Goal: Task Accomplishment & Management: Manage account settings

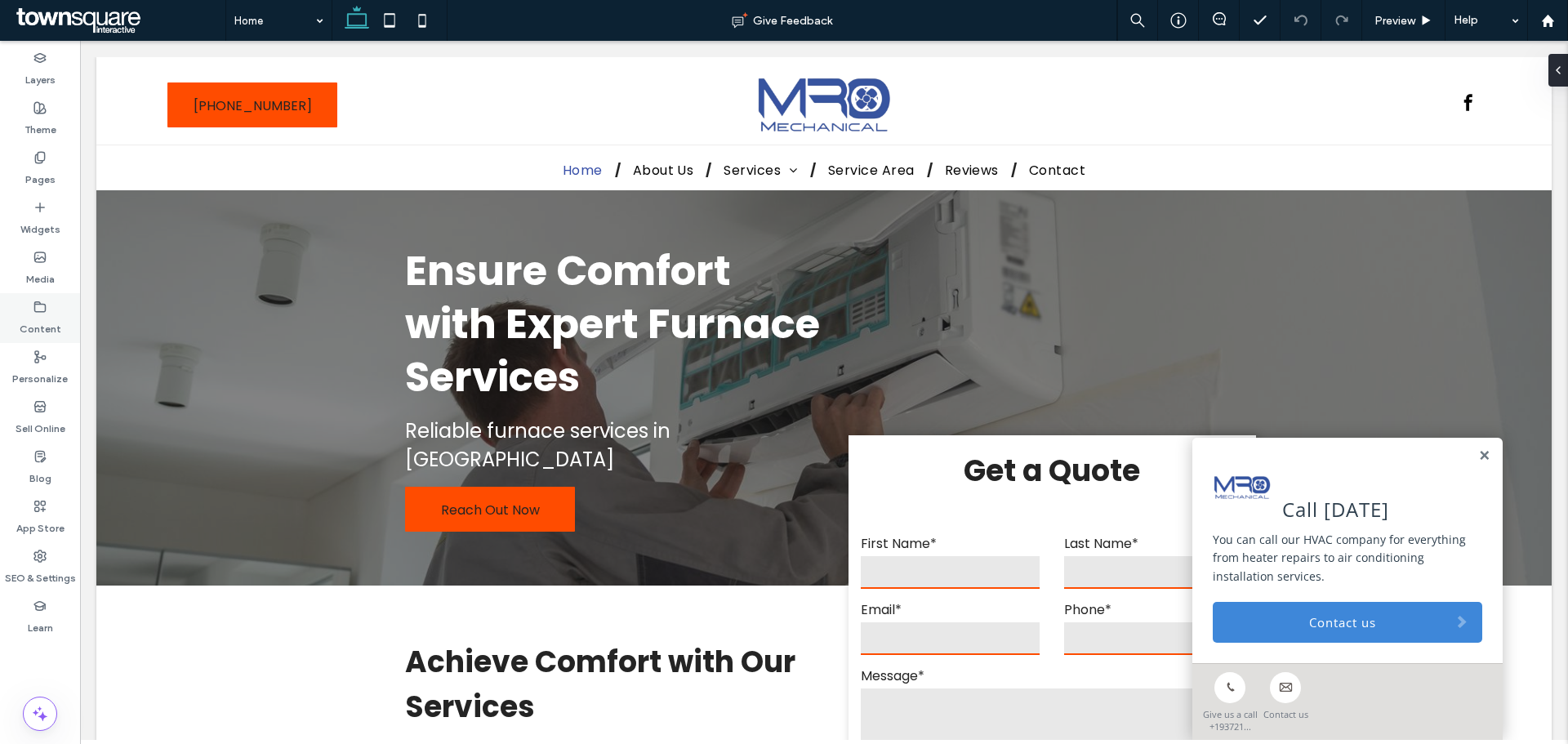
click at [20, 320] on label "Content" at bounding box center [40, 324] width 42 height 23
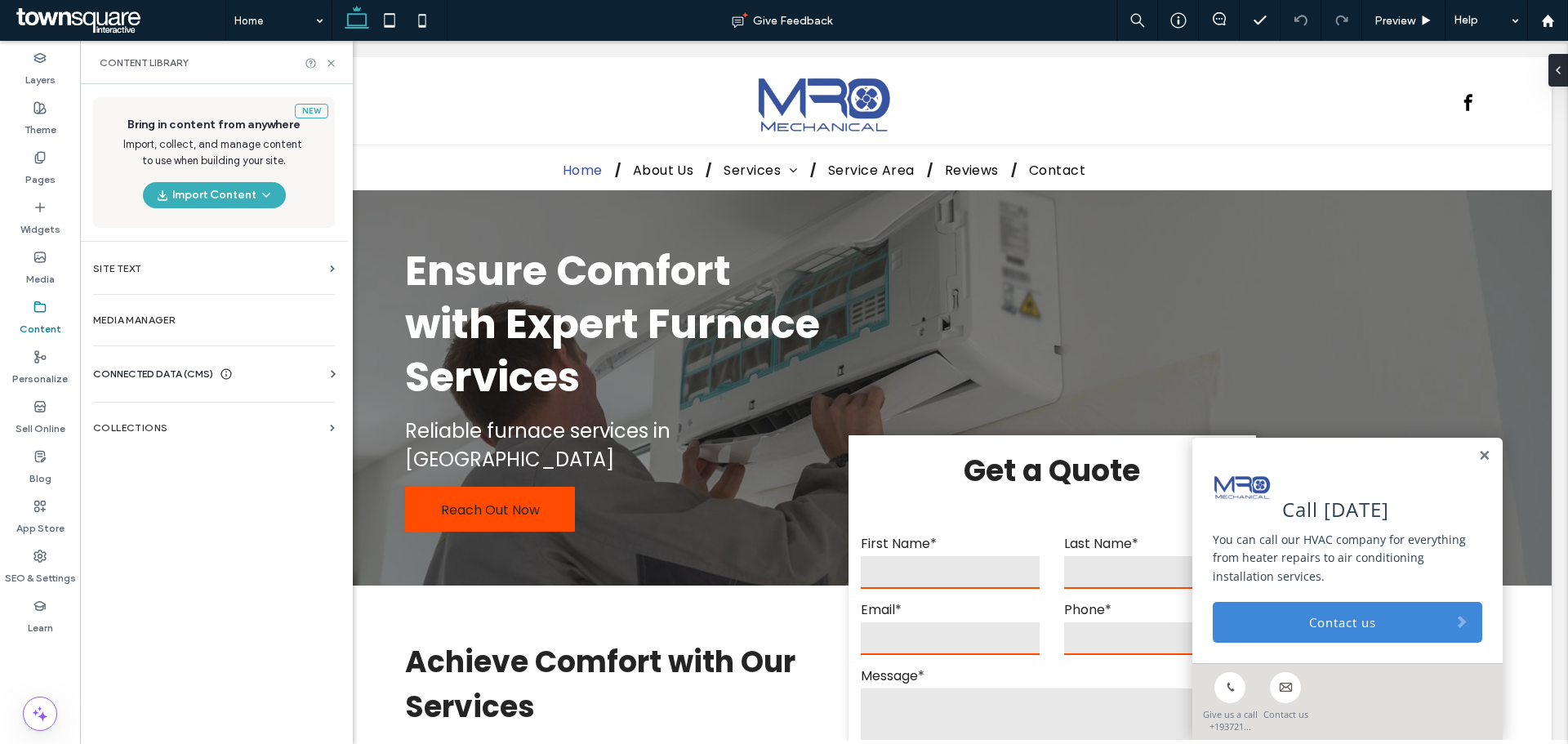
click at [173, 374] on span "CONNECTED DATA (CMS)" at bounding box center [153, 374] width 120 height 16
click at [238, 423] on section "Business Info" at bounding box center [217, 414] width 248 height 37
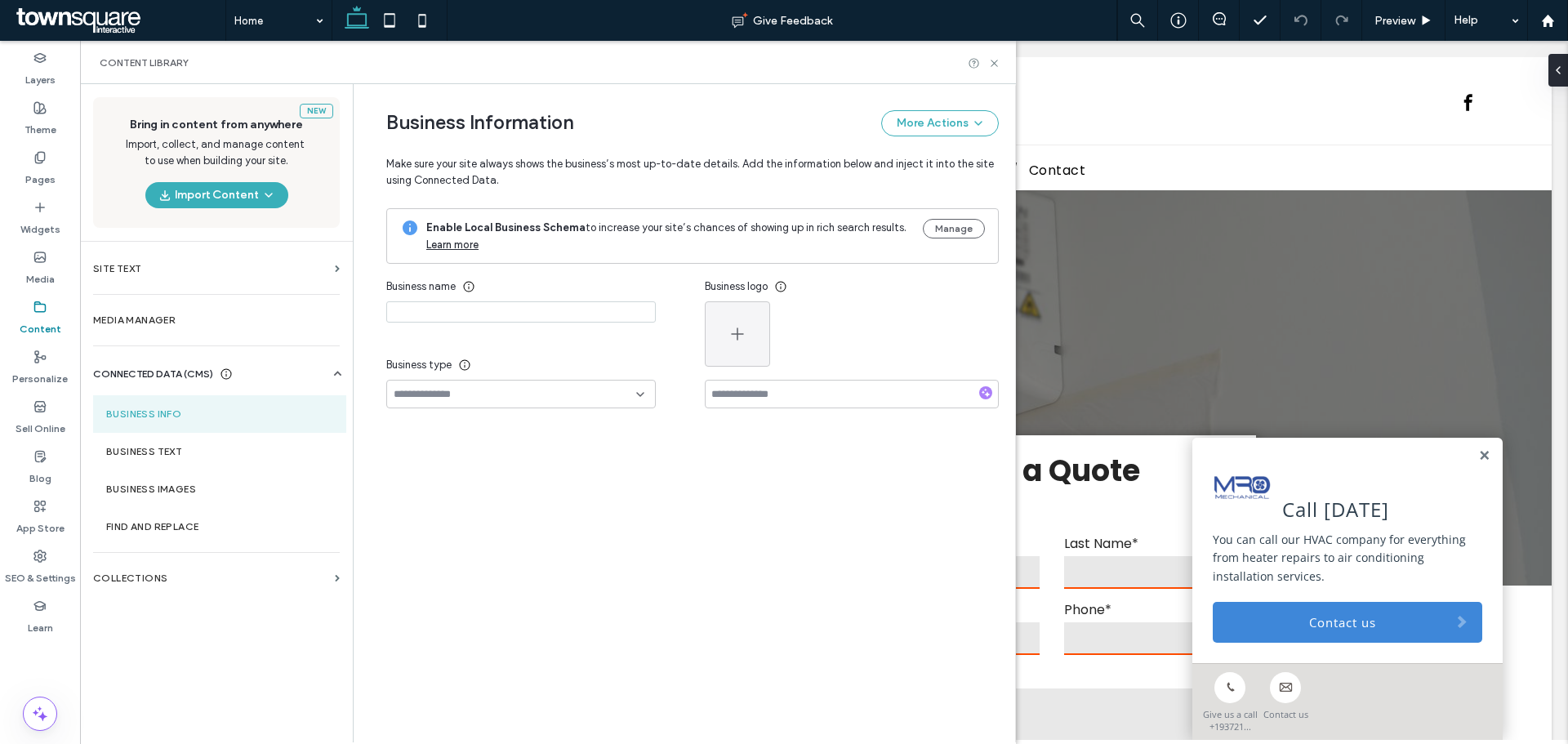
type input "**********"
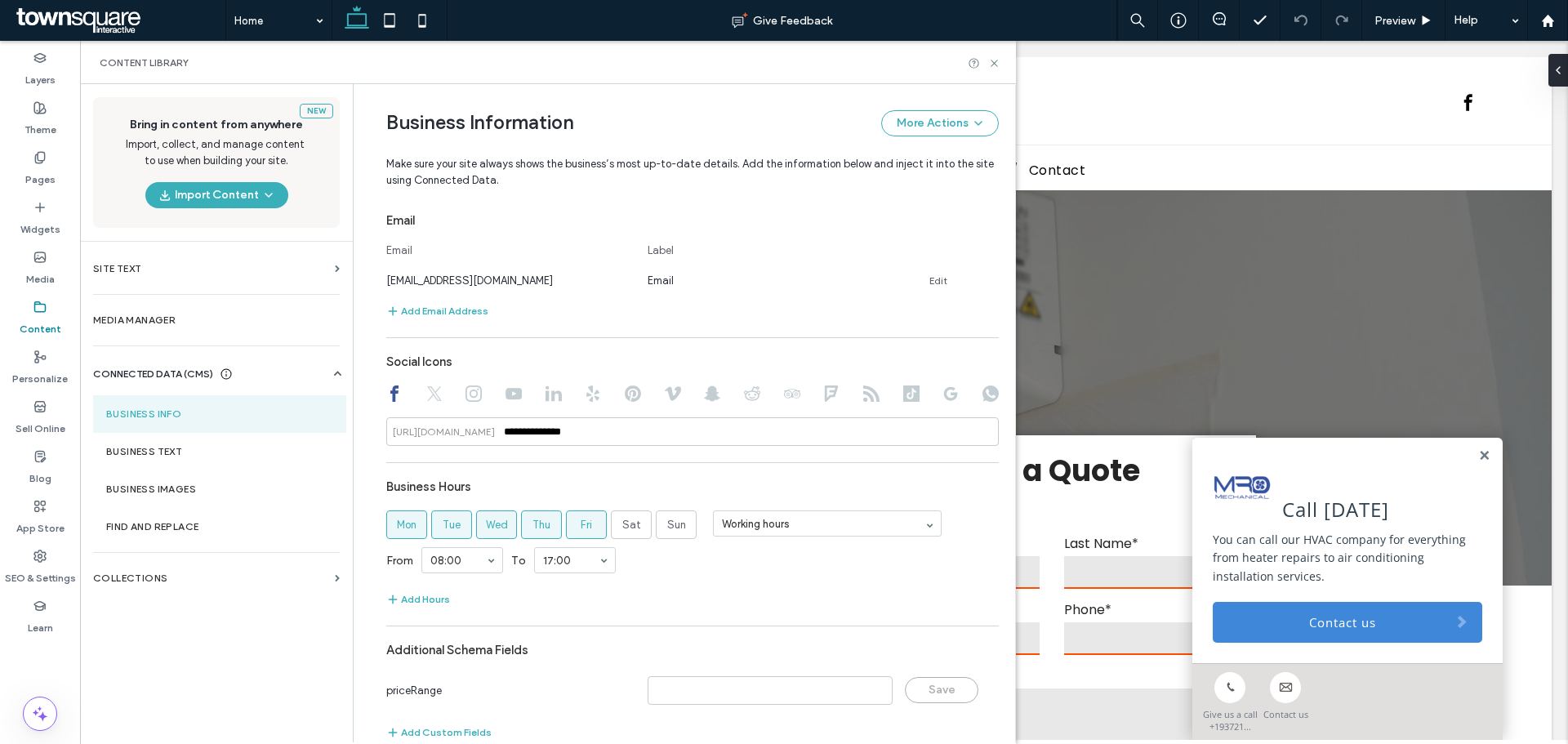
scroll to position [639, 0]
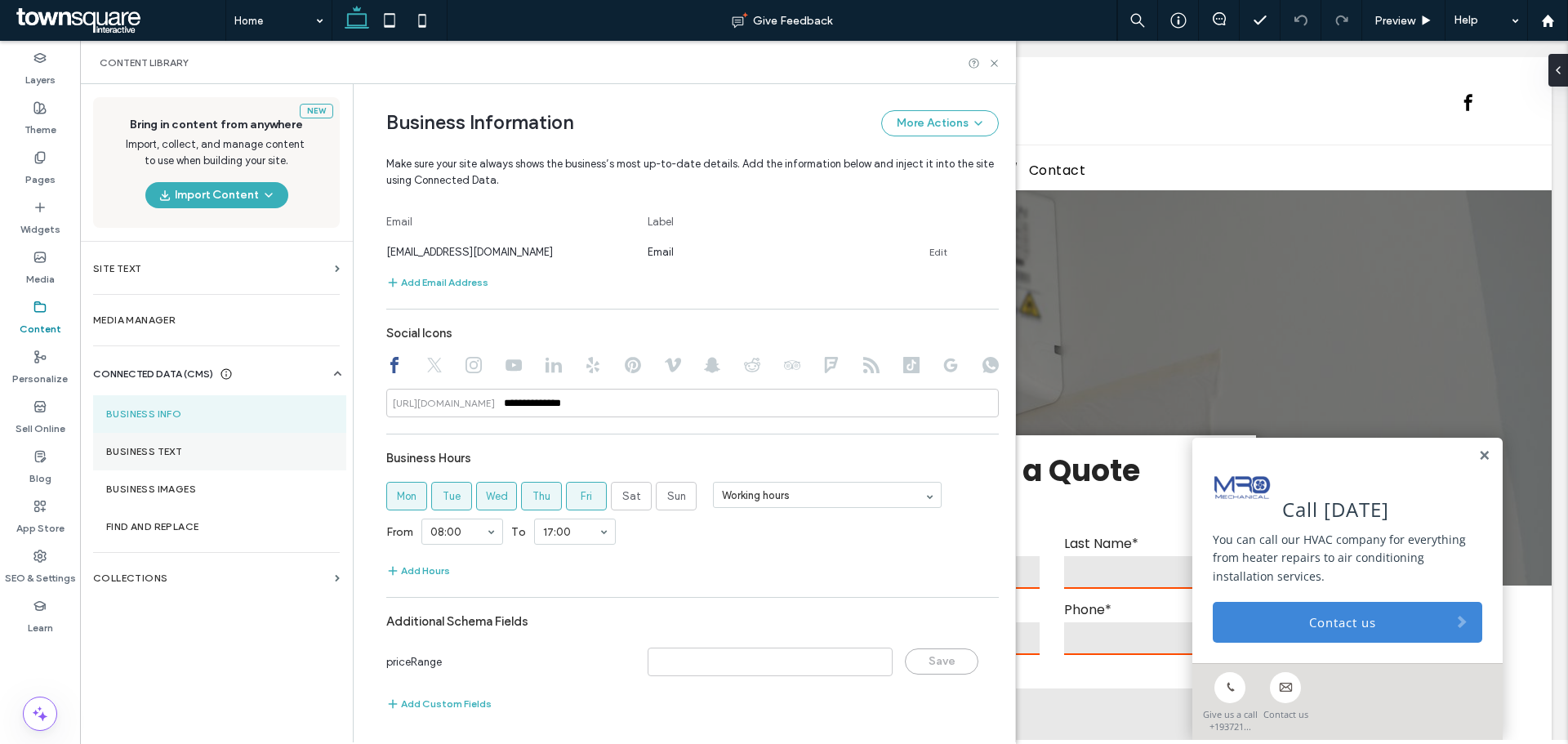
click at [182, 443] on section "Business Text" at bounding box center [219, 451] width 253 height 37
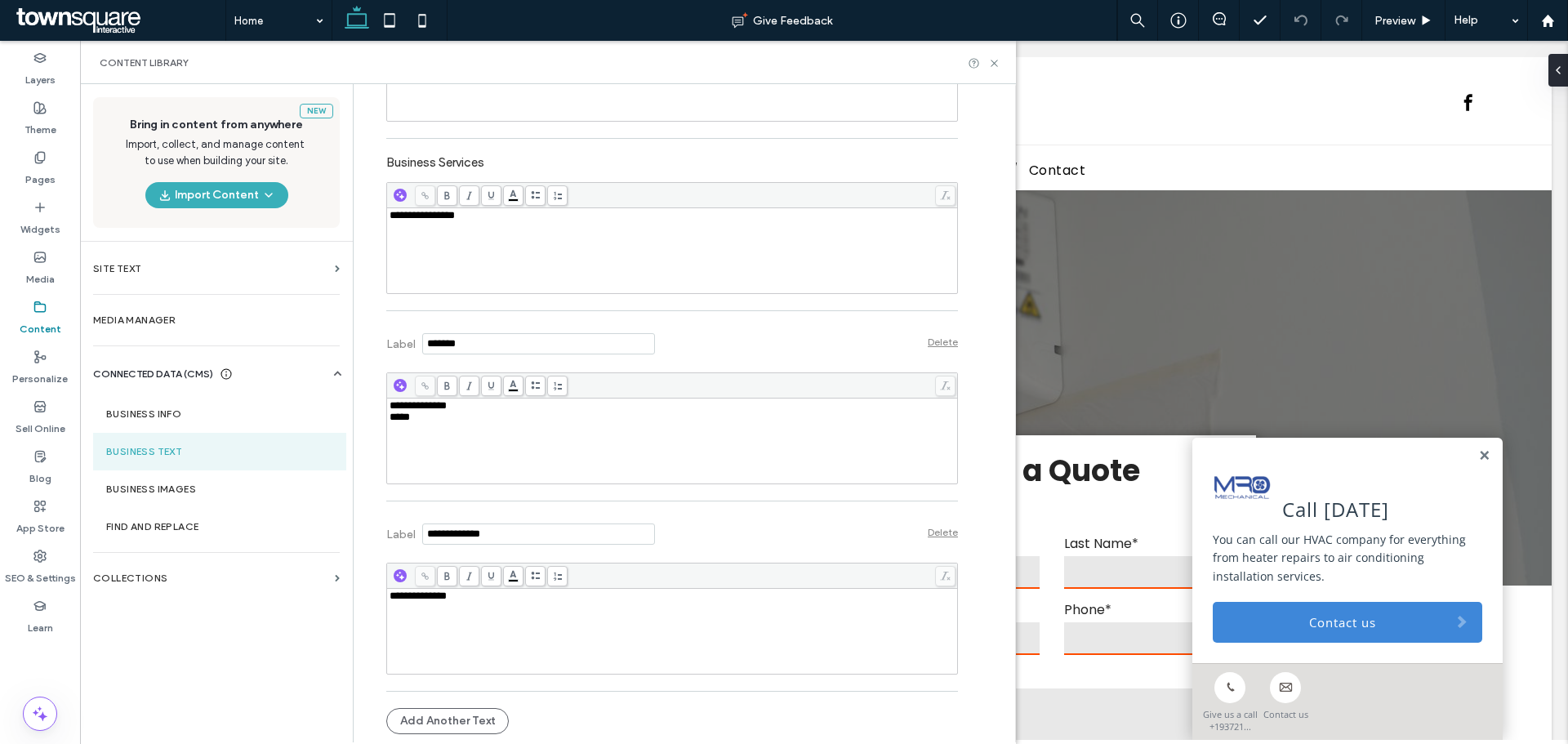
scroll to position [405, 0]
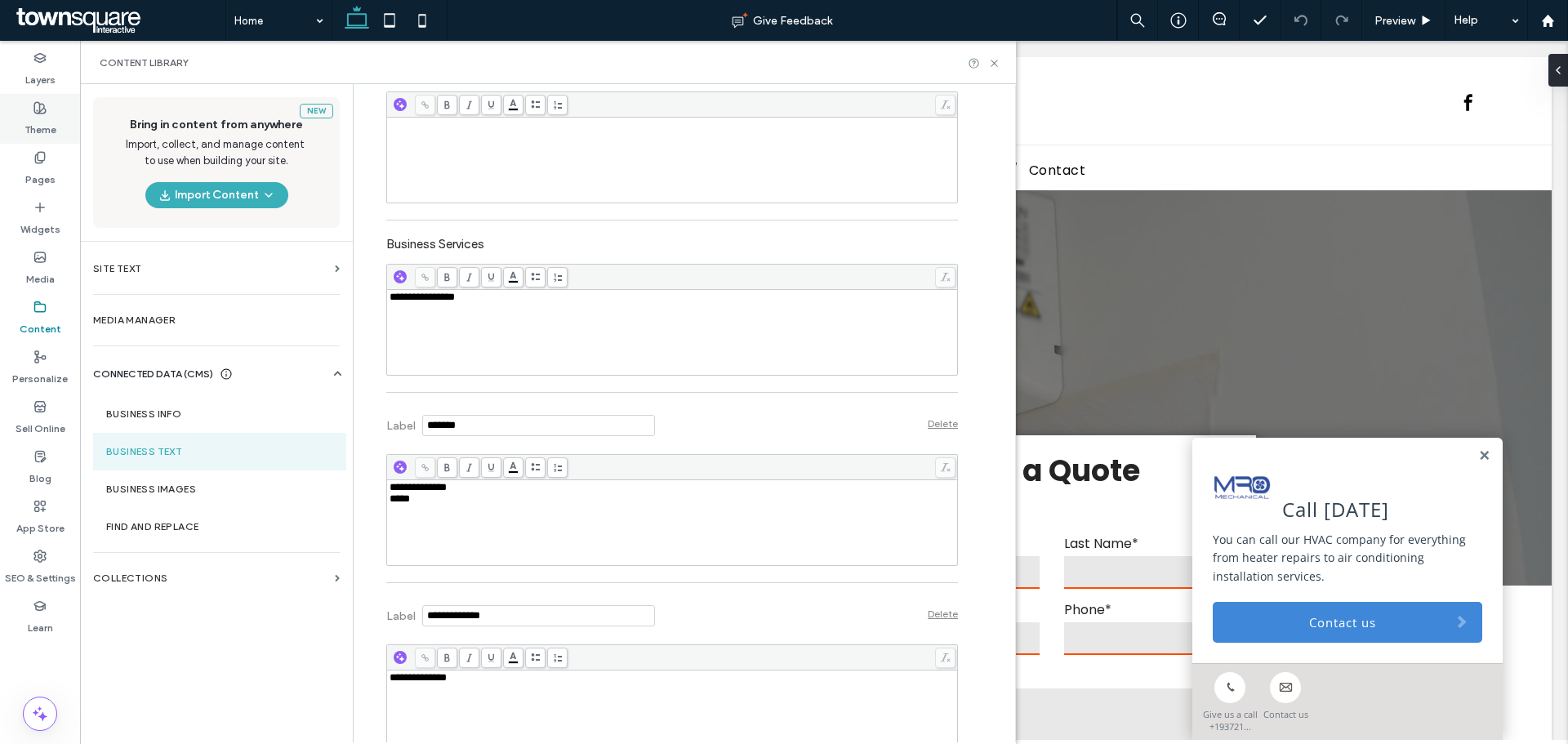
click at [57, 117] on div "Theme" at bounding box center [40, 119] width 80 height 50
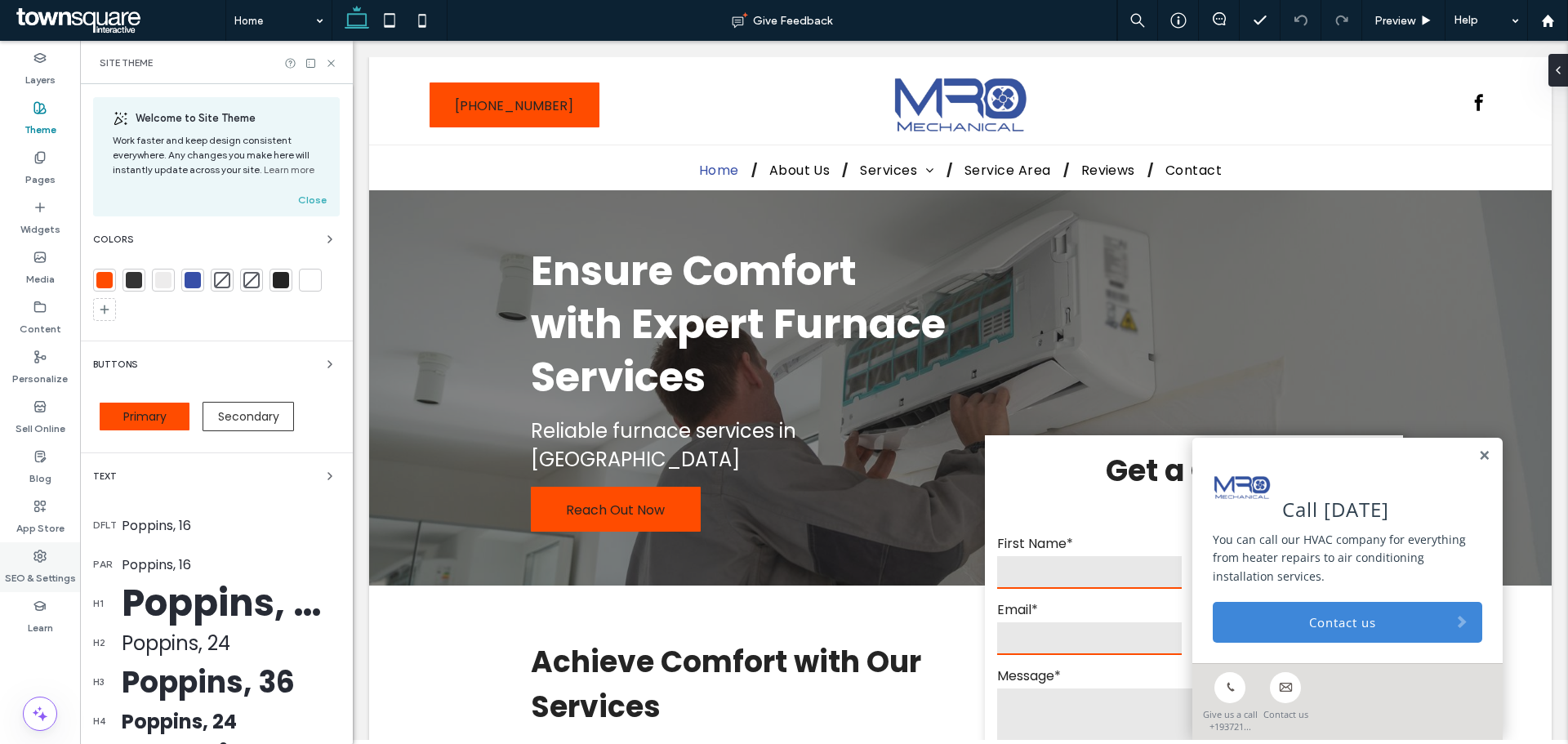
click at [51, 570] on label "SEO & Settings" at bounding box center [40, 573] width 71 height 23
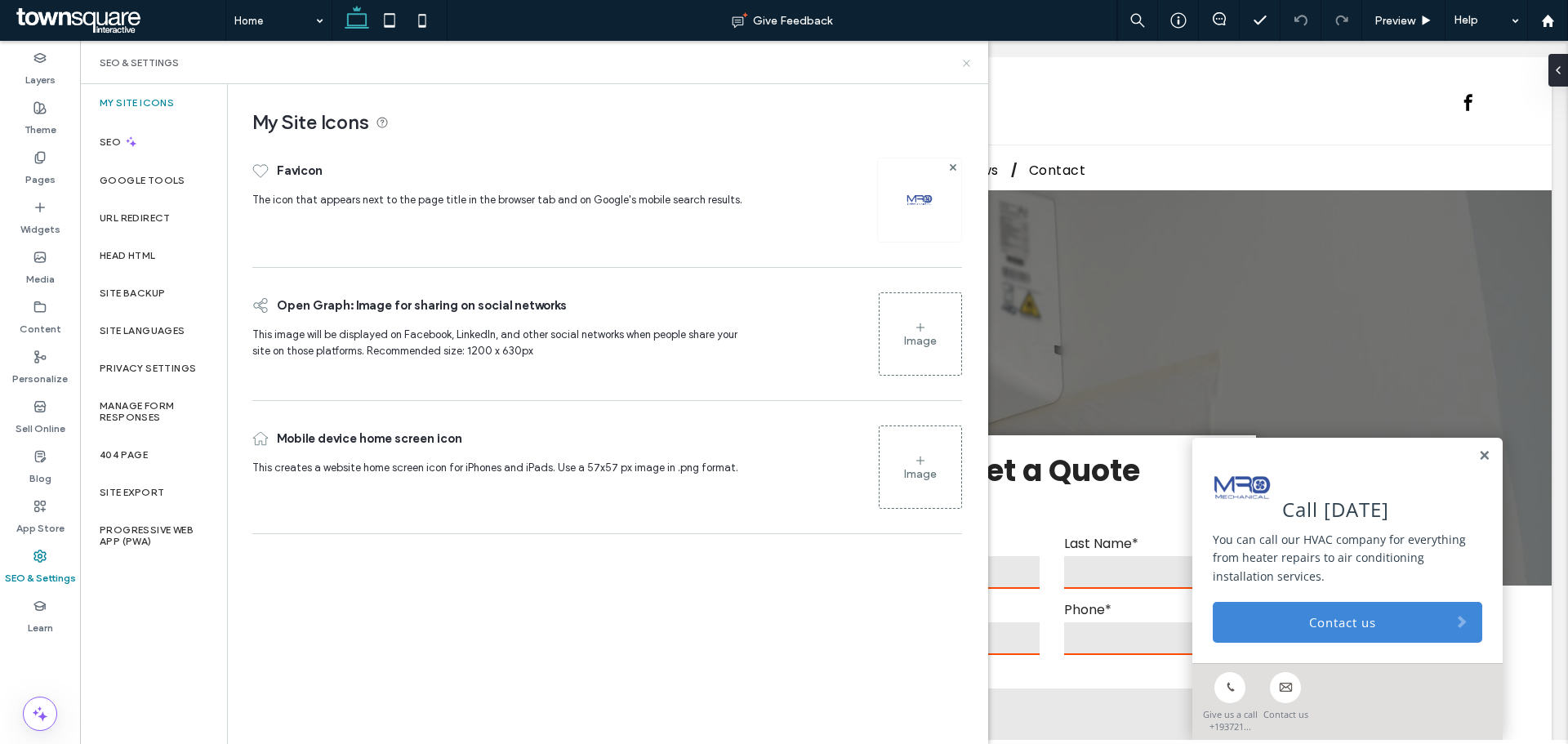
click at [968, 66] on icon at bounding box center [966, 63] width 12 height 12
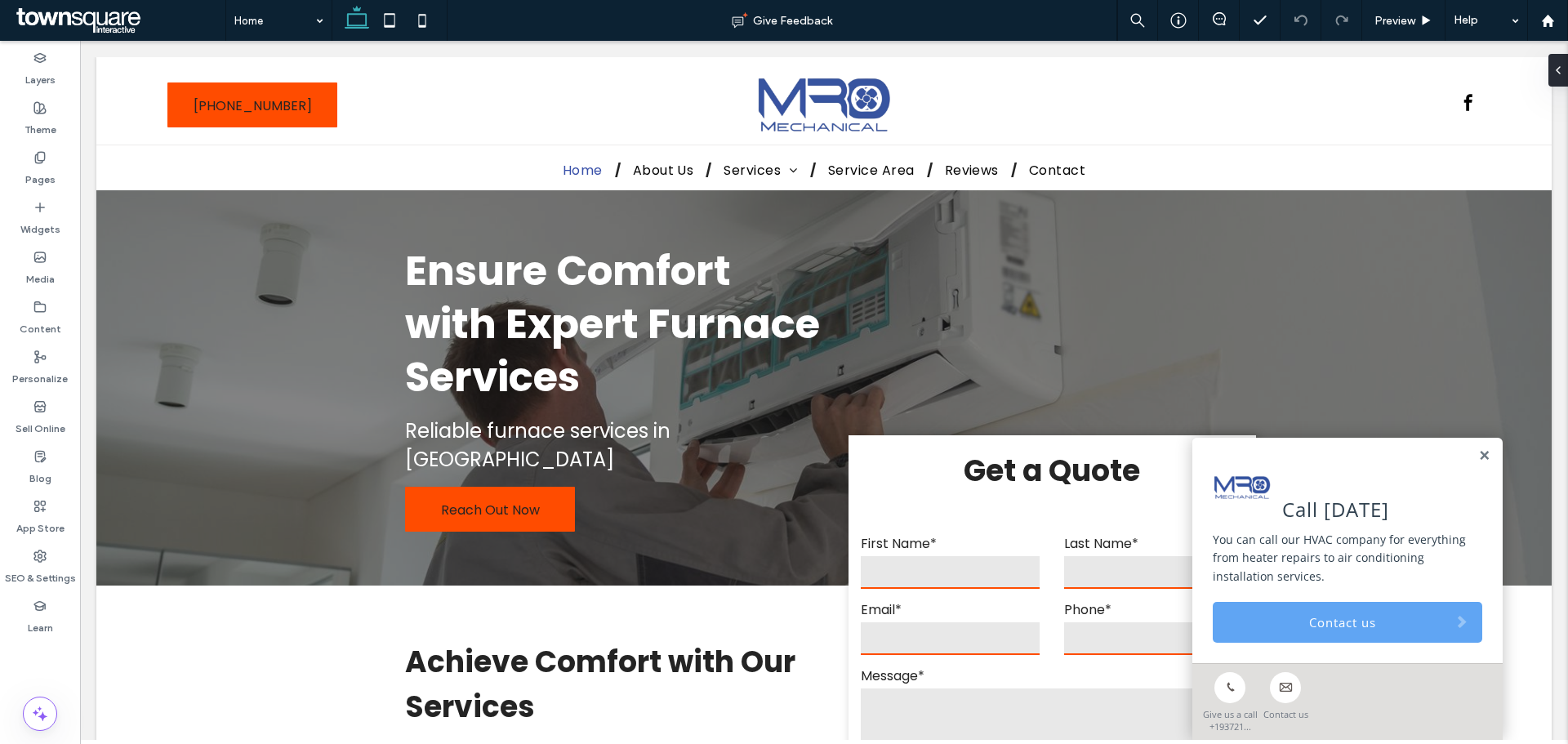
click at [1334, 638] on link "Contact us" at bounding box center [1347, 622] width 269 height 41
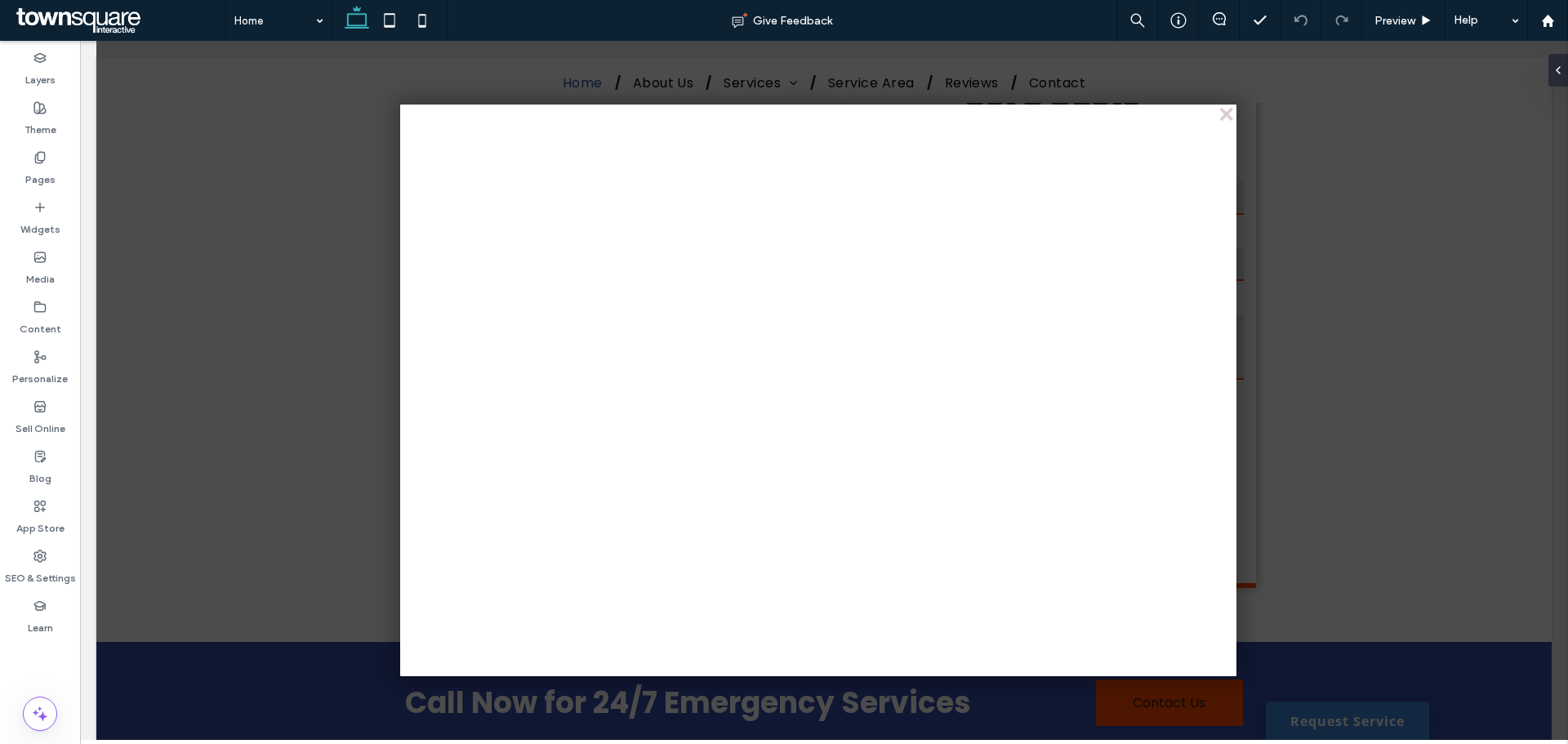
scroll to position [163, 0]
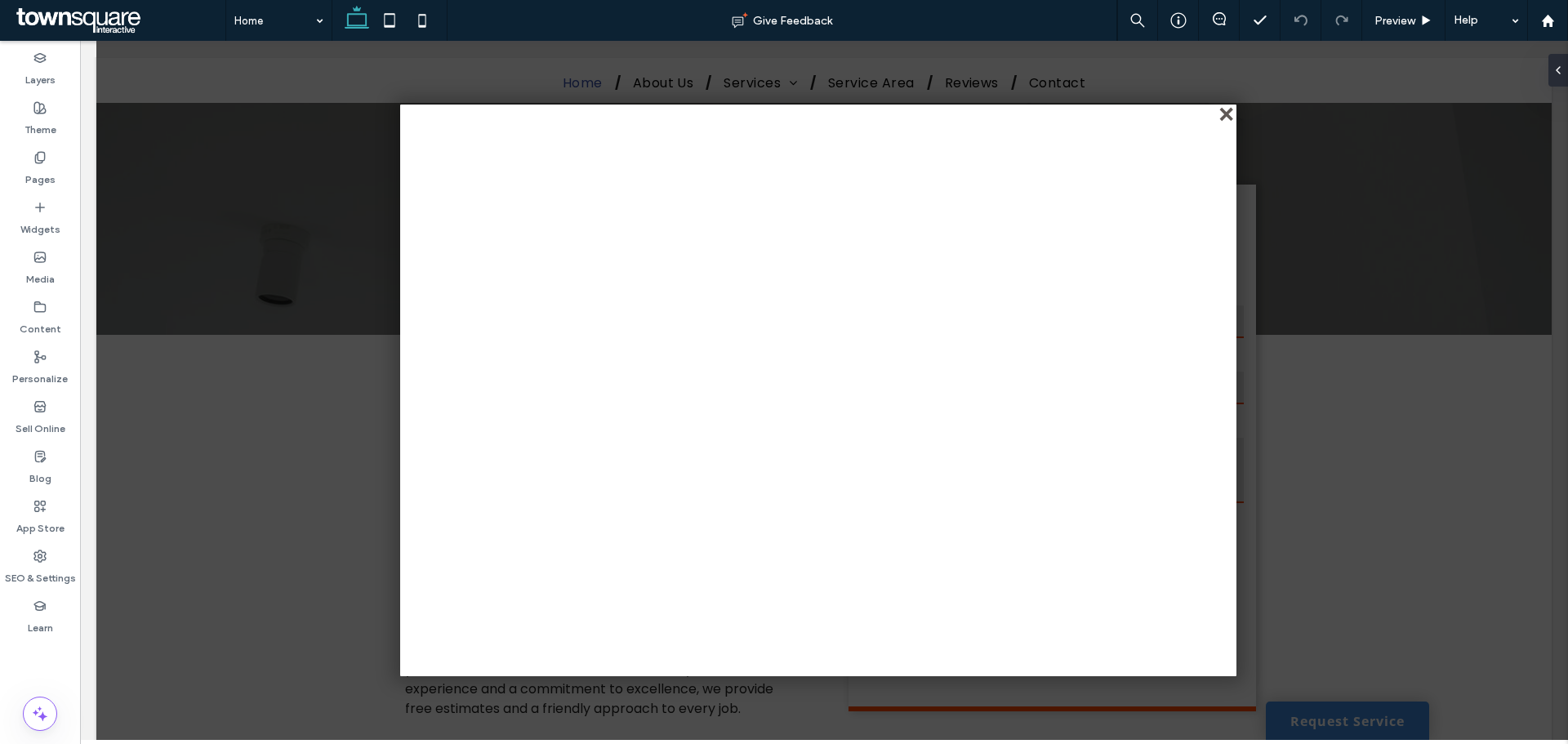
click at [1225, 110] on div "close" at bounding box center [1227, 115] width 12 height 12
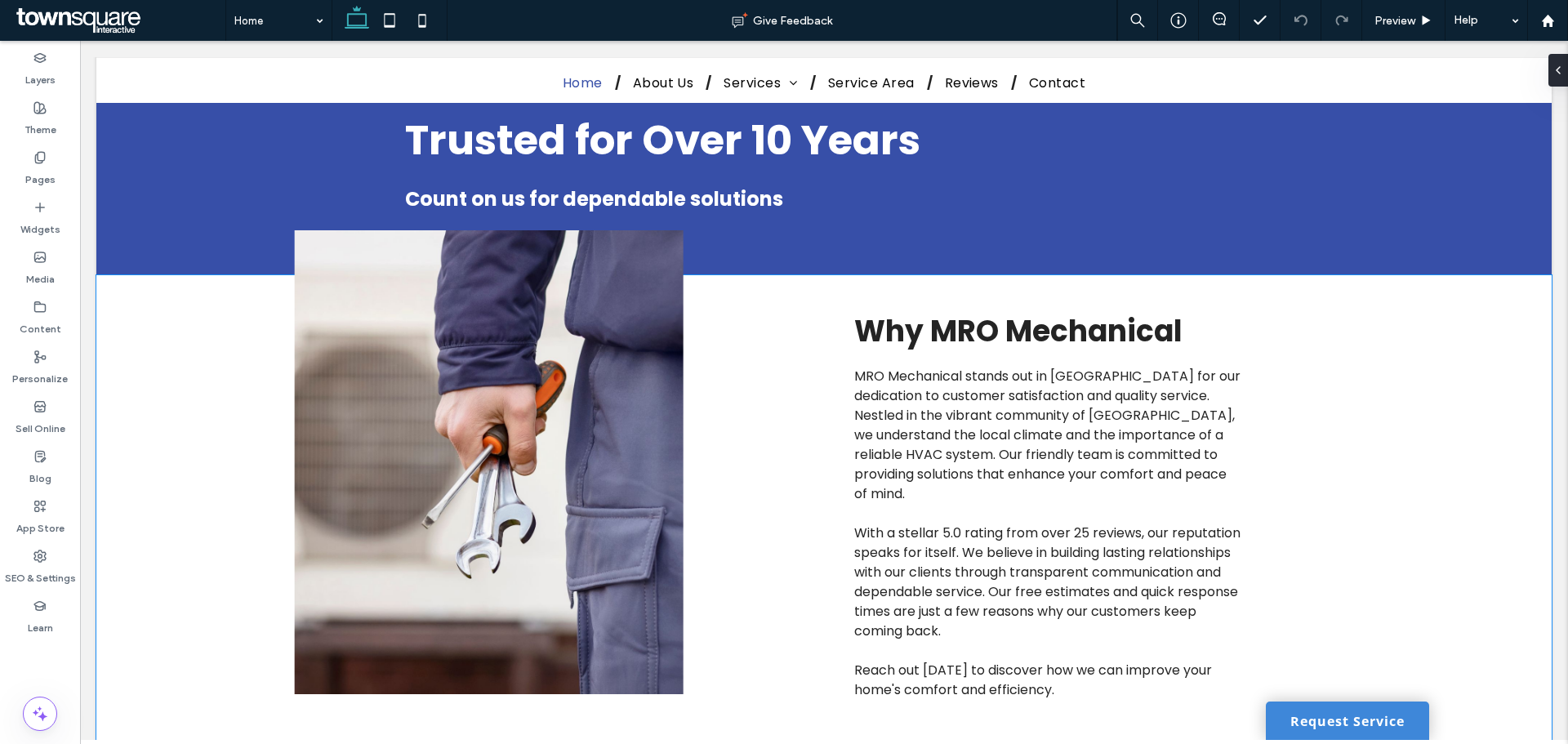
scroll to position [2123, 0]
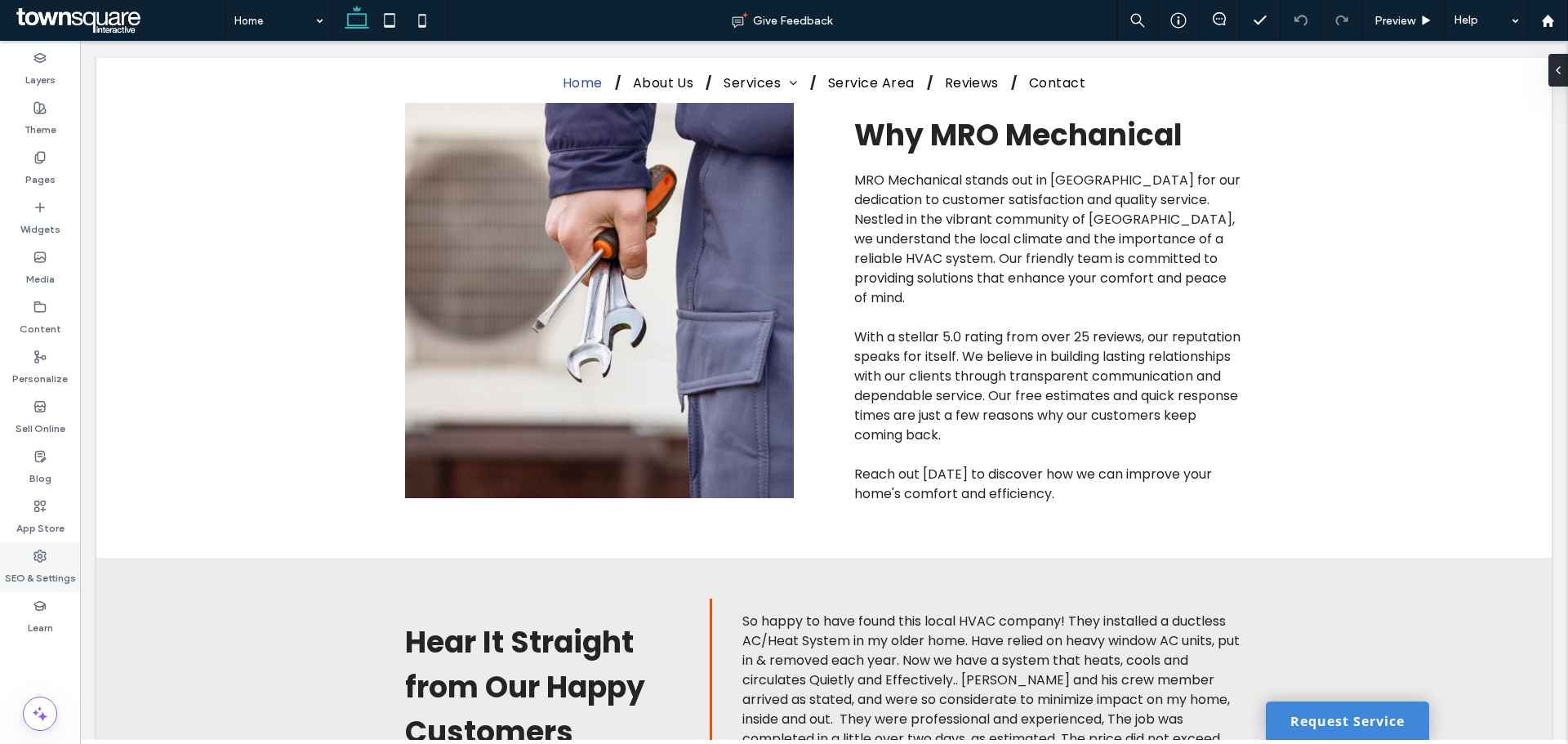
click at [47, 575] on label "SEO & Settings" at bounding box center [40, 573] width 71 height 23
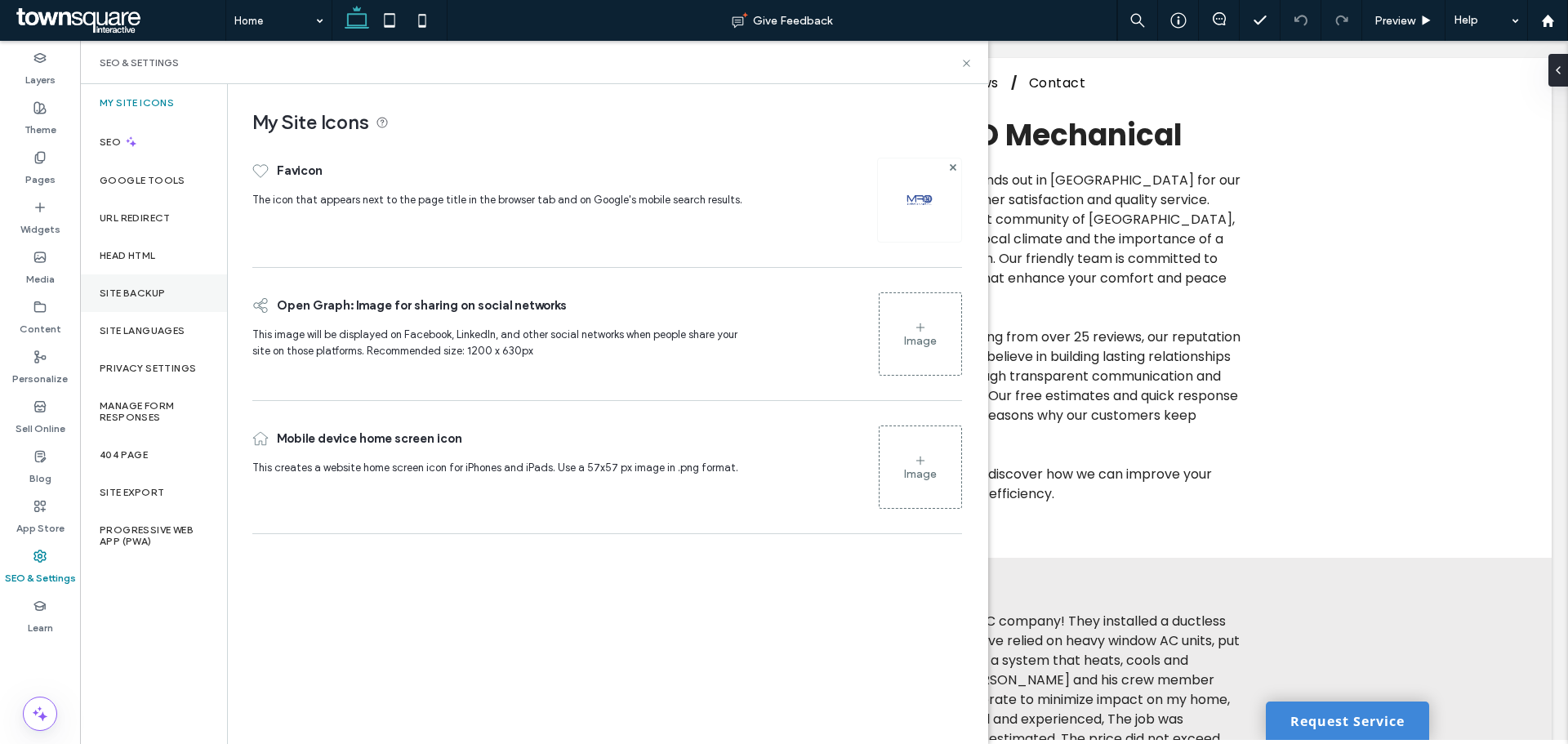
click at [140, 275] on div "Site Backup" at bounding box center [153, 293] width 147 height 37
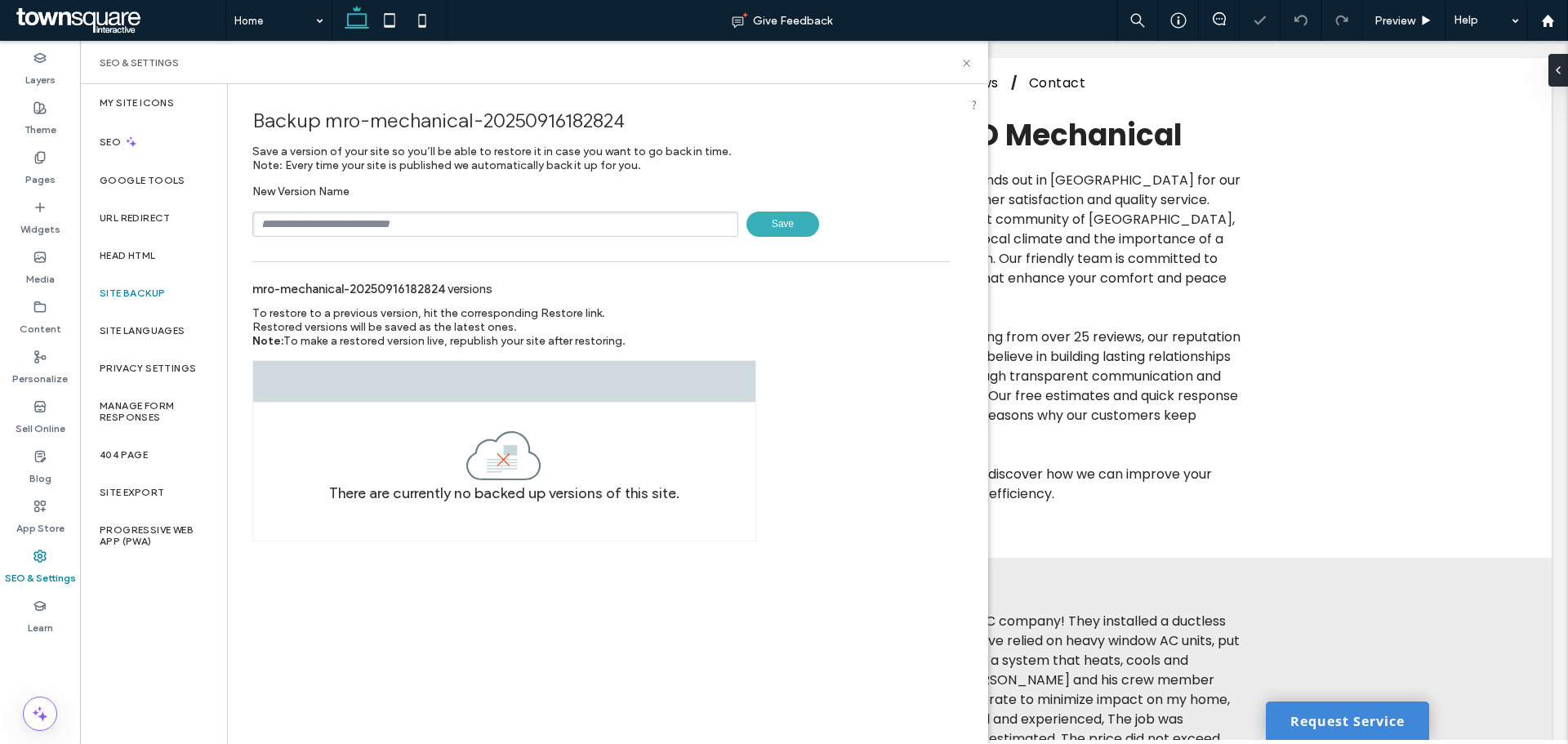
click at [298, 218] on input "text" at bounding box center [495, 225] width 486 height 26
type input "**"
click at [416, 205] on div "New Version Name ** Save" at bounding box center [601, 210] width 698 height 52
click at [357, 221] on input "**" at bounding box center [495, 225] width 486 height 26
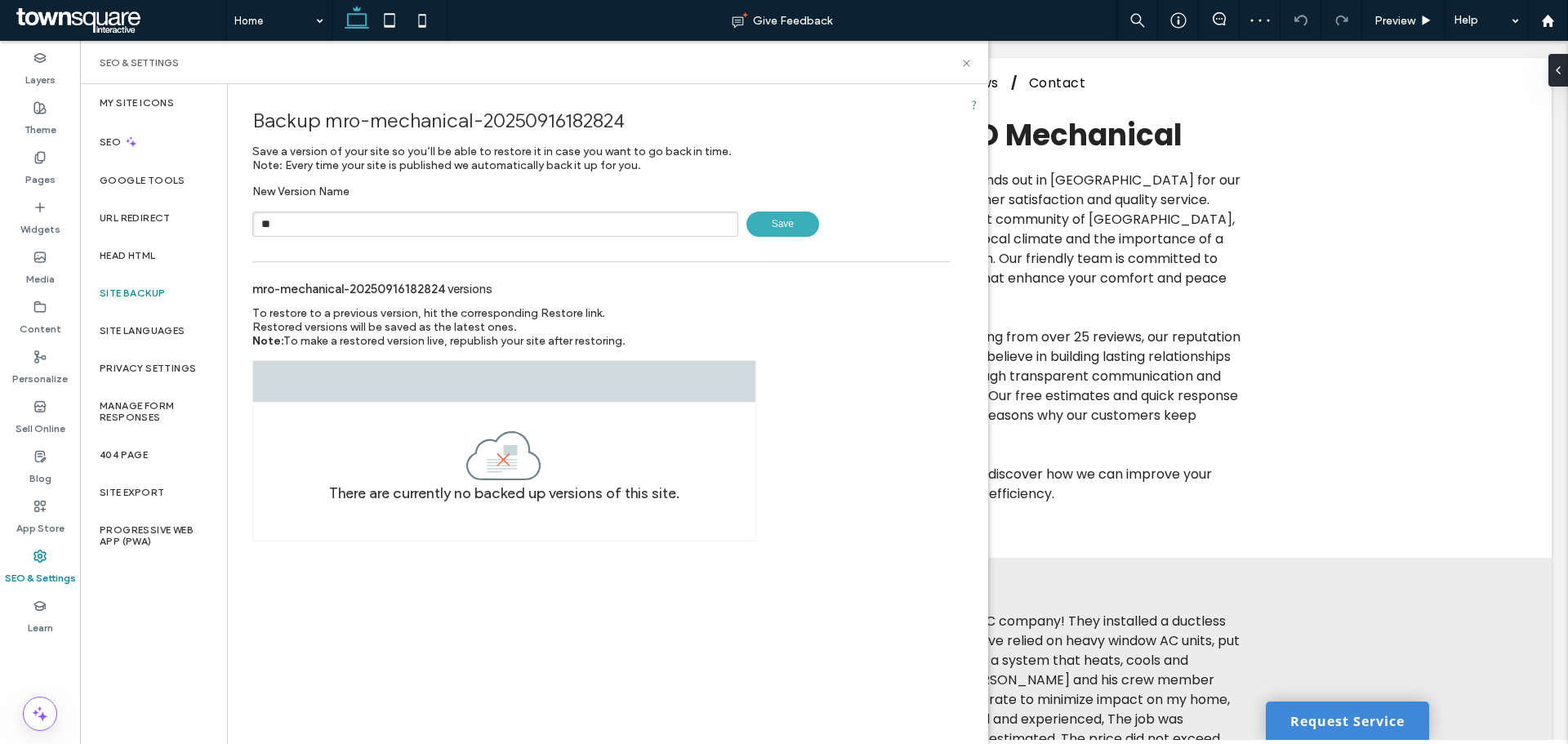
click at [356, 221] on input "**" at bounding box center [495, 225] width 486 height 26
click at [555, 197] on div "New Version Name Save" at bounding box center [601, 210] width 698 height 52
click at [569, 181] on div "Backup mro-mechanical-20250916182824 Save a version of your site so you’ll be a…" at bounding box center [601, 167] width 698 height 141
click at [323, 217] on input "text" at bounding box center [495, 225] width 486 height 26
type input "**********"
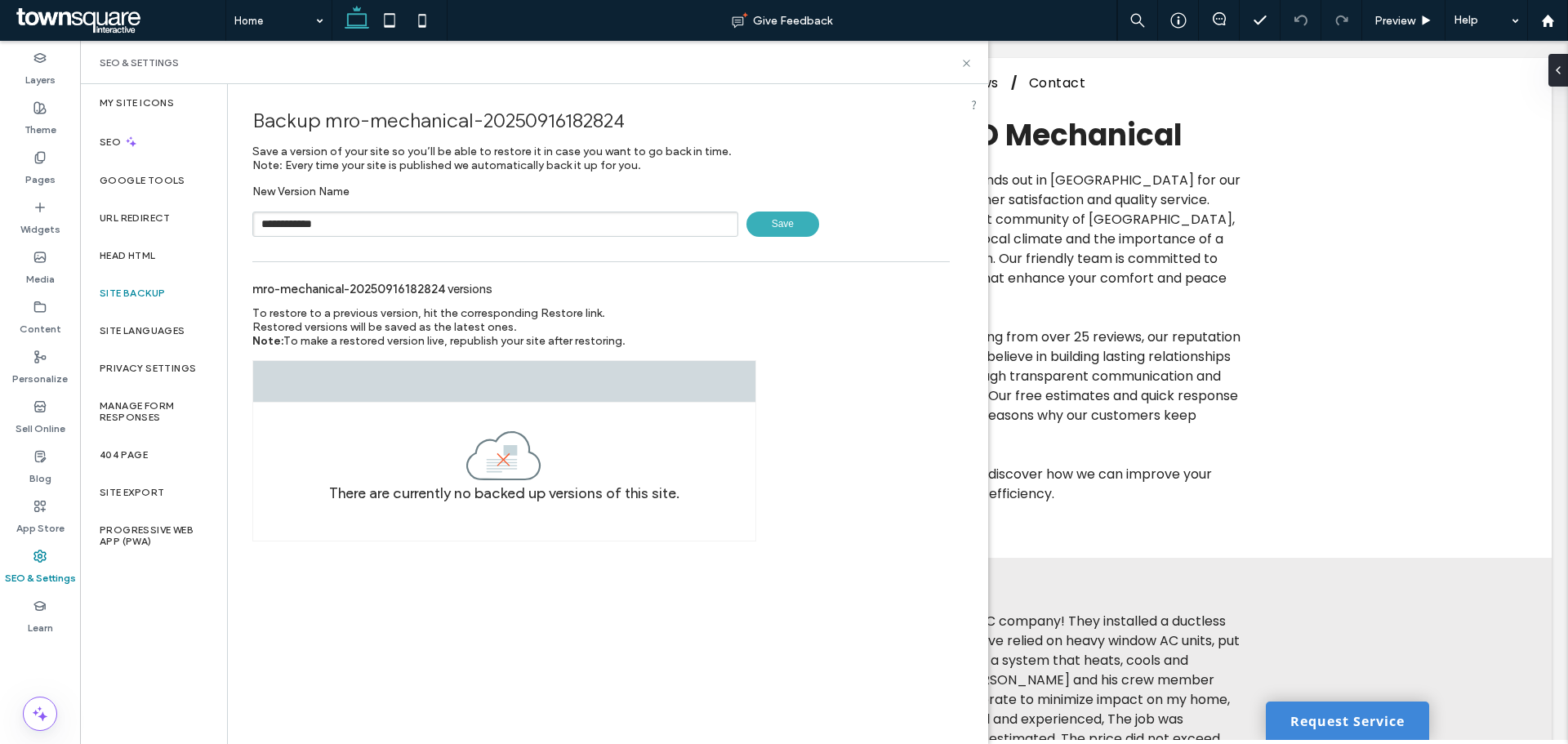
click at [803, 225] on span "Save" at bounding box center [784, 225] width 73 height 26
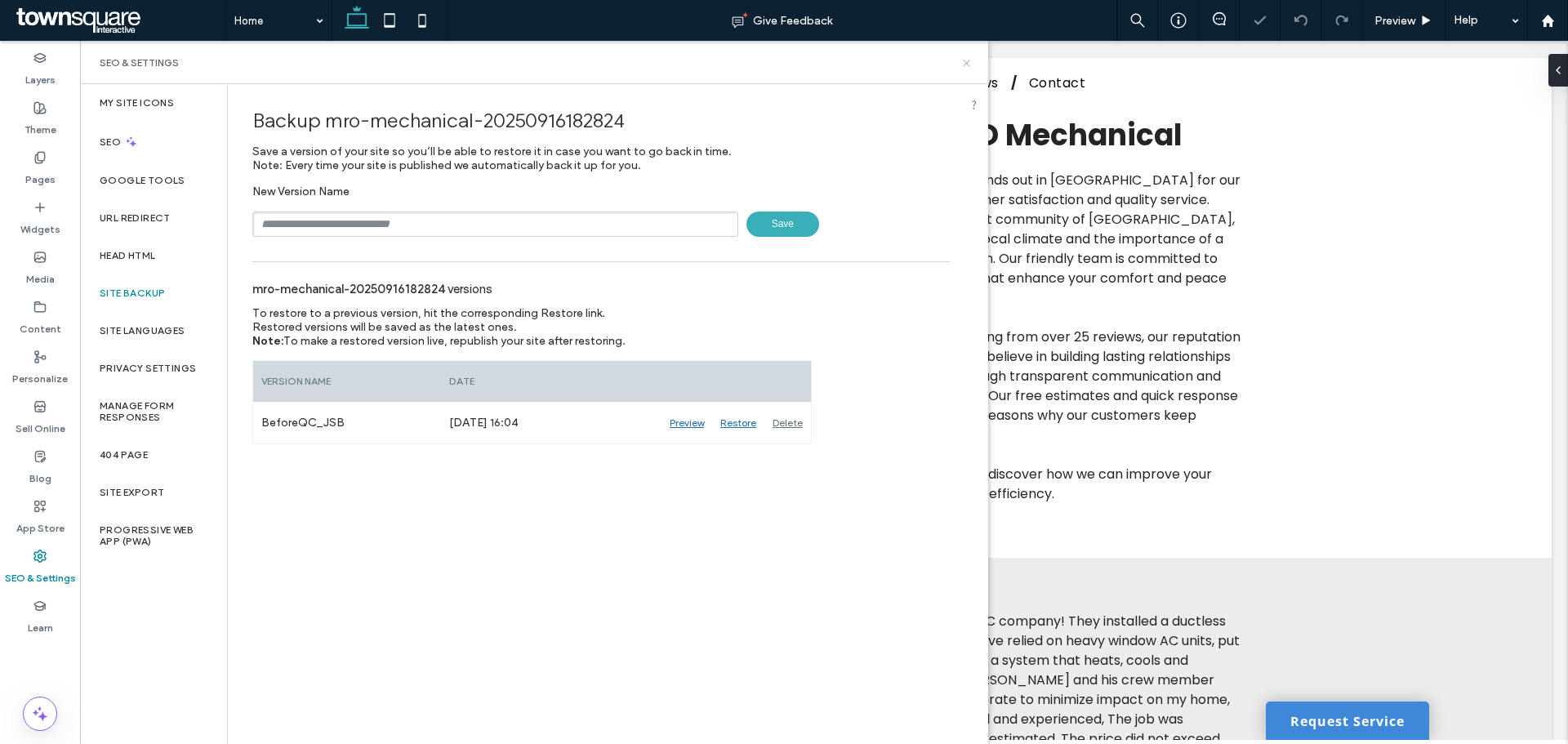
click at [971, 57] on div "SEO & Settings" at bounding box center [534, 62] width 909 height 43
click at [966, 58] on icon at bounding box center [966, 63] width 12 height 12
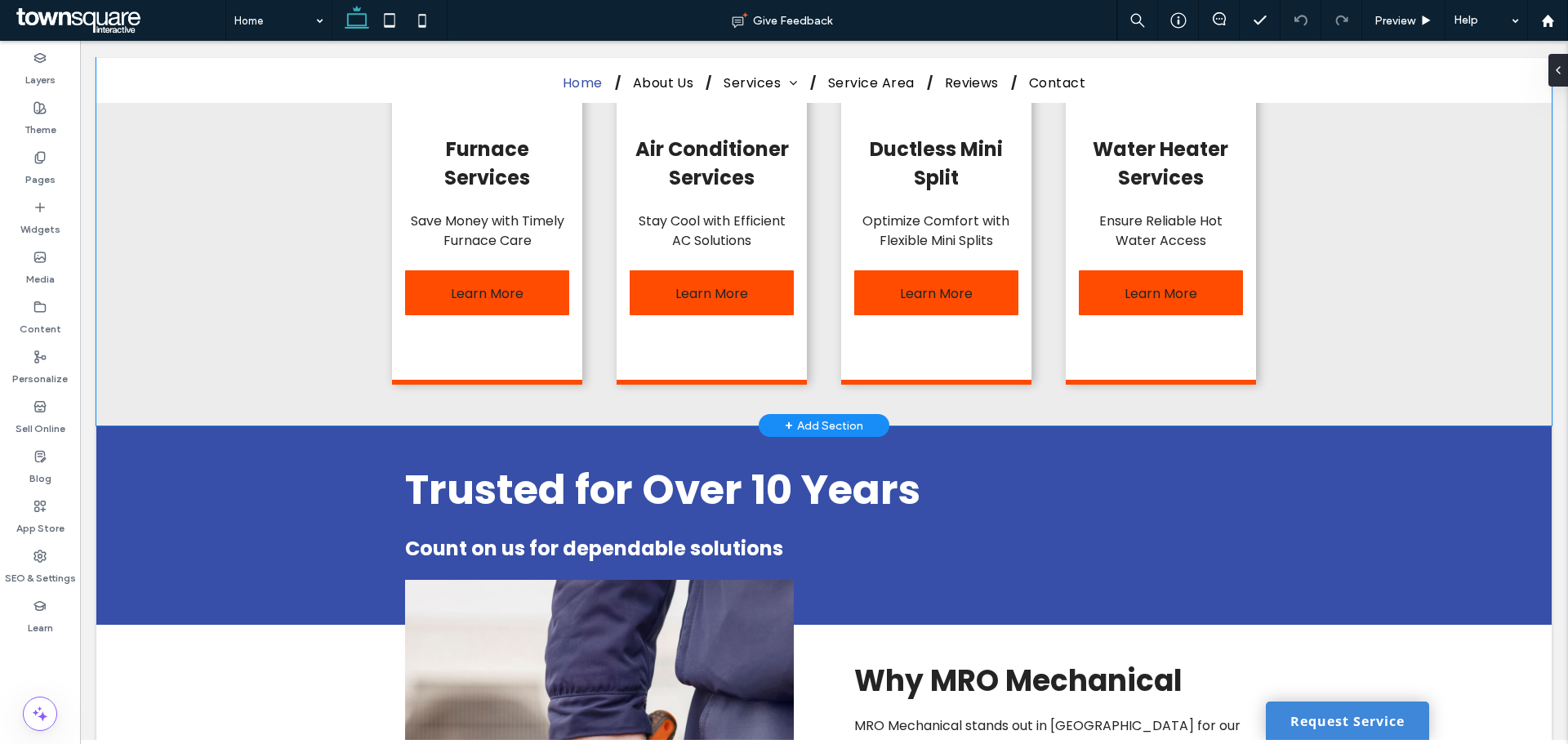
scroll to position [1388, 0]
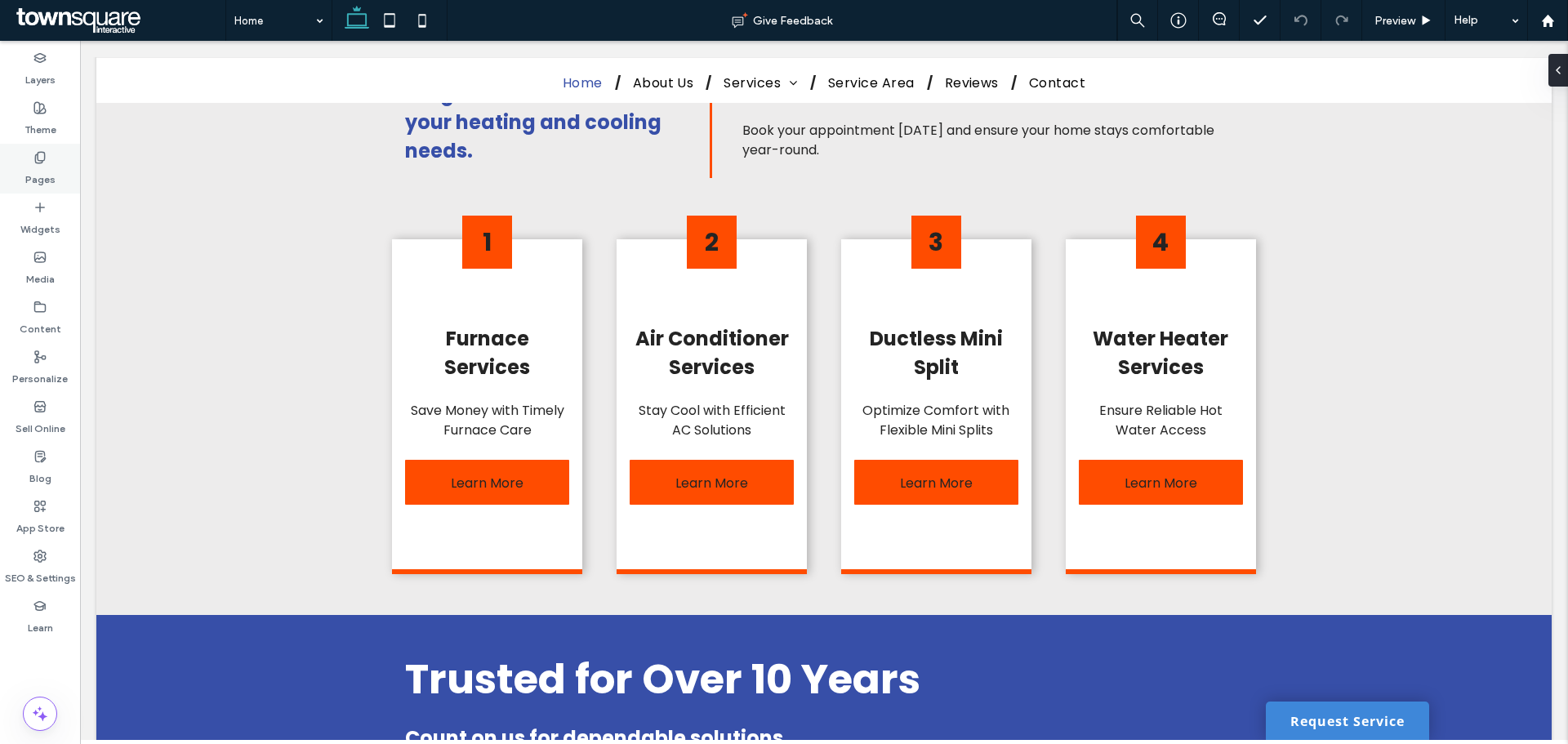
click at [50, 173] on label "Pages" at bounding box center [40, 175] width 30 height 23
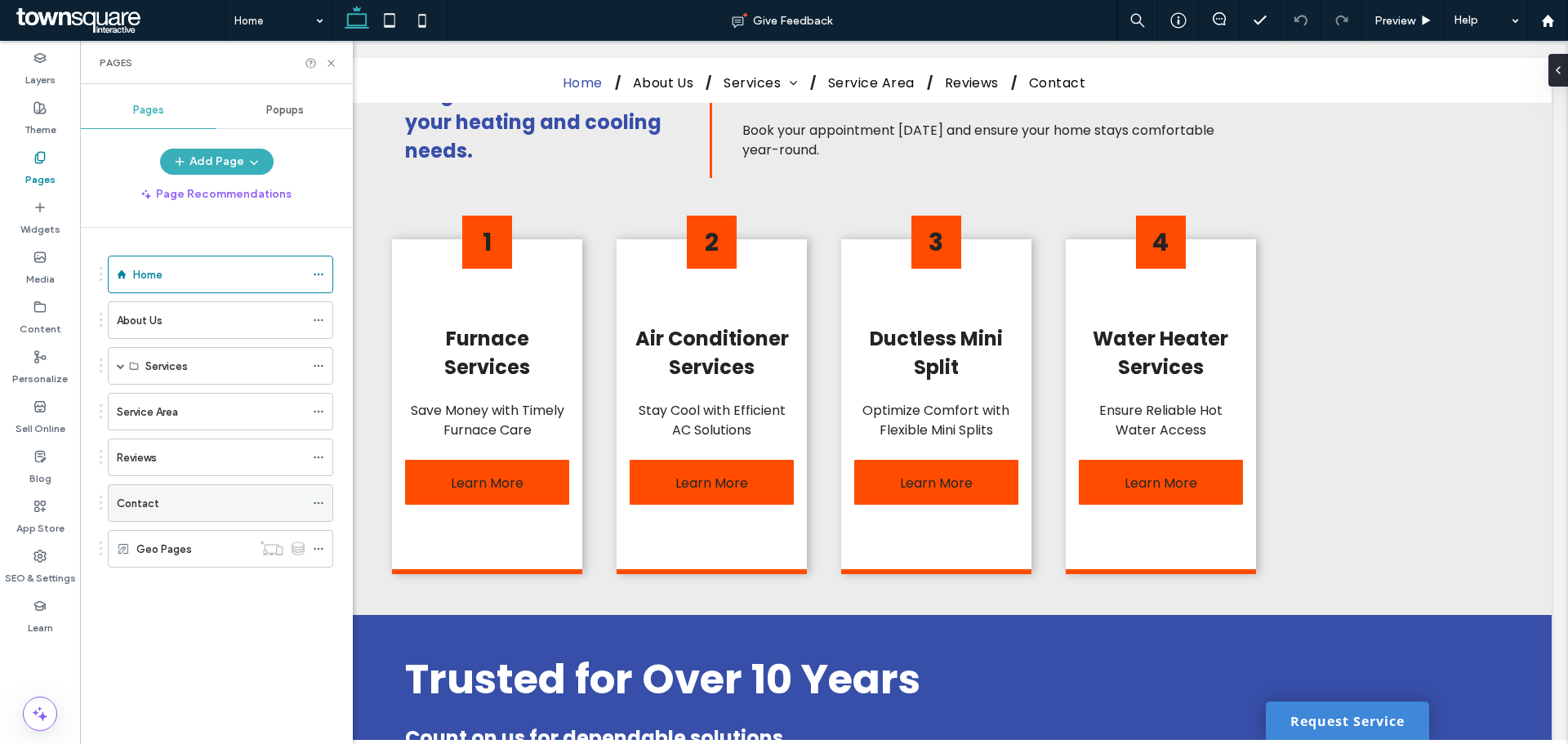
click at [161, 503] on div "Contact" at bounding box center [211, 503] width 188 height 17
click at [331, 60] on icon at bounding box center [331, 63] width 12 height 12
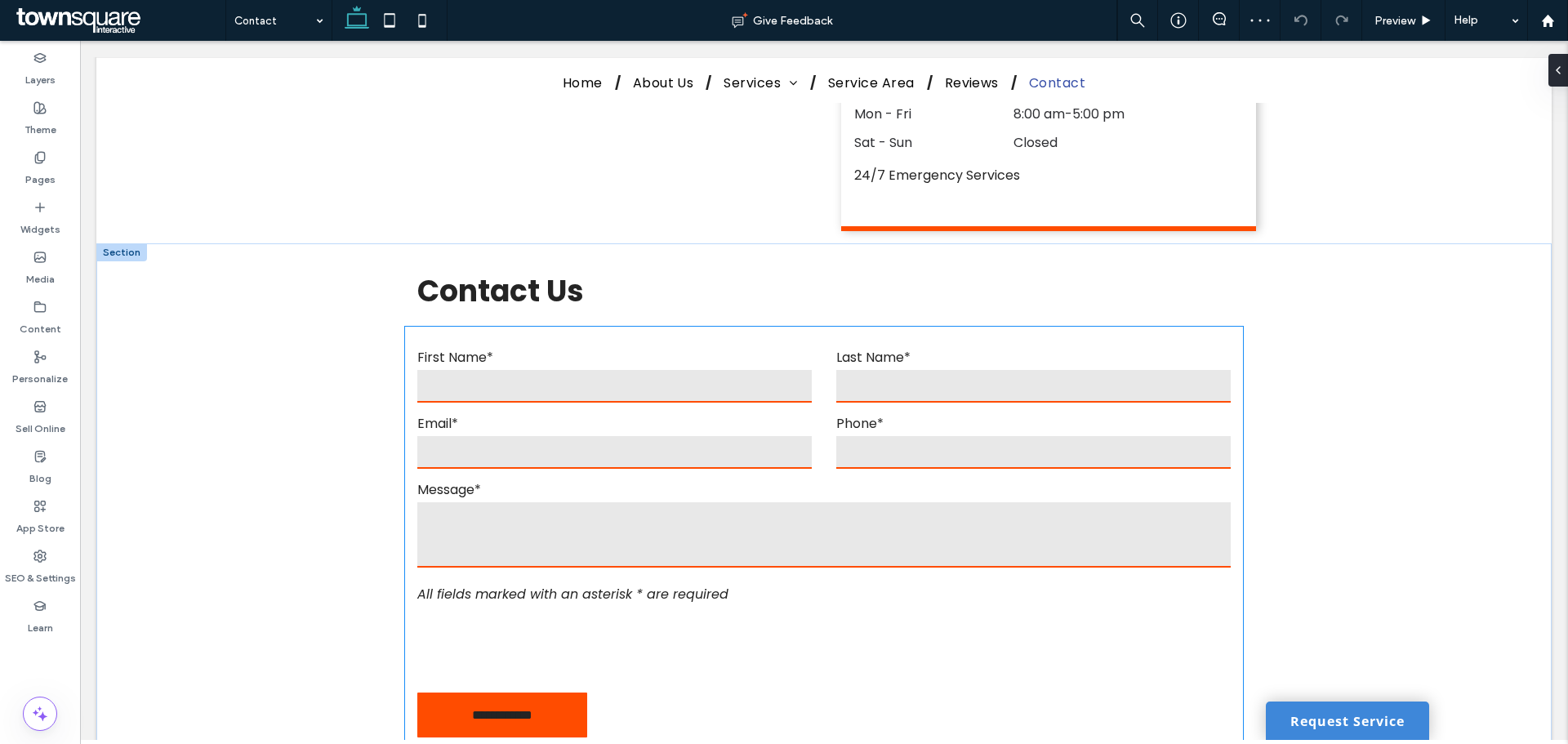
scroll to position [735, 0]
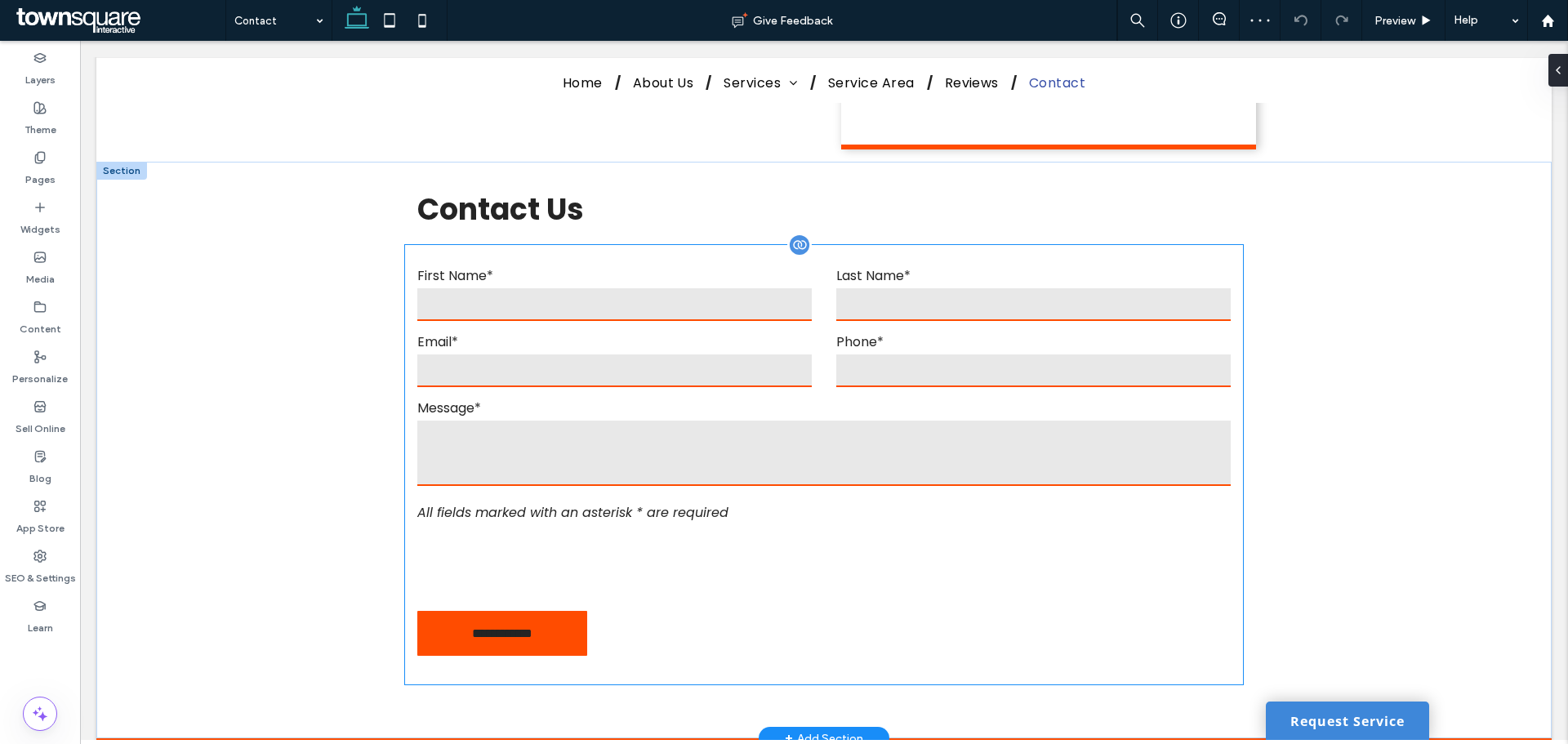
click at [561, 421] on textarea at bounding box center [824, 454] width 813 height 66
click at [561, 386] on div "Email*" at bounding box center [615, 361] width 419 height 58
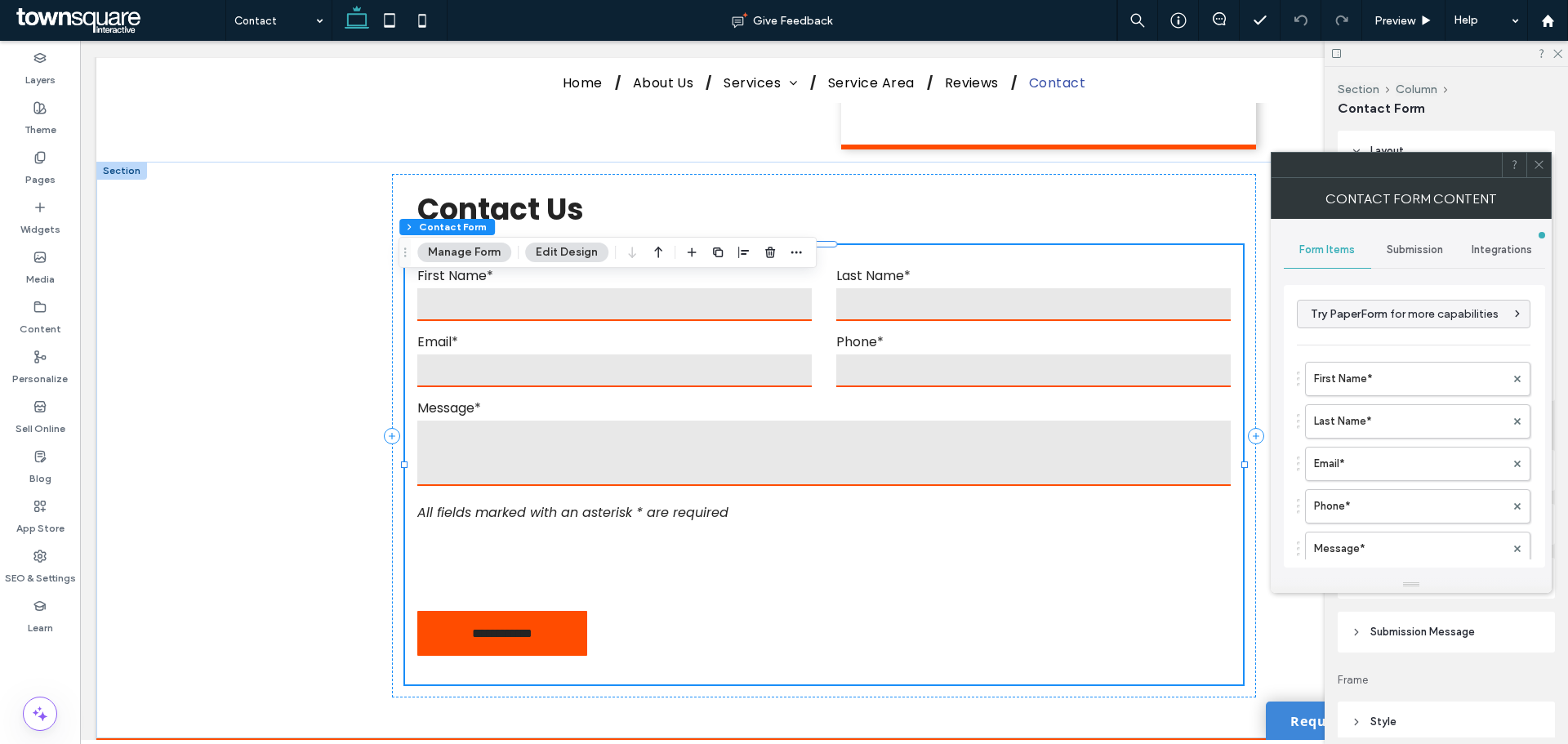
click at [1414, 251] on span "Submission" at bounding box center [1415, 250] width 57 height 13
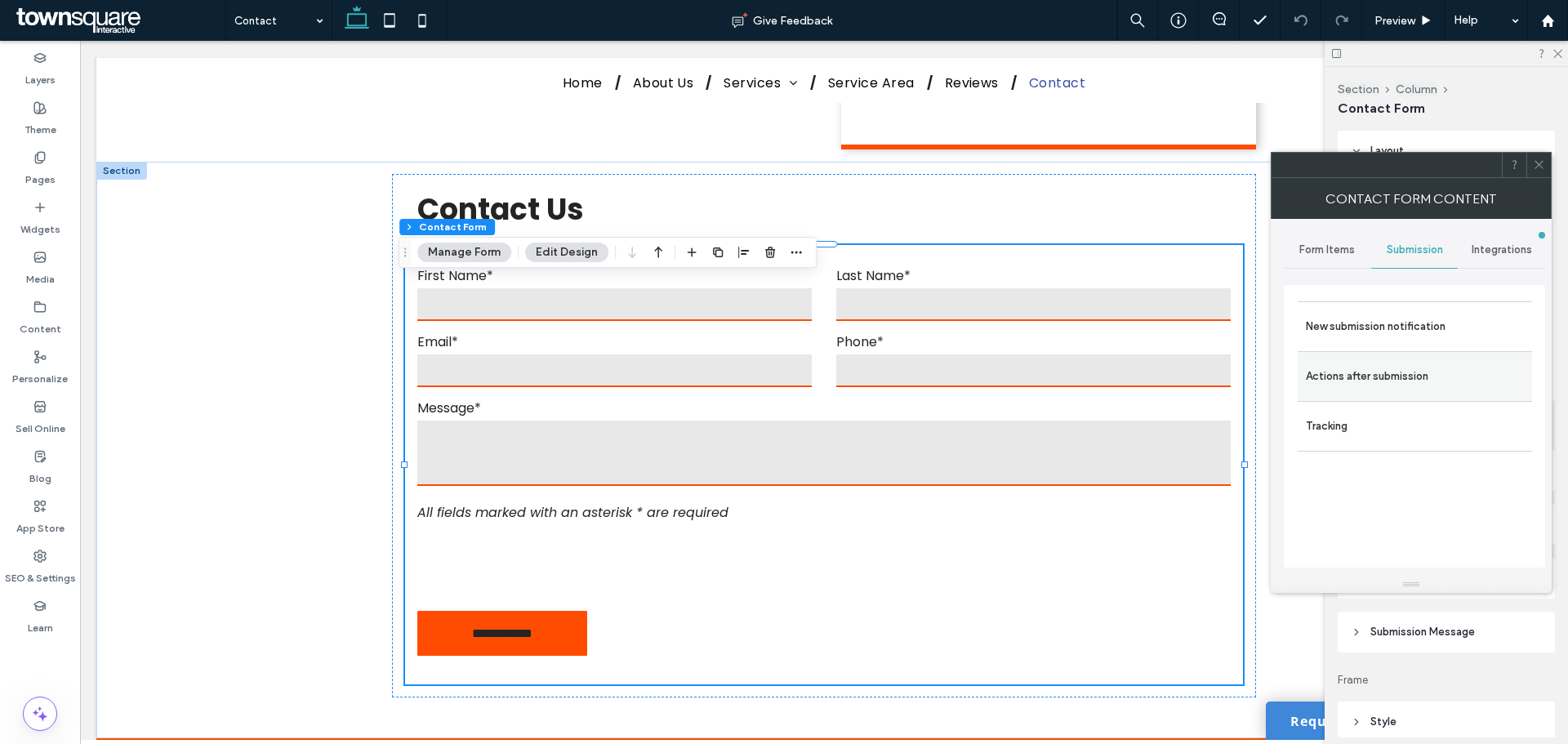
click at [1384, 367] on label "Actions after submission" at bounding box center [1415, 376] width 218 height 33
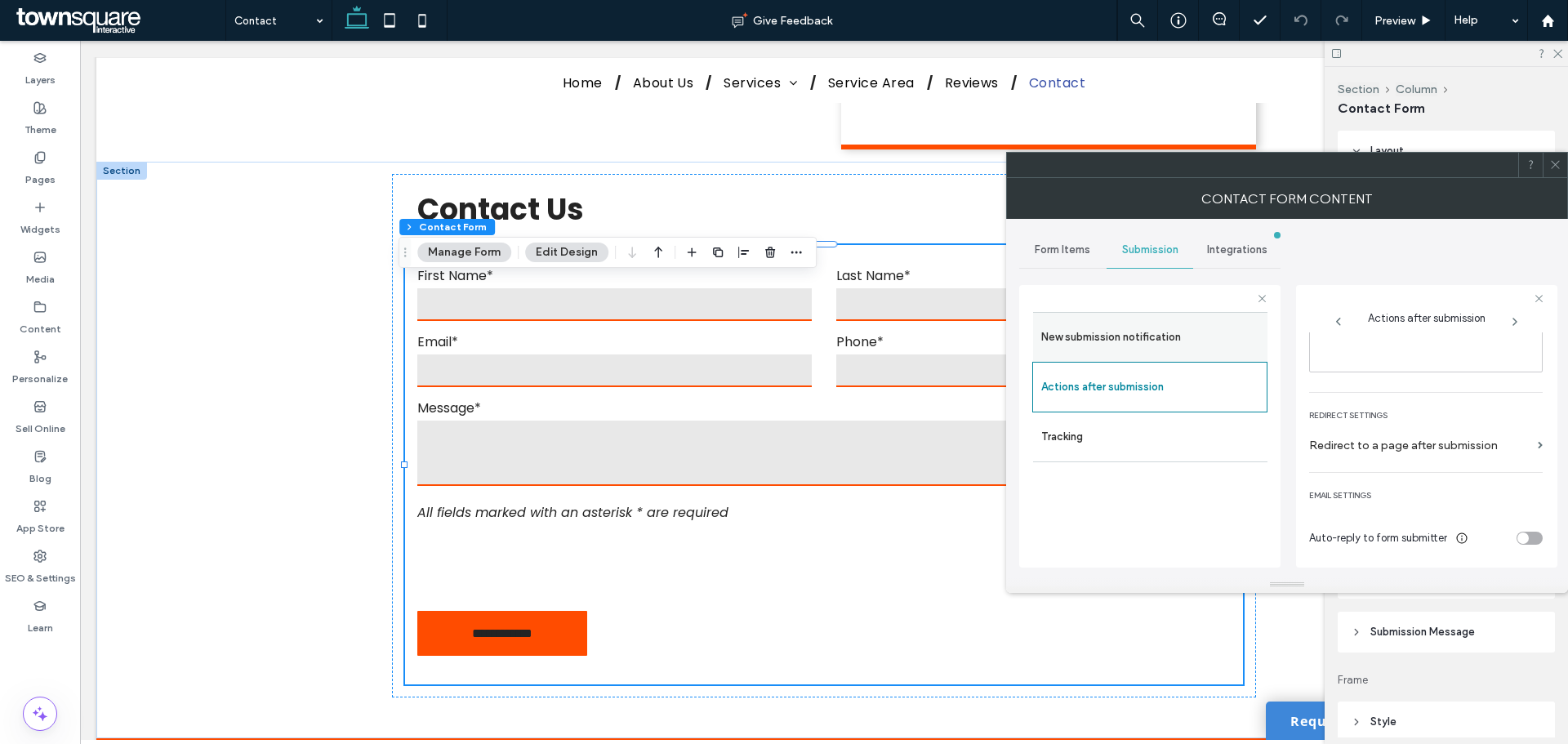
click at [1161, 344] on label "New submission notification" at bounding box center [1150, 338] width 218 height 33
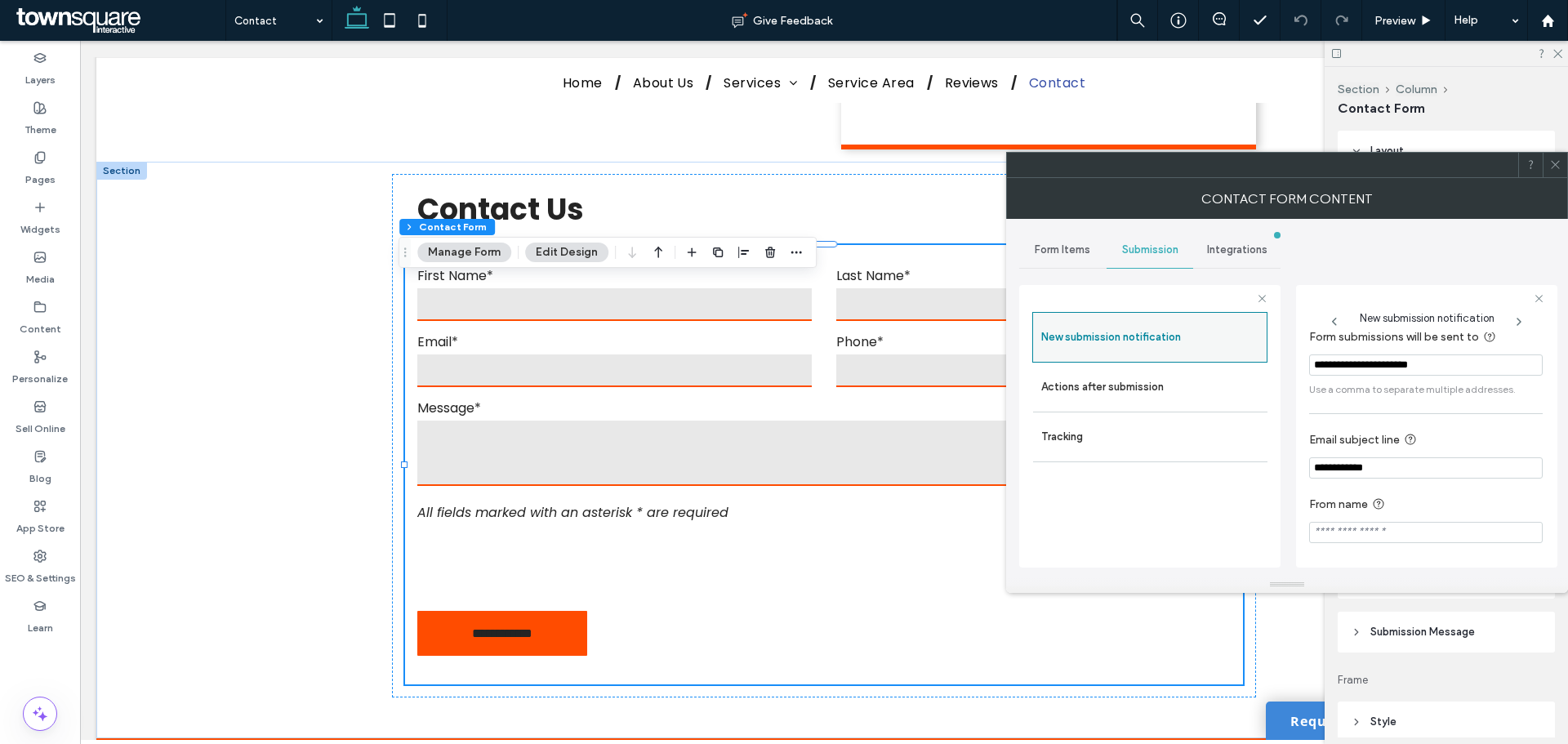
click at [1160, 355] on div "New submission notification" at bounding box center [1151, 337] width 236 height 50
click at [1131, 371] on label "Actions after submission" at bounding box center [1150, 387] width 218 height 33
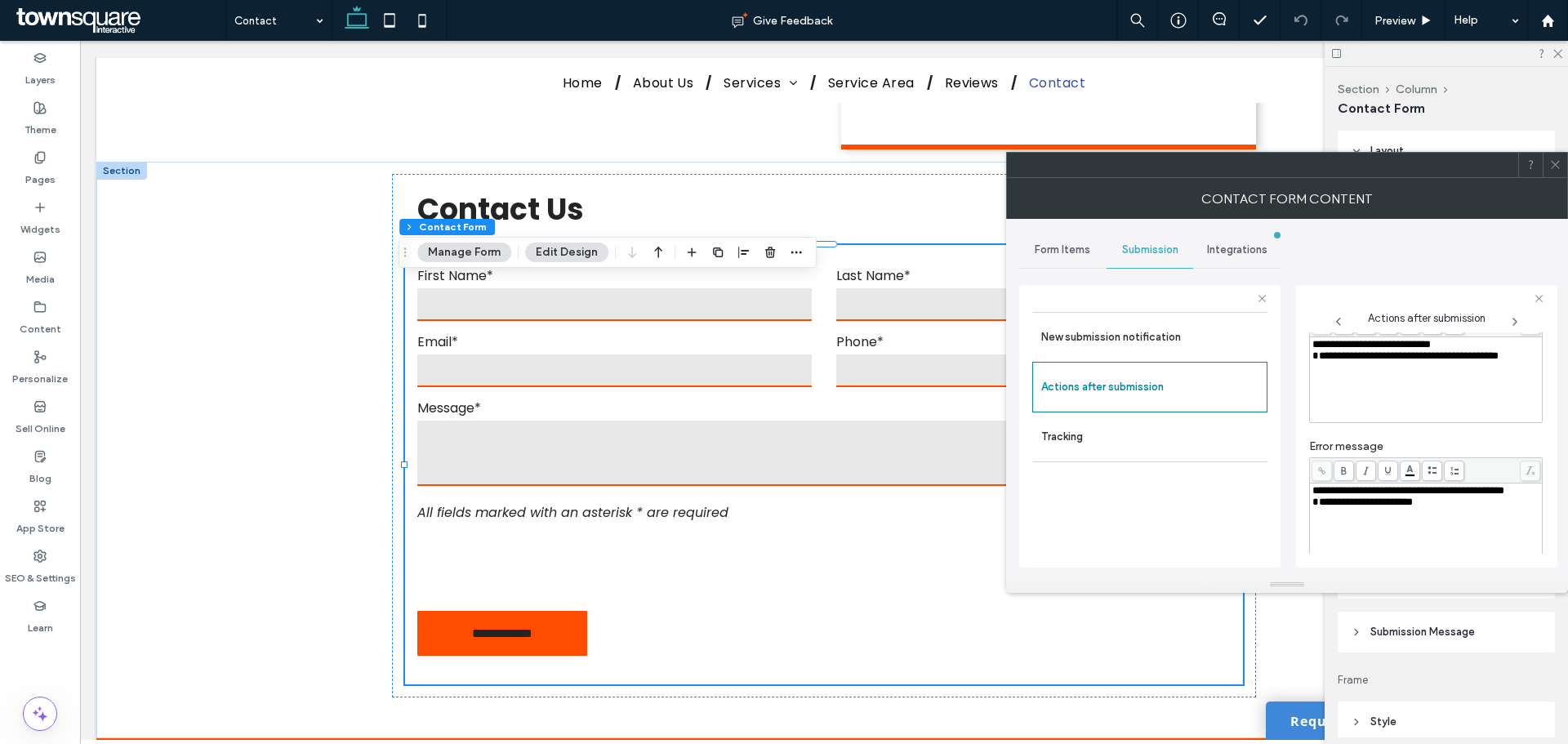
click at [1068, 257] on div "Form Items" at bounding box center [1063, 249] width 88 height 36
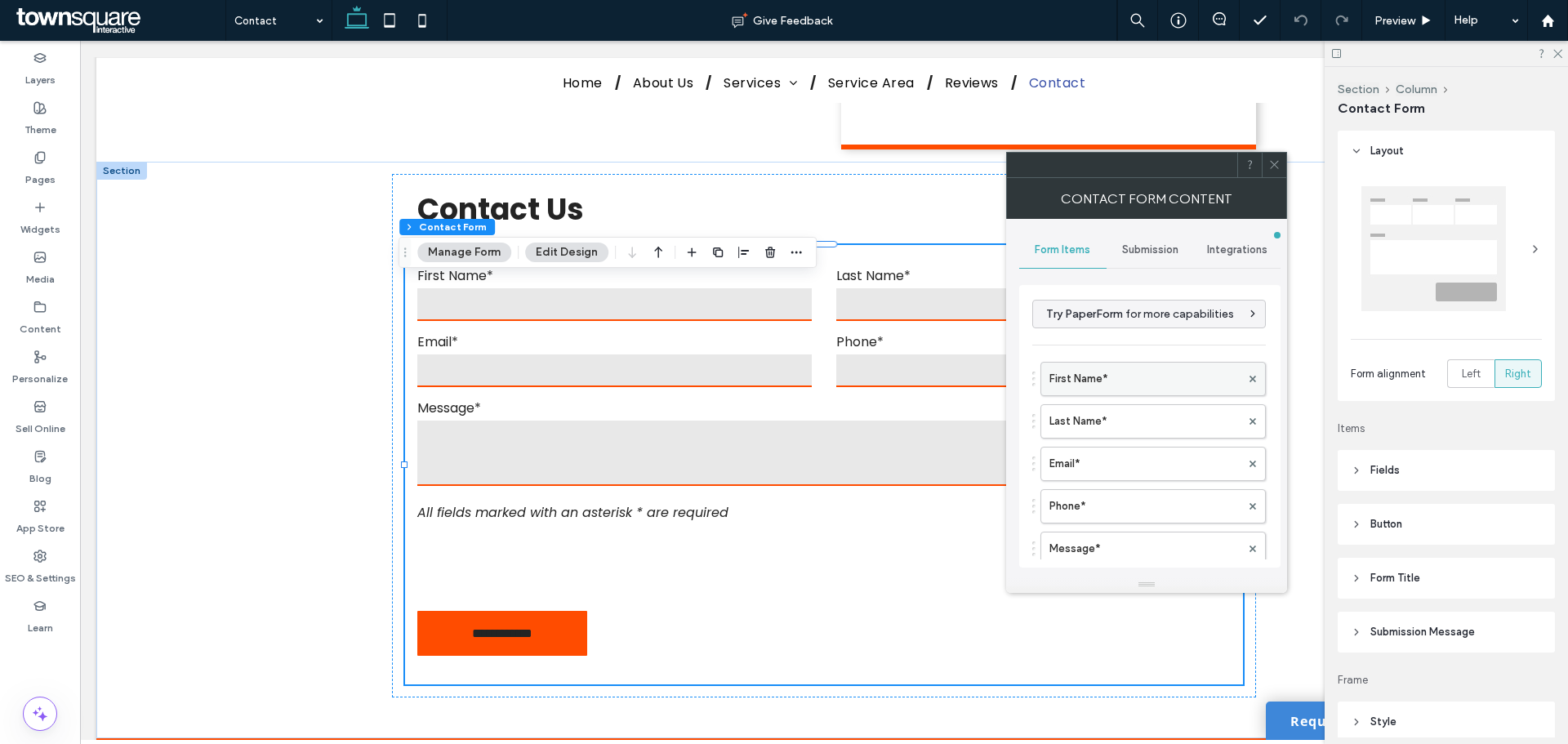
click at [1112, 376] on label "First Name*" at bounding box center [1144, 379] width 191 height 33
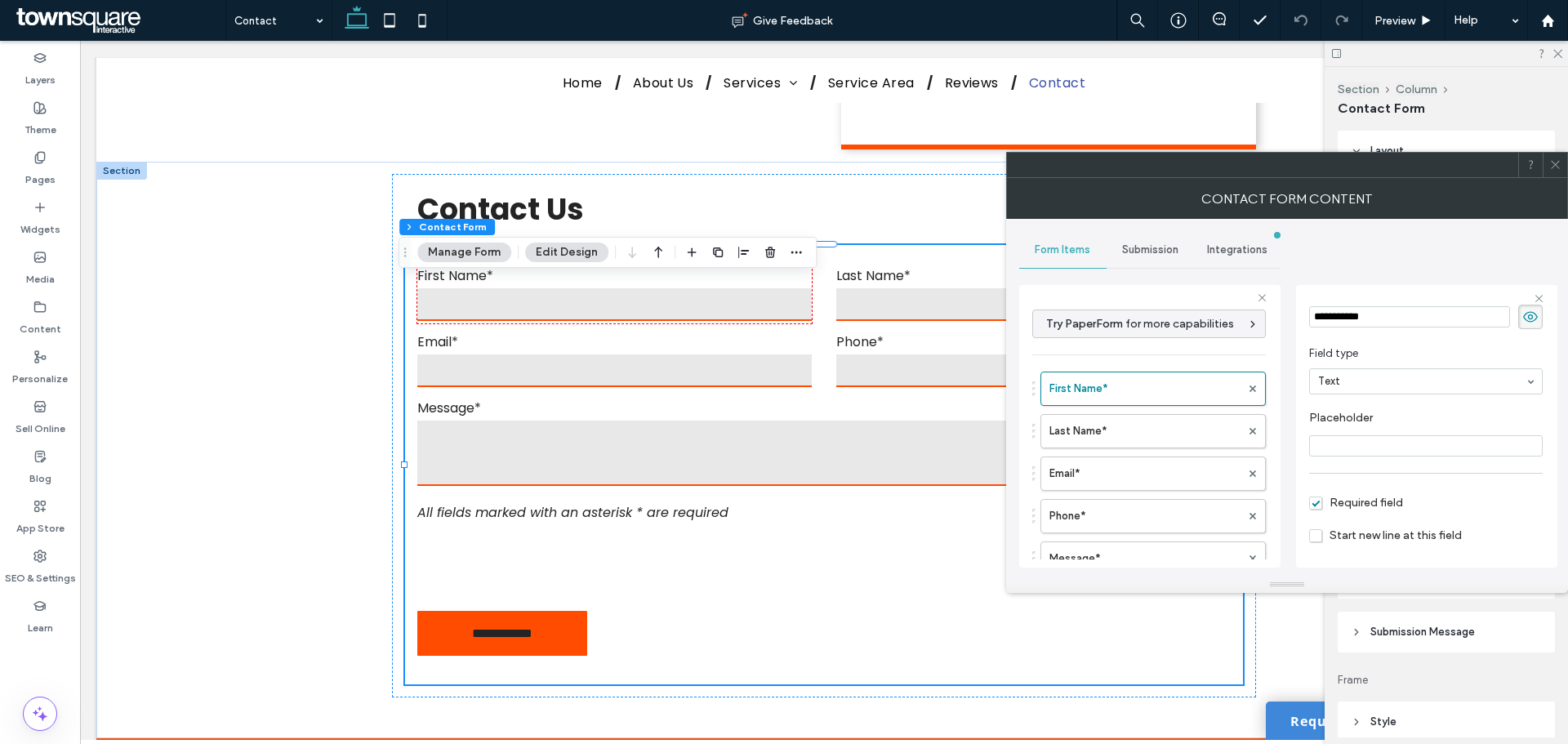
scroll to position [114, 0]
click at [1559, 163] on icon at bounding box center [1555, 164] width 12 height 12
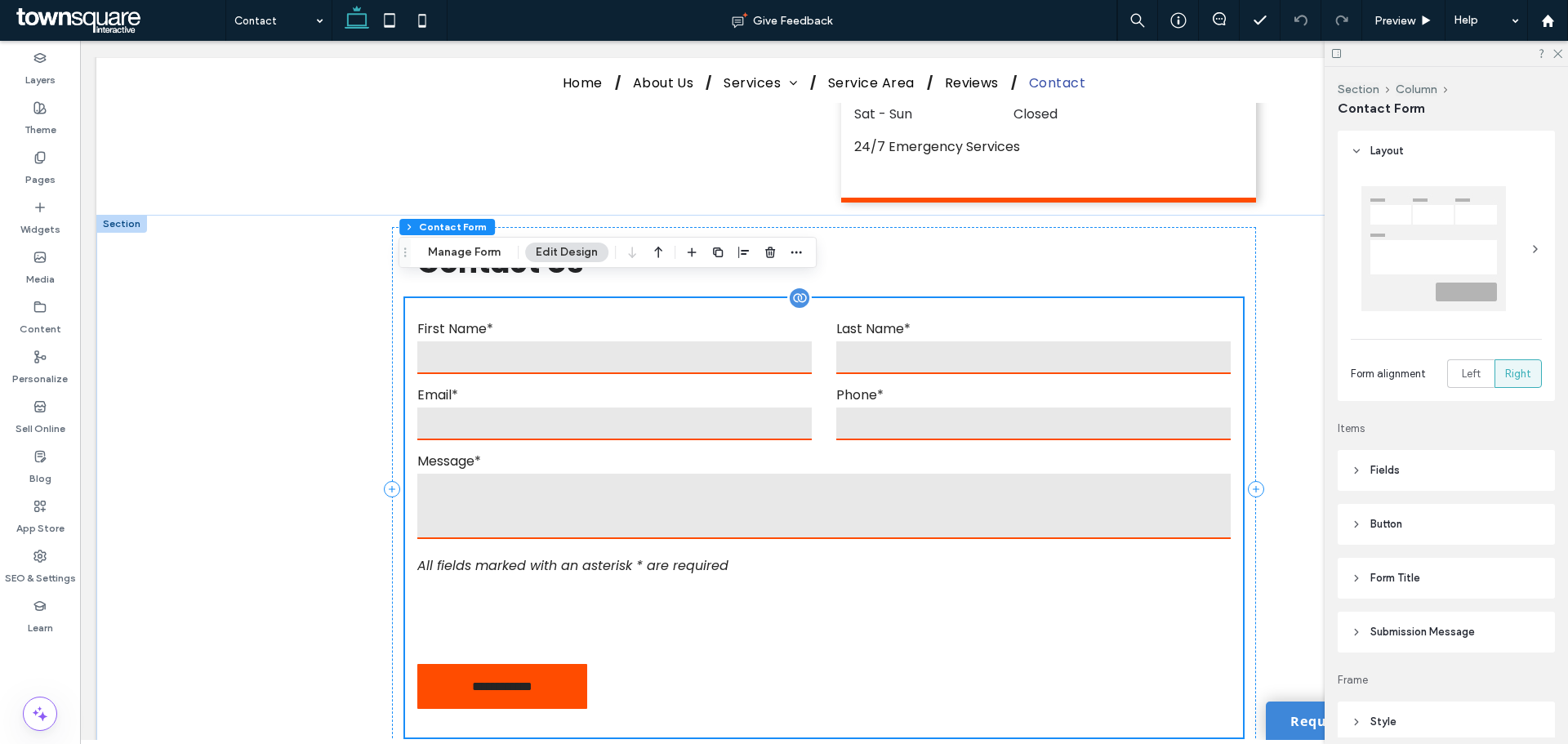
scroll to position [654, 0]
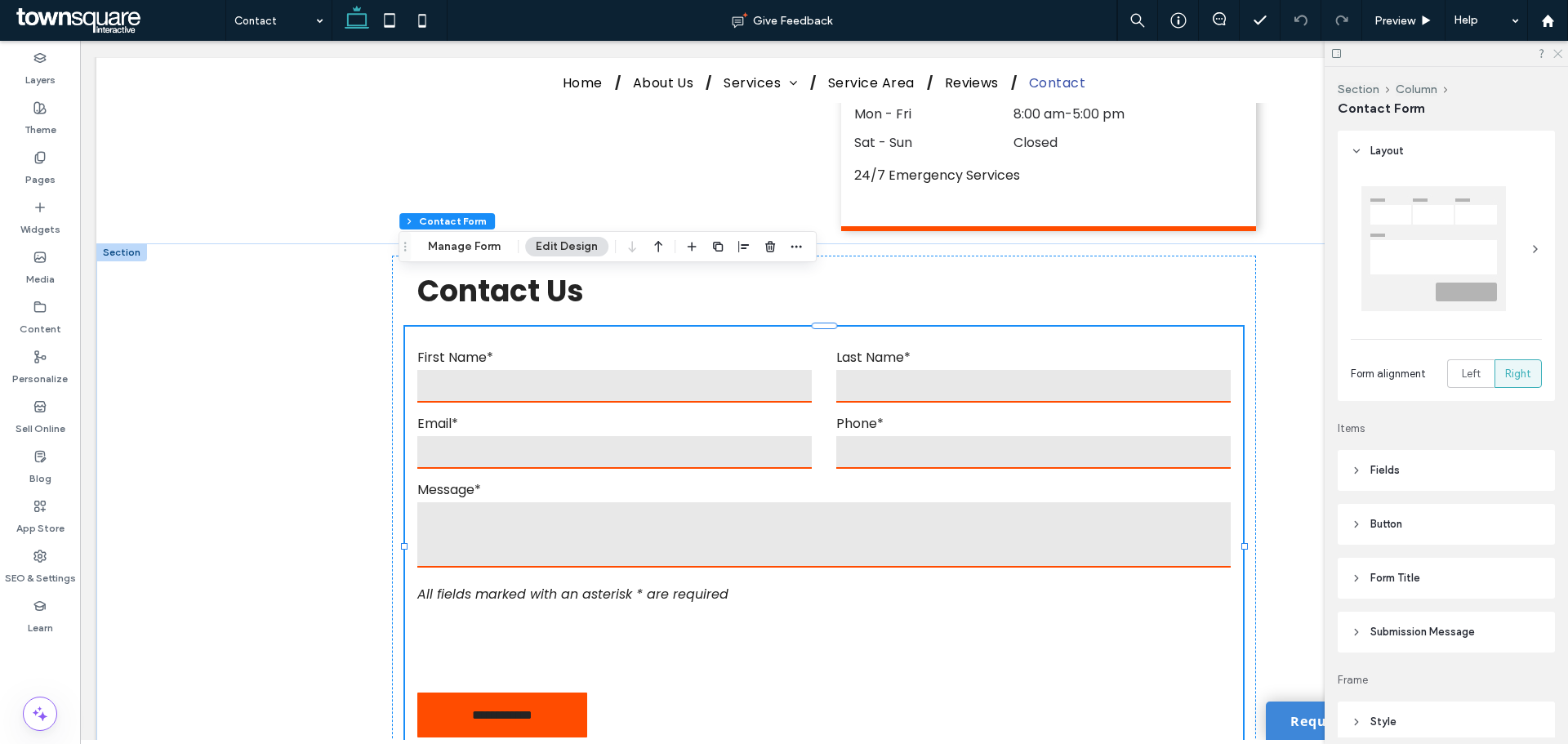
click at [1556, 55] on icon at bounding box center [1557, 53] width 11 height 11
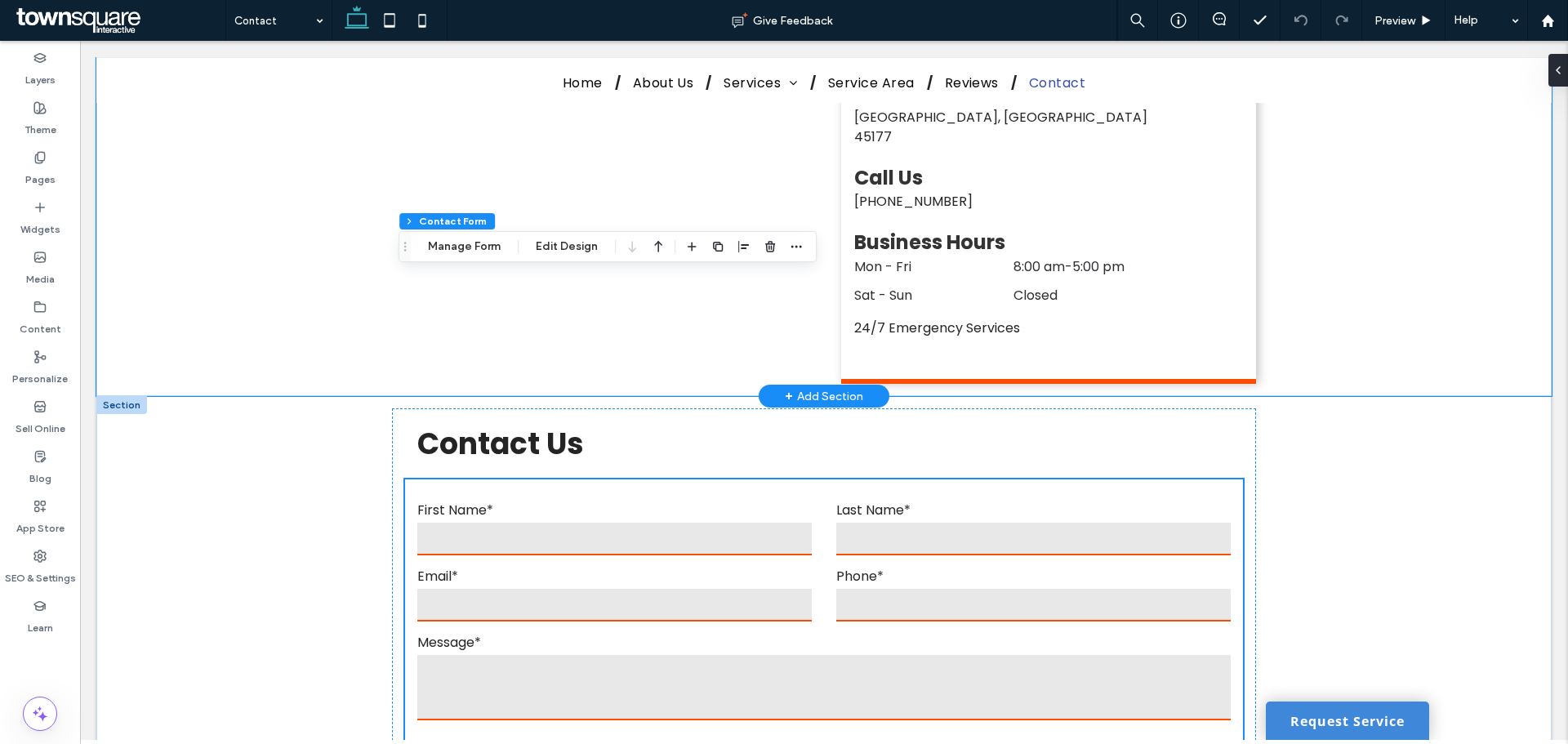
scroll to position [327, 0]
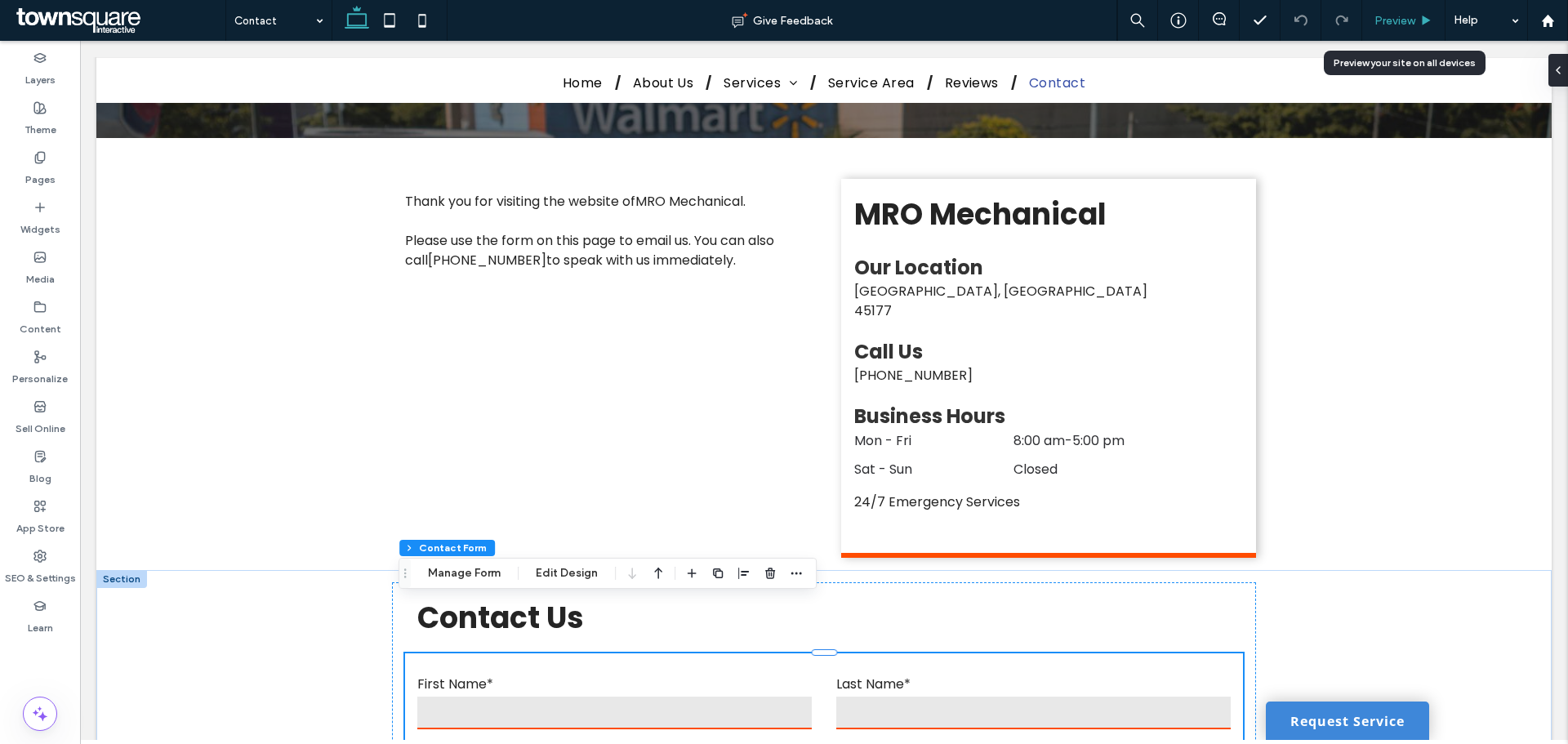
click at [1397, 17] on span "Preview" at bounding box center [1394, 20] width 41 height 14
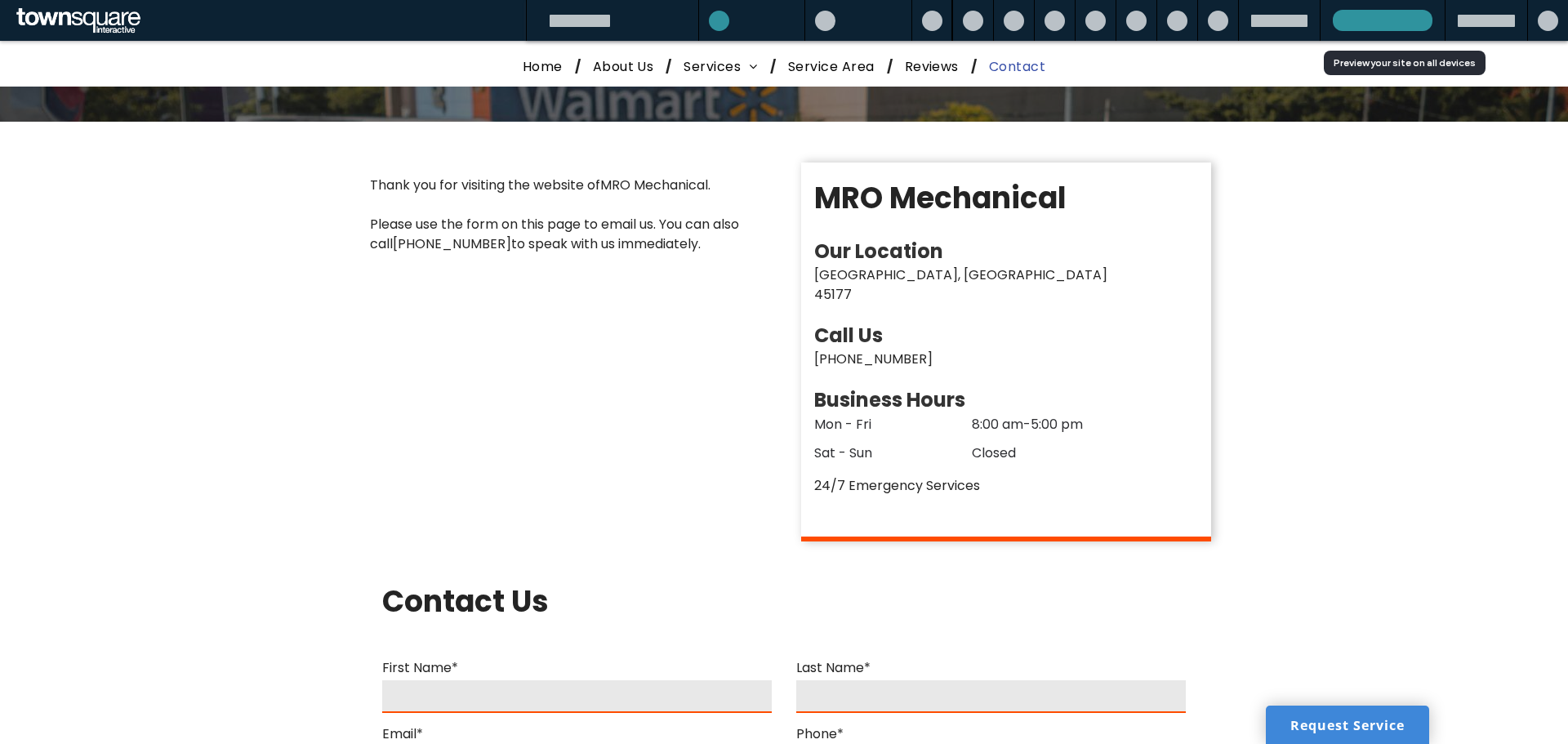
scroll to position [310, 0]
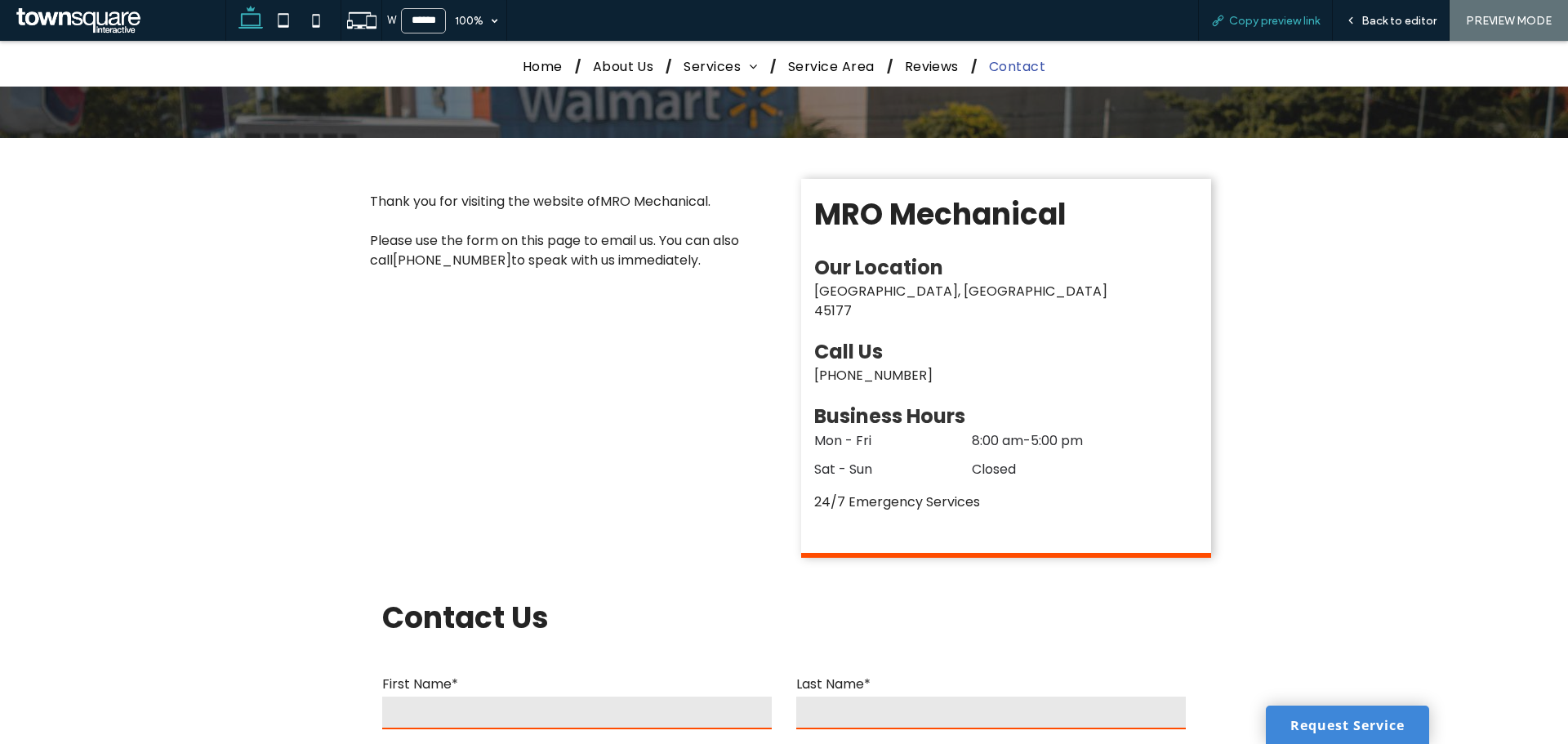
click at [1273, 21] on span "Copy preview link" at bounding box center [1274, 20] width 90 height 14
click at [1352, 27] on div "Back to editor" at bounding box center [1392, 20] width 117 height 41
click at [1364, 12] on div "Back to editor" at bounding box center [1392, 20] width 117 height 41
click at [1373, 19] on span "Back to editor" at bounding box center [1399, 20] width 75 height 14
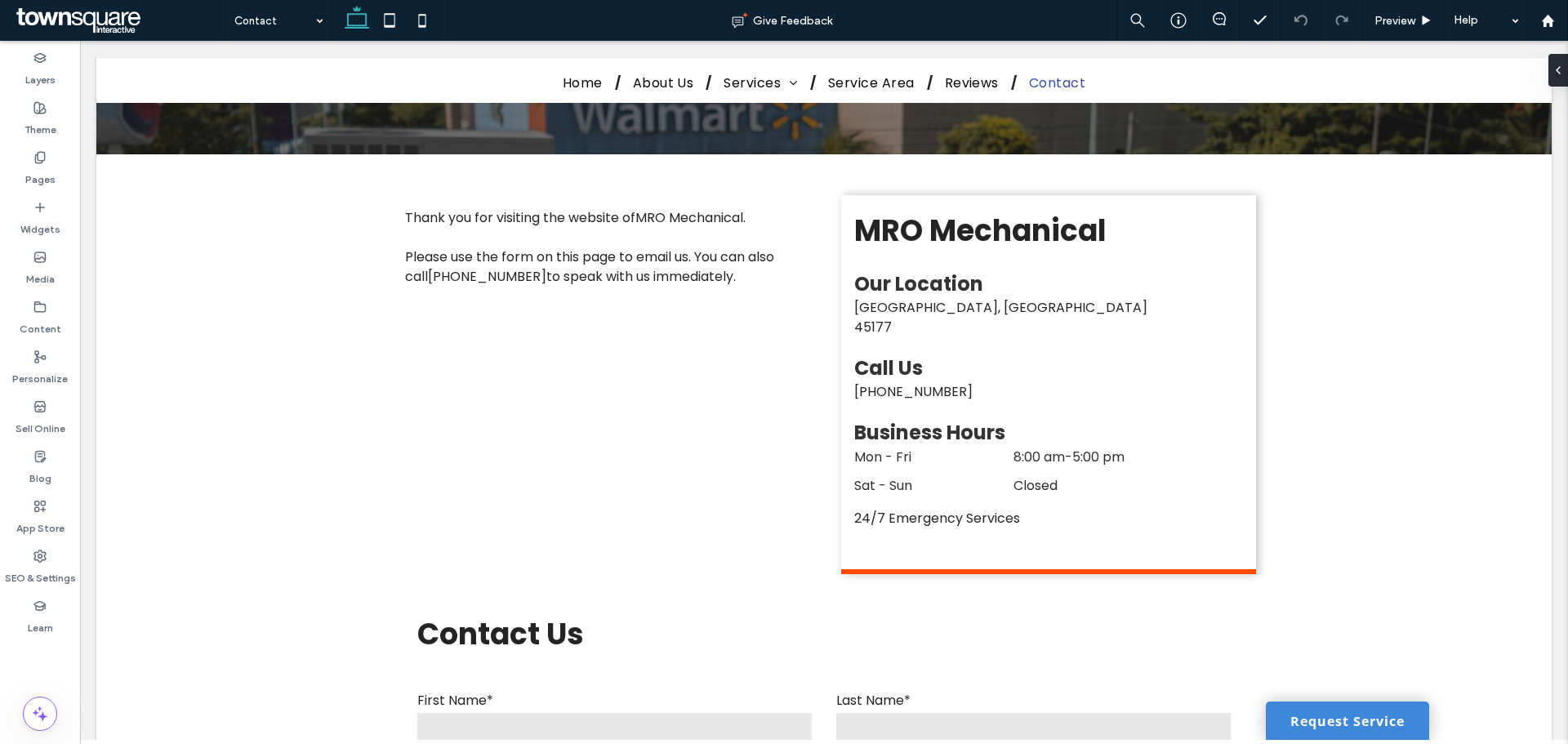
scroll to position [327, 0]
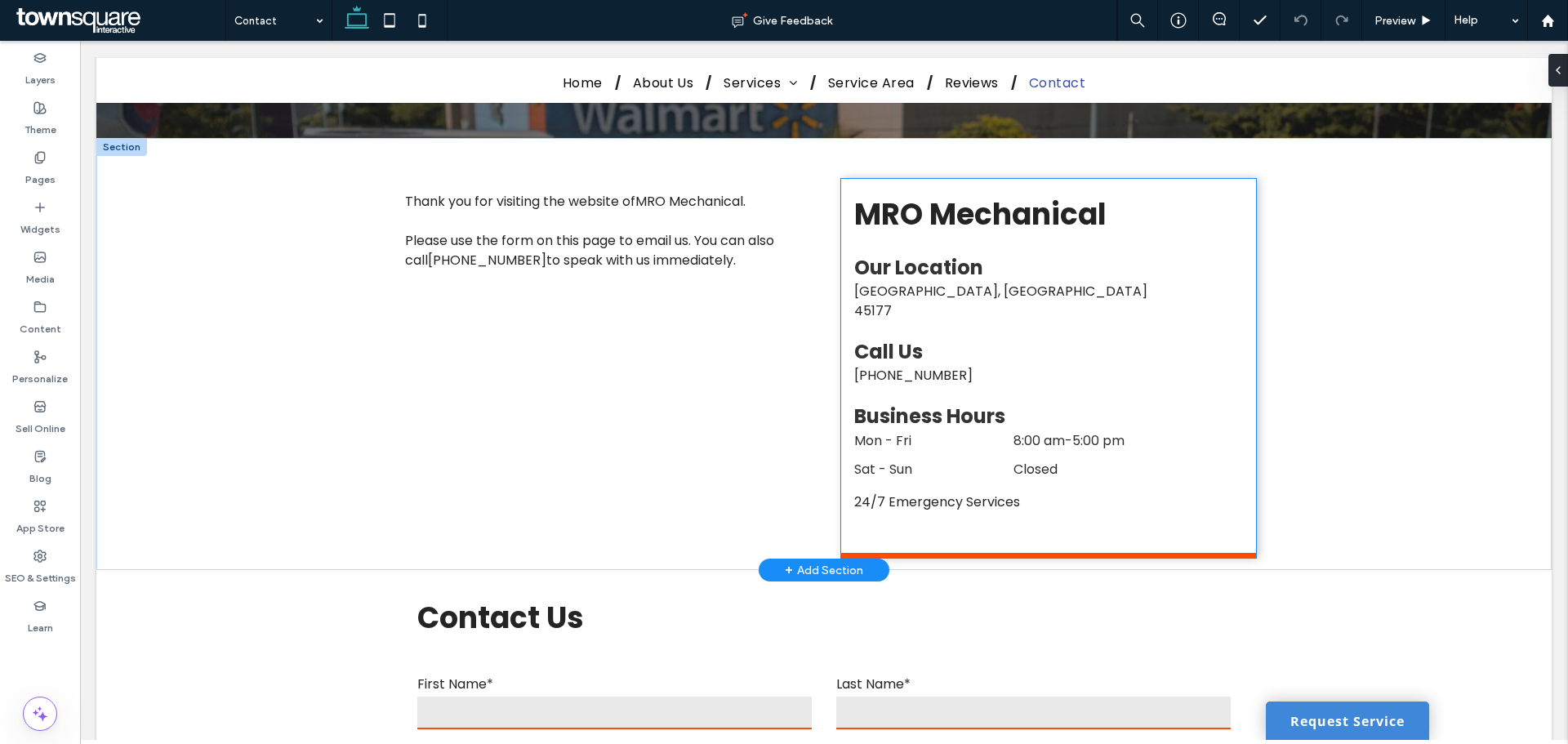
click at [882, 492] on p "24/7 Emergency Services" at bounding box center [1049, 501] width 389 height 19
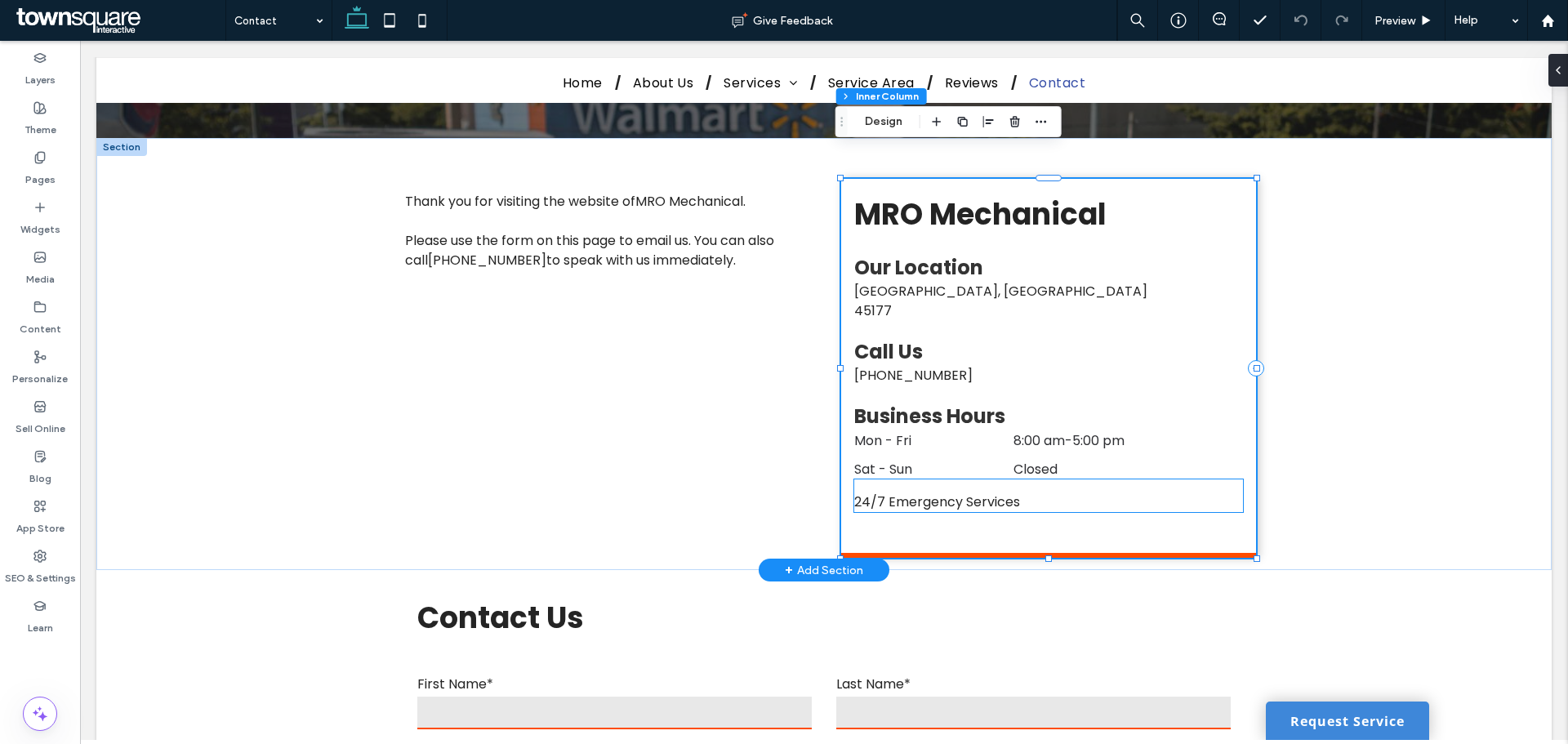
click at [882, 492] on span "24/7 Emergency Services" at bounding box center [938, 501] width 166 height 19
click at [882, 479] on div "24/7 Emergency Services" at bounding box center [1049, 496] width 389 height 33
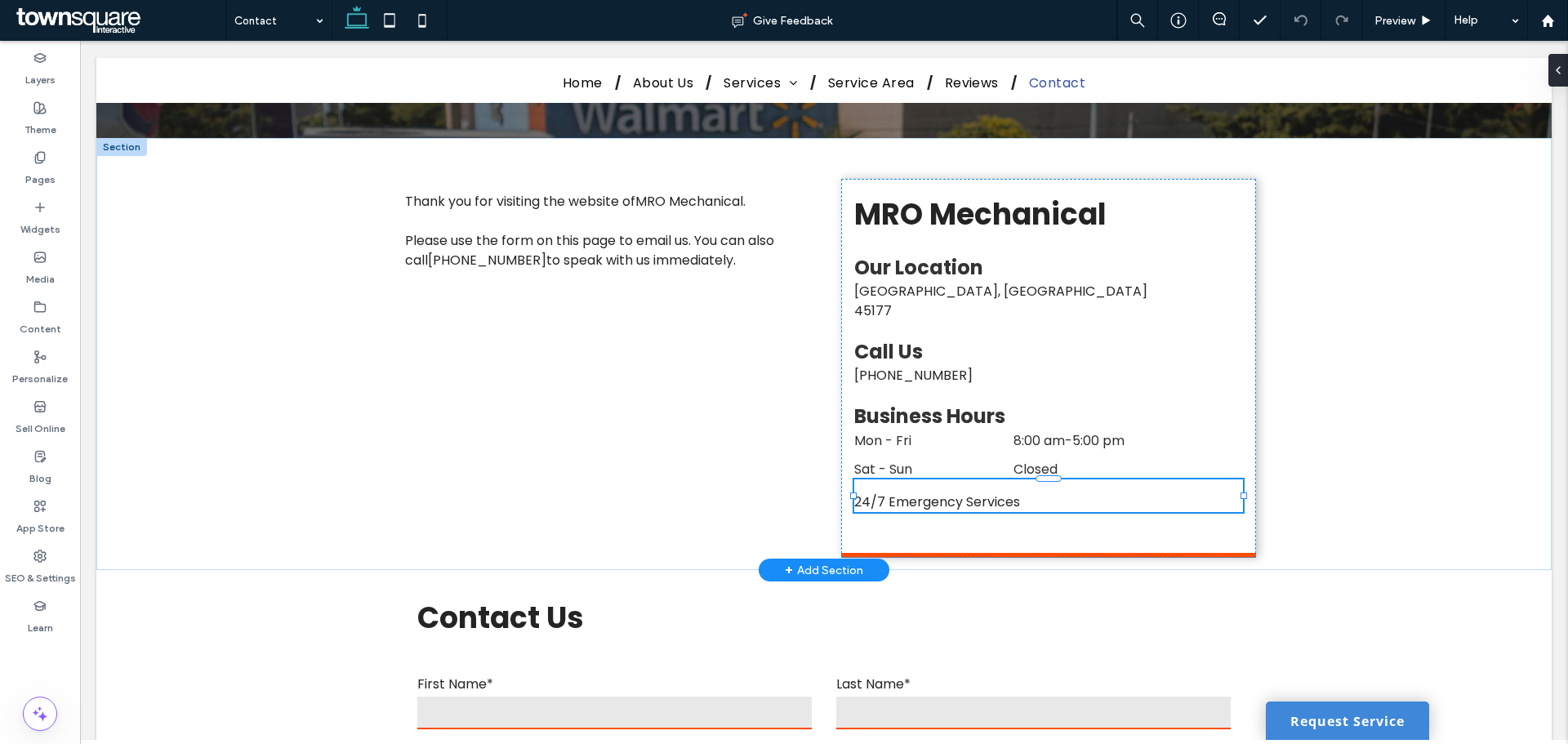
type input "*******"
type input "**"
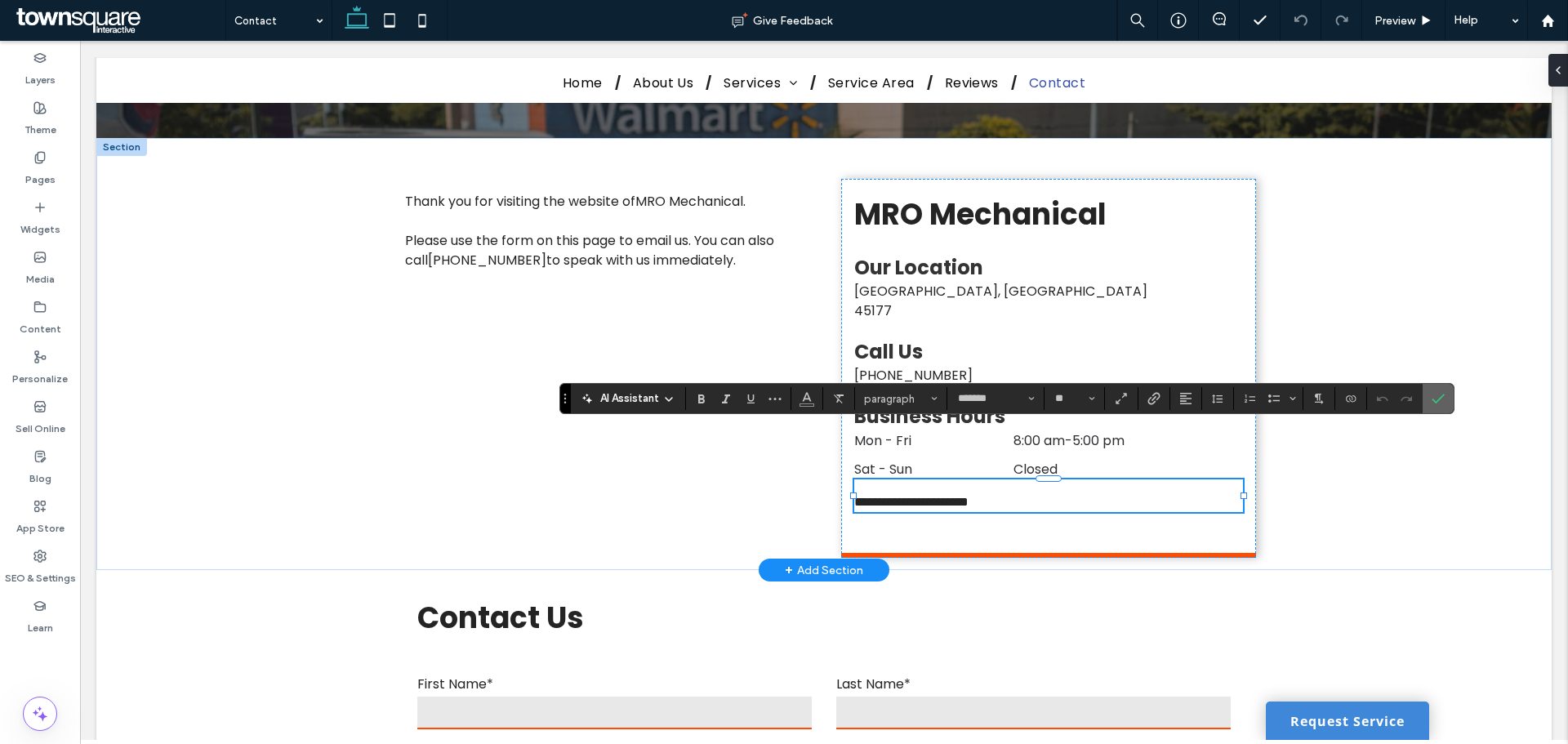
drag, startPoint x: 1440, startPoint y: 394, endPoint x: 1360, endPoint y: 353, distance: 89.9
click at [1440, 394] on icon "Confirm" at bounding box center [1438, 398] width 13 height 13
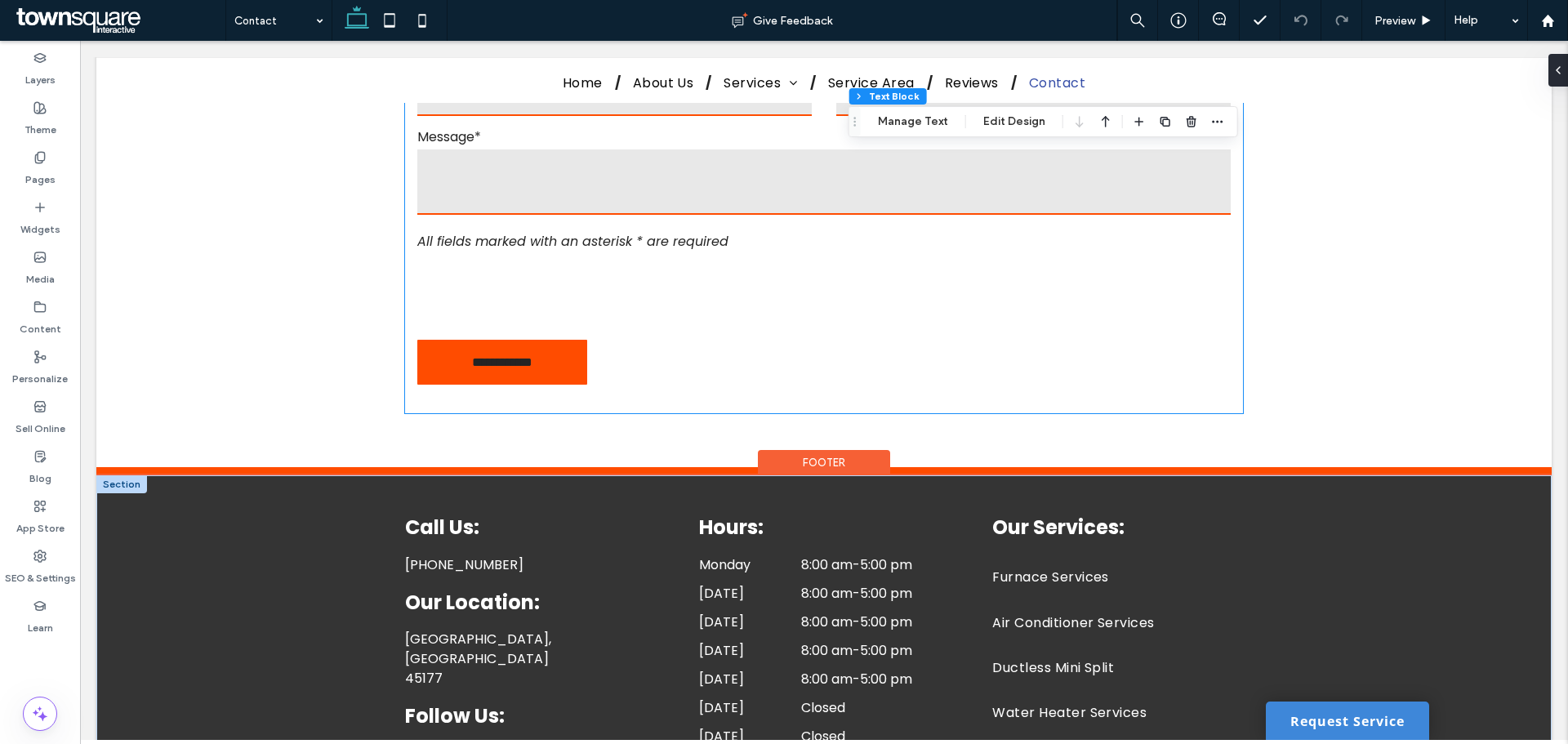
scroll to position [1085, 0]
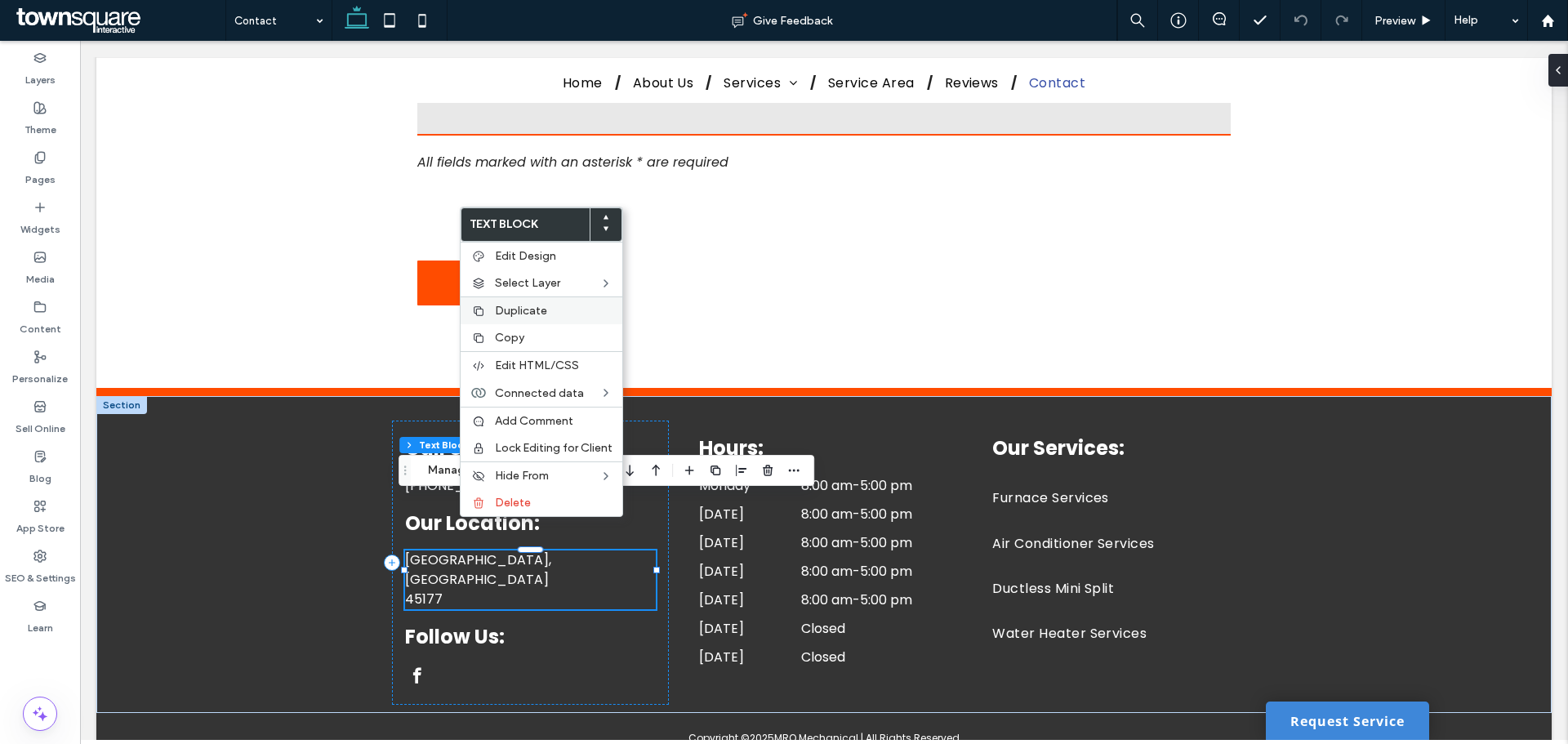
click at [515, 303] on div "Duplicate" at bounding box center [541, 310] width 162 height 27
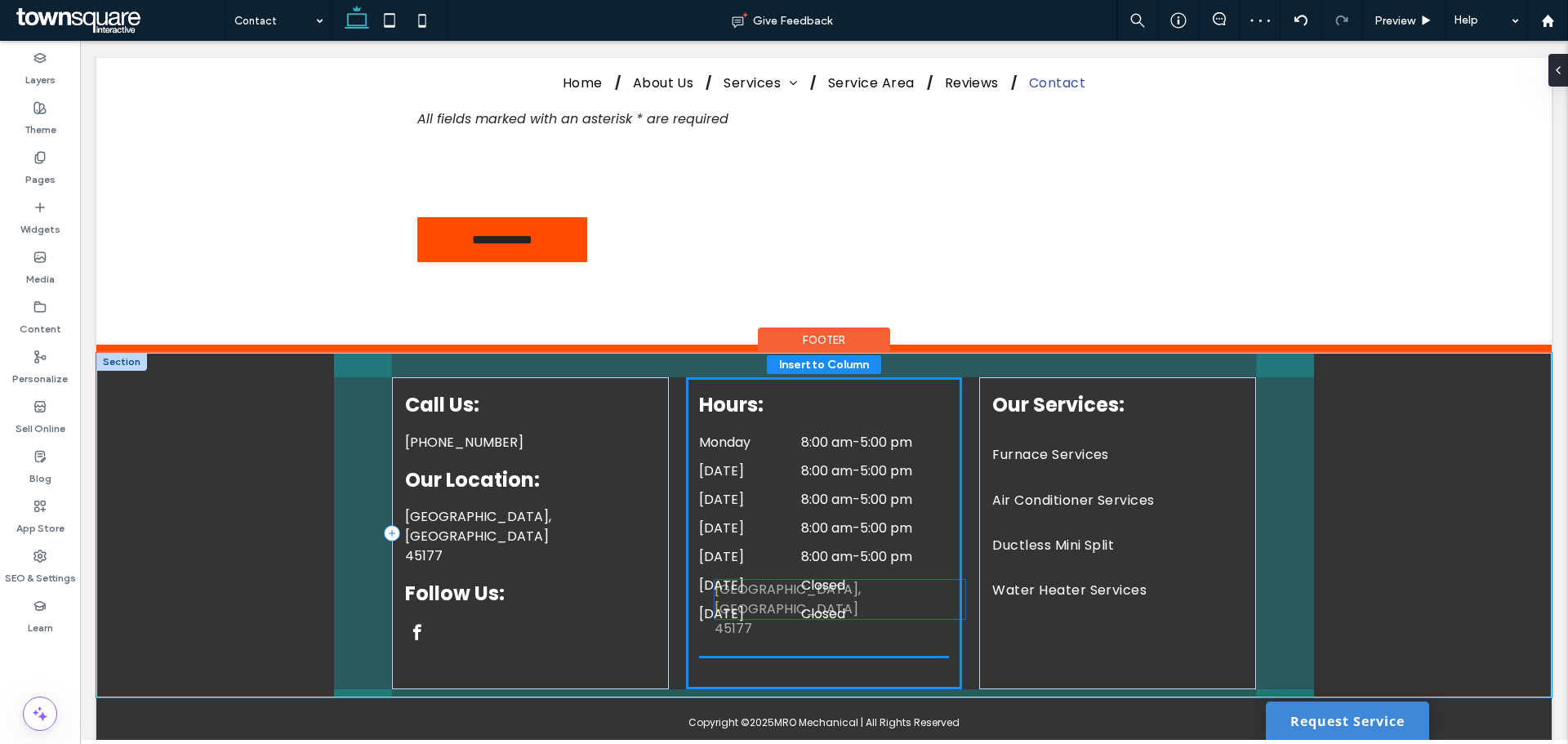
drag, startPoint x: 492, startPoint y: 565, endPoint x: 809, endPoint y: 595, distance: 318.4
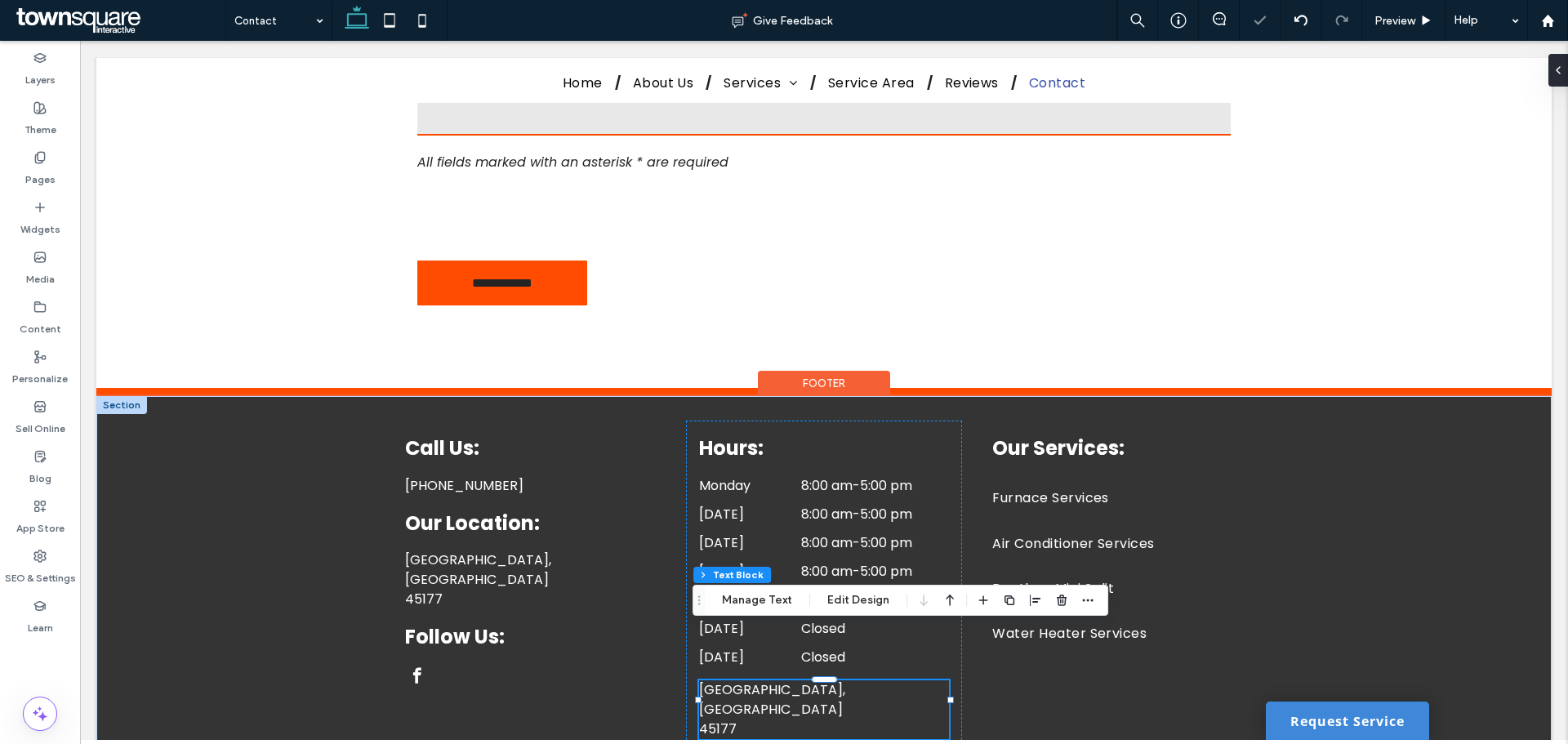
click at [762, 680] on p "Wilmington, OH" at bounding box center [825, 699] width 250 height 39
click at [758, 680] on p "Wilmington, OH" at bounding box center [825, 699] width 250 height 39
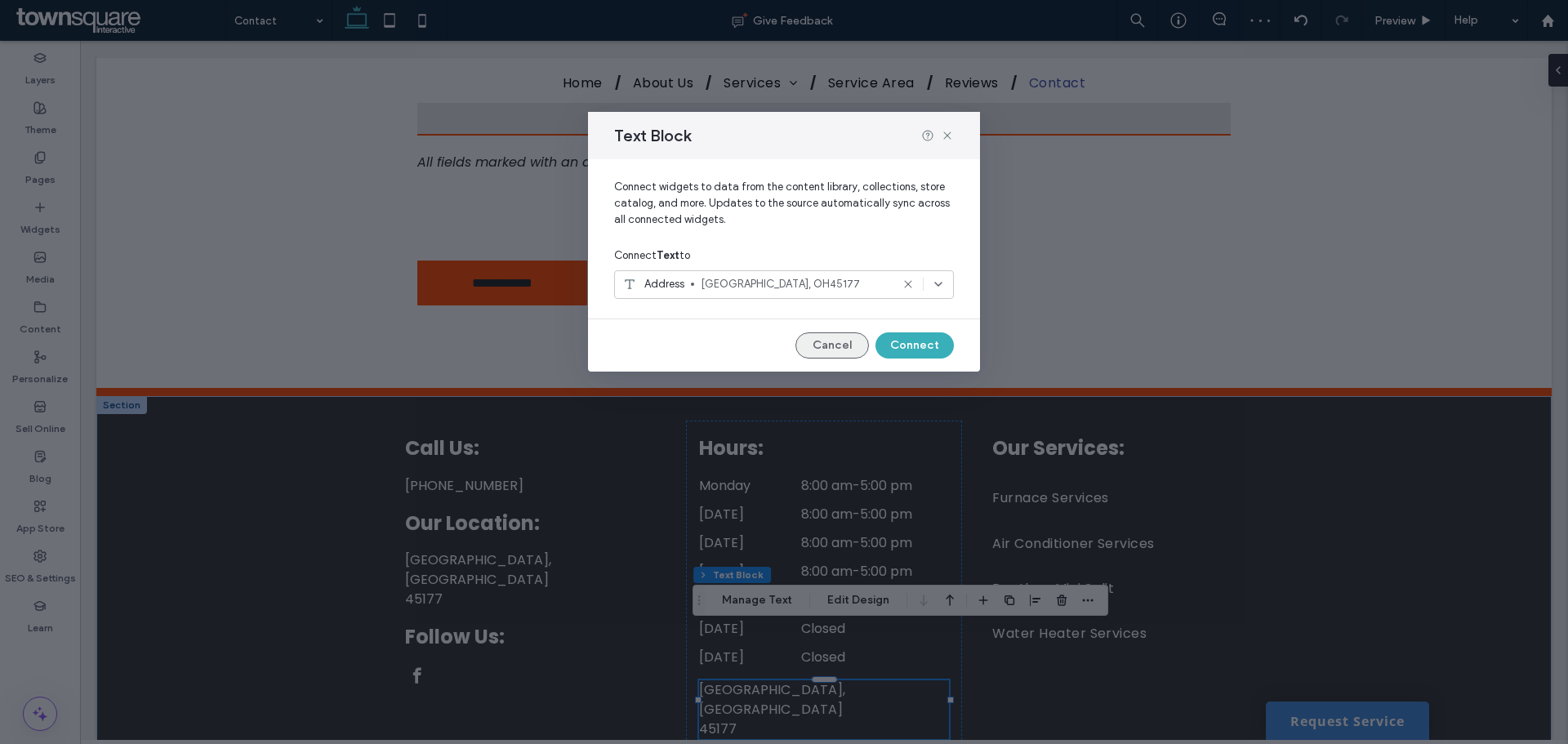
drag, startPoint x: 841, startPoint y: 346, endPoint x: 642, endPoint y: 583, distance: 309.5
click at [841, 346] on button "Cancel" at bounding box center [832, 345] width 73 height 26
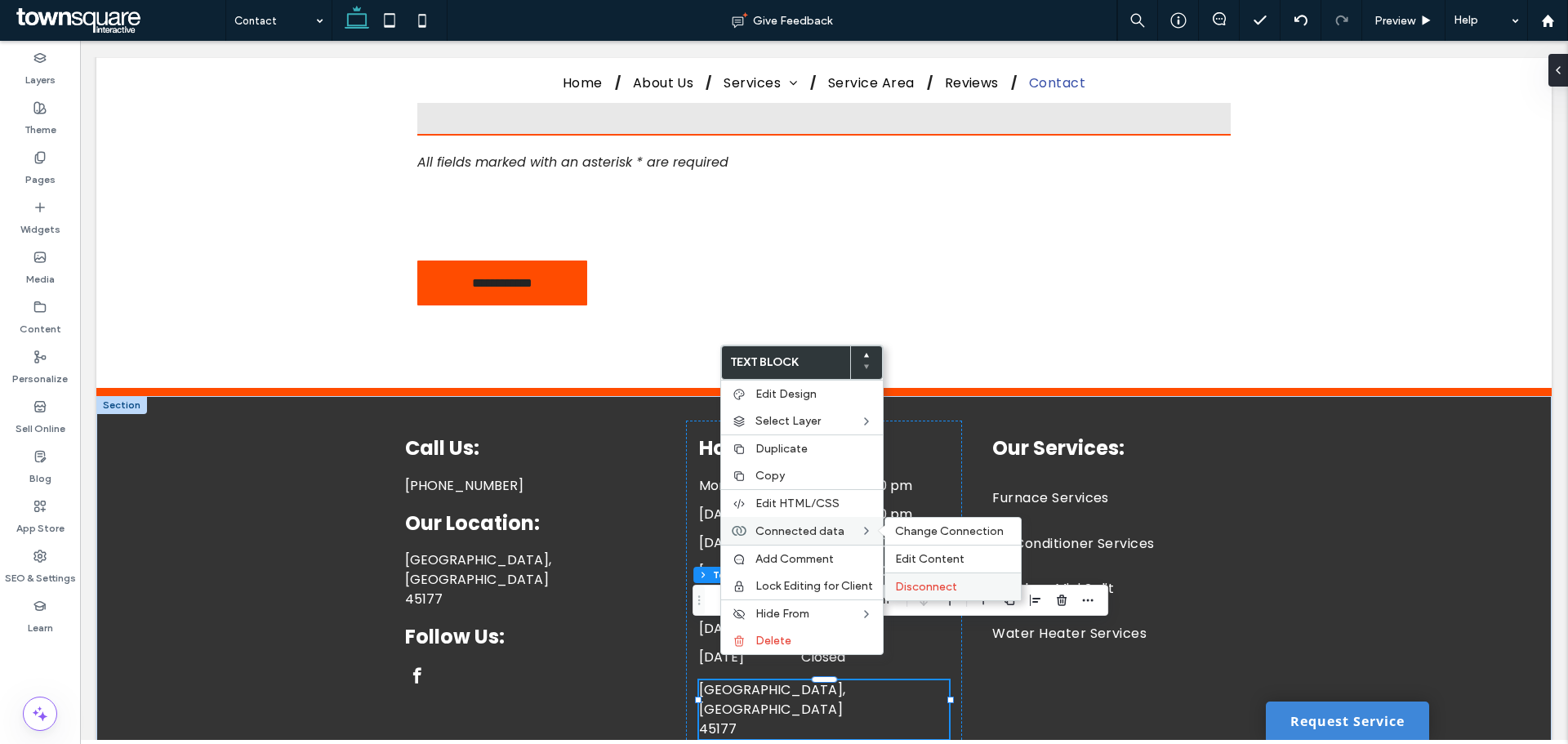
drag, startPoint x: 910, startPoint y: 582, endPoint x: 828, endPoint y: 542, distance: 91.2
click at [910, 582] on span "Disconnect" at bounding box center [926, 586] width 62 height 14
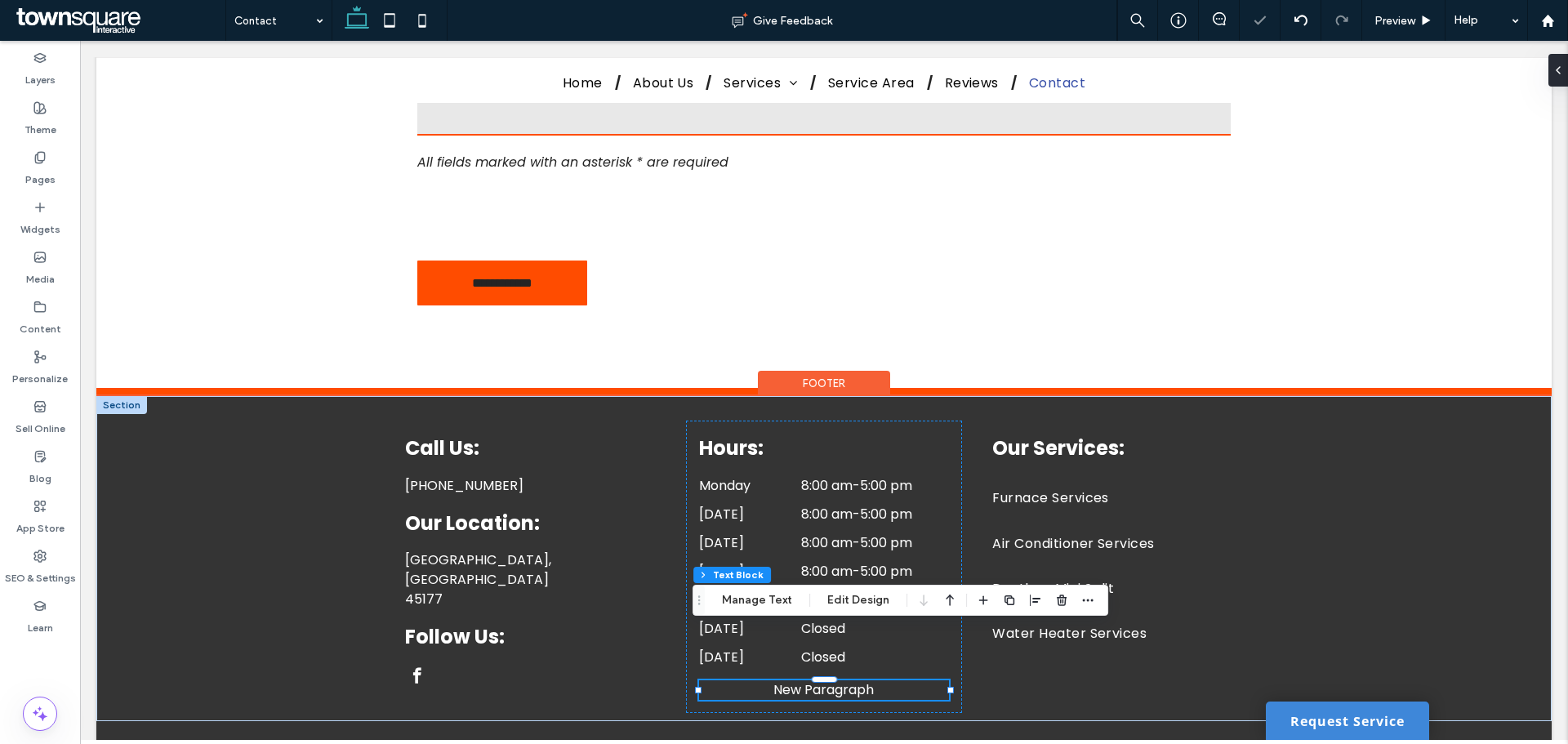
click at [734, 680] on p "New Paragraph" at bounding box center [825, 689] width 250 height 19
click at [734, 680] on p "**********" at bounding box center [825, 689] width 250 height 19
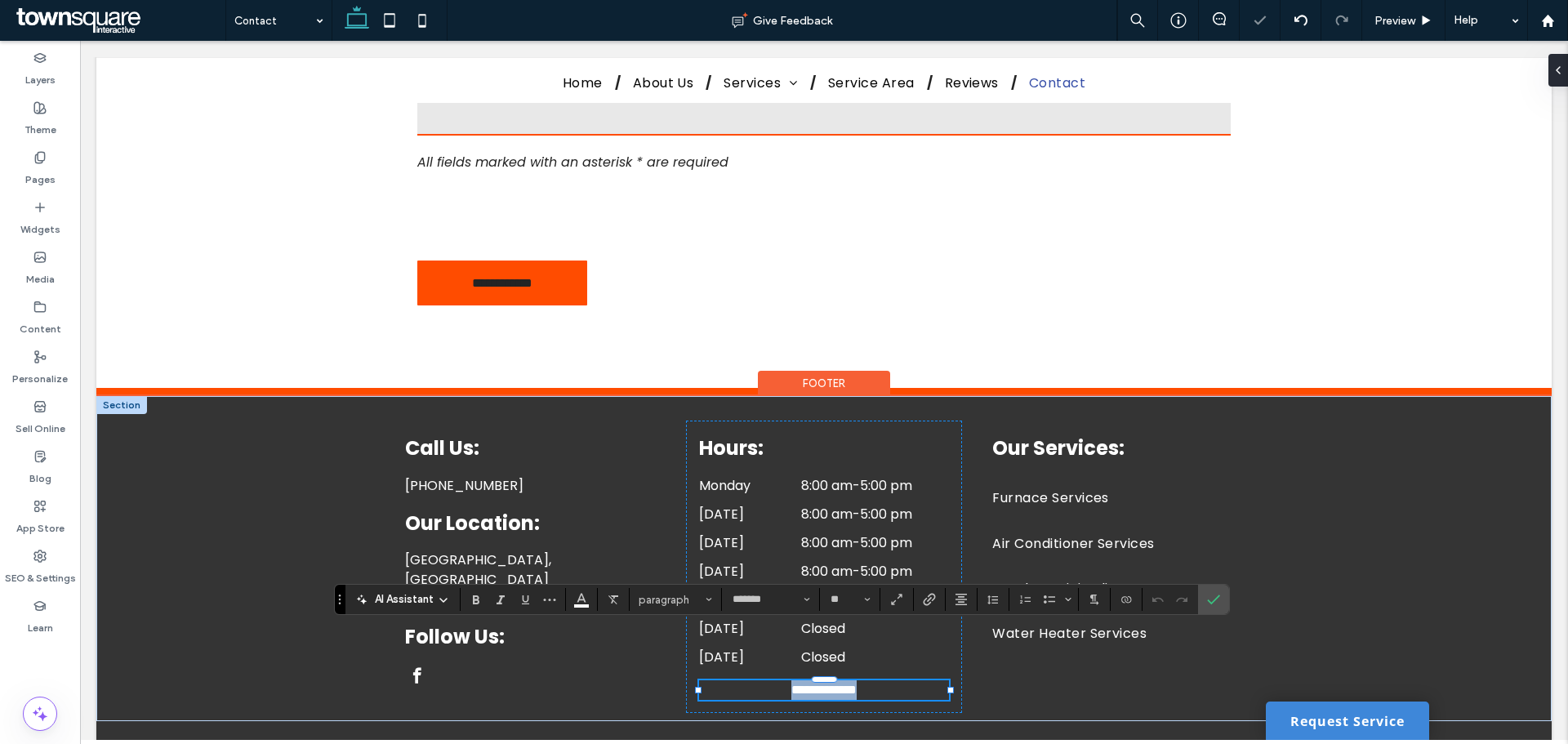
click at [734, 680] on p "**********" at bounding box center [825, 689] width 250 height 19
paste div
click at [968, 596] on button "Alignment" at bounding box center [961, 599] width 25 height 23
click at [971, 496] on icon "ui.textEditor.alignment.left" at bounding box center [973, 502] width 13 height 13
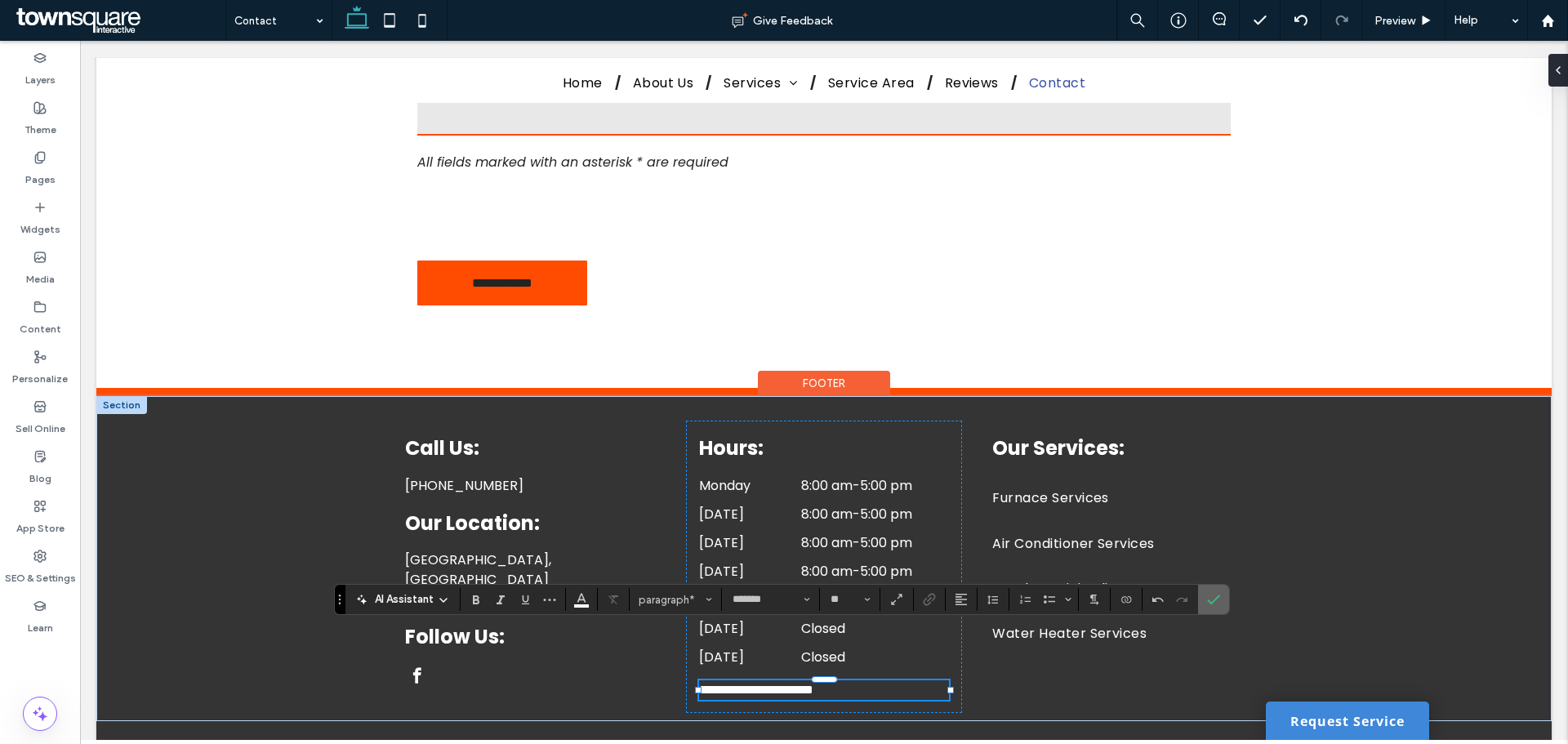
click at [1212, 600] on icon "Confirm" at bounding box center [1214, 599] width 13 height 13
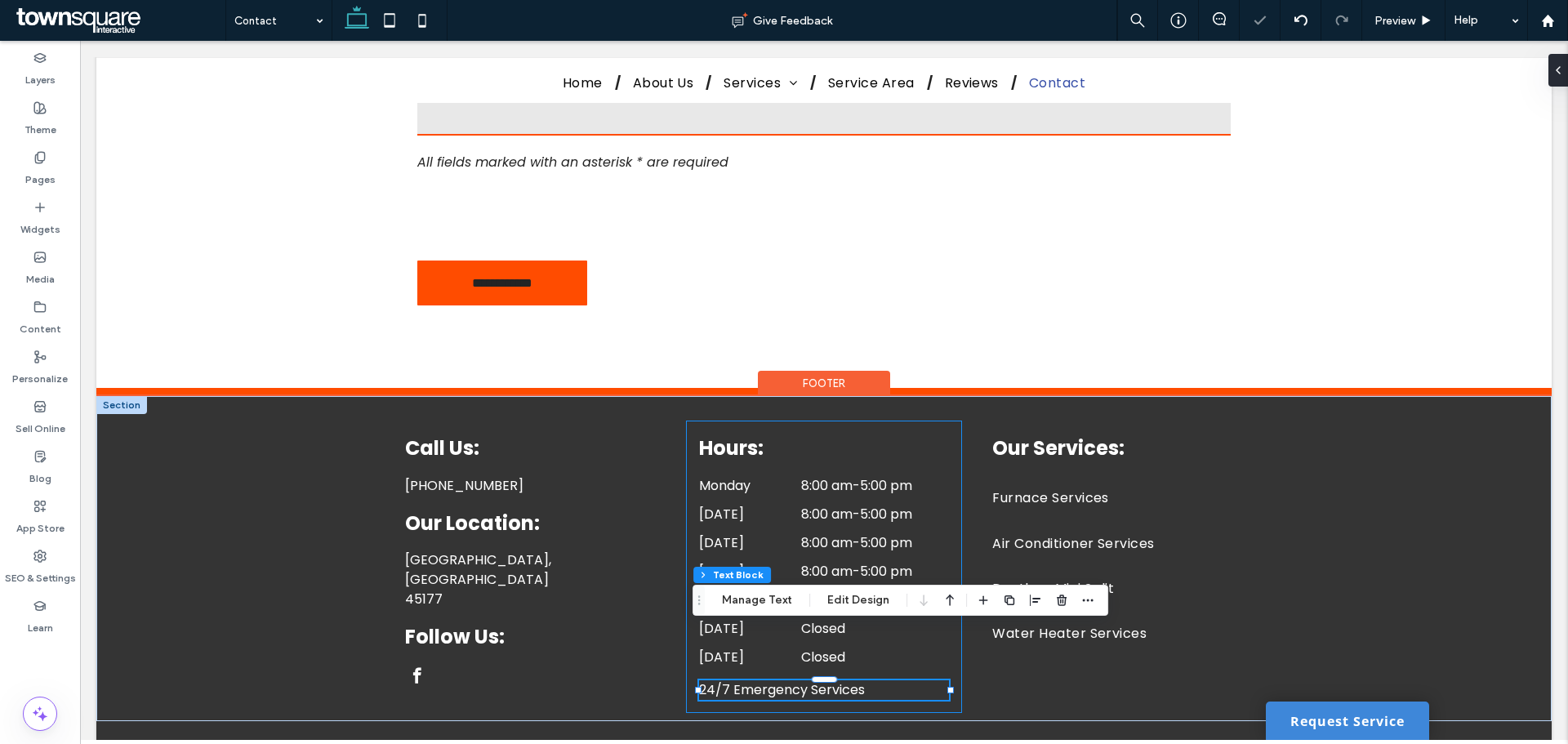
click at [689, 529] on div "Hours: Monday 8:00 am - 5:00 pm Tuesday 8:00 am - 5:00 pm Wednesday 8:00 am - 5…" at bounding box center [824, 567] width 276 height 292
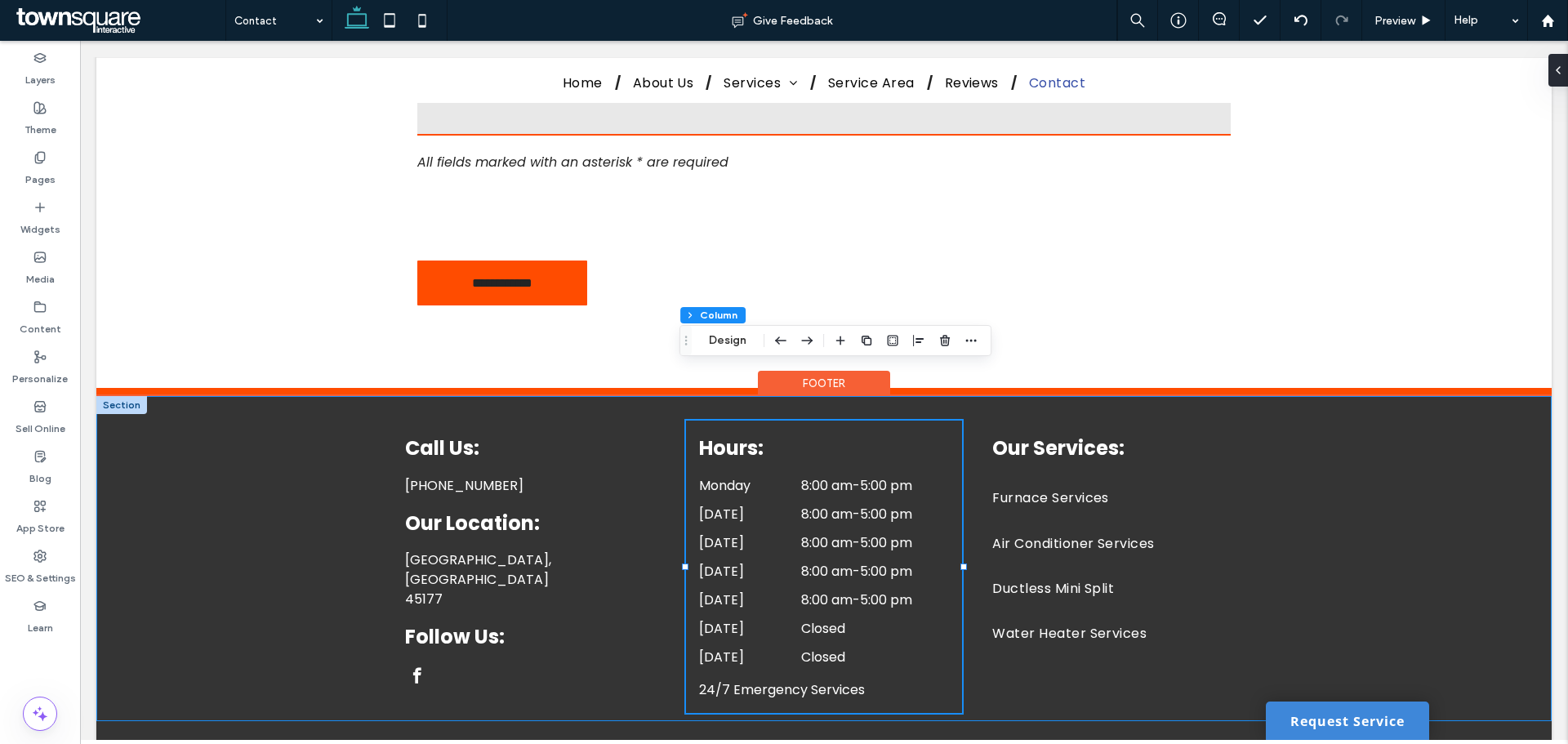
click at [226, 525] on div "Call Us: (937) 218-9535 Our Location: Wilmington, OH 45177 Follow Us: Hours: Mo…" at bounding box center [825, 559] width 1456 height 325
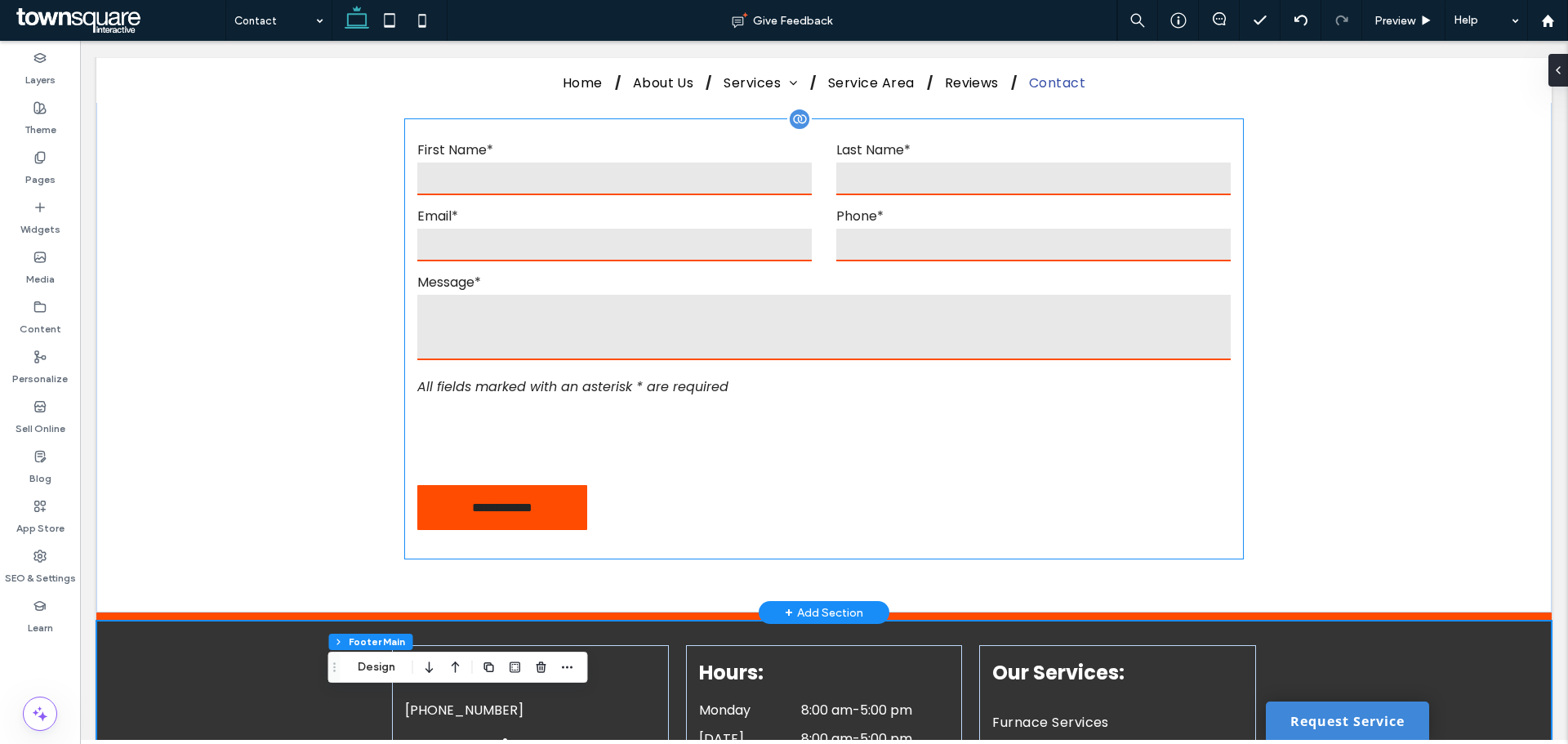
scroll to position [676, 0]
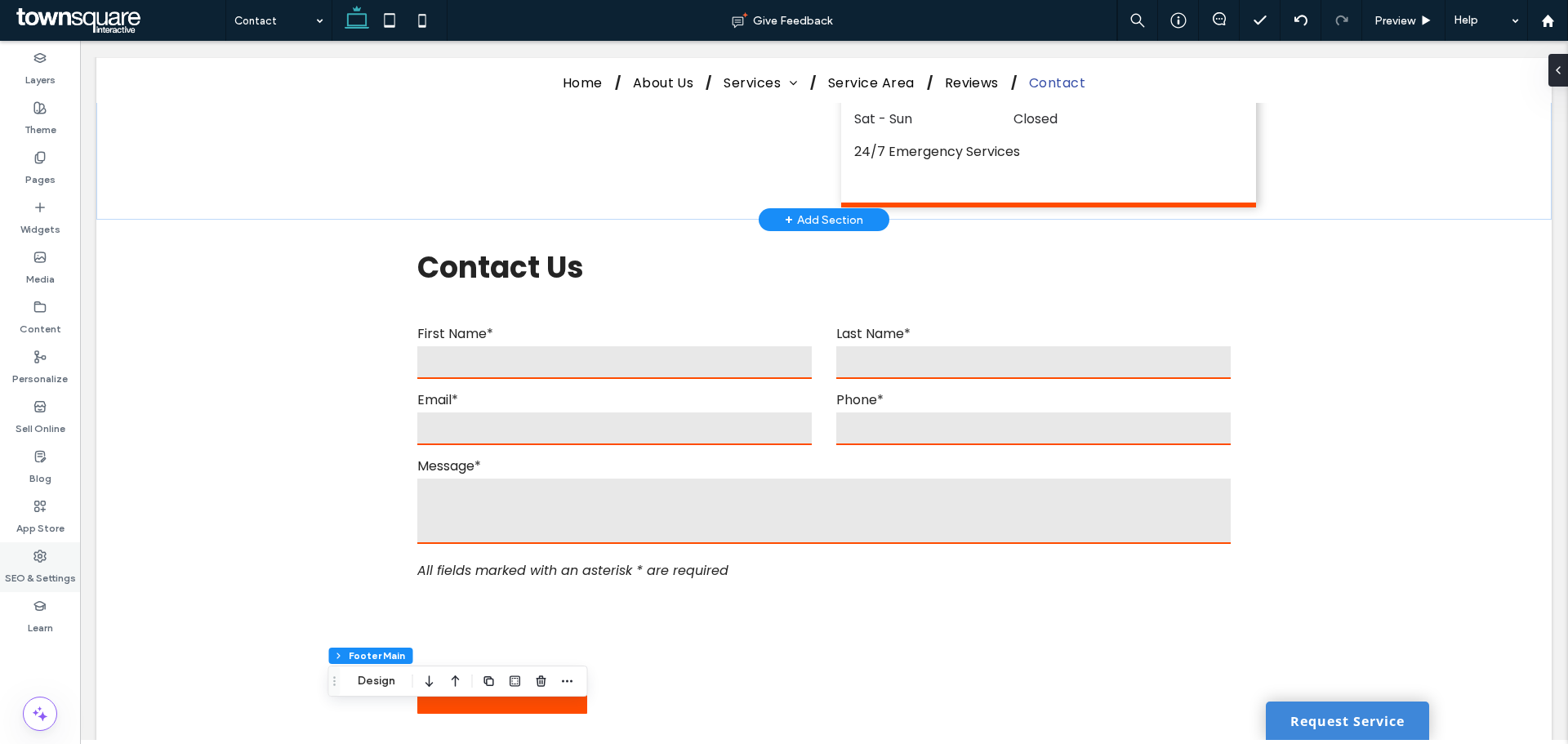
click at [41, 553] on use at bounding box center [40, 556] width 12 height 12
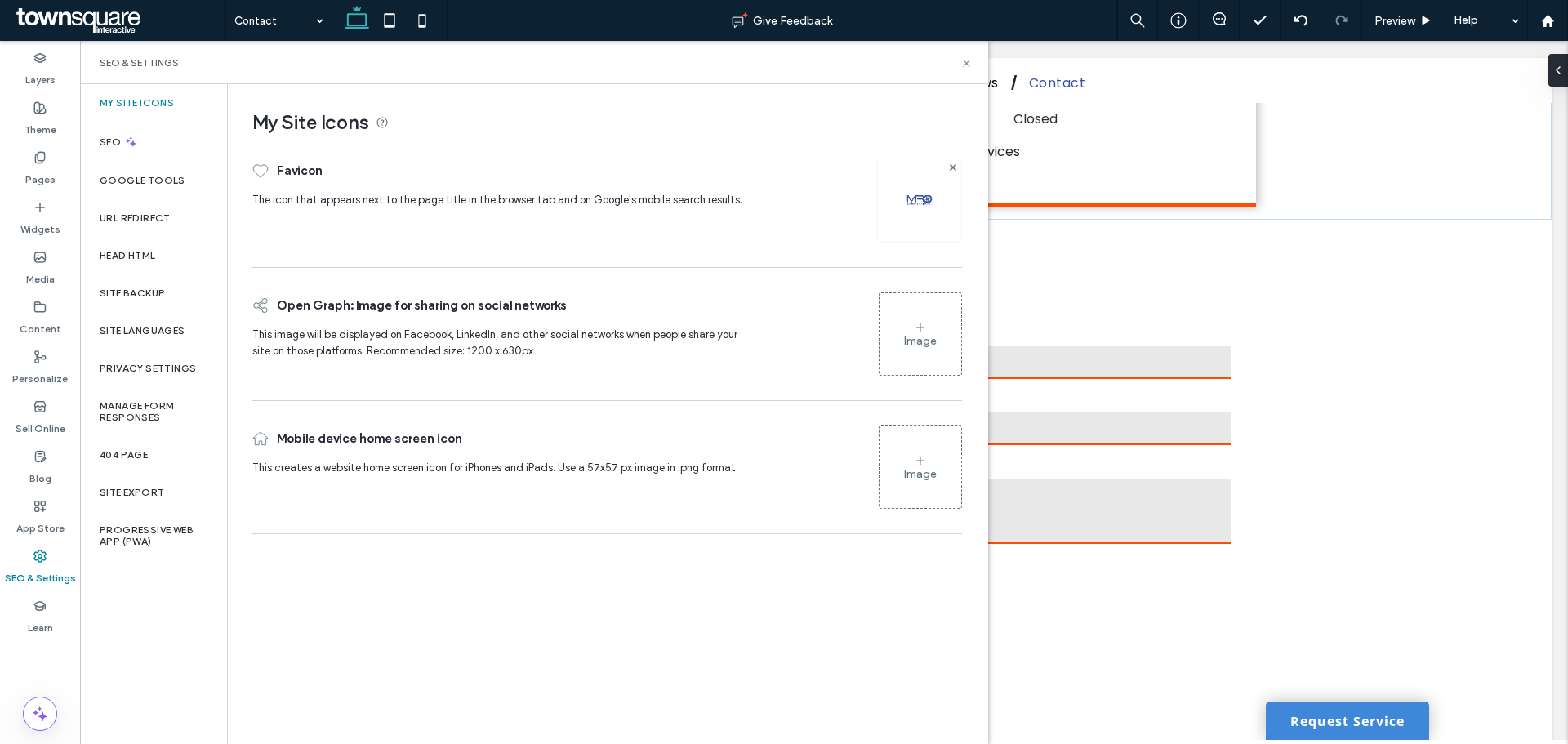
click at [43, 553] on icon at bounding box center [40, 556] width 13 height 13
click at [135, 285] on div "Site Backup" at bounding box center [153, 293] width 147 height 37
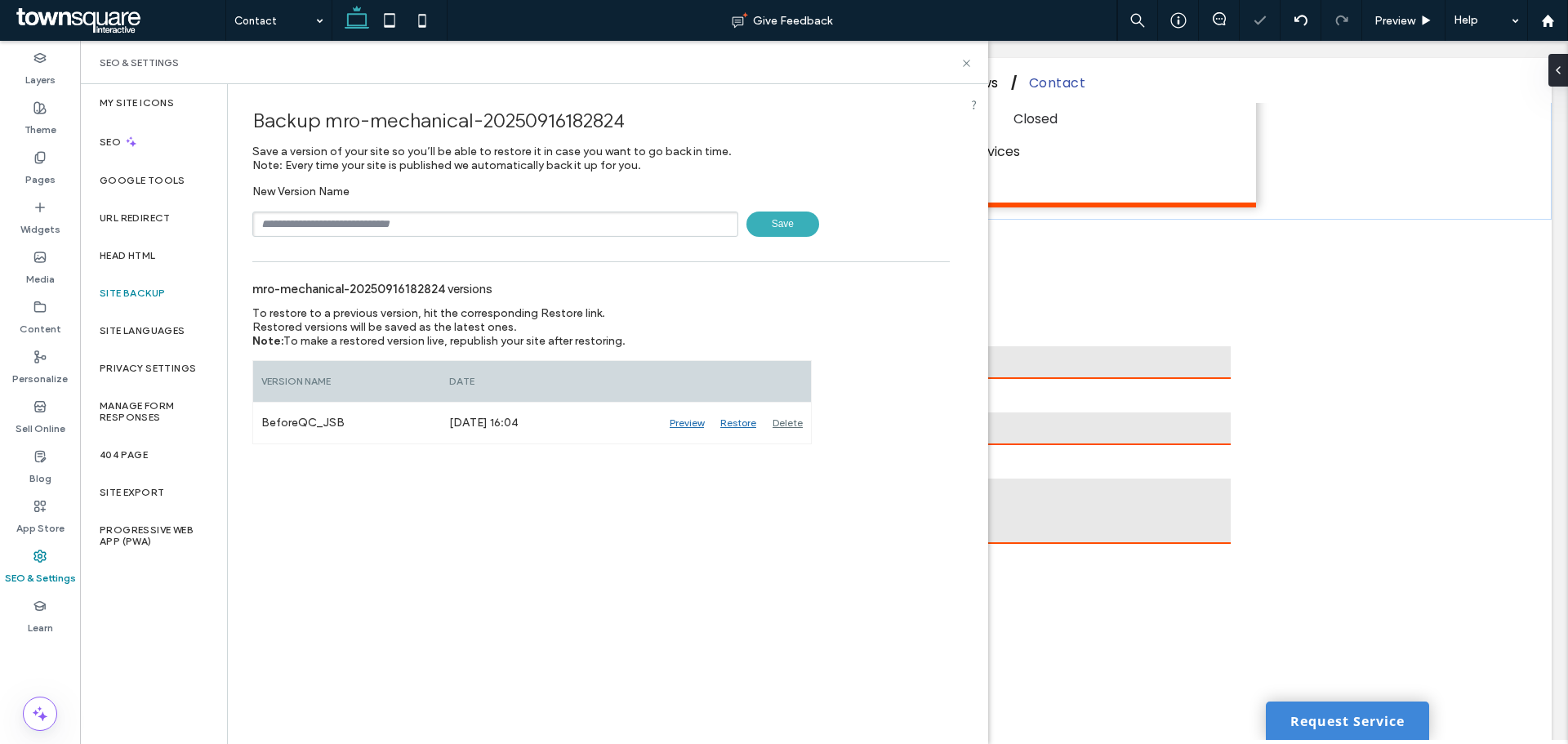
click at [391, 226] on input "text" at bounding box center [495, 225] width 486 height 26
type input "**********"
click at [798, 221] on span "Save" at bounding box center [784, 225] width 73 height 26
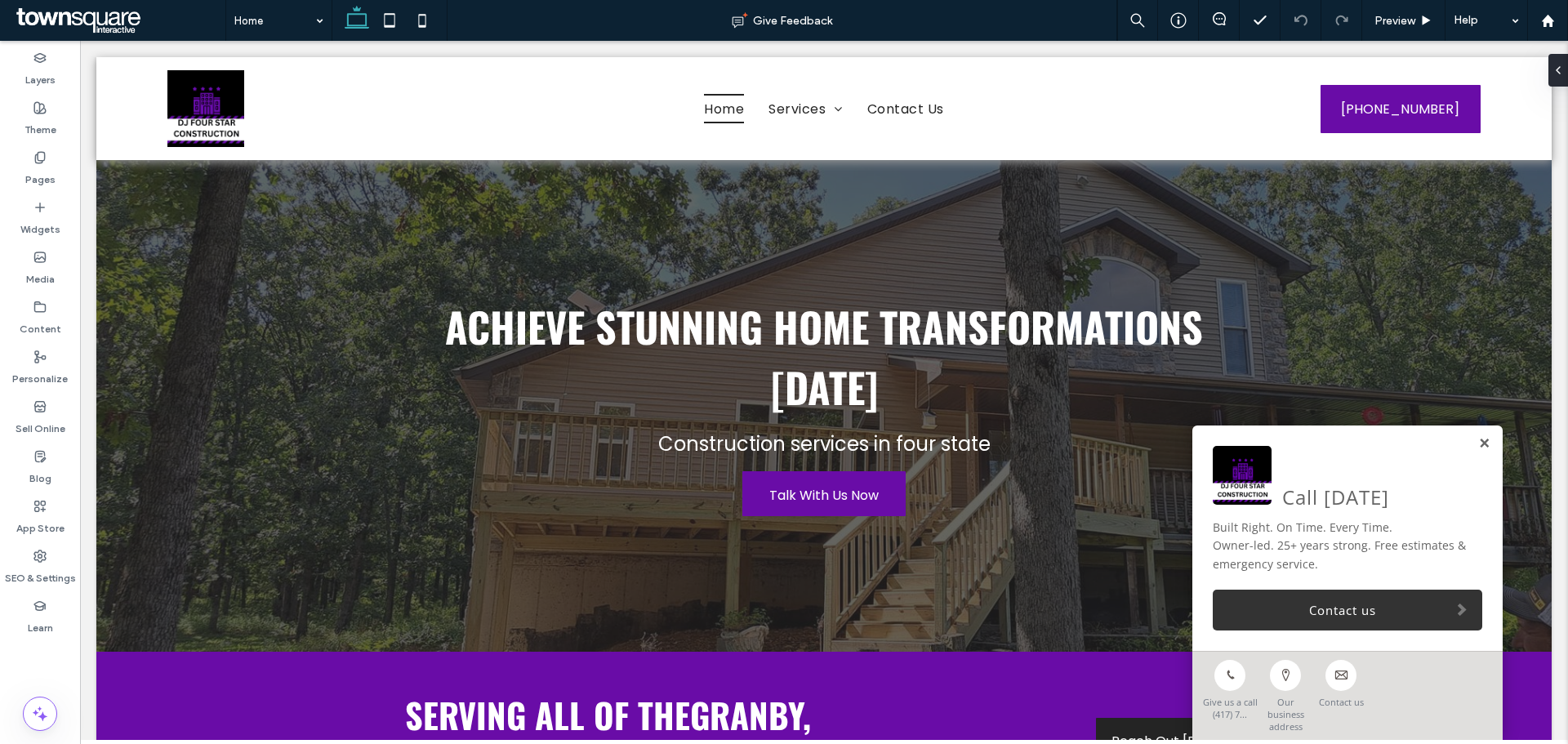
click at [1479, 451] on link at bounding box center [1484, 444] width 12 height 14
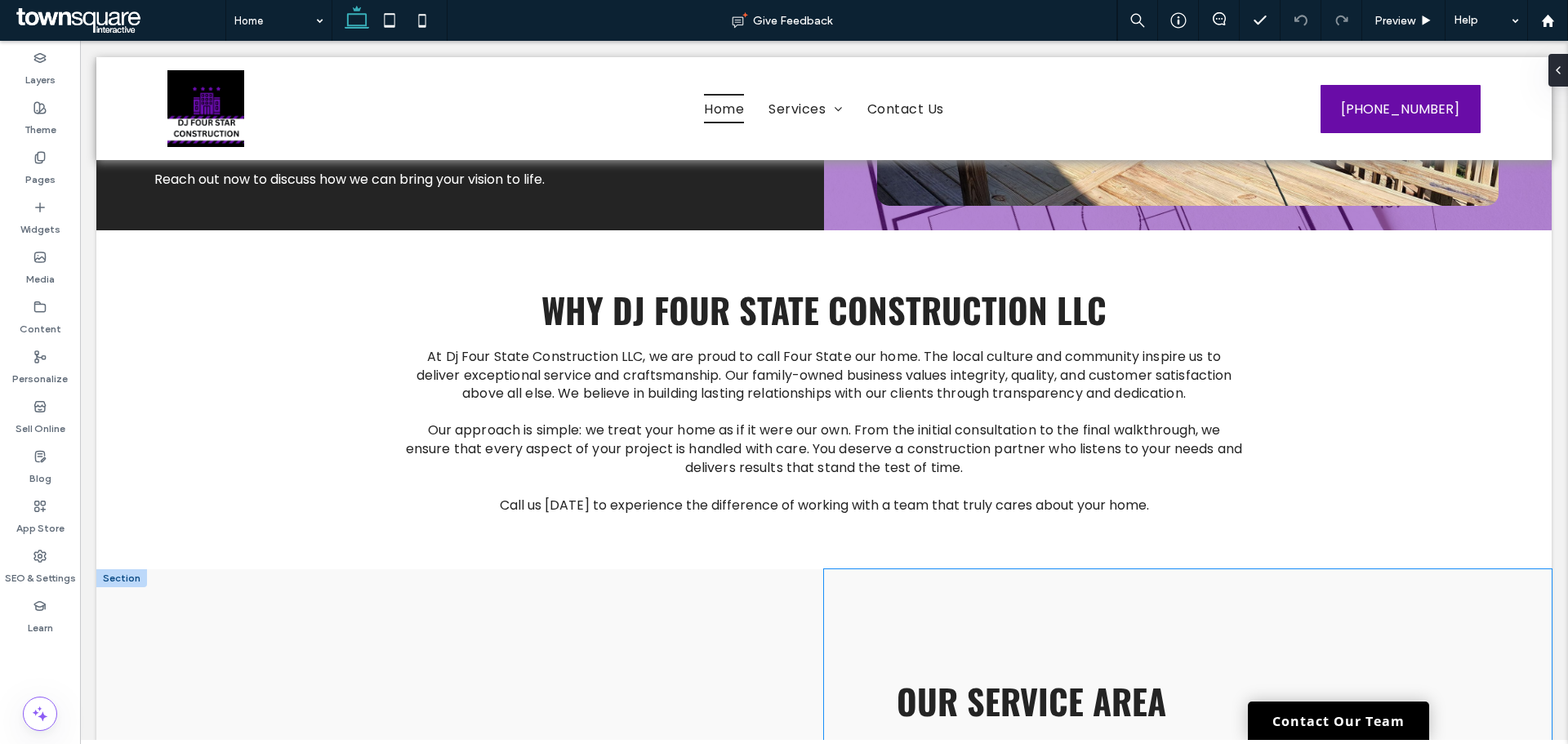
scroll to position [2589, 0]
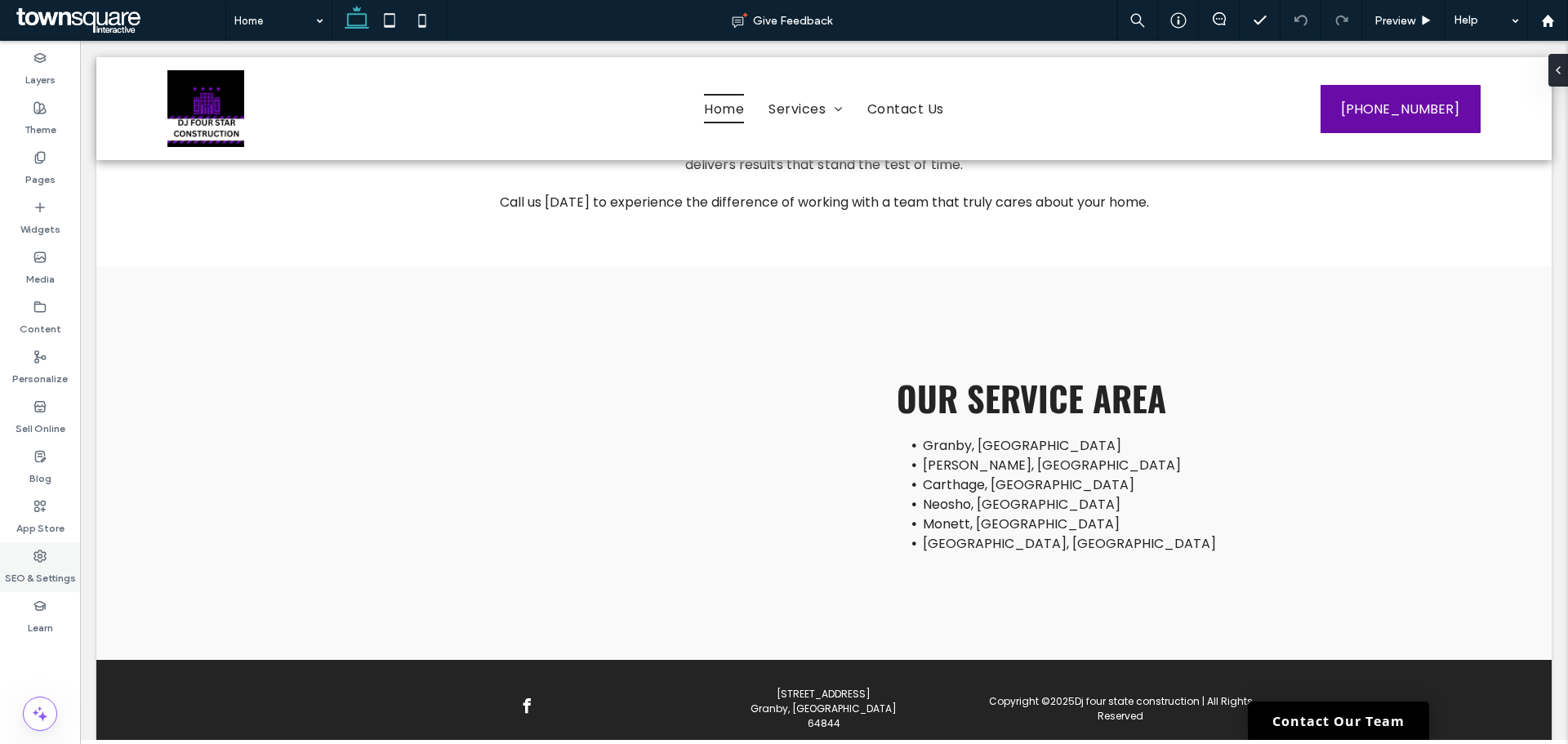
click at [69, 569] on label "SEO & Settings" at bounding box center [40, 573] width 71 height 23
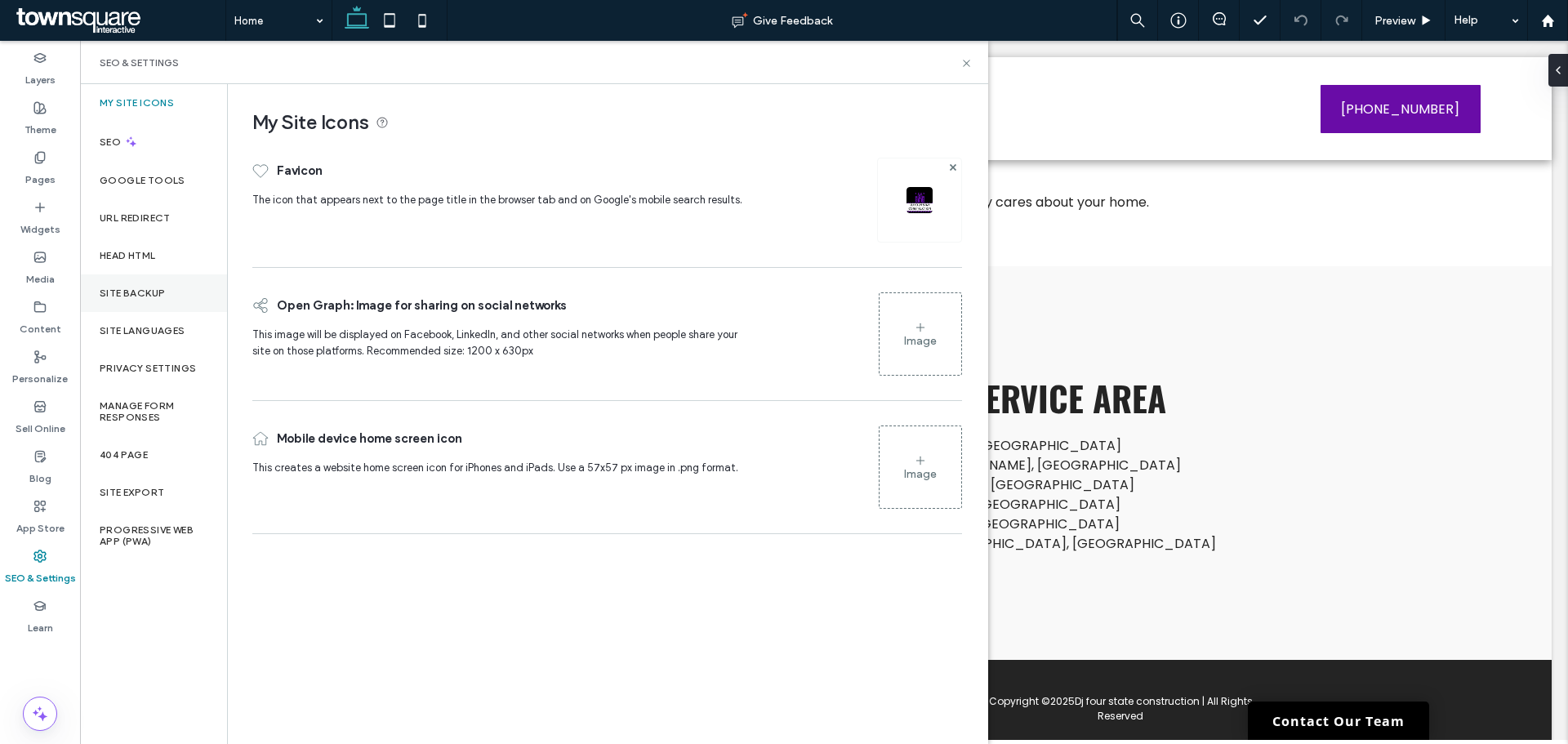
click at [138, 280] on div "Site Backup" at bounding box center [153, 293] width 147 height 37
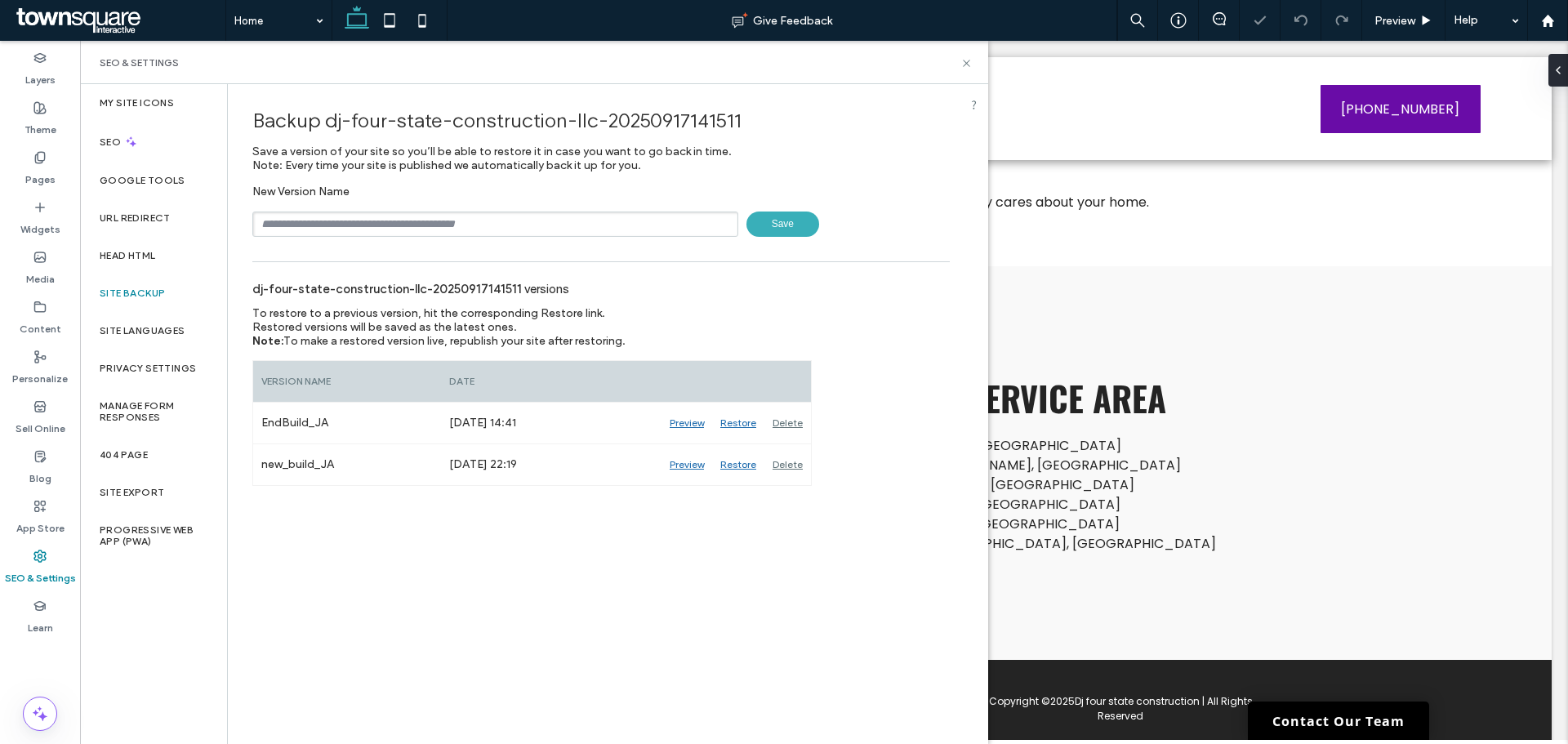
click at [379, 226] on input "text" at bounding box center [495, 225] width 486 height 26
type input "**********"
click at [799, 236] on span "Save" at bounding box center [784, 225] width 73 height 26
drag, startPoint x: 964, startPoint y: 63, endPoint x: 886, endPoint y: 26, distance: 86.3
click at [964, 63] on icon at bounding box center [966, 63] width 12 height 12
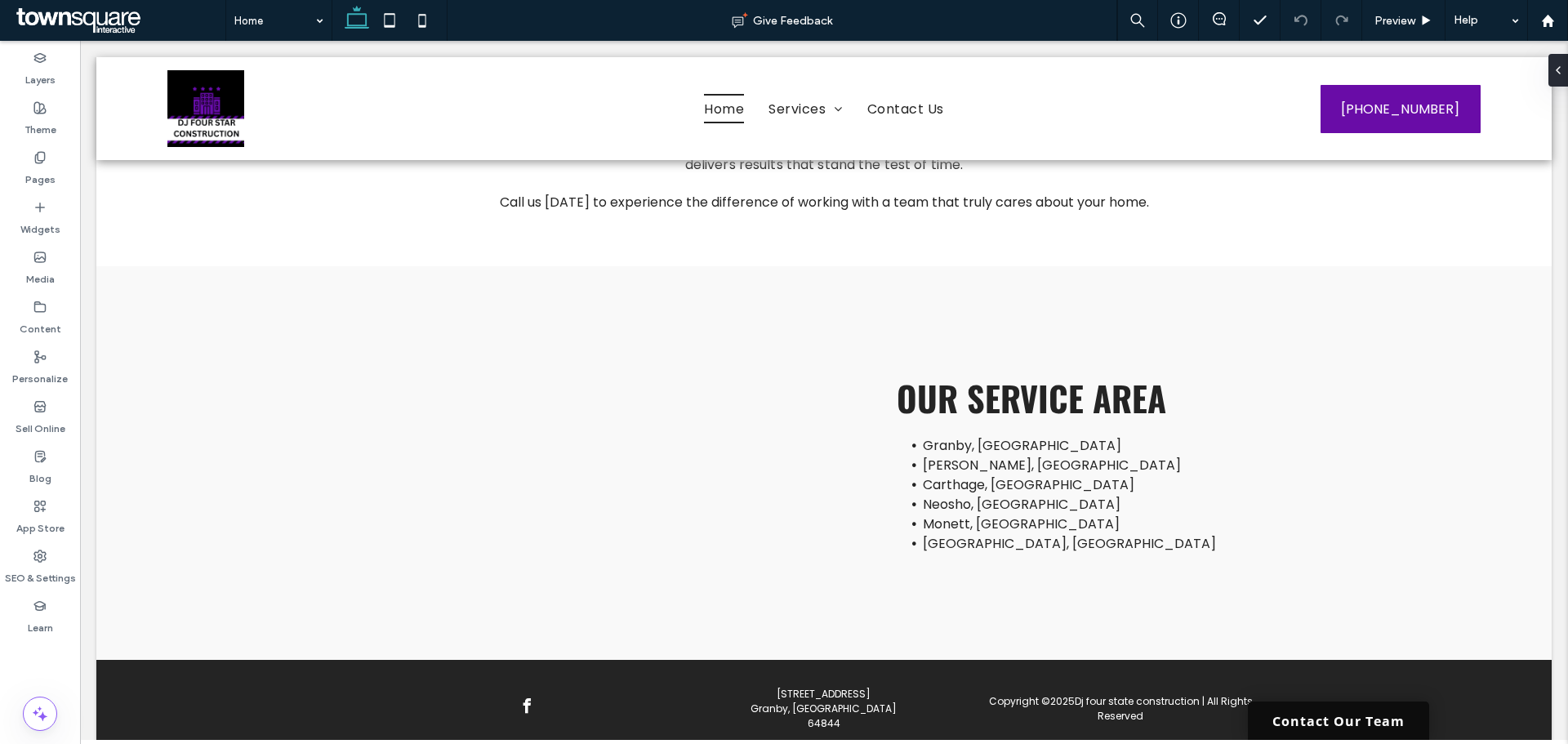
click at [1336, 711] on link "Contact Our Team" at bounding box center [1339, 720] width 182 height 38
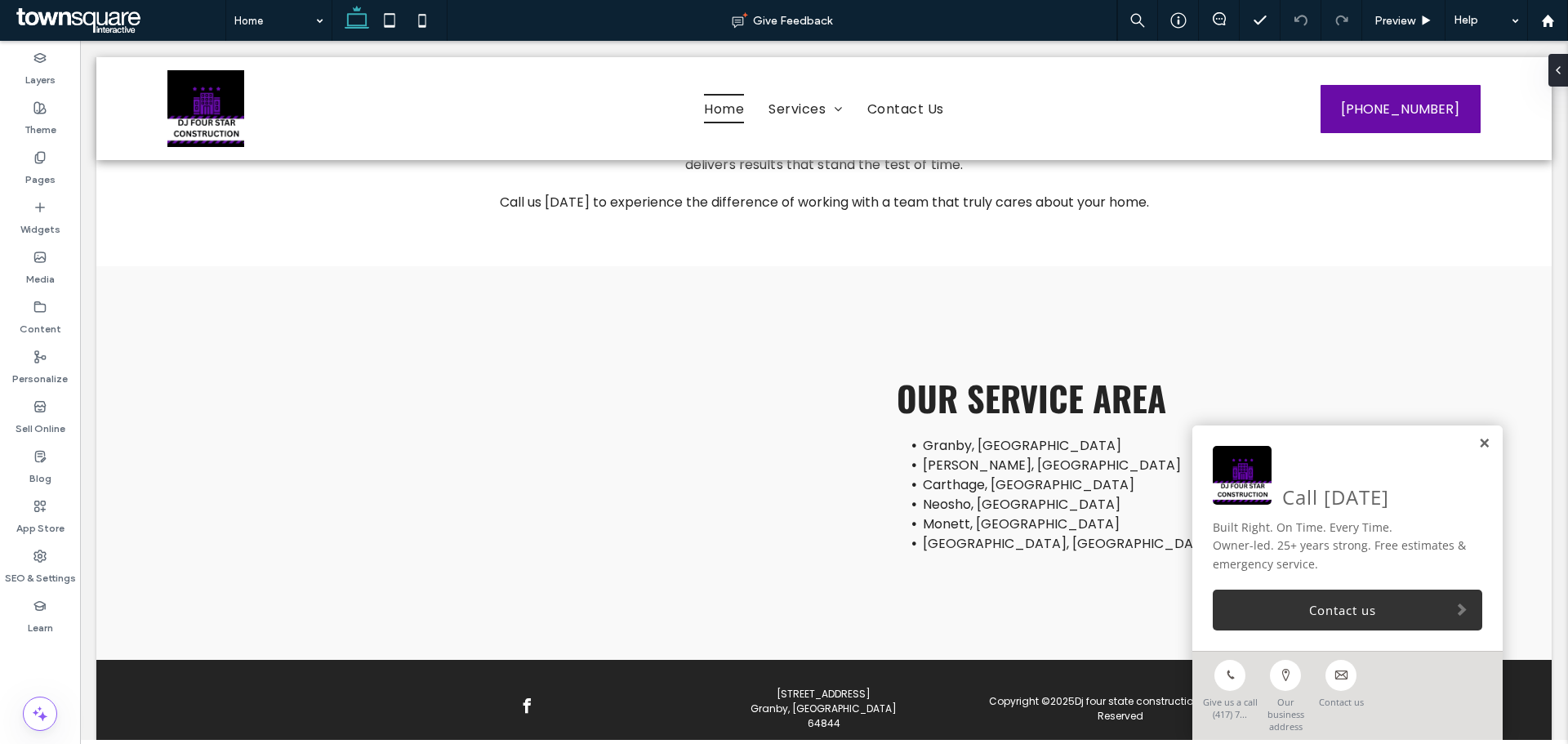
click at [1479, 451] on link at bounding box center [1484, 444] width 12 height 14
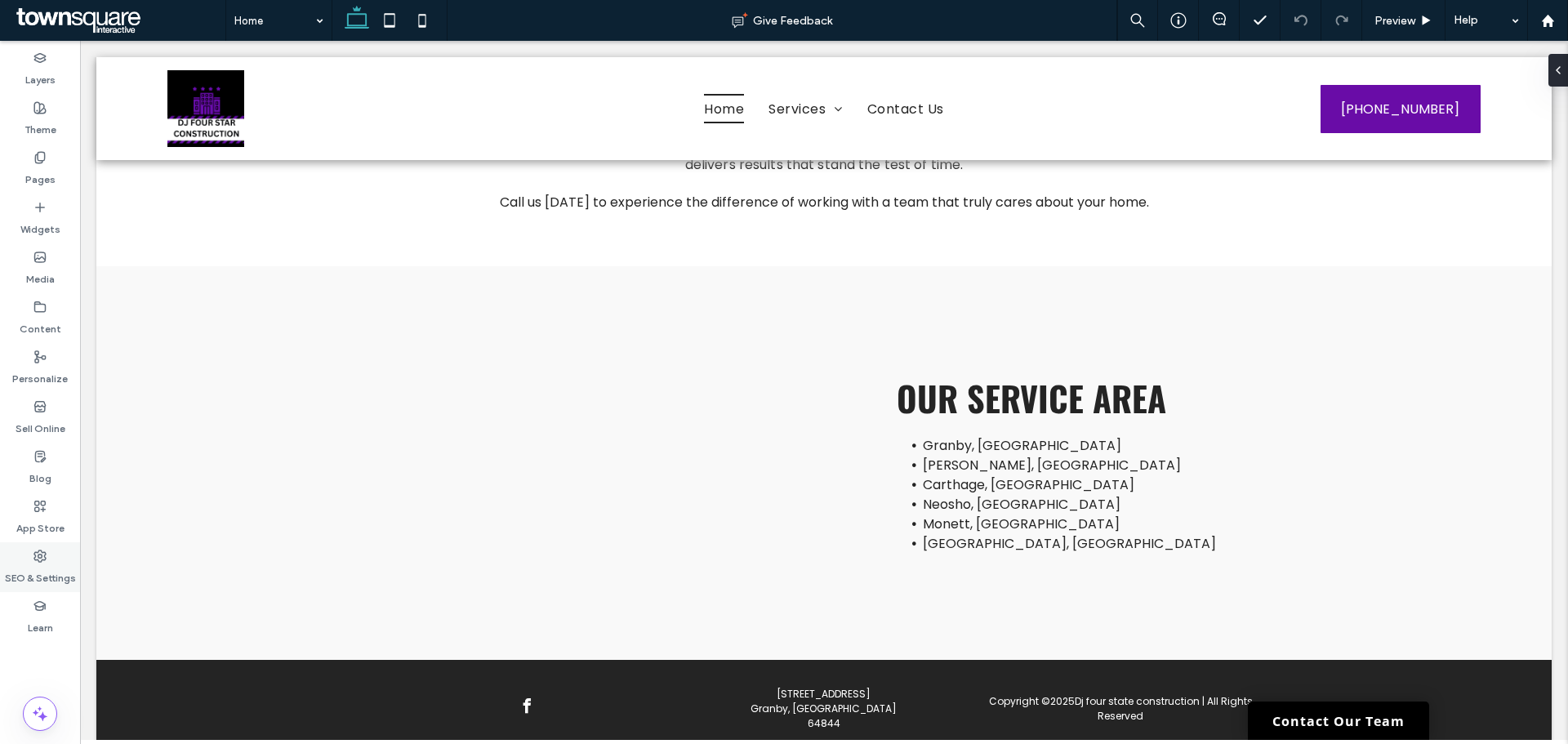
click at [19, 561] on div "SEO & Settings" at bounding box center [40, 567] width 80 height 50
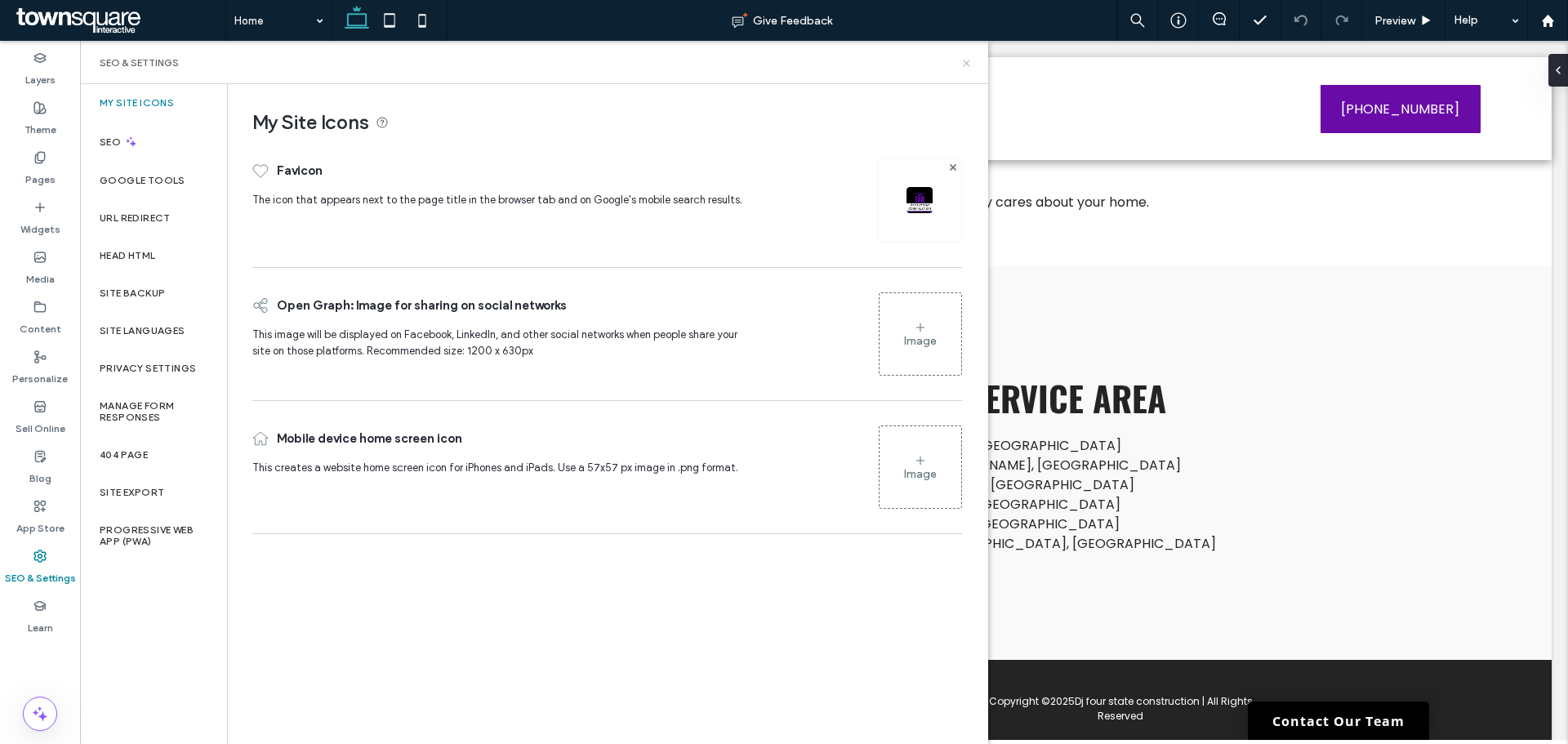
click at [962, 61] on icon at bounding box center [966, 63] width 12 height 12
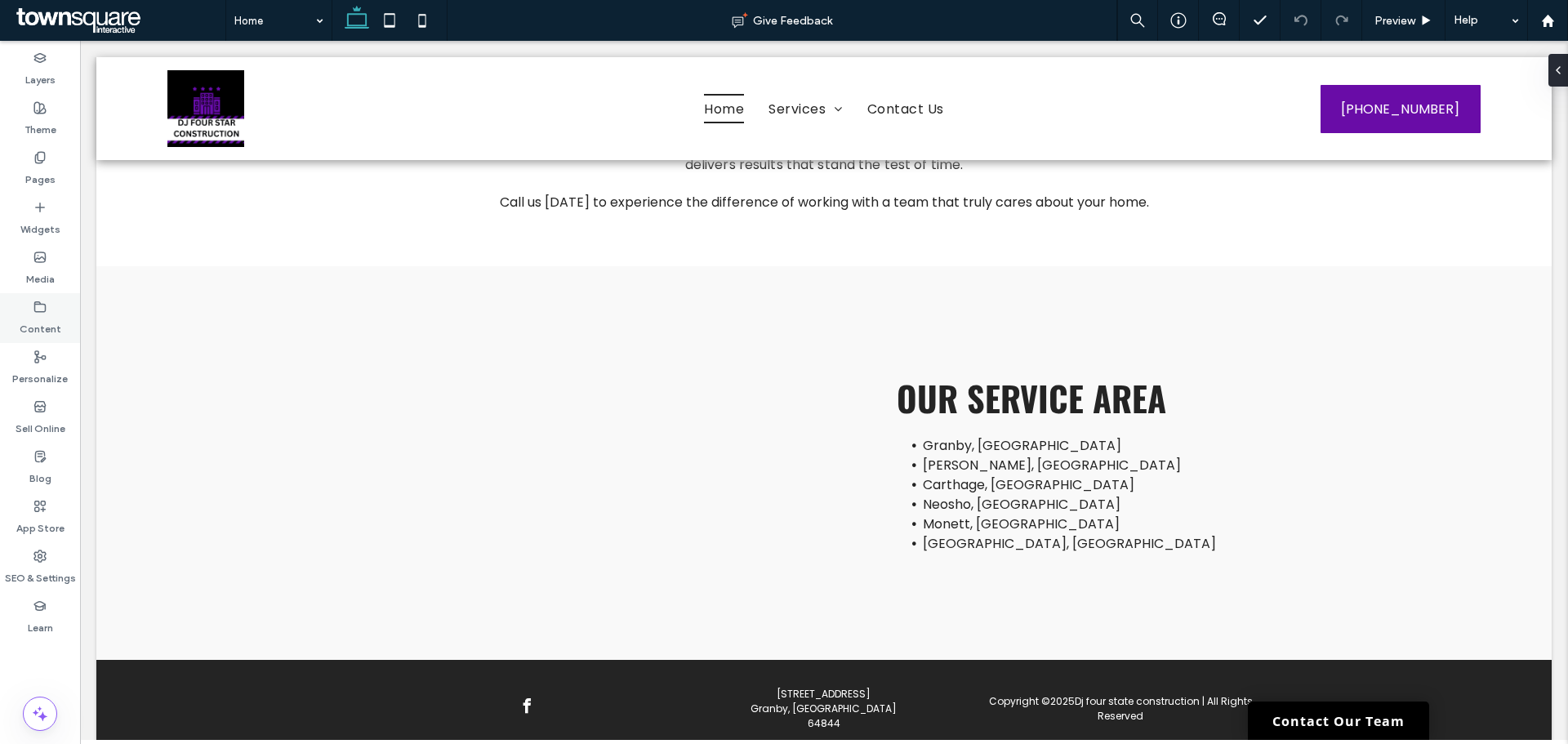
click at [34, 306] on icon at bounding box center [40, 307] width 13 height 13
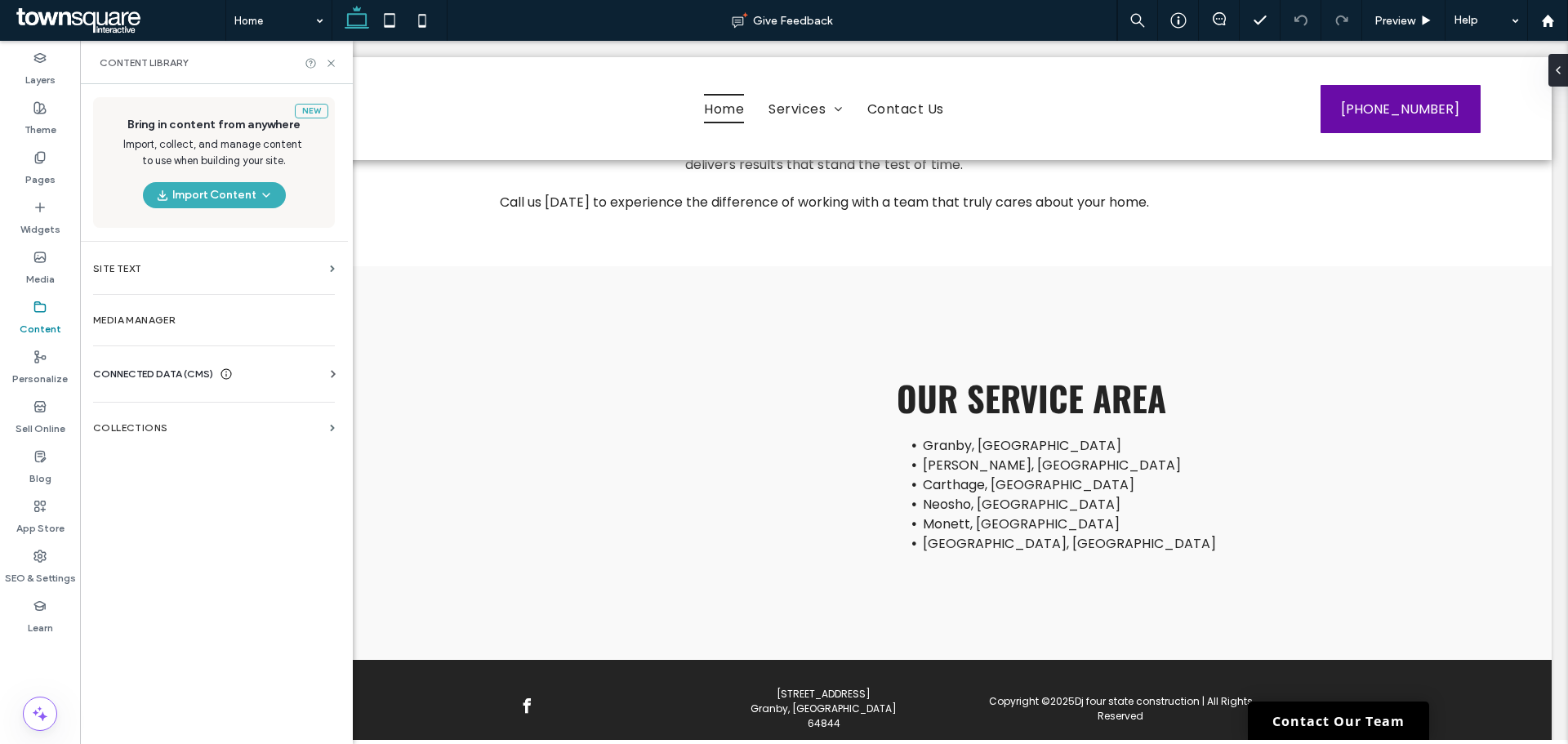
click at [275, 385] on div "Business Info Business Text Business Images Find and Replace" at bounding box center [217, 389] width 248 height 13
click at [268, 380] on div "CONNECTED DATA (CMS)" at bounding box center [217, 374] width 248 height 16
click at [220, 422] on section "Business Info" at bounding box center [217, 414] width 248 height 37
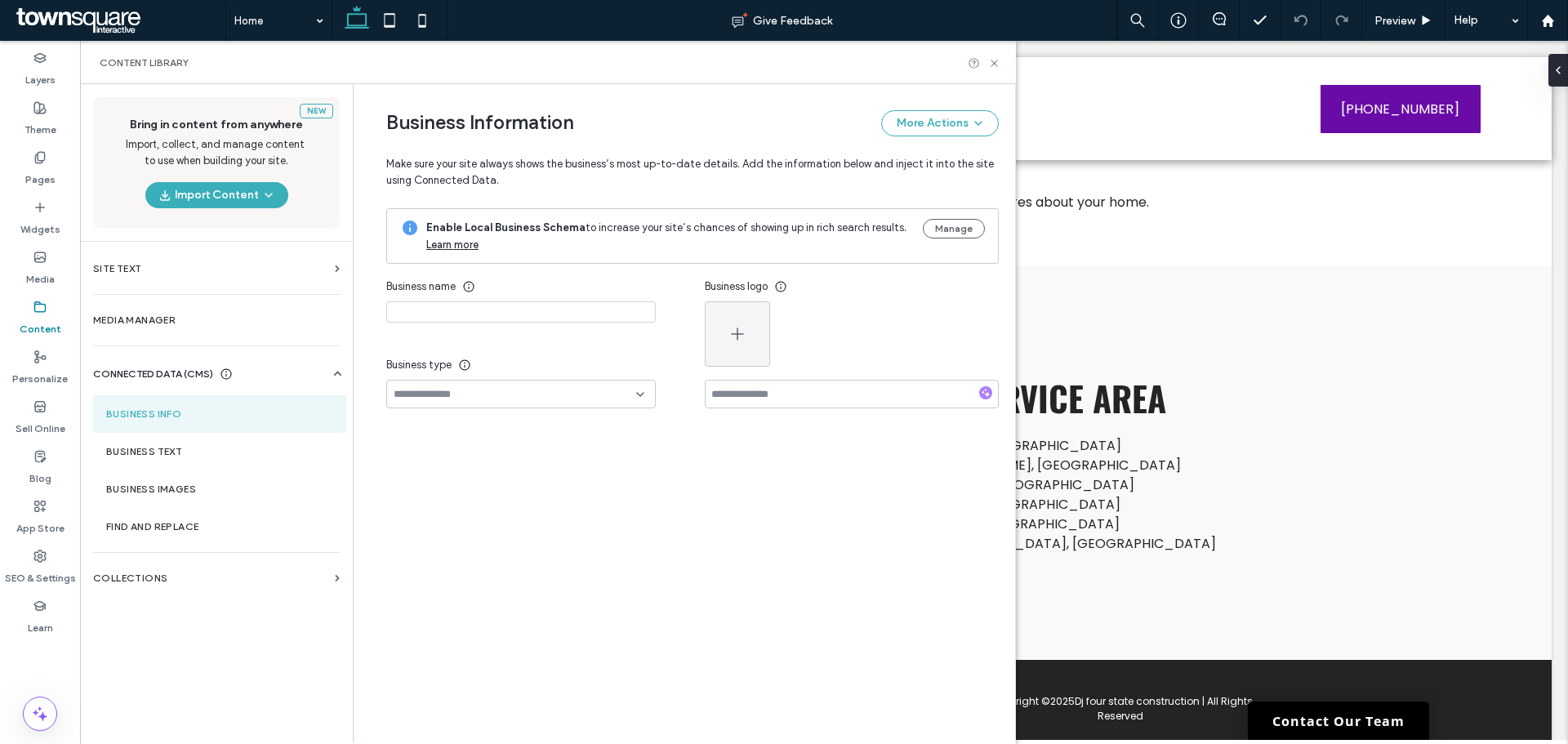
type input "**********"
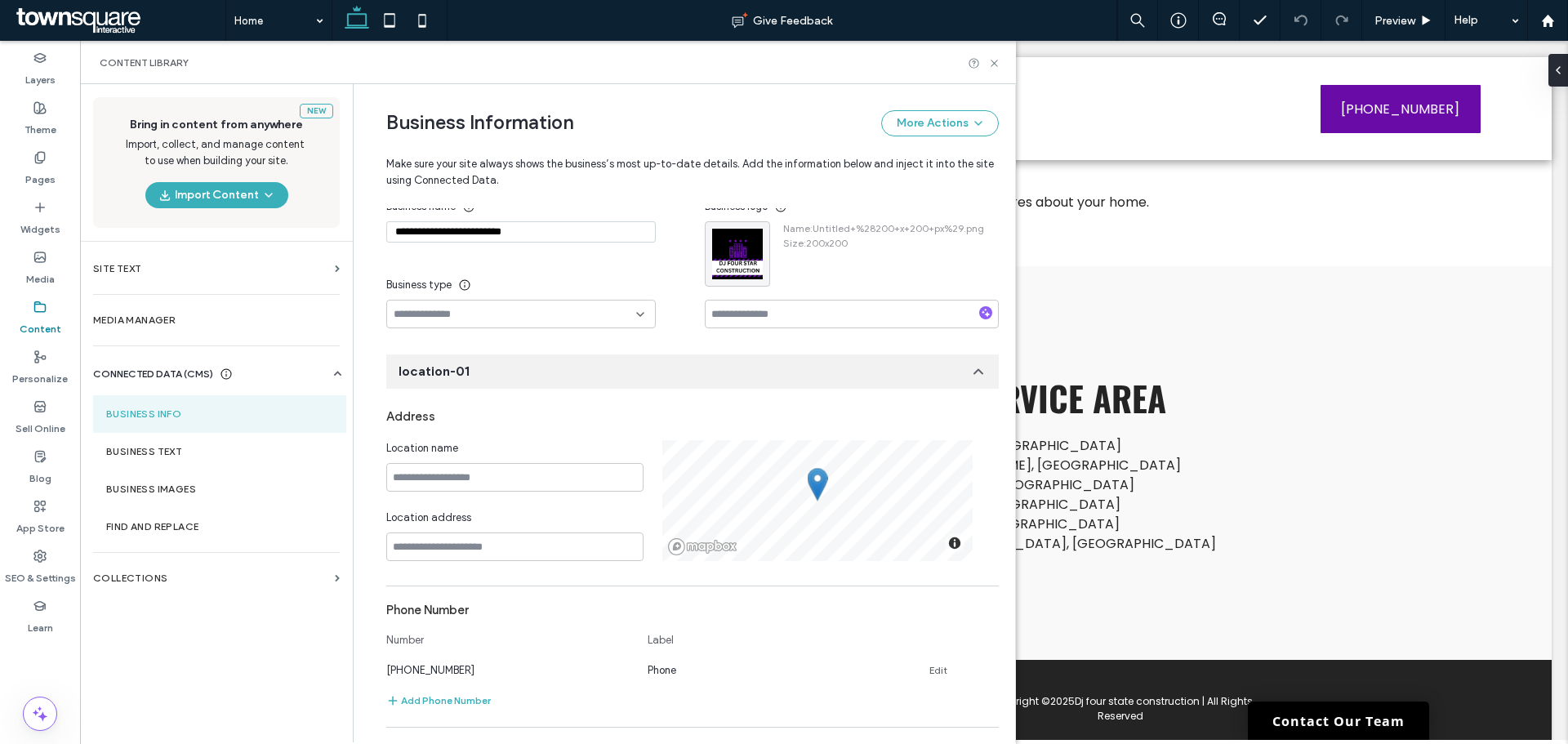
scroll to position [0, 0]
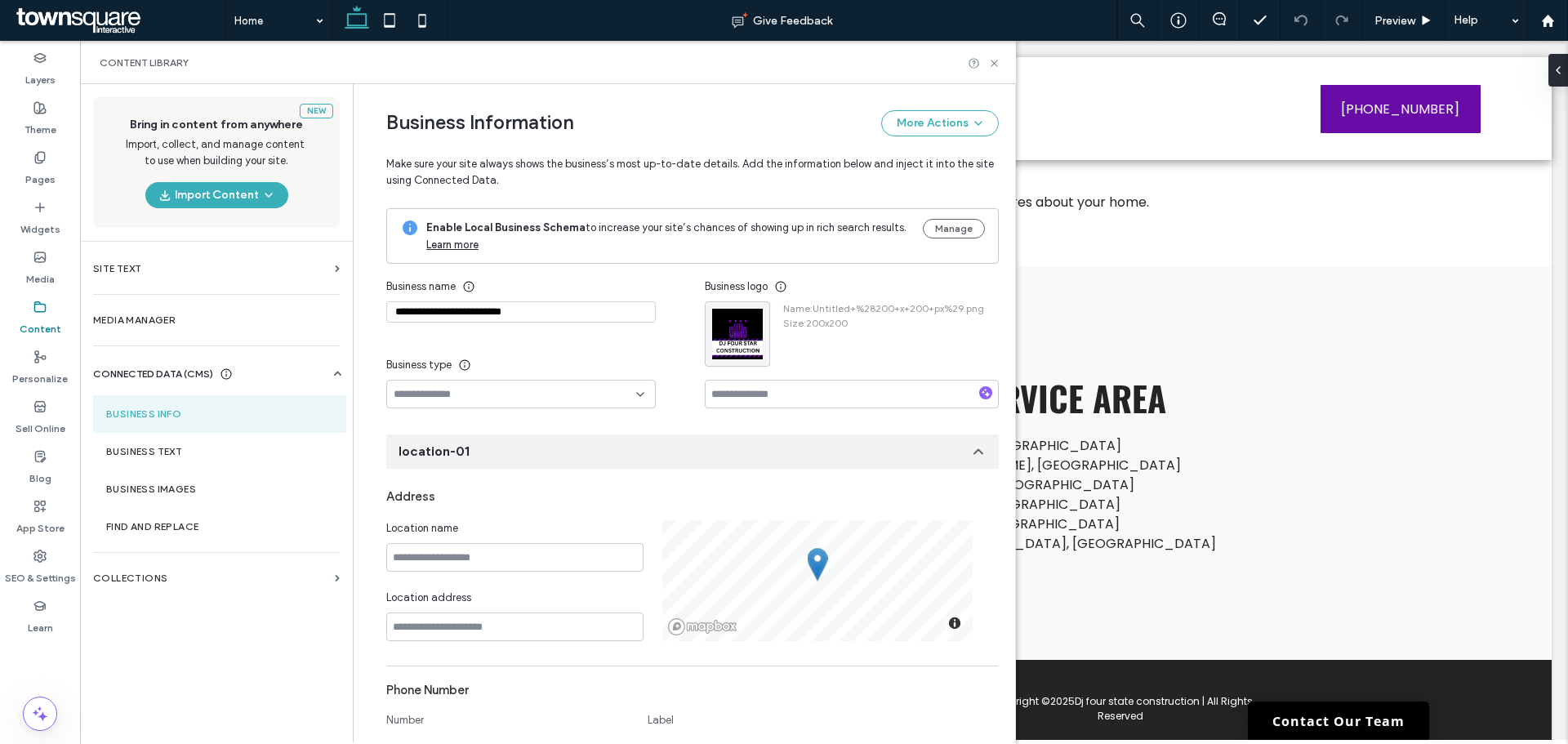
click at [530, 313] on input "**********" at bounding box center [521, 311] width 269 height 21
click at [576, 357] on div "Business type" at bounding box center [521, 365] width 269 height 29
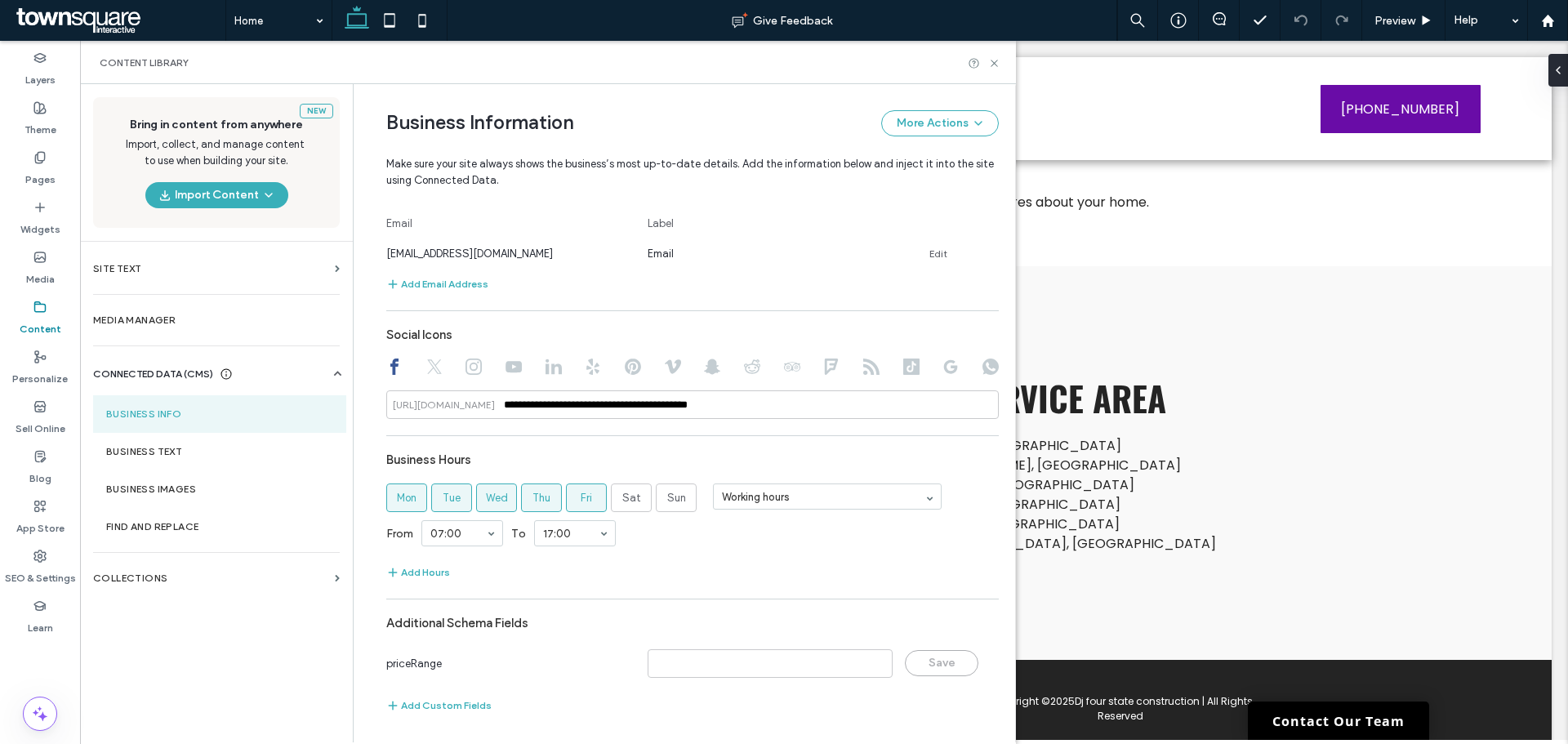
scroll to position [639, 0]
click at [175, 455] on label "Business Text" at bounding box center [219, 451] width 227 height 12
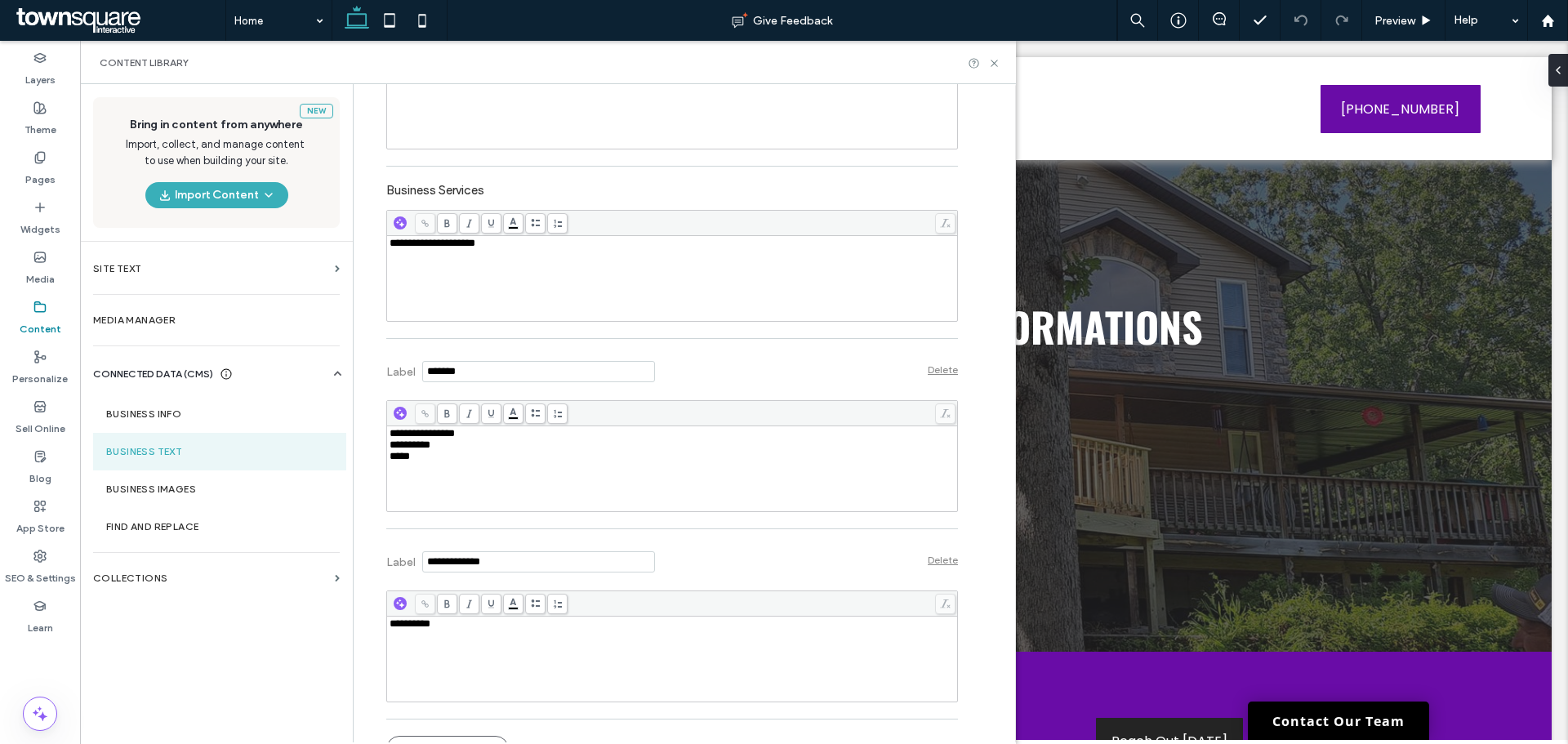
scroll to position [487, 0]
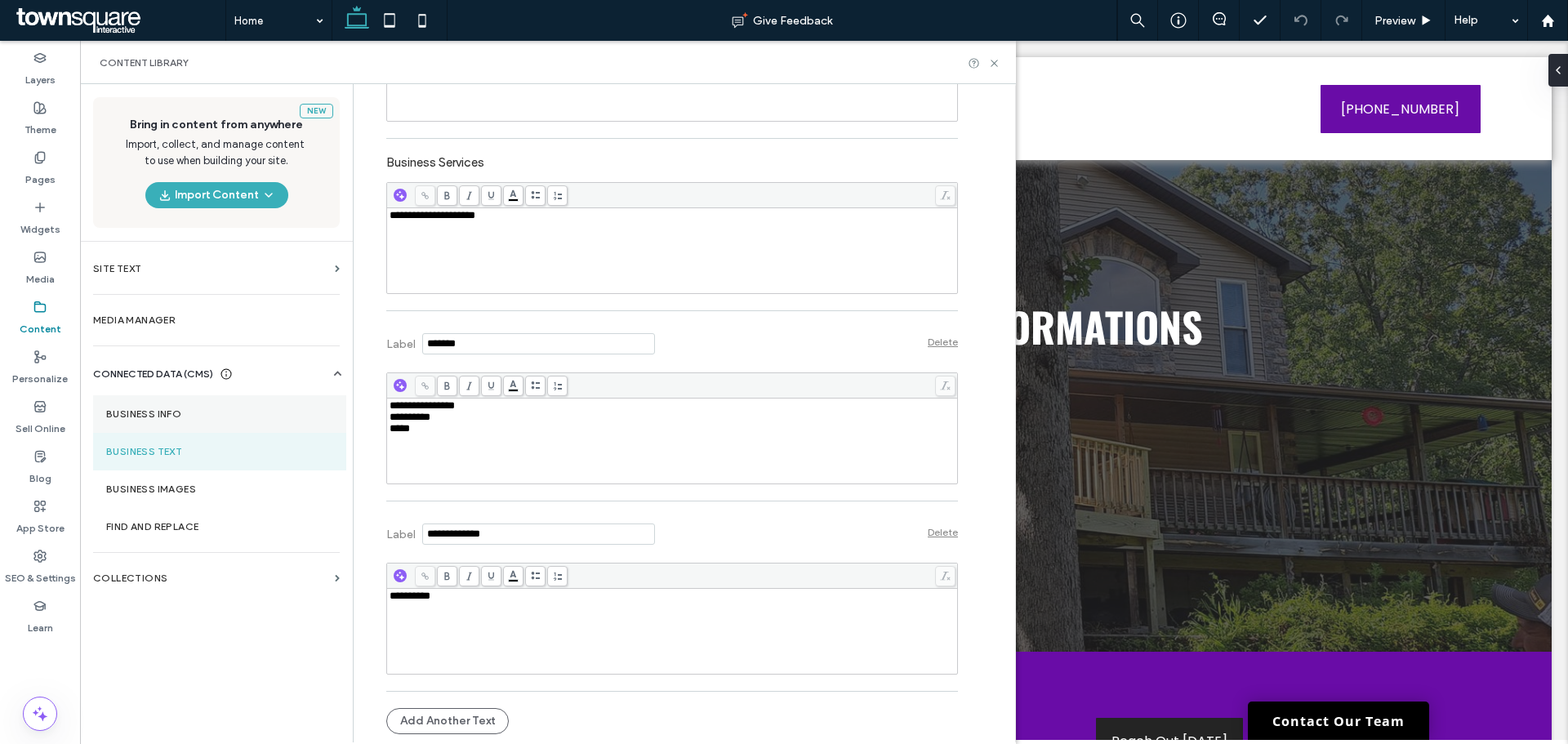
click at [157, 417] on label "Business Info" at bounding box center [219, 414] width 227 height 12
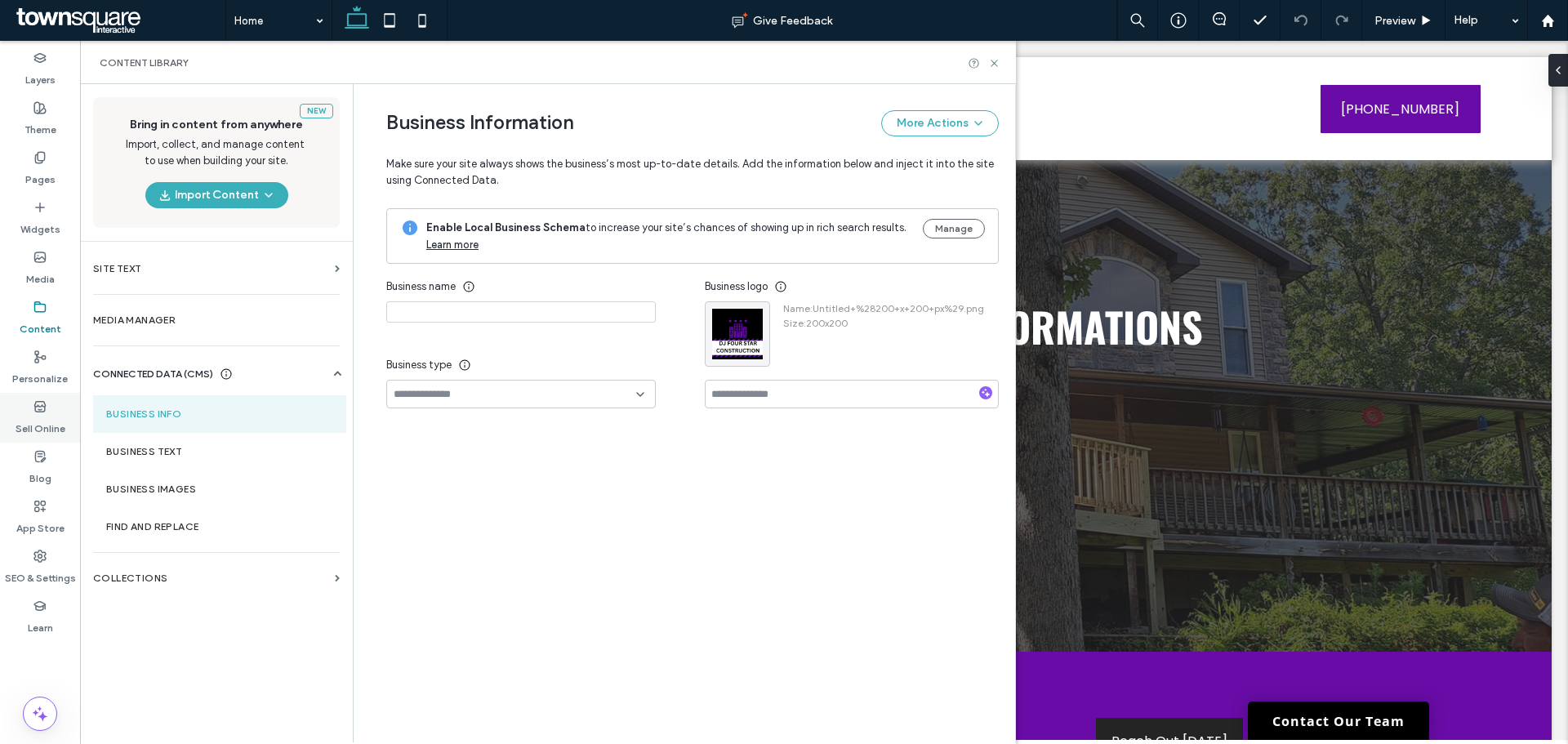
type input "**********"
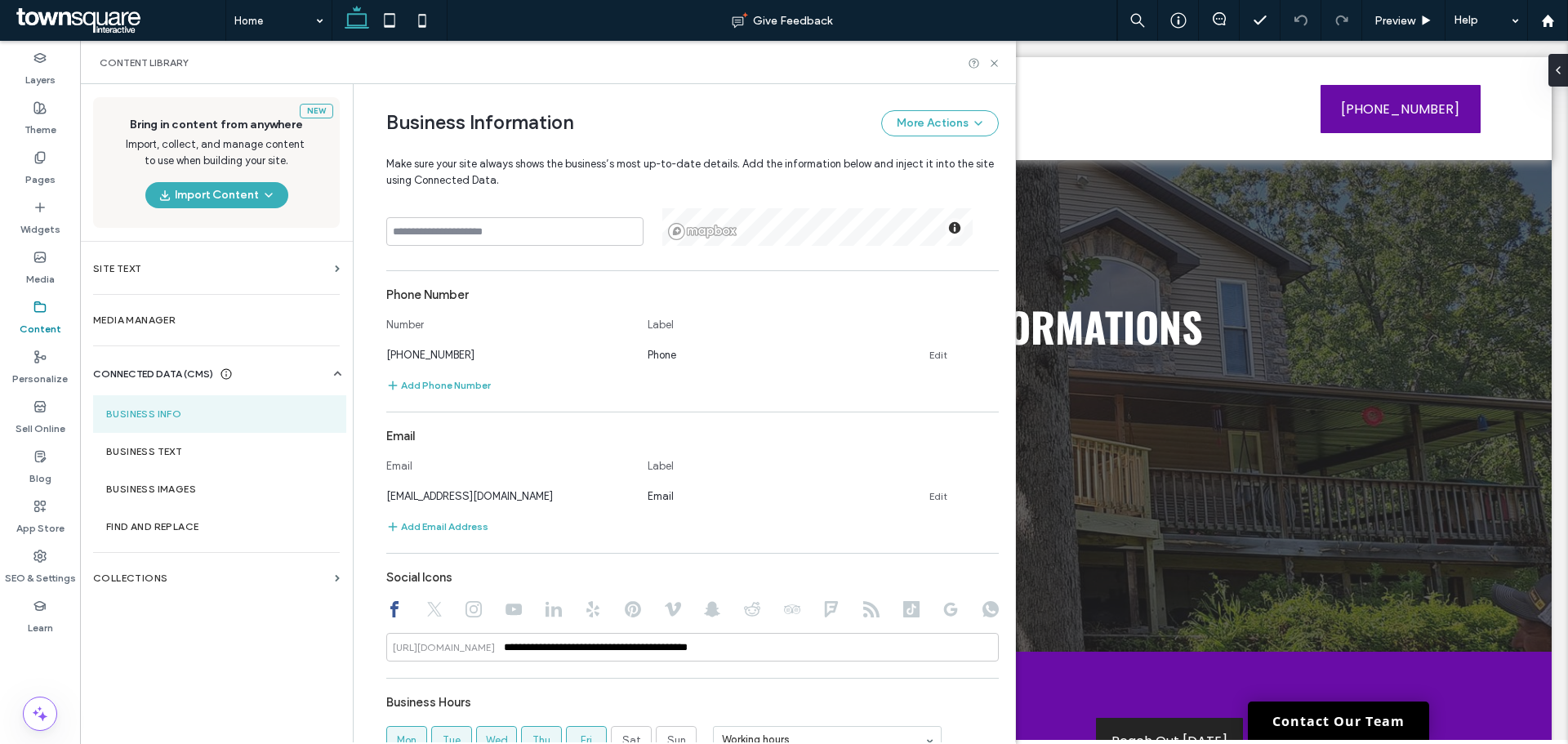
scroll to position [639, 0]
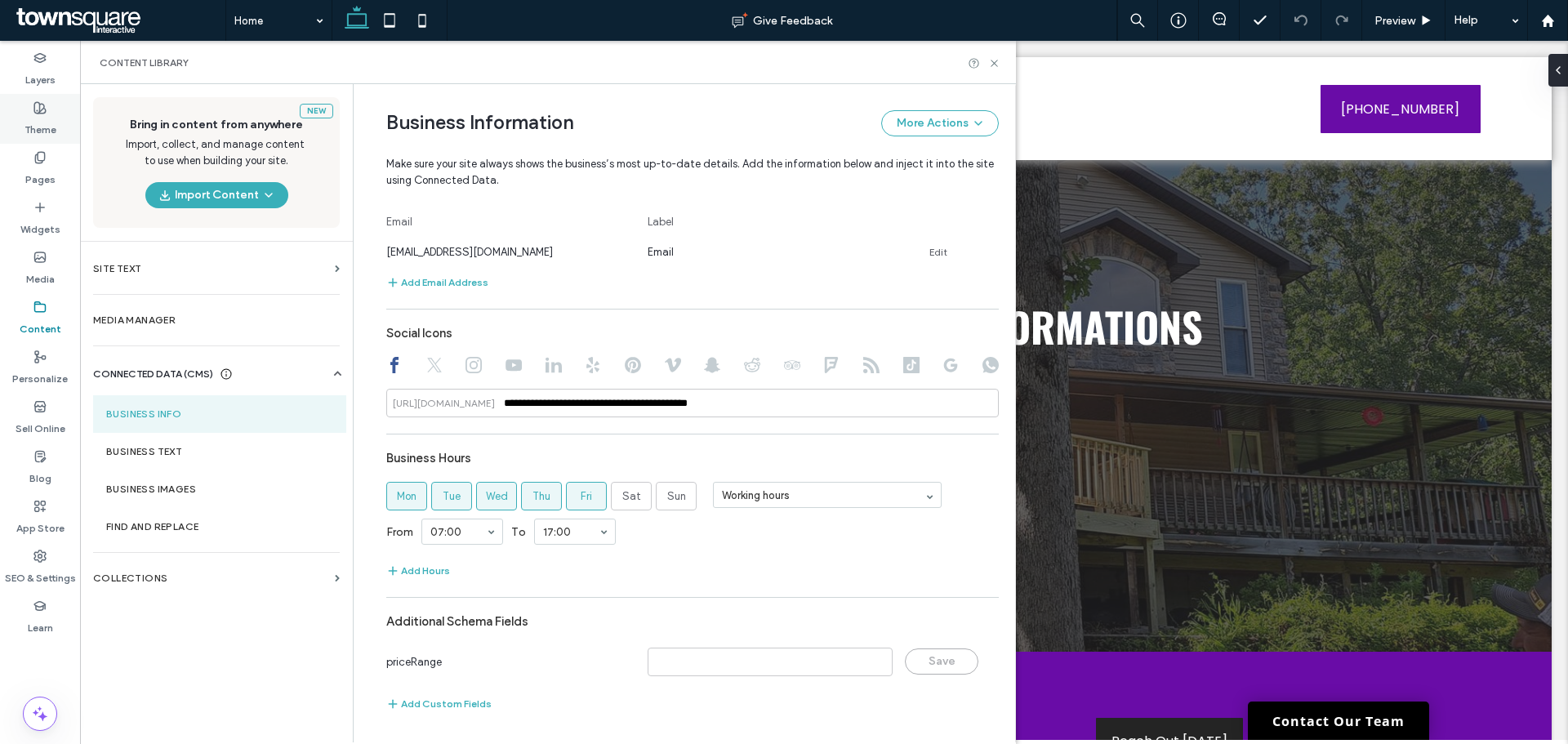
click at [40, 131] on label "Theme" at bounding box center [40, 125] width 32 height 23
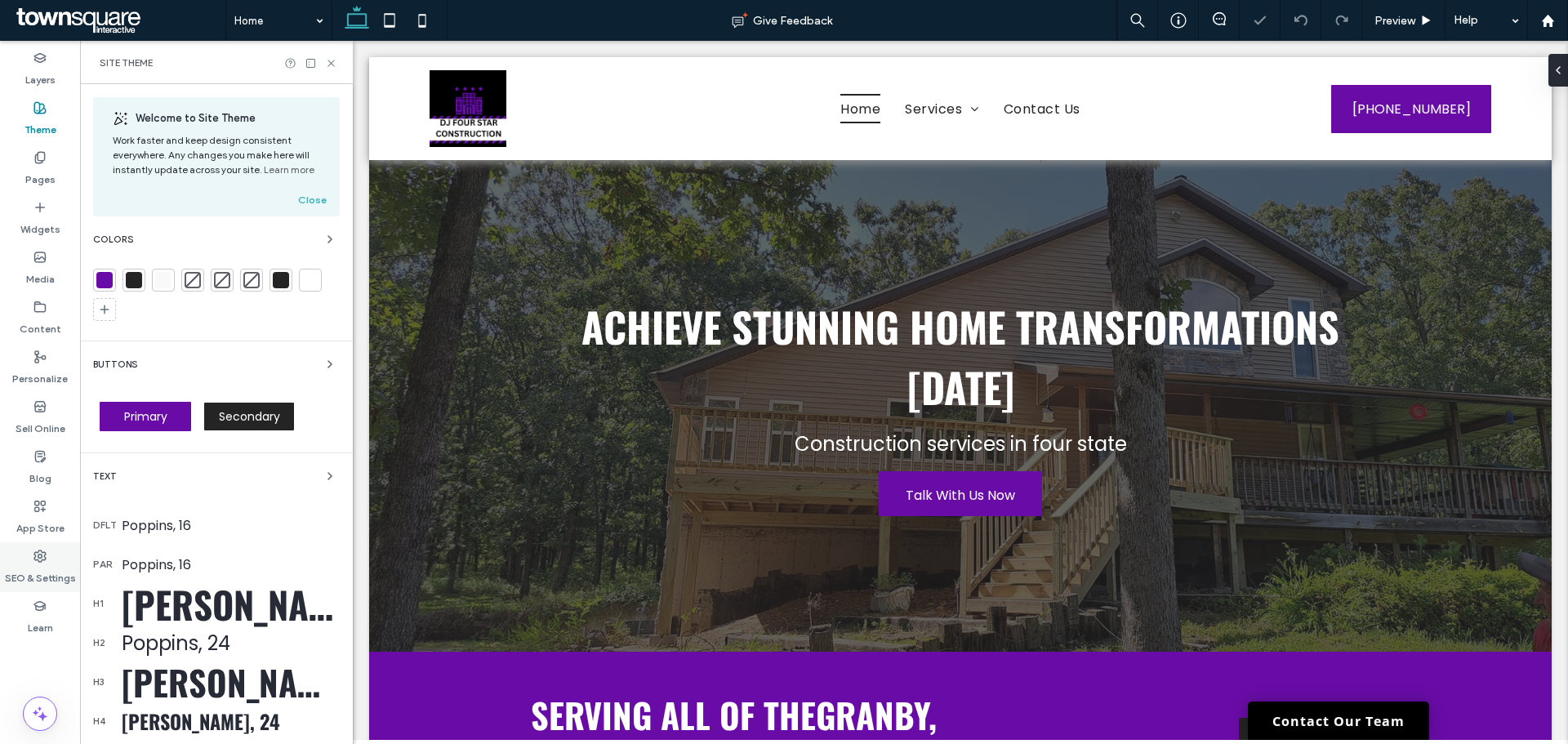
click at [41, 569] on label "SEO & Settings" at bounding box center [40, 573] width 71 height 23
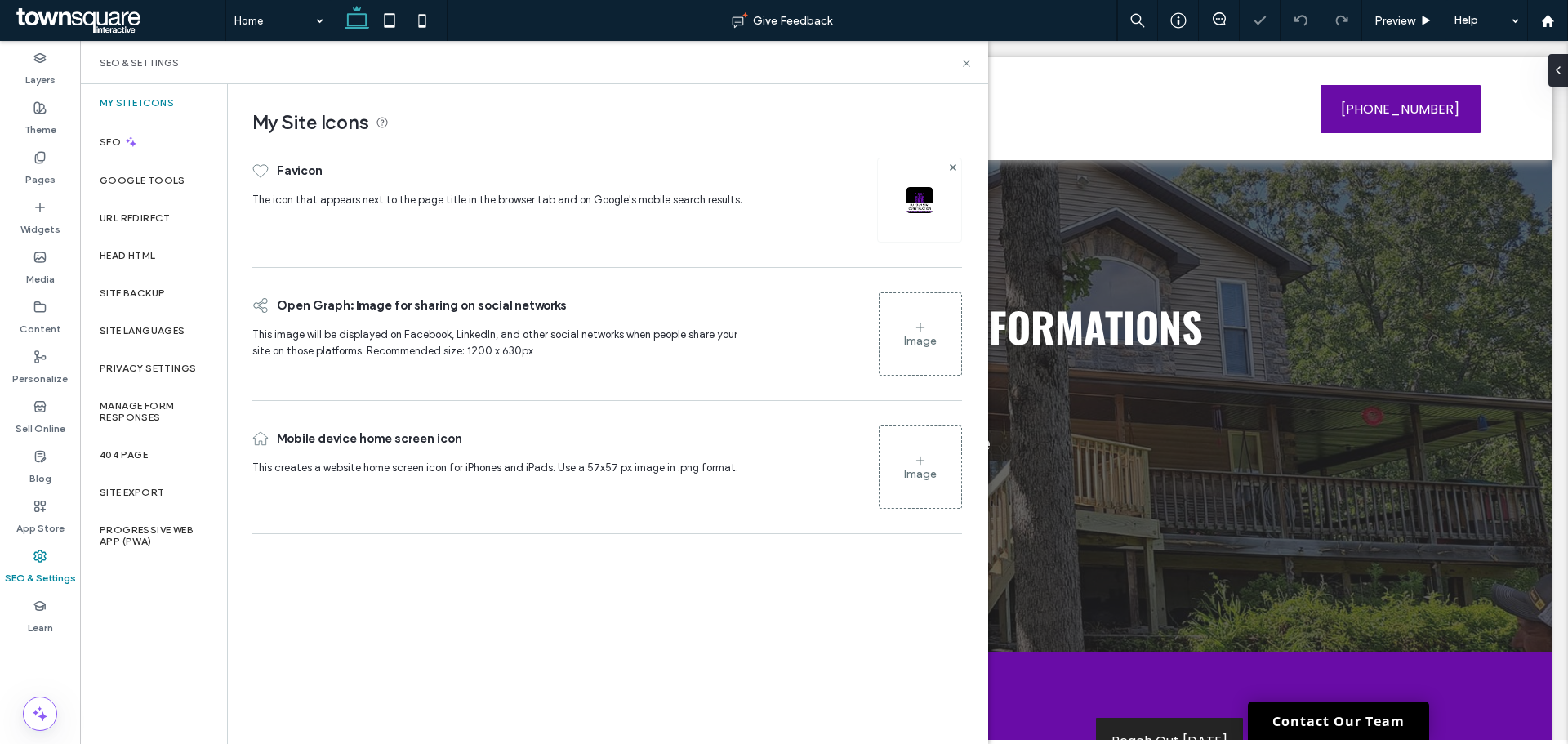
scroll to position [0, 0]
click at [969, 64] on icon at bounding box center [966, 63] width 12 height 12
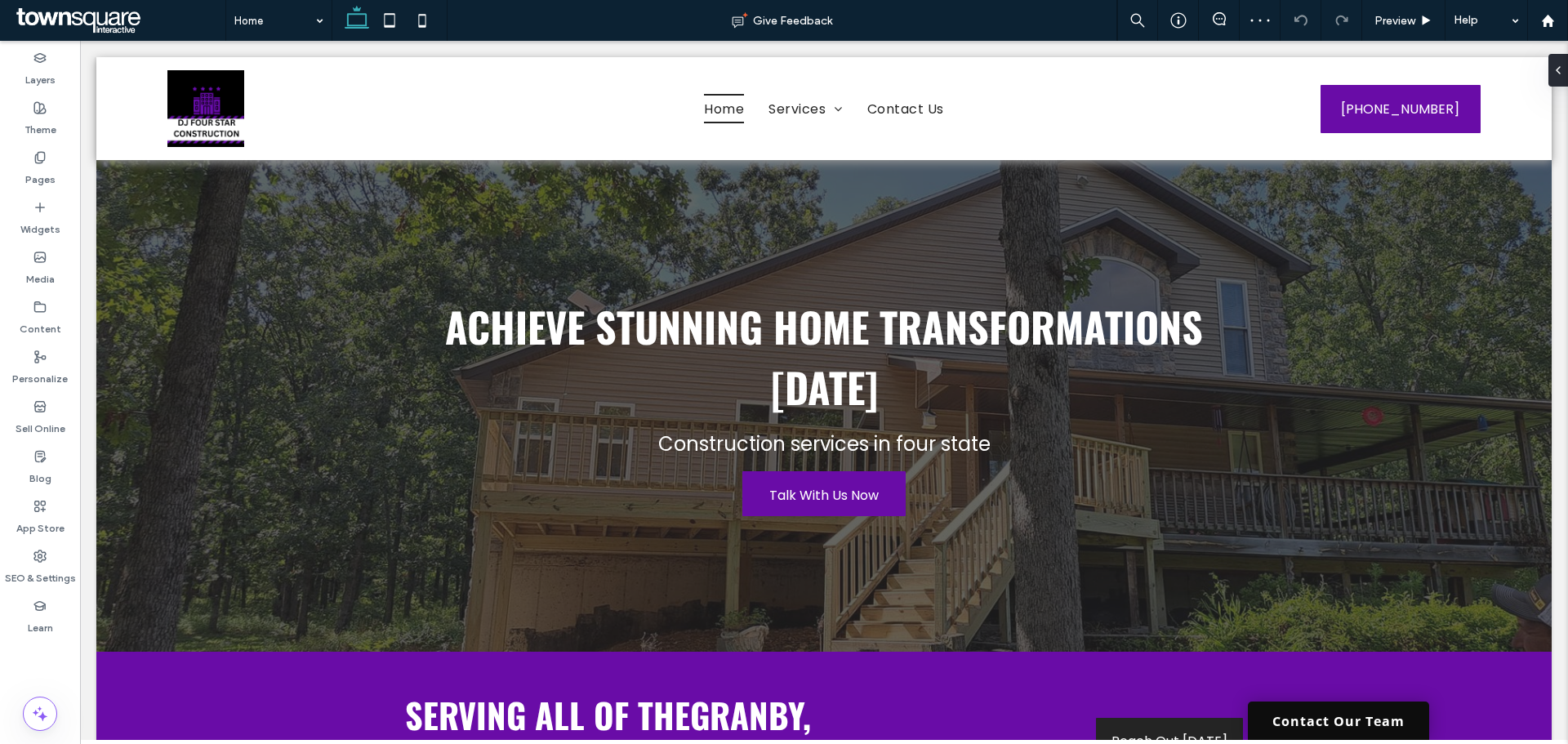
click at [1311, 708] on link "Contact Our Team" at bounding box center [1339, 720] width 182 height 38
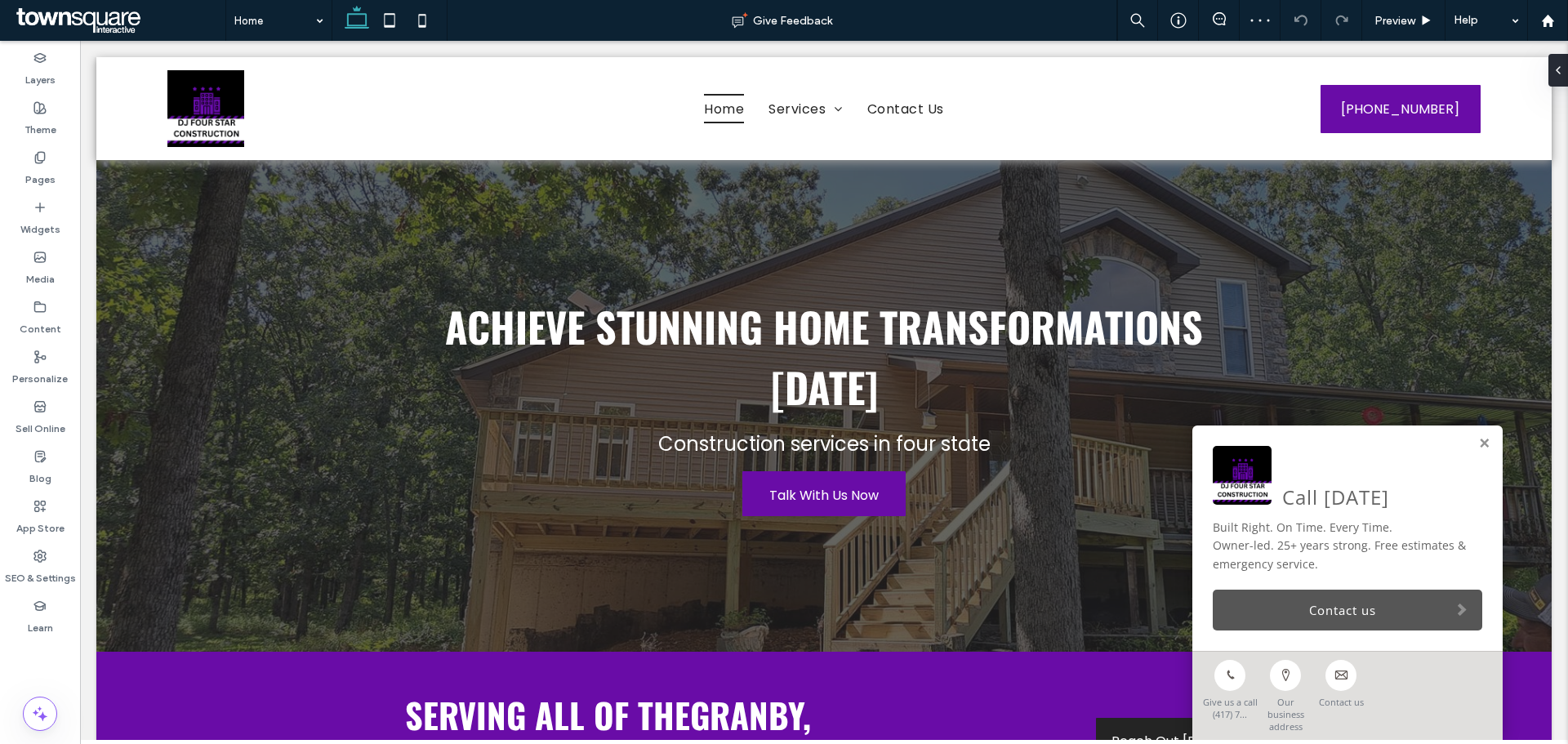
click at [1268, 615] on link "Contact us" at bounding box center [1347, 610] width 269 height 41
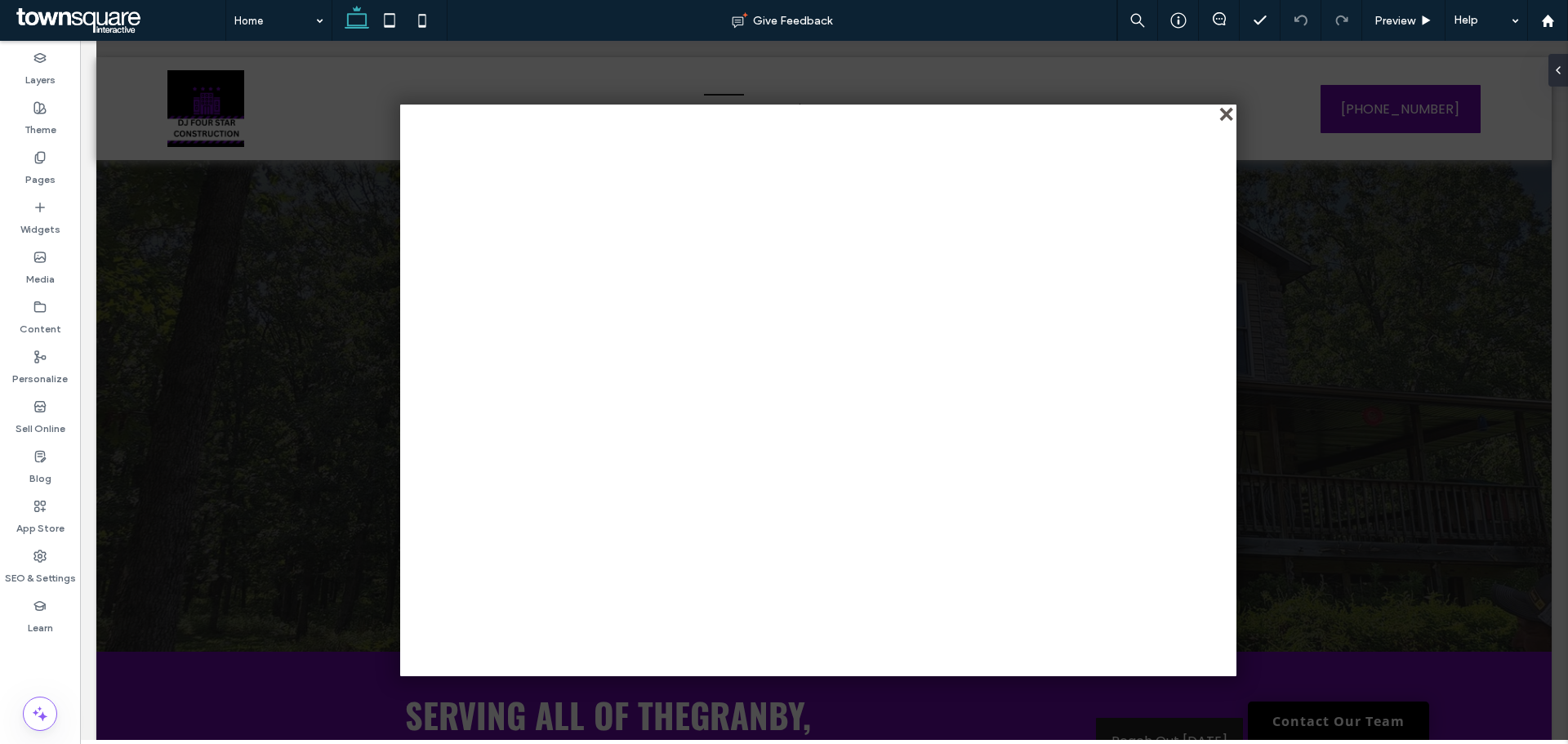
click at [1228, 112] on div "close" at bounding box center [1227, 115] width 12 height 12
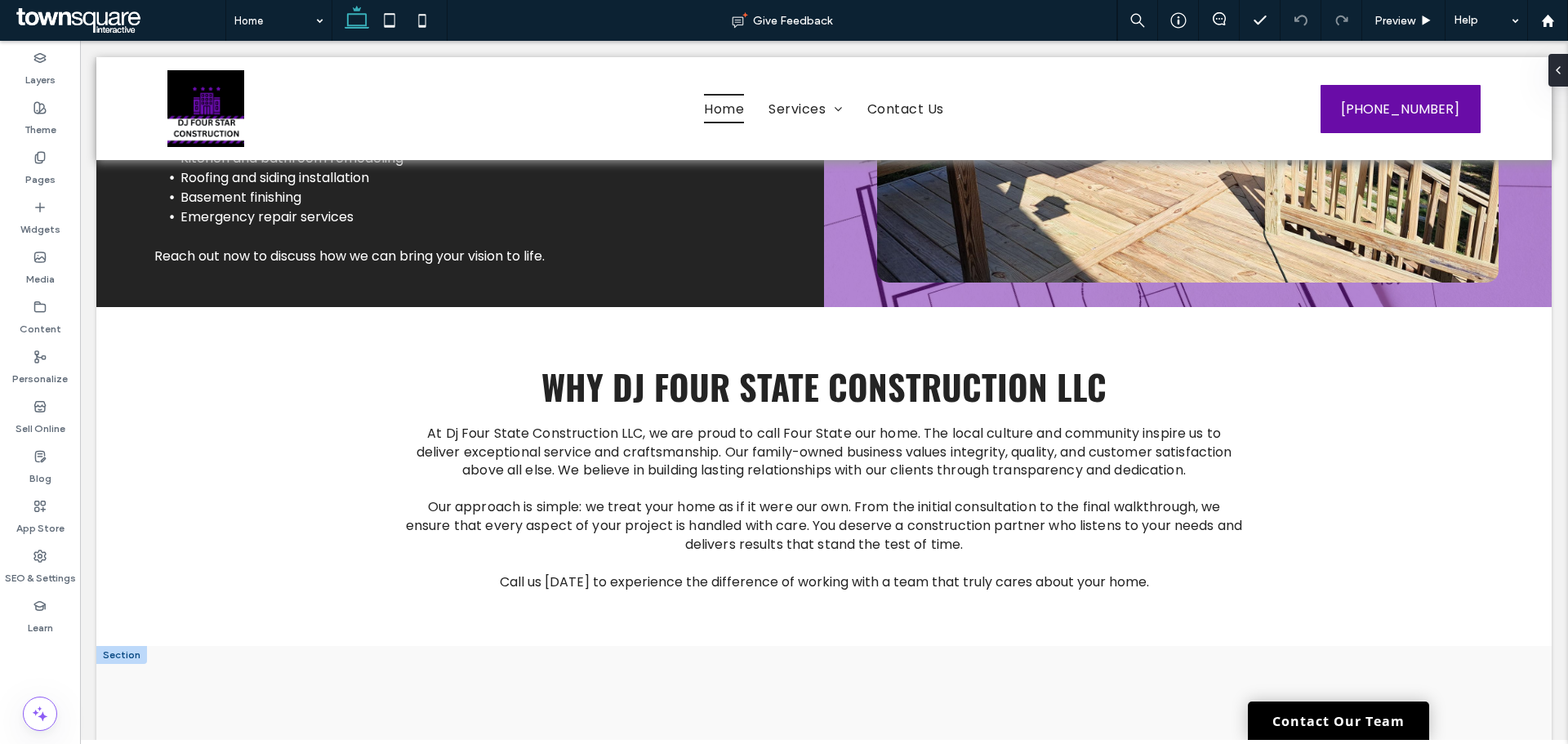
scroll to position [2589, 0]
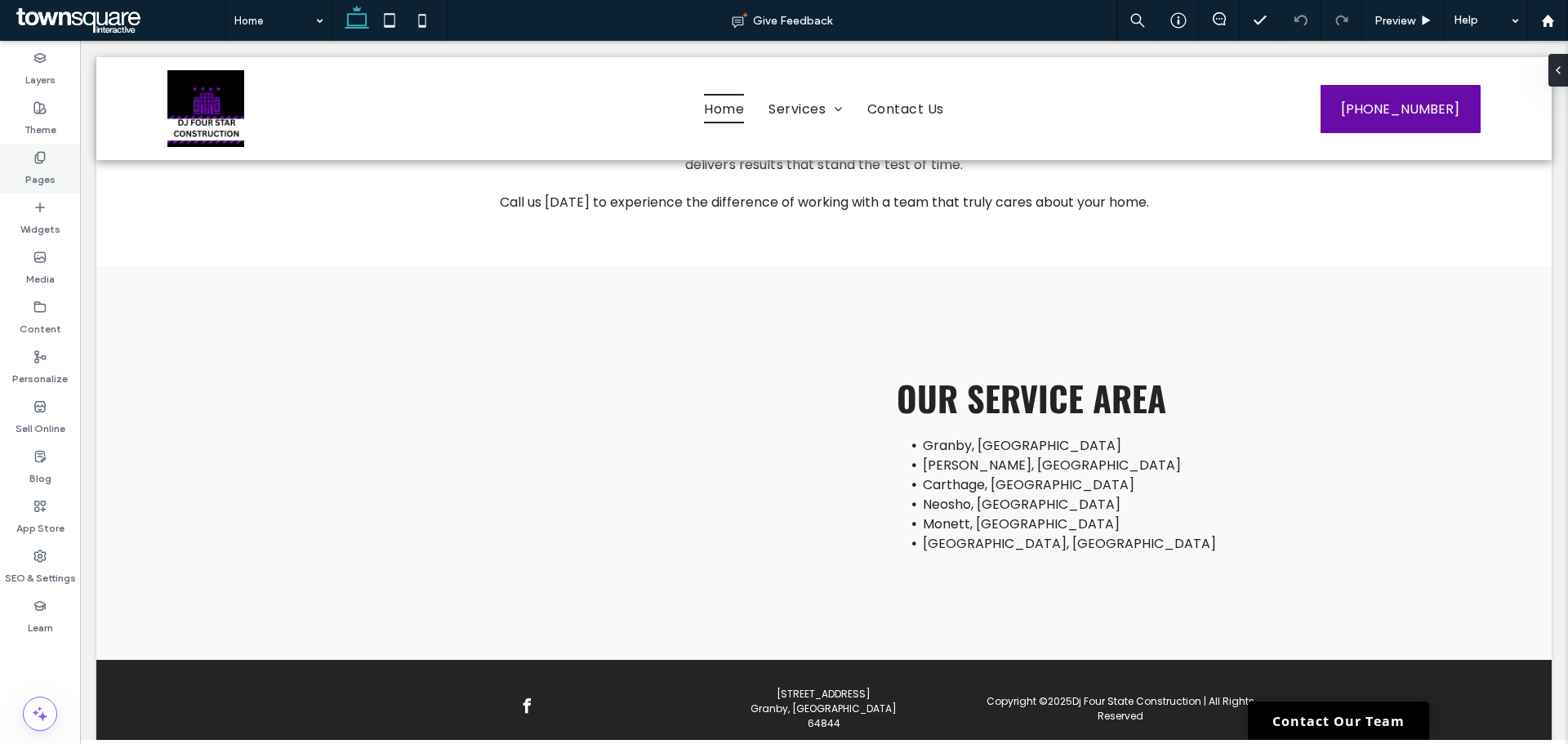
click at [36, 166] on label "Pages" at bounding box center [40, 175] width 30 height 23
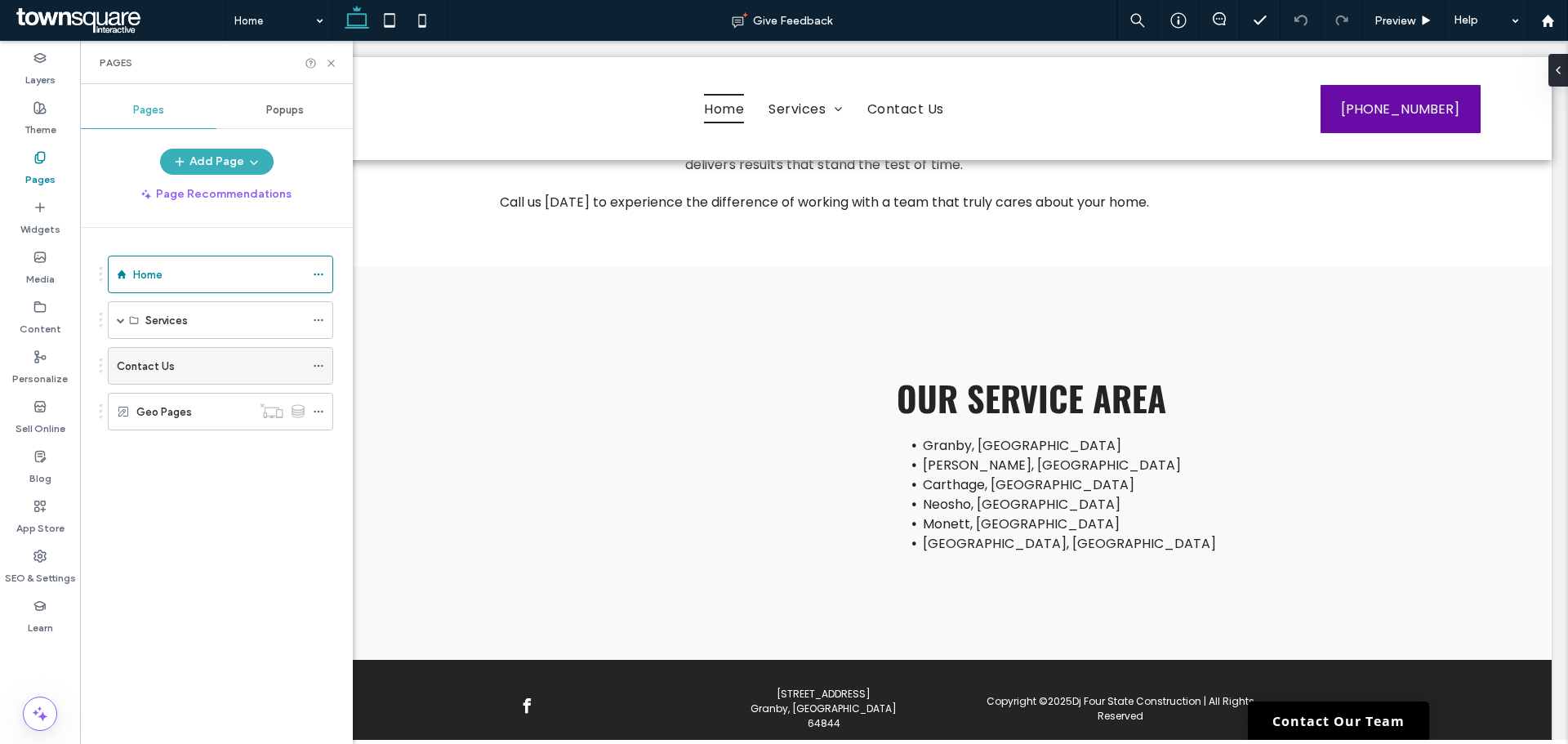
click at [121, 364] on label "Contact Us" at bounding box center [146, 366] width 58 height 28
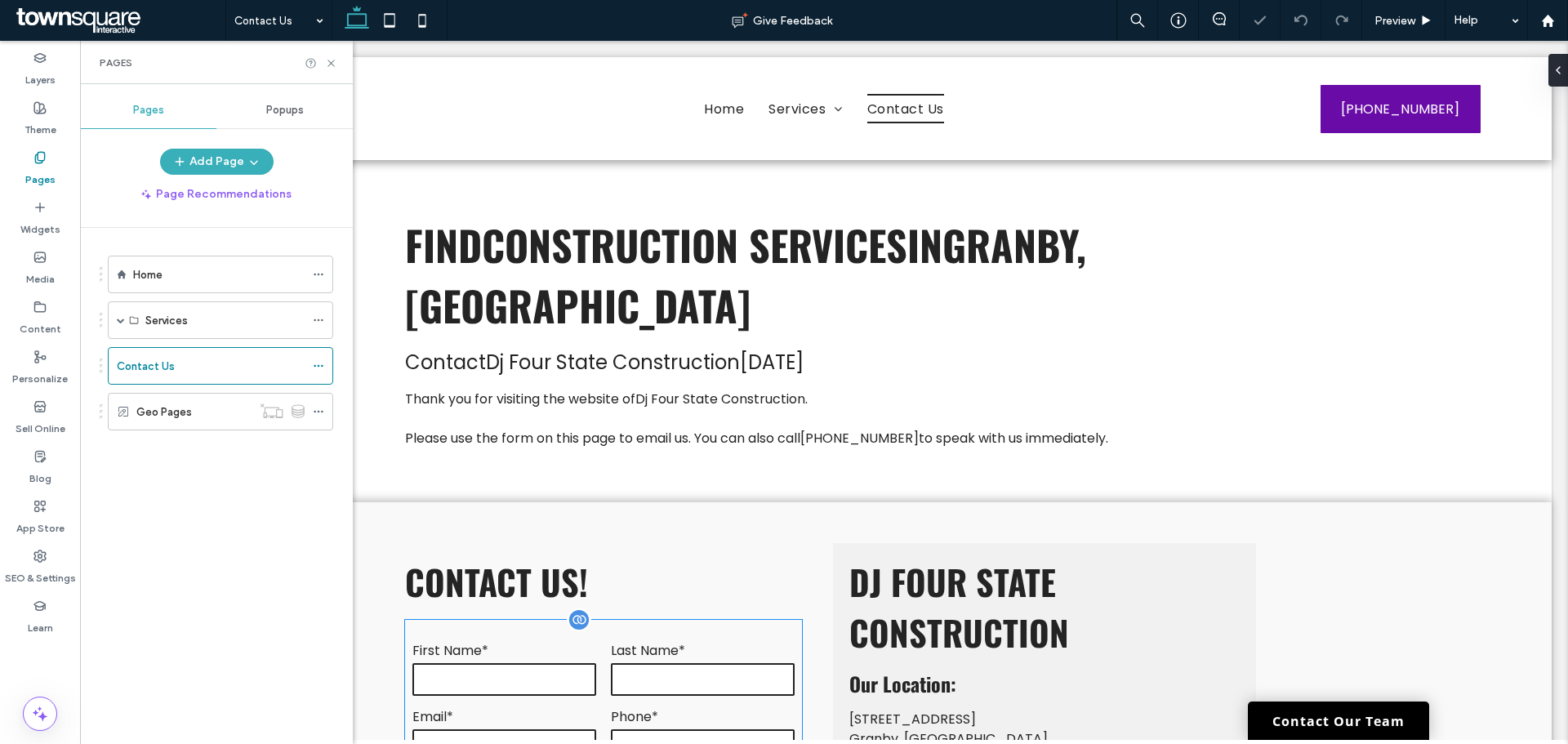
scroll to position [327, 0]
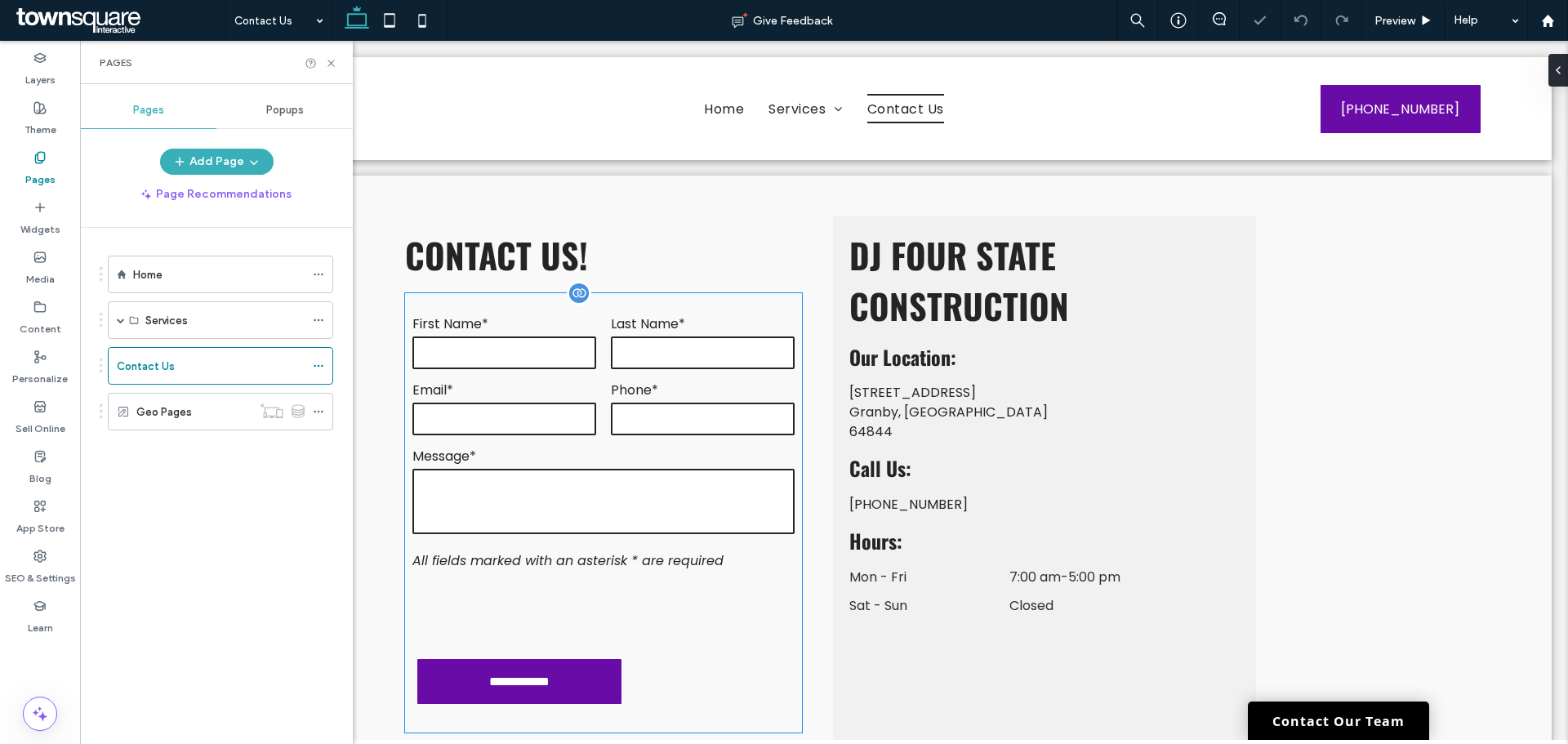
click at [640, 579] on div at bounding box center [537, 611] width 248 height 64
click at [640, 523] on div "**********" at bounding box center [604, 512] width 397 height 439
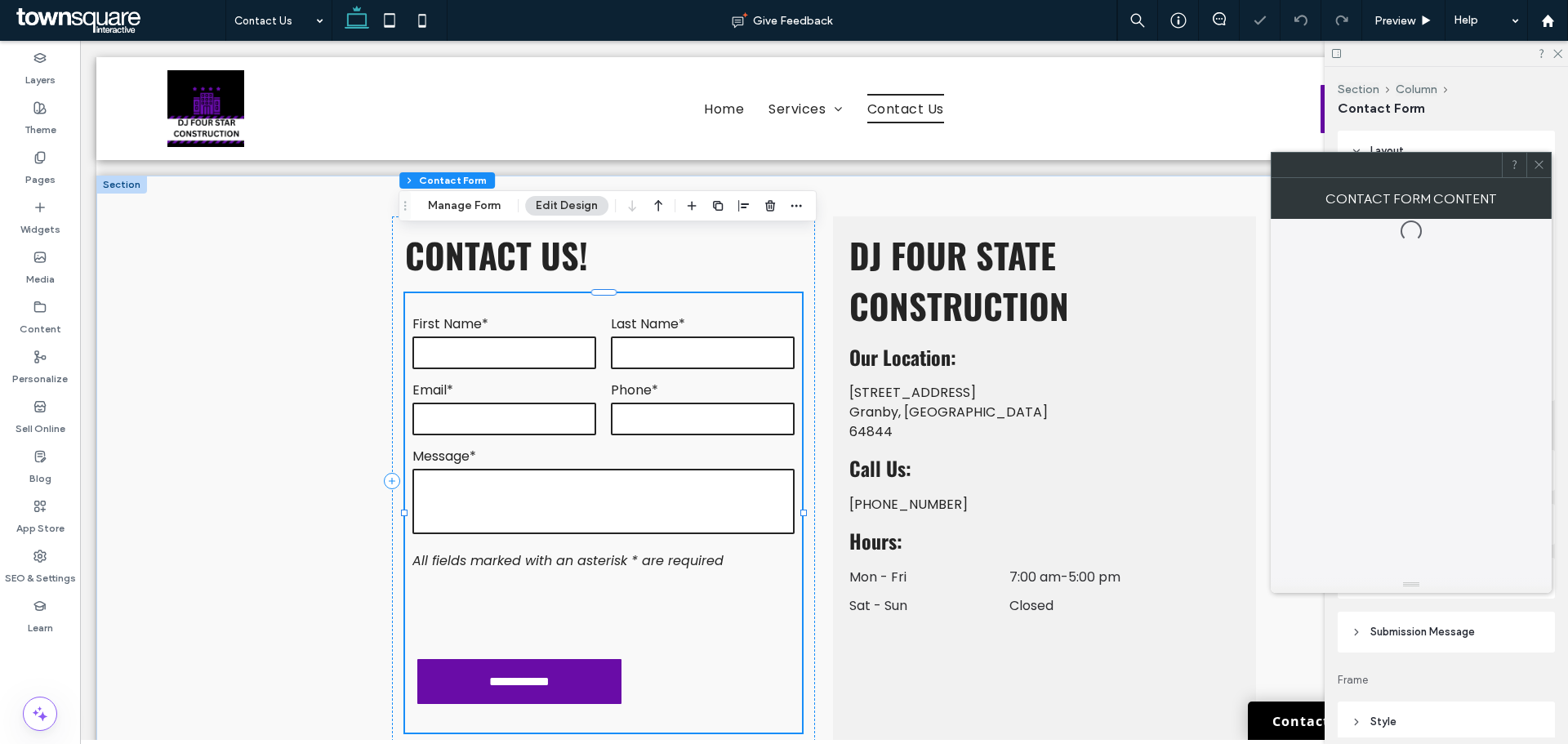
type input "*"
type input "***"
type input "*"
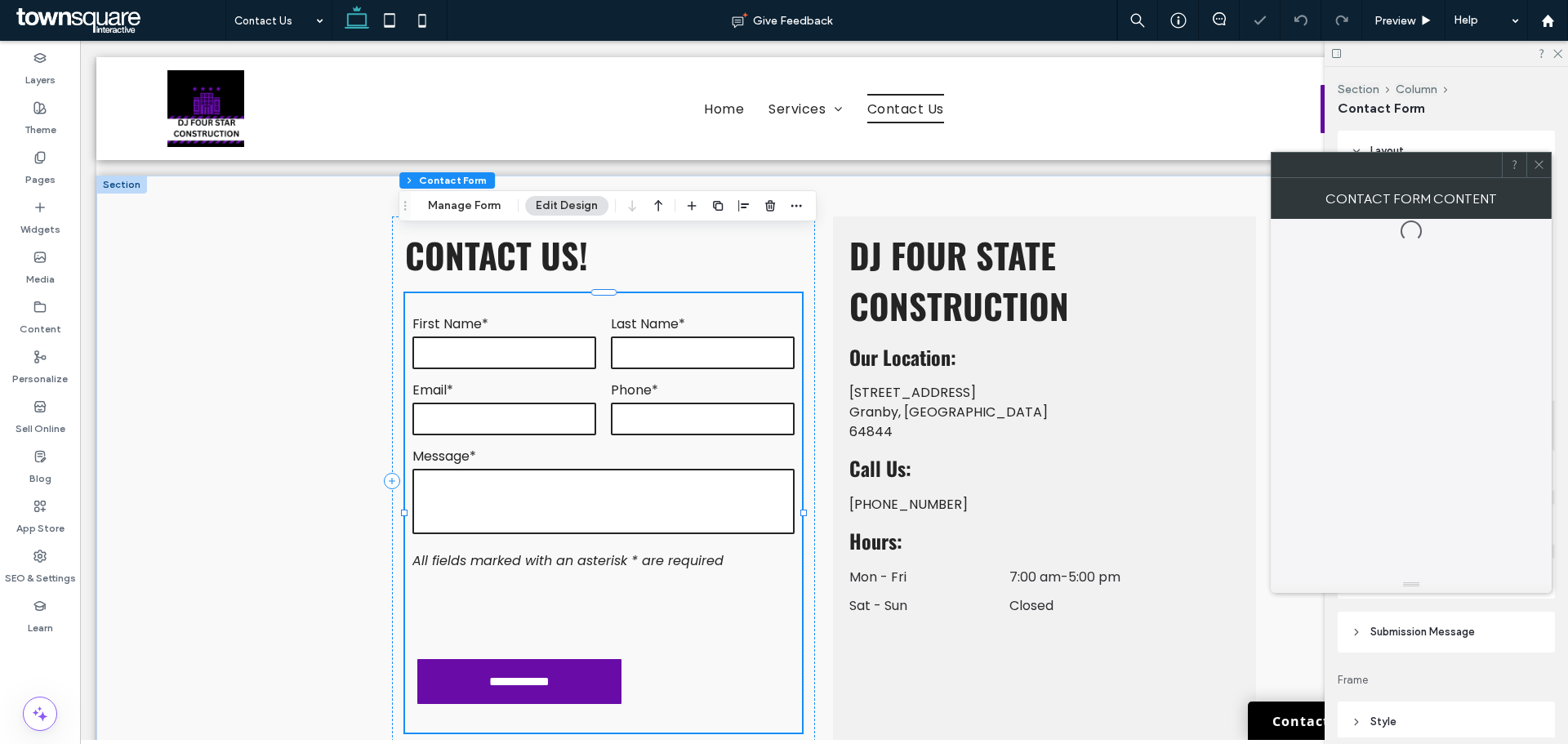
type input "***"
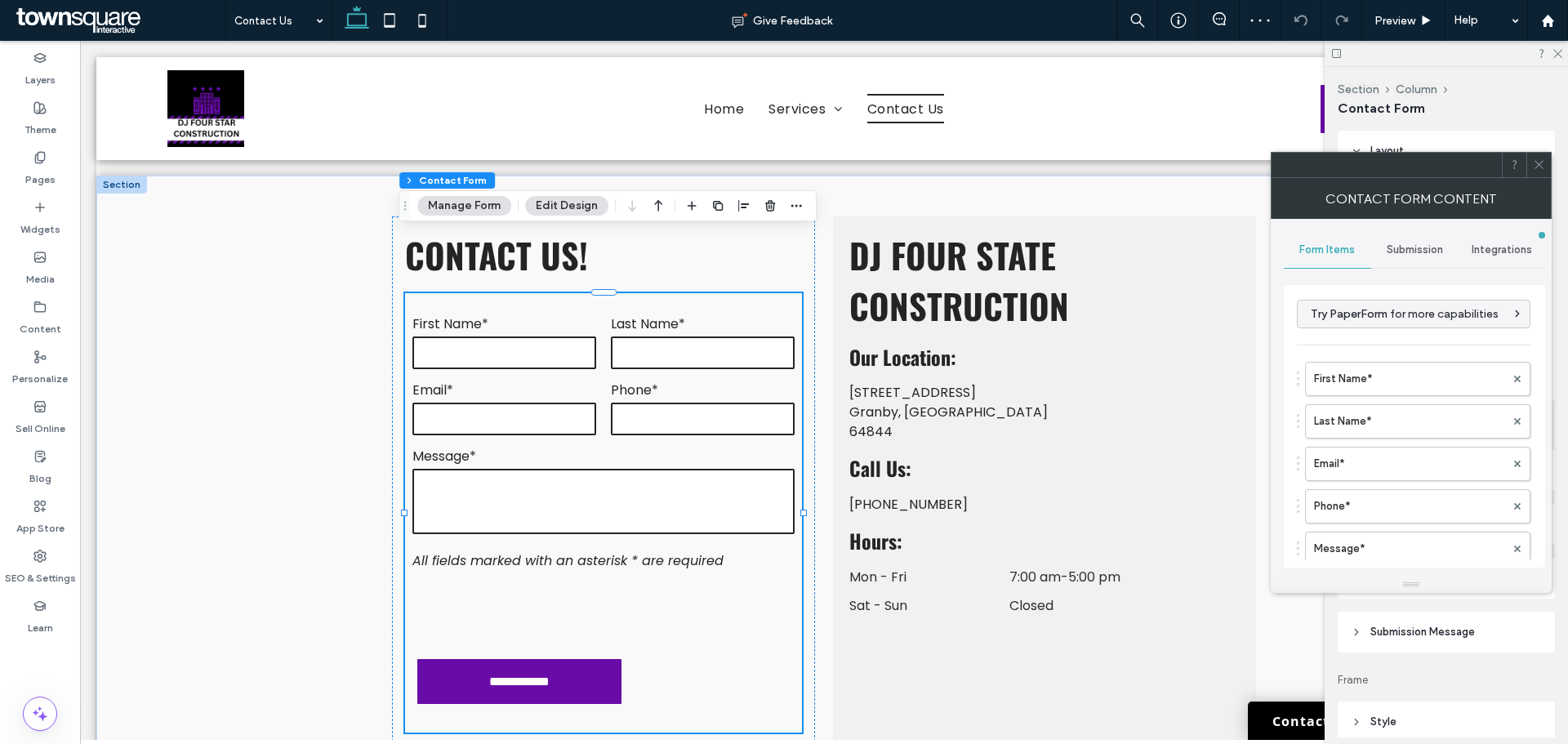
click at [1422, 251] on span "Submission" at bounding box center [1415, 250] width 57 height 13
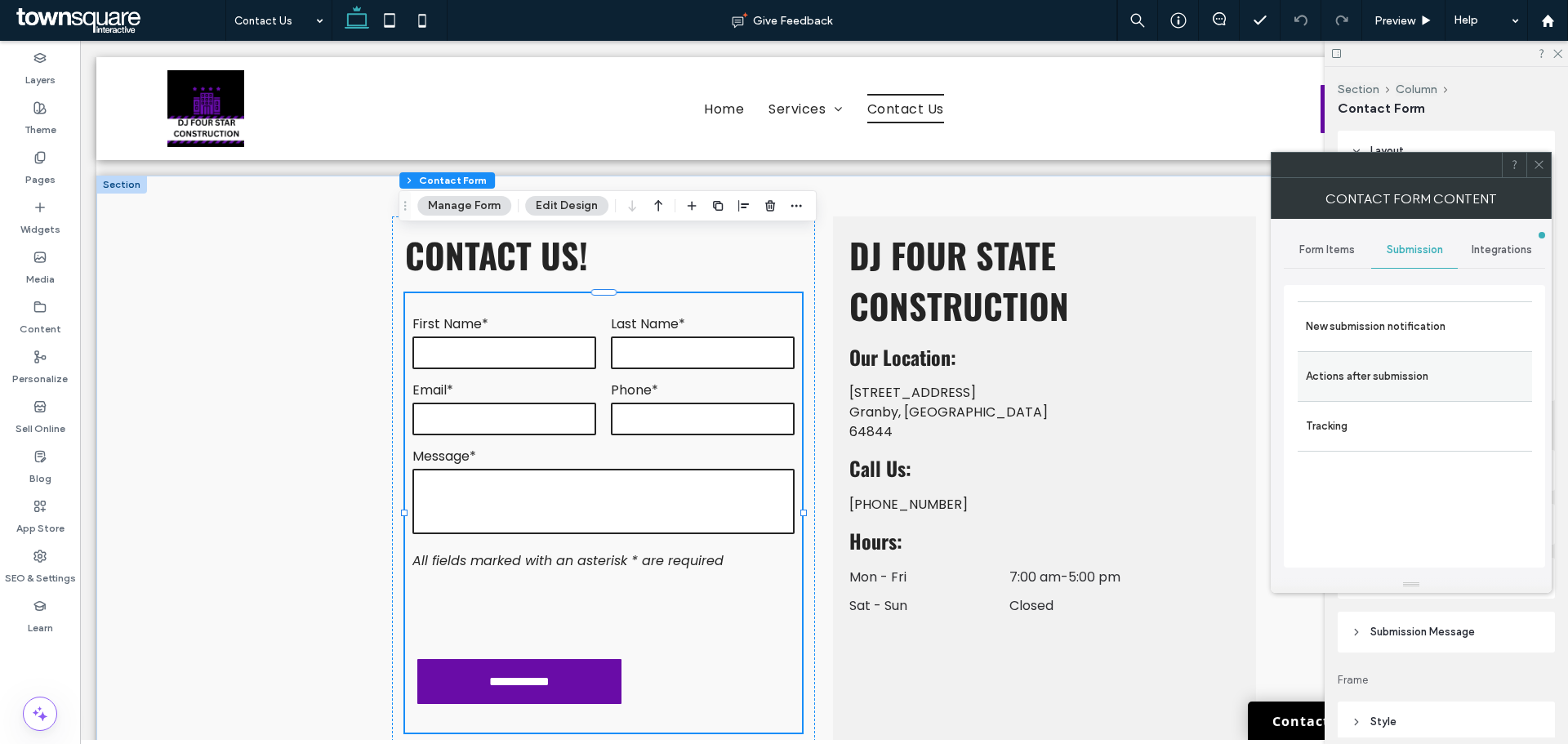
click at [1342, 367] on label "Actions after submission" at bounding box center [1415, 376] width 218 height 33
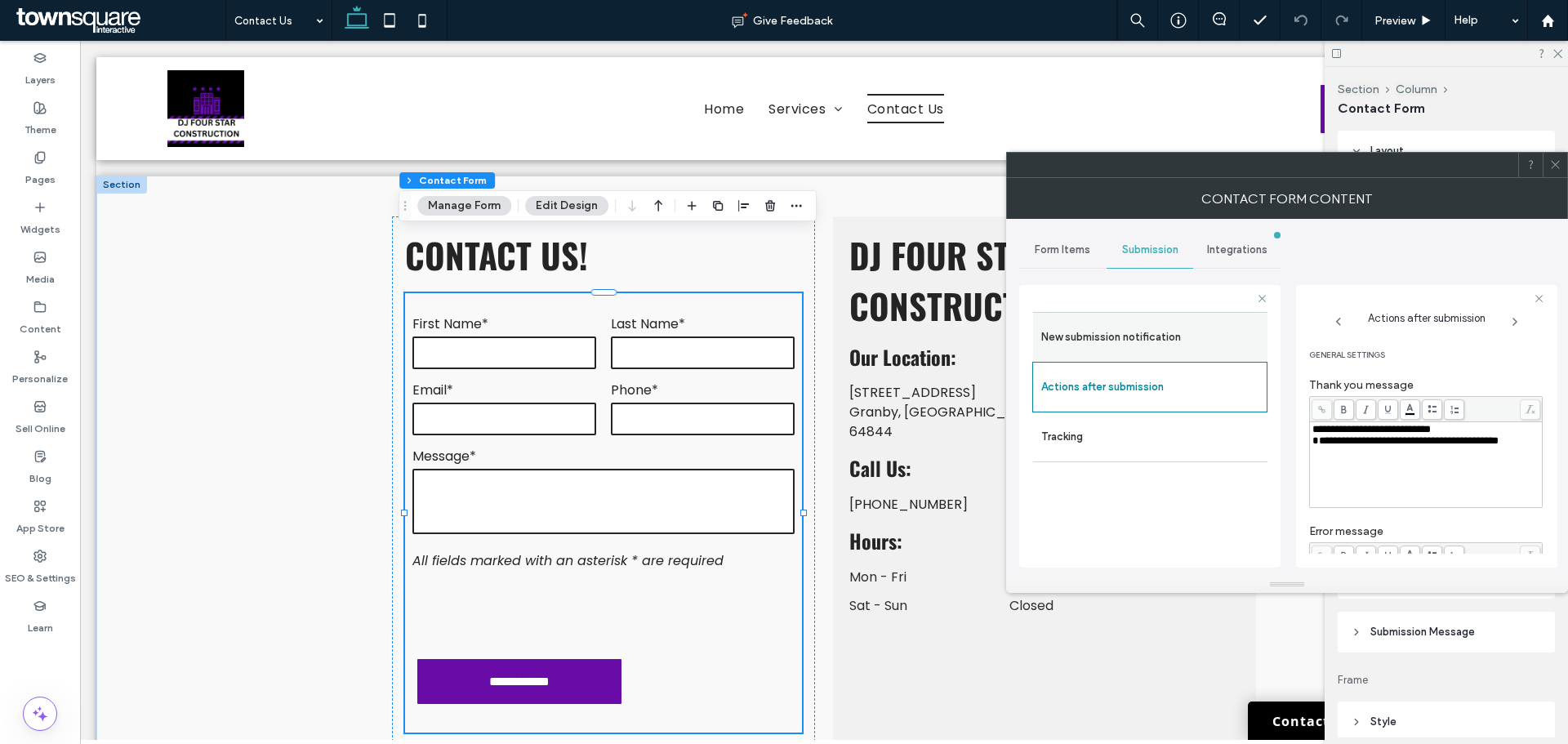
click at [1114, 315] on div "New submission notification" at bounding box center [1150, 337] width 235 height 50
click at [1120, 344] on label "New submission notification" at bounding box center [1150, 338] width 218 height 33
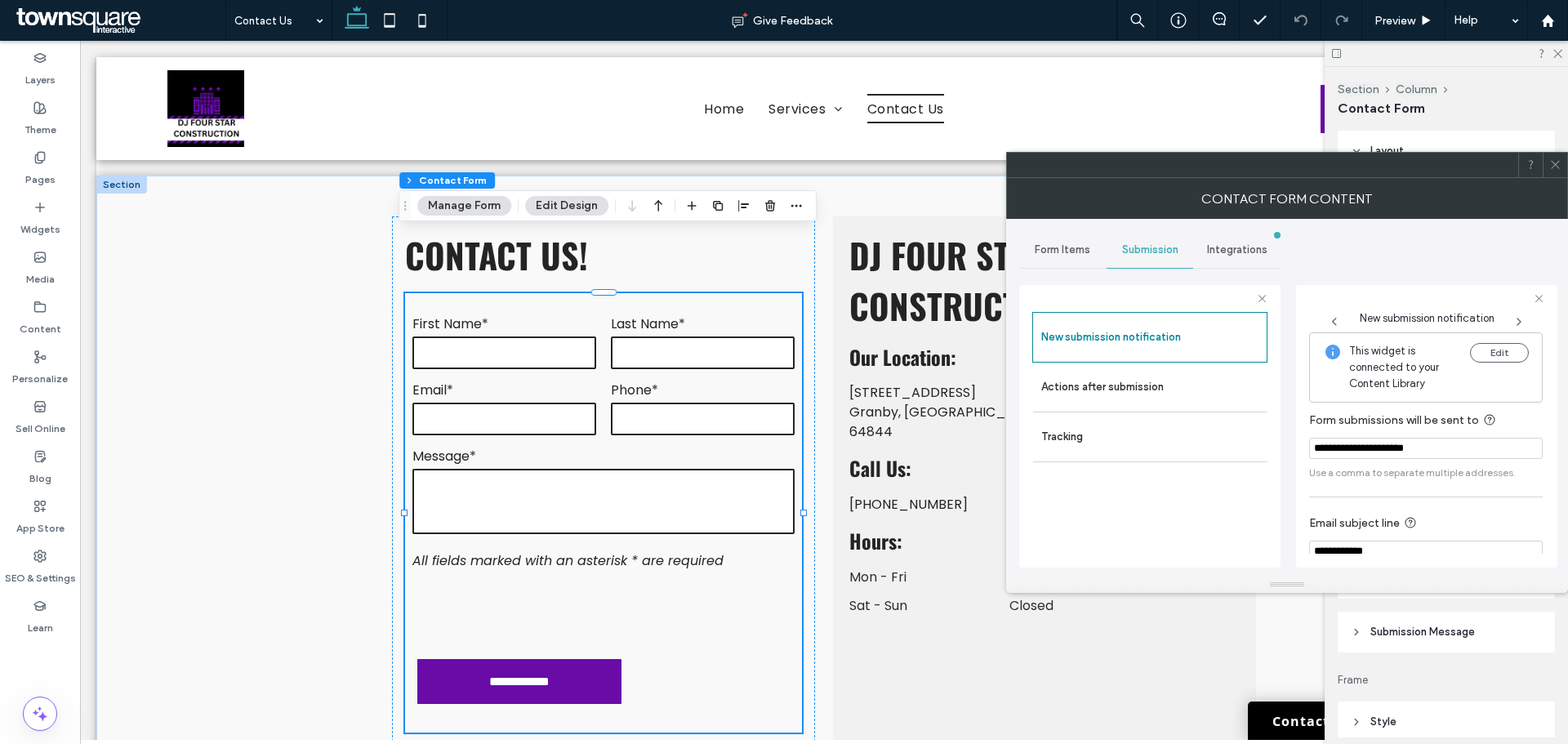
click at [1070, 247] on span "Form Items" at bounding box center [1062, 250] width 56 height 13
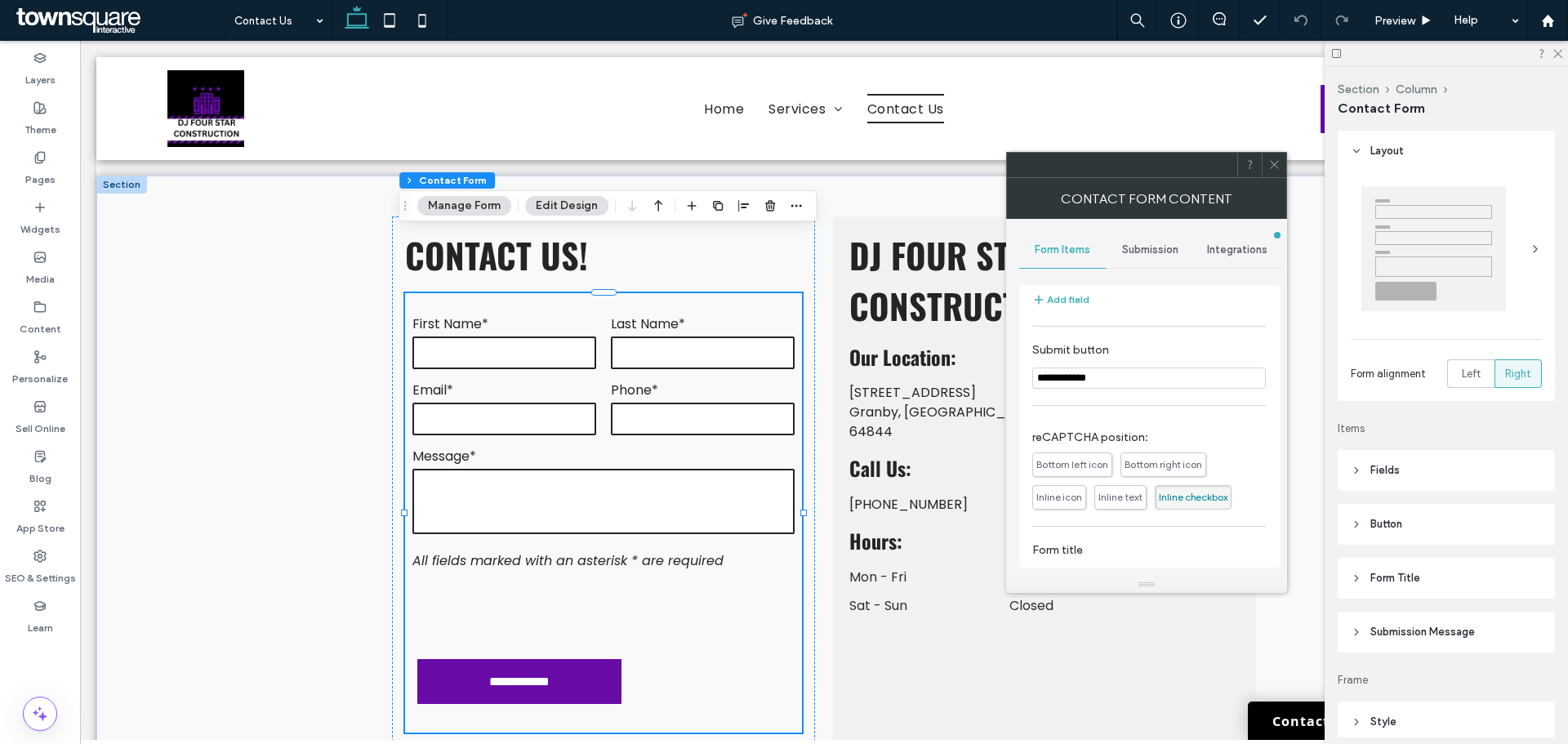
click at [1280, 163] on icon at bounding box center [1274, 164] width 12 height 12
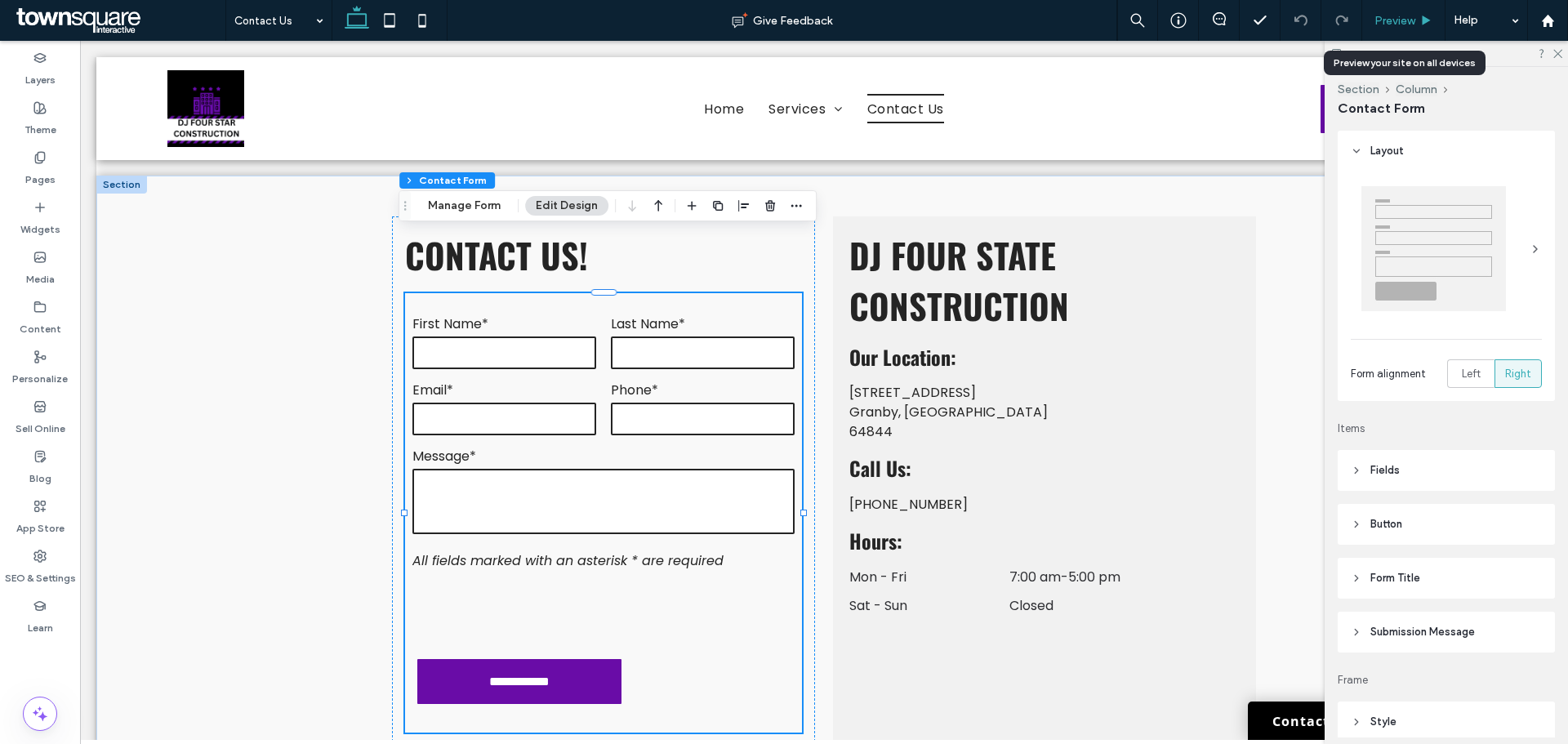
click at [1396, 17] on span "Preview" at bounding box center [1394, 20] width 41 height 14
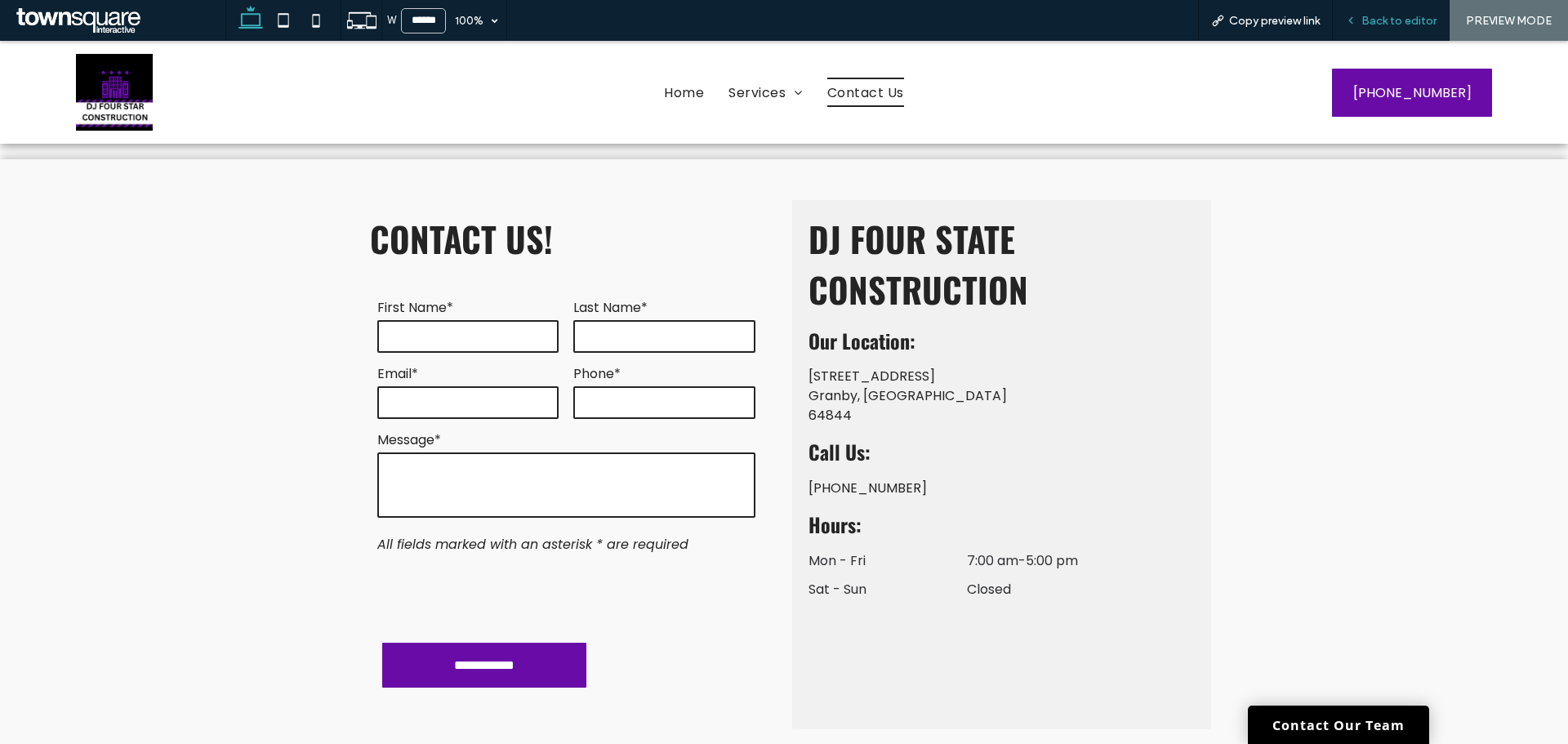
scroll to position [310, 0]
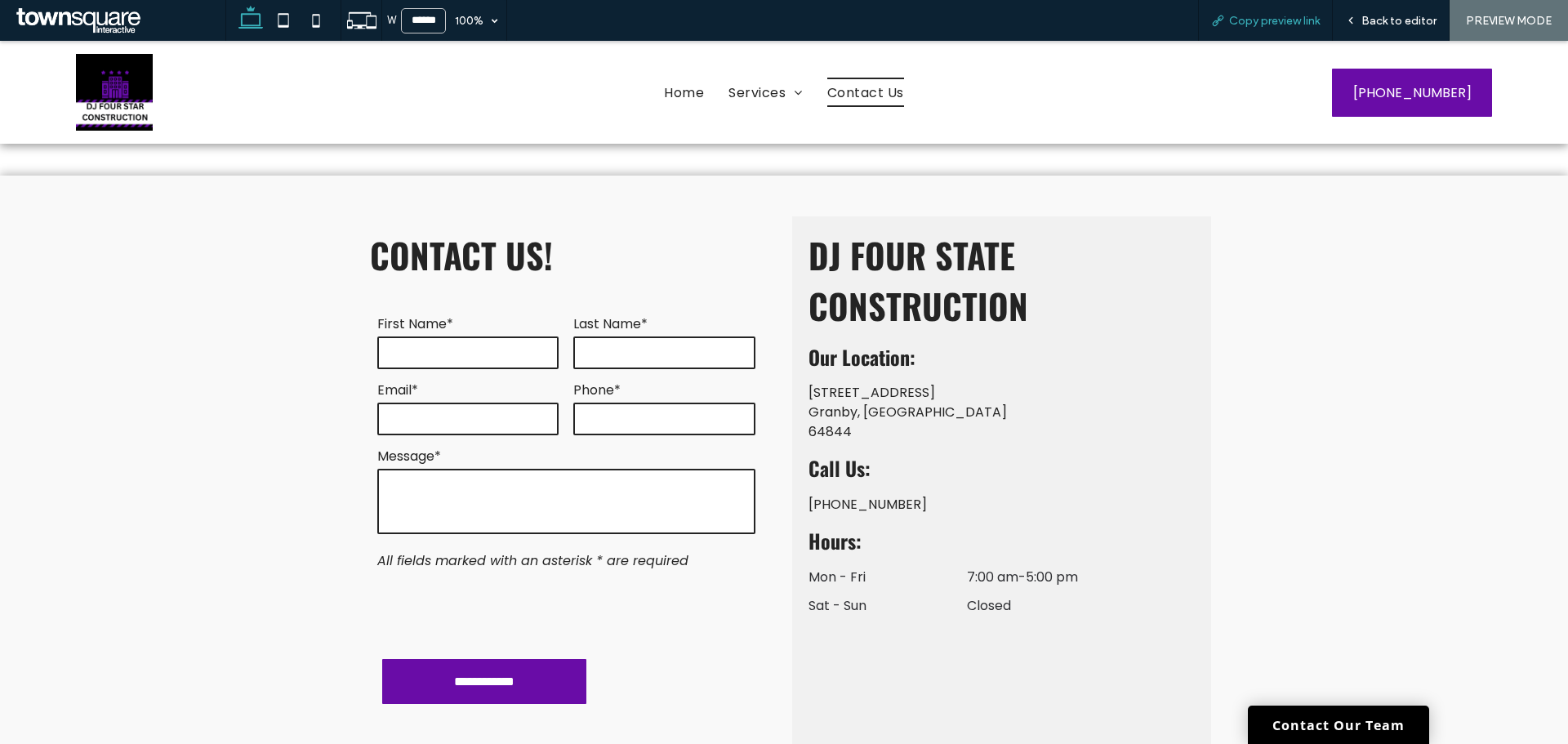
click at [1280, 37] on div "Copy preview link" at bounding box center [1266, 20] width 135 height 41
click at [1273, 29] on div "Copy preview link" at bounding box center [1266, 20] width 135 height 41
click at [1267, 22] on span "Copy preview link" at bounding box center [1274, 20] width 90 height 14
click at [1408, 22] on span "Back to editor" at bounding box center [1399, 20] width 75 height 14
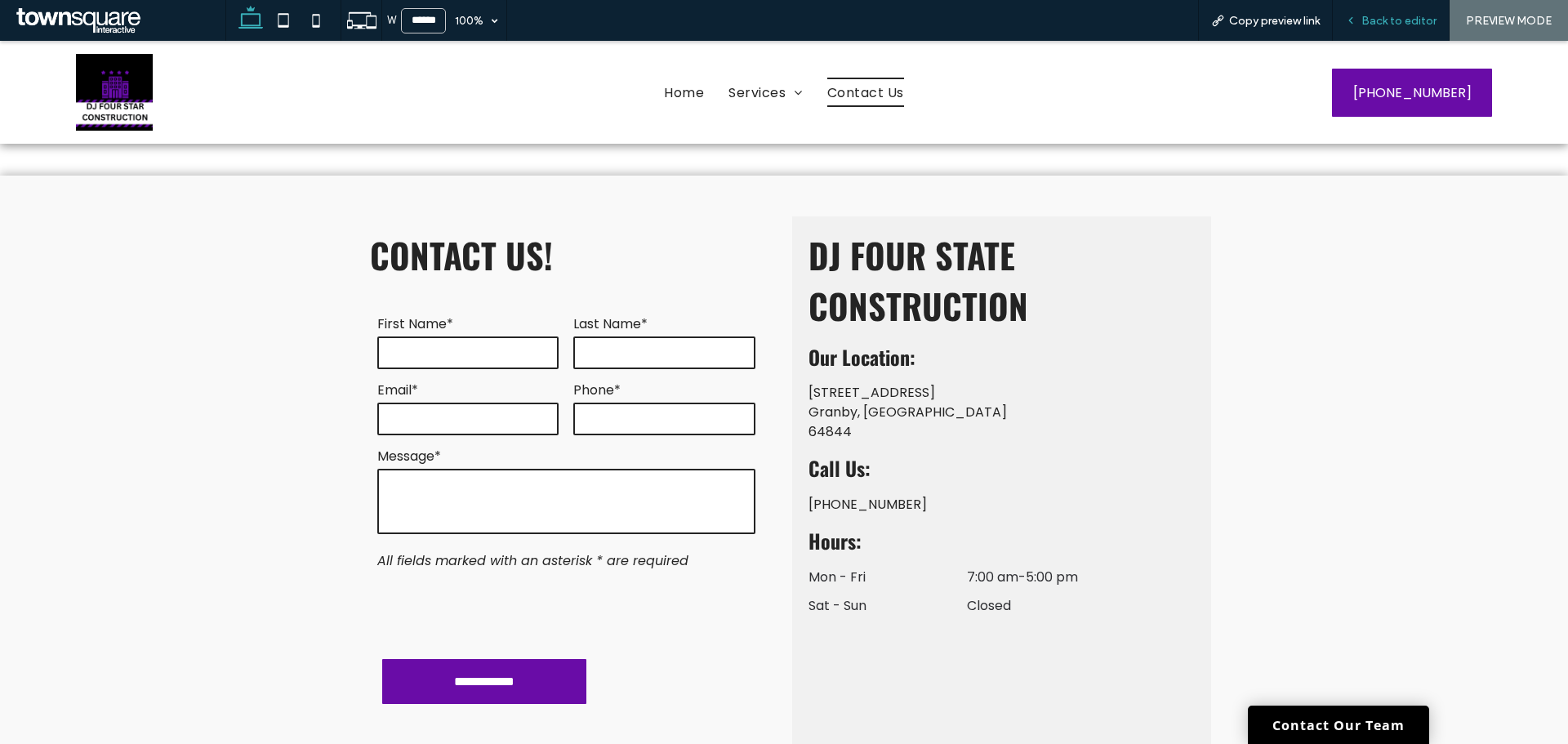
scroll to position [327, 0]
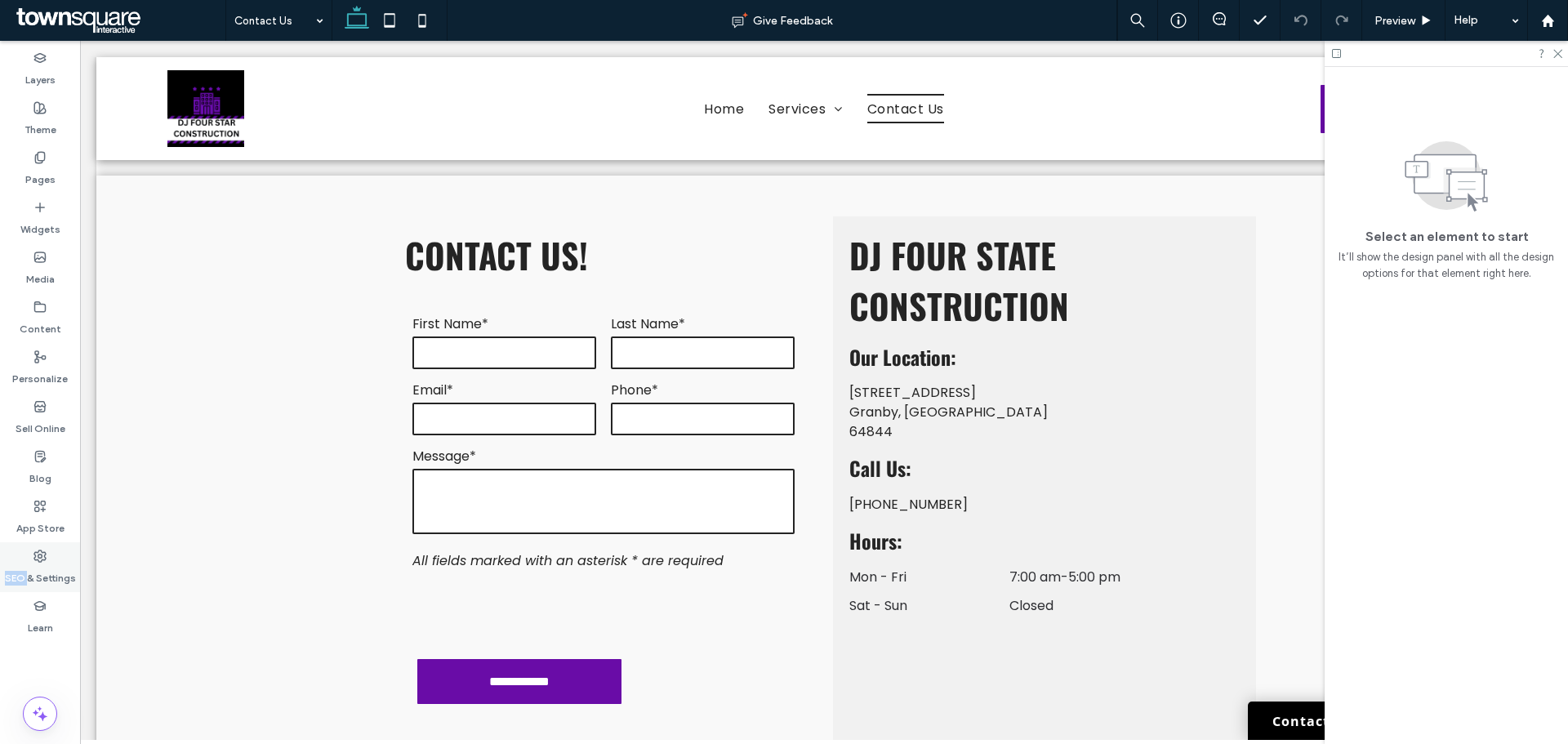
drag, startPoint x: 28, startPoint y: 558, endPoint x: 37, endPoint y: 543, distance: 17.5
click at [27, 558] on div "SEO & Settings" at bounding box center [40, 567] width 80 height 50
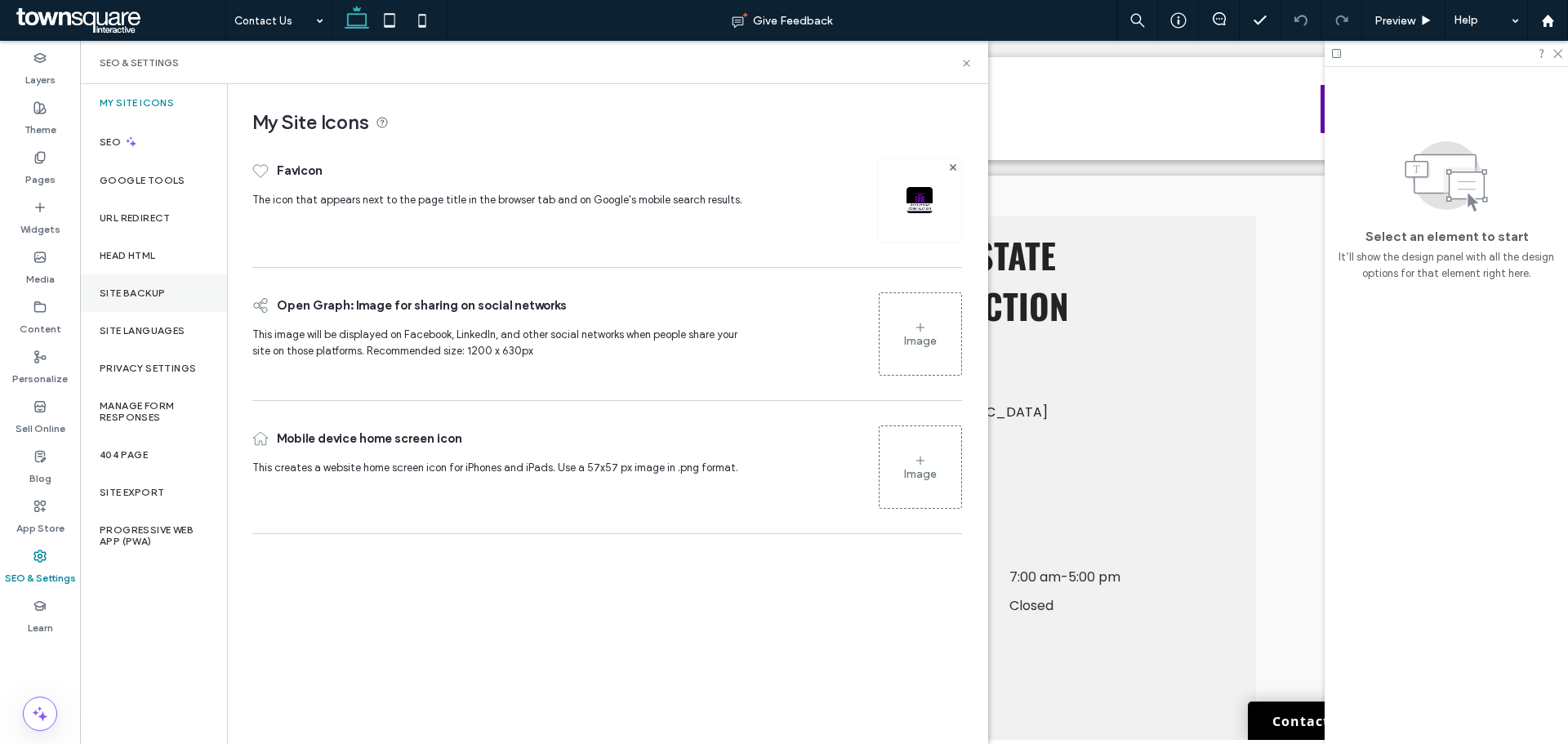
click at [139, 291] on label "Site Backup" at bounding box center [132, 293] width 66 height 12
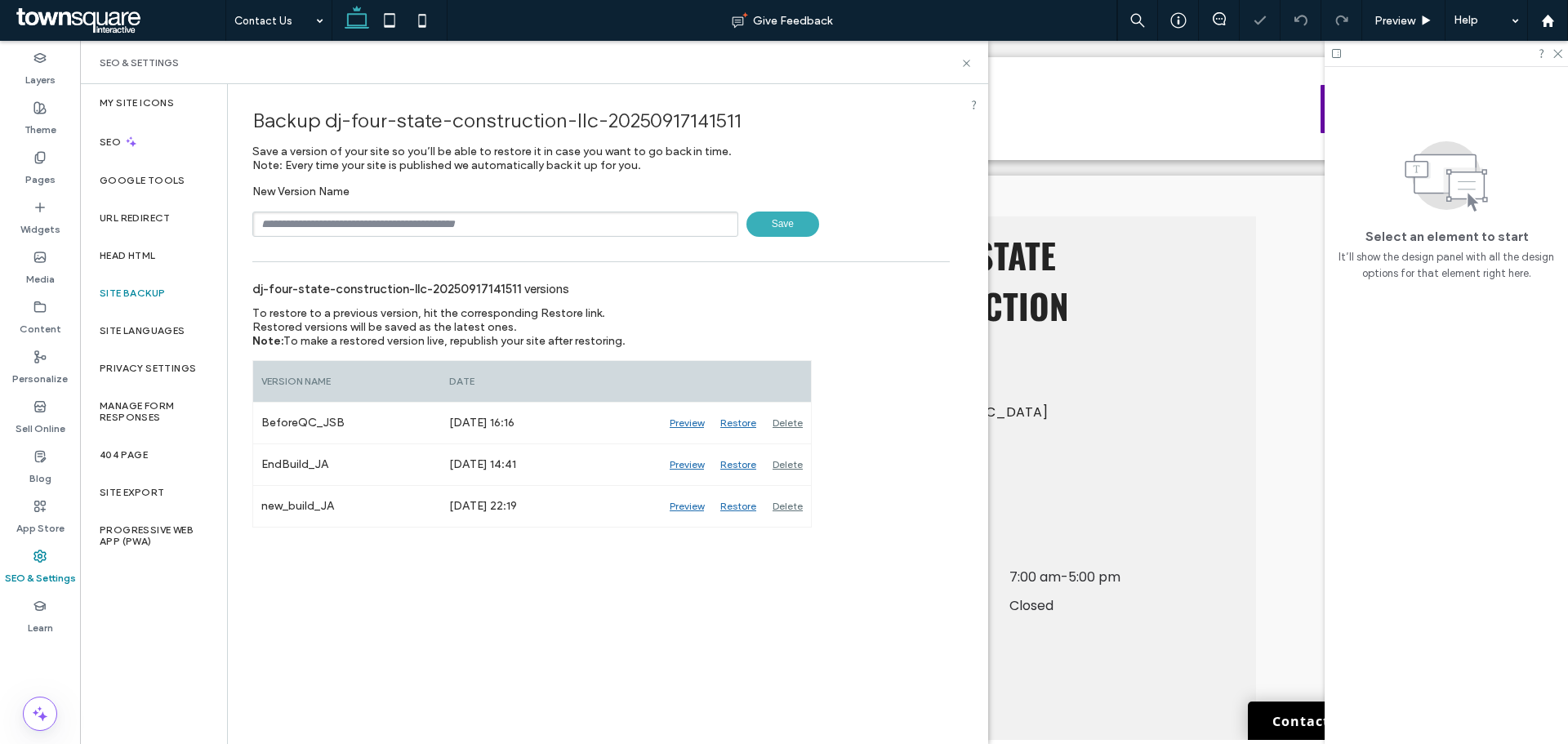
drag, startPoint x: 468, startPoint y: 209, endPoint x: 460, endPoint y: 220, distance: 13.6
click at [465, 214] on div "New Version Name Save" at bounding box center [601, 210] width 698 height 52
click at [460, 220] on input "text" at bounding box center [495, 225] width 486 height 26
type input "**********"
click at [809, 217] on span "Save" at bounding box center [784, 225] width 73 height 26
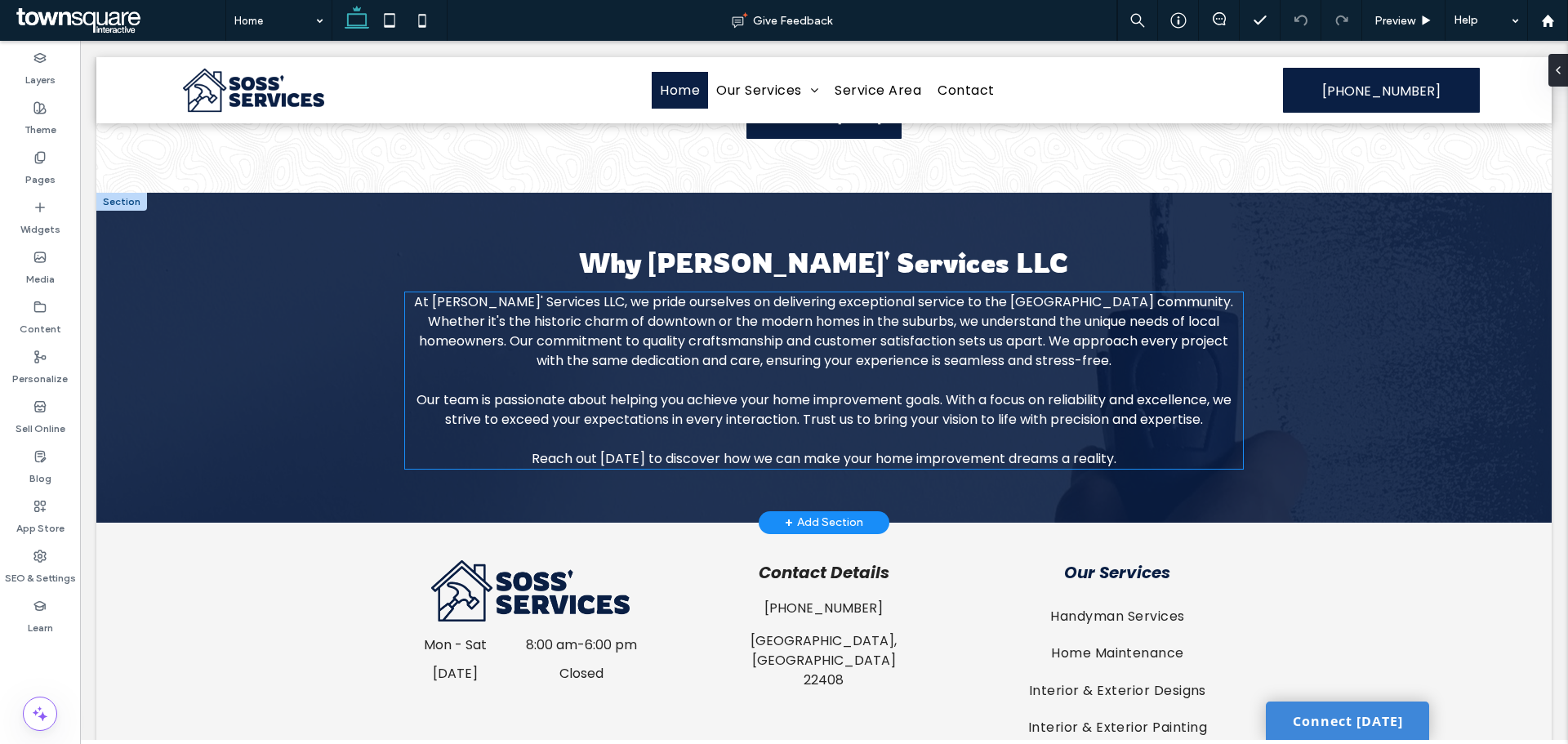
scroll to position [2414, 0]
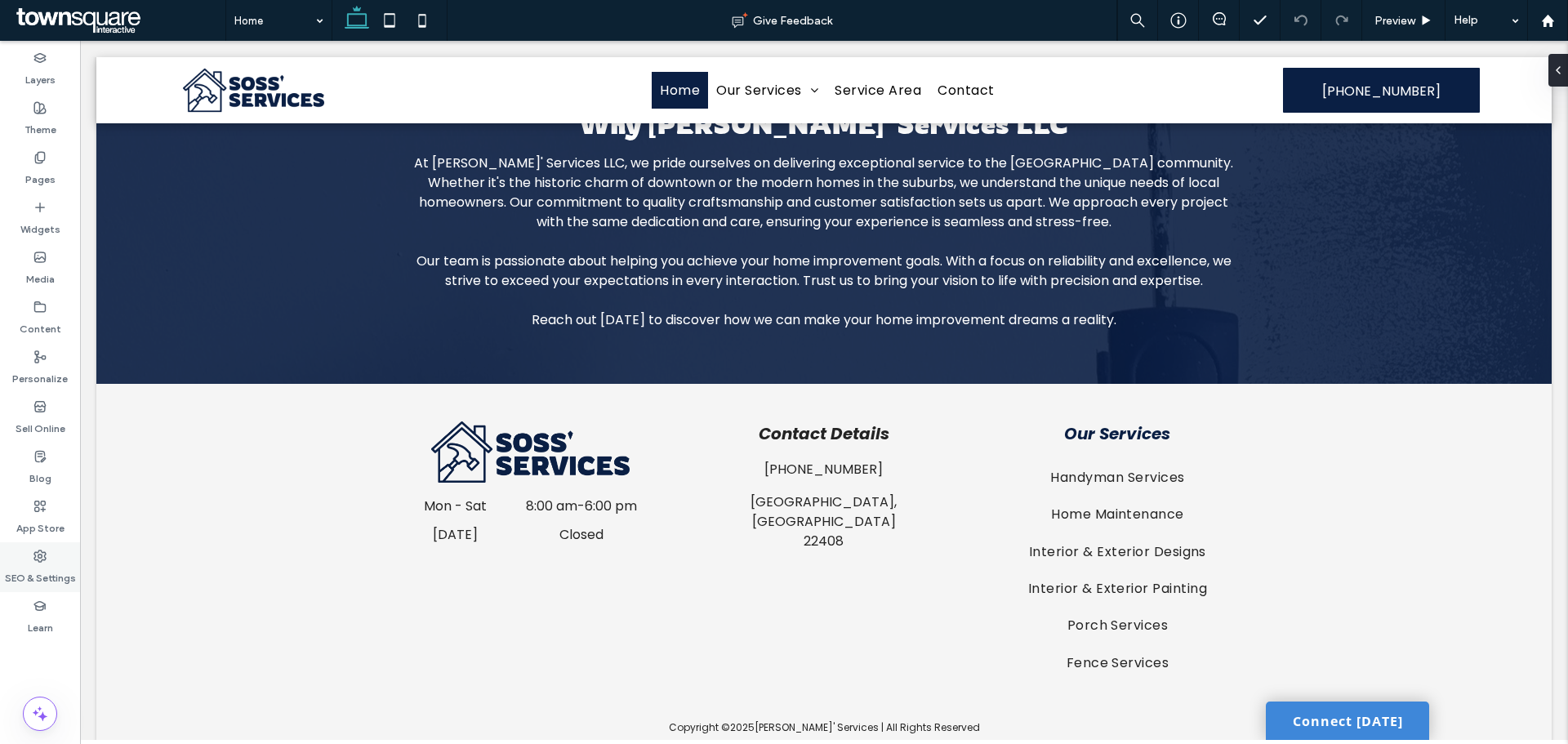
click at [49, 558] on div "SEO & Settings" at bounding box center [40, 567] width 80 height 50
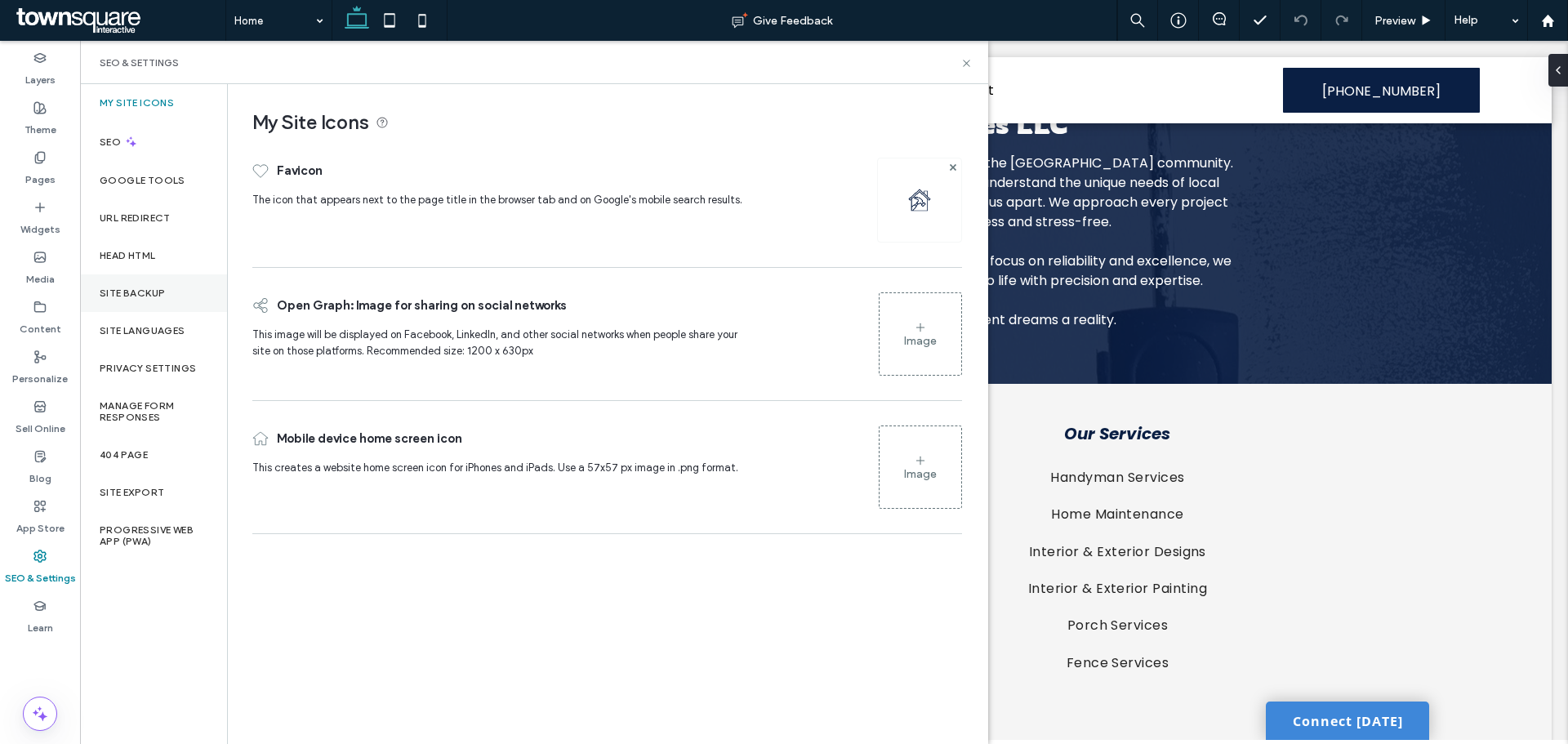
click at [153, 293] on label "Site Backup" at bounding box center [132, 293] width 66 height 12
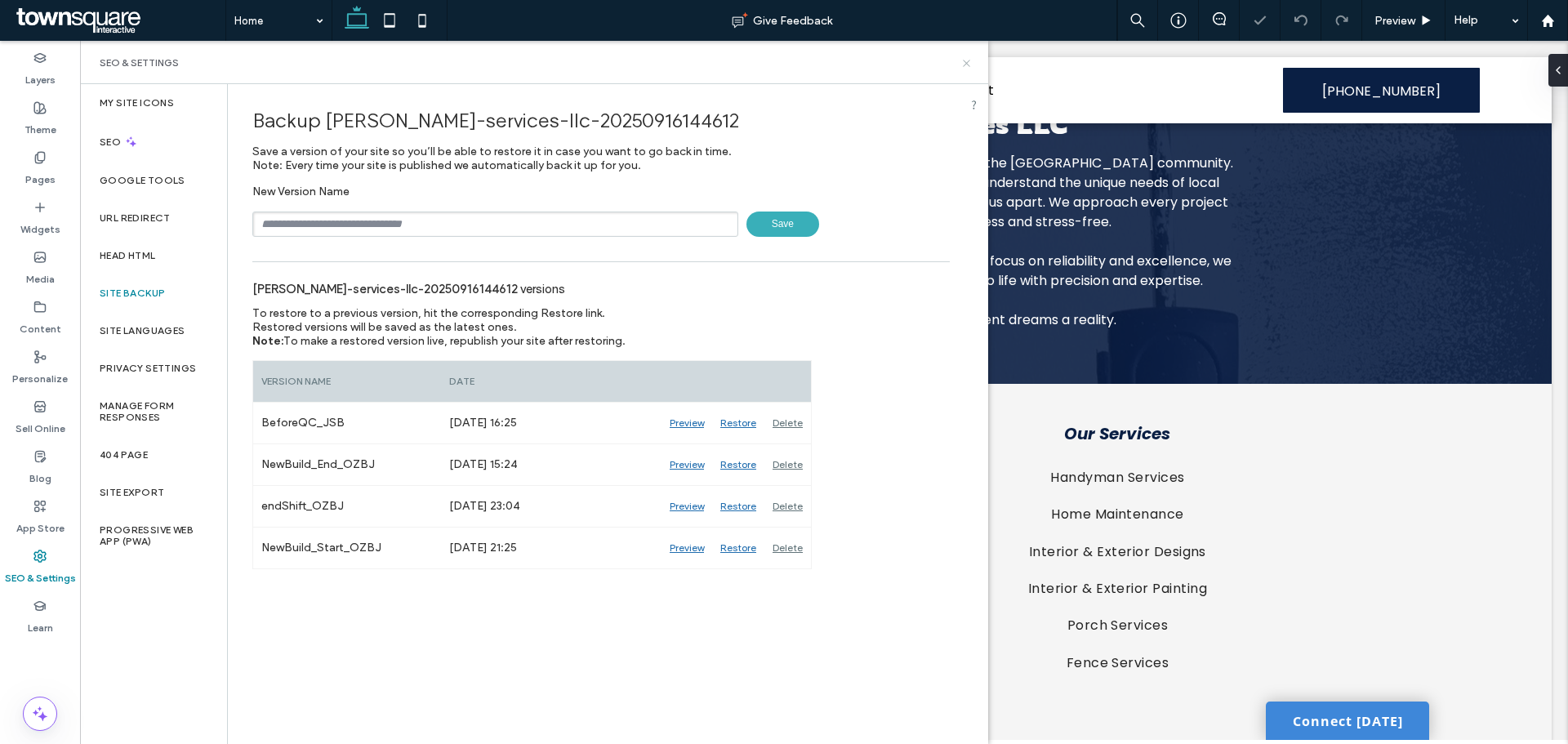
click at [965, 60] on icon at bounding box center [966, 63] width 12 height 12
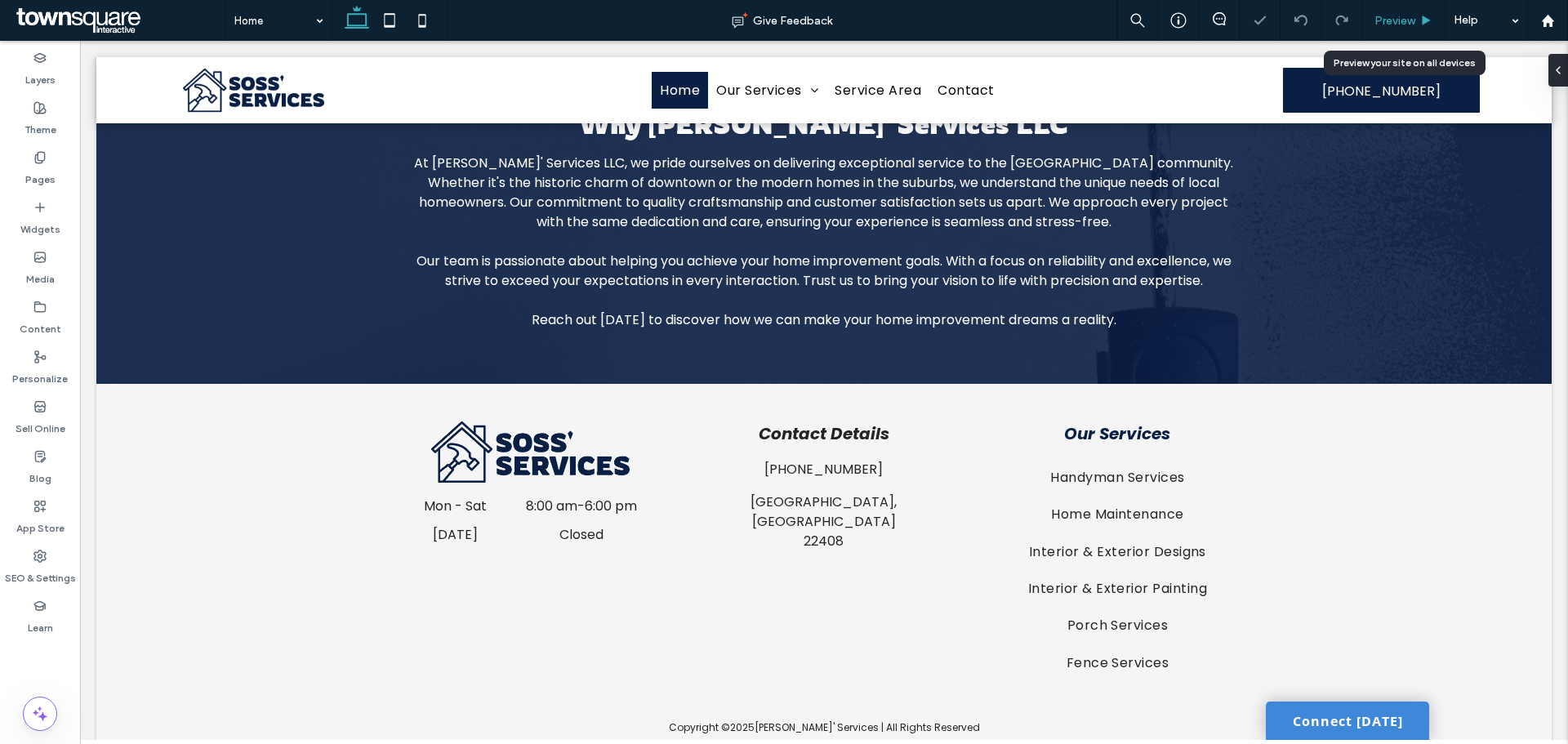
click at [1394, 23] on span "Preview" at bounding box center [1394, 20] width 41 height 14
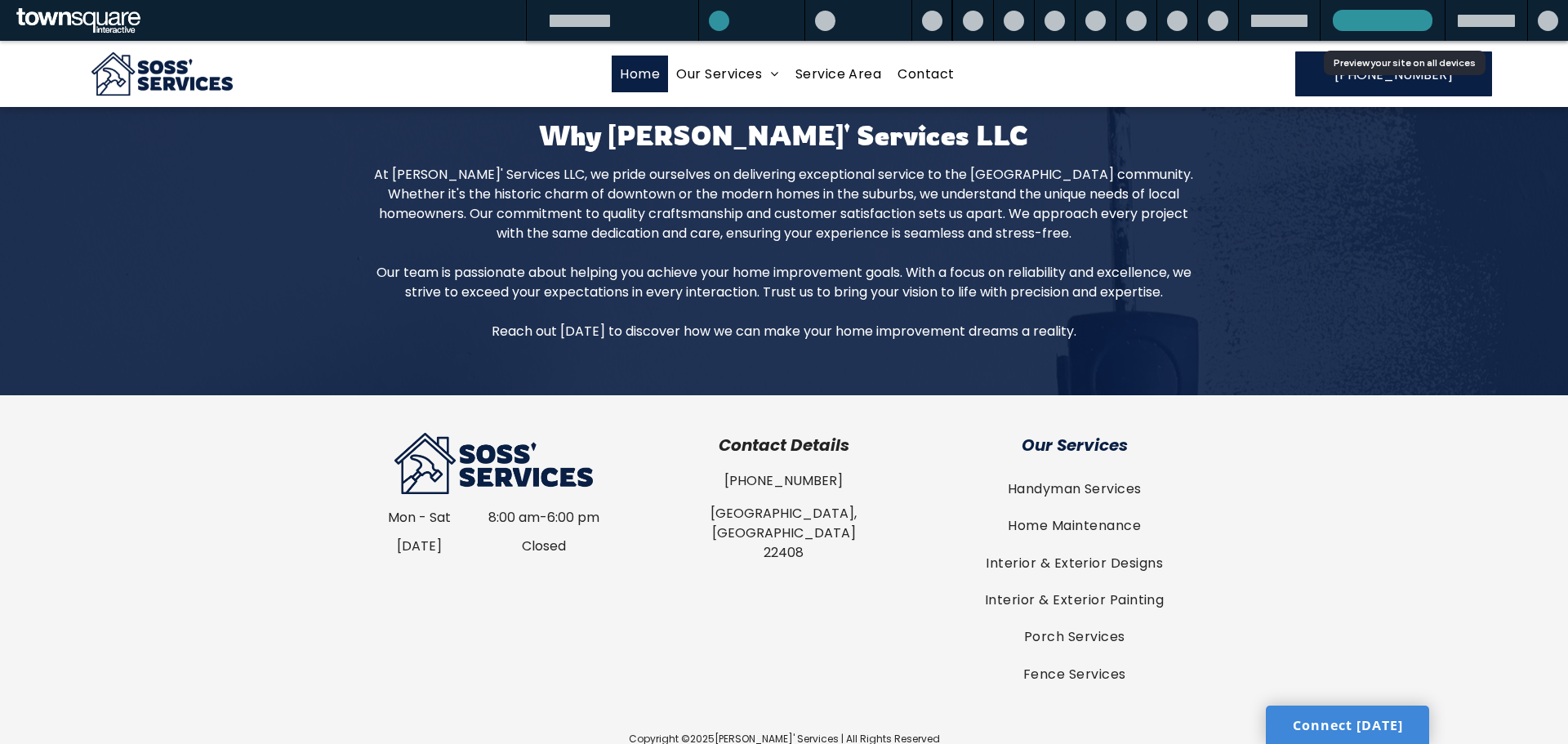
scroll to position [2378, 0]
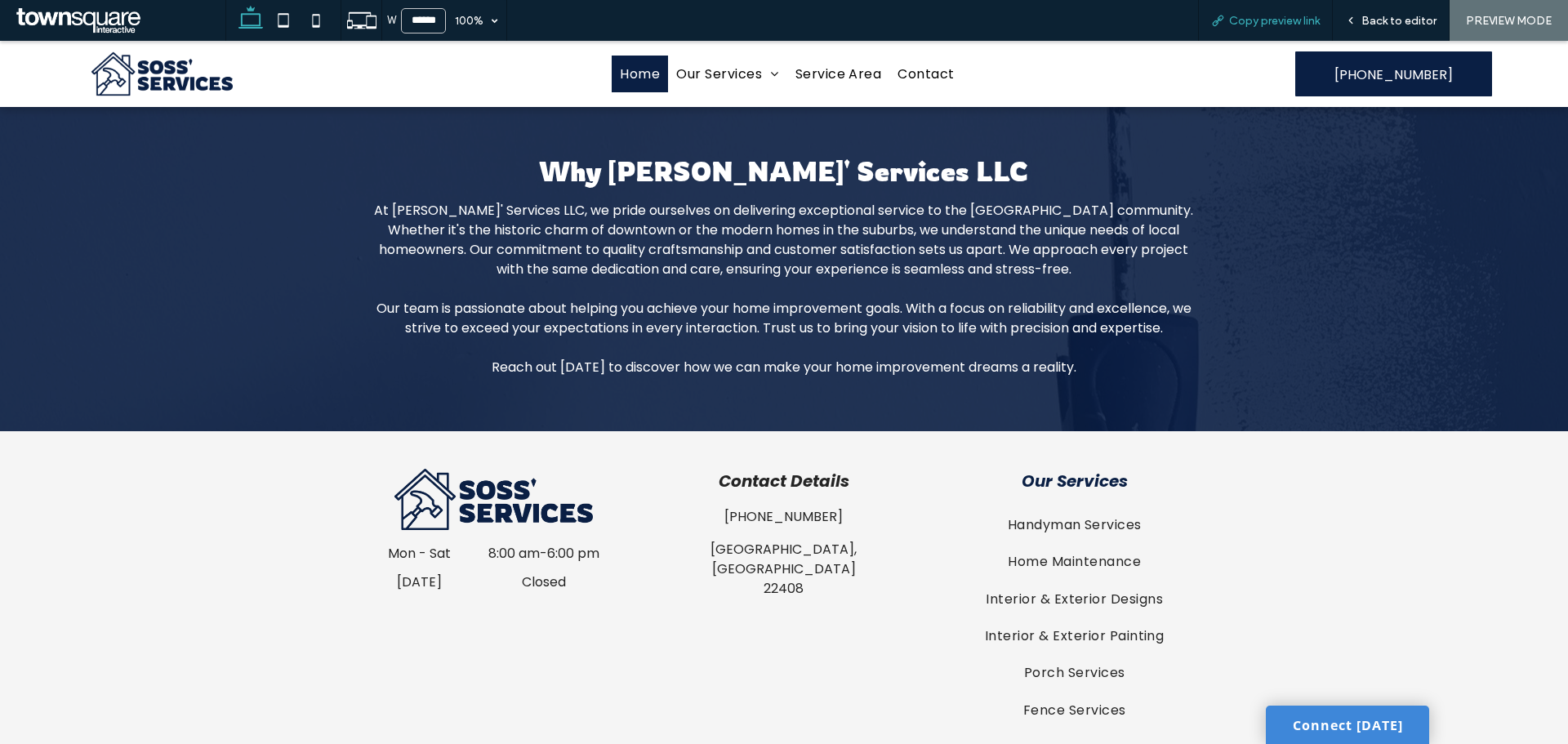
click at [1221, 29] on div "Copy preview link" at bounding box center [1266, 20] width 135 height 41
click at [1235, 9] on div "Copy preview link" at bounding box center [1266, 20] width 135 height 41
click at [1235, 15] on span "Copy preview link" at bounding box center [1274, 20] width 90 height 14
click at [1364, 20] on span "Back to editor" at bounding box center [1399, 20] width 75 height 14
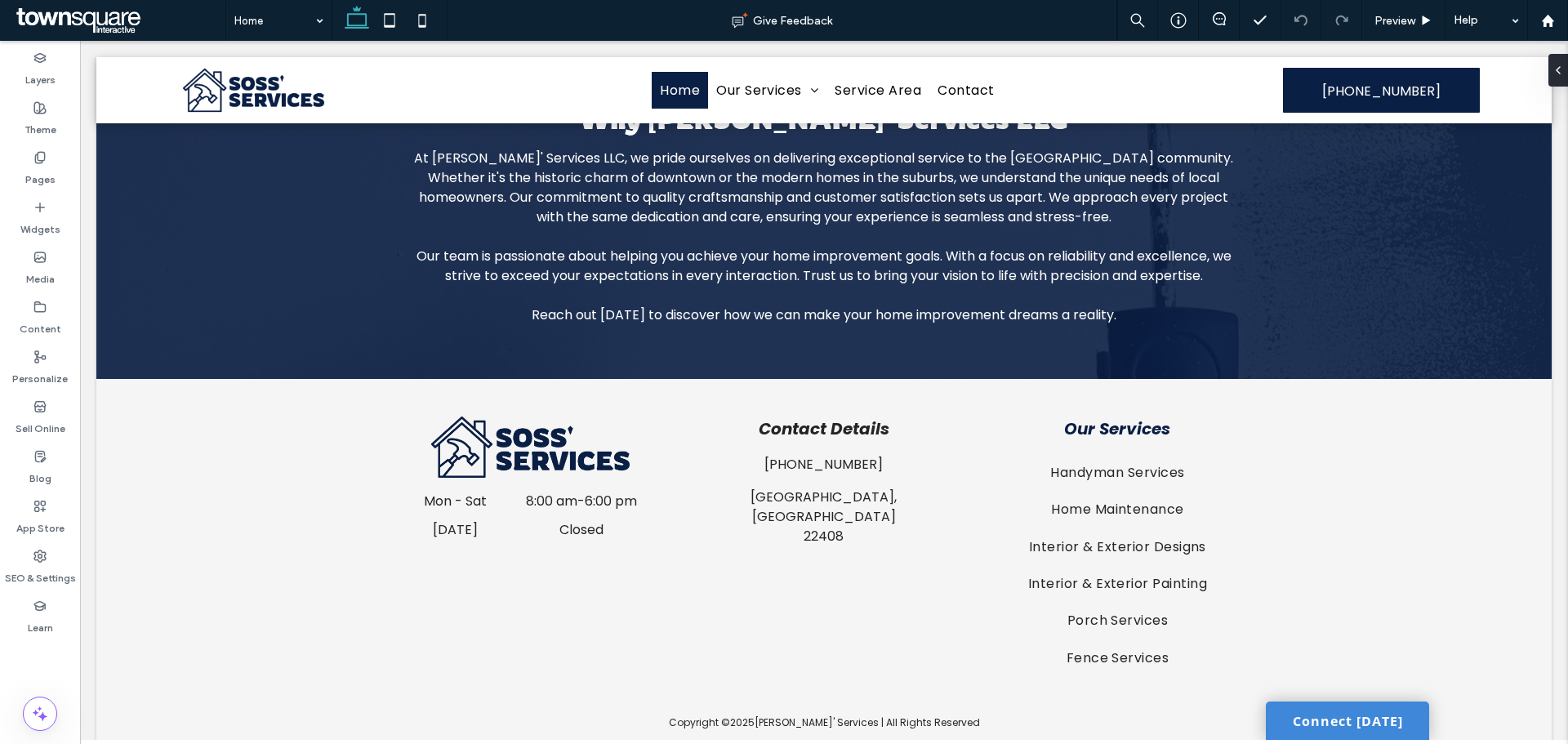
scroll to position [2402, 0]
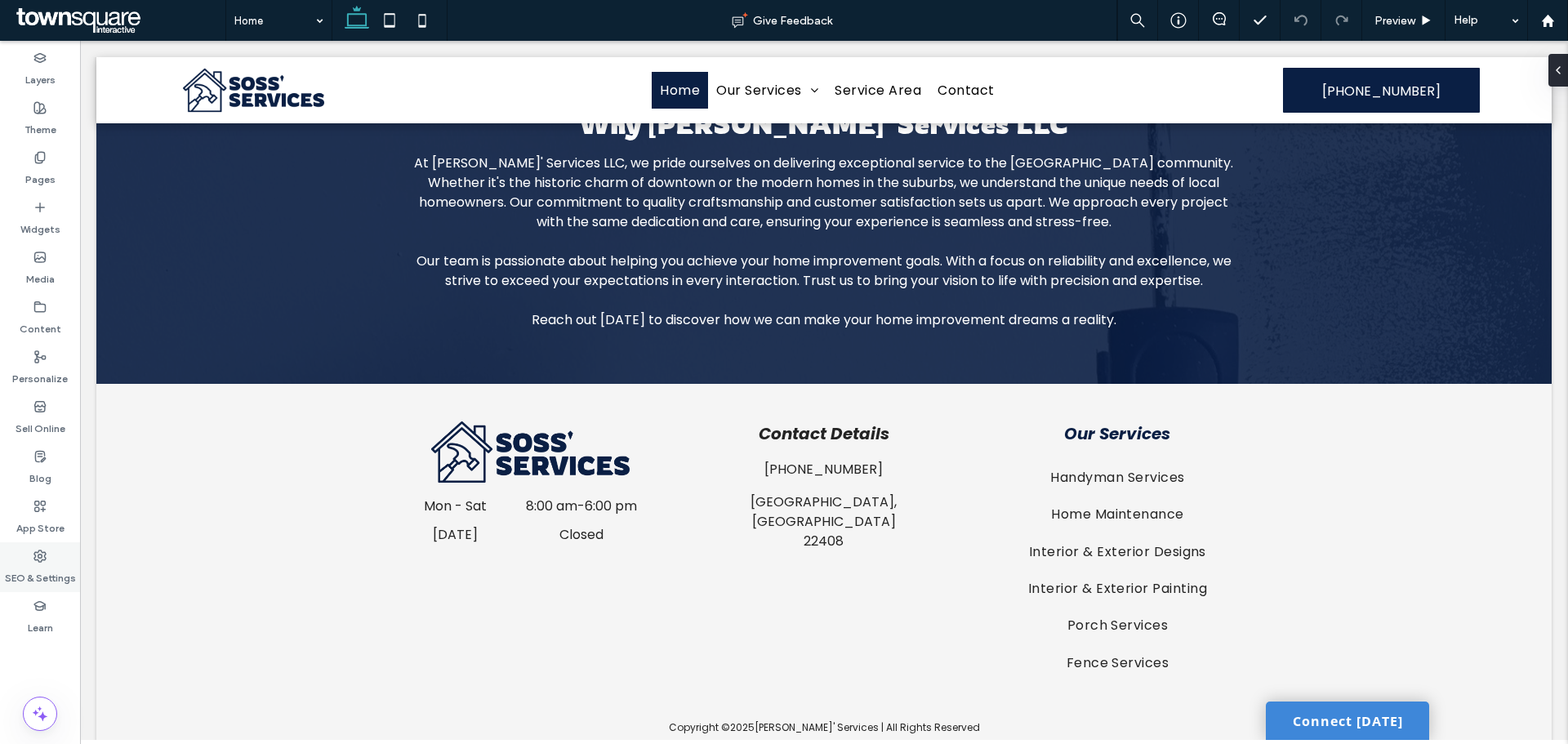
click at [41, 574] on label "SEO & Settings" at bounding box center [40, 573] width 71 height 23
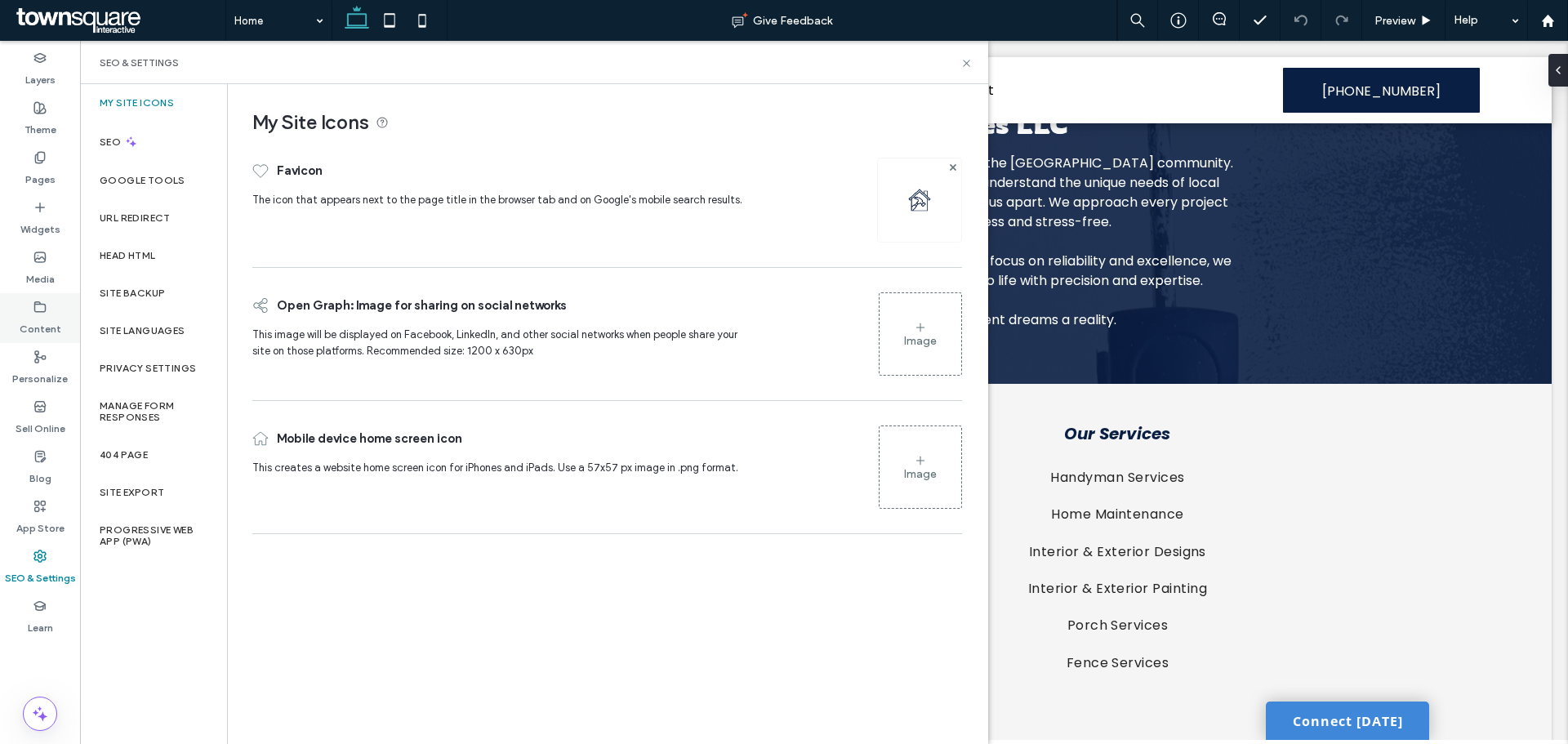
click at [39, 318] on label "Content" at bounding box center [40, 324] width 42 height 23
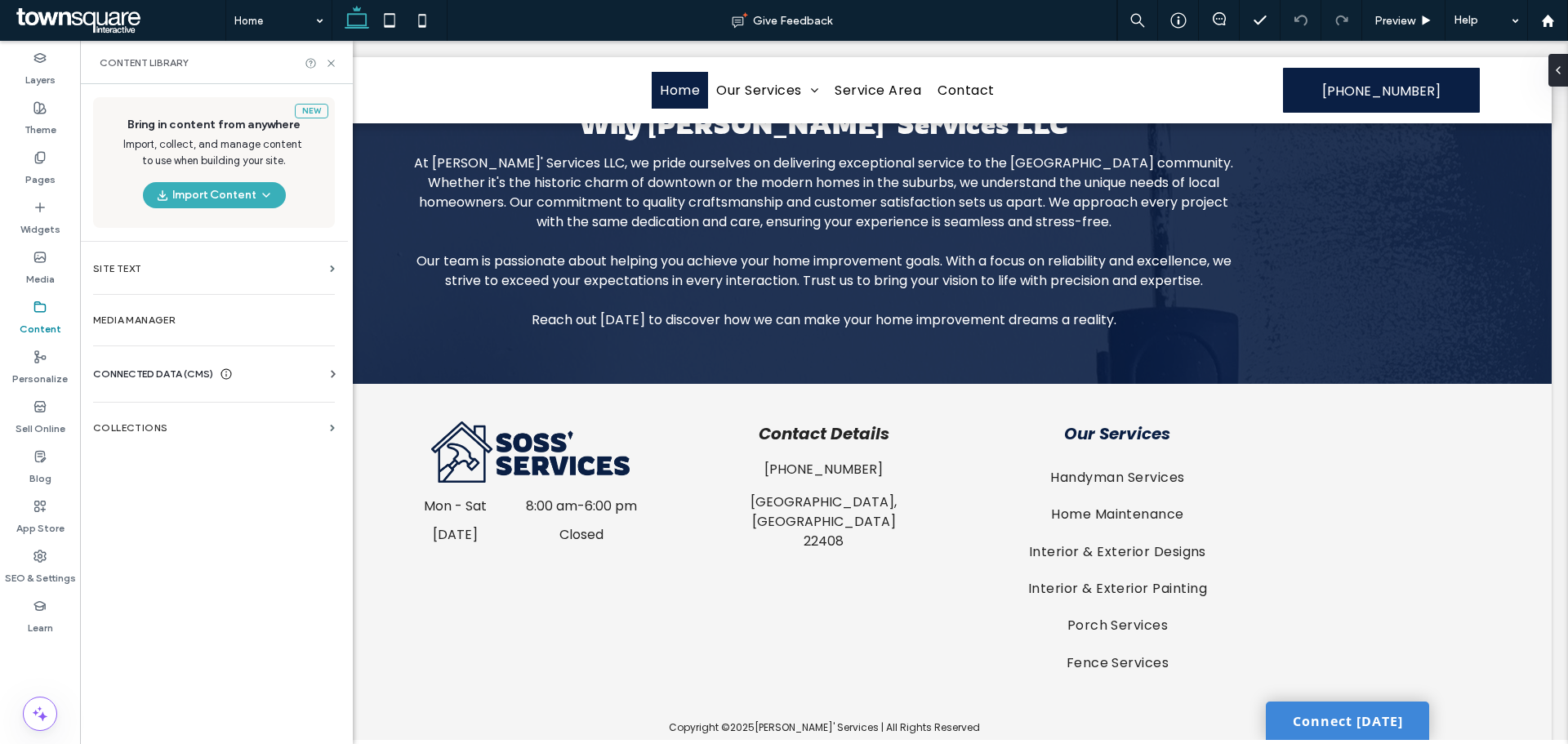
click at [194, 378] on span "CONNECTED DATA (CMS)" at bounding box center [153, 374] width 120 height 16
click at [203, 416] on label "Business Info" at bounding box center [216, 414] width 222 height 12
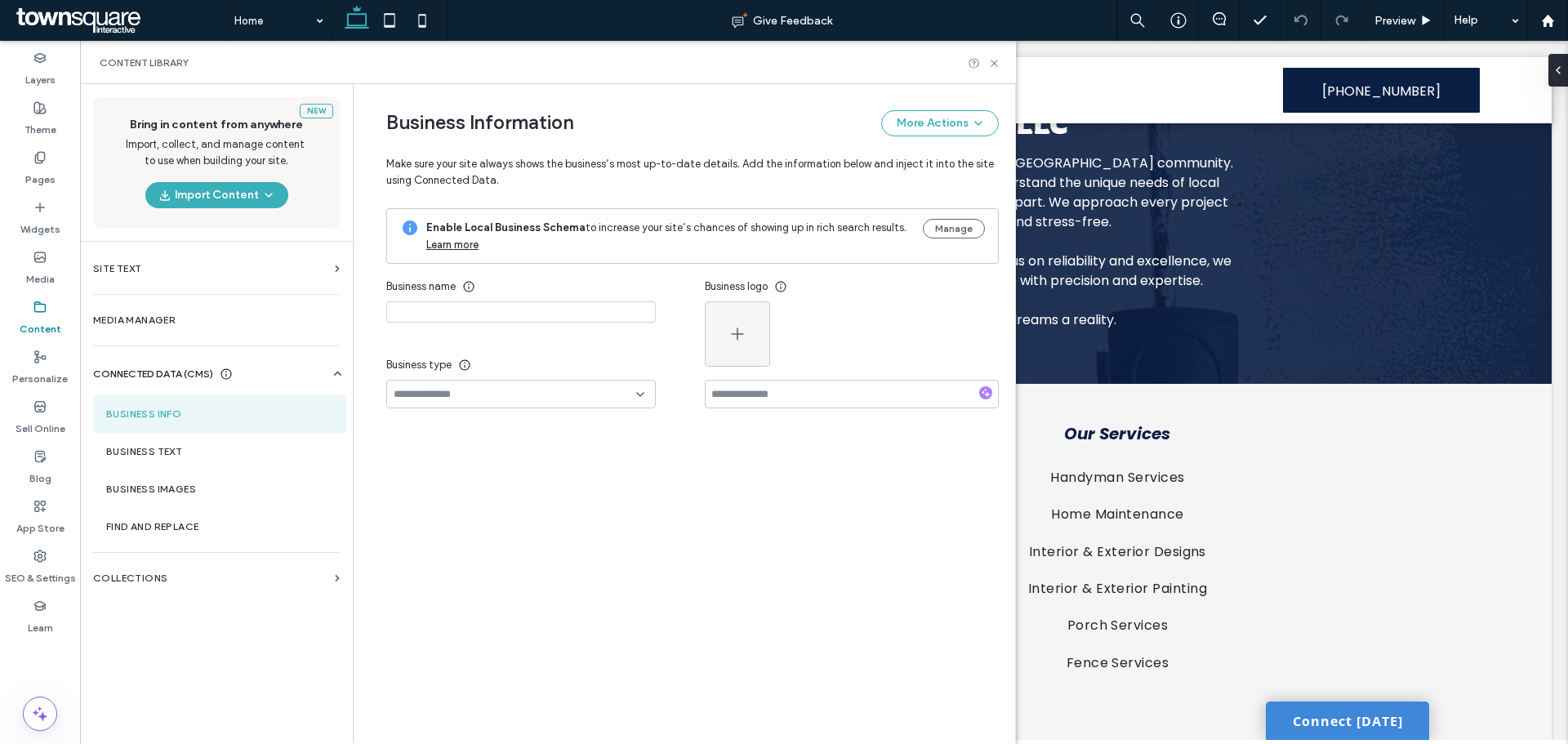
type input "**********"
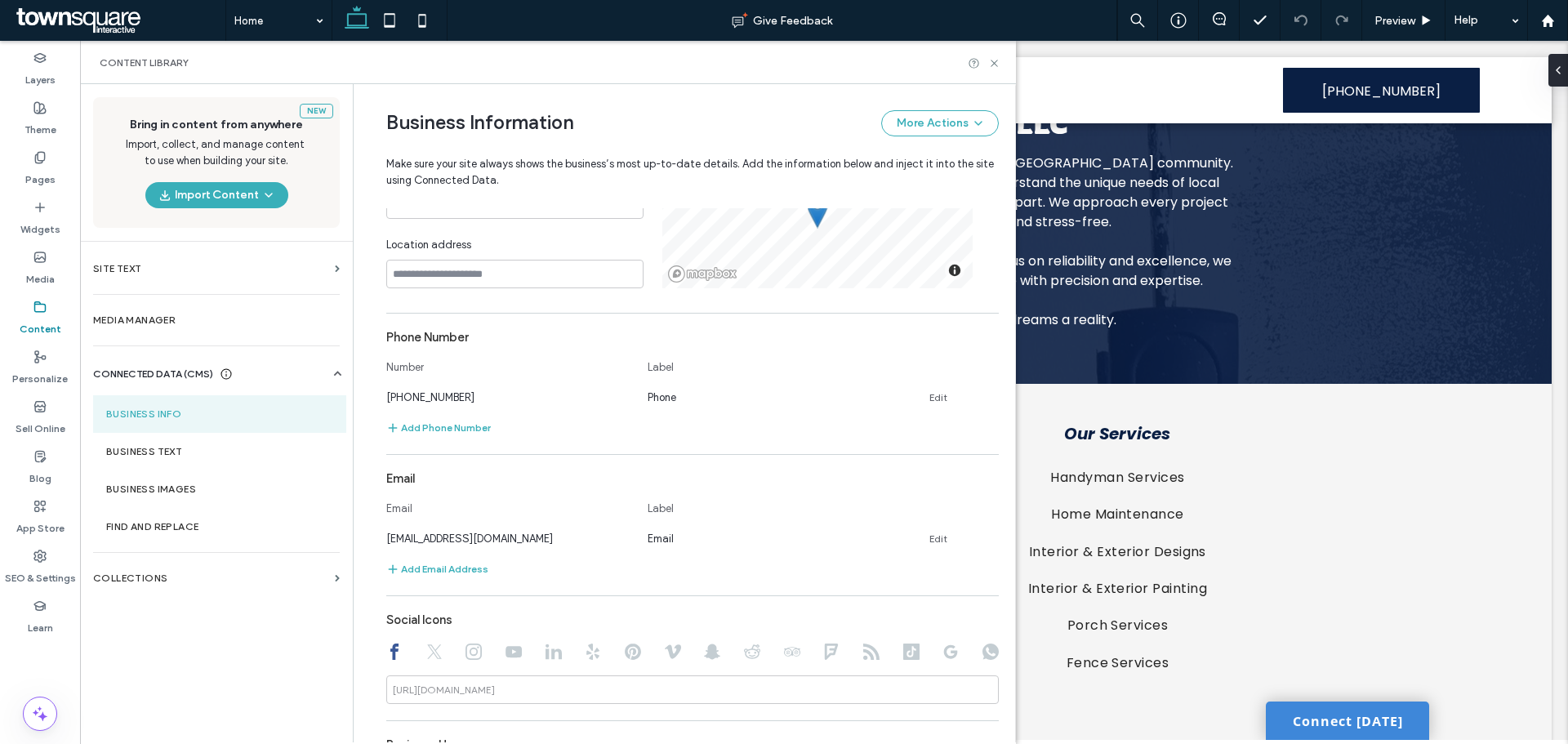
scroll to position [408, 0]
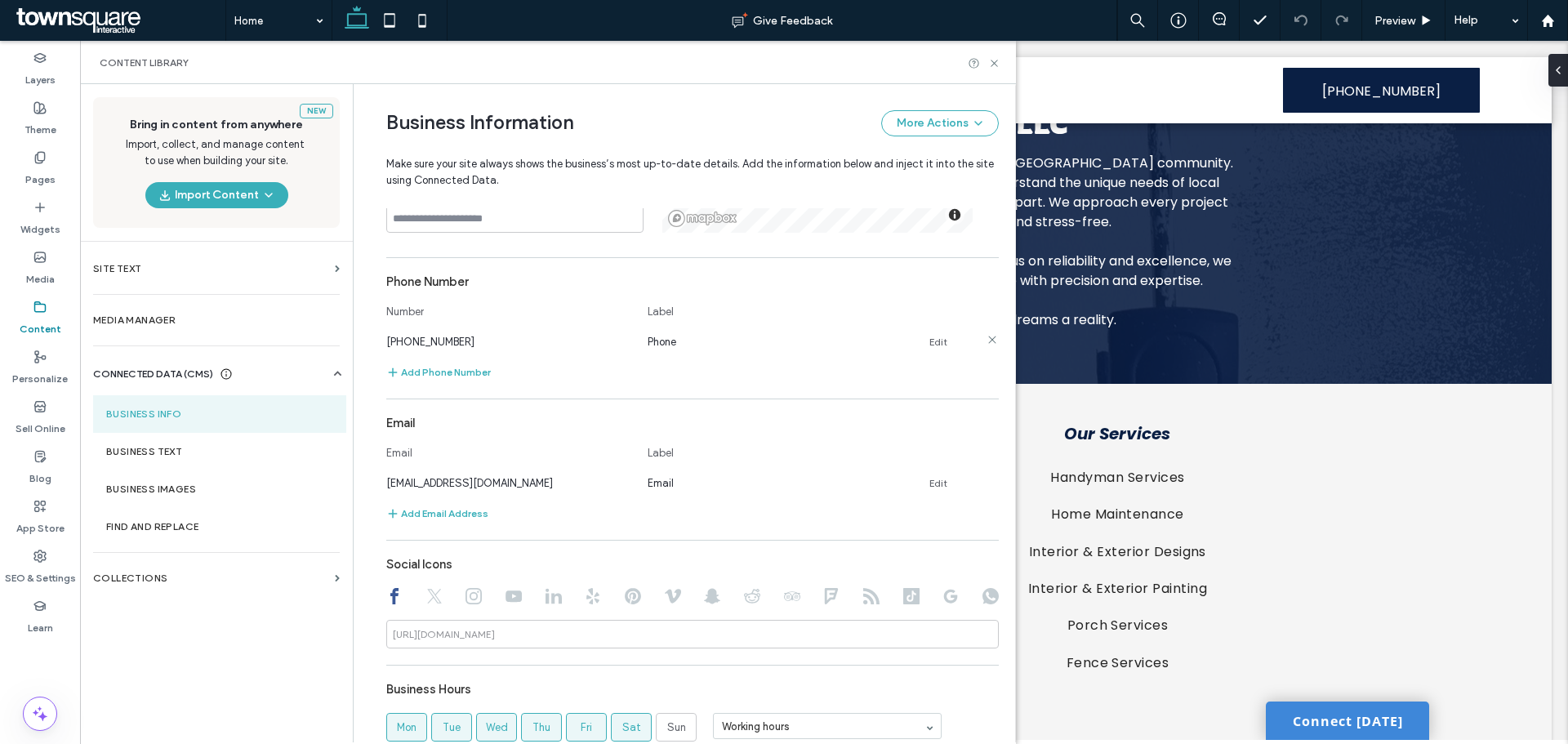
click at [920, 342] on div "(855) 463-5490 Phone Edit" at bounding box center [678, 341] width 584 height 17
click at [930, 341] on link "Edit" at bounding box center [939, 342] width 18 height 13
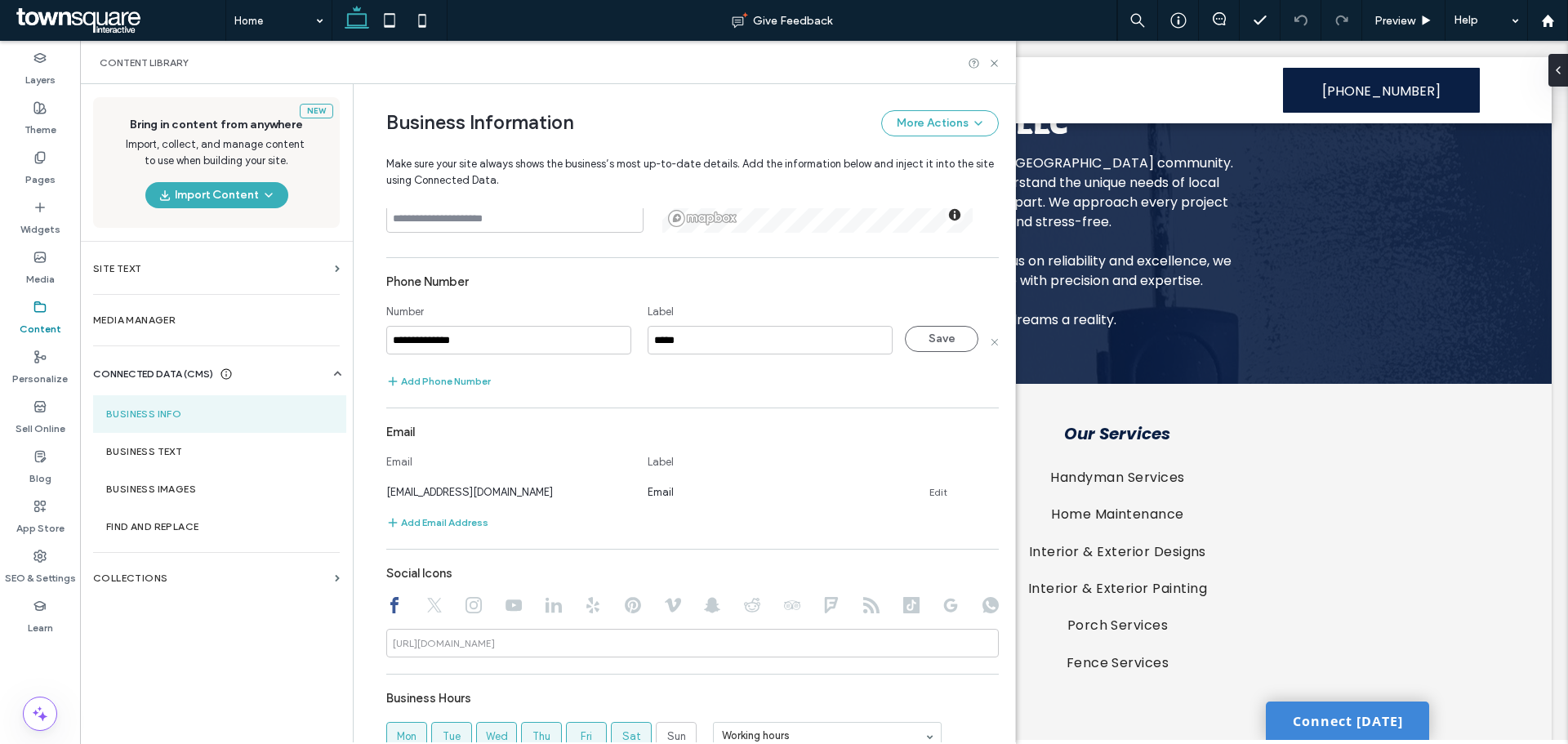
click at [439, 340] on input "**********" at bounding box center [509, 340] width 245 height 28
type input "**********"
click at [949, 338] on button "Save" at bounding box center [942, 339] width 73 height 26
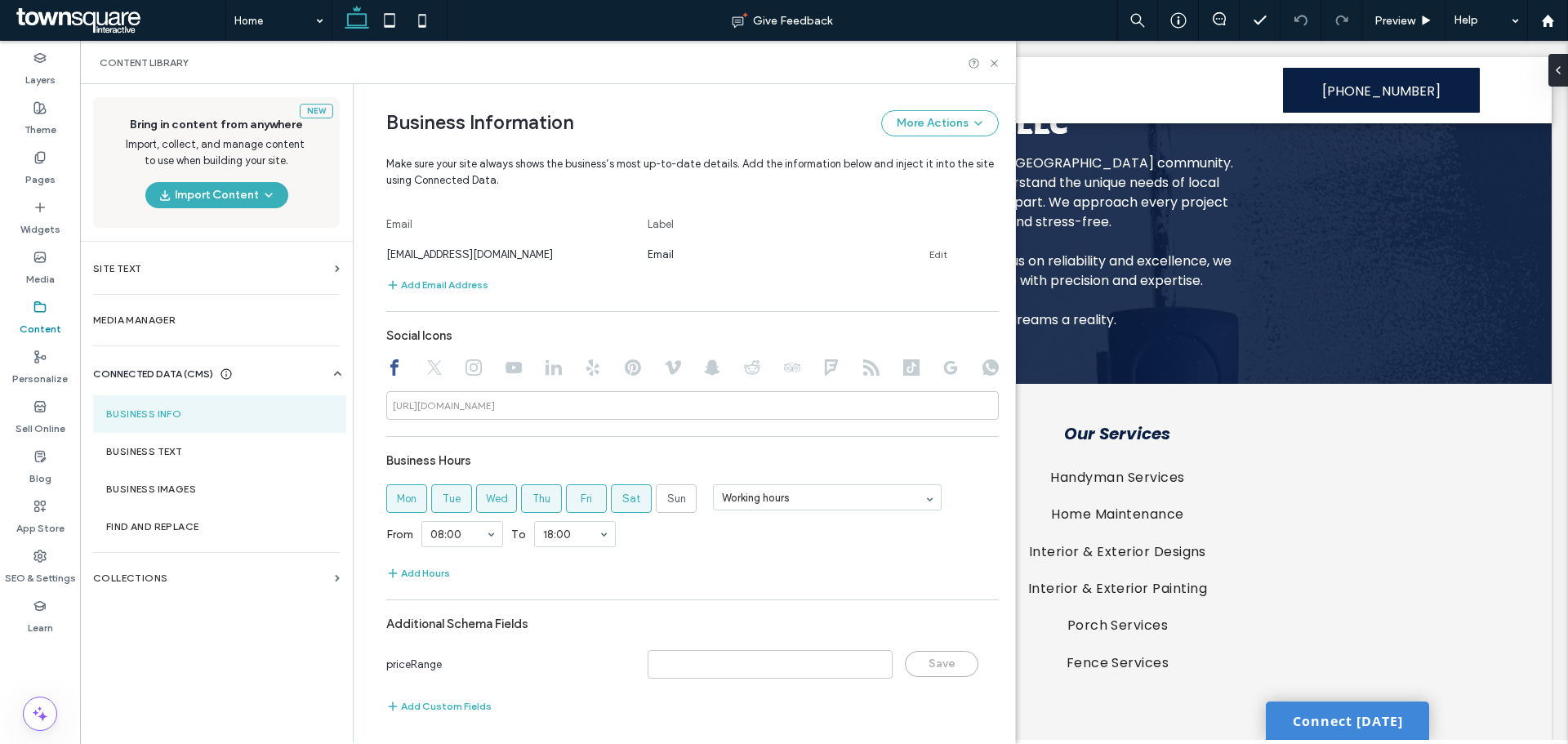
scroll to position [639, 0]
click at [113, 443] on section "Business Text" at bounding box center [219, 451] width 253 height 37
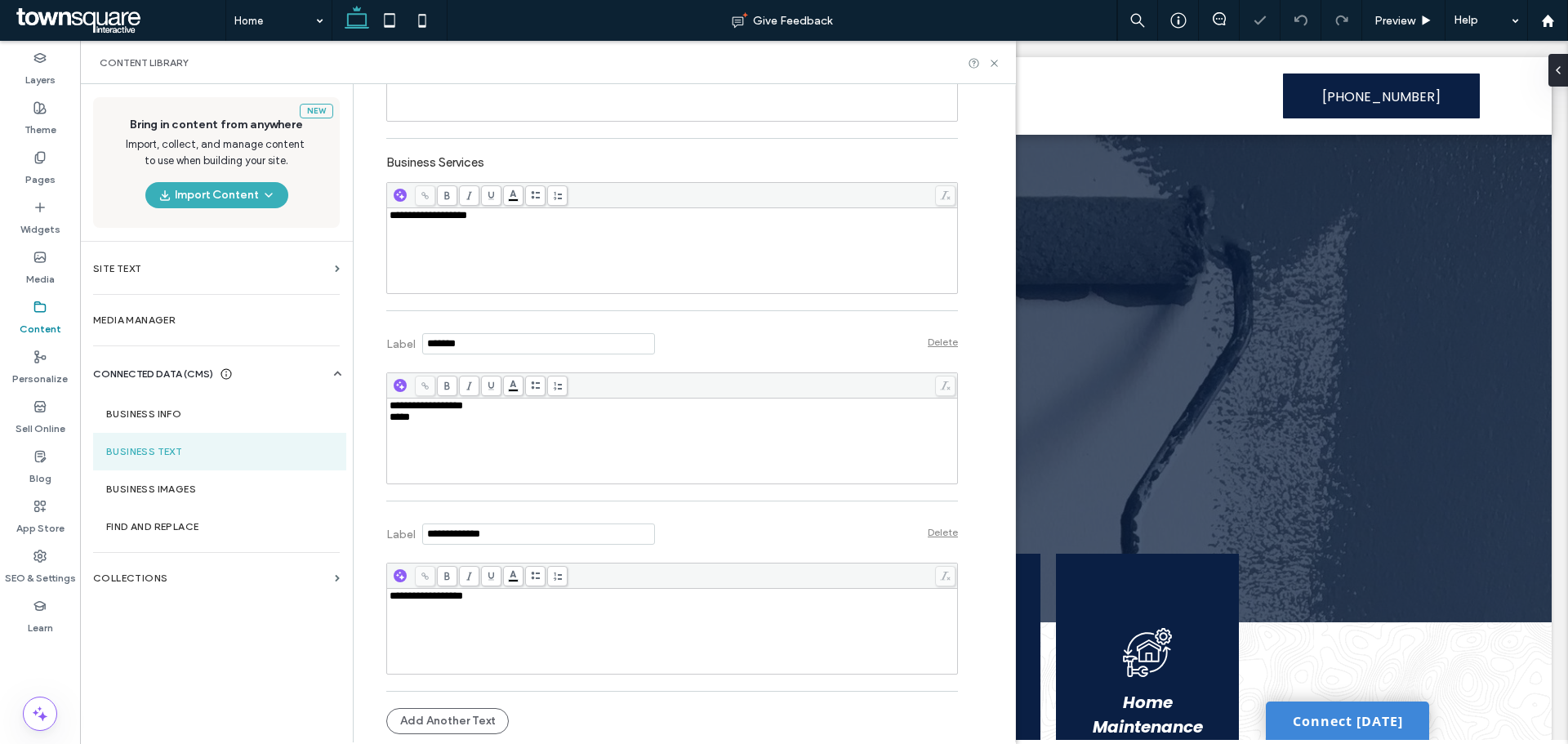
scroll to position [0, 0]
drag, startPoint x: 990, startPoint y: 60, endPoint x: 910, endPoint y: 19, distance: 89.9
click at [990, 60] on icon at bounding box center [994, 63] width 12 height 12
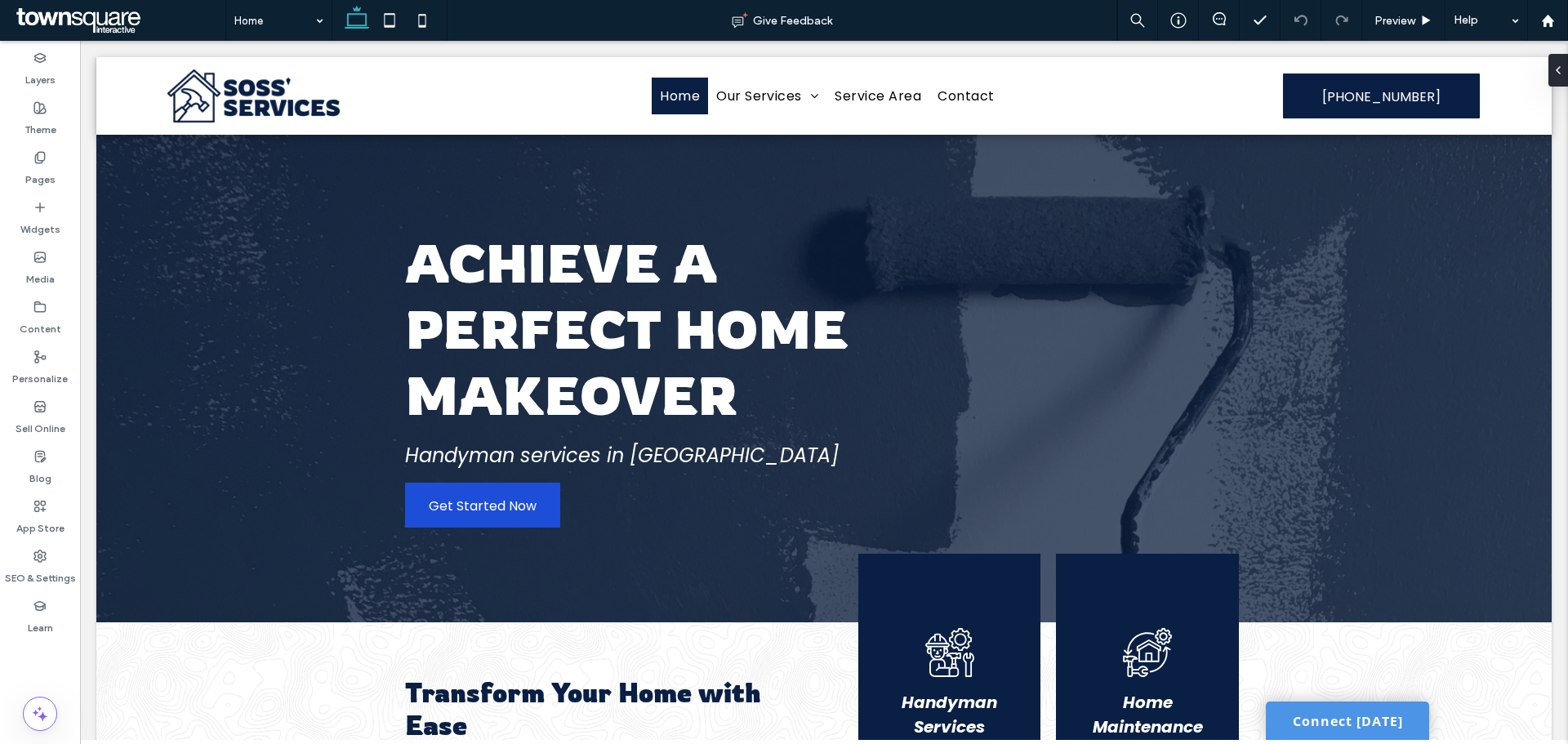
click at [1319, 714] on link "Connect Today" at bounding box center [1347, 720] width 163 height 38
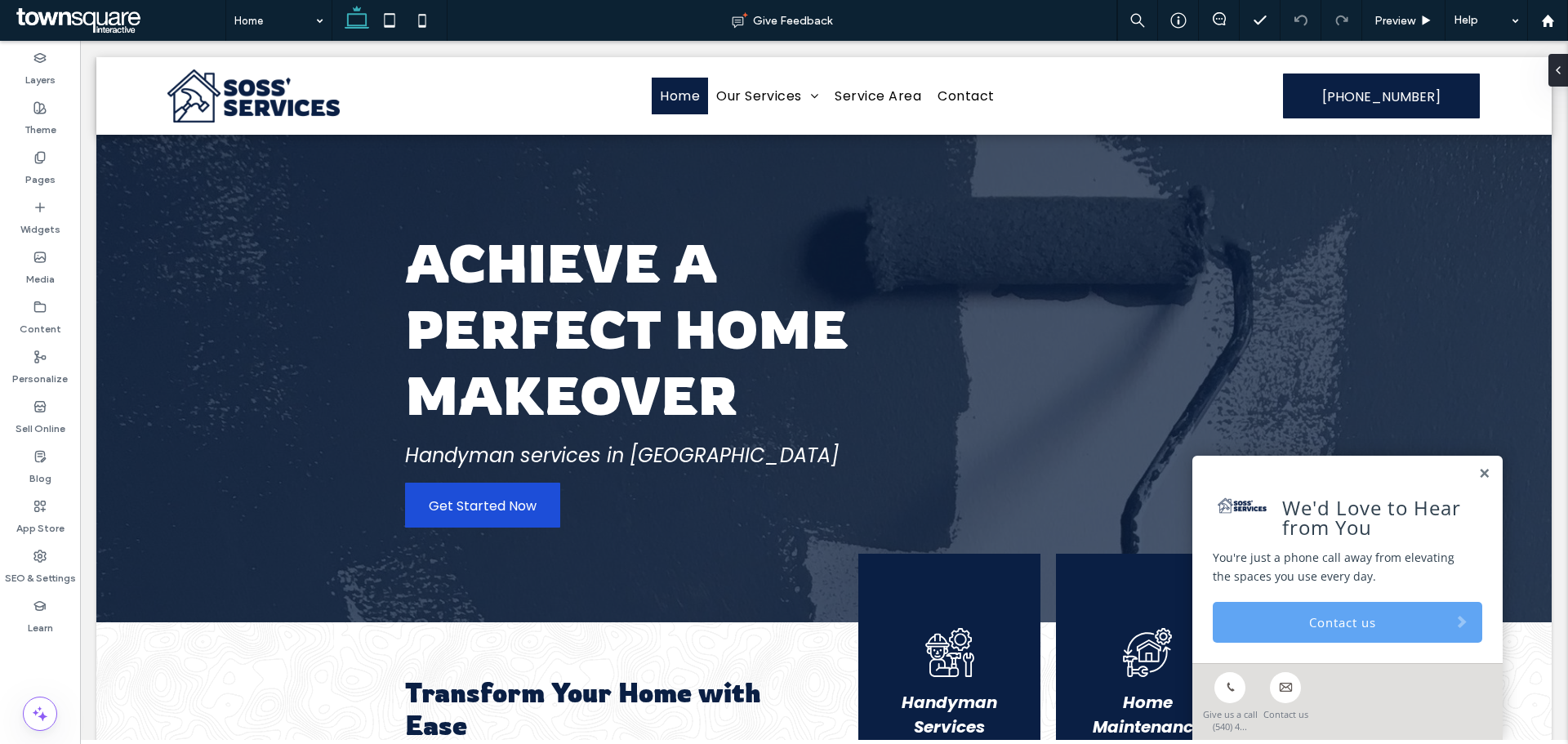
click at [1377, 615] on link "Contact us" at bounding box center [1347, 622] width 269 height 41
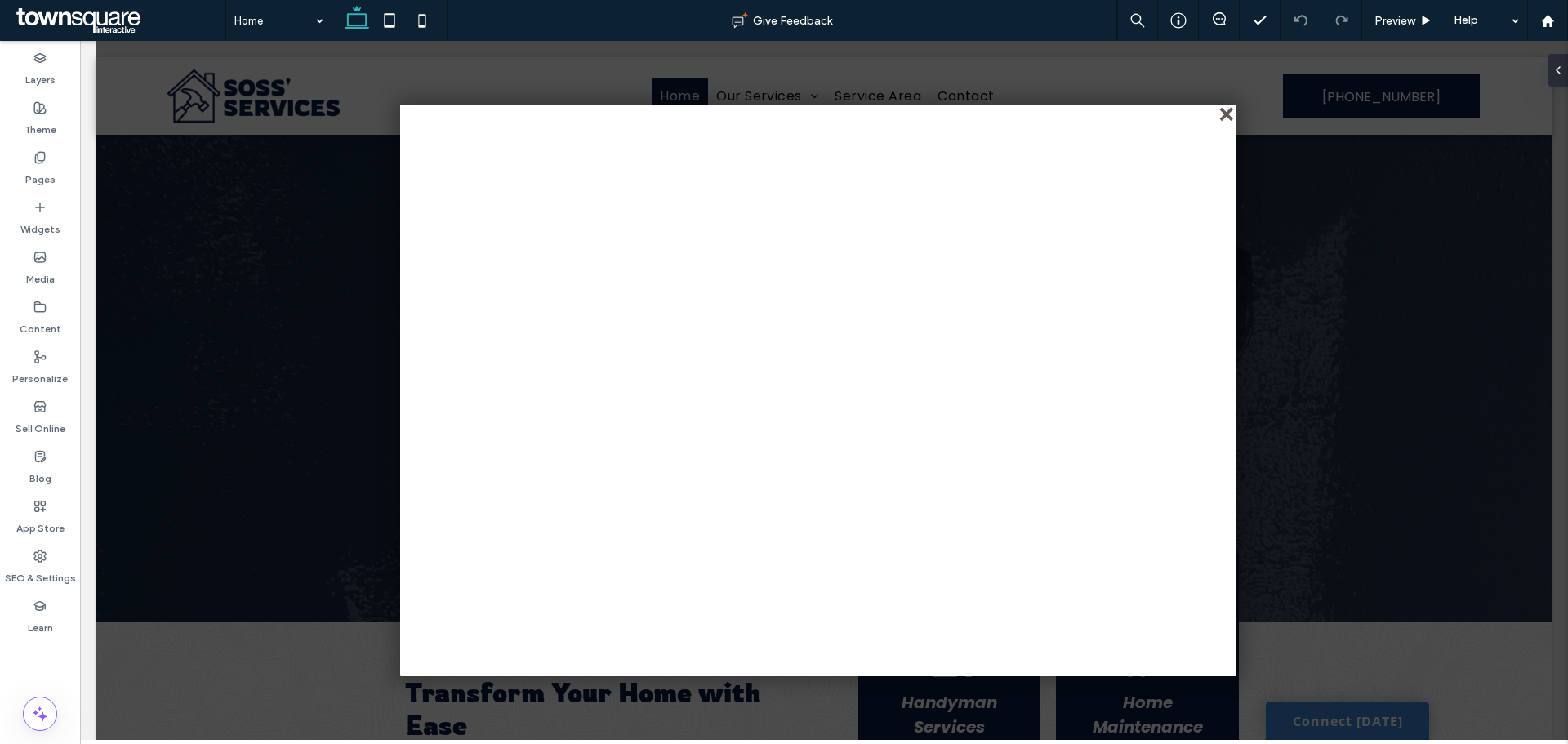
click at [1225, 119] on div "close" at bounding box center [1227, 115] width 12 height 12
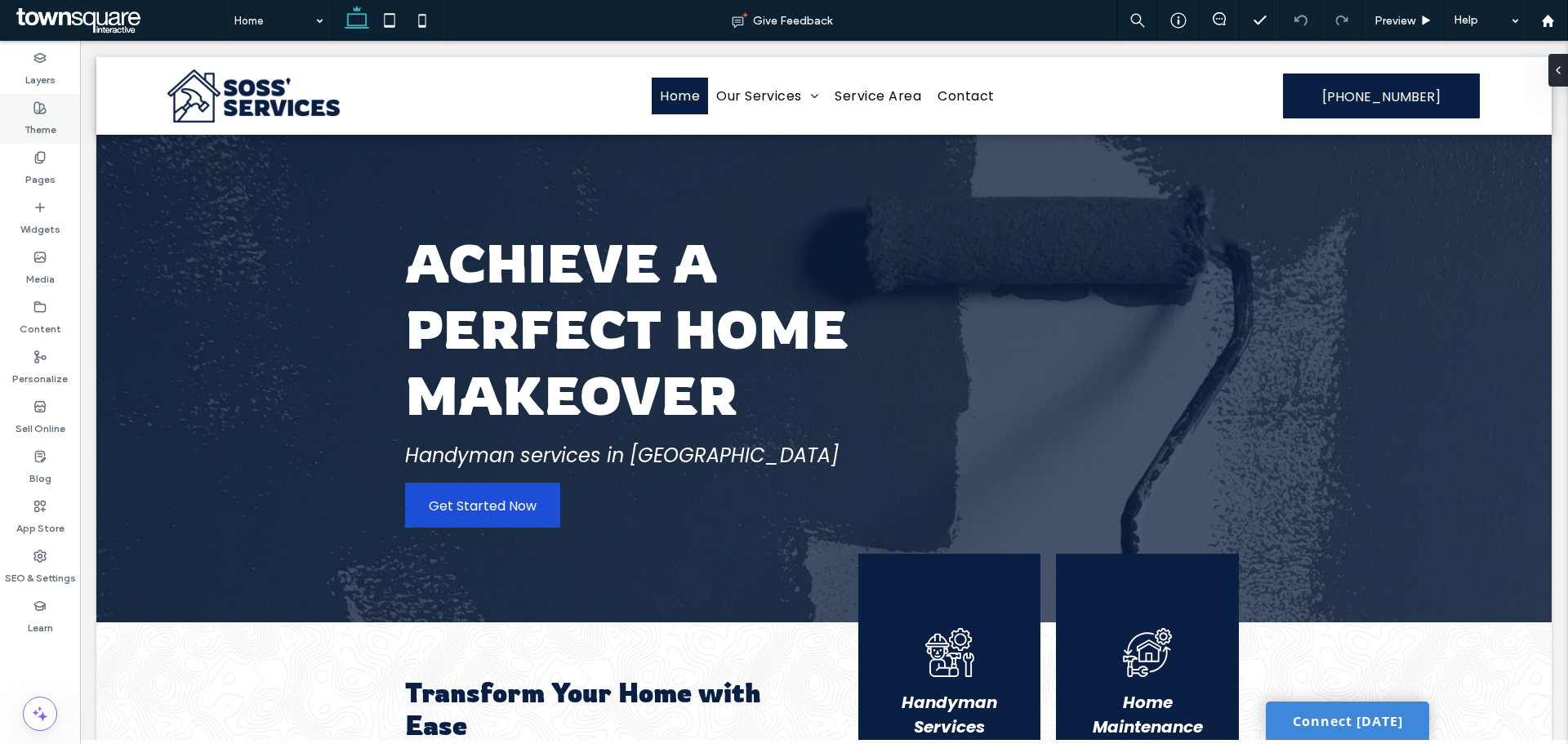
click at [37, 119] on label "Theme" at bounding box center [40, 125] width 32 height 23
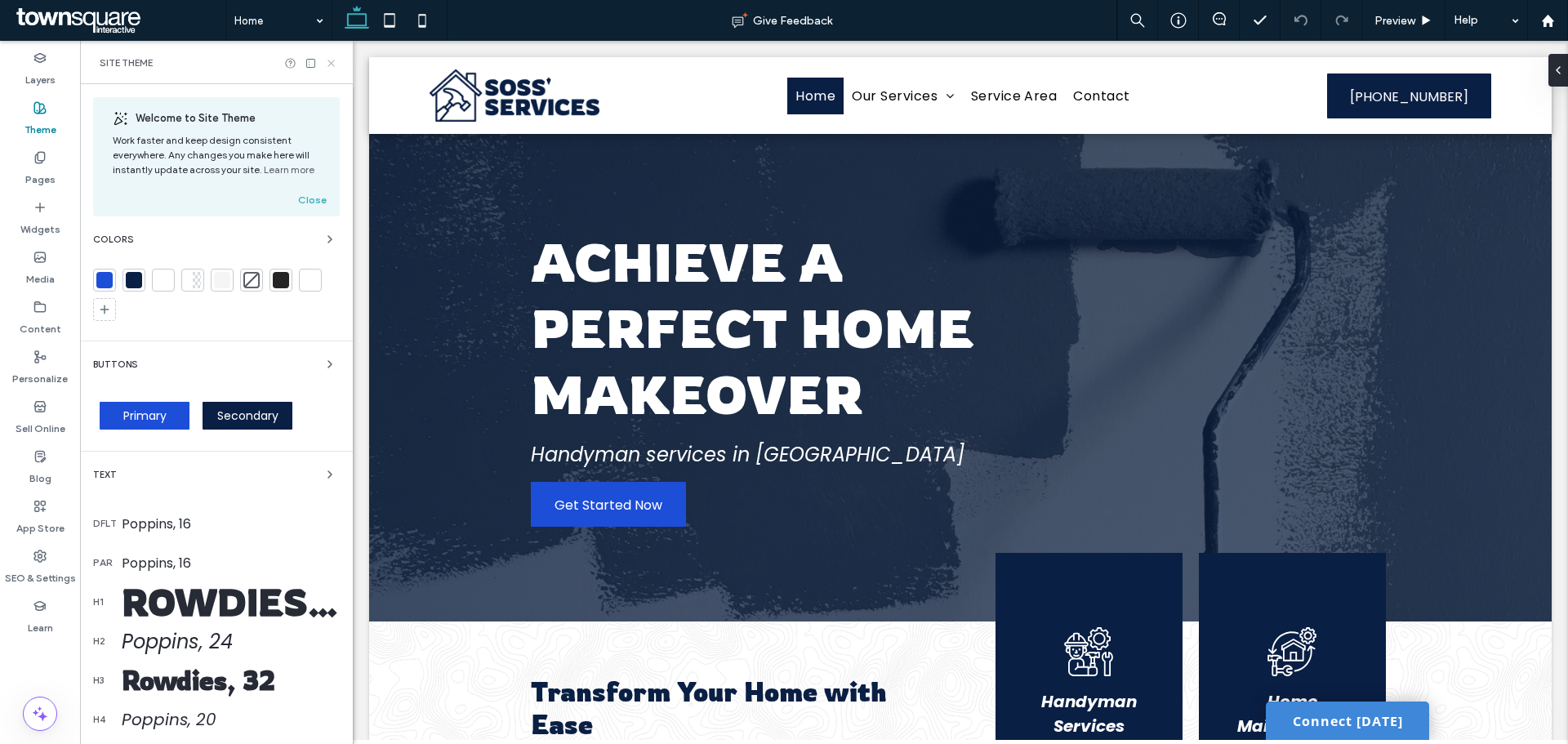
drag, startPoint x: 329, startPoint y: 64, endPoint x: 50, endPoint y: 71, distance: 279.1
click at [329, 64] on icon at bounding box center [331, 63] width 12 height 12
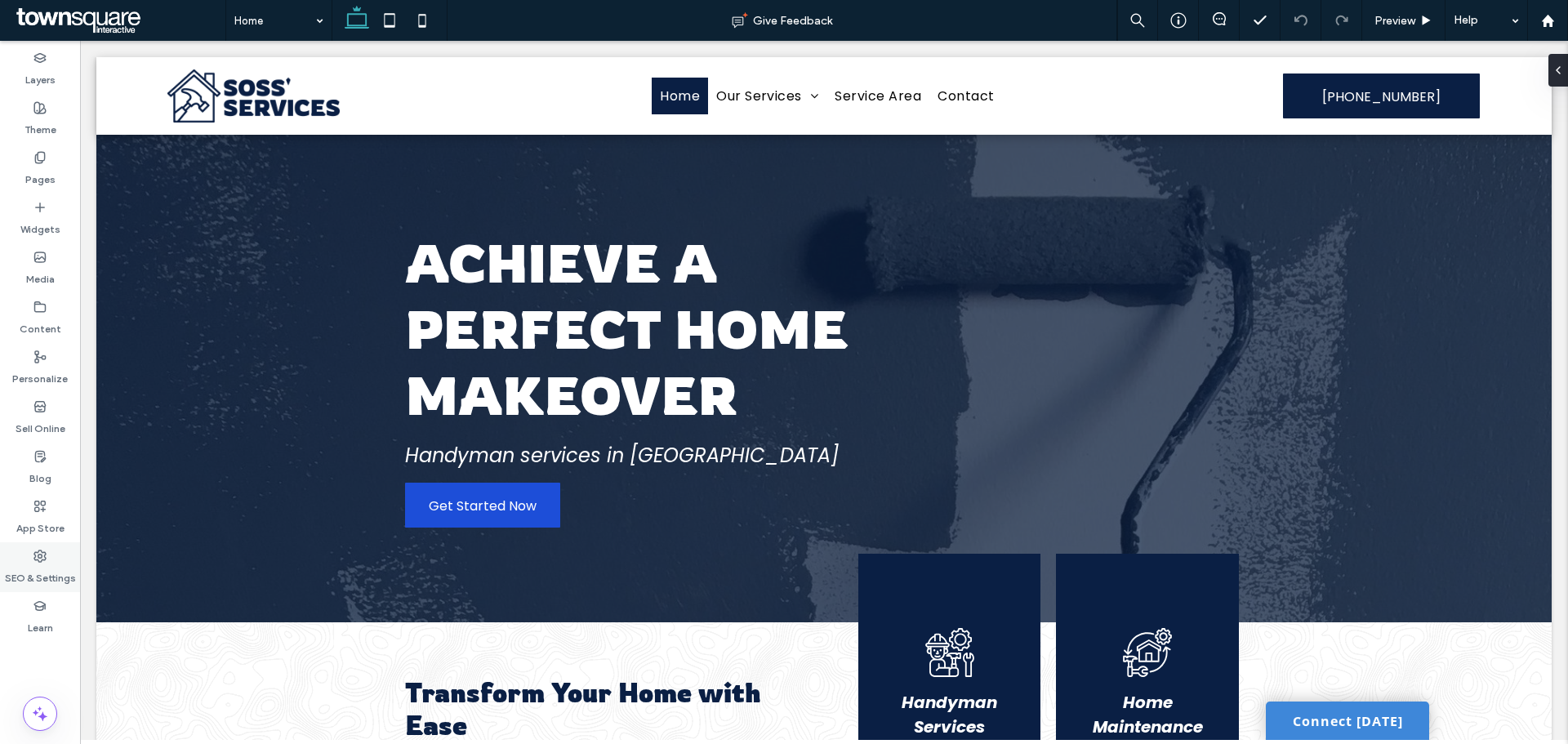
click at [28, 570] on label "SEO & Settings" at bounding box center [40, 573] width 71 height 23
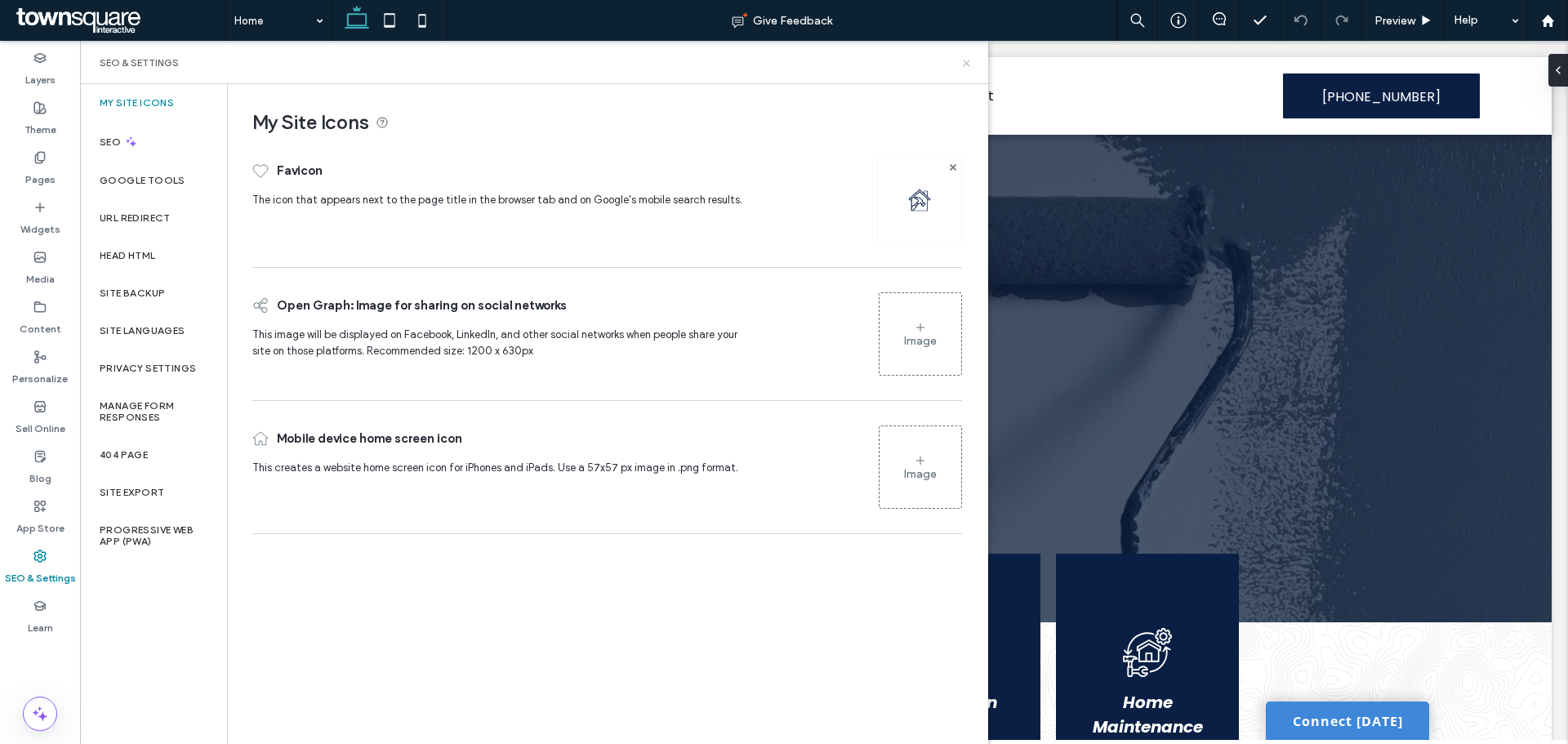
click at [968, 66] on icon at bounding box center [966, 63] width 12 height 12
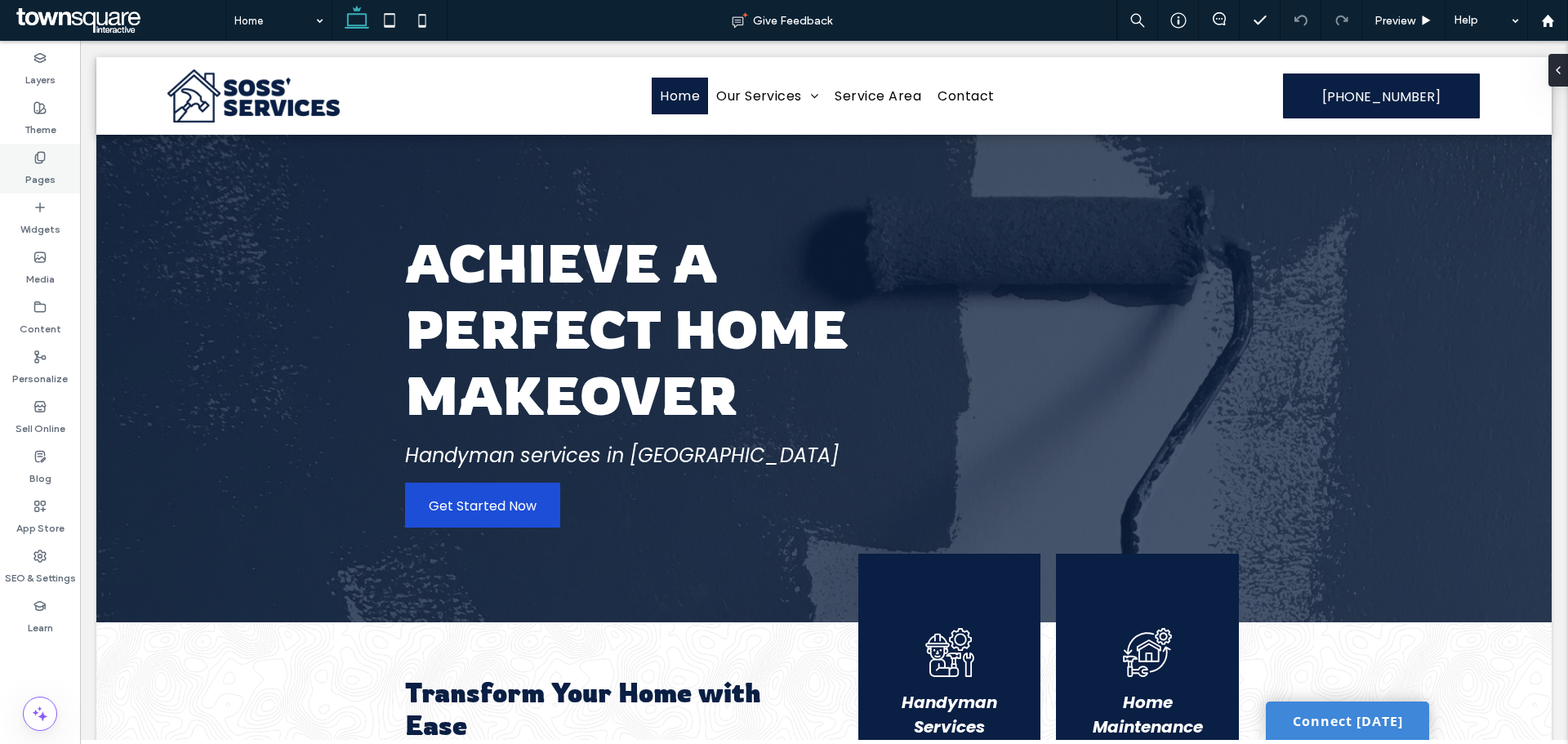
click at [26, 173] on label "Pages" at bounding box center [40, 175] width 30 height 23
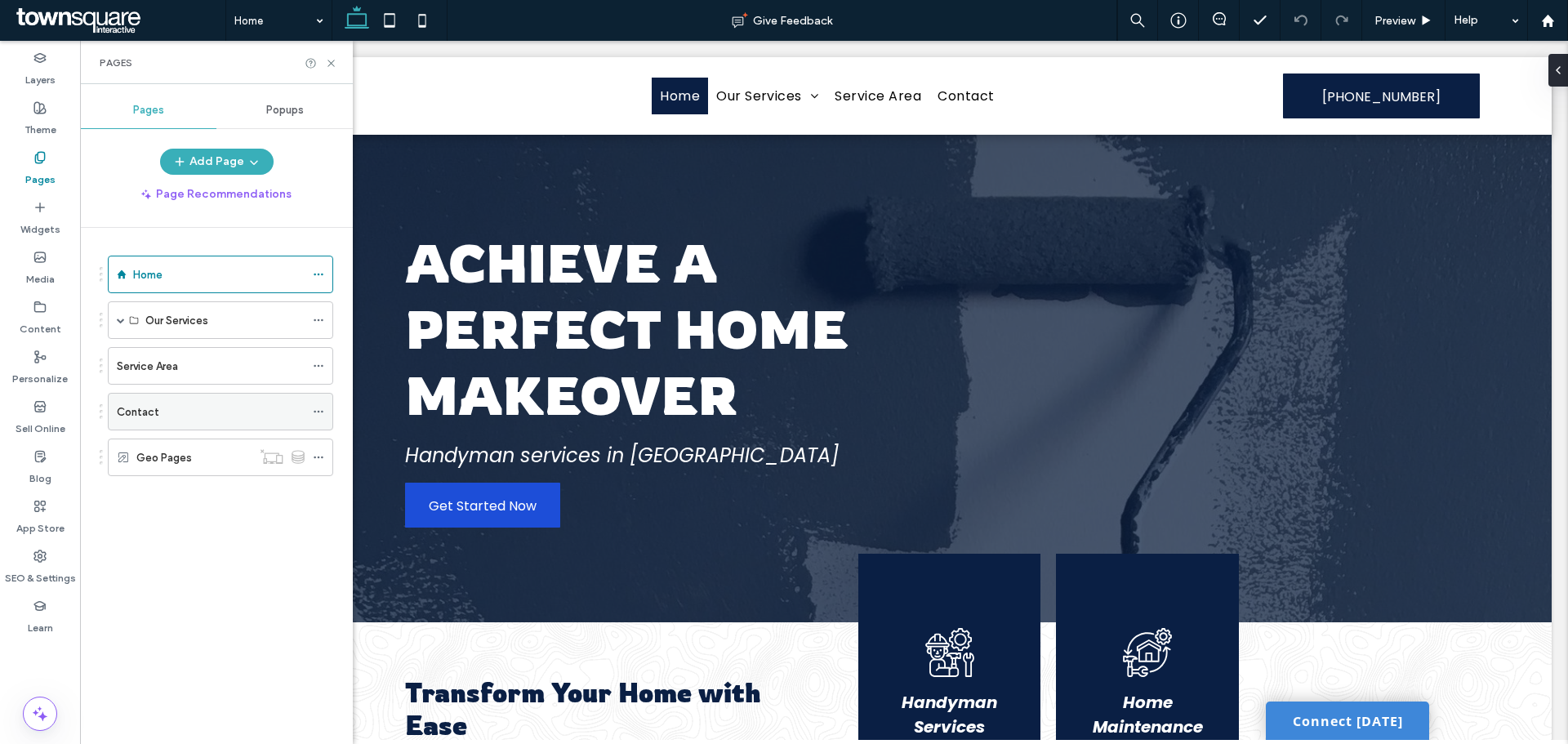
click at [172, 416] on div "Contact" at bounding box center [211, 412] width 188 height 17
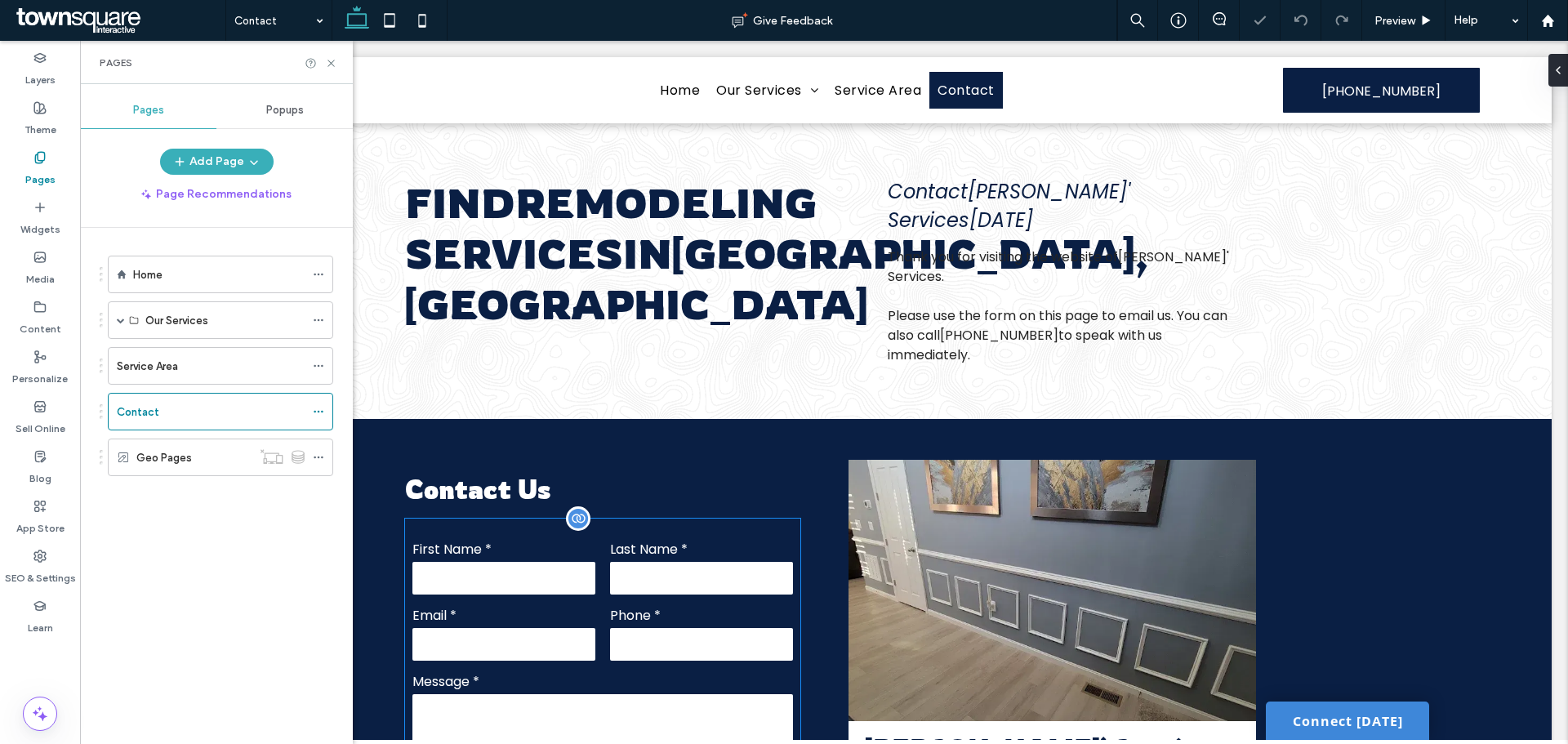
scroll to position [397, 0]
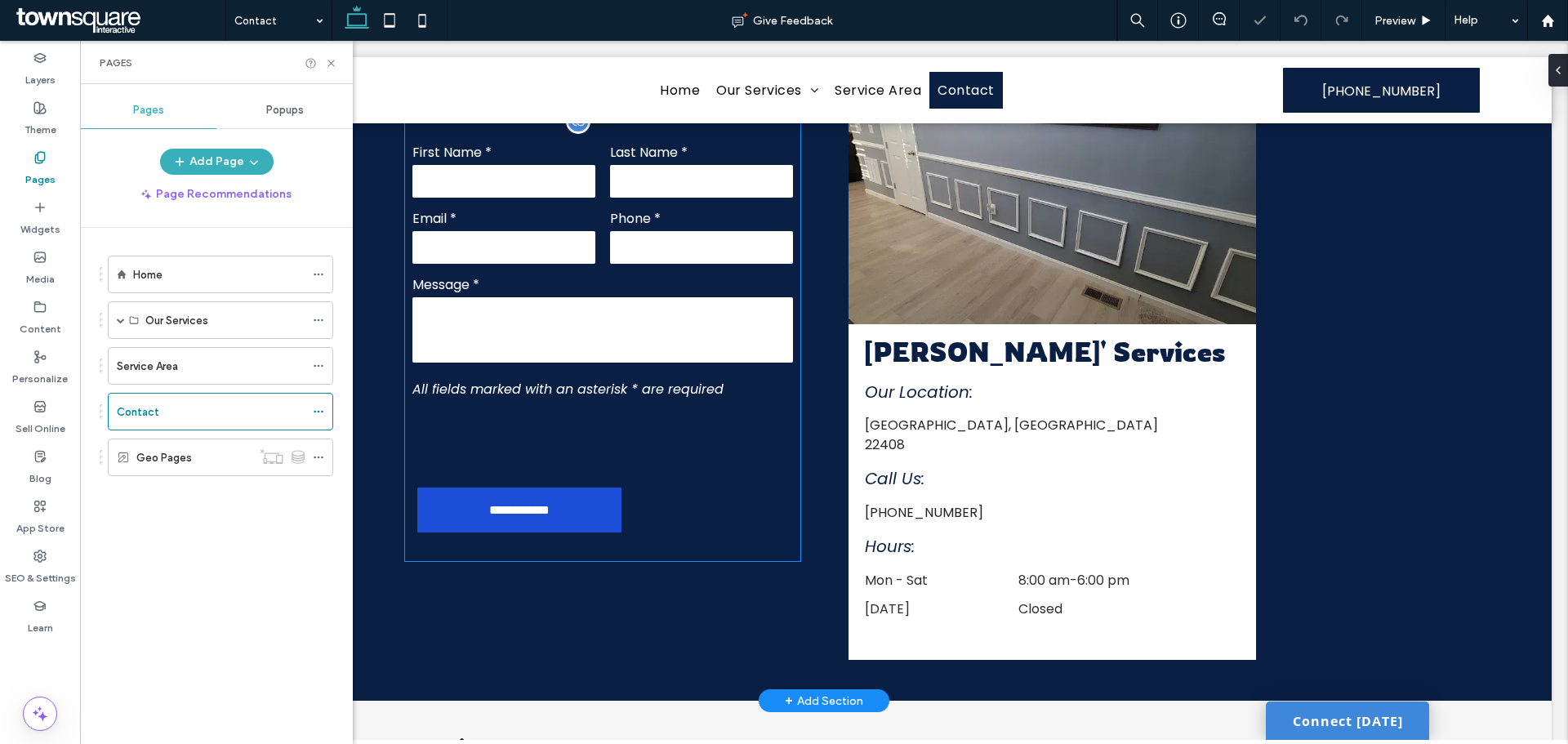
click at [562, 440] on div at bounding box center [537, 439] width 248 height 64
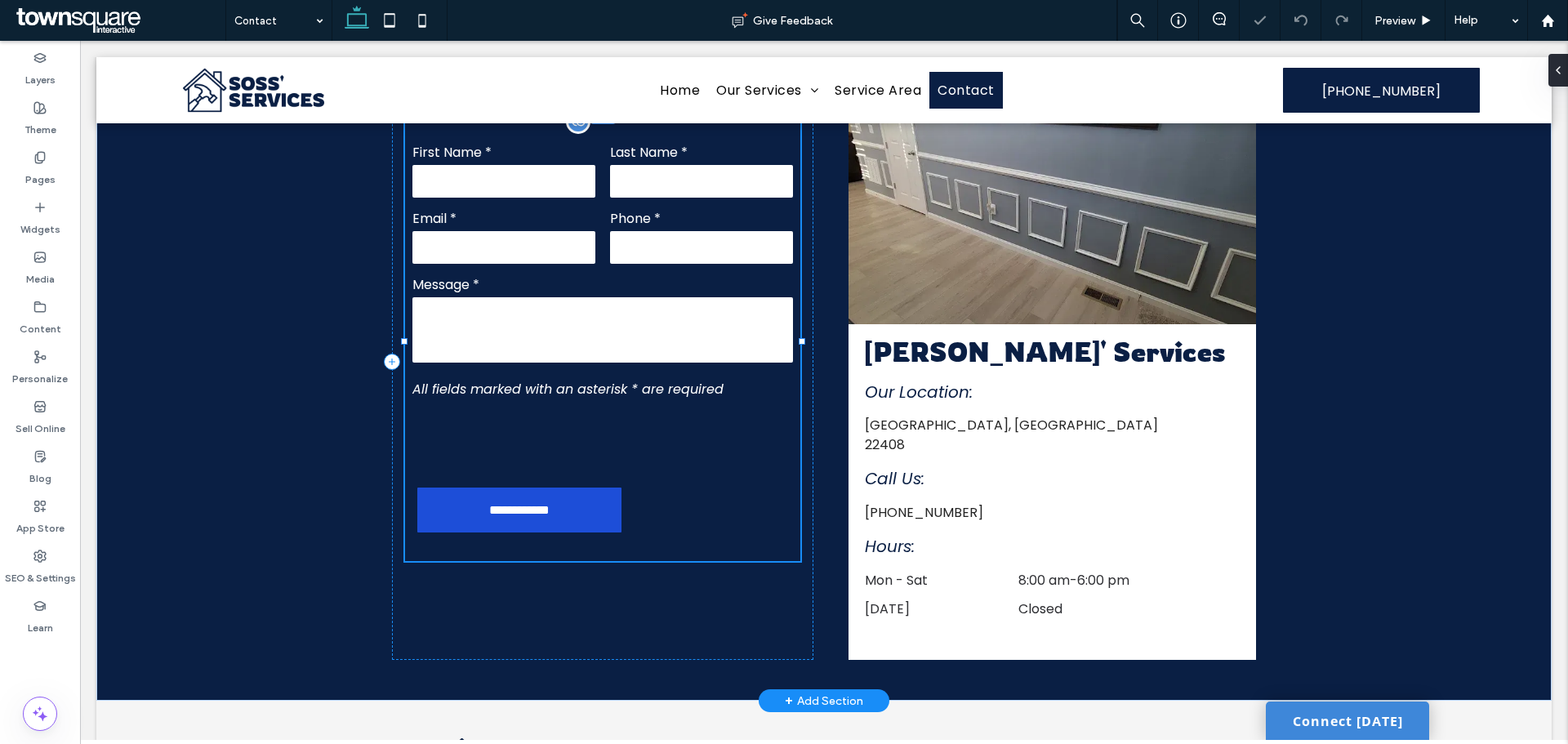
click at [562, 440] on div at bounding box center [537, 439] width 248 height 64
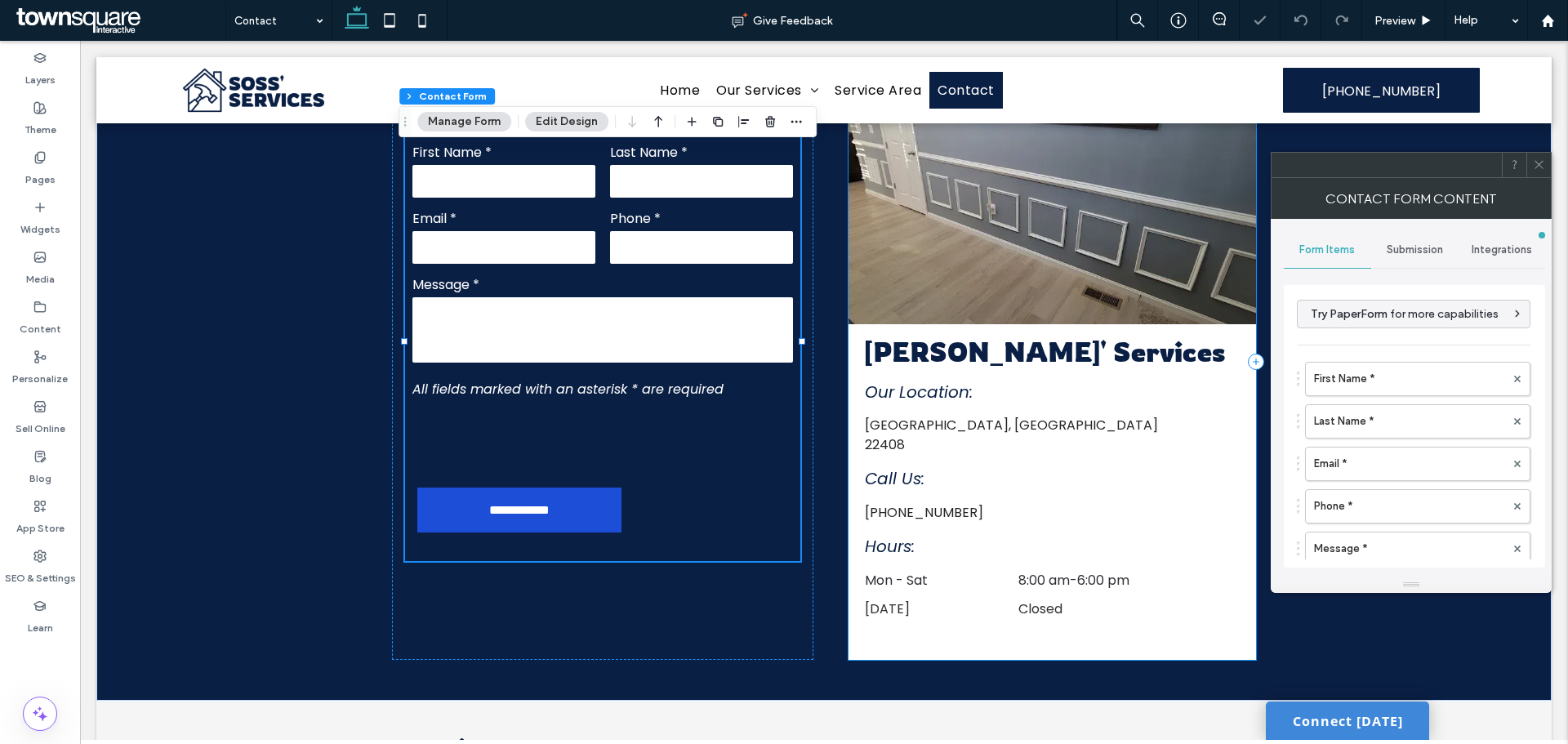
type input "**********"
type input "*"
type input "***"
type input "*"
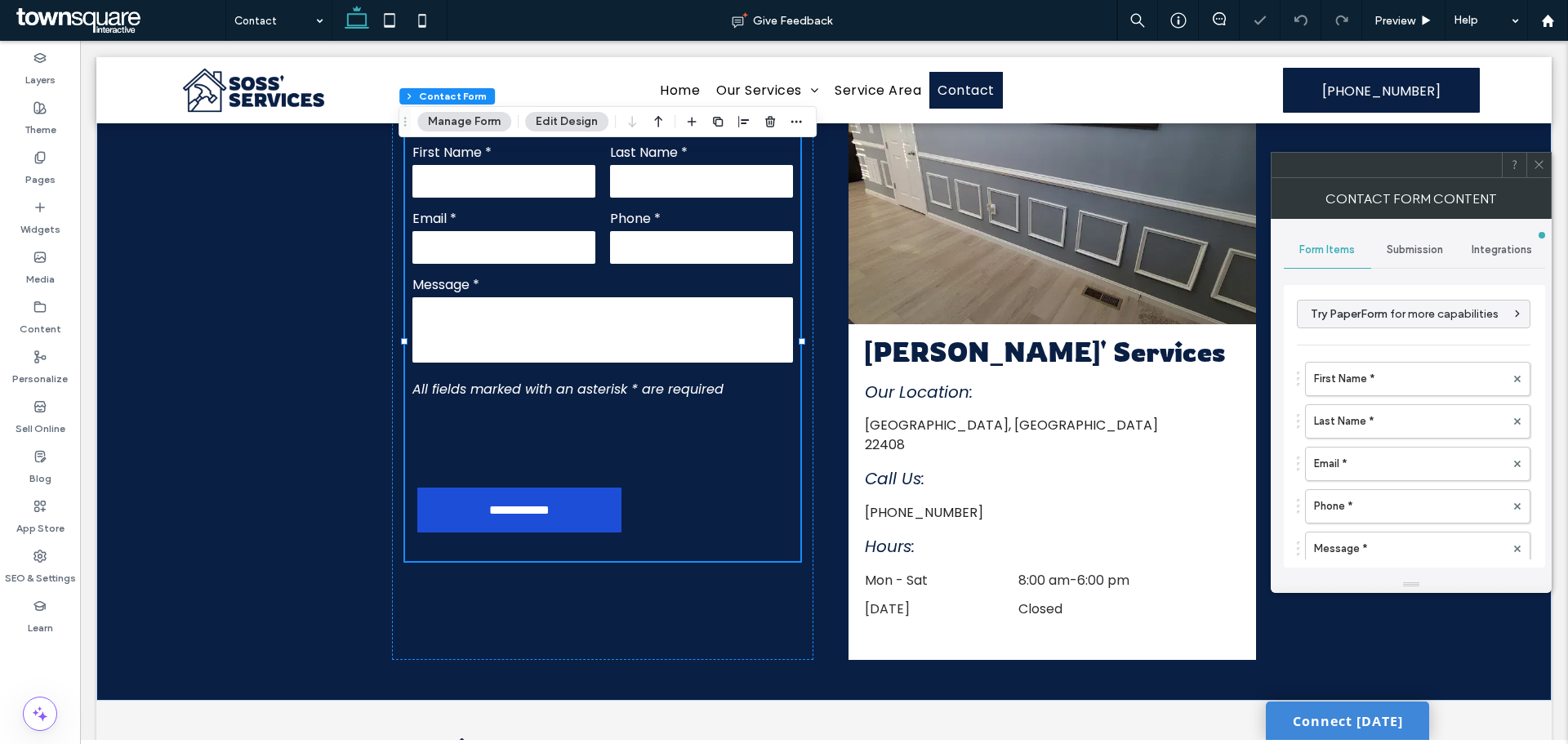
type input "*"
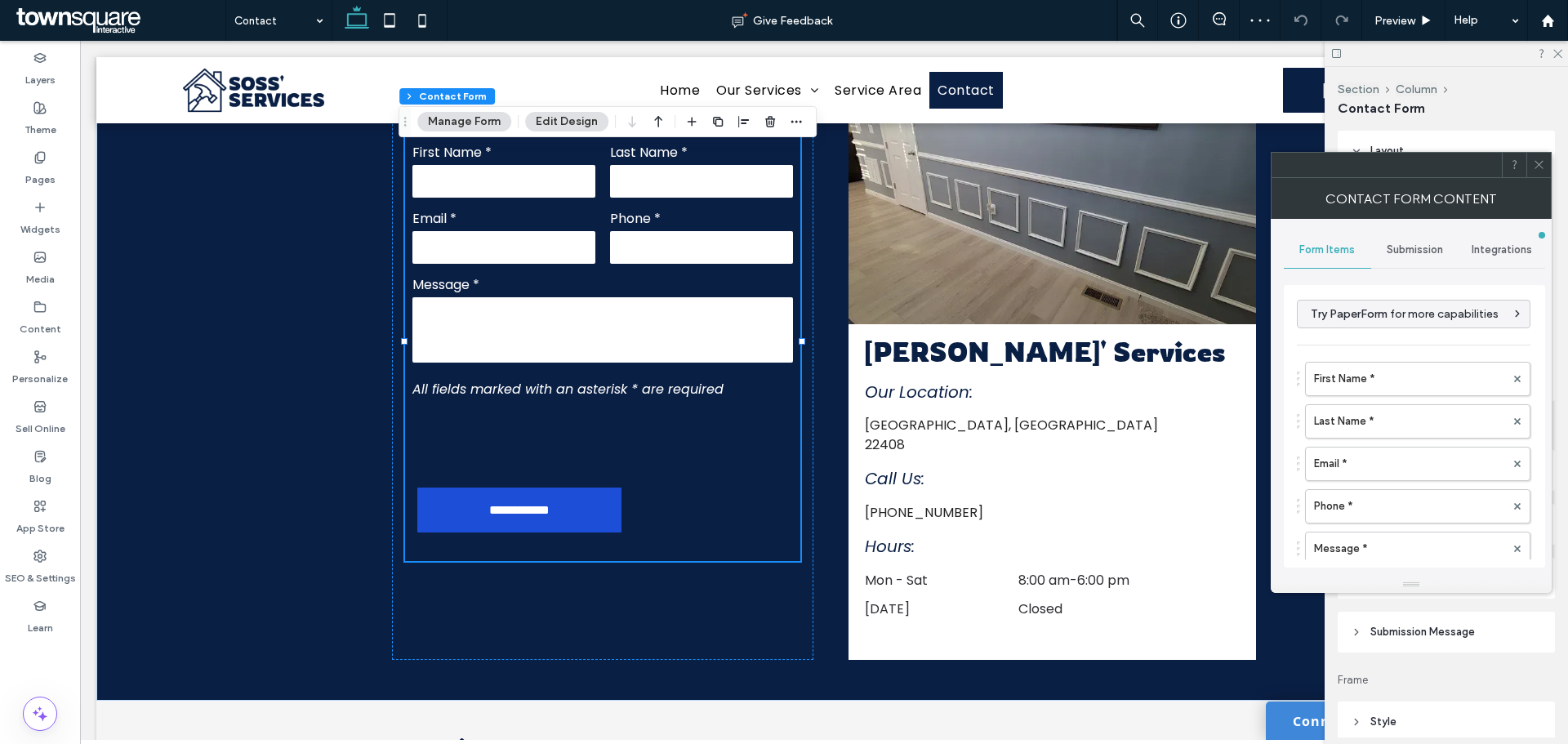
click at [1543, 175] on span at bounding box center [1539, 164] width 12 height 25
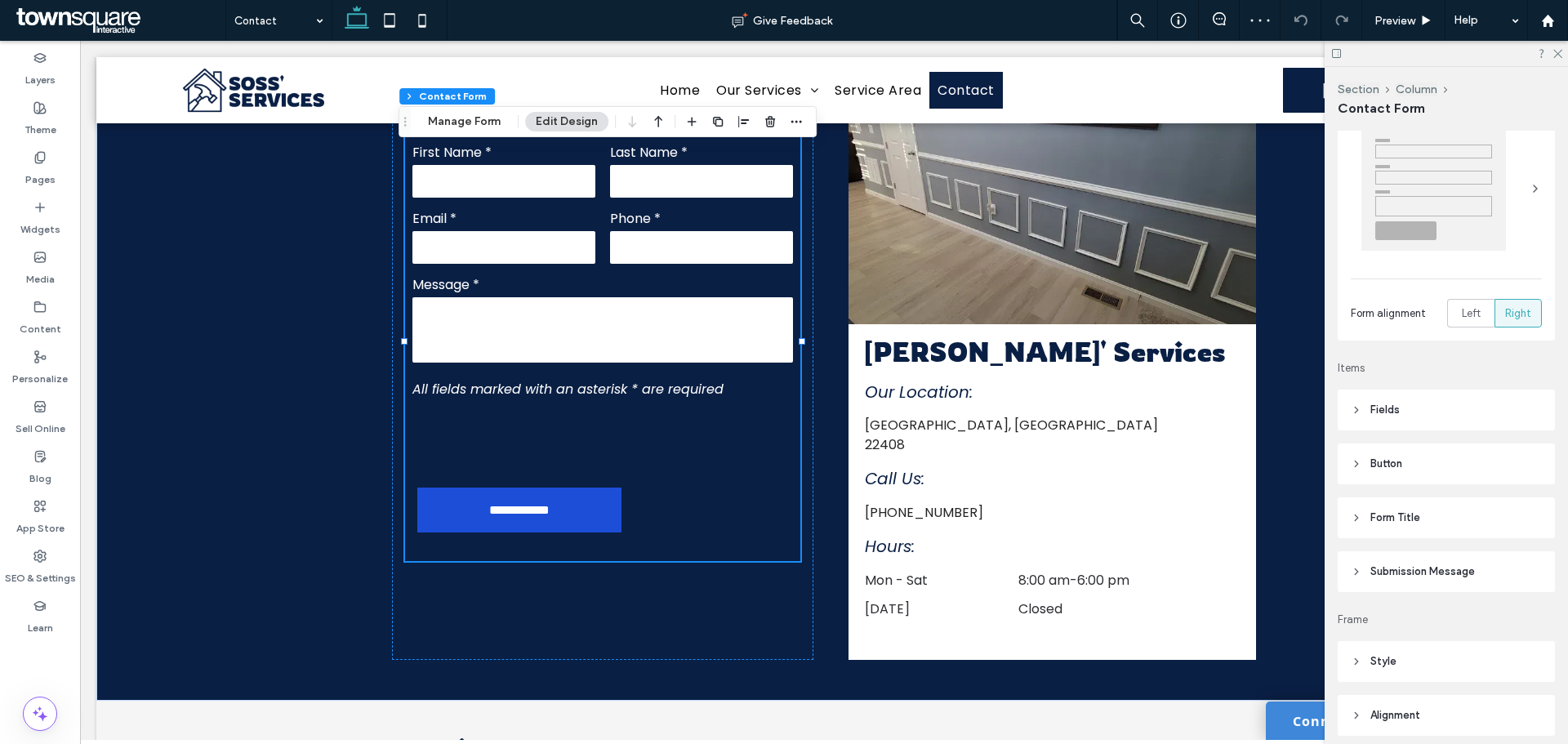
scroll to position [163, 0]
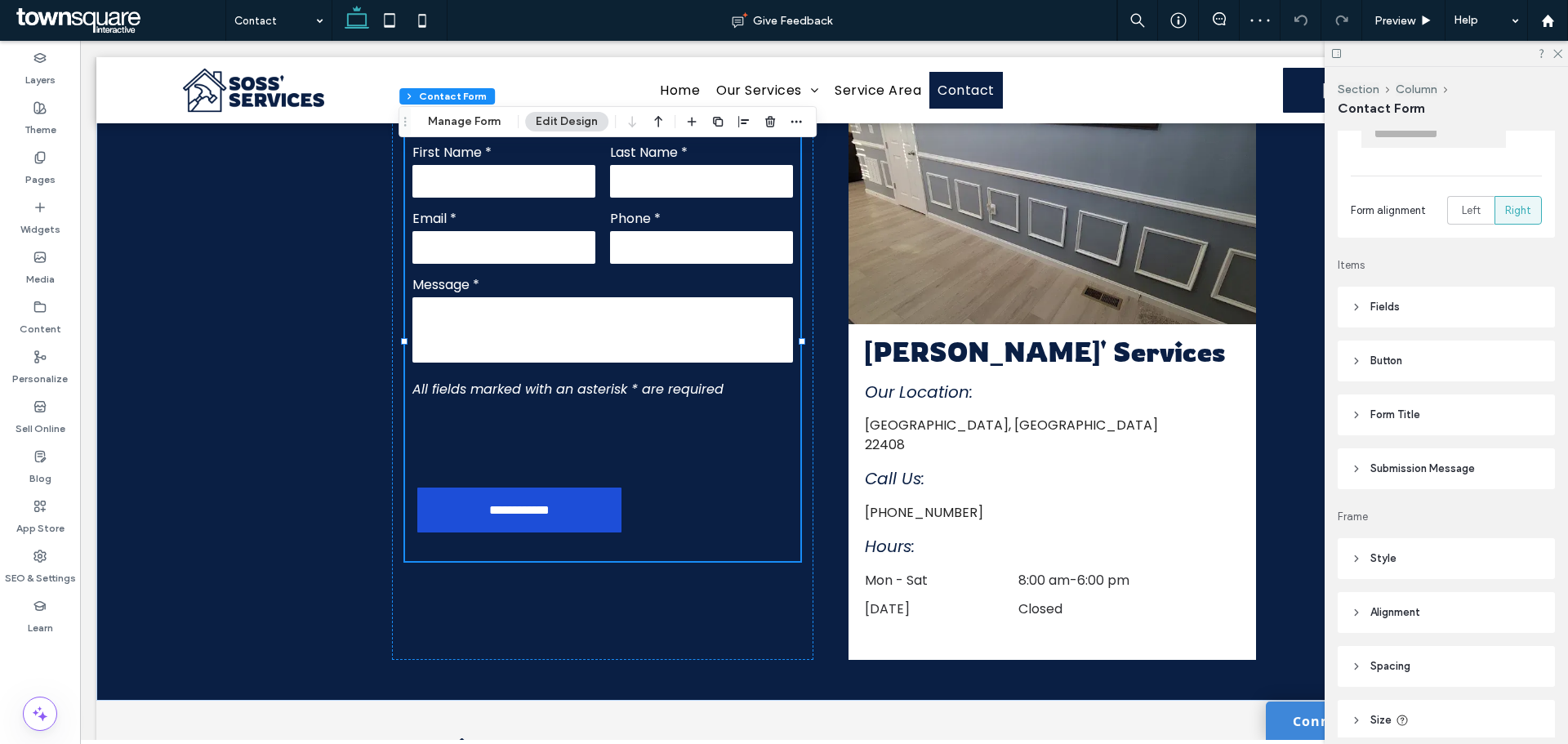
click at [1396, 462] on span "Submission Message" at bounding box center [1423, 468] width 104 height 16
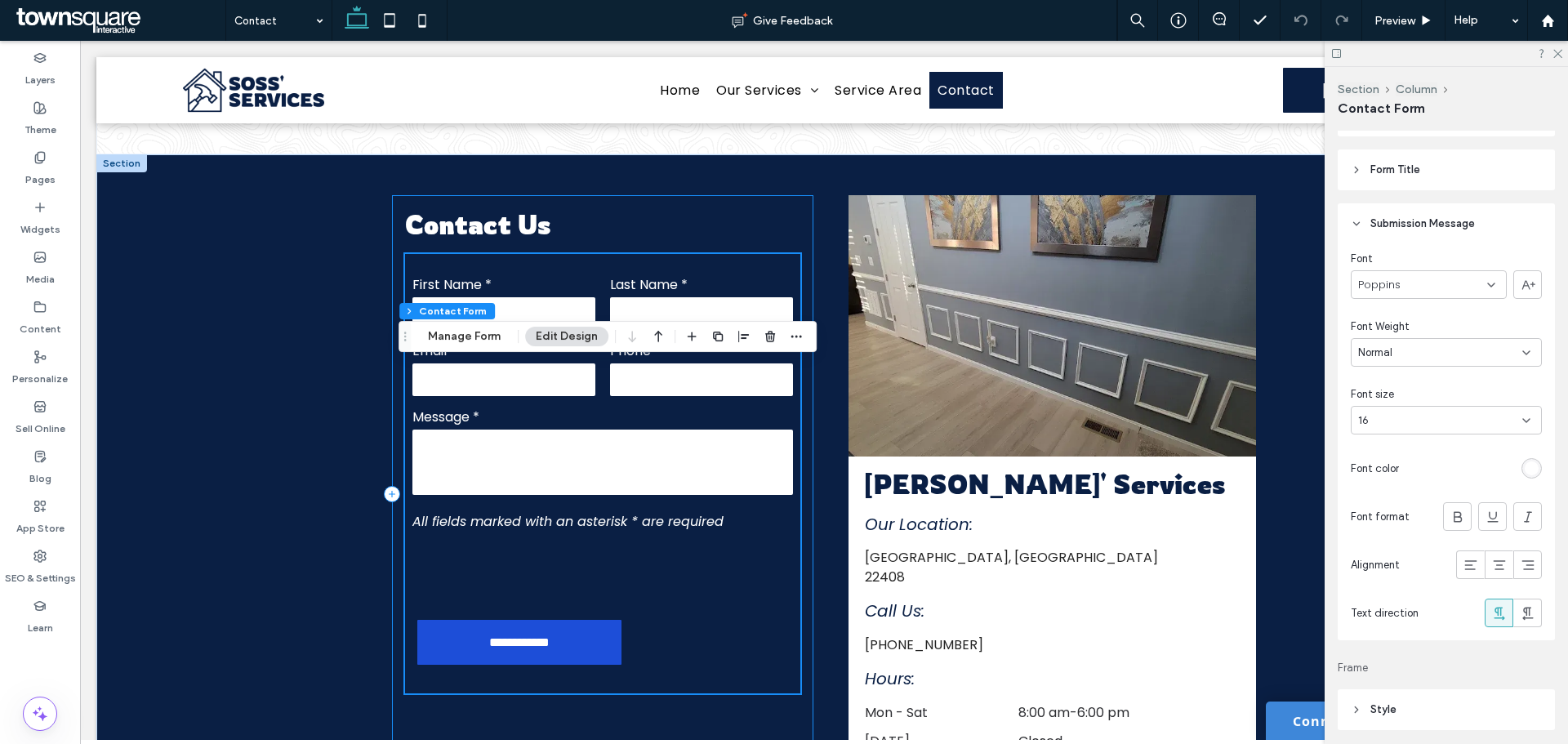
scroll to position [152, 0]
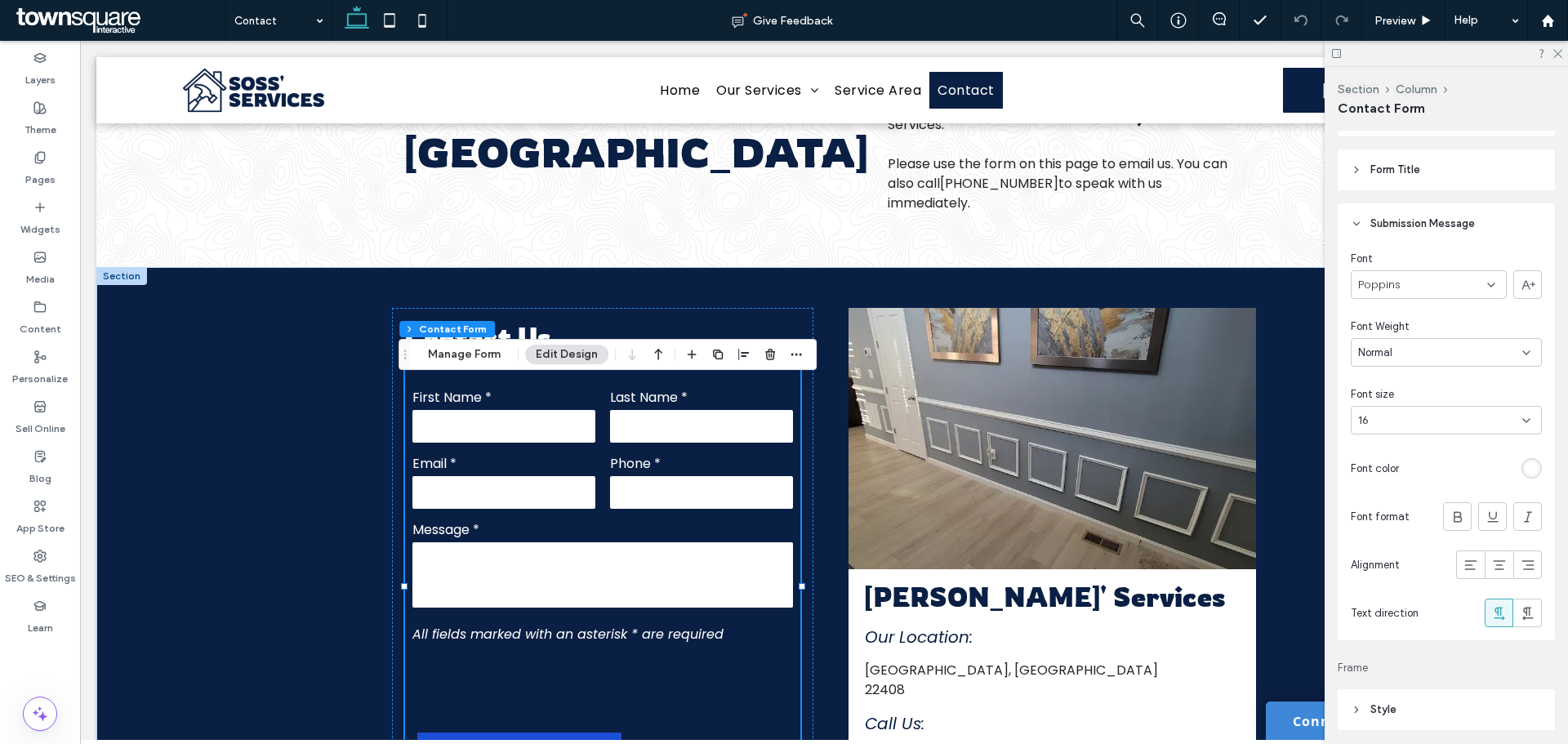
click at [1565, 54] on div at bounding box center [1447, 54] width 244 height 26
click at [1562, 55] on div at bounding box center [1447, 54] width 244 height 26
click at [1560, 56] on use at bounding box center [1558, 55] width 9 height 9
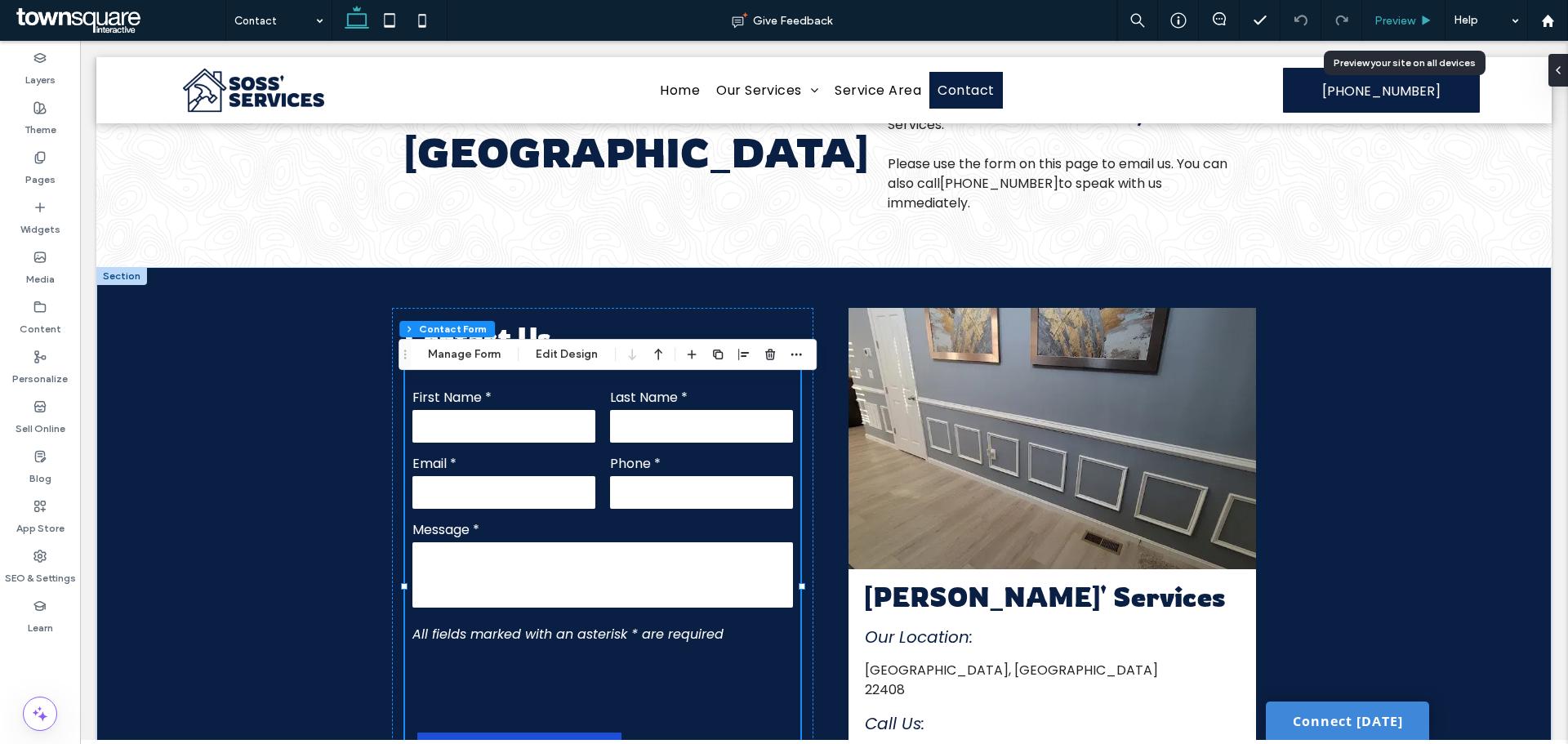
click at [1427, 15] on icon at bounding box center [1426, 20] width 12 height 12
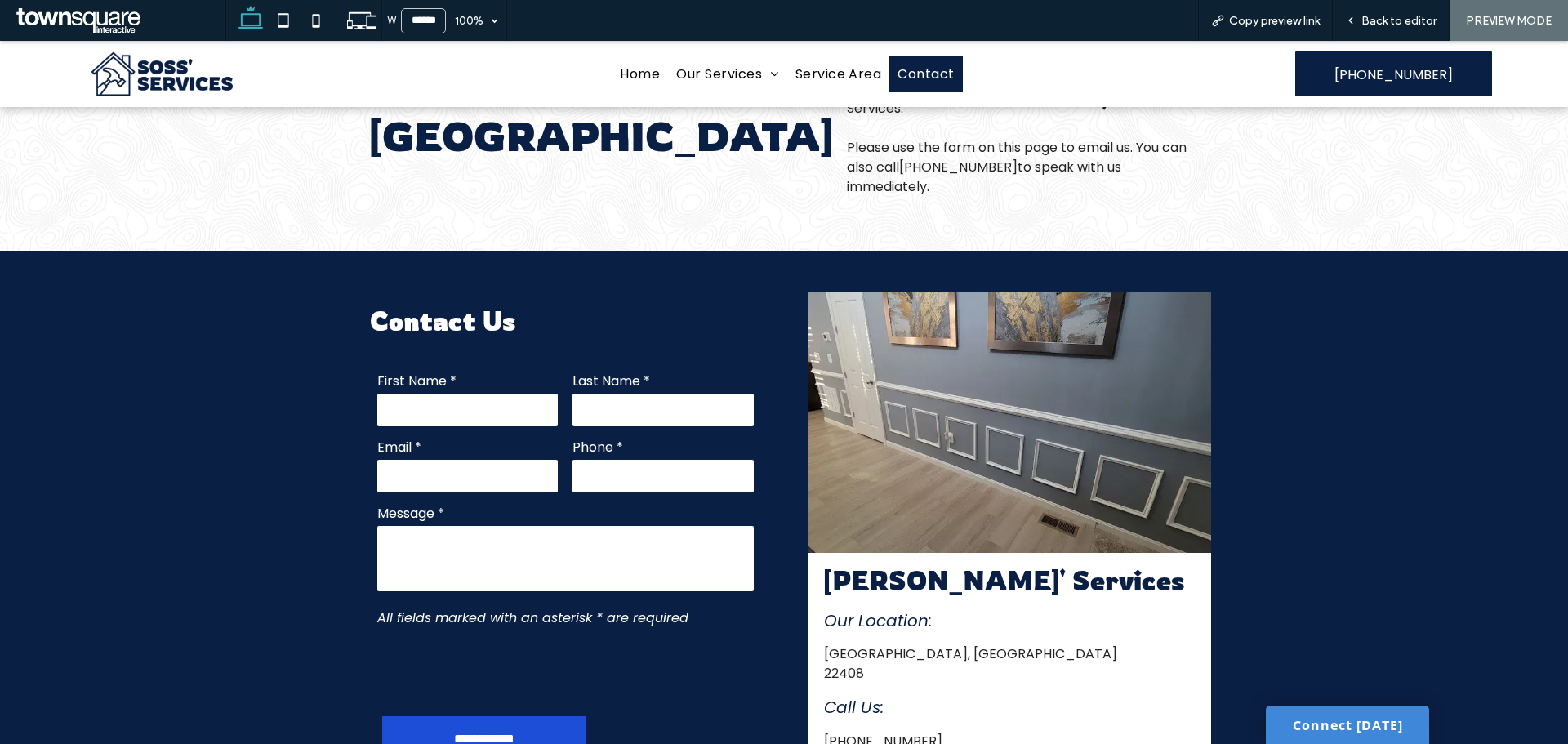
scroll to position [135, 0]
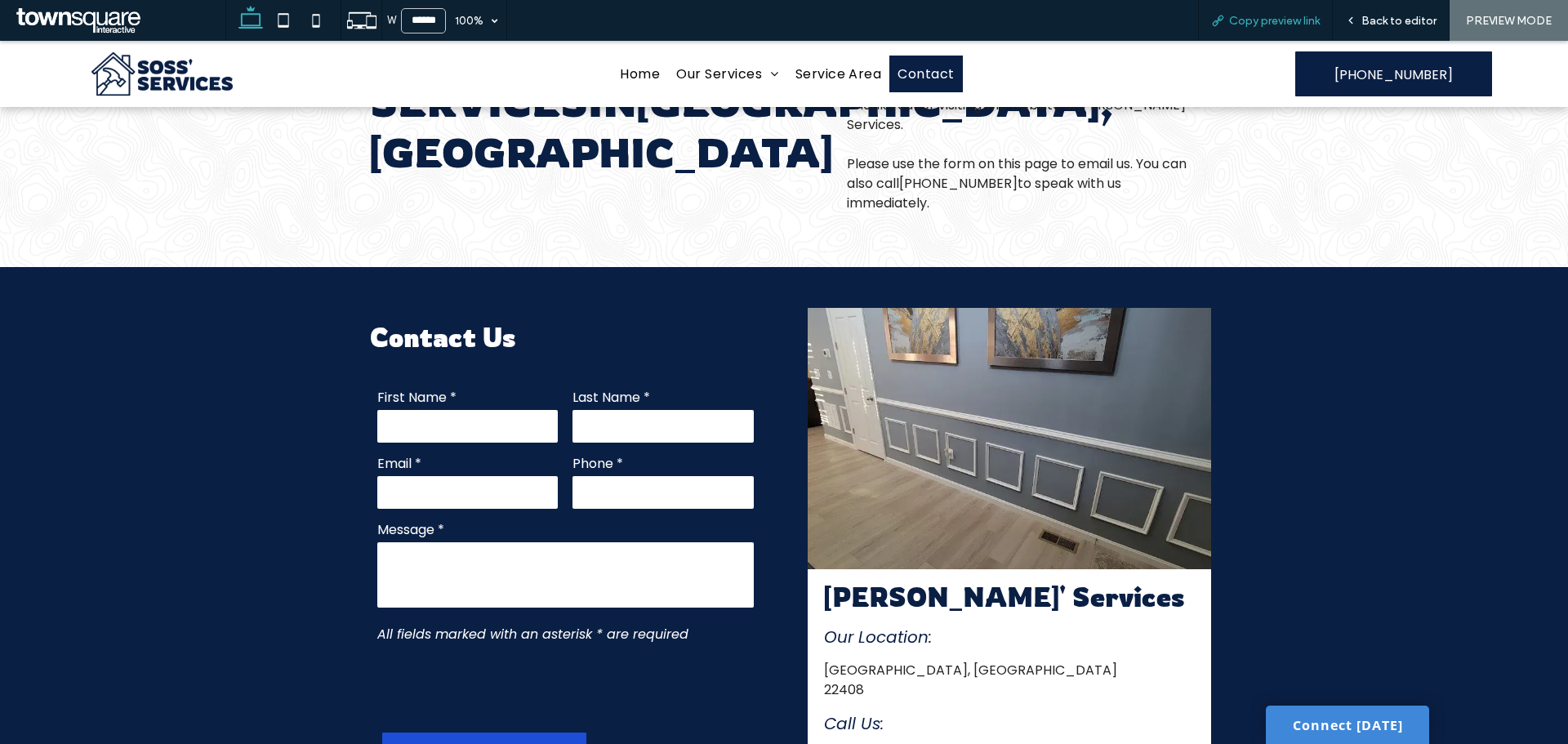
click at [1215, 26] on icon at bounding box center [1217, 20] width 13 height 13
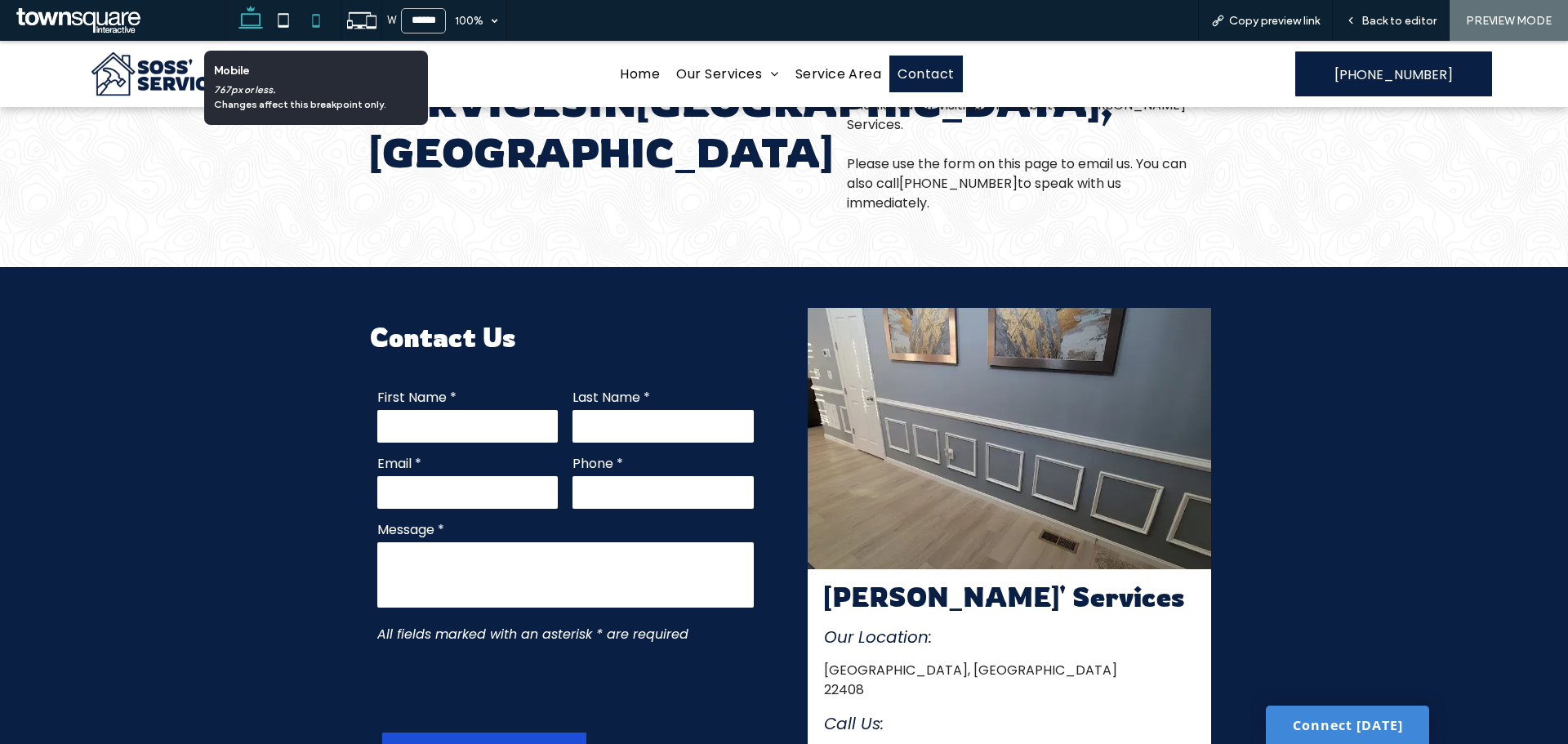
click at [306, 16] on icon at bounding box center [316, 20] width 33 height 33
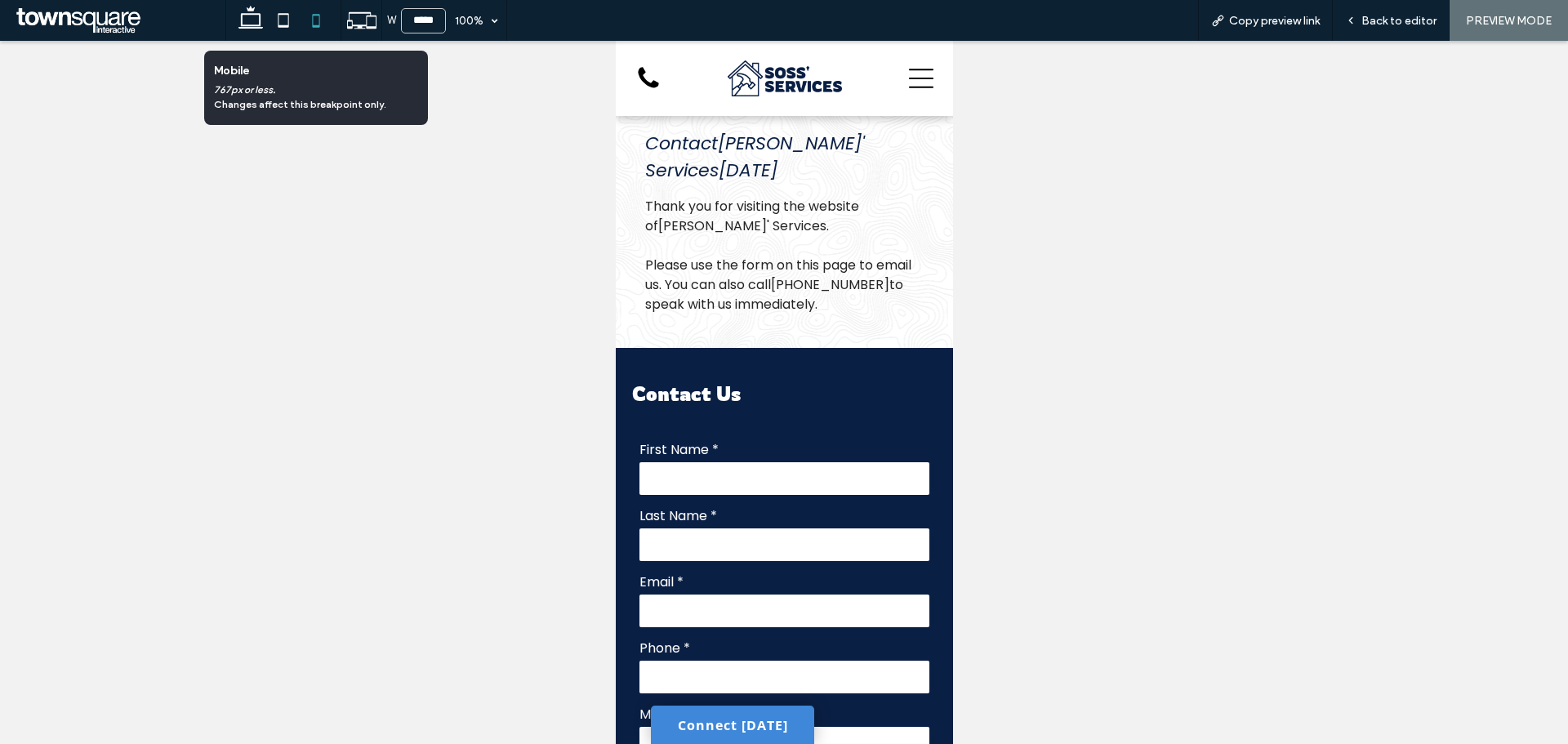
type input "*****"
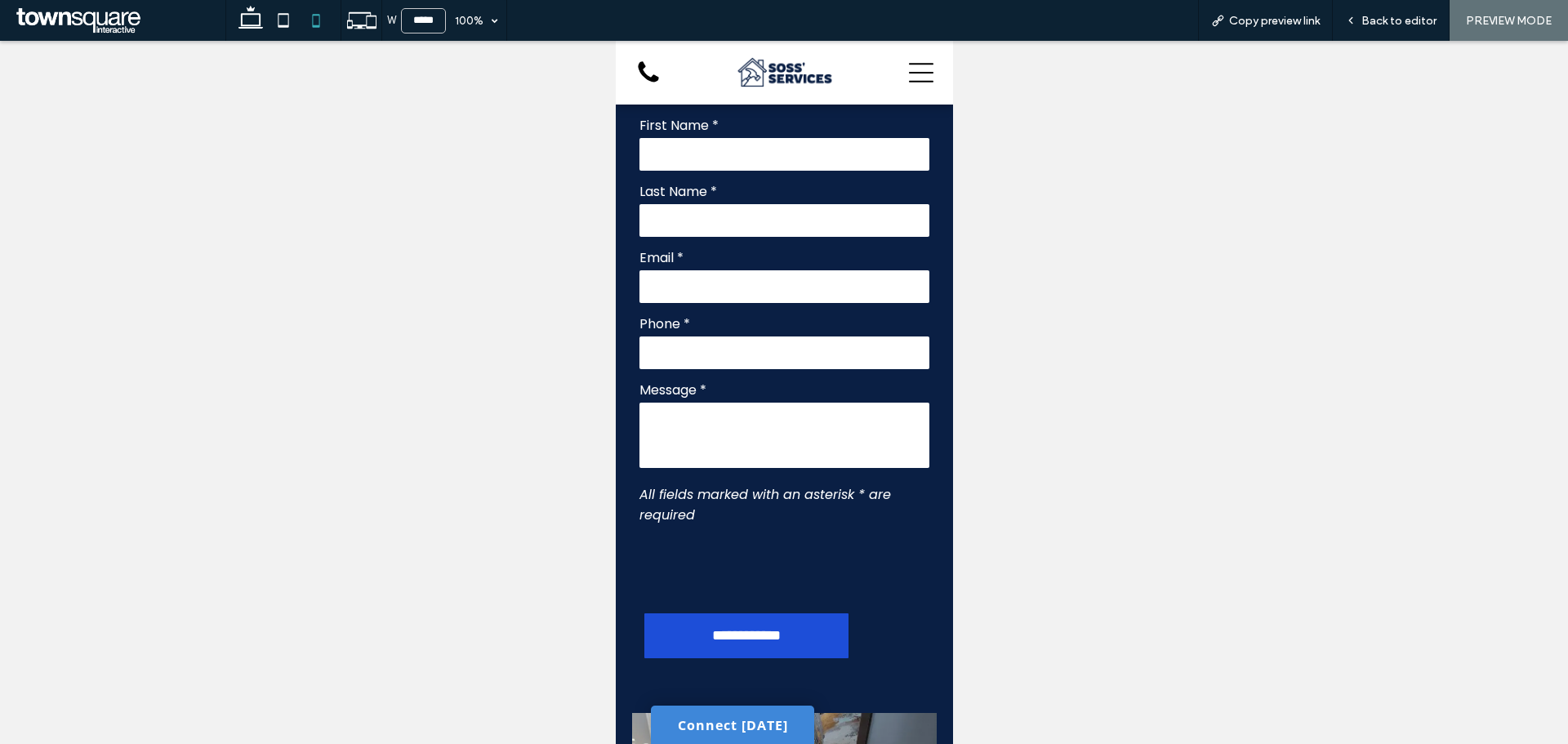
click at [754, 81] on img at bounding box center [784, 72] width 94 height 28
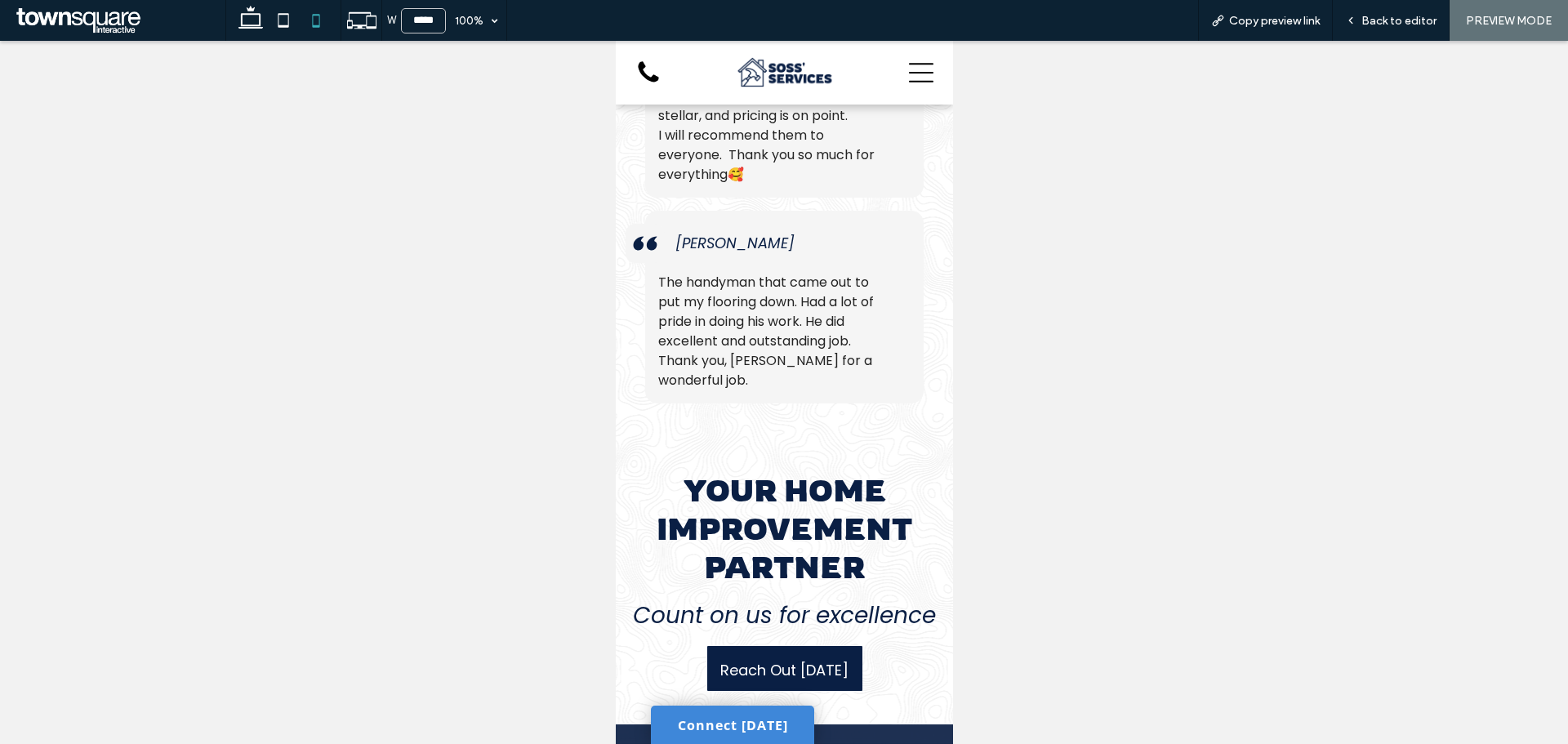
scroll to position [3365, 0]
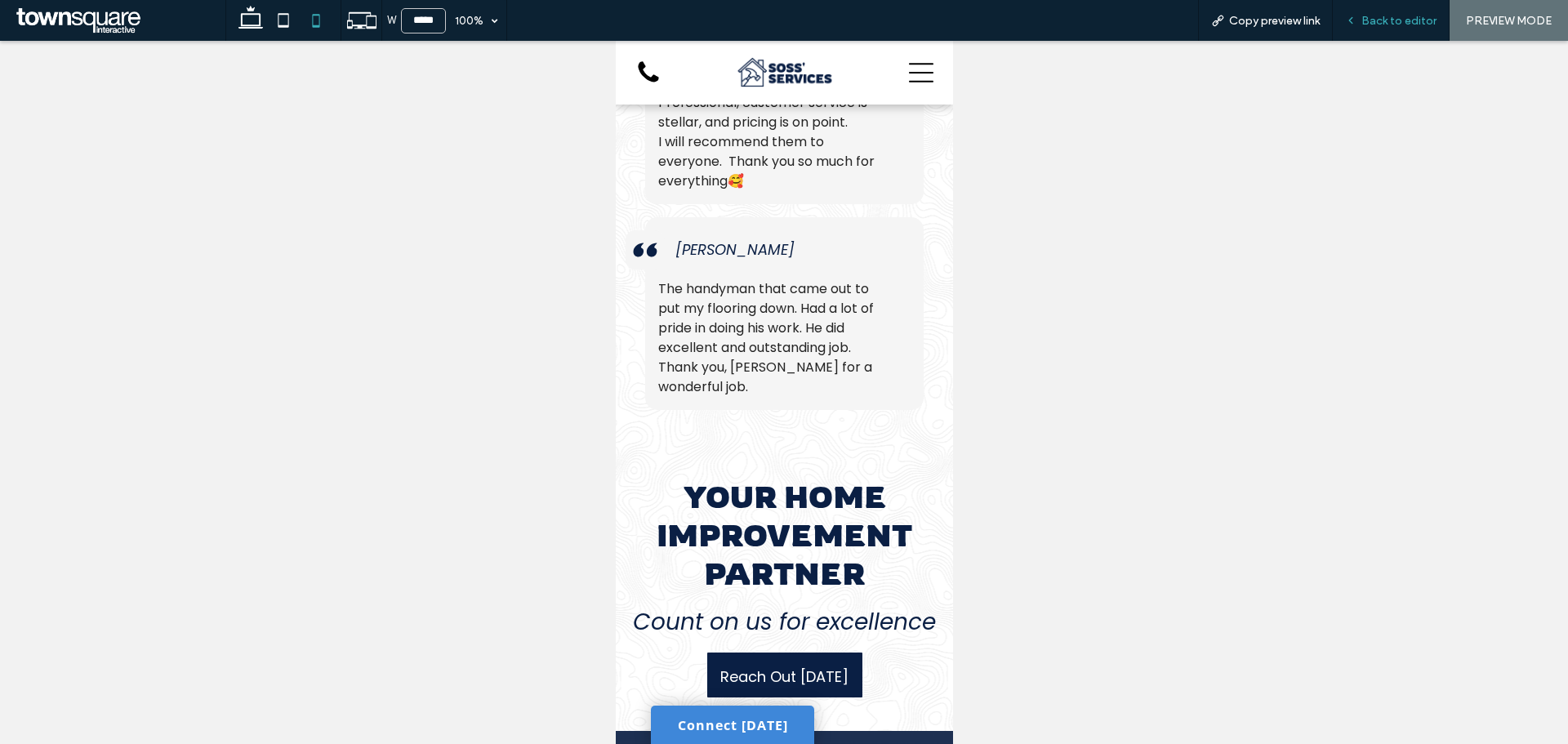
click at [1384, 16] on span "Back to editor" at bounding box center [1399, 20] width 75 height 14
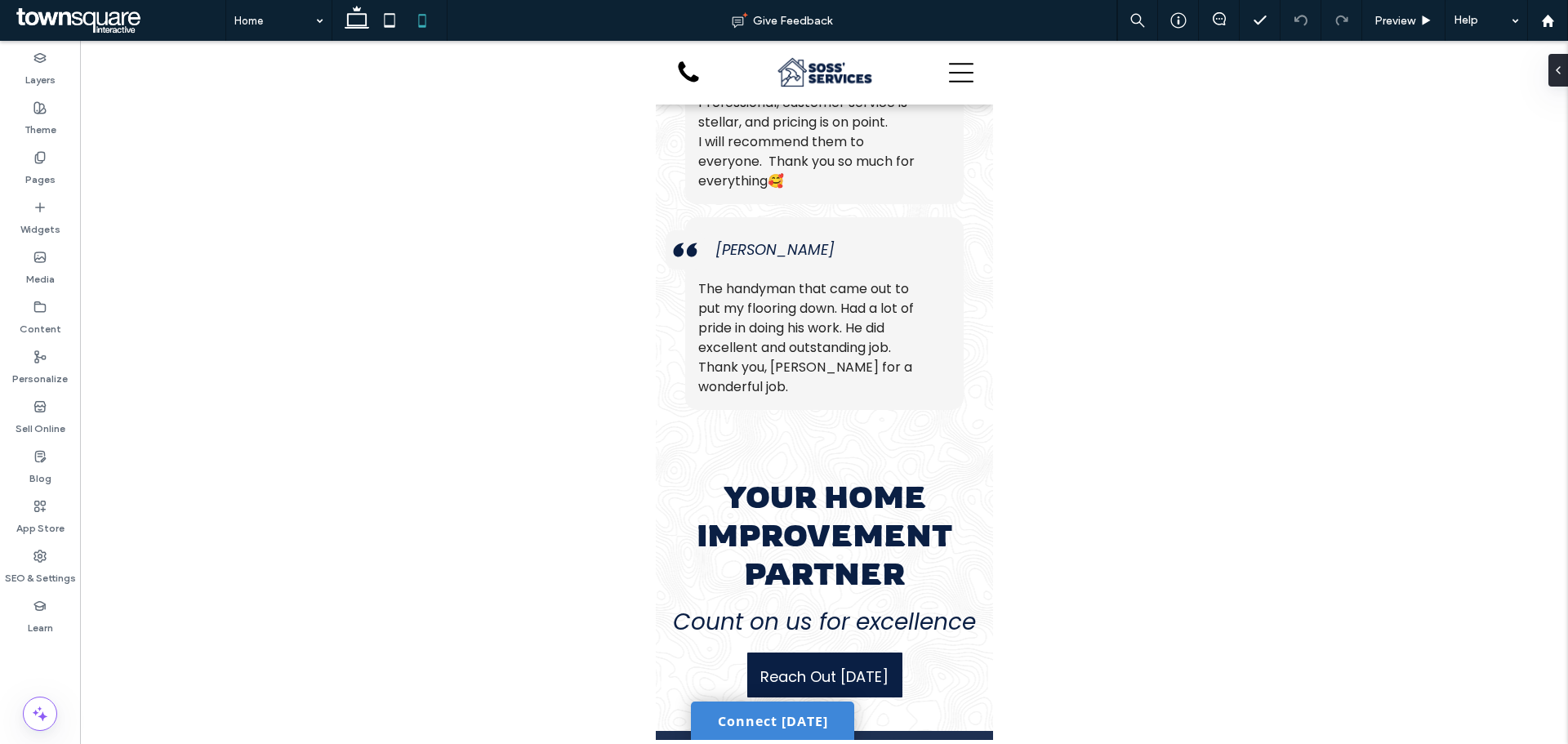
scroll to position [3646, 0]
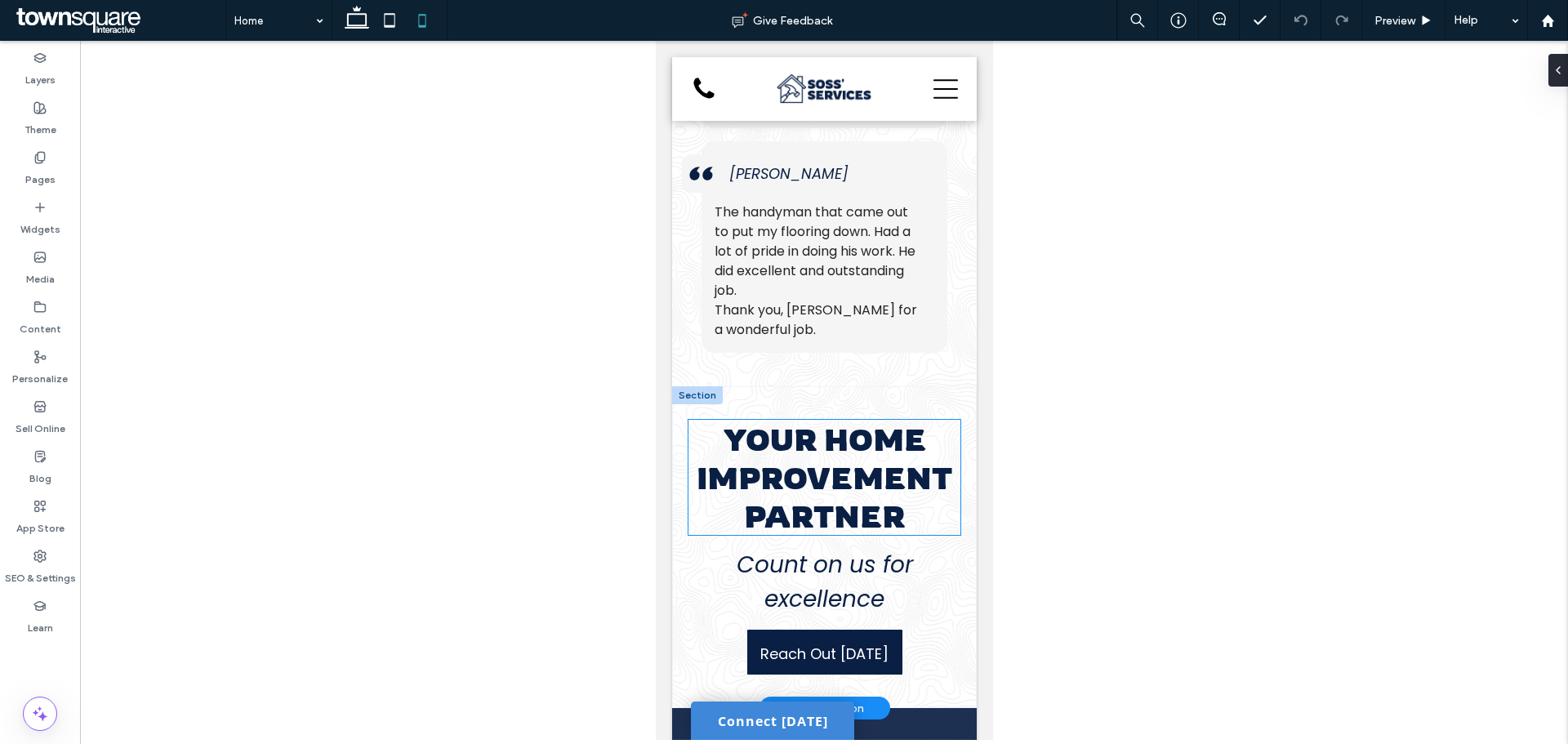
click at [726, 480] on span "Your Home Improvement Partner" at bounding box center [824, 477] width 256 height 115
click at [726, 480] on div "Your Home Improvement Partner" at bounding box center [824, 477] width 272 height 115
click at [726, 480] on span "Your Home Improvement Partner" at bounding box center [824, 477] width 256 height 115
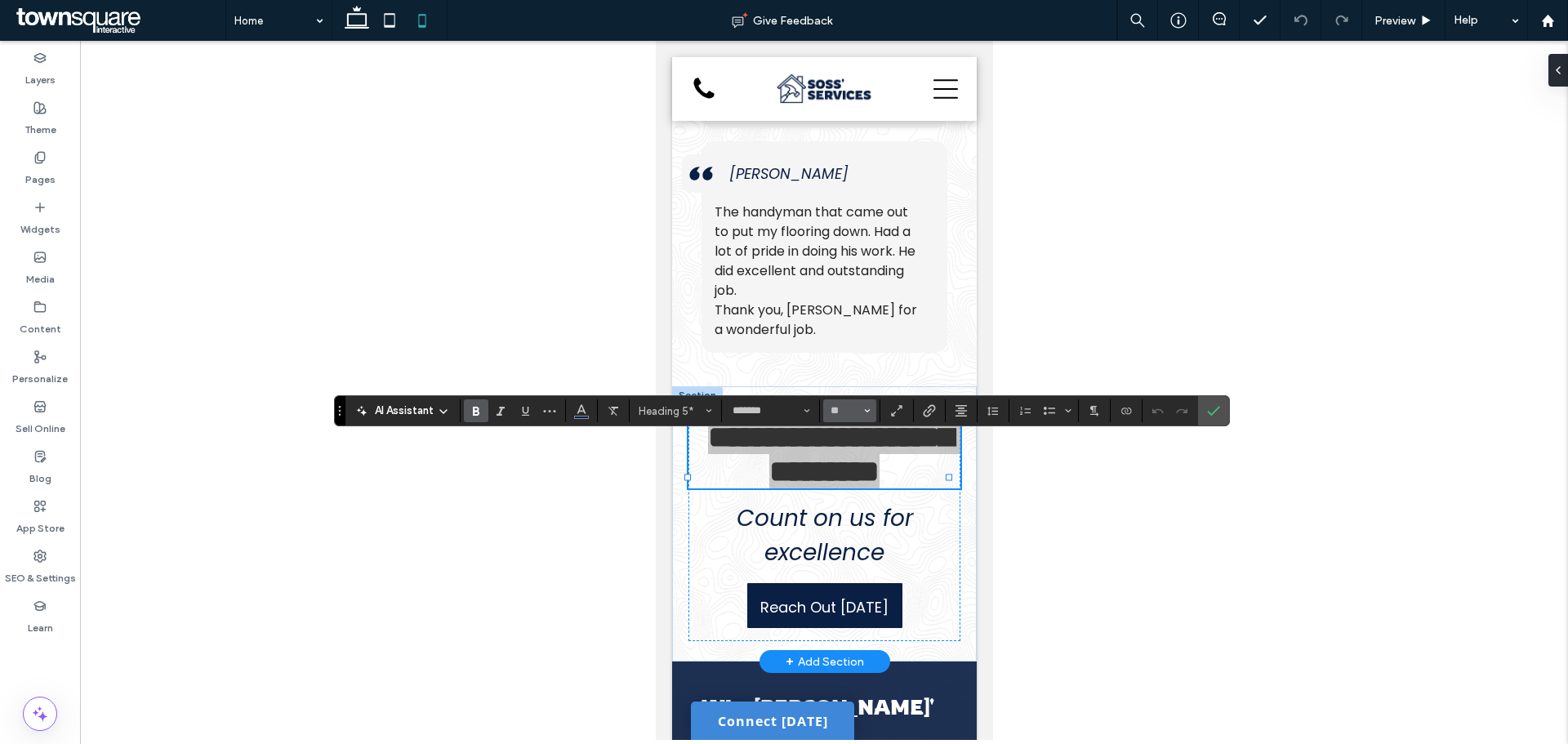
click at [837, 401] on button "**" at bounding box center [850, 410] width 53 height 23
click at [837, 407] on input "Size-input" at bounding box center [845, 411] width 32 height 13
type input "**"
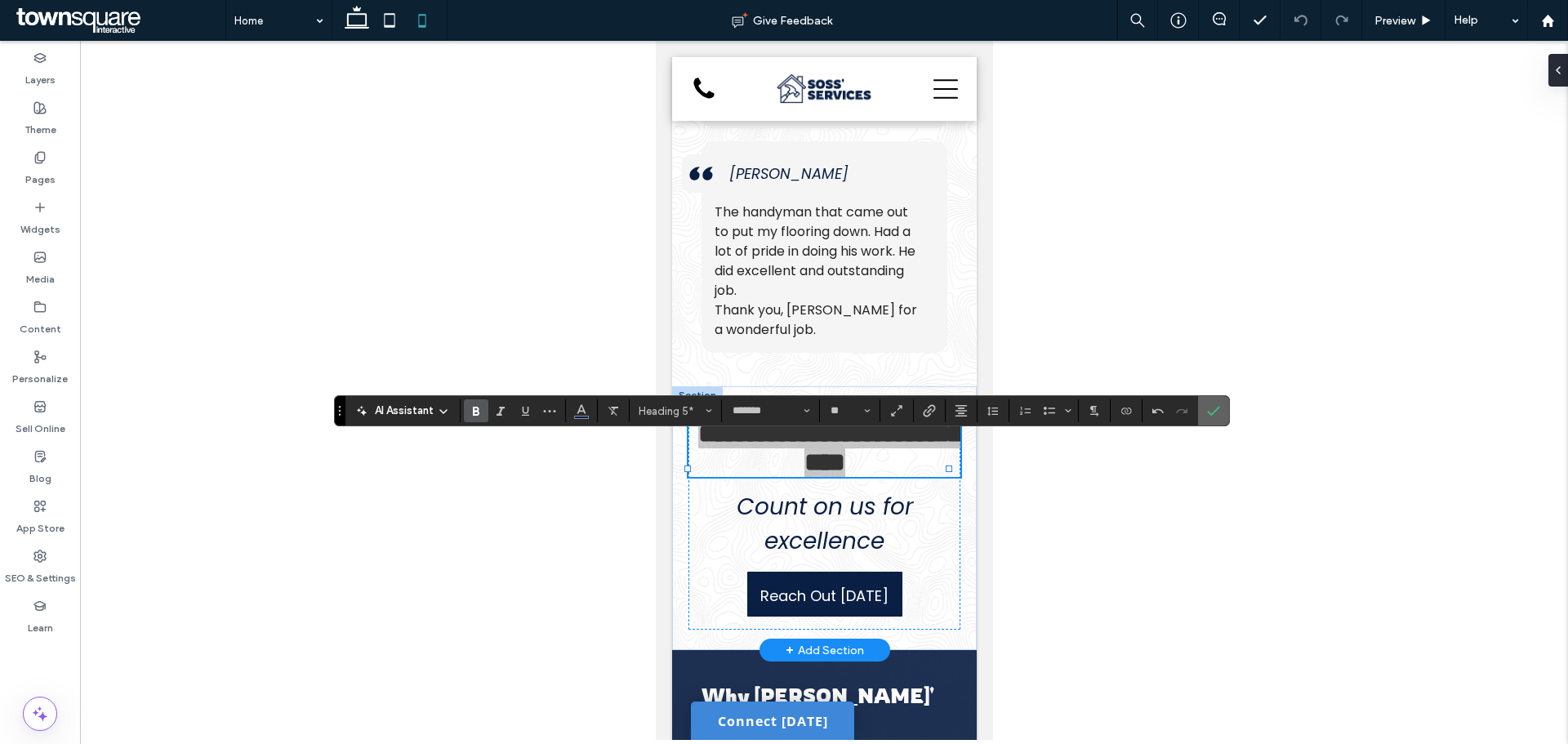
click at [1217, 408] on use "Confirm" at bounding box center [1214, 411] width 13 height 10
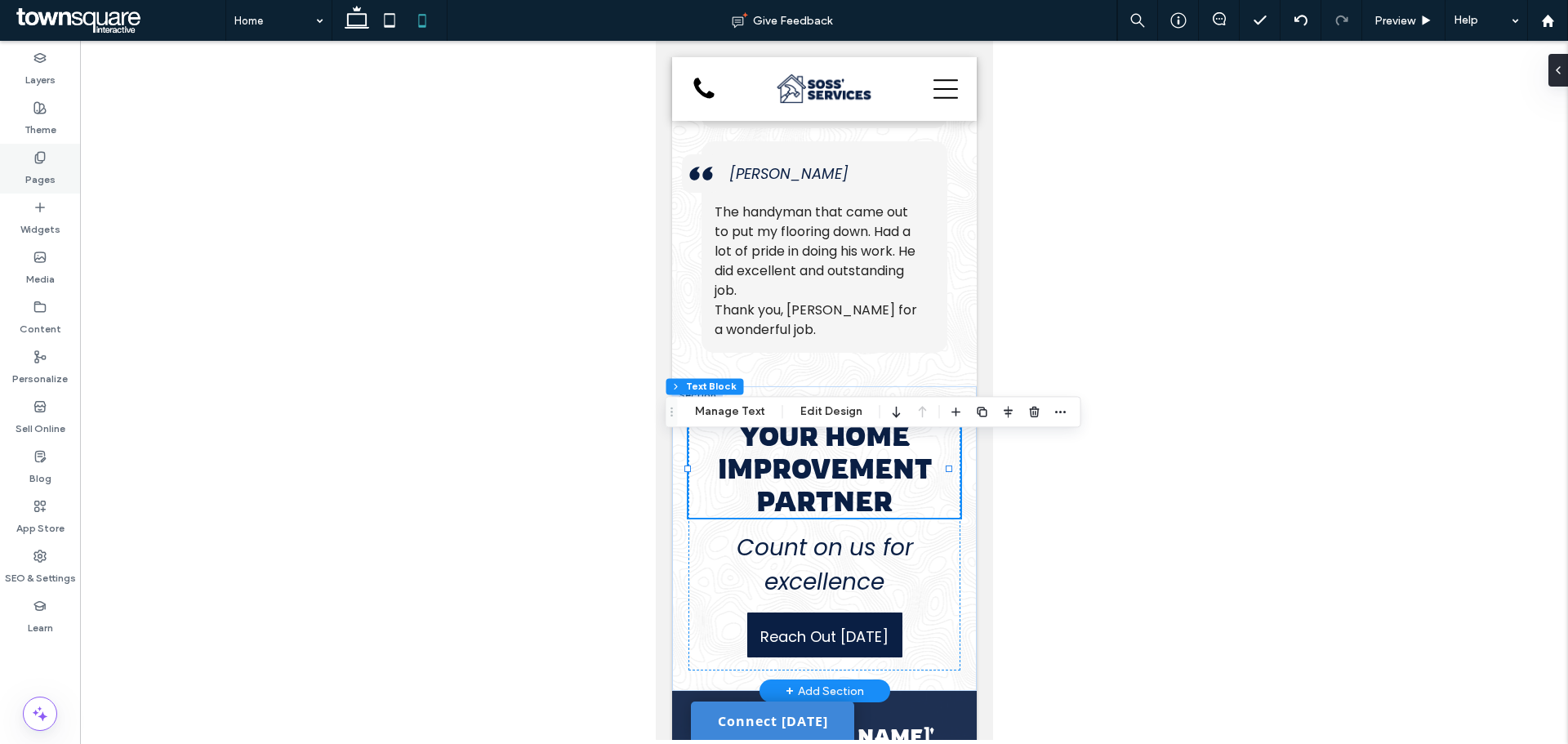
click at [24, 174] on div "Pages" at bounding box center [40, 168] width 80 height 50
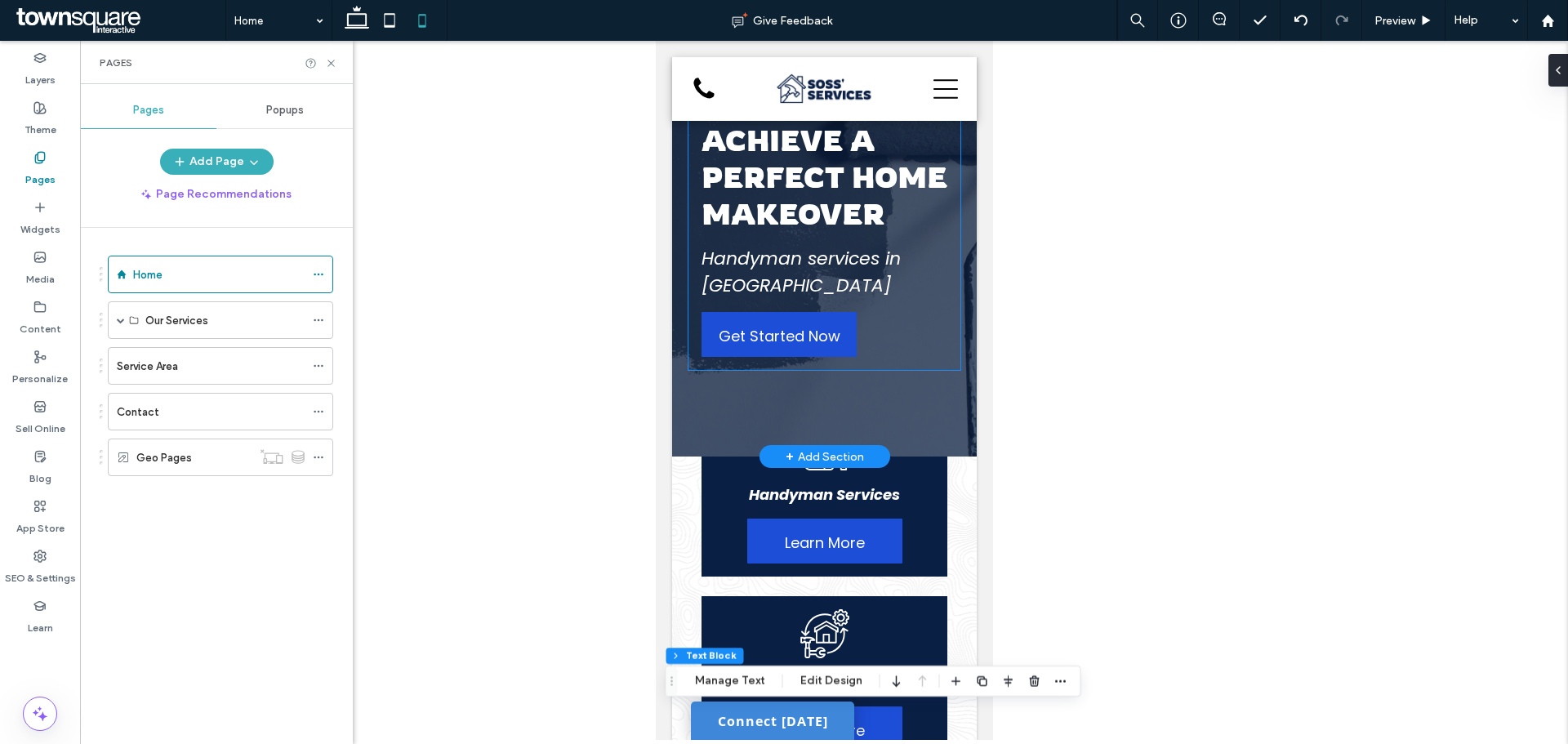
scroll to position [0, 0]
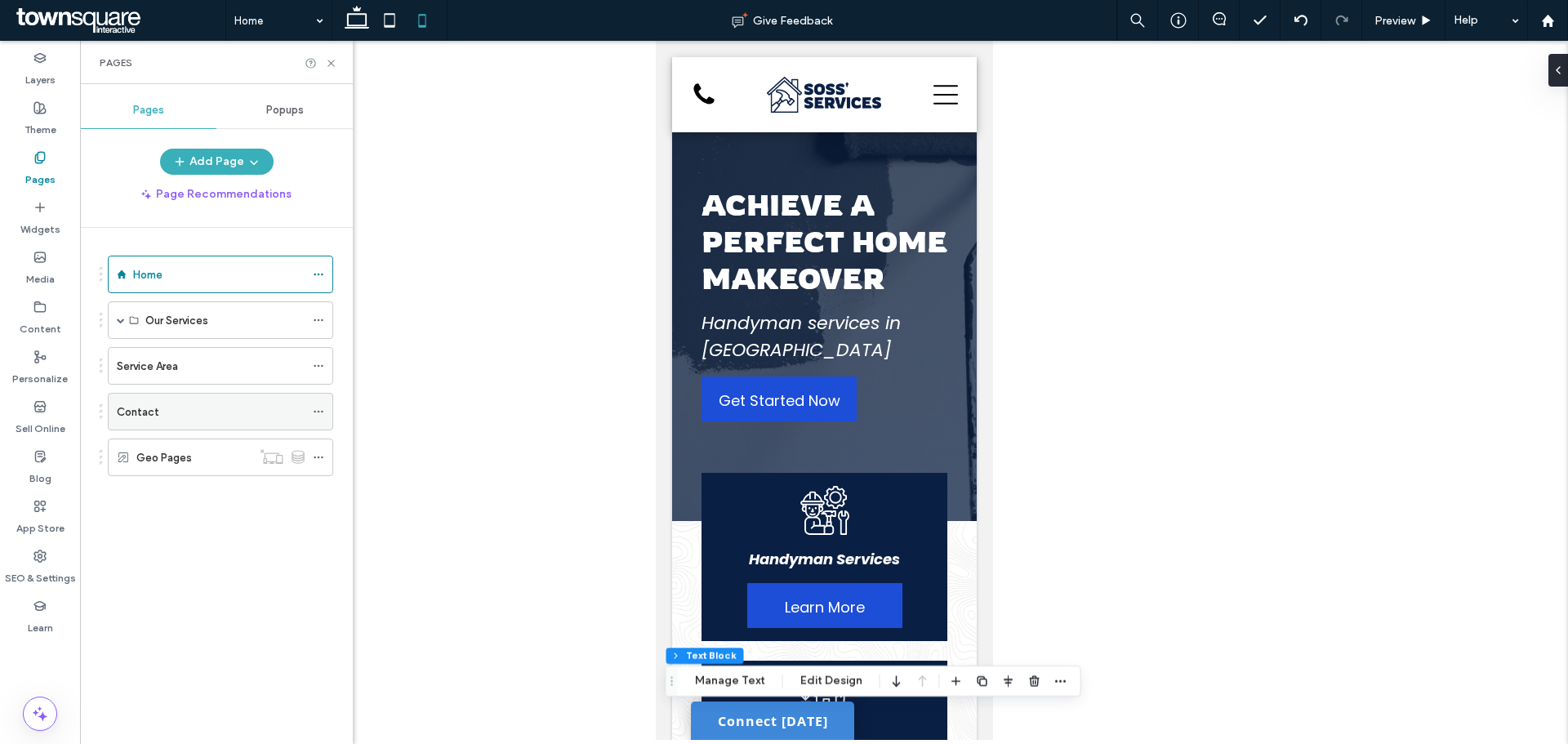
click at [151, 406] on label "Contact" at bounding box center [138, 412] width 43 height 28
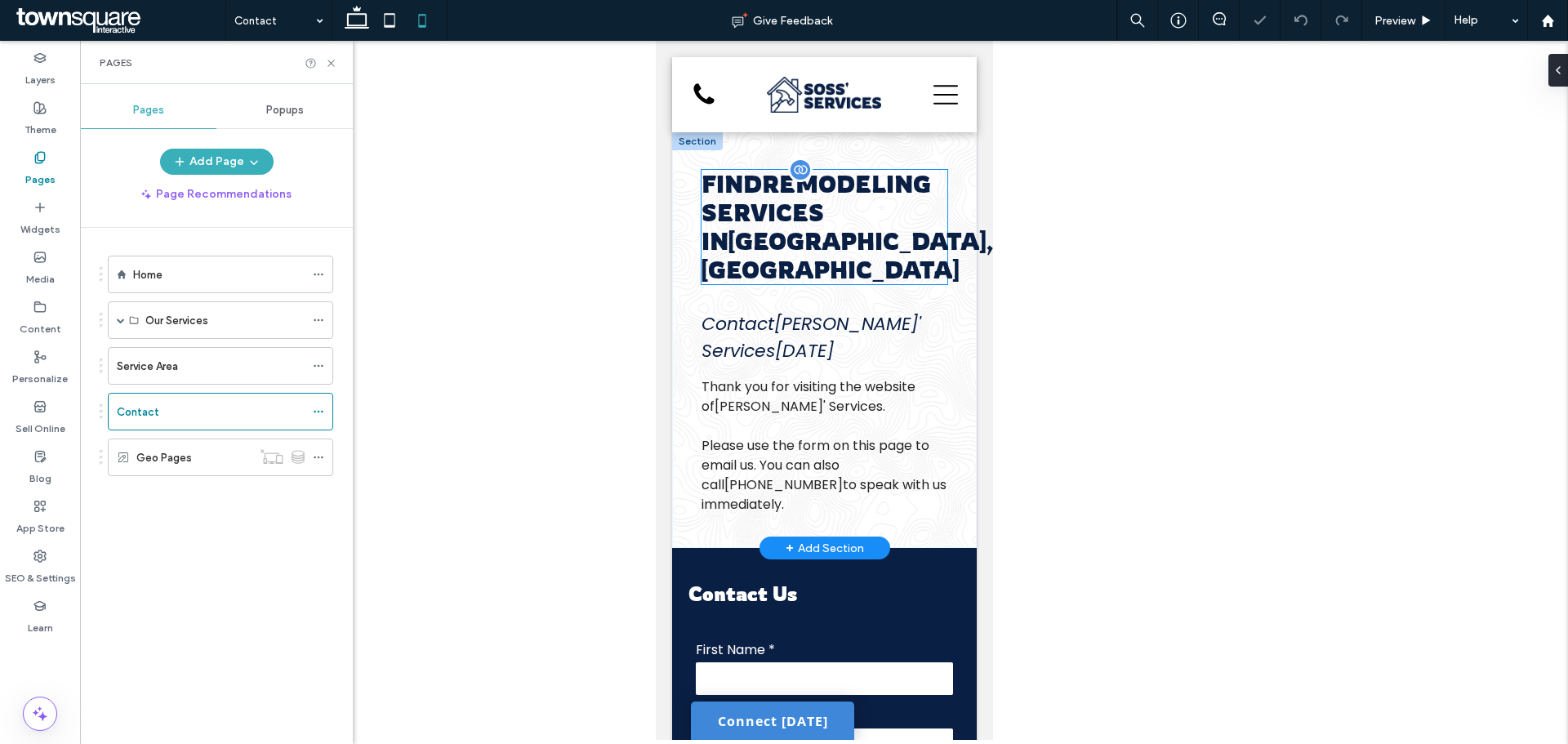
click at [816, 206] on span "Remodeling Services" at bounding box center [815, 198] width 229 height 58
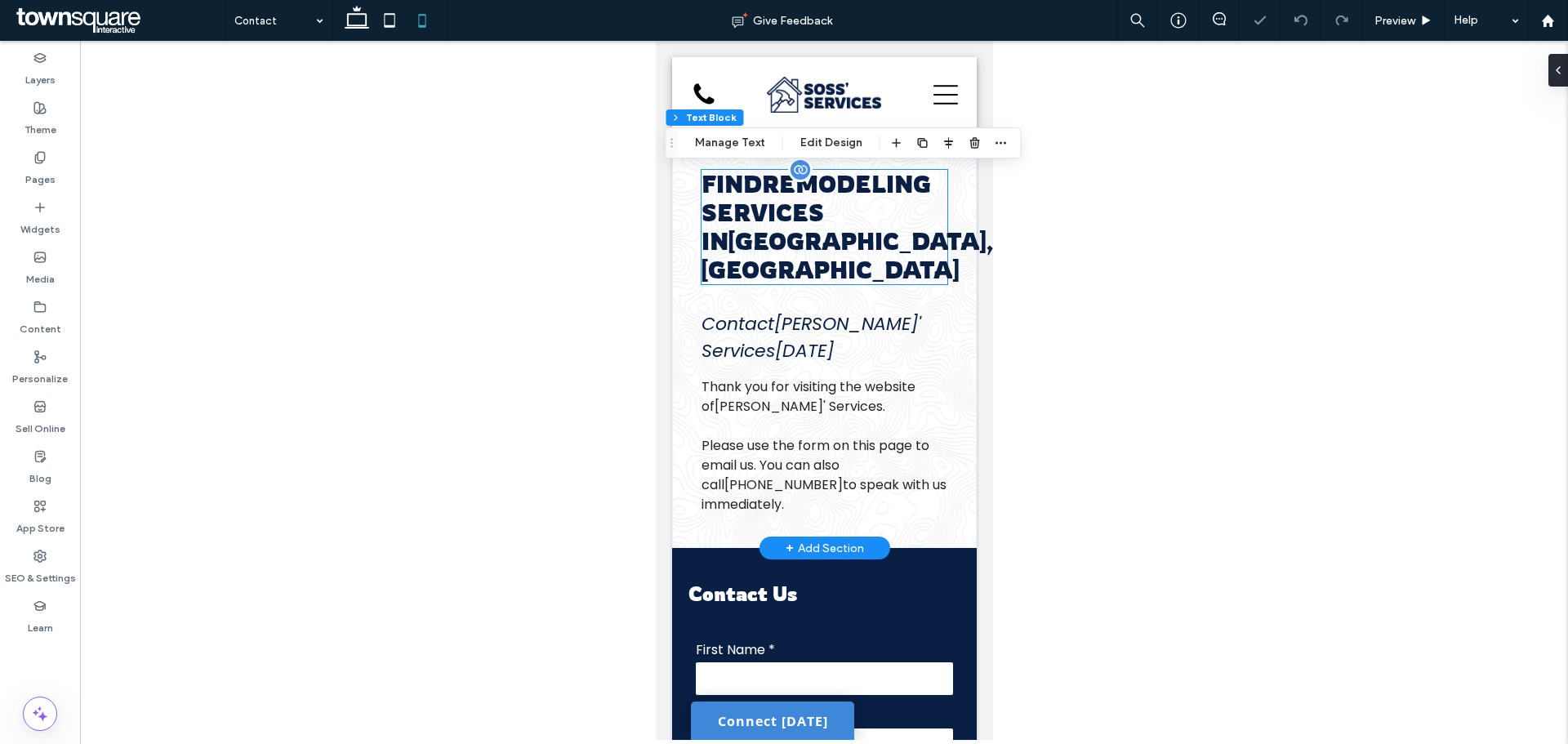
click at [816, 206] on div "Find Remodeling Services in Fredericksburg, VA" at bounding box center [823, 226] width 246 height 114
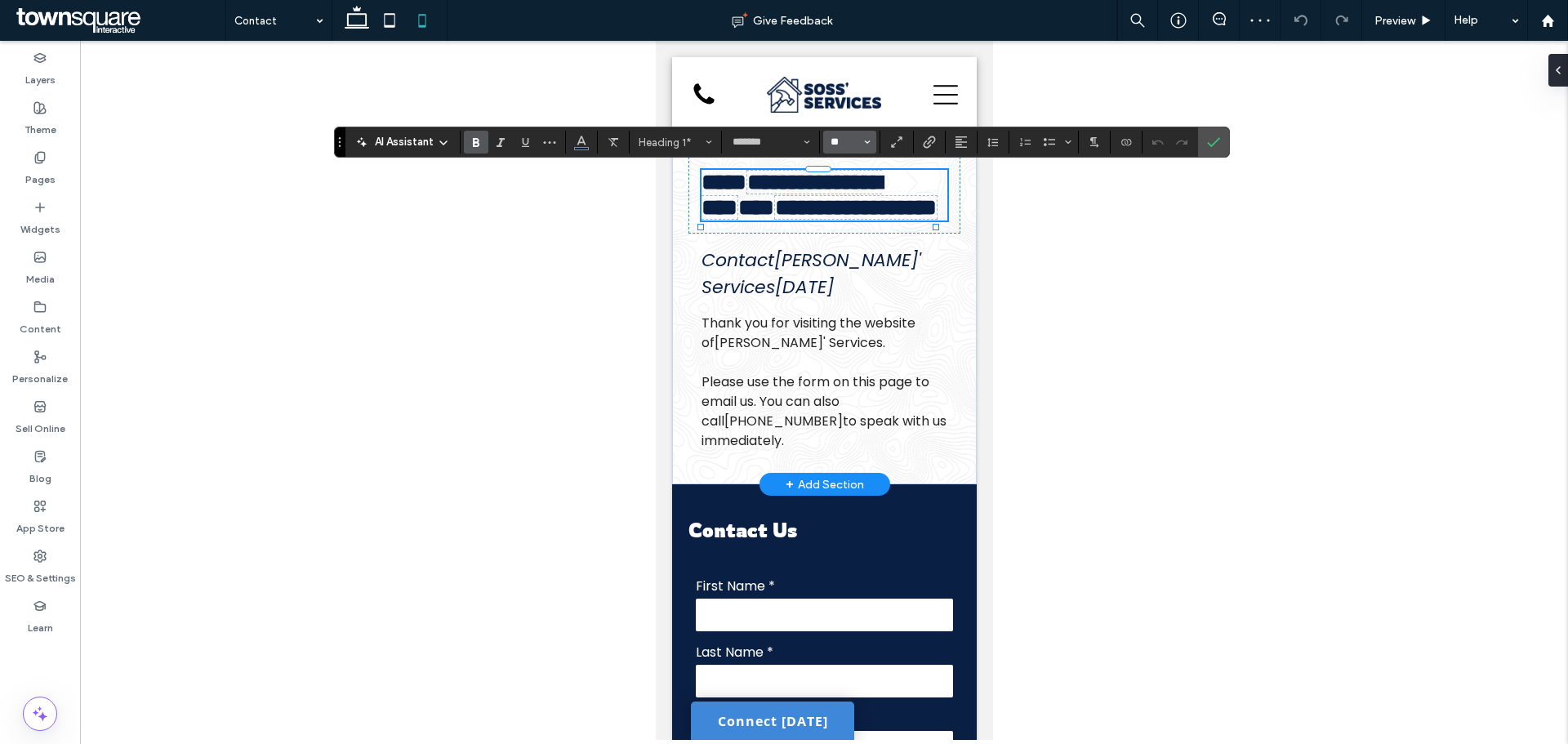
click at [843, 149] on input "**" at bounding box center [845, 141] width 32 height 13
type input "**"
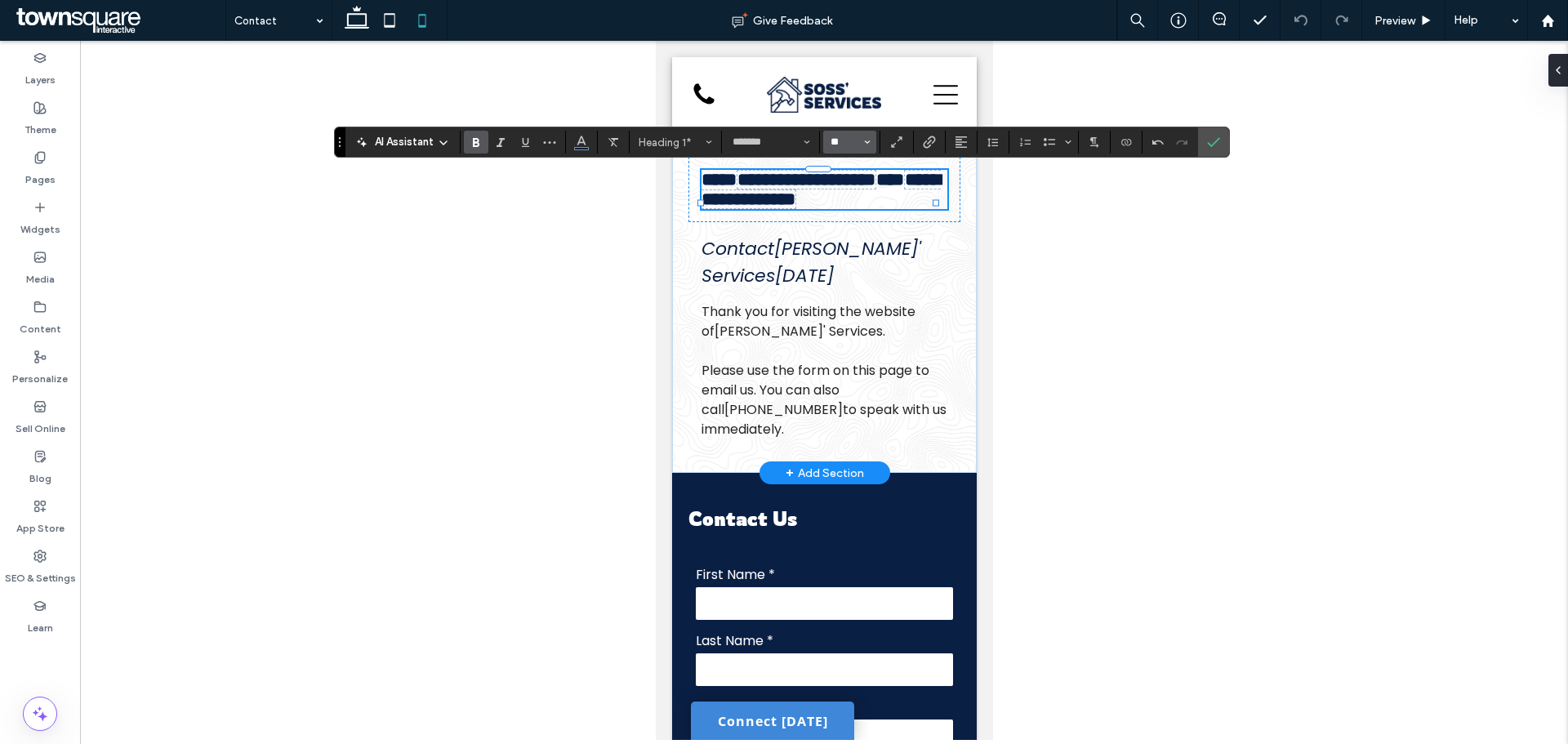
click at [853, 141] on input "**" at bounding box center [845, 141] width 32 height 13
click at [853, 141] on input "Size-input" at bounding box center [845, 141] width 32 height 13
type input "**"
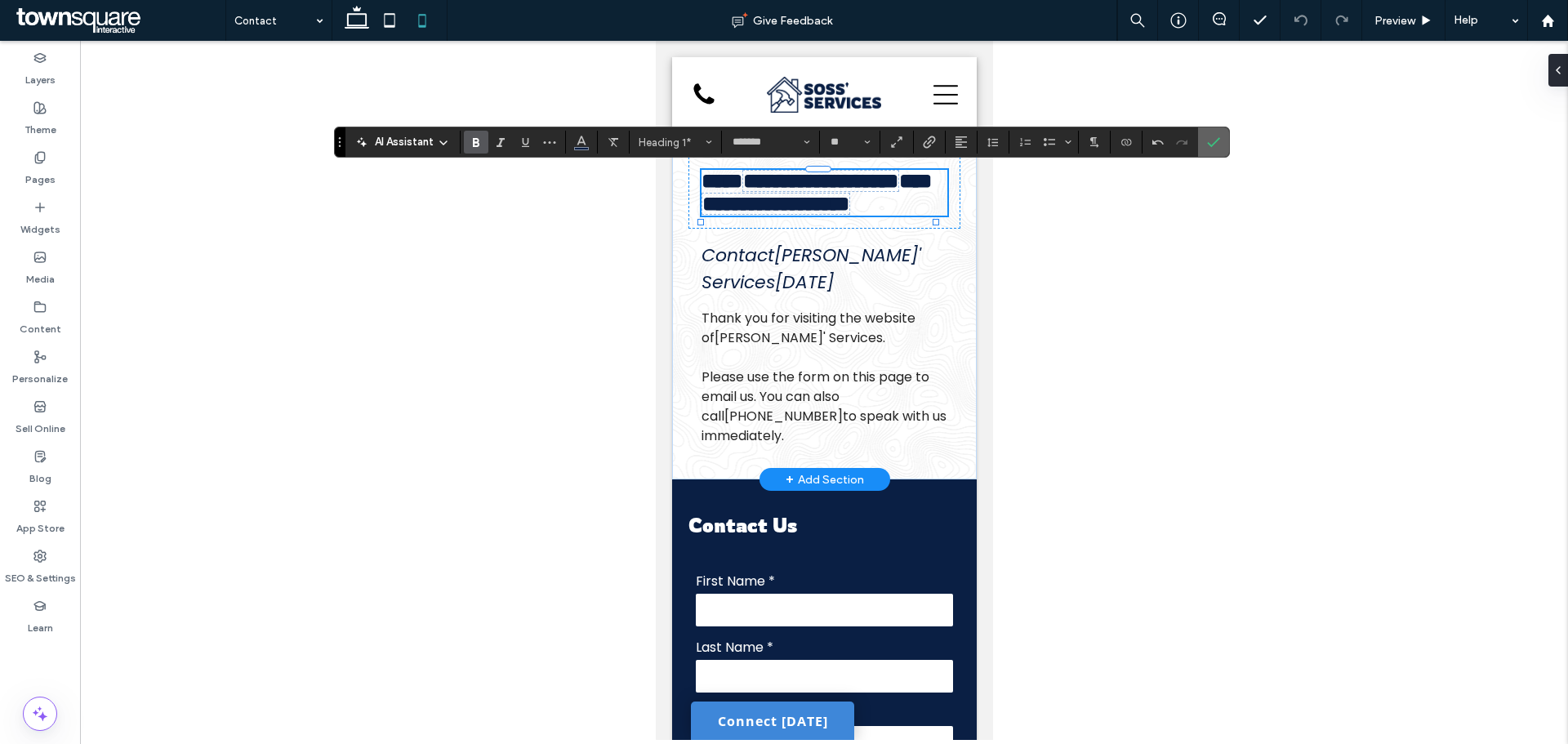
click at [1209, 137] on icon "Confirm" at bounding box center [1214, 141] width 13 height 13
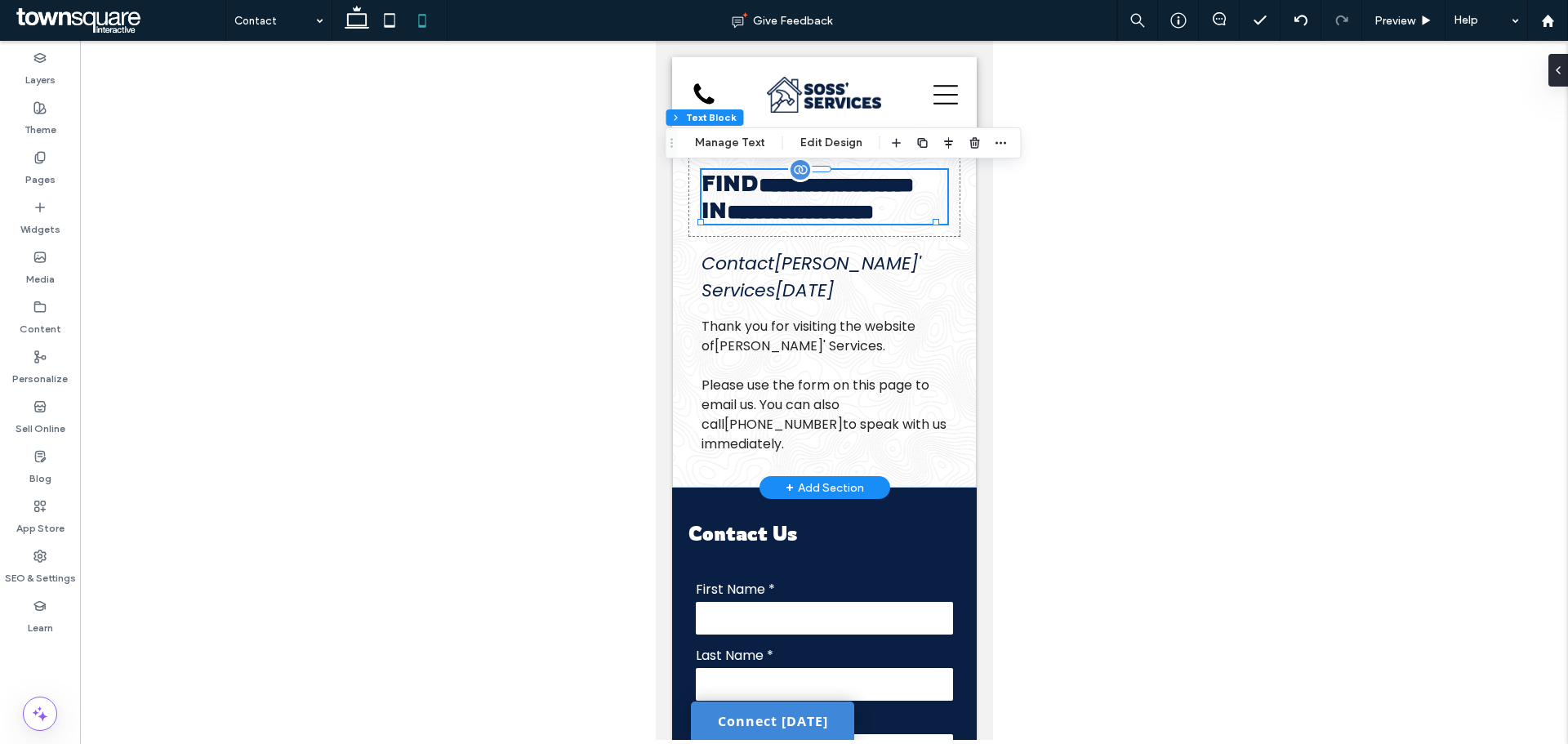
click at [842, 224] on h1 "**********" at bounding box center [823, 196] width 246 height 54
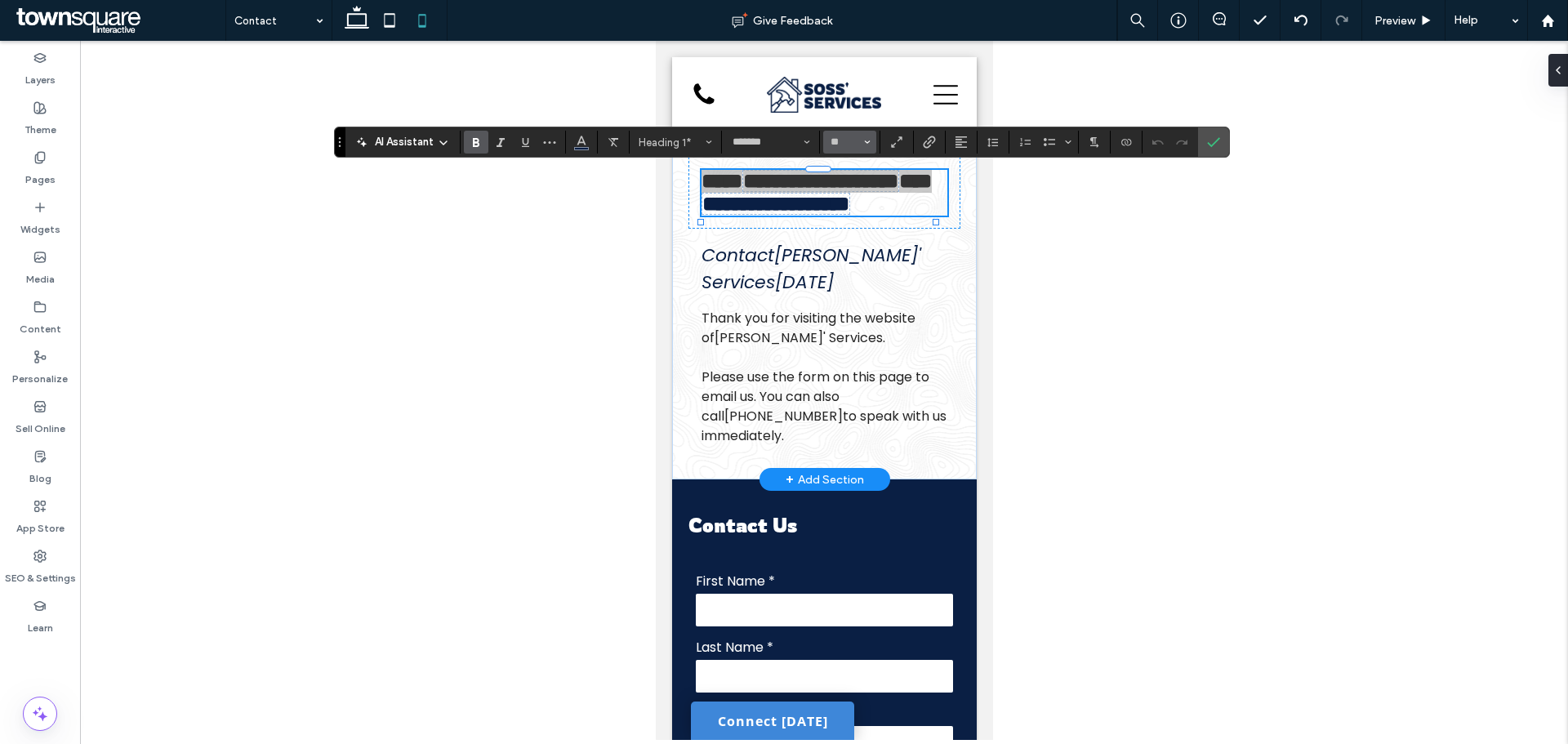
click at [836, 150] on button "**" at bounding box center [850, 141] width 53 height 23
click at [837, 143] on input "Size-input" at bounding box center [845, 141] width 32 height 13
type input "**"
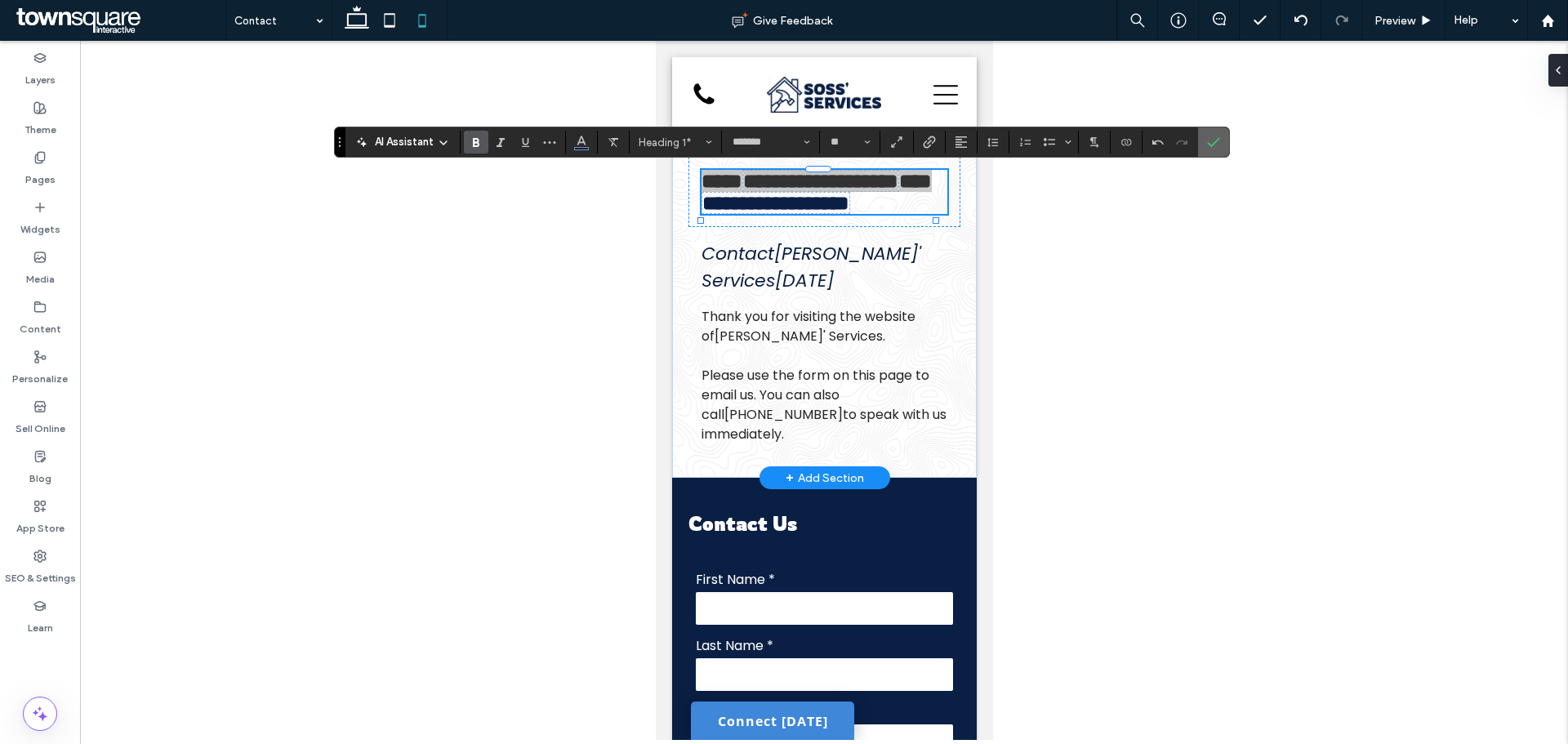
click at [1202, 142] on label "Confirm" at bounding box center [1214, 142] width 25 height 29
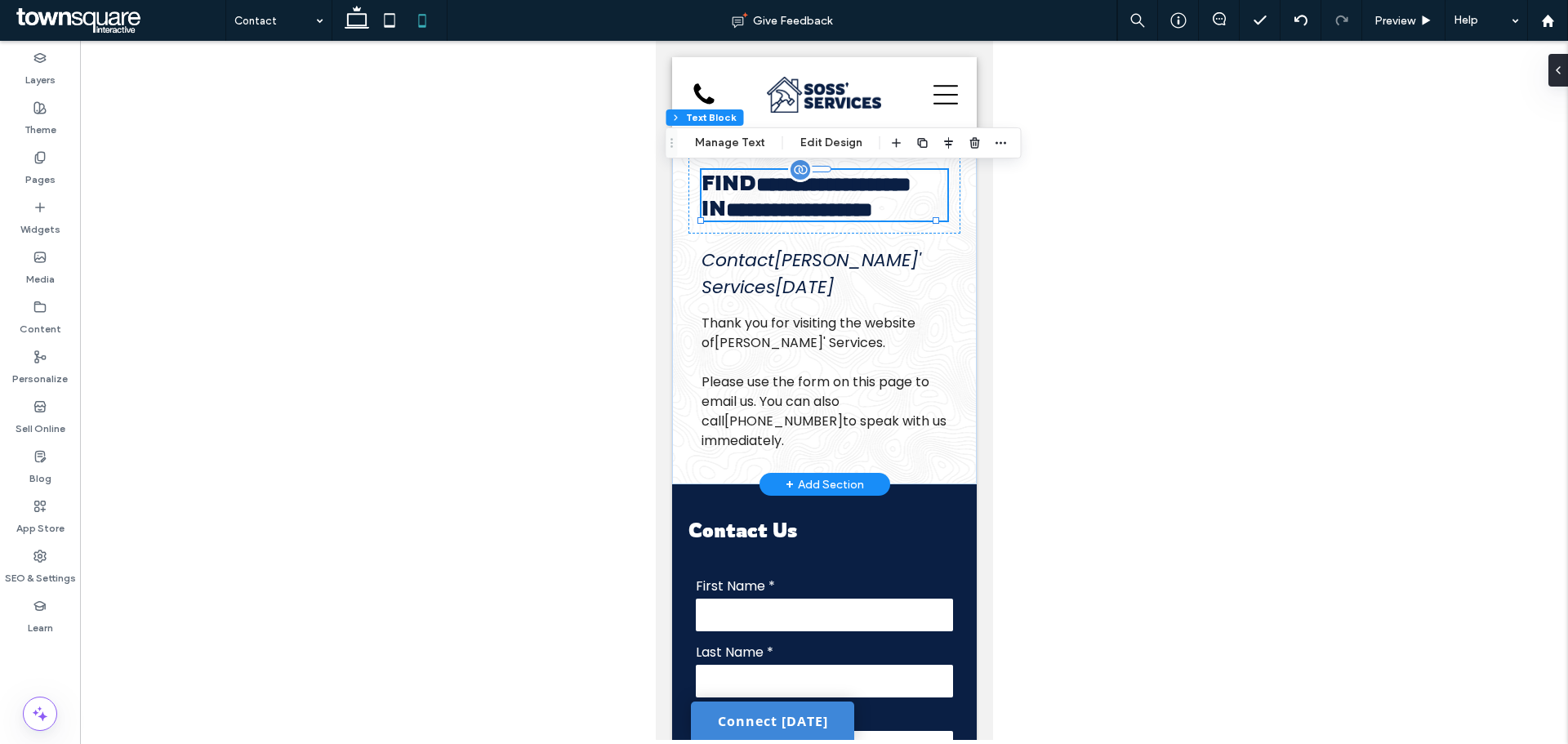
click at [838, 220] on span "**********" at bounding box center [798, 209] width 147 height 20
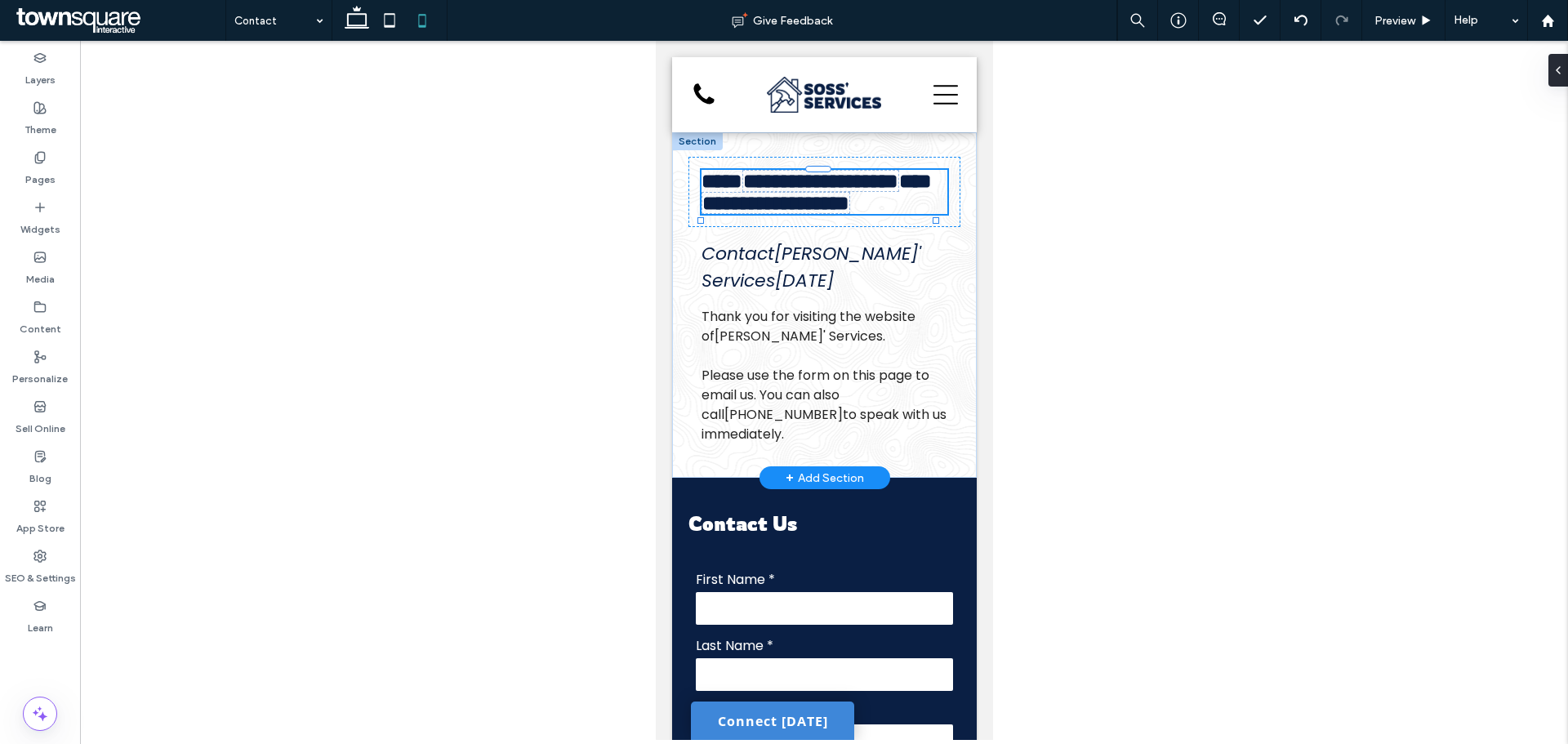
type input "*******"
type input "**"
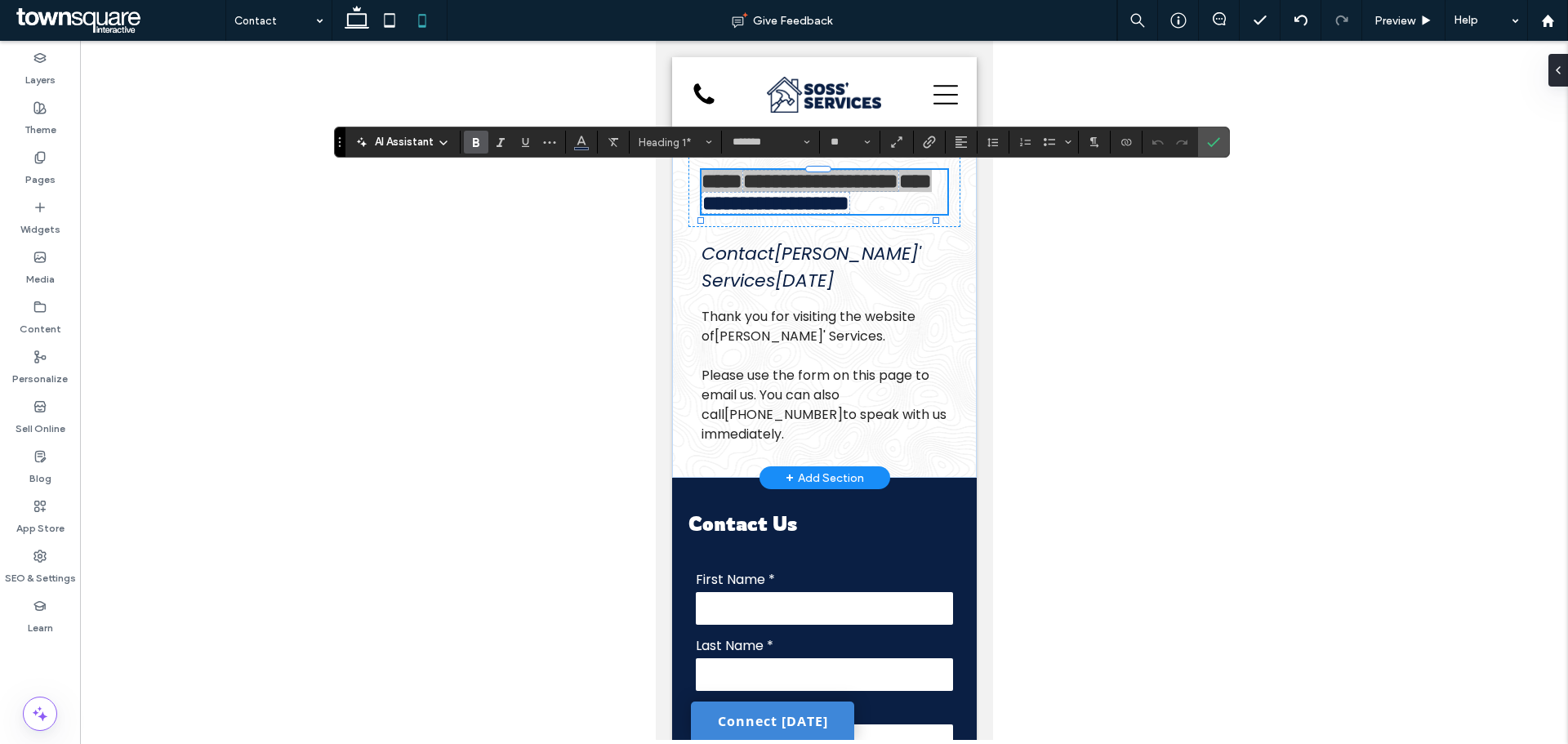
click at [1206, 144] on label "Confirm" at bounding box center [1214, 142] width 25 height 29
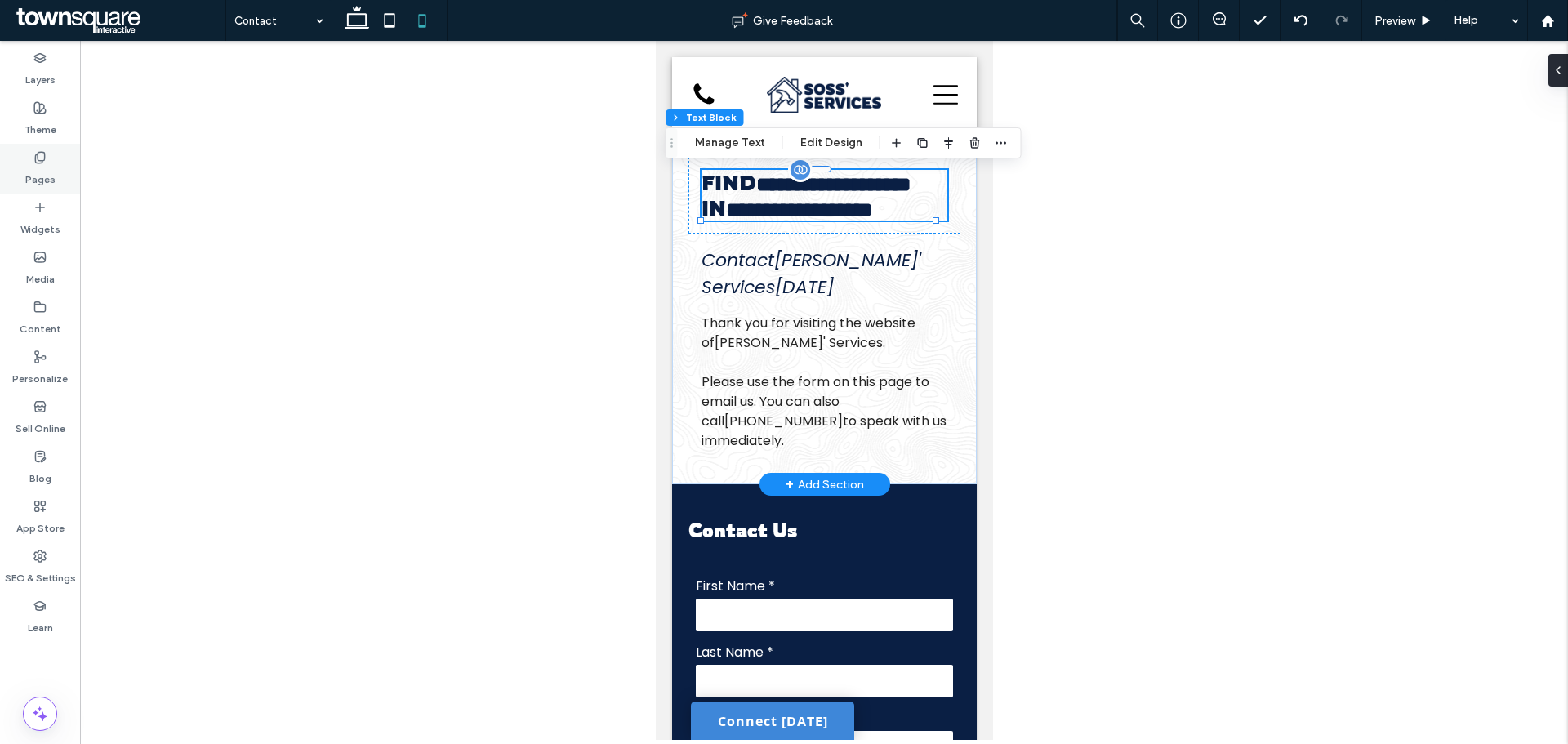
click at [47, 158] on div "Pages" at bounding box center [40, 168] width 80 height 50
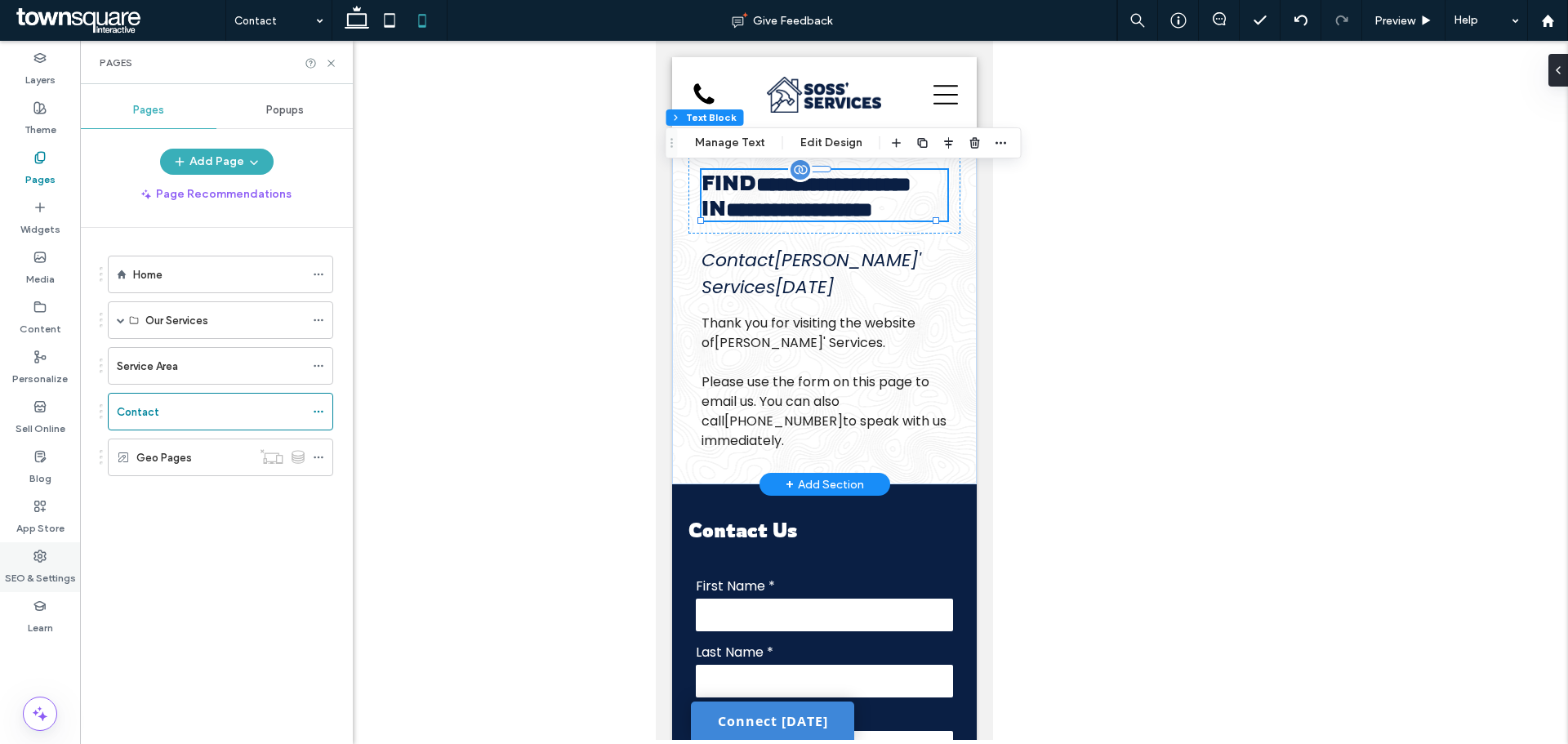
click at [47, 545] on div "SEO & Settings" at bounding box center [40, 567] width 80 height 50
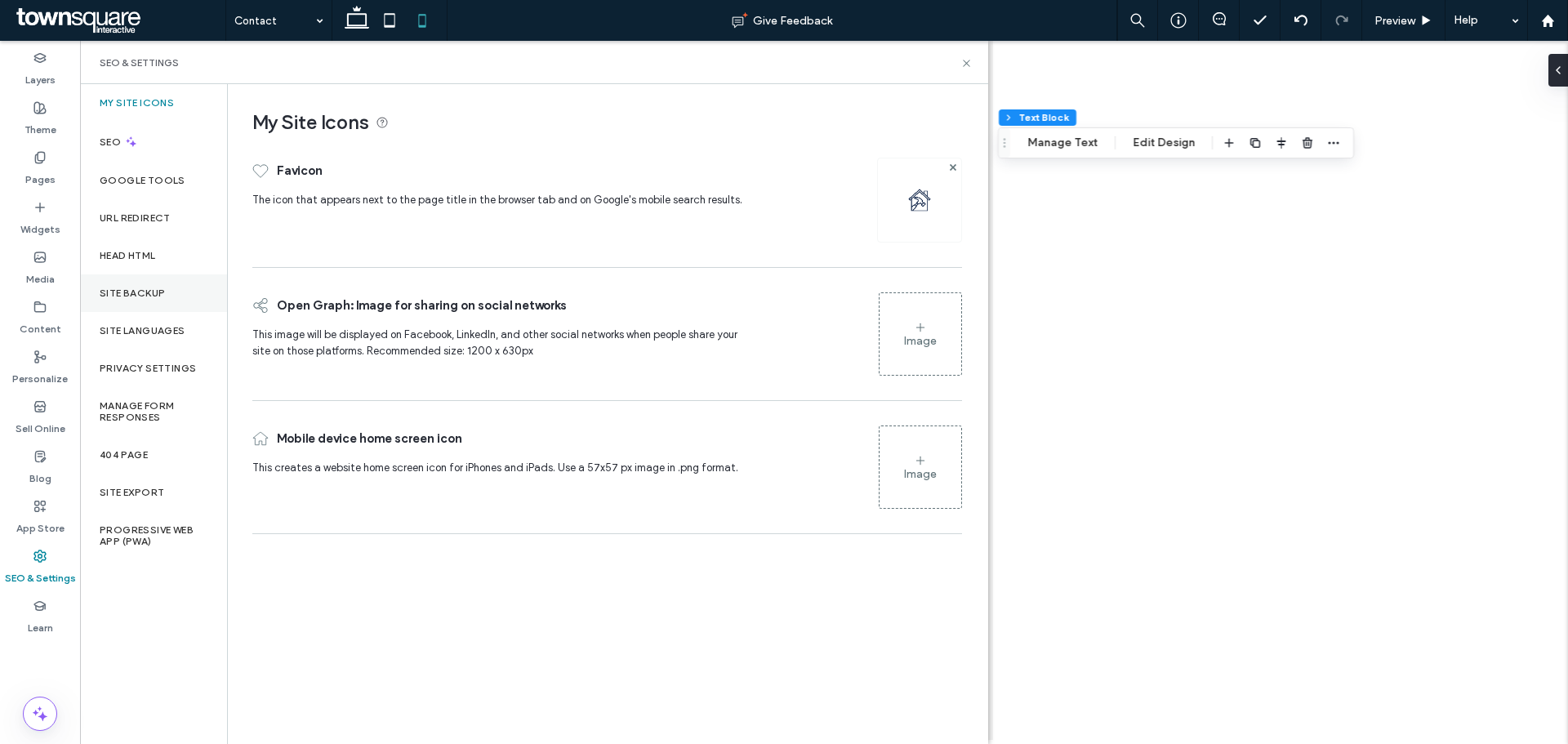
click at [127, 285] on div "Site Backup" at bounding box center [153, 293] width 147 height 37
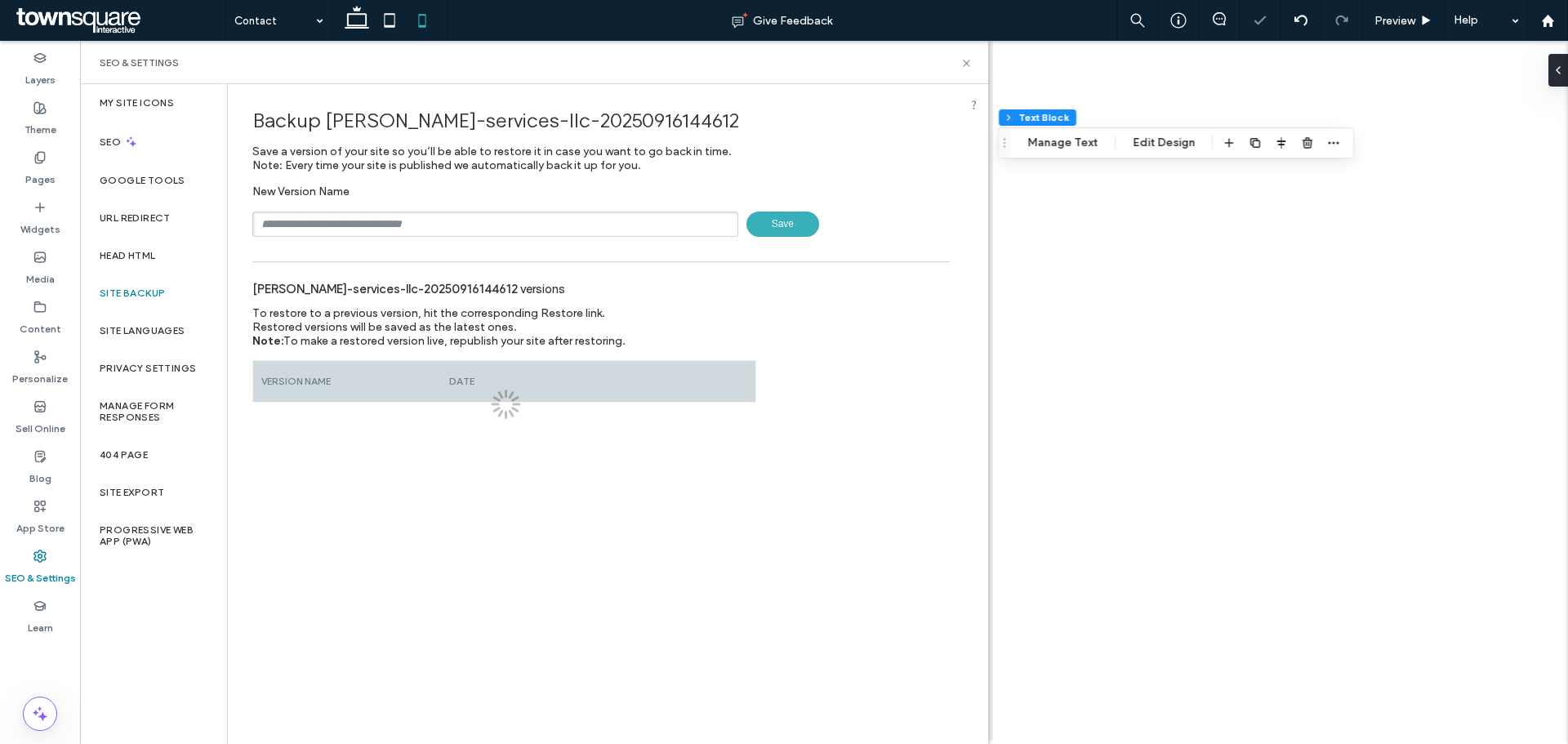
click at [408, 222] on input "text" at bounding box center [495, 225] width 486 height 26
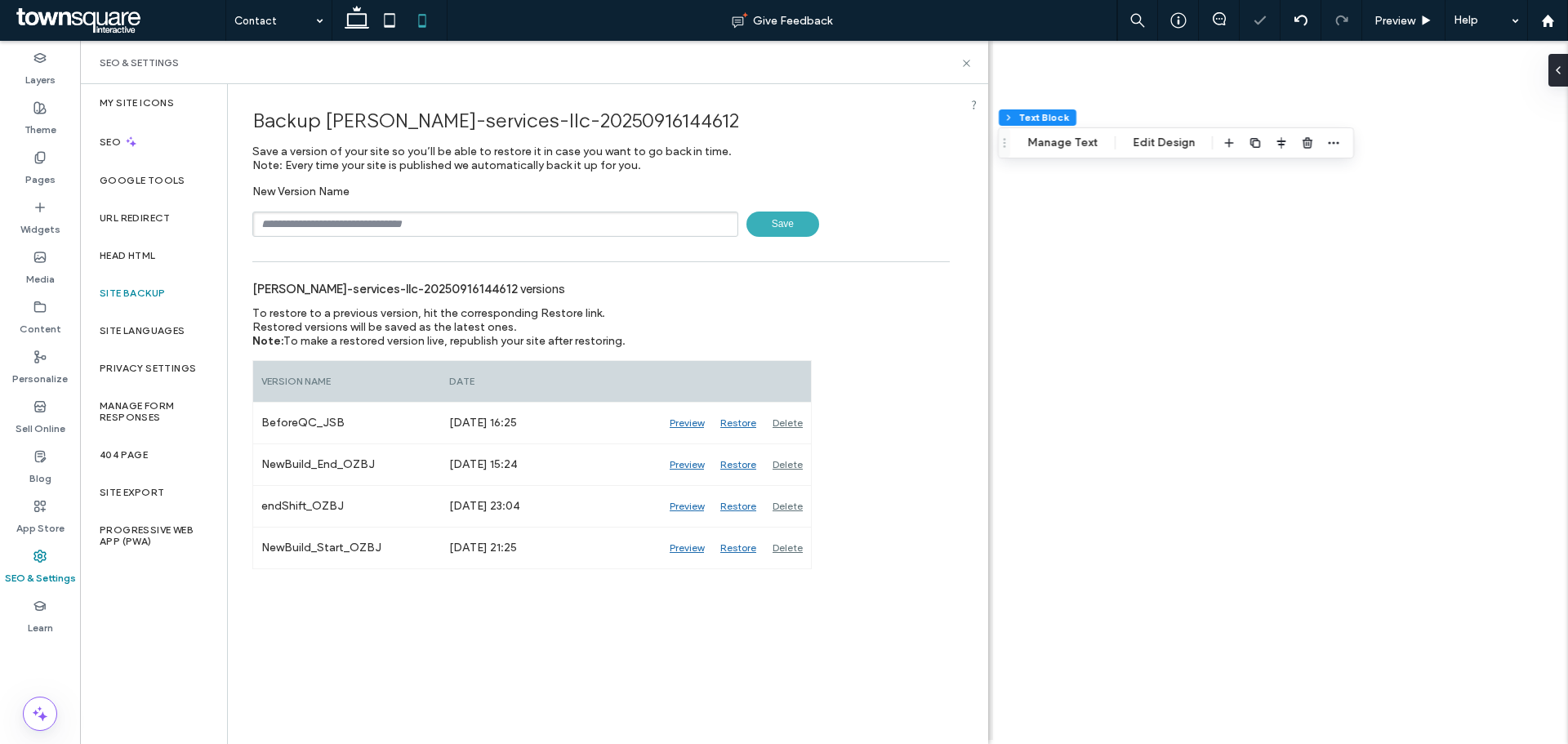
type input "**********"
click at [785, 236] on span "Save" at bounding box center [784, 225] width 73 height 26
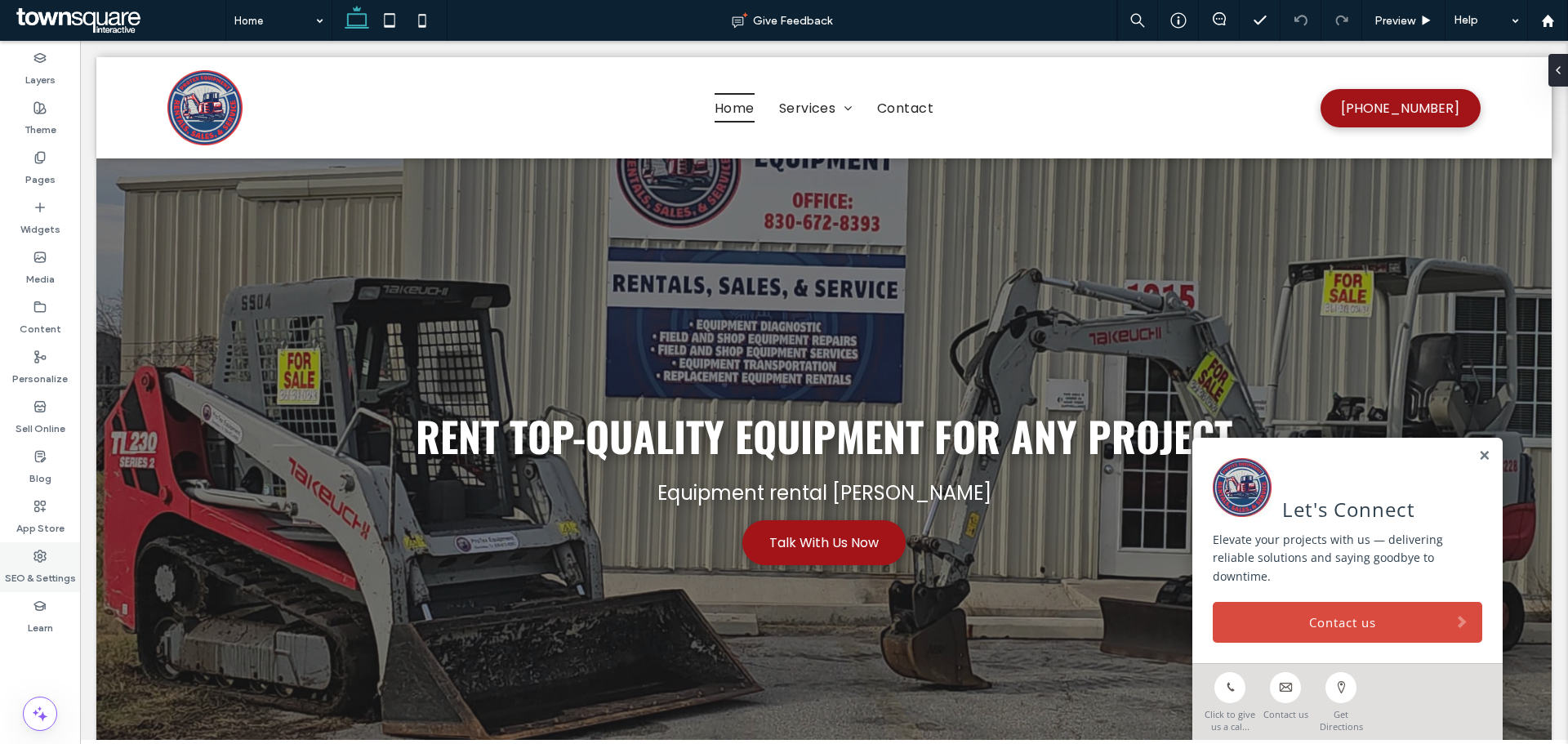
click at [50, 553] on div "SEO & Settings" at bounding box center [40, 567] width 80 height 50
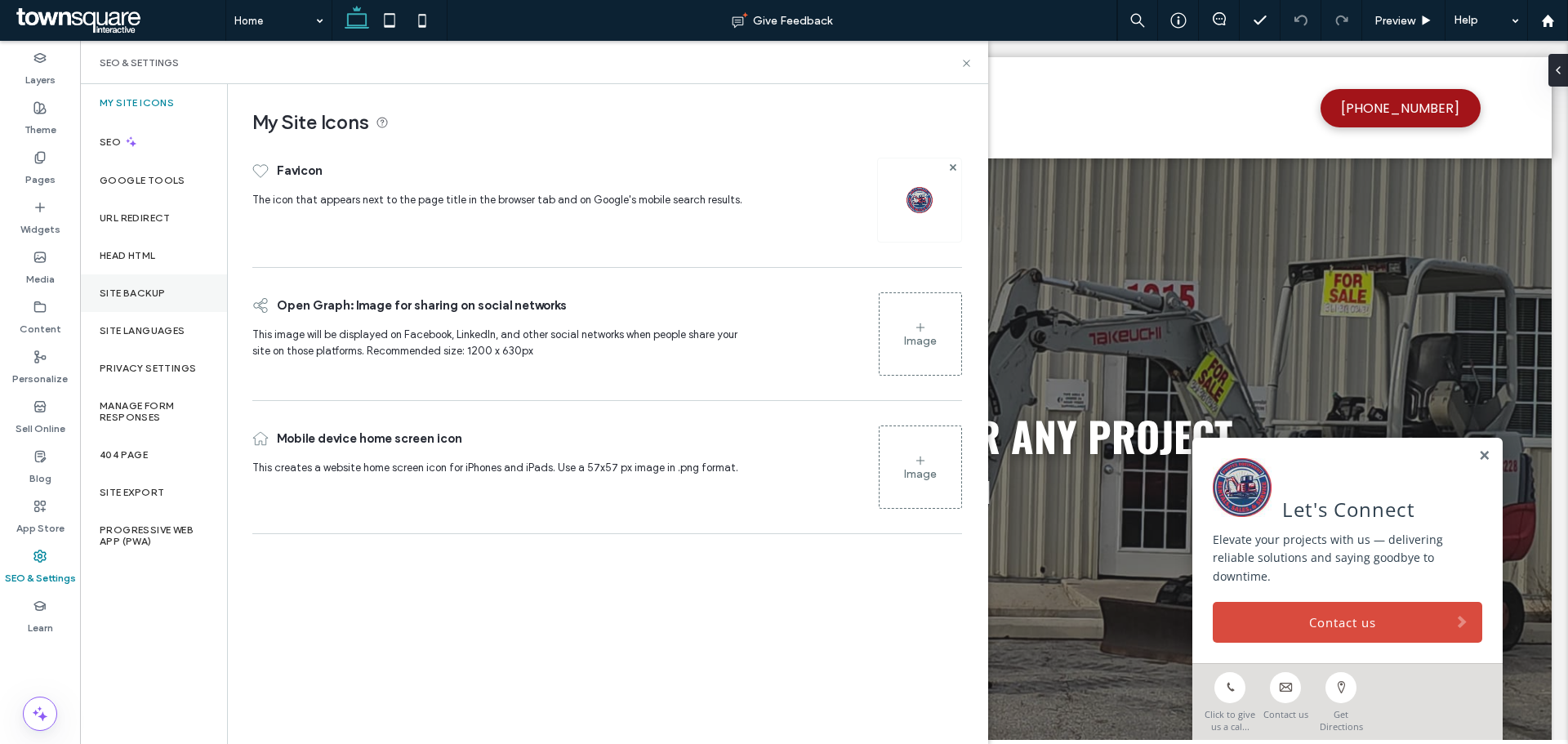
click at [141, 288] on label "Site Backup" at bounding box center [132, 293] width 66 height 12
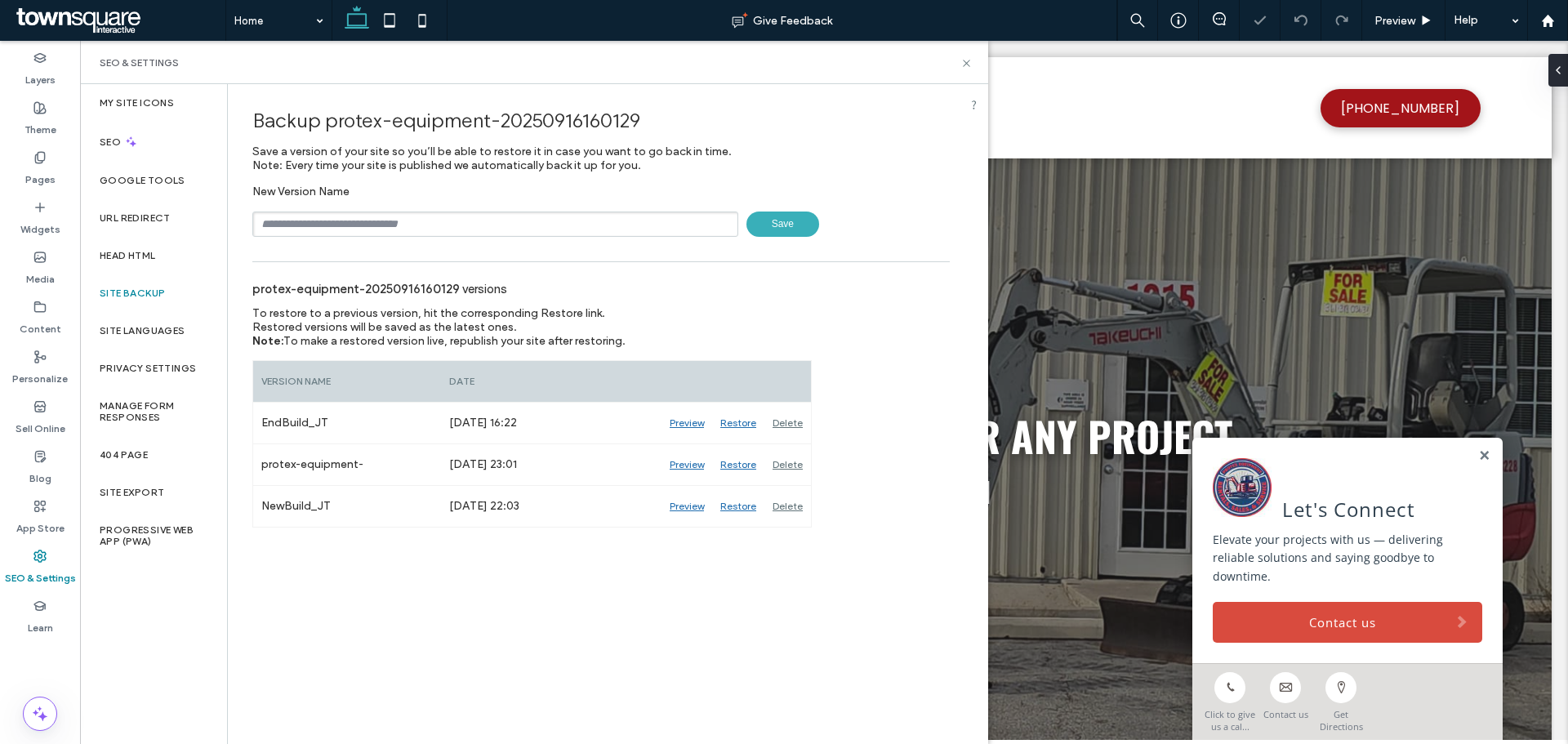
click at [321, 236] on input "text" at bounding box center [495, 225] width 486 height 26
type input "**********"
click at [320, 219] on input "**********" at bounding box center [495, 225] width 486 height 26
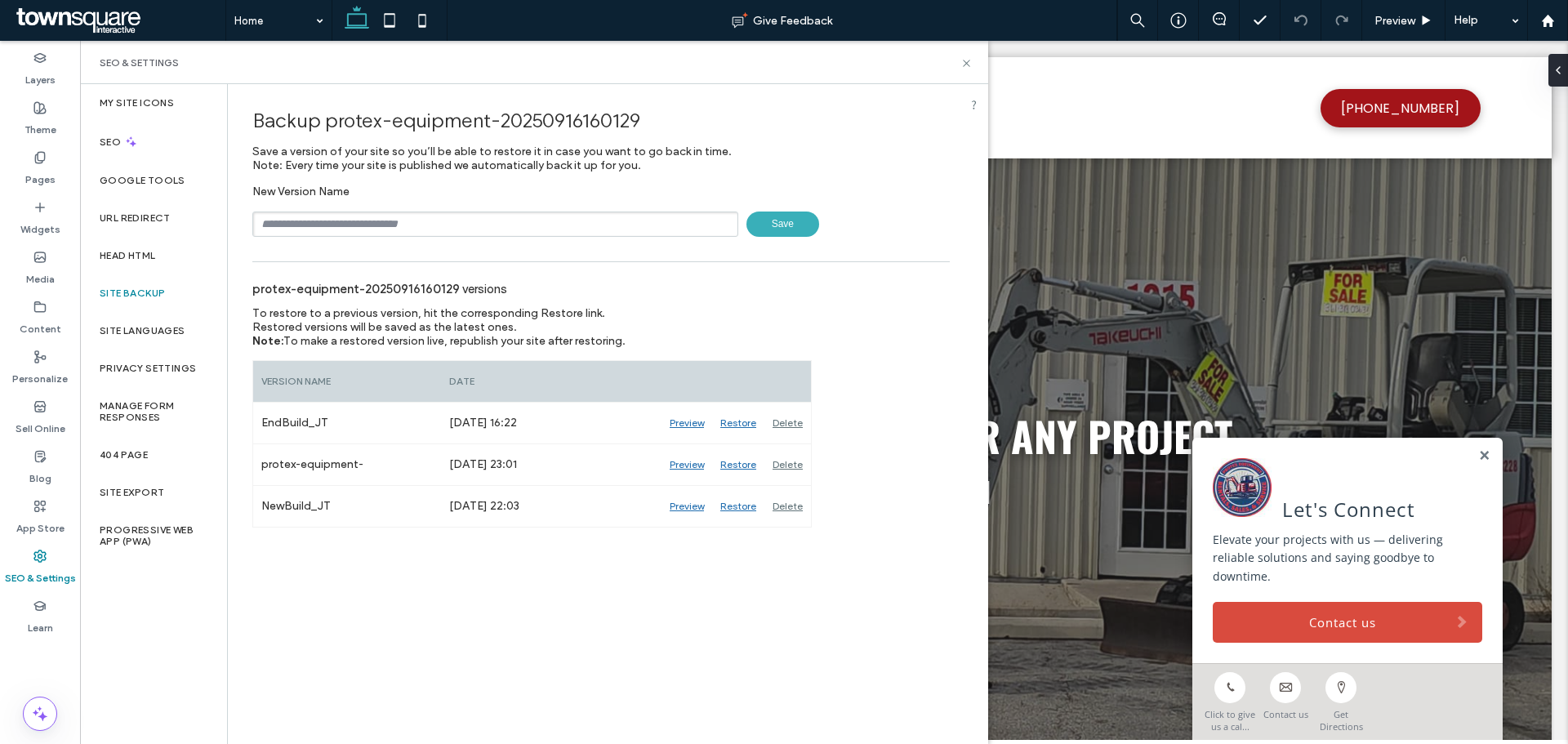
click at [320, 227] on input "text" at bounding box center [495, 225] width 486 height 26
type input "**********"
click at [782, 221] on span "Save" at bounding box center [784, 225] width 73 height 26
click at [969, 63] on icon at bounding box center [966, 63] width 12 height 12
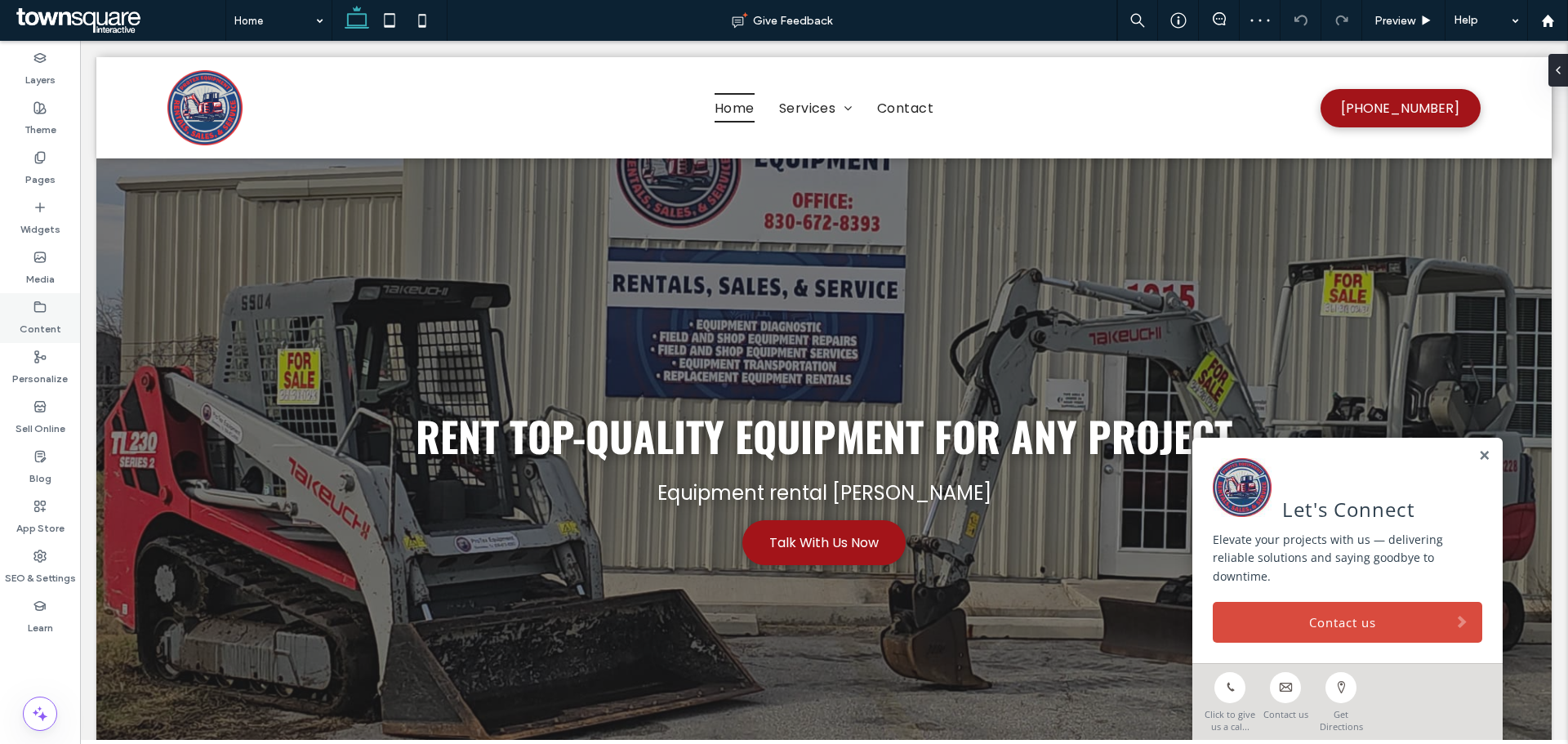
click at [48, 315] on label "Content" at bounding box center [40, 324] width 42 height 23
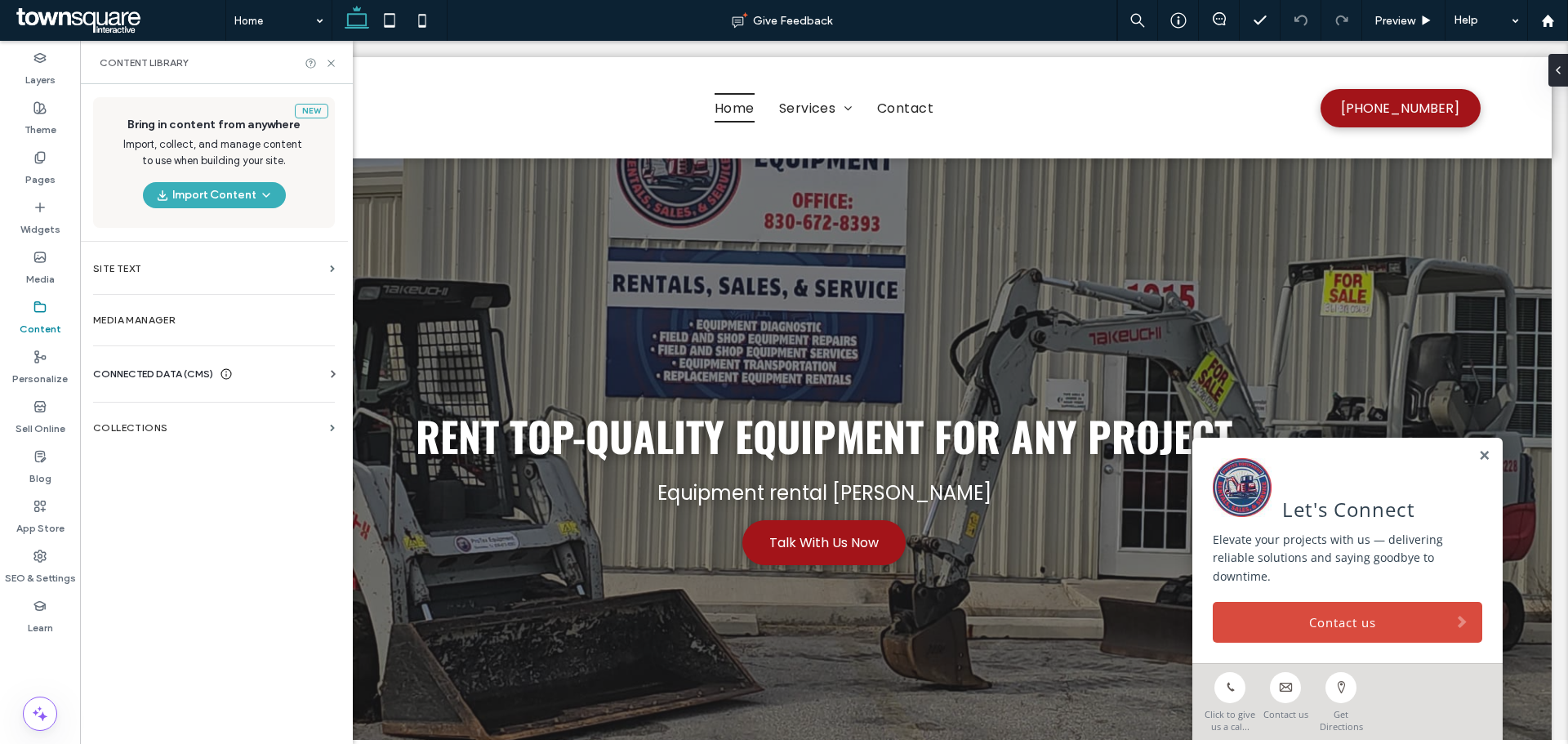
click at [186, 377] on span "CONNECTED DATA (CMS)" at bounding box center [153, 374] width 120 height 16
click at [171, 429] on section "Business Info" at bounding box center [217, 414] width 248 height 37
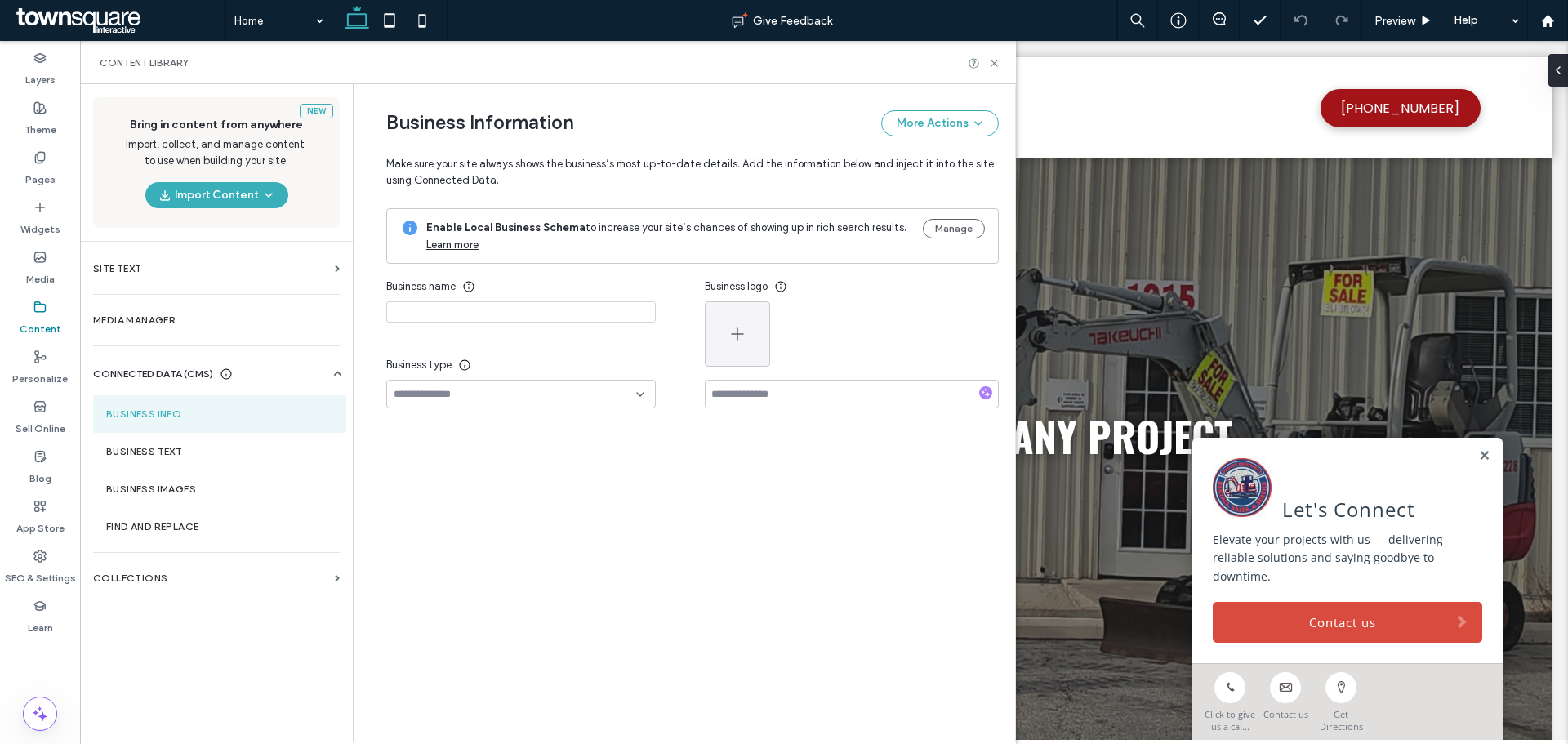
type input "**********"
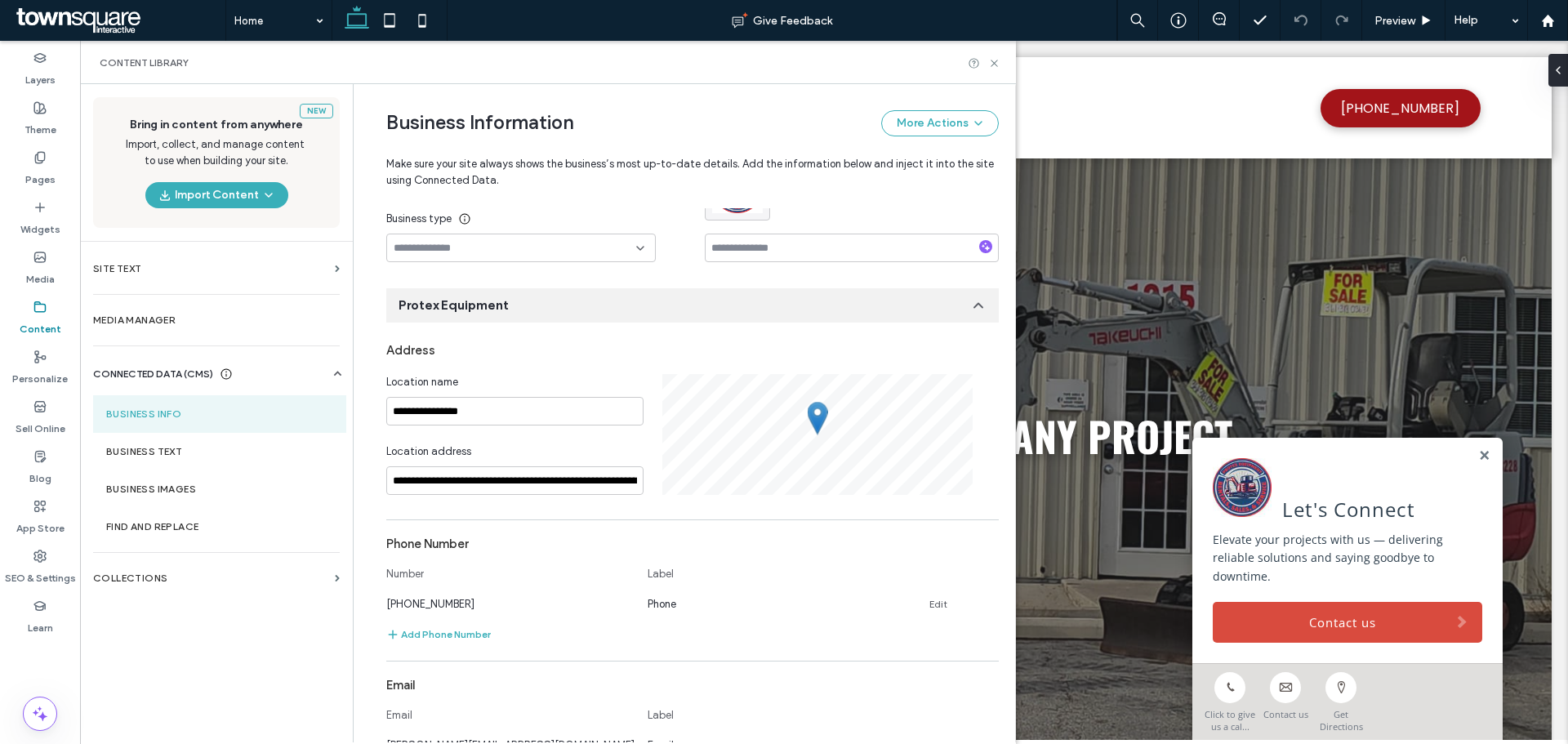
click at [171, 418] on section "Business Info" at bounding box center [219, 414] width 253 height 37
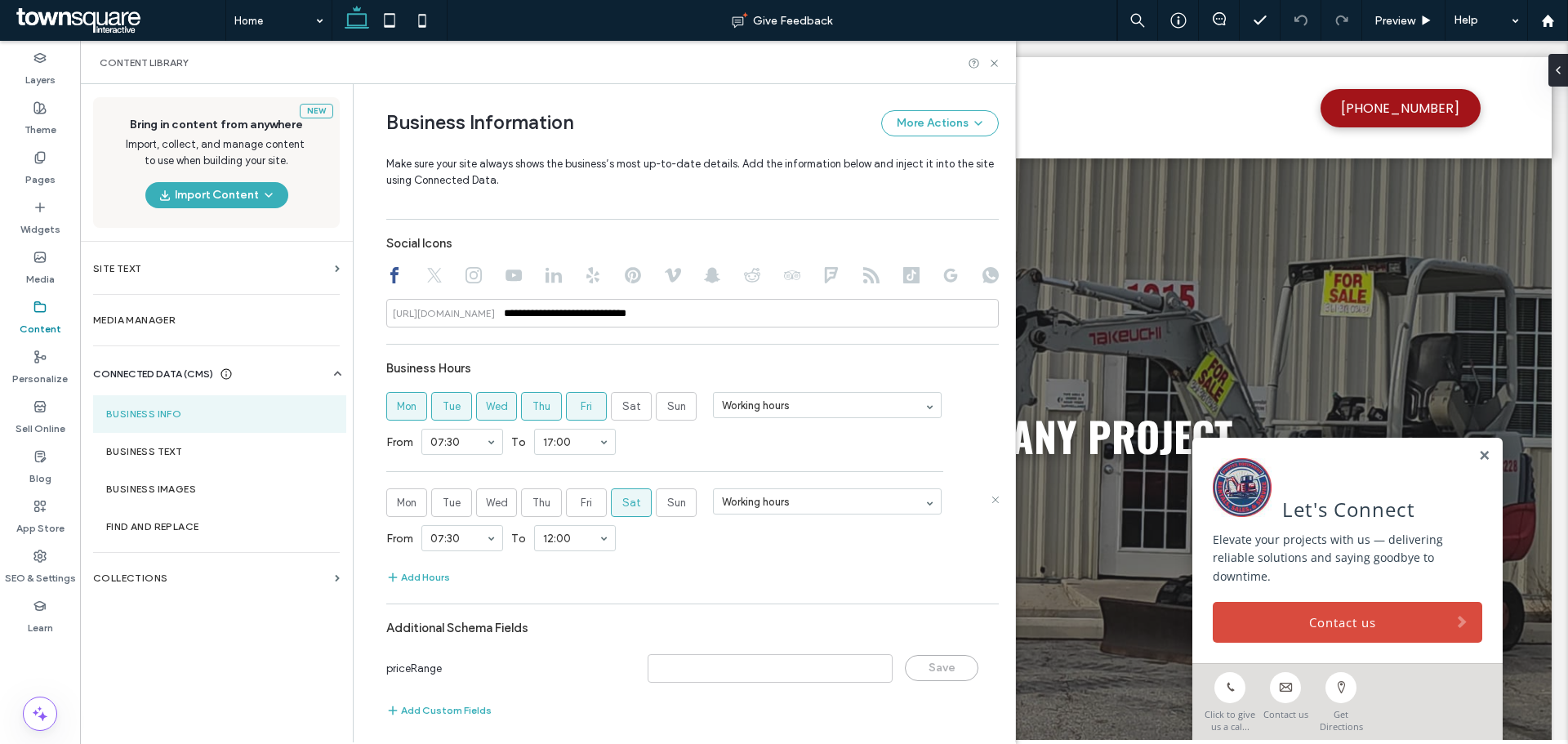
scroll to position [736, 0]
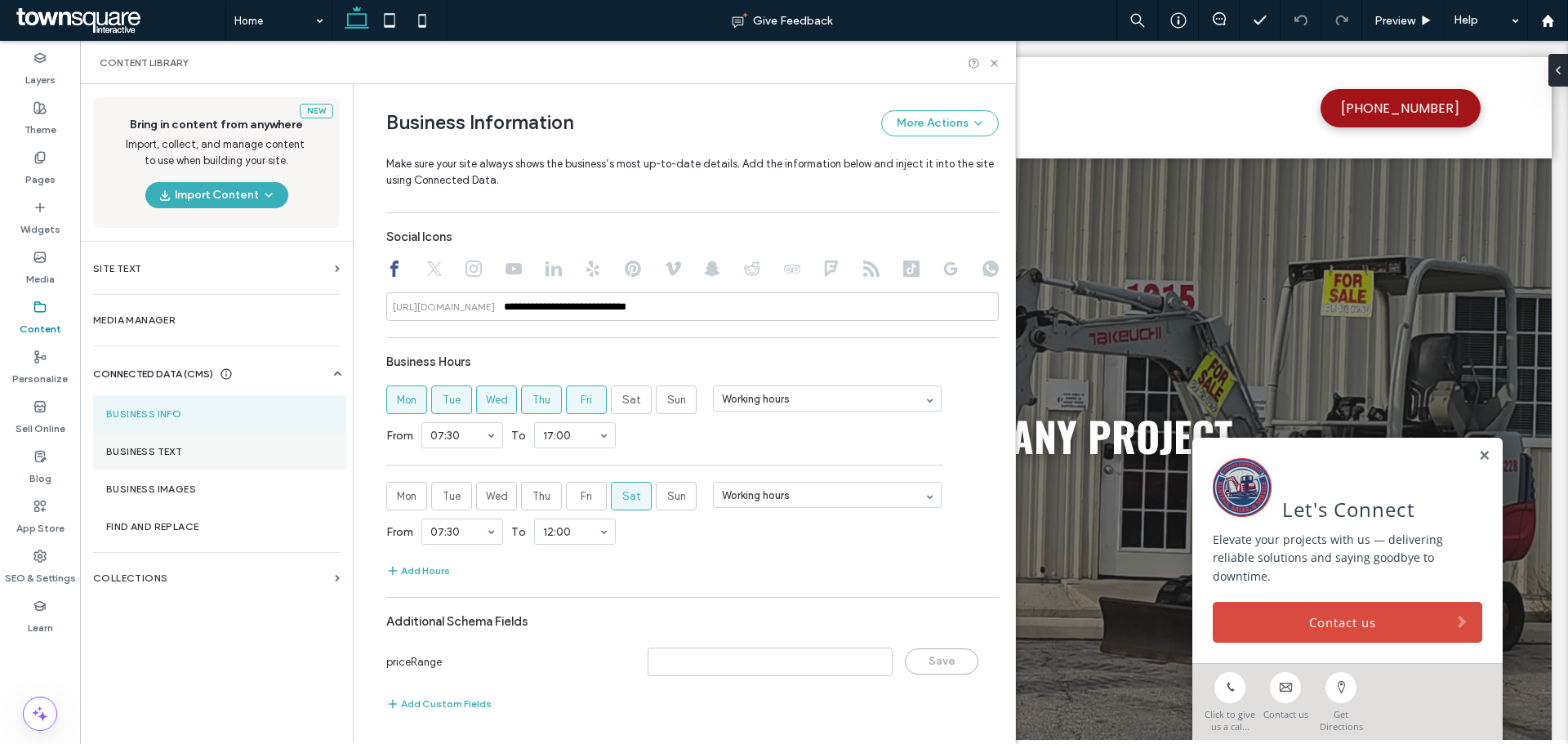
click at [217, 454] on label "Business Text" at bounding box center [219, 451] width 227 height 12
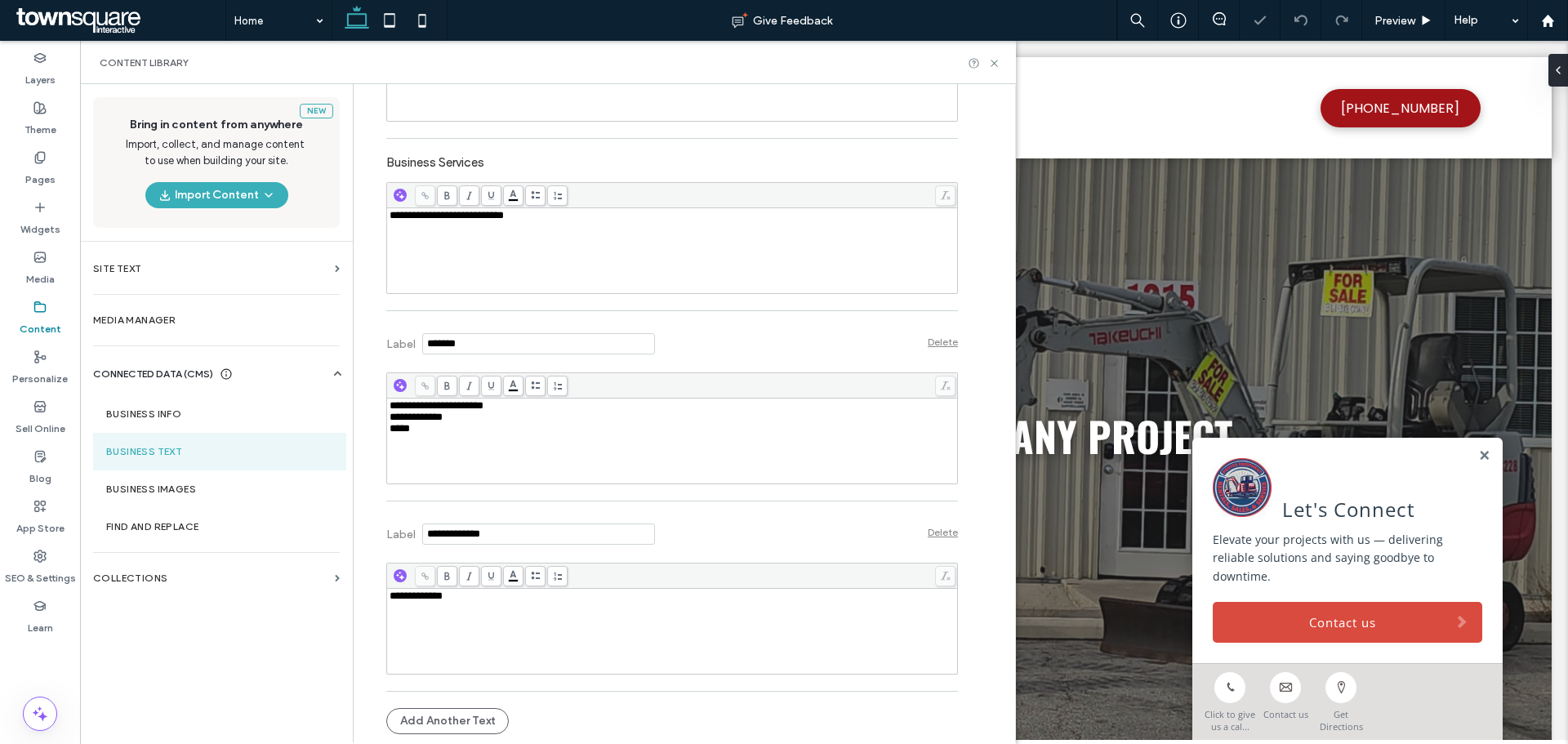
scroll to position [0, 0]
click at [996, 64] on icon at bounding box center [994, 63] width 12 height 12
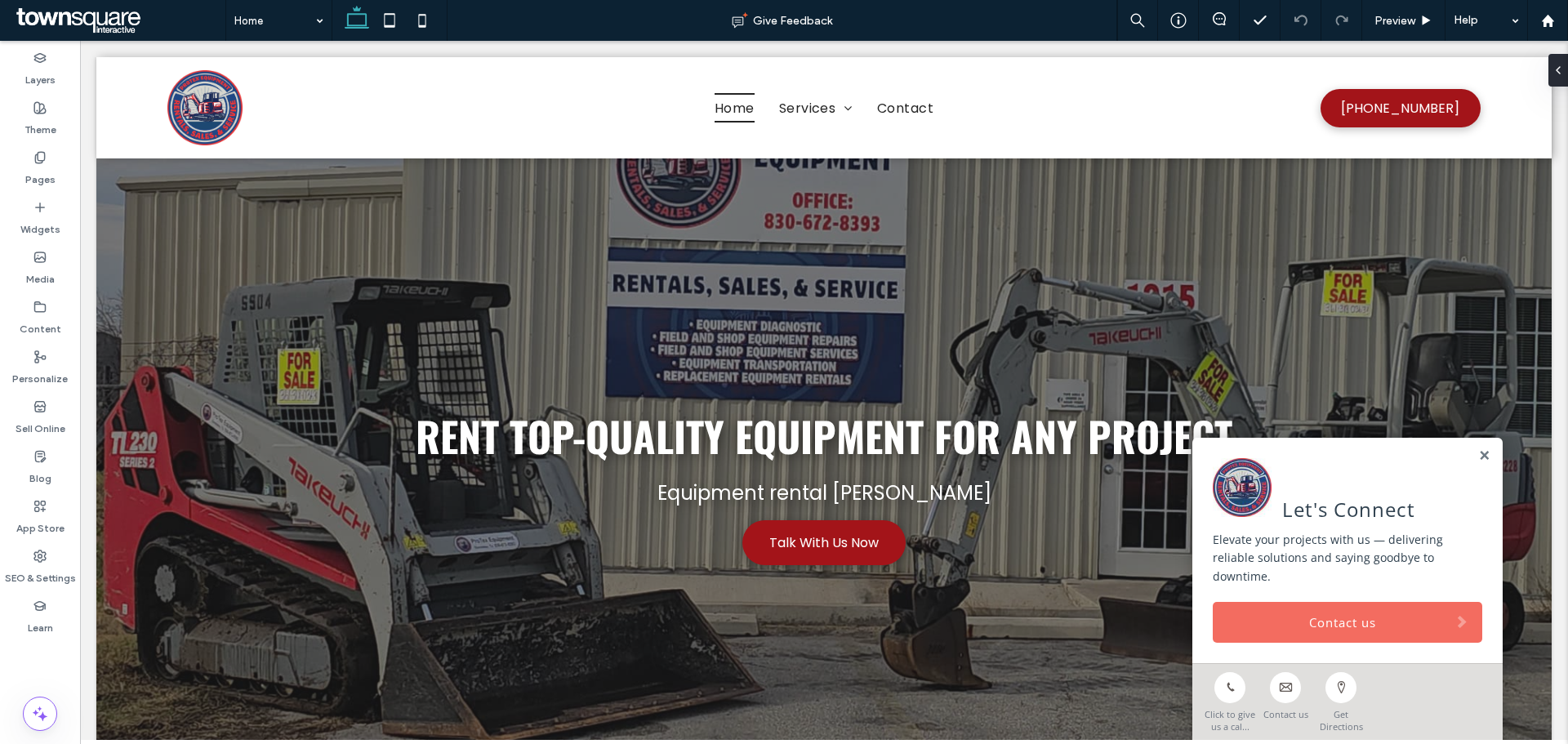
click at [1280, 629] on link "Contact us" at bounding box center [1347, 622] width 269 height 41
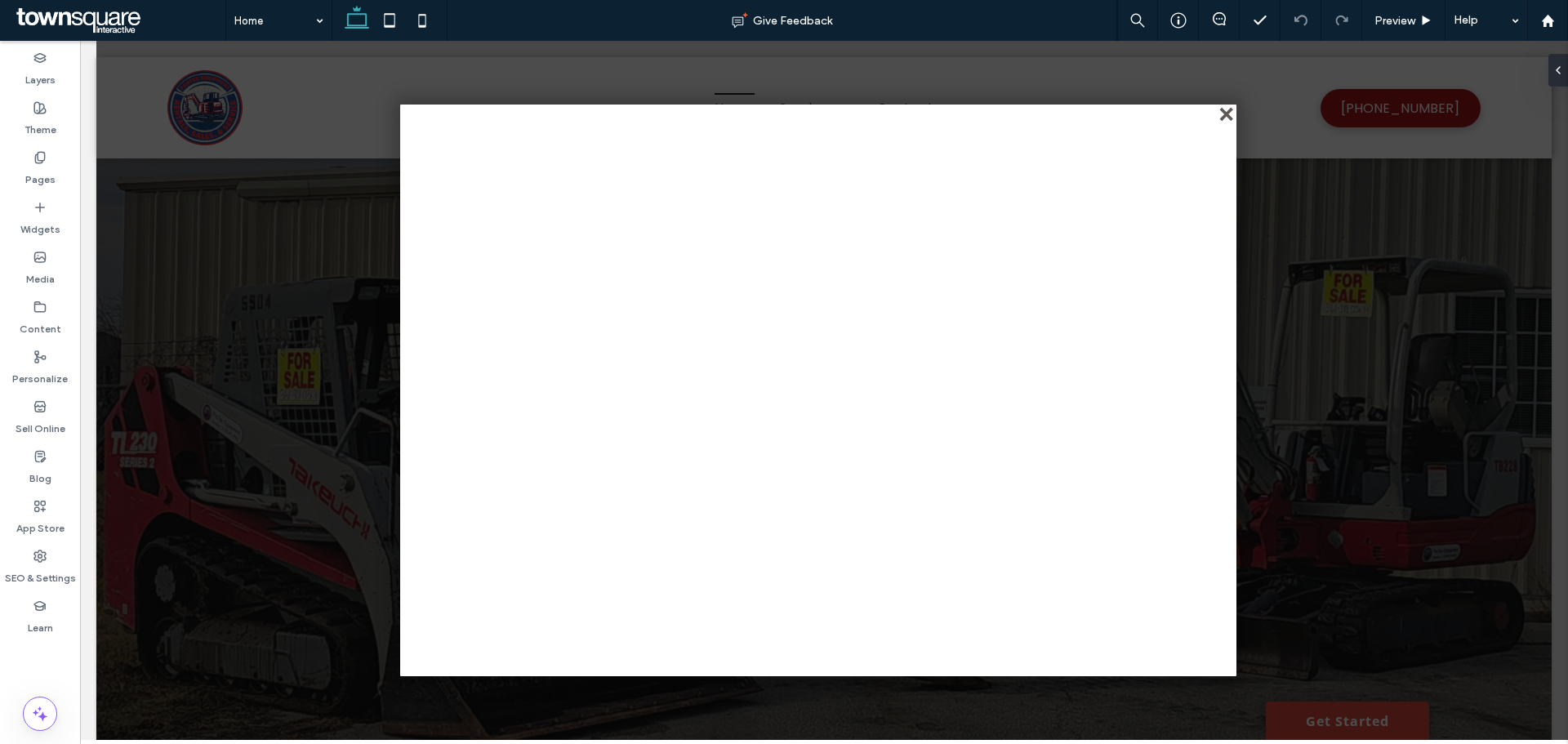
click at [1222, 110] on div "close" at bounding box center [1227, 115] width 12 height 12
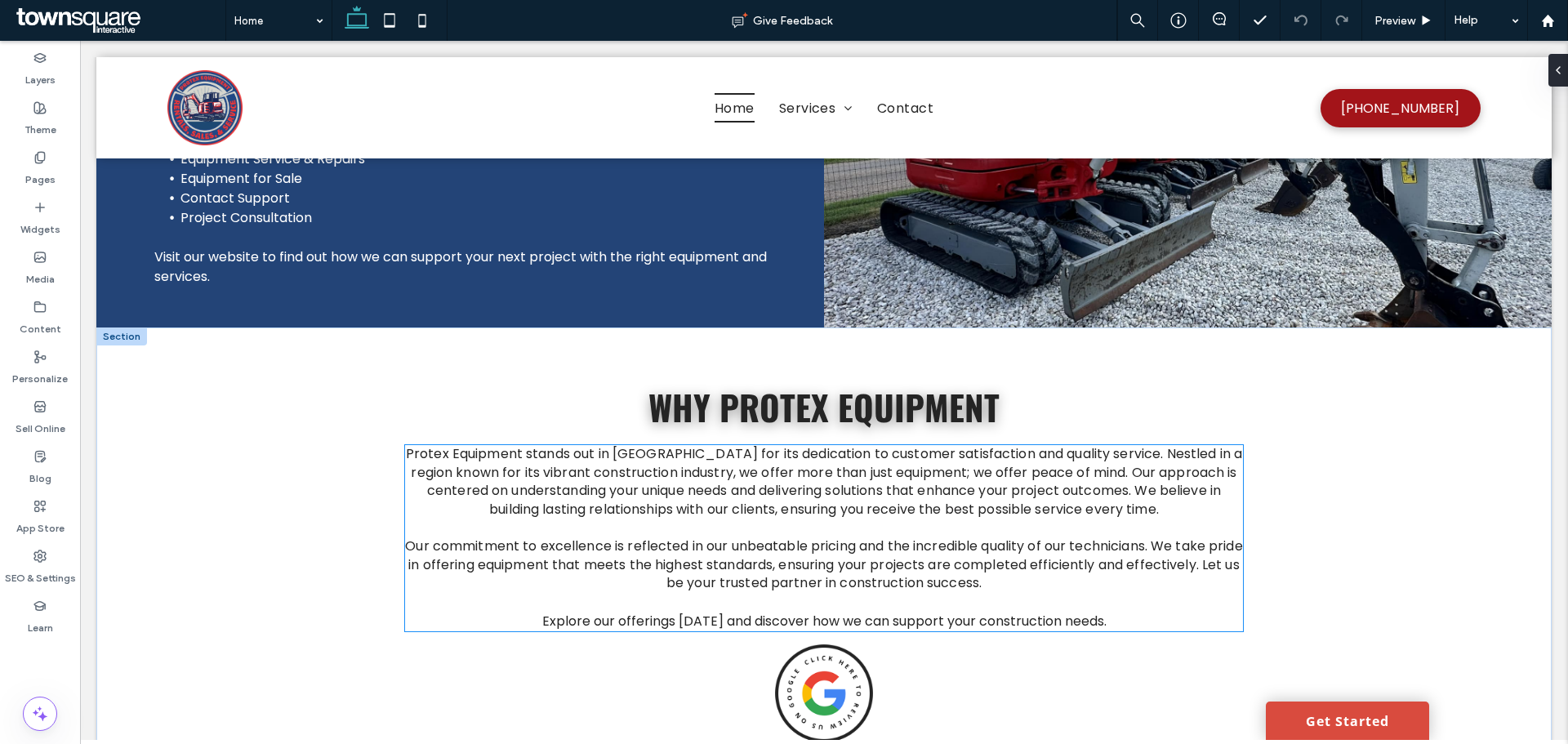
scroll to position [2077, 0]
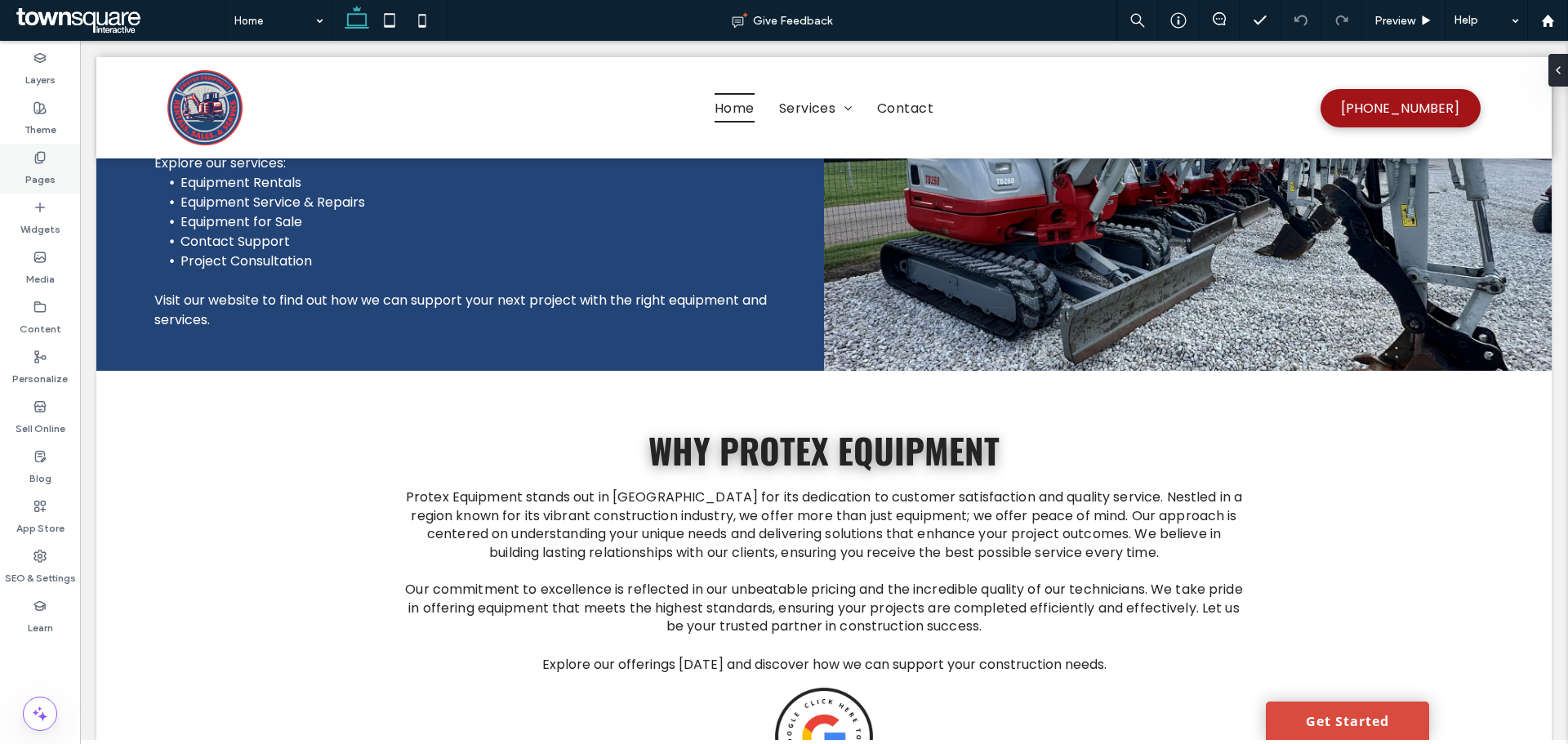
click at [37, 172] on label "Pages" at bounding box center [40, 175] width 30 height 23
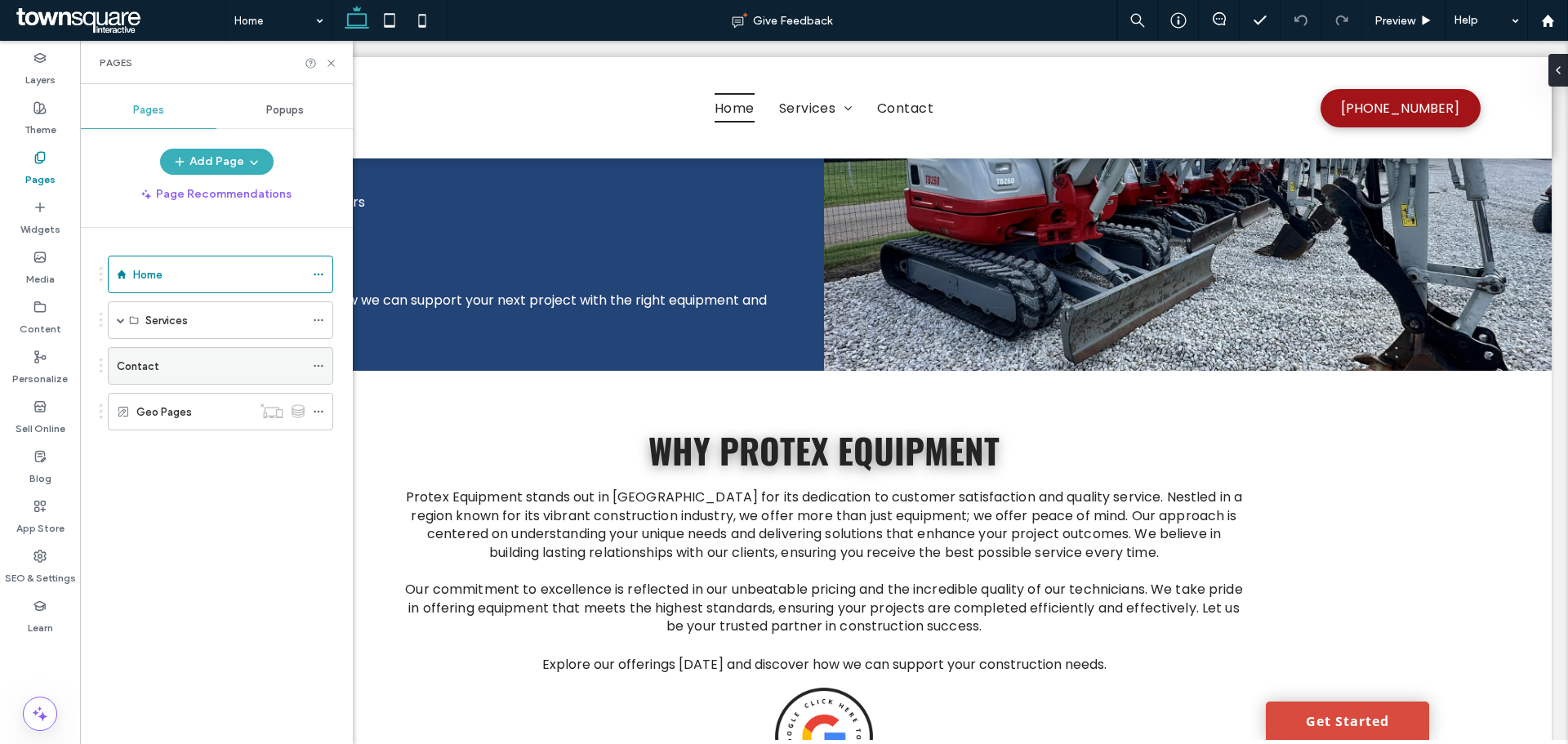
click at [176, 375] on div "Contact" at bounding box center [211, 365] width 188 height 36
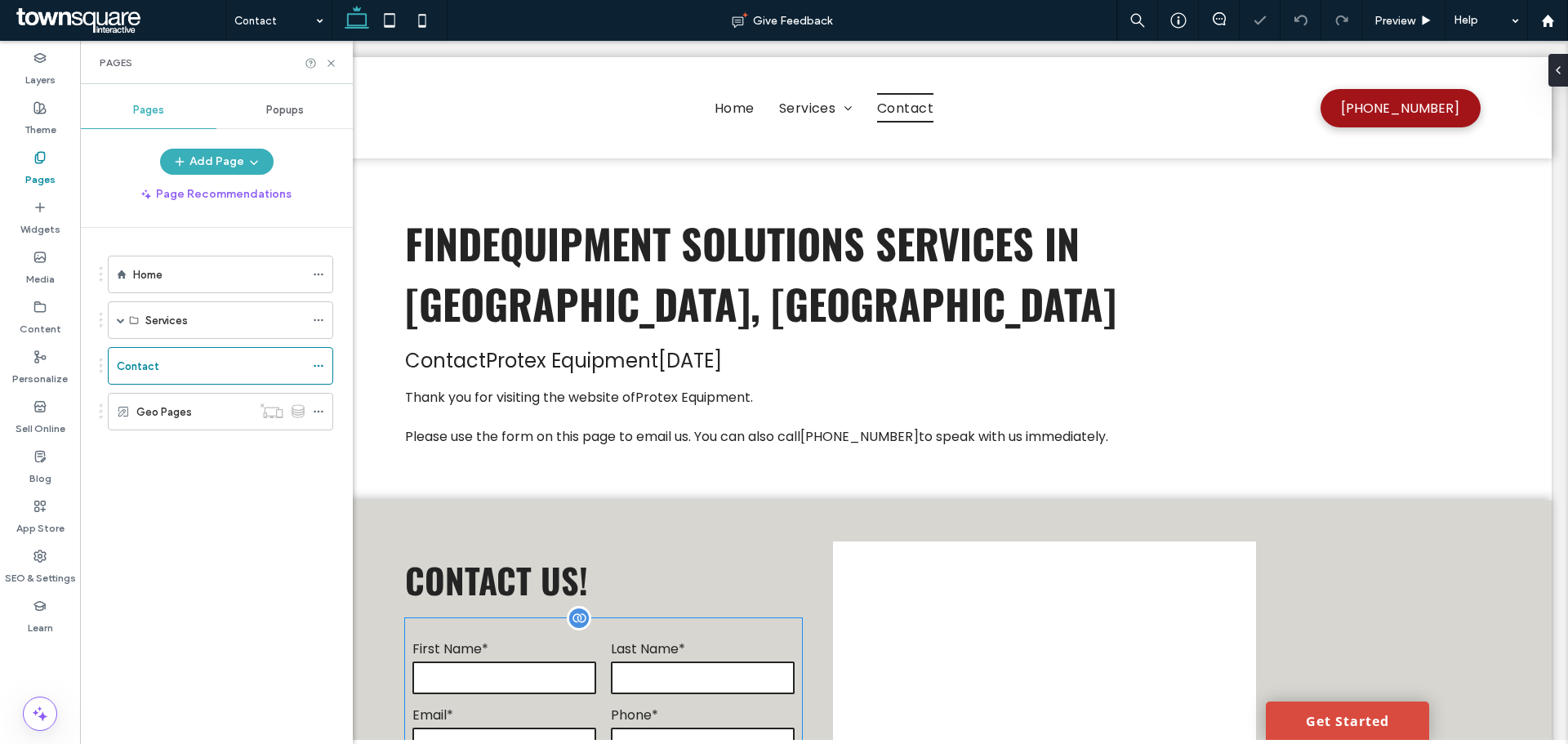
scroll to position [490, 0]
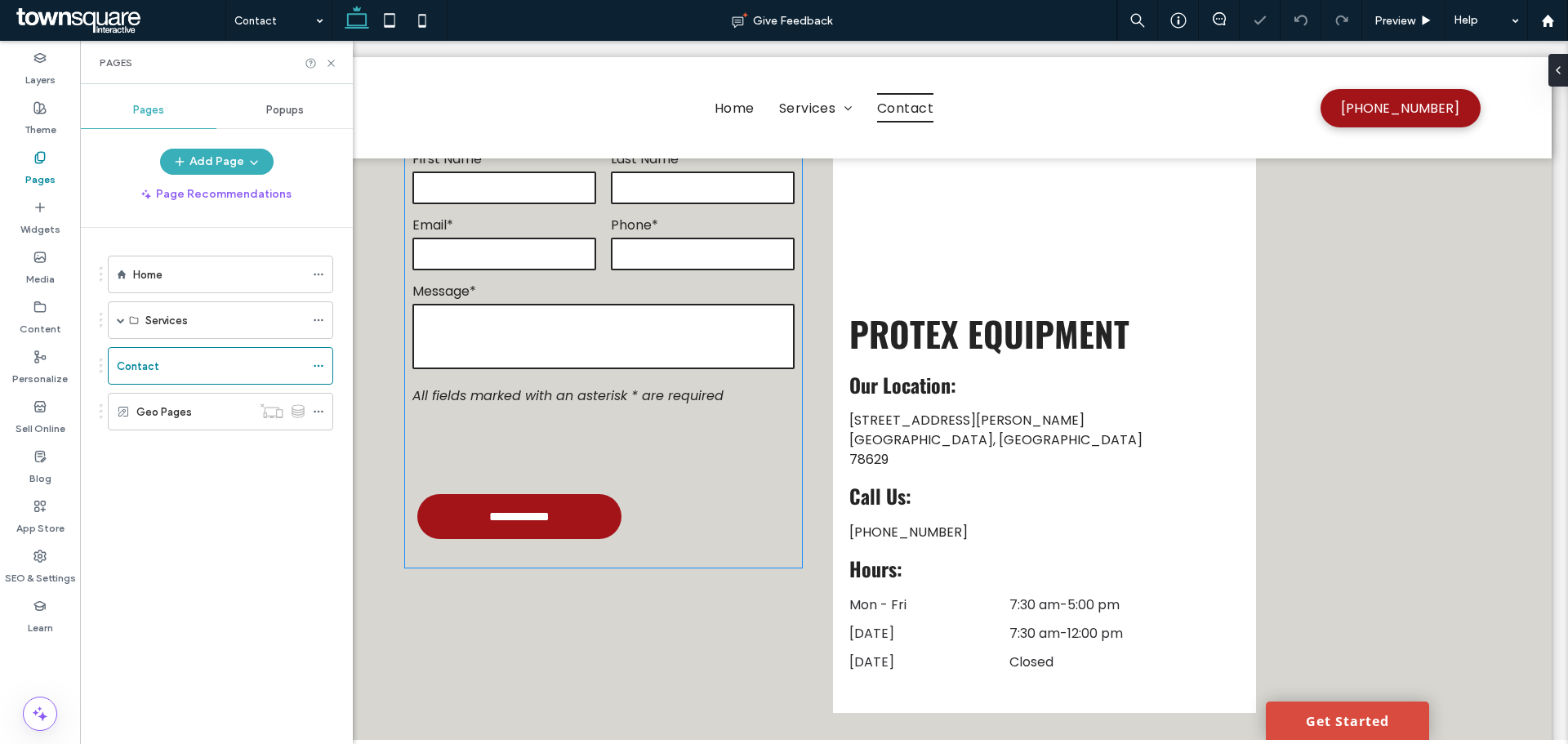
click at [674, 454] on div at bounding box center [604, 445] width 397 height 64
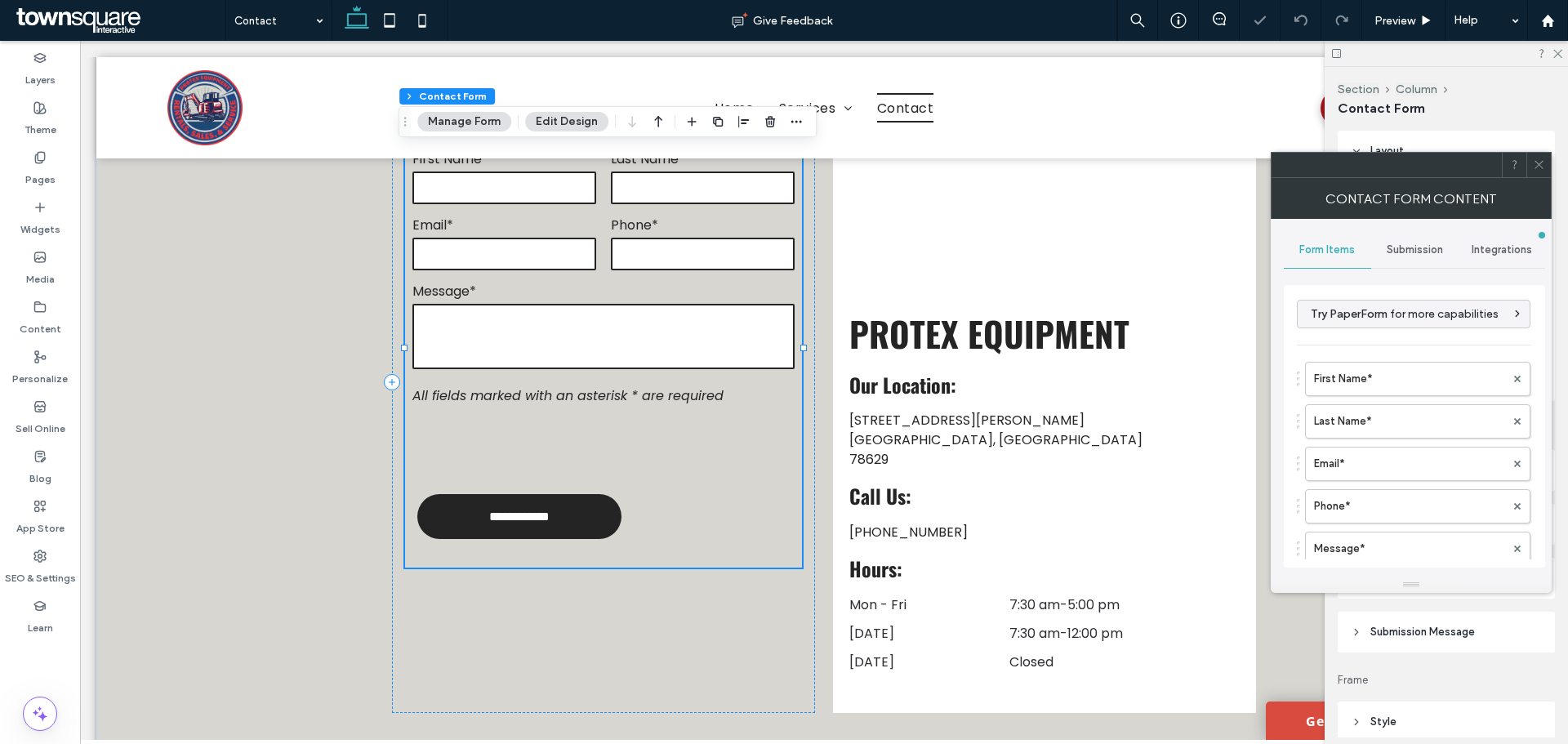
type input "*"
type input "***"
type input "*"
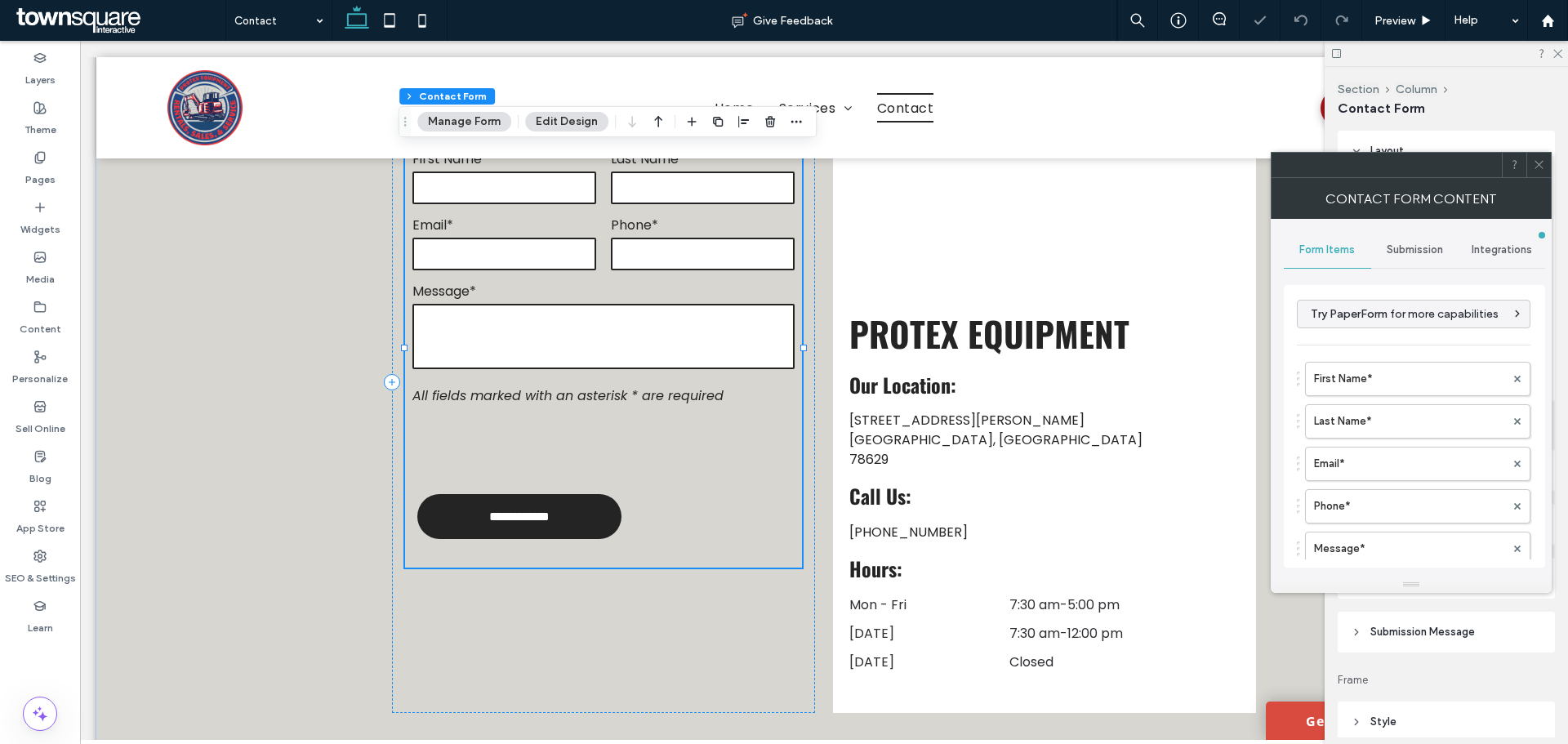
type input "***"
click at [1535, 160] on icon at bounding box center [1539, 164] width 12 height 12
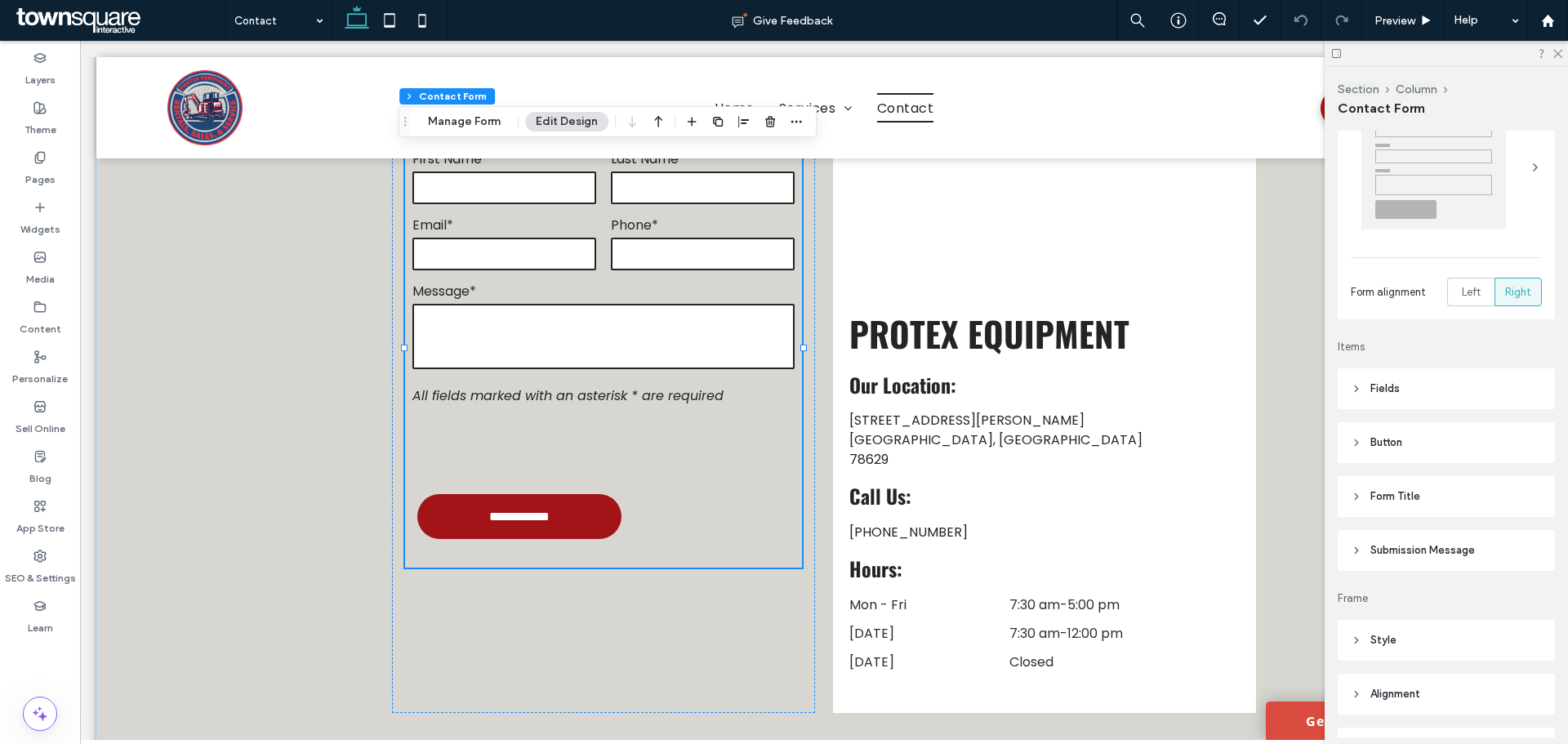
click at [1436, 535] on header "Submission Message" at bounding box center [1447, 550] width 217 height 41
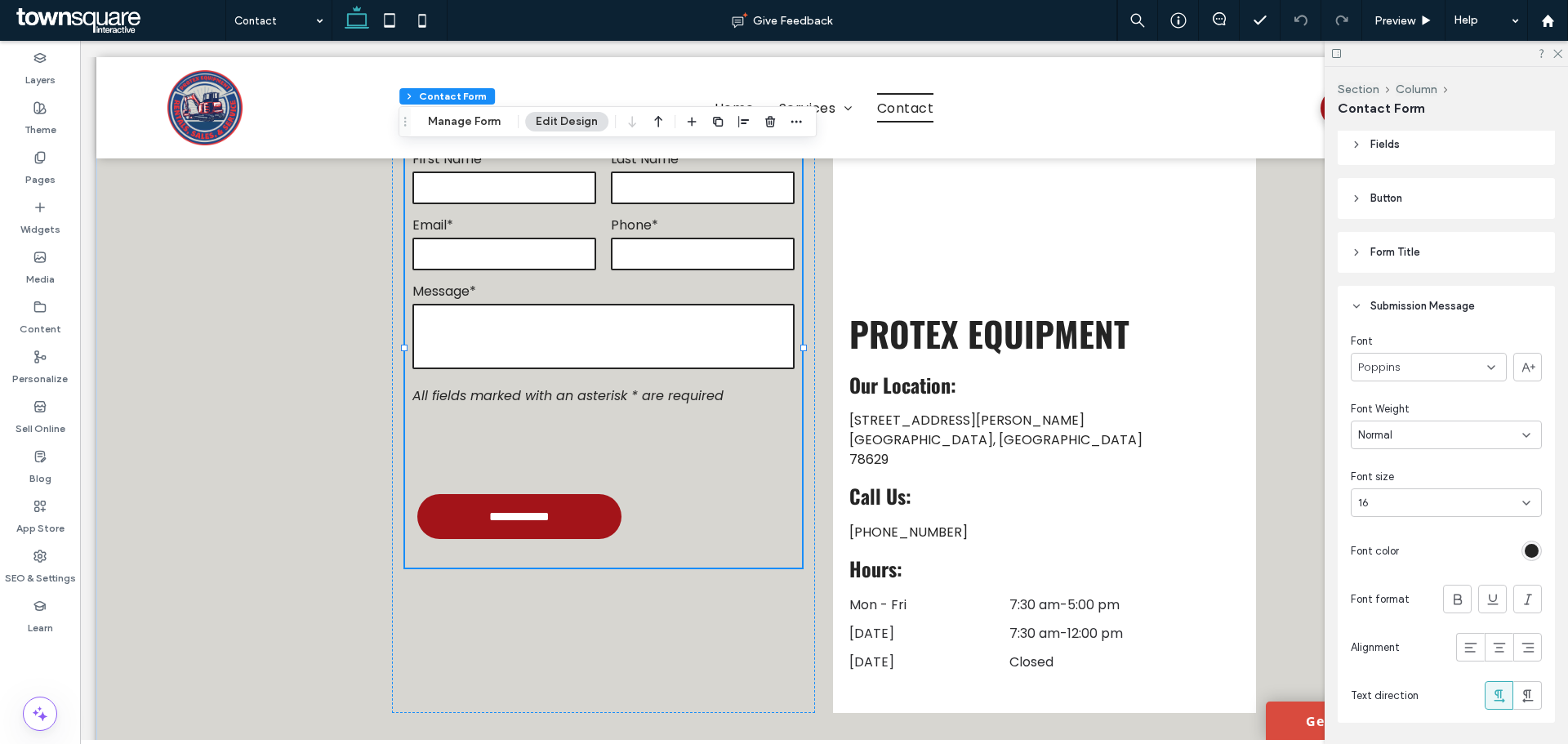
scroll to position [327, 0]
click at [1378, 308] on span "Submission Message" at bounding box center [1423, 306] width 104 height 16
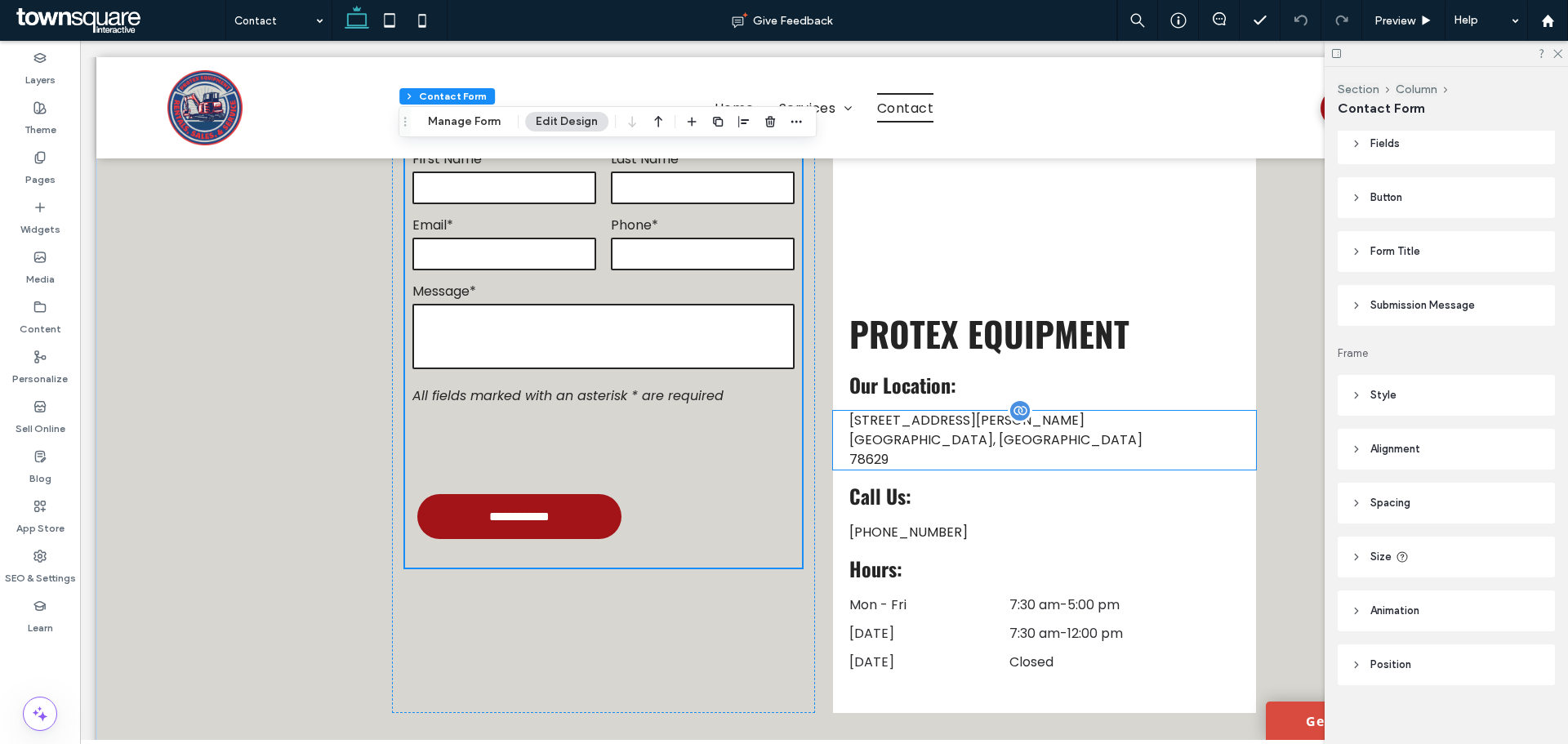
scroll to position [163, 0]
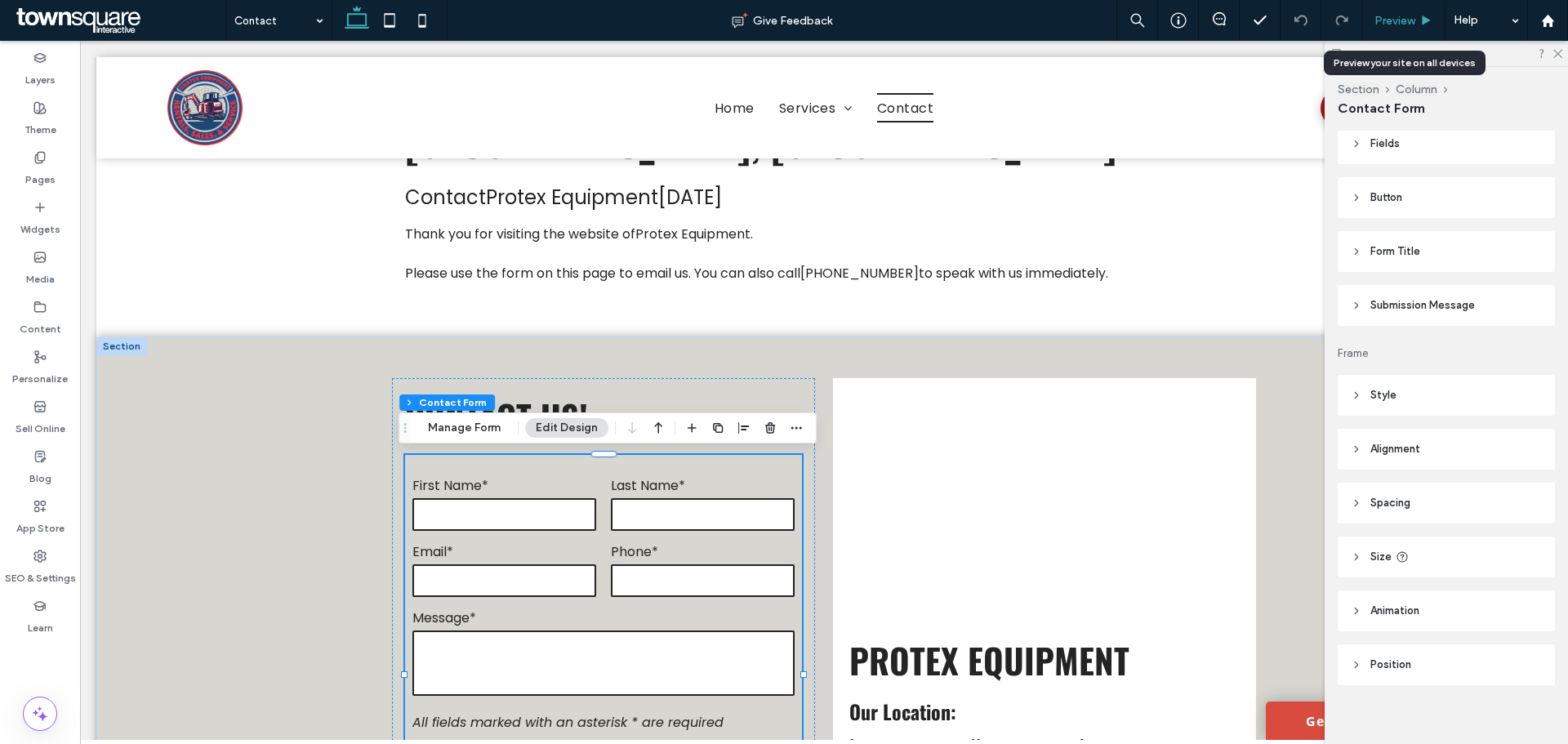
click at [1386, 19] on span "Preview" at bounding box center [1394, 20] width 41 height 14
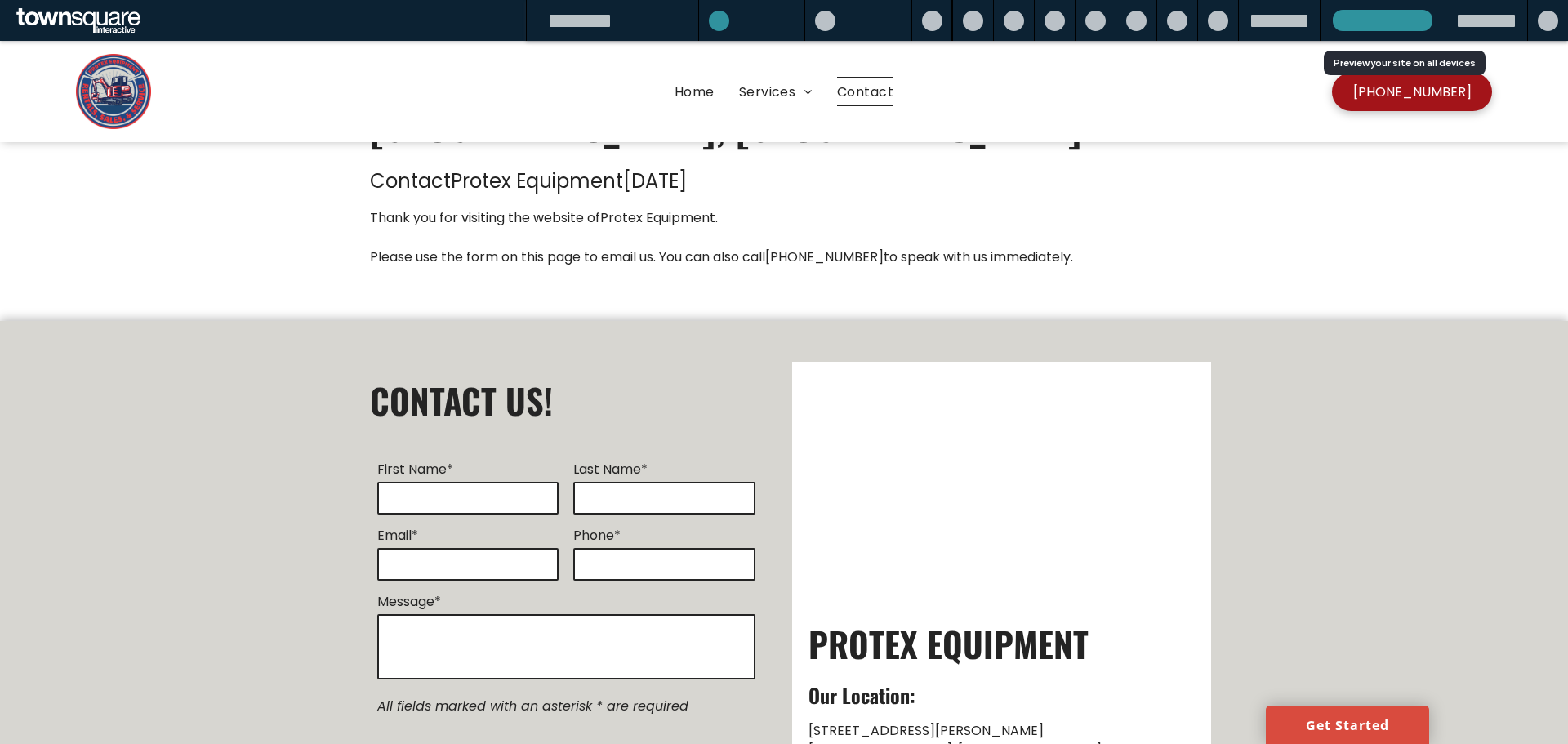
scroll to position [147, 0]
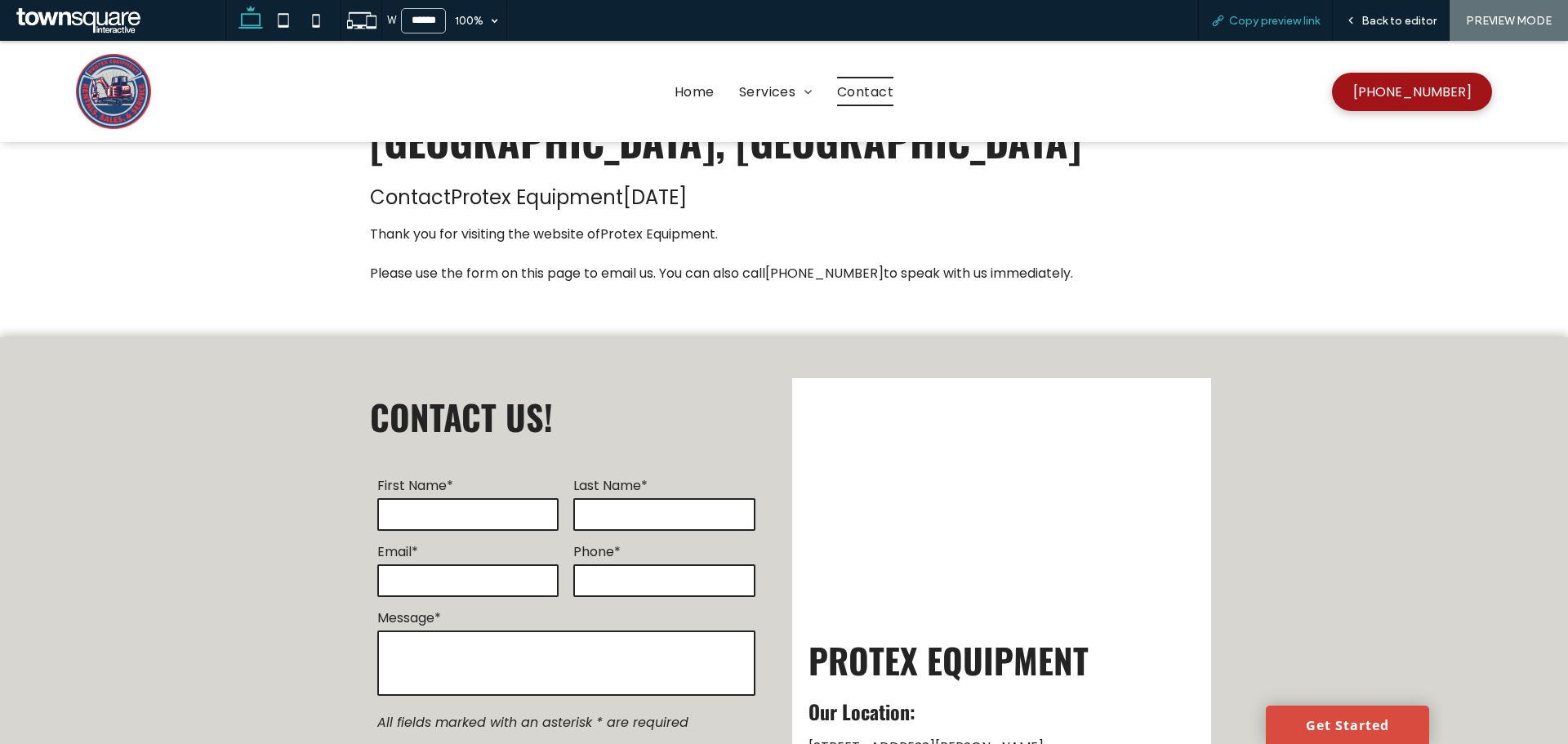
click at [1288, 23] on span "Copy preview link" at bounding box center [1274, 20] width 90 height 14
click at [1374, 19] on span "Back to editor" at bounding box center [1399, 20] width 75 height 14
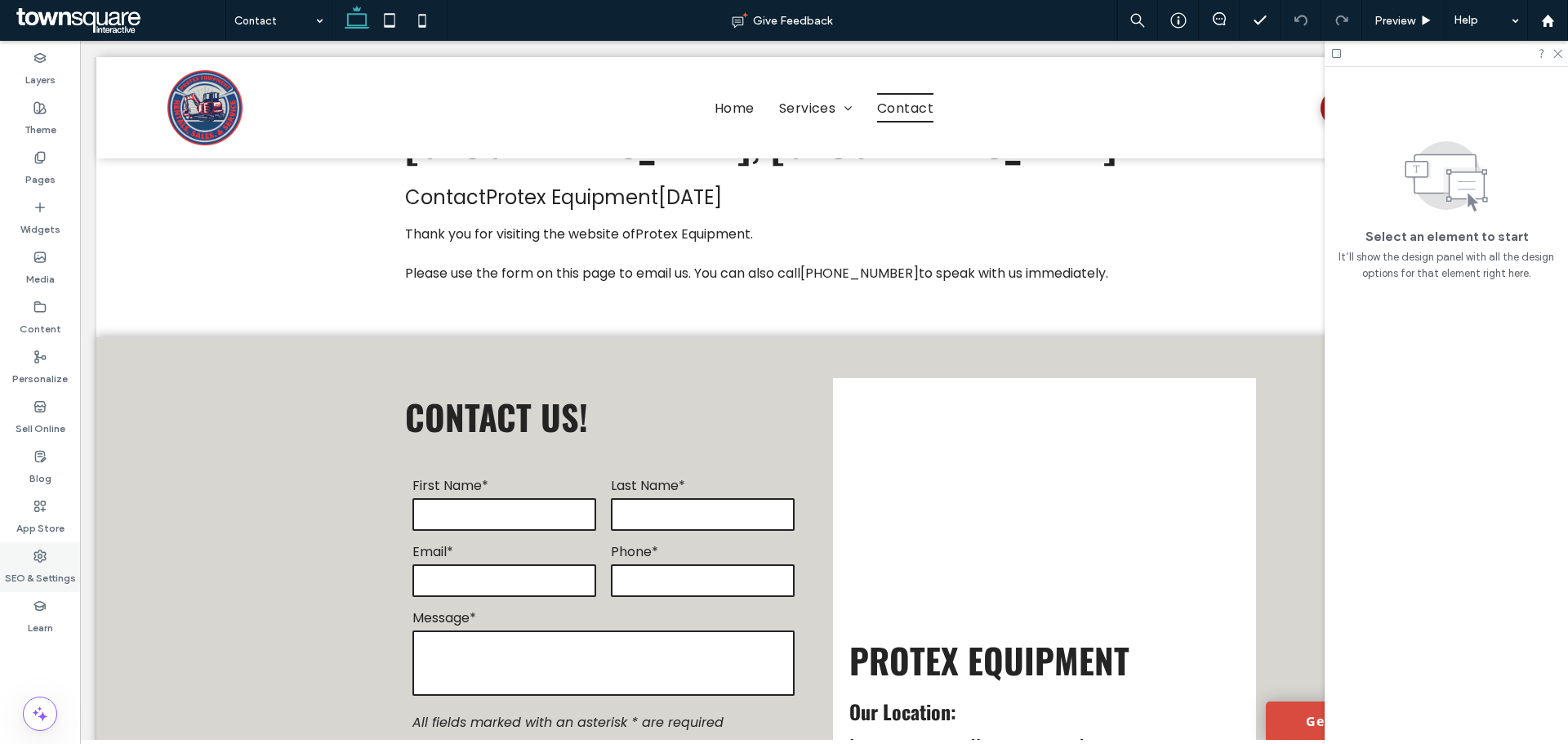
click at [45, 550] on icon at bounding box center [40, 556] width 13 height 13
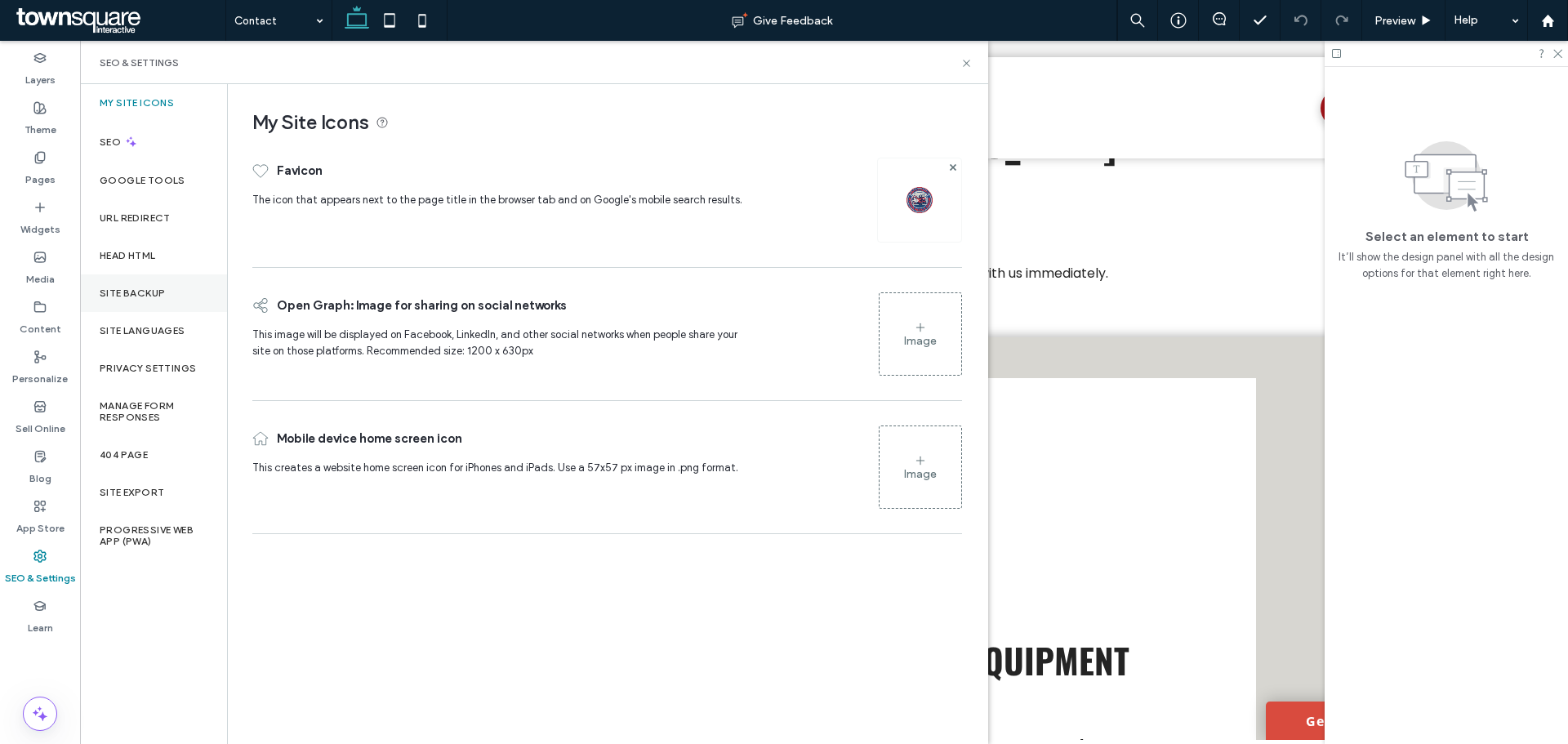
click at [117, 288] on label "Site Backup" at bounding box center [132, 293] width 66 height 12
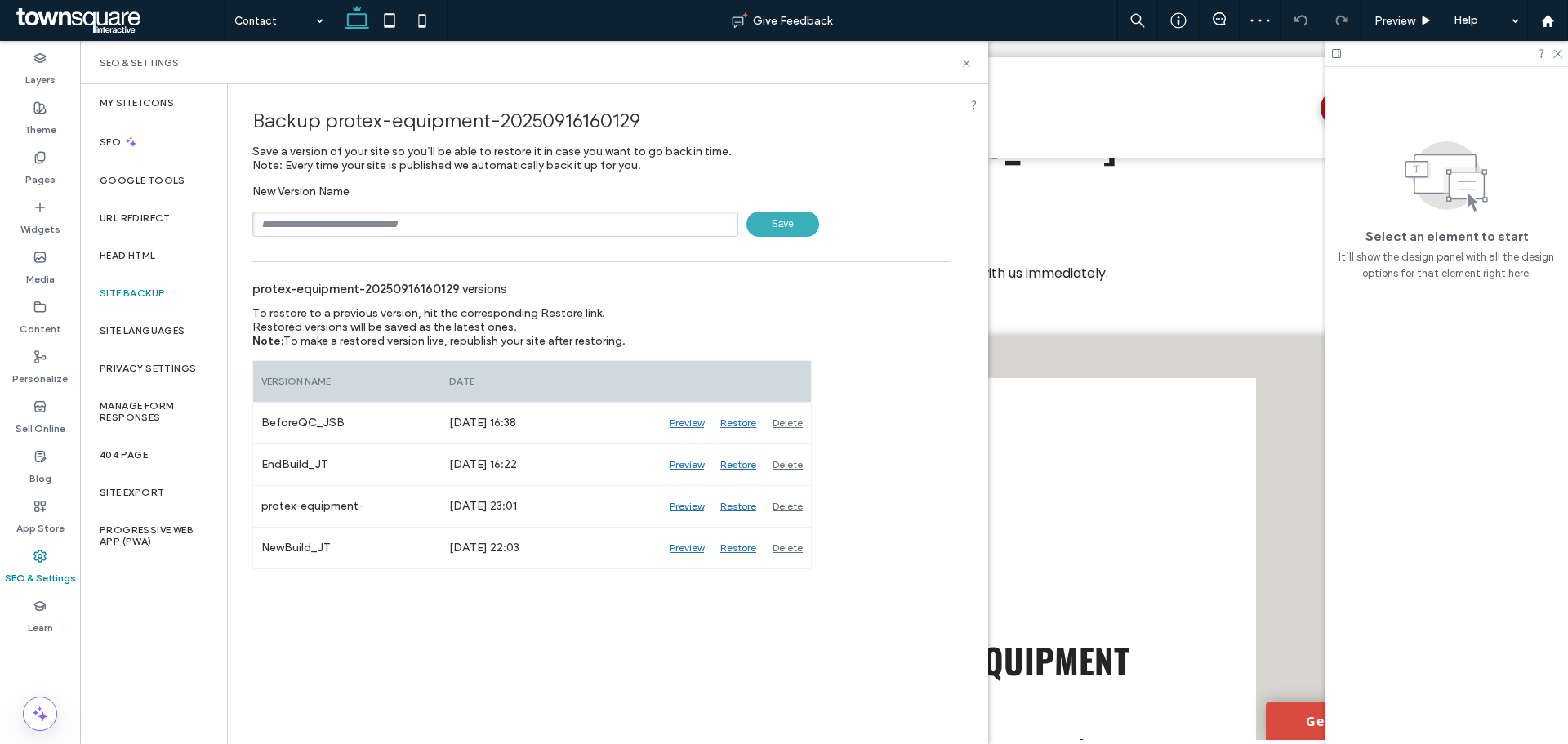
click at [333, 221] on input "text" at bounding box center [495, 225] width 486 height 26
type input "**********"
click at [795, 222] on span "Save" at bounding box center [784, 225] width 73 height 26
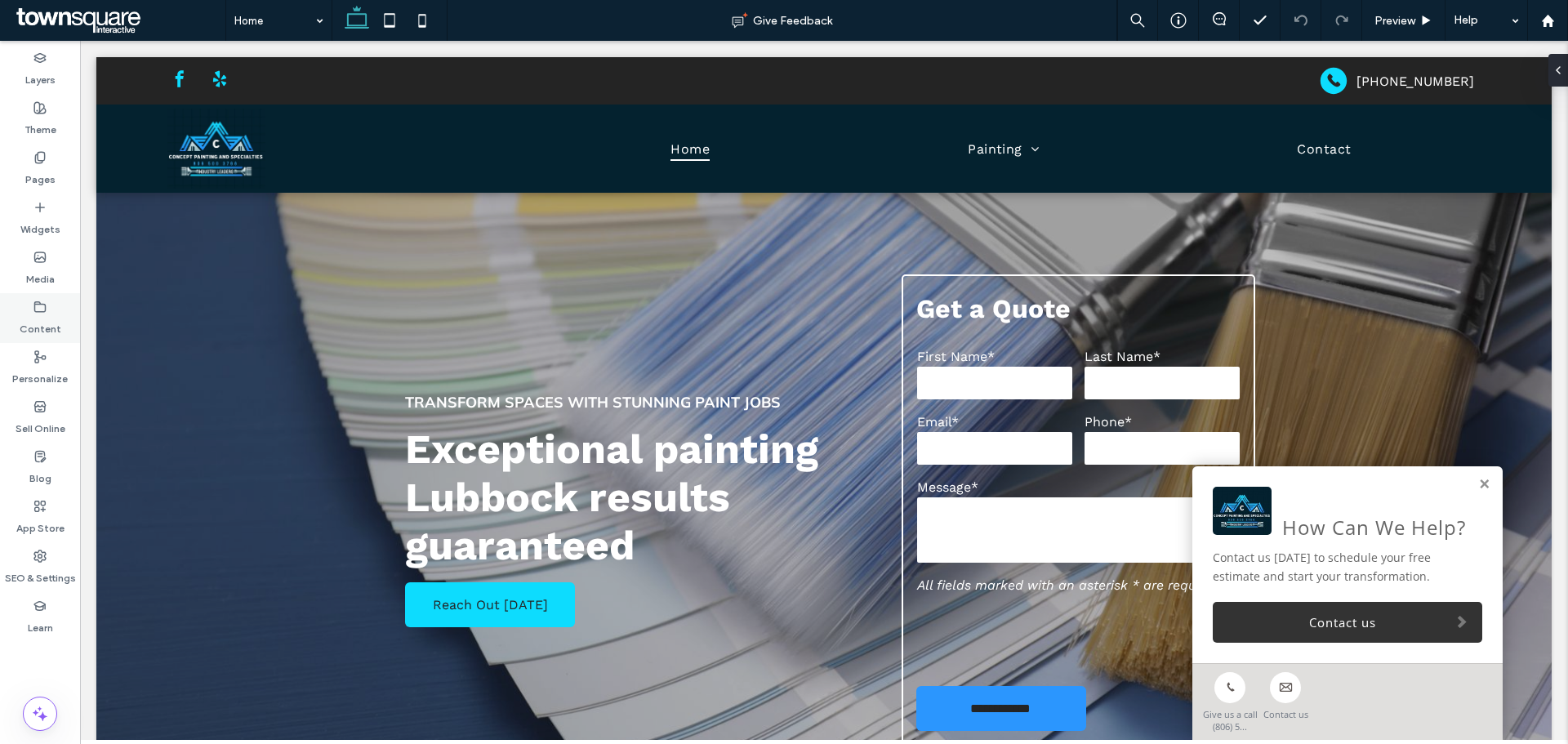
click at [22, 324] on label "Content" at bounding box center [40, 324] width 42 height 23
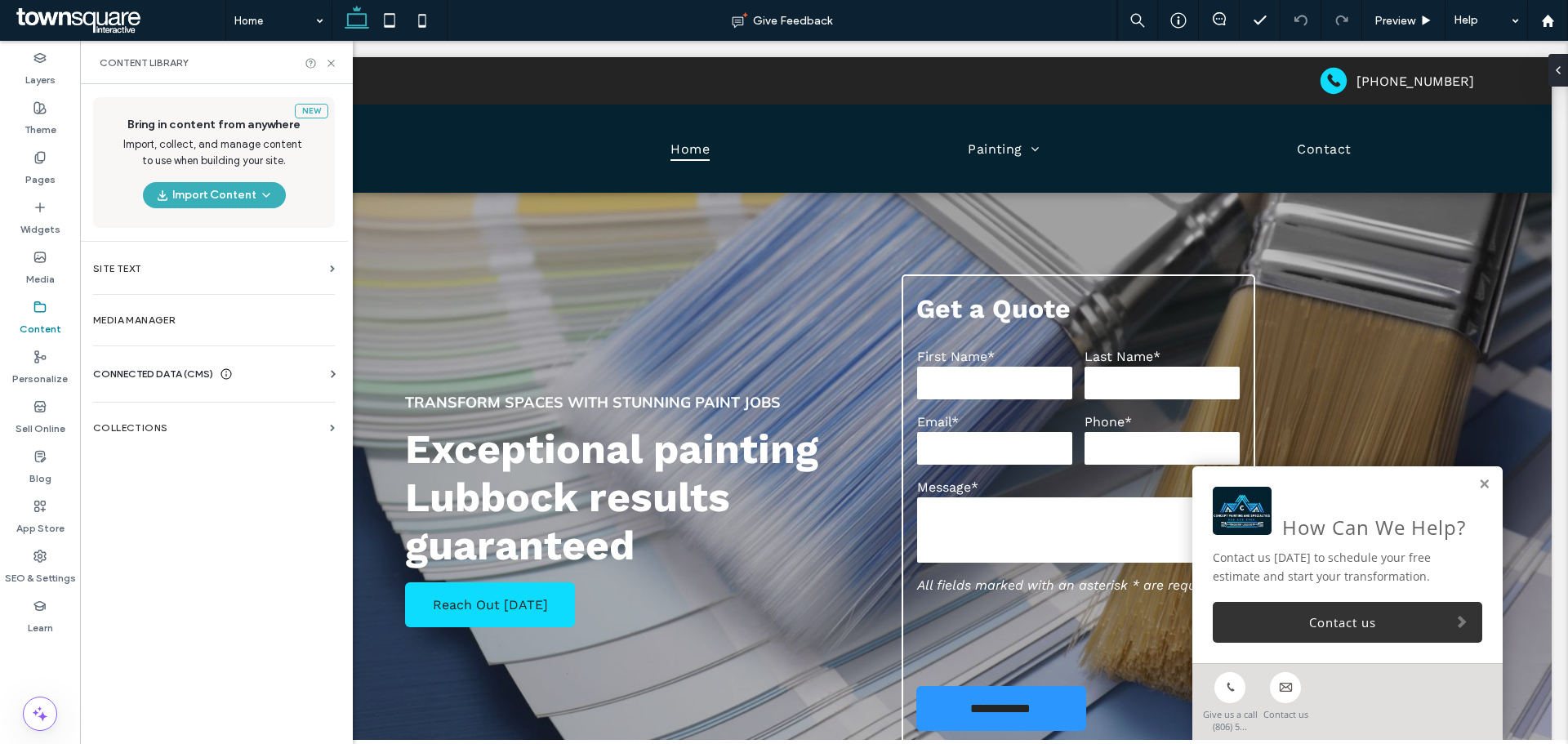
click at [181, 371] on span "CONNECTED DATA (CMS)" at bounding box center [153, 374] width 120 height 16
click at [216, 413] on label "Business Info" at bounding box center [216, 414] width 222 height 12
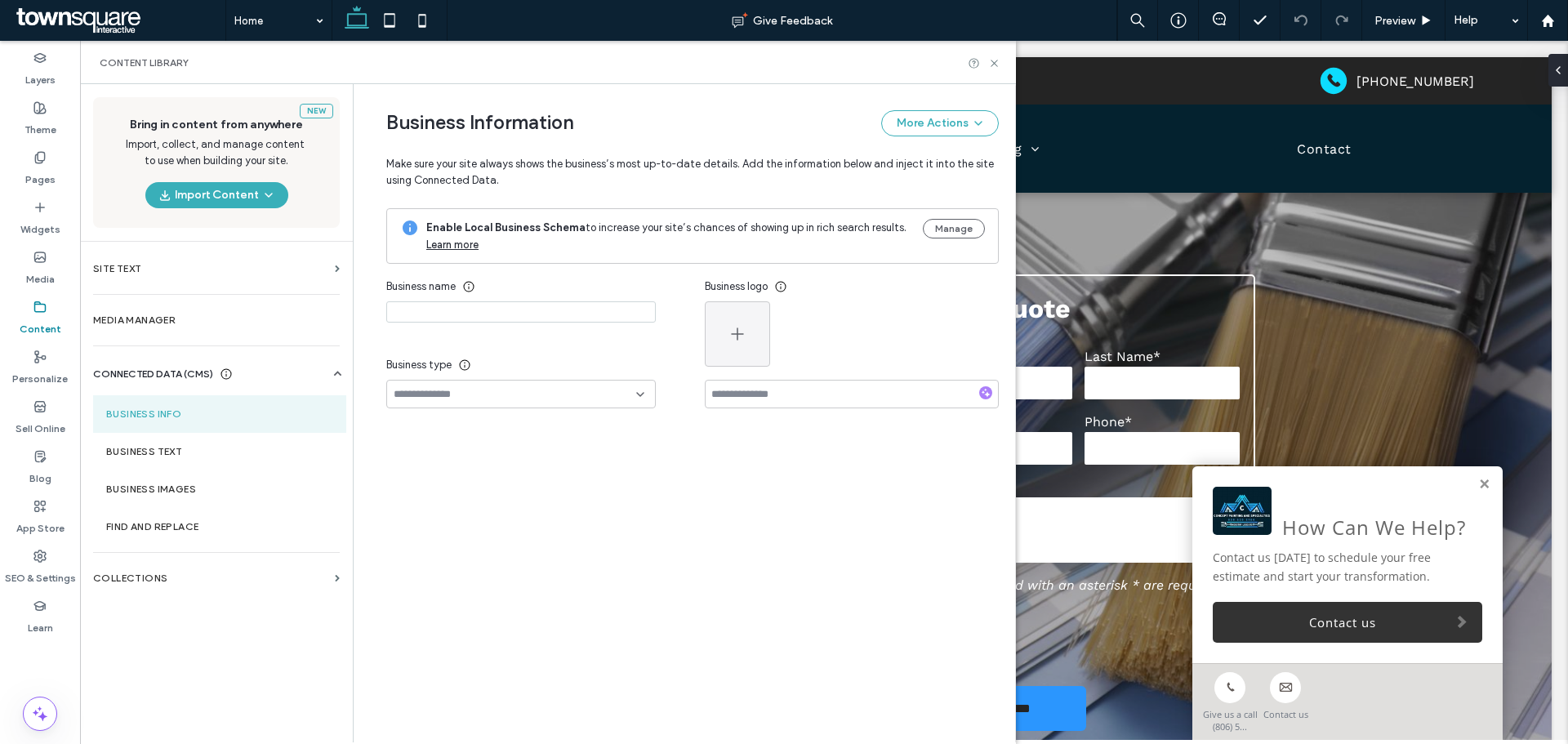
type input "**********"
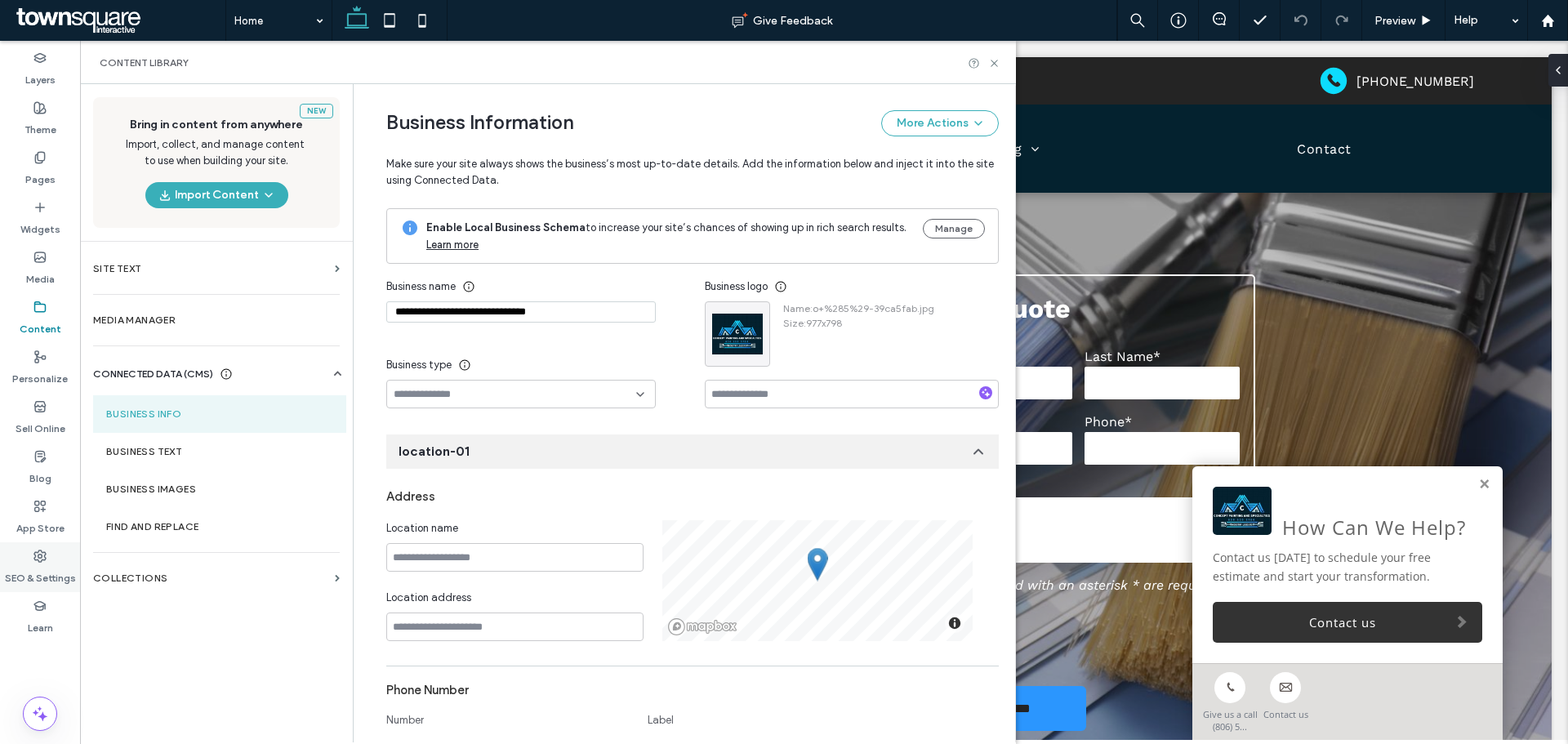
click at [43, 547] on div "SEO & Settings" at bounding box center [40, 567] width 80 height 50
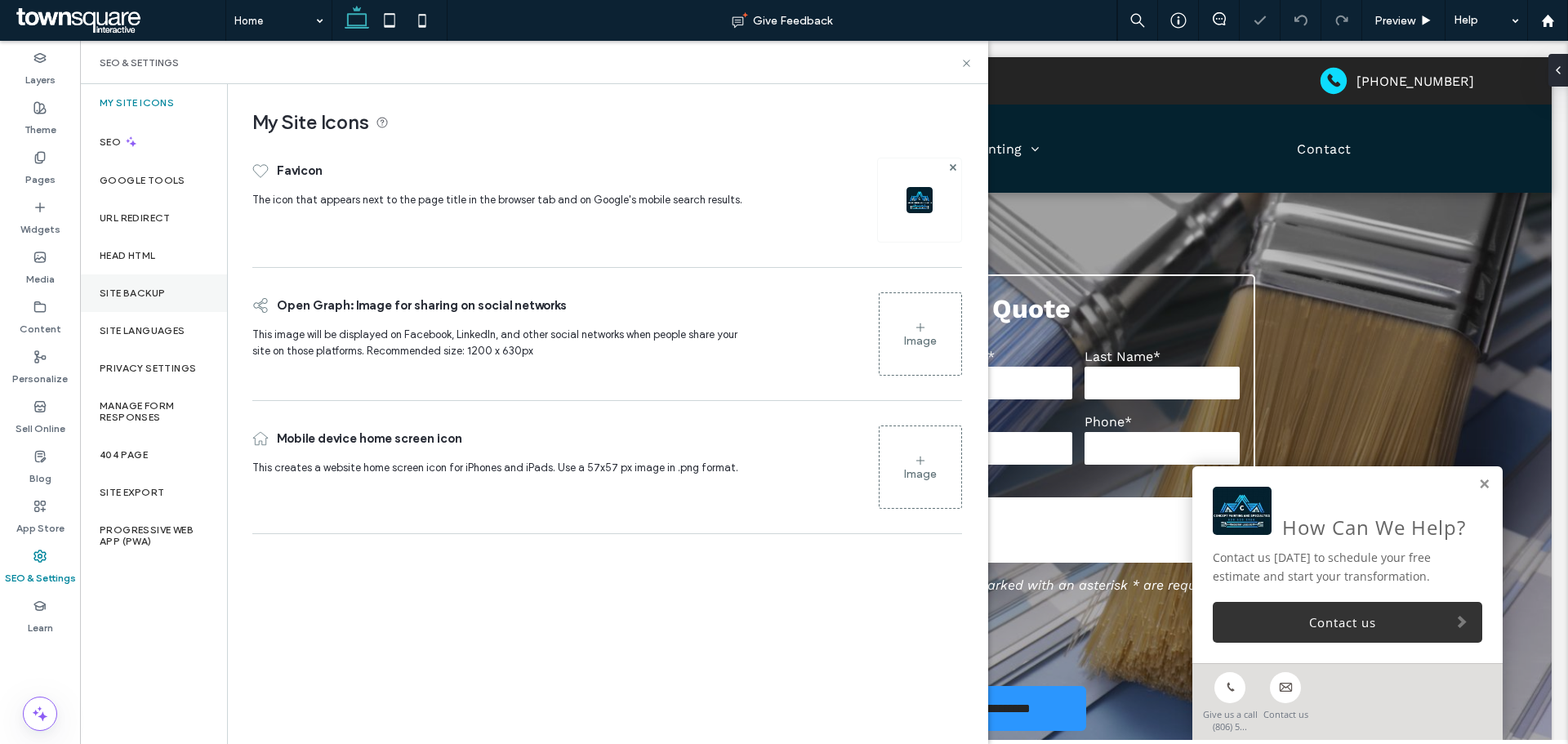
click at [163, 286] on div "Site Backup" at bounding box center [153, 293] width 147 height 37
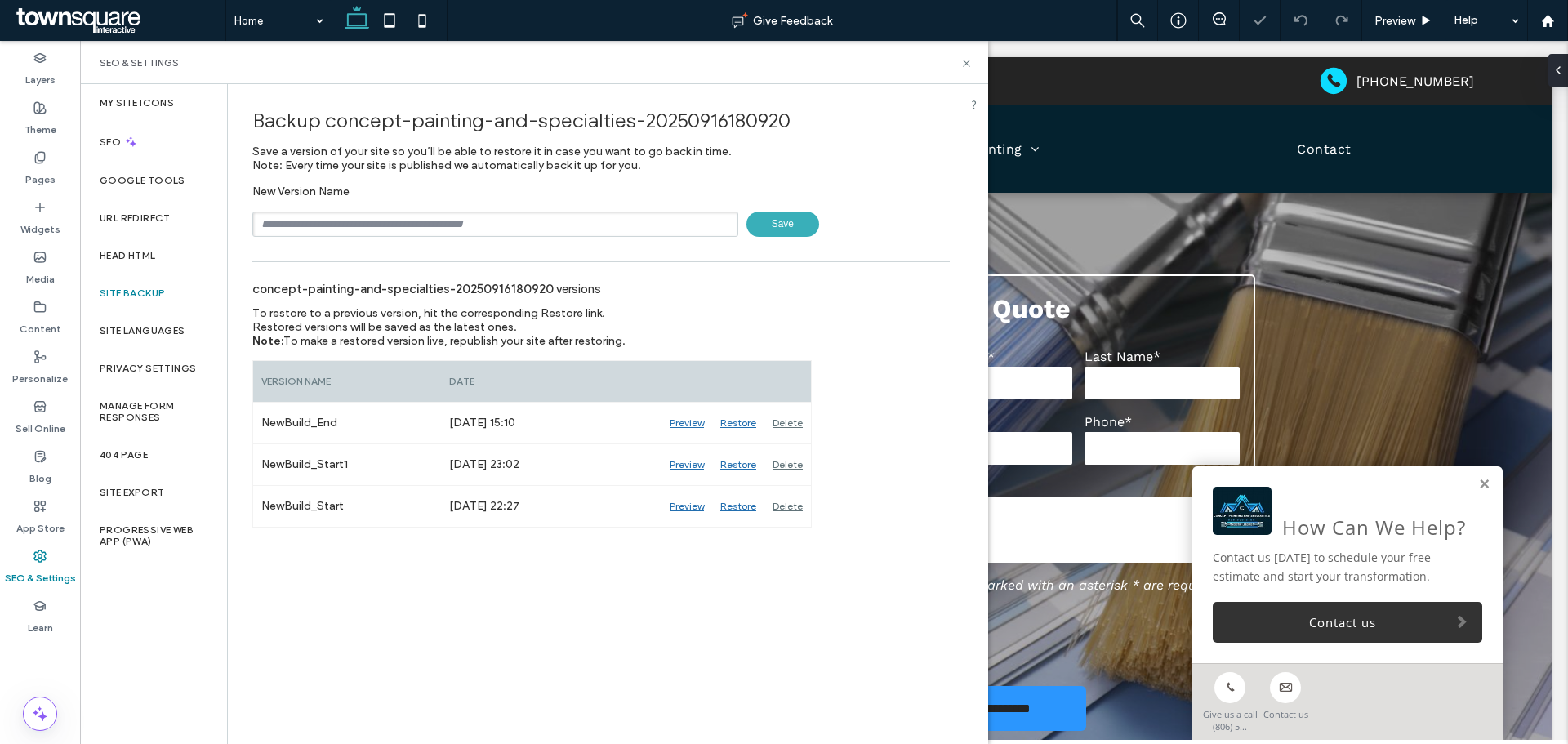
click at [342, 216] on input "text" at bounding box center [495, 225] width 486 height 26
type input "**********"
click at [796, 221] on span "Save" at bounding box center [784, 225] width 73 height 26
click at [965, 59] on icon at bounding box center [966, 63] width 12 height 12
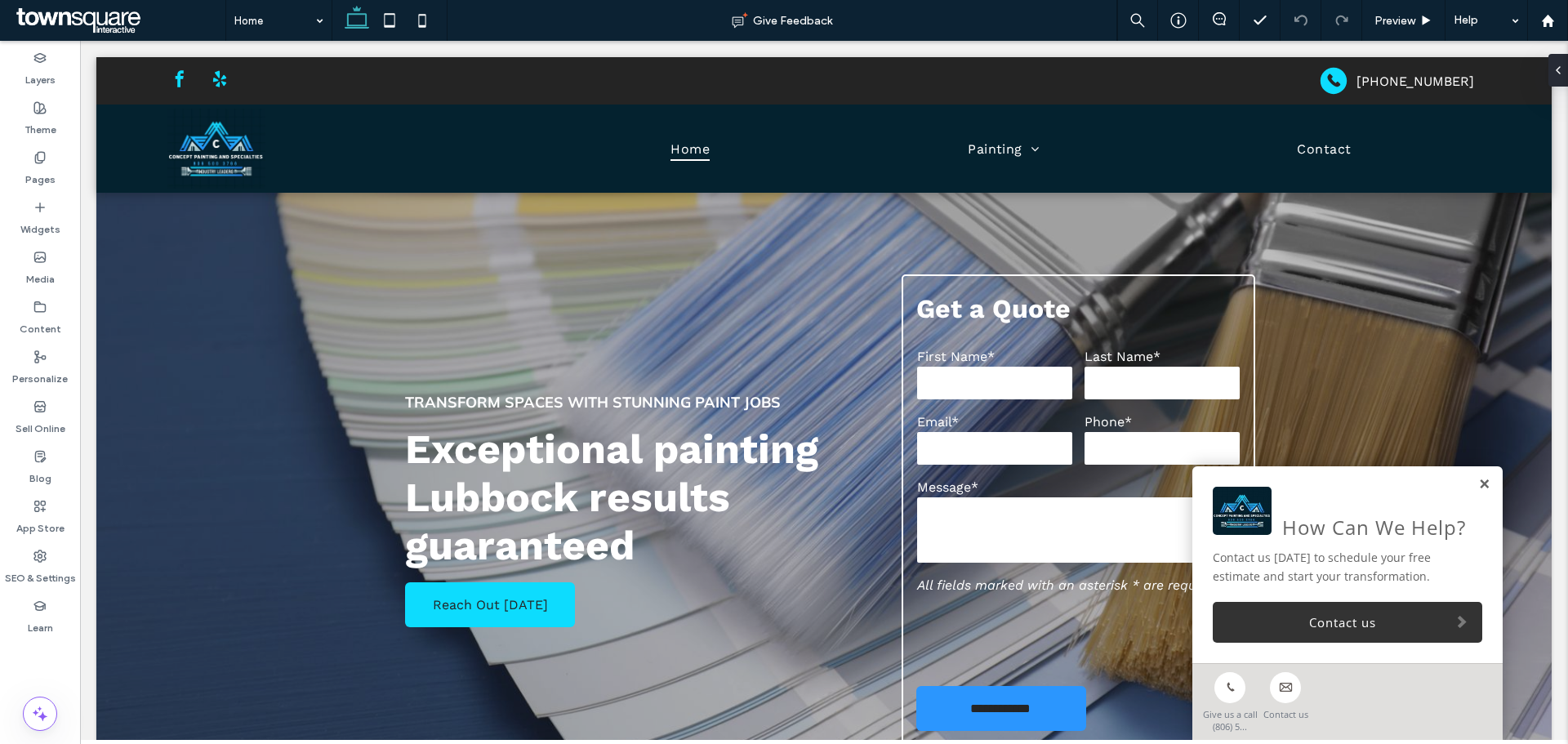
click at [1479, 480] on link at bounding box center [1484, 484] width 12 height 14
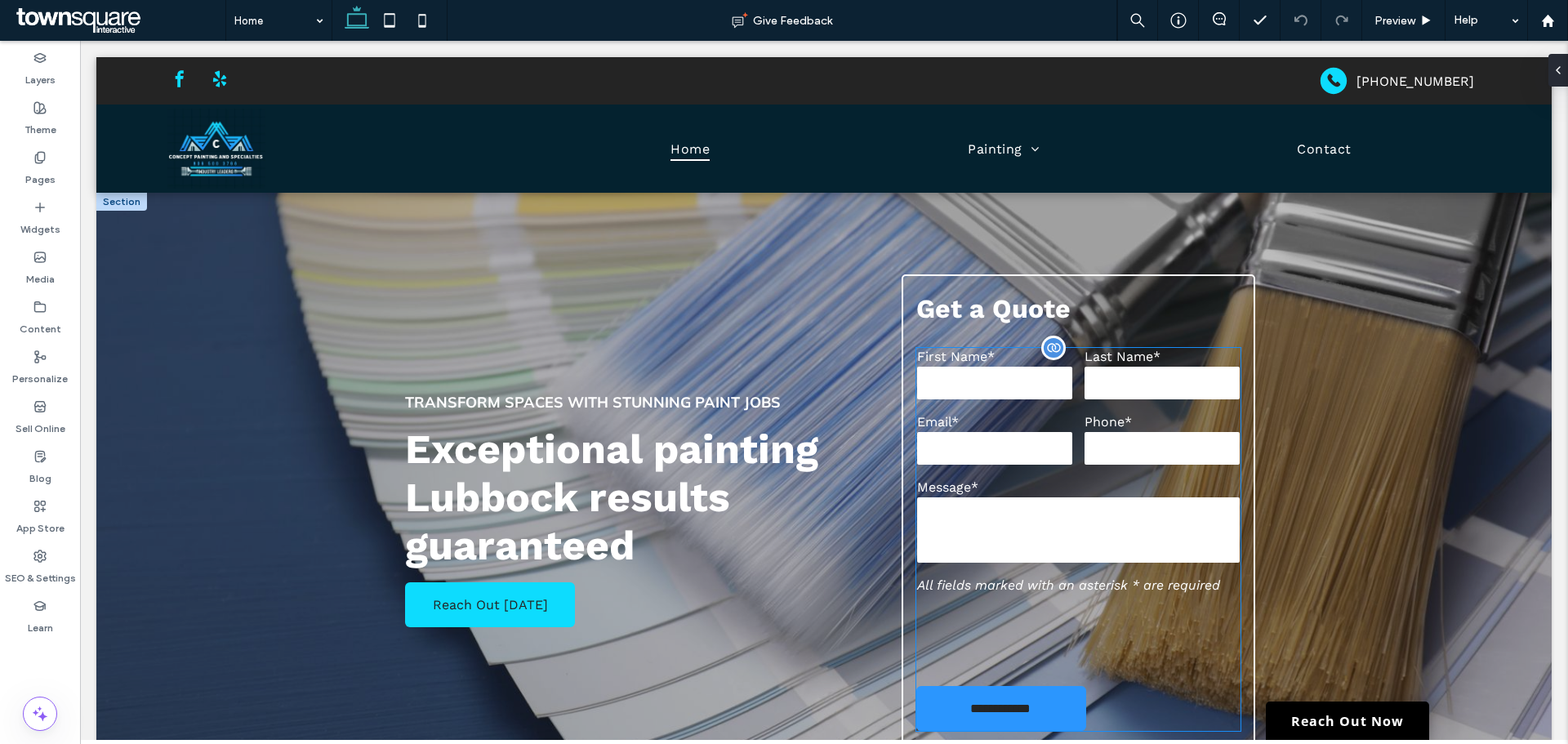
click at [1131, 484] on label "Message*" at bounding box center [1079, 487] width 323 height 16
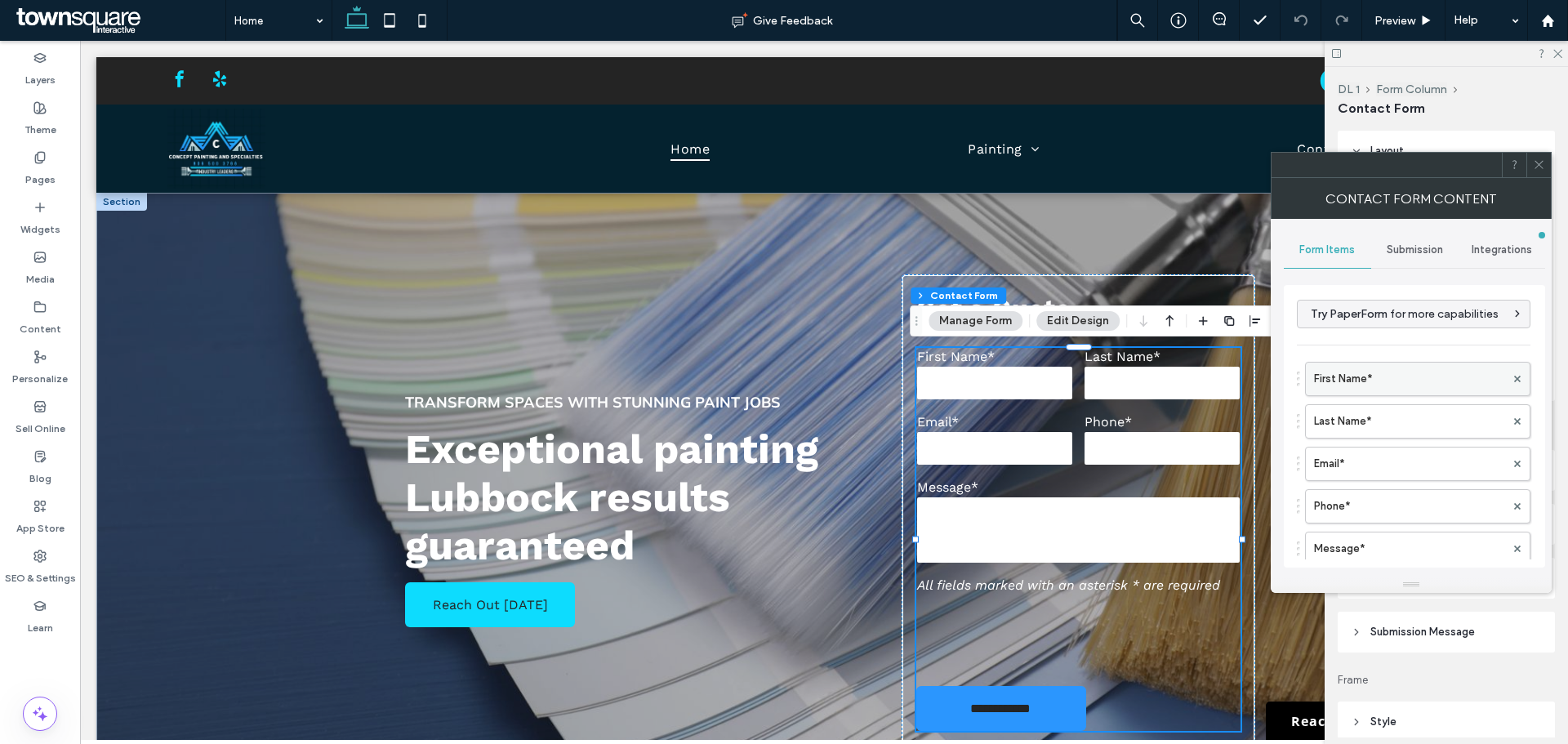
type input "*"
click at [1373, 637] on span "Submission Message" at bounding box center [1423, 632] width 104 height 16
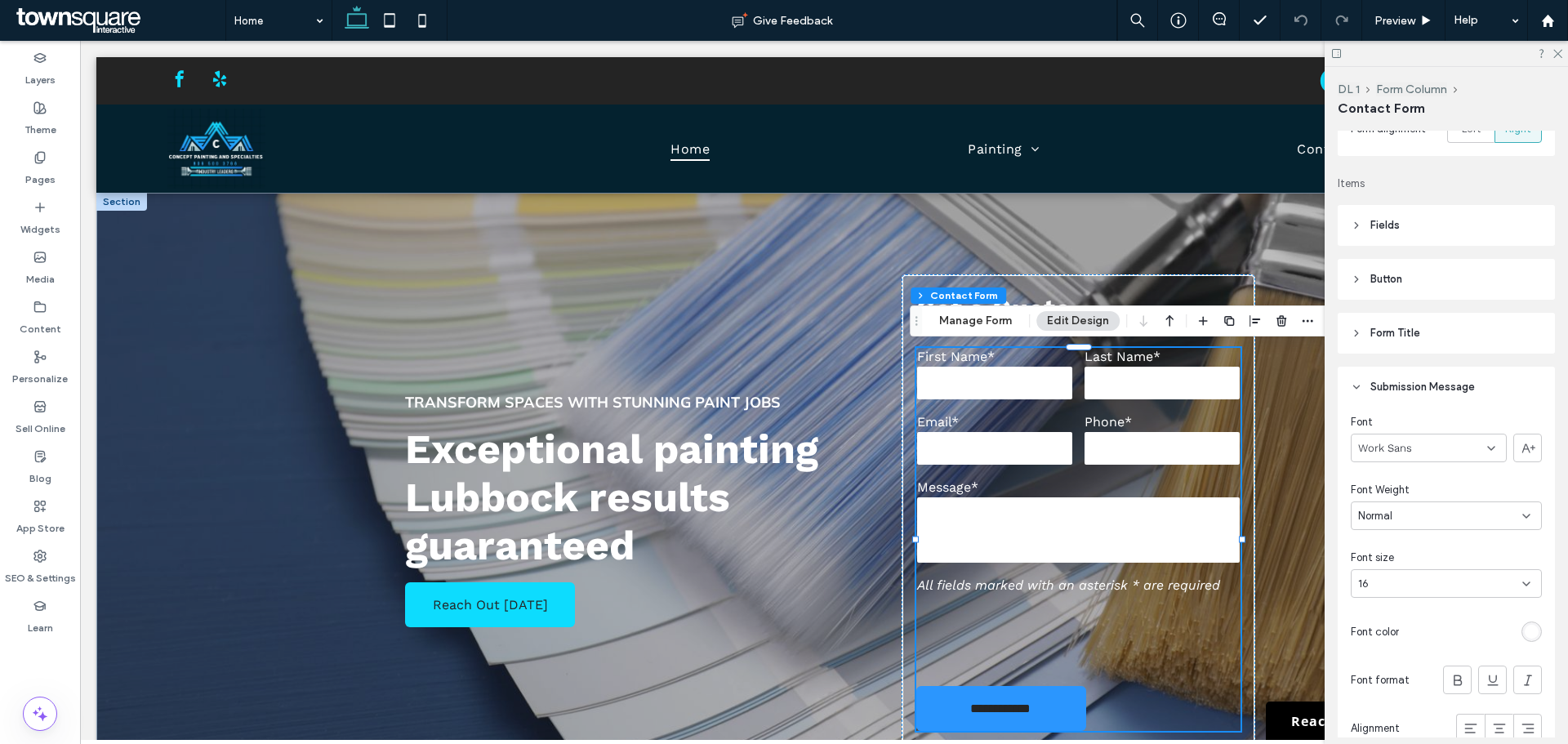
scroll to position [327, 0]
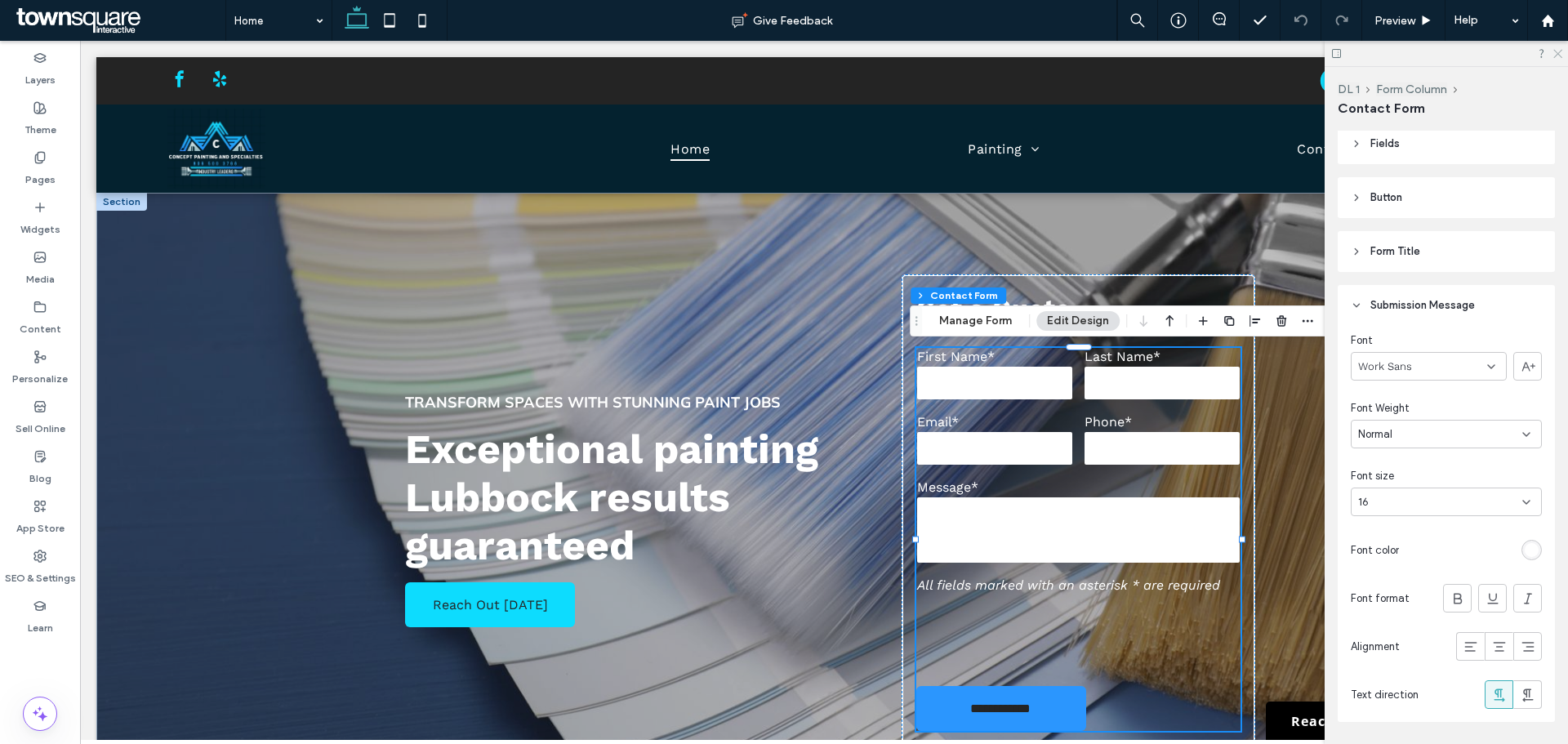
click at [1558, 53] on use at bounding box center [1558, 55] width 9 height 9
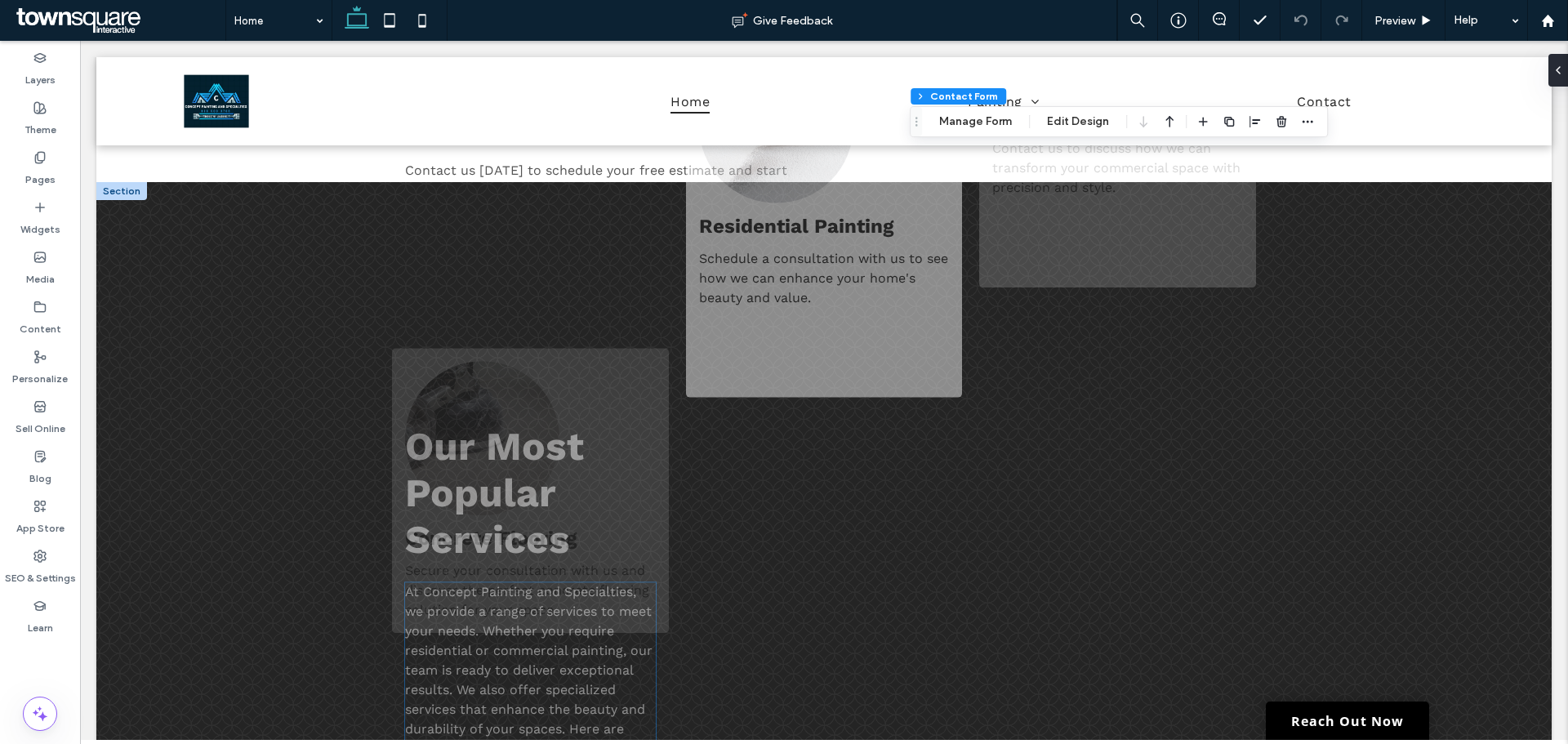
scroll to position [1388, 0]
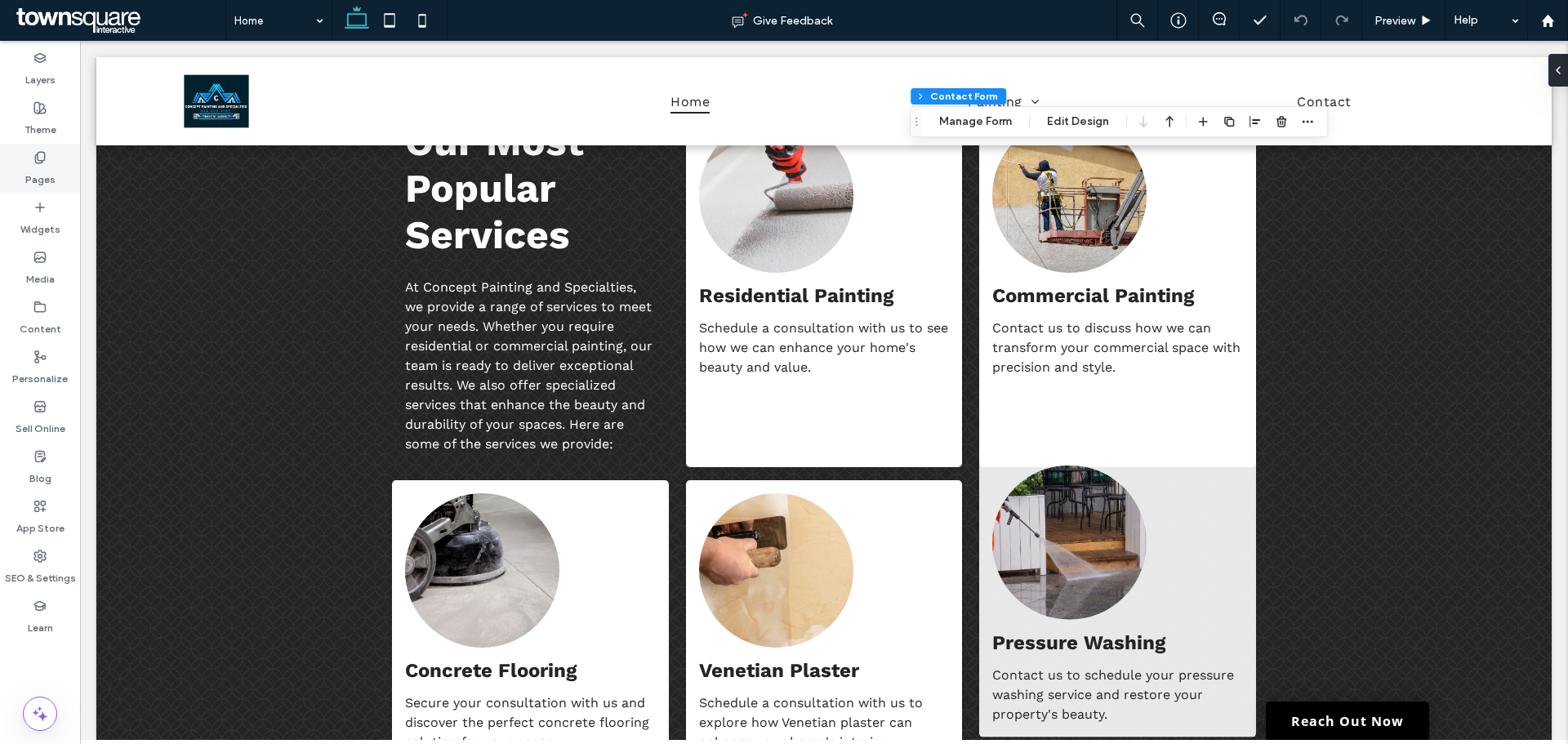
click at [54, 172] on label "Pages" at bounding box center [40, 175] width 30 height 23
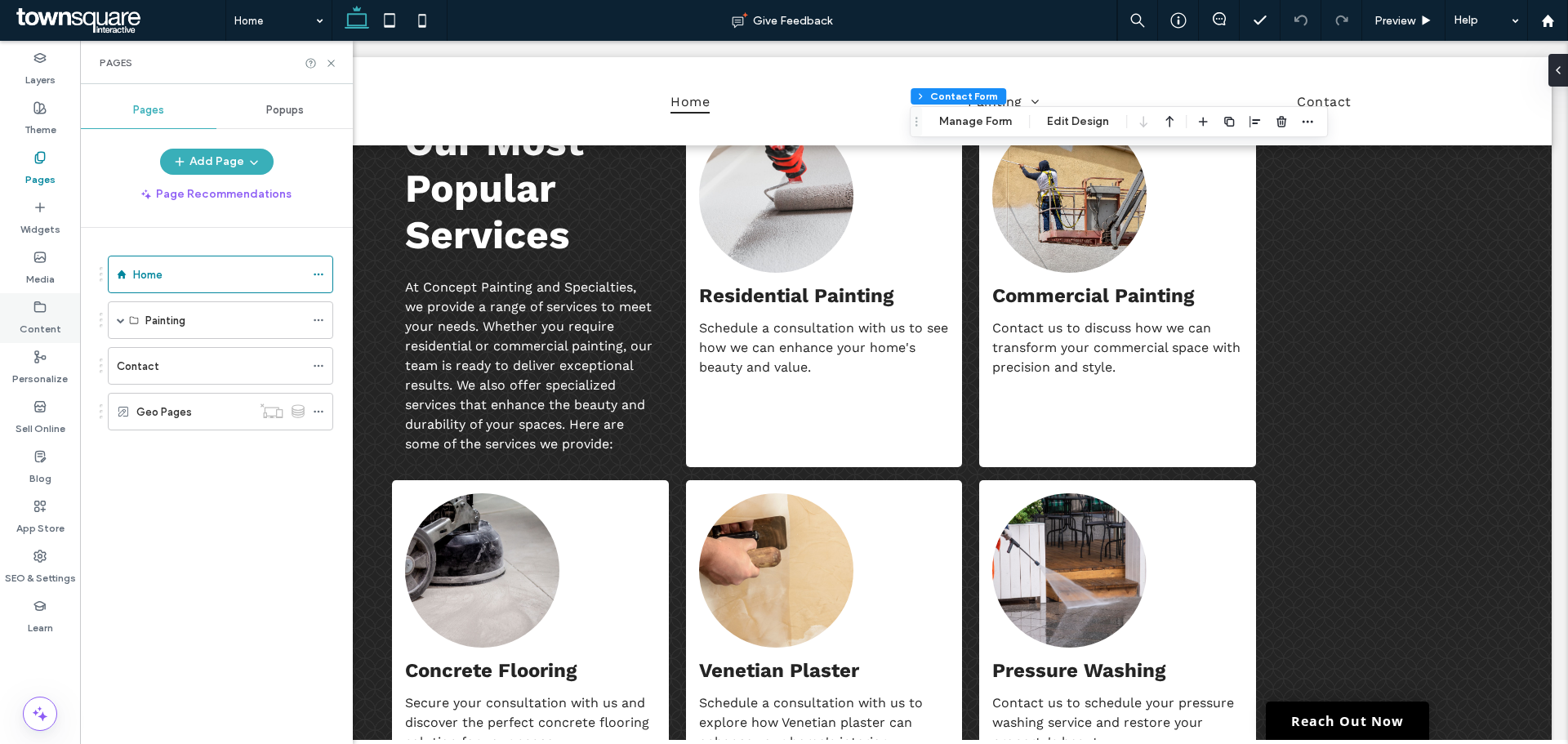
click at [36, 320] on label "Content" at bounding box center [40, 324] width 42 height 23
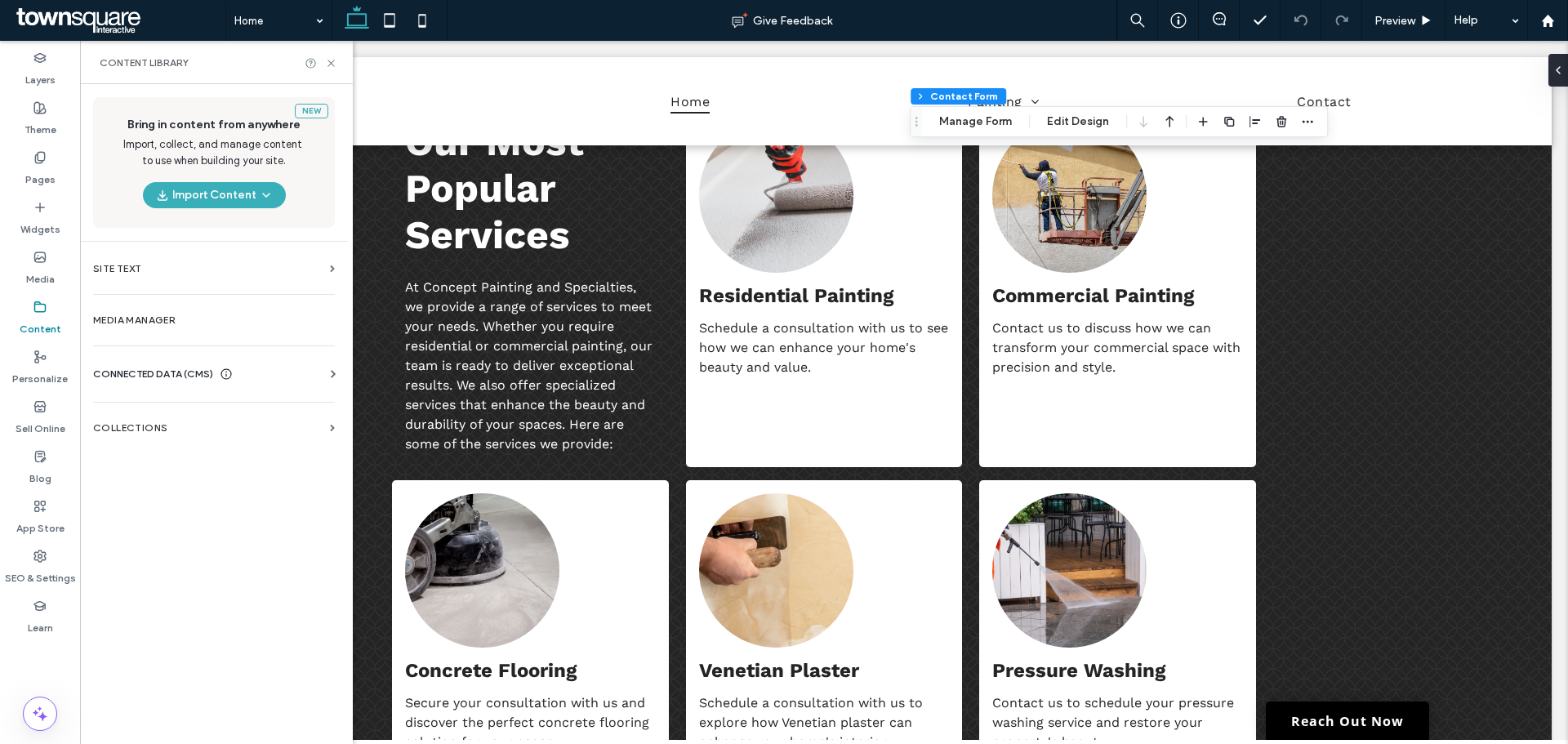
click at [146, 366] on span "CONNECTED DATA (CMS)" at bounding box center [153, 374] width 120 height 16
click at [209, 409] on label "Business Info" at bounding box center [216, 414] width 222 height 12
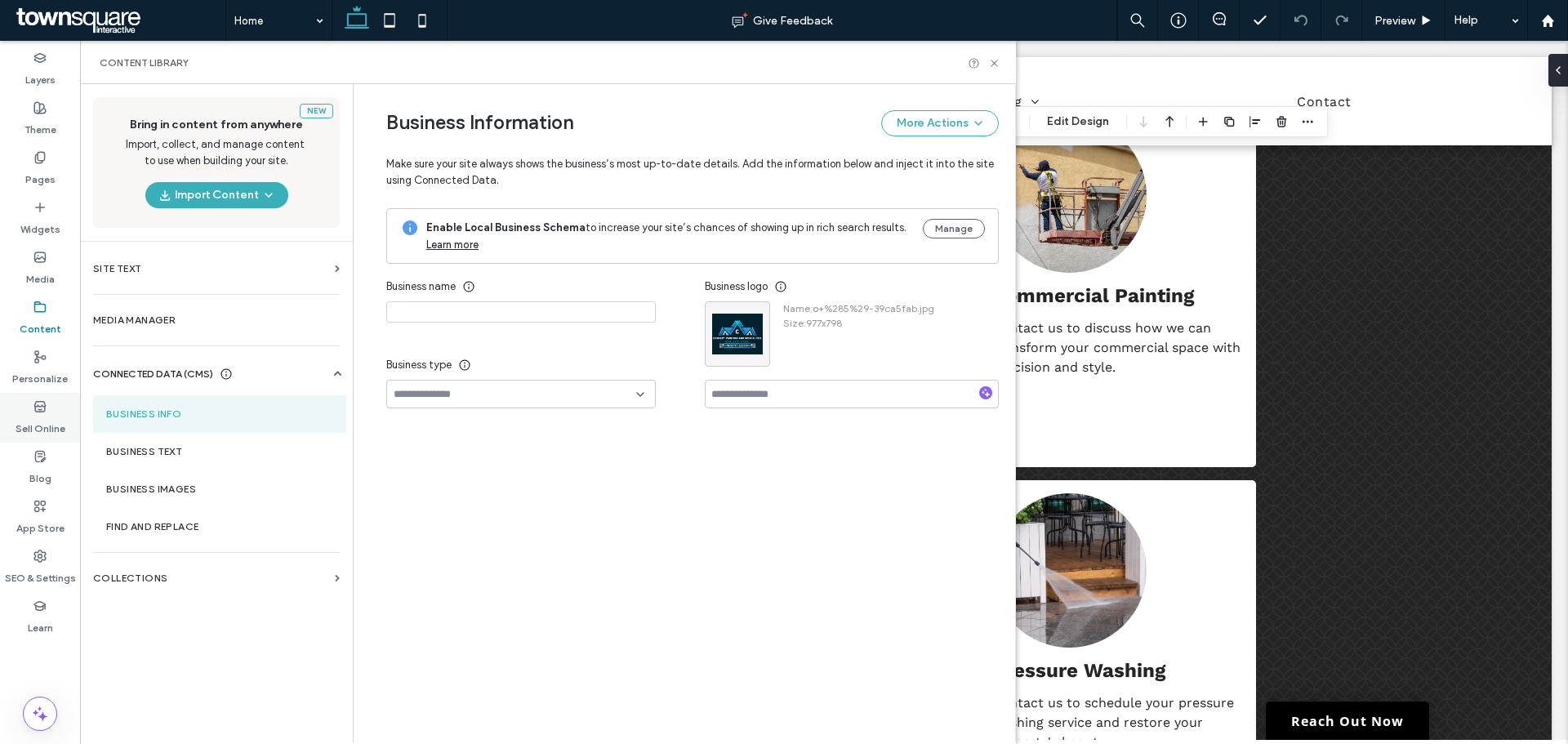
type input "**********"
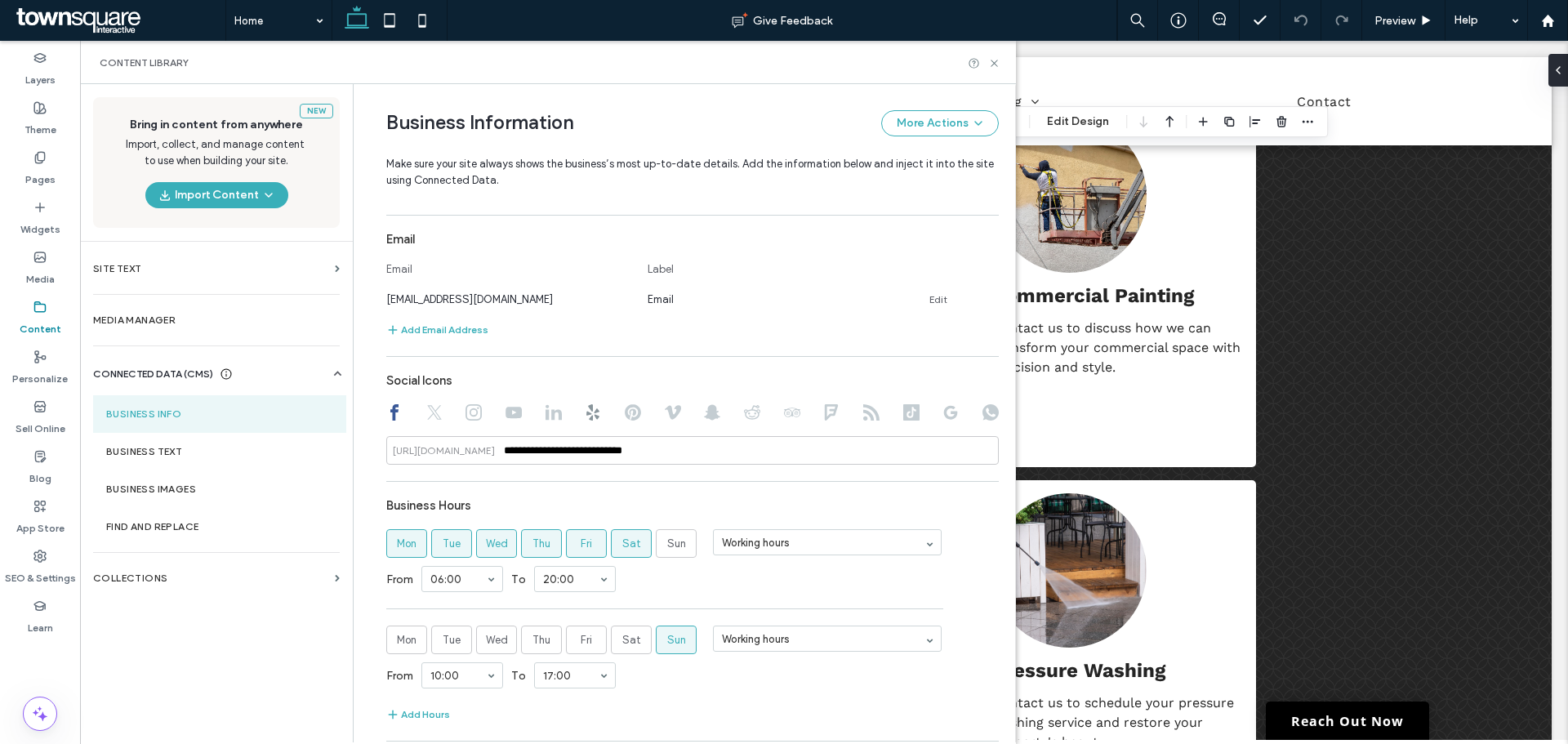
scroll to position [654, 0]
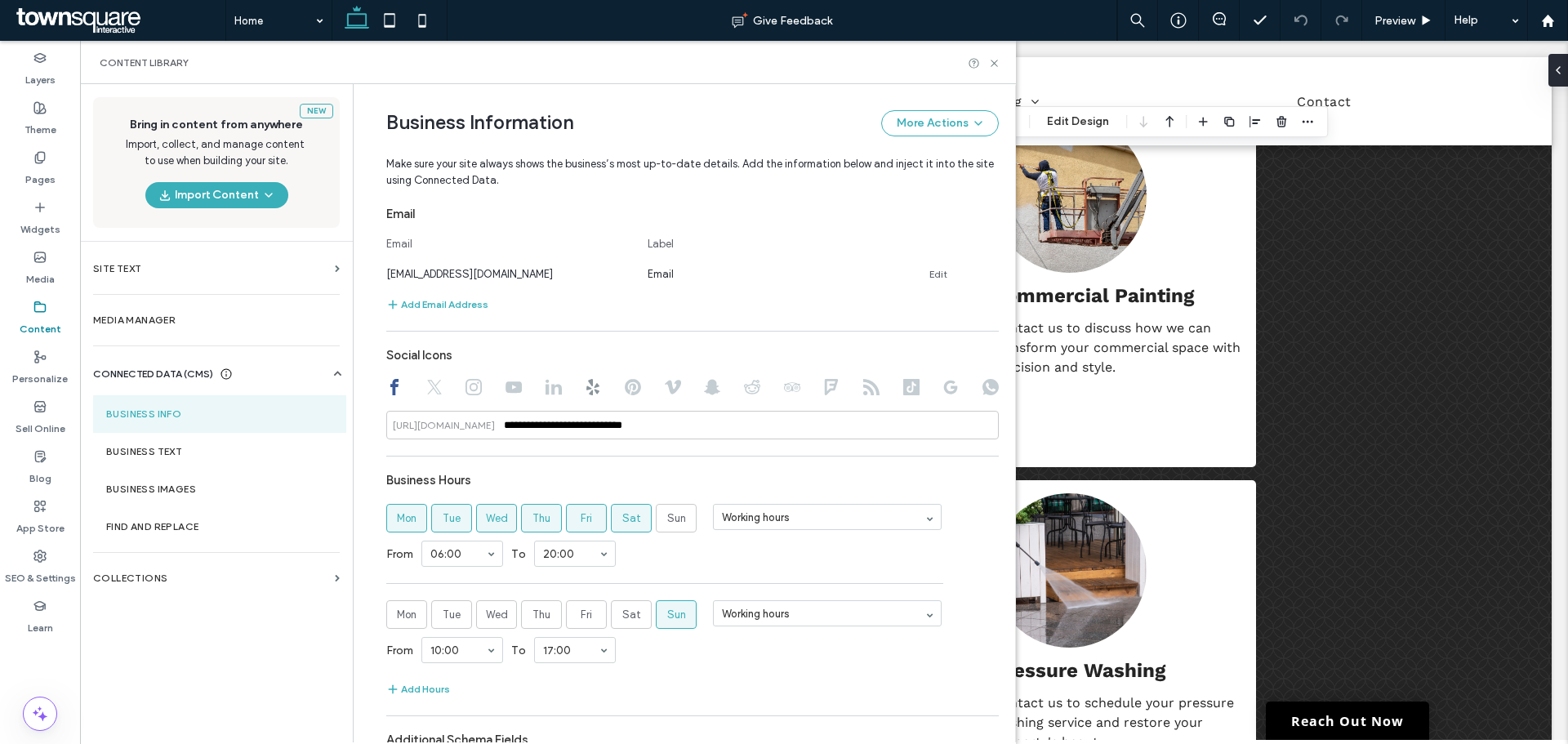
click at [586, 393] on use at bounding box center [593, 387] width 13 height 16
click at [391, 386] on use at bounding box center [395, 387] width 8 height 16
type input "**********"
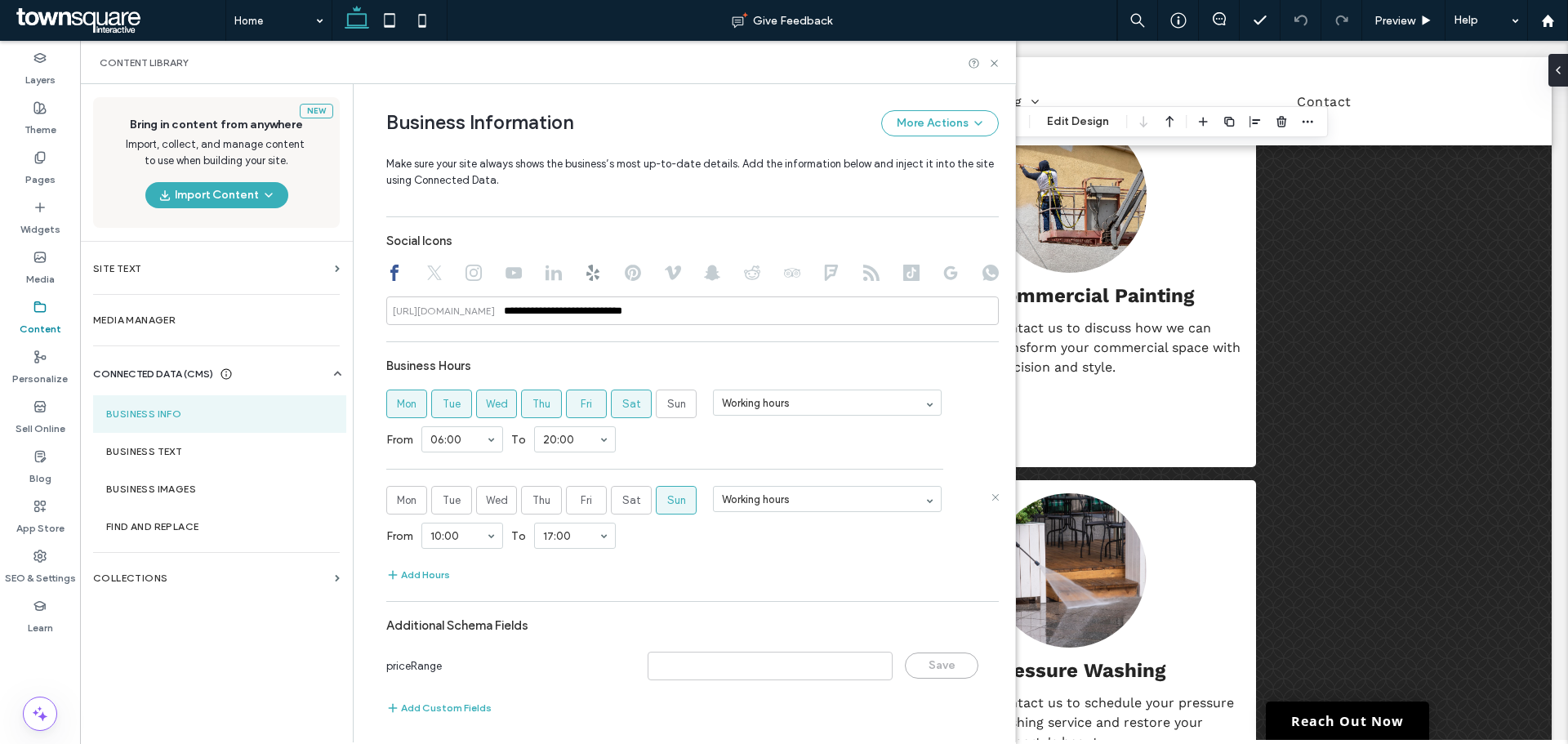
scroll to position [771, 0]
click at [235, 453] on label "Business Text" at bounding box center [219, 451] width 227 height 12
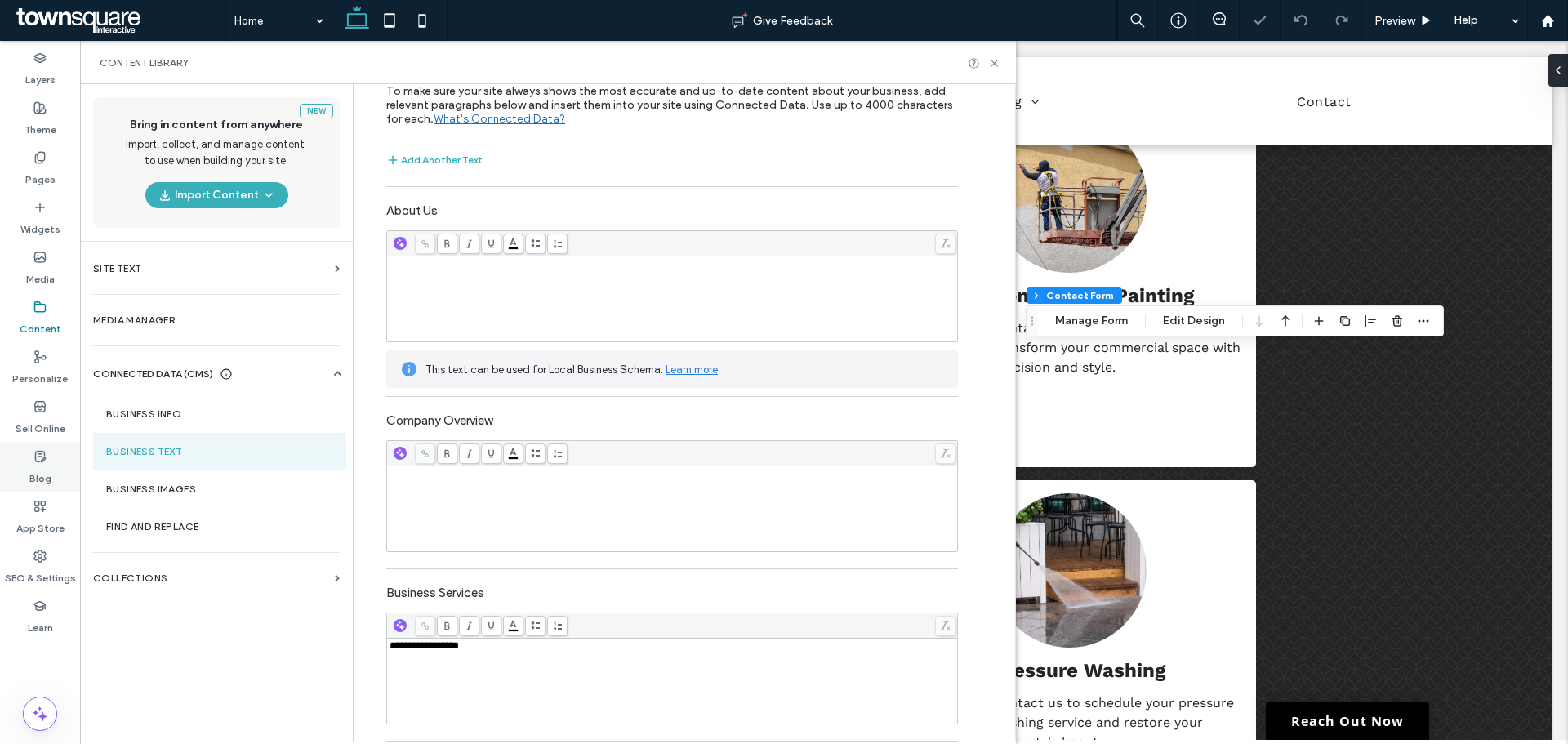
scroll to position [245, 0]
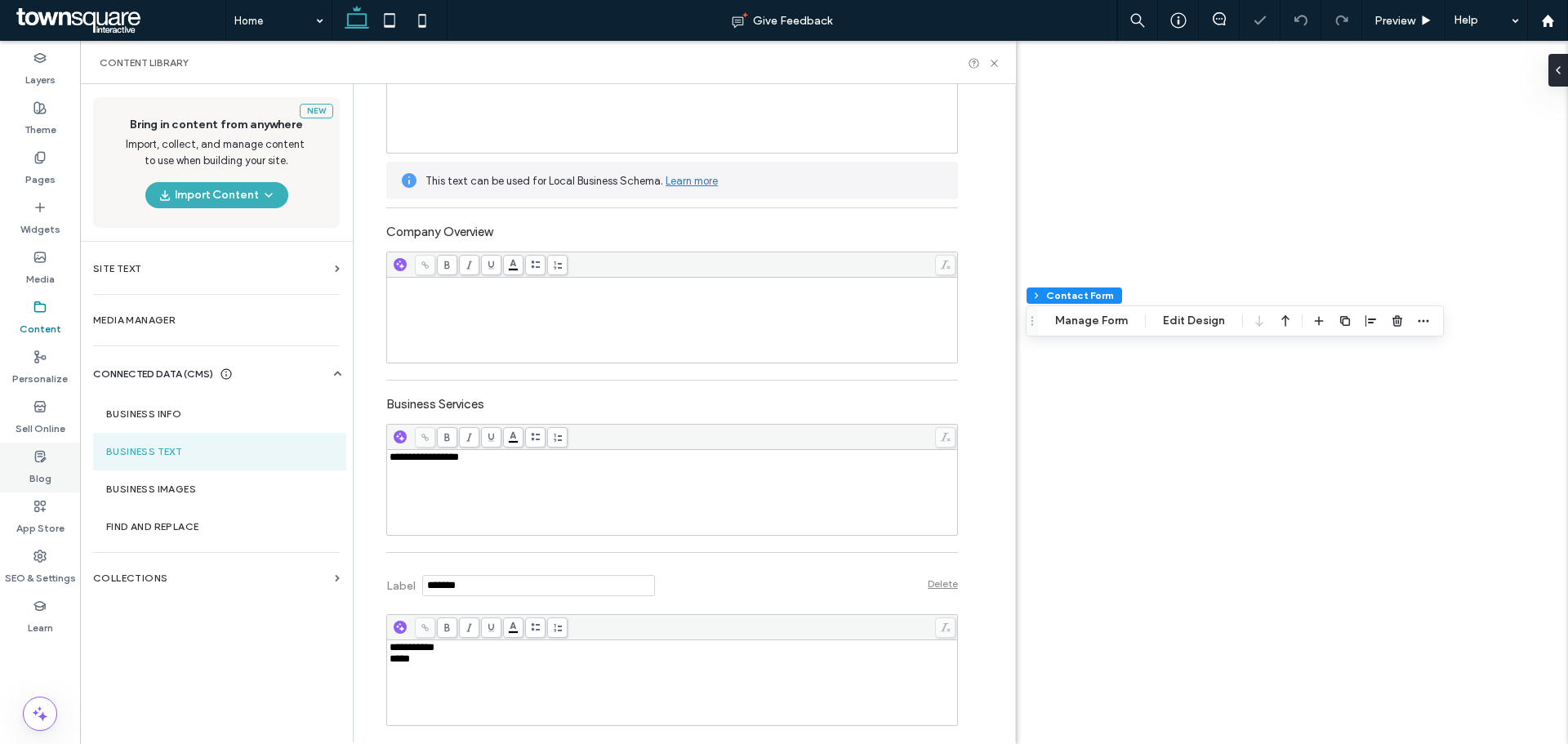
type input "*"
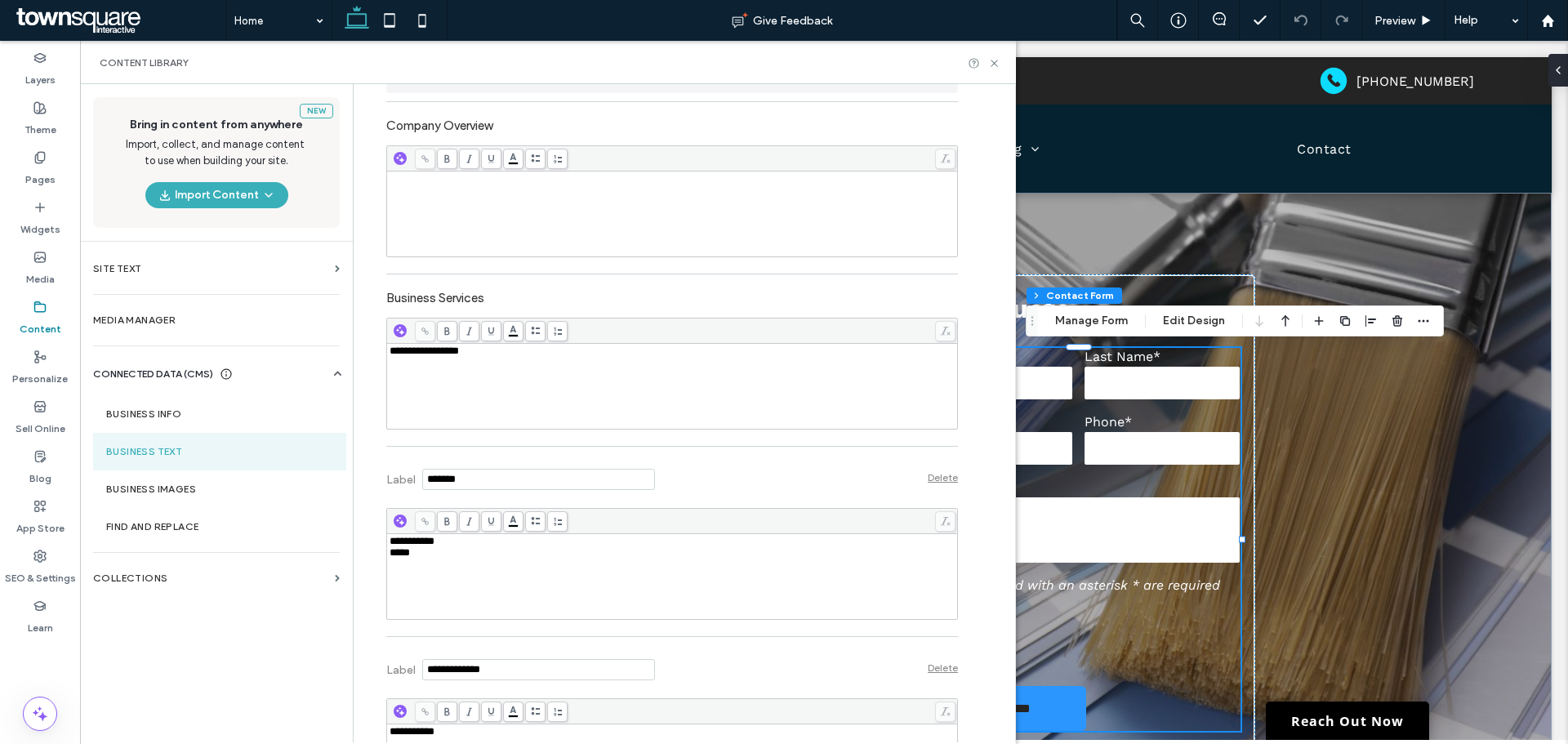
scroll to position [487, 0]
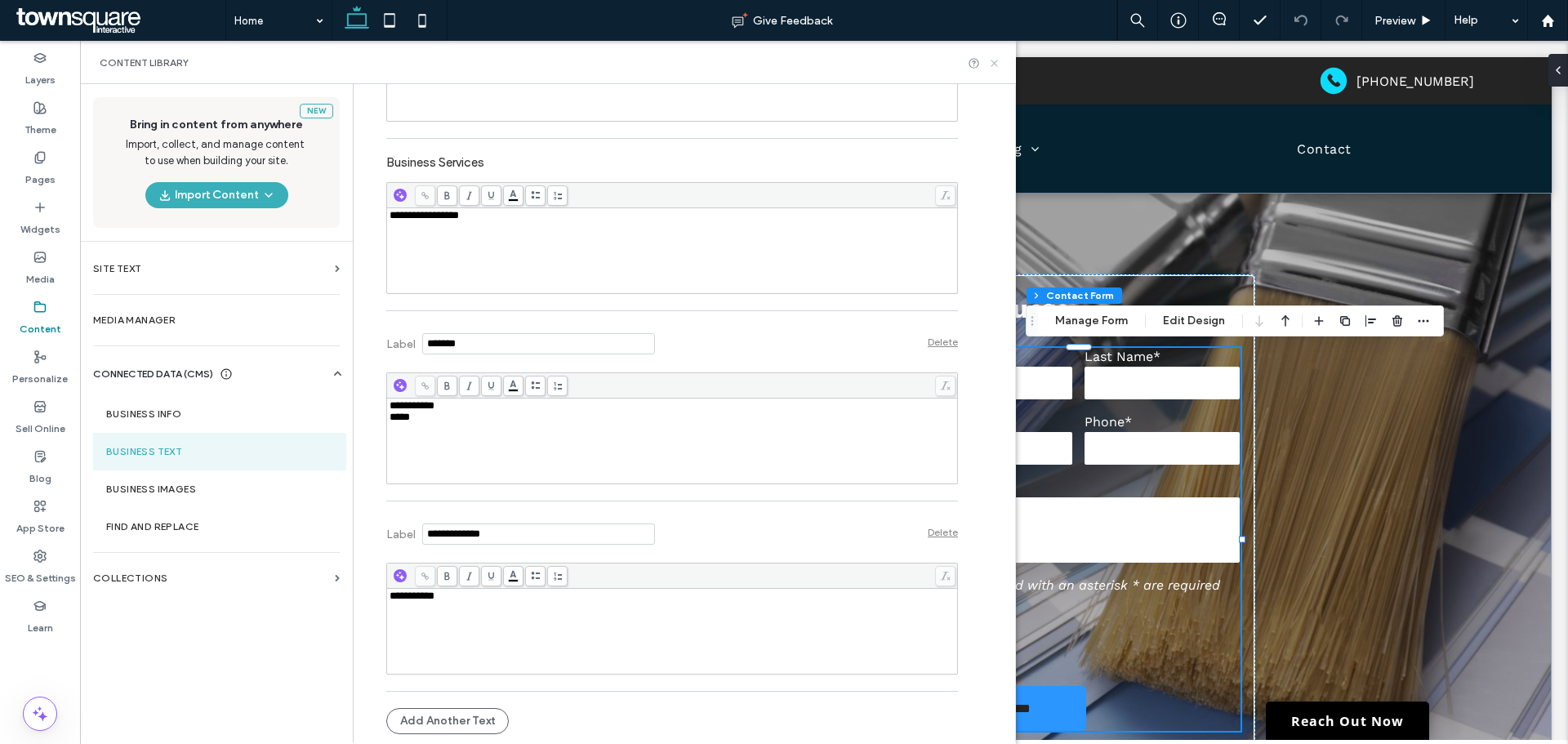
click at [994, 63] on use at bounding box center [994, 62] width 6 height 6
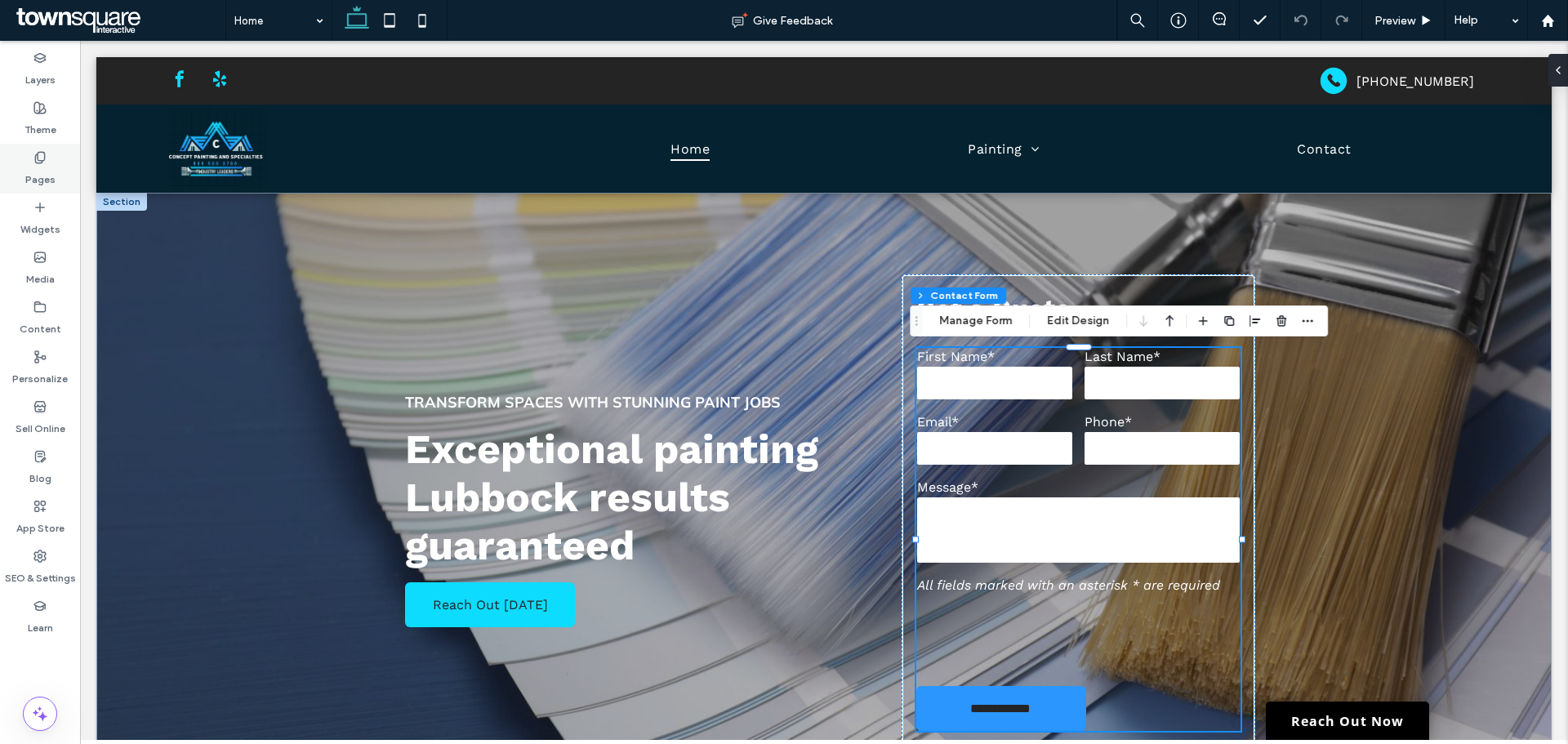
click at [37, 179] on label "Pages" at bounding box center [40, 175] width 30 height 23
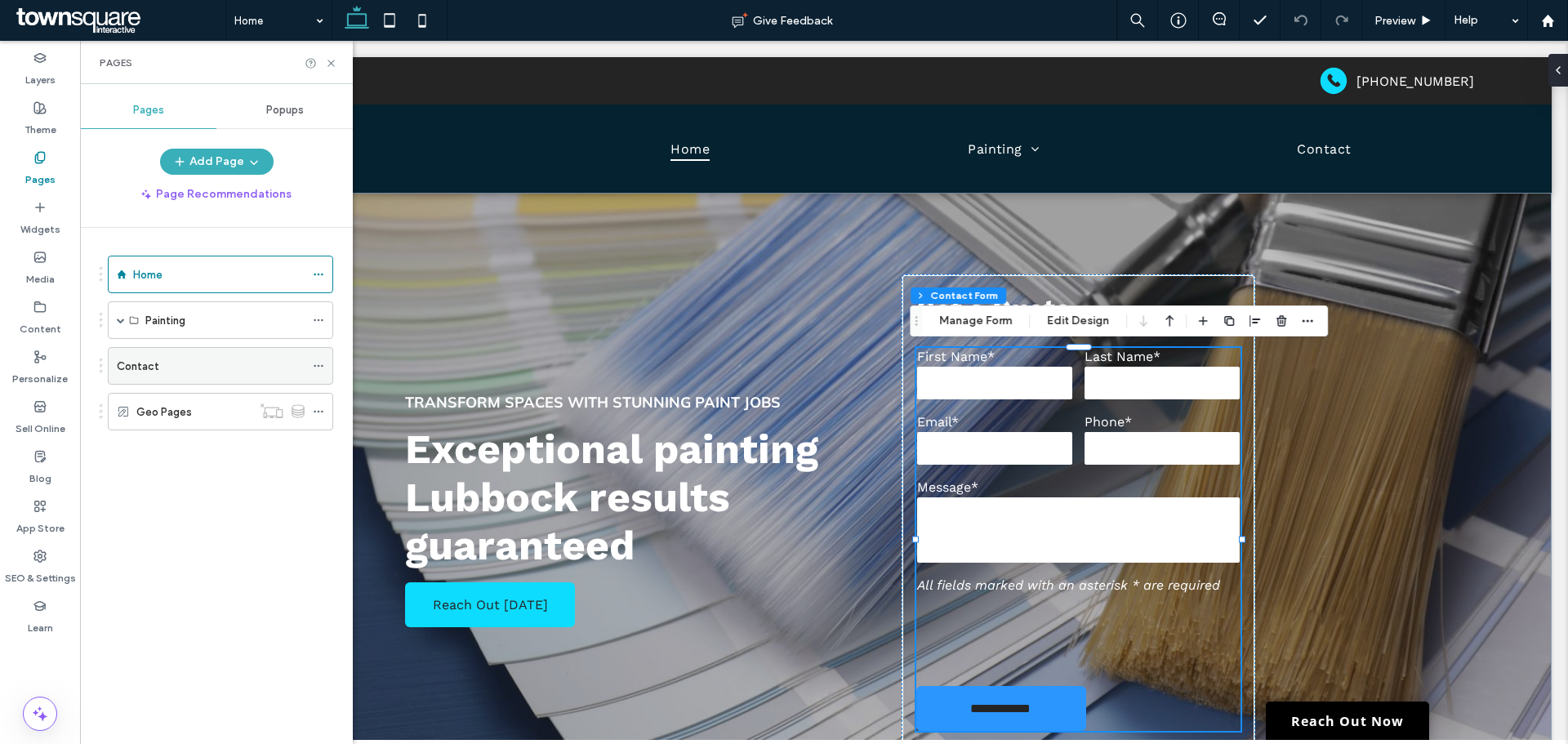
click at [210, 375] on div "Contact" at bounding box center [211, 365] width 188 height 36
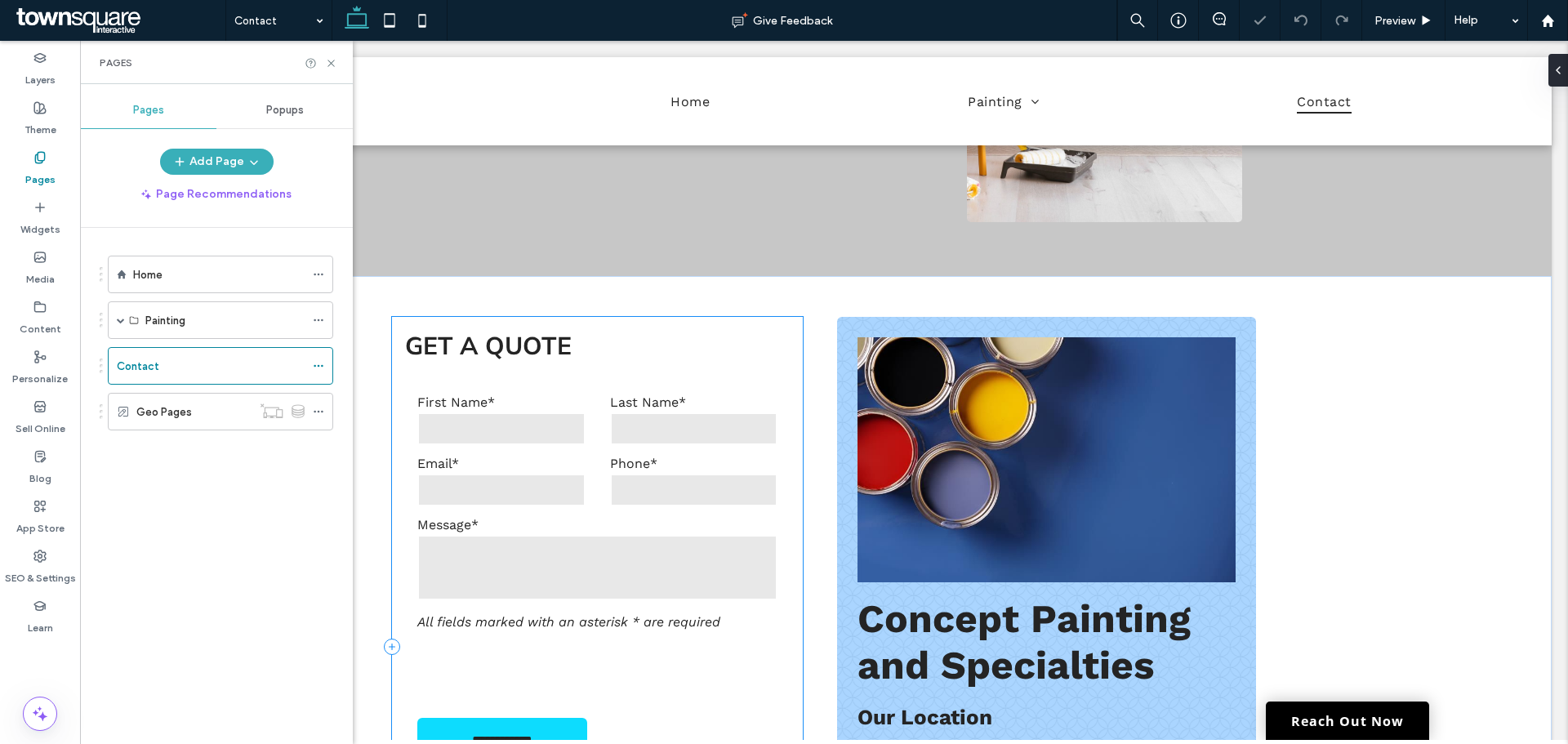
scroll to position [408, 0]
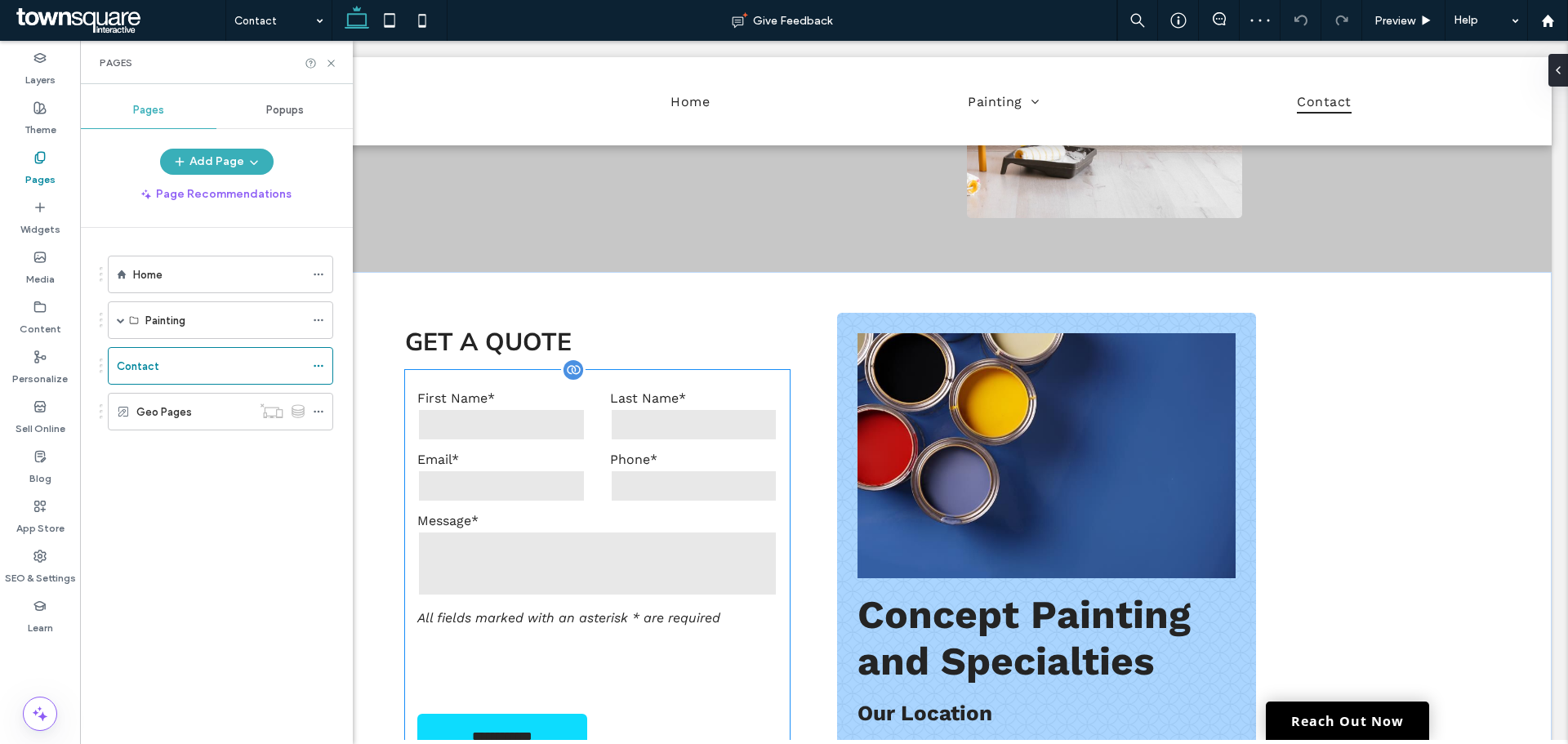
click at [620, 536] on textarea at bounding box center [597, 563] width 360 height 66
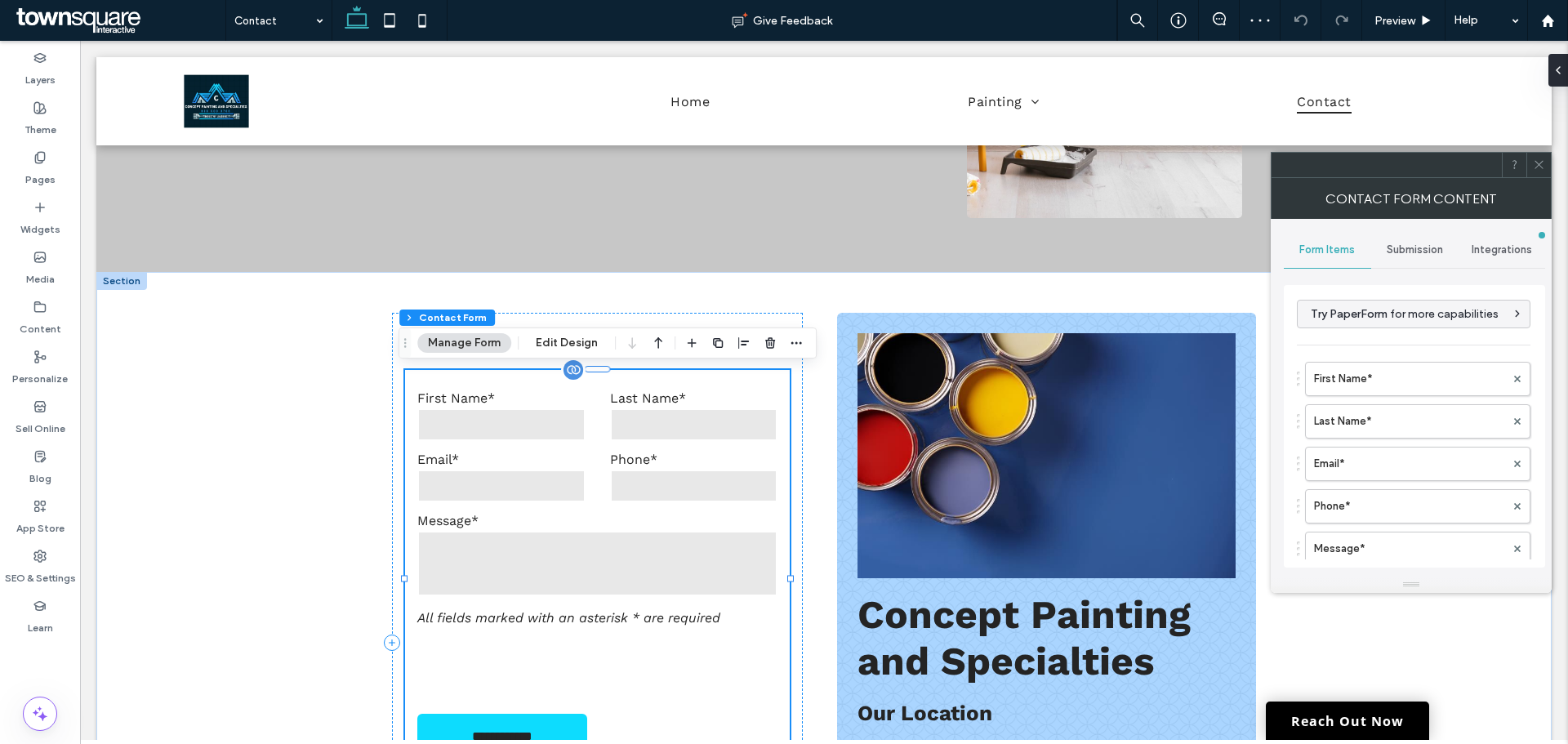
type input "**********"
type input "*"
type input "***"
type input "*"
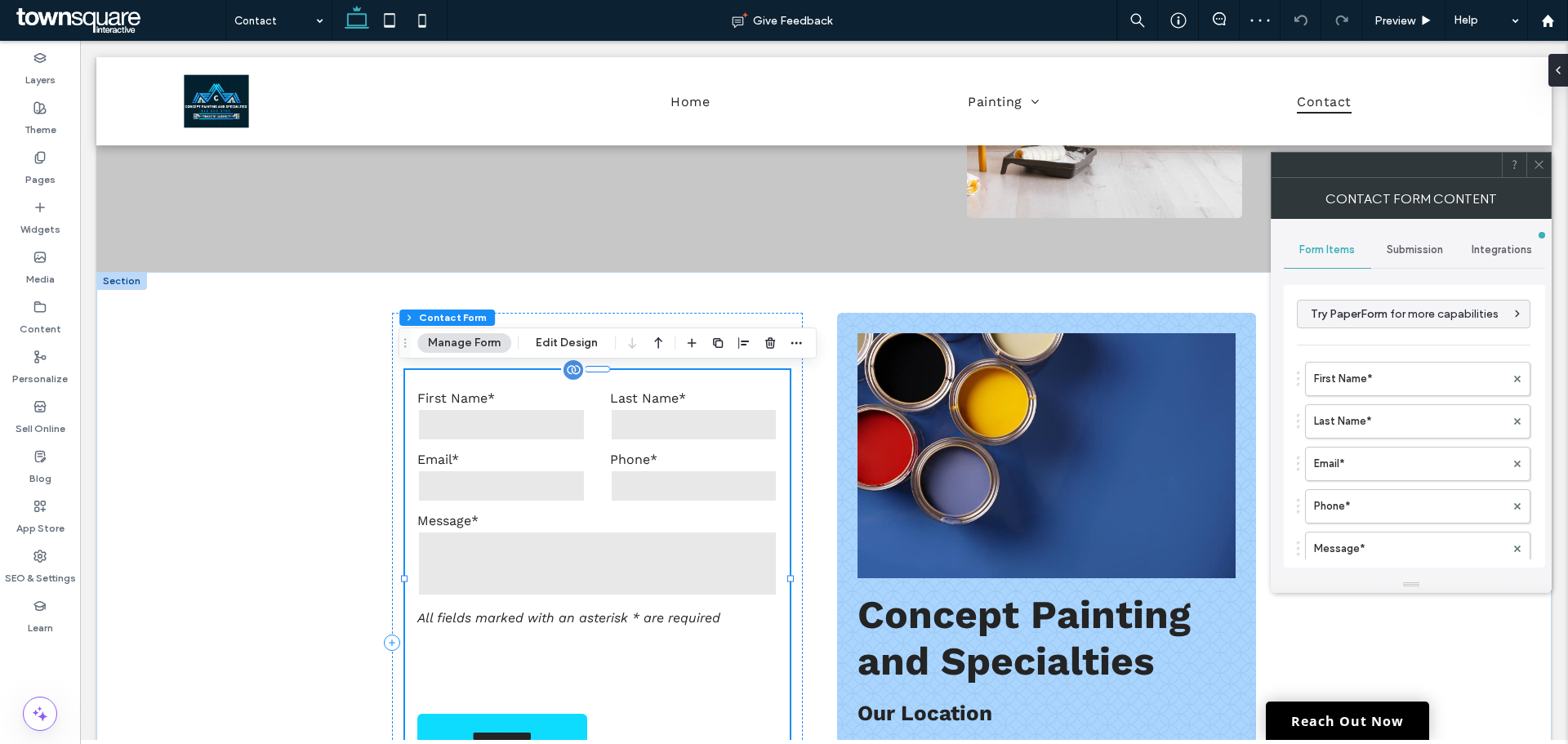
type input "***"
click at [1539, 157] on span at bounding box center [1539, 164] width 12 height 25
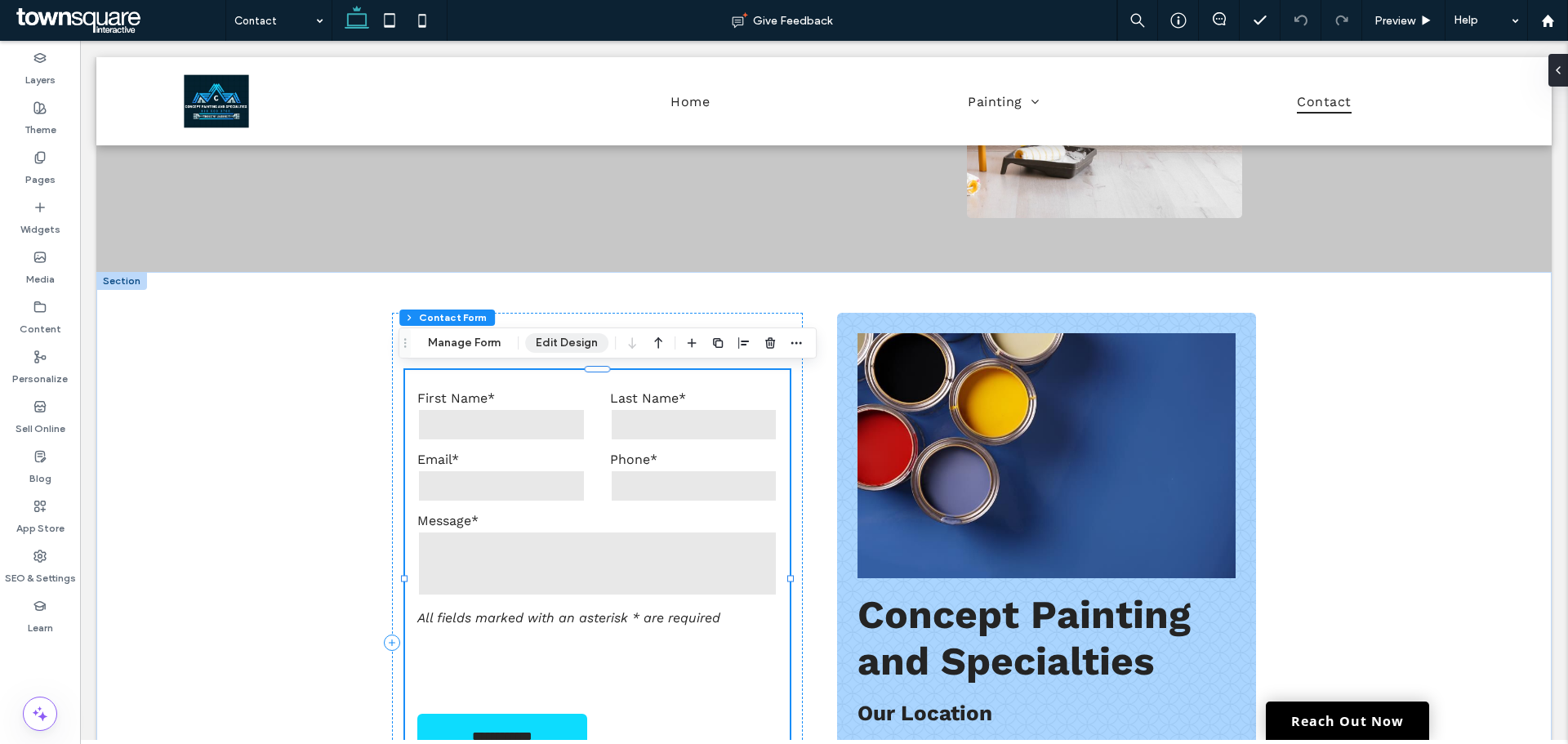
click at [545, 347] on button "Edit Design" at bounding box center [566, 342] width 83 height 19
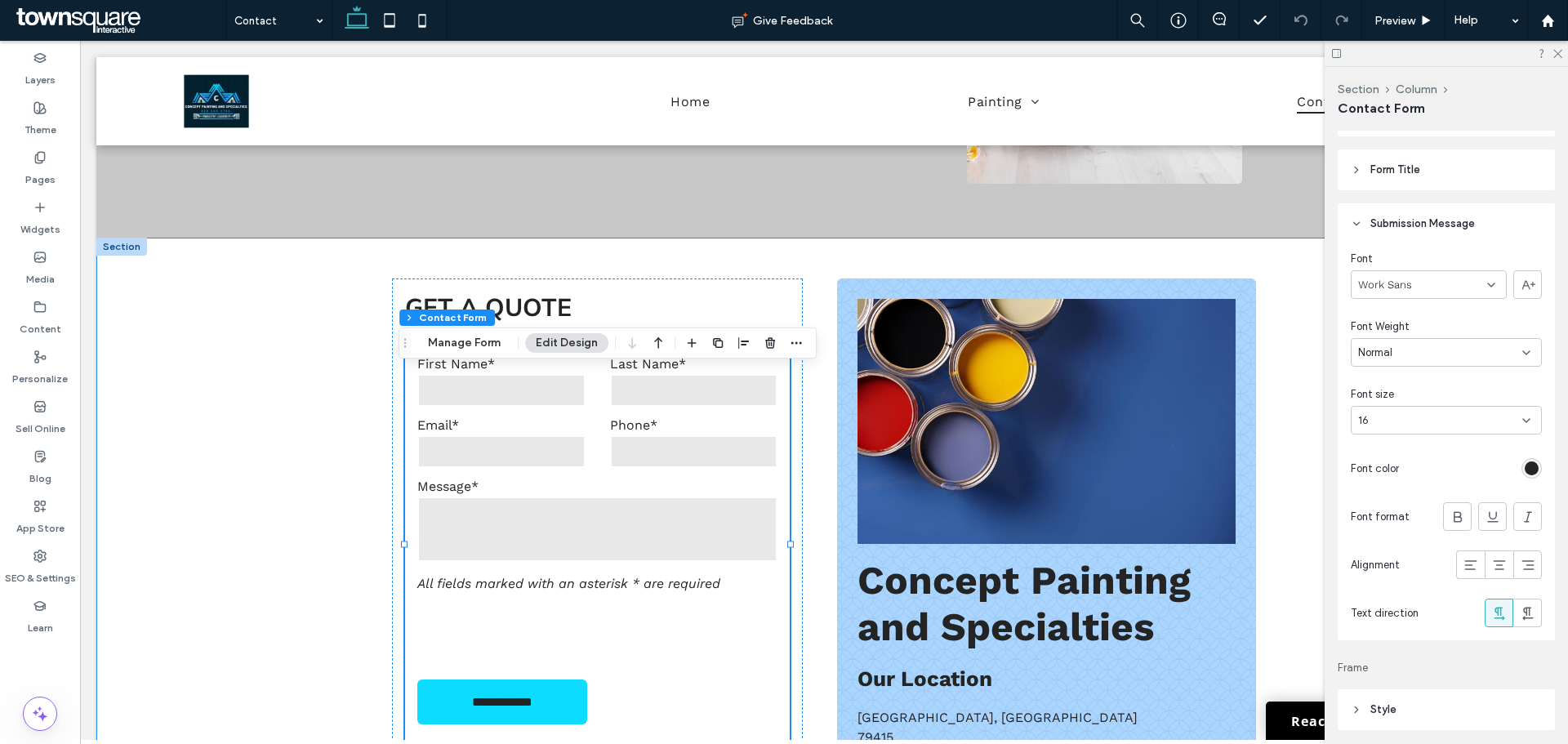
click at [337, 454] on div "**********" at bounding box center [824, 608] width 980 height 741
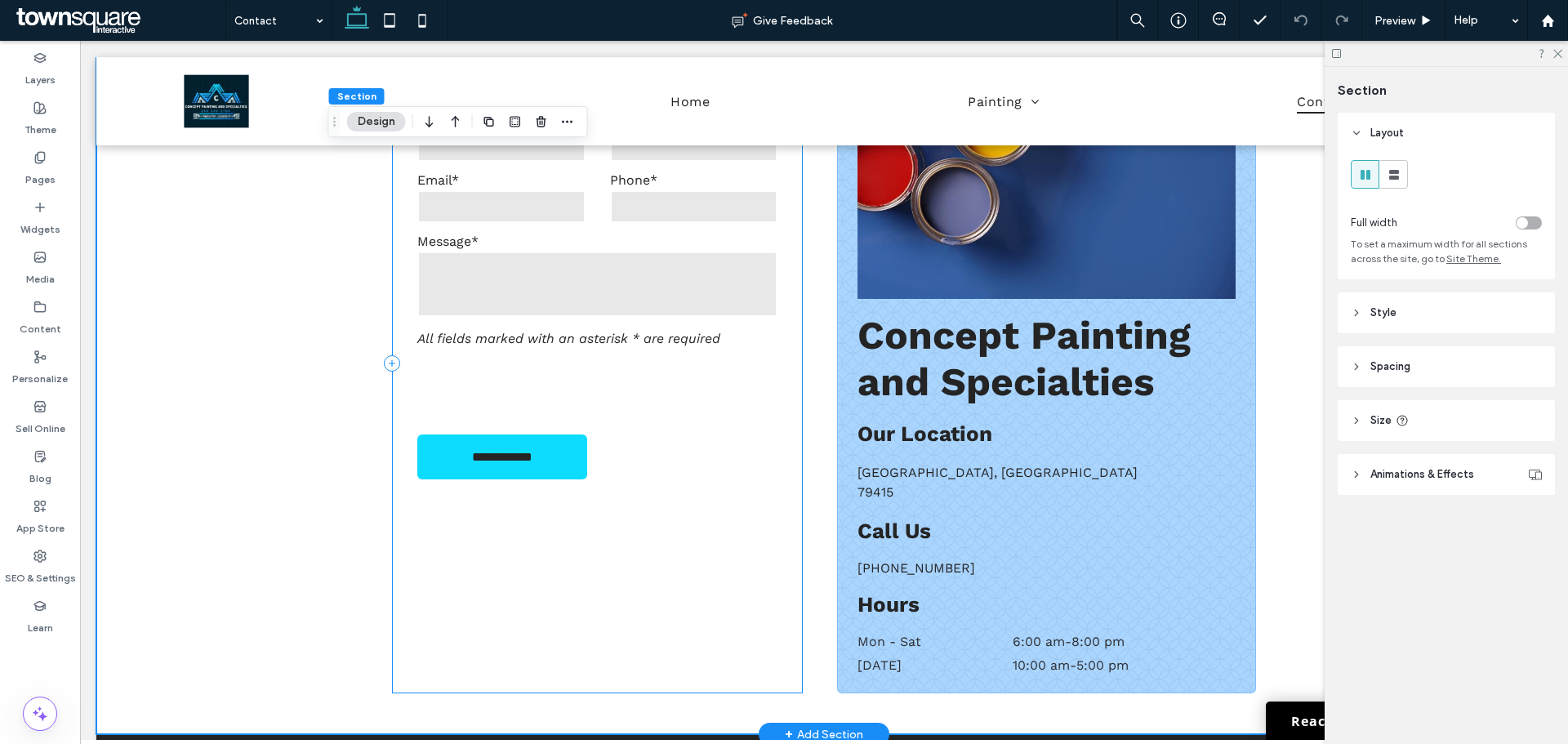
scroll to position [1019, 0]
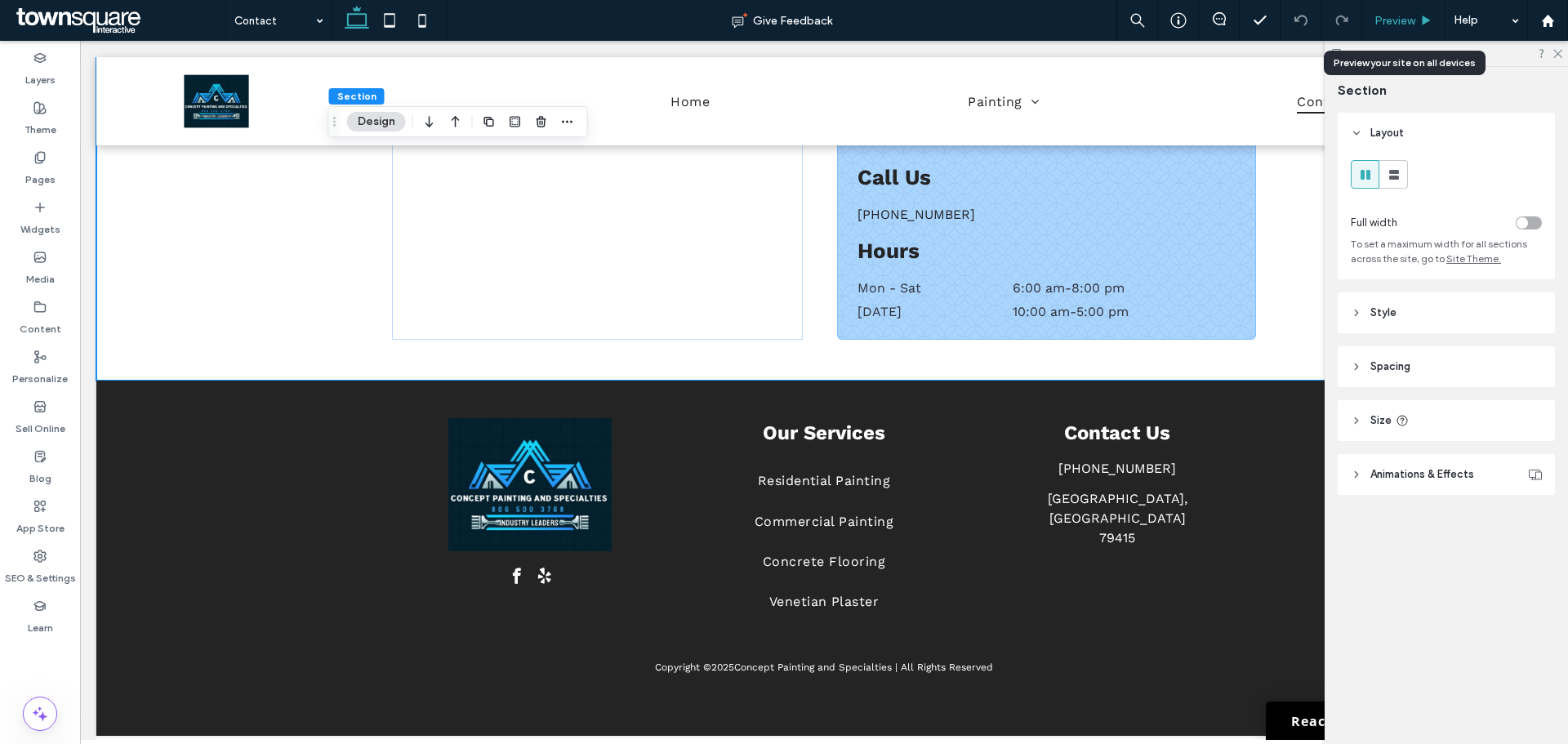
click at [1389, 22] on span "Preview" at bounding box center [1394, 20] width 41 height 14
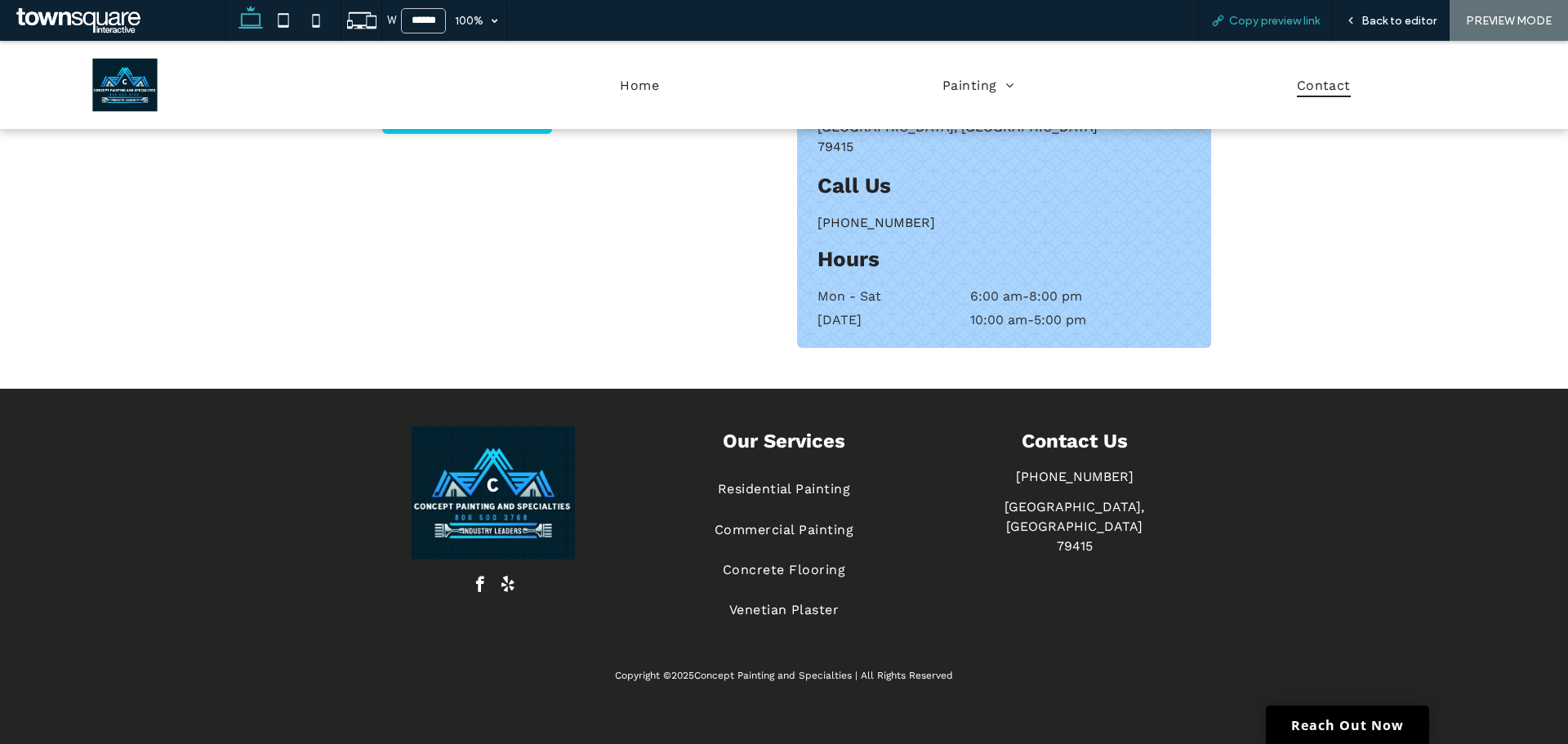
click at [1309, 23] on span "Copy preview link" at bounding box center [1274, 20] width 90 height 14
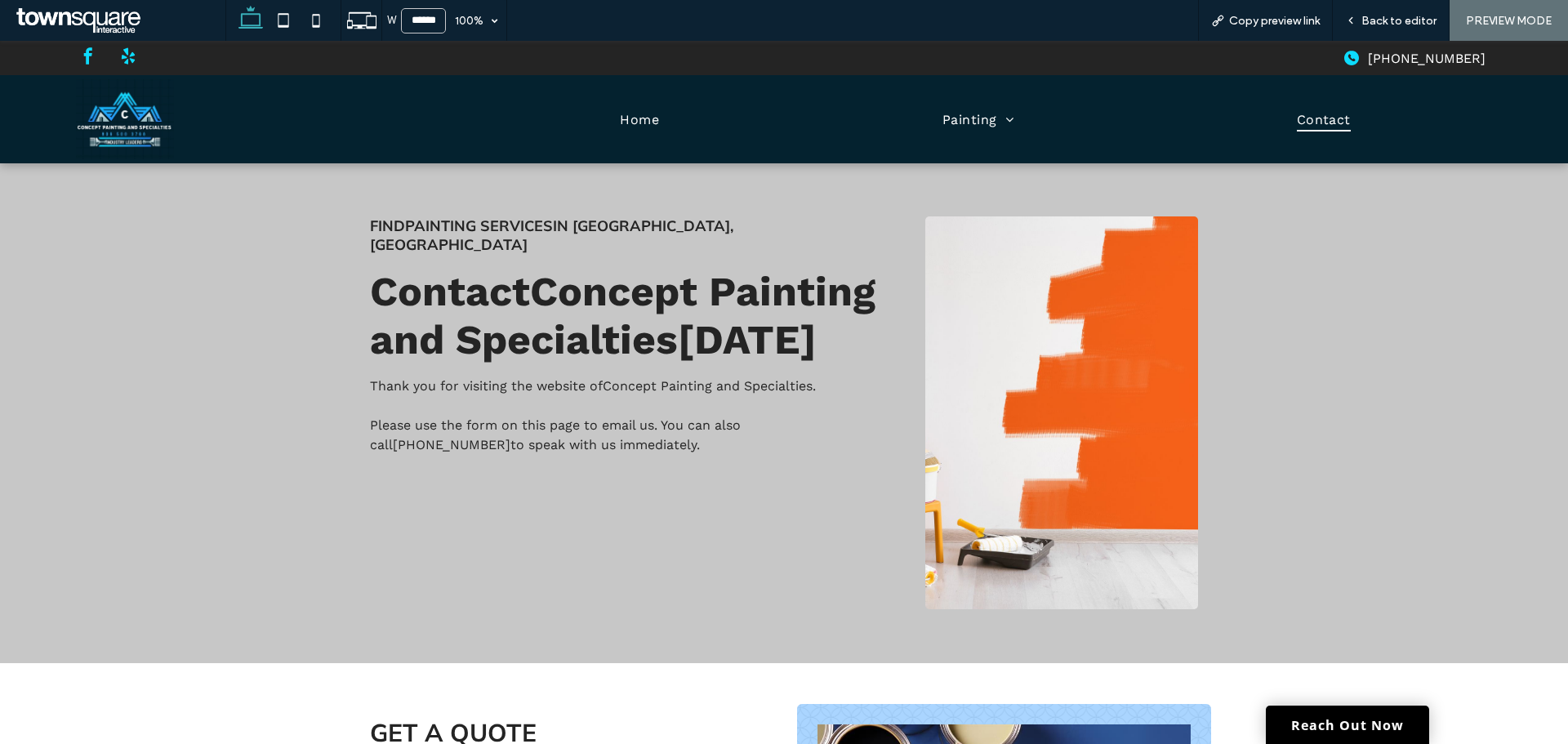
scroll to position [0, 0]
click at [97, 129] on img at bounding box center [124, 120] width 98 height 80
click at [1381, 19] on span "Back to editor" at bounding box center [1399, 20] width 75 height 14
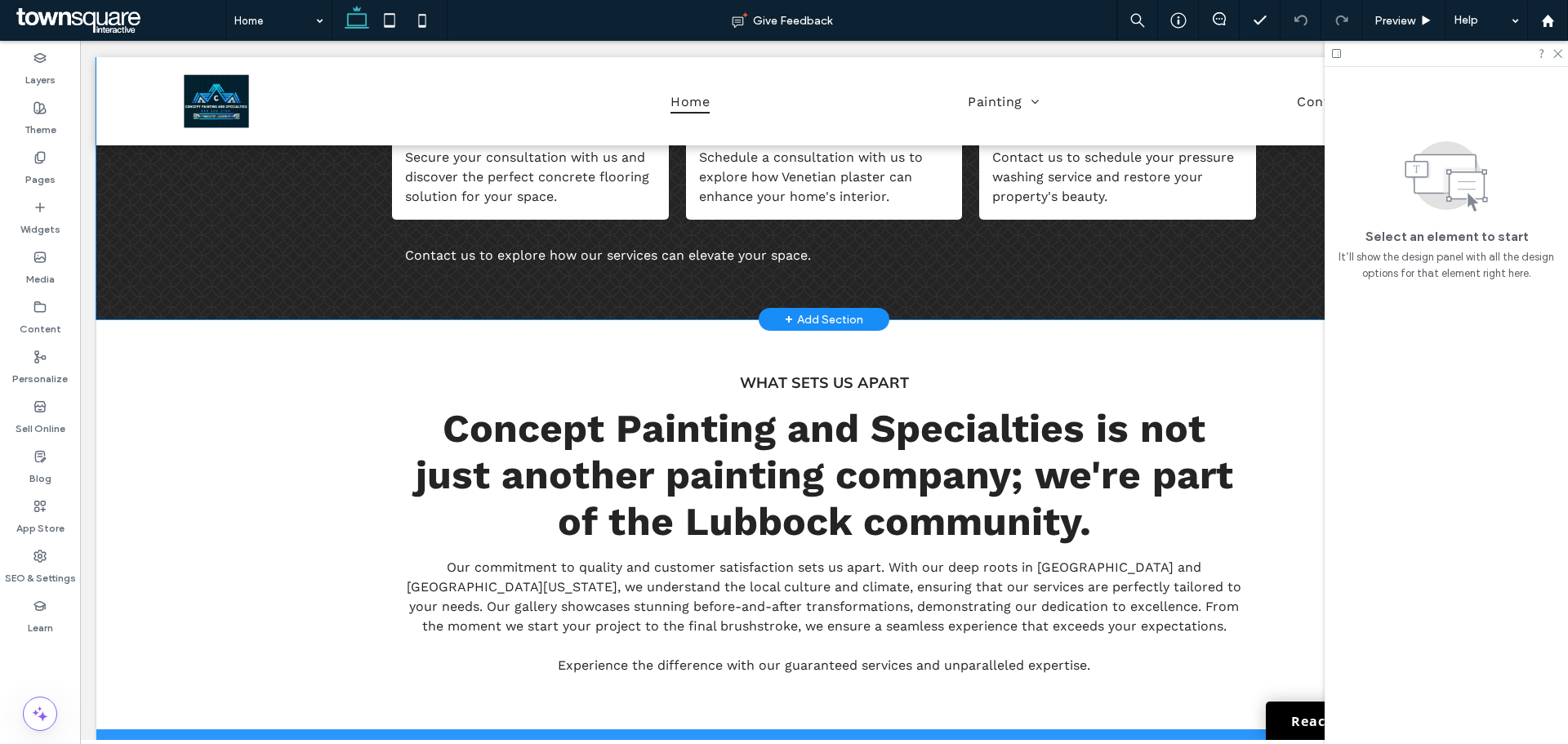
scroll to position [1830, 0]
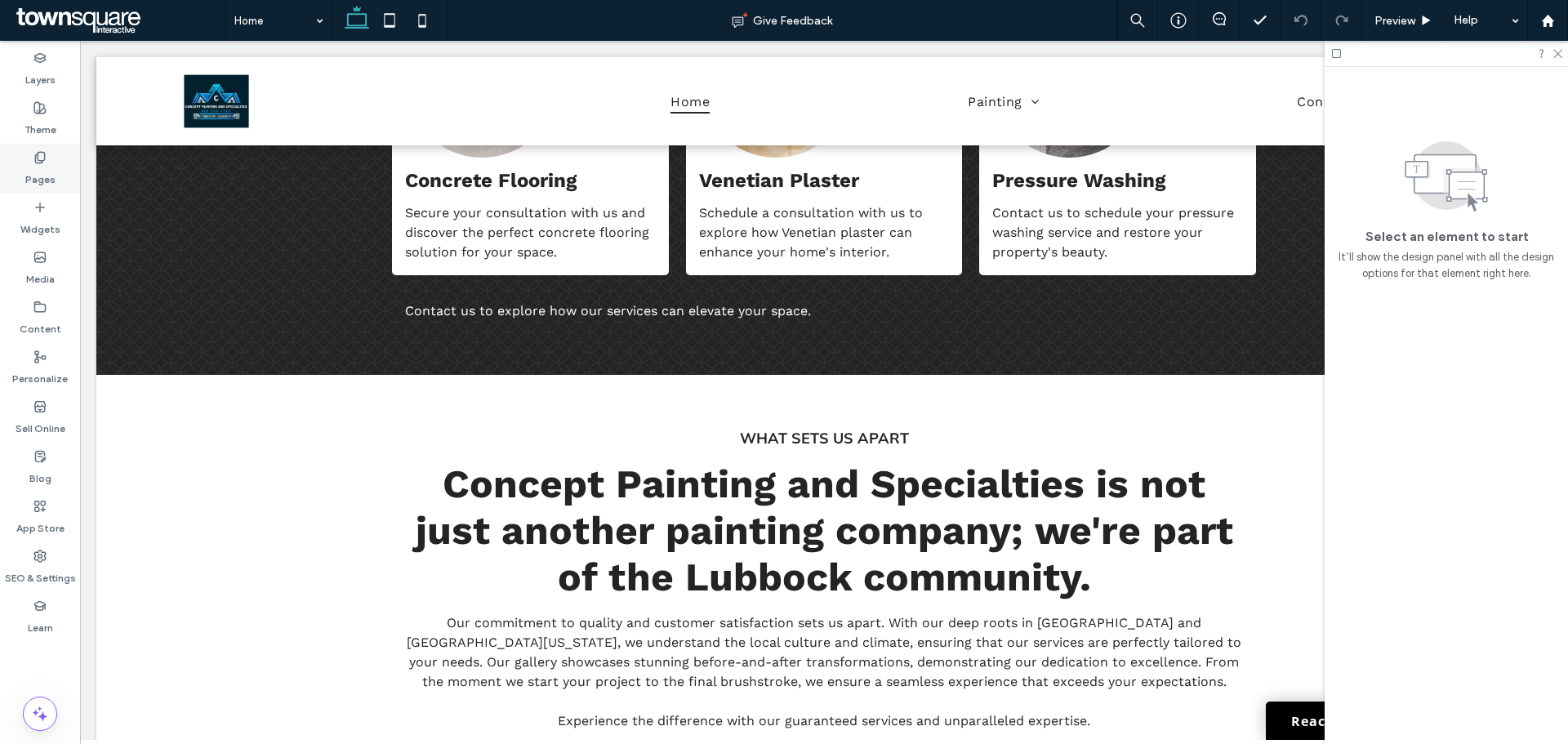
click at [43, 166] on label "Pages" at bounding box center [40, 175] width 30 height 23
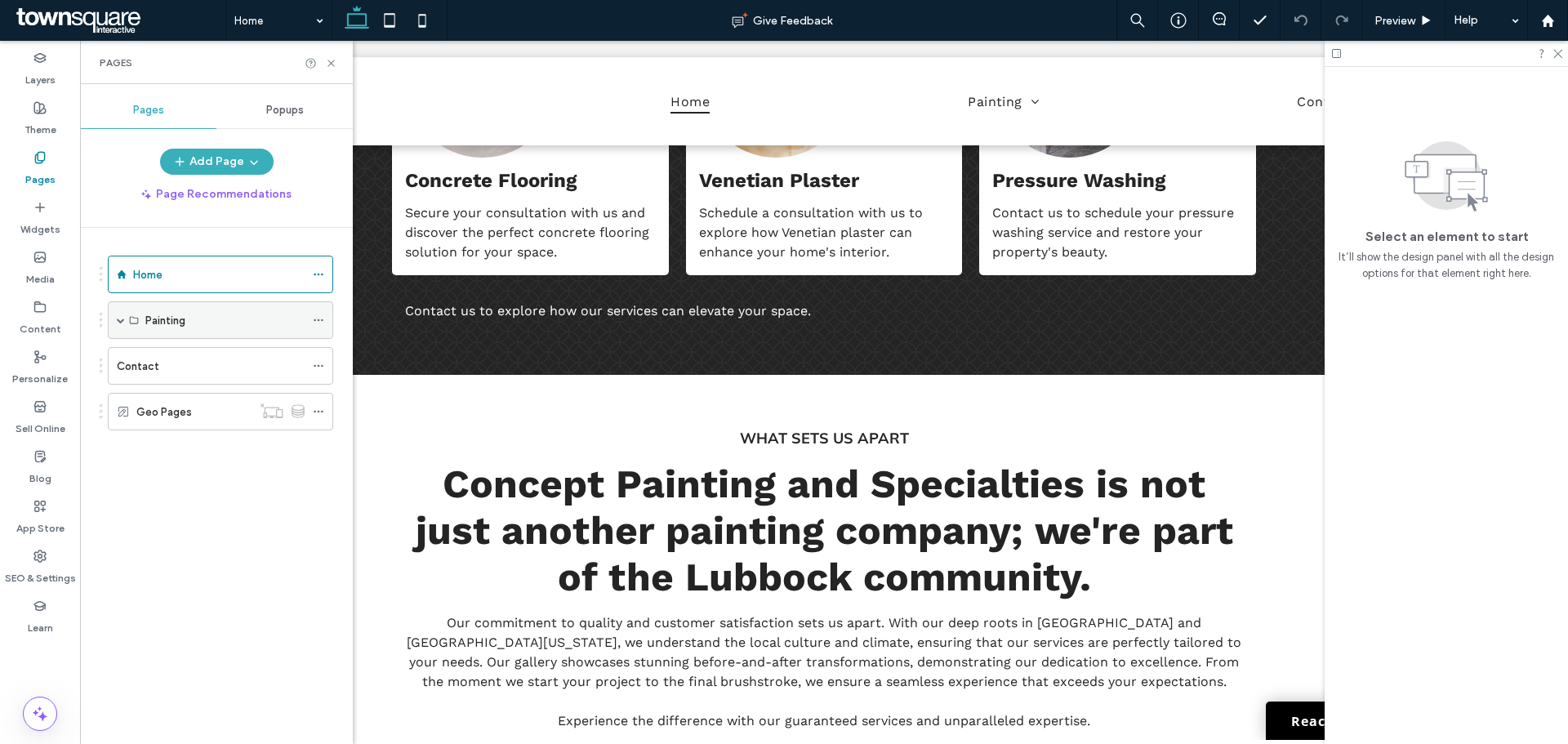
click at [124, 320] on span at bounding box center [121, 320] width 8 height 8
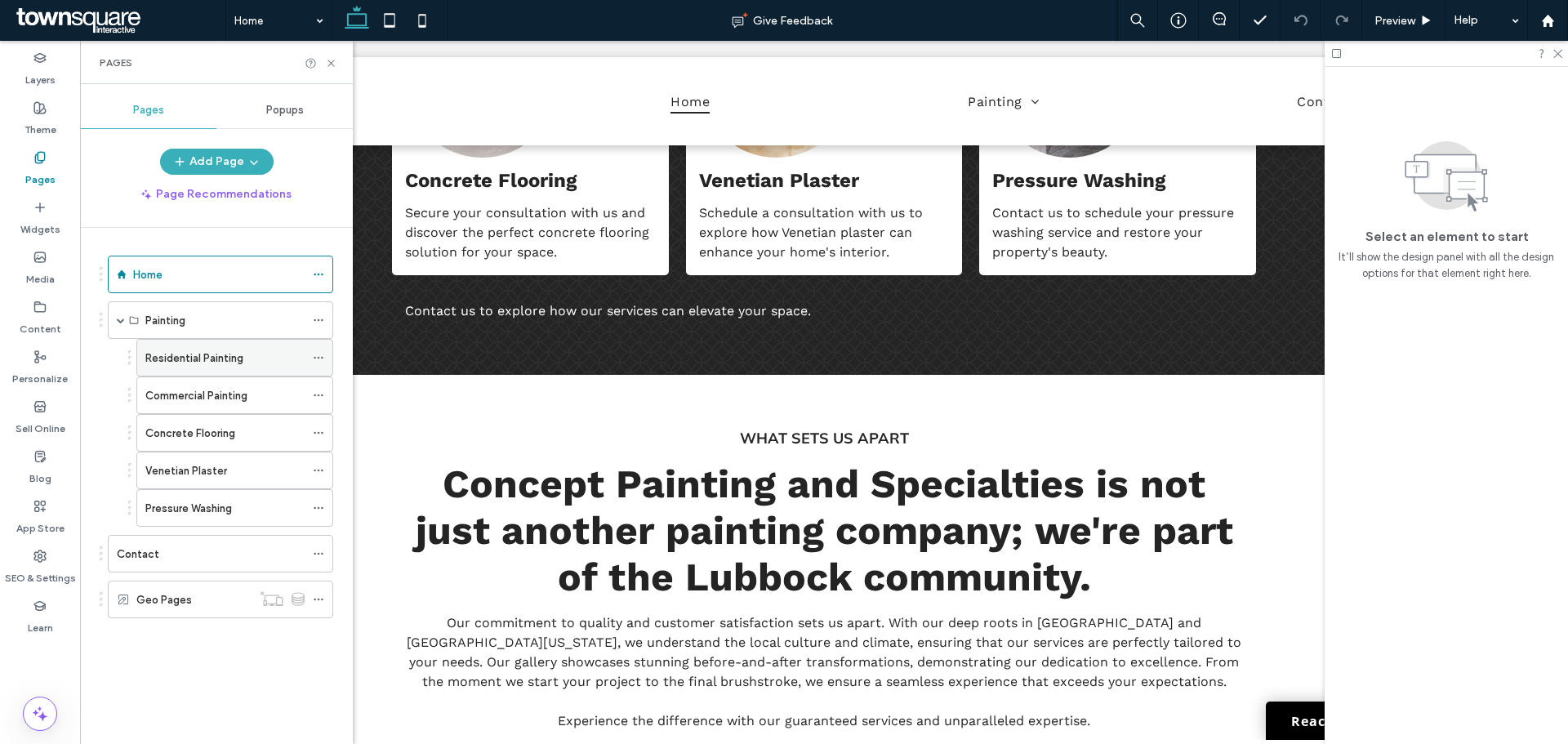
click at [164, 360] on label "Residential Painting" at bounding box center [194, 358] width 98 height 28
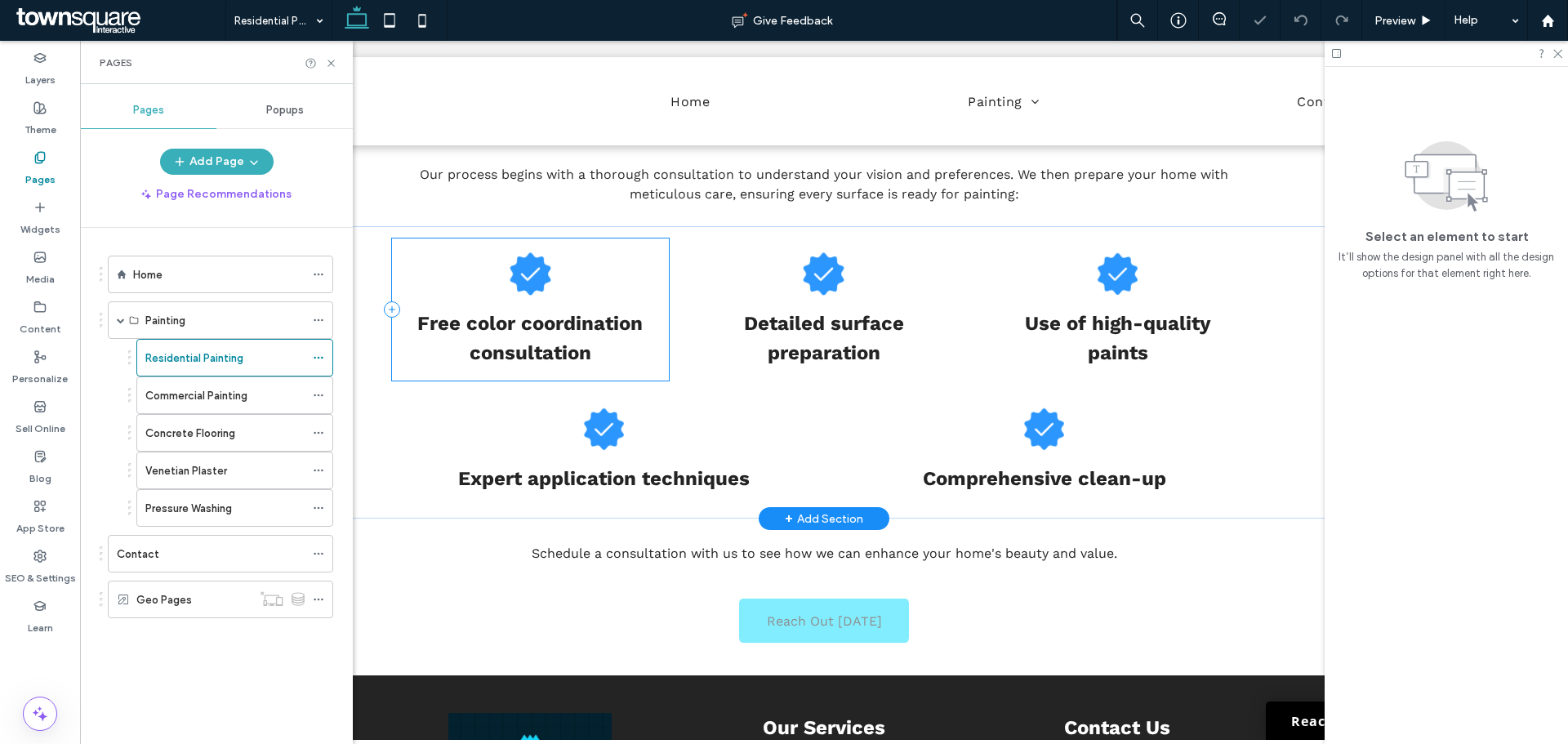
scroll to position [816, 0]
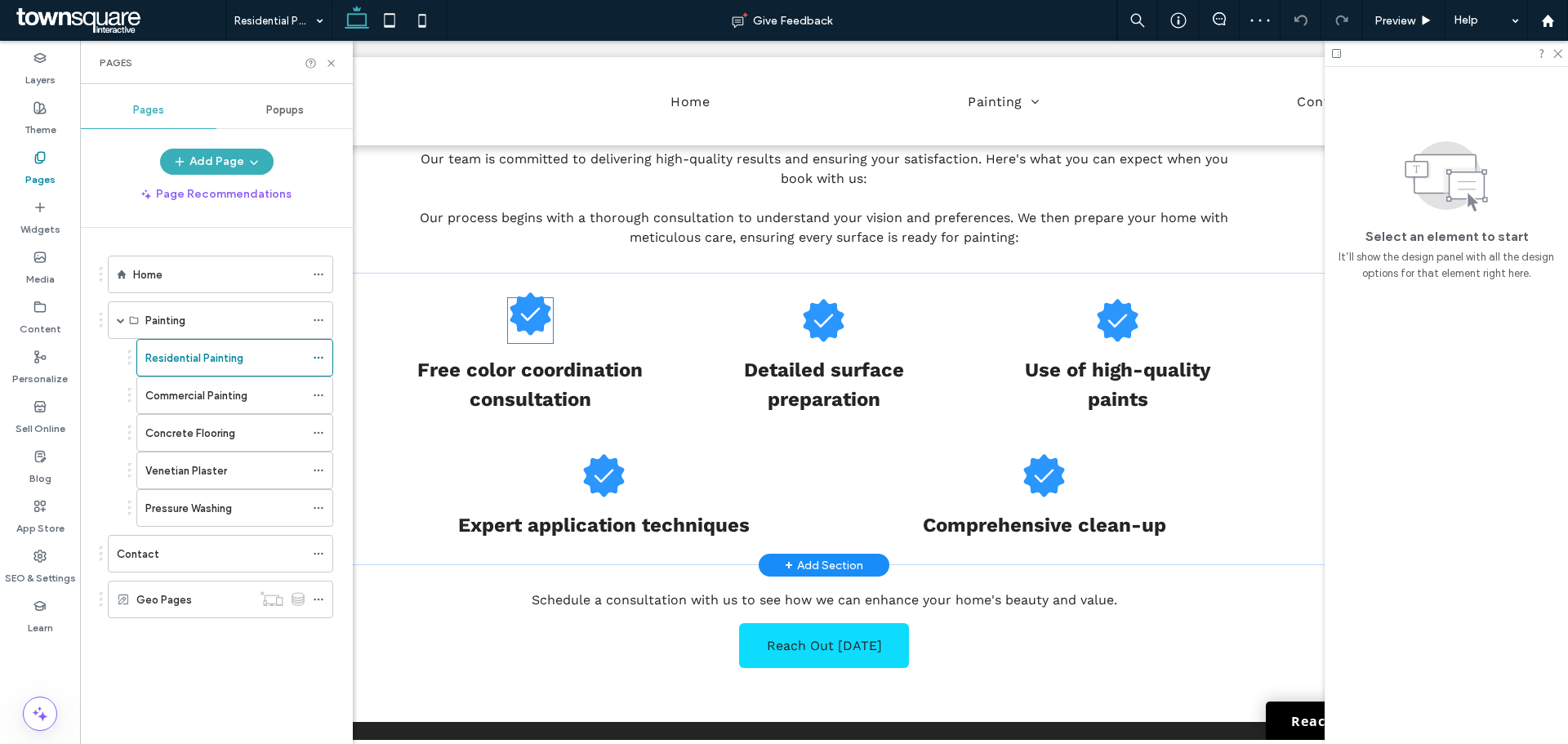
click at [530, 334] on icon at bounding box center [530, 313] width 45 height 45
click at [530, 334] on div at bounding box center [530, 320] width 45 height 45
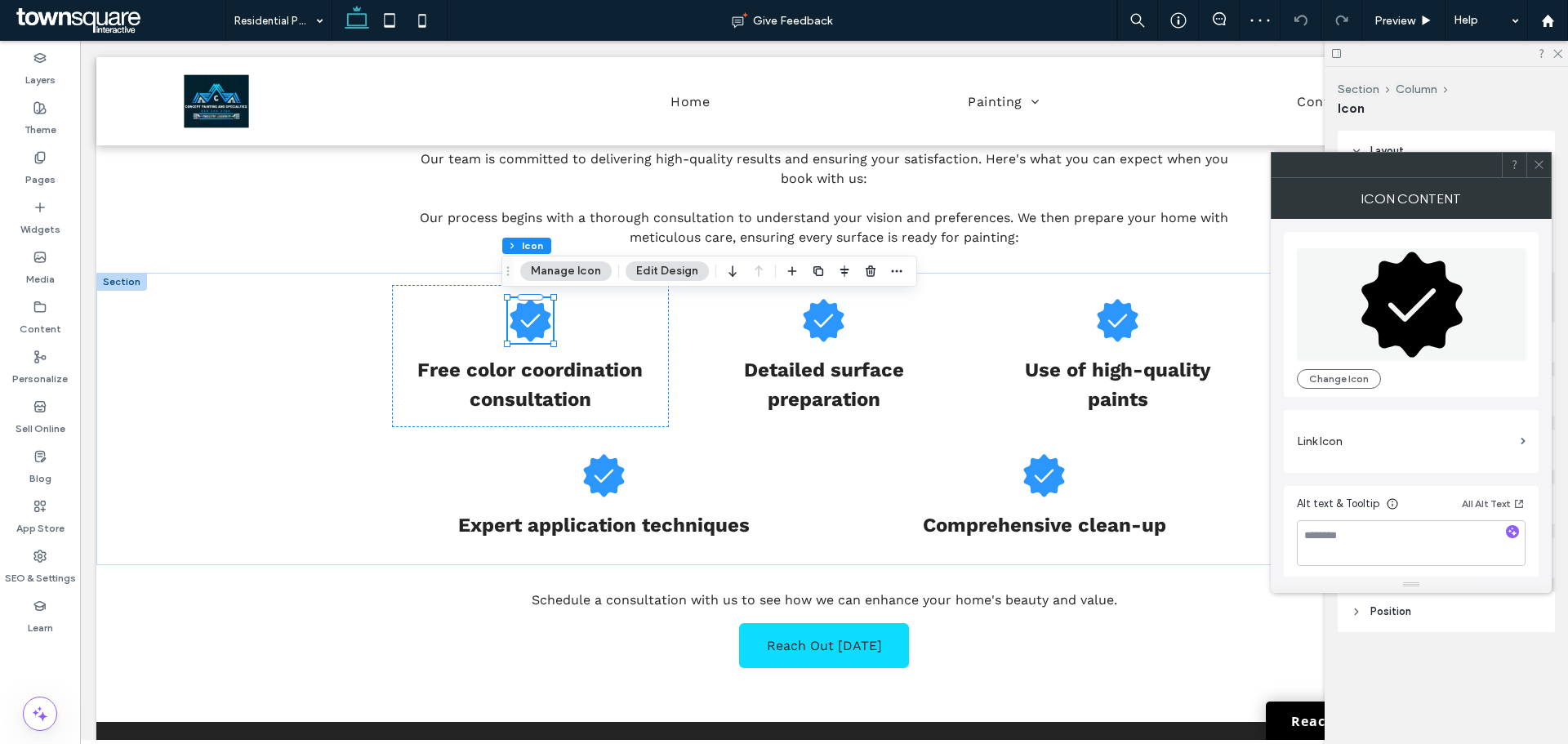
click at [1429, 341] on icon at bounding box center [1412, 303] width 101 height 105
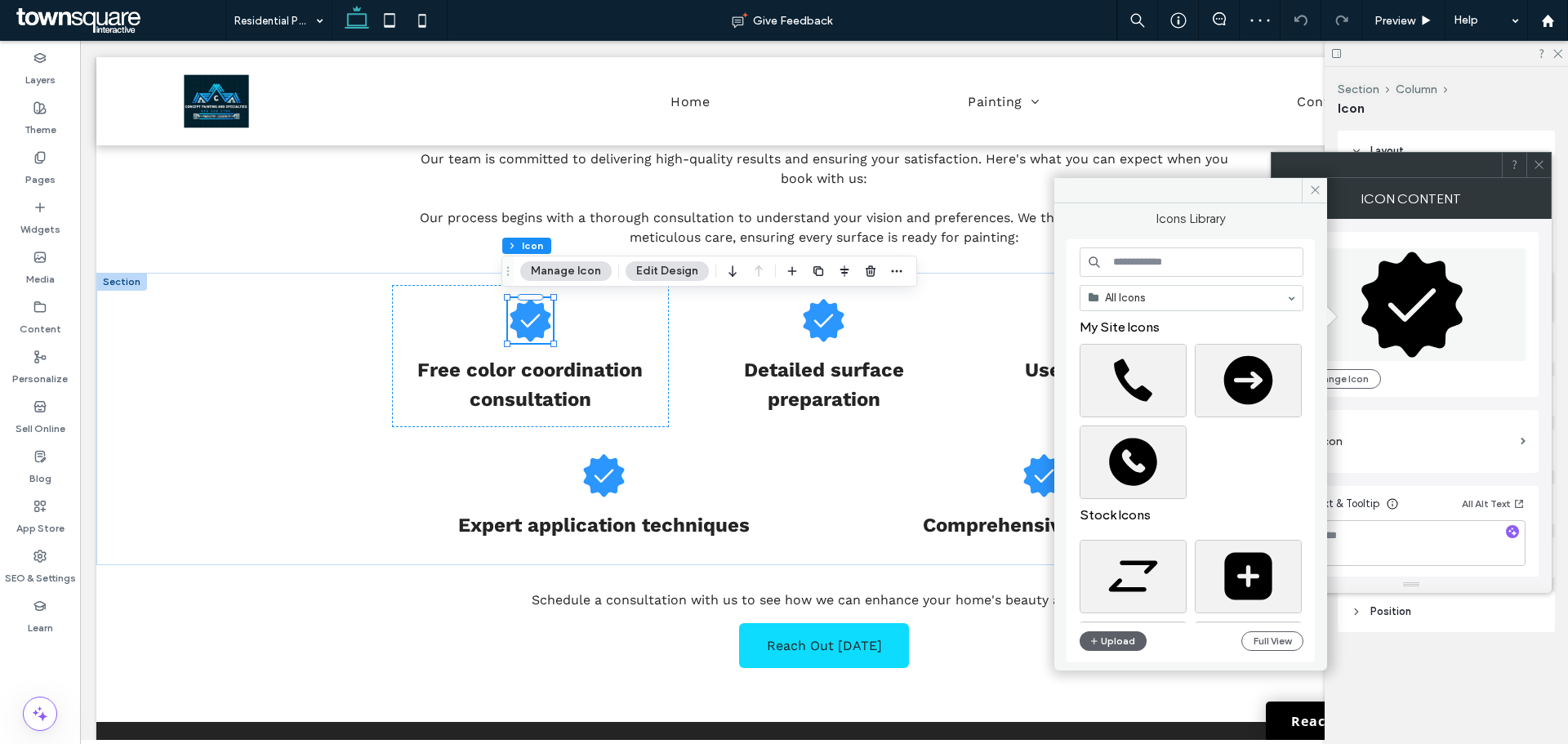
click at [1138, 257] on input at bounding box center [1191, 262] width 224 height 29
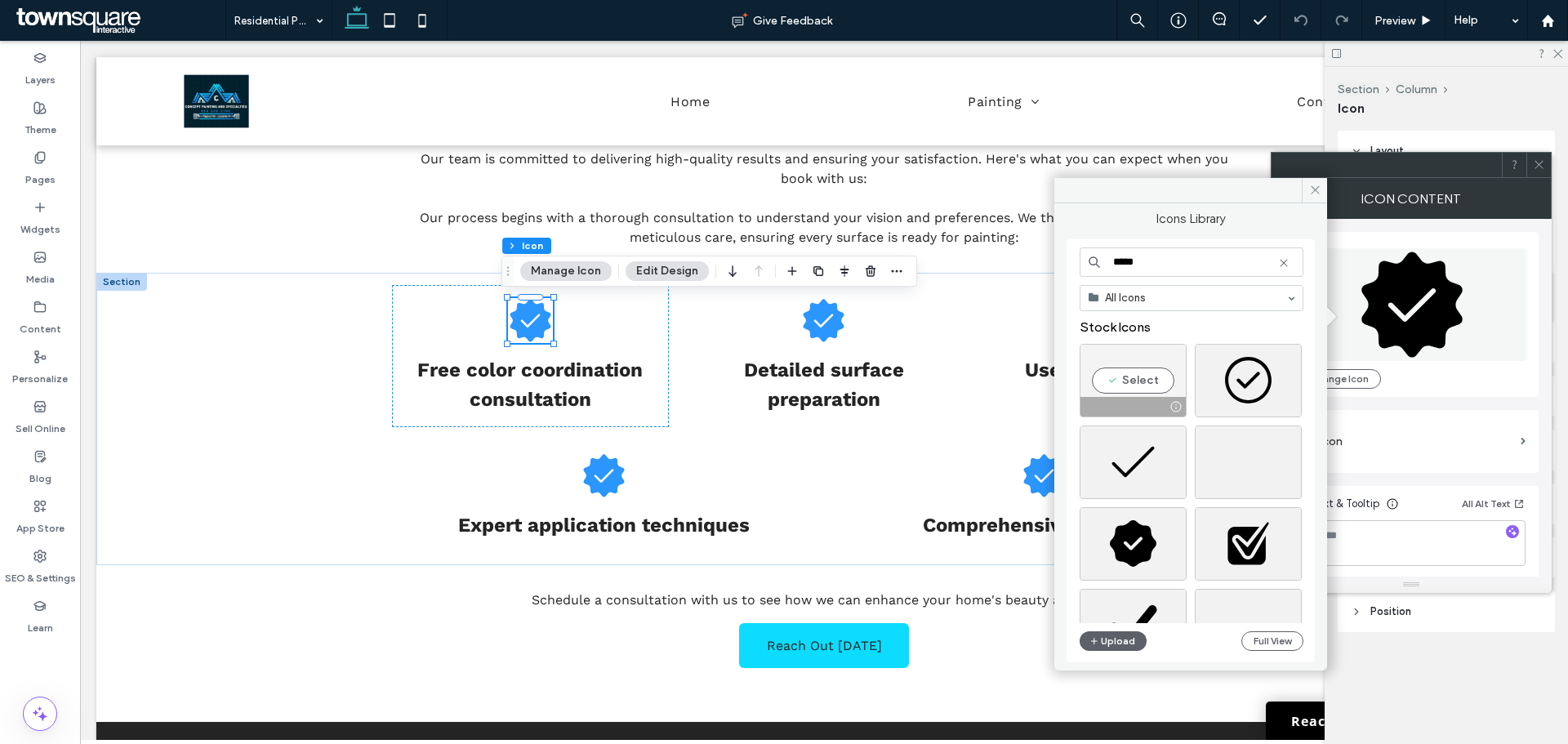
type input "*****"
click at [1135, 383] on div "Select" at bounding box center [1132, 381] width 107 height 73
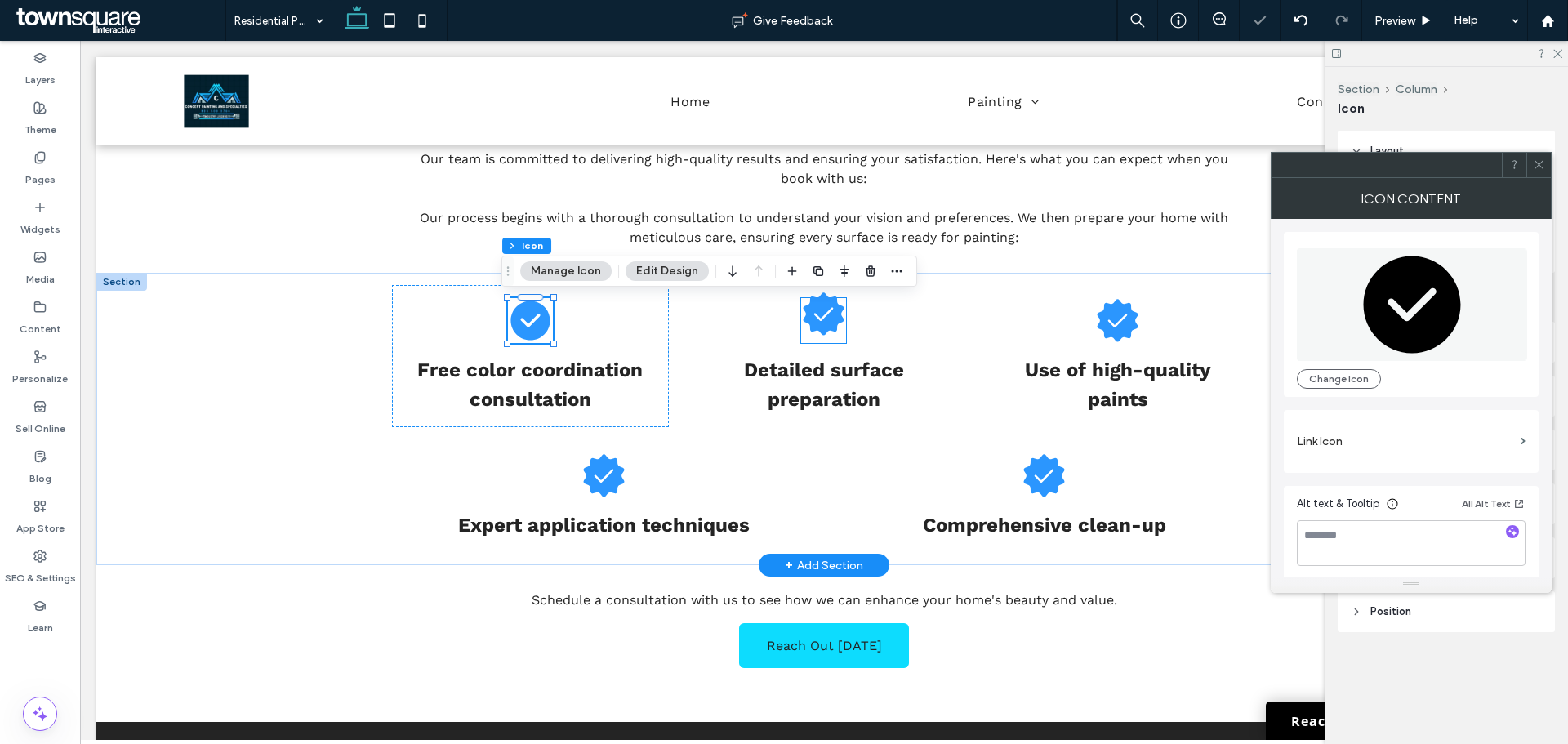
click at [838, 325] on icon at bounding box center [823, 313] width 45 height 45
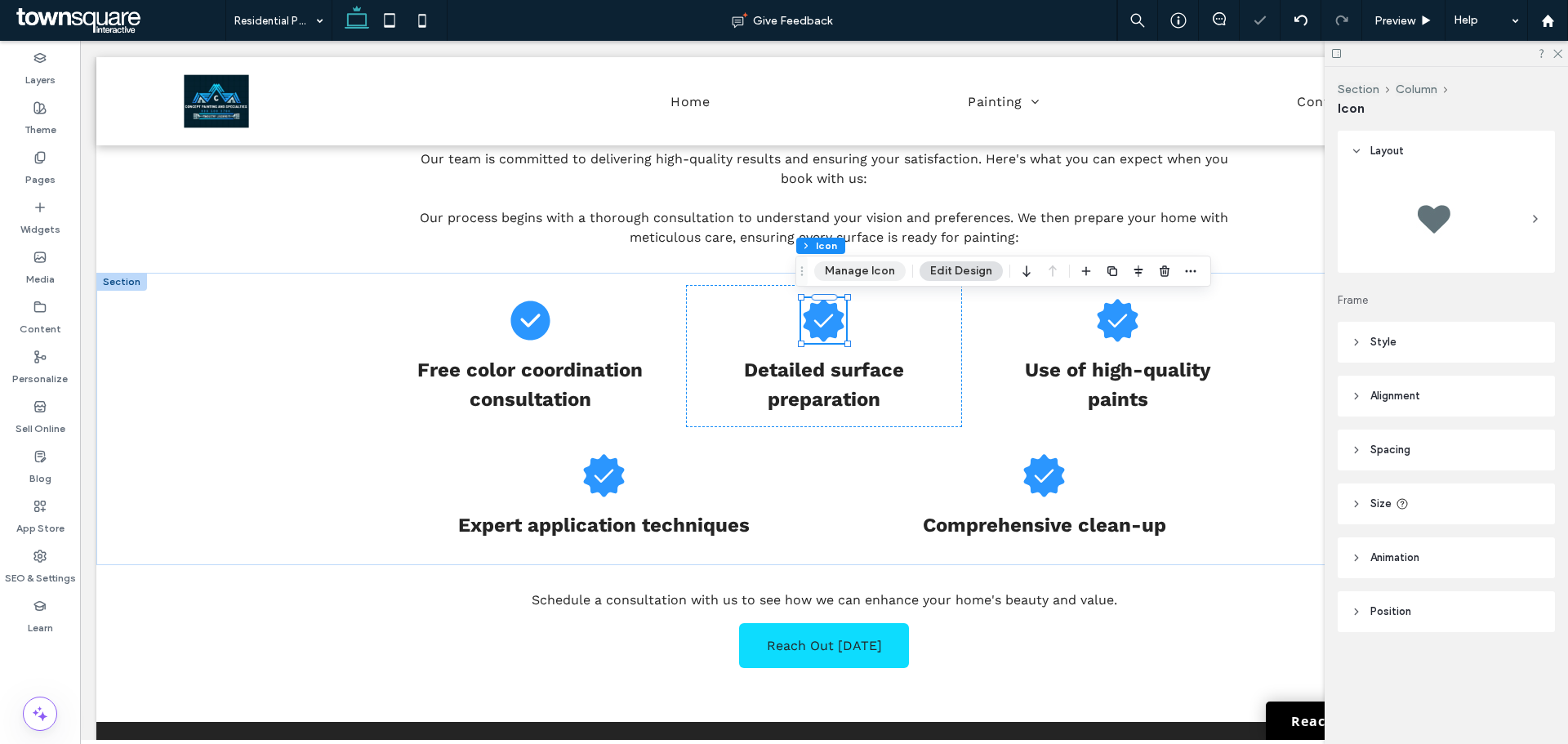
click at [889, 261] on button "Manage Icon" at bounding box center [860, 270] width 91 height 19
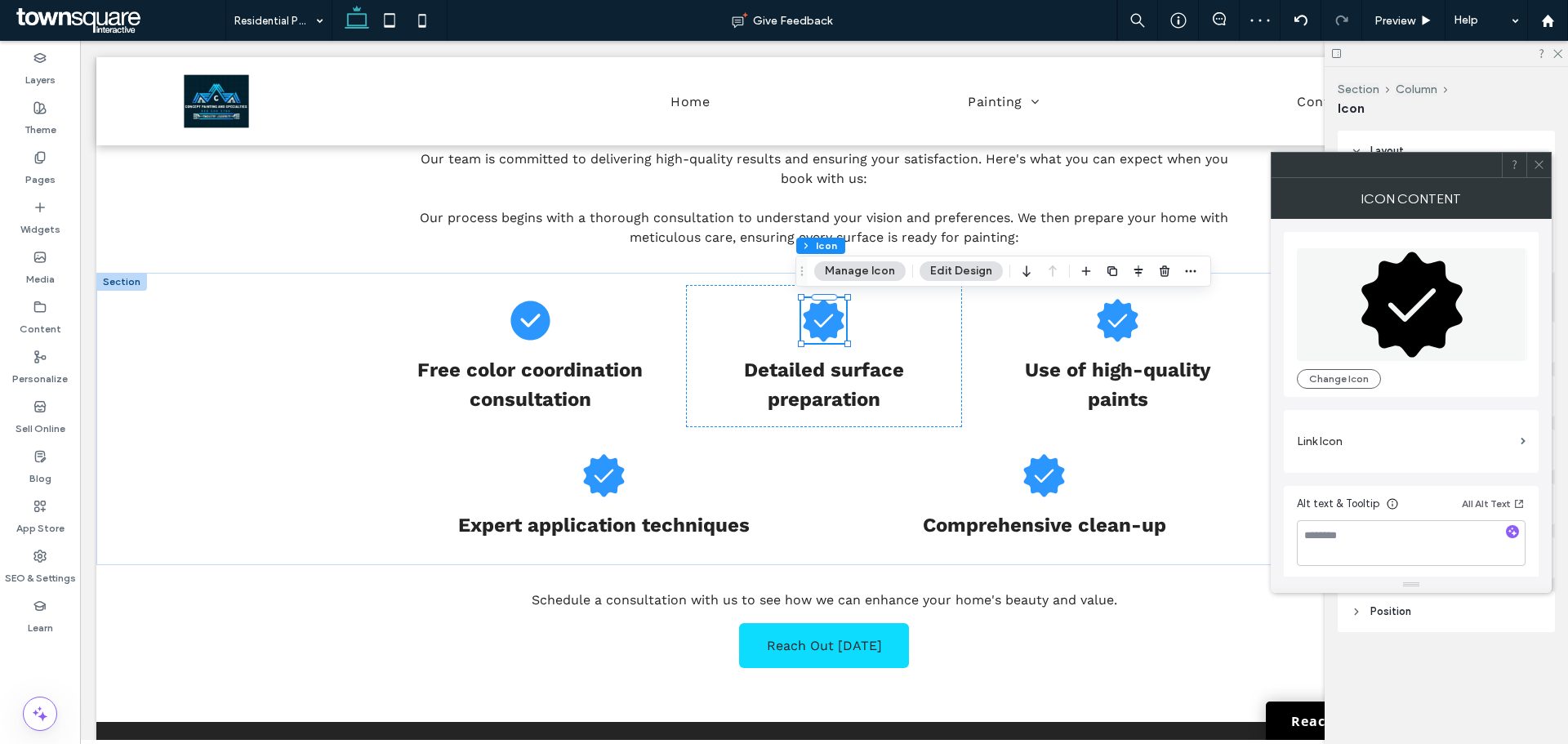
click at [1364, 281] on icon at bounding box center [1412, 304] width 230 height 112
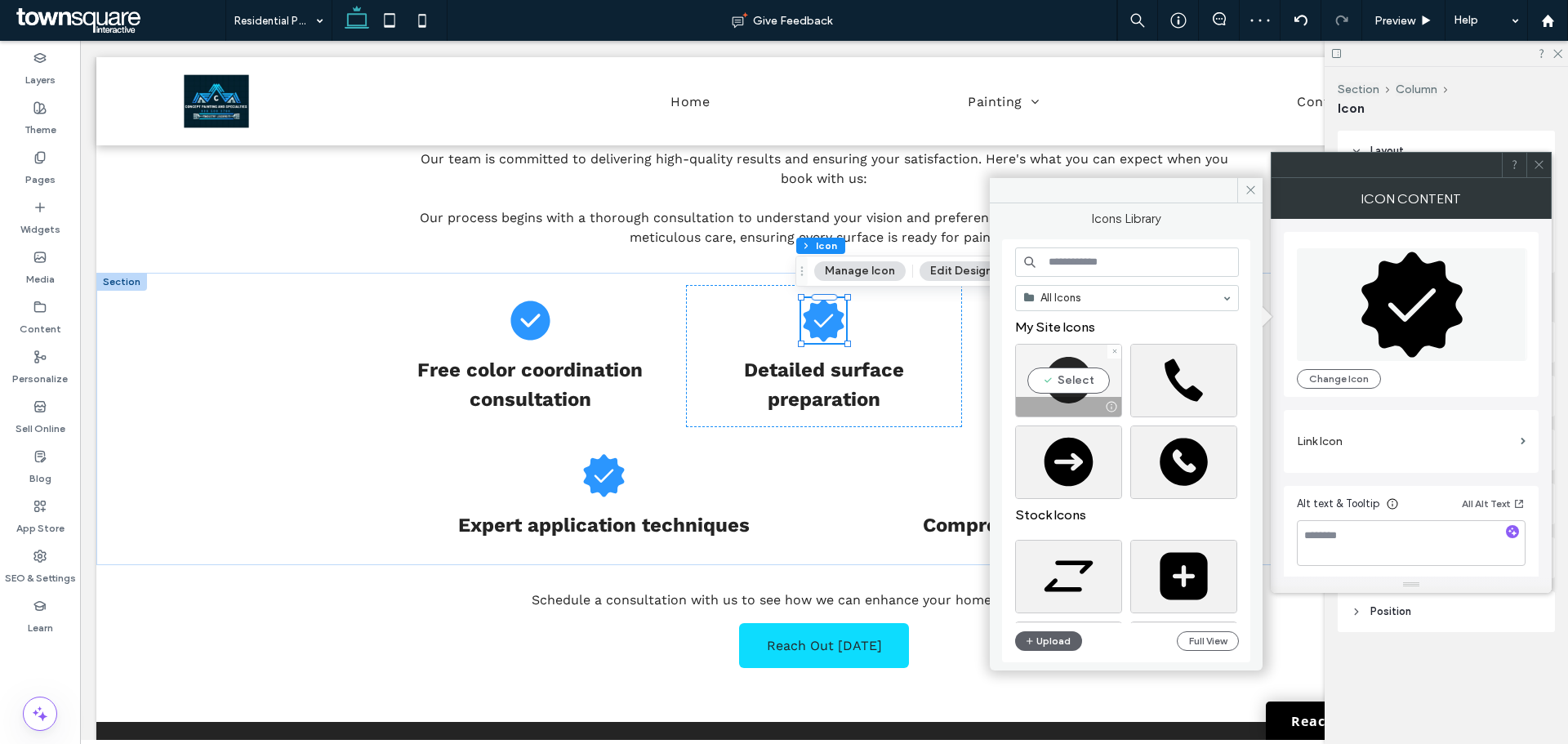
click at [1053, 378] on div "Select" at bounding box center [1068, 381] width 107 height 73
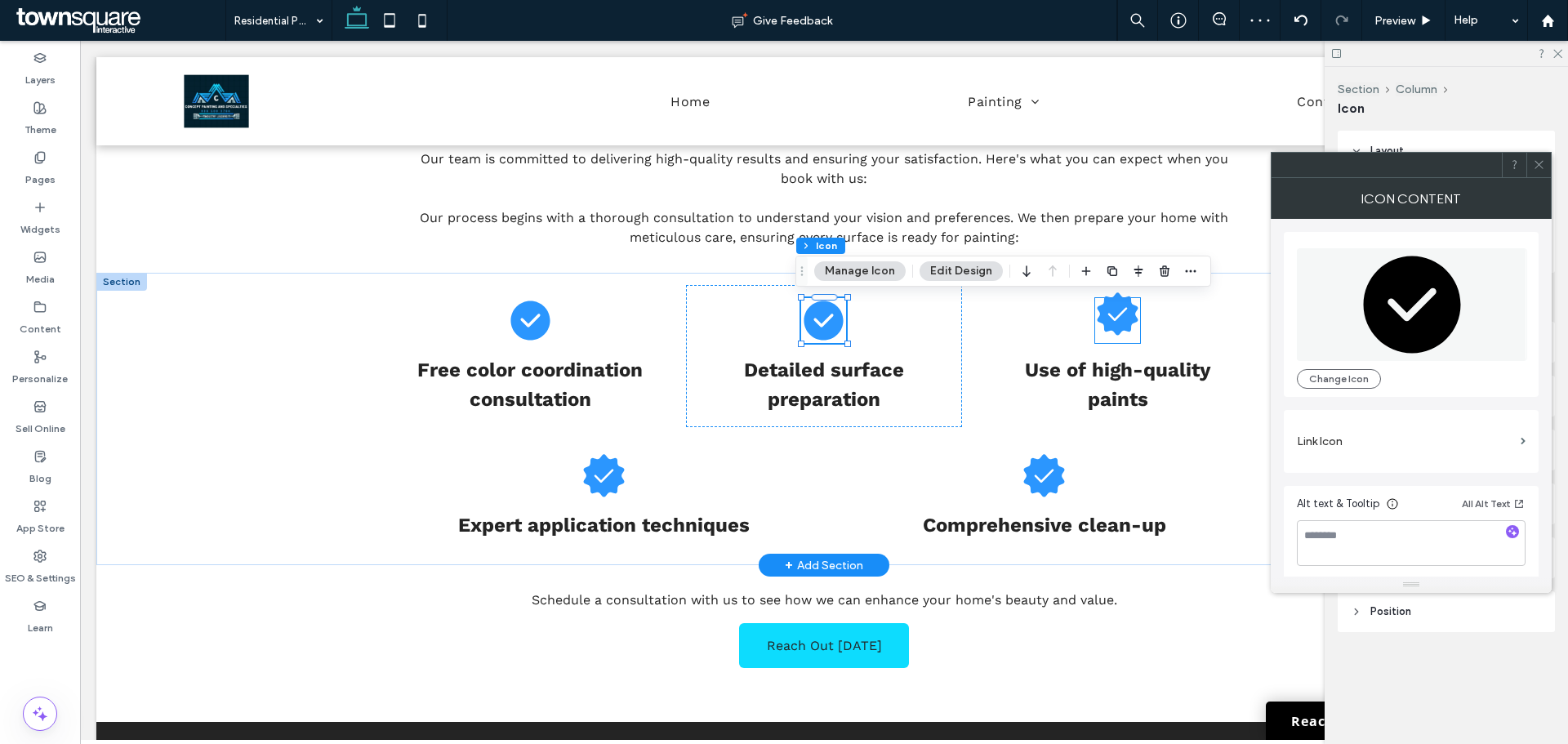
click at [1115, 309] on icon at bounding box center [1118, 313] width 41 height 43
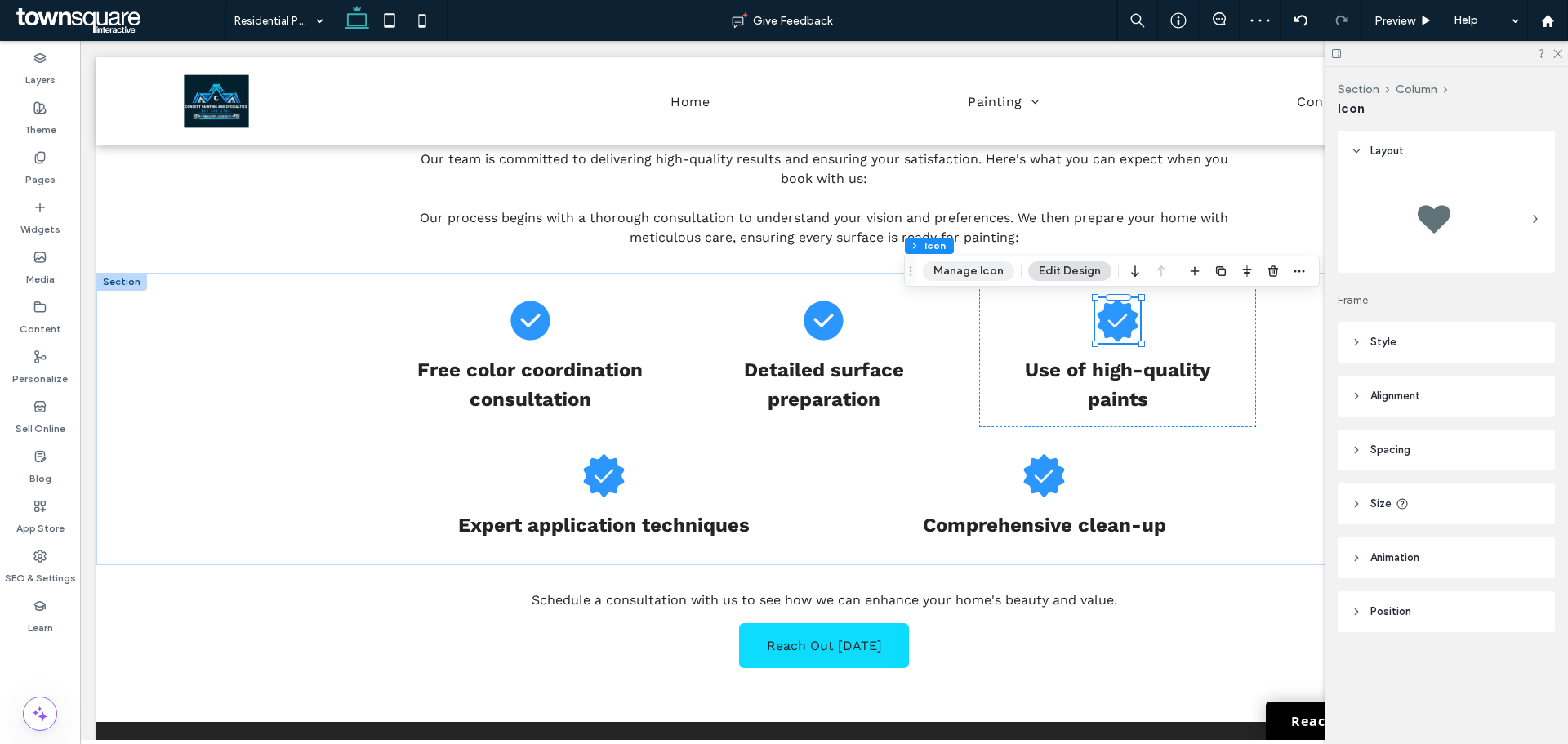
click at [992, 269] on button "Manage Icon" at bounding box center [969, 270] width 91 height 19
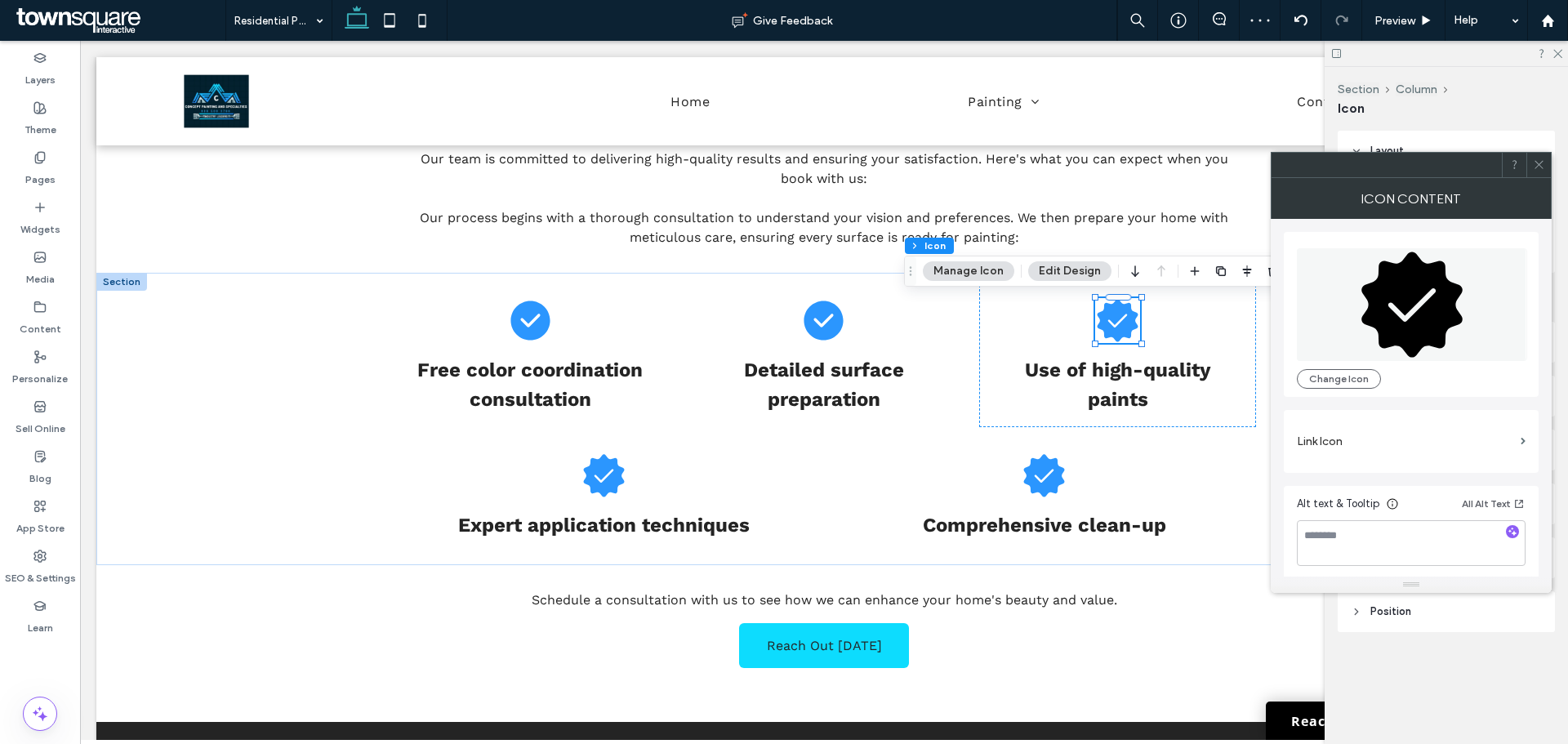
click at [1382, 286] on icon at bounding box center [1412, 303] width 101 height 105
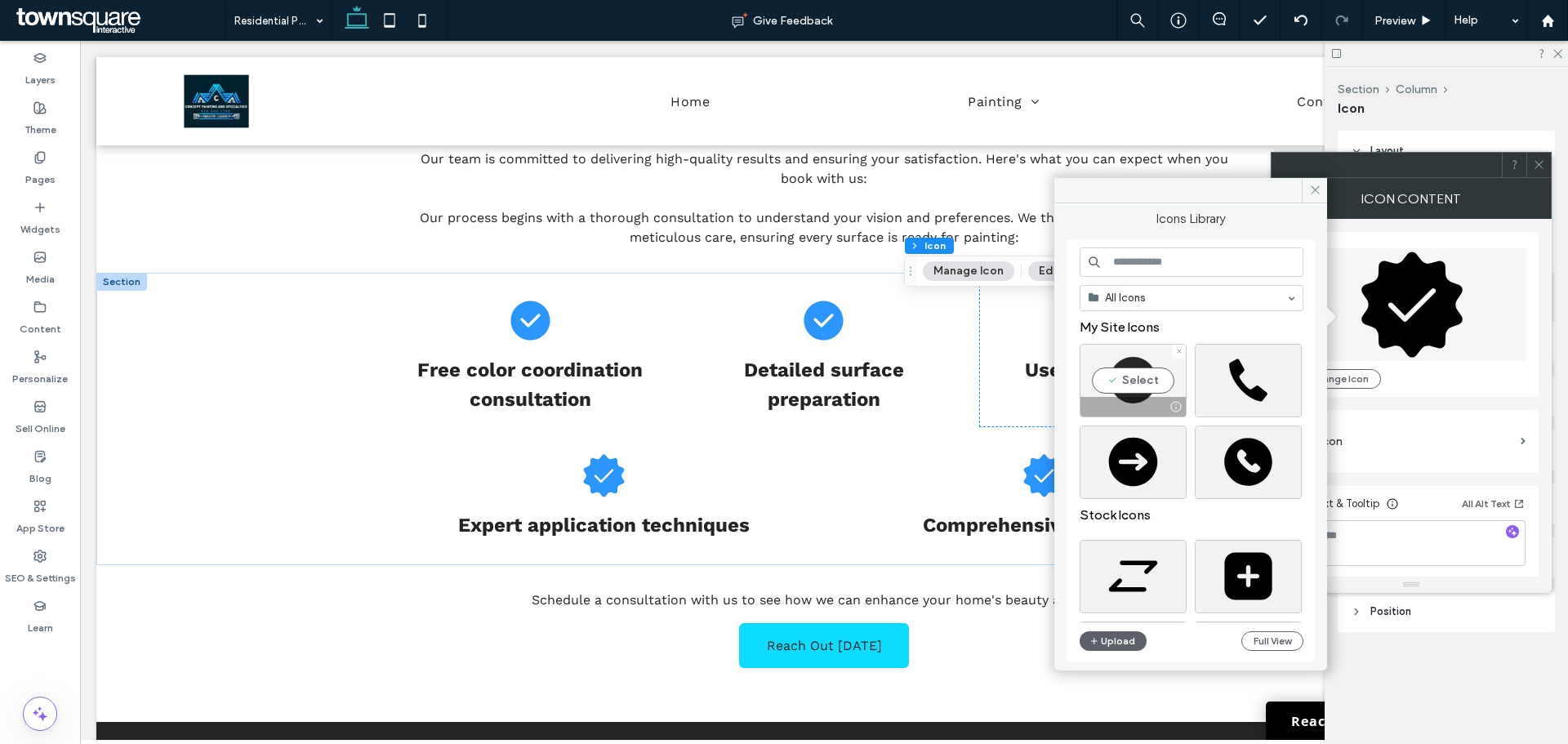
click at [1115, 370] on div "Select" at bounding box center [1132, 381] width 107 height 73
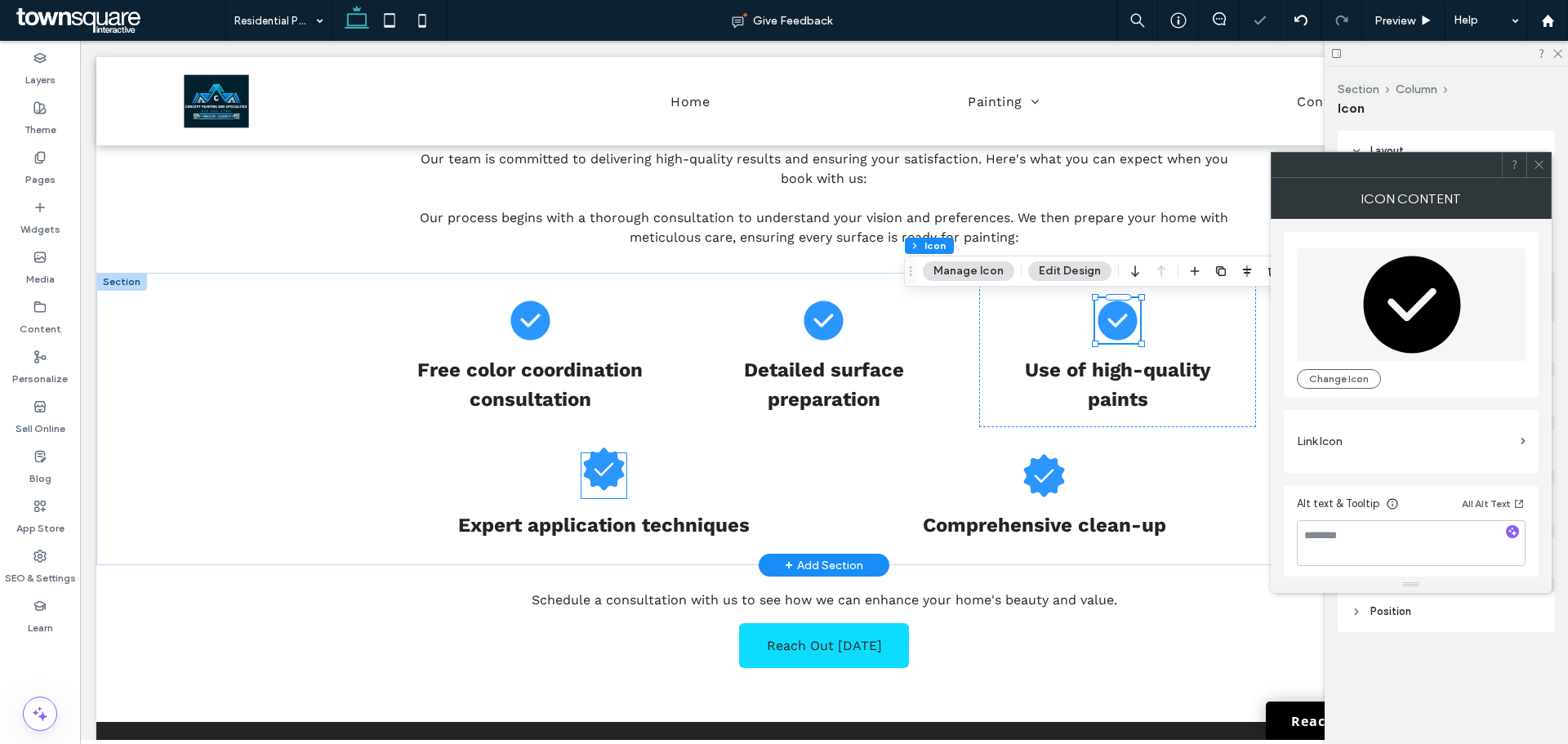
click at [595, 473] on icon at bounding box center [604, 468] width 41 height 43
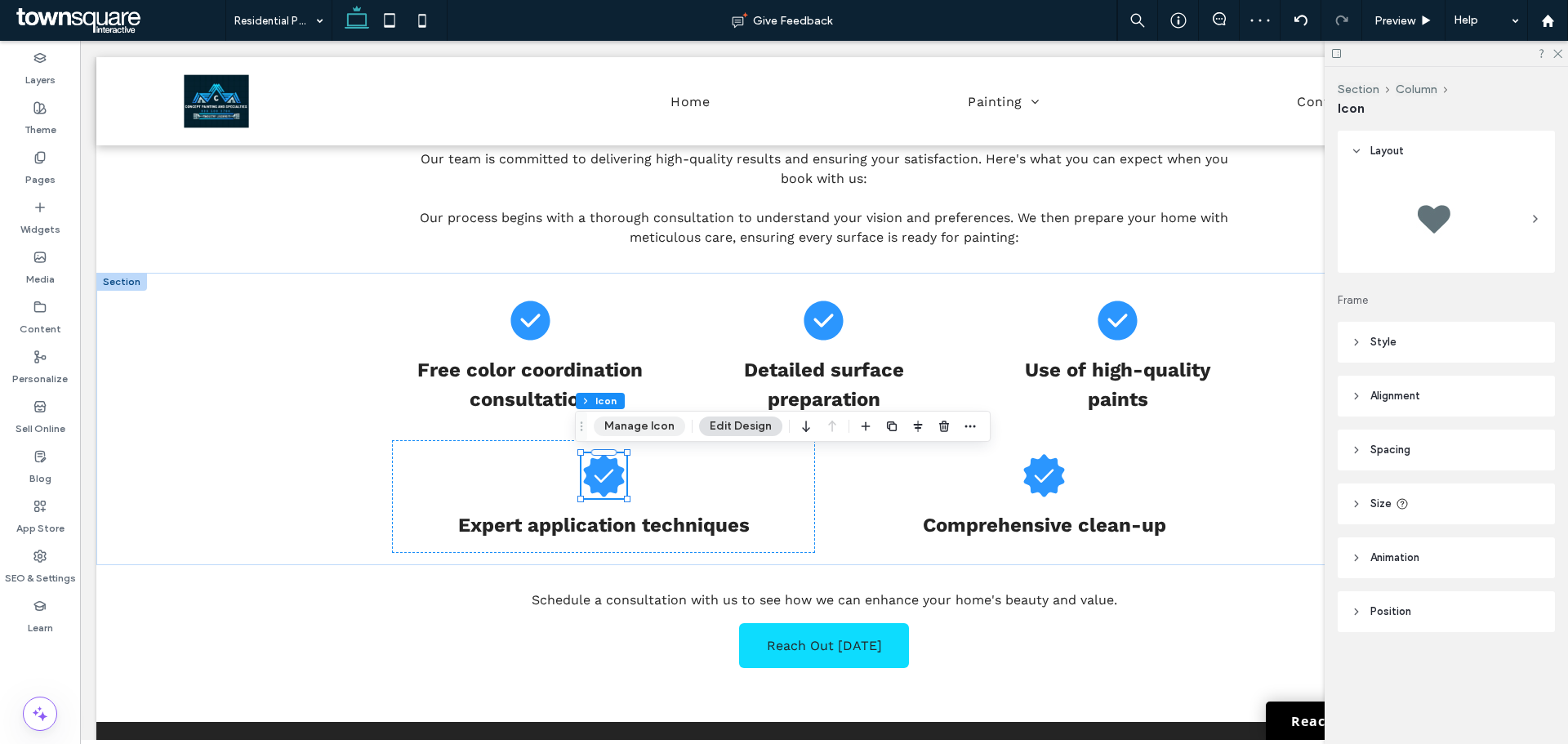
click at [631, 424] on button "Manage Icon" at bounding box center [639, 425] width 91 height 19
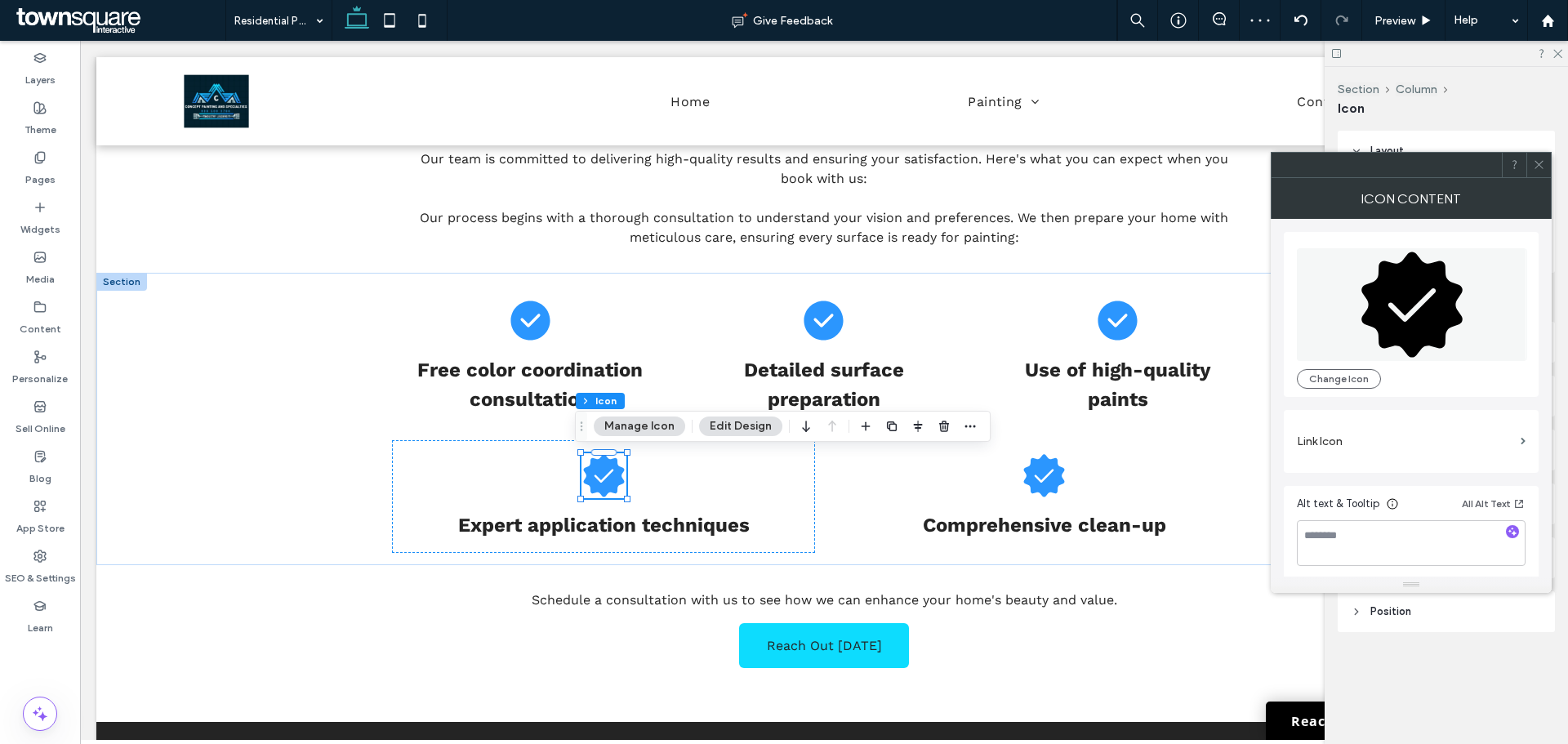
click at [1439, 298] on icon at bounding box center [1412, 303] width 101 height 105
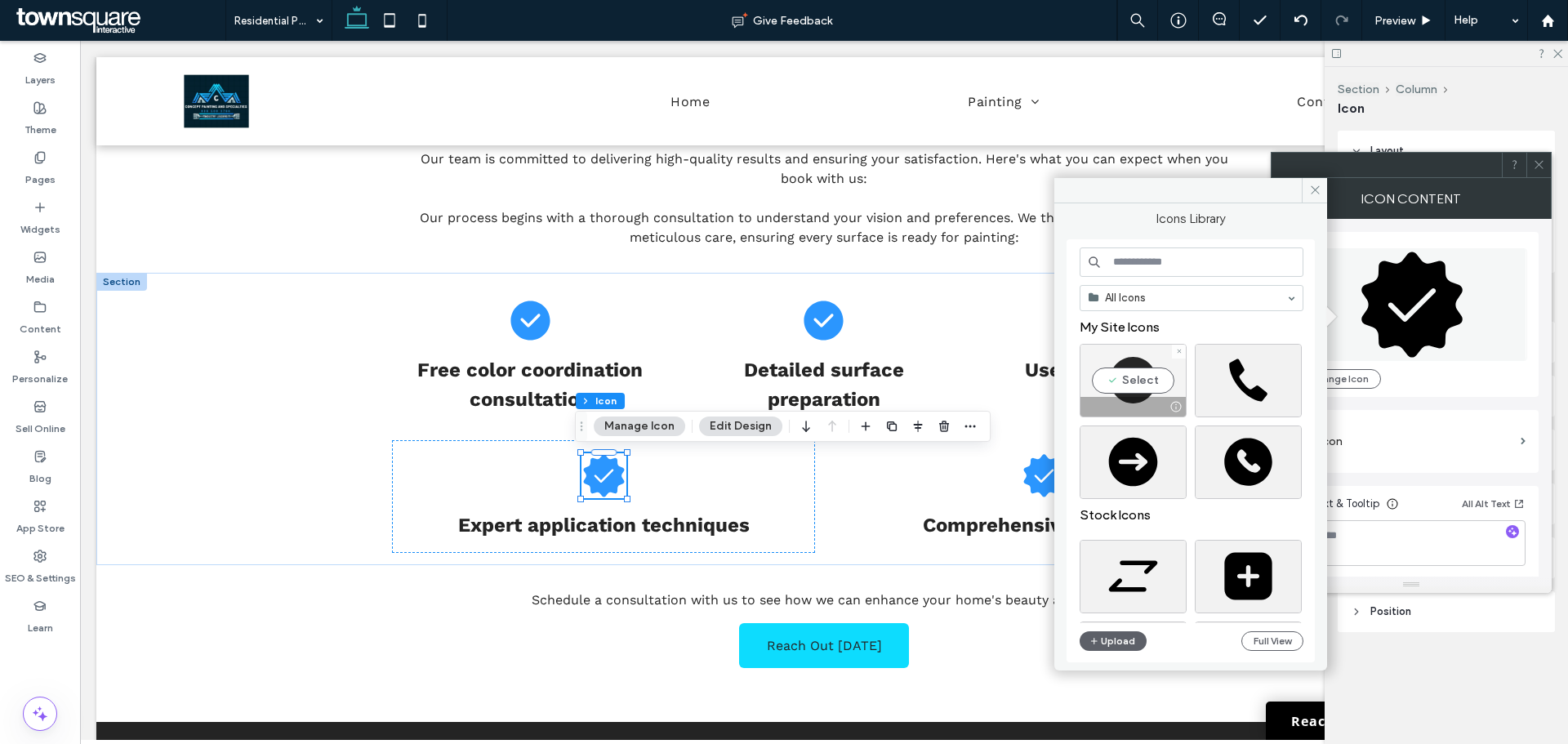
click at [1119, 379] on div "Select" at bounding box center [1132, 381] width 107 height 73
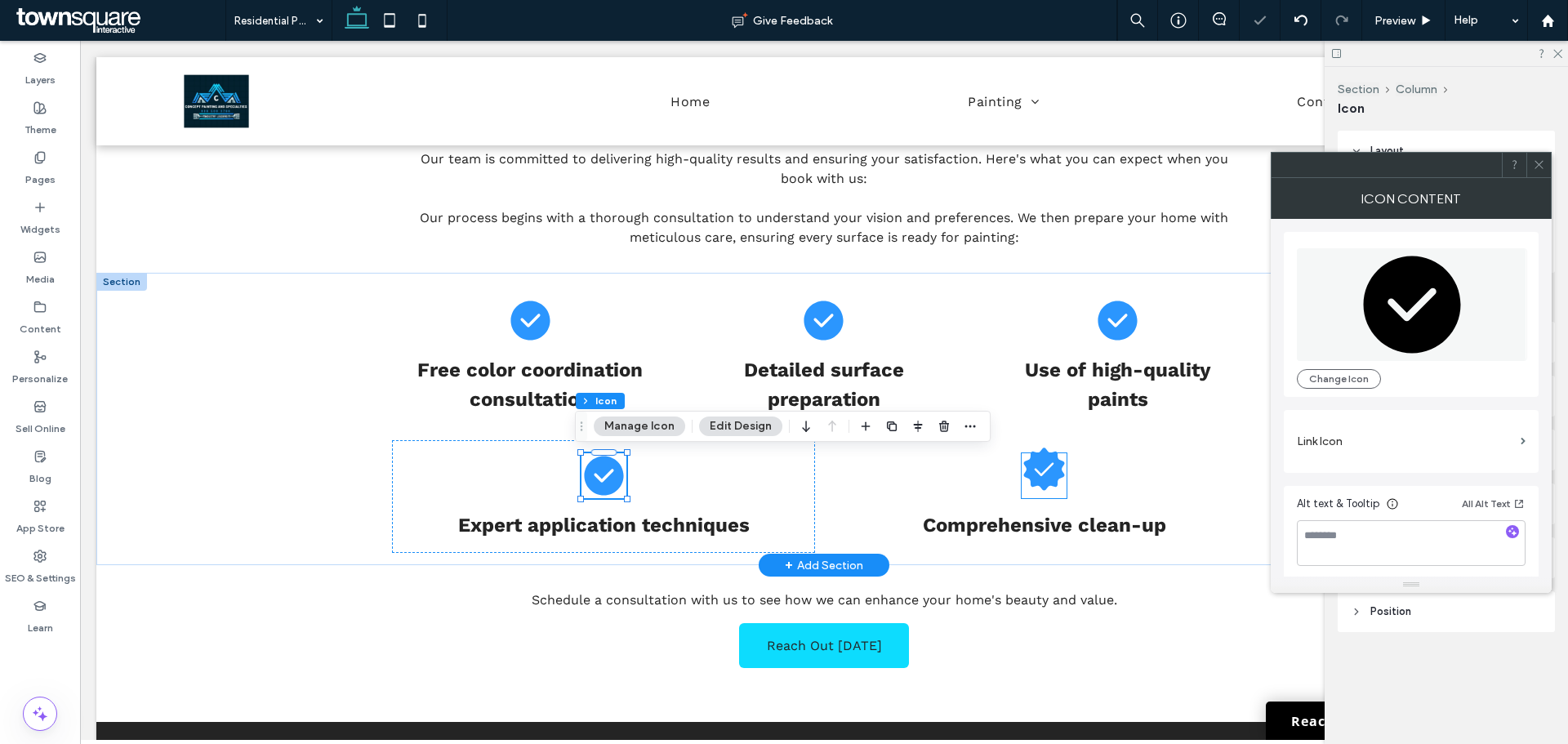
click at [1025, 466] on icon at bounding box center [1045, 468] width 41 height 43
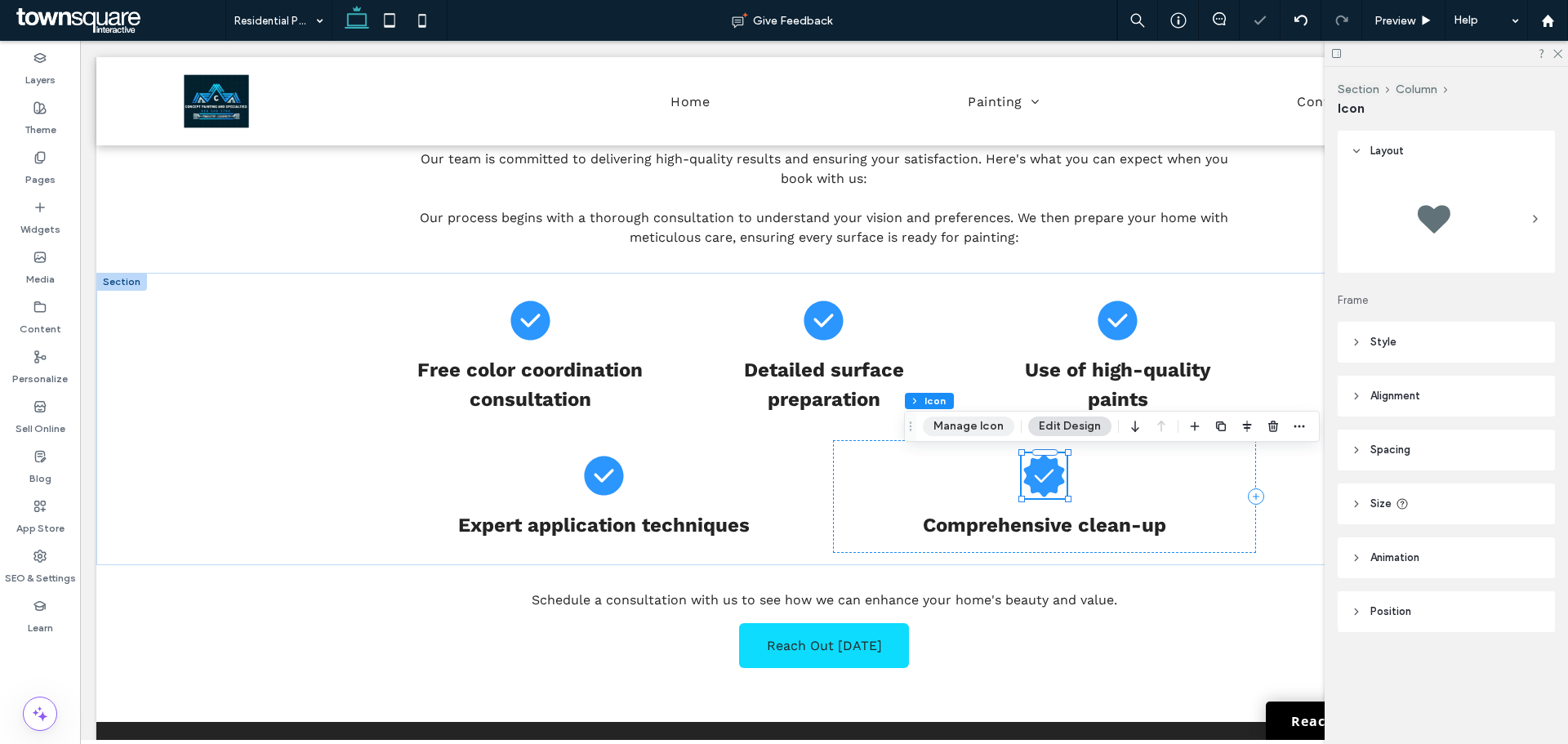
click at [963, 423] on button "Manage Icon" at bounding box center [969, 425] width 91 height 19
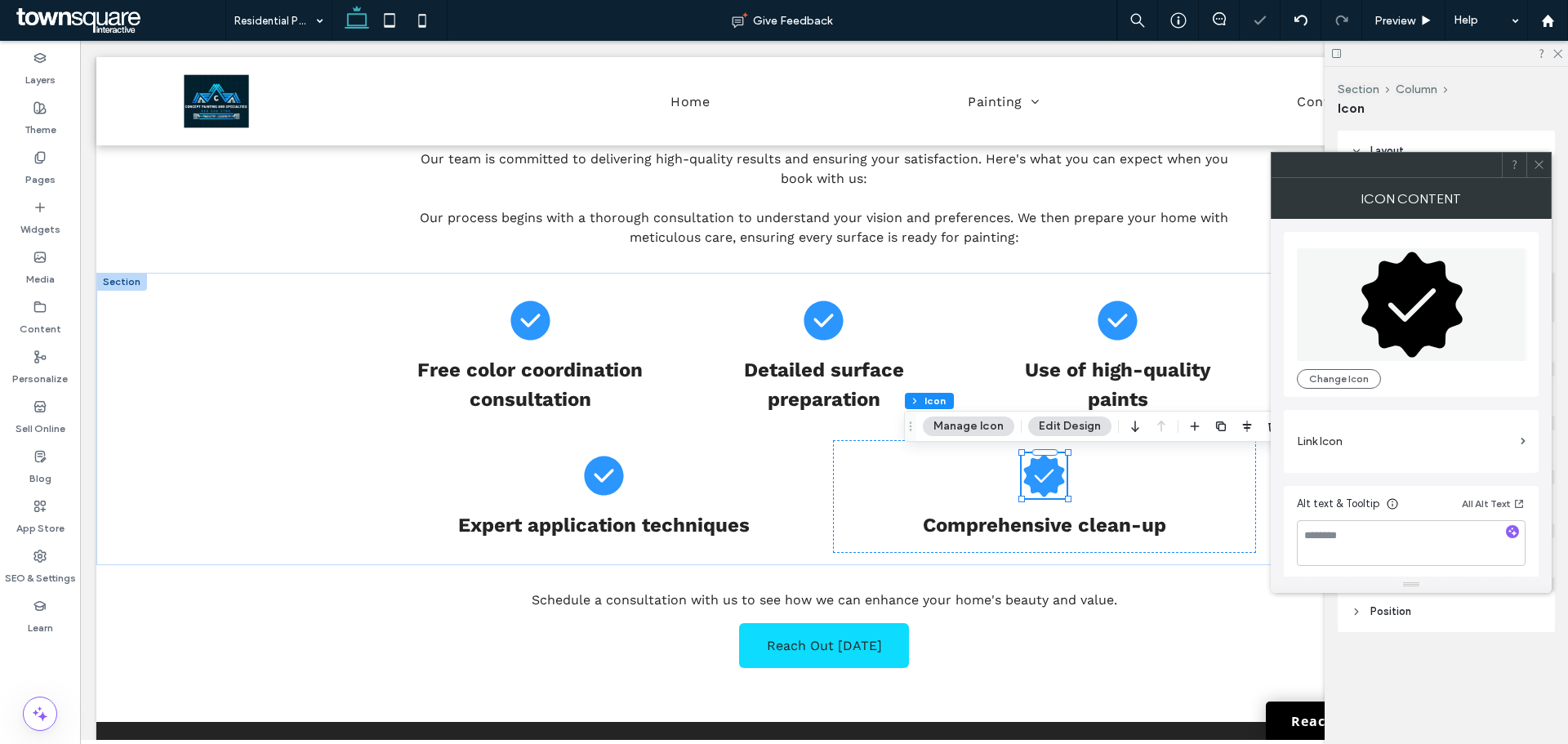
drag, startPoint x: 1415, startPoint y: 329, endPoint x: 1335, endPoint y: 339, distance: 80.6
click at [1415, 328] on icon at bounding box center [1412, 303] width 101 height 105
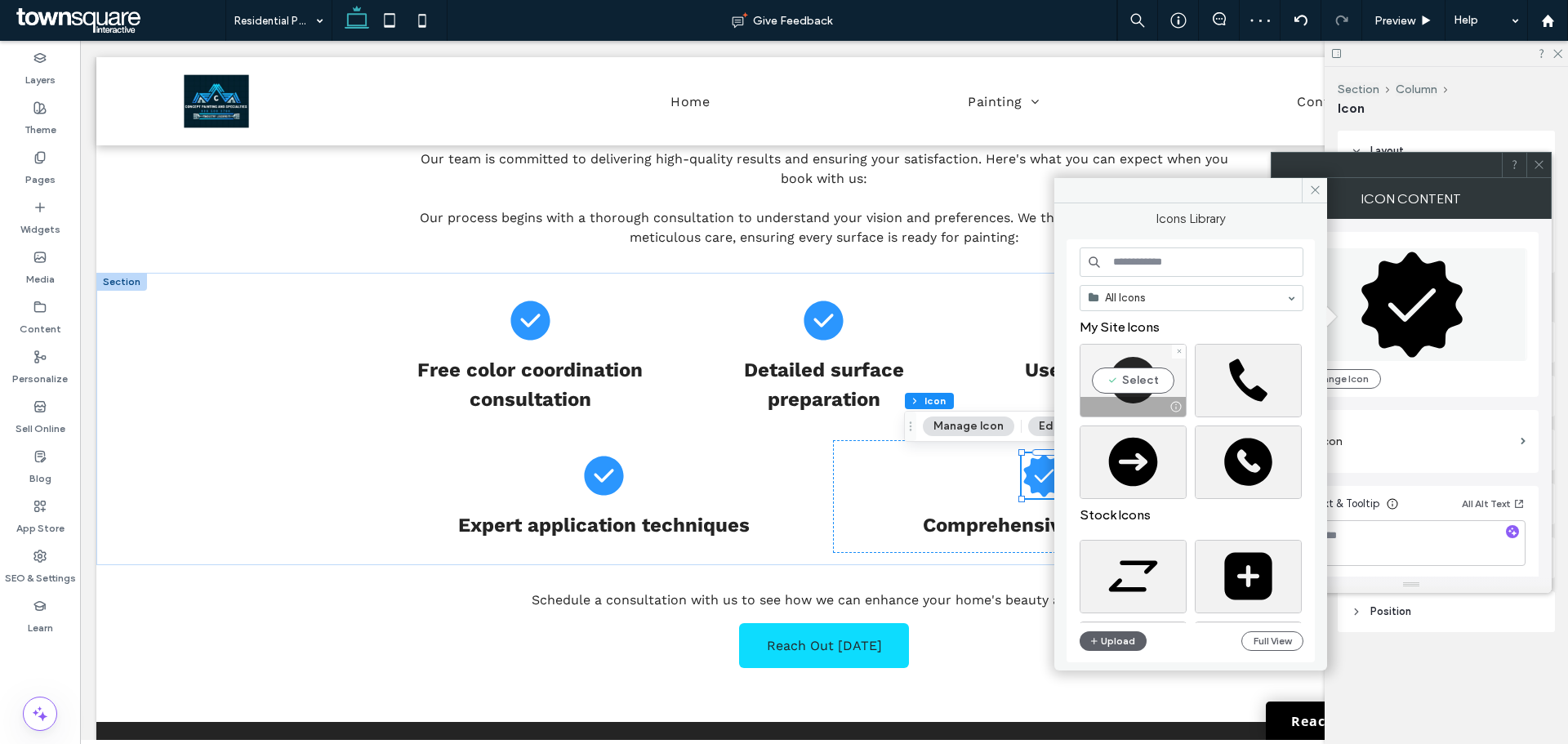
click at [1104, 388] on div "Select" at bounding box center [1132, 381] width 107 height 73
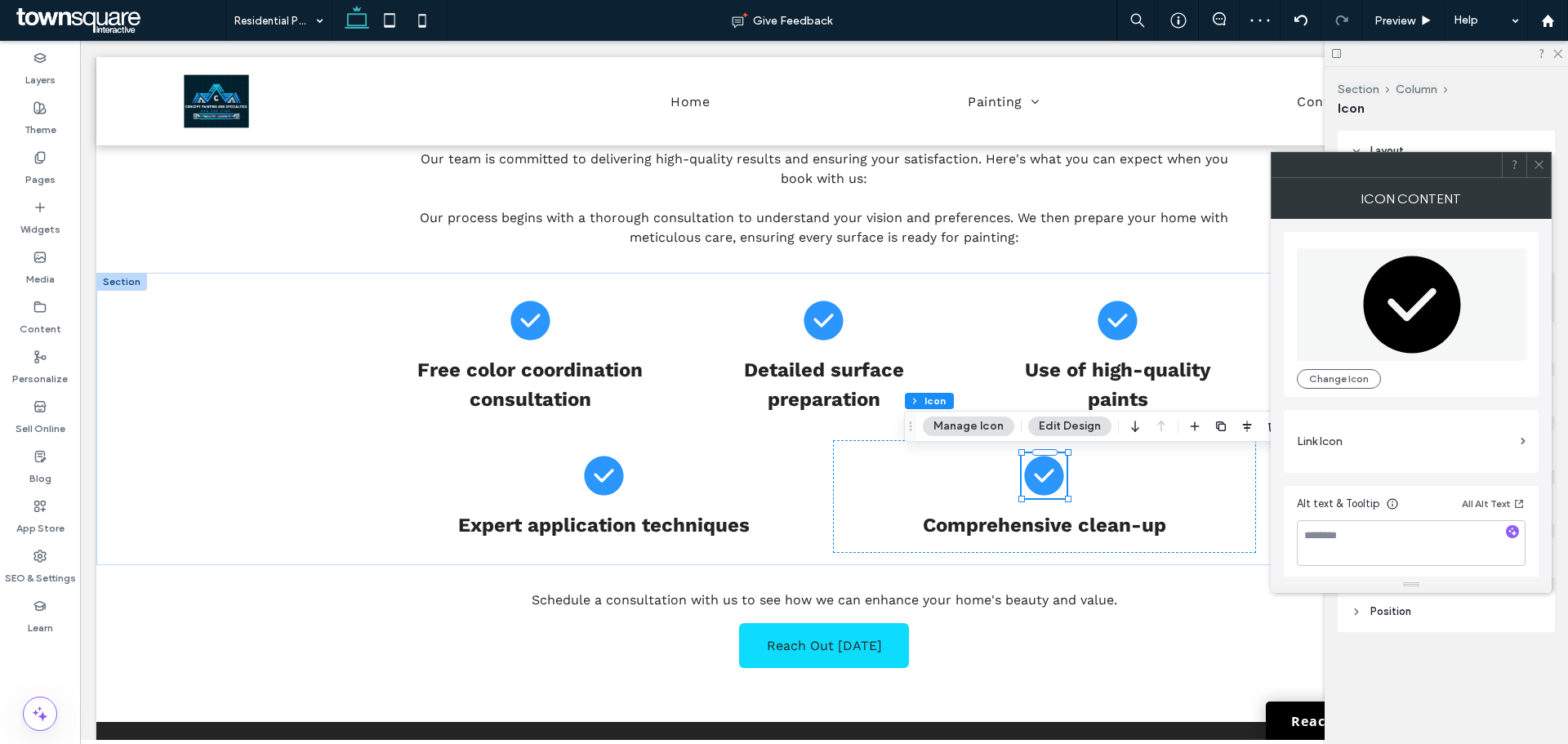
click at [1544, 172] on span at bounding box center [1539, 164] width 12 height 25
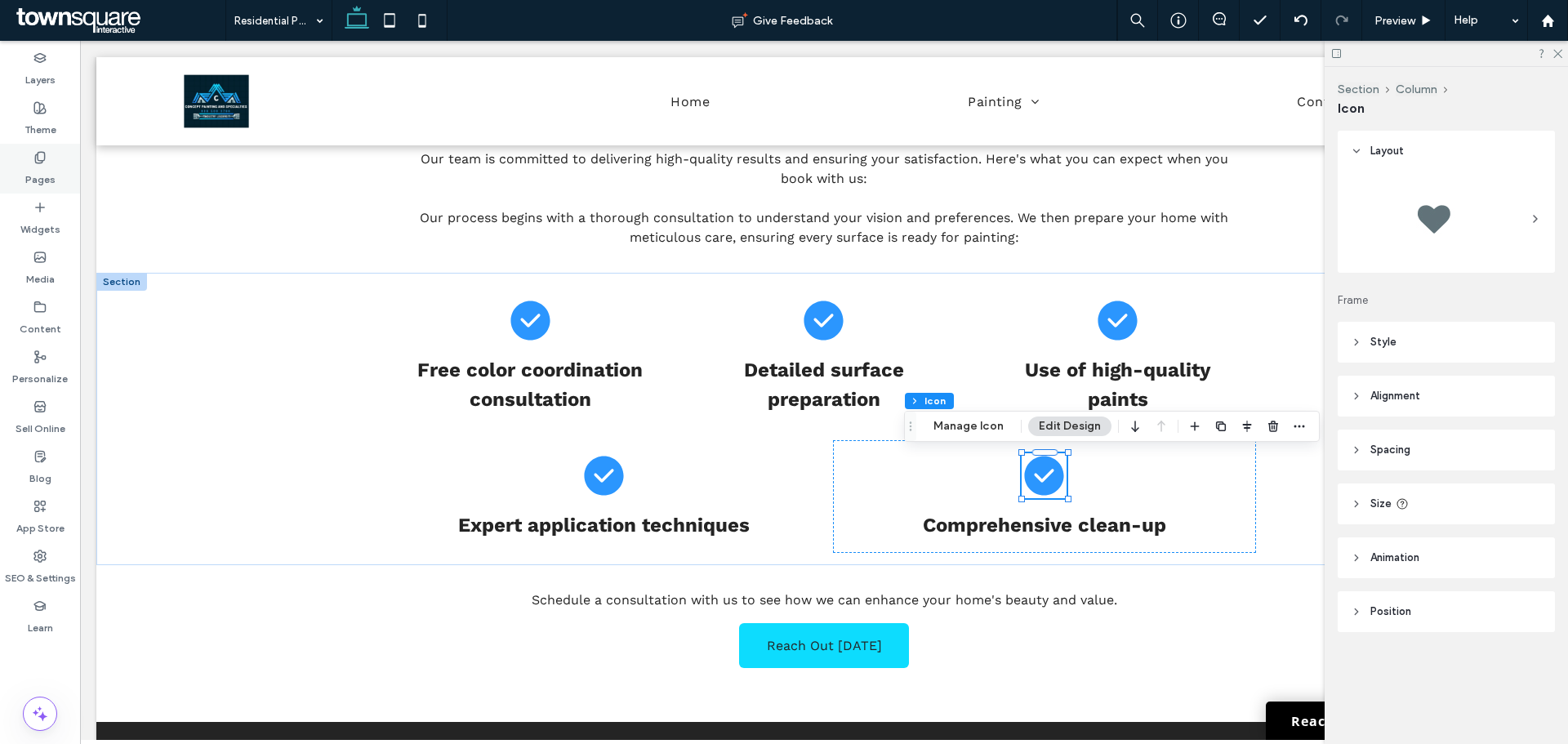
click at [55, 186] on div "Pages" at bounding box center [40, 168] width 80 height 50
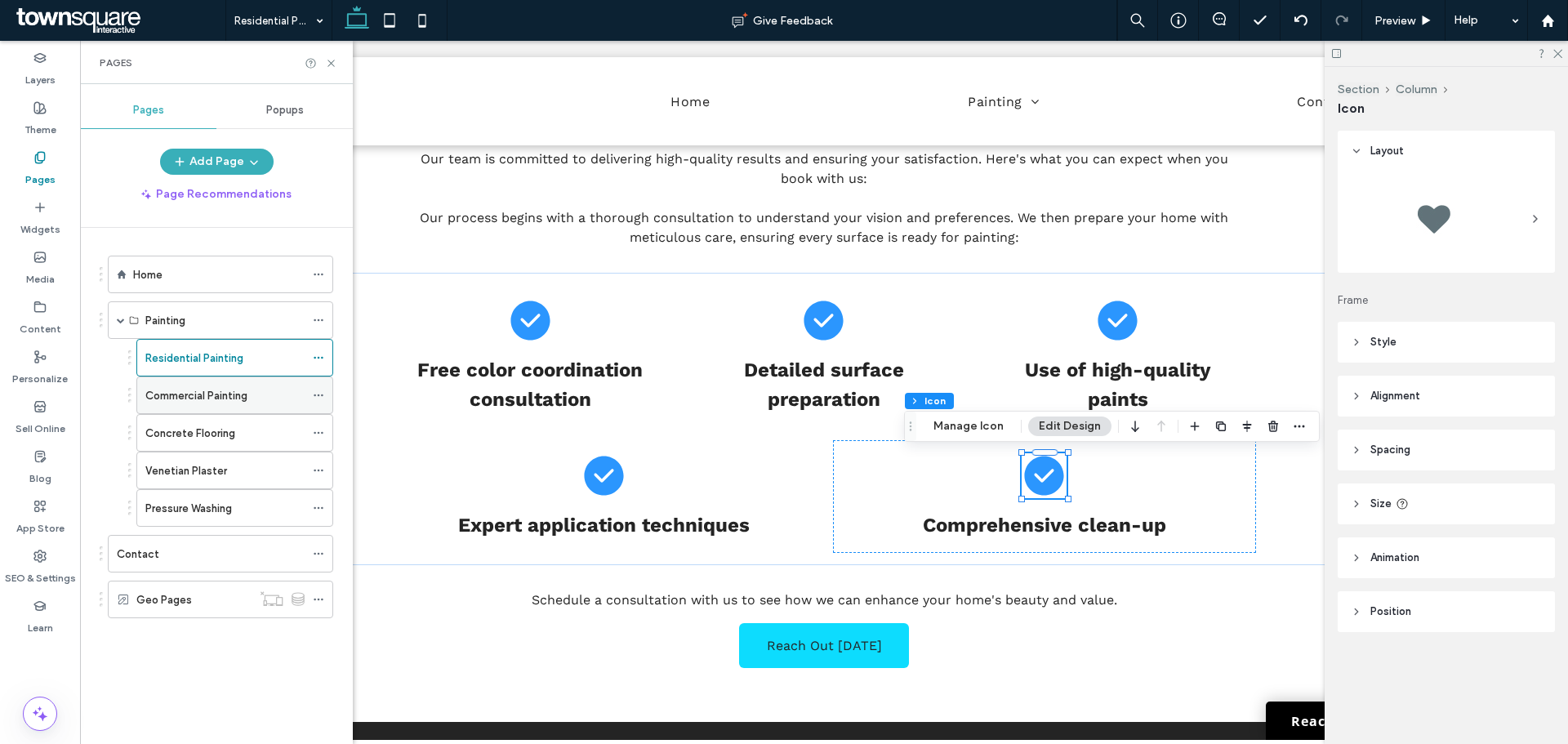
click at [196, 395] on label "Commercial Painting" at bounding box center [196, 395] width 102 height 28
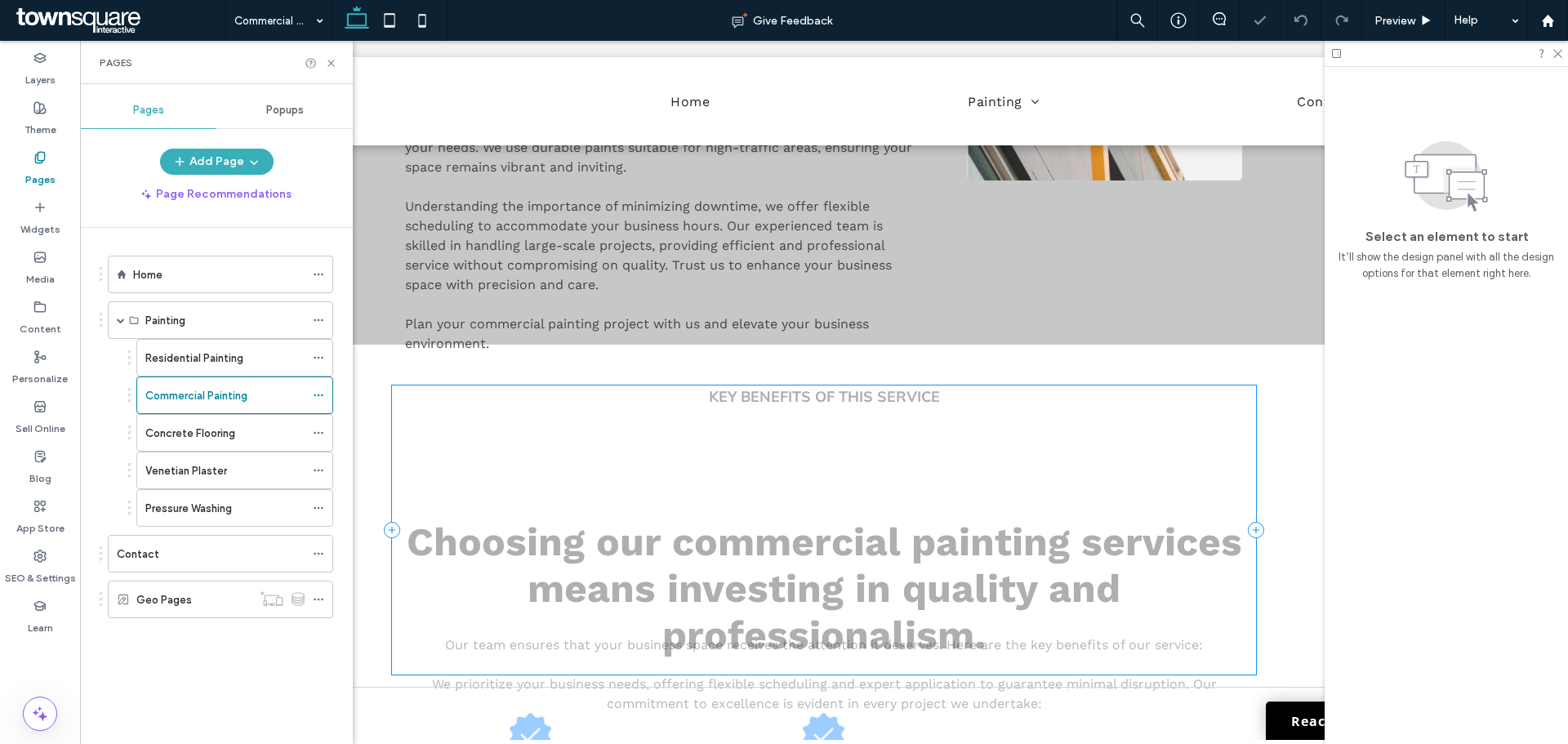
scroll to position [816, 0]
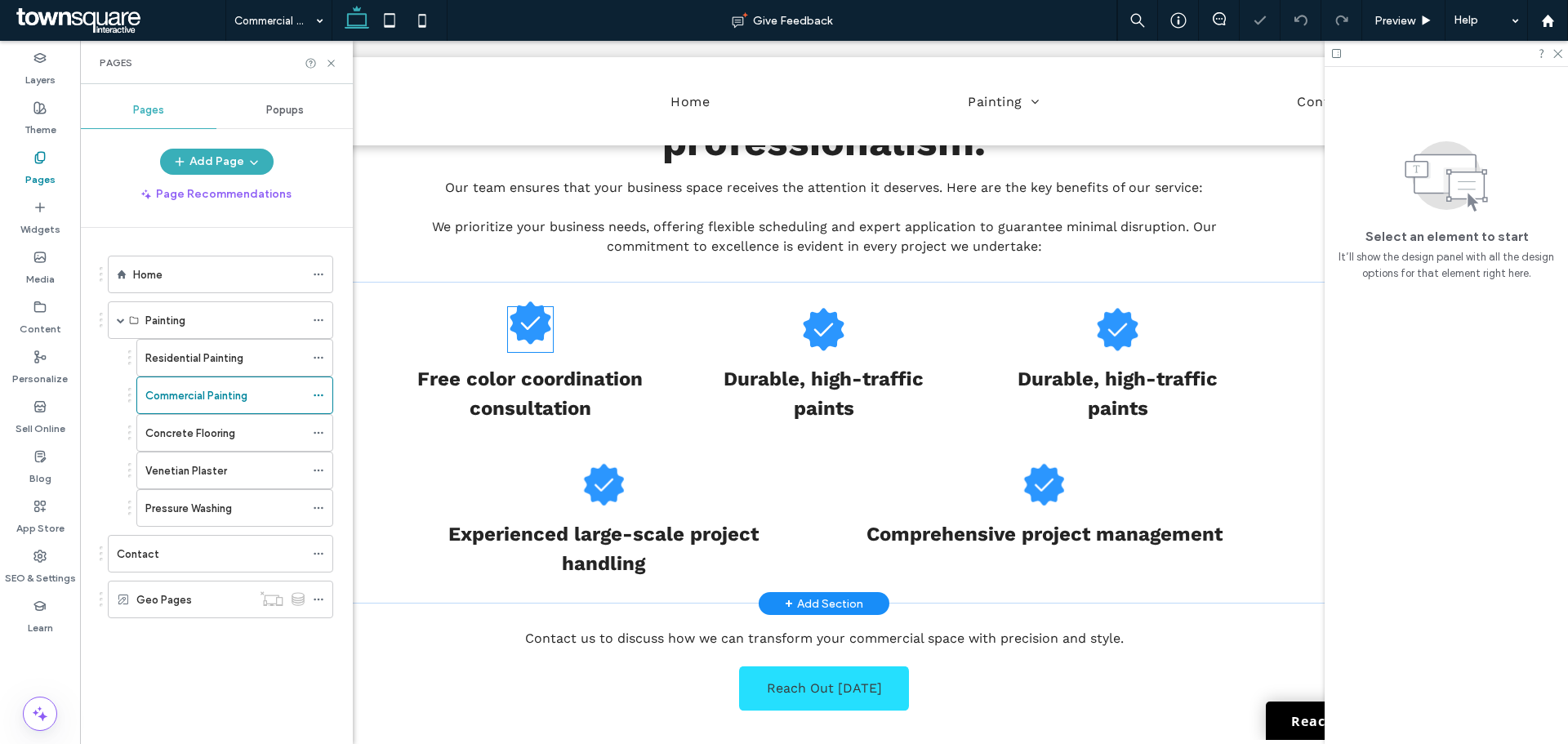
click at [523, 301] on icon at bounding box center [530, 322] width 41 height 43
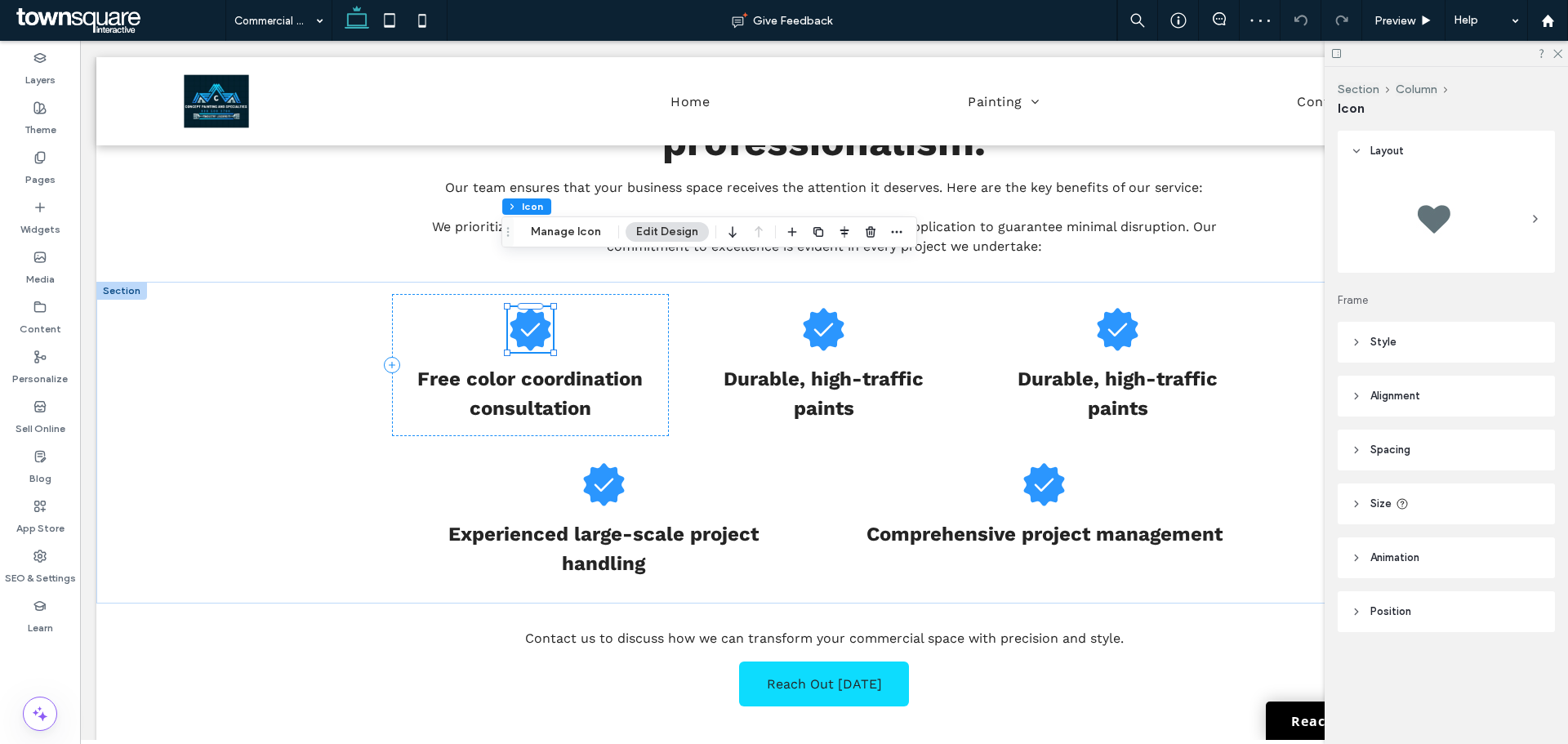
click at [567, 220] on div "Section Column Icon Manage Icon Edit Design" at bounding box center [709, 232] width 416 height 31
click at [572, 225] on button "Manage Icon" at bounding box center [566, 231] width 91 height 19
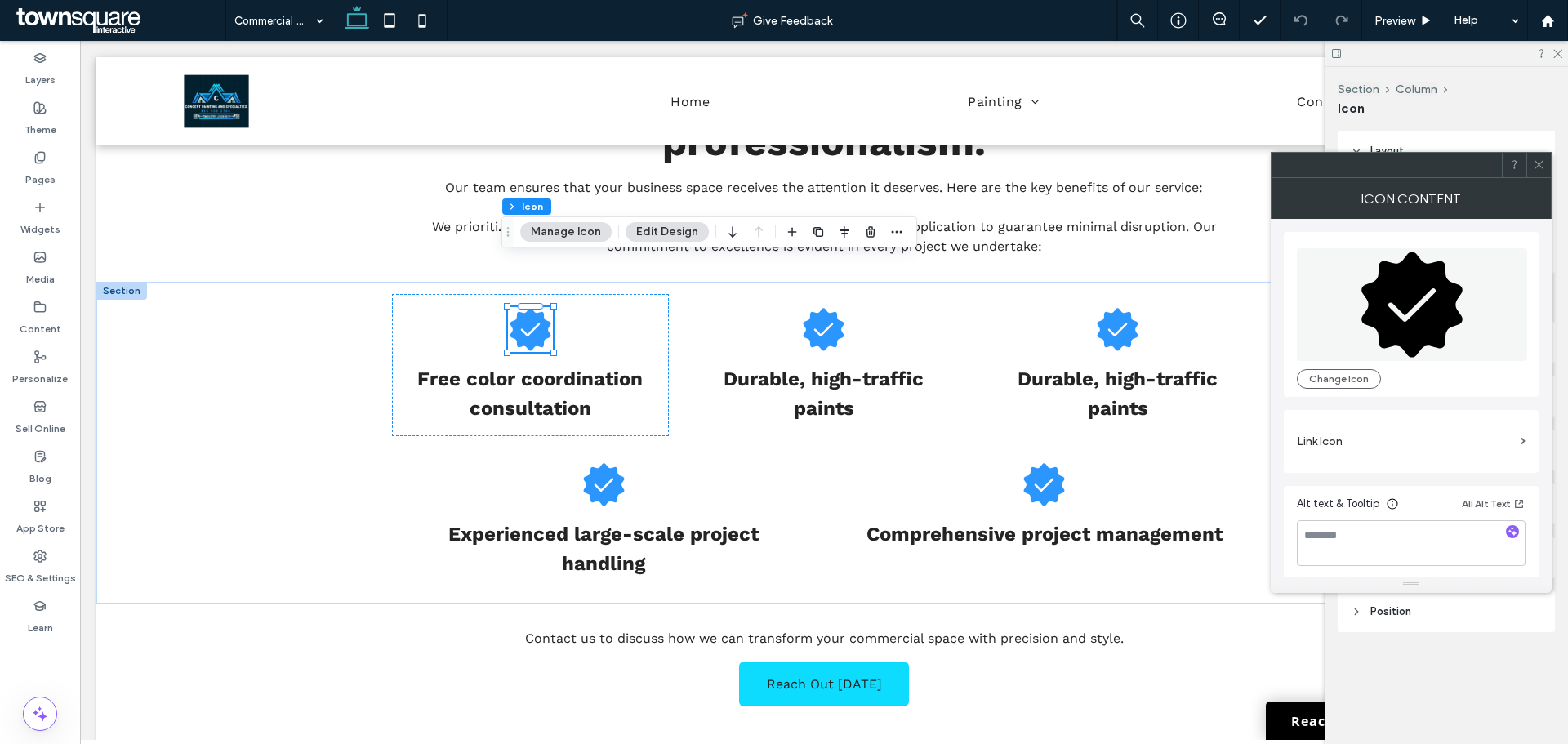
click at [1346, 308] on icon at bounding box center [1412, 304] width 230 height 112
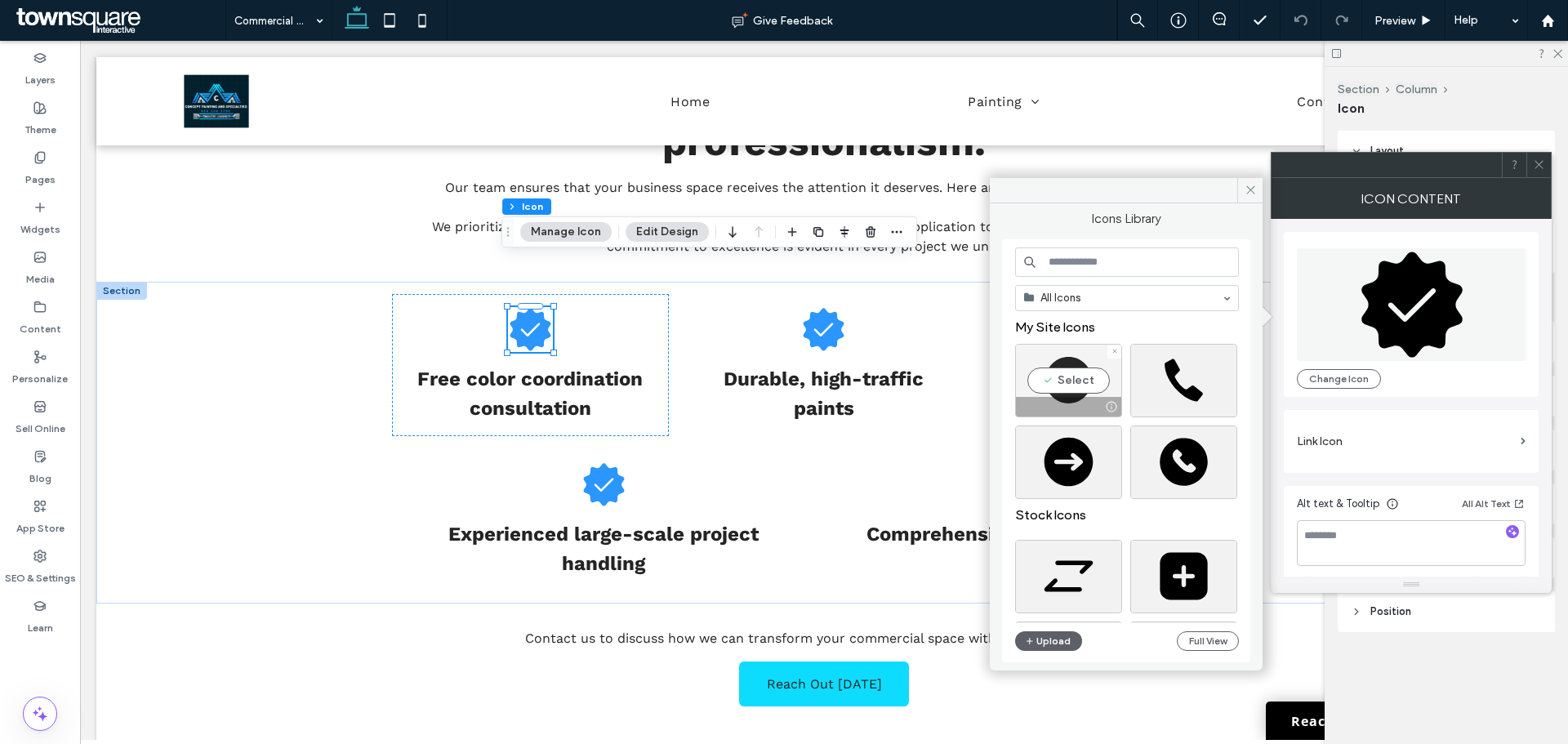
click at [1040, 367] on div "Select" at bounding box center [1068, 381] width 107 height 73
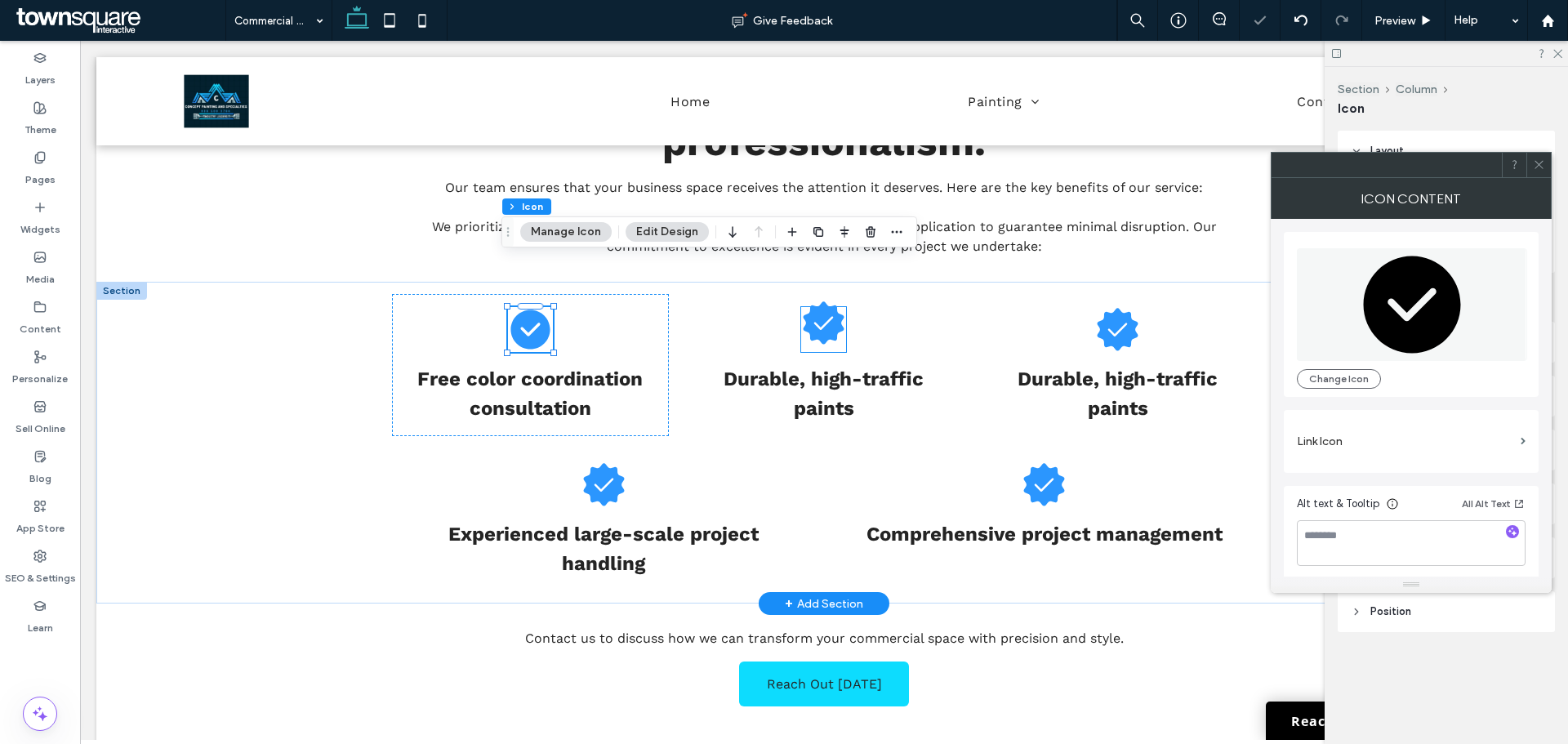
click at [832, 301] on icon at bounding box center [824, 322] width 41 height 43
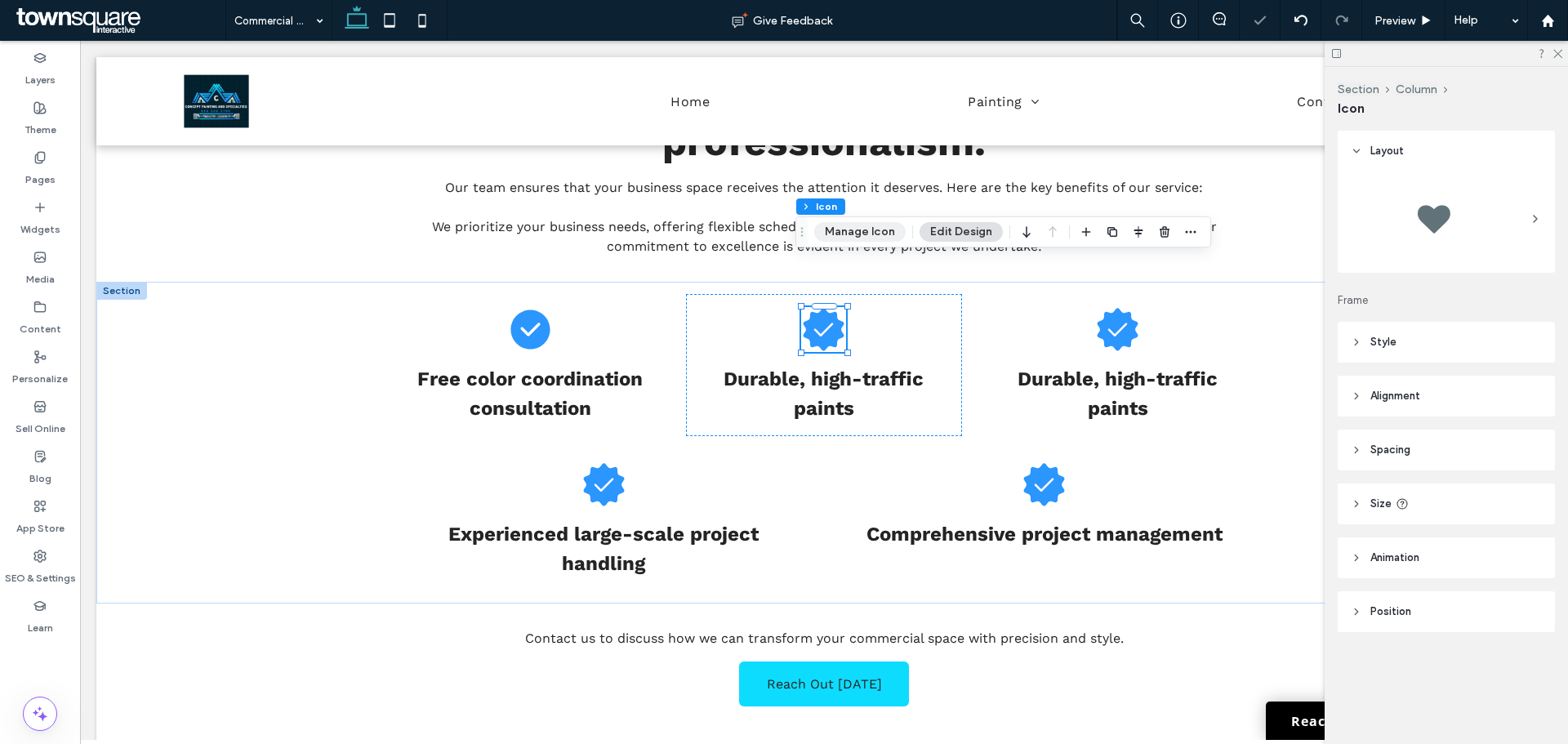
click at [867, 231] on button "Manage Icon" at bounding box center [860, 231] width 91 height 19
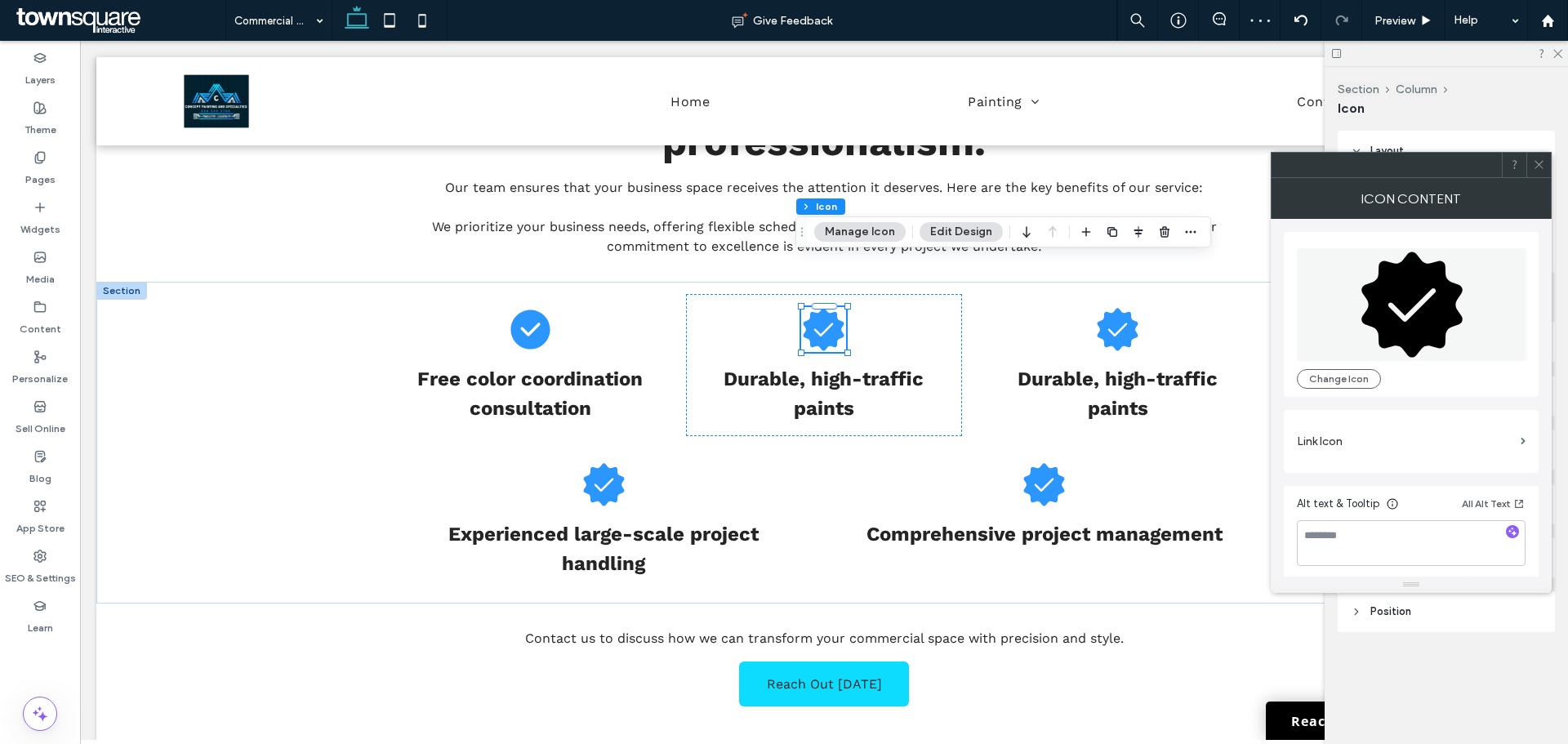
click at [1387, 277] on icon at bounding box center [1412, 303] width 101 height 105
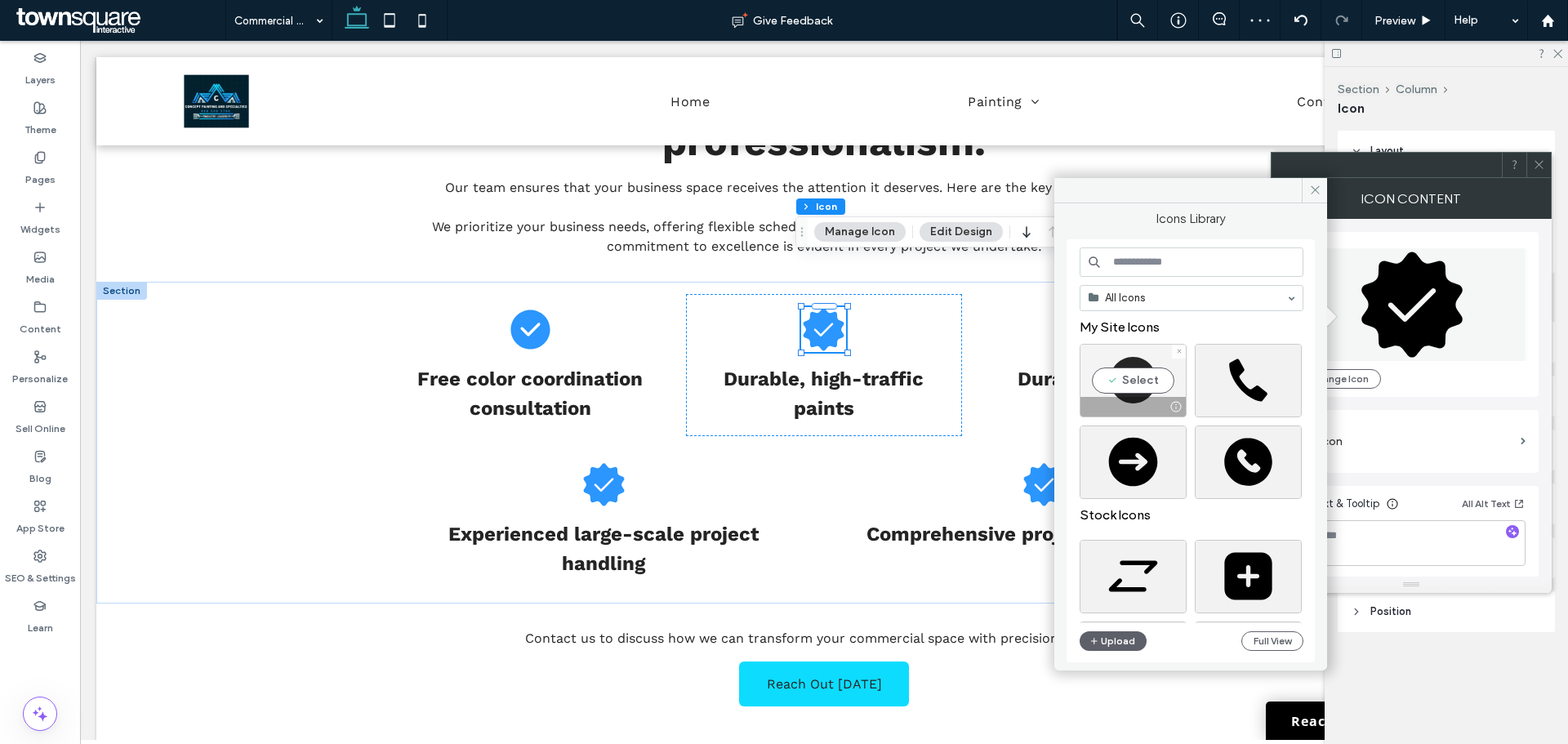
click at [1133, 389] on div "Select" at bounding box center [1132, 381] width 107 height 73
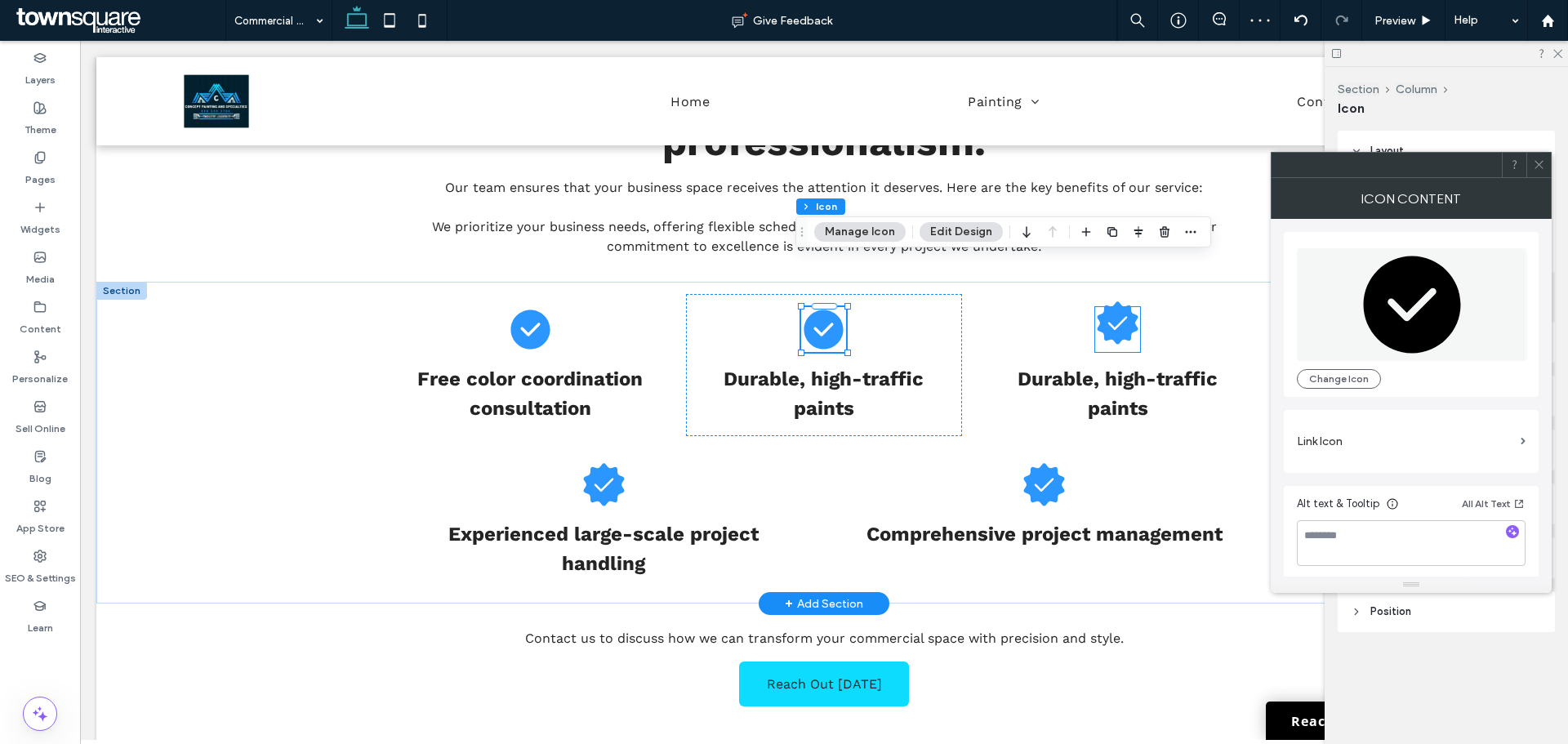
click at [1115, 300] on icon at bounding box center [1117, 322] width 45 height 45
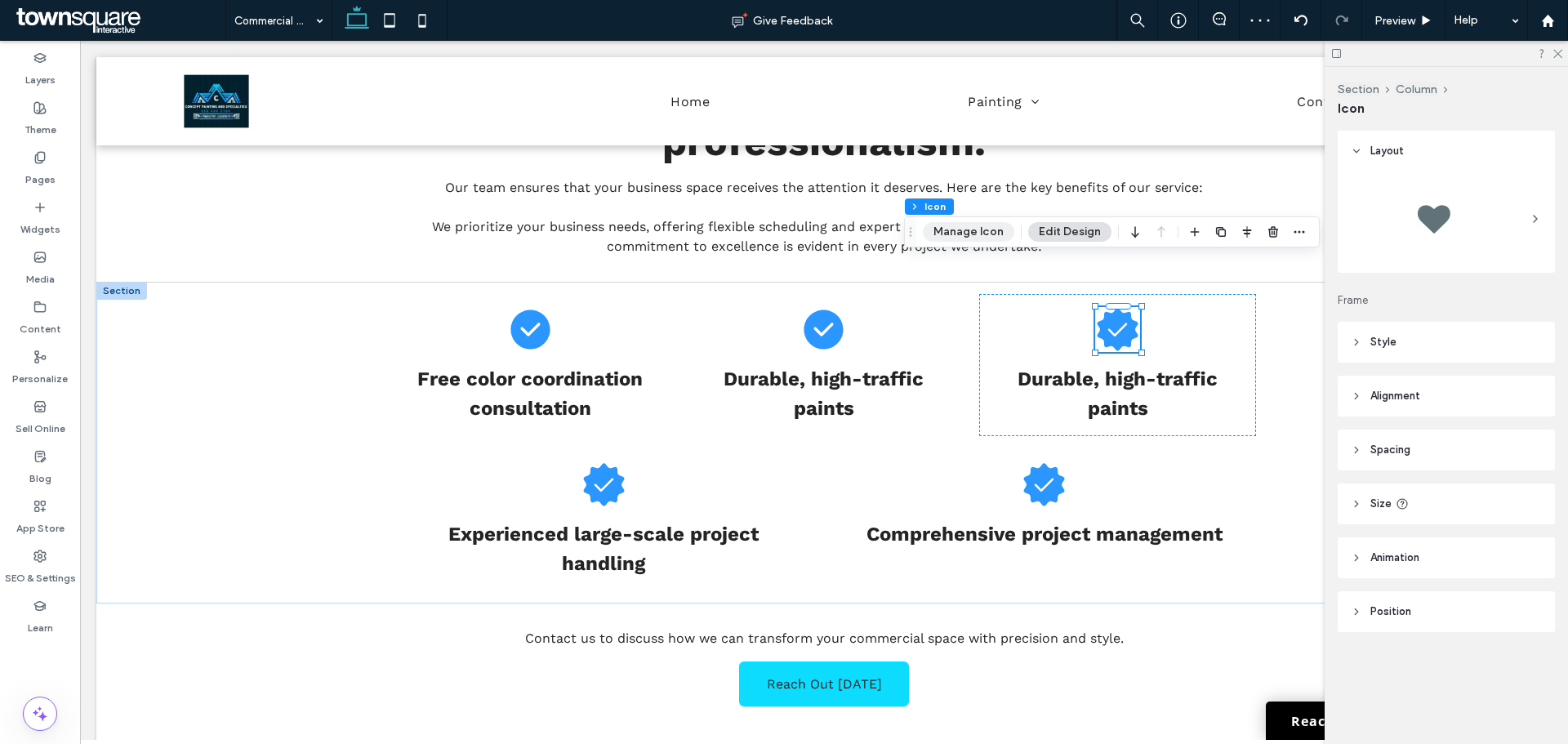
click at [960, 228] on button "Manage Icon" at bounding box center [969, 231] width 91 height 19
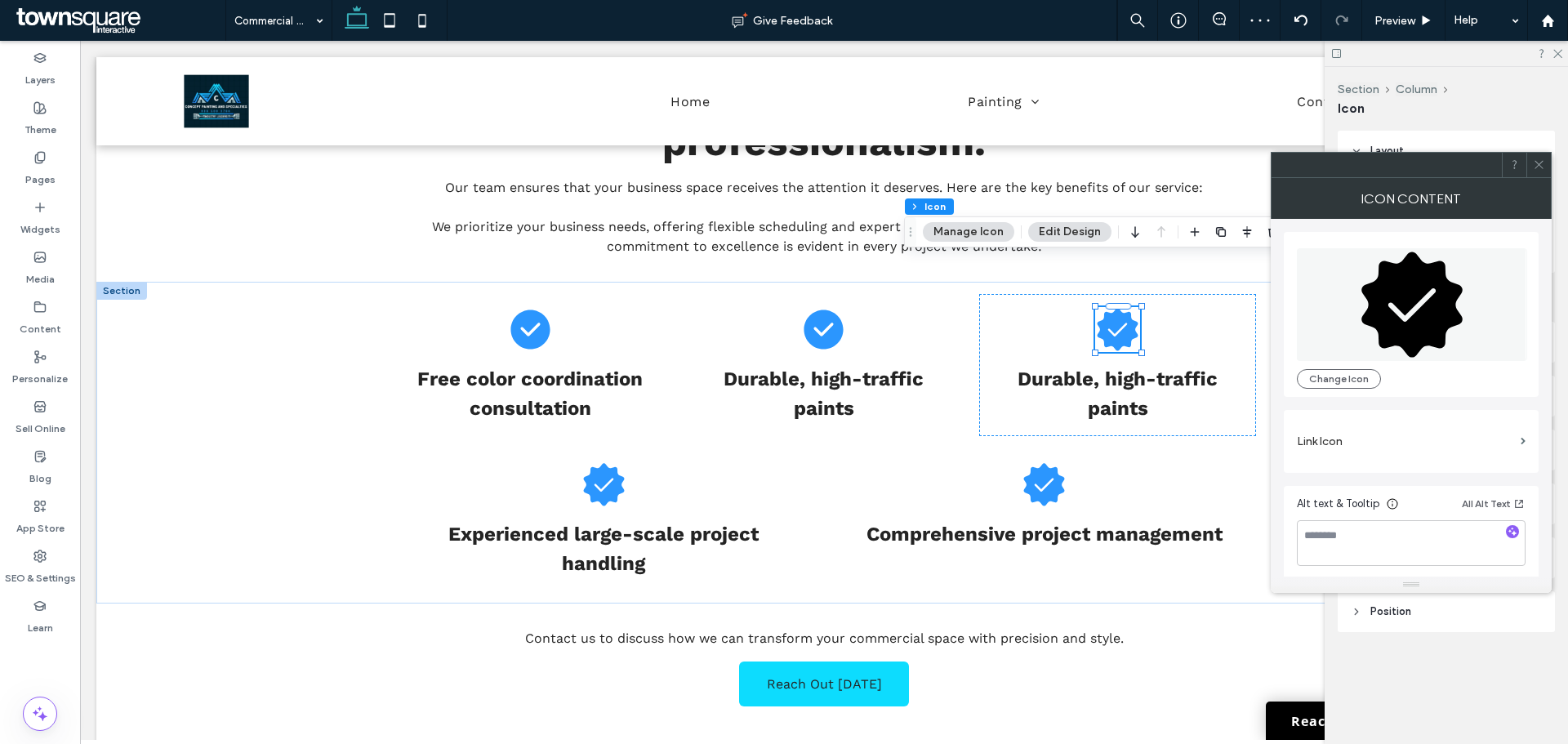
click at [1421, 326] on icon at bounding box center [1412, 303] width 101 height 105
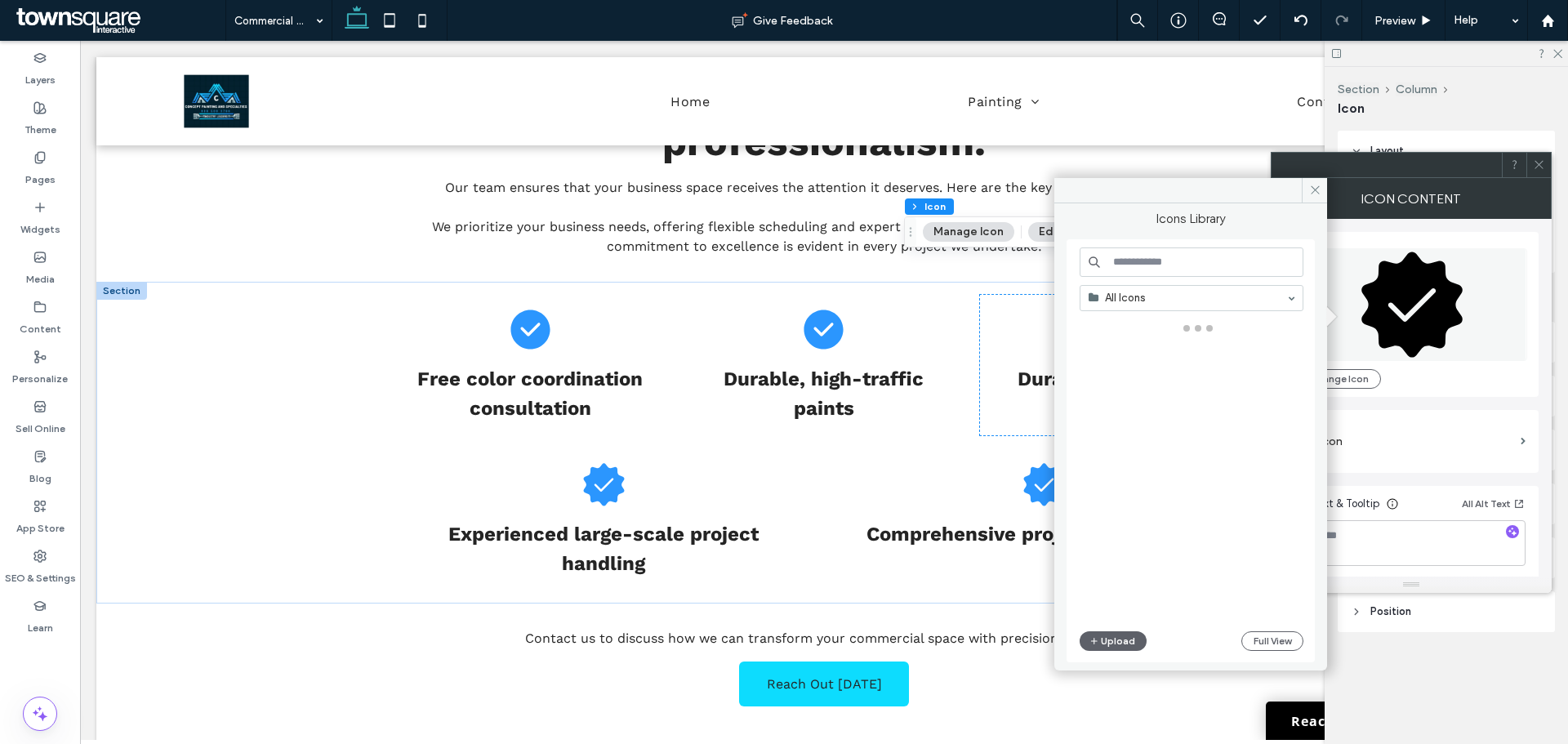
click at [1137, 263] on input at bounding box center [1191, 262] width 224 height 29
click at [1077, 298] on div "All Icons Upload Full View" at bounding box center [1191, 450] width 248 height 423
click at [1316, 192] on icon at bounding box center [1315, 189] width 12 height 12
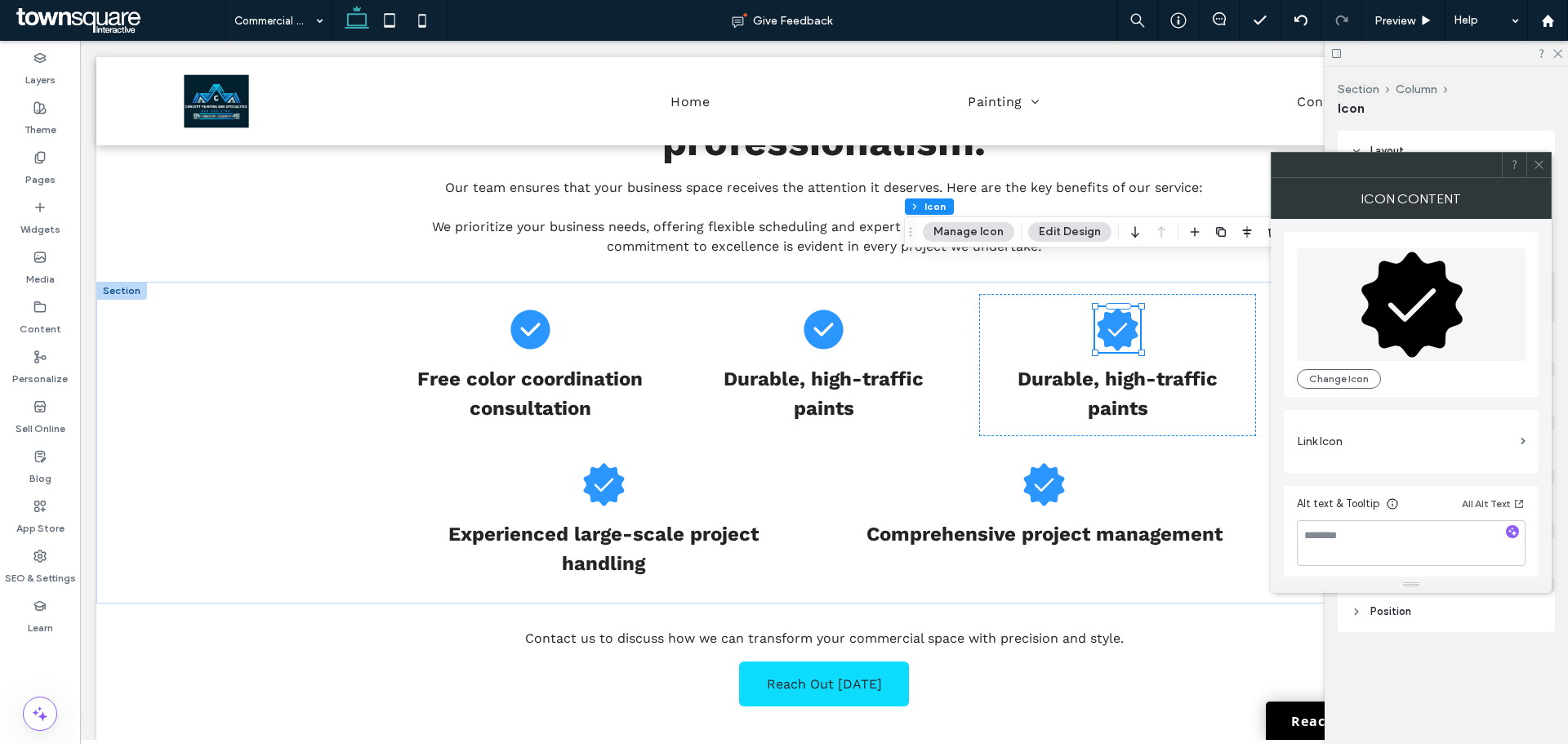
click at [1383, 265] on icon at bounding box center [1412, 303] width 101 height 105
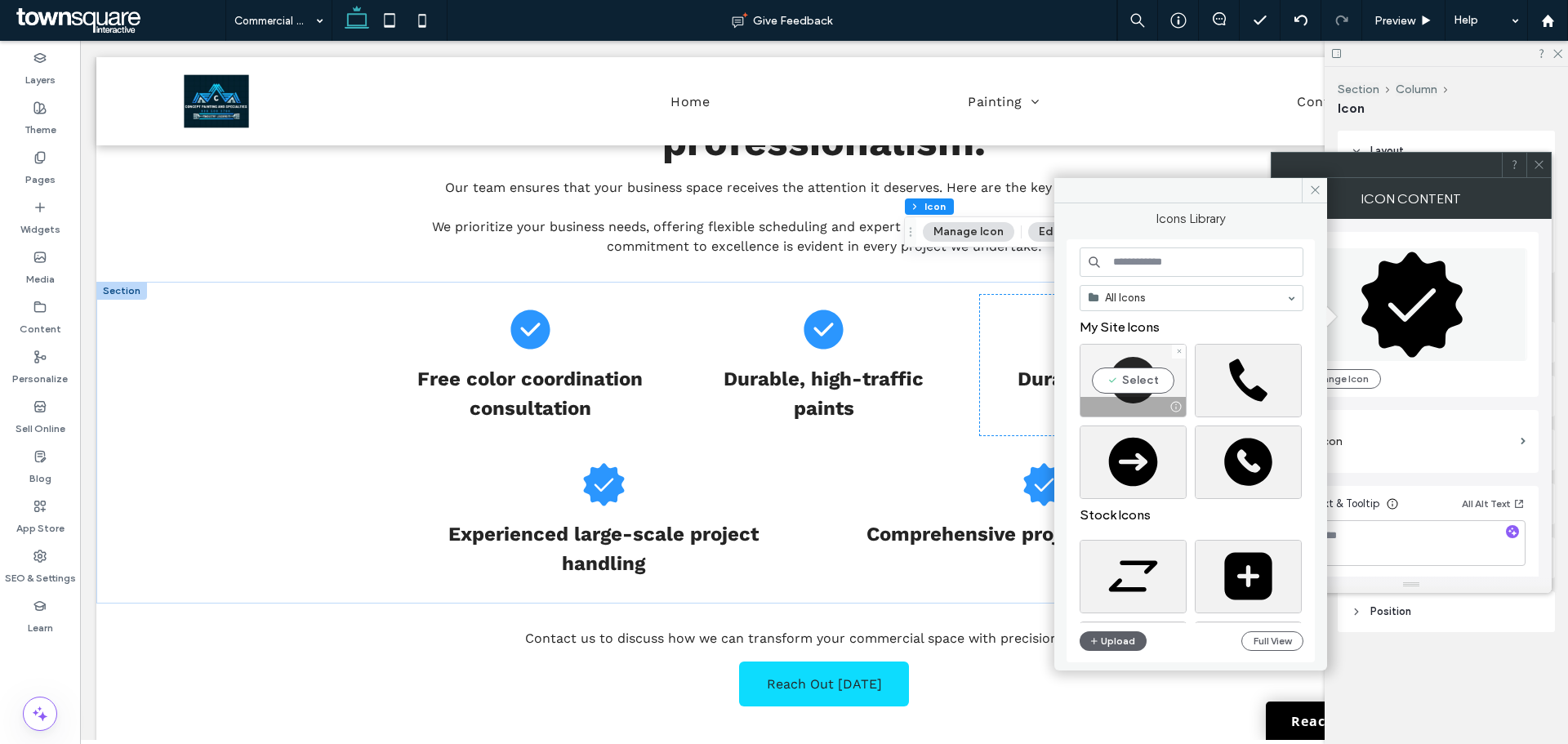
click at [1128, 379] on div "Select" at bounding box center [1132, 381] width 107 height 73
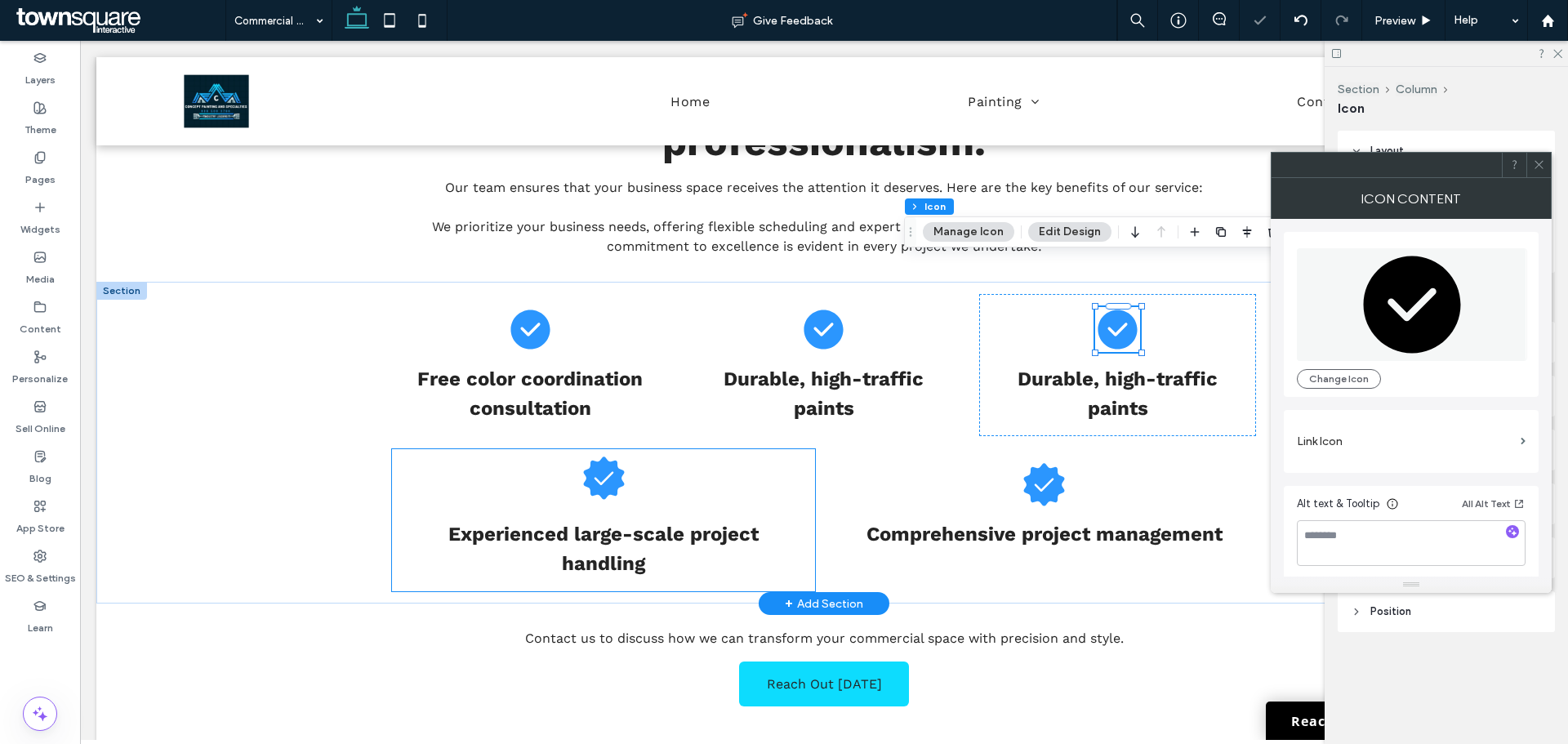
click at [595, 462] on div at bounding box center [604, 484] width 45 height 45
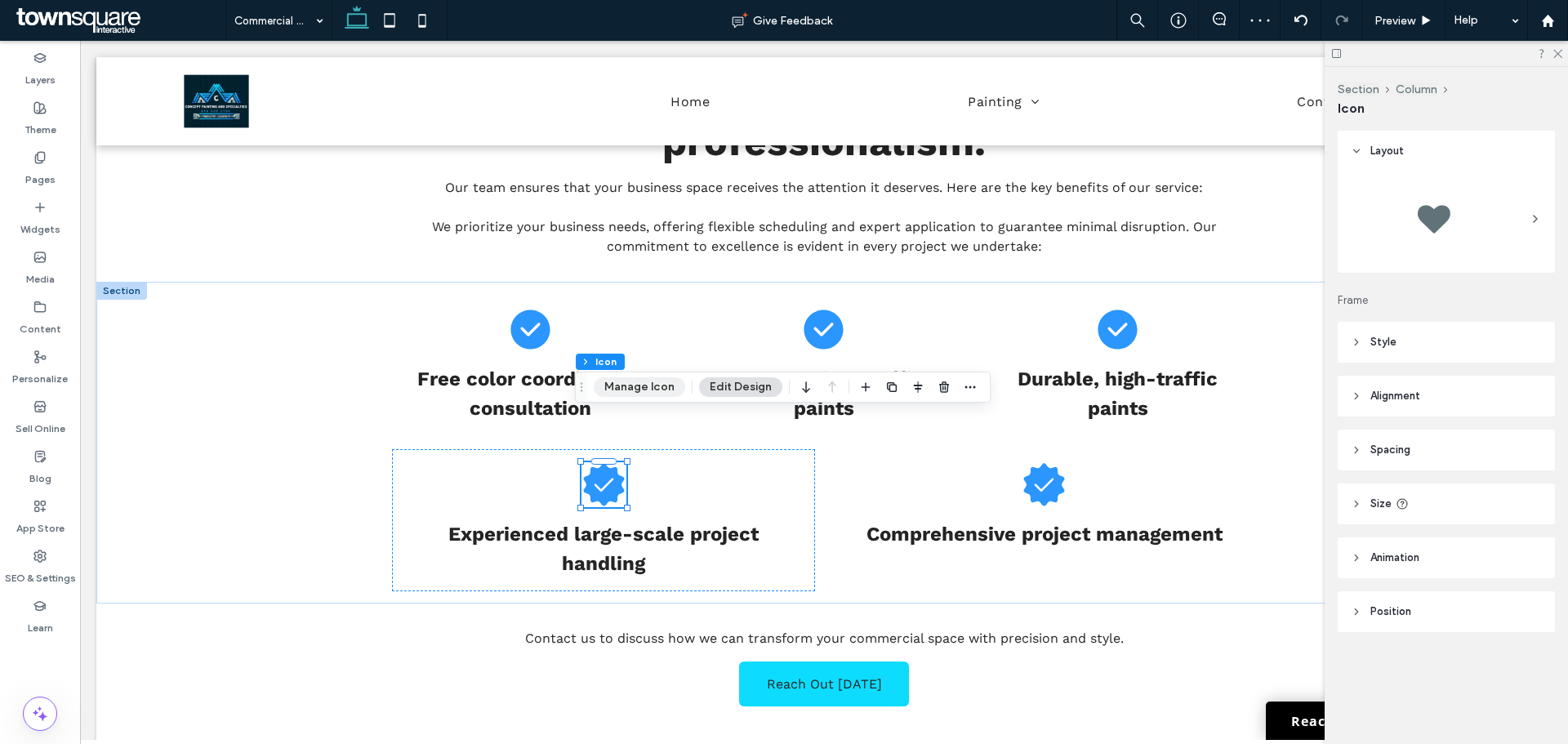
click at [668, 385] on button "Manage Icon" at bounding box center [639, 386] width 91 height 19
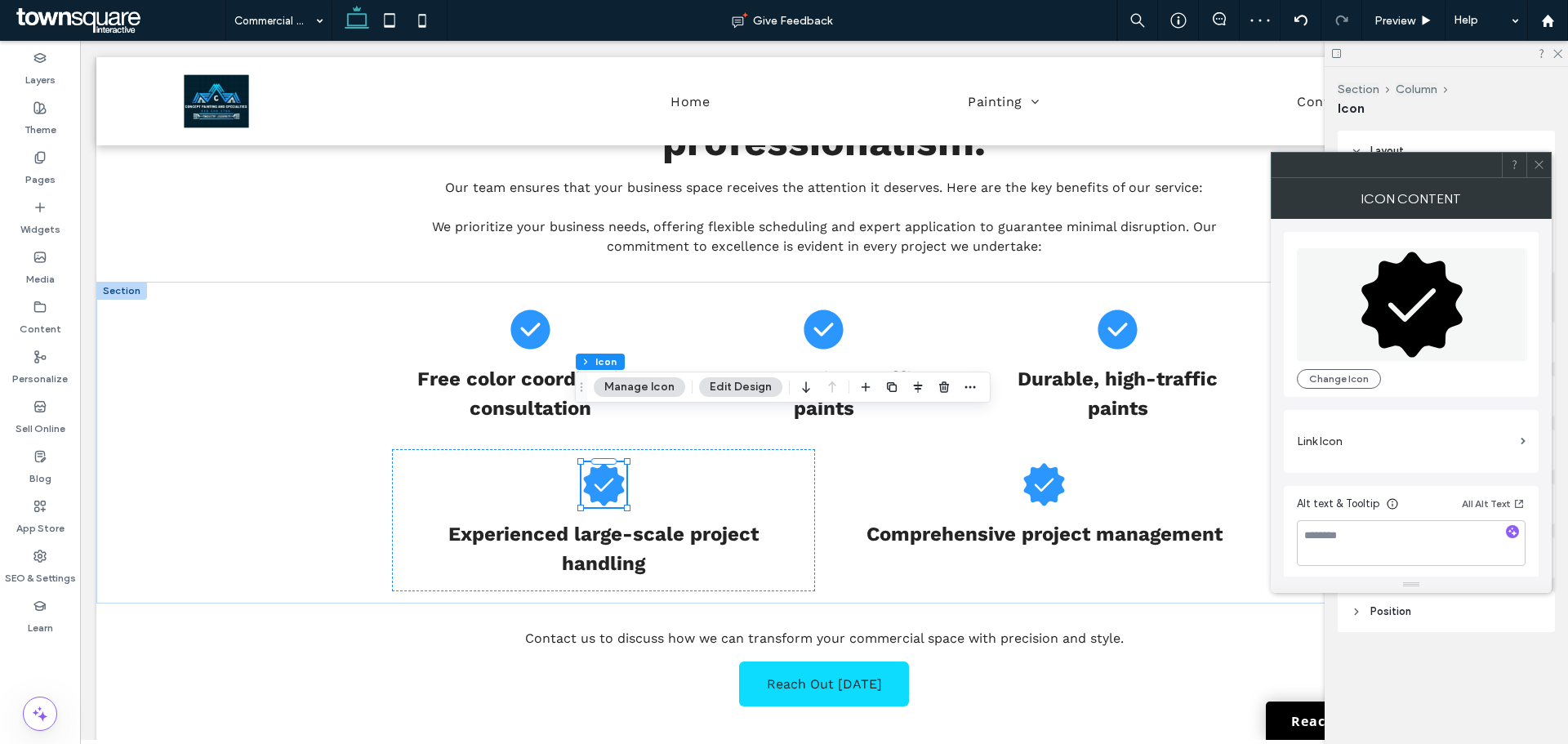
click at [1444, 317] on icon at bounding box center [1412, 303] width 101 height 105
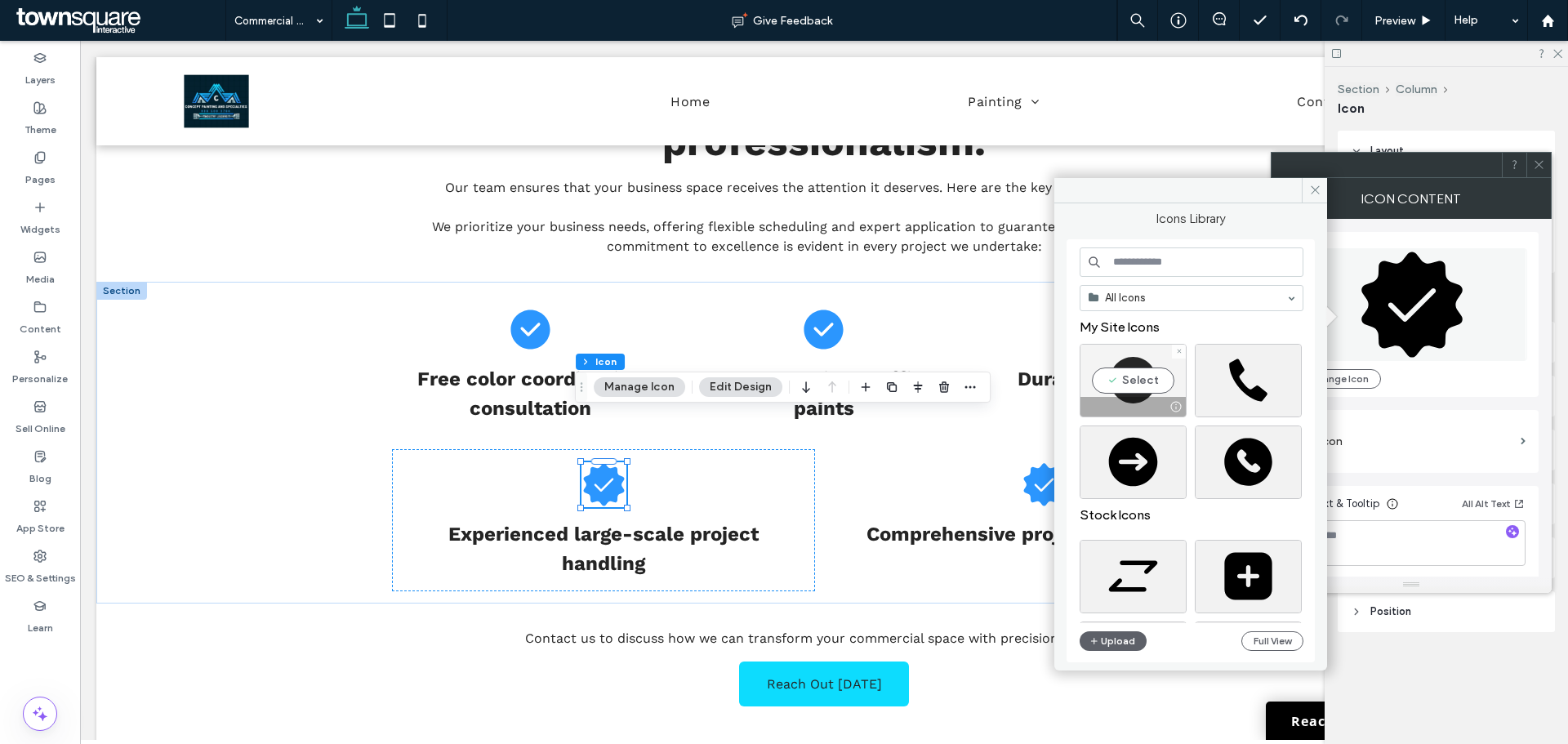
click at [1123, 367] on div "Select" at bounding box center [1132, 381] width 107 height 73
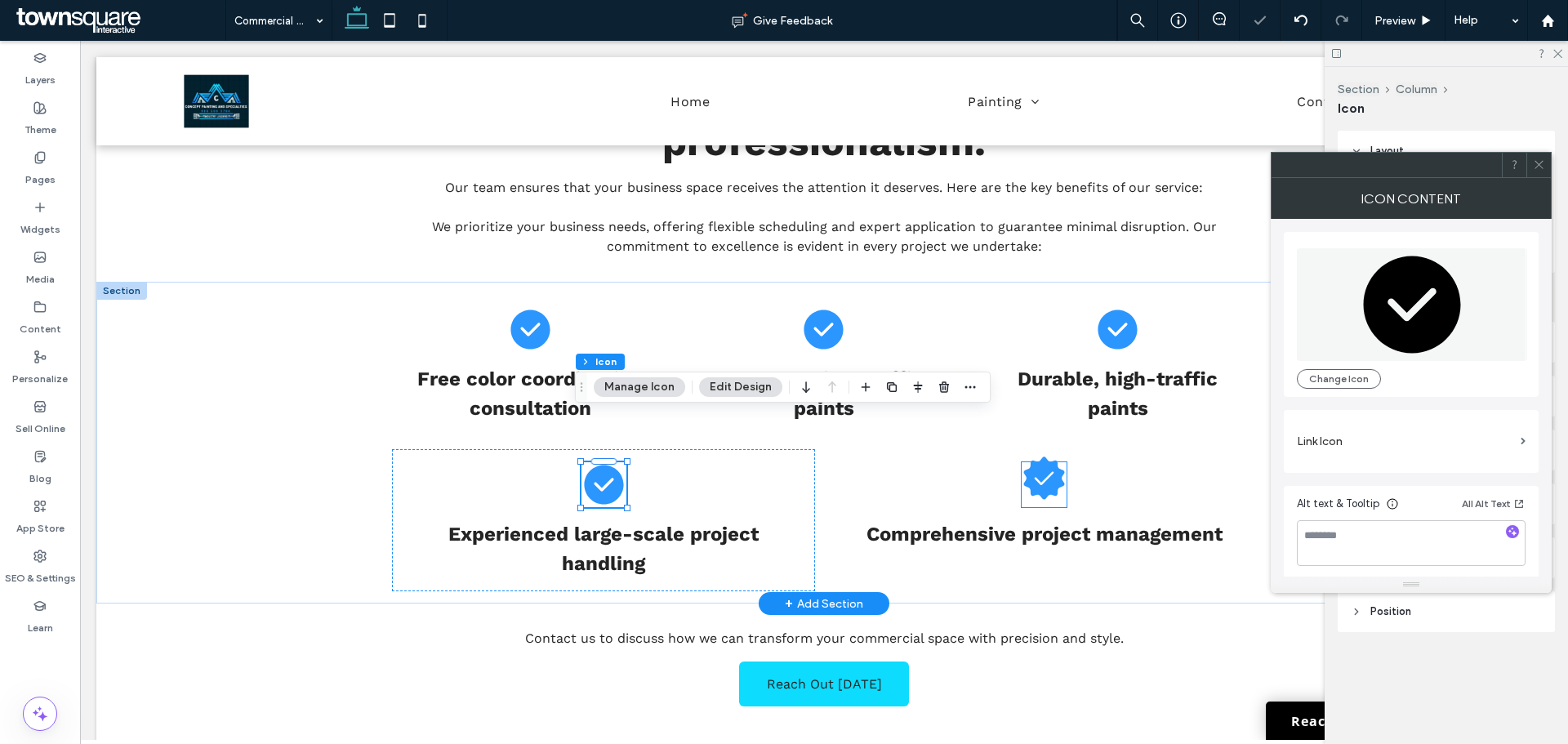
click at [1025, 456] on icon at bounding box center [1044, 477] width 45 height 45
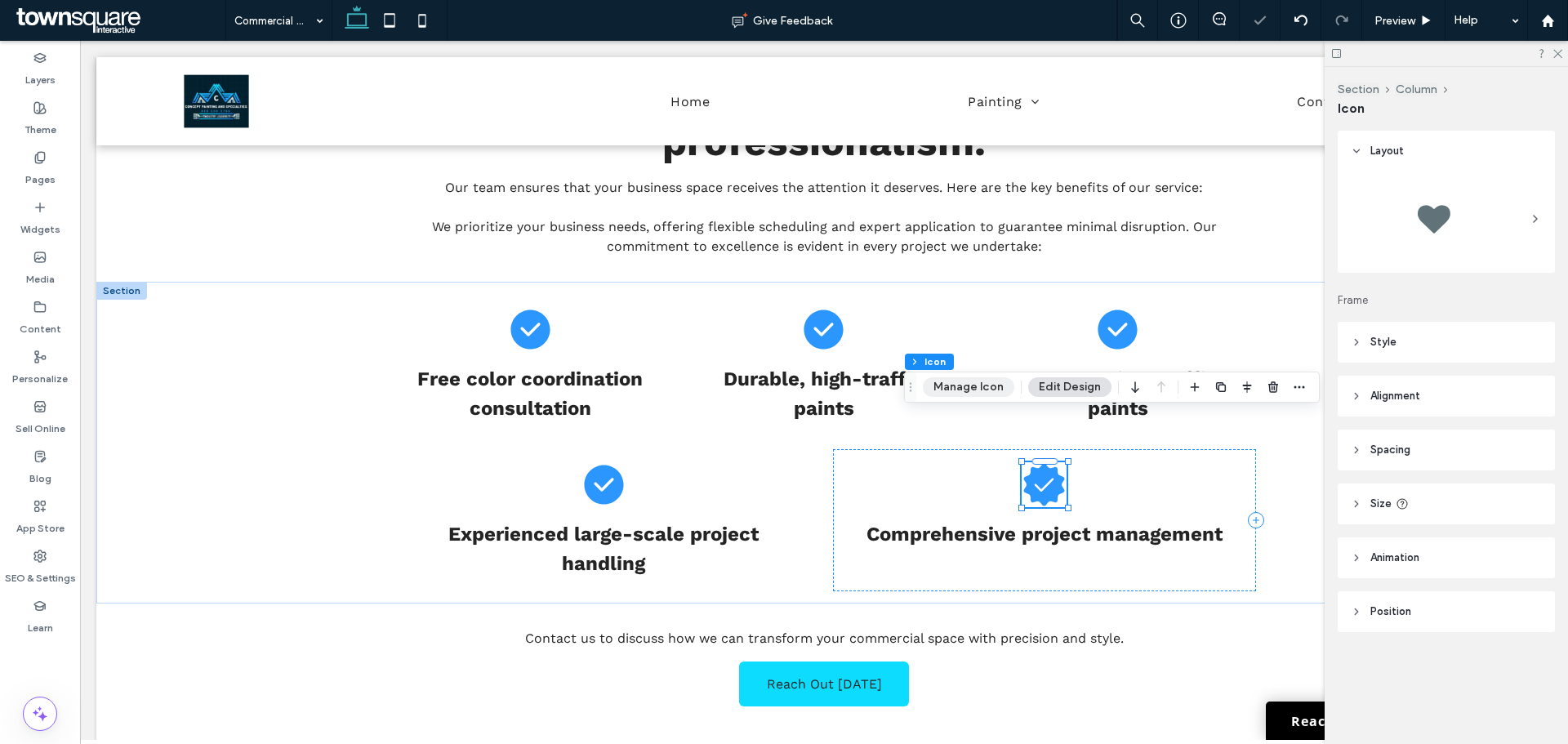
click at [951, 389] on button "Manage Icon" at bounding box center [969, 386] width 91 height 19
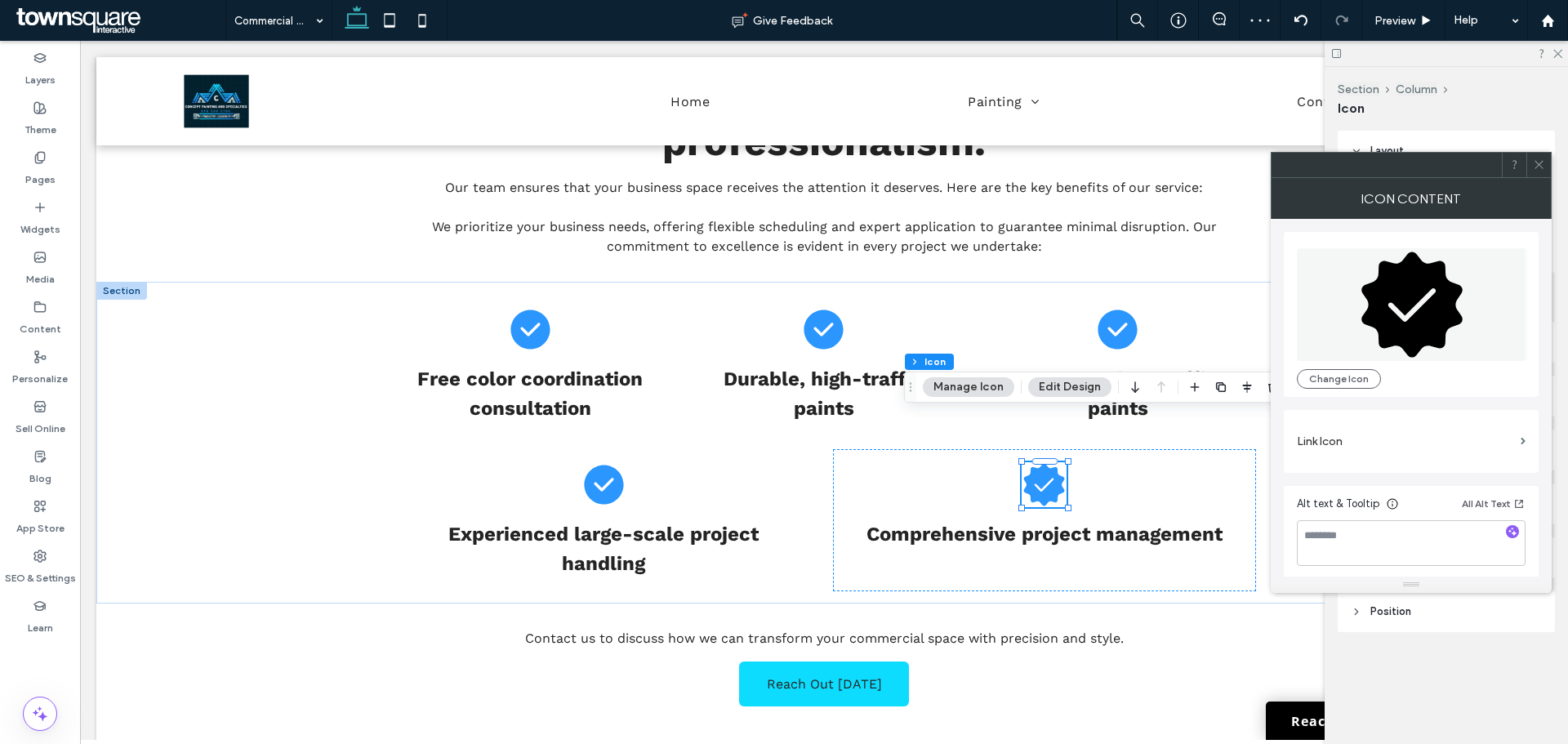
click at [1365, 318] on icon at bounding box center [1412, 303] width 101 height 105
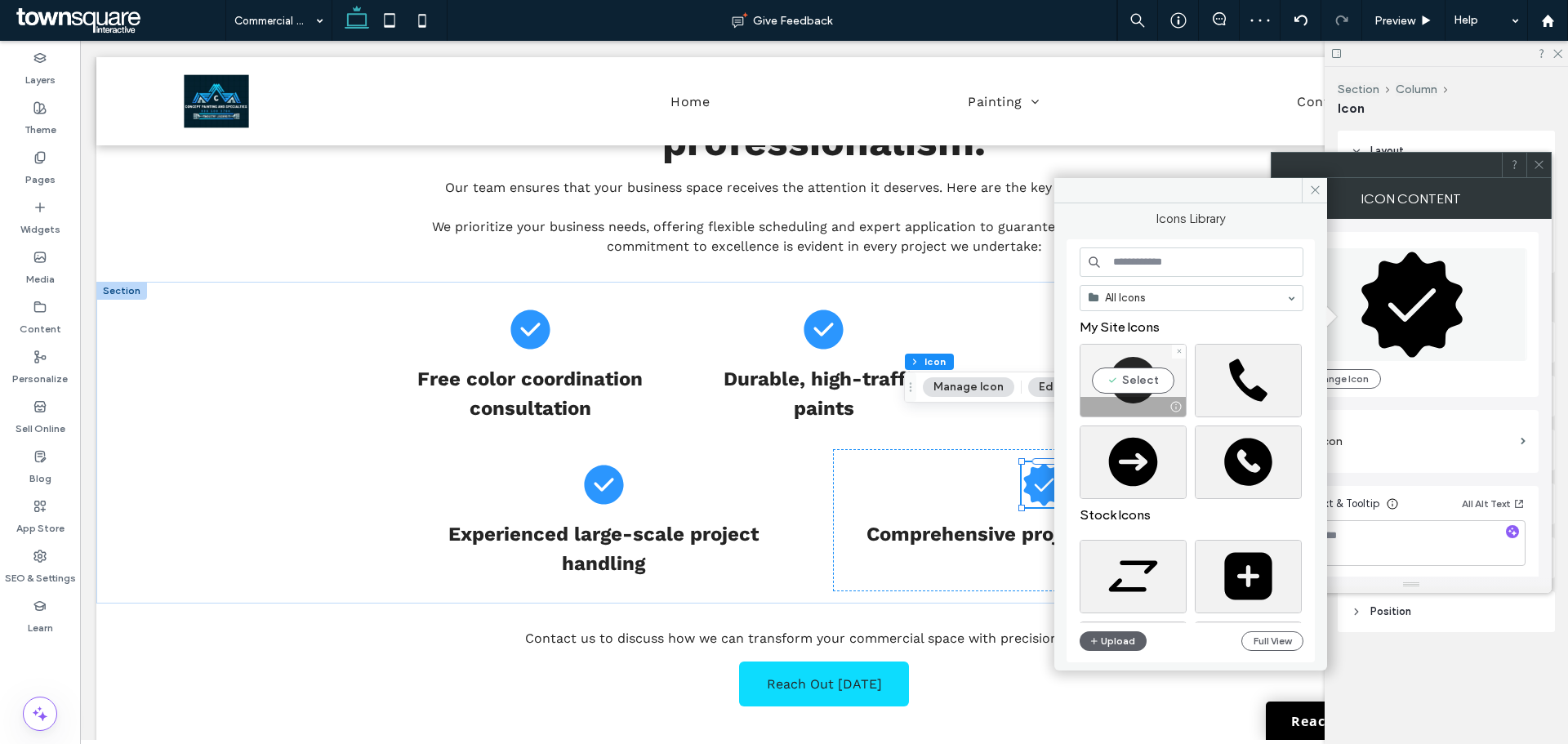
click at [1120, 383] on div "Select" at bounding box center [1132, 381] width 107 height 73
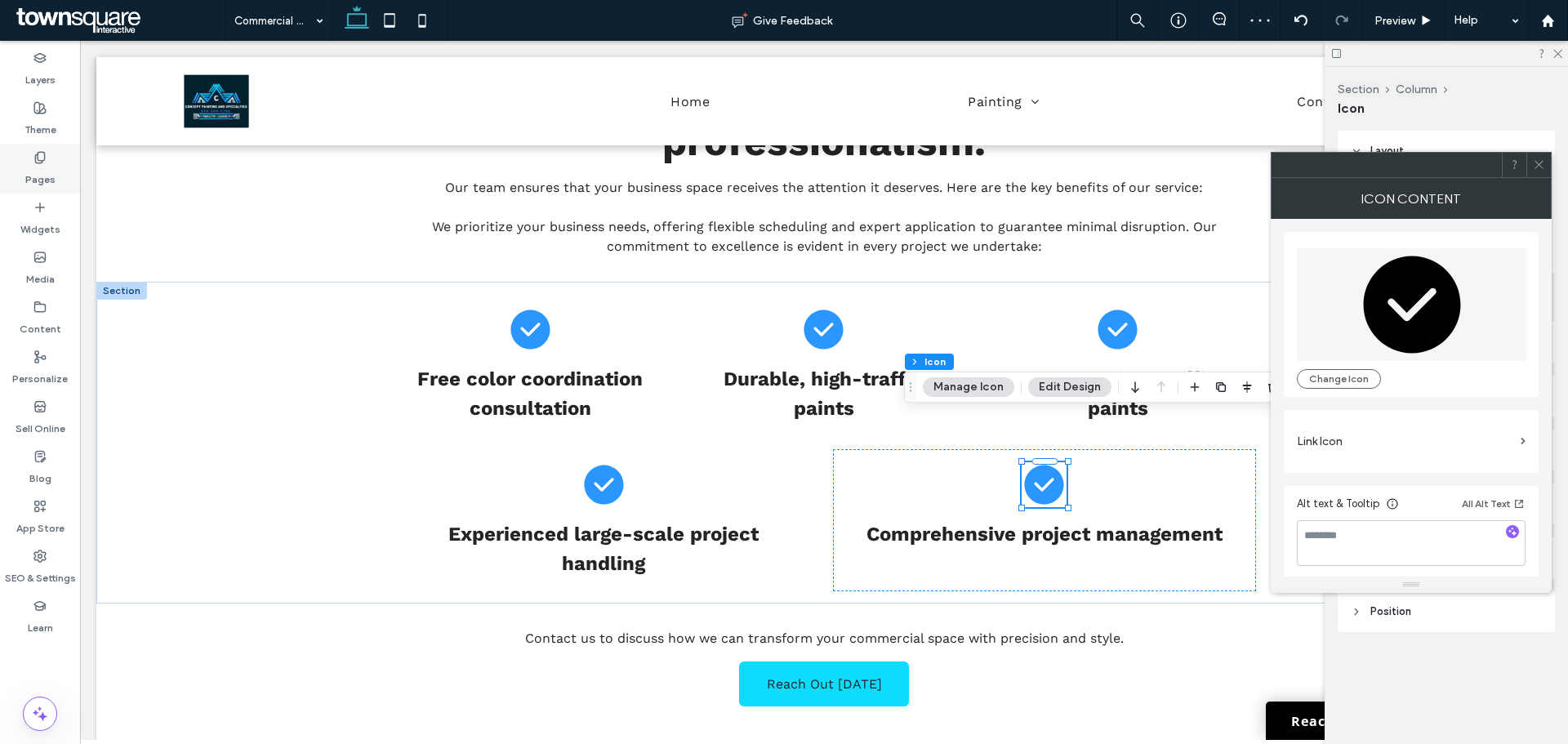
click at [35, 166] on label "Pages" at bounding box center [40, 175] width 30 height 23
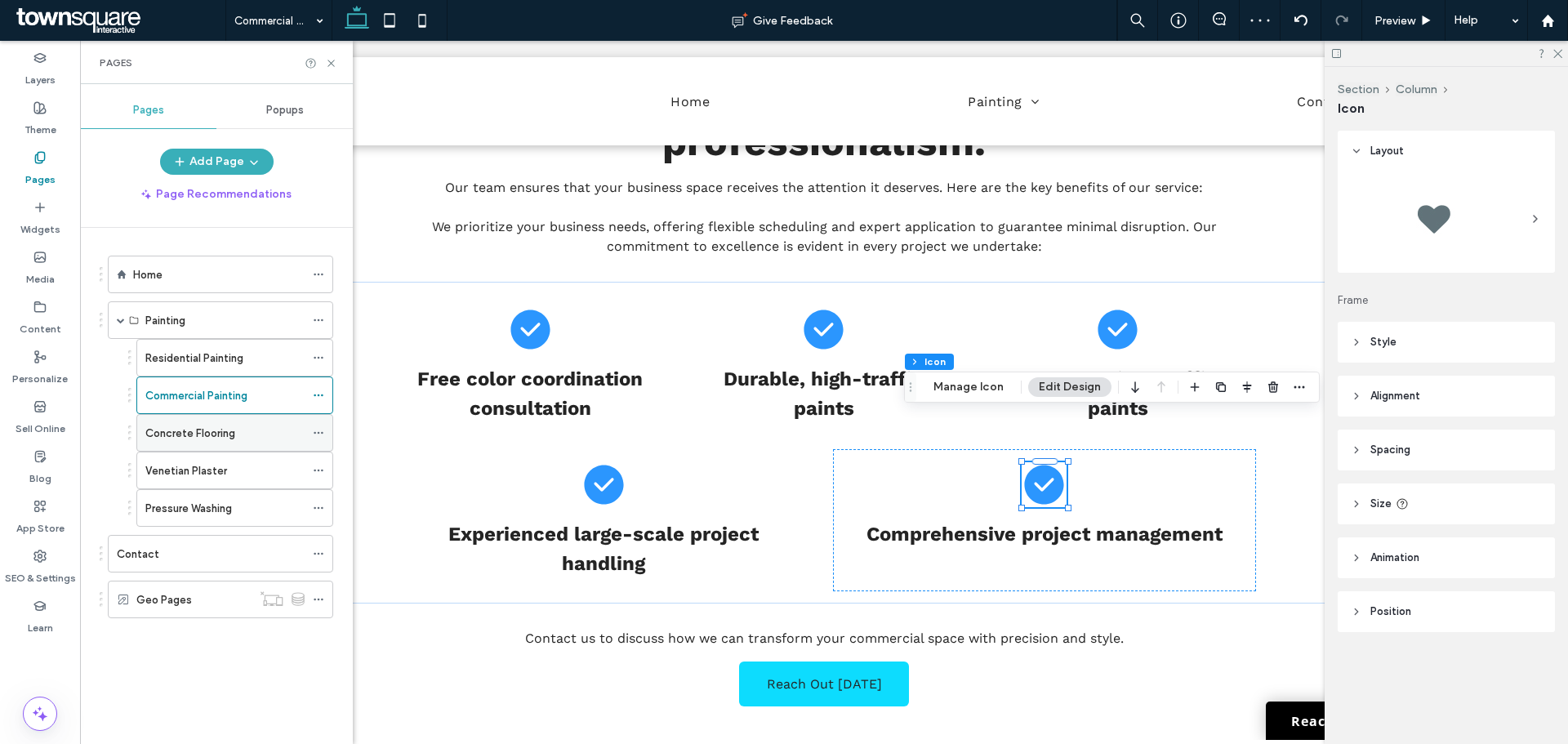
click at [219, 437] on label "Concrete Flooring" at bounding box center [190, 433] width 89 height 28
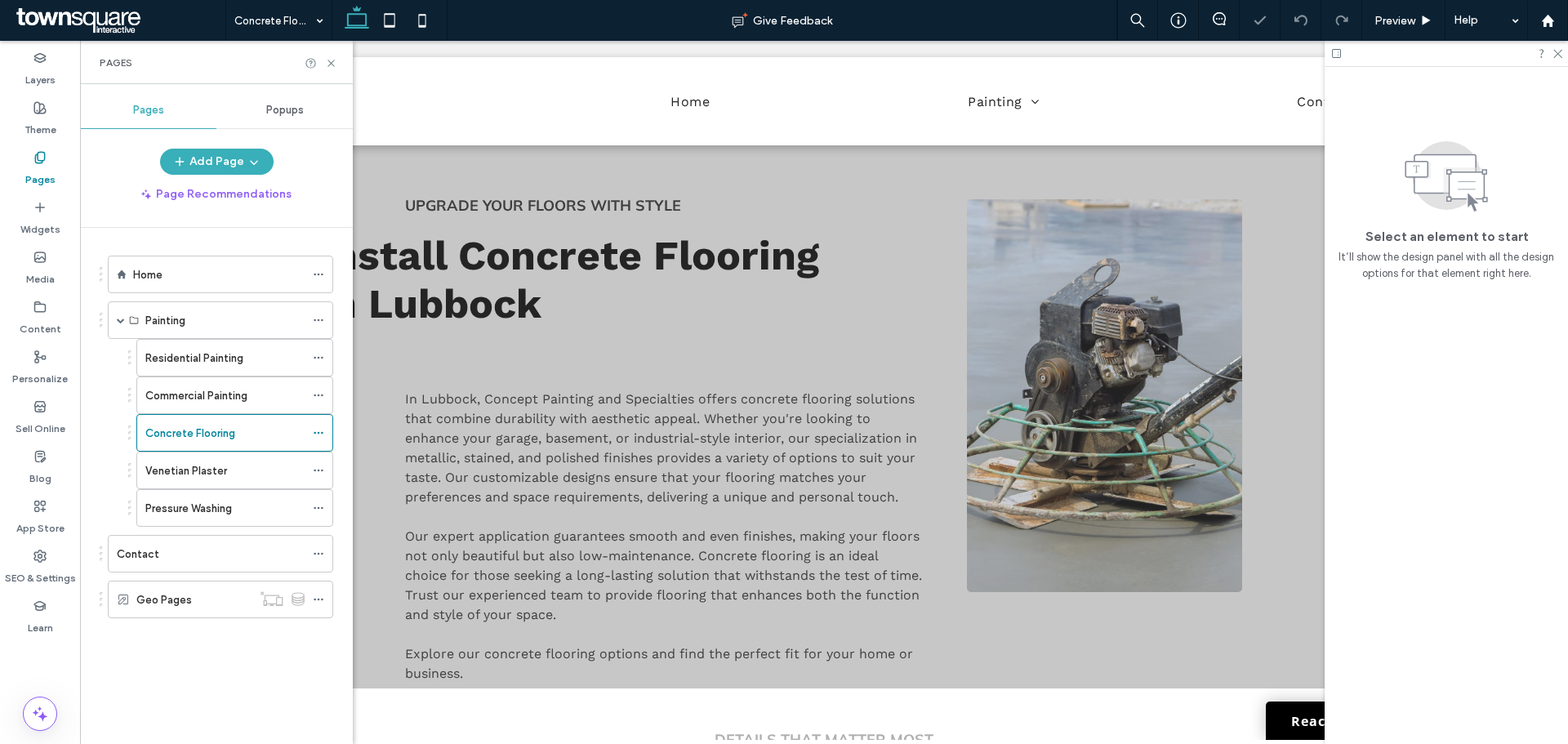
scroll to position [816, 0]
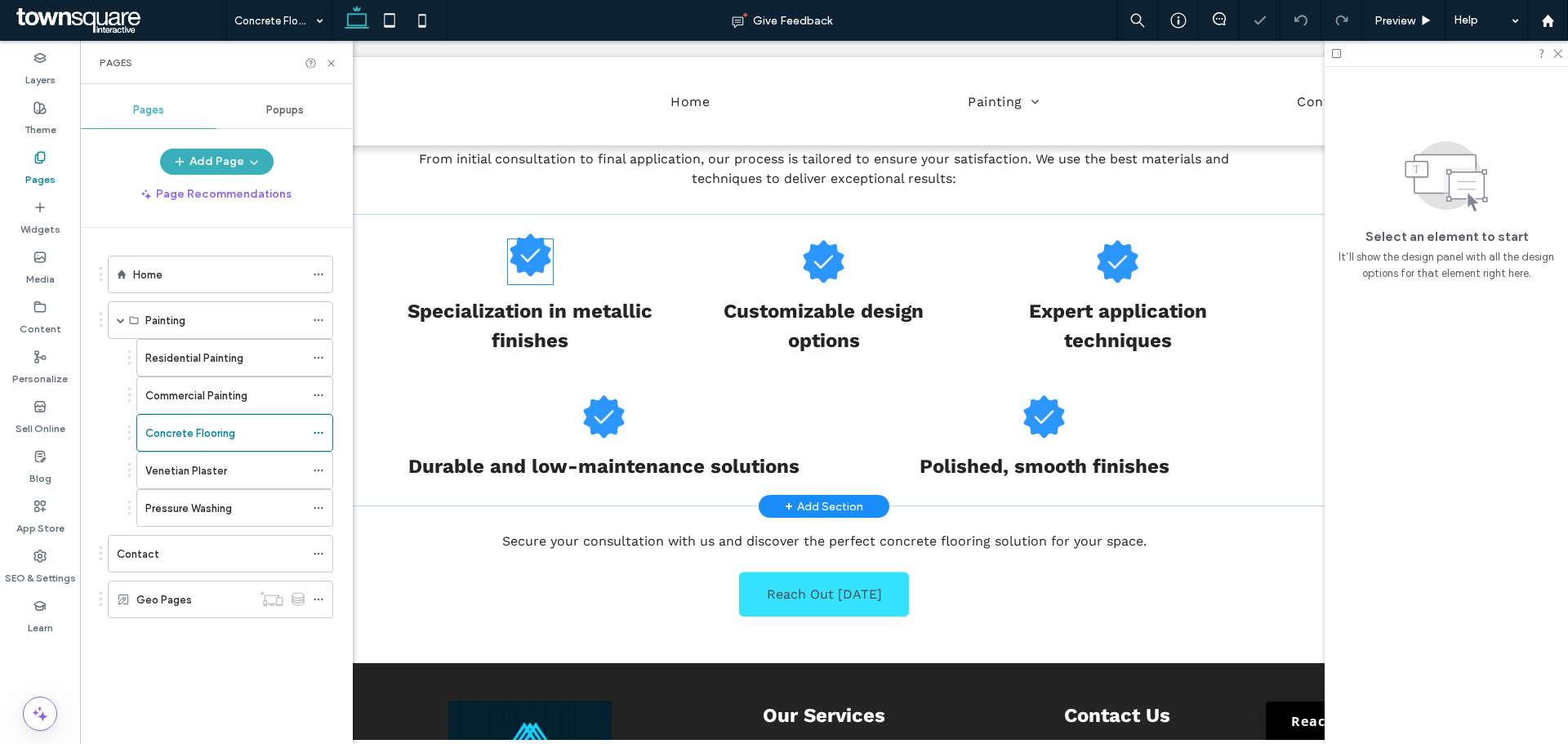
click at [526, 277] on icon at bounding box center [530, 255] width 45 height 45
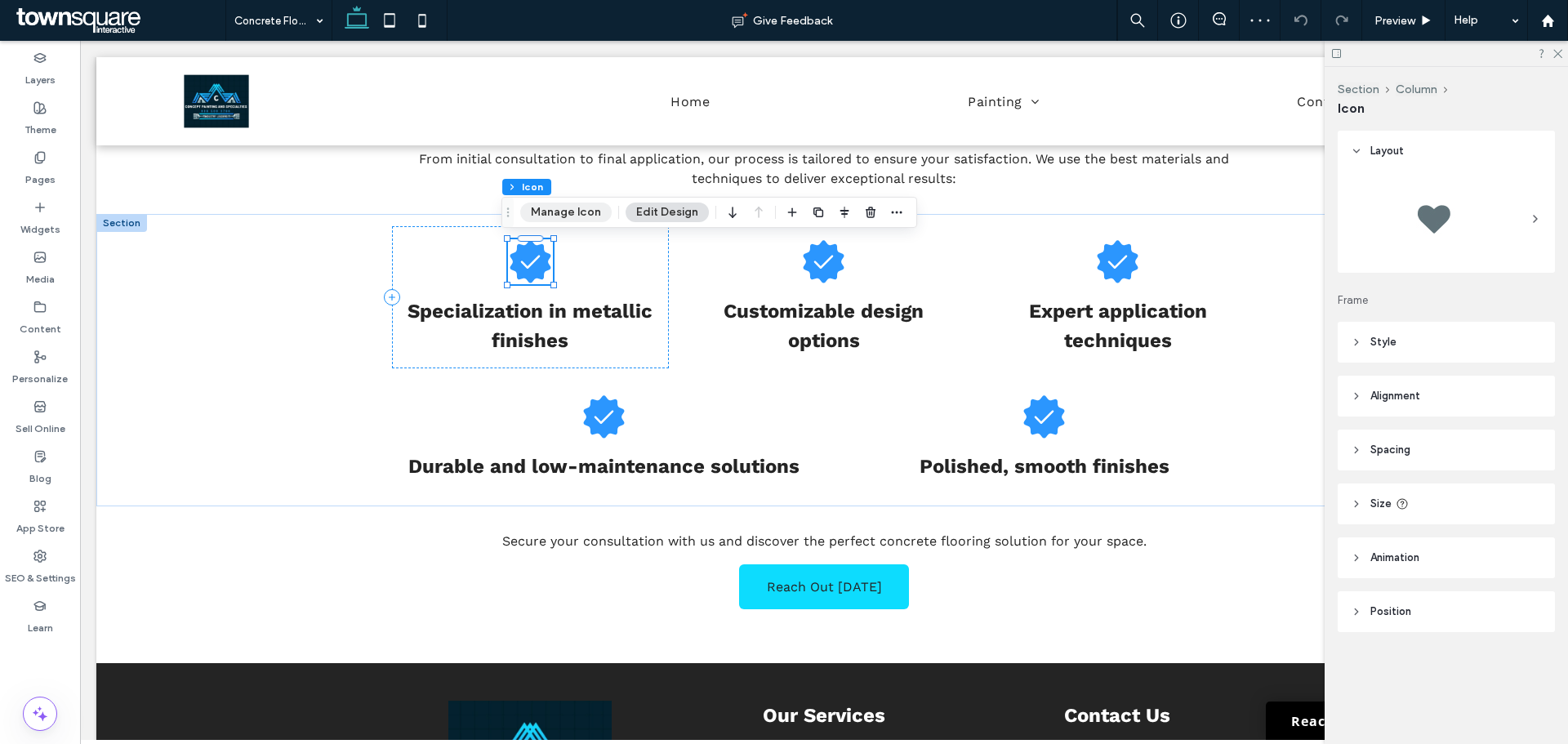
click at [560, 214] on button "Manage Icon" at bounding box center [566, 212] width 91 height 19
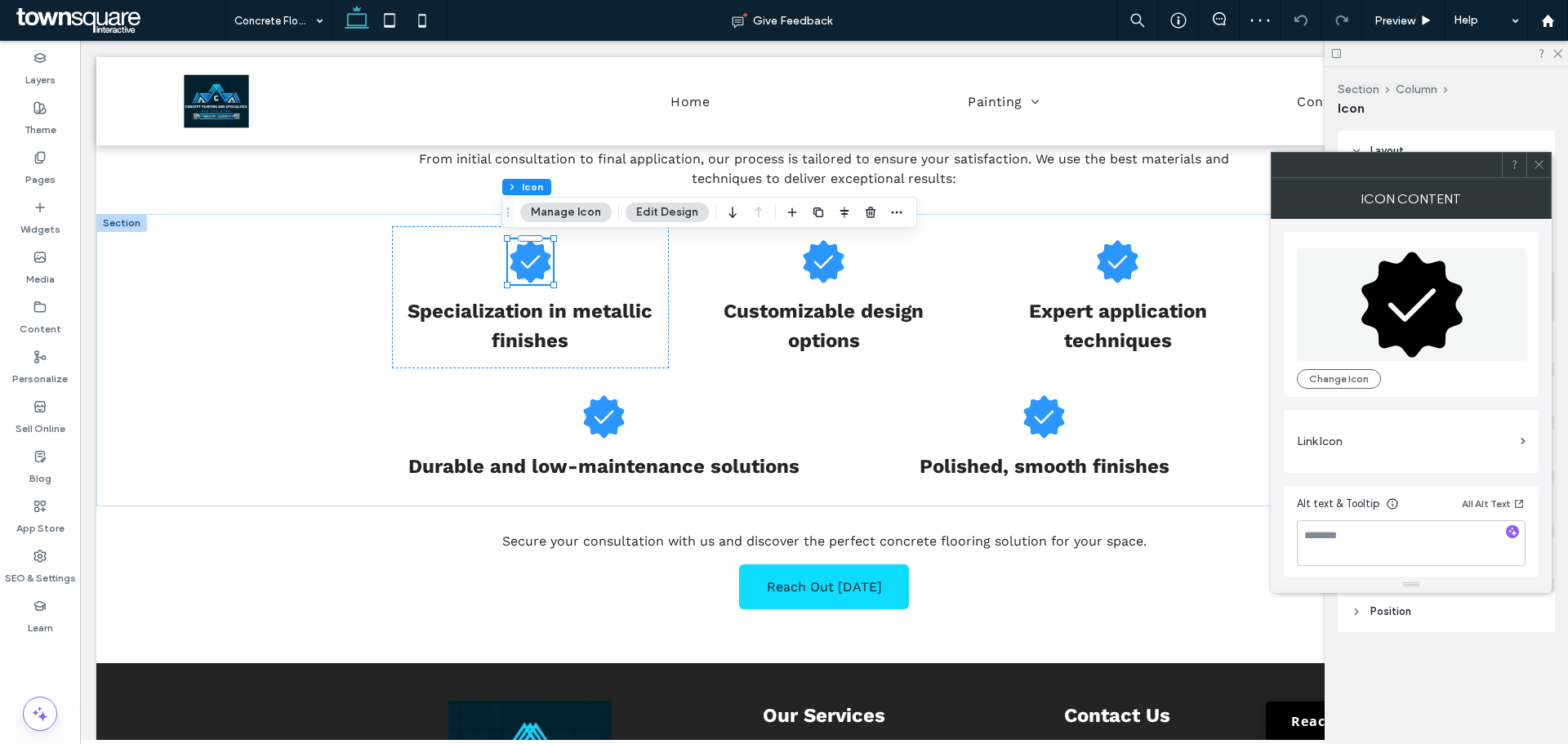
click at [1403, 306] on icon at bounding box center [1412, 303] width 101 height 105
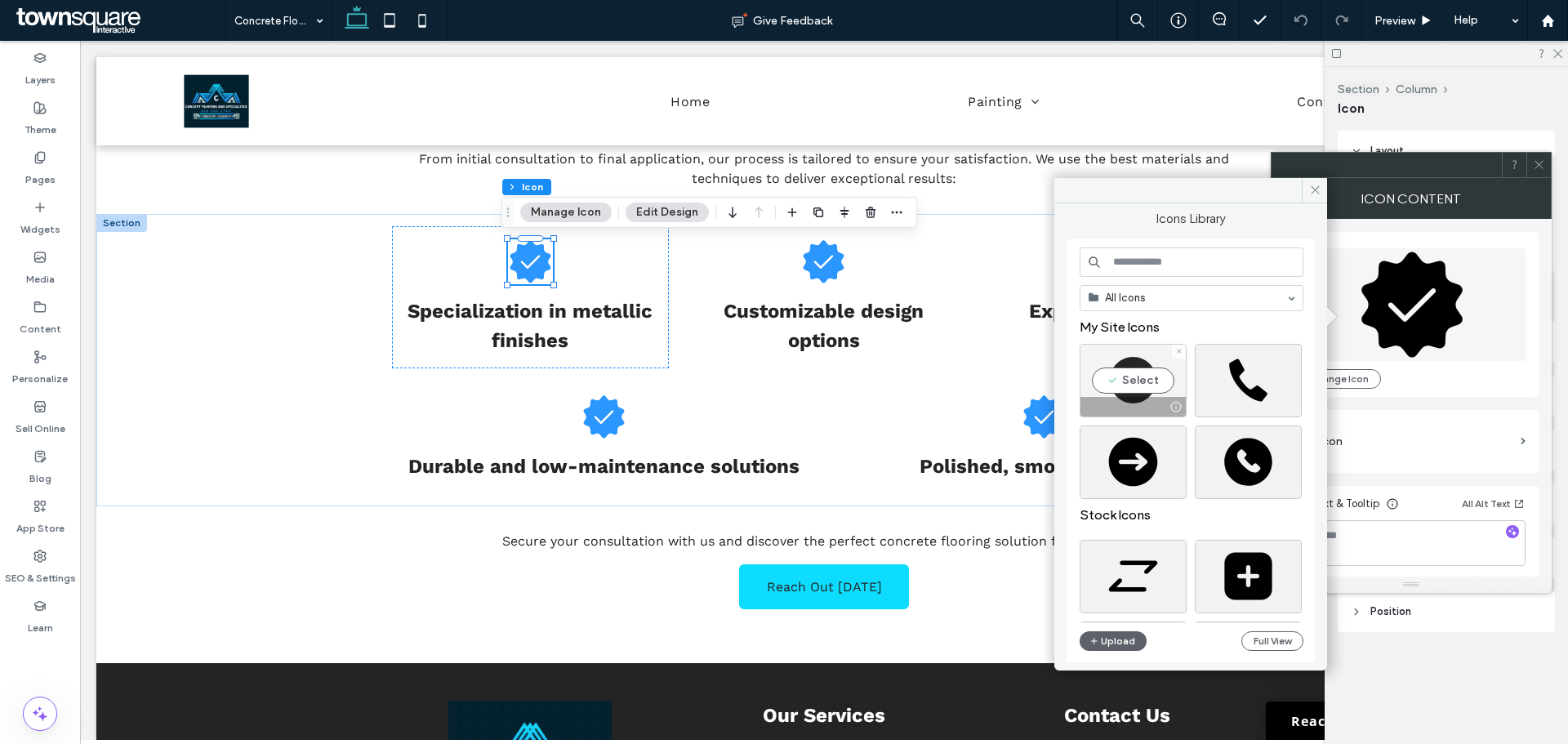
click at [1140, 392] on div "Select" at bounding box center [1132, 381] width 107 height 73
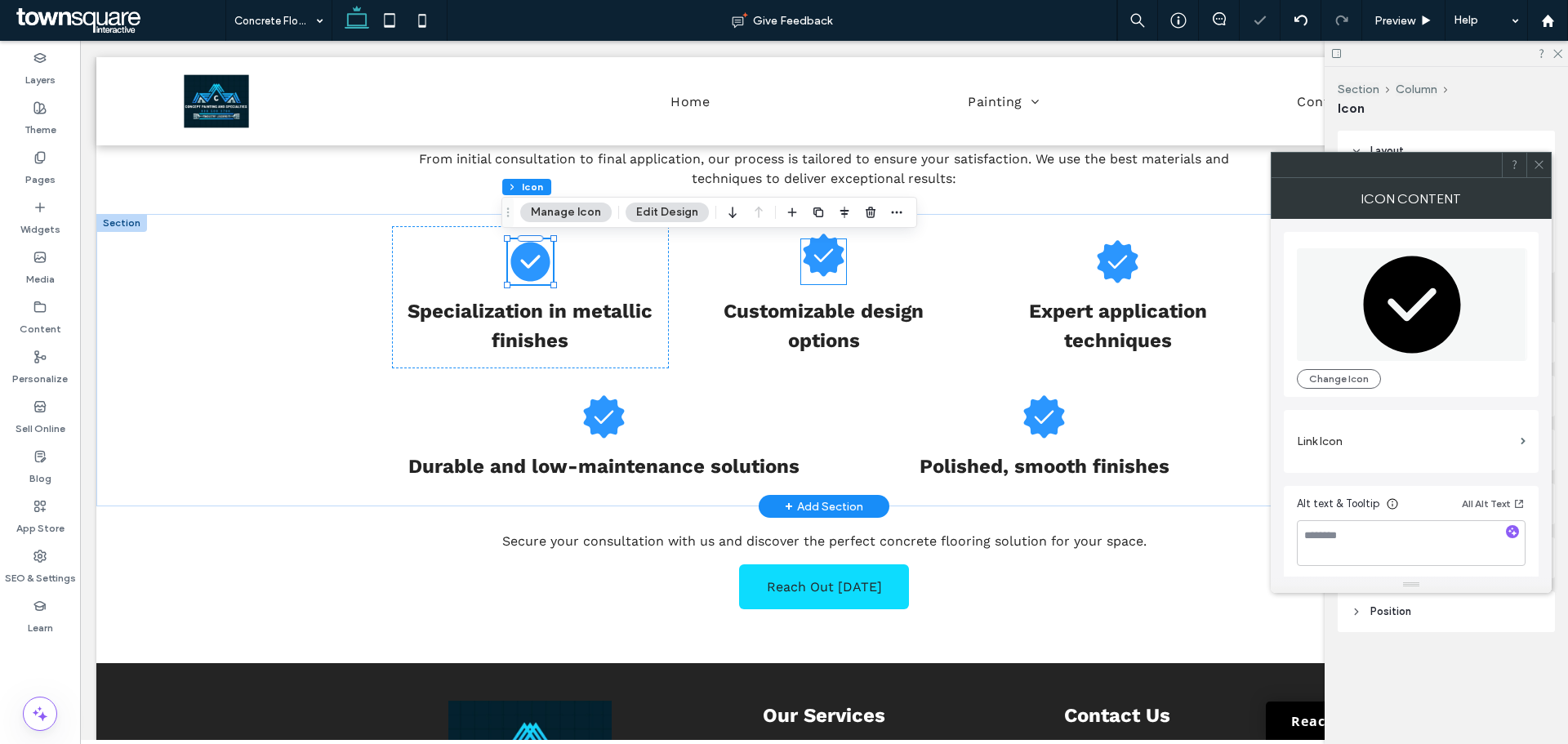
click at [816, 248] on icon at bounding box center [824, 255] width 41 height 43
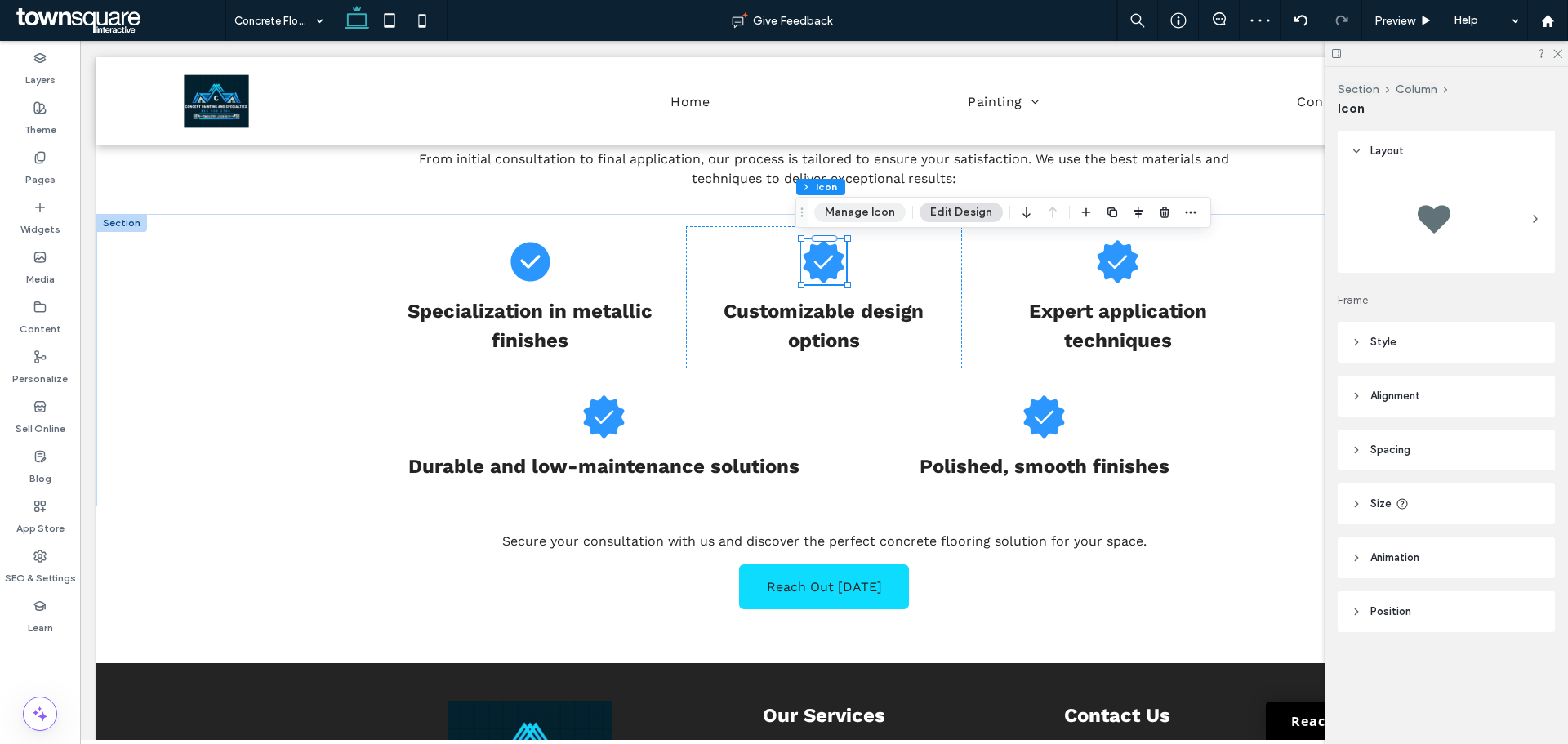
click at [870, 205] on button "Manage Icon" at bounding box center [860, 212] width 91 height 19
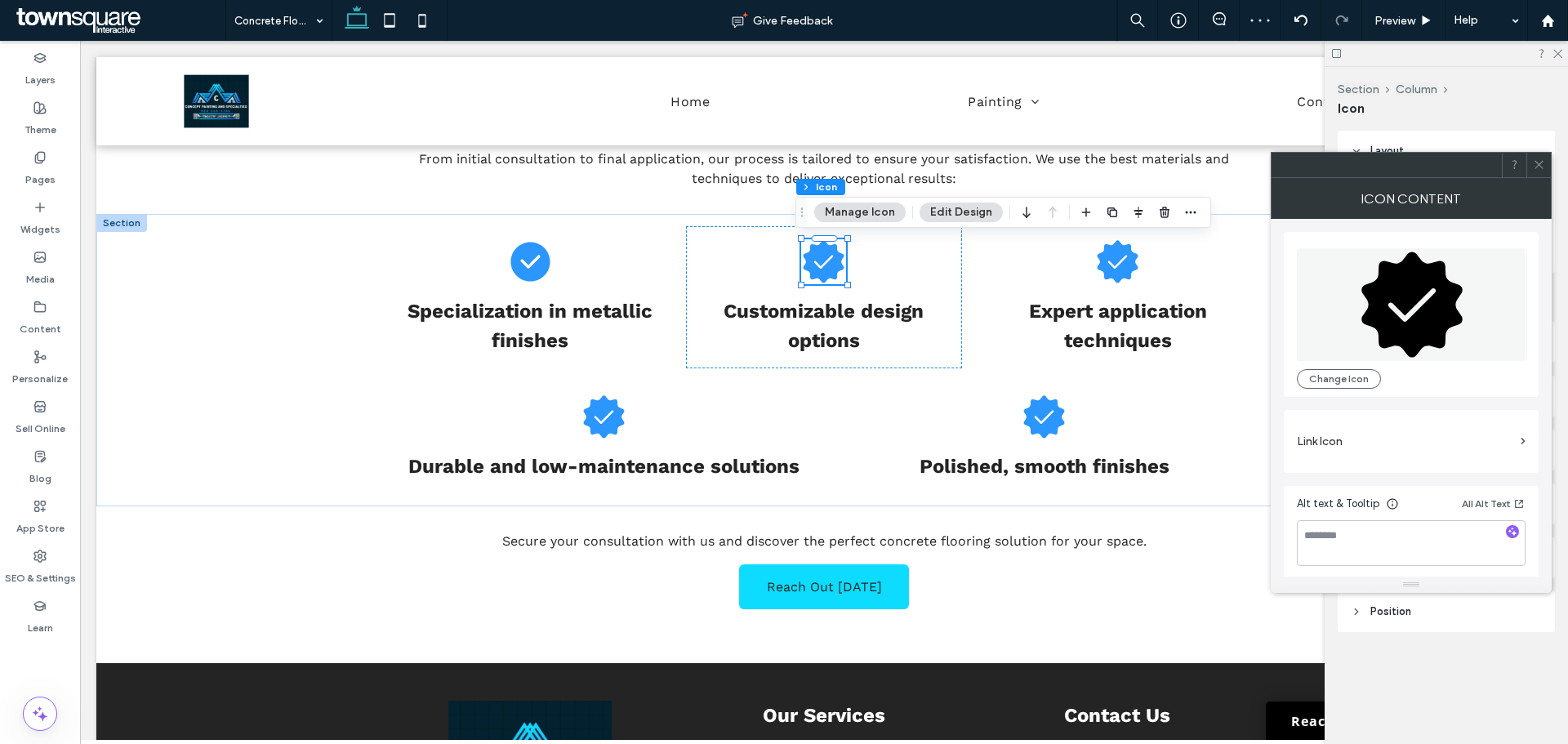
click at [1311, 286] on icon at bounding box center [1412, 304] width 230 height 112
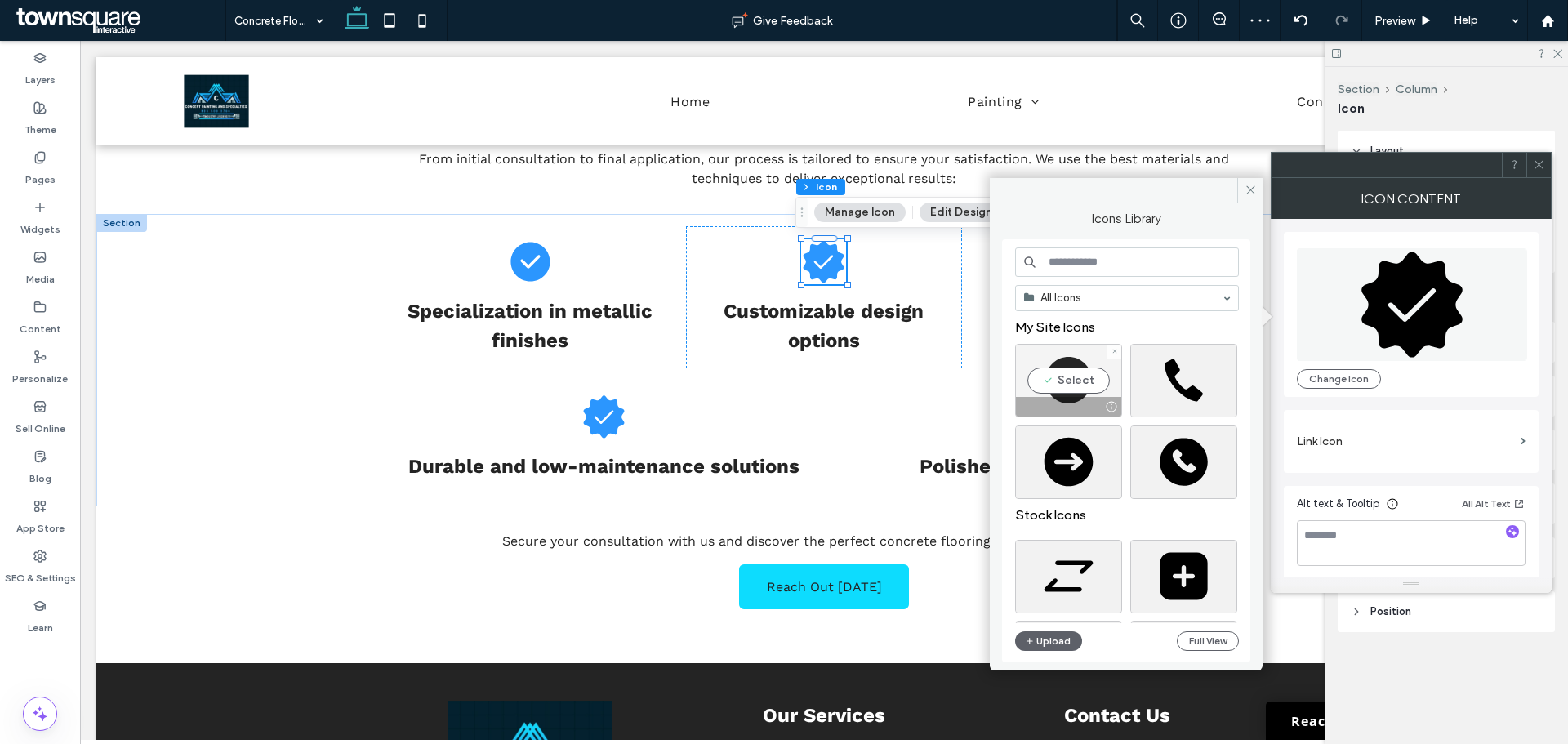
drag, startPoint x: 1079, startPoint y: 370, endPoint x: 997, endPoint y: 265, distance: 133.2
click at [1079, 370] on div "Select" at bounding box center [1068, 381] width 107 height 73
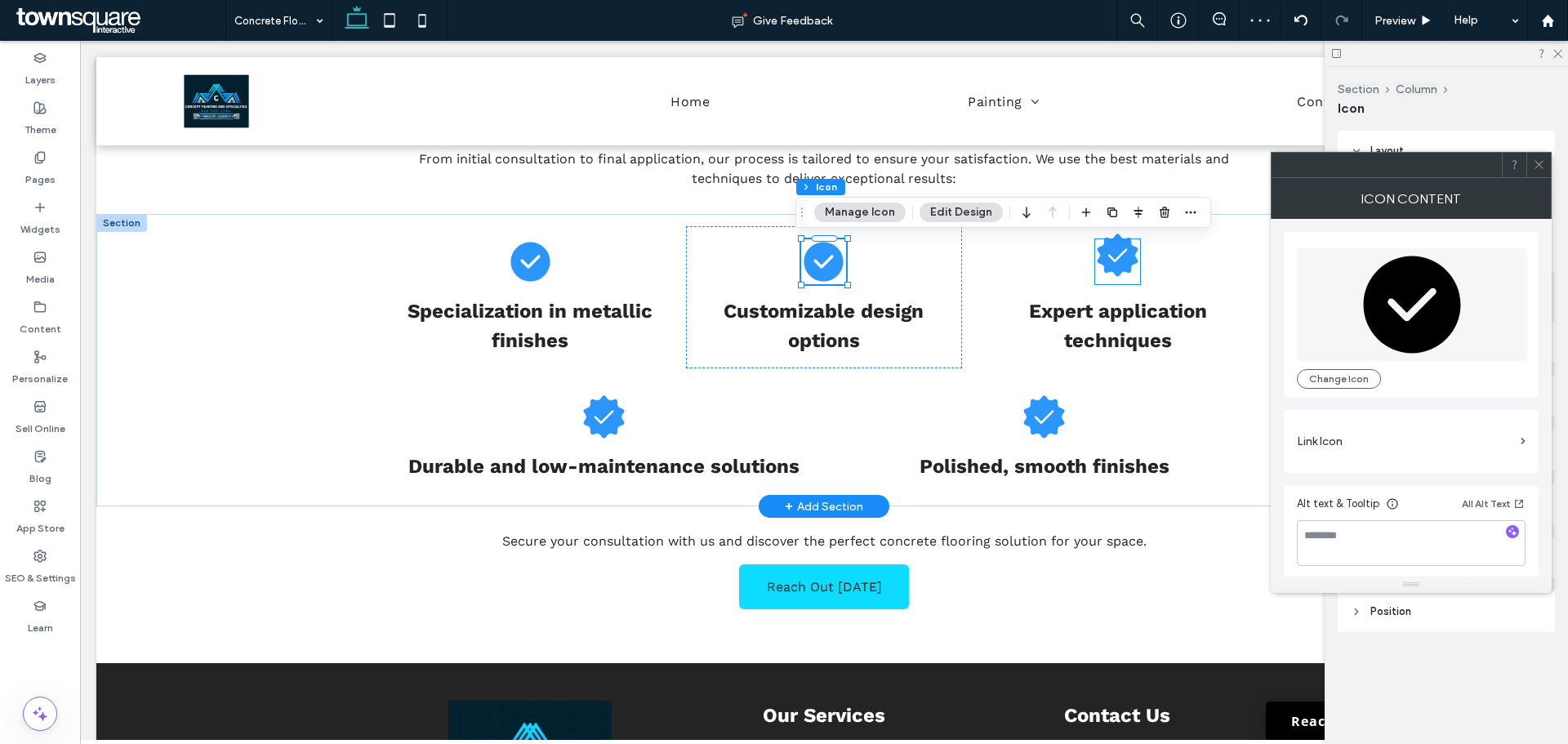
click at [1105, 263] on icon at bounding box center [1118, 255] width 41 height 43
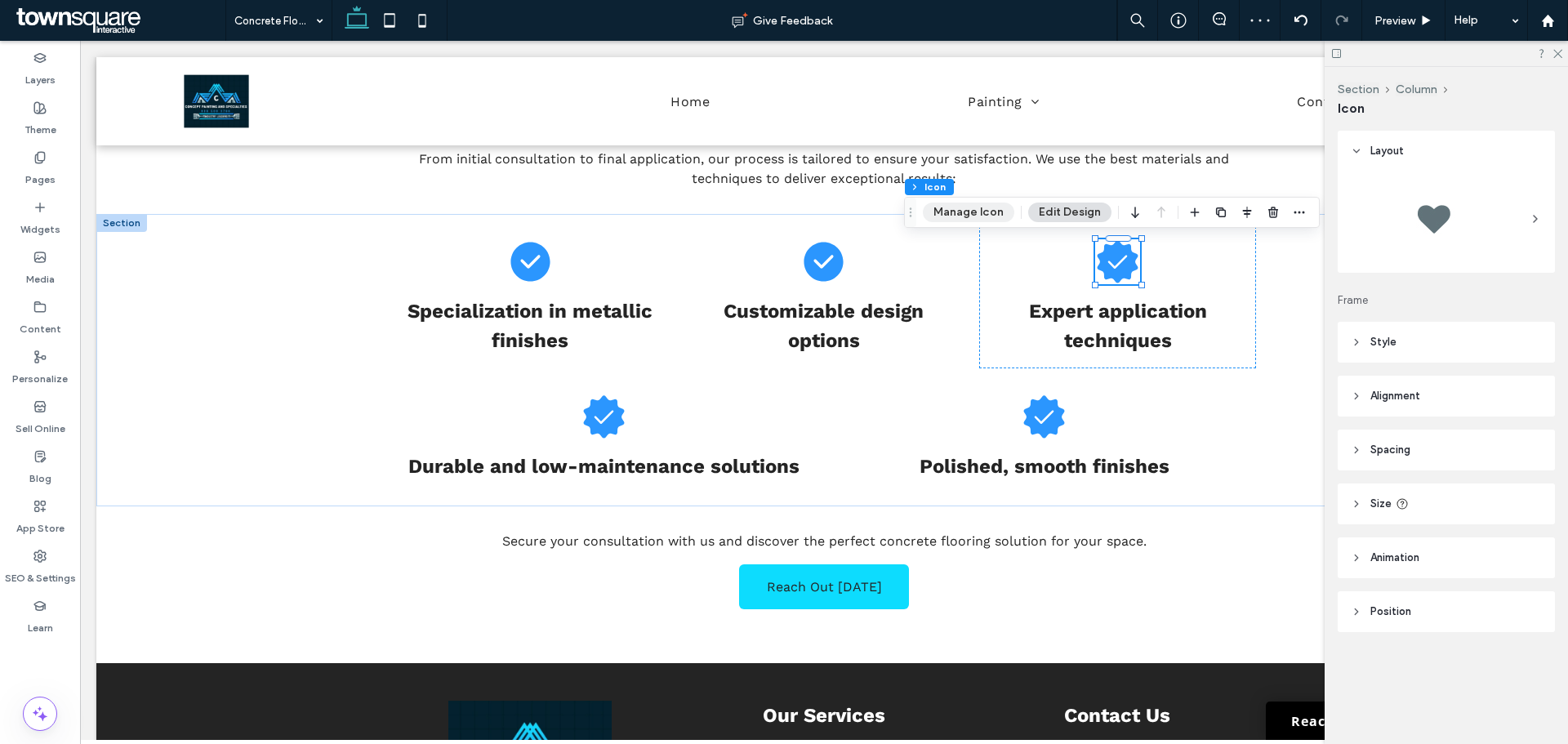
click at [951, 210] on button "Manage Icon" at bounding box center [969, 212] width 91 height 19
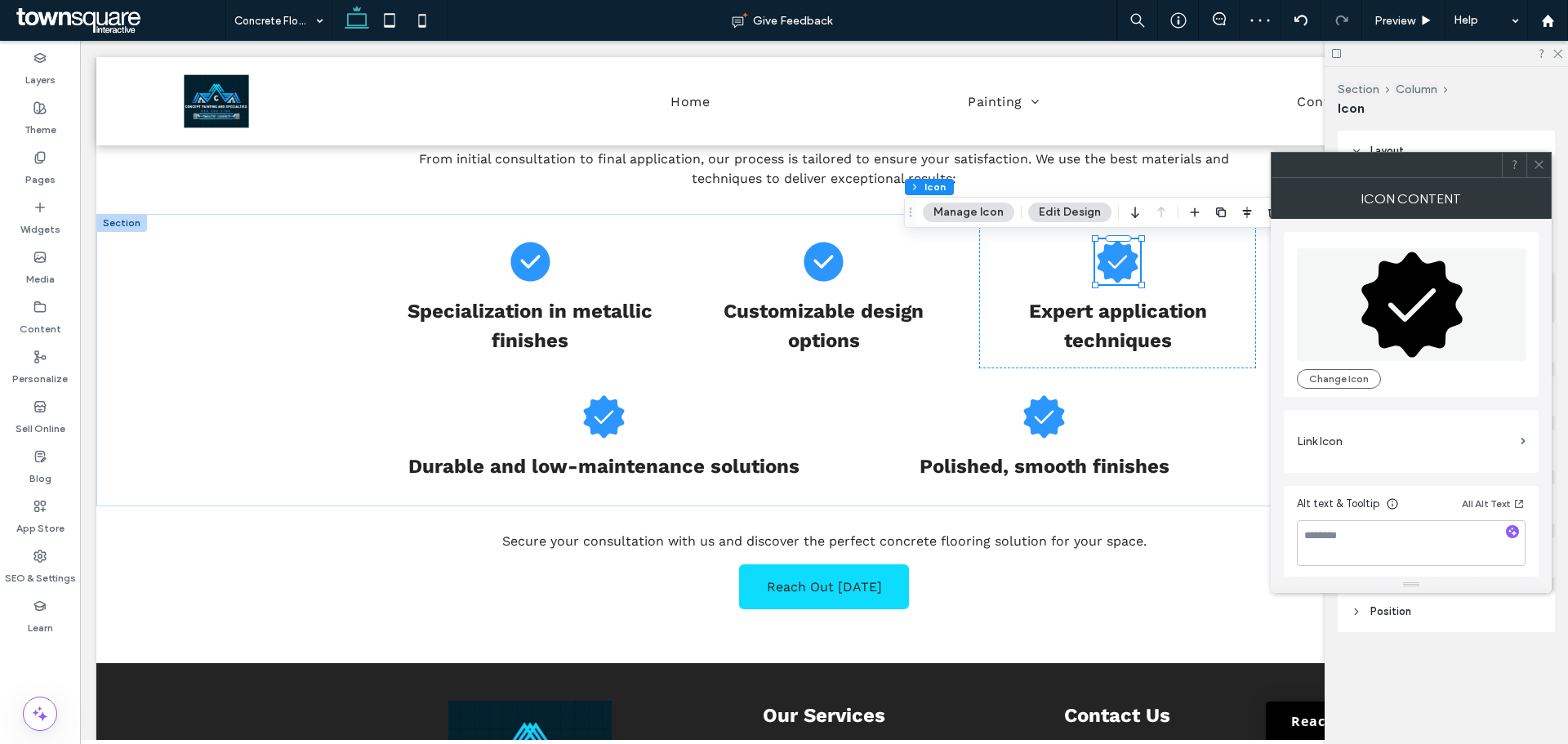
click at [1405, 292] on icon at bounding box center [1412, 303] width 101 height 105
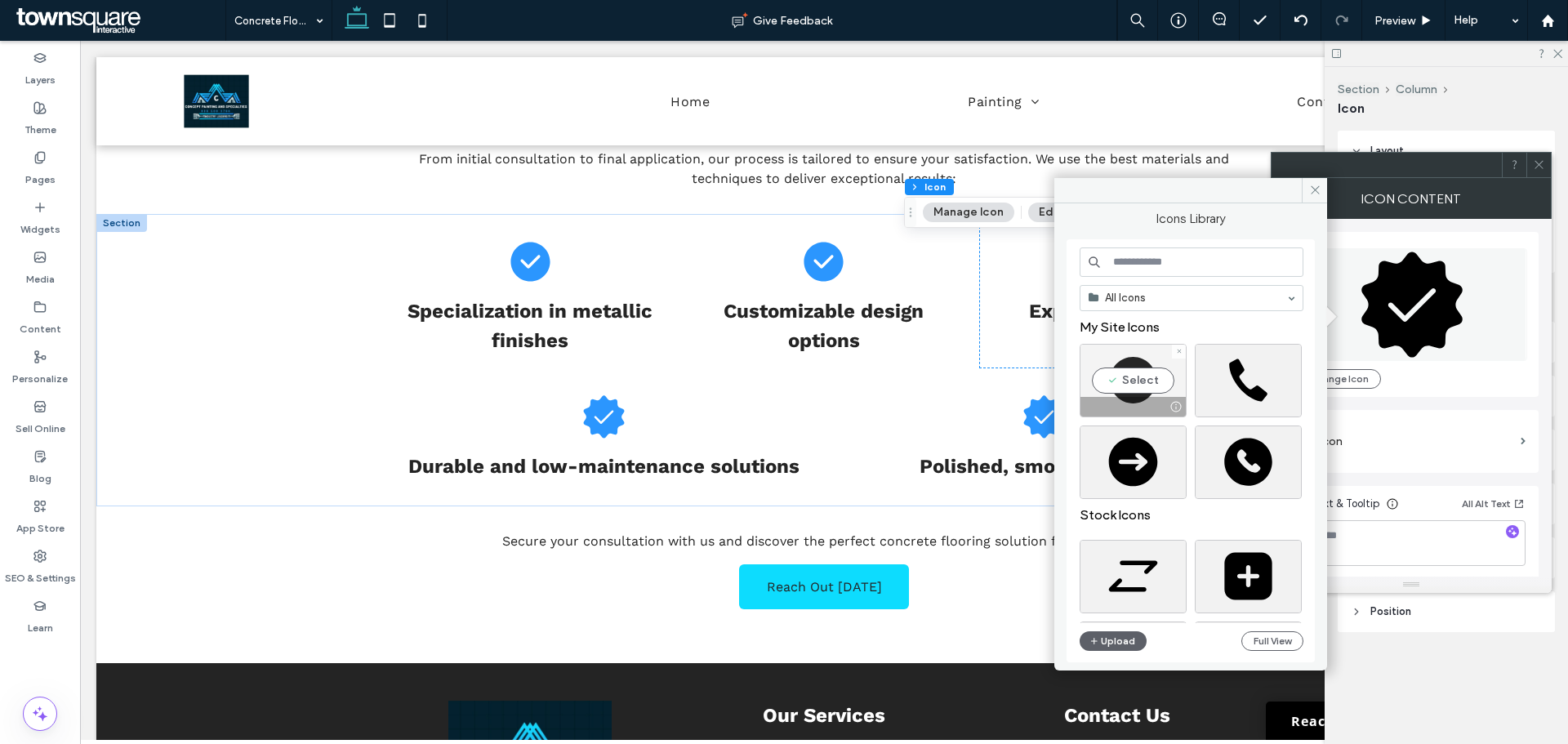
click at [1129, 373] on div "Select" at bounding box center [1132, 381] width 107 height 73
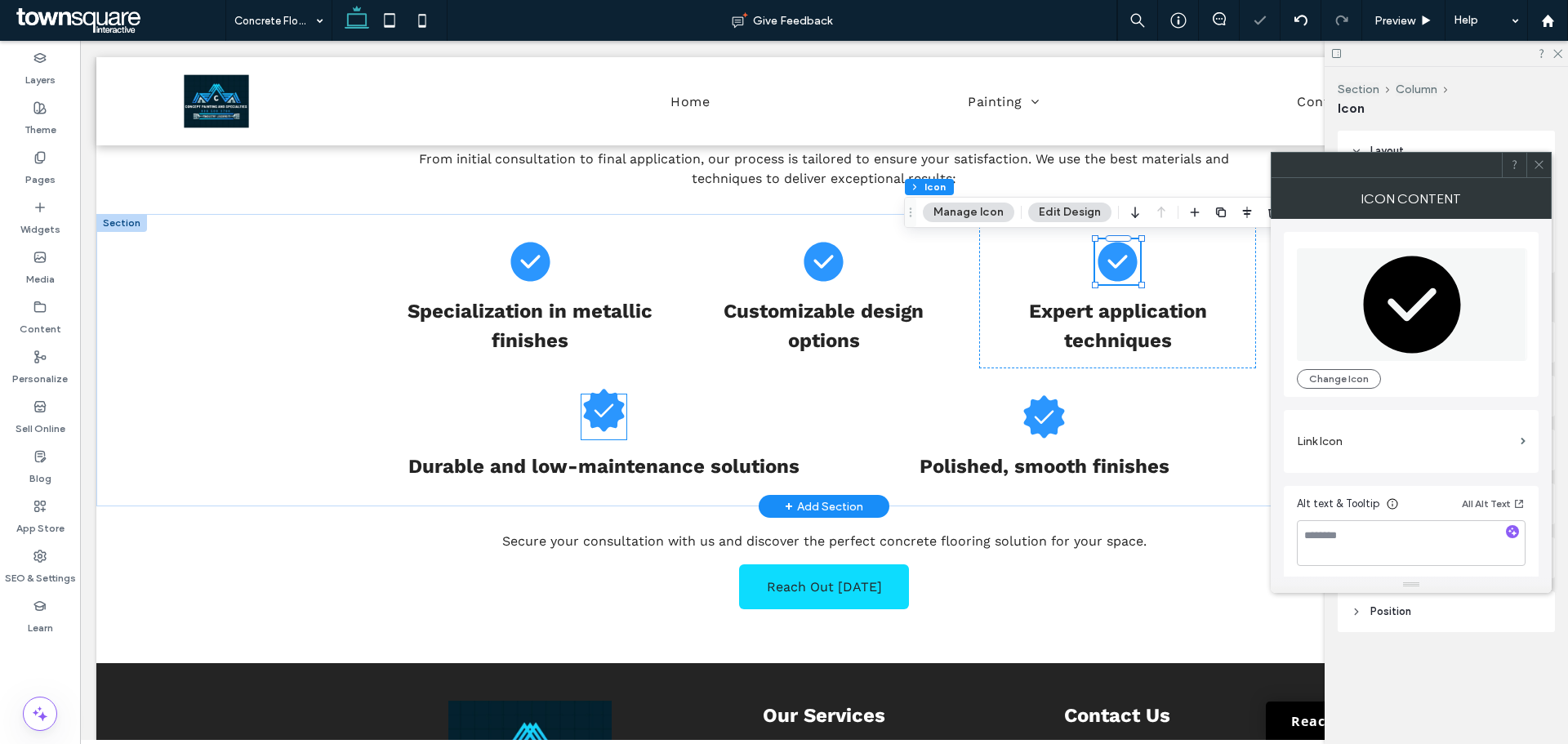
click at [605, 398] on icon at bounding box center [604, 410] width 41 height 43
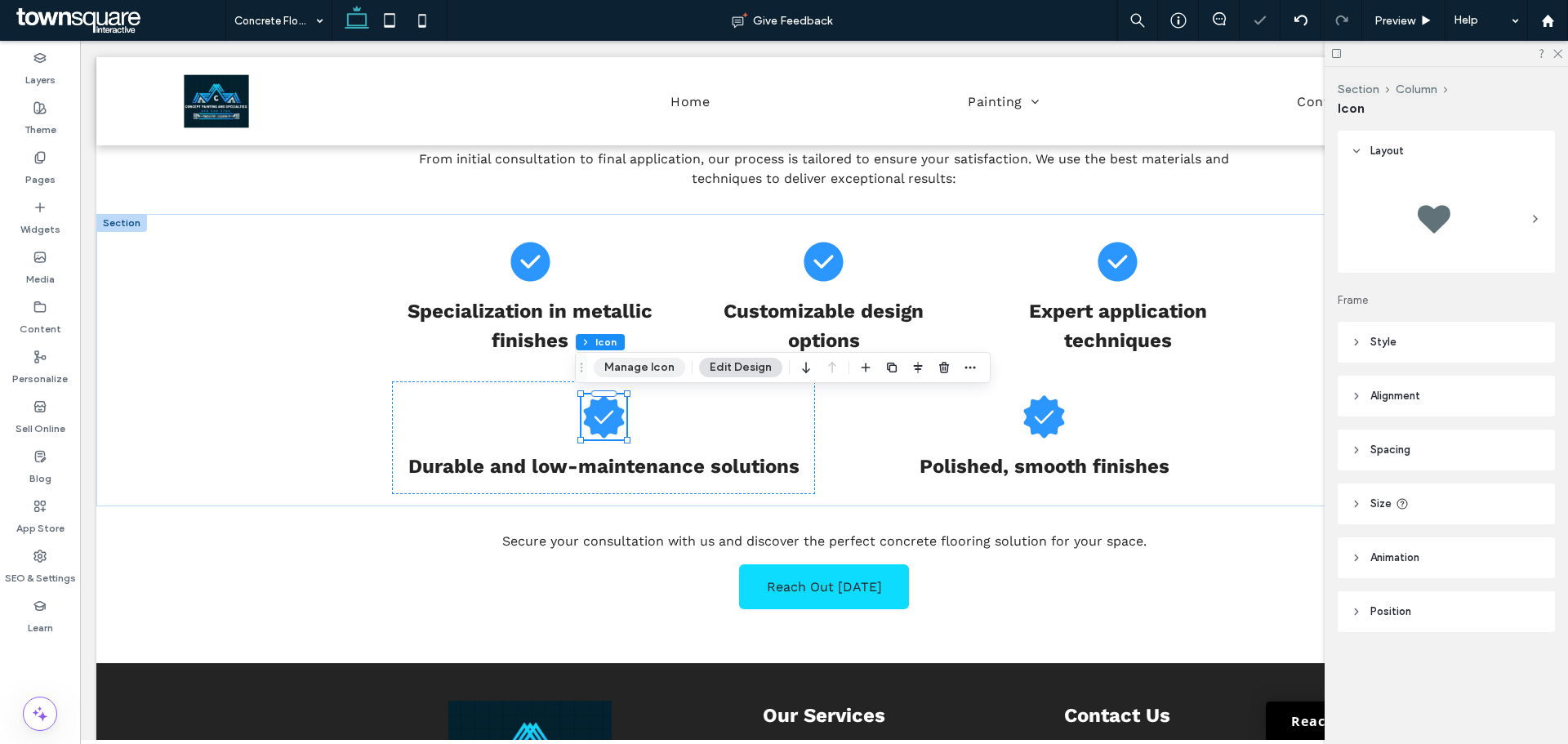
click at [624, 369] on button "Manage Icon" at bounding box center [639, 367] width 91 height 19
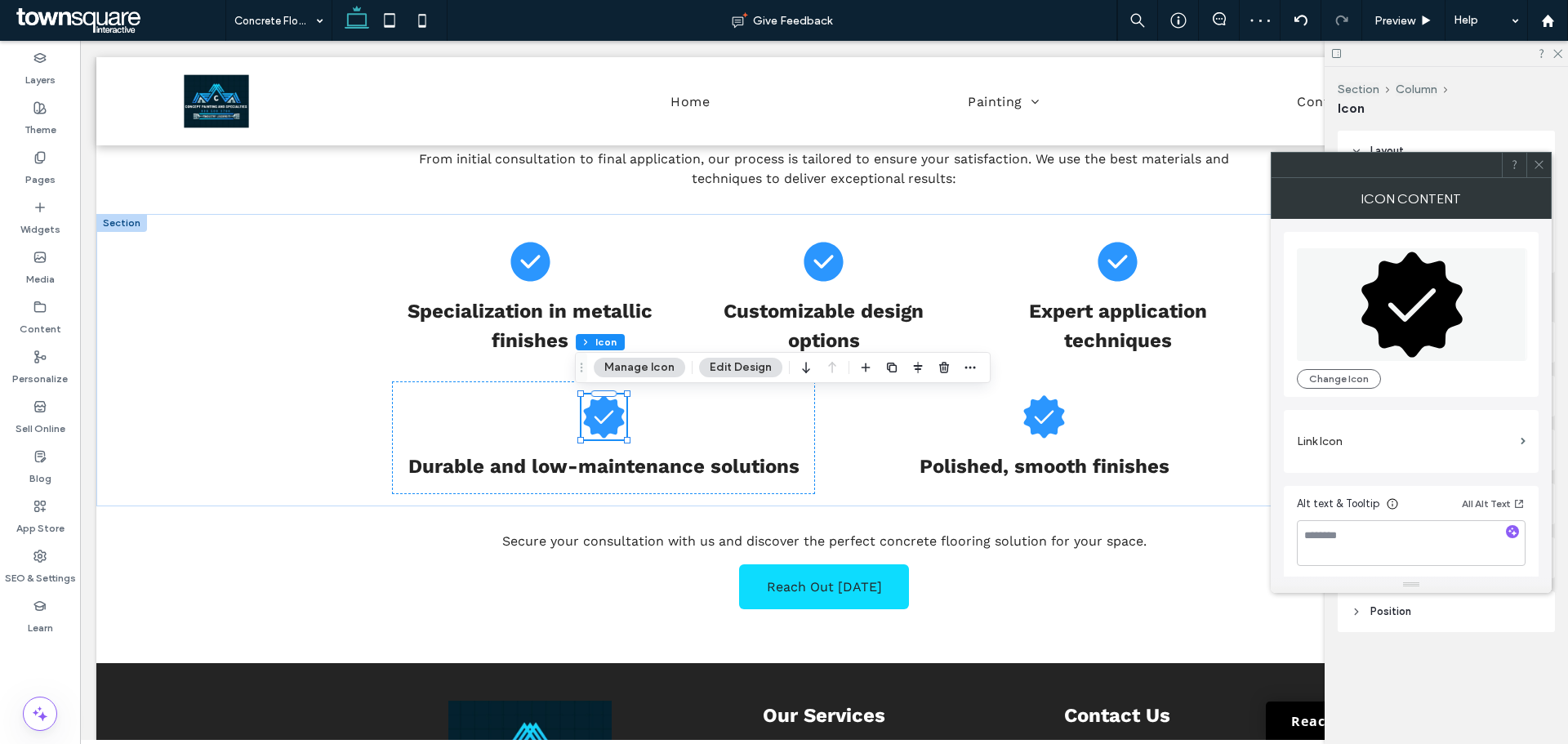
click at [1405, 300] on icon at bounding box center [1412, 303] width 101 height 105
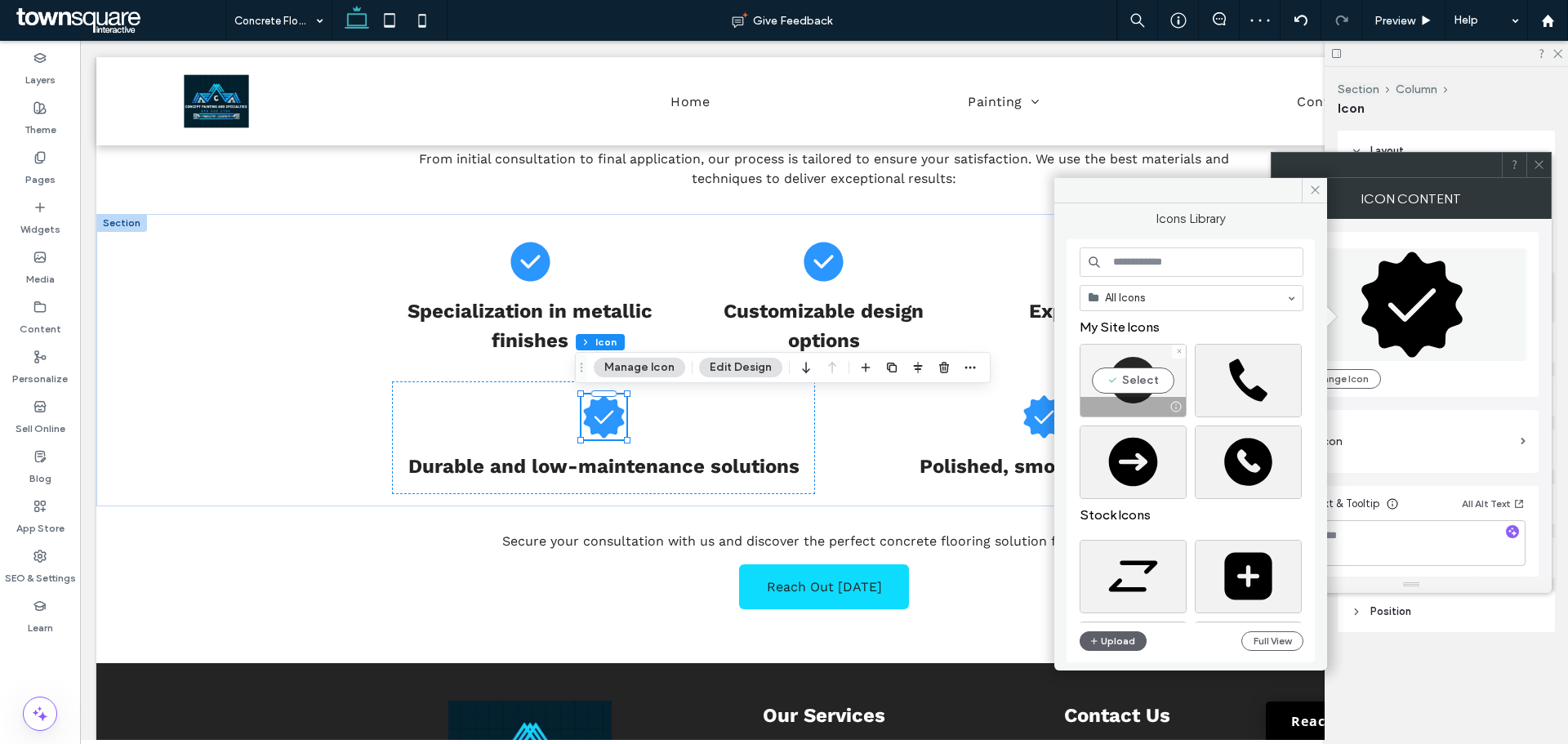
drag, startPoint x: 1120, startPoint y: 385, endPoint x: 1021, endPoint y: 349, distance: 105.3
click at [1120, 385] on div "Select" at bounding box center [1132, 381] width 107 height 73
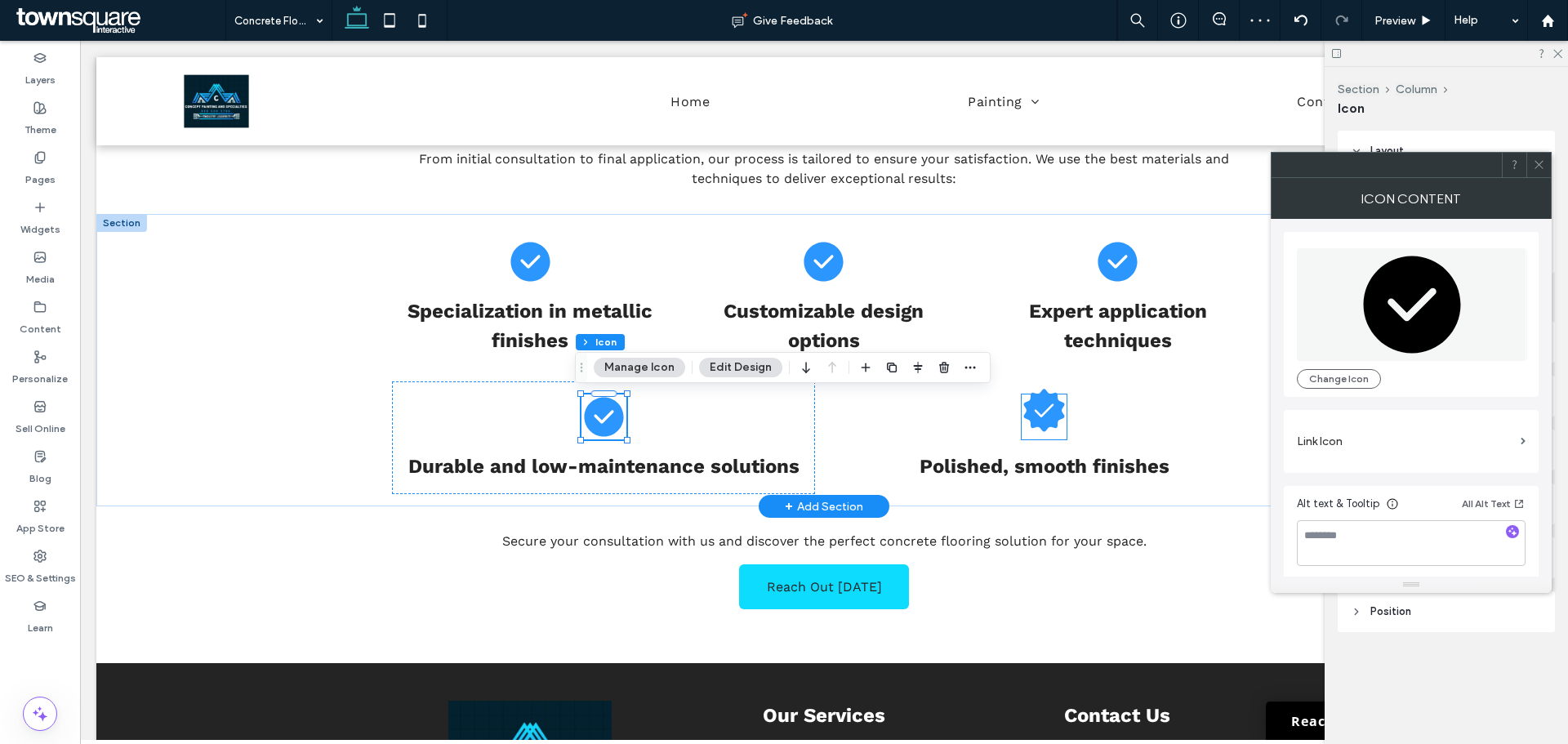
click at [1048, 406] on icon at bounding box center [1045, 410] width 41 height 43
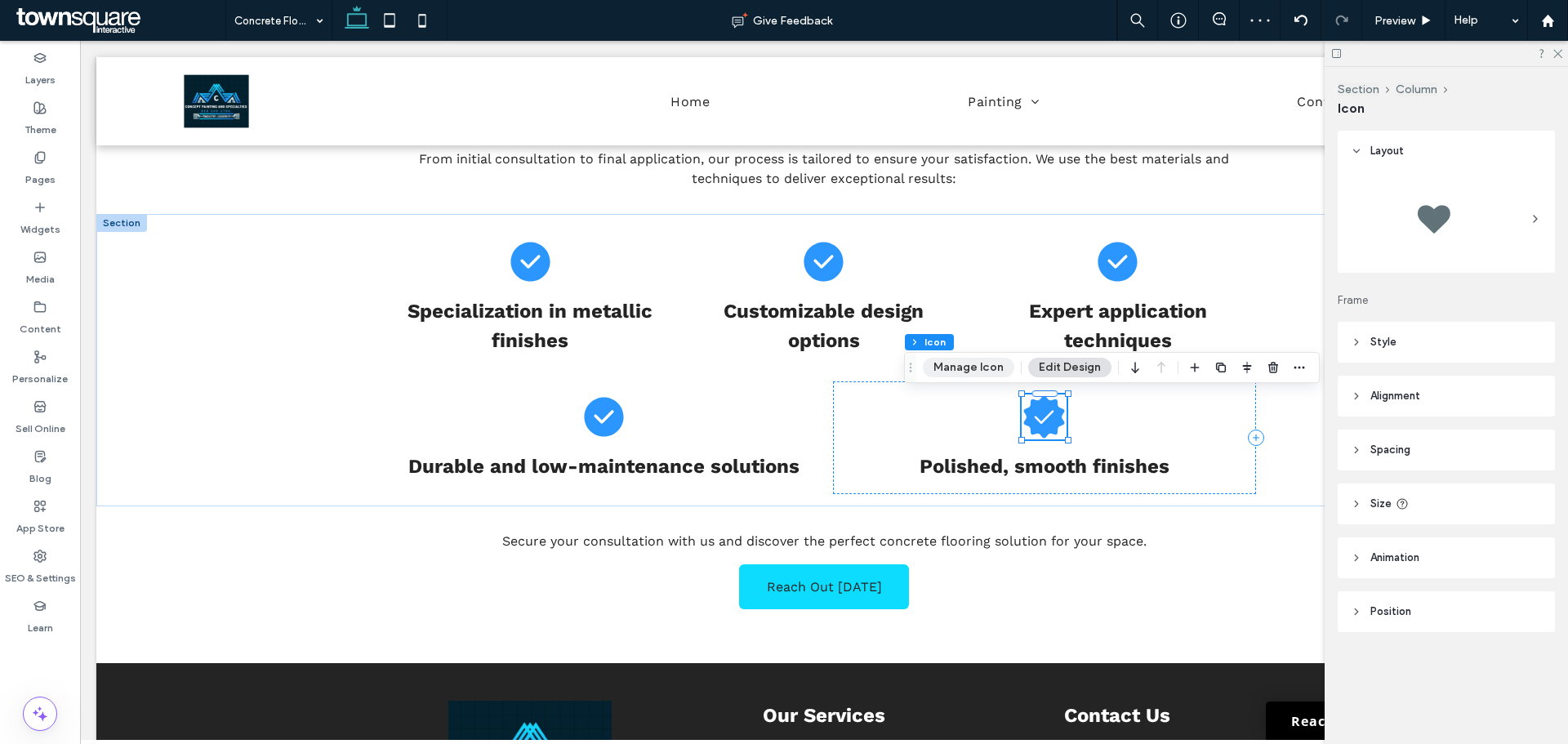
click at [945, 367] on button "Manage Icon" at bounding box center [969, 367] width 91 height 19
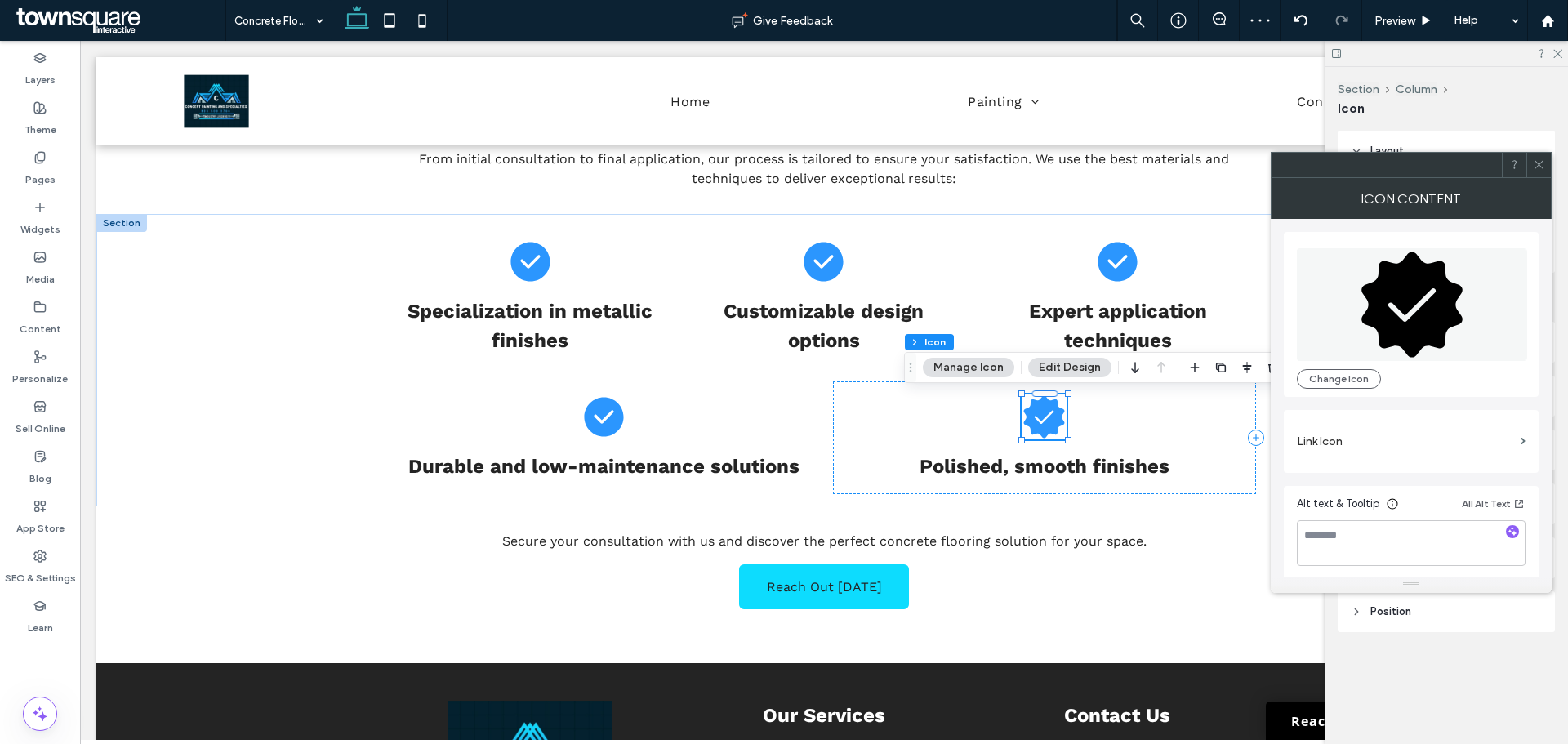
click at [1427, 325] on icon at bounding box center [1412, 303] width 101 height 105
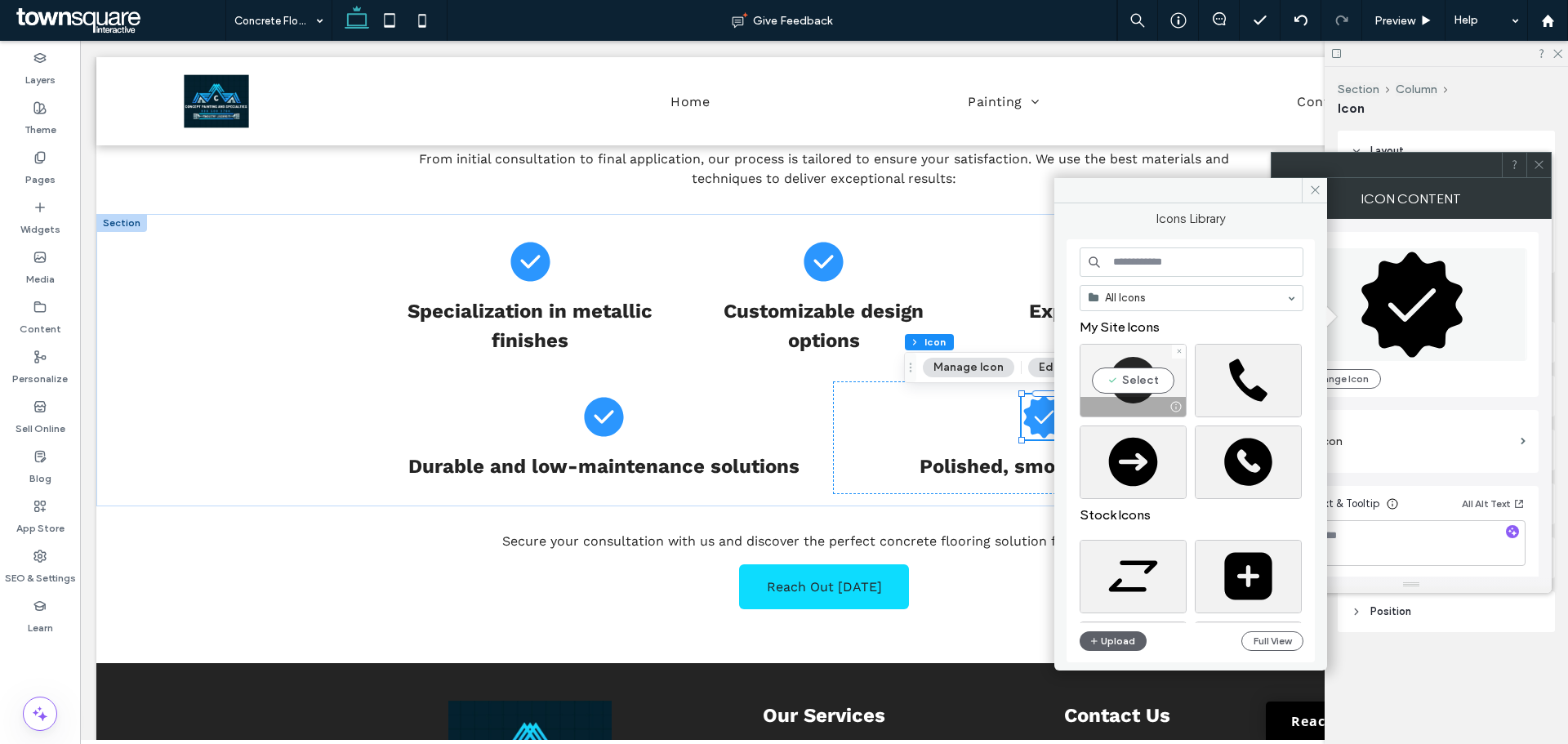
click at [1116, 392] on div "Select" at bounding box center [1132, 381] width 107 height 73
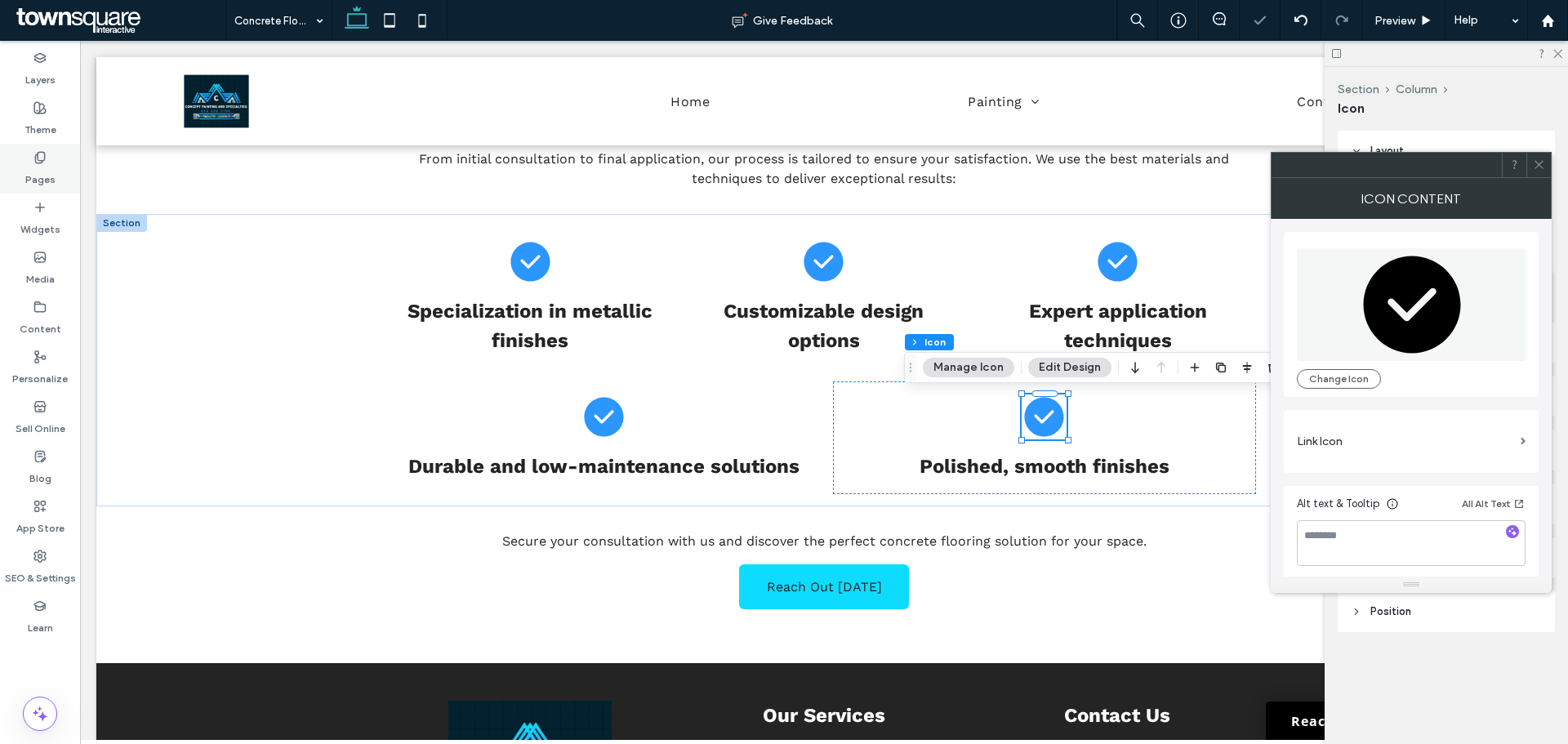
click at [35, 177] on label "Pages" at bounding box center [40, 175] width 30 height 23
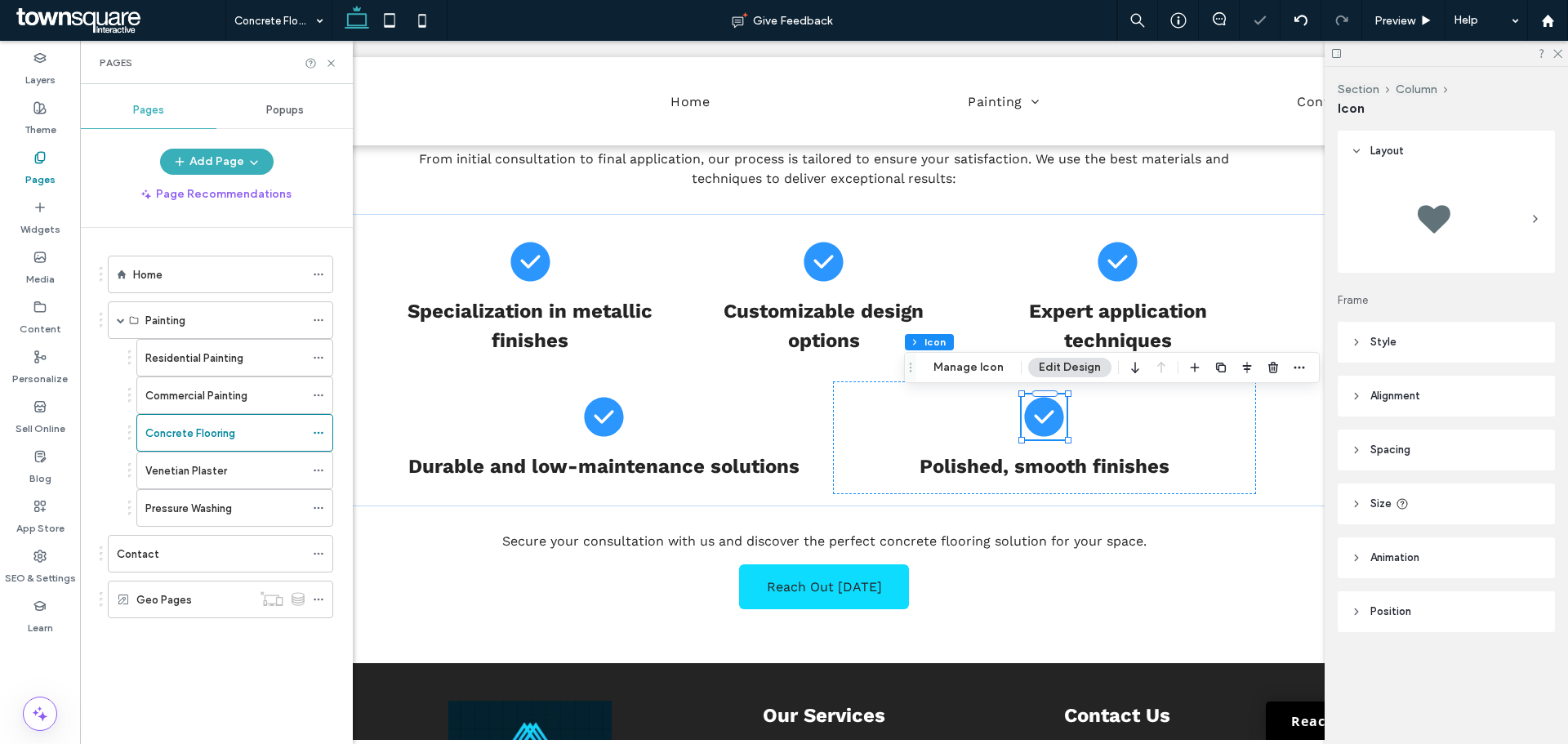
click at [205, 467] on label "Venetian Plaster" at bounding box center [185, 470] width 81 height 28
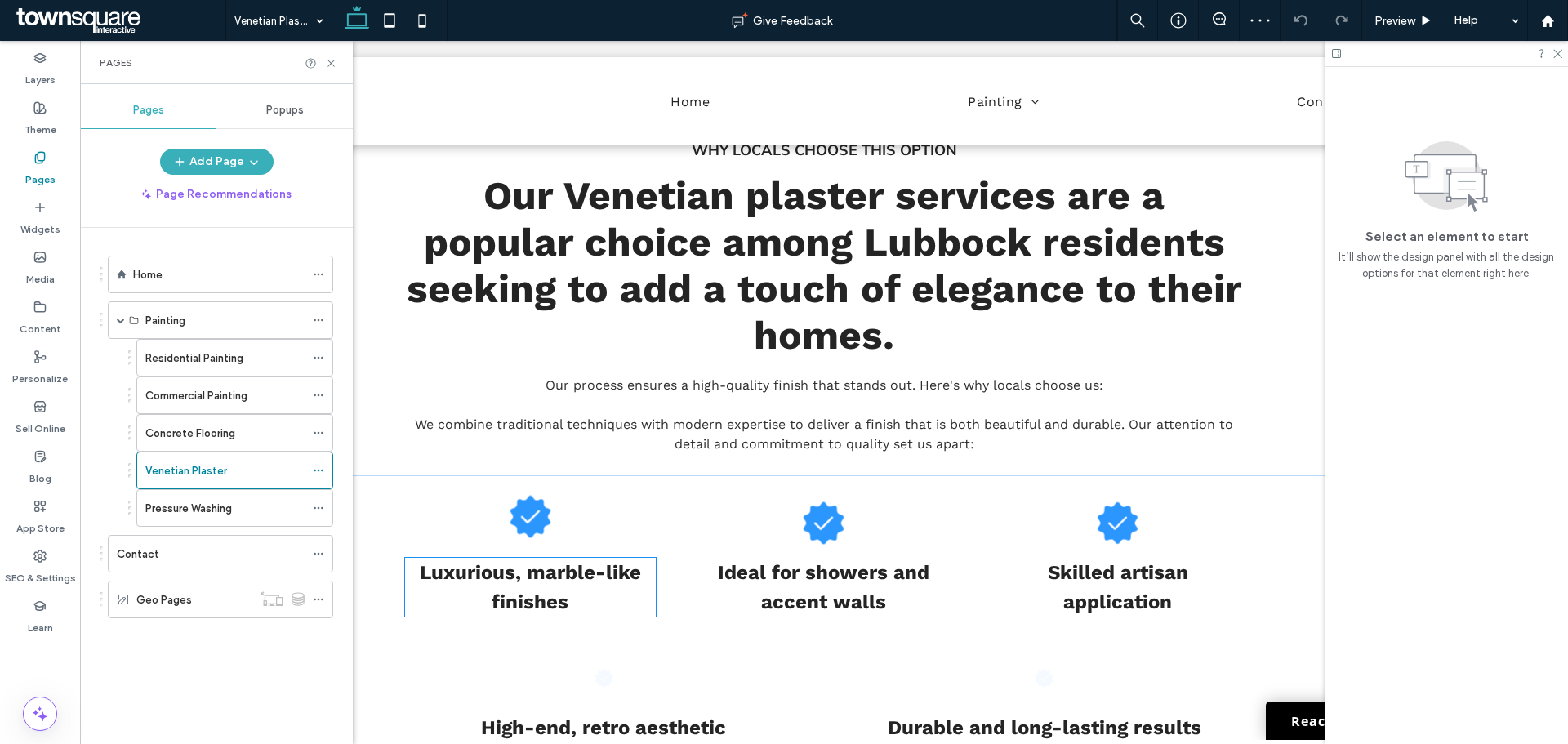
scroll to position [654, 0]
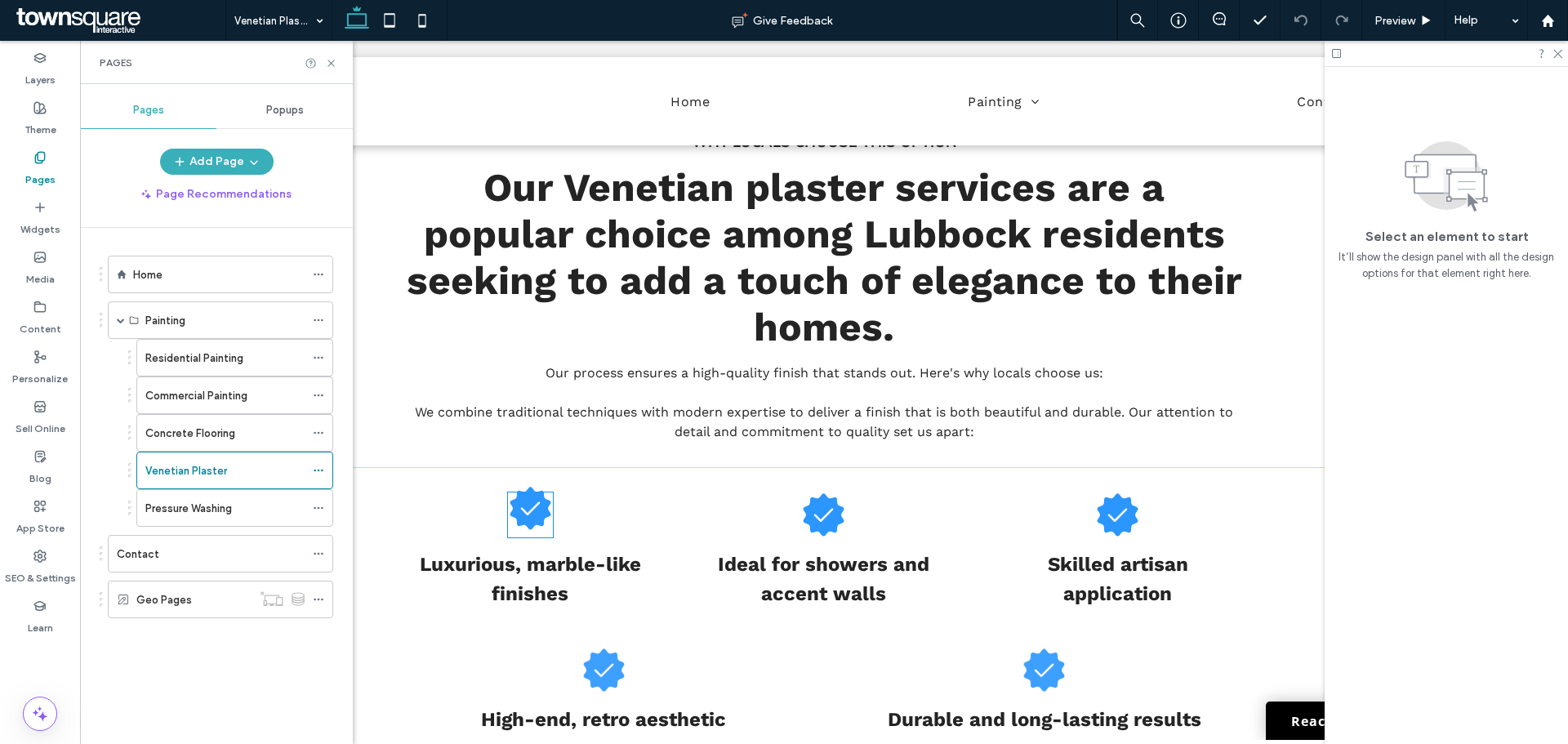
click at [519, 487] on icon at bounding box center [530, 508] width 41 height 43
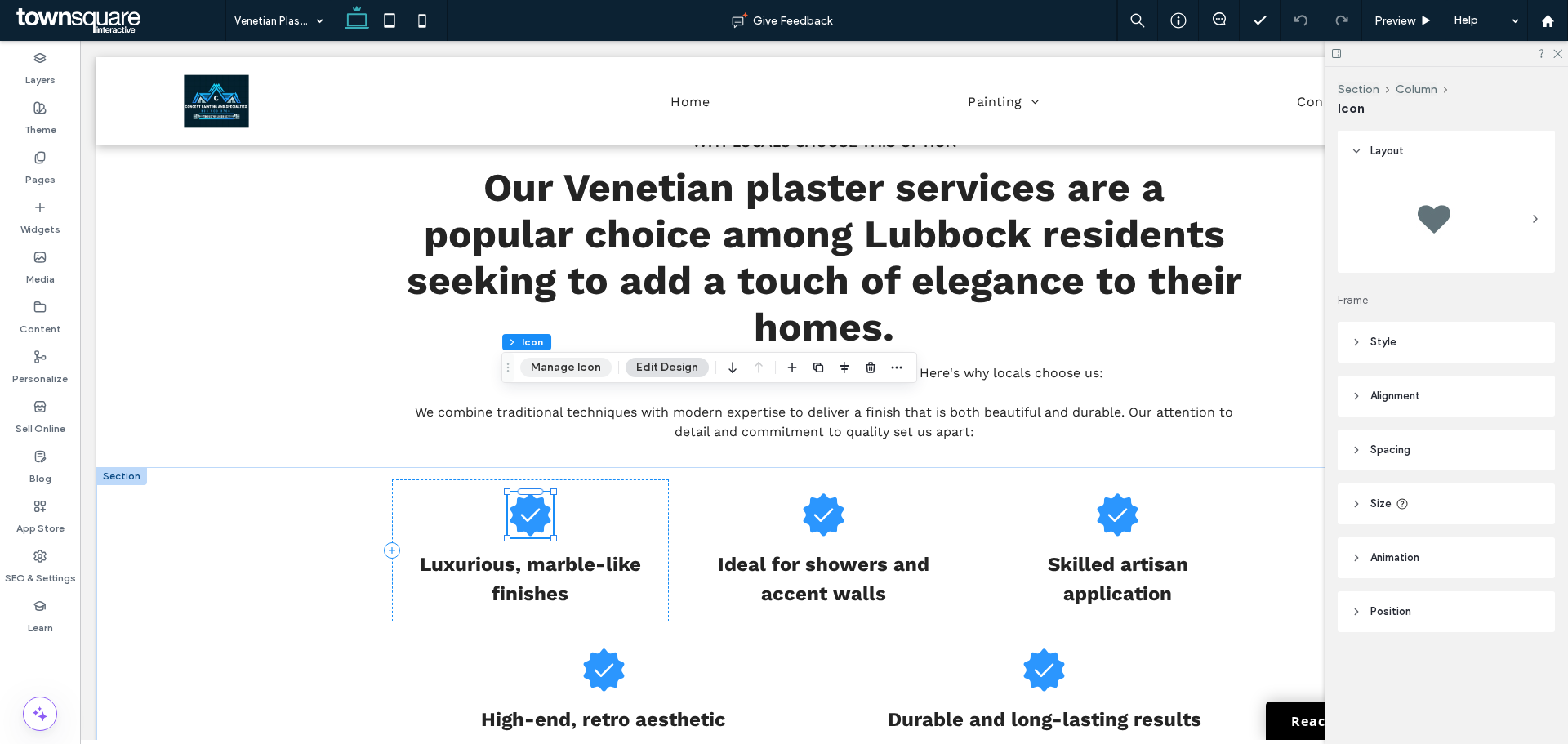
click at [592, 365] on button "Manage Icon" at bounding box center [566, 367] width 91 height 19
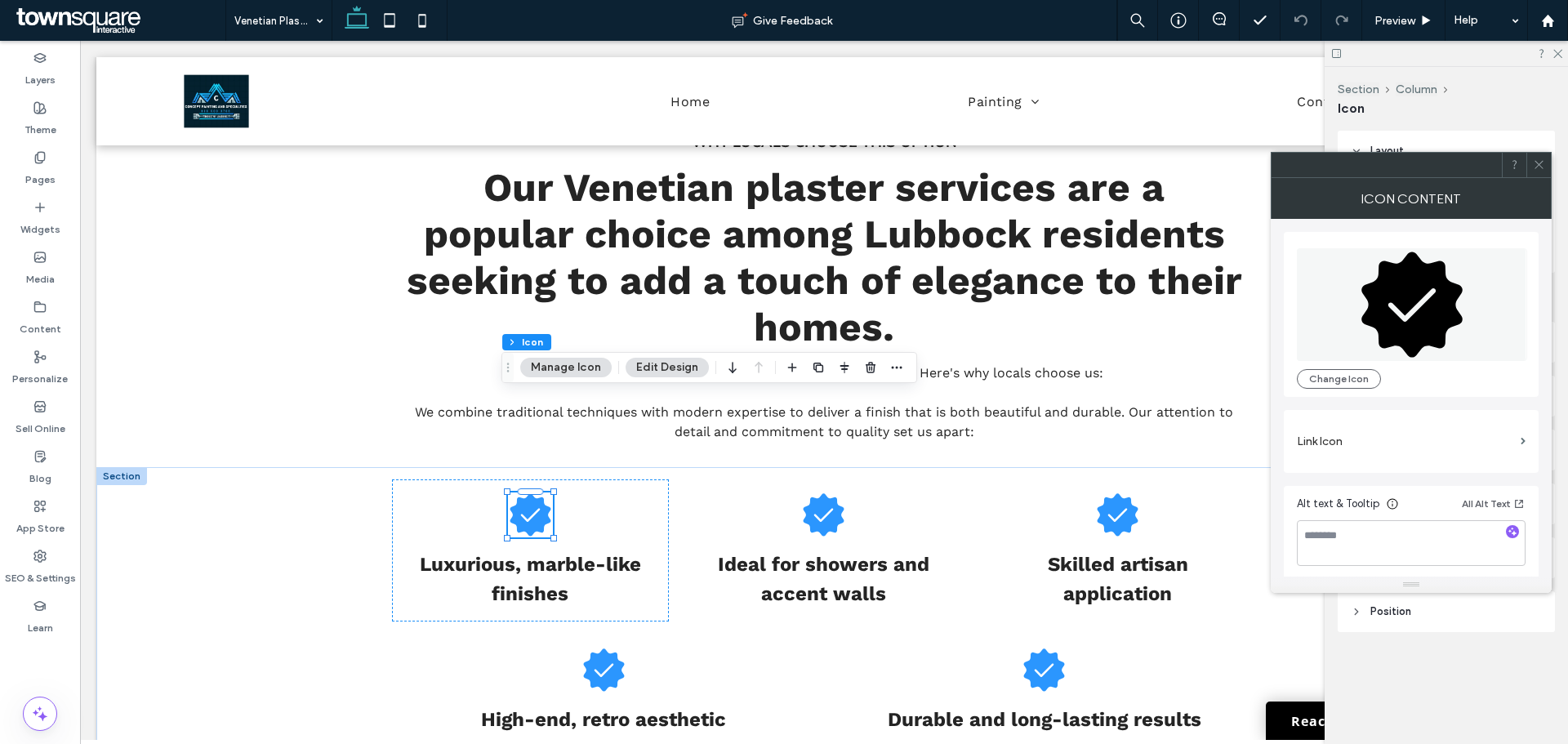
click at [1461, 321] on icon at bounding box center [1412, 303] width 101 height 105
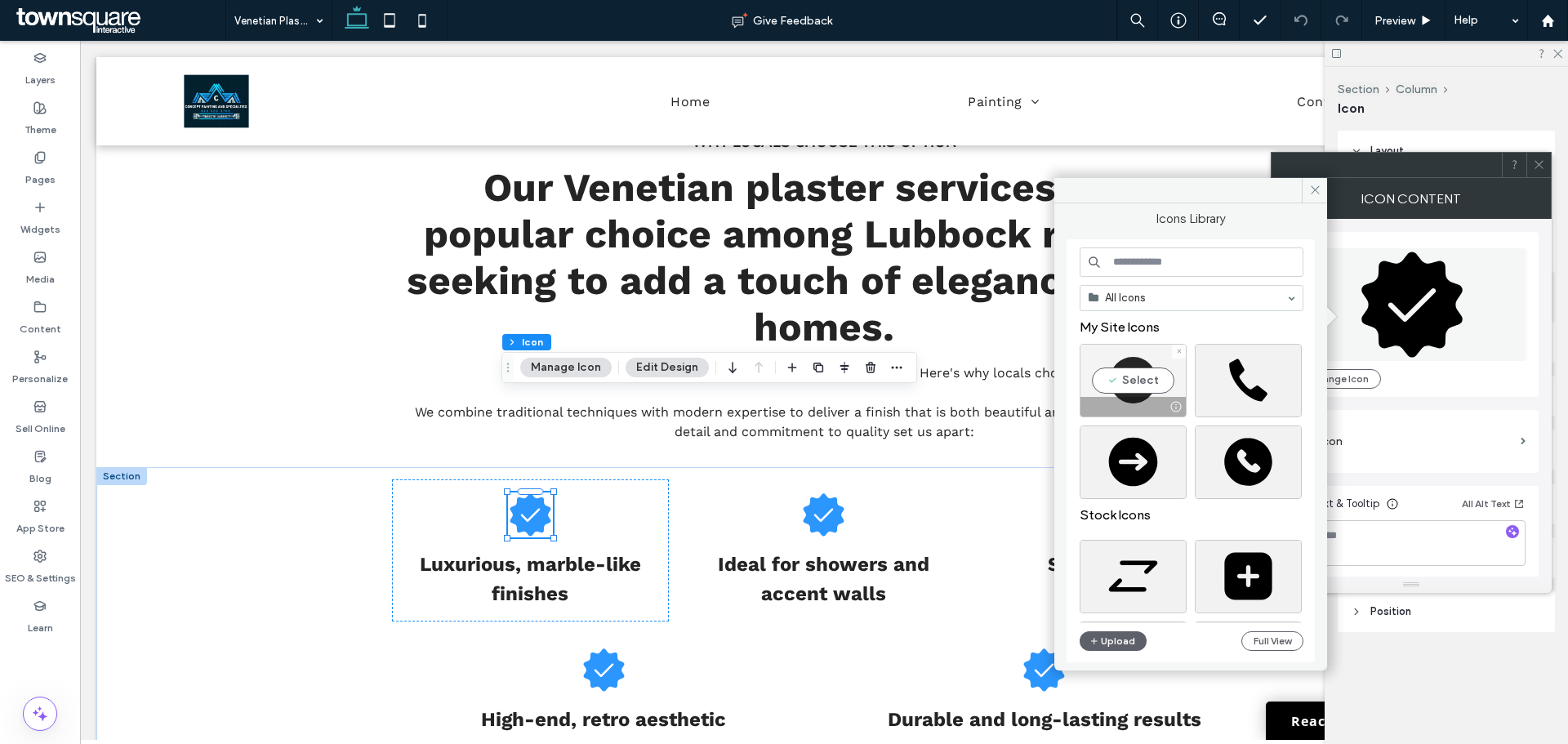
click at [1117, 382] on div "Select" at bounding box center [1132, 381] width 107 height 73
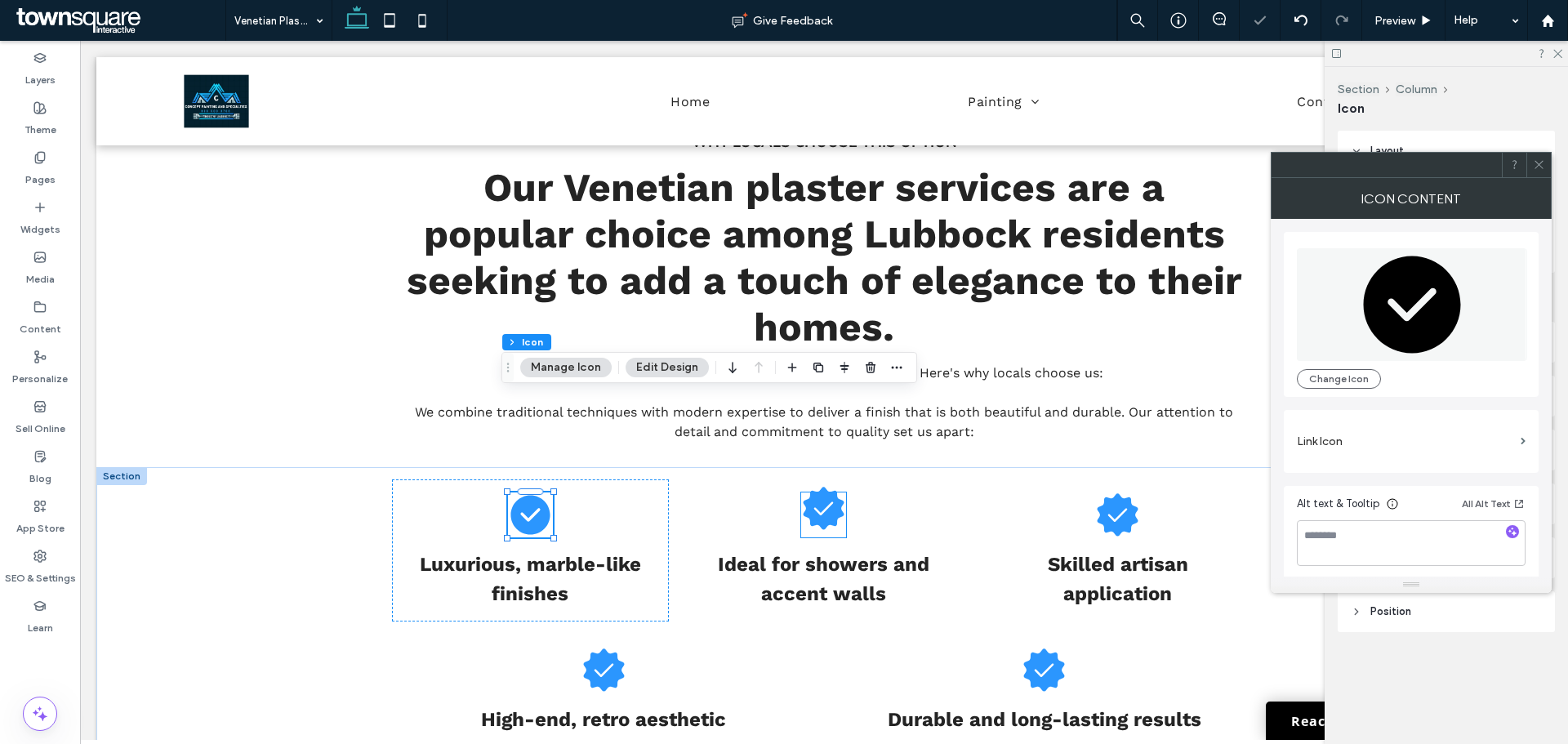
click at [816, 487] on icon at bounding box center [824, 508] width 41 height 43
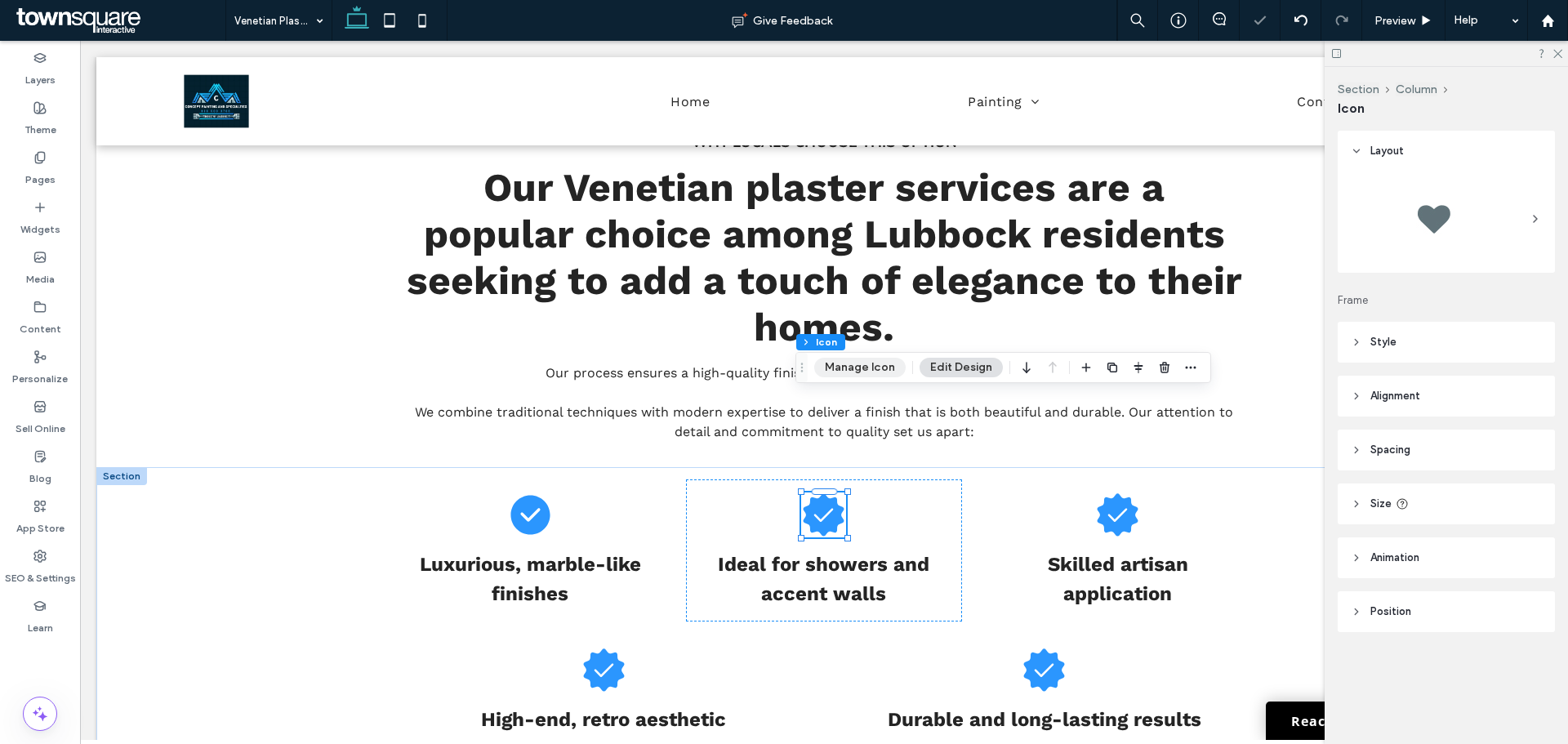
click at [868, 369] on button "Manage Icon" at bounding box center [860, 367] width 91 height 19
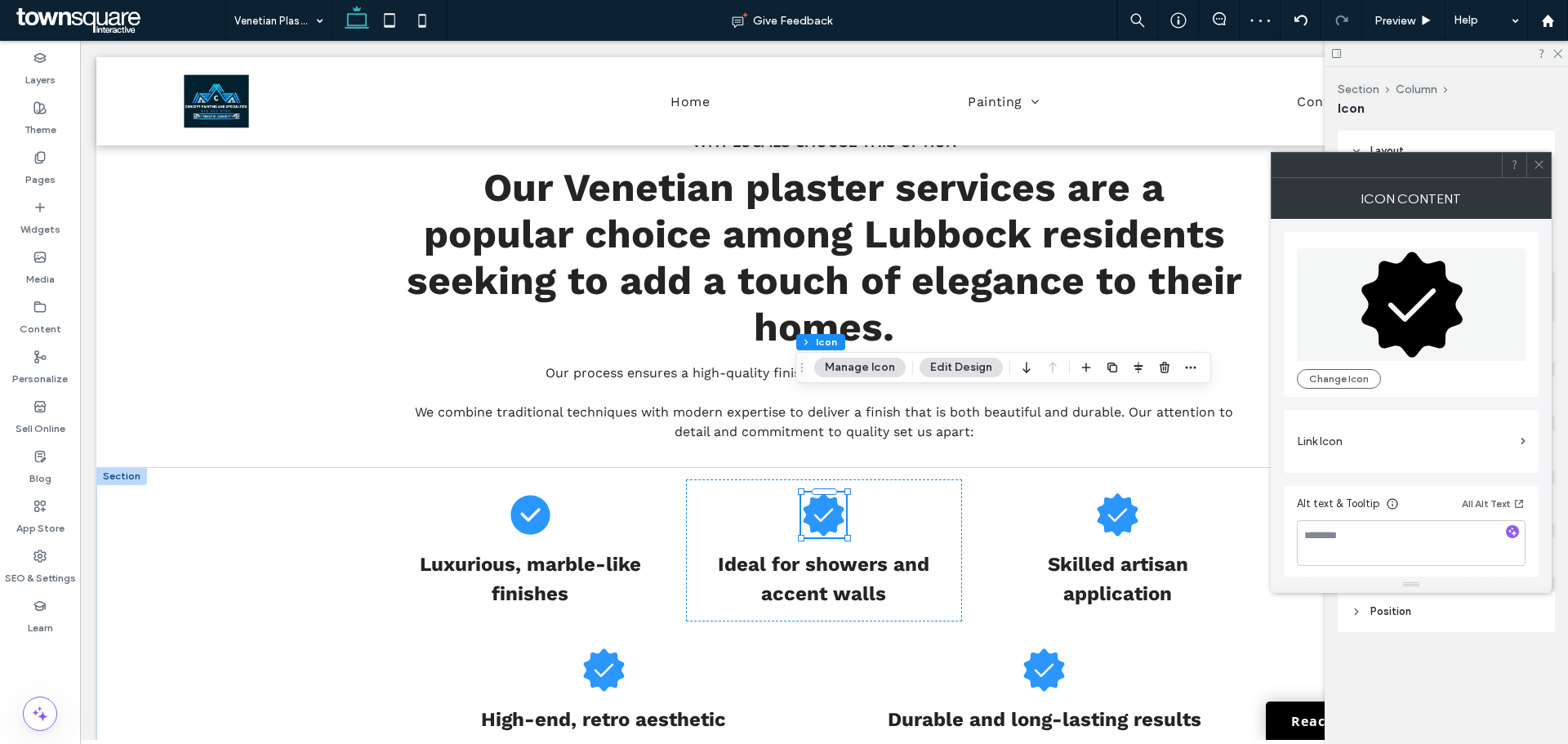
click at [1395, 341] on icon at bounding box center [1412, 303] width 101 height 105
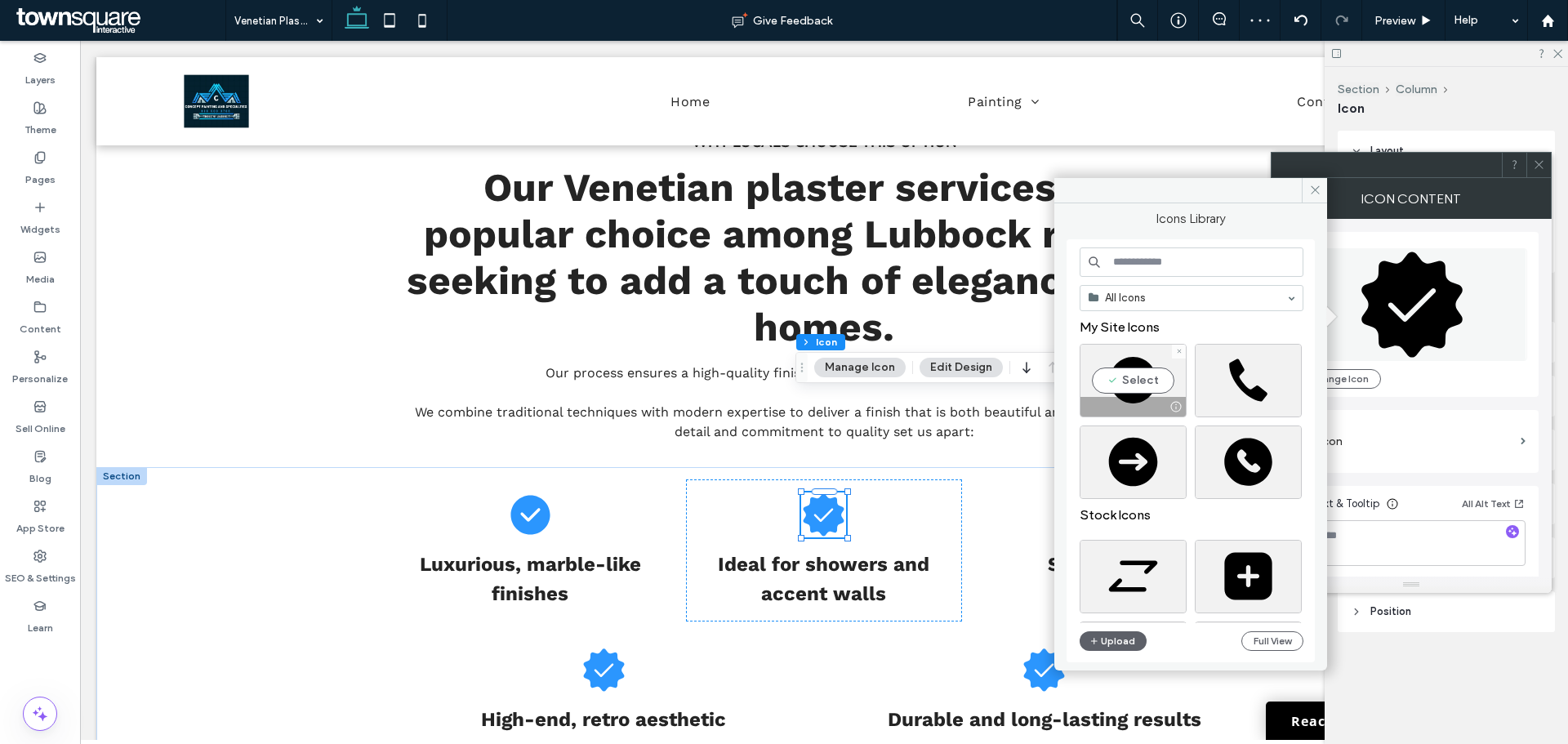
click at [1128, 370] on div "Select" at bounding box center [1132, 381] width 107 height 73
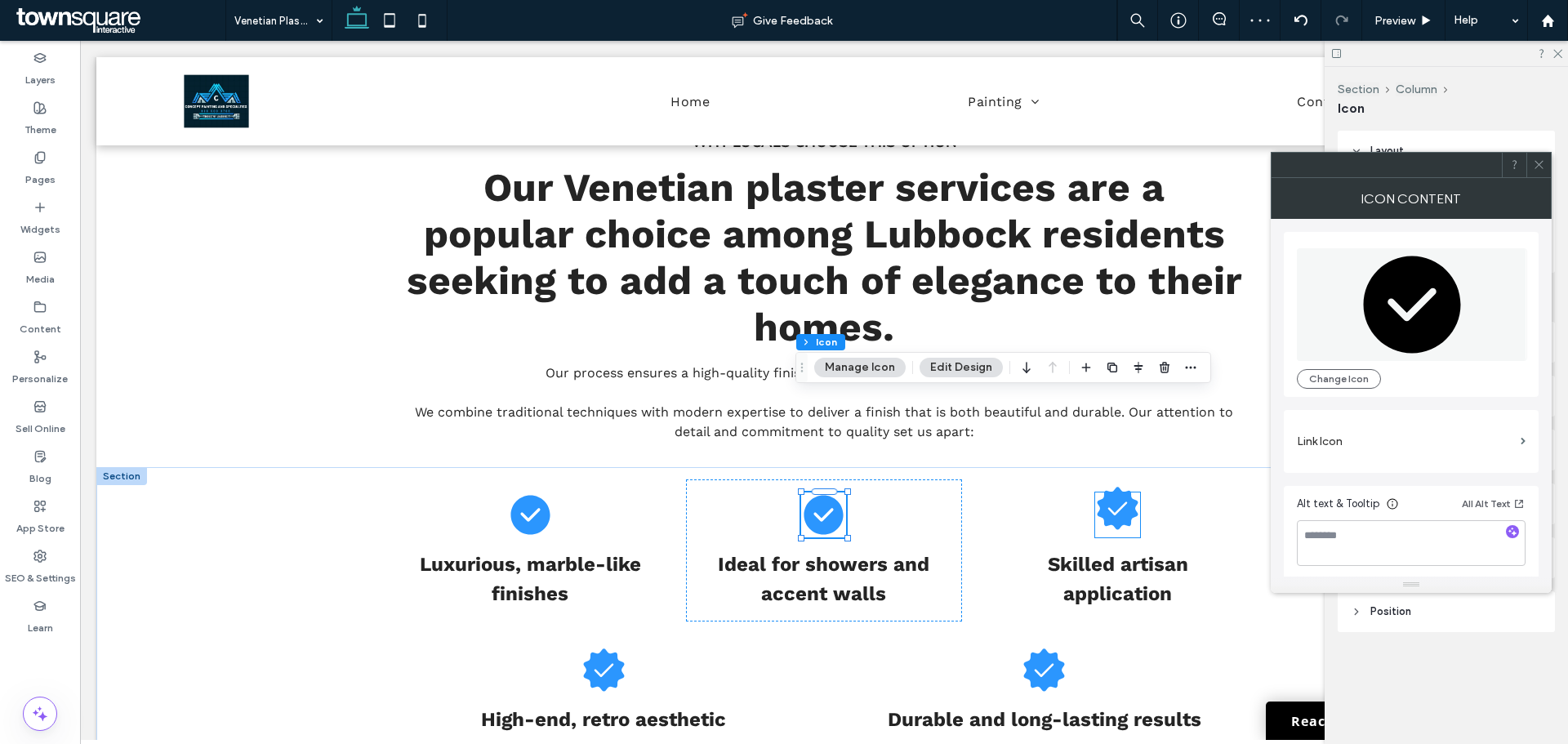
click at [1098, 487] on icon at bounding box center [1118, 508] width 41 height 43
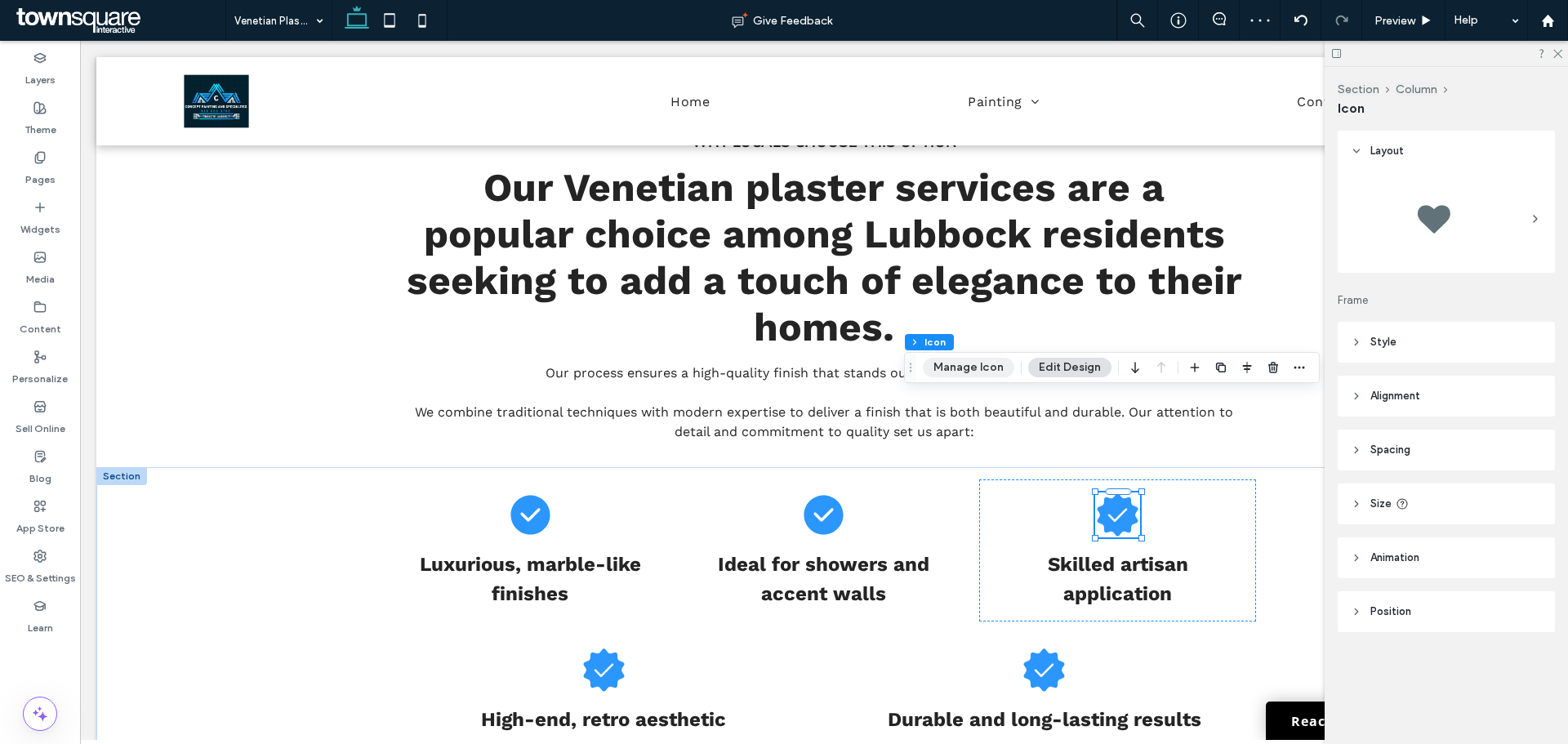
click at [961, 366] on button "Manage Icon" at bounding box center [969, 367] width 91 height 19
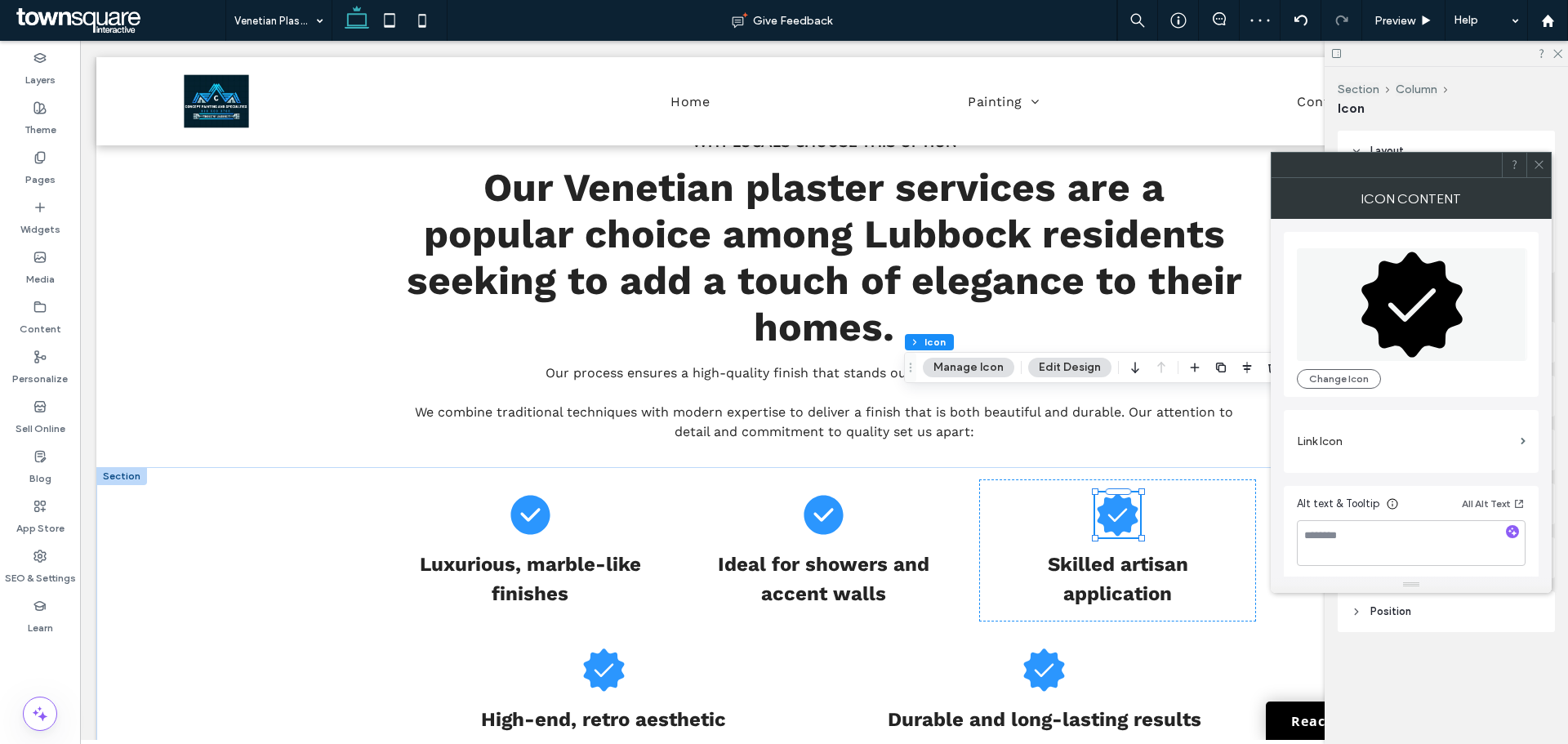
click at [1400, 297] on icon at bounding box center [1412, 303] width 101 height 105
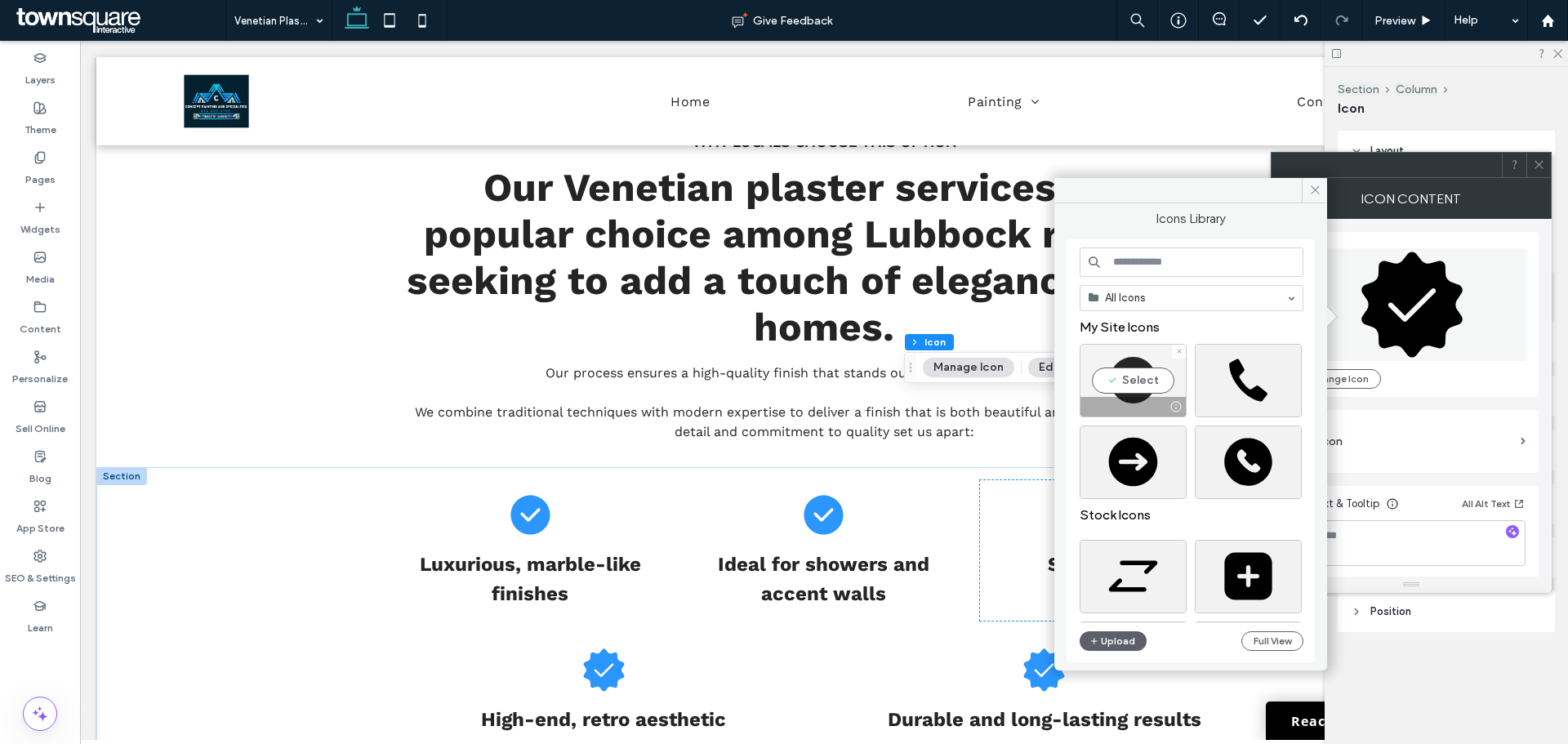
click at [1137, 381] on div "Select" at bounding box center [1132, 381] width 107 height 73
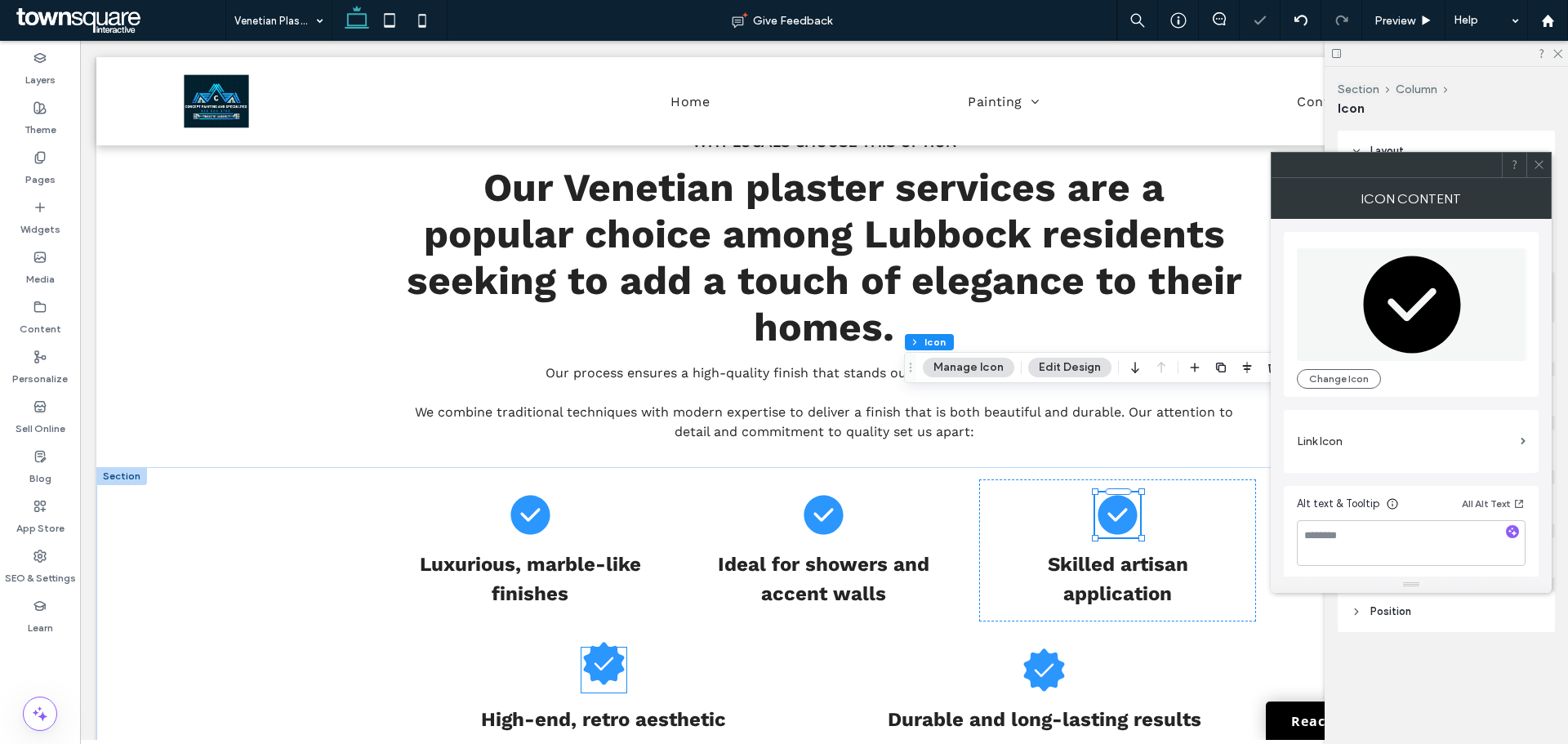
click at [585, 642] on icon at bounding box center [604, 663] width 41 height 43
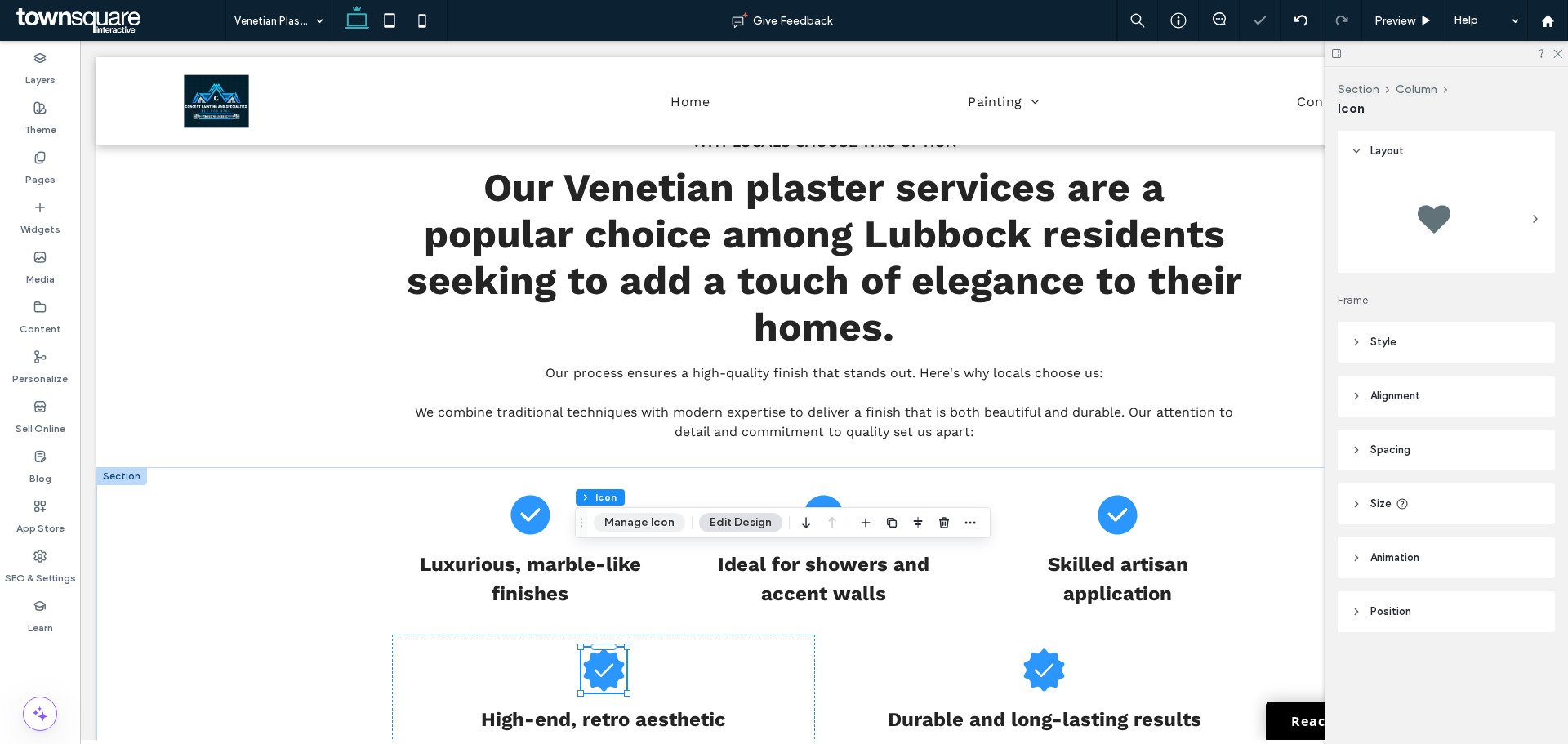
click at [647, 516] on button "Manage Icon" at bounding box center [639, 522] width 91 height 19
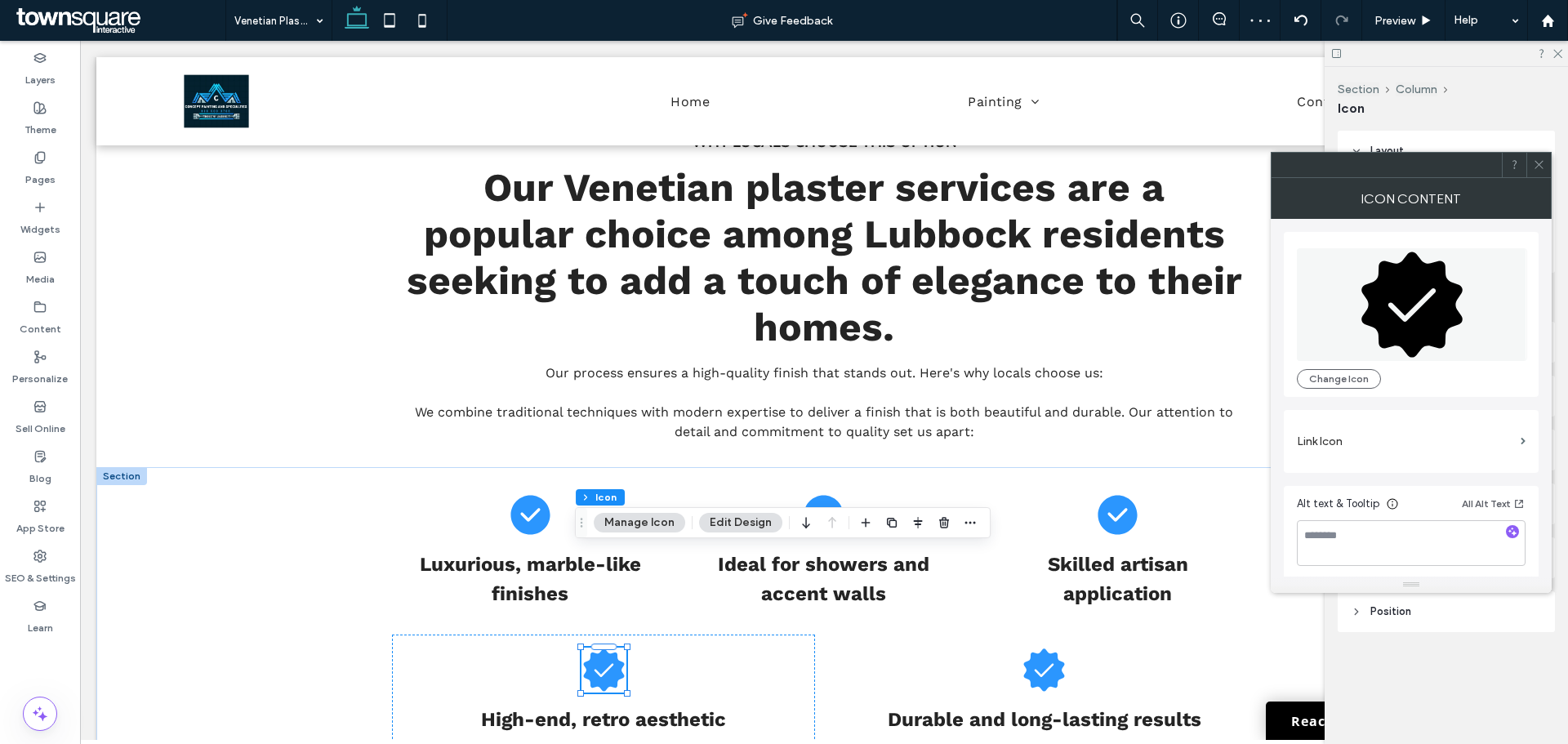
click at [1426, 305] on icon at bounding box center [1412, 303] width 101 height 105
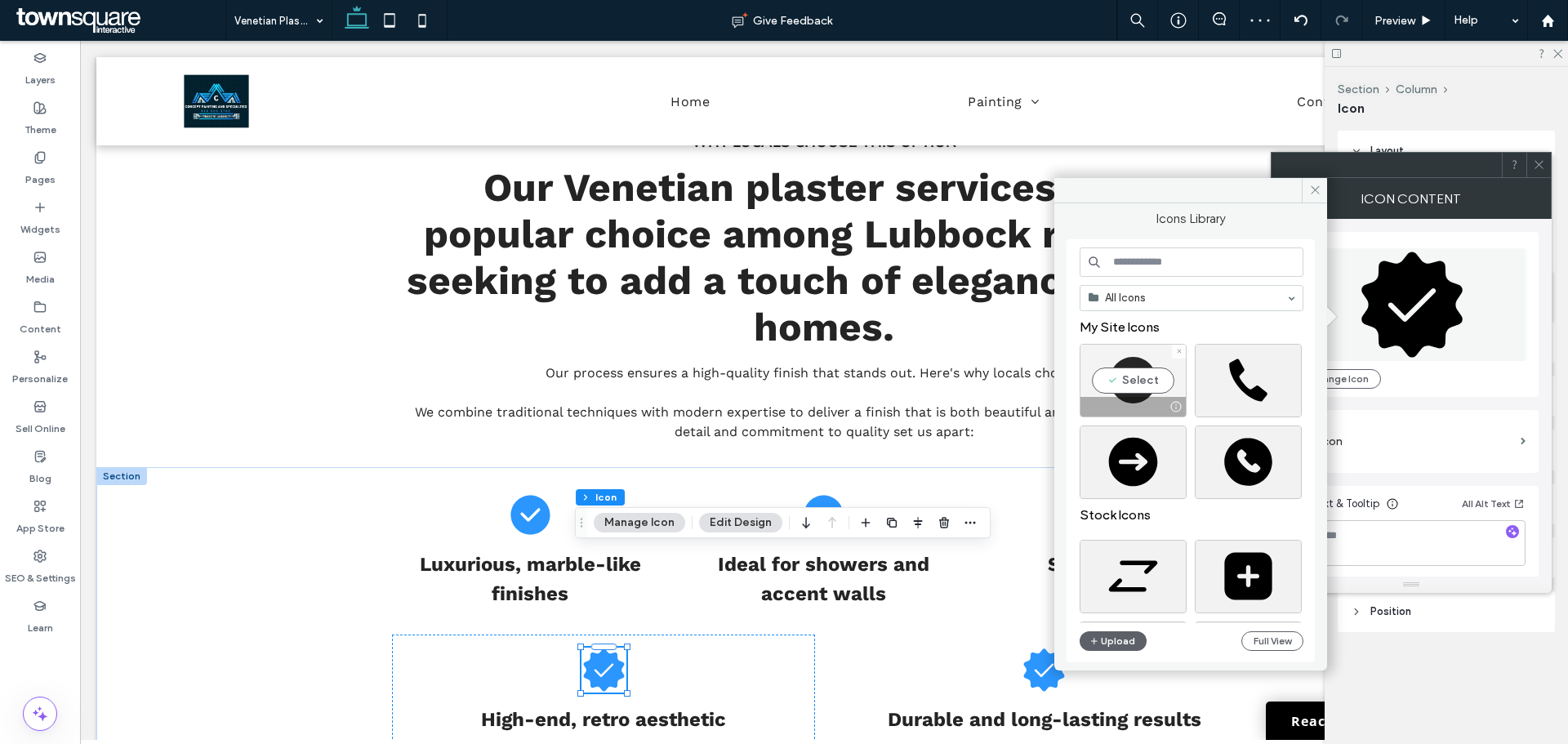
drag, startPoint x: 1137, startPoint y: 375, endPoint x: 942, endPoint y: 497, distance: 230.0
click at [1137, 375] on div "Select" at bounding box center [1132, 381] width 107 height 73
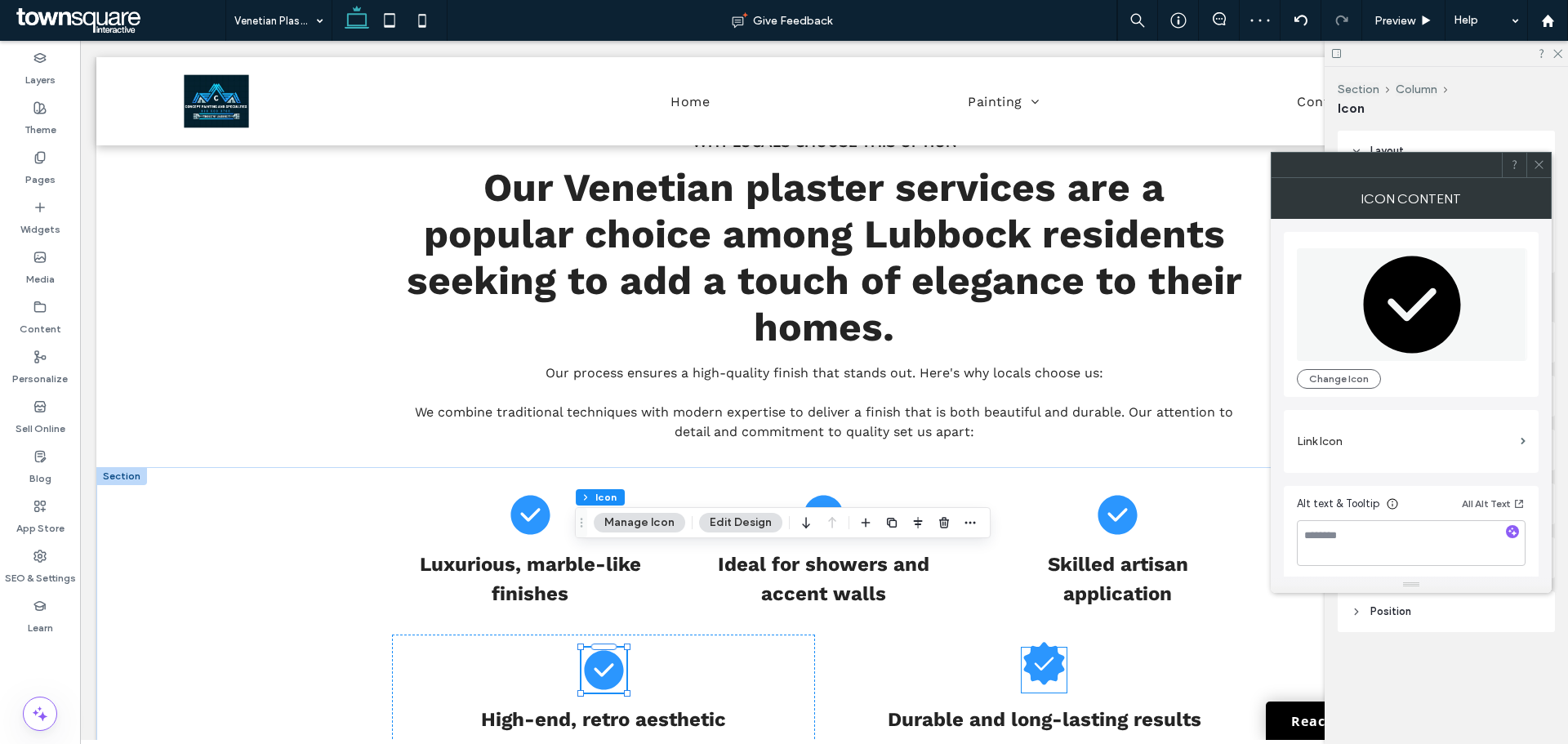
click at [1048, 642] on icon at bounding box center [1045, 663] width 41 height 43
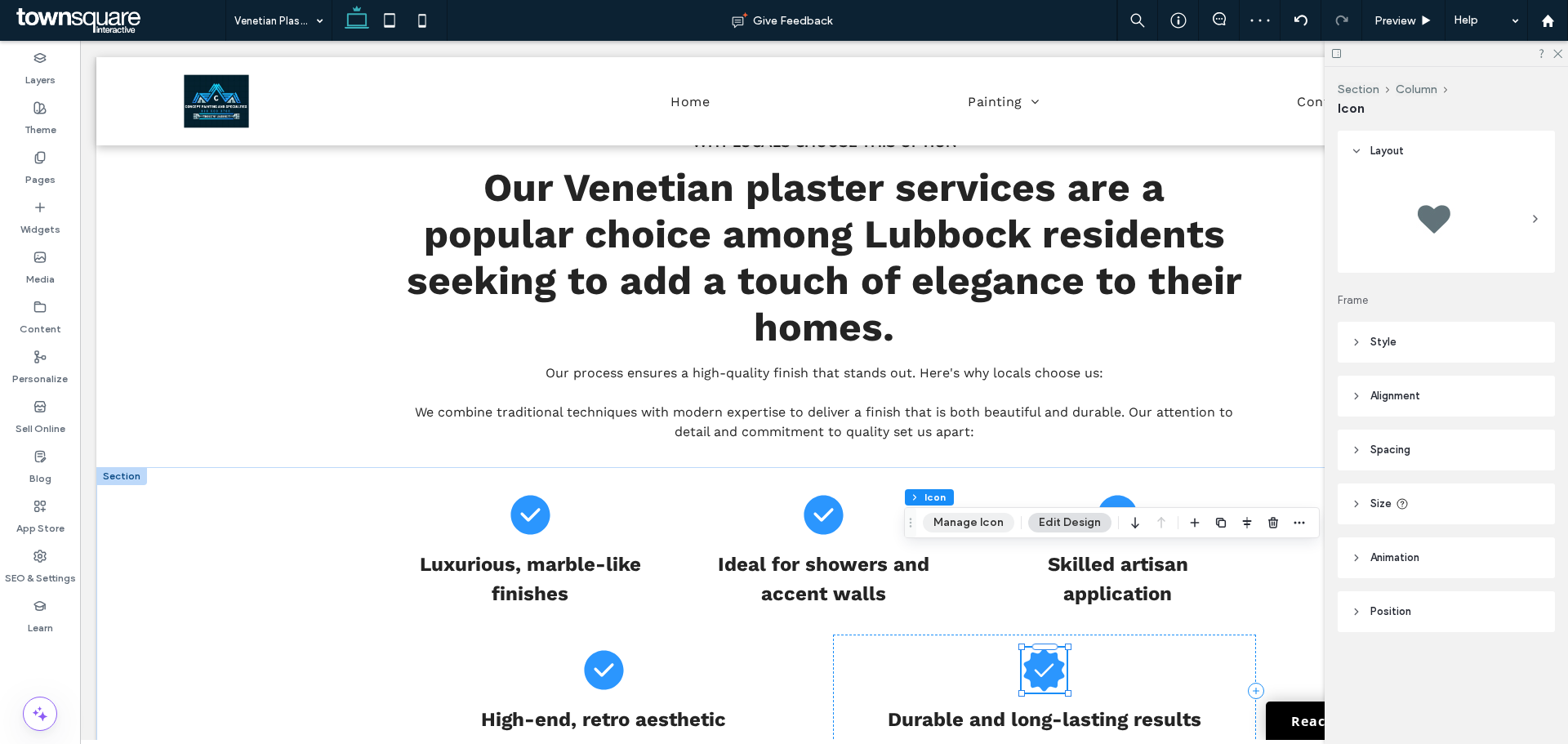
click at [971, 526] on button "Manage Icon" at bounding box center [969, 522] width 91 height 19
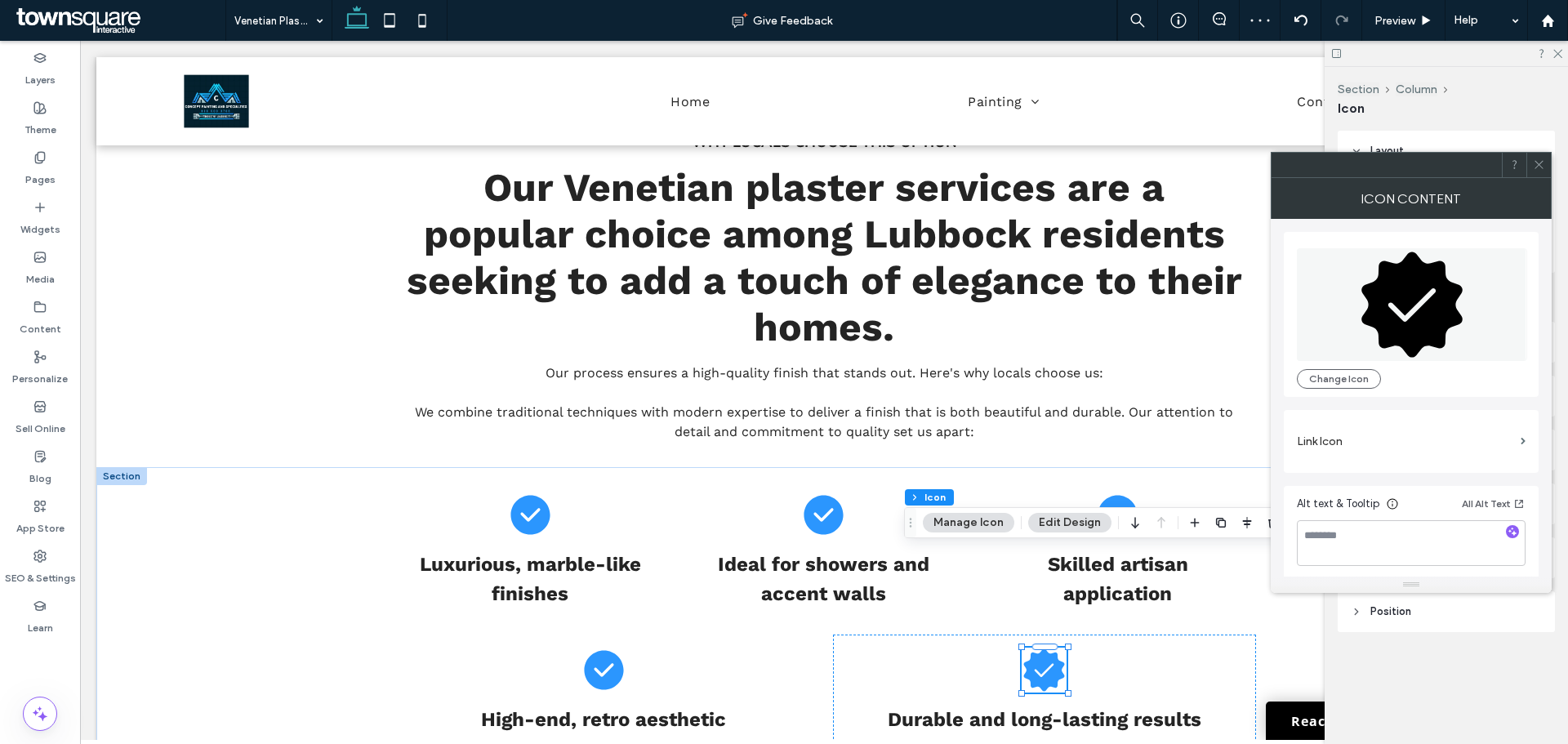
click at [1391, 347] on icon at bounding box center [1412, 304] width 230 height 112
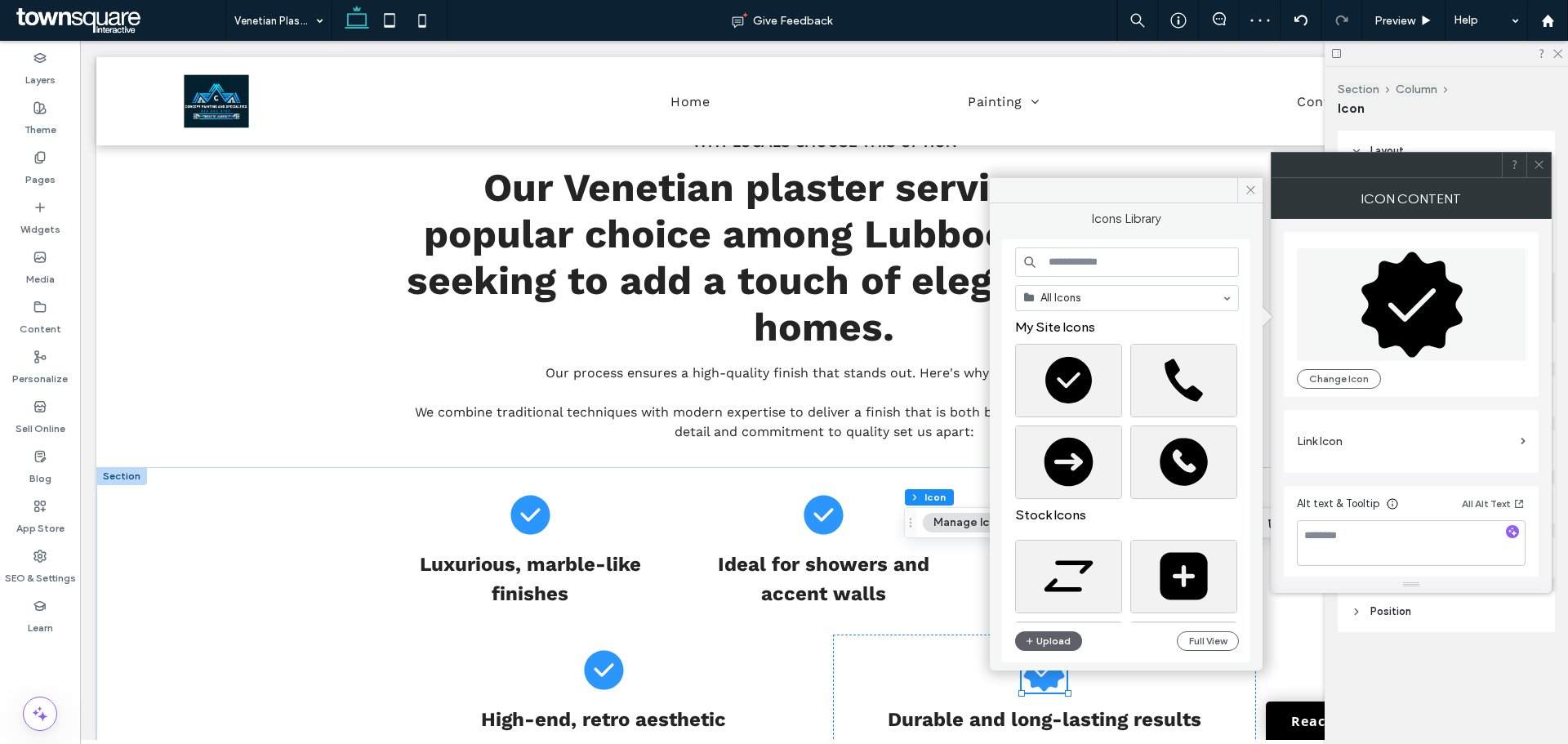
click at [1394, 335] on icon at bounding box center [1412, 303] width 101 height 105
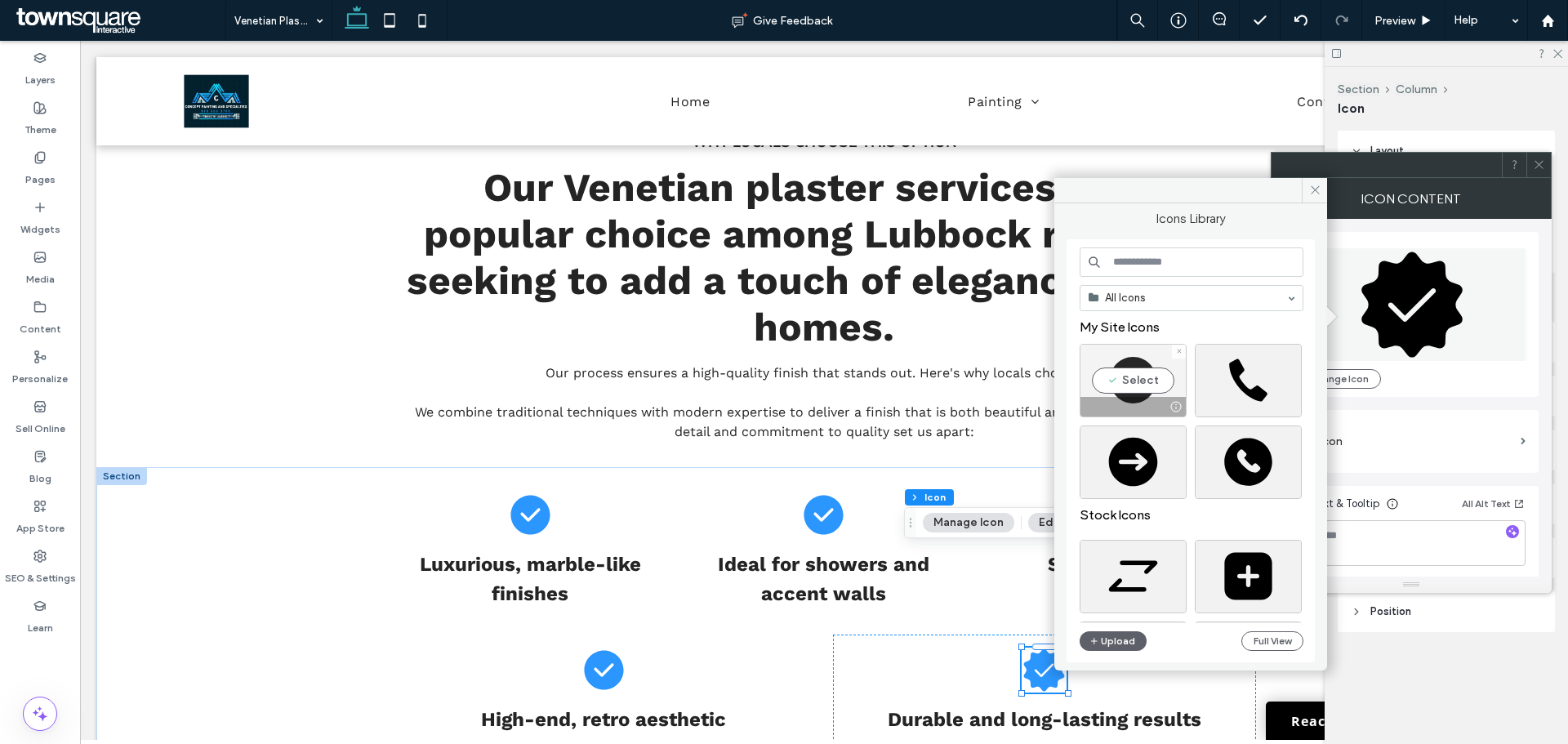
click at [1132, 392] on div "Select" at bounding box center [1132, 381] width 107 height 73
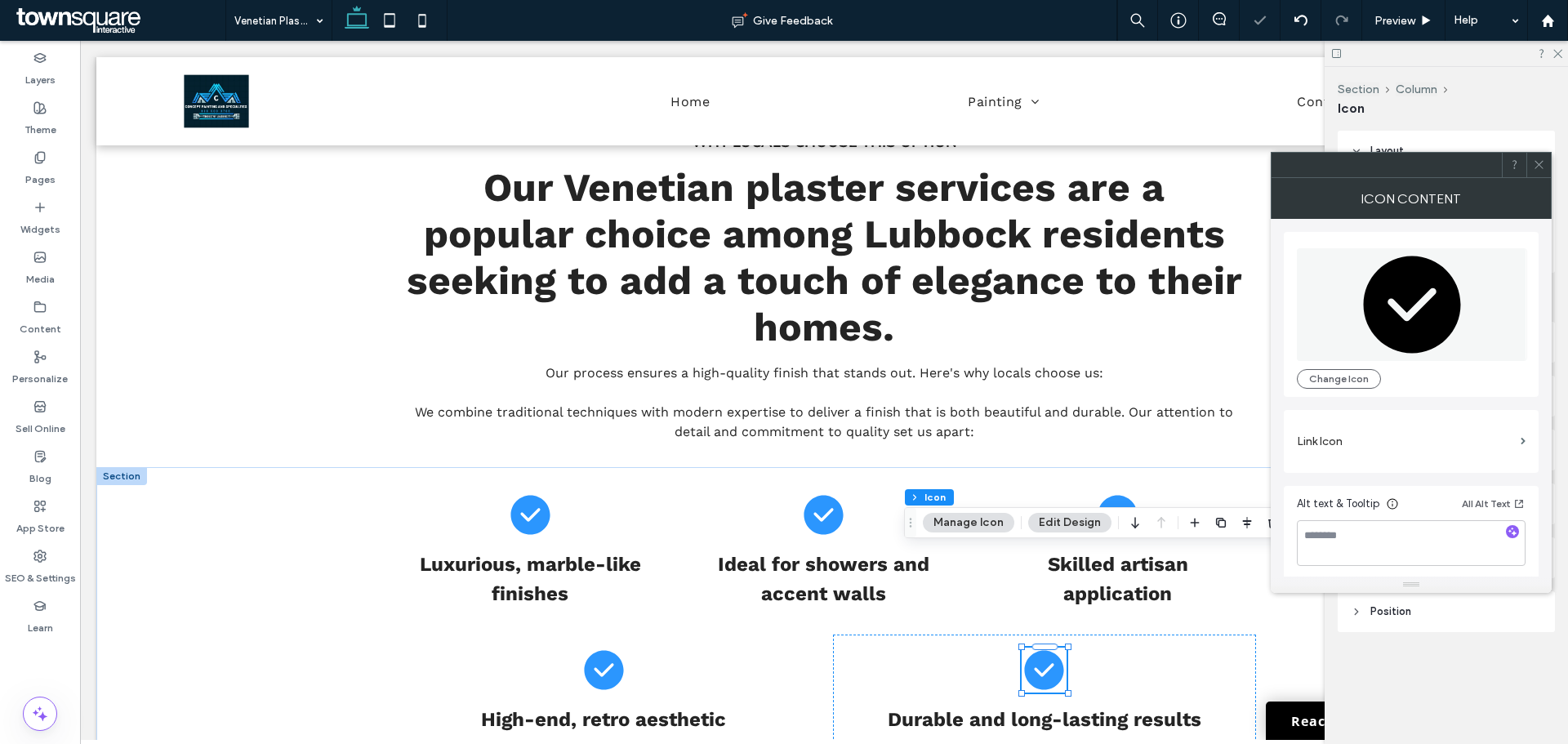
click at [1538, 159] on icon at bounding box center [1539, 164] width 12 height 12
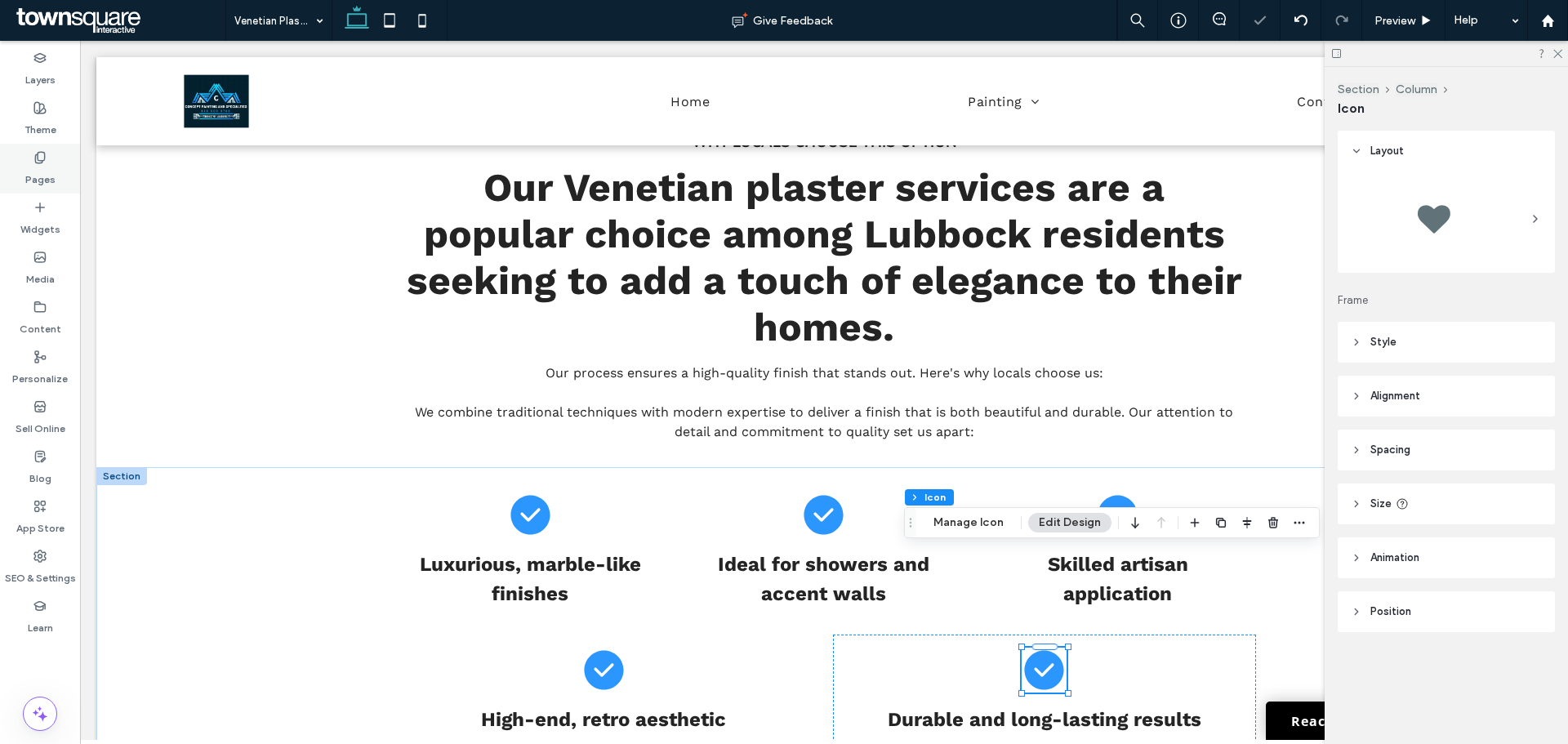
click at [43, 178] on label "Pages" at bounding box center [40, 175] width 30 height 23
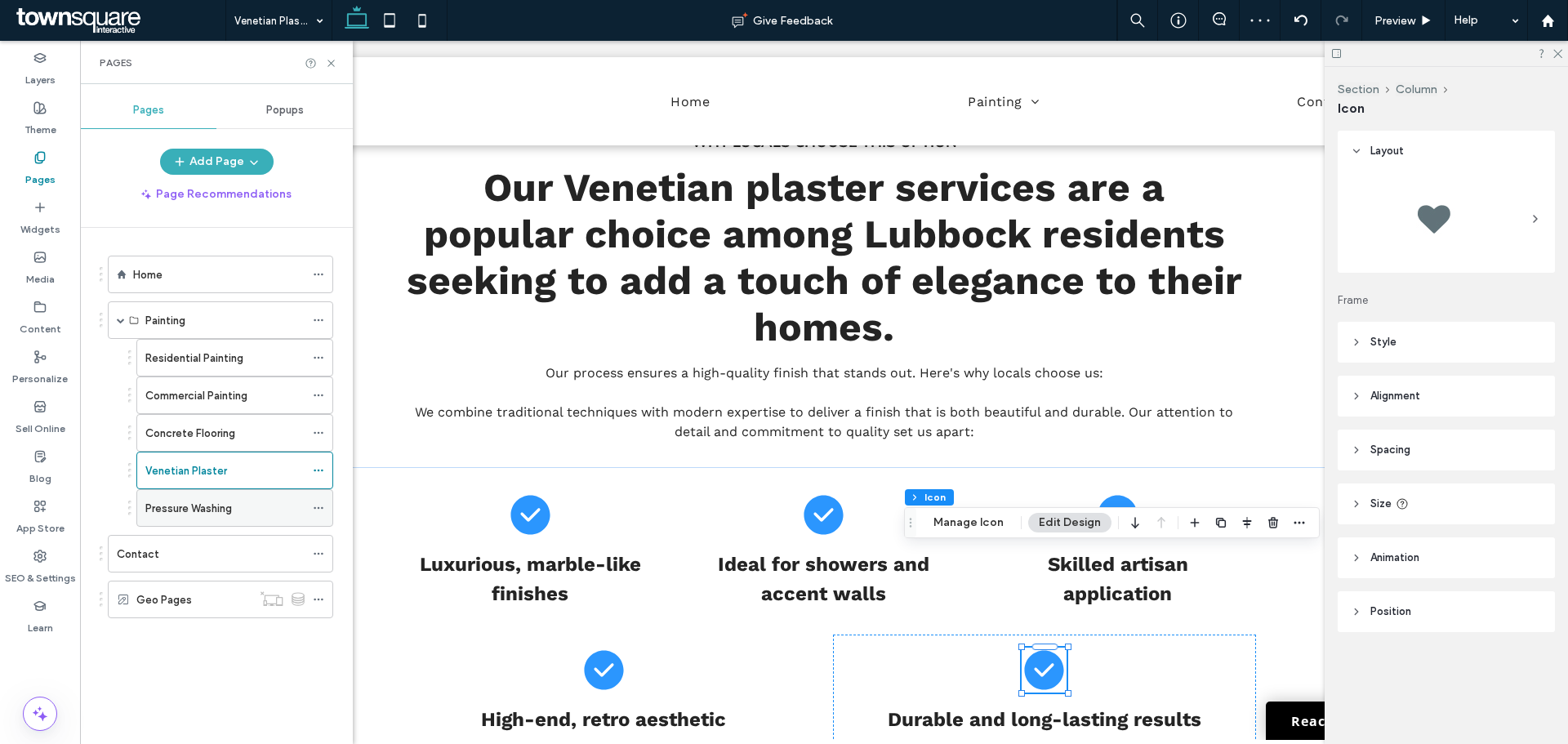
click at [161, 503] on label "Pressure Washing" at bounding box center [188, 508] width 87 height 28
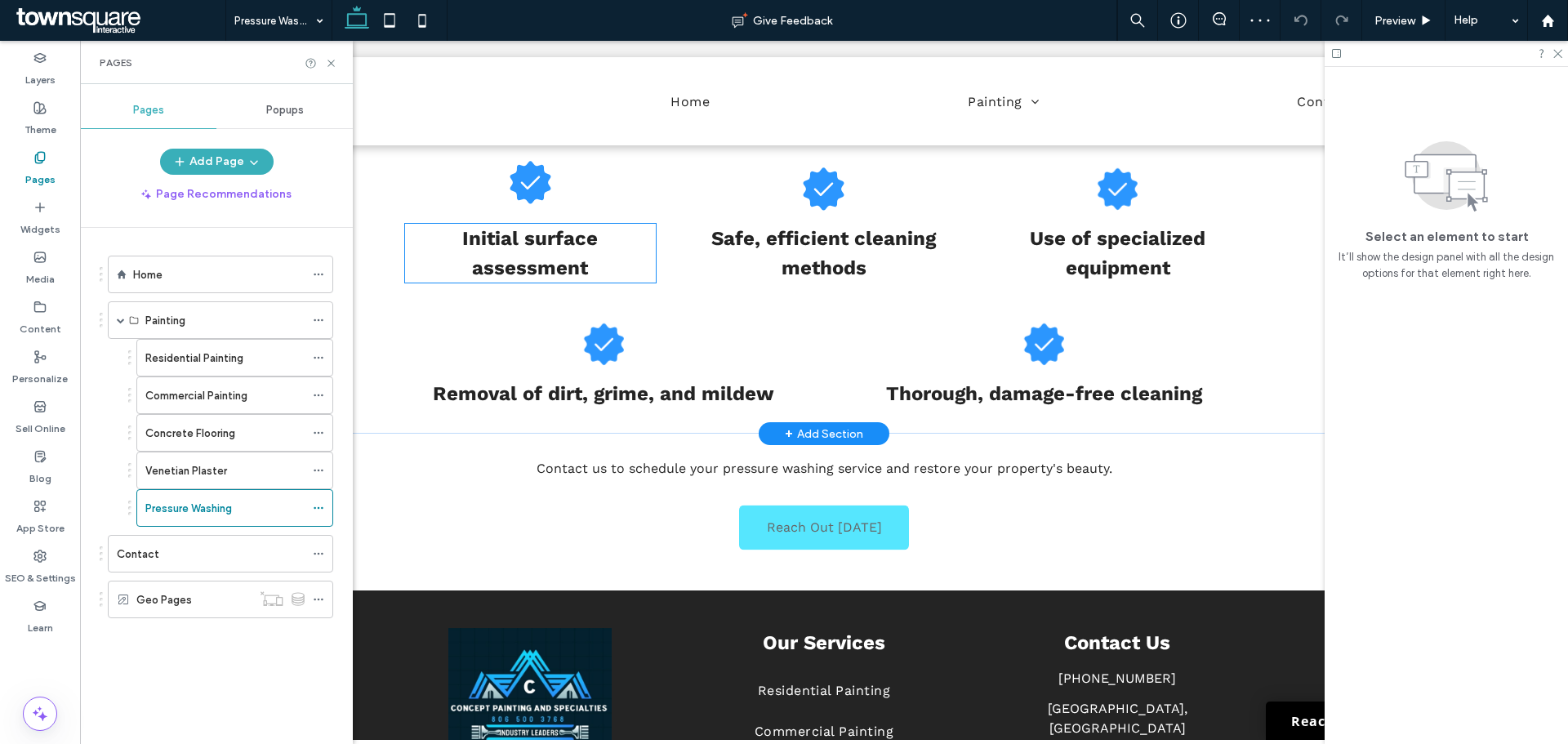
scroll to position [735, 0]
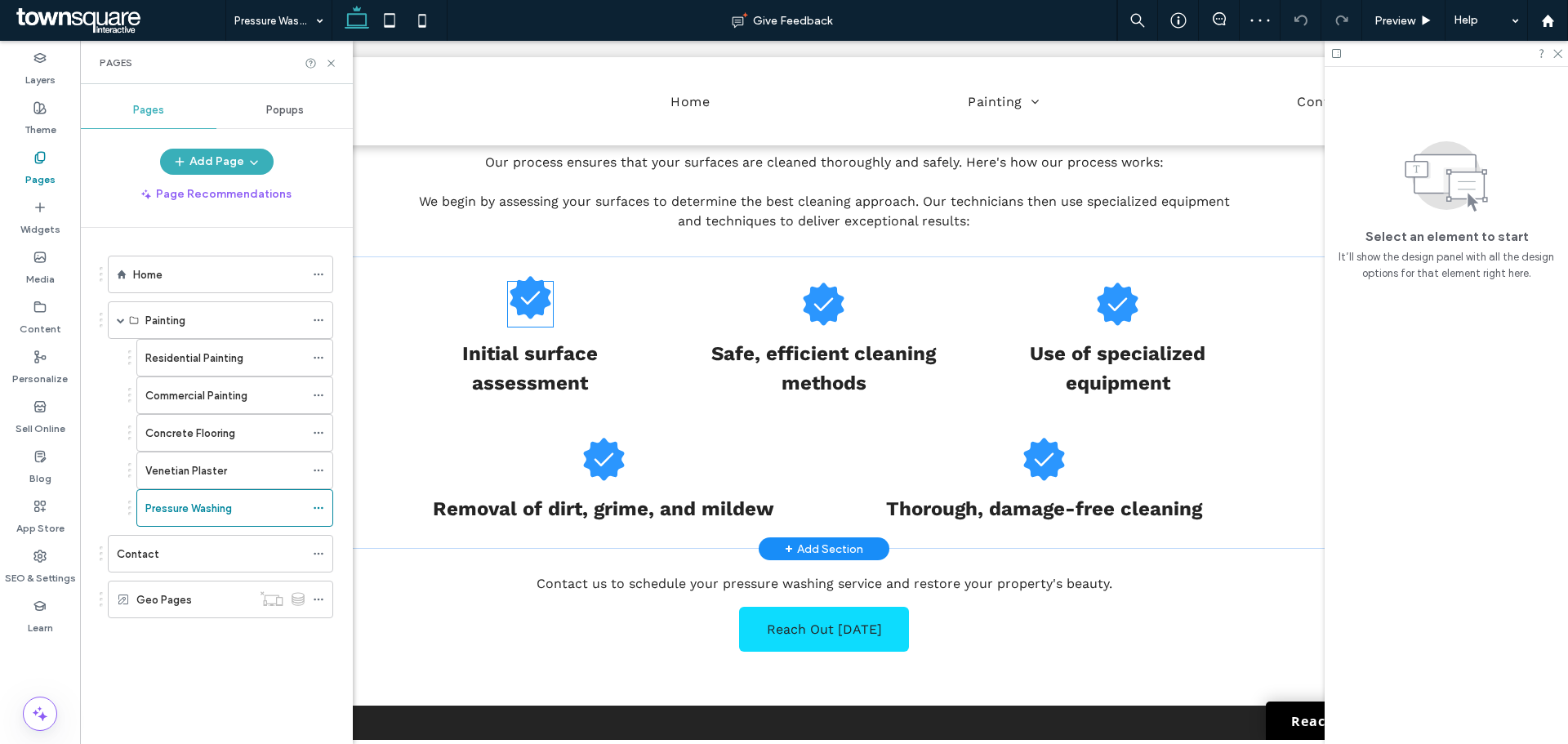
click at [528, 309] on icon at bounding box center [530, 297] width 41 height 43
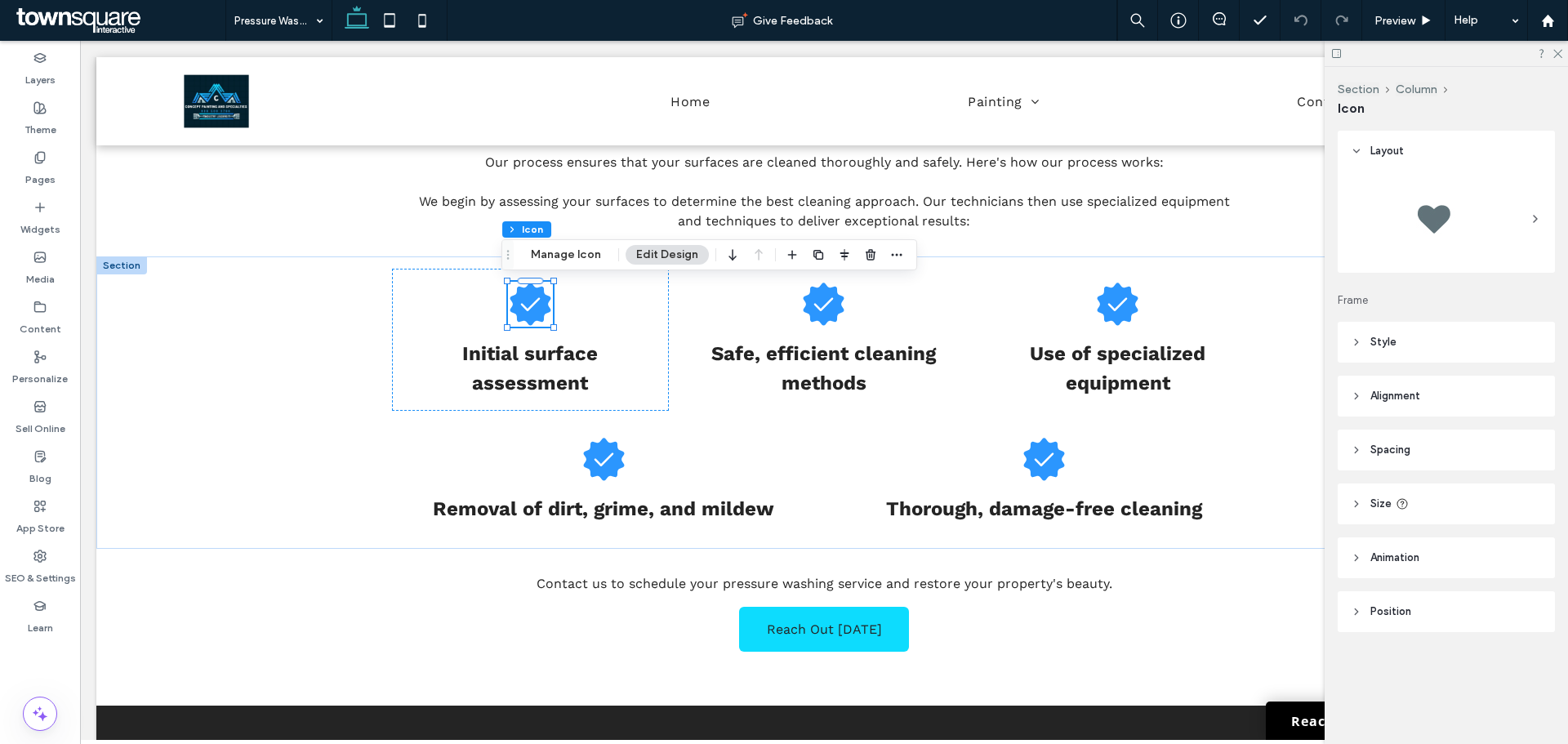
click at [1508, 192] on div at bounding box center [1446, 218] width 191 height 81
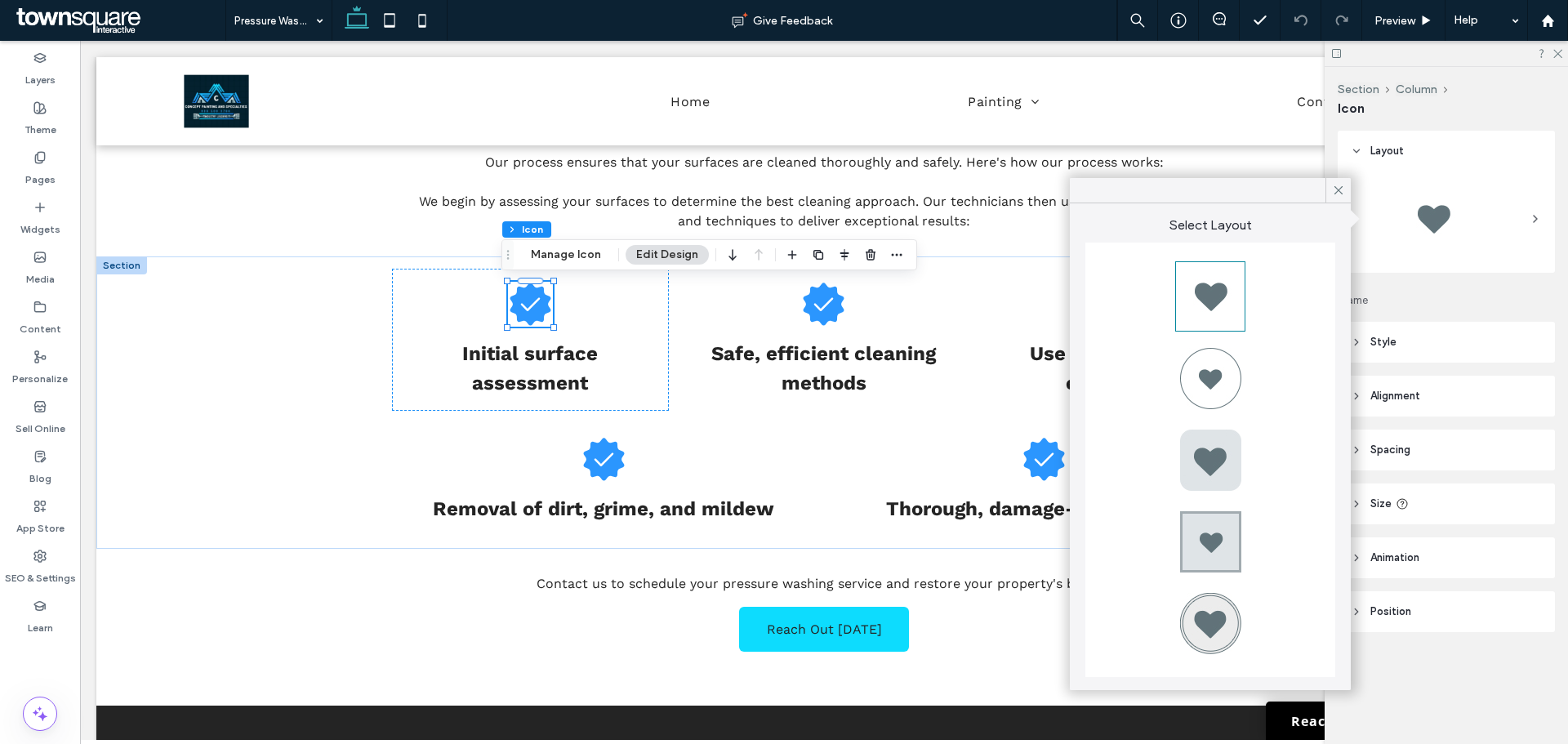
click at [1339, 184] on icon at bounding box center [1339, 190] width 15 height 15
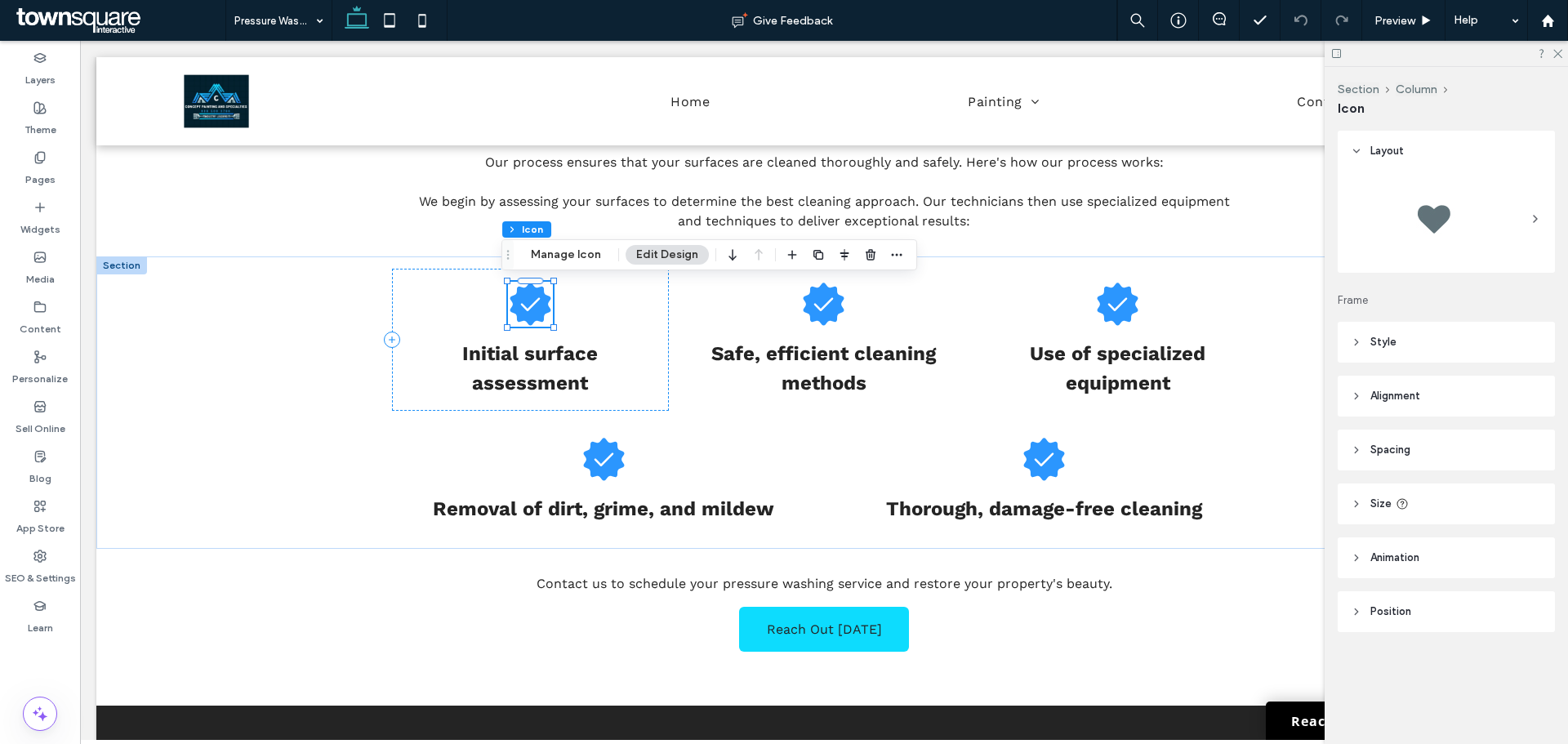
click at [540, 240] on div "Section Column Icon Manage Icon Edit Design" at bounding box center [709, 255] width 416 height 31
click at [548, 246] on button "Manage Icon" at bounding box center [566, 254] width 91 height 19
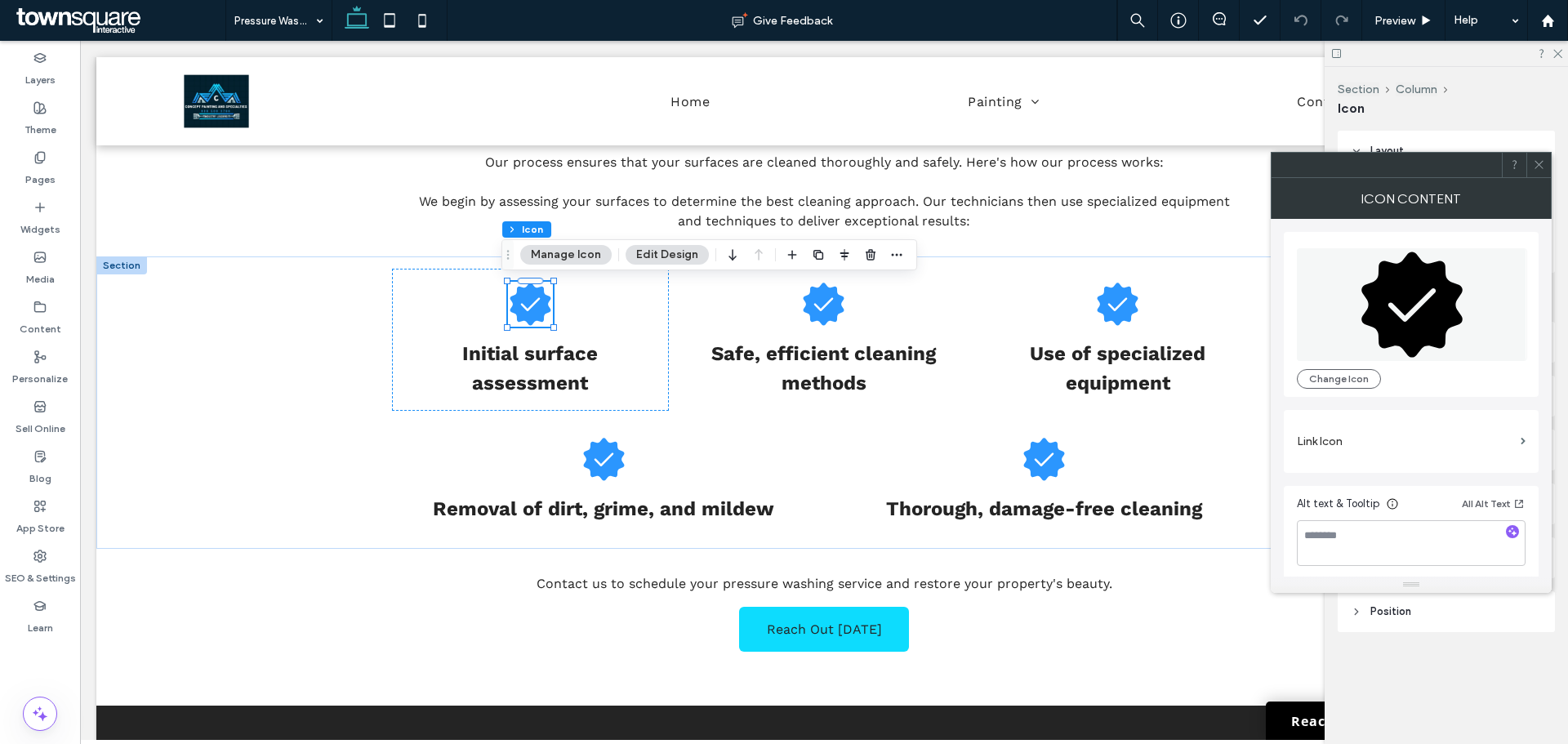
click at [1363, 294] on icon at bounding box center [1412, 304] width 230 height 112
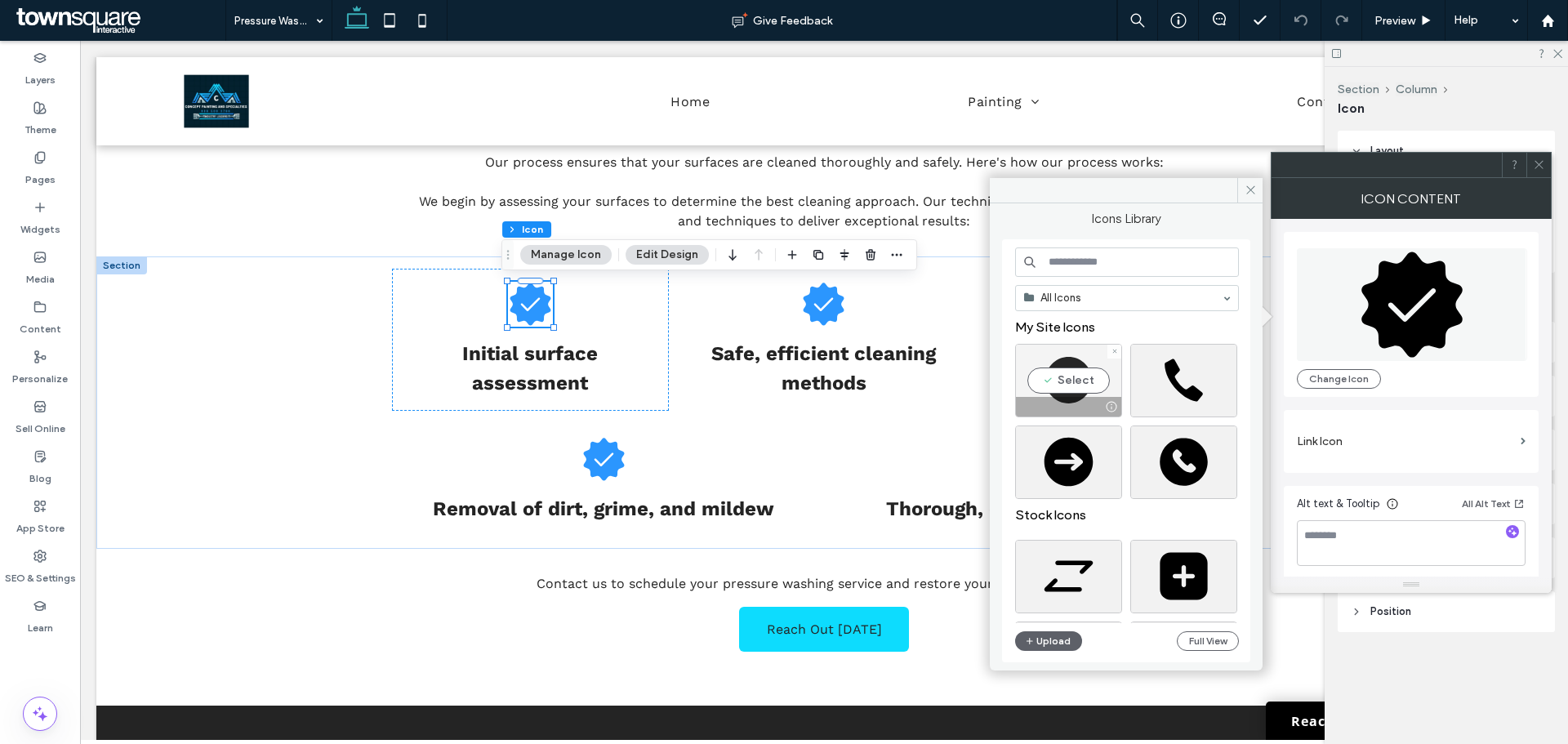
drag, startPoint x: 1072, startPoint y: 380, endPoint x: 809, endPoint y: 283, distance: 280.3
click at [1072, 380] on div "Select" at bounding box center [1068, 381] width 107 height 73
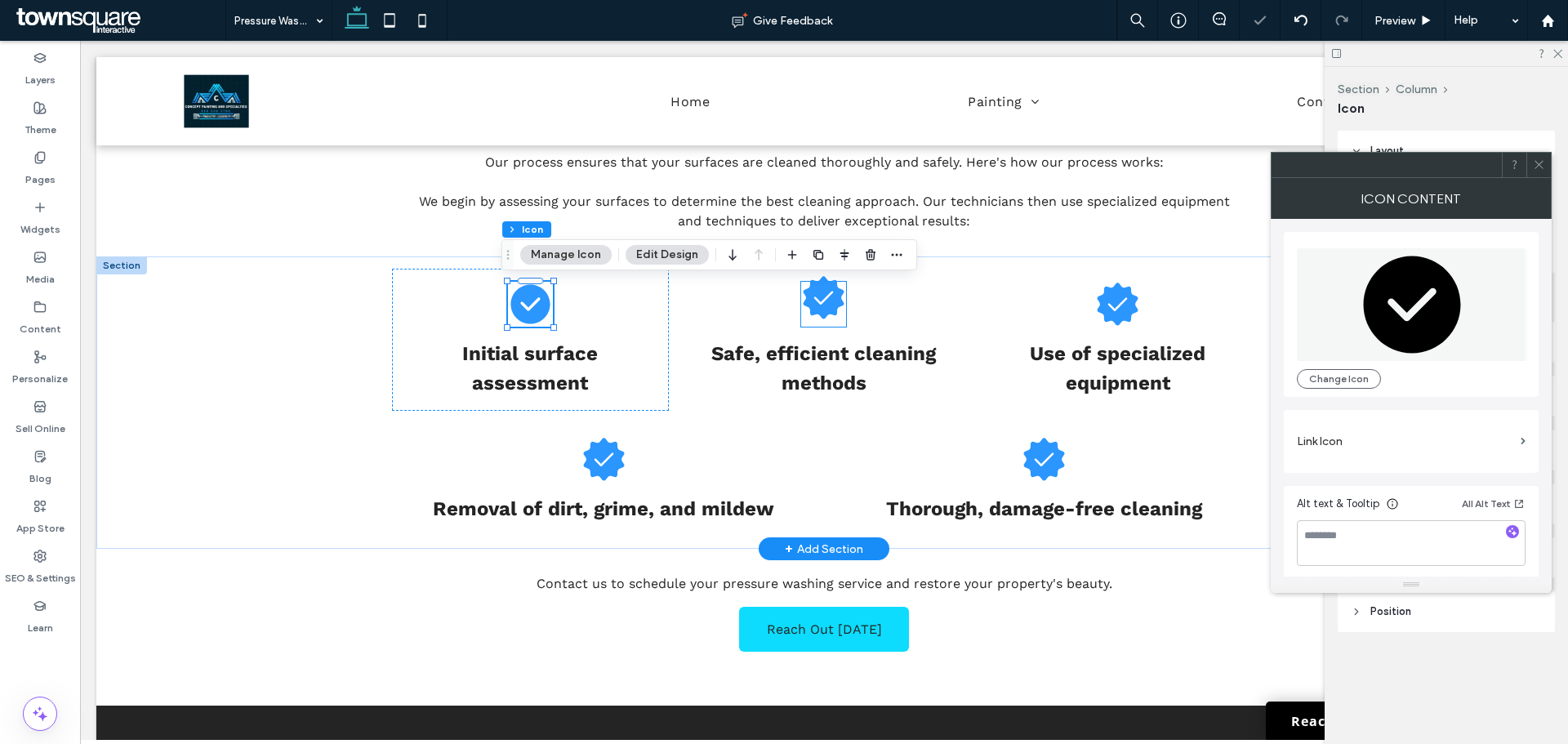
click at [824, 297] on icon at bounding box center [823, 297] width 45 height 45
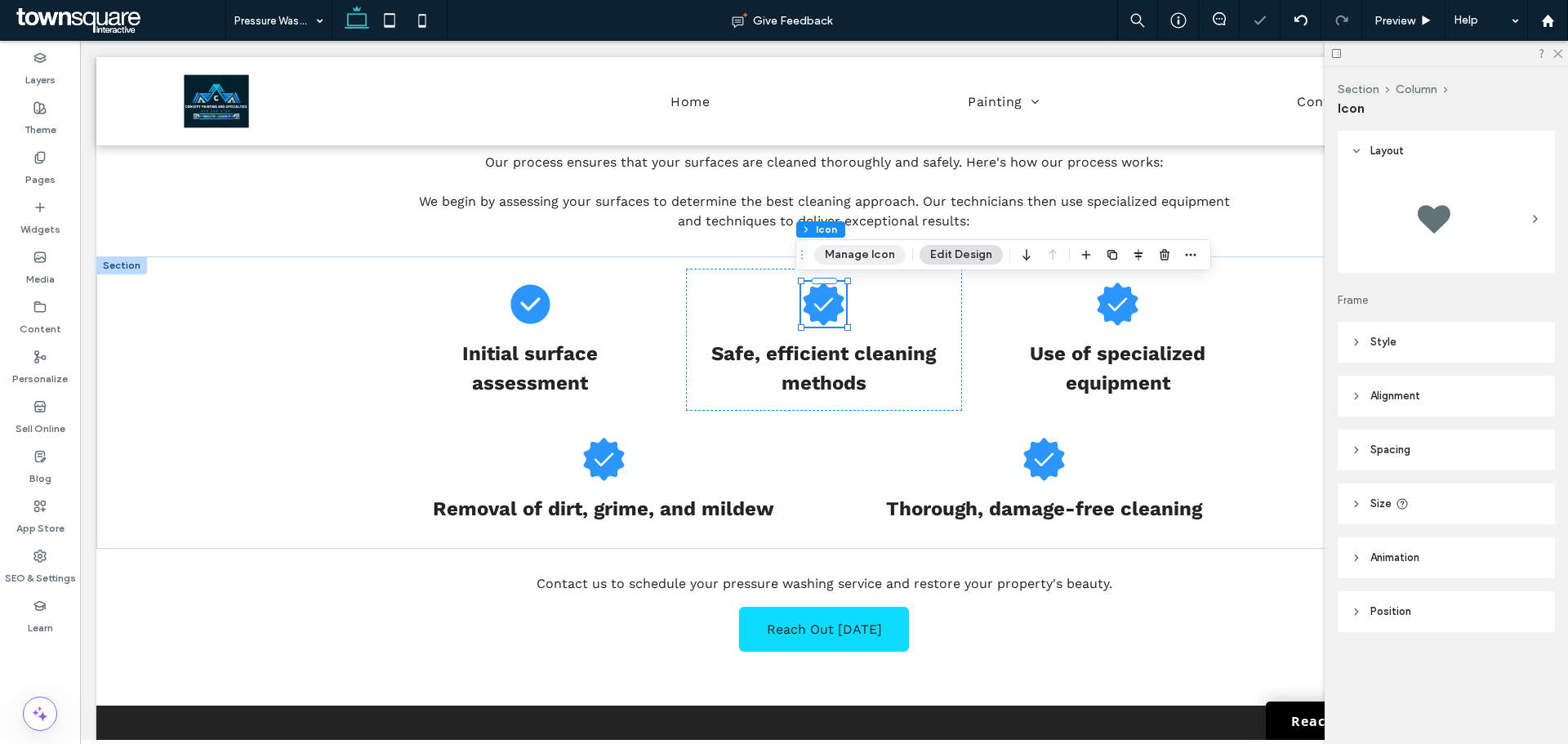
click at [859, 253] on button "Manage Icon" at bounding box center [860, 254] width 91 height 19
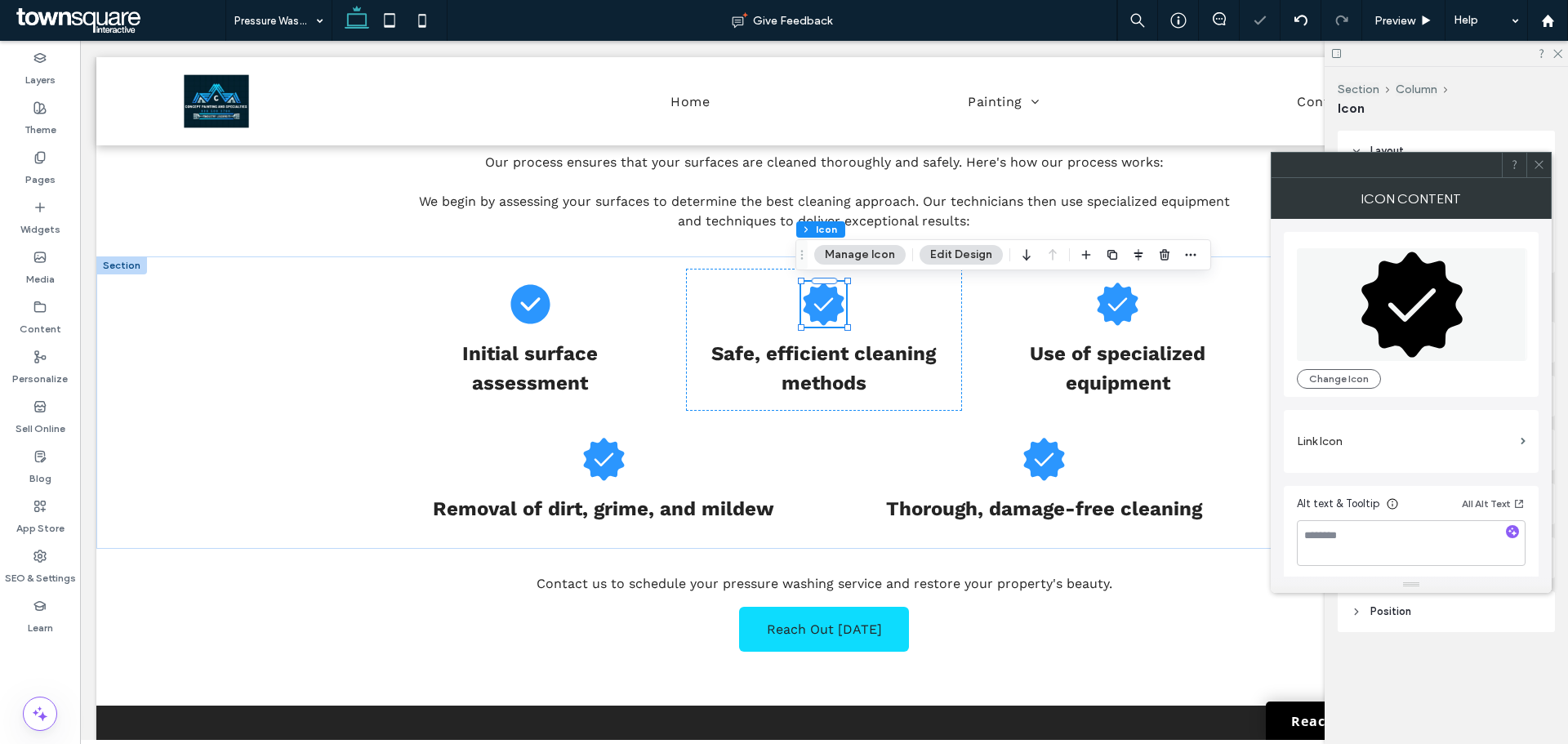
click at [1362, 285] on icon at bounding box center [1412, 304] width 230 height 112
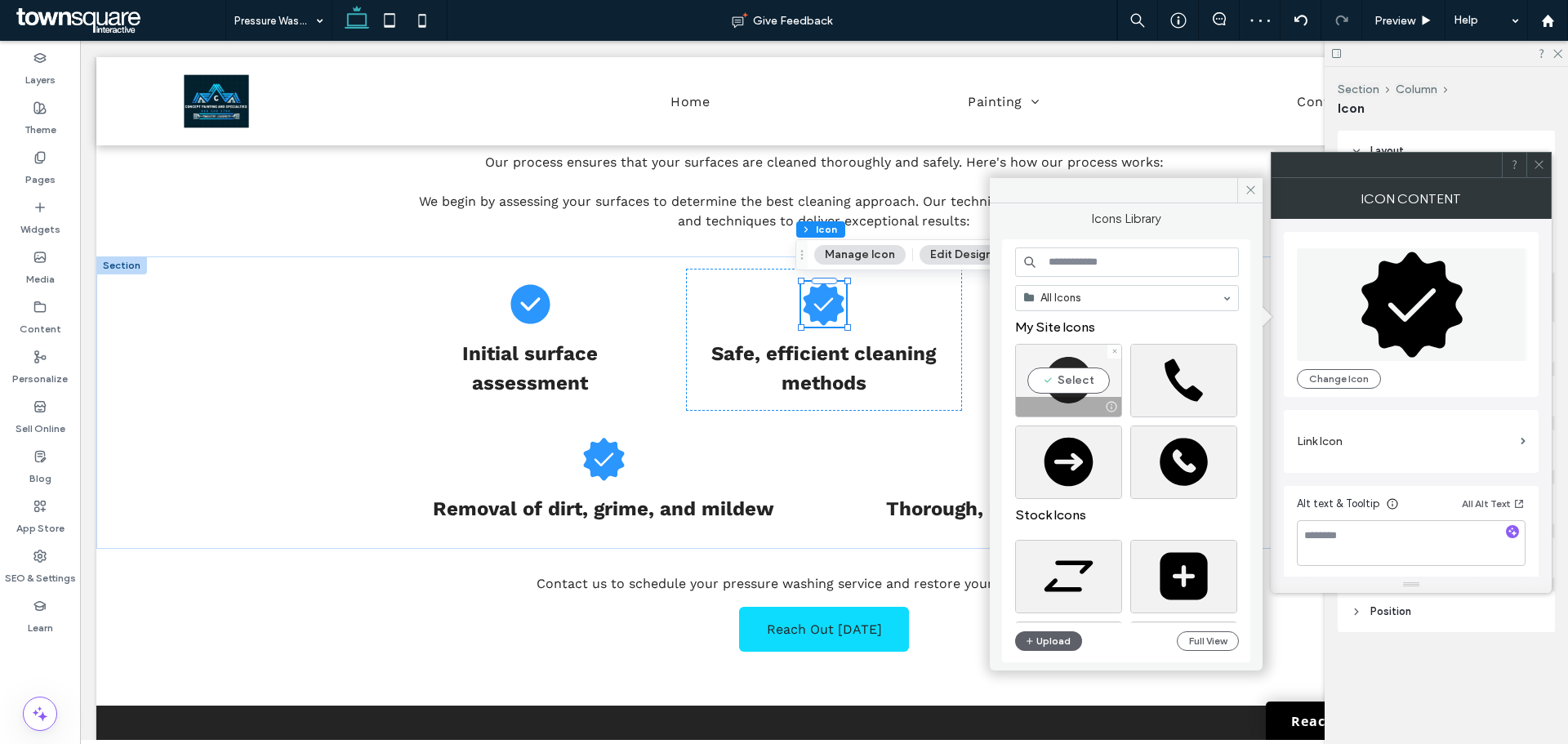
click at [1040, 357] on div "Select" at bounding box center [1068, 381] width 107 height 73
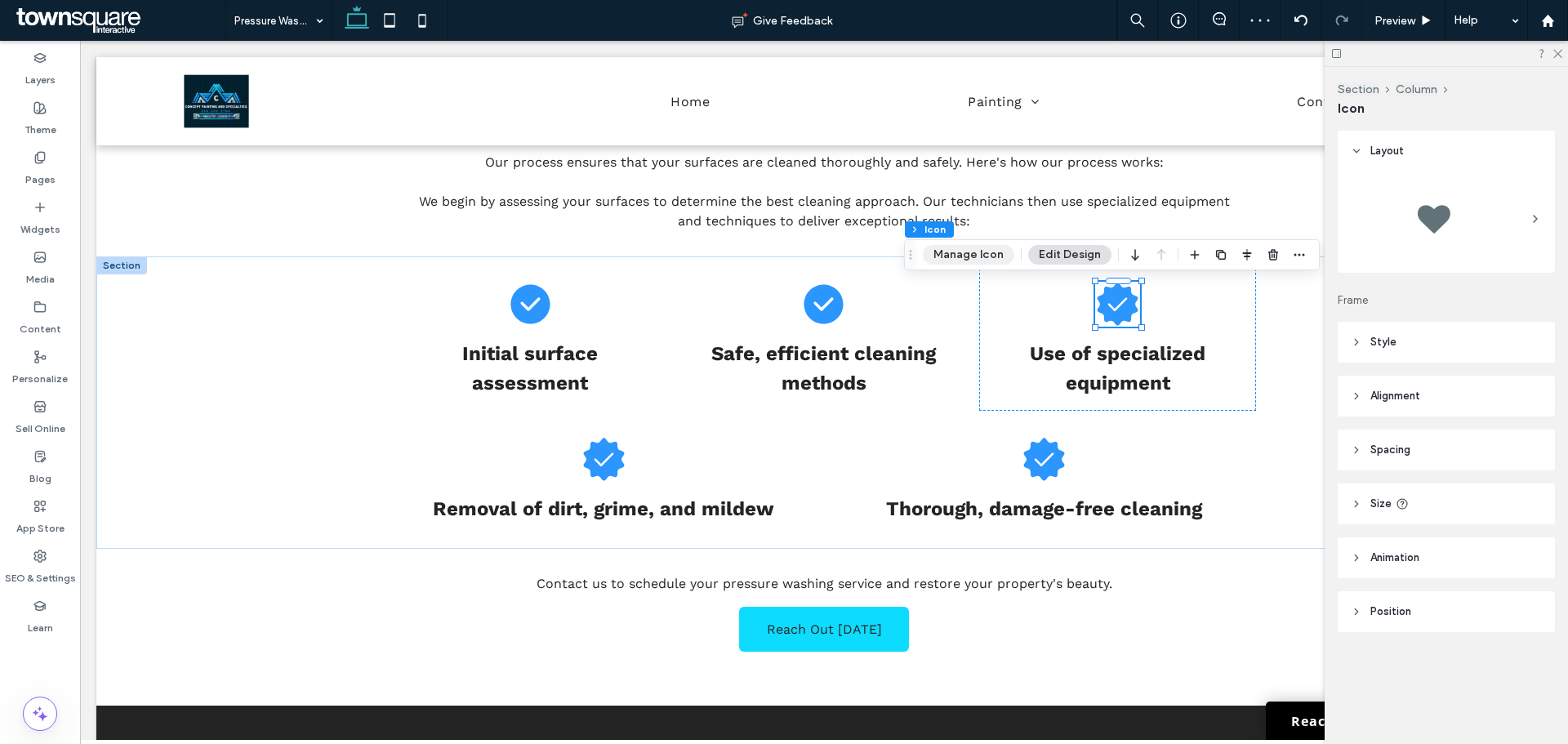
click at [964, 249] on button "Manage Icon" at bounding box center [969, 254] width 91 height 19
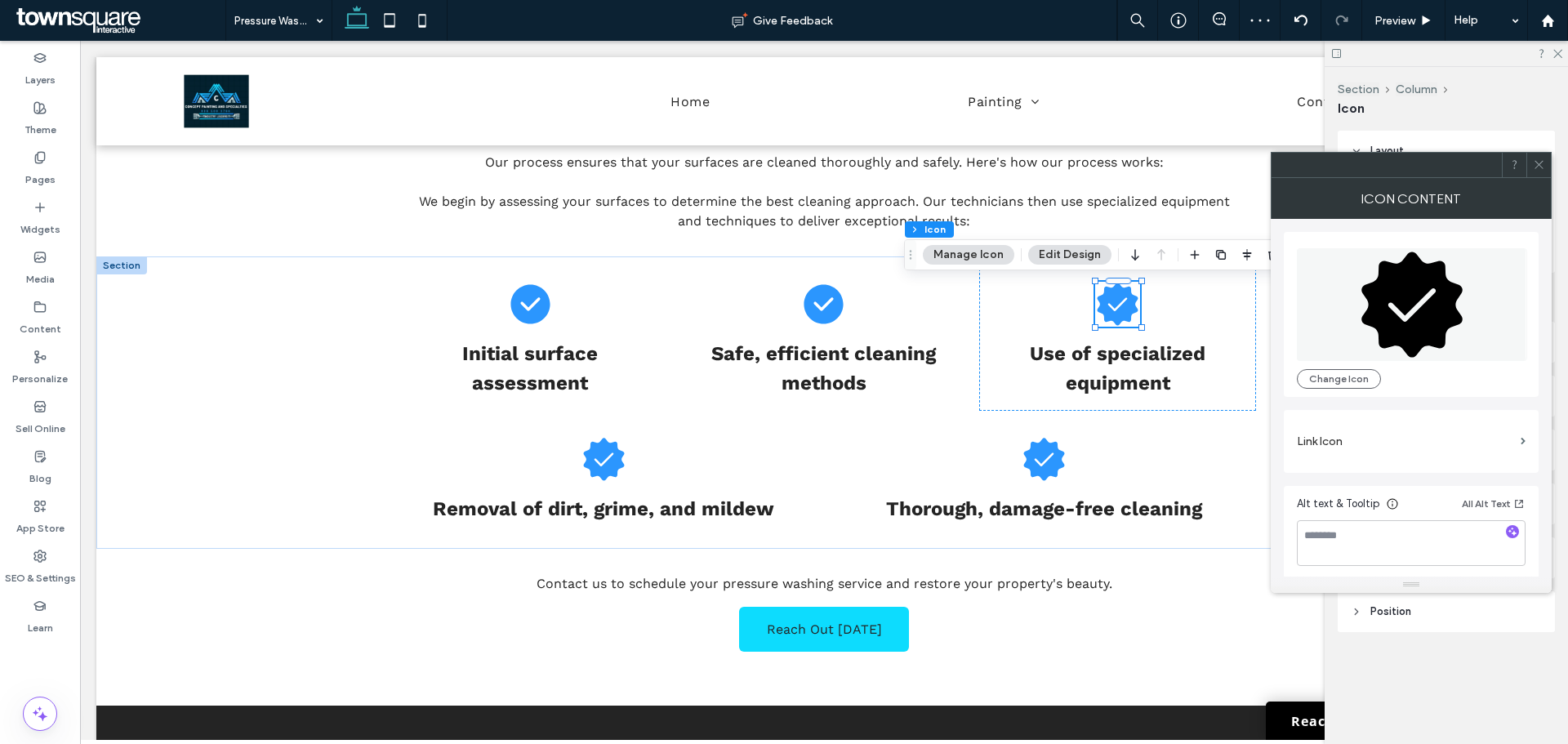
click at [1373, 270] on icon at bounding box center [1412, 304] width 230 height 112
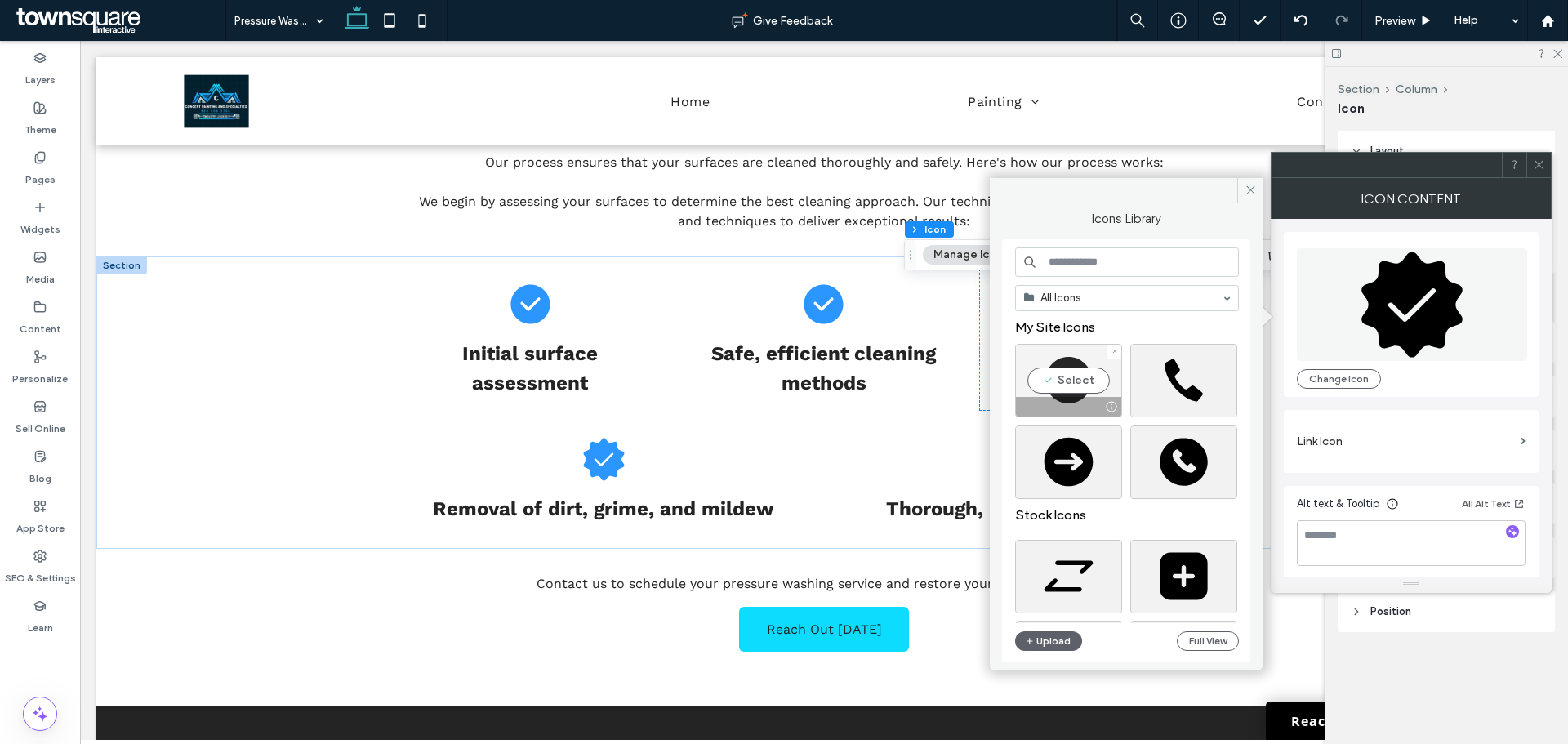
click at [1068, 382] on div "Select" at bounding box center [1068, 381] width 107 height 73
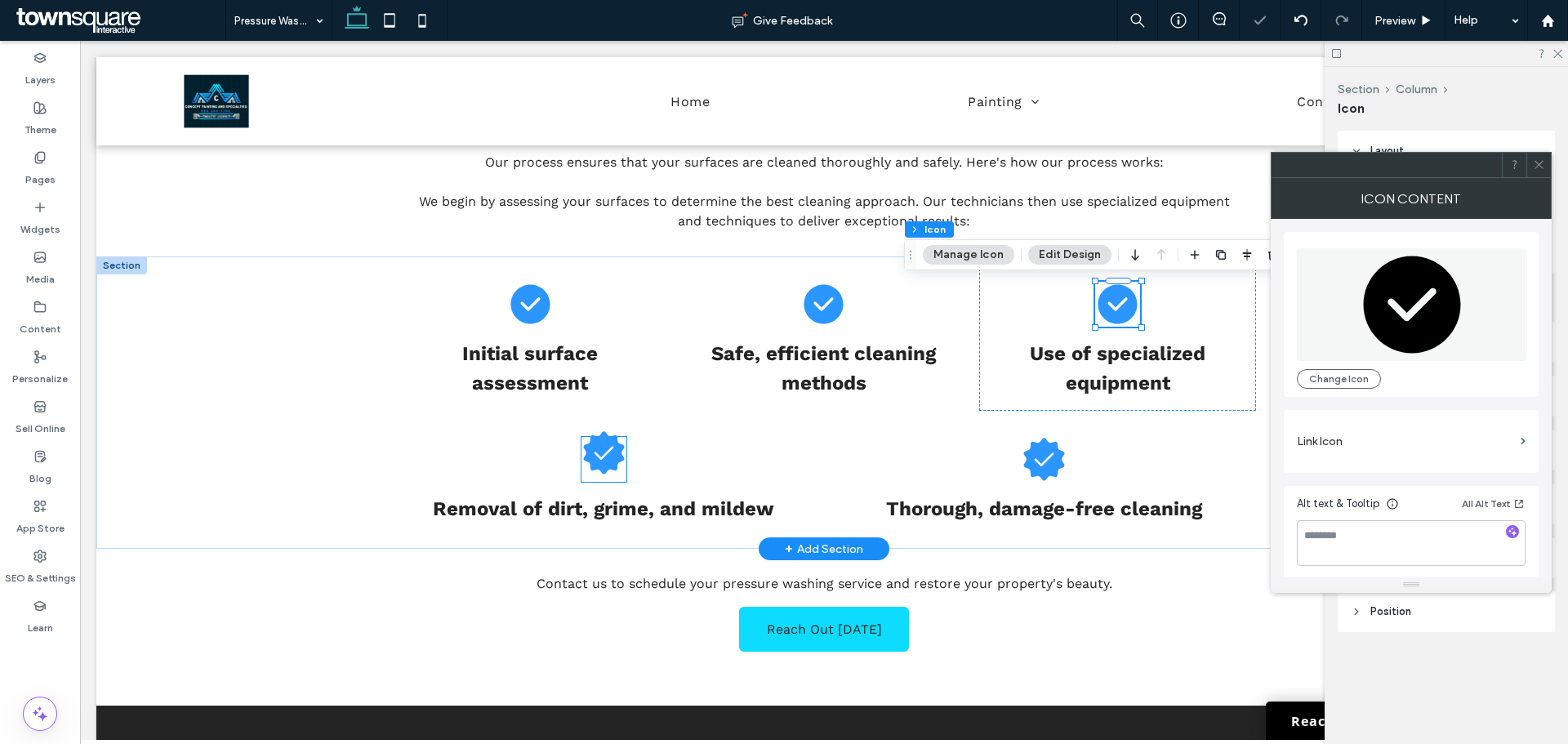
click at [603, 474] on icon at bounding box center [604, 452] width 45 height 45
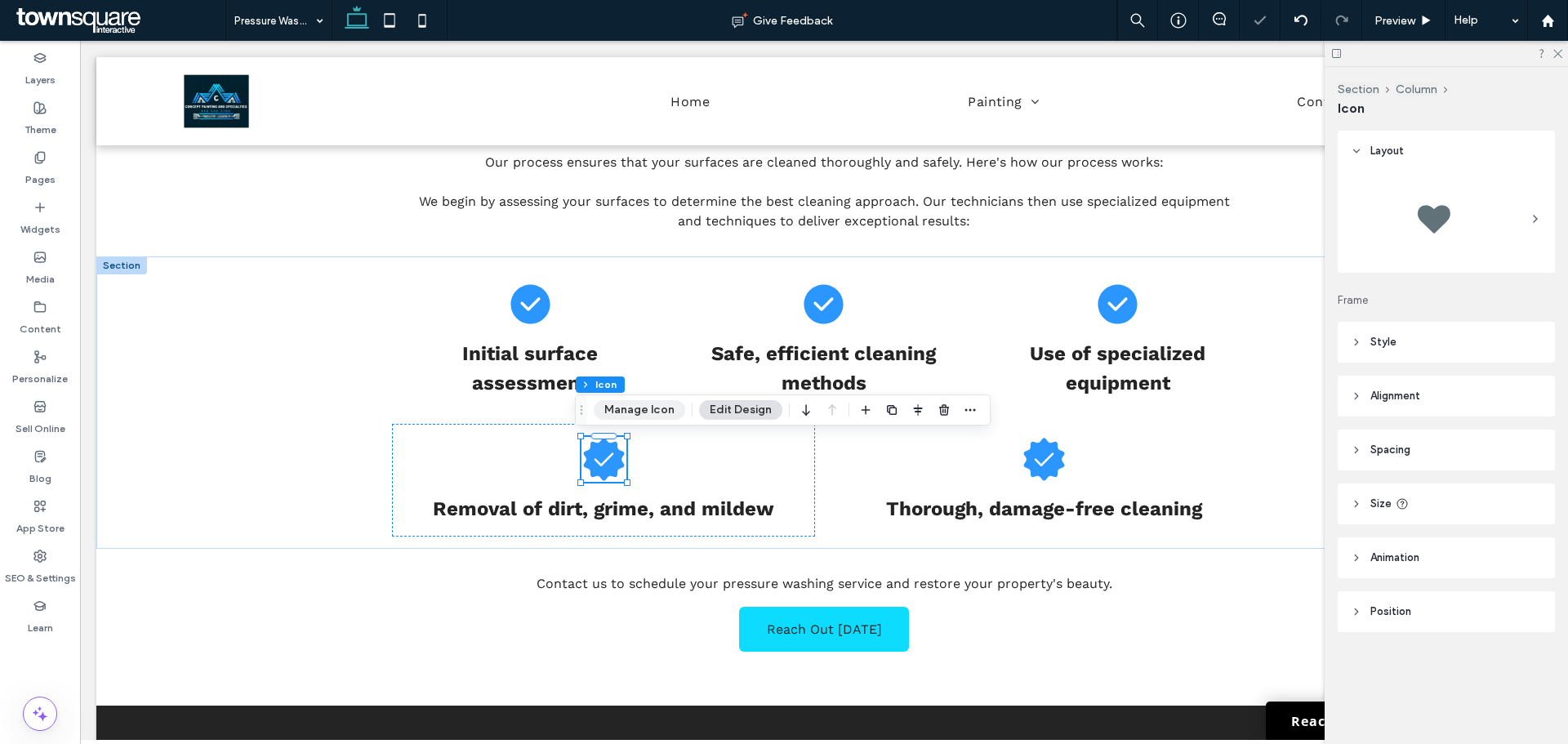
click at [618, 403] on button "Manage Icon" at bounding box center [639, 409] width 91 height 19
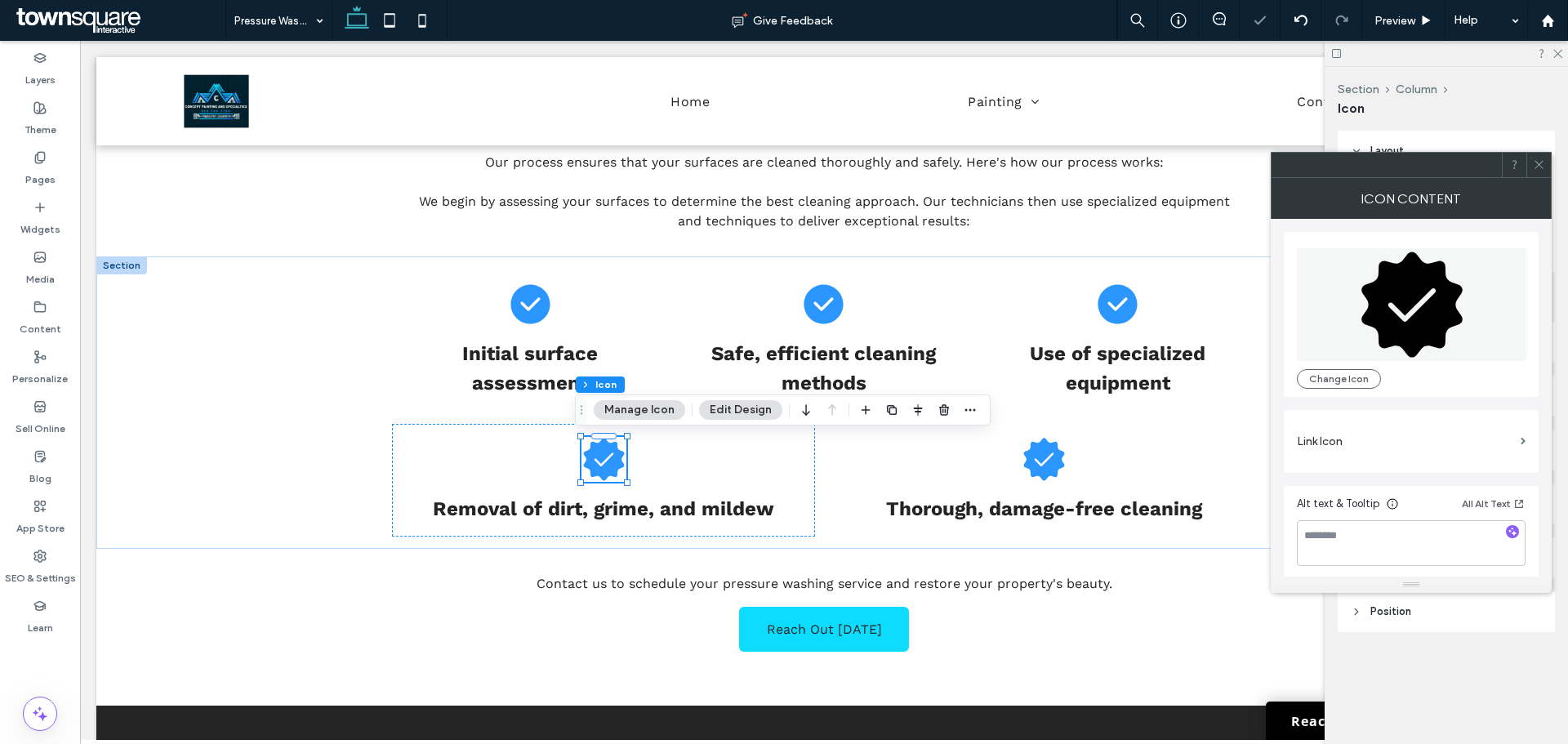
click at [1400, 317] on icon at bounding box center [1412, 304] width 230 height 112
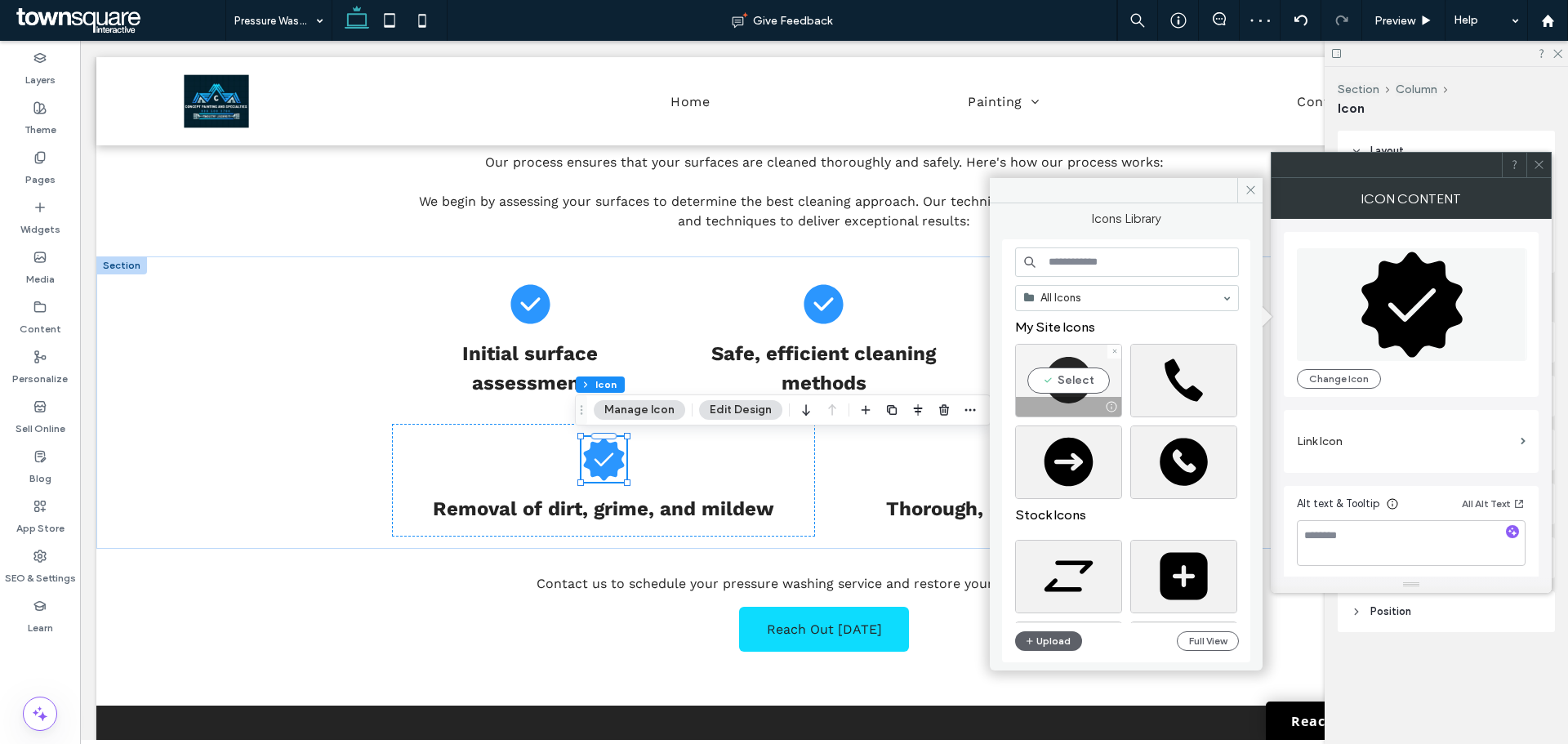
drag, startPoint x: 1108, startPoint y: 388, endPoint x: 1026, endPoint y: 346, distance: 92.1
click at [1108, 388] on div "Select" at bounding box center [1068, 381] width 107 height 73
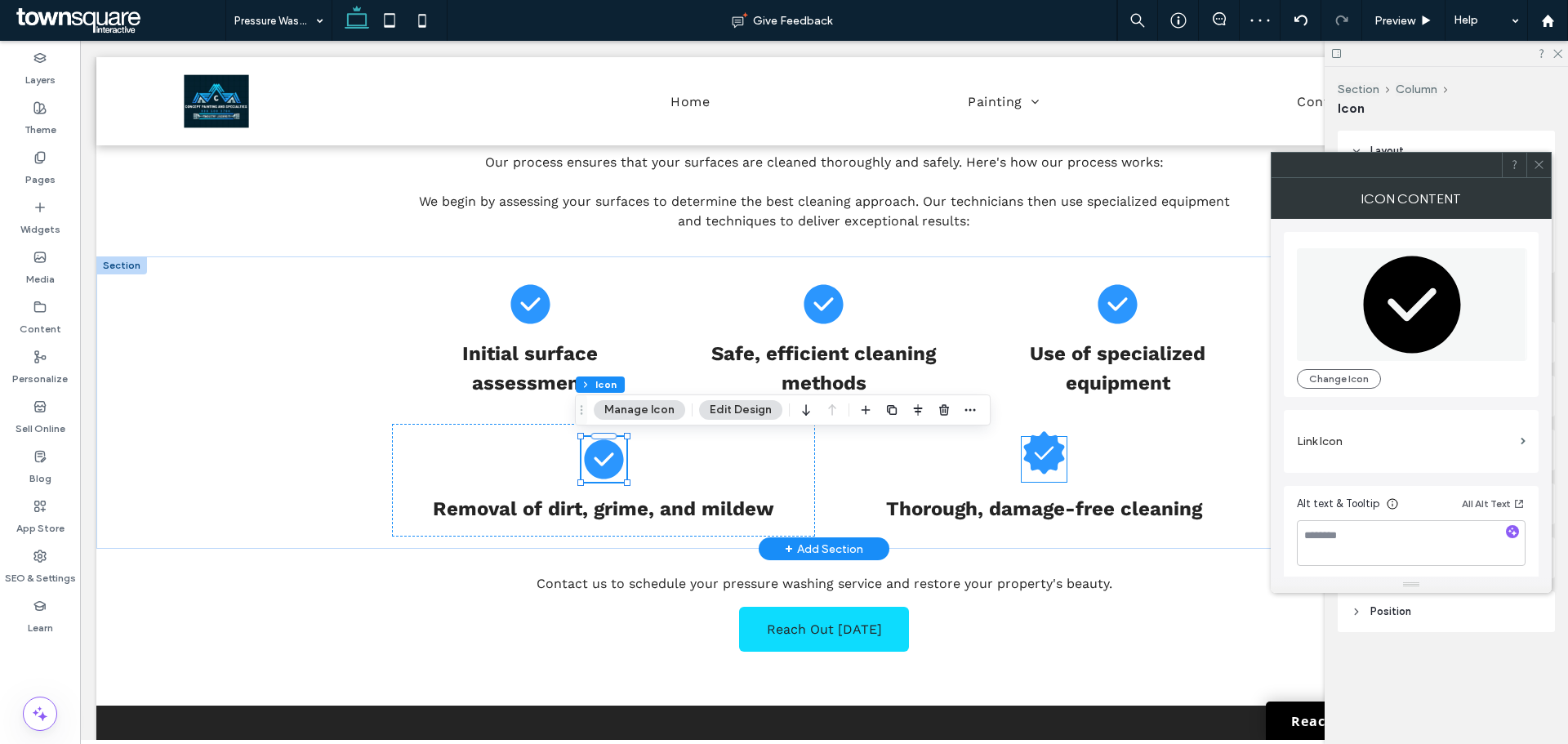
click at [1028, 463] on icon at bounding box center [1045, 452] width 41 height 43
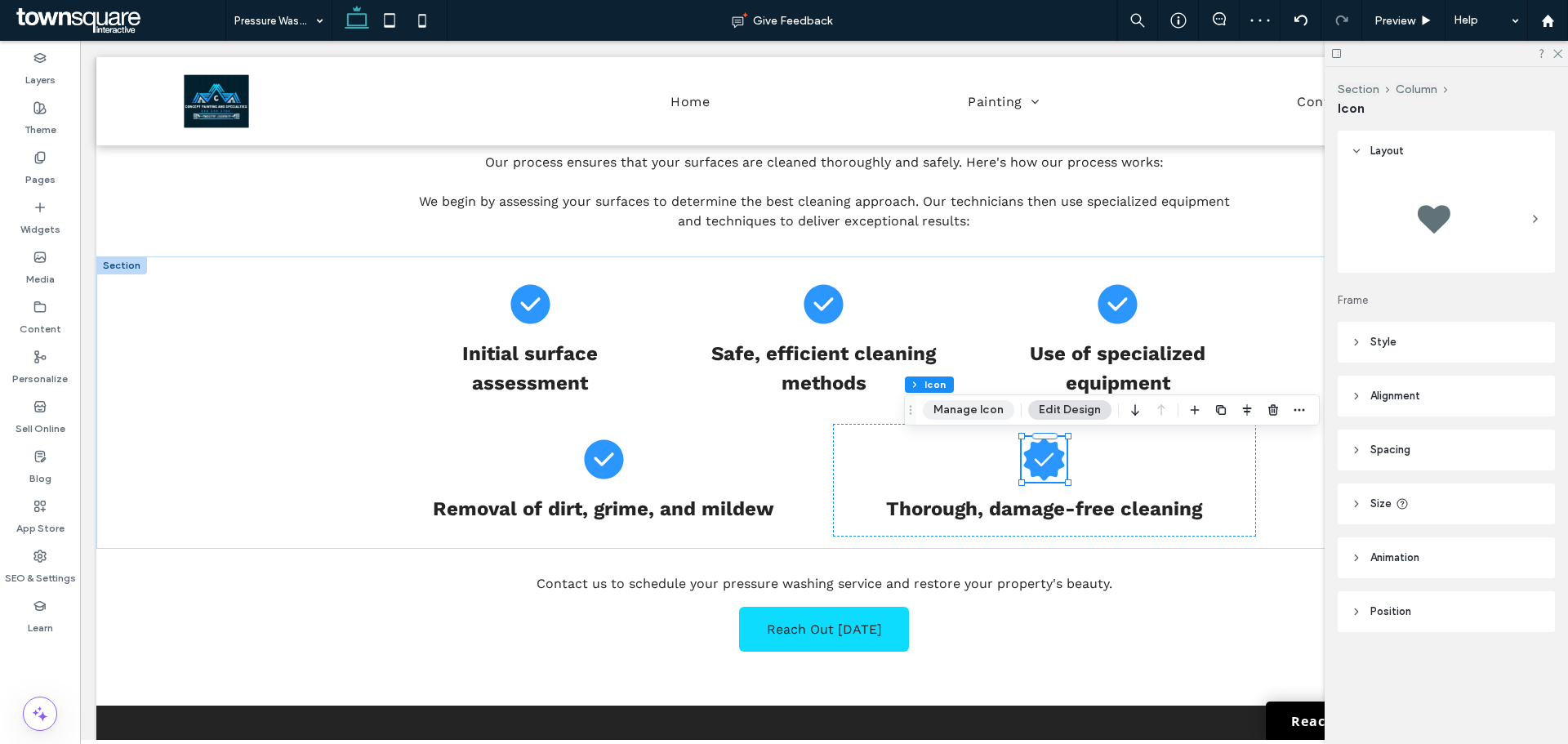
click at [963, 404] on button "Manage Icon" at bounding box center [969, 409] width 91 height 19
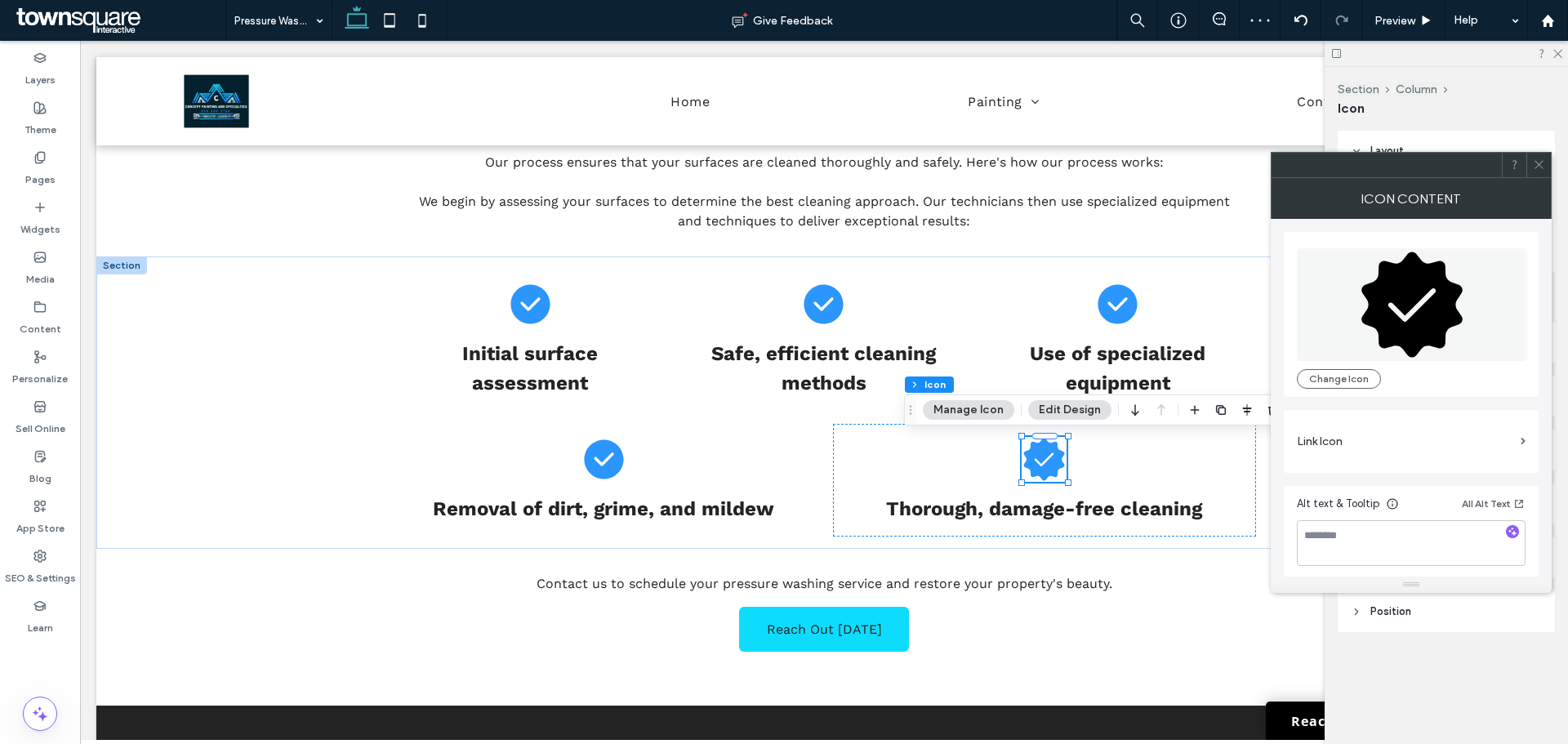
click at [1408, 298] on icon at bounding box center [1412, 303] width 101 height 105
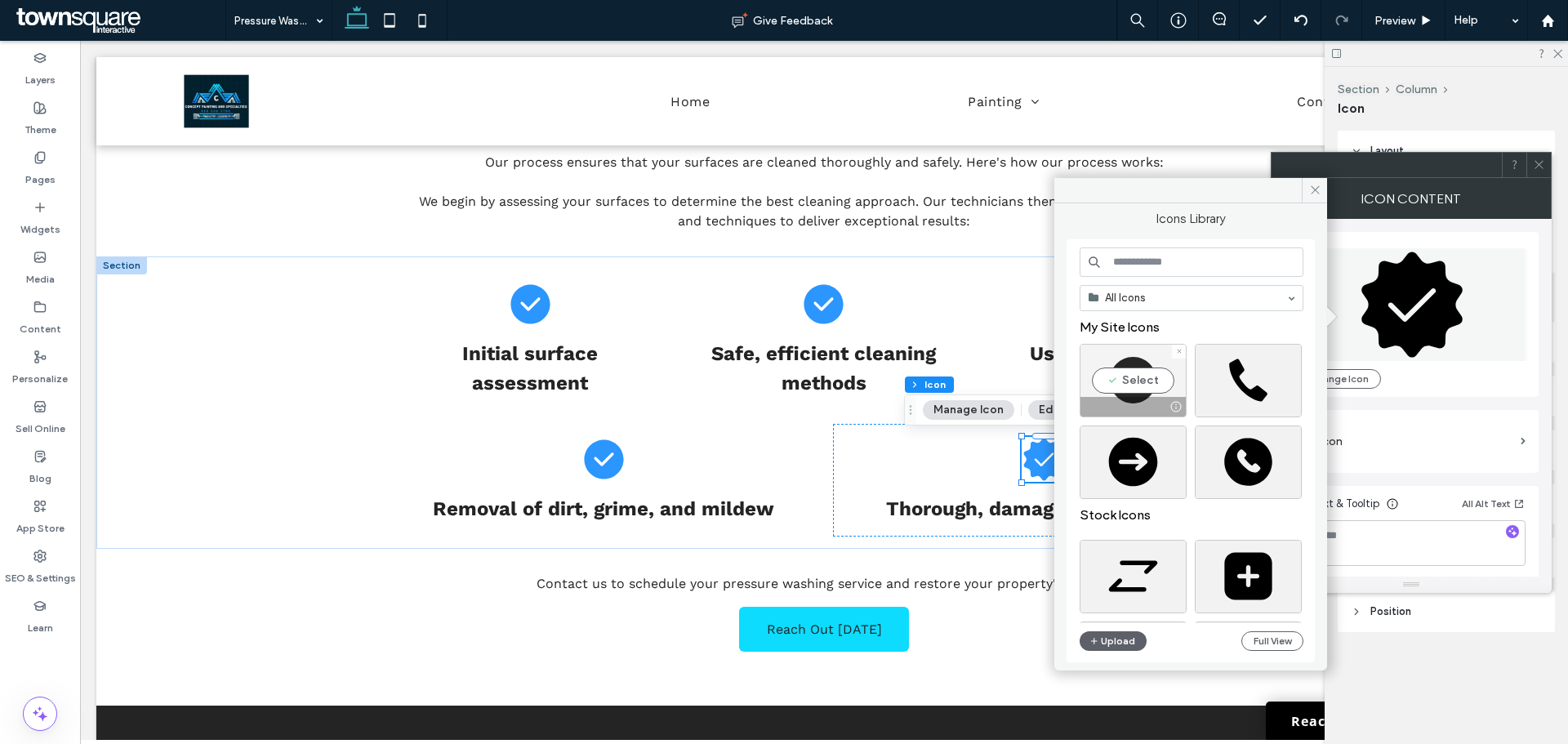
click at [1156, 385] on div "Select" at bounding box center [1132, 381] width 107 height 73
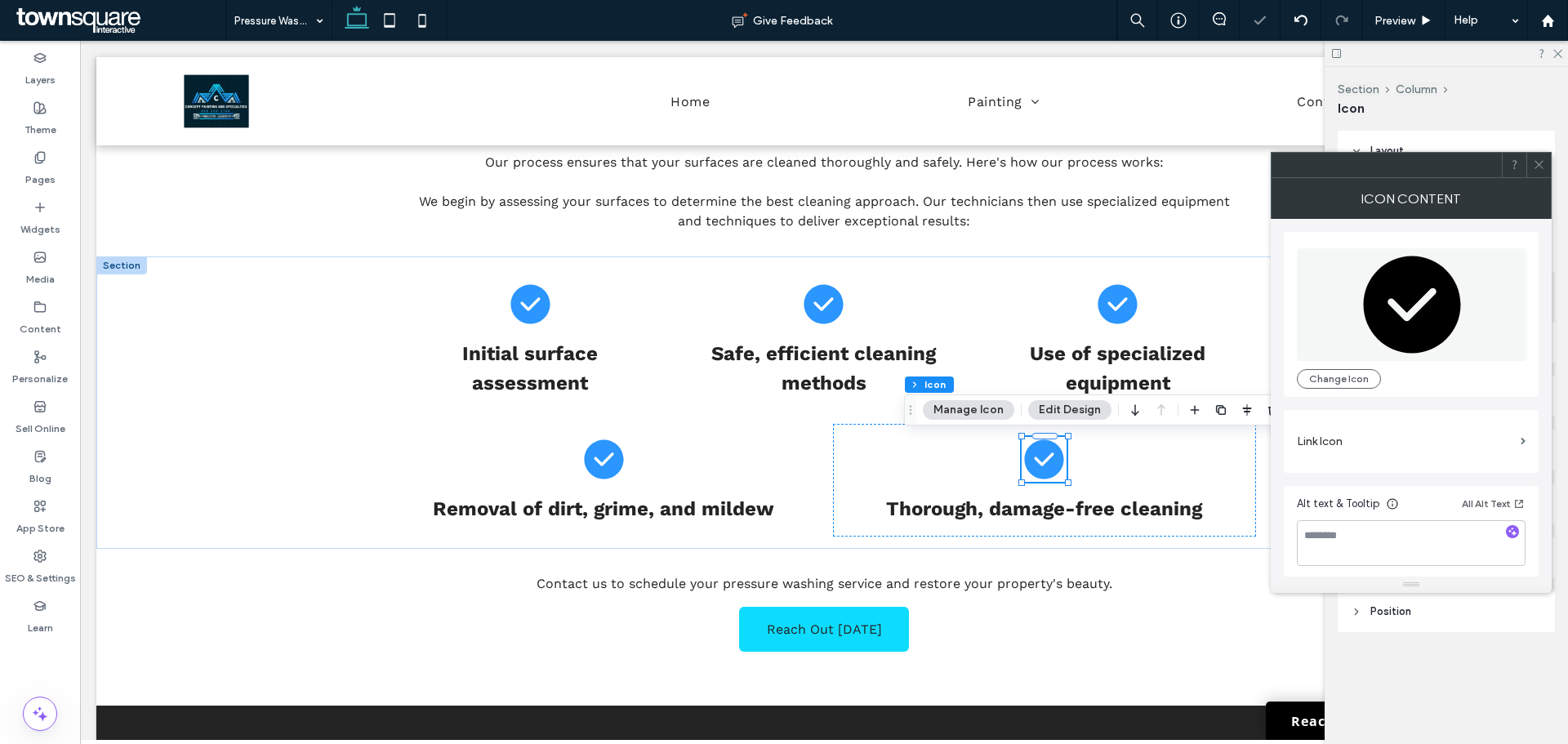
click at [1534, 178] on div "Icon Content" at bounding box center [1412, 198] width 281 height 41
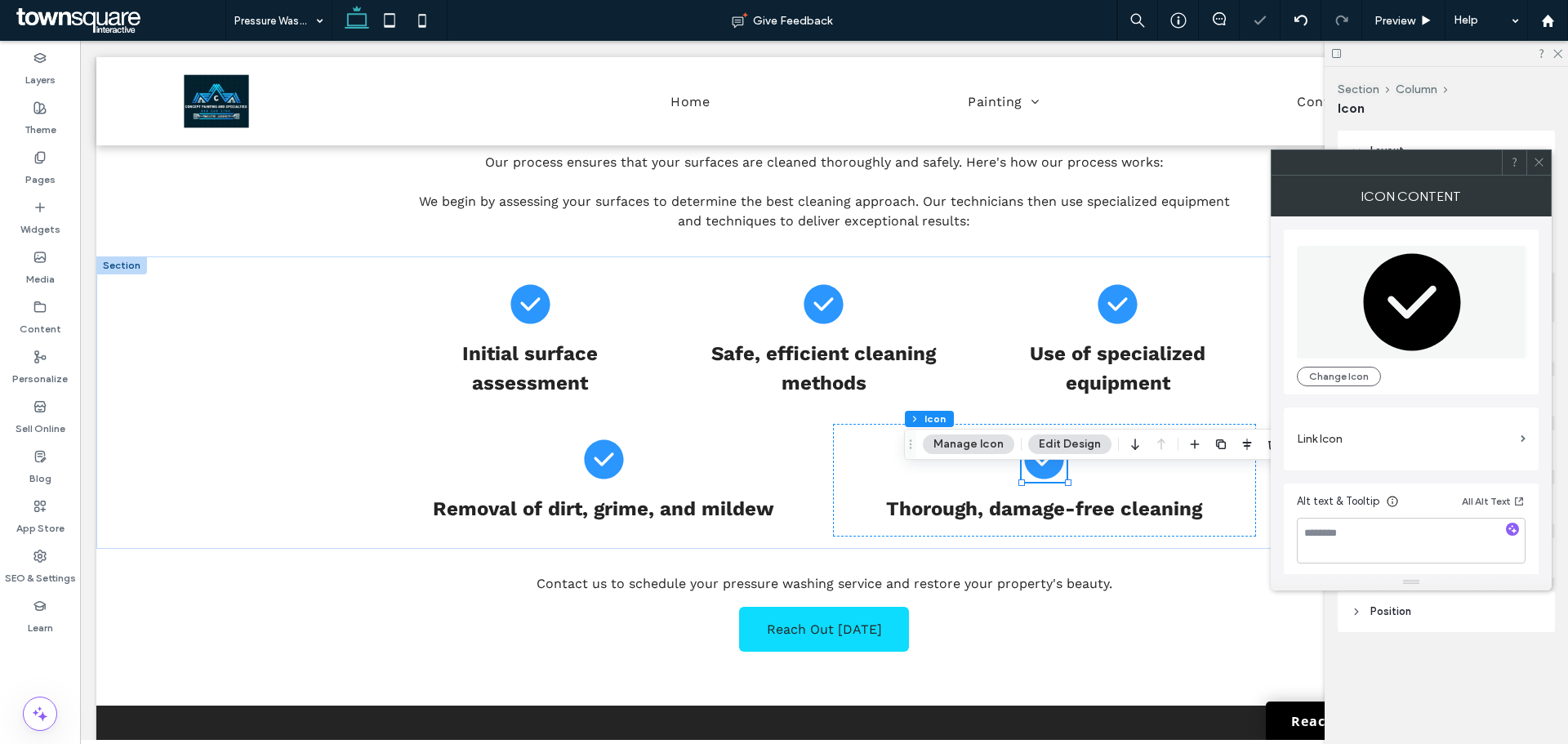
click at [1536, 169] on span at bounding box center [1539, 162] width 12 height 25
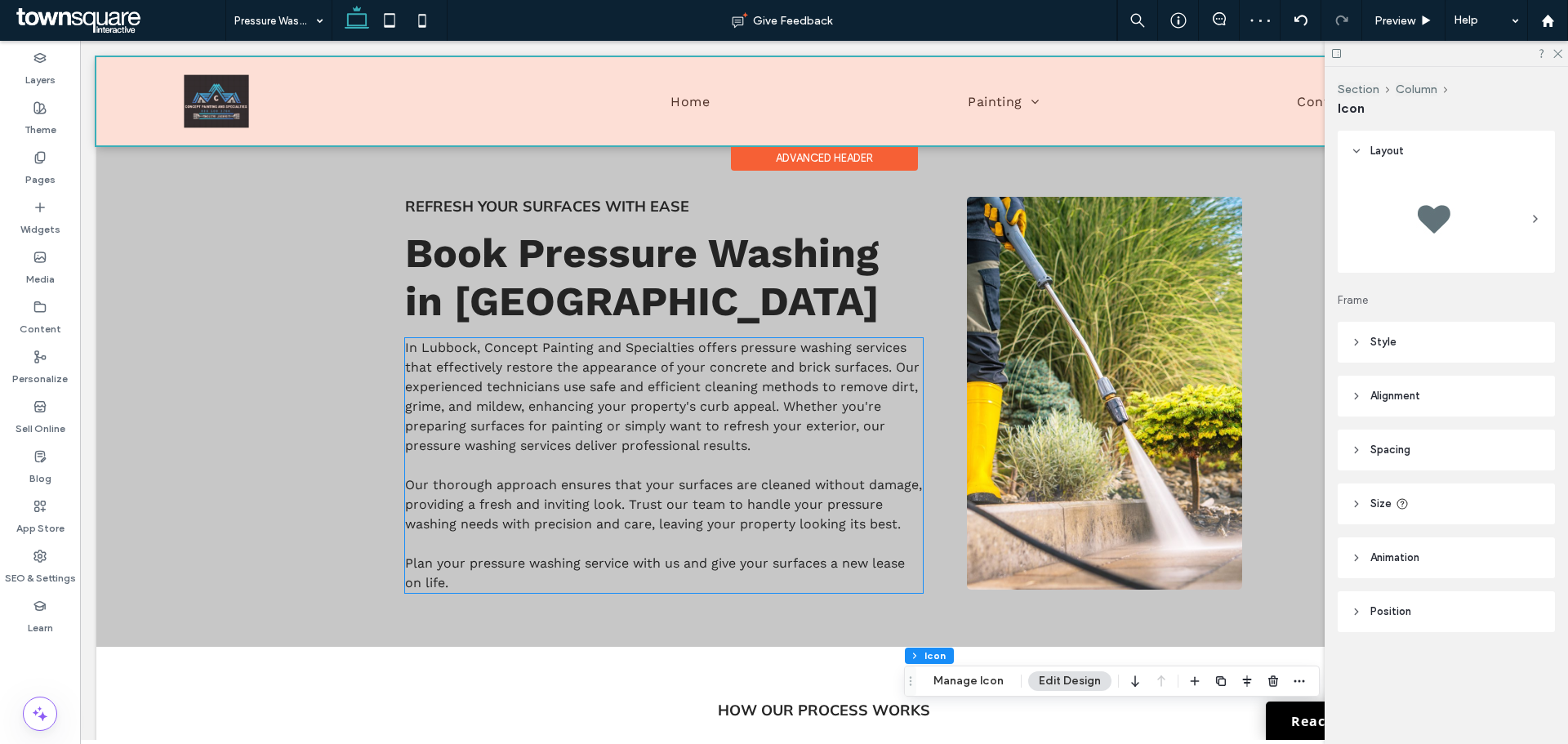
scroll to position [0, 0]
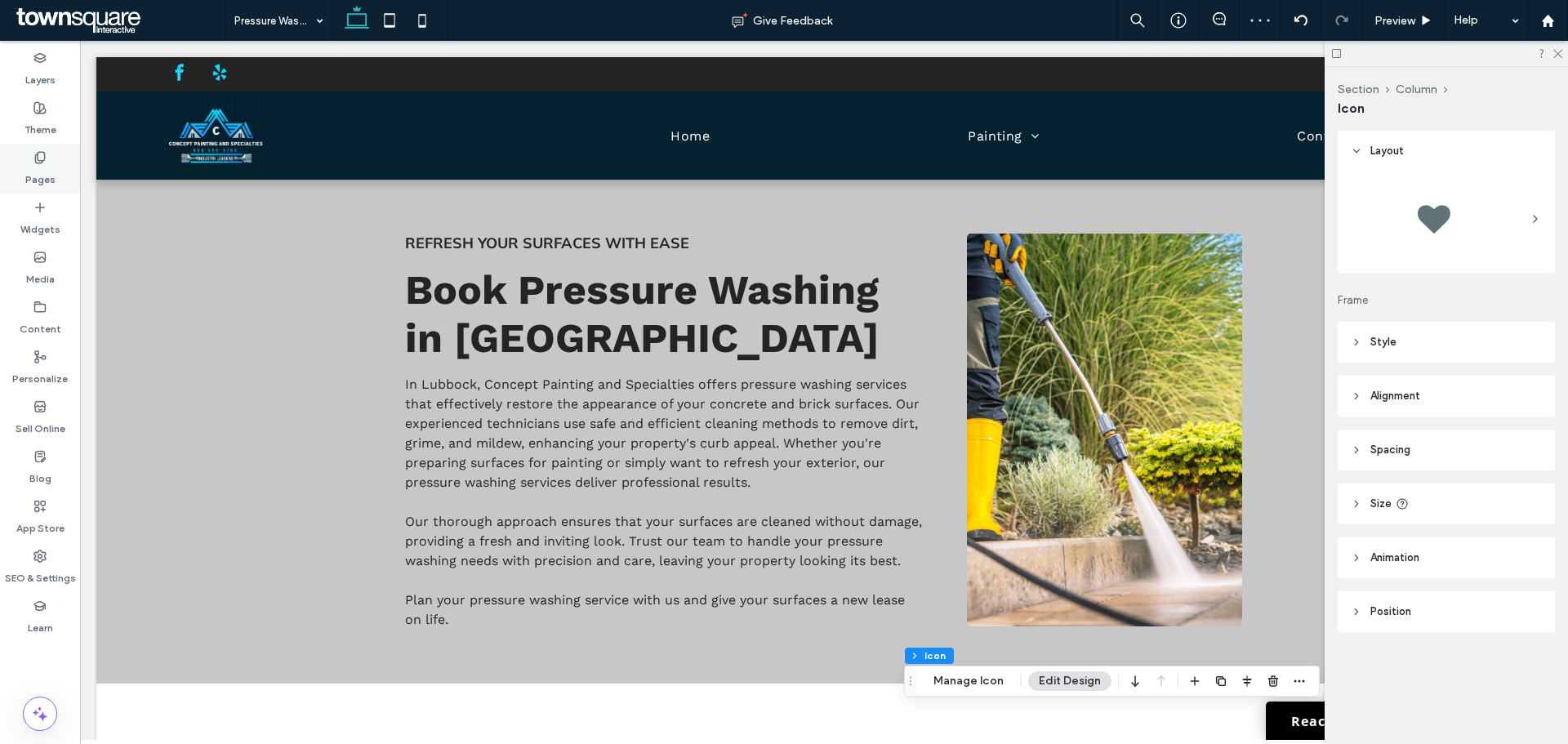
click at [35, 159] on use at bounding box center [39, 157] width 9 height 11
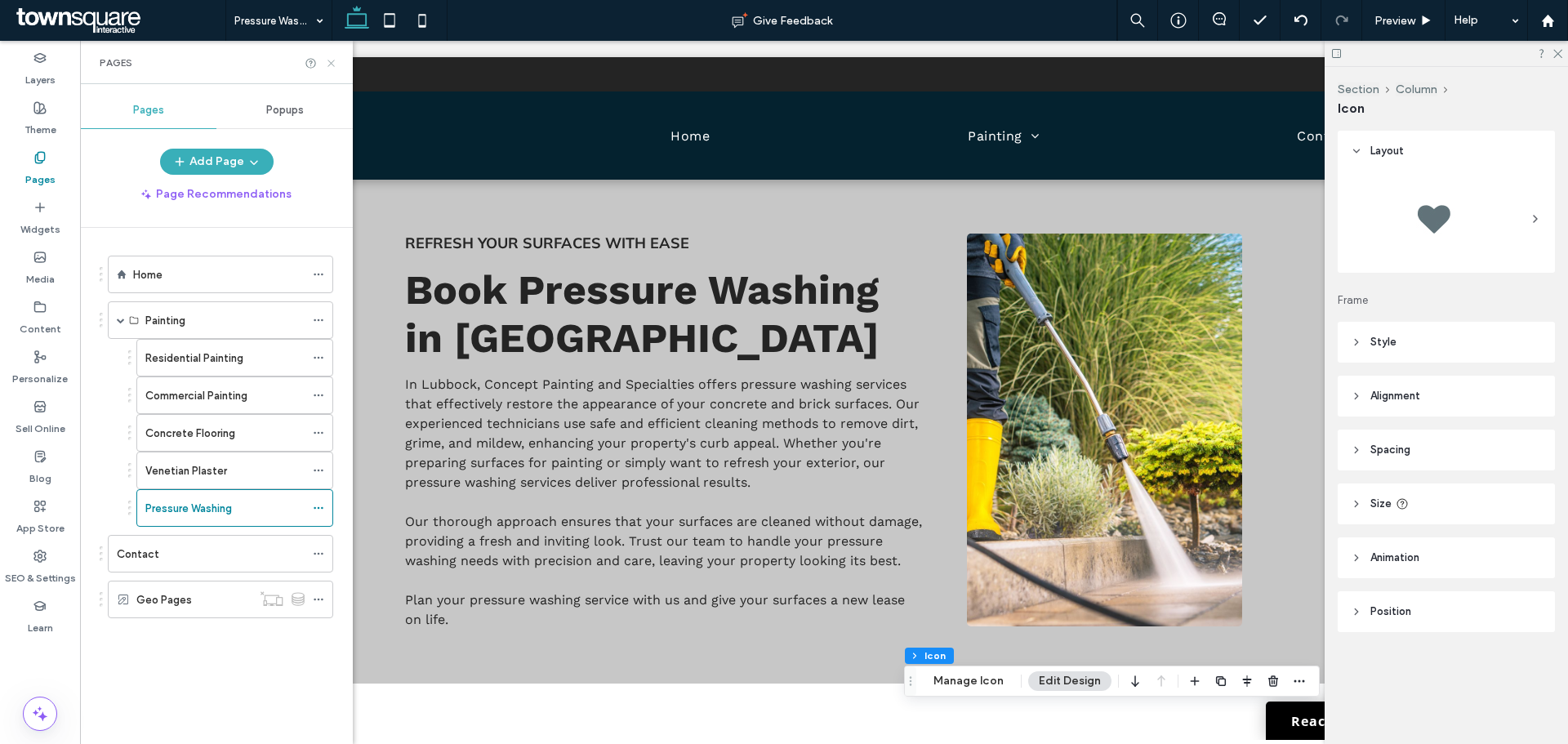
drag, startPoint x: 327, startPoint y: 68, endPoint x: 375, endPoint y: 32, distance: 60.0
click at [327, 68] on icon at bounding box center [331, 63] width 12 height 12
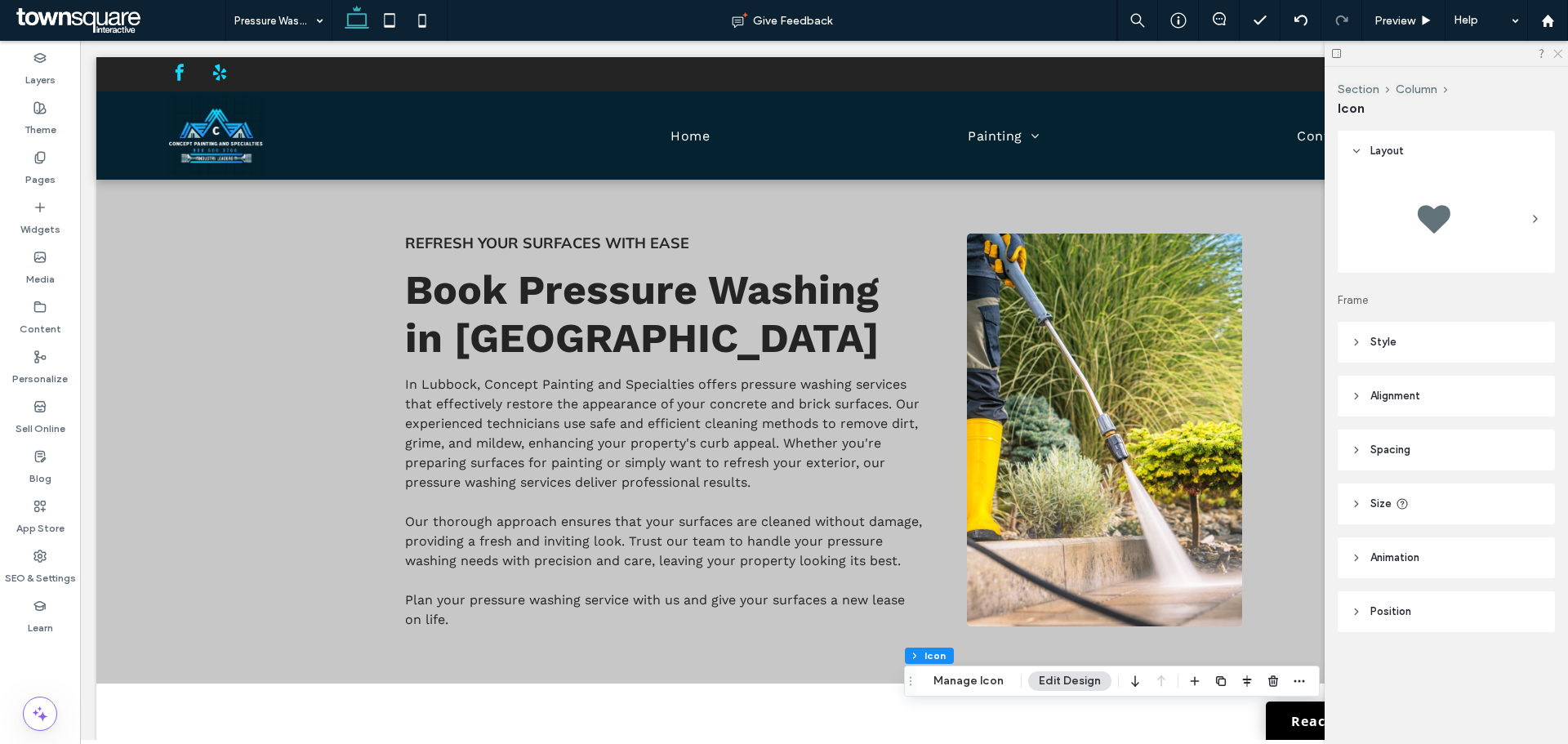
click at [1555, 58] on div at bounding box center [1447, 54] width 244 height 26
click at [1562, 54] on icon at bounding box center [1557, 53] width 11 height 11
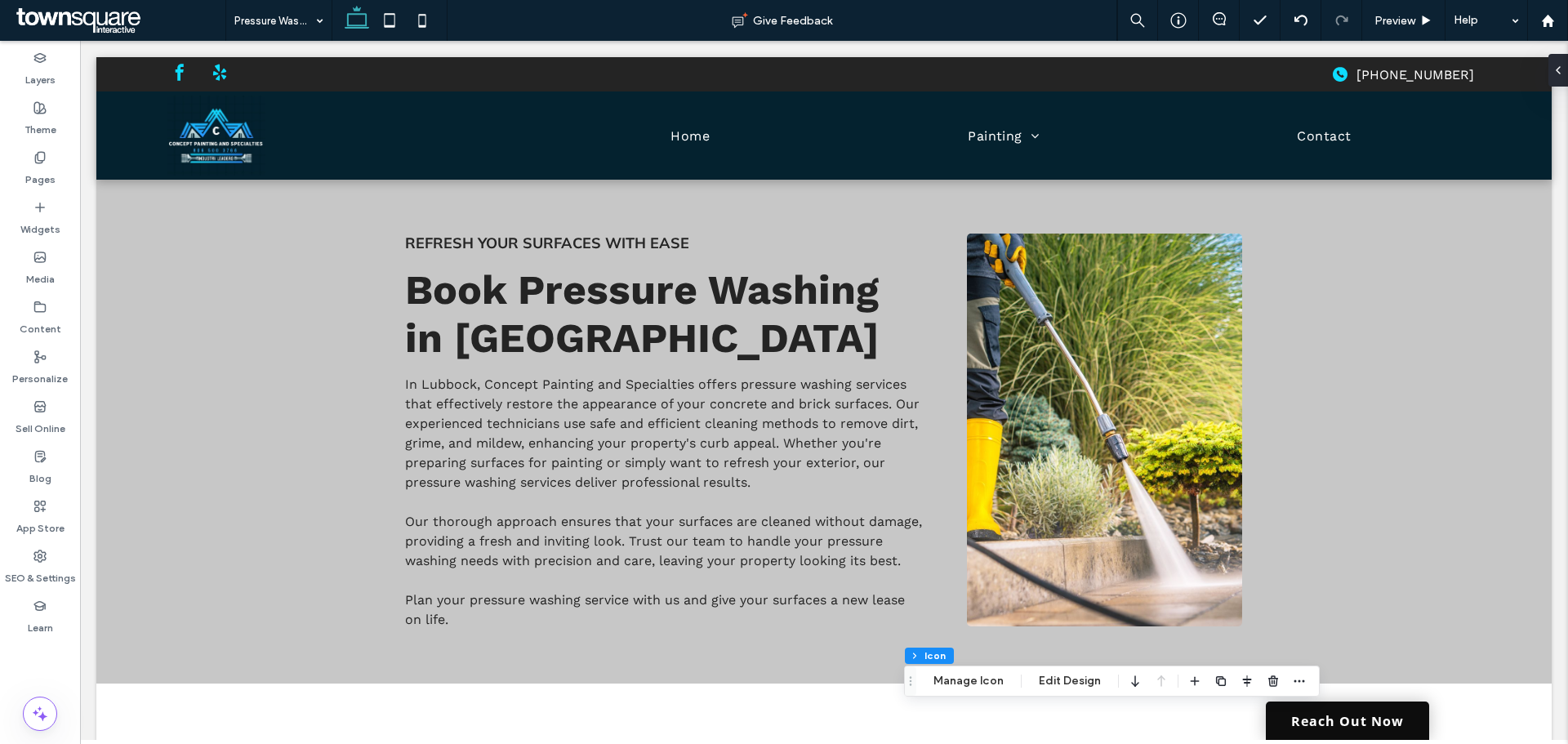
click at [1330, 731] on link "Reach Out Now" at bounding box center [1347, 720] width 163 height 38
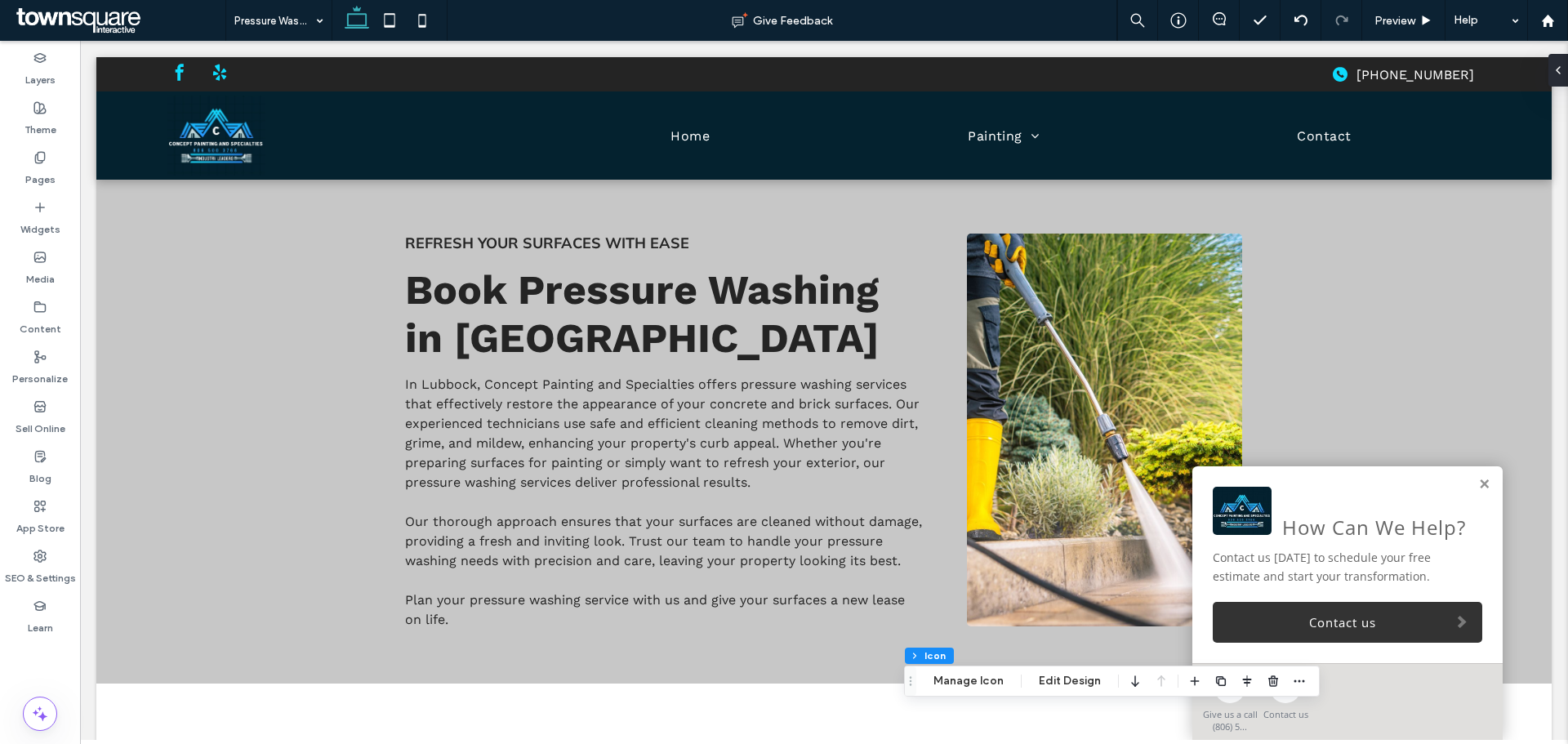
click at [1340, 507] on div "How Can We Help?" at bounding box center [1347, 514] width 269 height 55
click at [1358, 613] on link "Contact us" at bounding box center [1347, 622] width 269 height 41
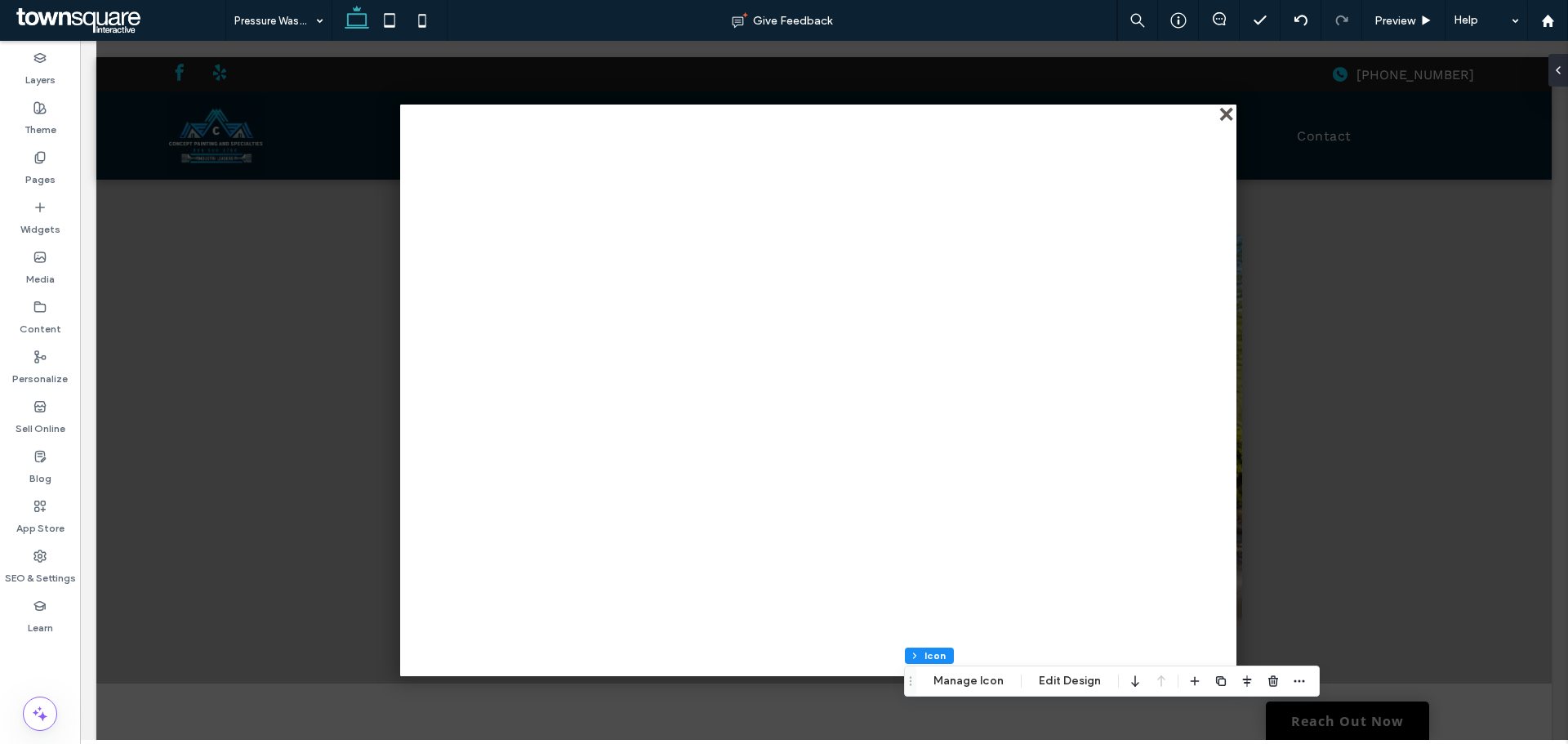
click at [1222, 115] on div "close" at bounding box center [1227, 115] width 12 height 12
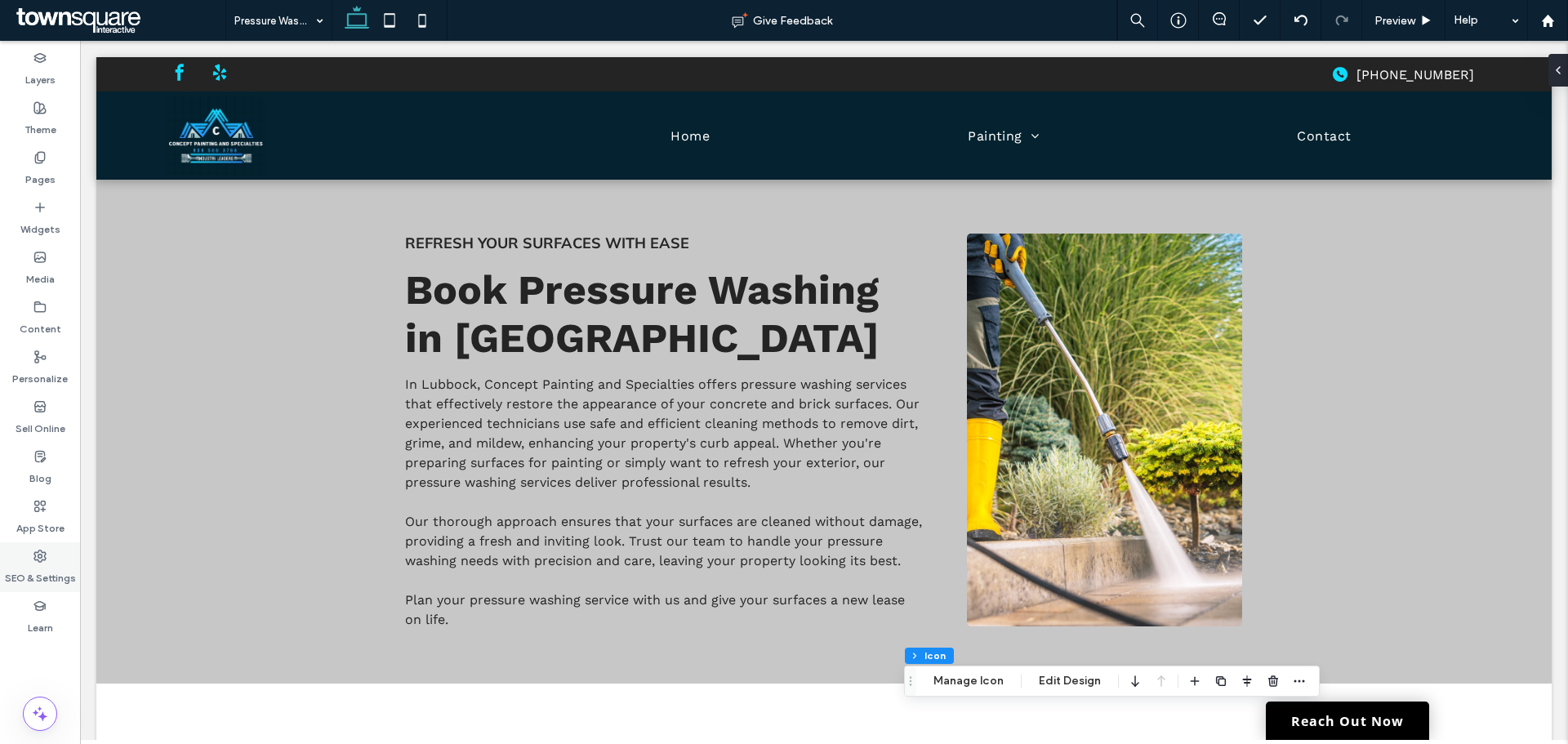
click at [28, 574] on label "SEO & Settings" at bounding box center [40, 573] width 71 height 23
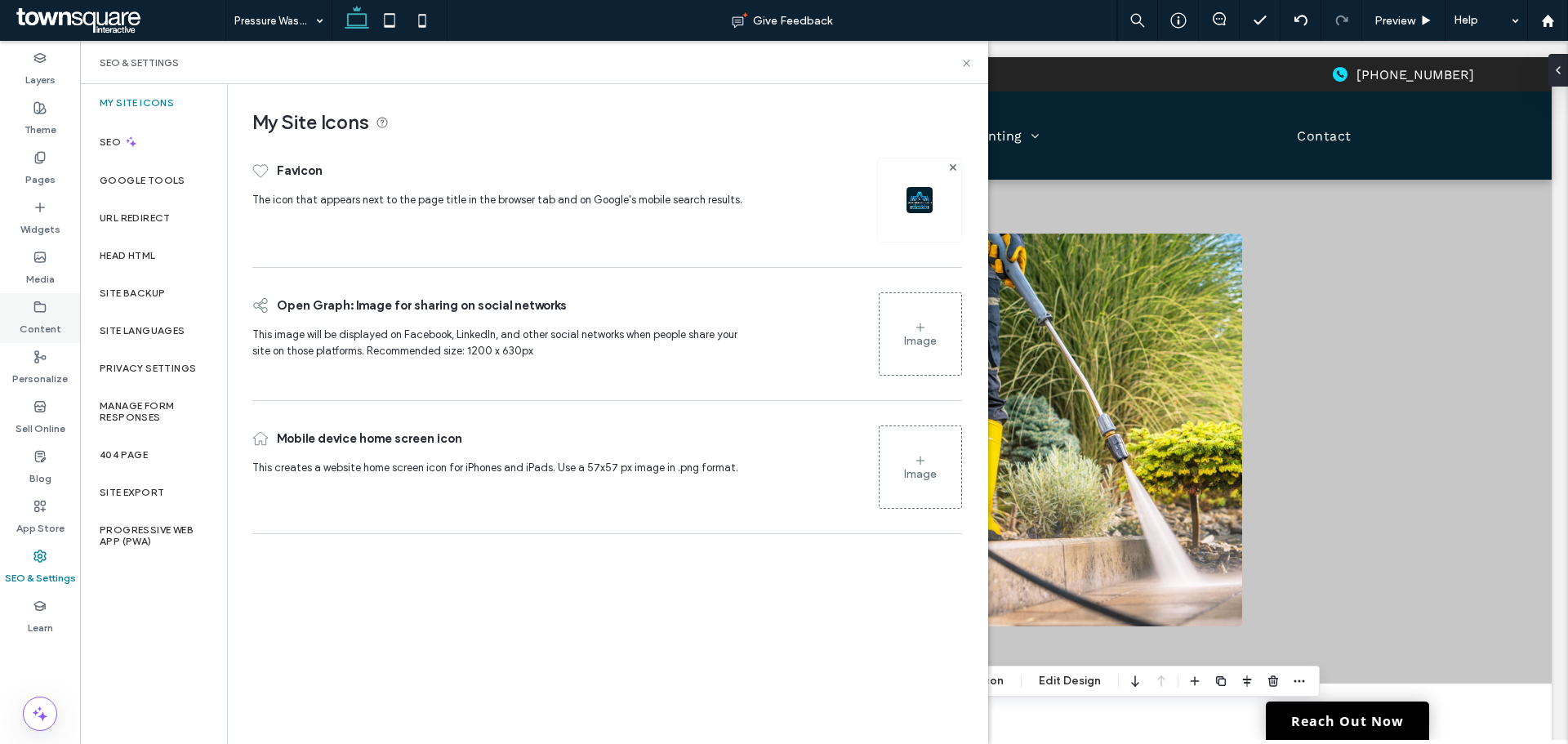
click at [47, 303] on div "Content" at bounding box center [40, 318] width 80 height 50
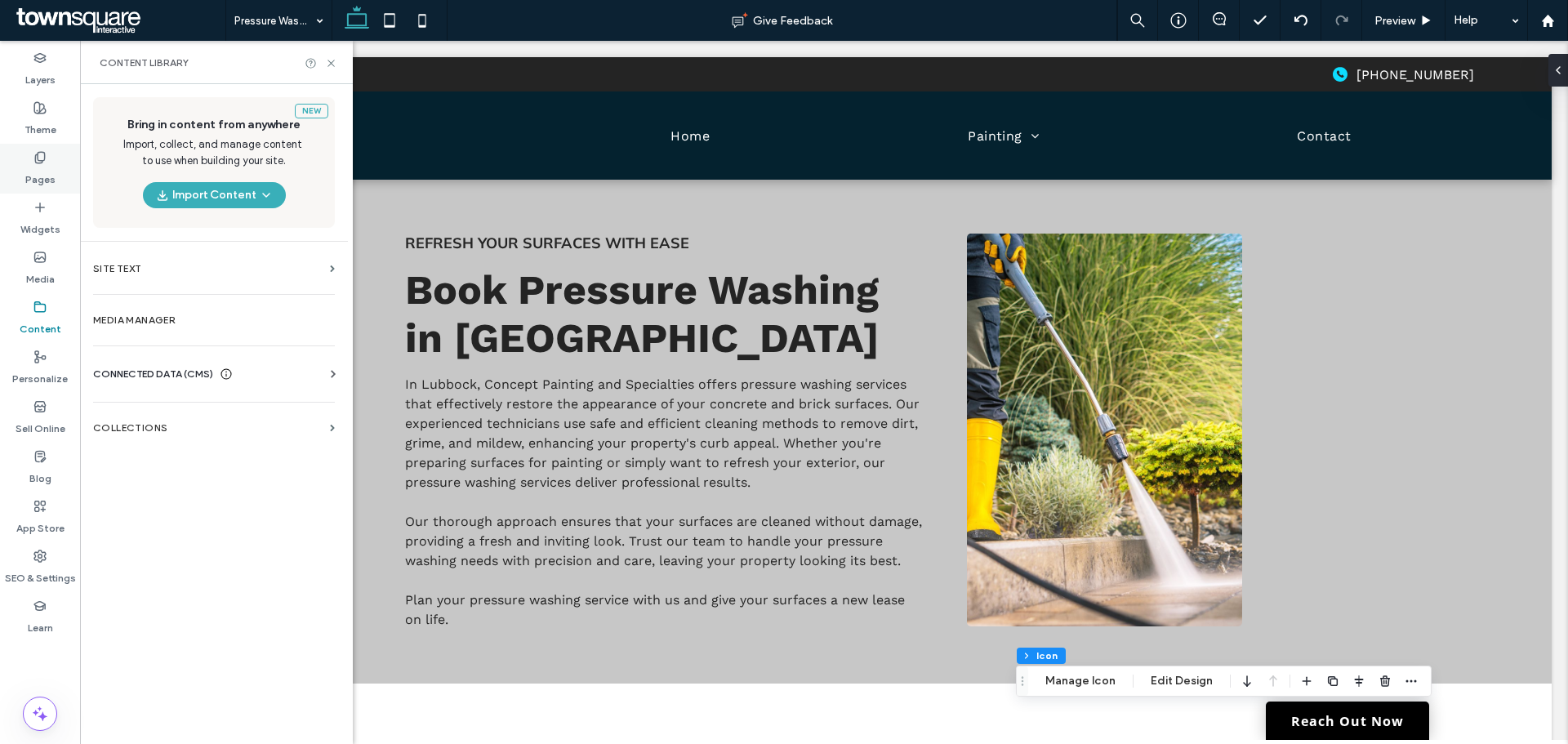
click at [38, 168] on label "Pages" at bounding box center [40, 175] width 30 height 23
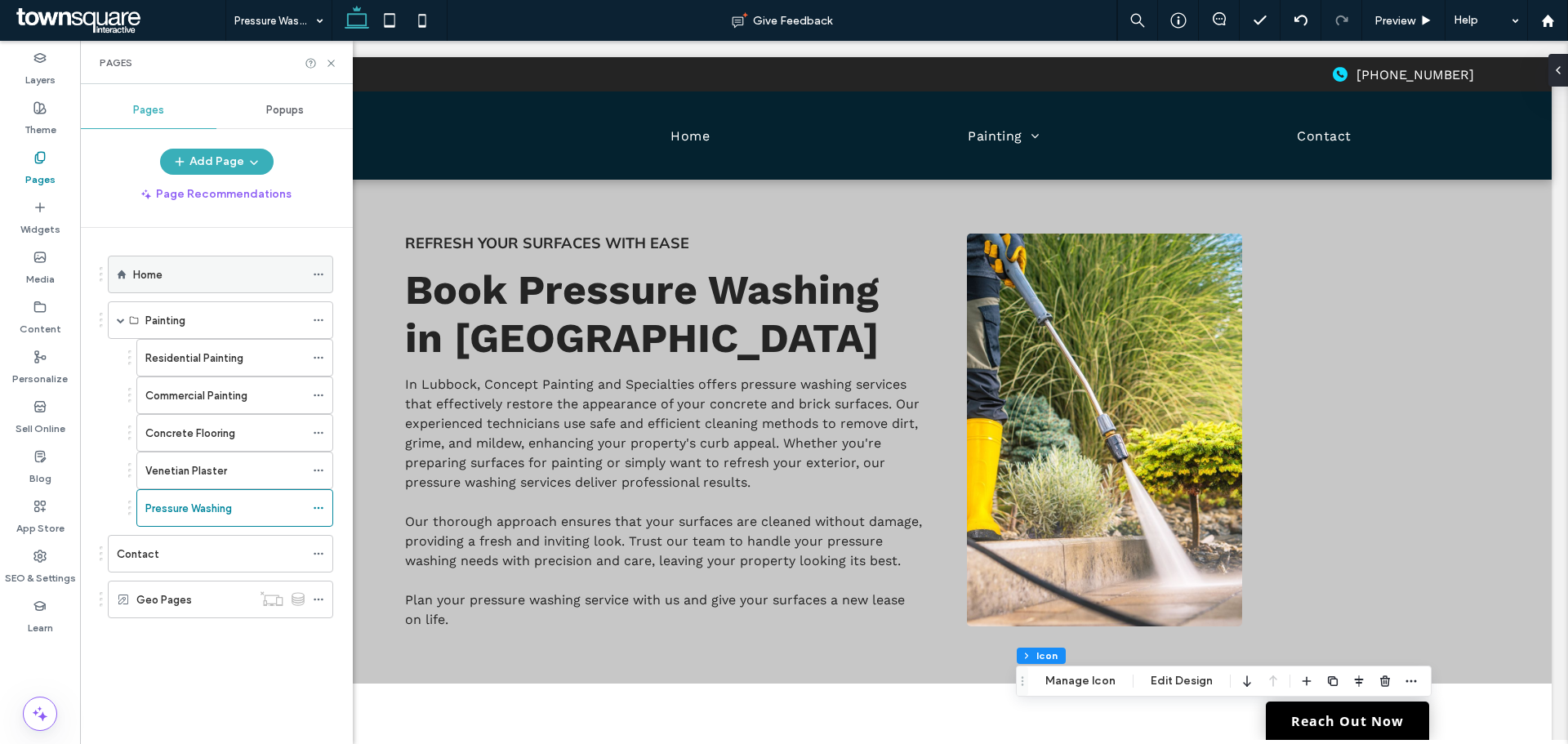
click at [174, 267] on div "Home" at bounding box center [219, 275] width 172 height 17
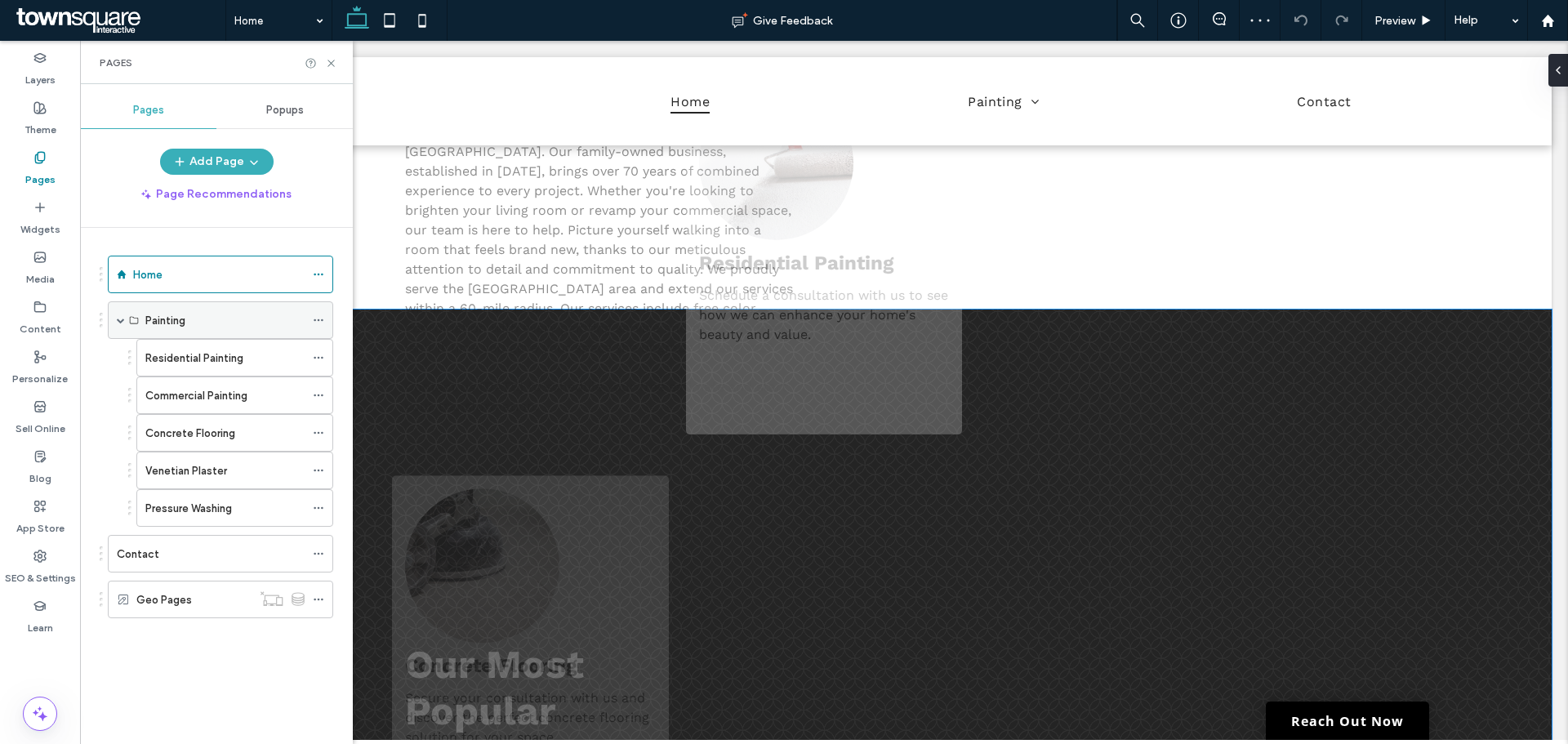
scroll to position [1633, 0]
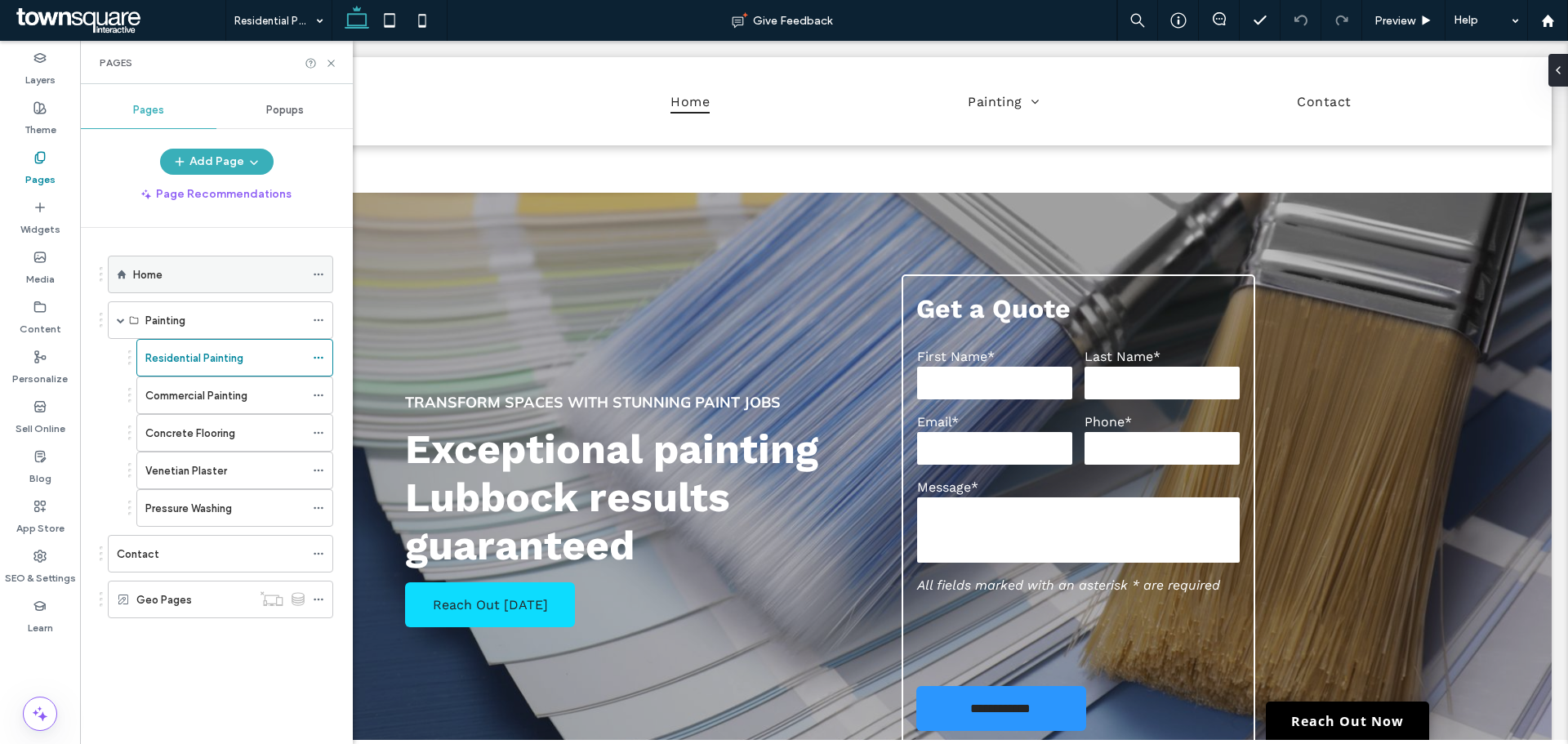
click at [192, 278] on div "Home" at bounding box center [219, 275] width 172 height 17
click at [333, 64] on icon at bounding box center [331, 63] width 12 height 12
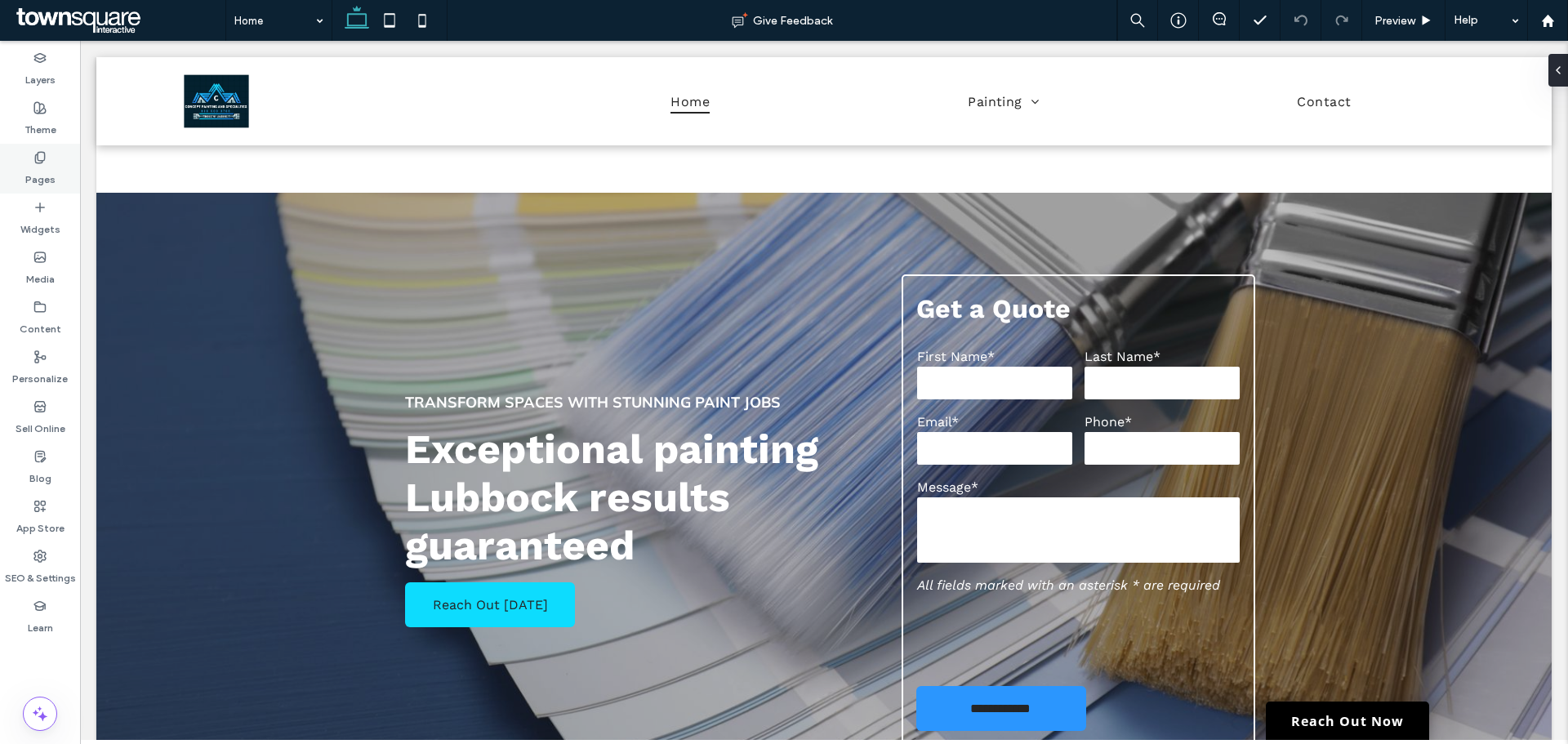
click at [26, 181] on label "Pages" at bounding box center [40, 175] width 30 height 23
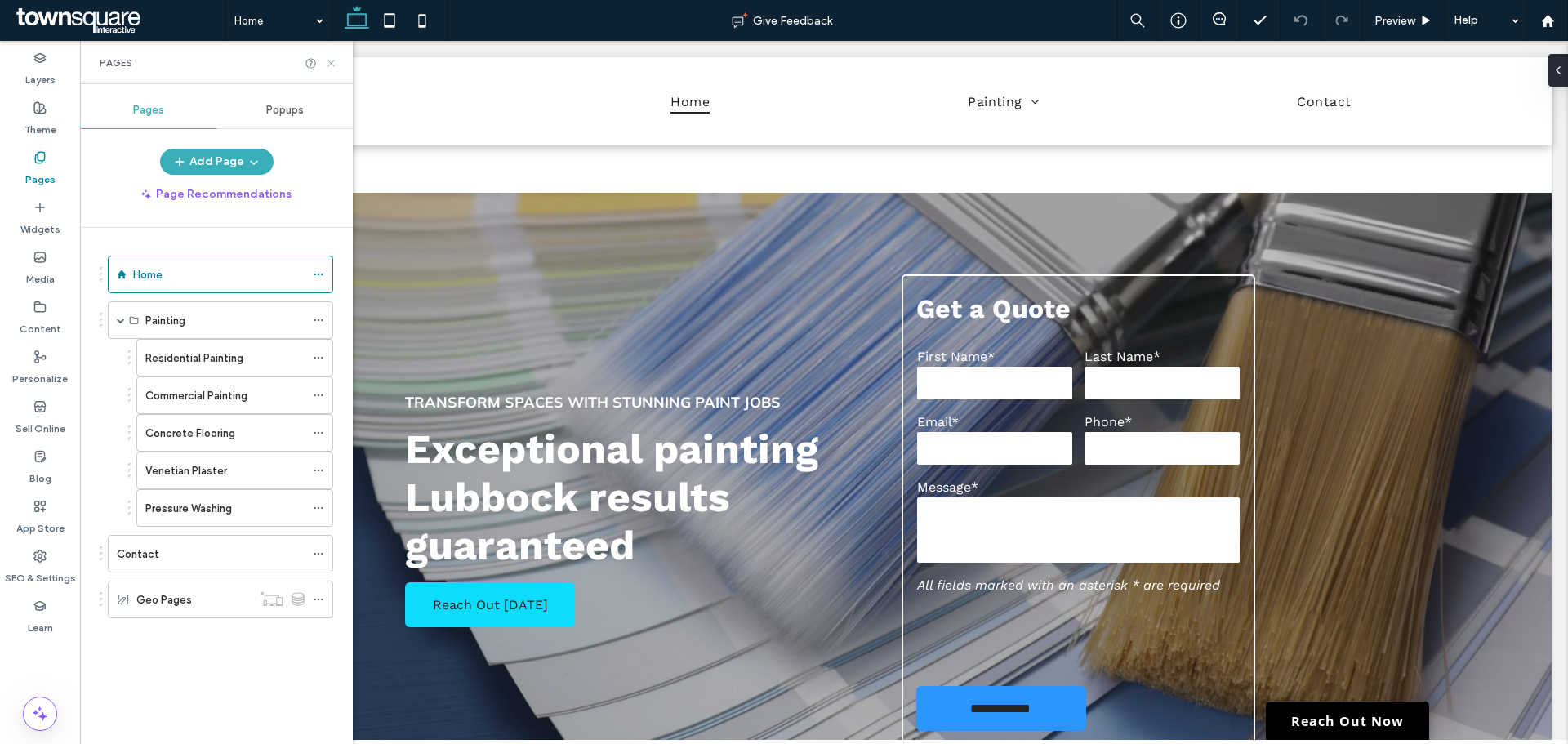
click at [332, 66] on icon at bounding box center [331, 63] width 12 height 12
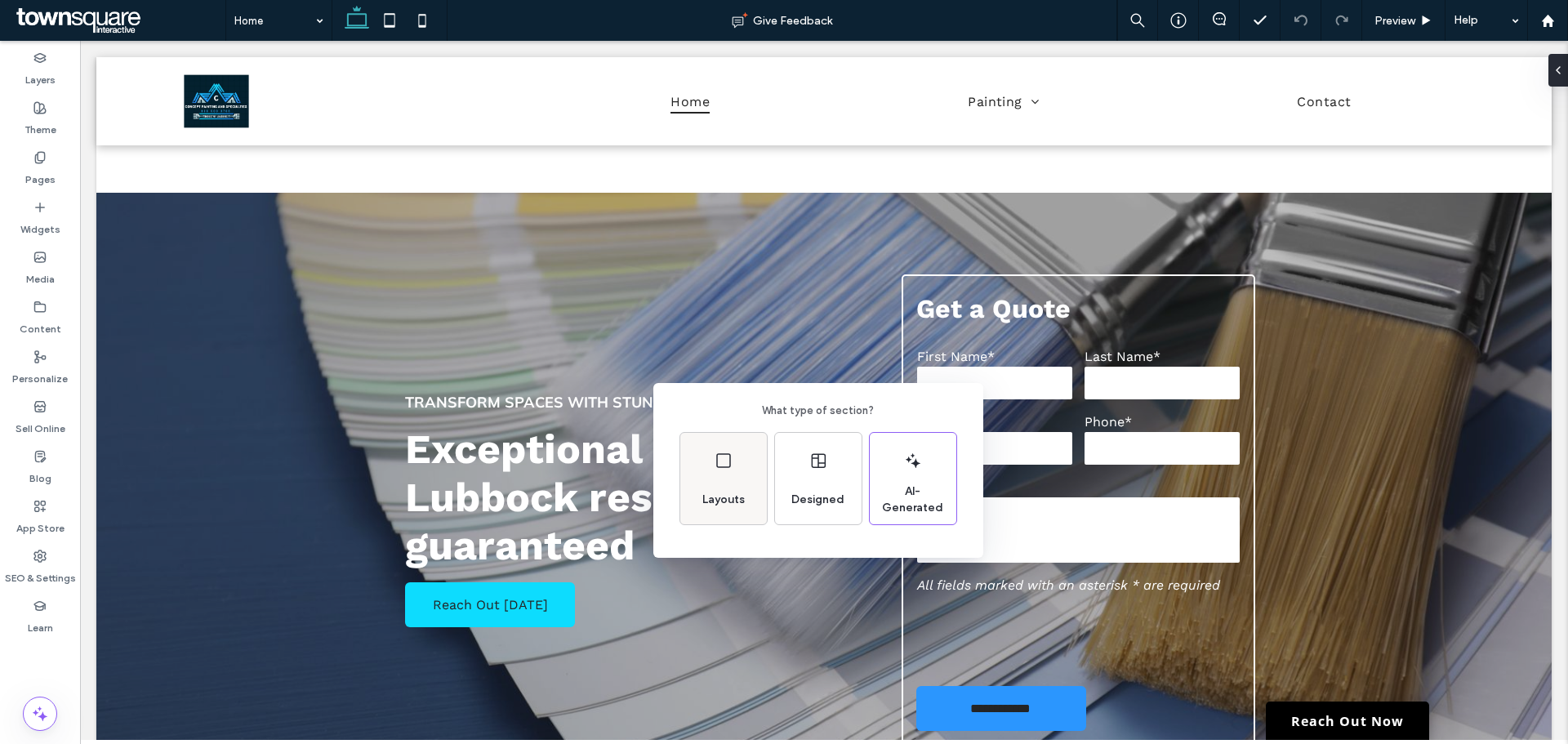
click at [733, 480] on div "Layouts" at bounding box center [723, 478] width 87 height 91
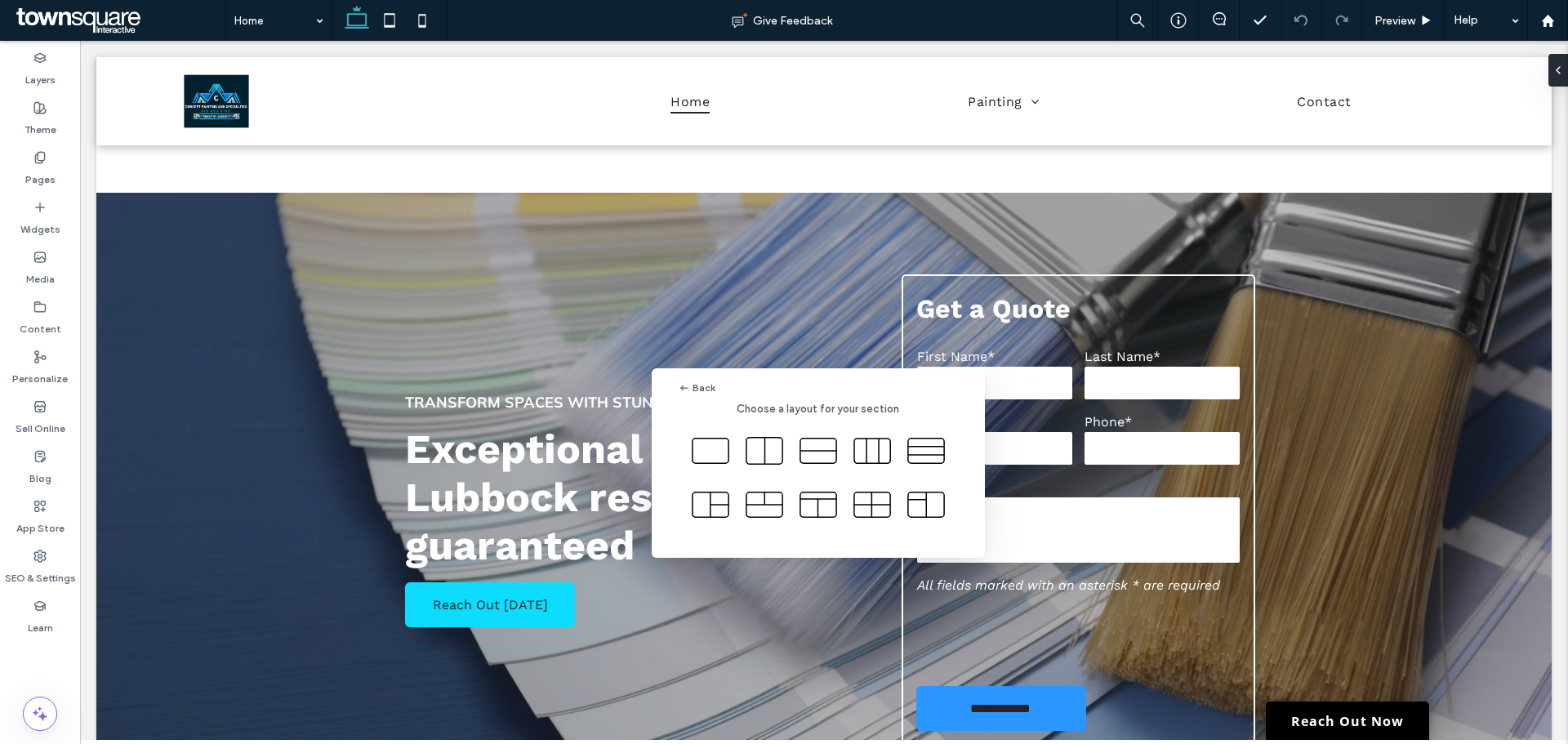
click at [801, 584] on div "Back Choose a layout for your section" at bounding box center [784, 412] width 1568 height 823
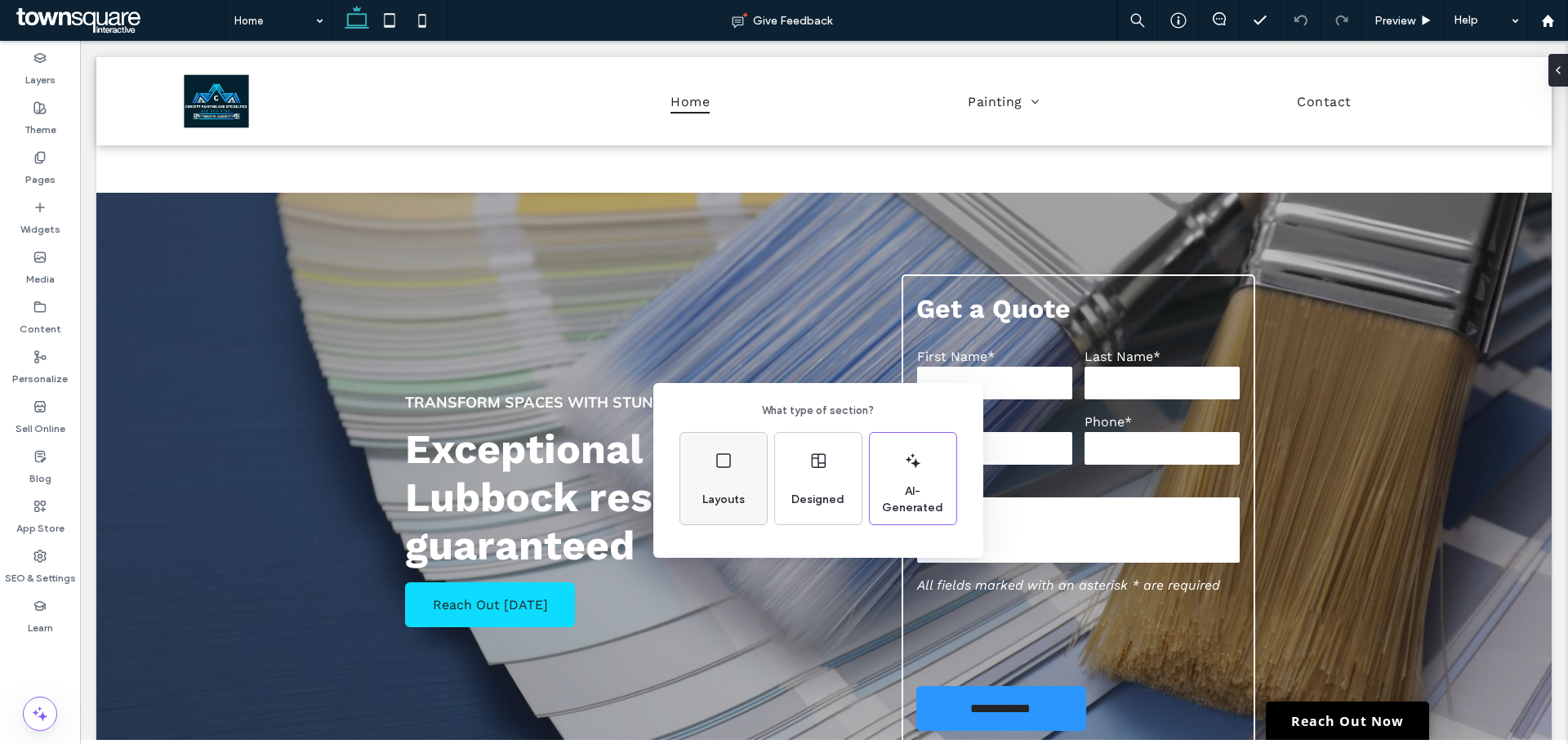
click at [731, 481] on div "Layouts" at bounding box center [723, 478] width 87 height 91
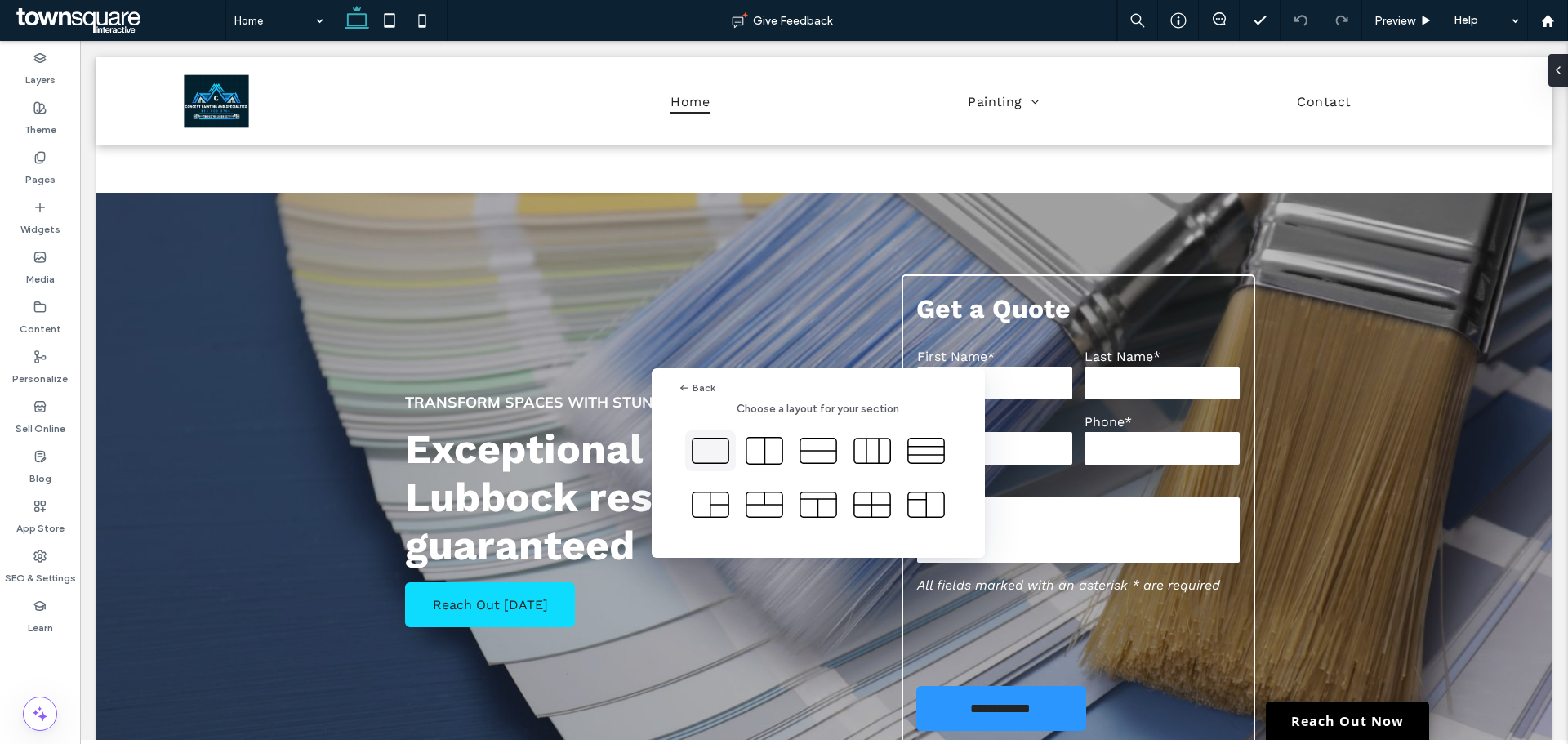
click at [692, 446] on use at bounding box center [710, 450] width 36 height 25
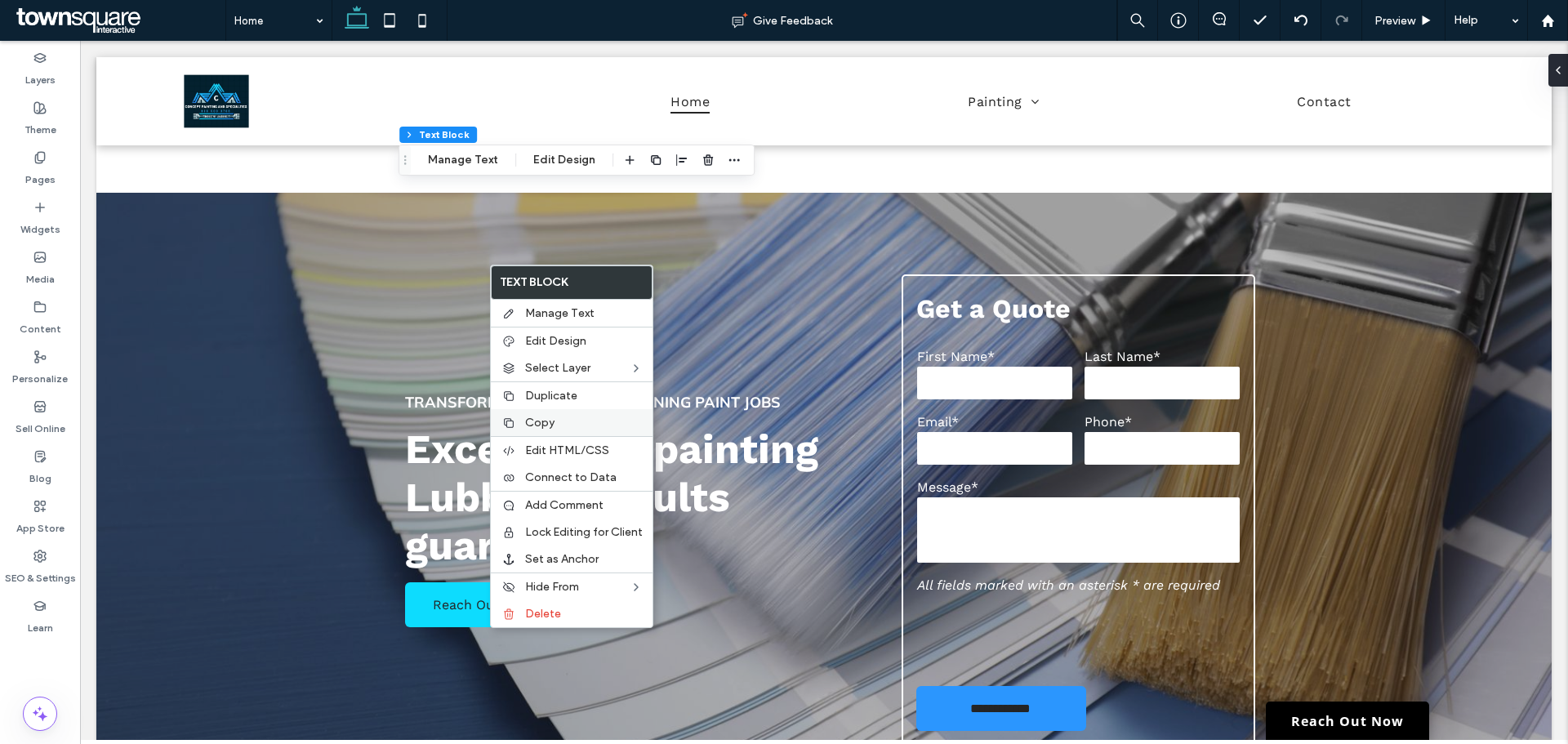
click at [532, 419] on span "Copy" at bounding box center [540, 422] width 29 height 14
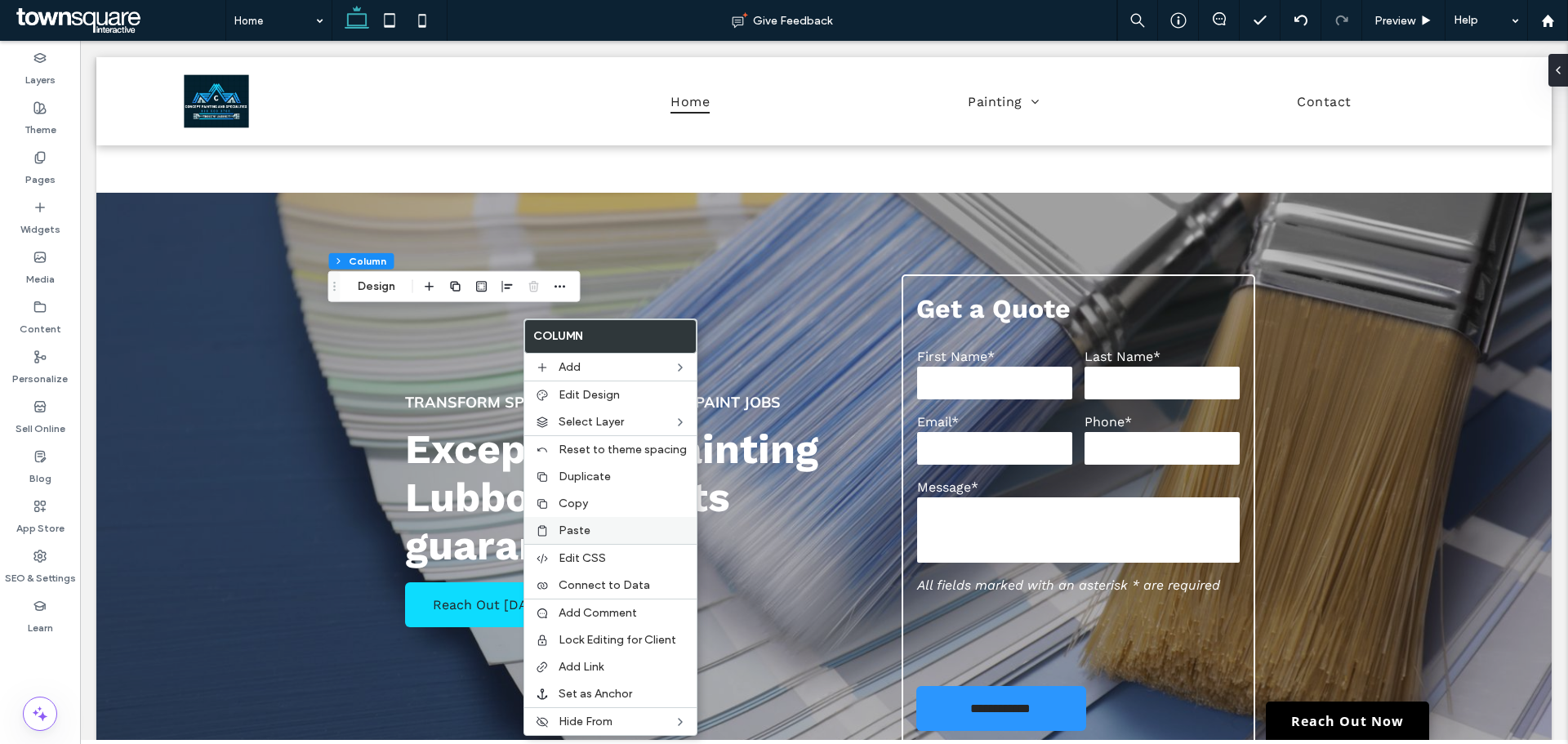
click at [595, 525] on label "Paste" at bounding box center [623, 529] width 128 height 14
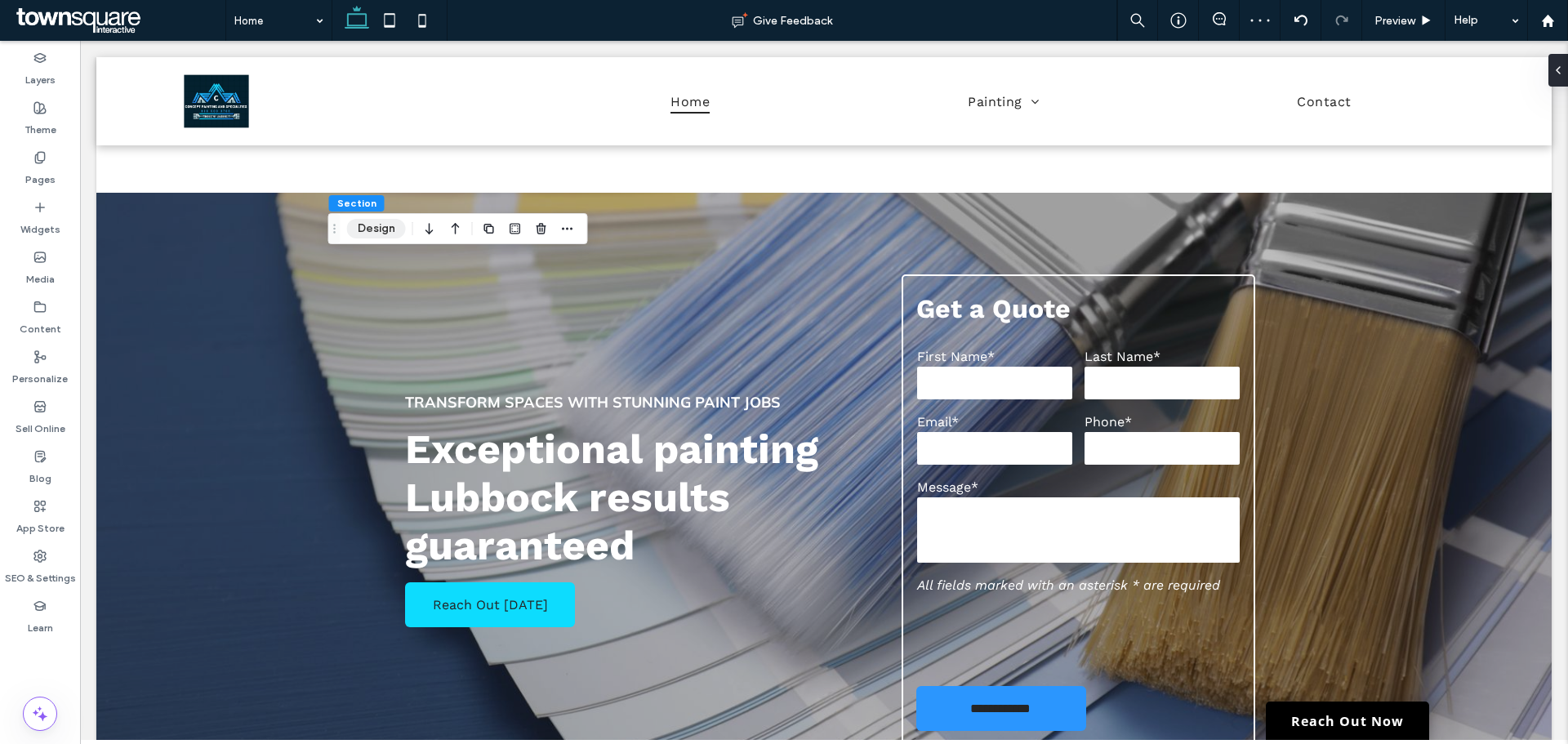
click at [367, 222] on button "Design" at bounding box center [376, 228] width 58 height 19
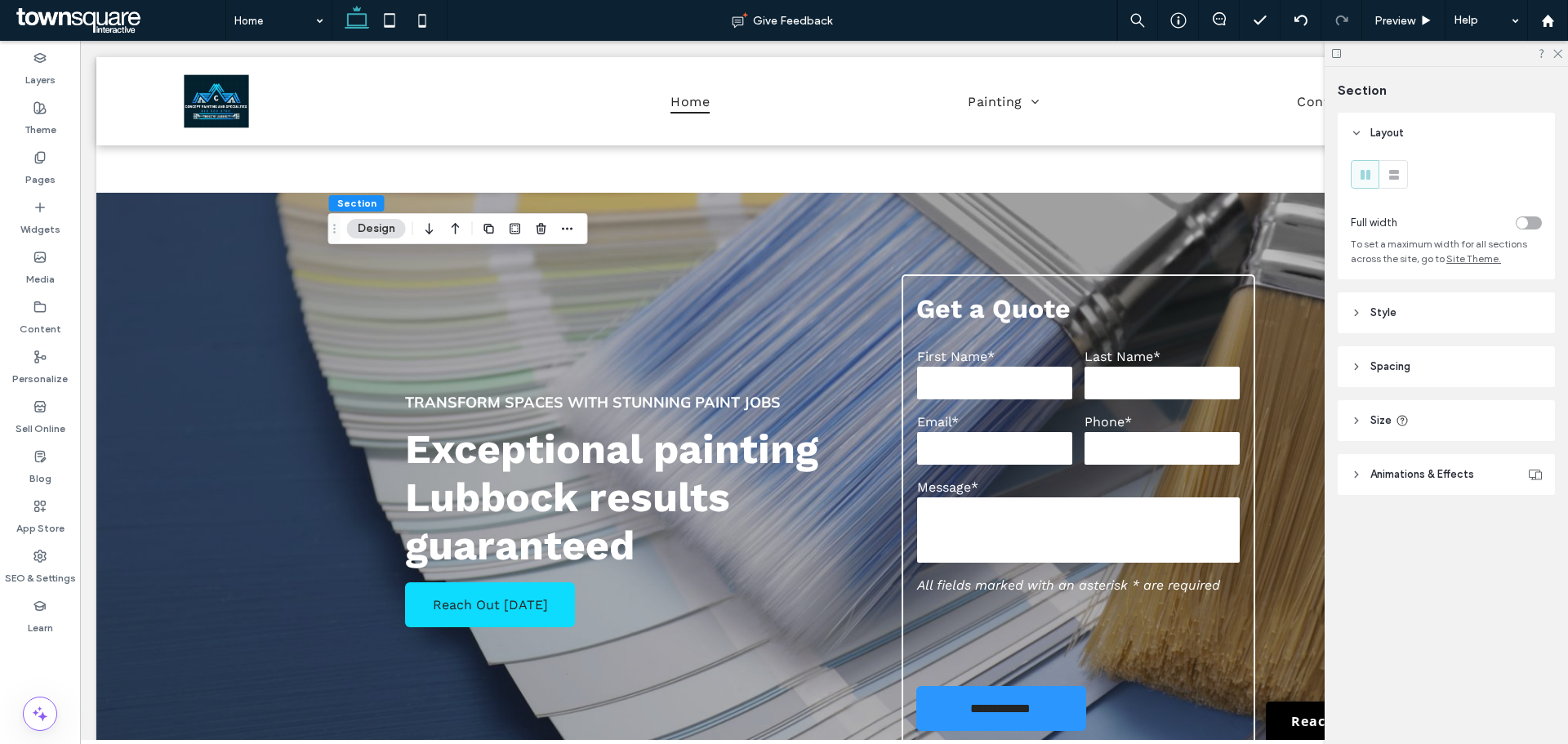
click at [1467, 479] on span "Animations & Effects" at bounding box center [1423, 475] width 104 height 16
click at [1456, 476] on span "Animations & Effects" at bounding box center [1423, 475] width 104 height 16
click at [1398, 330] on header "Style" at bounding box center [1447, 312] width 217 height 41
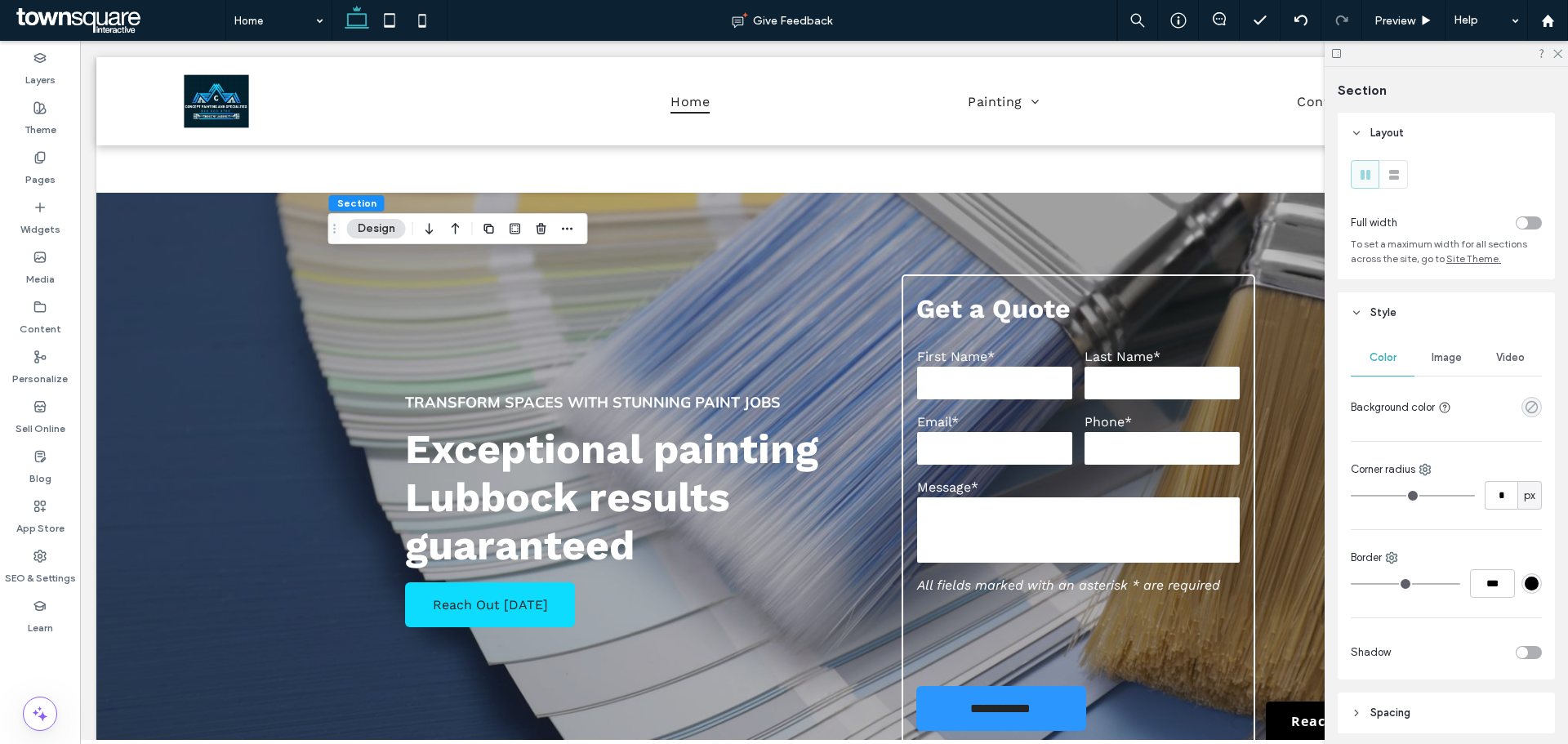
click at [1525, 403] on icon "rgba(0, 0, 0, 0)" at bounding box center [1531, 406] width 14 height 14
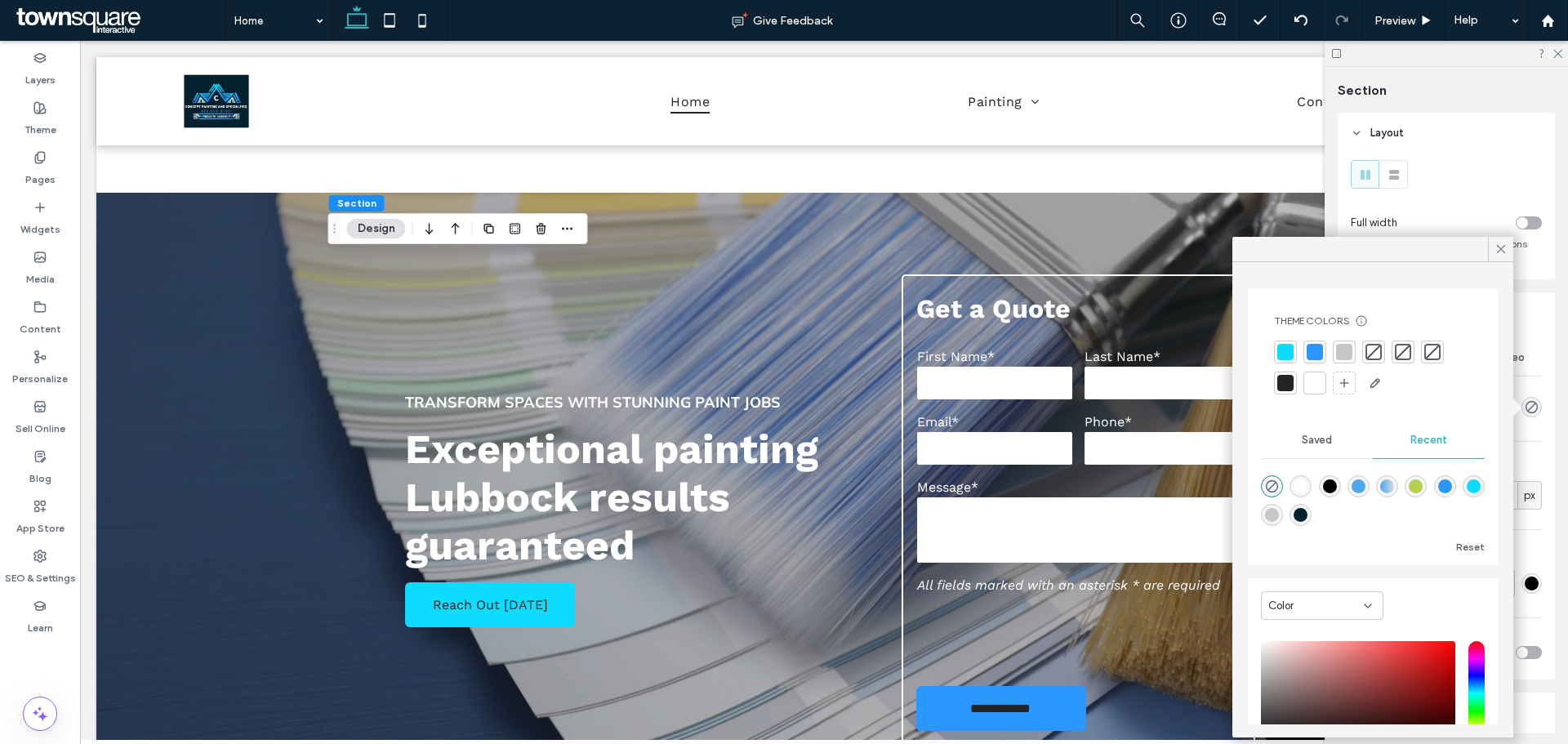
click at [1319, 347] on div at bounding box center [1315, 352] width 16 height 16
click at [1504, 254] on icon at bounding box center [1501, 249] width 15 height 15
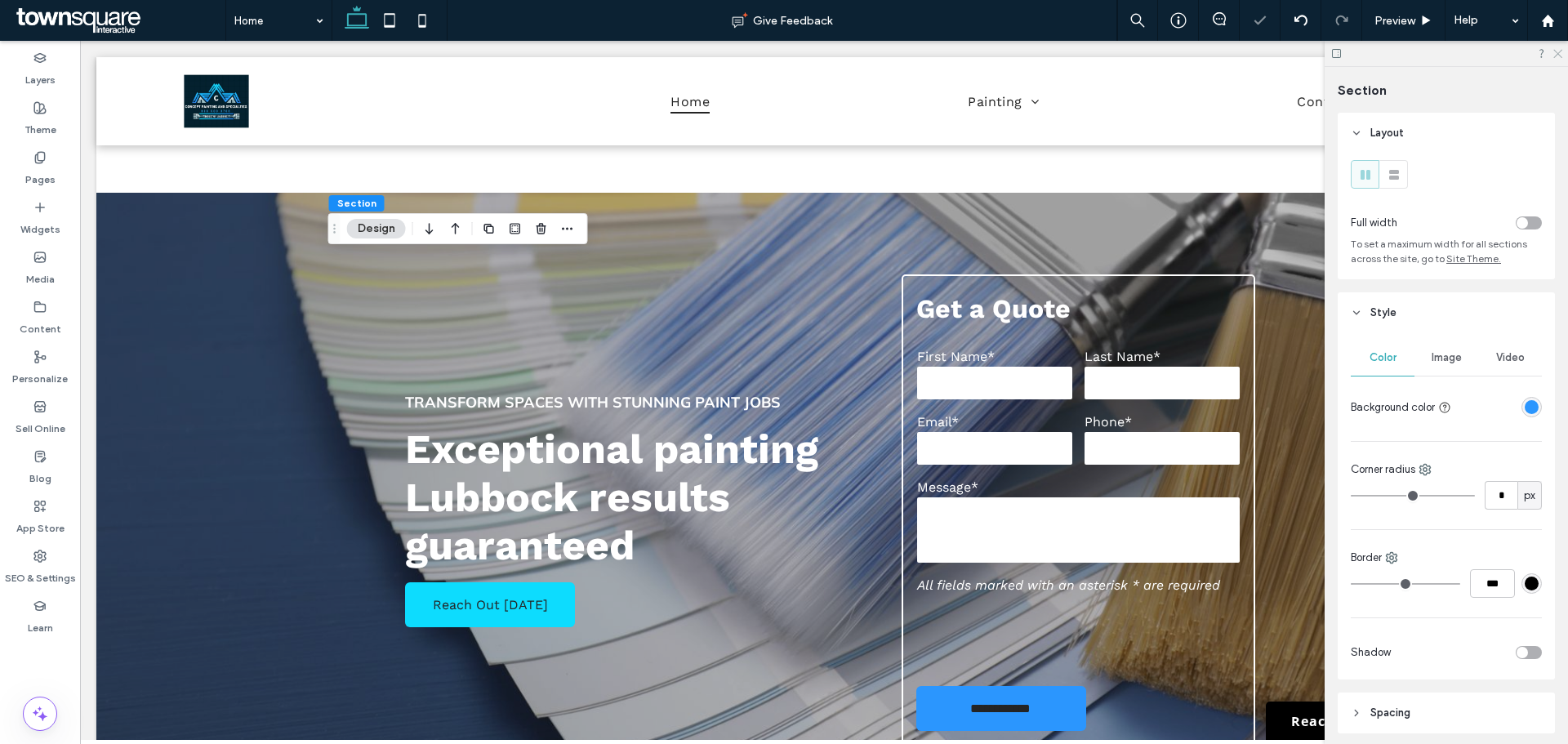
click at [1554, 57] on icon at bounding box center [1557, 53] width 11 height 11
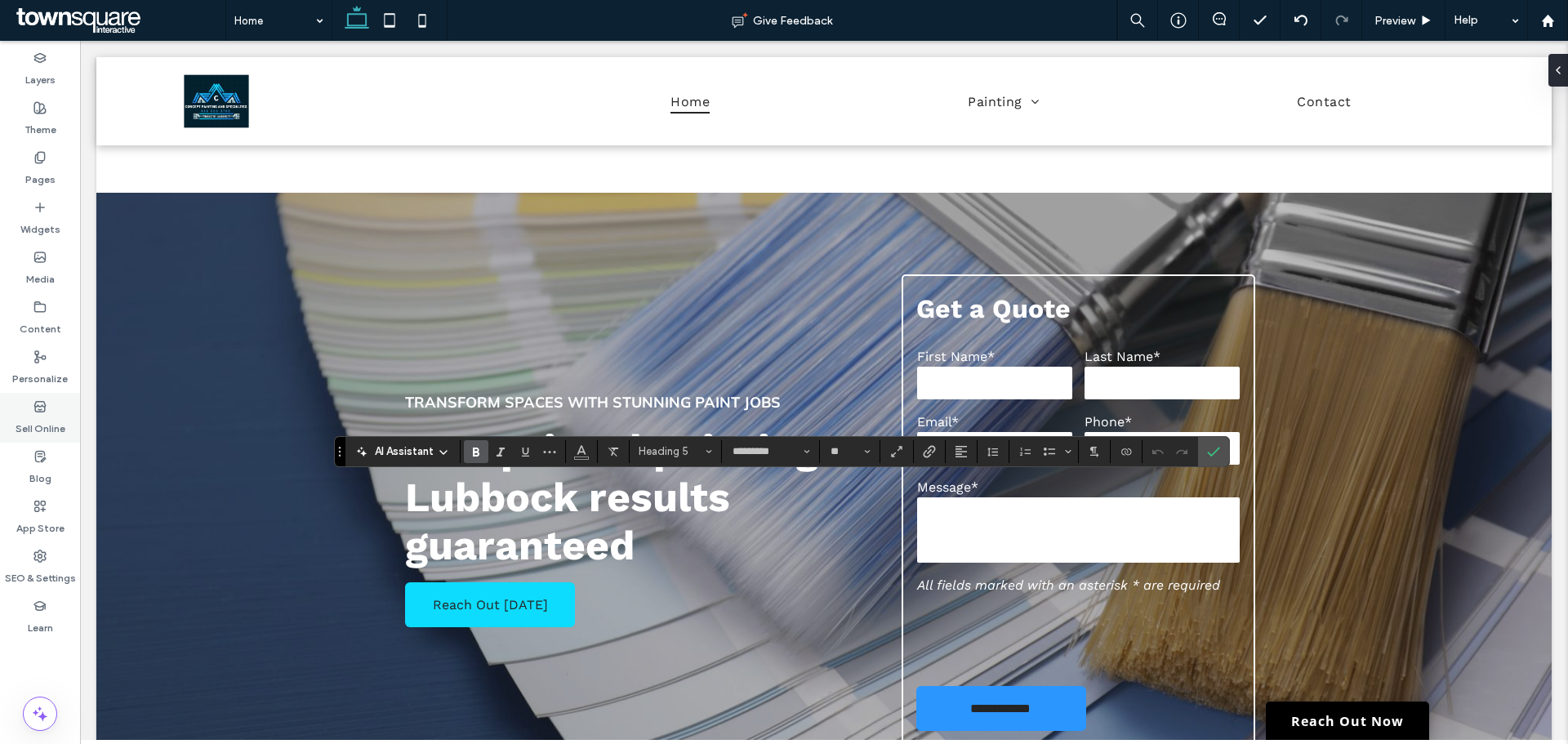
type input "**"
type input "*********"
type input "**"
click at [967, 460] on span "Alignment" at bounding box center [962, 451] width 13 height 21
click at [970, 500] on icon "ui.textEditor.alignment.center" at bounding box center [973, 501] width 13 height 13
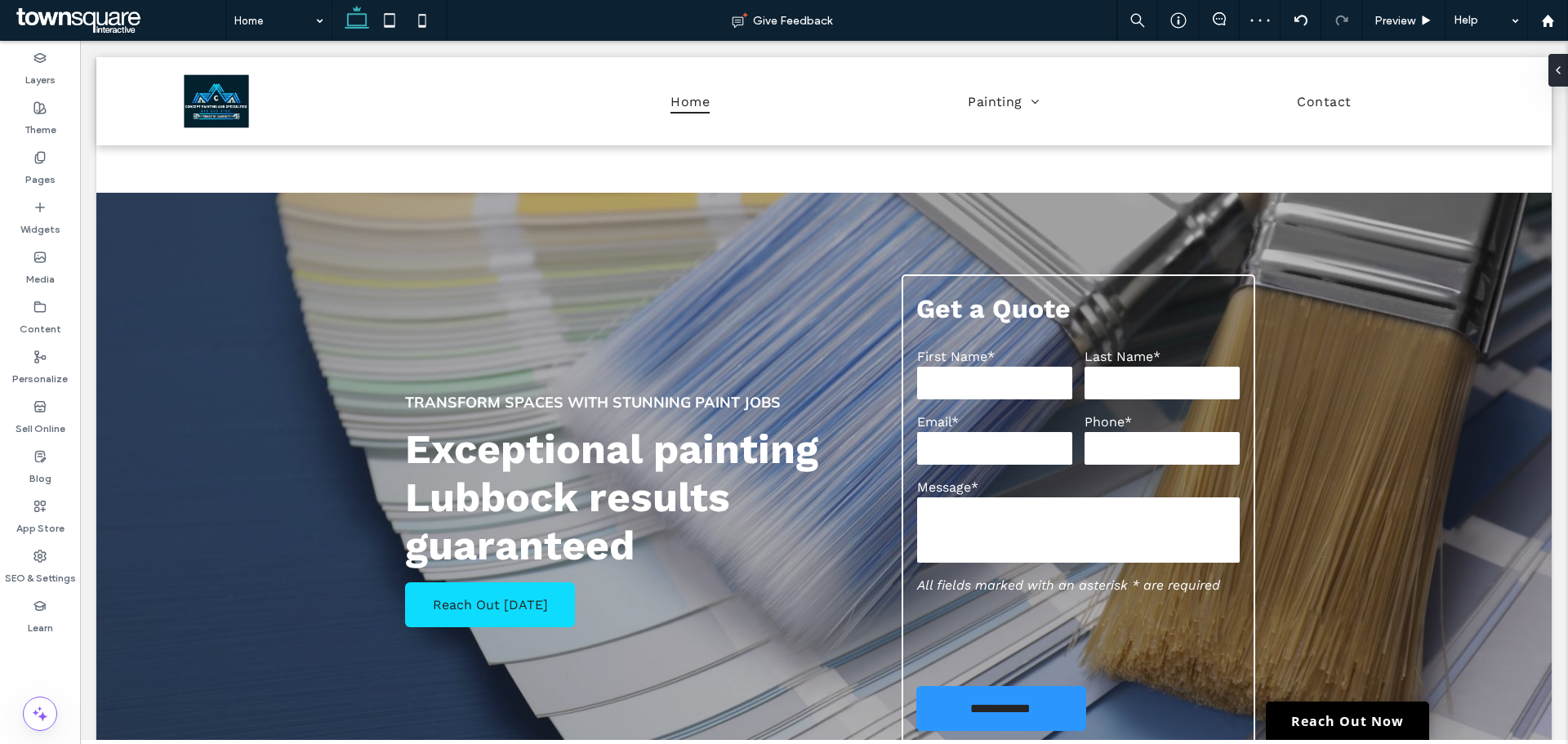
type input "***"
click at [368, 338] on button "Design" at bounding box center [376, 344] width 58 height 19
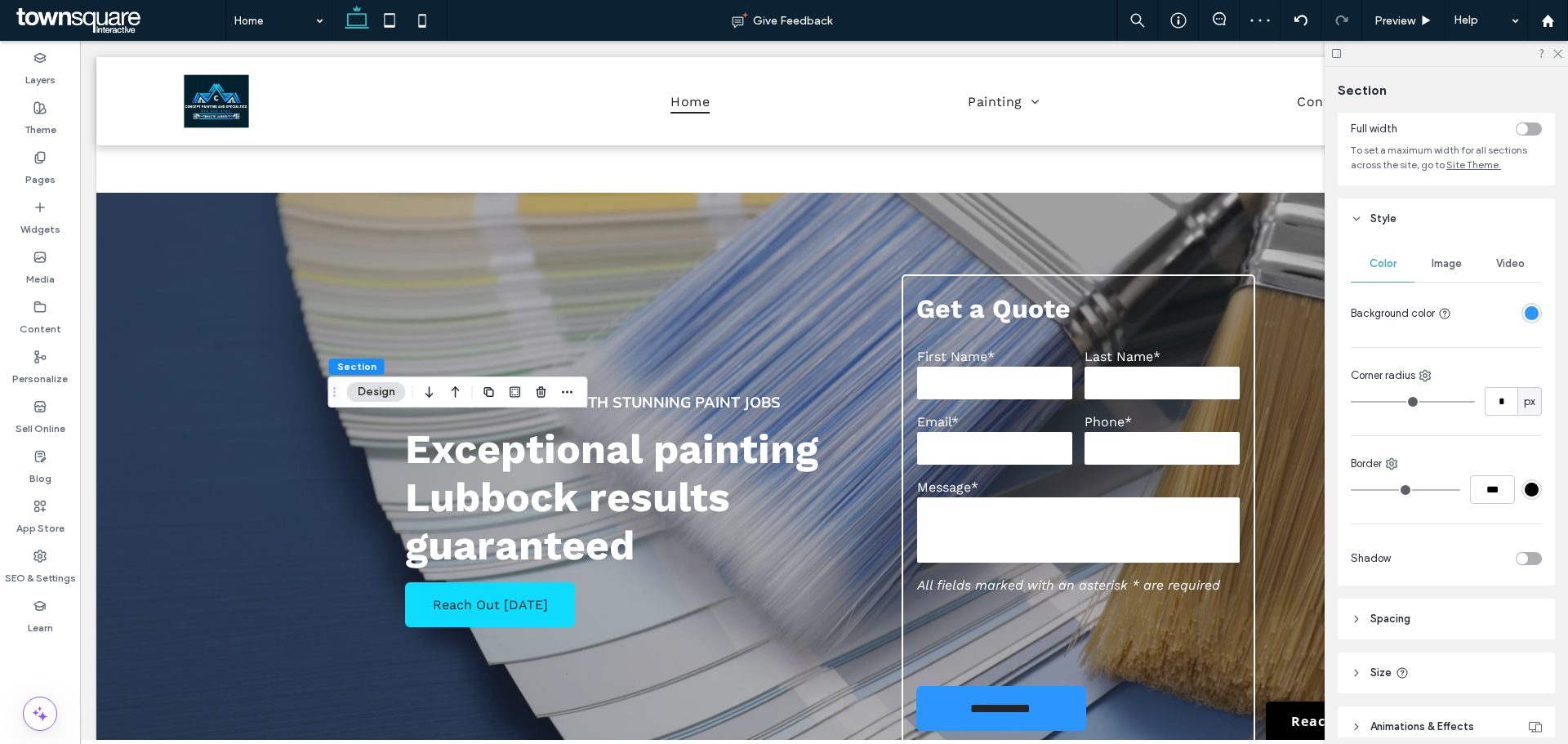
scroll to position [169, 0]
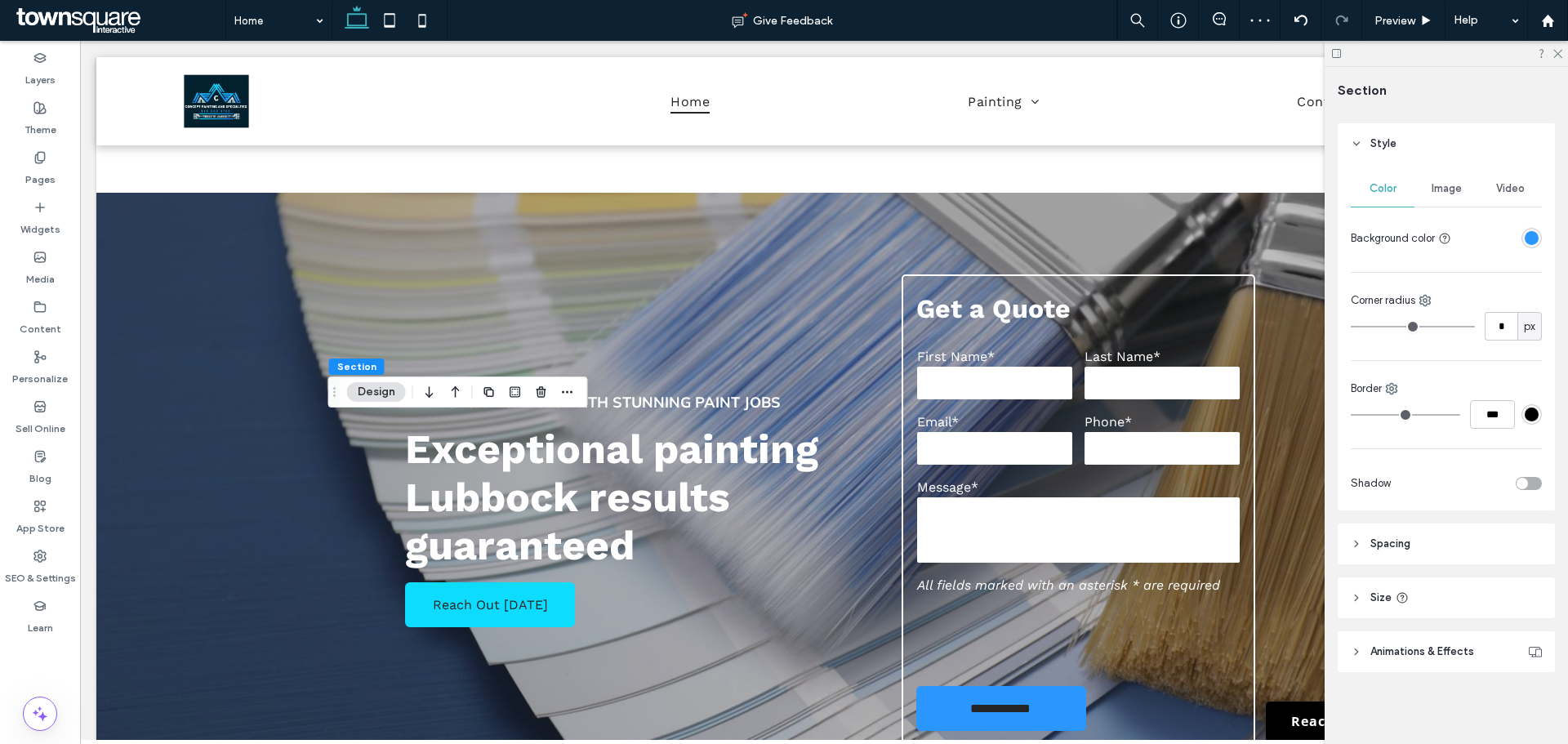
click at [1424, 548] on header "Spacing" at bounding box center [1447, 543] width 217 height 41
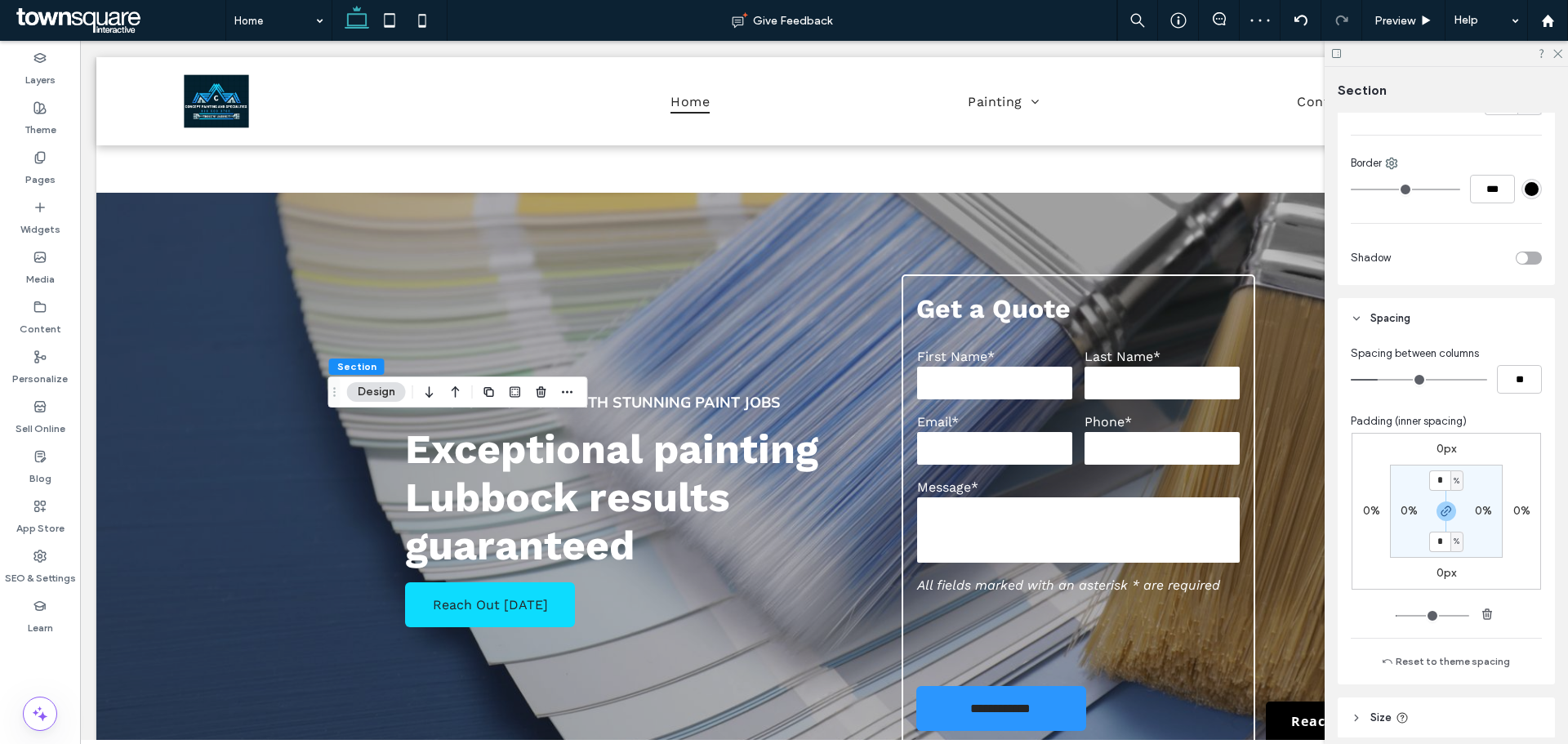
scroll to position [414, 0]
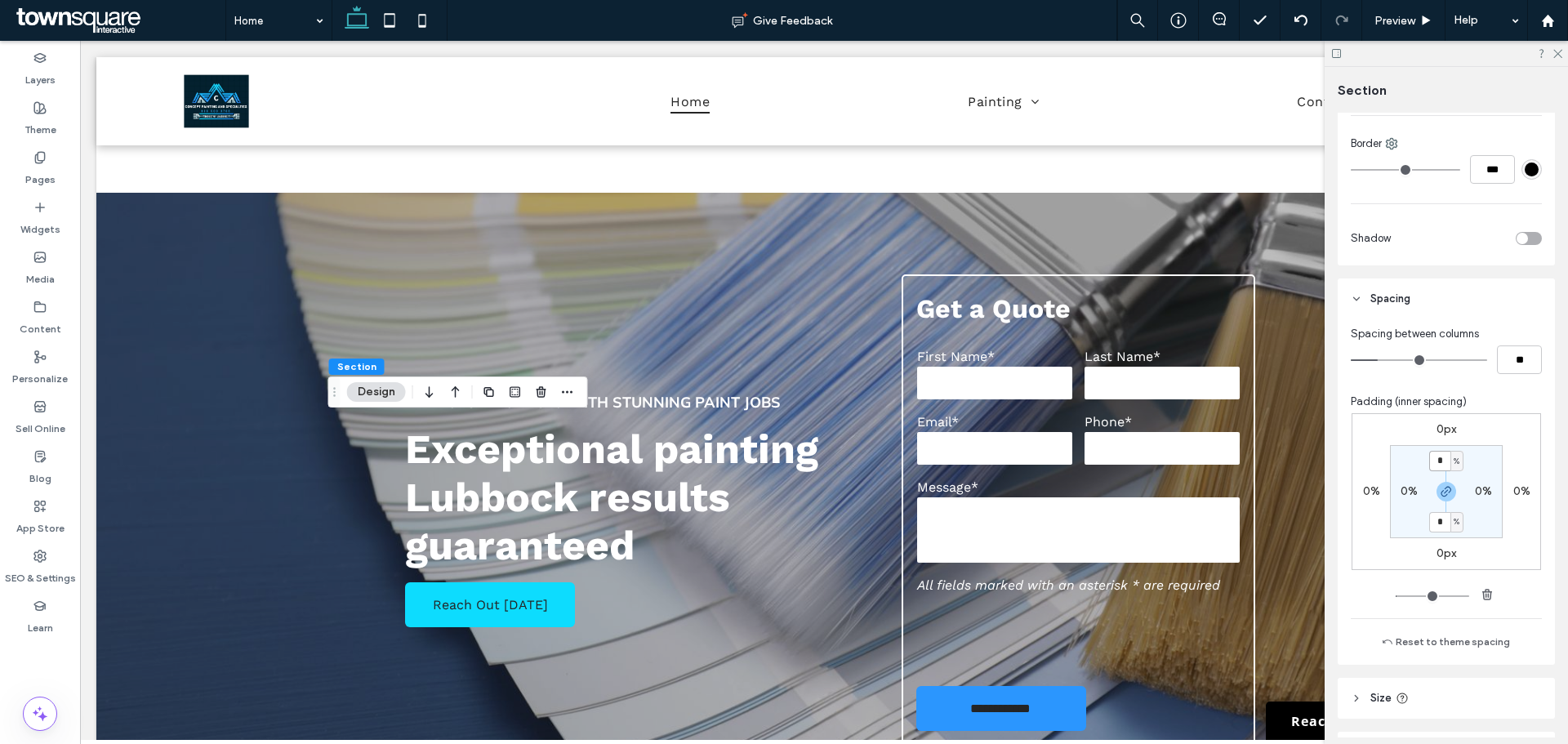
click at [1436, 463] on input "*" at bounding box center [1439, 461] width 21 height 20
type input "*"
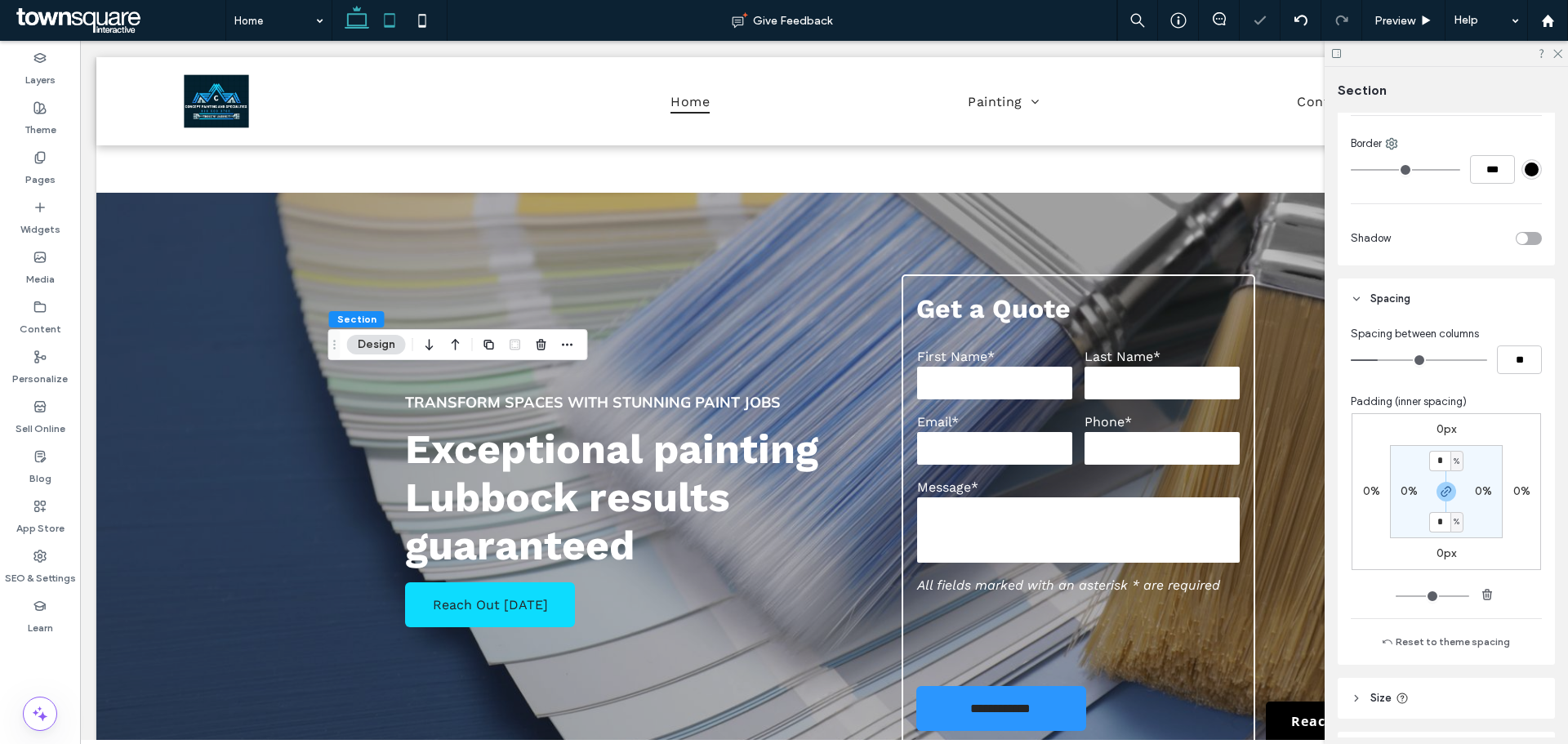
click at [390, 18] on icon at bounding box center [390, 20] width 33 height 33
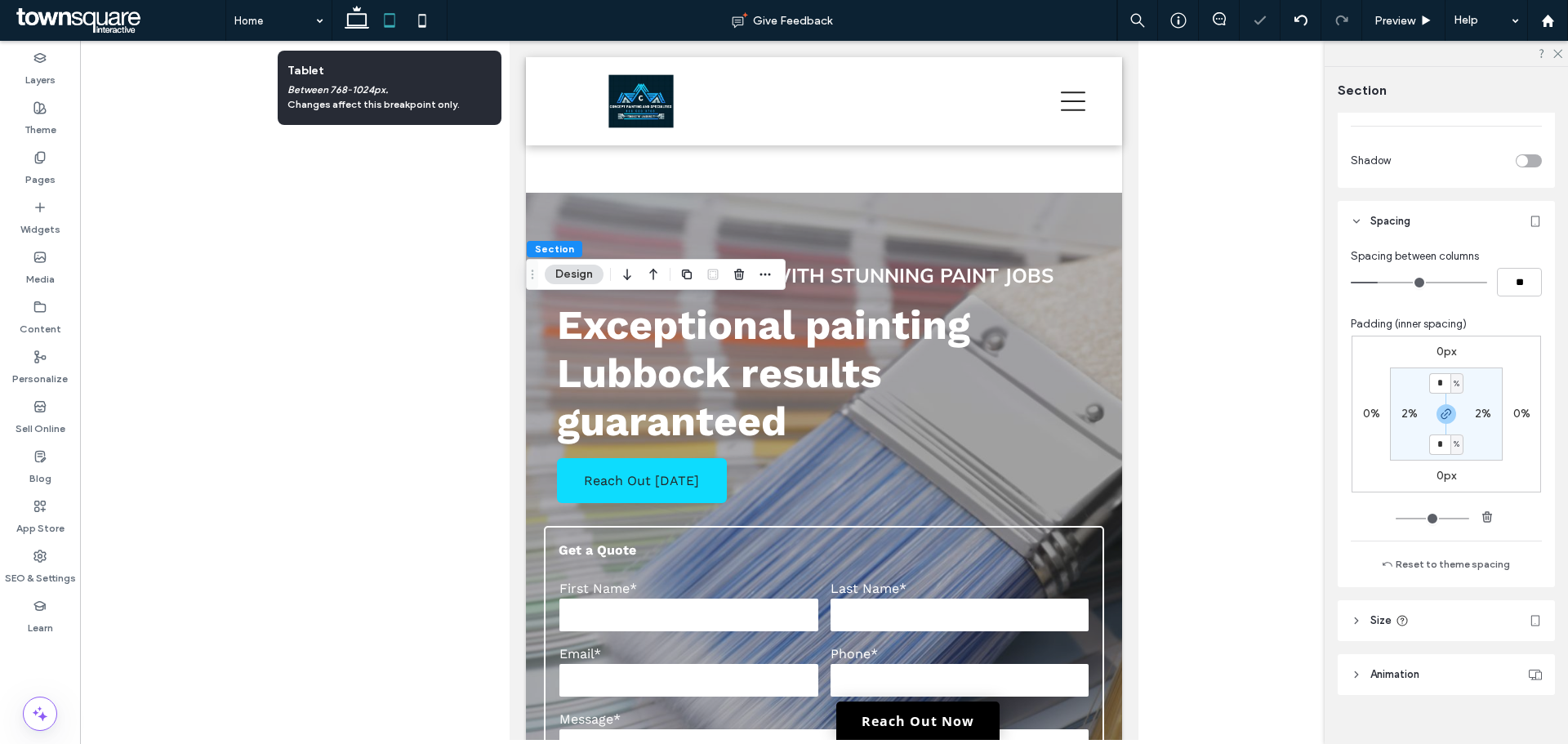
scroll to position [337, 0]
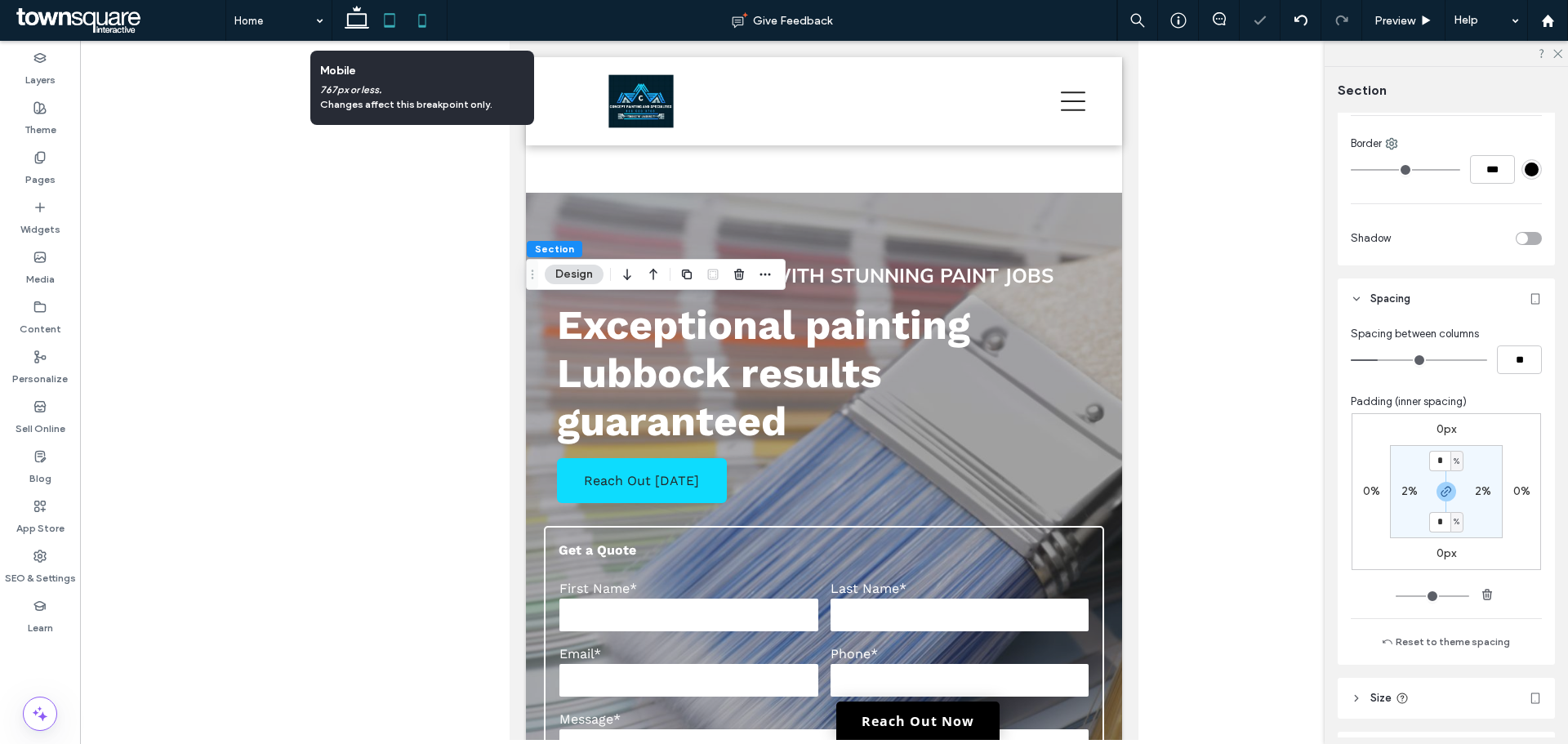
click at [413, 21] on icon at bounding box center [423, 20] width 33 height 33
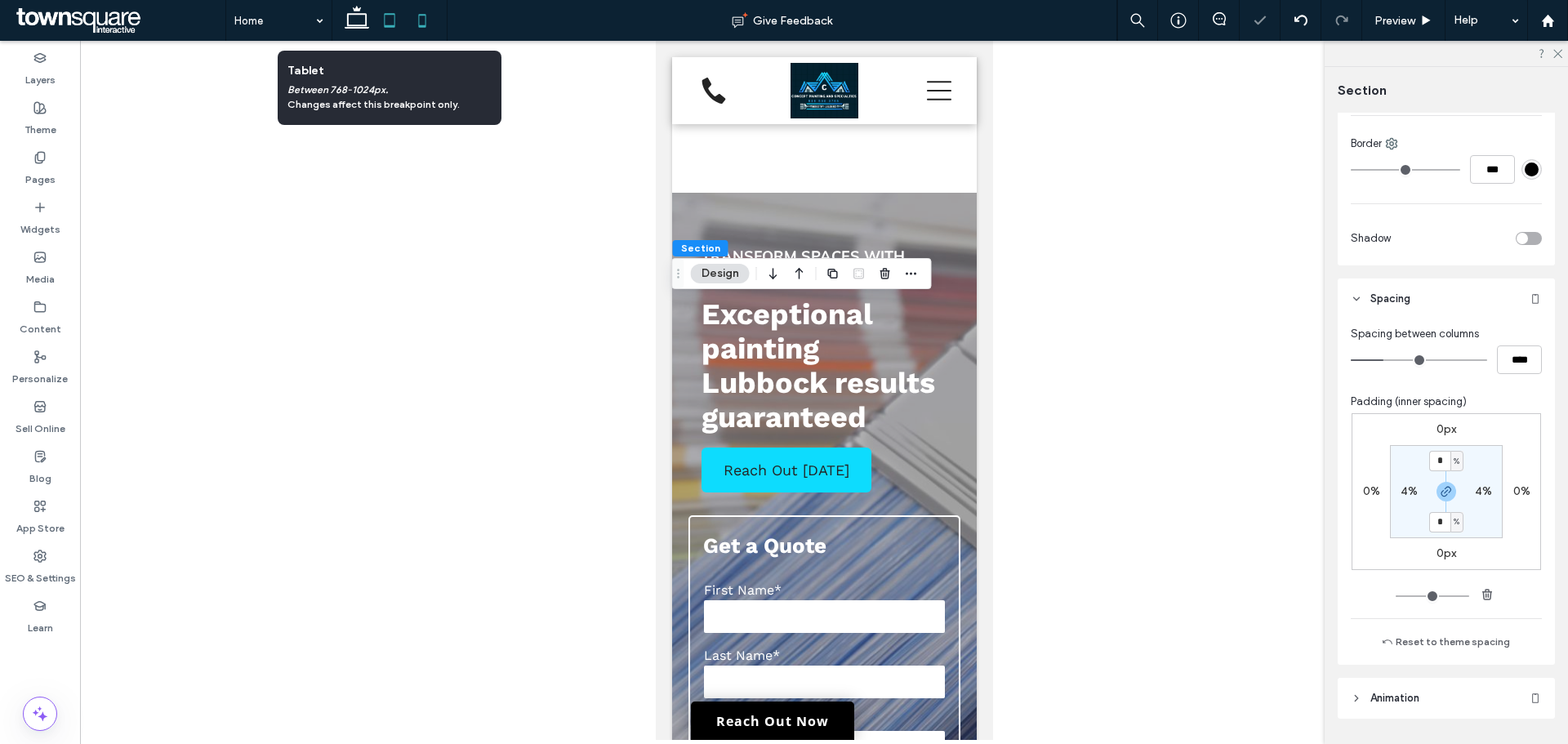
click at [382, 18] on icon at bounding box center [390, 20] width 33 height 33
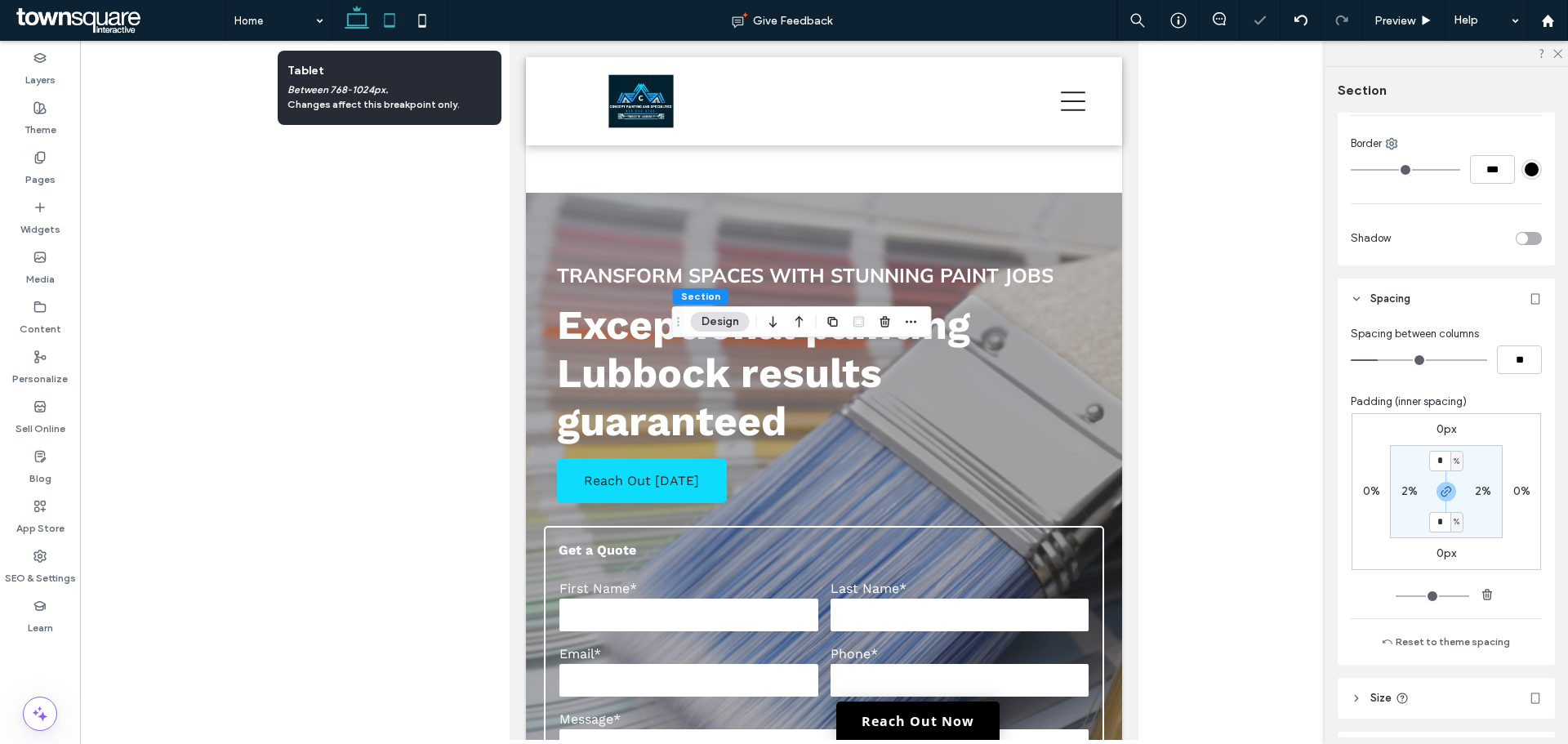
click at [352, 16] on icon at bounding box center [357, 20] width 33 height 33
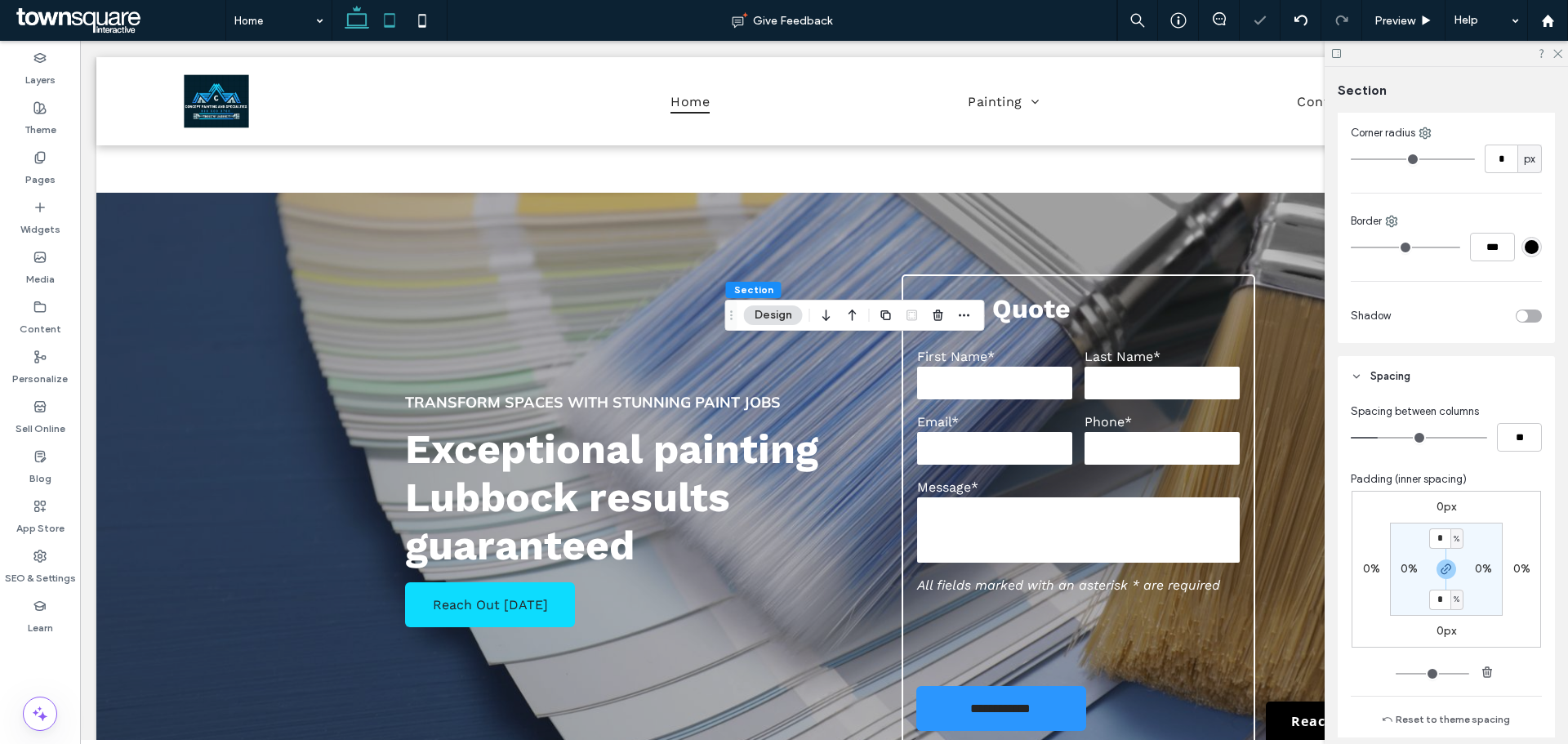
scroll to position [414, 0]
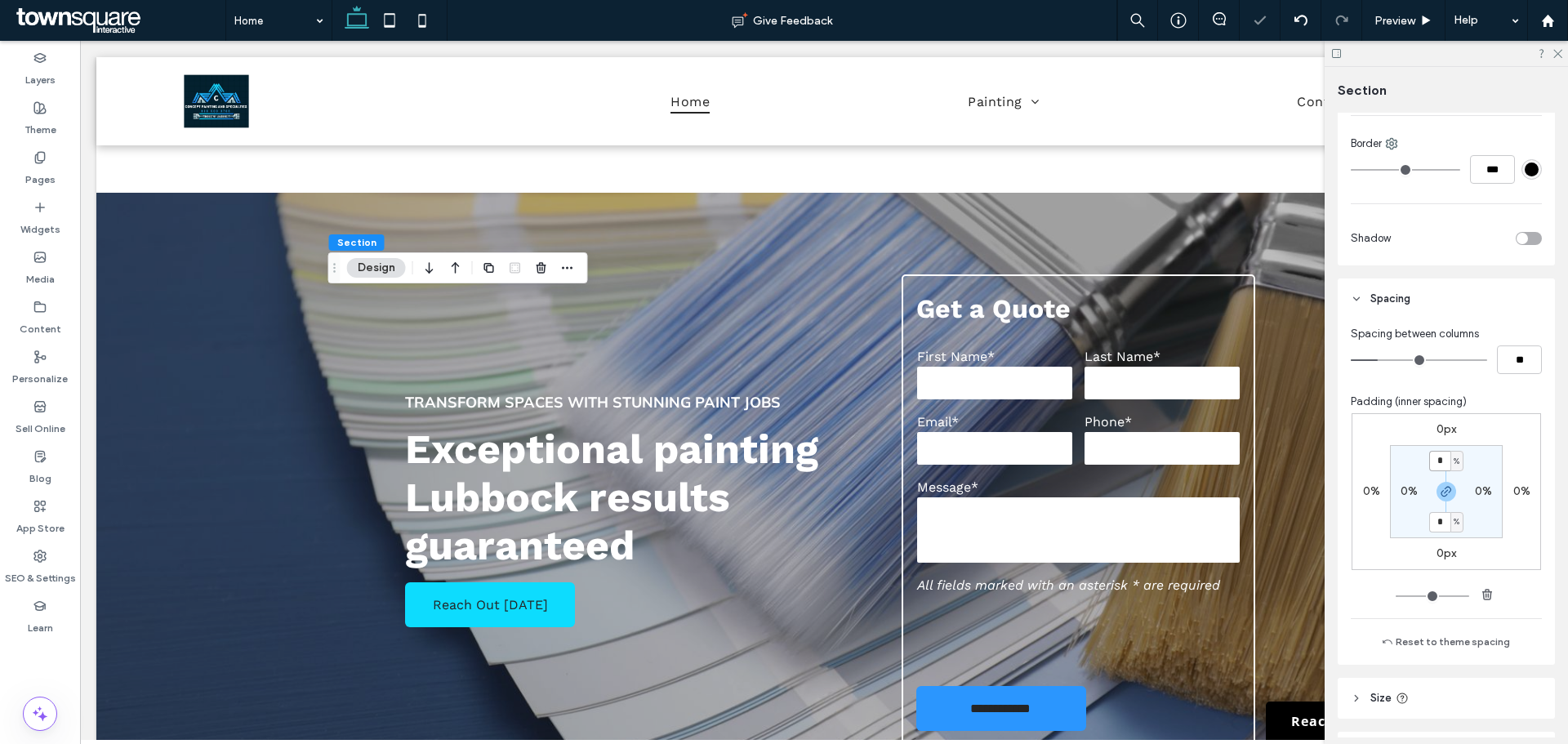
click at [1443, 460] on input "*" at bounding box center [1439, 461] width 21 height 20
type input "*"
click at [1559, 50] on icon at bounding box center [1557, 53] width 11 height 11
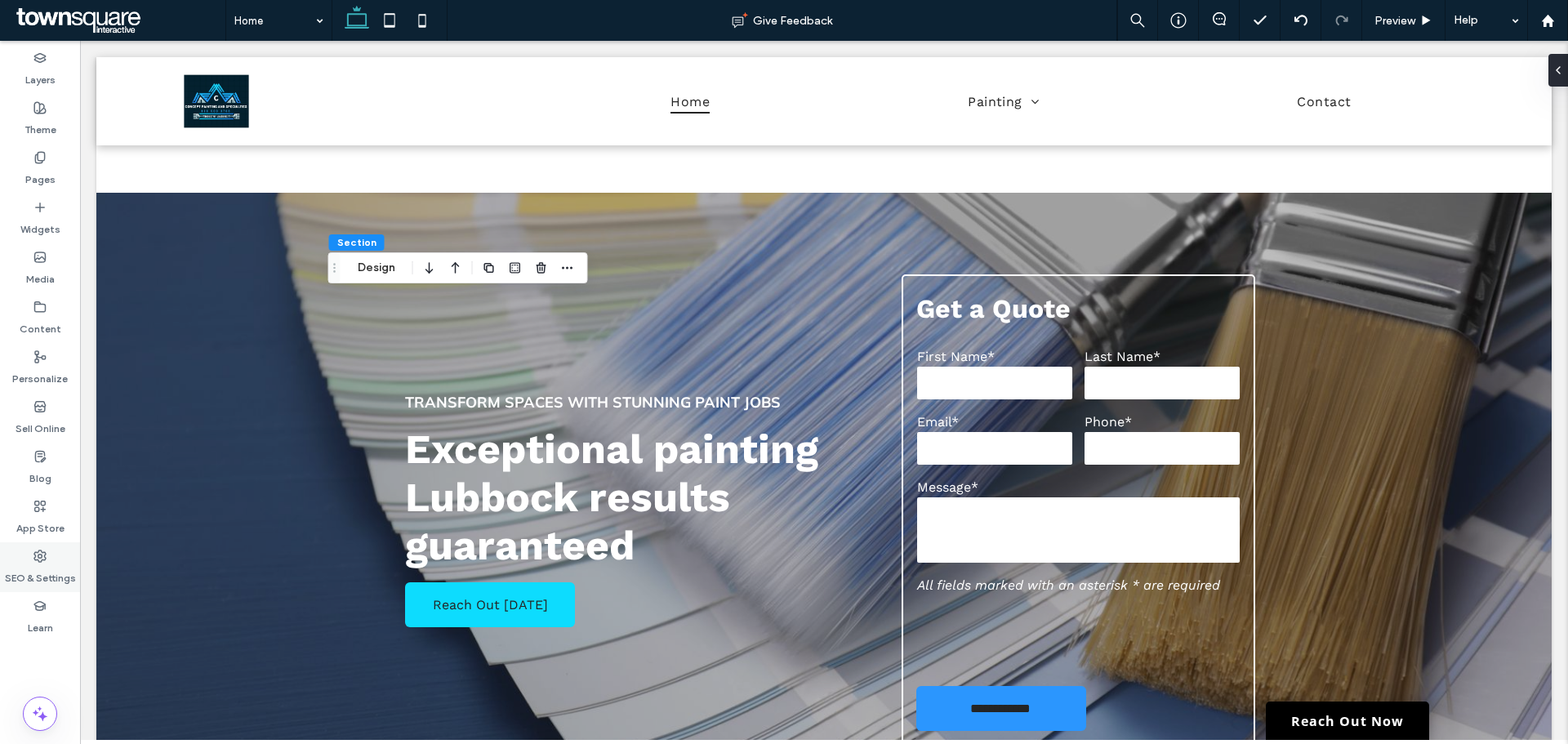
click at [64, 578] on label "SEO & Settings" at bounding box center [40, 573] width 71 height 23
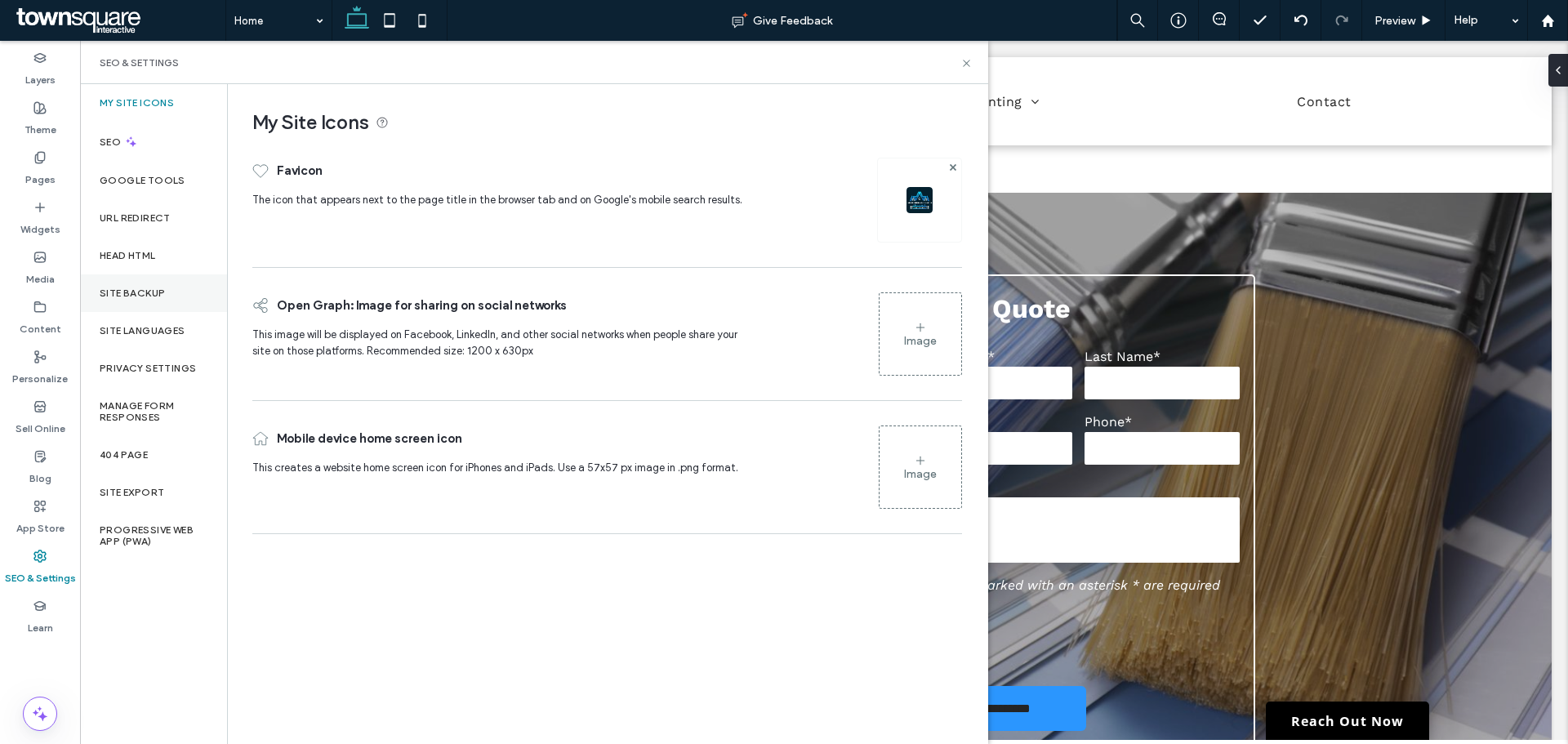
click at [163, 293] on label "Site Backup" at bounding box center [132, 293] width 66 height 12
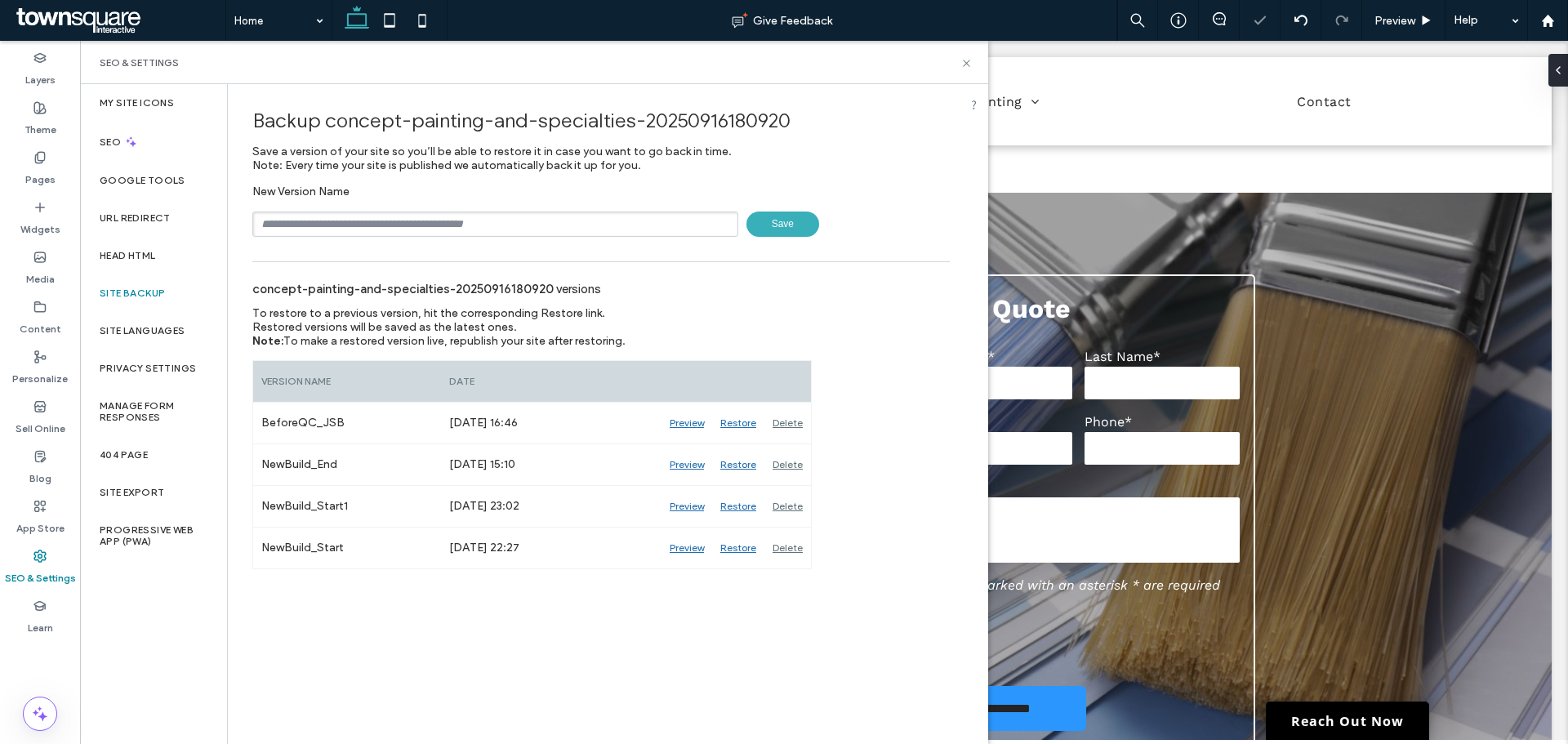
click at [430, 220] on input "text" at bounding box center [495, 225] width 486 height 26
type input "**********"
click at [784, 224] on span "Save" at bounding box center [784, 225] width 73 height 26
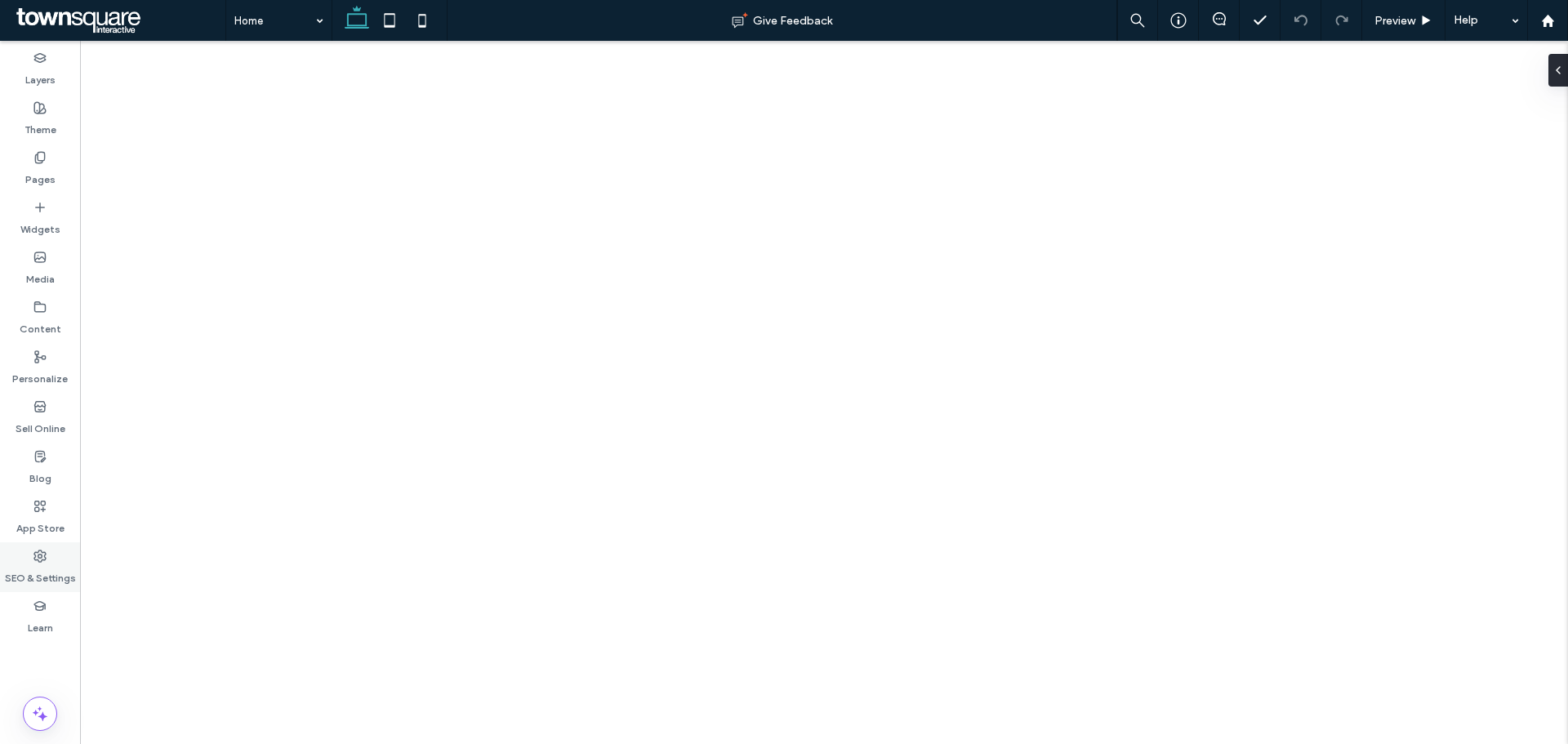
click at [50, 559] on div "SEO & Settings" at bounding box center [40, 567] width 80 height 50
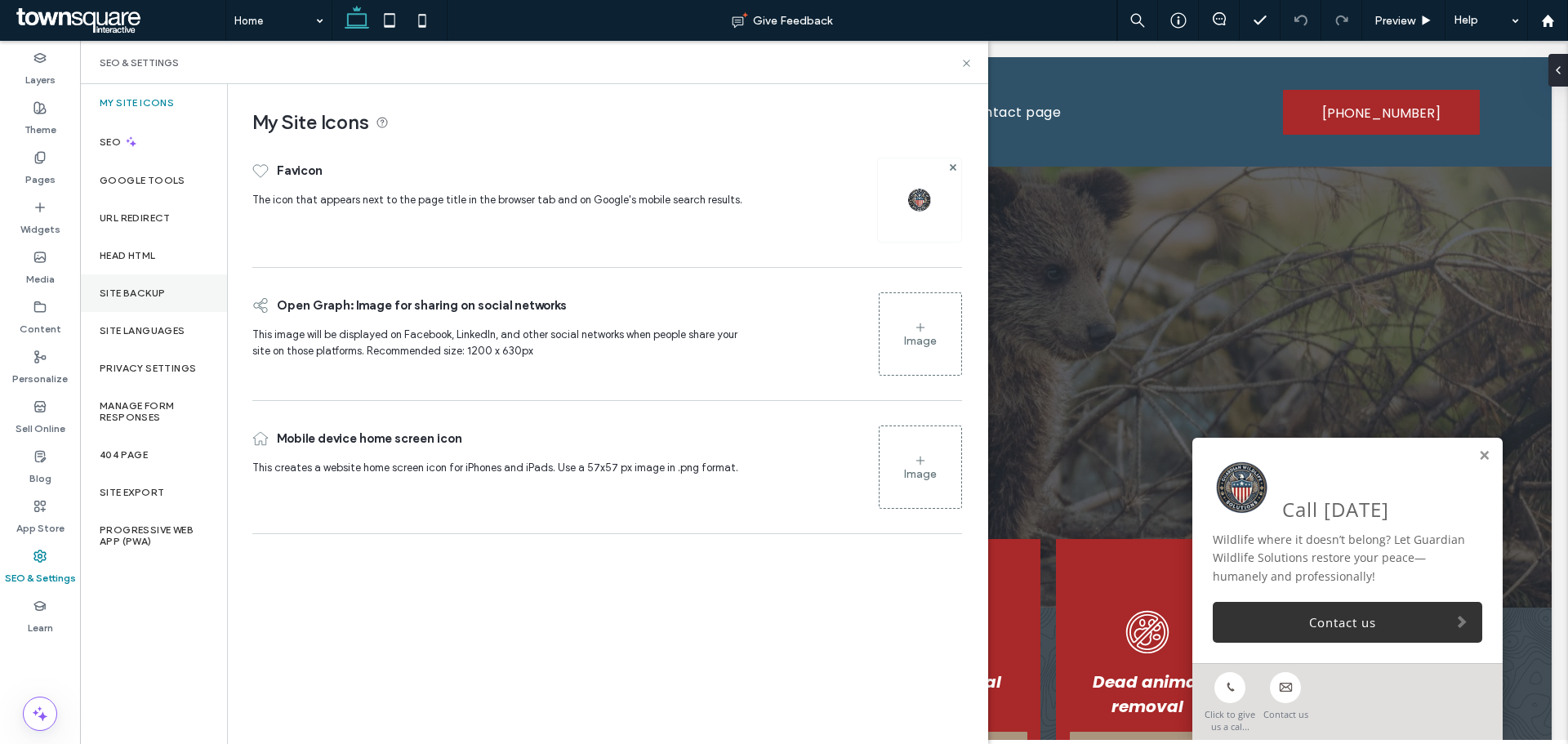
click at [135, 291] on label "Site Backup" at bounding box center [132, 293] width 66 height 12
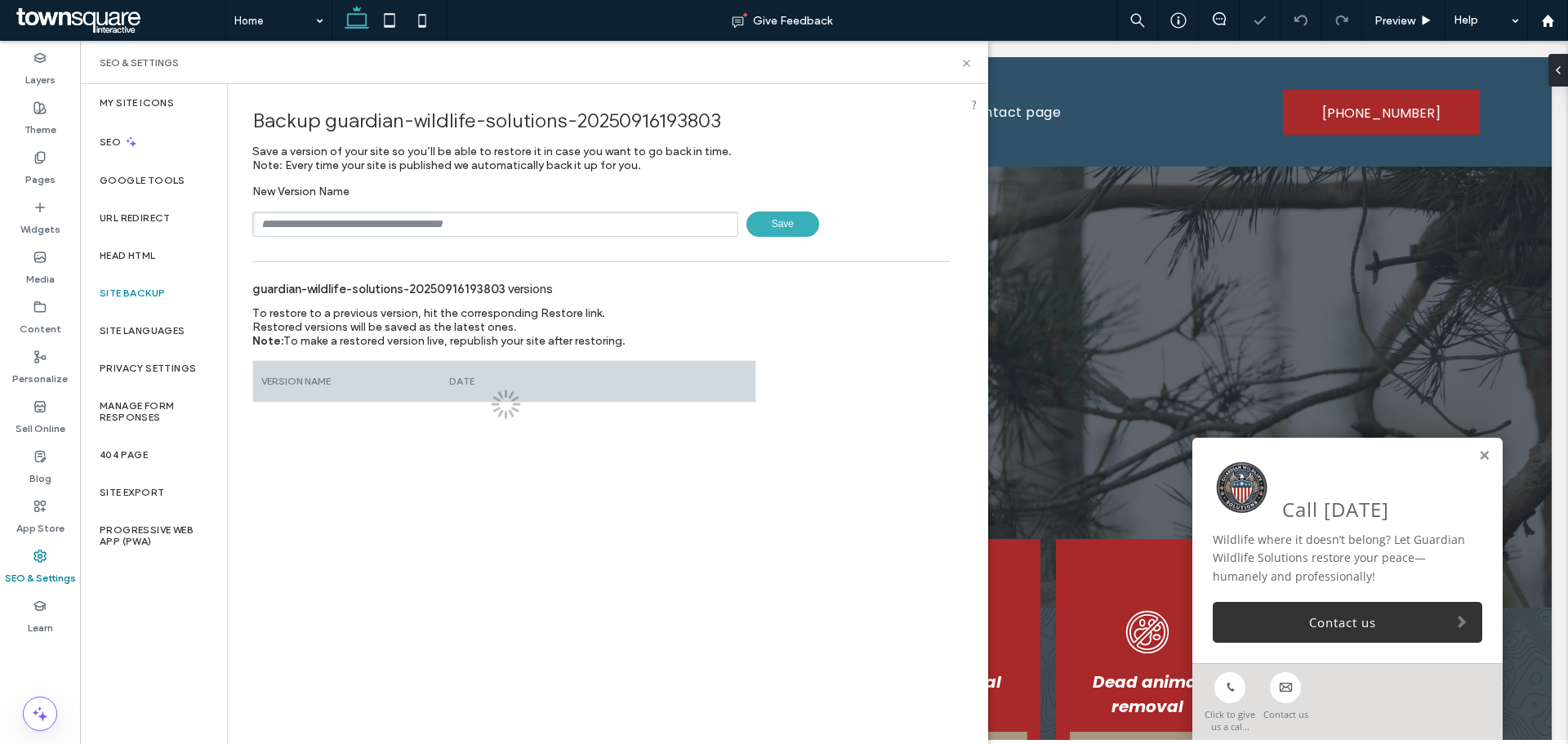
click at [442, 229] on input "text" at bounding box center [495, 225] width 486 height 26
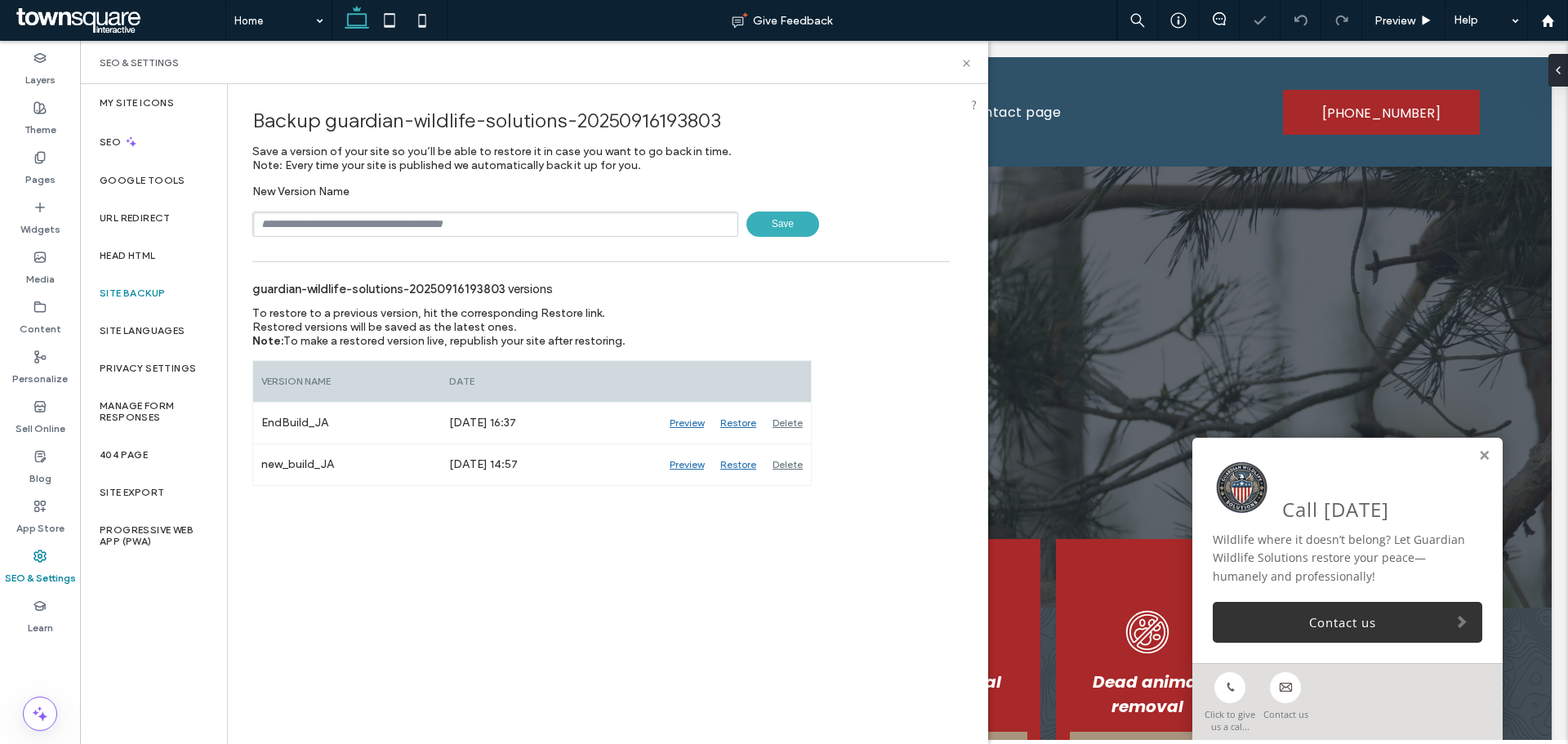
type input "**********"
click at [796, 218] on span "Save" at bounding box center [784, 225] width 73 height 26
click at [973, 65] on div "SEO & Settings" at bounding box center [534, 62] width 909 height 43
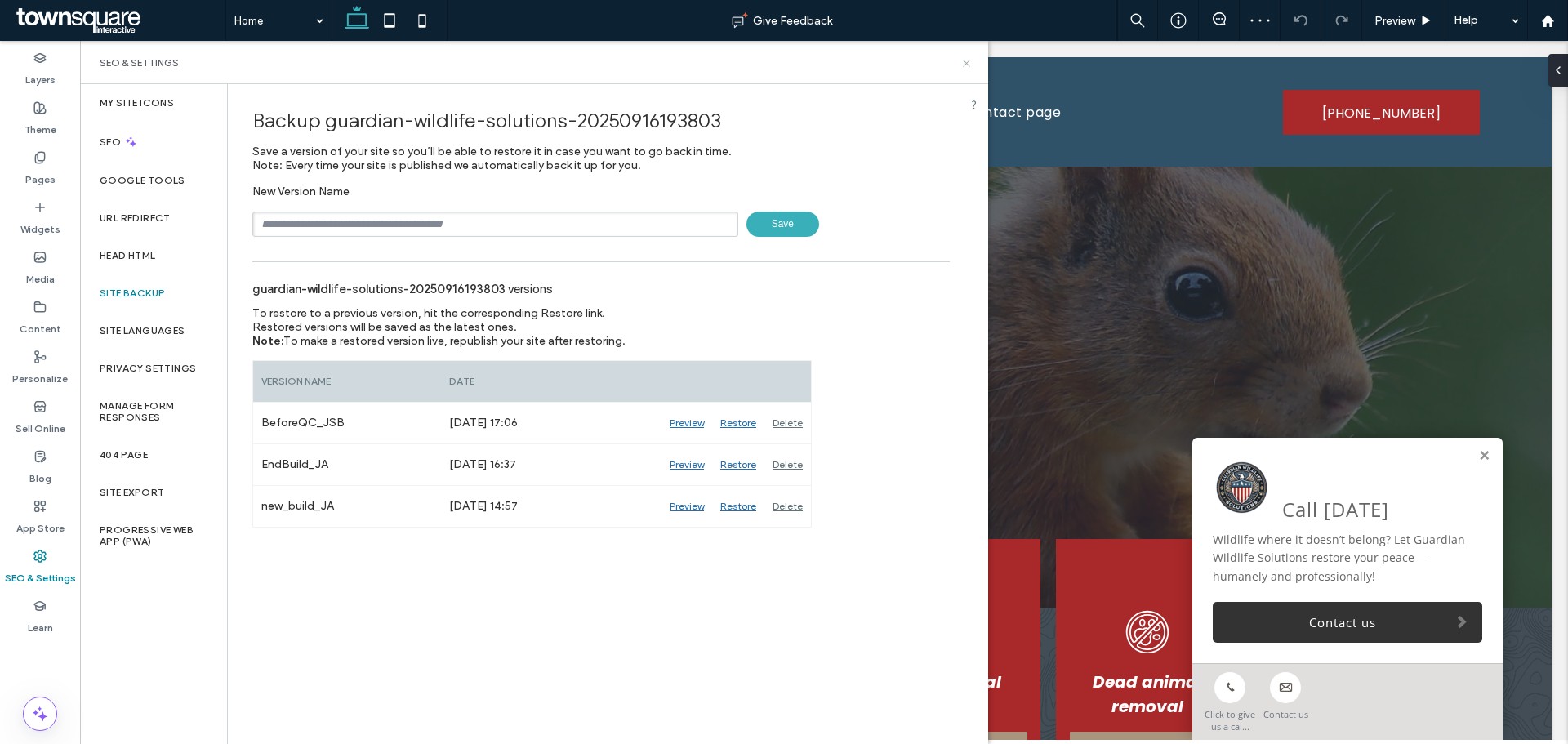
click at [968, 63] on icon at bounding box center [966, 63] width 12 height 12
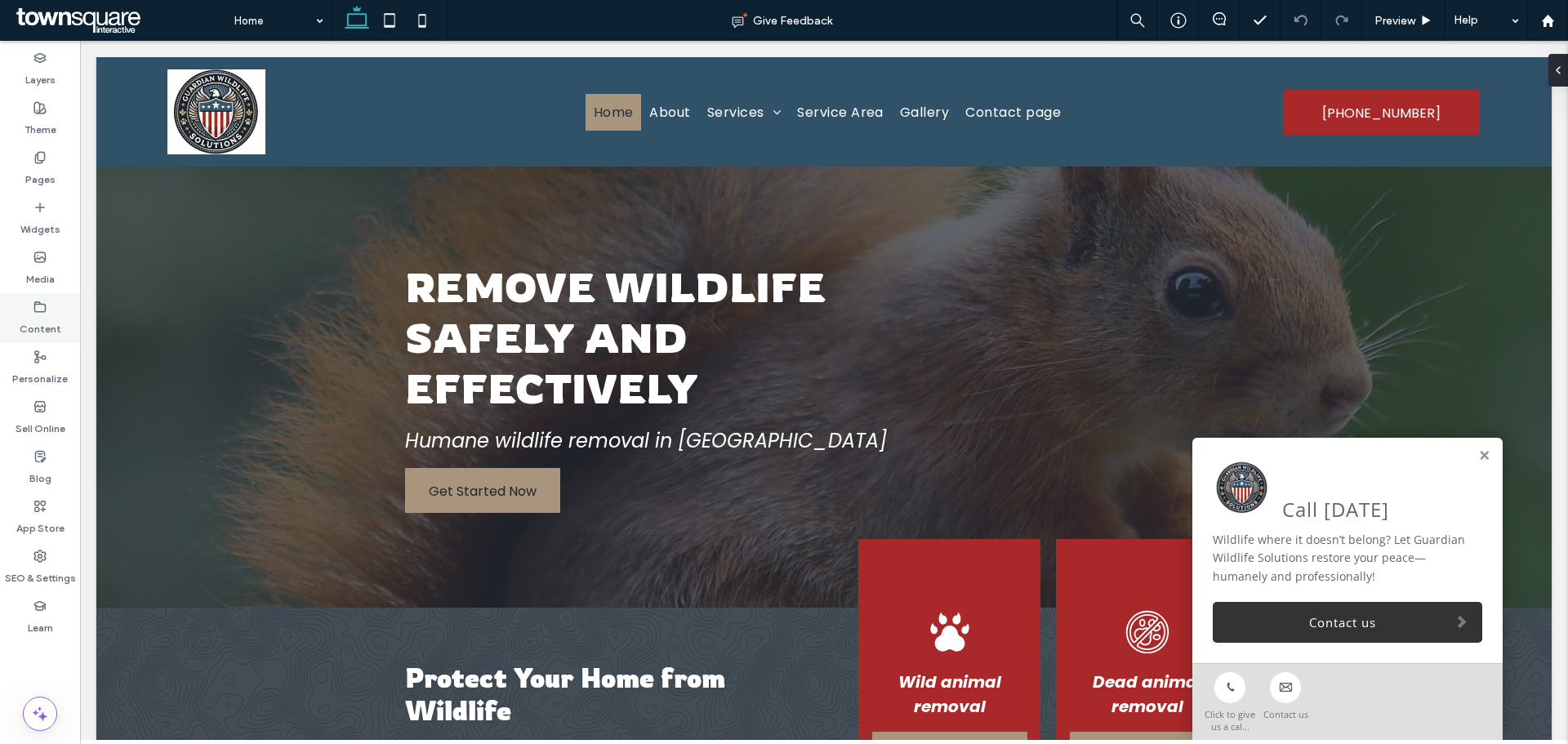
click at [33, 299] on div "Content" at bounding box center [40, 318] width 80 height 50
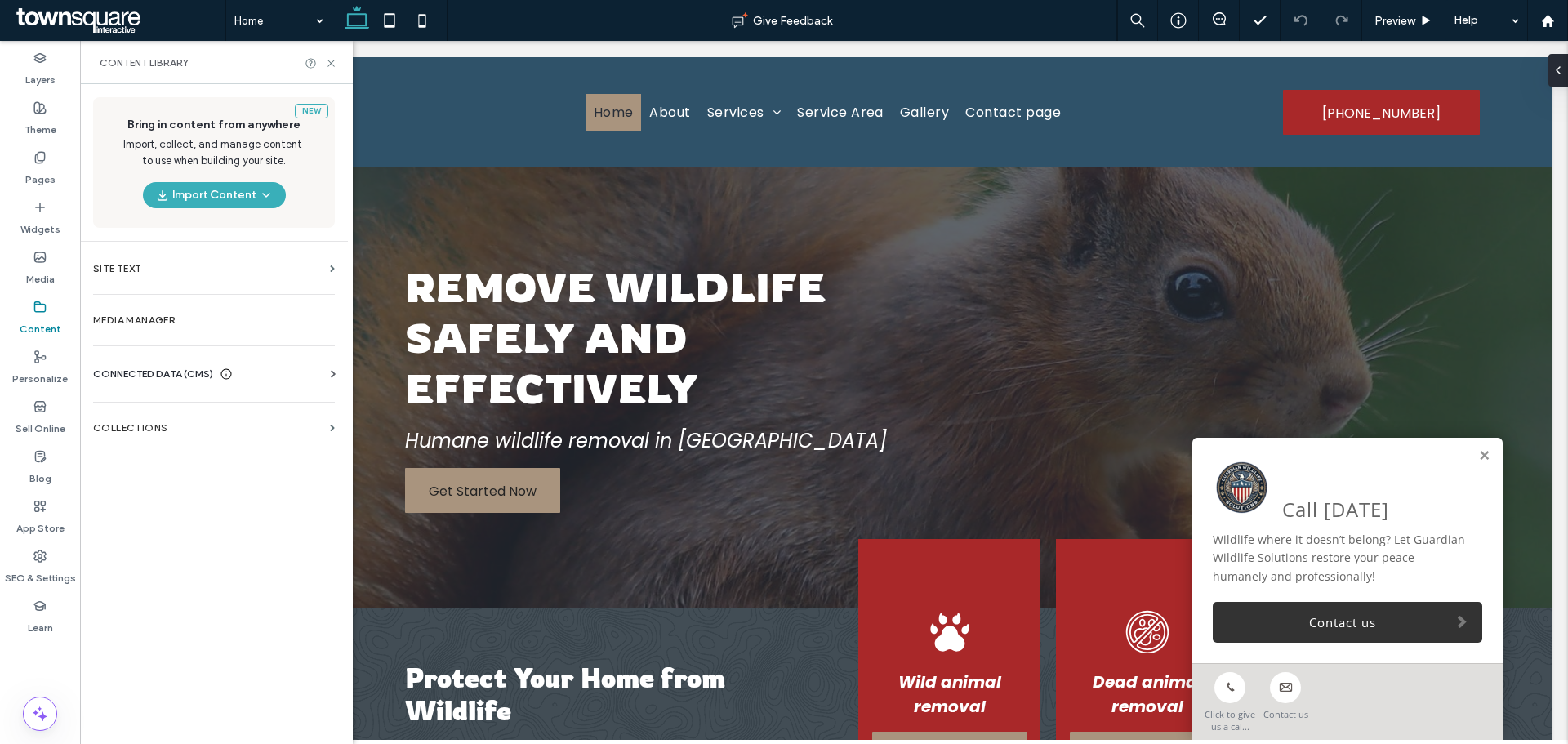
click at [106, 380] on span "CONNECTED DATA (CMS)" at bounding box center [153, 374] width 120 height 16
click at [212, 413] on label "Business Info" at bounding box center [216, 414] width 222 height 12
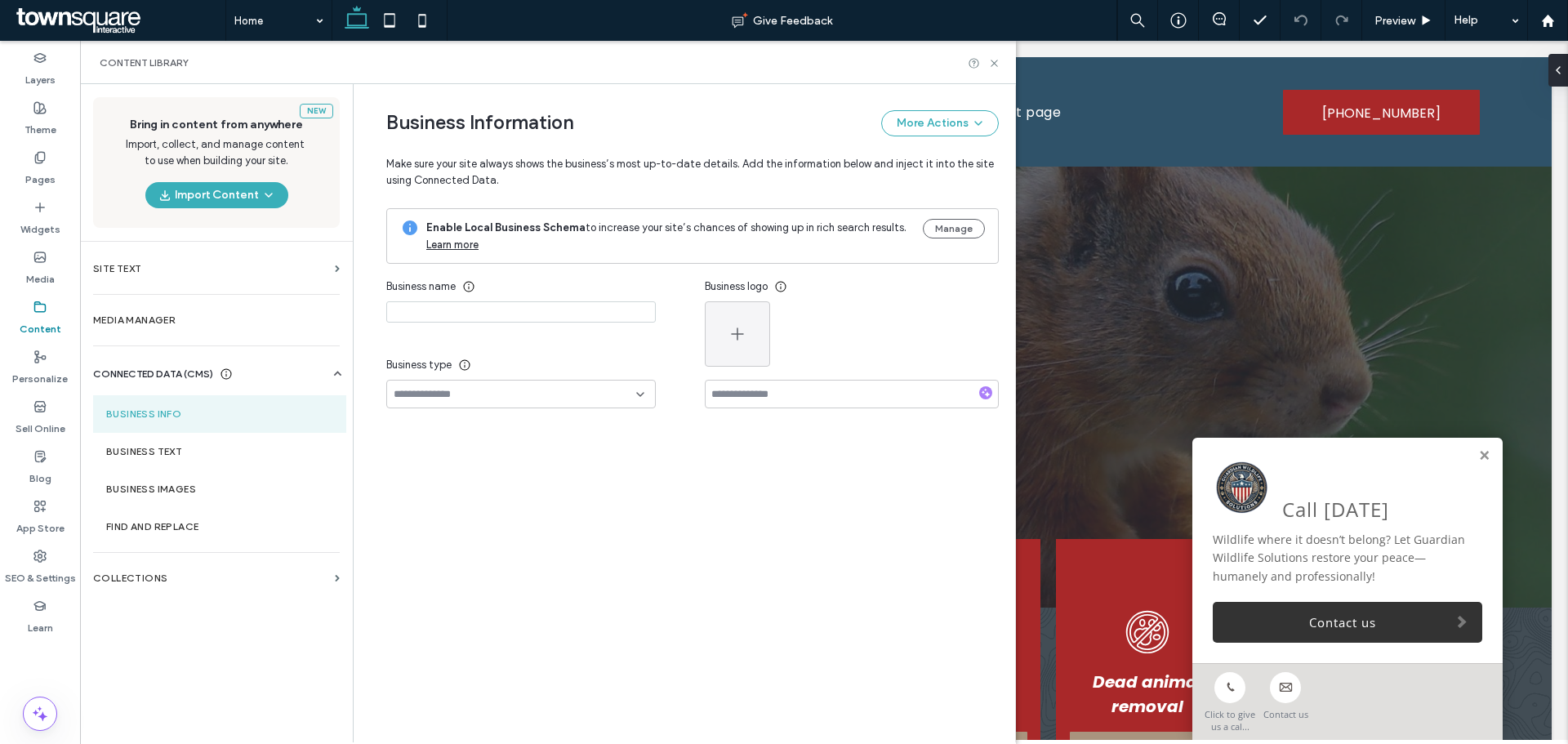
type input "**********"
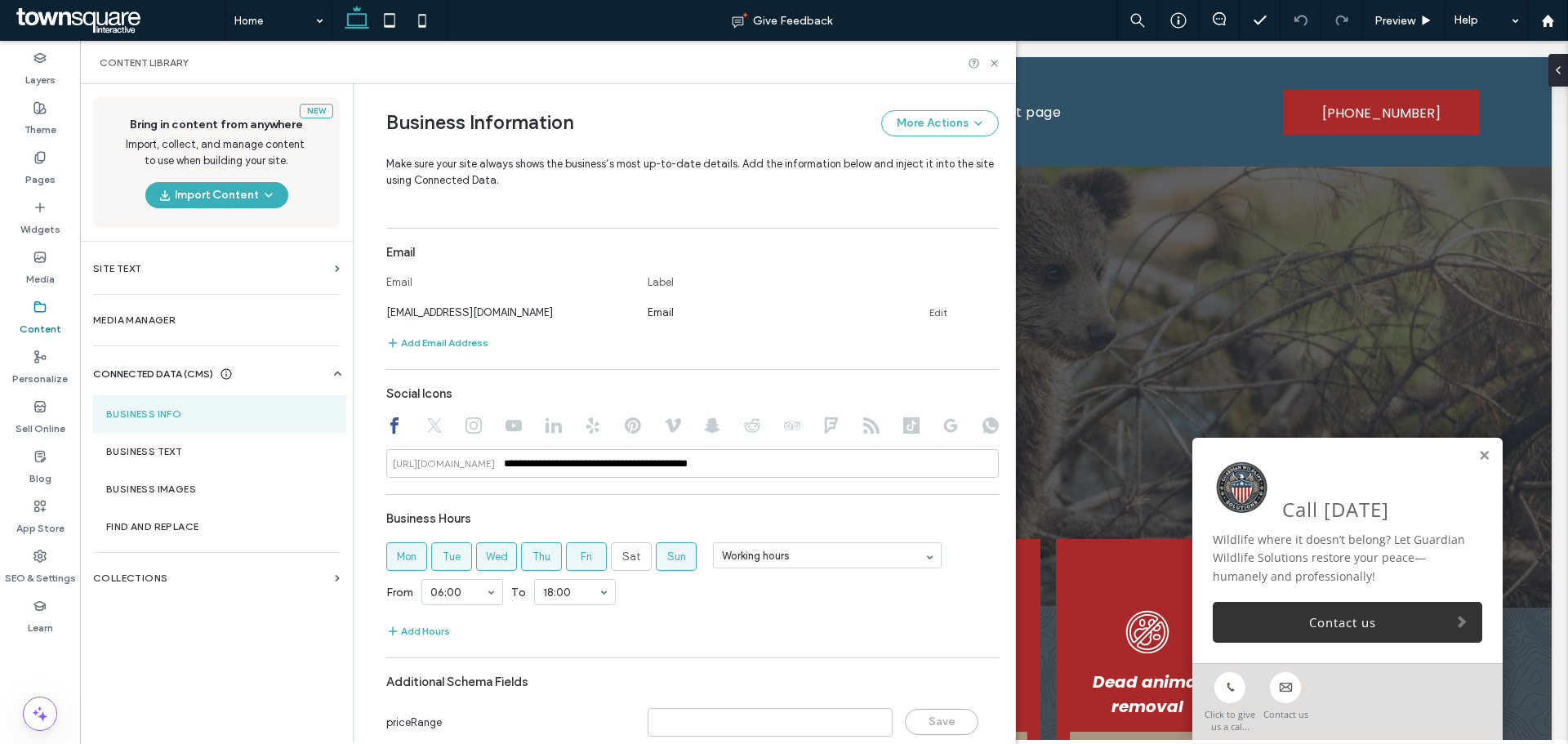
scroll to position [639, 0]
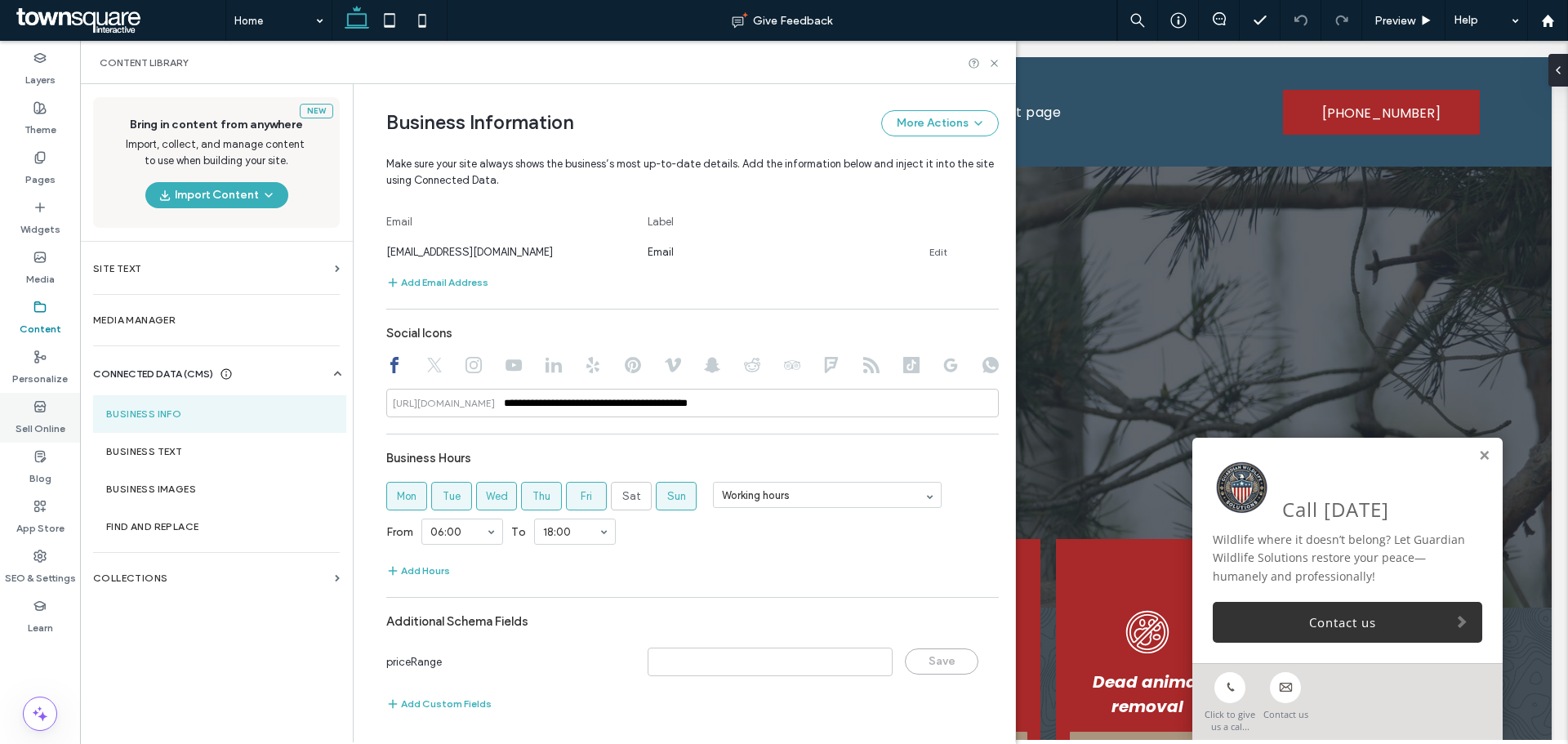
drag, startPoint x: 165, startPoint y: 453, endPoint x: 61, endPoint y: 438, distance: 105.1
click at [165, 453] on label "Business Text" at bounding box center [219, 451] width 227 height 12
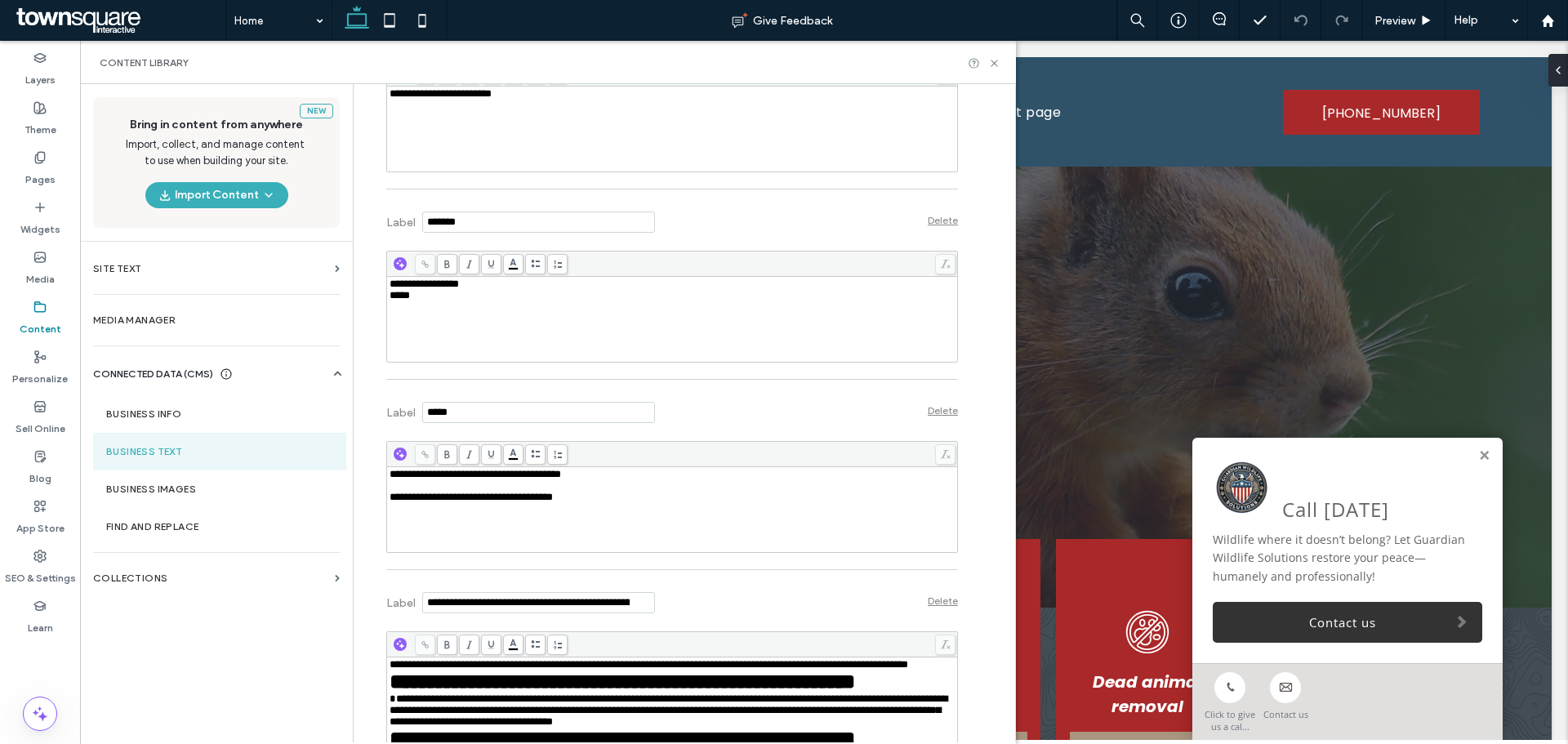
scroll to position [1062, 0]
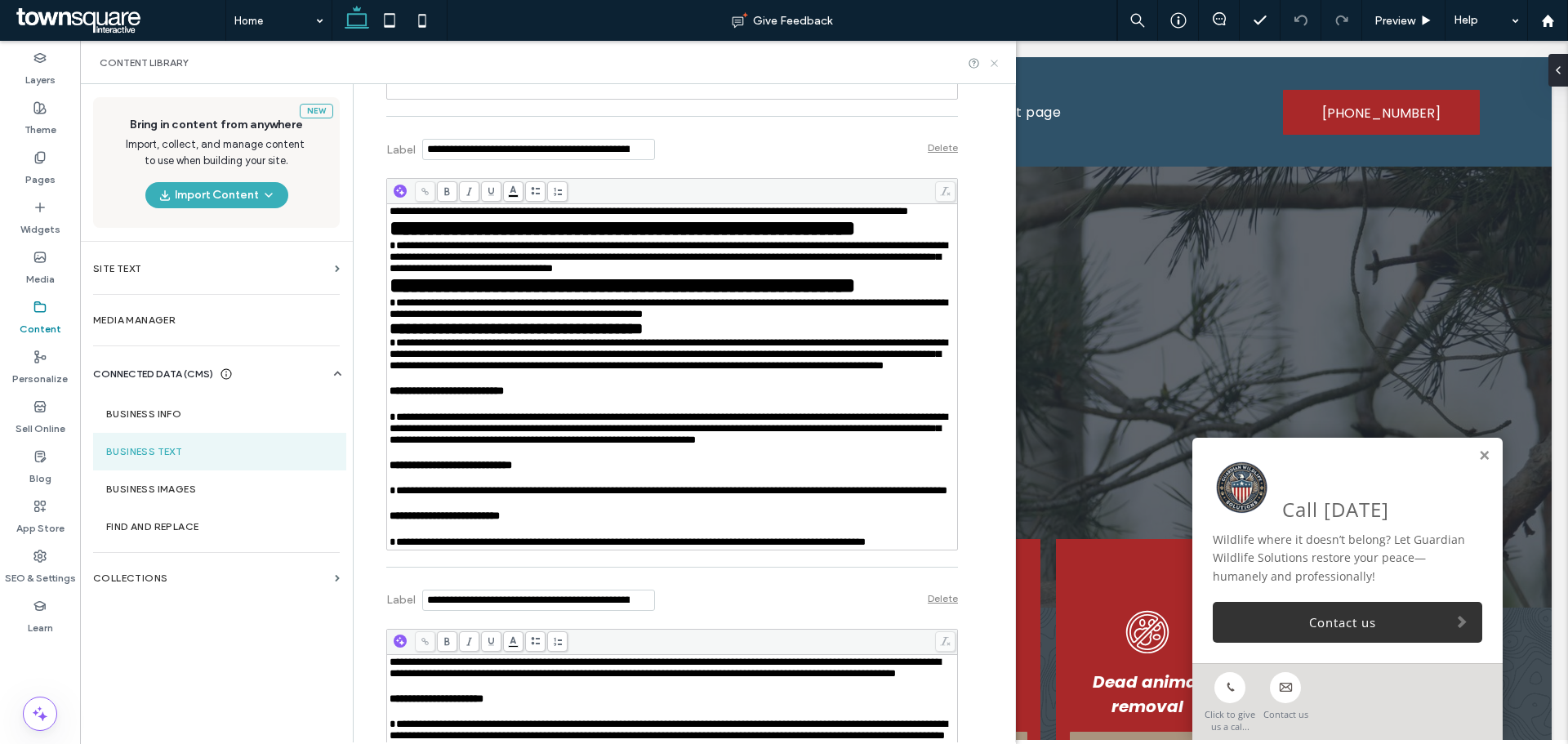
click at [997, 62] on icon at bounding box center [994, 63] width 12 height 12
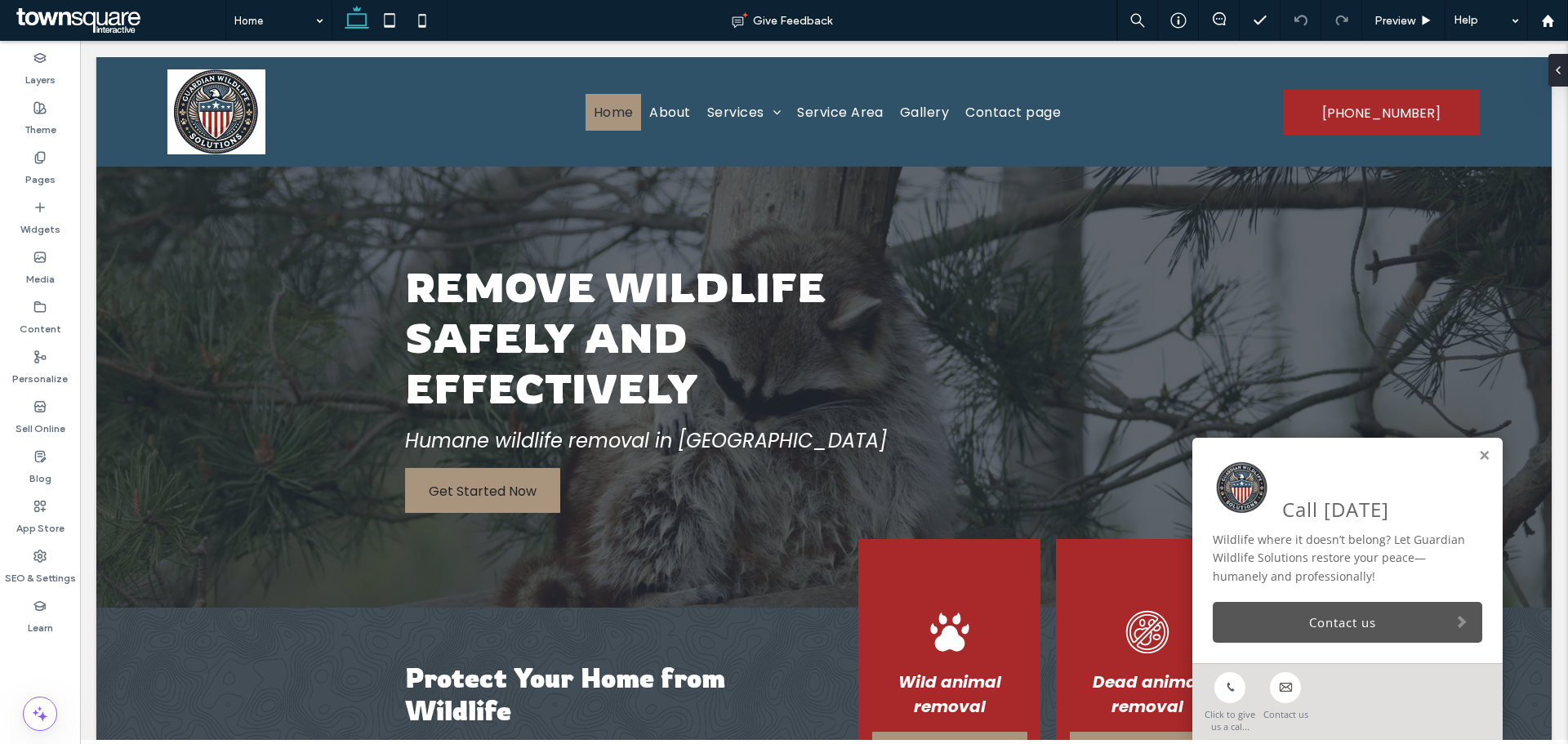
click at [1320, 618] on link "Contact us" at bounding box center [1347, 622] width 269 height 41
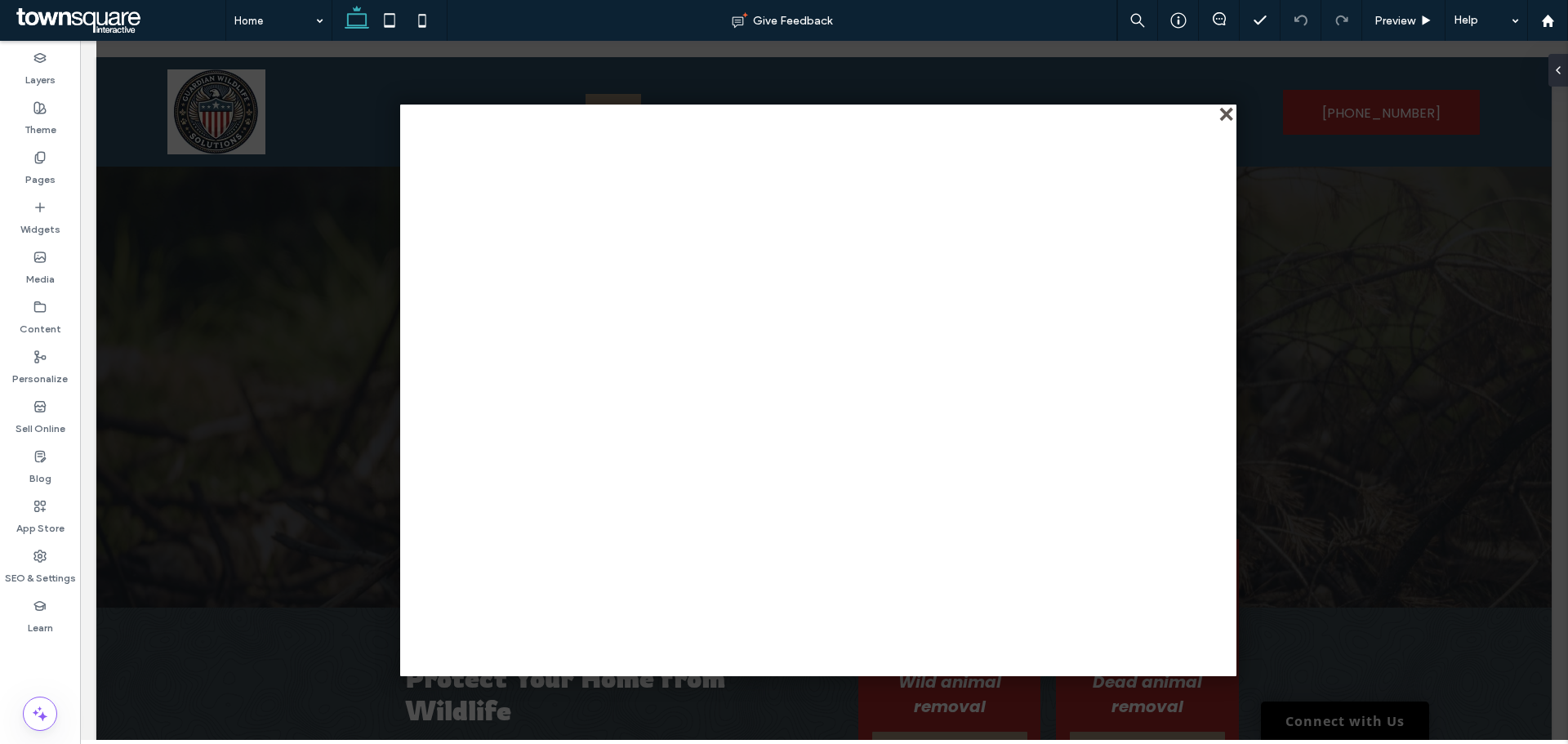
click at [1226, 115] on div "close" at bounding box center [1227, 115] width 12 height 12
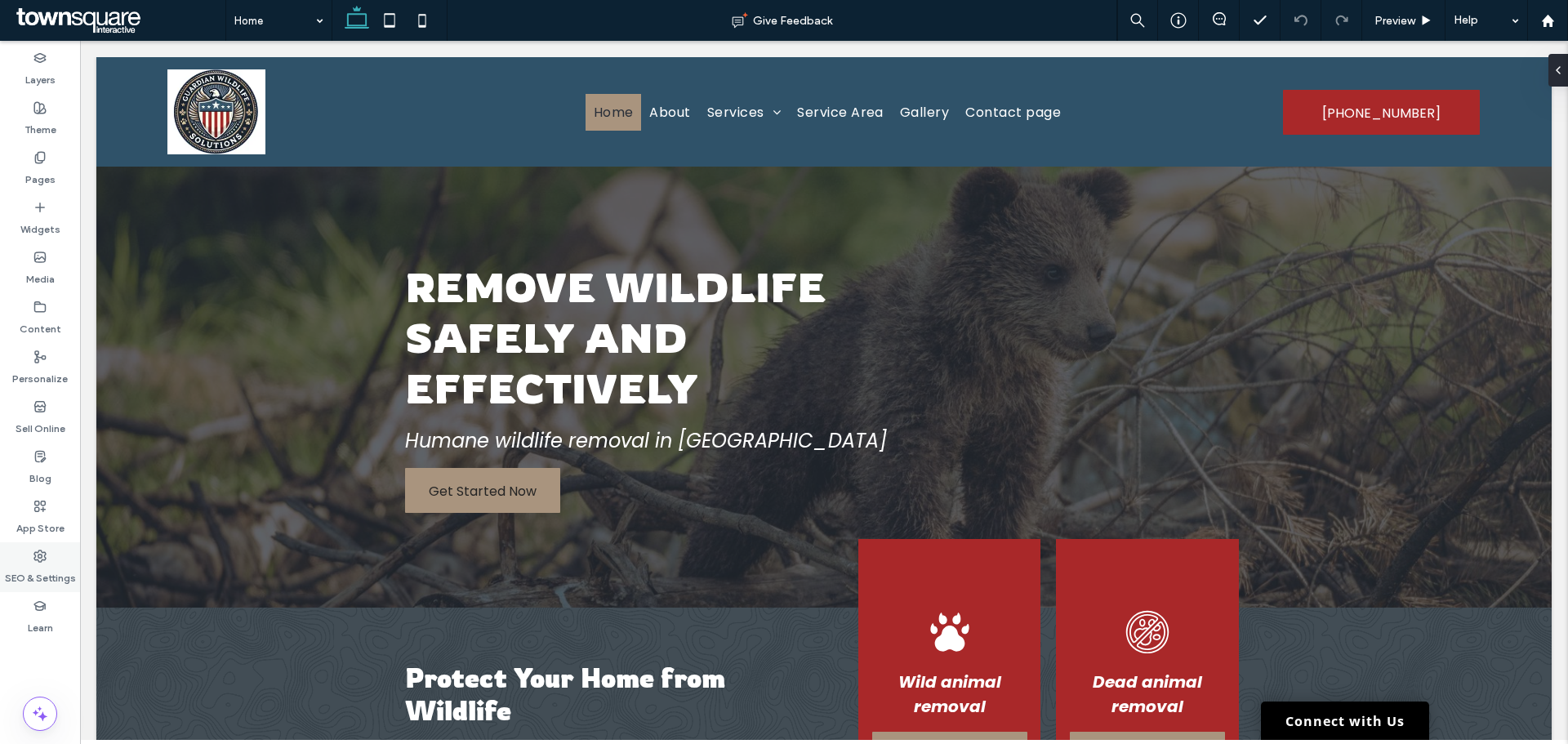
click at [35, 582] on label "SEO & Settings" at bounding box center [40, 573] width 71 height 23
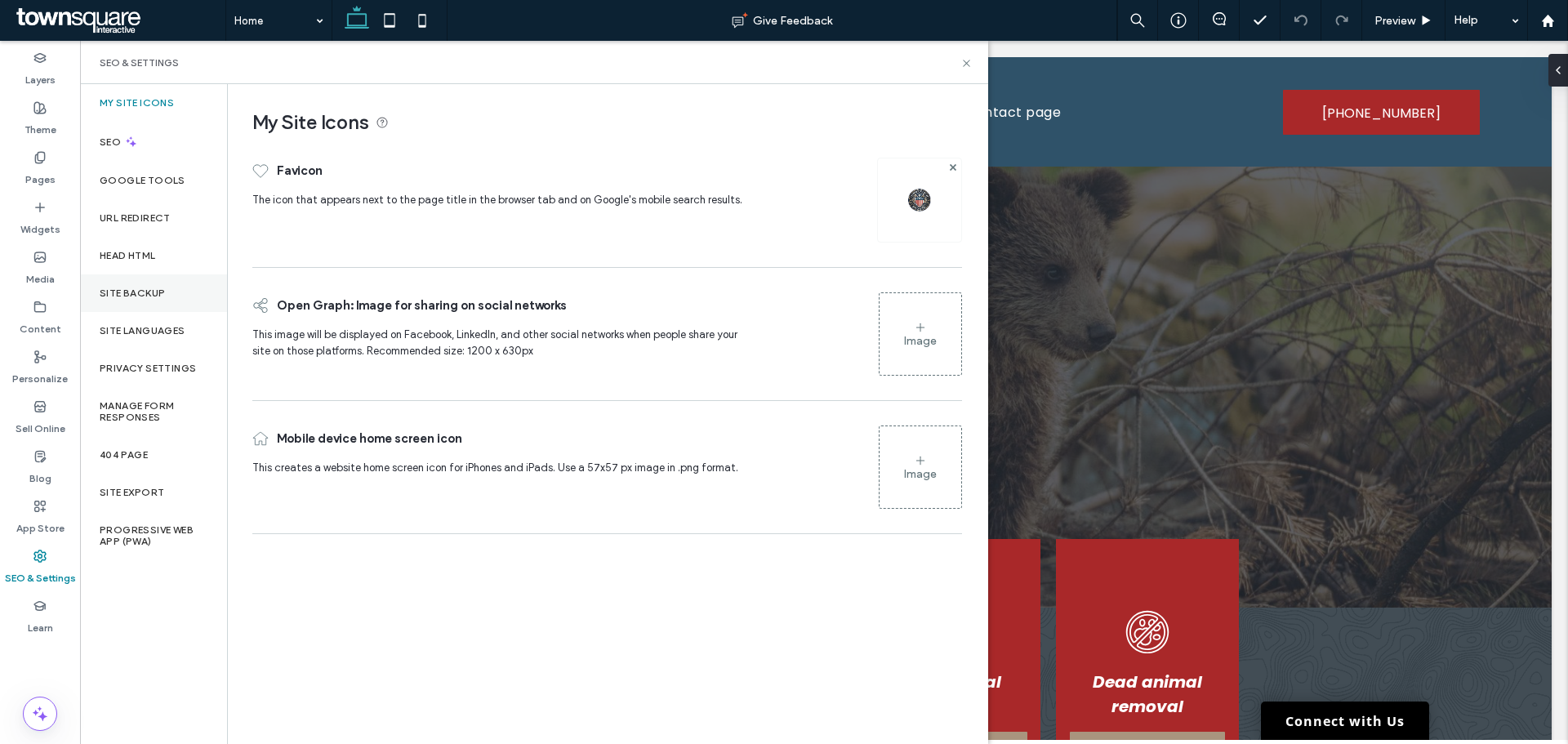
click at [162, 309] on div "Site Backup" at bounding box center [153, 293] width 147 height 37
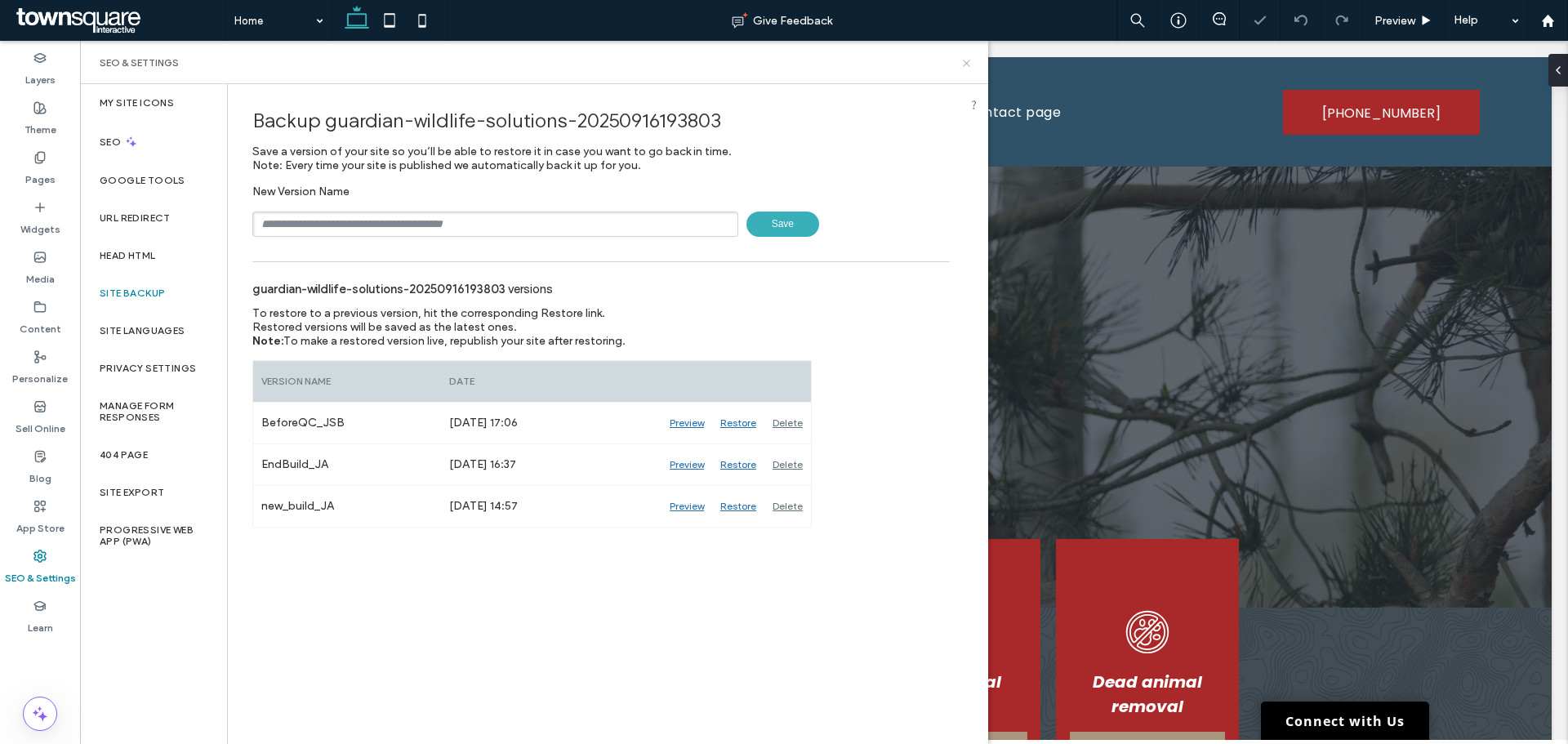
drag, startPoint x: 965, startPoint y: 62, endPoint x: 115, endPoint y: 196, distance: 860.5
click at [965, 62] on use at bounding box center [966, 62] width 6 height 6
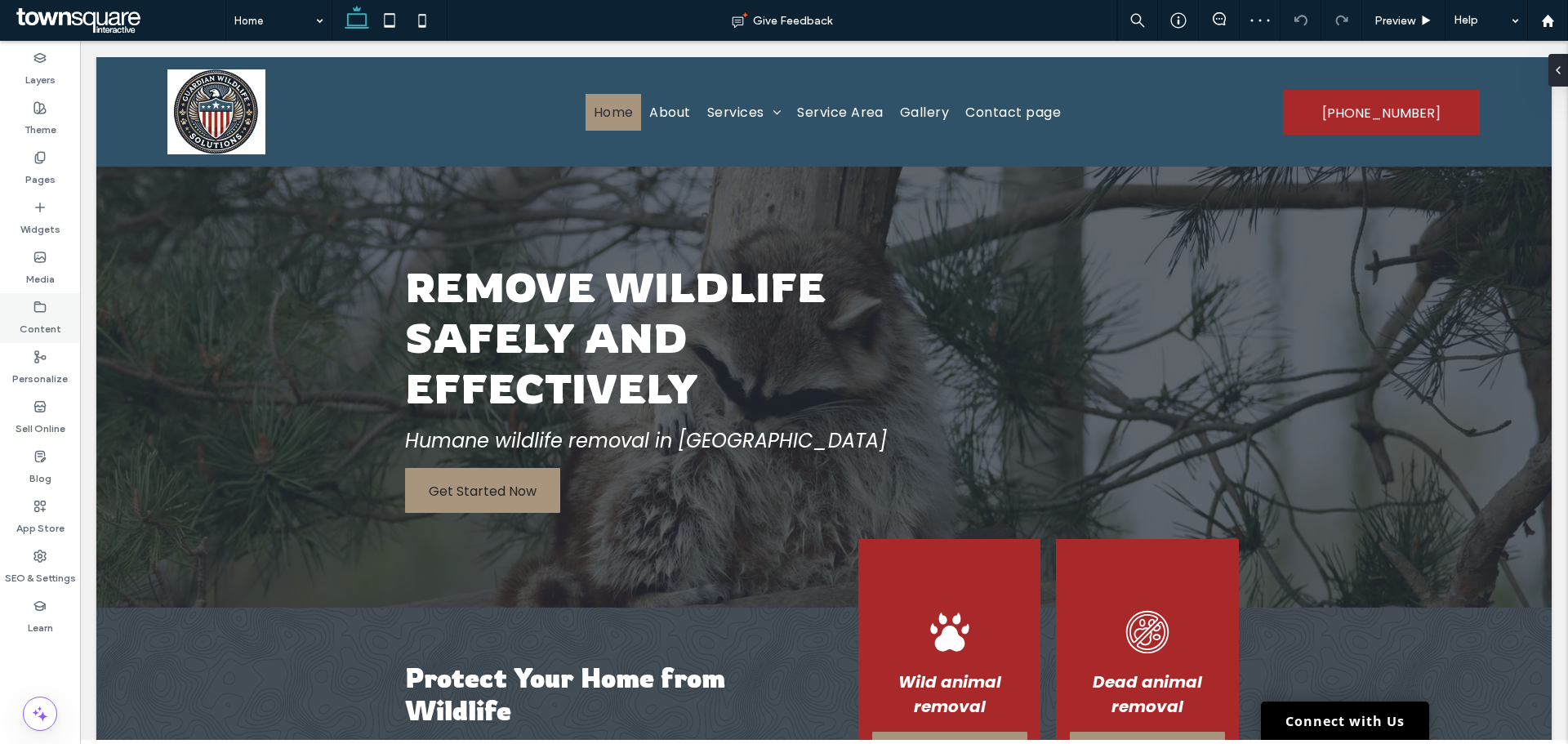
click at [43, 303] on icon at bounding box center [40, 307] width 13 height 13
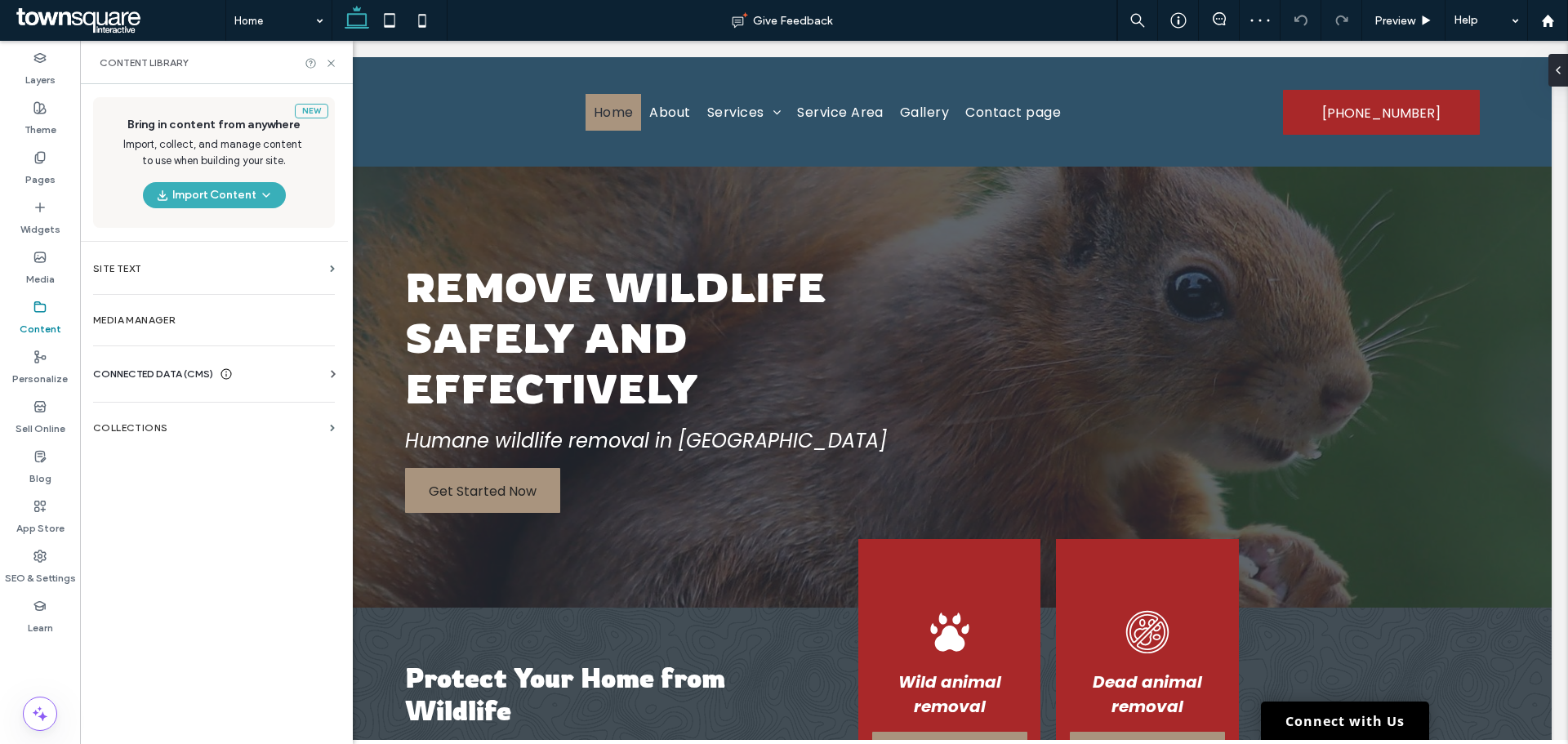
click at [174, 363] on div "CONNECTED DATA (CMS) Business Info Business Text Business Images Find and Repla…" at bounding box center [214, 373] width 268 height 43
click at [183, 373] on span "CONNECTED DATA (CMS)" at bounding box center [153, 374] width 120 height 16
click at [165, 412] on label "Business Info" at bounding box center [216, 414] width 222 height 12
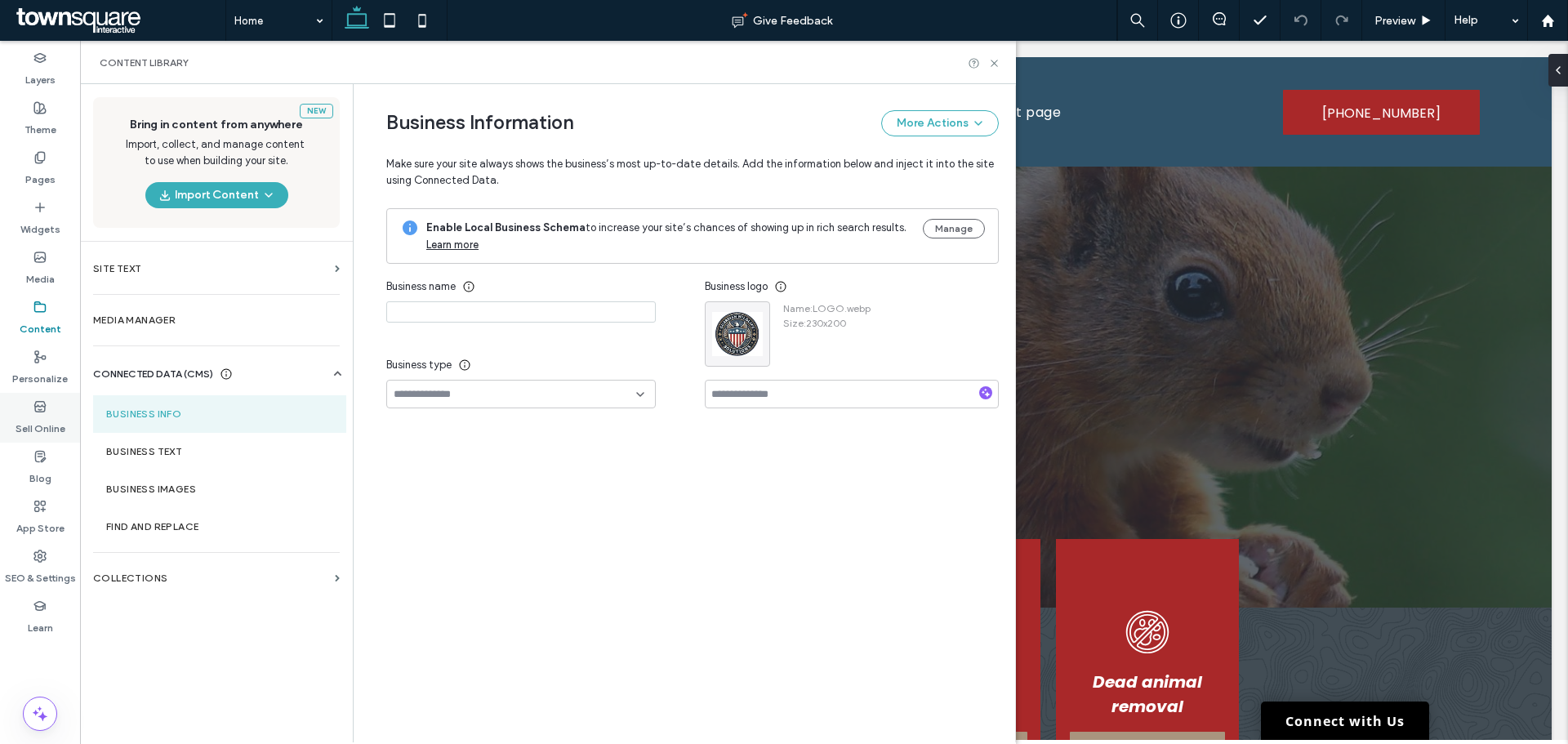
type input "**********"
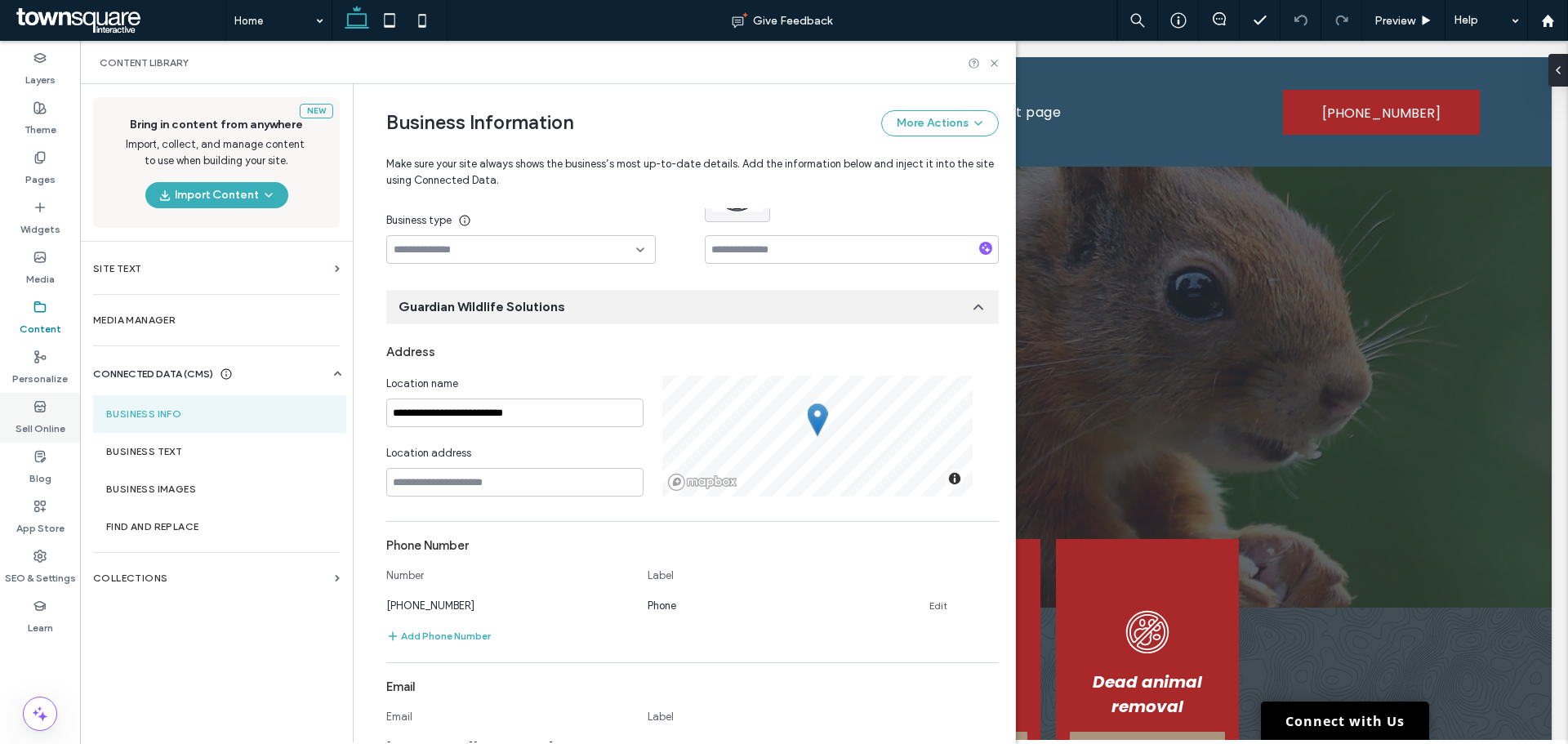
scroll to position [171, 0]
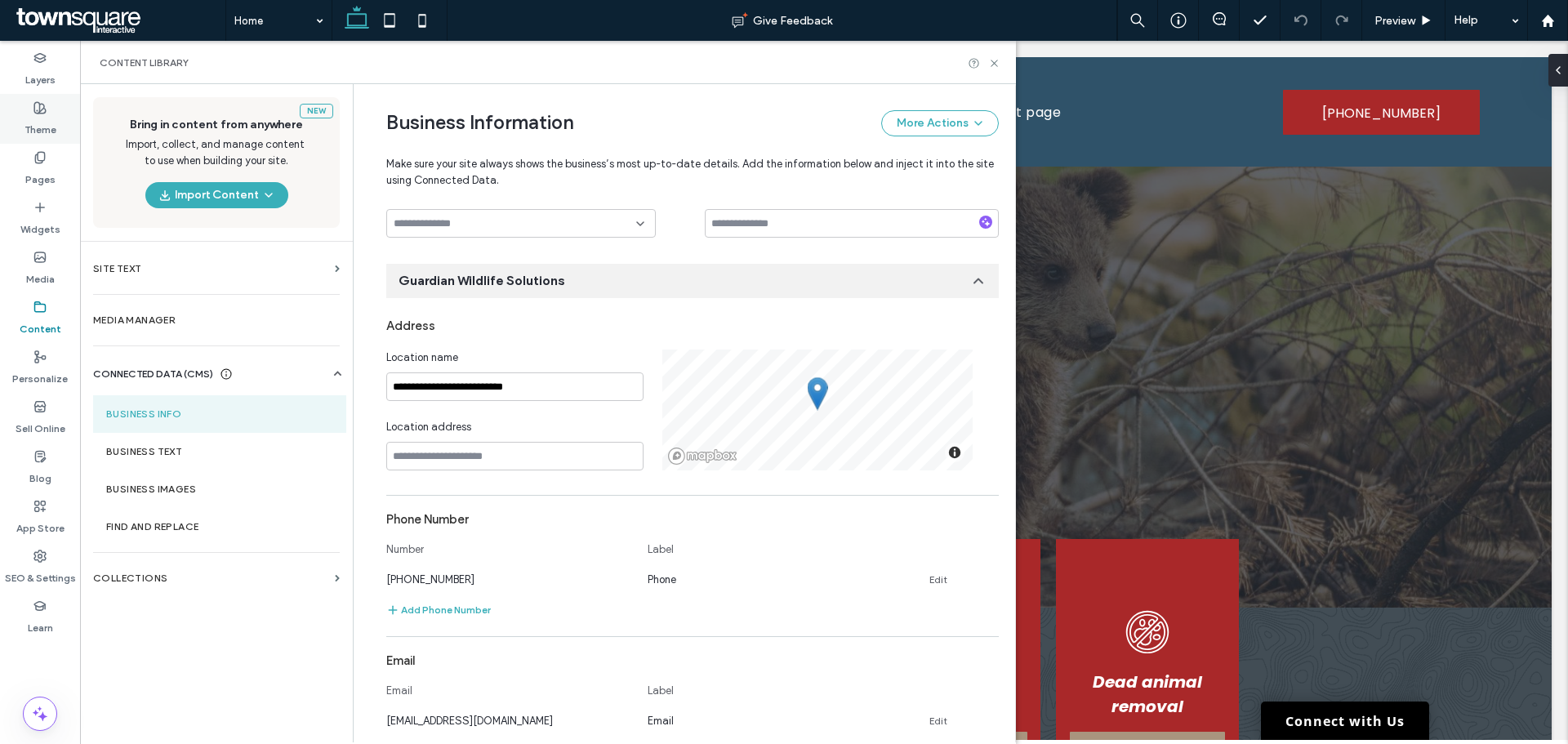
click at [35, 128] on label "Theme" at bounding box center [40, 125] width 32 height 23
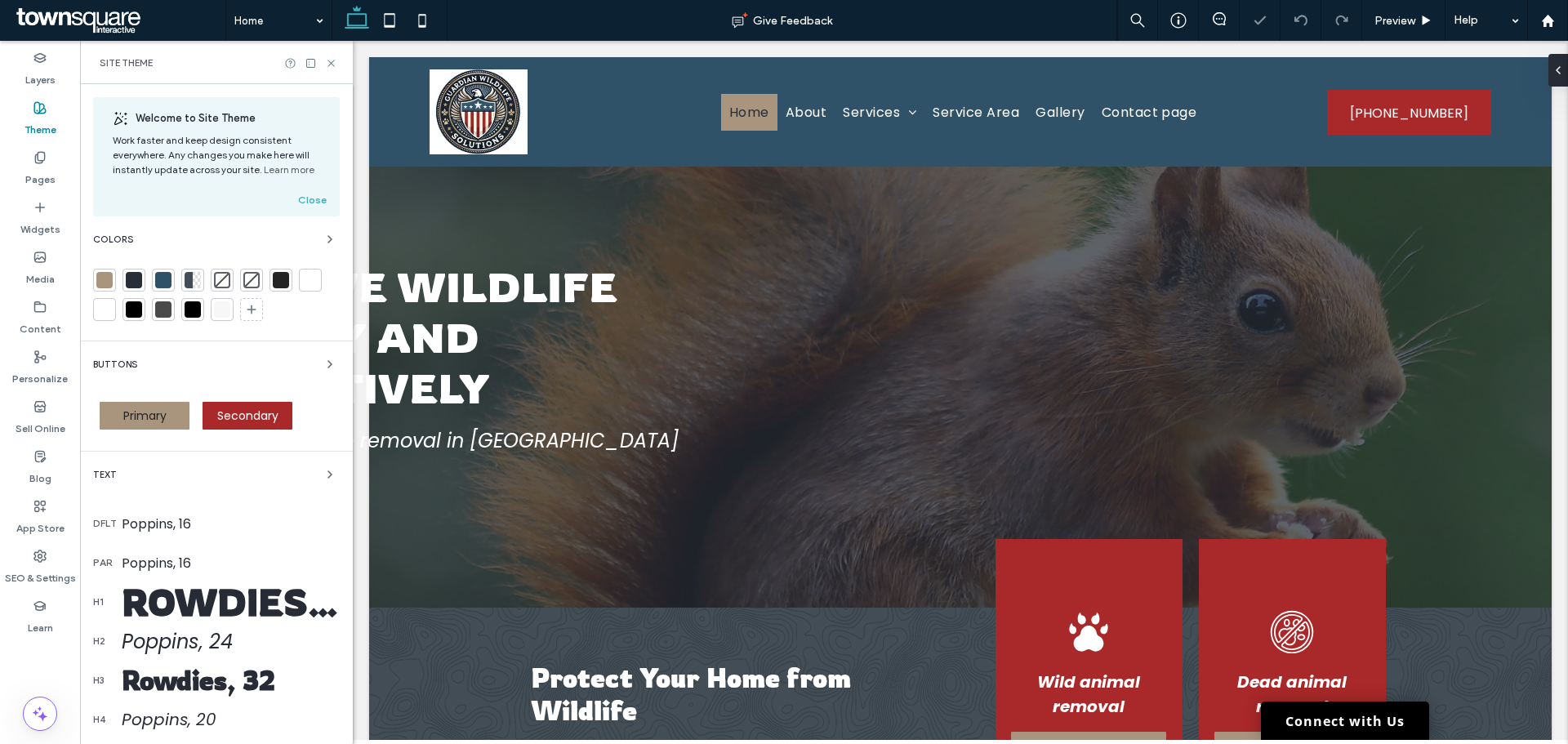
scroll to position [0, 0]
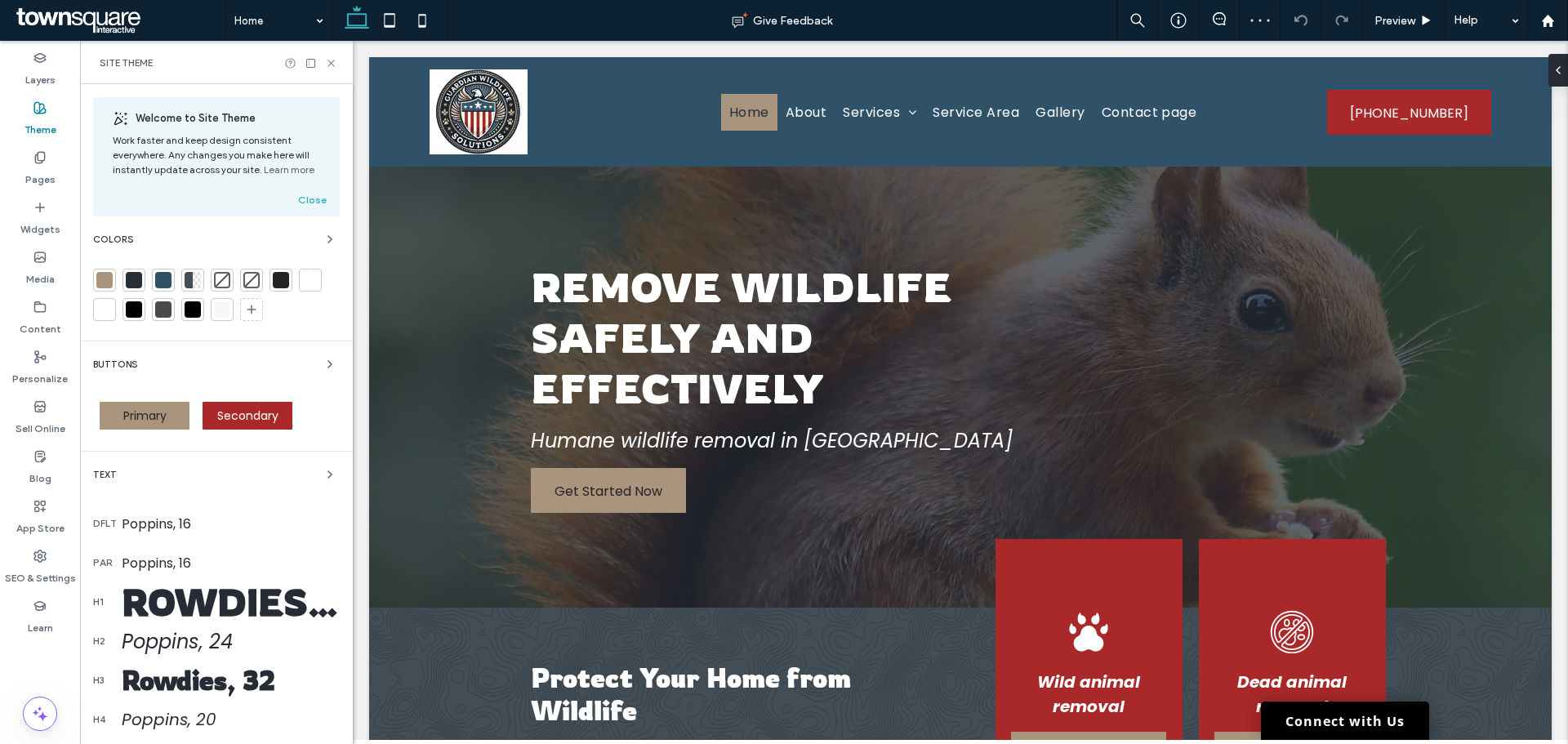
click at [91, 275] on div "Welcome to Site Theme Work faster and keep design consistent everywhere. Any ch…" at bounding box center [216, 527] width 273 height 886
click at [100, 277] on div at bounding box center [105, 280] width 16 height 16
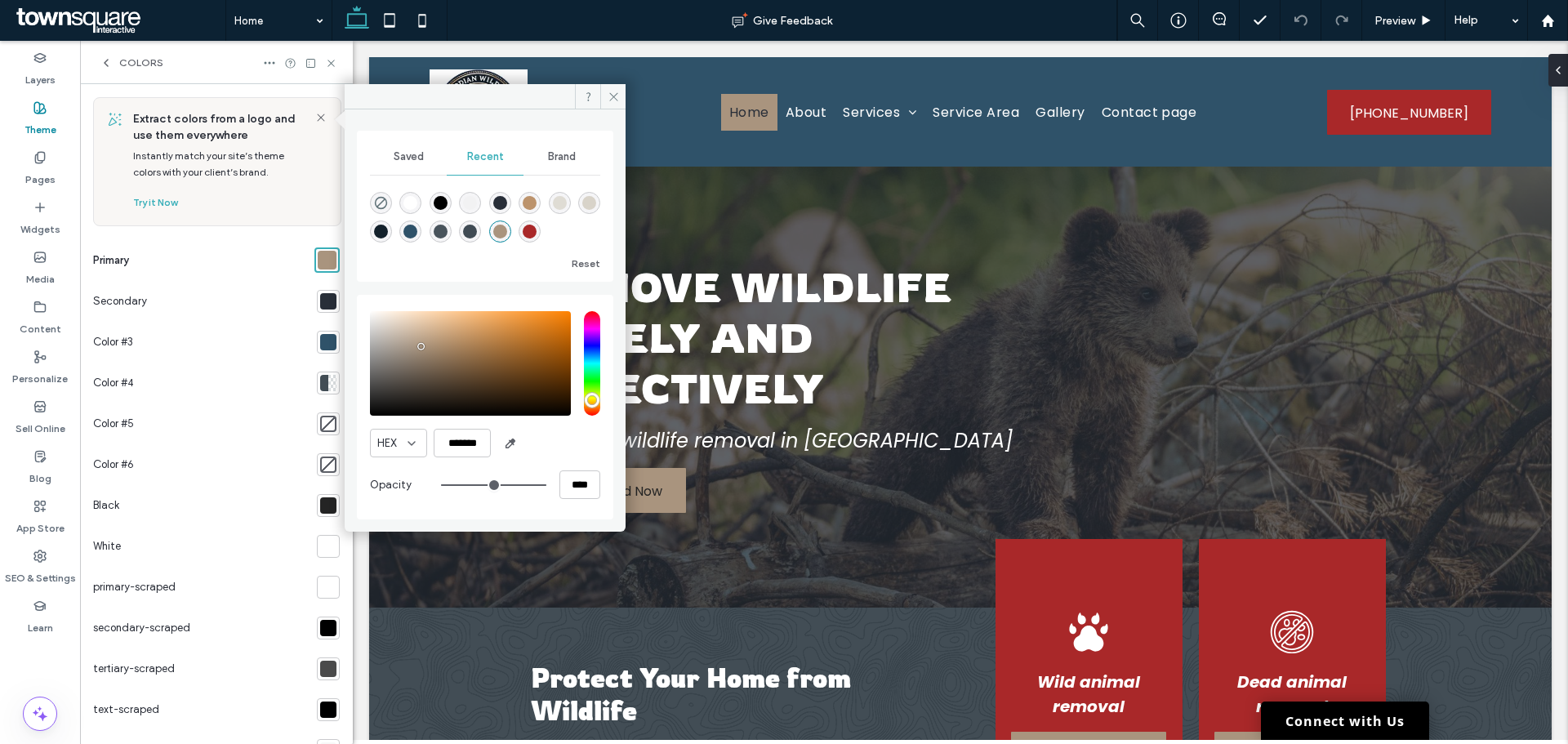
click at [317, 335] on div at bounding box center [328, 341] width 23 height 23
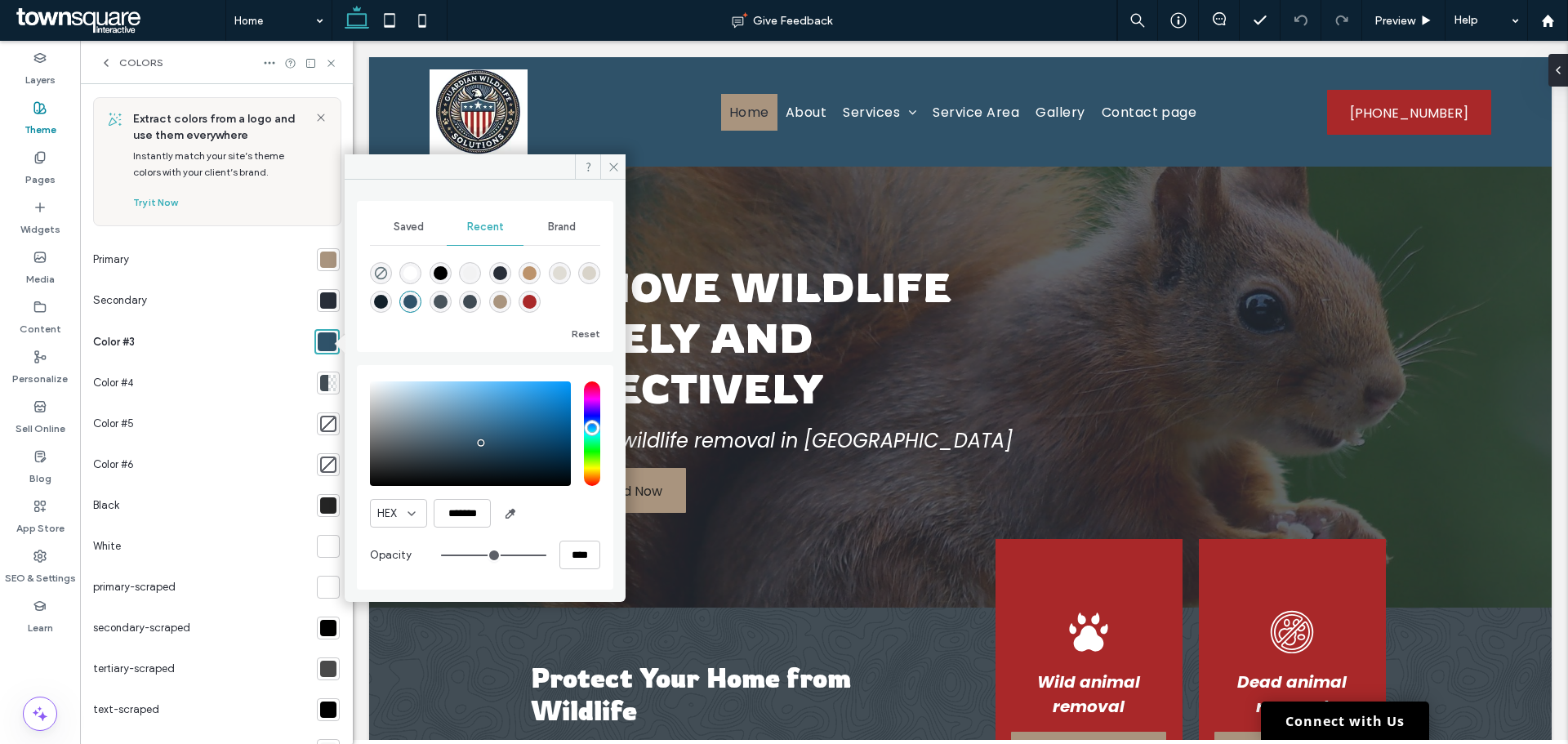
click at [319, 309] on div at bounding box center [328, 300] width 23 height 23
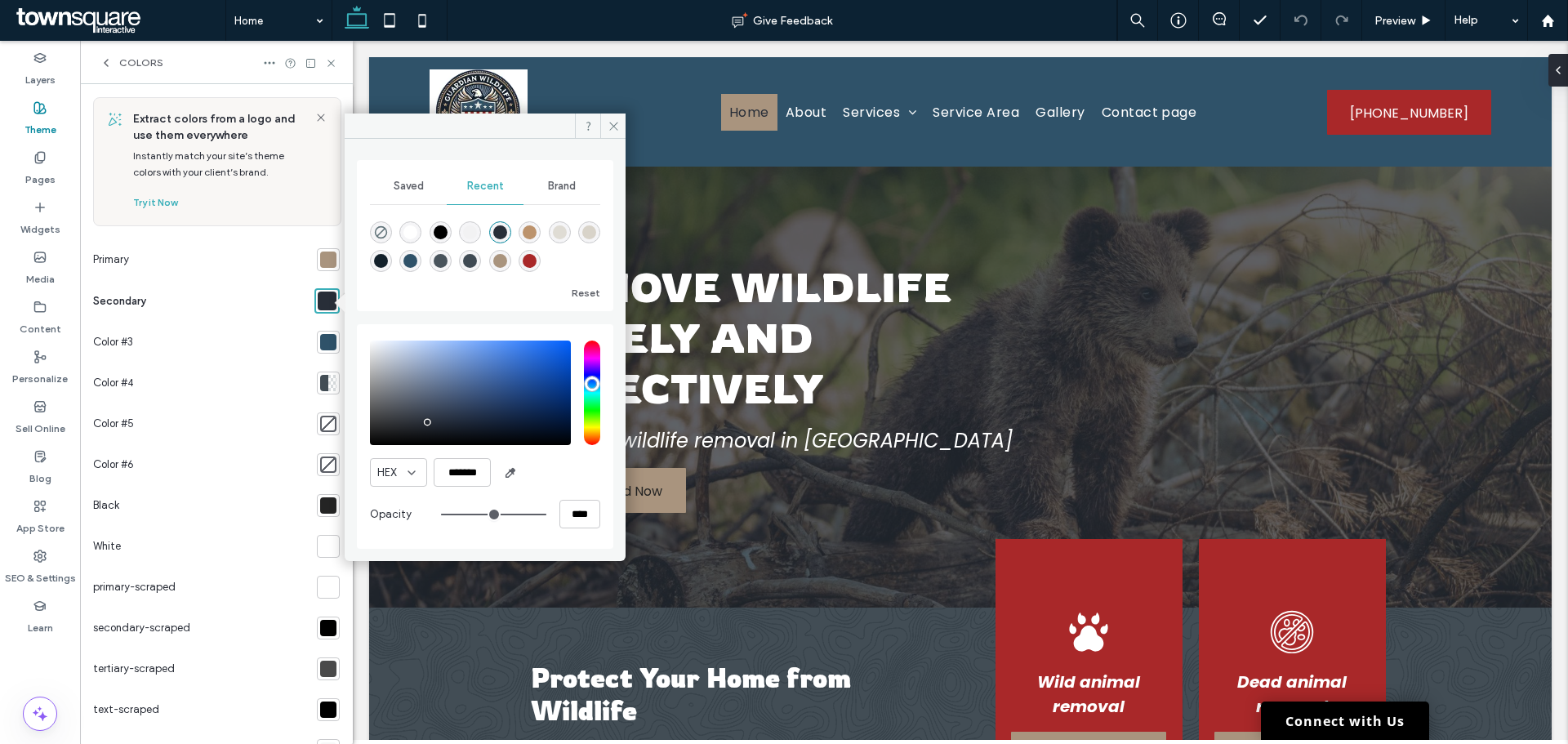
click at [313, 271] on section at bounding box center [325, 259] width 29 height 41
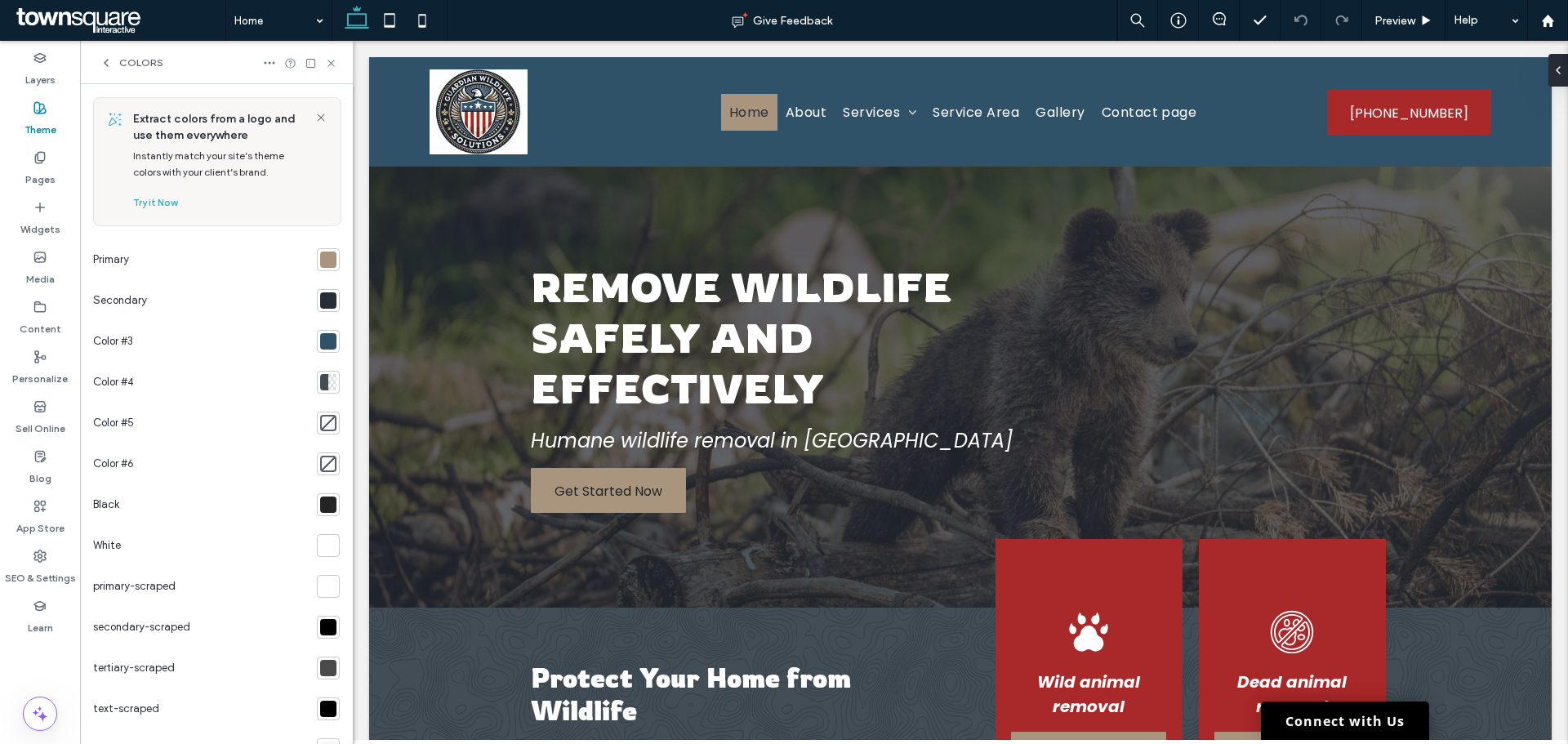
click at [321, 266] on div at bounding box center [329, 259] width 16 height 16
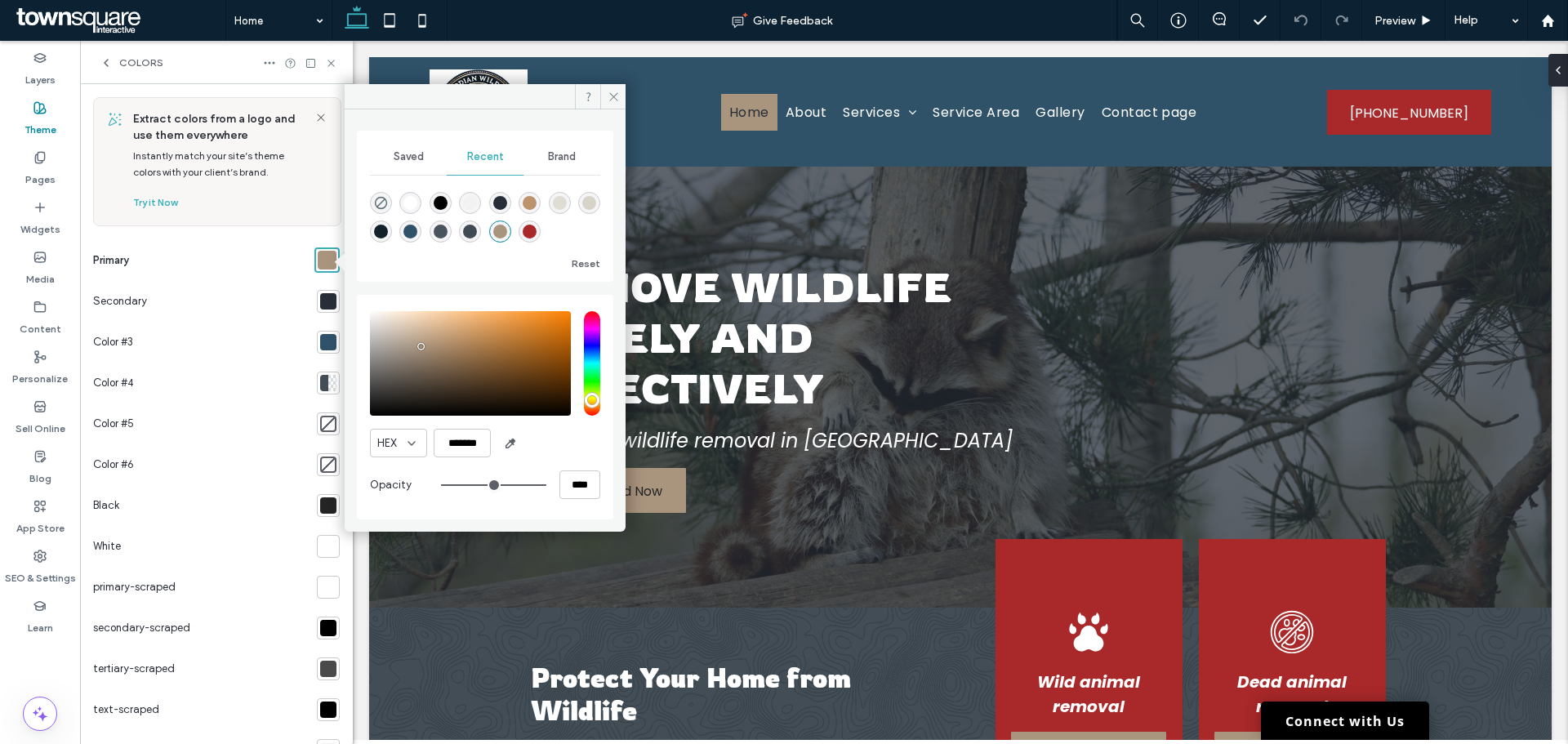
click at [321, 387] on div at bounding box center [324, 383] width 8 height 16
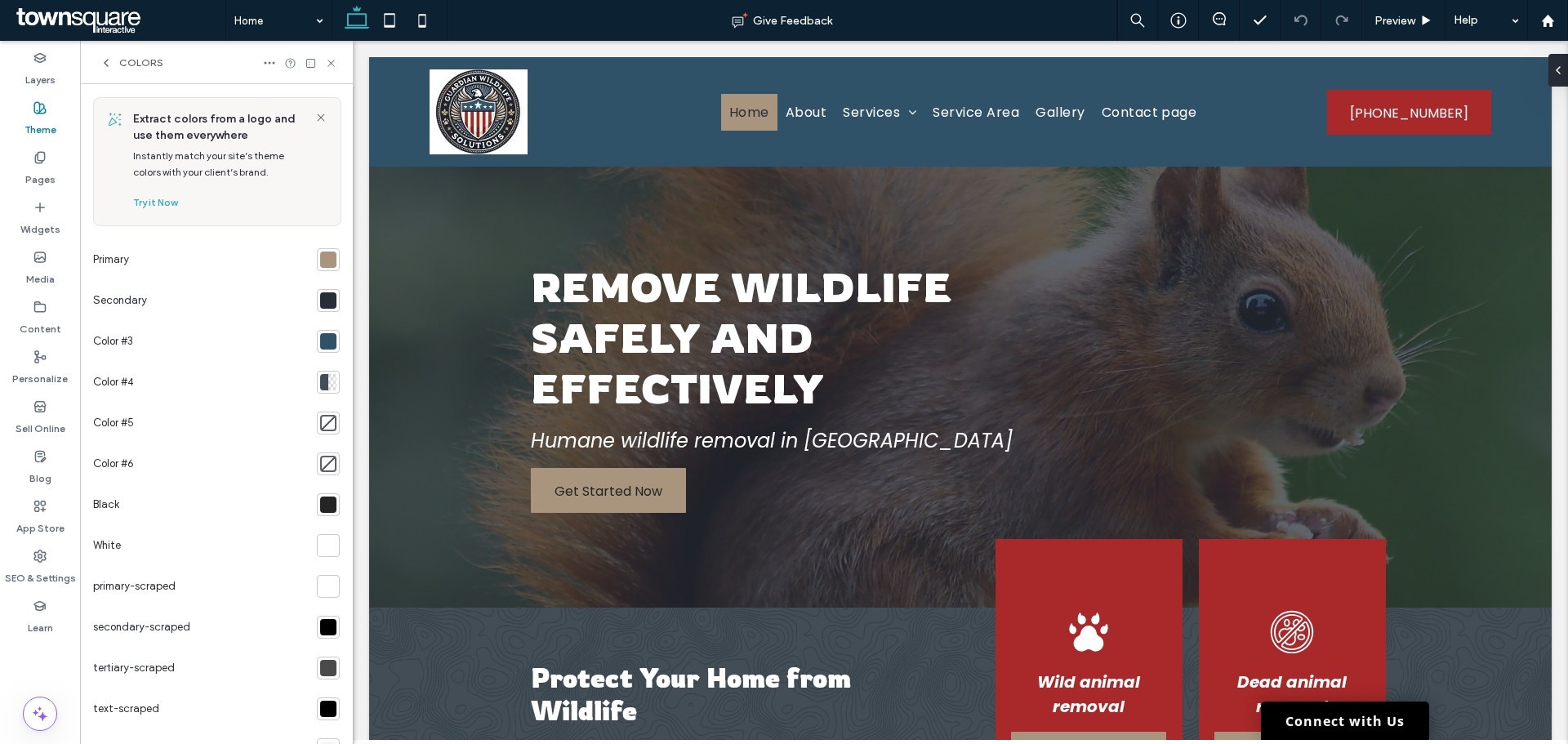
scroll to position [100, 0]
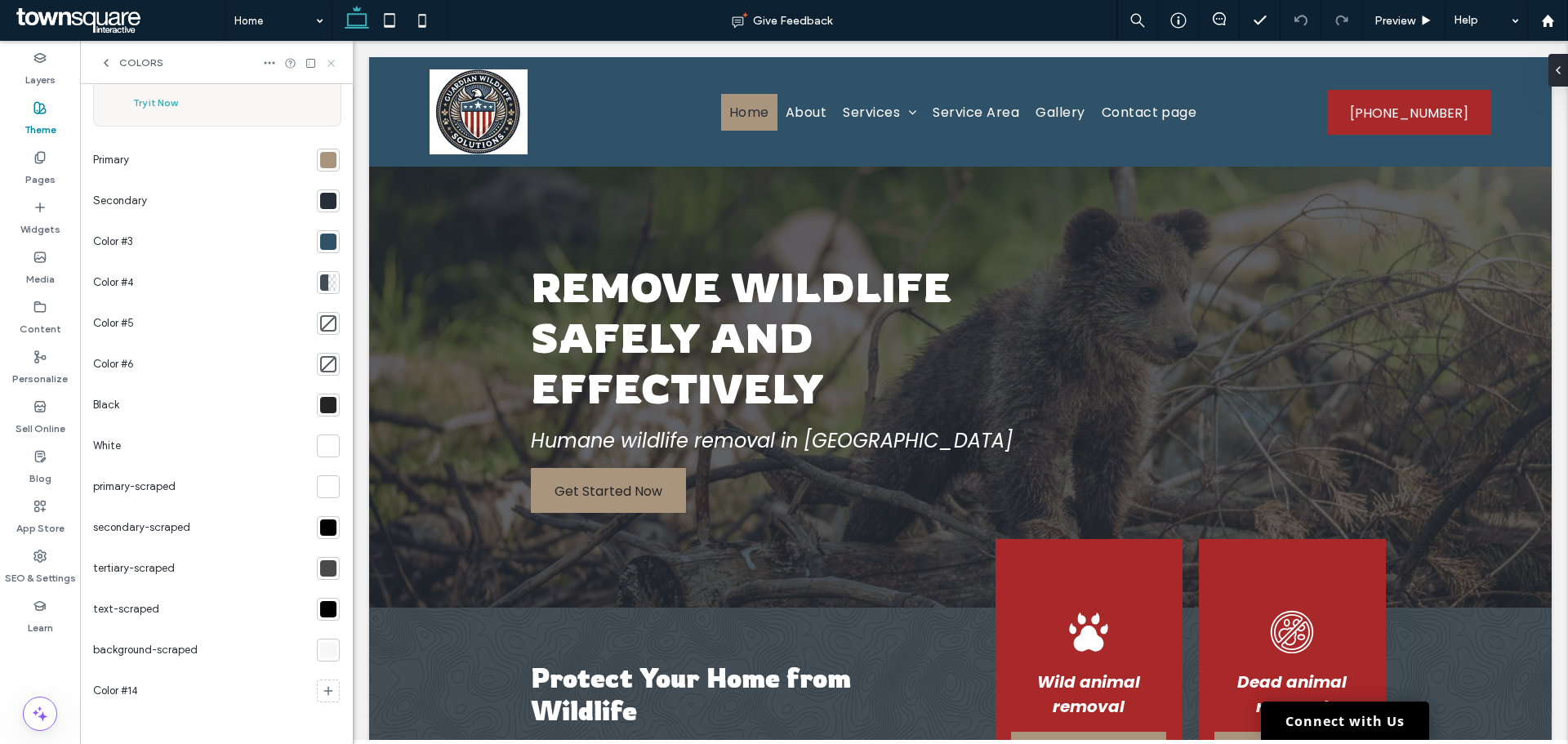
drag, startPoint x: 331, startPoint y: 65, endPoint x: 133, endPoint y: 39, distance: 199.7
click at [331, 65] on icon at bounding box center [331, 63] width 12 height 12
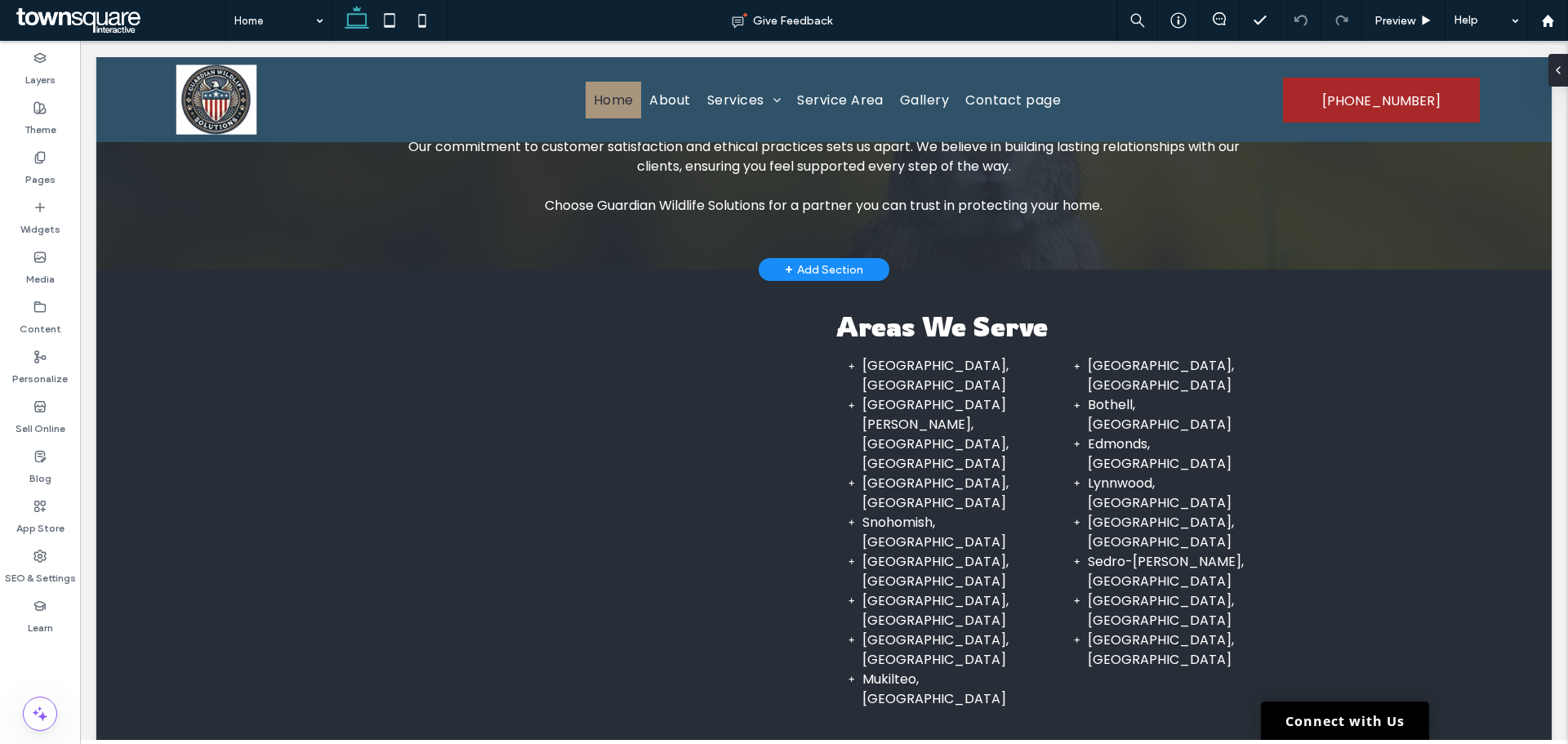
scroll to position [1923, 0]
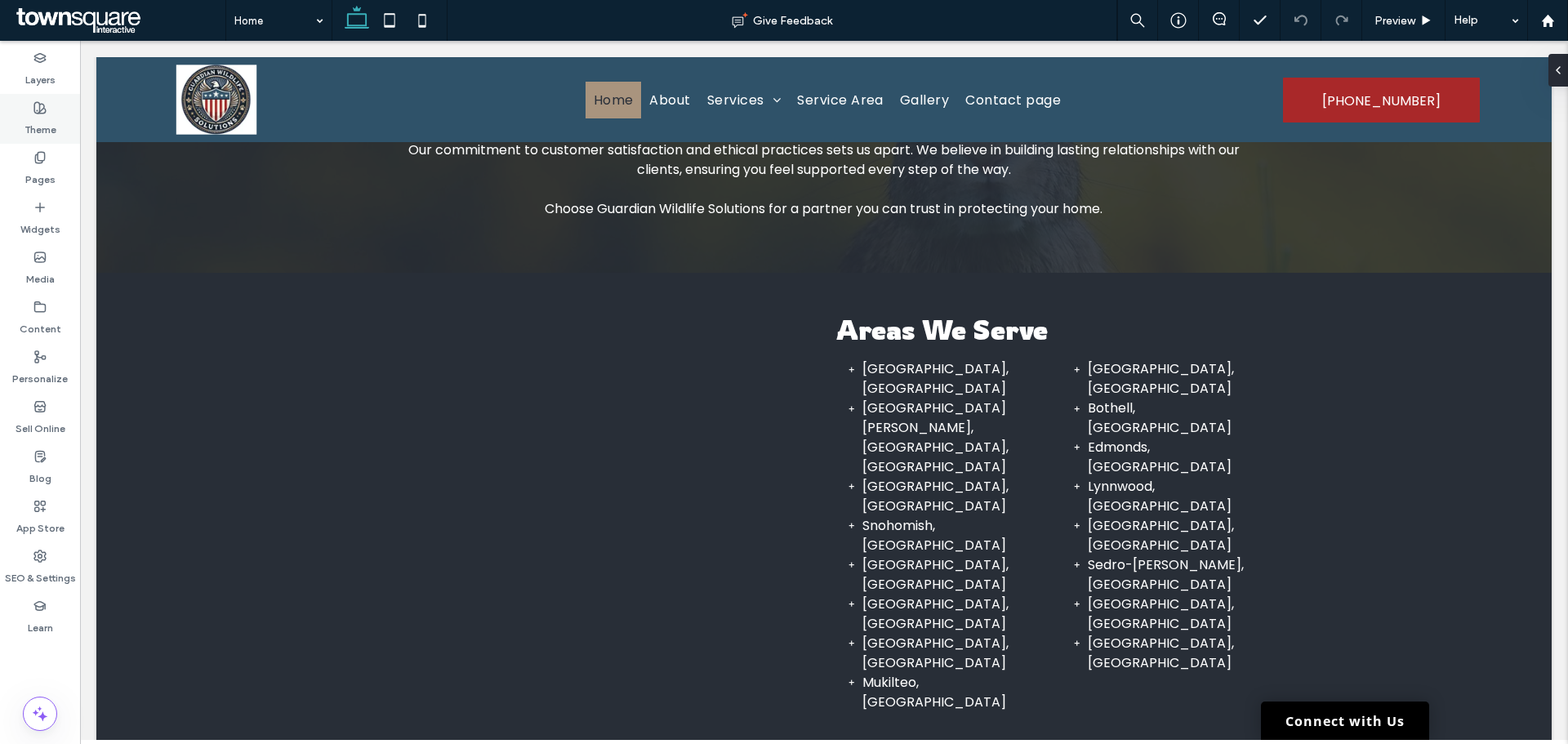
click at [25, 120] on label "Theme" at bounding box center [40, 125] width 32 height 23
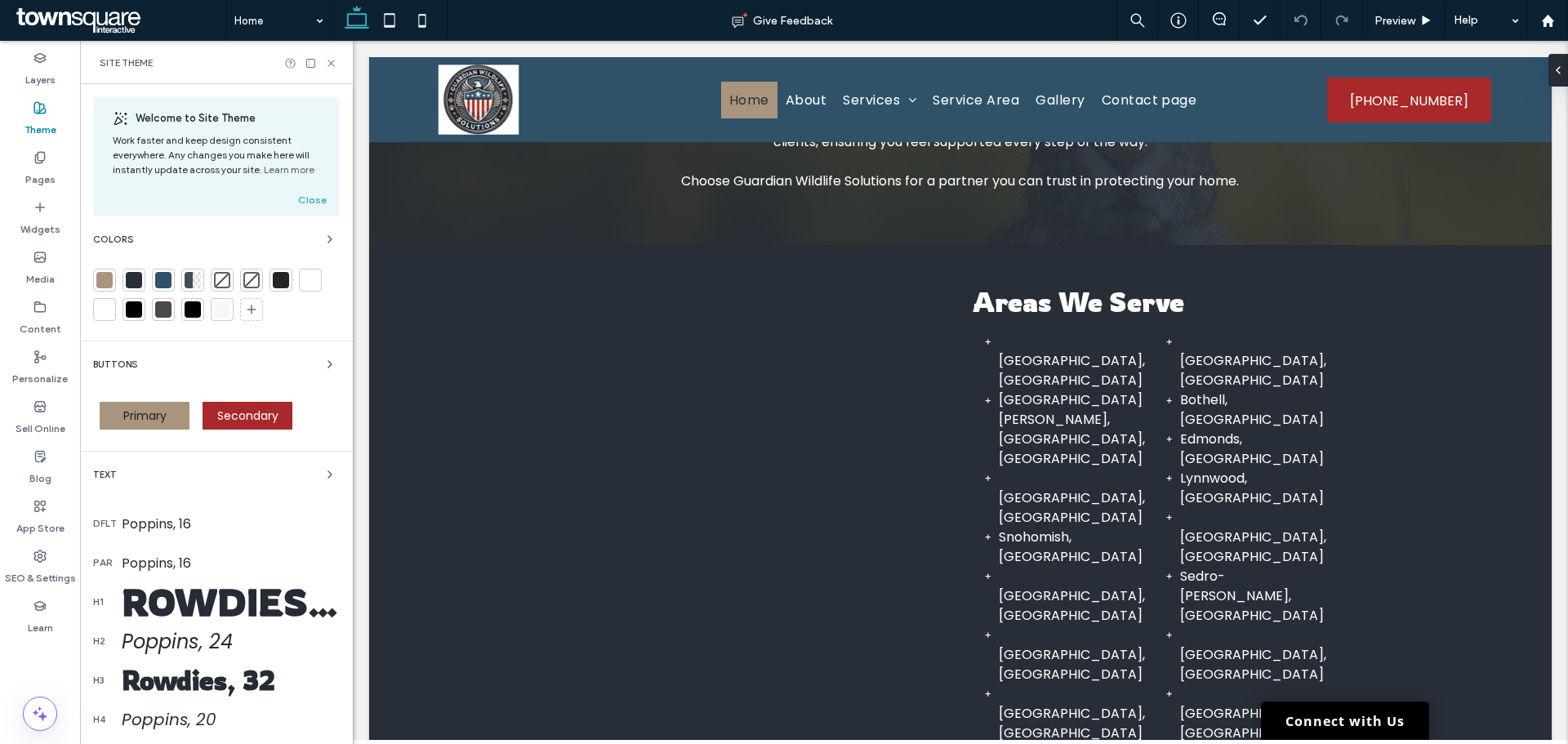
scroll to position [1919, 0]
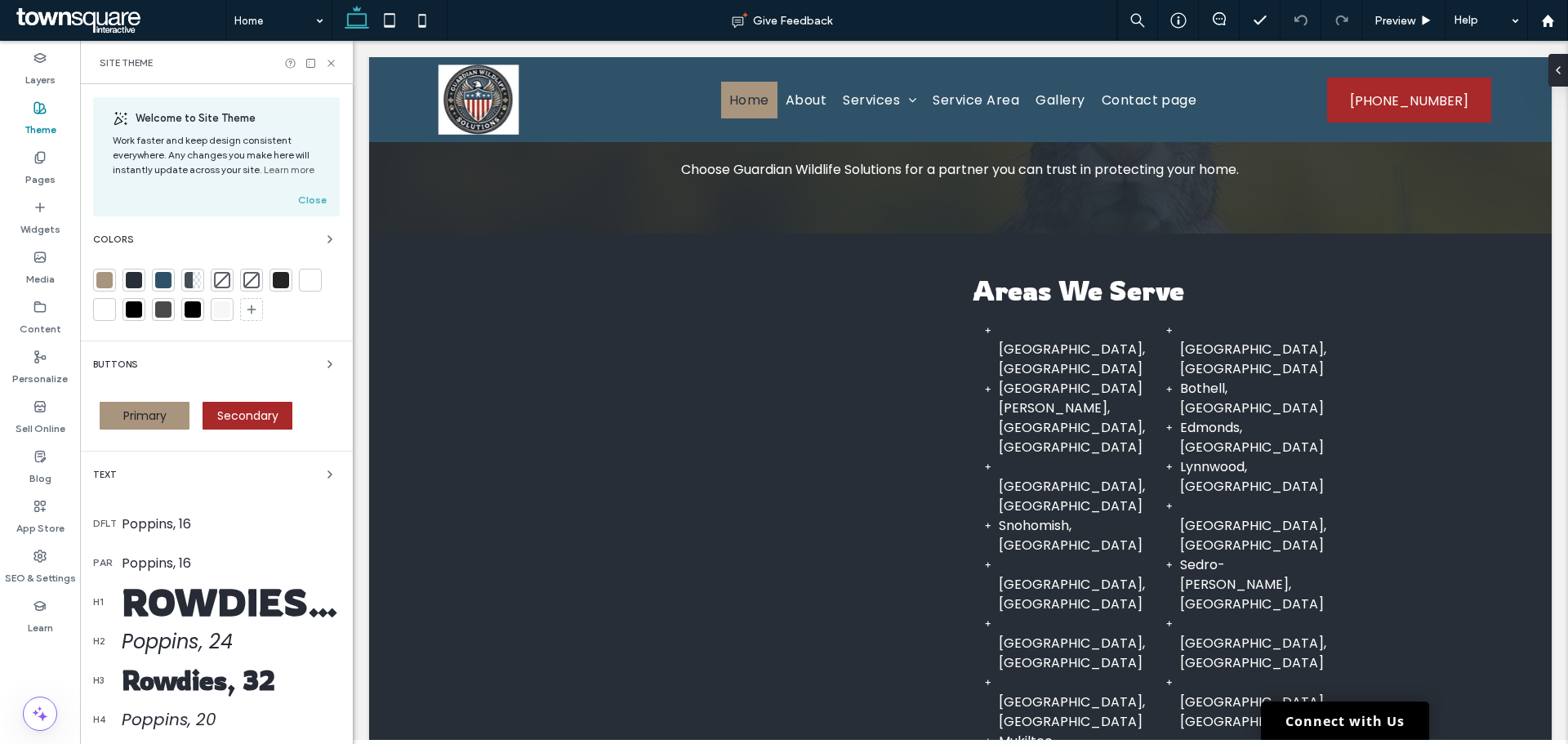
click at [135, 281] on div at bounding box center [134, 280] width 16 height 16
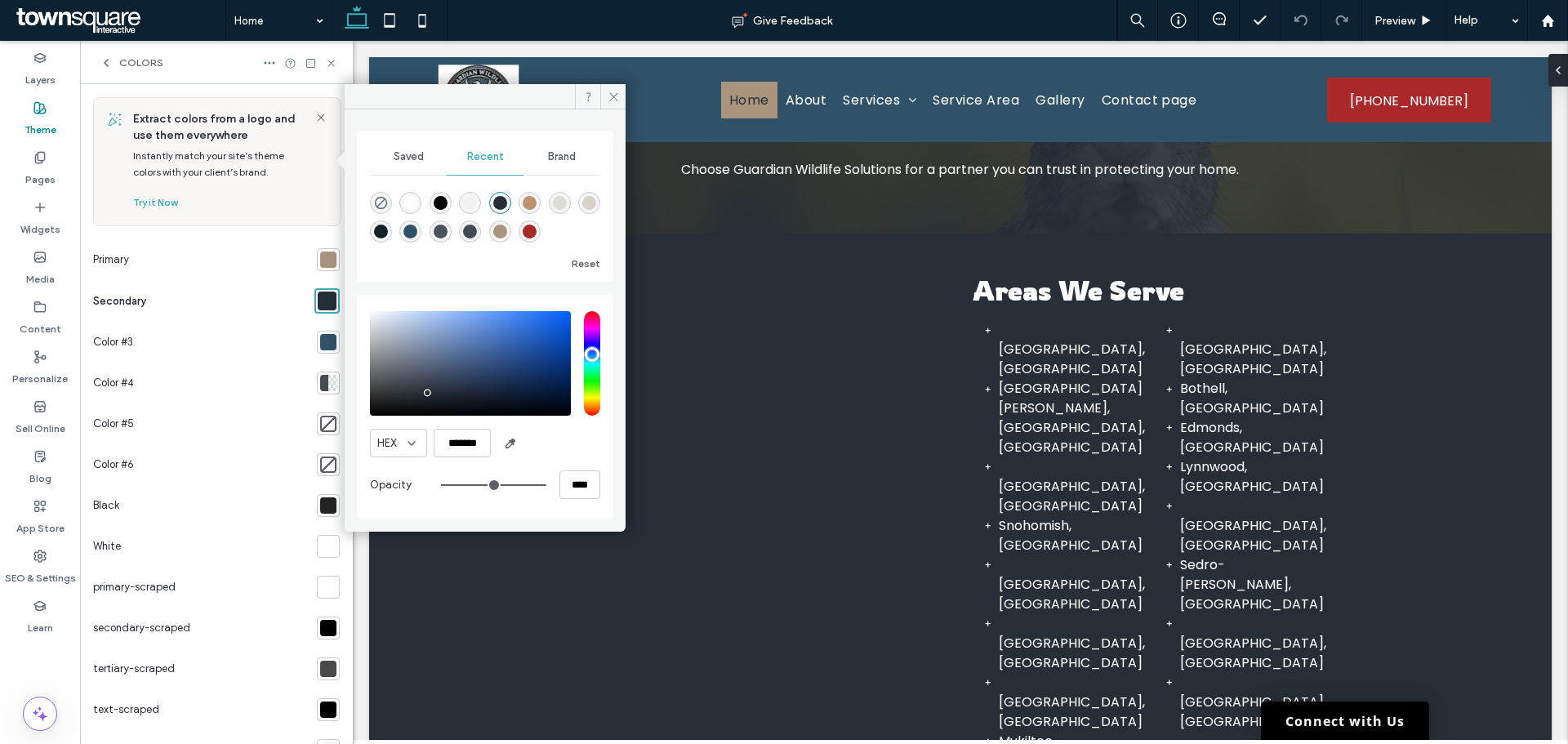
click at [321, 508] on div at bounding box center [329, 506] width 16 height 16
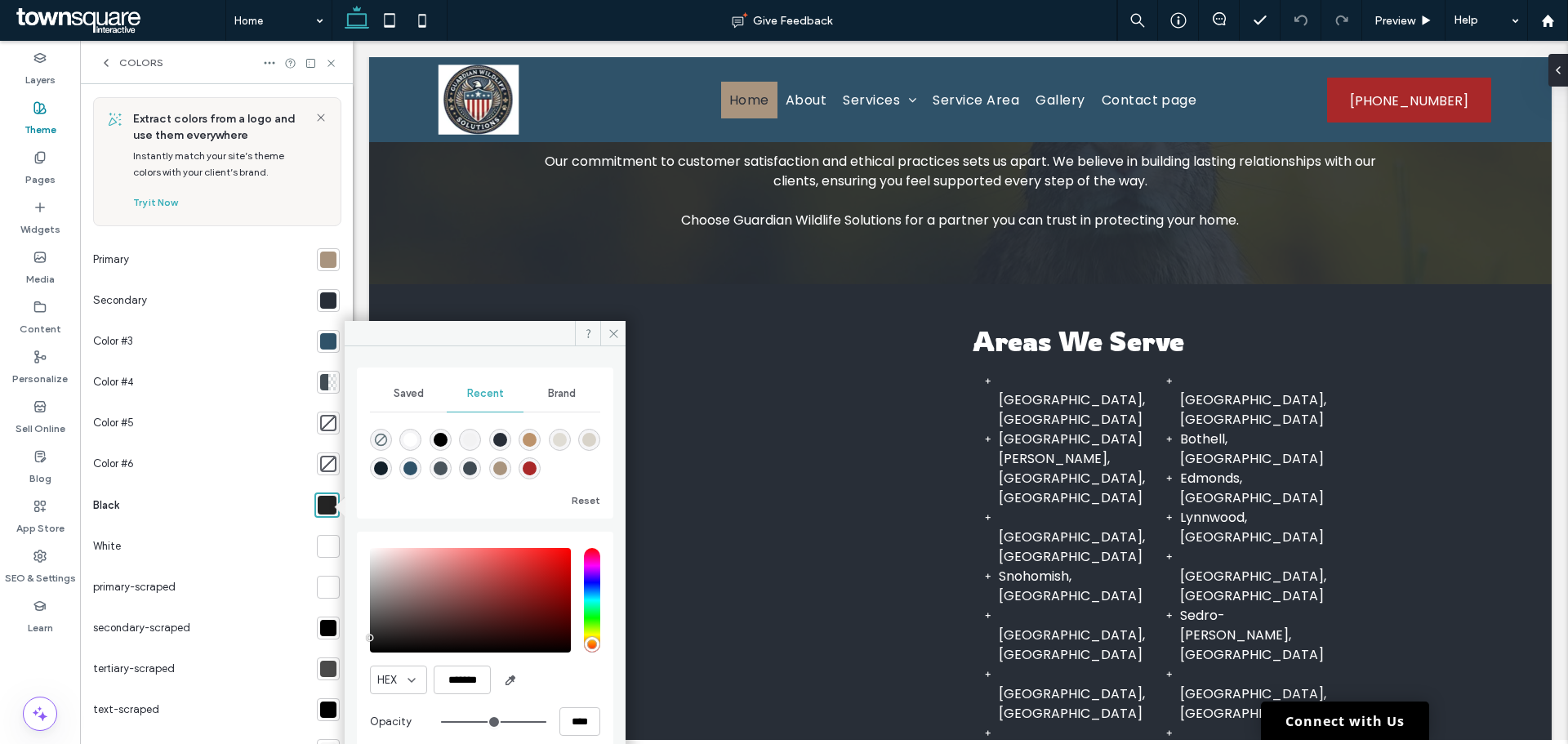
click at [325, 633] on div at bounding box center [329, 628] width 16 height 16
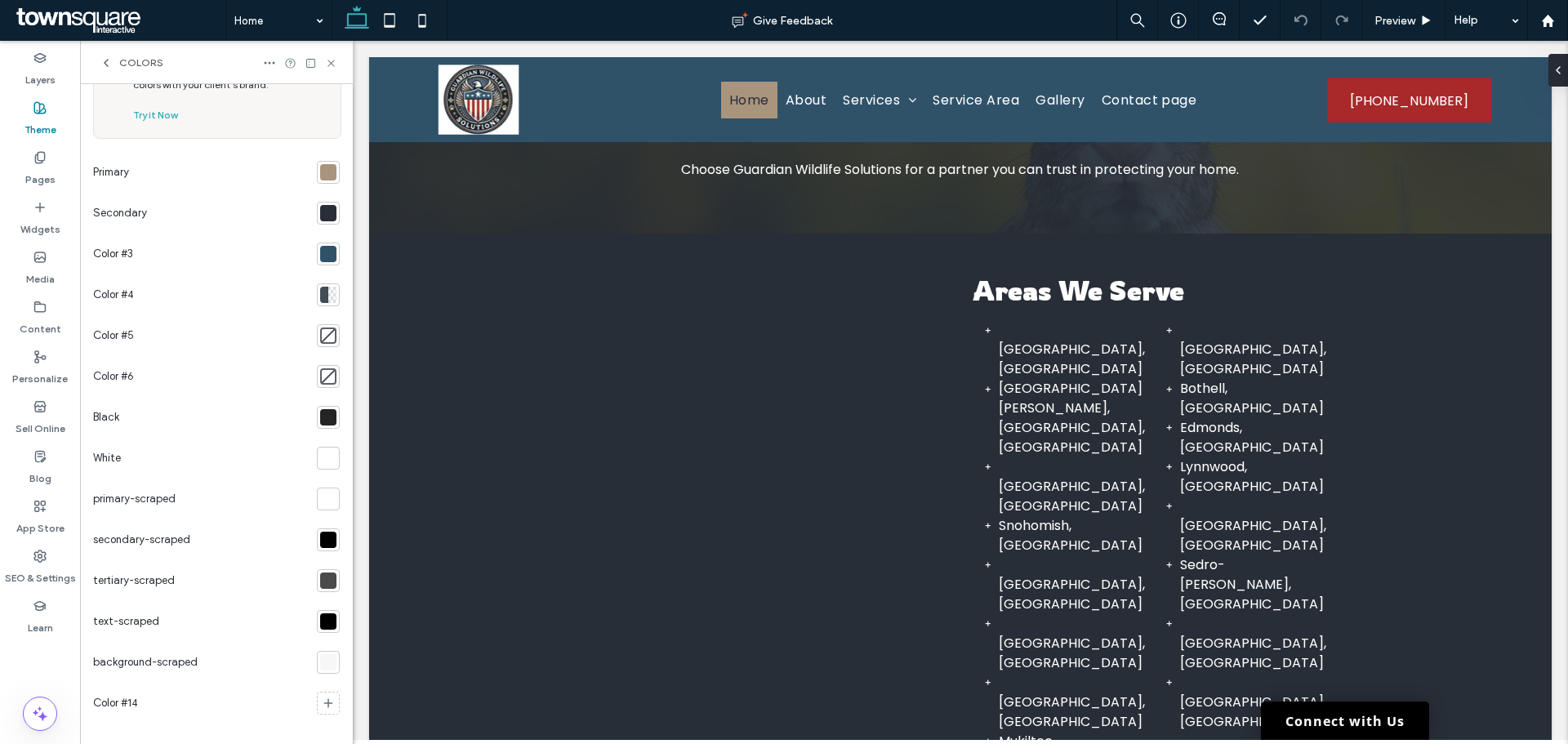
scroll to position [100, 0]
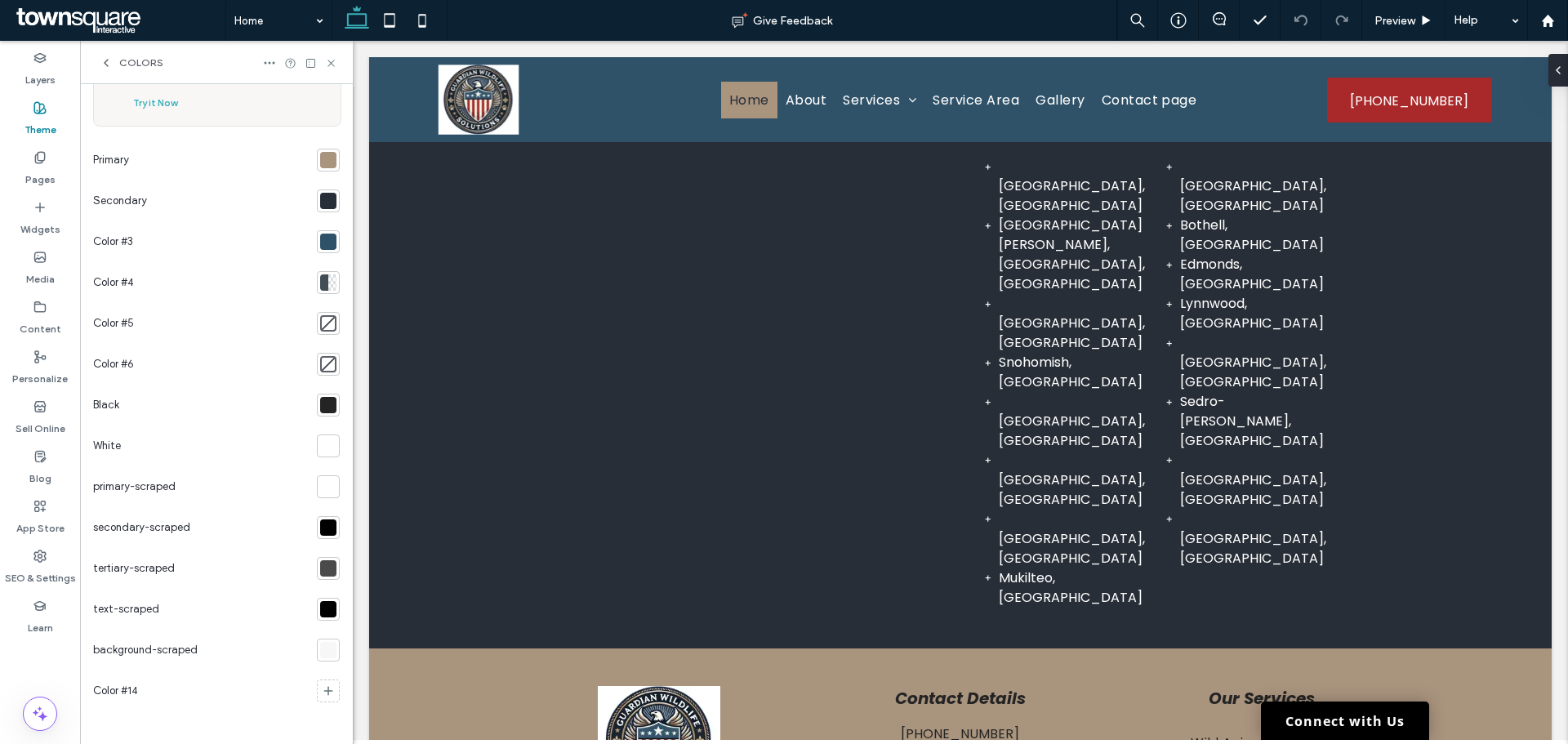
click at [321, 530] on div at bounding box center [329, 528] width 16 height 16
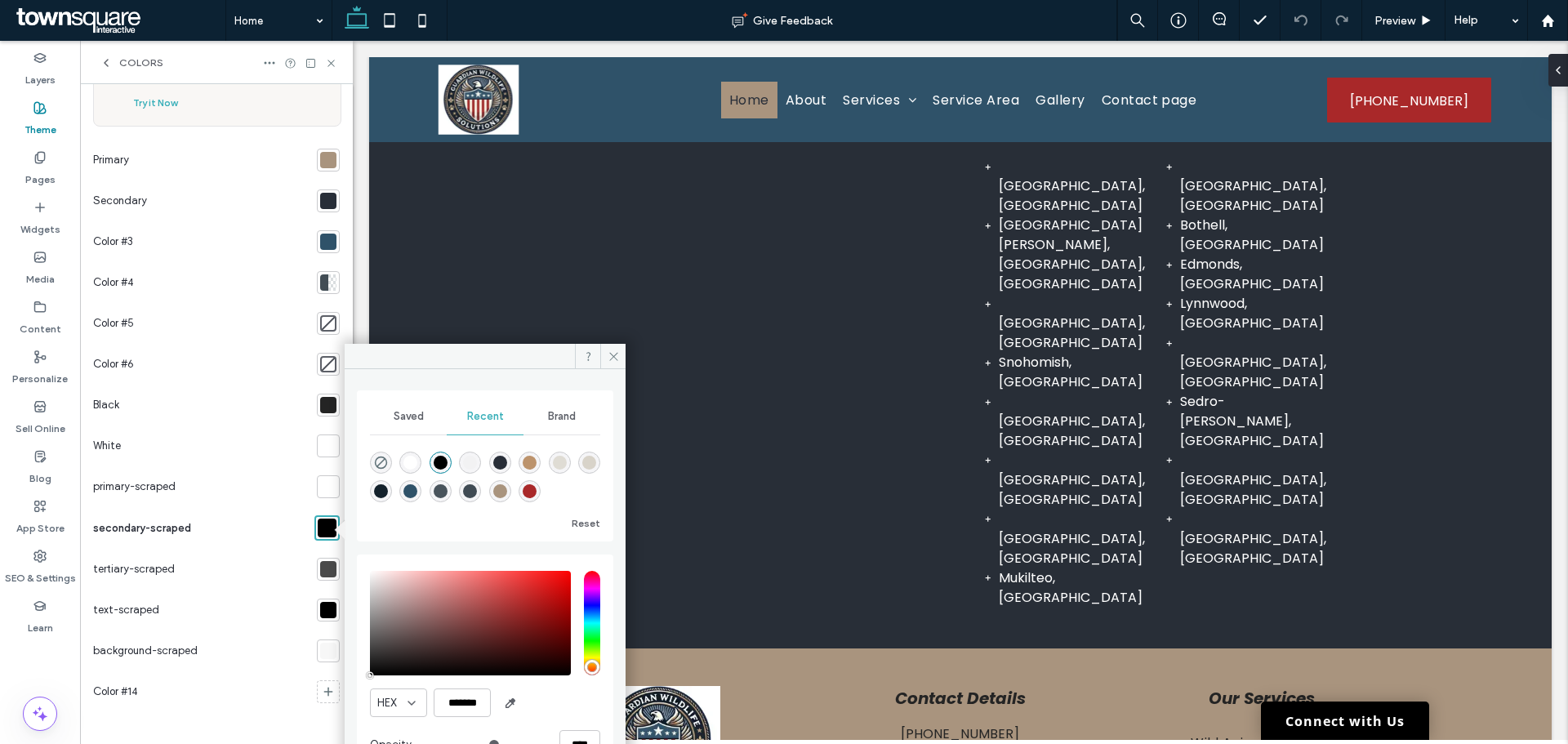
scroll to position [2031, 0]
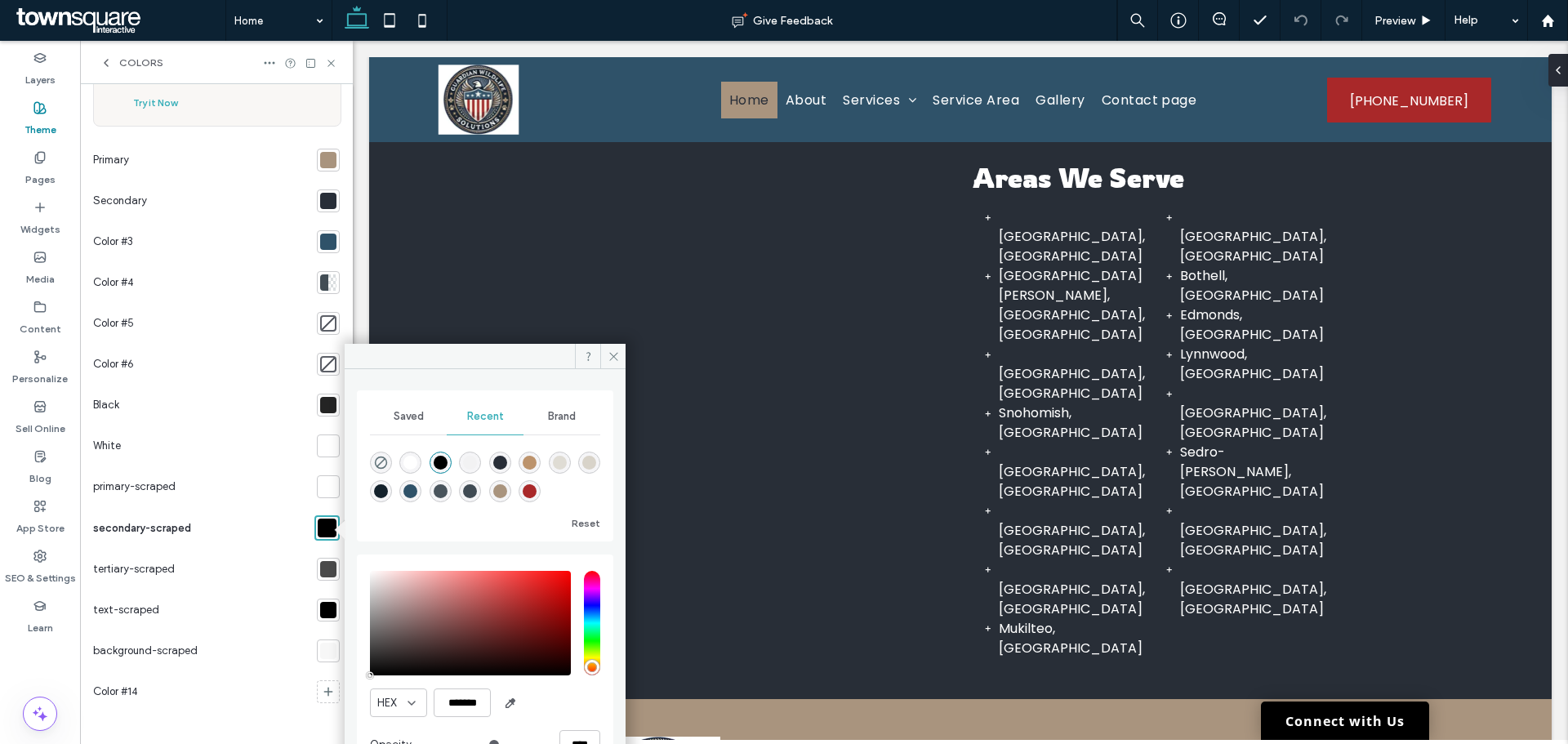
click at [321, 577] on div at bounding box center [328, 569] width 23 height 23
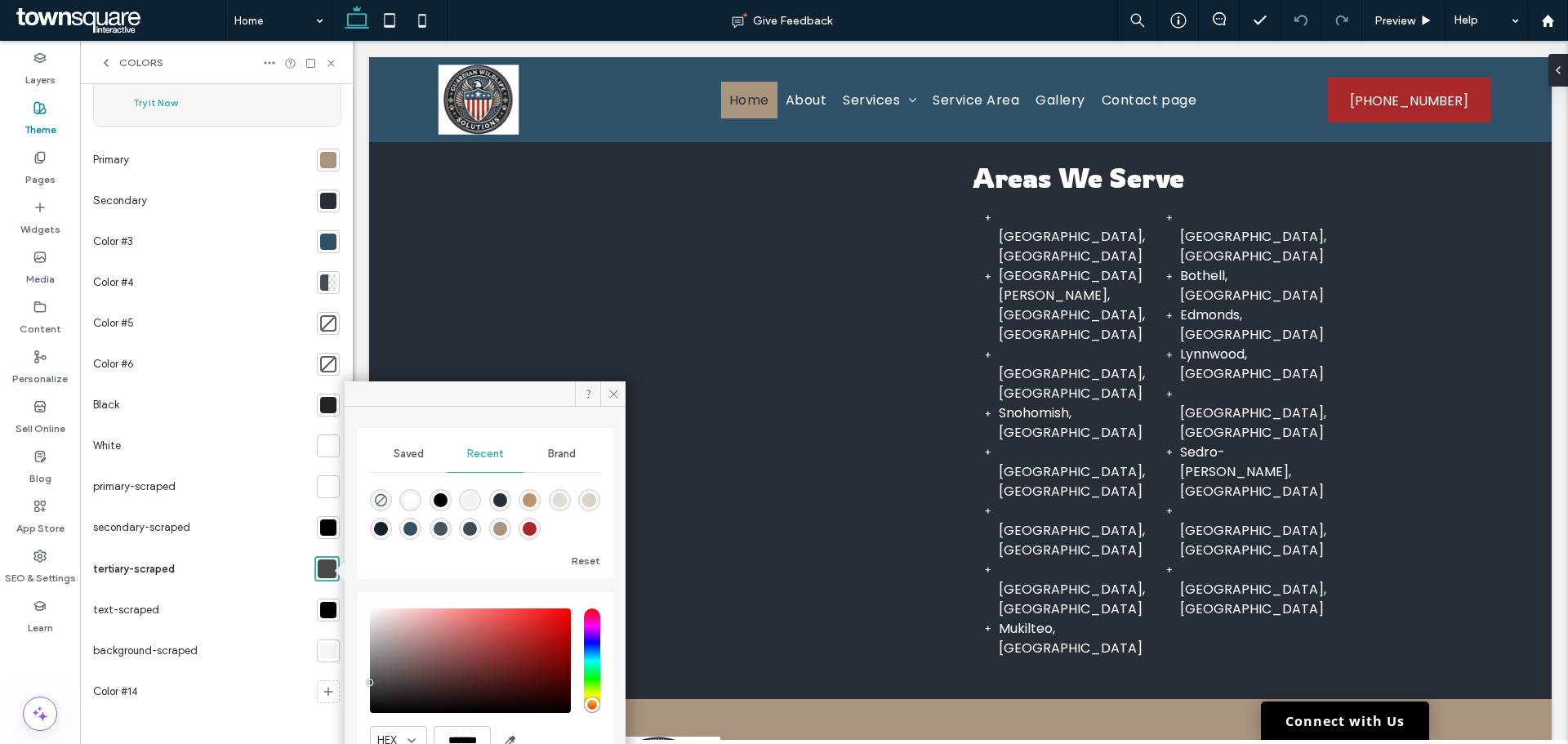
click at [330, 624] on section at bounding box center [325, 610] width 29 height 41
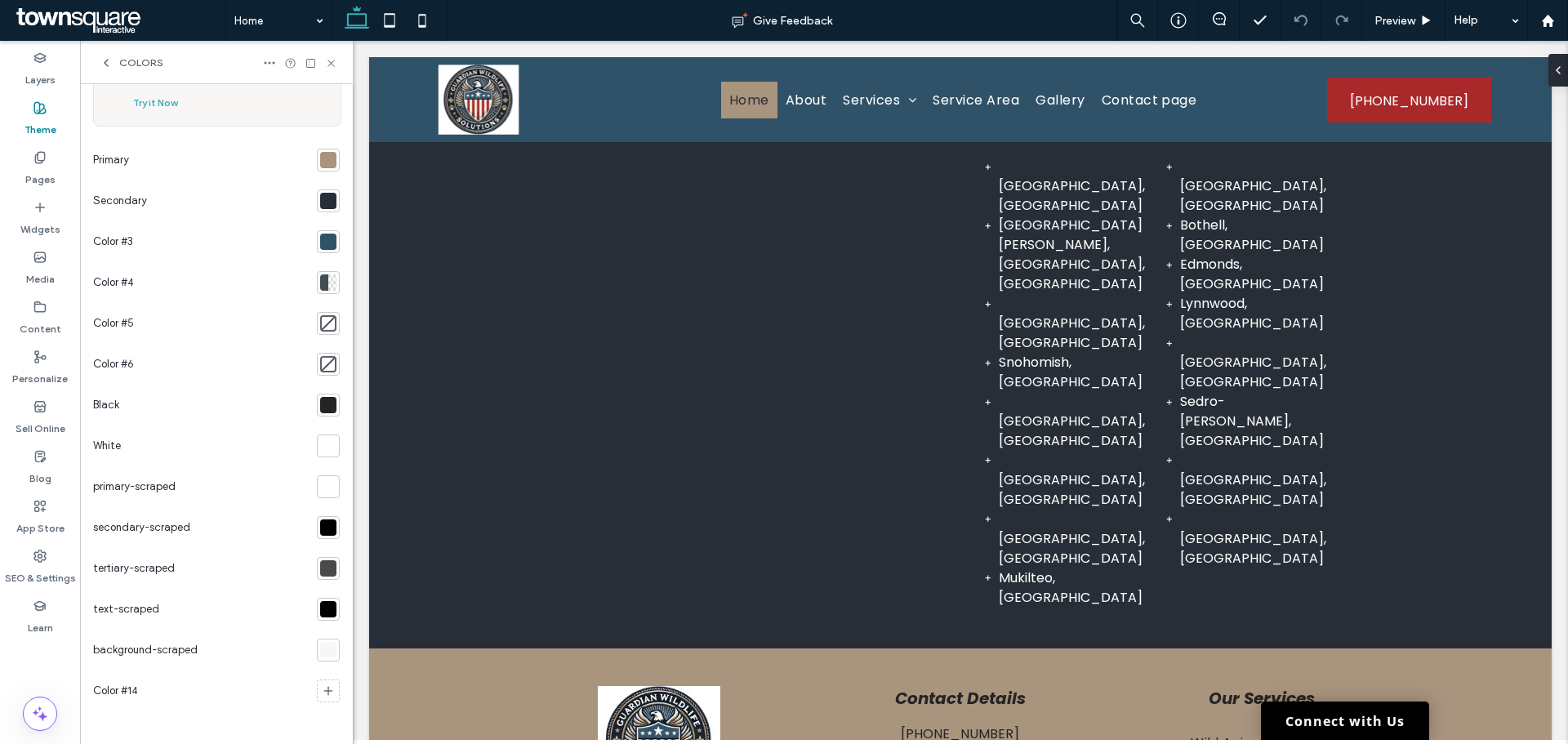
click at [322, 617] on div at bounding box center [328, 609] width 23 height 23
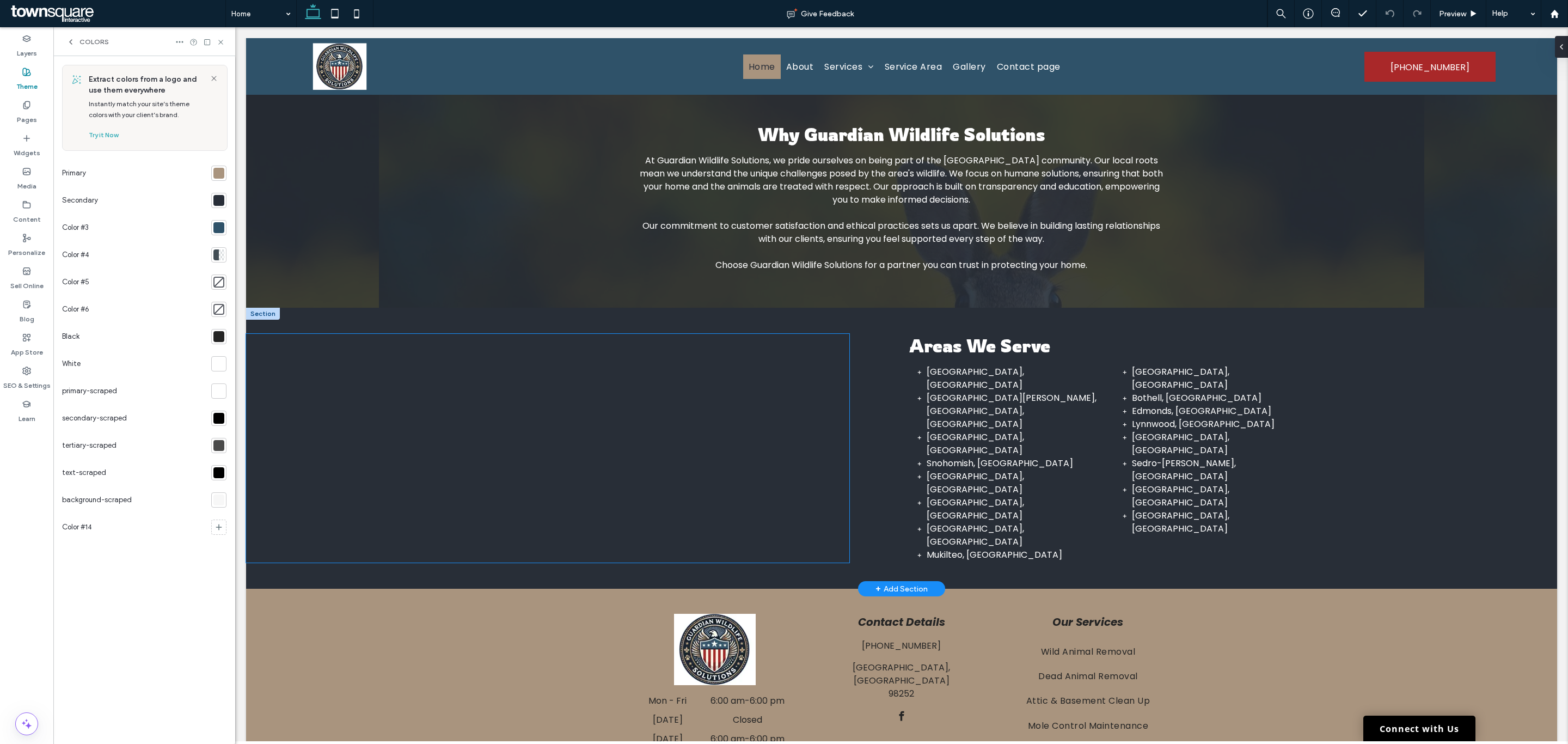
scroll to position [966, 0]
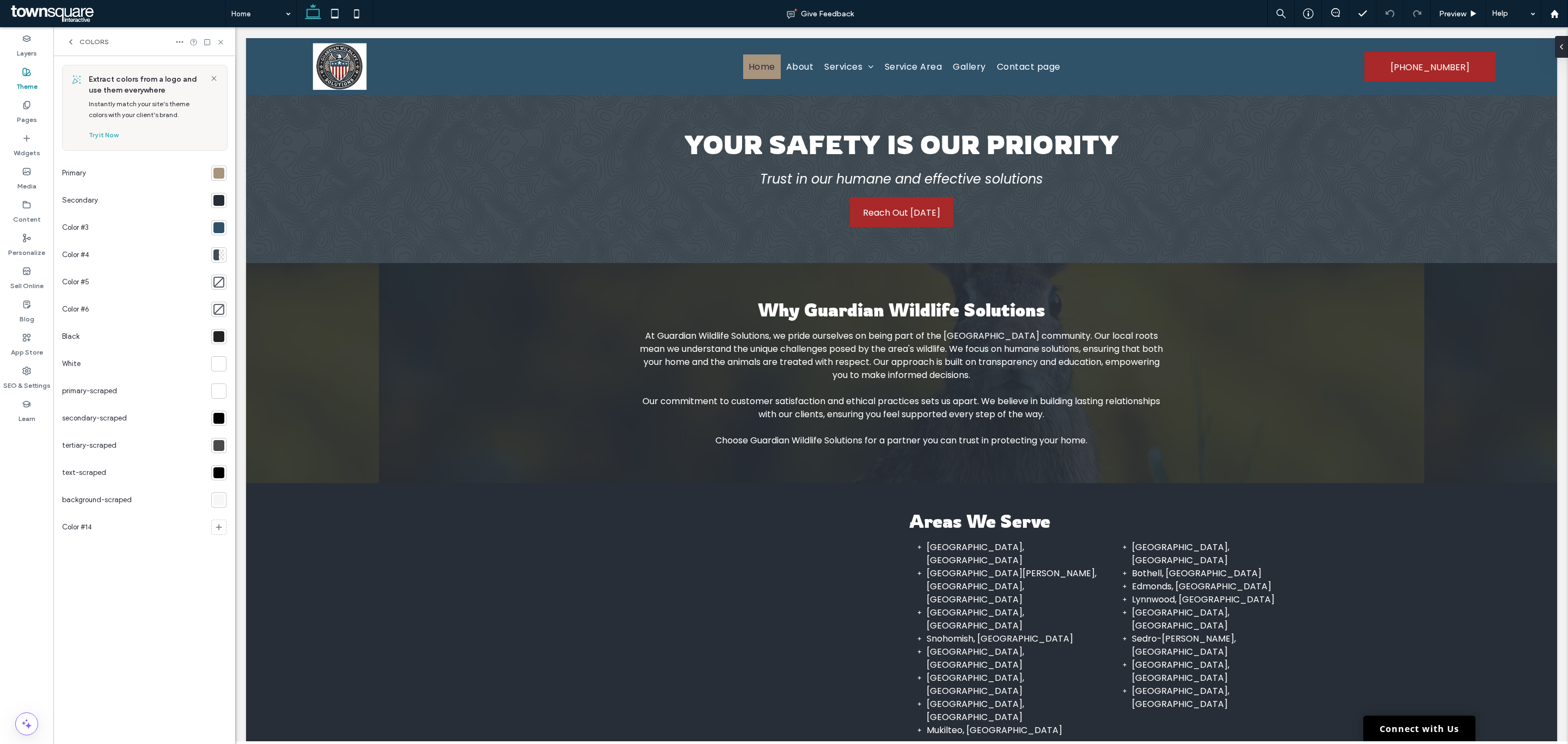
click at [216, 476] on div at bounding box center [219, 472] width 11 height 11
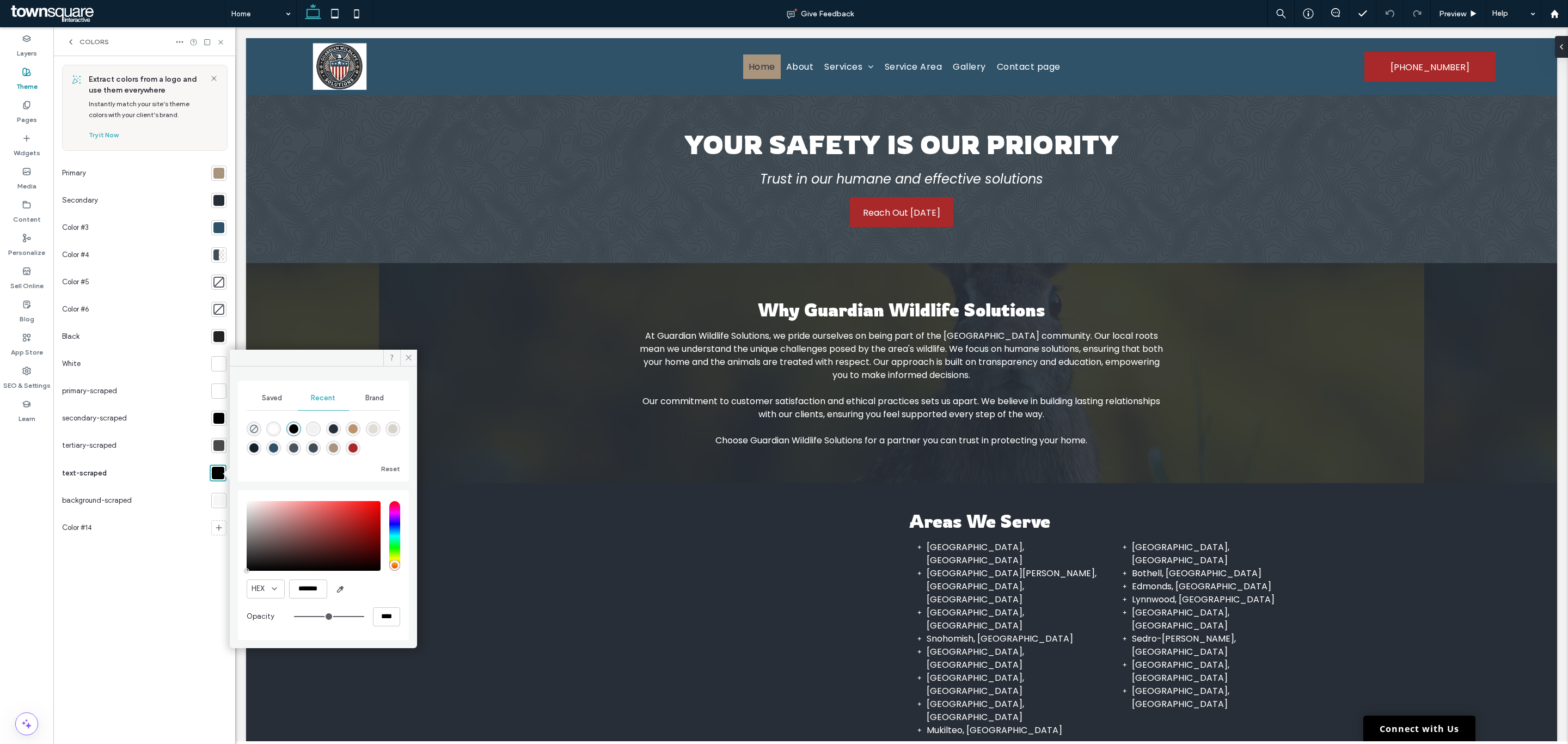
click at [216, 476] on div at bounding box center [218, 473] width 13 height 13
click at [151, 496] on div "Extract colors from a logo and use them everywhere Instantly match your site’s …" at bounding box center [144, 399] width 164 height 670
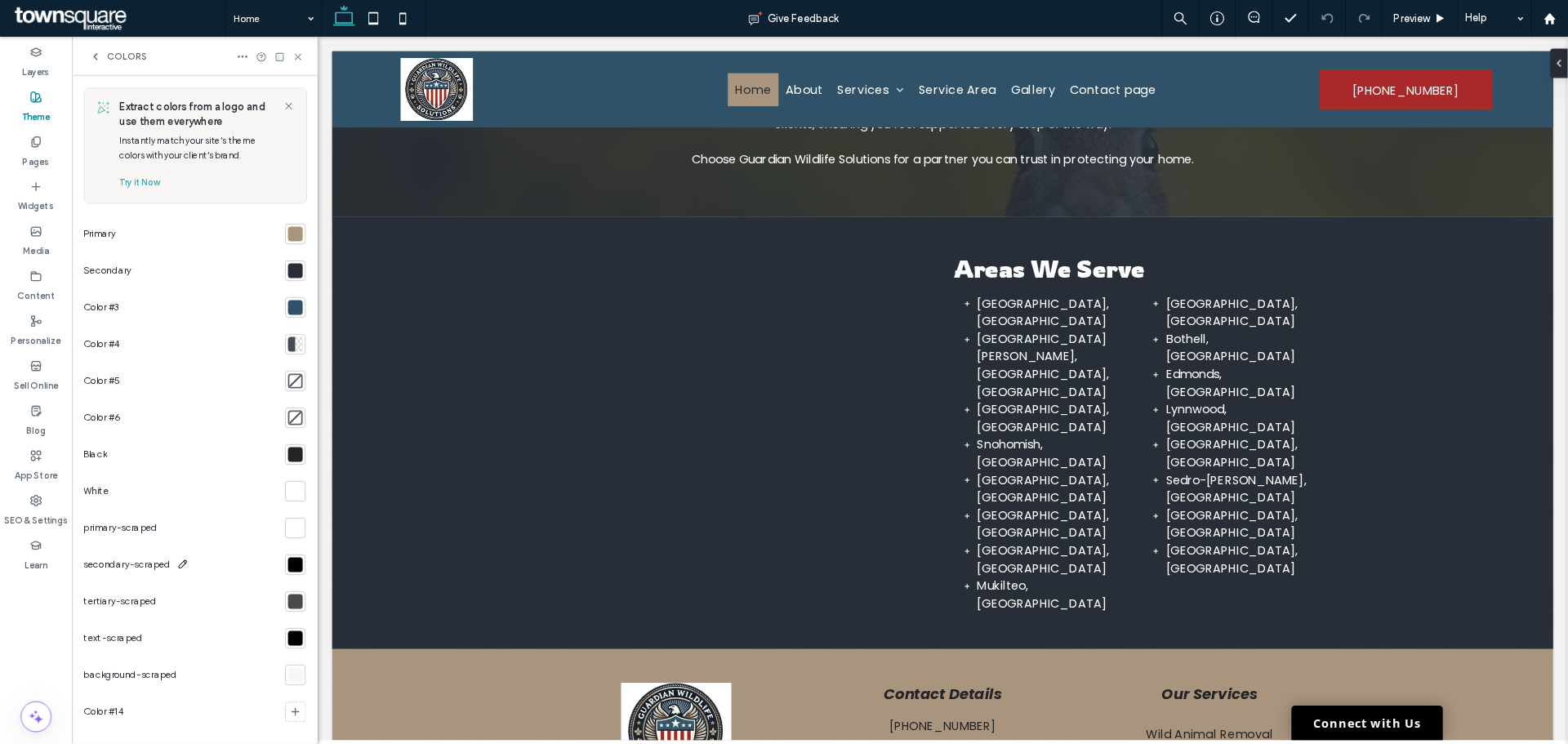
scroll to position [2142, 0]
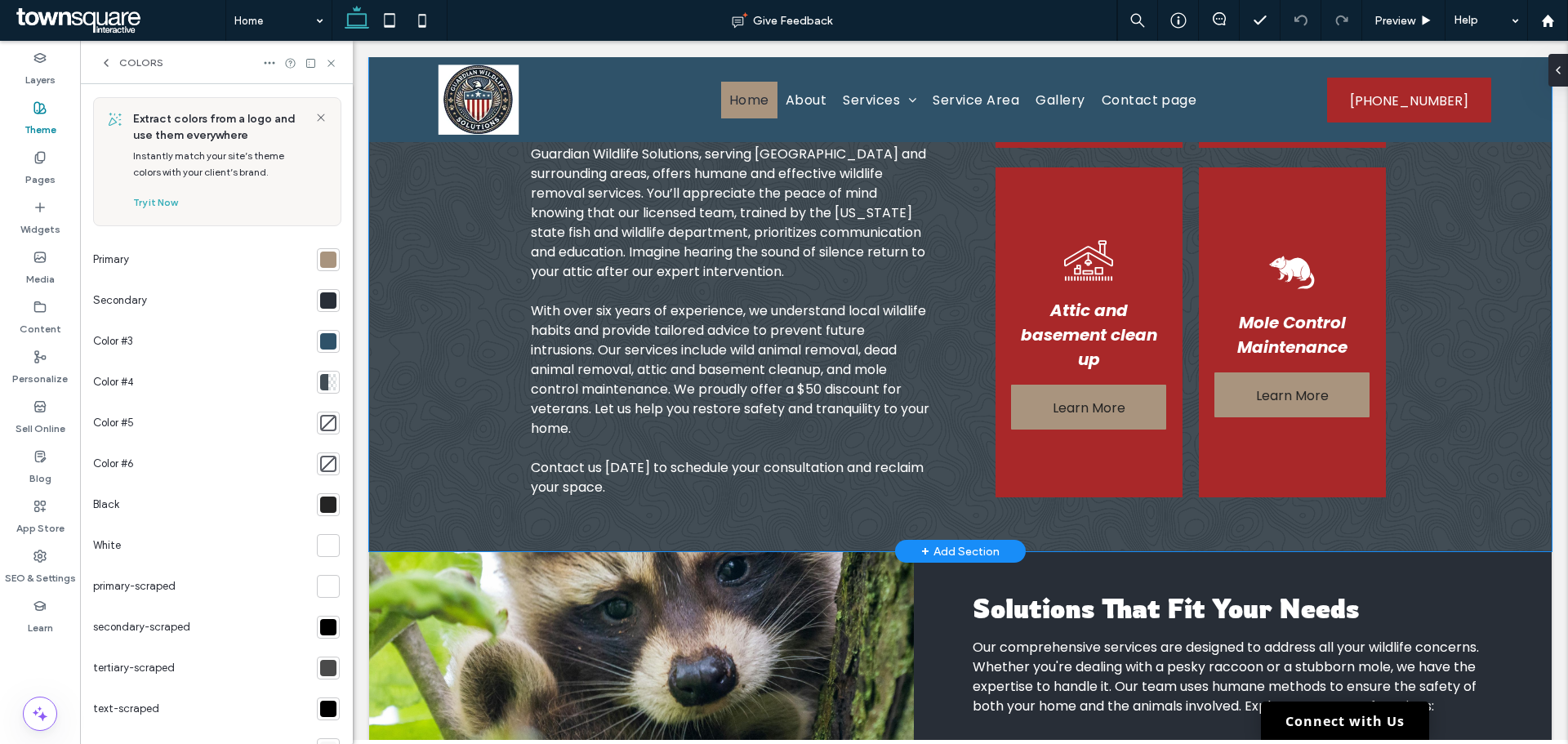
click at [473, 329] on div "Protect Your Home from Wildlife Choose Humane Wildlife Removal in [GEOGRAPHIC_D…" at bounding box center [960, 231] width 980 height 640
click at [567, 329] on div "Protect Your Home from Wildlife Choose Humane Wildlife Removal in [GEOGRAPHIC_D…" at bounding box center [960, 231] width 980 height 640
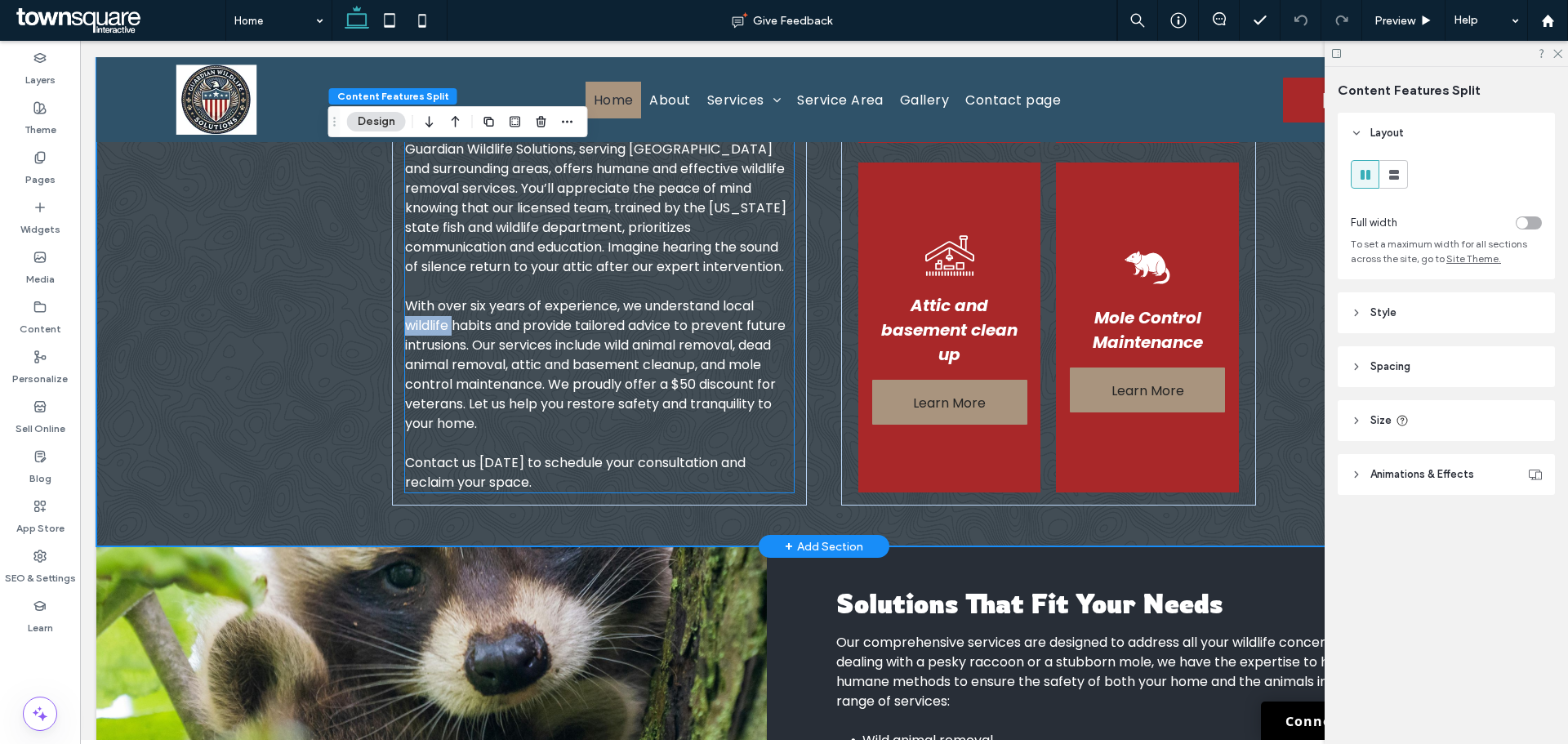
scroll to position [672, 0]
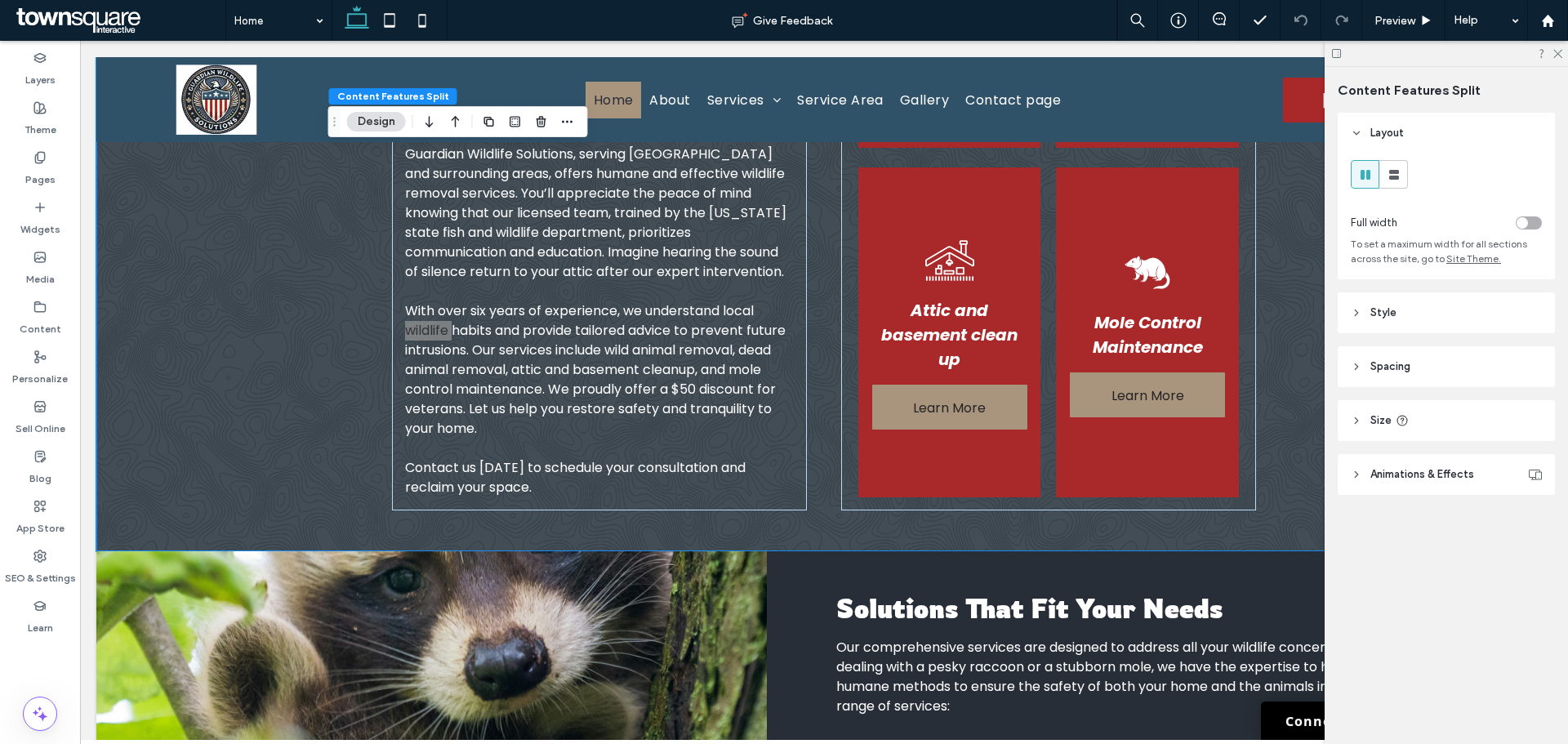
click at [1412, 325] on header "Style" at bounding box center [1447, 312] width 217 height 41
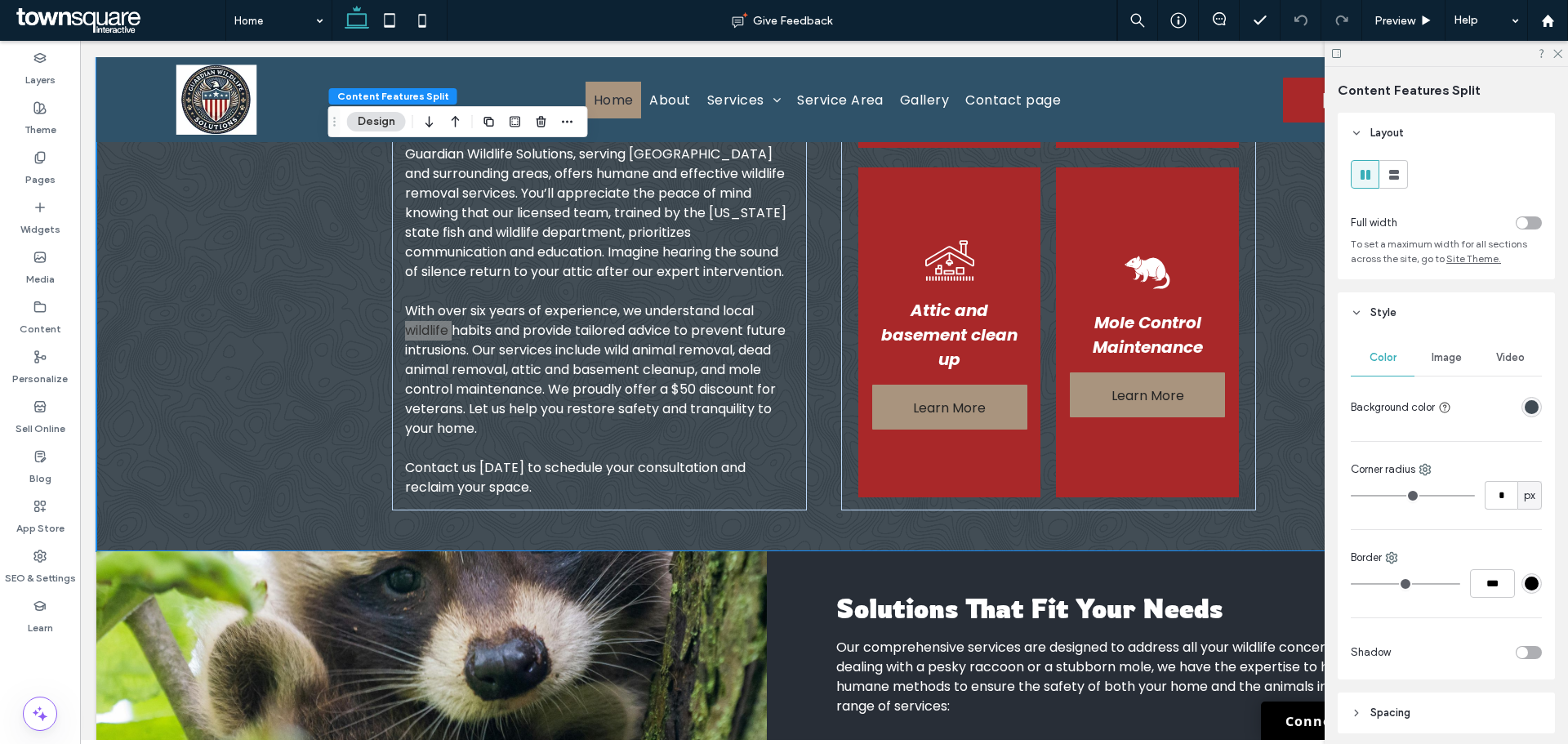
click at [1525, 405] on div "rgba(19, 33, 43, 0.8)" at bounding box center [1531, 406] width 14 height 14
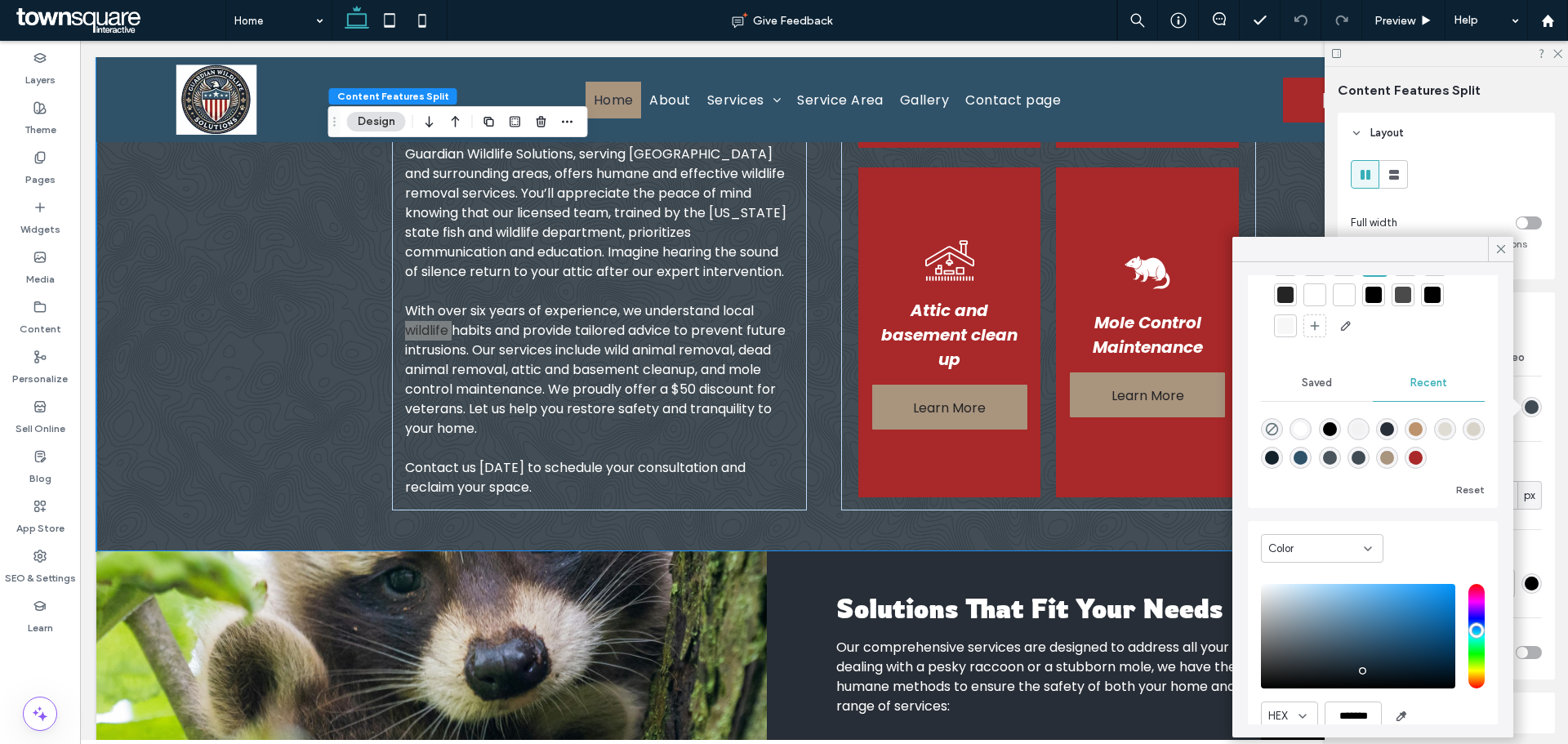
scroll to position [157, 0]
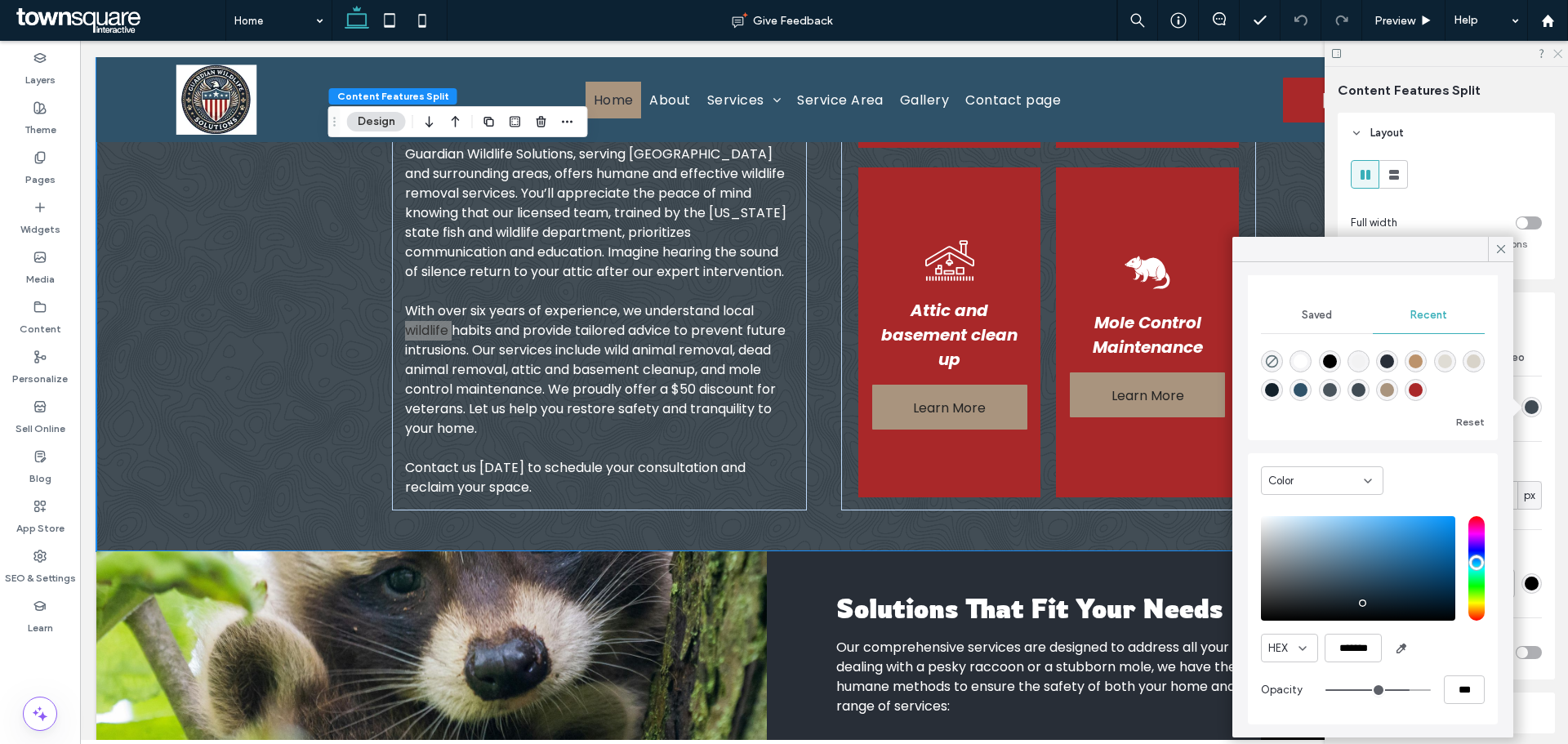
click at [1559, 57] on icon at bounding box center [1557, 53] width 11 height 11
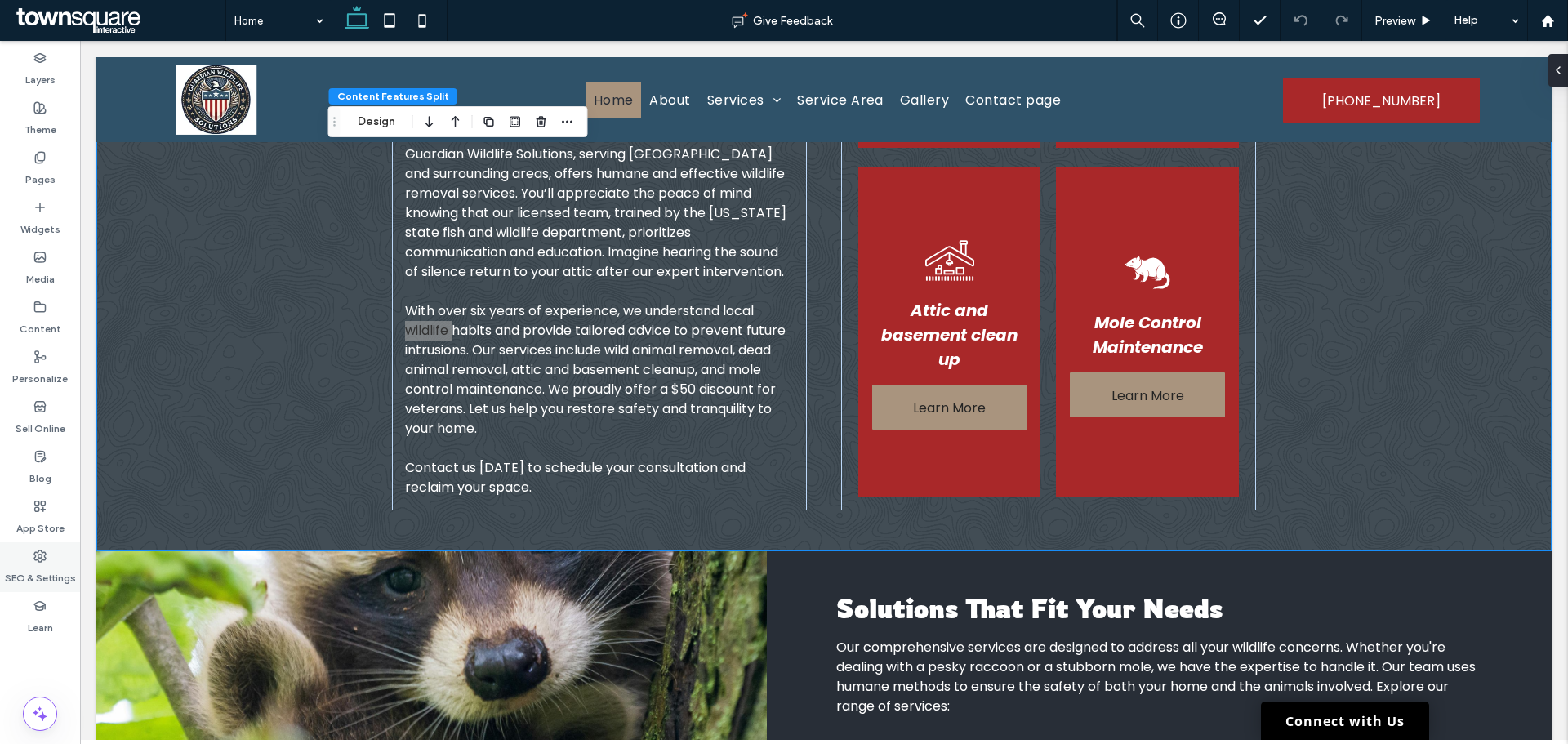
click at [73, 553] on div "SEO & Settings" at bounding box center [40, 567] width 80 height 50
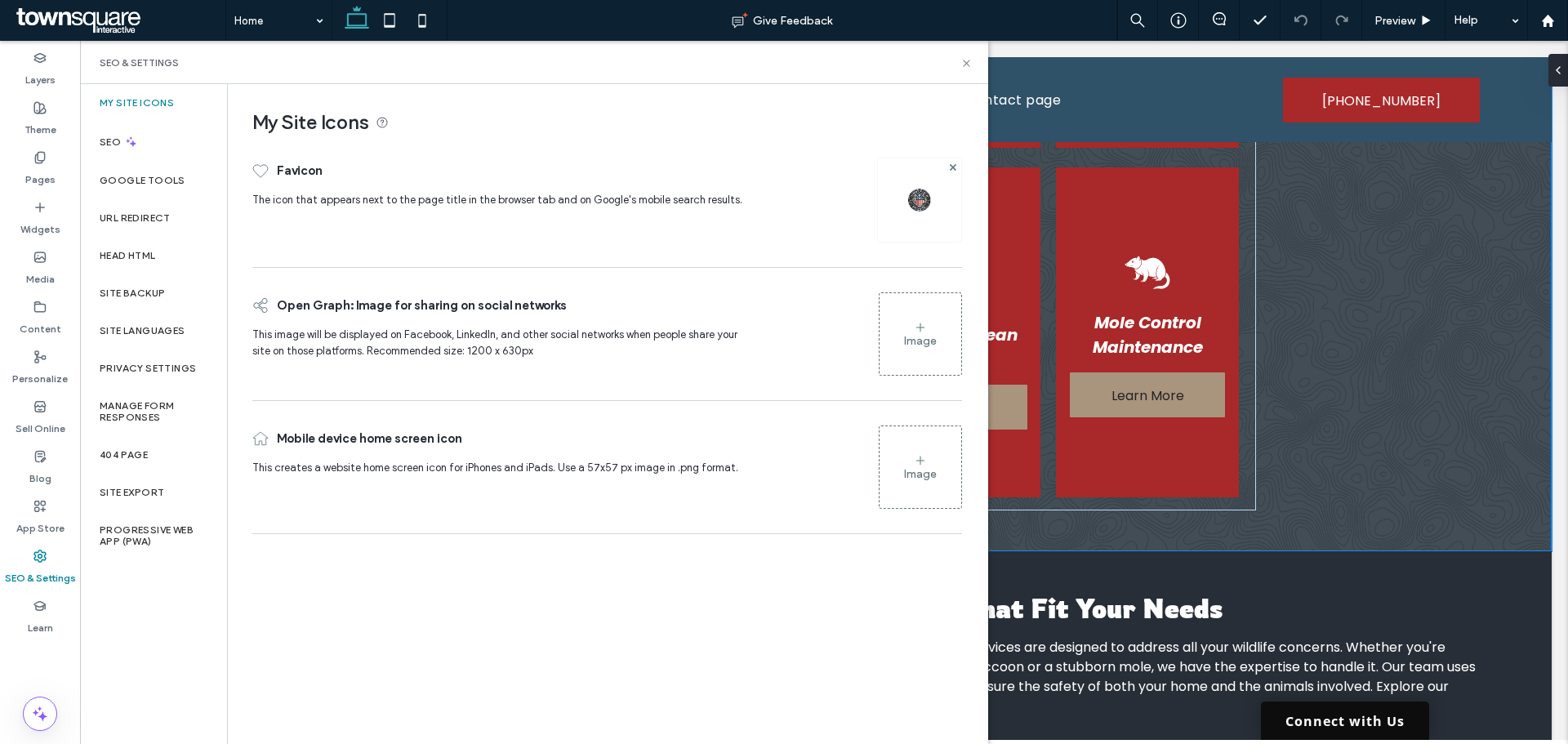
click at [1303, 710] on link "Connect with Us" at bounding box center [1345, 720] width 168 height 38
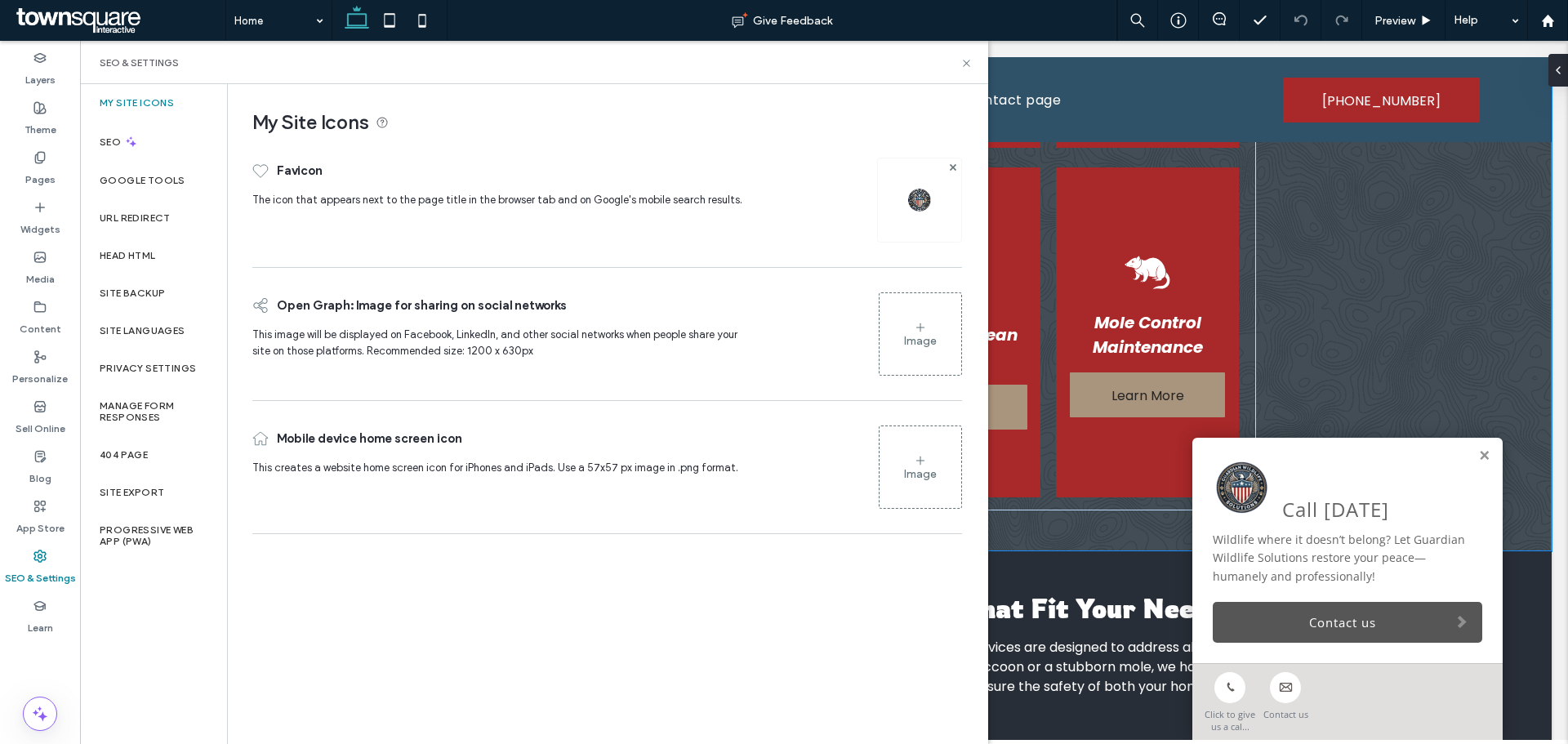
click at [1321, 612] on link "Contact us" at bounding box center [1347, 622] width 269 height 41
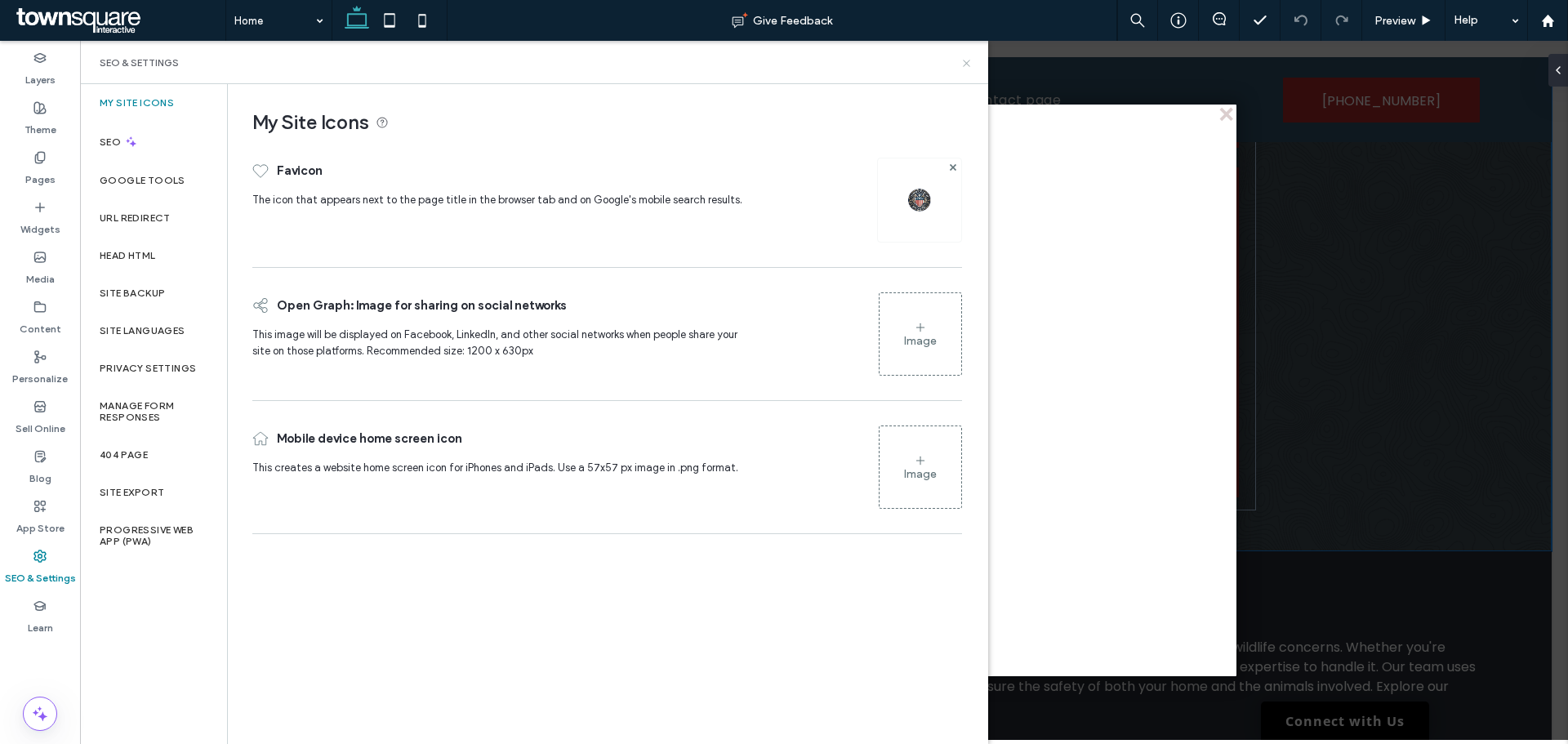
click at [971, 58] on icon at bounding box center [966, 63] width 12 height 12
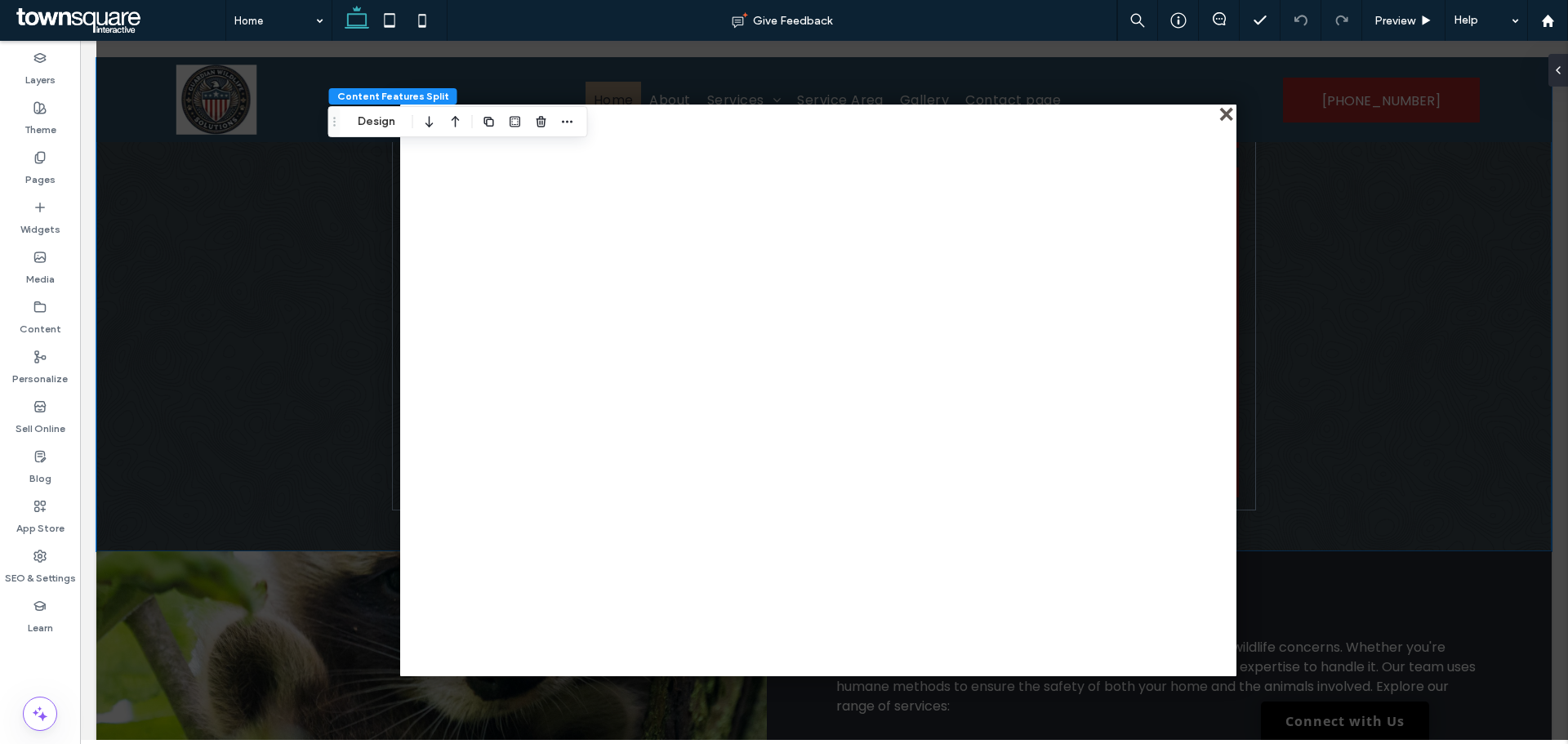
click at [1222, 112] on div "close" at bounding box center [1227, 115] width 12 height 12
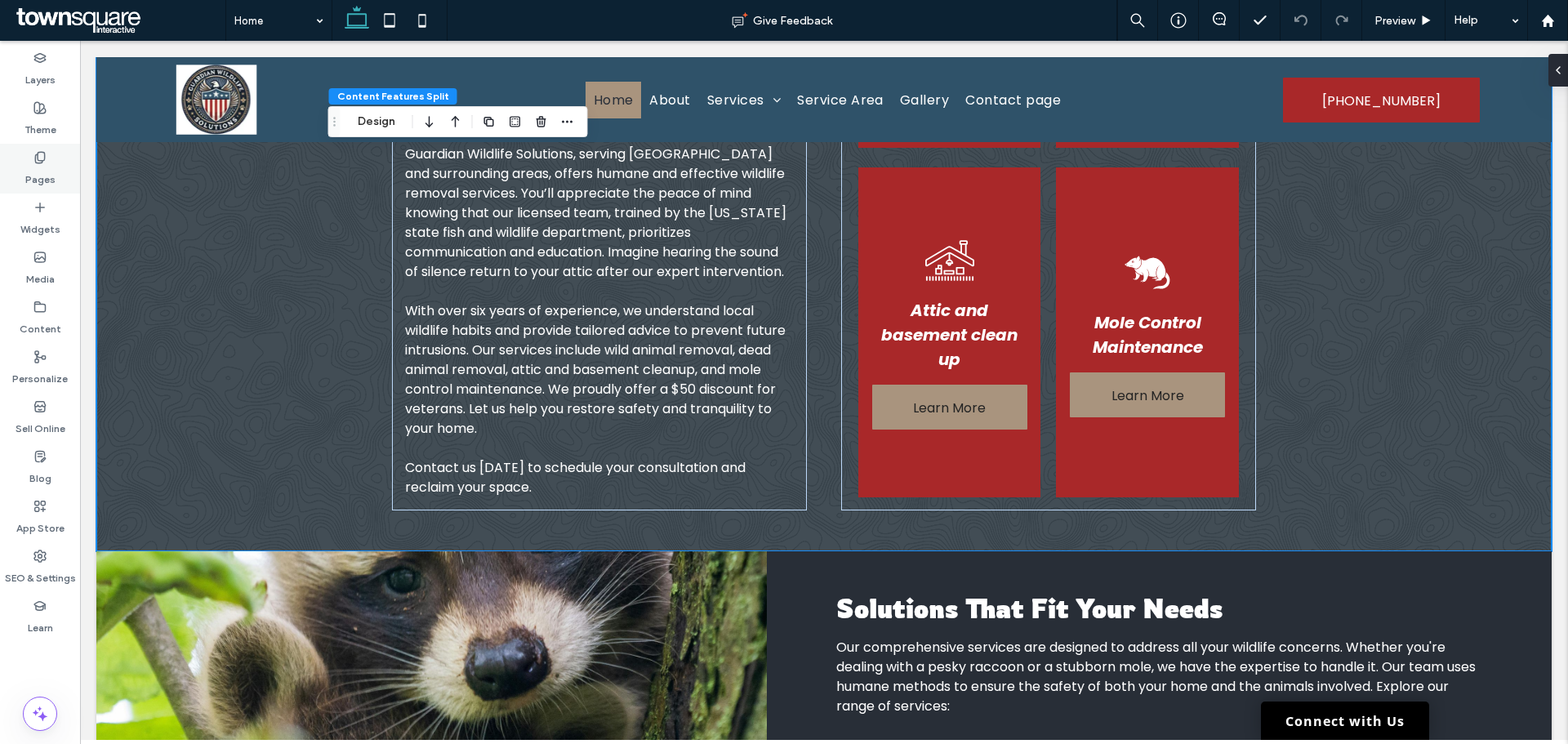
click at [48, 157] on div "Pages" at bounding box center [40, 168] width 80 height 50
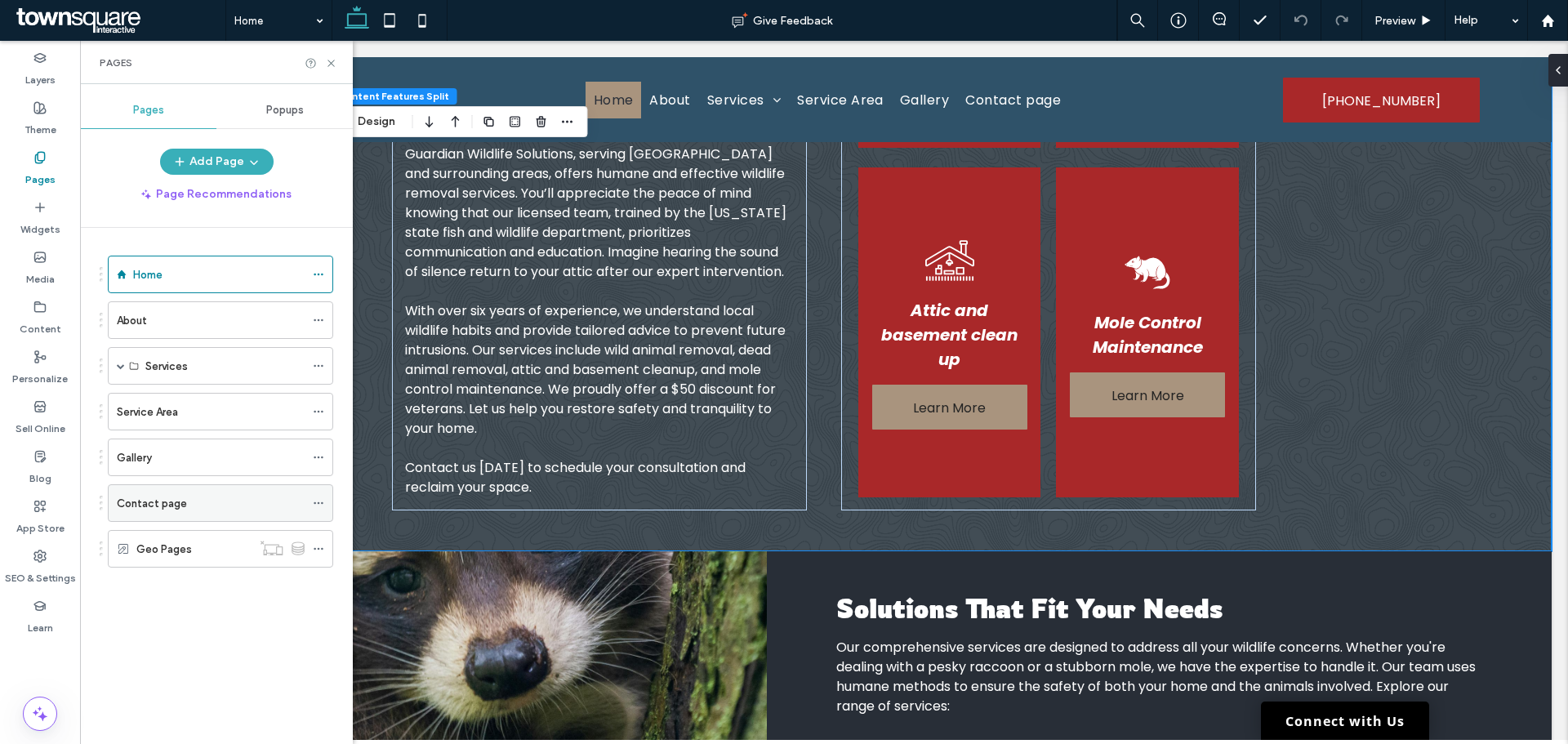
click at [174, 512] on div "Contact page" at bounding box center [211, 502] width 188 height 36
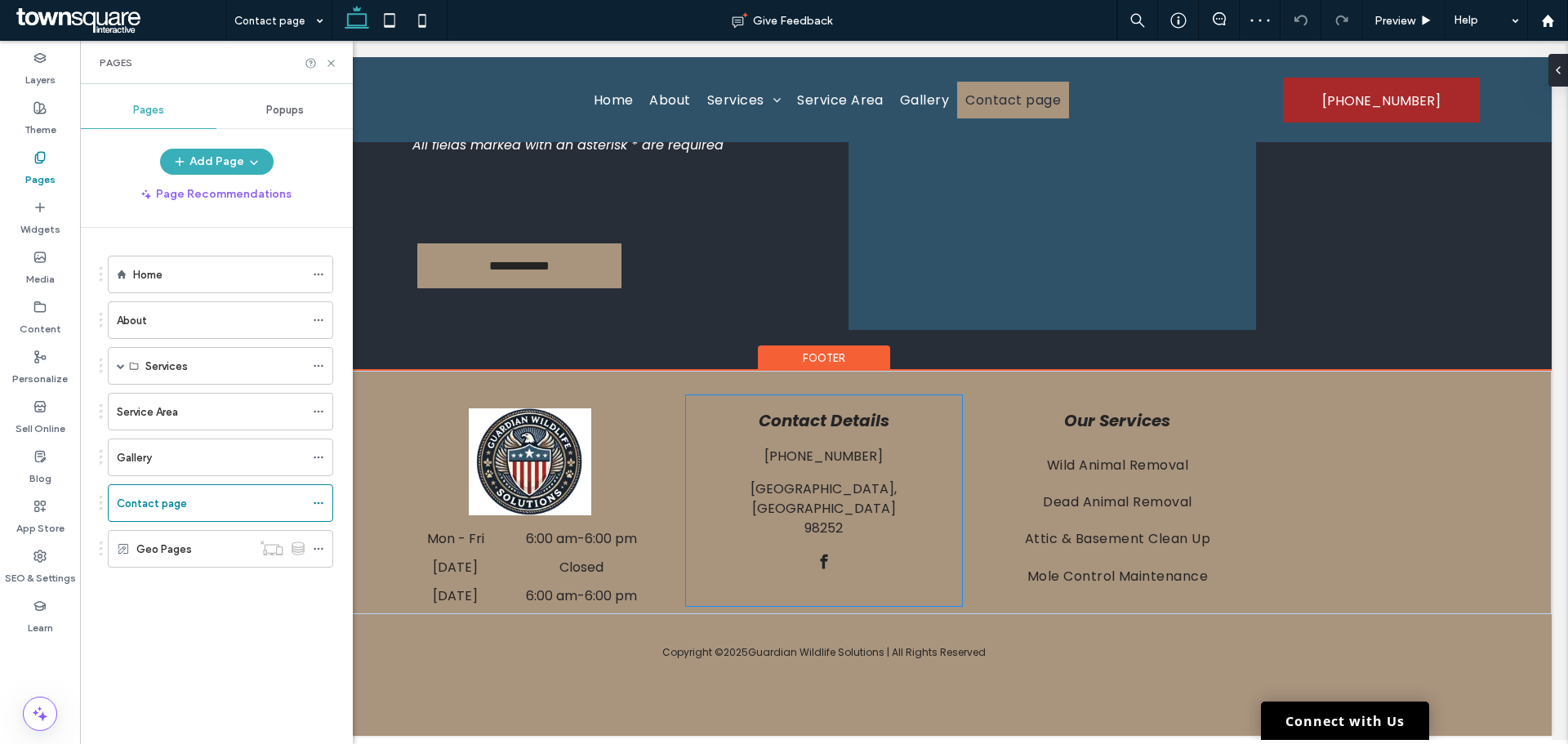
scroll to position [398, 0]
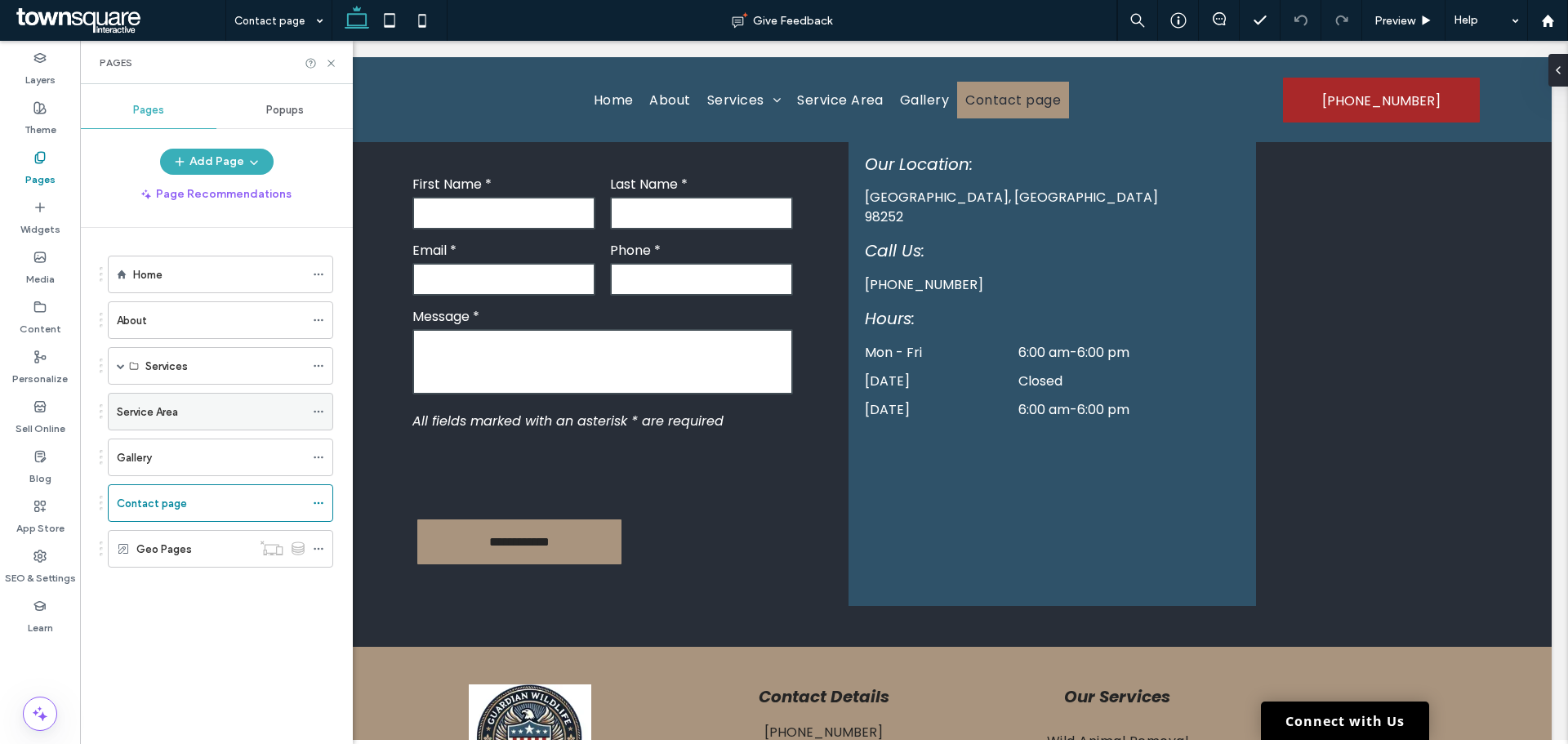
click at [171, 422] on div "Service Area" at bounding box center [211, 411] width 188 height 36
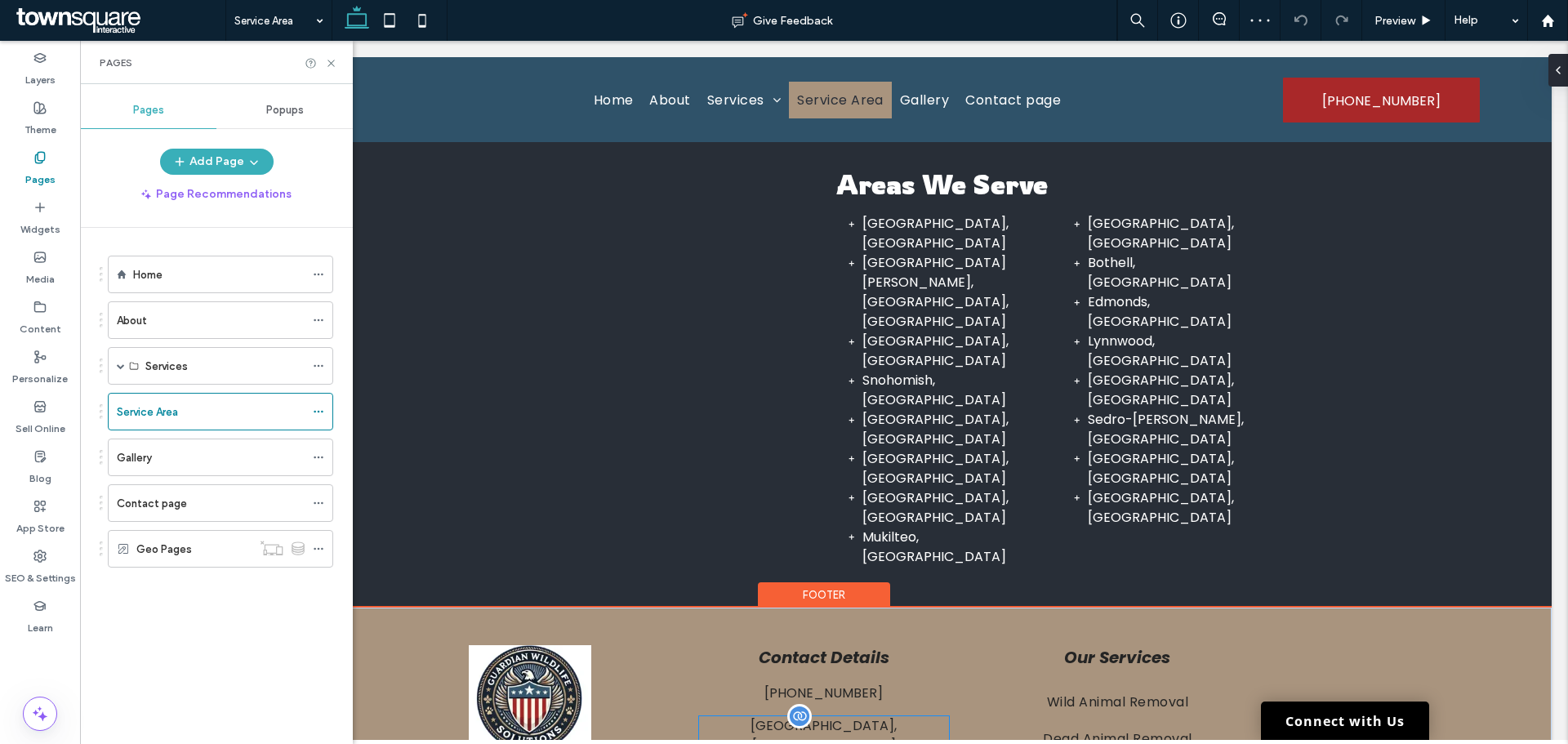
scroll to position [194, 0]
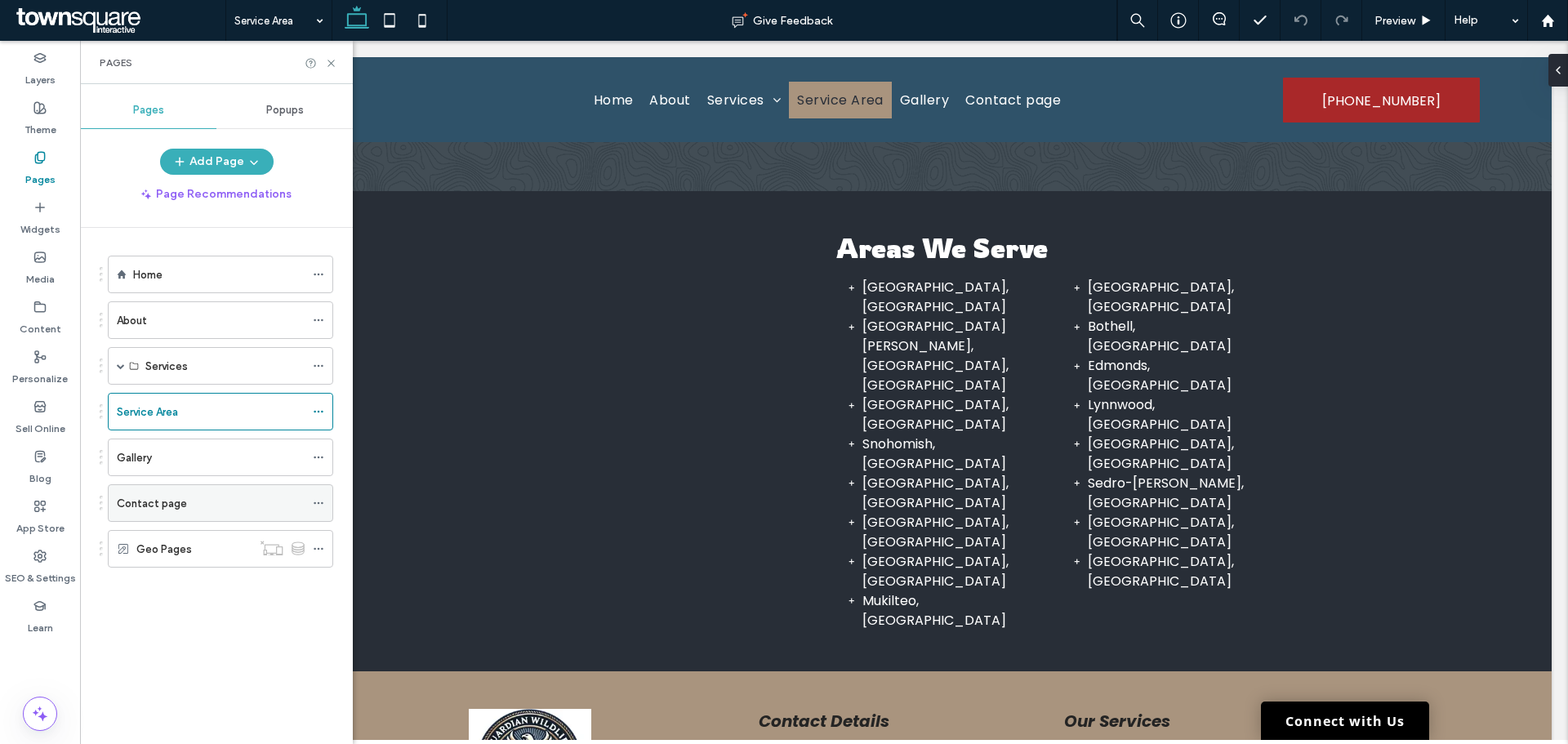
click at [157, 492] on div "Contact page" at bounding box center [211, 502] width 188 height 36
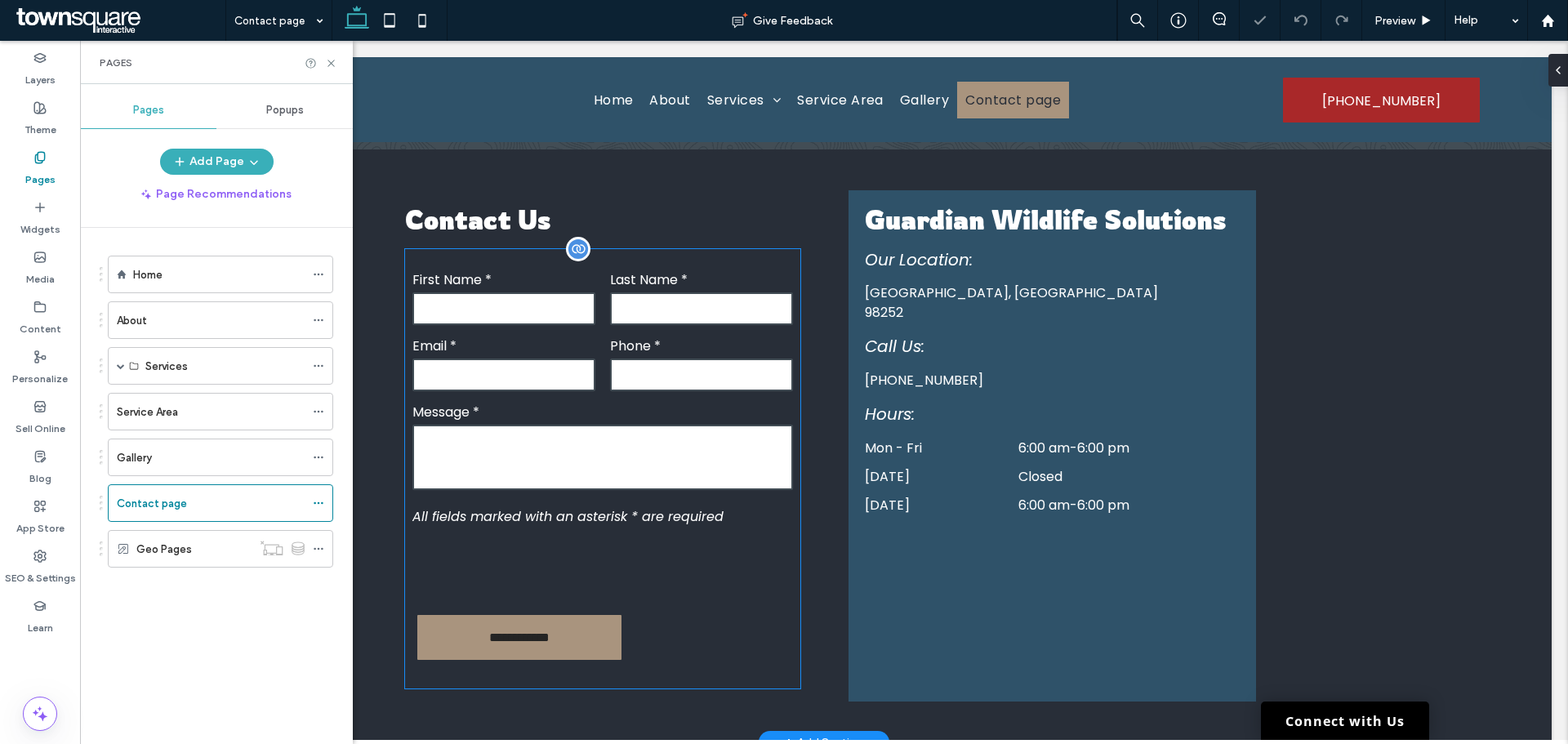
scroll to position [302, 0]
click at [574, 450] on form "**********" at bounding box center [603, 469] width 395 height 439
click at [574, 450] on div "**********" at bounding box center [603, 469] width 395 height 439
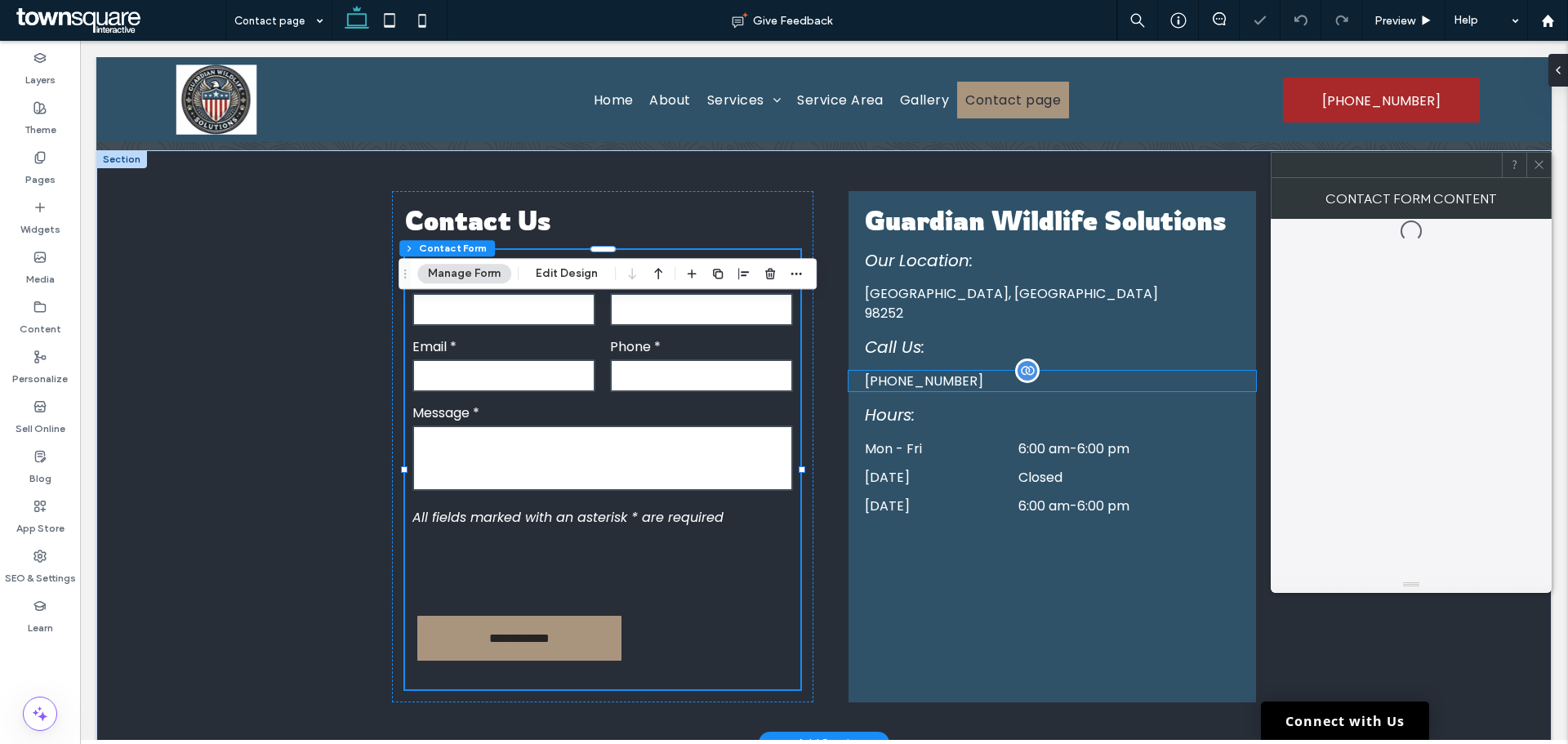
type input "*"
type input "***"
type input "*"
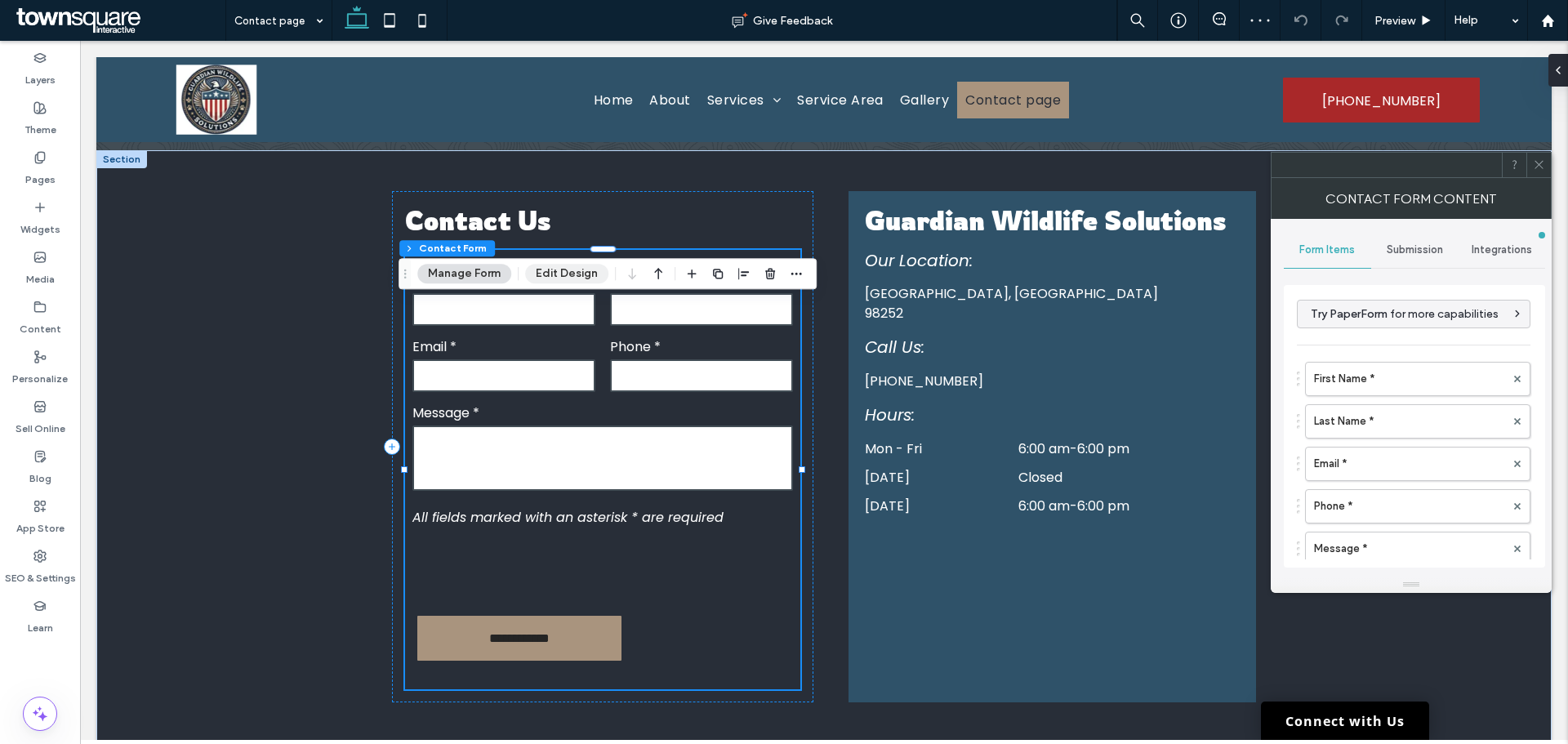
click at [570, 279] on button "Edit Design" at bounding box center [566, 273] width 83 height 19
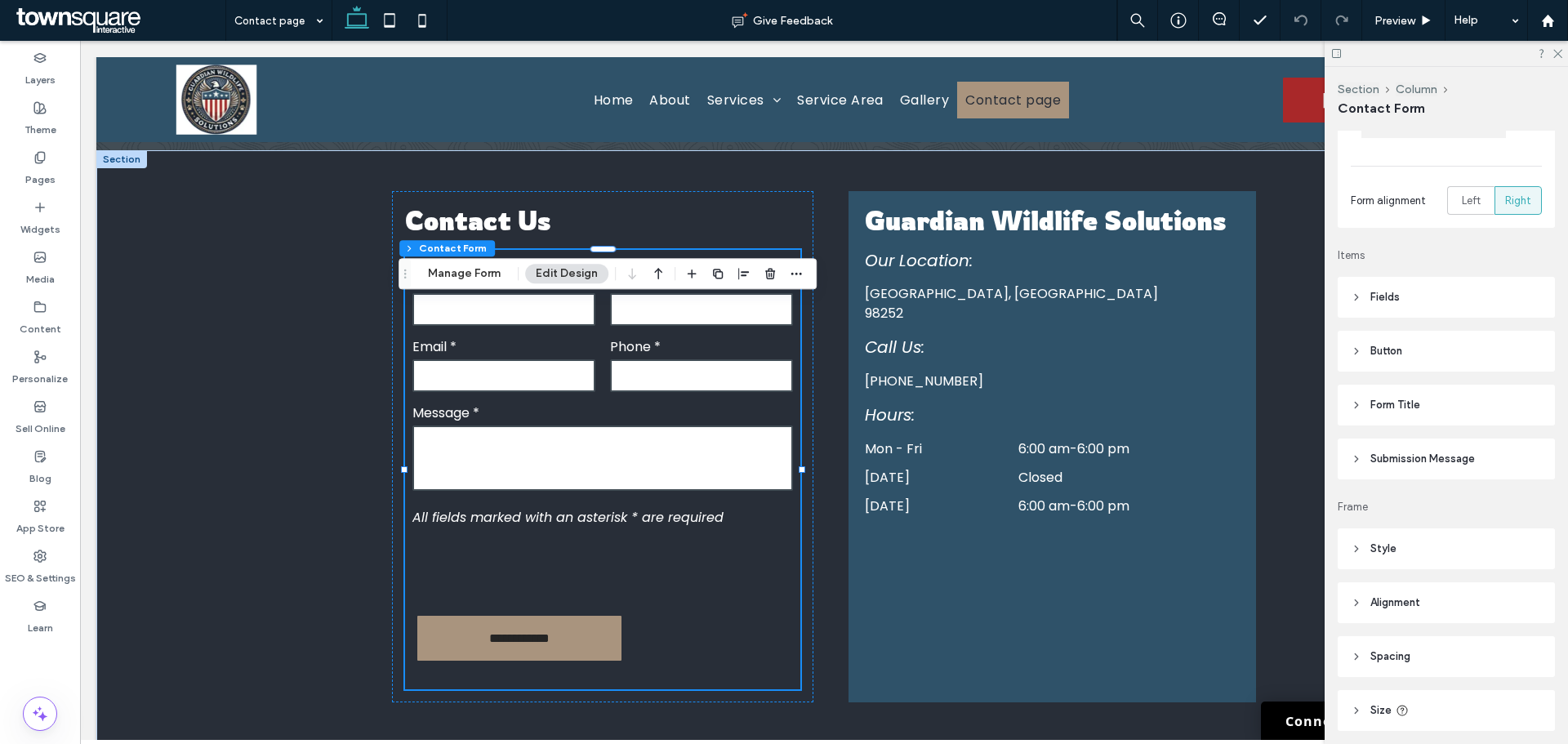
scroll to position [340, 0]
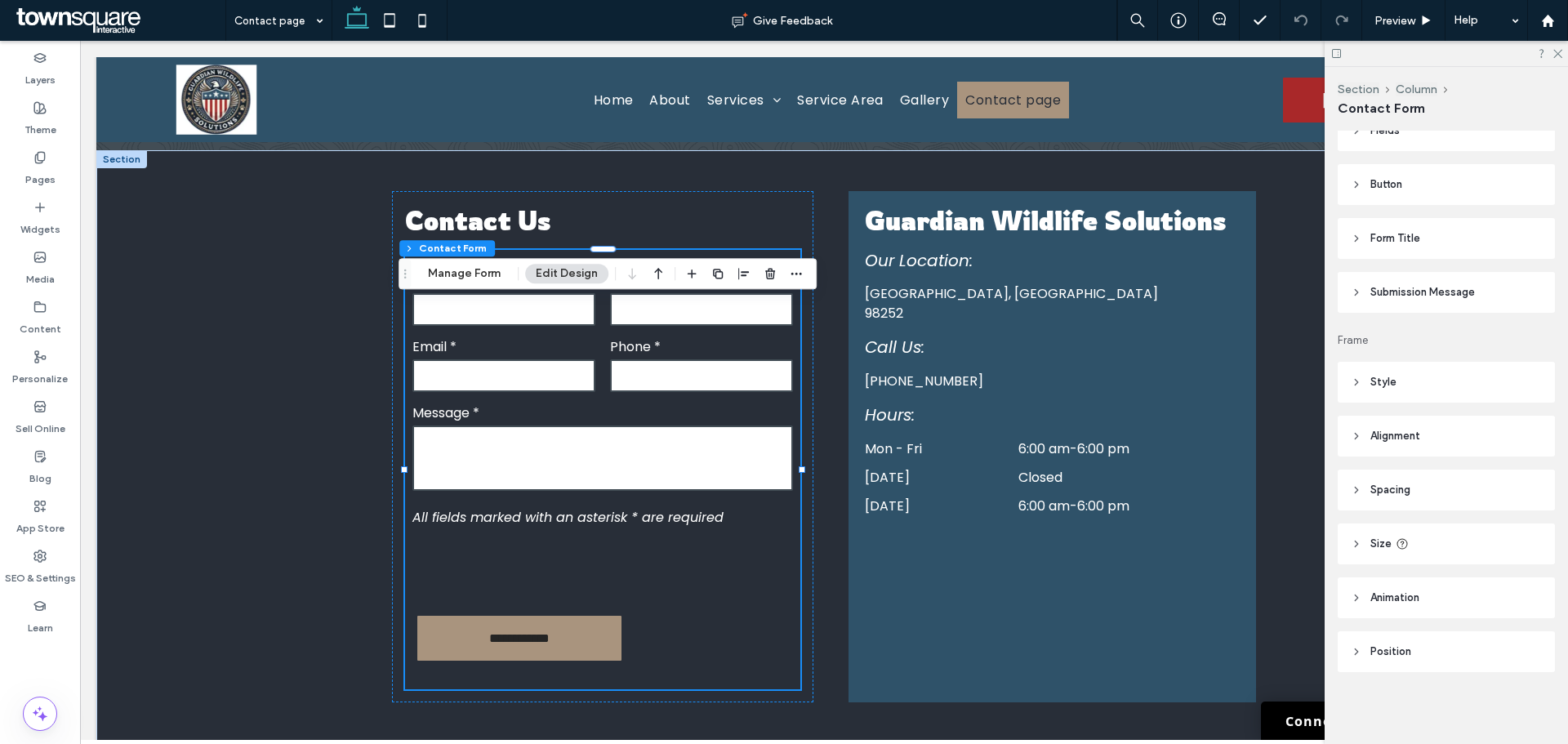
click at [1401, 298] on span "Submission Message" at bounding box center [1423, 292] width 104 height 16
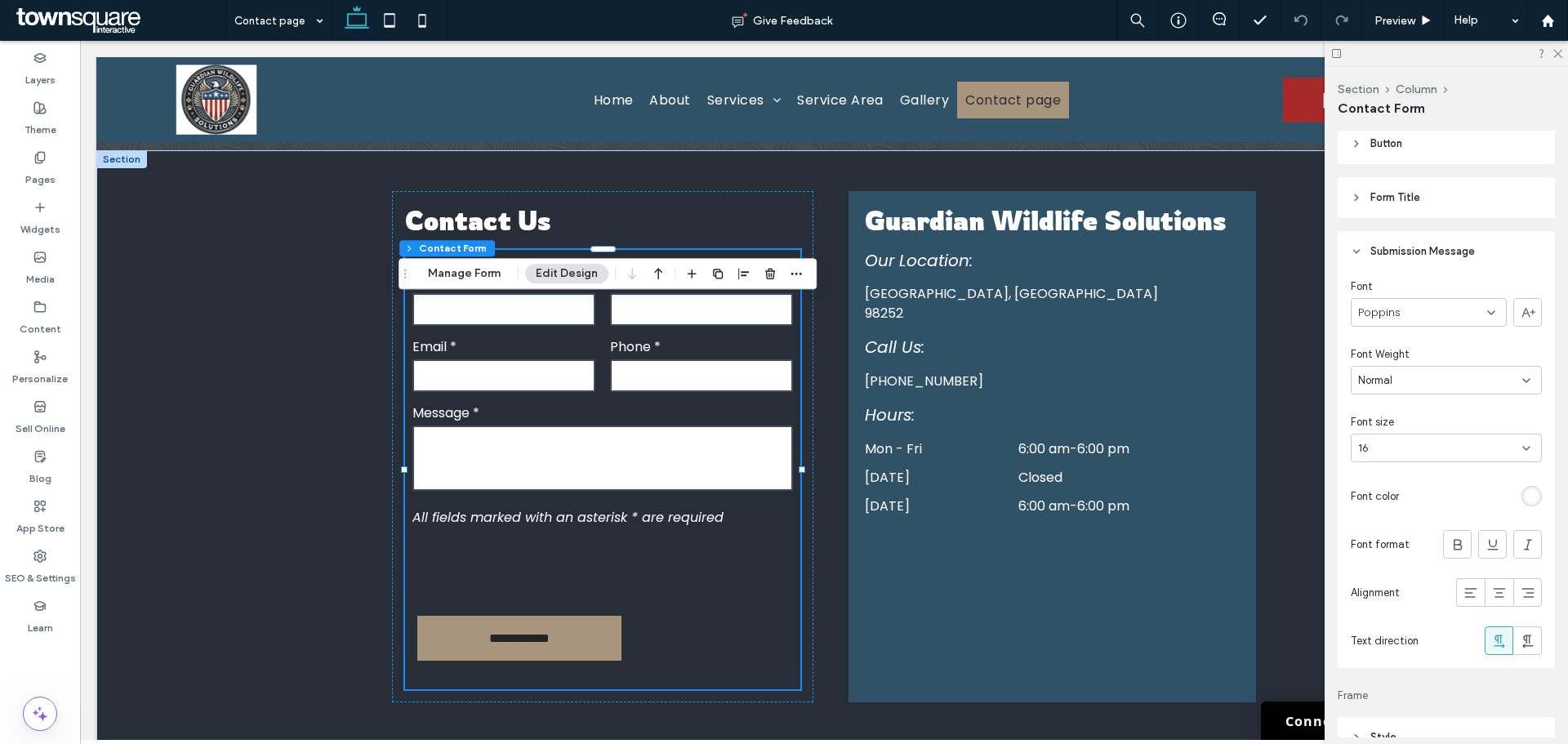
scroll to position [422, 0]
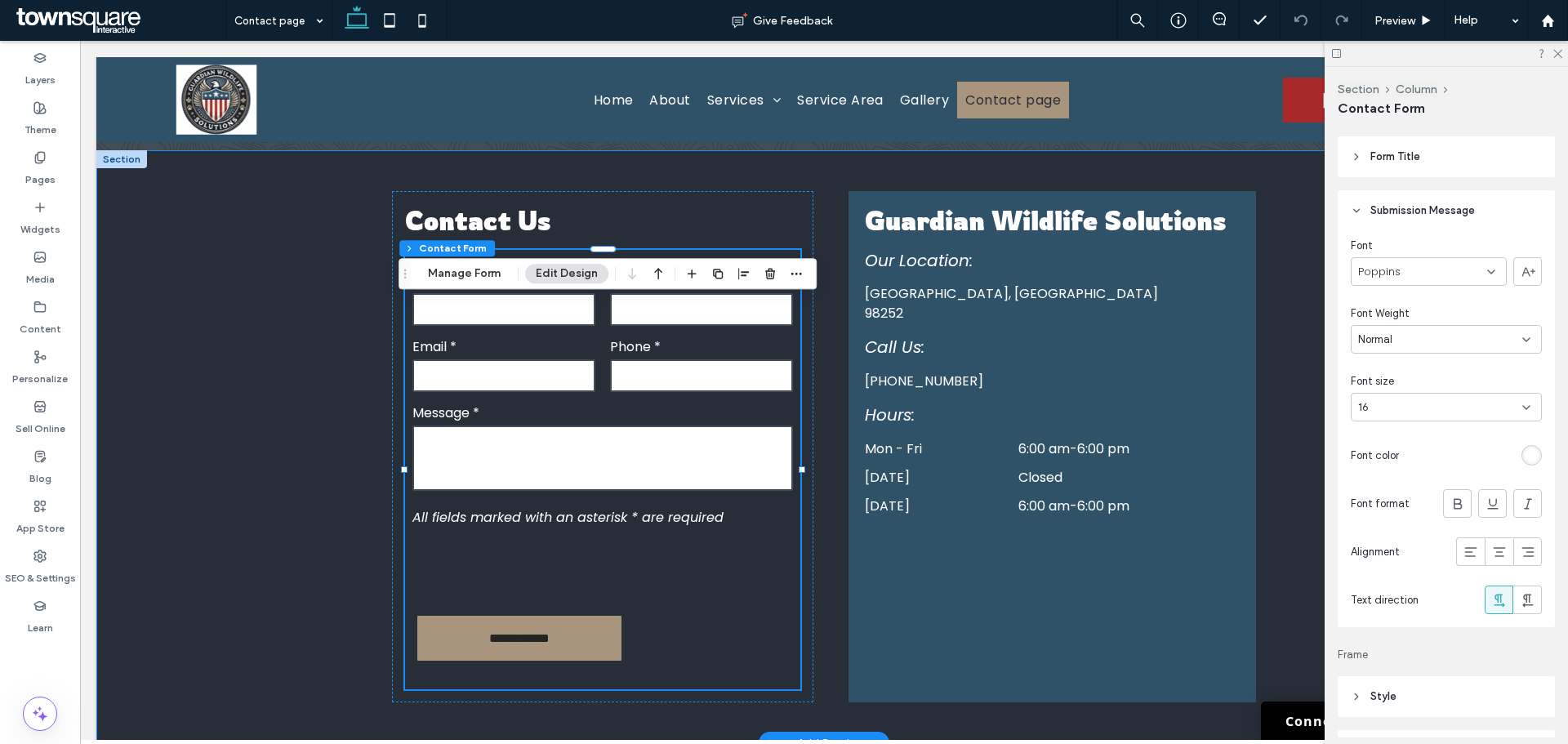
click at [1279, 326] on div "**********" at bounding box center [824, 446] width 980 height 592
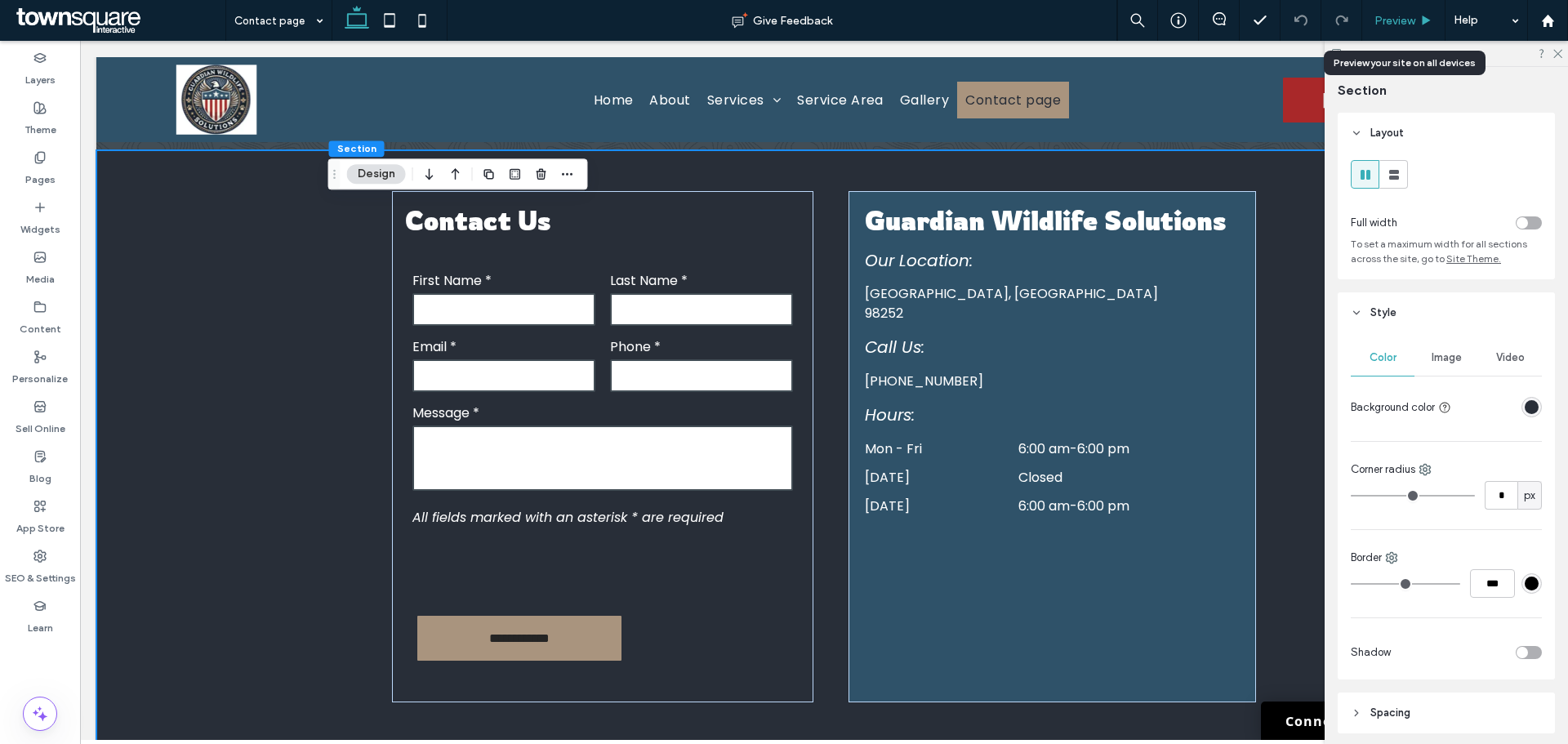
click at [1397, 19] on span "Preview" at bounding box center [1394, 20] width 41 height 14
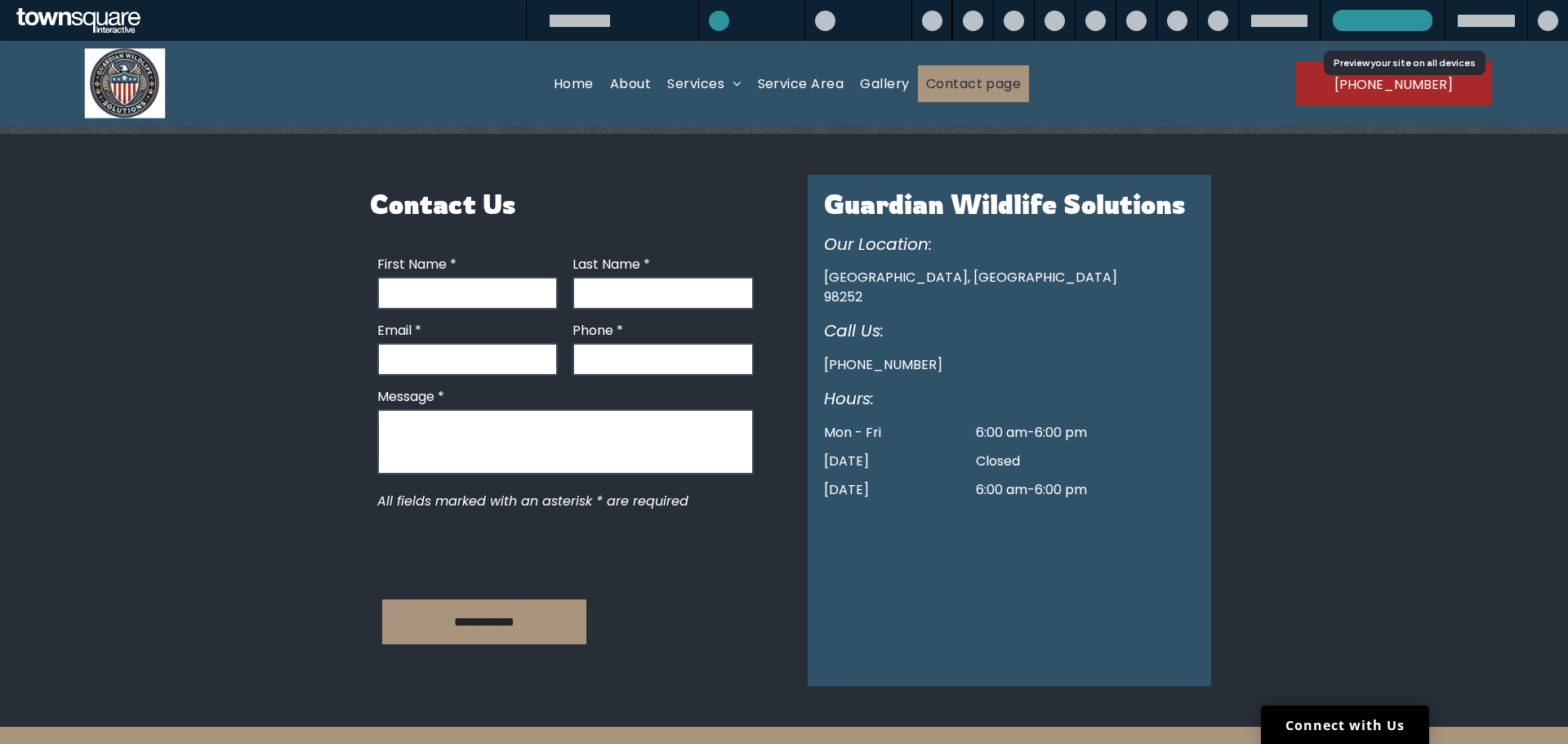
scroll to position [286, 0]
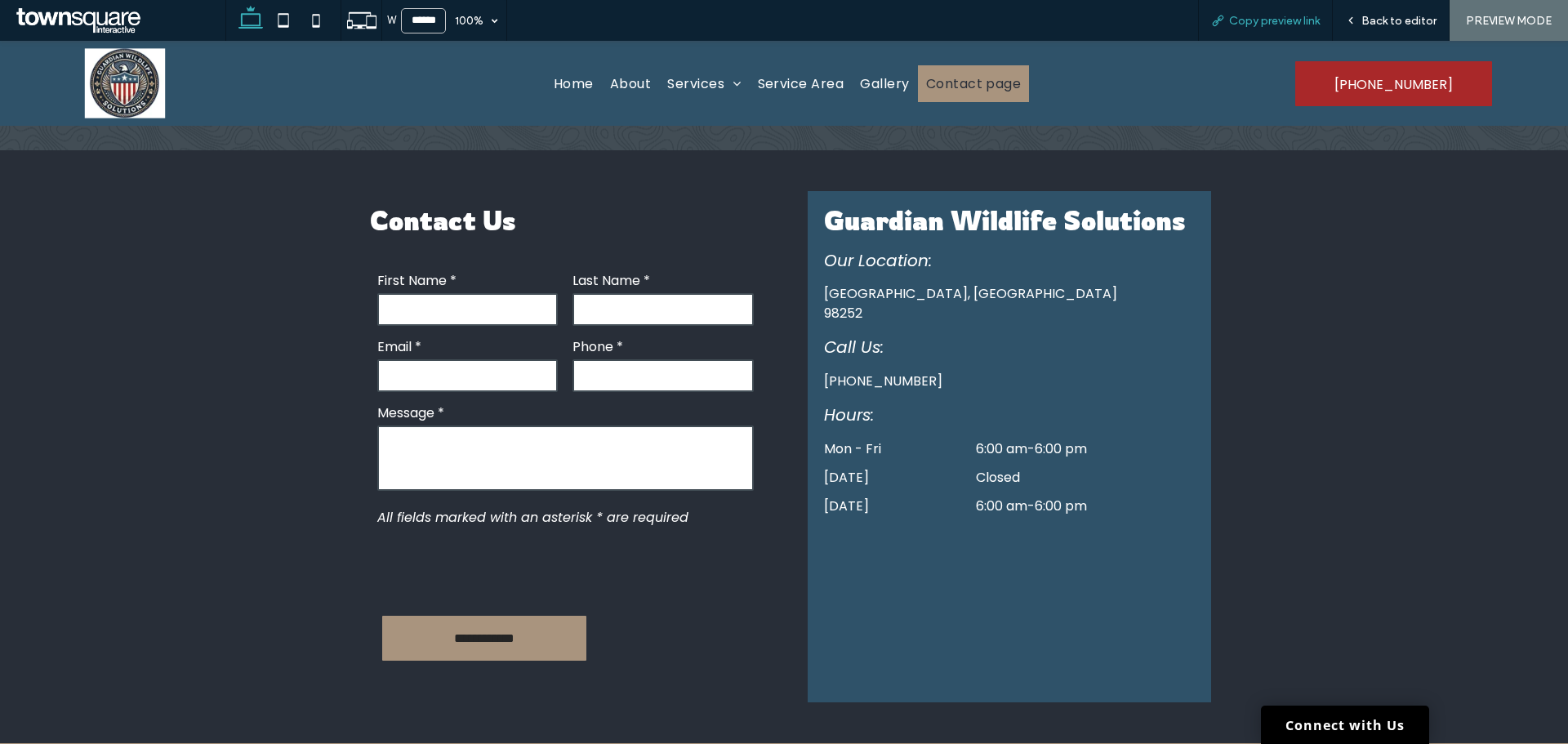
click at [1294, 22] on span "Copy preview link" at bounding box center [1274, 20] width 90 height 14
click at [1373, 16] on span "Back to editor" at bounding box center [1399, 20] width 75 height 14
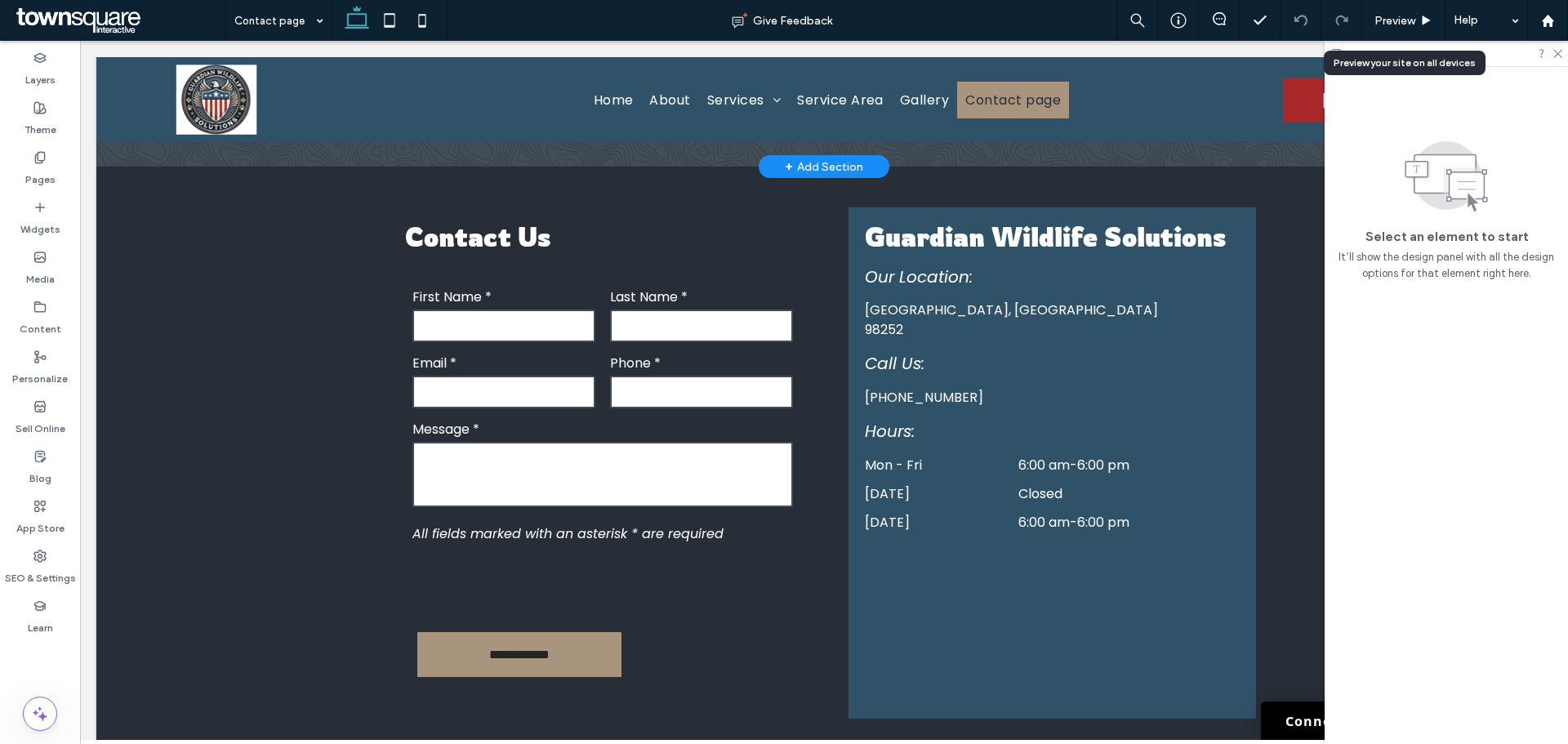
scroll to position [302, 0]
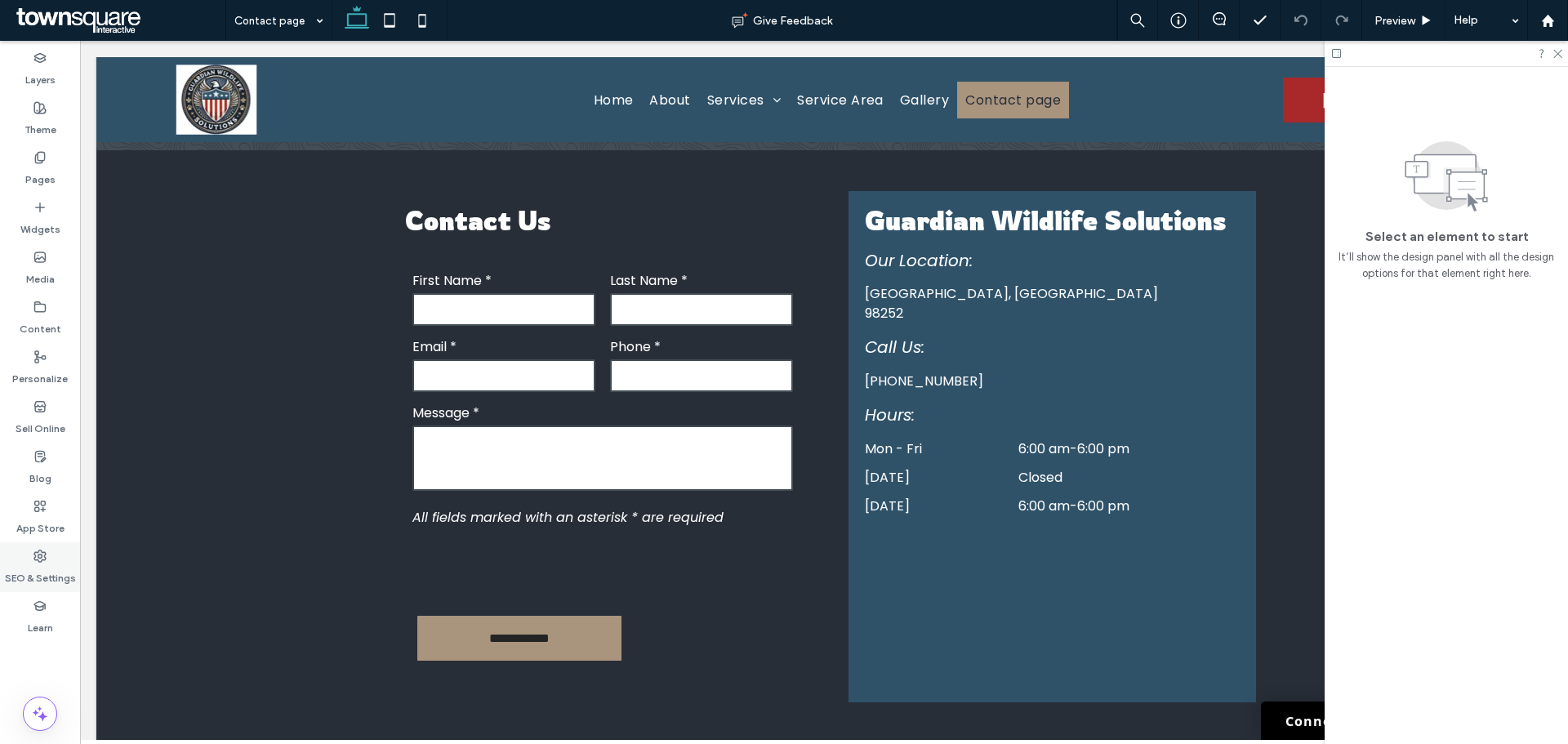
click at [41, 553] on icon at bounding box center [40, 556] width 13 height 13
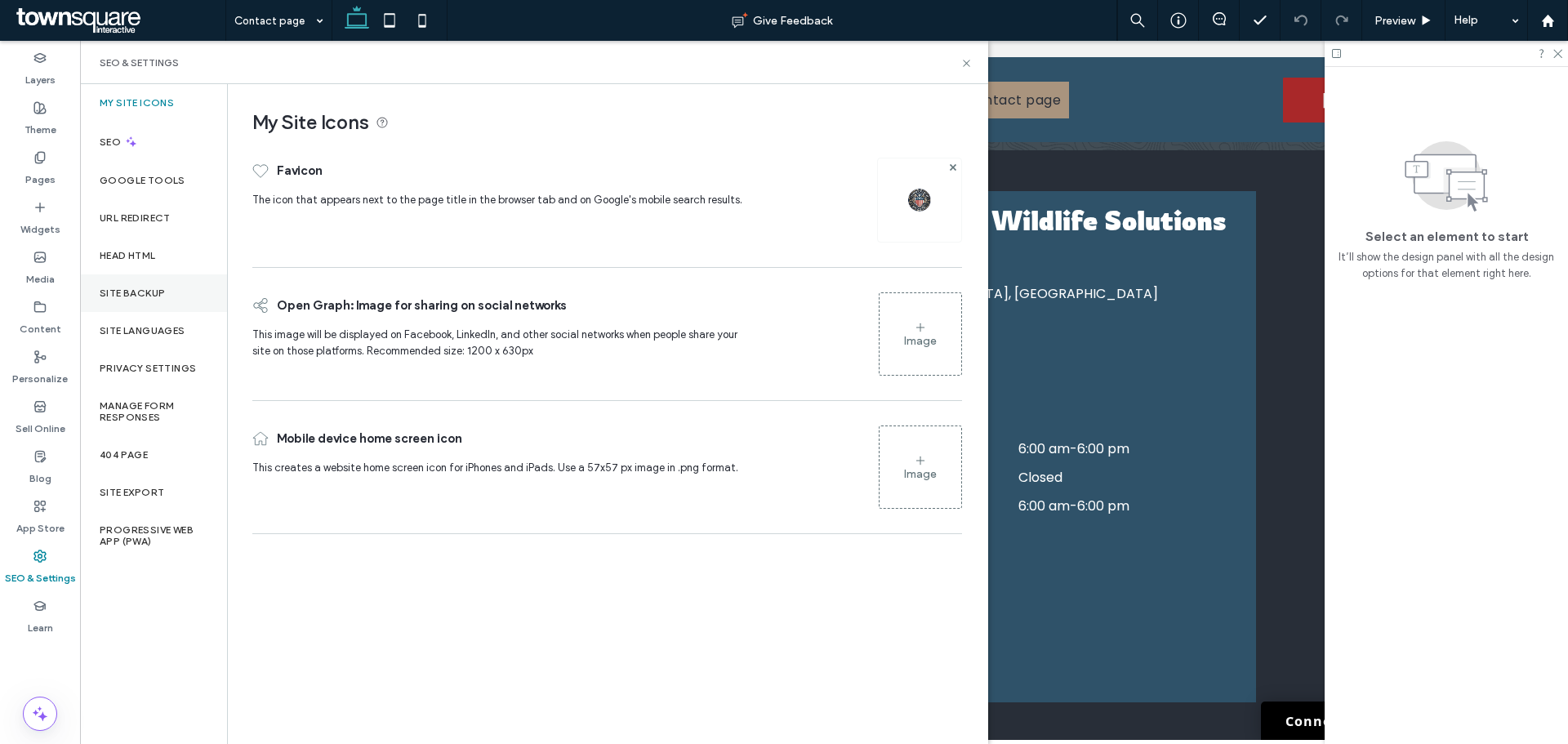
click at [120, 291] on label "Site Backup" at bounding box center [132, 293] width 66 height 12
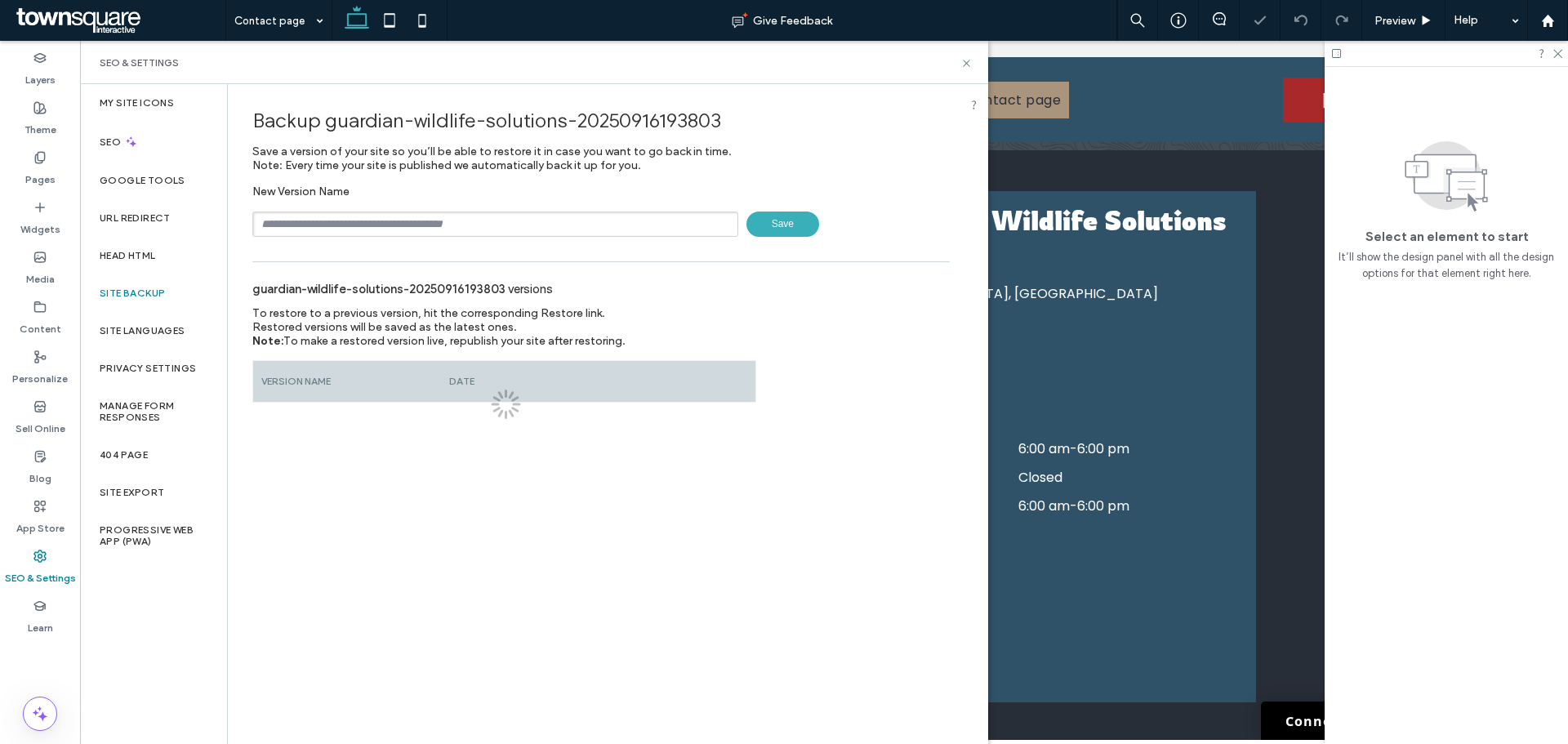
click at [317, 227] on input "text" at bounding box center [495, 225] width 486 height 26
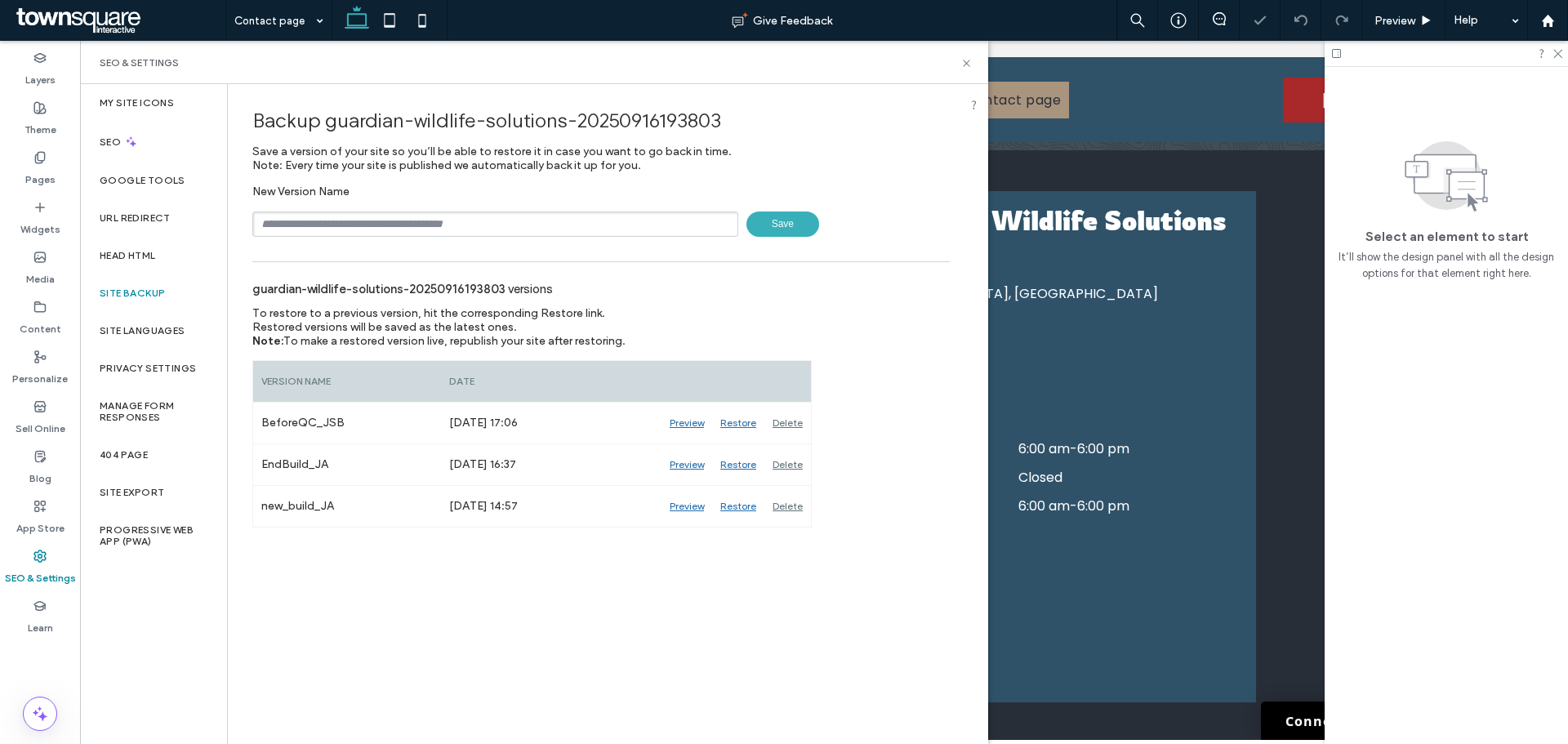
type input "**********"
click at [779, 225] on span "Save" at bounding box center [784, 225] width 73 height 26
click at [967, 65] on icon at bounding box center [966, 63] width 12 height 12
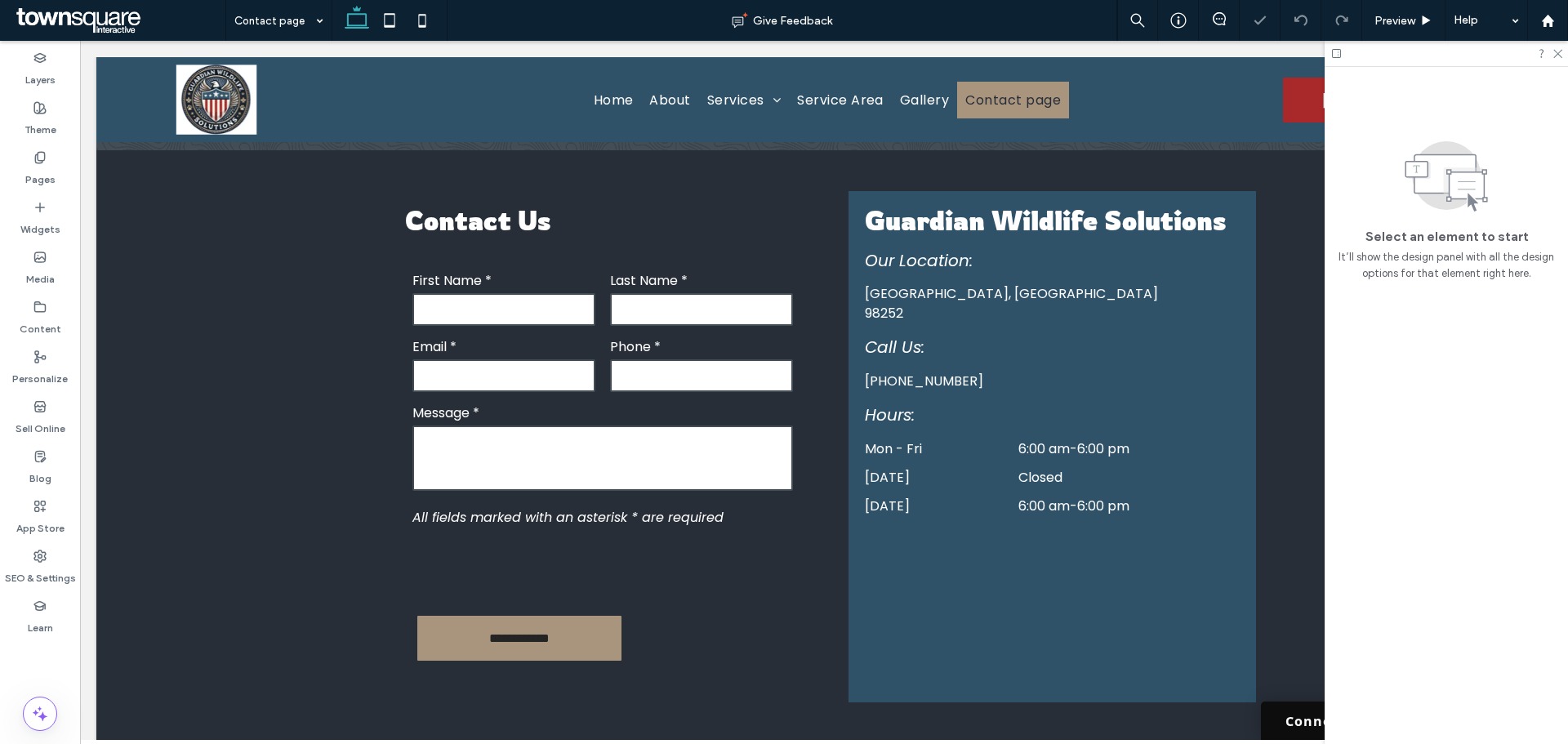
click at [1294, 707] on link "Connect with Us" at bounding box center [1345, 720] width 168 height 38
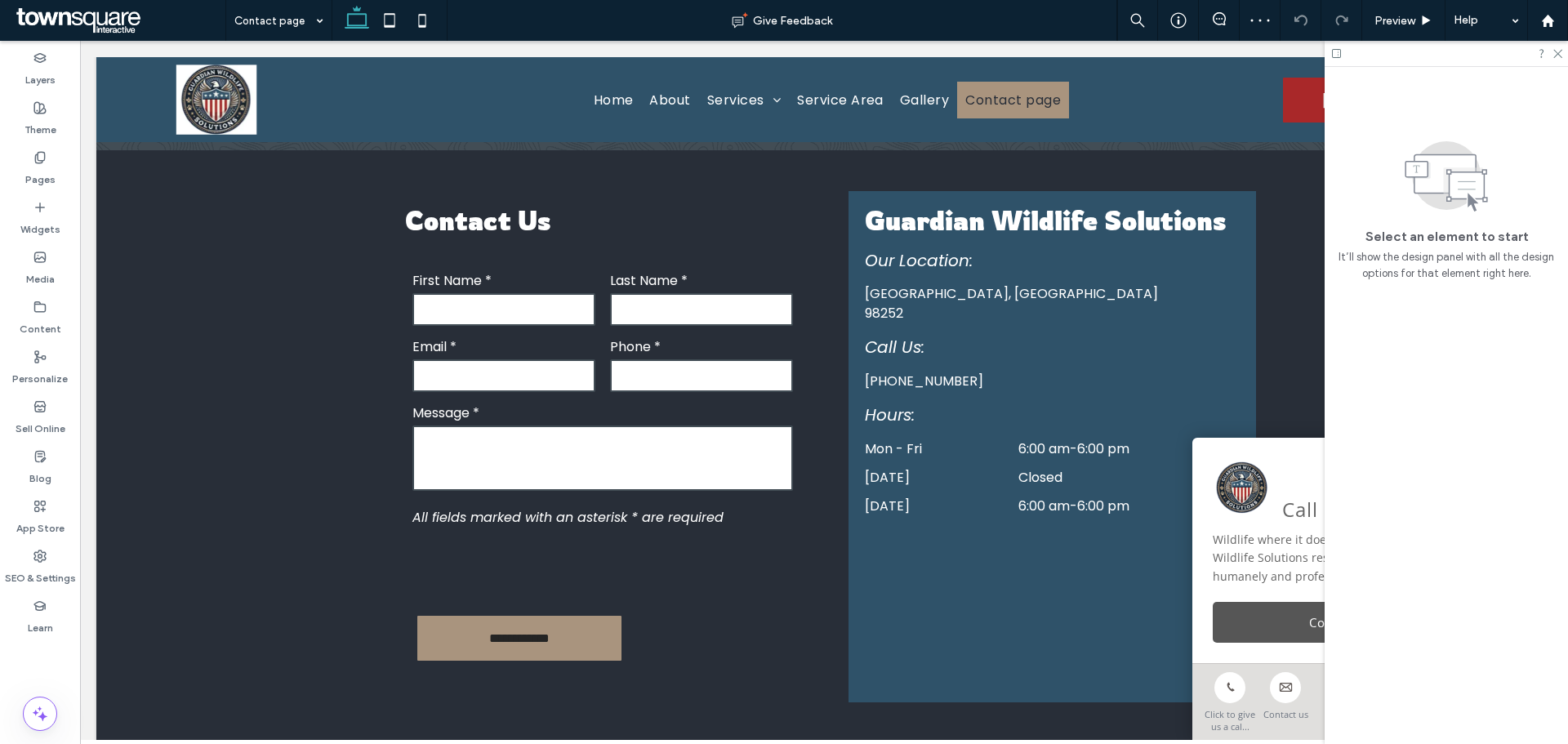
click at [1247, 616] on link "Contact us" at bounding box center [1347, 622] width 269 height 41
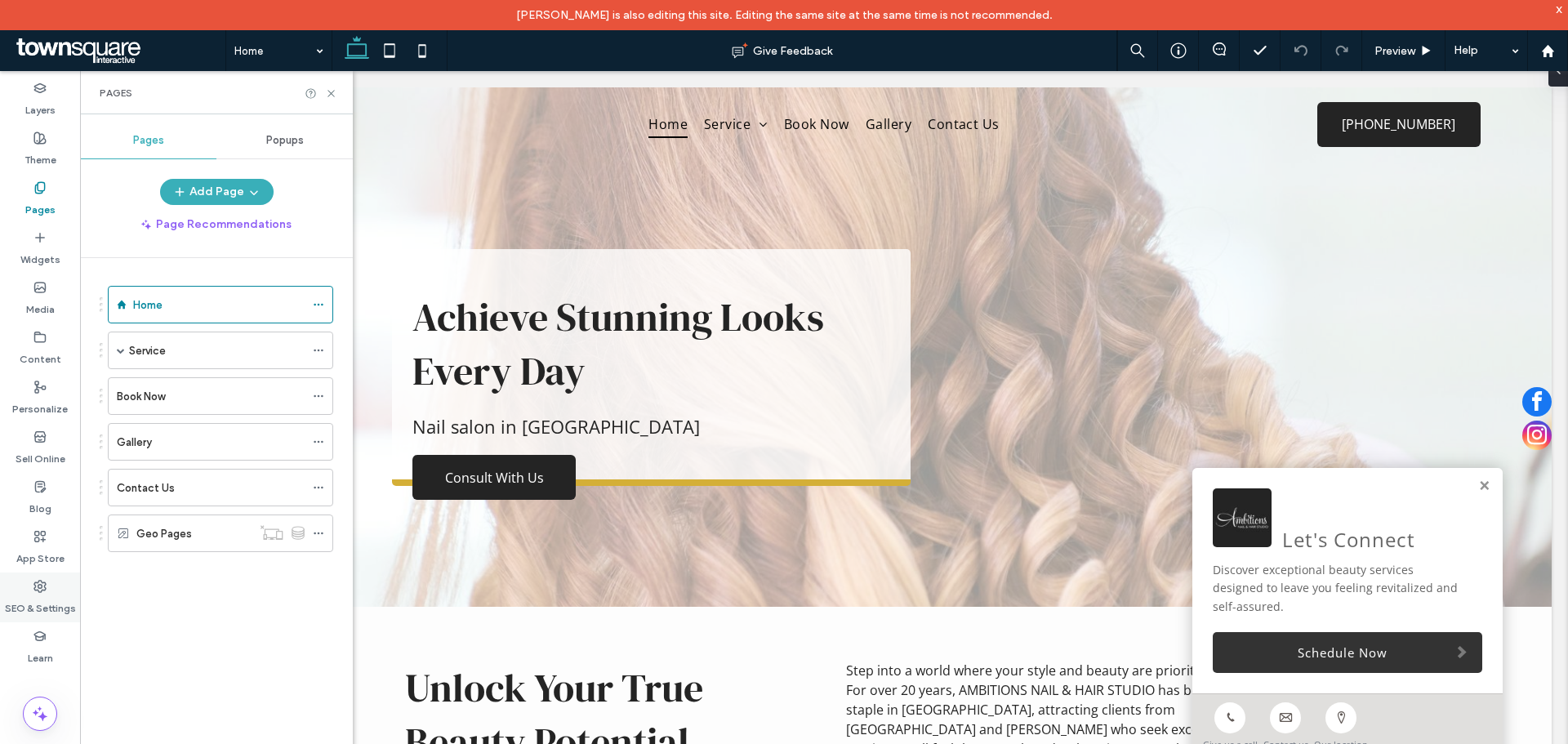
click at [54, 594] on label "SEO & Settings" at bounding box center [40, 603] width 71 height 23
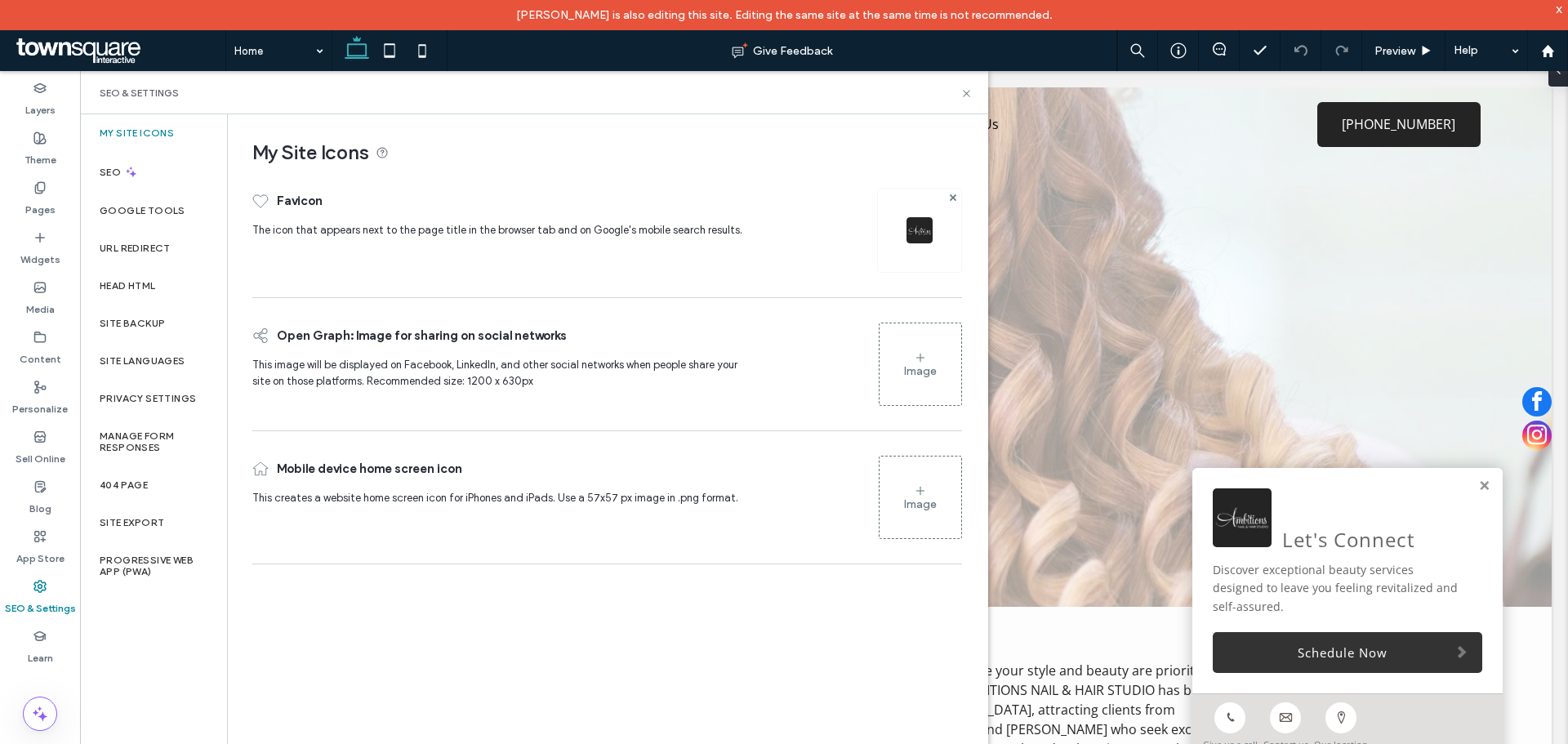
click at [135, 318] on label "Site Backup" at bounding box center [132, 323] width 66 height 12
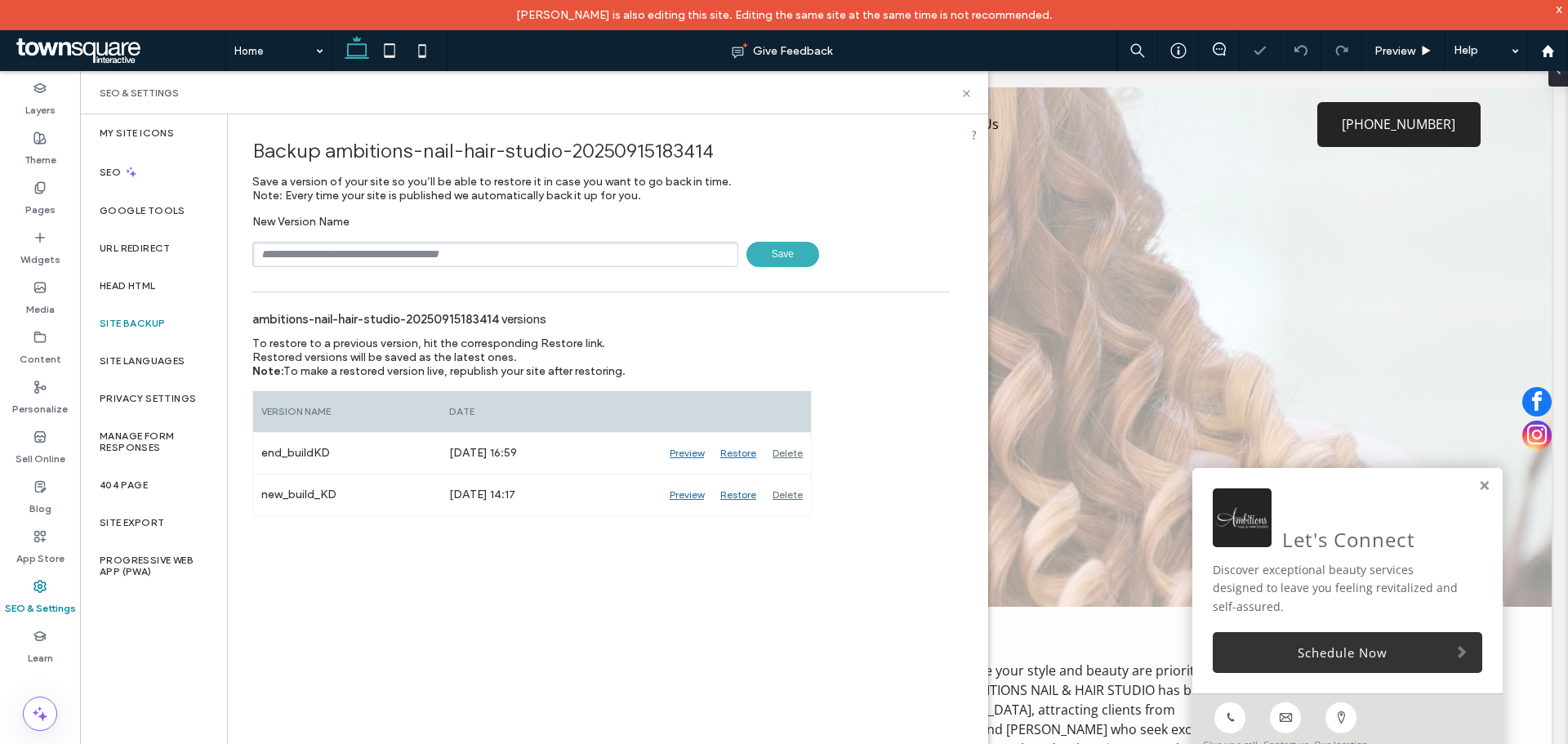
click at [351, 259] on input "text" at bounding box center [495, 255] width 486 height 26
click at [364, 188] on span "Save a version of your site so you’ll be able to restore it in case you want to…" at bounding box center [491, 188] width 479 height 27
click at [963, 94] on icon at bounding box center [966, 93] width 12 height 12
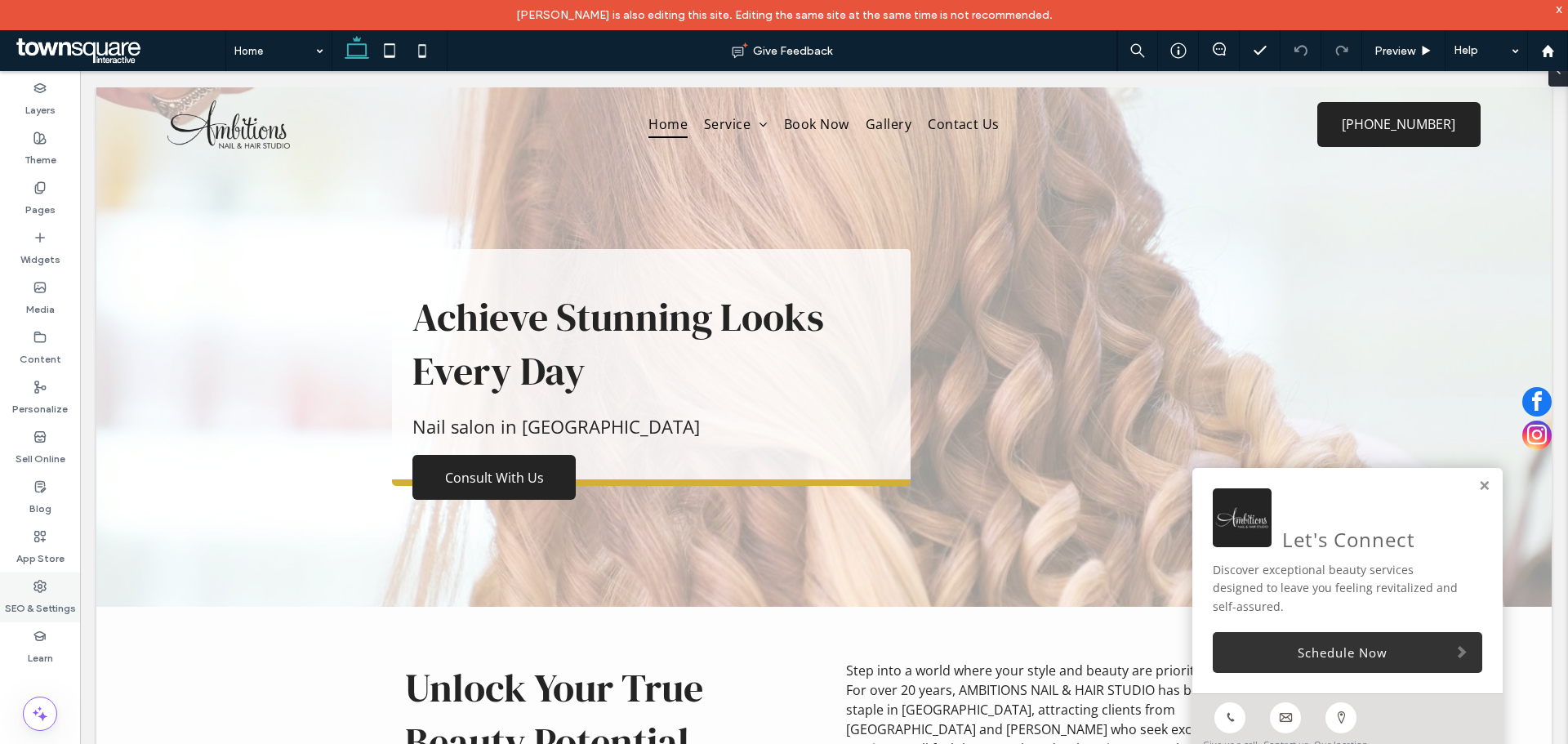
click at [58, 614] on label "SEO & Settings" at bounding box center [40, 603] width 71 height 23
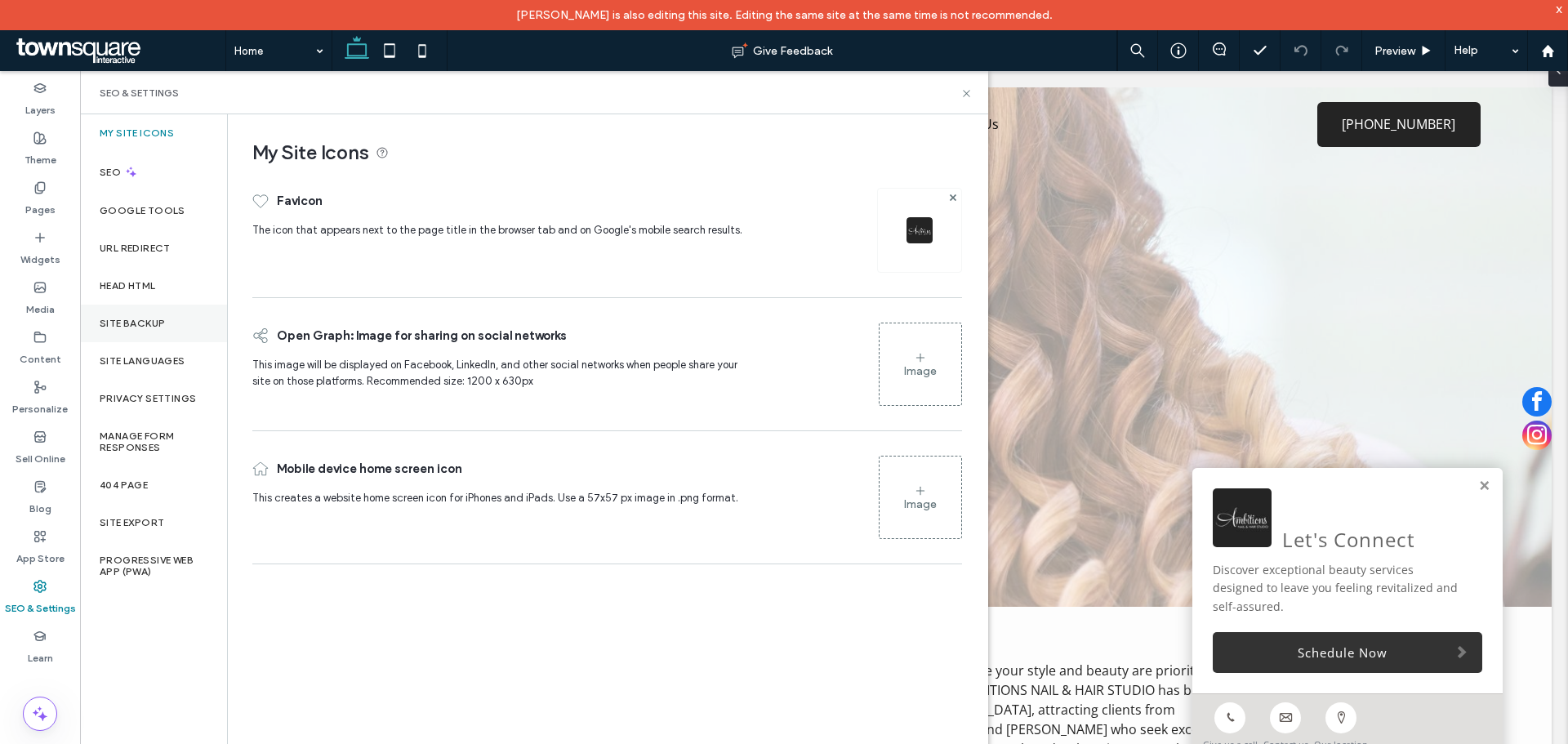
click at [153, 315] on div "Site Backup" at bounding box center [153, 323] width 147 height 37
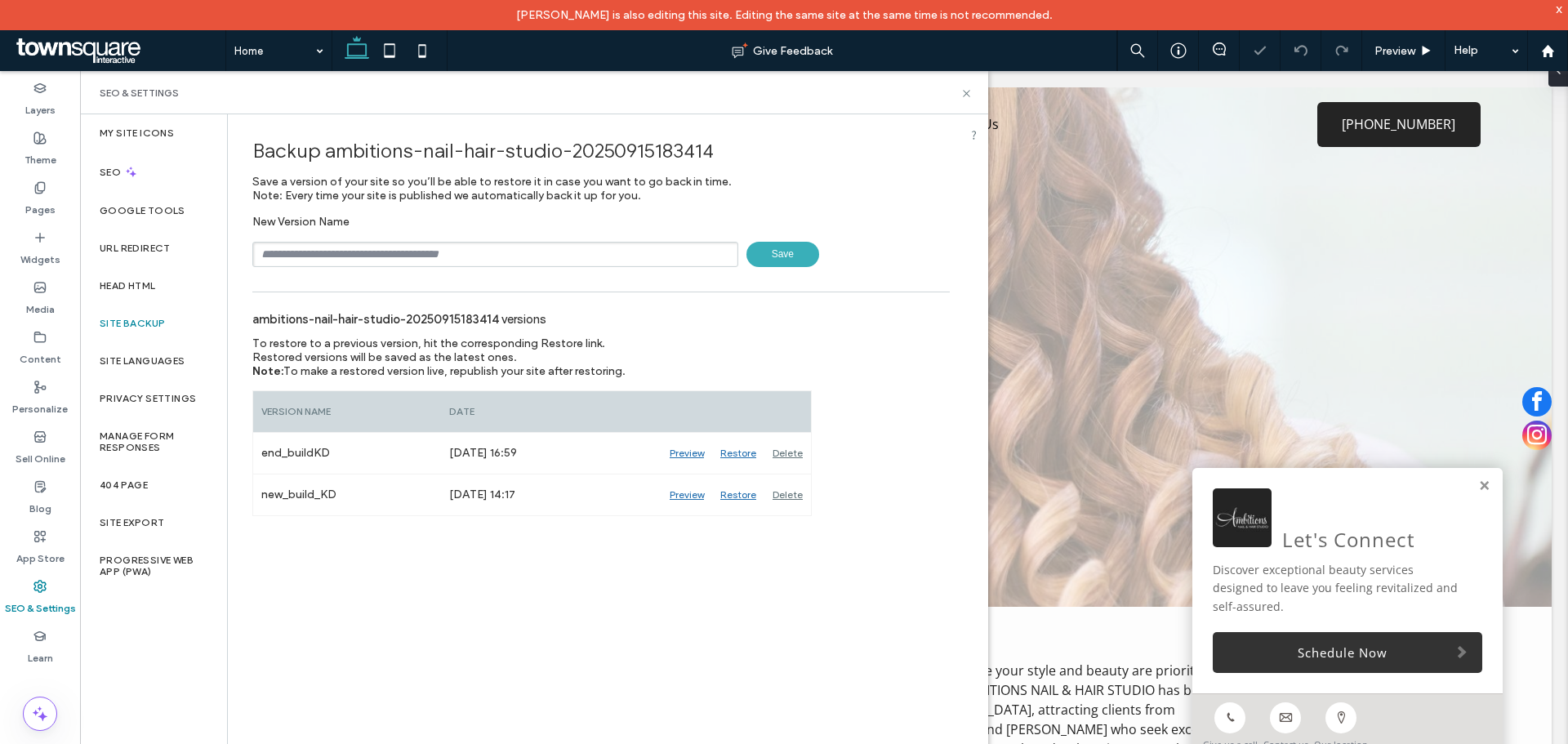
click at [401, 257] on input "text" at bounding box center [495, 255] width 486 height 26
type input "**********"
click at [784, 257] on span "Save" at bounding box center [784, 255] width 73 height 26
click at [965, 91] on use at bounding box center [966, 92] width 6 height 6
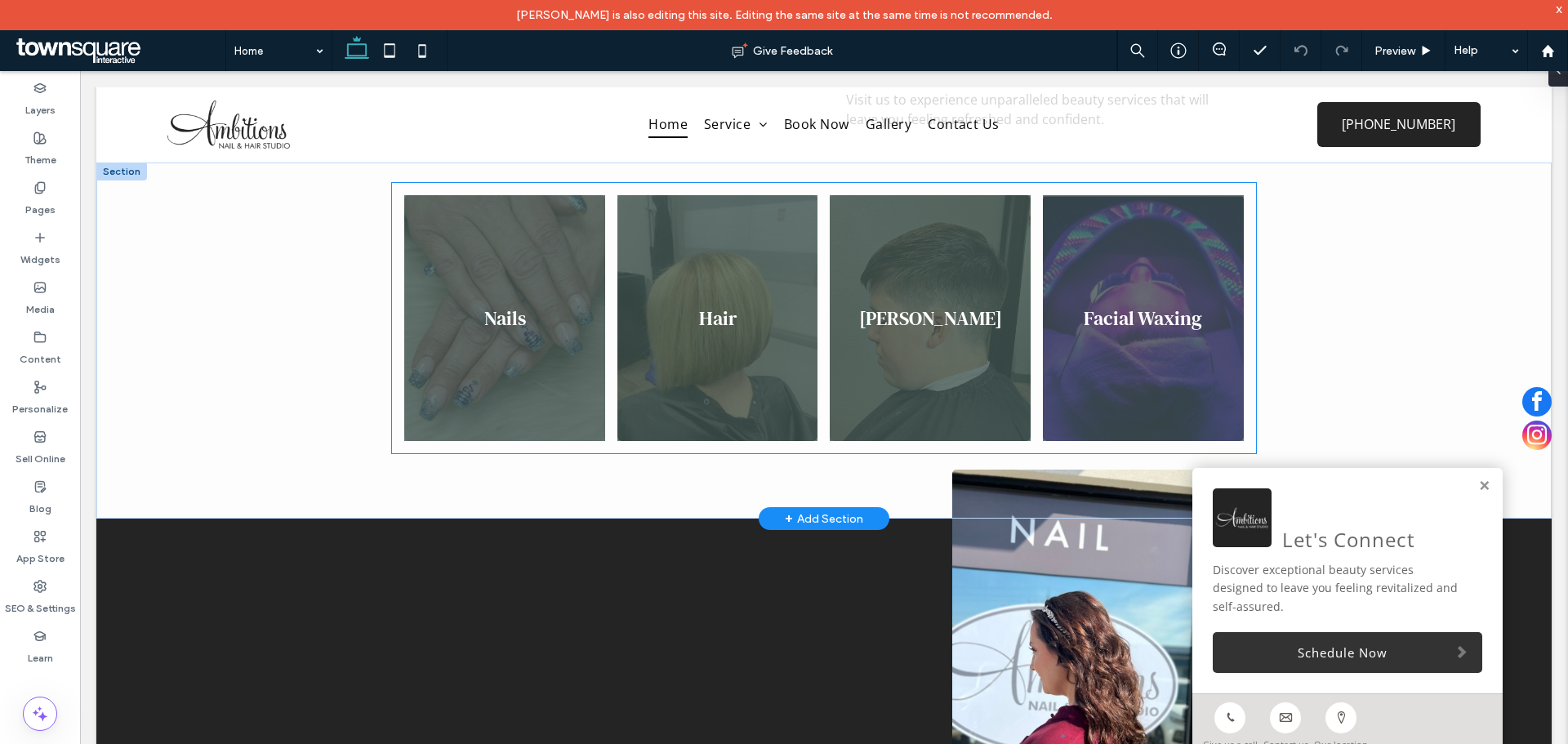
scroll to position [1225, 0]
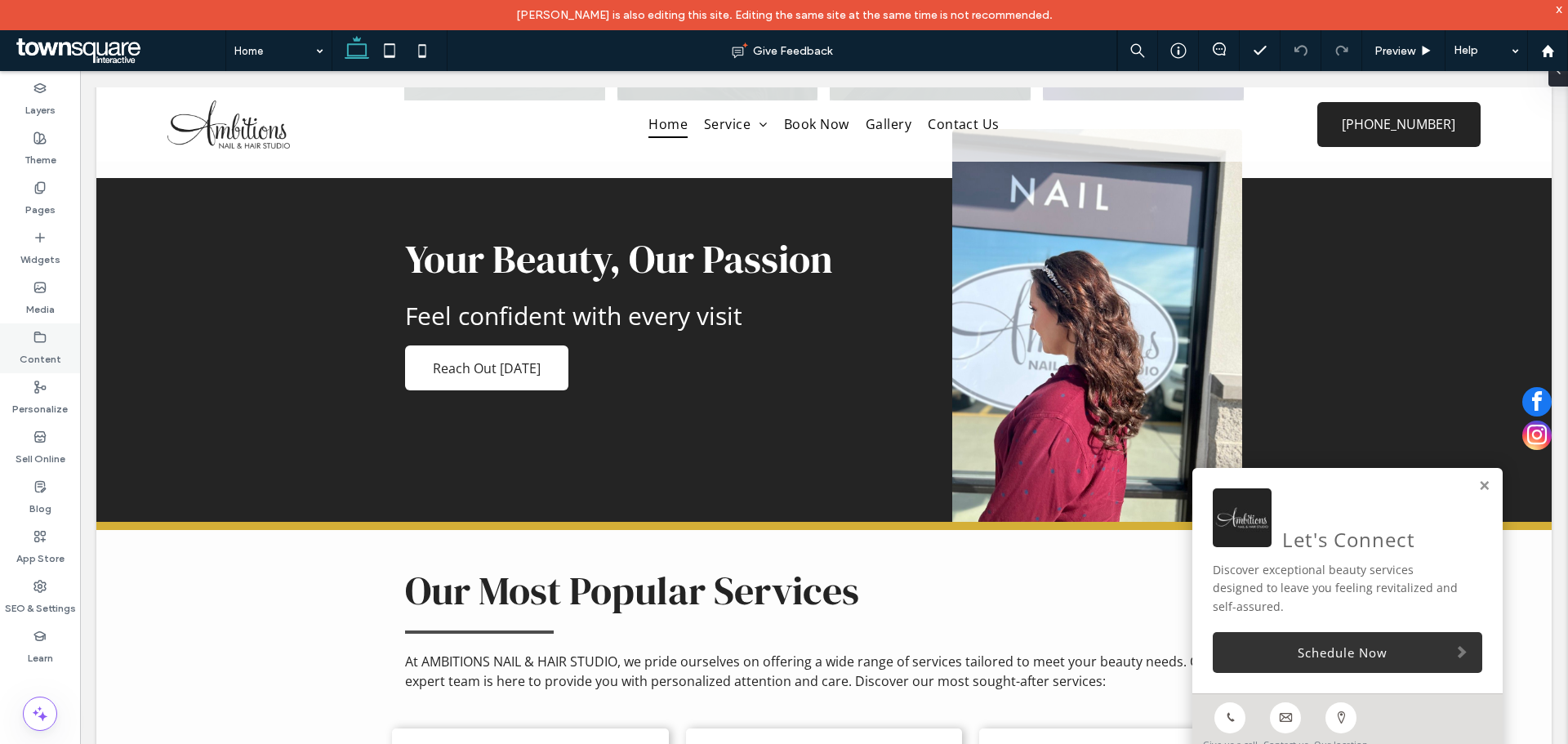
click at [41, 335] on icon at bounding box center [40, 337] width 13 height 13
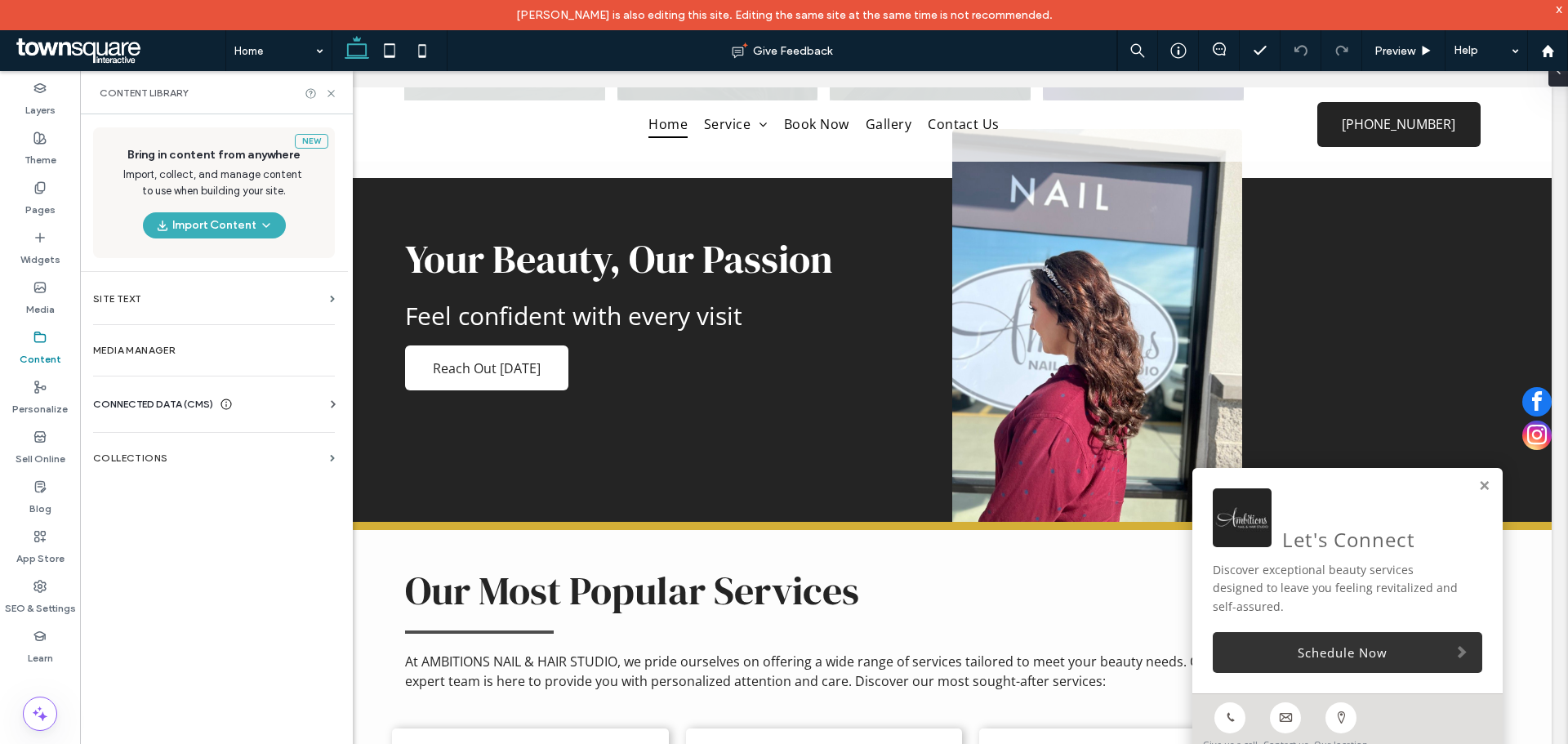
click at [170, 403] on span "CONNECTED DATA (CMS)" at bounding box center [153, 404] width 120 height 16
click at [226, 440] on label "Business Info" at bounding box center [216, 444] width 222 height 12
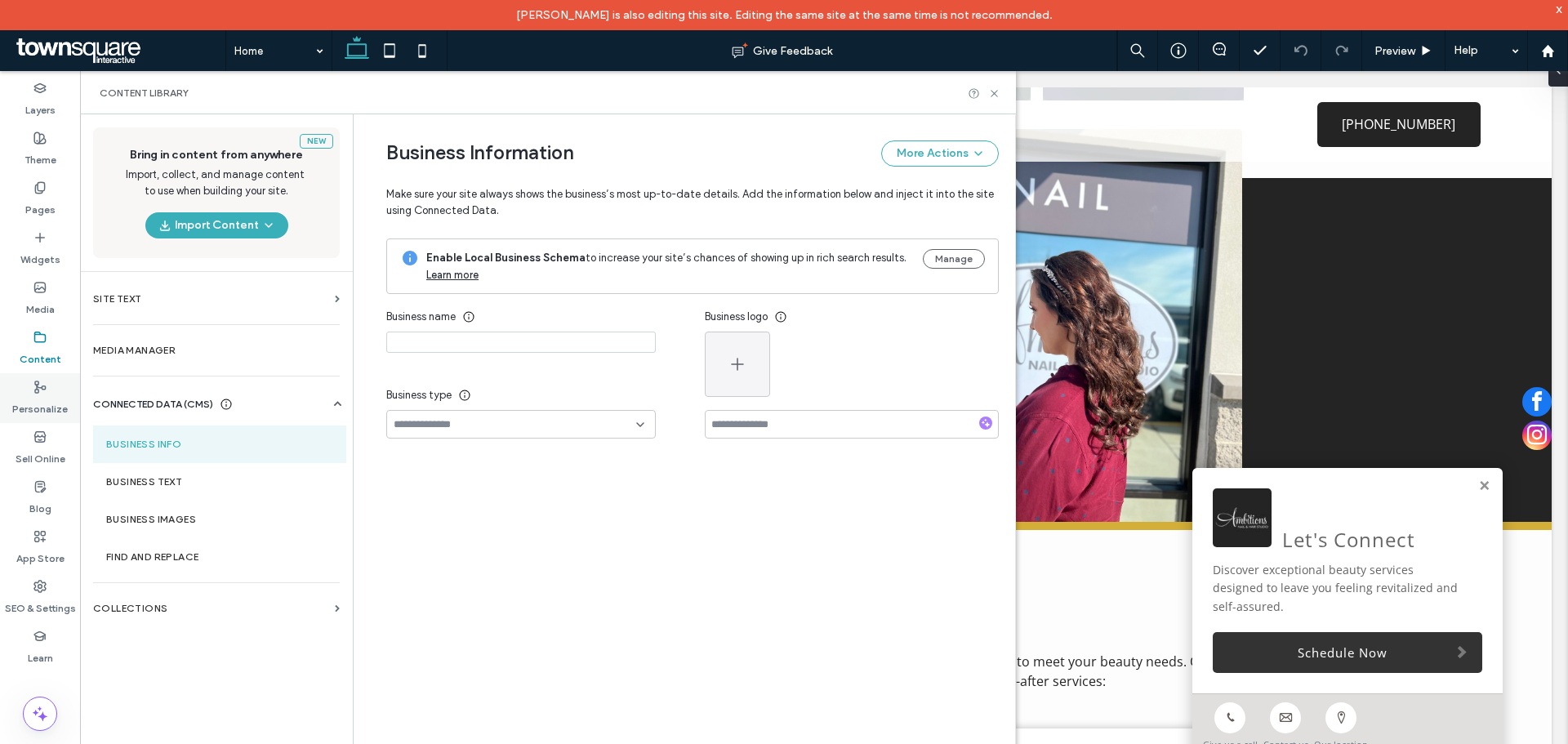
type input "**********"
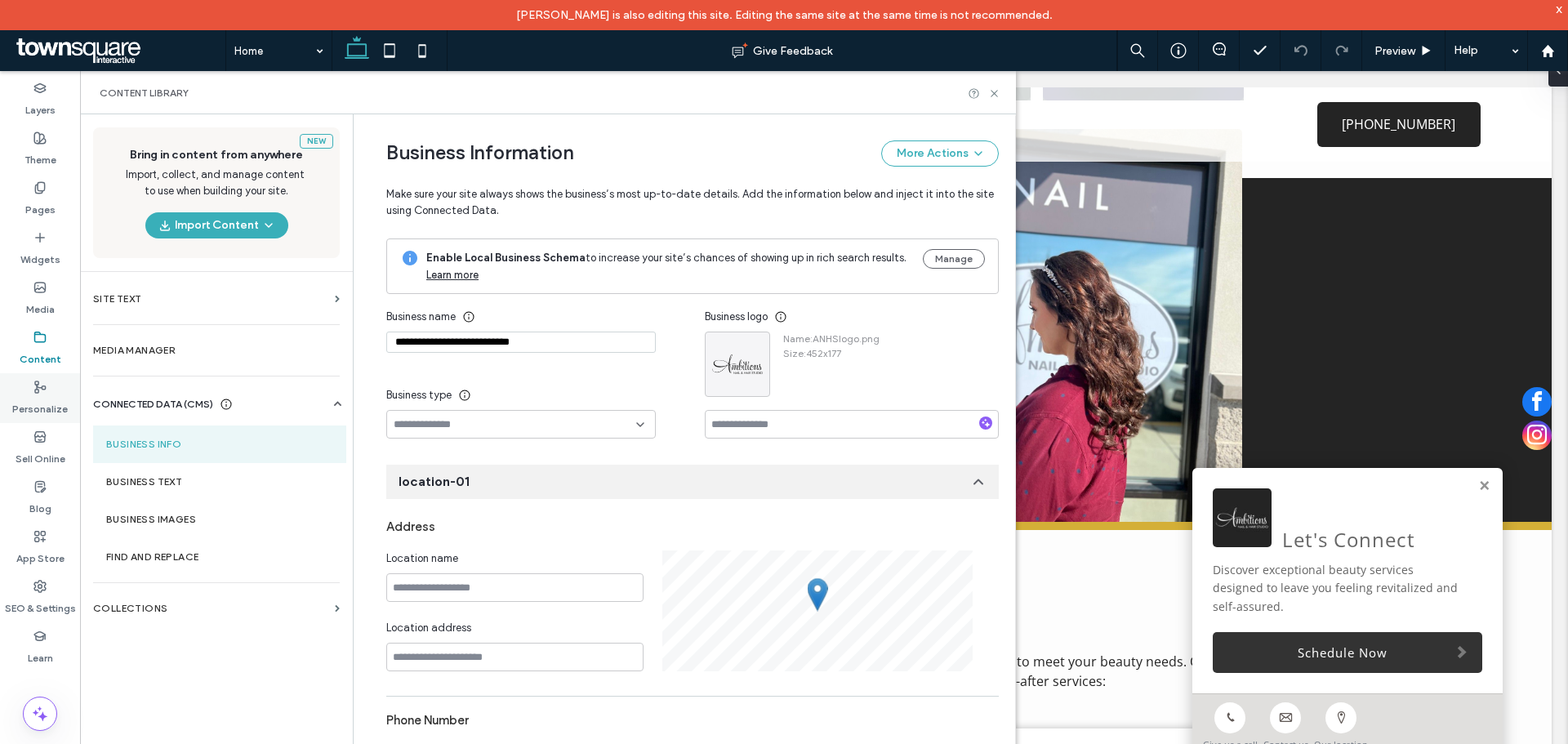
scroll to position [171, 0]
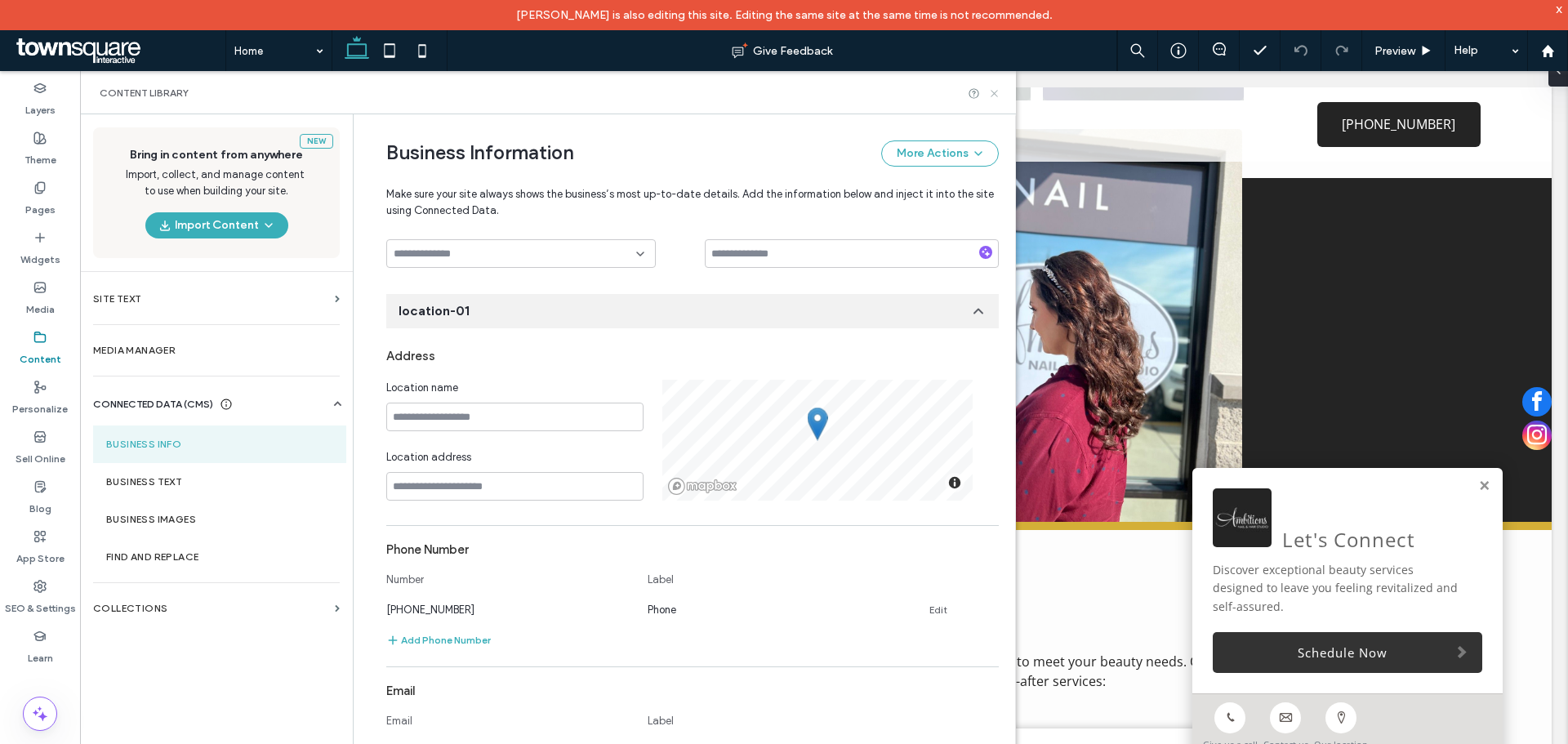
click at [994, 93] on use at bounding box center [994, 92] width 6 height 6
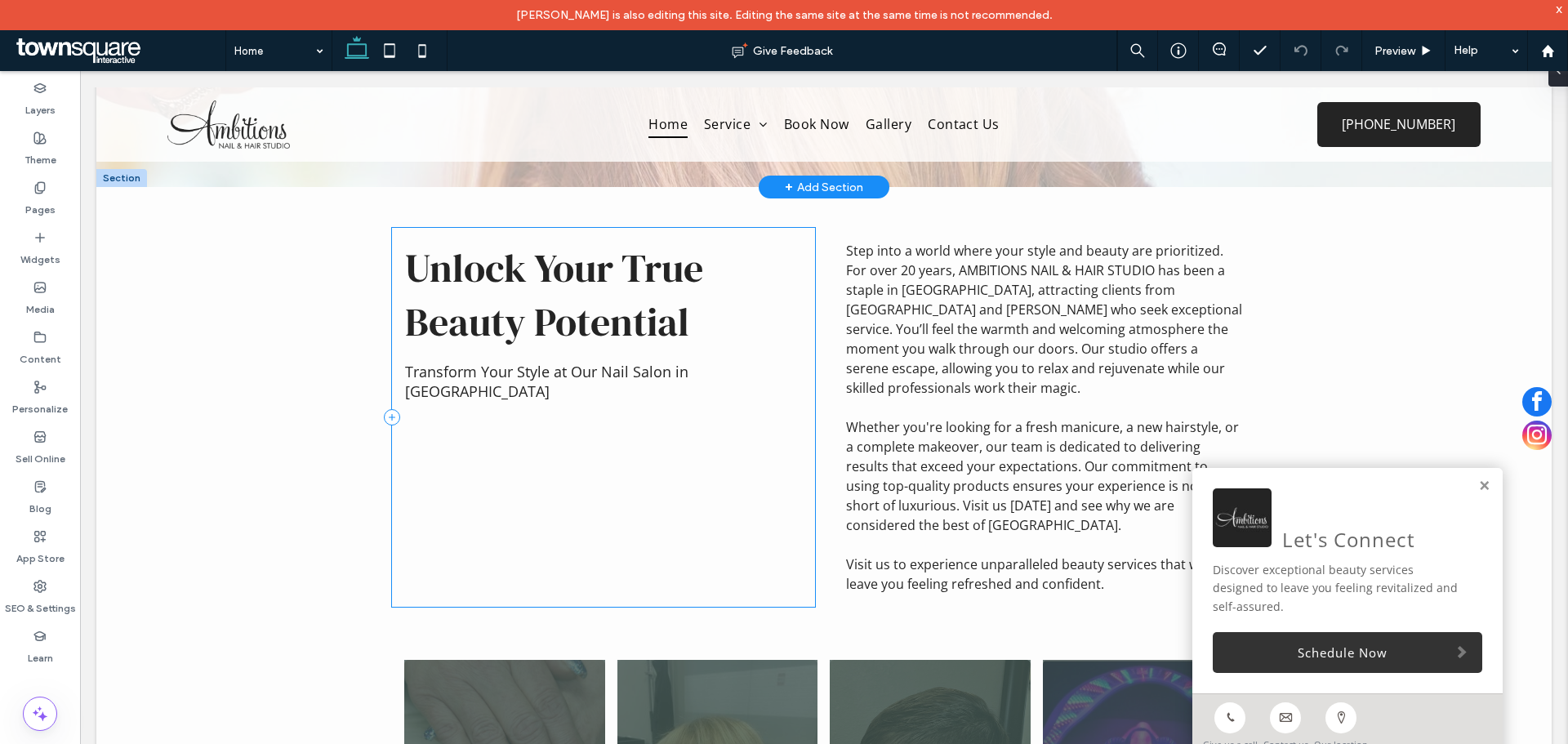
scroll to position [163, 0]
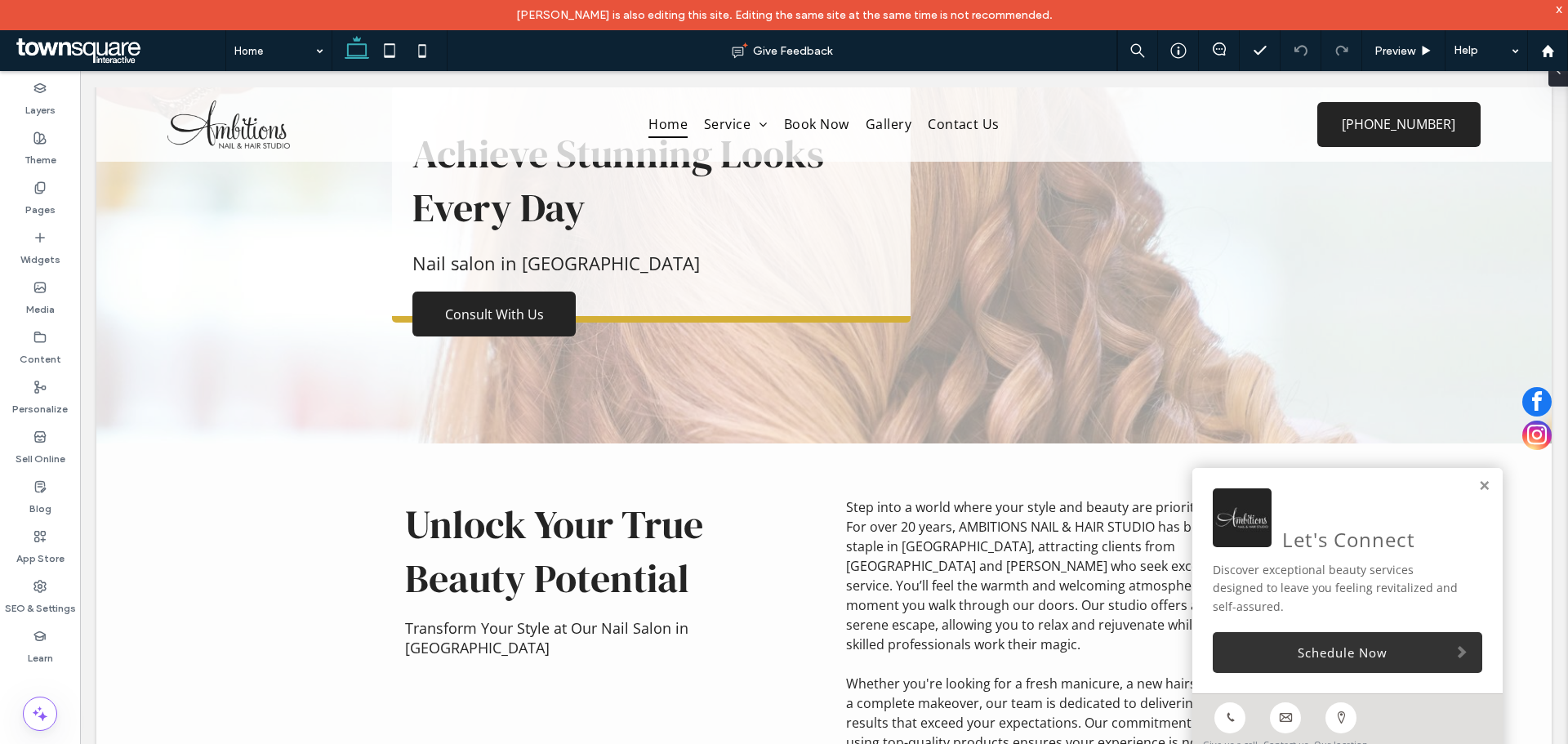
click at [1562, 10] on div "x" at bounding box center [1560, 8] width 7 height 14
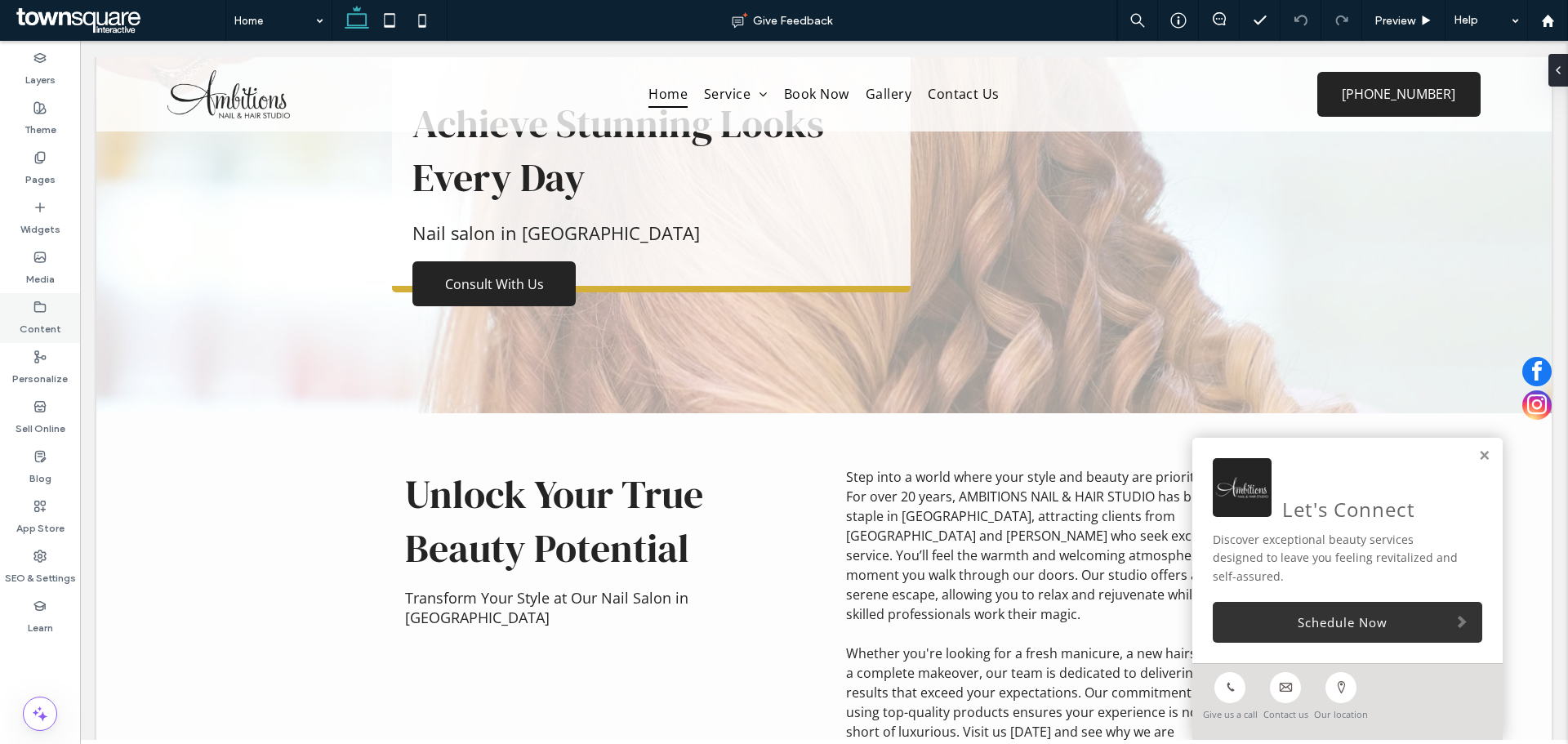
click at [42, 325] on label "Content" at bounding box center [40, 324] width 42 height 23
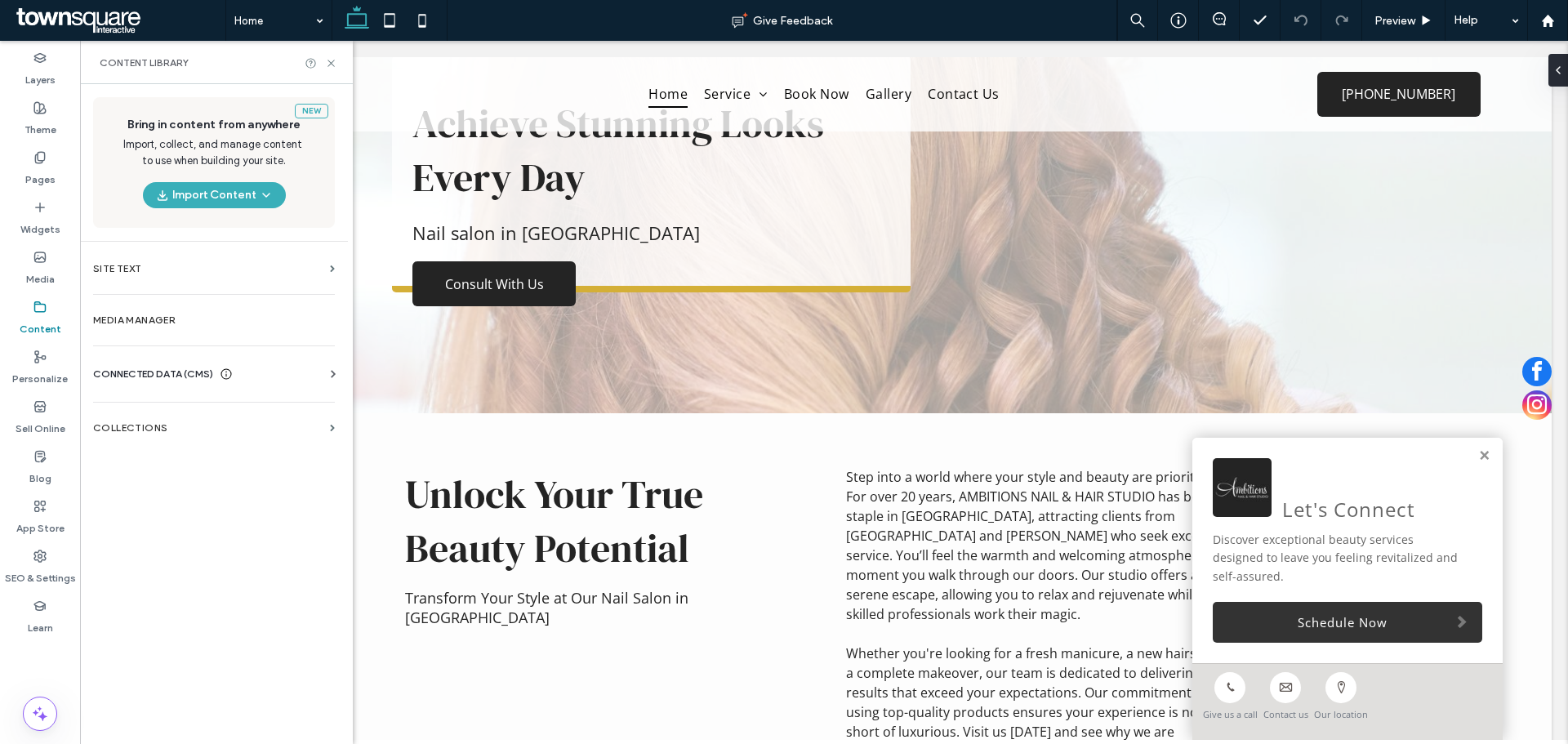
click at [149, 367] on span "CONNECTED DATA (CMS)" at bounding box center [153, 374] width 120 height 16
click at [229, 417] on label "Business Info" at bounding box center [216, 414] width 222 height 12
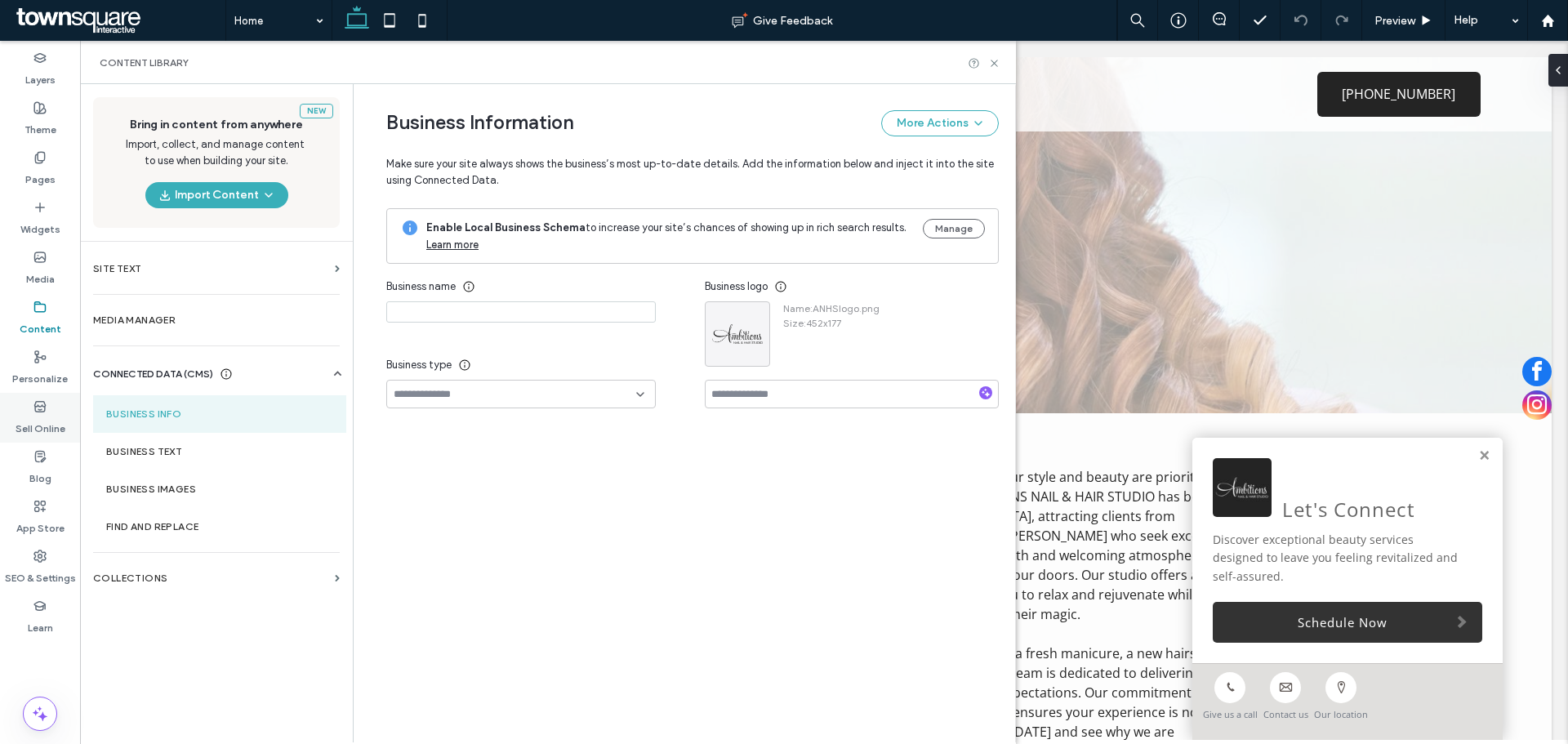
type input "**********"
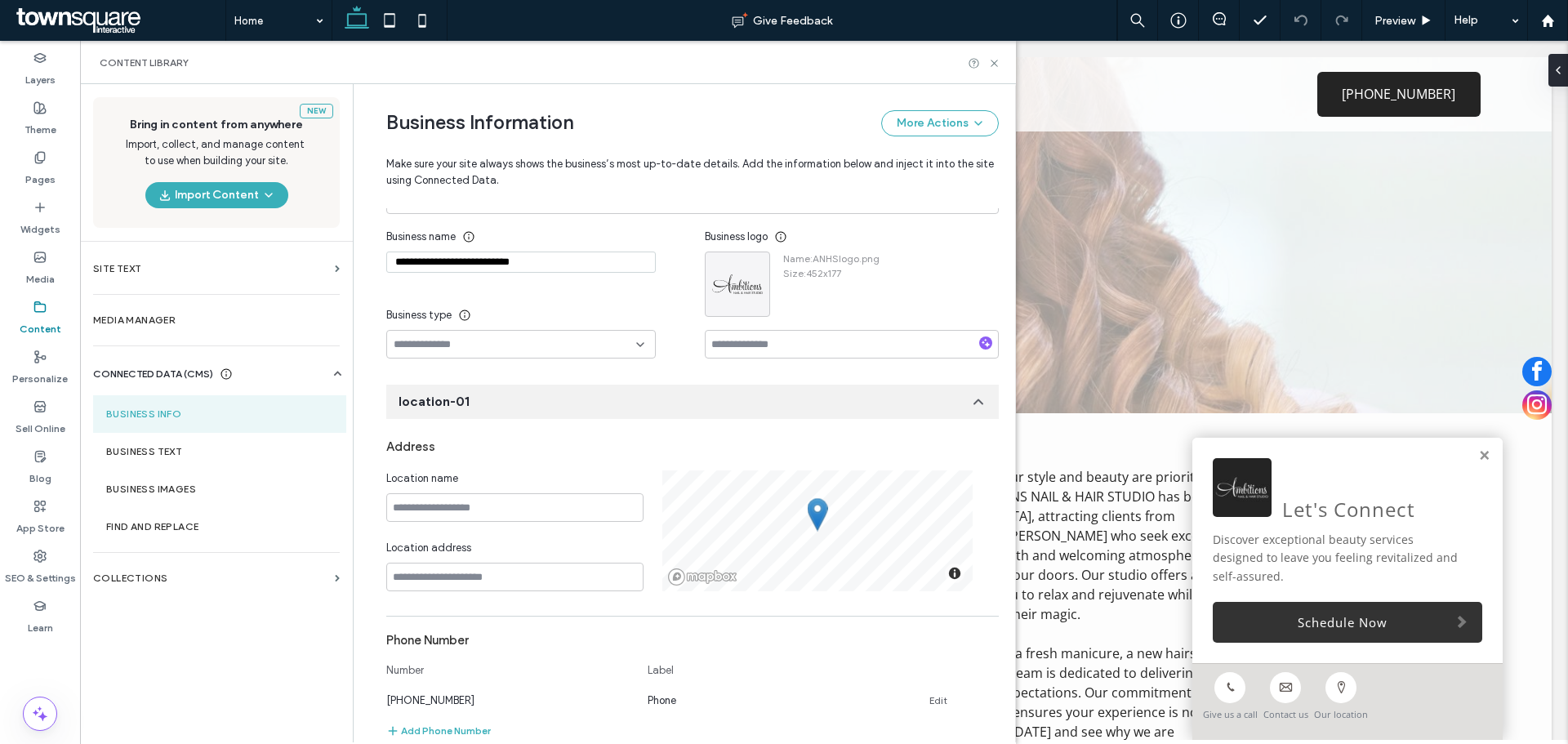
scroll to position [0, 0]
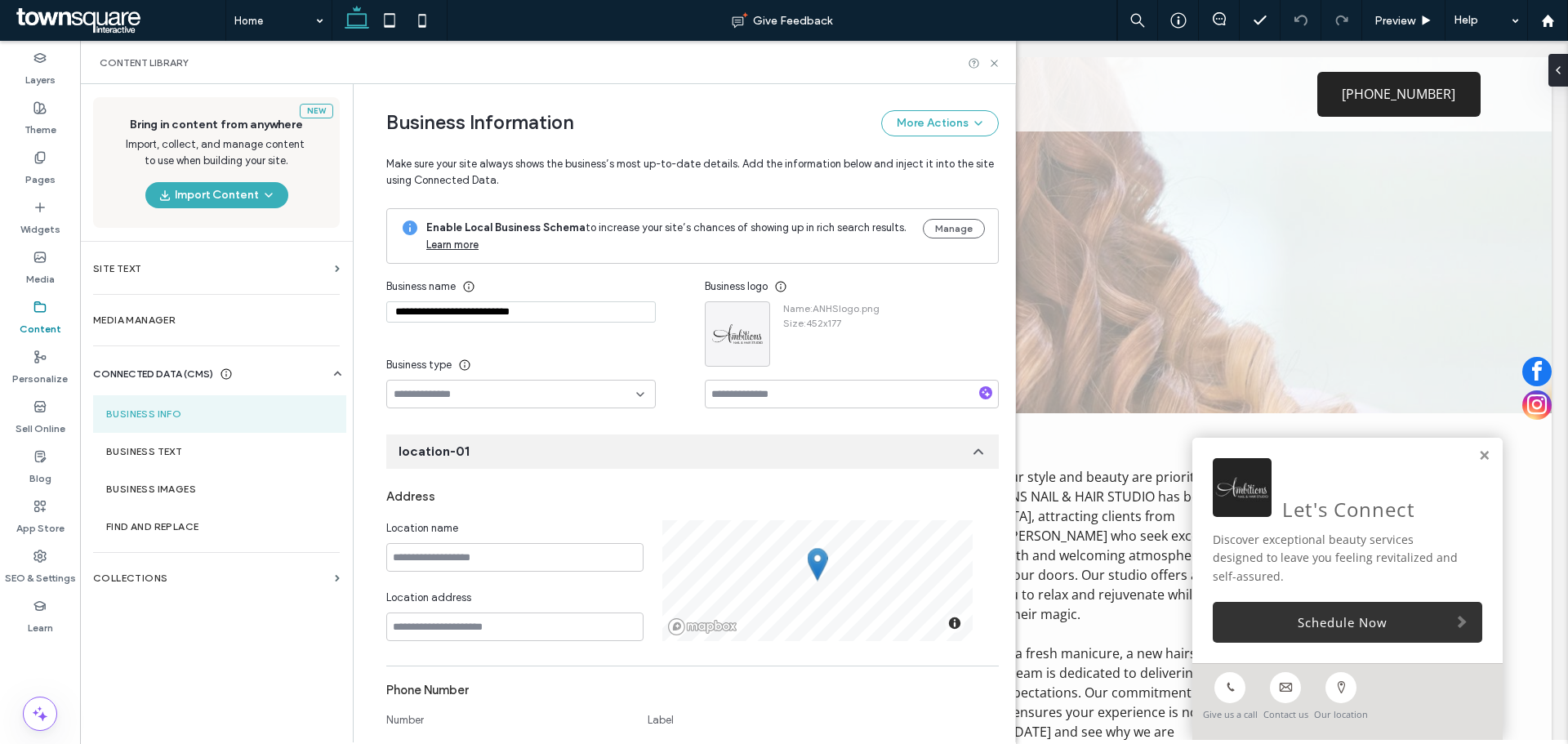
click at [480, 315] on input "**********" at bounding box center [521, 311] width 269 height 21
click at [489, 344] on div "**********" at bounding box center [545, 340] width 319 height 136
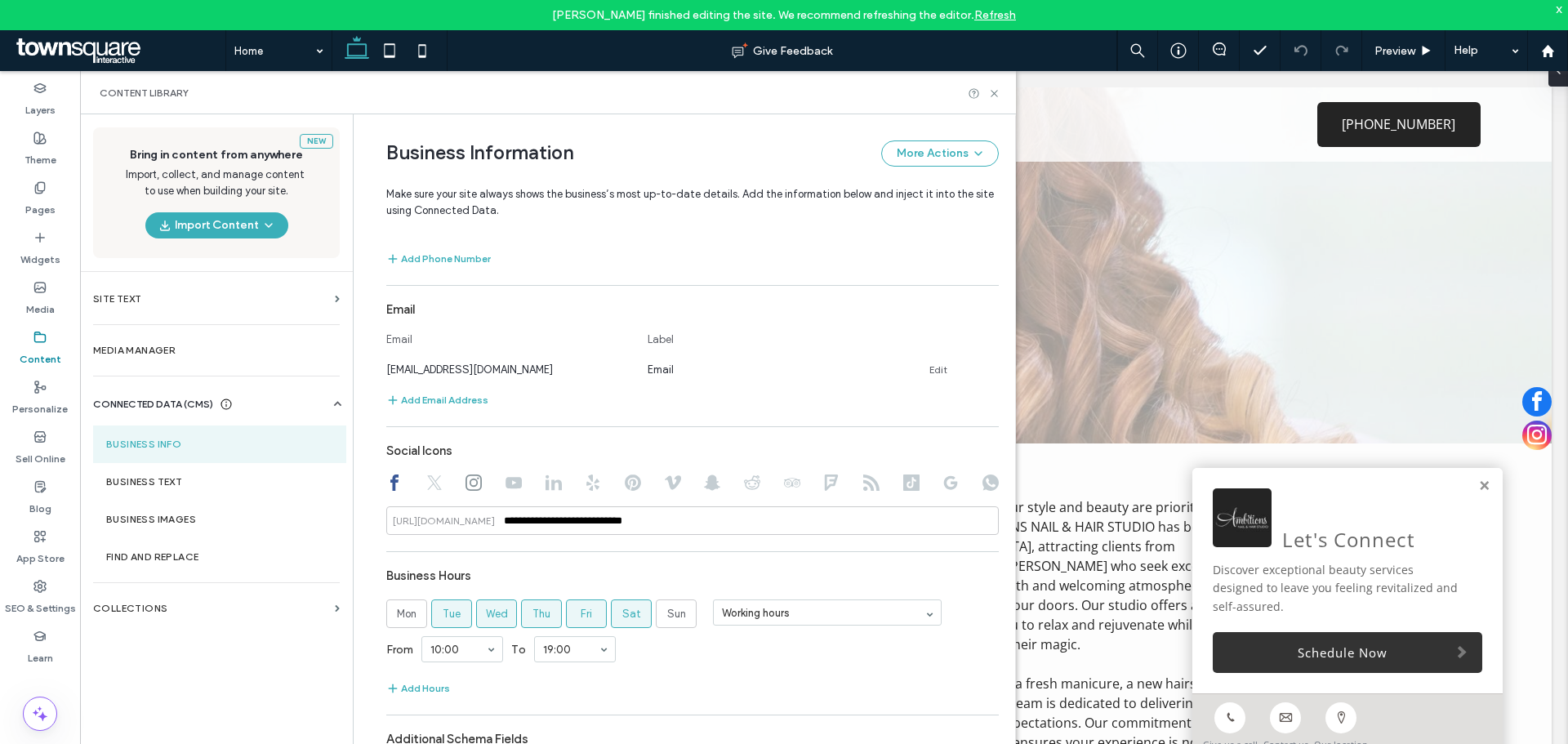
scroll to position [639, 0]
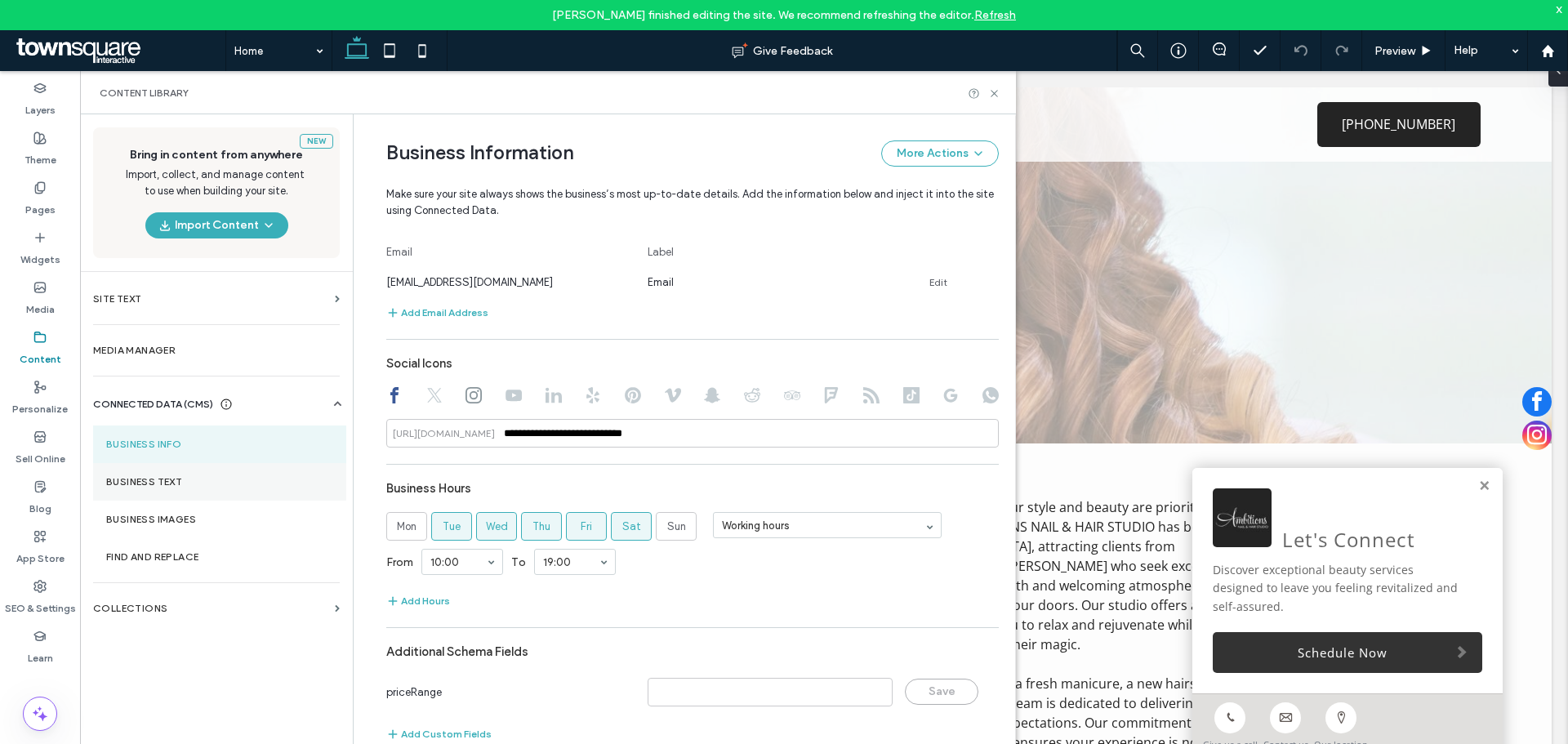
click at [143, 485] on label "Business Text" at bounding box center [219, 481] width 227 height 12
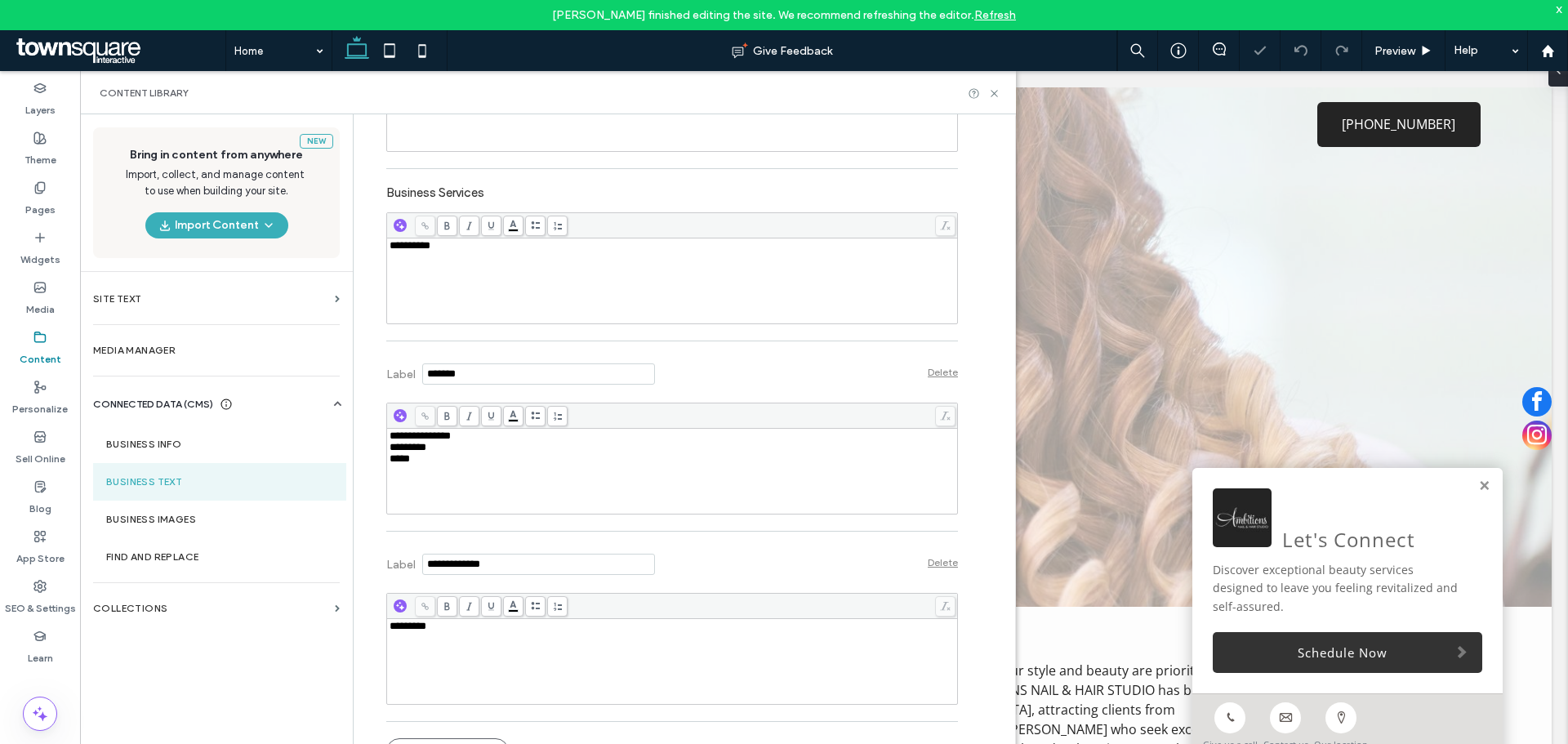
scroll to position [0, 0]
click at [465, 254] on div "**********" at bounding box center [673, 280] width 566 height 81
click at [371, 290] on div "**********" at bounding box center [659, 200] width 596 height 1145
click at [991, 91] on icon at bounding box center [994, 93] width 12 height 12
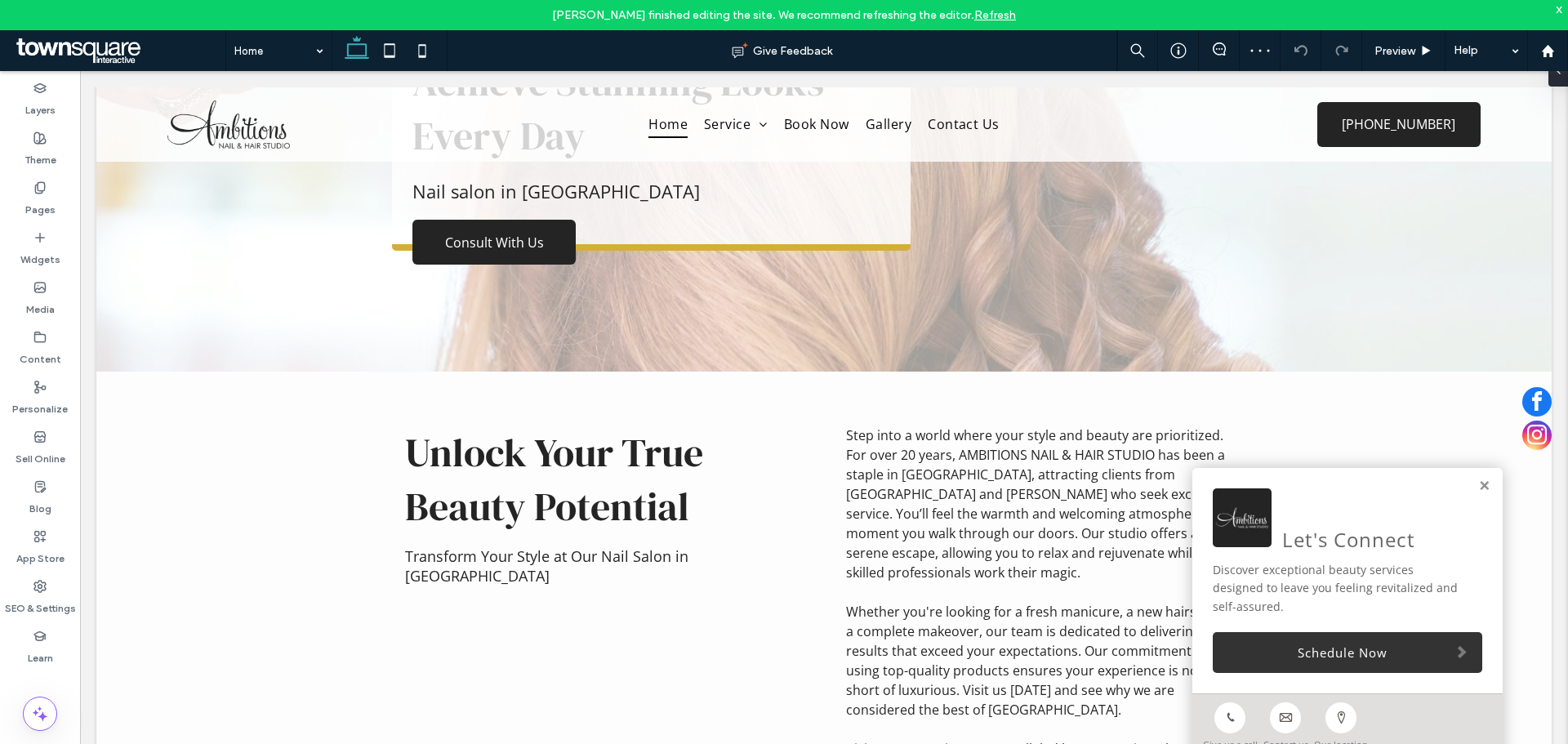
scroll to position [245, 0]
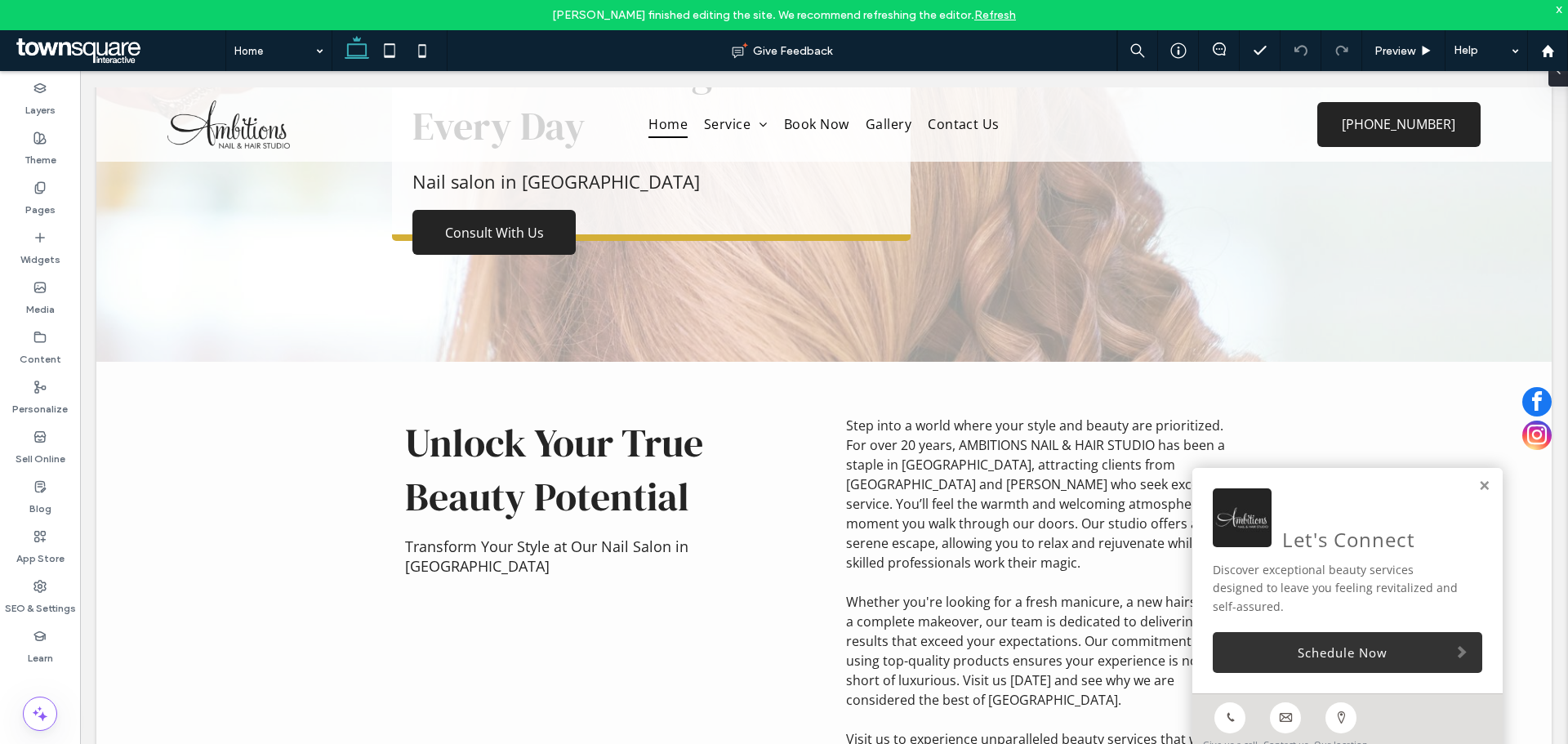
click at [1559, 10] on div "x" at bounding box center [1560, 8] width 7 height 14
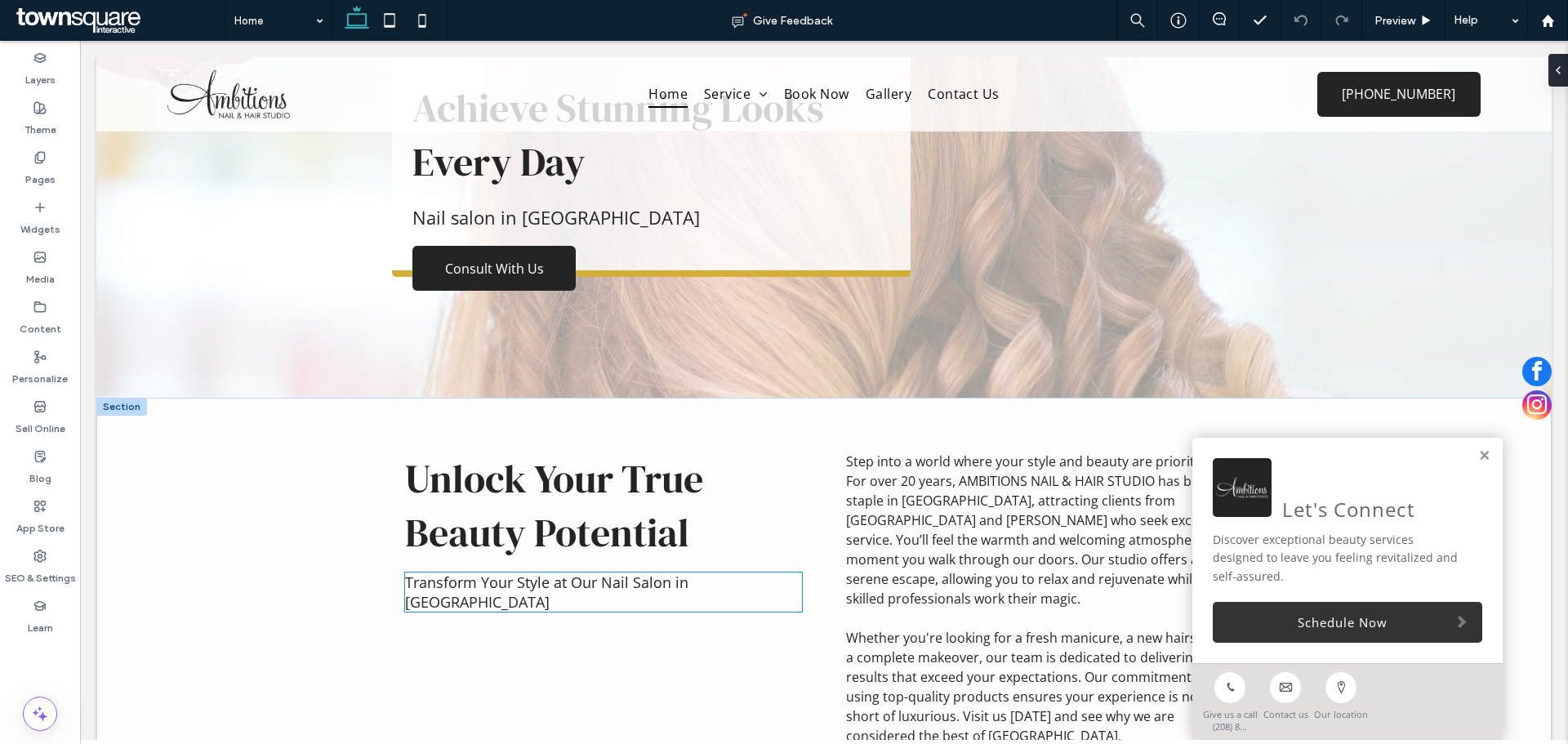
scroll to position [163, 0]
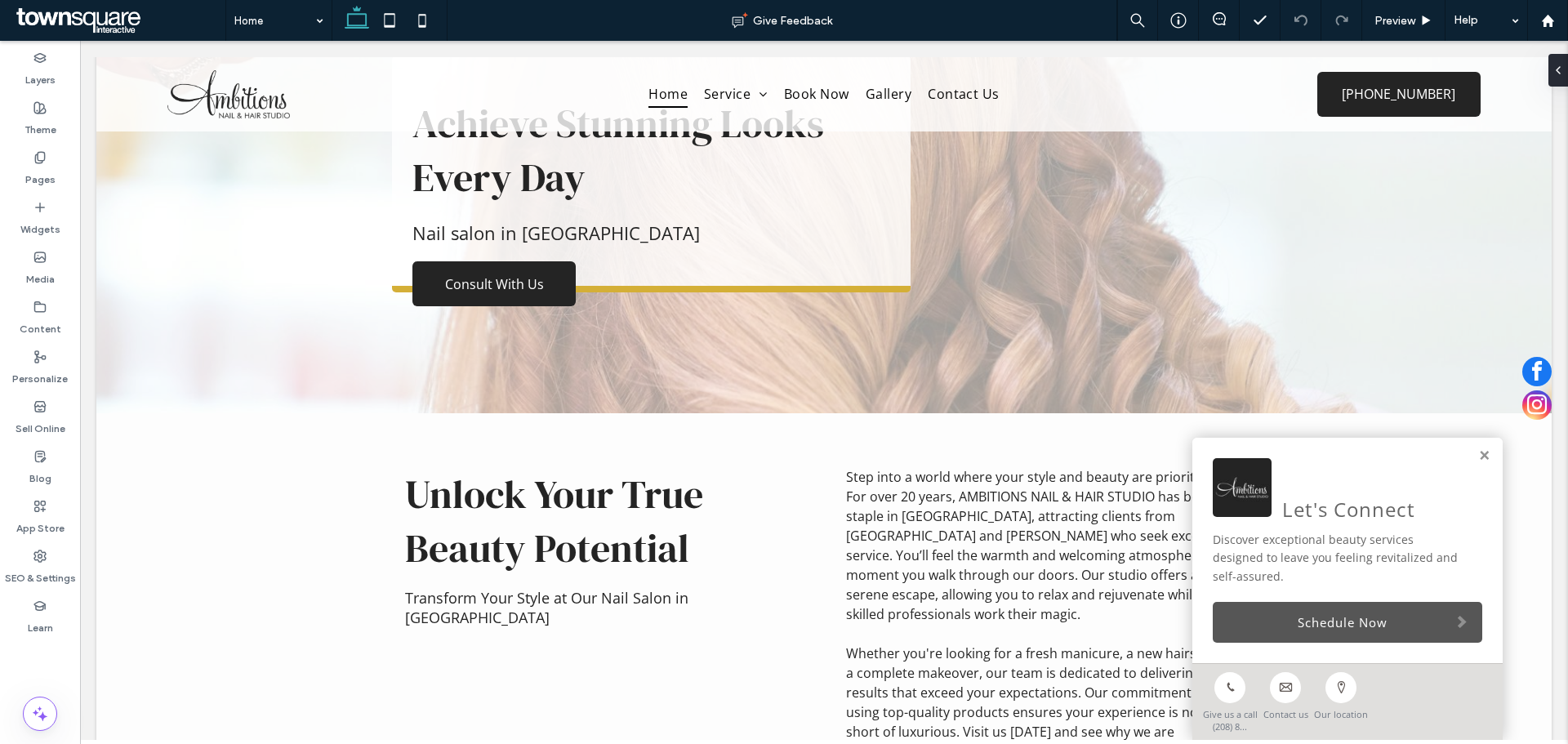
click at [1262, 616] on link "Schedule Now" at bounding box center [1347, 622] width 269 height 41
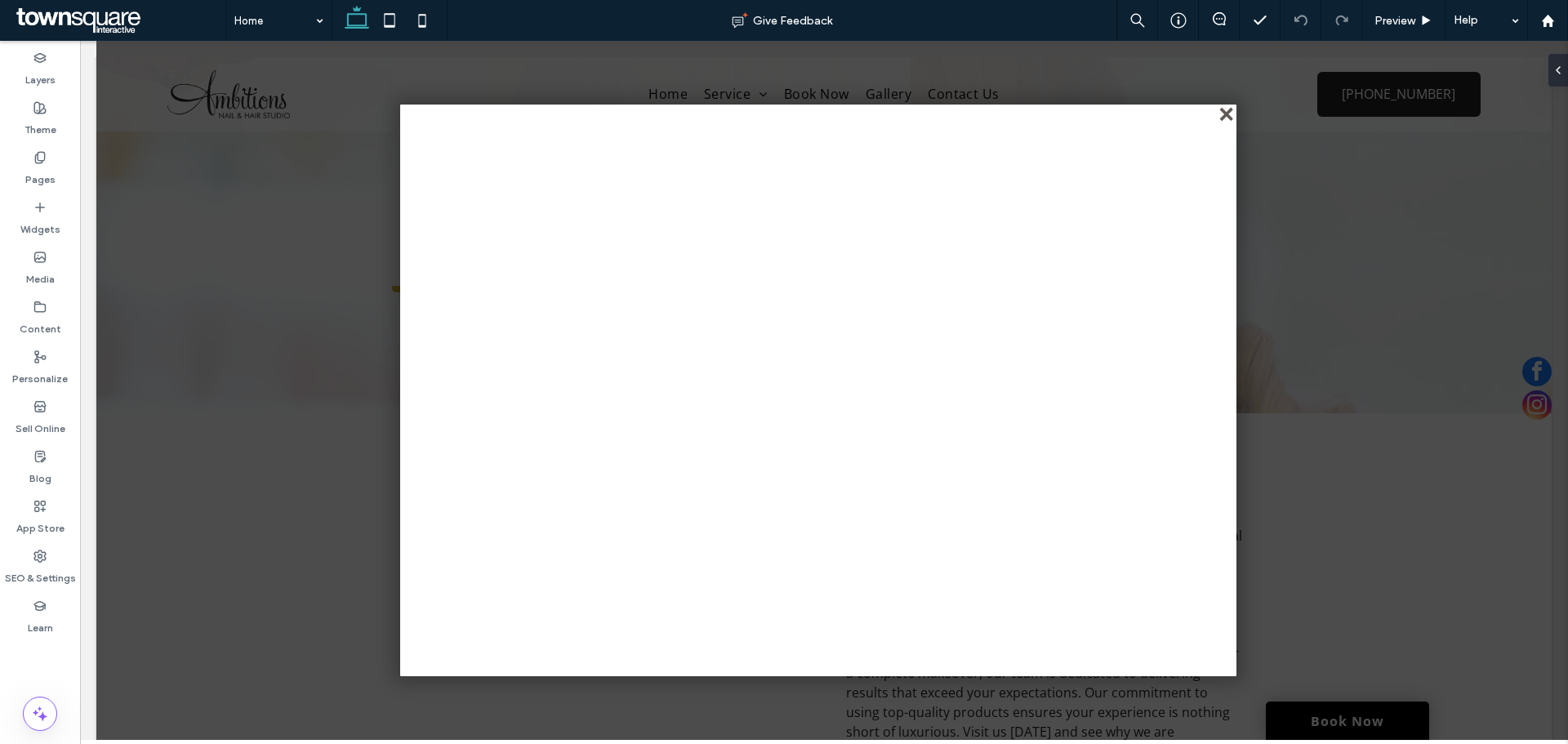
click at [1231, 114] on div "close" at bounding box center [1227, 115] width 12 height 12
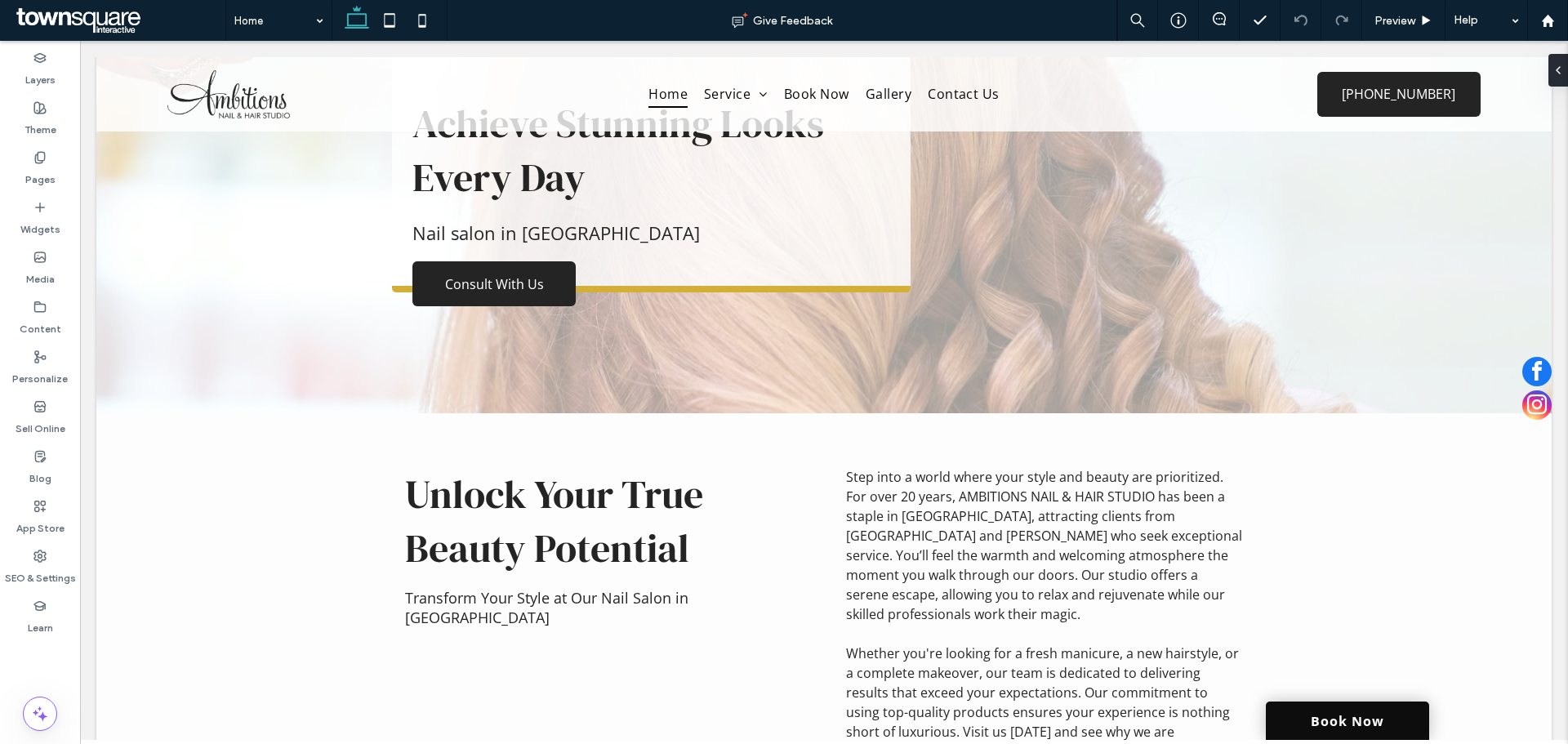
click at [1291, 735] on link "Book Now" at bounding box center [1347, 720] width 163 height 38
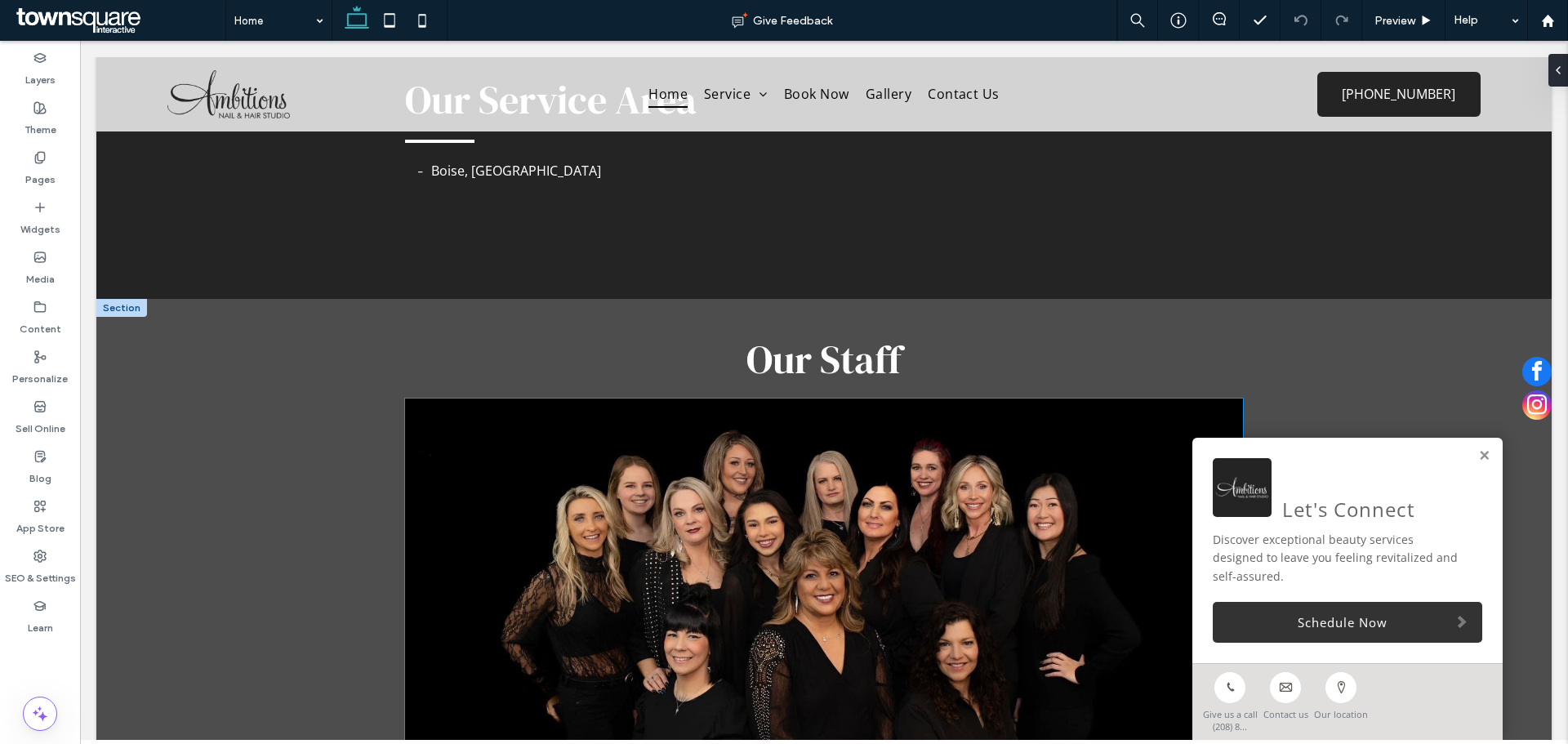
scroll to position [3910, 0]
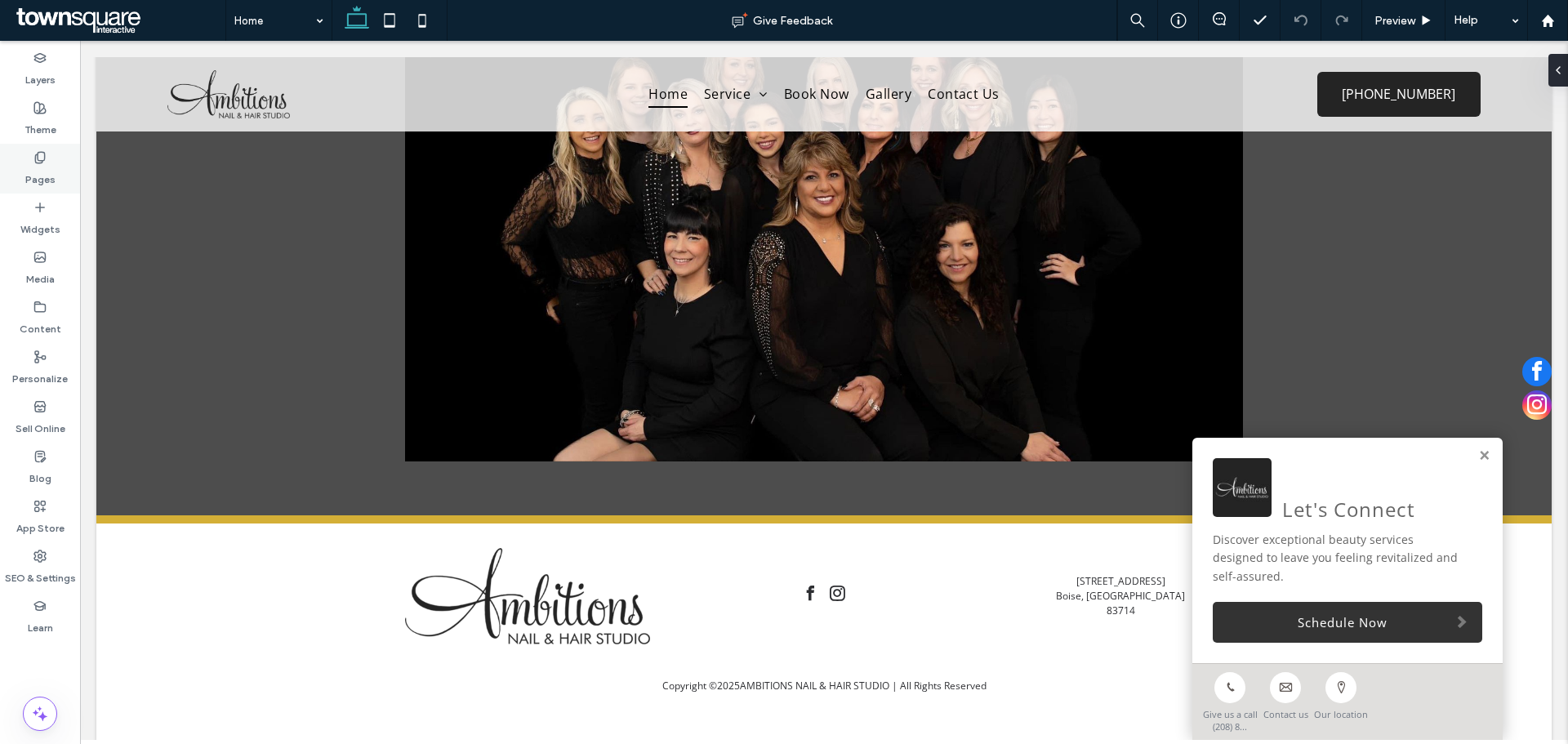
click at [47, 178] on label "Pages" at bounding box center [40, 175] width 30 height 23
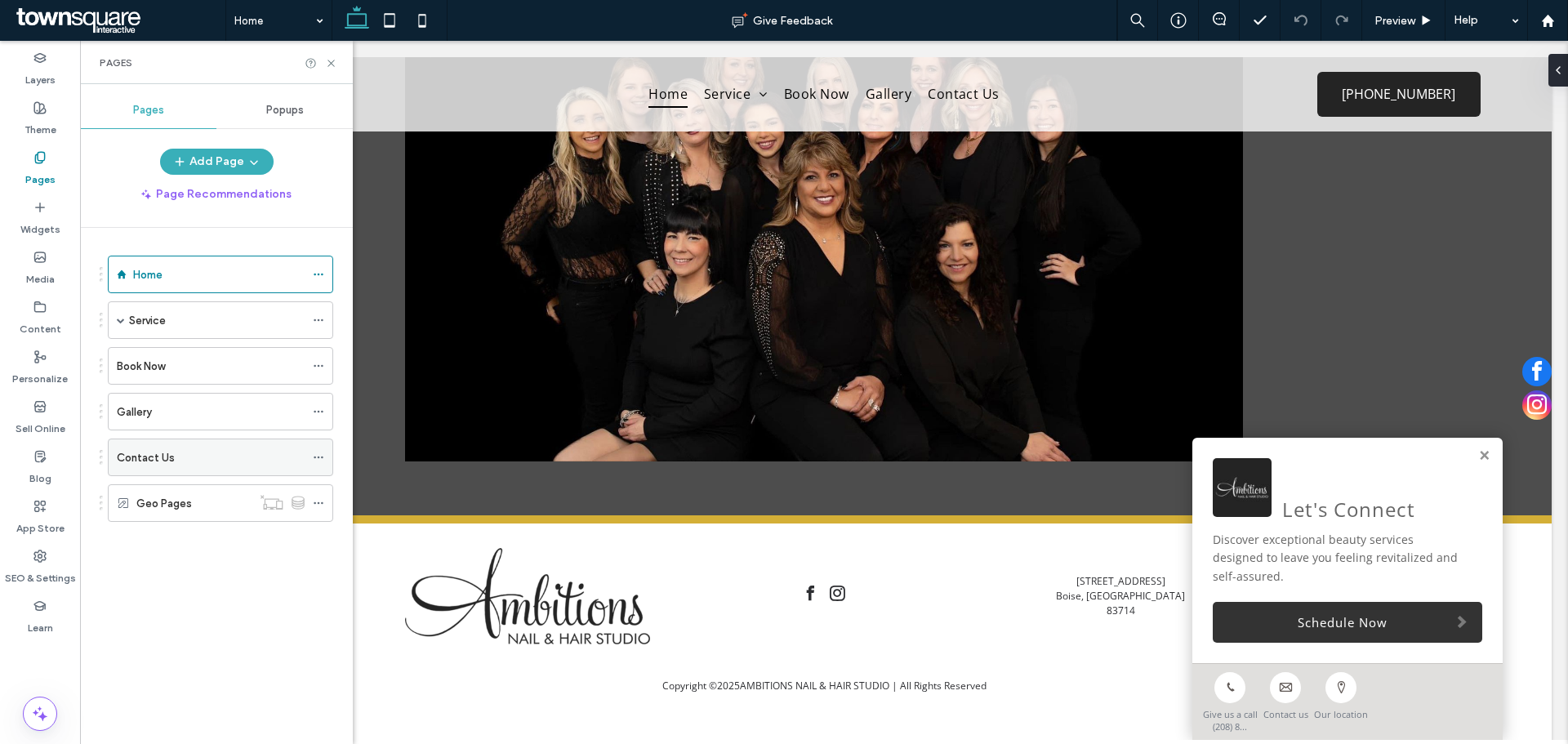
click at [177, 460] on div "Contact Us" at bounding box center [211, 457] width 188 height 17
click at [329, 61] on icon at bounding box center [331, 63] width 12 height 12
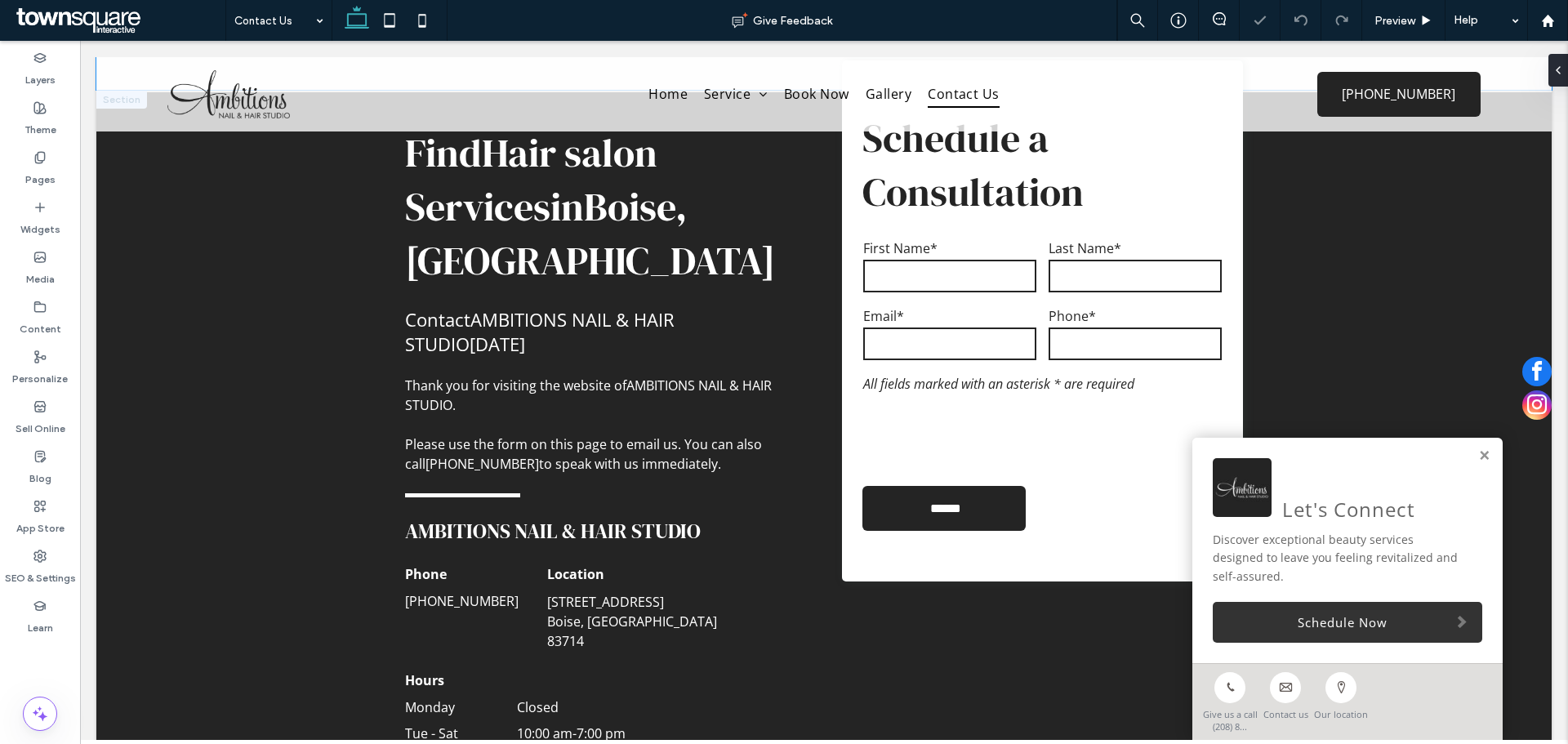
scroll to position [408, 0]
click at [1022, 328] on input "email" at bounding box center [950, 344] width 174 height 33
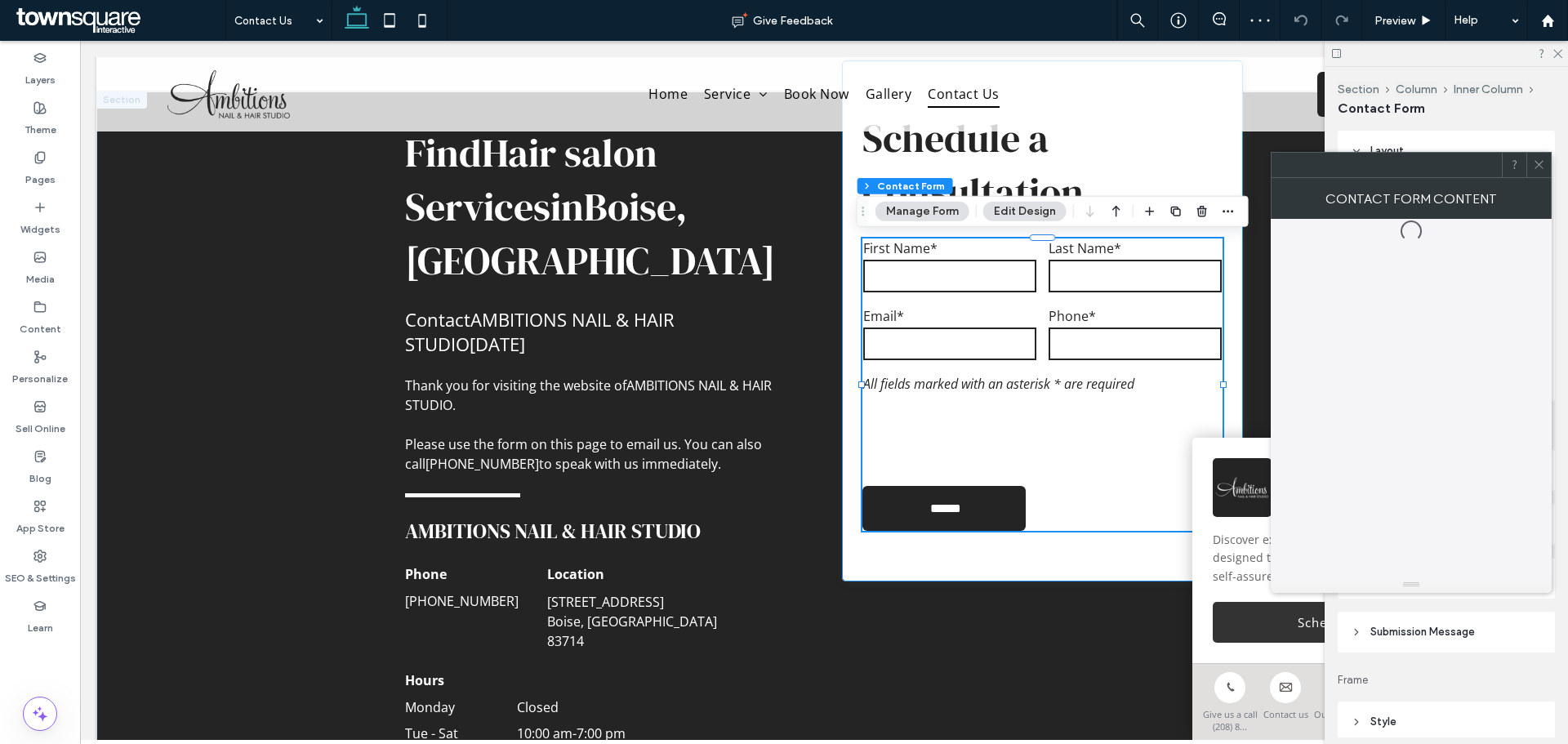
type input "*"
type input "***"
type input "*"
type input "***"
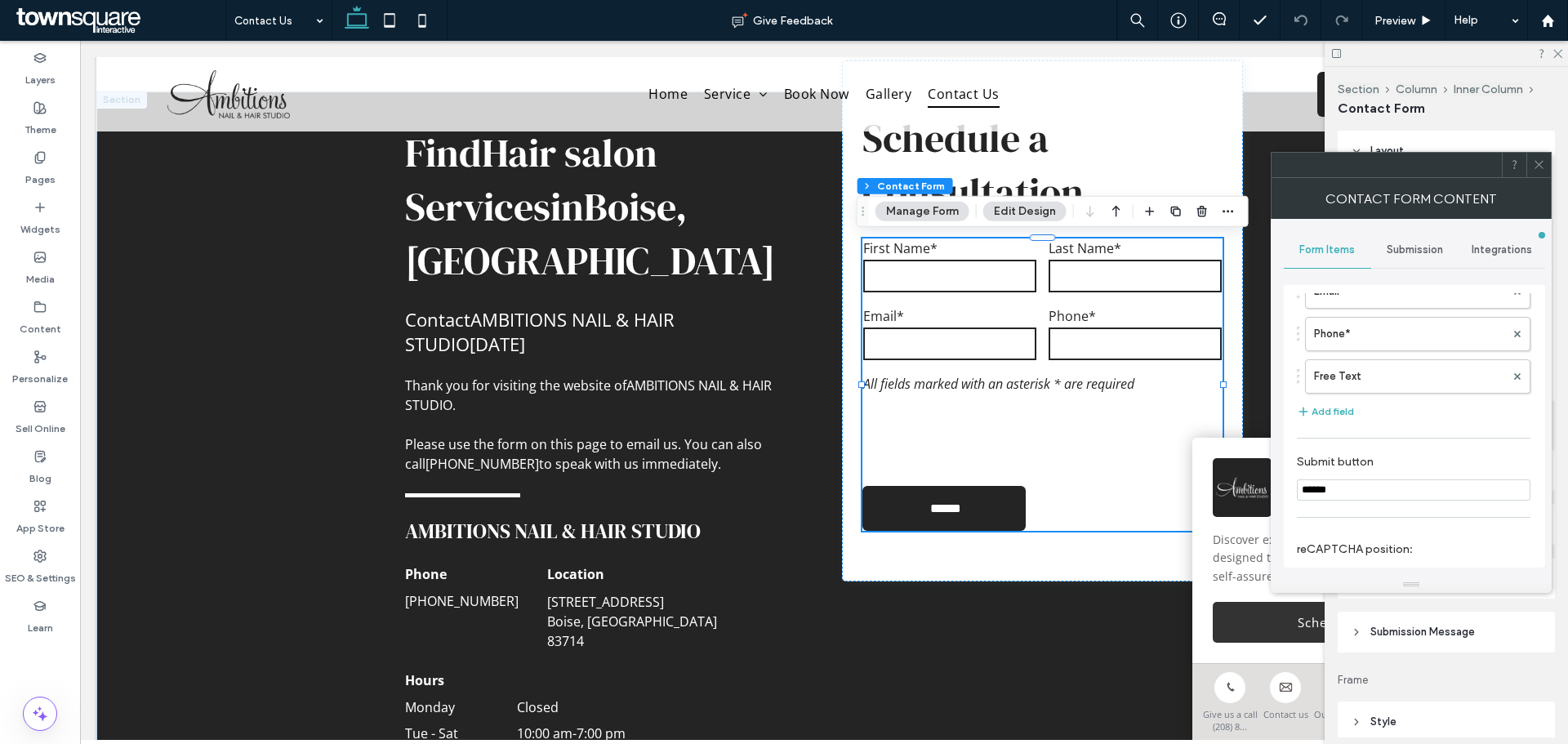
scroll to position [321, 0]
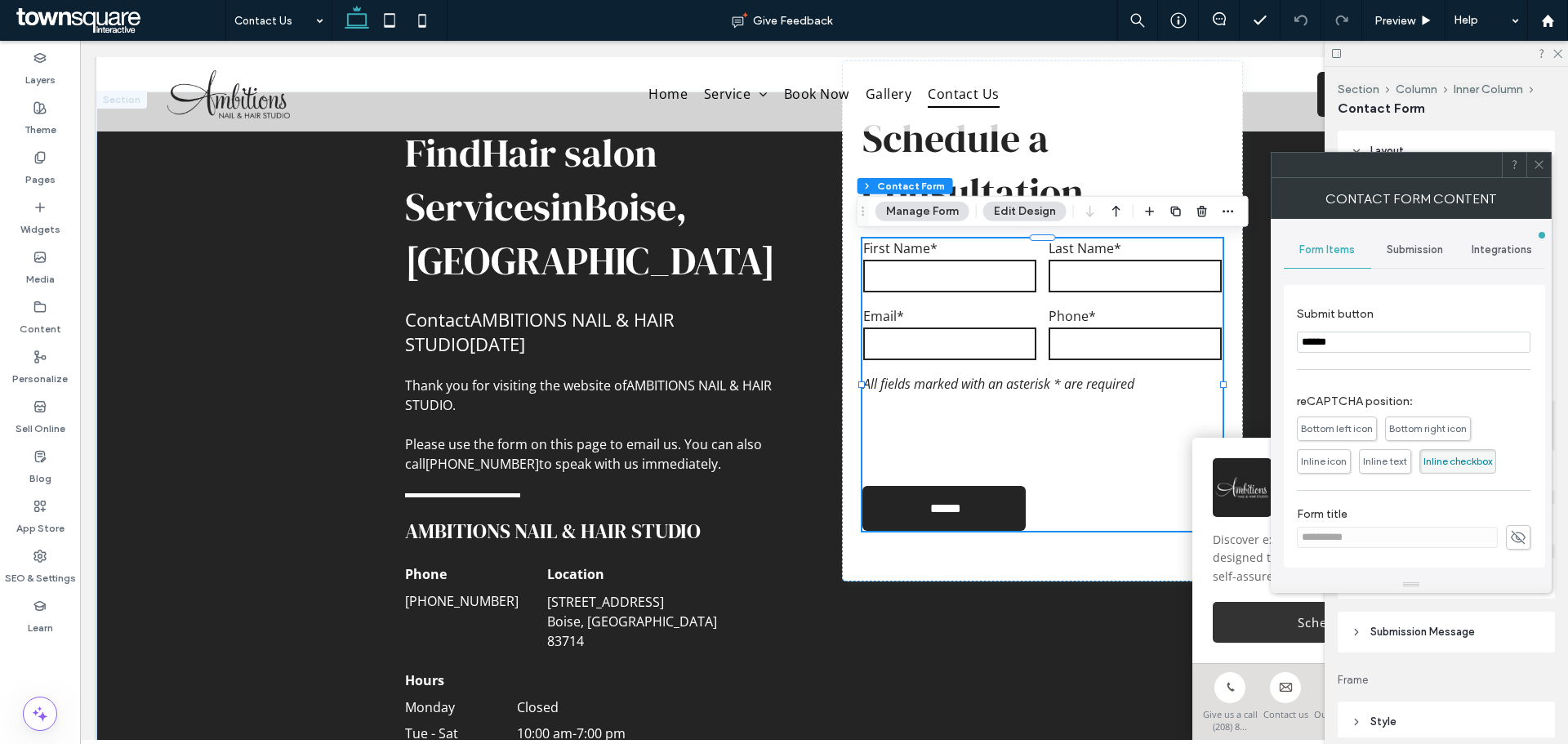
click at [1539, 171] on span at bounding box center [1539, 164] width 12 height 25
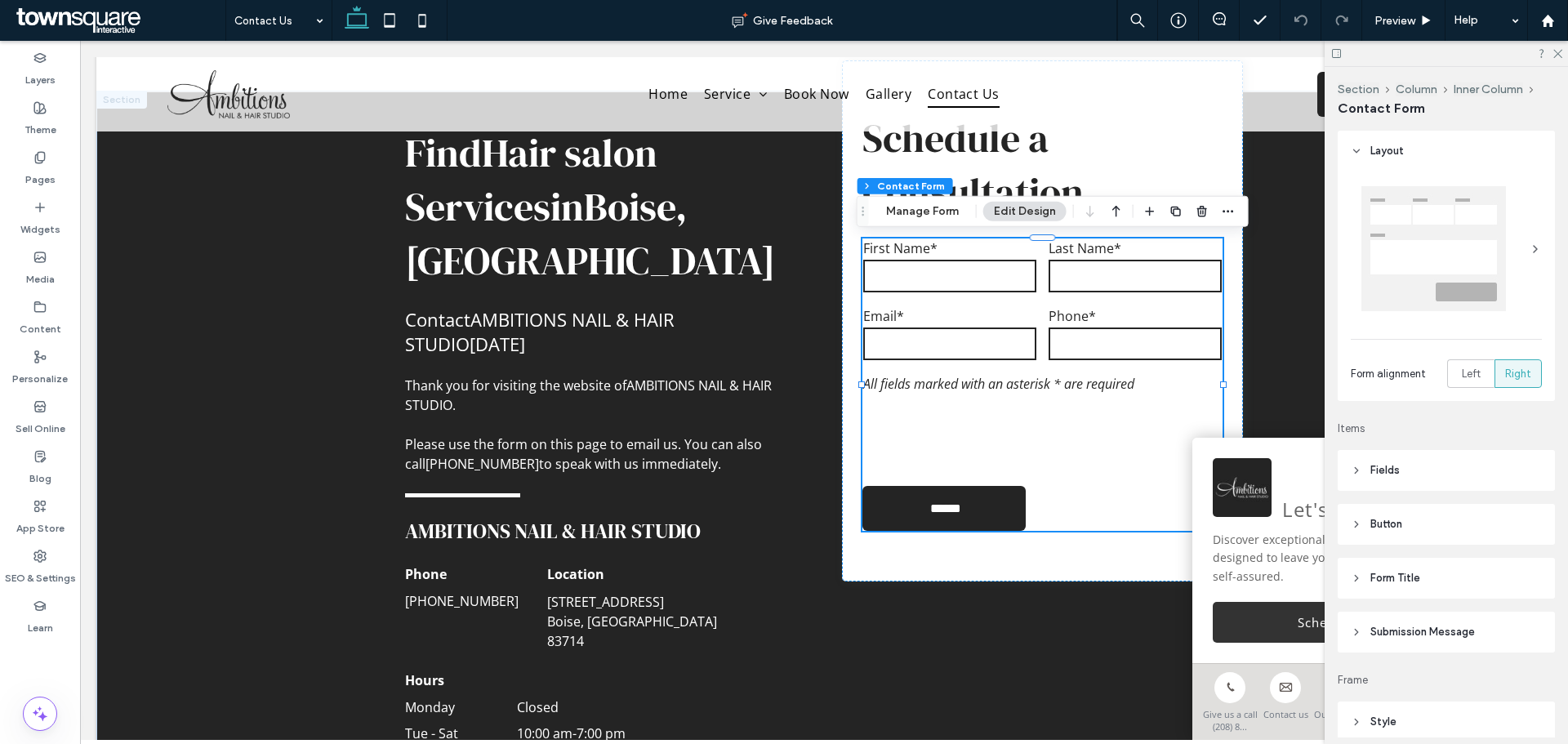
click at [1391, 638] on span "Submission Message" at bounding box center [1423, 632] width 104 height 16
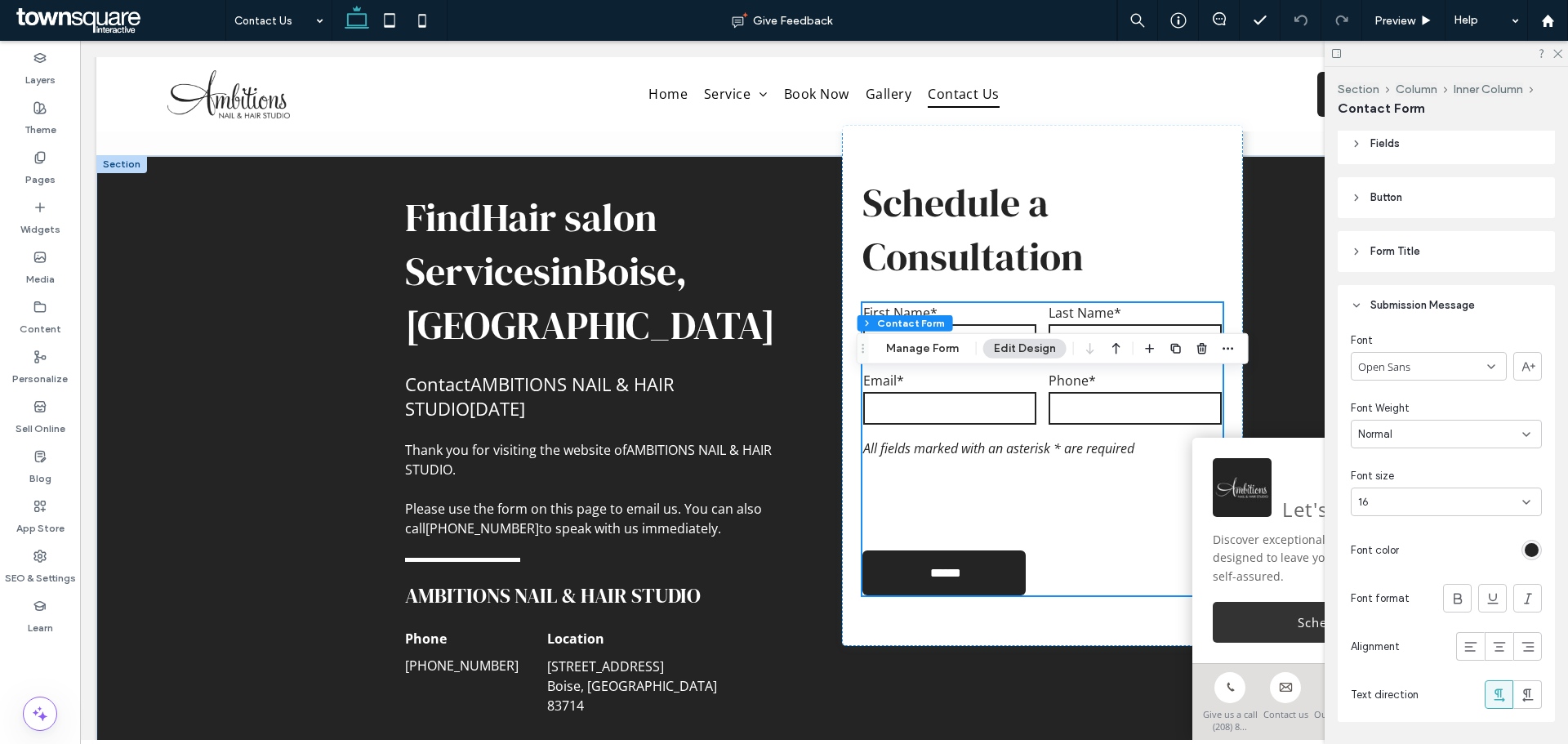
scroll to position [245, 0]
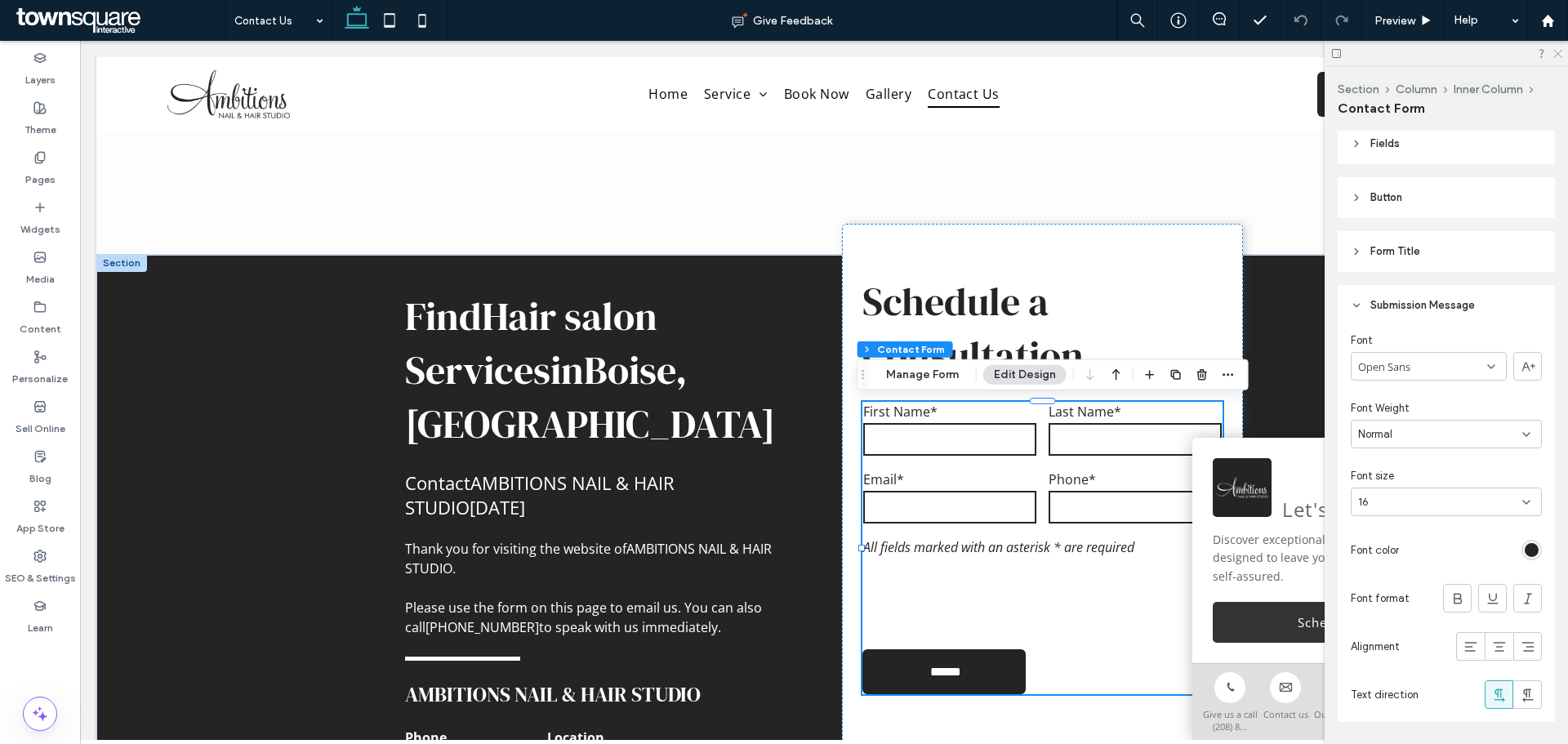
drag, startPoint x: 1559, startPoint y: 52, endPoint x: 1457, endPoint y: 31, distance: 104.1
click at [1559, 52] on icon at bounding box center [1557, 53] width 11 height 11
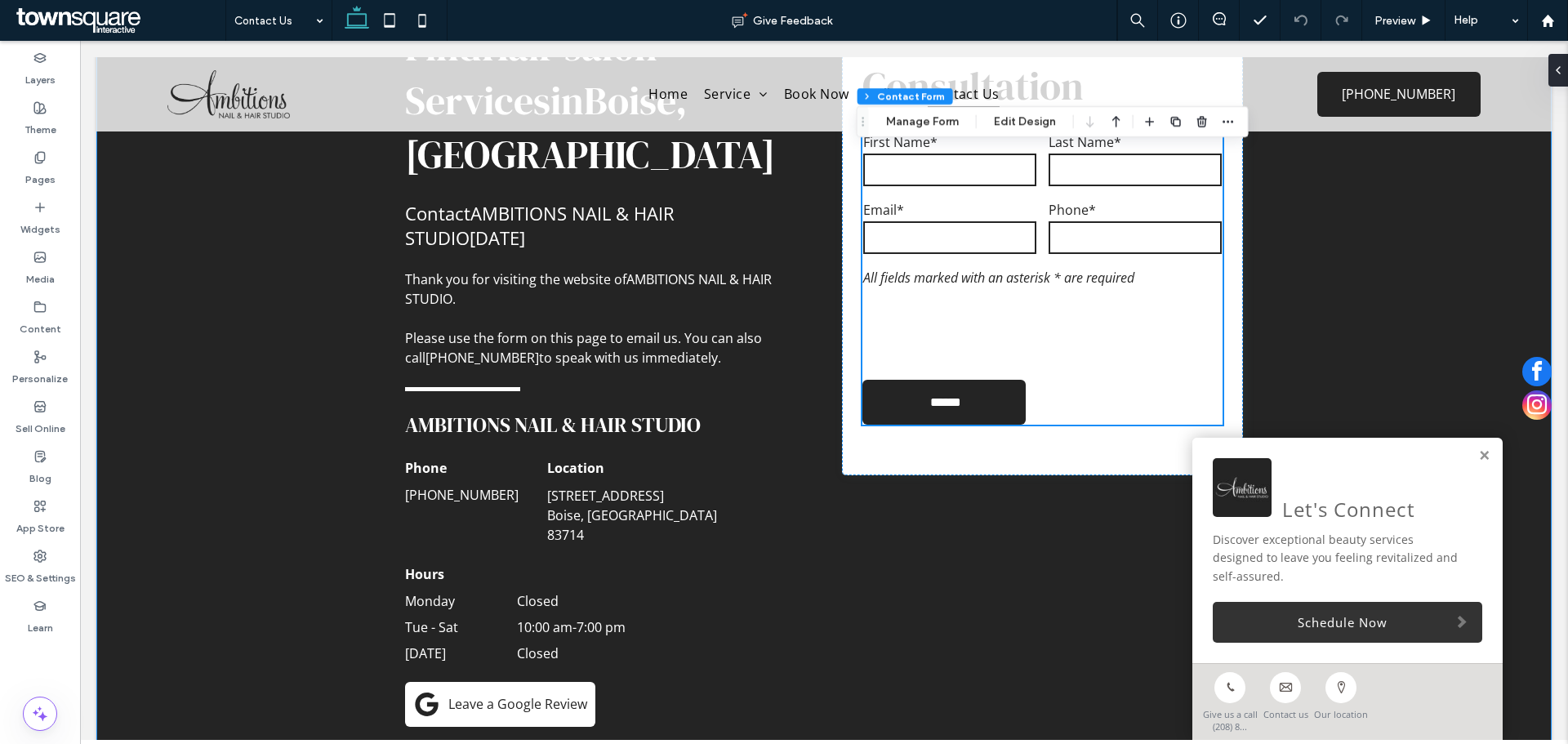
scroll to position [490, 0]
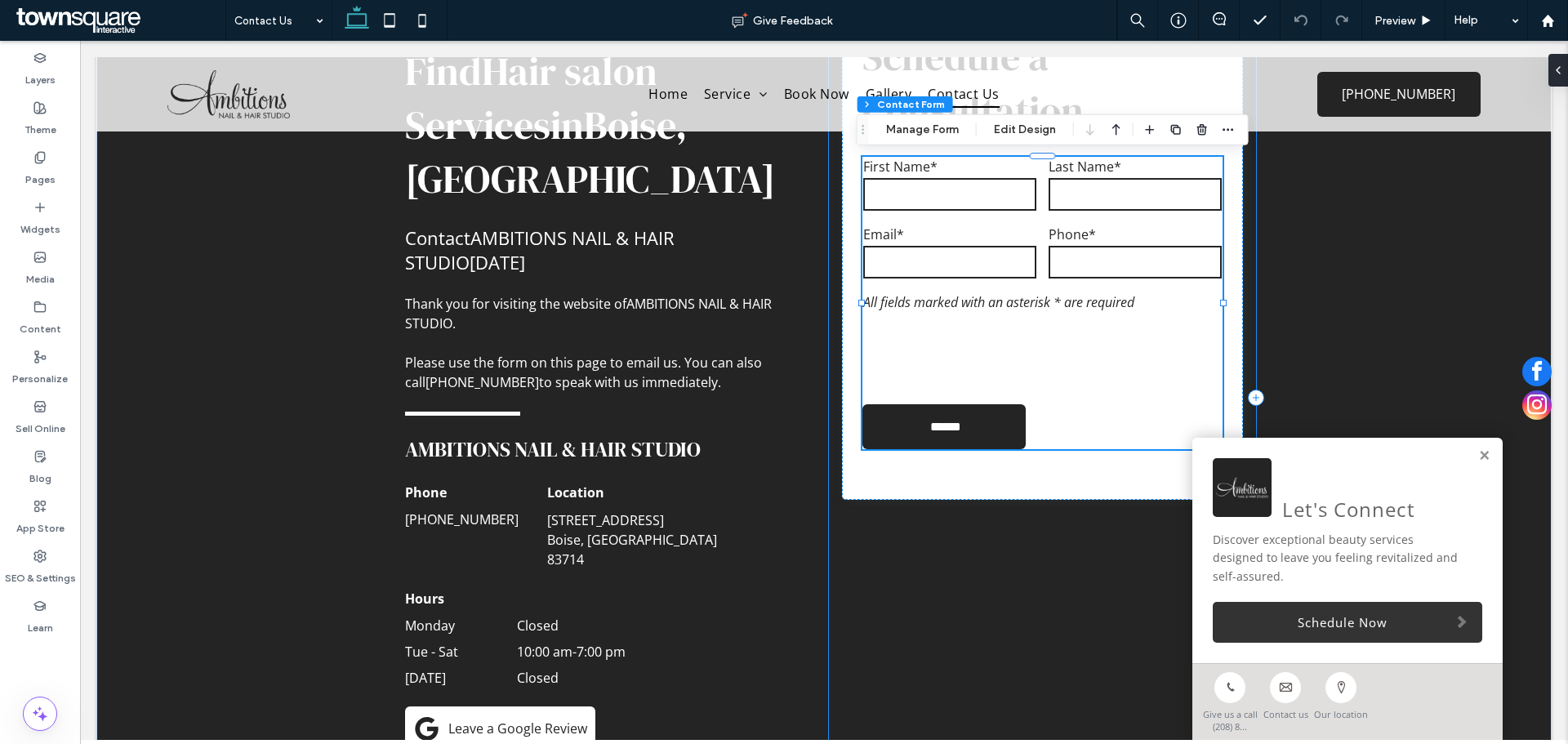
click at [856, 571] on div "Schedule a Consultation Contact Us First Name* Last Name* Email* Phone* Free Te…" at bounding box center [1043, 397] width 427 height 733
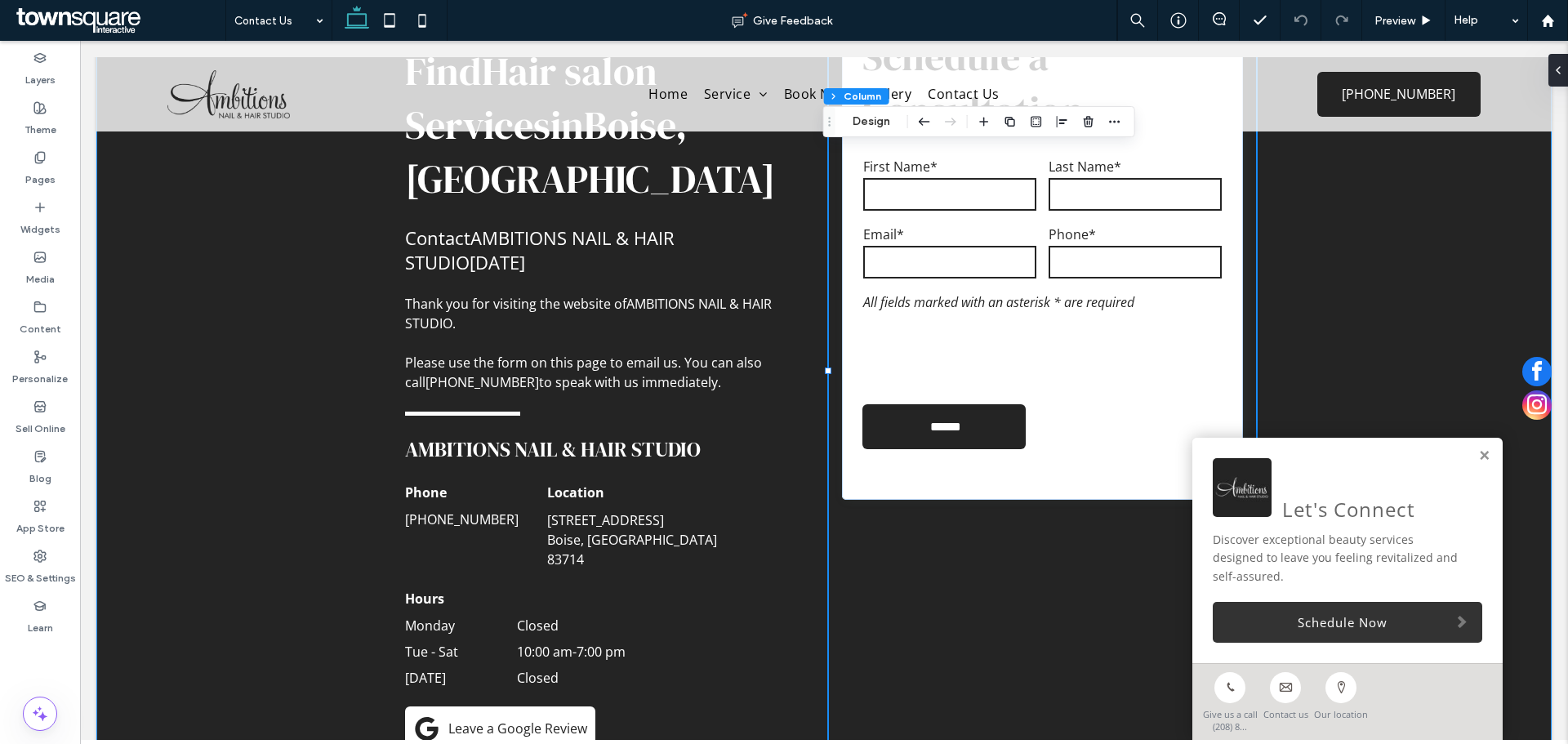
drag, startPoint x: 220, startPoint y: 525, endPoint x: 602, endPoint y: 499, distance: 382.9
click at [221, 525] on div "Find Hair salon Services in [GEOGRAPHIC_DATA], [GEOGRAPHIC_DATA] Contact AMBITI…" at bounding box center [825, 397] width 1456 height 776
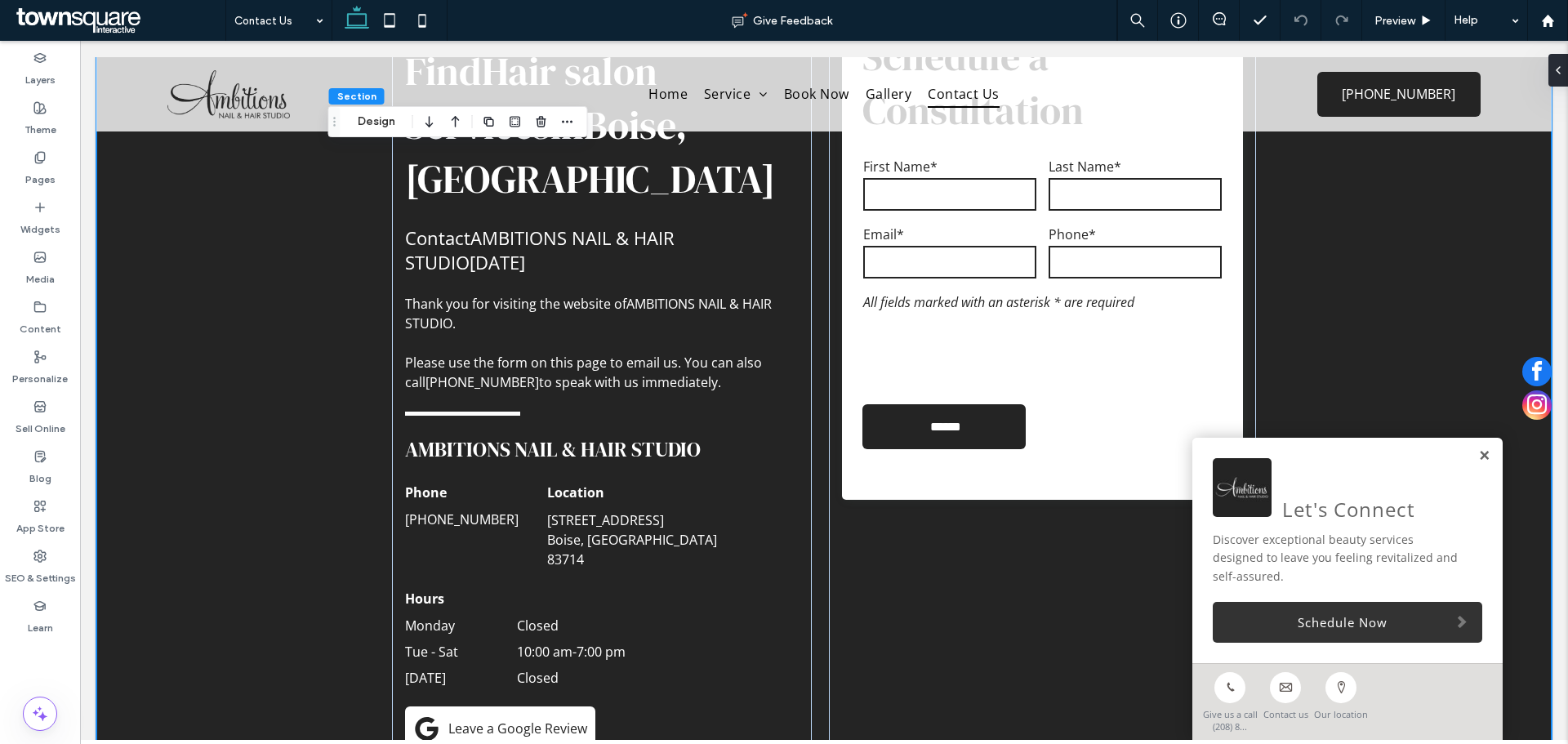
click at [1479, 450] on link at bounding box center [1484, 456] width 12 height 14
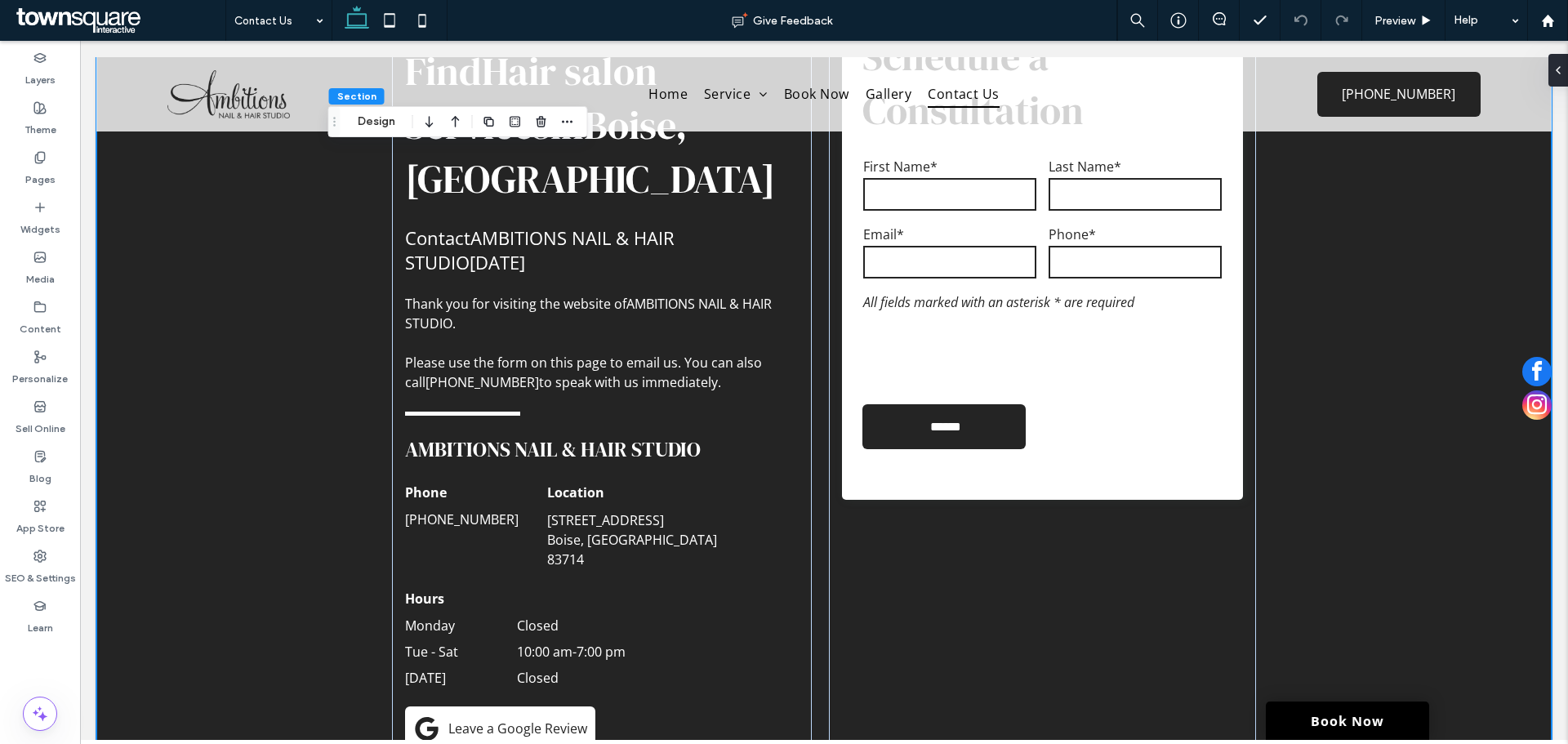
click at [194, 476] on div "Find Hair salon Services in [GEOGRAPHIC_DATA], [GEOGRAPHIC_DATA] Contact AMBITI…" at bounding box center [825, 397] width 1456 height 776
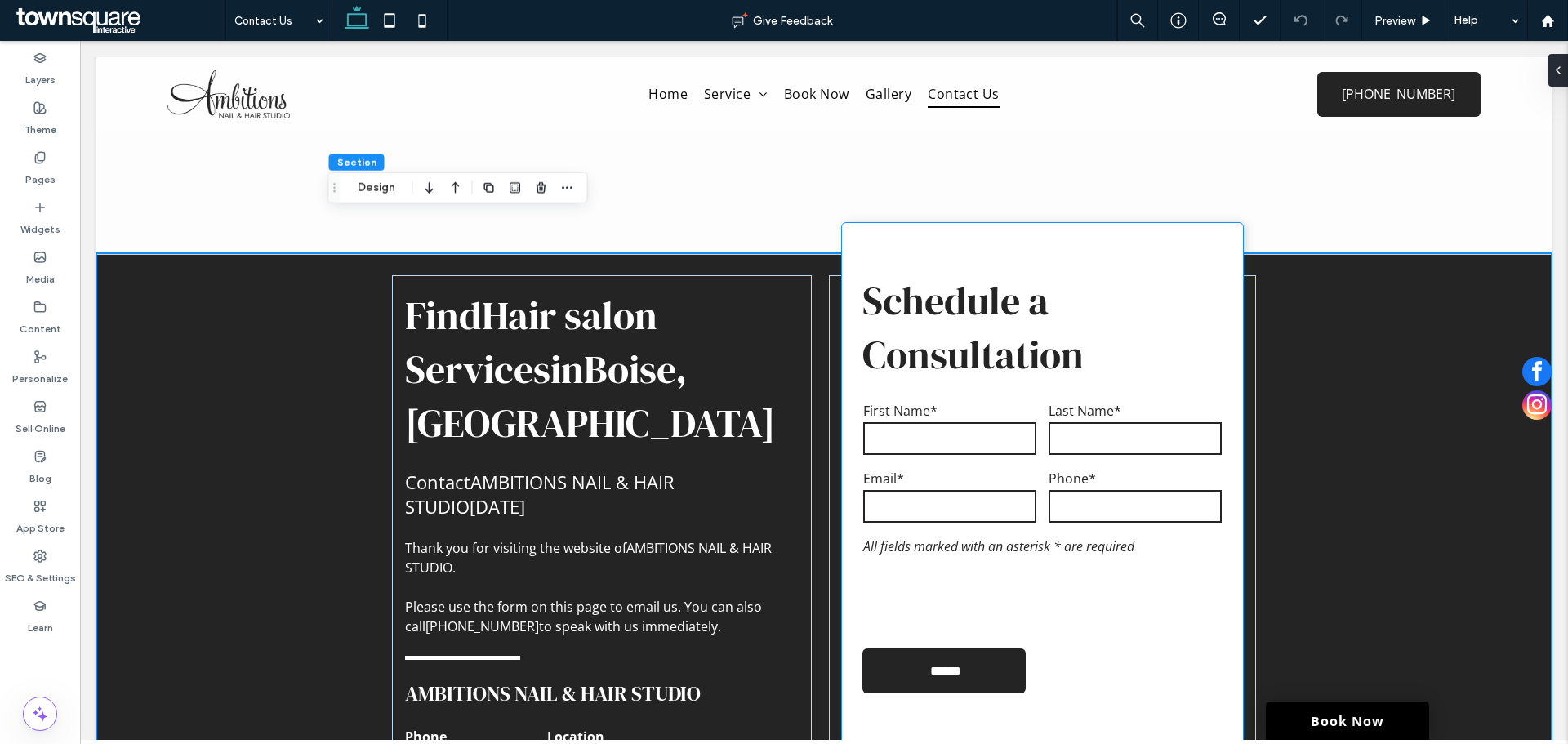
scroll to position [245, 0]
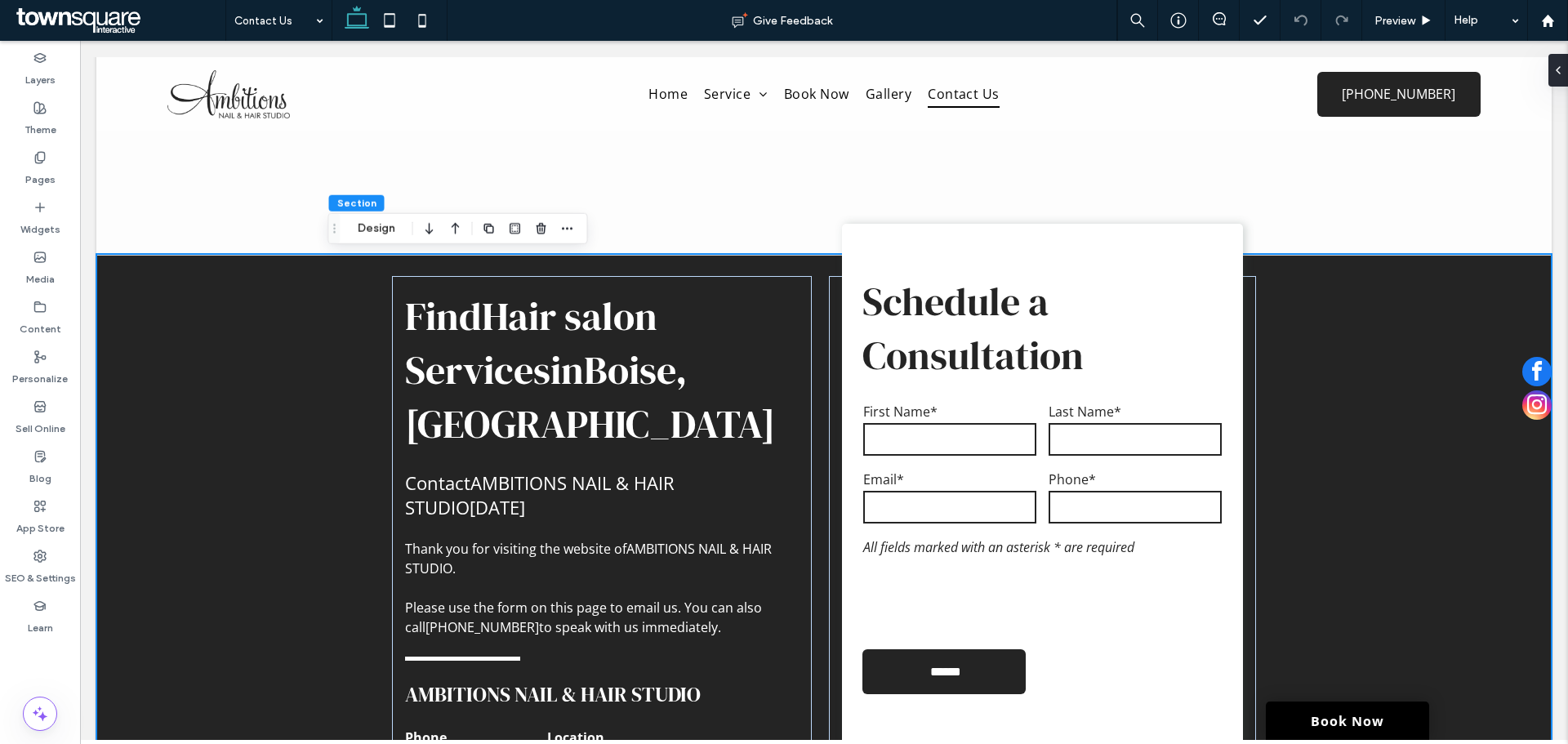
click at [1327, 394] on div "Find Hair salon Services in [GEOGRAPHIC_DATA], [GEOGRAPHIC_DATA] Contact AMBITI…" at bounding box center [825, 642] width 1456 height 776
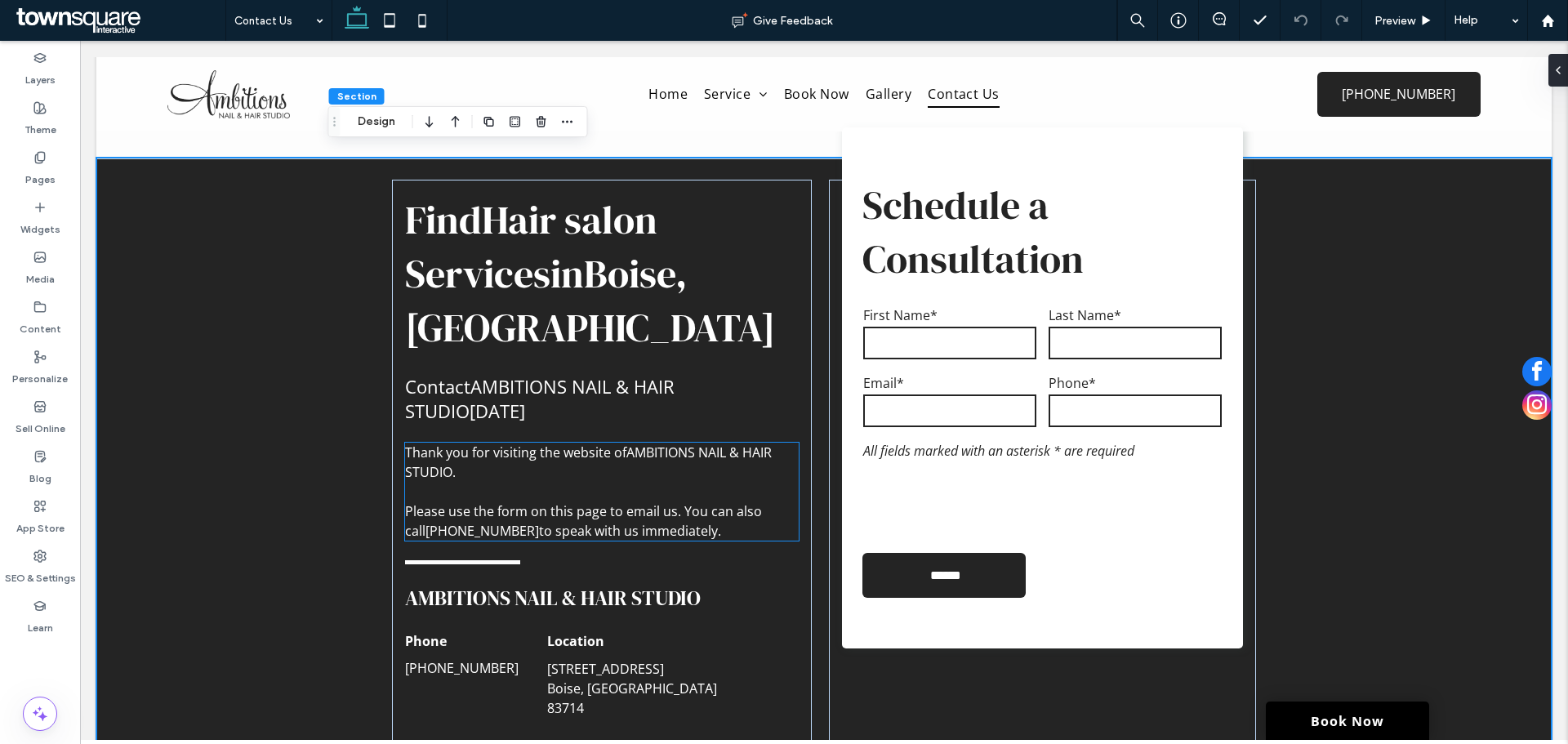
scroll to position [571, 0]
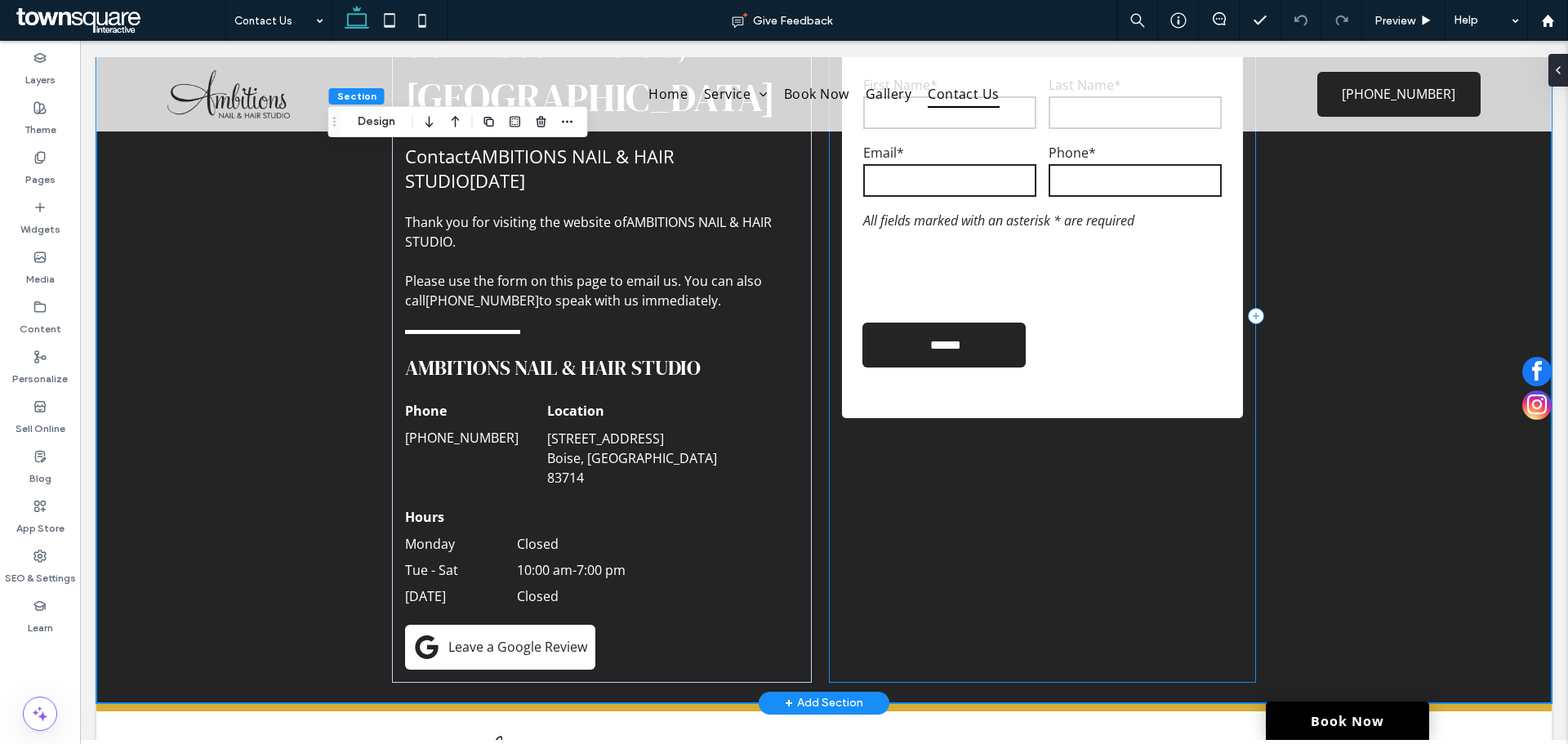
click at [958, 500] on div "Schedule a Consultation Contact Us First Name* Last Name* Email* Phone* Free Te…" at bounding box center [1043, 316] width 427 height 733
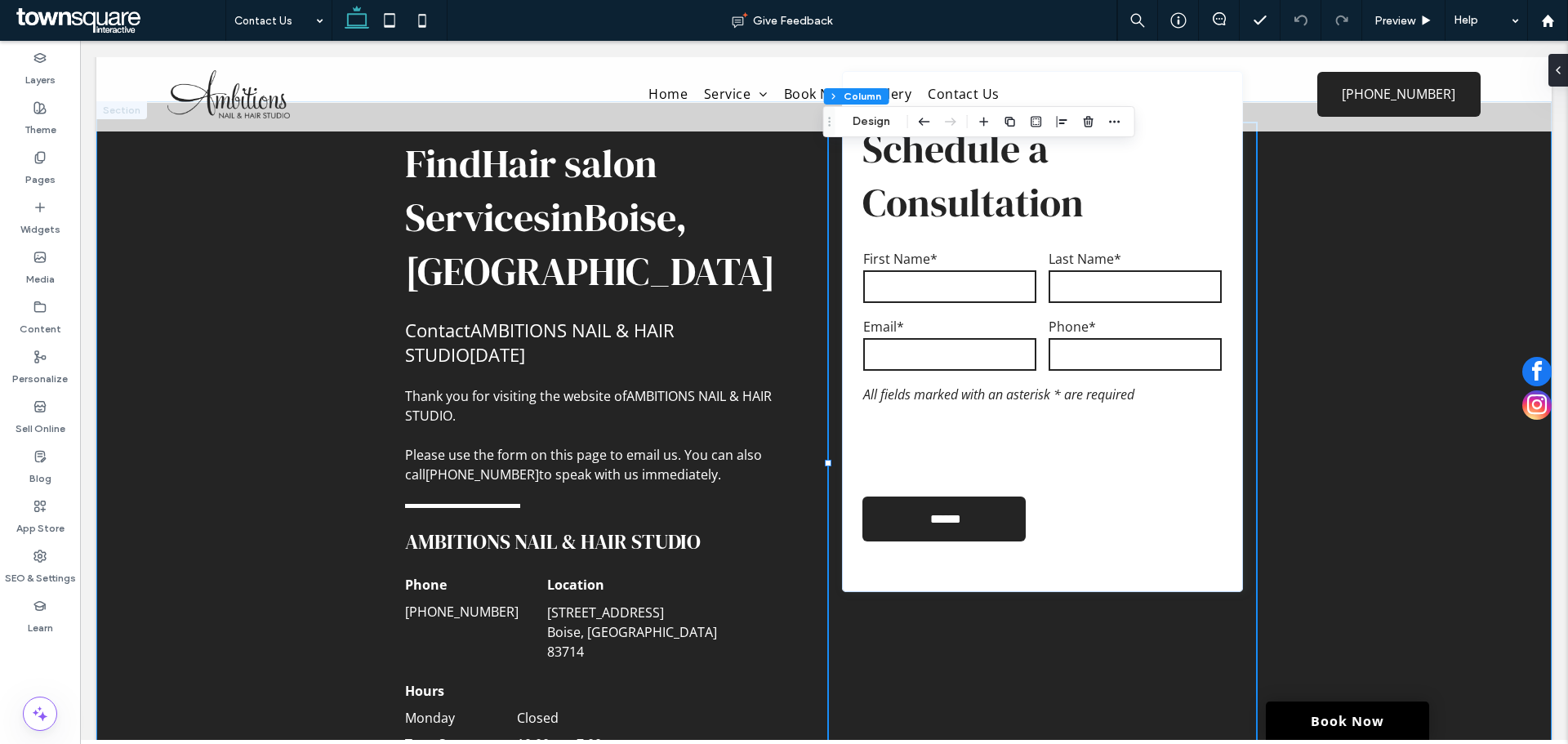
click at [244, 500] on div "Find Hair salon Services in [GEOGRAPHIC_DATA], [GEOGRAPHIC_DATA] Contact AMBITI…" at bounding box center [825, 489] width 1456 height 776
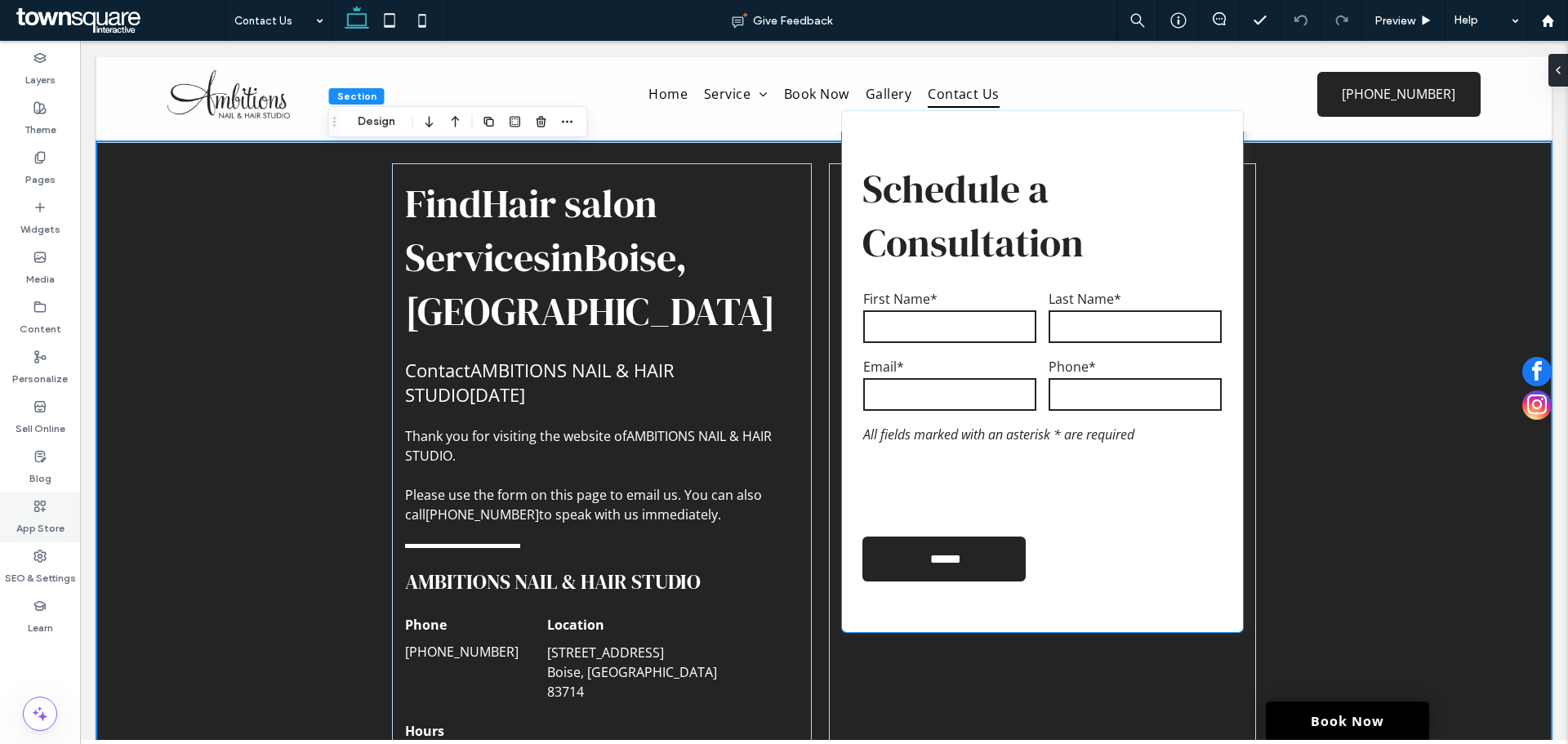
scroll to position [479, 0]
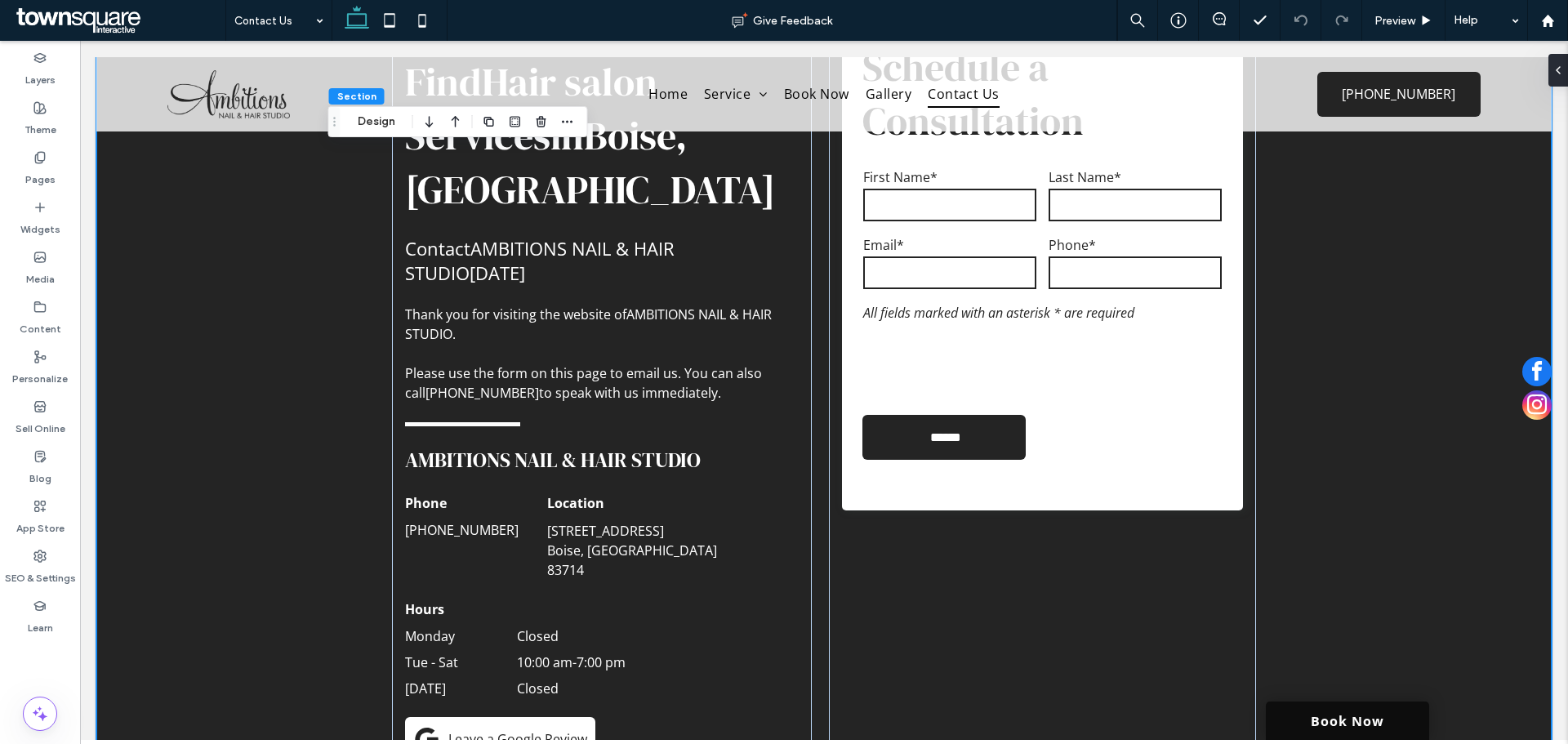
click at [1382, 711] on link "Book Now" at bounding box center [1347, 720] width 163 height 38
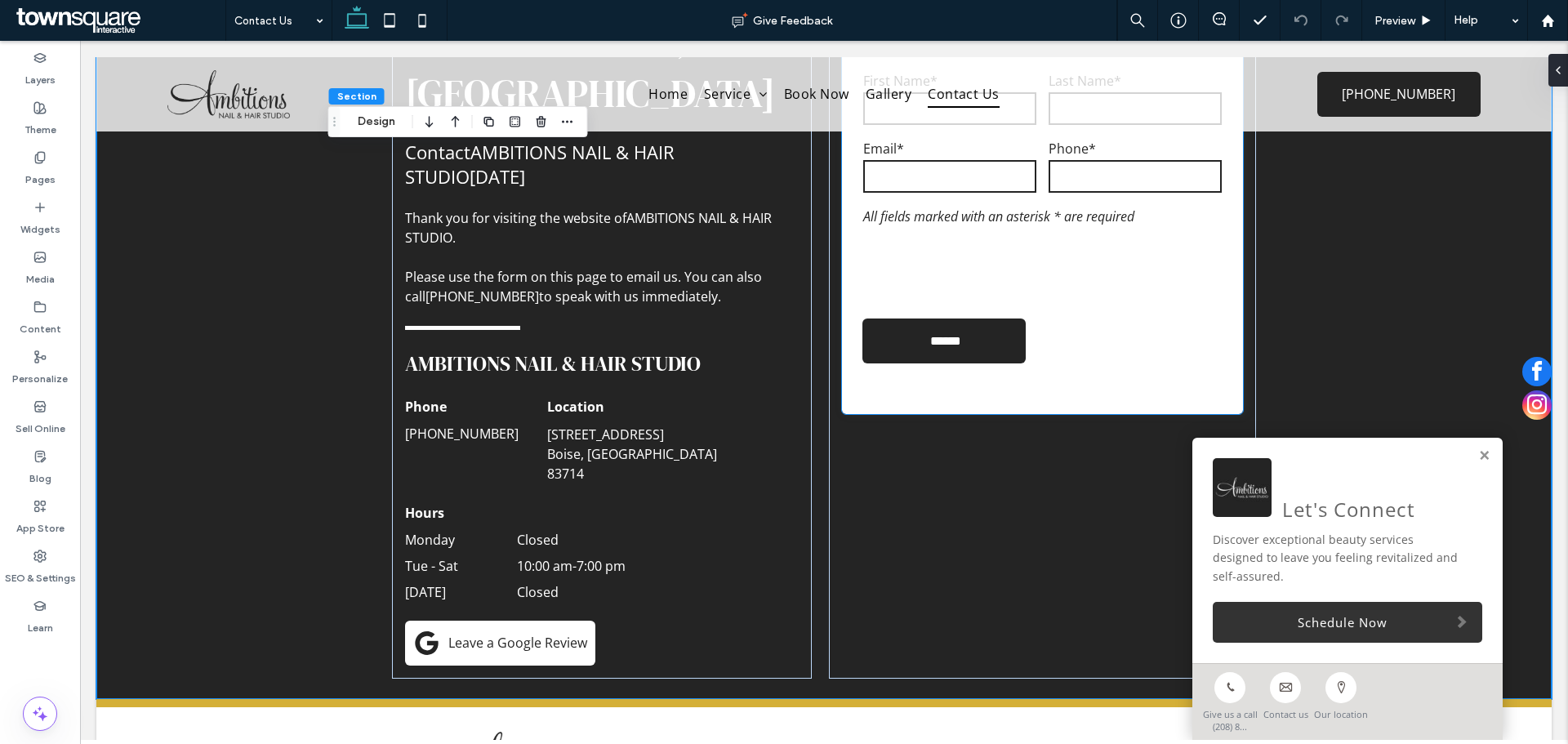
scroll to position [724, 0]
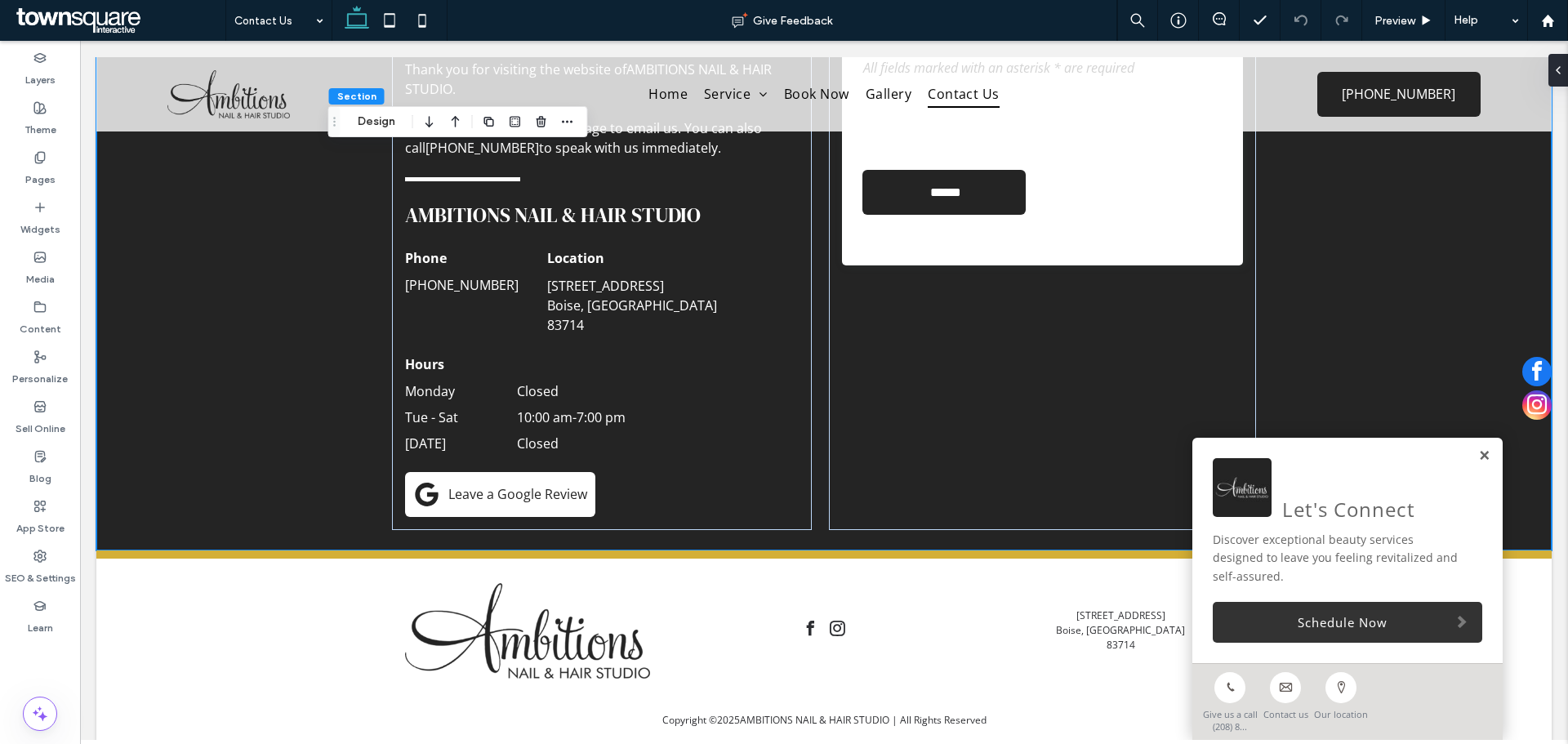
click at [1479, 451] on link at bounding box center [1484, 456] width 12 height 14
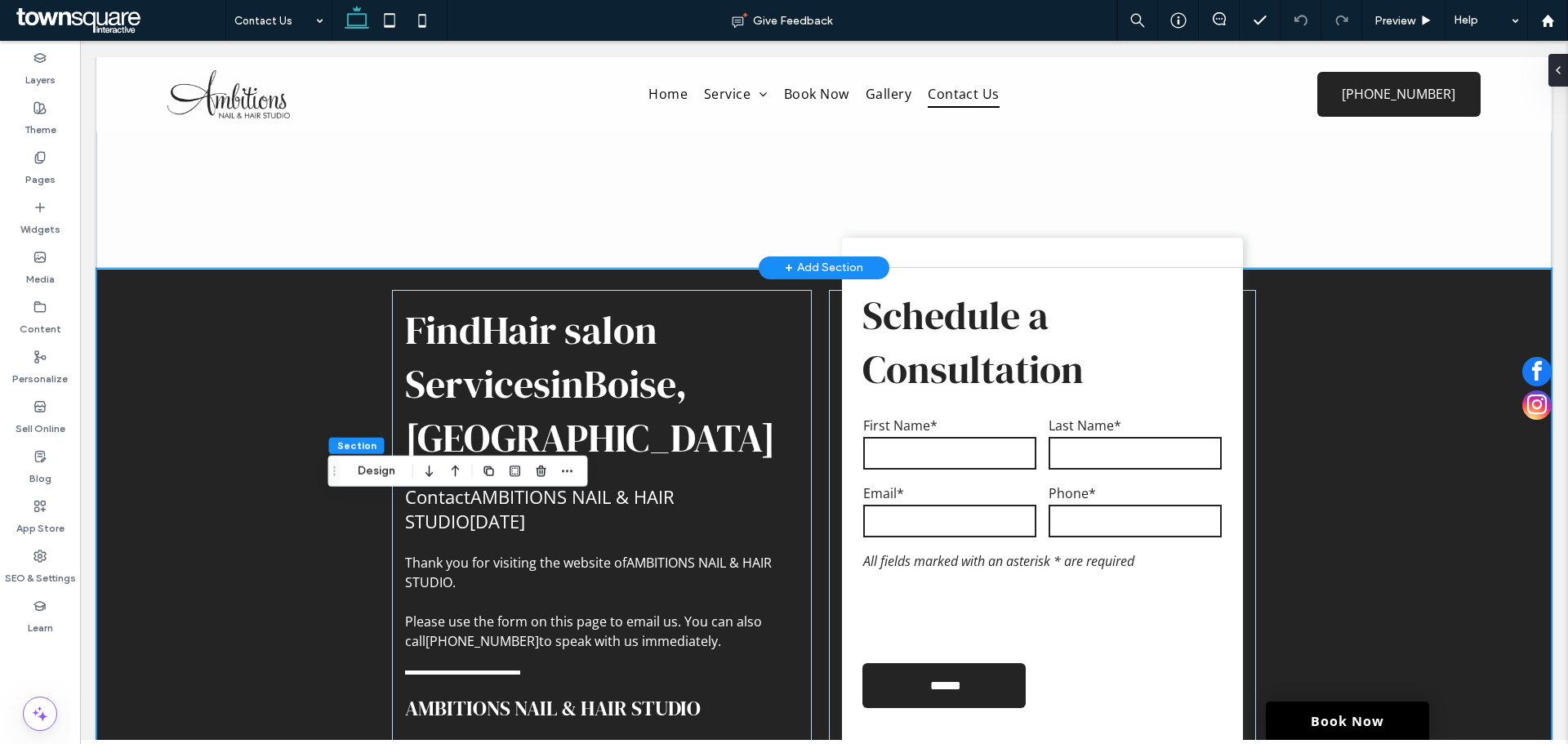
scroll to position [0, 0]
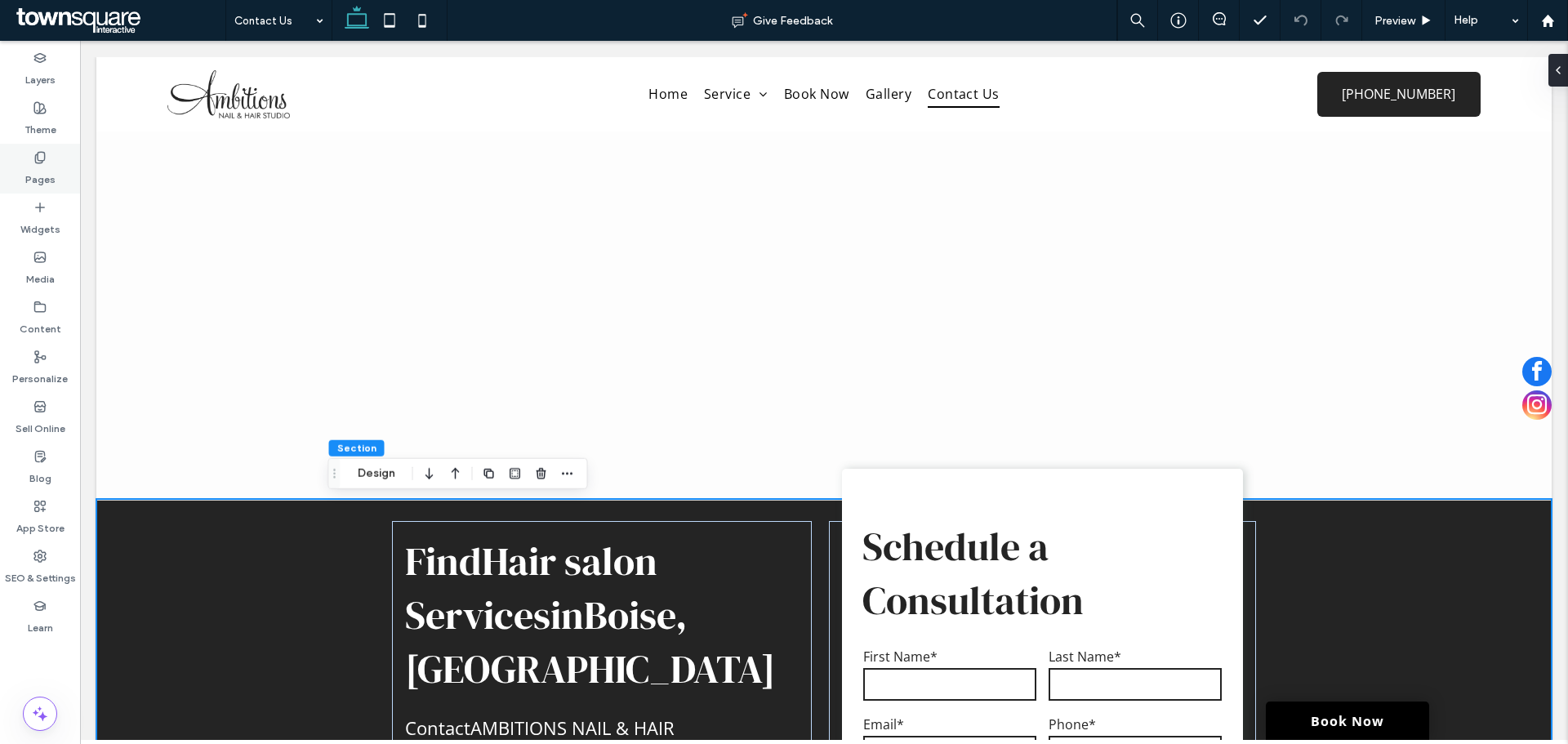
click at [47, 196] on div "Widgets" at bounding box center [40, 218] width 80 height 50
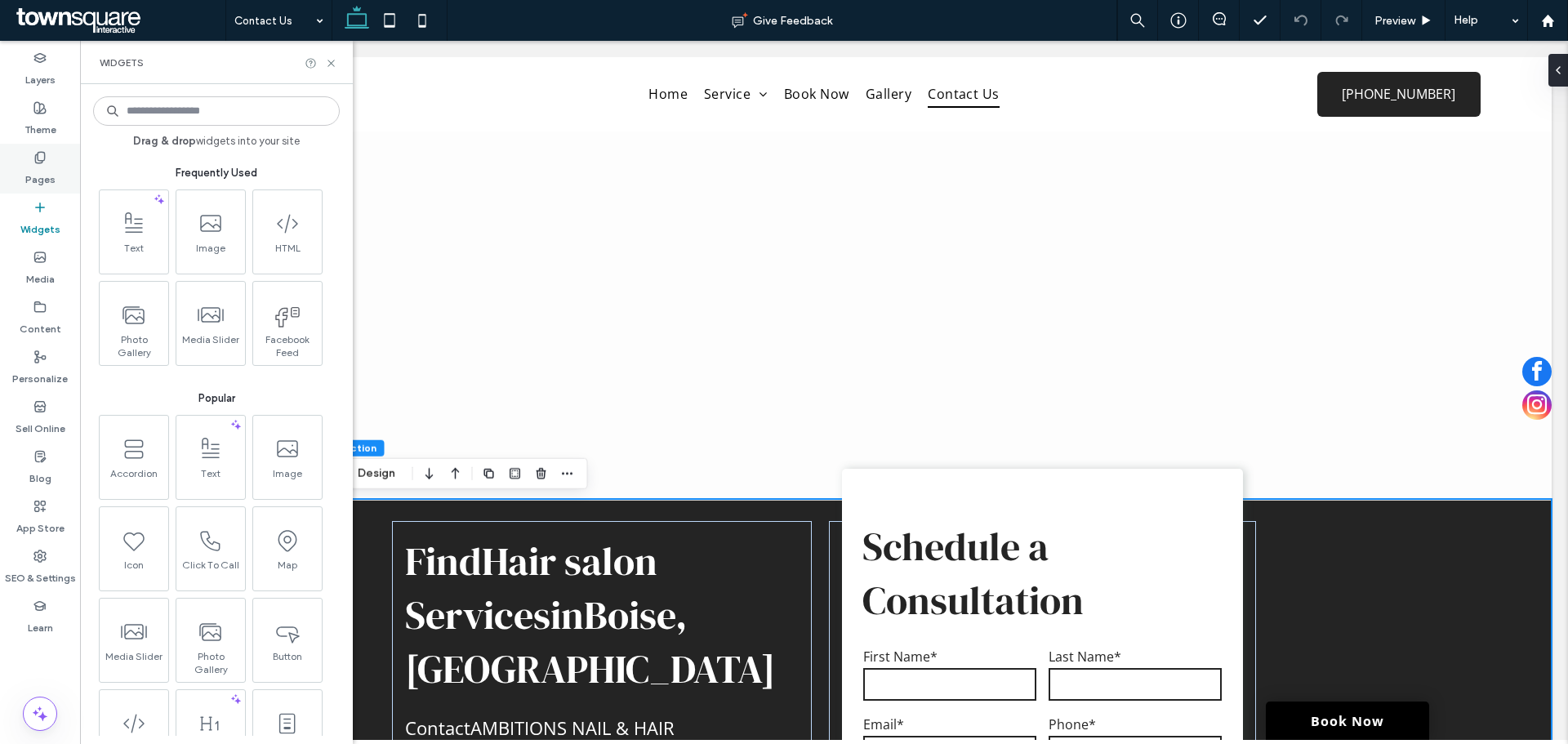
click at [47, 169] on label "Pages" at bounding box center [40, 175] width 30 height 23
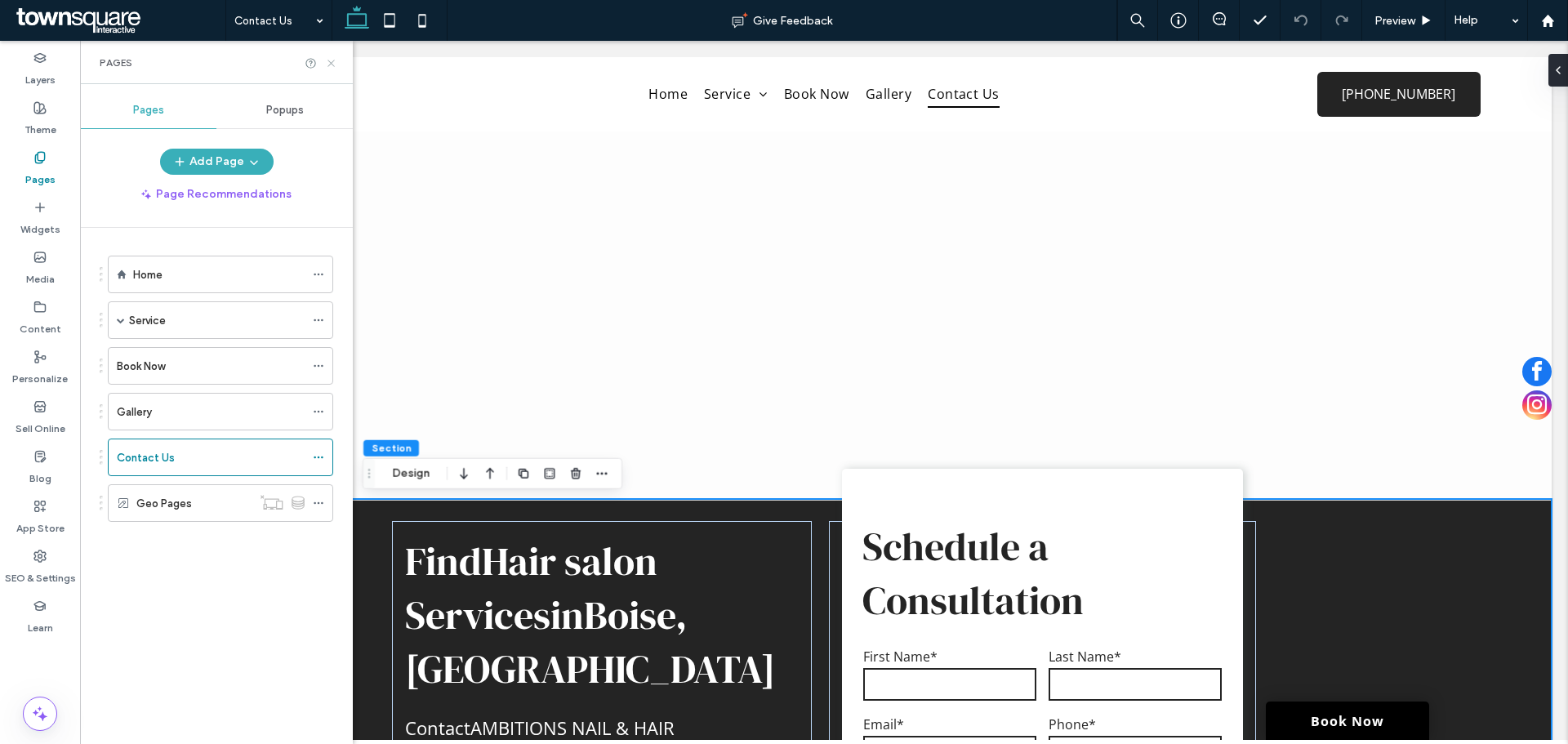
click at [329, 60] on use at bounding box center [331, 62] width 6 height 6
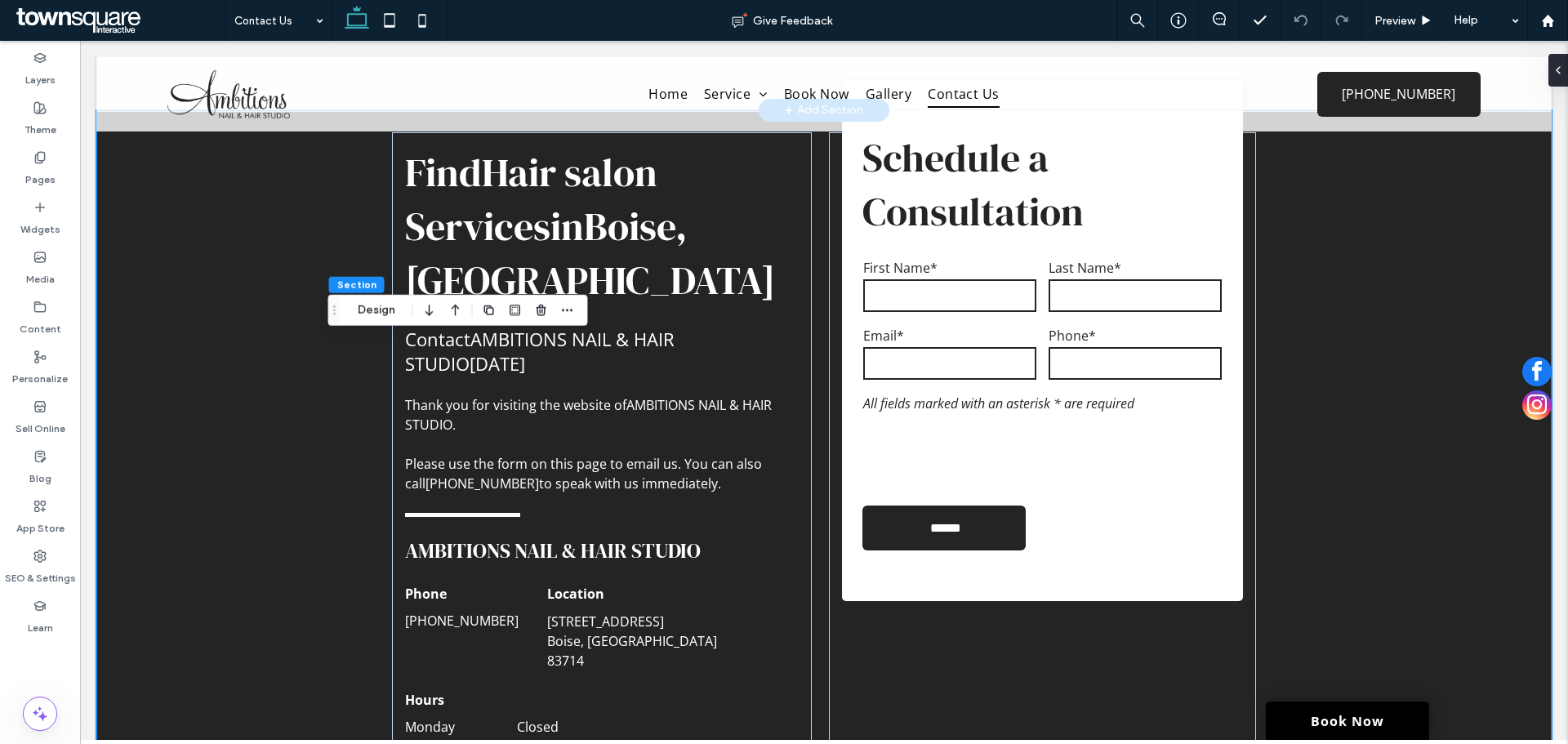
scroll to position [163, 0]
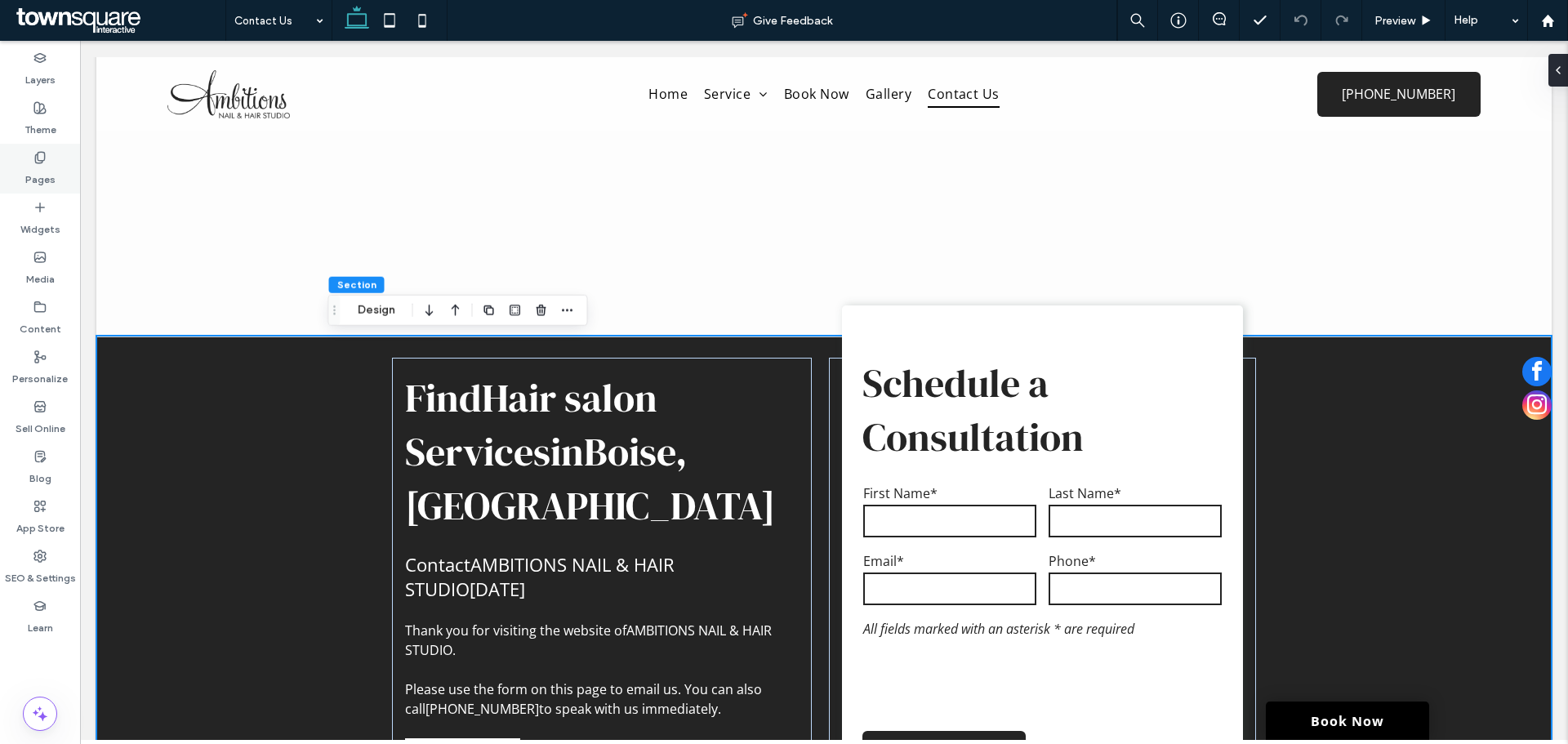
click at [52, 172] on label "Pages" at bounding box center [40, 175] width 30 height 23
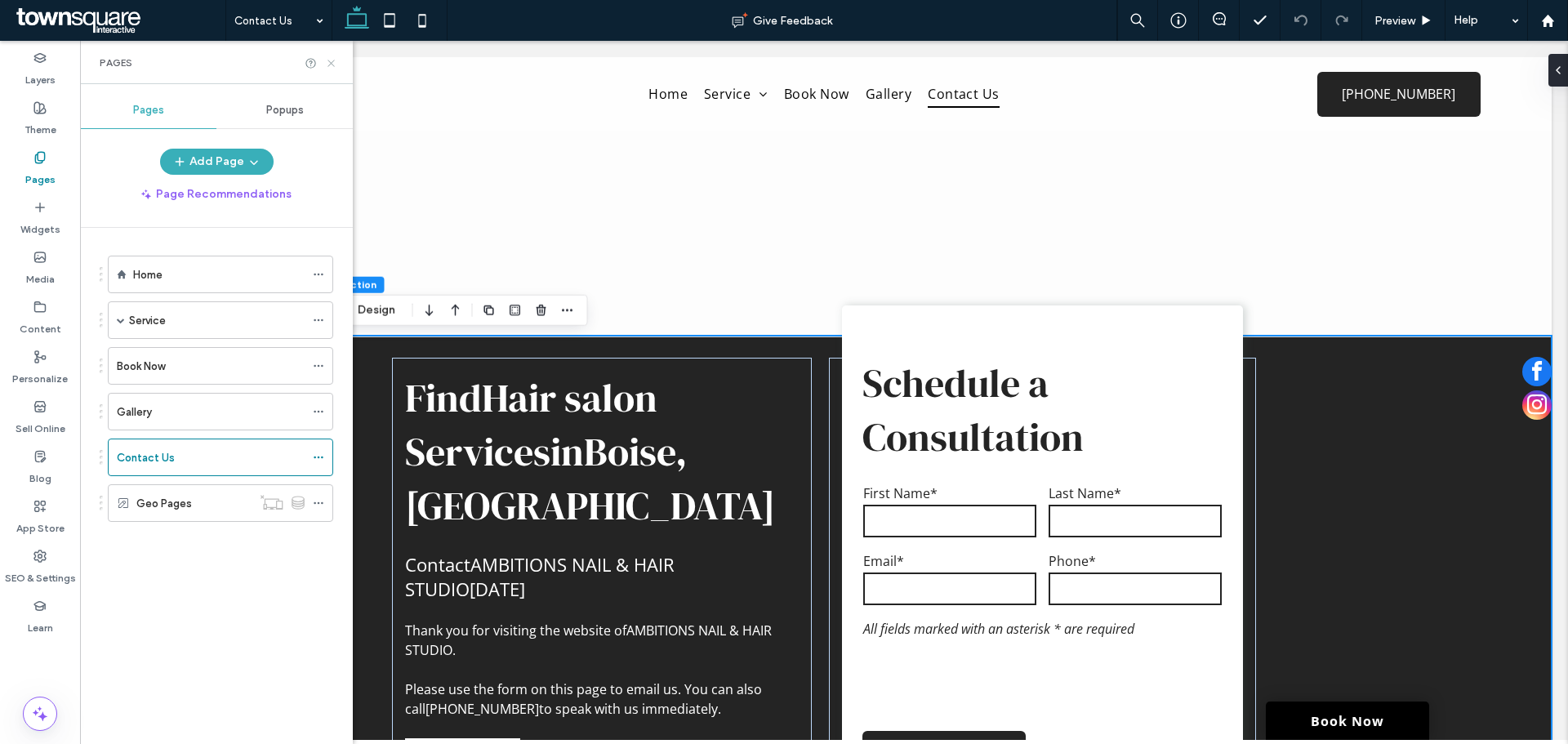
click at [333, 61] on use at bounding box center [331, 62] width 6 height 6
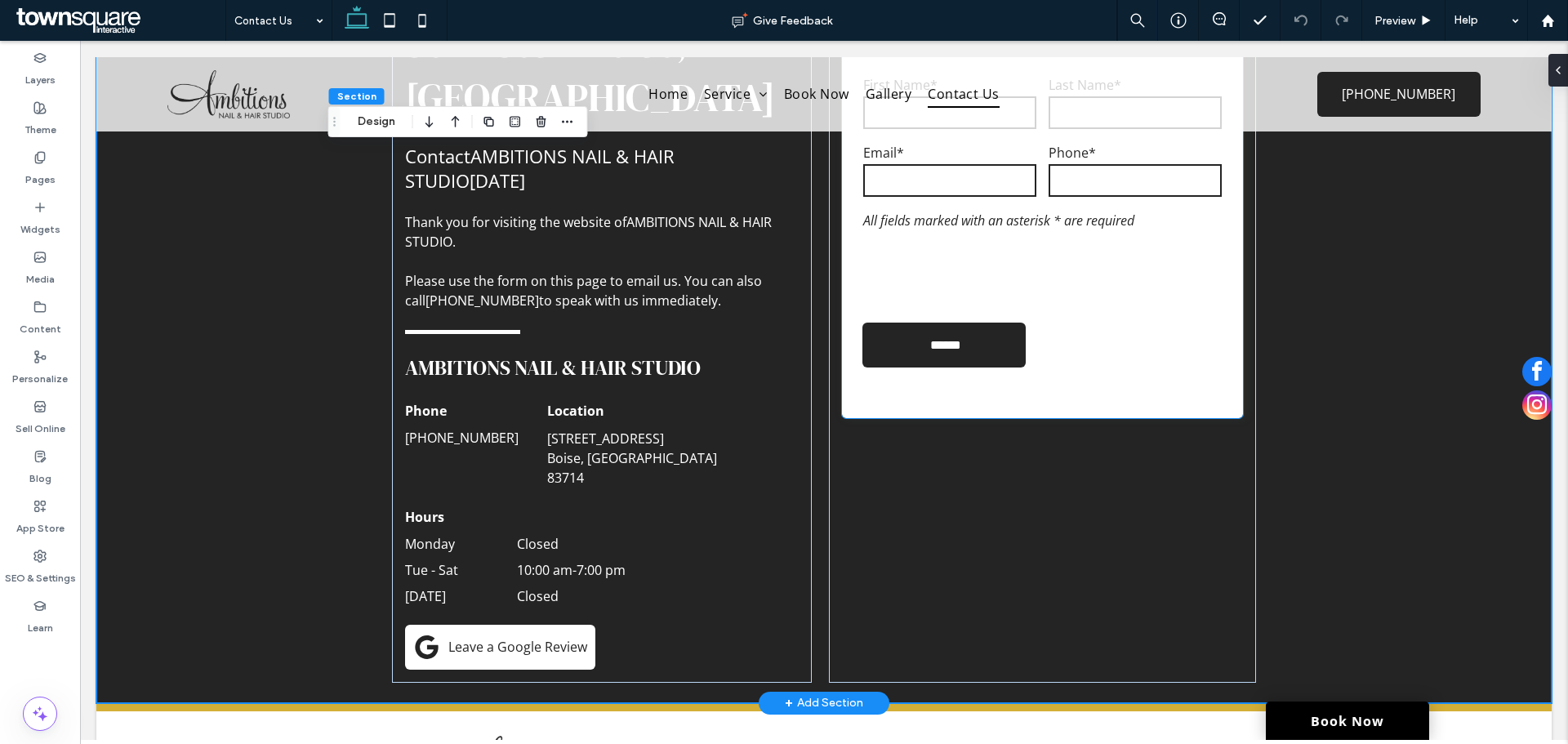
scroll to position [81, 0]
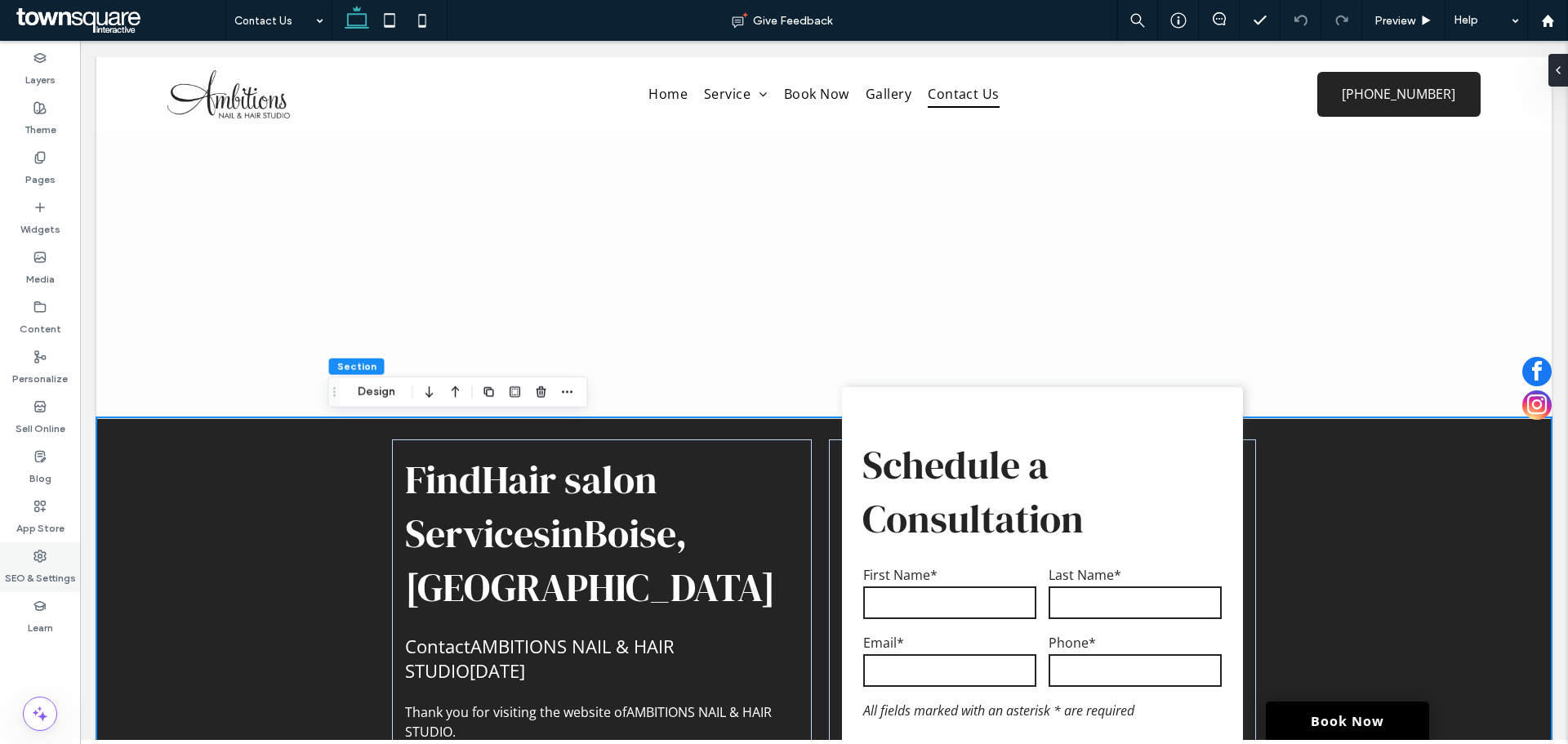
click at [43, 553] on icon at bounding box center [40, 556] width 13 height 13
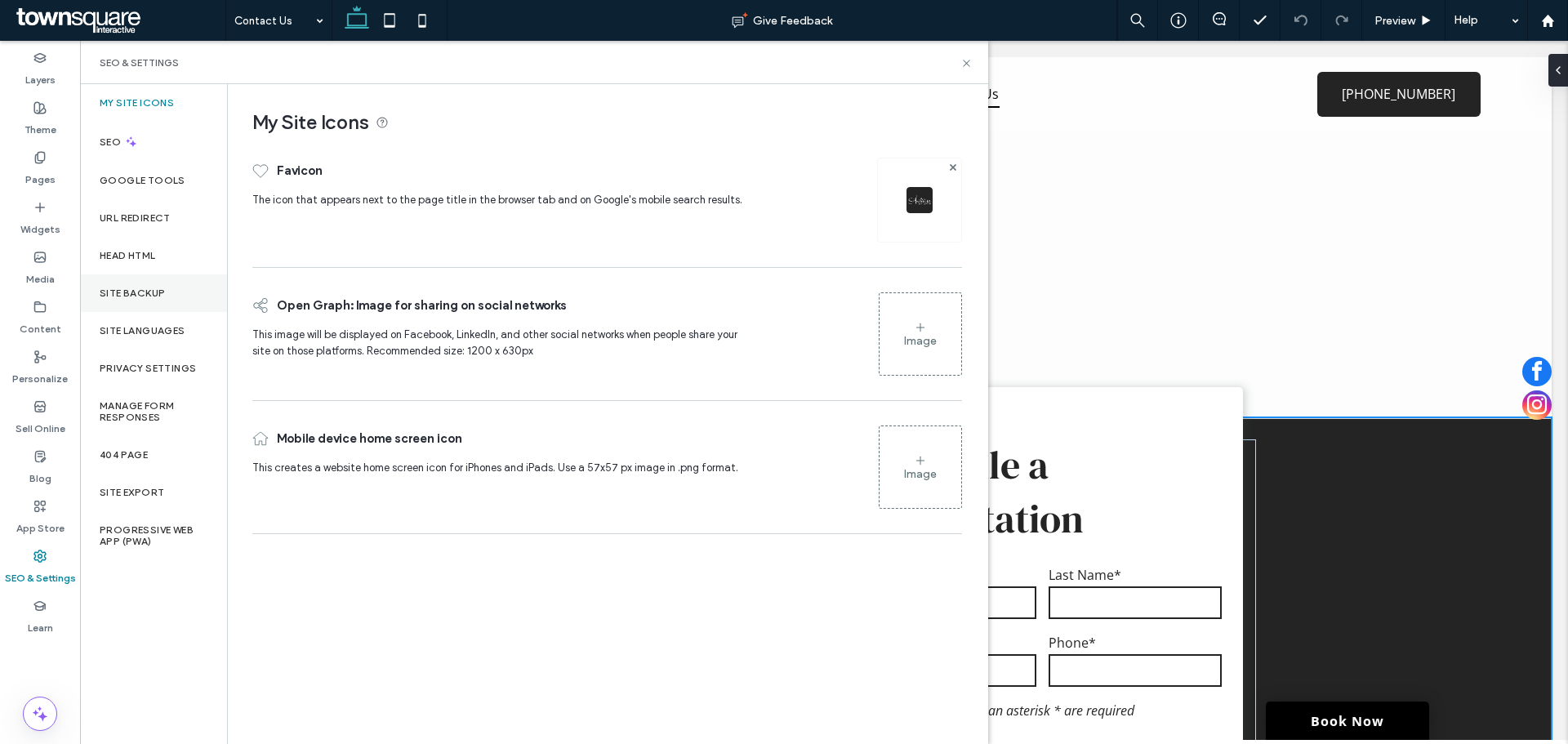
click at [128, 300] on div "Site Backup" at bounding box center [153, 293] width 147 height 37
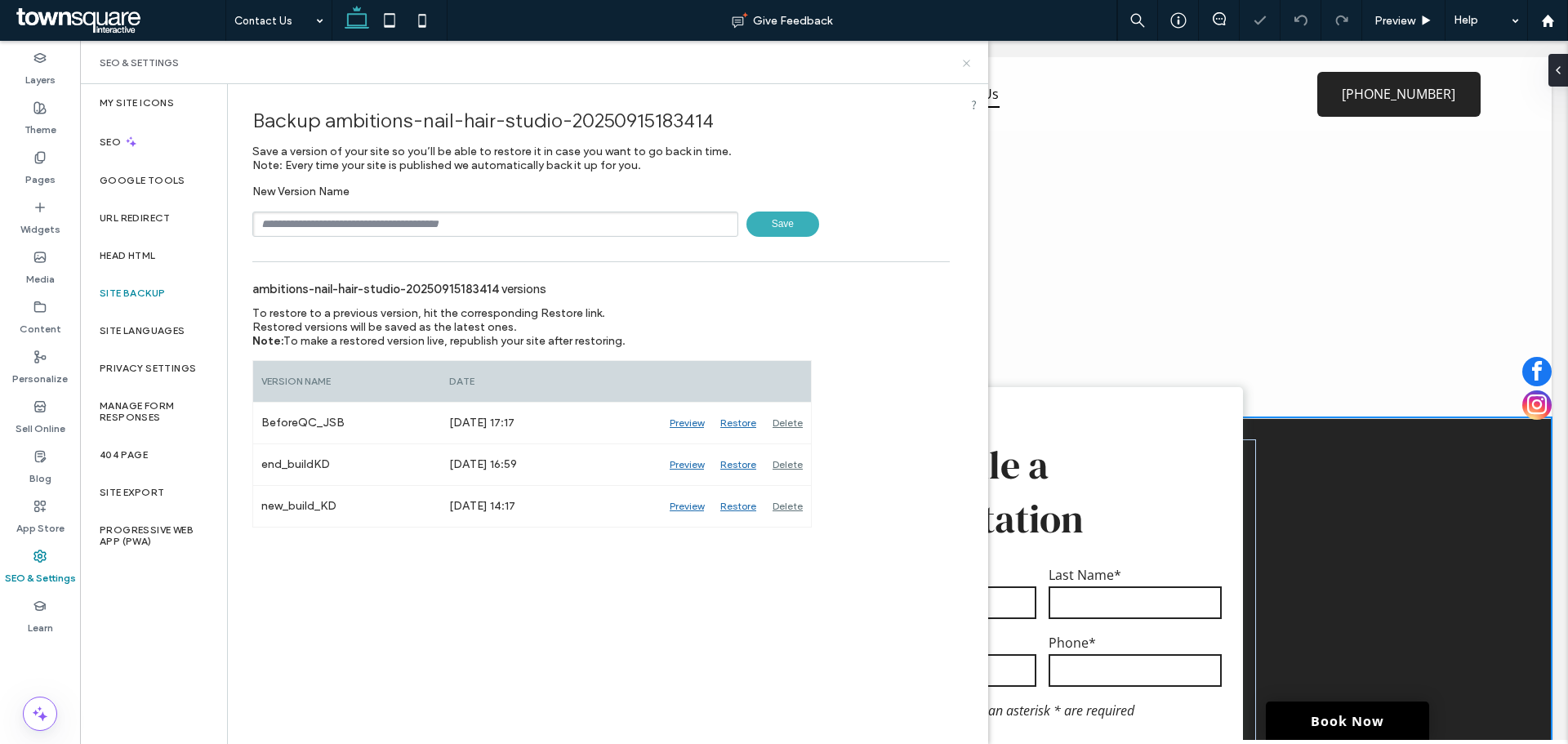
click at [971, 63] on icon at bounding box center [966, 63] width 12 height 12
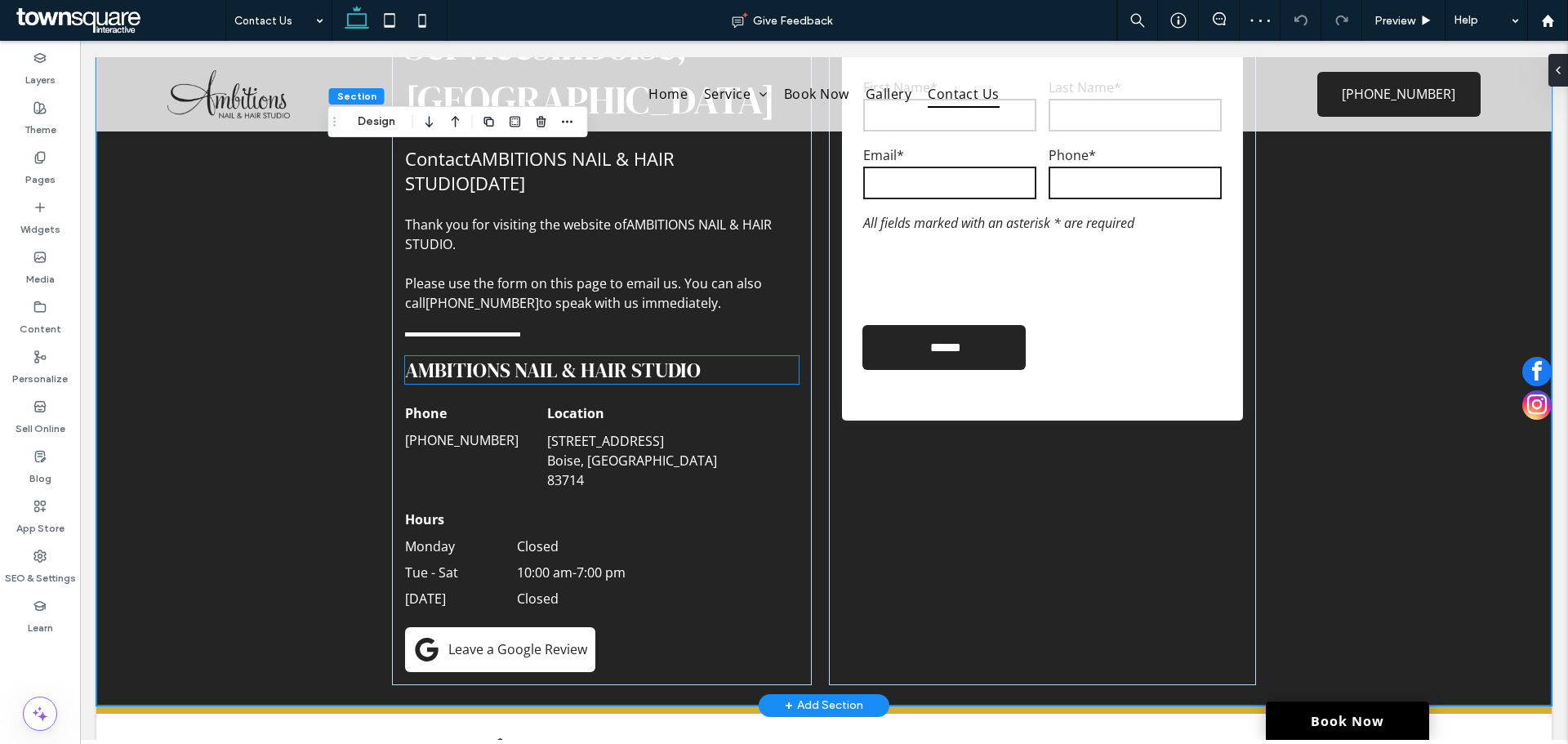
scroll to position [316, 0]
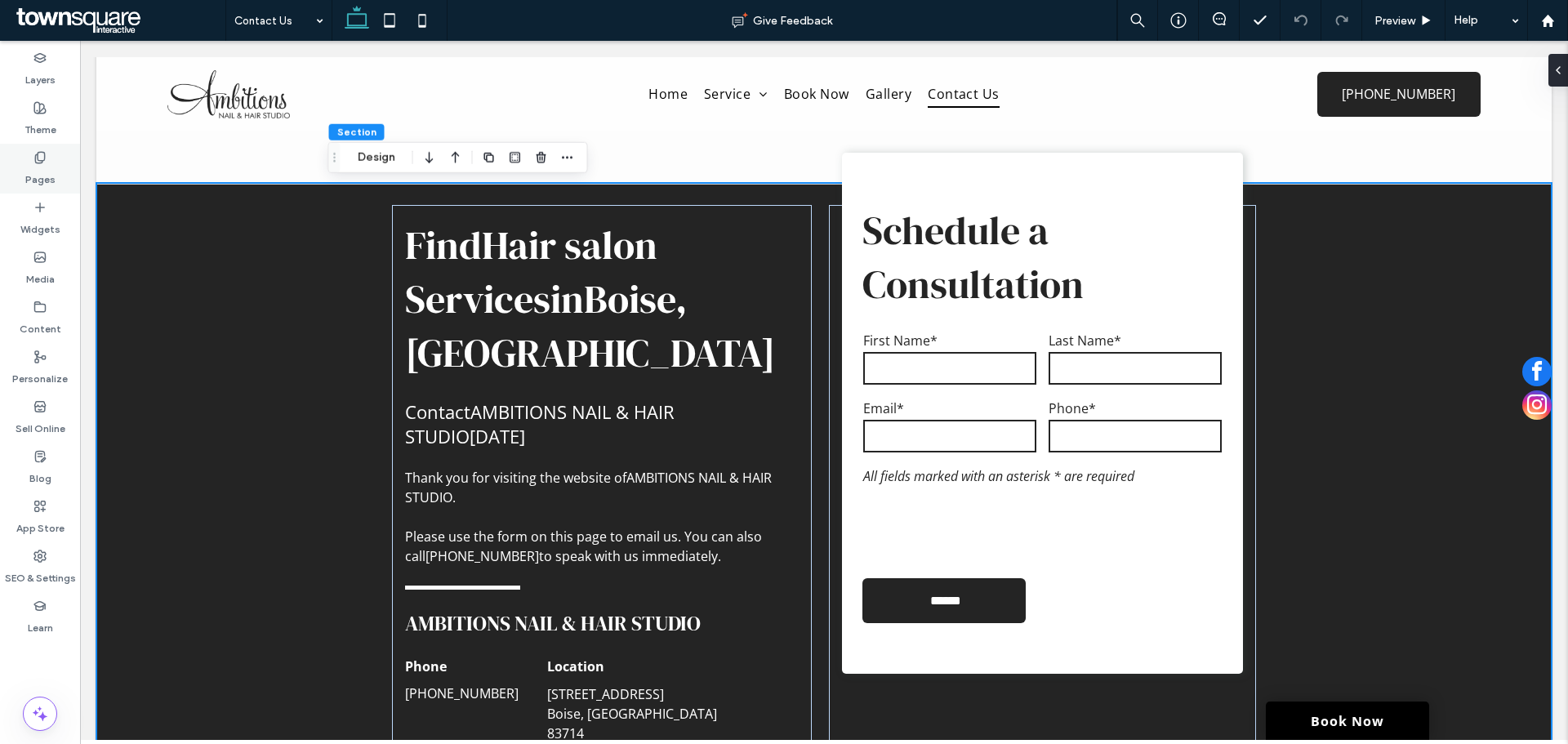
click at [45, 174] on label "Pages" at bounding box center [40, 175] width 30 height 23
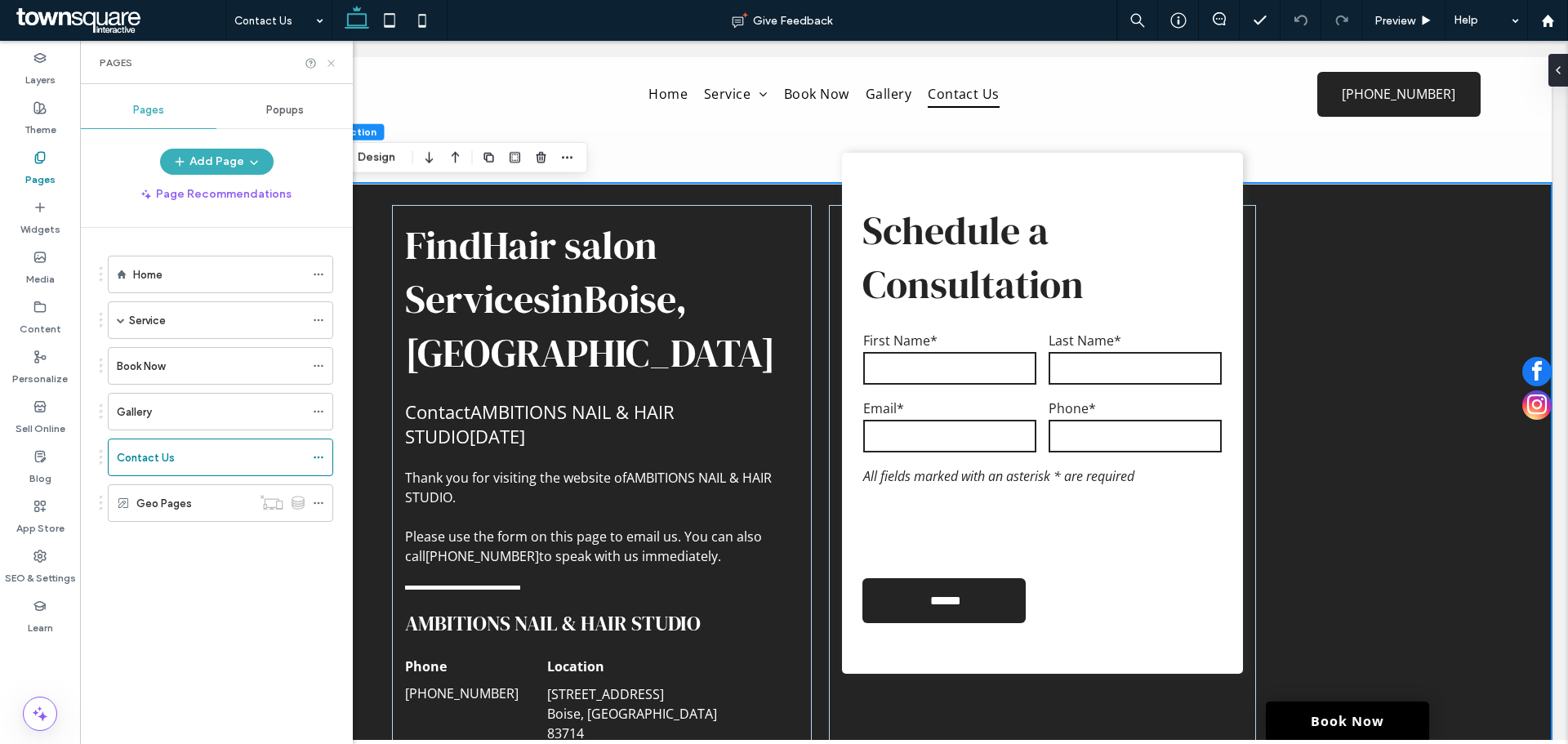
click at [327, 66] on icon at bounding box center [331, 63] width 12 height 12
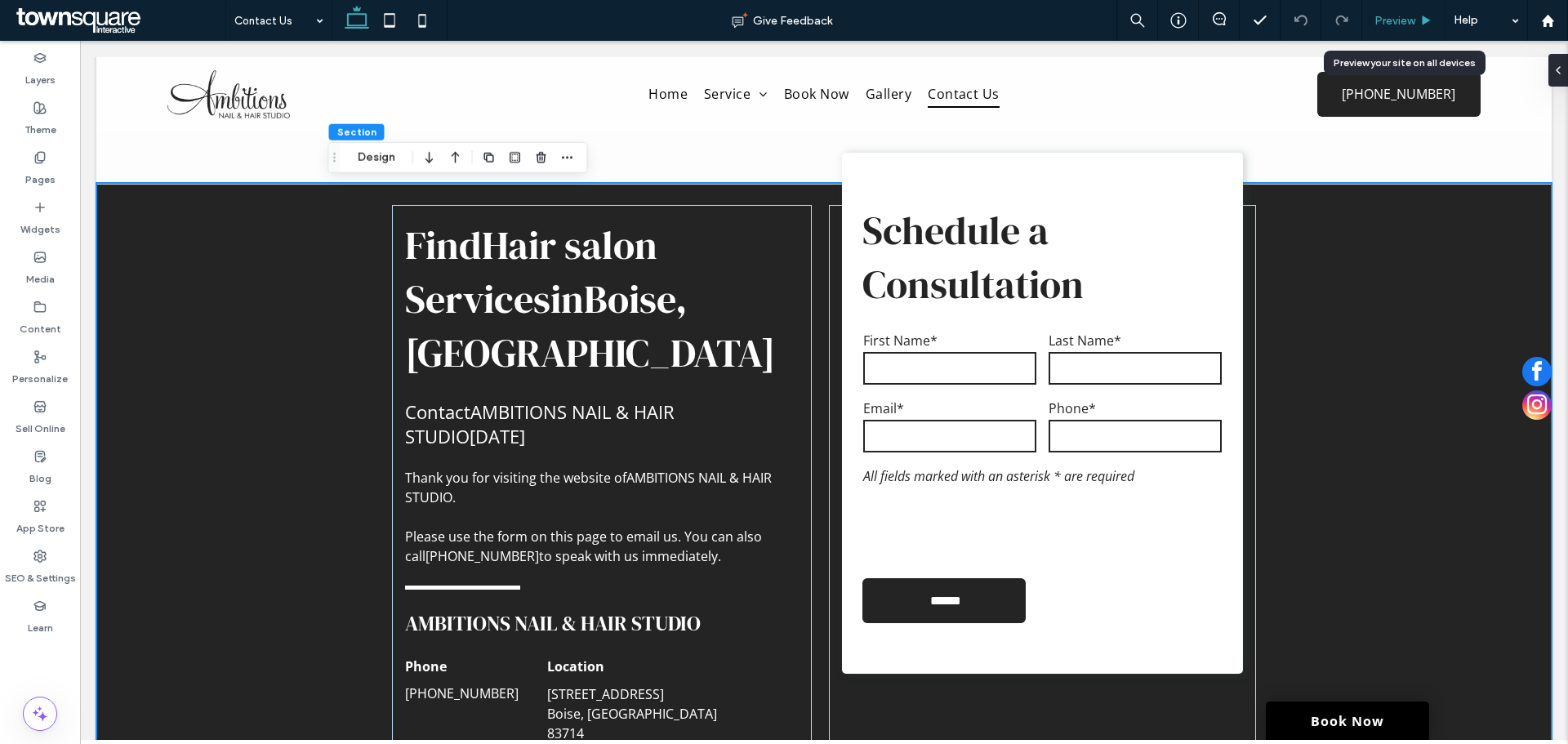
click at [1407, 24] on span "Preview" at bounding box center [1394, 20] width 41 height 14
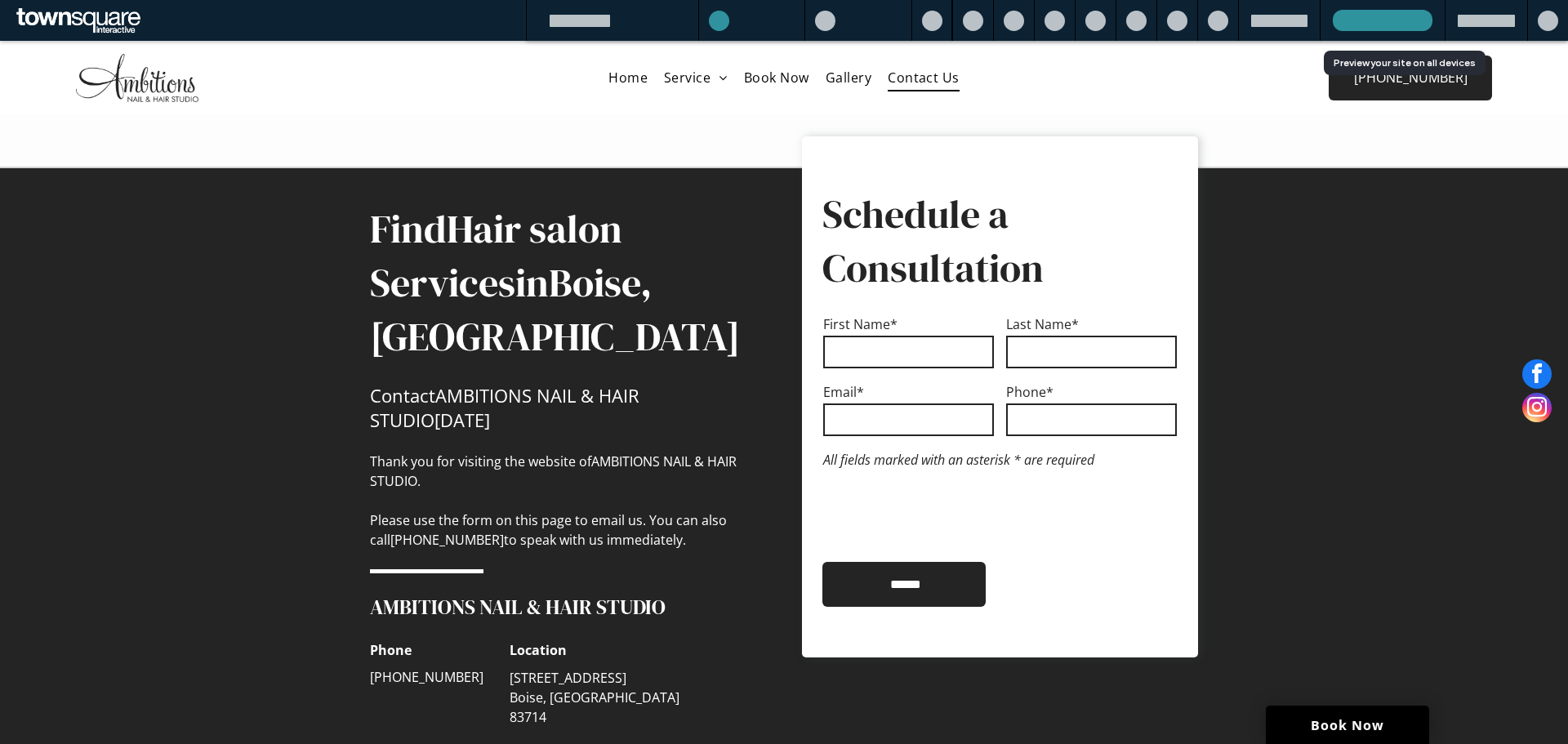
scroll to position [299, 0]
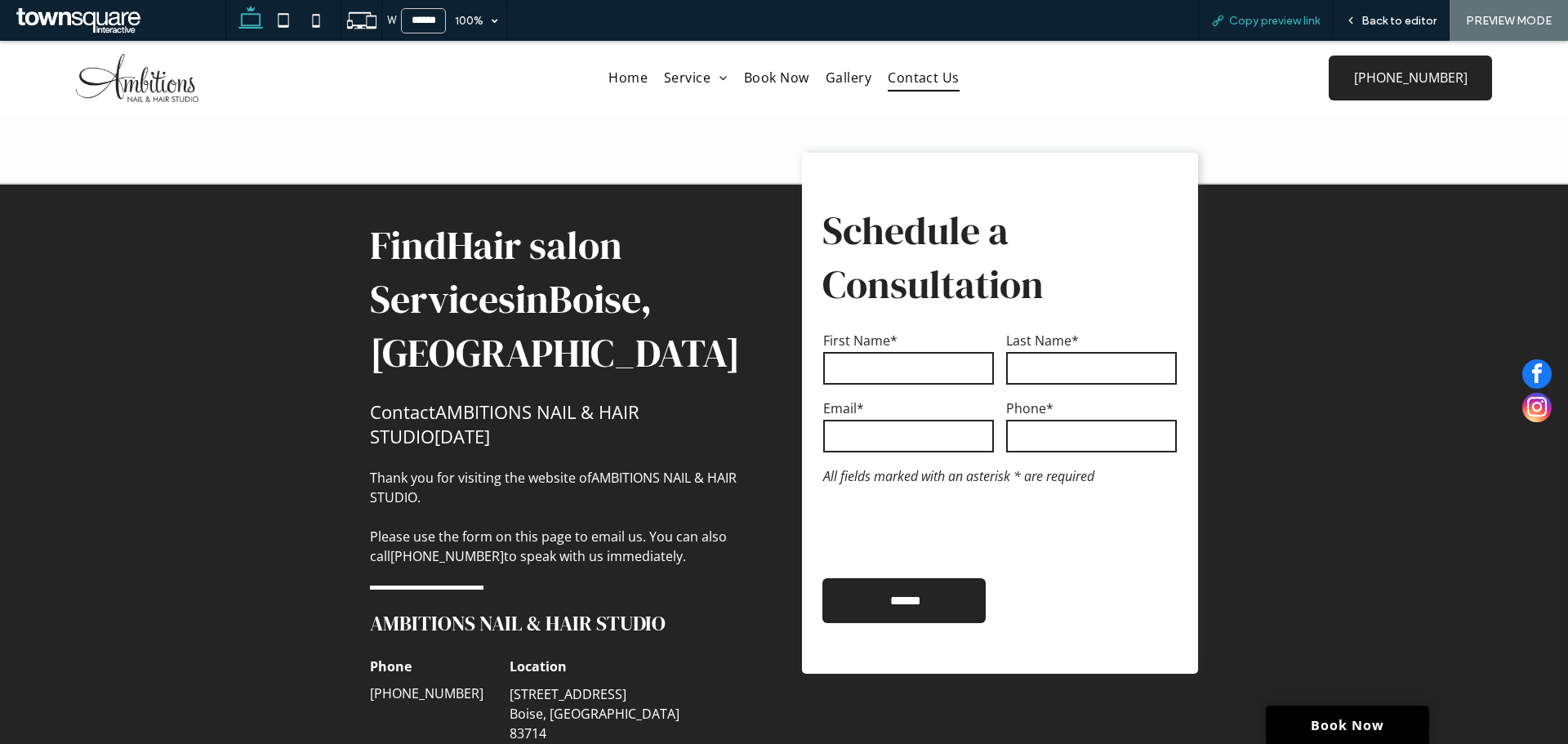
click at [1293, 18] on span "Copy preview link" at bounding box center [1274, 20] width 90 height 14
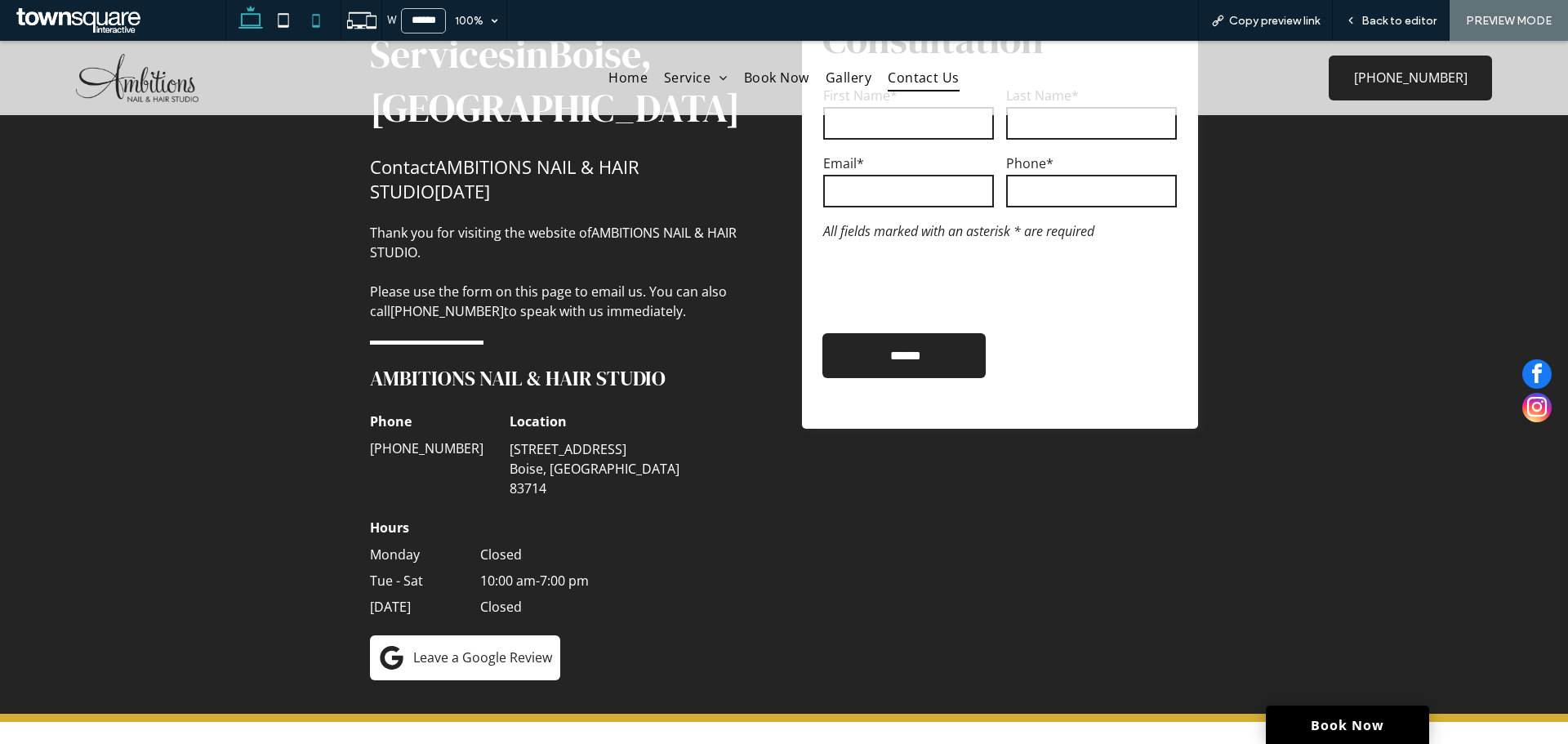
click at [306, 1] on span at bounding box center [316, 20] width 33 height 41
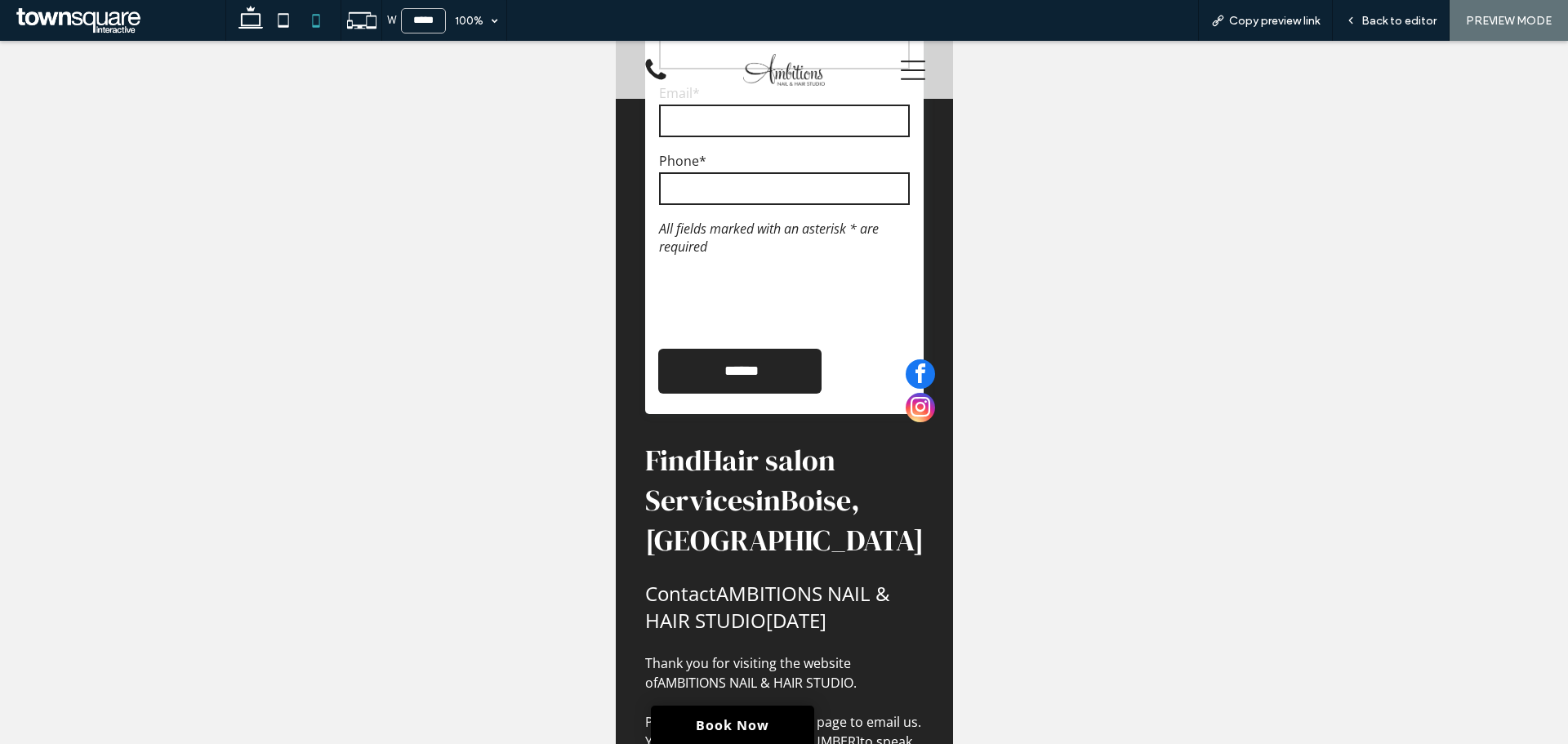
type input "*****"
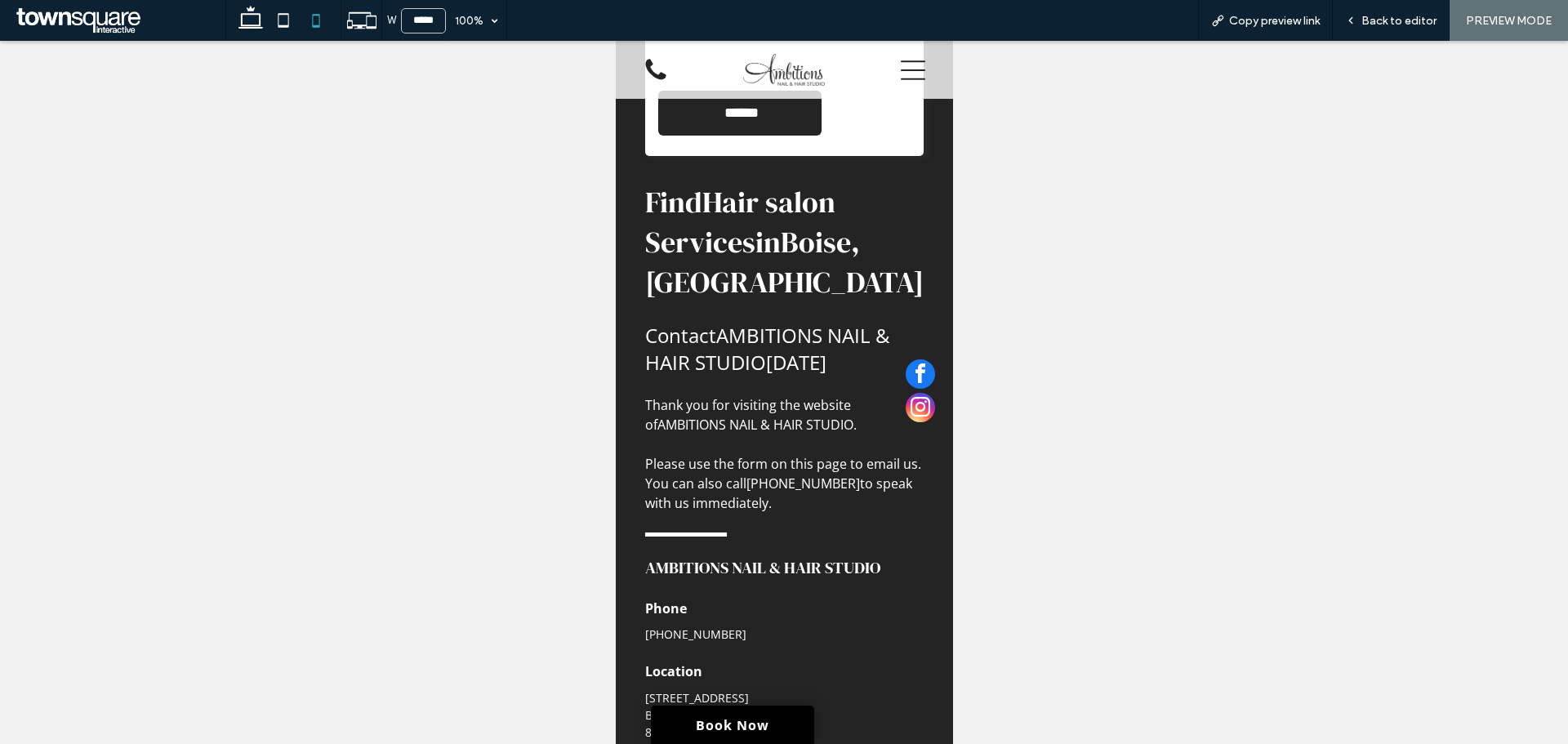
scroll to position [529, 0]
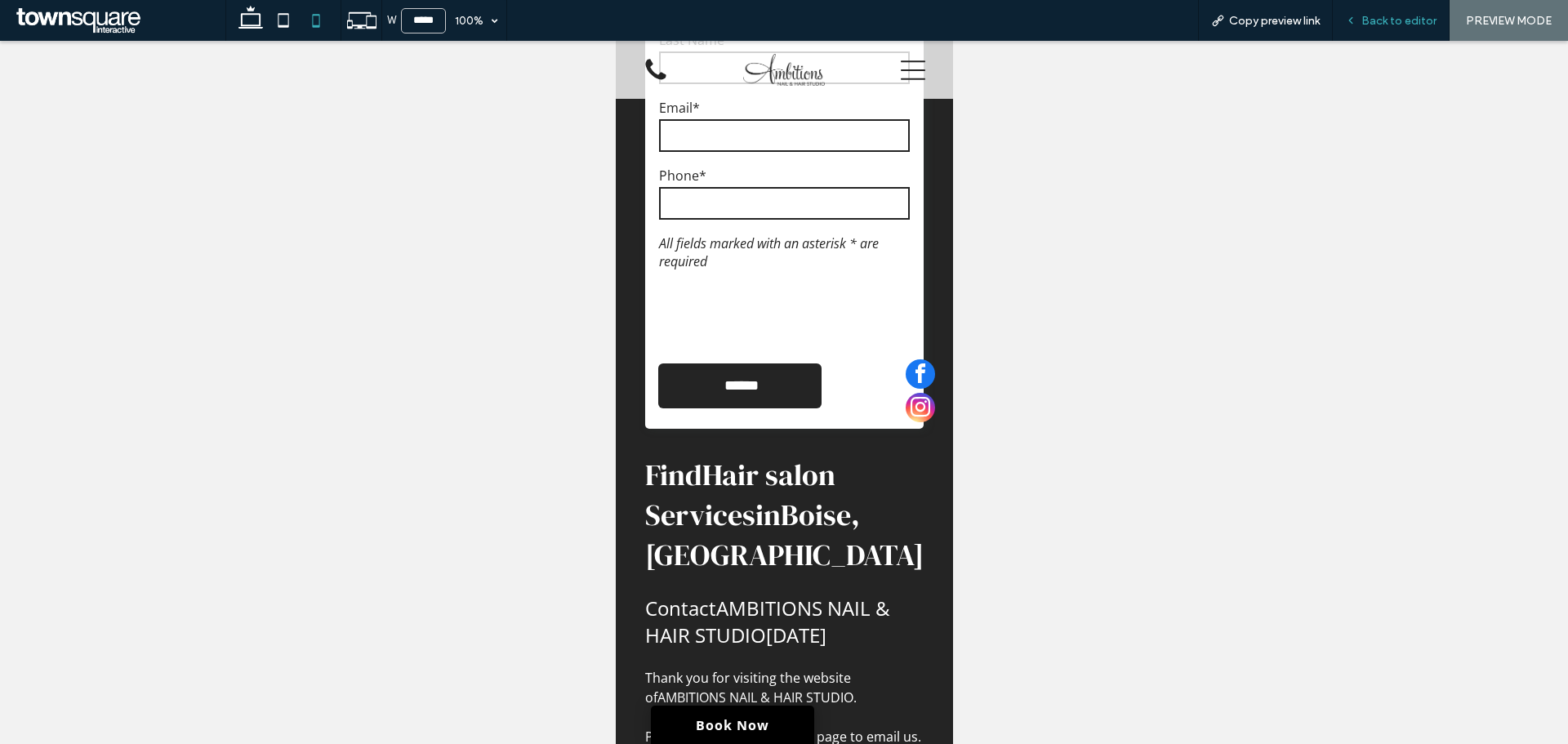
click at [1388, 18] on span "Back to editor" at bounding box center [1399, 20] width 75 height 14
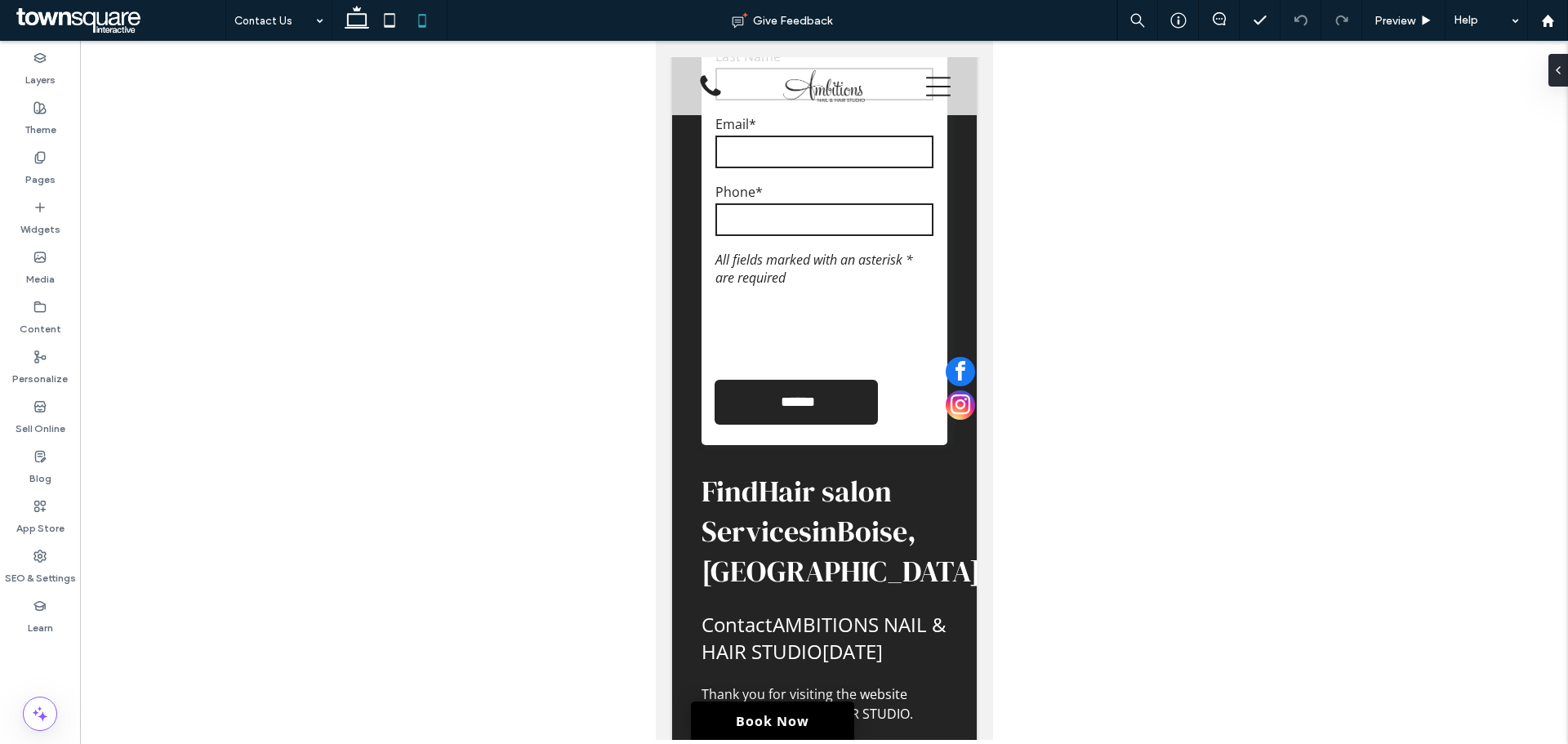
scroll to position [546, 0]
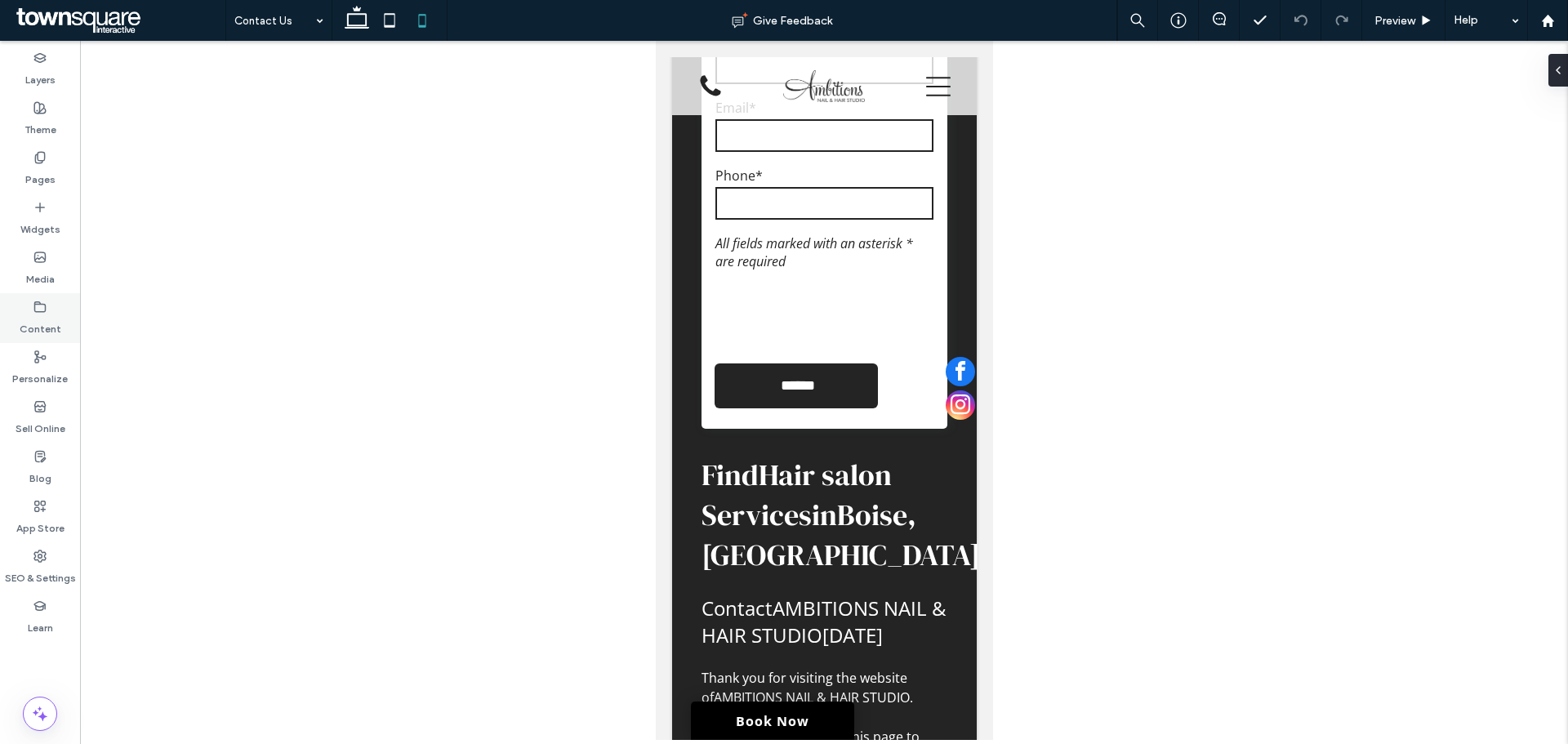
click at [37, 322] on label "Content" at bounding box center [40, 324] width 42 height 23
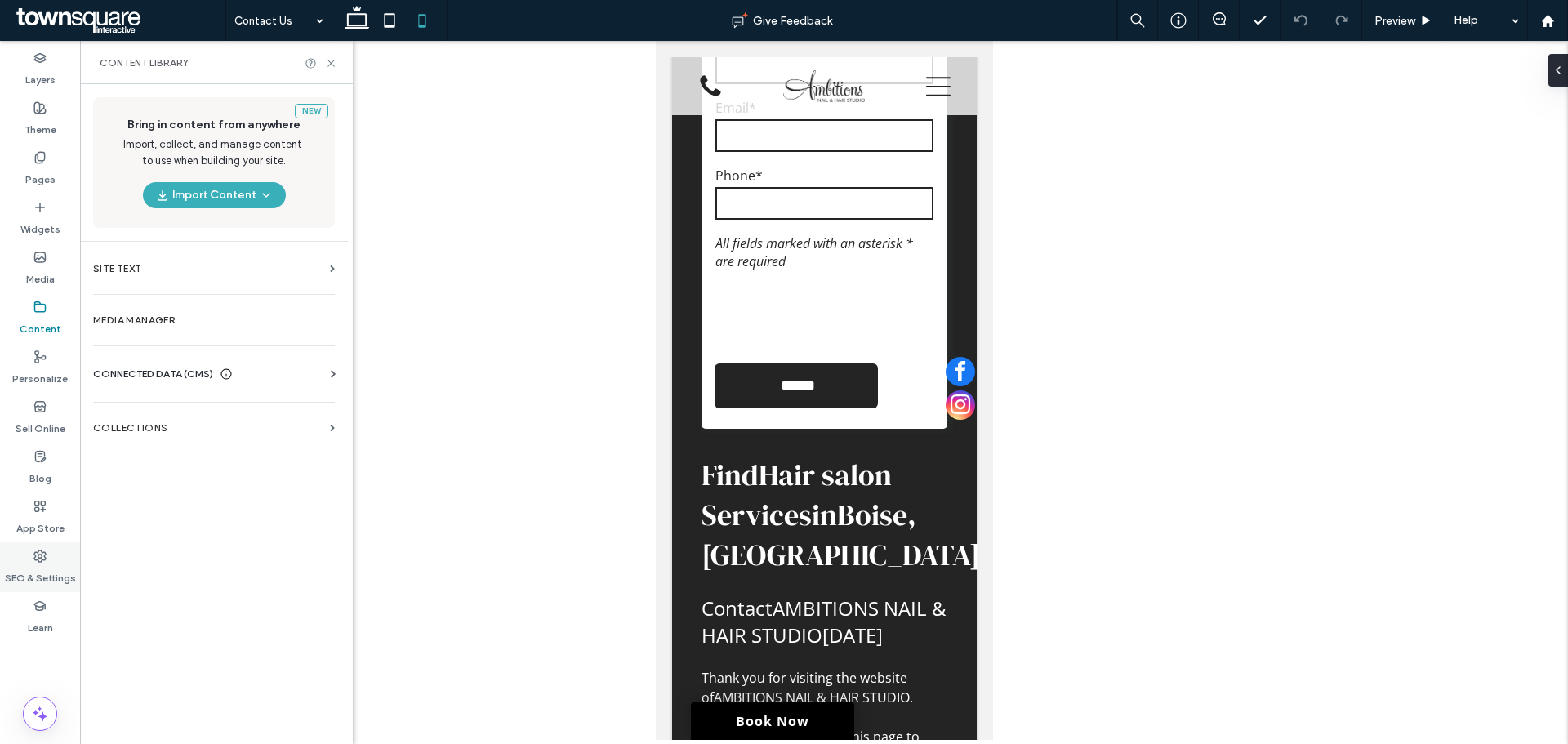
click at [43, 564] on label "SEO & Settings" at bounding box center [40, 573] width 71 height 23
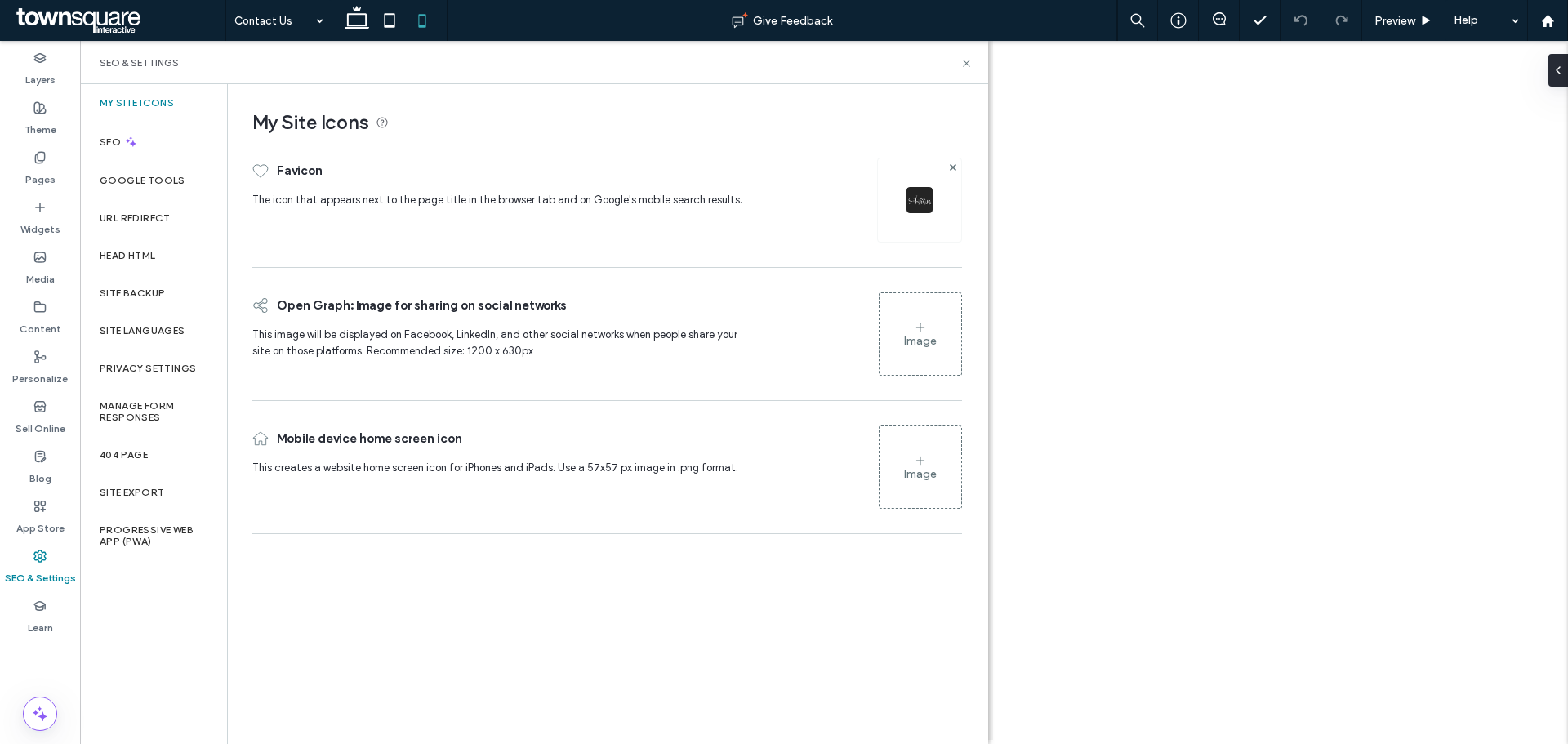
click at [155, 298] on label "Site Backup" at bounding box center [132, 293] width 66 height 12
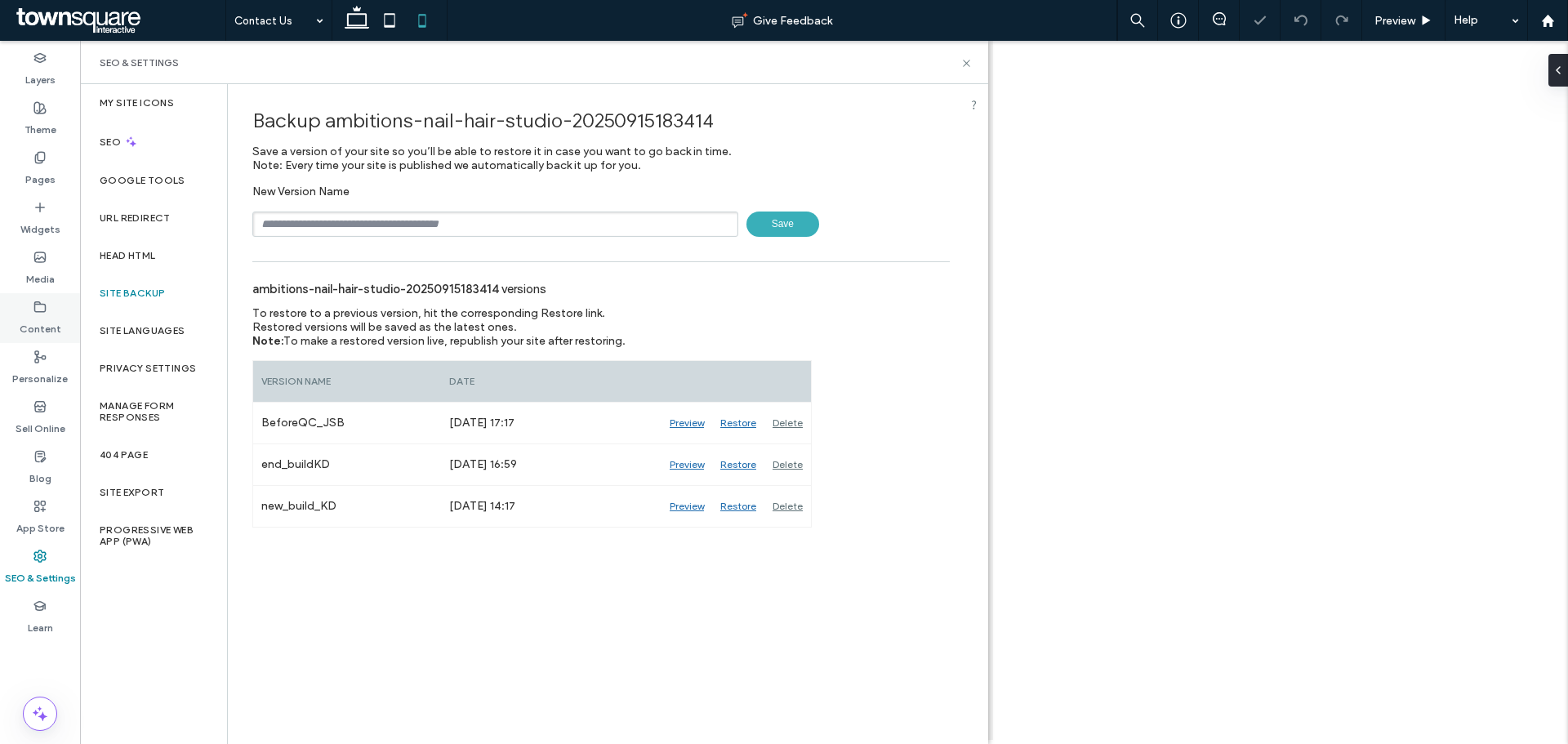
click at [28, 313] on label "Content" at bounding box center [40, 324] width 42 height 23
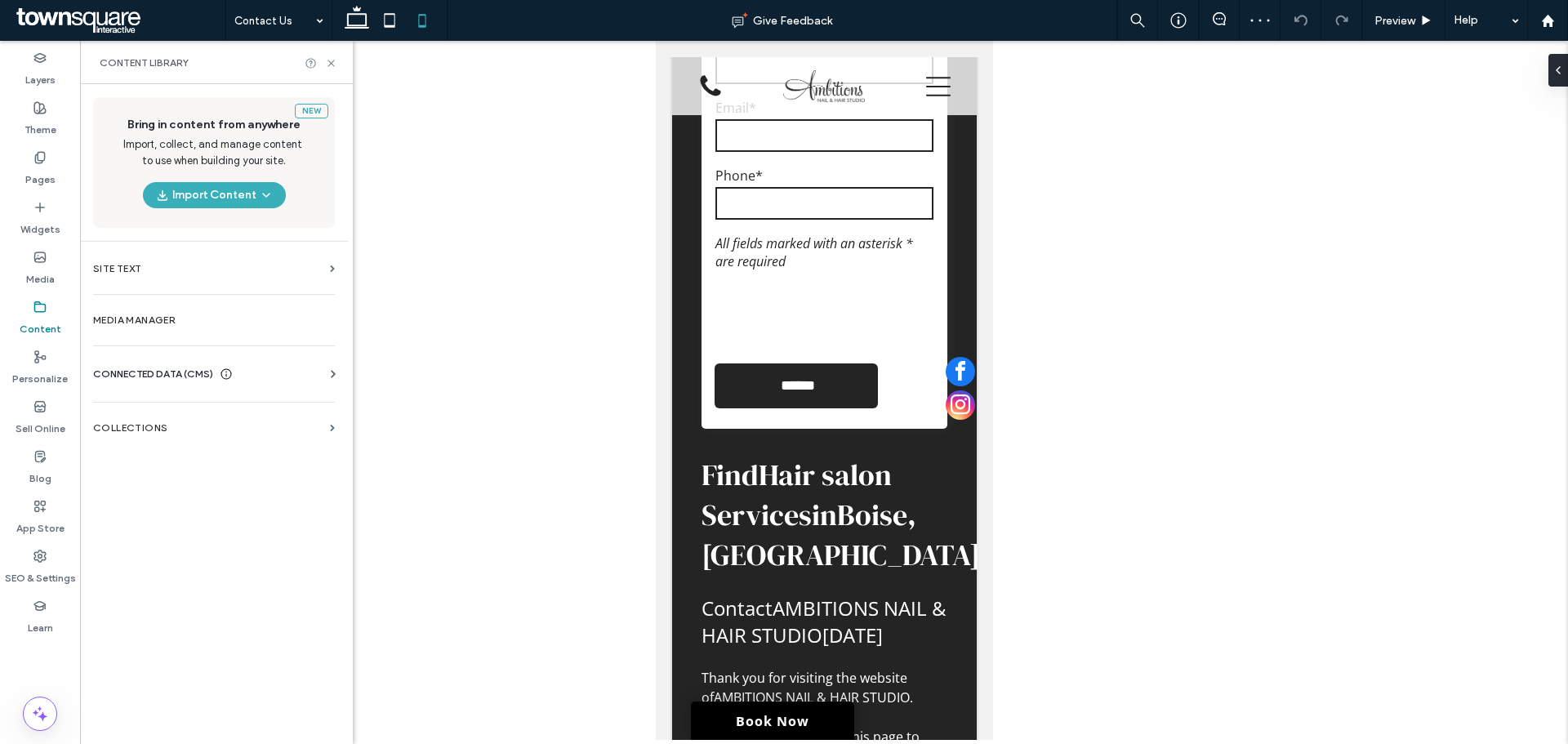
drag, startPoint x: 155, startPoint y: 363, endPoint x: 166, endPoint y: 375, distance: 16.3
click at [155, 364] on div "CONNECTED DATA (CMS) Business Info Business Text Business Images Find and Repla…" at bounding box center [214, 373] width 268 height 43
drag, startPoint x: 279, startPoint y: 381, endPoint x: 295, endPoint y: 381, distance: 16.0
click at [282, 381] on div "CONNECTED DATA (CMS)" at bounding box center [217, 374] width 248 height 16
click at [174, 456] on label "Business Text" at bounding box center [216, 451] width 222 height 12
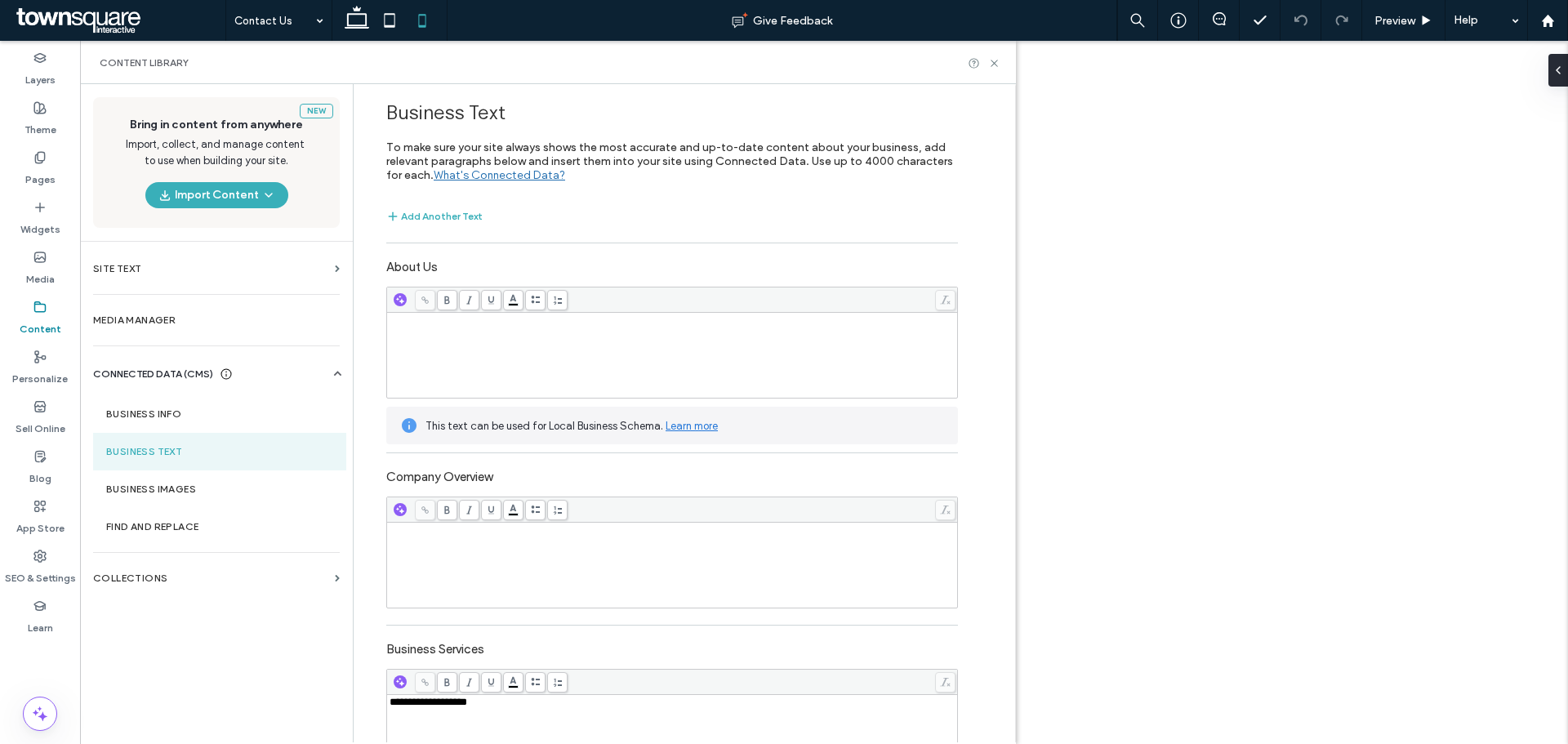
click at [994, 67] on icon at bounding box center [994, 63] width 12 height 12
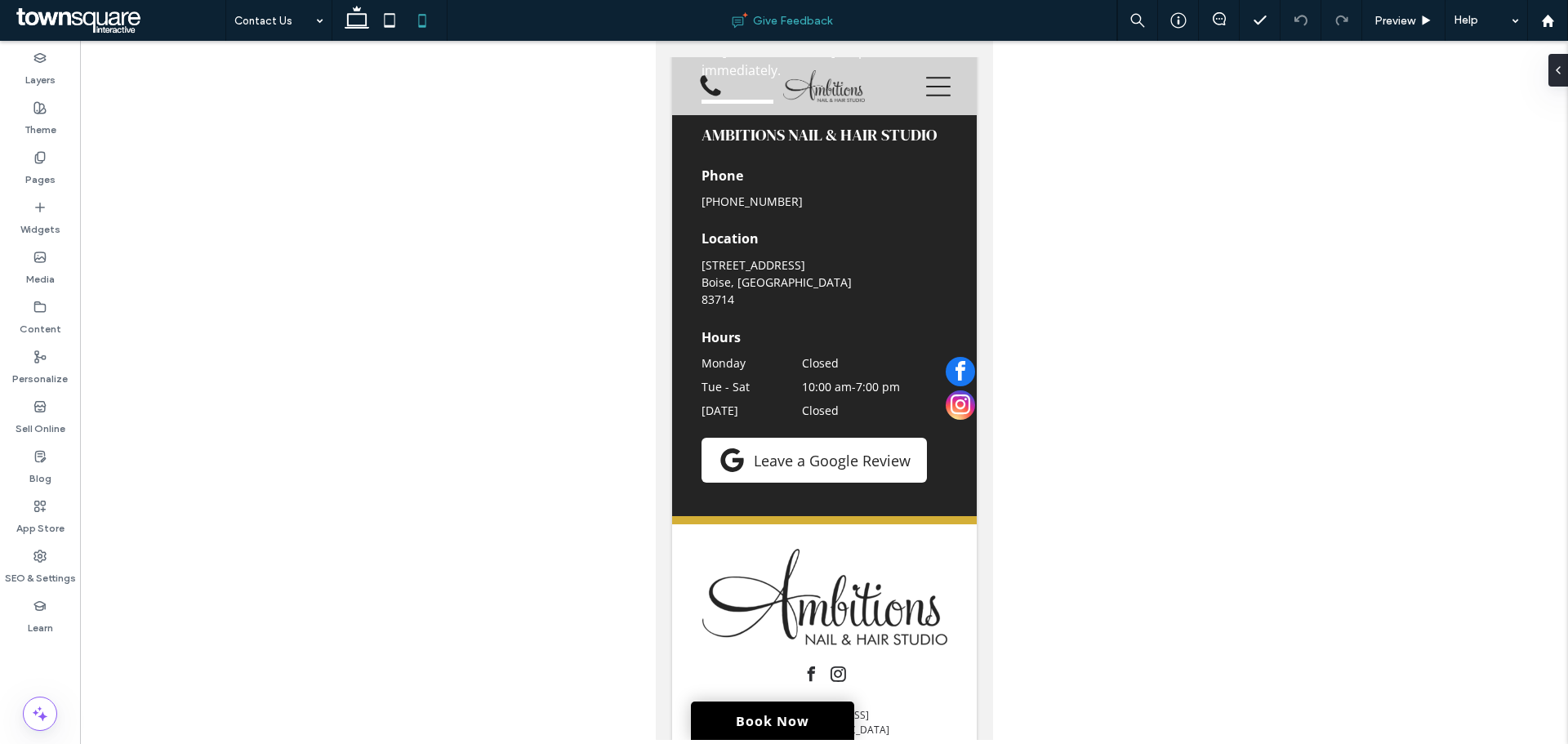
scroll to position [944, 0]
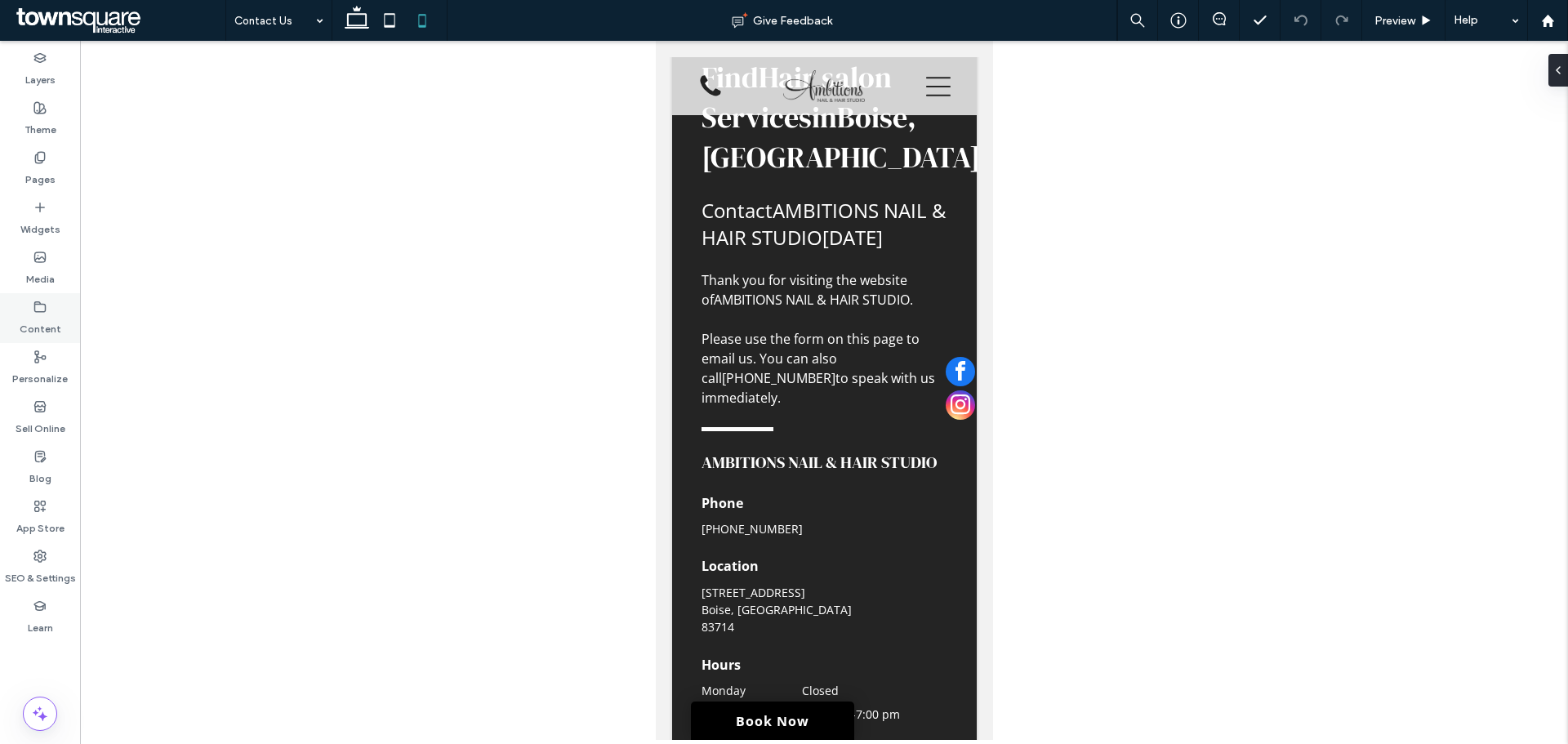
click at [59, 315] on div "Content" at bounding box center [40, 318] width 80 height 50
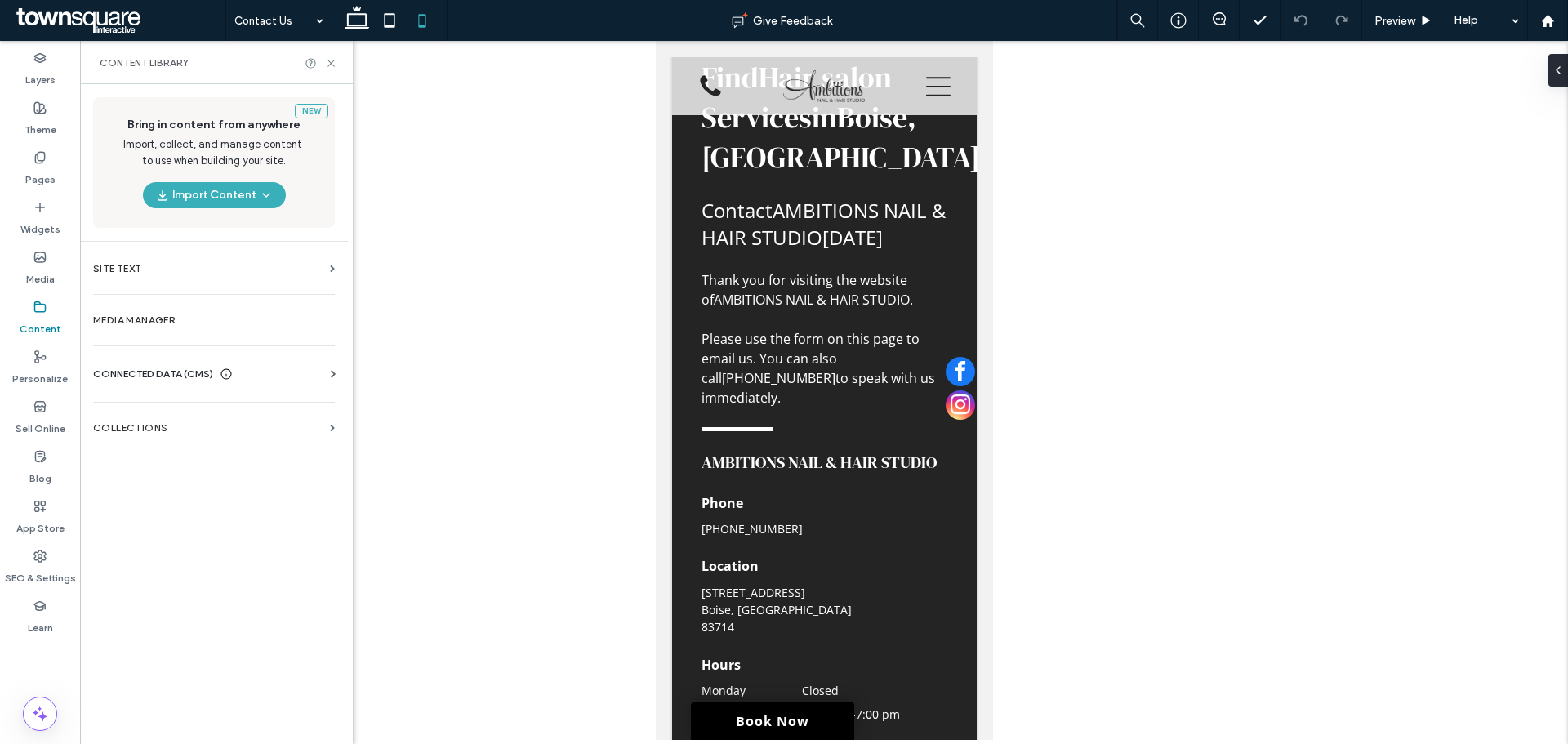
click at [320, 382] on section "CONNECTED DATA (CMS) Business Info Business Text Business Images Find and Repla…" at bounding box center [217, 381] width 248 height 29
click at [313, 381] on div "CONNECTED DATA (CMS)" at bounding box center [217, 374] width 248 height 16
click at [184, 437] on section "Business Text" at bounding box center [217, 451] width 248 height 37
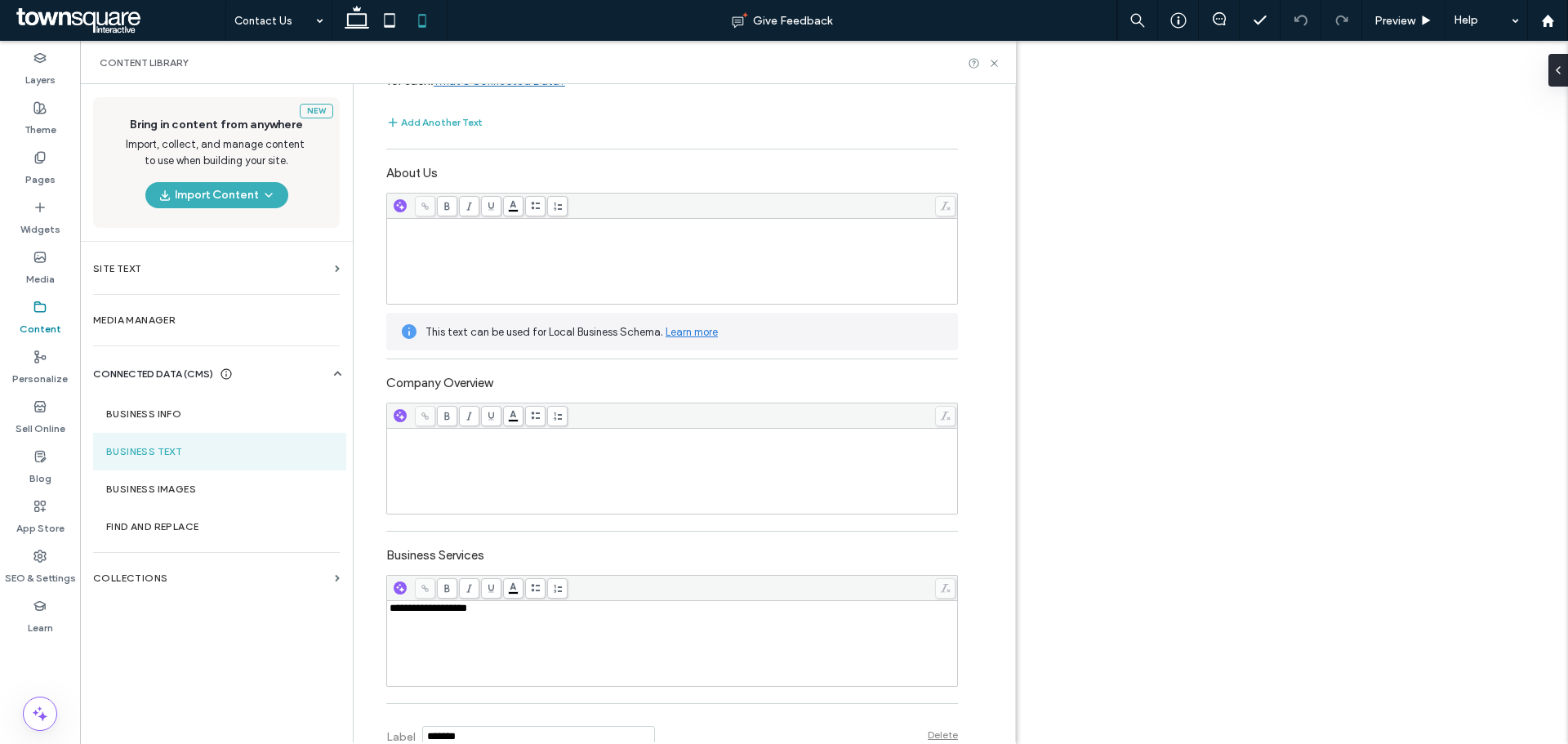
scroll to position [0, 0]
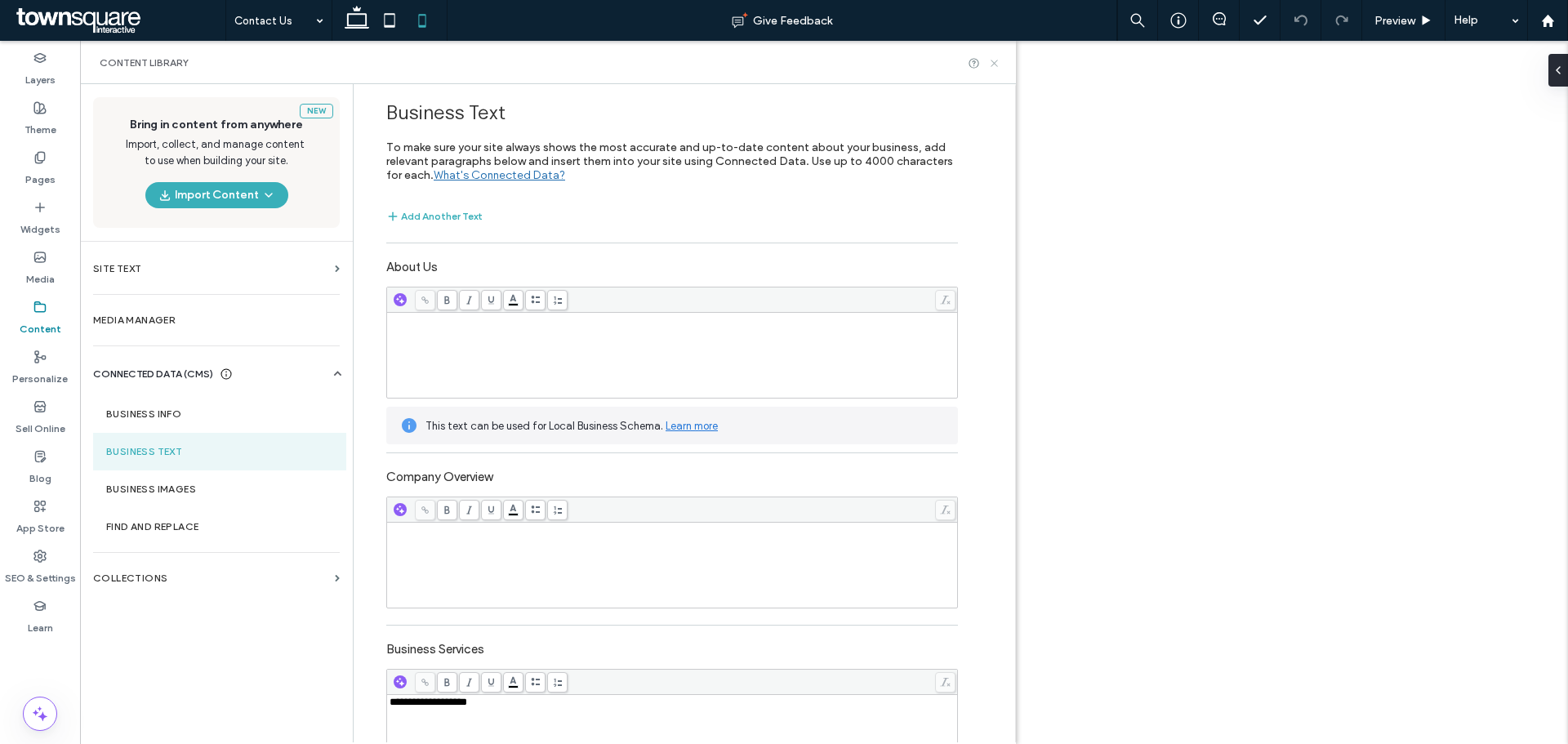
click at [994, 63] on use at bounding box center [994, 62] width 6 height 6
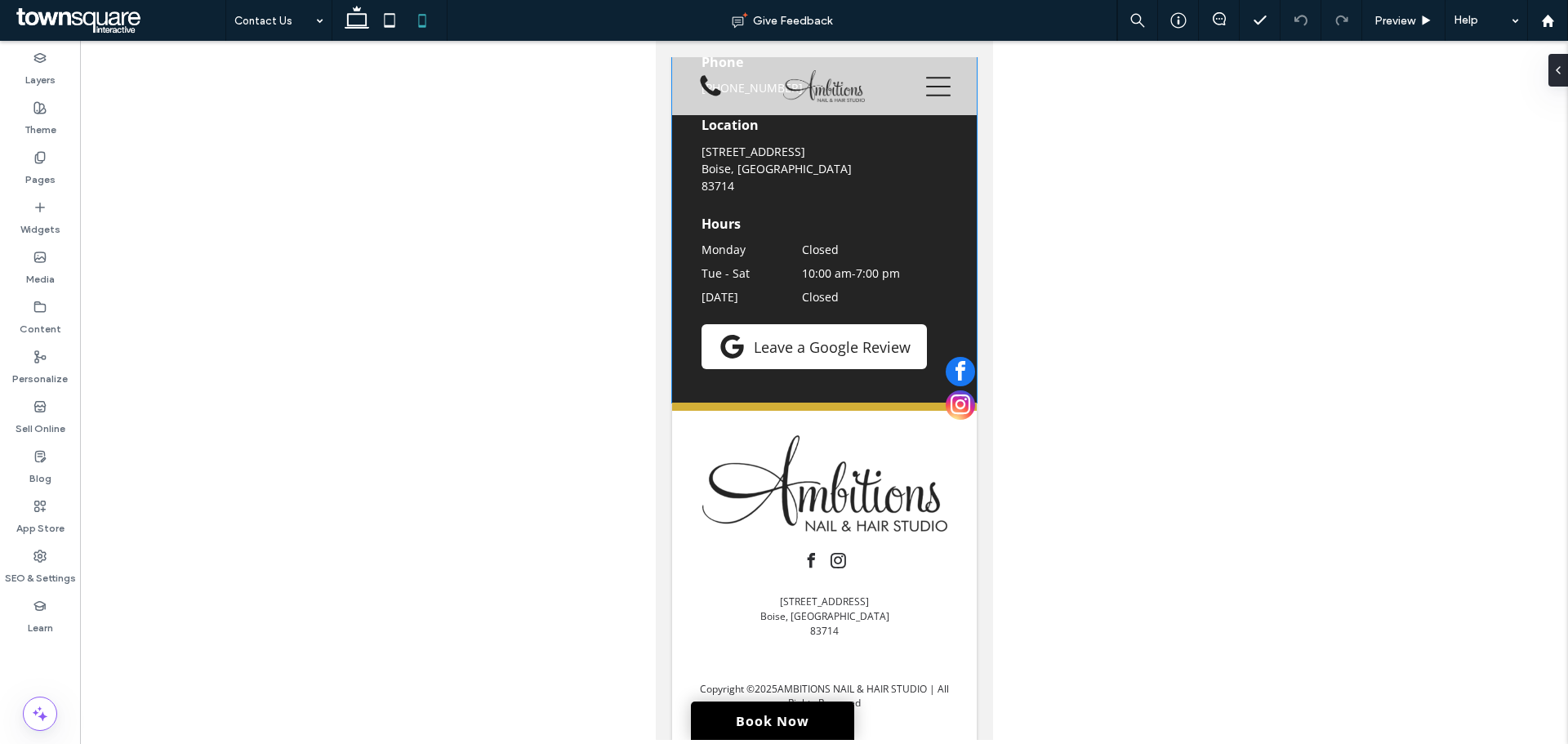
scroll to position [1434, 0]
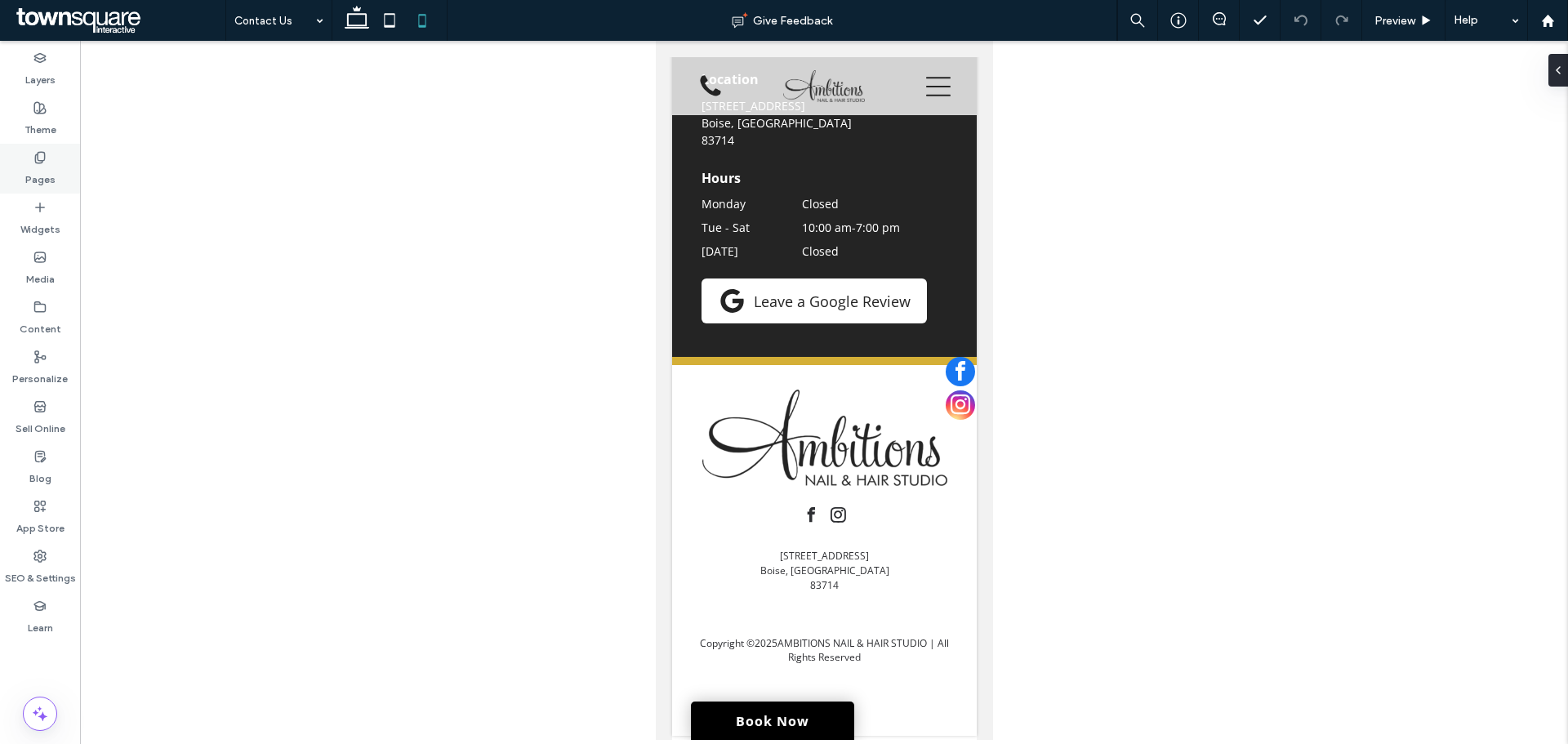
click at [57, 168] on div "Pages" at bounding box center [40, 168] width 80 height 50
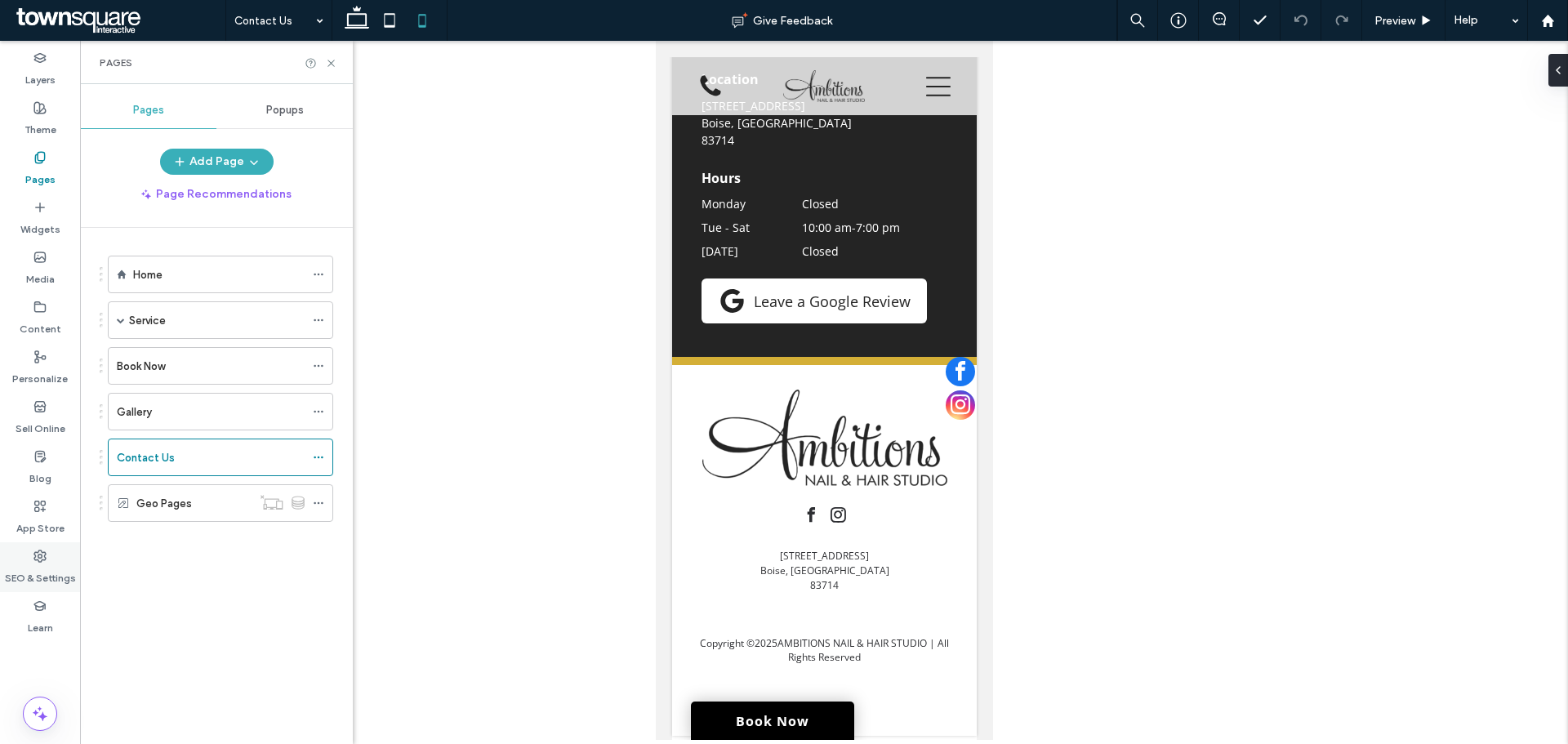
click at [49, 572] on label "SEO & Settings" at bounding box center [40, 573] width 71 height 23
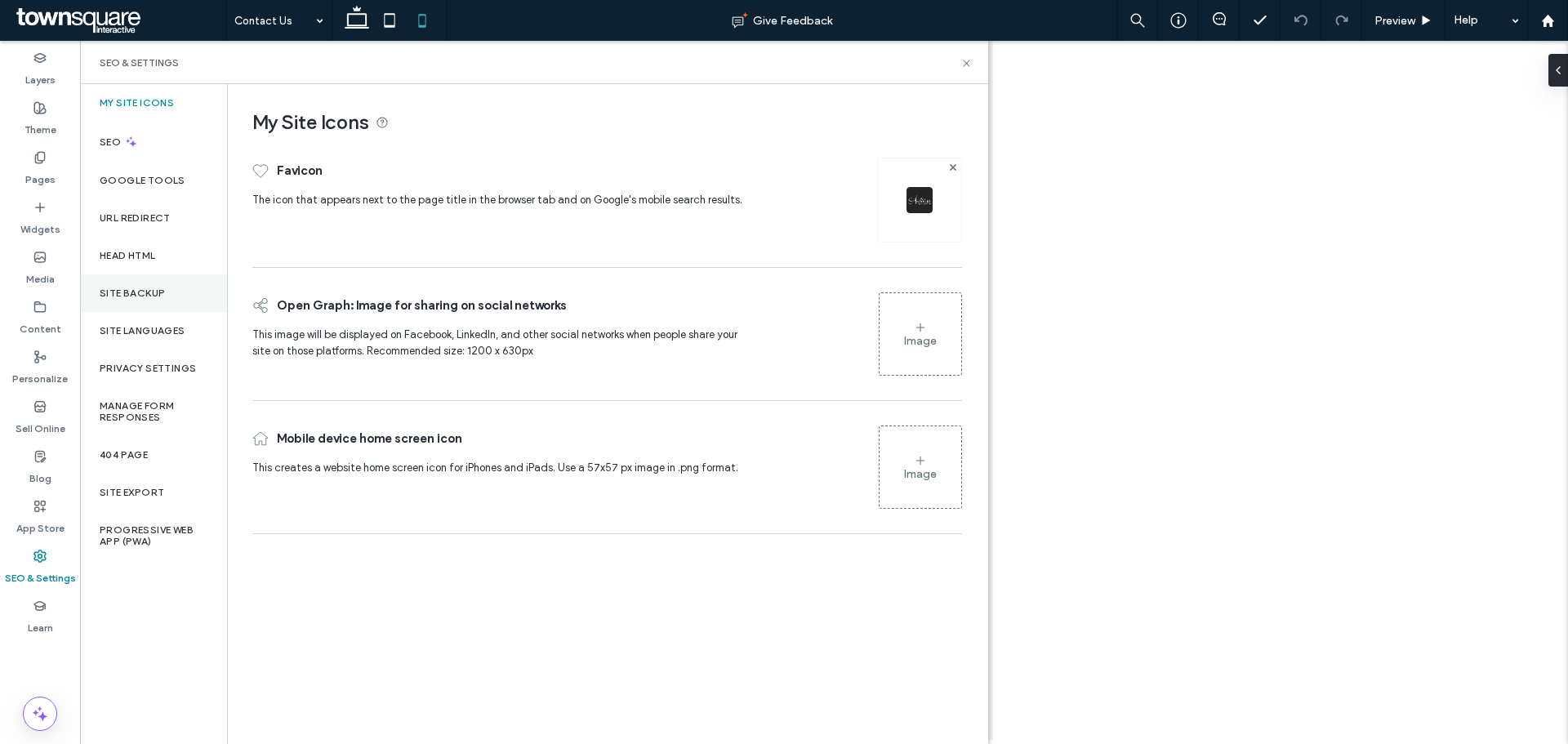
click at [139, 282] on div "Site Backup" at bounding box center [153, 293] width 147 height 37
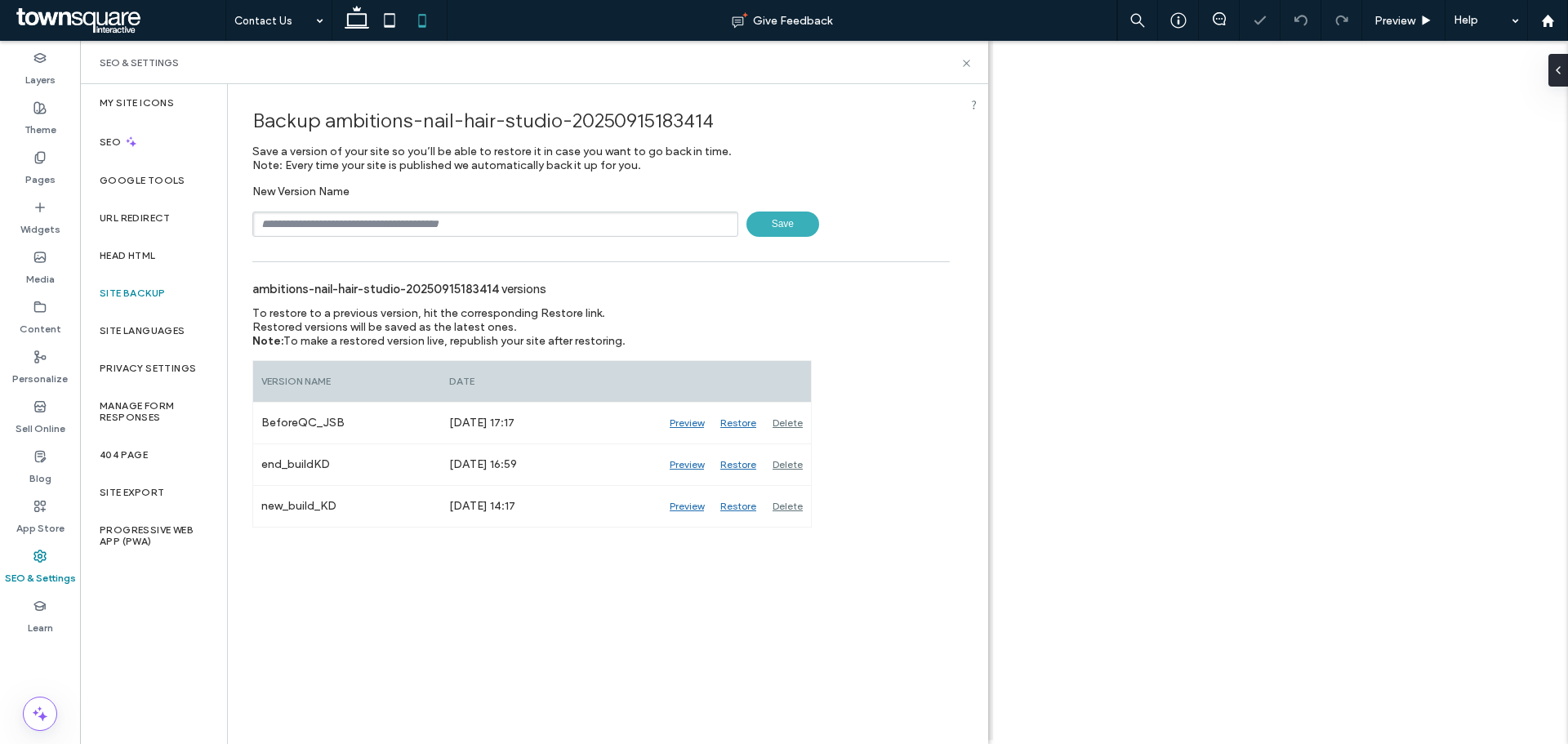
drag, startPoint x: 489, startPoint y: 200, endPoint x: 483, endPoint y: 213, distance: 14.3
click at [489, 201] on div "New Version Name Save" at bounding box center [601, 210] width 698 height 52
click at [483, 213] on input "text" at bounding box center [495, 225] width 486 height 26
type input "**********"
click at [768, 215] on span "Save" at bounding box center [784, 225] width 73 height 26
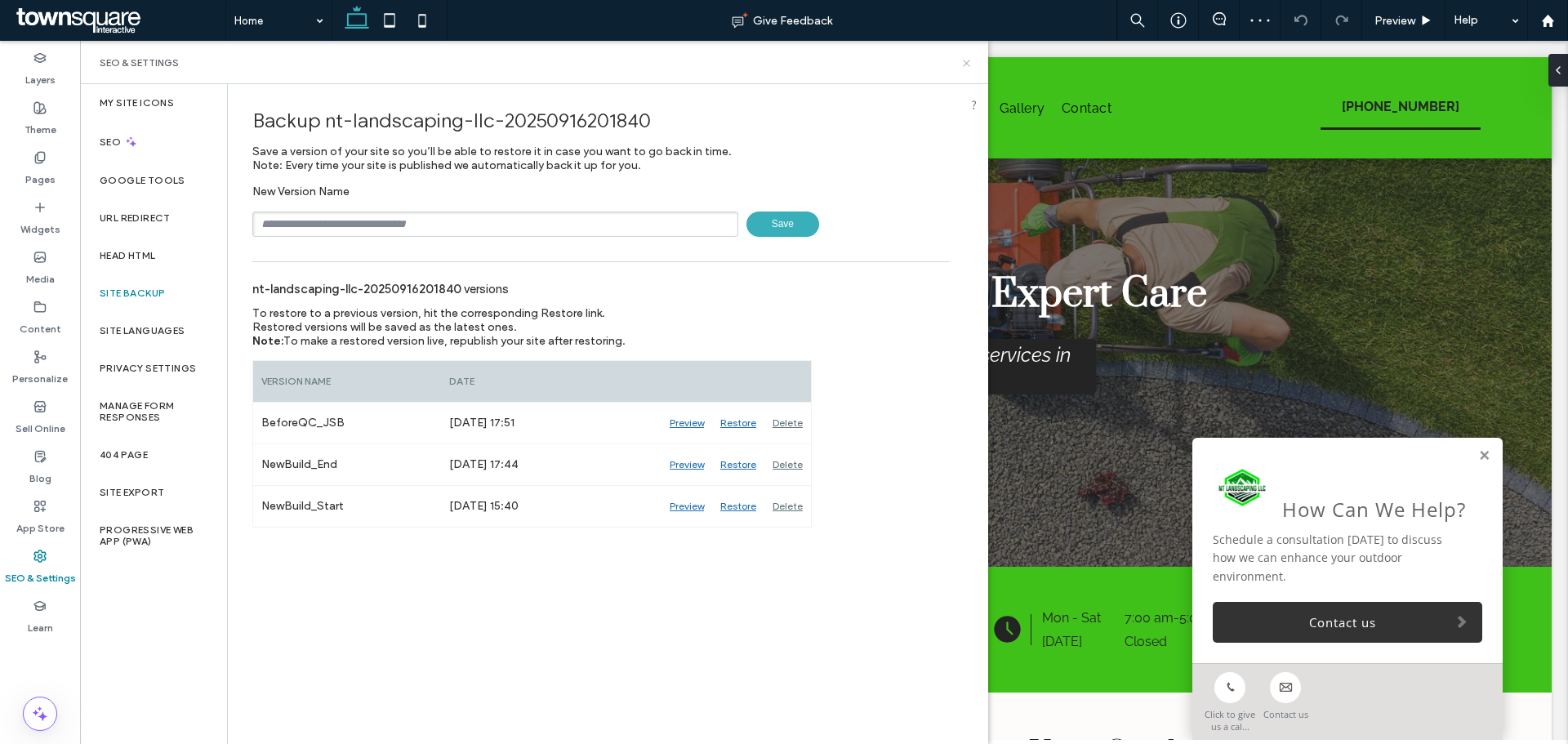
click at [969, 60] on use at bounding box center [966, 62] width 6 height 6
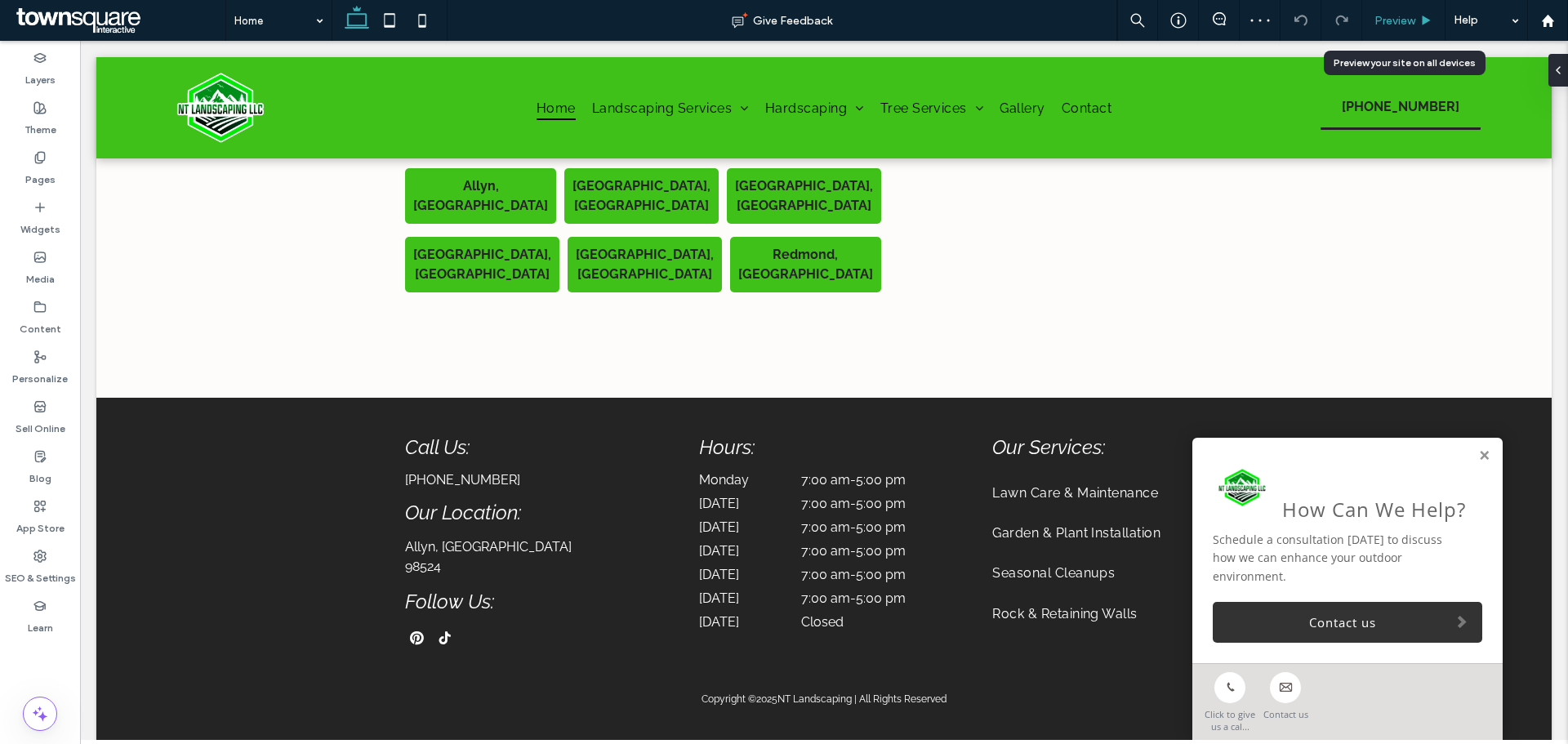
click at [1412, 16] on span "Preview" at bounding box center [1394, 20] width 41 height 14
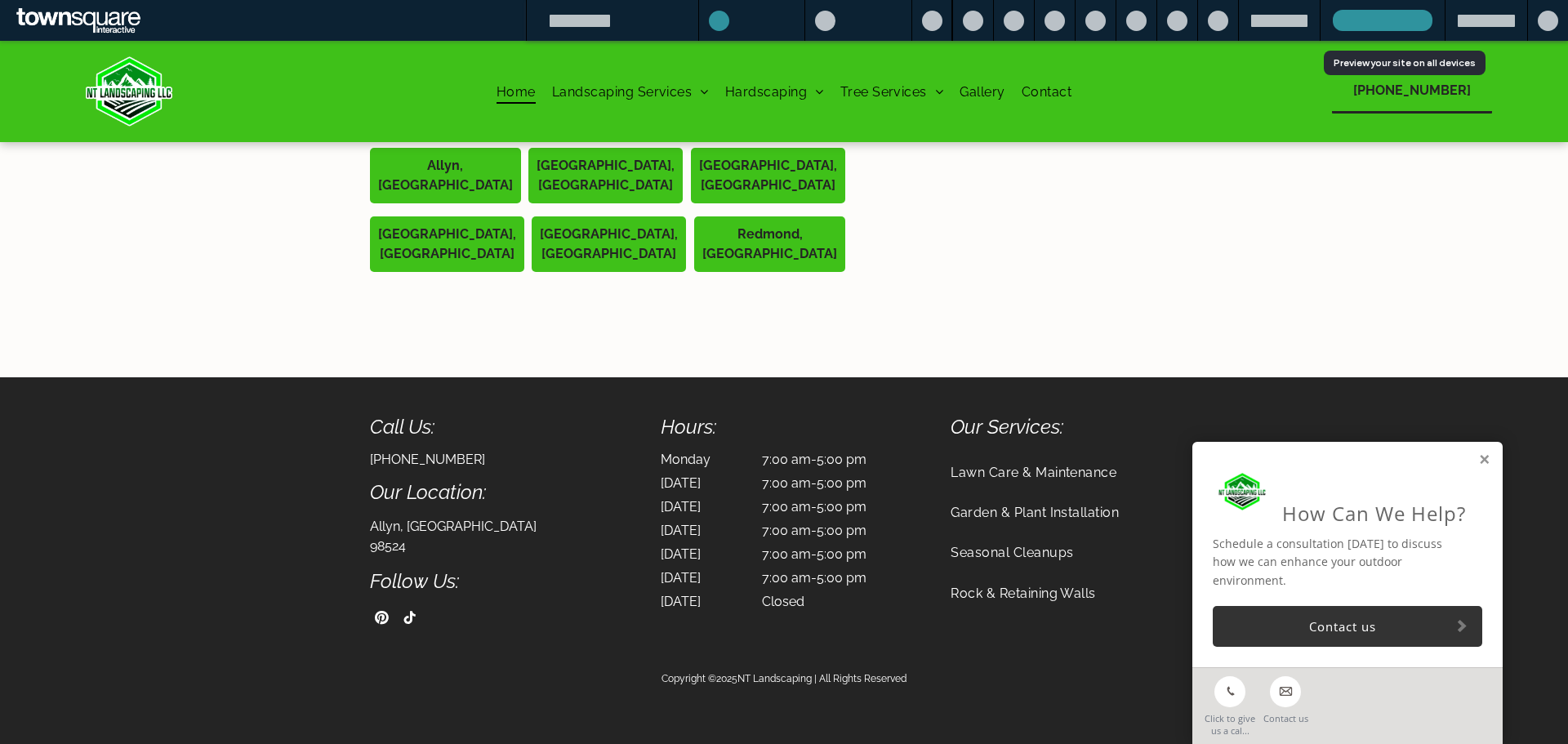
scroll to position [2667, 0]
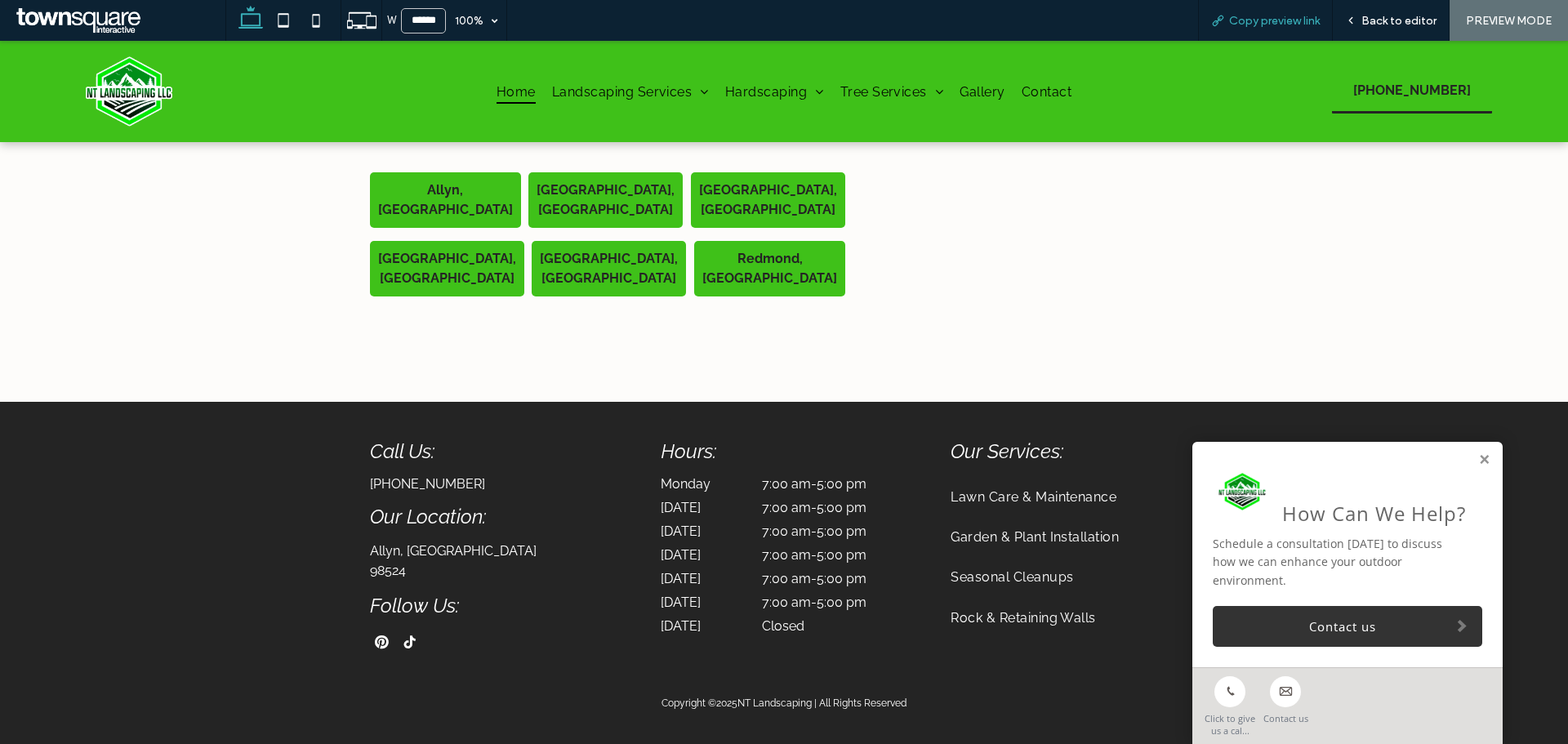
click at [1289, 16] on span "Copy preview link" at bounding box center [1274, 20] width 90 height 14
click at [1393, 24] on span "Back to editor" at bounding box center [1399, 20] width 75 height 14
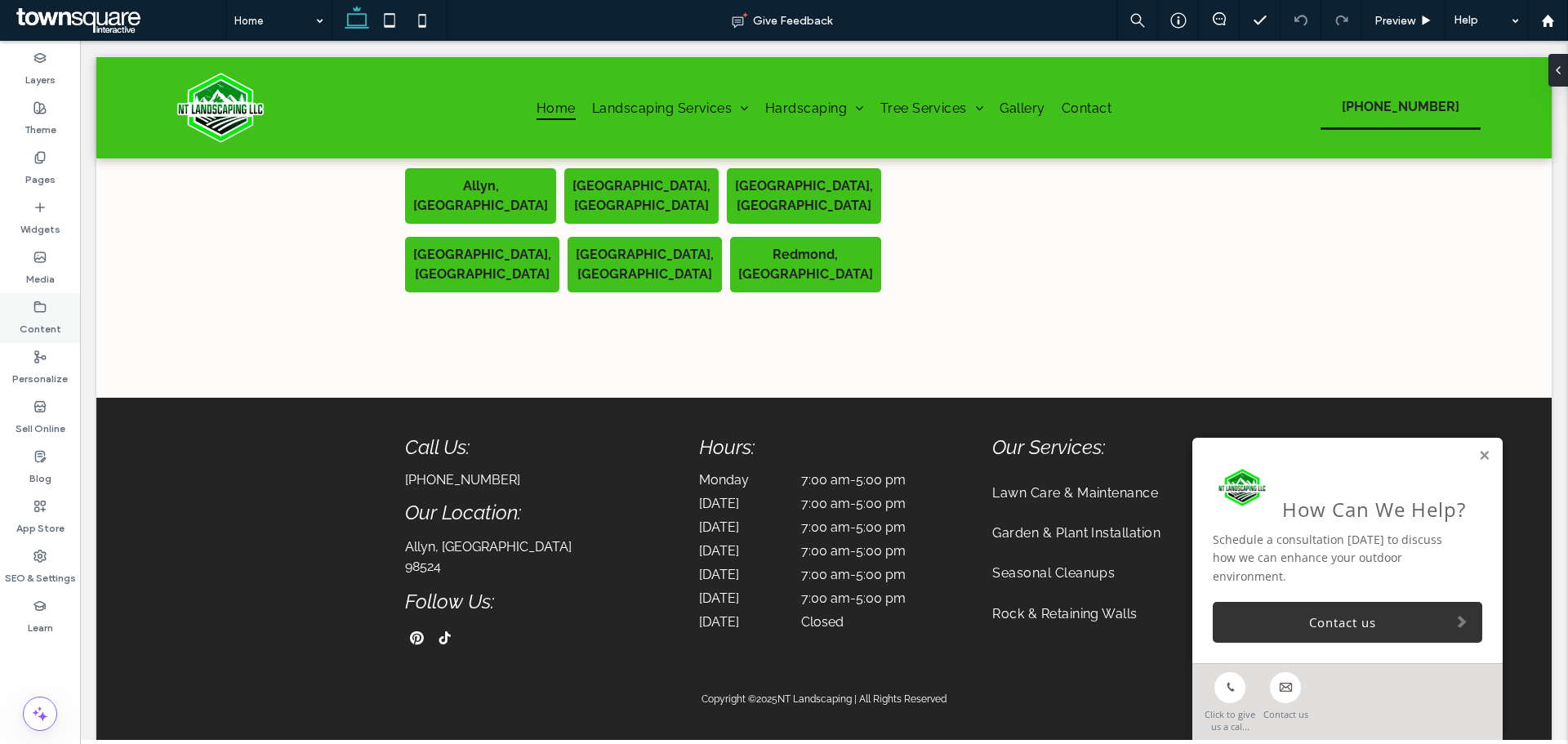
click at [56, 313] on div "Content" at bounding box center [40, 318] width 80 height 50
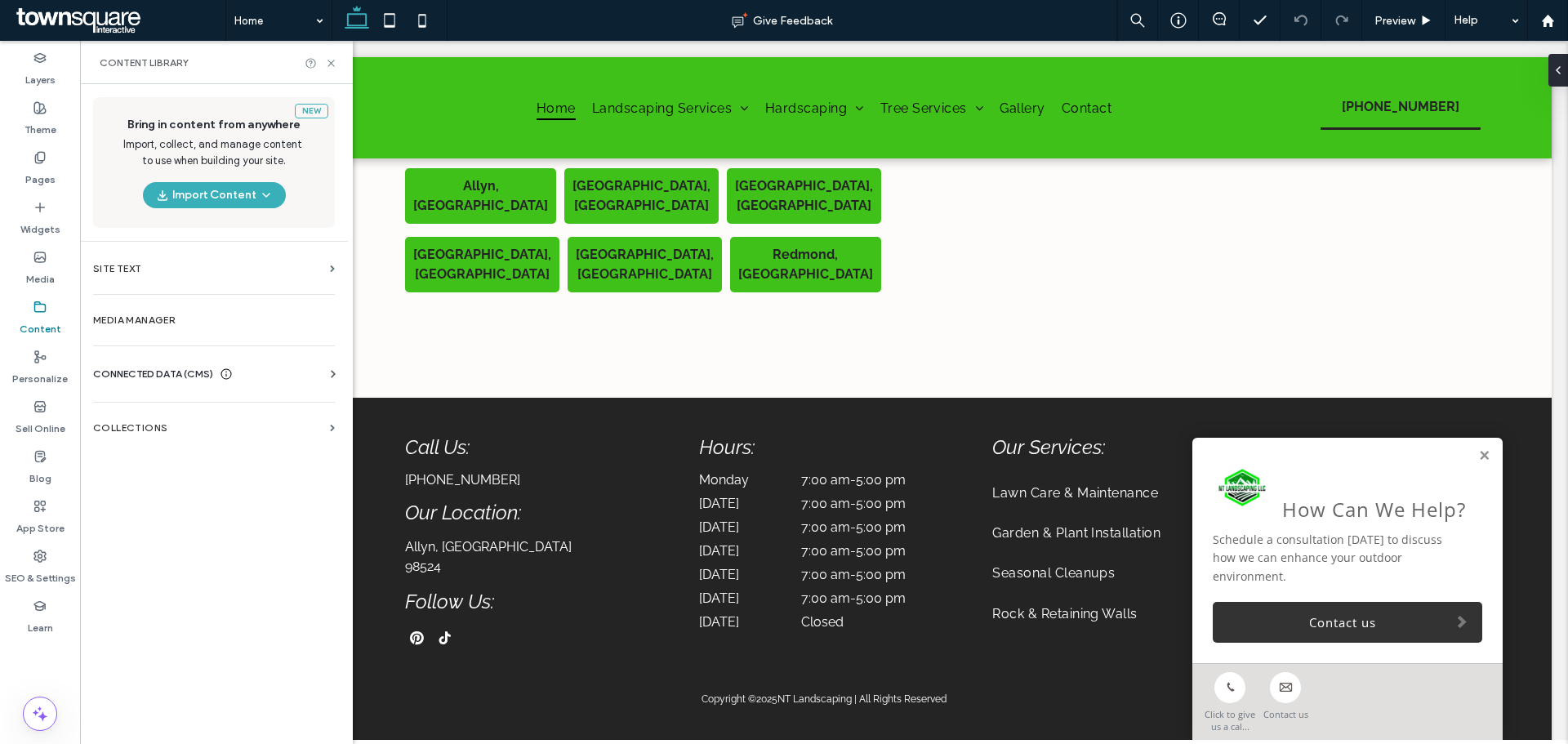
click at [174, 375] on span "CONNECTED DATA (CMS)" at bounding box center [153, 374] width 120 height 16
click at [107, 418] on label "Business Info" at bounding box center [216, 414] width 222 height 12
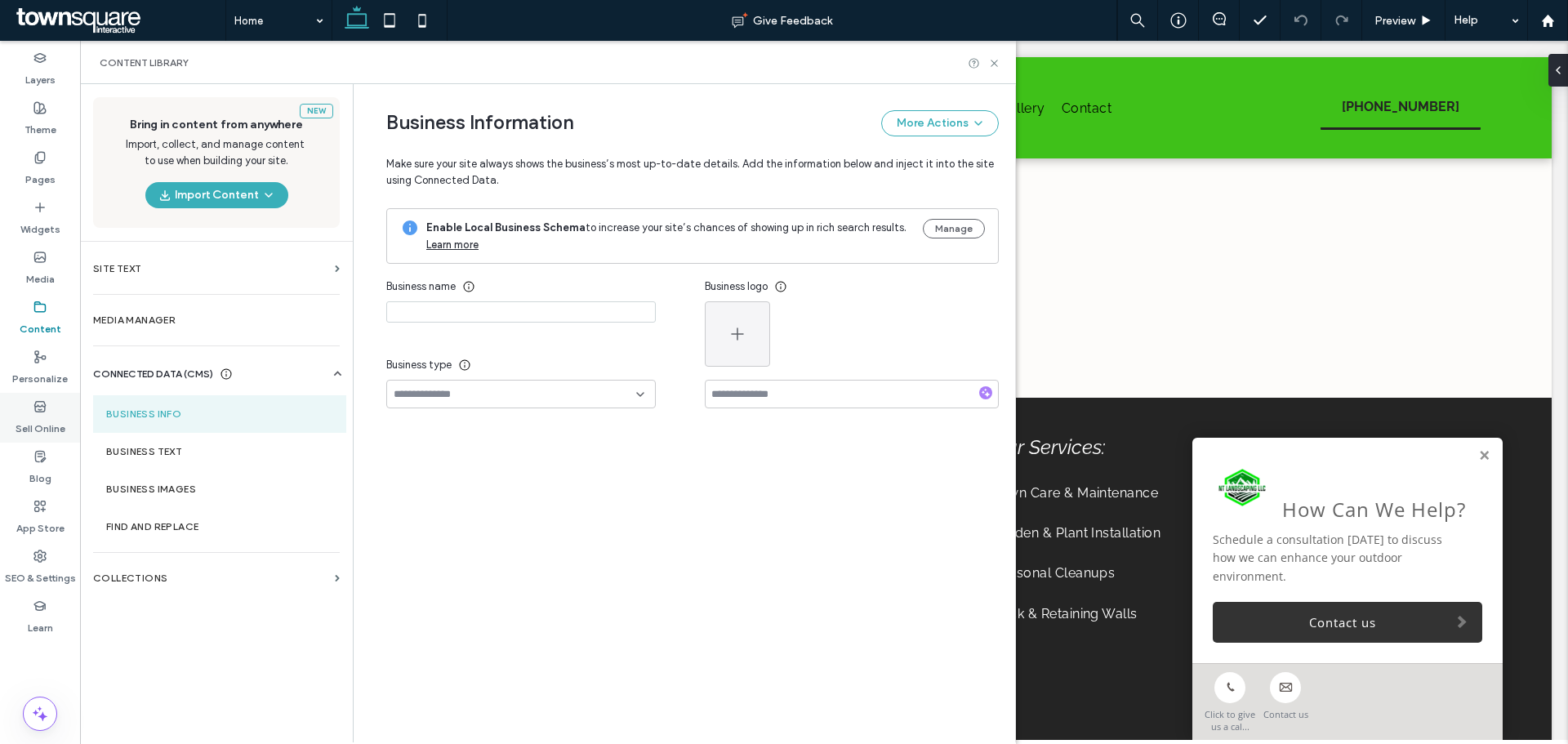
type input "**********"
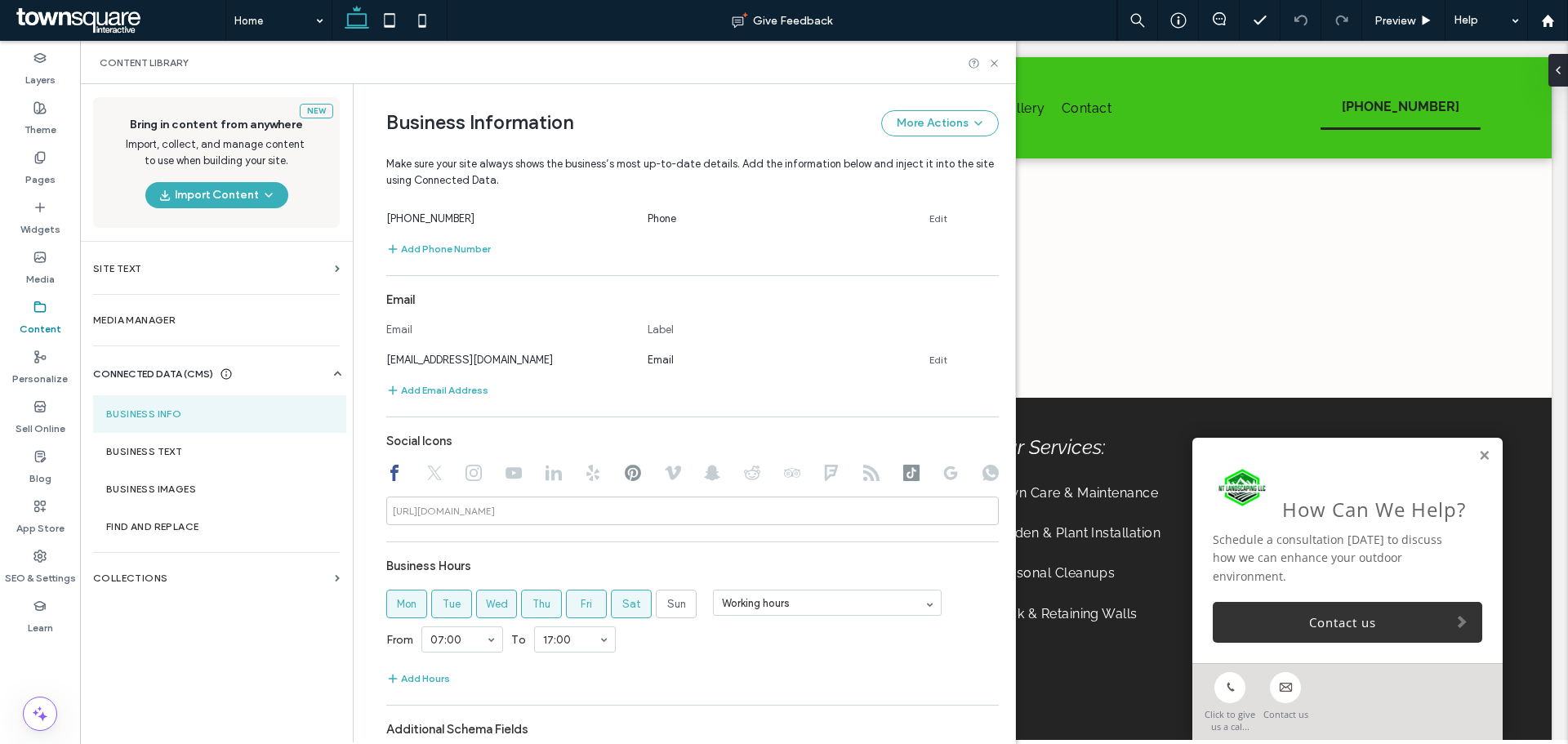
scroll to position [571, 0]
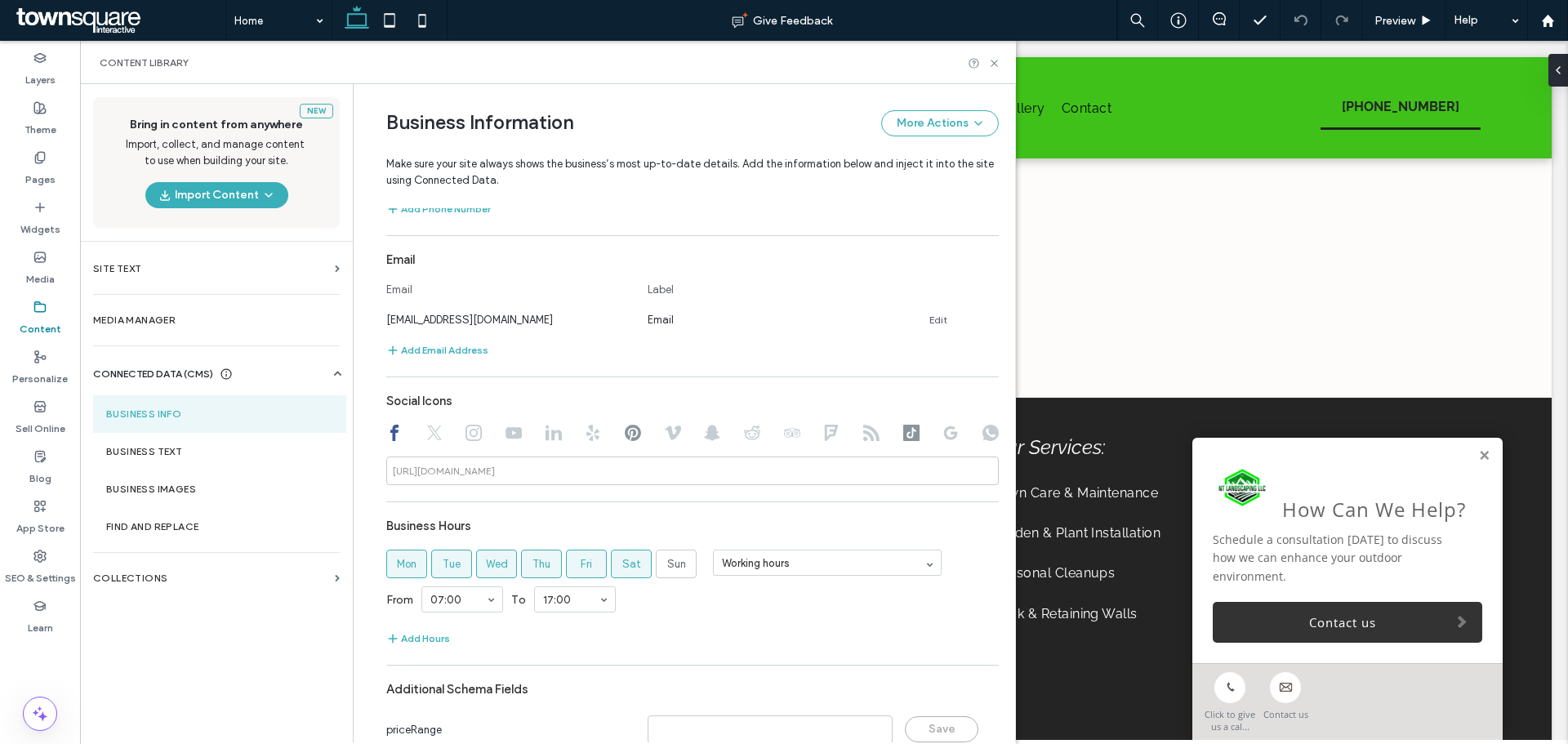
click at [904, 428] on icon at bounding box center [911, 433] width 16 height 16
type input "**********"
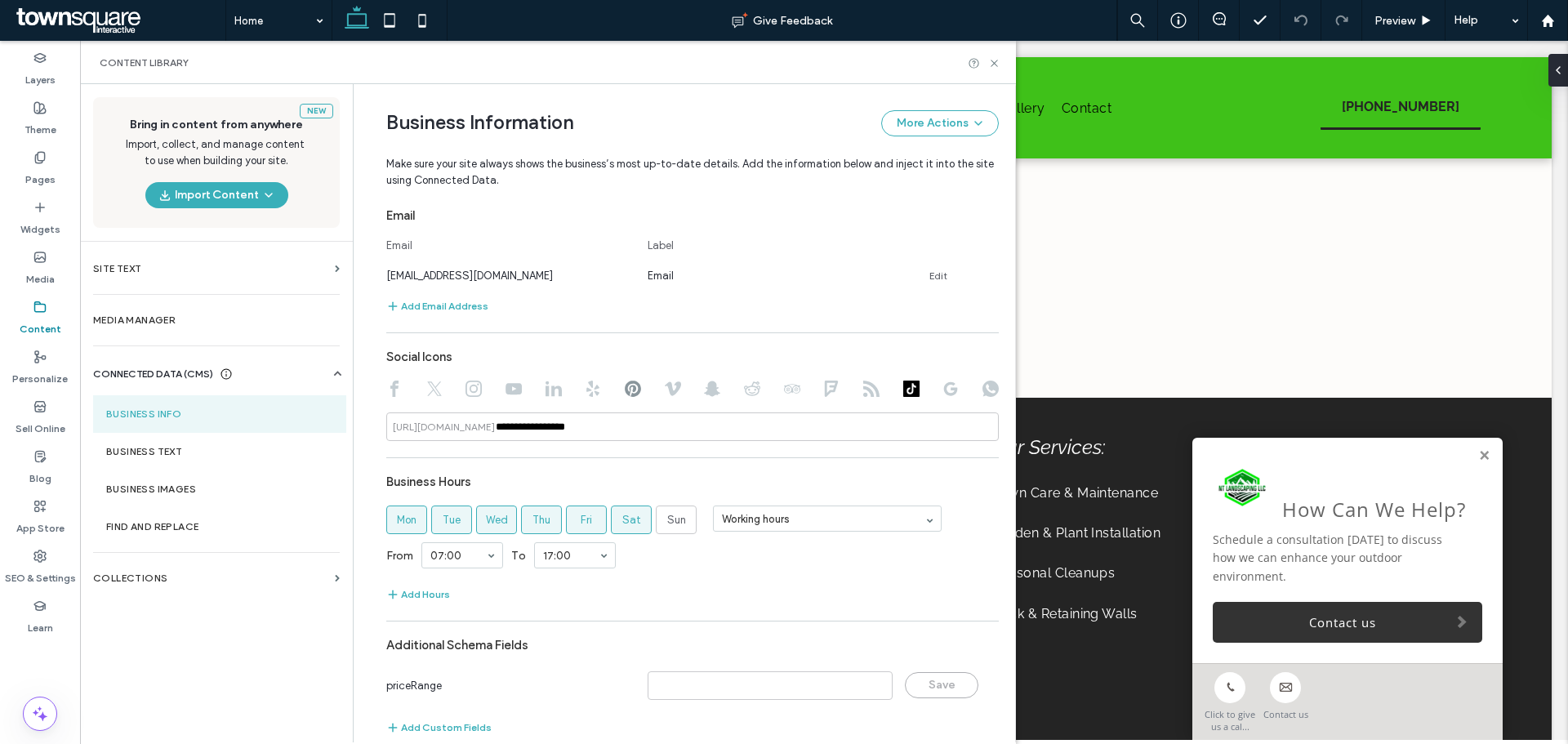
scroll to position [639, 0]
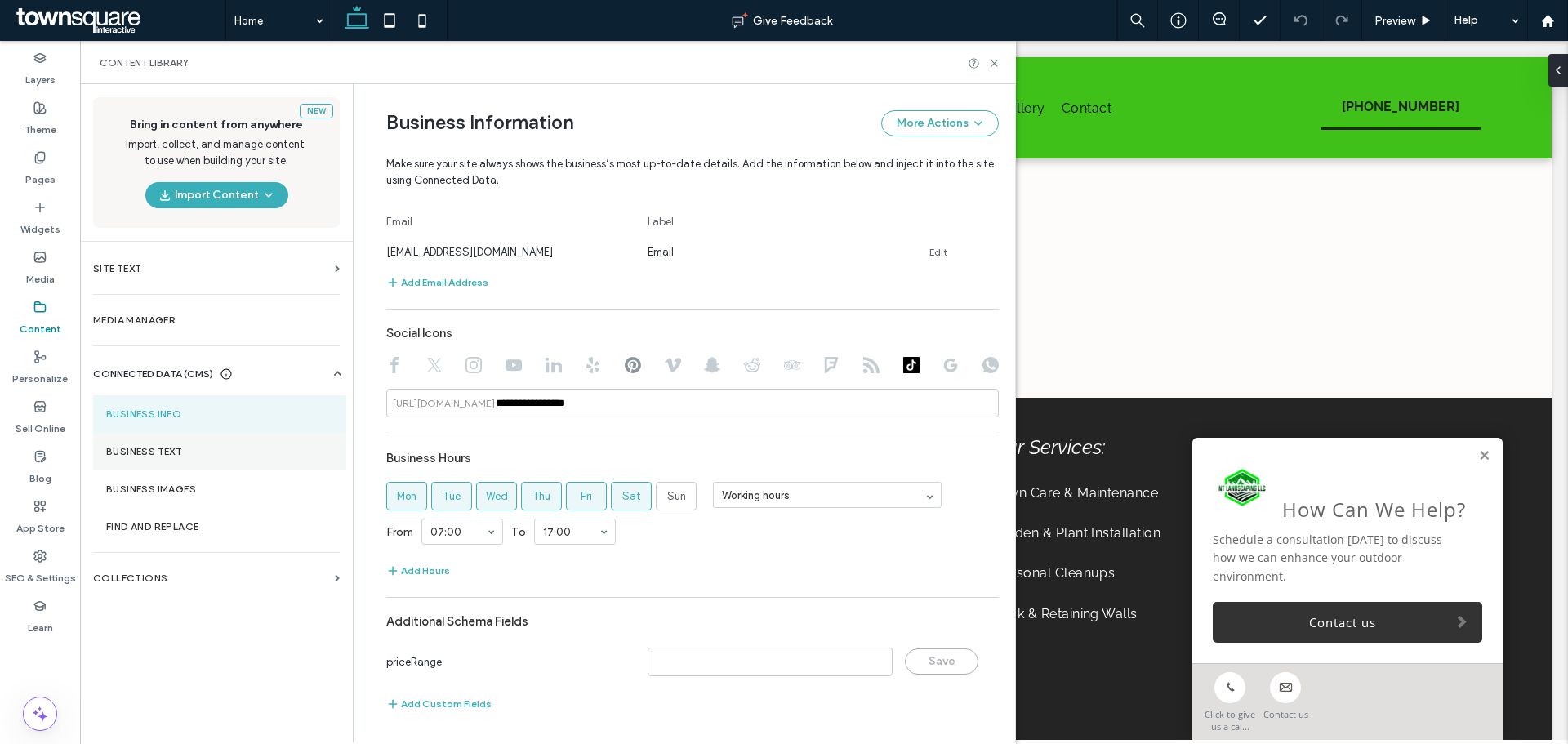
click at [168, 448] on label "Business Text" at bounding box center [219, 451] width 227 height 12
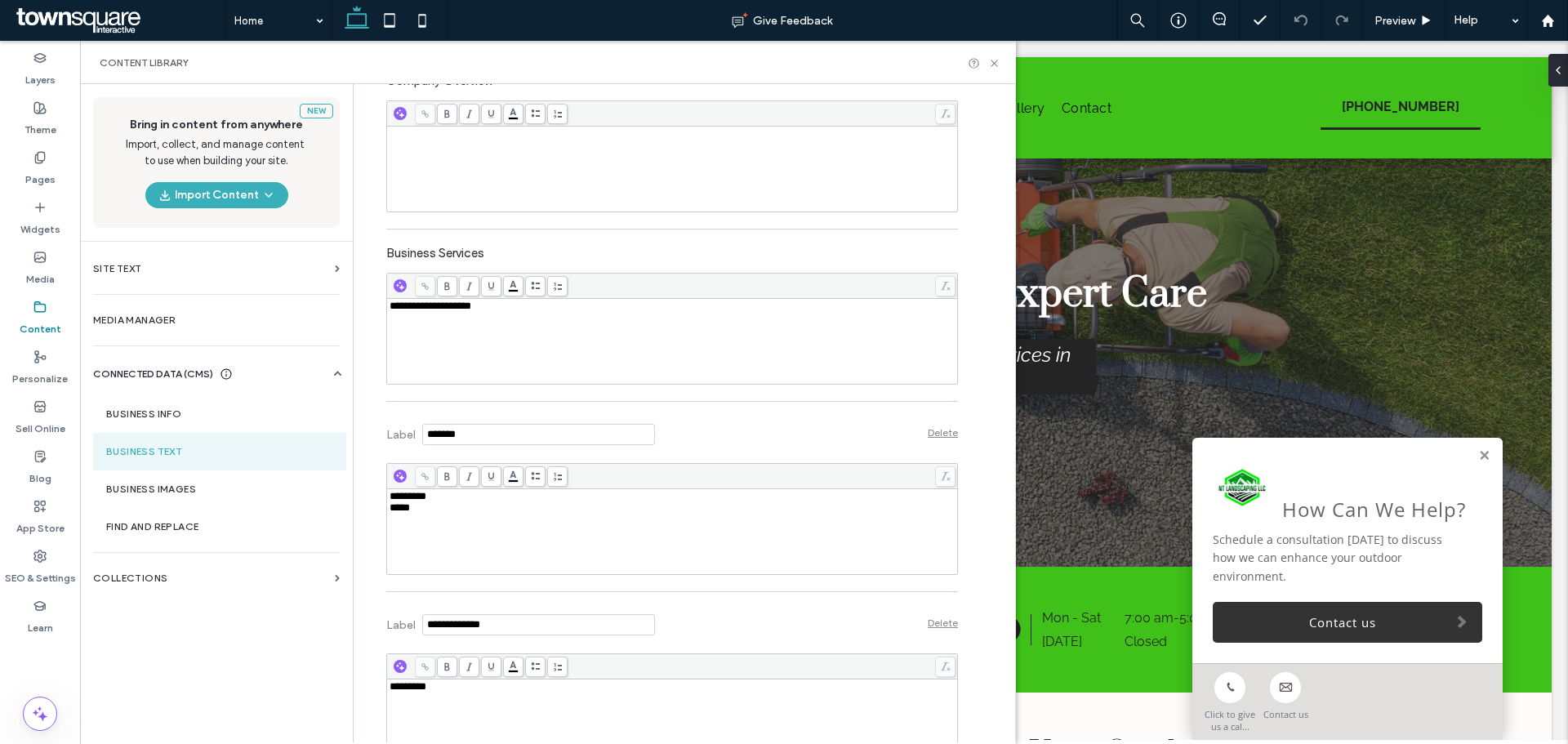
scroll to position [487, 0]
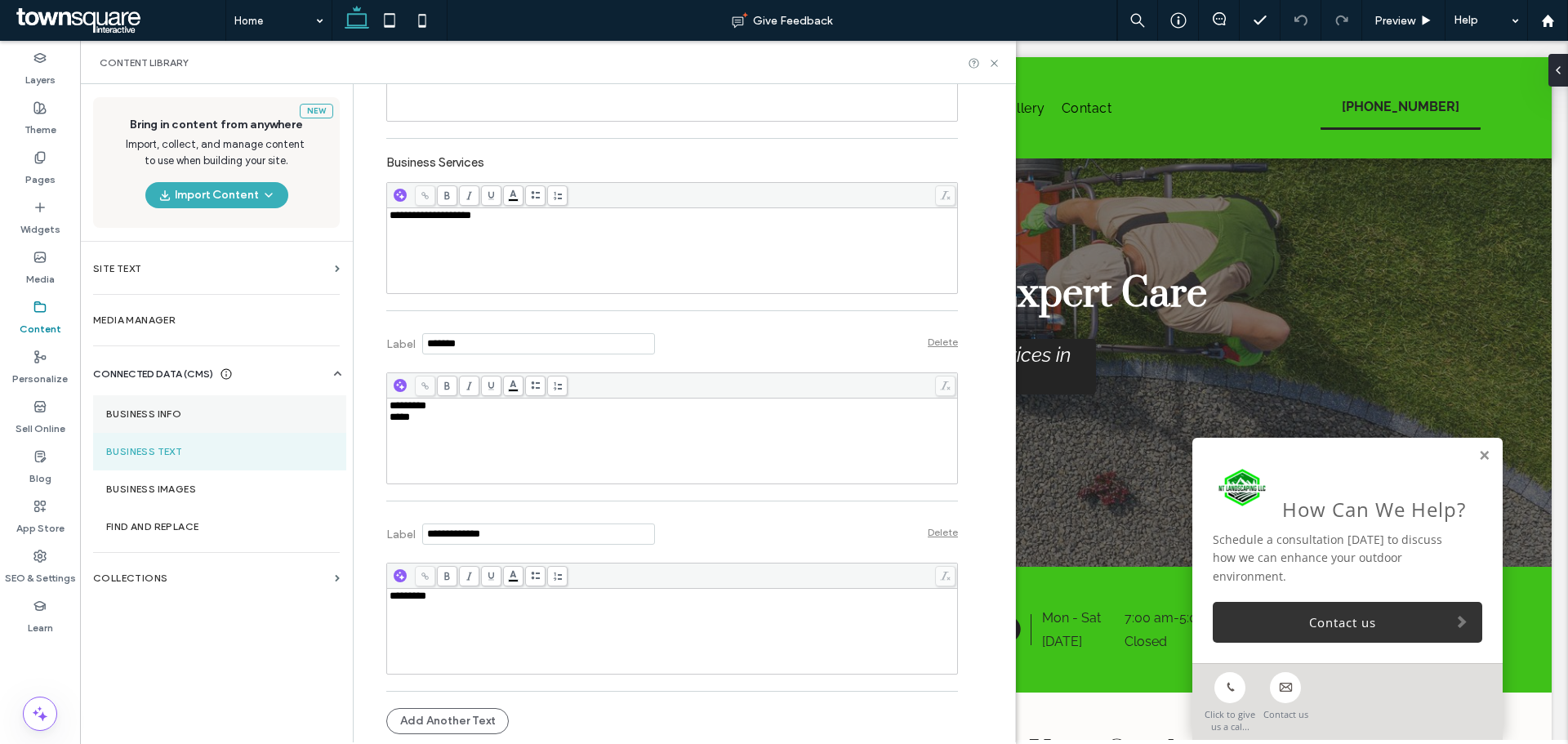
click at [160, 403] on section "Business Info" at bounding box center [219, 414] width 253 height 37
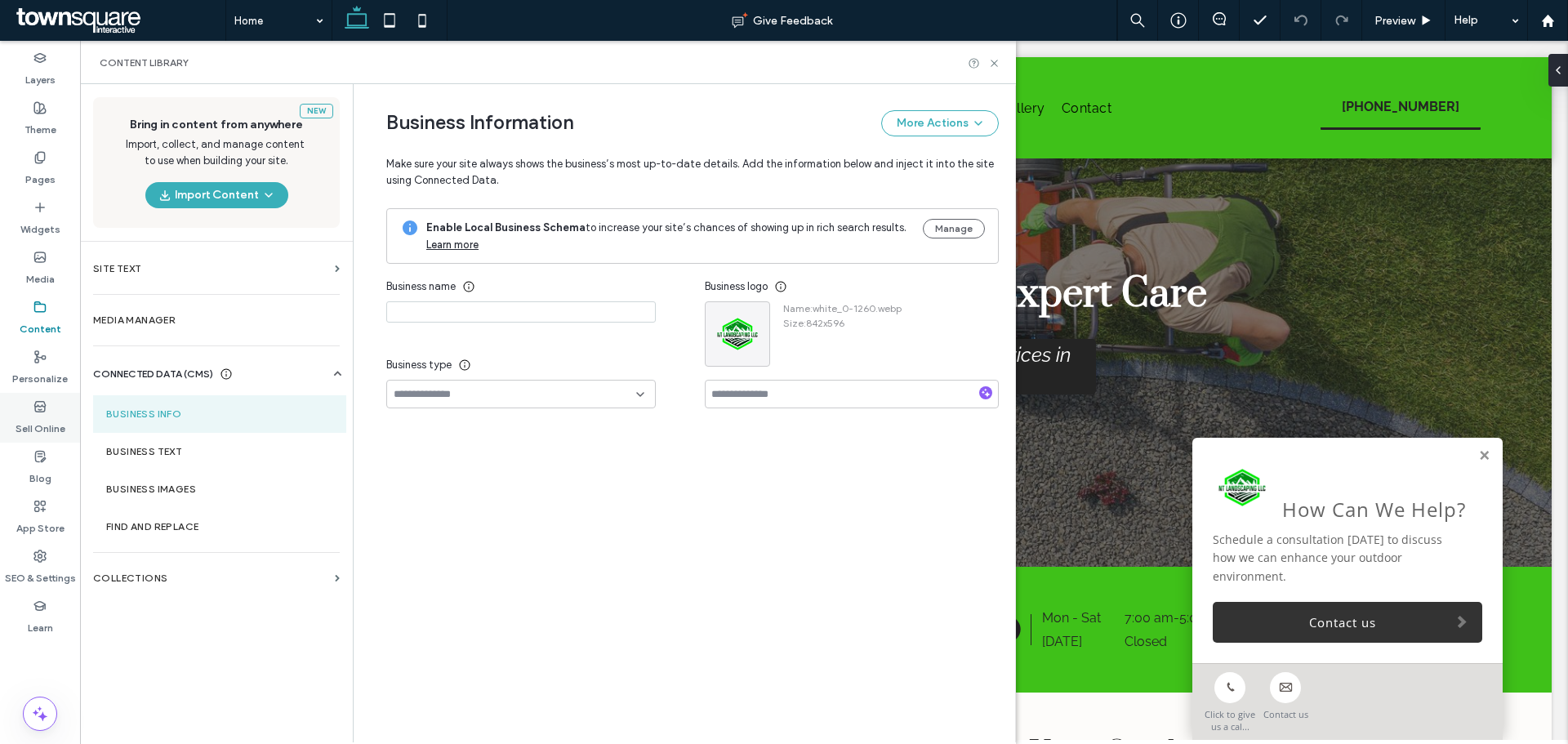
type input "**********"
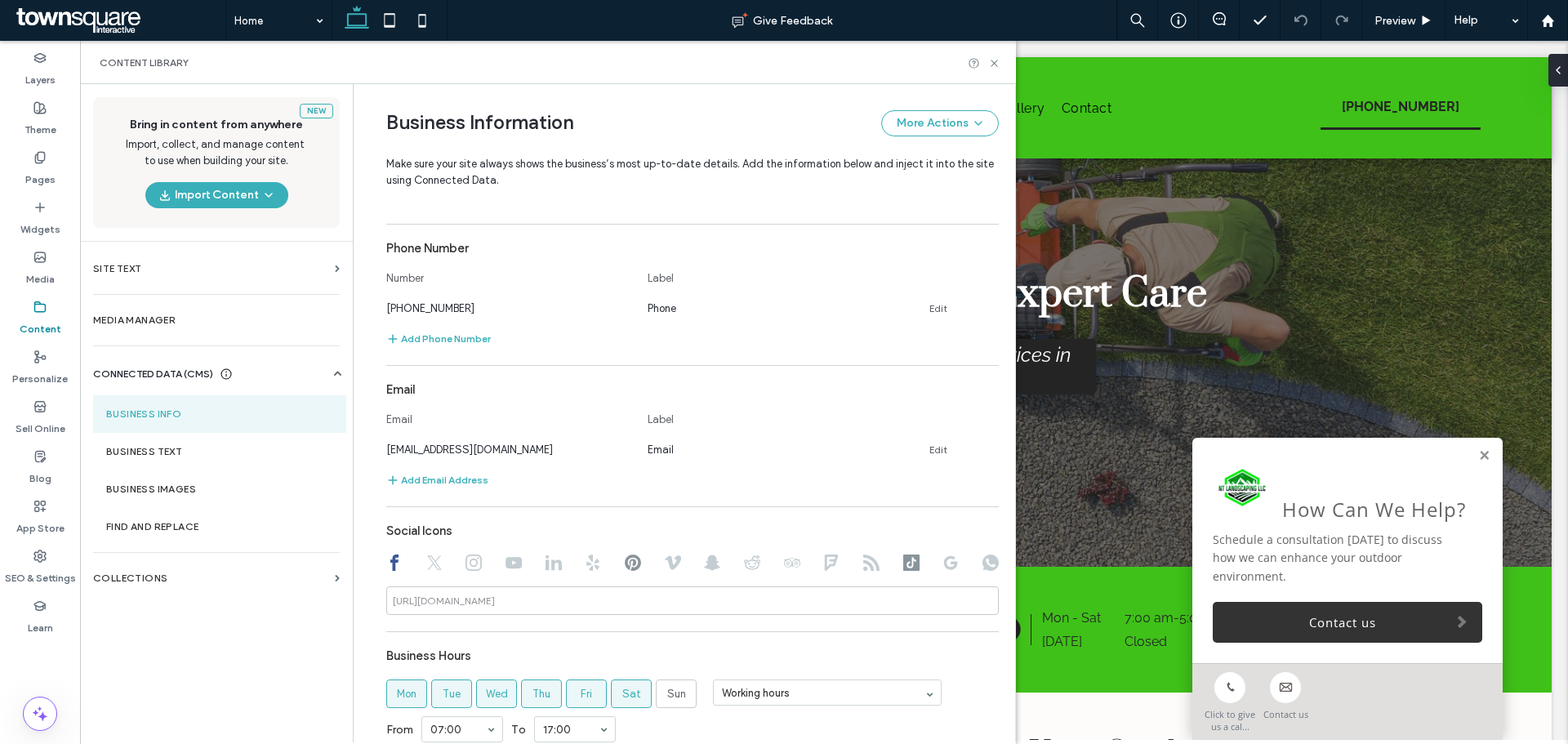
scroll to position [639, 0]
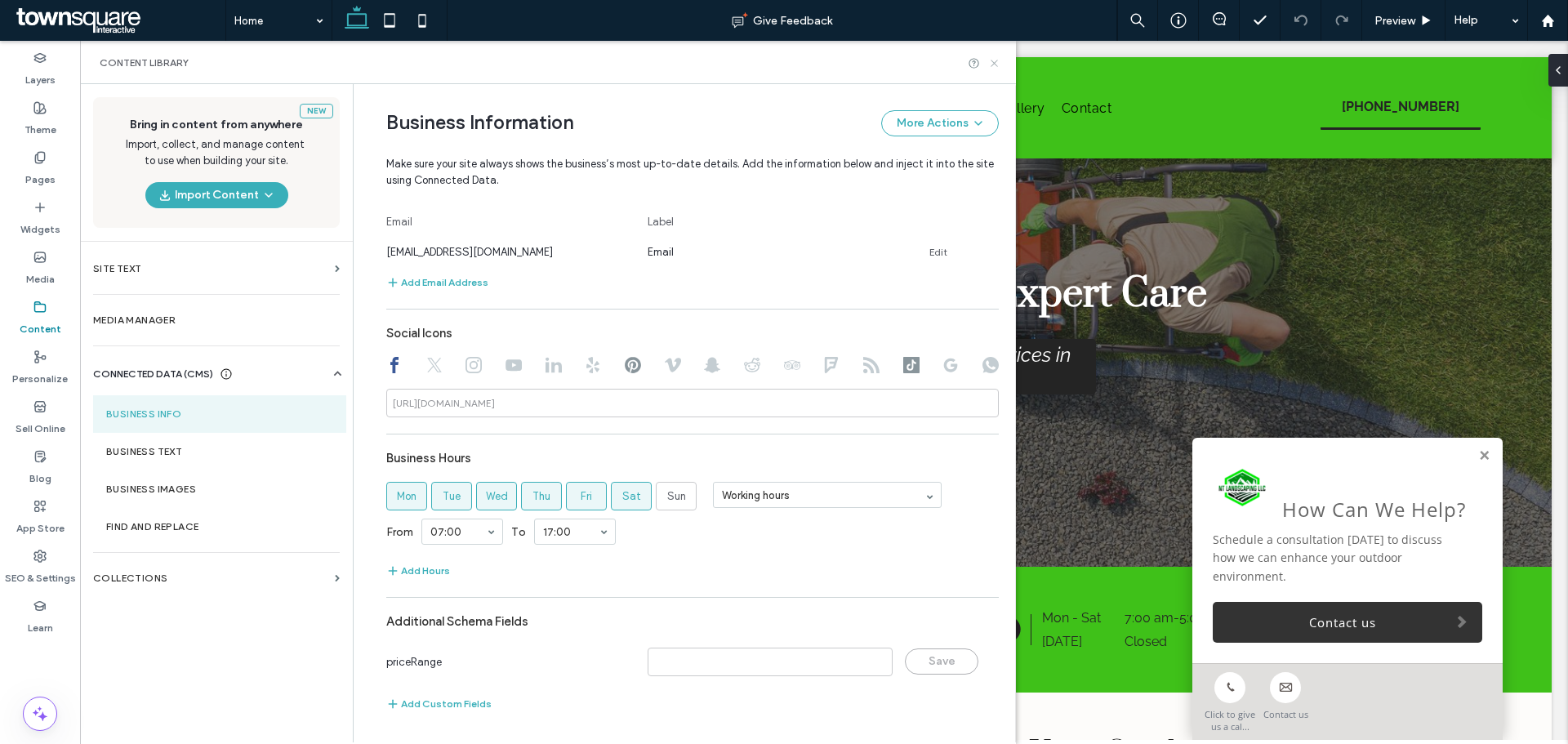
click at [991, 65] on icon at bounding box center [994, 63] width 12 height 12
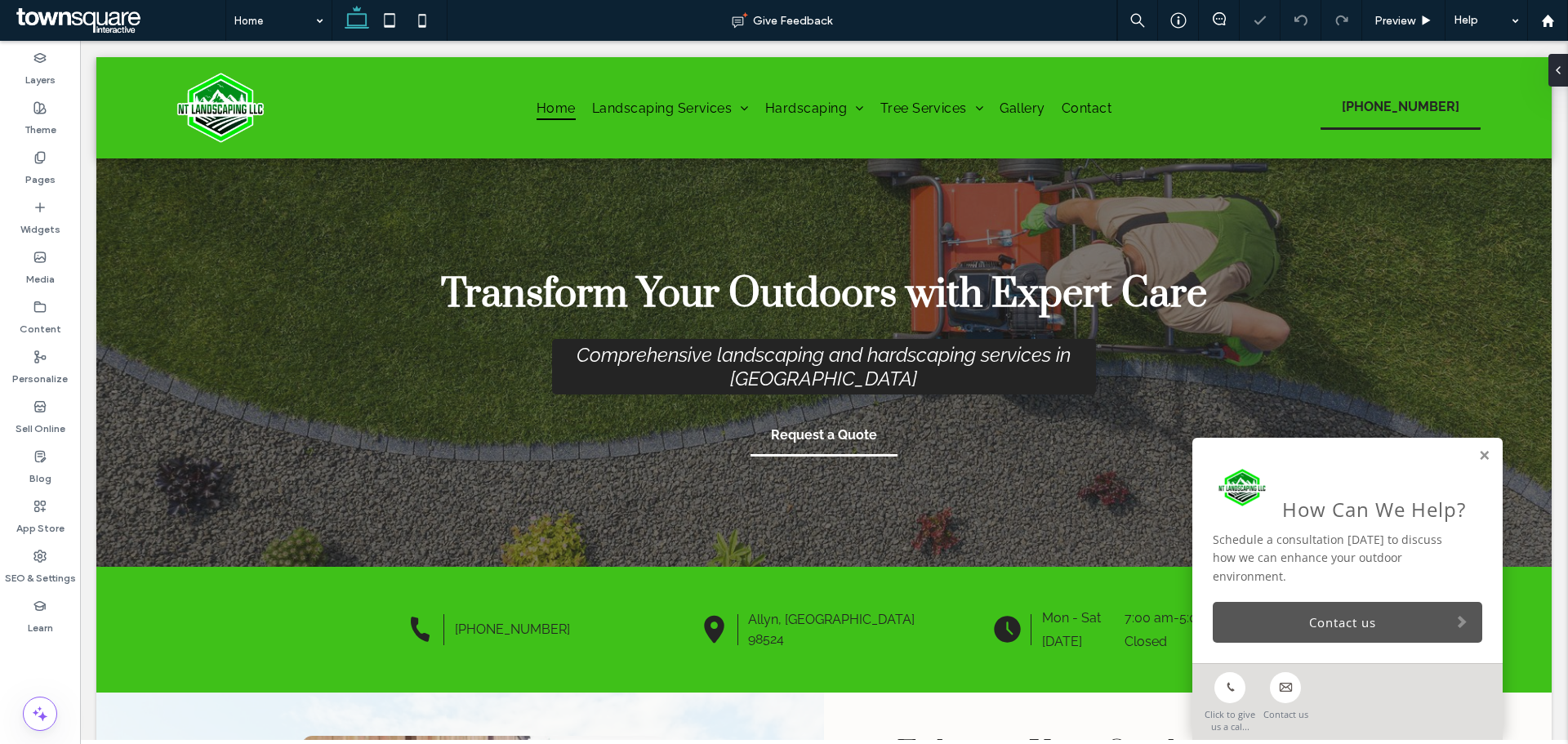
click at [1319, 632] on link "Contact us" at bounding box center [1347, 622] width 269 height 41
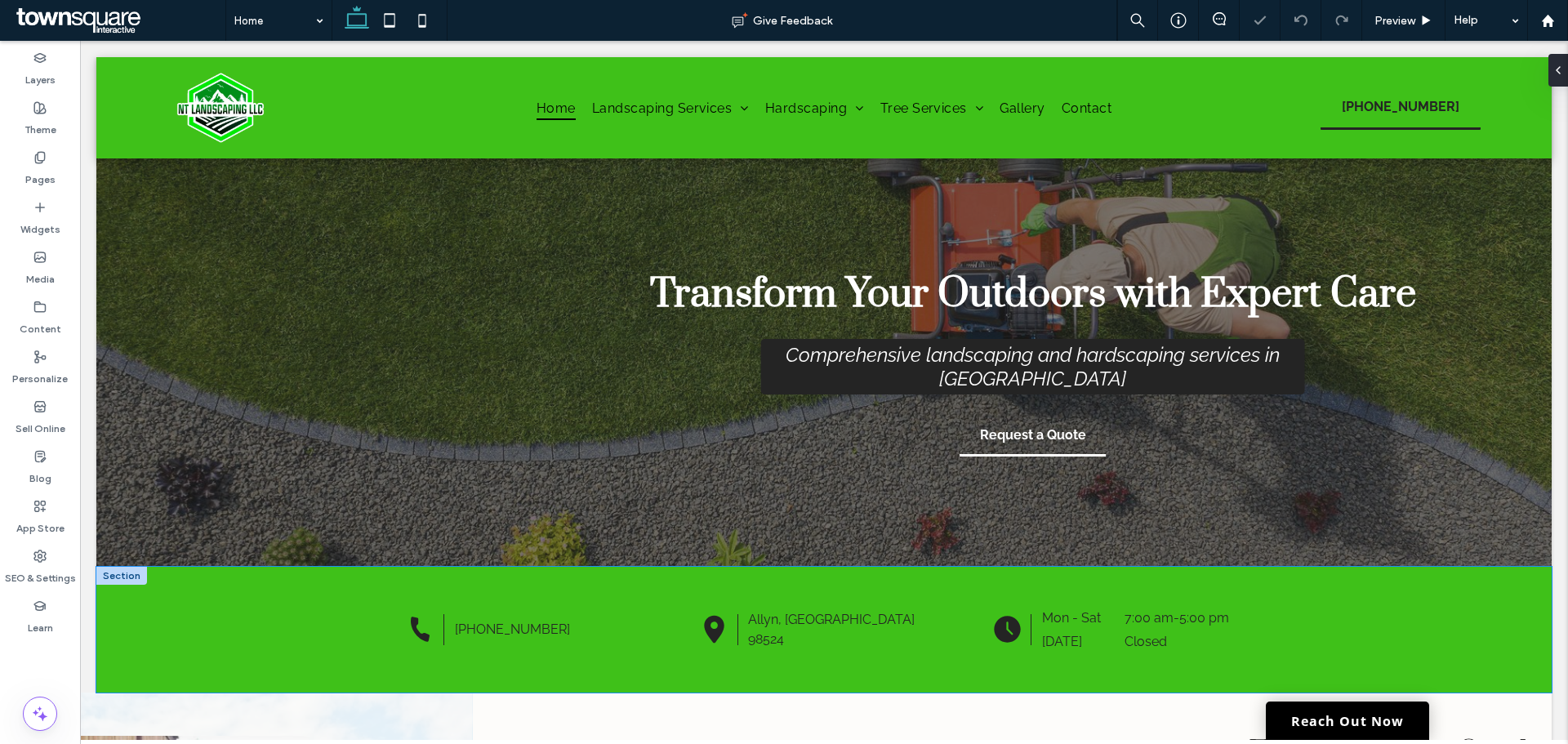
scroll to position [0, 0]
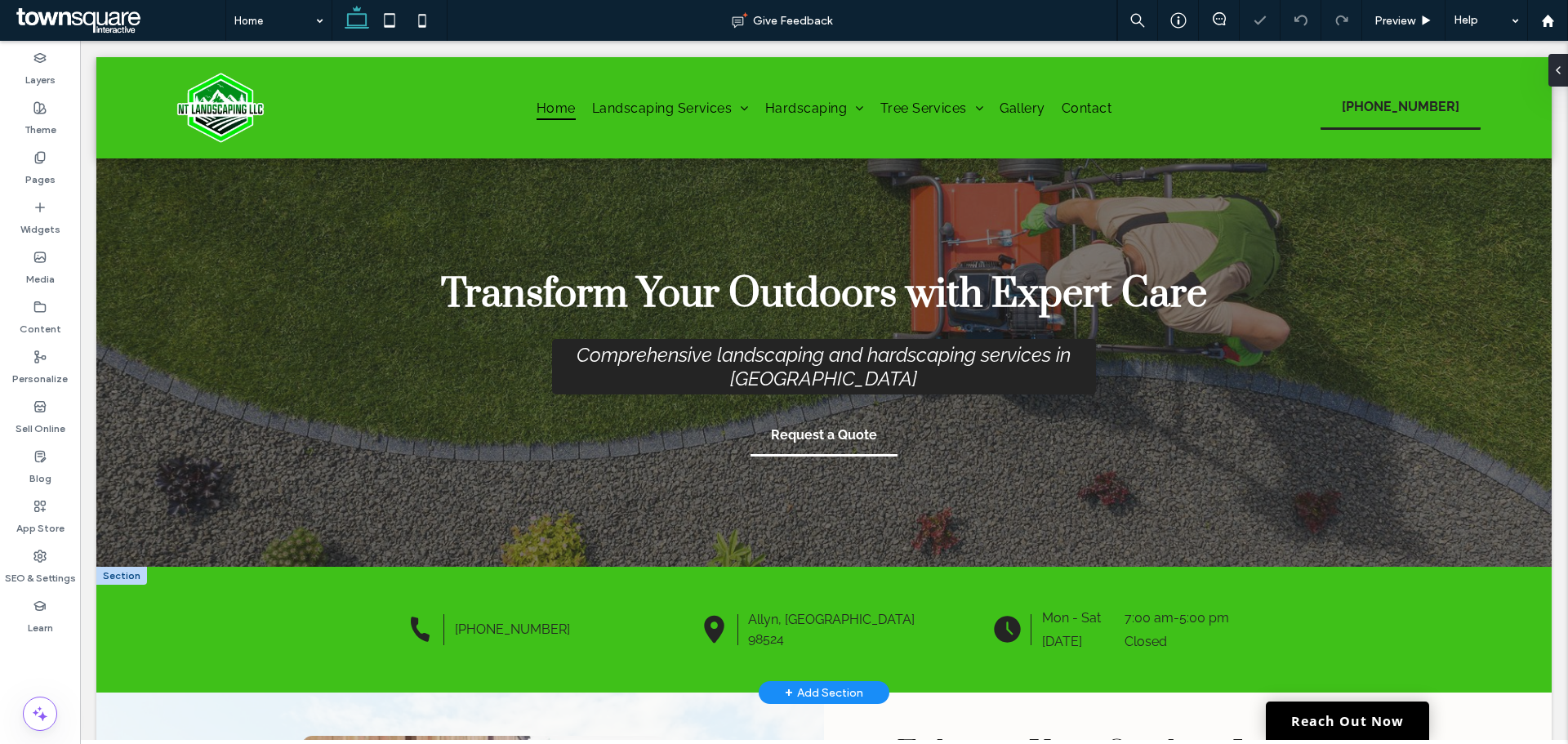
click at [1364, 691] on div "[PHONE_NUMBER] [GEOGRAPHIC_DATA], WA 98524 Mon - Sat 7:00 am - 5:00 pm [DATE] C…" at bounding box center [825, 630] width 1456 height 126
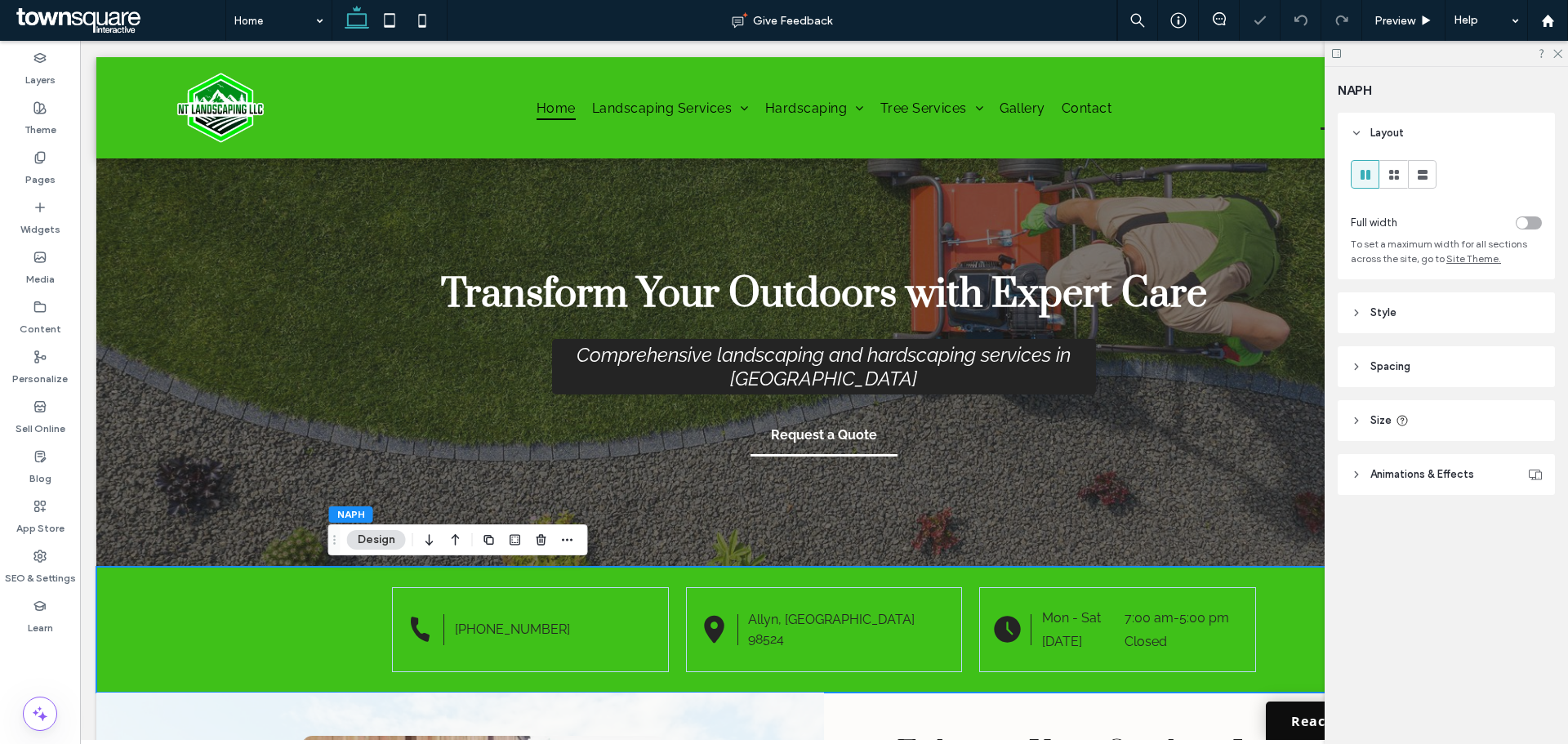
click at [1307, 707] on link "Reach Out Now" at bounding box center [1347, 720] width 163 height 38
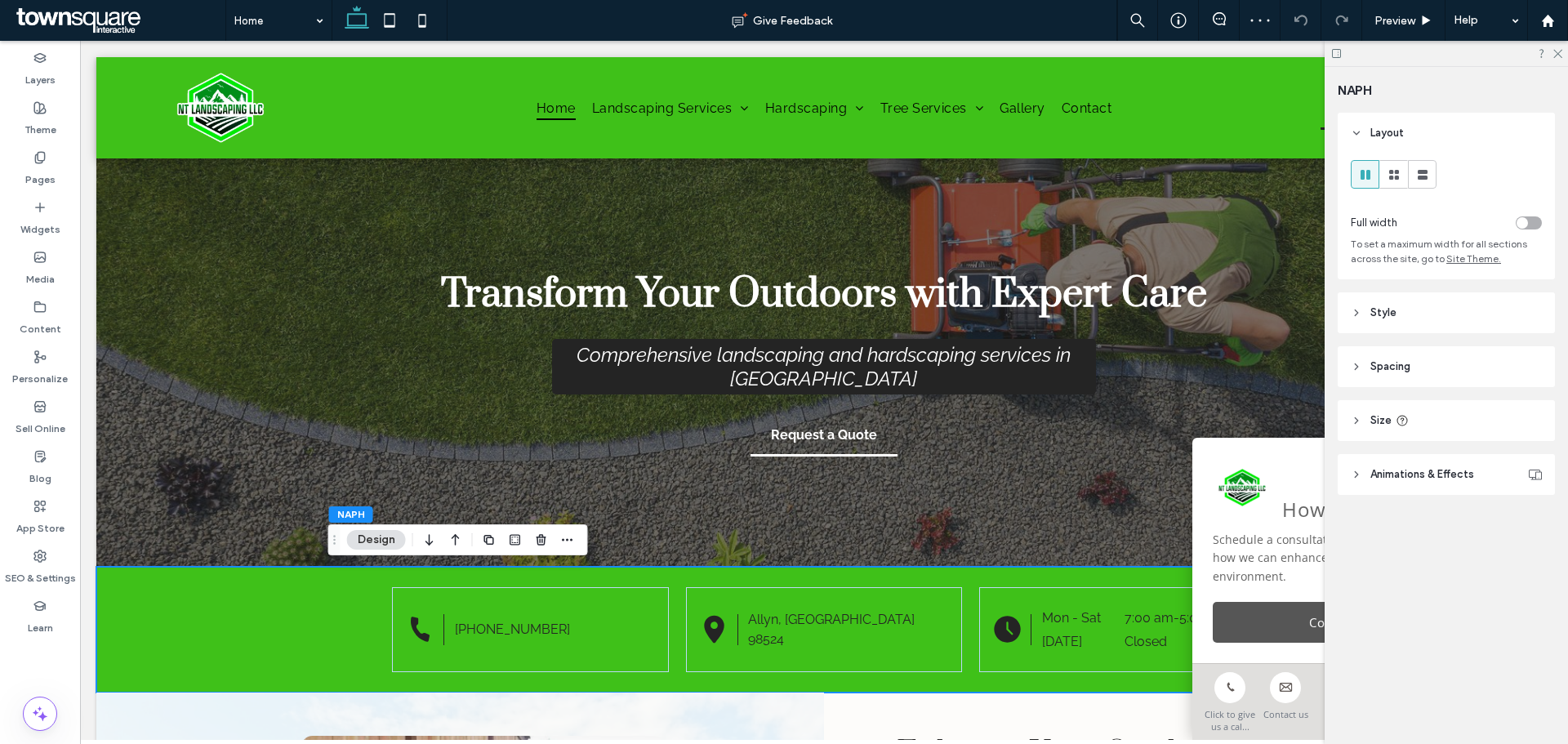
click at [1280, 602] on link "Contact us" at bounding box center [1347, 622] width 269 height 41
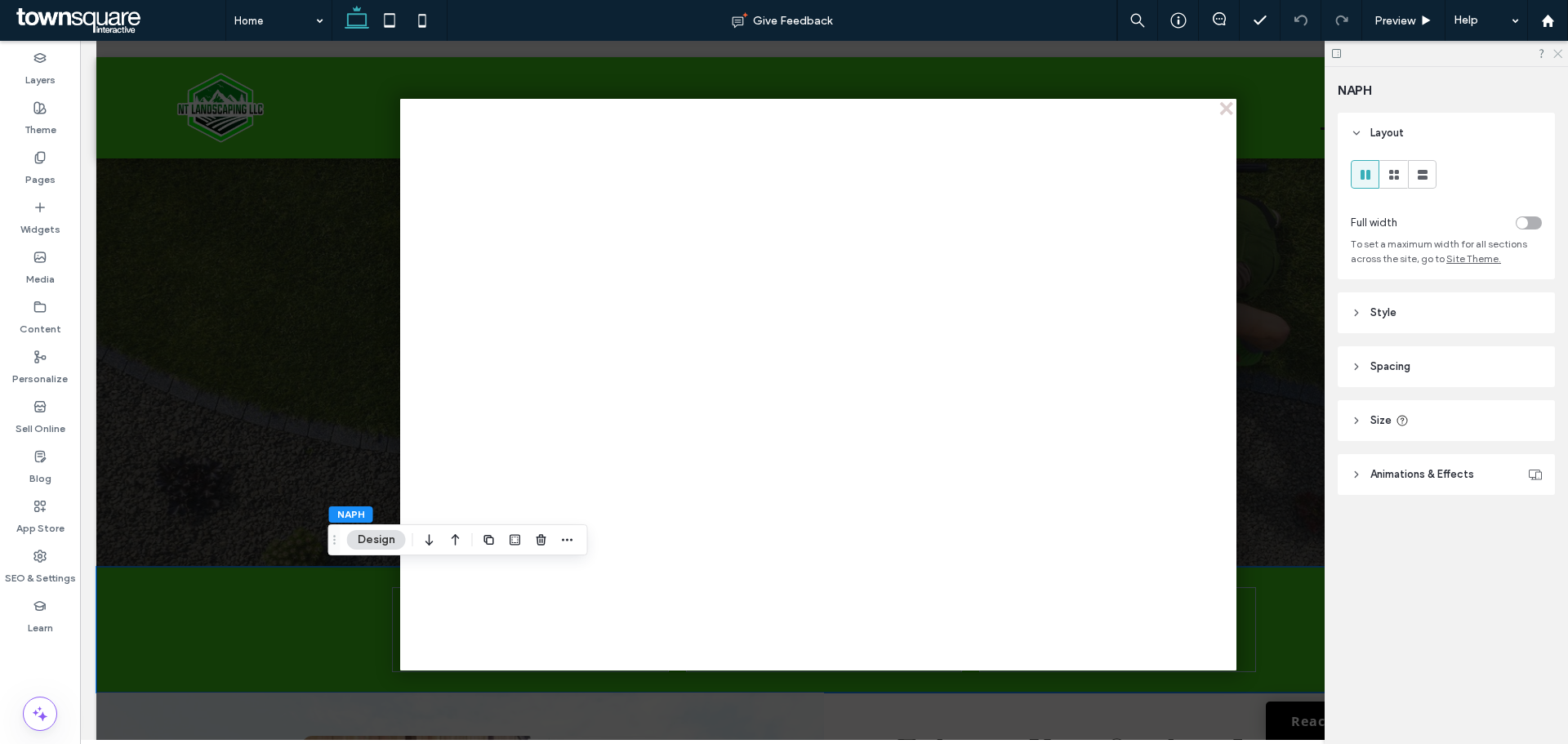
click at [1557, 54] on icon at bounding box center [1557, 53] width 11 height 11
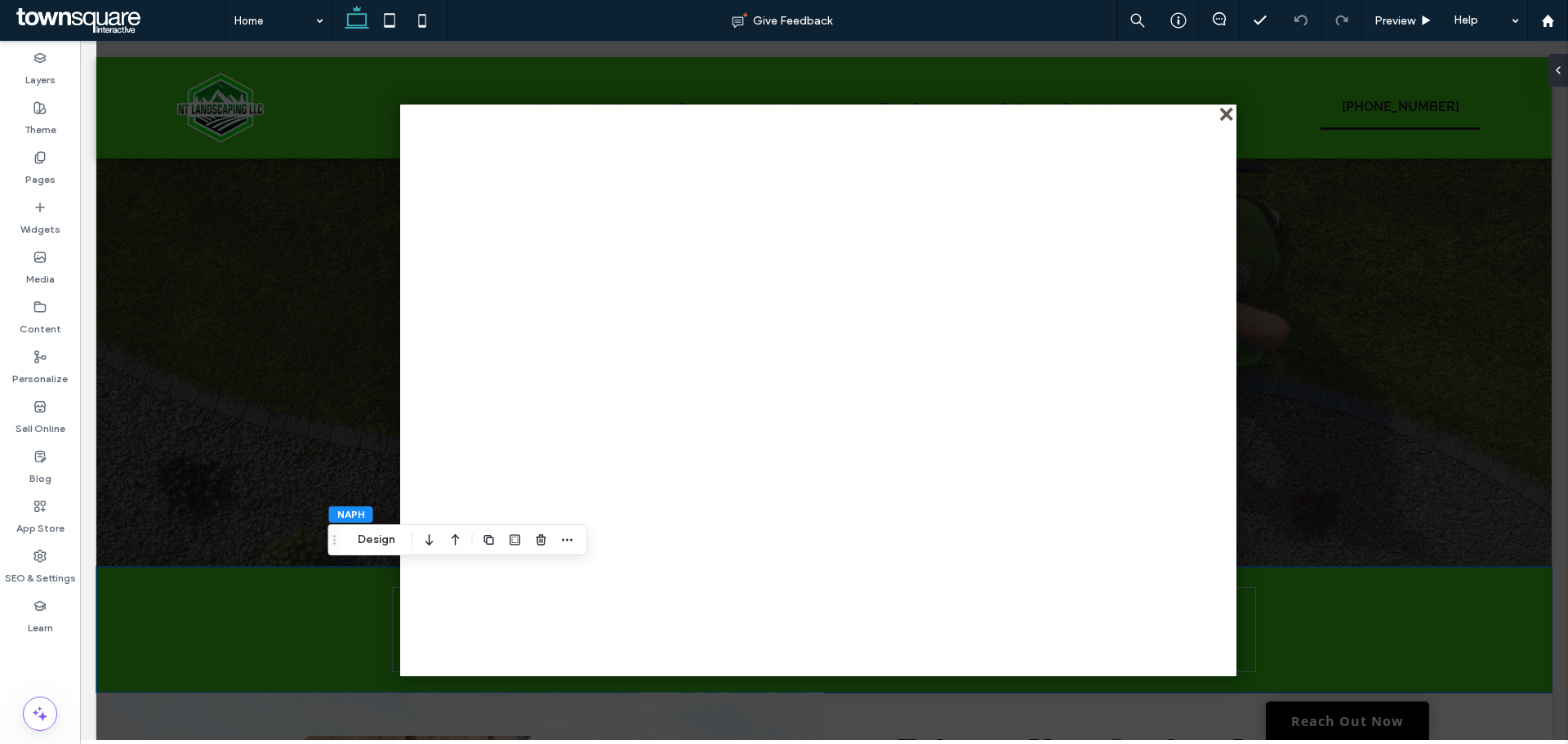
click at [1234, 115] on div "close" at bounding box center [1227, 115] width 12 height 12
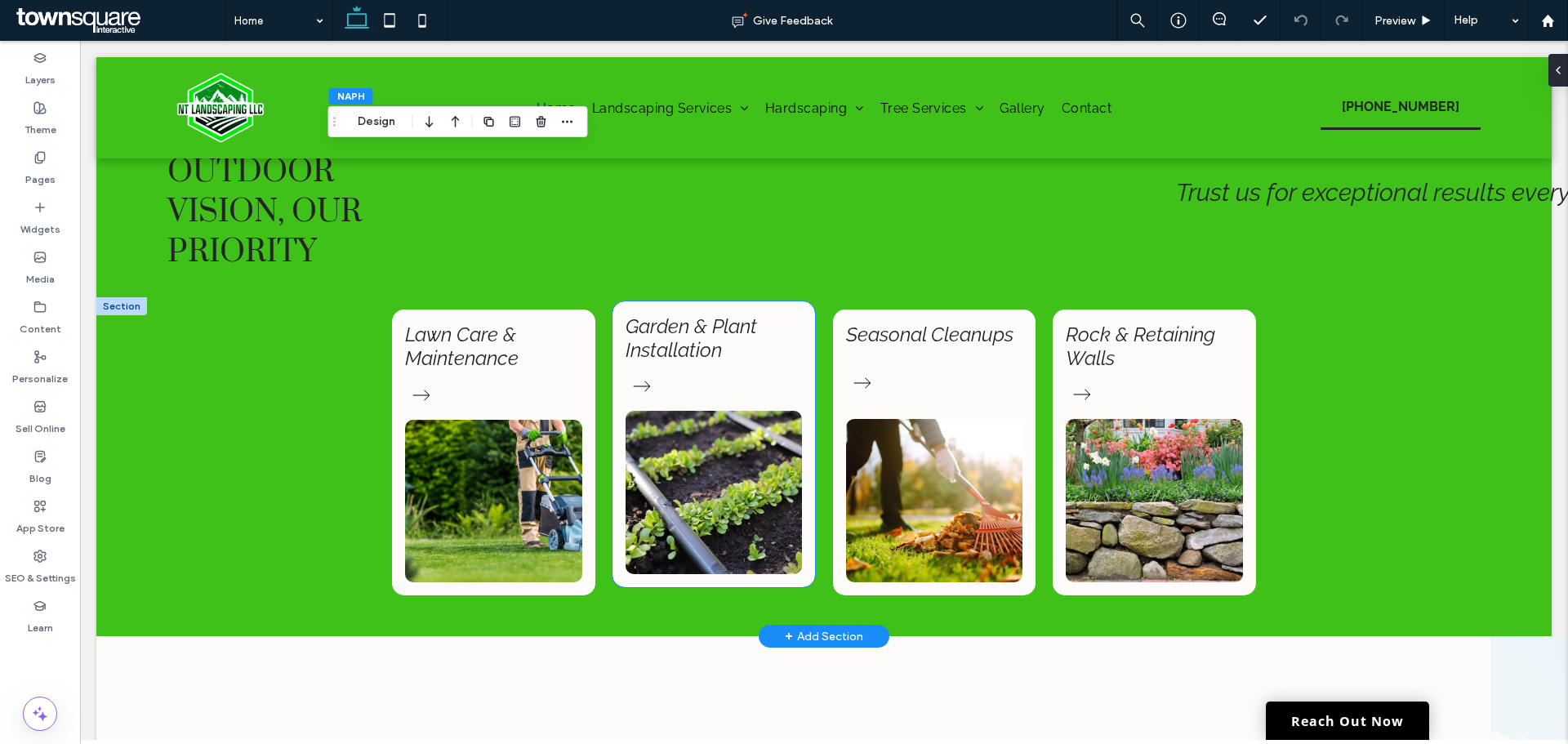
scroll to position [1143, 0]
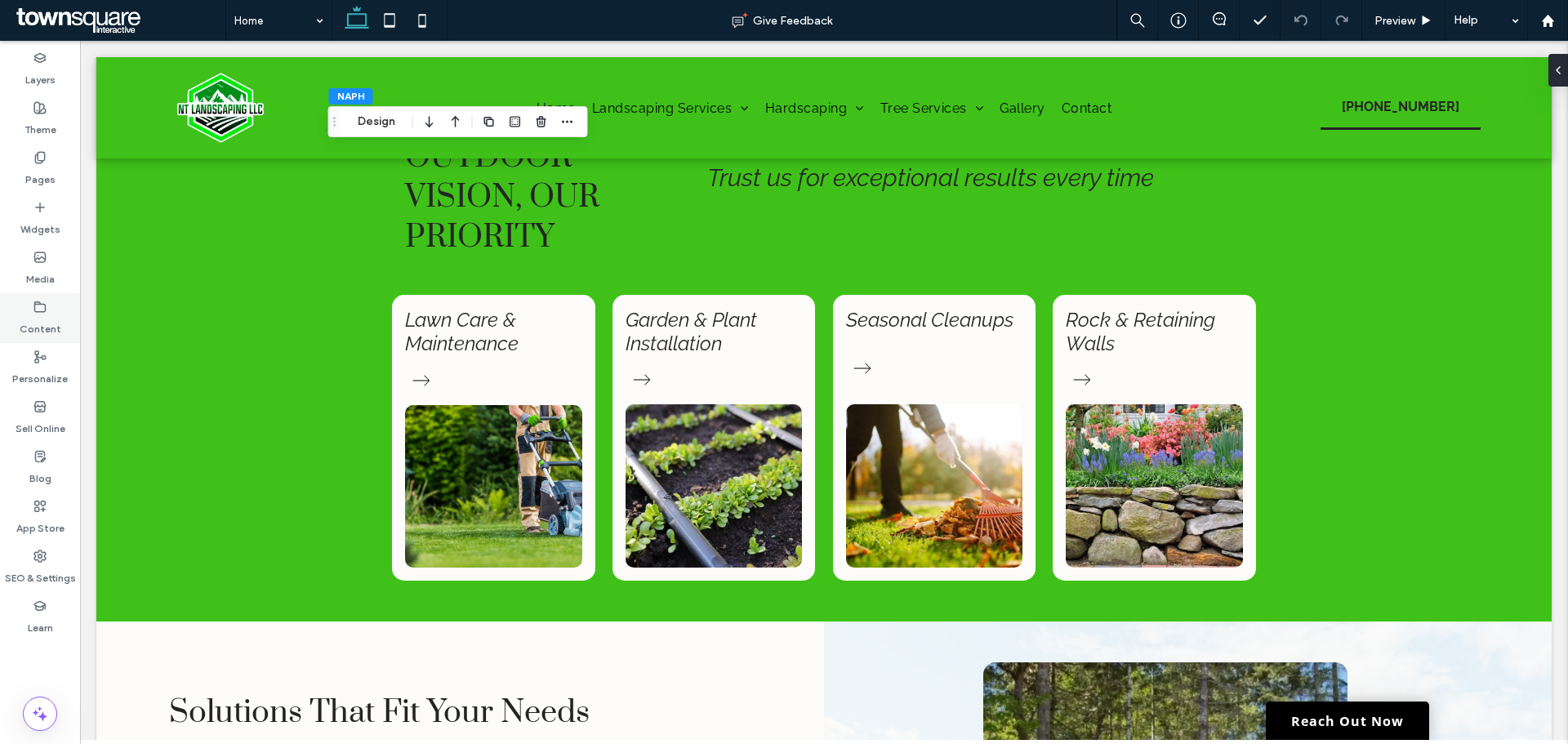
click at [47, 317] on label "Content" at bounding box center [40, 324] width 42 height 23
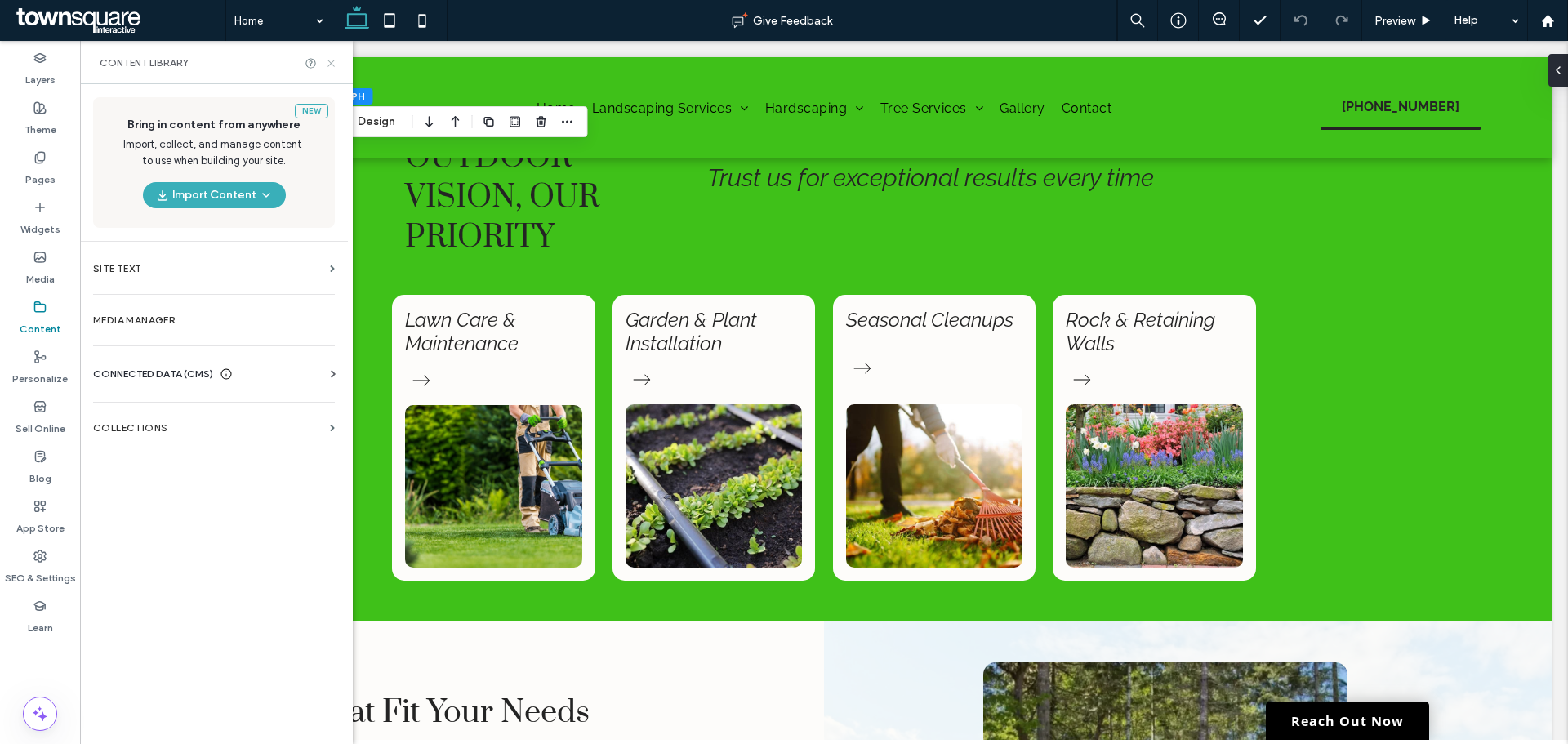
click at [326, 65] on icon at bounding box center [331, 63] width 12 height 12
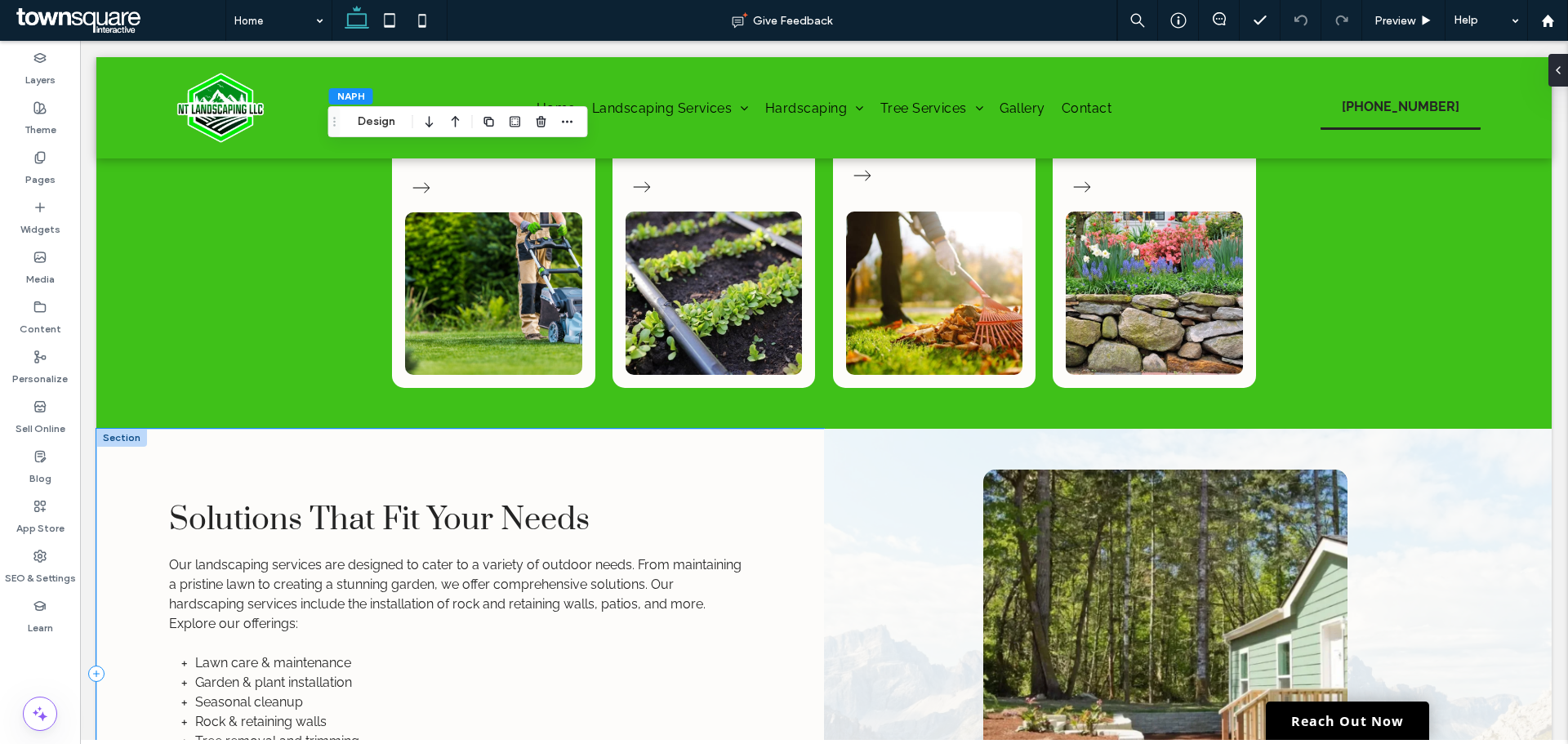
scroll to position [1551, 0]
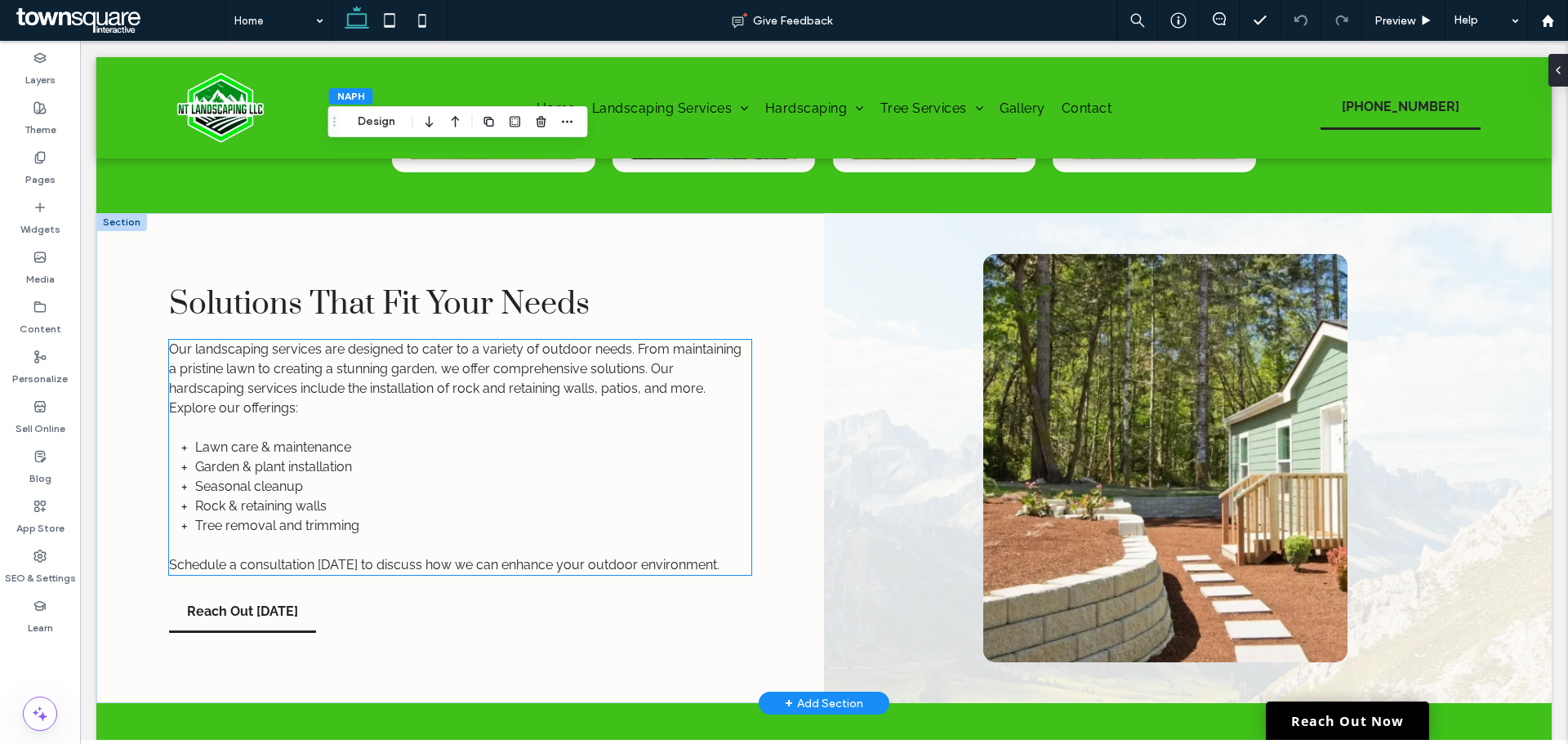
click at [402, 460] on li "Garden & plant installation" at bounding box center [473, 466] width 556 height 19
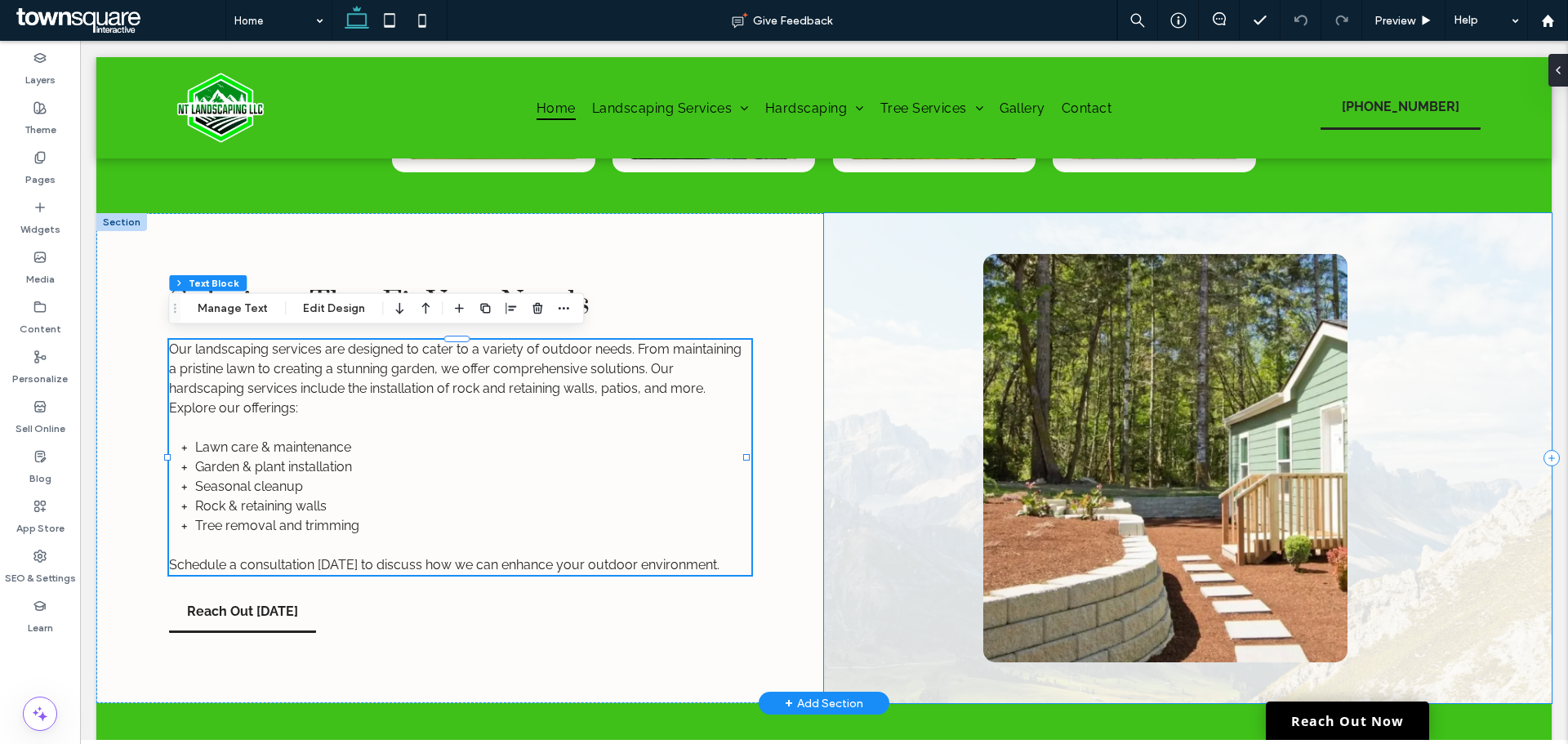
click at [873, 451] on div at bounding box center [1187, 457] width 728 height 490
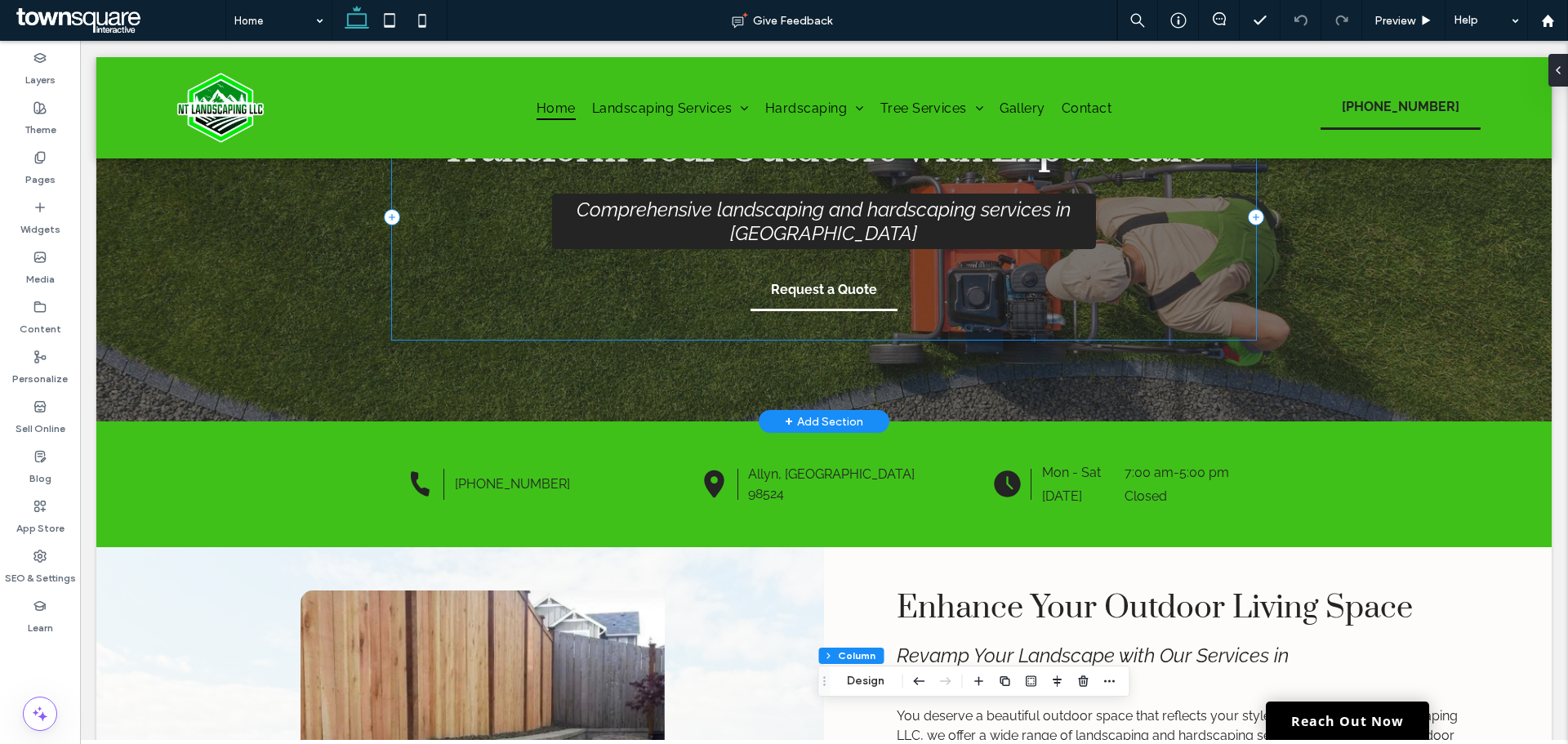
scroll to position [0, 0]
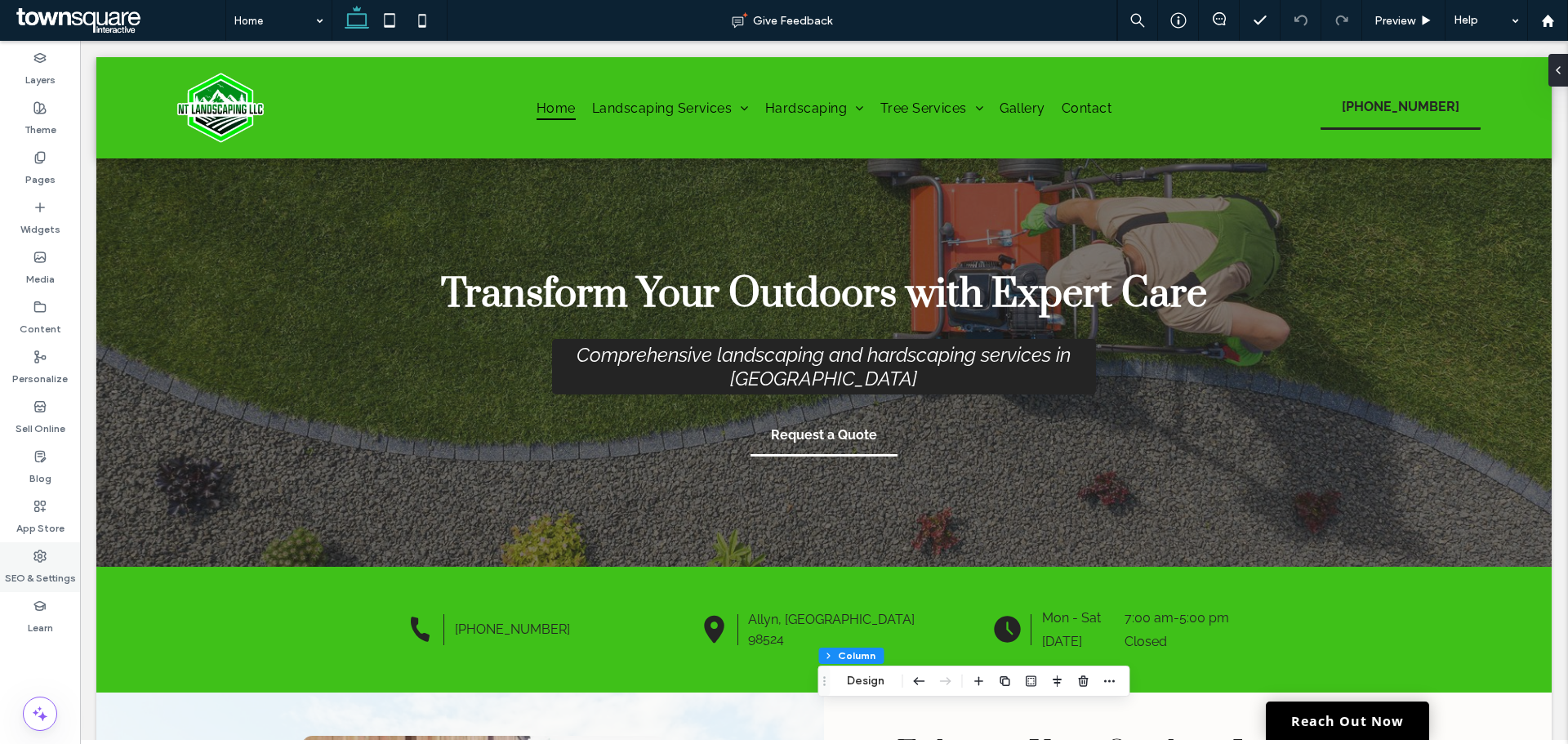
click at [56, 553] on div "SEO & Settings" at bounding box center [40, 567] width 80 height 50
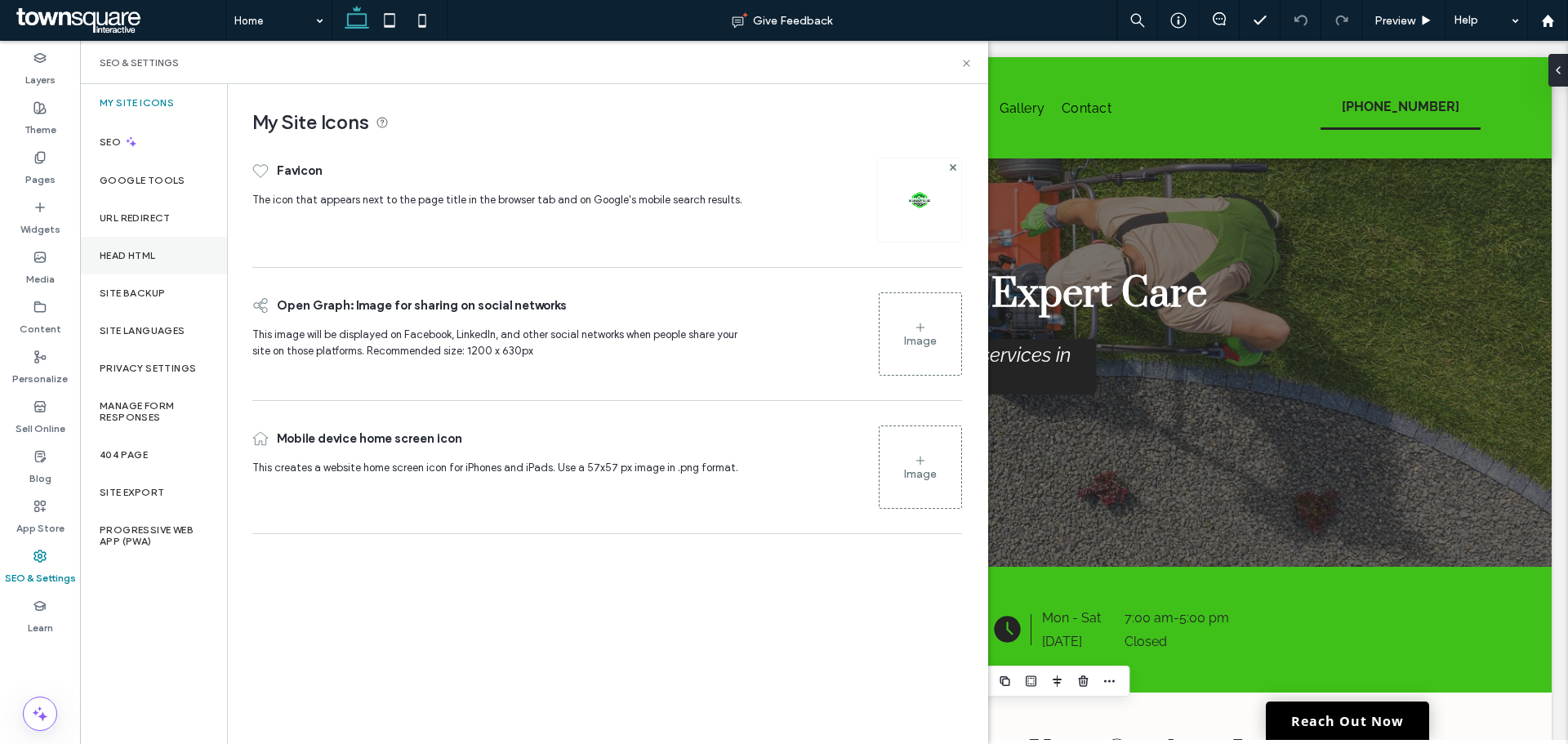
click at [155, 272] on div "My Site Icons SEO Google Tools URL Redirect Head HTML Site Backup Site Language…" at bounding box center [153, 414] width 147 height 660
click at [161, 288] on label "Site Backup" at bounding box center [132, 293] width 66 height 12
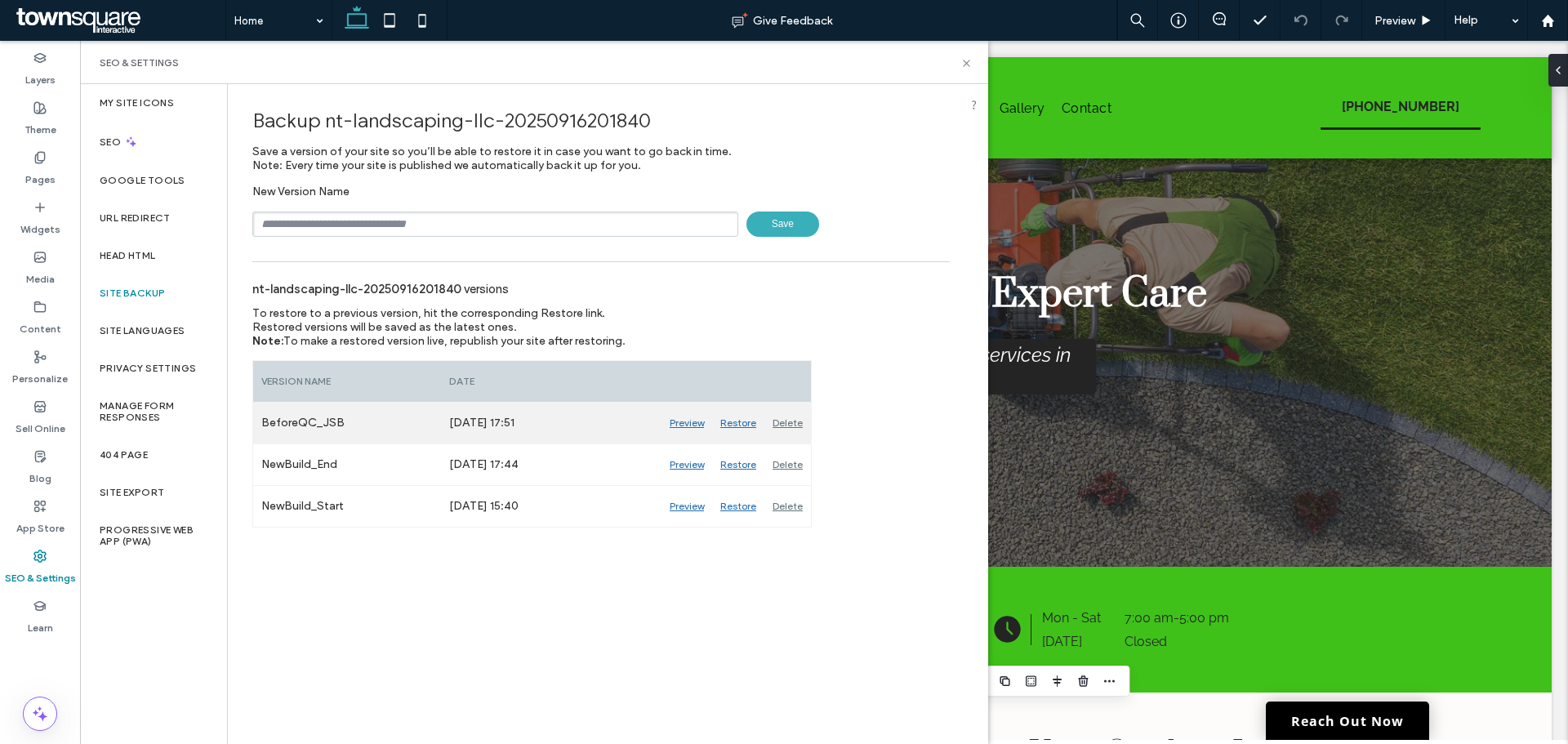
click at [783, 422] on div "Delete" at bounding box center [787, 423] width 47 height 41
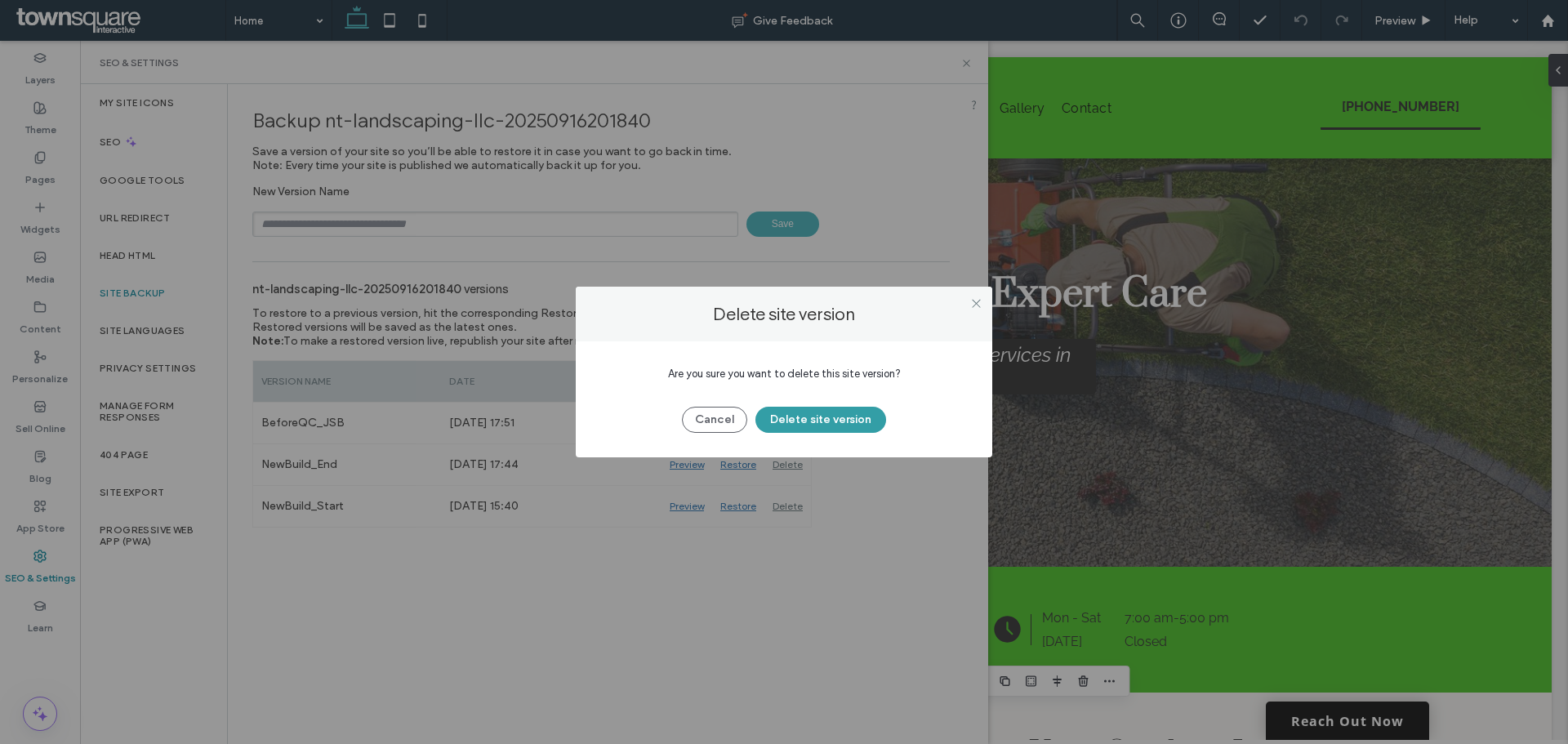
click at [786, 414] on button "Delete site version" at bounding box center [820, 419] width 131 height 26
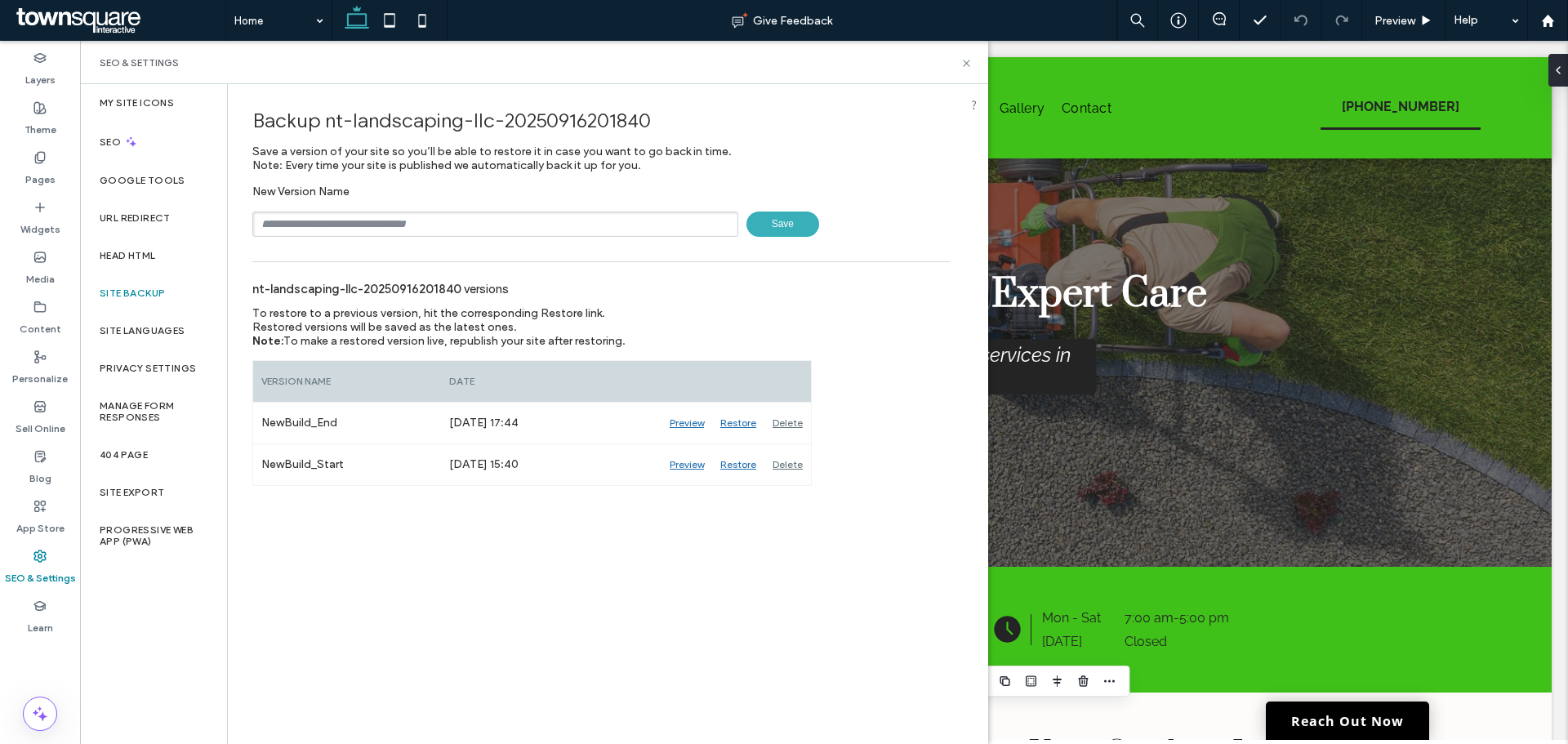
click at [973, 62] on div "SEO & Settings" at bounding box center [534, 62] width 909 height 43
click at [965, 61] on use at bounding box center [966, 62] width 6 height 6
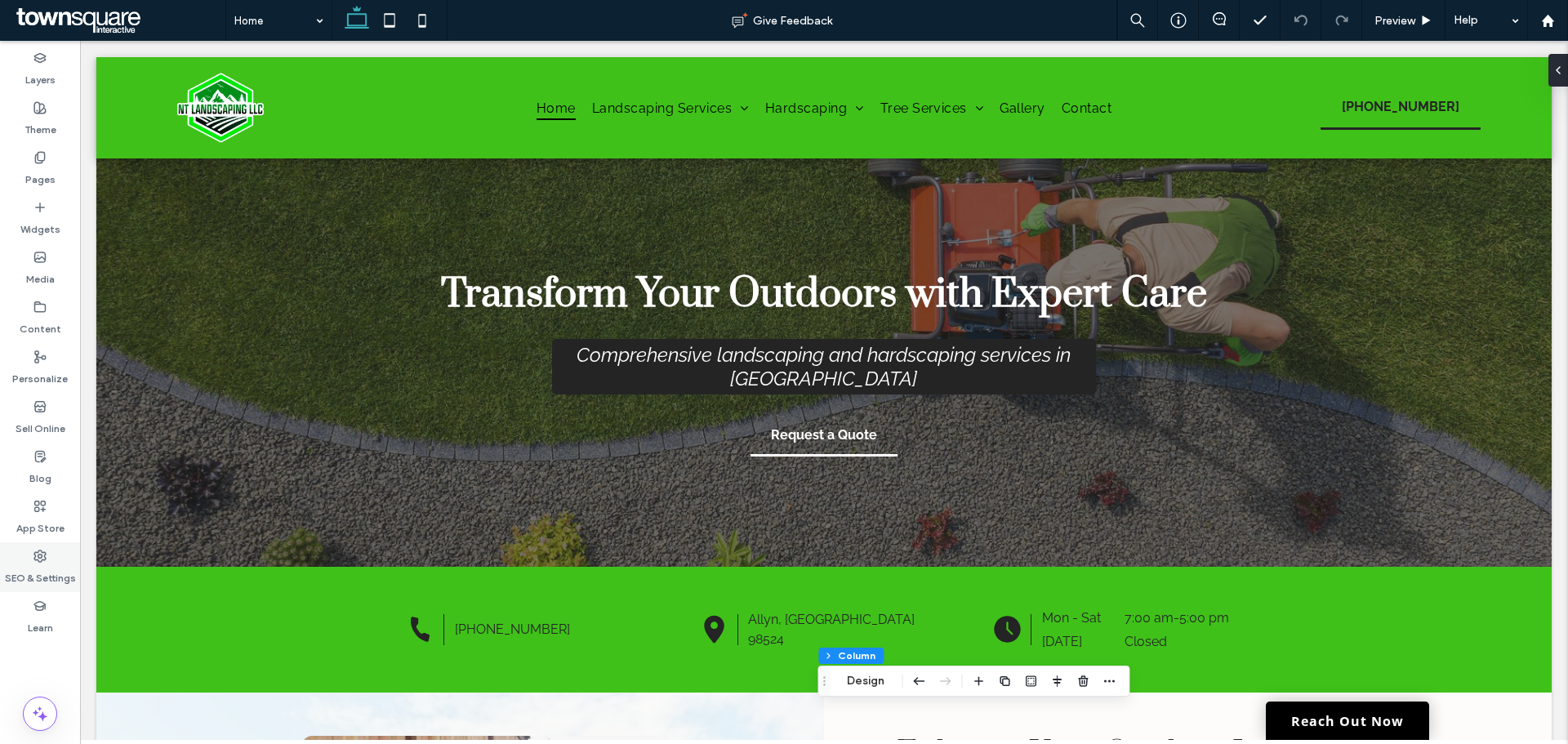
click at [43, 567] on label "SEO & Settings" at bounding box center [40, 573] width 71 height 23
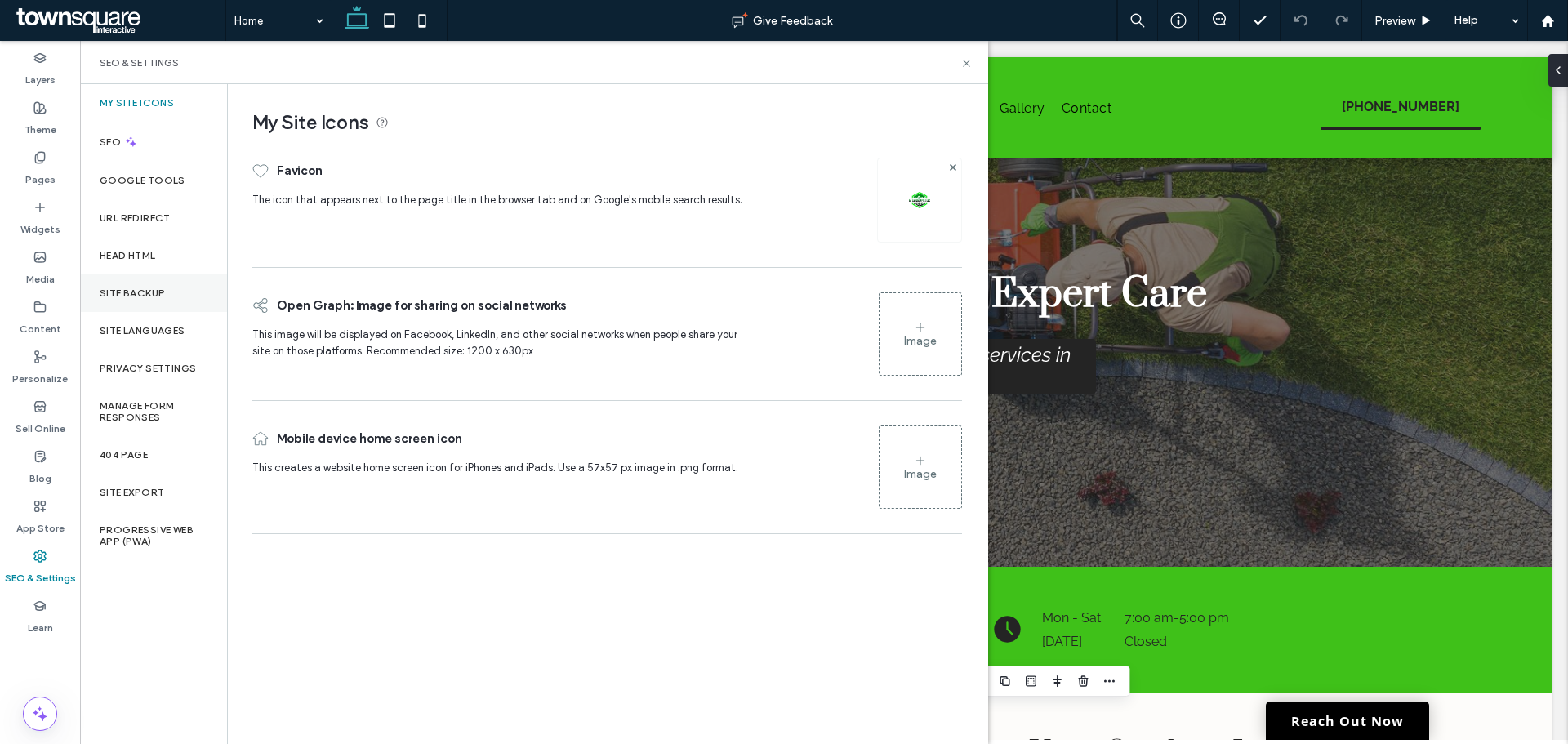
click at [182, 286] on div "Site Backup" at bounding box center [153, 293] width 147 height 37
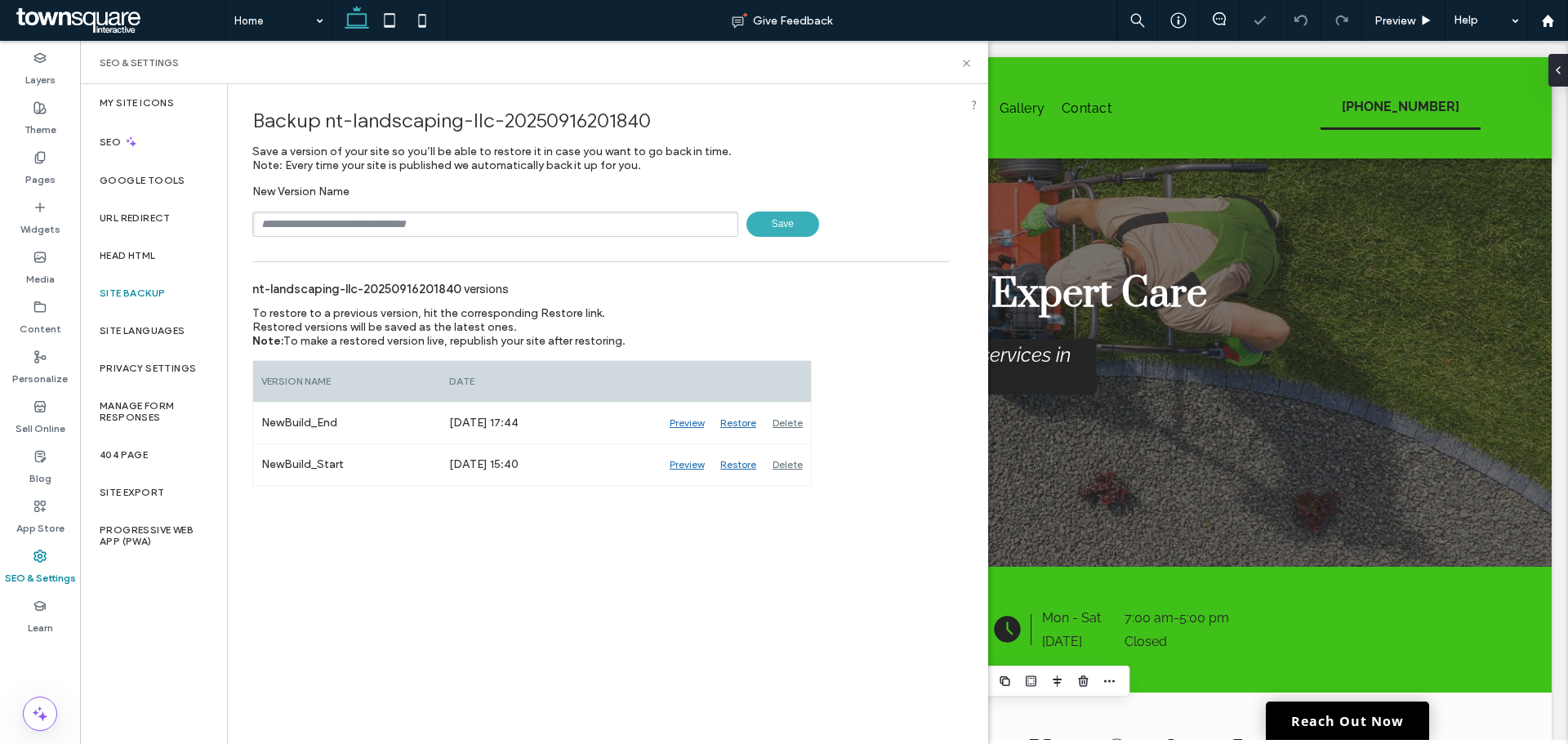
click at [321, 213] on input "text" at bounding box center [495, 225] width 486 height 26
type input "**********"
click at [754, 221] on span "Save" at bounding box center [784, 225] width 73 height 26
click at [963, 66] on use at bounding box center [966, 62] width 6 height 6
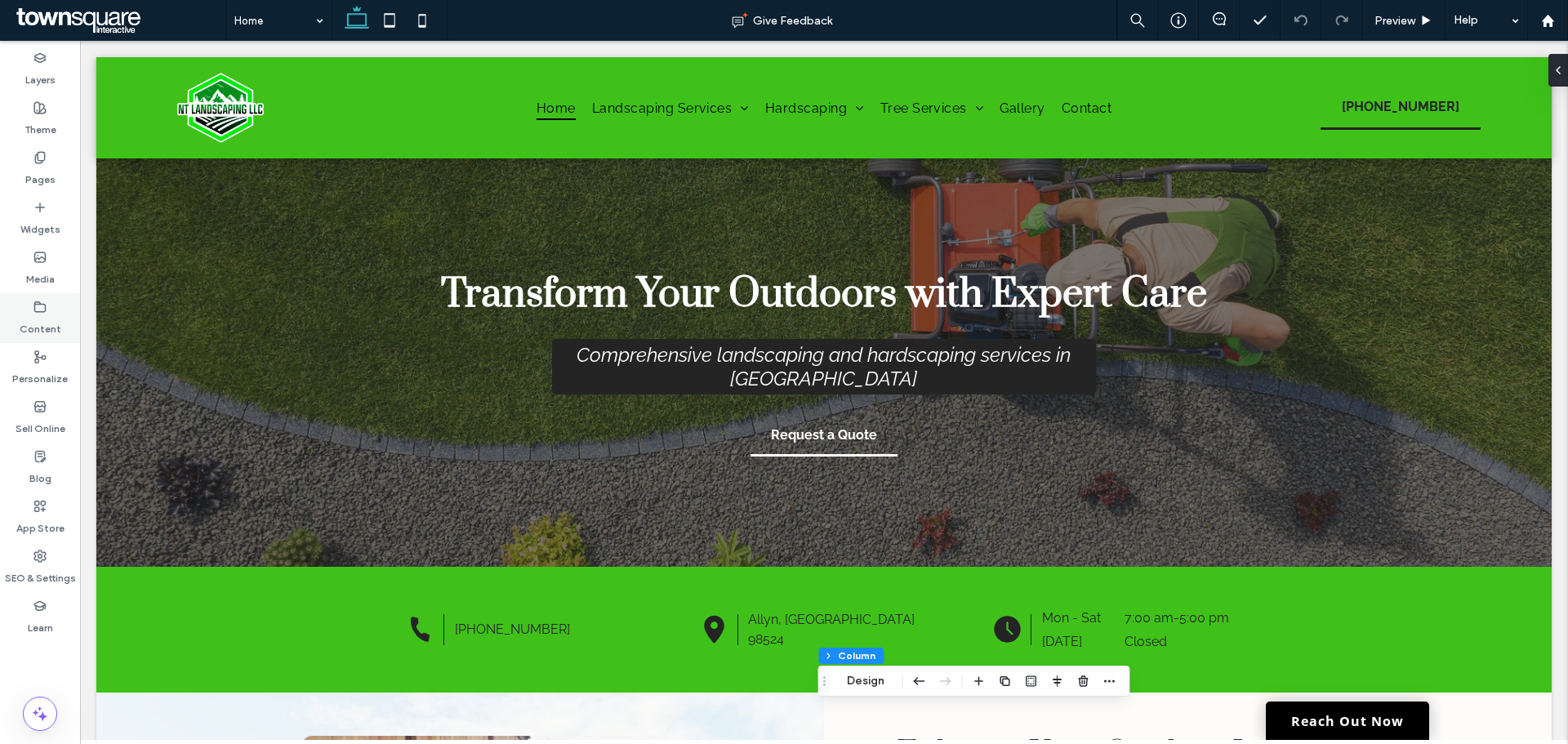
click at [33, 319] on label "Content" at bounding box center [40, 324] width 42 height 23
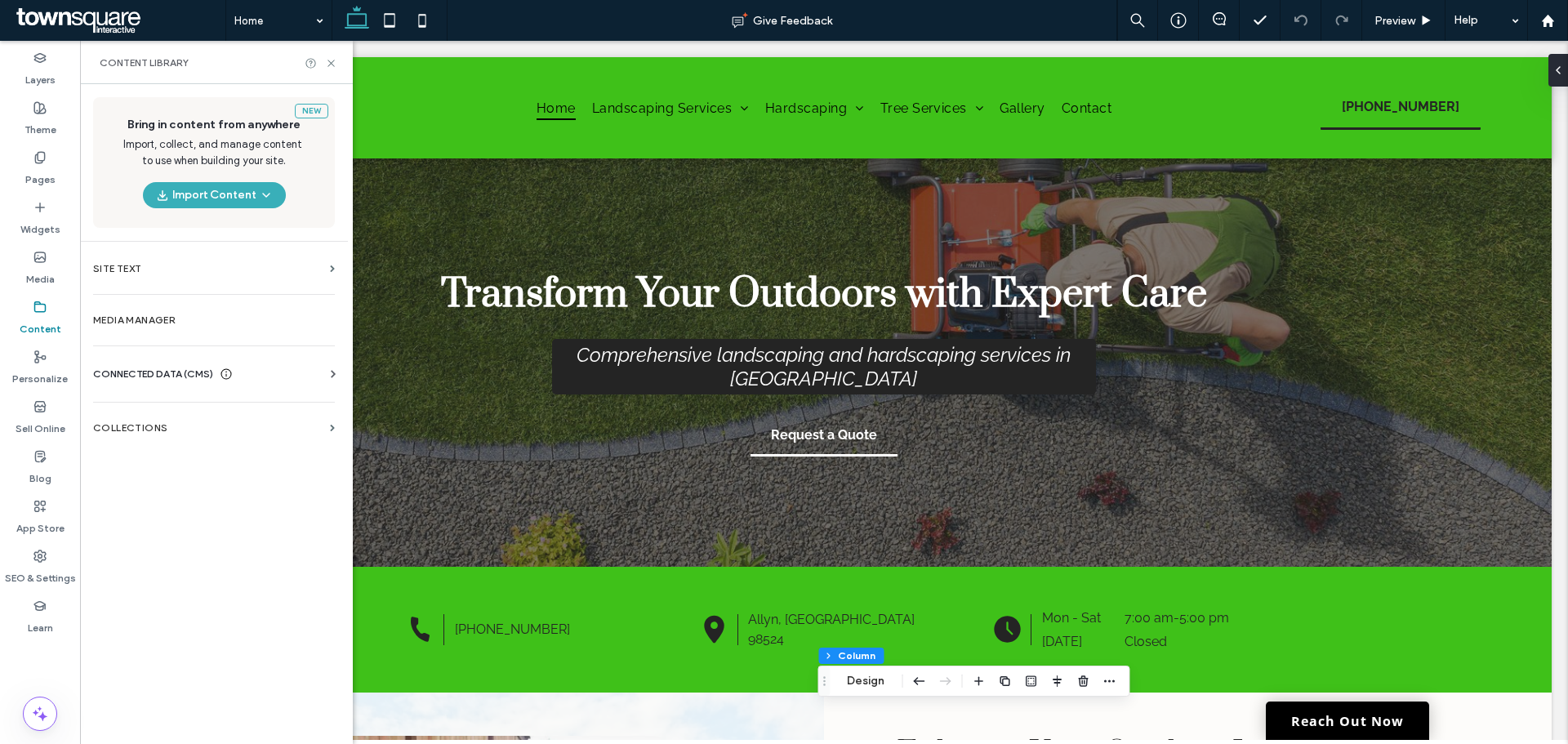
click at [309, 371] on div "CONNECTED DATA (CMS)" at bounding box center [217, 374] width 248 height 16
click at [188, 410] on label "Business Info" at bounding box center [216, 414] width 222 height 12
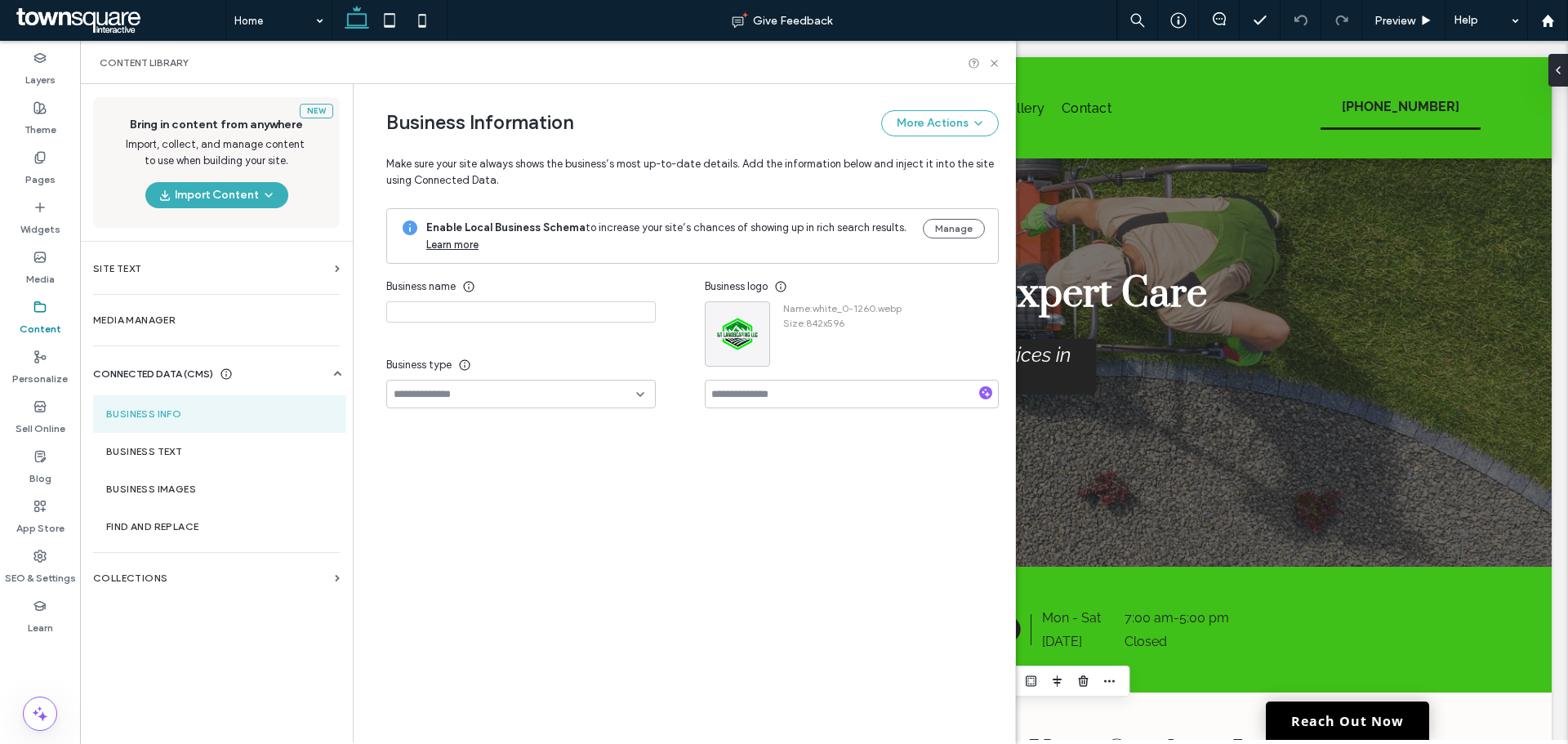
type input "**********"
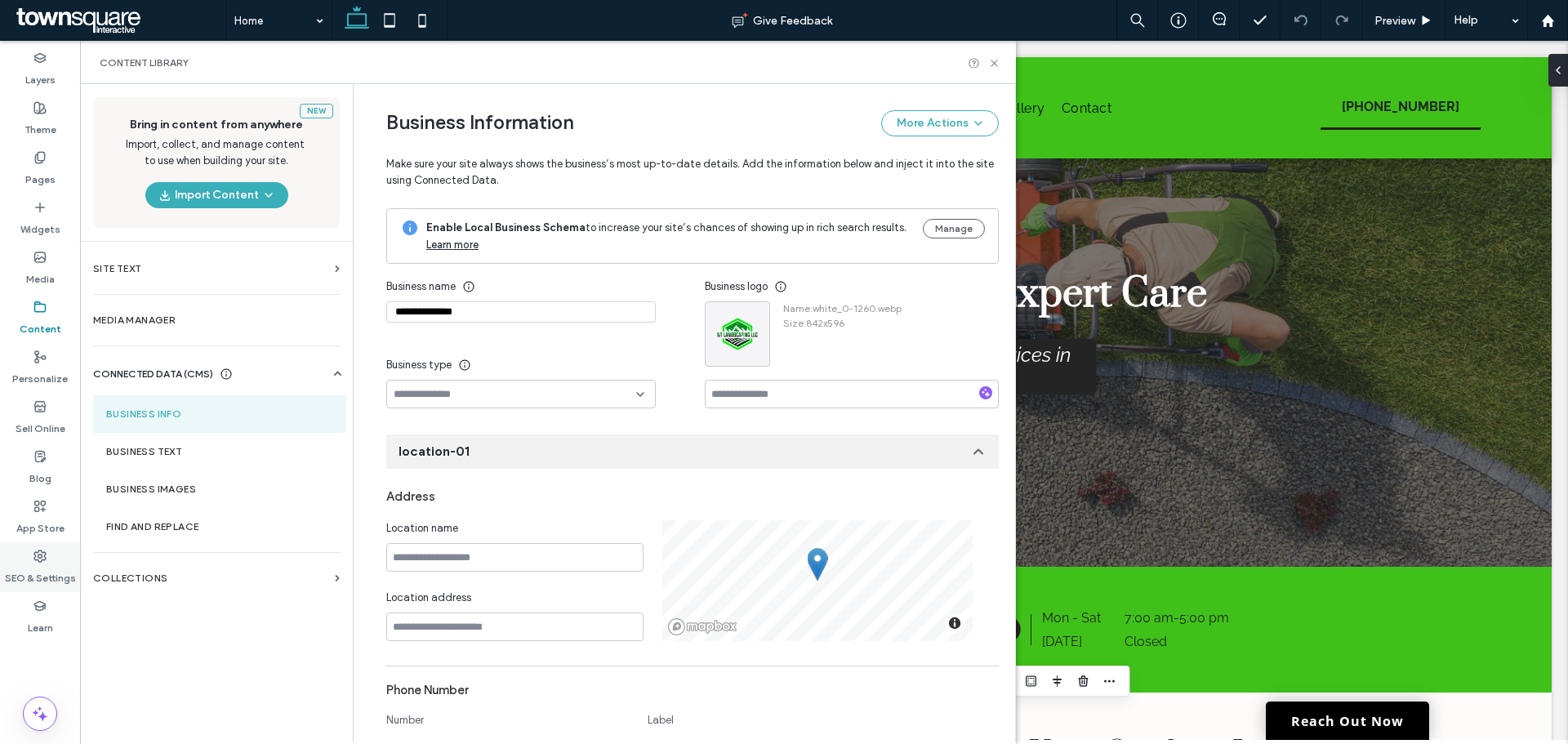
click at [47, 572] on label "SEO & Settings" at bounding box center [40, 573] width 71 height 23
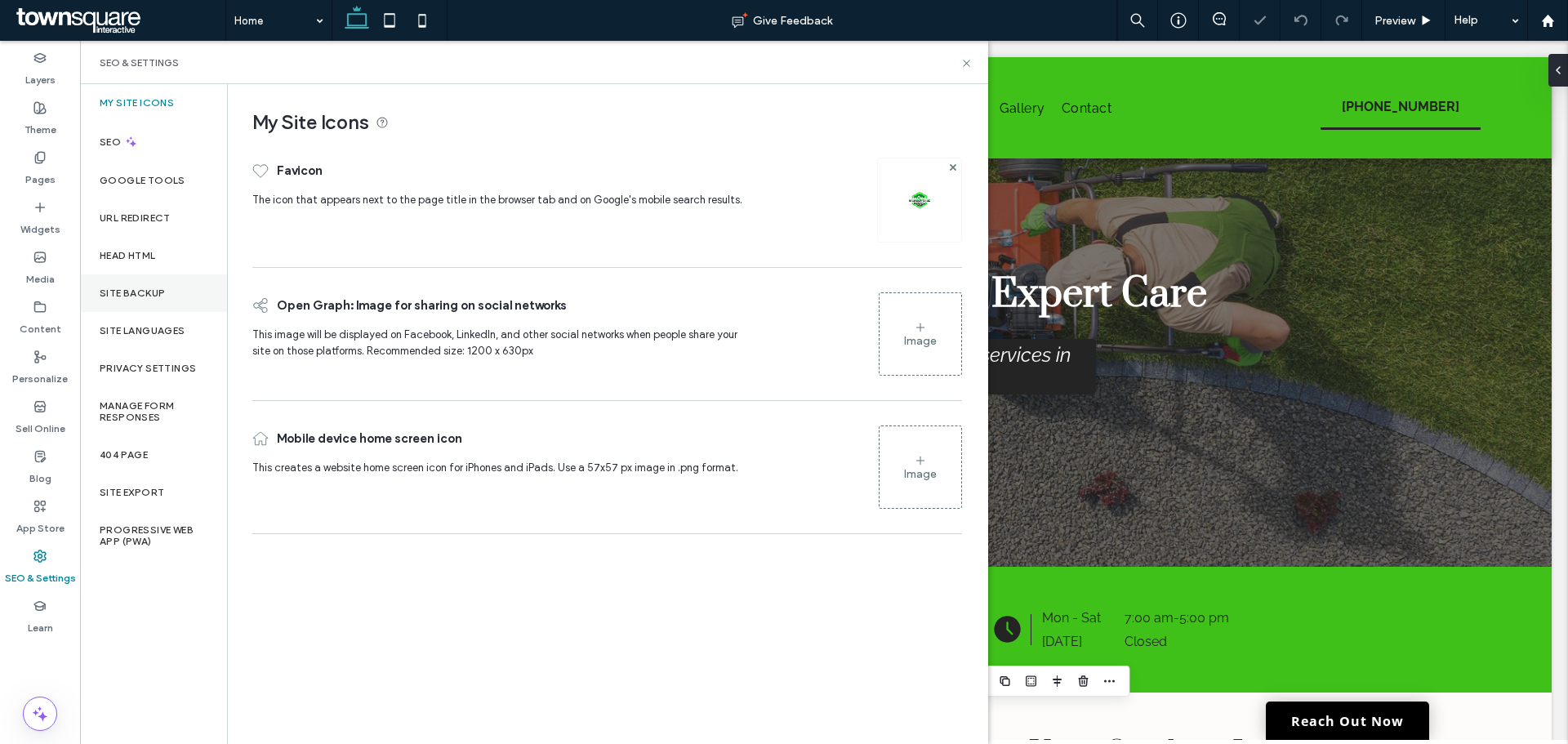
click at [151, 301] on div "Site Backup" at bounding box center [153, 293] width 147 height 37
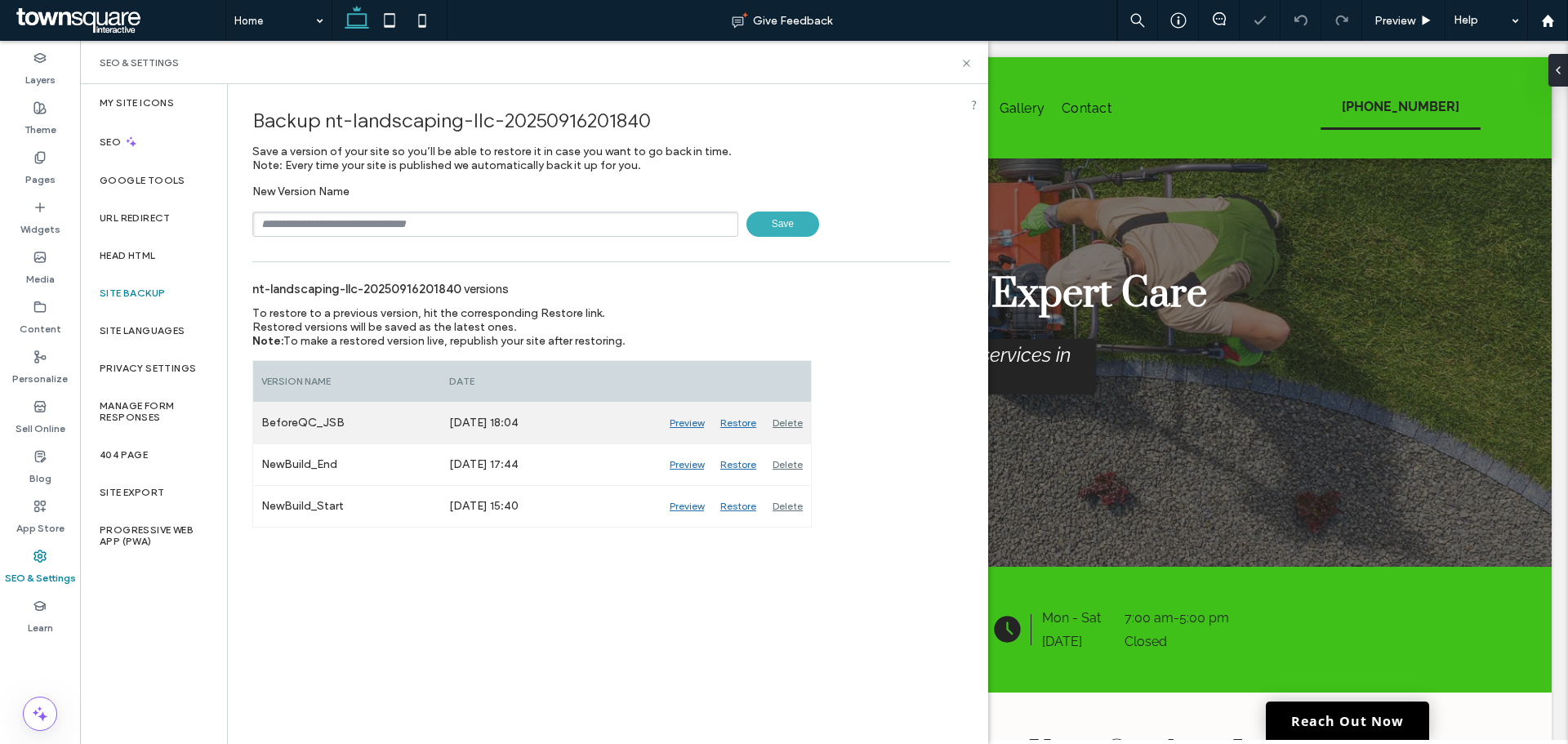
click at [788, 425] on div "Delete" at bounding box center [787, 423] width 47 height 41
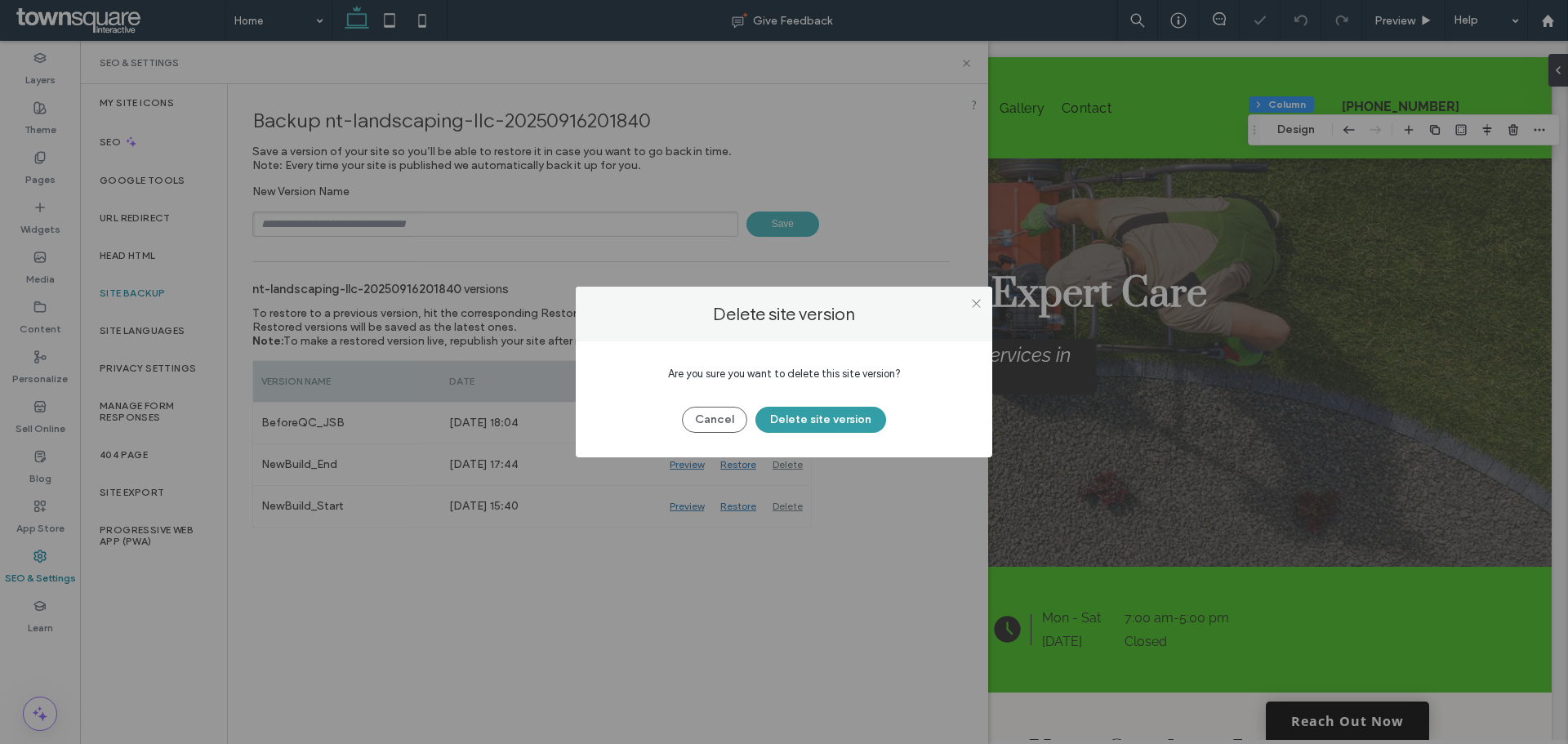
click at [785, 423] on button "Delete site version" at bounding box center [820, 419] width 131 height 26
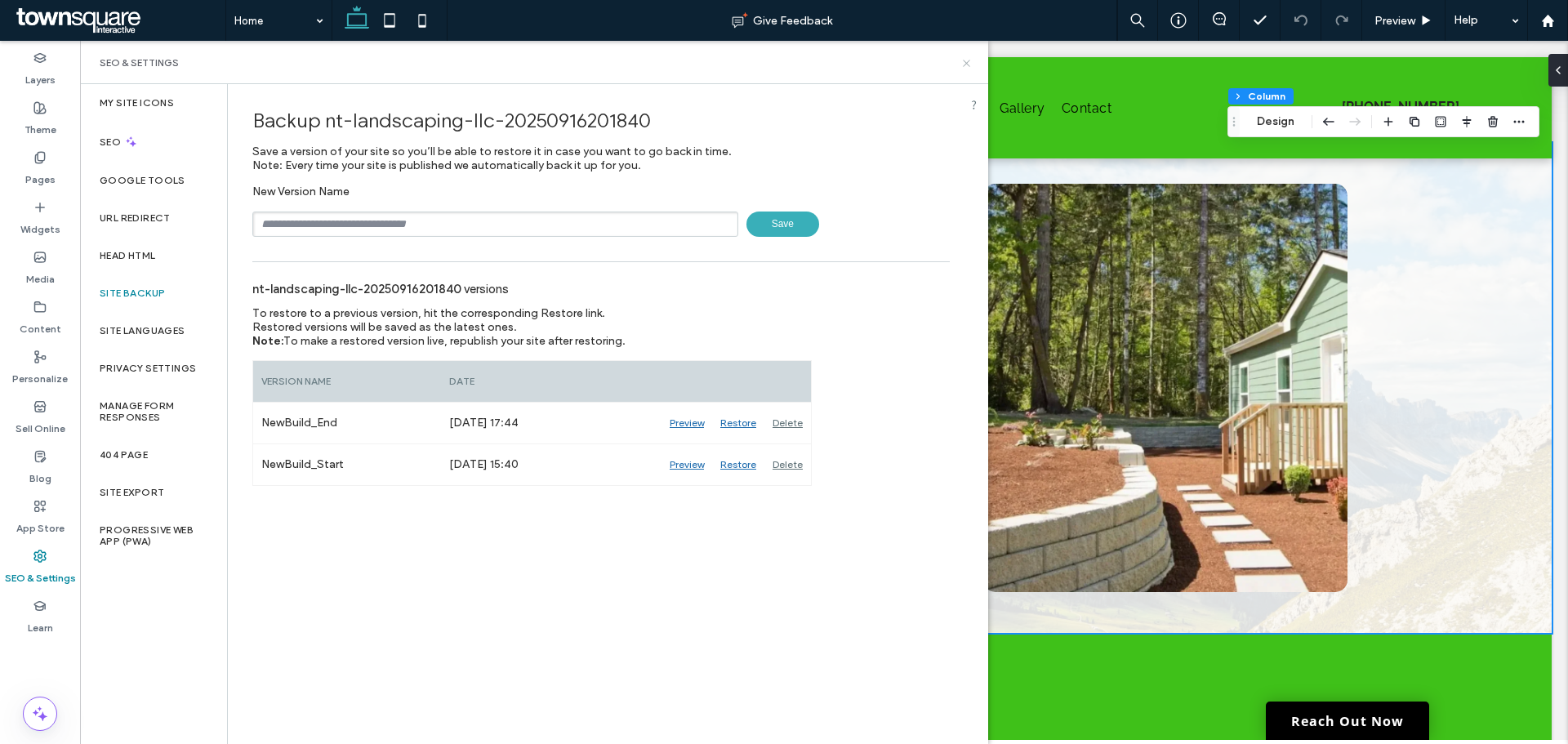
drag, startPoint x: 963, startPoint y: 64, endPoint x: 417, endPoint y: 365, distance: 623.5
click at [963, 64] on icon at bounding box center [966, 63] width 12 height 12
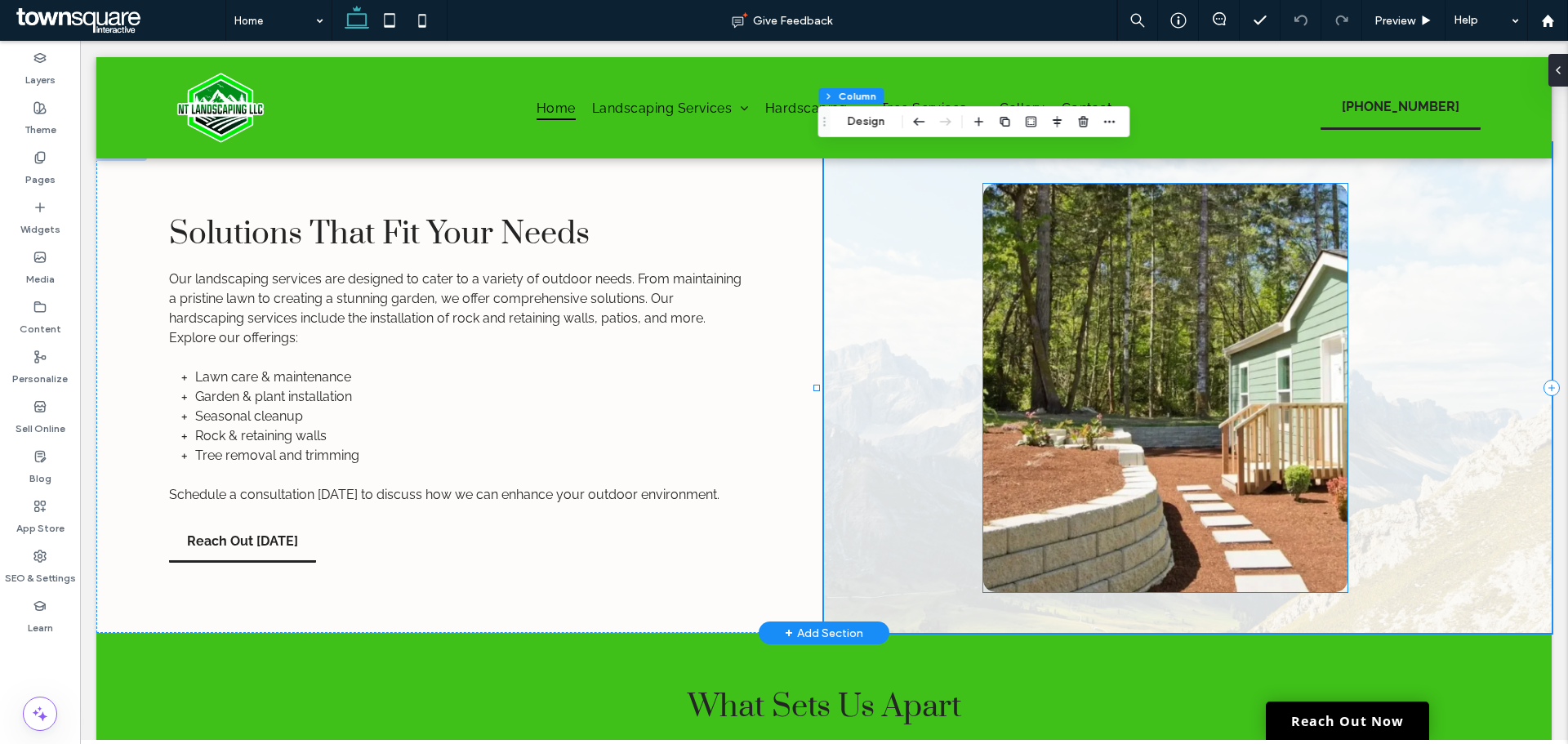
click at [1391, 330] on div at bounding box center [1187, 388] width 728 height 490
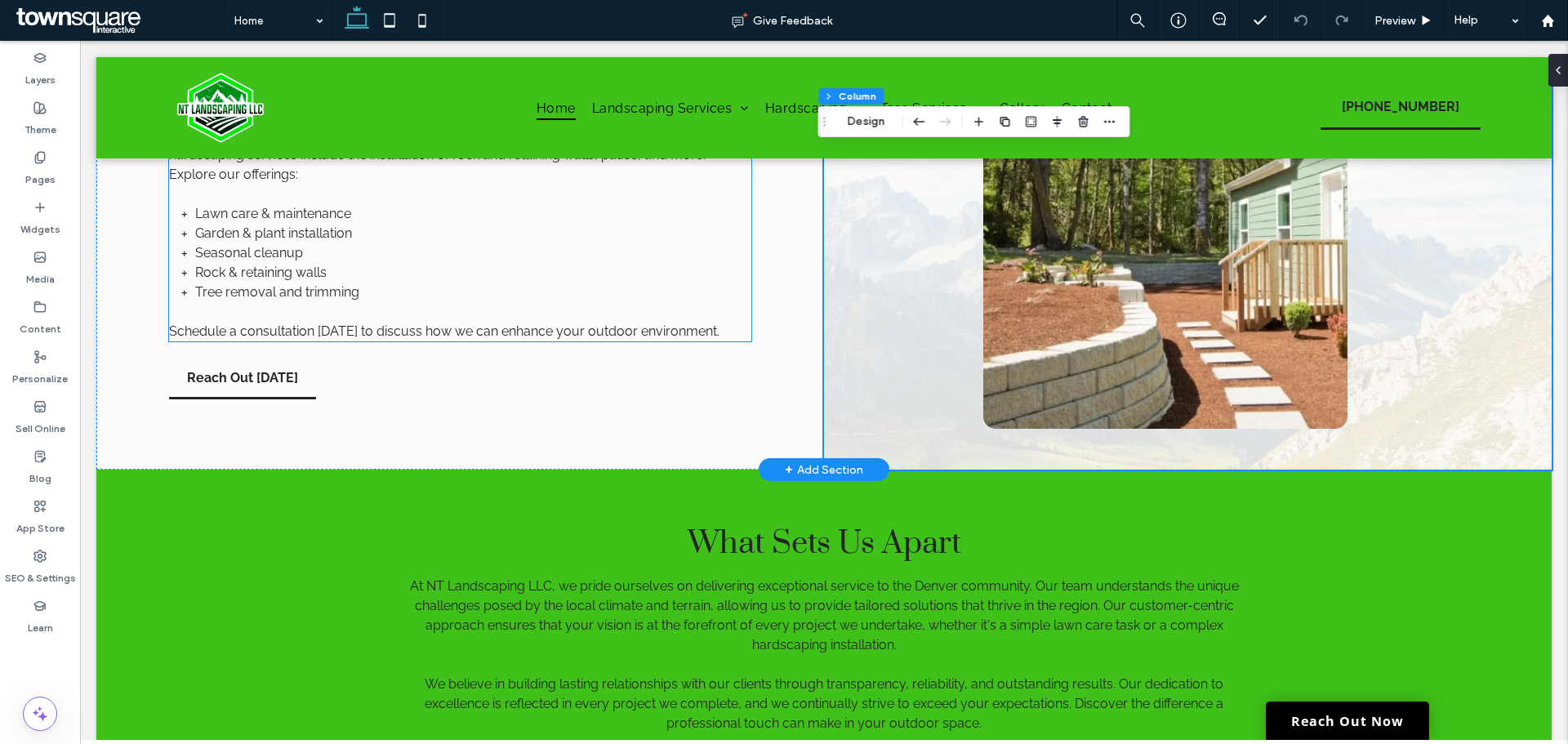
scroll to position [1458, 0]
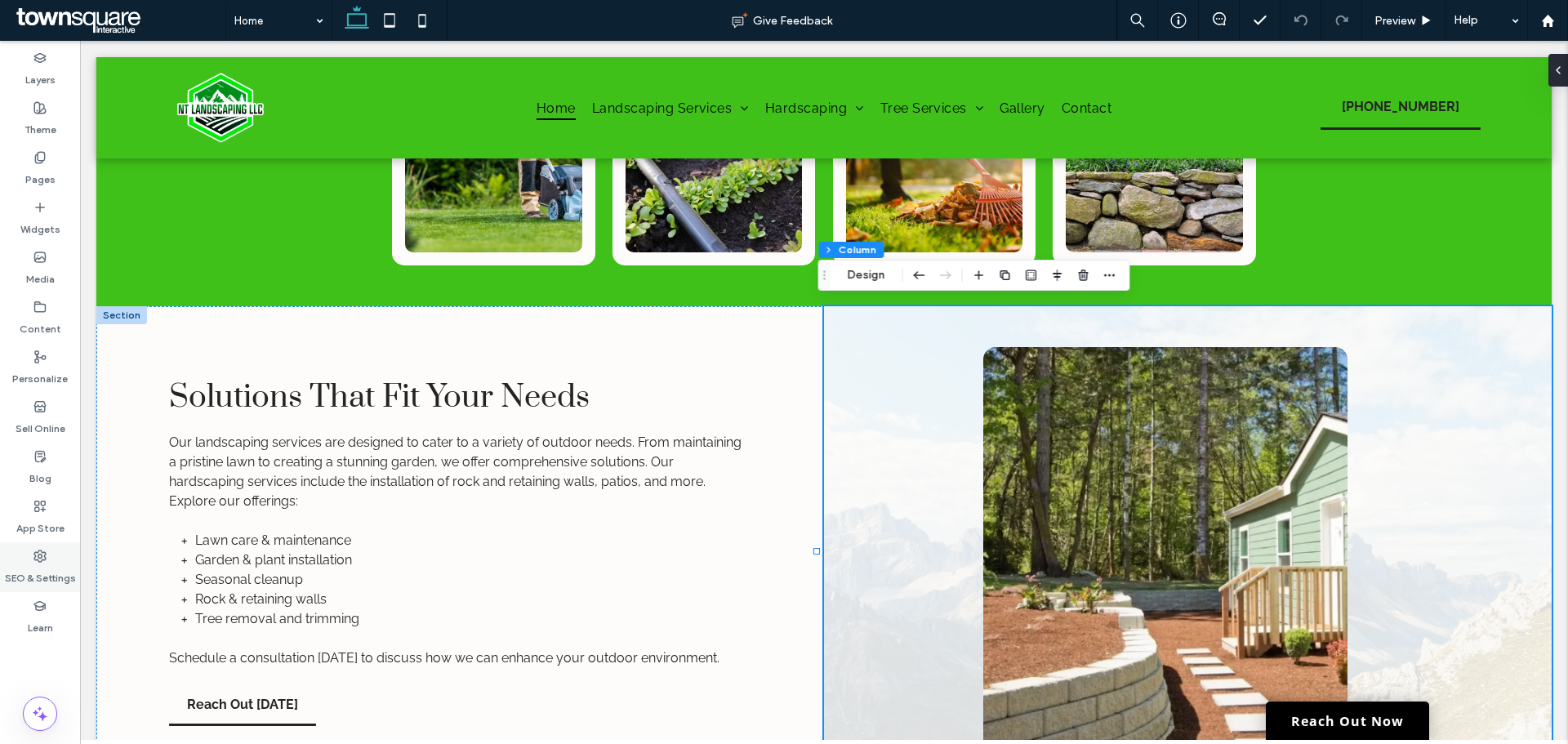
click at [35, 554] on use at bounding box center [40, 556] width 12 height 12
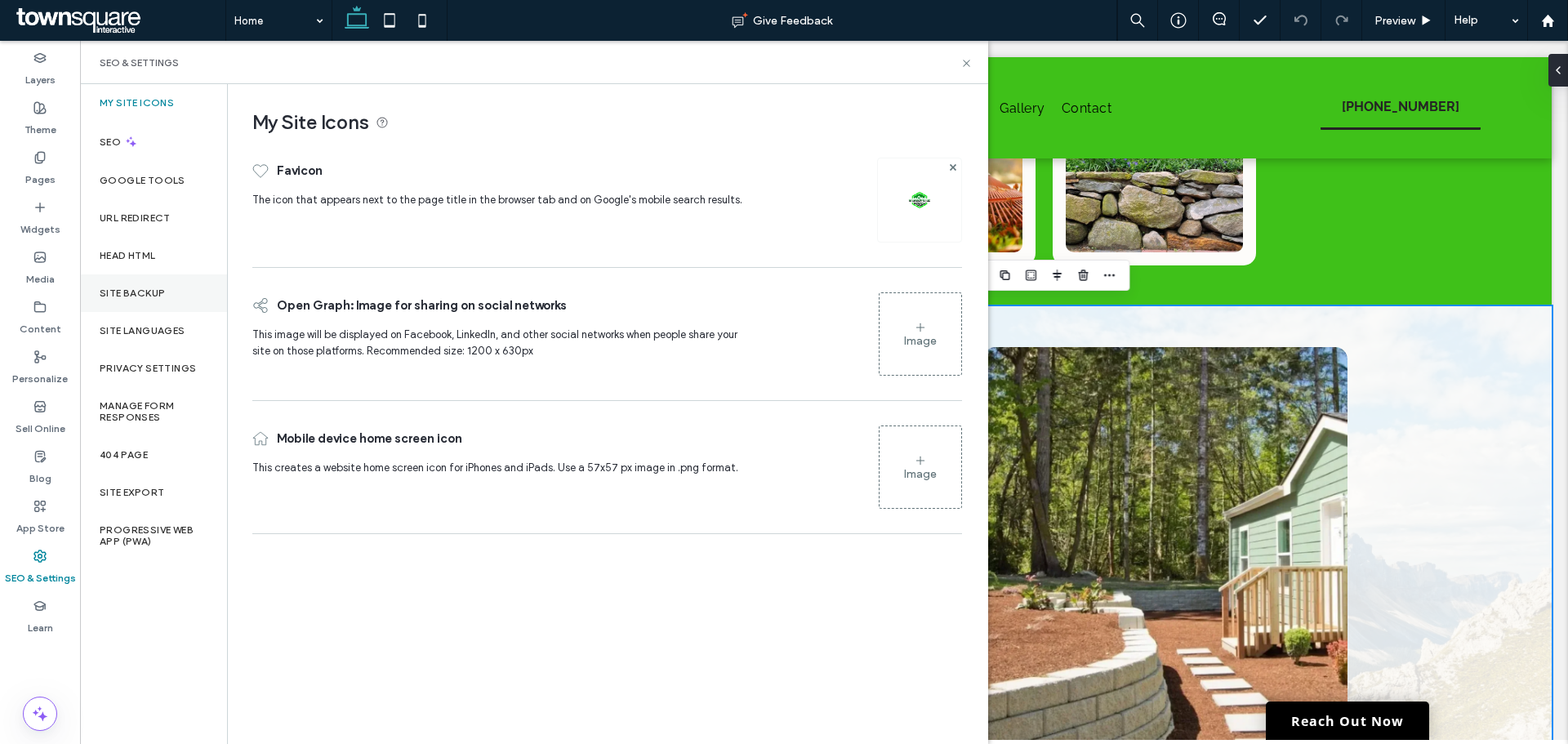
click at [119, 296] on label "Site Backup" at bounding box center [132, 293] width 66 height 12
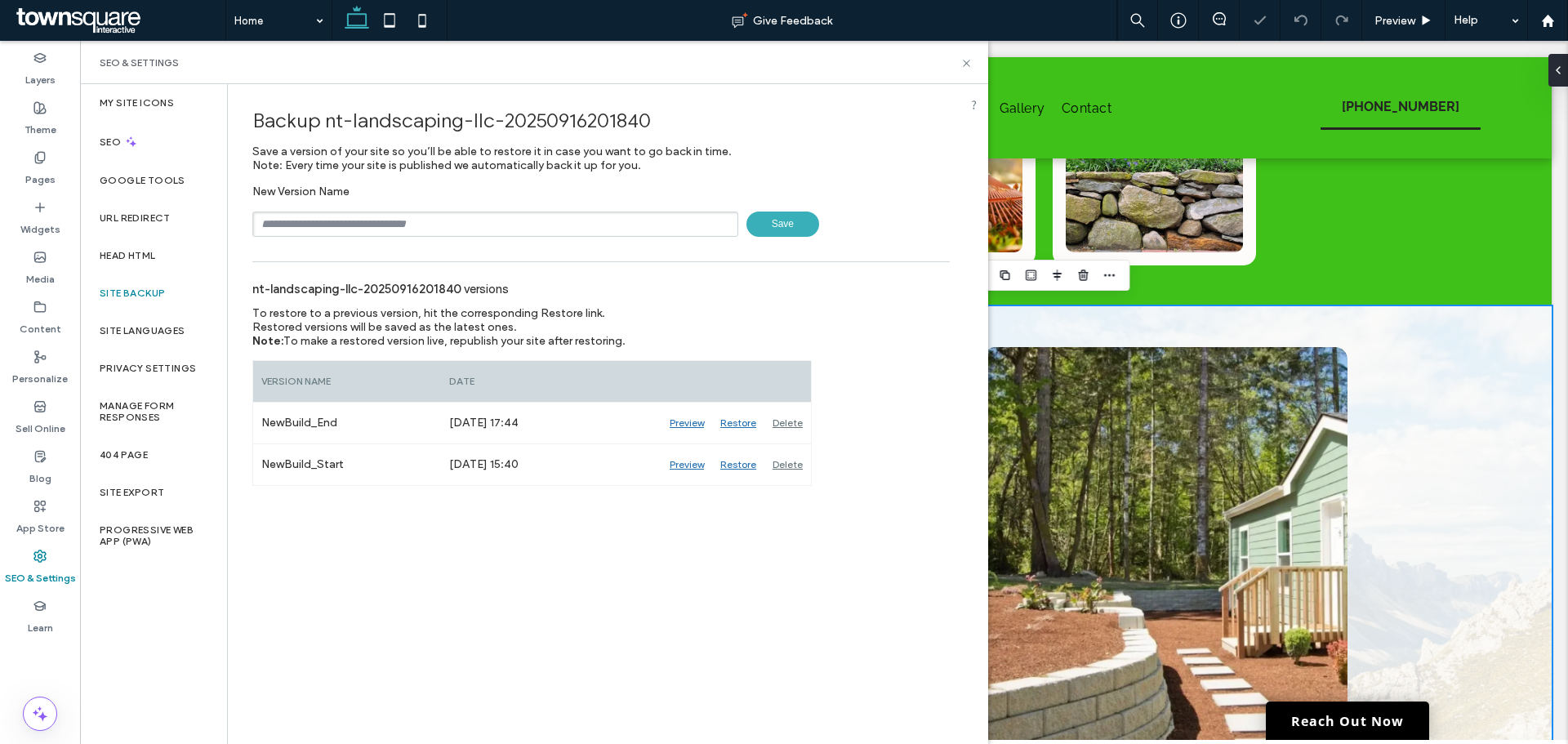
click at [319, 226] on input "text" at bounding box center [495, 225] width 486 height 26
type input "**********"
click at [784, 215] on span "Save" at bounding box center [784, 225] width 73 height 26
click at [965, 62] on use at bounding box center [966, 62] width 6 height 6
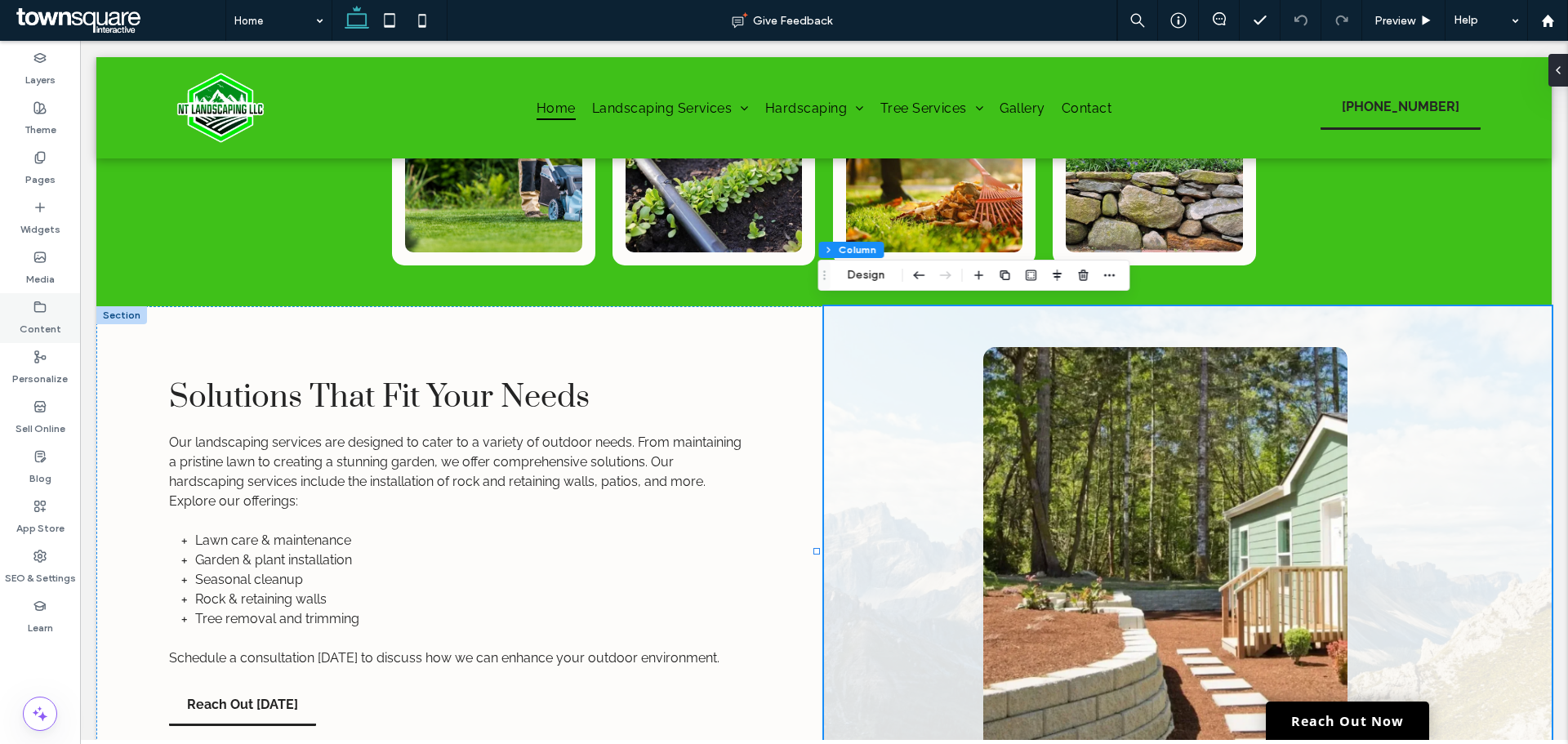
click at [50, 322] on label "Content" at bounding box center [40, 324] width 42 height 23
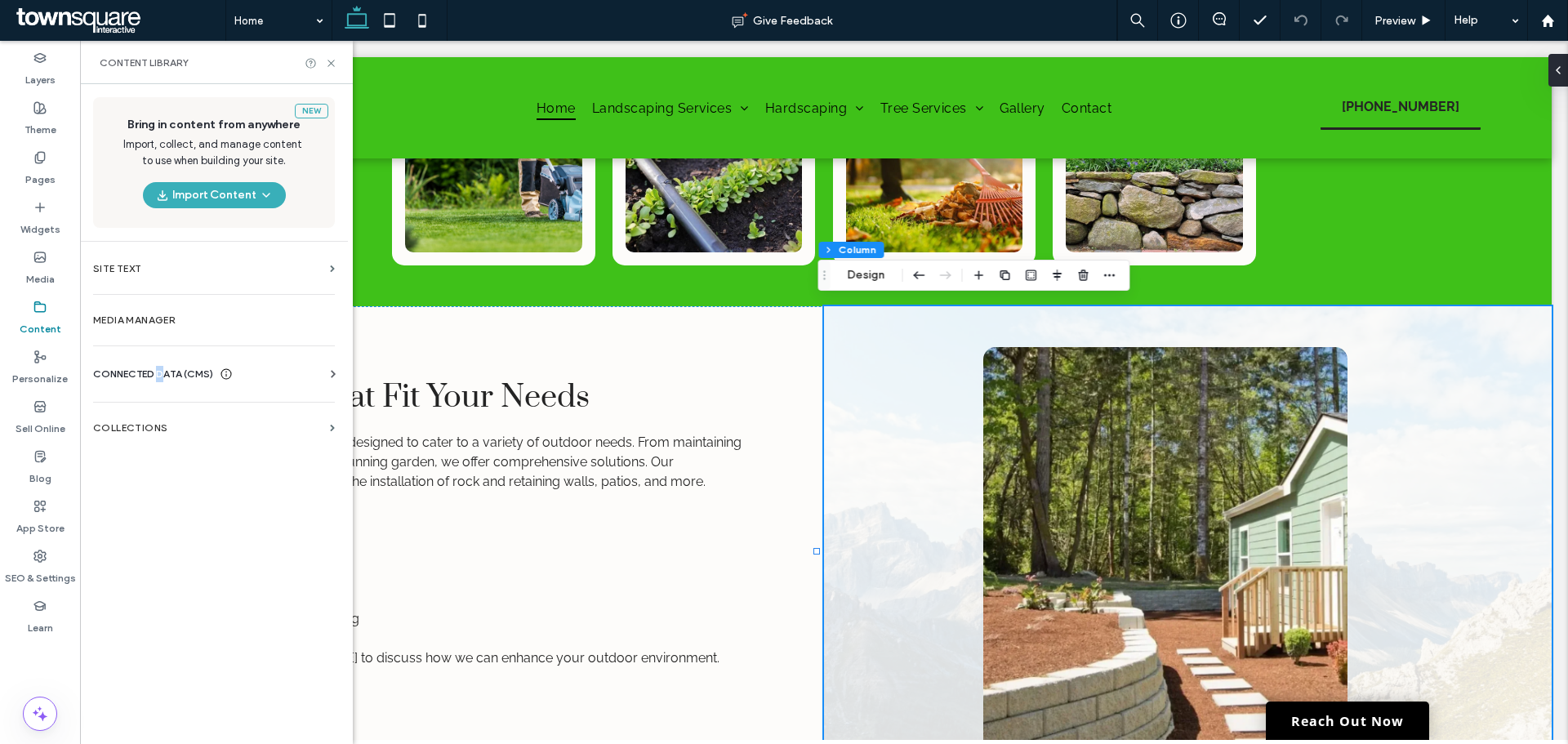
click at [161, 367] on span "CONNECTED DATA (CMS)" at bounding box center [153, 374] width 120 height 16
click at [200, 418] on label "Business Info" at bounding box center [216, 414] width 222 height 12
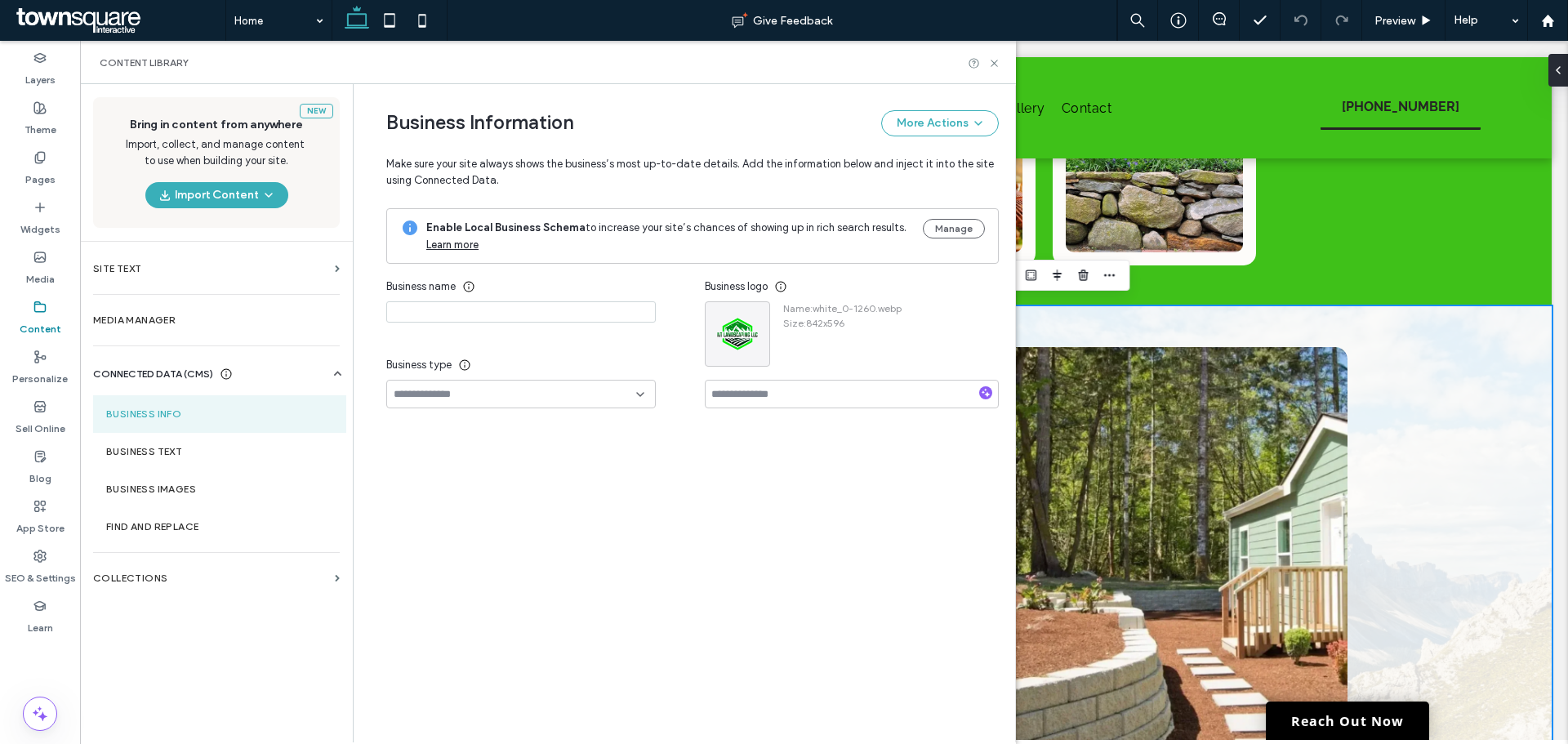
type input "**********"
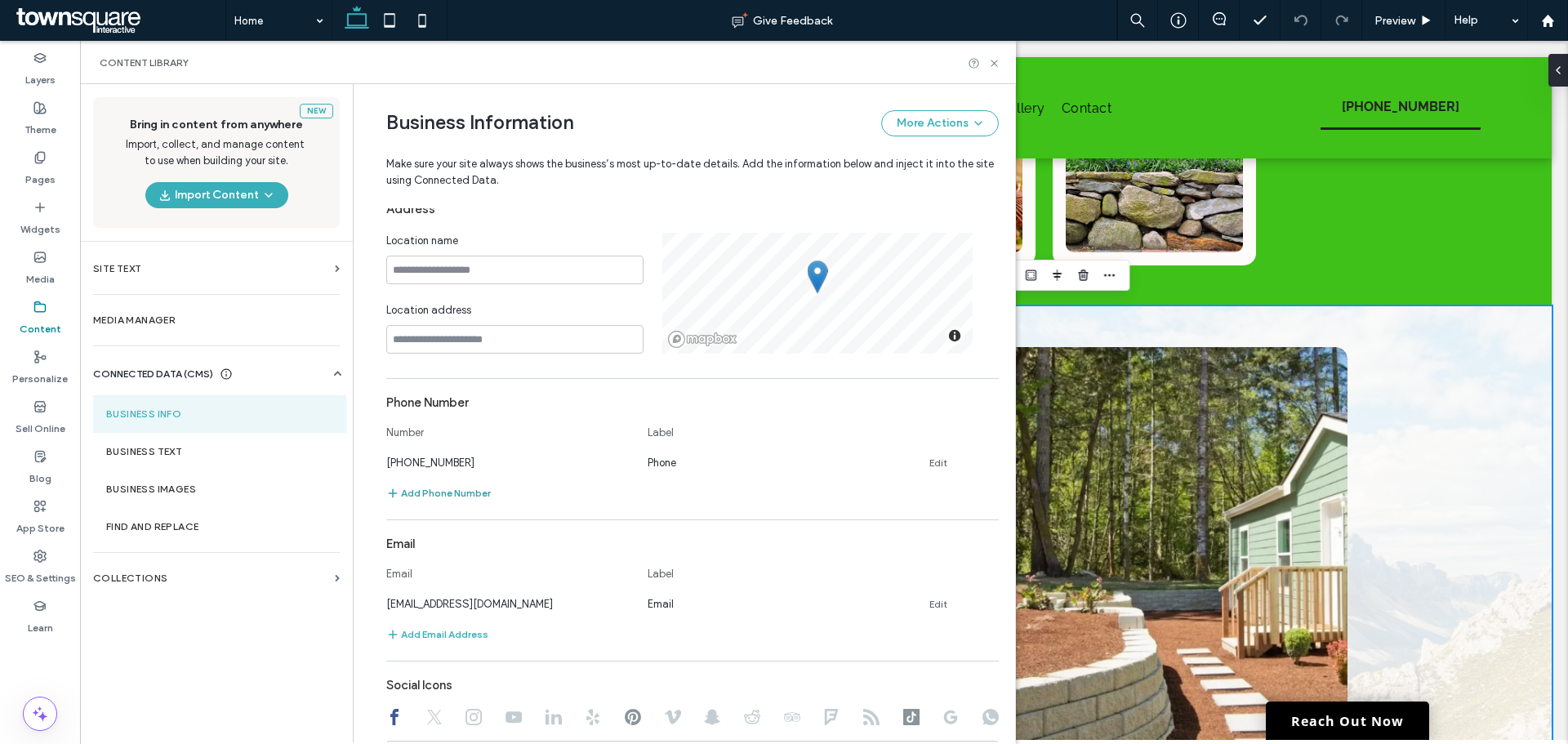
scroll to position [327, 0]
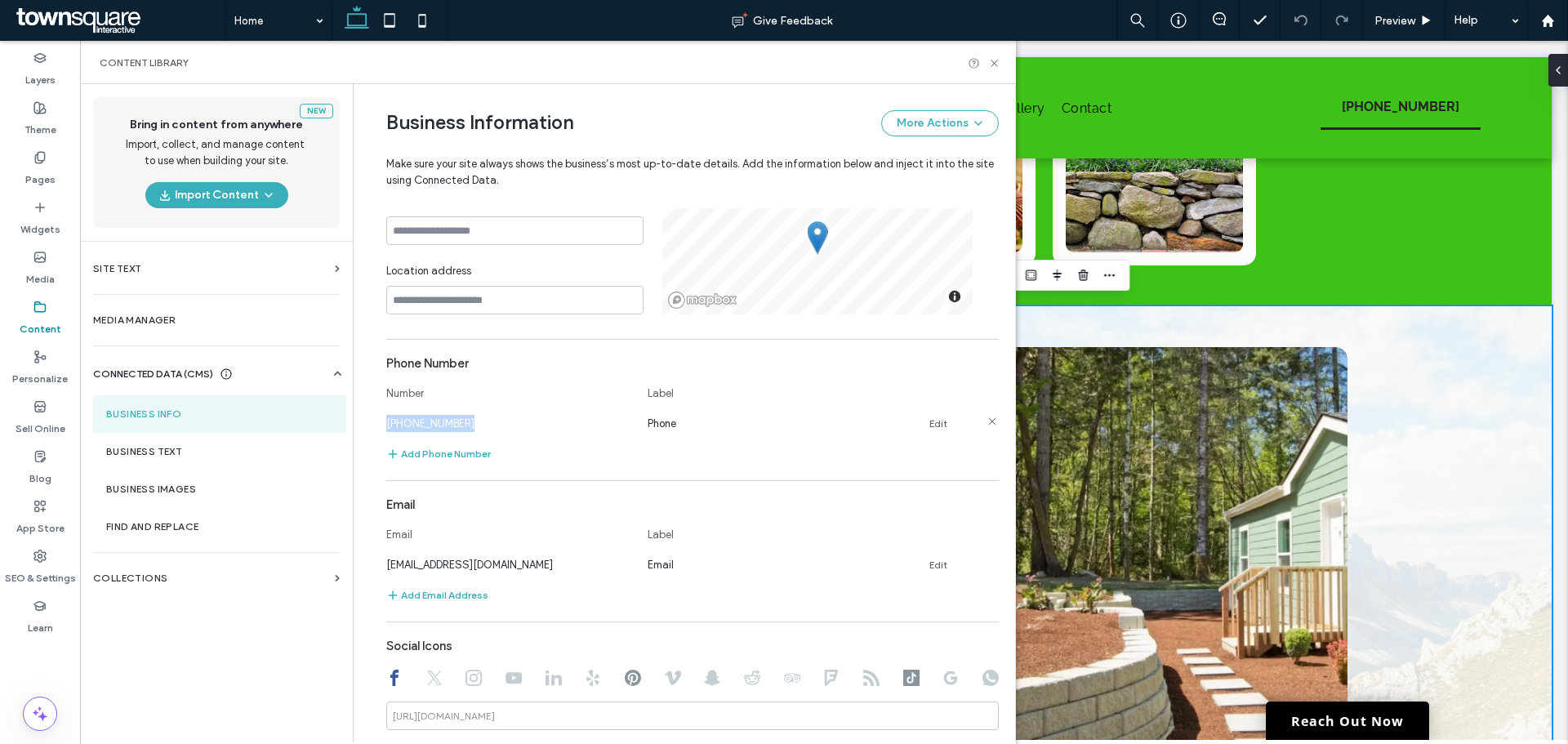
drag, startPoint x: 459, startPoint y: 425, endPoint x: 380, endPoint y: 427, distance: 79.0
click at [386, 427] on div "(360) 350-7850" at bounding box center [509, 423] width 245 height 17
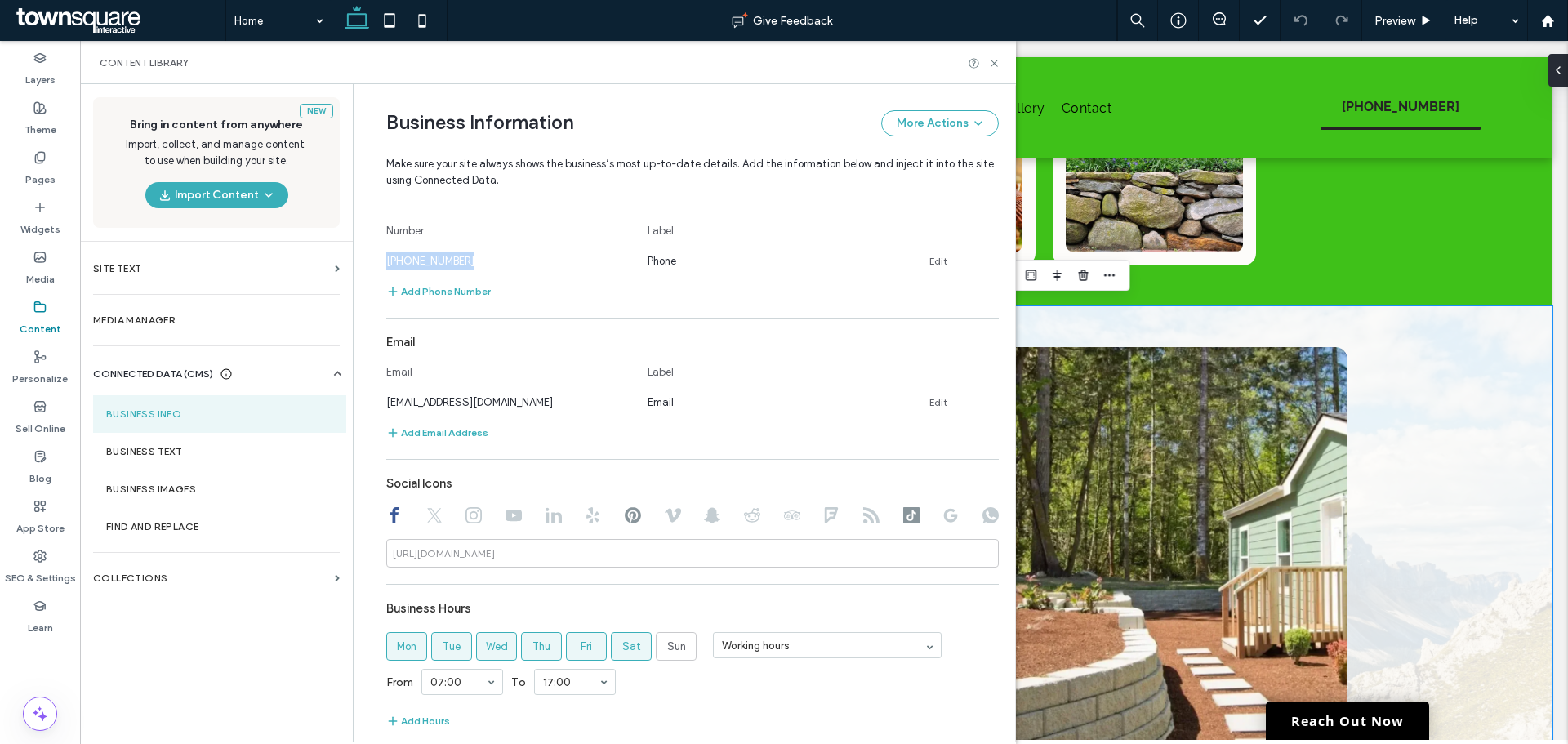
scroll to position [490, 0]
drag, startPoint x: 509, startPoint y: 399, endPoint x: 371, endPoint y: 17, distance: 406.2
click at [386, 406] on div "nolascotomi@gmail.com" at bounding box center [509, 401] width 245 height 17
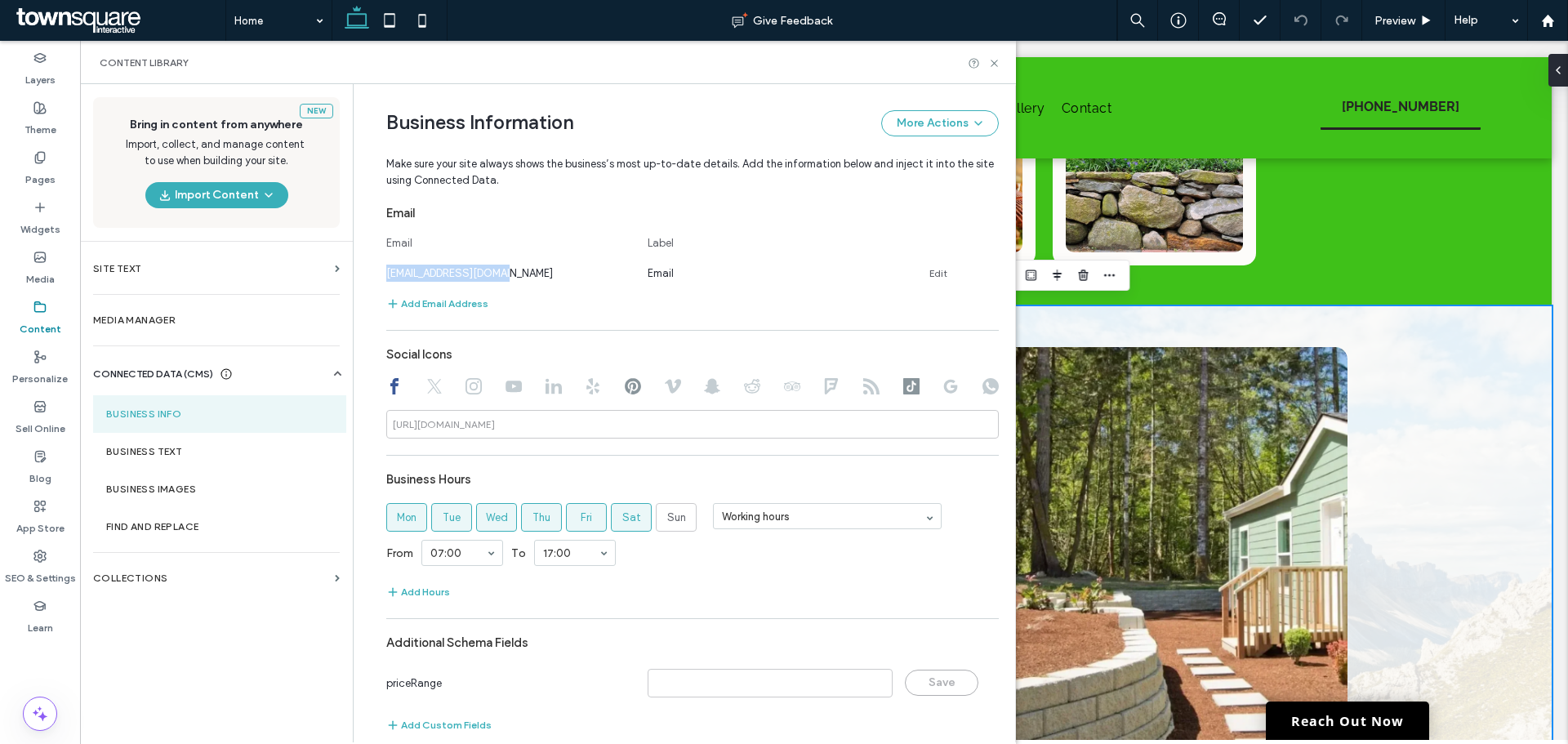
scroll to position [639, 0]
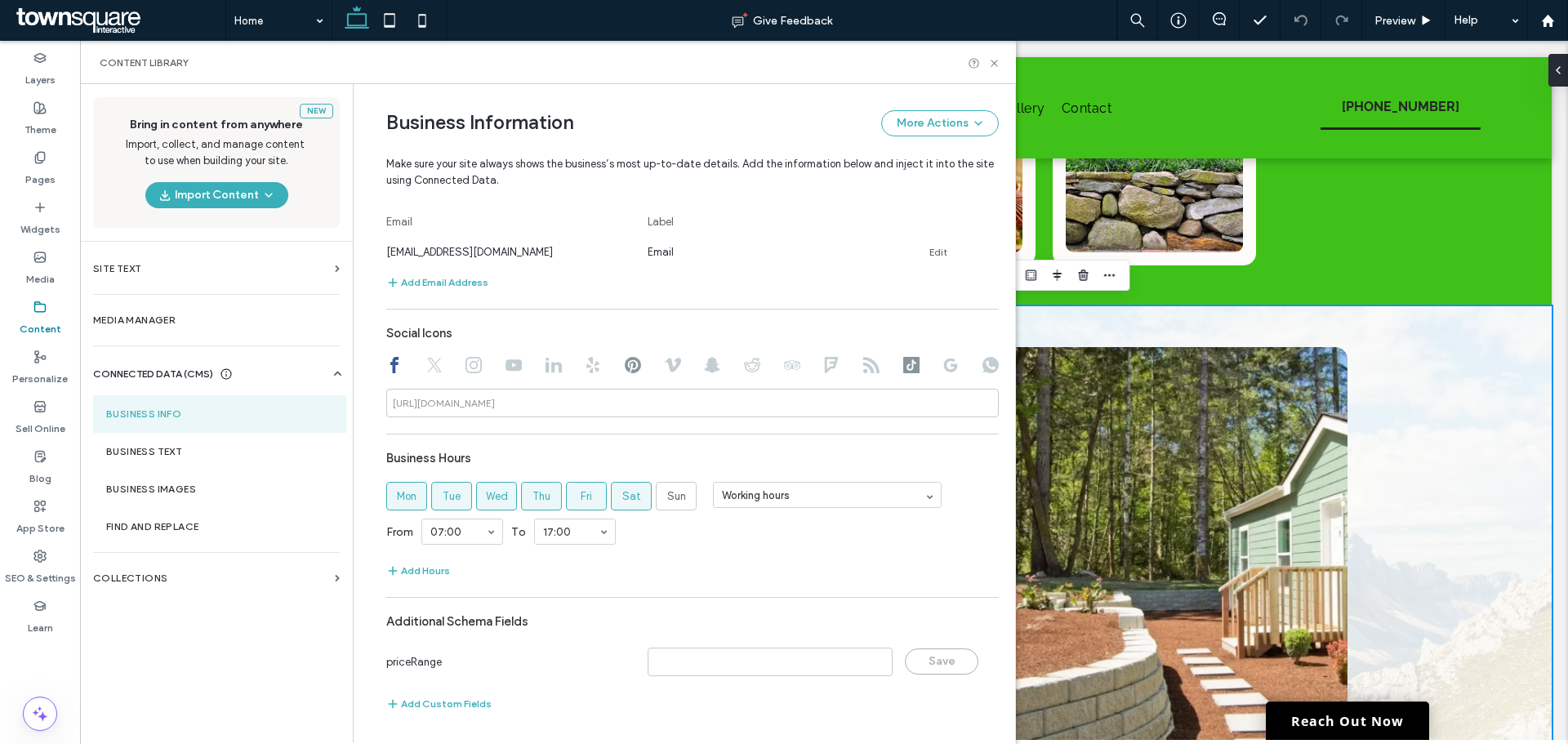
click at [903, 362] on use at bounding box center [911, 365] width 16 height 16
click at [632, 362] on use at bounding box center [633, 365] width 16 height 16
type input "**********"
click at [156, 461] on section "Business Text" at bounding box center [219, 451] width 253 height 37
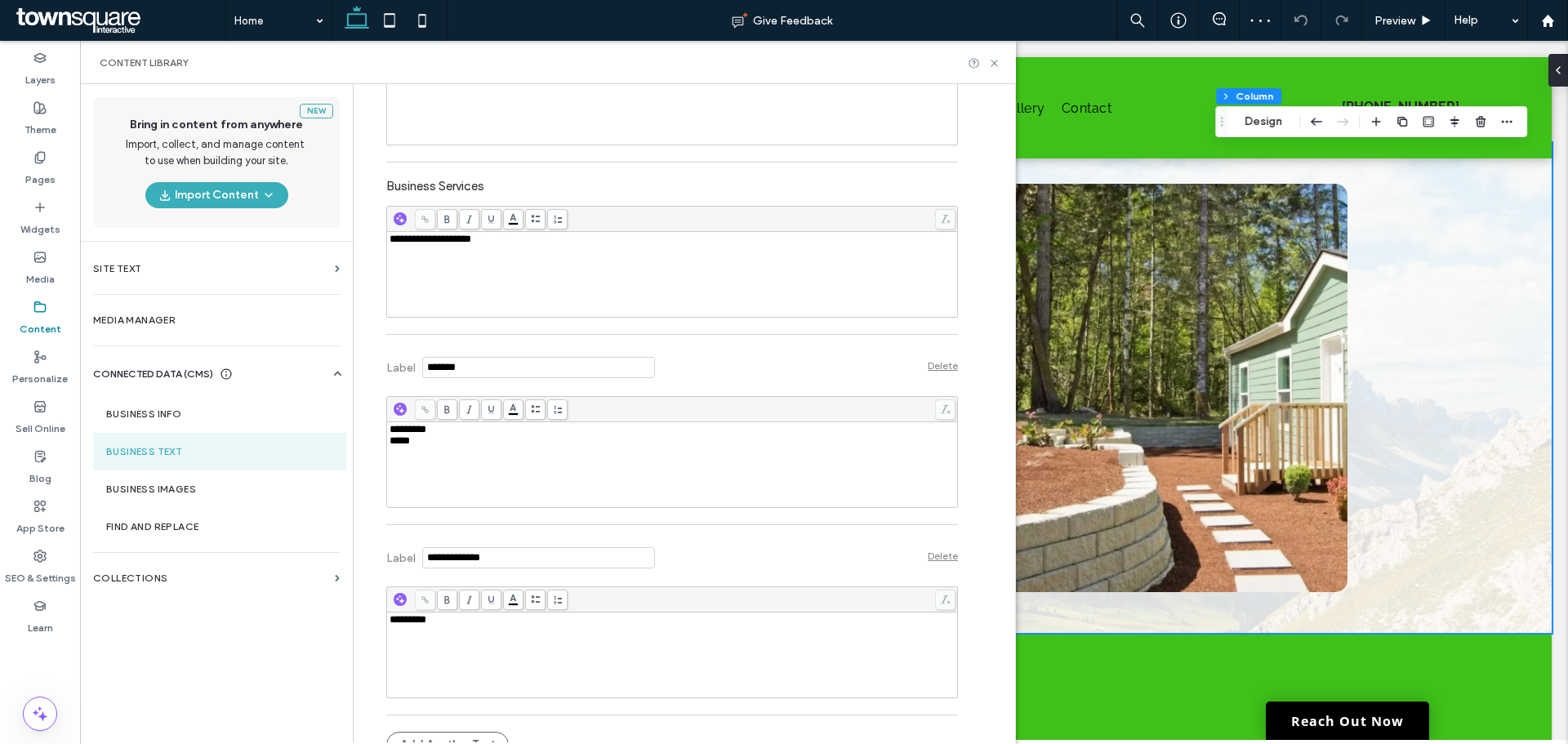
scroll to position [487, 0]
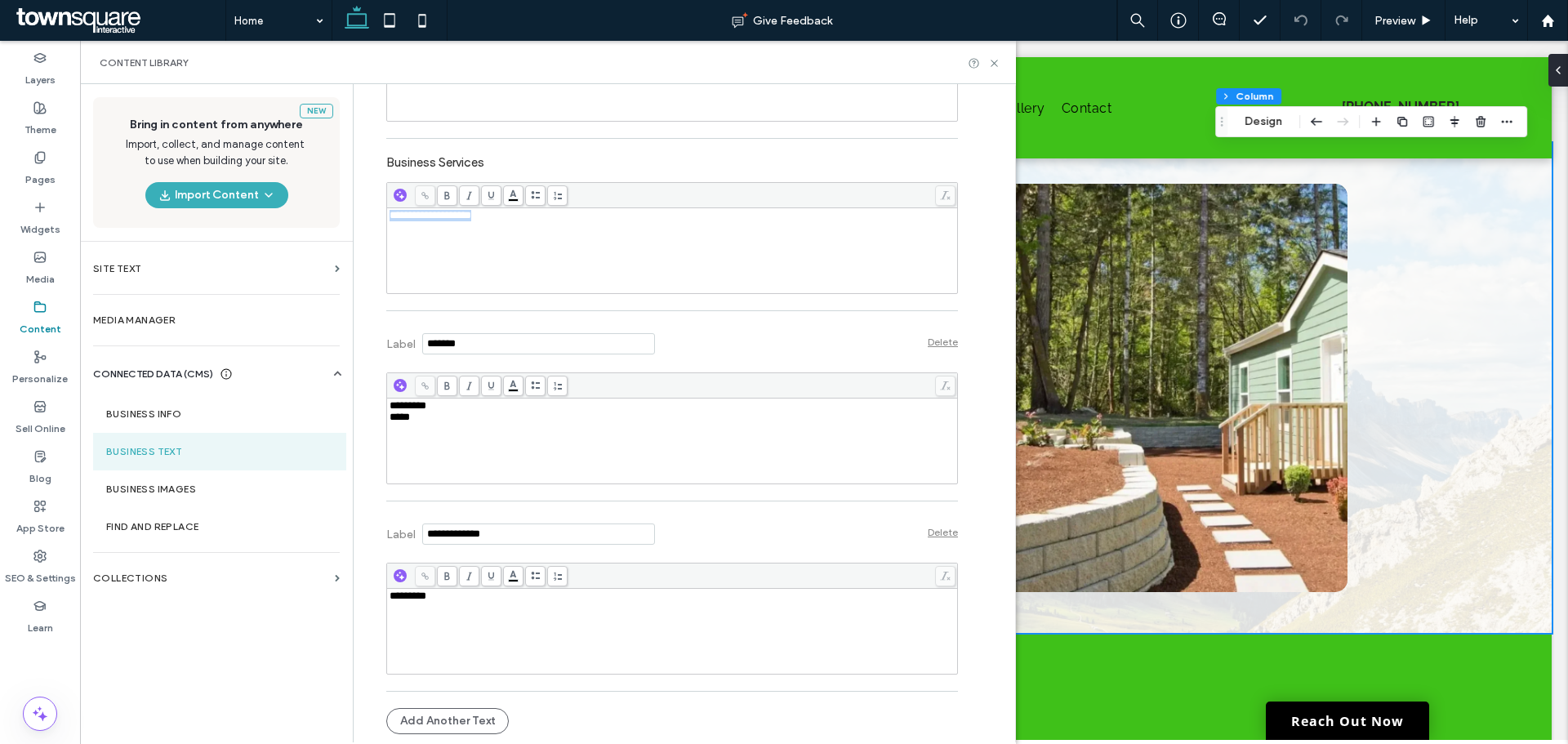
drag, startPoint x: 498, startPoint y: 222, endPoint x: 377, endPoint y: 229, distance: 121.2
click at [377, 229] on div "**********" at bounding box center [659, 170] width 596 height 1145
click at [375, 241] on div "**********" at bounding box center [659, 170] width 596 height 1145
click at [995, 62] on use at bounding box center [994, 62] width 6 height 6
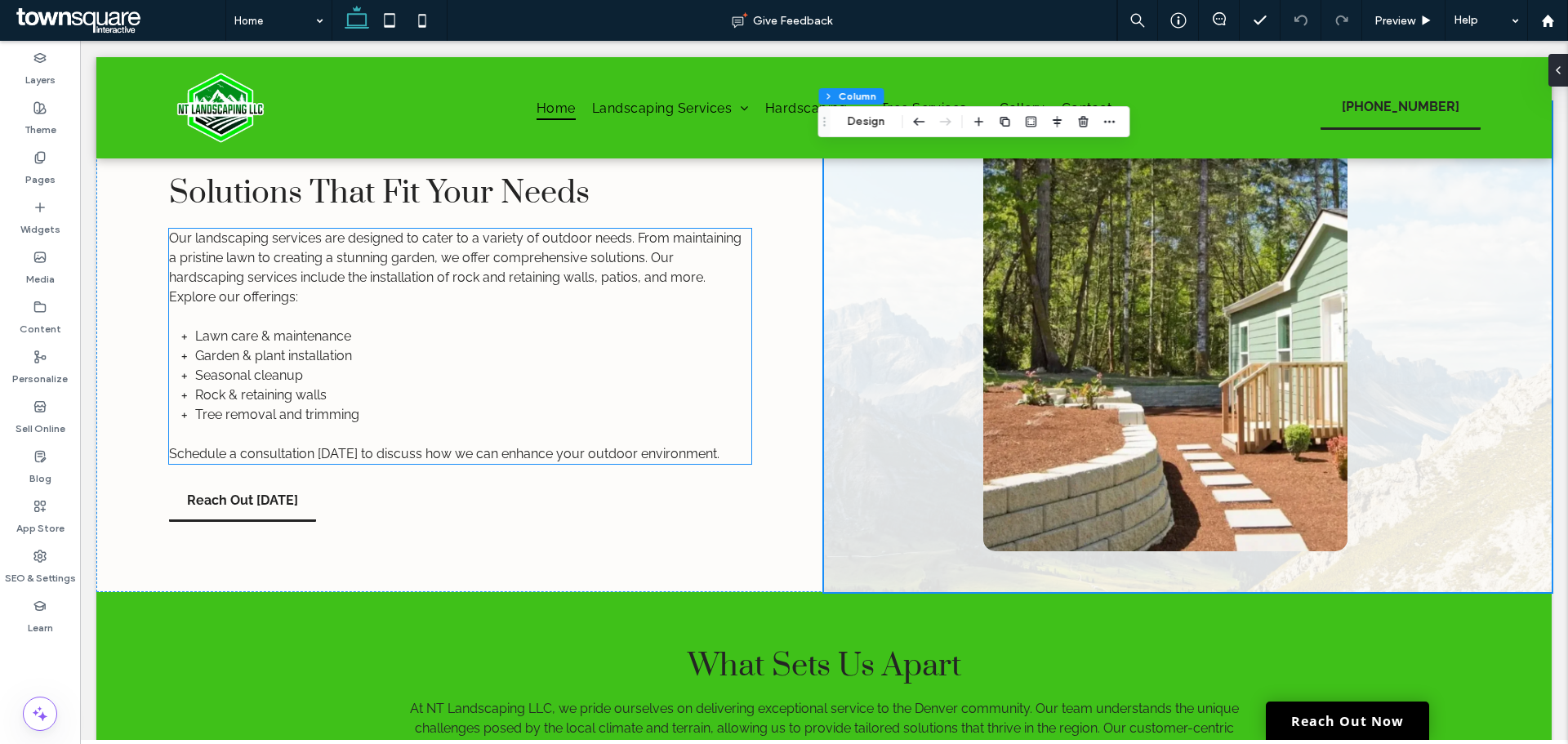
scroll to position [1703, 0]
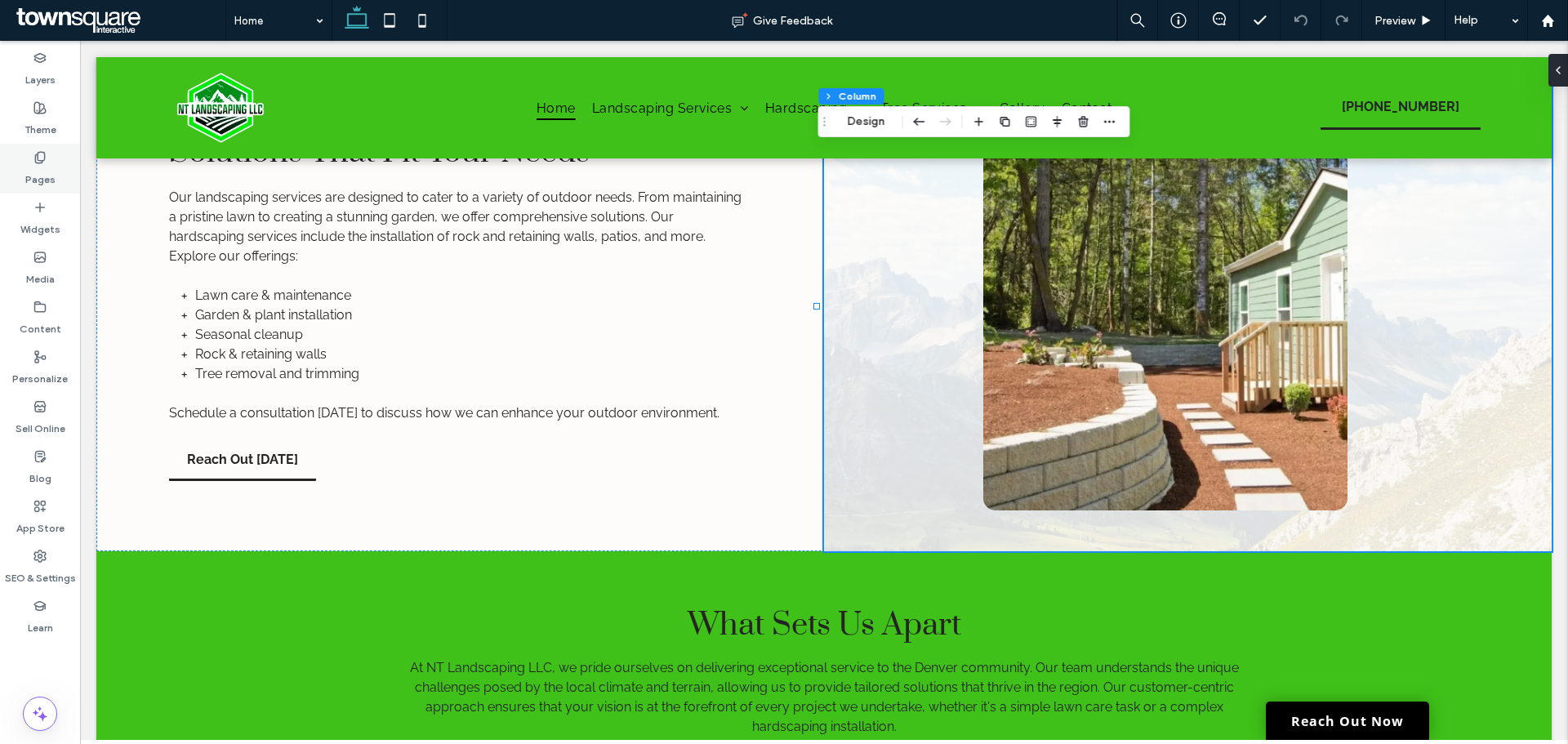
click at [44, 171] on label "Pages" at bounding box center [40, 175] width 30 height 23
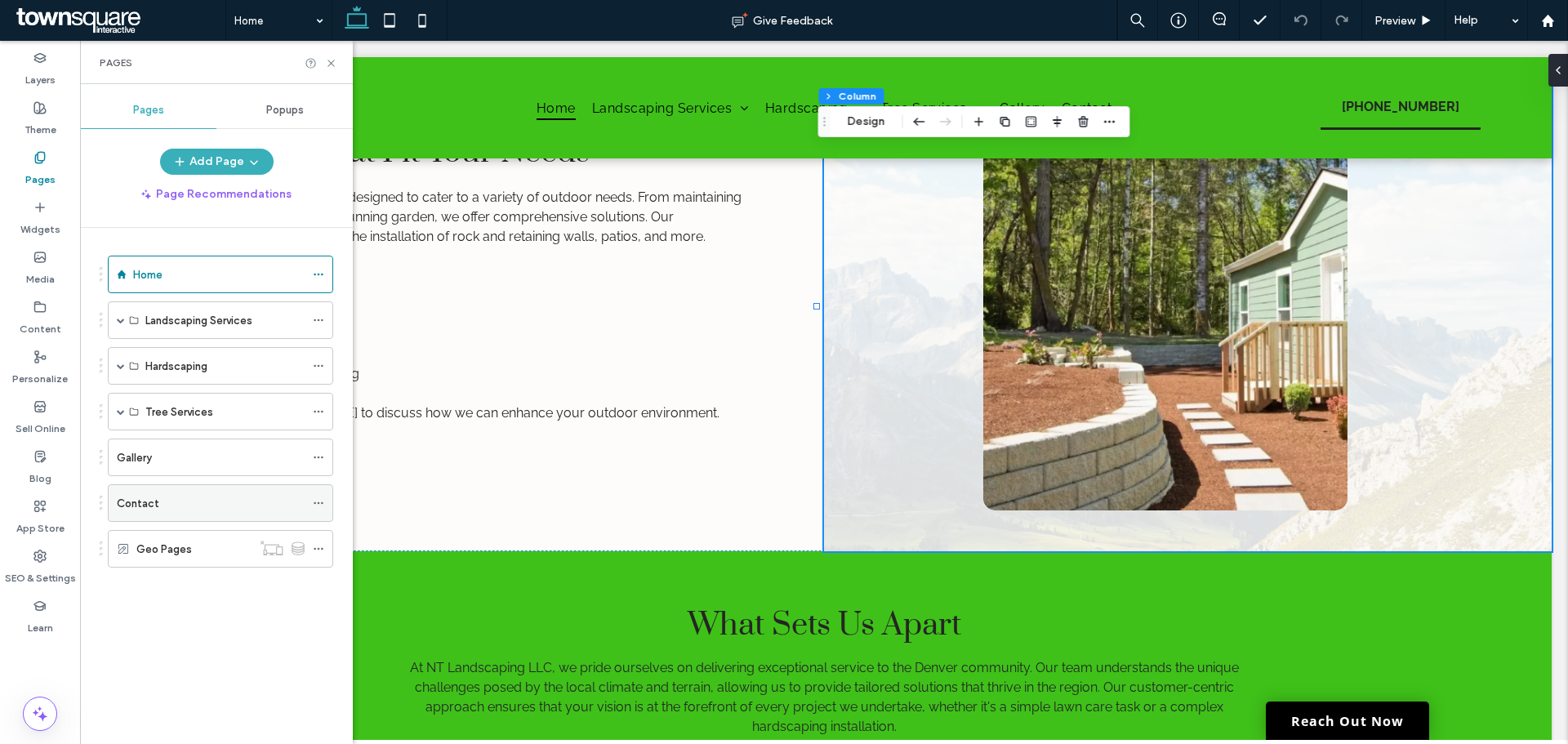
click at [187, 499] on div "Contact" at bounding box center [211, 503] width 188 height 17
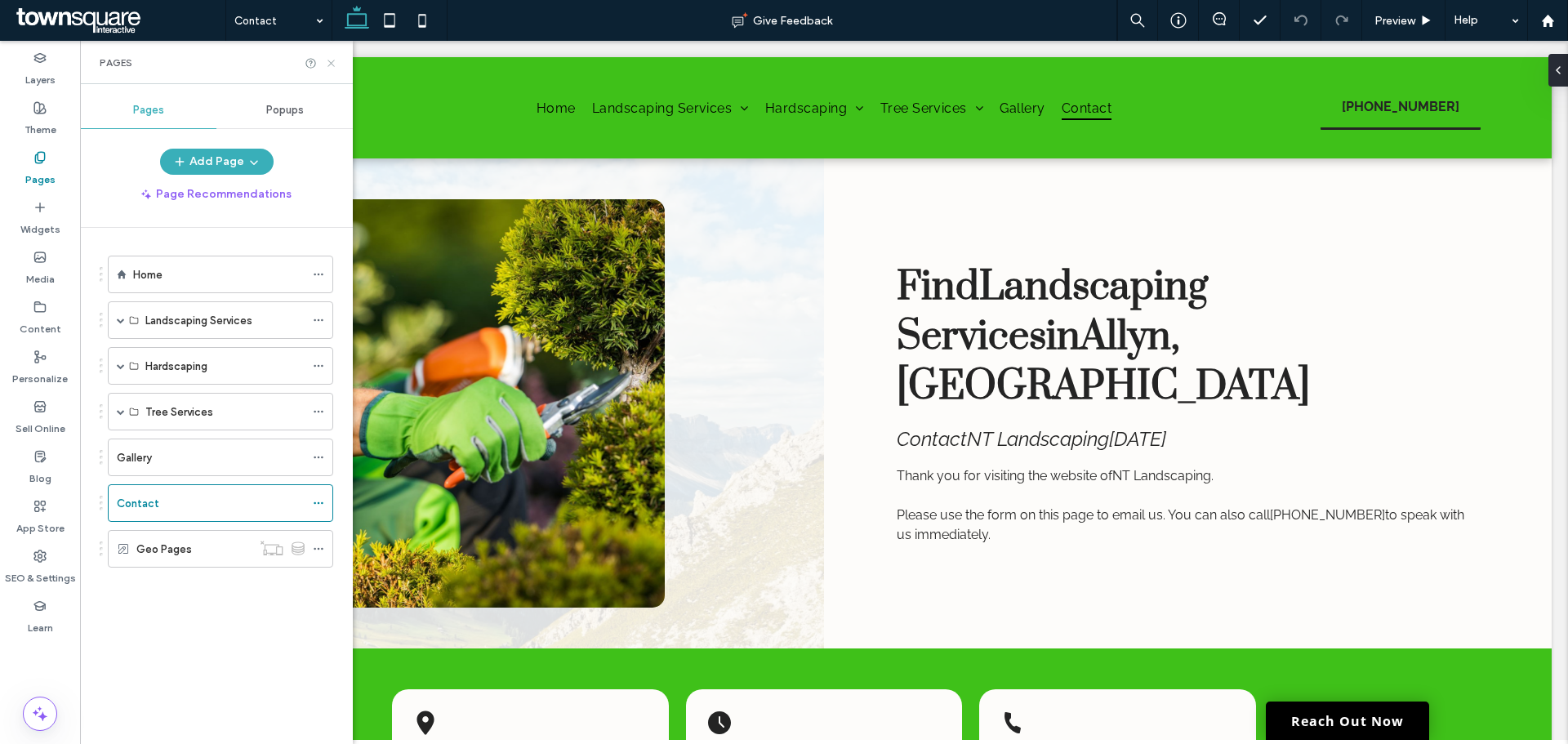
click at [326, 63] on icon at bounding box center [331, 63] width 12 height 12
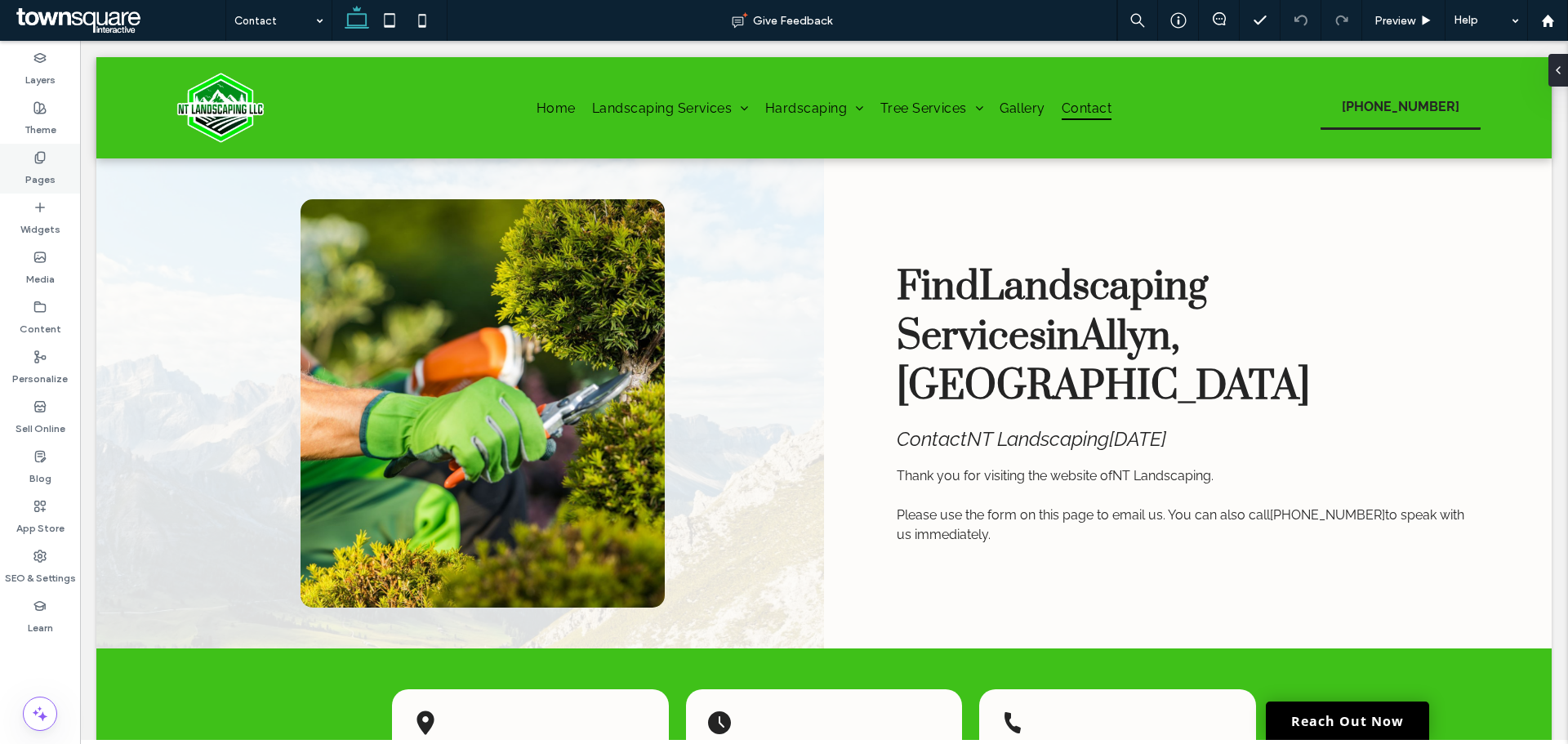
drag, startPoint x: 42, startPoint y: 183, endPoint x: 75, endPoint y: 196, distance: 35.5
click at [41, 183] on label "Pages" at bounding box center [40, 175] width 30 height 23
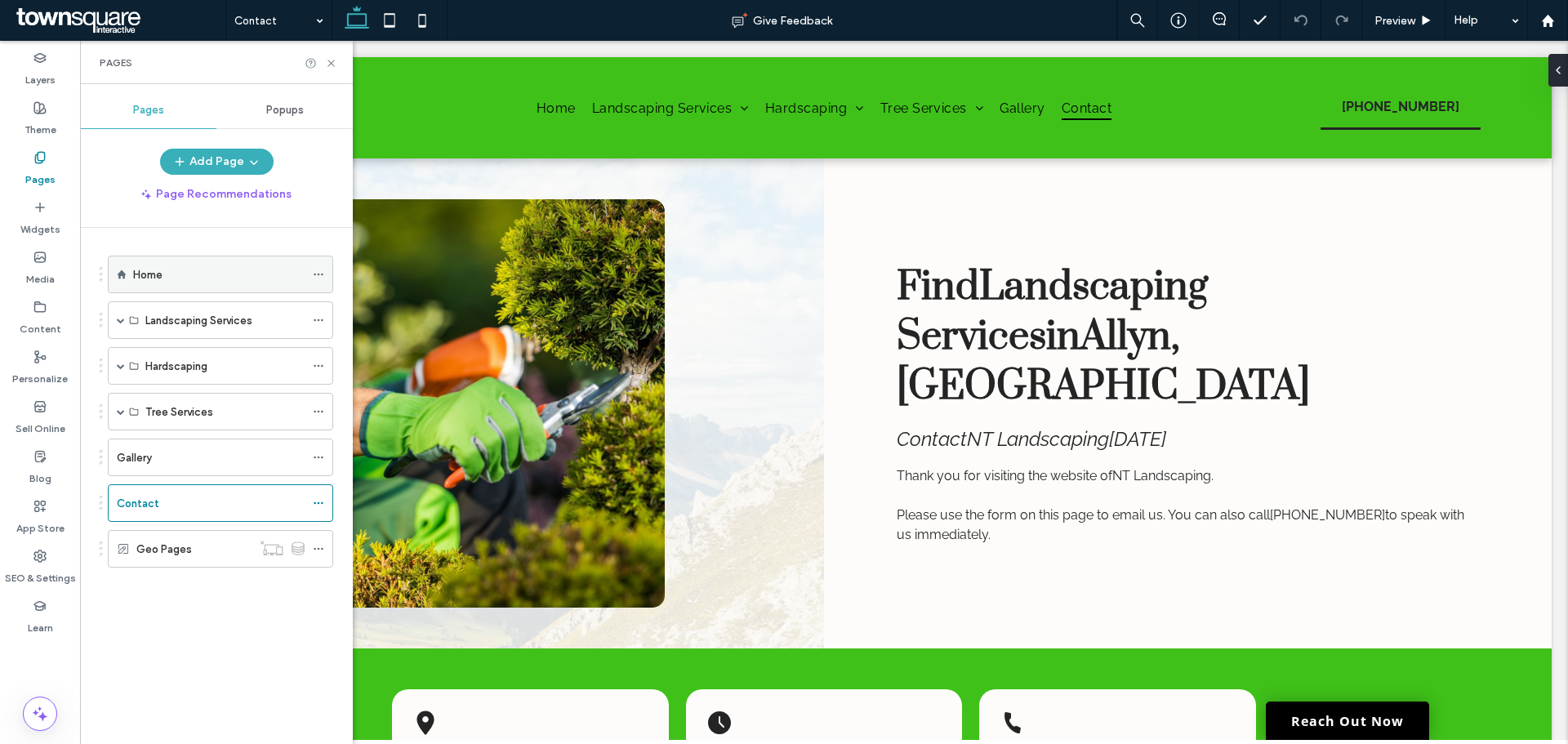
click at [164, 272] on div "Home" at bounding box center [219, 275] width 172 height 17
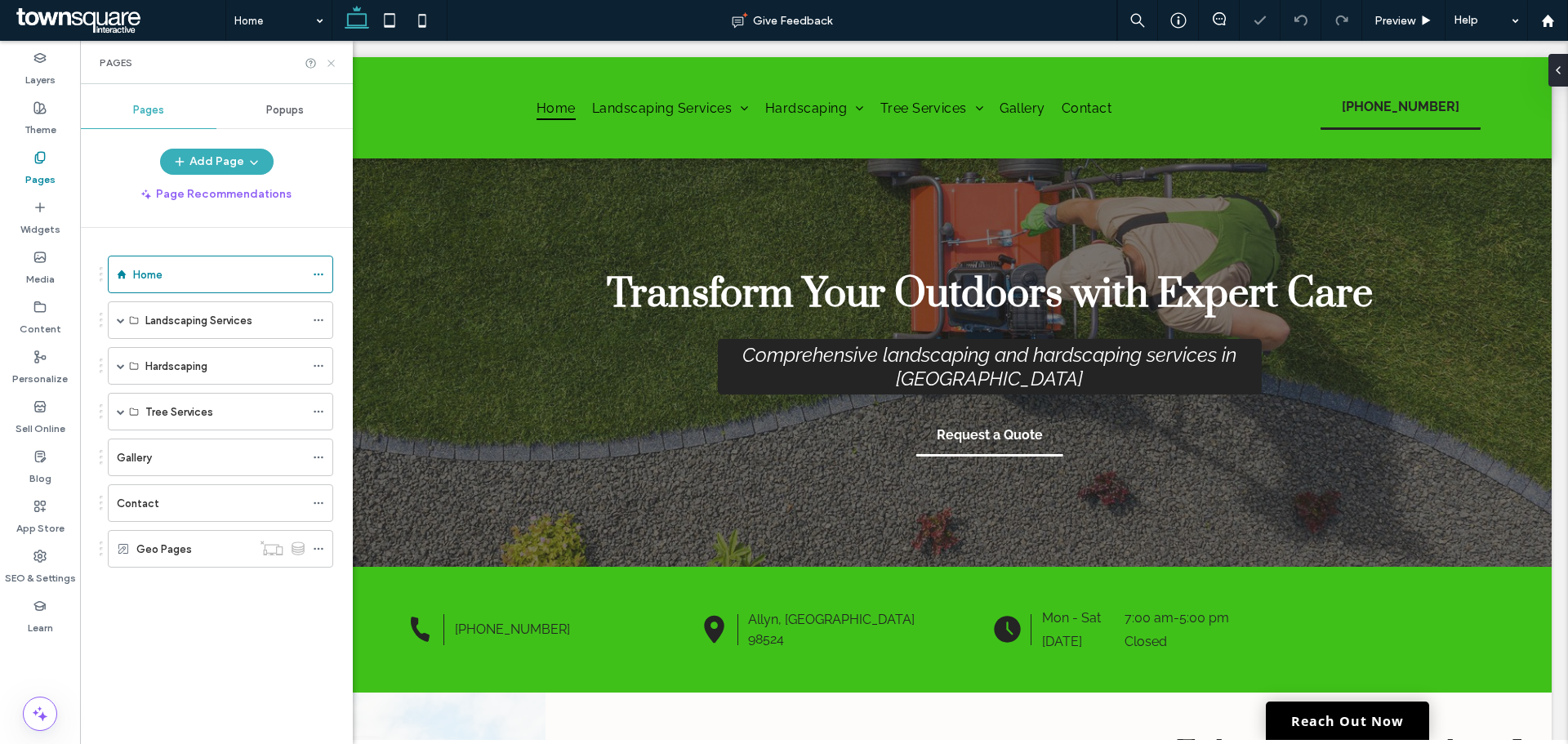
click at [330, 66] on icon at bounding box center [331, 63] width 12 height 12
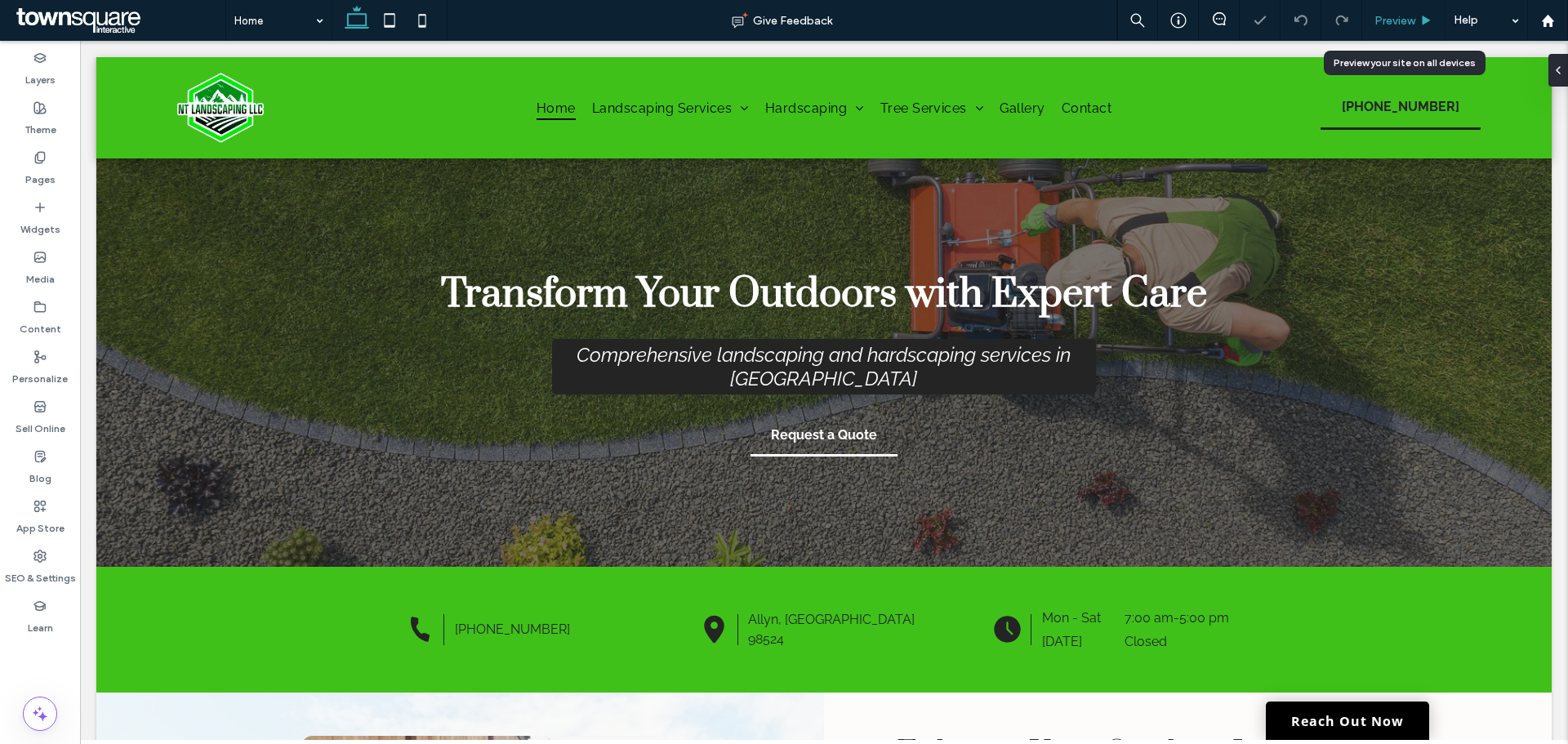
click at [1385, 26] on span "Preview" at bounding box center [1394, 20] width 41 height 14
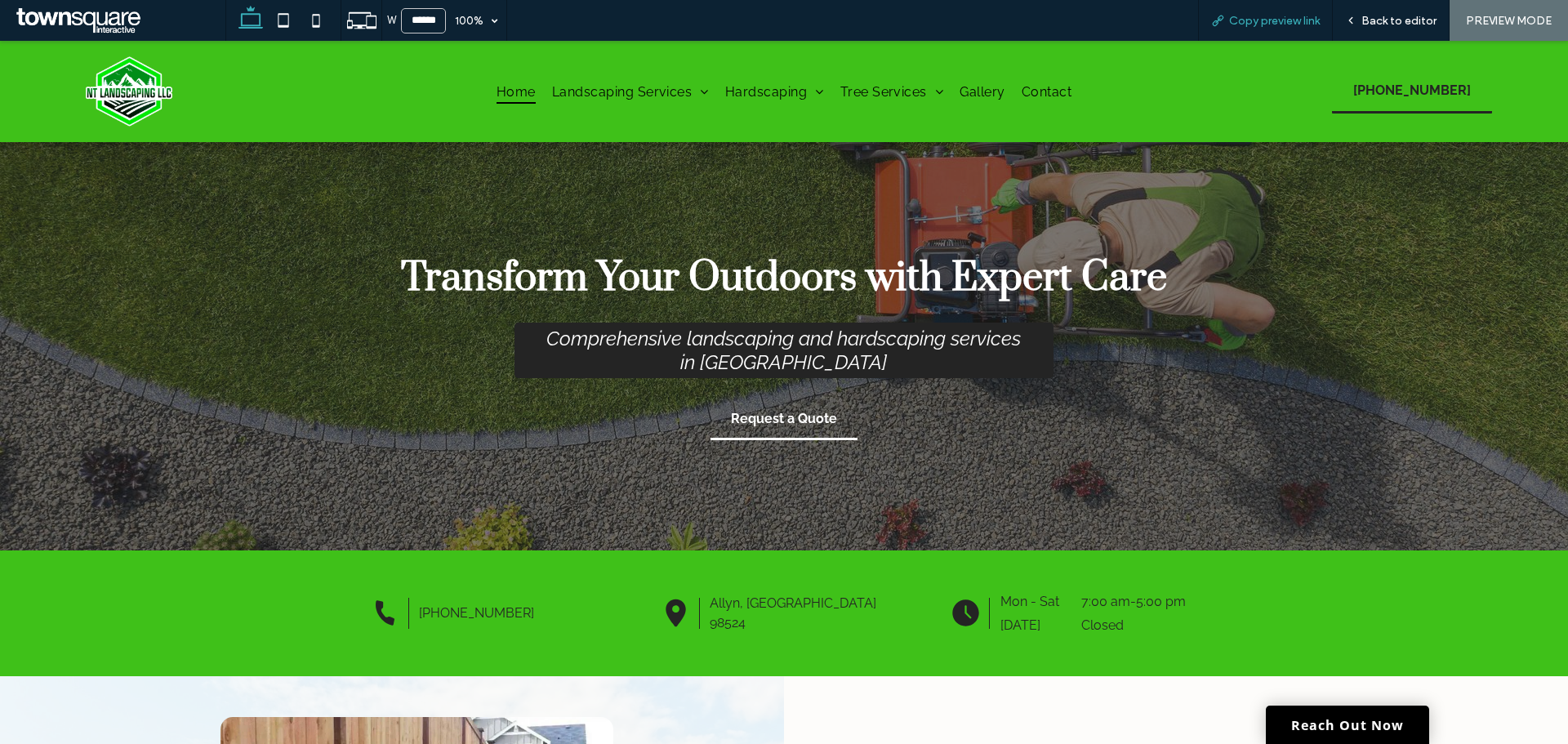
click at [1256, 25] on span "Copy preview link" at bounding box center [1274, 20] width 90 height 14
click at [1371, 27] on span "Back to editor" at bounding box center [1399, 20] width 75 height 14
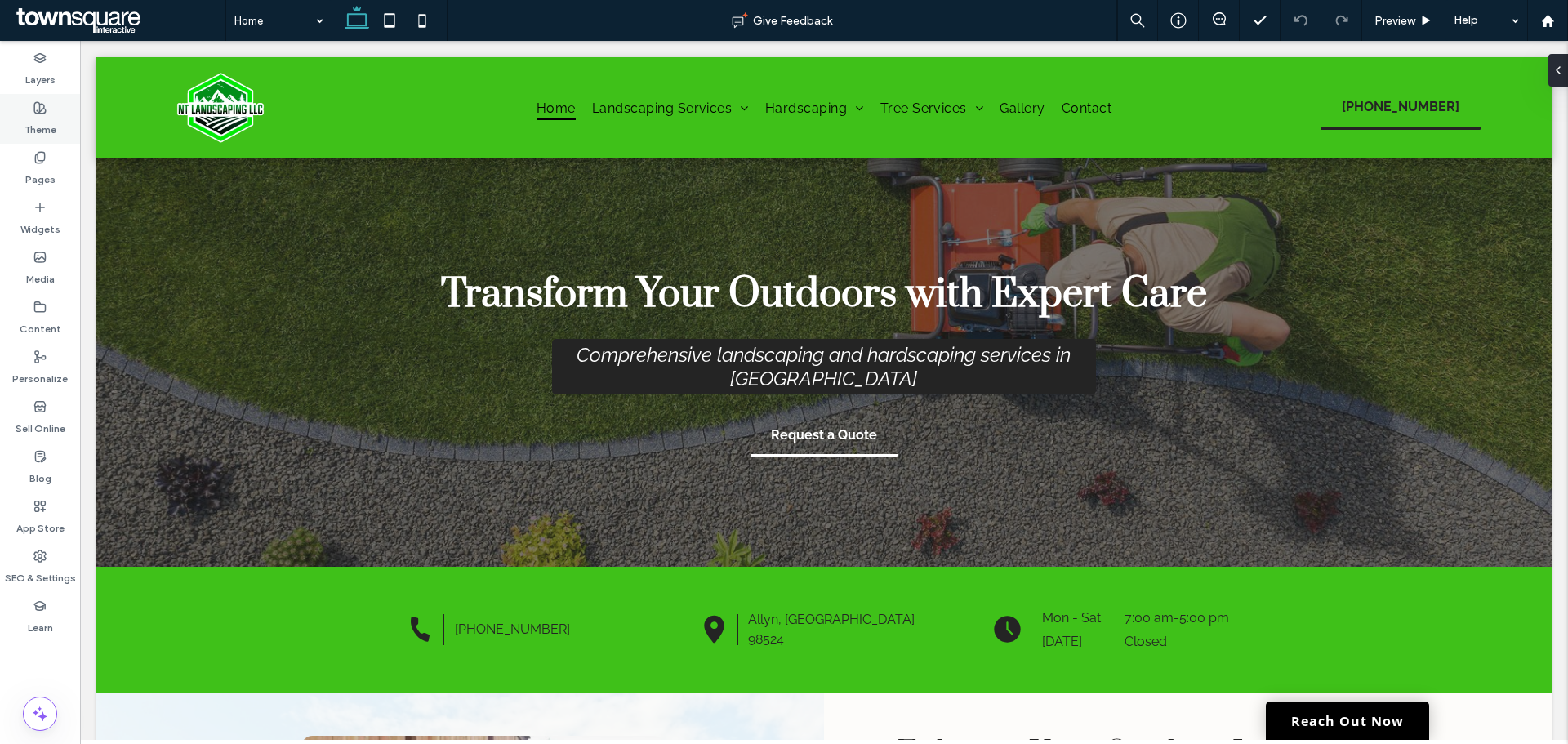
click at [37, 119] on label "Theme" at bounding box center [40, 125] width 32 height 23
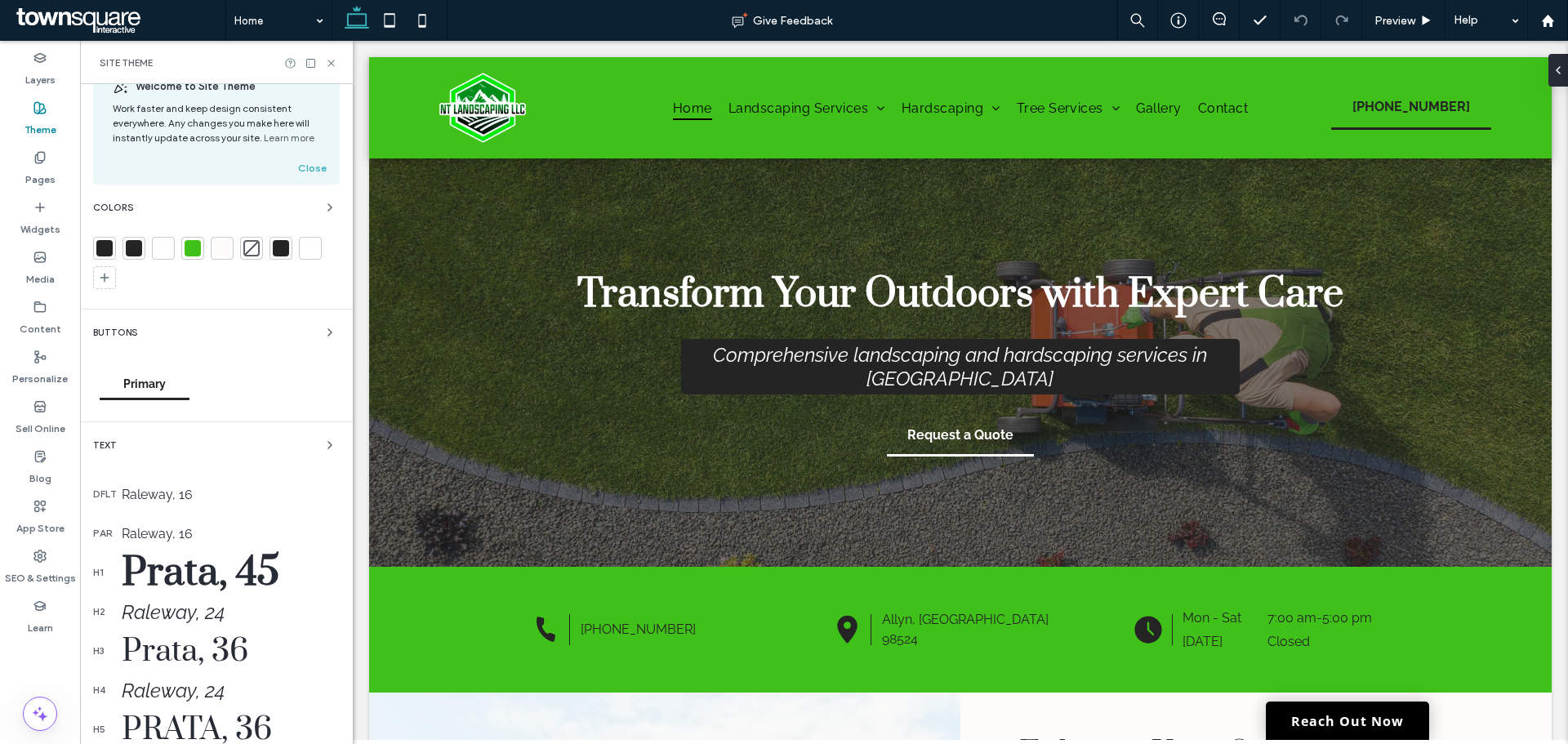
scroll to position [81, 0]
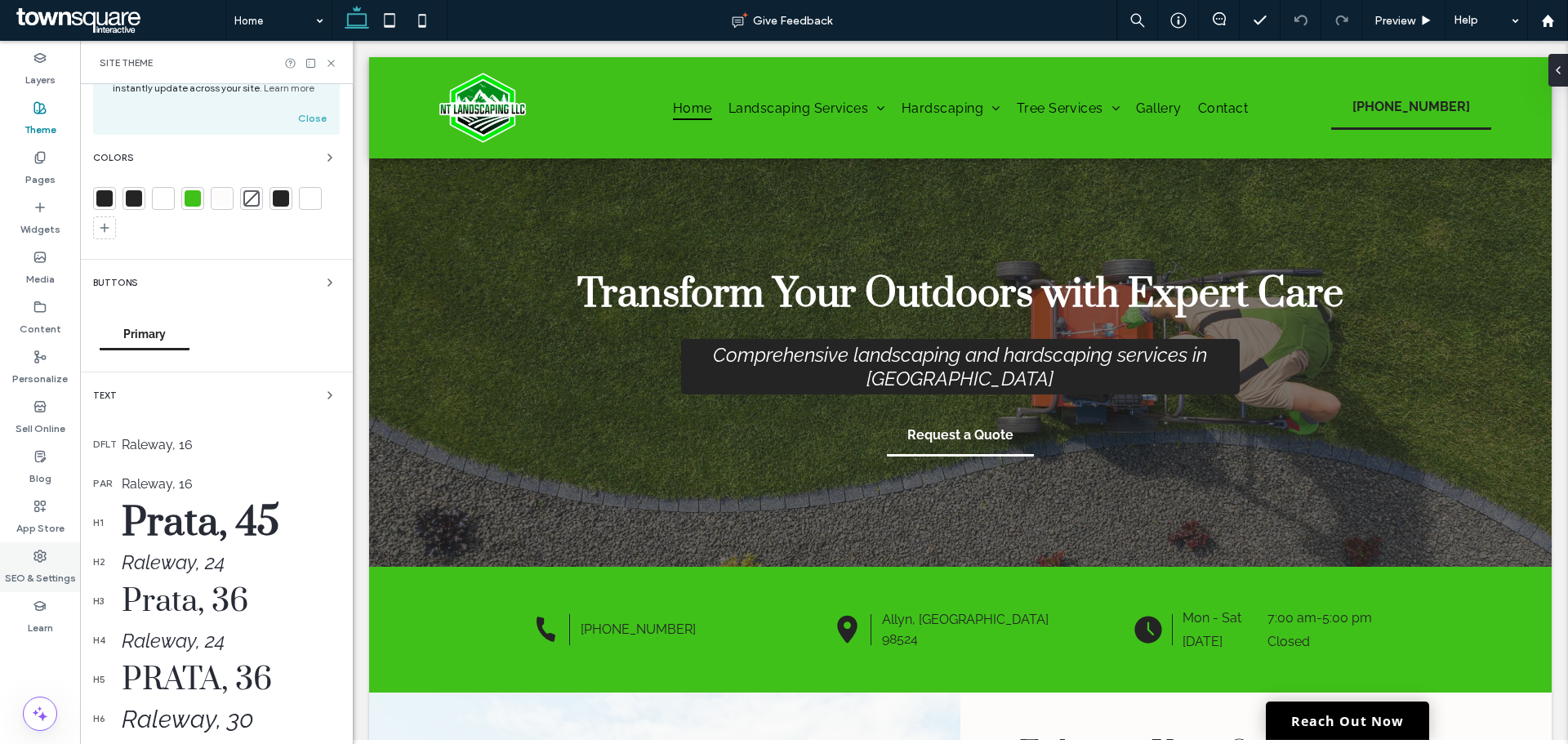
click at [56, 566] on label "SEO & Settings" at bounding box center [40, 573] width 71 height 23
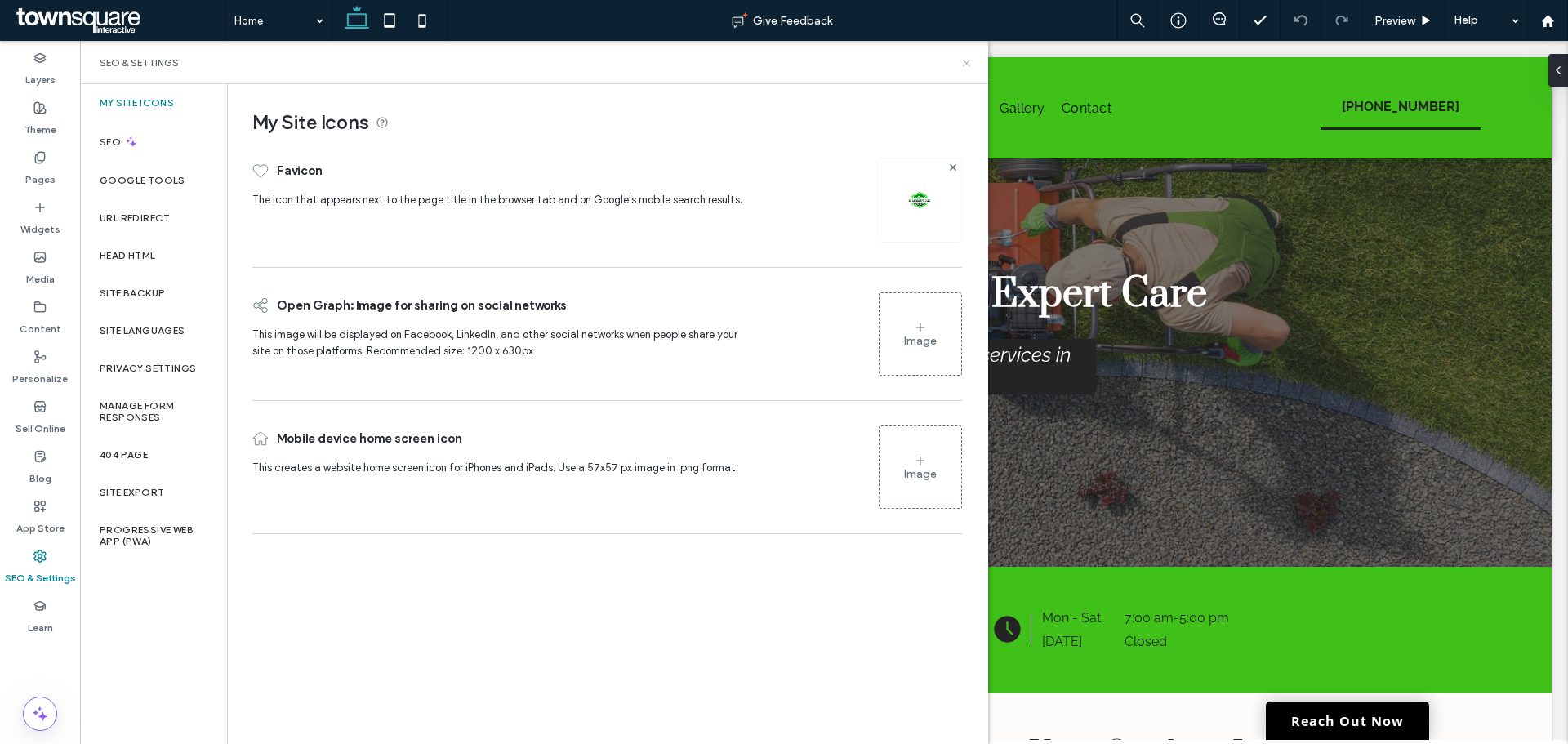
click at [968, 66] on icon at bounding box center [966, 63] width 12 height 12
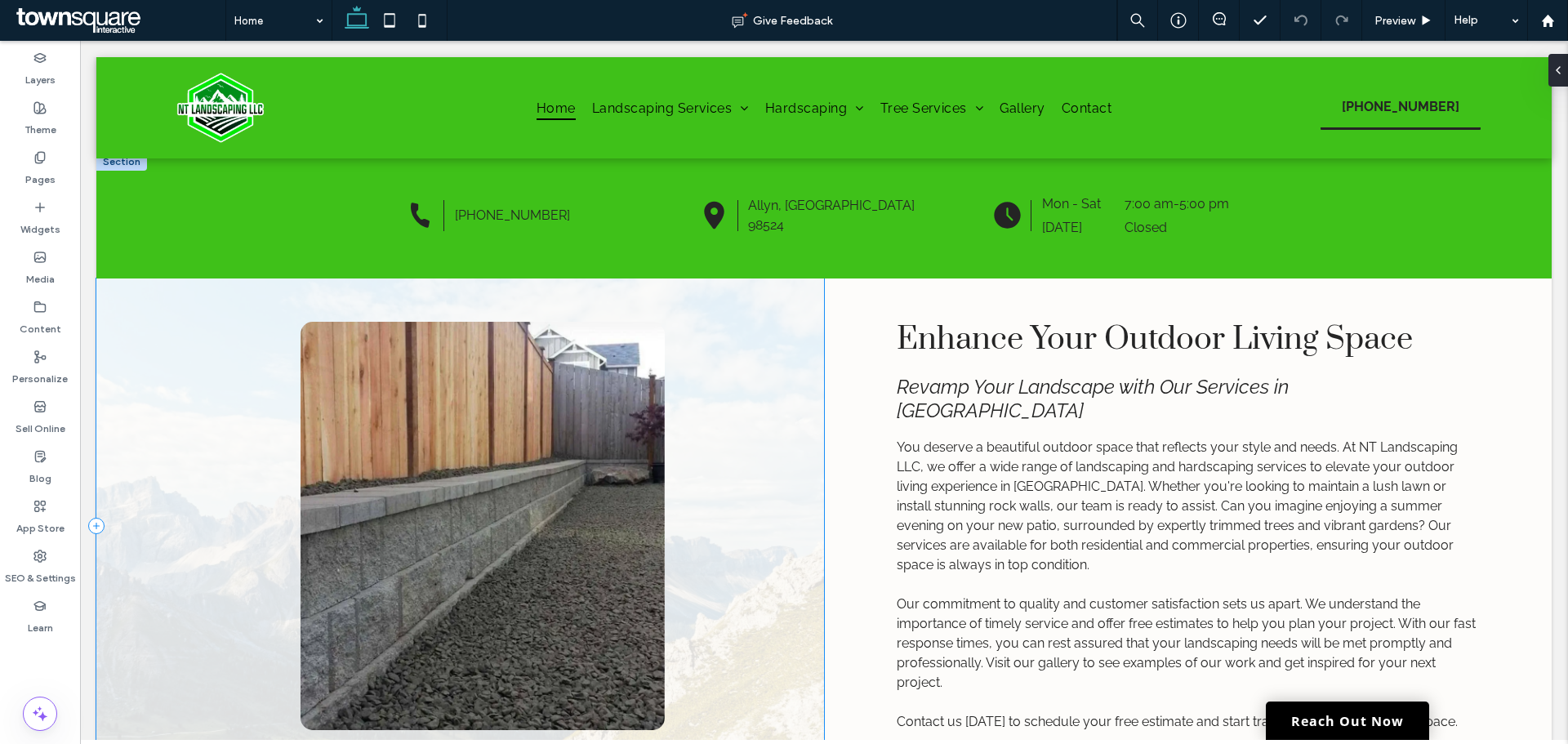
scroll to position [245, 0]
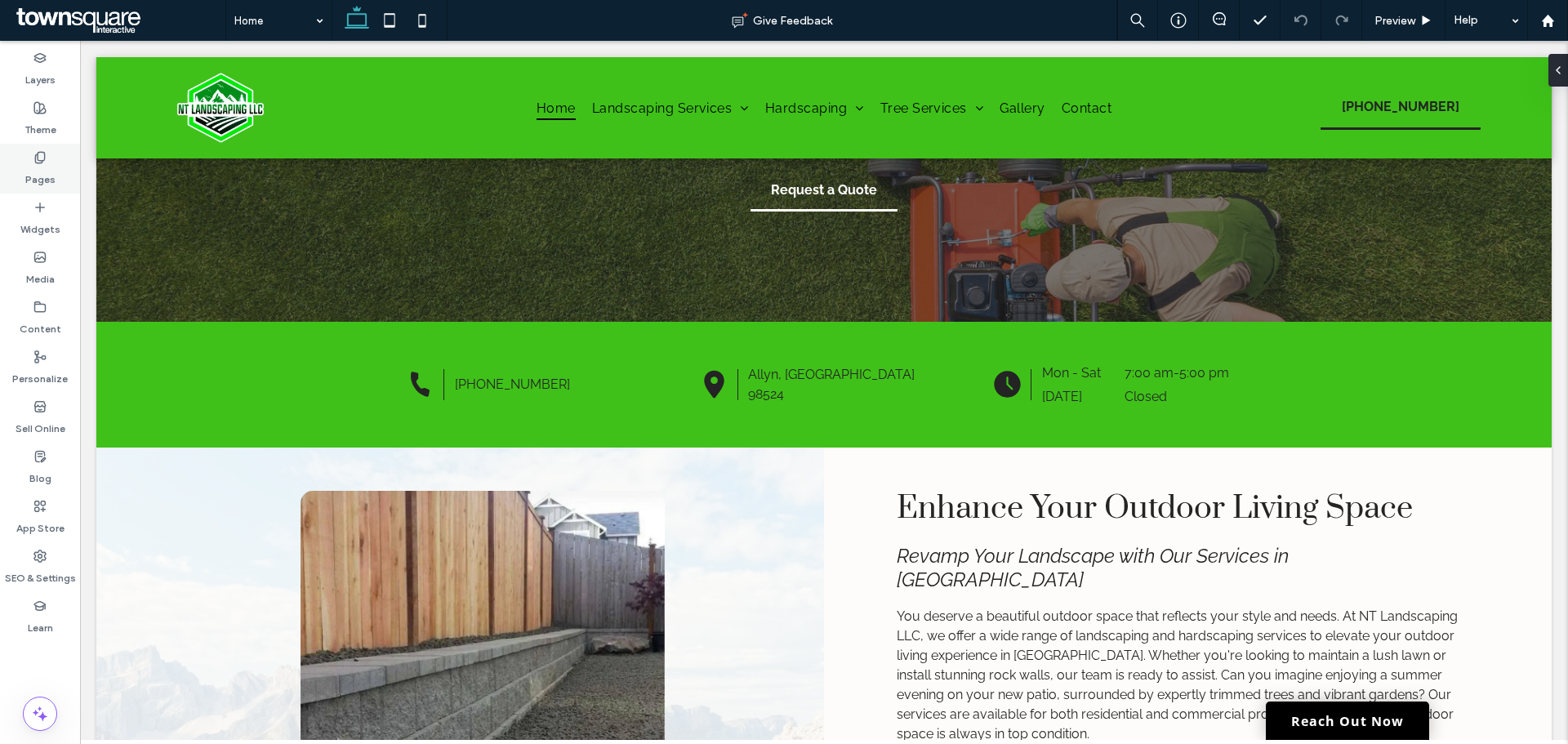
drag, startPoint x: 36, startPoint y: 155, endPoint x: 40, endPoint y: 170, distance: 15.5
click at [36, 156] on use at bounding box center [39, 157] width 9 height 11
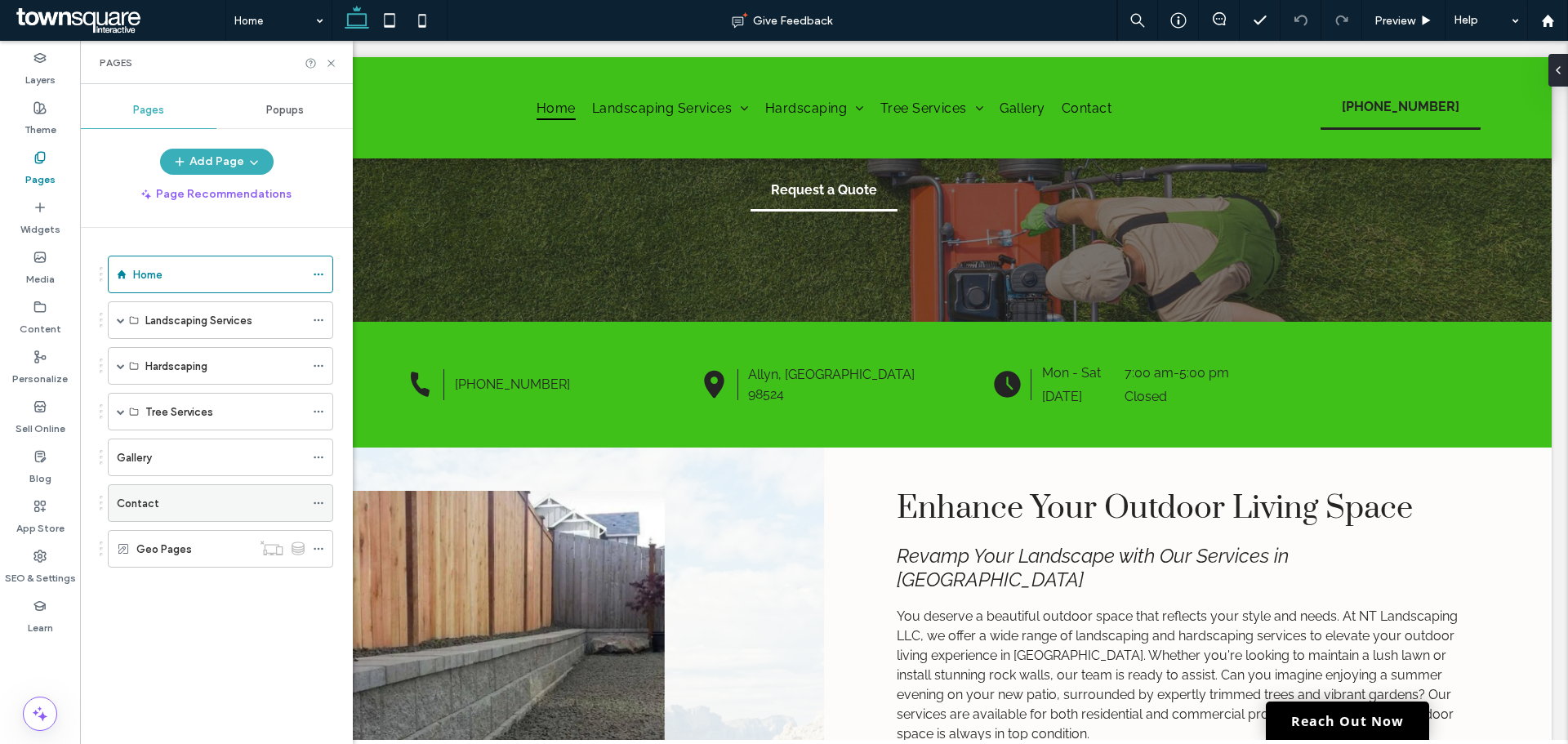
click at [150, 495] on label "Contact" at bounding box center [138, 503] width 43 height 28
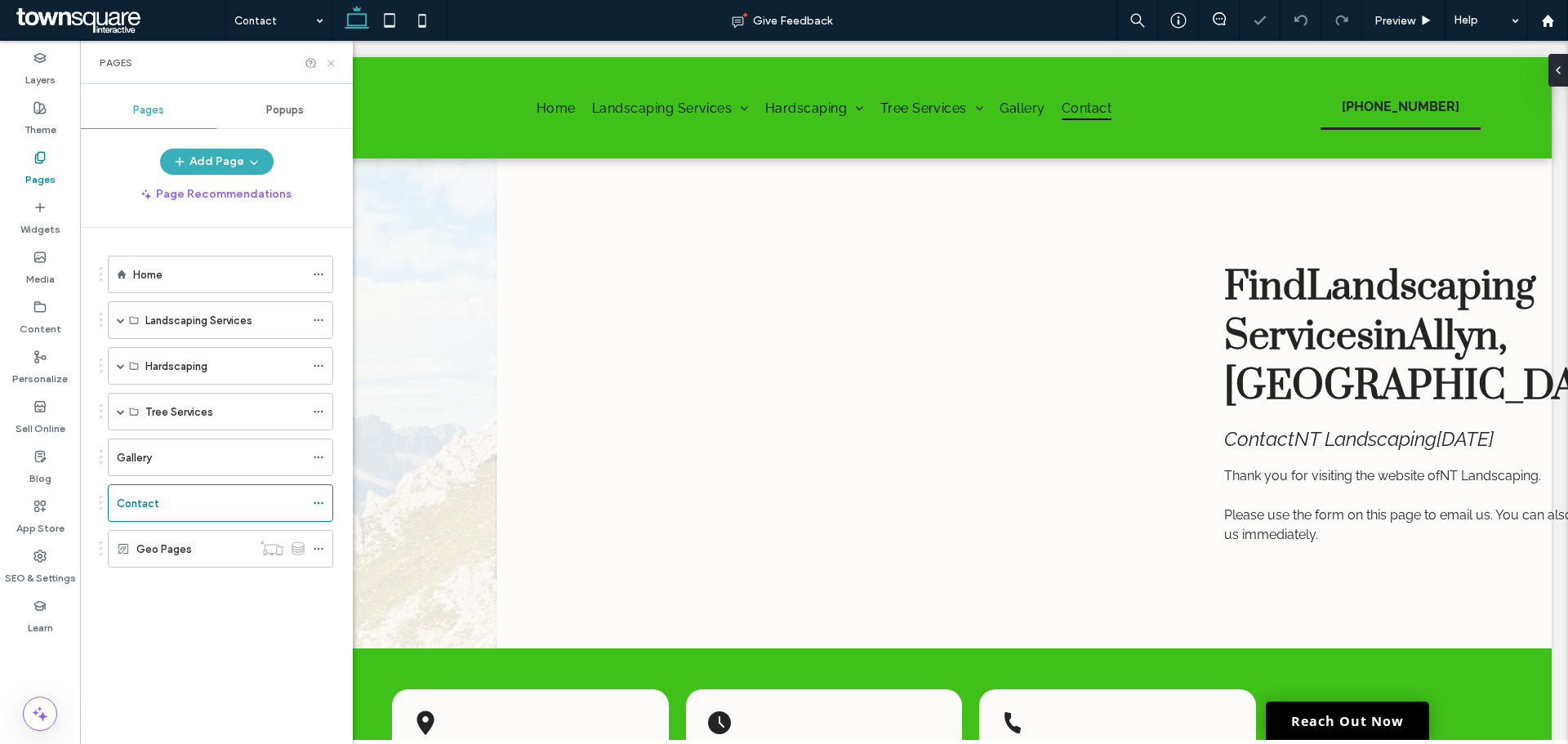
click at [332, 64] on use at bounding box center [331, 62] width 6 height 6
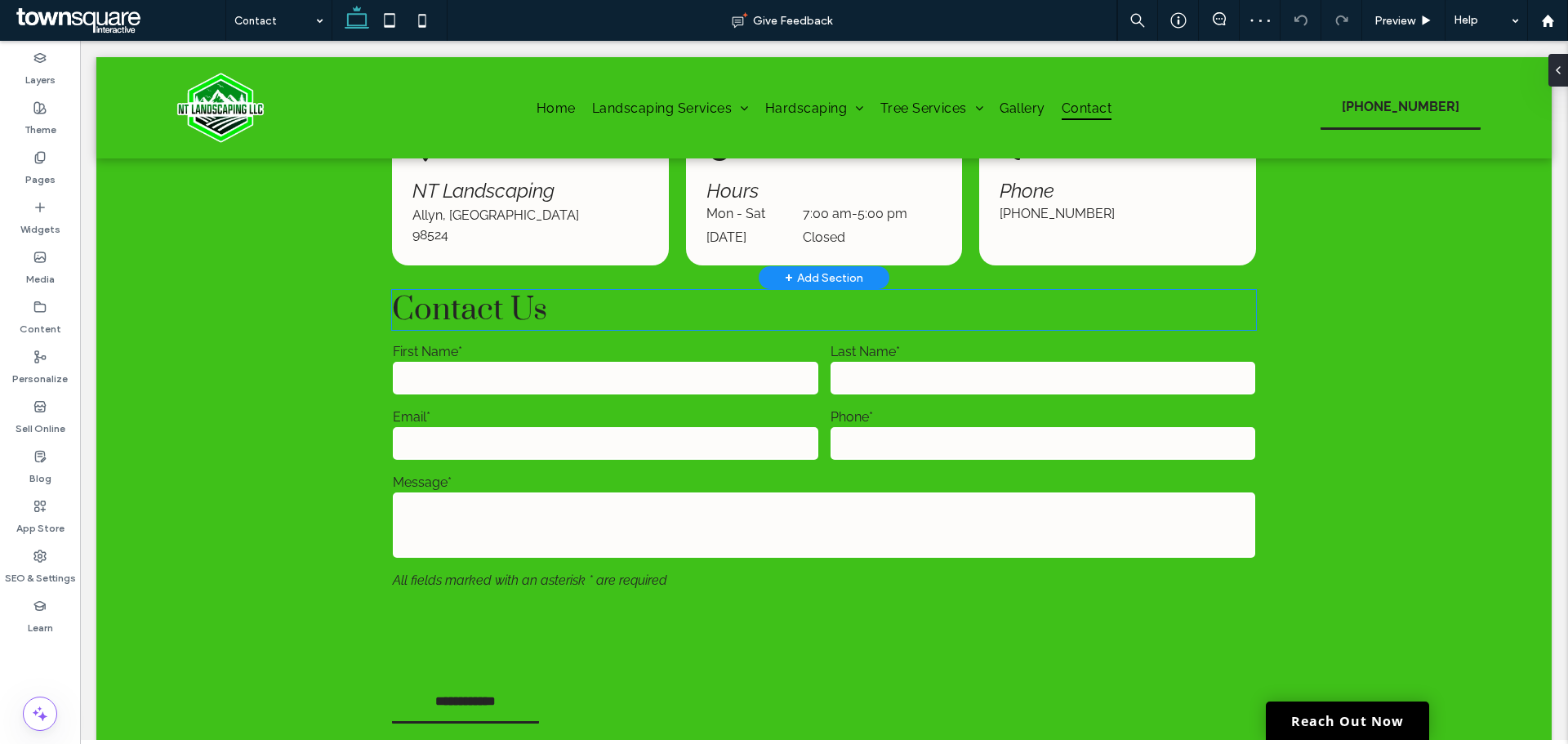
scroll to position [654, 0]
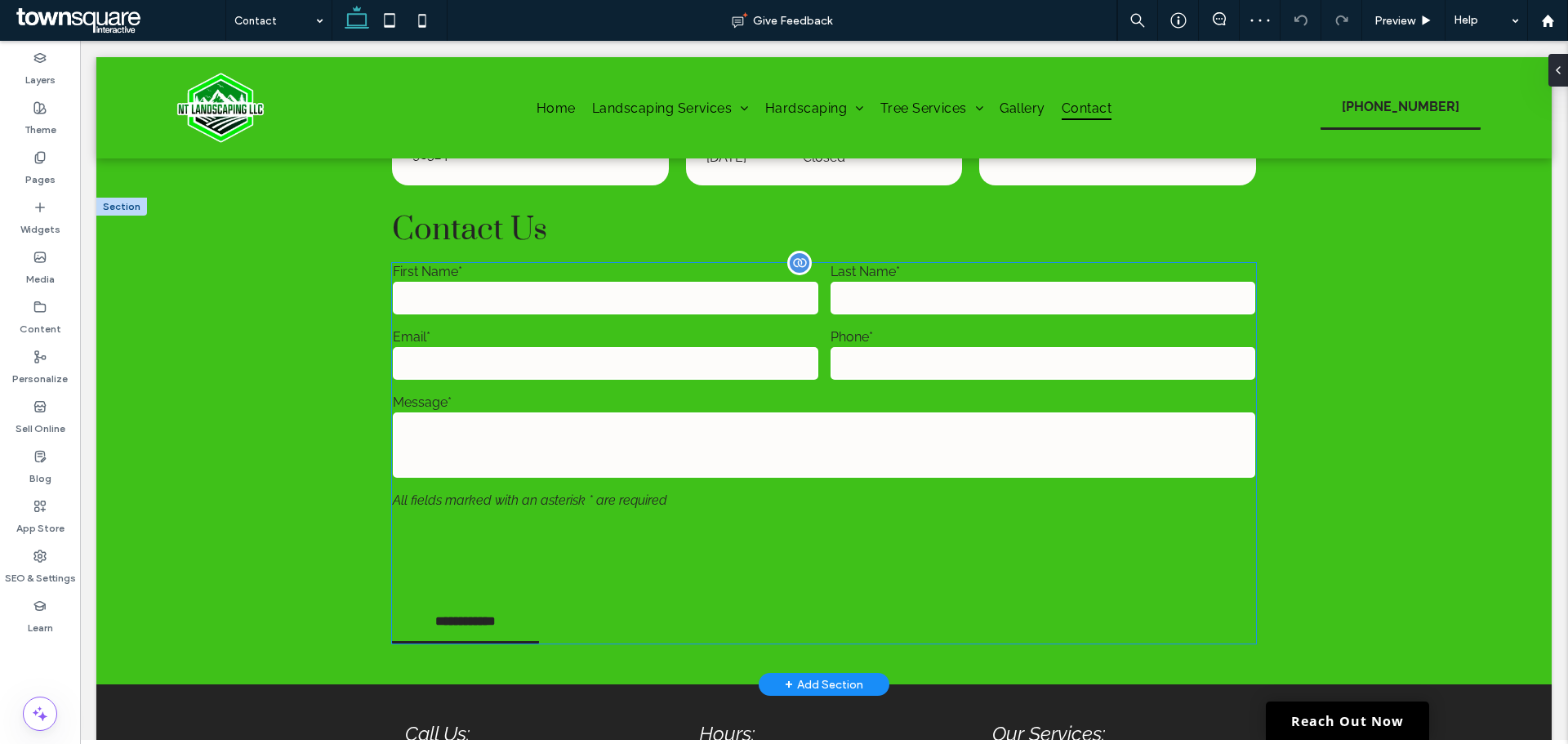
click at [673, 337] on label "Email*" at bounding box center [605, 336] width 425 height 16
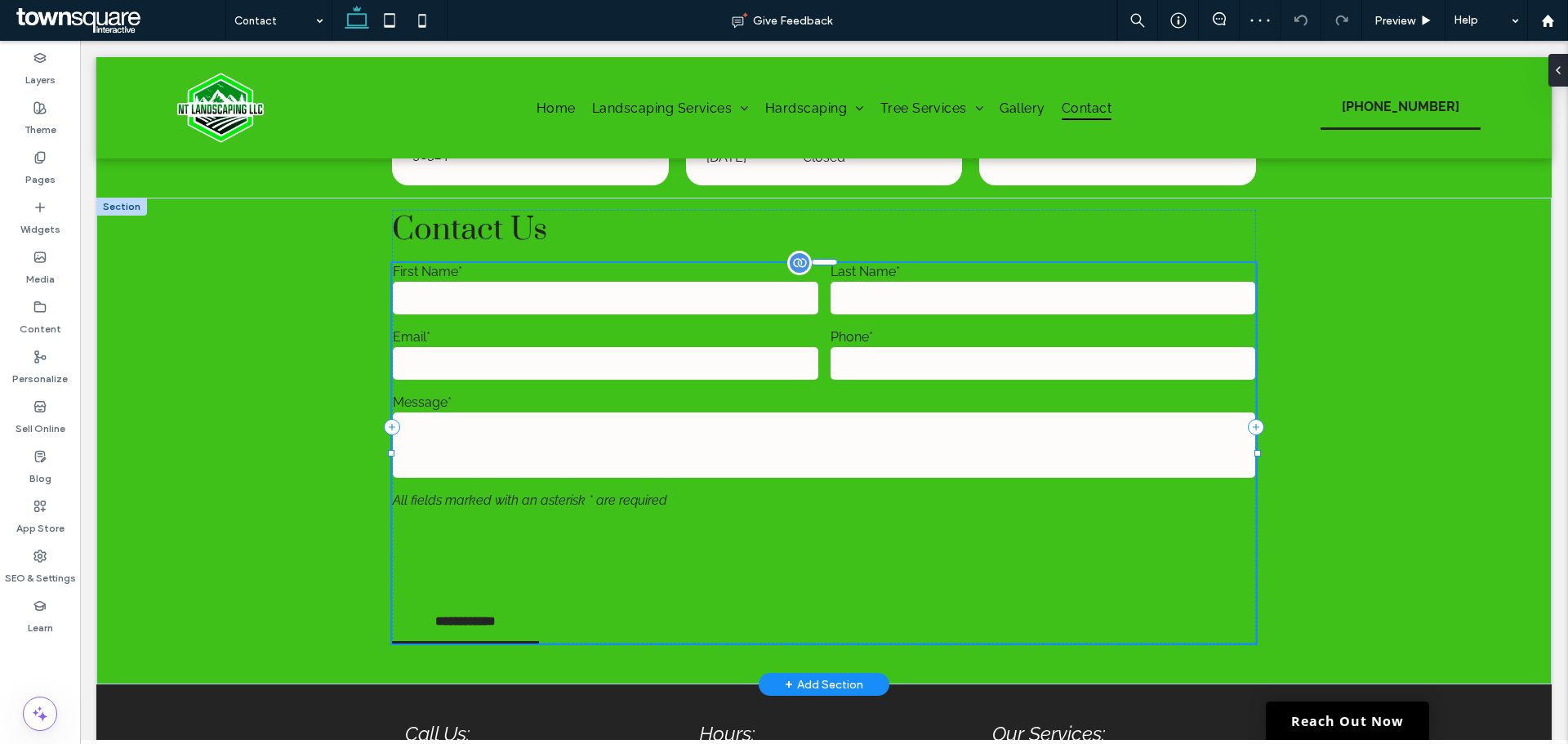
click at [673, 337] on label "Email*" at bounding box center [605, 336] width 425 height 16
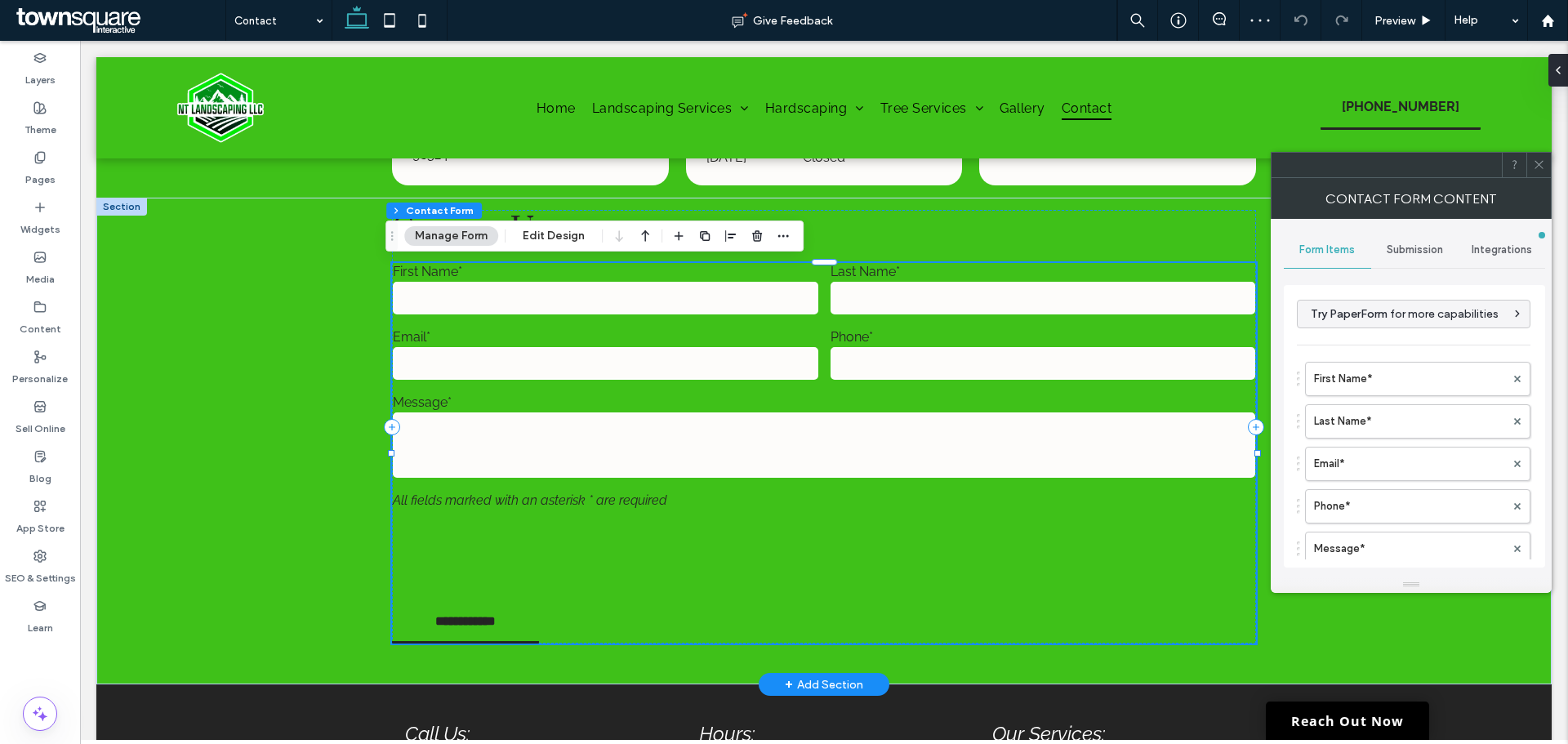
type input "**********"
type input "*"
type input "***"
type input "*"
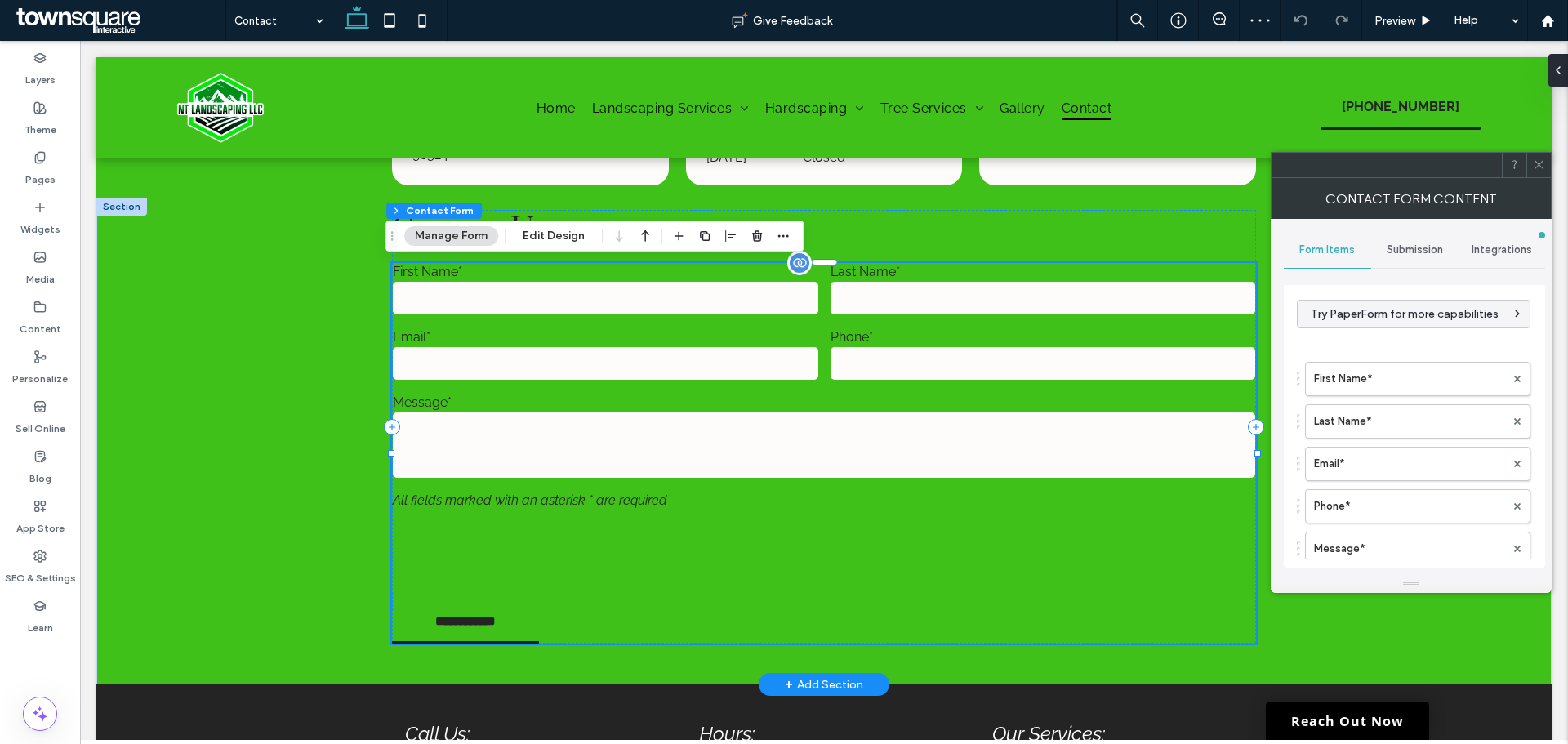
type input "*"
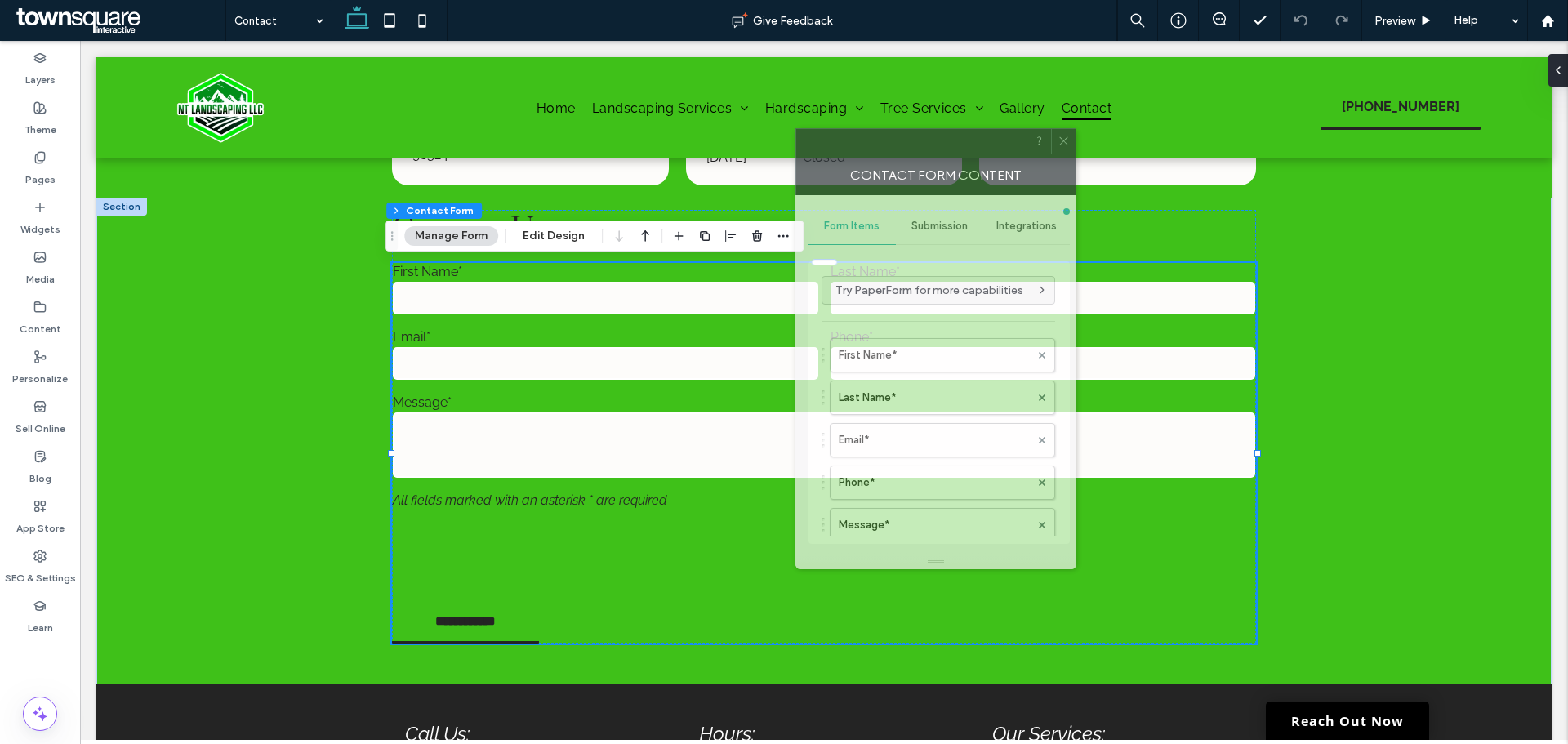
drag, startPoint x: 1373, startPoint y: 174, endPoint x: 894, endPoint y: 259, distance: 486.5
click at [900, 152] on div at bounding box center [911, 141] width 230 height 25
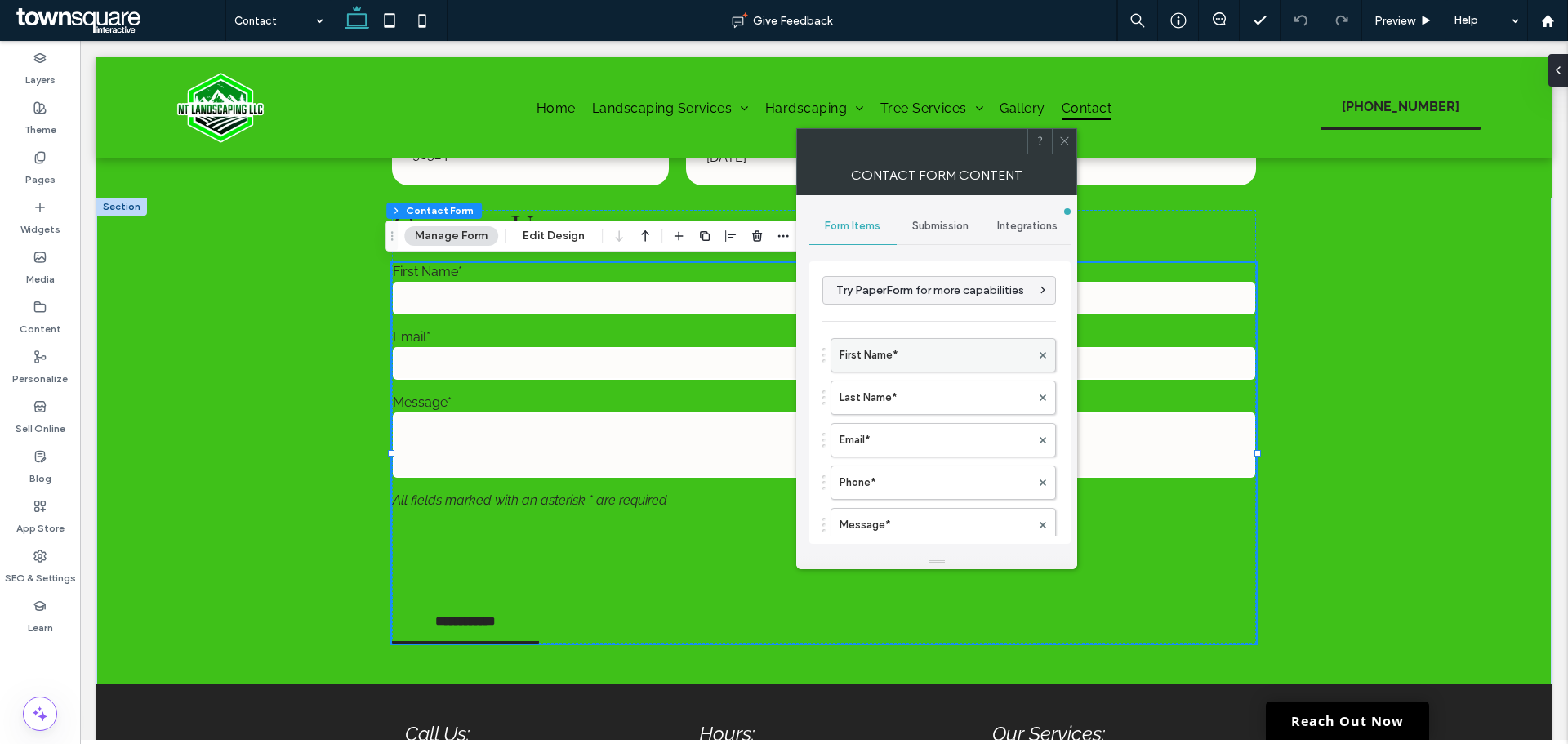
click at [904, 350] on label "First Name*" at bounding box center [934, 355] width 191 height 33
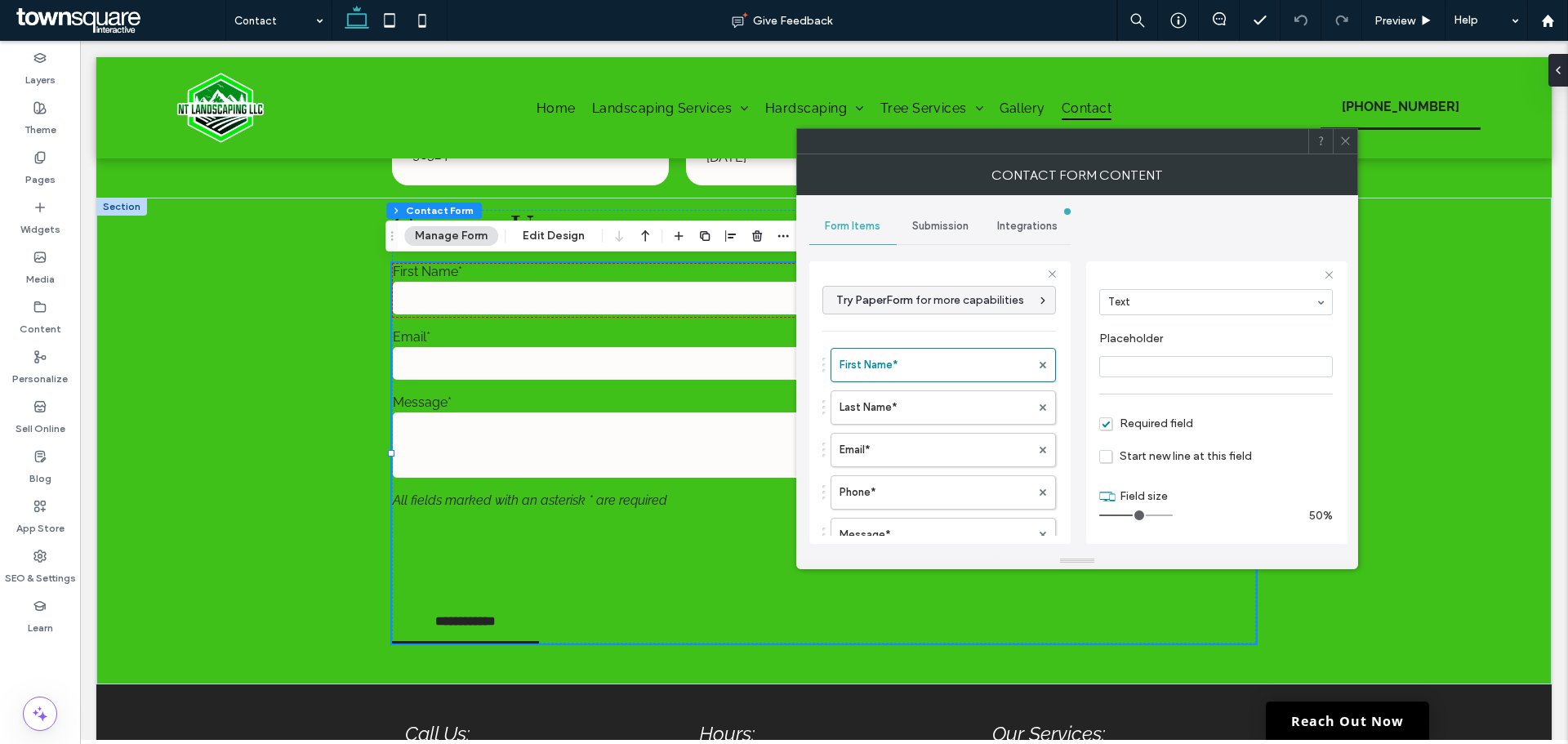
scroll to position [114, 0]
drag, startPoint x: 936, startPoint y: 408, endPoint x: 932, endPoint y: 416, distance: 8.9
click at [935, 407] on label "Last Name*" at bounding box center [934, 407] width 191 height 33
click at [921, 437] on label "Email*" at bounding box center [934, 450] width 191 height 33
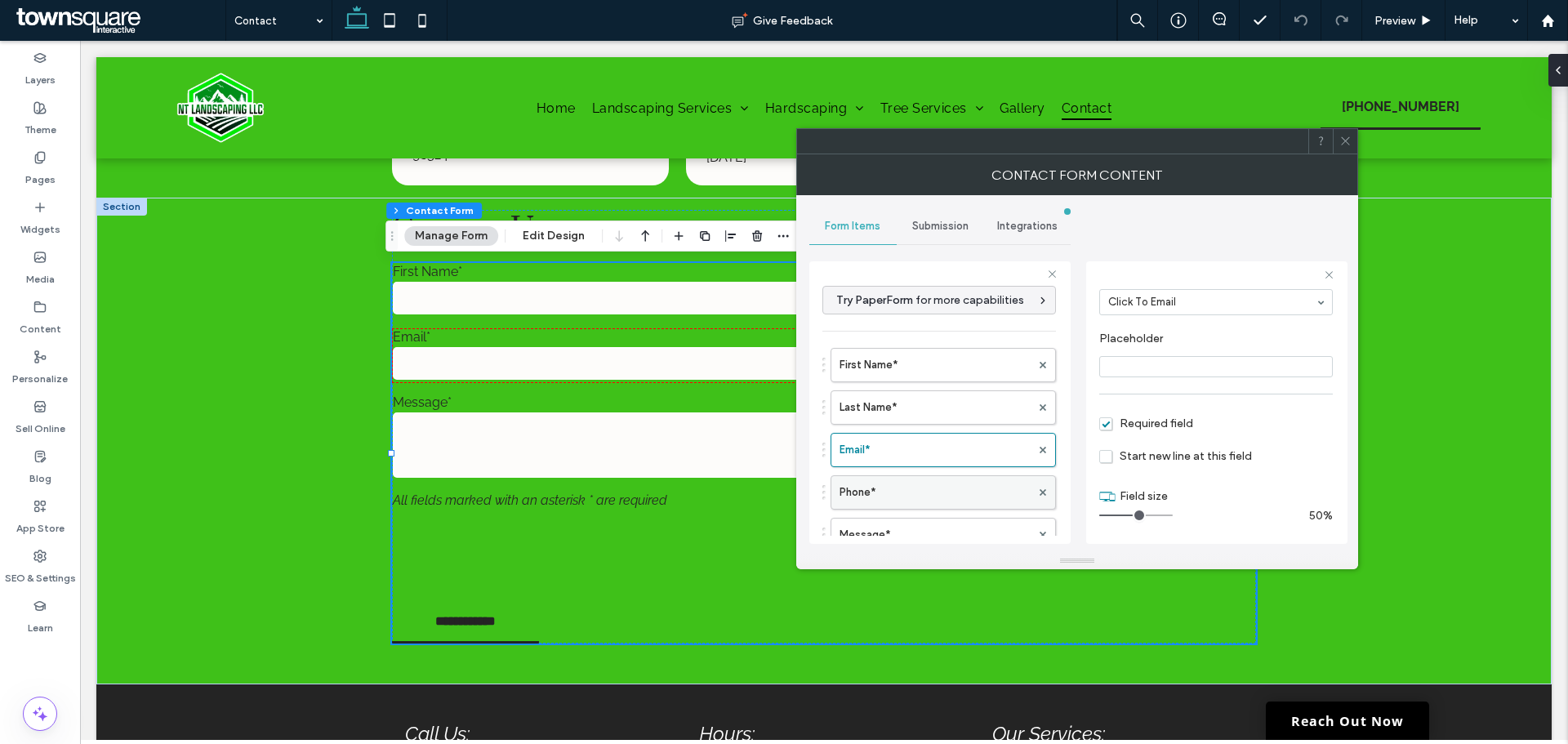
click at [945, 477] on label "Phone*" at bounding box center [934, 492] width 191 height 33
click at [942, 458] on label "Message*" at bounding box center [934, 454] width 191 height 33
type input "**"
click at [948, 480] on label "Free Text" at bounding box center [934, 496] width 191 height 33
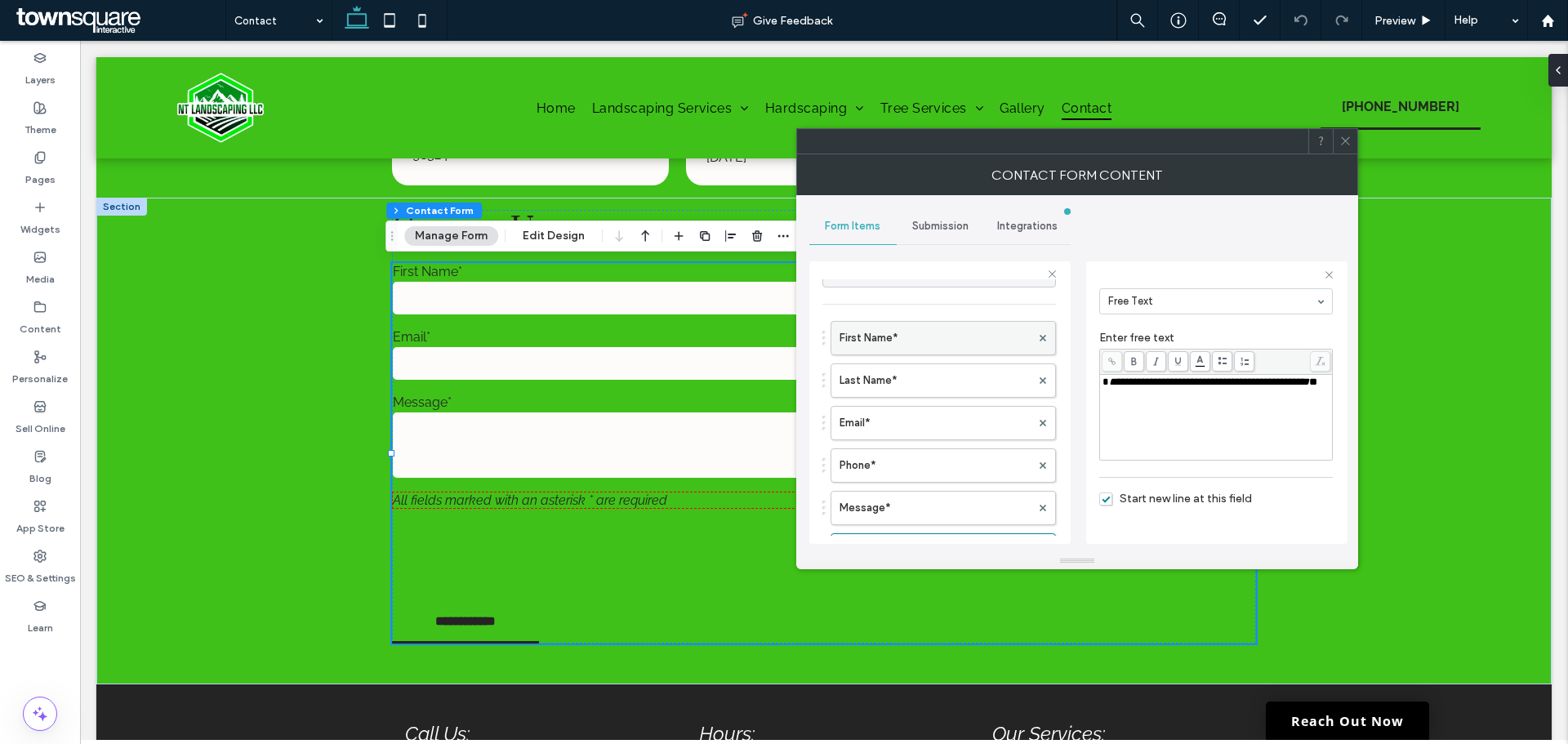
scroll to position [0, 0]
click at [937, 221] on span "Submission" at bounding box center [941, 226] width 57 height 13
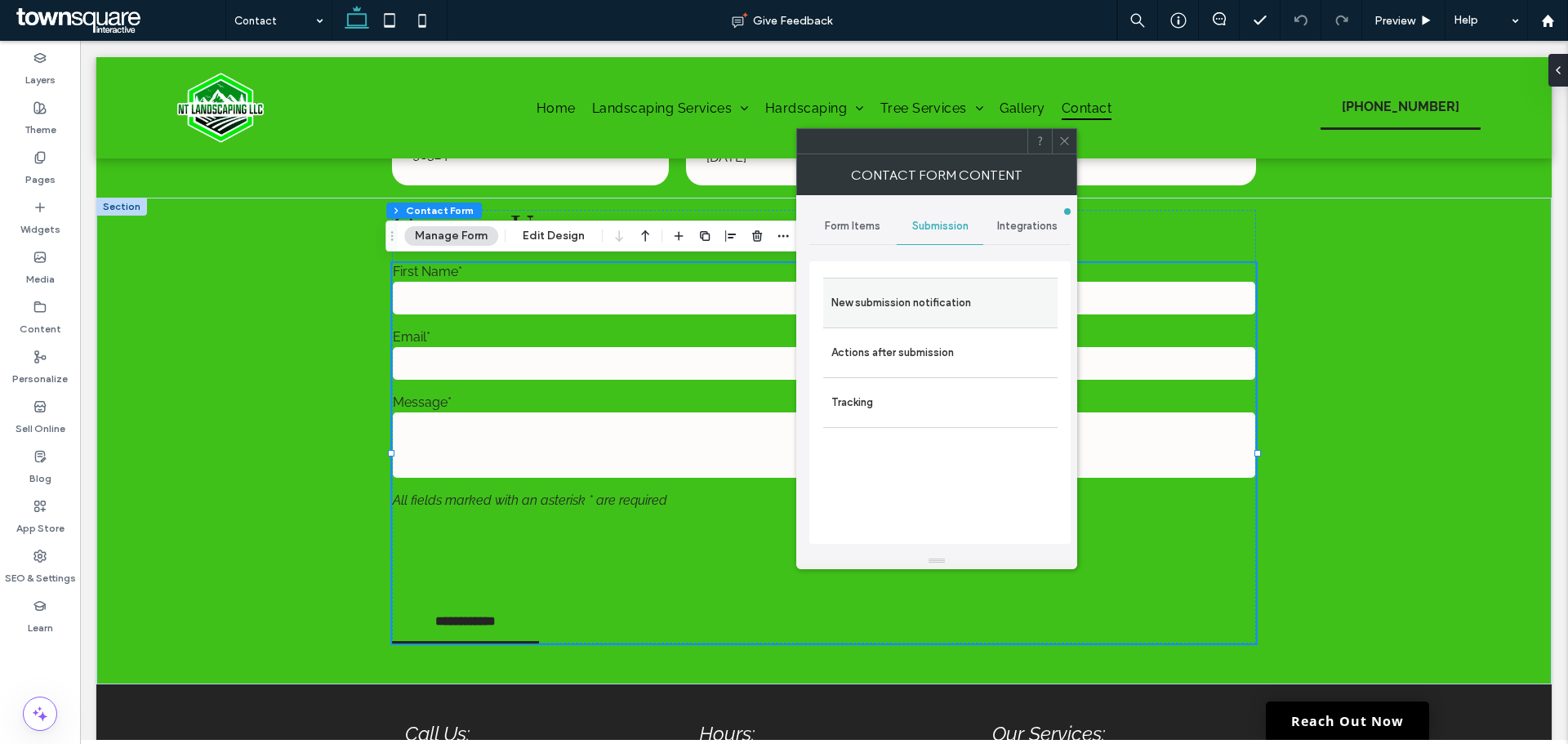
click at [919, 325] on div "New submission notification" at bounding box center [941, 302] width 235 height 50
click at [923, 313] on label "New submission notification" at bounding box center [941, 303] width 218 height 33
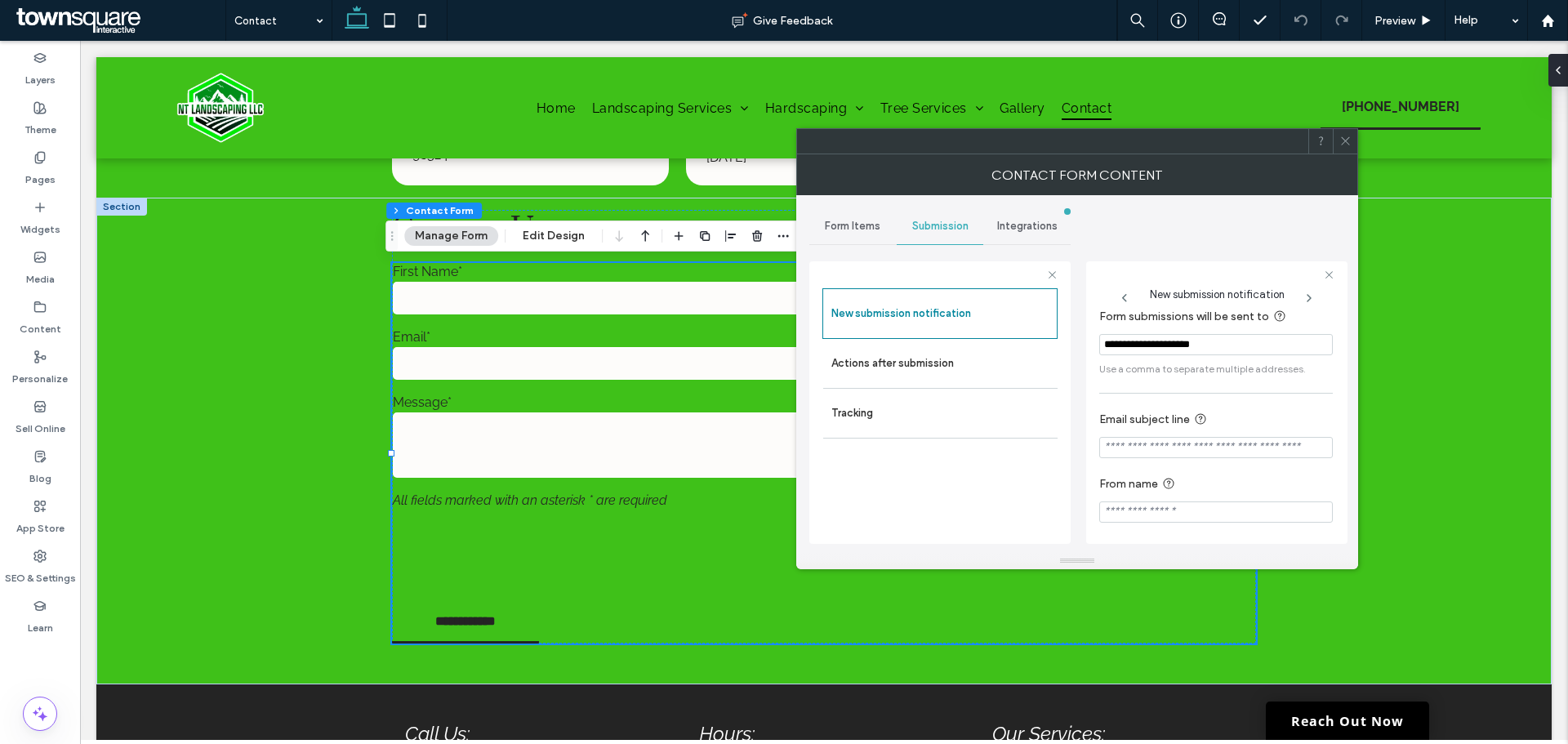
scroll to position [85, 0]
click at [886, 360] on label "Actions after submission" at bounding box center [941, 363] width 218 height 33
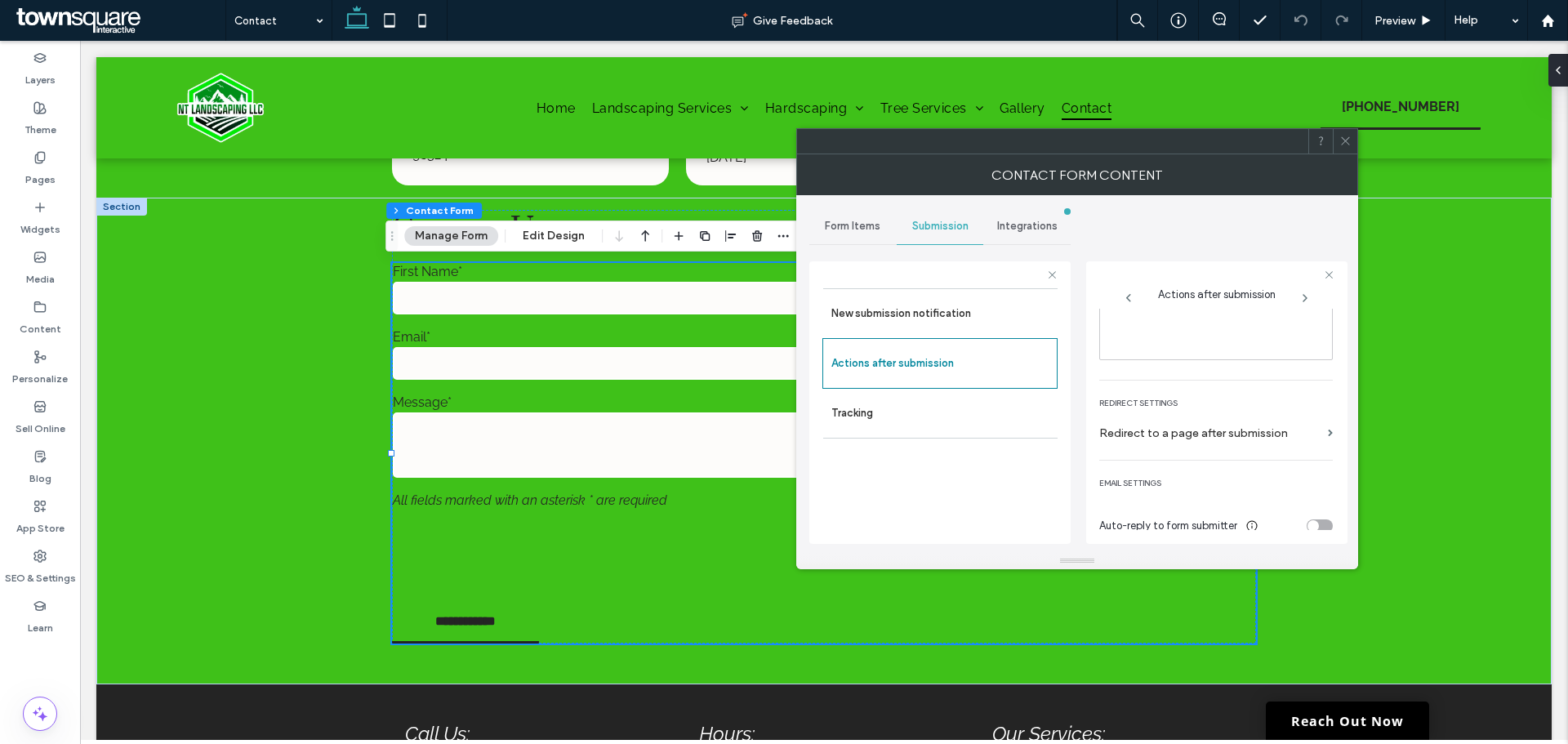
scroll to position [282, 0]
click at [1350, 137] on use at bounding box center [1345, 141] width 8 height 8
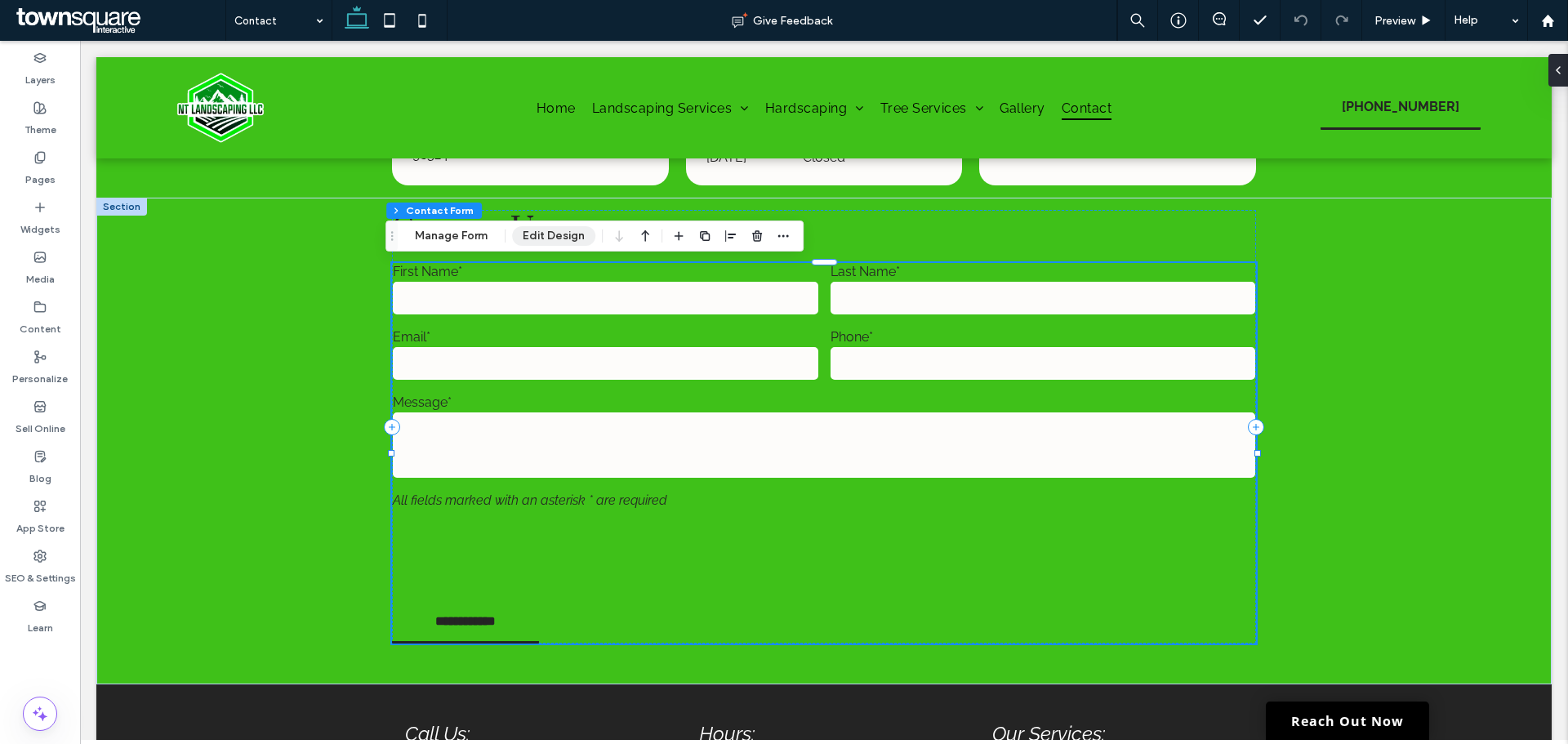
drag, startPoint x: 563, startPoint y: 234, endPoint x: 995, endPoint y: 281, distance: 434.5
click at [563, 234] on button "Edit Design" at bounding box center [553, 236] width 83 height 19
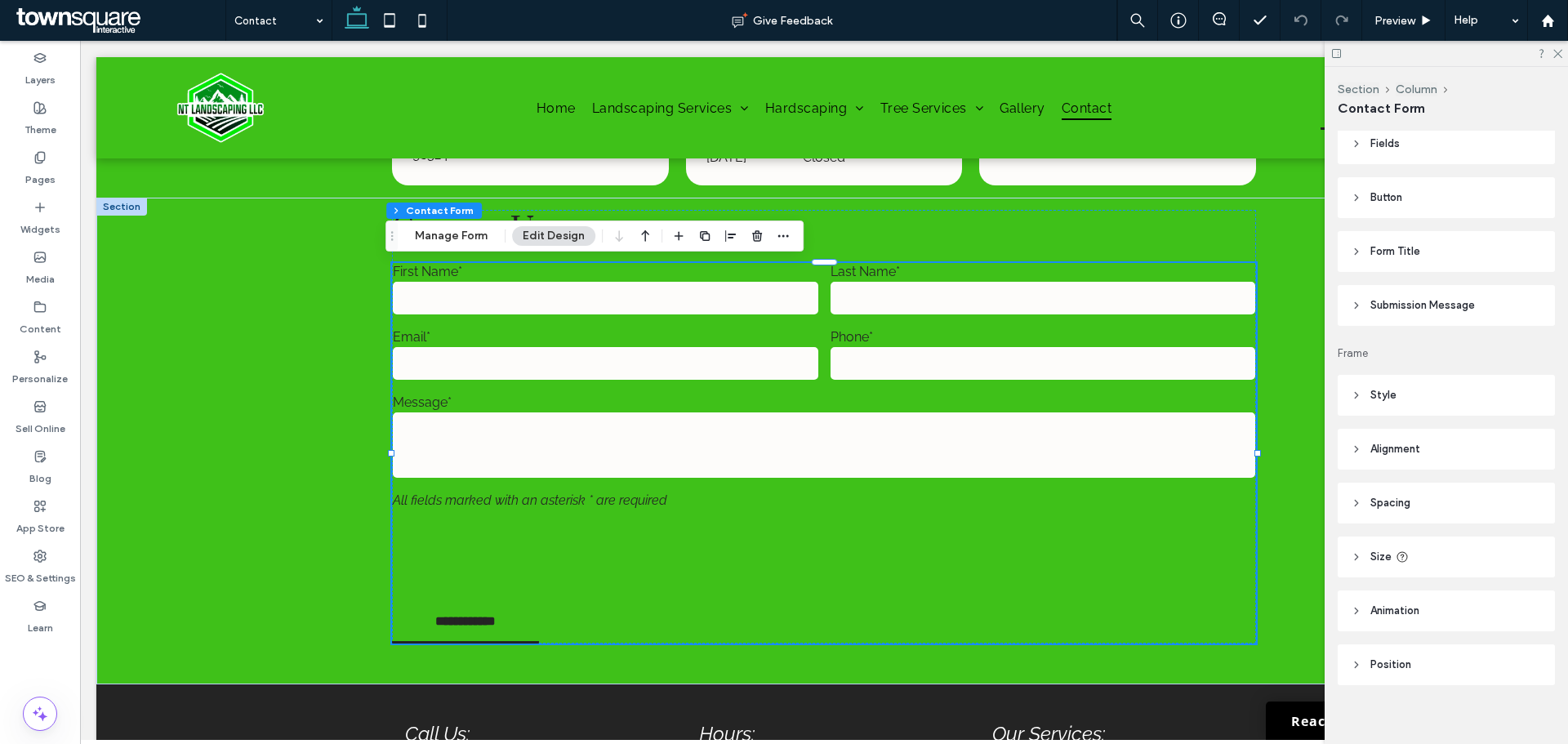
click at [1384, 312] on span "Submission Message" at bounding box center [1423, 306] width 104 height 16
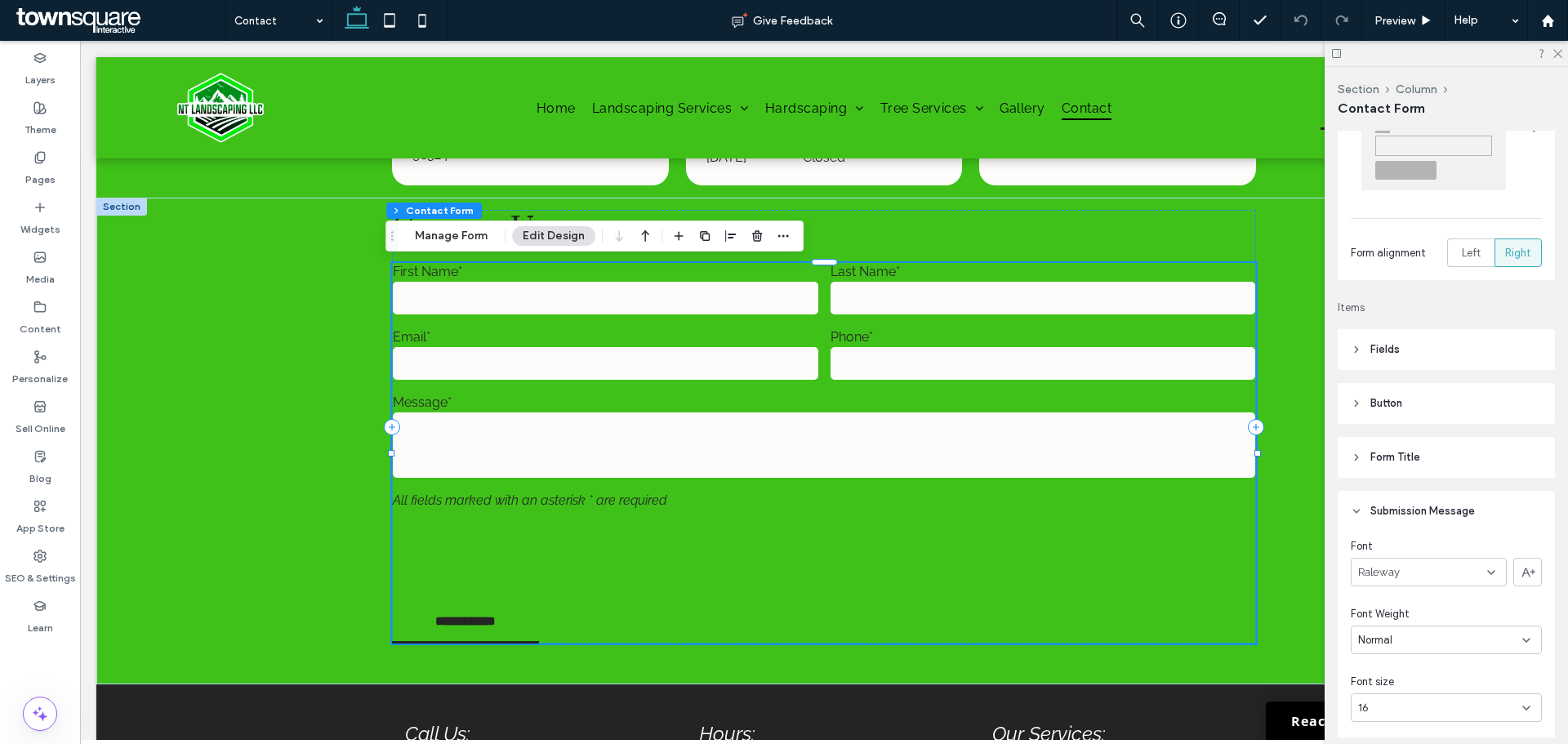
scroll to position [0, 0]
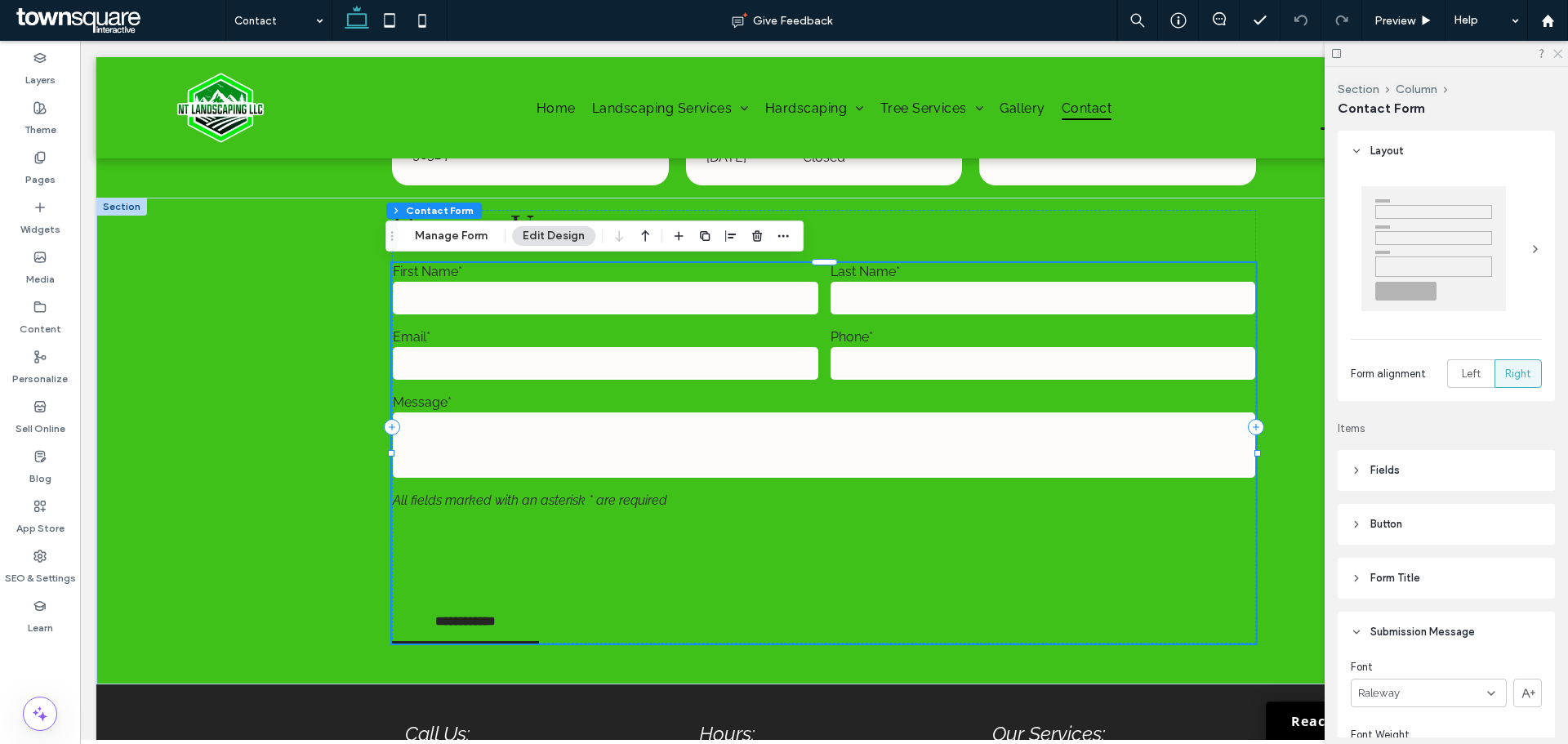
click at [1554, 57] on icon at bounding box center [1557, 53] width 11 height 11
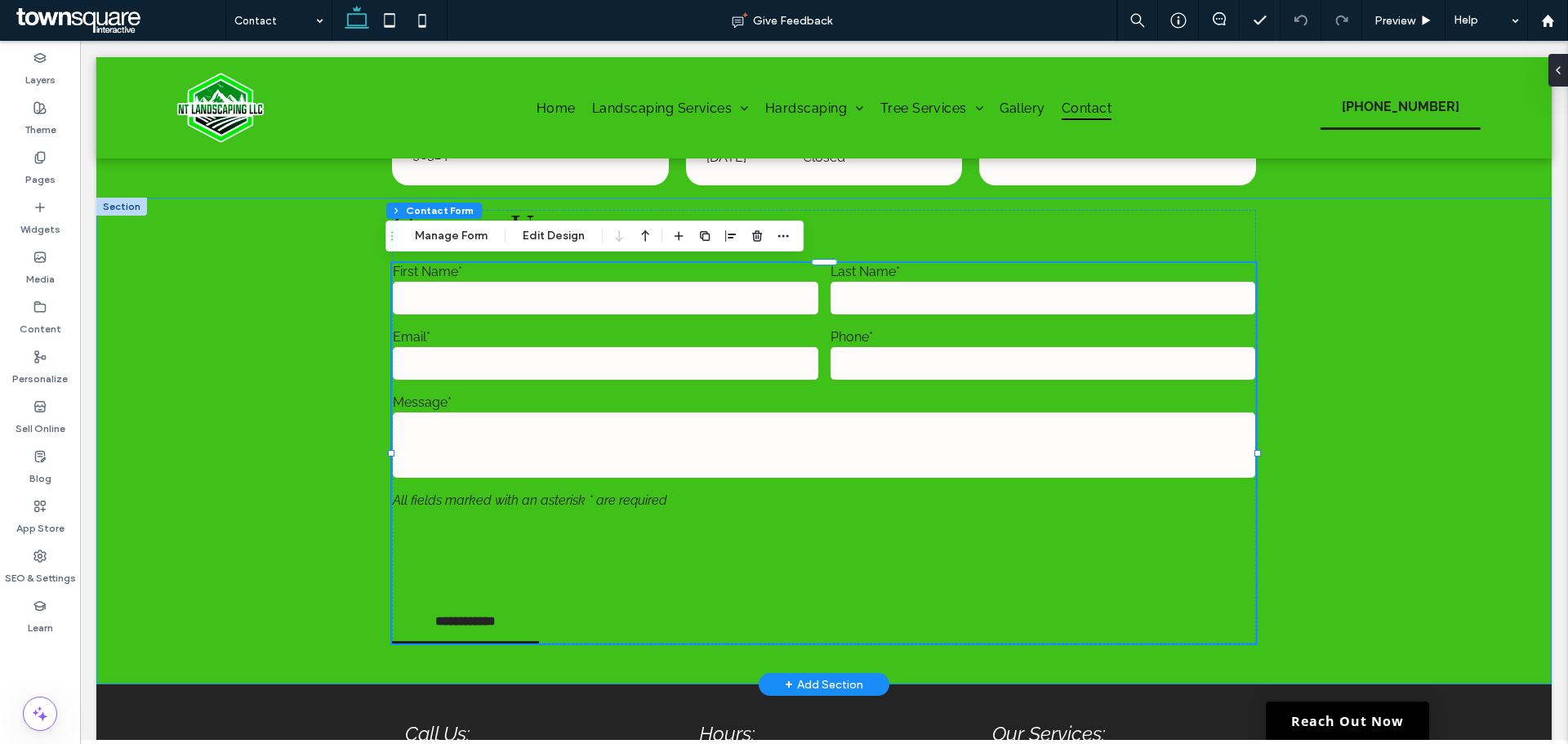
click at [1320, 382] on div "**********" at bounding box center [825, 440] width 1456 height 487
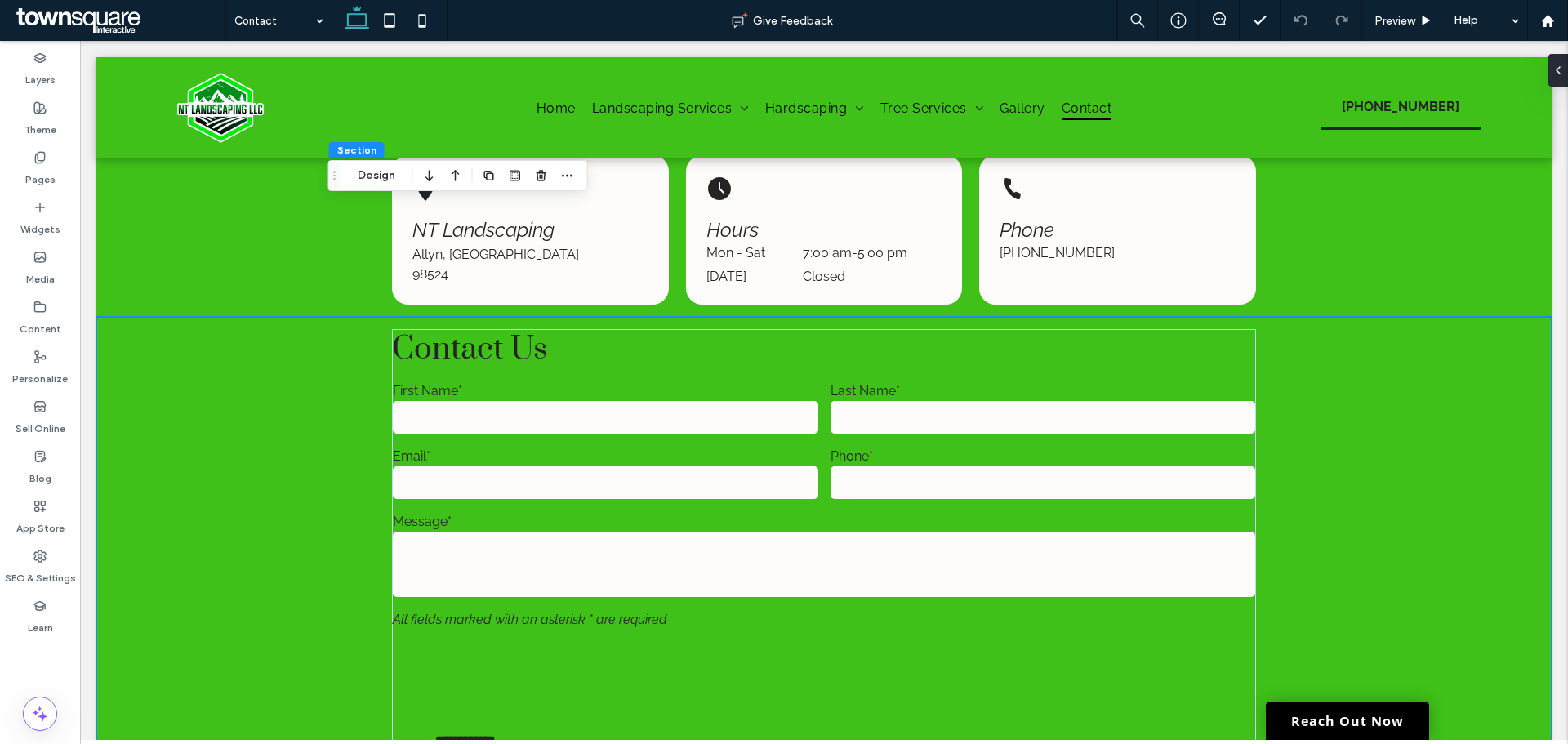
scroll to position [327, 0]
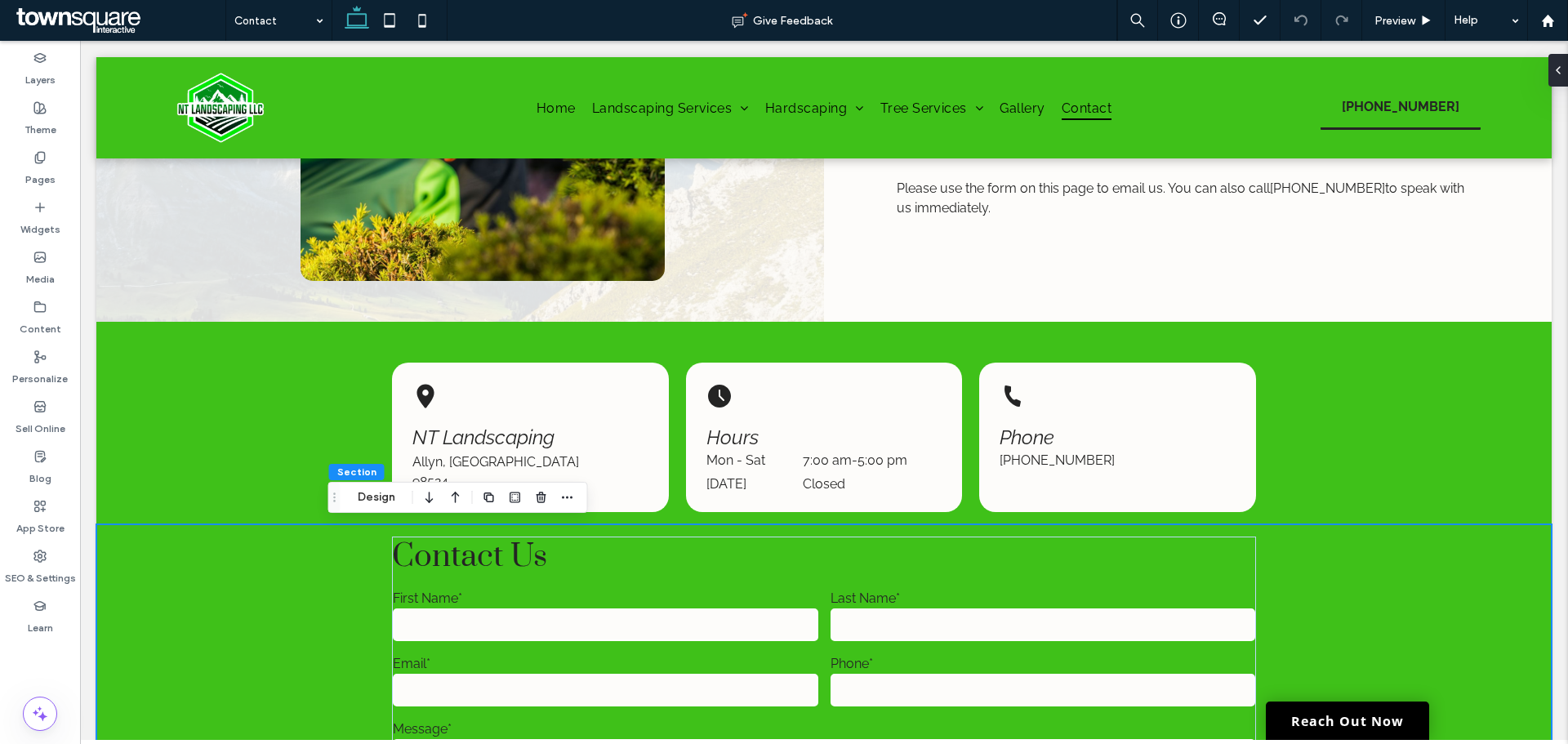
click at [236, 445] on div "NT Landscaping Allyn, WA 98524 Hours Mon - Sat 7:00 am - 5:00 pm Sunday Closed …" at bounding box center [825, 423] width 1456 height 203
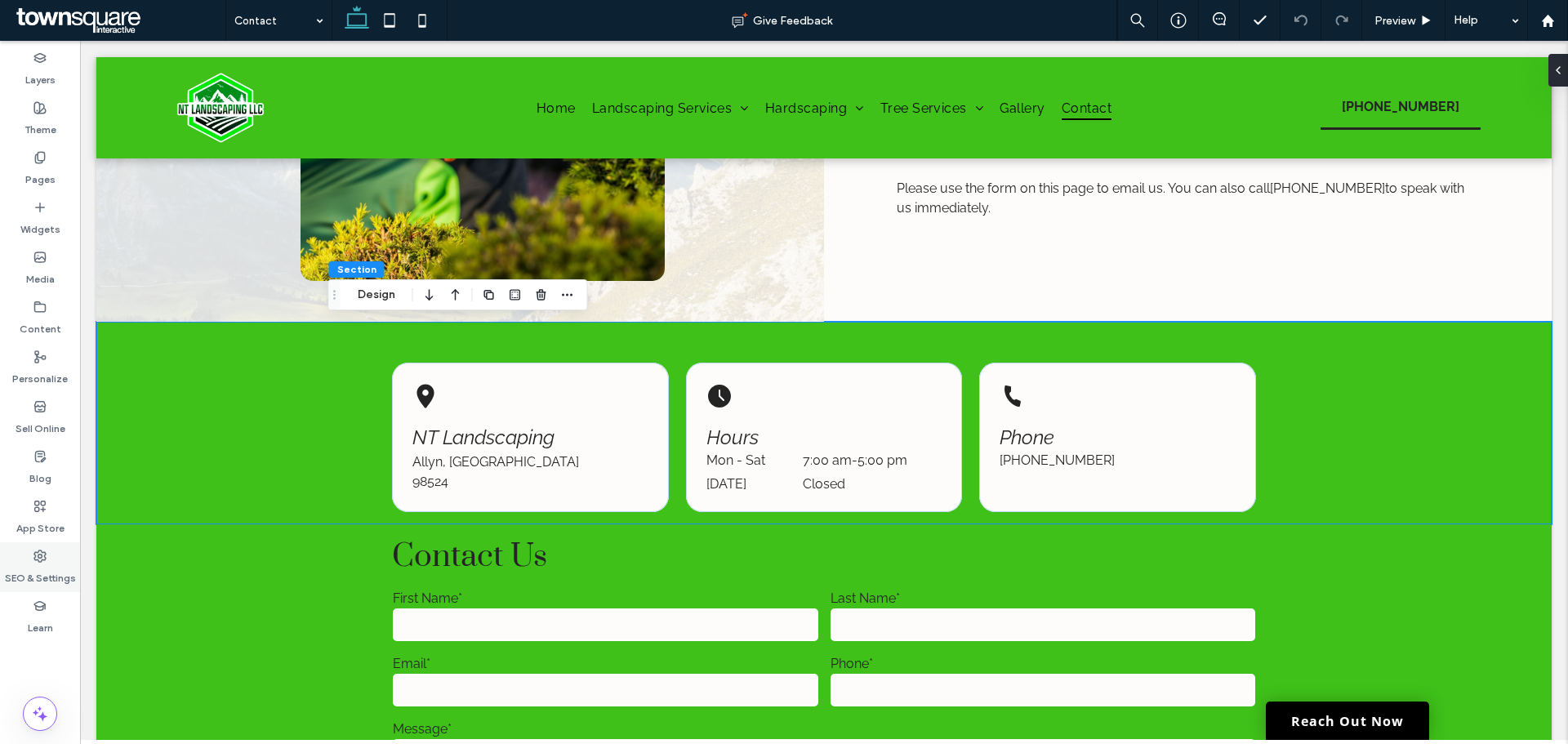
click at [50, 563] on label "SEO & Settings" at bounding box center [40, 573] width 71 height 23
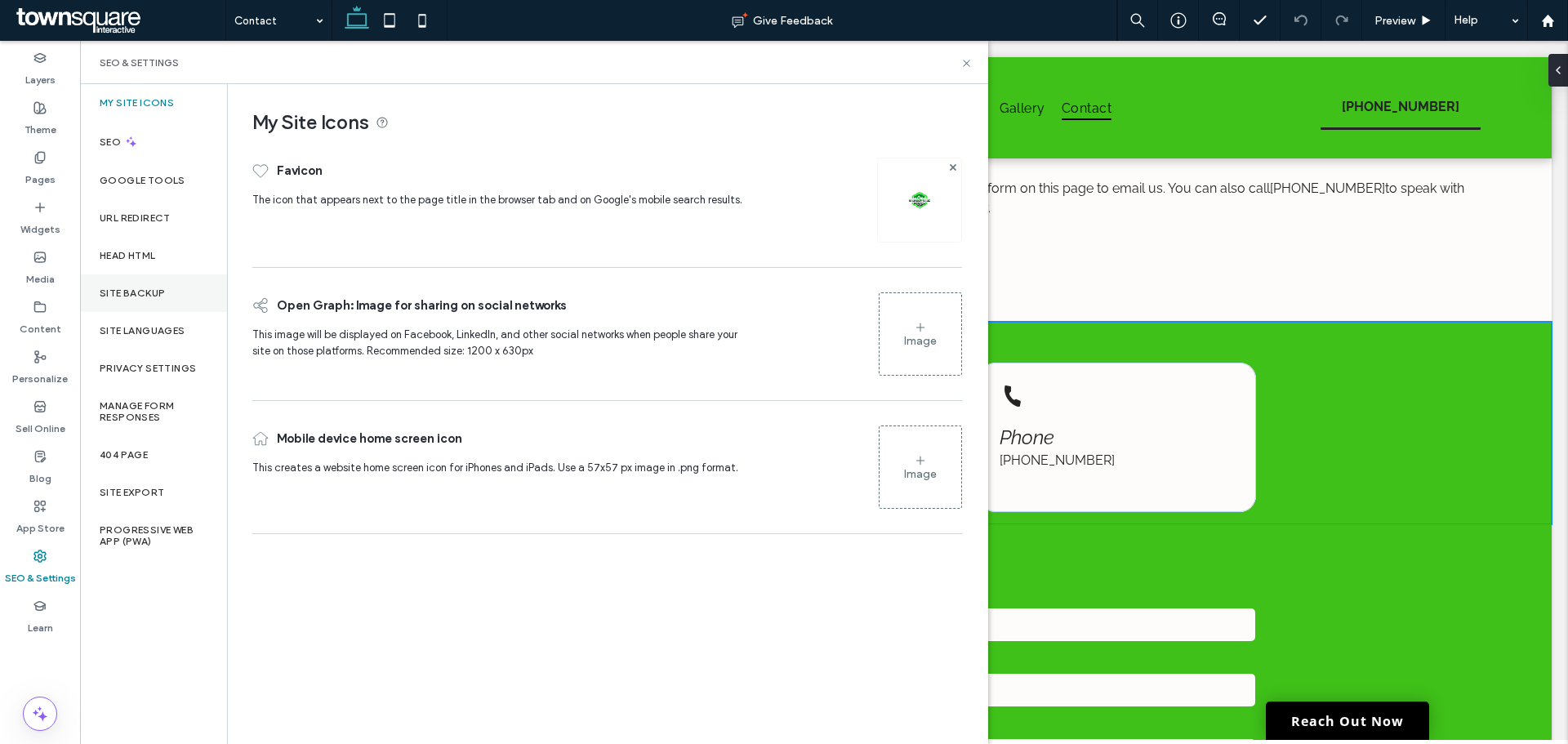
click at [152, 292] on label "Site Backup" at bounding box center [132, 293] width 66 height 12
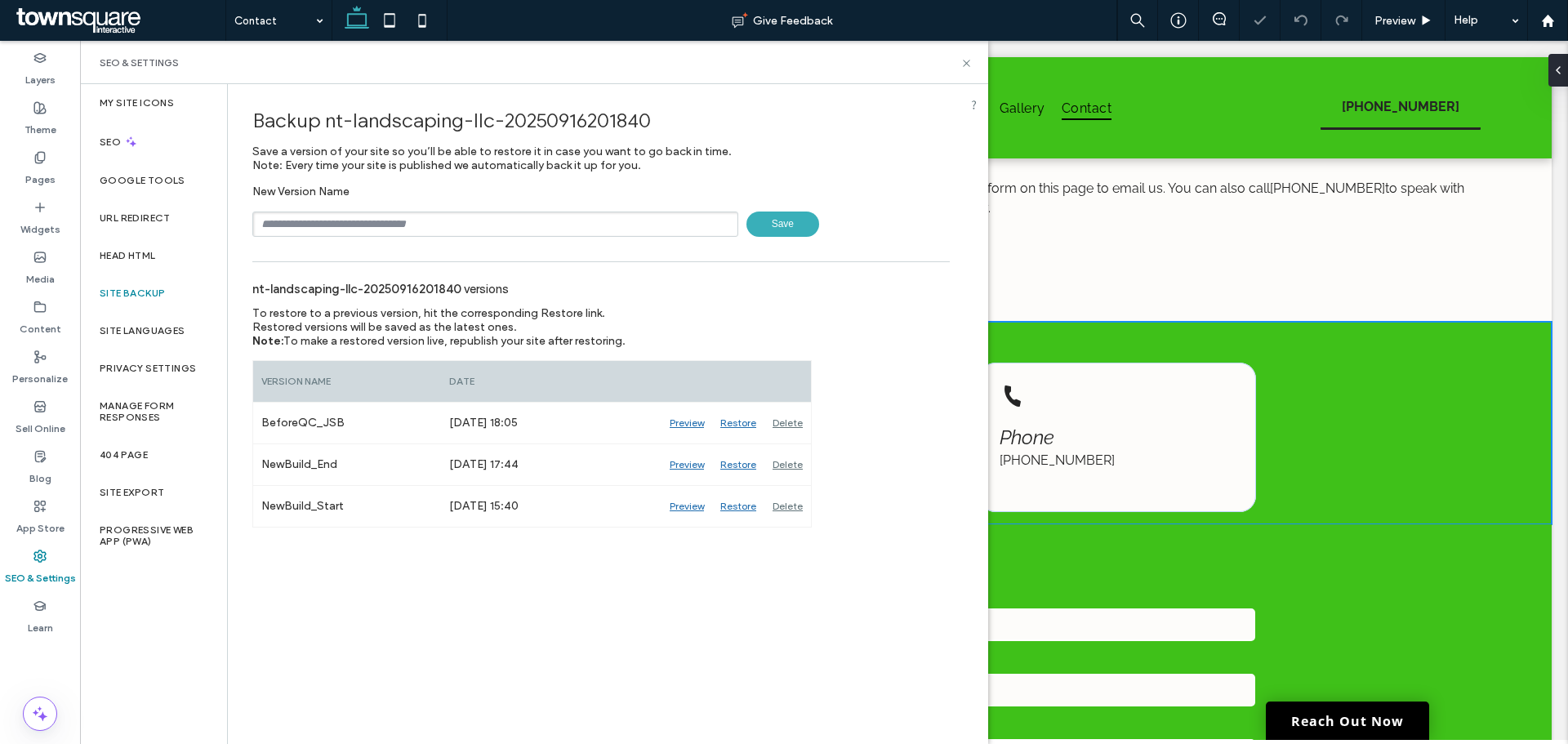
click at [298, 223] on input "text" at bounding box center [495, 225] width 486 height 26
type input "**********"
click at [784, 226] on span "Save" at bounding box center [784, 225] width 73 height 26
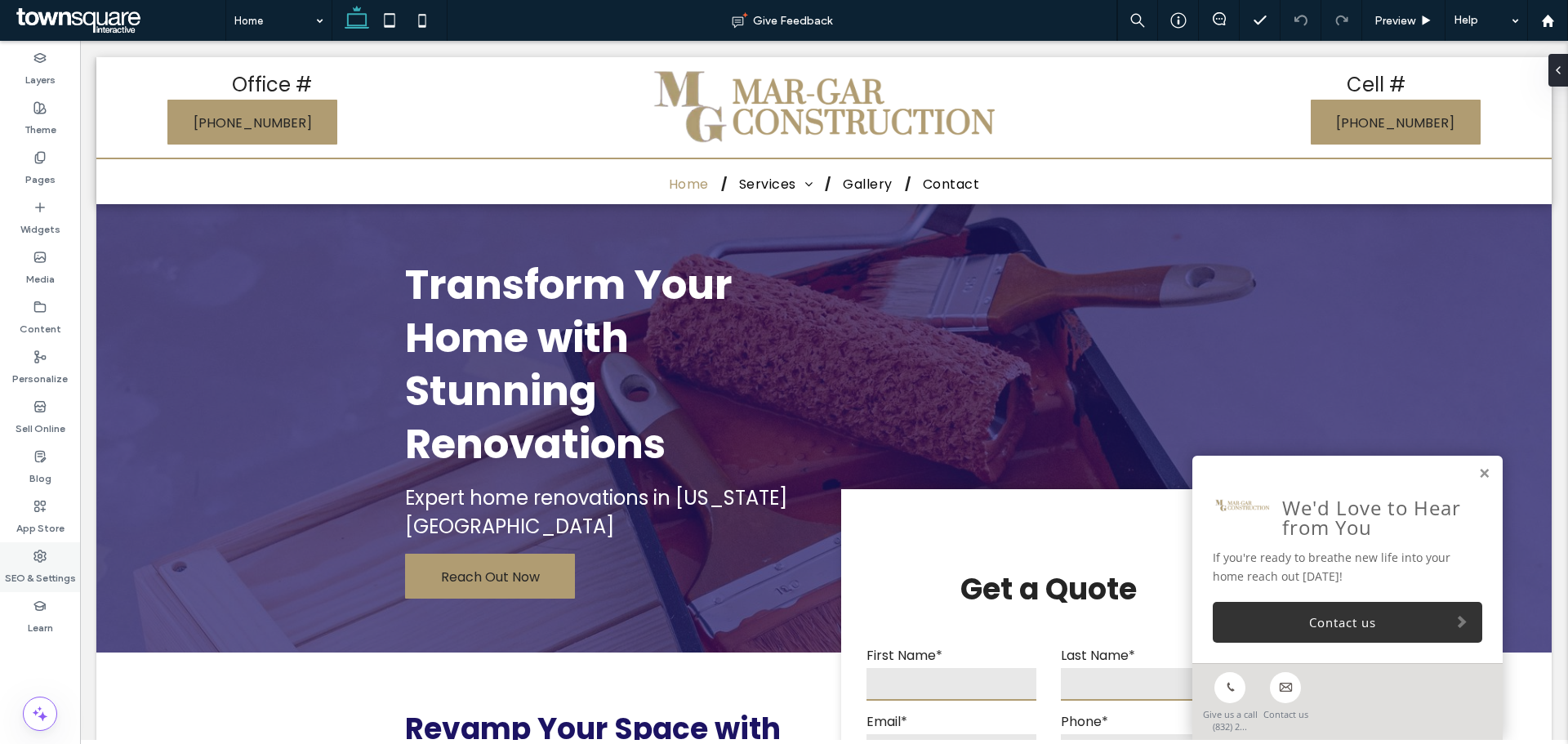
click at [59, 568] on label "SEO & Settings" at bounding box center [40, 573] width 71 height 23
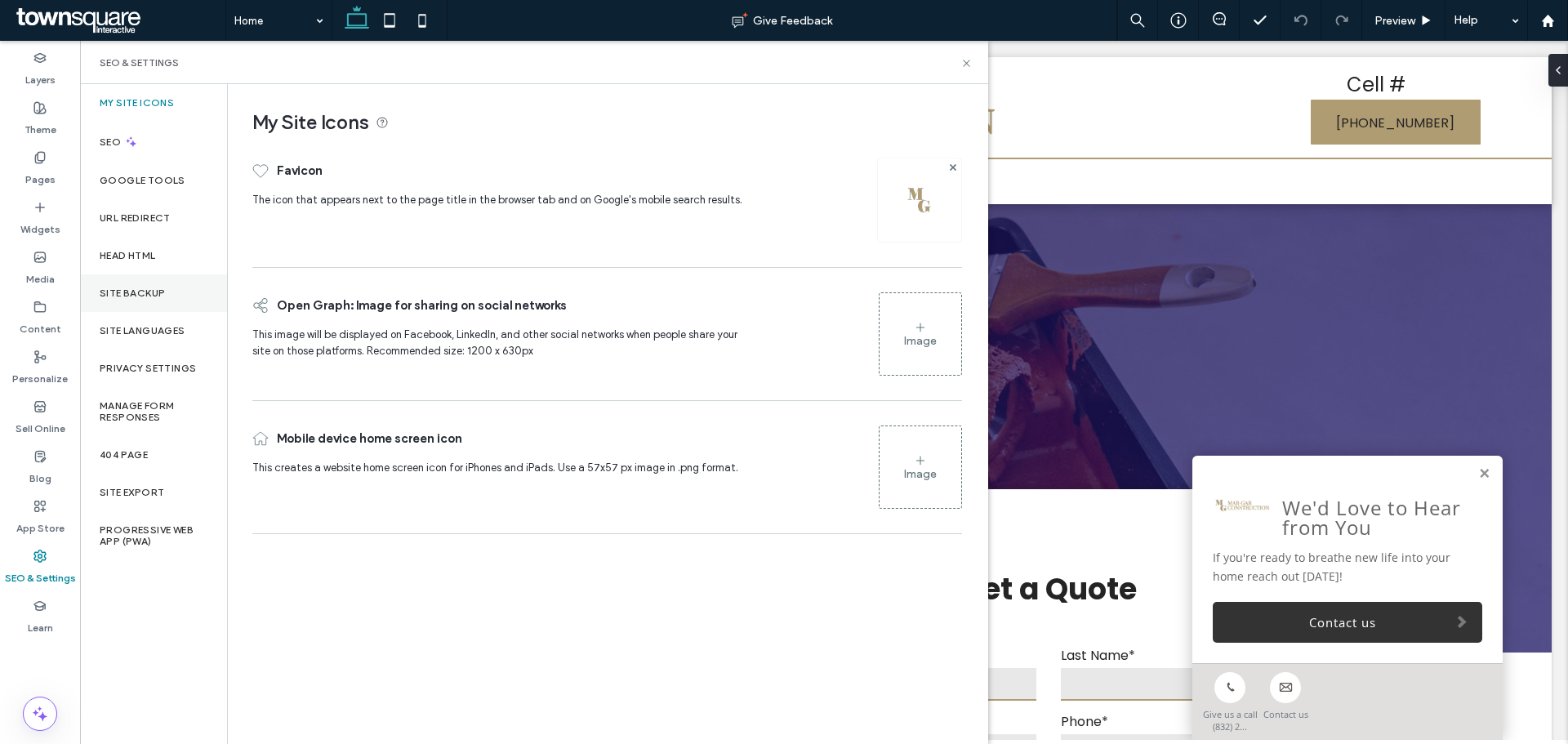
click at [182, 286] on div "Site Backup" at bounding box center [153, 293] width 147 height 37
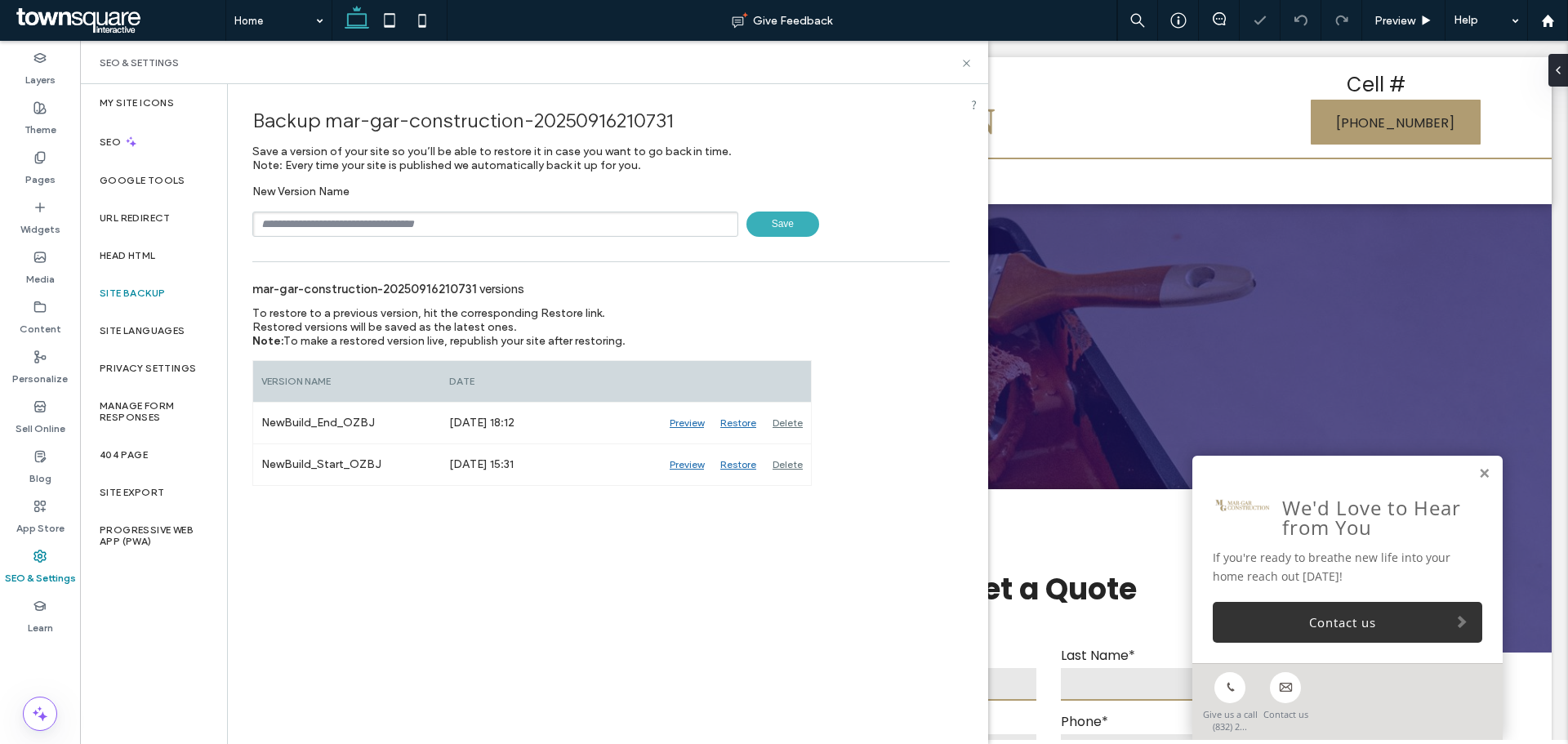
click at [374, 215] on input "text" at bounding box center [495, 225] width 486 height 26
type input "**********"
click at [791, 221] on span "Save" at bounding box center [784, 225] width 73 height 26
click at [49, 309] on div "Content" at bounding box center [40, 318] width 80 height 50
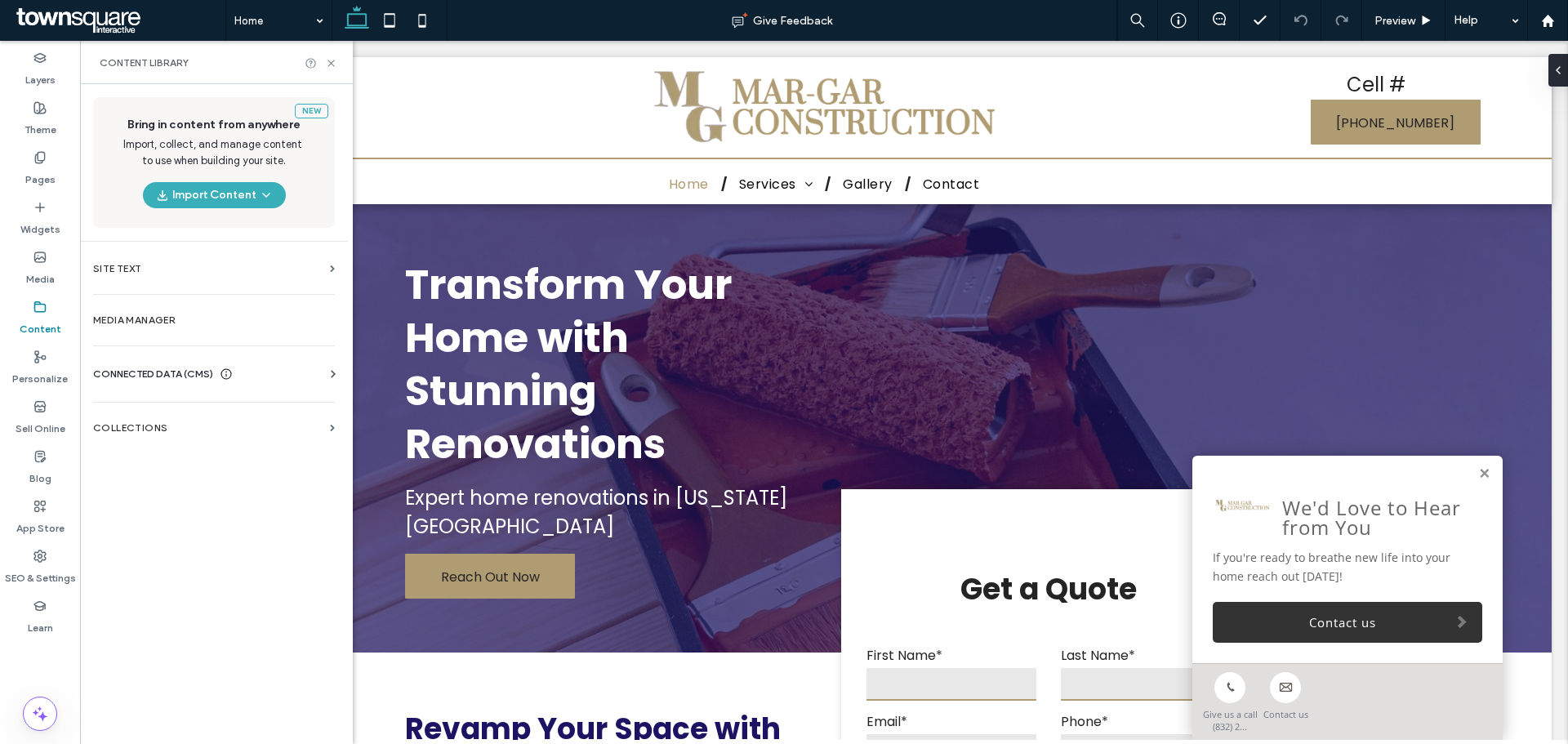
click at [306, 373] on div "CONNECTED DATA (CMS)" at bounding box center [217, 374] width 248 height 16
click at [188, 409] on label "Business Info" at bounding box center [216, 414] width 222 height 12
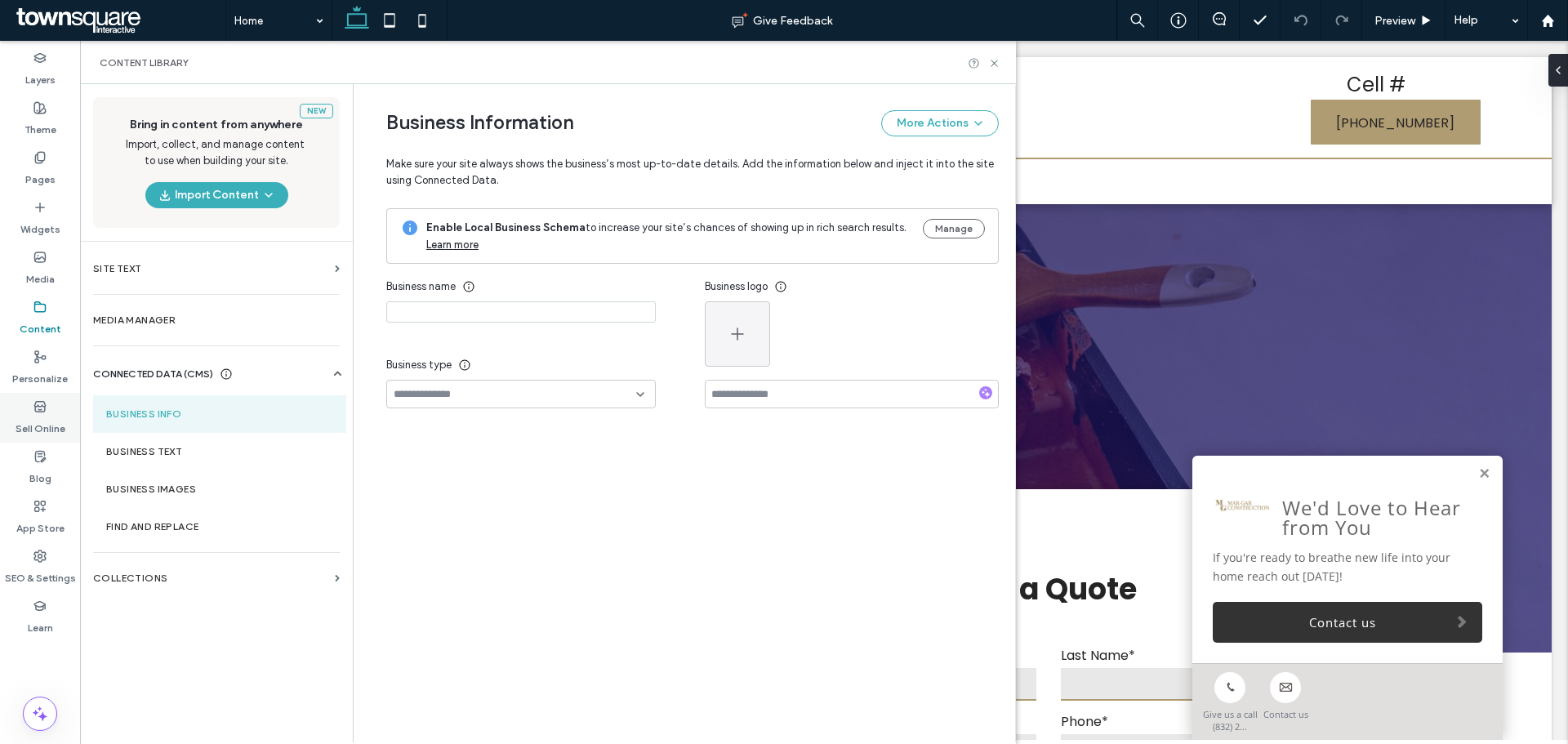
type input "**********"
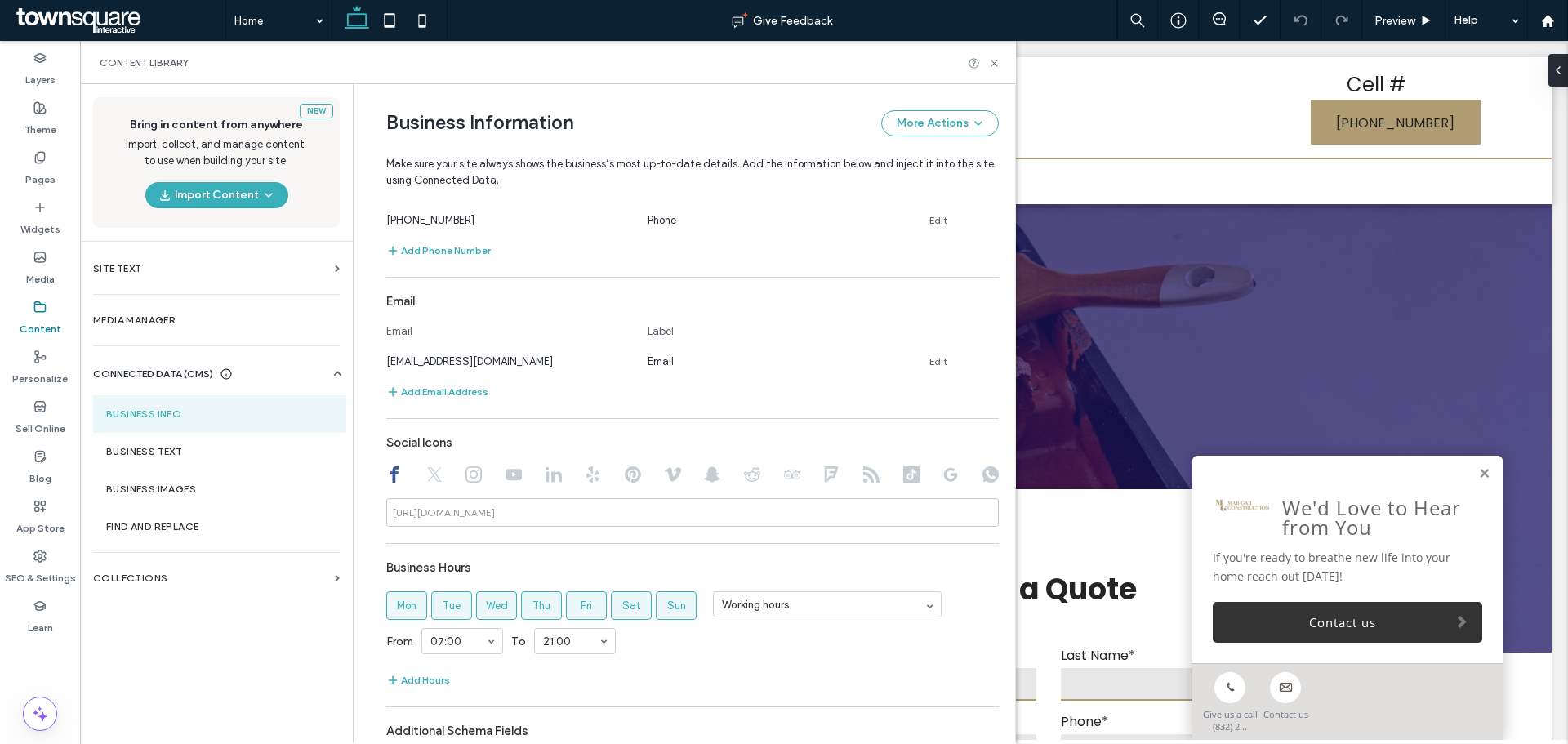
scroll to position [654, 0]
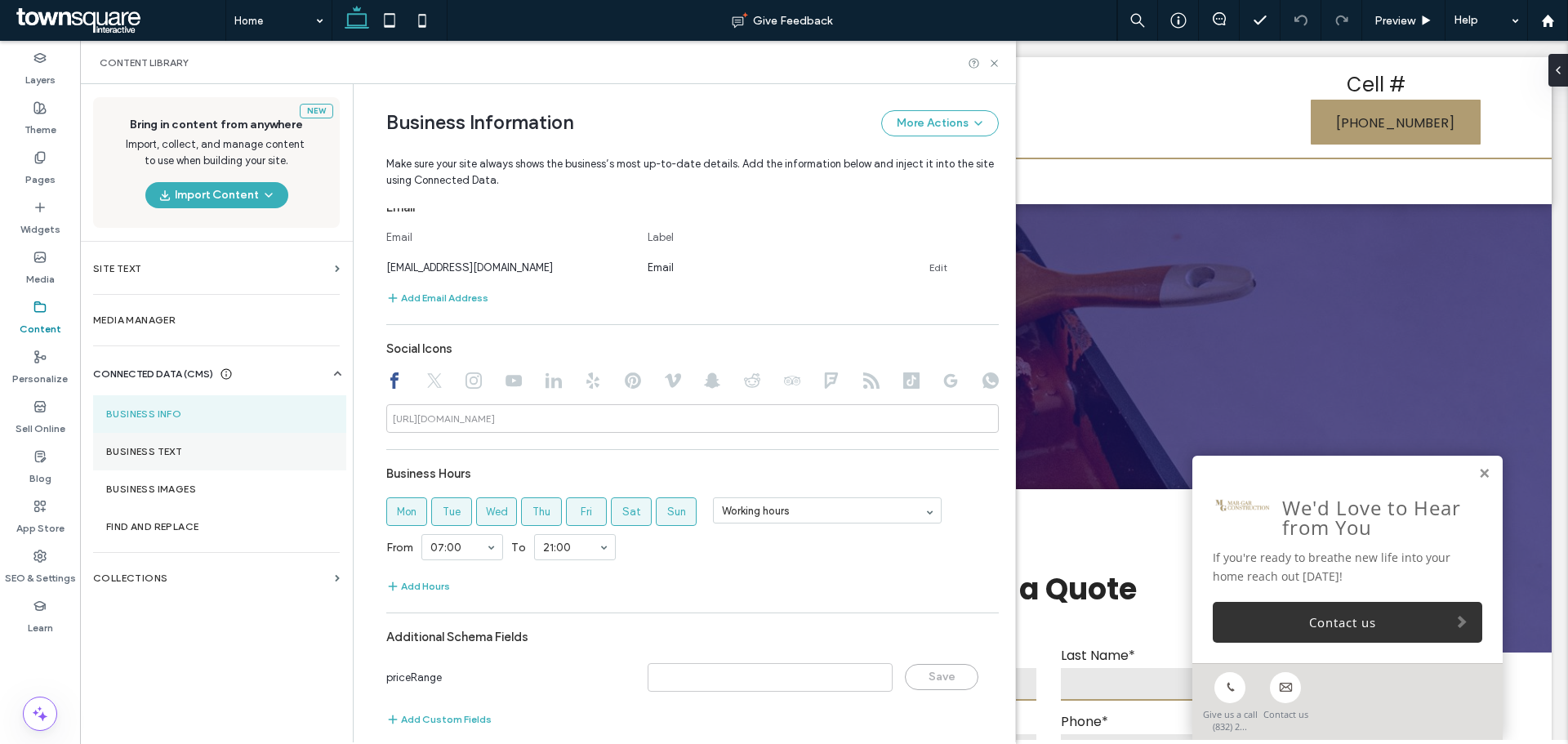
click at [151, 445] on section "Business Text" at bounding box center [219, 451] width 253 height 37
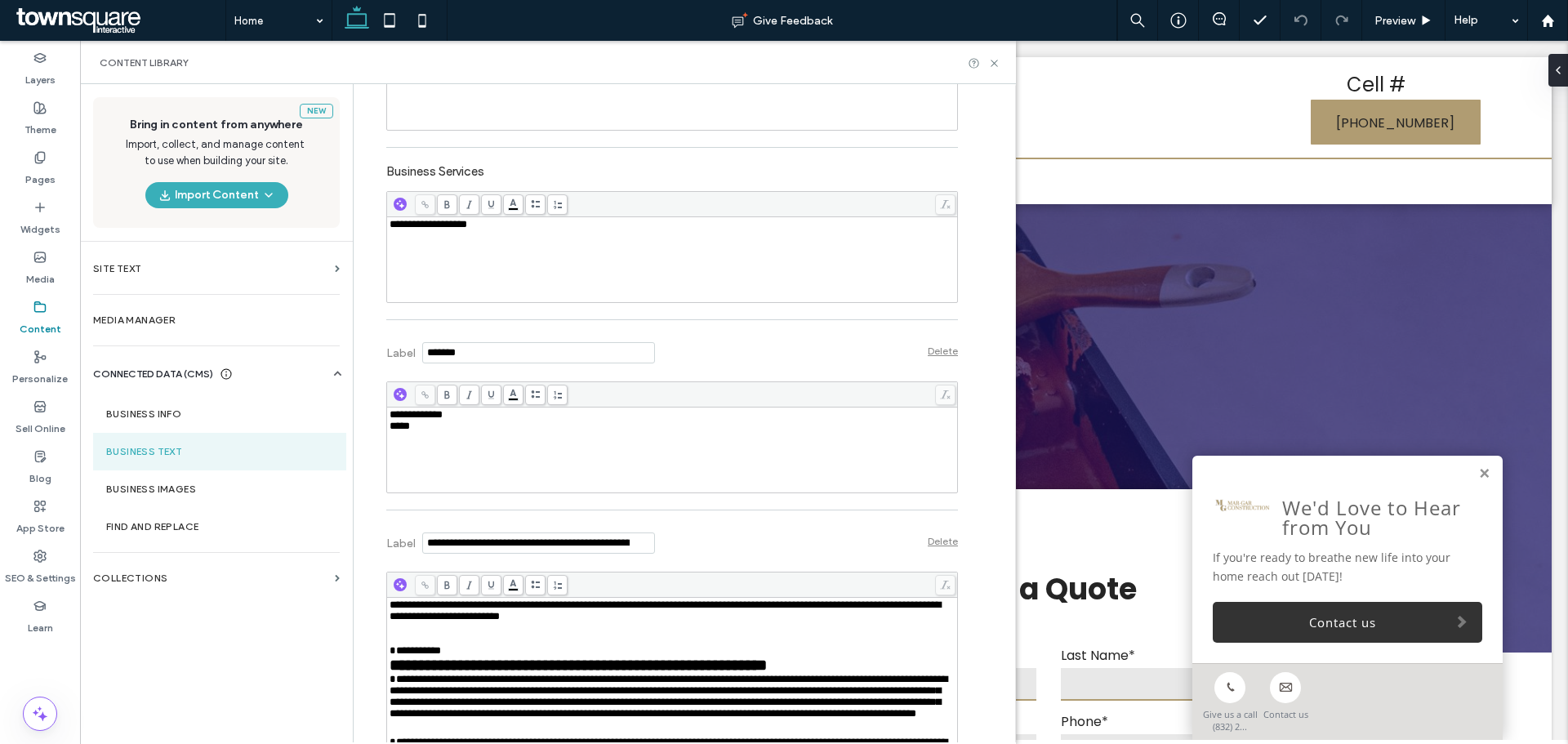
scroll to position [571, 0]
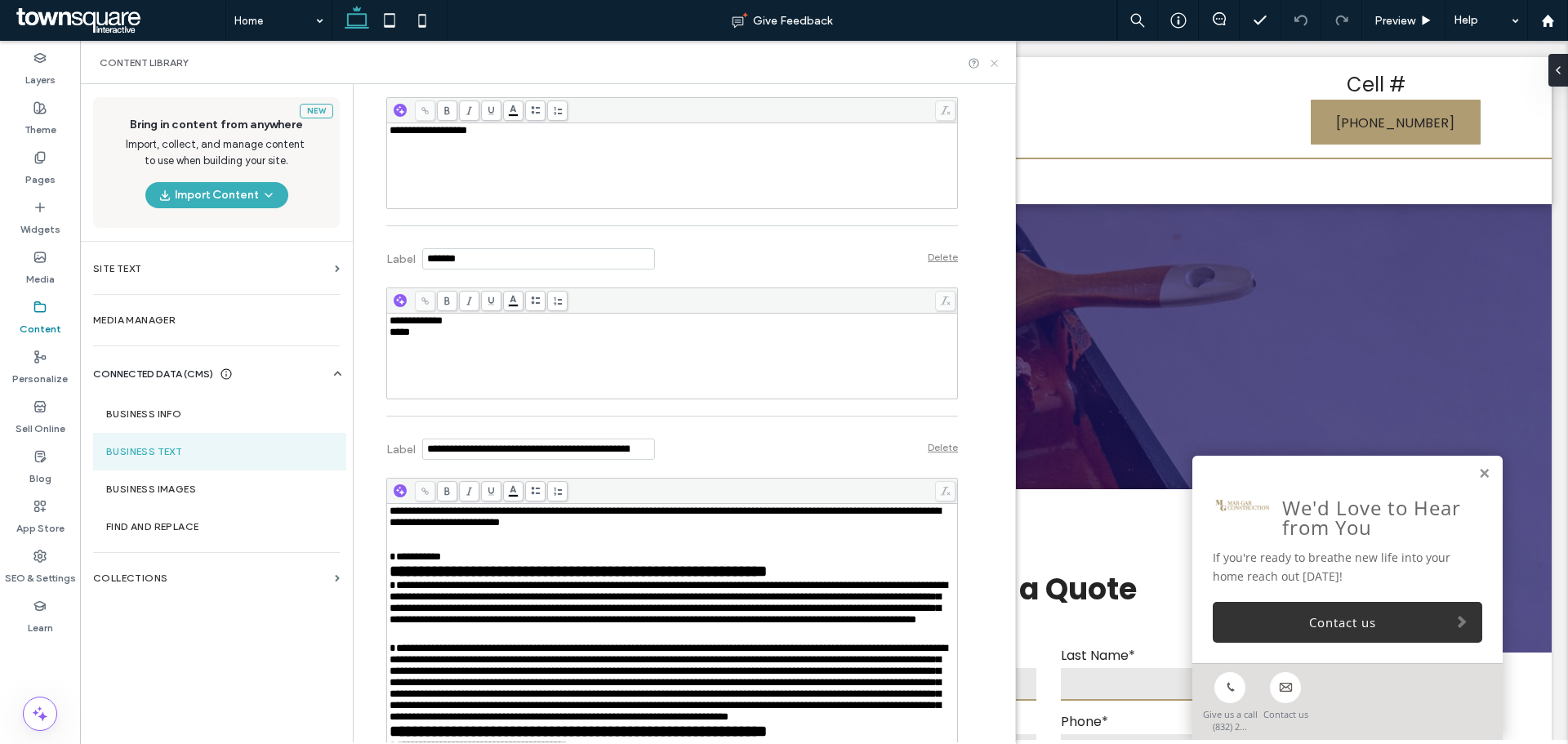
click at [993, 67] on icon at bounding box center [994, 63] width 12 height 12
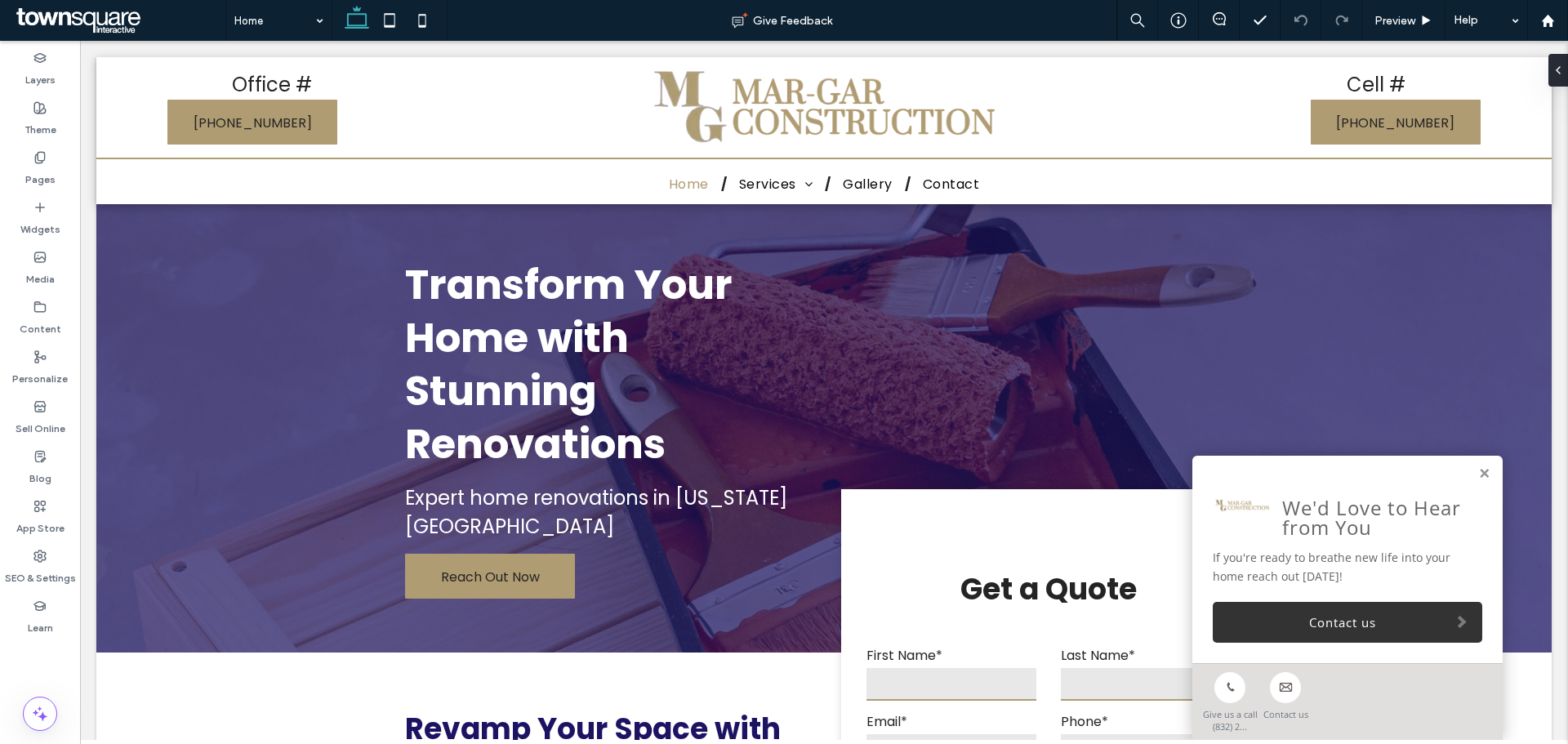
click at [1279, 618] on link "Contact us" at bounding box center [1347, 622] width 269 height 41
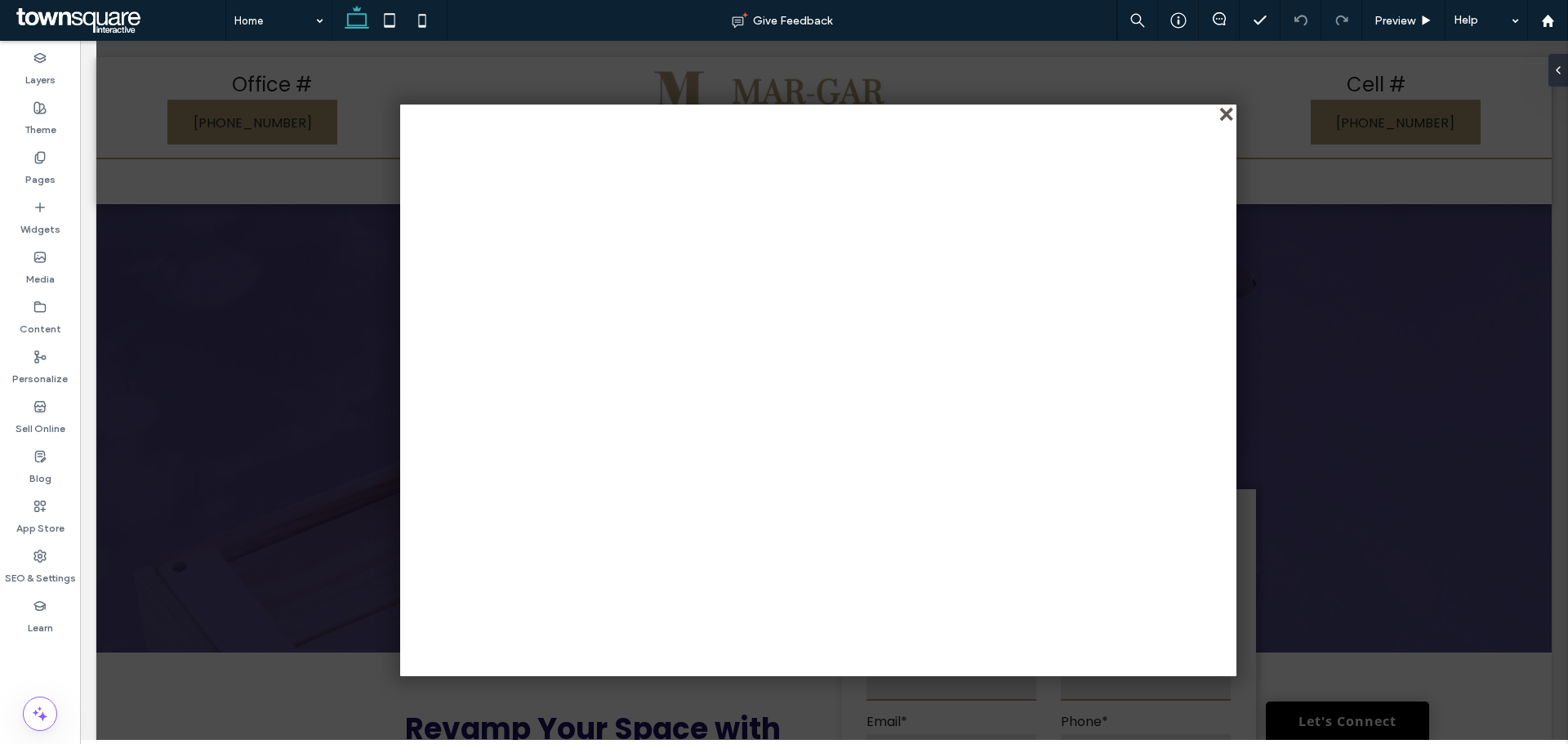
click at [1230, 113] on div "close" at bounding box center [1227, 115] width 12 height 12
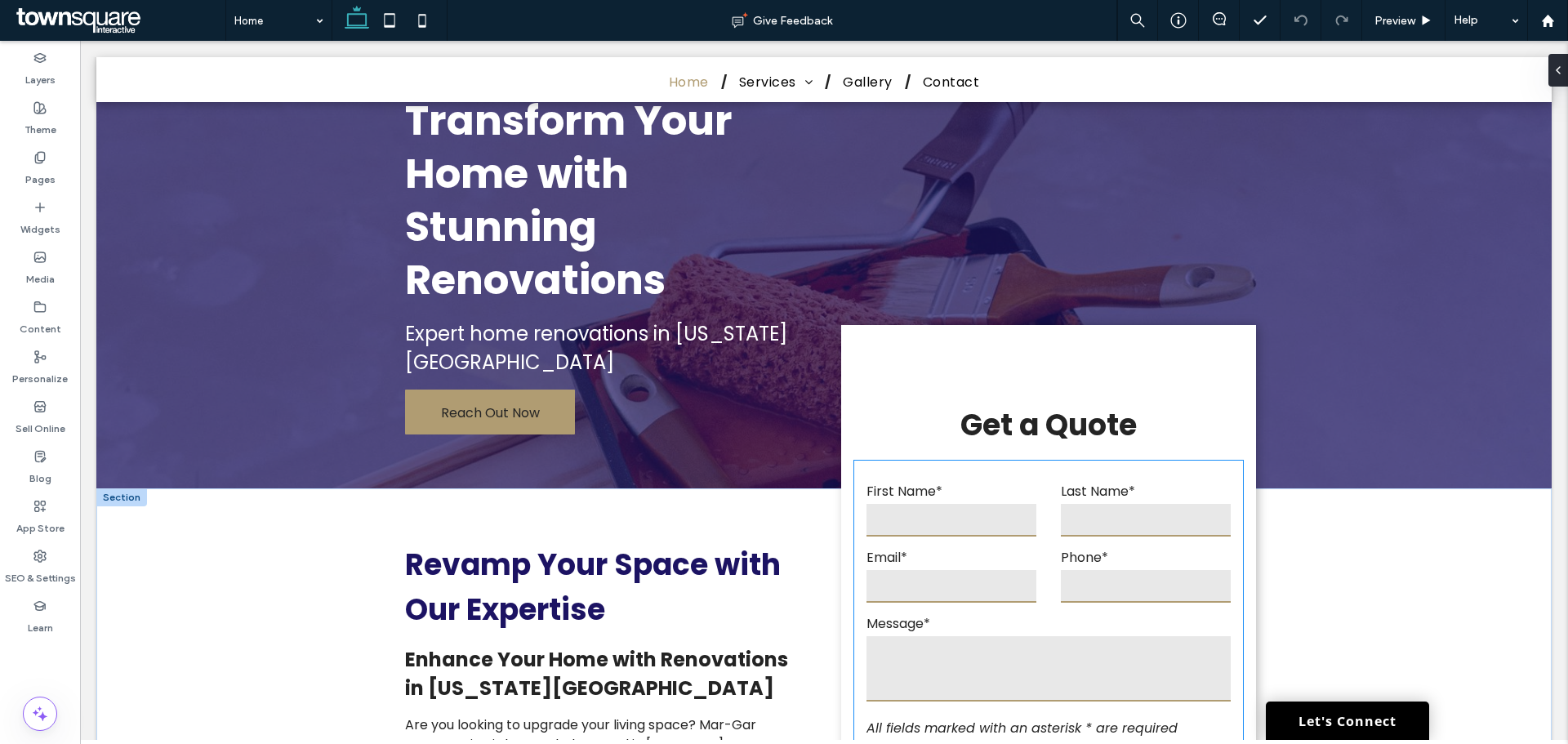
scroll to position [245, 0]
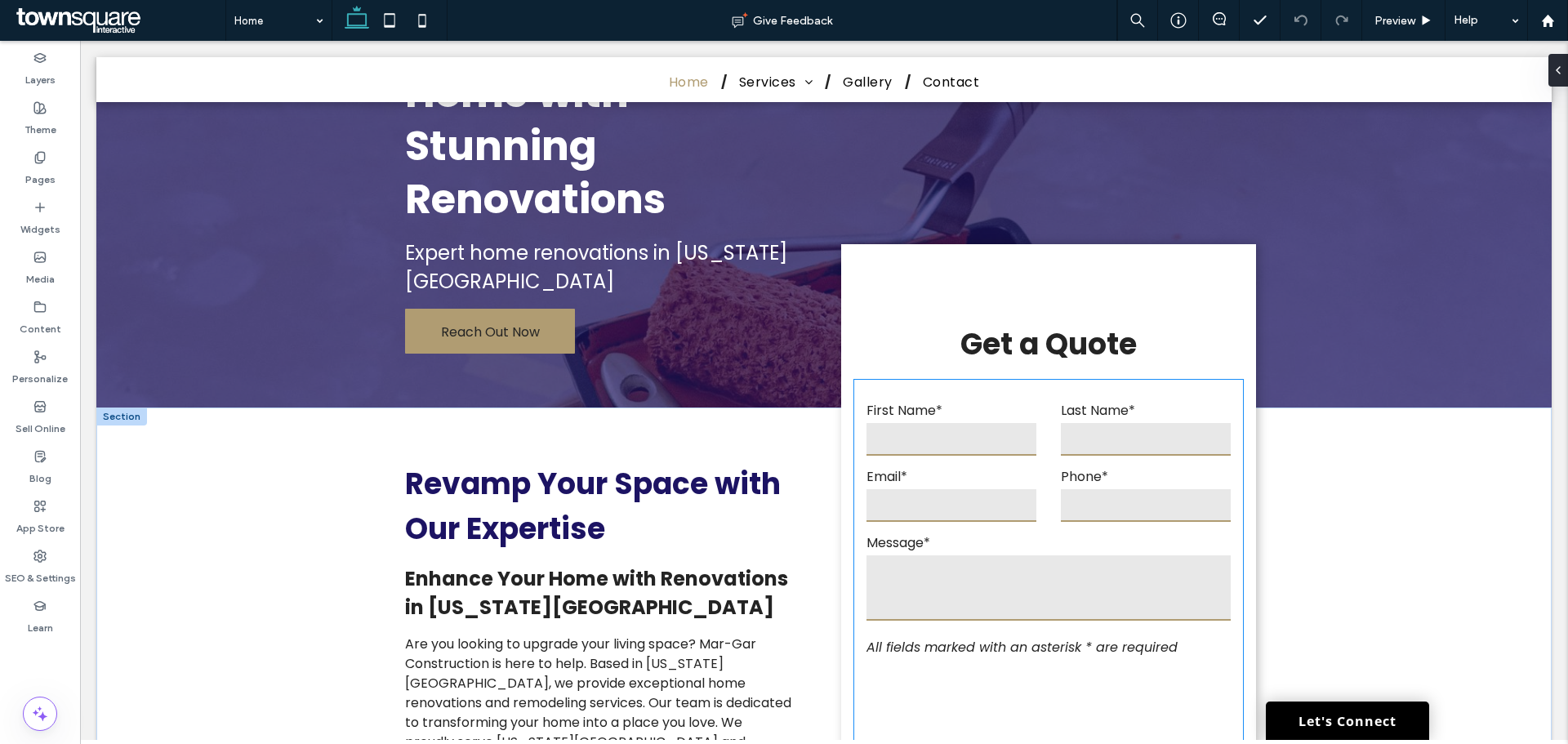
click at [942, 476] on form "**********" at bounding box center [1049, 595] width 389 height 431
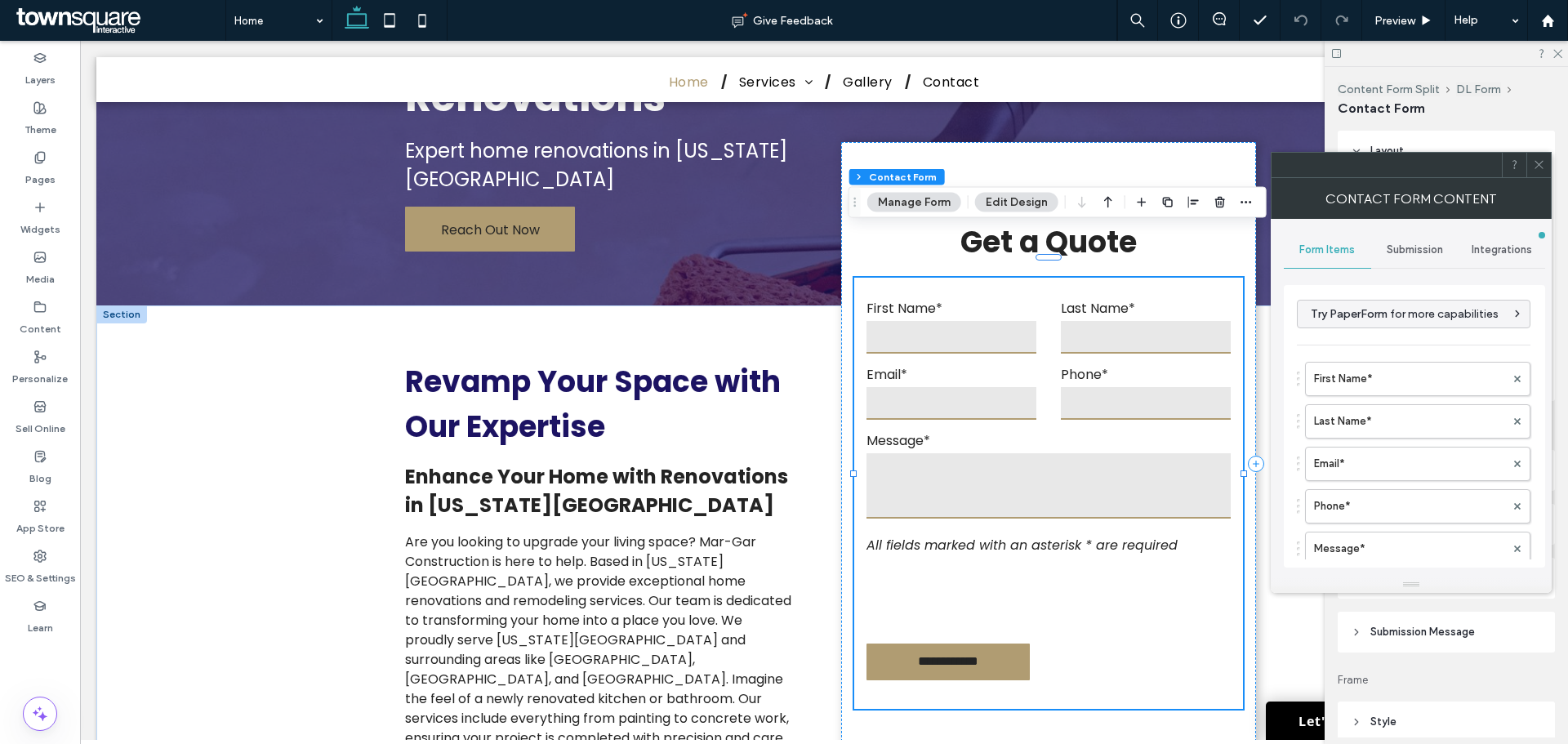
click at [1430, 251] on span "Submission" at bounding box center [1415, 250] width 57 height 13
click at [1395, 311] on label "New submission notification" at bounding box center [1415, 327] width 218 height 33
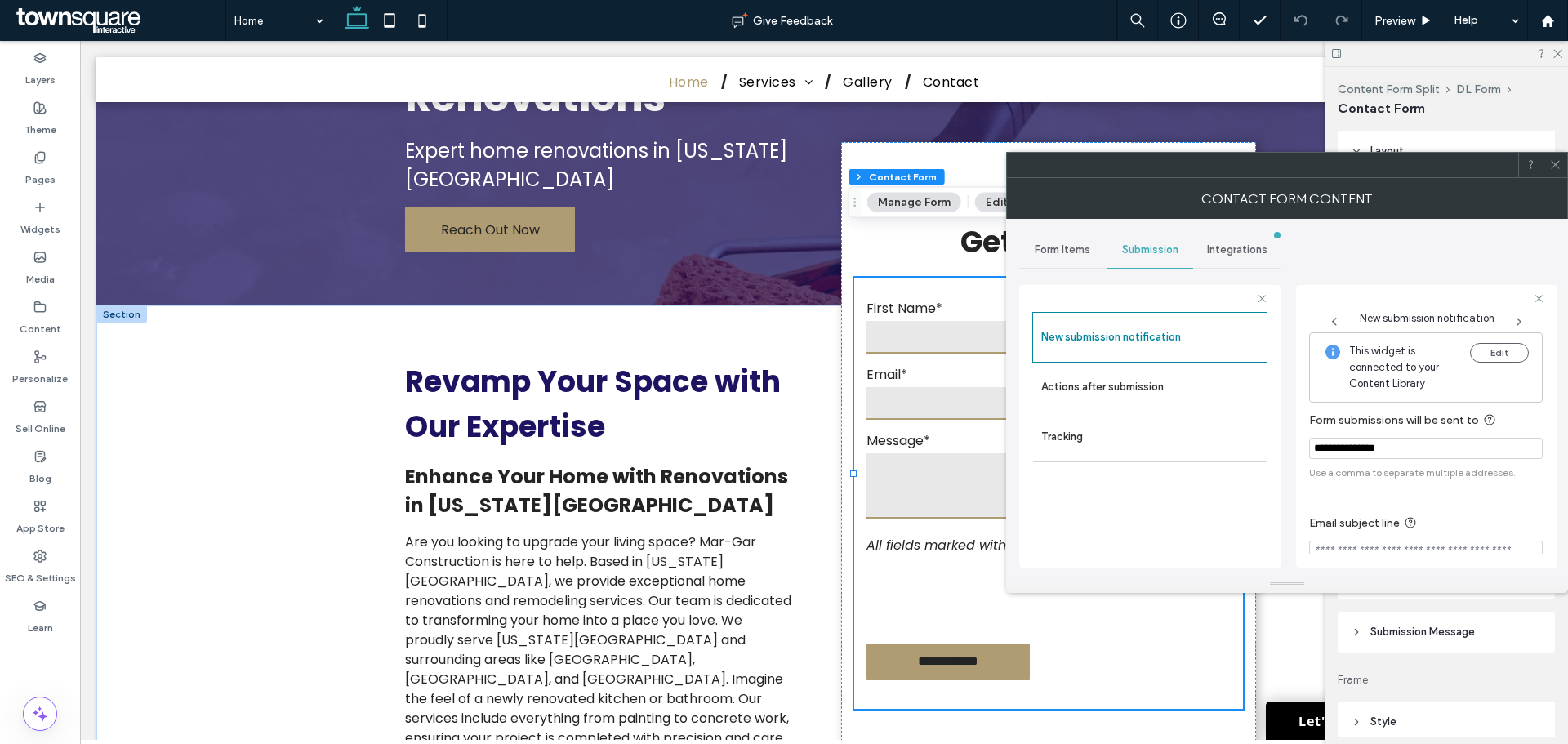
scroll to position [85, 0]
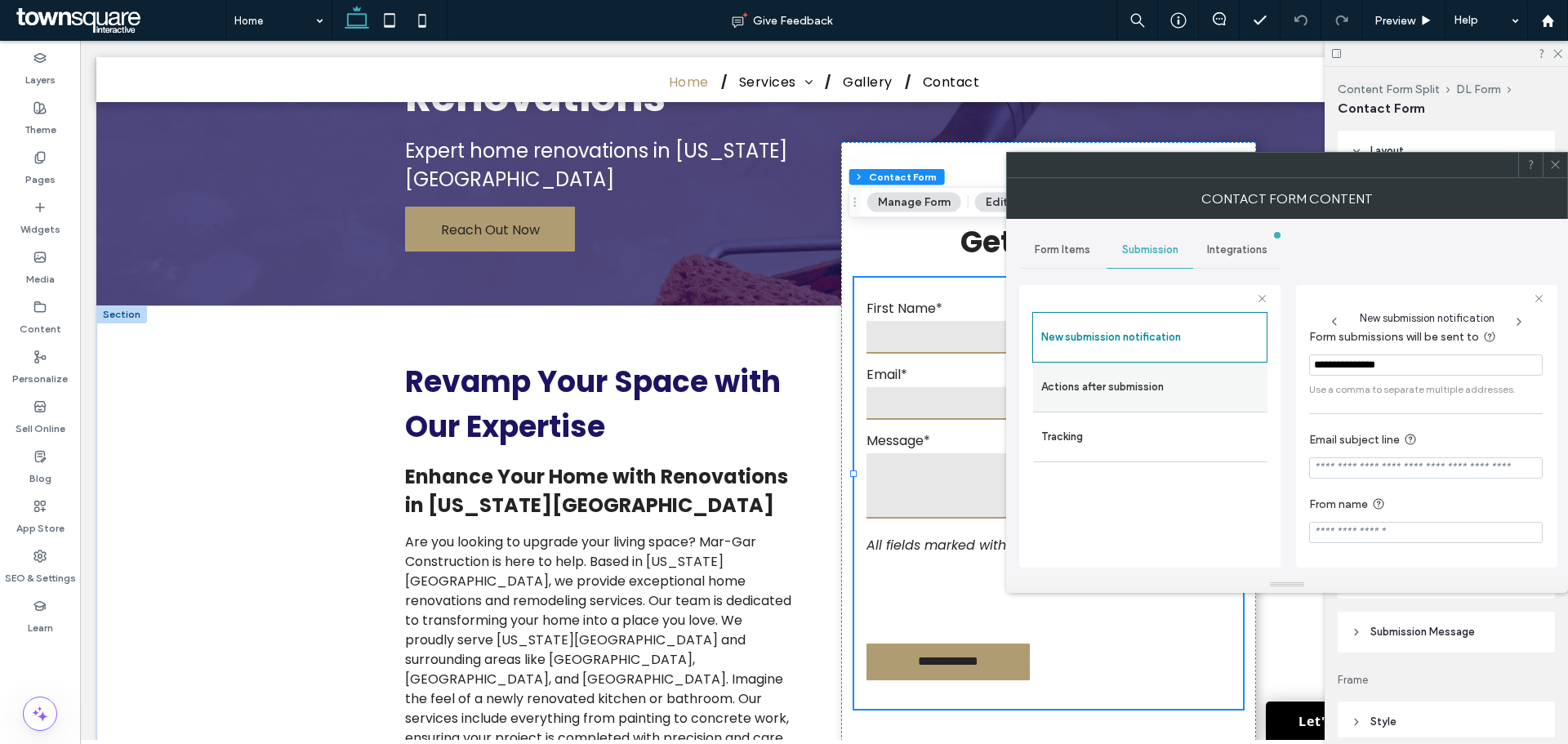
click at [1104, 396] on label "Actions after submission" at bounding box center [1150, 387] width 218 height 33
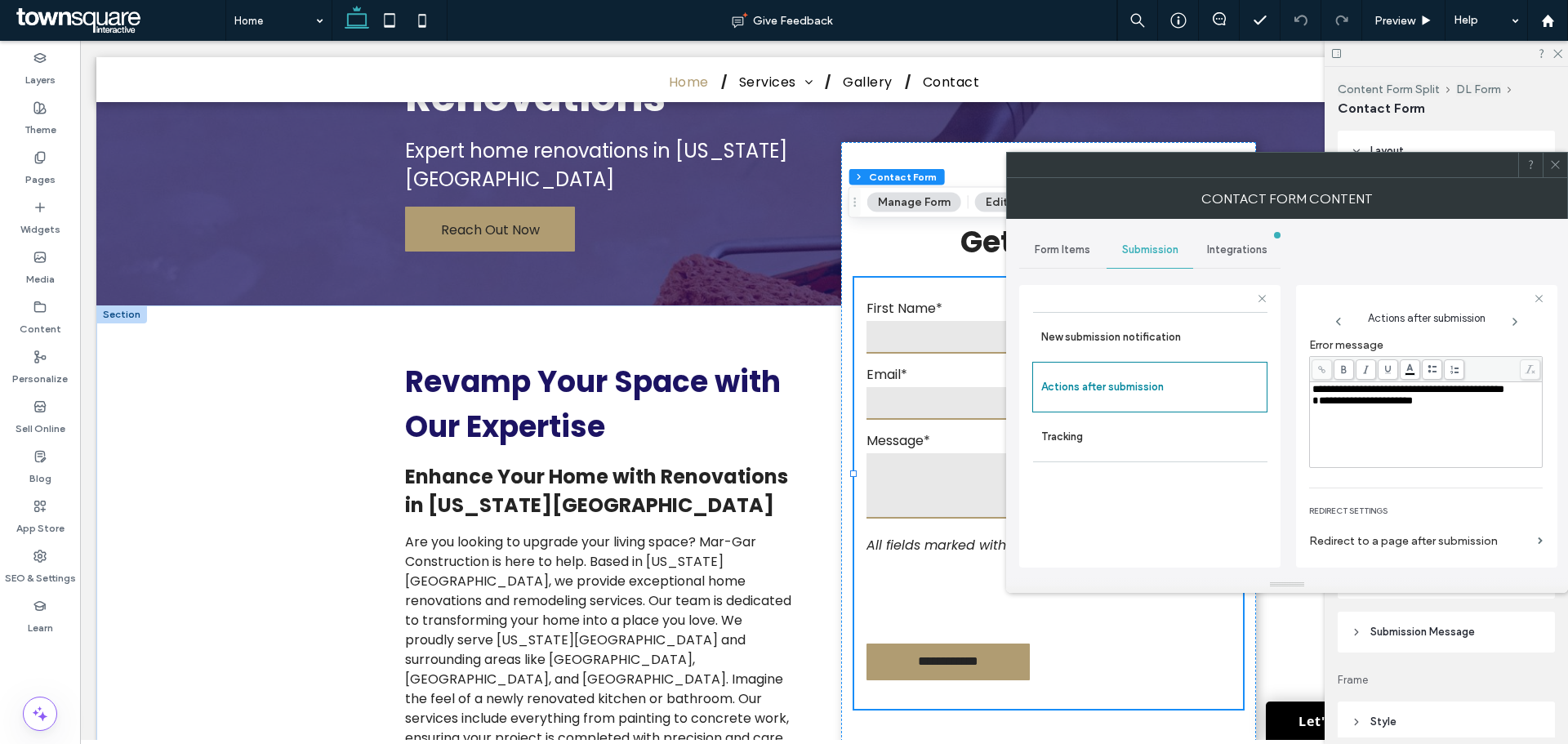
scroll to position [282, 0]
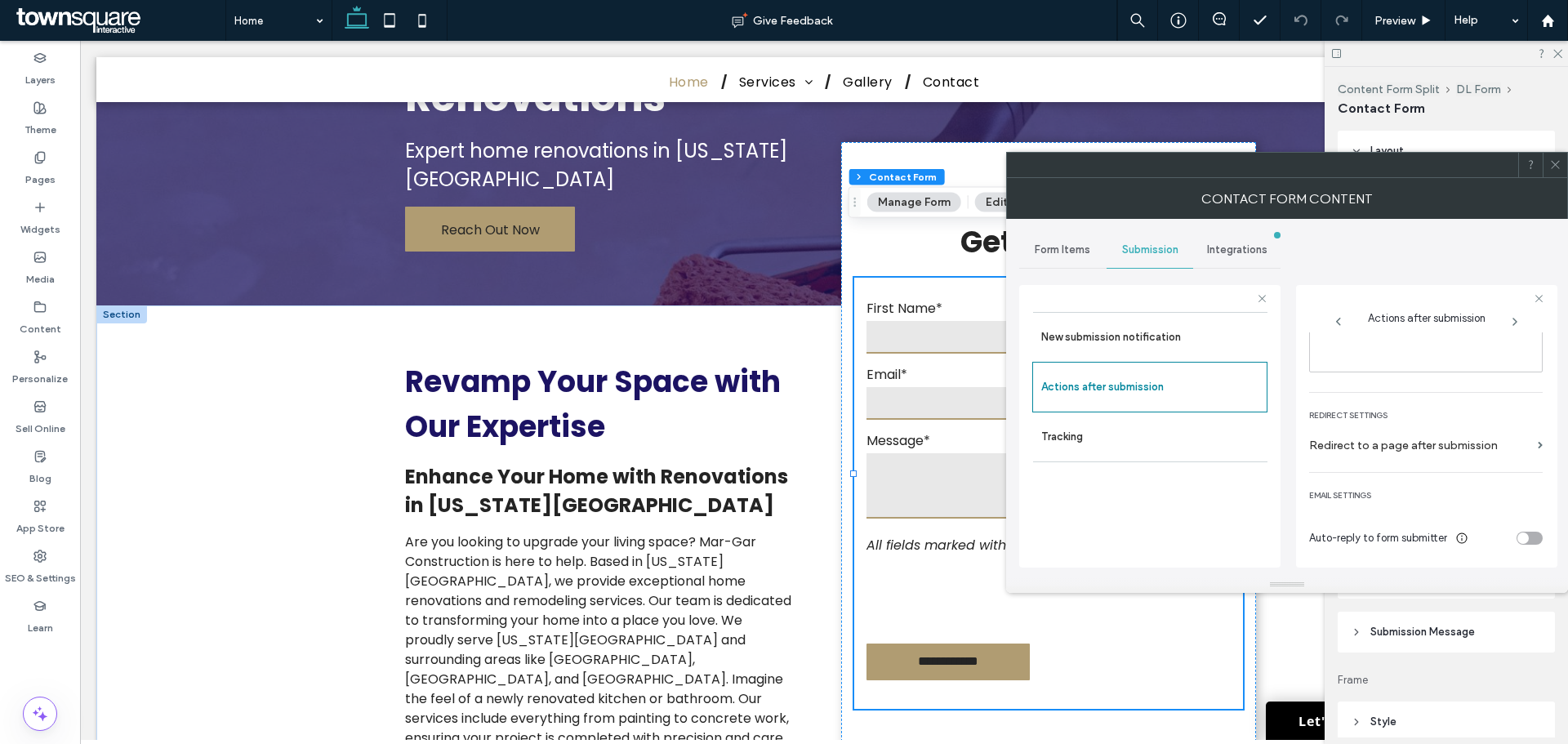
click at [1552, 170] on icon at bounding box center [1555, 164] width 12 height 12
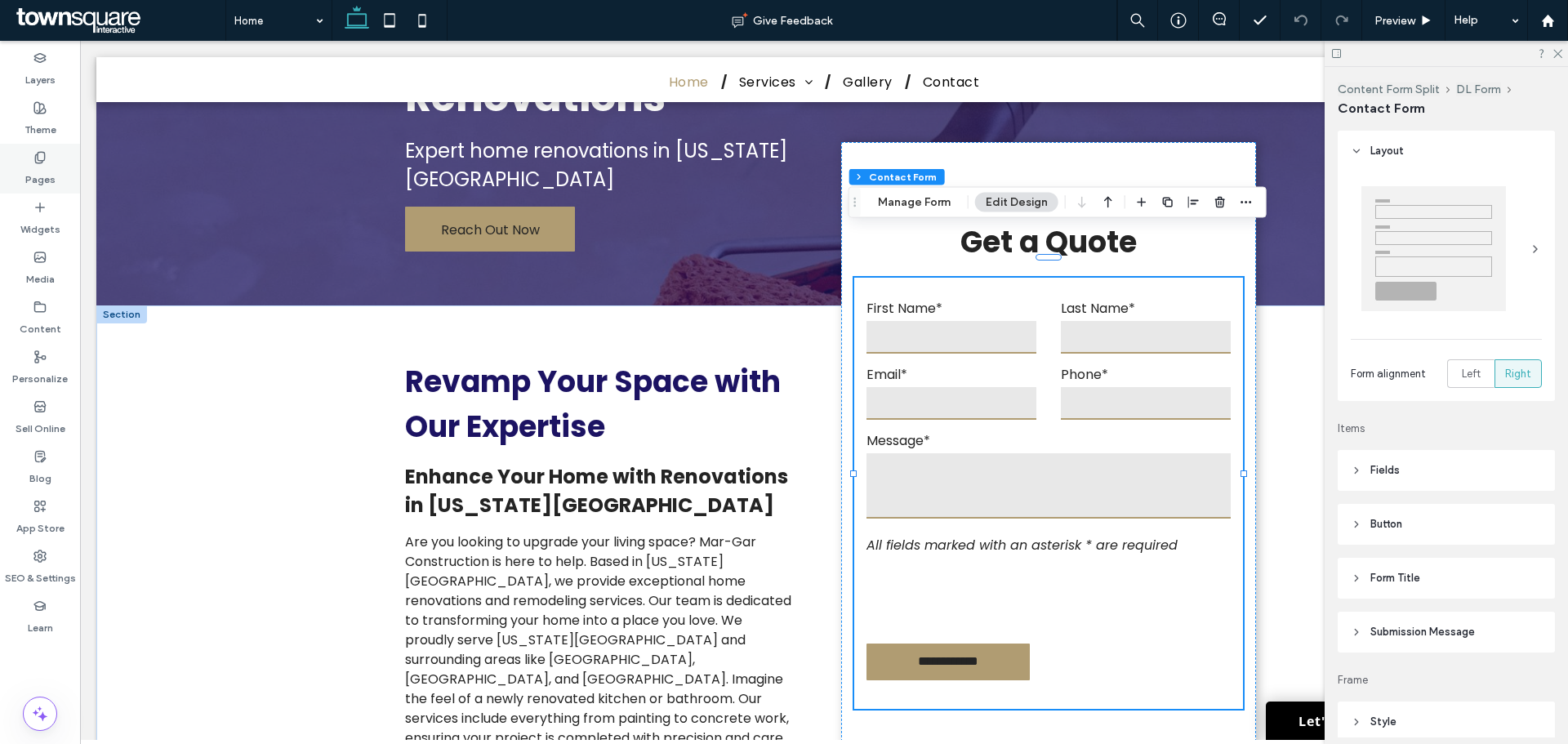
click at [38, 151] on icon at bounding box center [40, 157] width 13 height 13
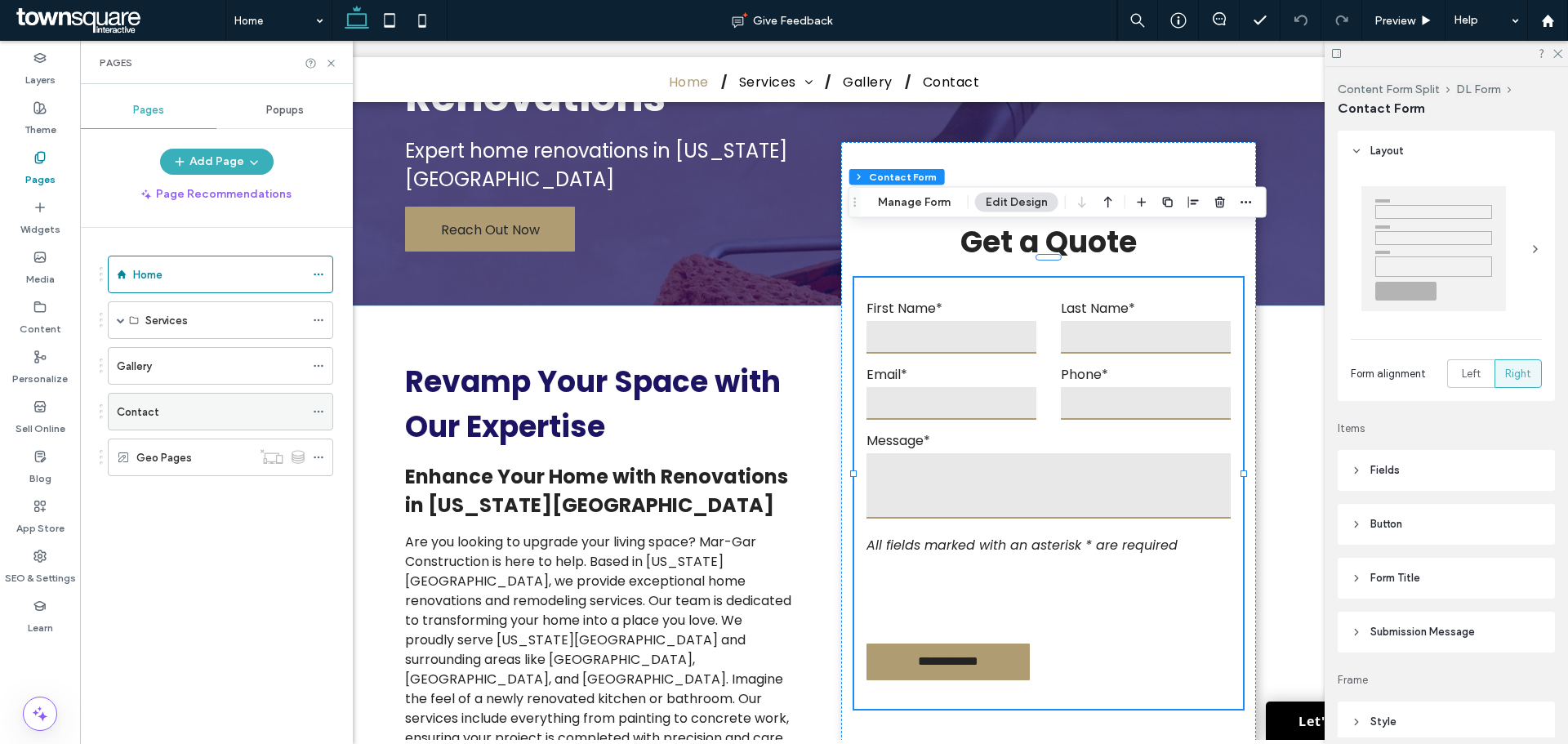
click at [174, 405] on div "Contact" at bounding box center [211, 412] width 188 height 17
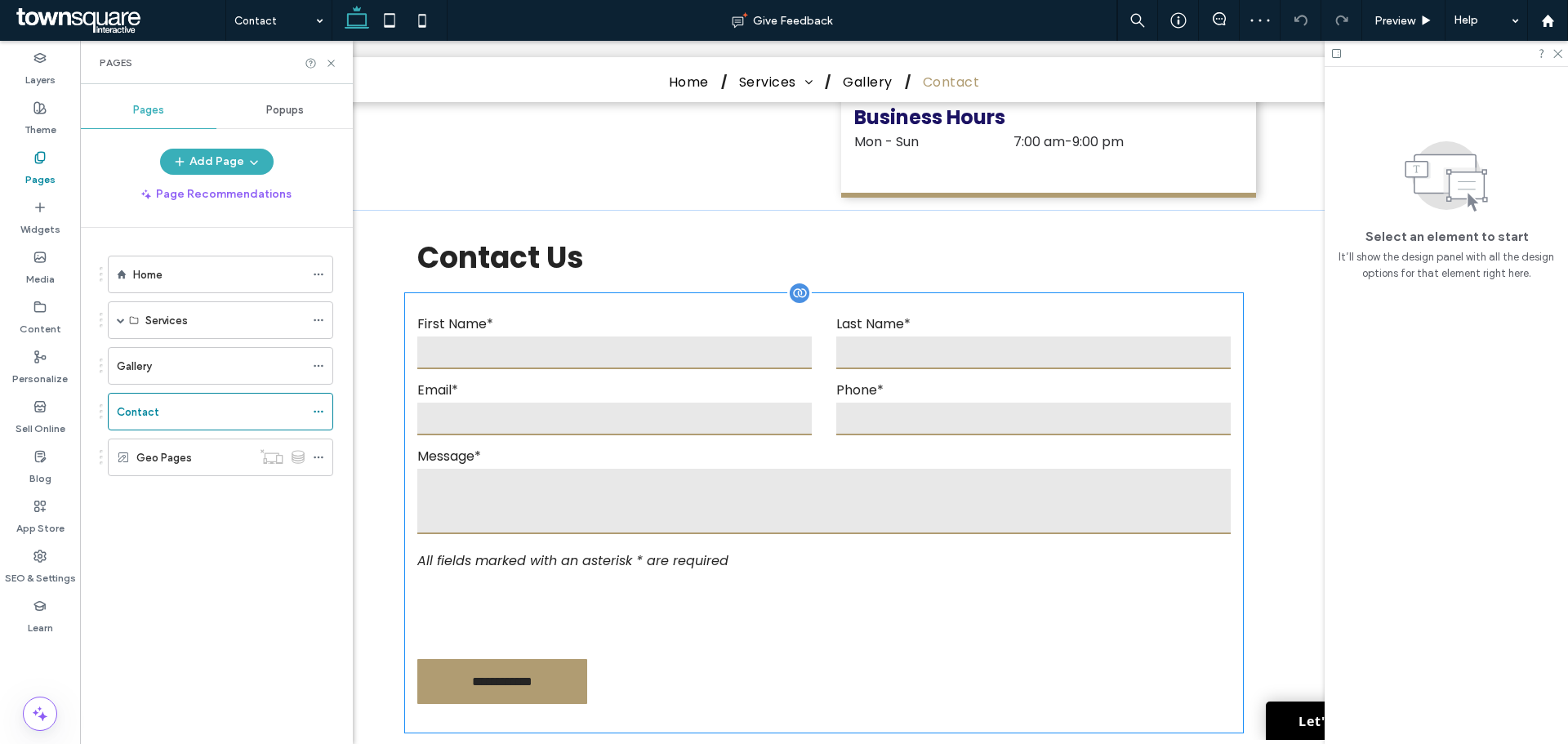
scroll to position [816, 0]
click at [656, 382] on label "Email*" at bounding box center [615, 391] width 395 height 20
click at [656, 382] on div "**********" at bounding box center [824, 513] width 837 height 439
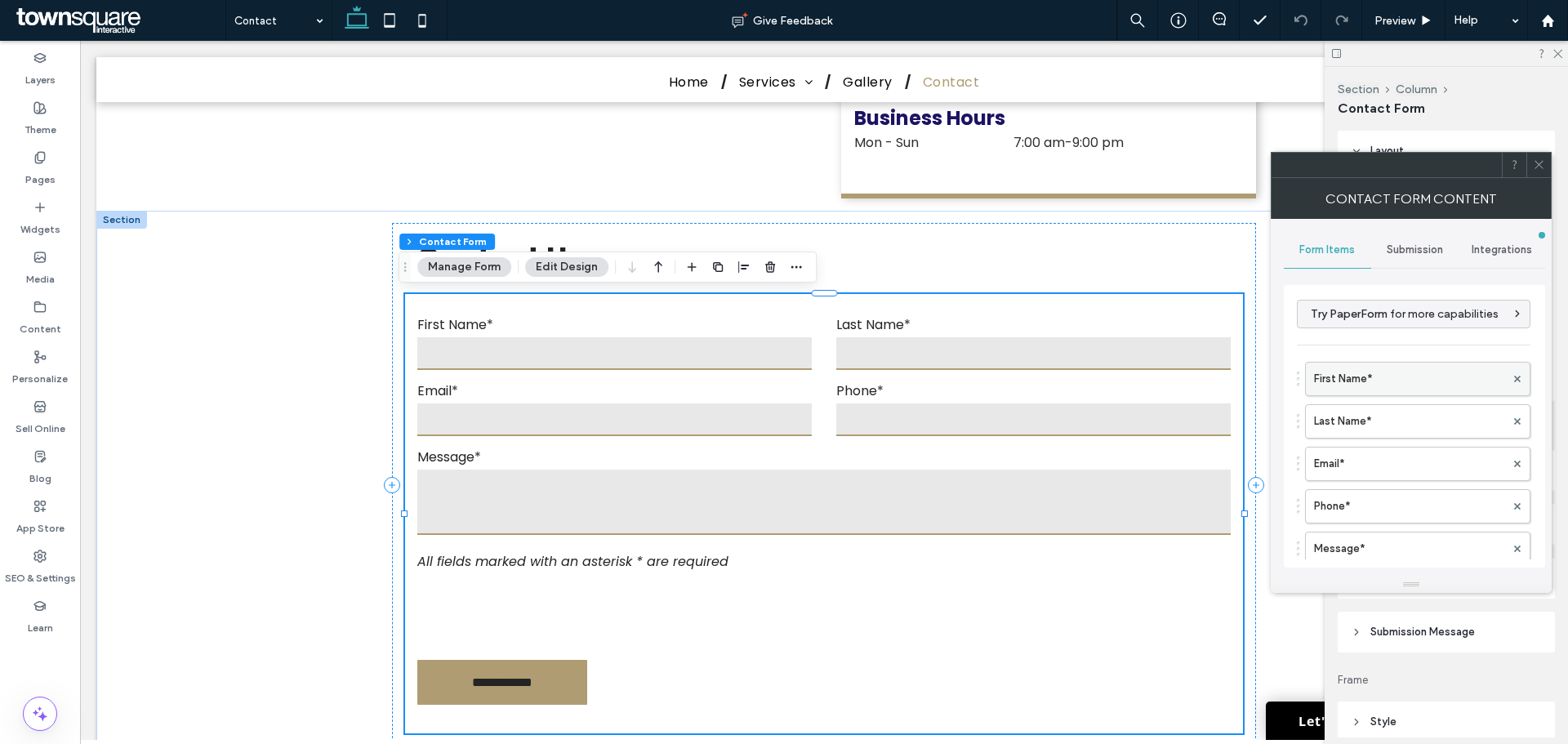
click at [1382, 378] on label "First Name*" at bounding box center [1409, 379] width 191 height 33
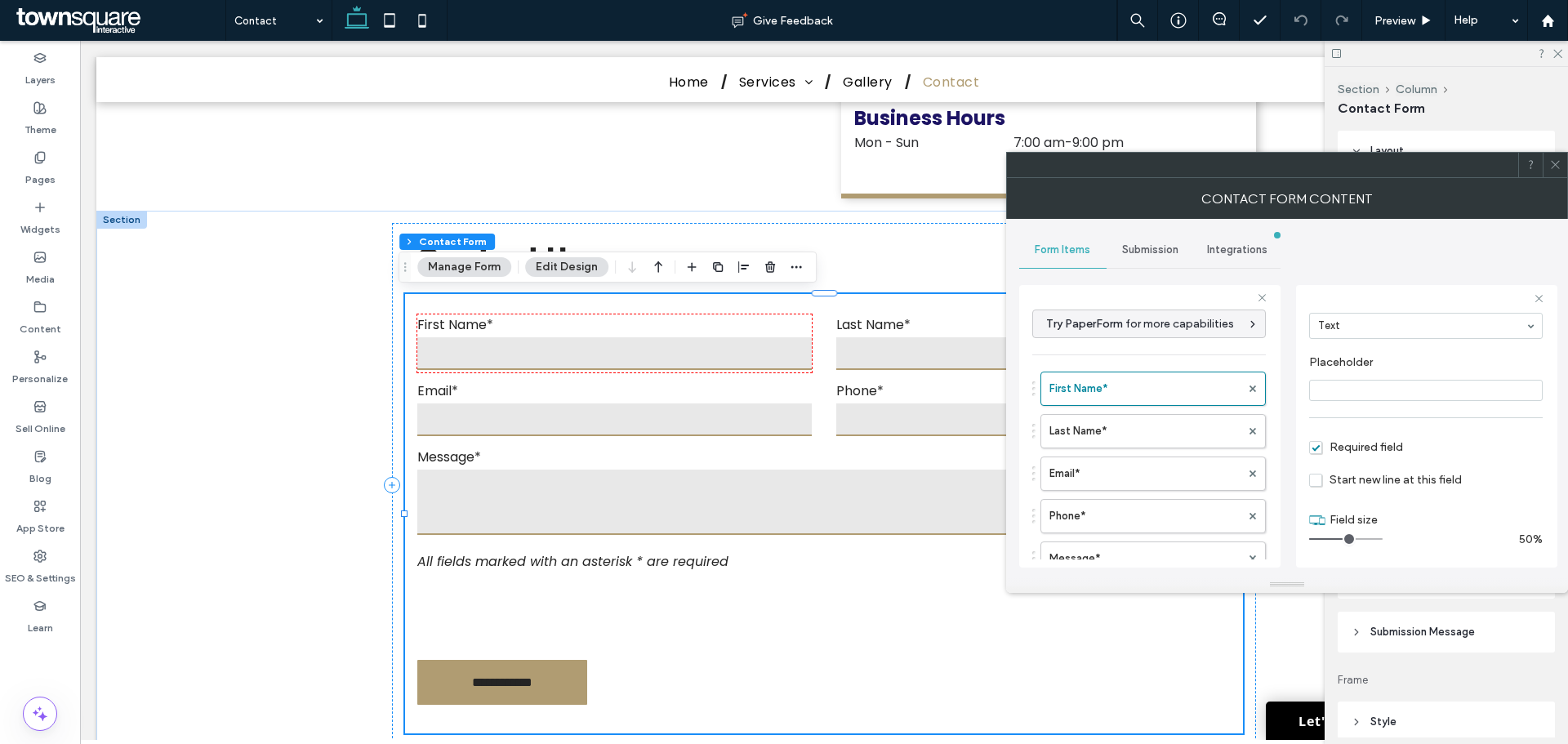
scroll to position [114, 0]
click at [1122, 442] on label "Last Name*" at bounding box center [1144, 431] width 191 height 33
click at [1113, 472] on label "Email*" at bounding box center [1144, 474] width 191 height 33
click at [1129, 509] on label "Phone*" at bounding box center [1144, 516] width 191 height 33
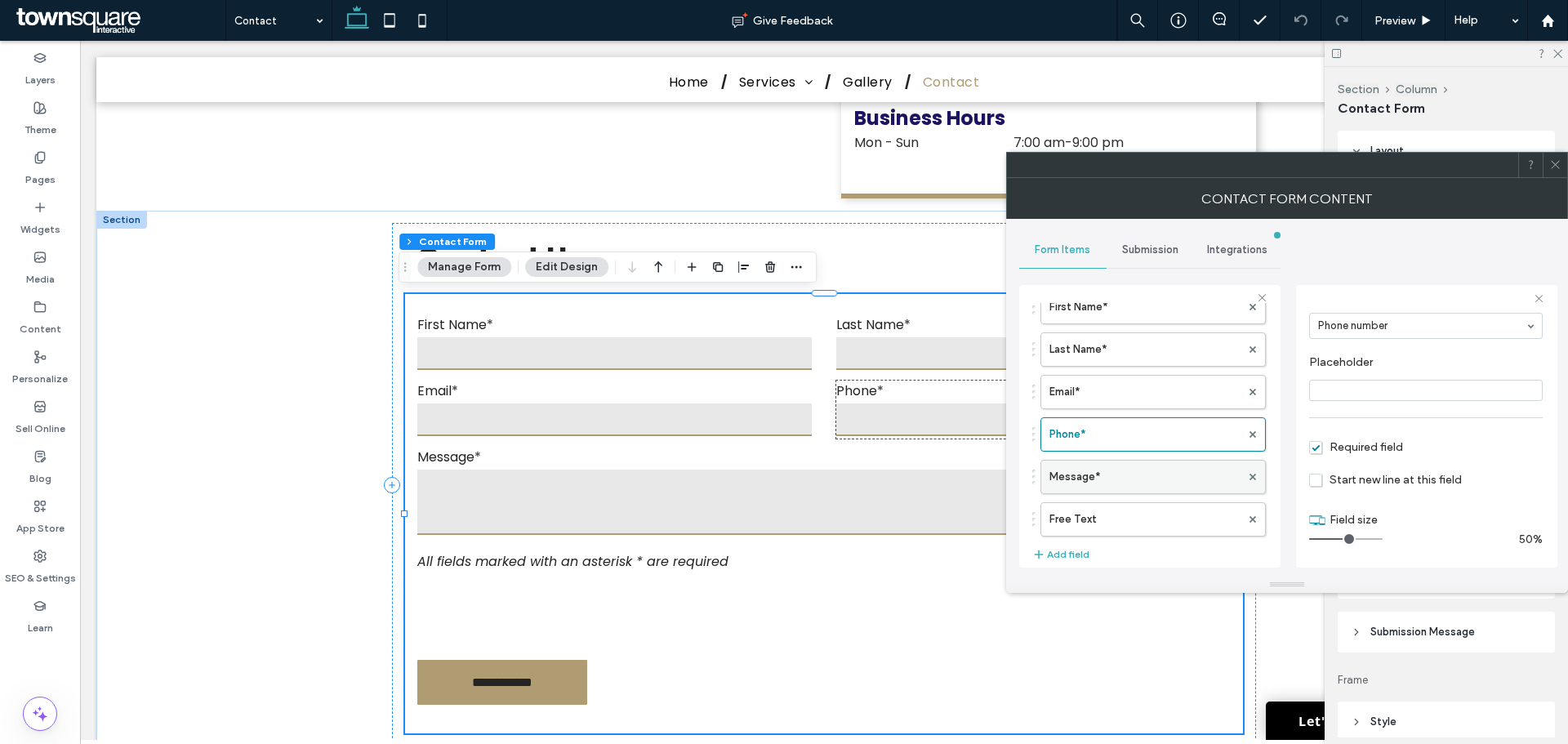
click at [1122, 482] on label "Message*" at bounding box center [1144, 477] width 191 height 33
type input "**"
click at [1127, 513] on label "Free Text" at bounding box center [1144, 519] width 191 height 33
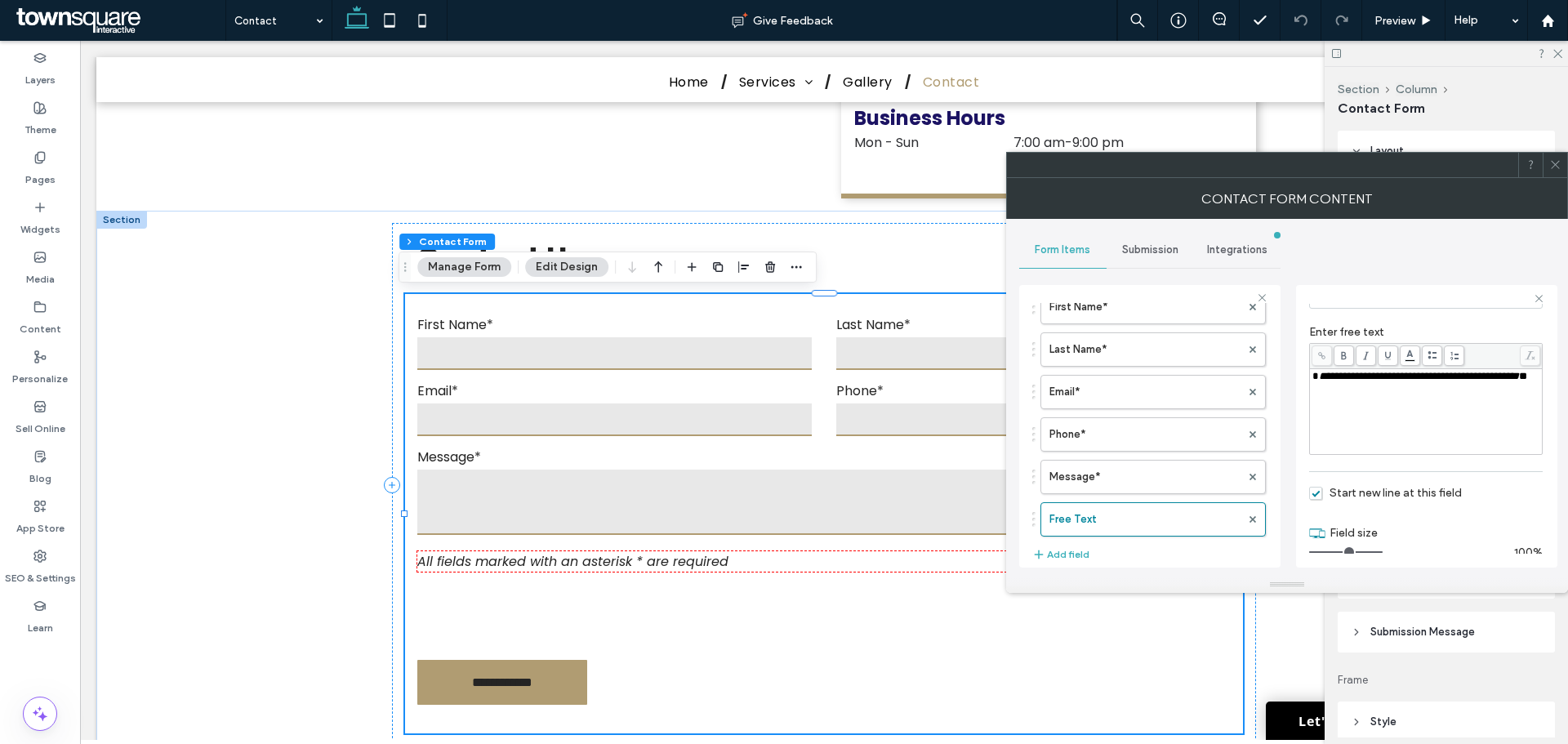
scroll to position [157, 0]
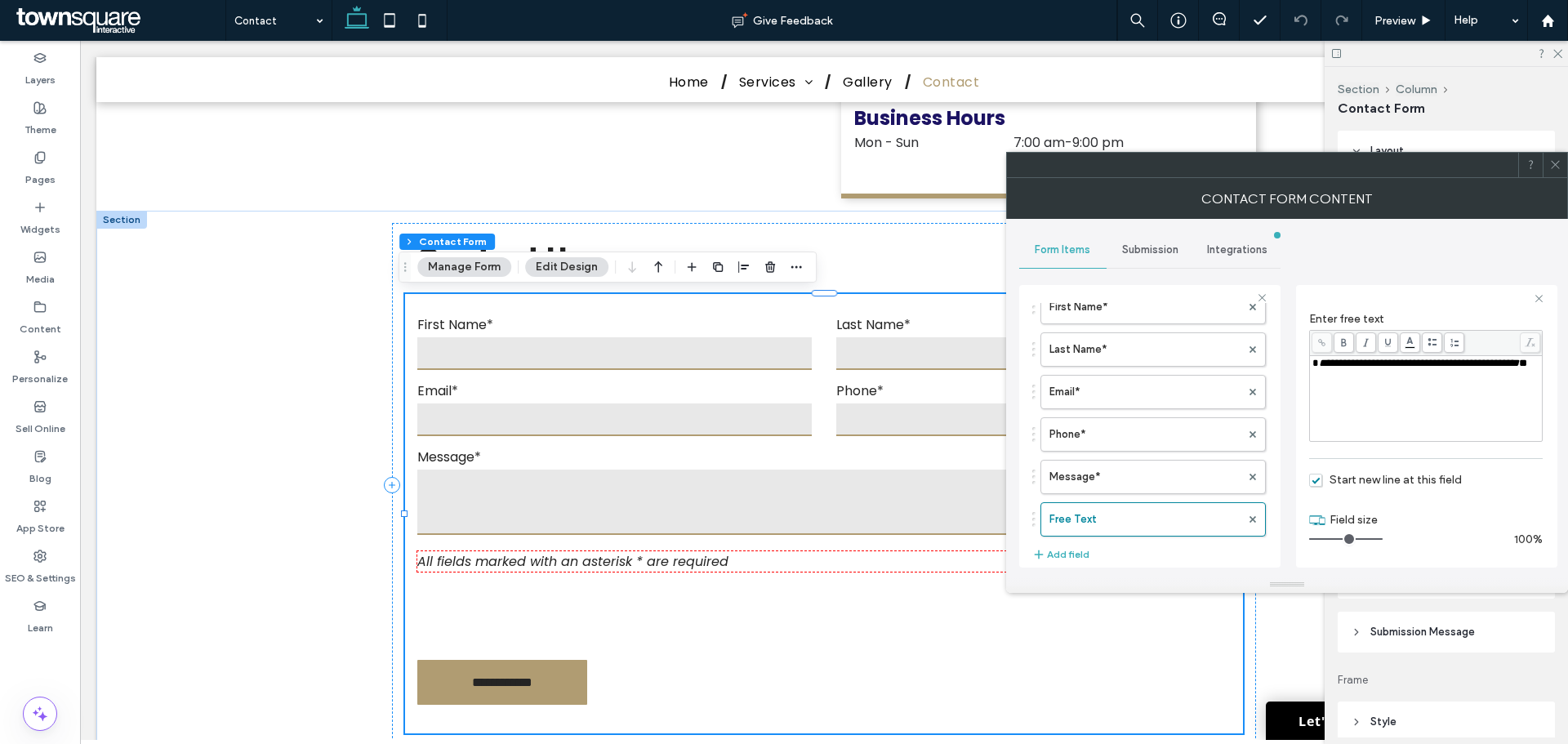
click at [1556, 162] on icon at bounding box center [1555, 164] width 12 height 12
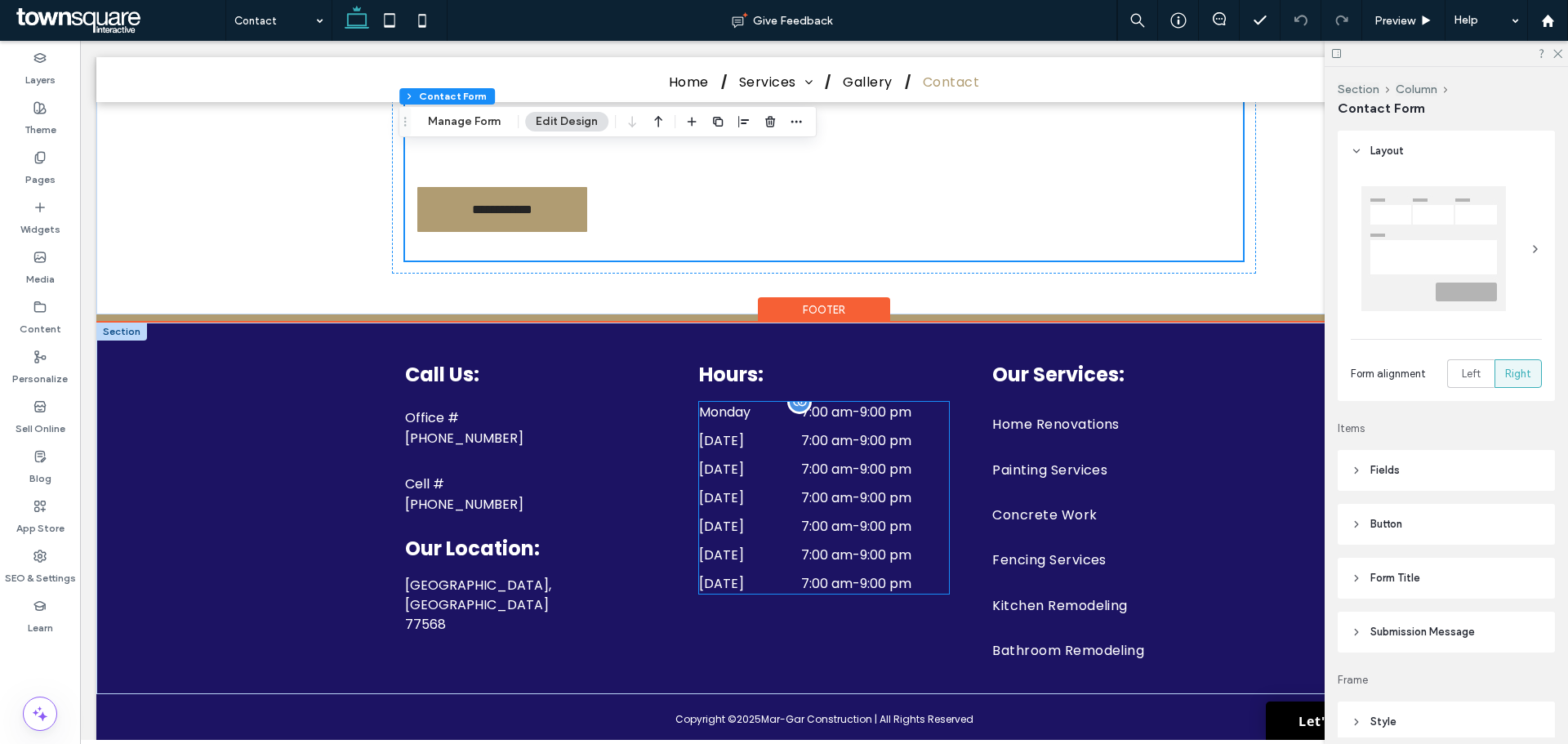
scroll to position [1356, 0]
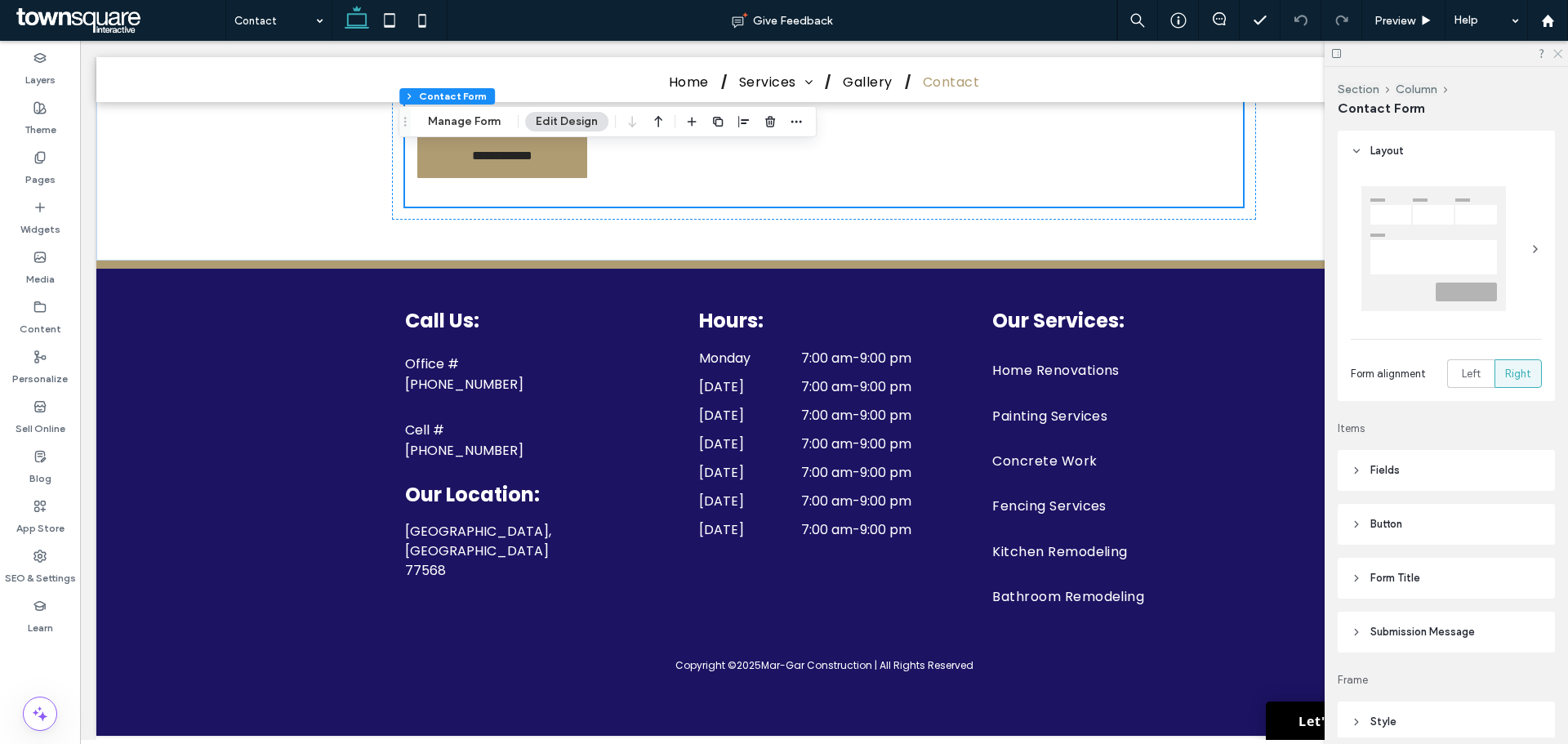
drag, startPoint x: 1559, startPoint y: 54, endPoint x: 1411, endPoint y: 27, distance: 150.4
click at [1559, 54] on use at bounding box center [1558, 55] width 9 height 9
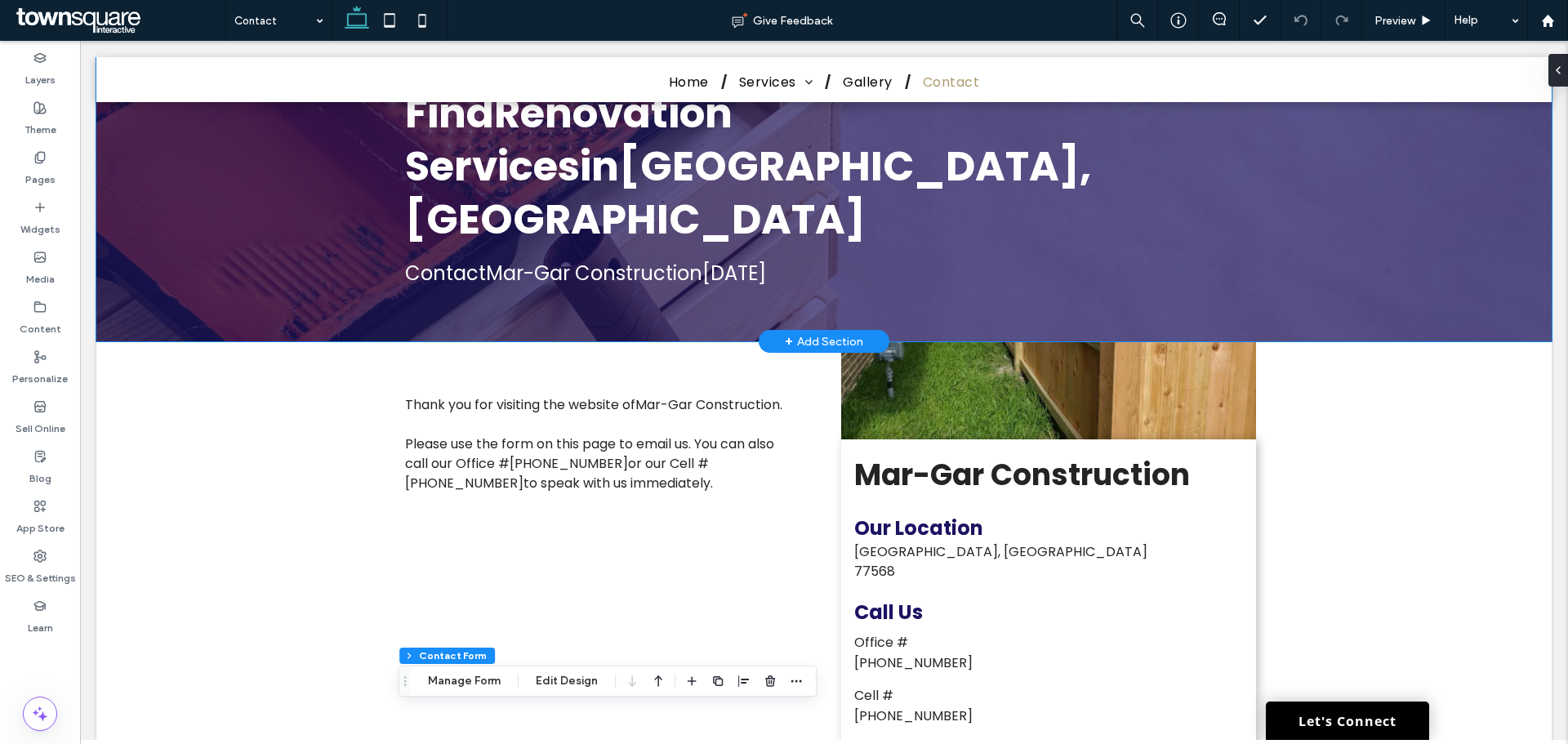
scroll to position [0, 0]
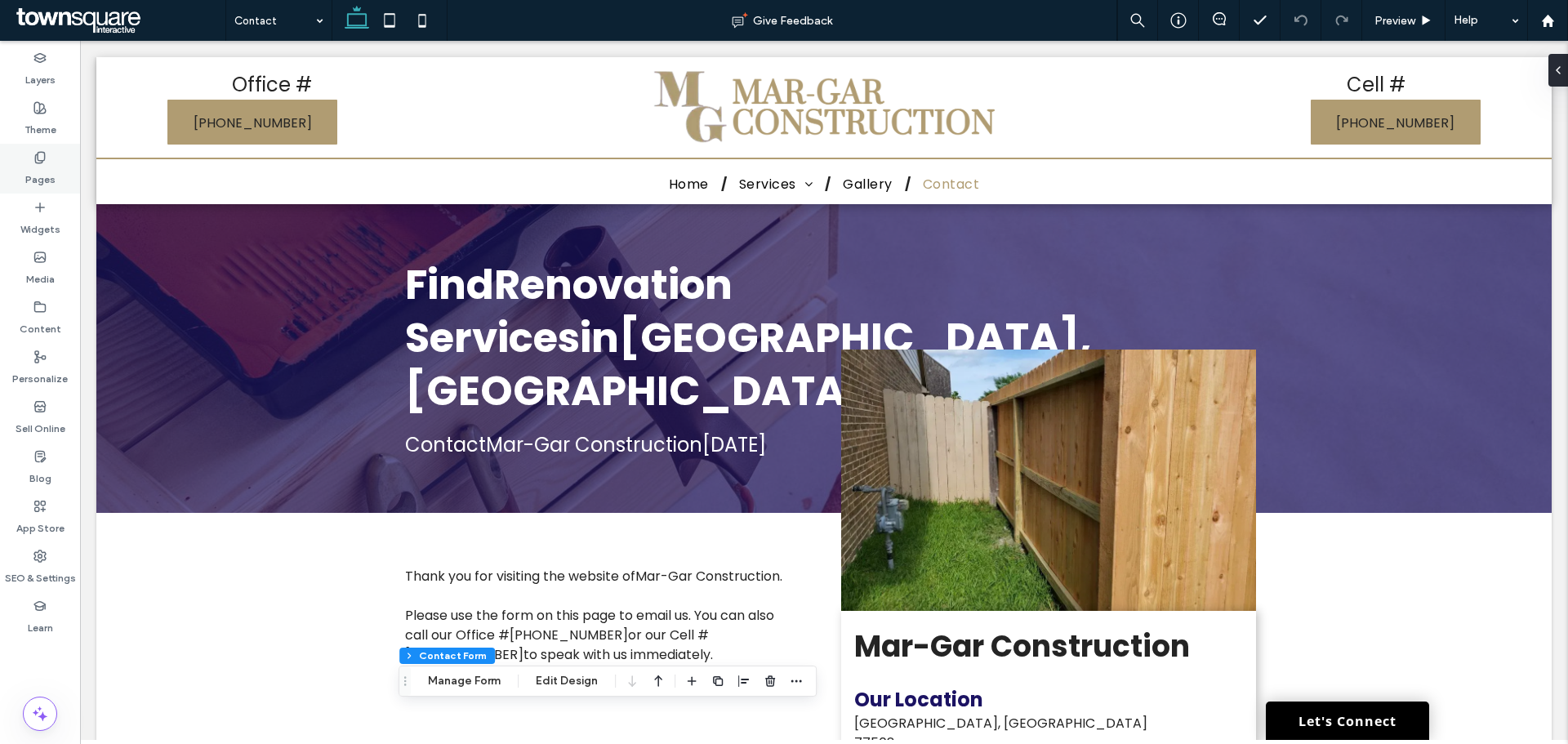
click at [29, 173] on label "Pages" at bounding box center [40, 175] width 30 height 23
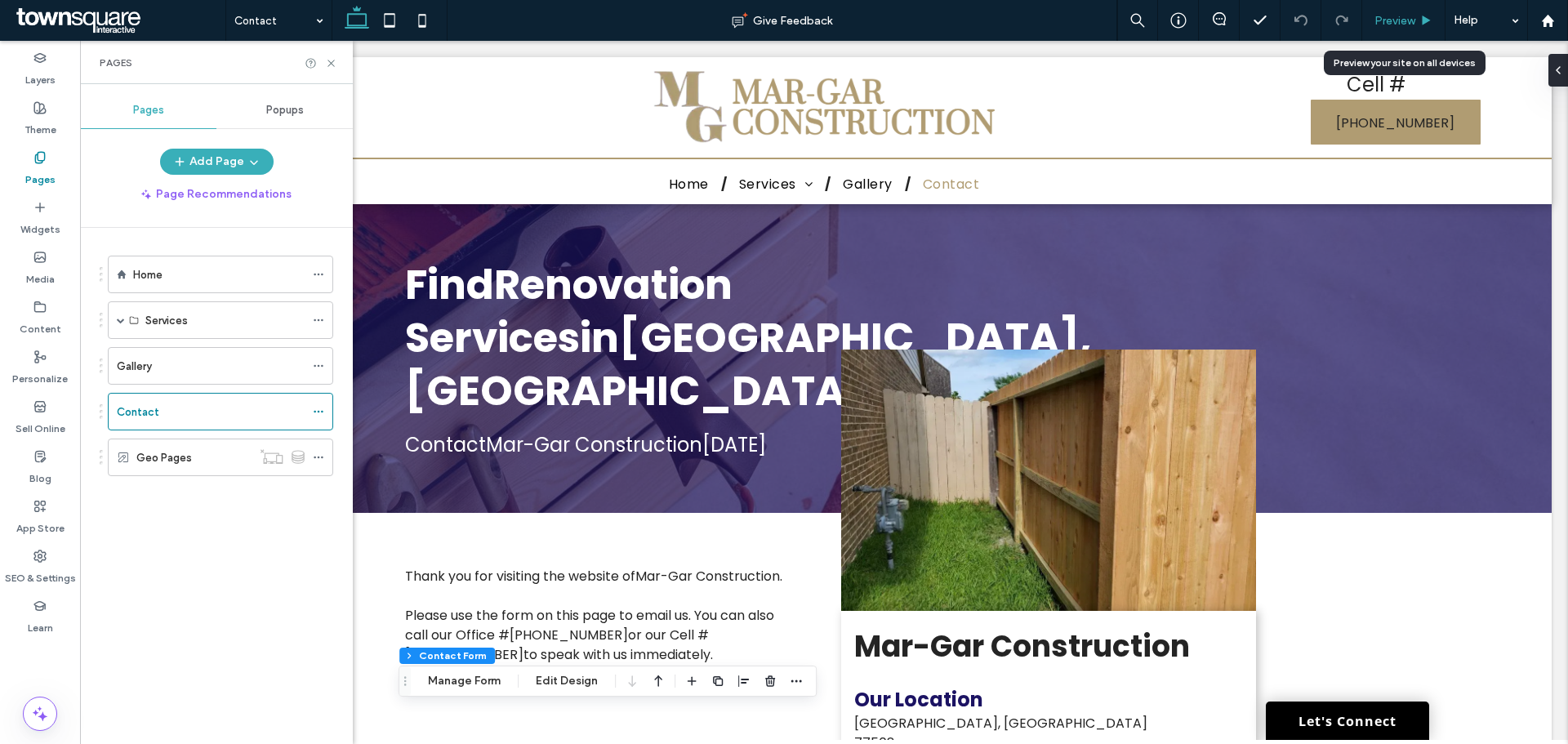
click at [1396, 16] on span "Preview" at bounding box center [1394, 20] width 41 height 14
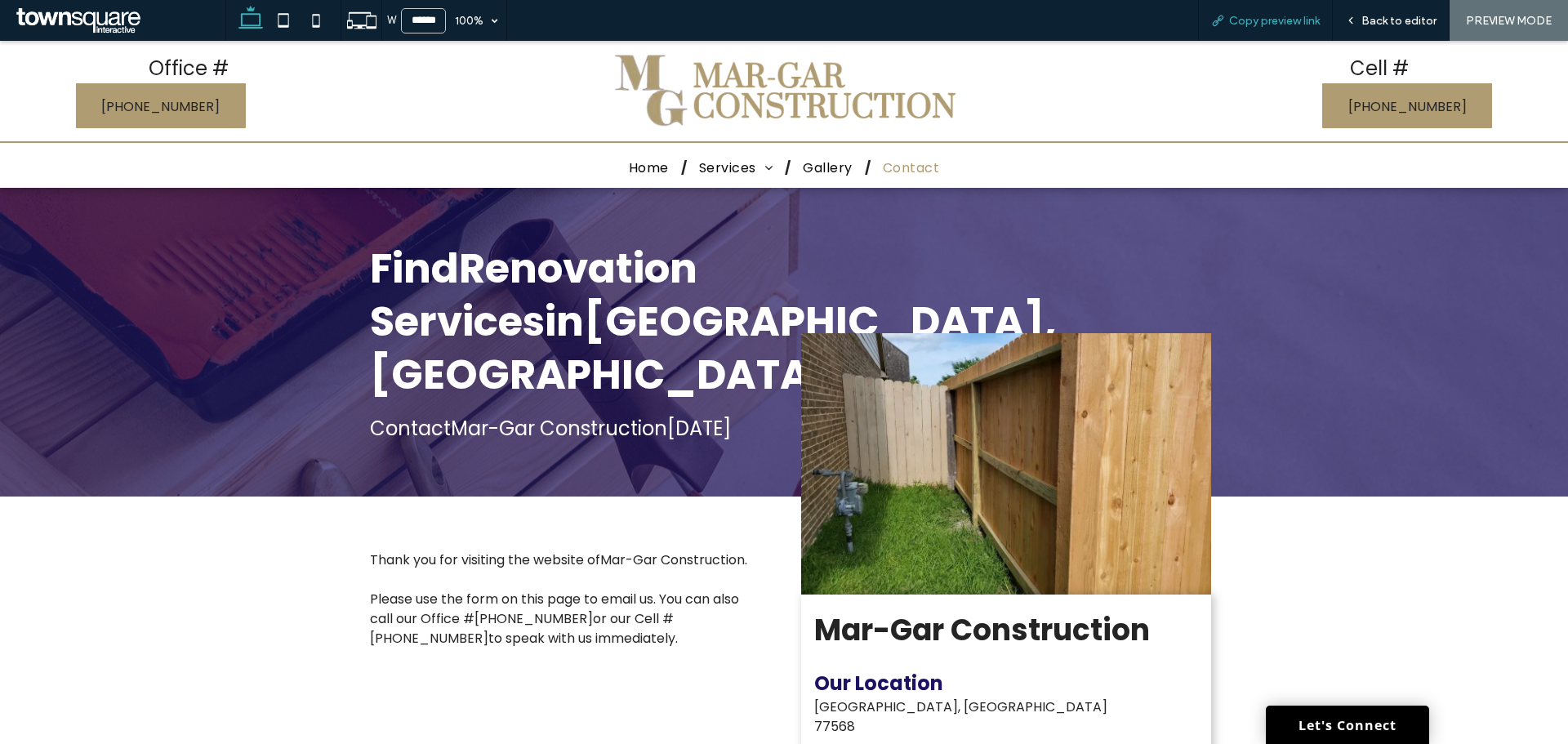
click at [1271, 19] on span "Copy preview link" at bounding box center [1274, 20] width 90 height 14
click at [322, 16] on icon at bounding box center [316, 20] width 33 height 33
type input "*****"
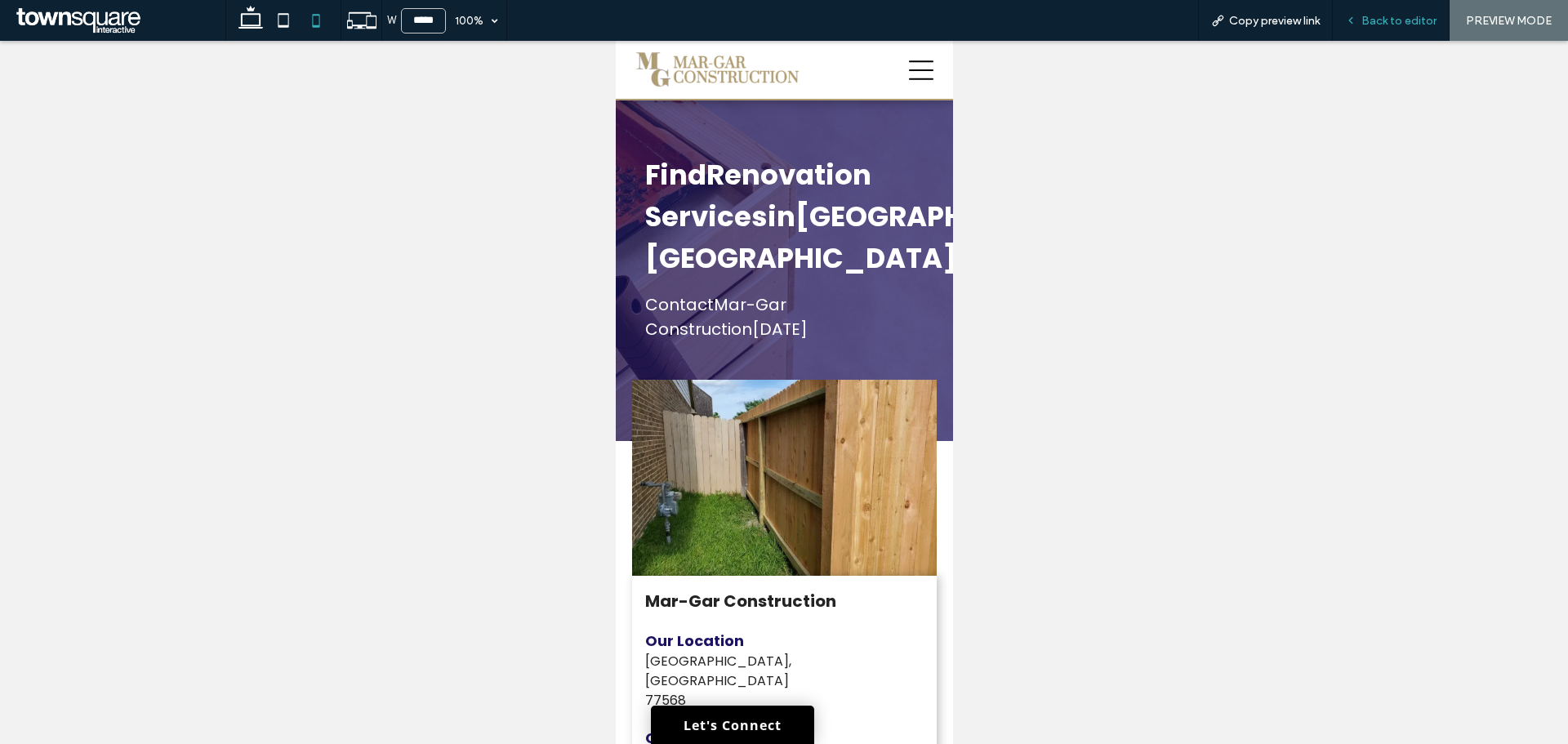
click at [1402, 20] on span "Back to editor" at bounding box center [1399, 20] width 75 height 14
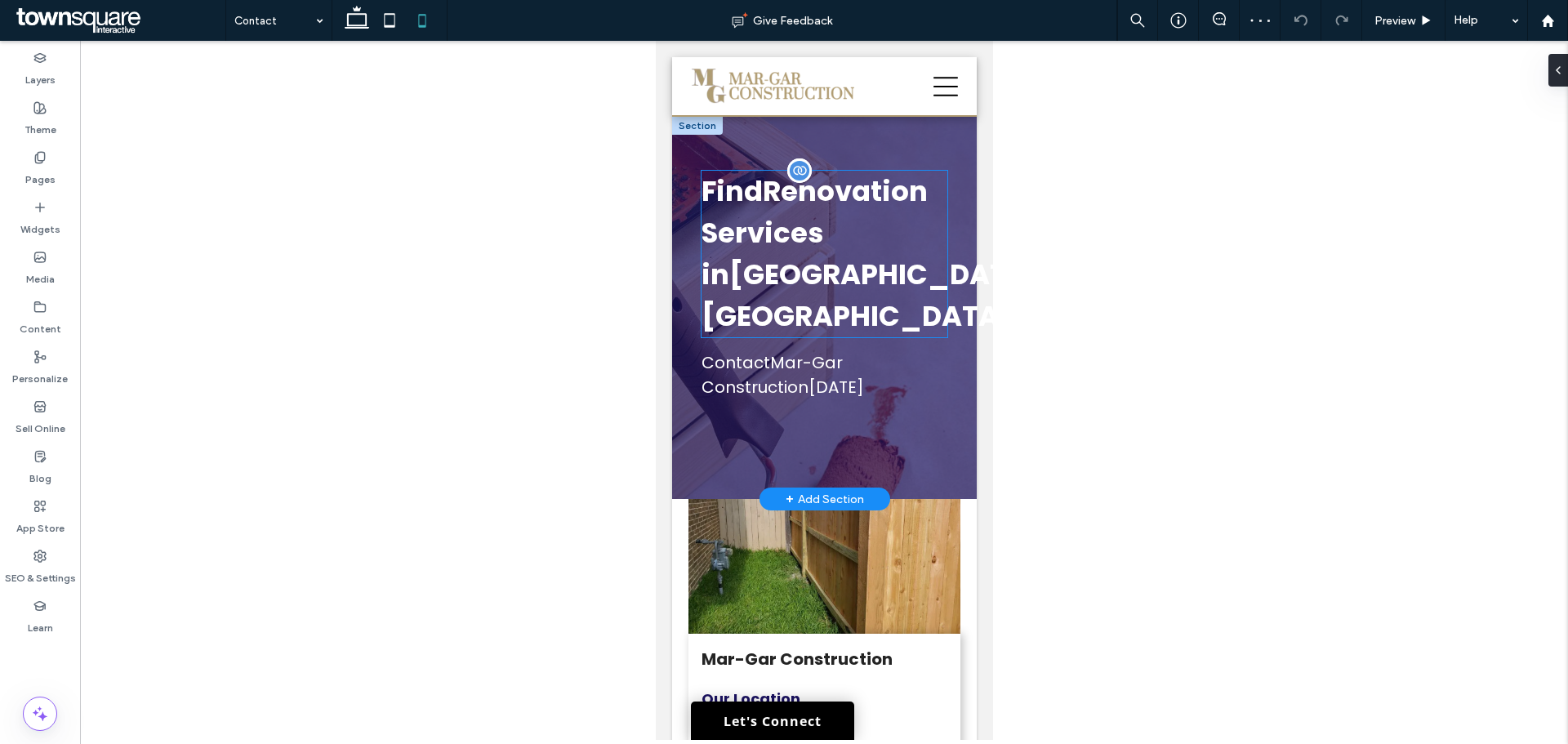
click at [761, 225] on span "Renovation Services" at bounding box center [814, 212] width 226 height 81
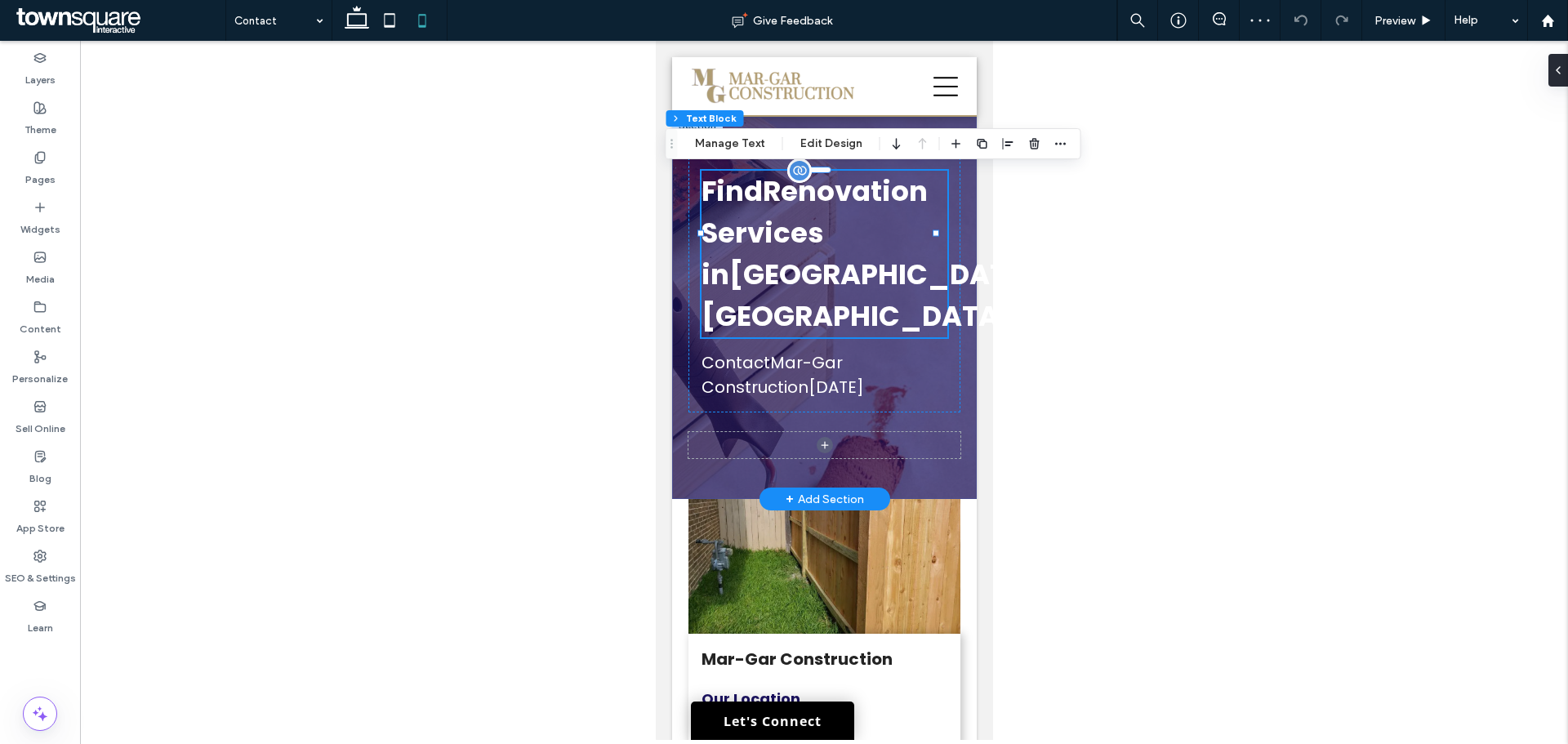
click at [761, 225] on div "Find Renovation Services in La Marque, TX" at bounding box center [823, 254] width 246 height 166
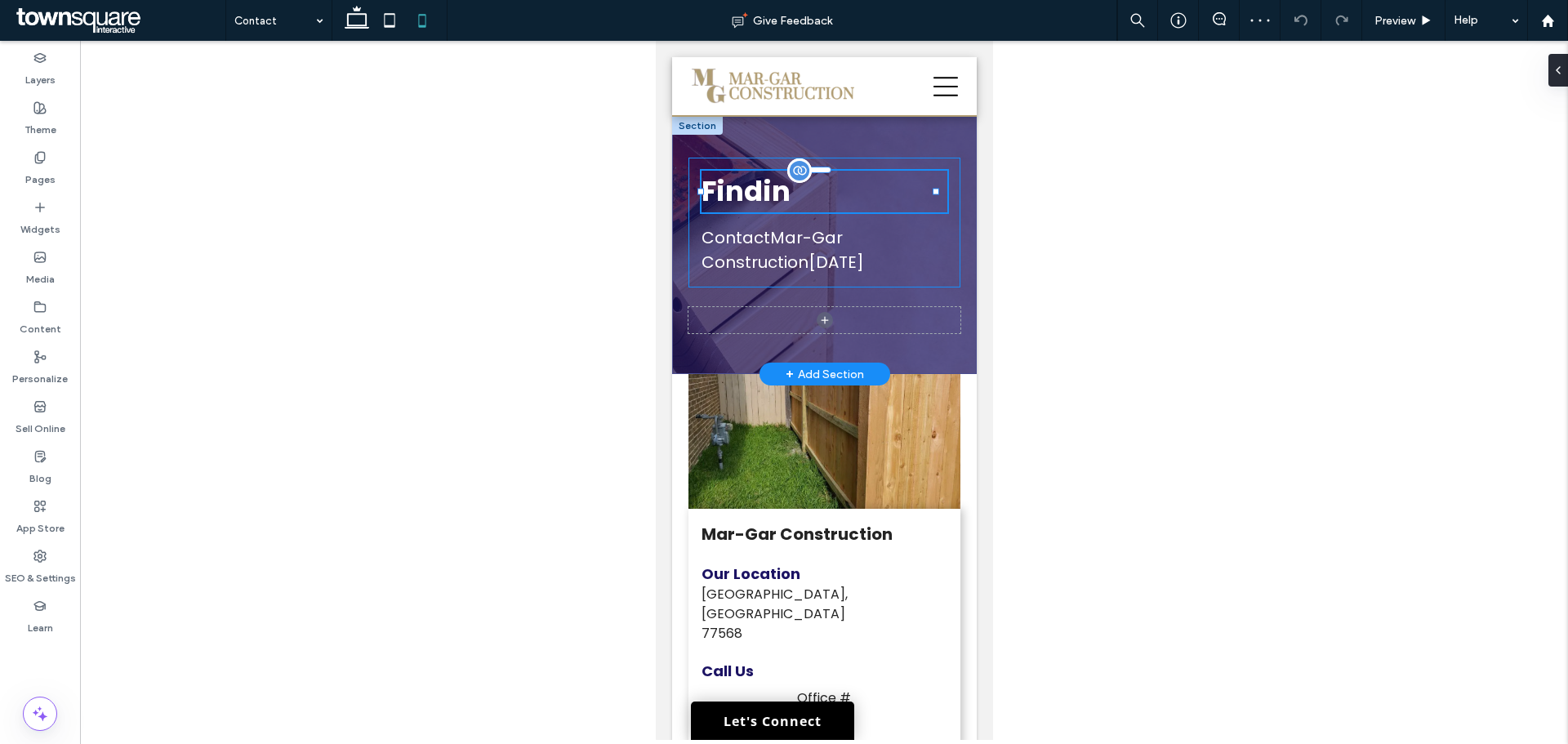
type input "*******"
type input "**"
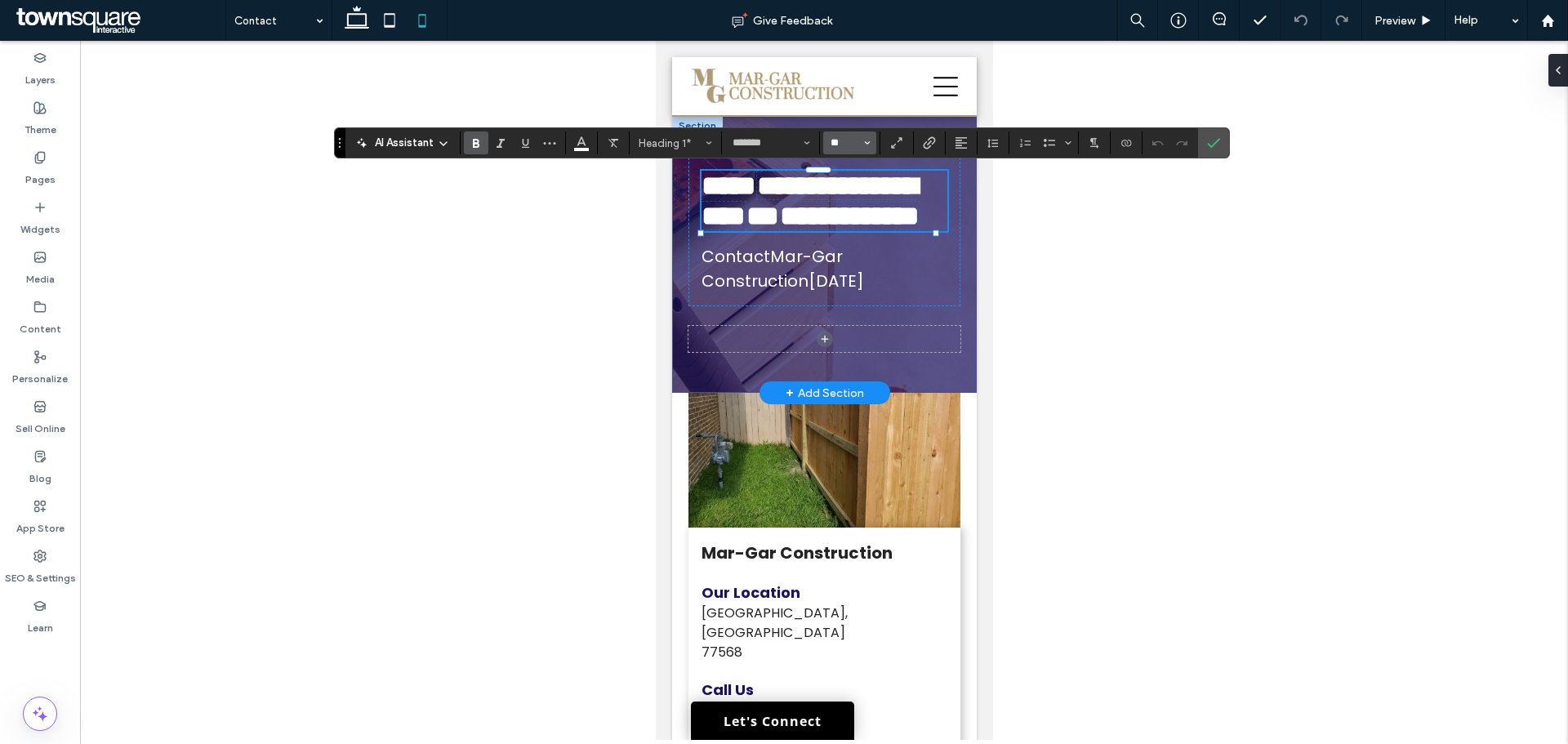
click at [829, 146] on input "**" at bounding box center [845, 142] width 32 height 13
type input "**"
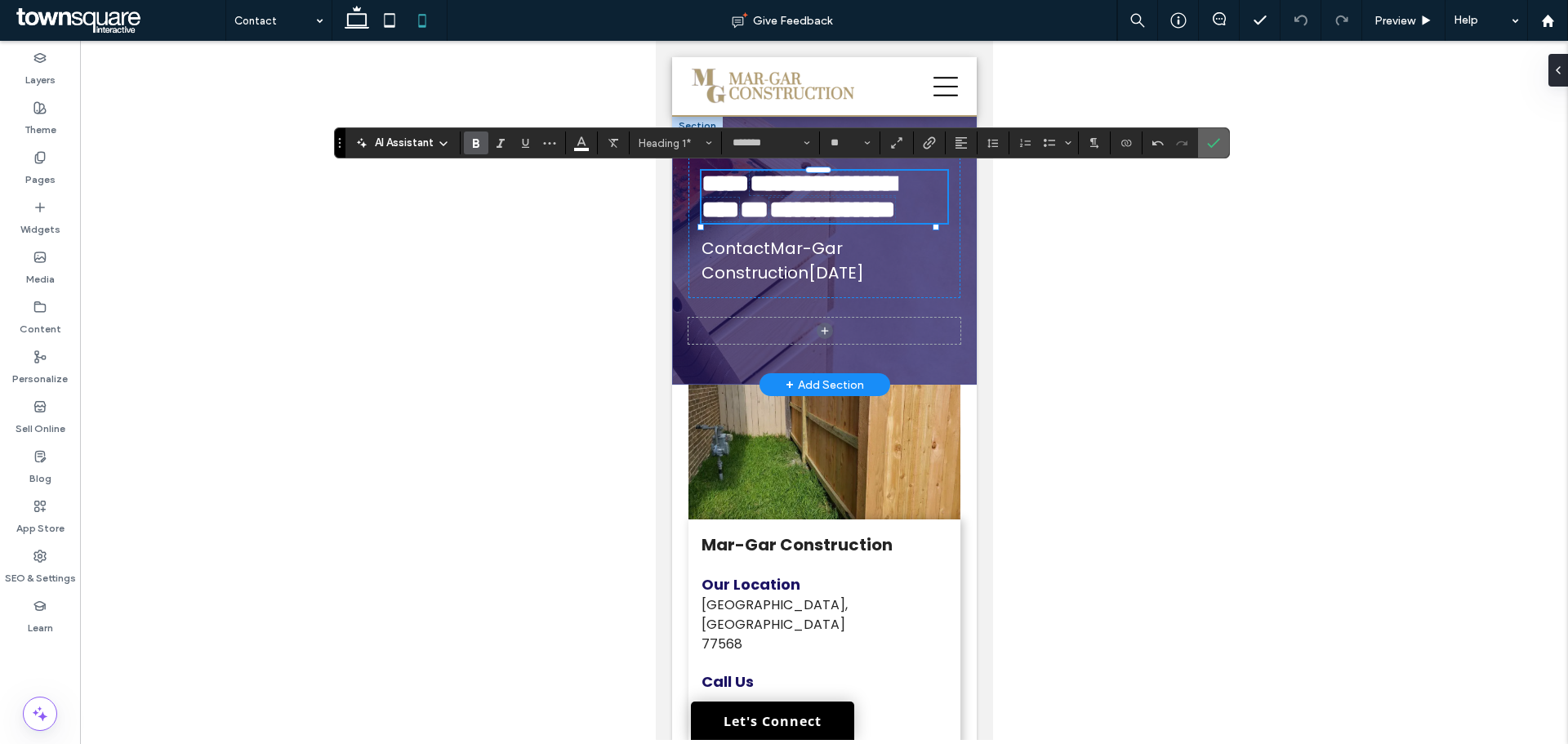
click at [1207, 146] on icon "Confirm" at bounding box center [1214, 142] width 13 height 13
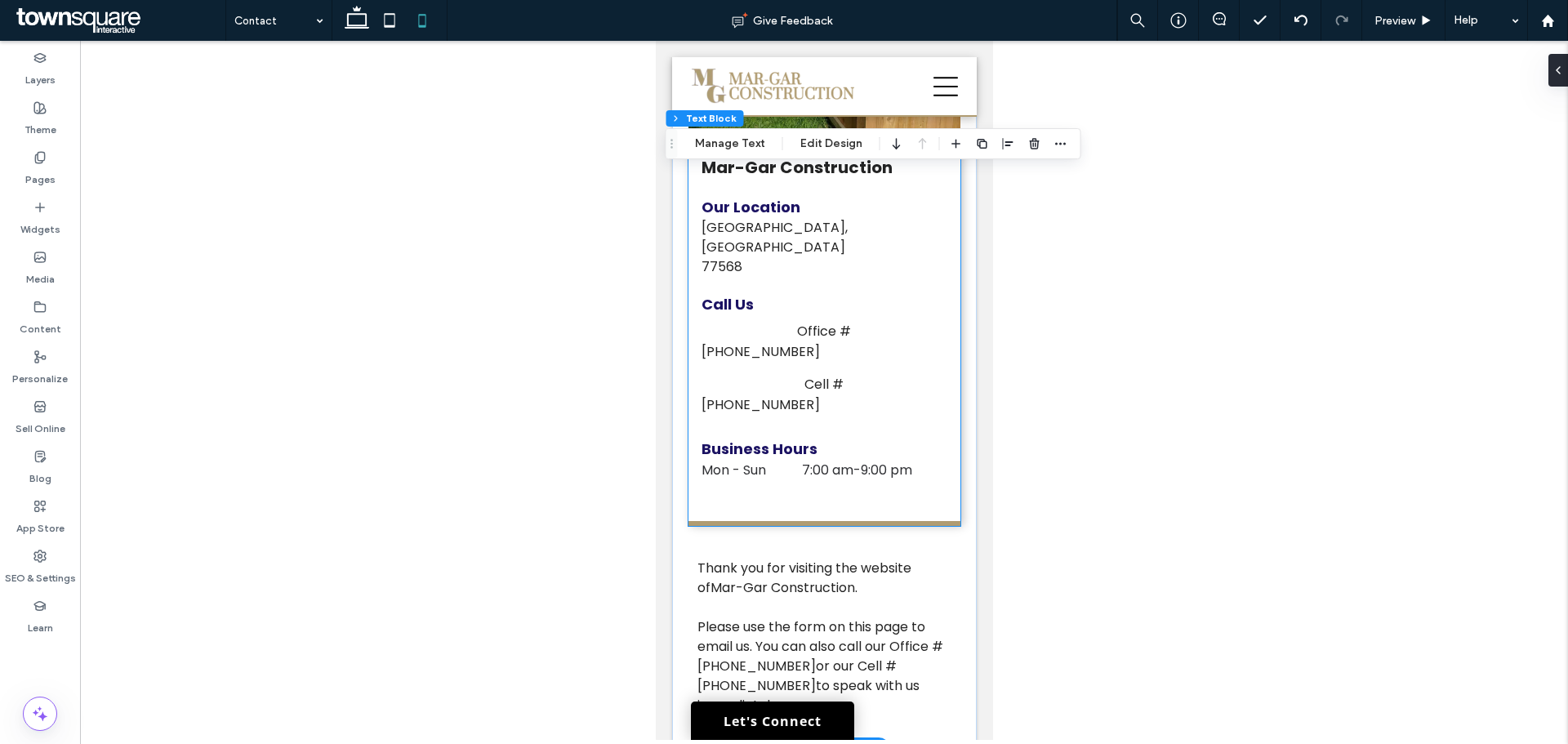
scroll to position [490, 0]
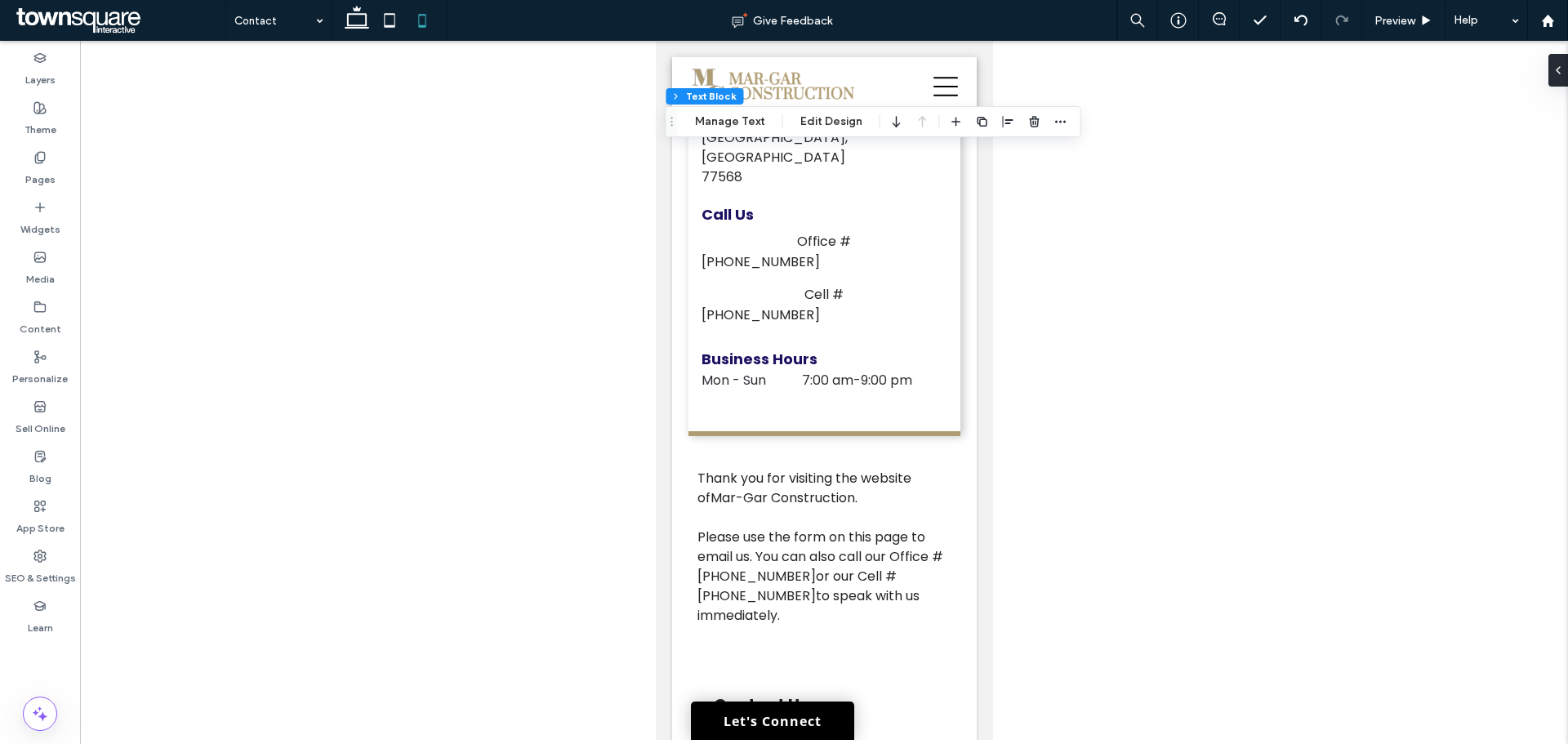
click at [605, 378] on div at bounding box center [825, 391] width 1489 height 699
click at [43, 160] on use at bounding box center [39, 157] width 9 height 11
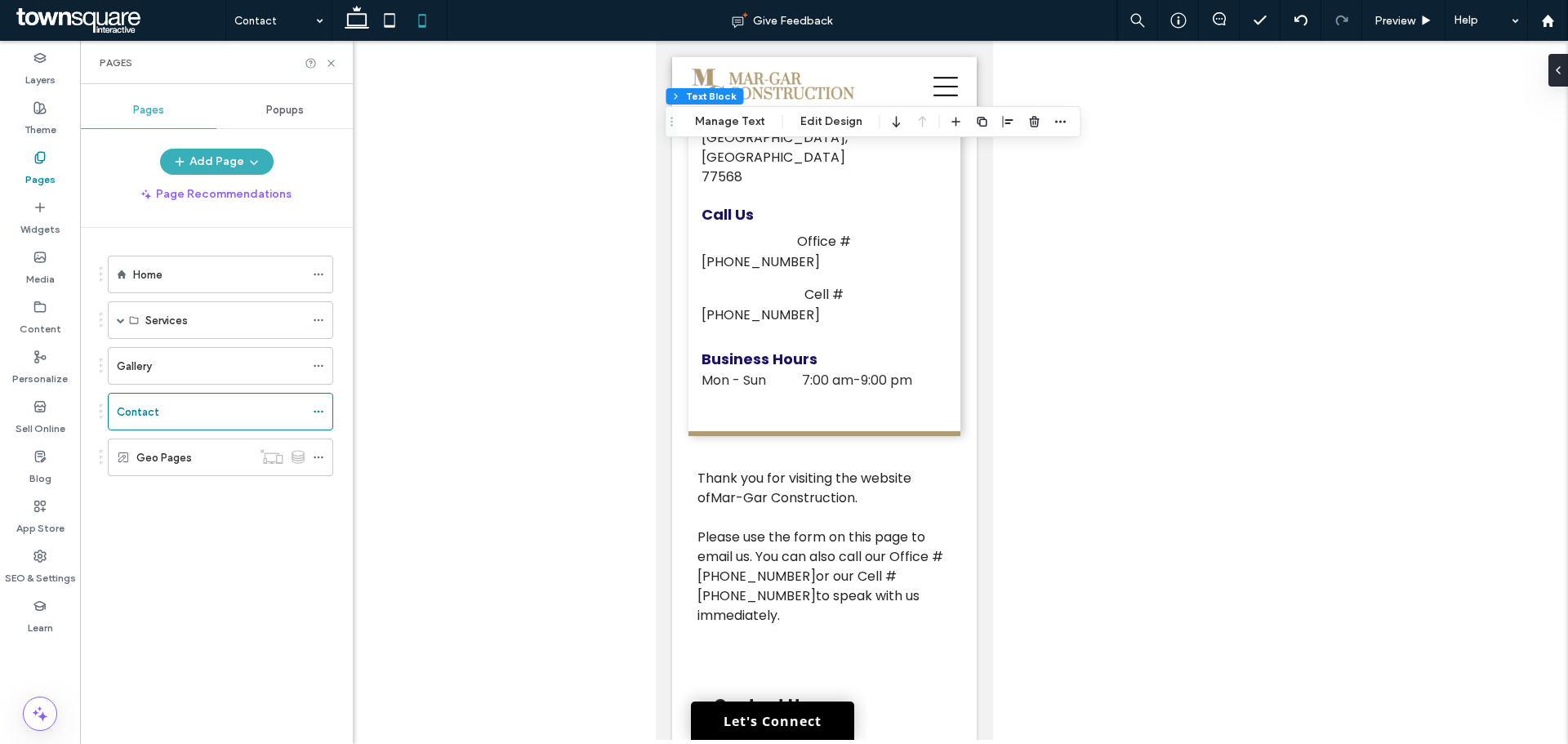
click at [34, 568] on label "SEO & Settings" at bounding box center [40, 573] width 71 height 23
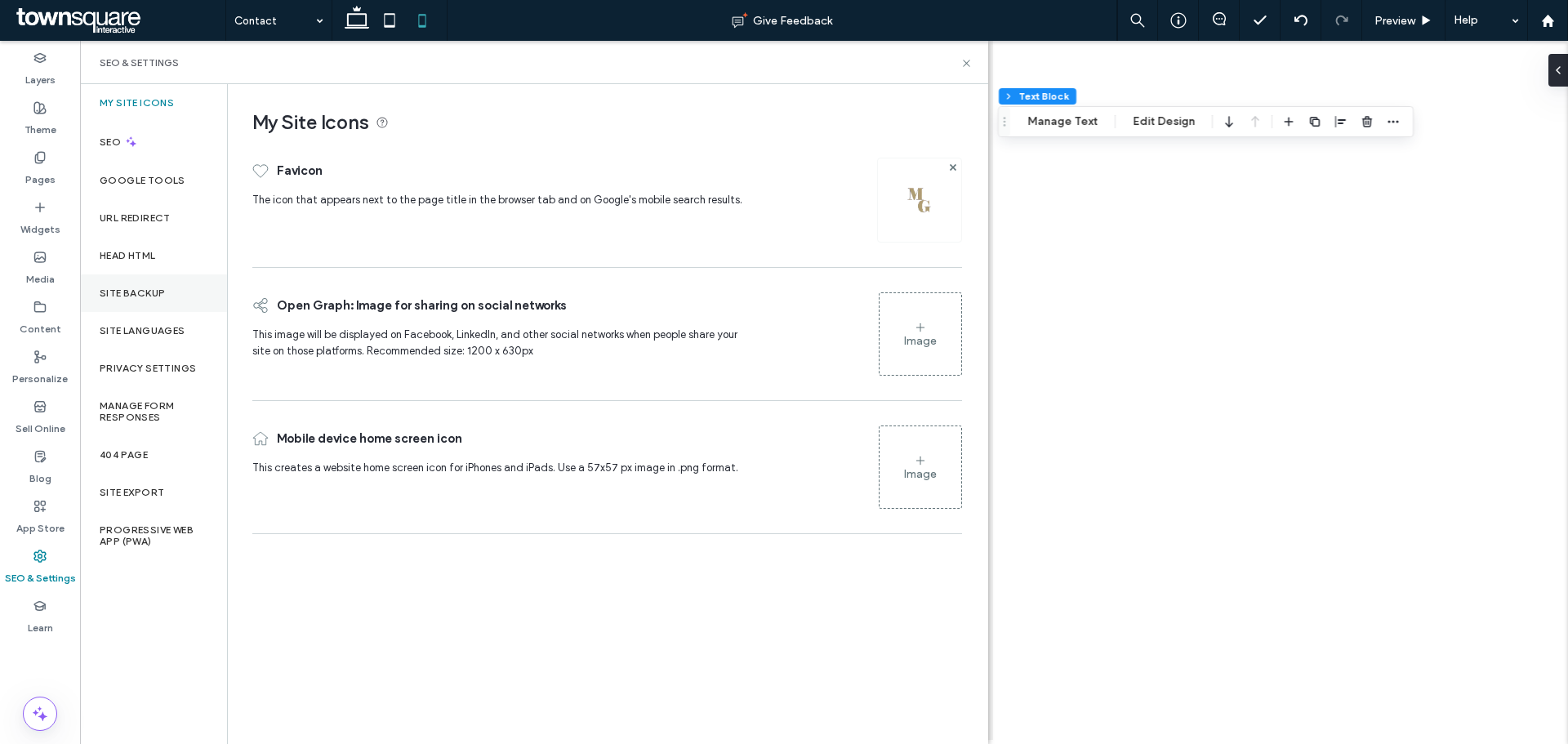
click at [174, 291] on div "Site Backup" at bounding box center [153, 293] width 147 height 37
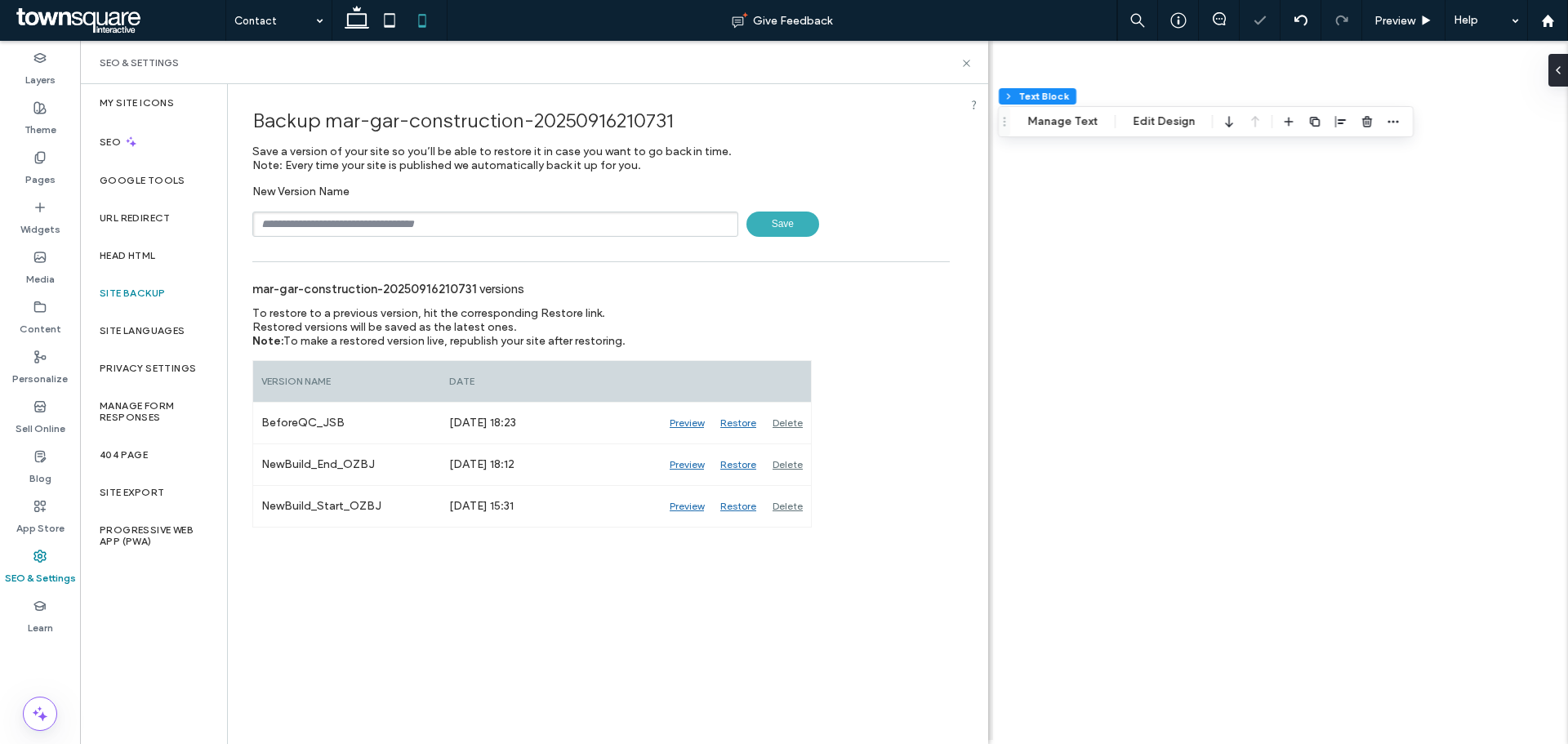
click at [415, 230] on input "text" at bounding box center [495, 225] width 486 height 26
type input "**********"
click at [763, 221] on span "Save" at bounding box center [784, 225] width 73 height 26
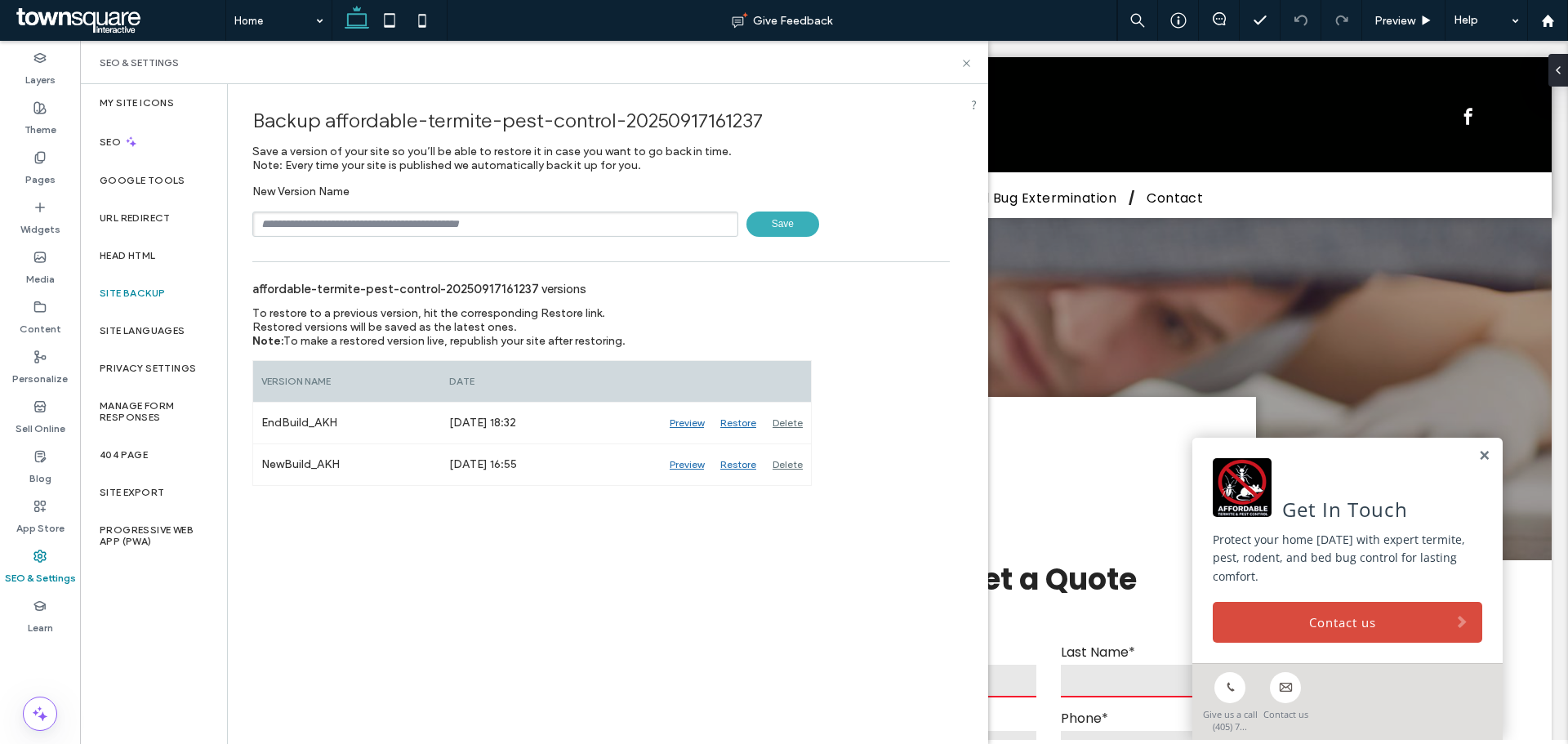
click at [455, 222] on input "text" at bounding box center [495, 225] width 486 height 26
type input "**********"
click at [769, 225] on span "Save" at bounding box center [784, 225] width 73 height 26
click at [969, 66] on use at bounding box center [966, 62] width 6 height 6
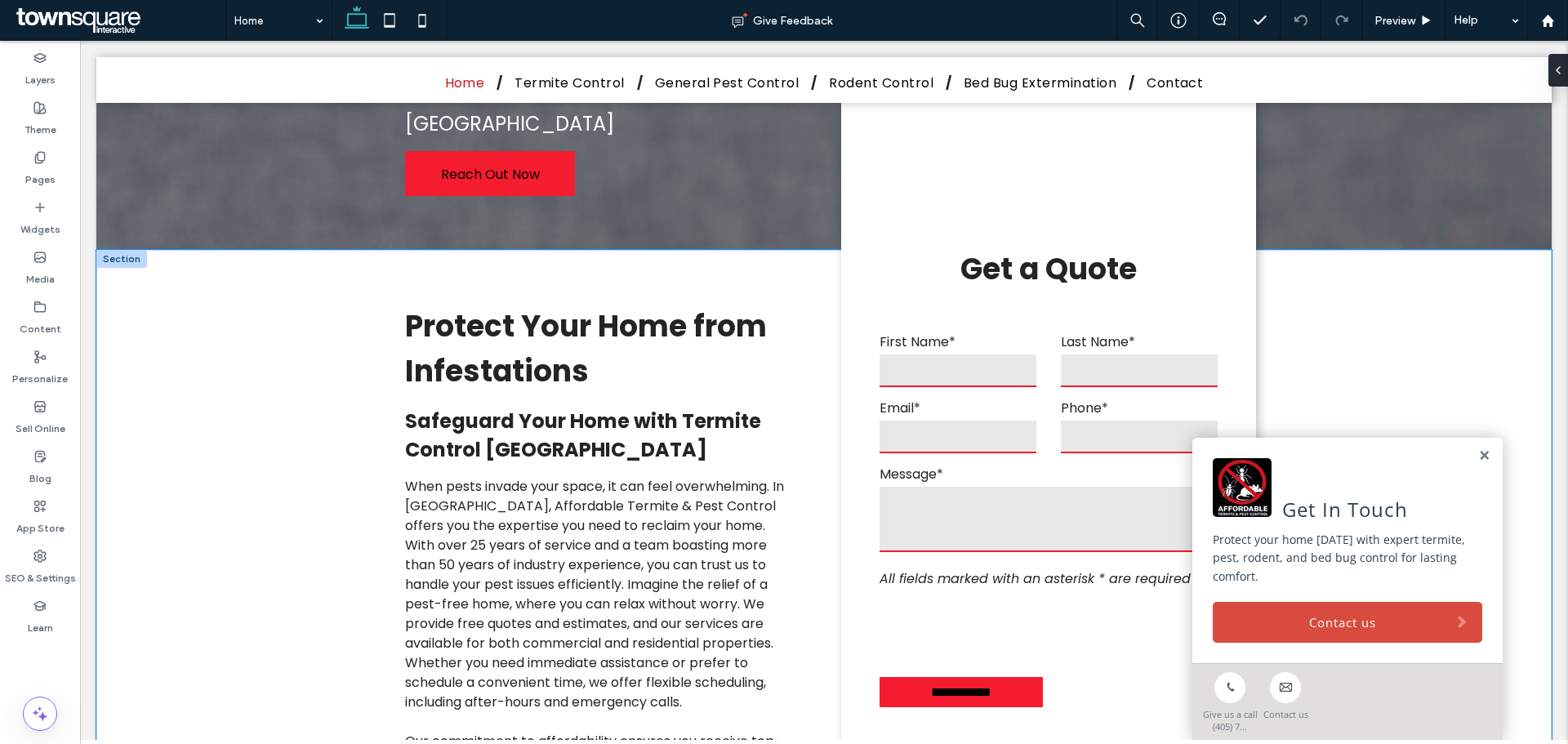
scroll to position [163, 0]
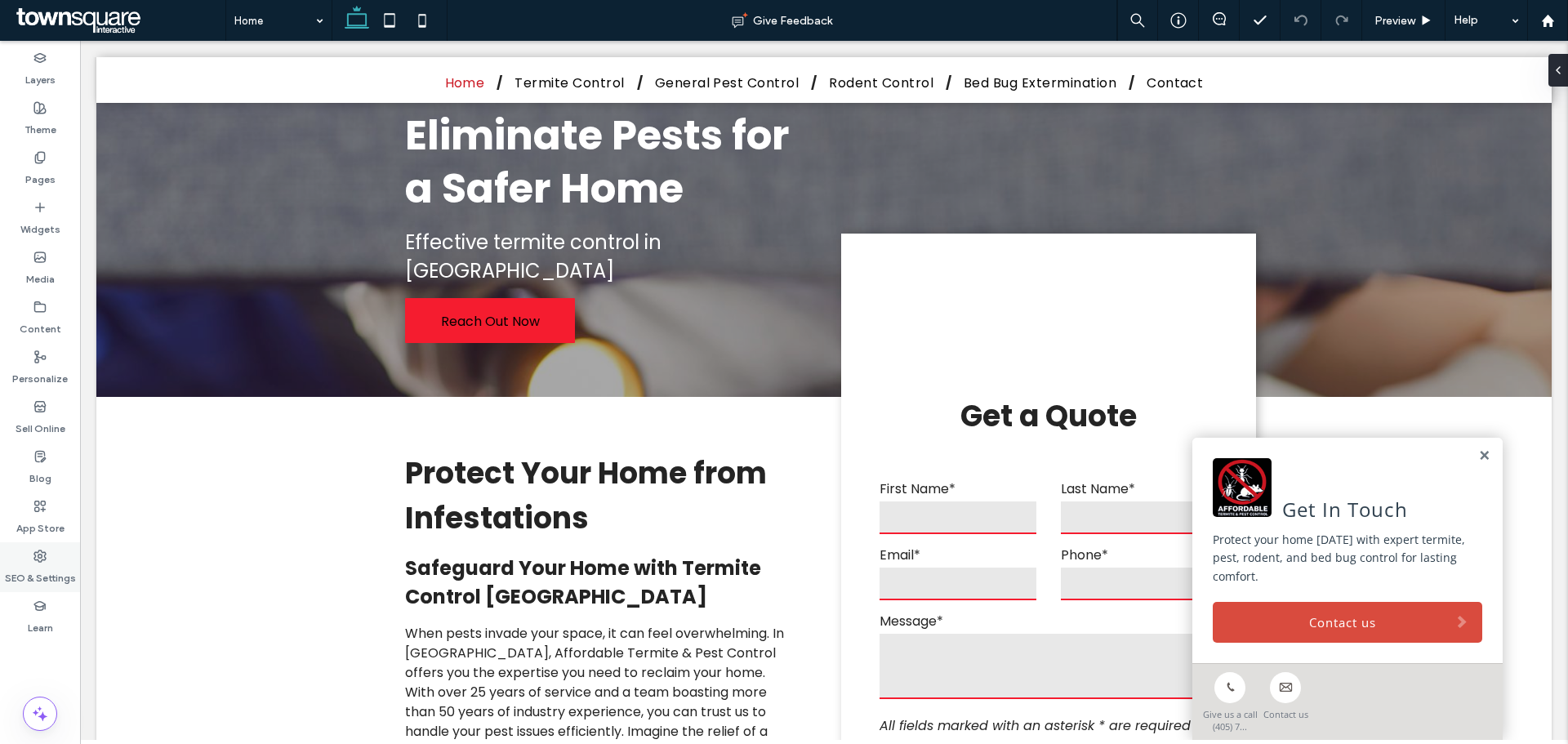
click at [45, 572] on label "SEO & Settings" at bounding box center [40, 573] width 71 height 23
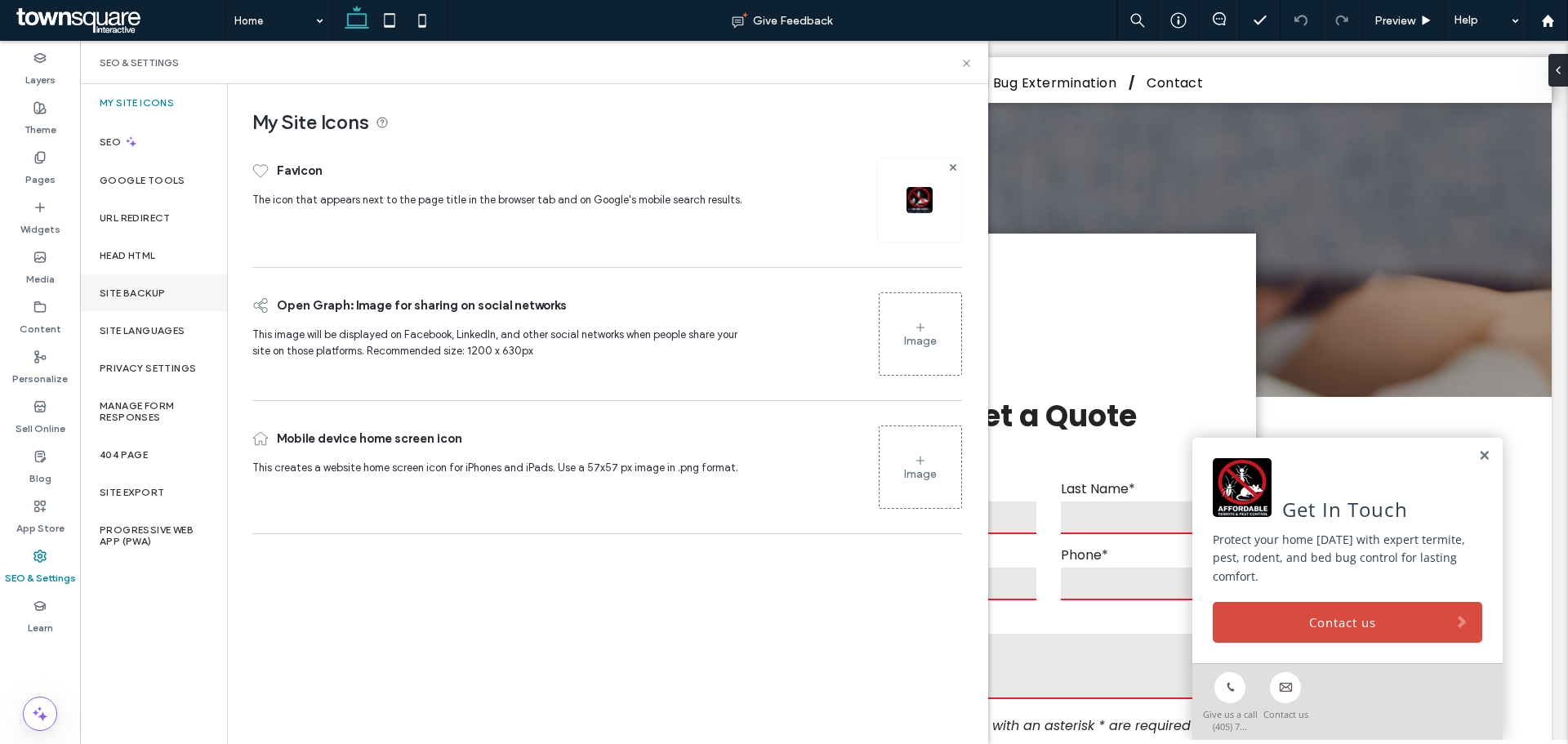
click at [147, 288] on label "Site Backup" at bounding box center [132, 293] width 66 height 12
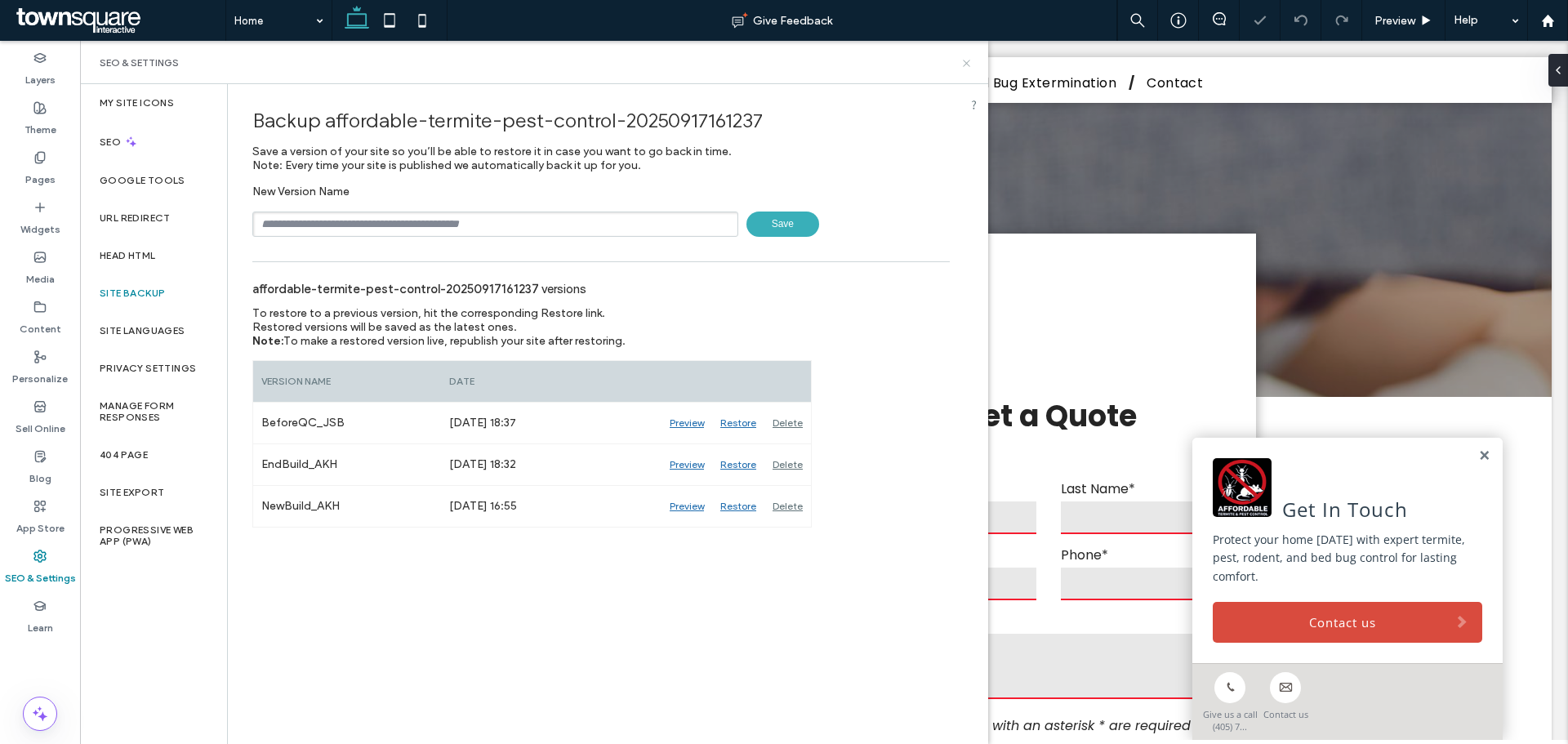
click at [971, 61] on icon at bounding box center [966, 63] width 12 height 12
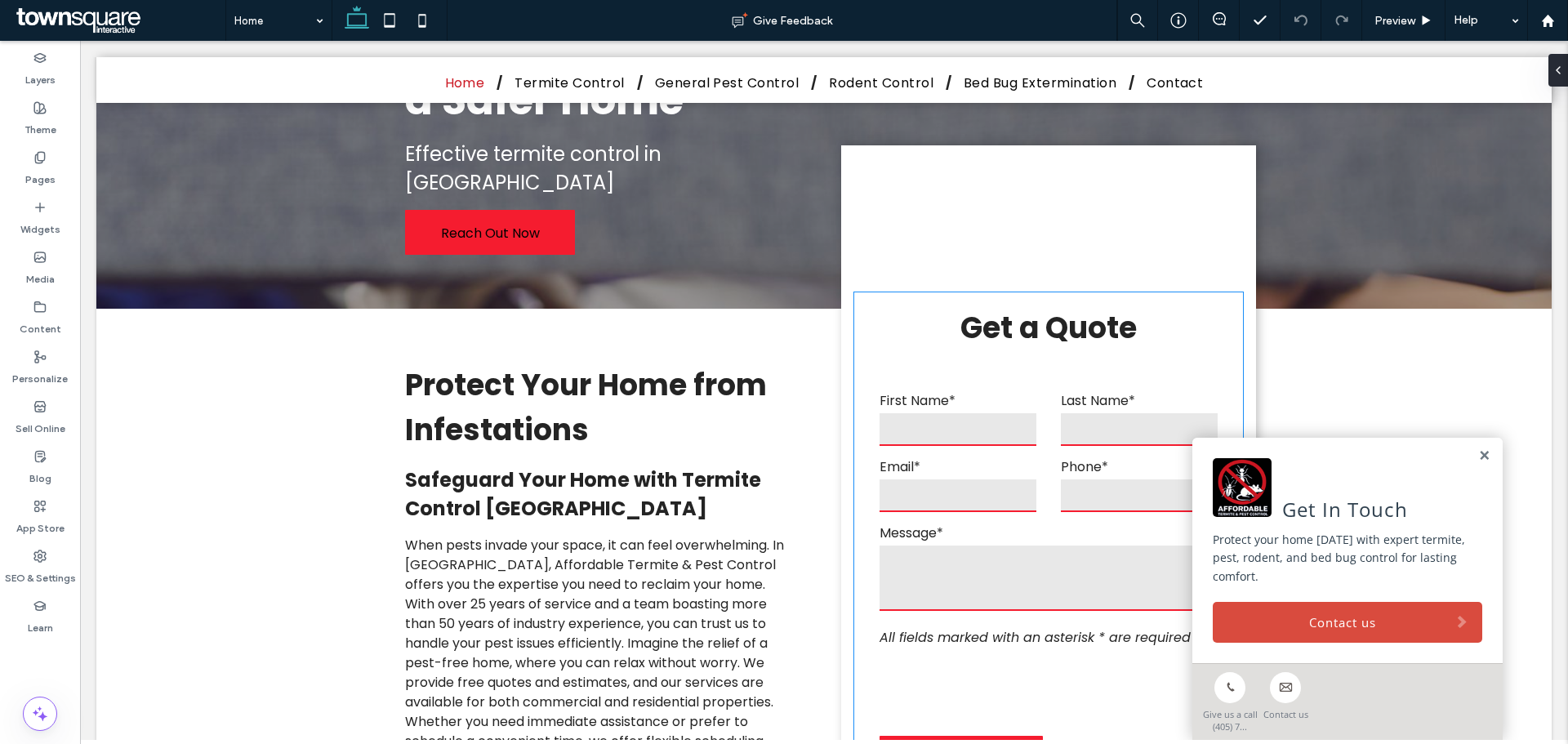
scroll to position [245, 0]
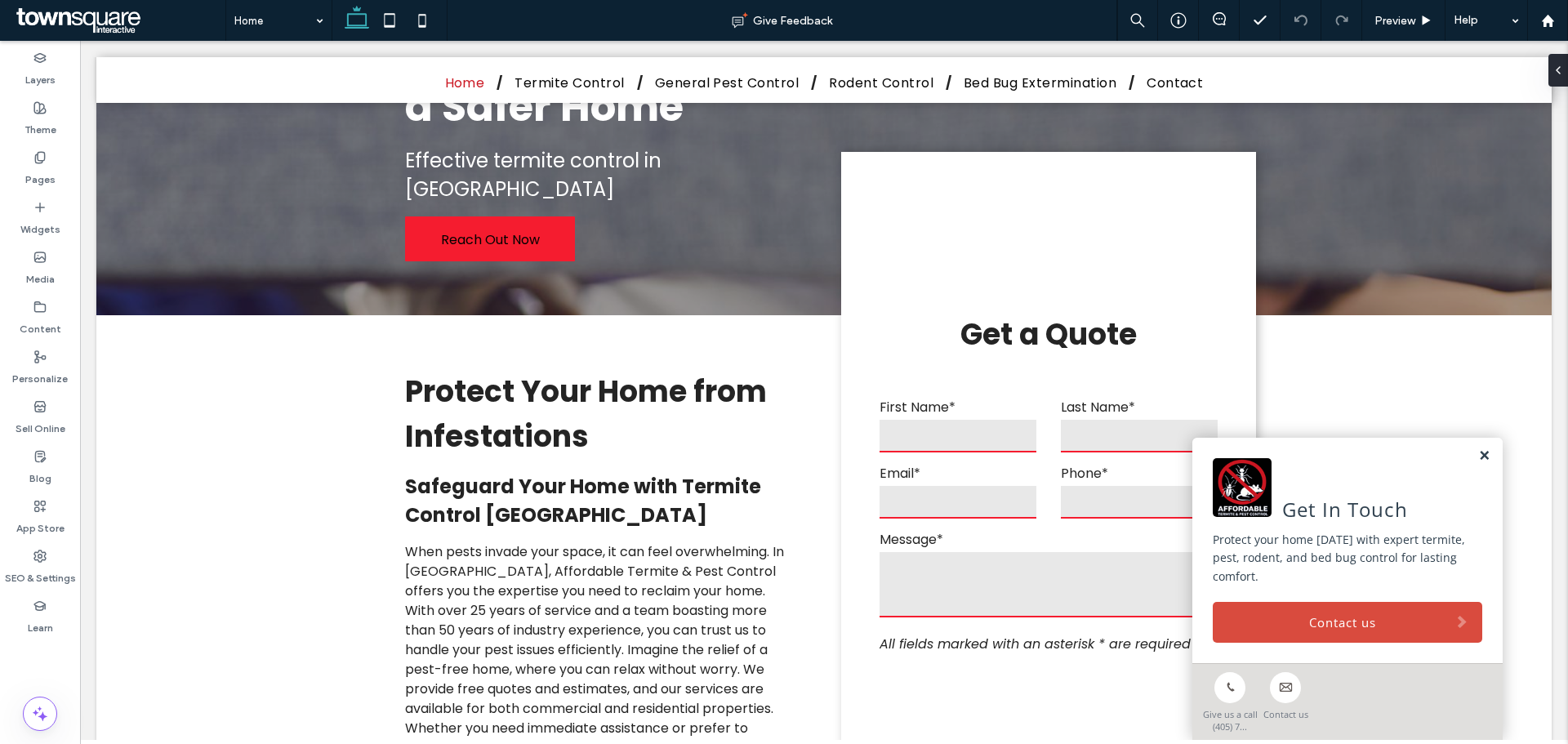
click at [1479, 459] on link at bounding box center [1484, 456] width 12 height 14
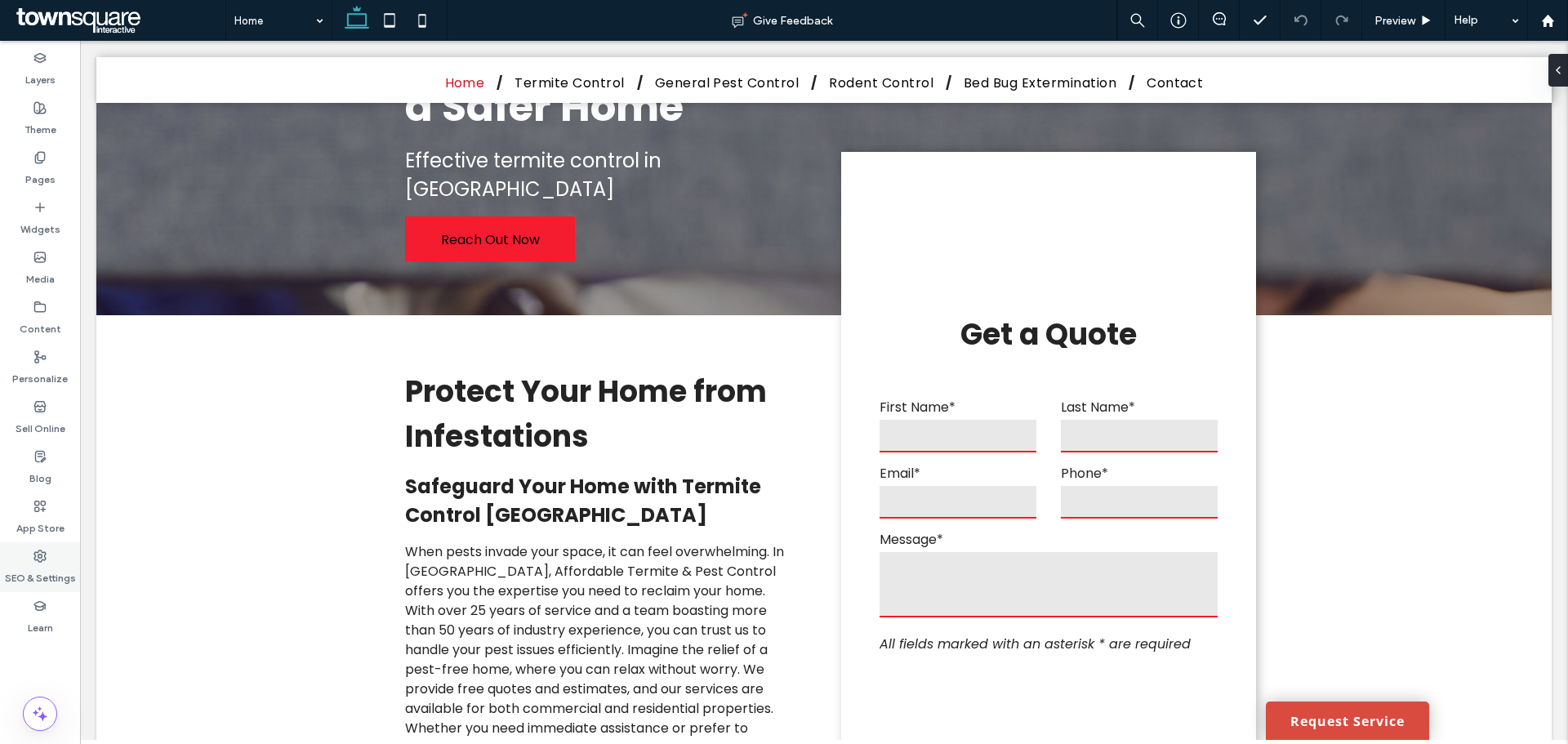
click at [66, 558] on div "SEO & Settings" at bounding box center [40, 567] width 80 height 50
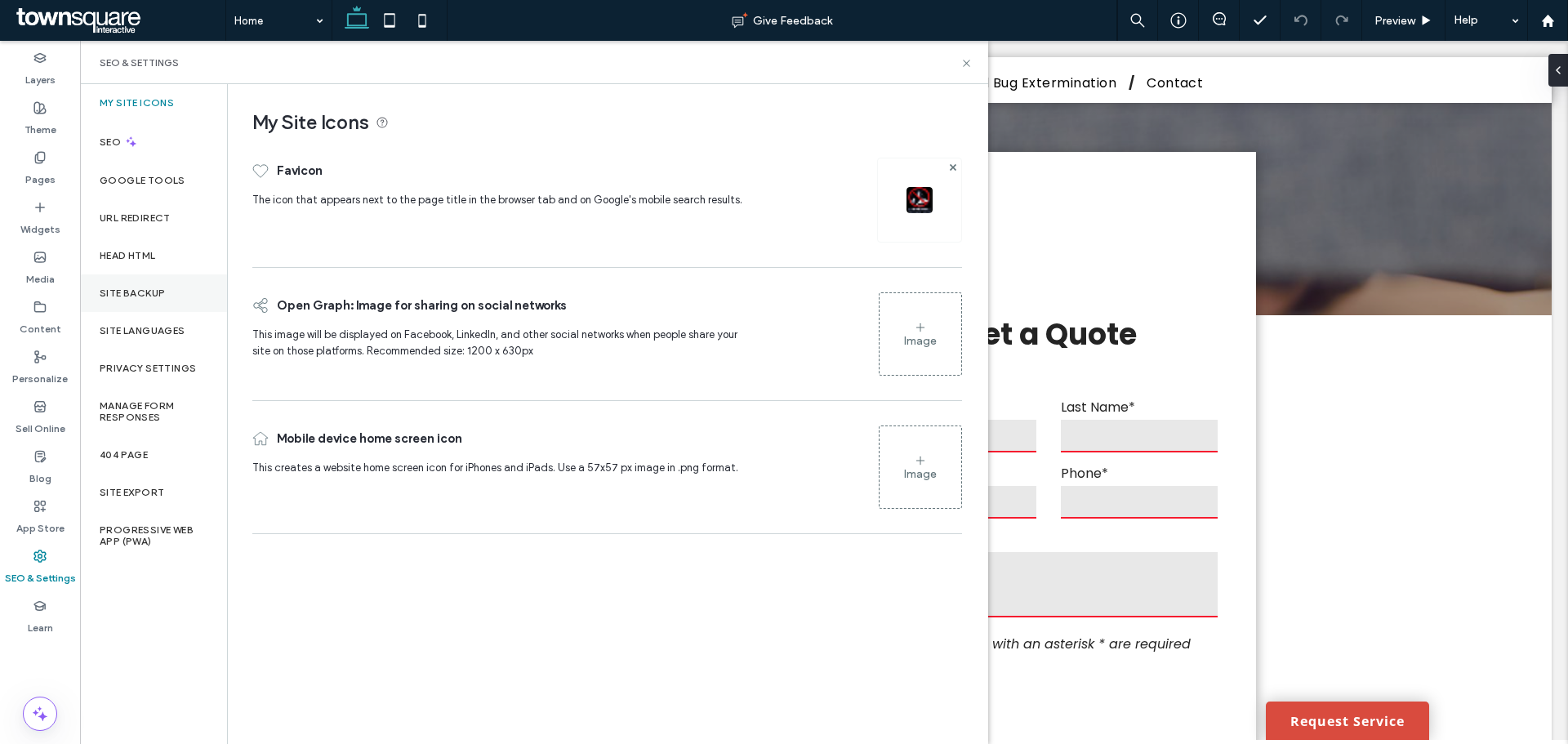
click at [149, 291] on label "Site Backup" at bounding box center [132, 293] width 66 height 12
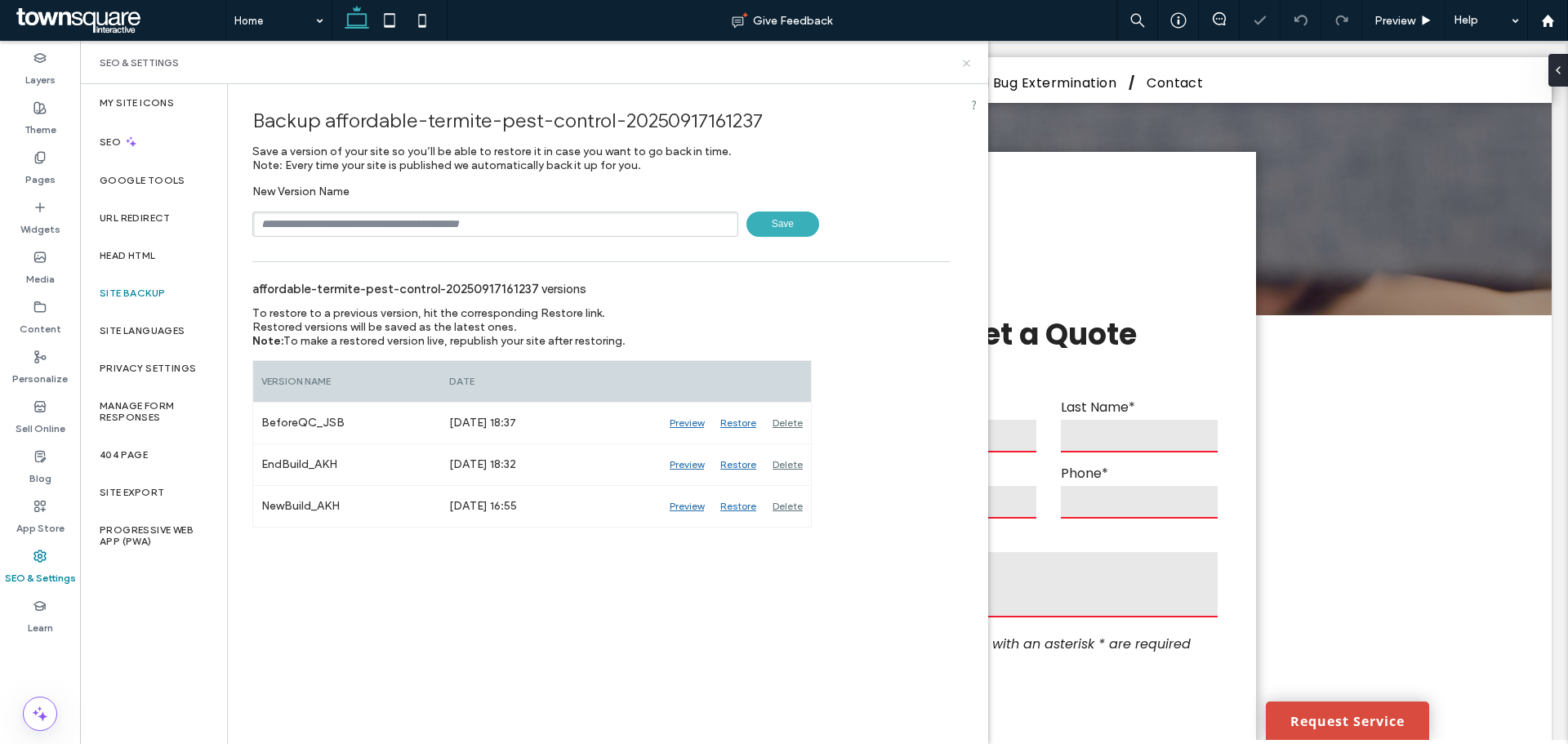
click at [970, 64] on icon at bounding box center [966, 63] width 12 height 12
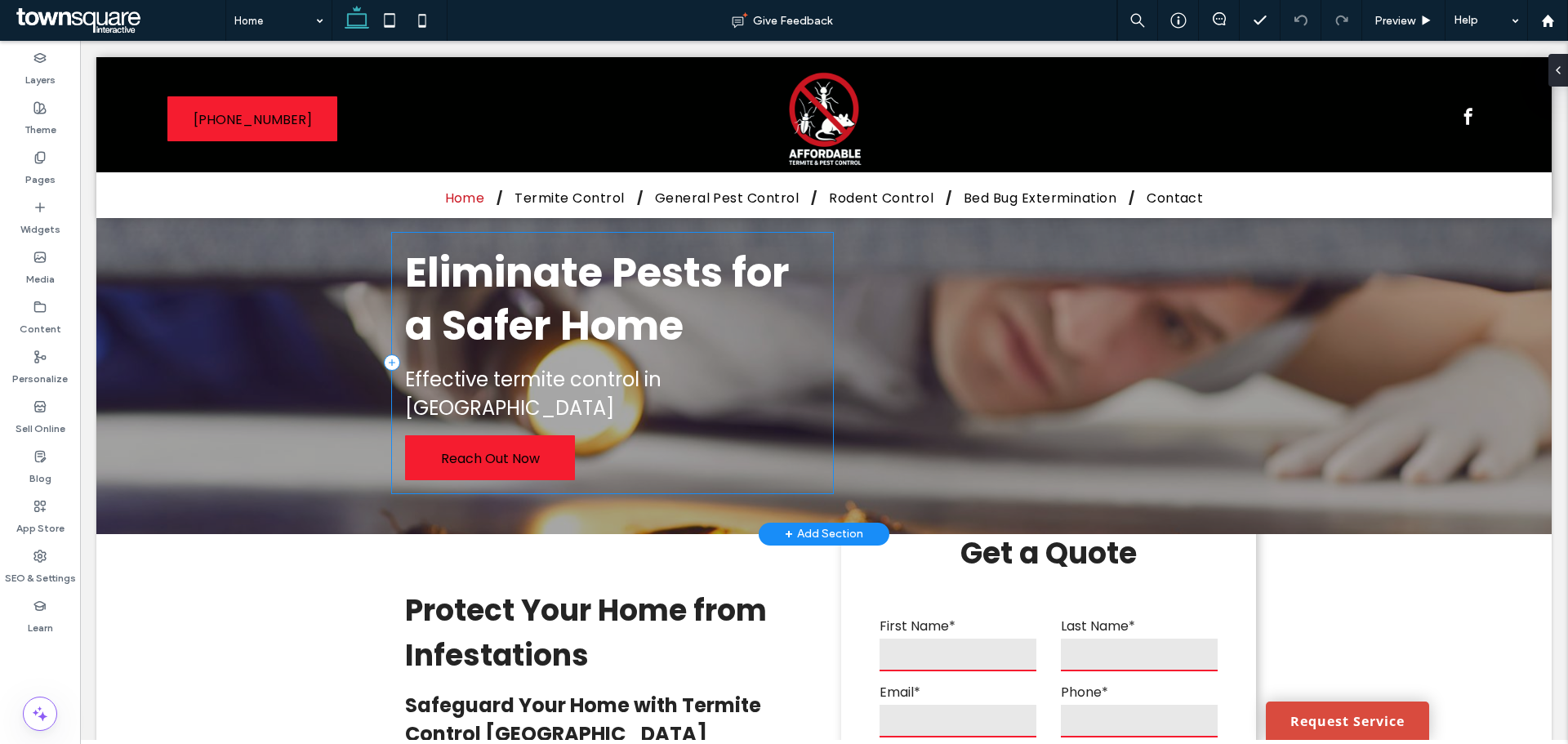
scroll to position [0, 0]
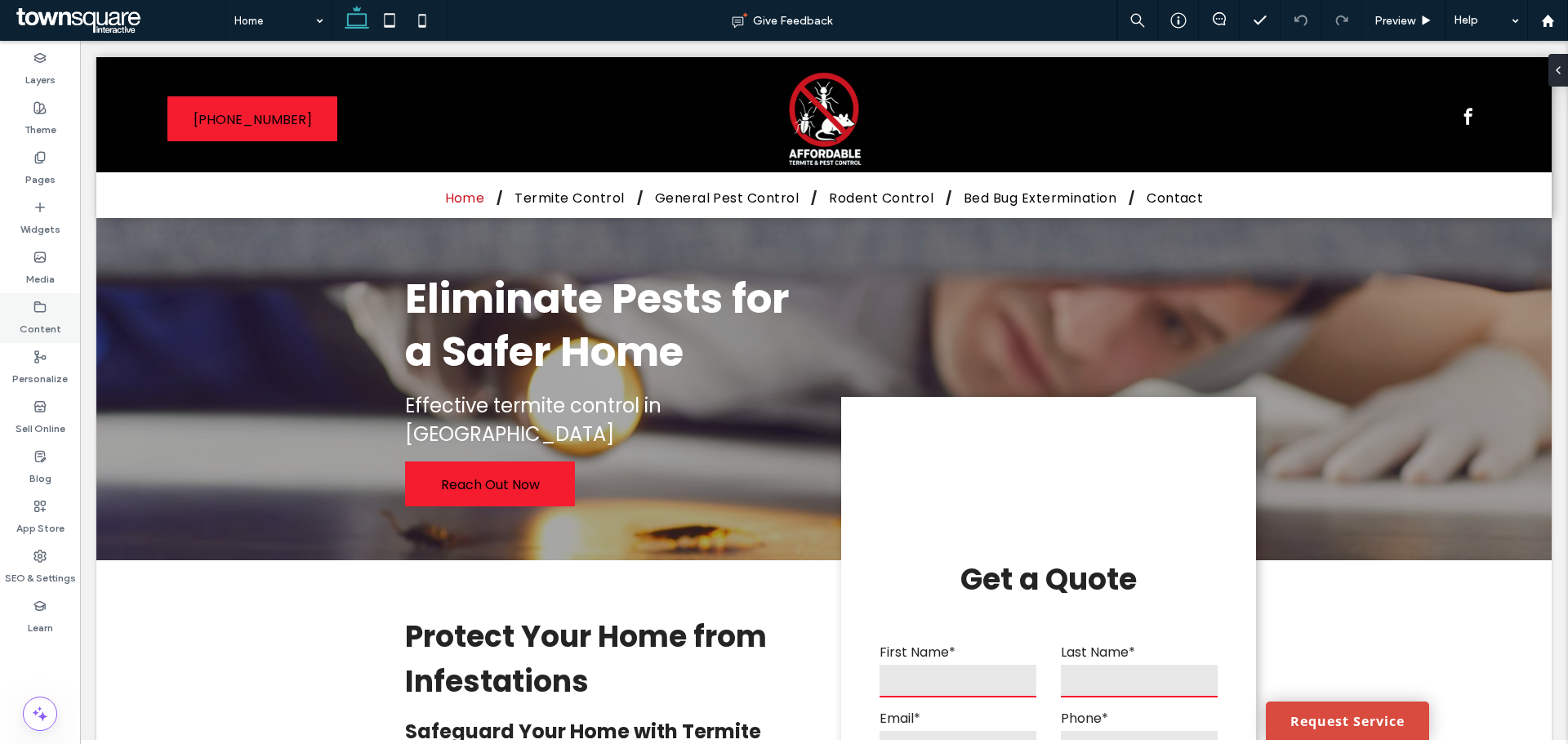
click at [32, 328] on label "Content" at bounding box center [40, 324] width 42 height 23
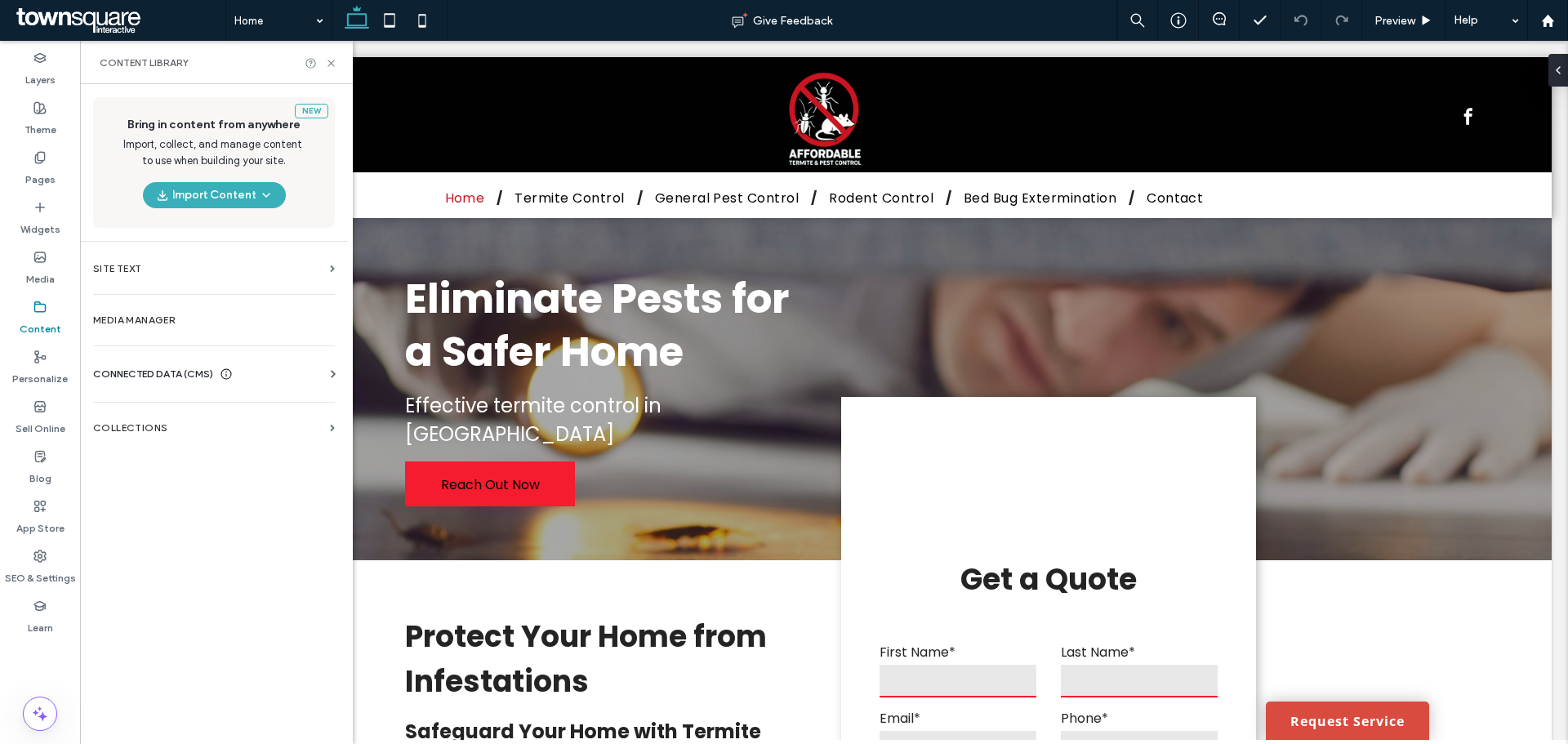
click at [146, 375] on span "CONNECTED DATA (CMS)" at bounding box center [153, 374] width 120 height 16
click at [163, 413] on label "Business Info" at bounding box center [216, 414] width 222 height 12
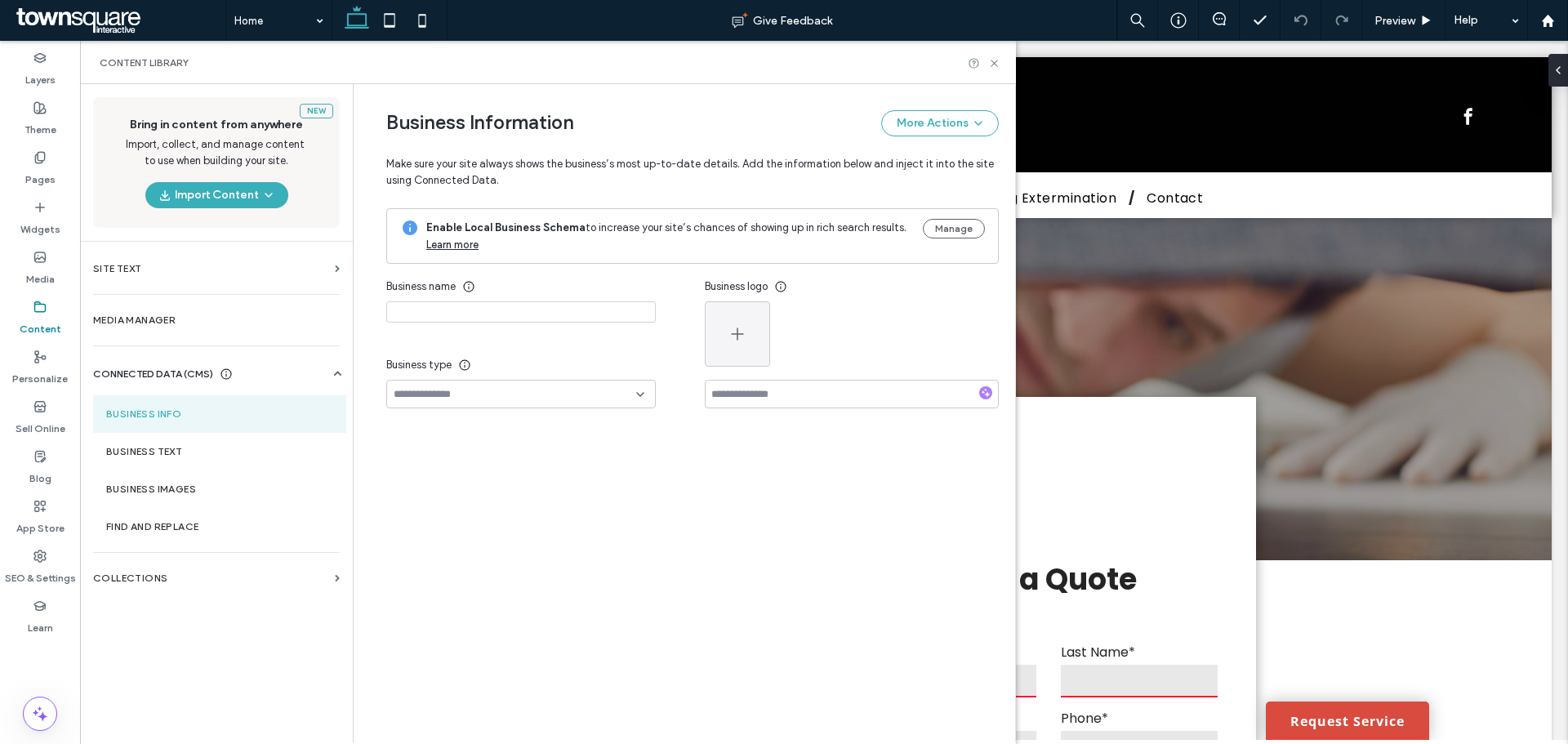
type input "**********"
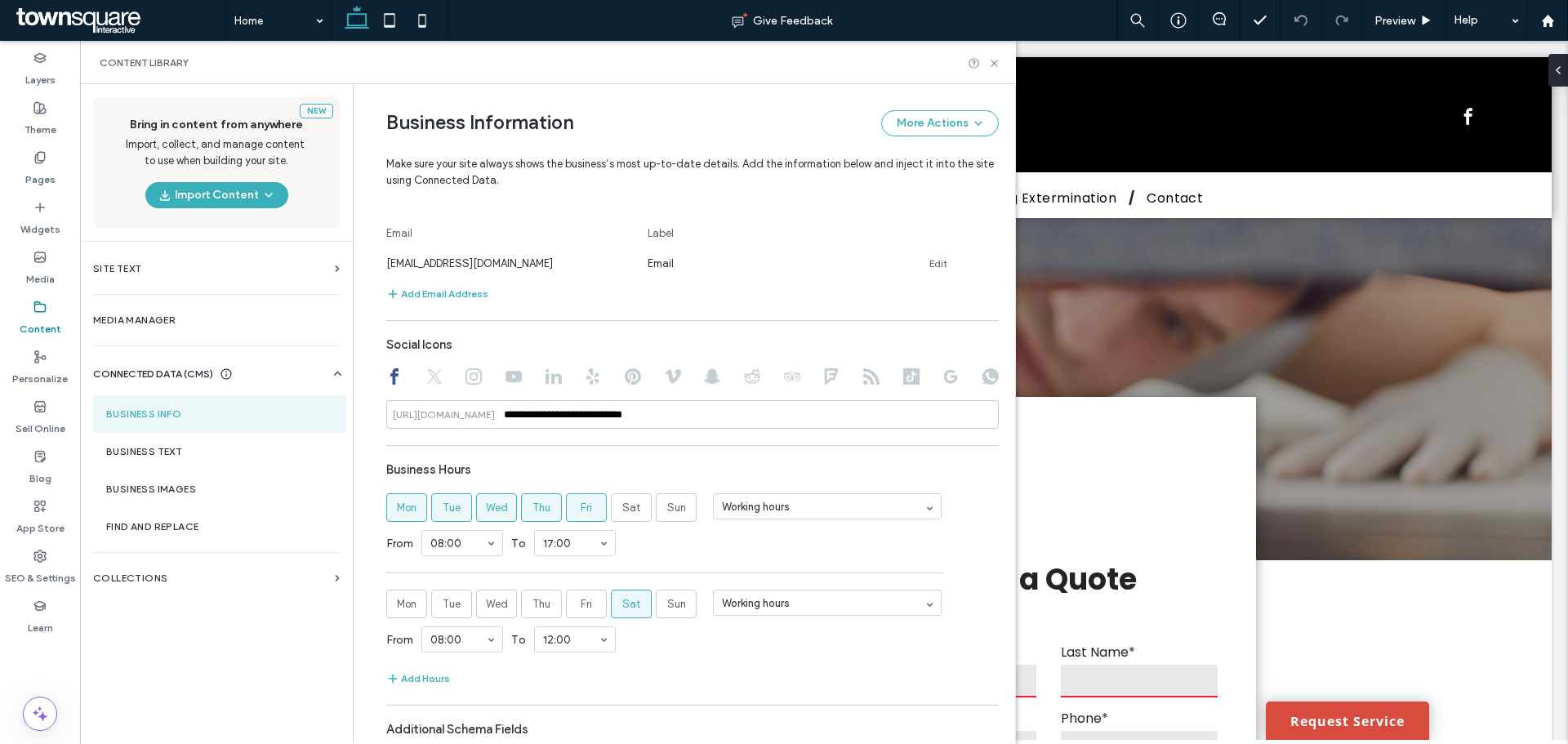
scroll to position [735, 0]
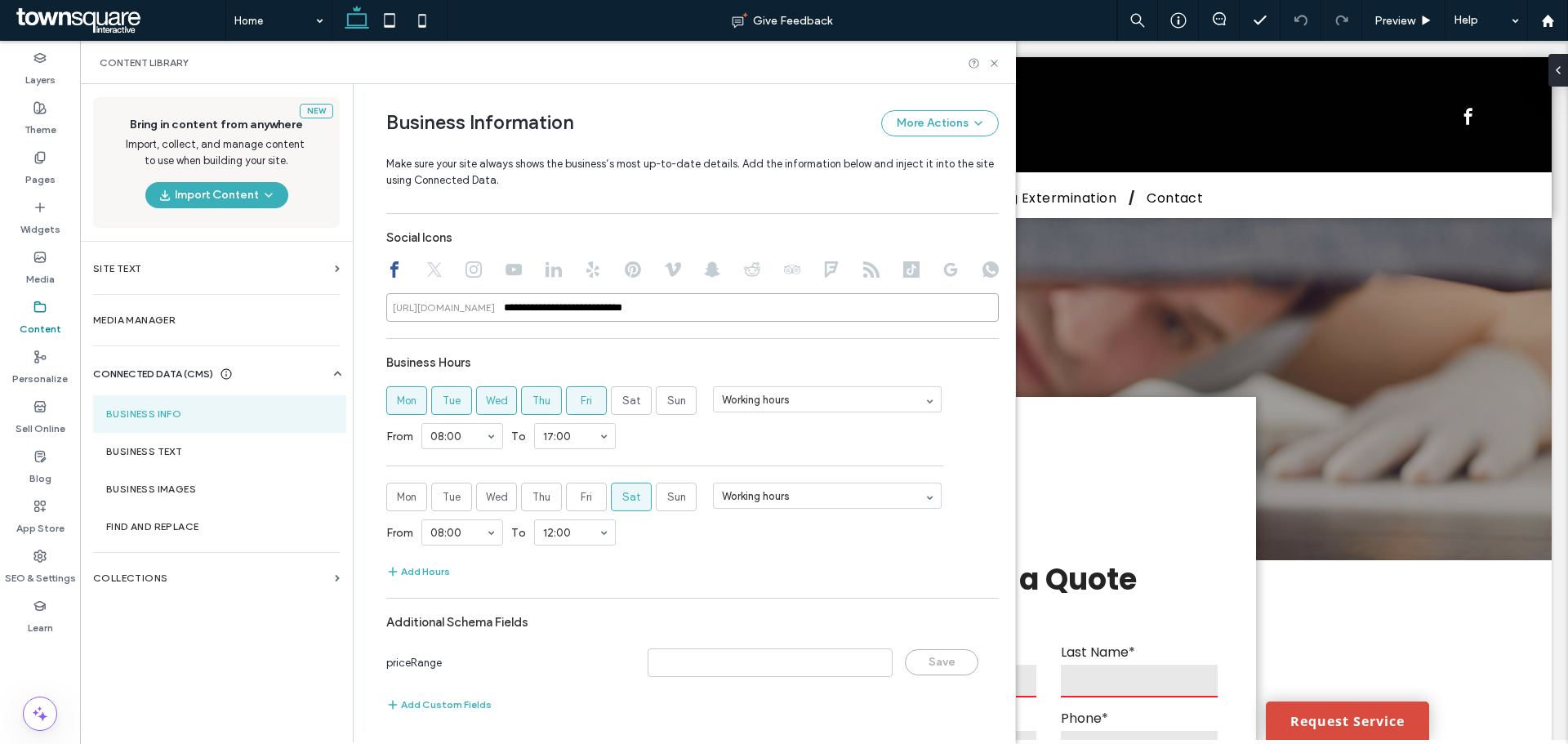
click at [616, 306] on input "**********" at bounding box center [692, 307] width 613 height 28
paste input "**********"
type input "**********"
click at [618, 340] on div "**********" at bounding box center [692, 235] width 613 height 977
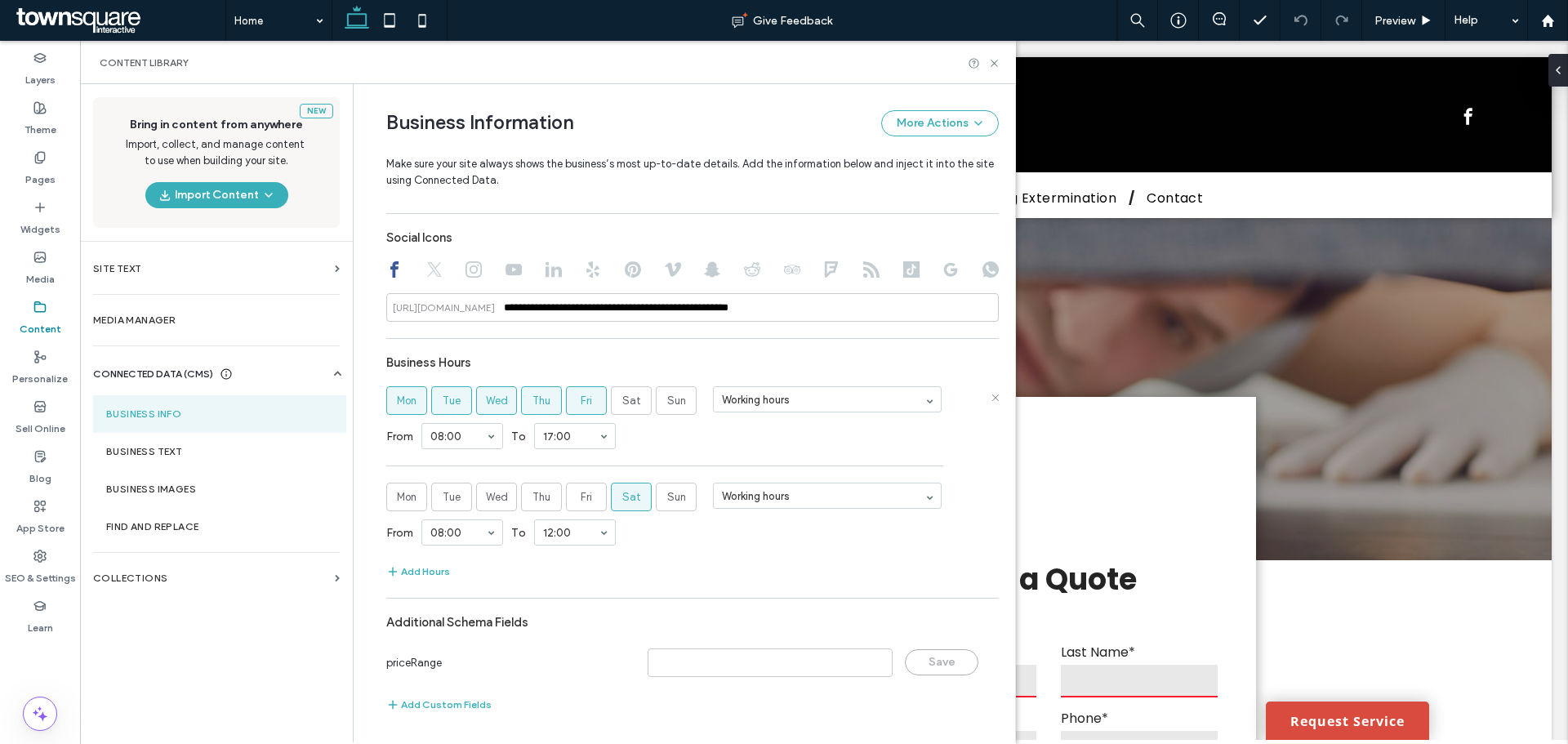
scroll to position [736, 0]
click at [204, 453] on label "Business Text" at bounding box center [219, 451] width 227 height 12
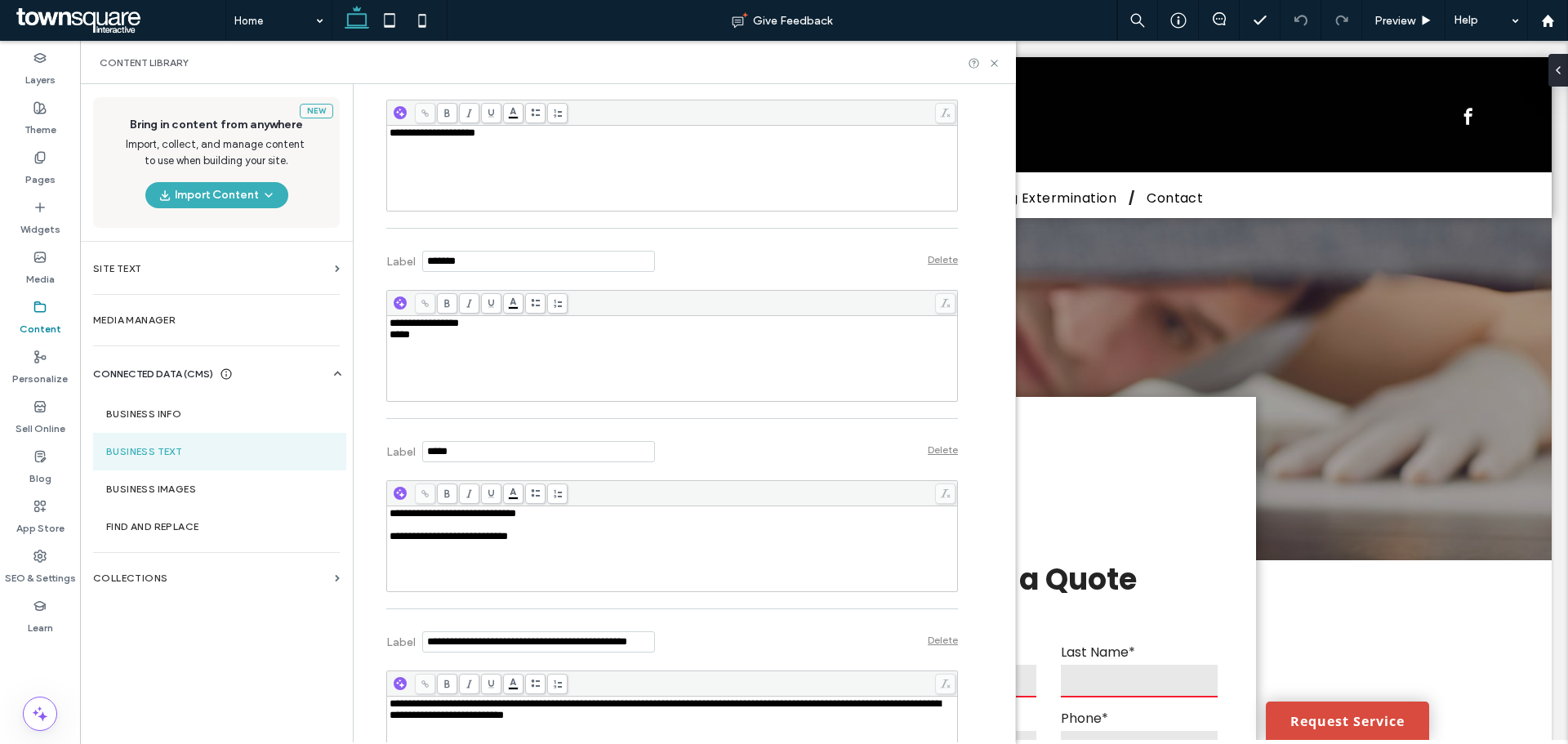
scroll to position [490, 0]
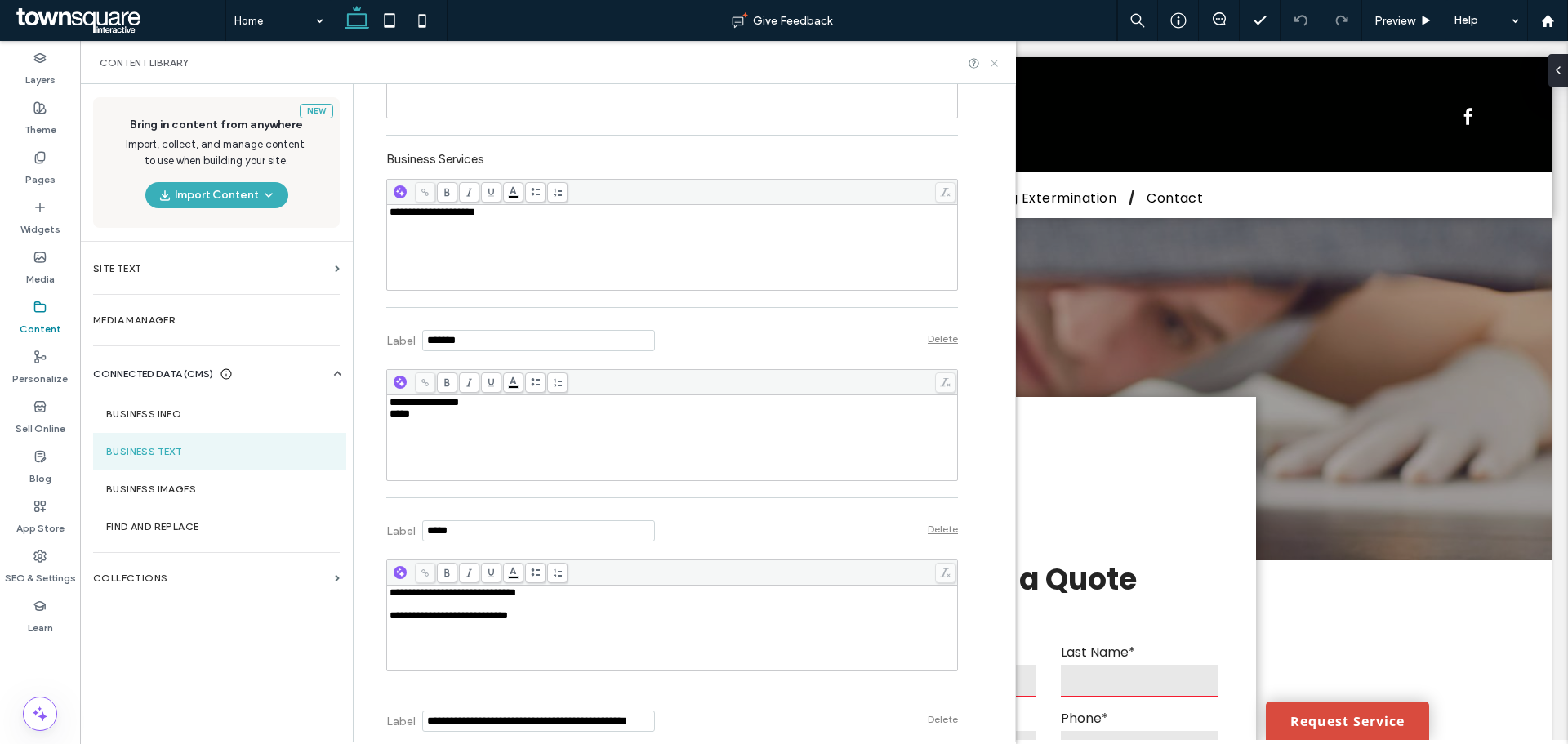
drag, startPoint x: 990, startPoint y: 66, endPoint x: 1037, endPoint y: 406, distance: 343.2
click at [990, 66] on icon at bounding box center [994, 63] width 12 height 12
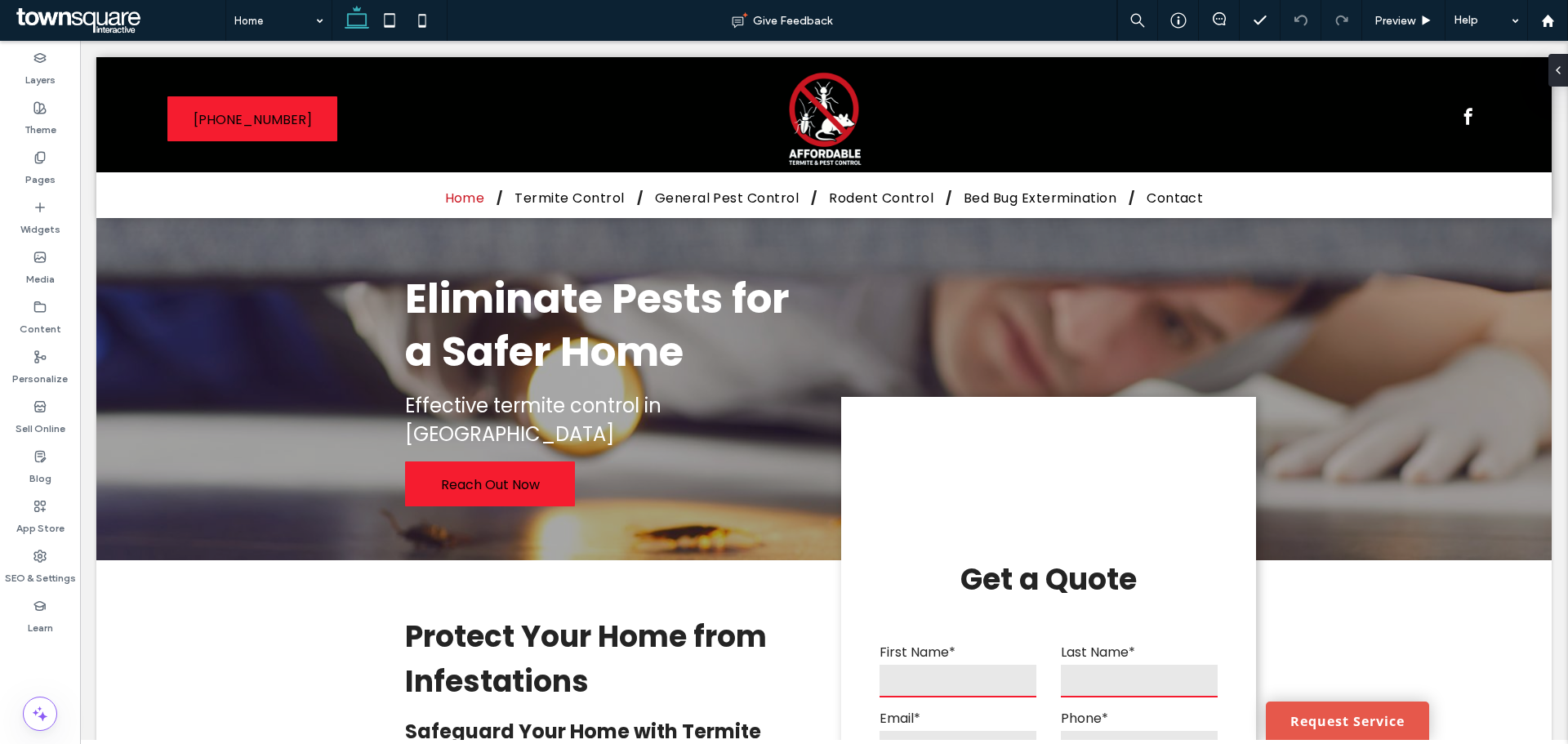
click at [1266, 723] on link "Request Service" at bounding box center [1347, 720] width 163 height 38
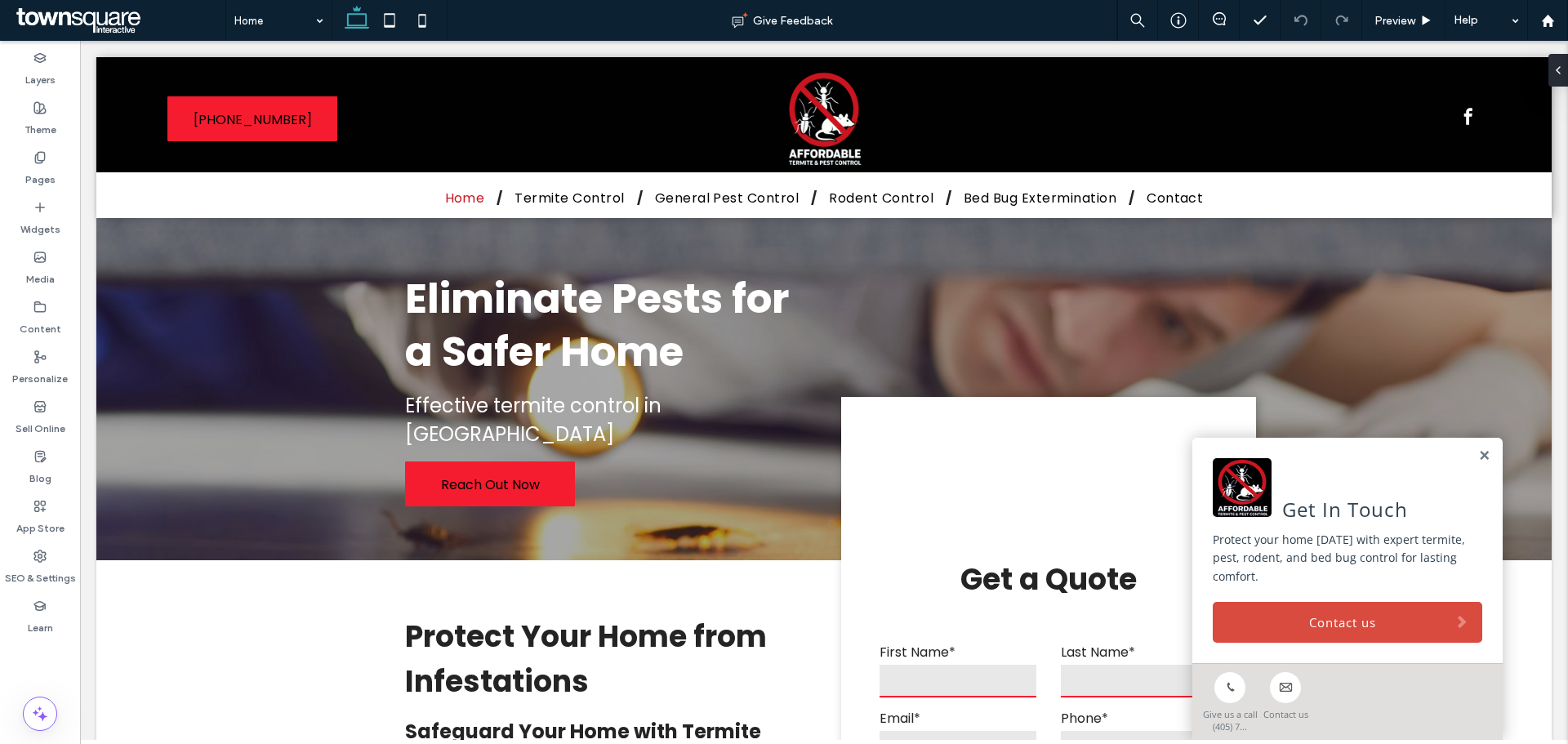
click at [1268, 592] on div "Get In Touch Protect your home today with expert termite, pest, rodent, and bed…" at bounding box center [1348, 550] width 310 height 225
click at [1270, 608] on link "Contact us" at bounding box center [1347, 622] width 269 height 41
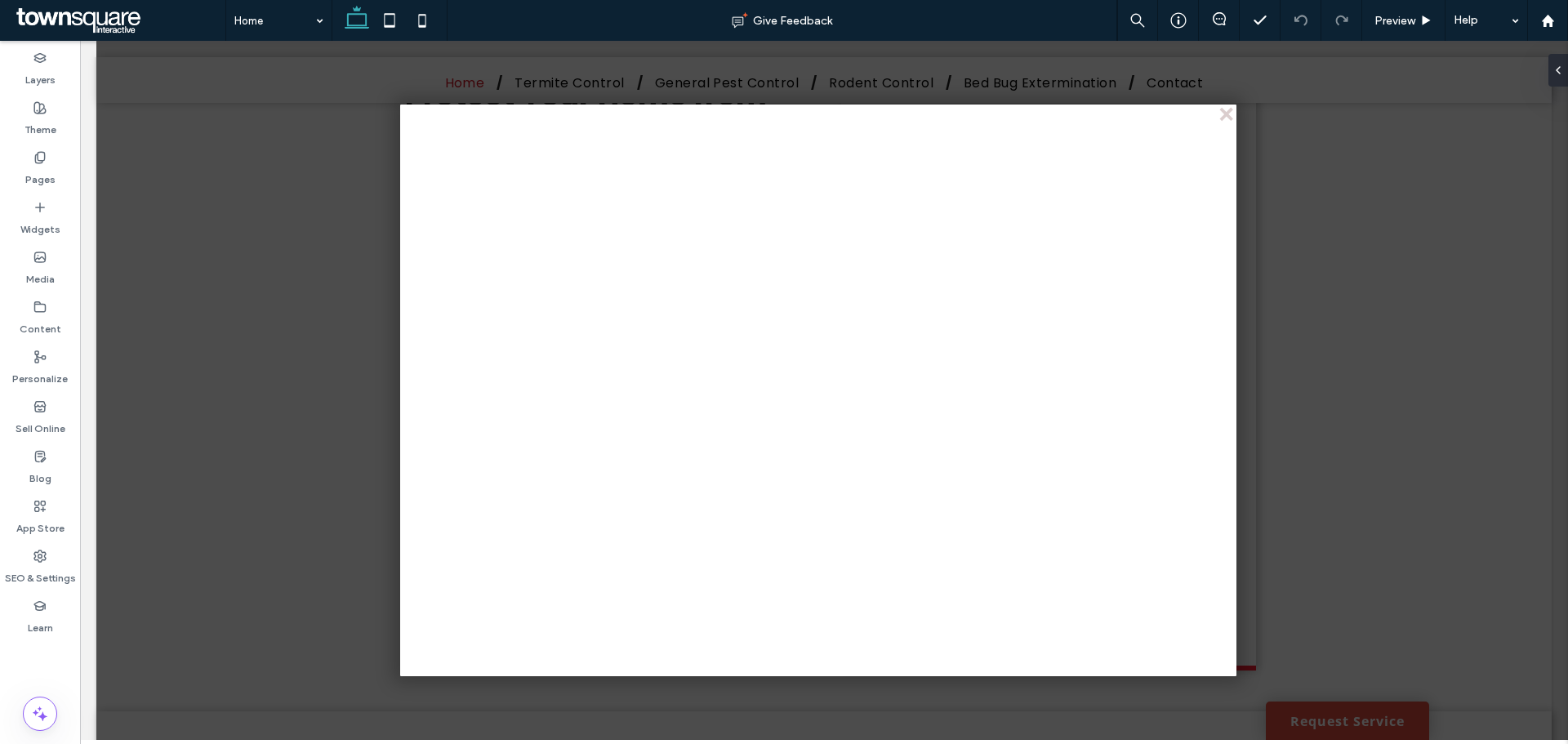
scroll to position [571, 0]
click at [1222, 112] on div "close" at bounding box center [1227, 115] width 12 height 12
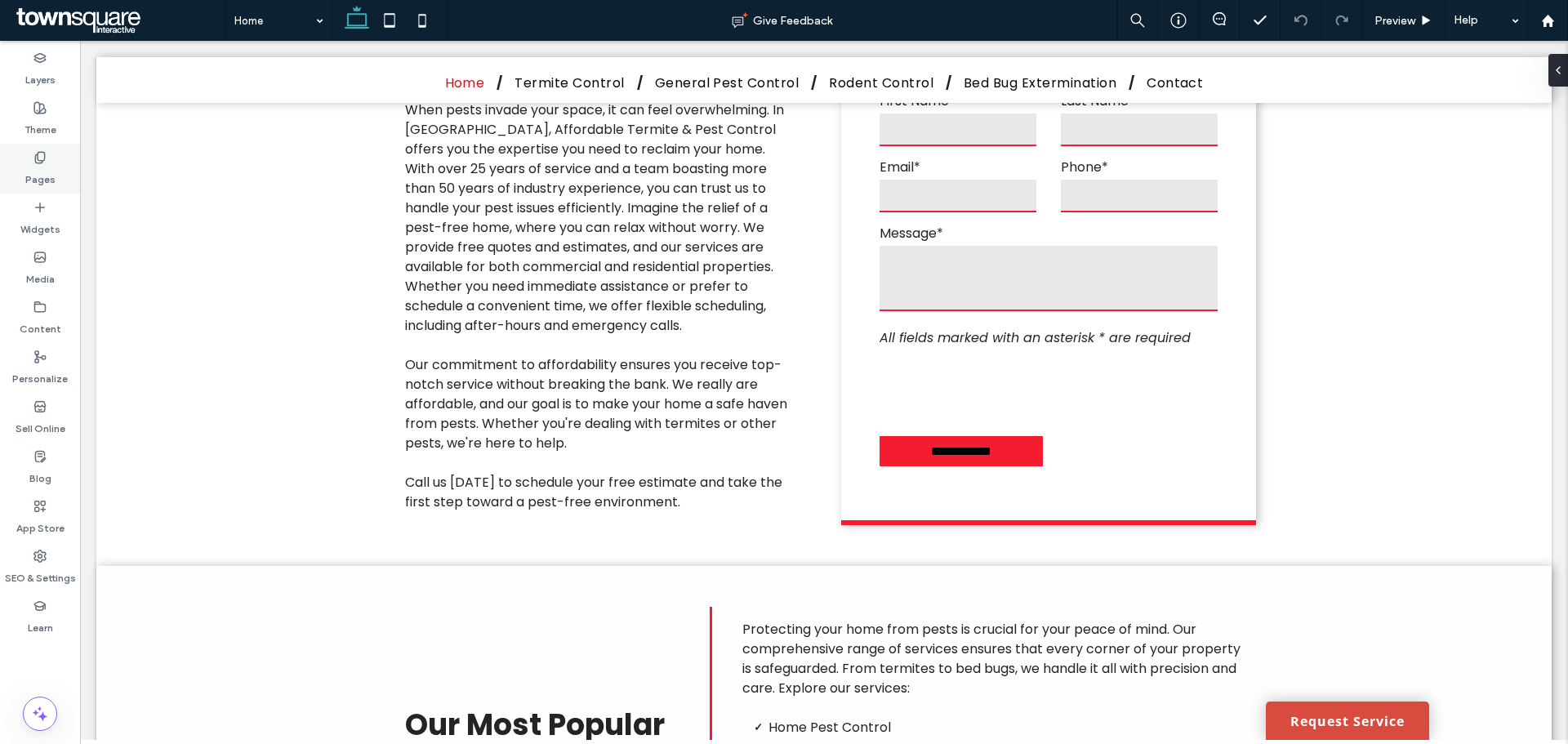
click at [54, 175] on label "Pages" at bounding box center [40, 175] width 30 height 23
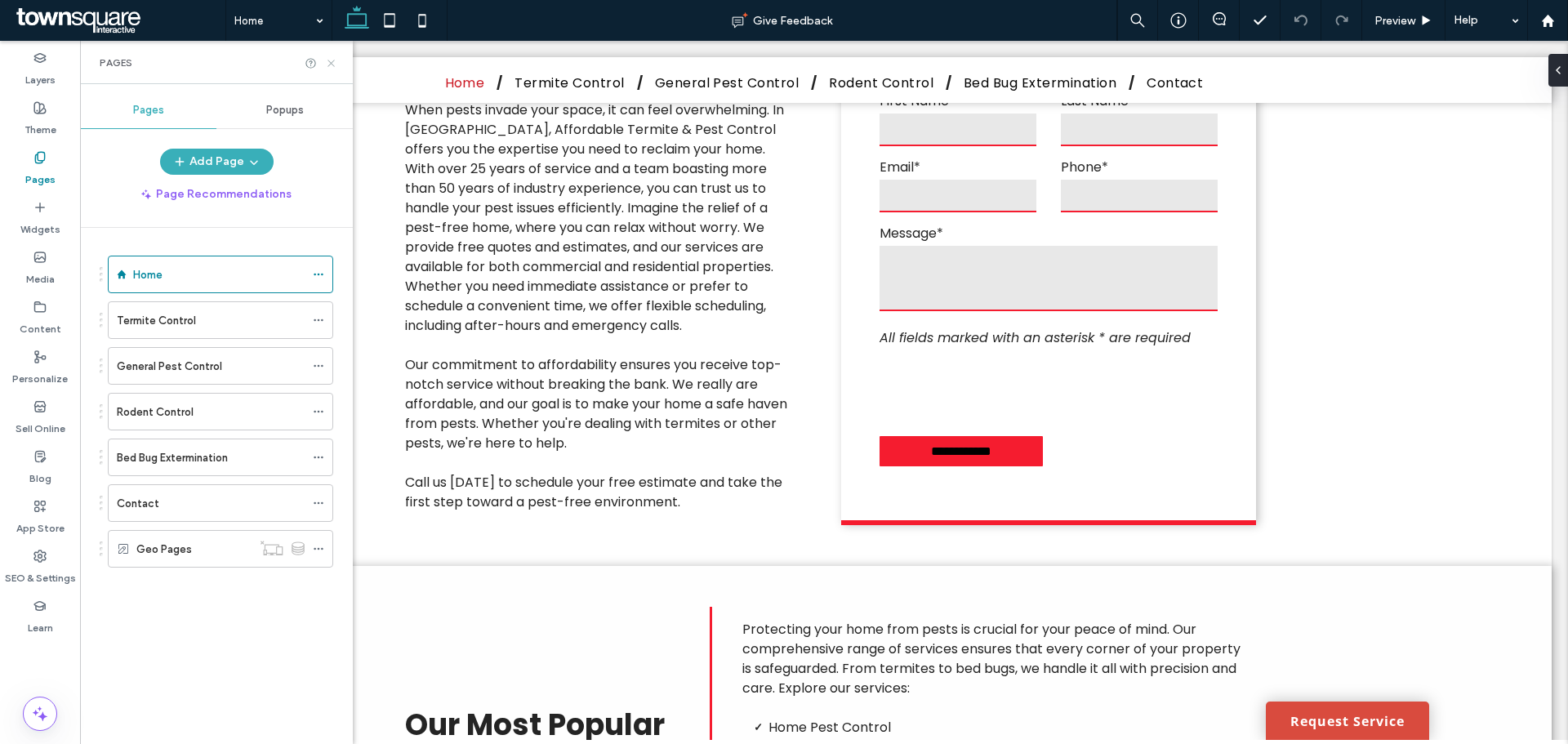
click at [329, 66] on icon at bounding box center [331, 63] width 12 height 12
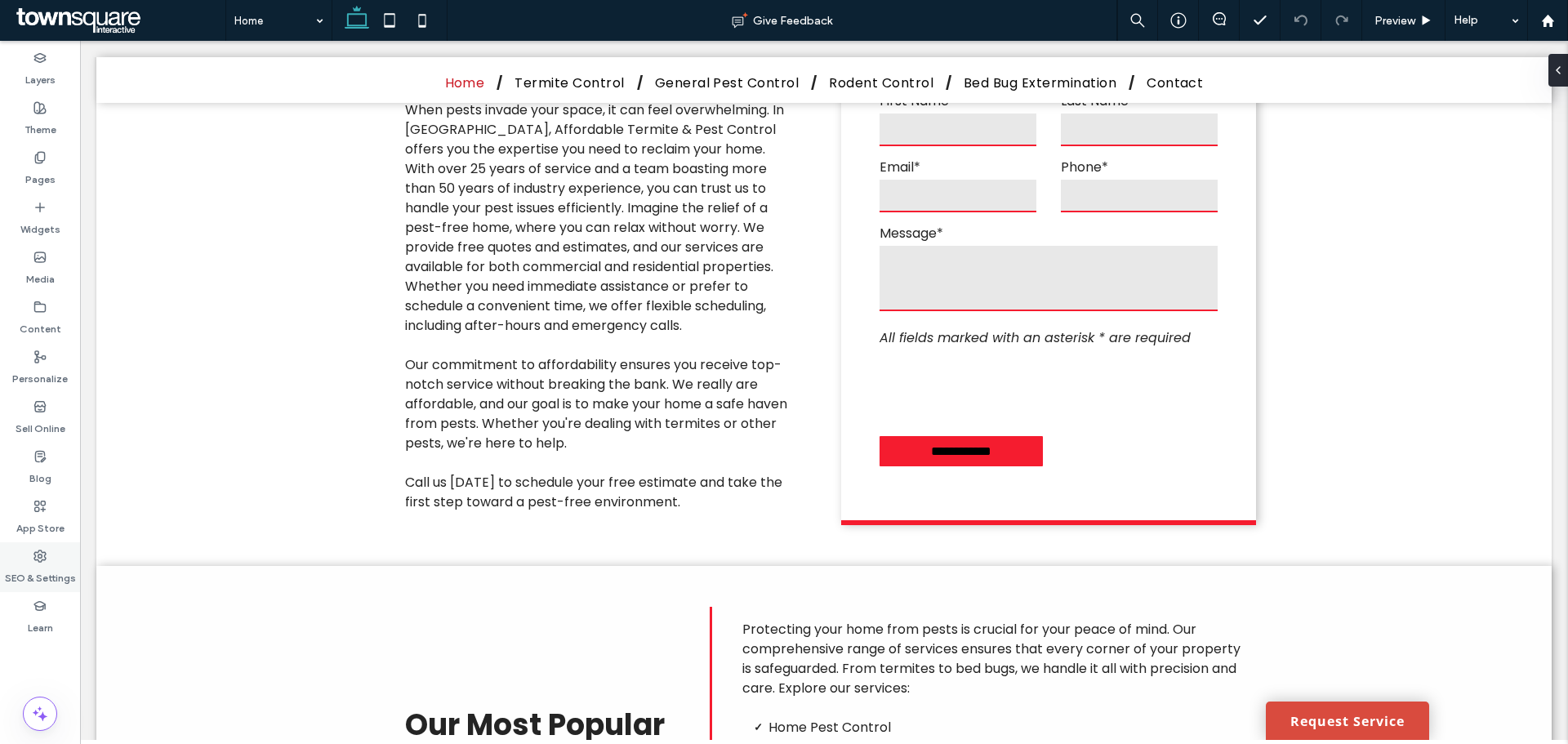
click at [37, 557] on icon at bounding box center [40, 556] width 13 height 13
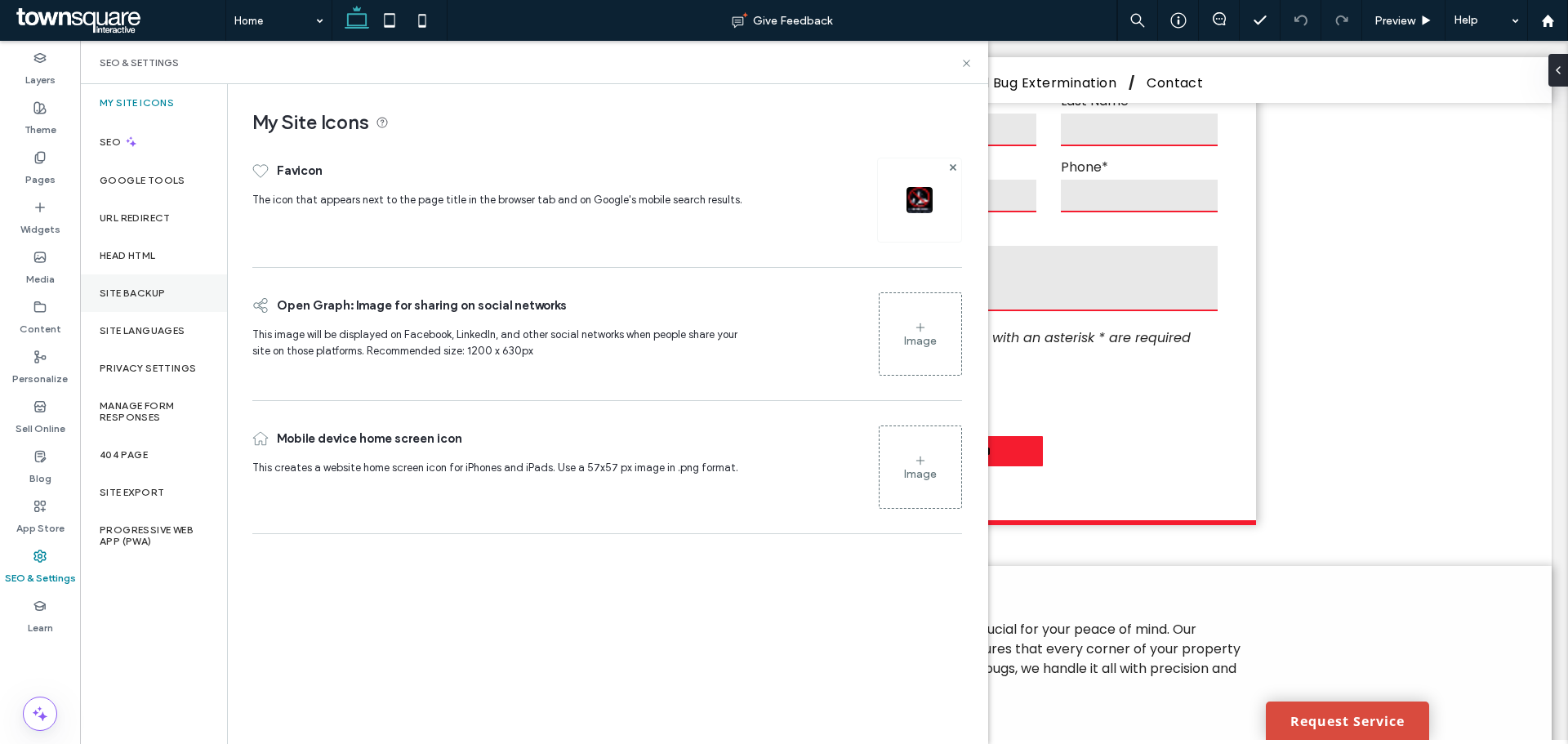
click at [123, 301] on div "Site Backup" at bounding box center [153, 293] width 147 height 37
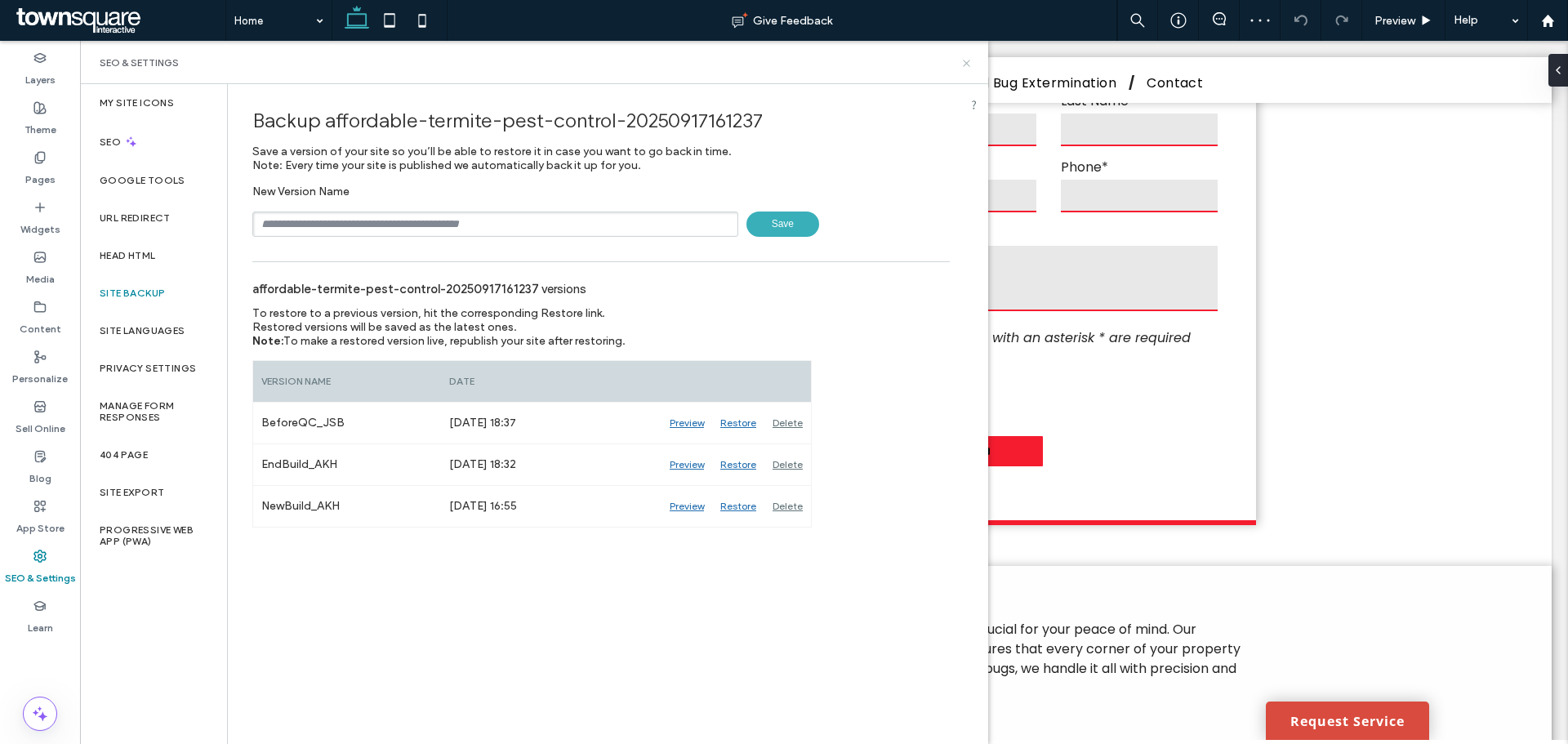
click at [963, 59] on use at bounding box center [966, 62] width 6 height 6
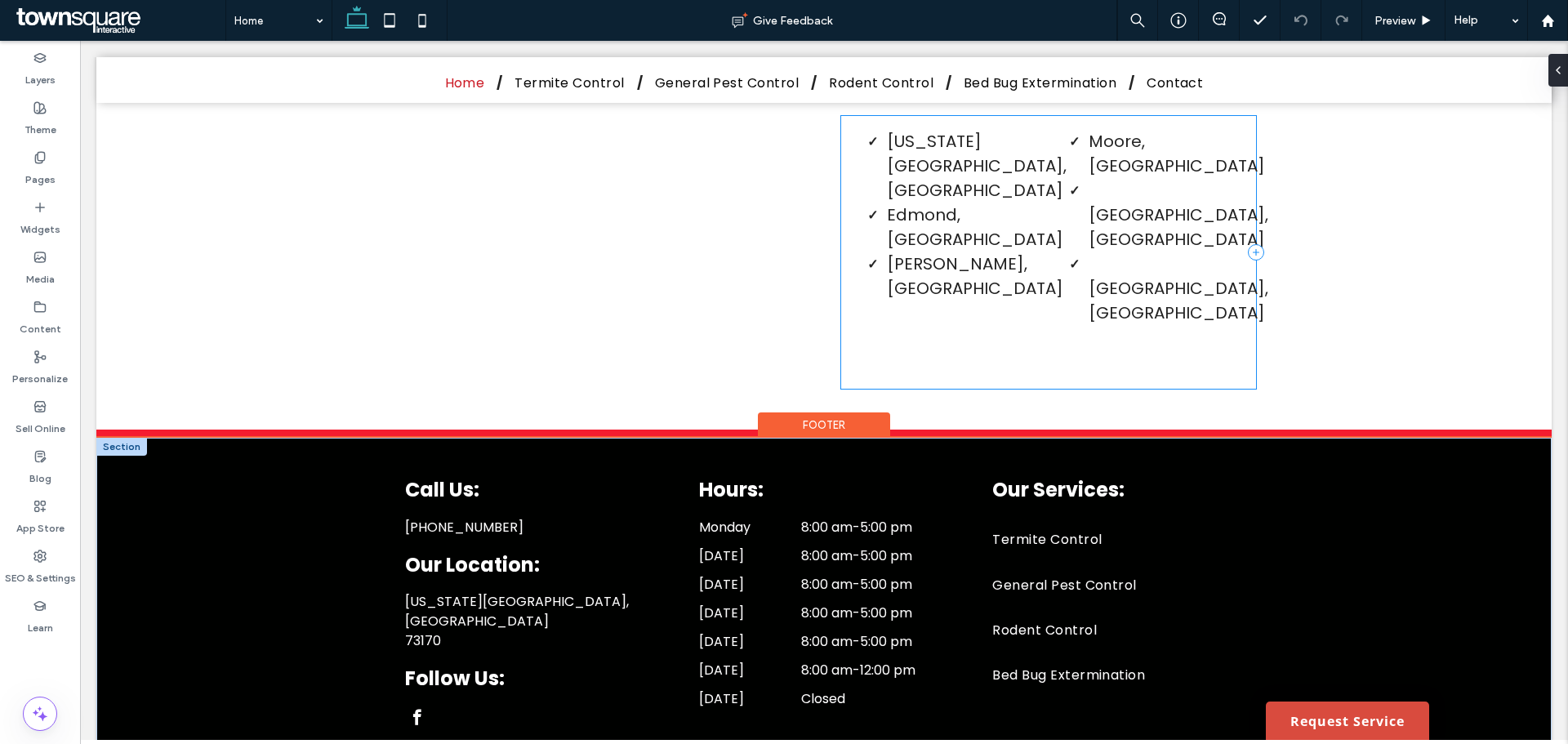
scroll to position [2642, 0]
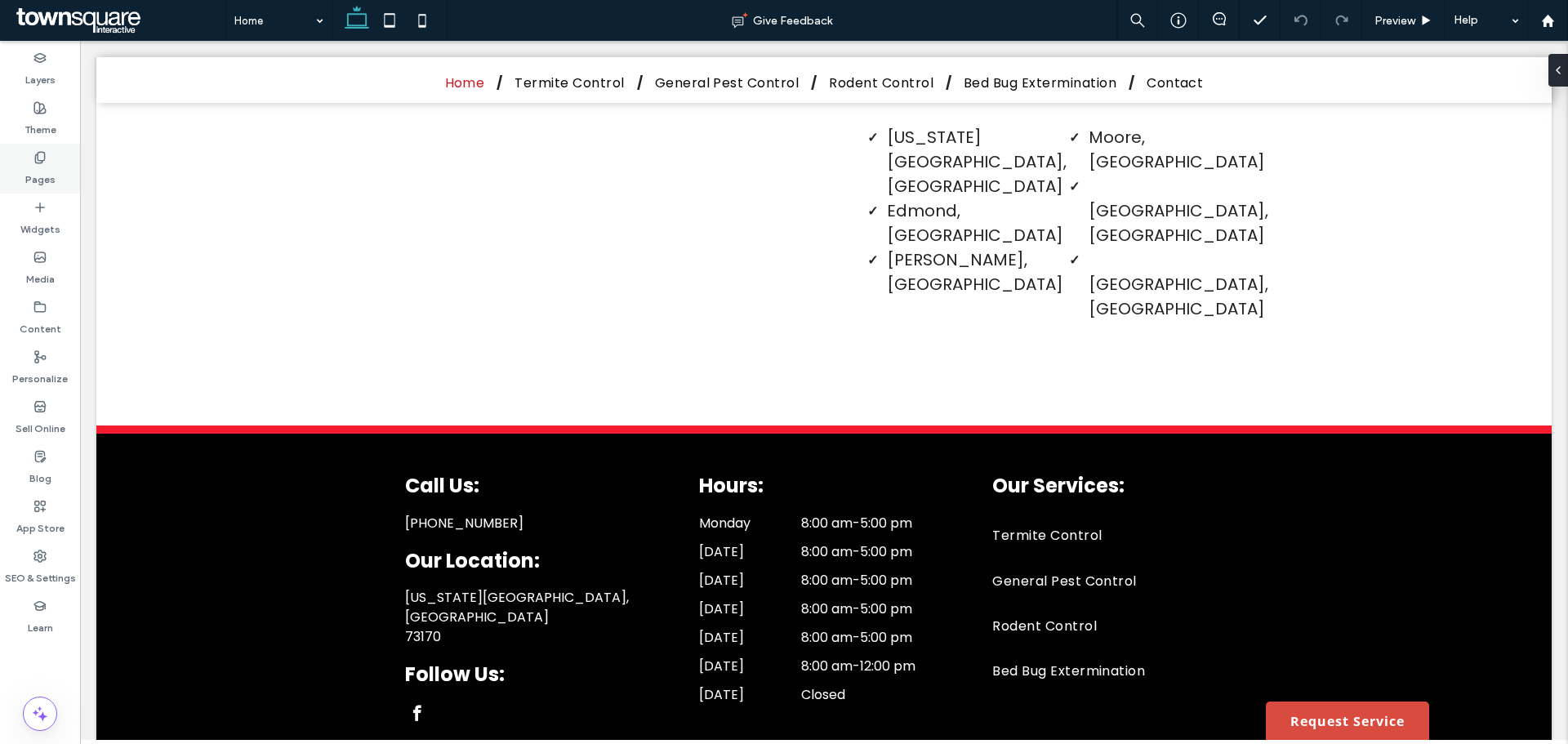
click at [39, 181] on label "Pages" at bounding box center [40, 175] width 30 height 23
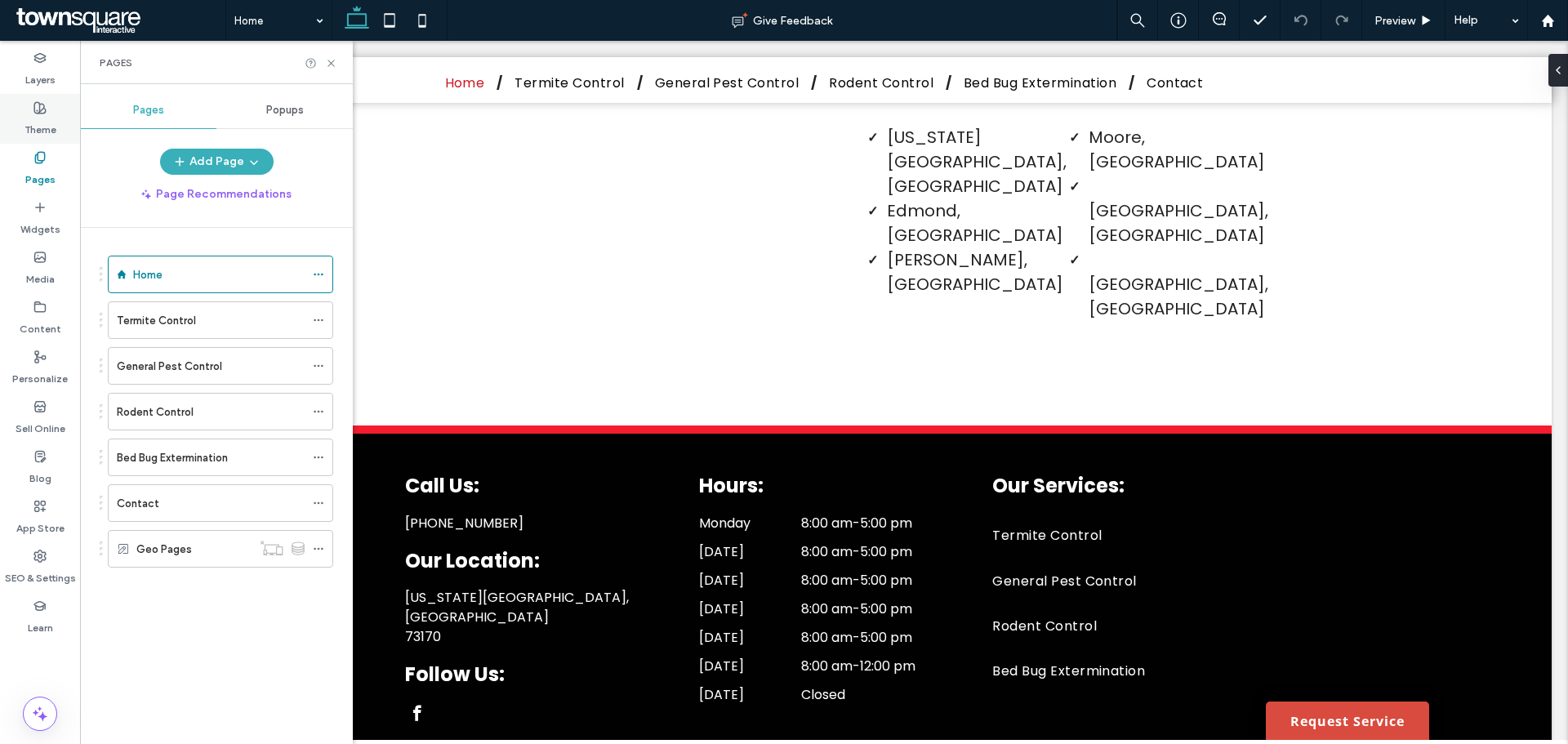
click at [36, 125] on label "Theme" at bounding box center [40, 125] width 32 height 23
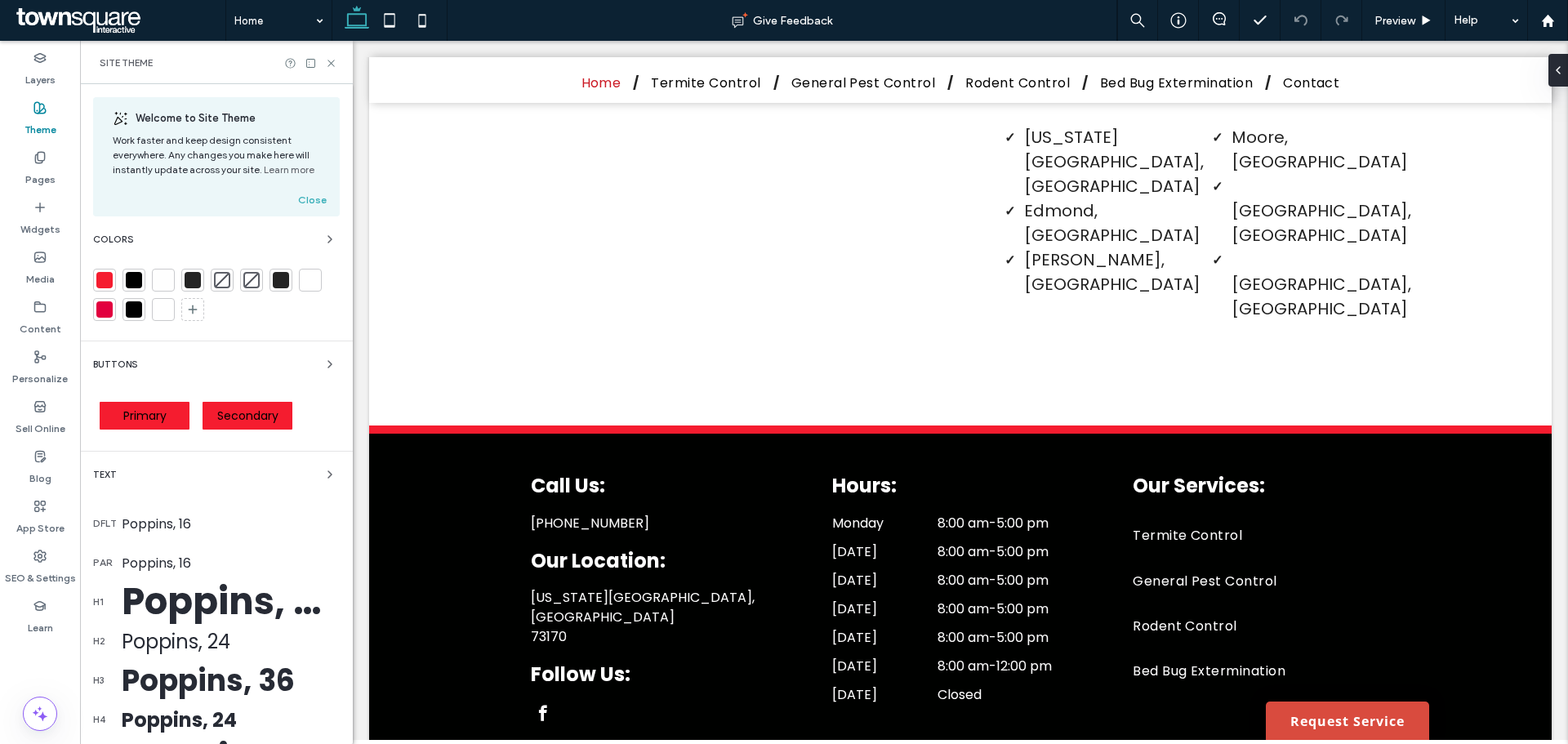
scroll to position [2623, 0]
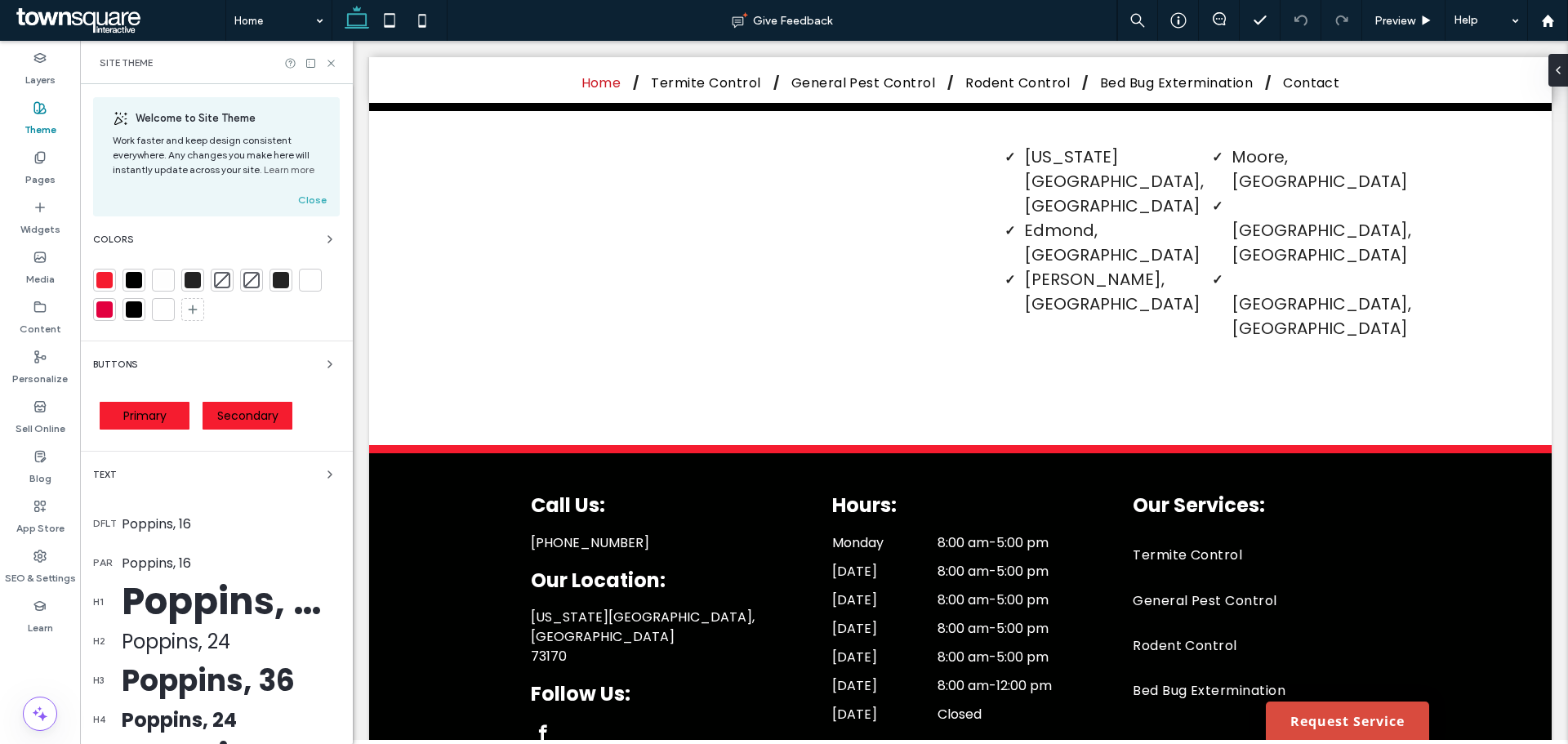
click at [108, 285] on div at bounding box center [105, 280] width 16 height 16
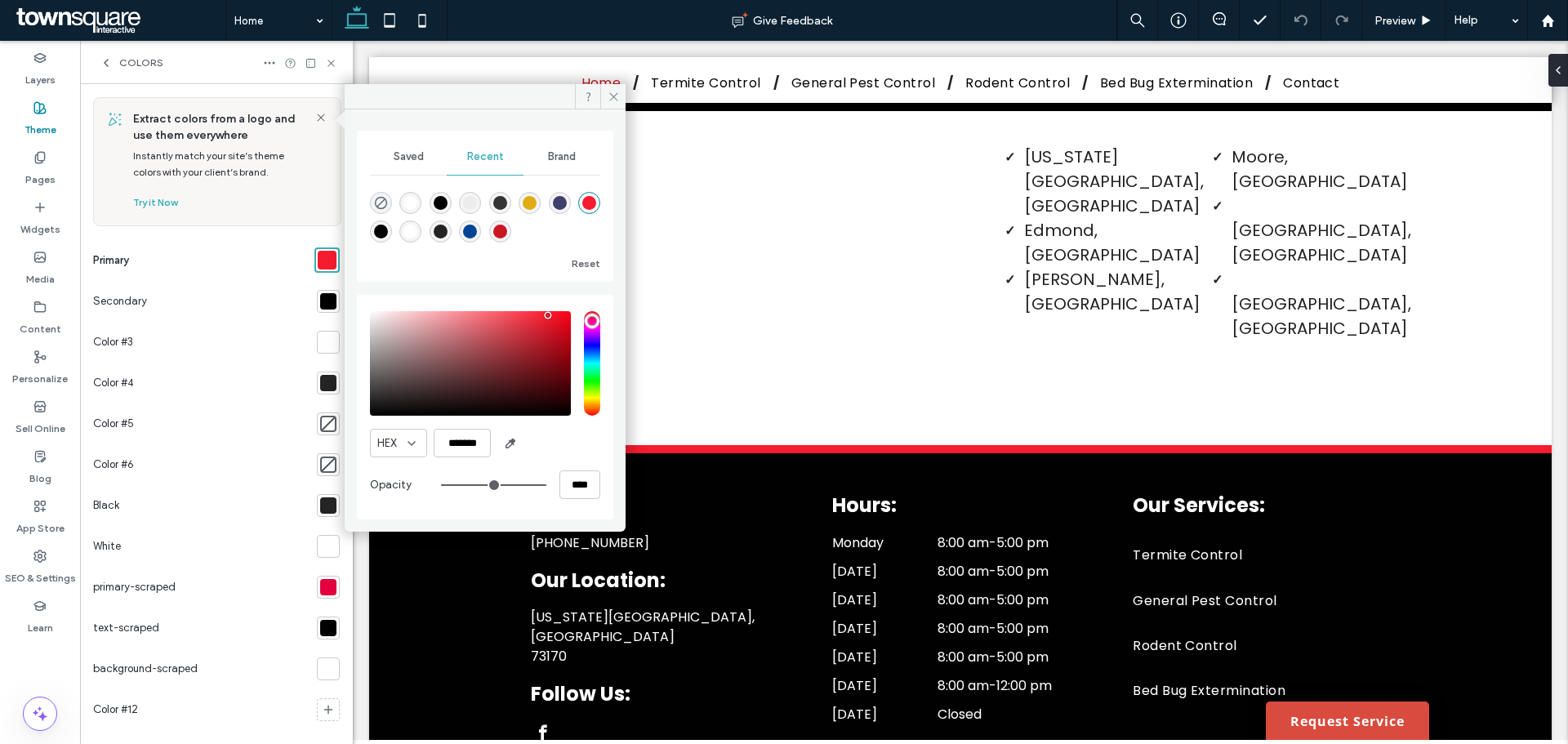
click at [321, 296] on div at bounding box center [329, 301] width 16 height 16
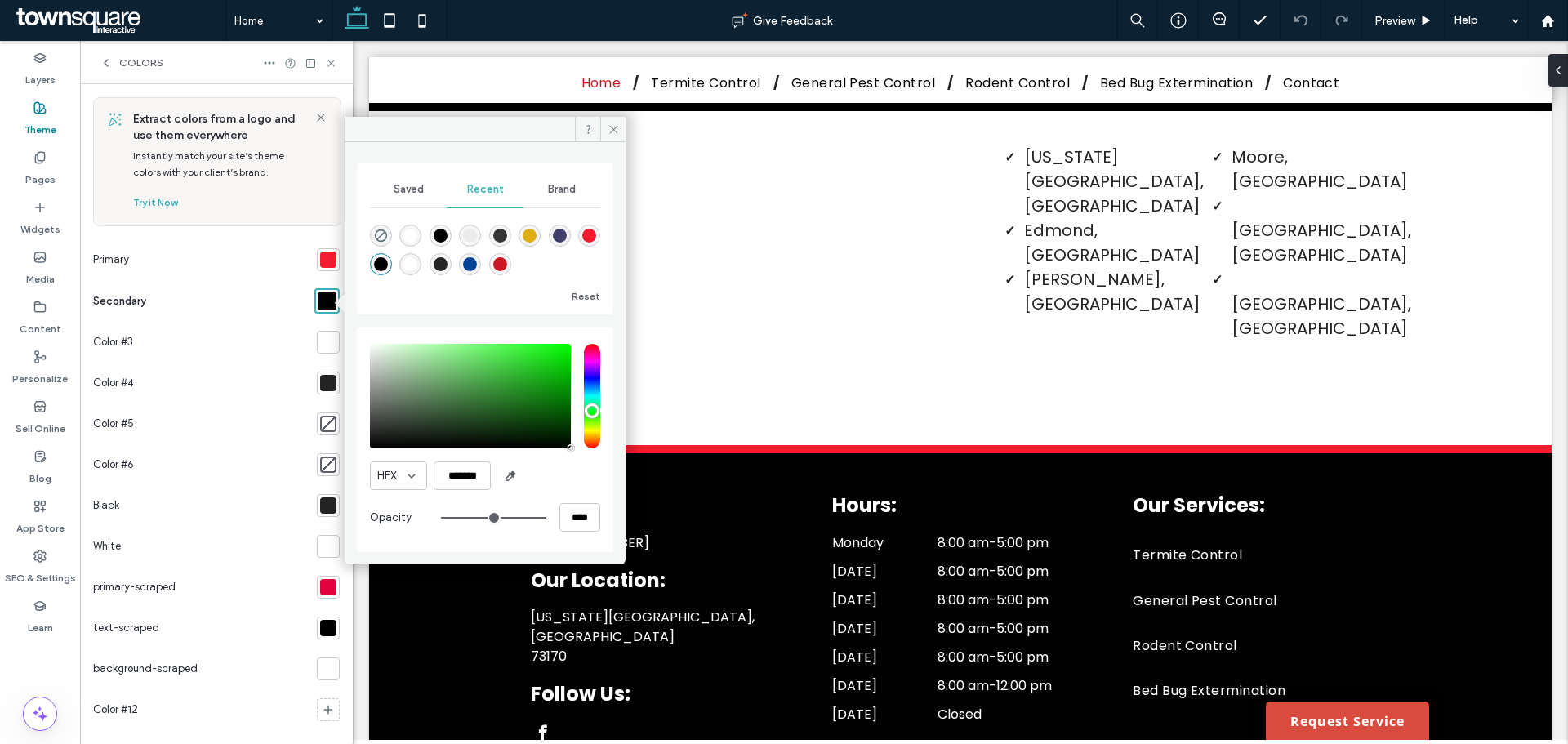
click at [321, 259] on div at bounding box center [329, 259] width 16 height 16
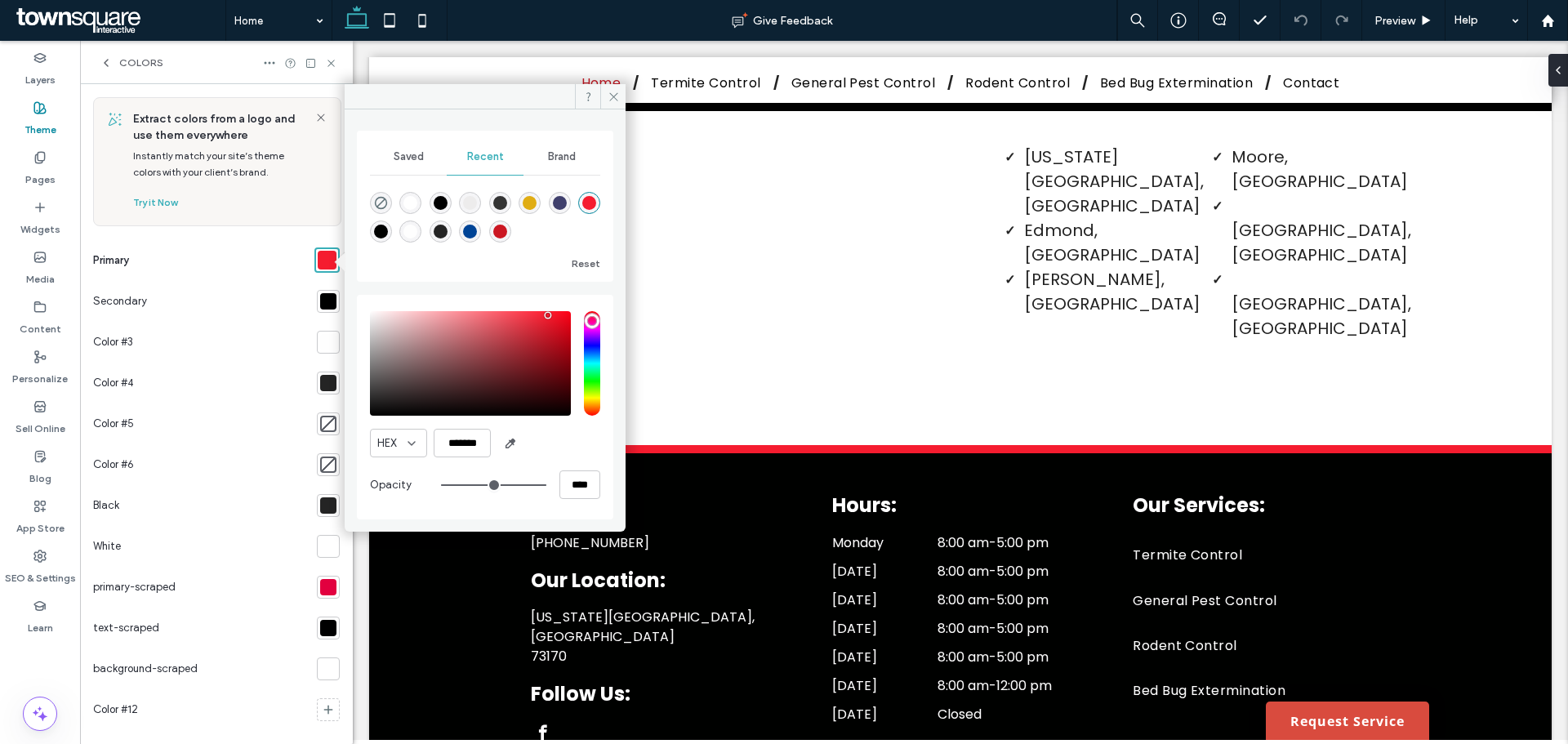
click at [321, 350] on div at bounding box center [329, 342] width 16 height 16
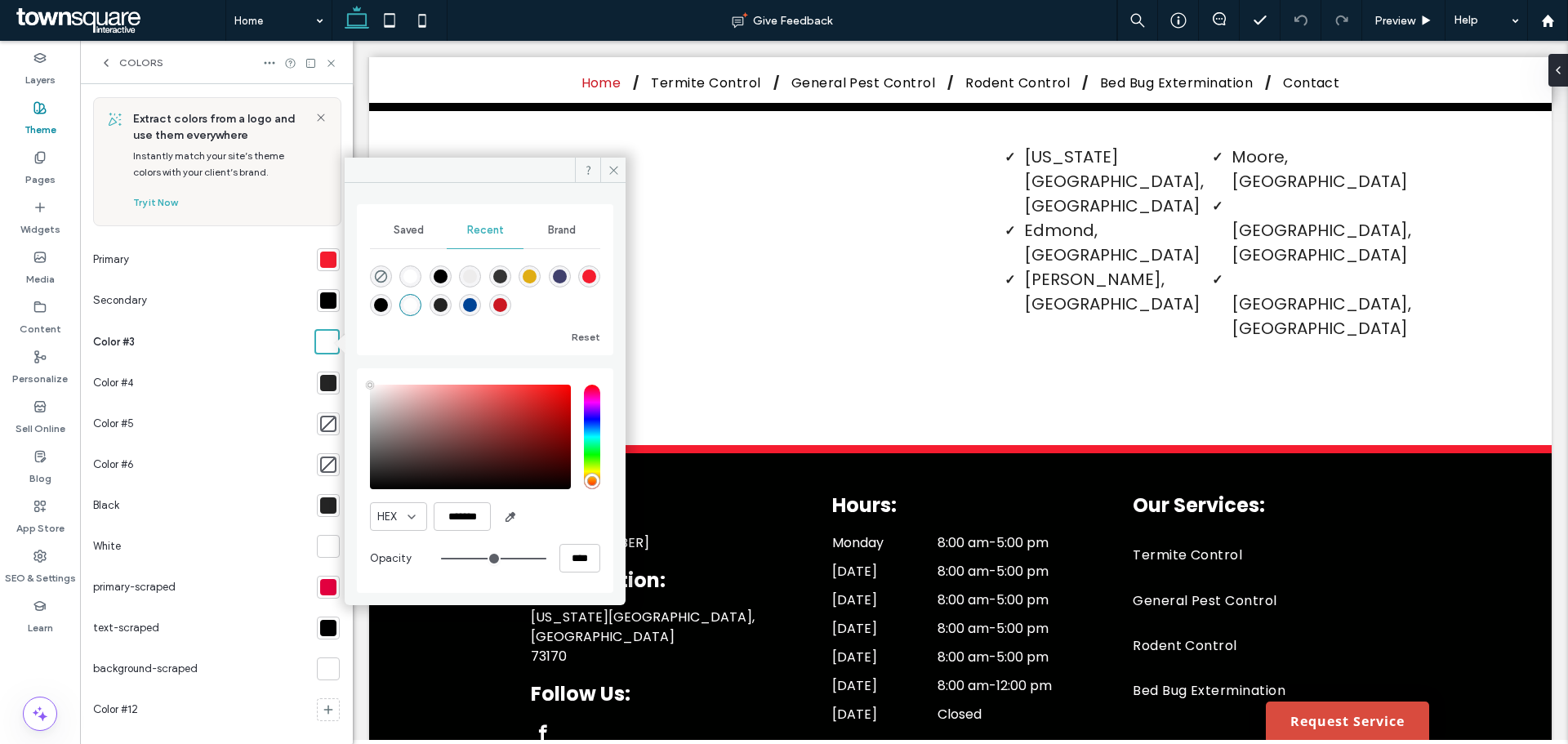
click at [327, 298] on div at bounding box center [329, 300] width 16 height 16
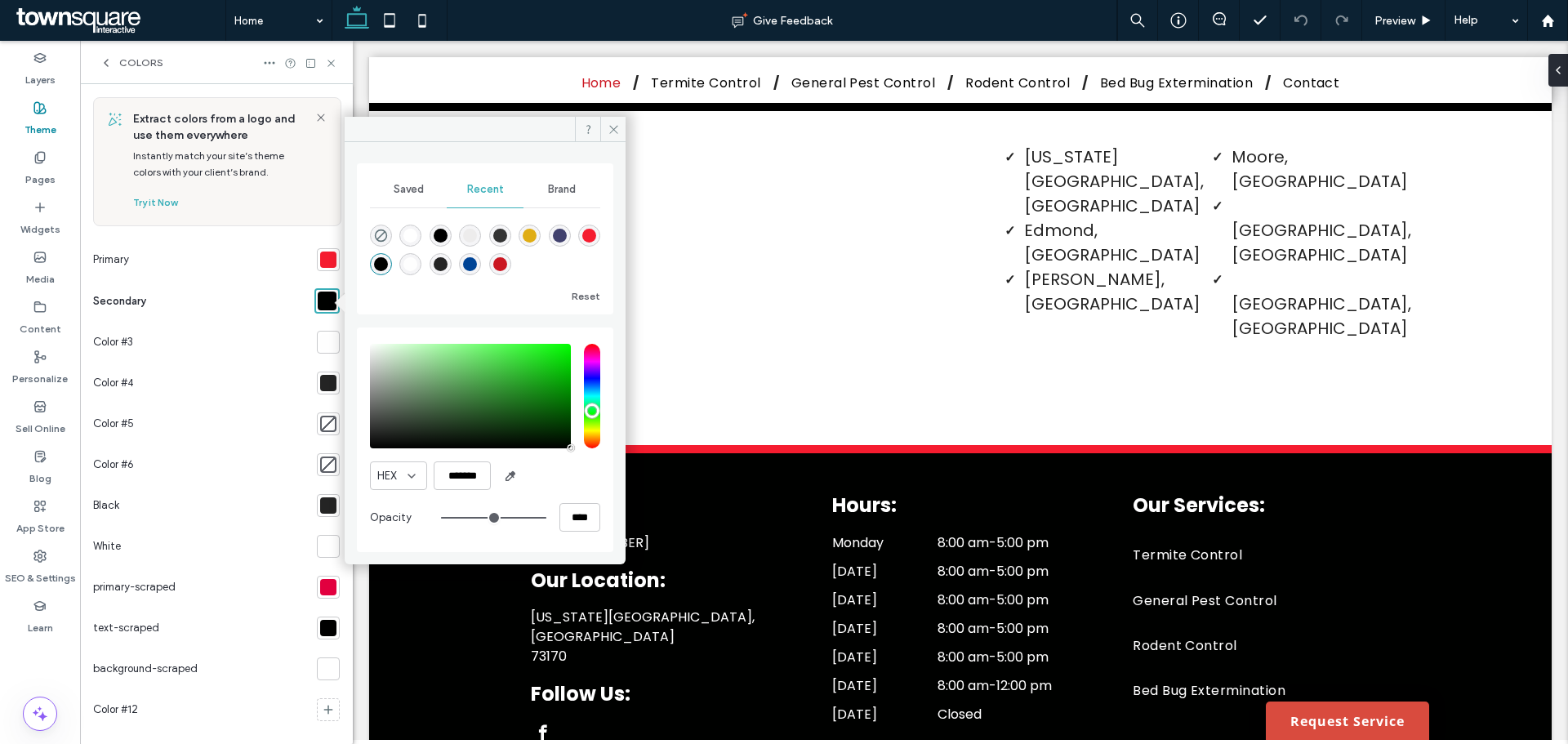
click at [328, 344] on div at bounding box center [328, 341] width 23 height 23
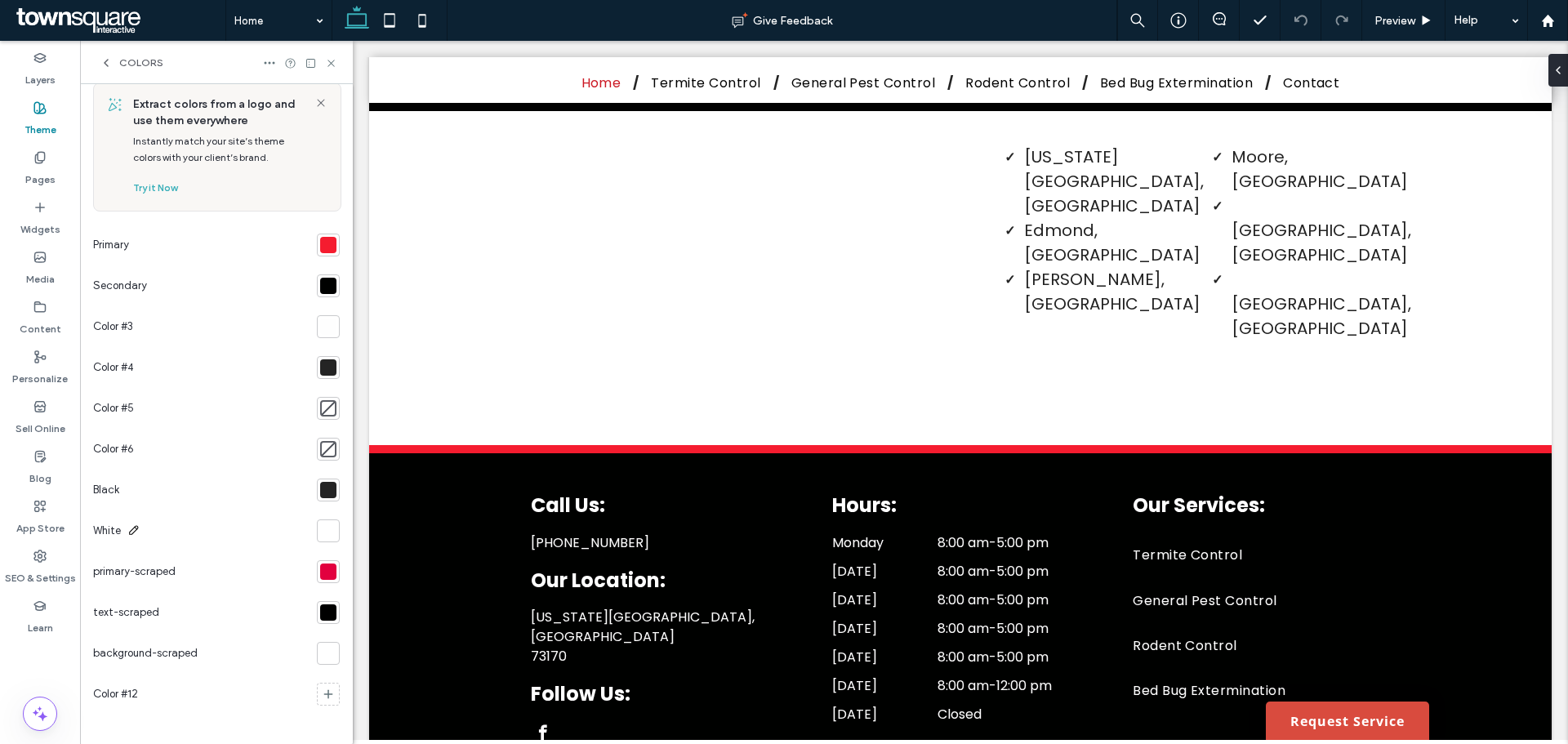
scroll to position [18, 0]
click at [47, 553] on div "SEO & Settings" at bounding box center [40, 567] width 80 height 50
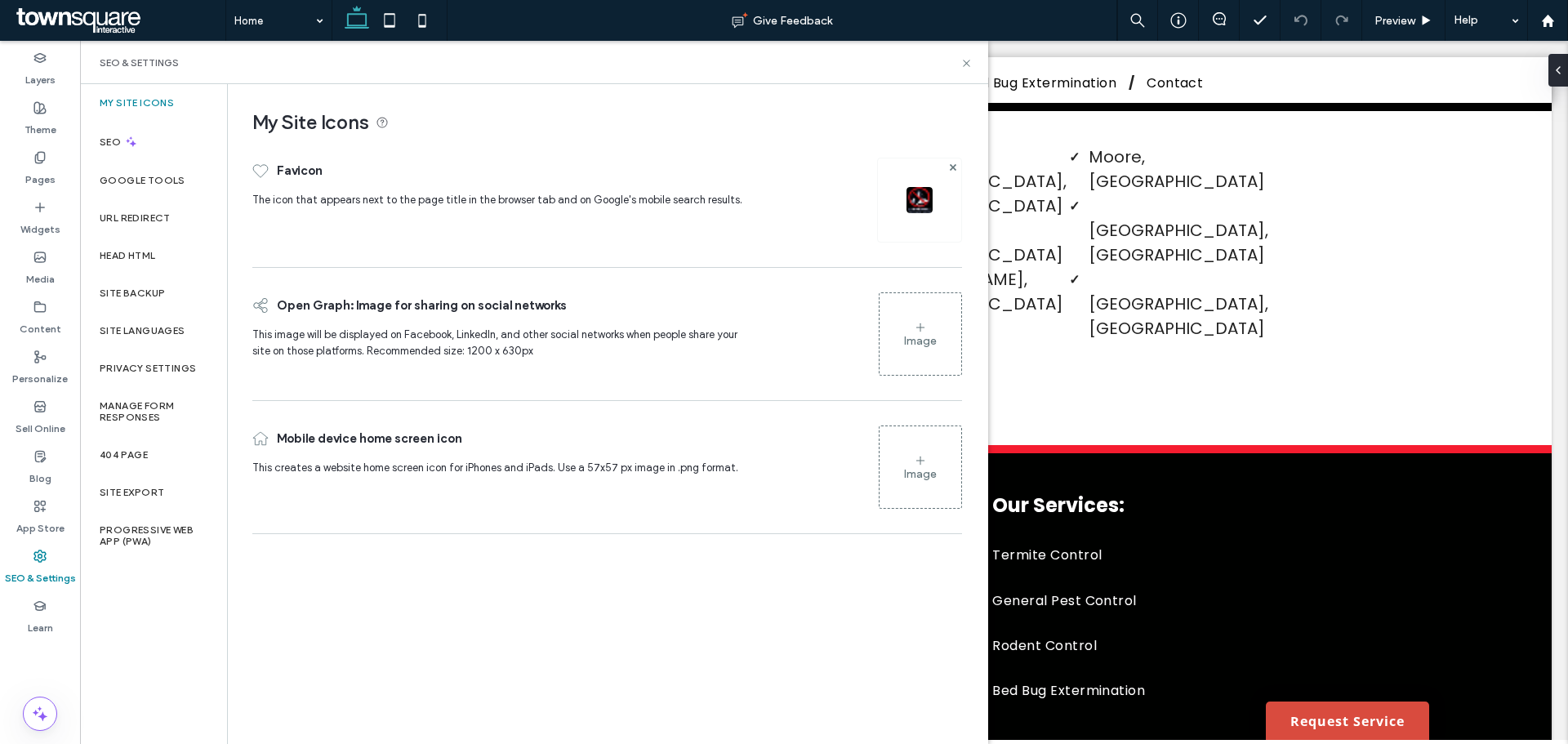
scroll to position [2642, 0]
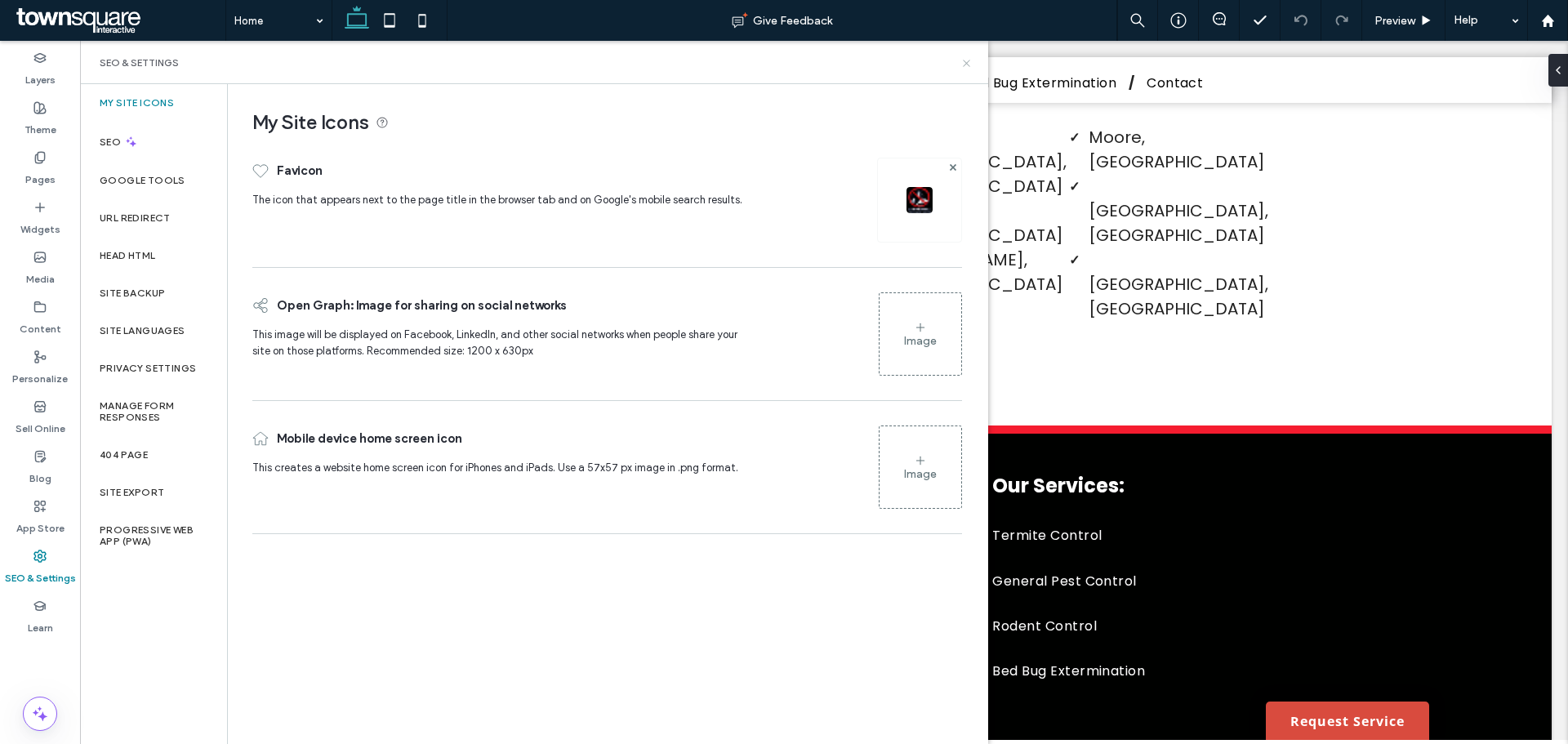
click at [965, 68] on icon at bounding box center [966, 63] width 12 height 12
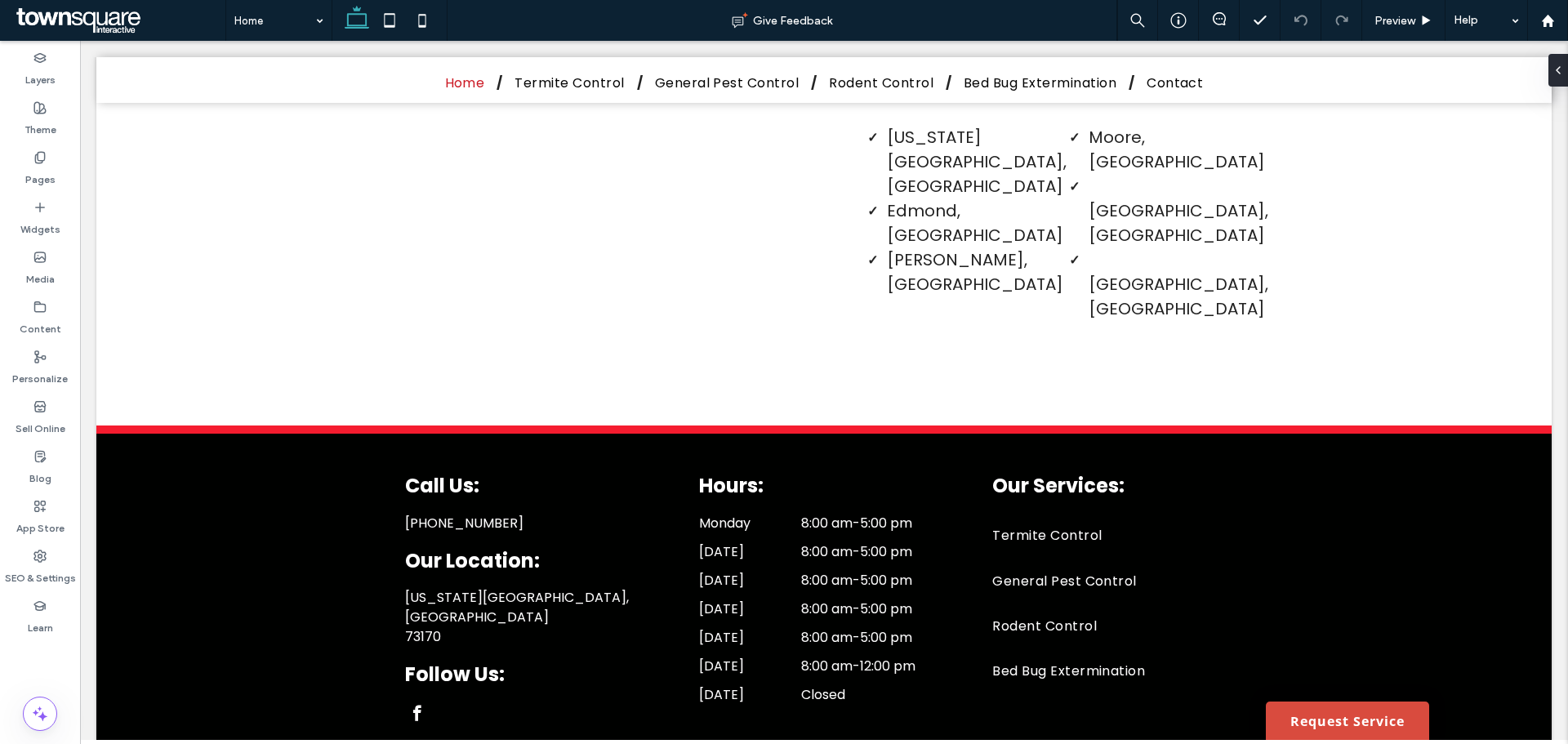
click at [1280, 707] on link "Request Service" at bounding box center [1347, 720] width 163 height 38
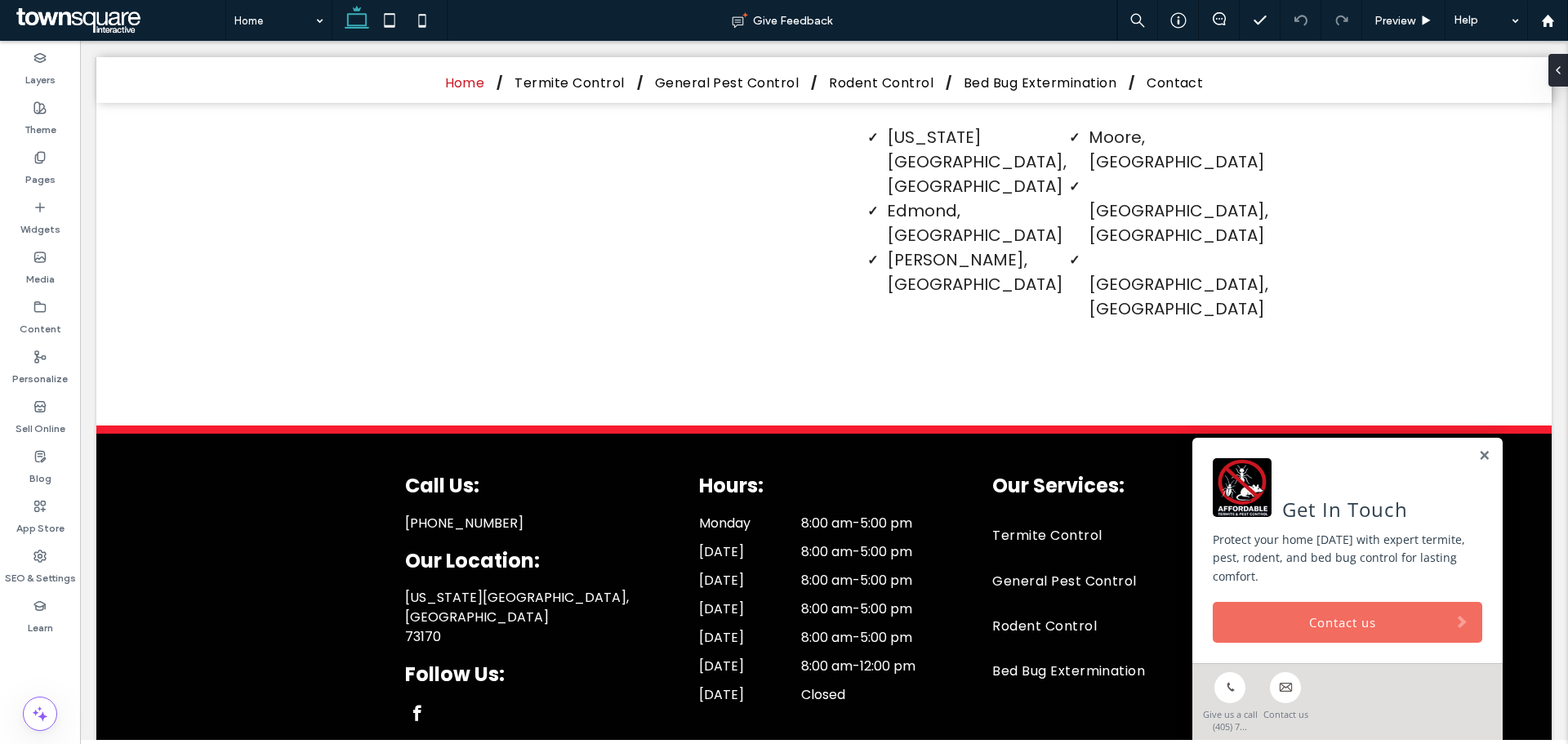
click at [1389, 605] on link "Contact us" at bounding box center [1347, 622] width 269 height 41
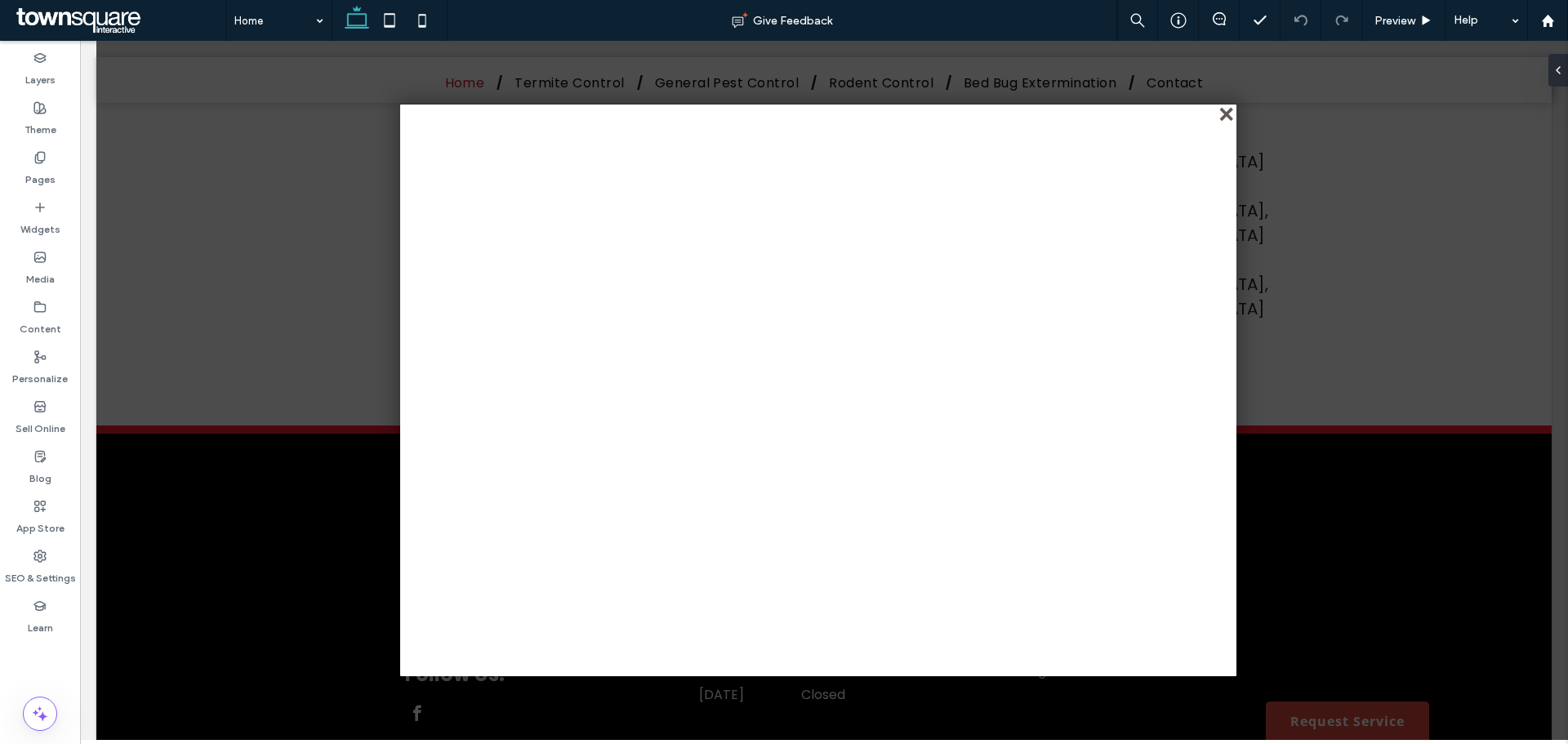
click at [1227, 115] on div "close" at bounding box center [1227, 115] width 12 height 12
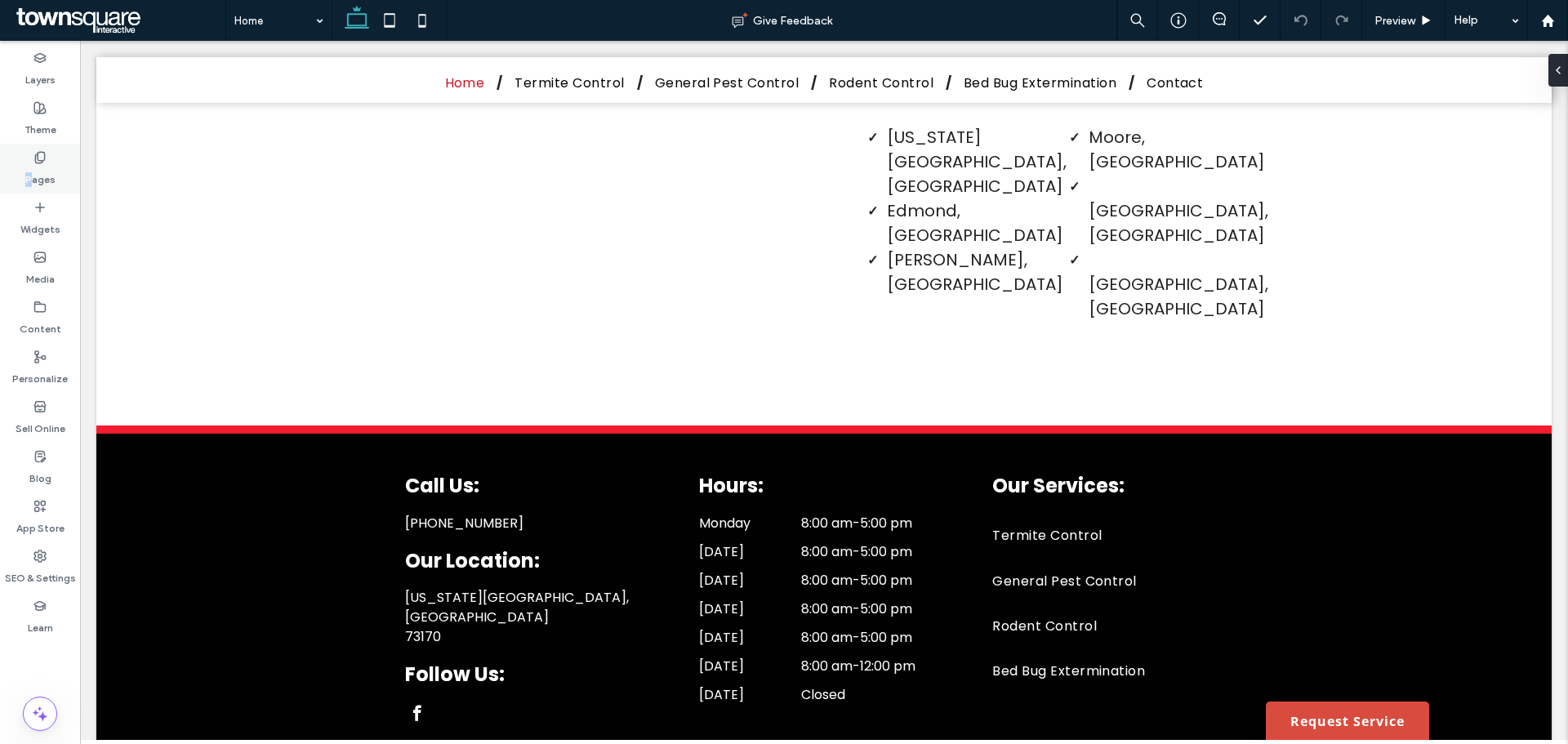
click at [34, 152] on div "Pages" at bounding box center [40, 168] width 80 height 50
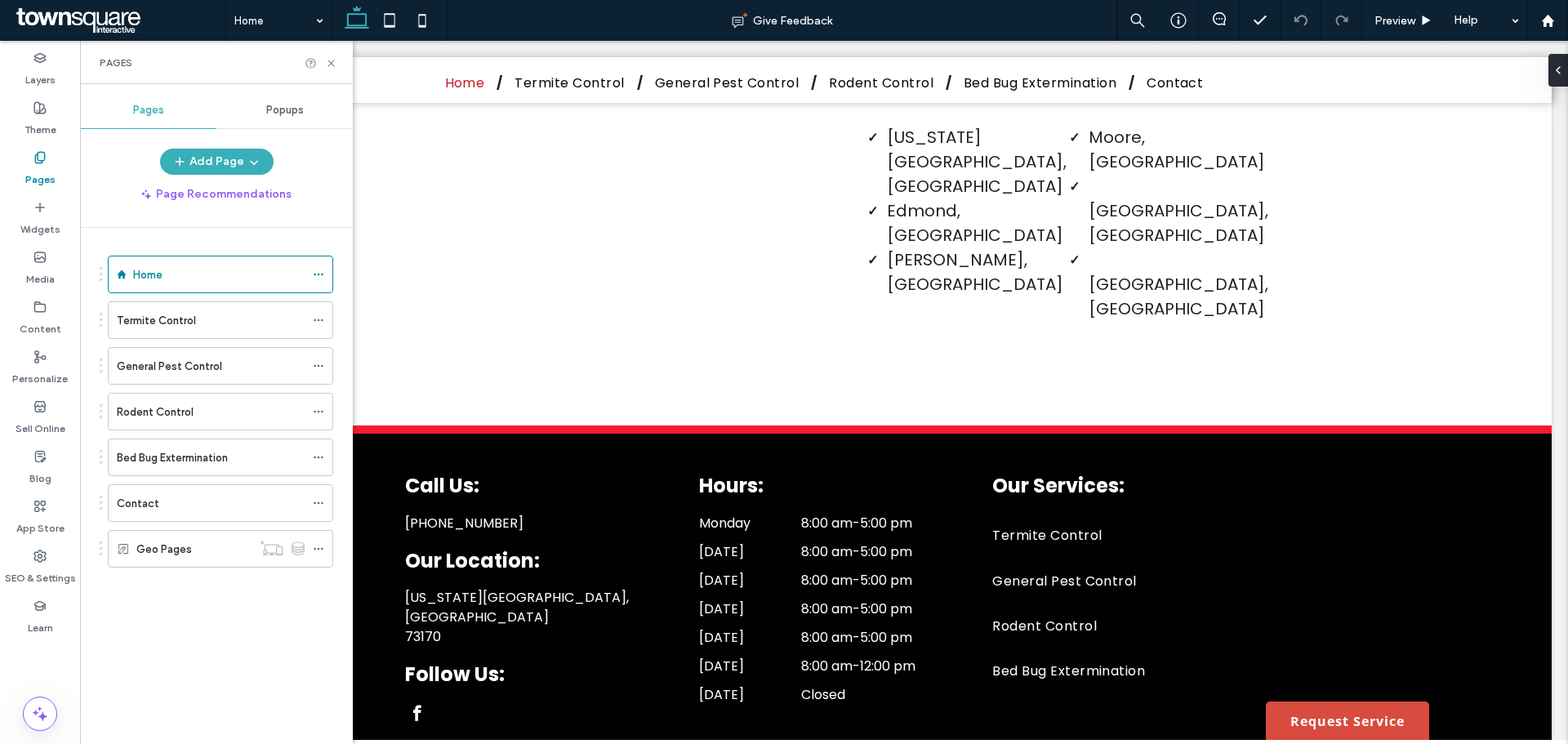
click at [159, 498] on div "Contact" at bounding box center [211, 503] width 188 height 17
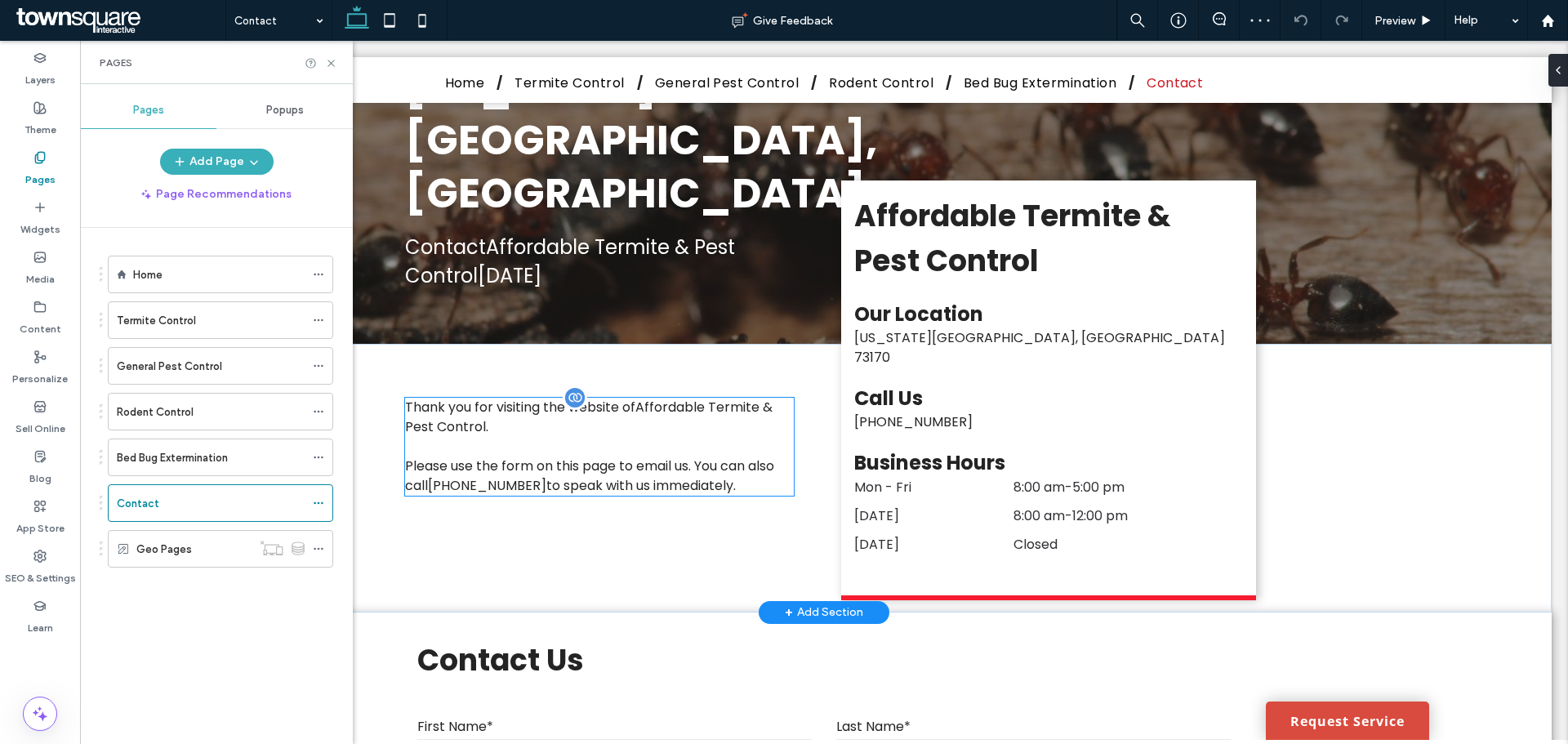
scroll to position [408, 0]
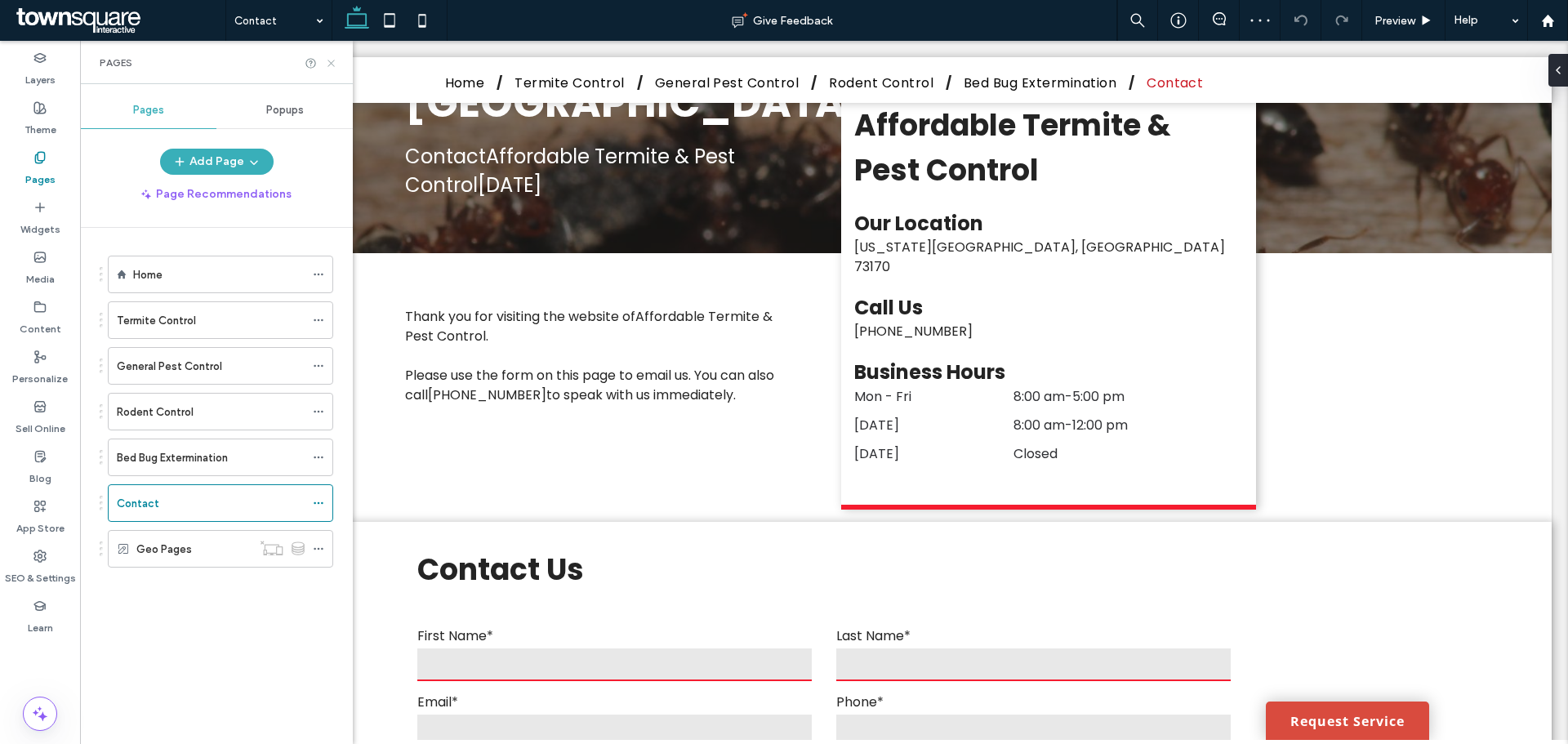
click at [333, 65] on use at bounding box center [331, 62] width 6 height 6
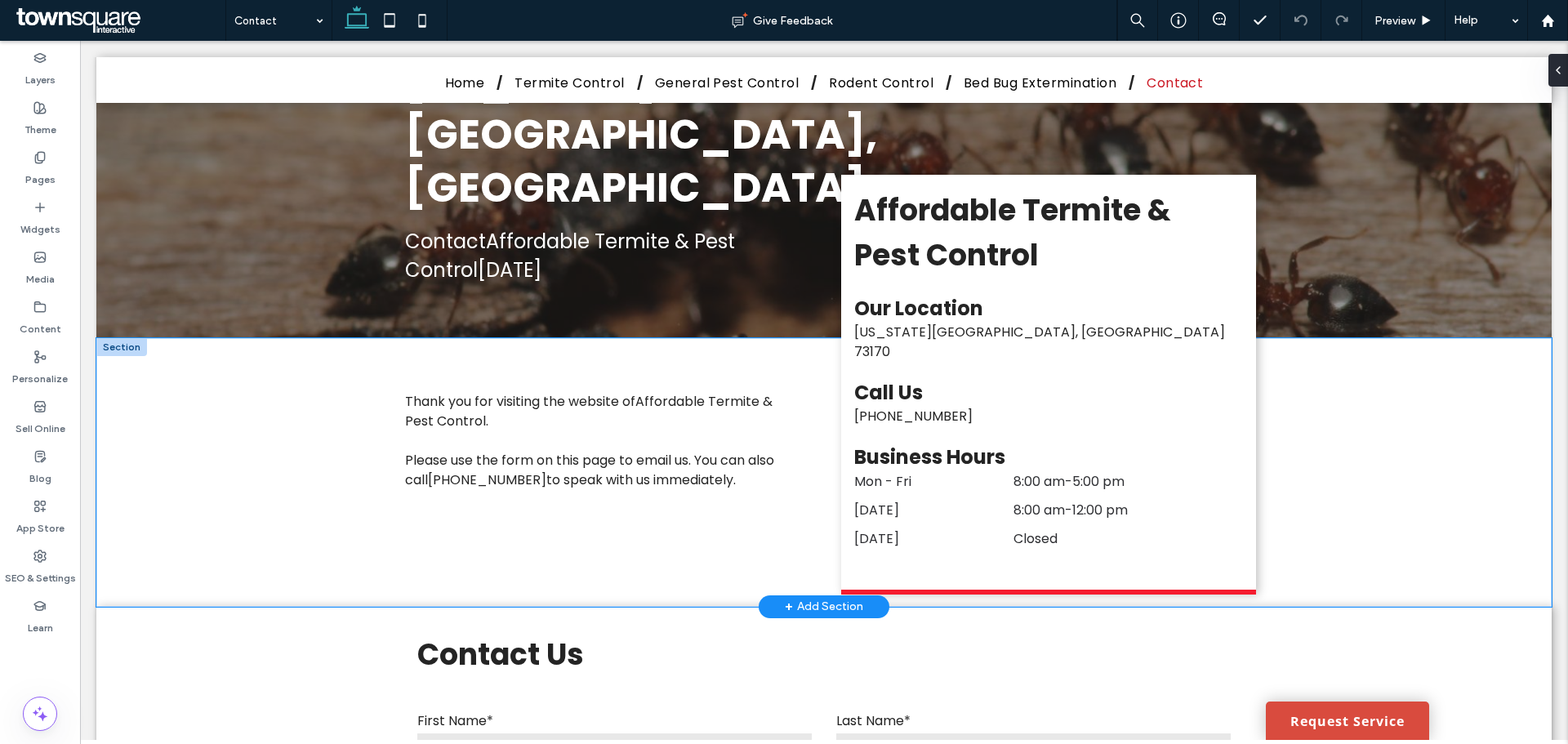
scroll to position [245, 0]
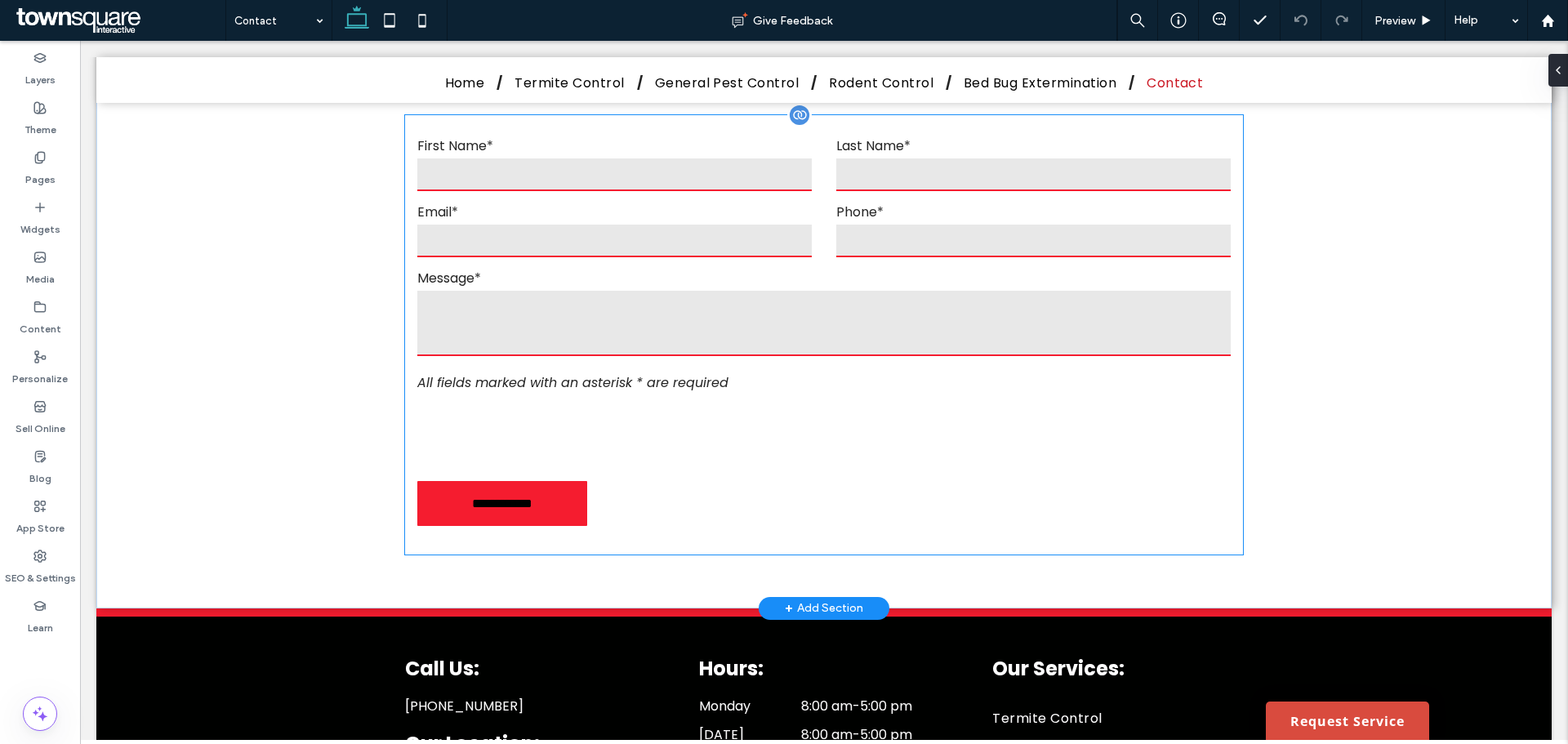
click at [566, 401] on div at bounding box center [542, 433] width 248 height 64
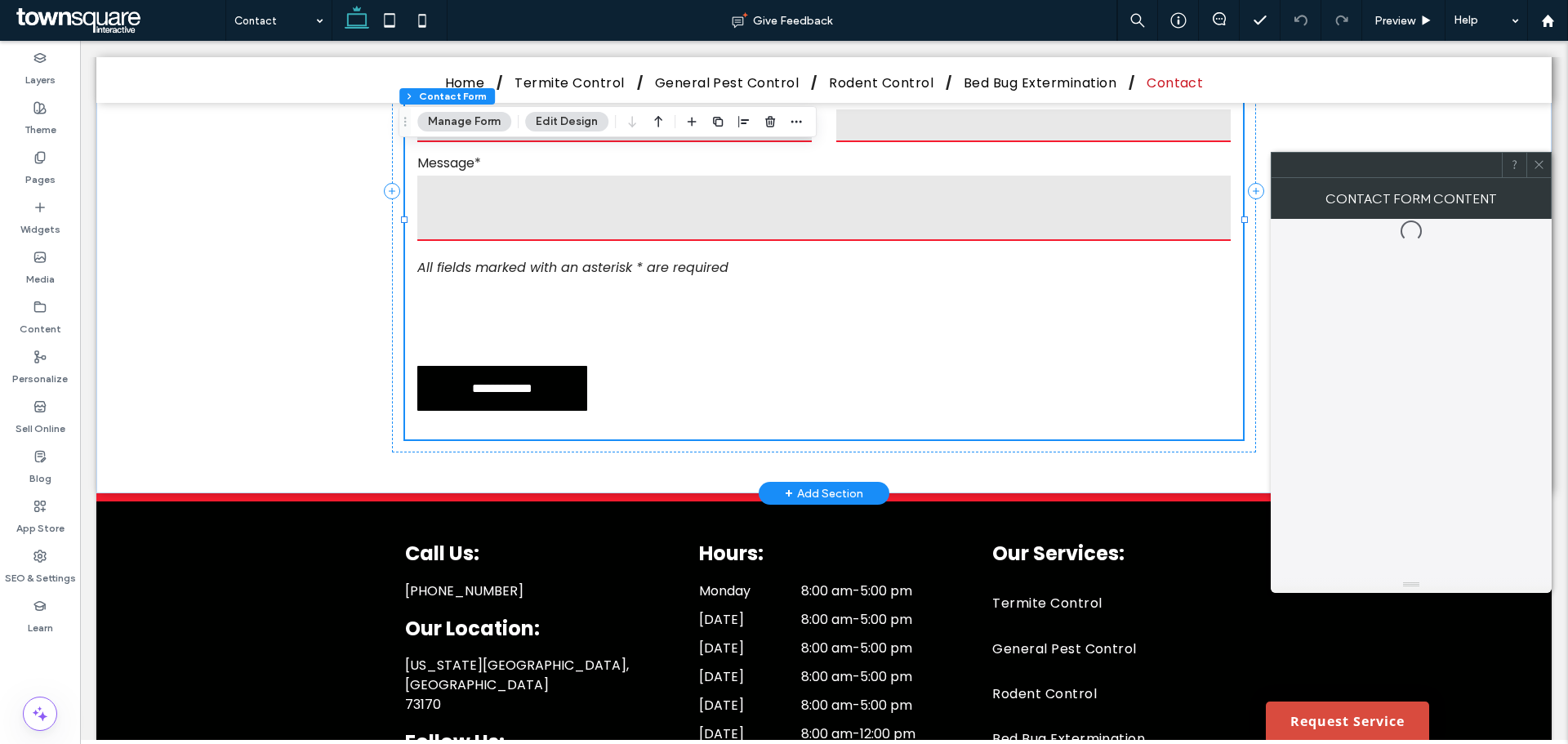
scroll to position [885, 0]
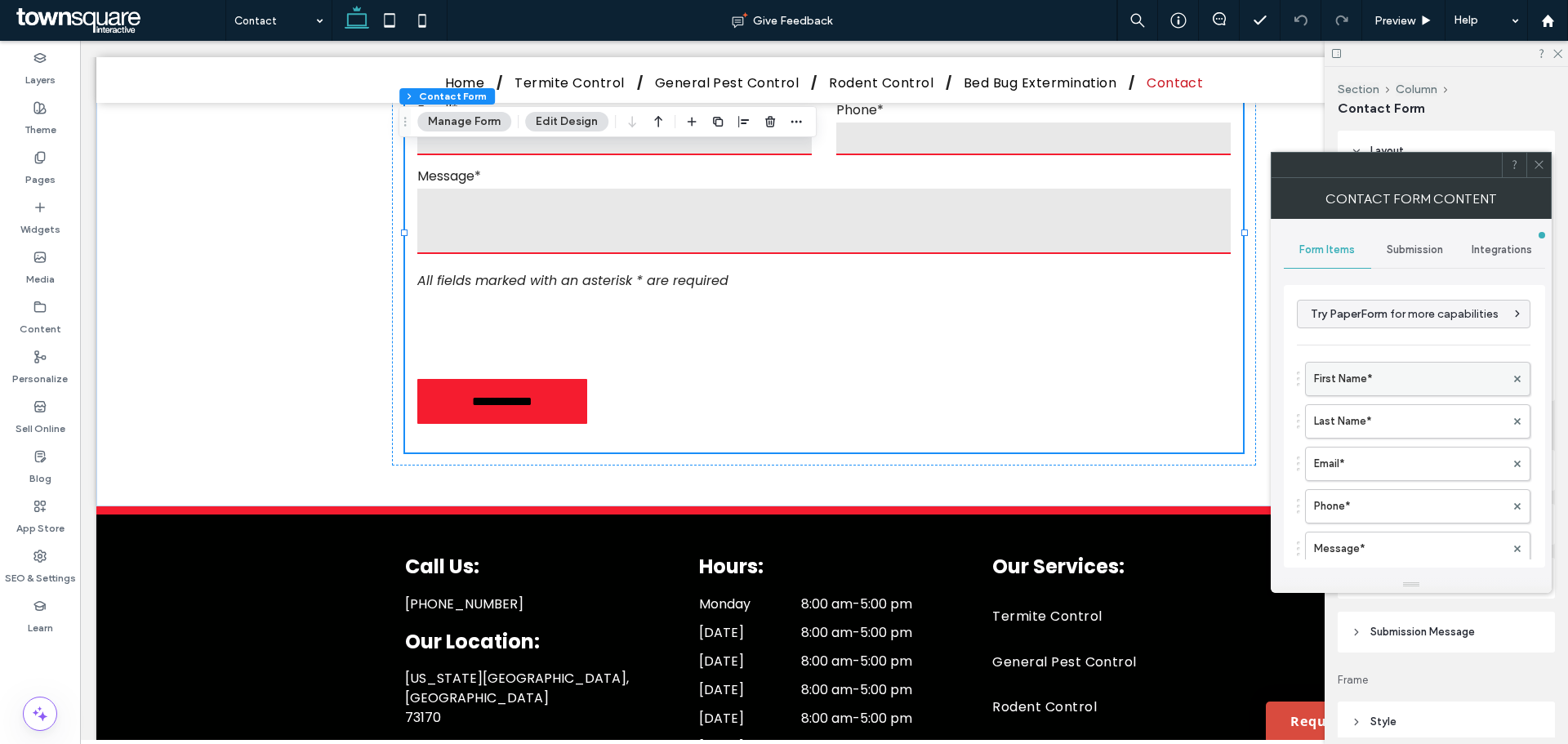
click at [1341, 380] on label "First Name*" at bounding box center [1409, 379] width 191 height 33
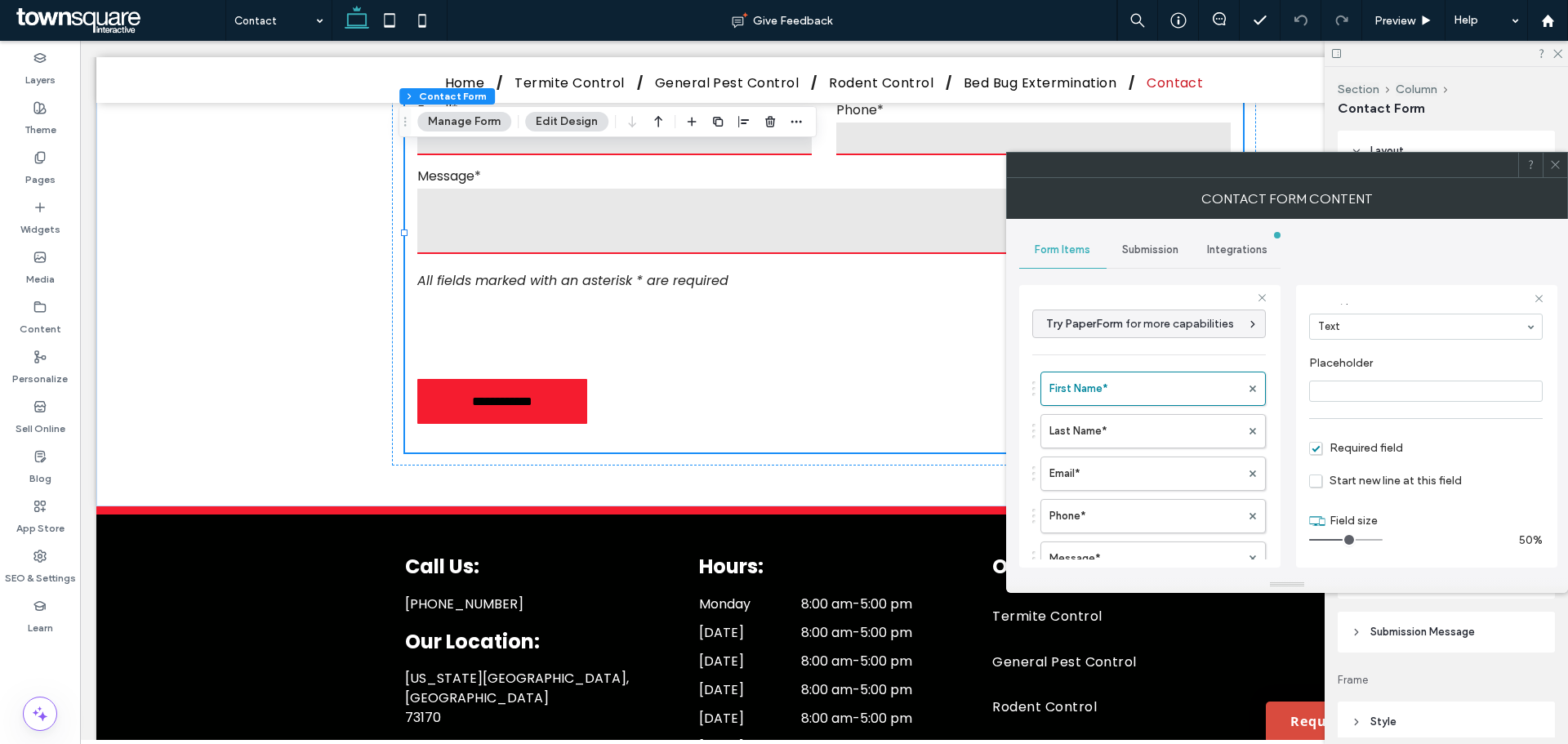
scroll to position [114, 0]
click at [1156, 432] on label "Last Name*" at bounding box center [1144, 431] width 191 height 33
click at [1121, 477] on label "Email*" at bounding box center [1144, 474] width 191 height 33
click at [1103, 511] on label "Phone*" at bounding box center [1144, 516] width 191 height 33
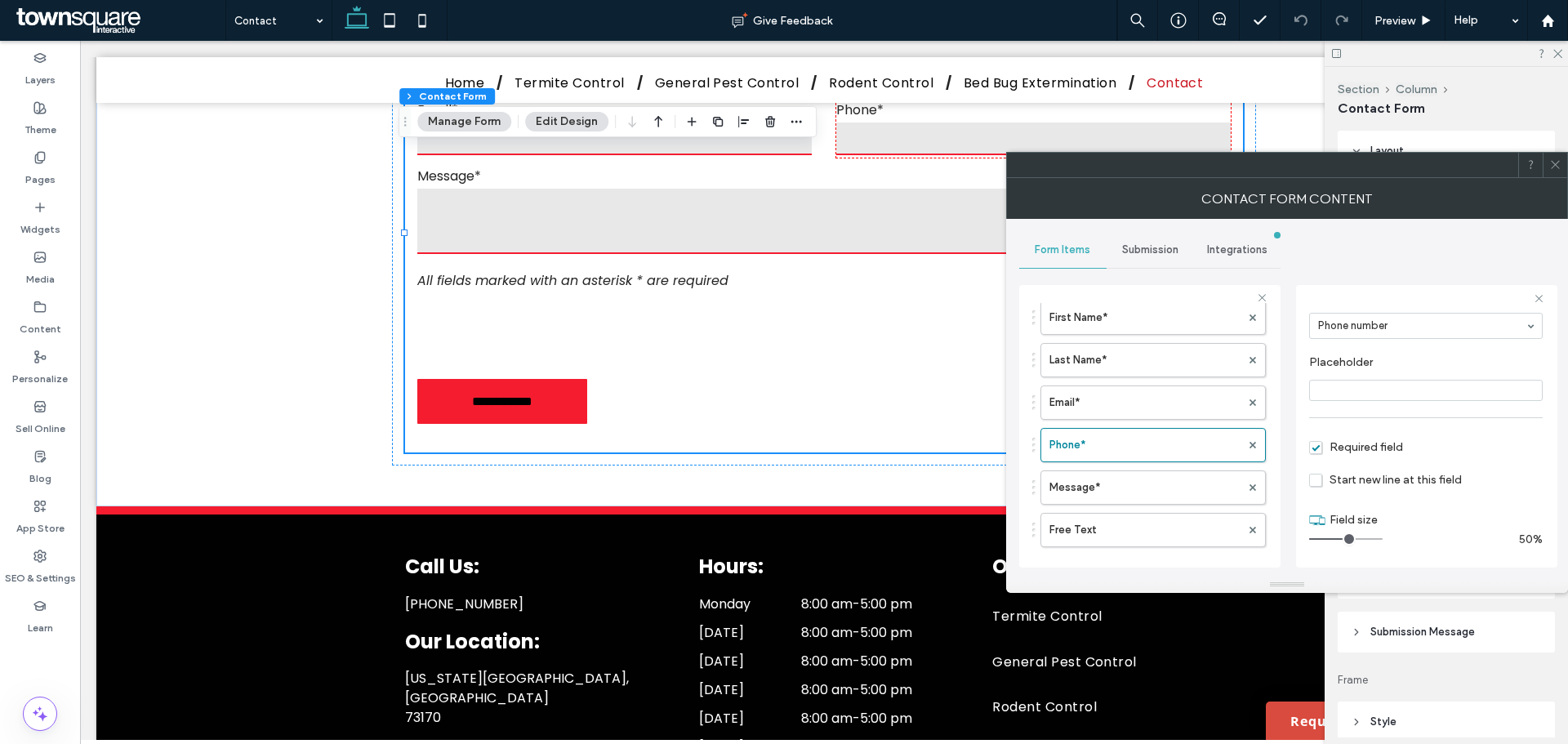
scroll to position [163, 0]
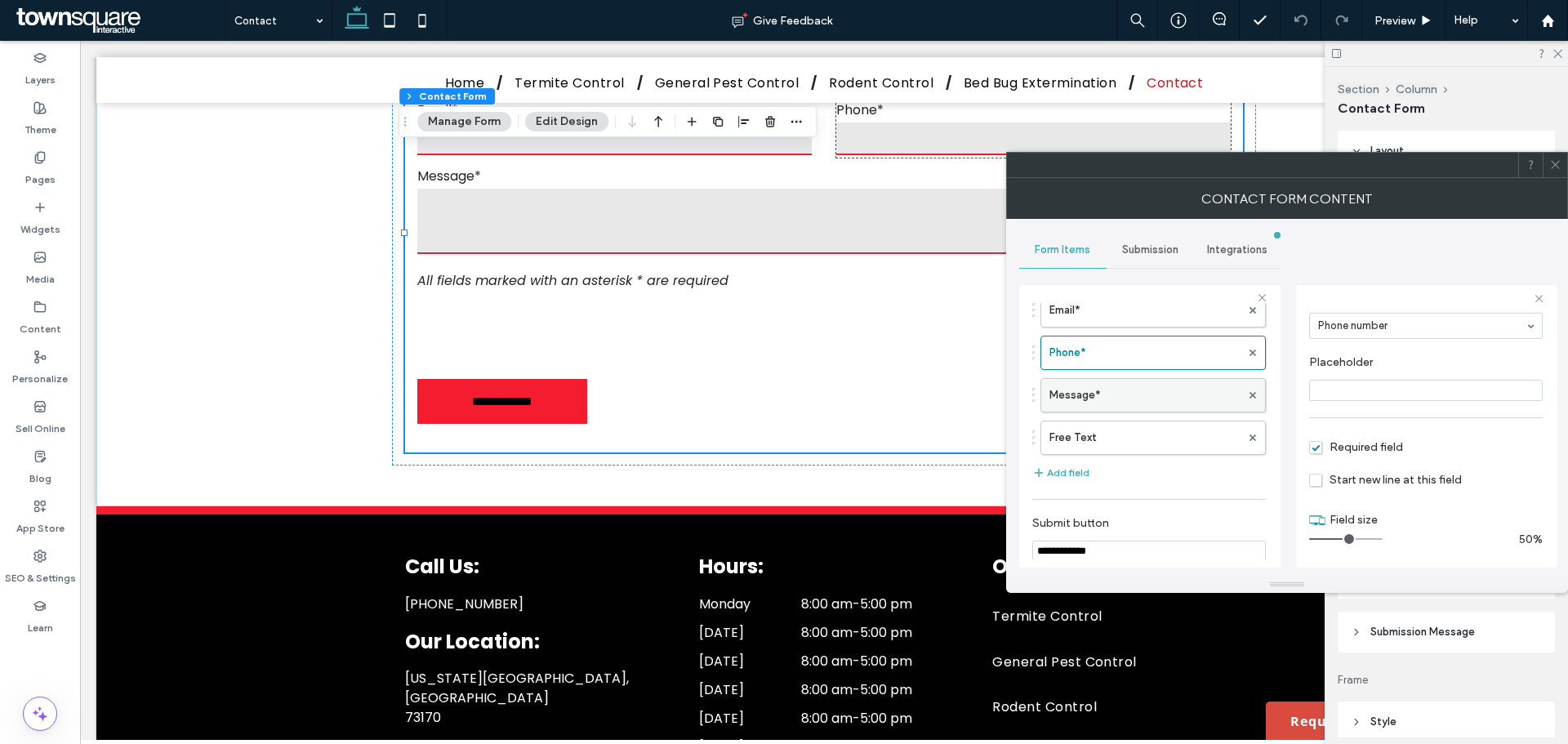
click at [1094, 398] on label "Message*" at bounding box center [1144, 395] width 191 height 33
type input "**"
click at [1084, 426] on label "Free Text" at bounding box center [1144, 438] width 191 height 33
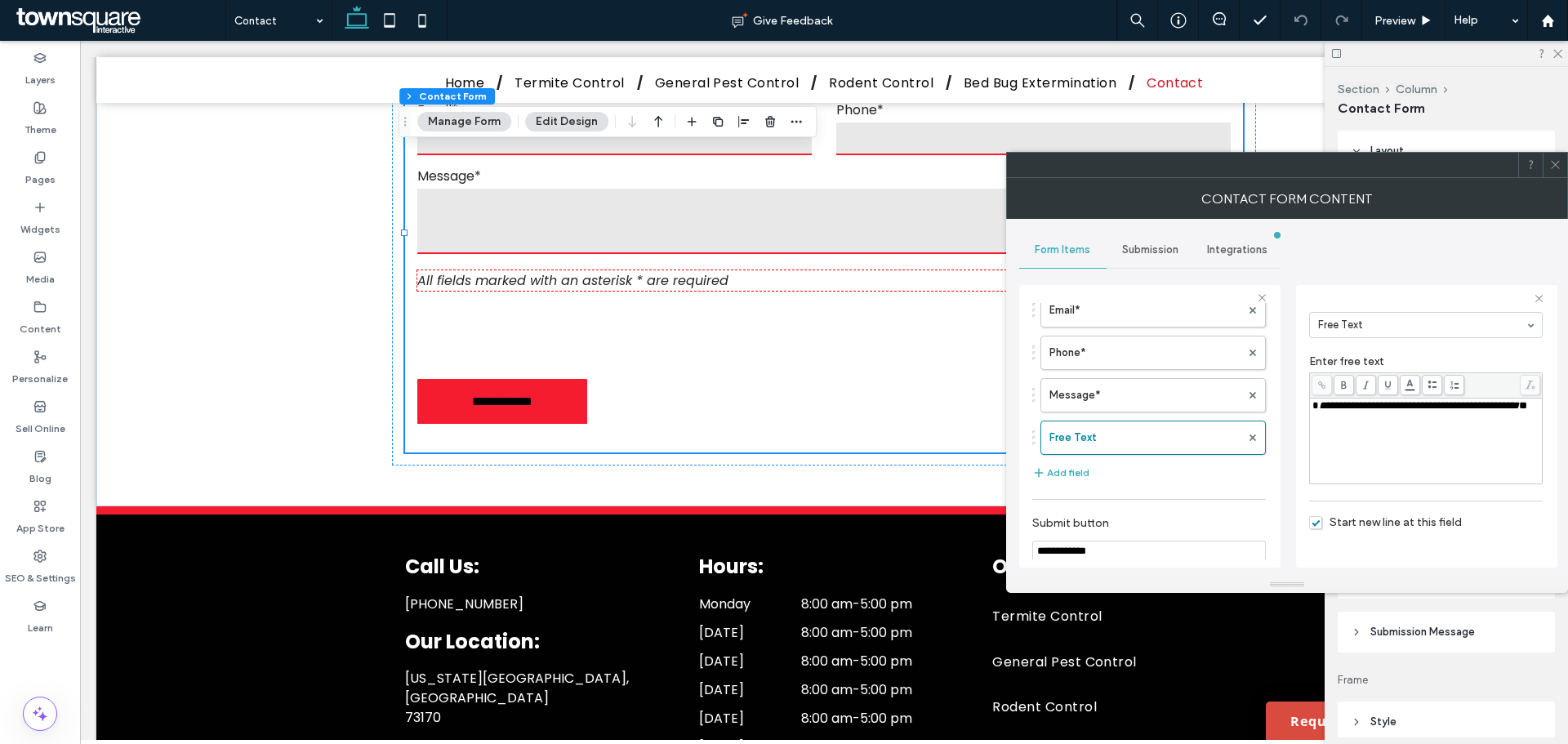
click at [1552, 152] on span at bounding box center [1555, 164] width 12 height 25
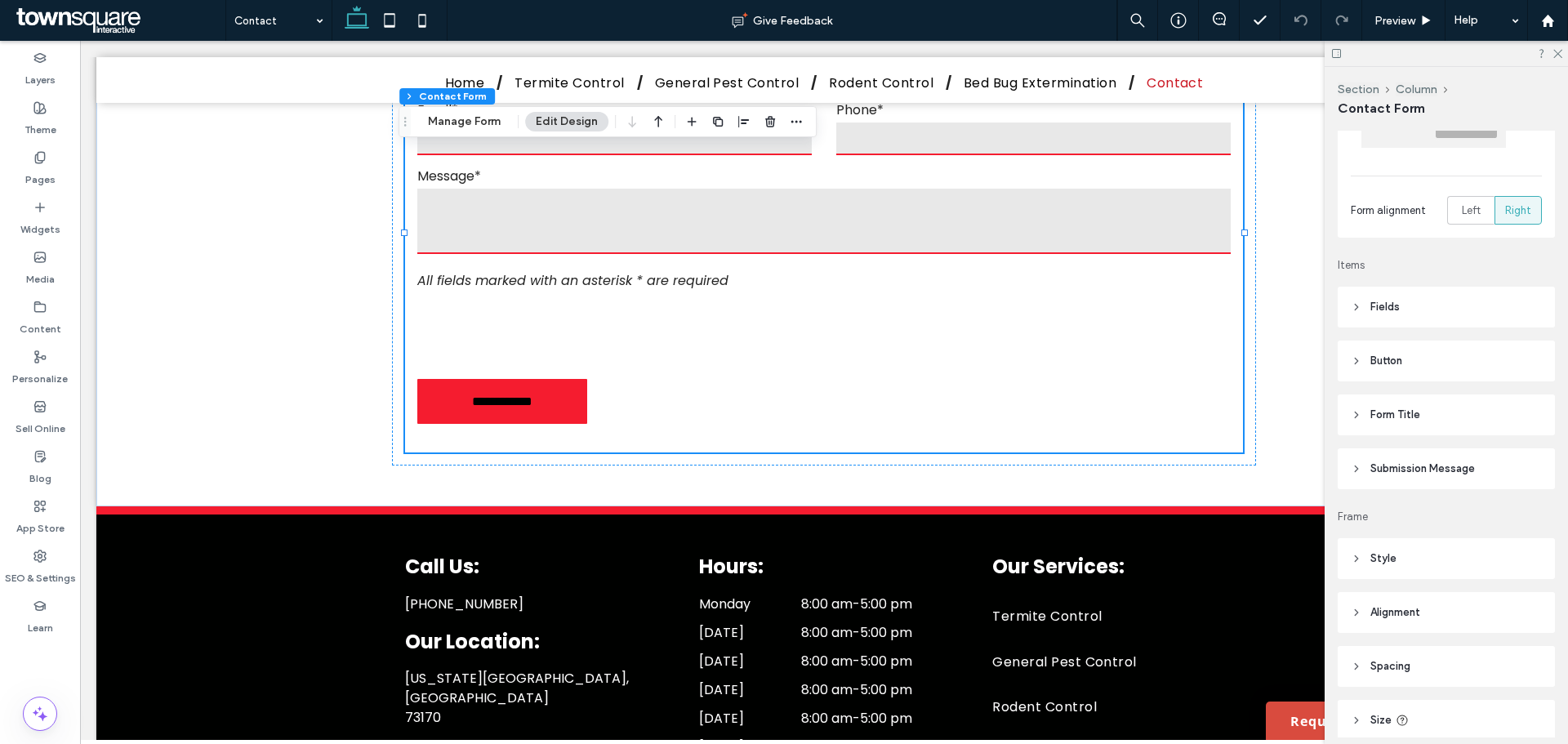
click at [1420, 460] on span "Submission Message" at bounding box center [1423, 468] width 104 height 16
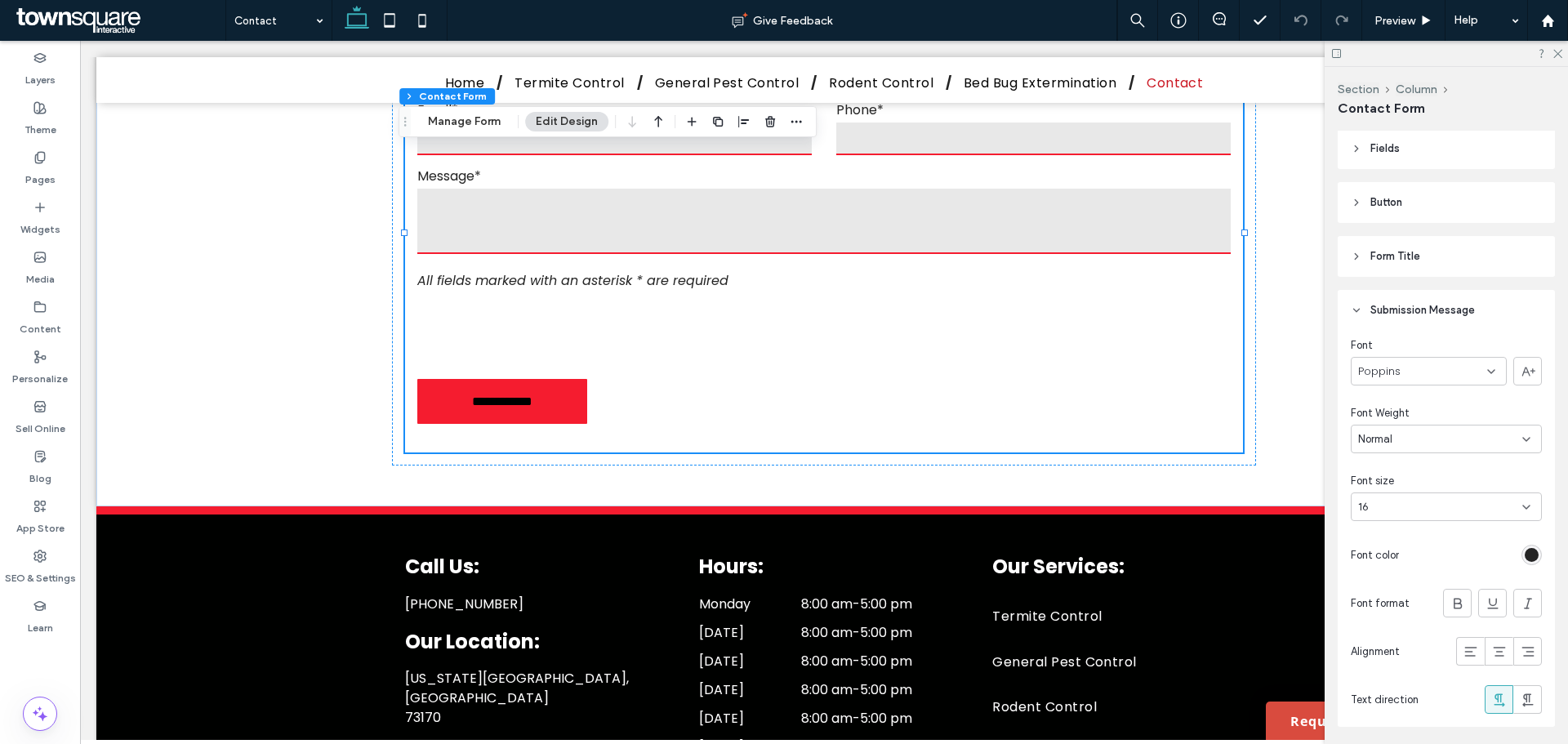
scroll to position [327, 0]
click at [1559, 50] on icon at bounding box center [1557, 53] width 11 height 11
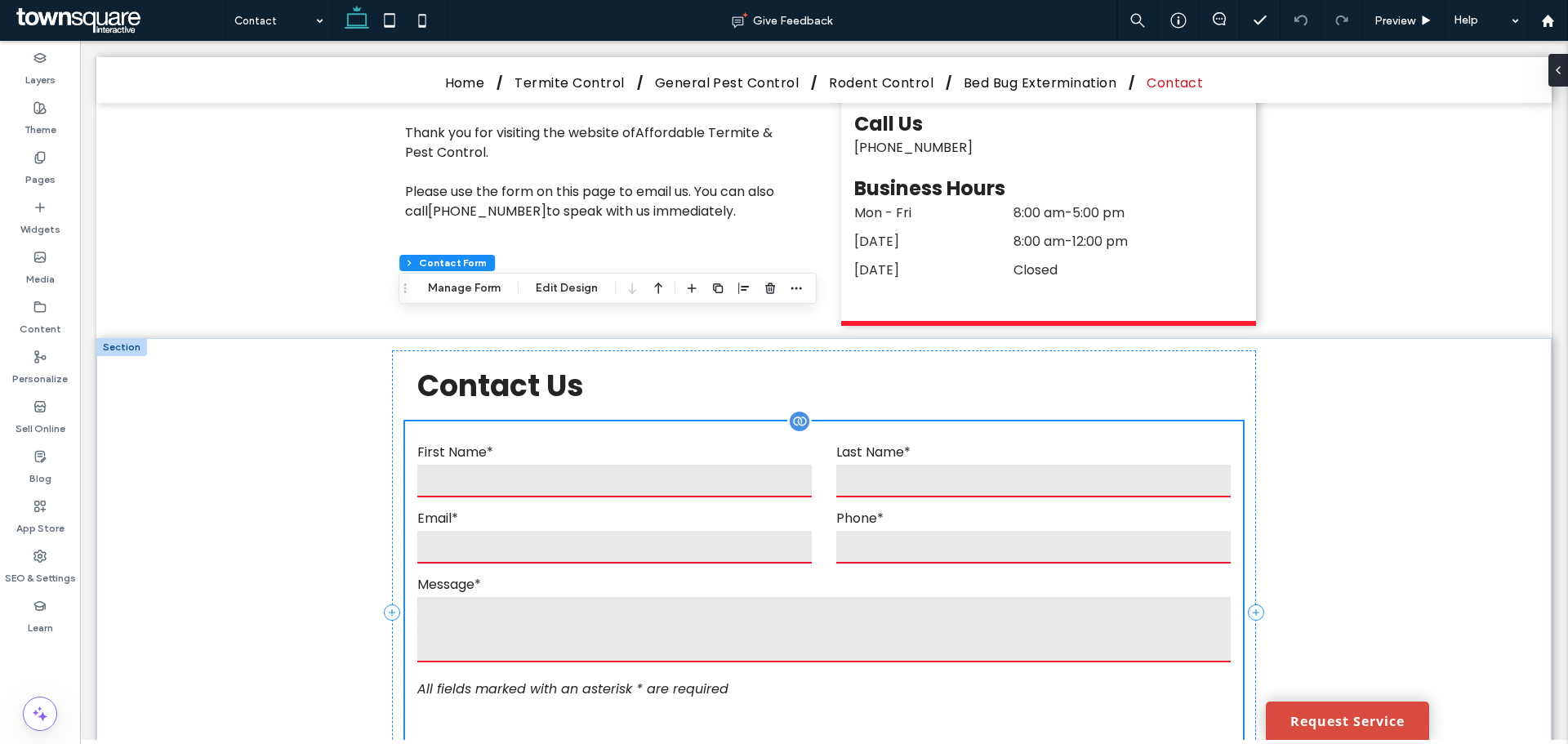
scroll to position [0, 0]
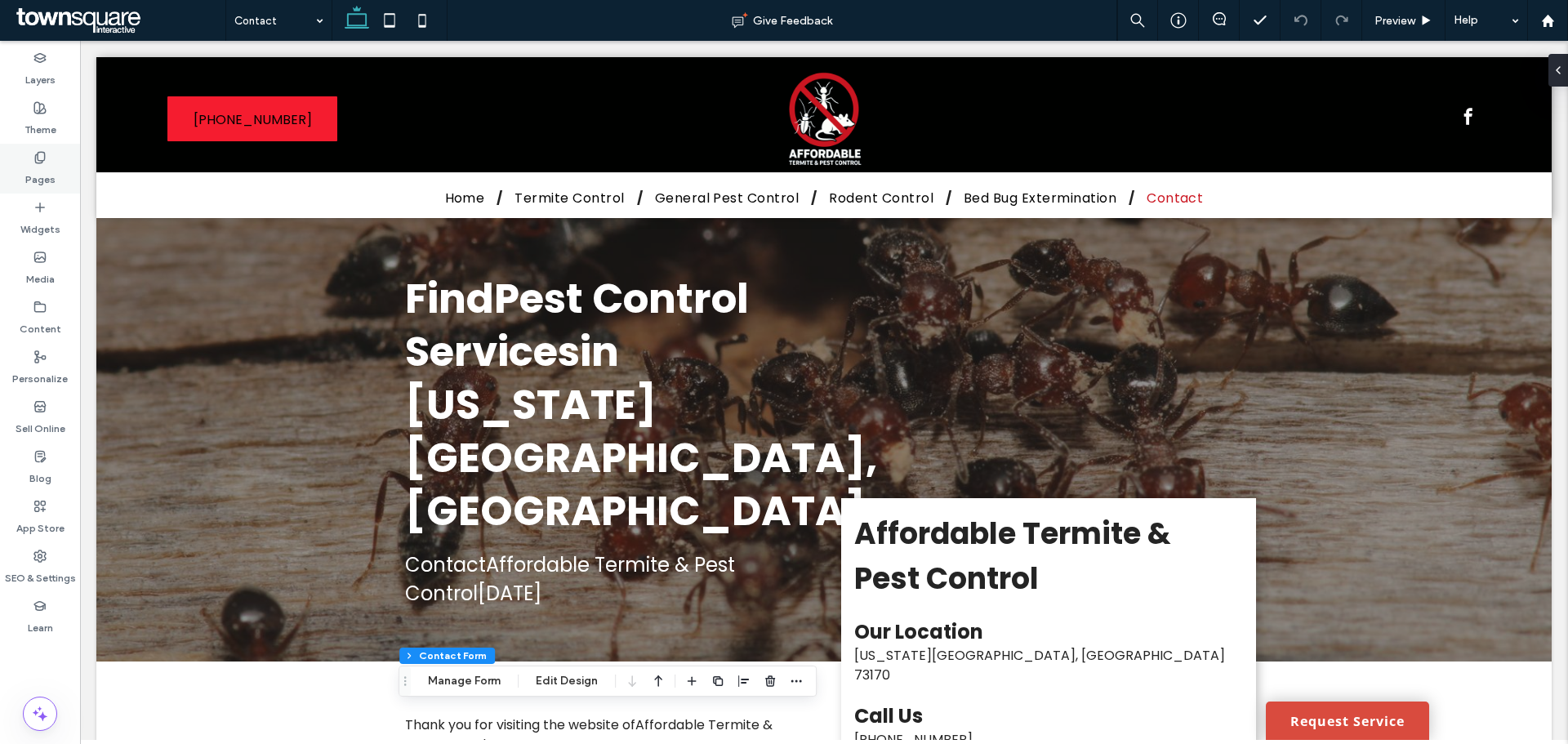
click at [53, 167] on label "Pages" at bounding box center [40, 175] width 30 height 23
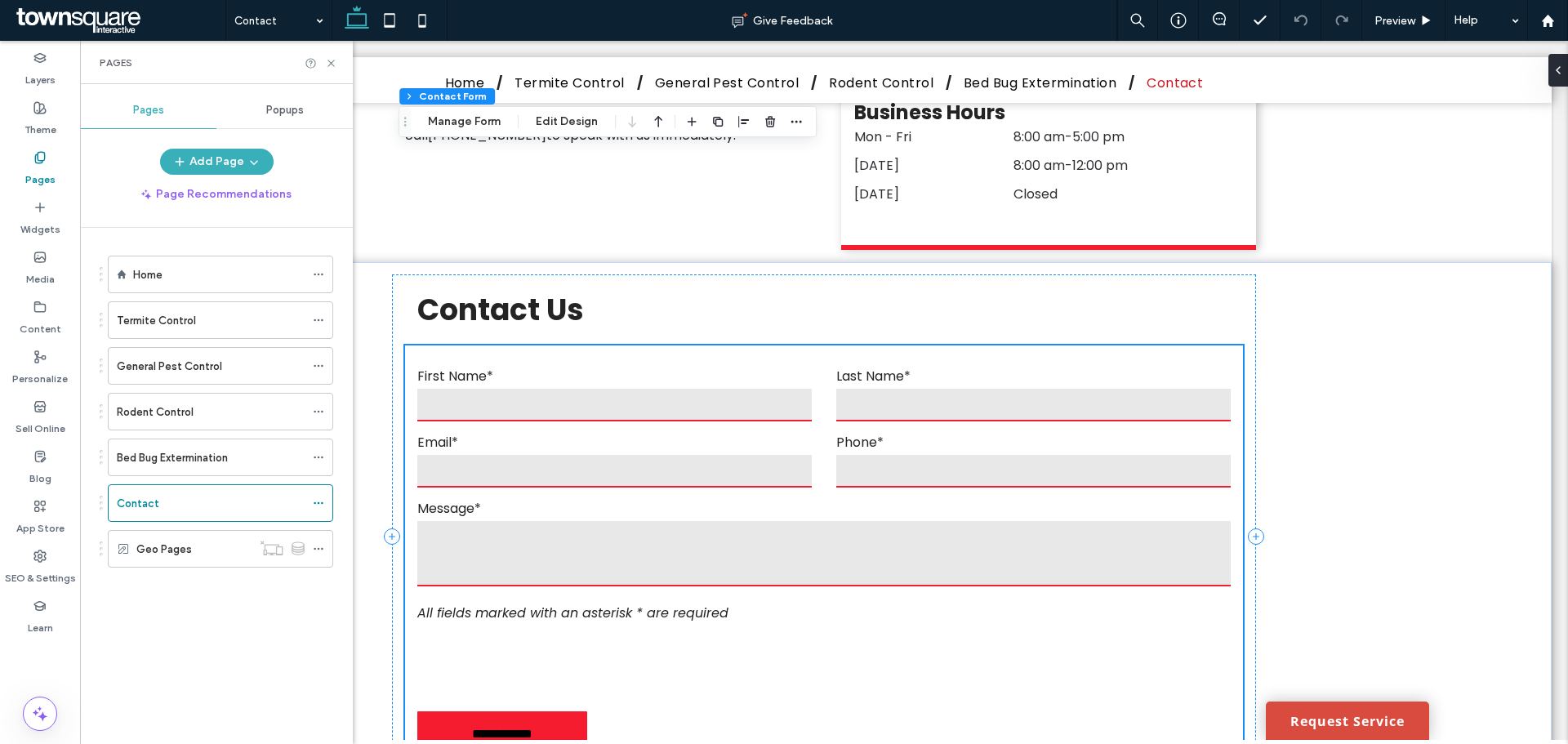
scroll to position [735, 0]
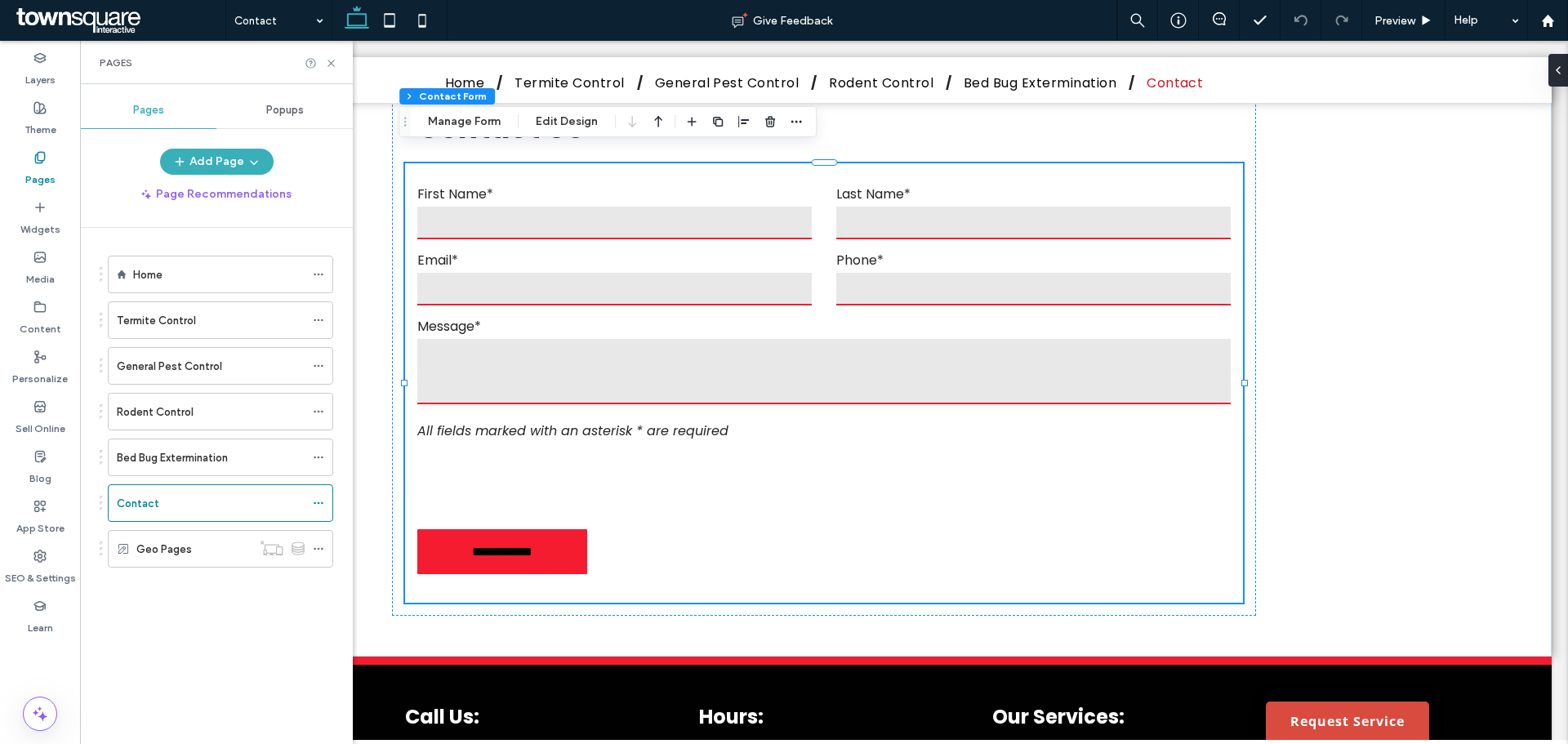
click at [334, 69] on div "Pages" at bounding box center [216, 62] width 273 height 43
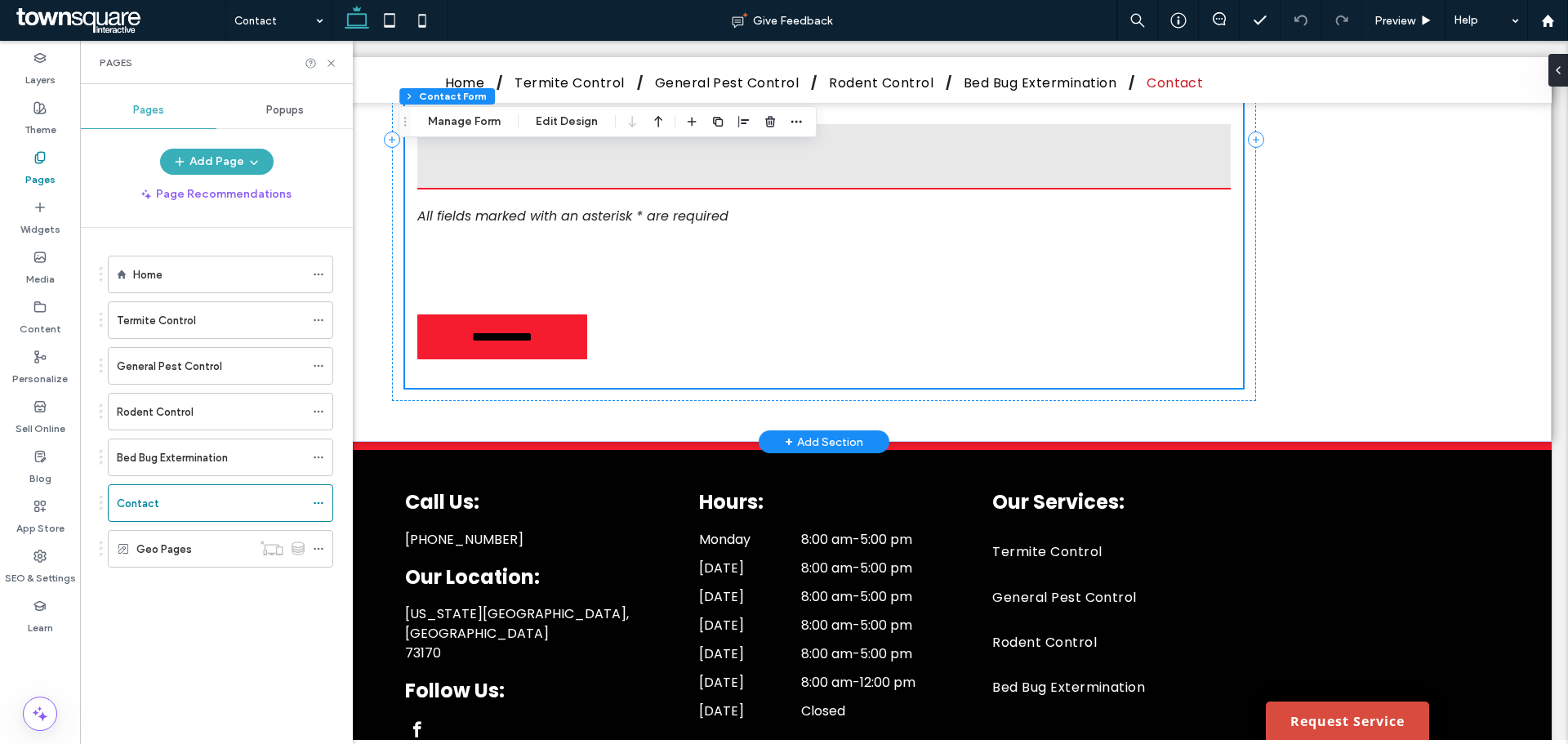
scroll to position [950, 0]
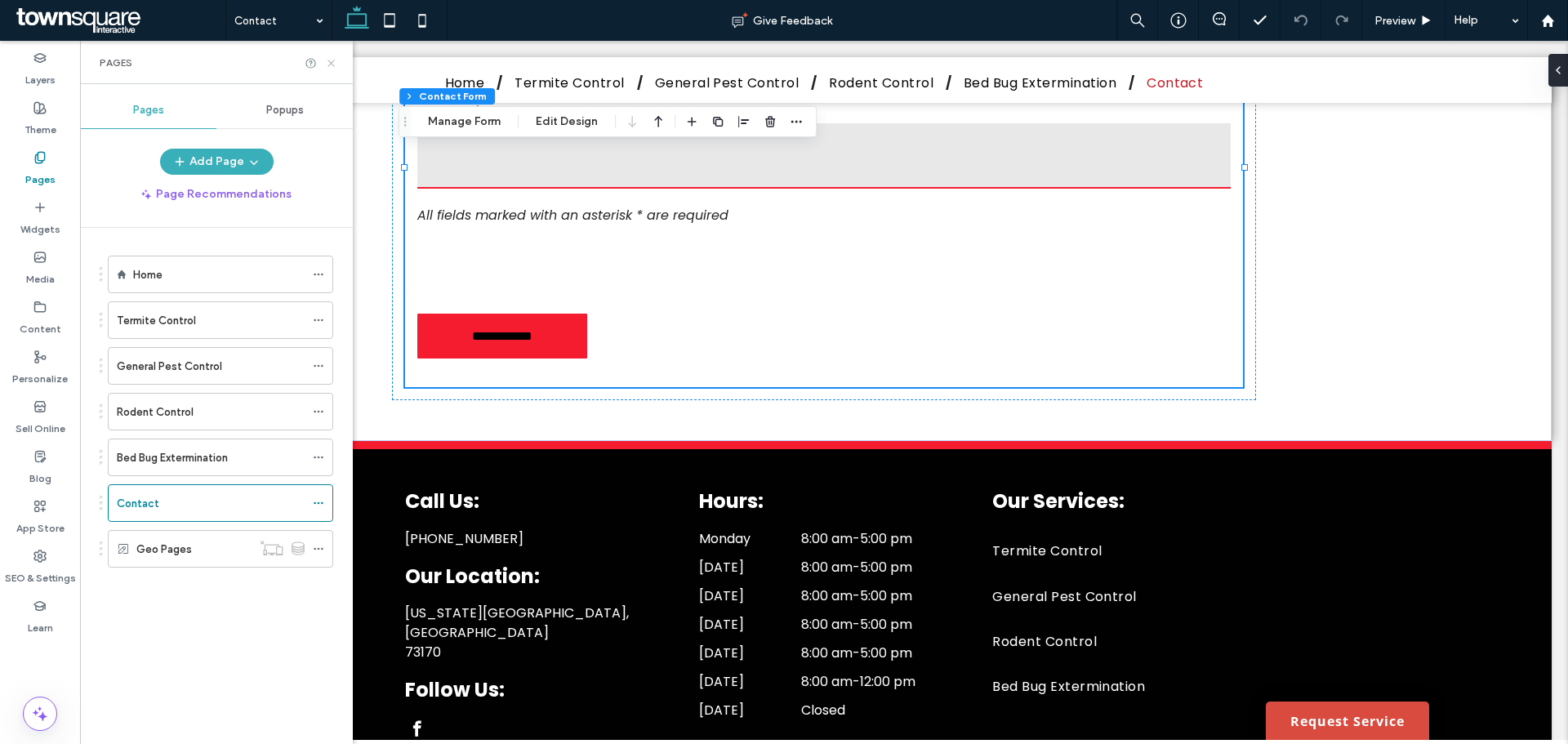
click at [331, 65] on icon at bounding box center [331, 63] width 12 height 12
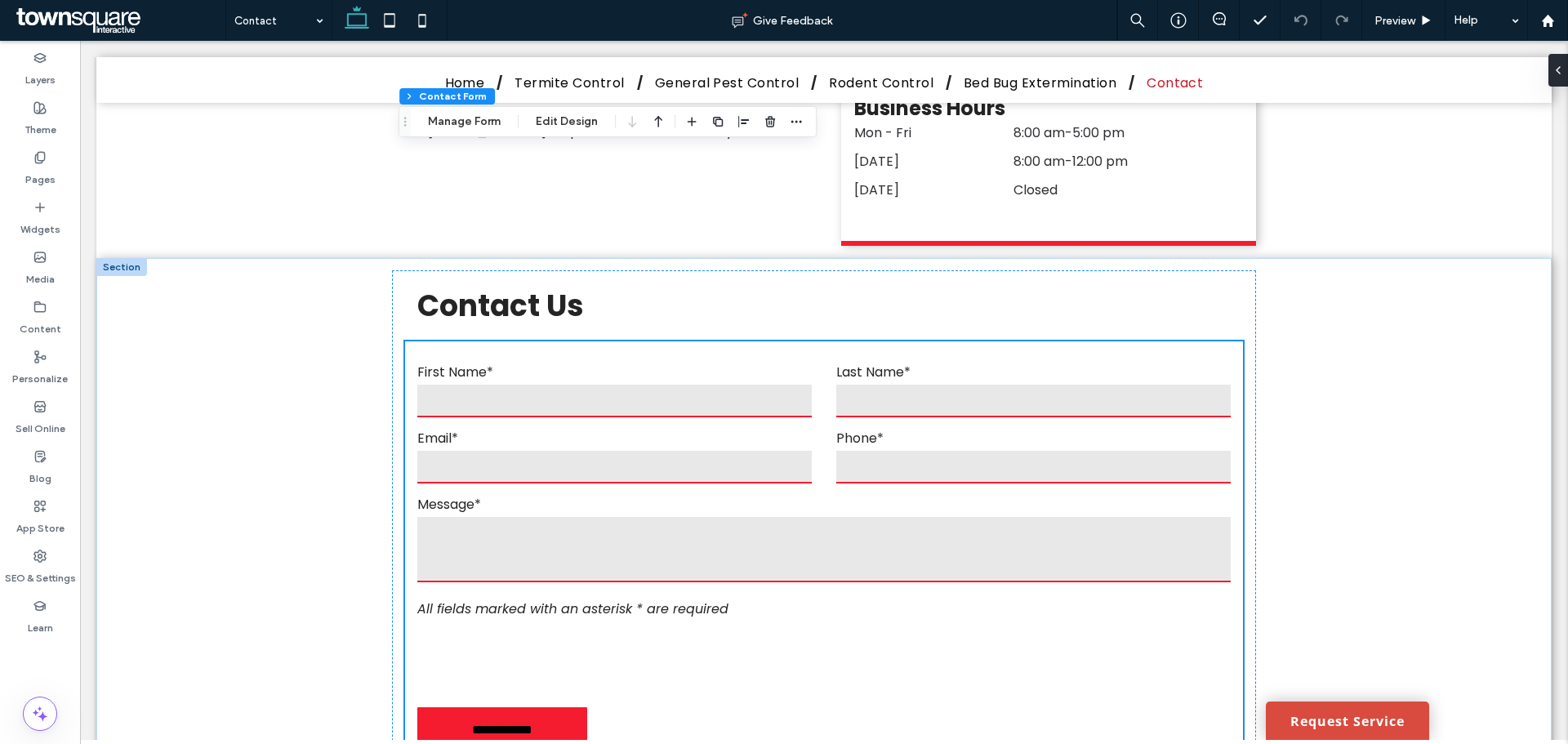
scroll to position [298, 0]
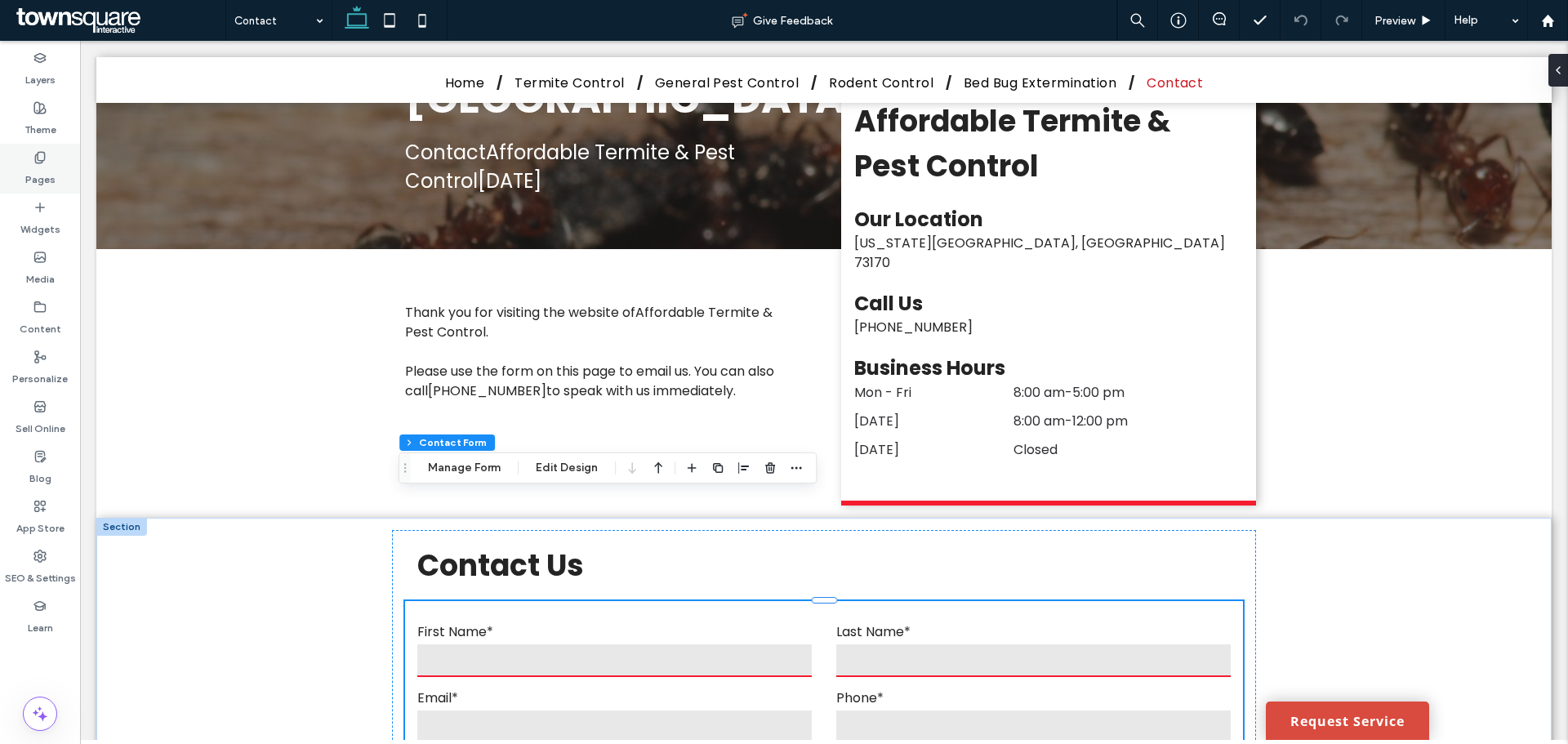
click at [59, 177] on div "Pages" at bounding box center [40, 168] width 80 height 50
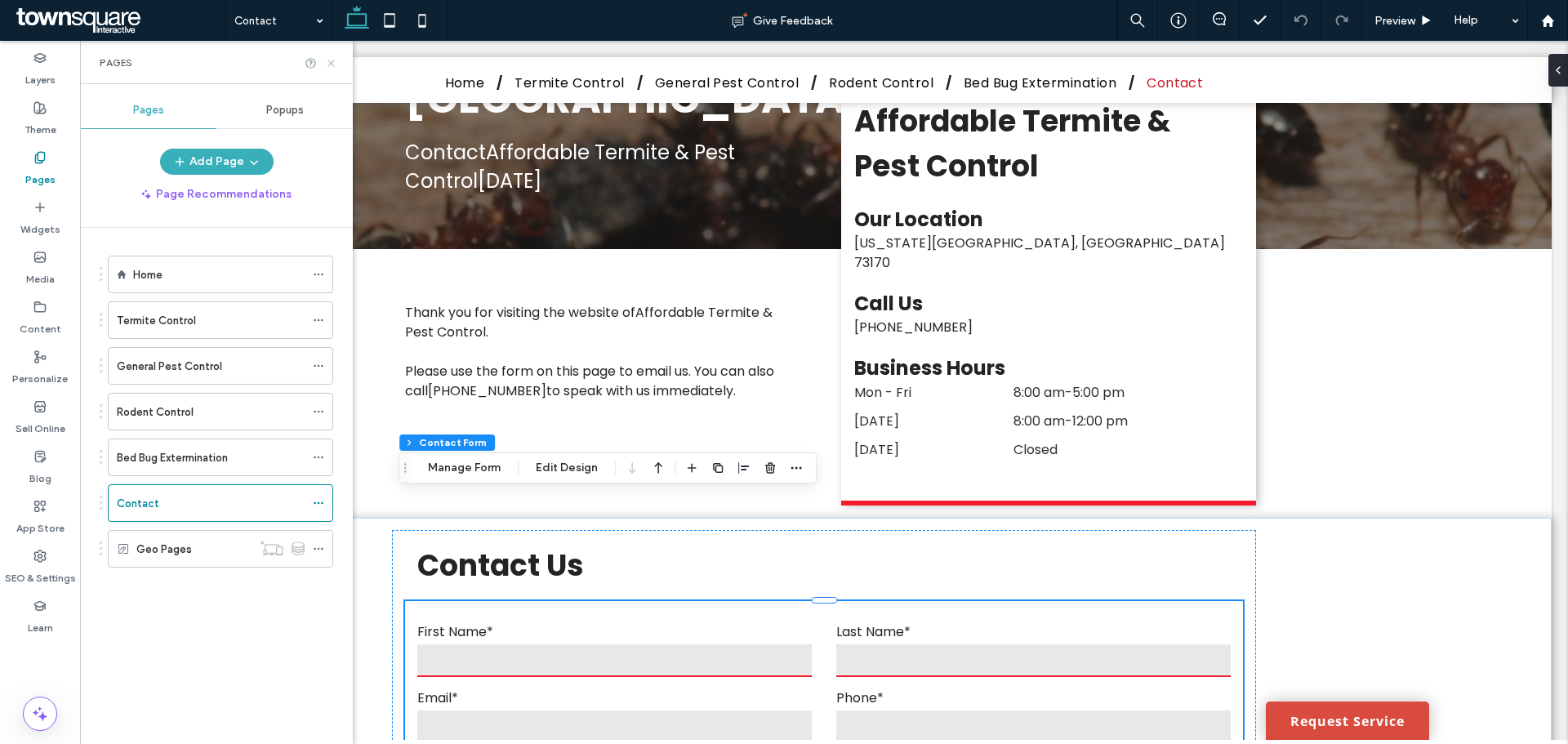
click at [333, 63] on icon at bounding box center [331, 63] width 12 height 12
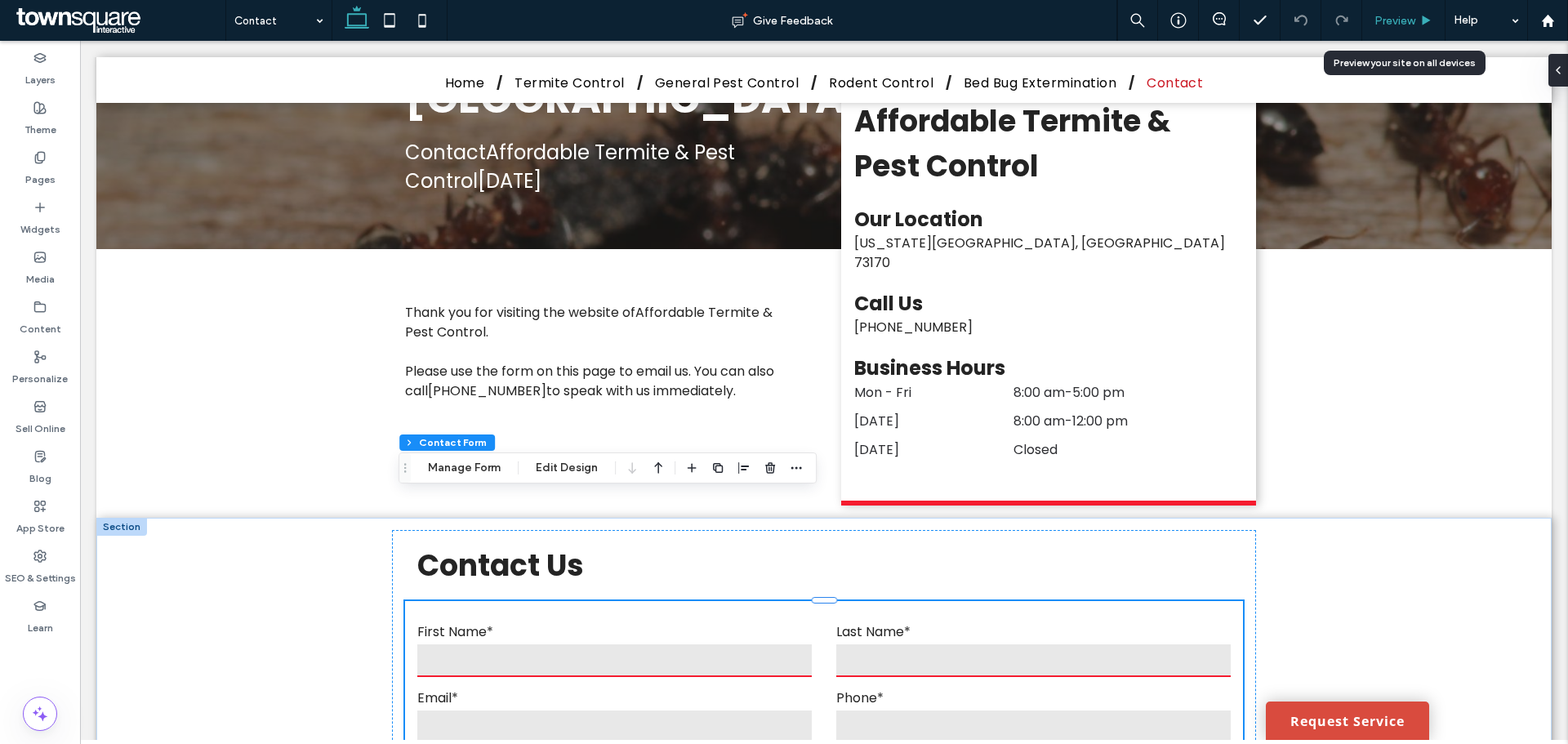
click at [1415, 15] on span "Preview" at bounding box center [1394, 20] width 41 height 14
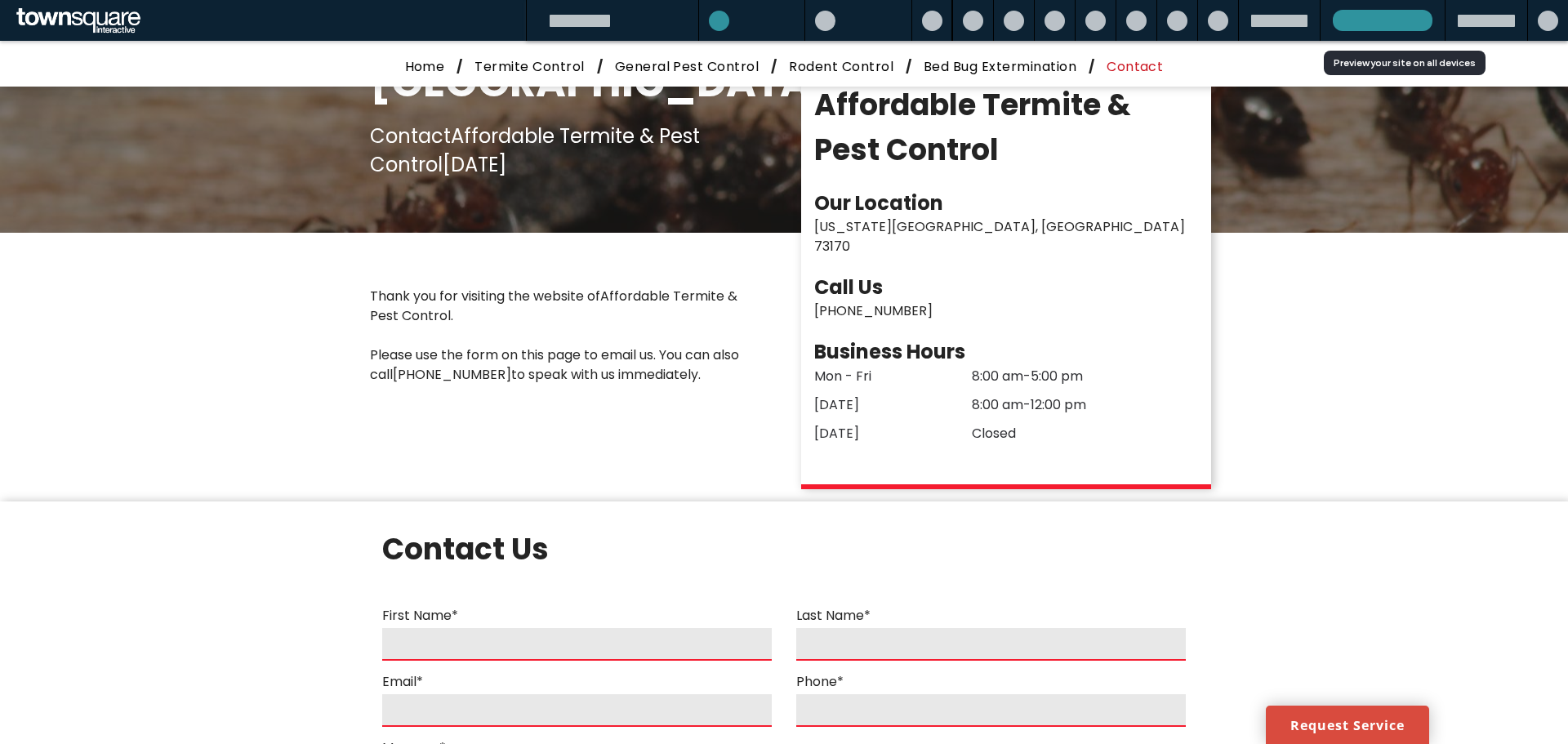
scroll to position [281, 0]
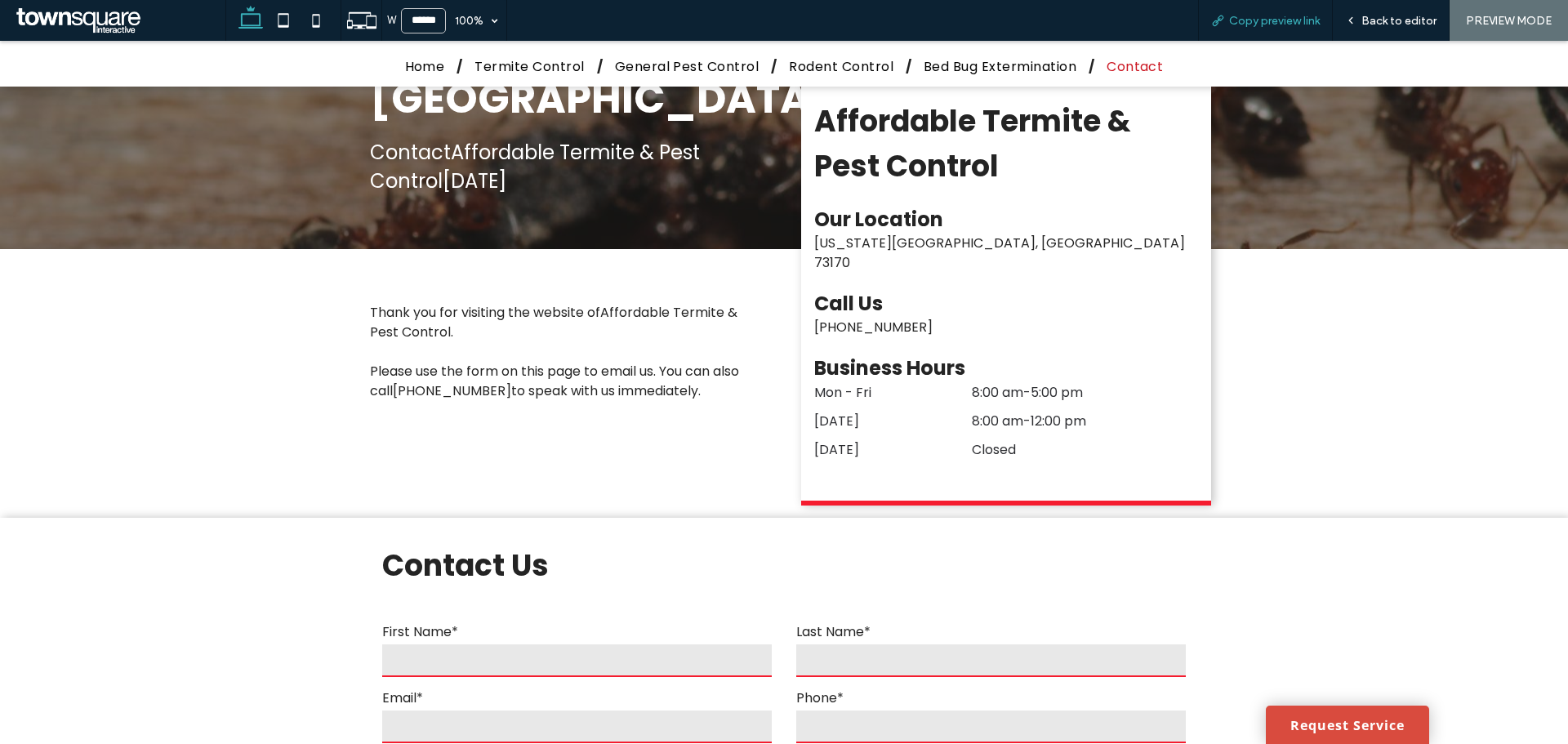
drag, startPoint x: 1291, startPoint y: 16, endPoint x: 1278, endPoint y: 19, distance: 13.3
click at [1290, 17] on span "Copy preview link" at bounding box center [1274, 20] width 90 height 14
click at [1371, 12] on div "Back to editor" at bounding box center [1392, 20] width 117 height 41
click at [1373, 16] on span "Back to editor" at bounding box center [1399, 20] width 75 height 14
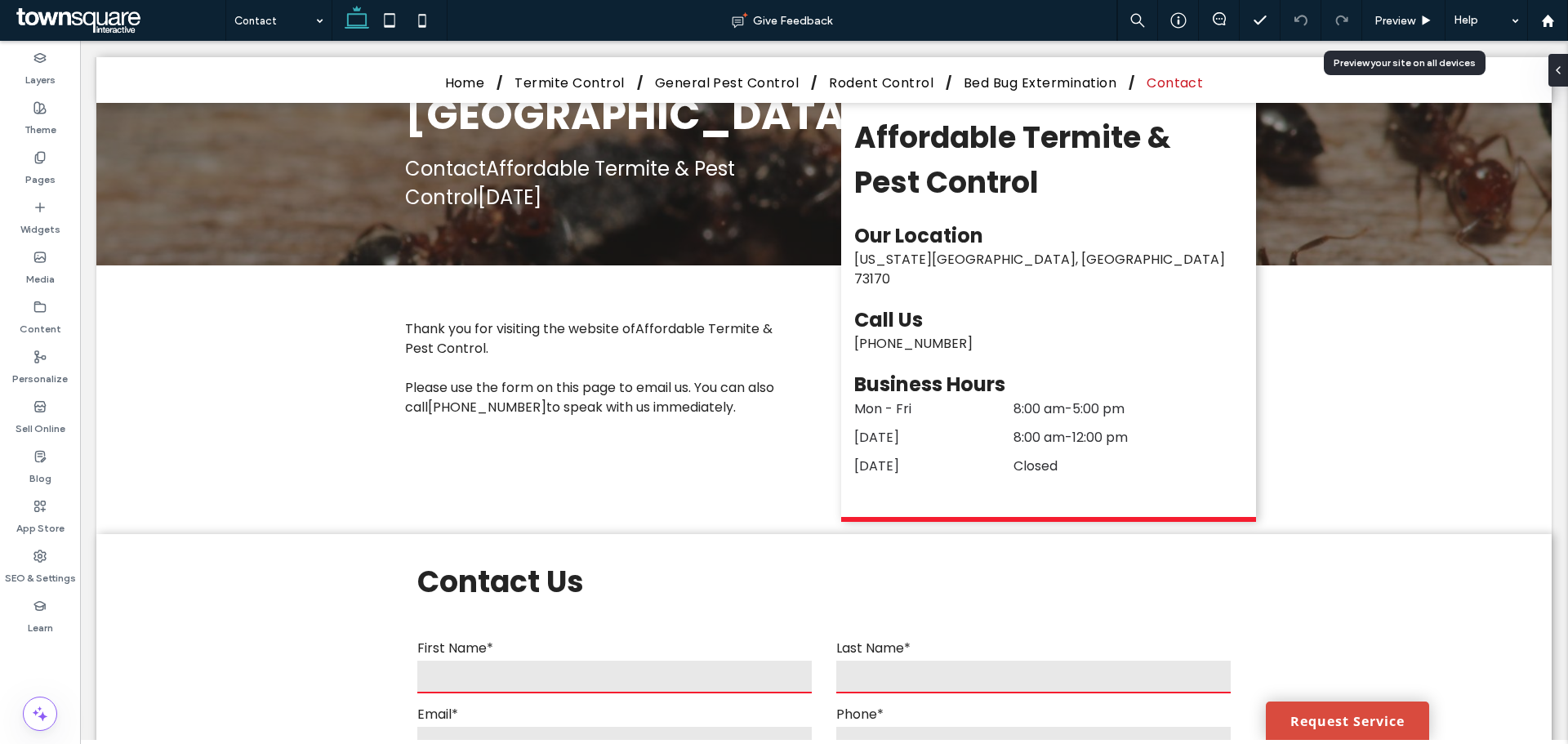
scroll to position [298, 0]
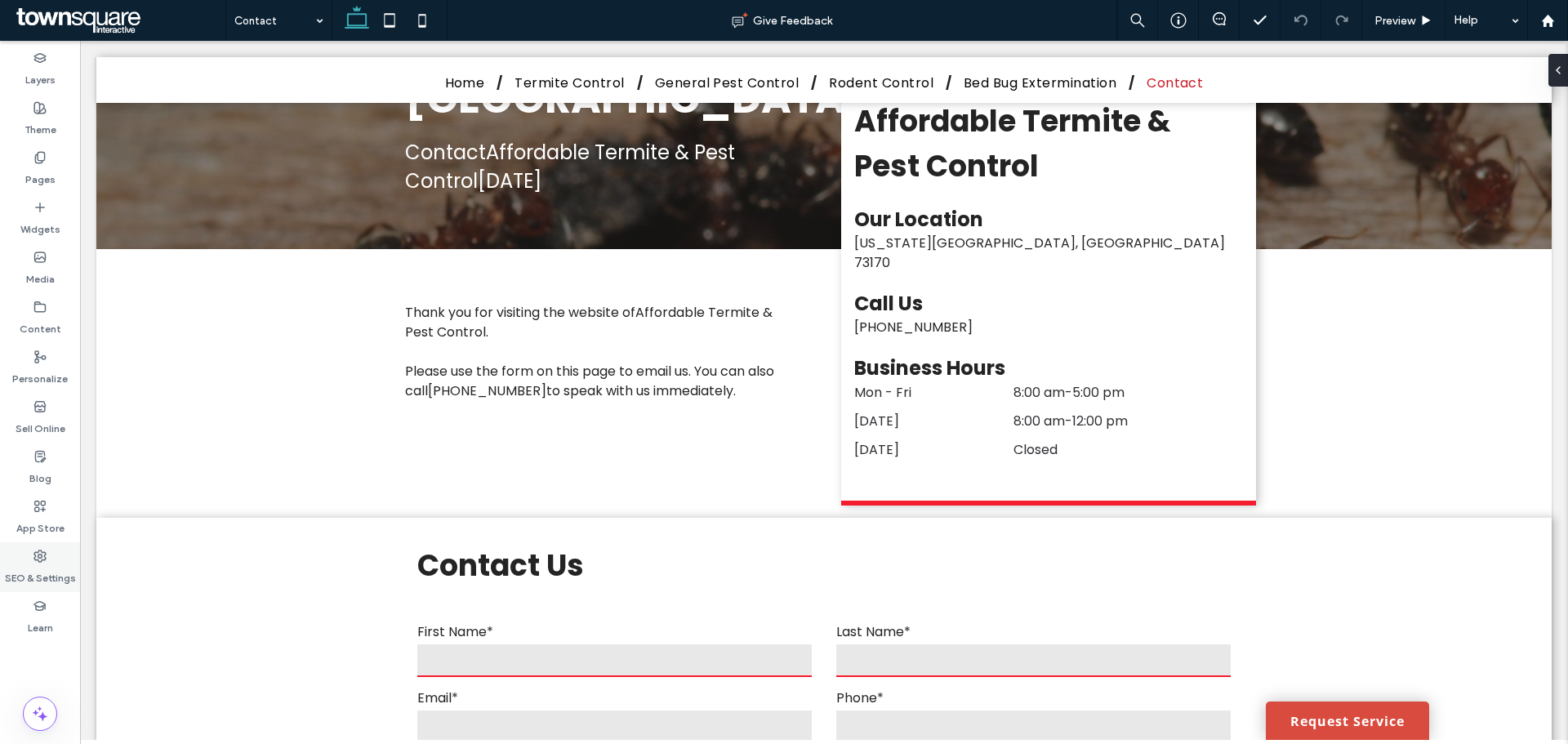
click at [17, 585] on div "SEO & Settings" at bounding box center [40, 567] width 80 height 50
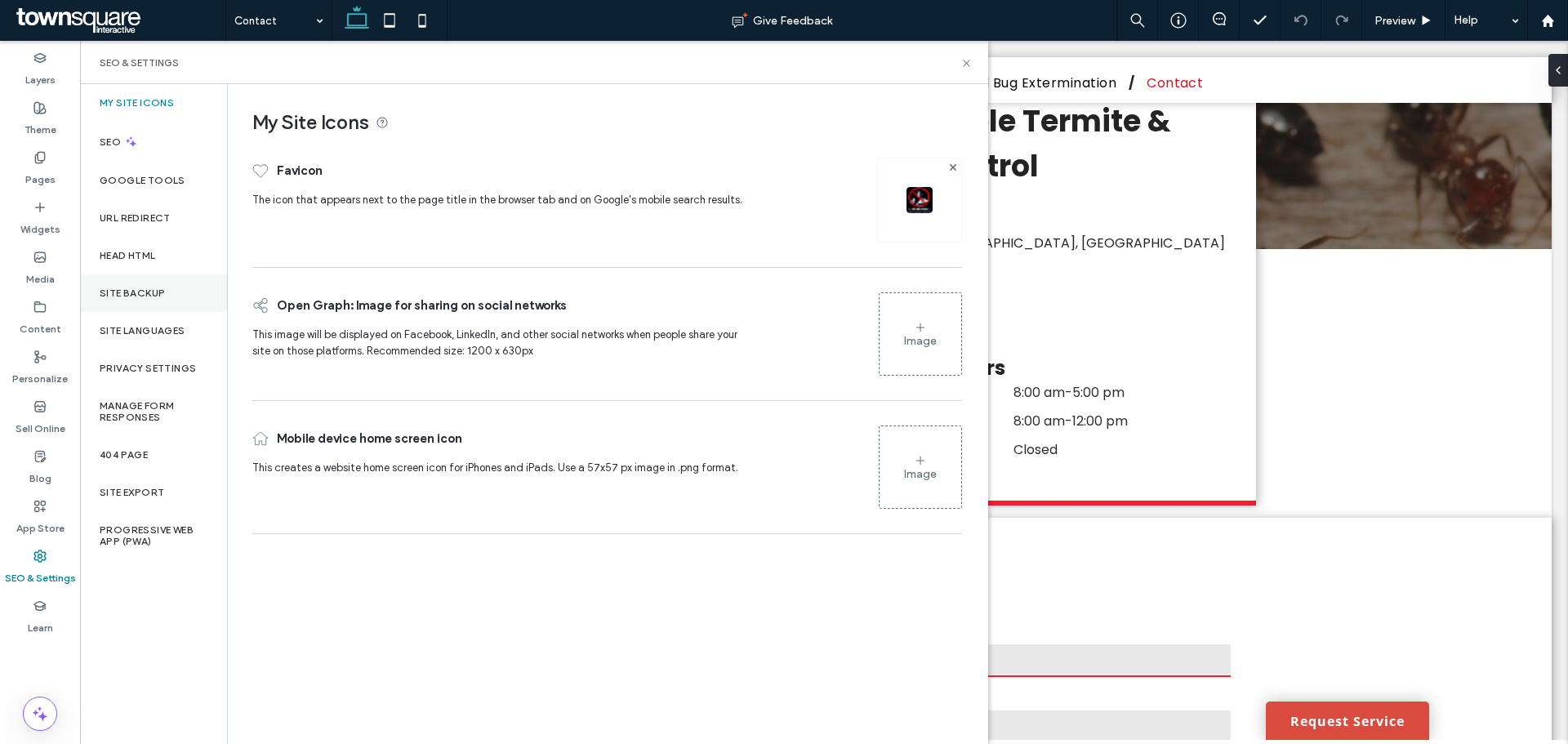
click at [154, 297] on label "Site Backup" at bounding box center [132, 293] width 66 height 12
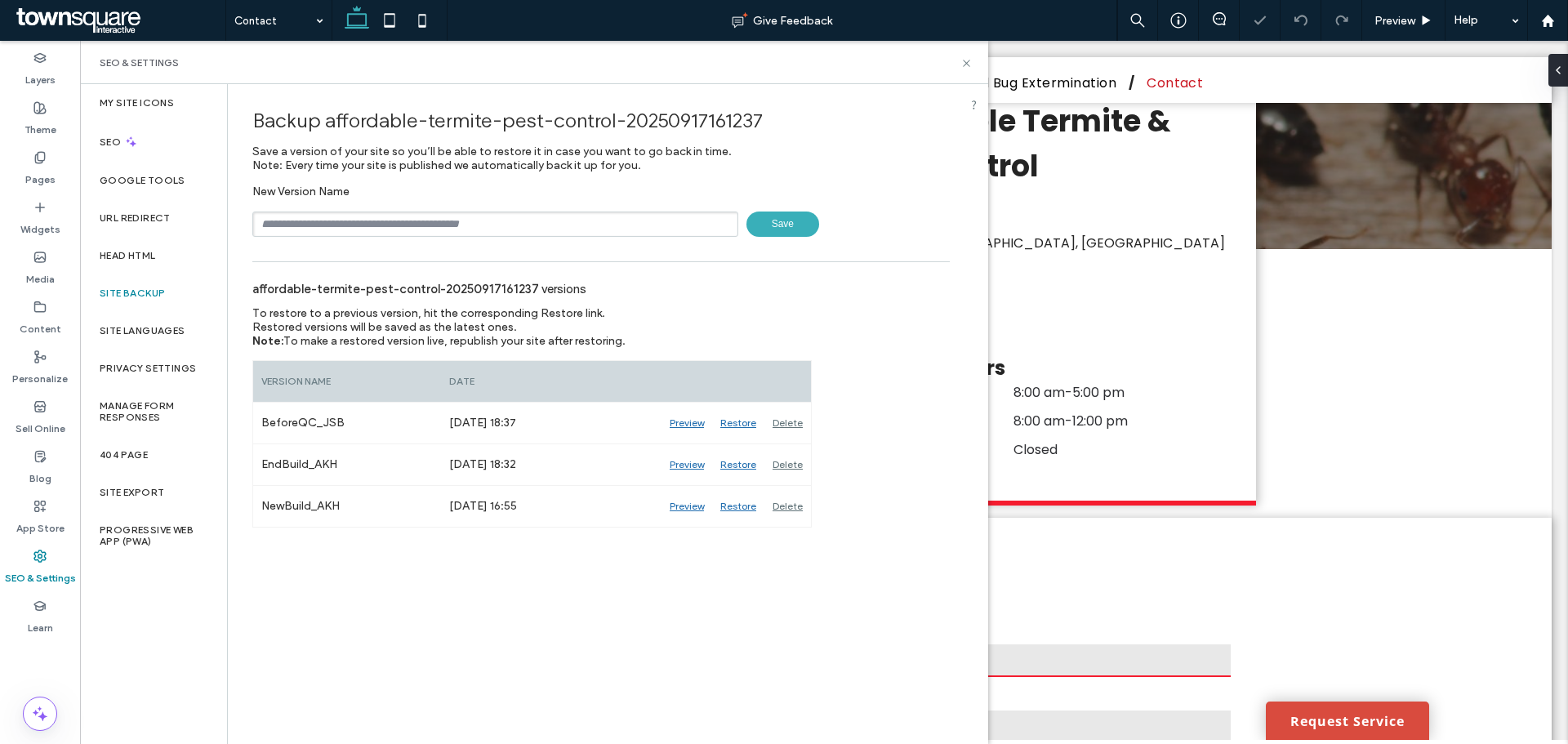
click at [537, 211] on div "New Version Name Save" at bounding box center [601, 210] width 698 height 52
click at [534, 220] on input "text" at bounding box center [495, 225] width 486 height 26
type input "**********"
click at [769, 222] on span "Save" at bounding box center [784, 225] width 73 height 26
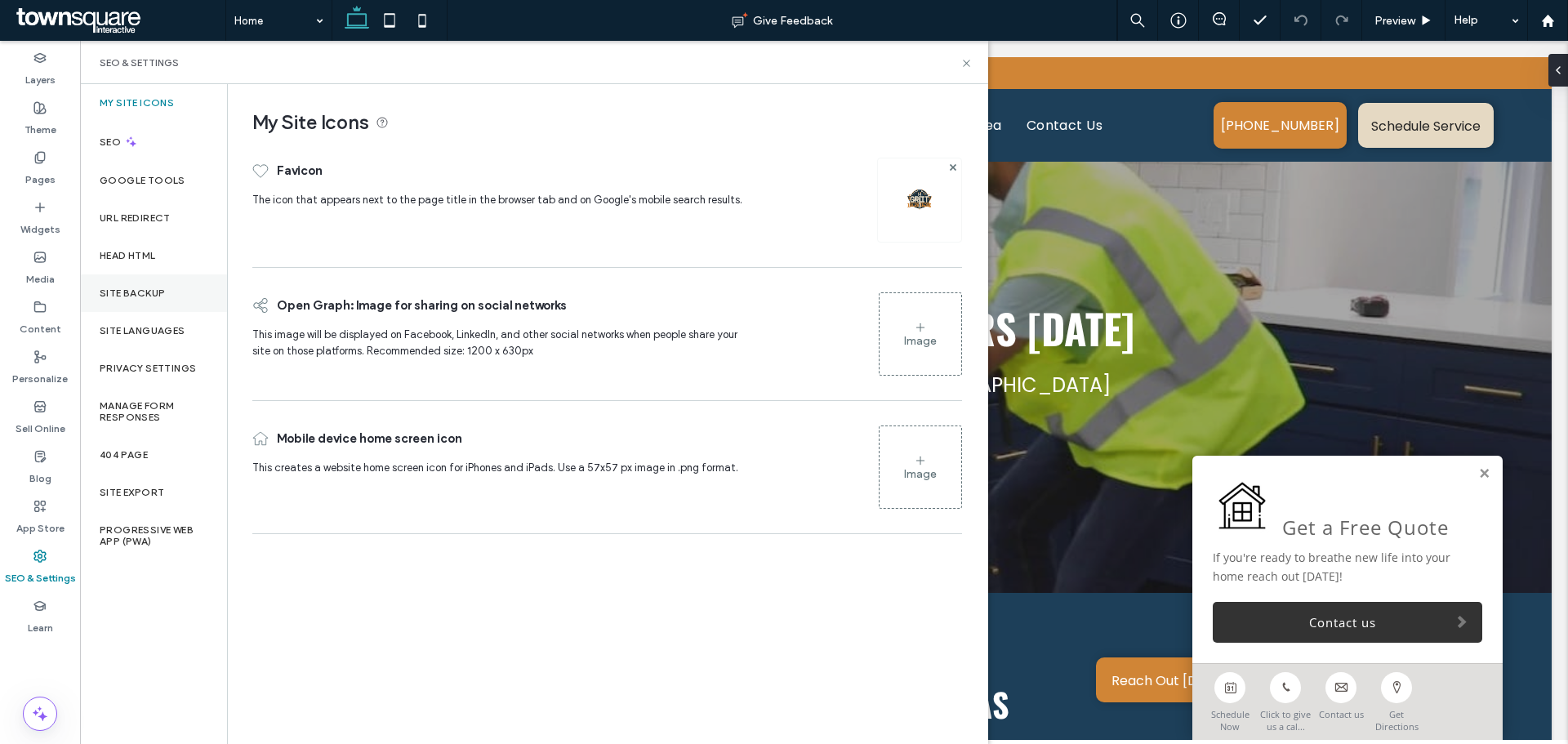
click at [157, 298] on label "Site Backup" at bounding box center [132, 293] width 66 height 12
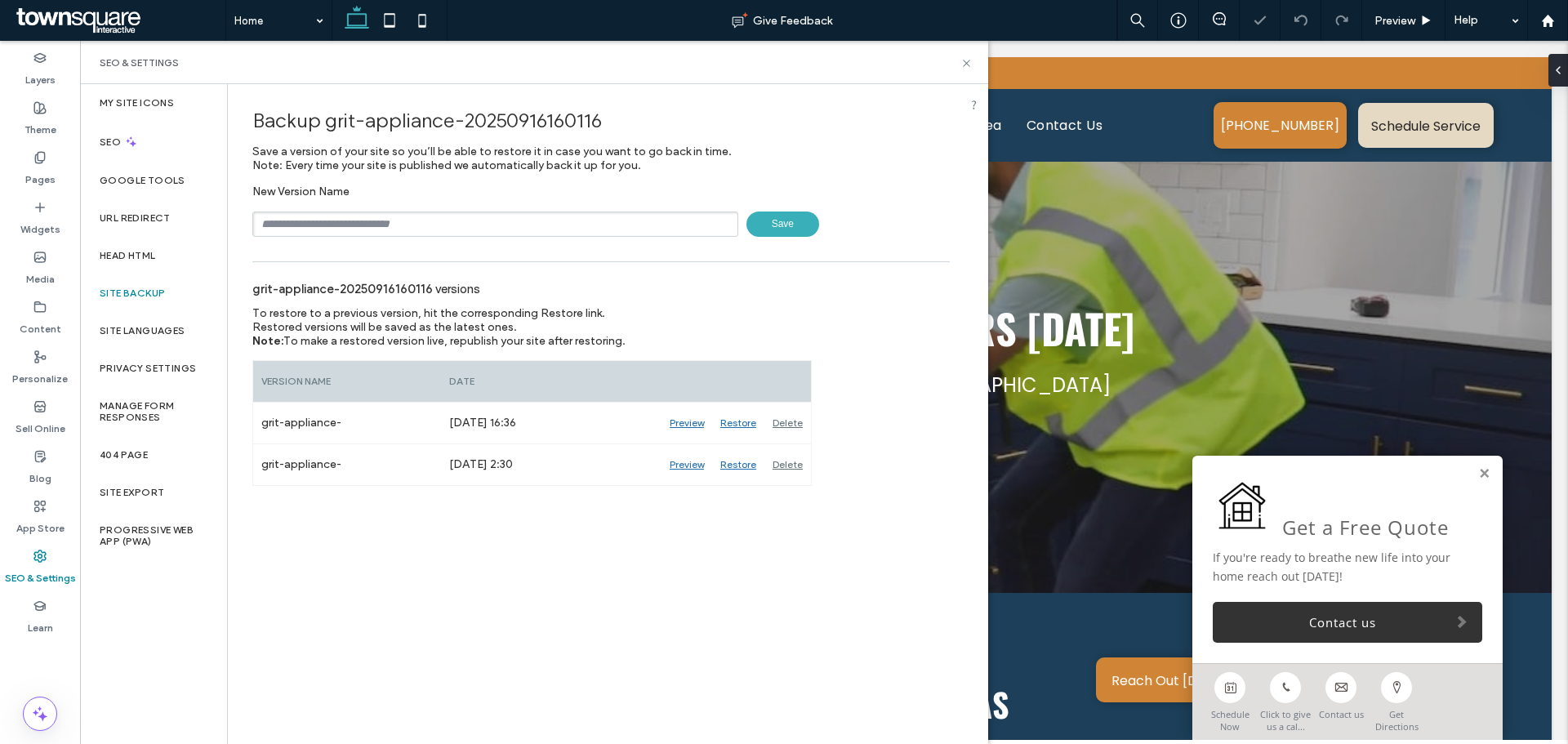
click at [477, 208] on div "New Version Name Save" at bounding box center [601, 210] width 698 height 52
click at [477, 217] on input "text" at bounding box center [495, 225] width 486 height 26
type input "**********"
click at [785, 227] on span "Save" at bounding box center [784, 225] width 73 height 26
click at [30, 306] on div "Content" at bounding box center [40, 318] width 80 height 50
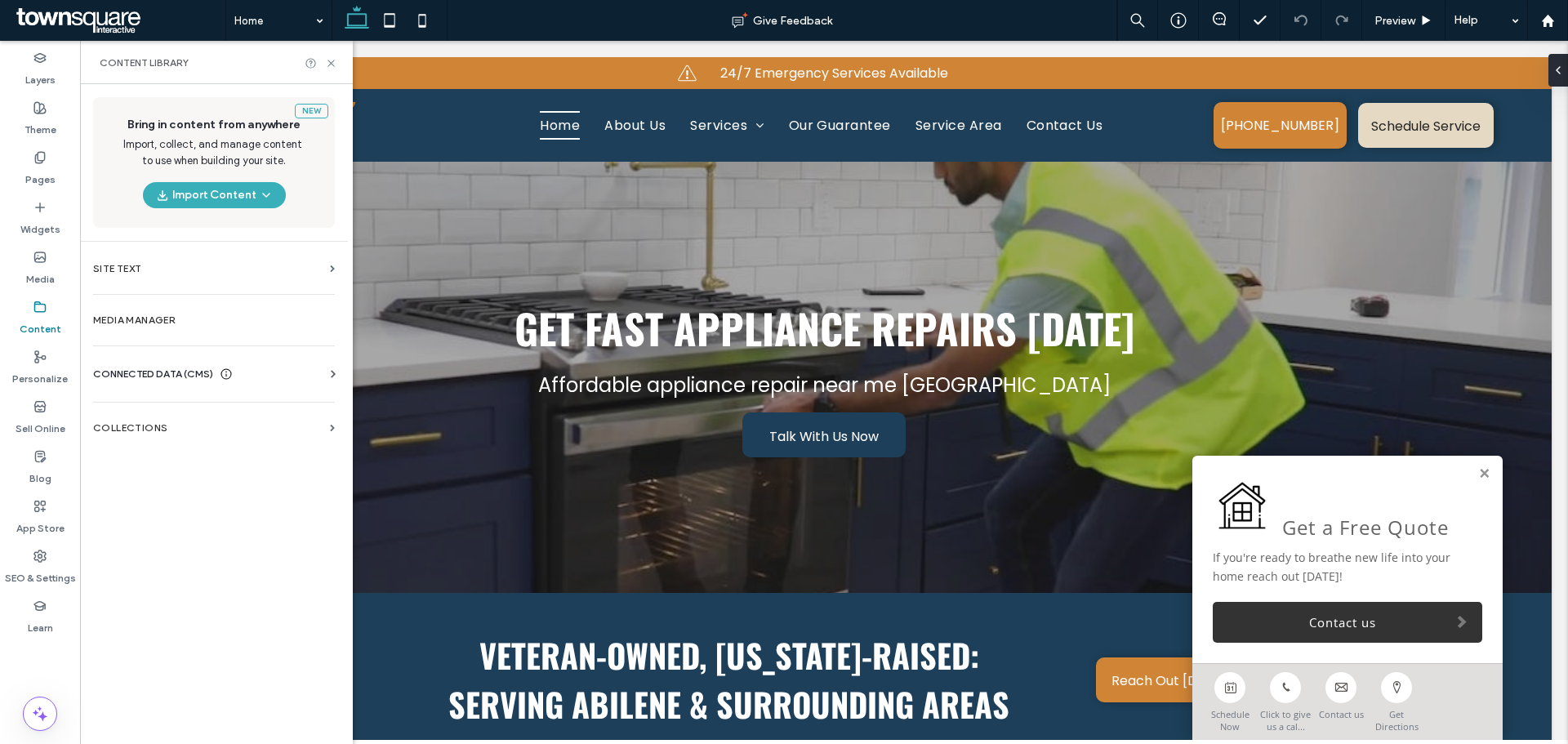
click at [289, 379] on div "CONNECTED DATA (CMS)" at bounding box center [217, 374] width 248 height 16
click at [212, 422] on section "Business Info" at bounding box center [217, 414] width 248 height 37
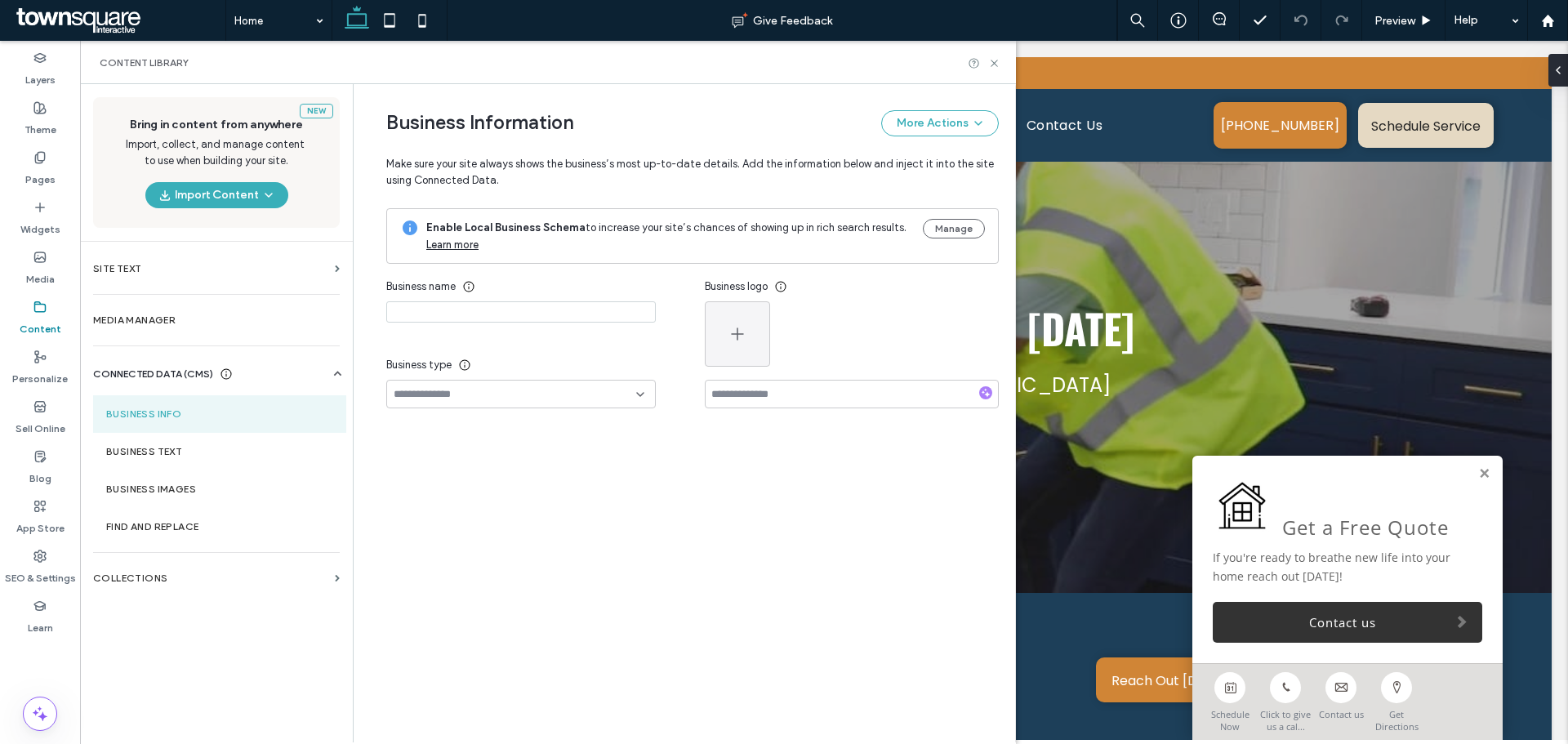
type input "**********"
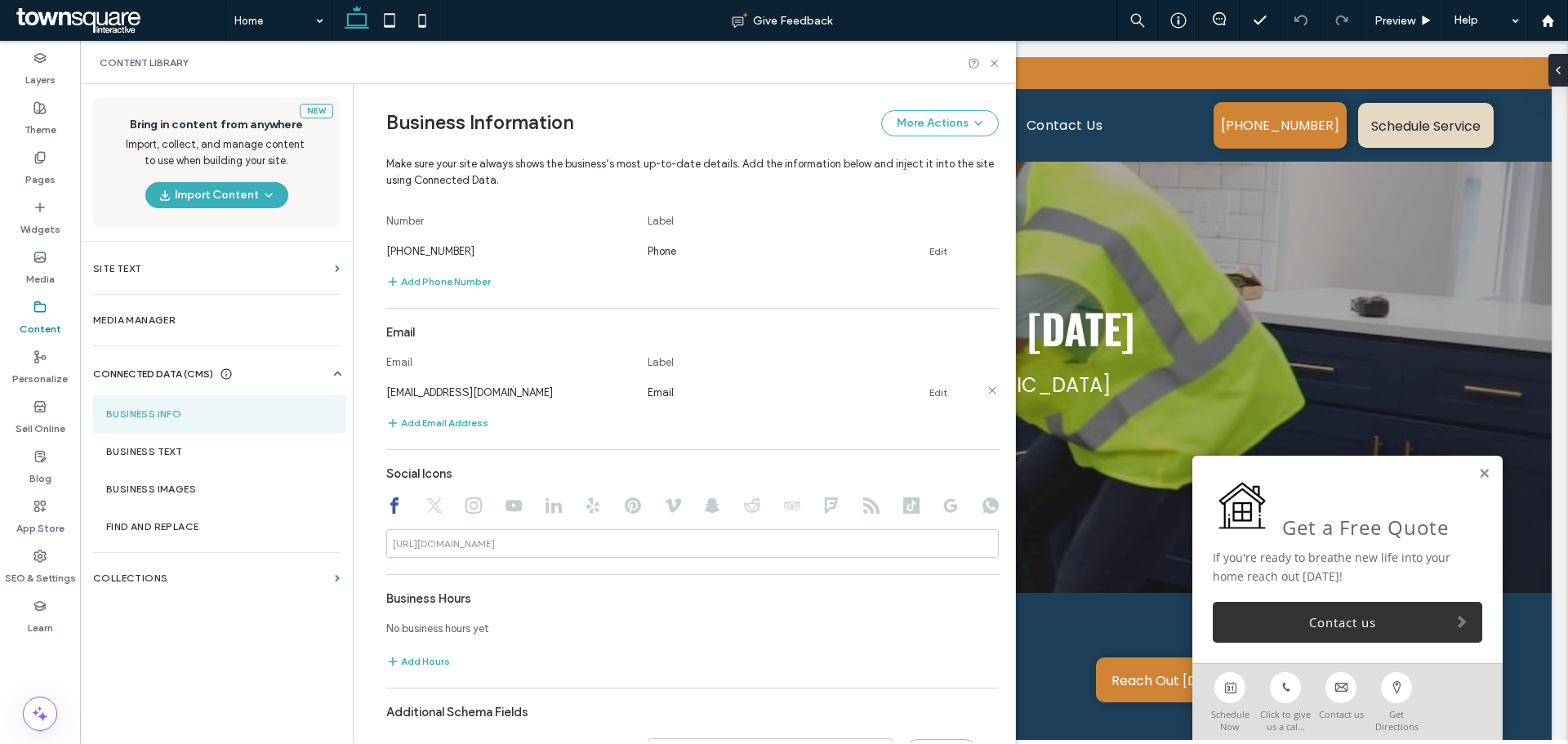
scroll to position [590, 0]
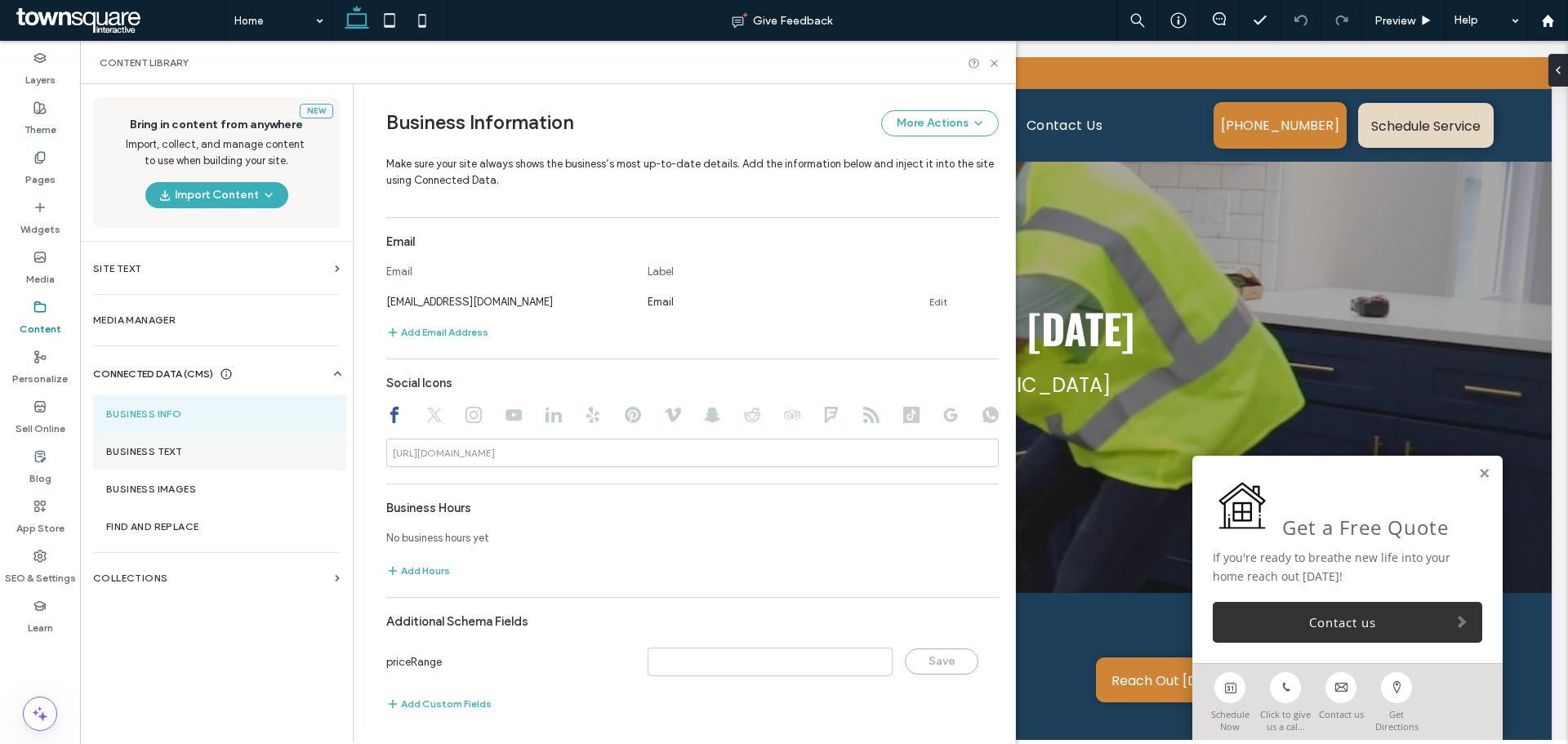
click at [147, 458] on section "Business Text" at bounding box center [219, 451] width 253 height 37
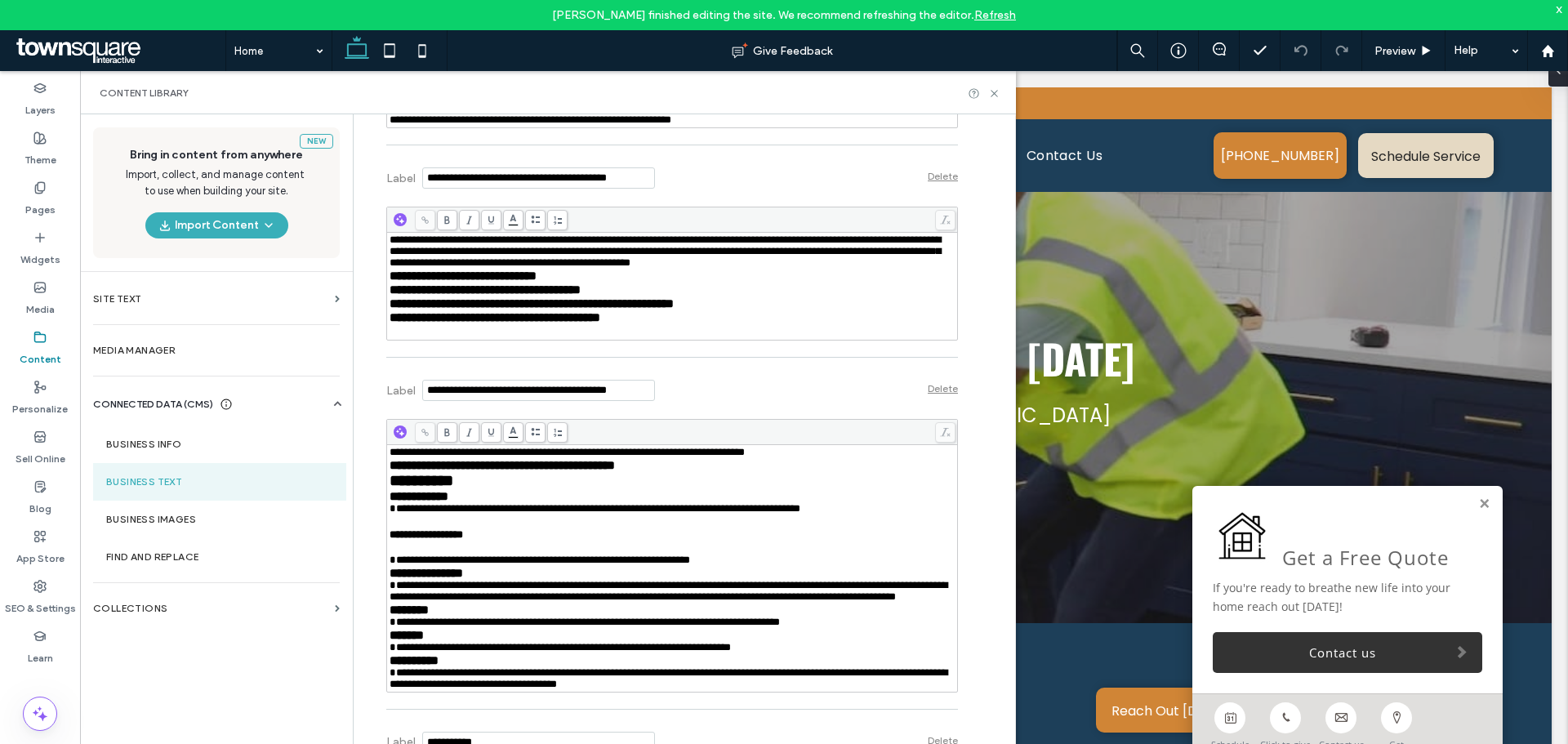
scroll to position [4001, 0]
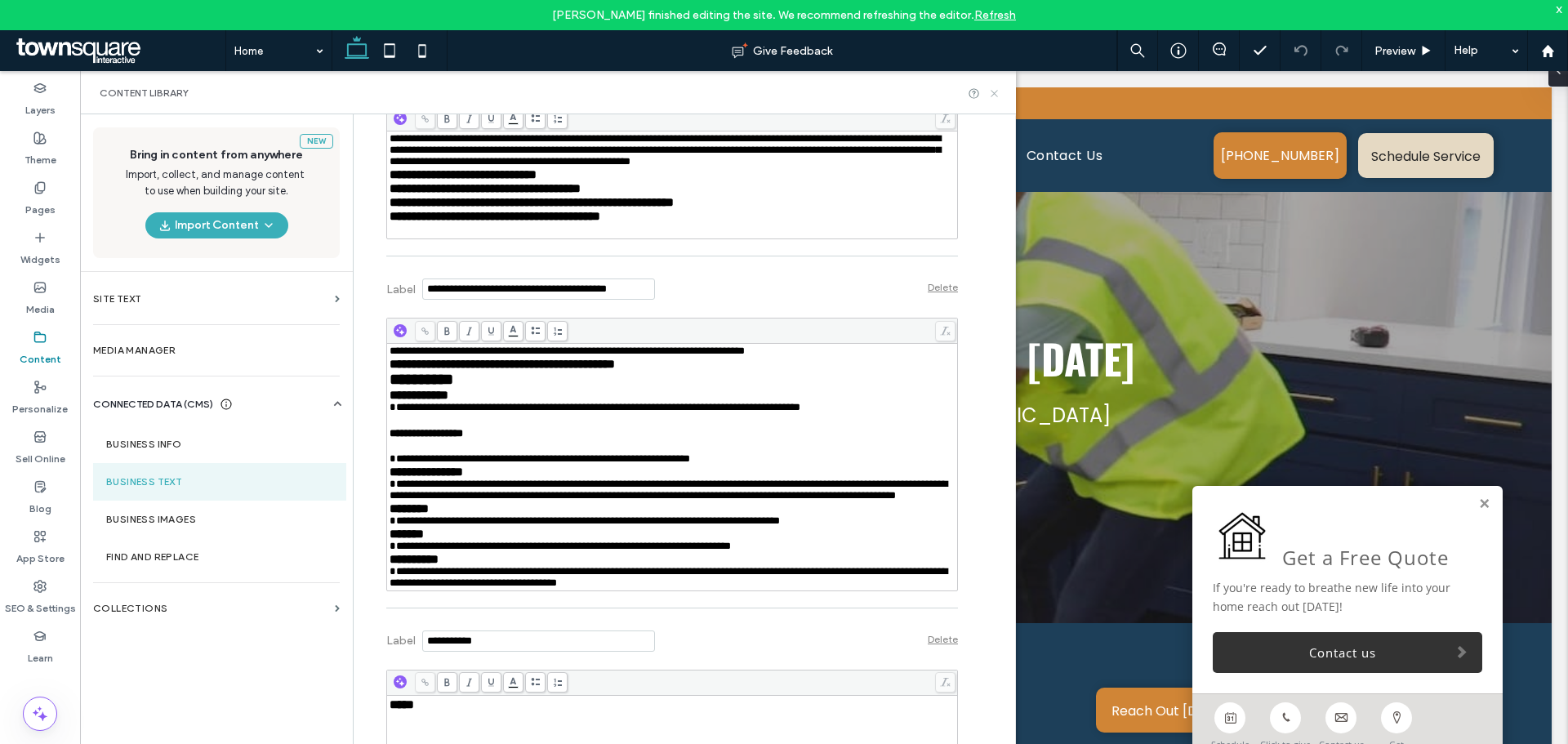
drag, startPoint x: 917, startPoint y: 19, endPoint x: 997, endPoint y: 89, distance: 106.3
click at [997, 89] on icon at bounding box center [994, 93] width 12 height 12
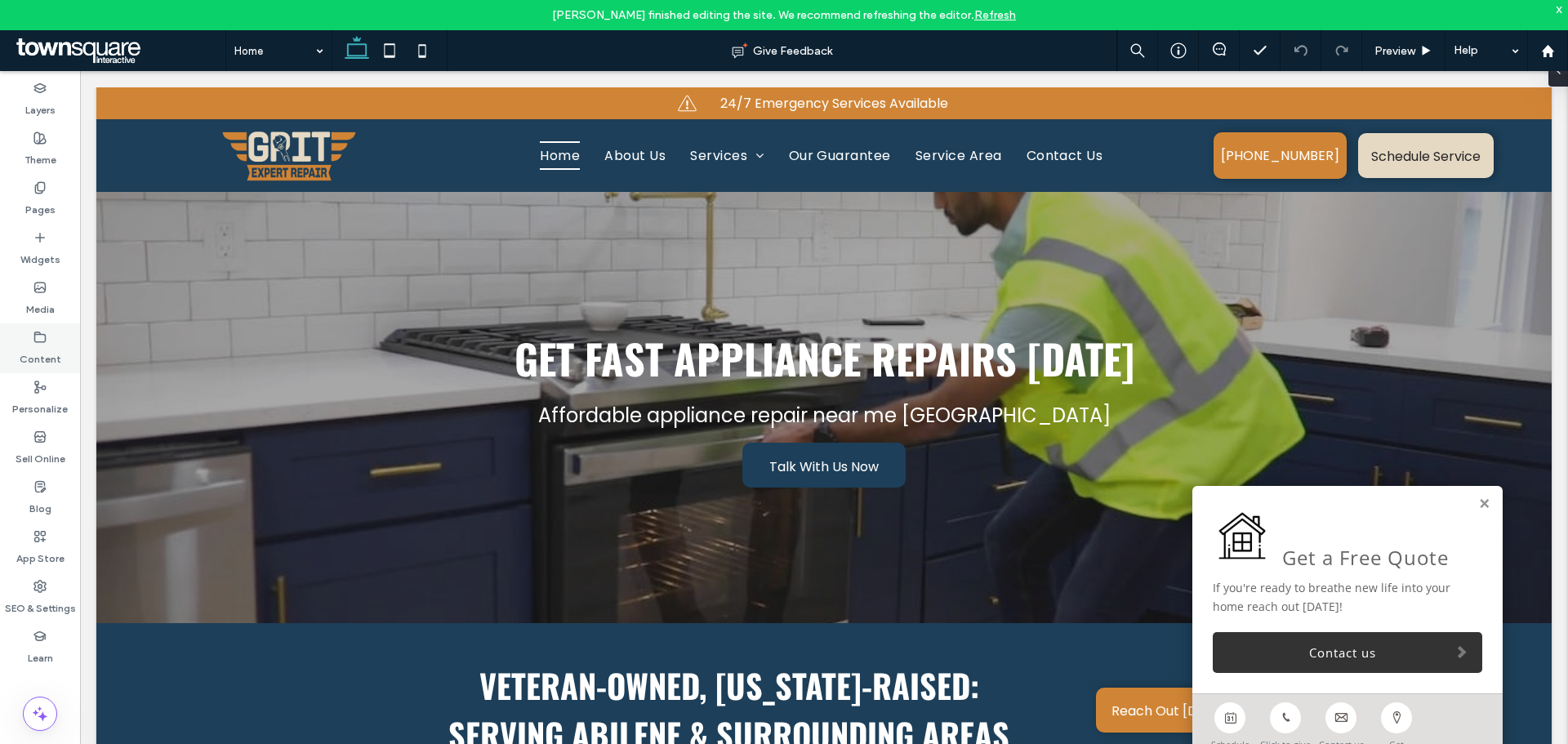
click at [37, 353] on label "Content" at bounding box center [40, 355] width 42 height 23
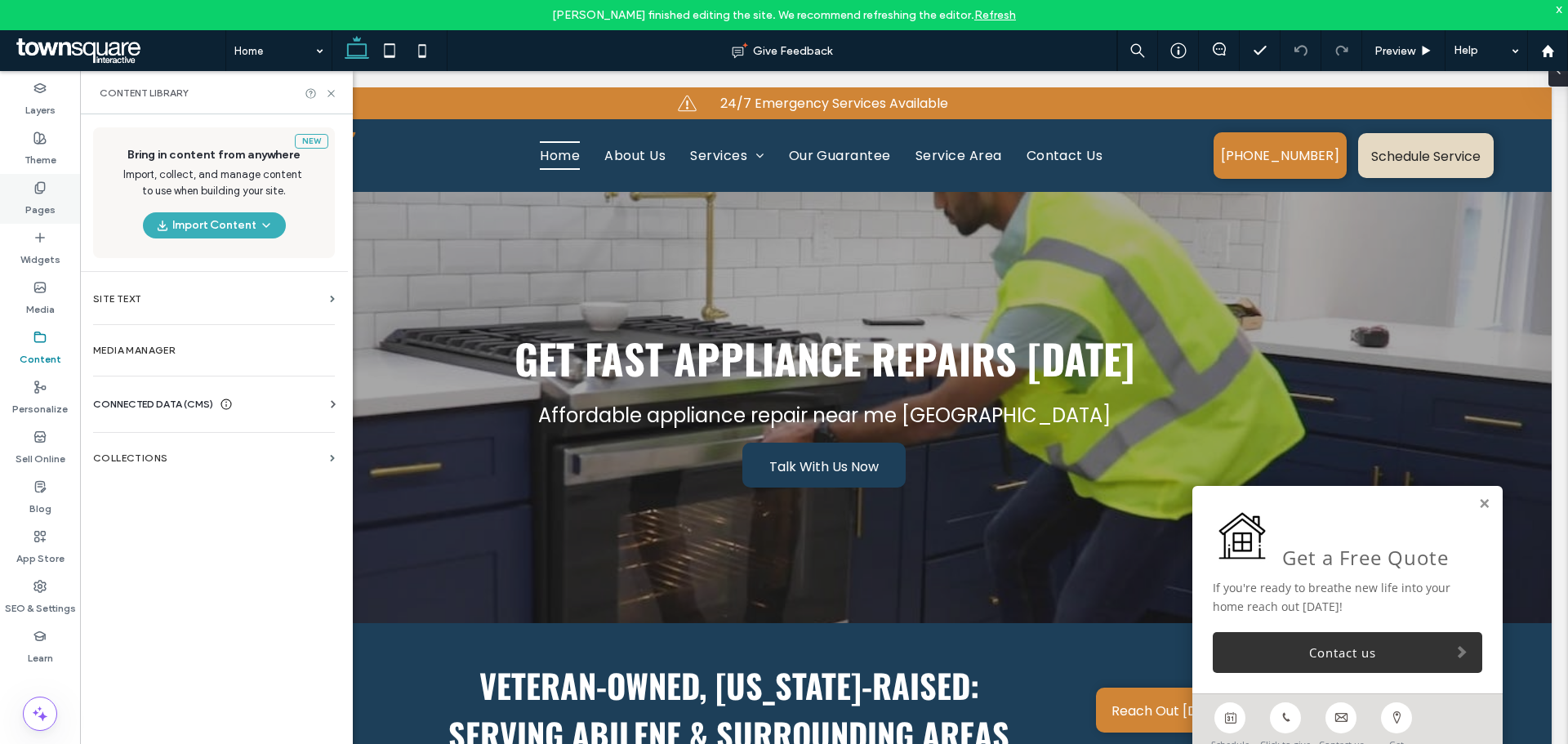
drag, startPoint x: 36, startPoint y: 190, endPoint x: 37, endPoint y: 204, distance: 14.0
click at [36, 190] on use at bounding box center [39, 187] width 9 height 11
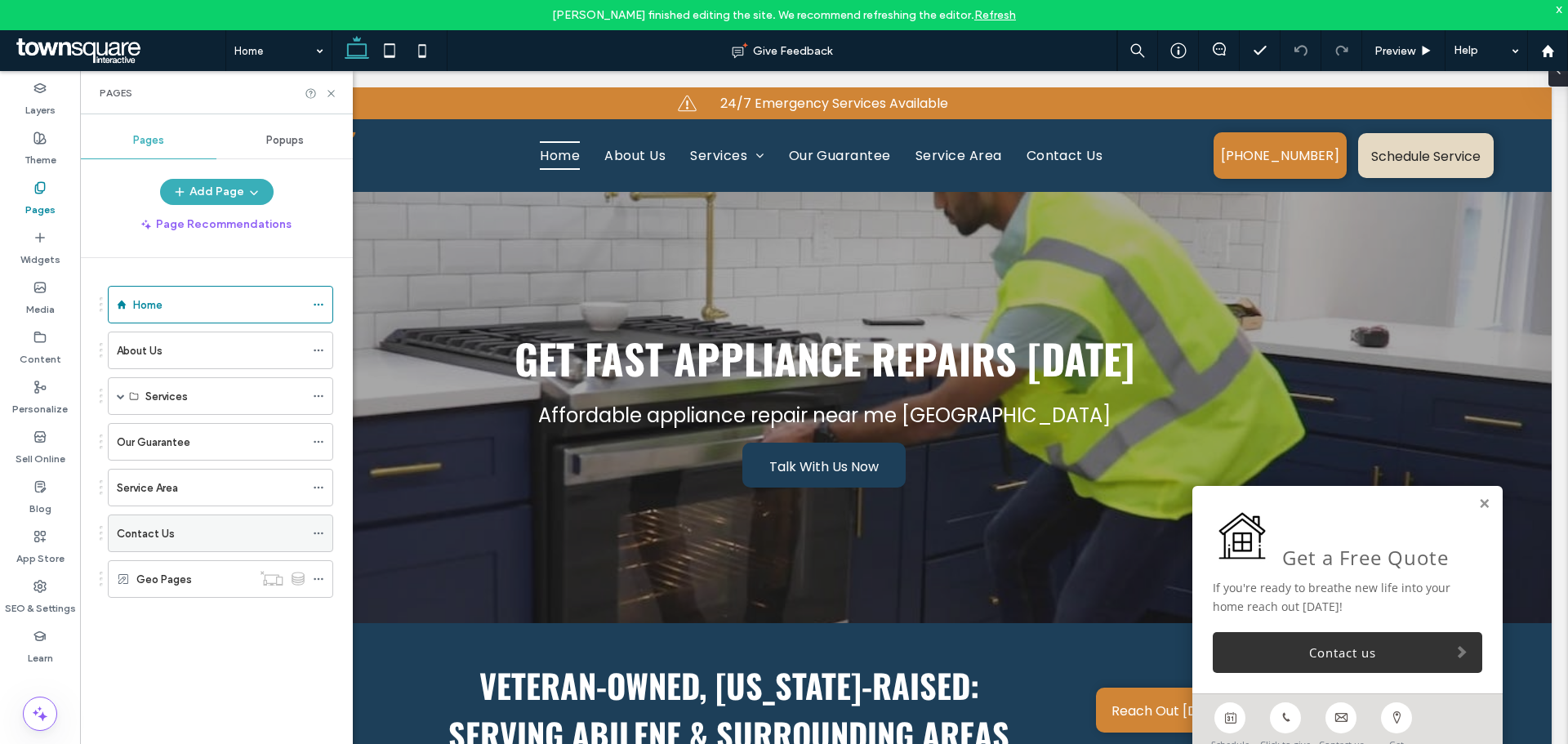
click at [202, 521] on div "Contact Us" at bounding box center [211, 532] width 188 height 36
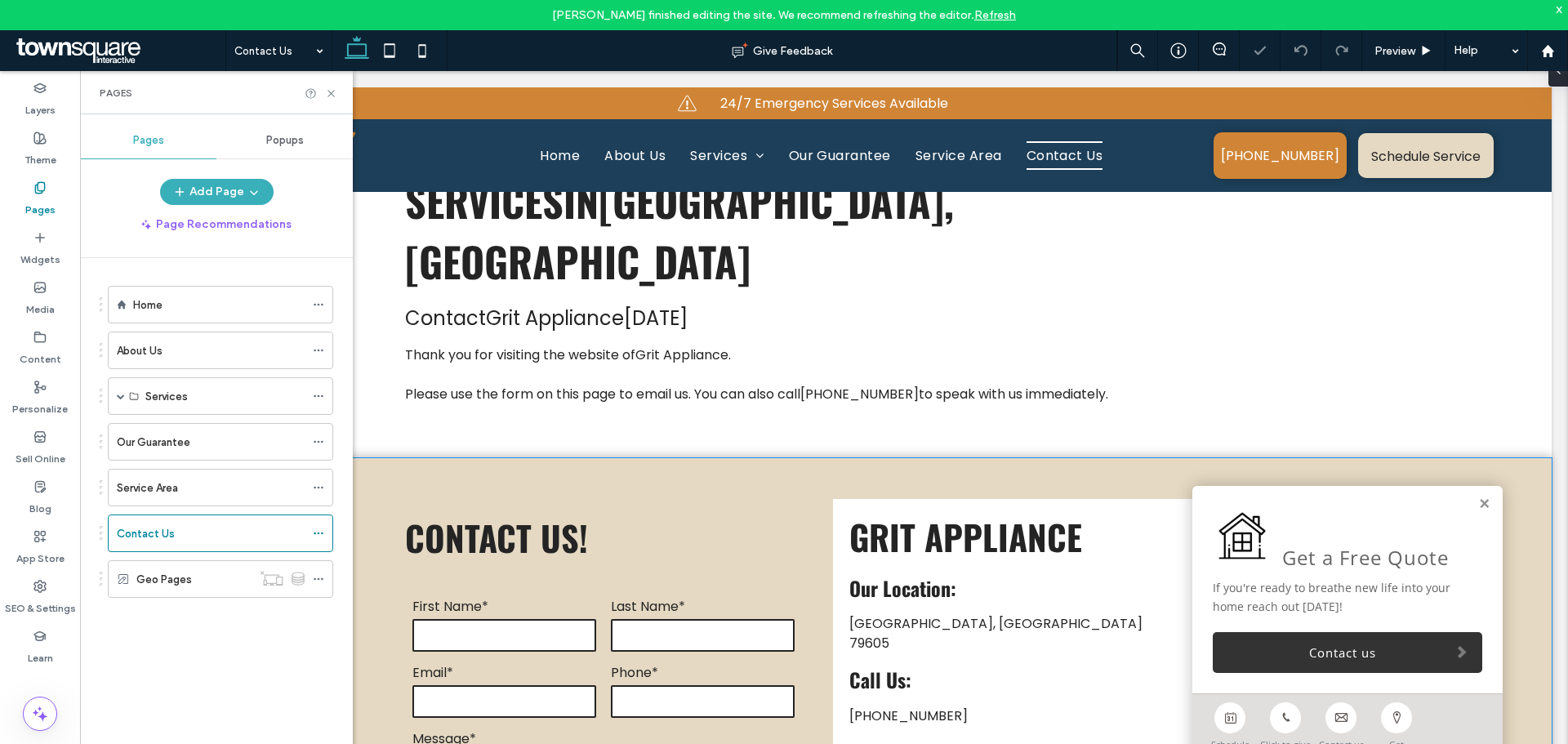
scroll to position [408, 0]
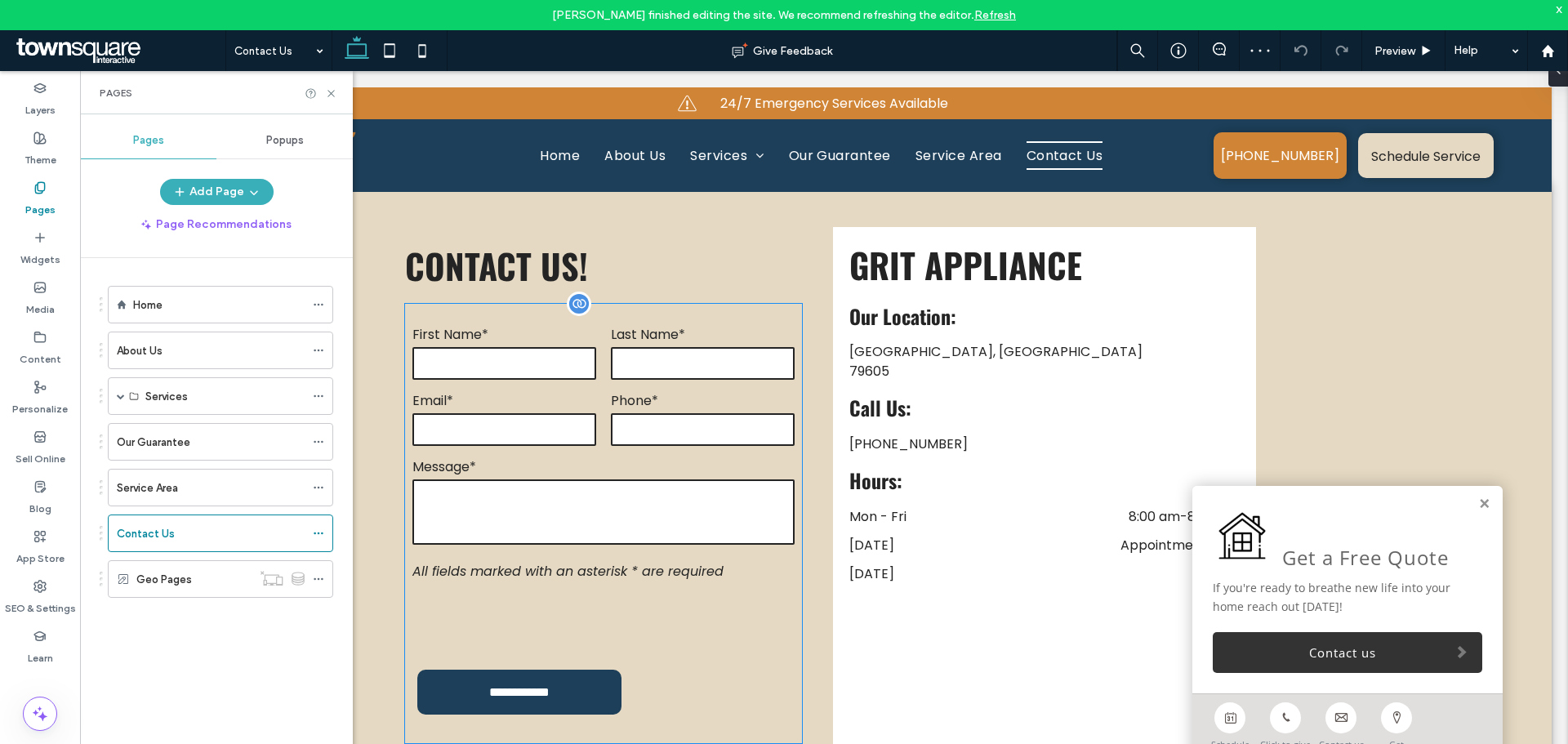
click at [603, 479] on textarea at bounding box center [604, 512] width 383 height 66
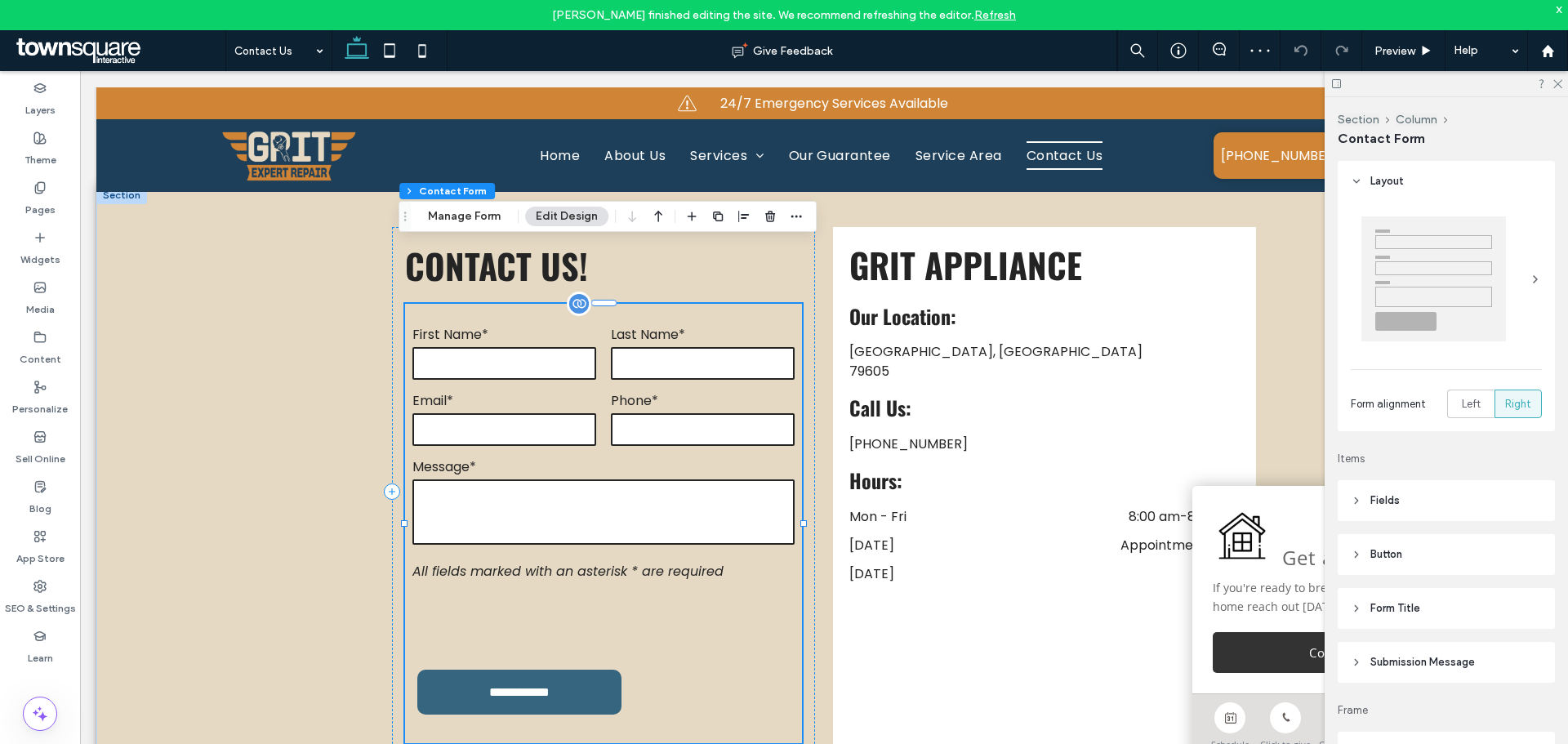
type input "*"
type input "***"
type input "*"
type input "***"
type input "*"
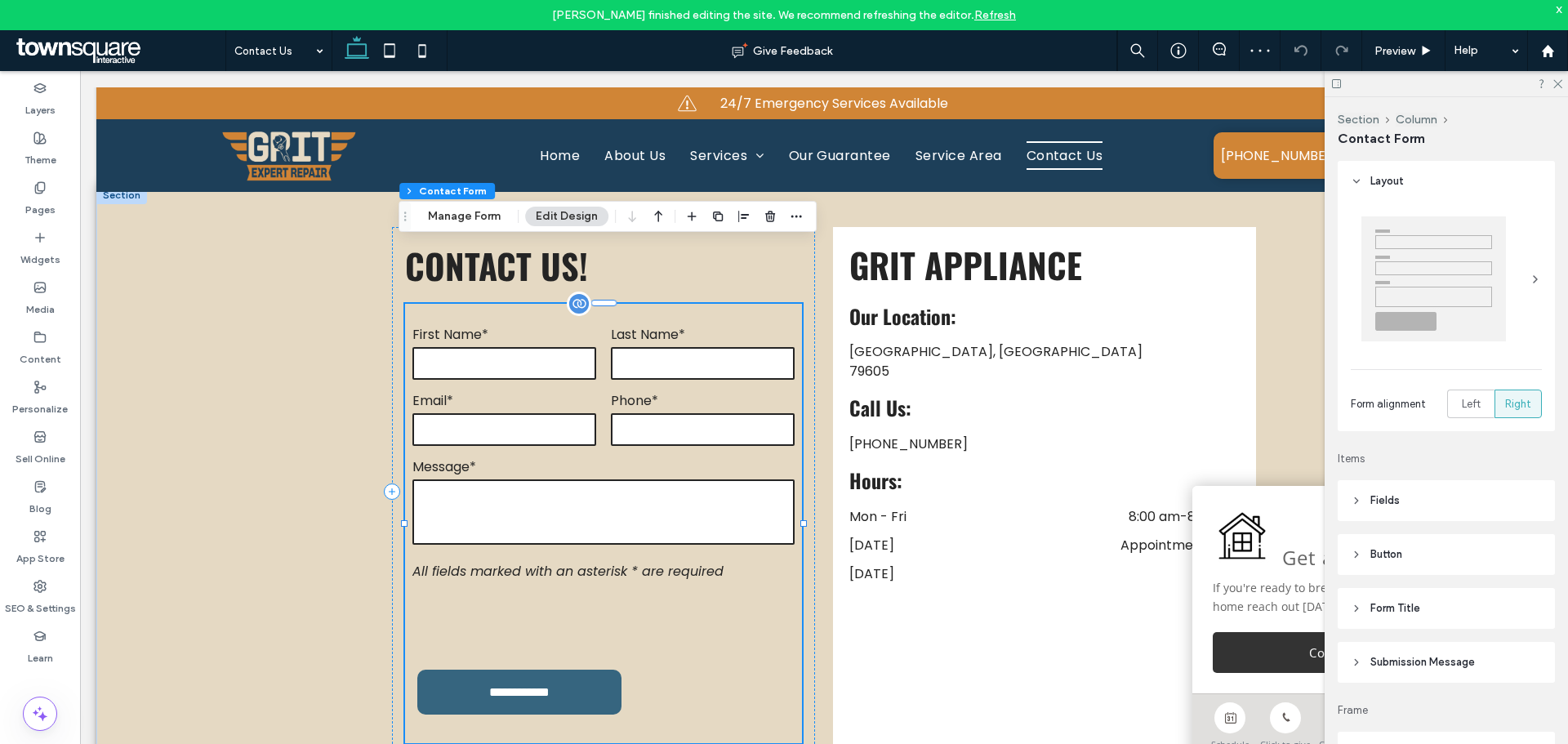
type input "*"
click at [603, 479] on textarea at bounding box center [604, 512] width 383 height 66
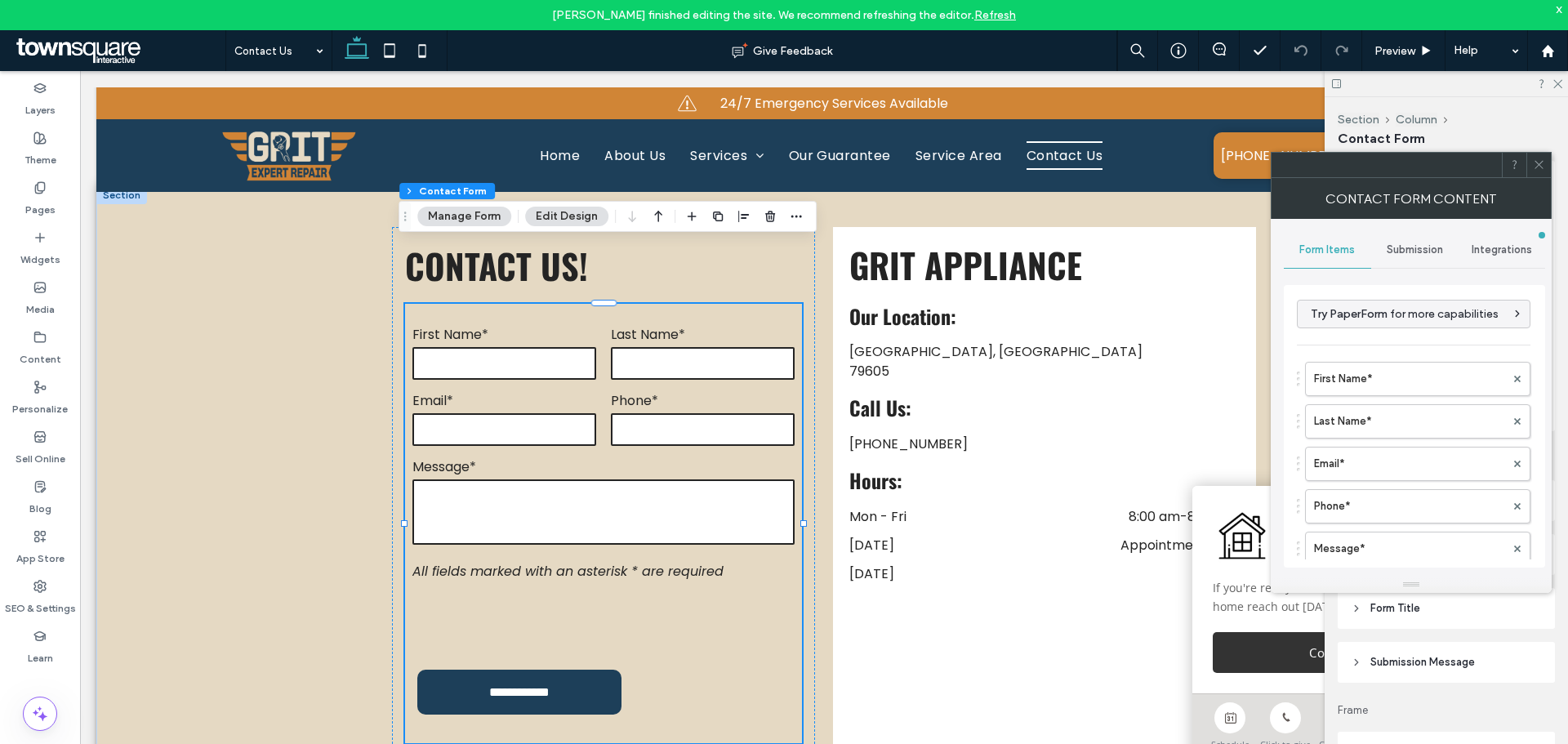
click at [1399, 245] on span "Submission" at bounding box center [1415, 250] width 57 height 13
click at [1420, 648] on header "Submission Message" at bounding box center [1447, 662] width 217 height 41
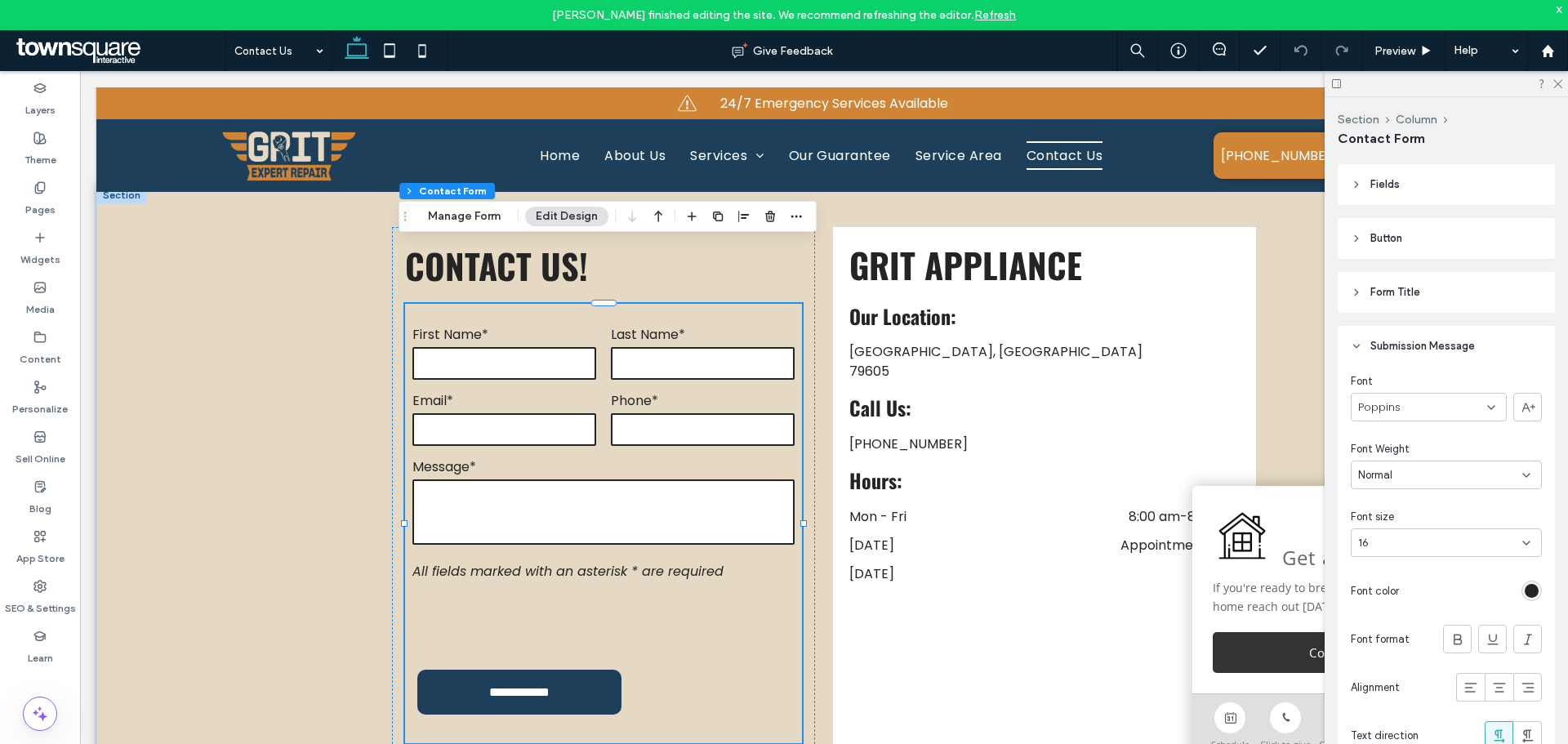
scroll to position [327, 0]
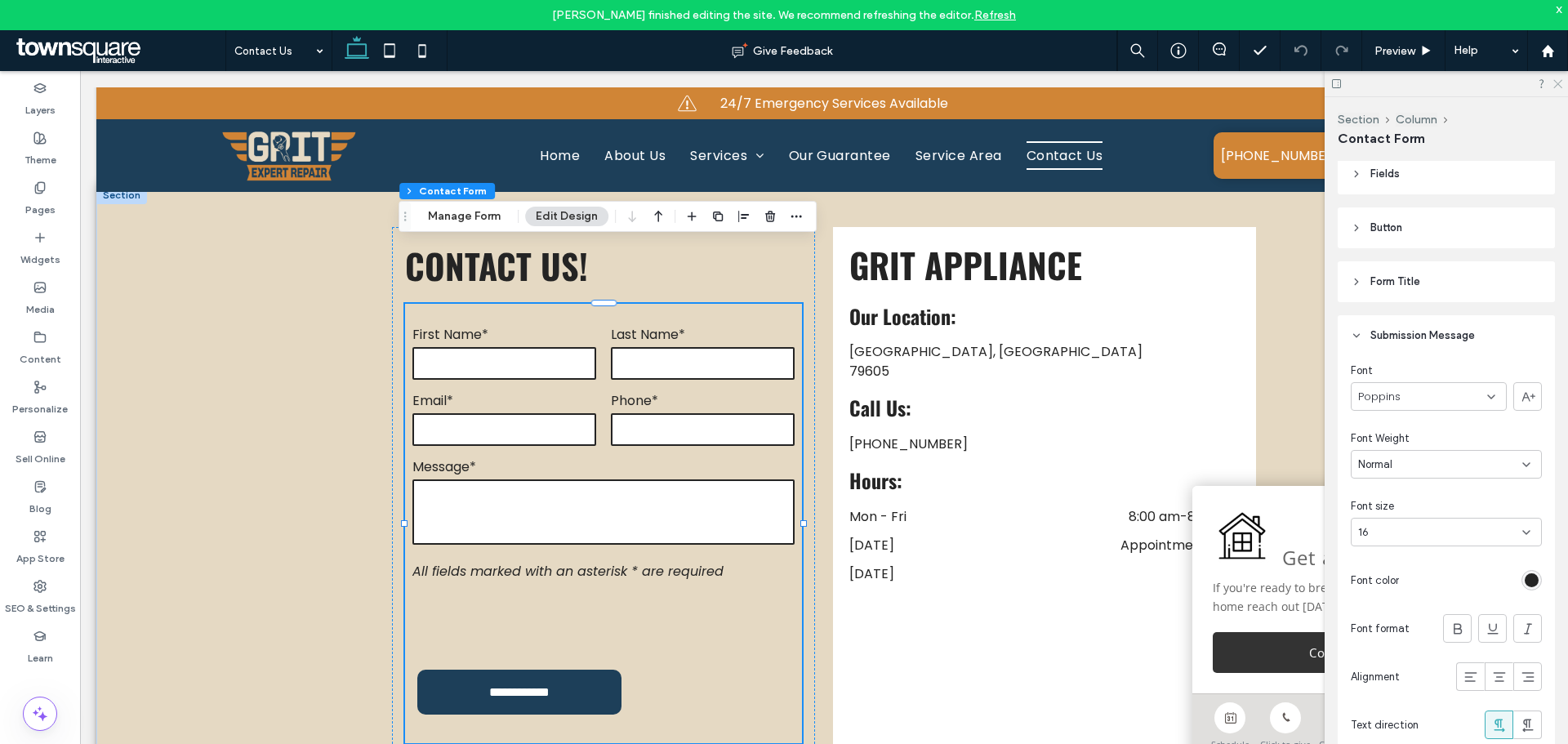
drag, startPoint x: 1560, startPoint y: 81, endPoint x: 1372, endPoint y: 56, distance: 189.7
click at [1560, 81] on use at bounding box center [1558, 85] width 9 height 9
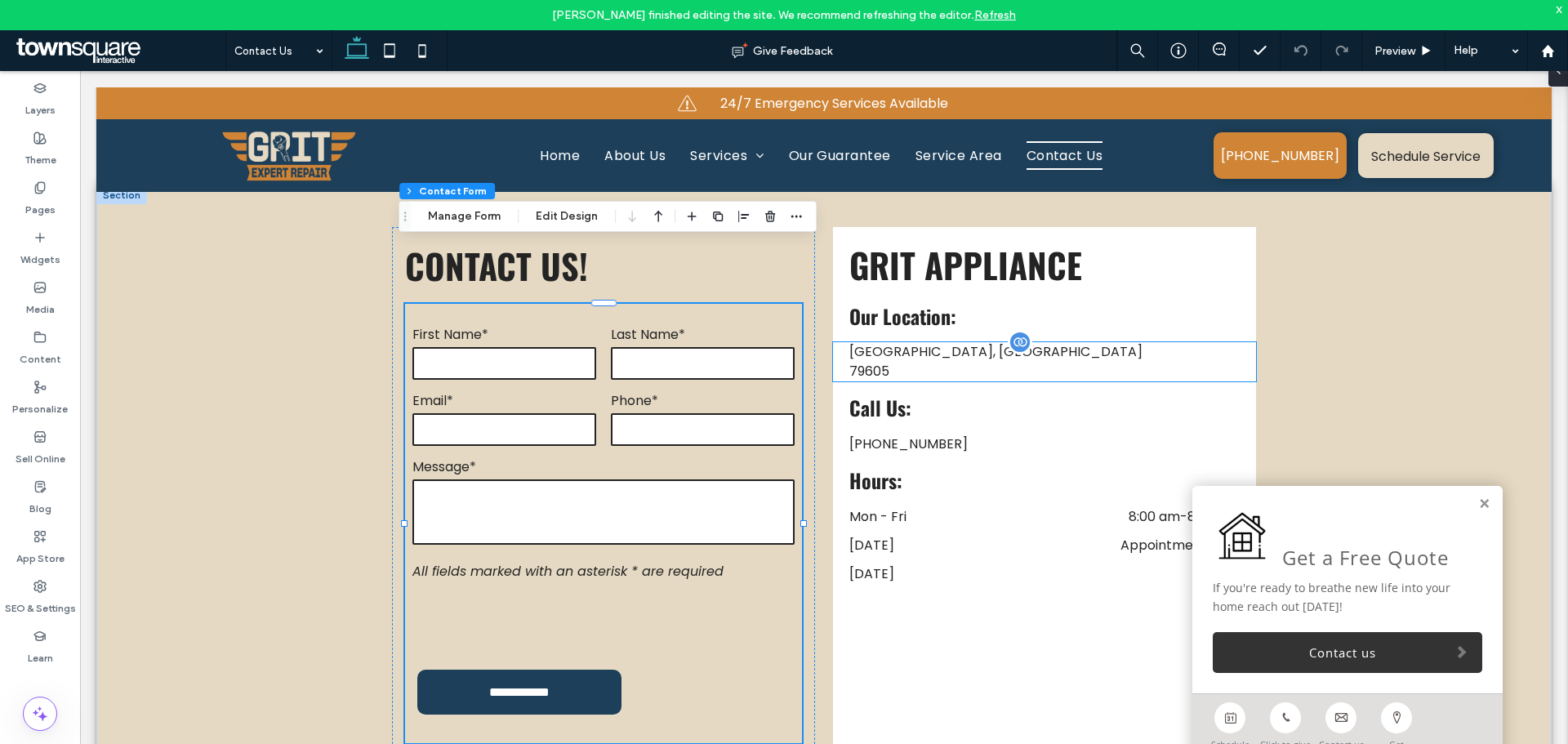
click at [1210, 362] on p "79605" at bounding box center [1045, 371] width 391 height 19
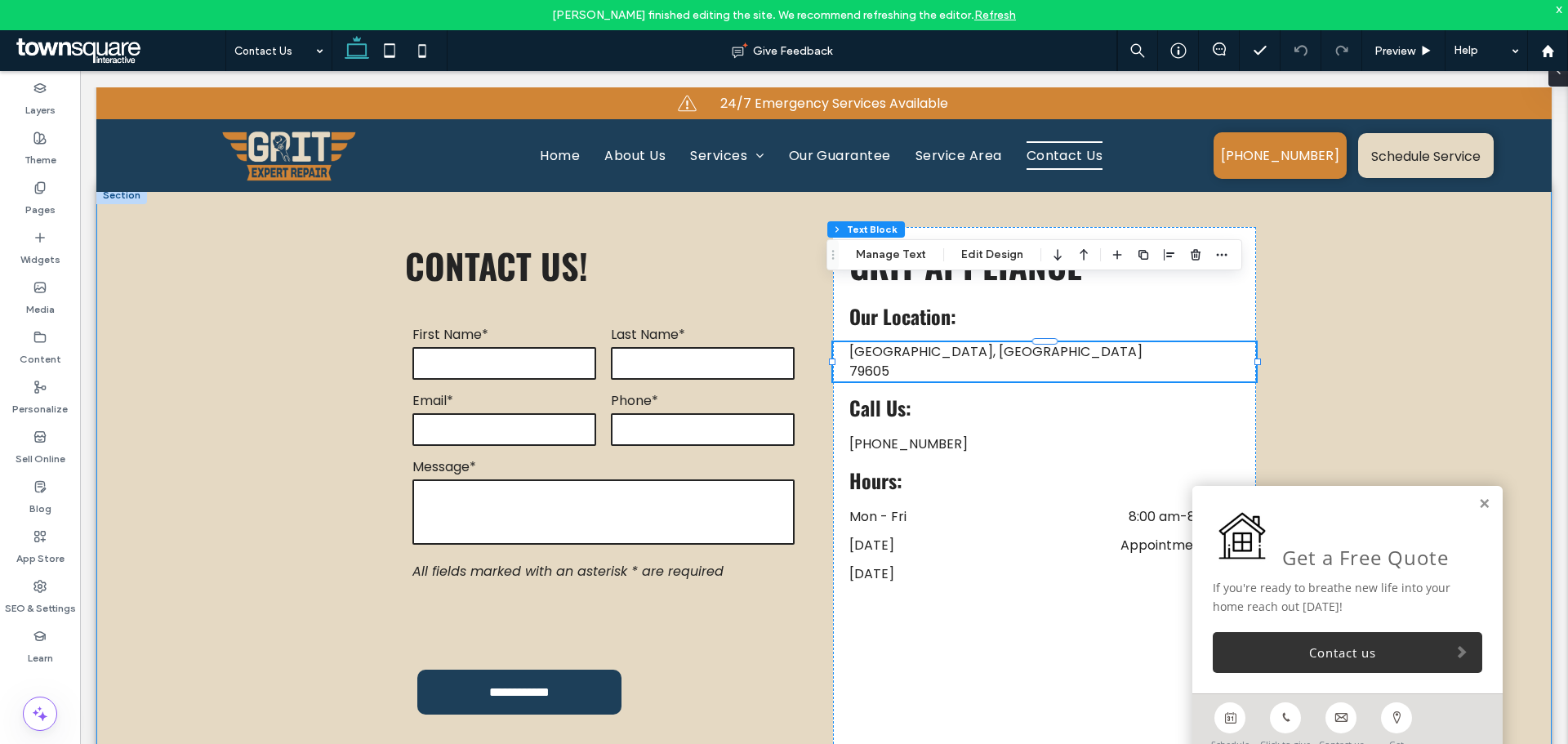
click at [259, 456] on div "**********" at bounding box center [825, 491] width 1456 height 611
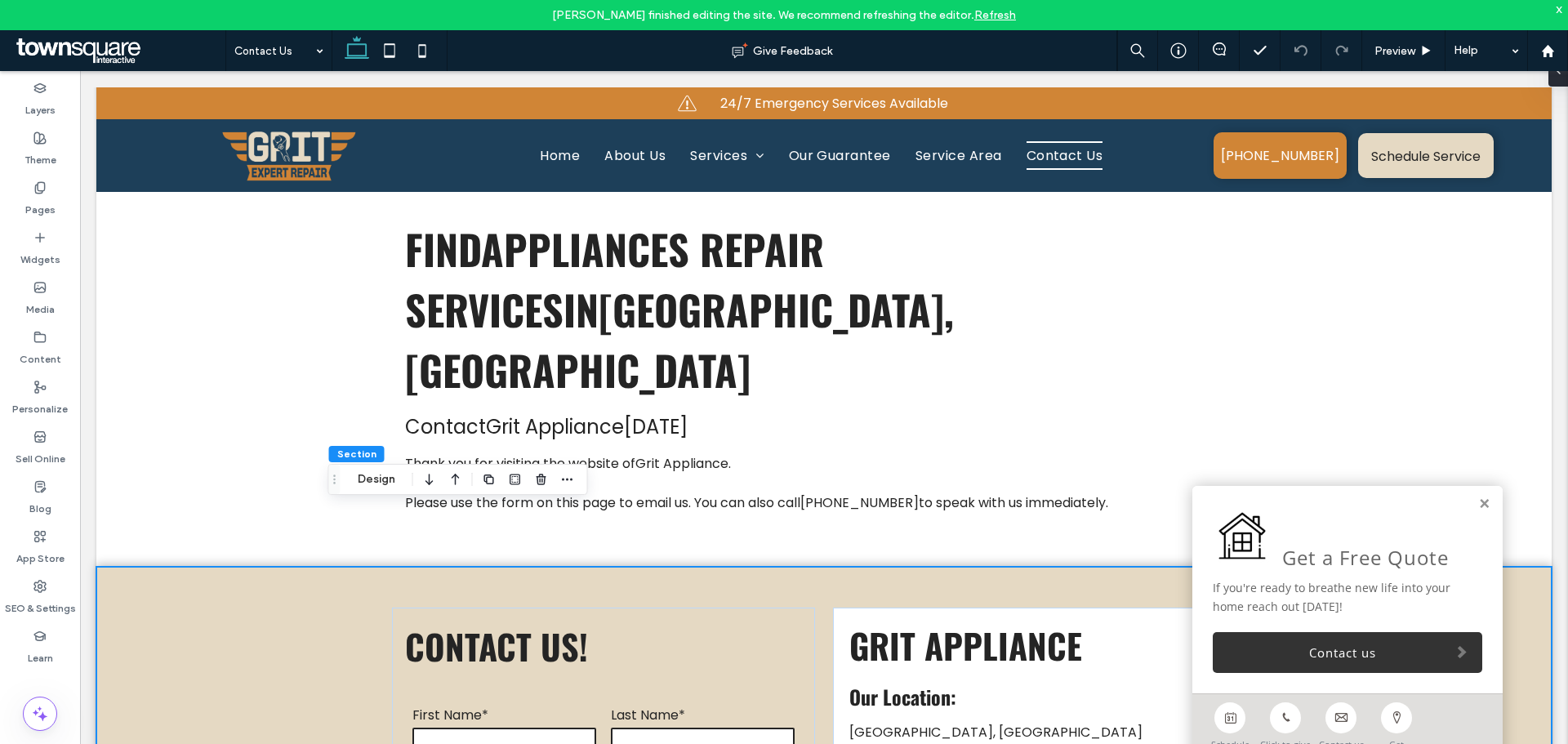
scroll to position [0, 0]
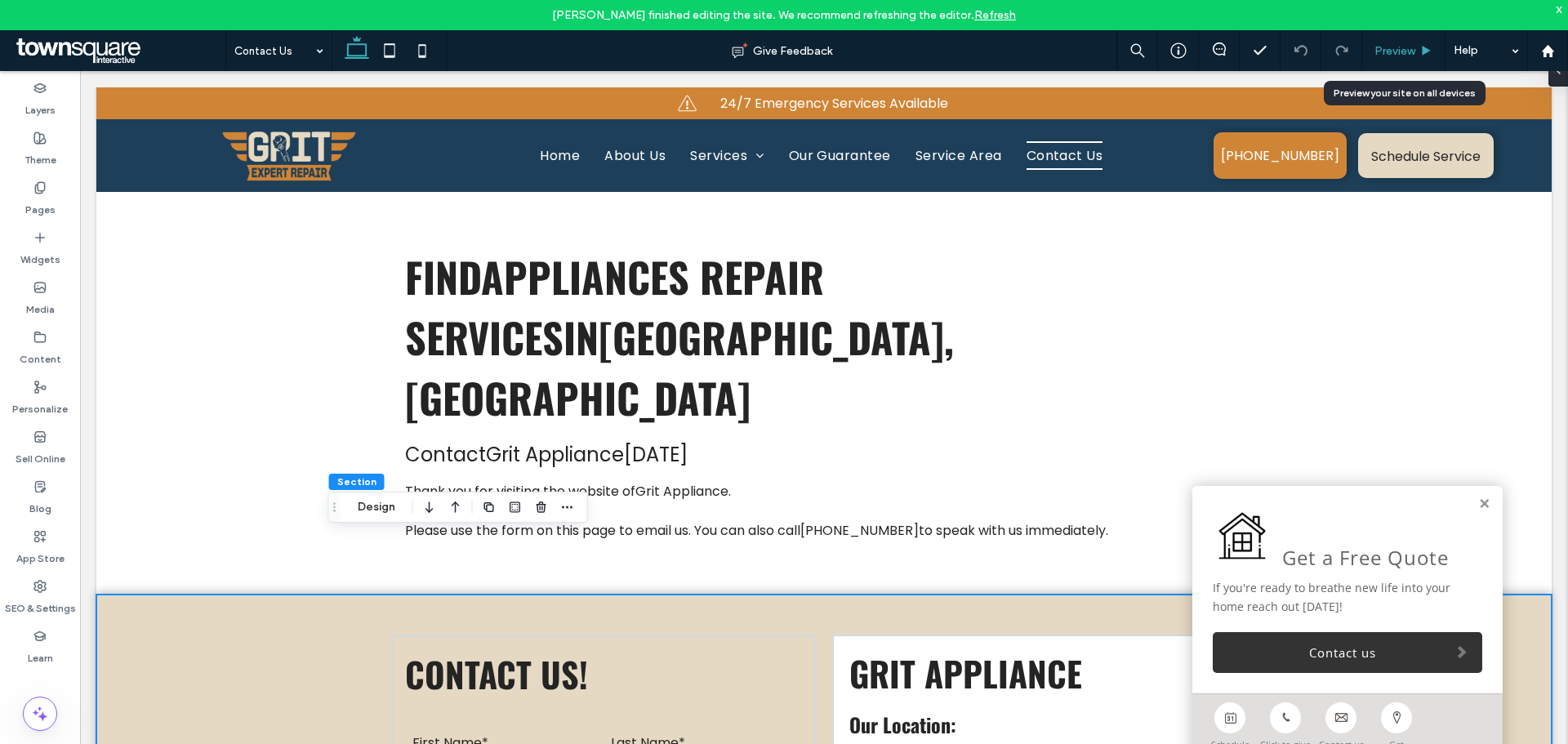
click at [1382, 47] on span "Preview" at bounding box center [1394, 50] width 41 height 14
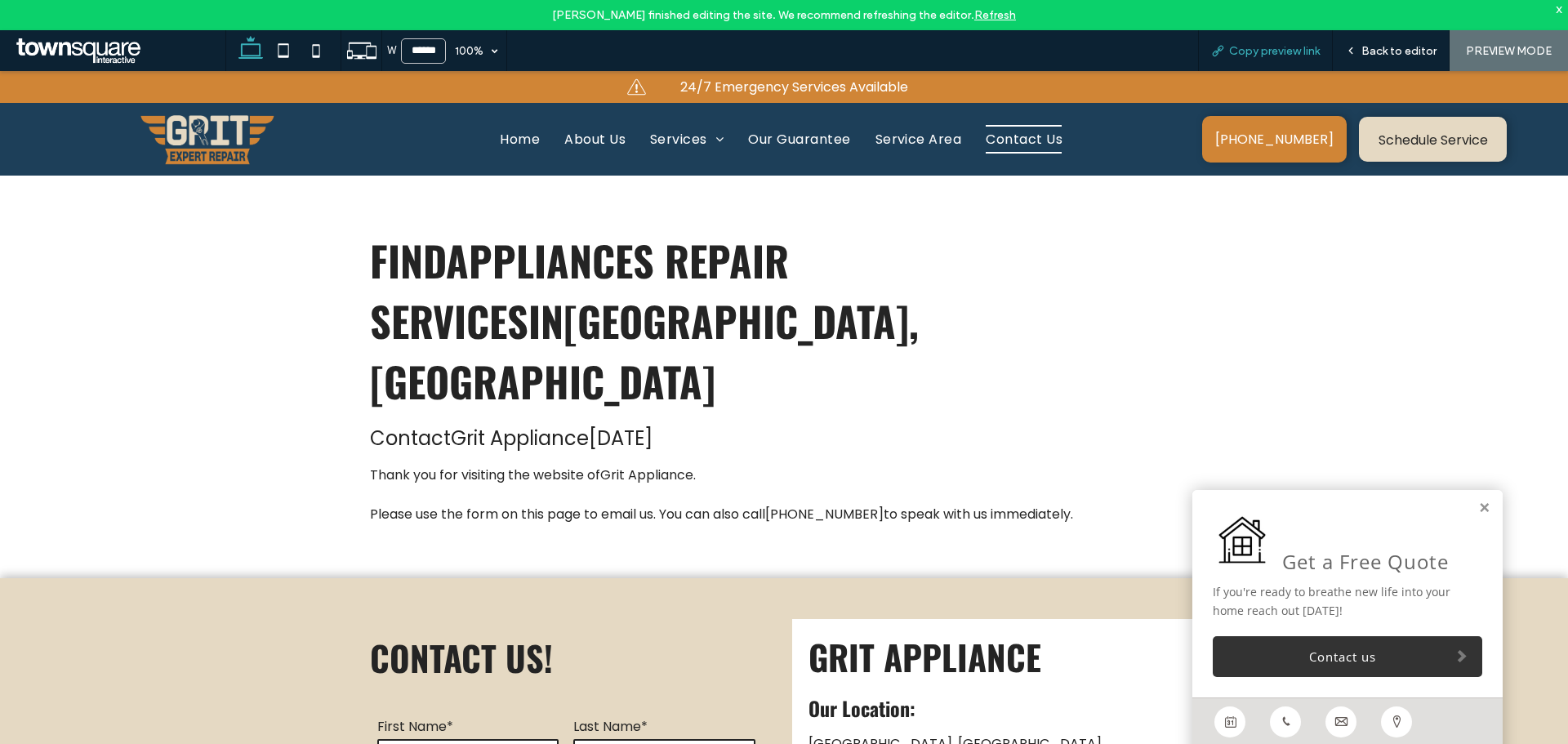
click at [1296, 46] on span "Copy preview link" at bounding box center [1274, 50] width 90 height 14
click at [1560, 7] on div "x" at bounding box center [1560, 8] width 7 height 14
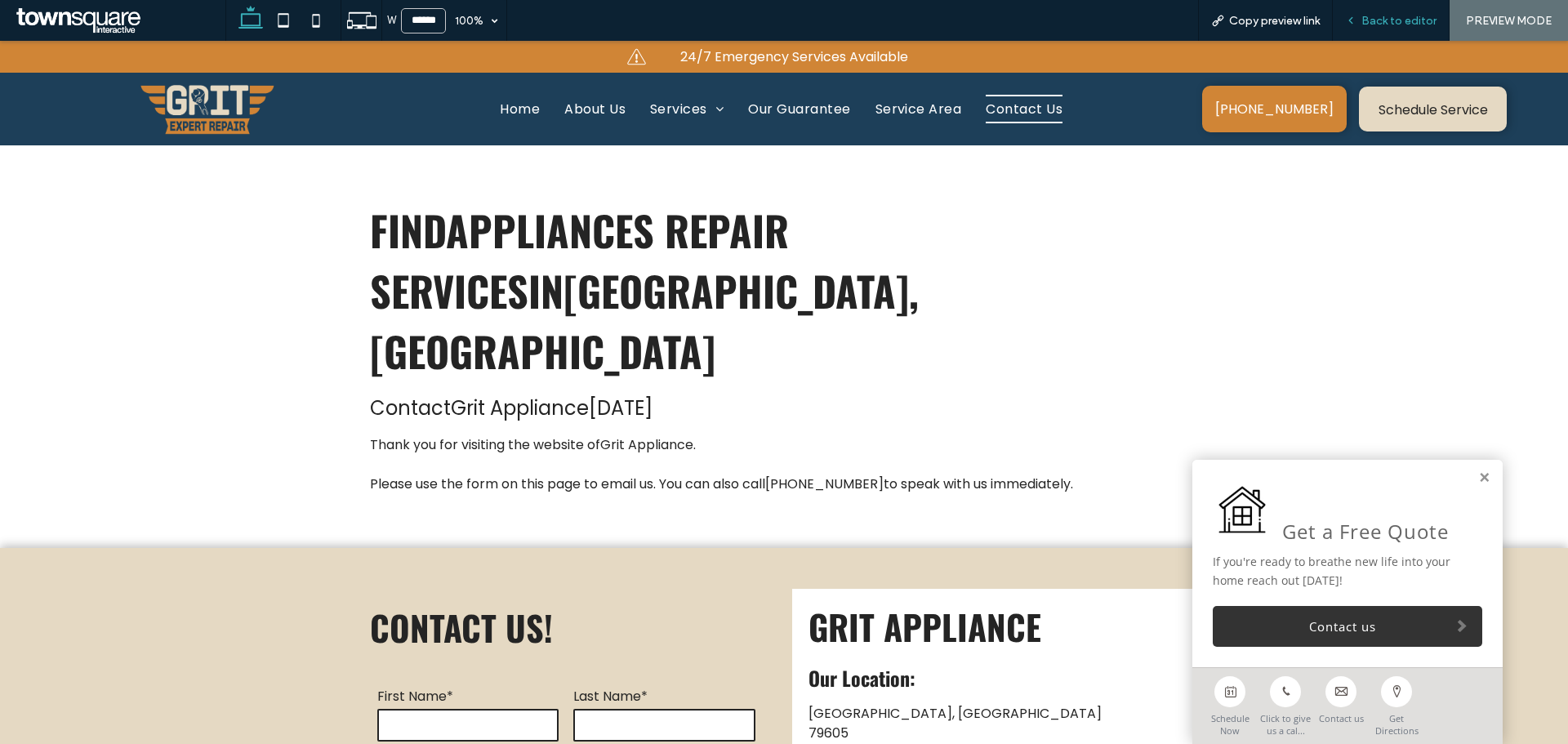
click at [1408, 24] on span "Back to editor" at bounding box center [1399, 20] width 75 height 14
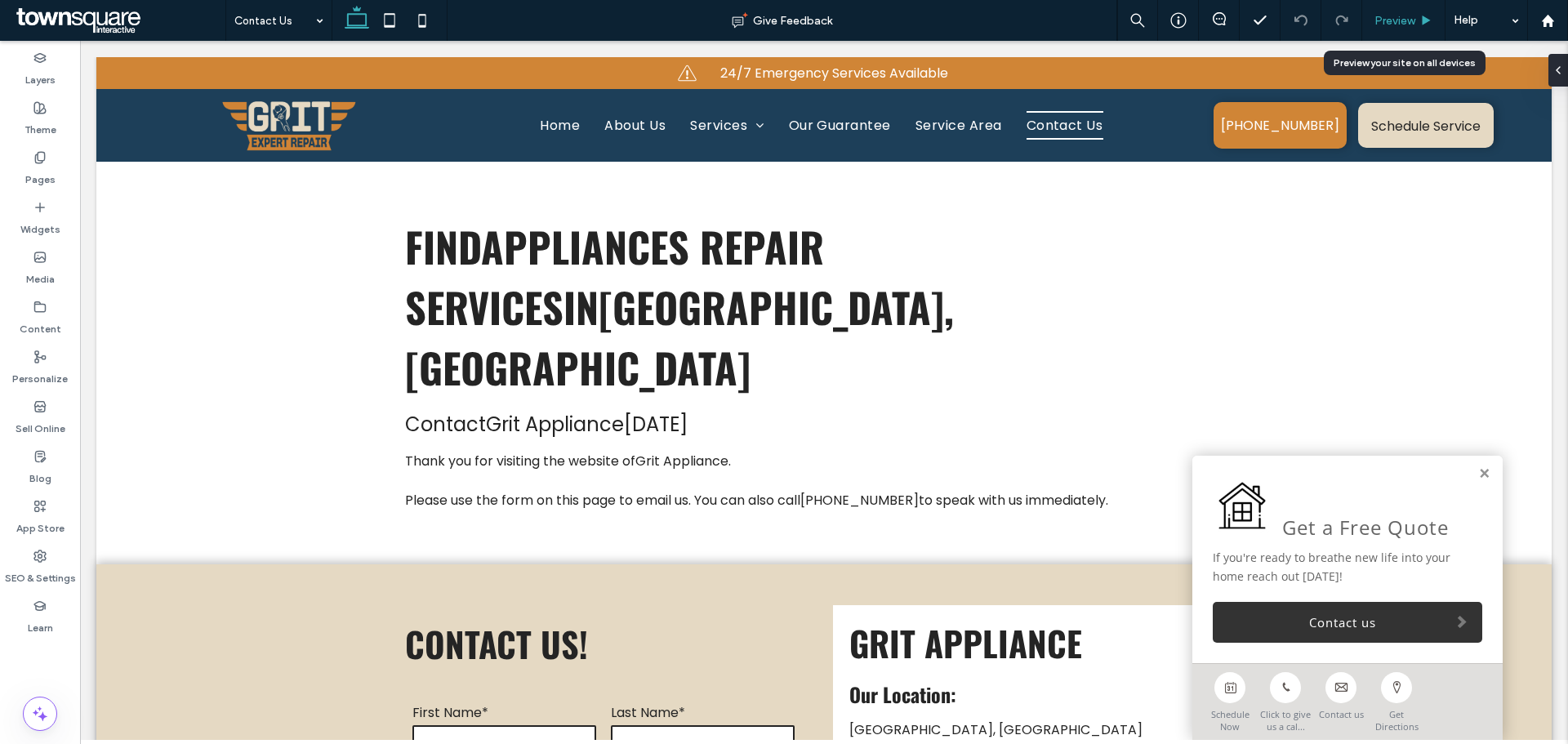
click at [1419, 18] on div "Preview" at bounding box center [1404, 20] width 82 height 14
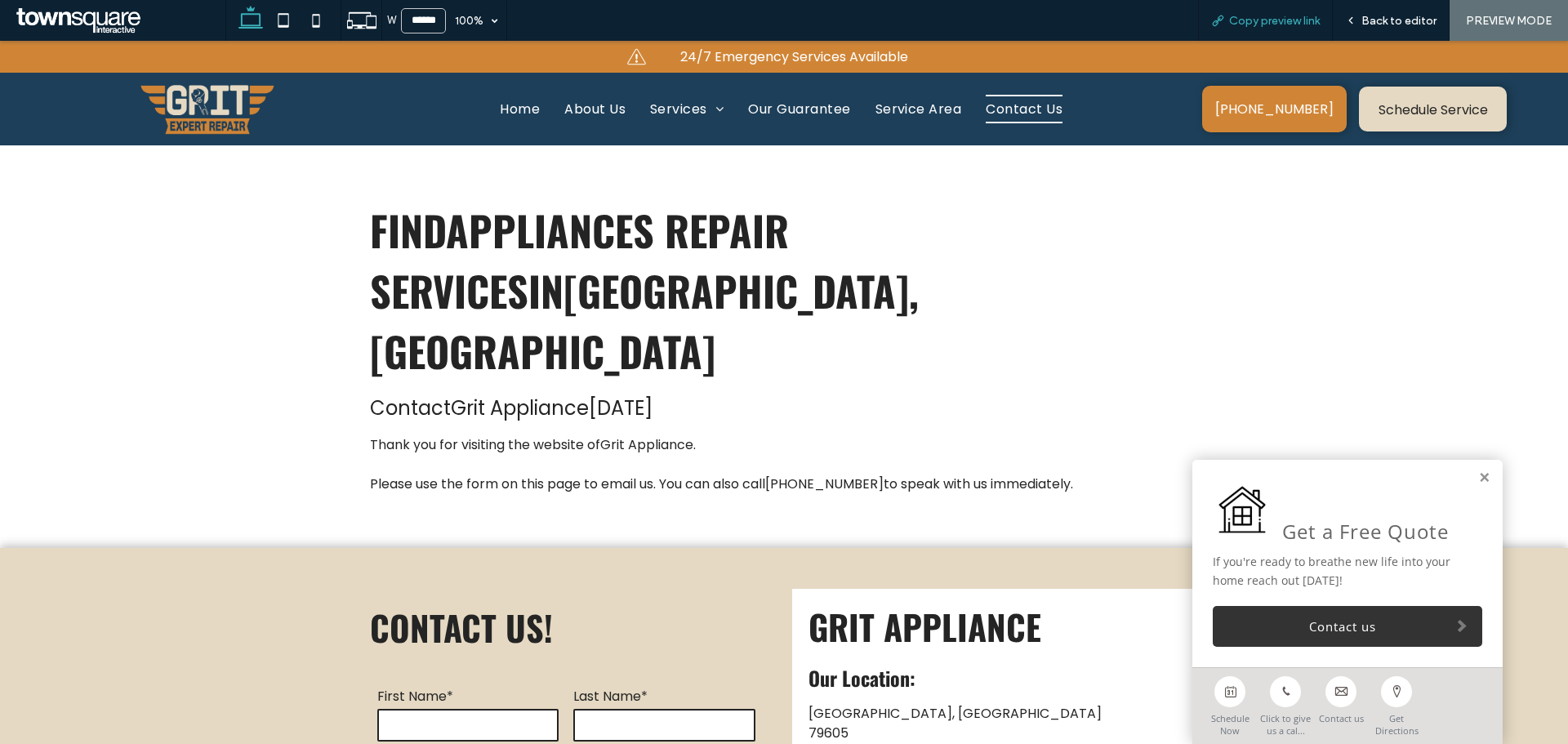
click at [1277, 20] on span "Copy preview link" at bounding box center [1274, 20] width 90 height 14
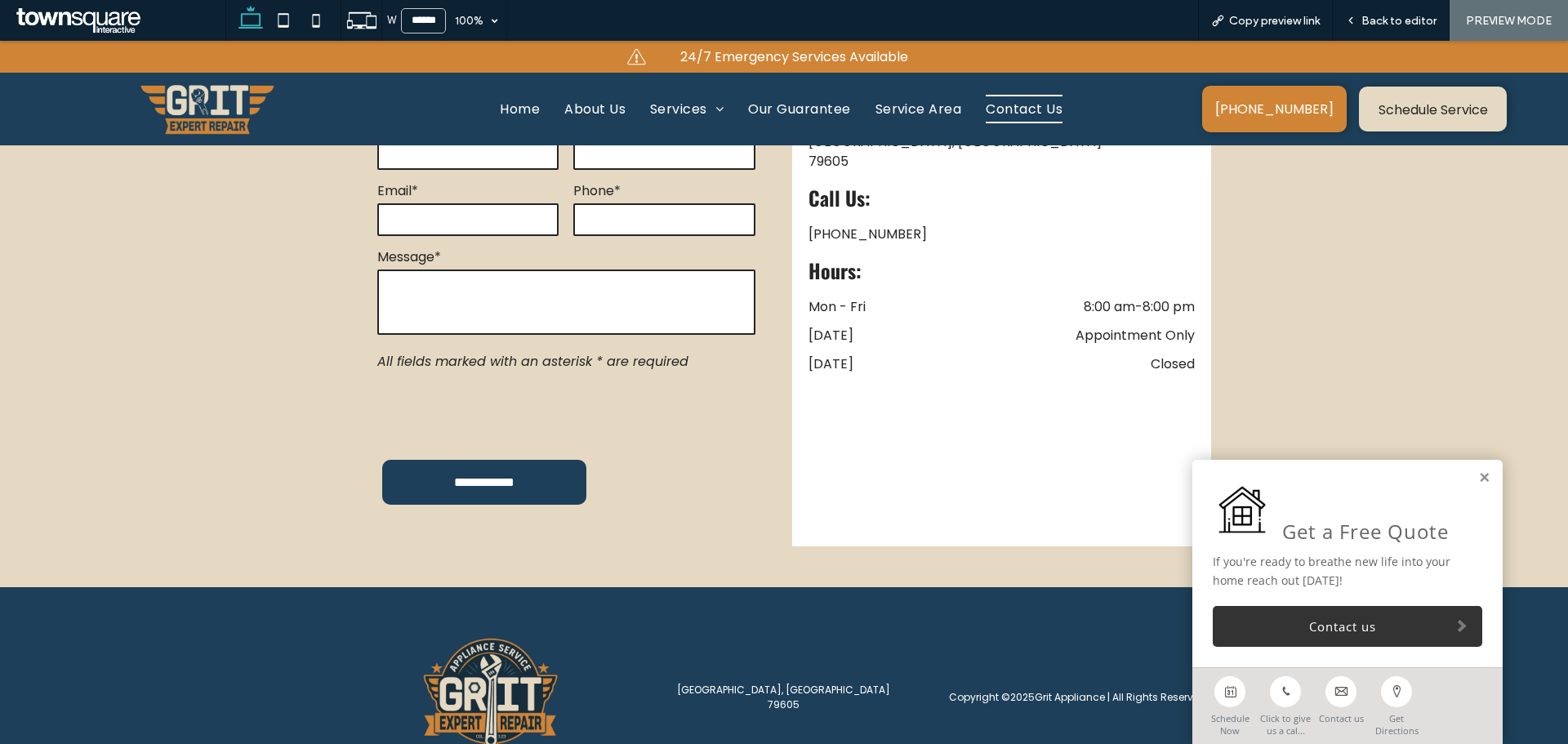
scroll to position [575, 0]
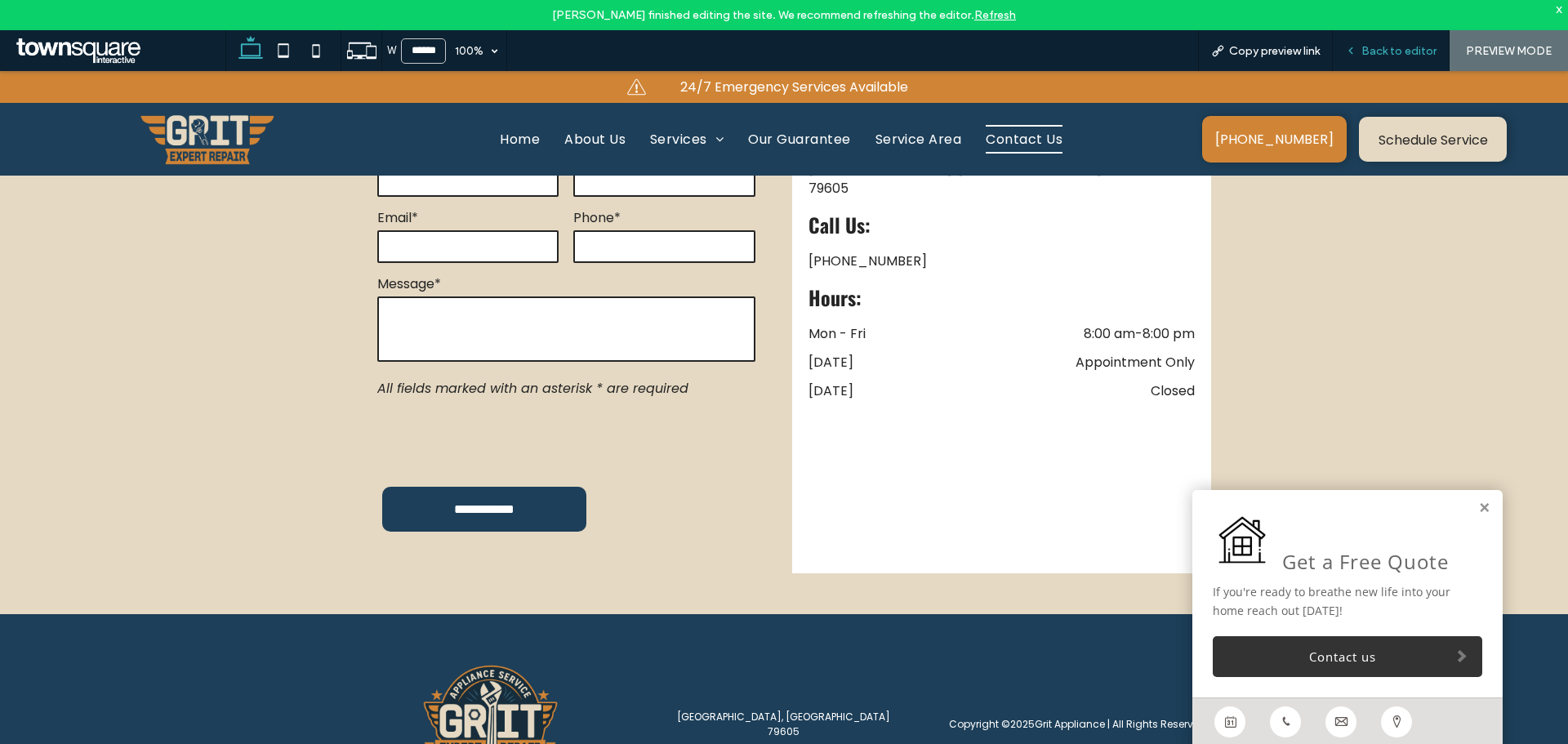
click at [1373, 51] on span "Back to editor" at bounding box center [1399, 50] width 75 height 14
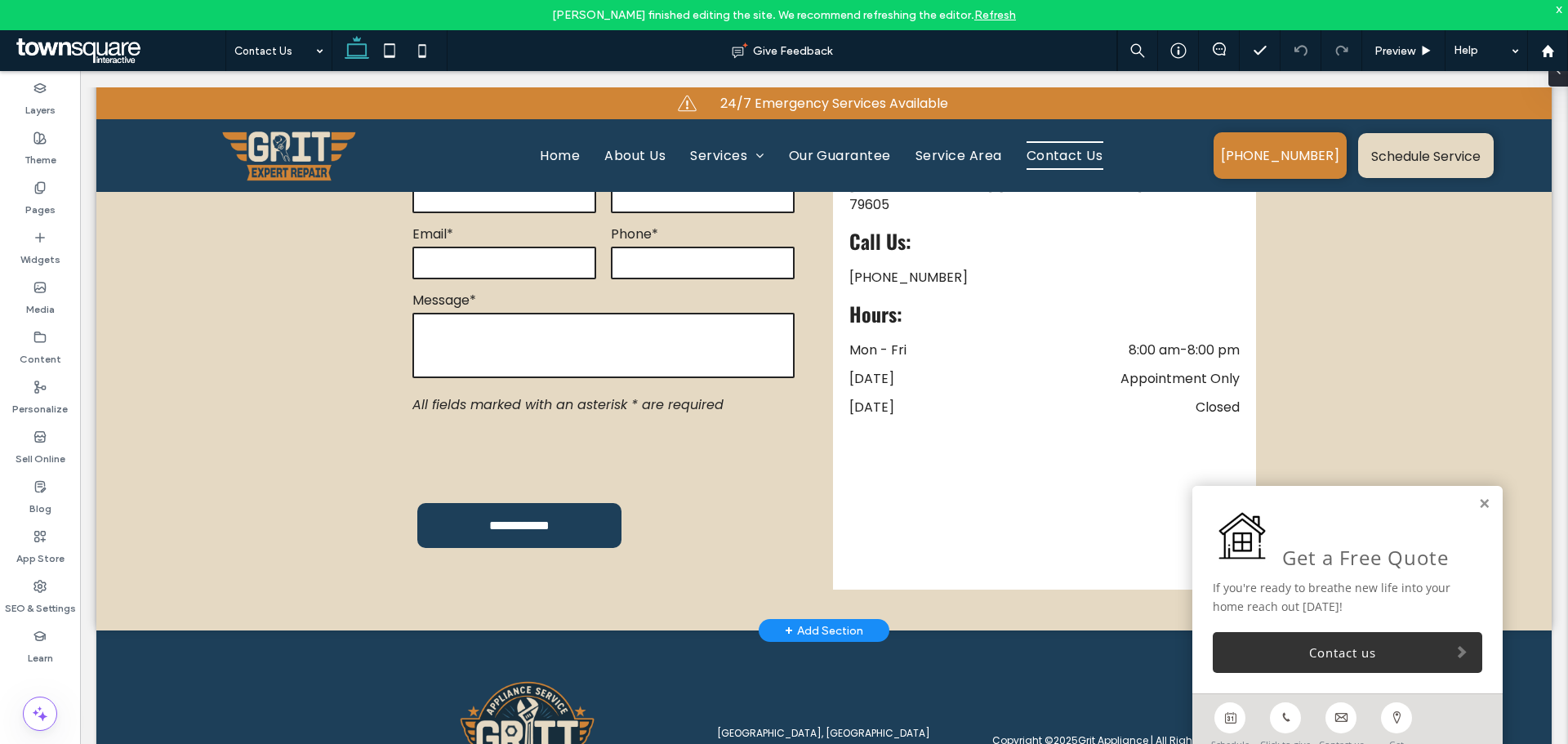
scroll to position [592, 0]
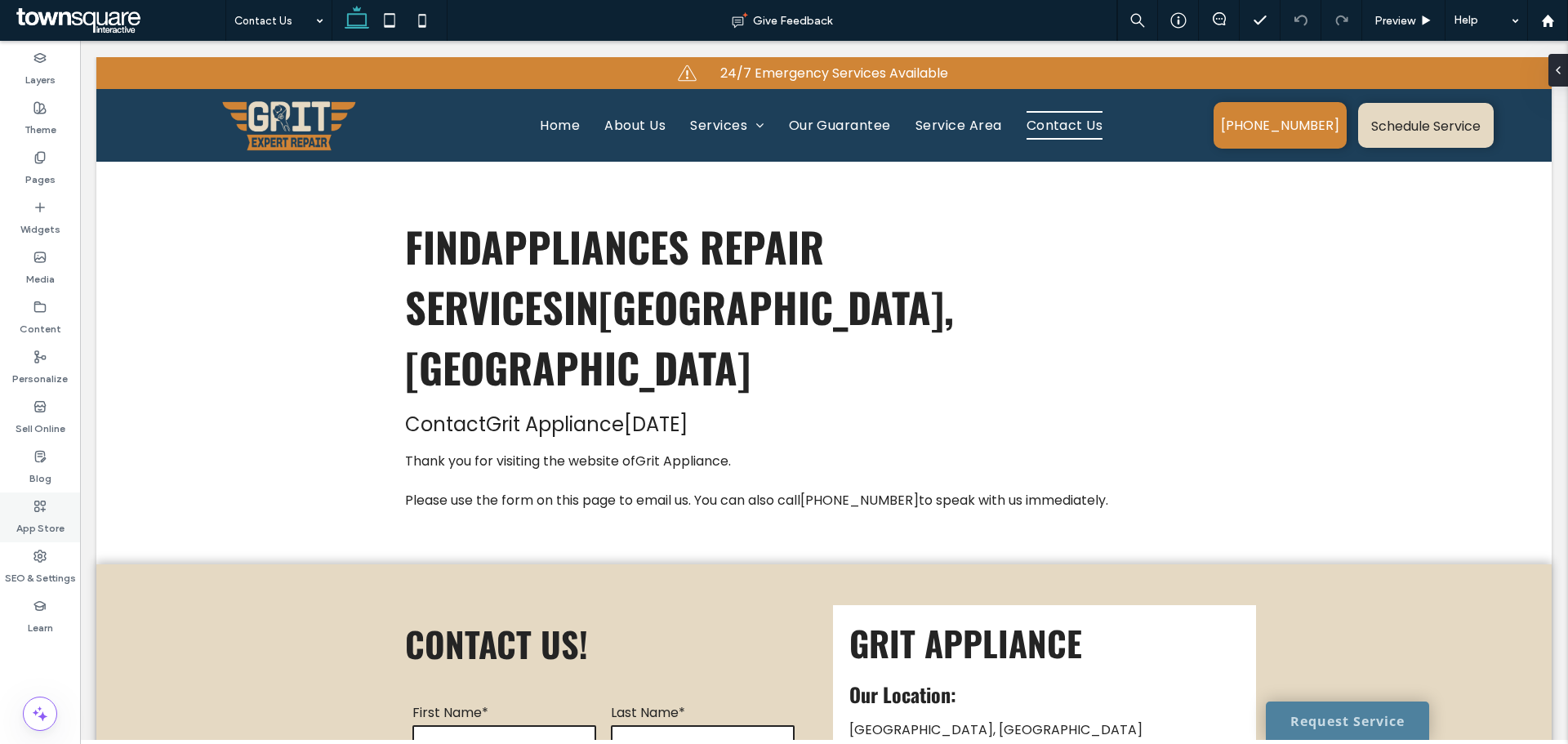
click at [37, 537] on div "App Store" at bounding box center [40, 517] width 80 height 50
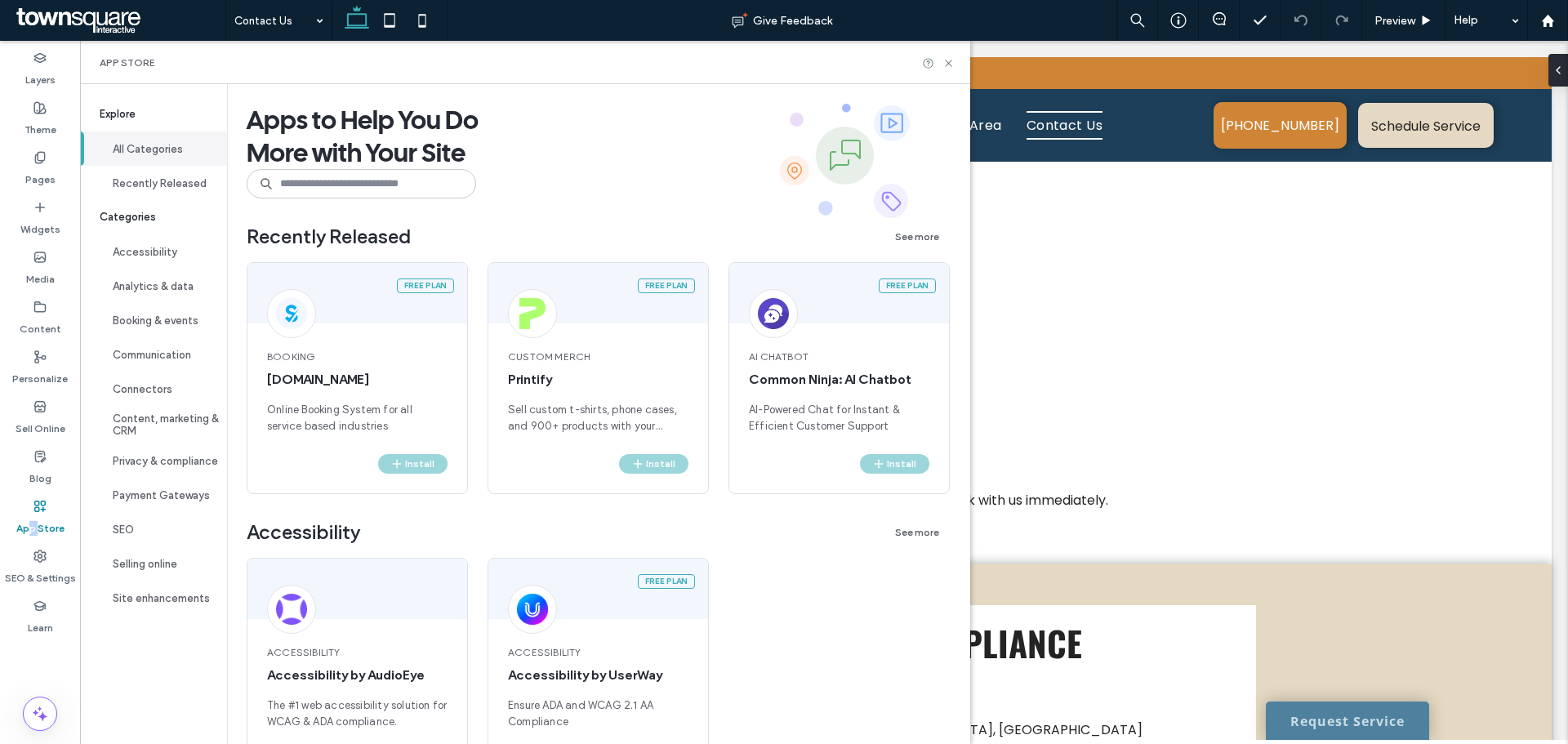
drag, startPoint x: 32, startPoint y: 532, endPoint x: 42, endPoint y: 529, distance: 10.4
click at [40, 528] on label "App Store" at bounding box center [40, 524] width 48 height 23
click at [48, 541] on div "App Store" at bounding box center [40, 517] width 80 height 50
click at [46, 550] on icon at bounding box center [40, 556] width 13 height 13
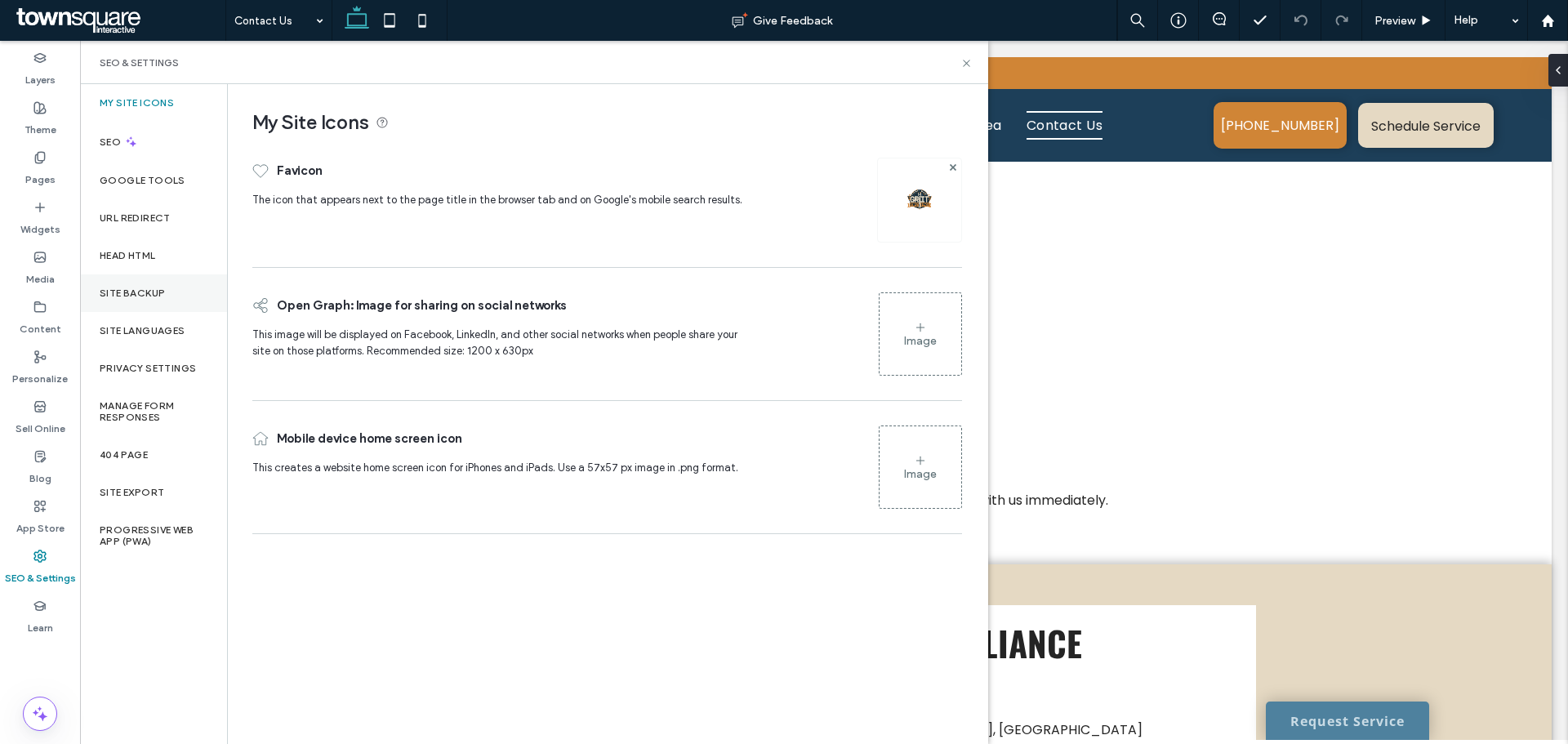
click at [115, 295] on label "Site Backup" at bounding box center [132, 293] width 66 height 12
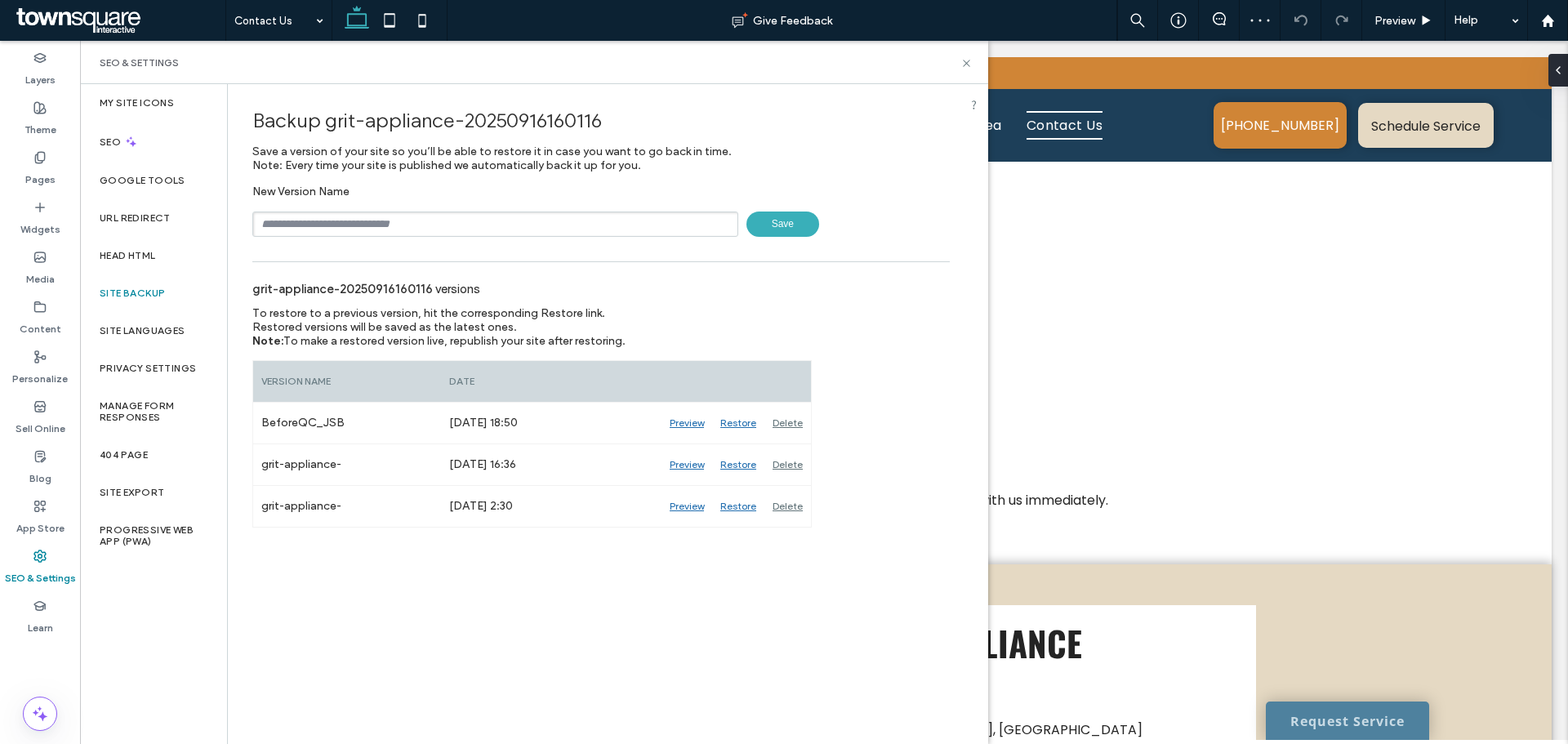
click at [353, 219] on input "text" at bounding box center [495, 225] width 486 height 26
type input "**********"
click at [809, 217] on span "Save" at bounding box center [784, 225] width 73 height 26
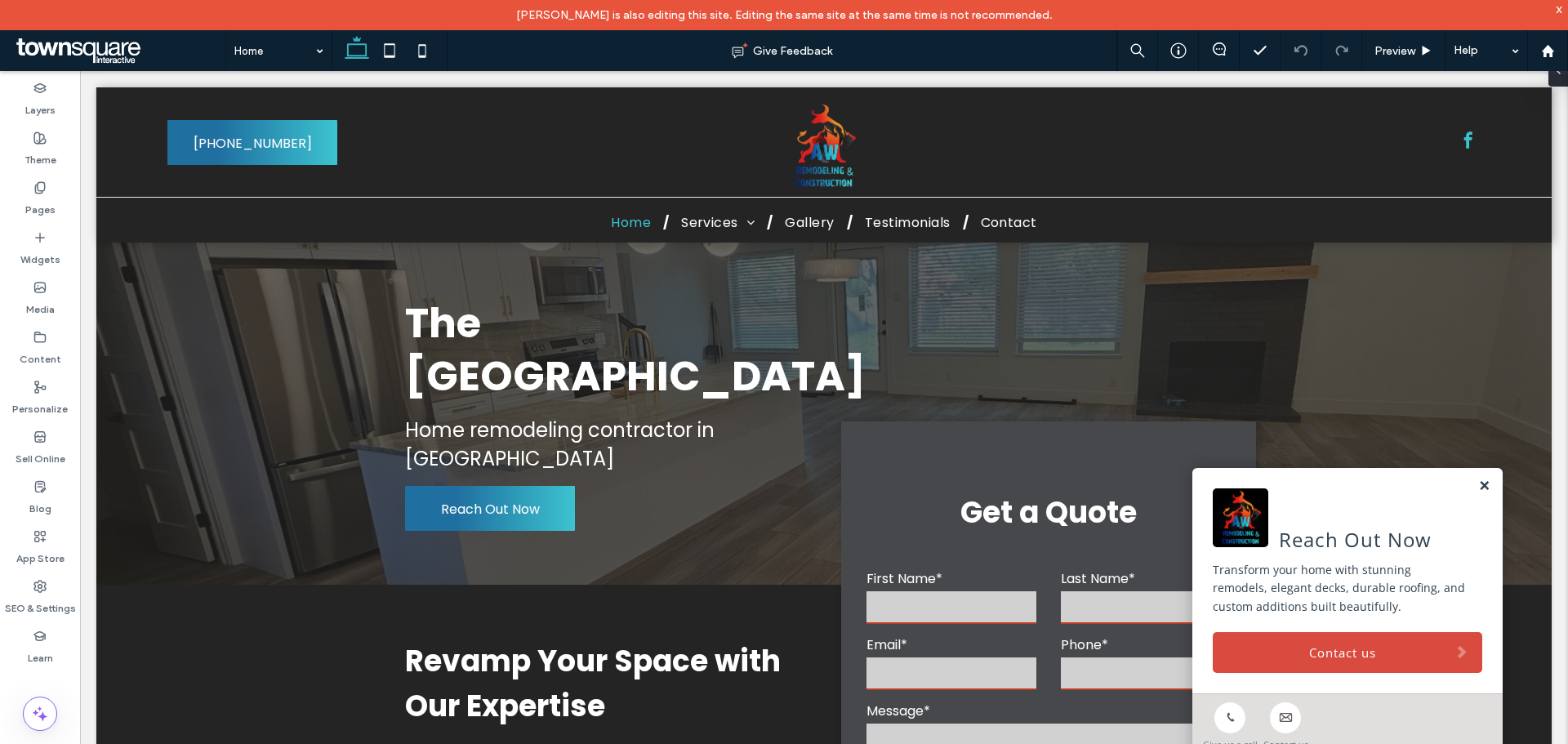
click at [1479, 480] on link at bounding box center [1484, 486] width 12 height 14
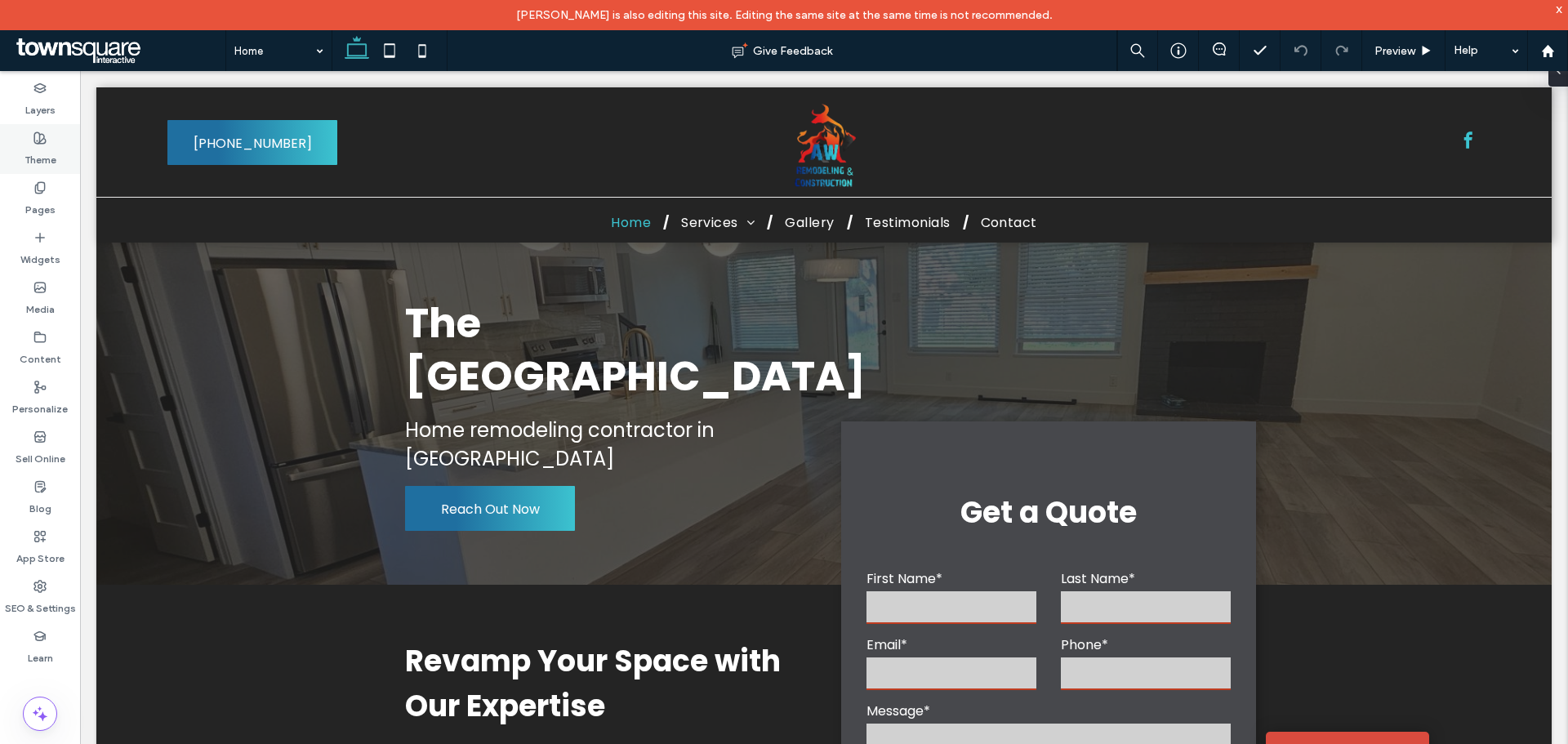
click at [39, 149] on label "Theme" at bounding box center [40, 155] width 32 height 23
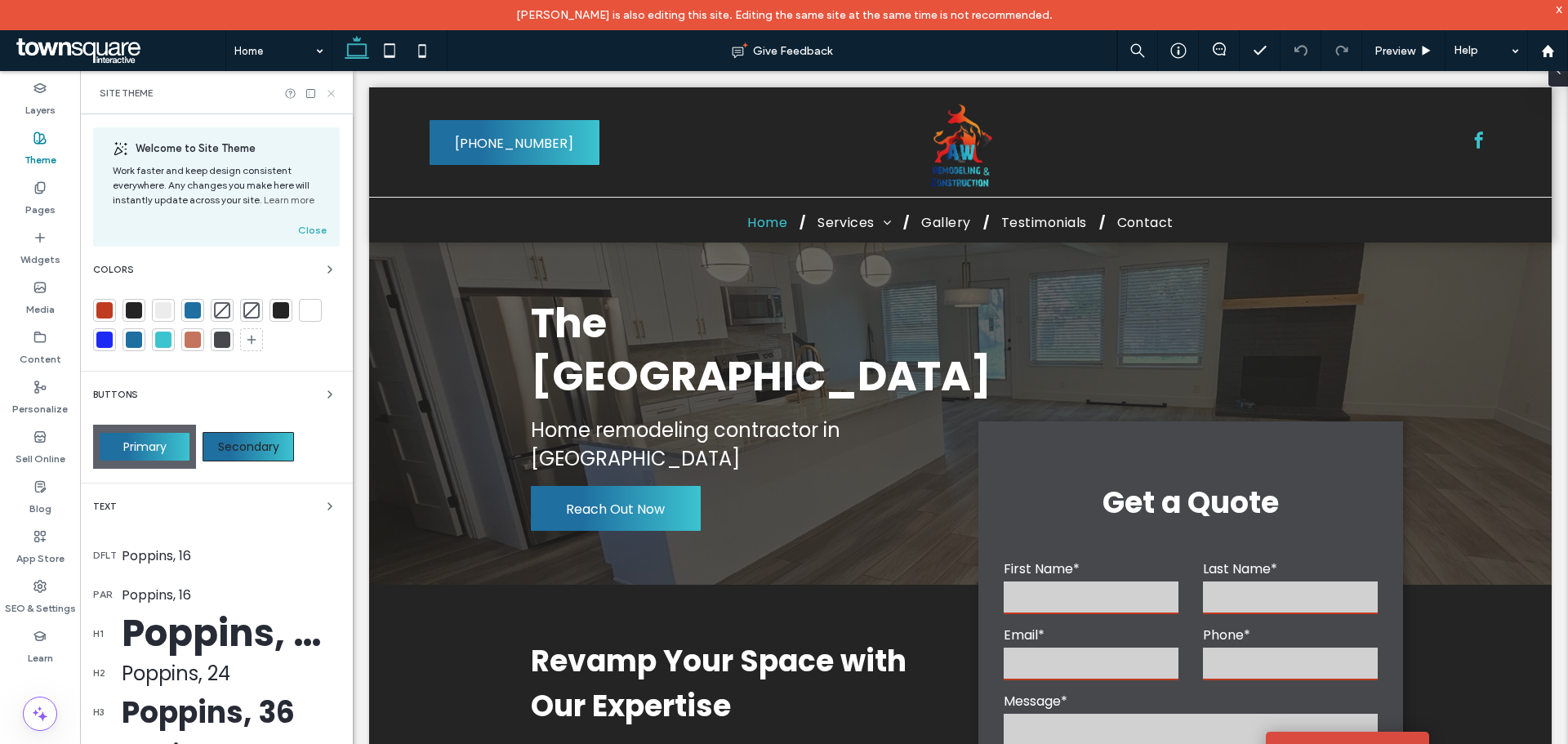
click at [329, 91] on icon at bounding box center [331, 93] width 12 height 12
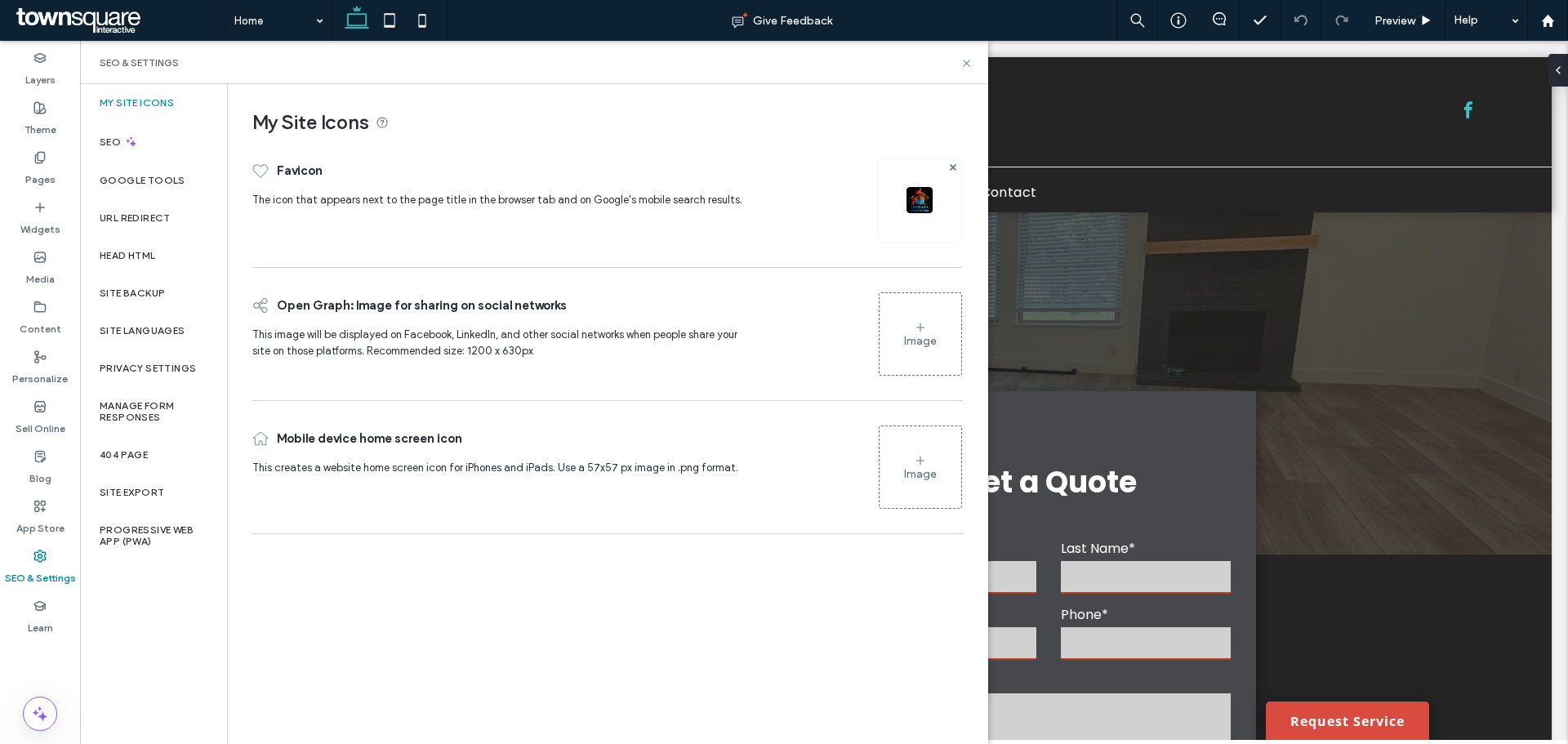
click at [135, 295] on label "Site Backup" at bounding box center [132, 293] width 66 height 12
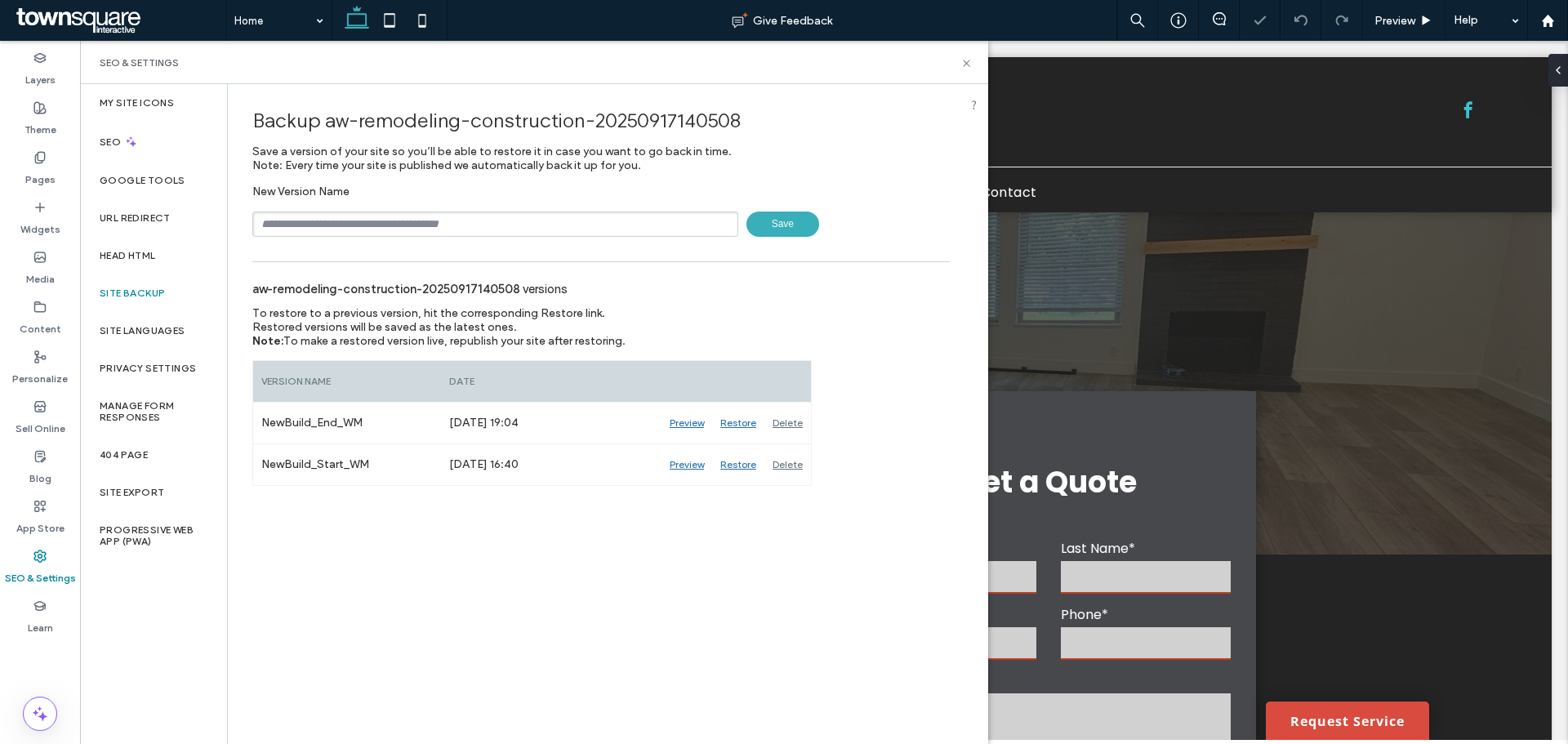
click at [313, 229] on input "text" at bounding box center [495, 225] width 486 height 26
type input "**********"
click at [782, 224] on span "Save" at bounding box center [784, 225] width 73 height 26
drag, startPoint x: 963, startPoint y: 67, endPoint x: 877, endPoint y: 27, distance: 94.8
click at [963, 67] on icon at bounding box center [966, 63] width 12 height 12
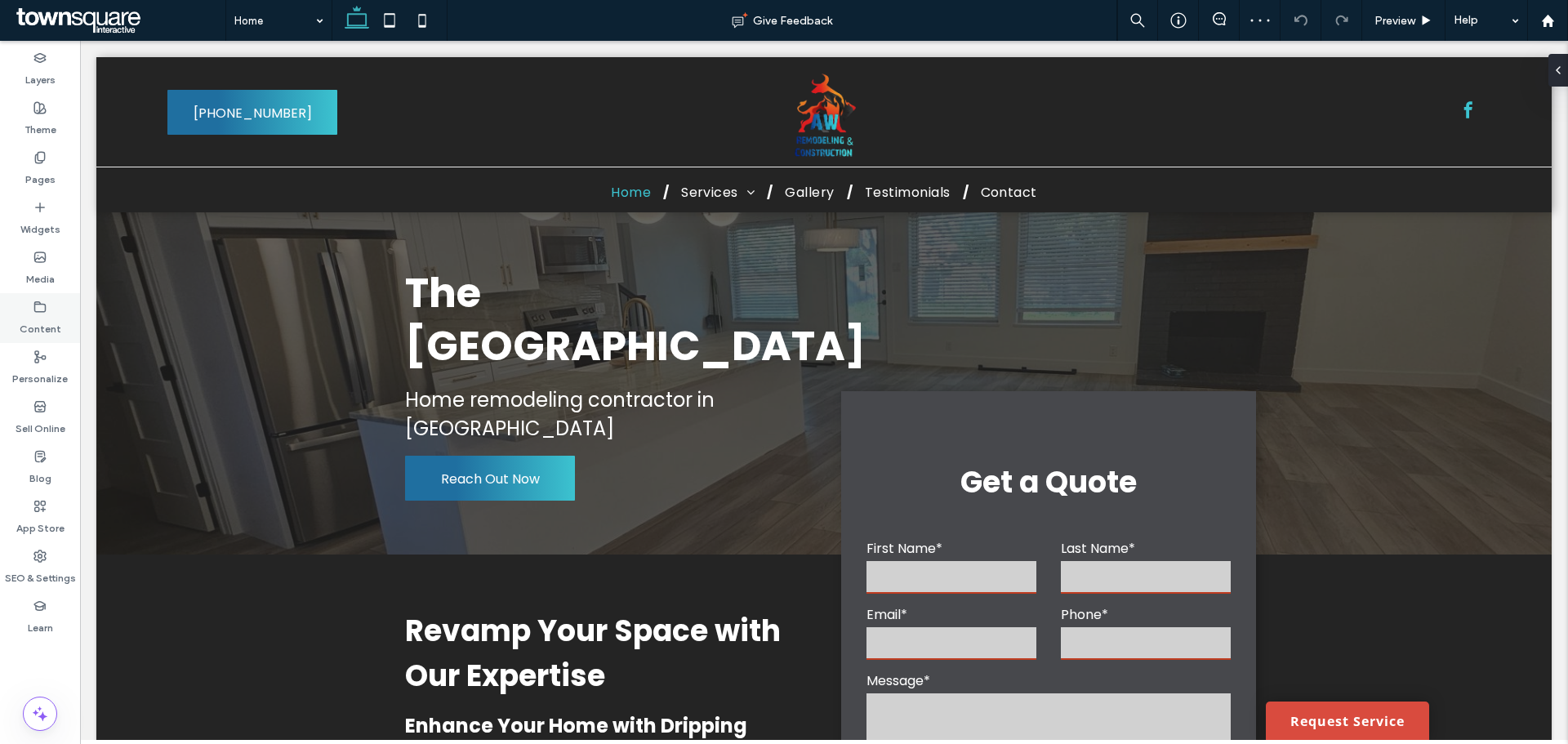
click at [49, 335] on label "Content" at bounding box center [40, 324] width 42 height 23
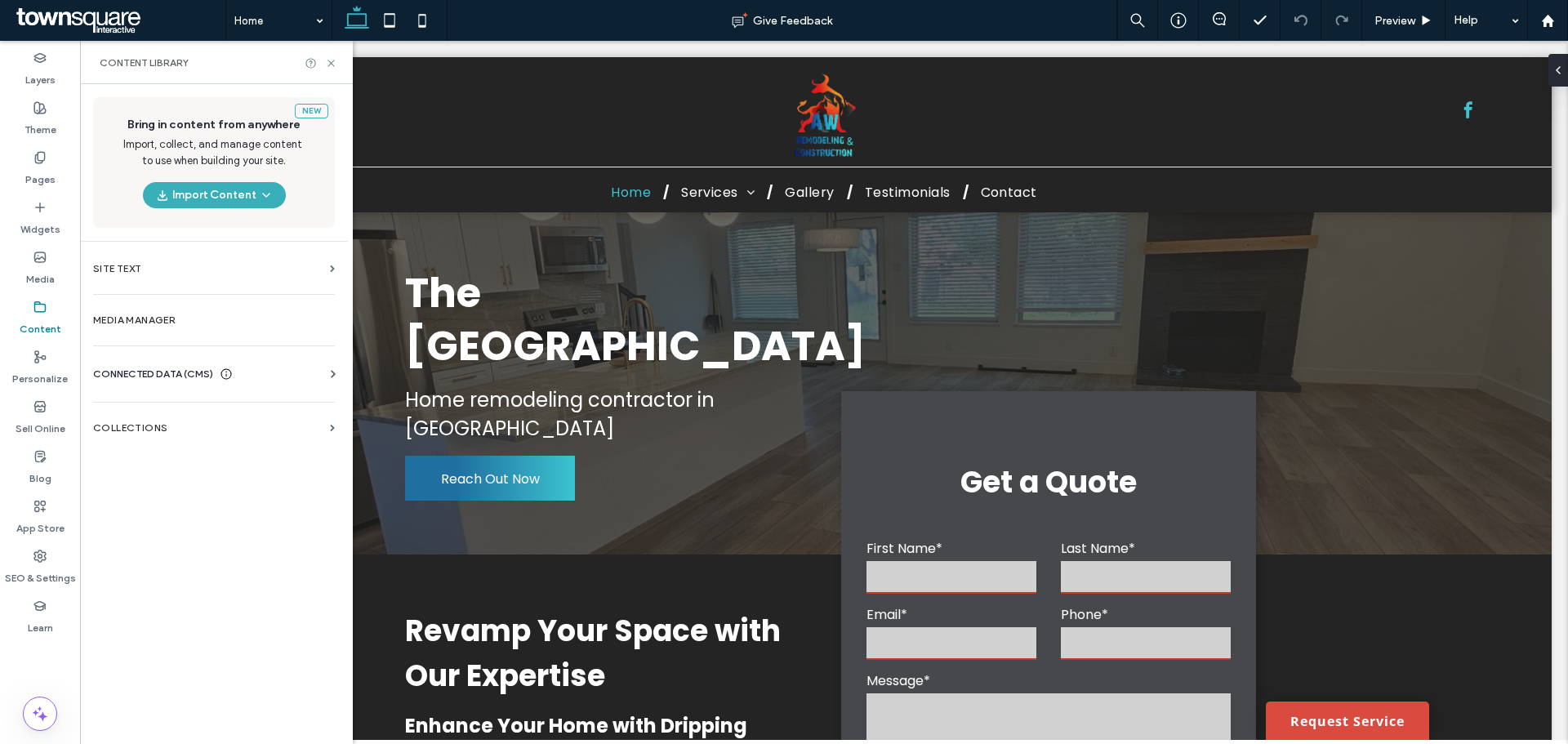
click at [176, 366] on span "CONNECTED DATA (CMS)" at bounding box center [153, 374] width 120 height 16
click at [182, 403] on section "Business Info" at bounding box center [217, 414] width 248 height 37
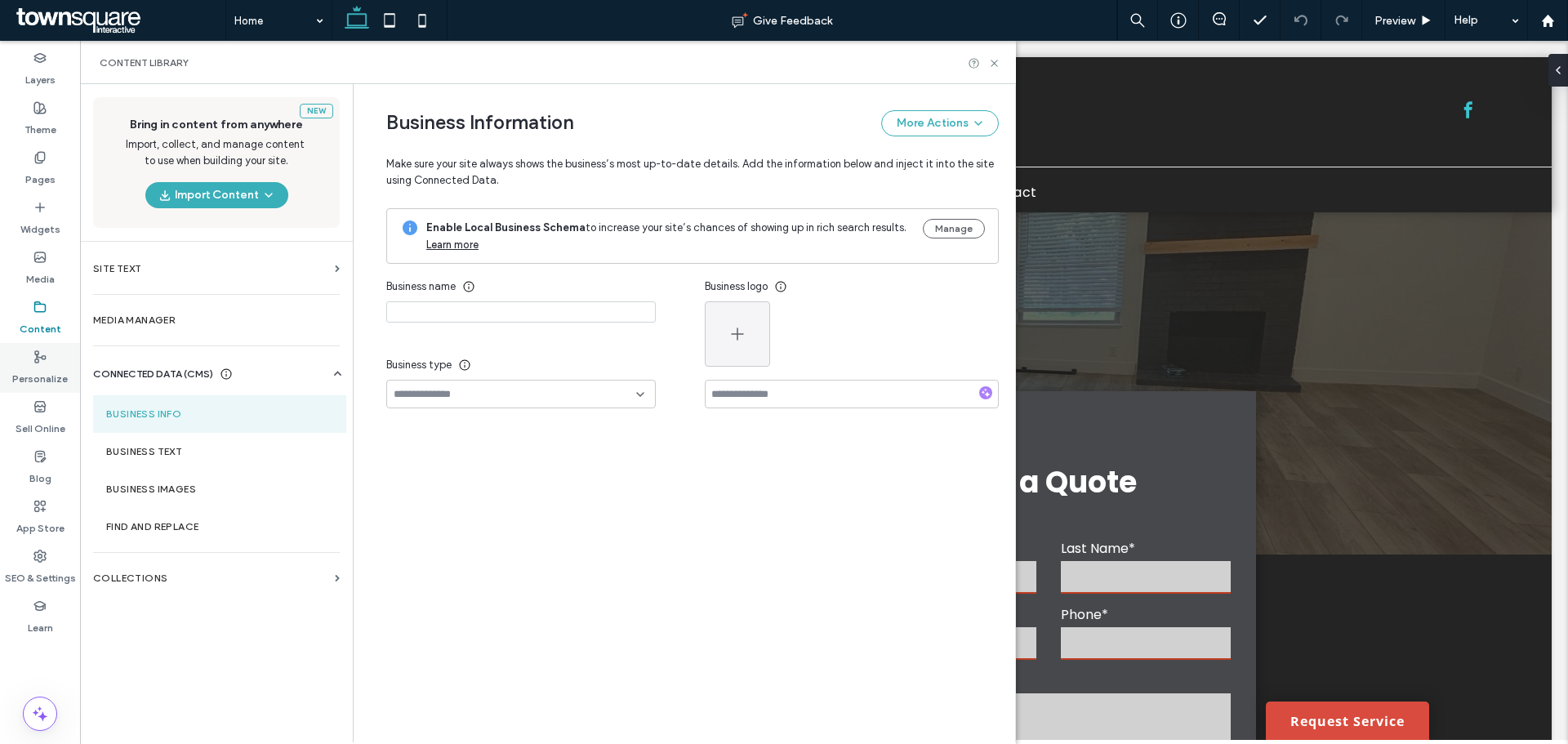
type input "**********"
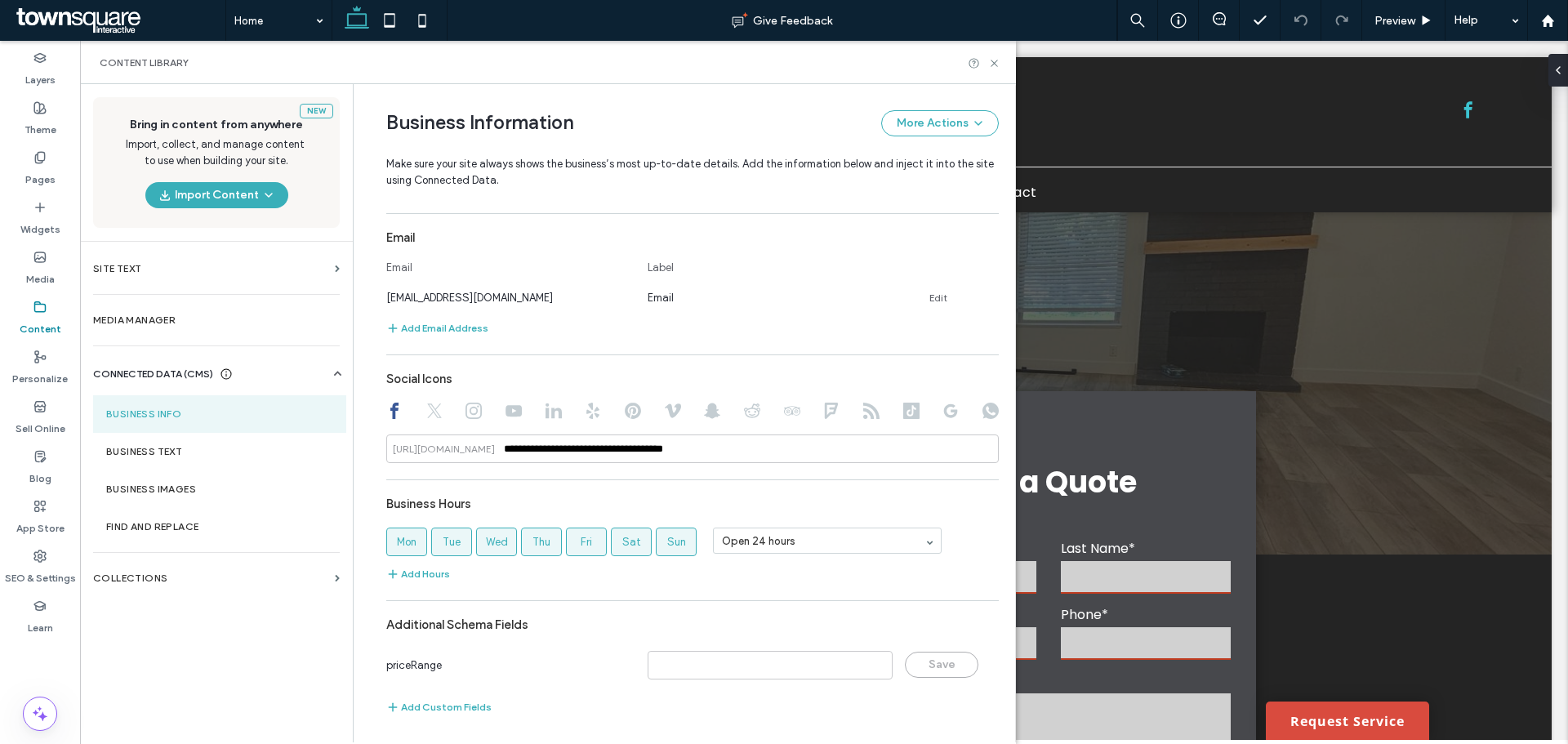
scroll to position [597, 0]
click at [152, 440] on section "Business Text" at bounding box center [219, 451] width 253 height 37
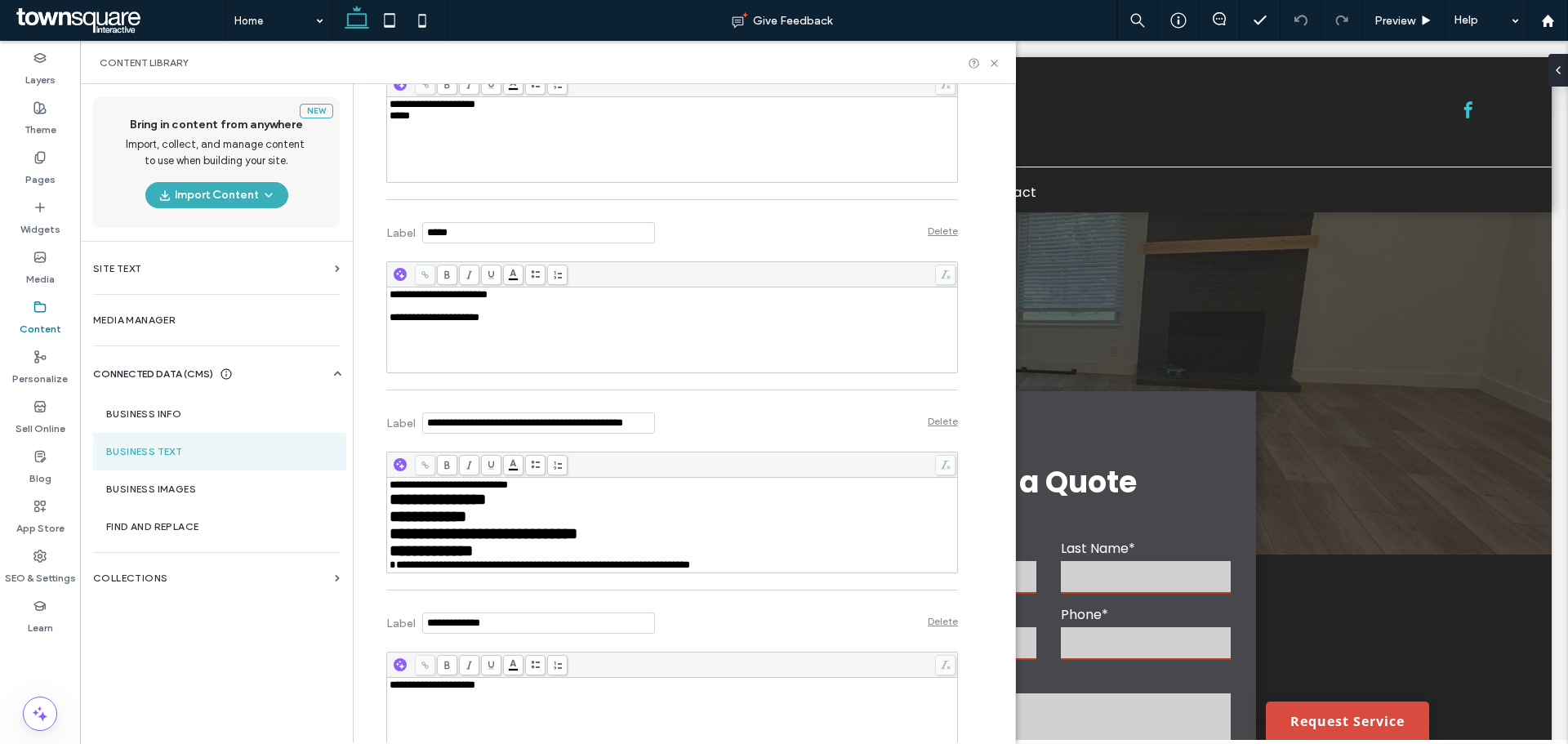
scroll to position [888, 0]
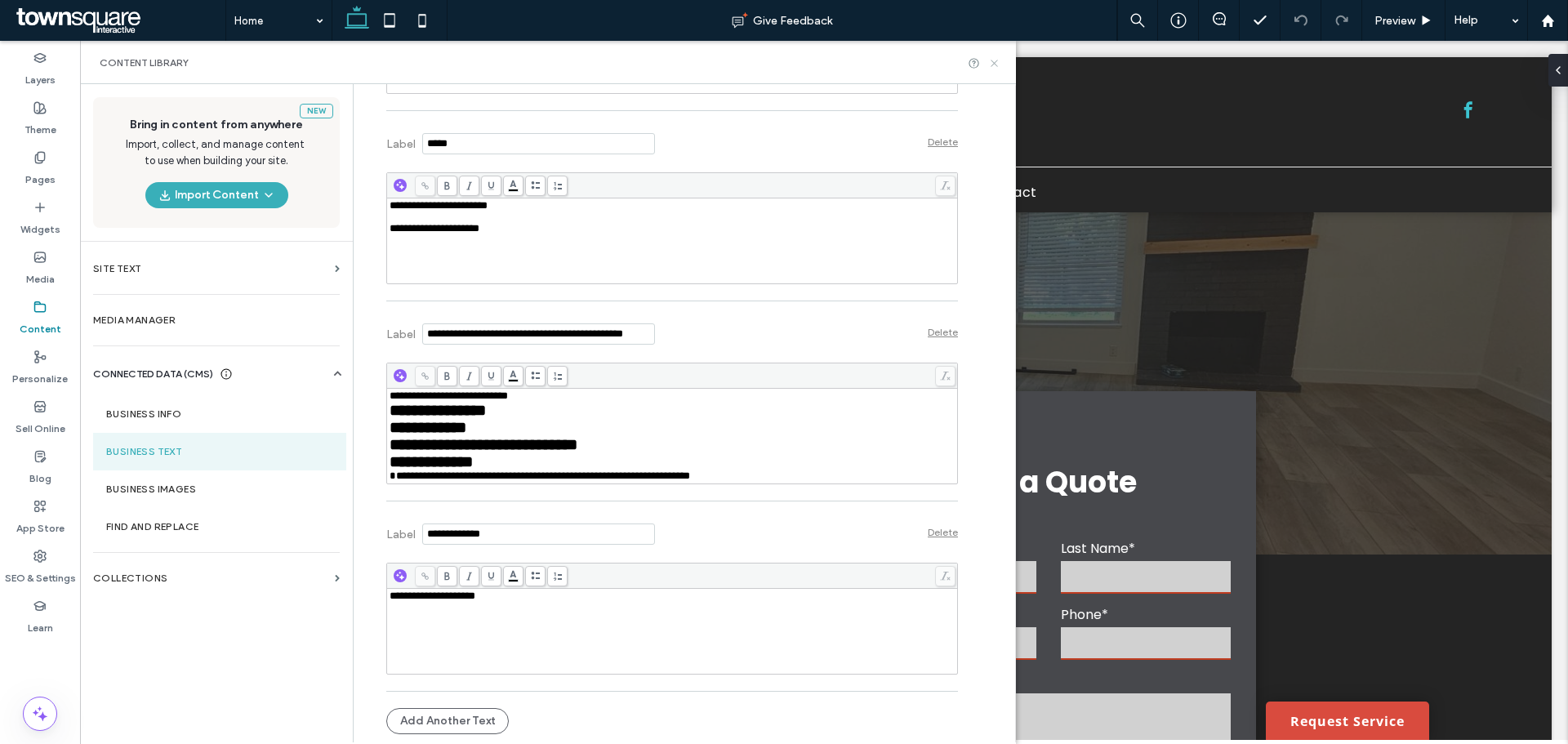
click at [993, 62] on icon at bounding box center [994, 63] width 12 height 12
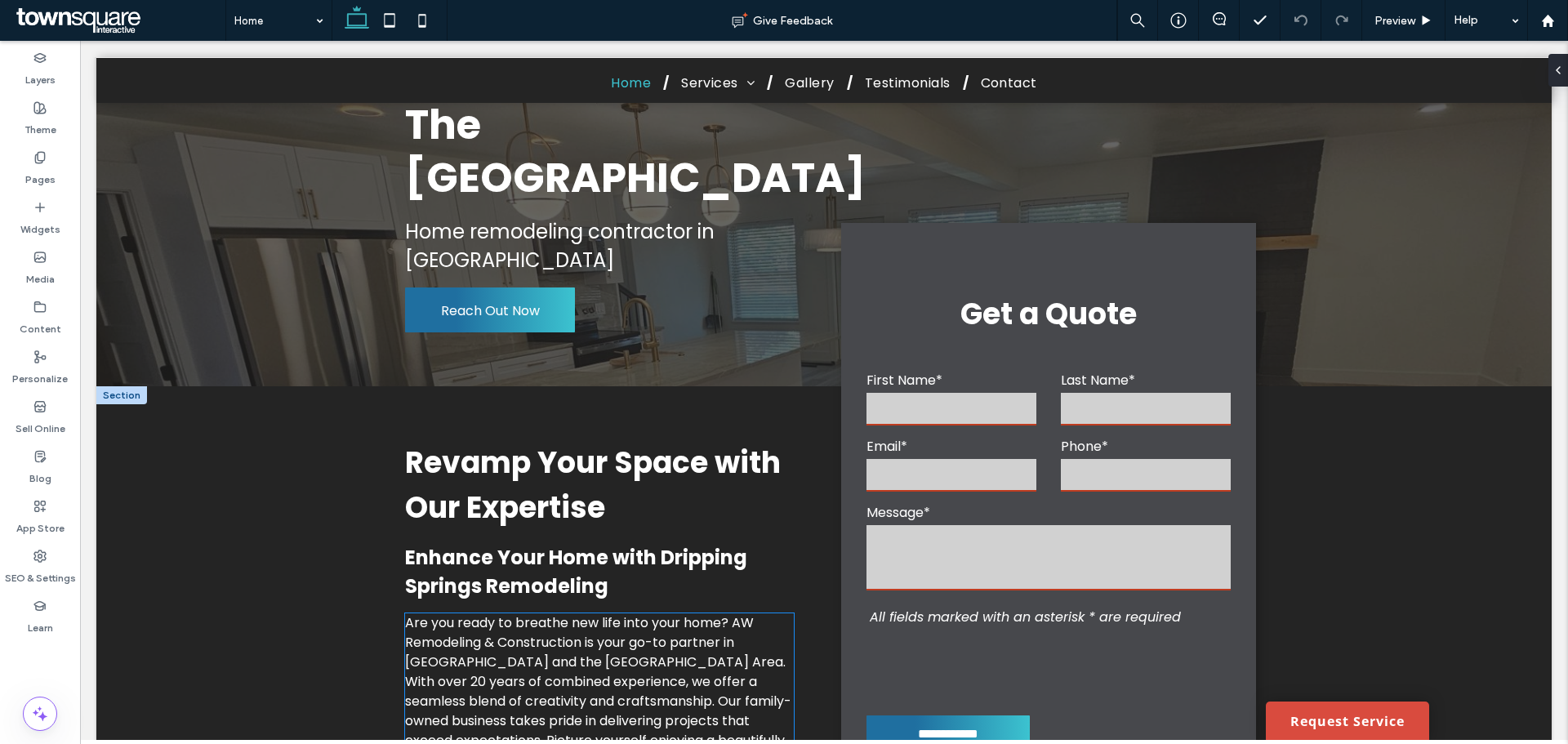
scroll to position [408, 0]
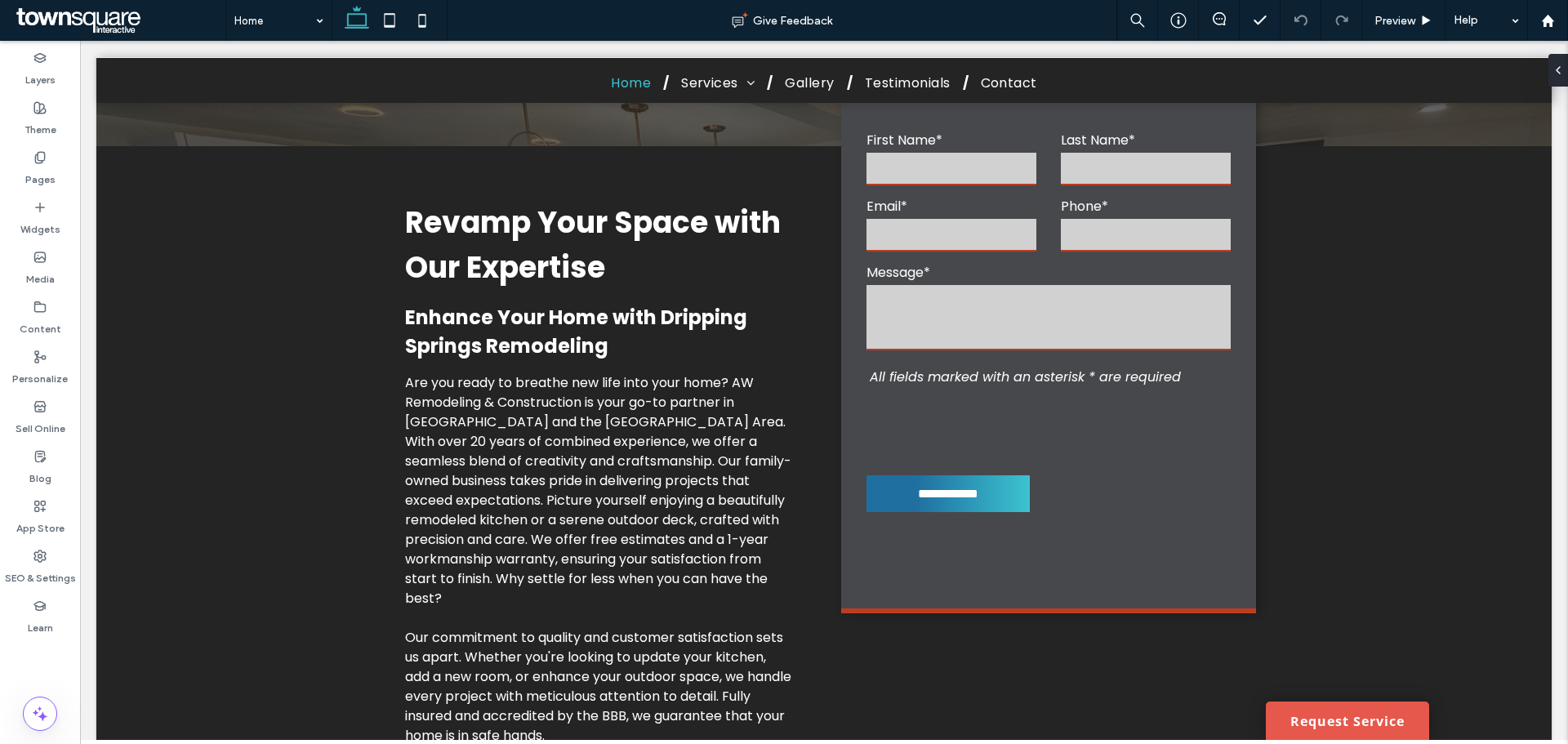
click at [1362, 723] on link "Request Service" at bounding box center [1347, 720] width 163 height 38
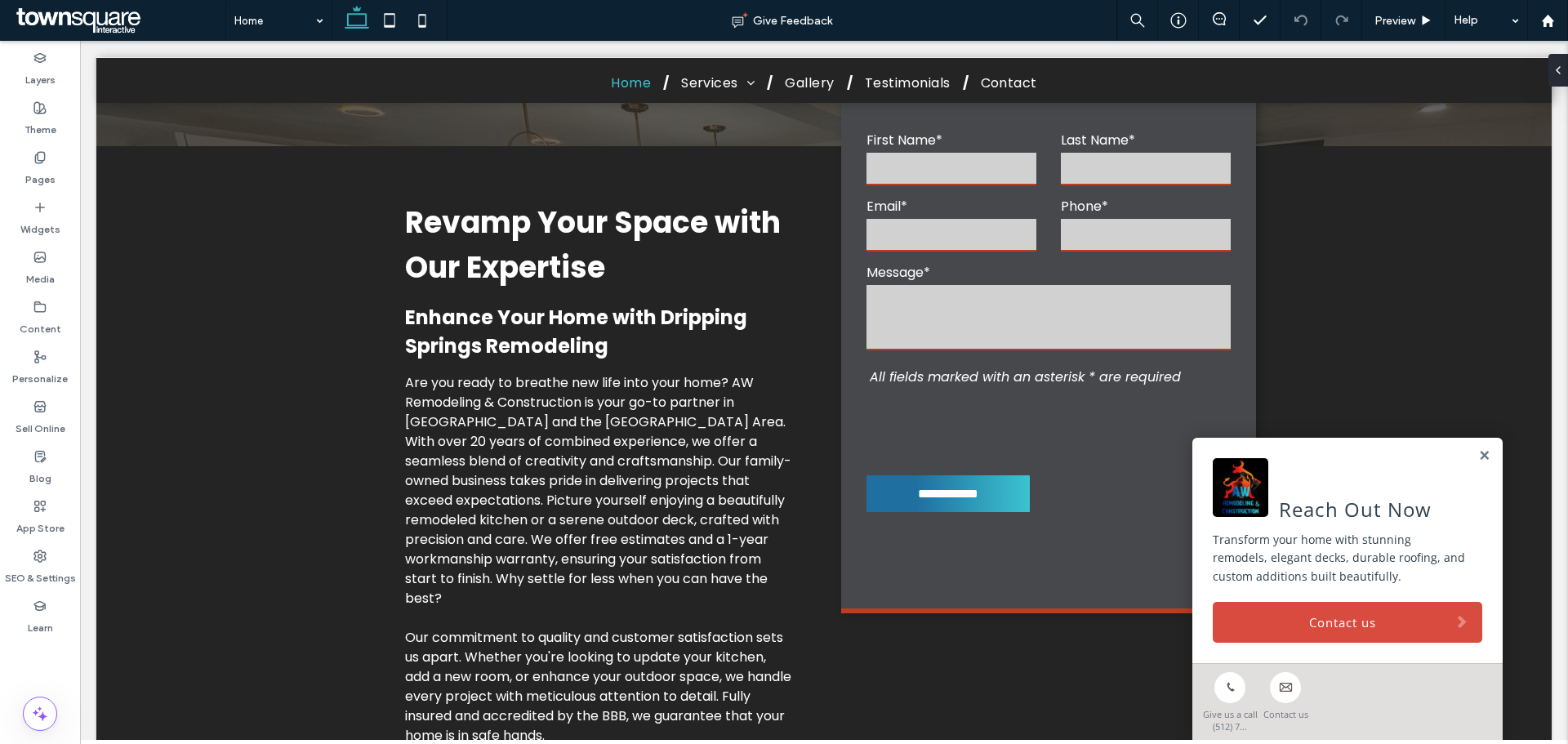
click at [1313, 631] on link "Contact us" at bounding box center [1347, 622] width 269 height 41
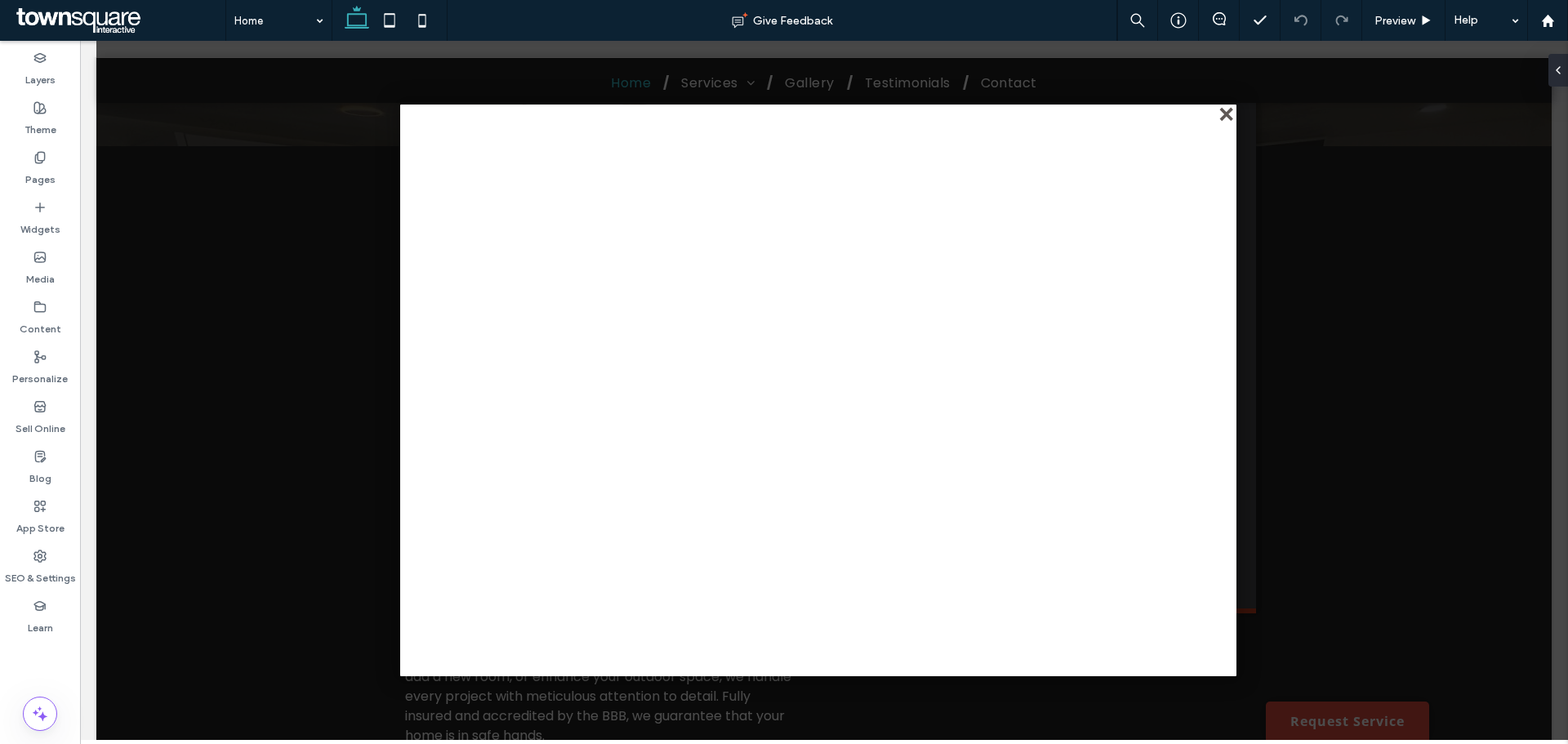
click at [1227, 117] on div "close" at bounding box center [1227, 115] width 12 height 12
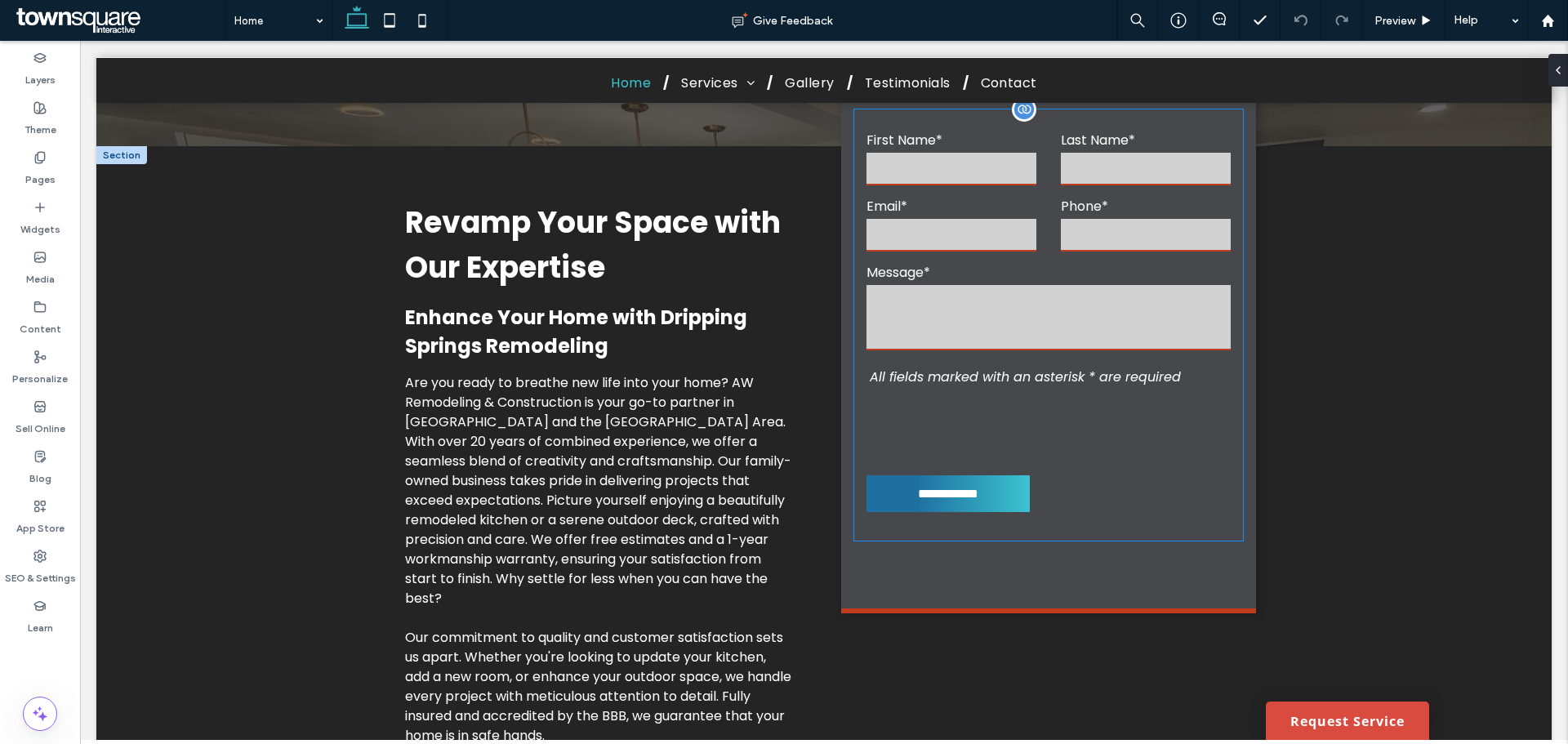
click at [1037, 309] on textarea at bounding box center [1048, 318] width 364 height 66
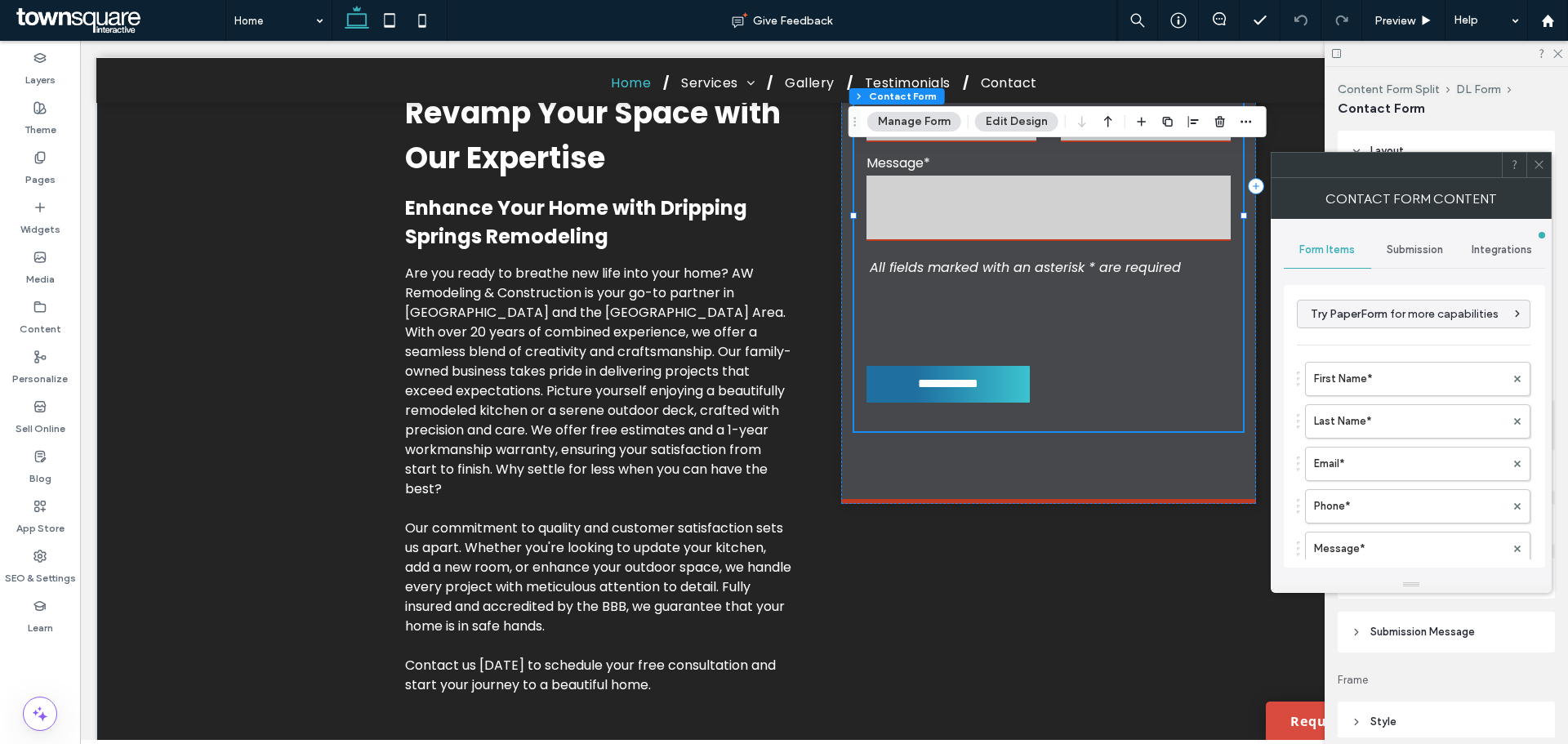
click at [1439, 632] on span "Submission Message" at bounding box center [1423, 632] width 104 height 16
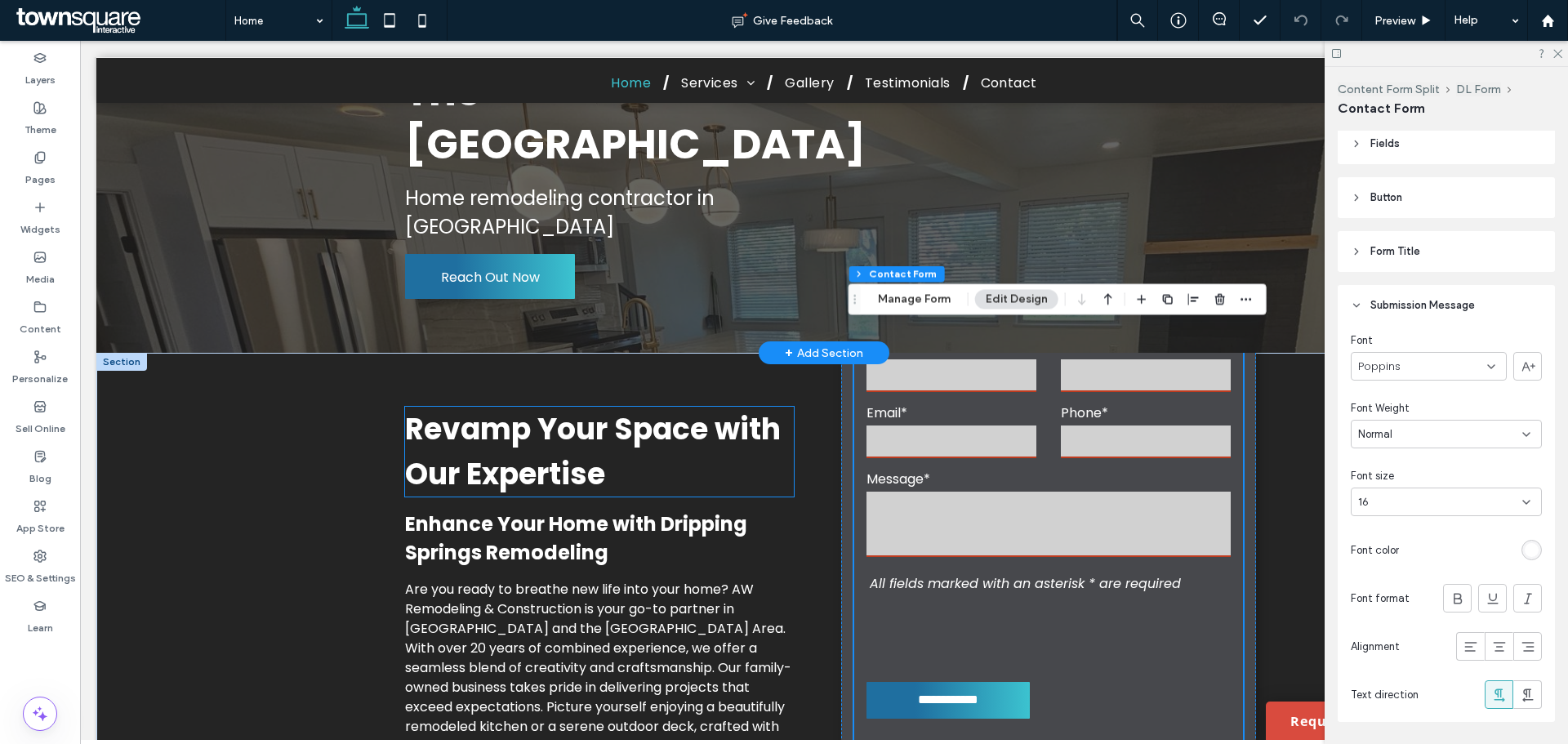
scroll to position [81, 0]
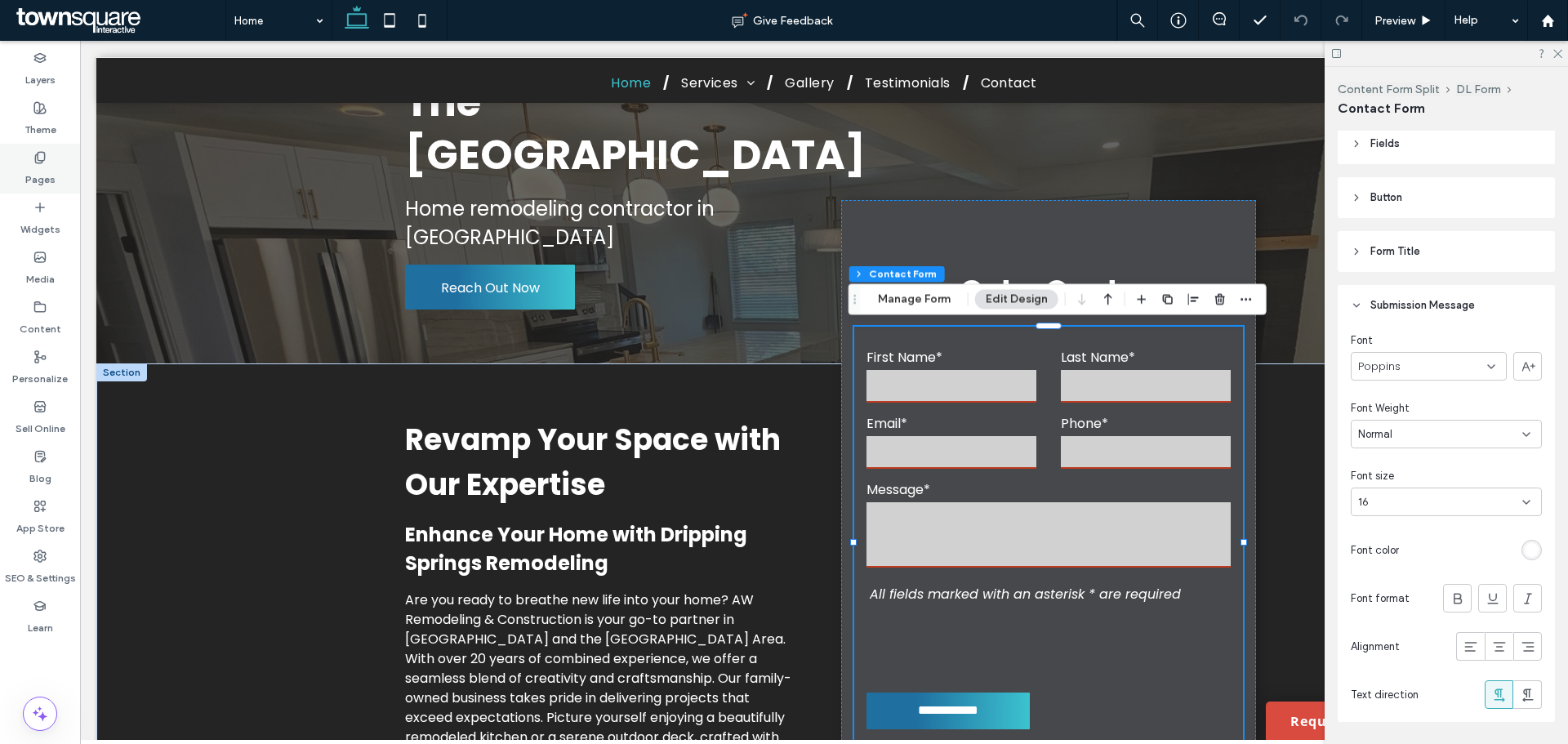
click at [58, 170] on div "Pages" at bounding box center [40, 168] width 80 height 50
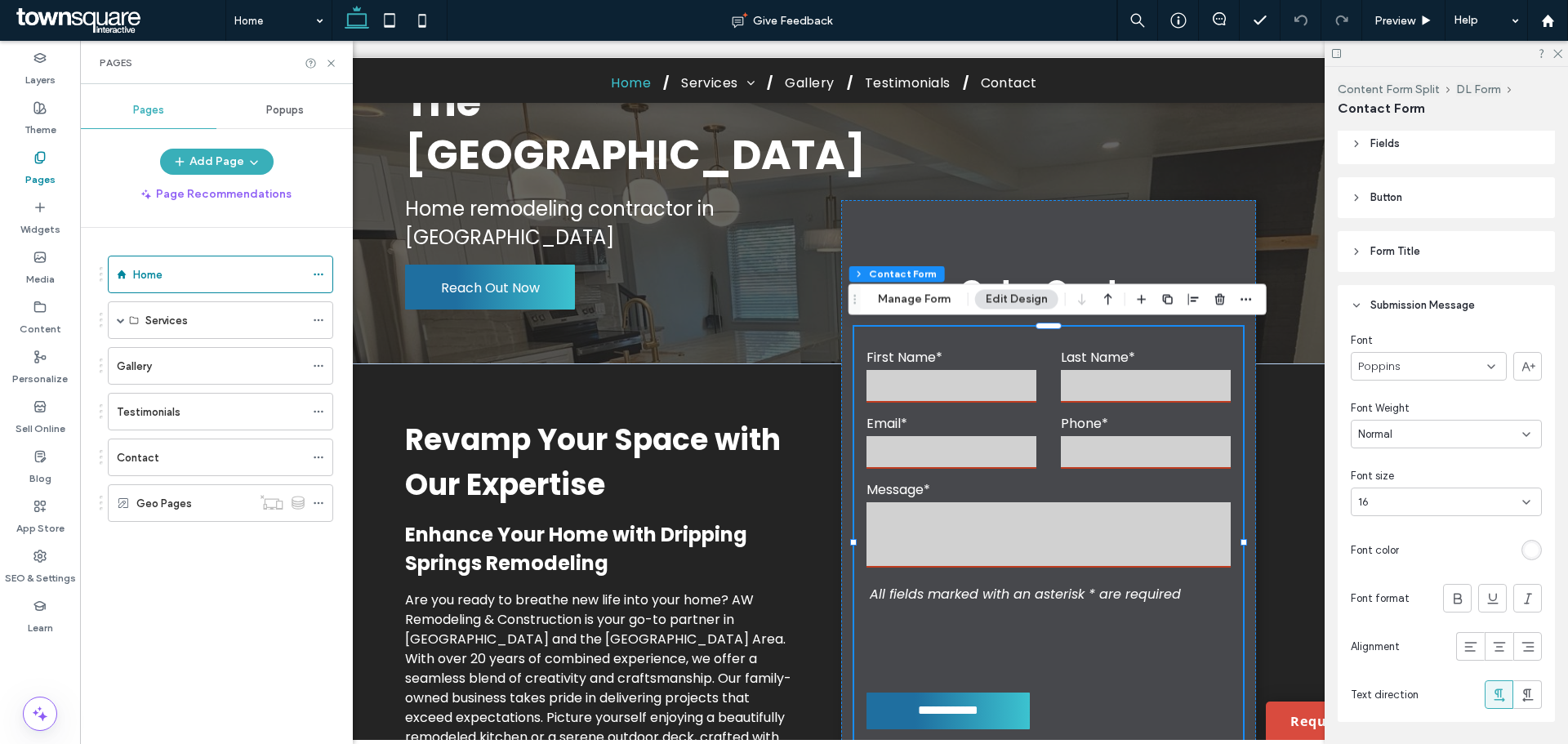
click at [184, 455] on div "Contact" at bounding box center [211, 457] width 188 height 17
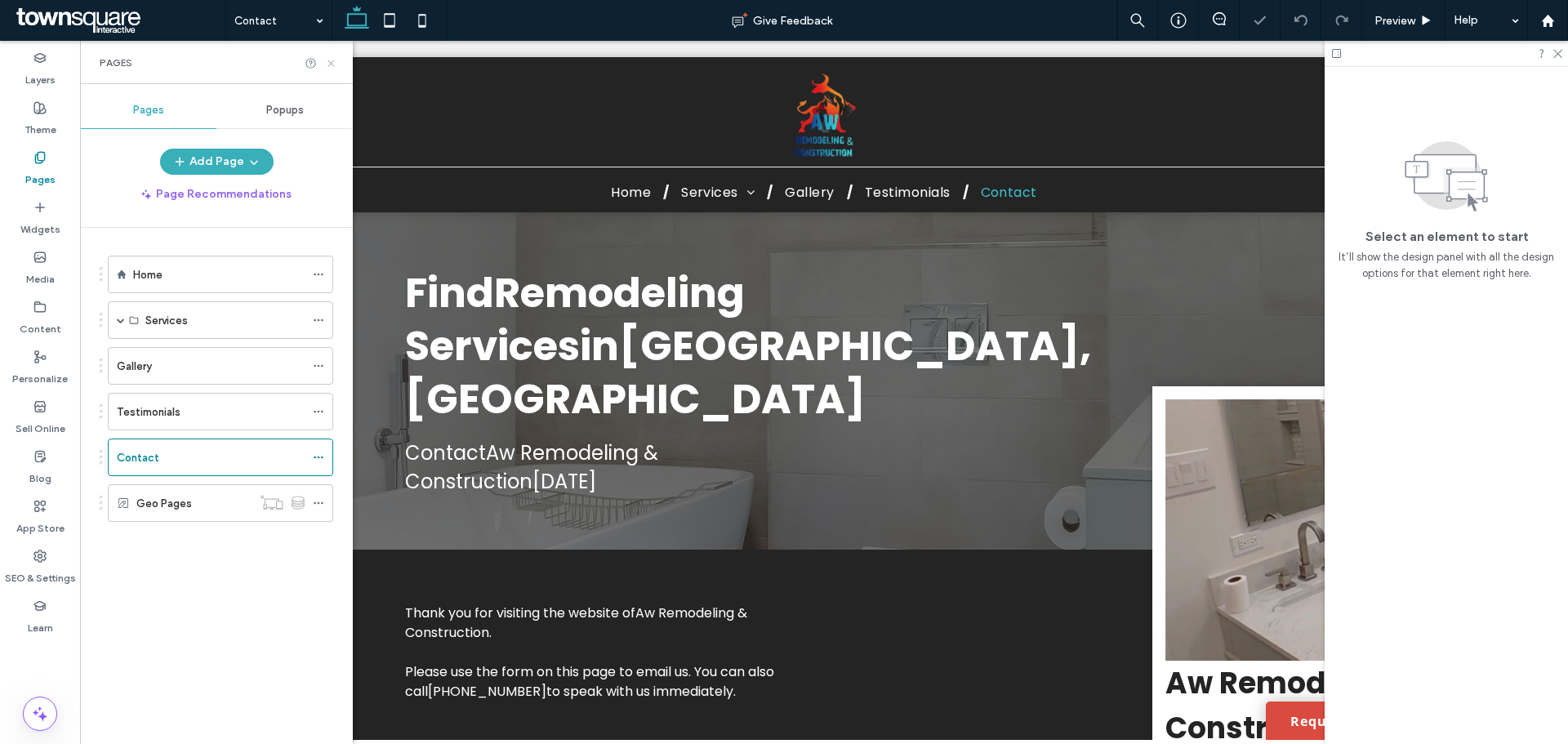
click at [327, 58] on icon at bounding box center [331, 63] width 12 height 12
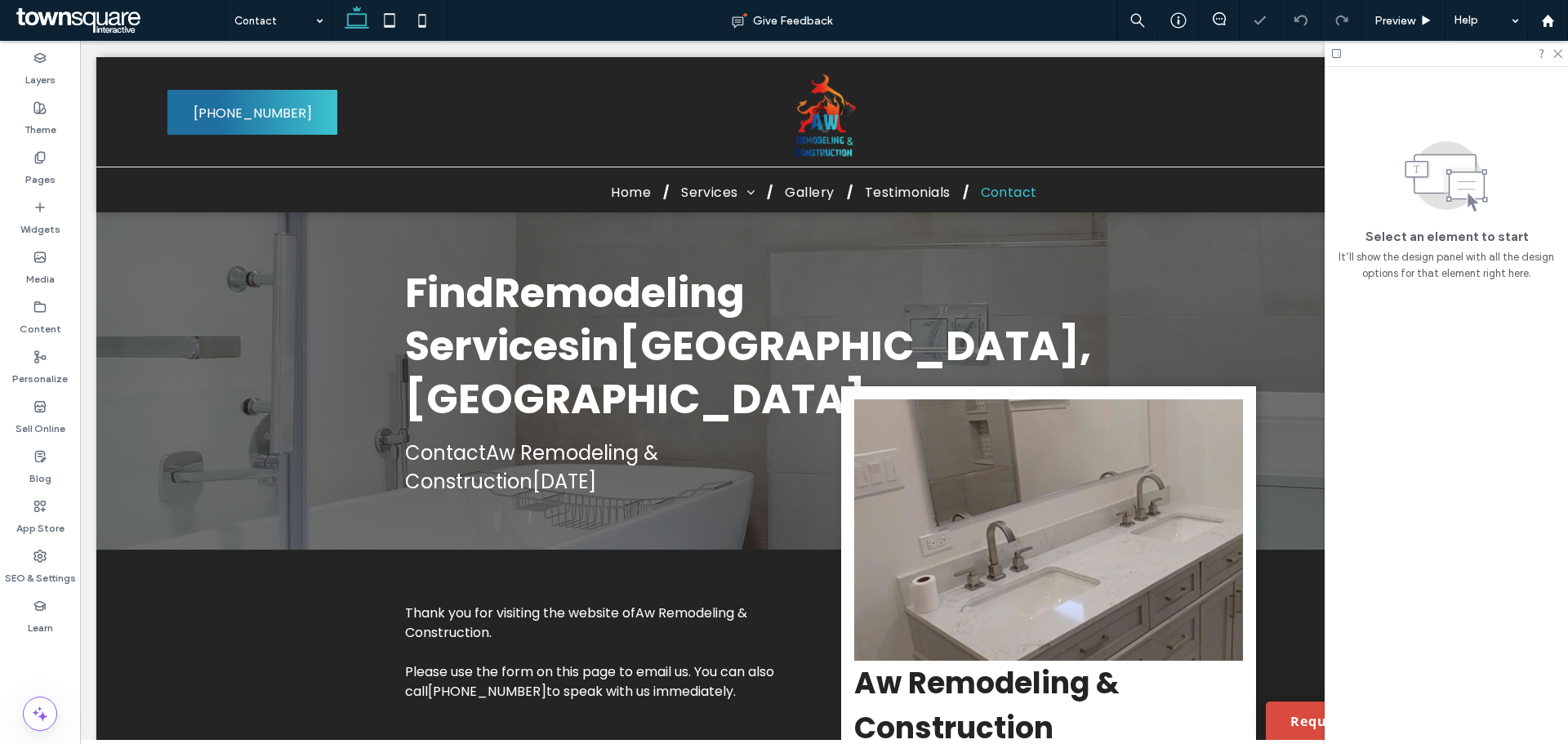
click at [1563, 54] on div at bounding box center [1447, 54] width 244 height 26
click at [1559, 53] on use at bounding box center [1558, 55] width 9 height 9
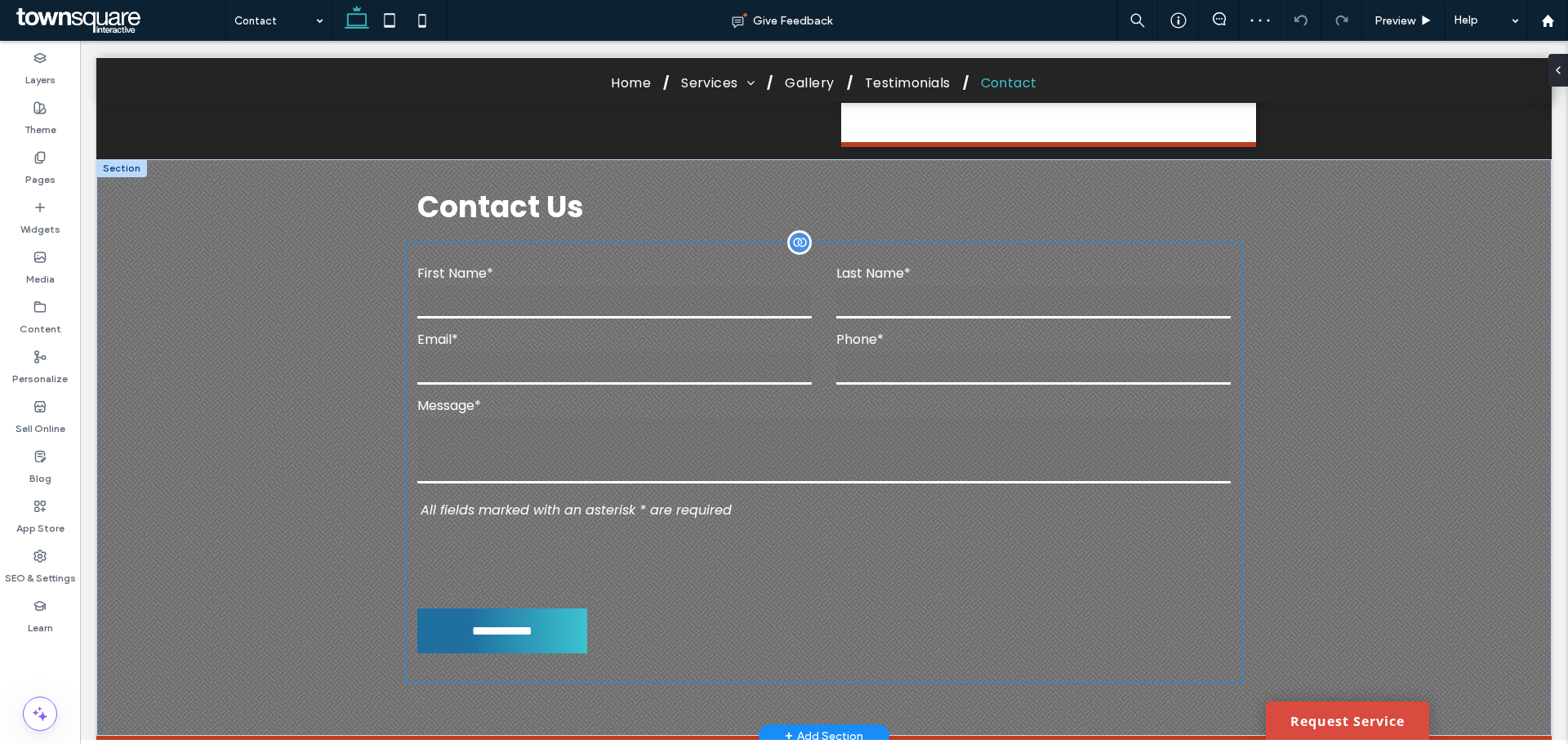
scroll to position [1062, 0]
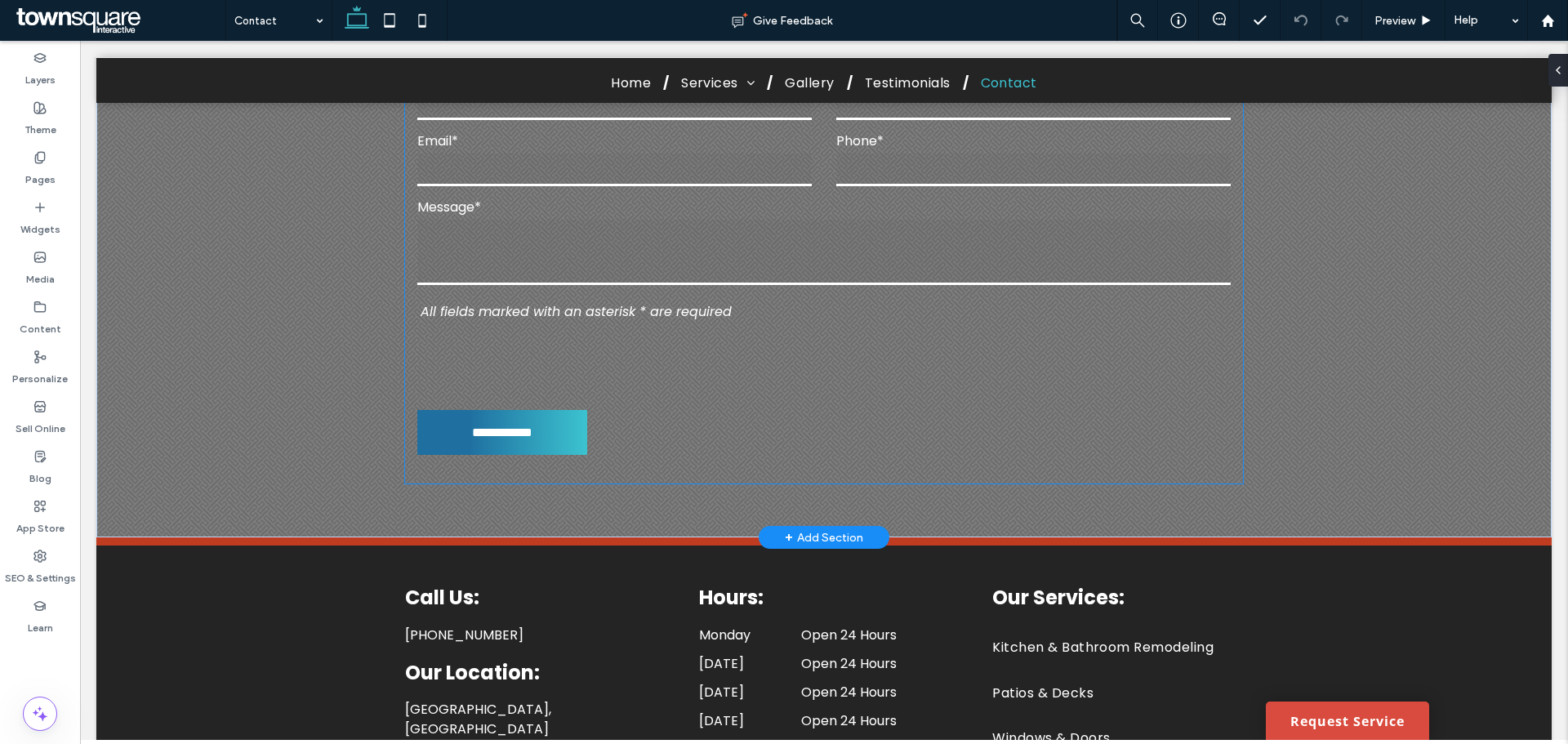
click at [781, 321] on p "All fields marked with an asterisk * are required" at bounding box center [824, 311] width 813 height 20
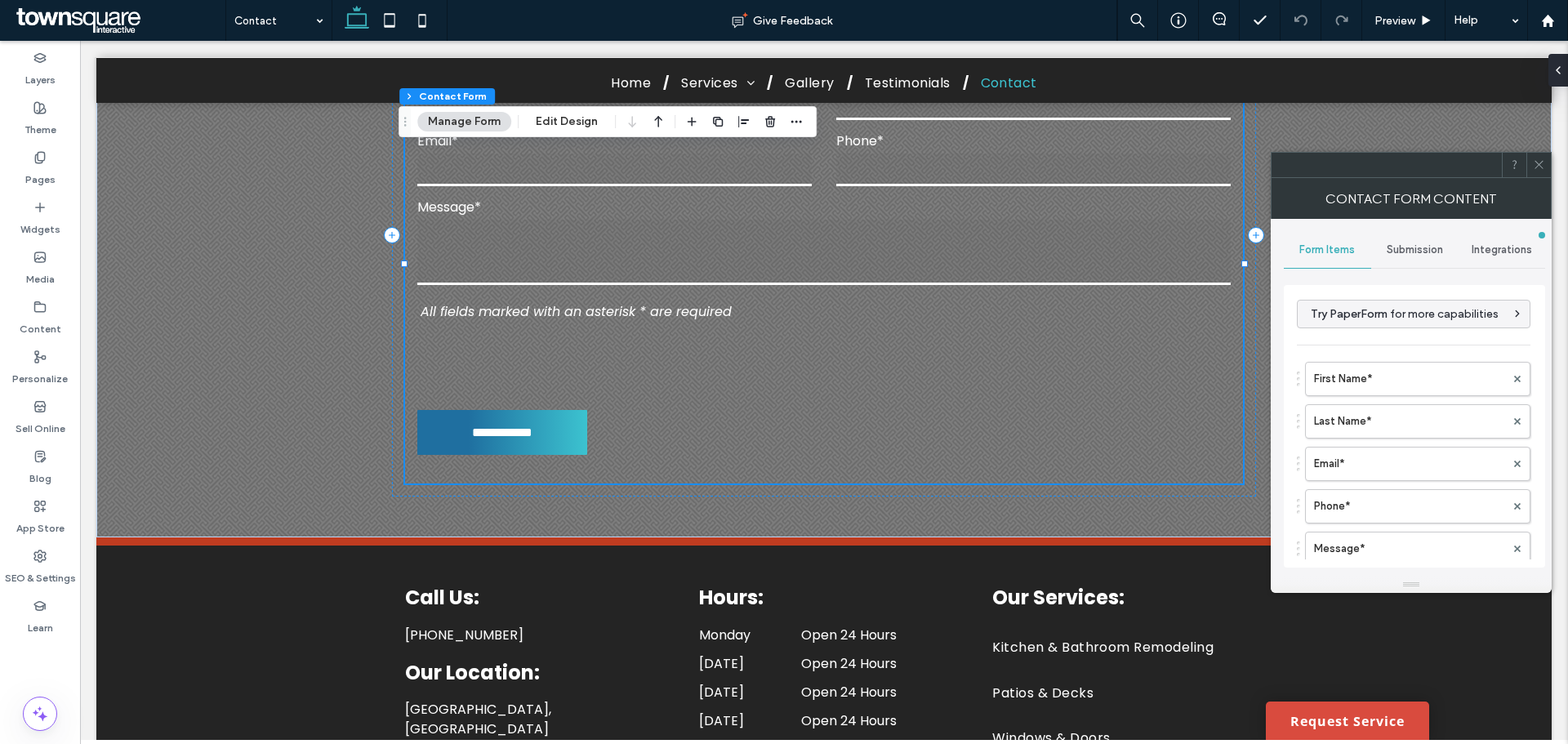
drag, startPoint x: 1536, startPoint y: 166, endPoint x: 1031, endPoint y: 110, distance: 508.1
click at [1536, 166] on icon at bounding box center [1539, 164] width 12 height 12
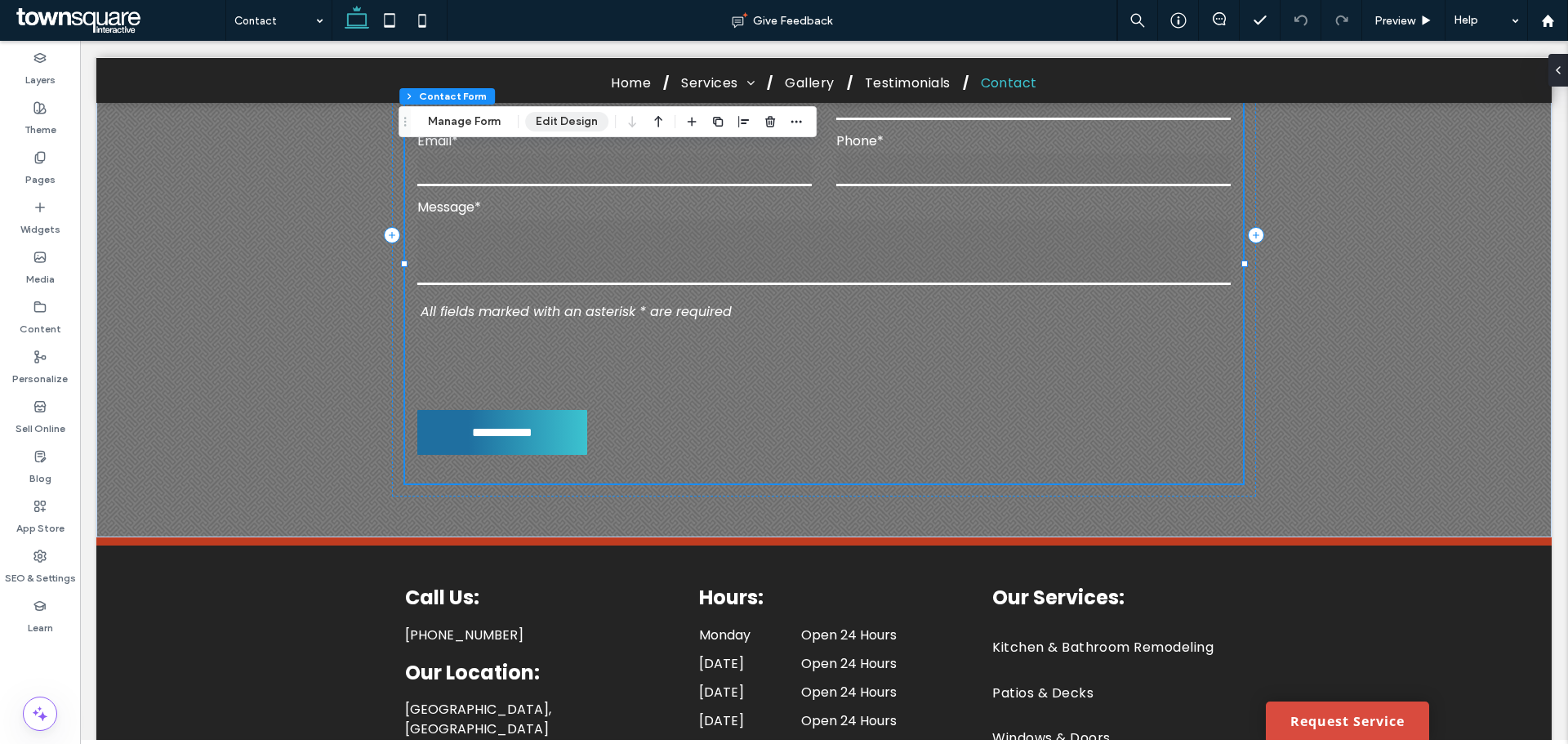
drag, startPoint x: 560, startPoint y: 121, endPoint x: 1151, endPoint y: 398, distance: 652.7
click at [560, 121] on button "Edit Design" at bounding box center [566, 121] width 83 height 19
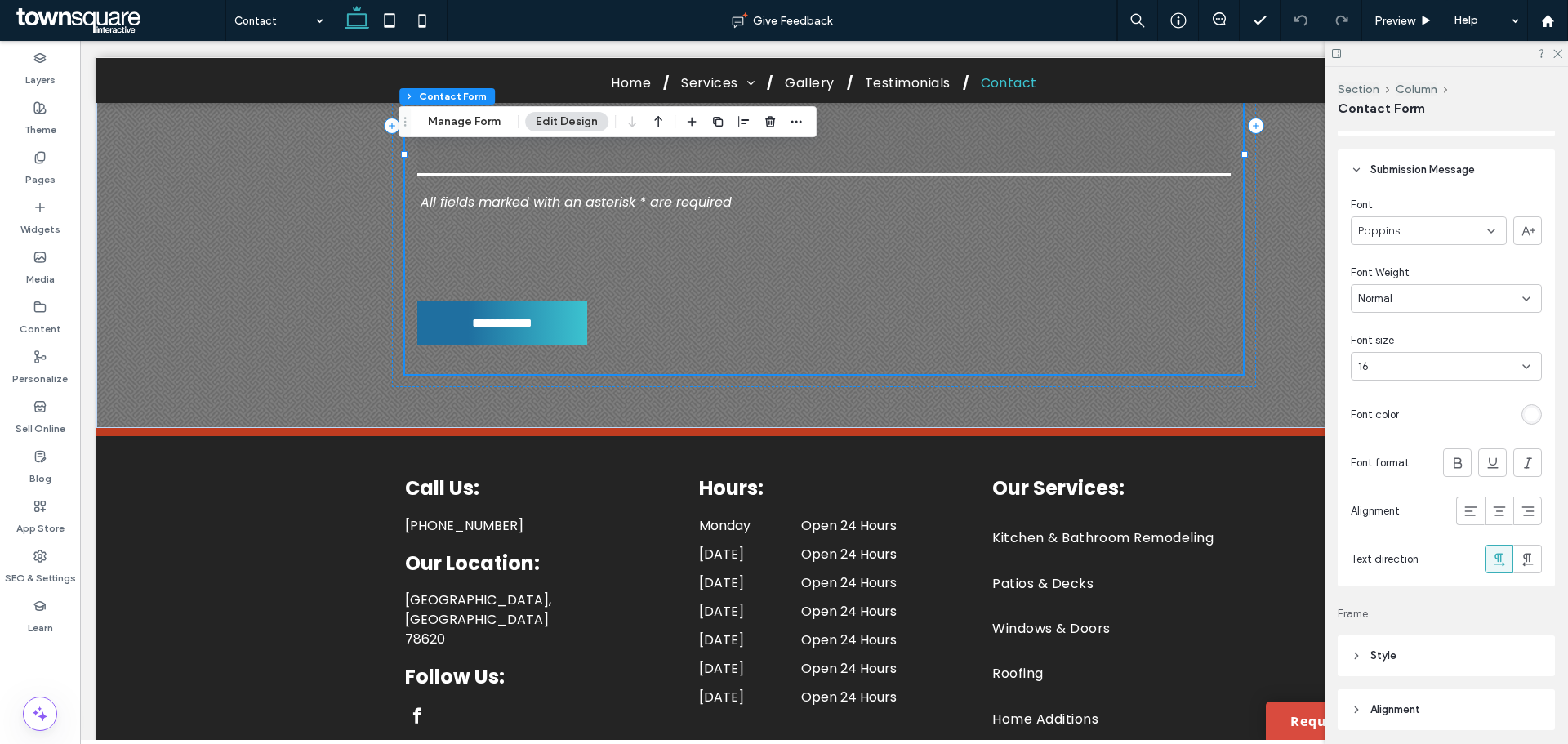
scroll to position [490, 0]
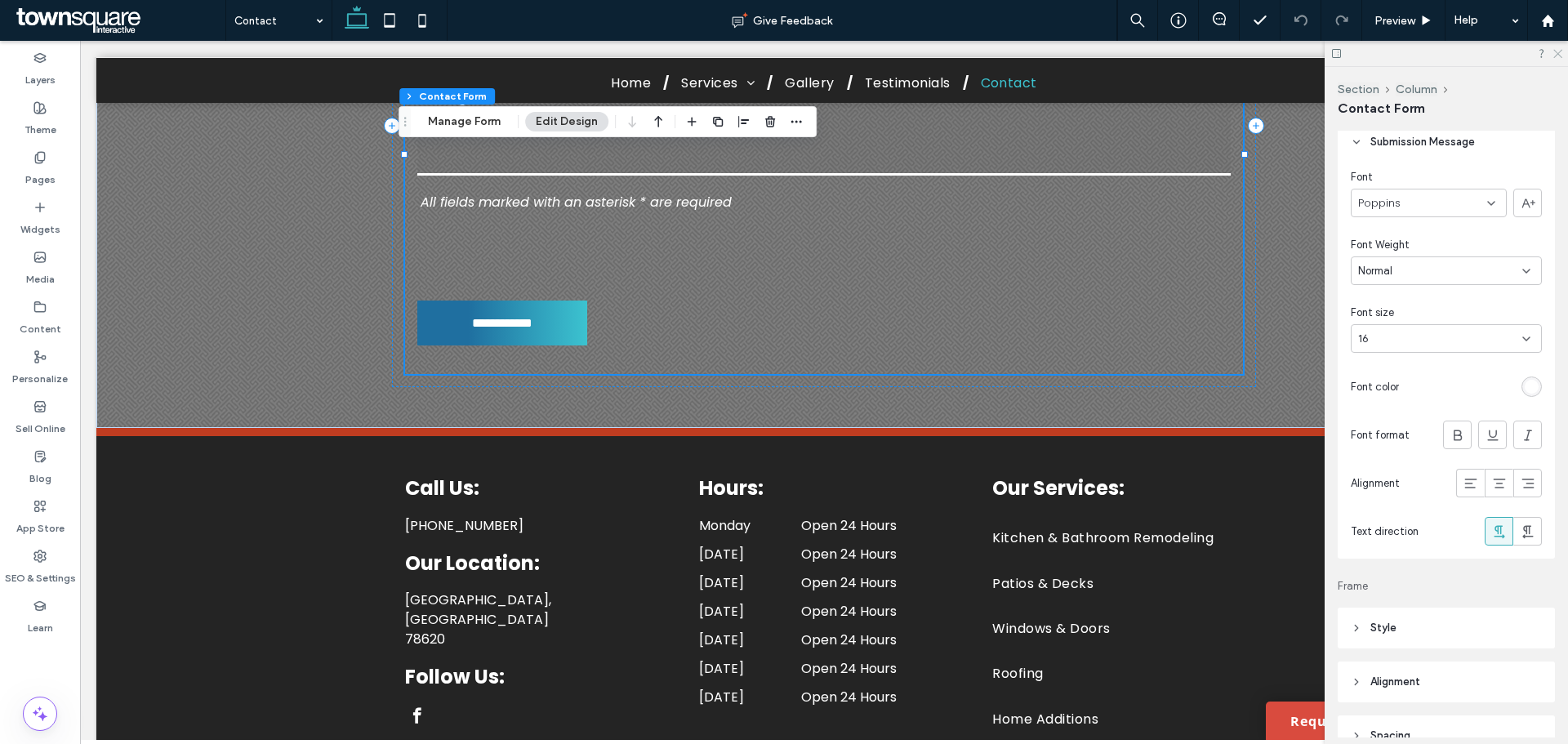
click at [1559, 48] on icon at bounding box center [1557, 53] width 11 height 11
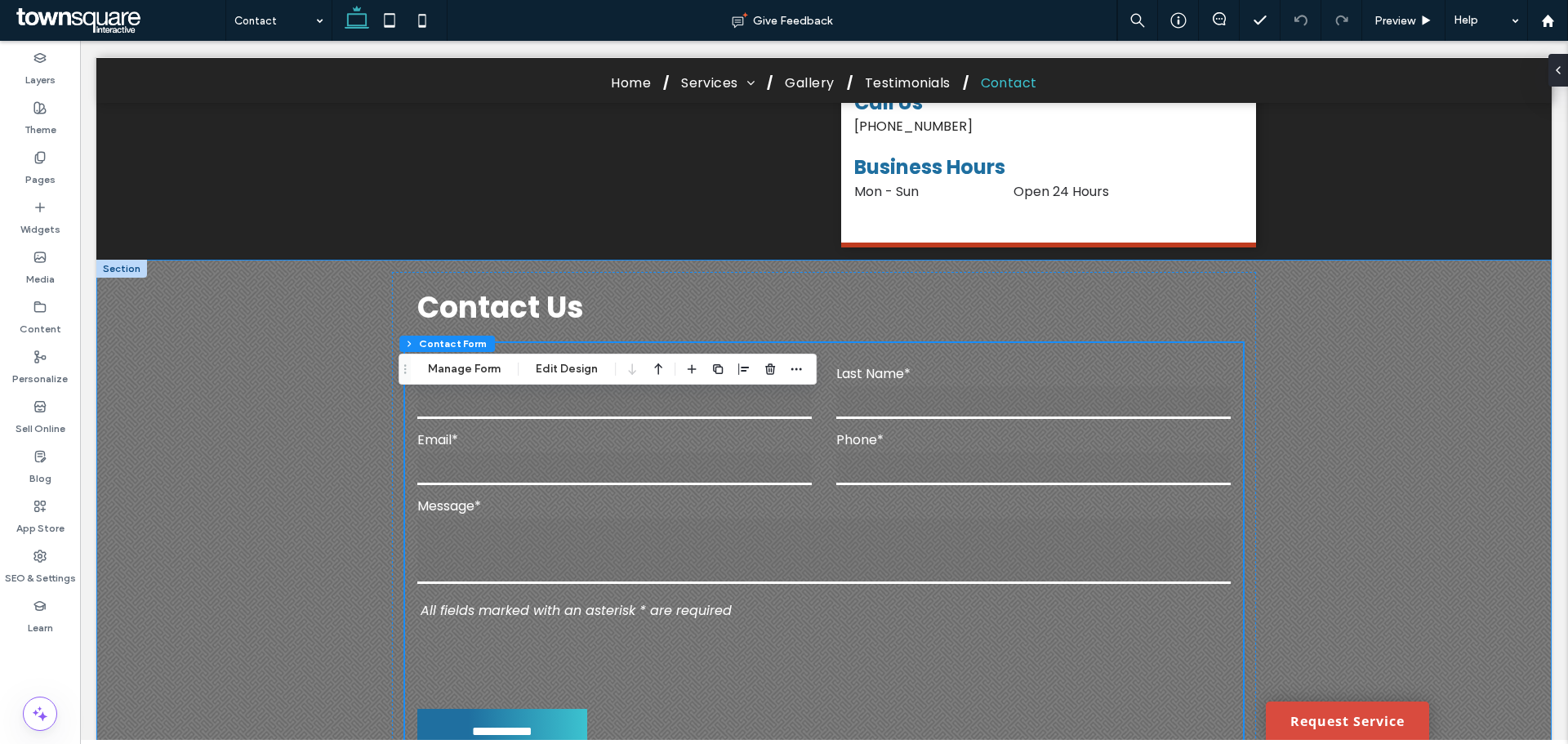
scroll to position [816, 0]
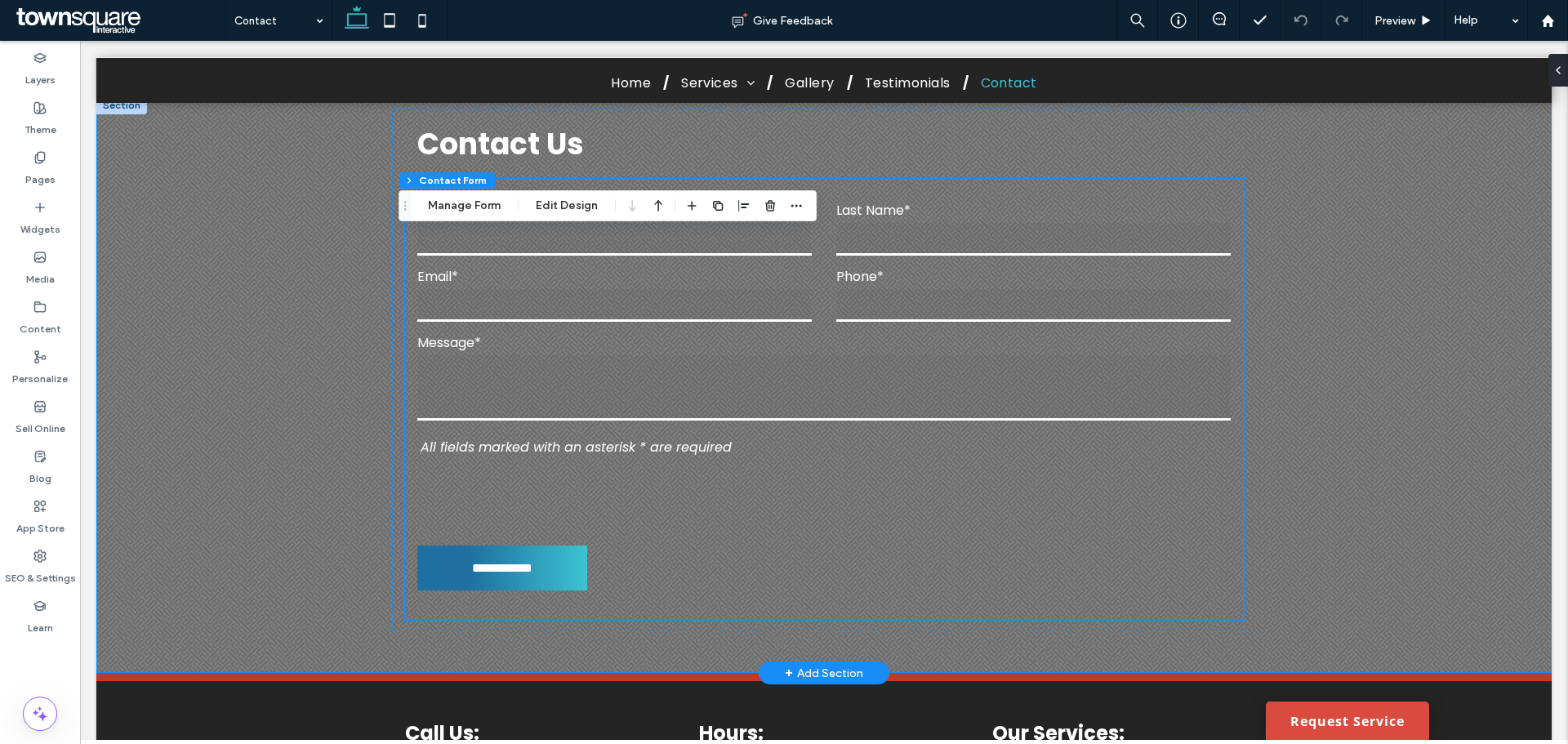
click at [1397, 520] on div "**********" at bounding box center [825, 384] width 1456 height 576
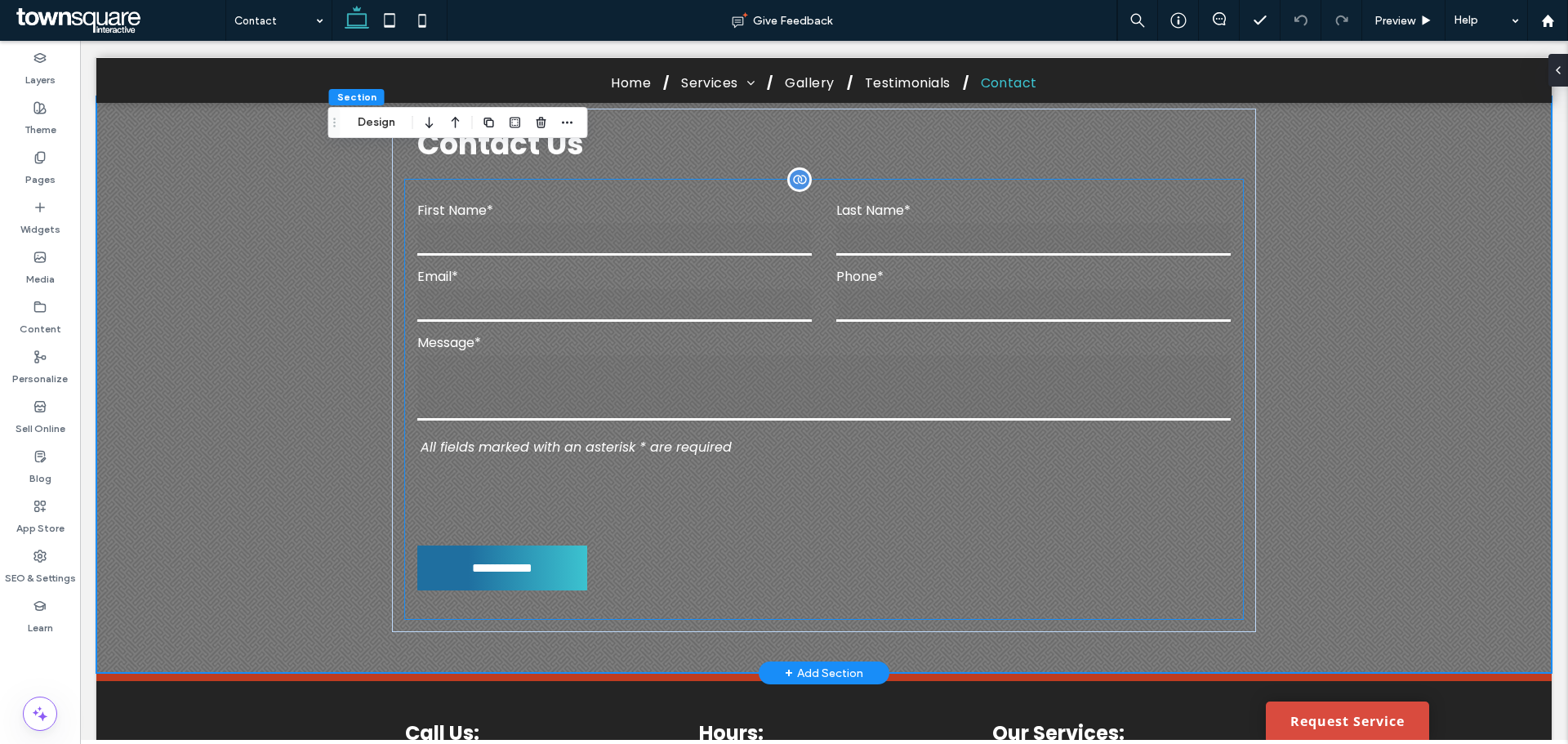
click at [879, 447] on div "**********" at bounding box center [824, 399] width 837 height 439
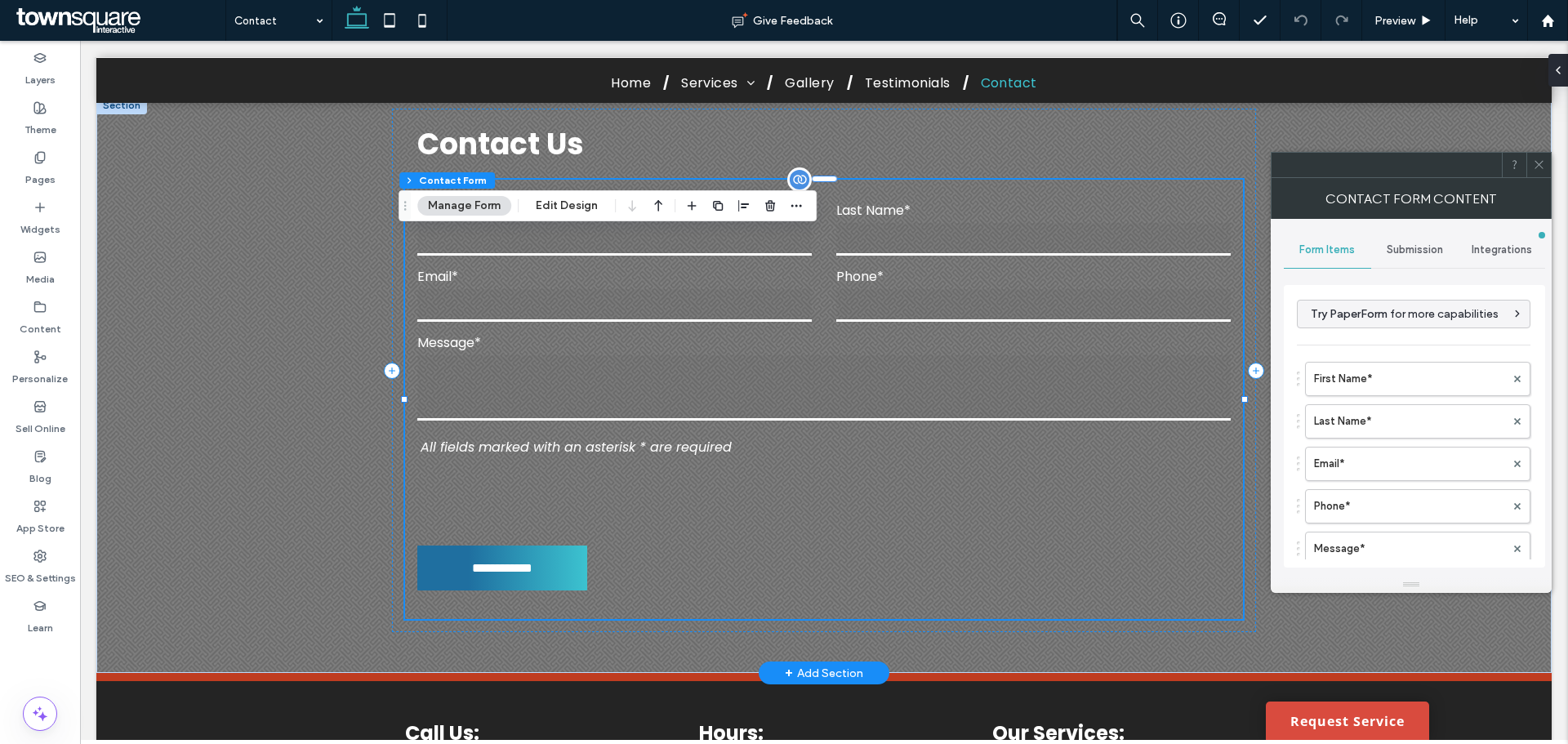
click at [878, 421] on textarea at bounding box center [824, 388] width 813 height 66
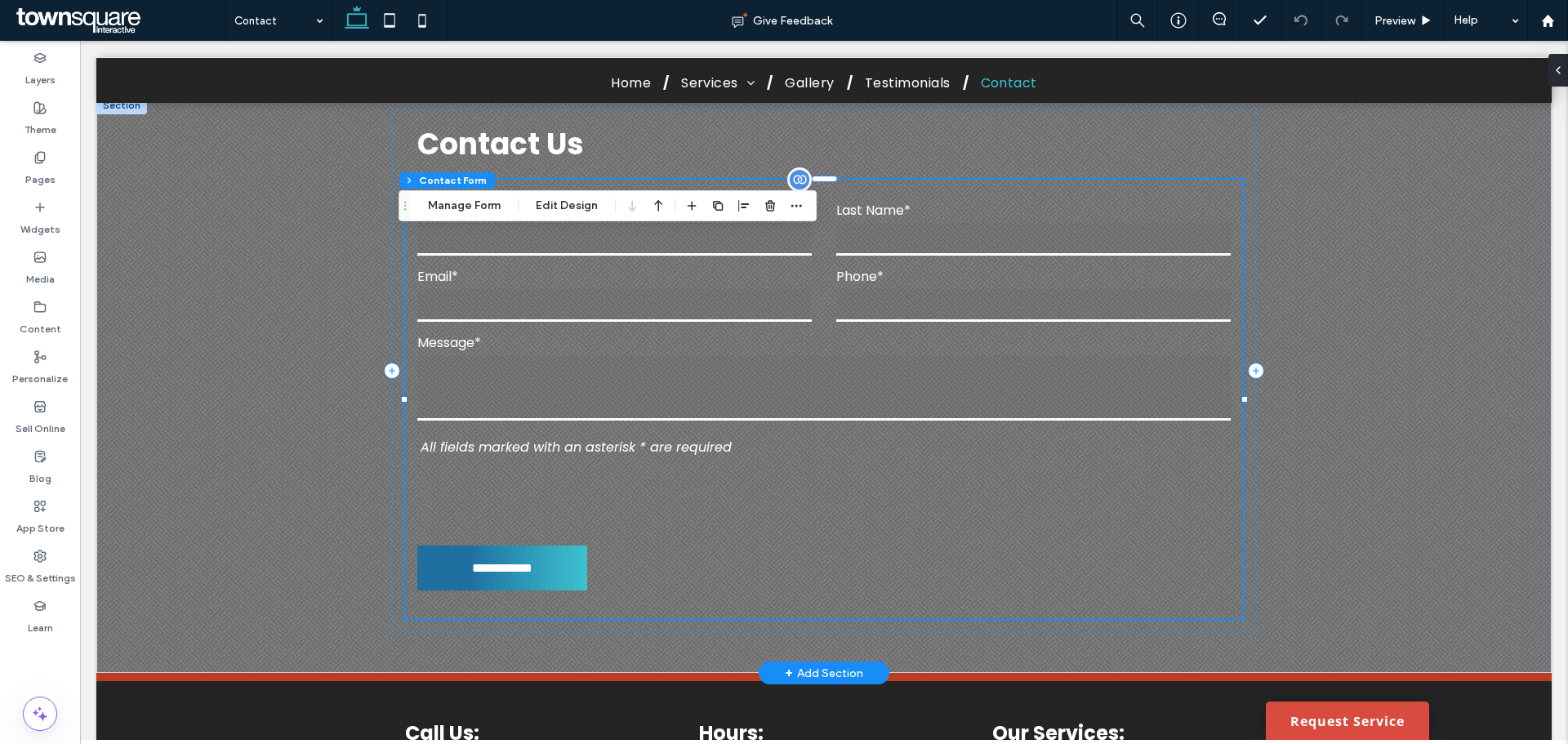
click at [878, 421] on textarea at bounding box center [824, 388] width 813 height 66
click at [1357, 384] on div "**********" at bounding box center [825, 384] width 1456 height 576
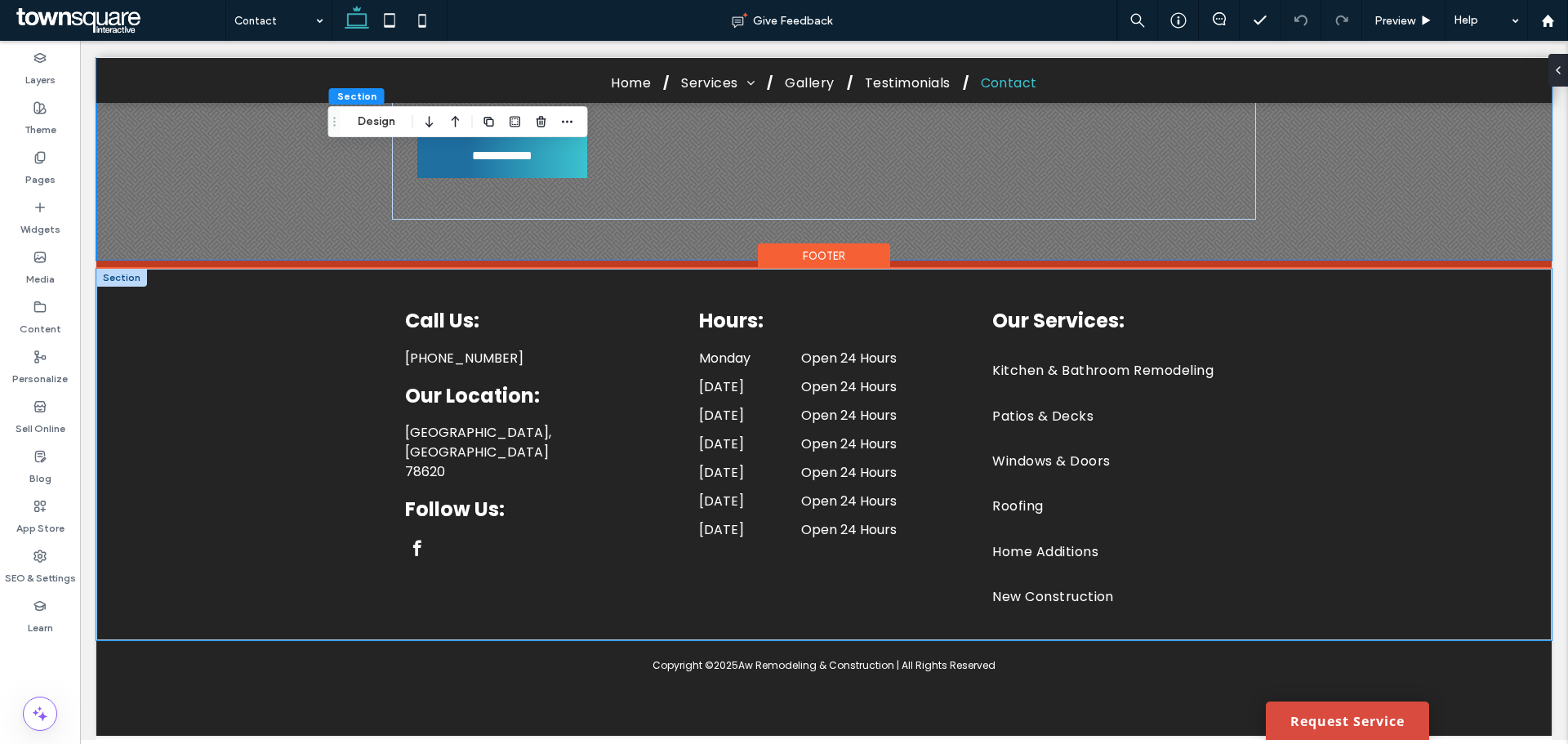
scroll to position [1282, 0]
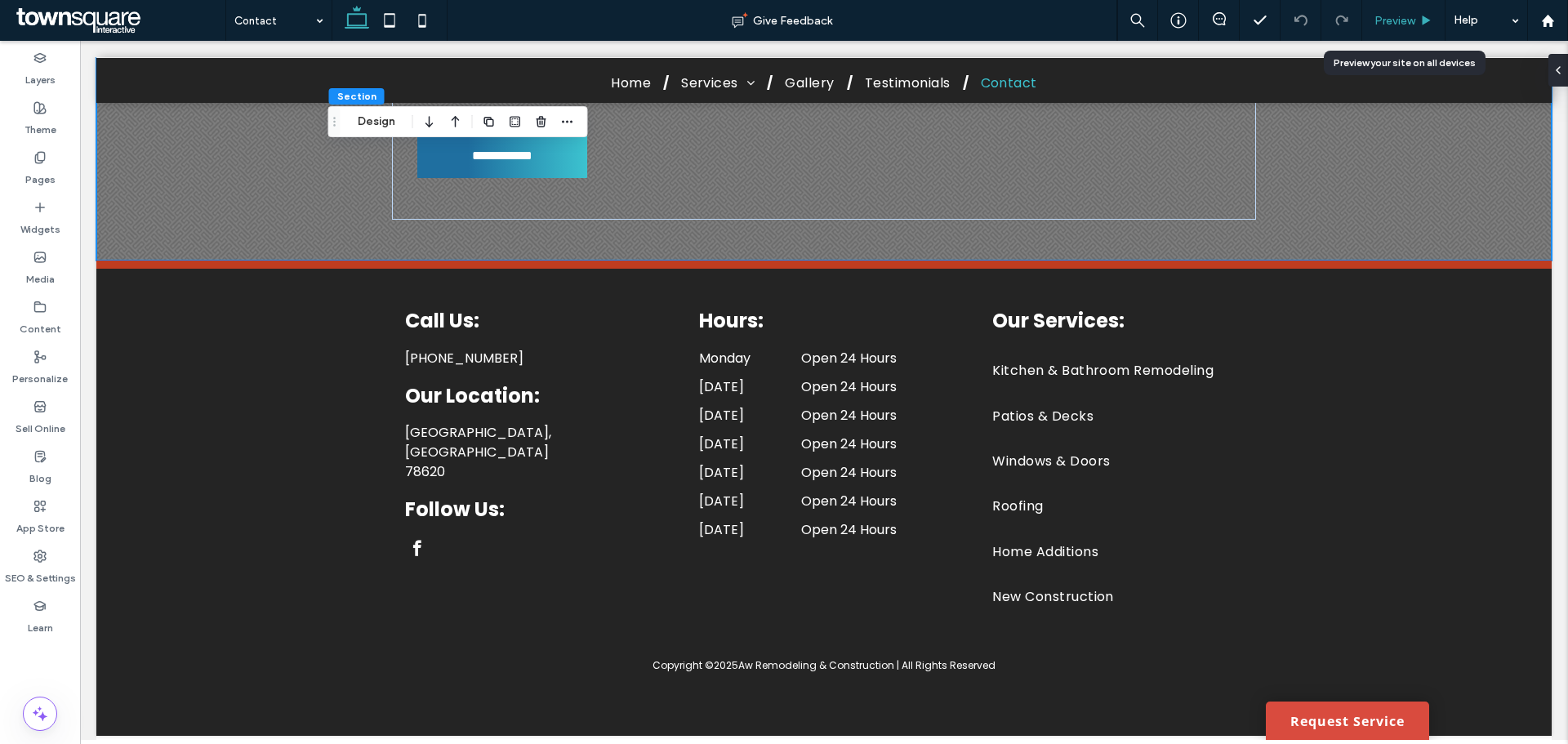
click at [1413, 19] on span "Preview" at bounding box center [1394, 20] width 41 height 14
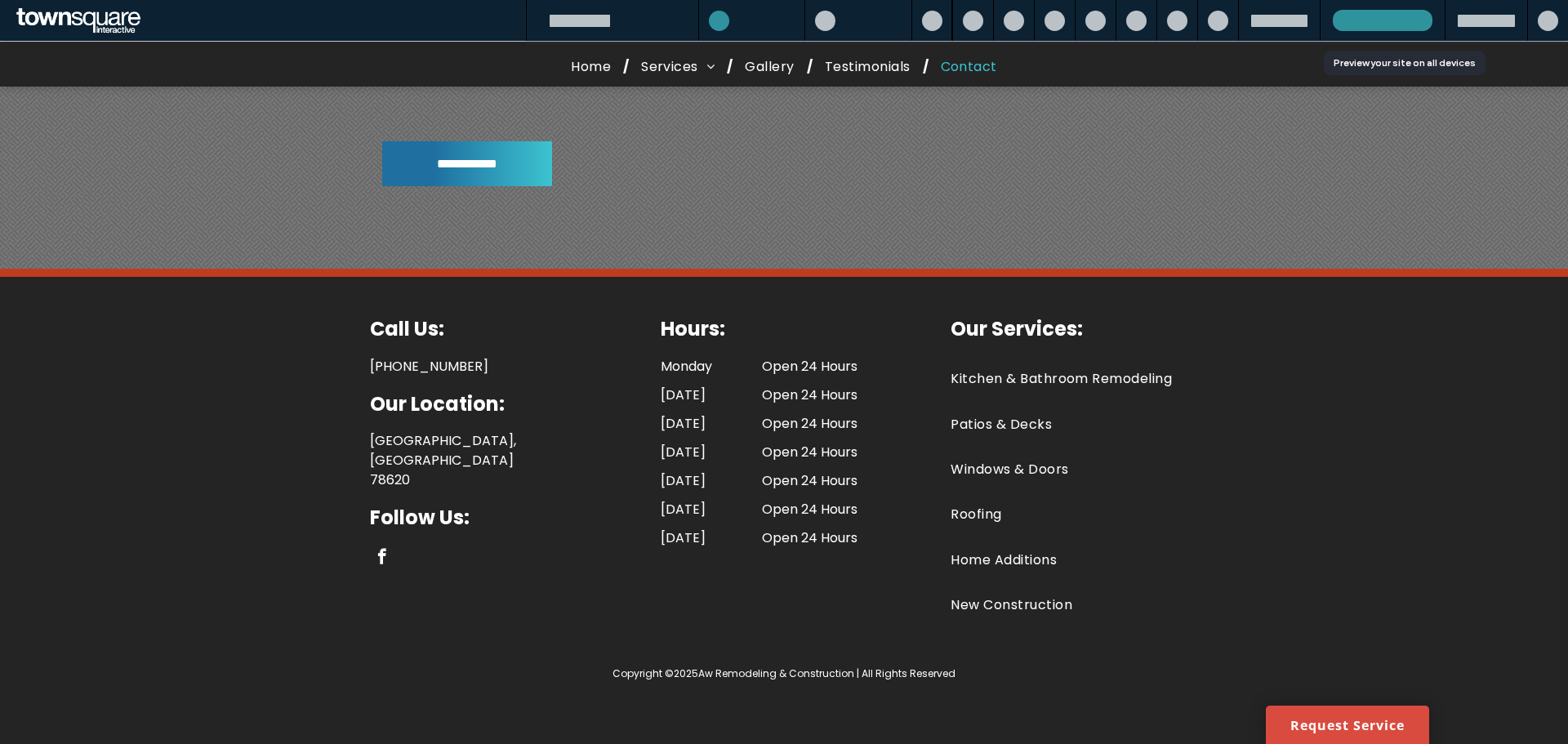
scroll to position [1257, 0]
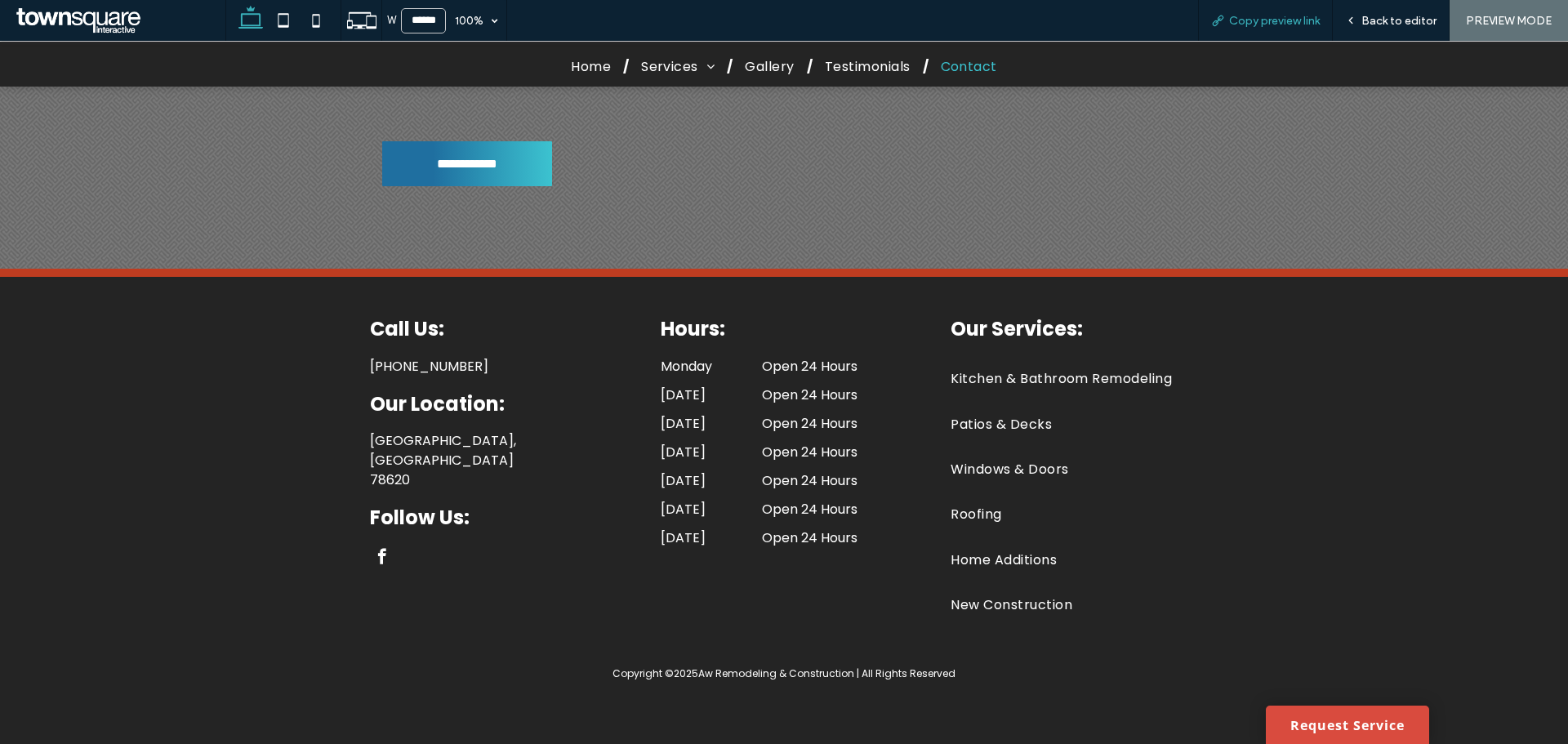
click at [1247, 24] on span "Copy preview link" at bounding box center [1274, 20] width 90 height 14
click at [1408, 8] on div "Back to editor" at bounding box center [1392, 20] width 117 height 41
click at [1393, 18] on span "Back to editor" at bounding box center [1399, 20] width 75 height 14
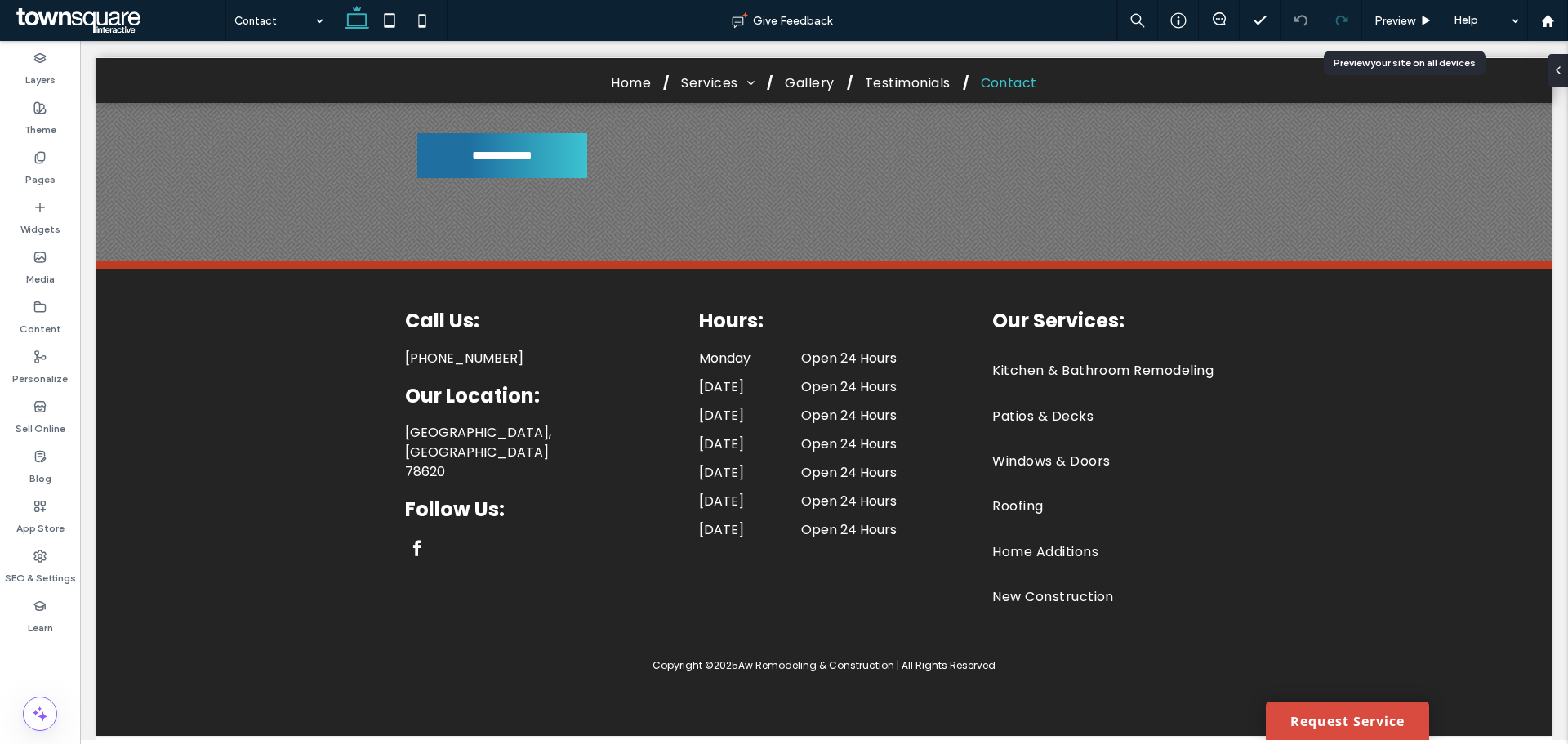
scroll to position [1273, 0]
click at [32, 557] on div "SEO & Settings" at bounding box center [40, 567] width 80 height 50
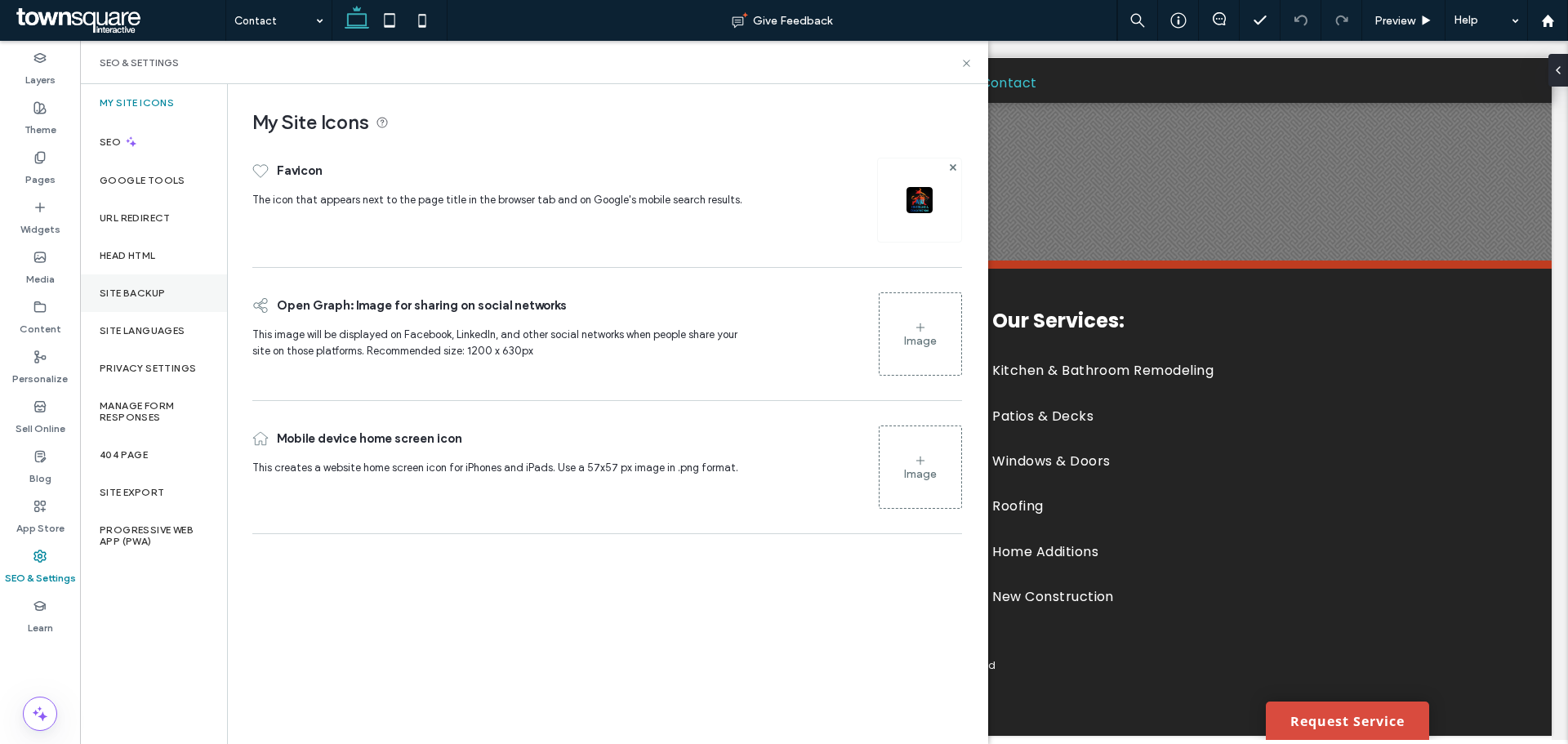
click at [116, 297] on label "Site Backup" at bounding box center [132, 293] width 66 height 12
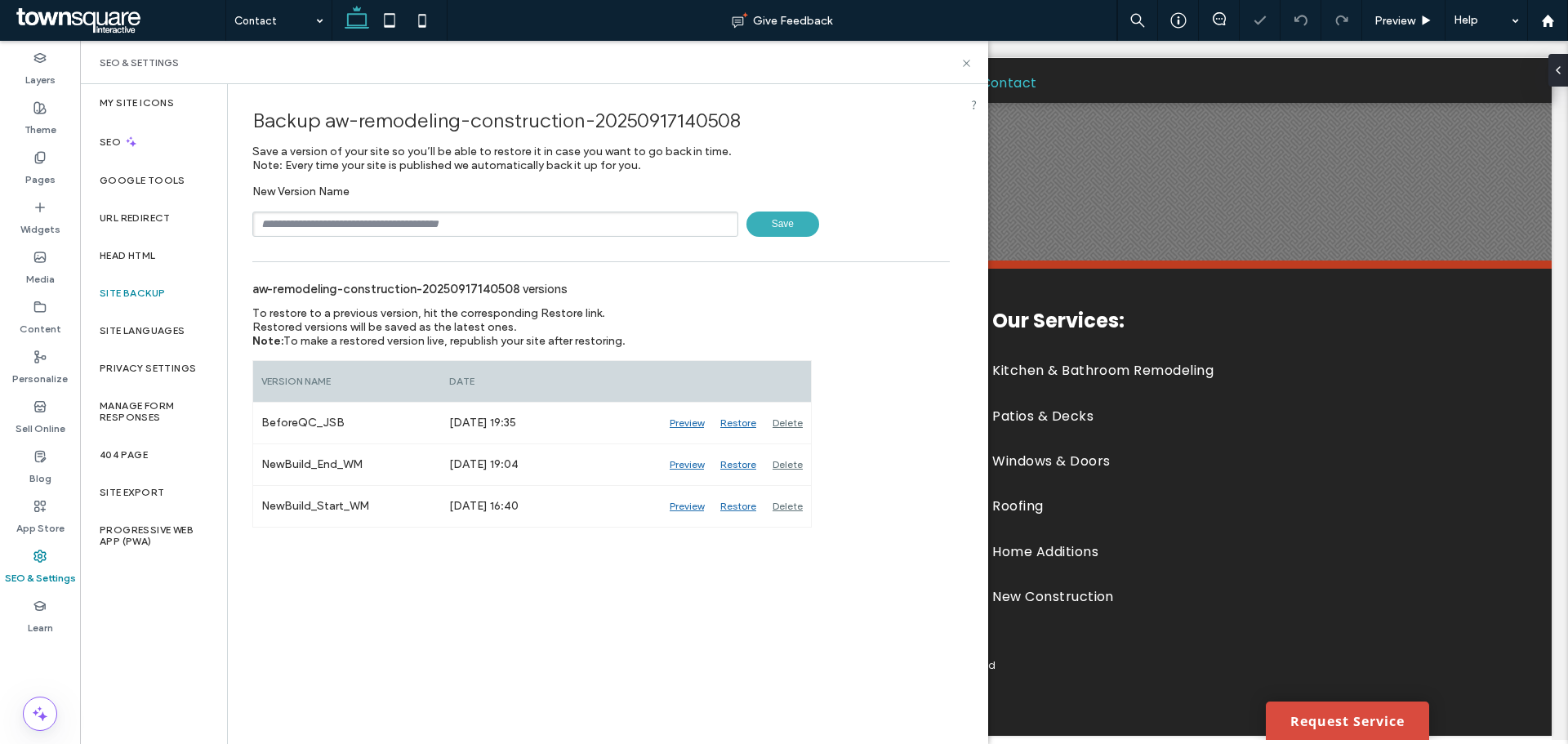
click at [354, 222] on input "text" at bounding box center [495, 225] width 486 height 26
type input "**********"
click at [774, 220] on span "Save" at bounding box center [784, 225] width 73 height 26
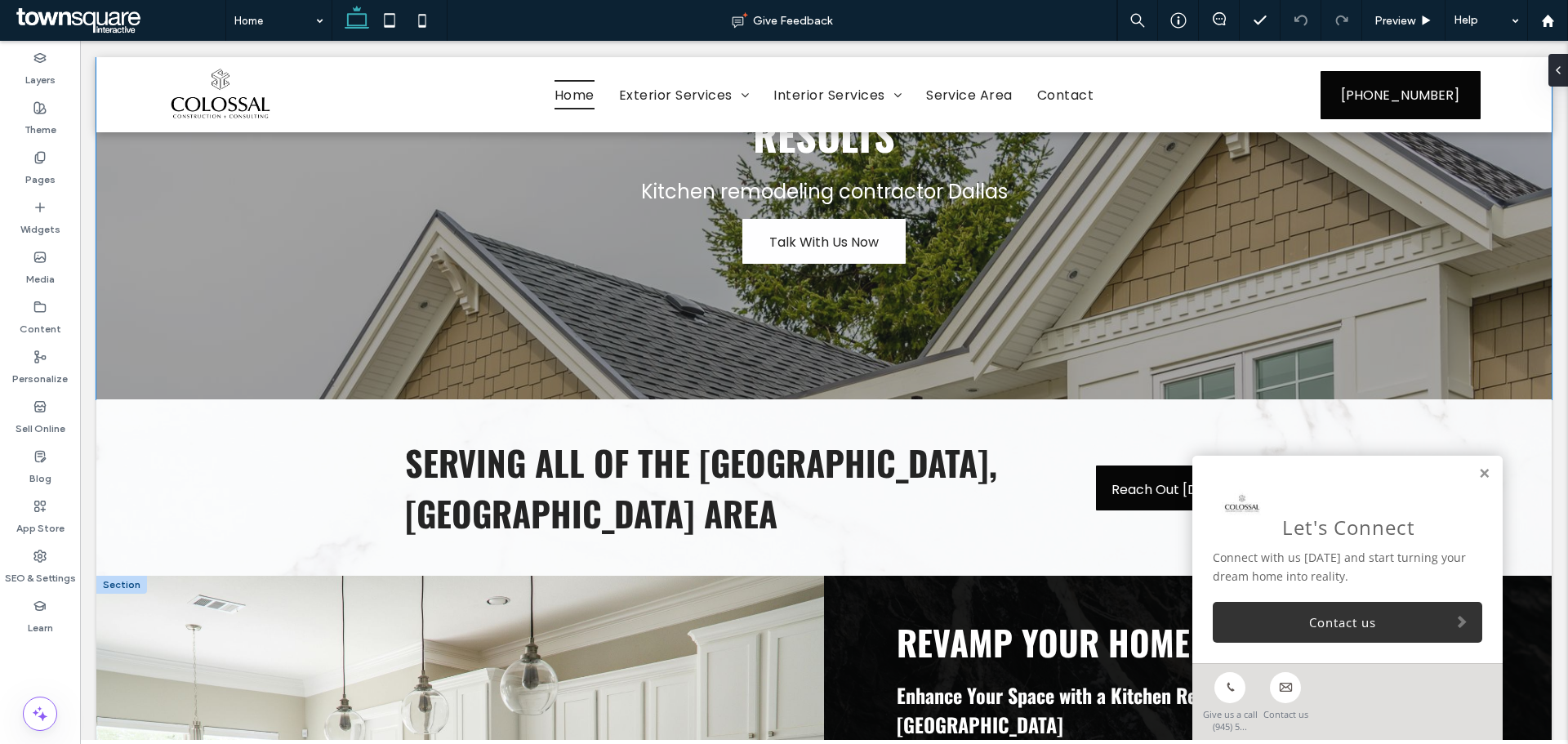
scroll to position [245, 0]
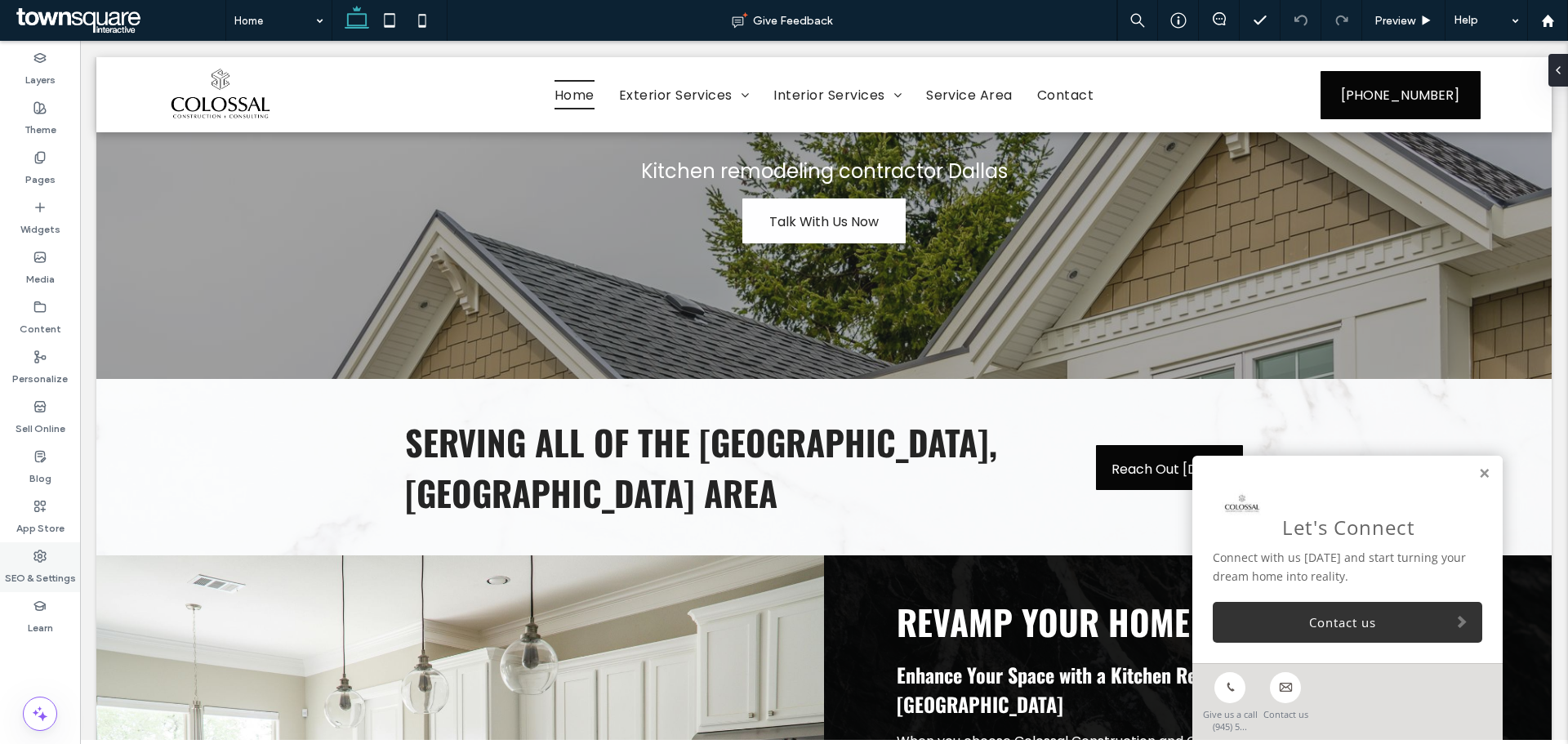
click at [44, 574] on label "SEO & Settings" at bounding box center [40, 573] width 71 height 23
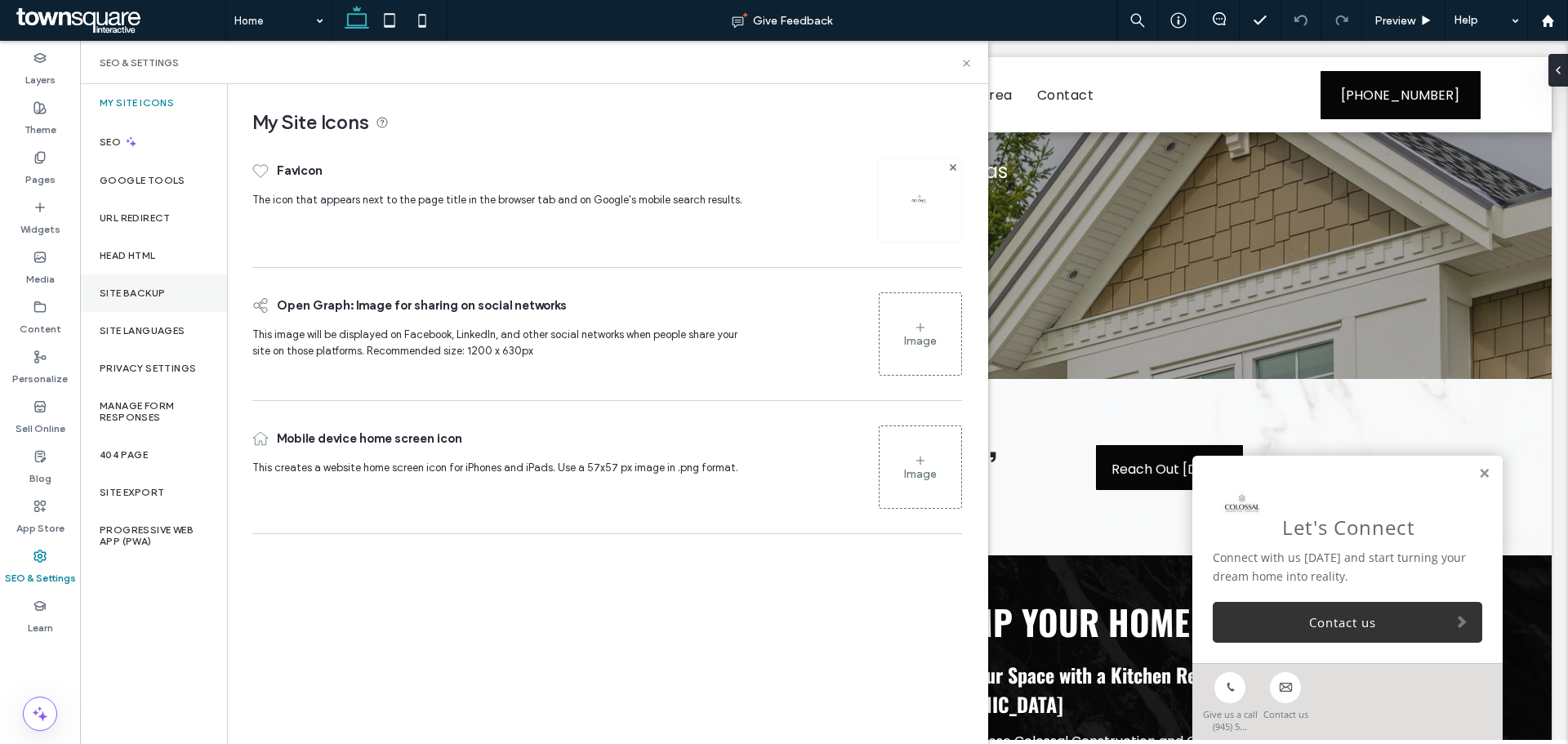
click at [172, 290] on div "Site Backup" at bounding box center [153, 293] width 147 height 37
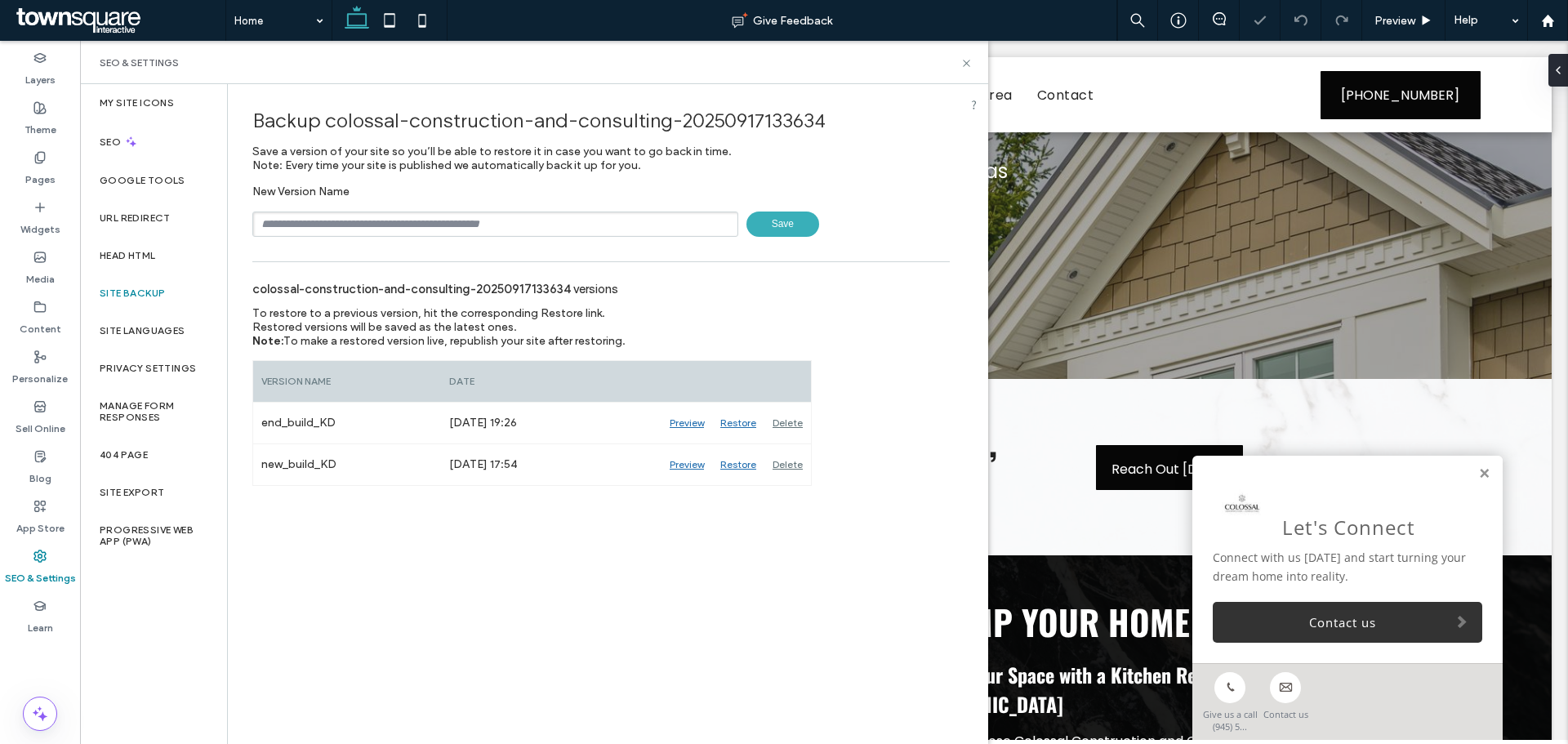
click at [344, 224] on input "text" at bounding box center [495, 225] width 486 height 26
click at [538, 219] on input "**********" at bounding box center [495, 225] width 486 height 26
type input "**********"
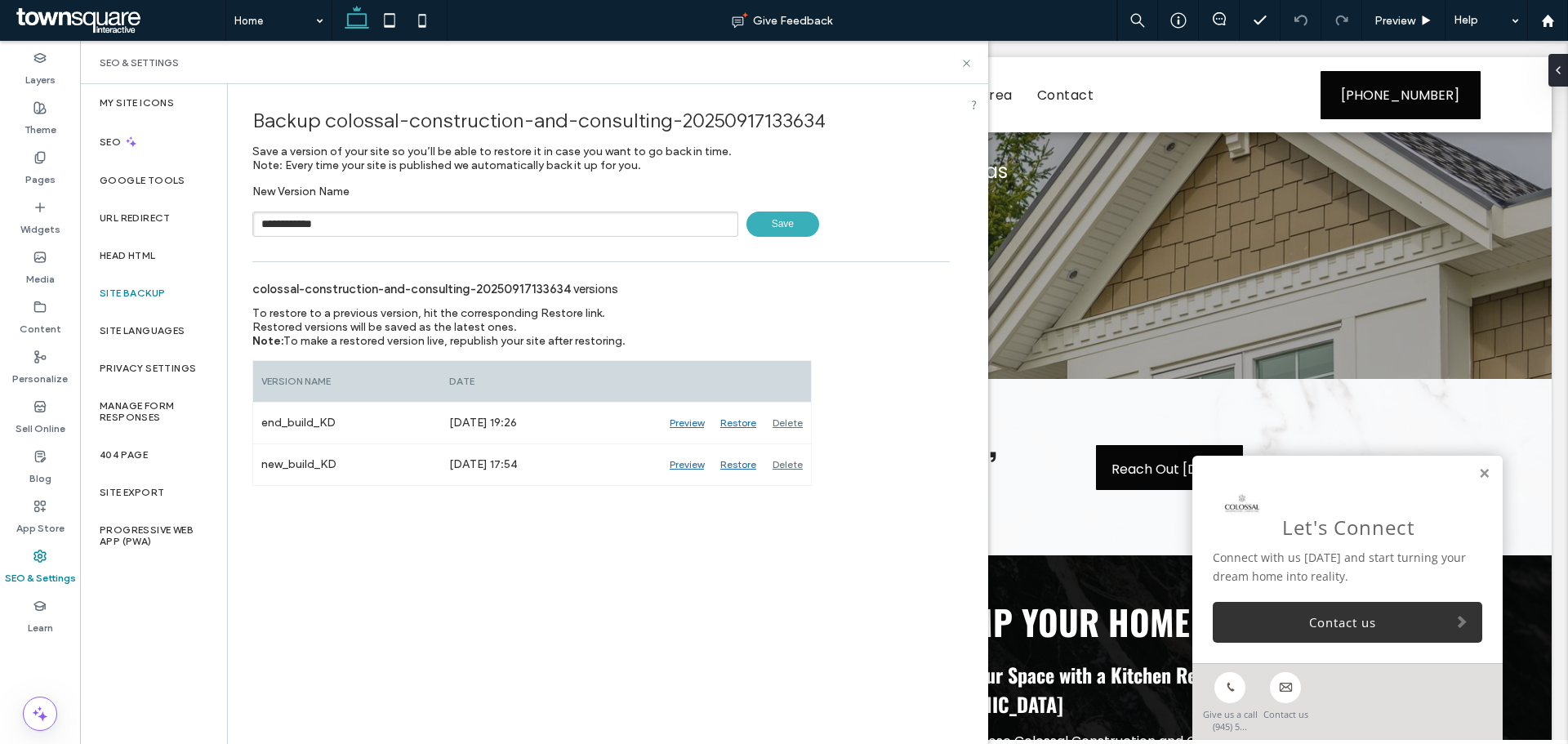
click at [780, 231] on span "Save" at bounding box center [784, 225] width 73 height 26
click at [968, 62] on use at bounding box center [966, 62] width 6 height 6
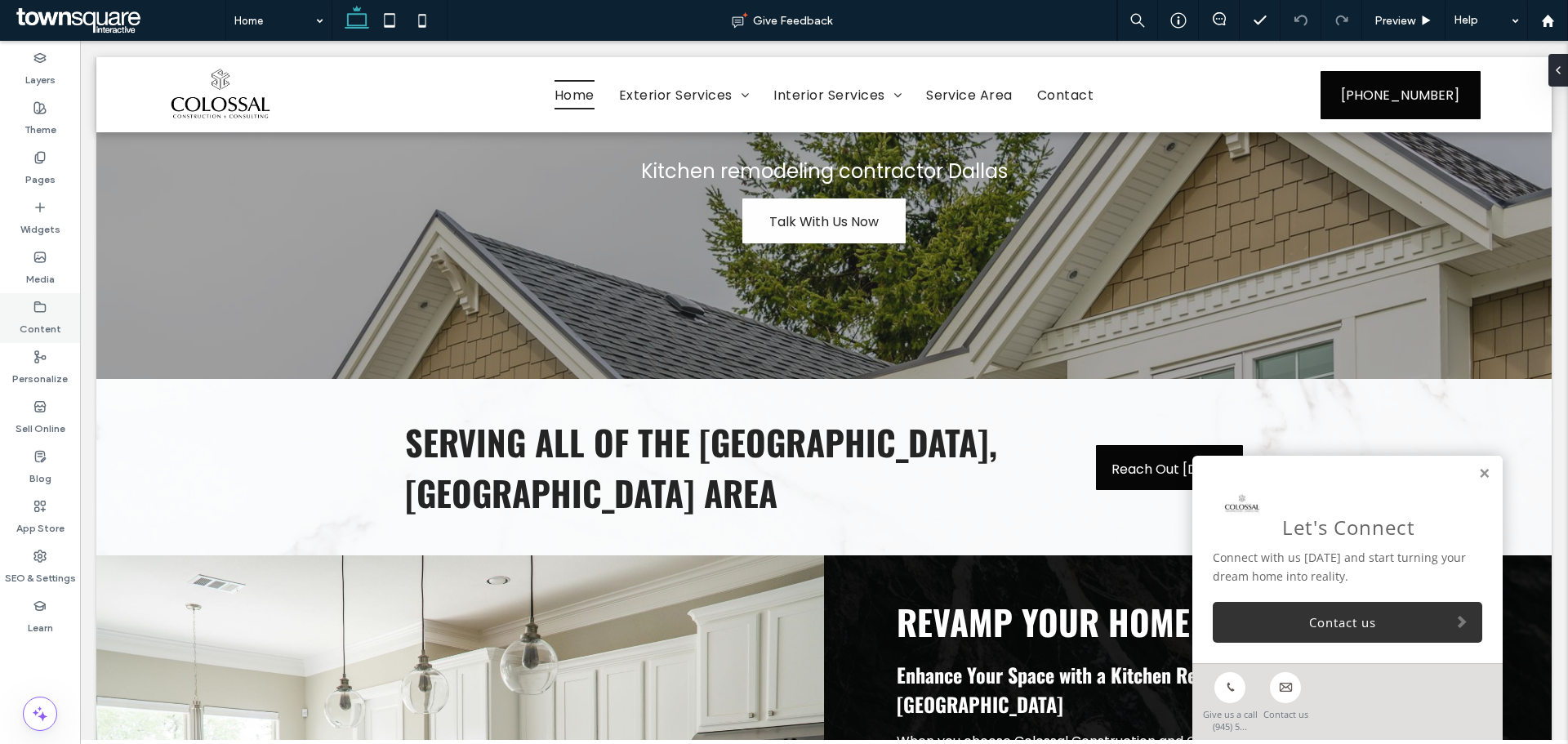
click at [53, 329] on label "Content" at bounding box center [40, 324] width 42 height 23
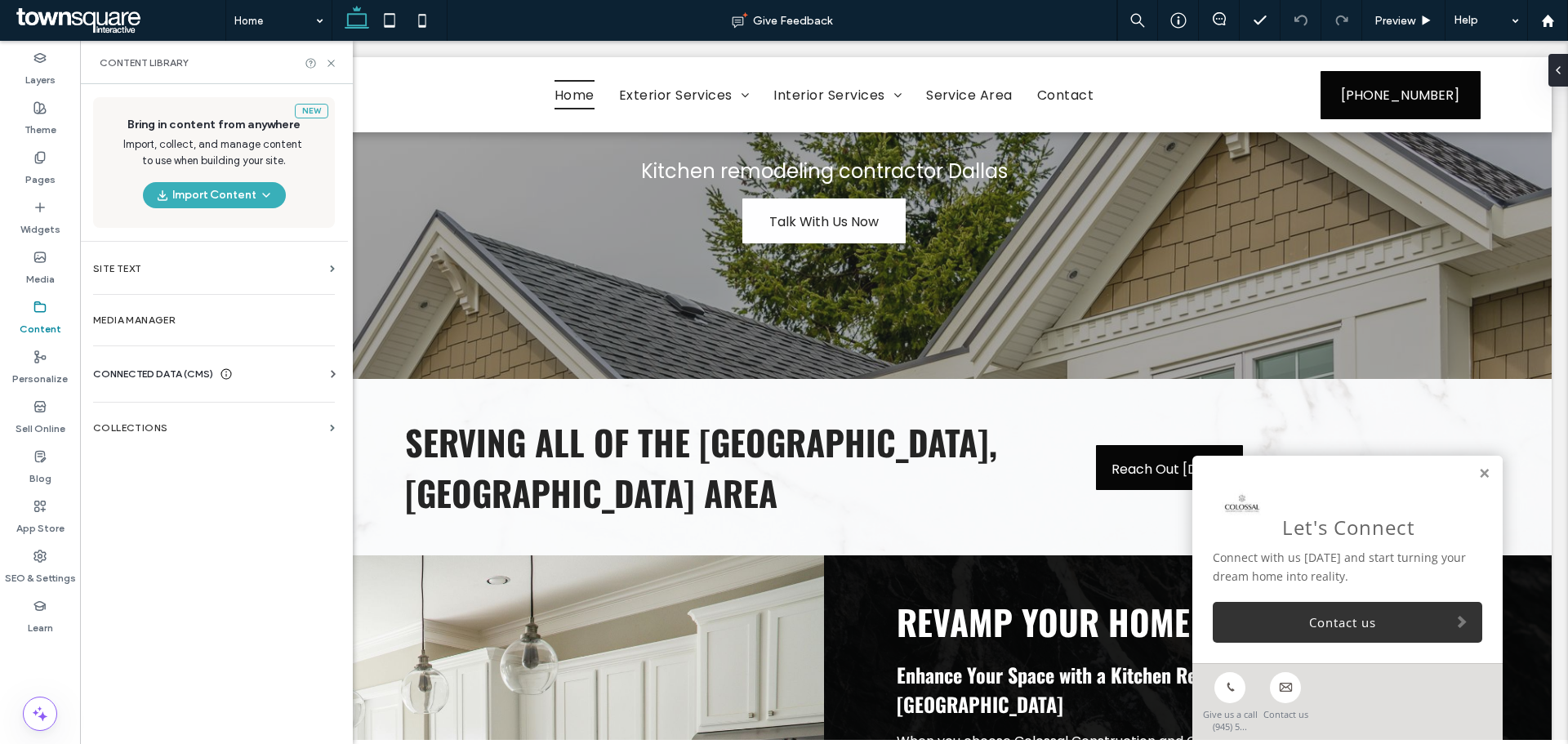
click at [289, 369] on div "CONNECTED DATA (CMS)" at bounding box center [217, 374] width 248 height 16
click at [152, 412] on label "Business Info" at bounding box center [216, 414] width 222 height 12
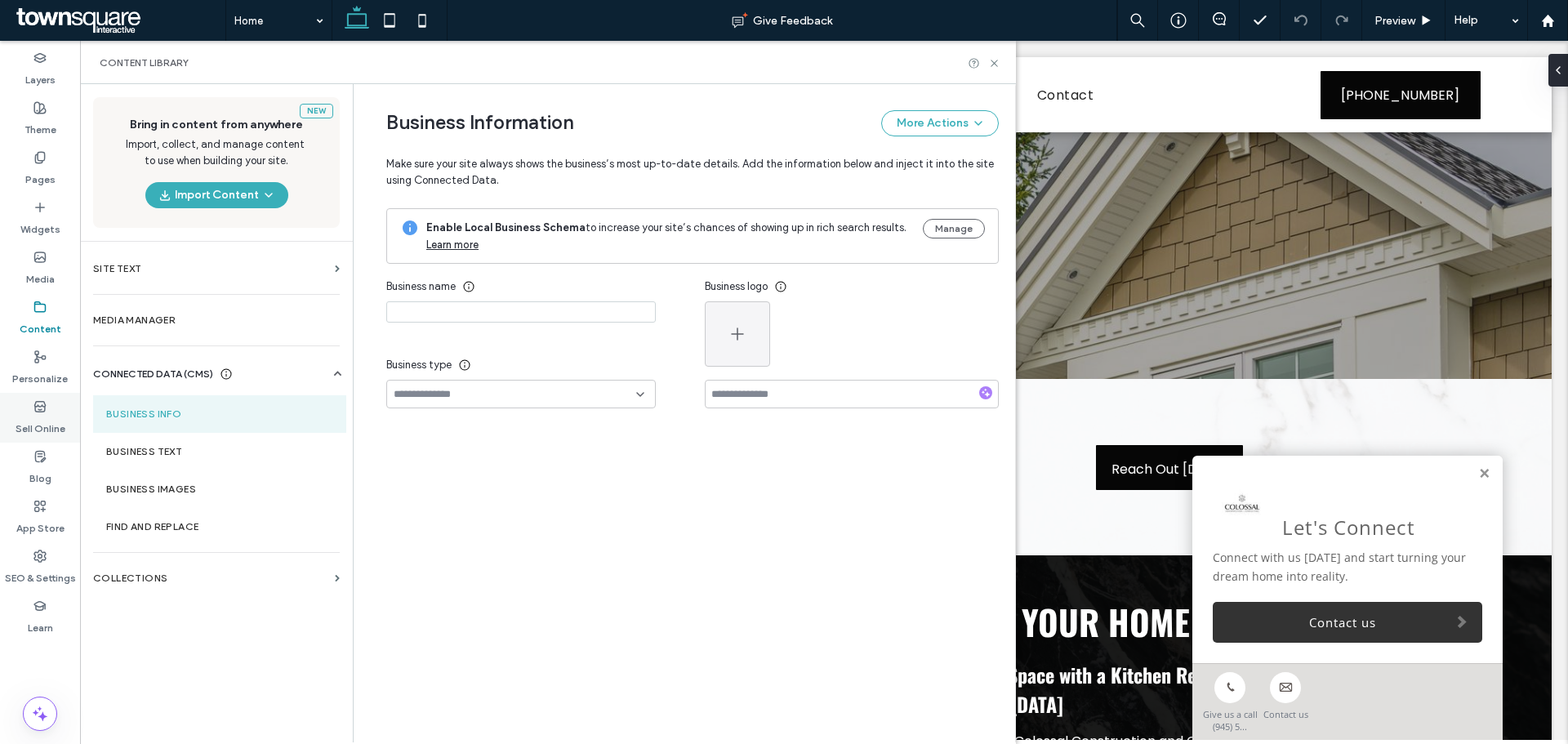
type input "**********"
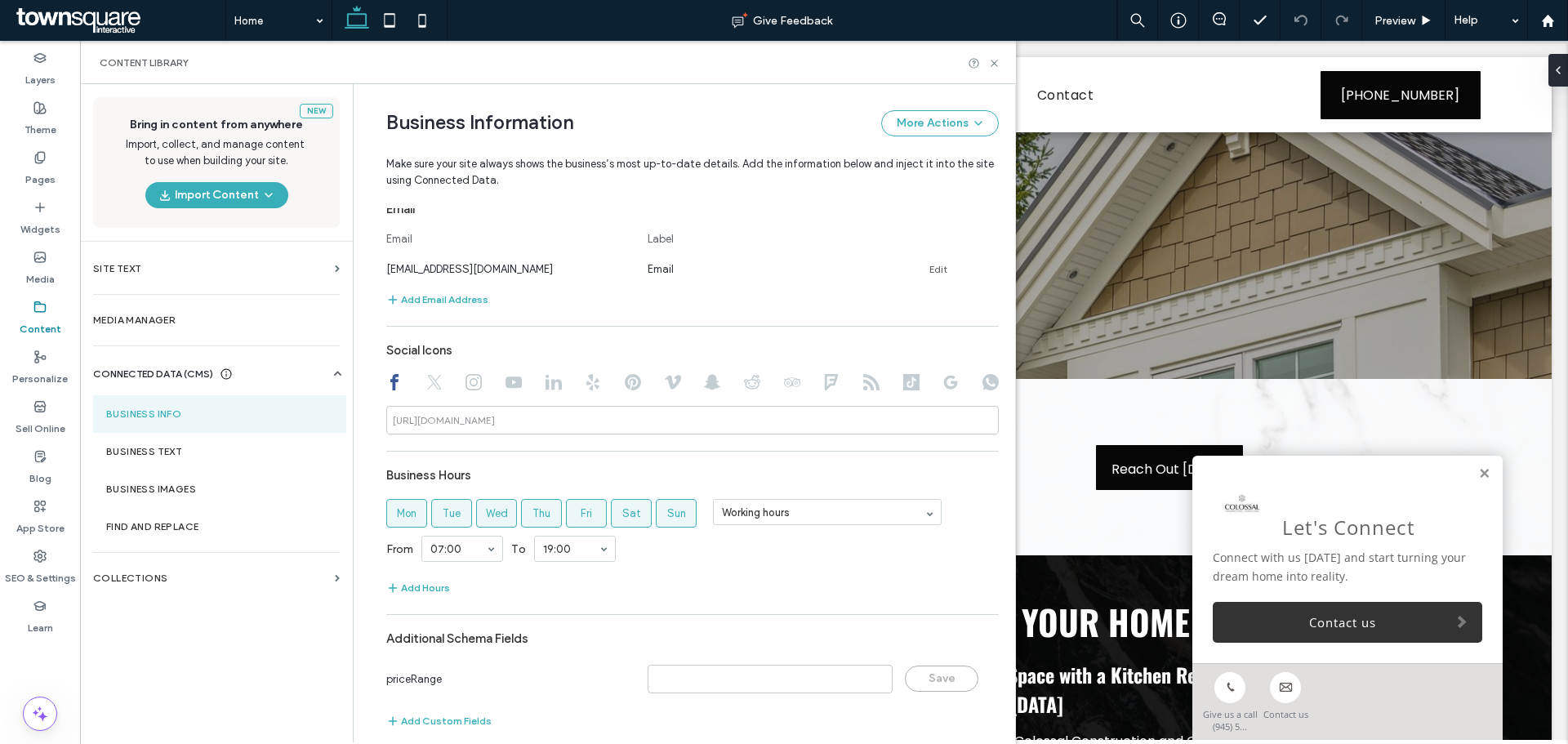
scroll to position [639, 0]
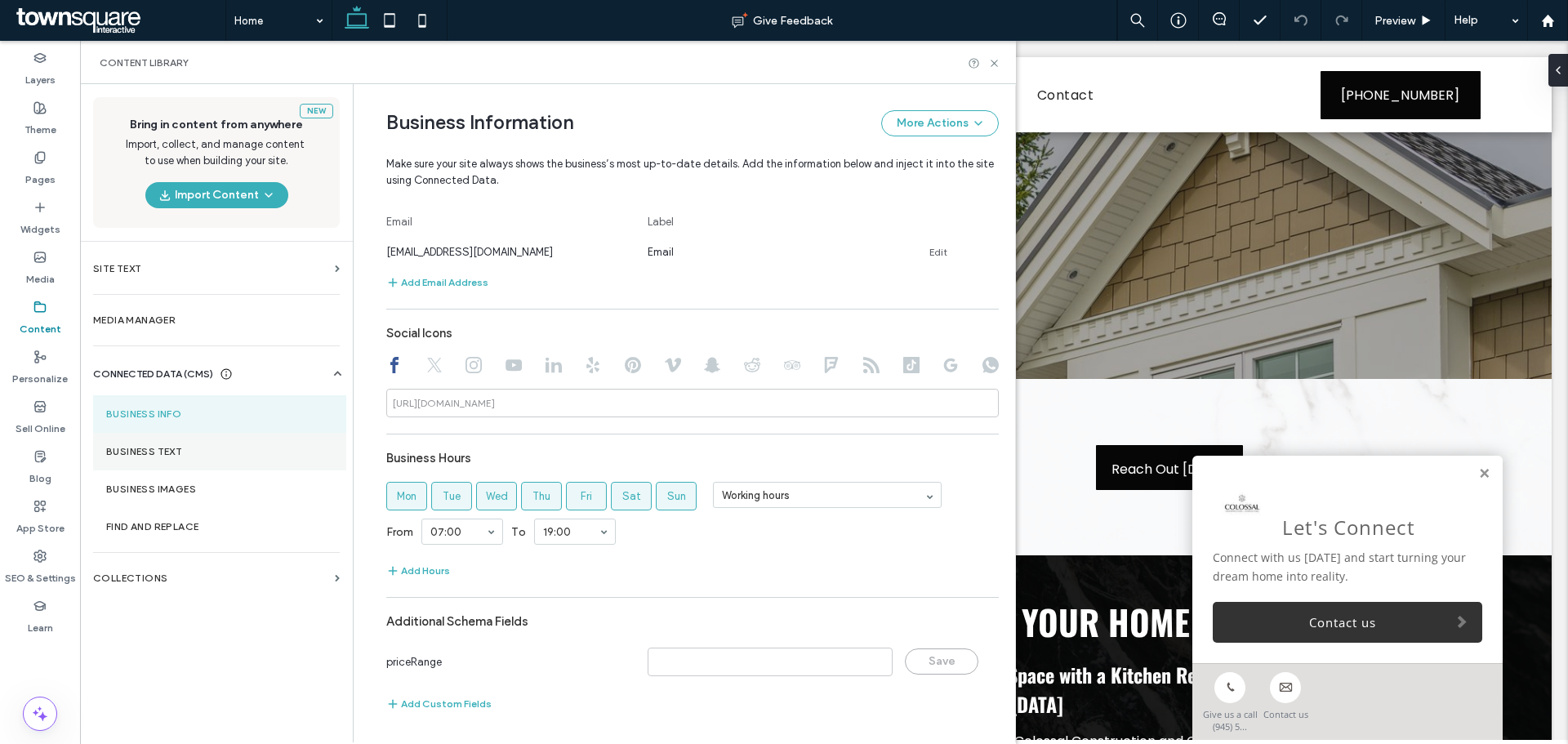
click at [187, 446] on label "Business Text" at bounding box center [219, 451] width 227 height 12
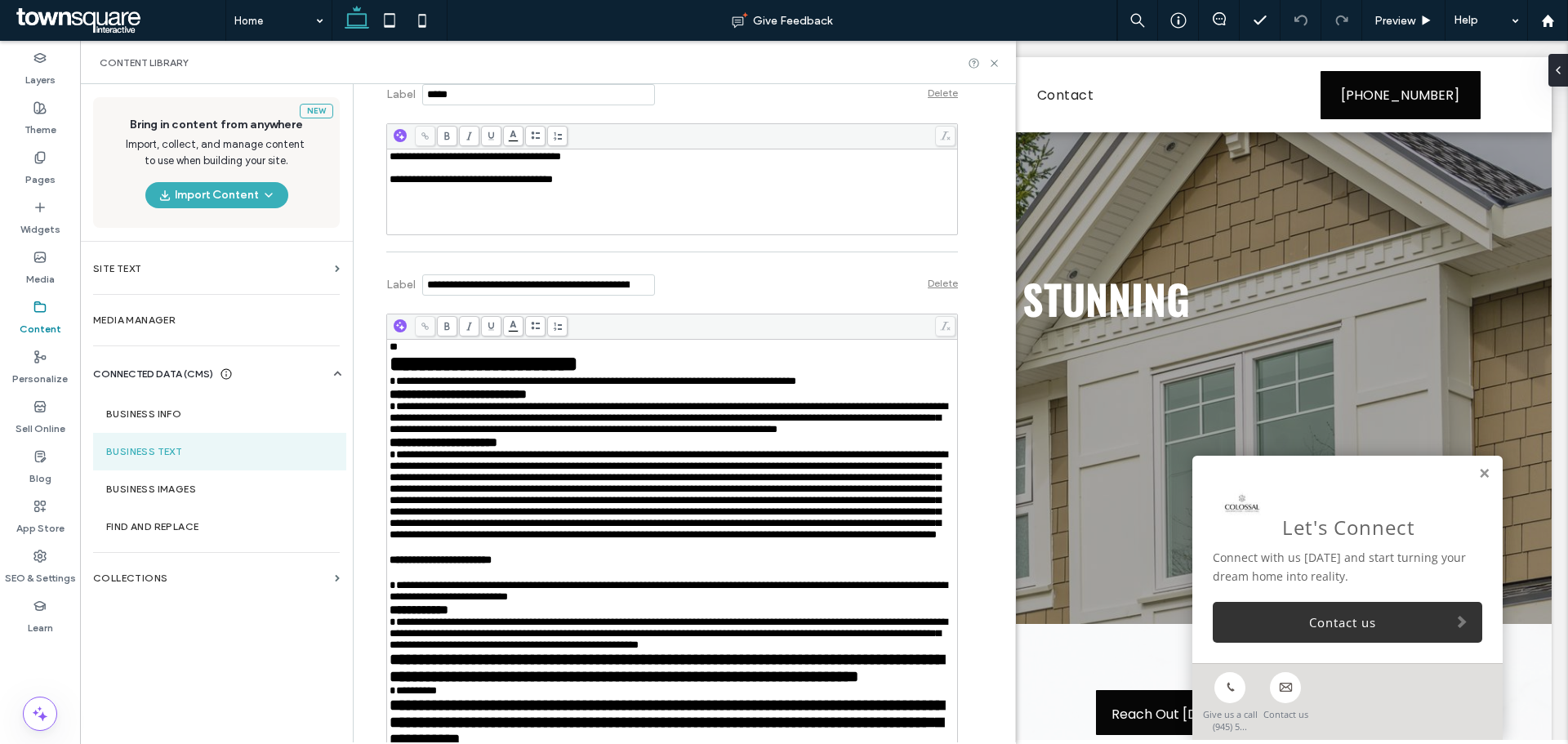
scroll to position [1143, 0]
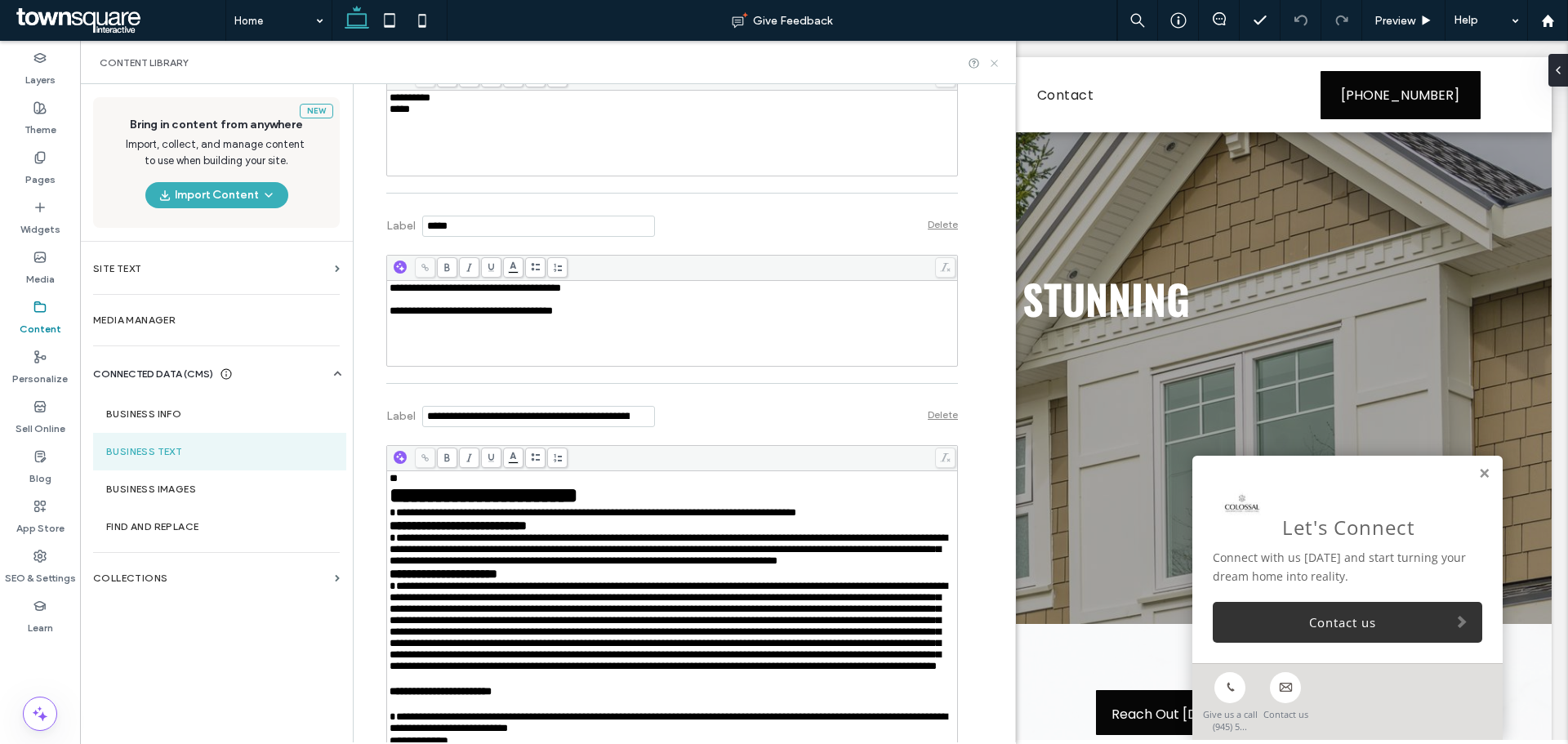
click at [990, 68] on icon at bounding box center [994, 63] width 12 height 12
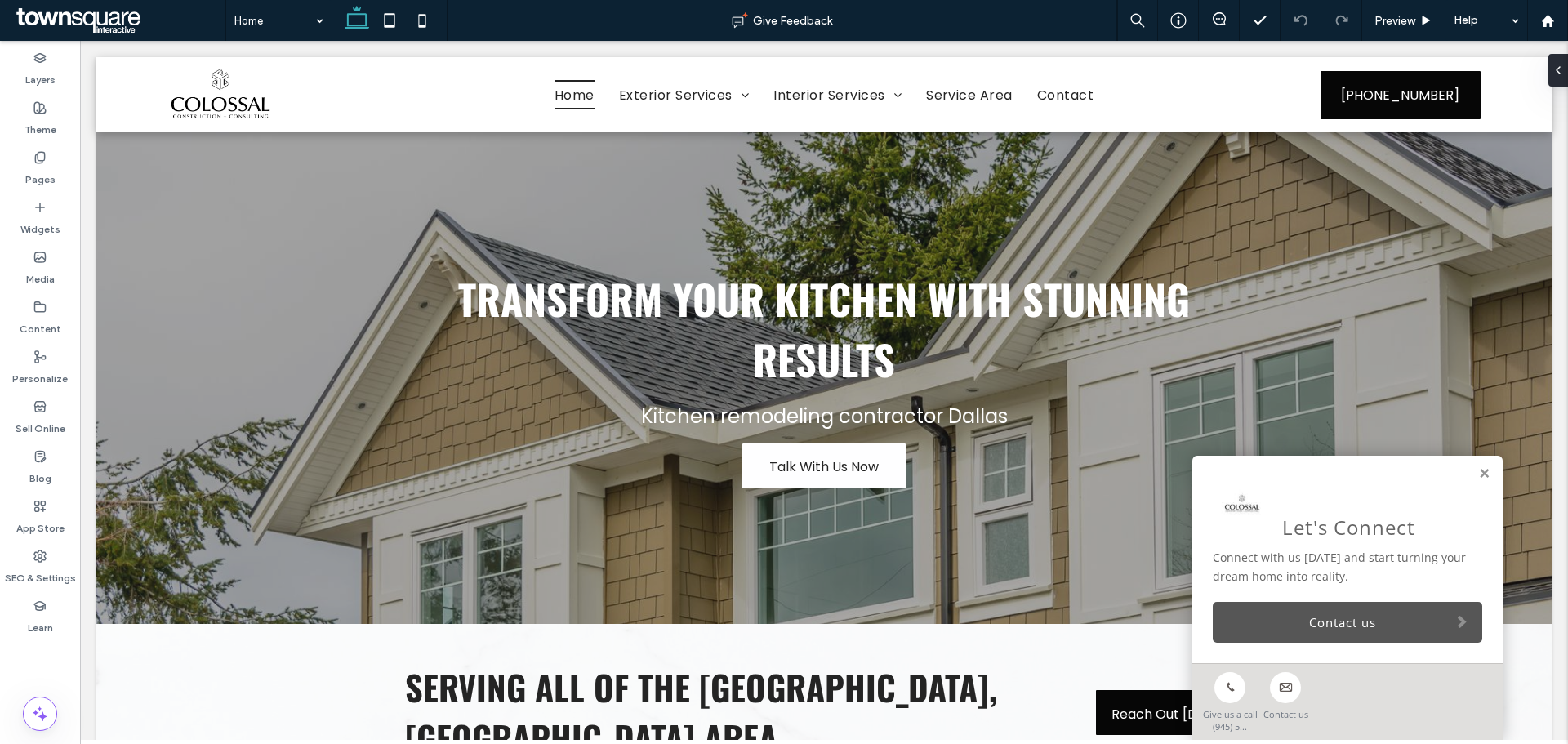
click at [1281, 623] on link "Contact us" at bounding box center [1347, 622] width 269 height 41
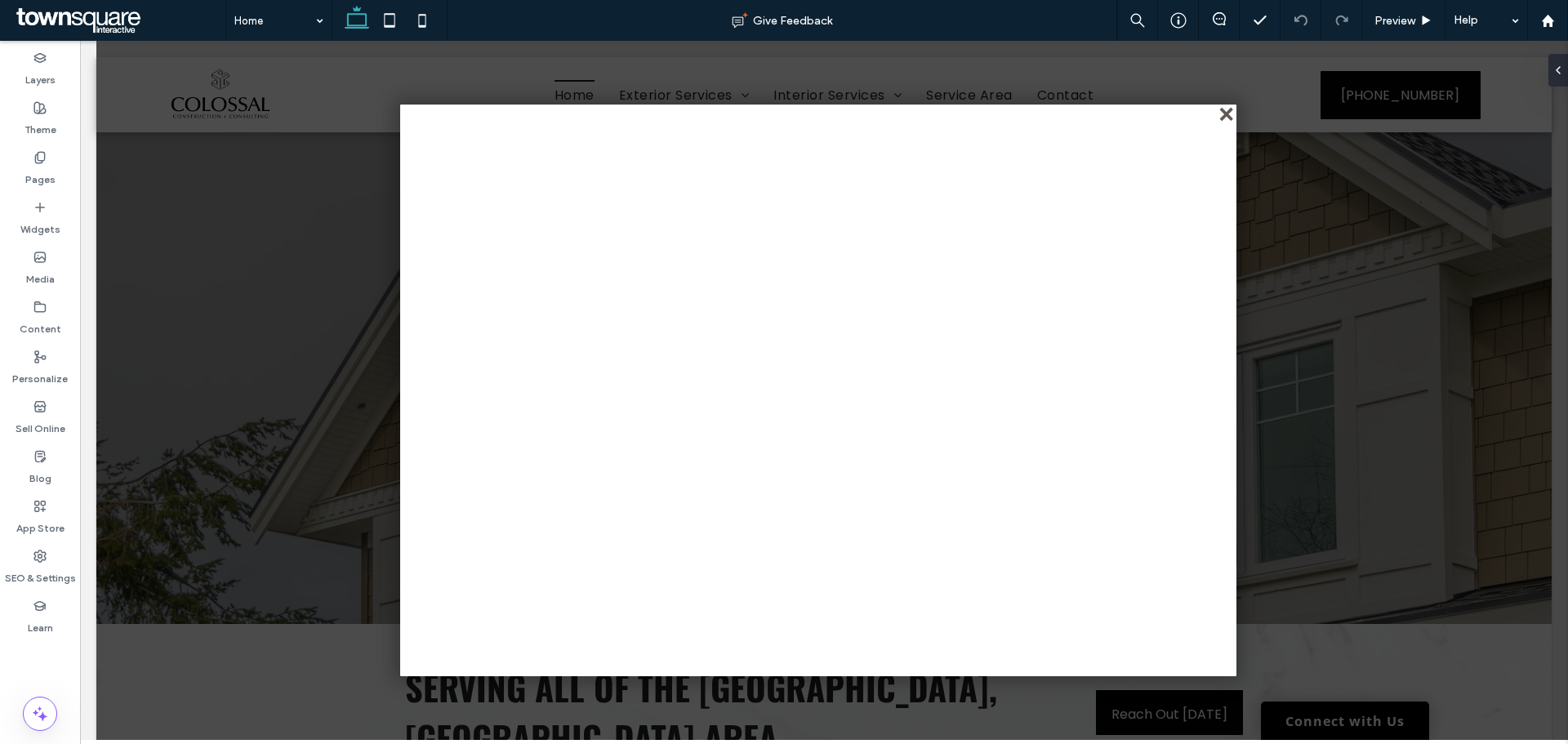
click at [1224, 114] on div "close" at bounding box center [1227, 115] width 12 height 12
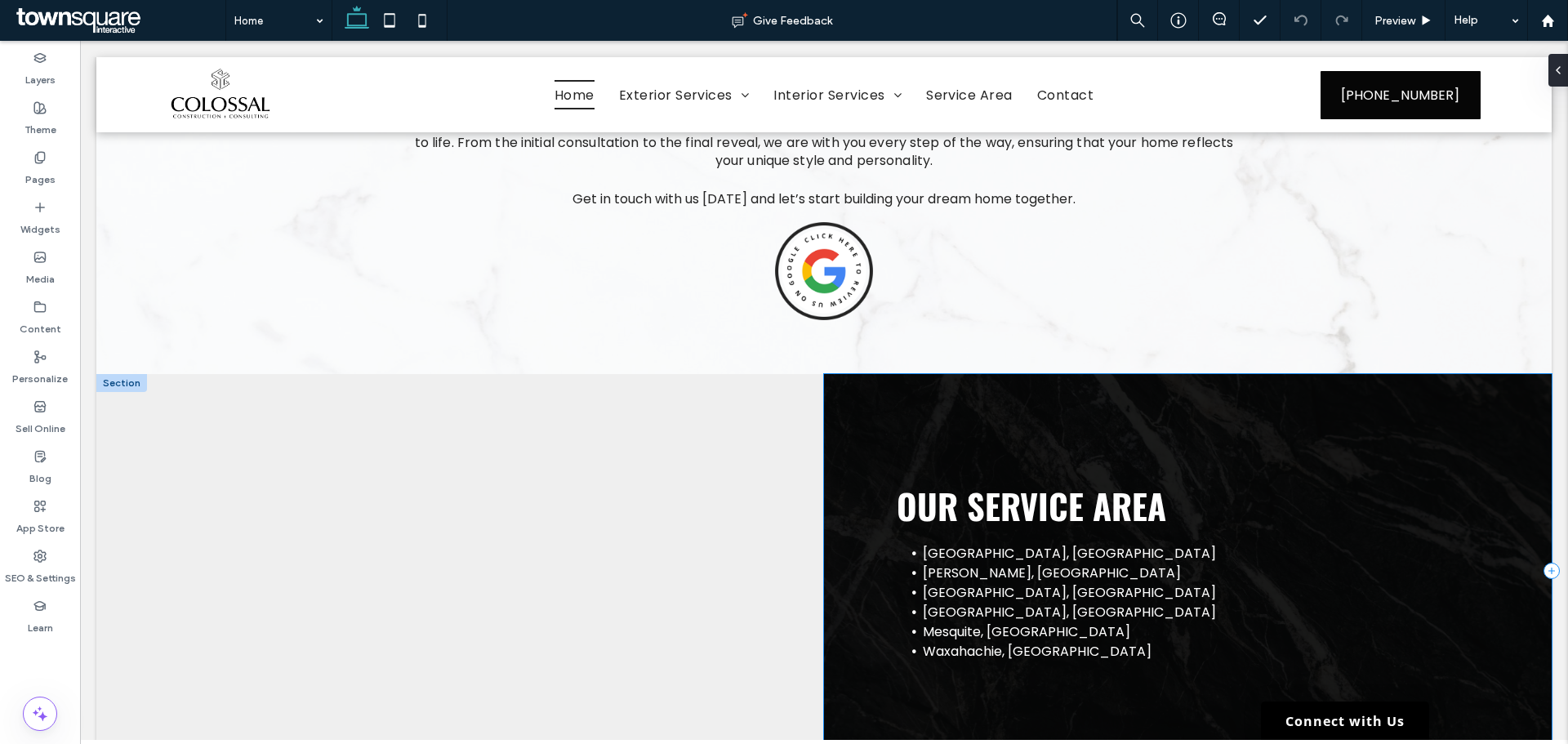
scroll to position [2415, 0]
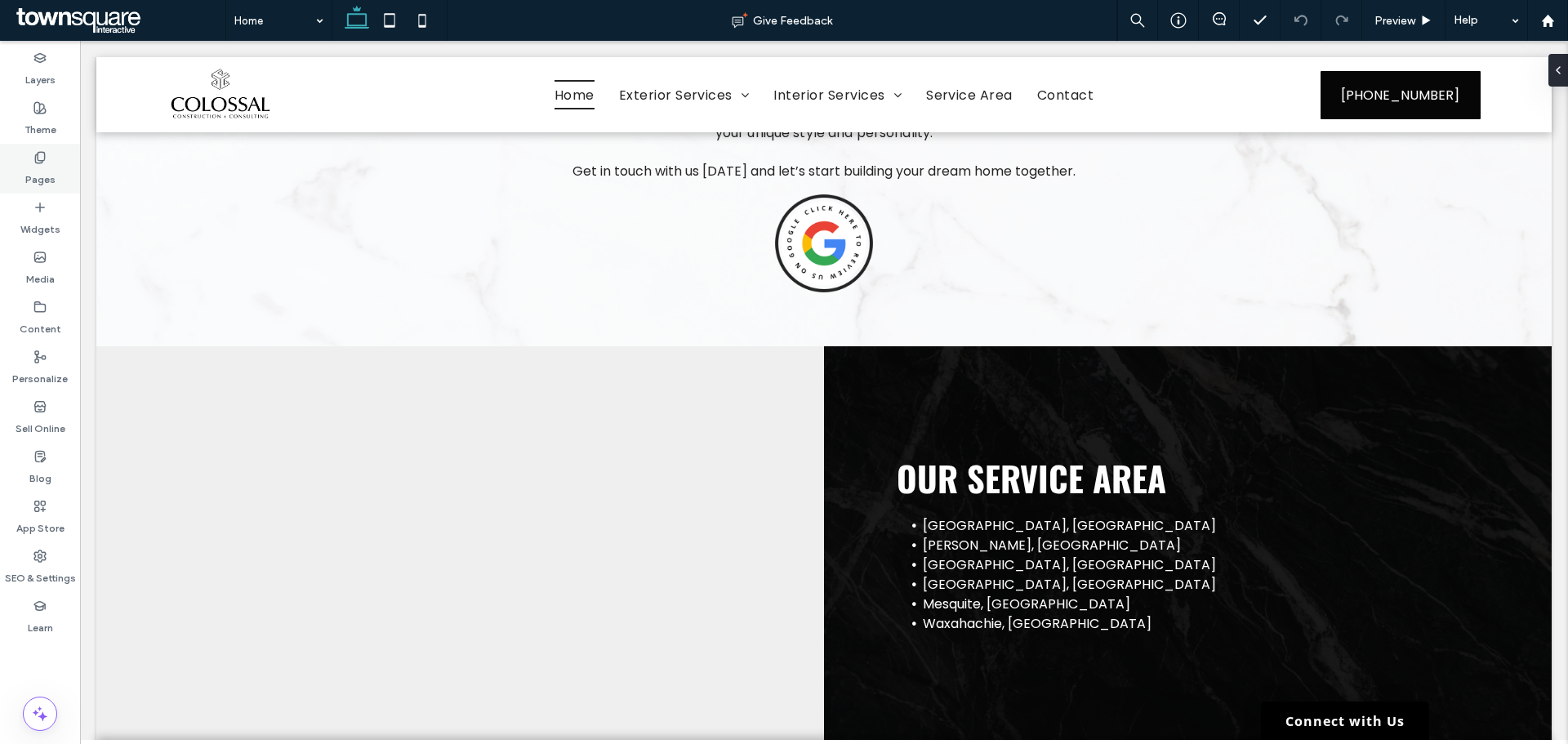
click at [41, 172] on label "Pages" at bounding box center [40, 175] width 30 height 23
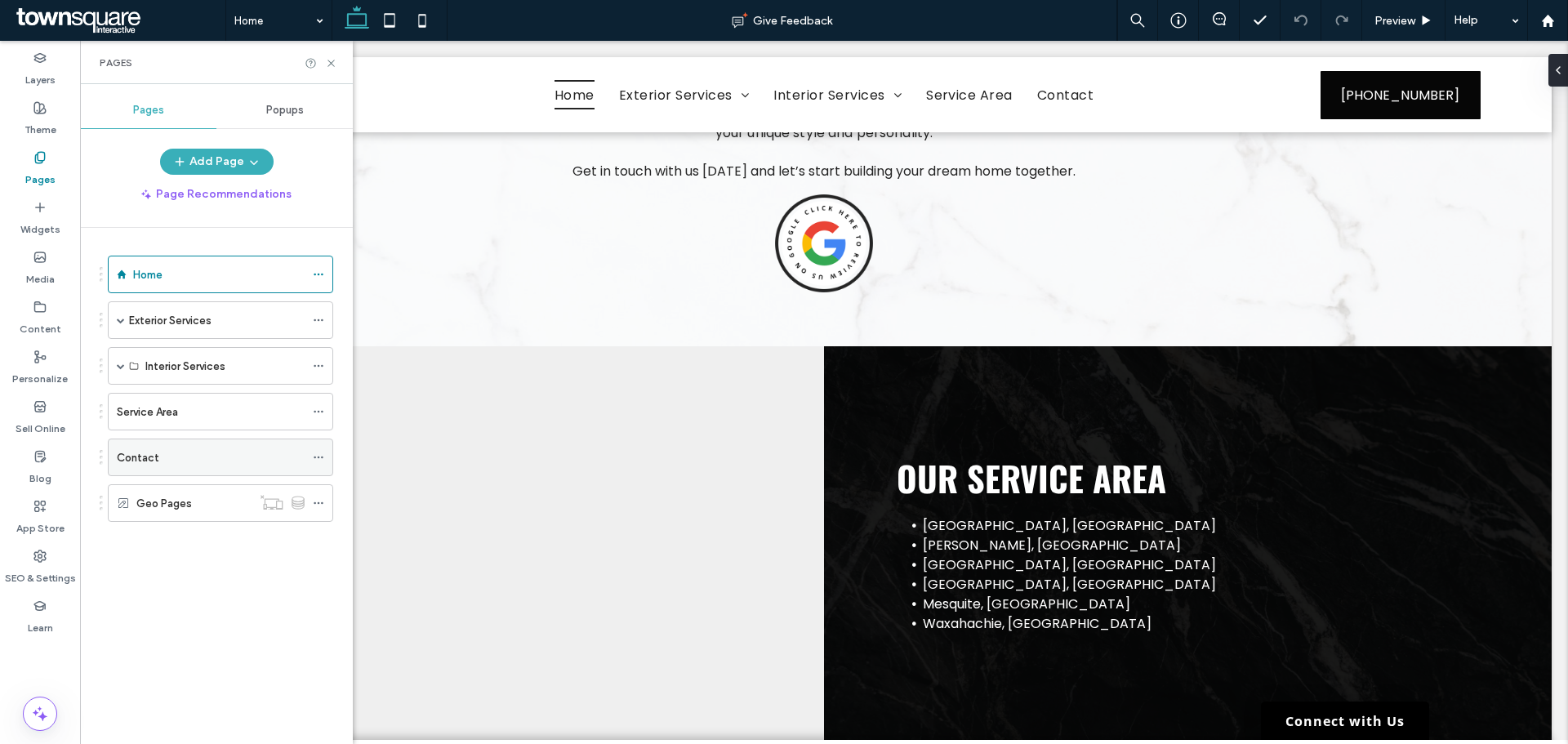
click at [184, 456] on div "Contact" at bounding box center [211, 457] width 188 height 17
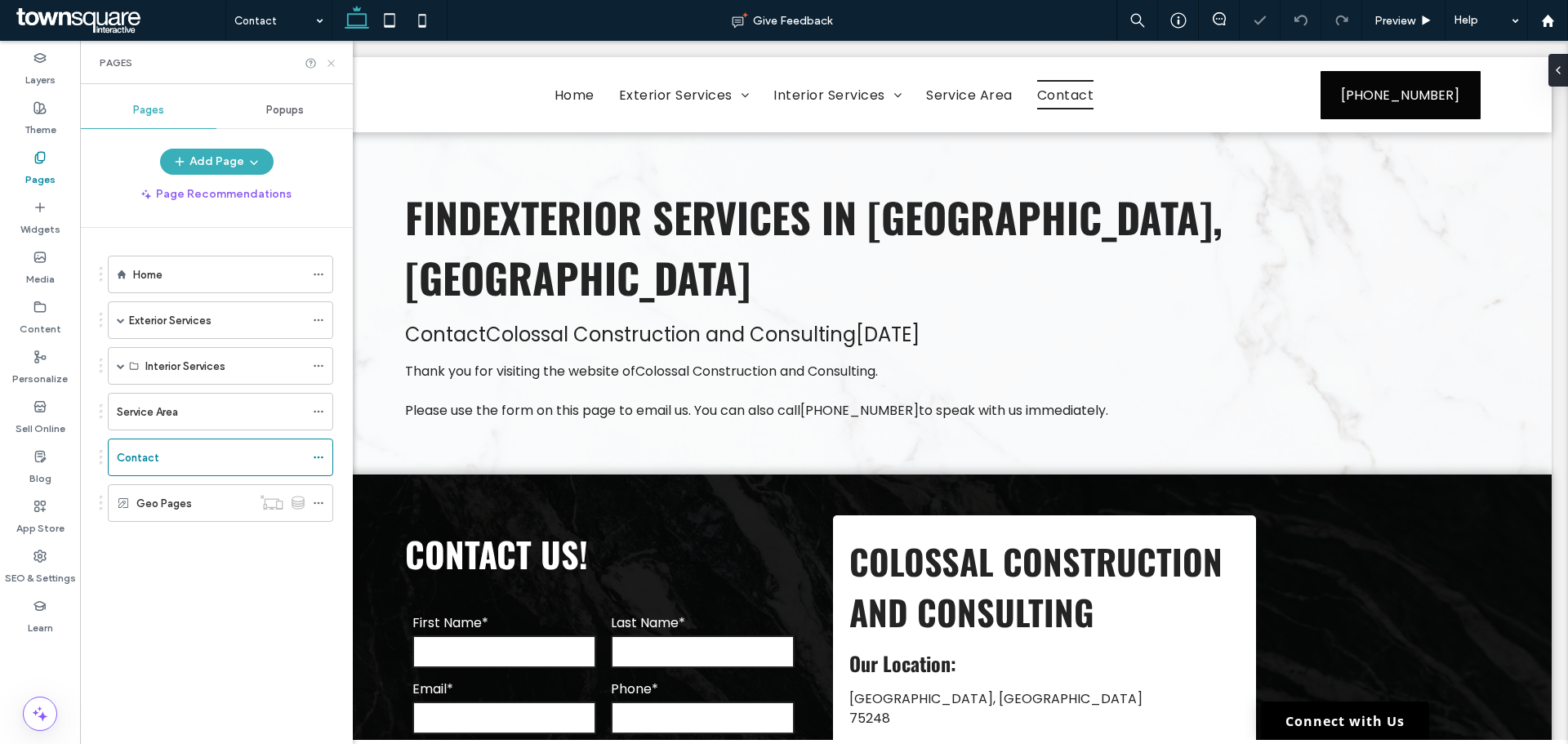
click at [333, 62] on icon at bounding box center [331, 63] width 12 height 12
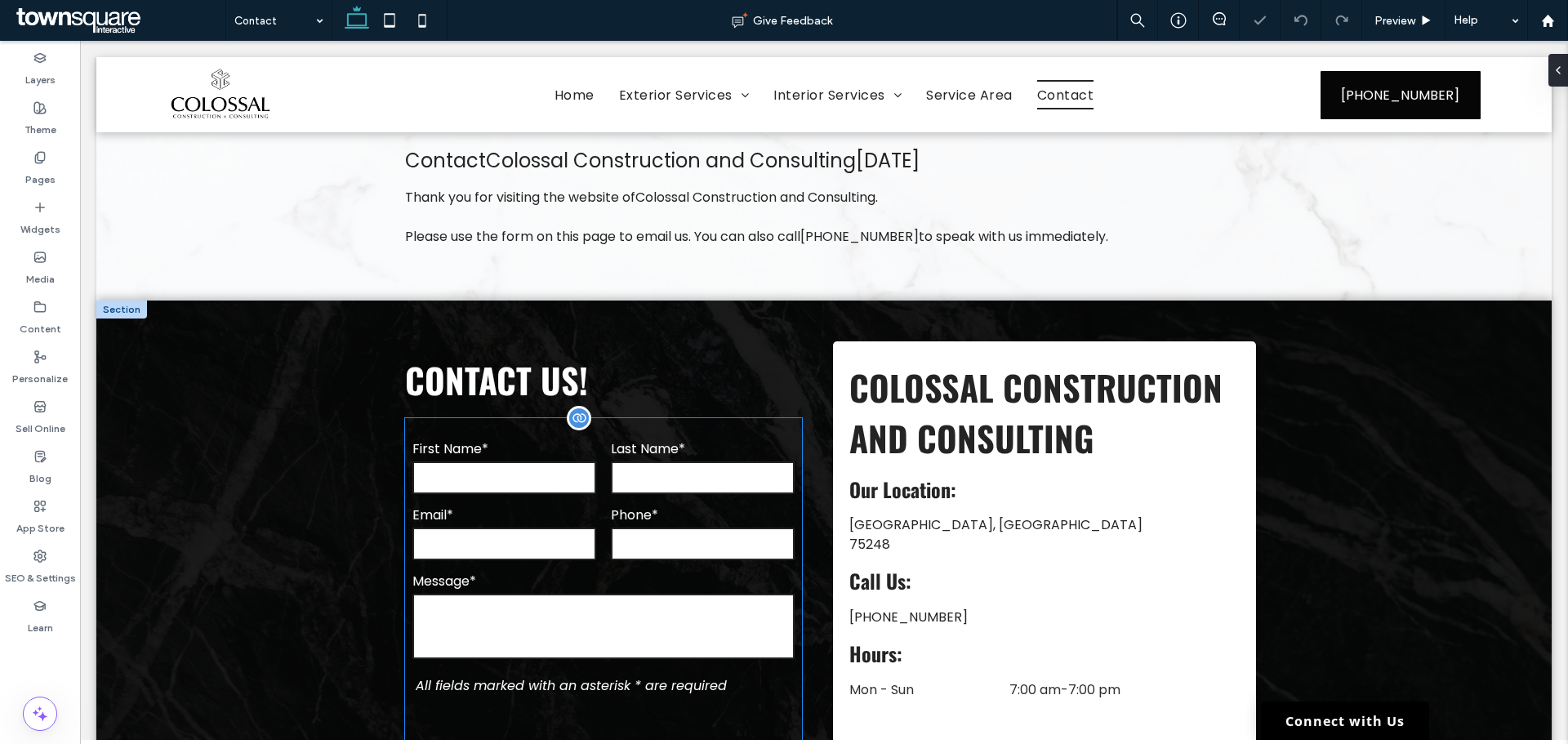
scroll to position [327, 0]
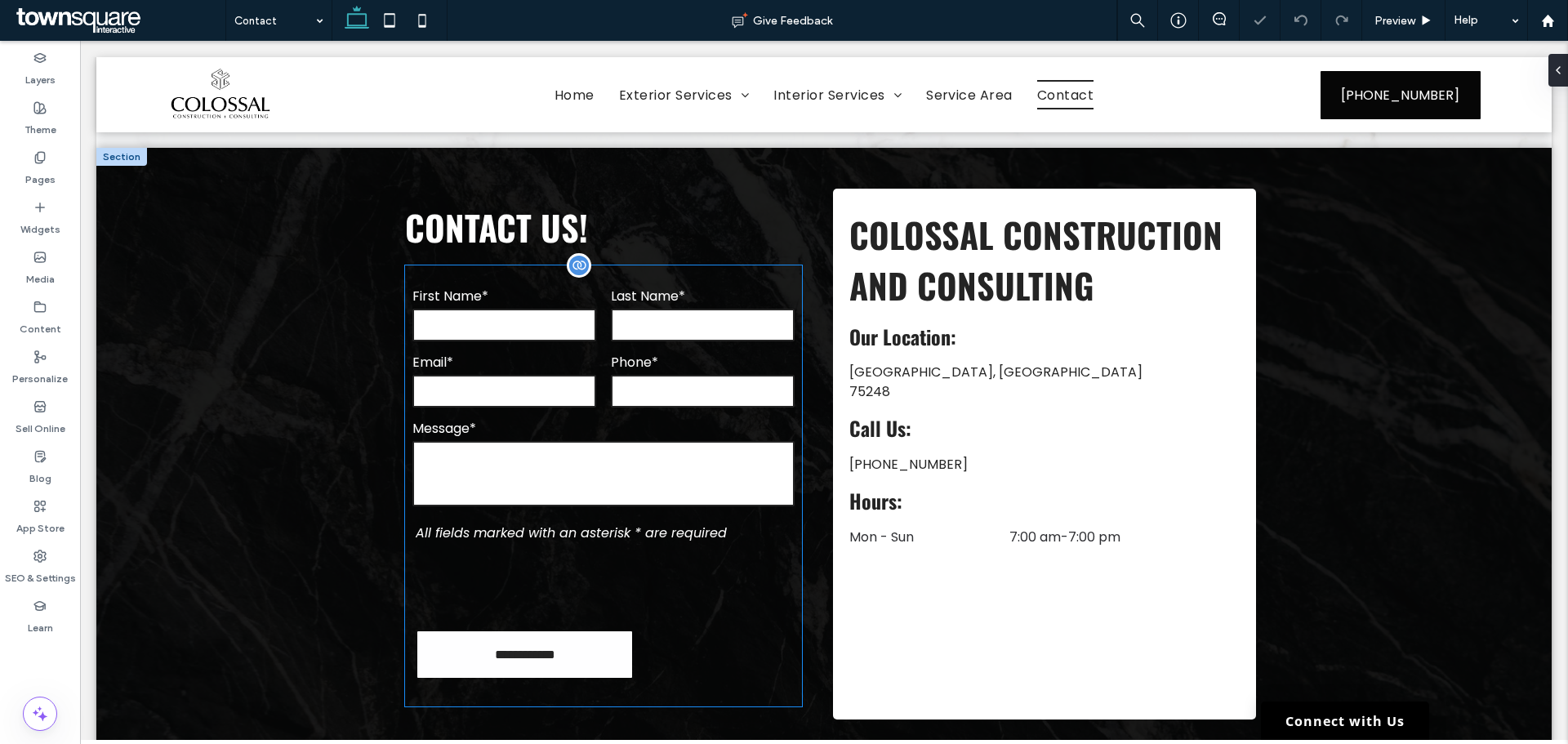
click at [640, 523] on em "All fields marked with an asterisk * are required" at bounding box center [571, 532] width 311 height 19
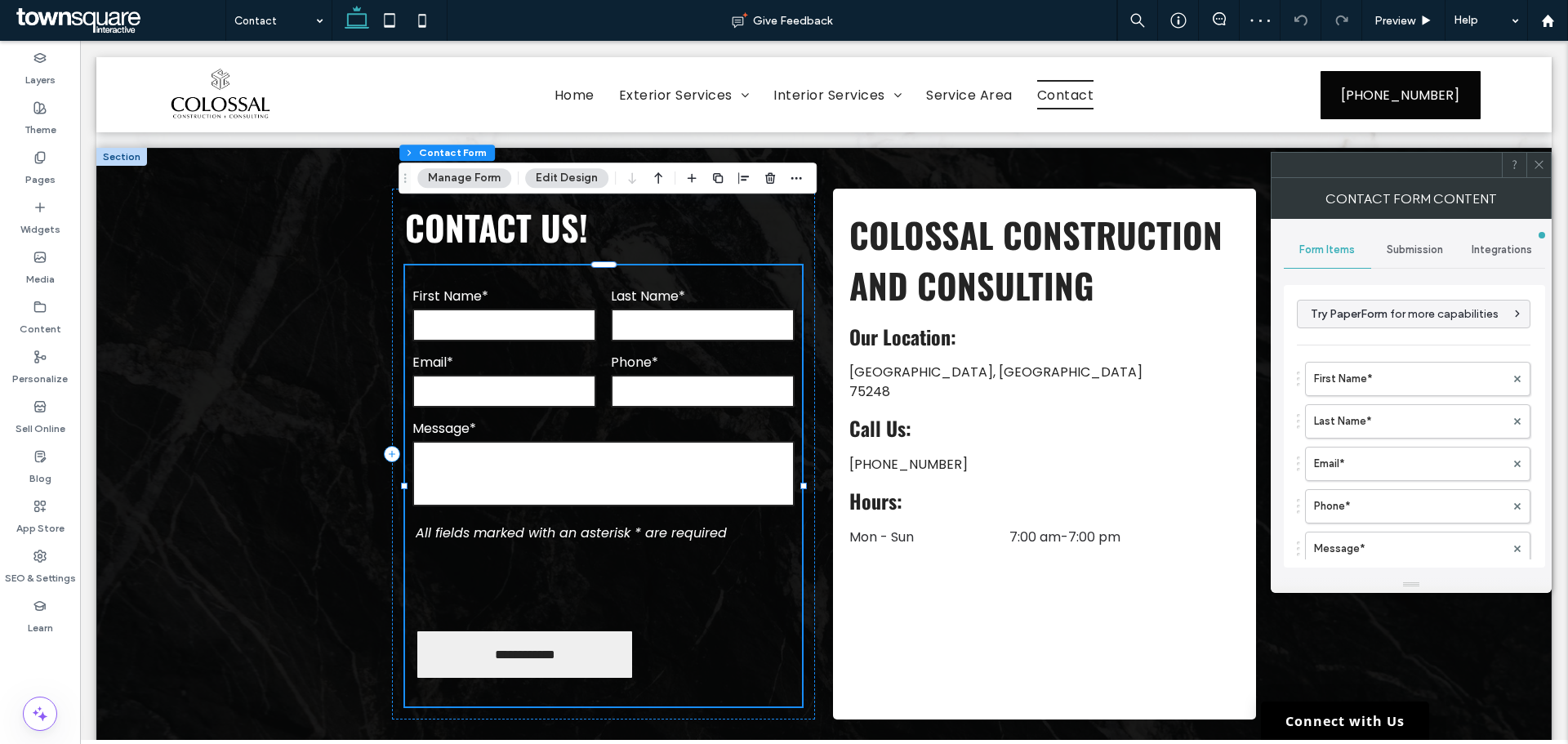
type input "**********"
type input "*"
type input "***"
type input "*"
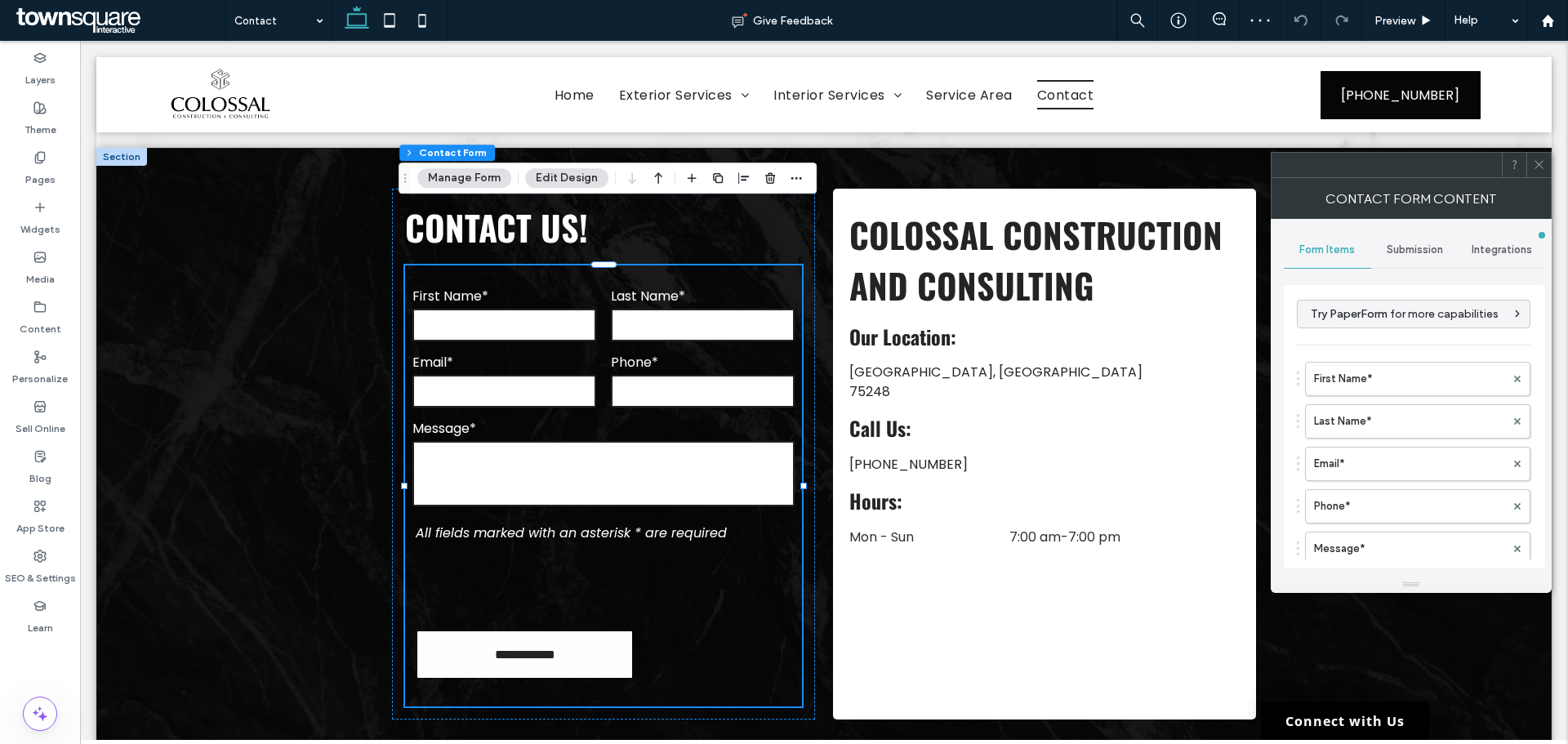
type input "*"
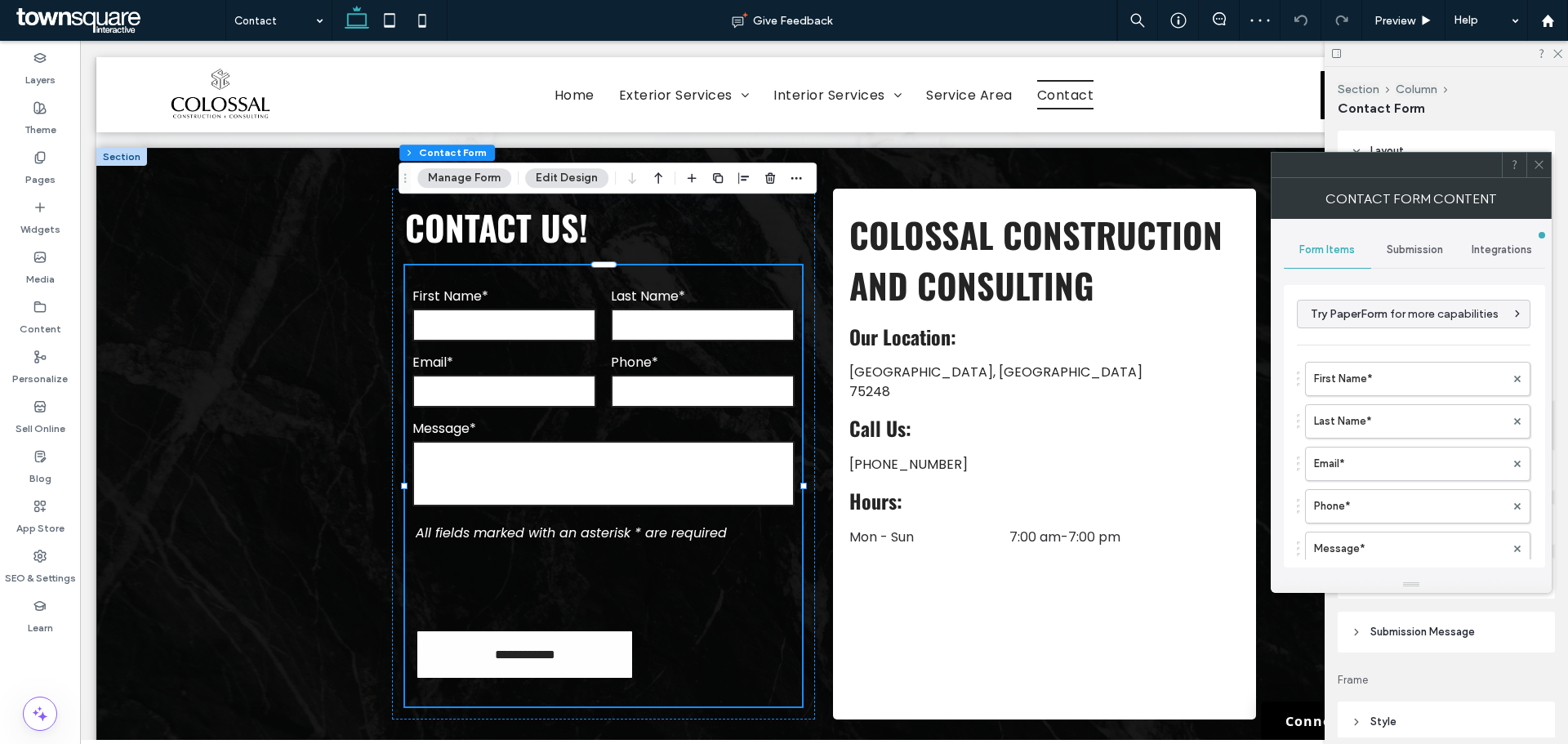
click at [1458, 631] on span "Submission Message" at bounding box center [1423, 632] width 104 height 16
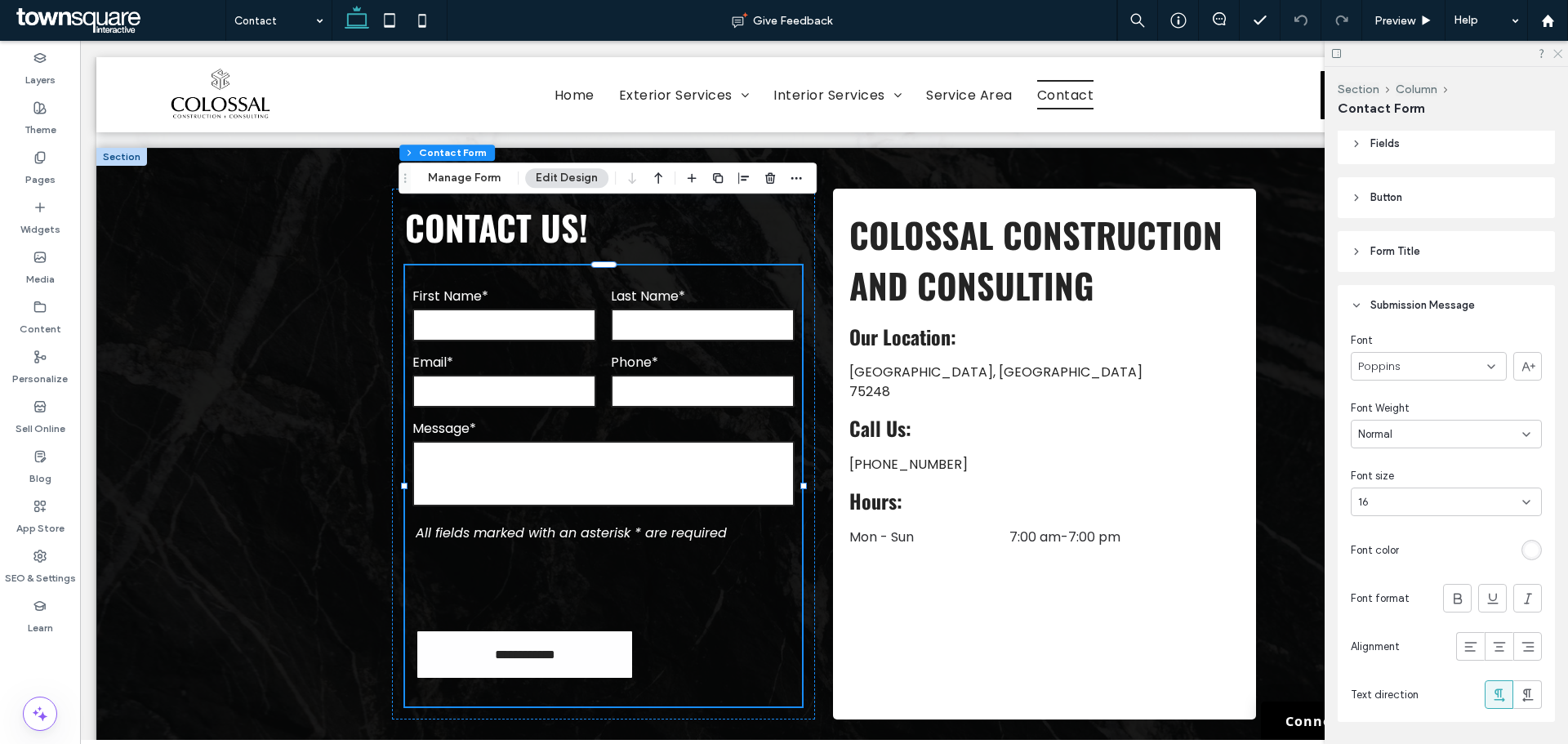
click at [1559, 55] on use at bounding box center [1558, 55] width 9 height 9
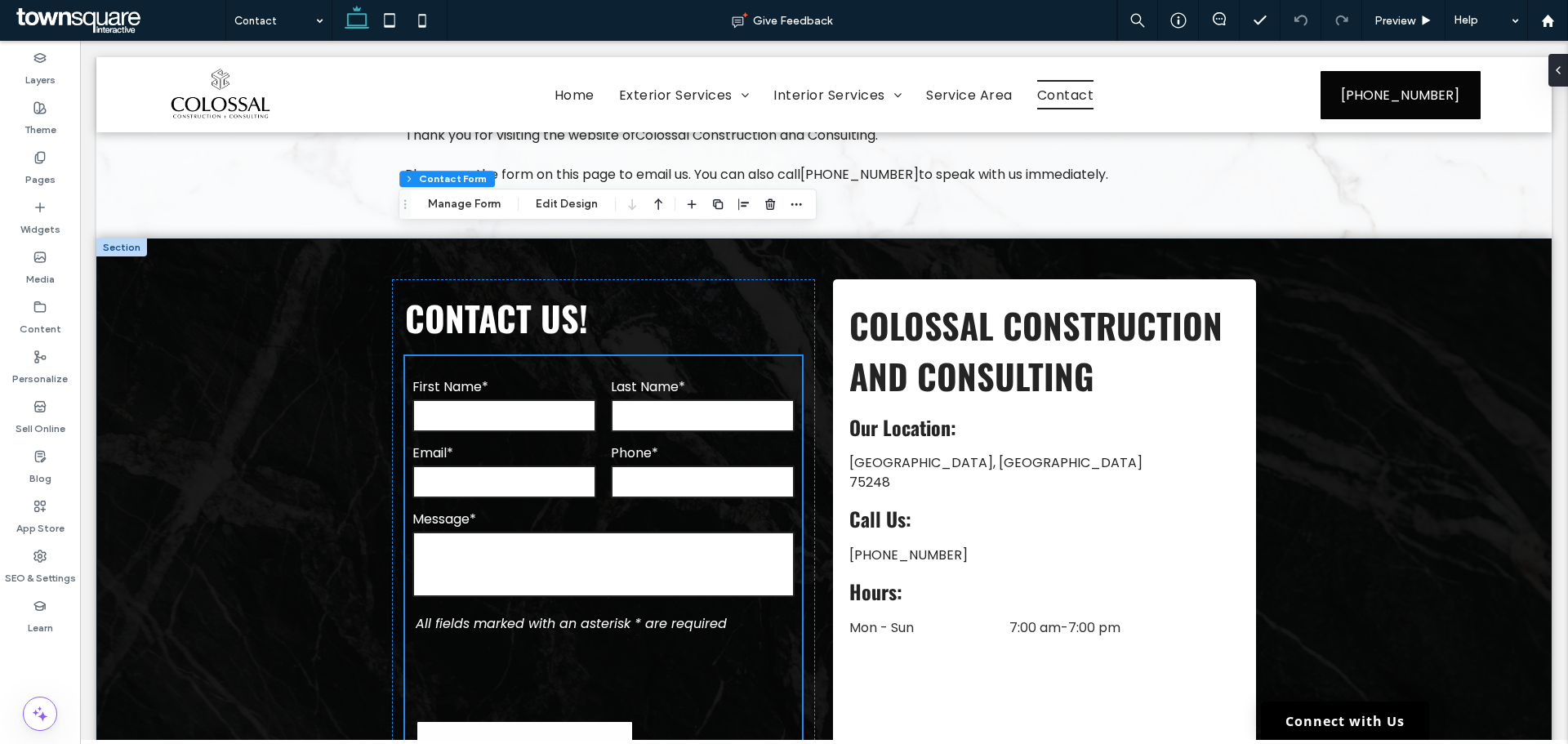
scroll to position [163, 0]
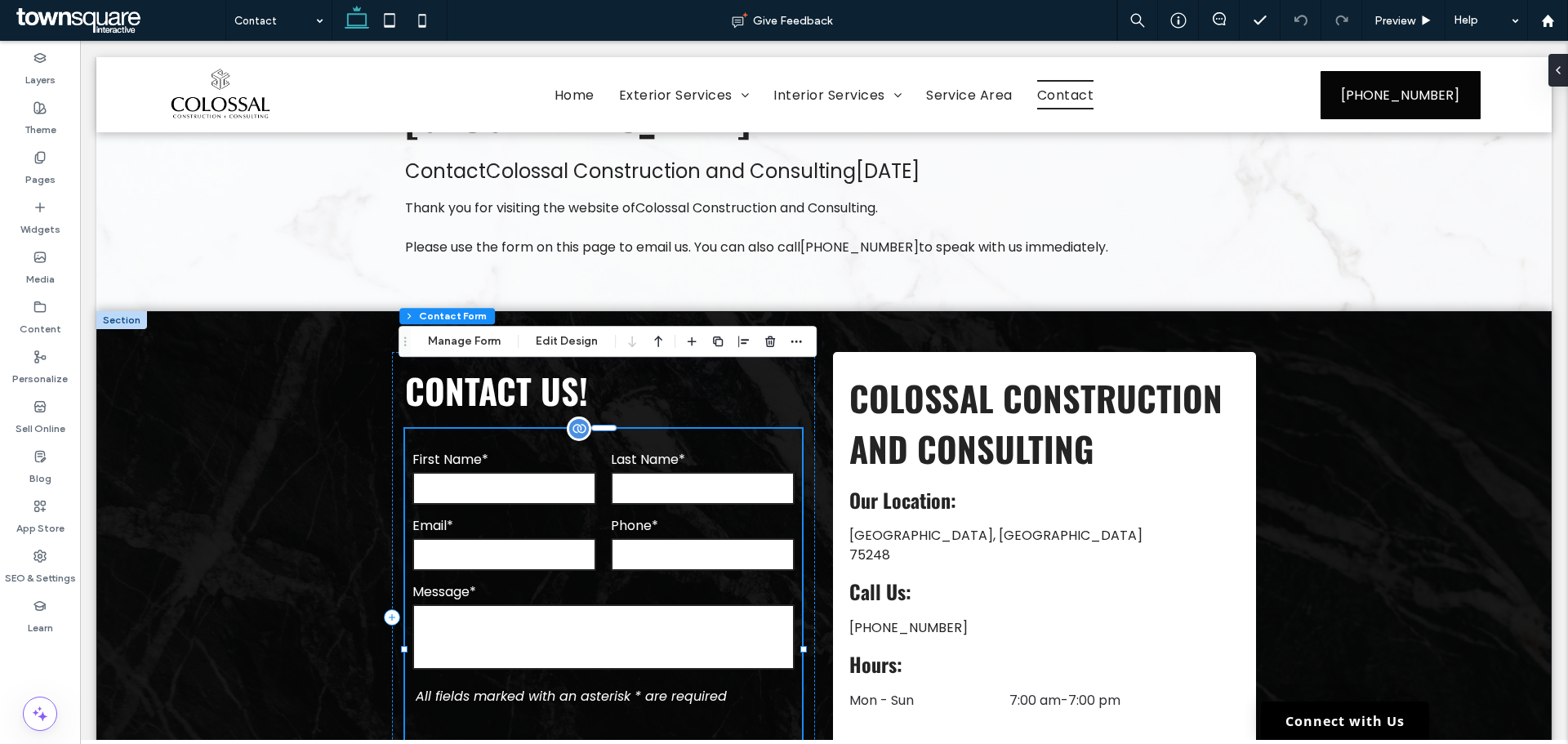
click at [605, 582] on label "Message*" at bounding box center [604, 592] width 383 height 20
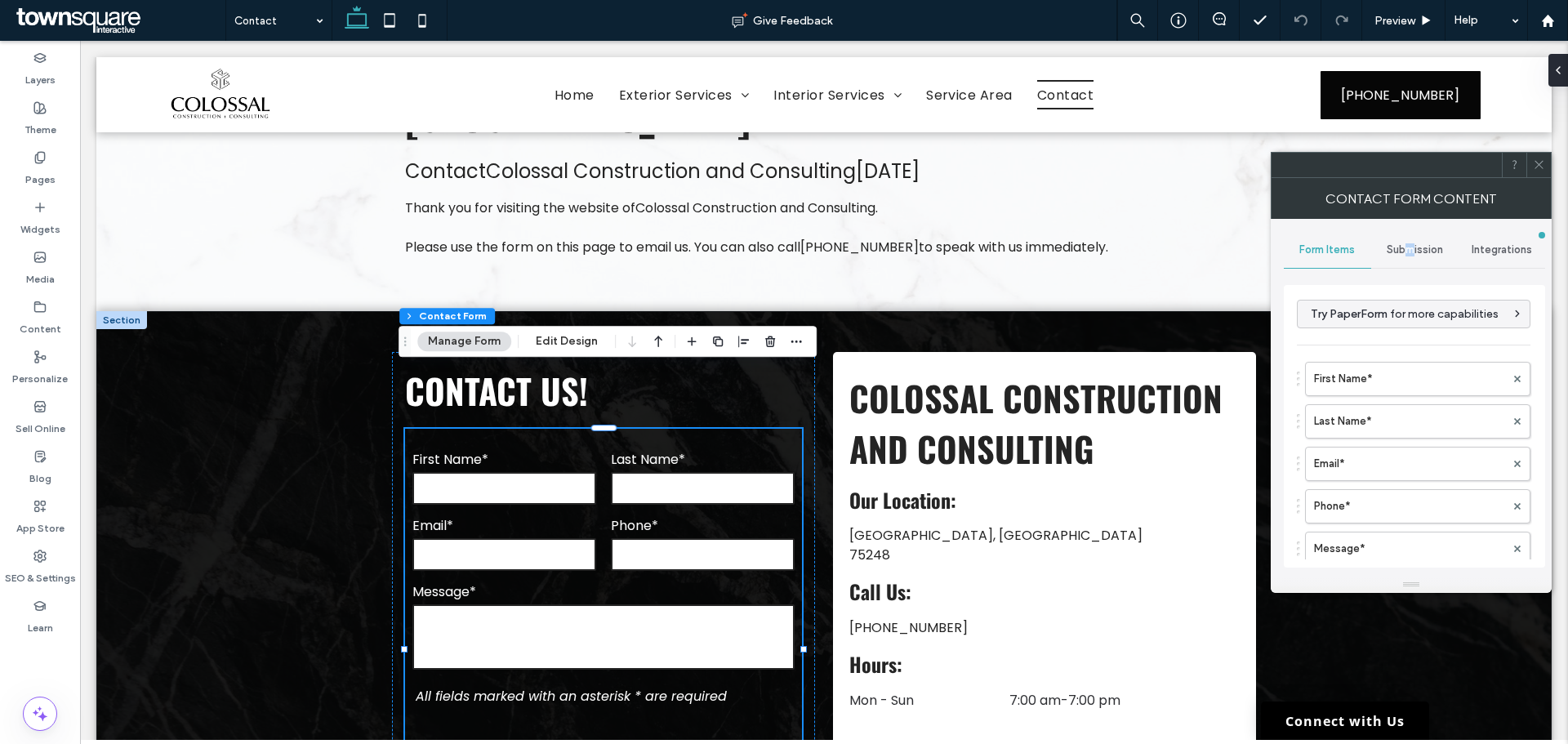
click at [1412, 253] on span "Submission" at bounding box center [1415, 250] width 57 height 13
click at [1536, 164] on icon at bounding box center [1539, 164] width 12 height 12
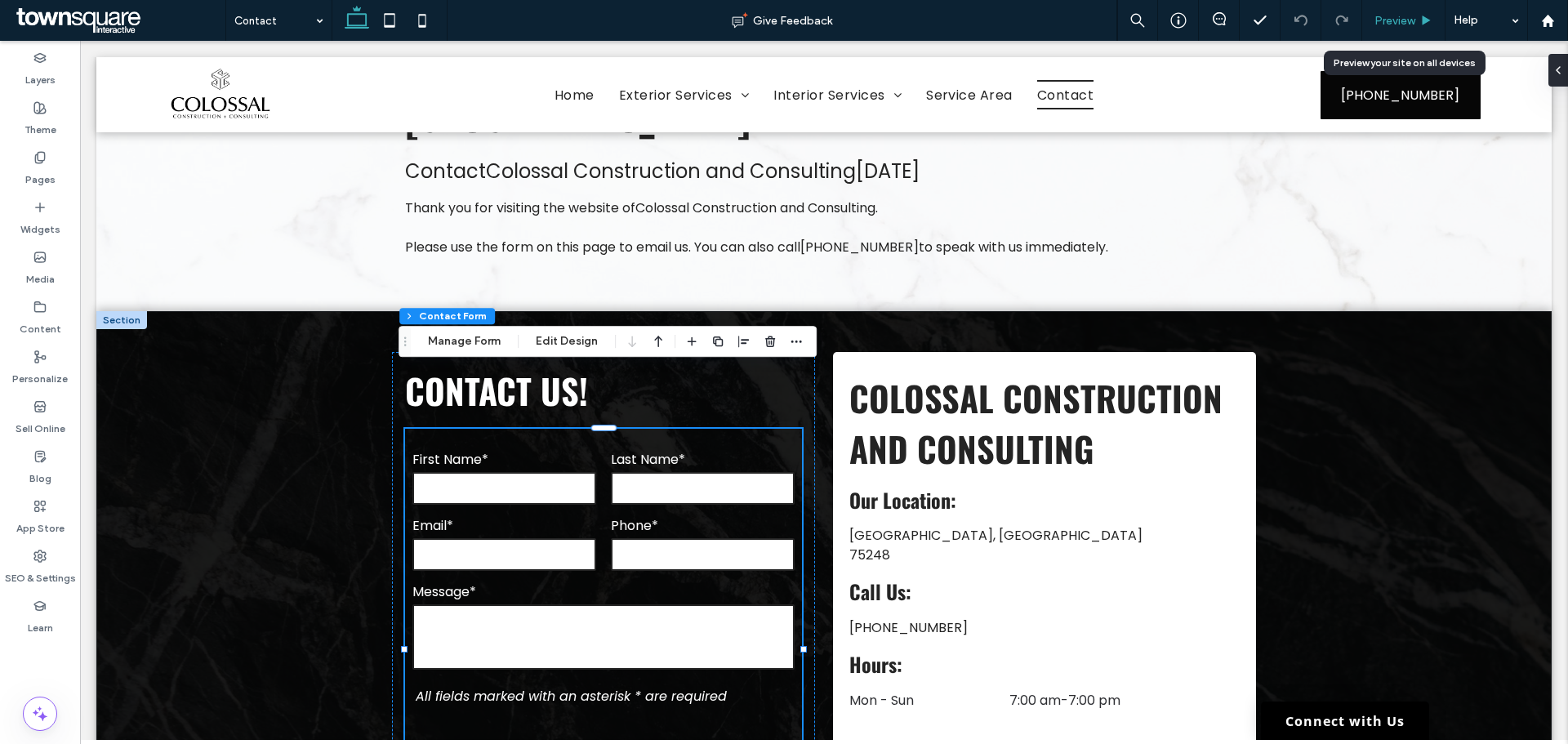
click at [1397, 15] on span "Preview" at bounding box center [1394, 20] width 41 height 14
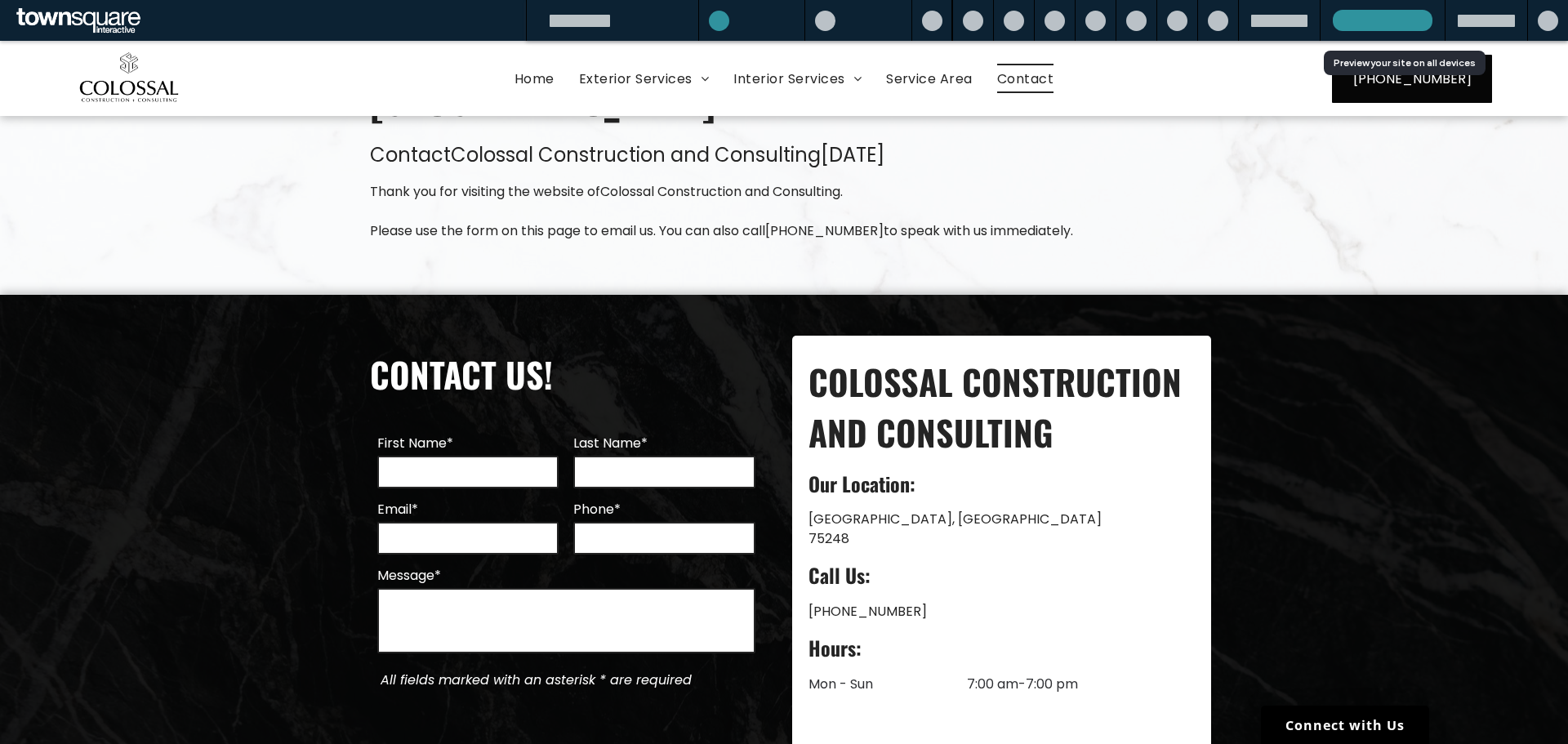
scroll to position [147, 0]
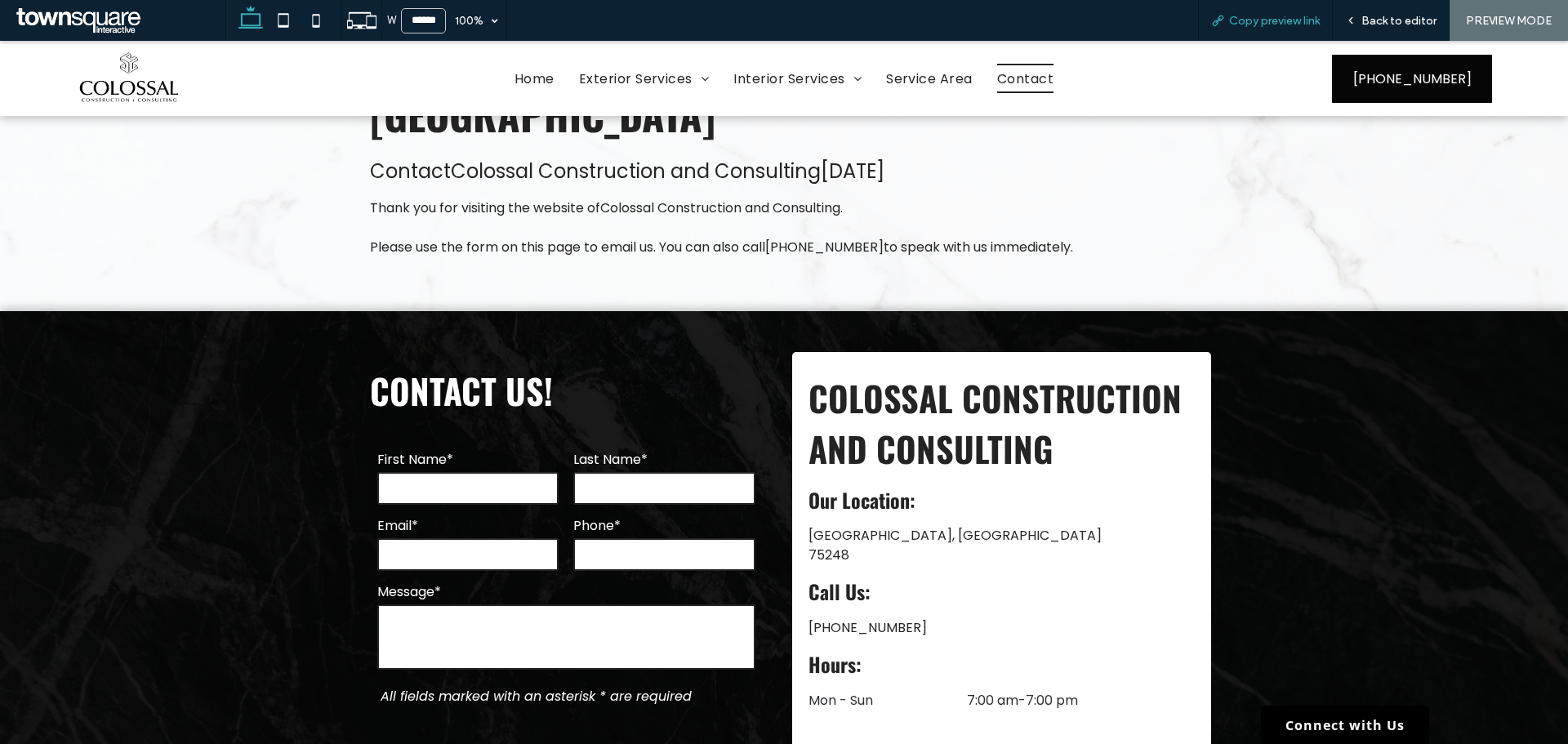
click at [1298, 16] on span "Copy preview link" at bounding box center [1274, 20] width 90 height 14
click at [1365, 19] on span "Back to editor" at bounding box center [1399, 20] width 75 height 14
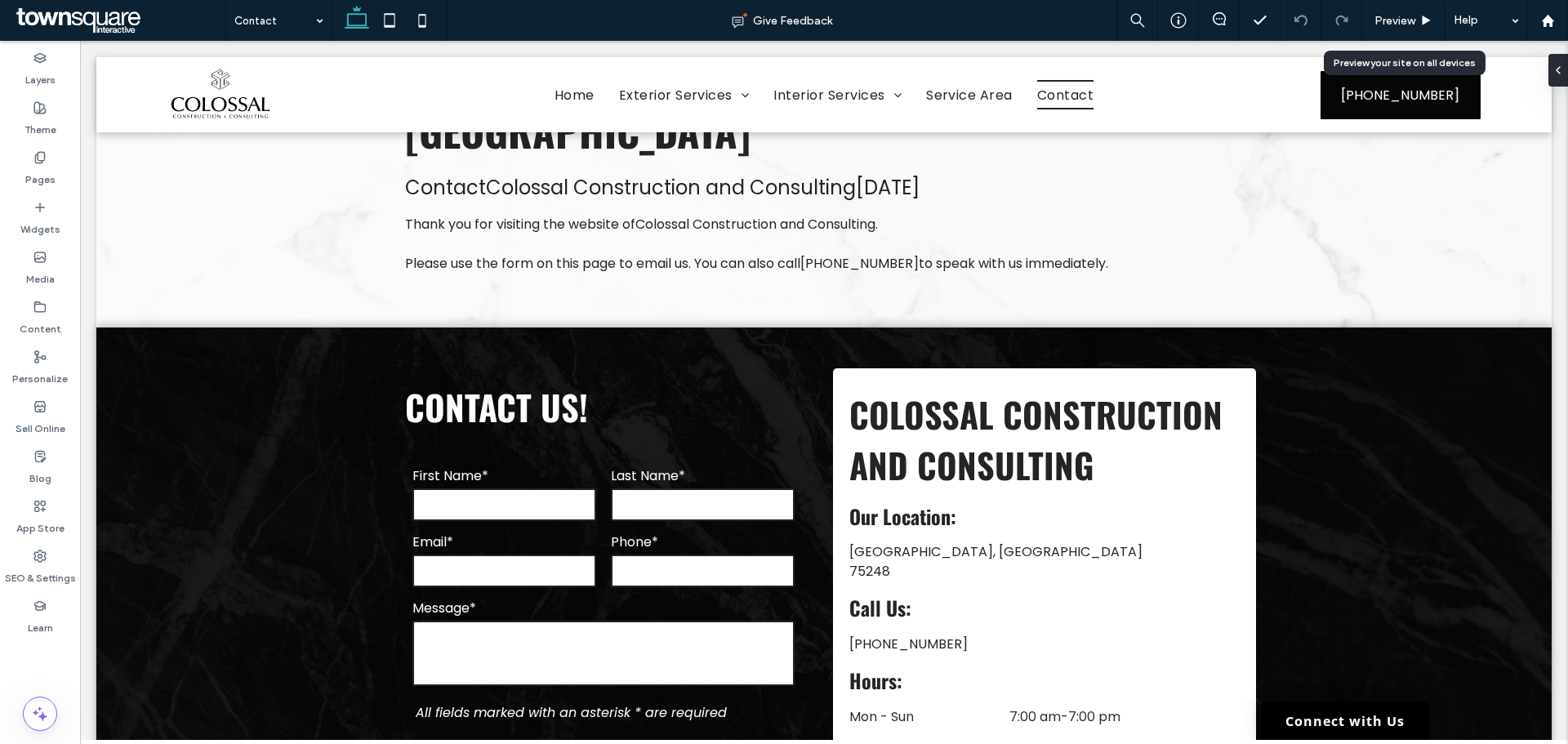
scroll to position [163, 0]
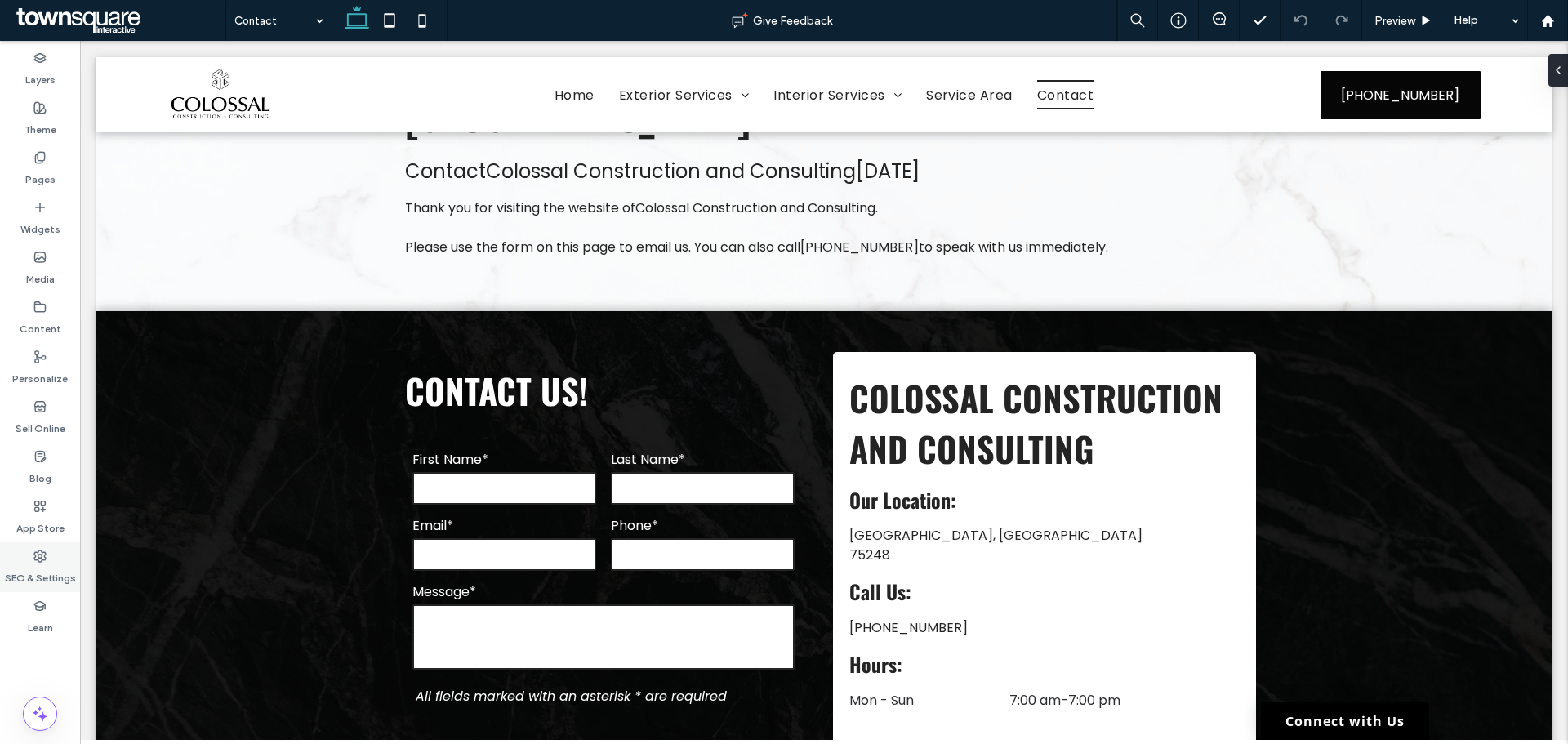
click at [46, 568] on label "SEO & Settings" at bounding box center [40, 573] width 71 height 23
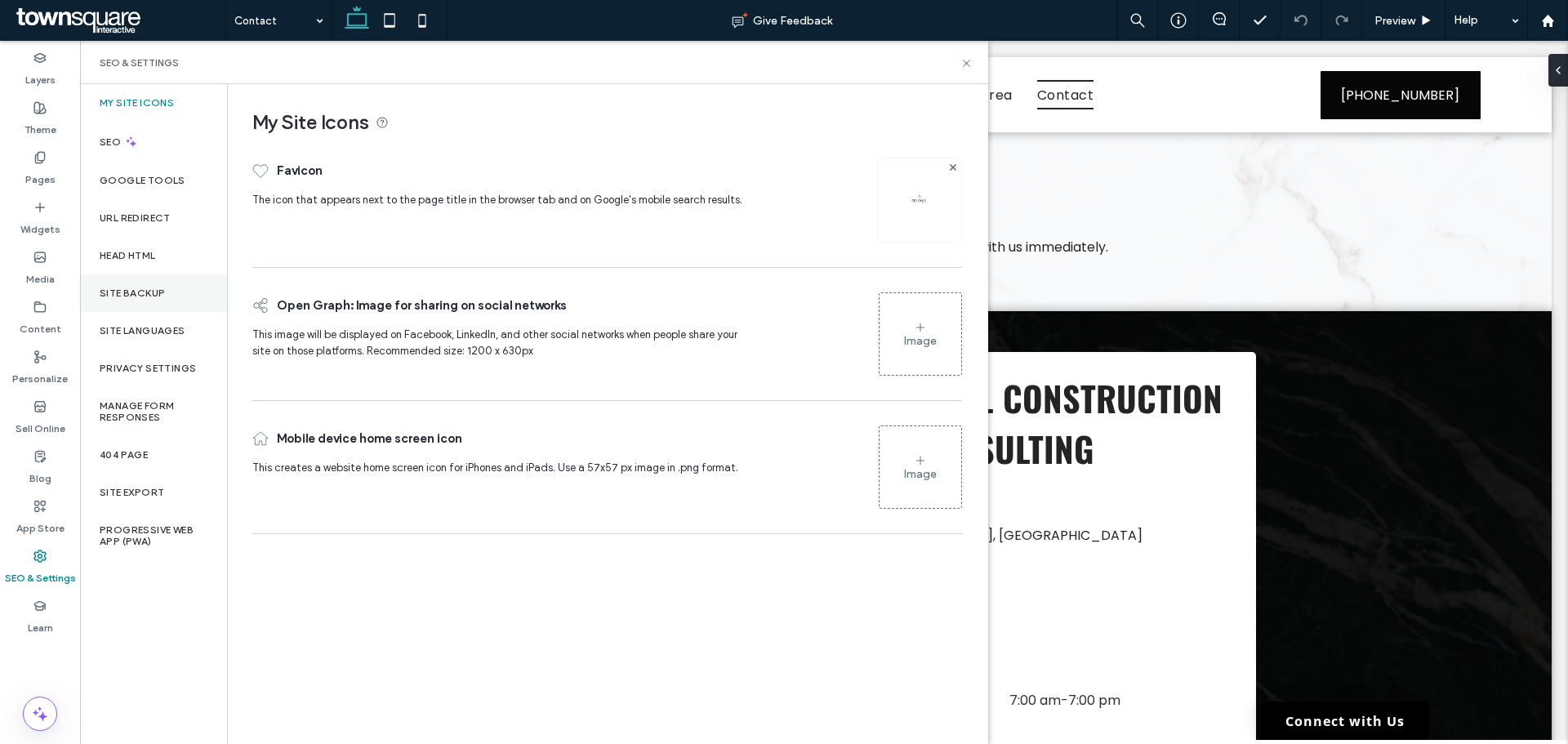
click at [159, 300] on div "Site Backup" at bounding box center [153, 293] width 147 height 37
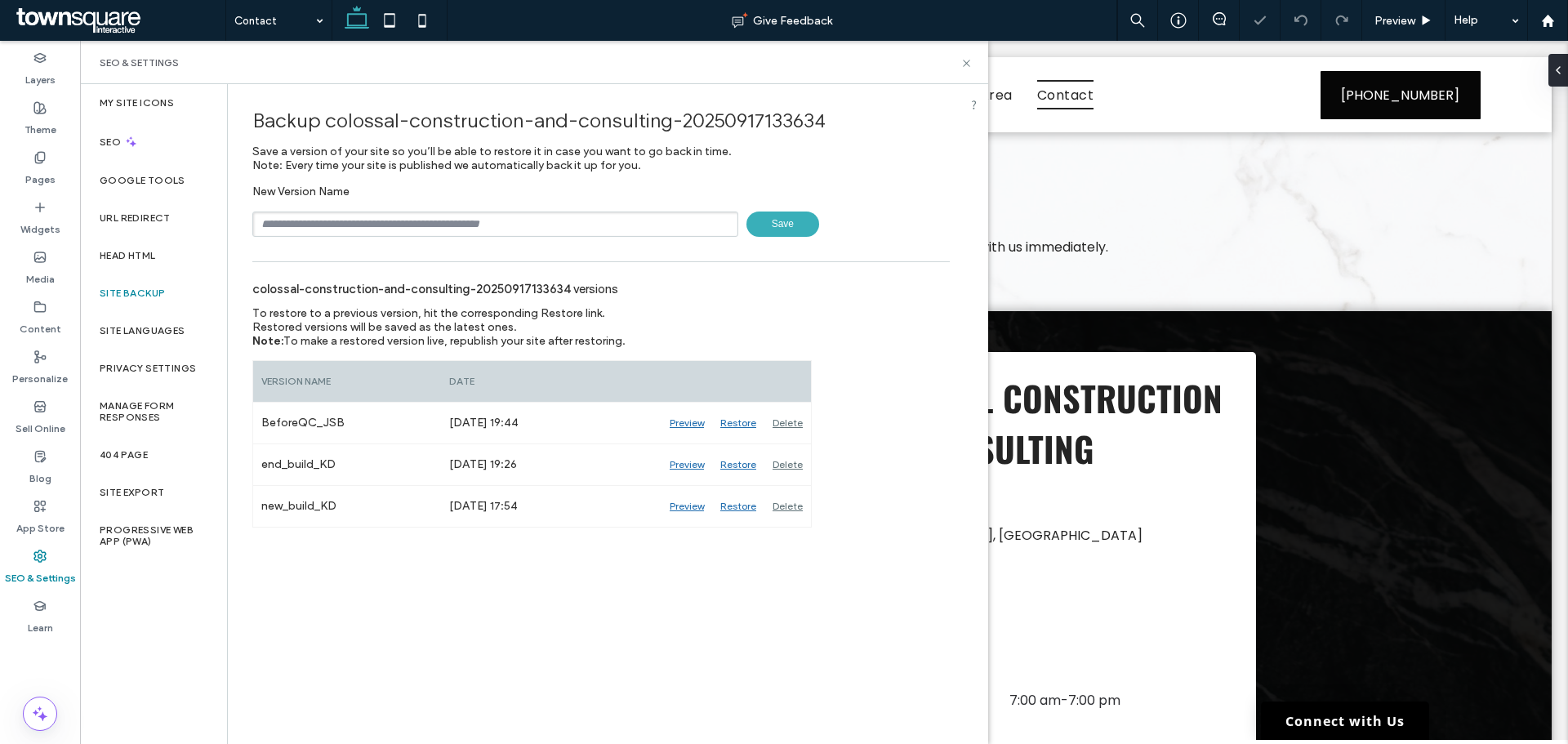
click at [386, 224] on input "text" at bounding box center [495, 225] width 486 height 26
type input "**********"
click at [794, 220] on span "Save" at bounding box center [784, 225] width 73 height 26
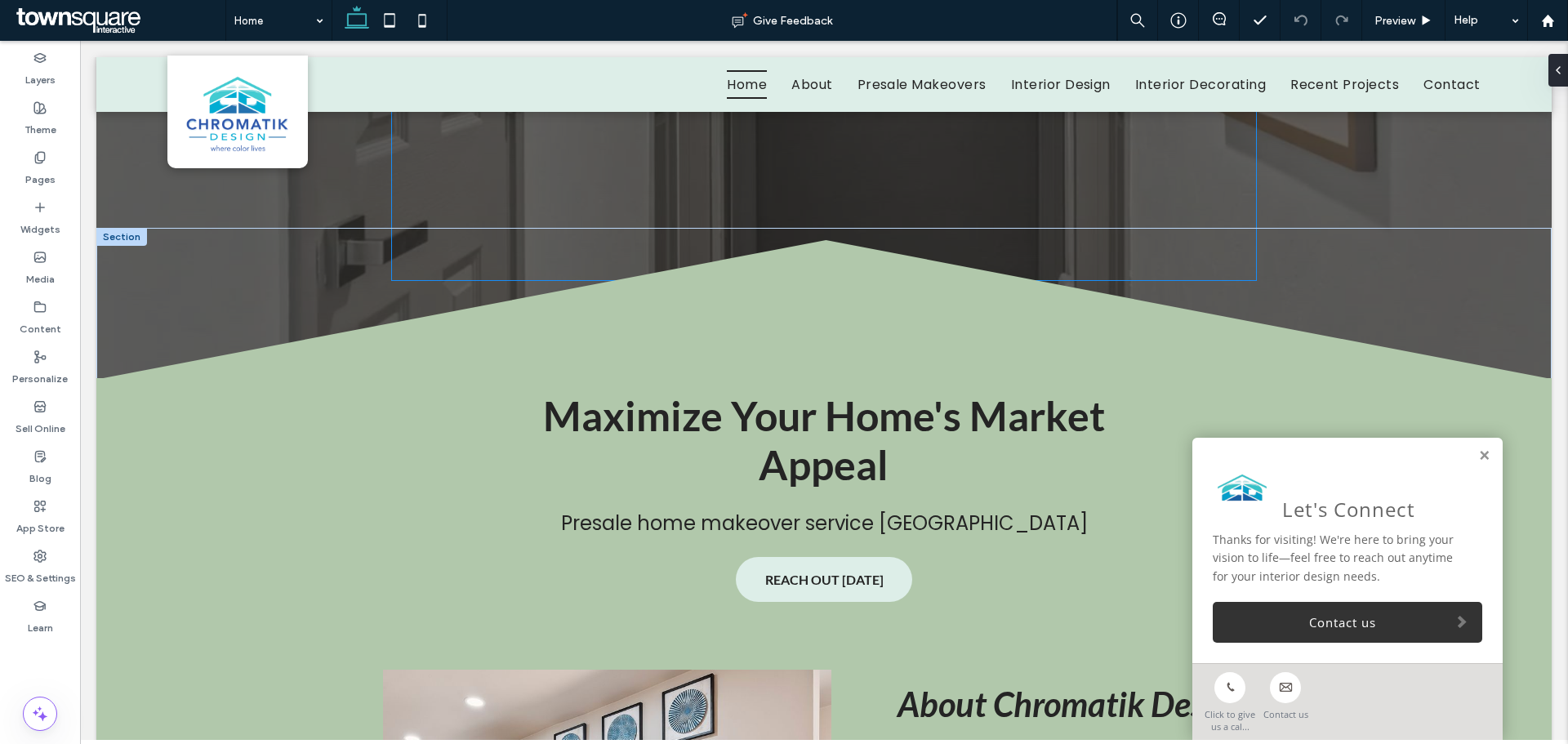
scroll to position [654, 0]
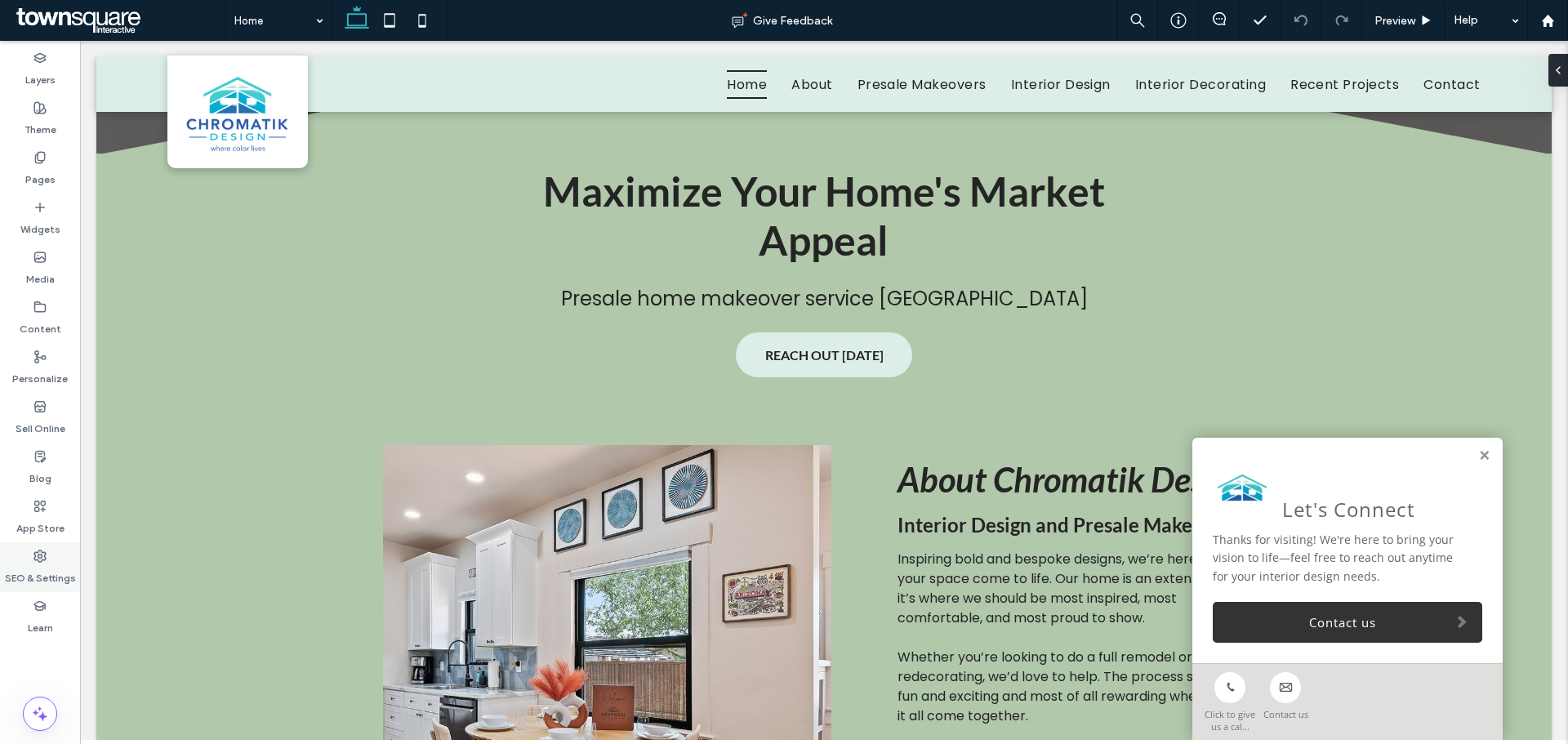
click at [37, 556] on use at bounding box center [40, 556] width 12 height 12
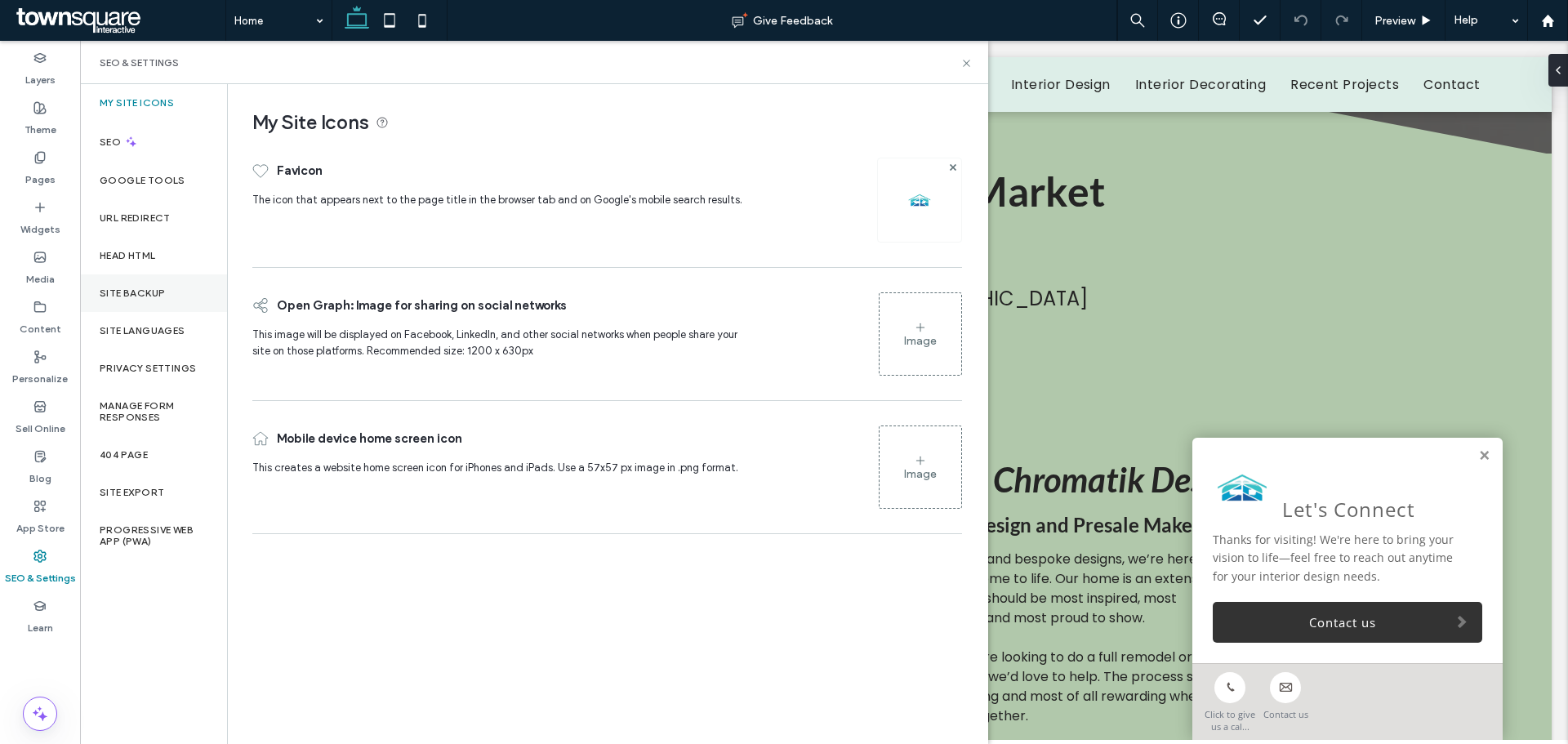
click at [121, 296] on label "Site Backup" at bounding box center [132, 293] width 66 height 12
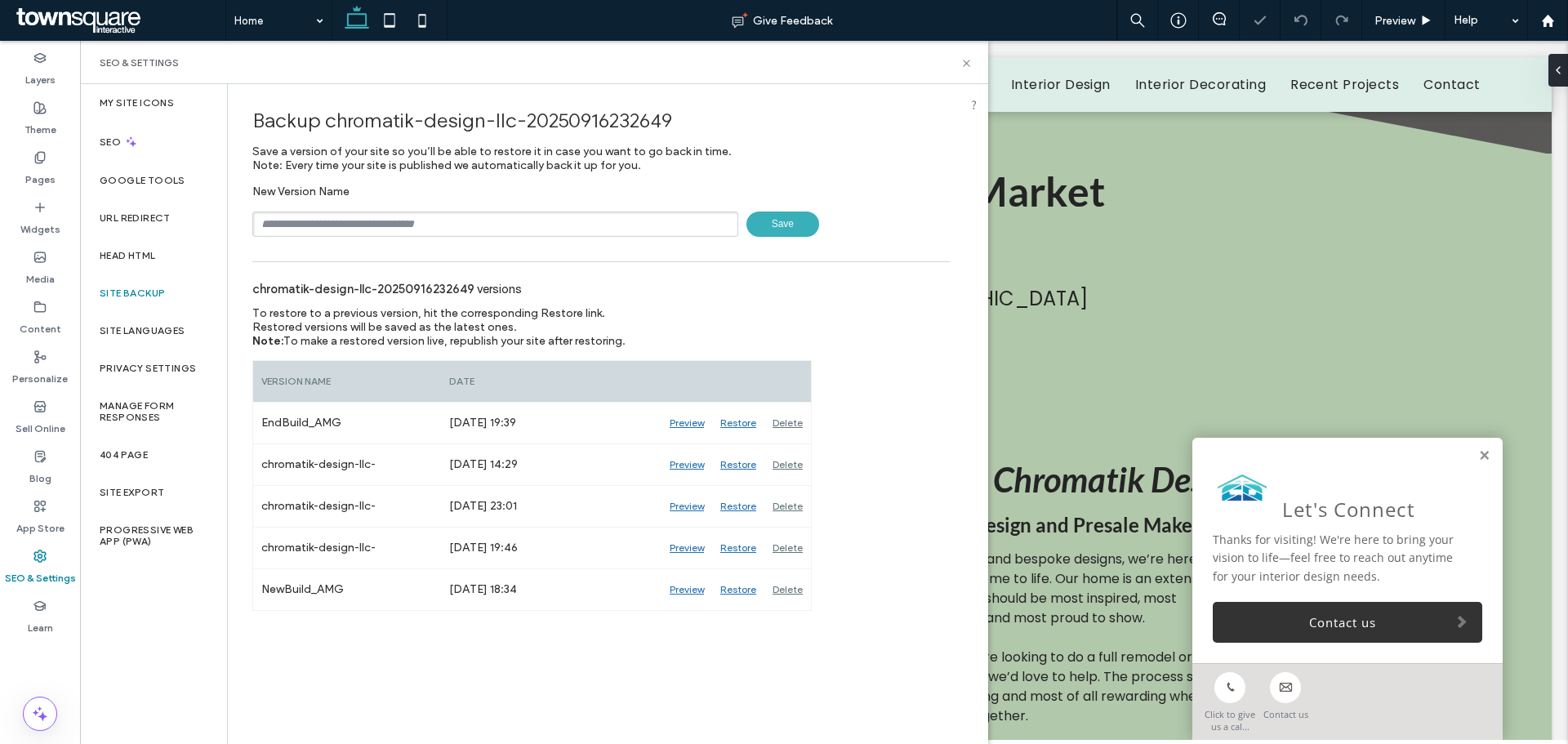
click at [363, 225] on input "text" at bounding box center [495, 225] width 486 height 26
type input "**********"
click at [353, 234] on input "**********" at bounding box center [495, 225] width 486 height 26
click at [353, 233] on input "**********" at bounding box center [495, 225] width 486 height 26
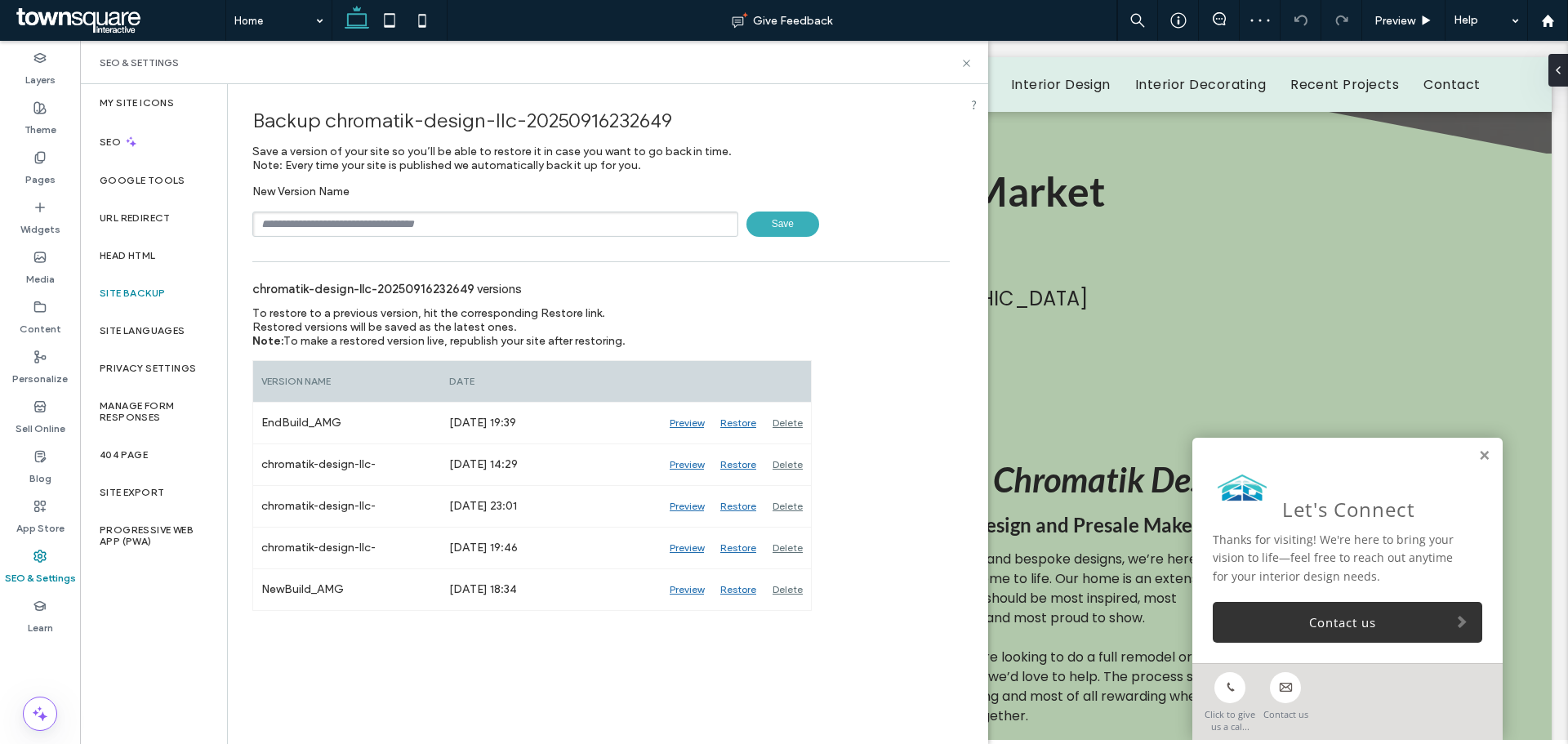
click at [351, 227] on input "text" at bounding box center [495, 225] width 486 height 26
type input "**********"
click at [776, 224] on span "Save" at bounding box center [784, 225] width 73 height 26
click at [968, 62] on use at bounding box center [966, 62] width 6 height 6
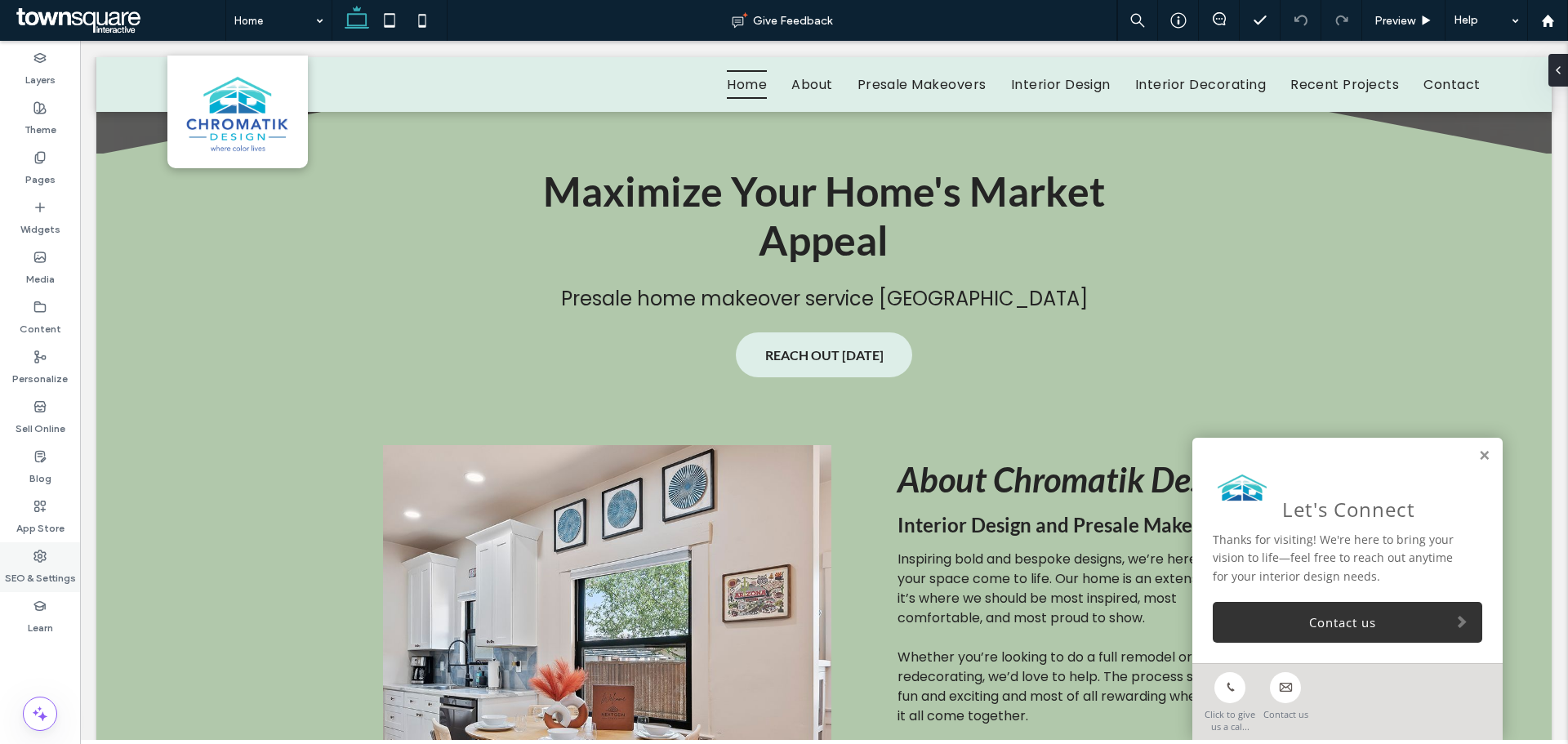
click at [39, 566] on label "SEO & Settings" at bounding box center [40, 573] width 71 height 23
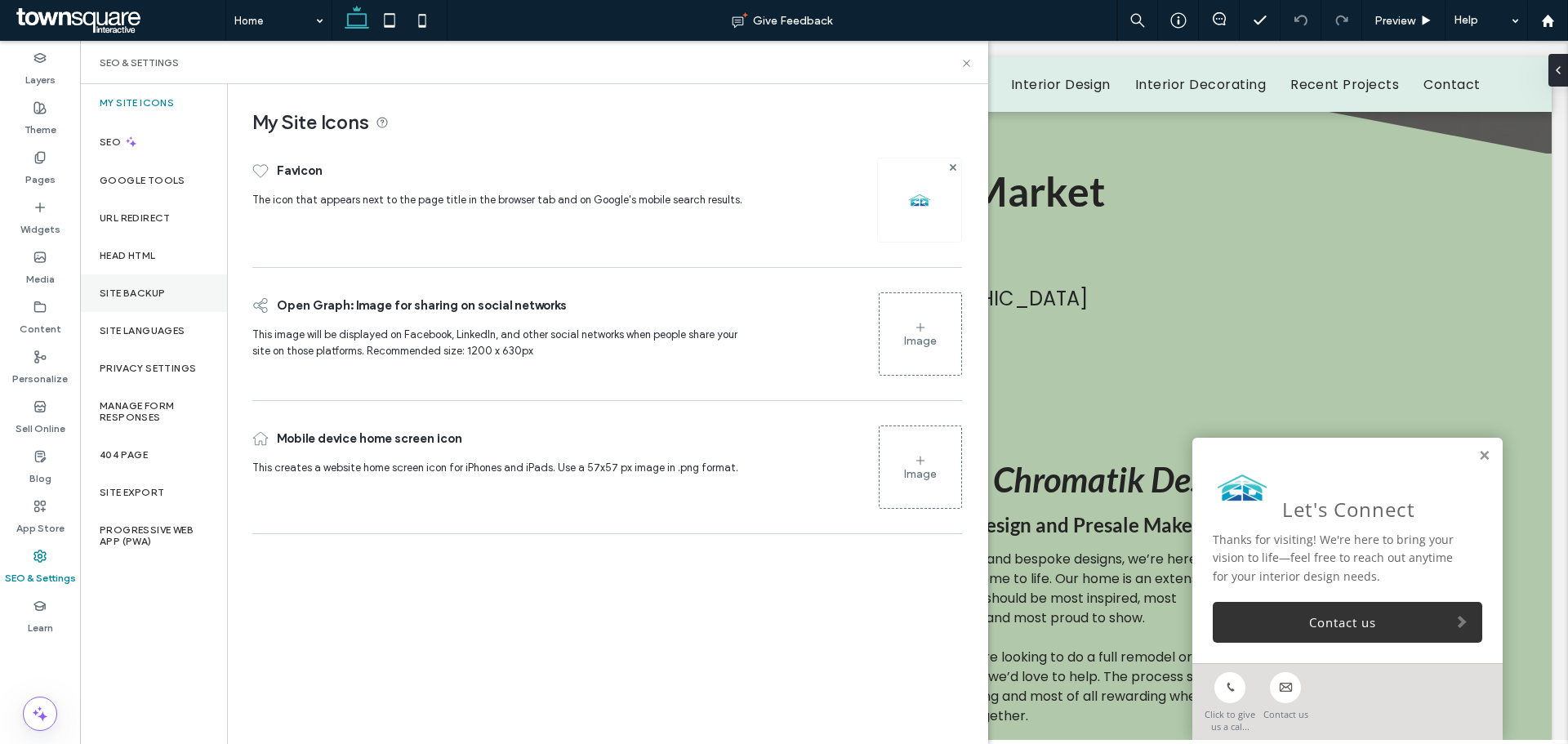
click at [167, 289] on div "Site Backup" at bounding box center [153, 293] width 147 height 37
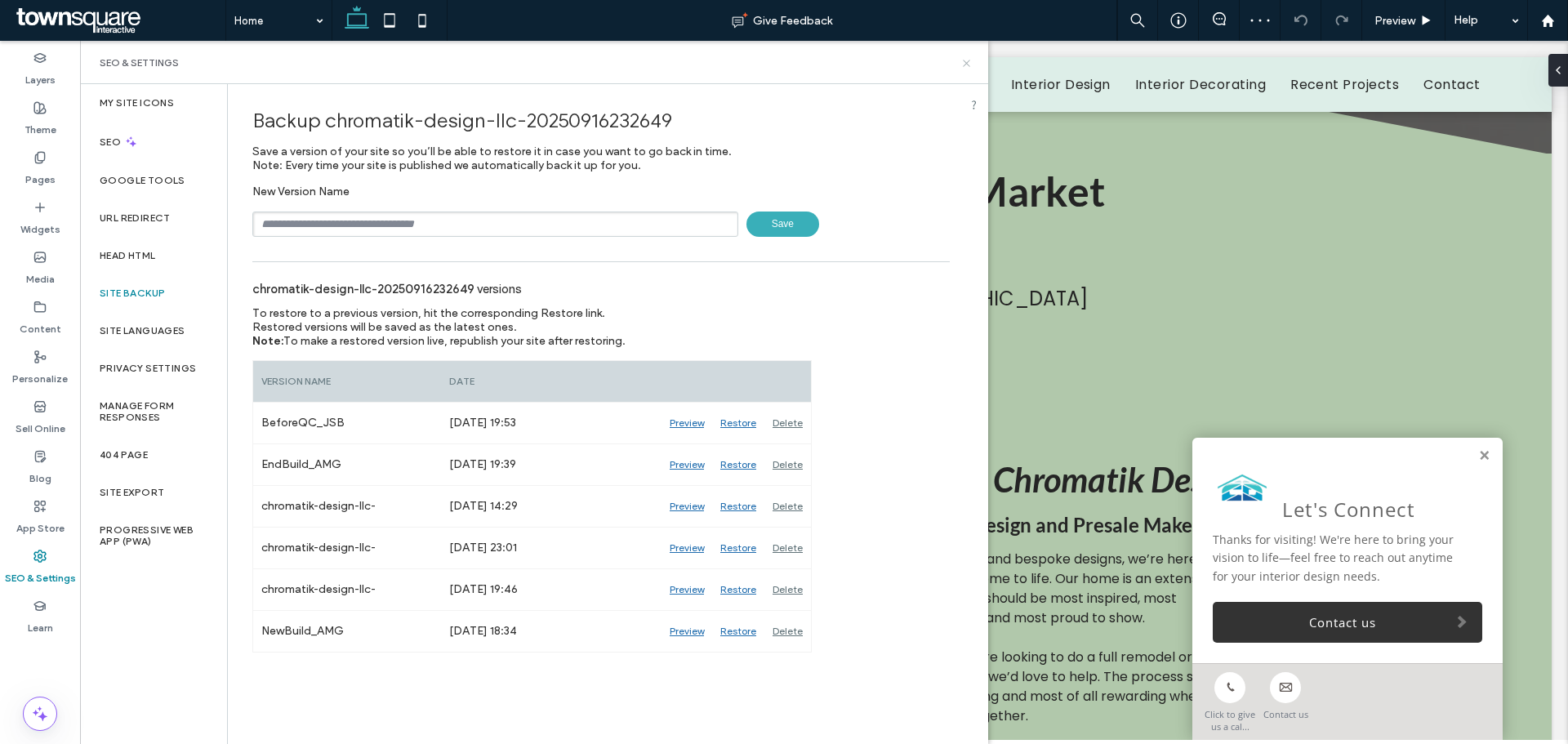
click at [969, 63] on icon at bounding box center [966, 63] width 12 height 12
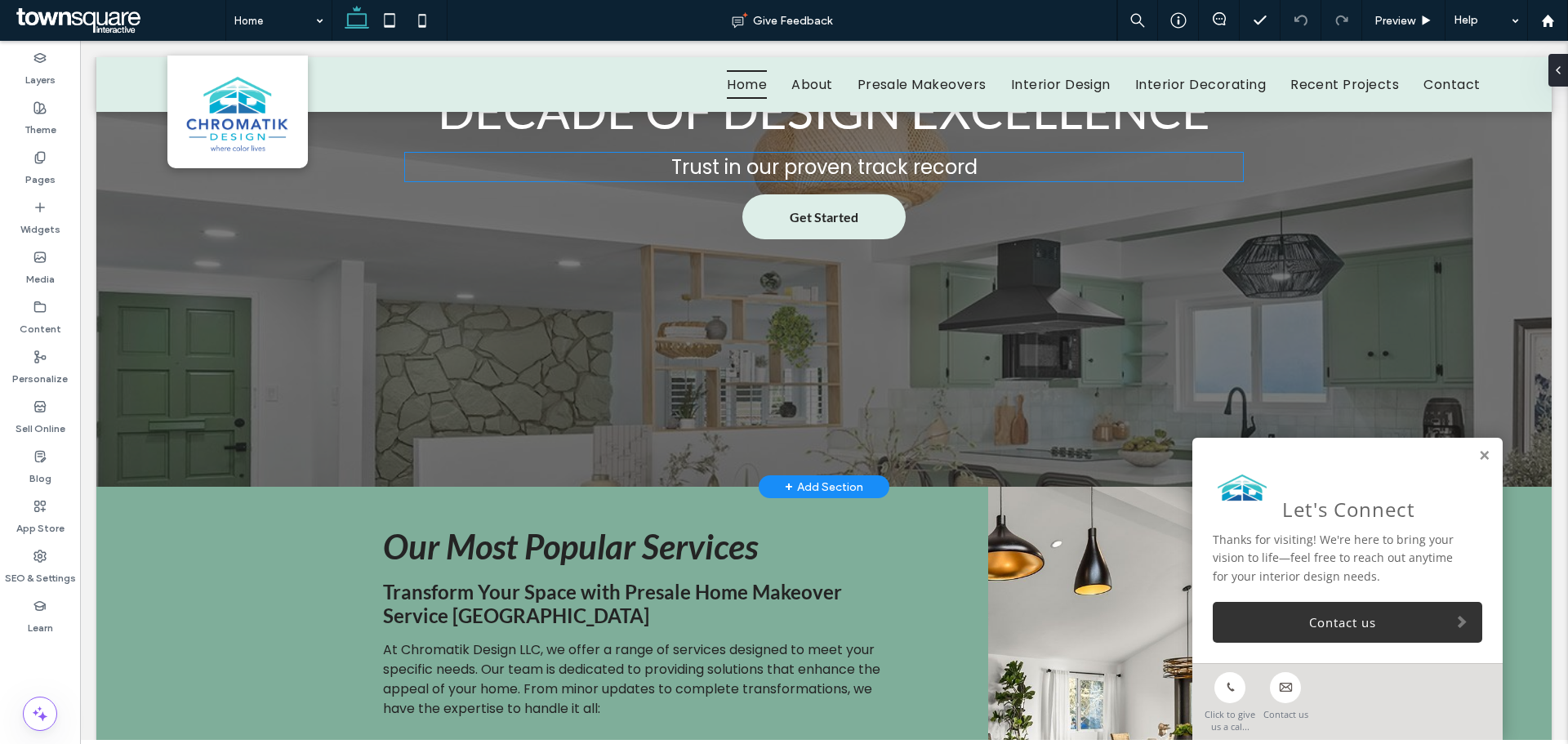
scroll to position [2776, 0]
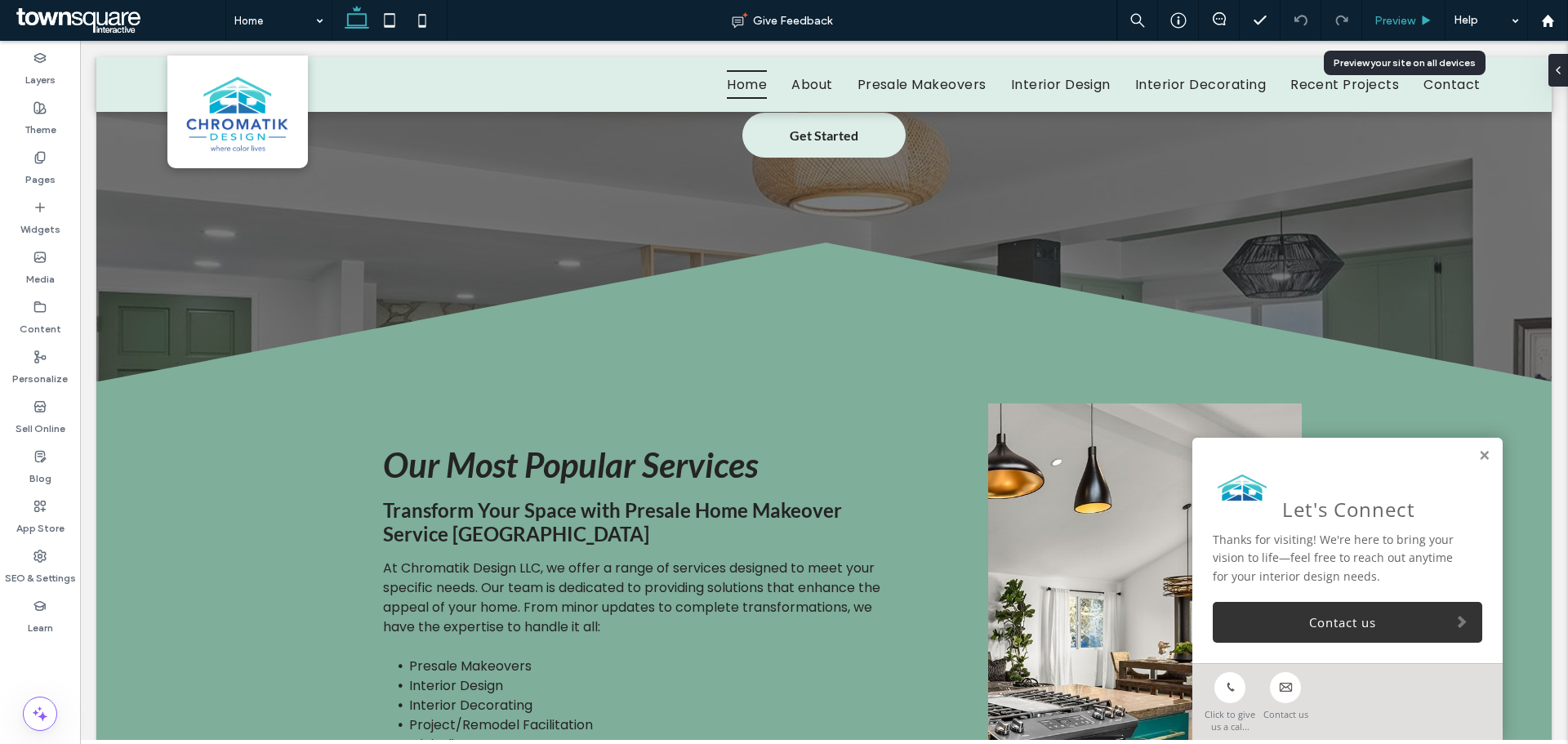
click at [1388, 23] on span "Preview" at bounding box center [1394, 20] width 41 height 14
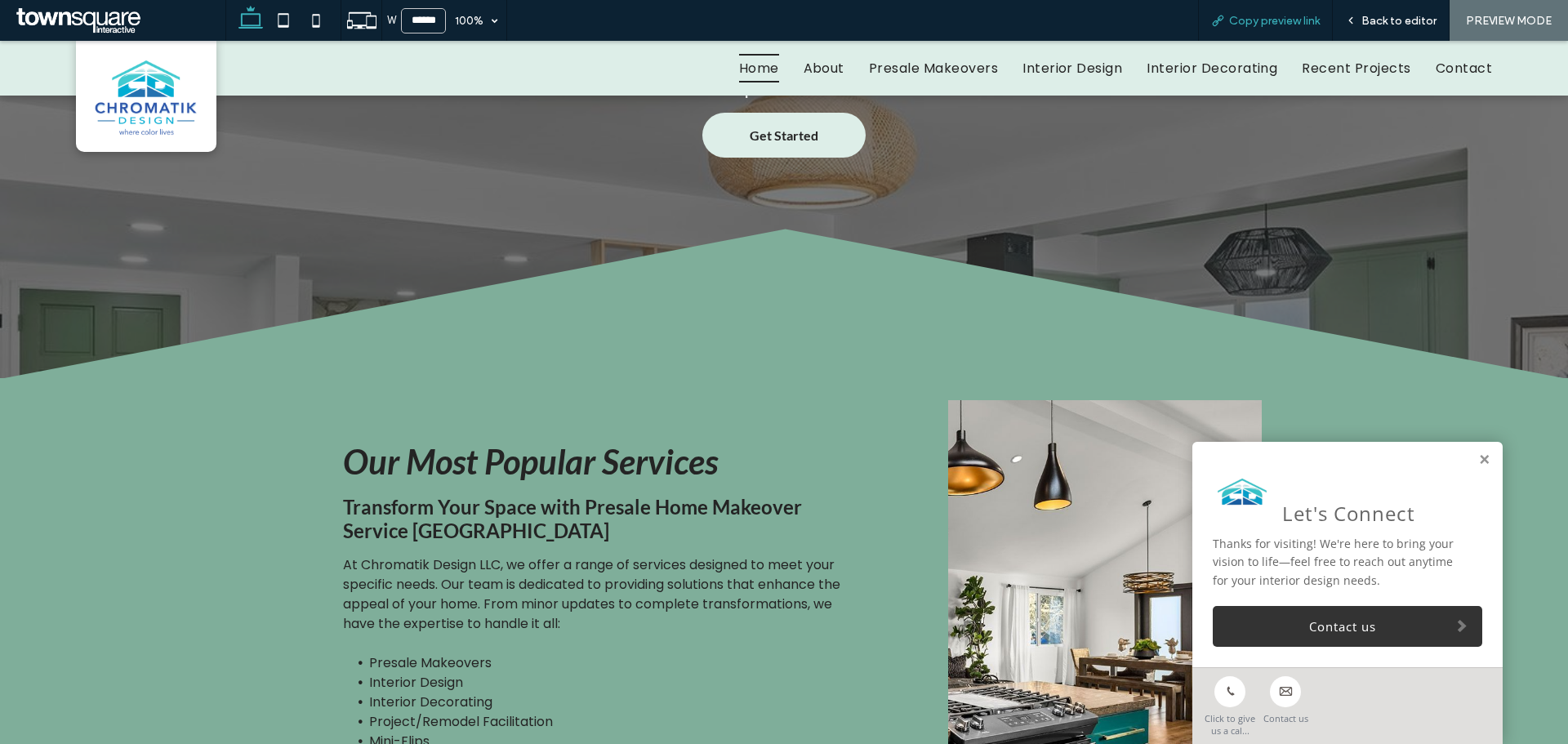
scroll to position [2759, 0]
click at [1249, 23] on span "Copy preview link" at bounding box center [1274, 20] width 90 height 14
click at [1367, 19] on span "Back to editor" at bounding box center [1399, 20] width 75 height 14
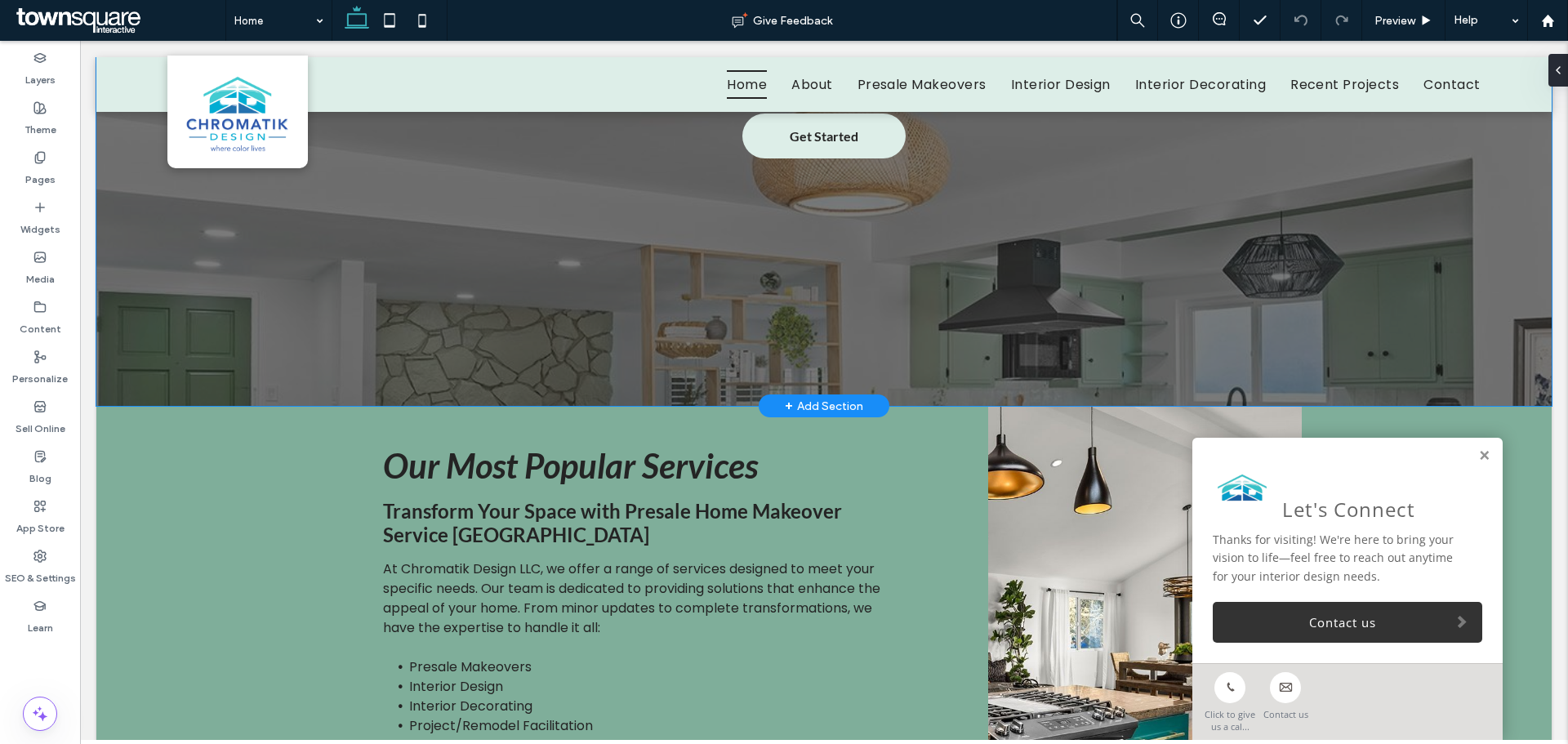
scroll to position [2776, 0]
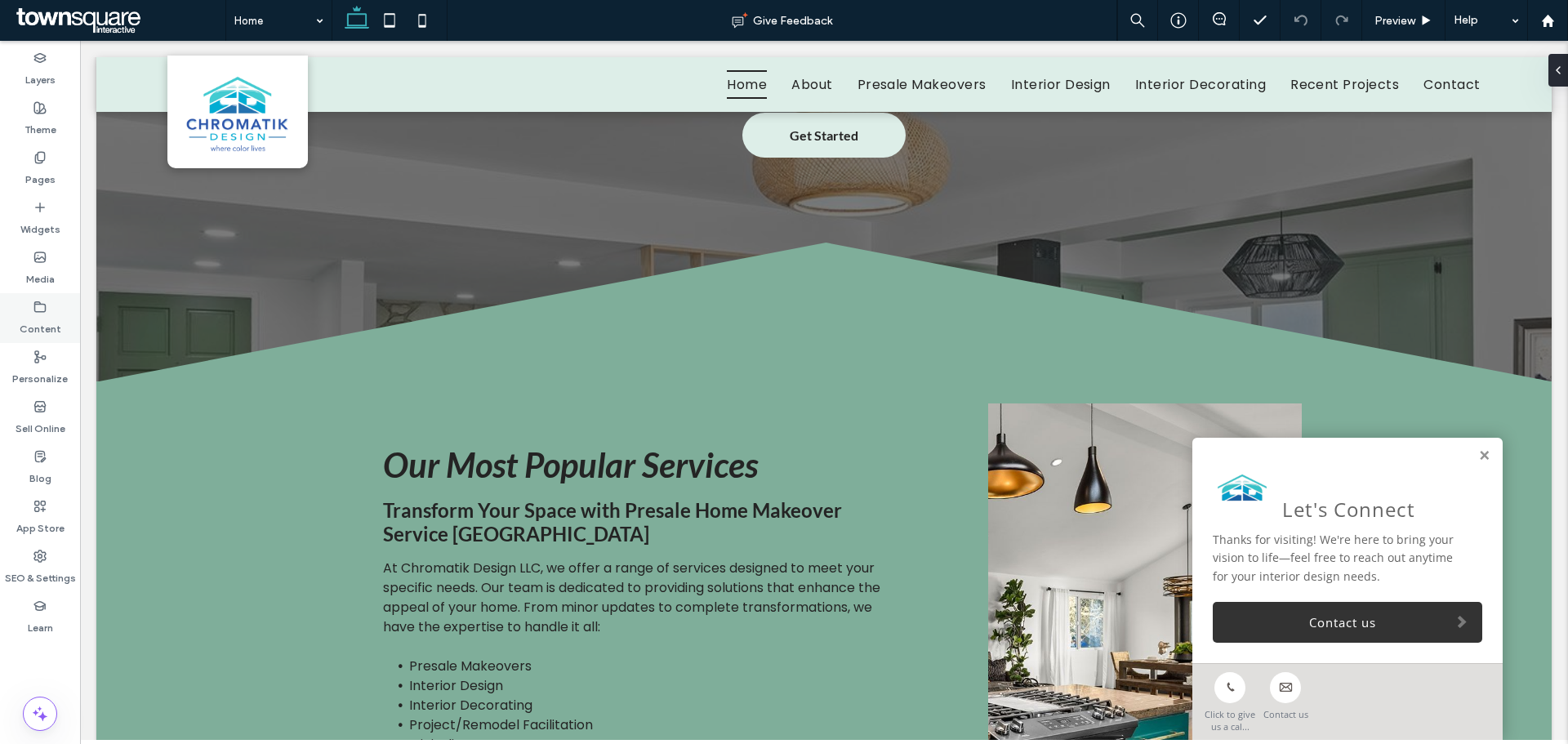
click at [37, 309] on icon at bounding box center [40, 307] width 13 height 13
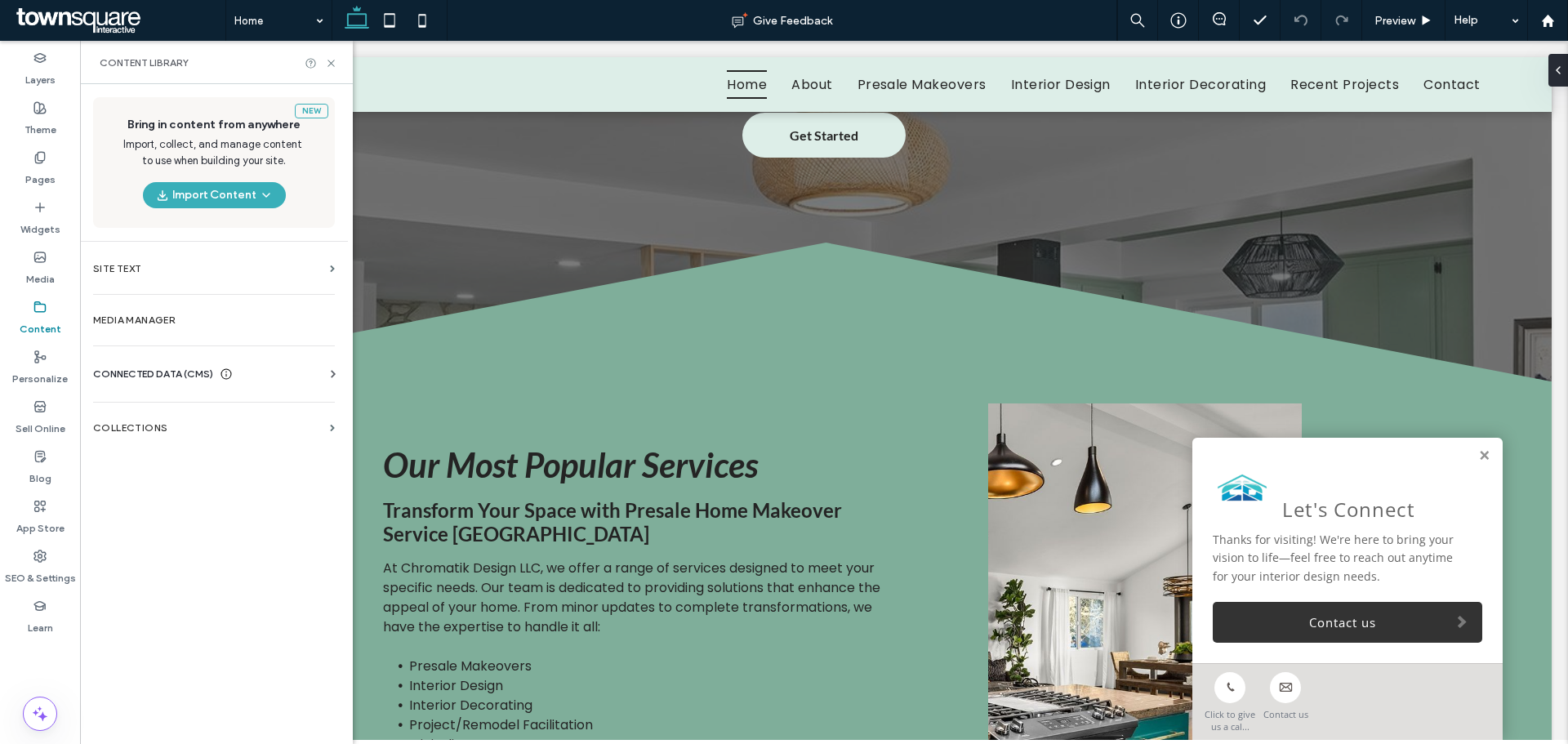
click at [142, 372] on span "CONNECTED DATA (CMS)" at bounding box center [153, 374] width 120 height 16
click at [145, 425] on section "Business Info" at bounding box center [217, 414] width 248 height 37
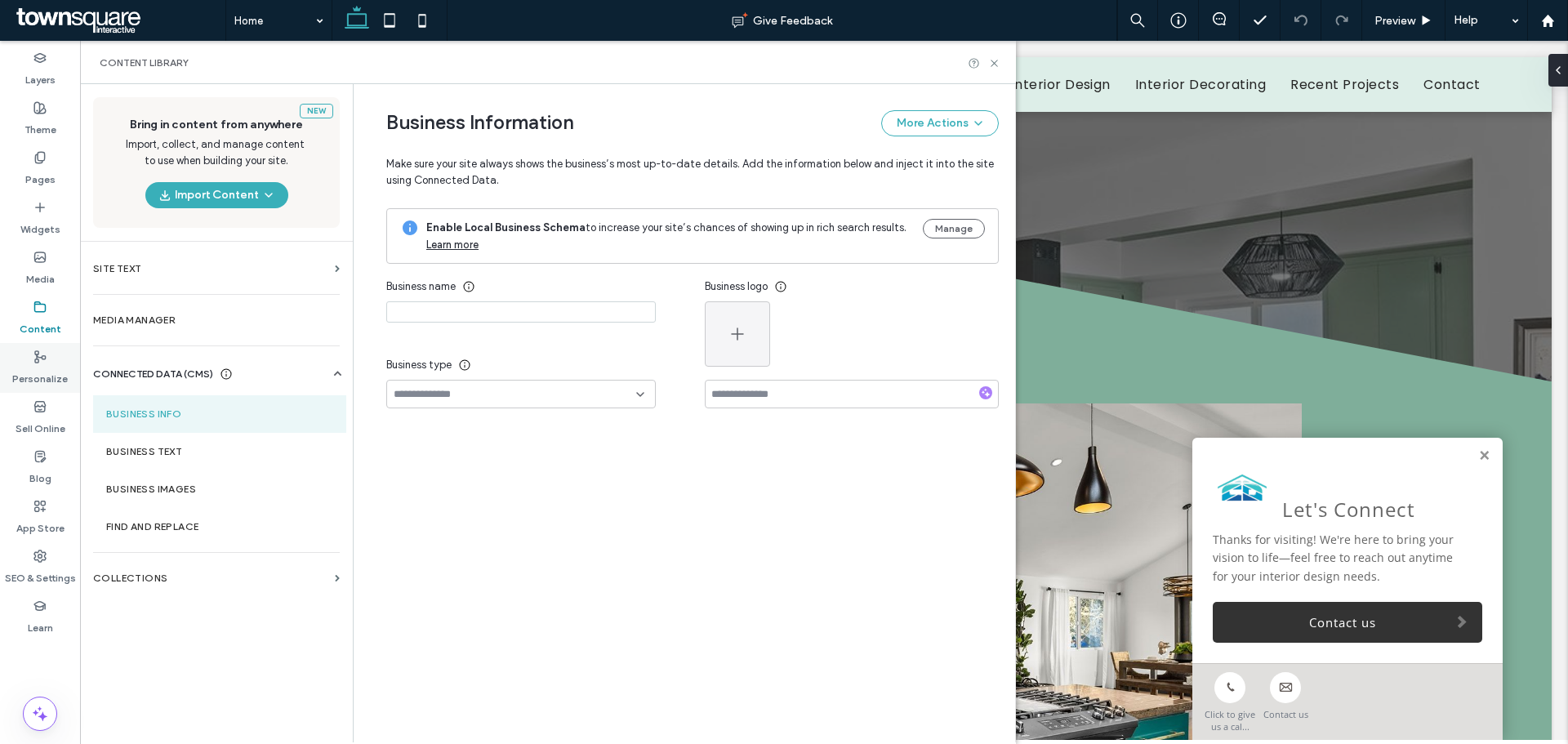
type input "**********"
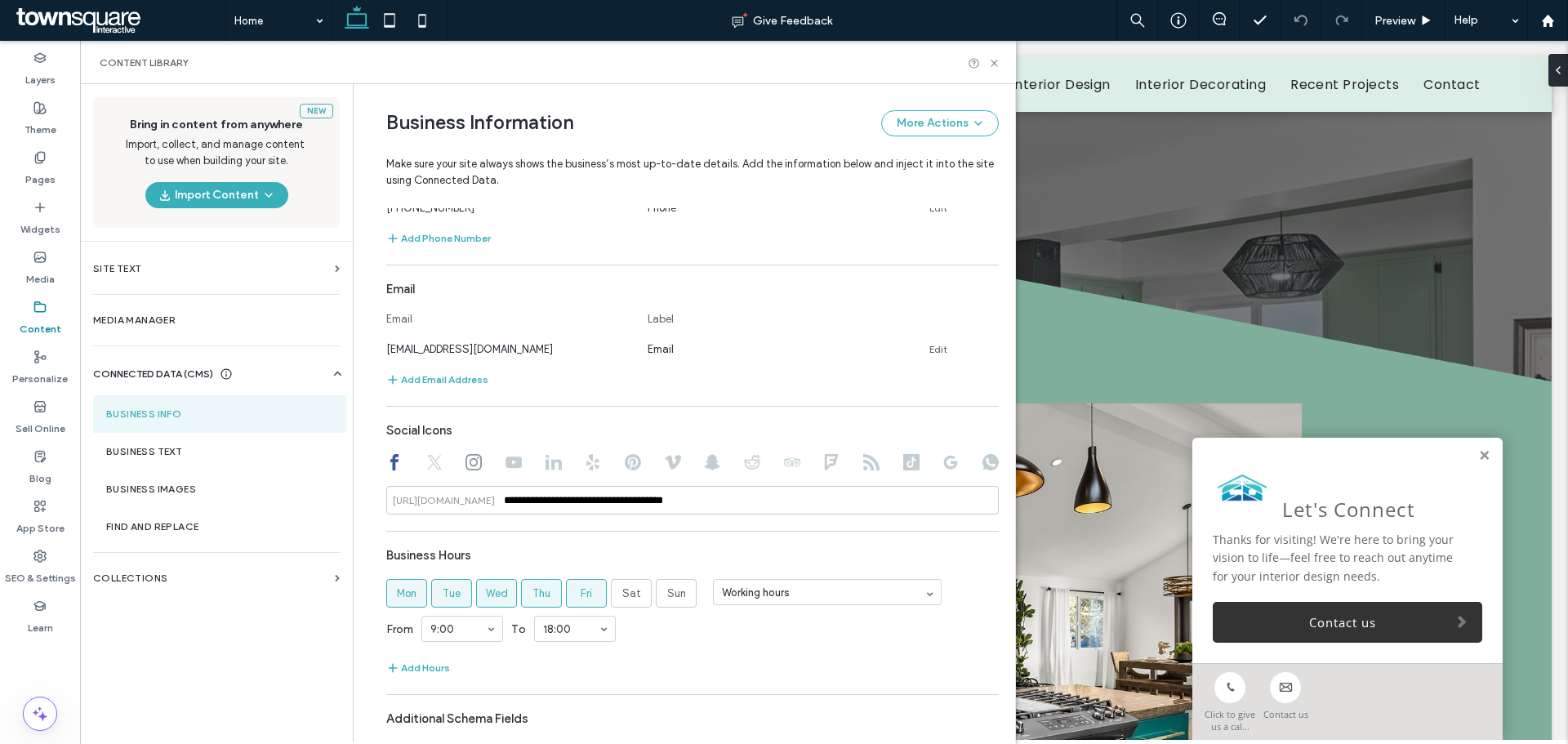
scroll to position [571, 0]
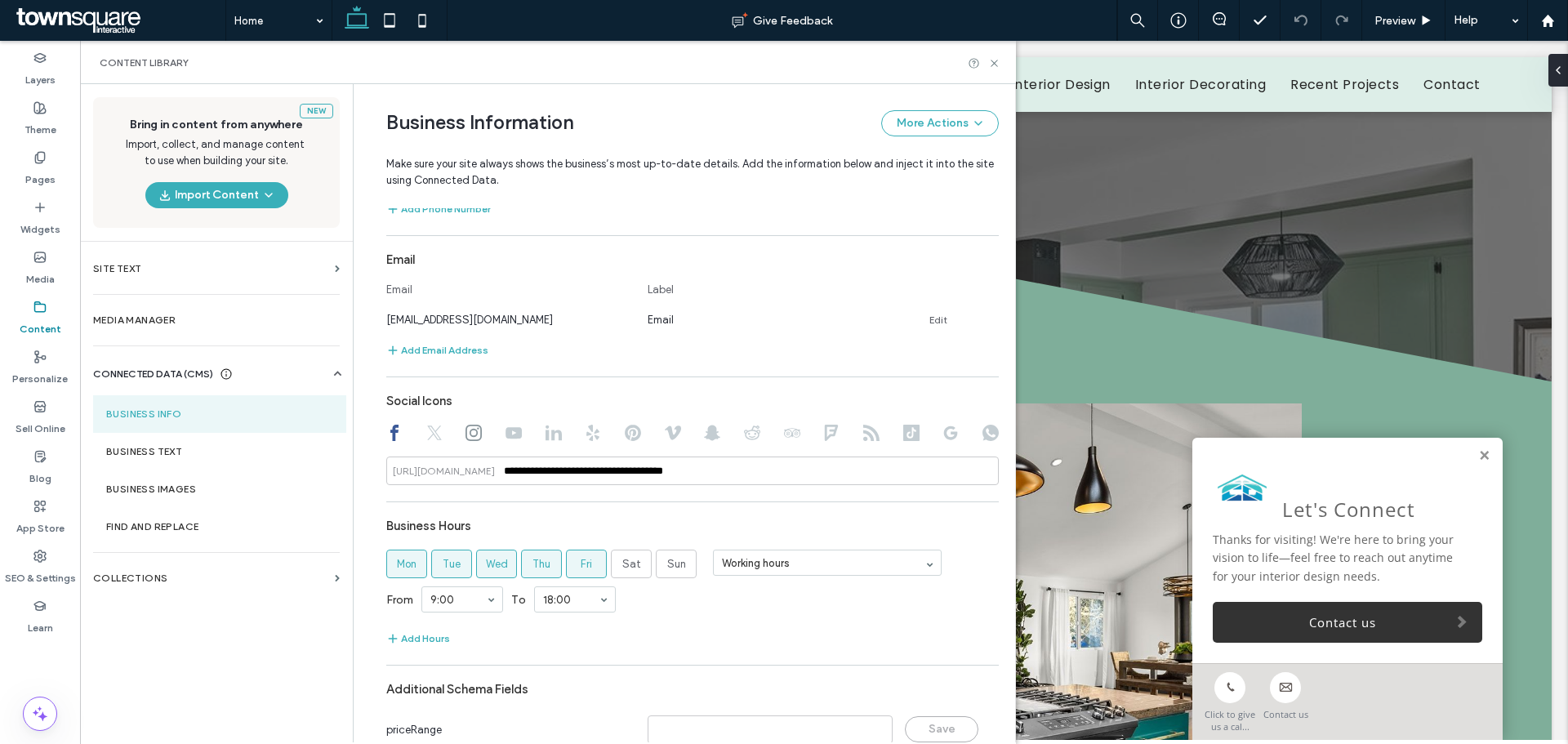
click at [466, 437] on icon at bounding box center [474, 433] width 16 height 16
click at [394, 435] on icon at bounding box center [395, 433] width 16 height 16
type input "**********"
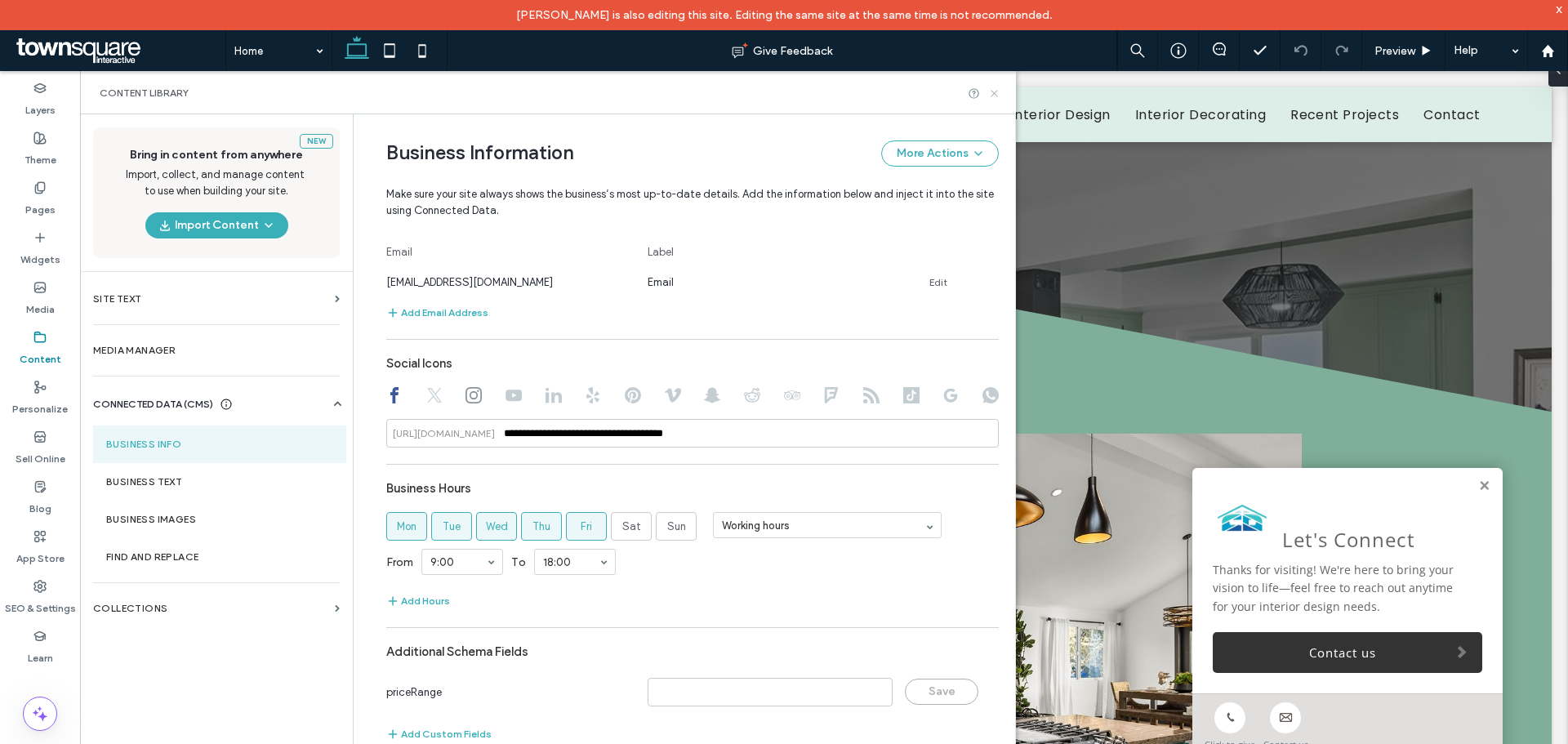
click at [994, 98] on icon at bounding box center [994, 93] width 12 height 12
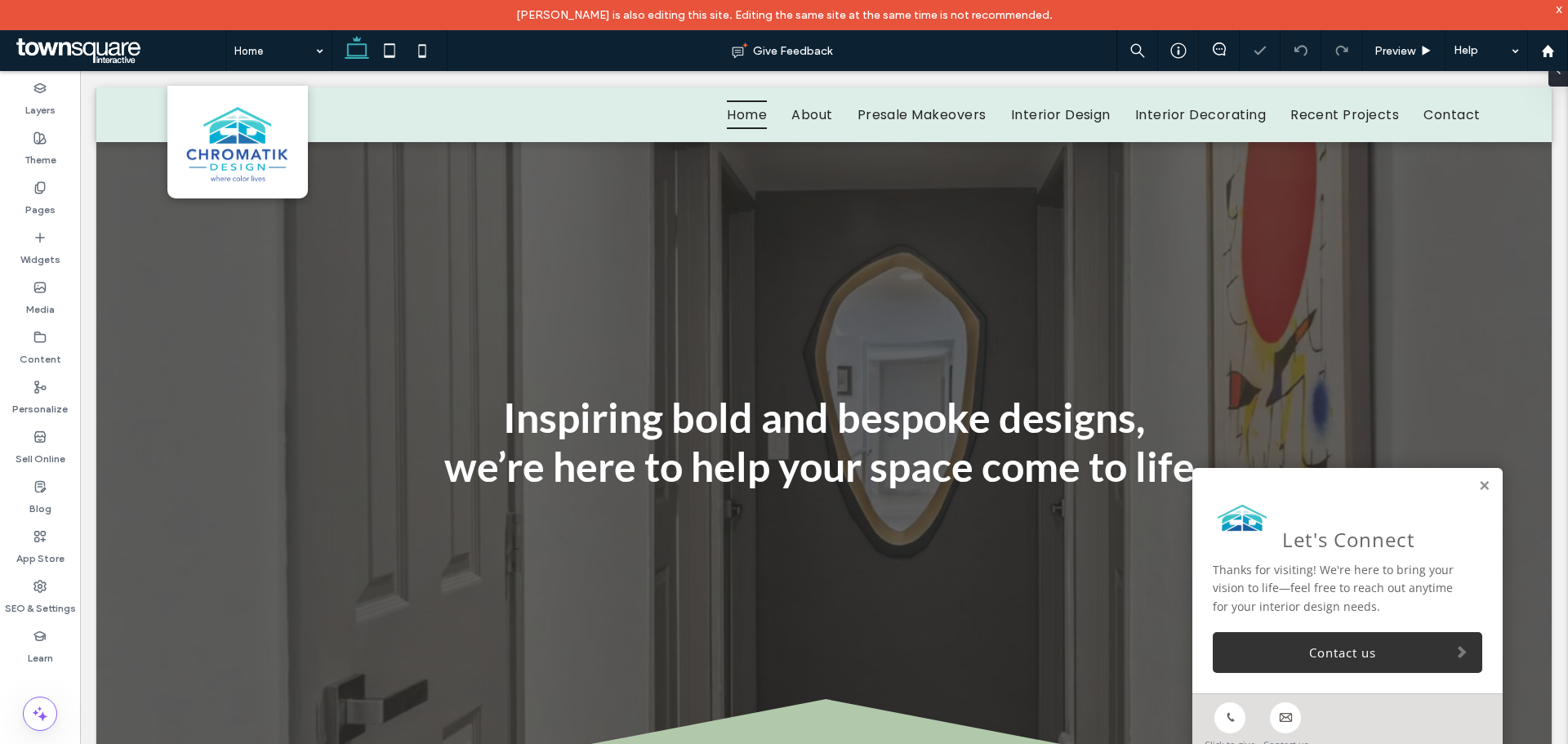
scroll to position [0, 0]
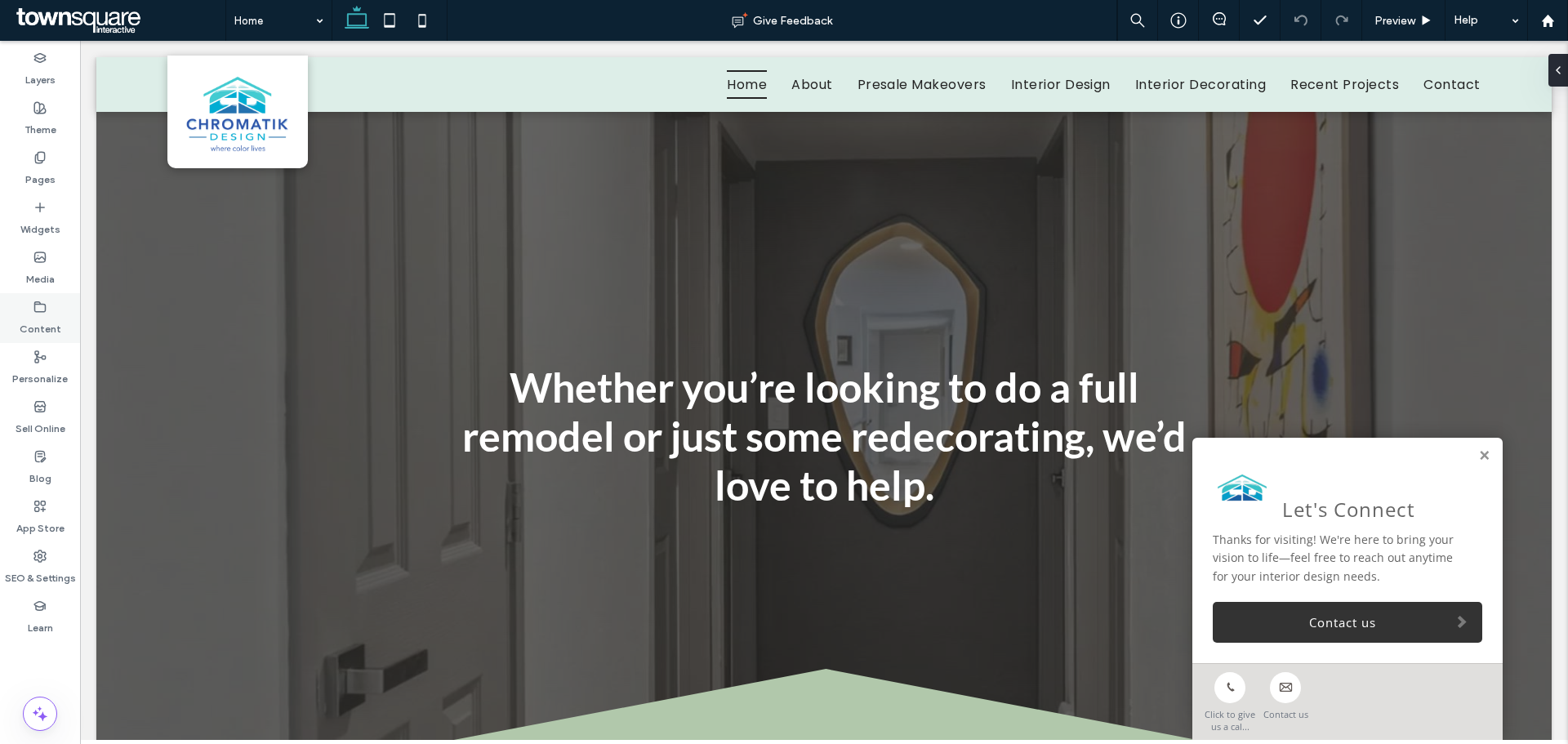
click at [25, 314] on label "Content" at bounding box center [40, 324] width 42 height 23
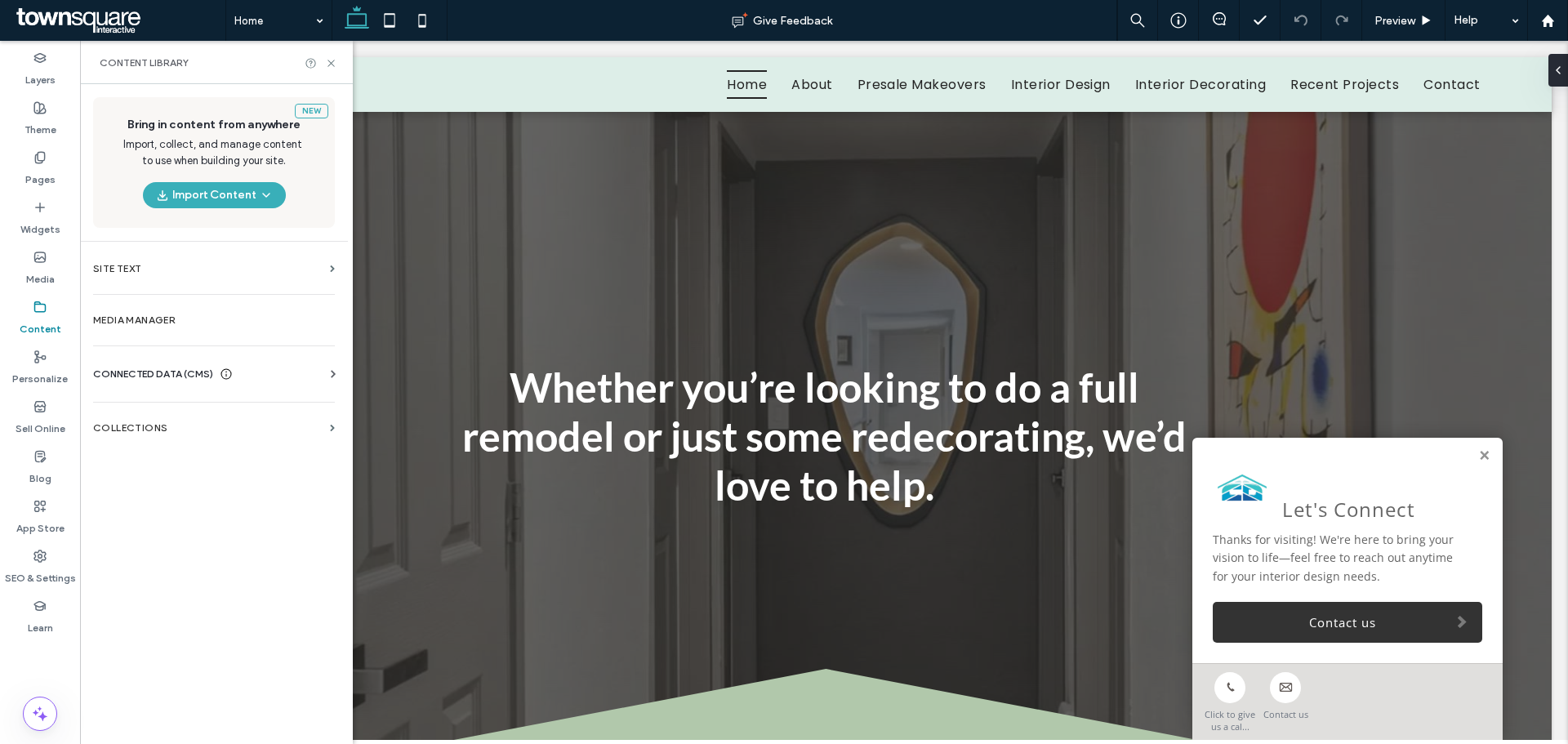
click at [166, 372] on span "CONNECTED DATA (CMS)" at bounding box center [153, 374] width 120 height 16
click at [214, 416] on label "Business Info" at bounding box center [216, 414] width 222 height 12
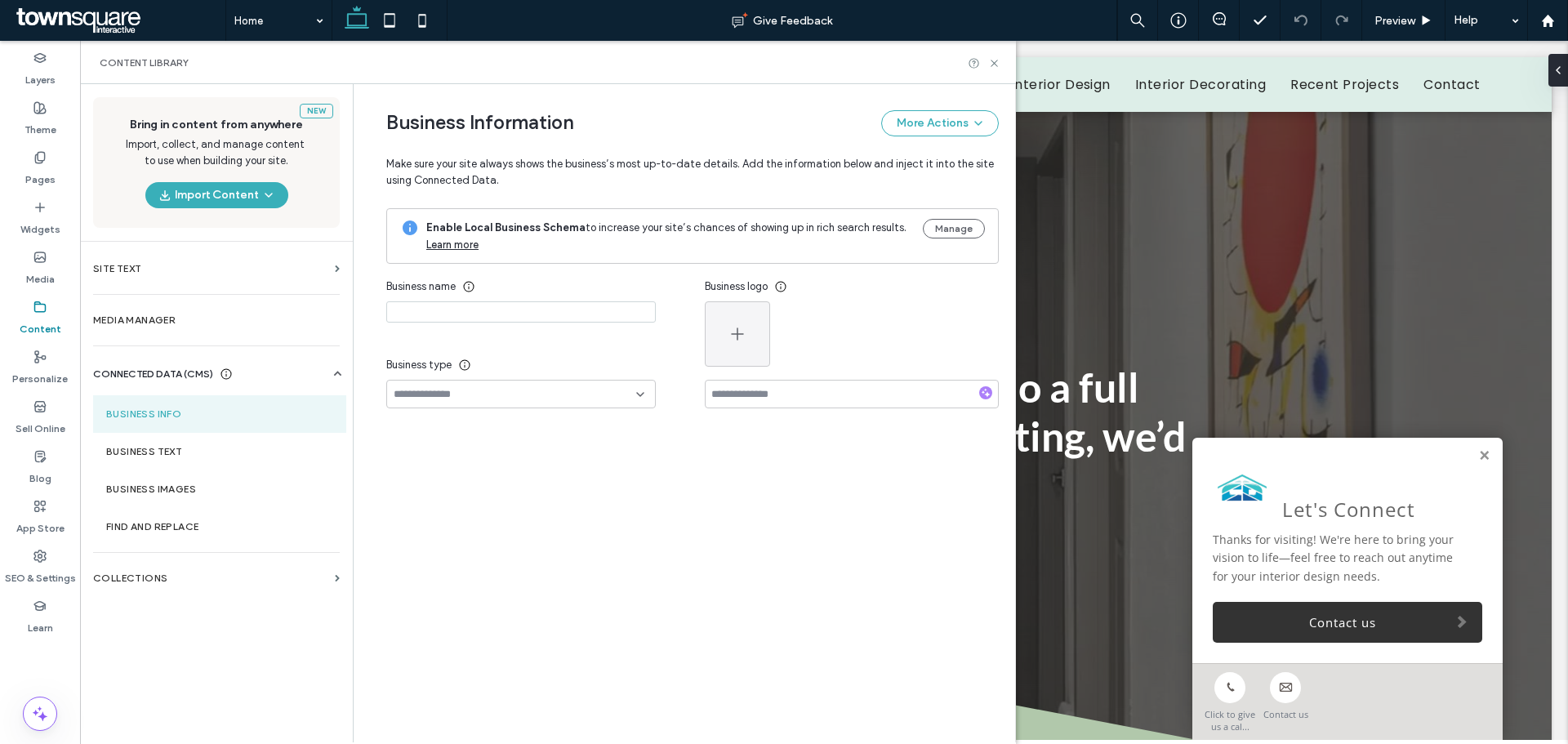
type input "**********"
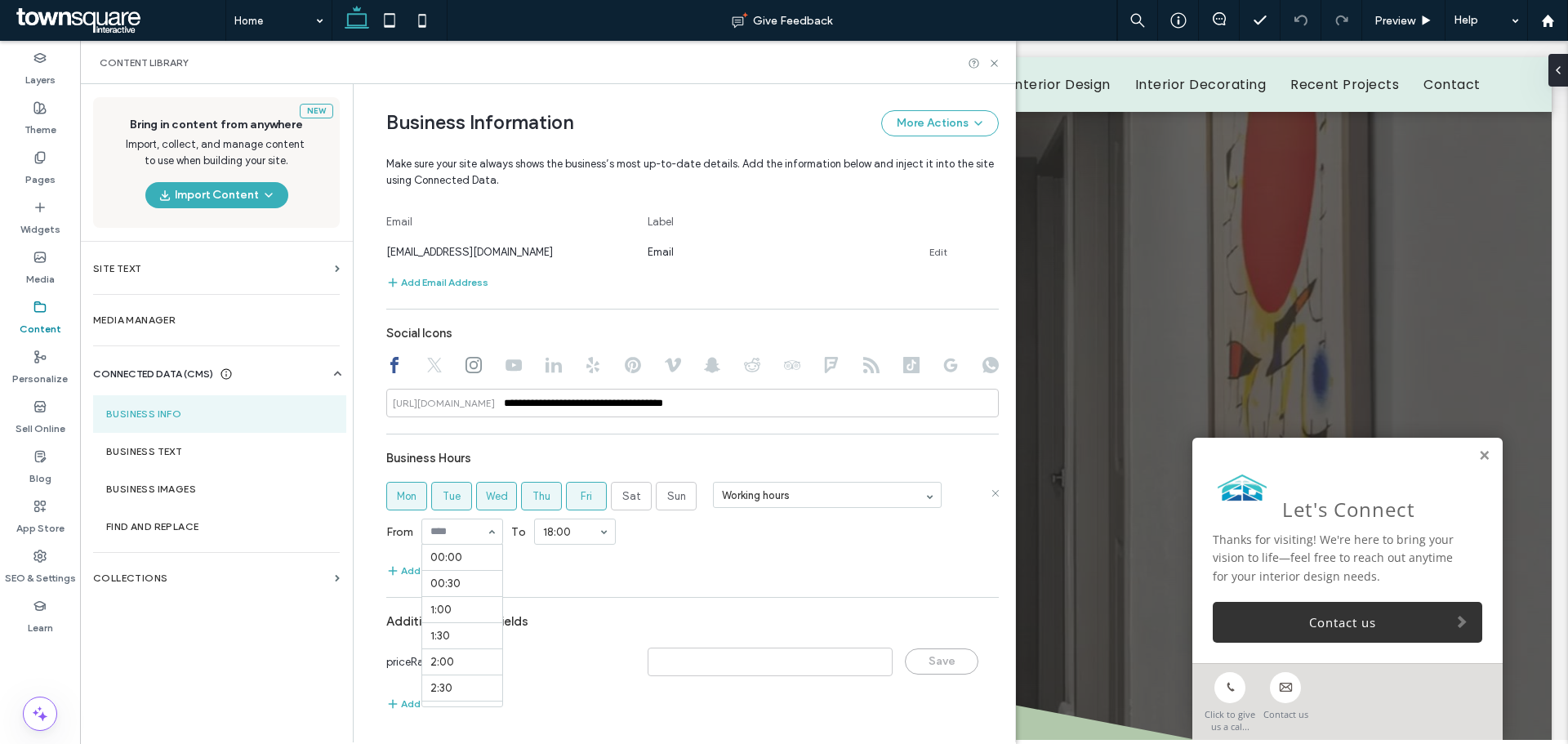
scroll to position [470, 0]
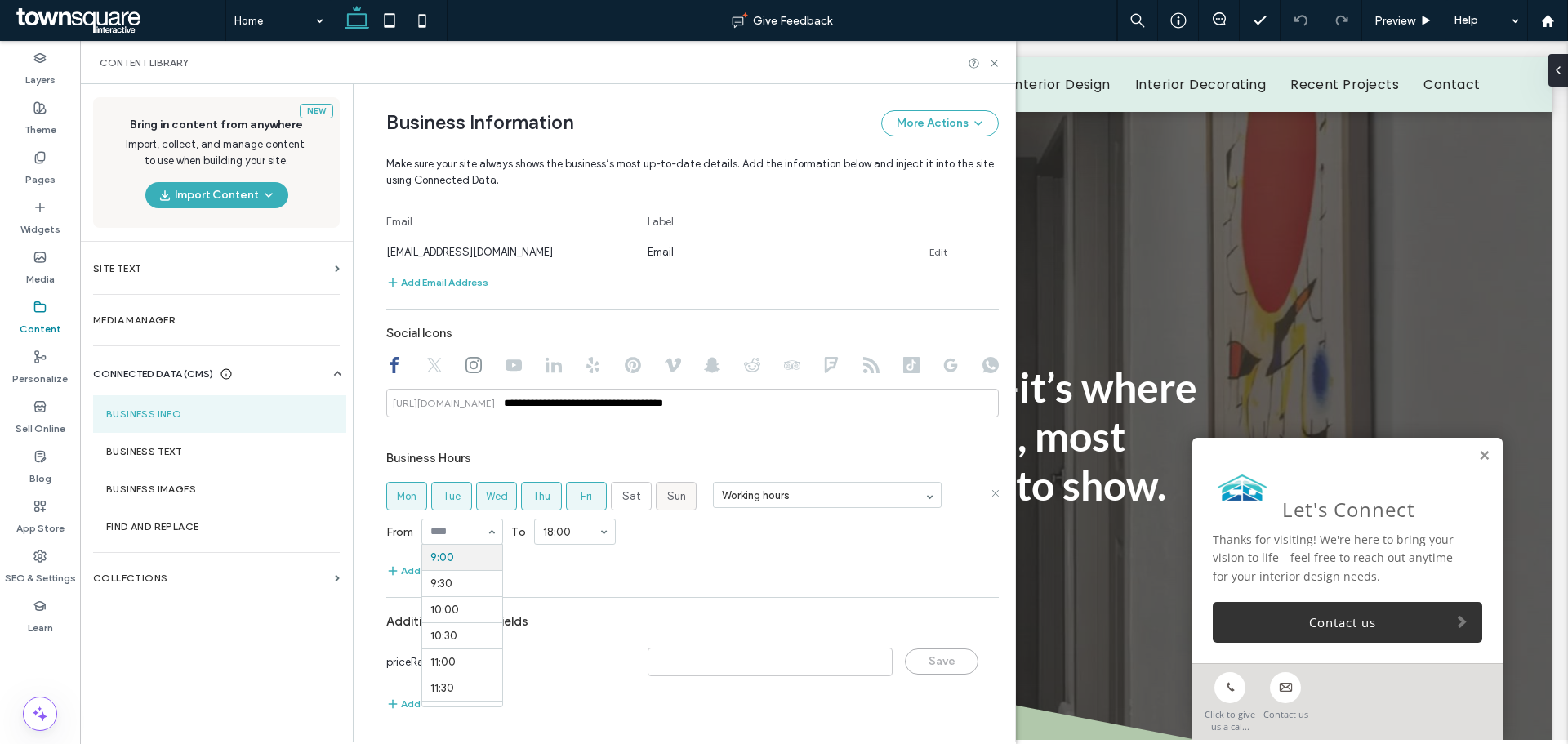
click at [668, 494] on span "Sun" at bounding box center [677, 497] width 19 height 16
click at [636, 498] on label "Sat" at bounding box center [631, 496] width 41 height 28
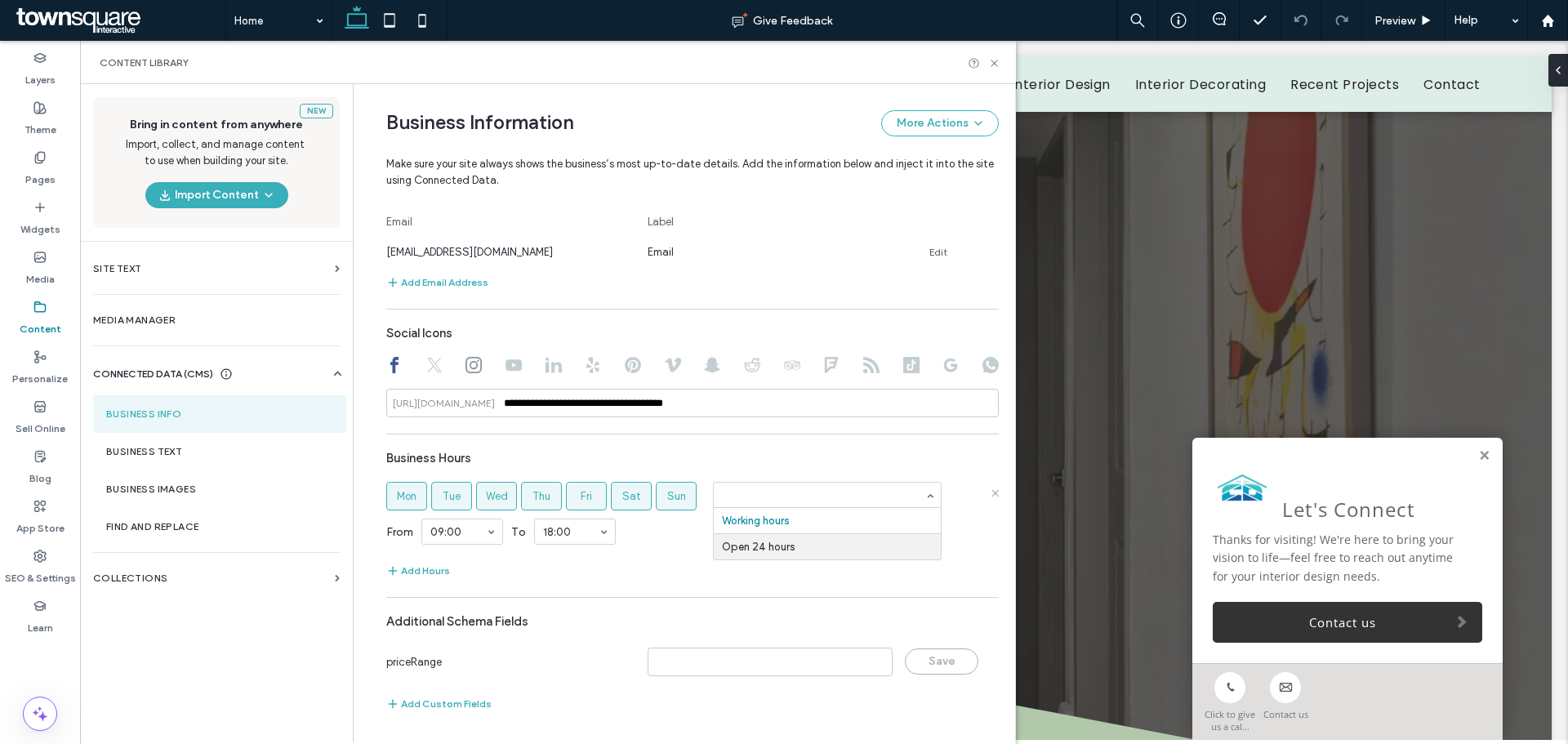
scroll to position [597, 0]
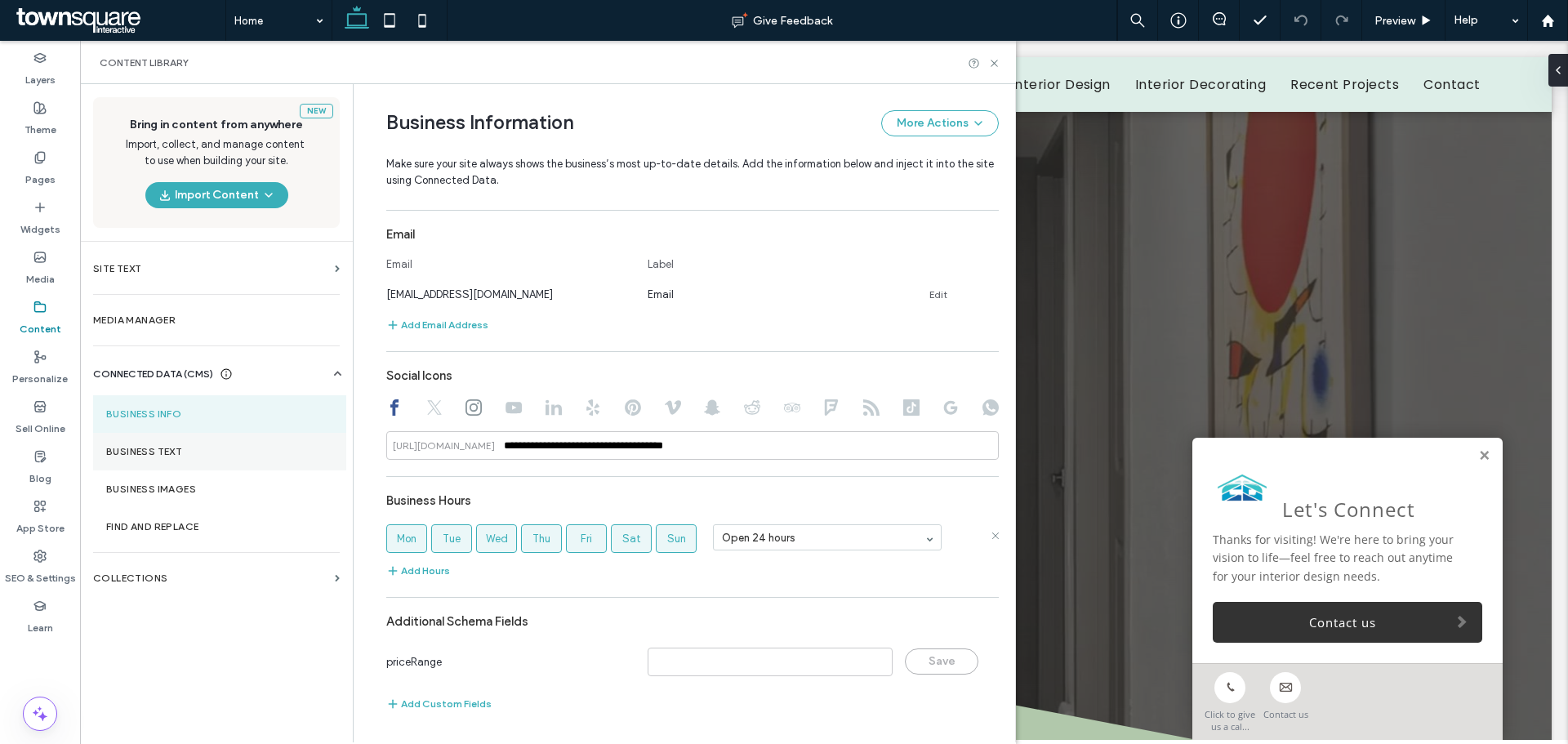
click at [150, 442] on section "Business Text" at bounding box center [219, 451] width 253 height 37
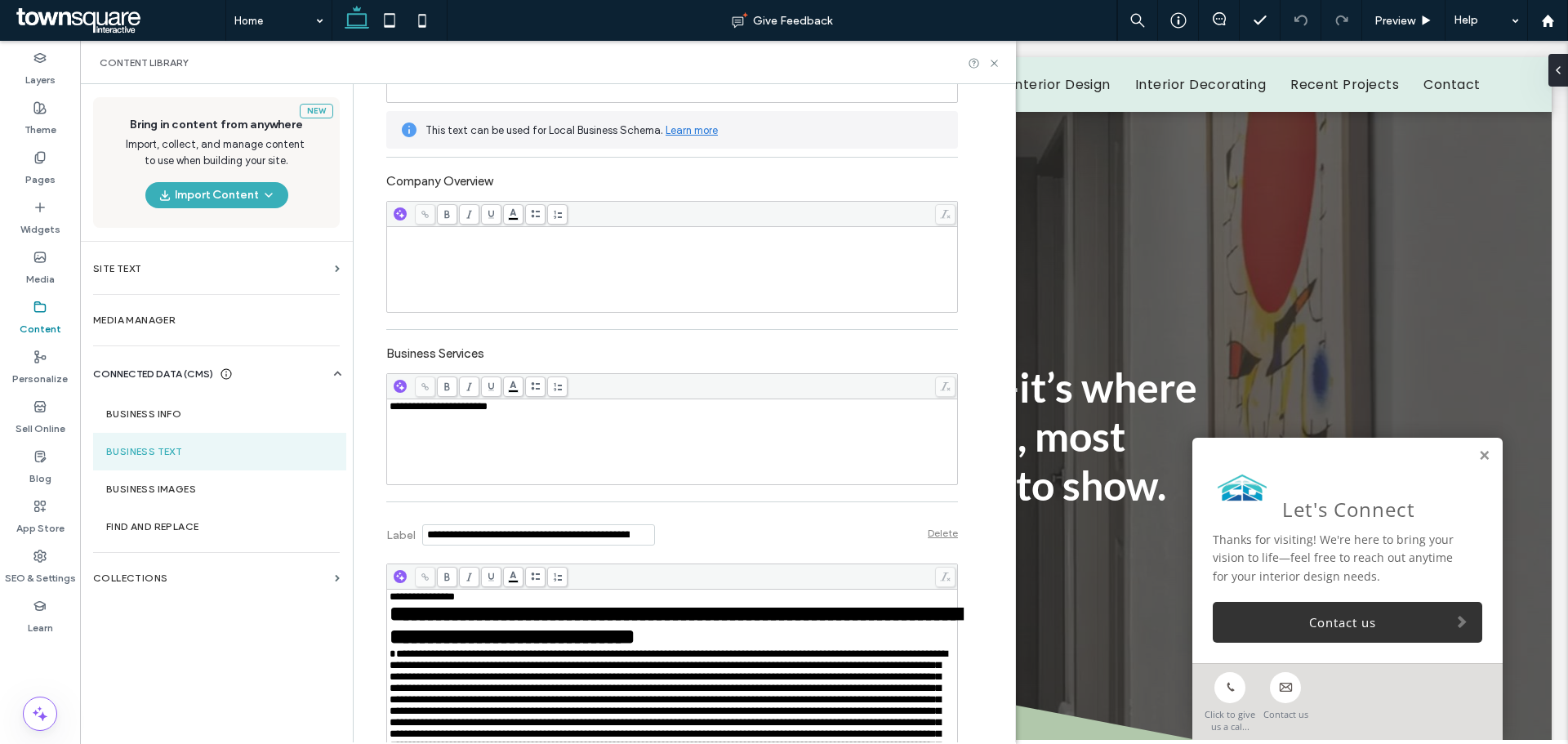
scroll to position [327, 0]
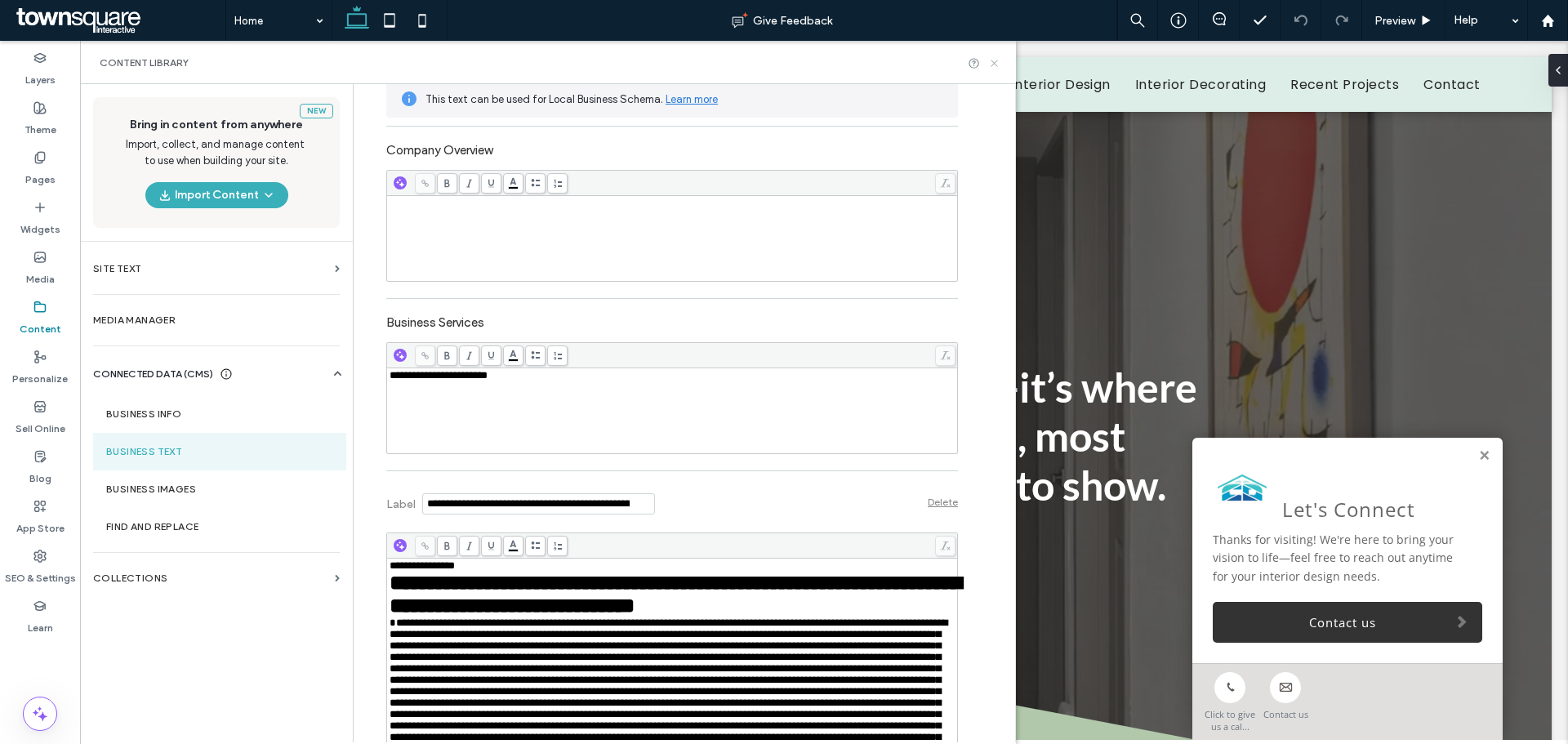
click at [994, 58] on icon at bounding box center [994, 63] width 12 height 12
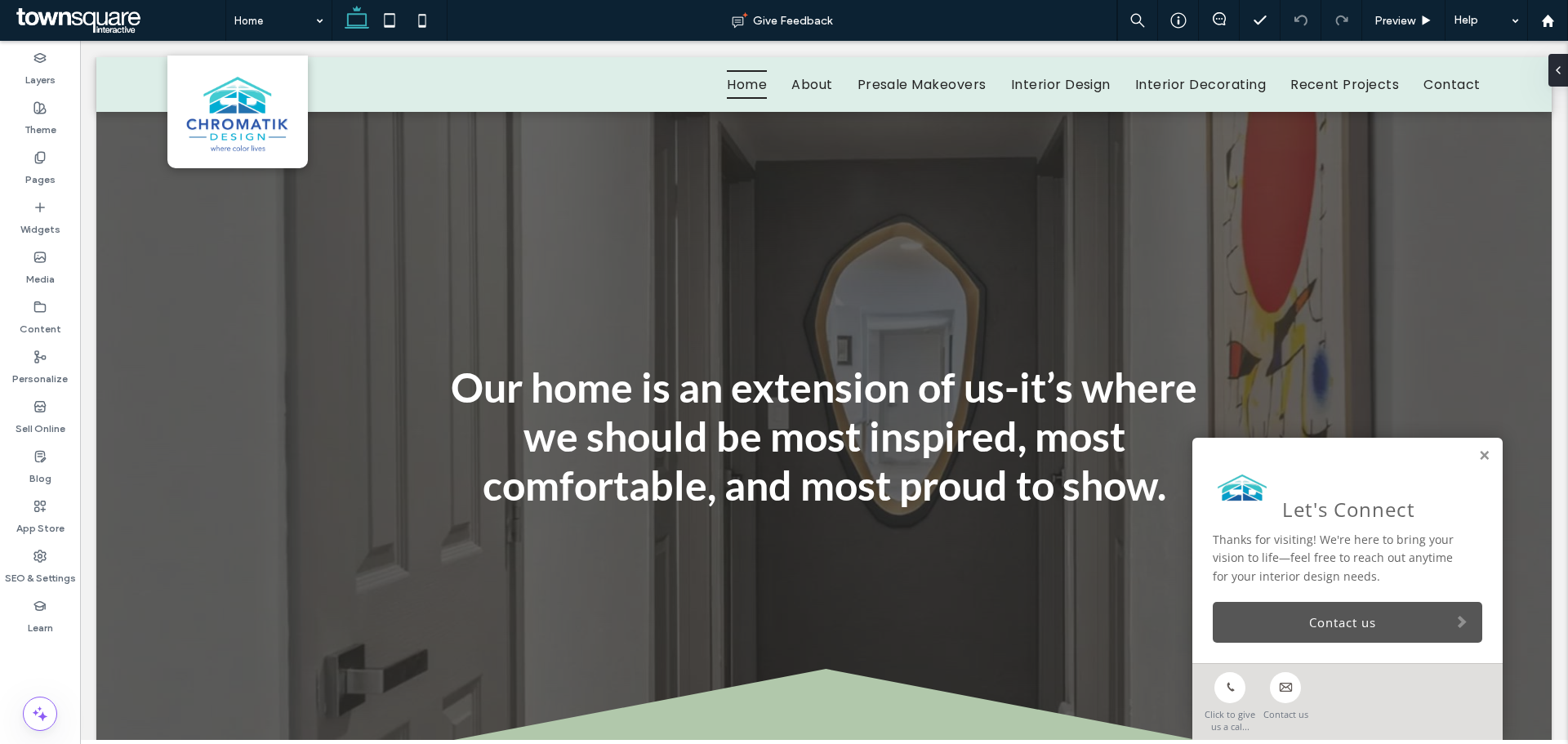
click at [1282, 626] on link "Contact us" at bounding box center [1347, 622] width 269 height 41
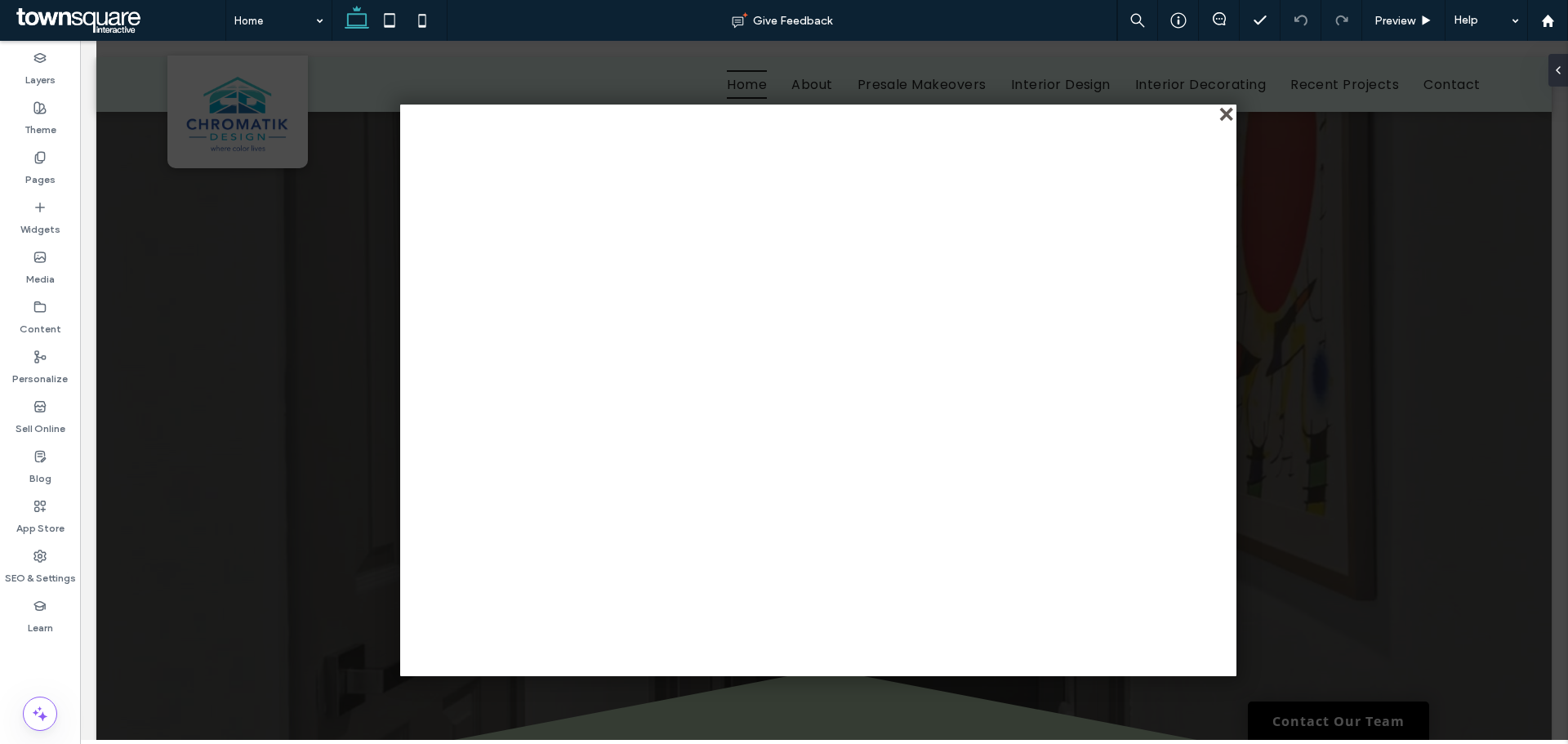
click at [1229, 116] on div "close" at bounding box center [1227, 115] width 12 height 12
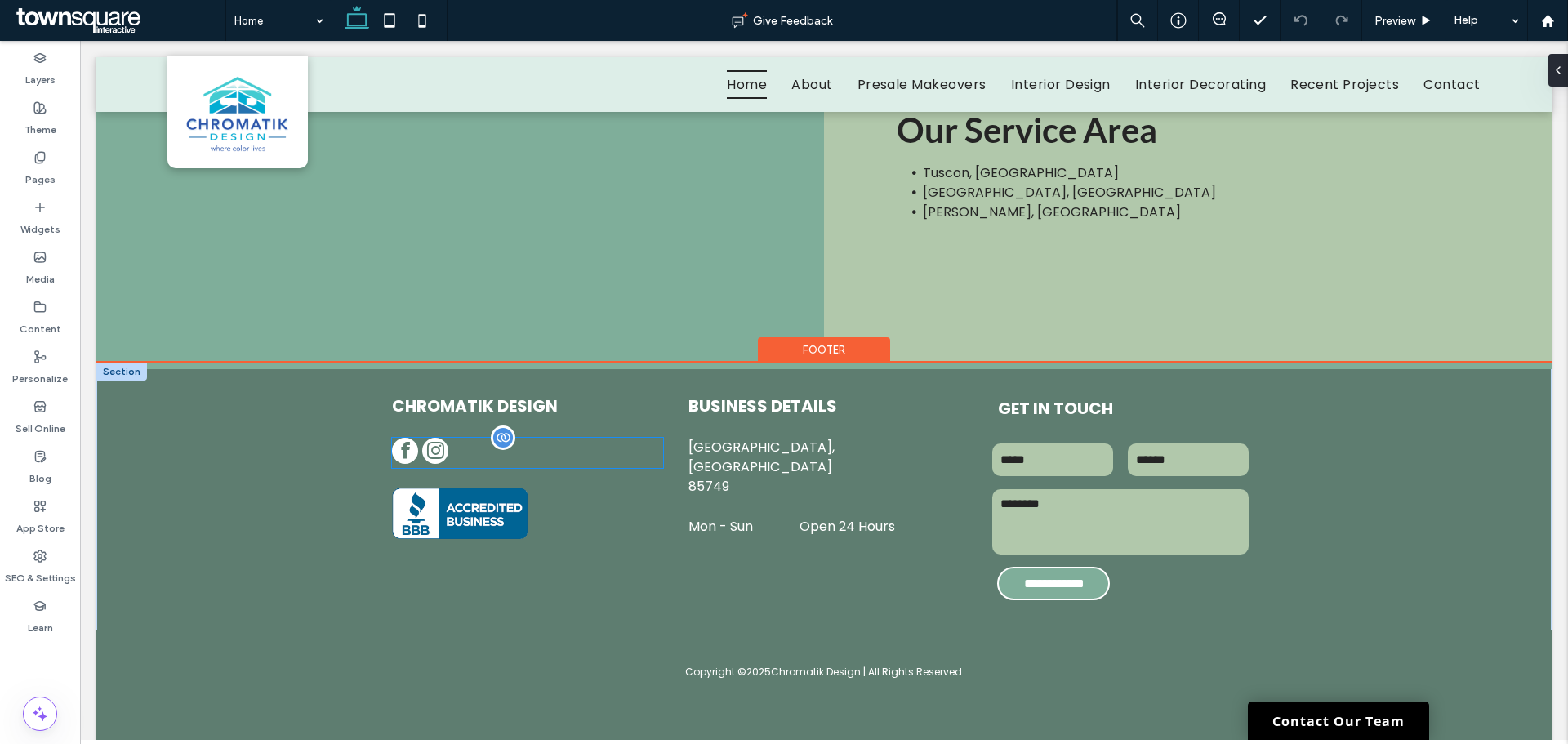
scroll to position [5120, 0]
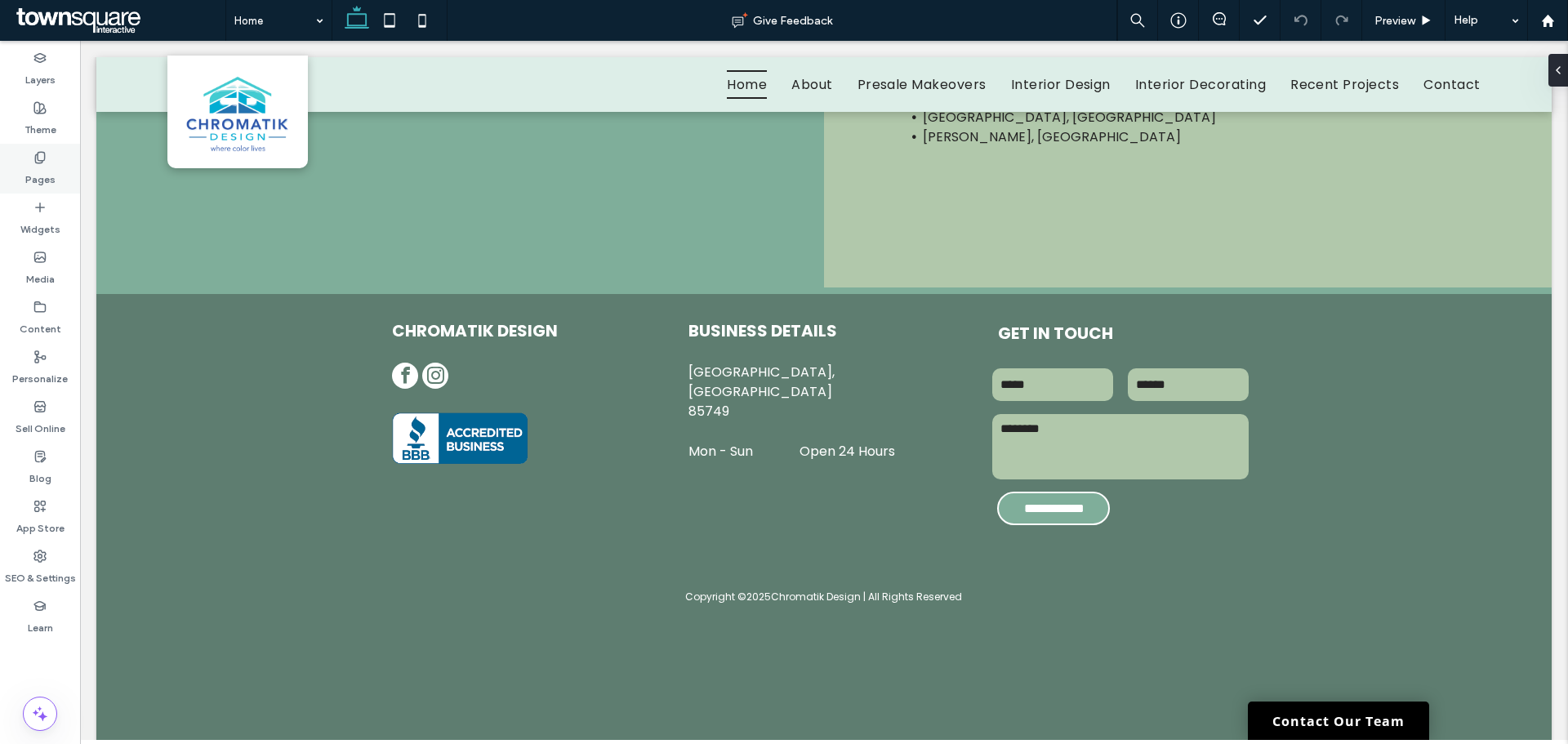
click at [44, 160] on use at bounding box center [39, 157] width 9 height 11
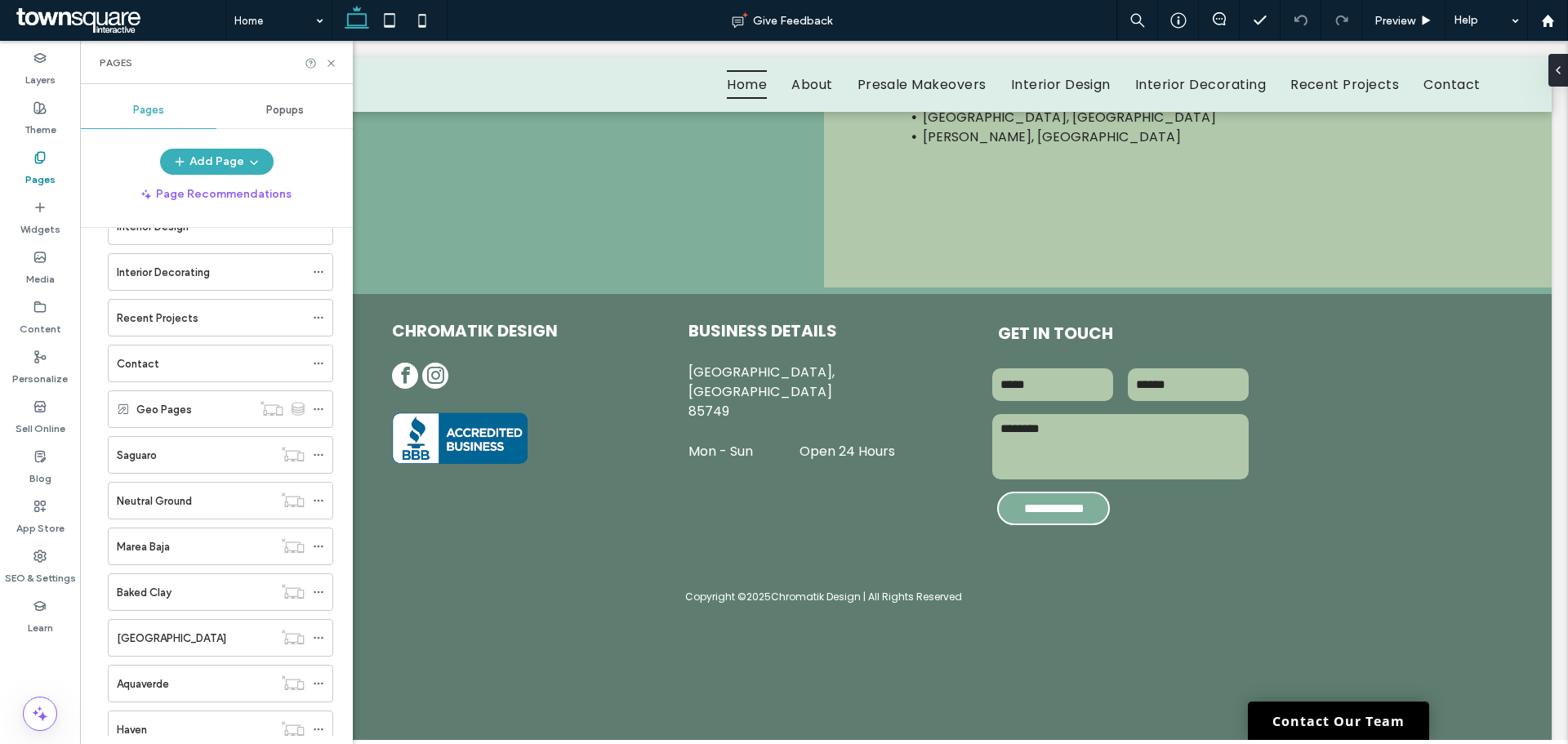
scroll to position [166, 0]
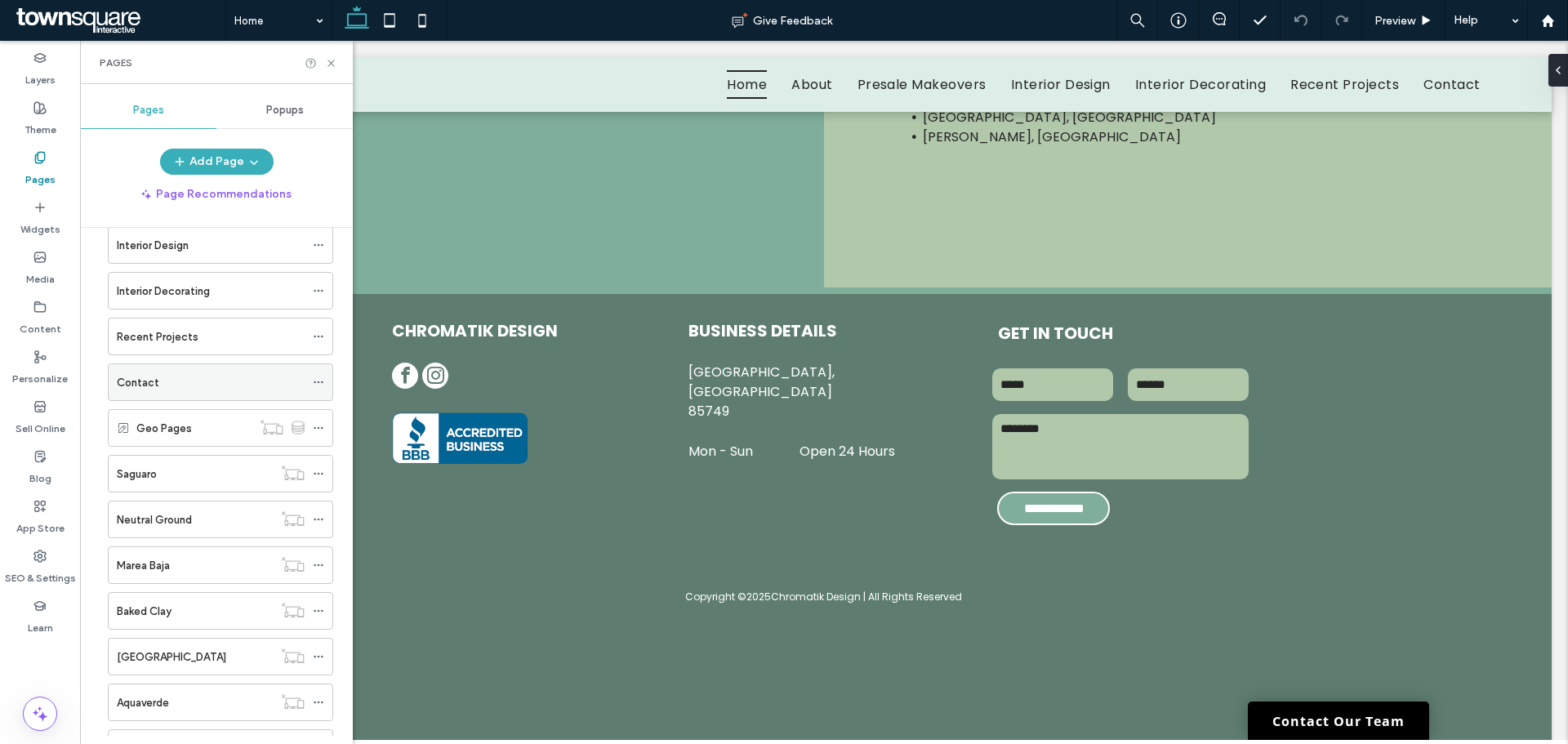
click at [194, 375] on div "Contact" at bounding box center [211, 382] width 188 height 17
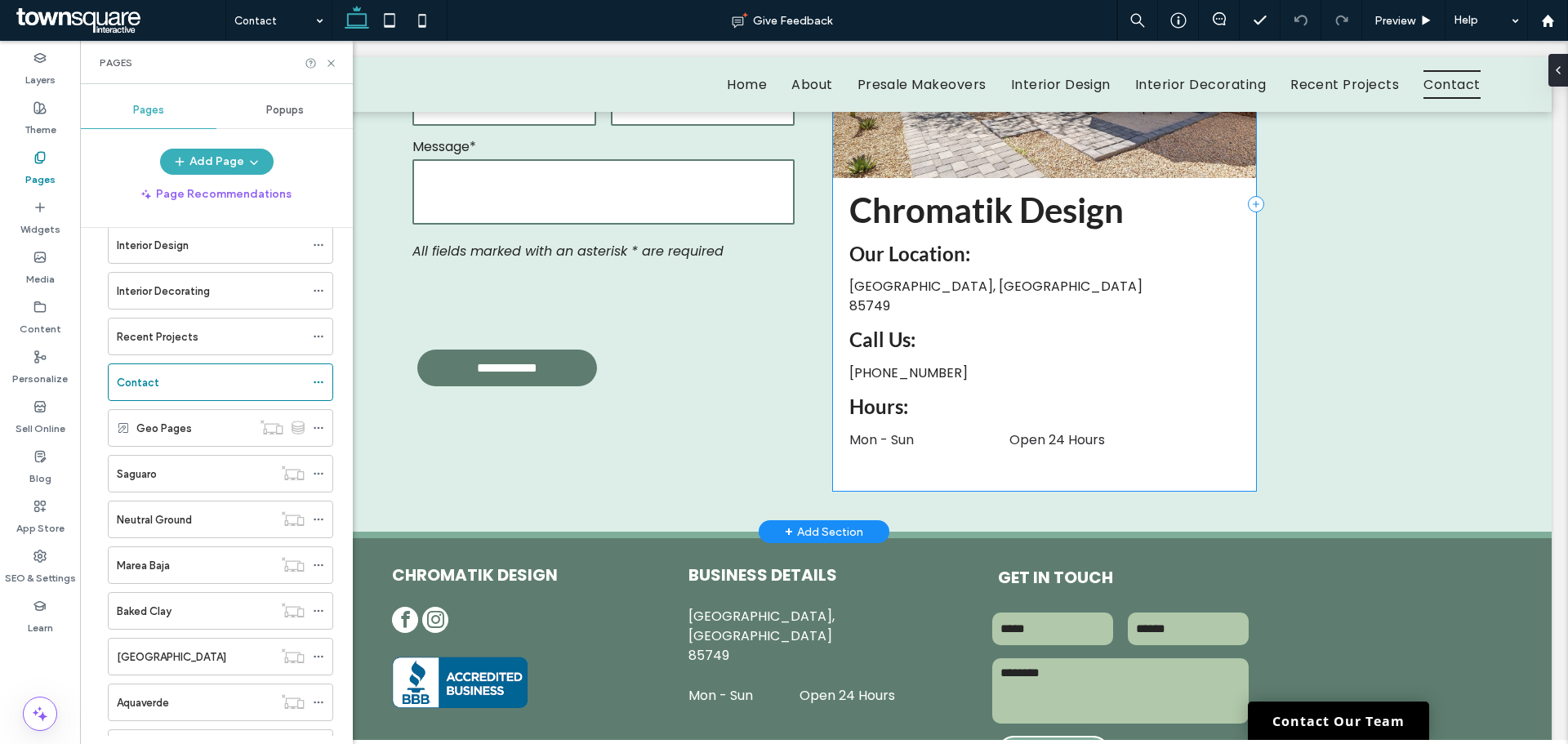
scroll to position [685, 0]
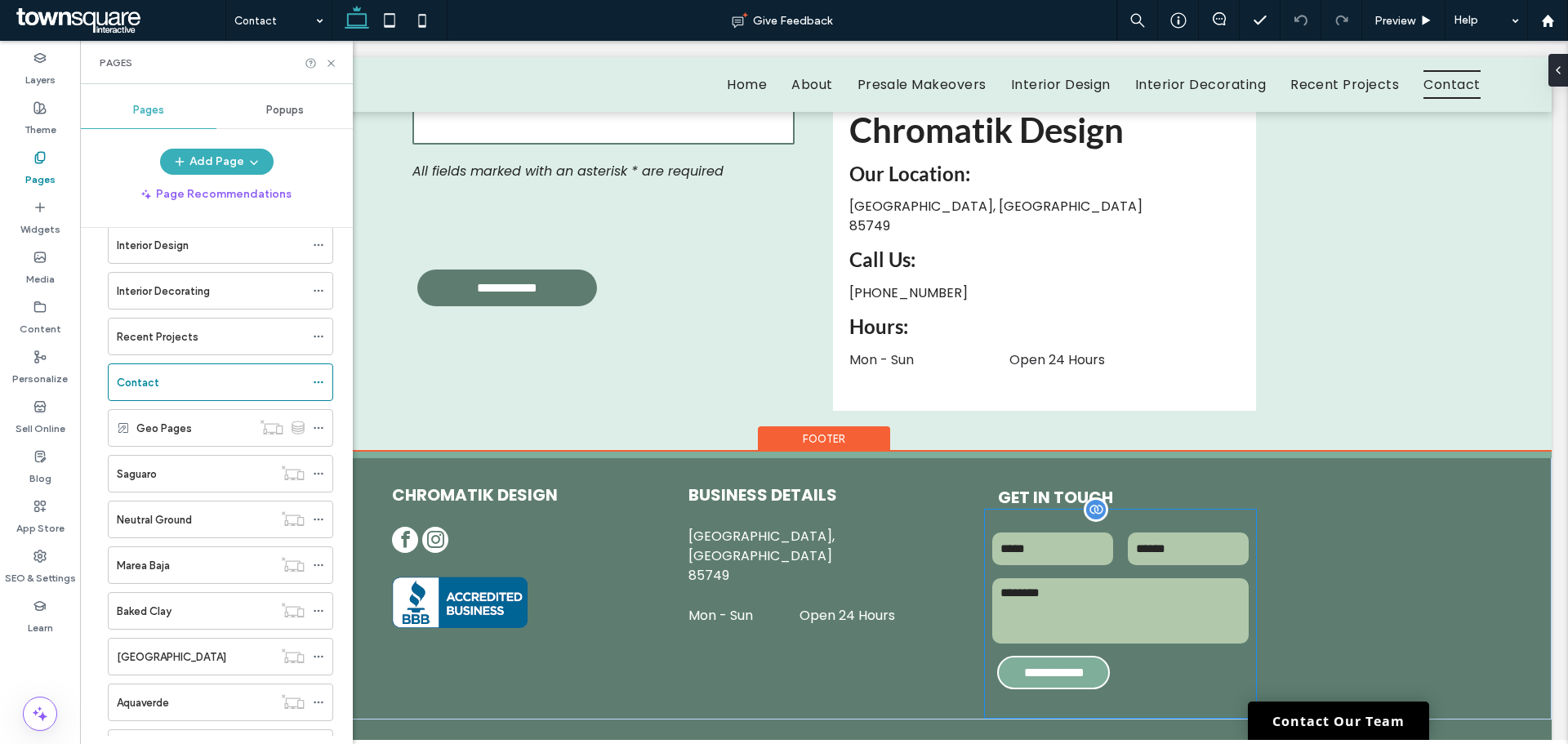
click at [1033, 578] on textarea at bounding box center [1121, 611] width 256 height 66
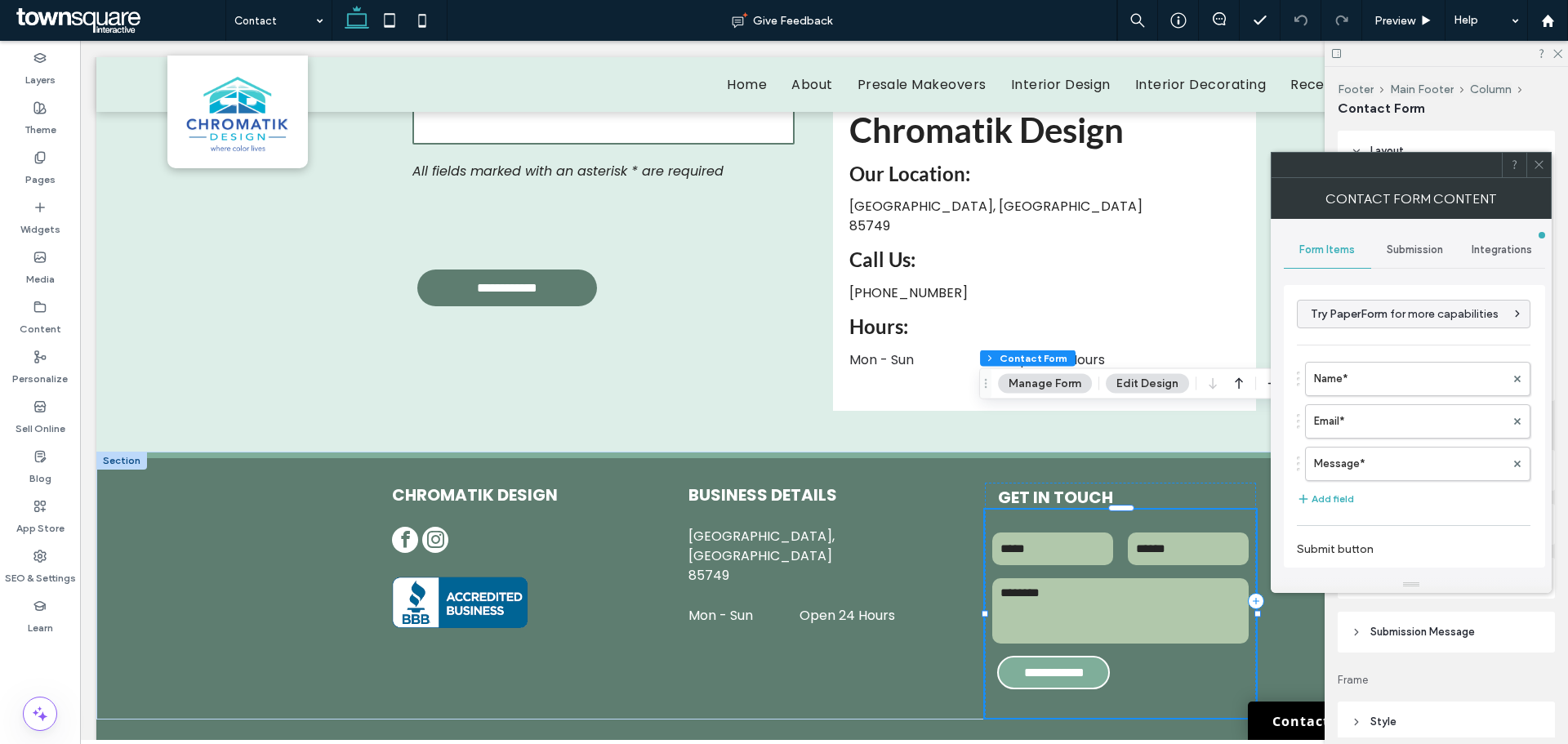
type input "**"
type input "*"
type input "***"
click at [1378, 370] on label "Name*" at bounding box center [1409, 379] width 191 height 33
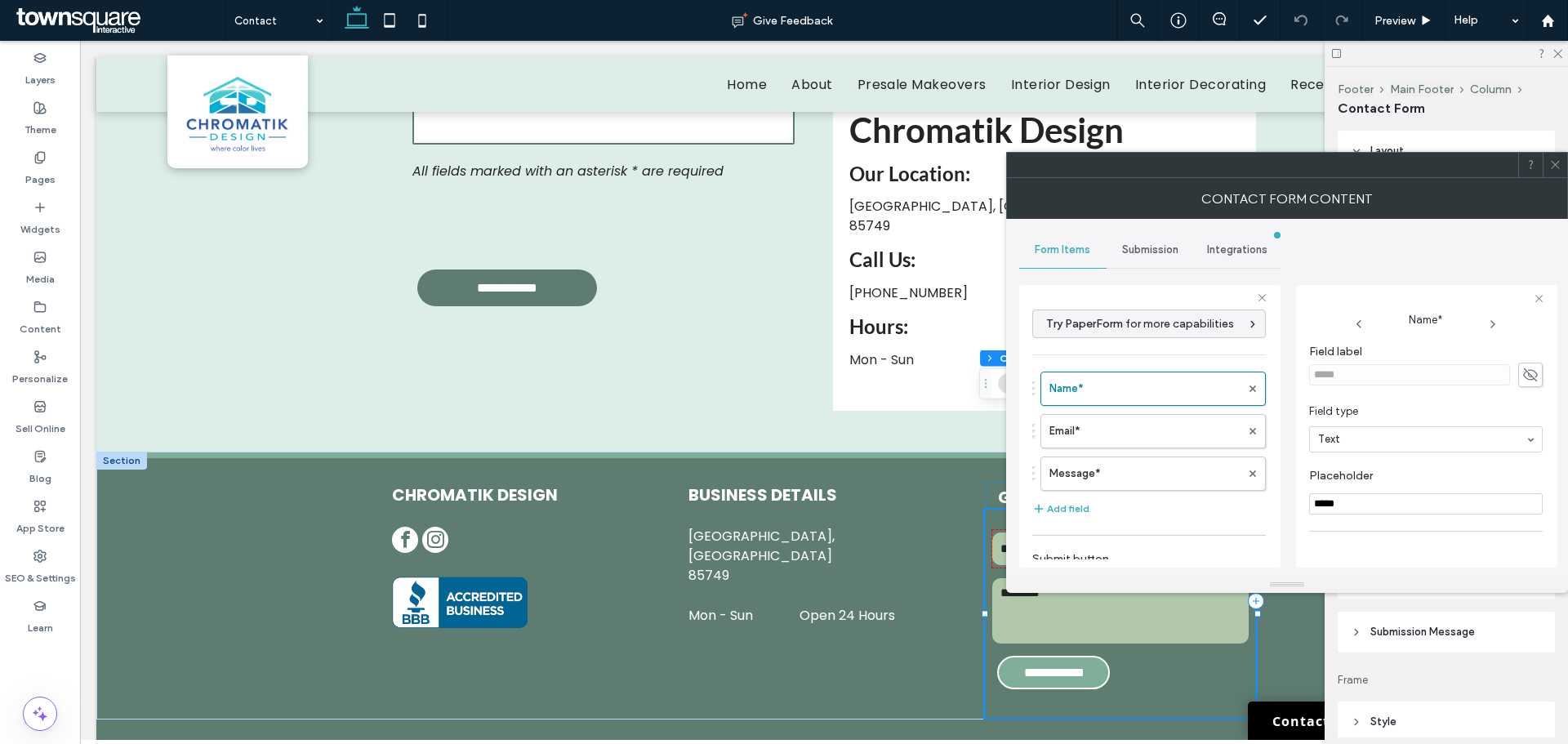
scroll to position [114, 0]
click at [1100, 428] on label "Email*" at bounding box center [1144, 431] width 191 height 33
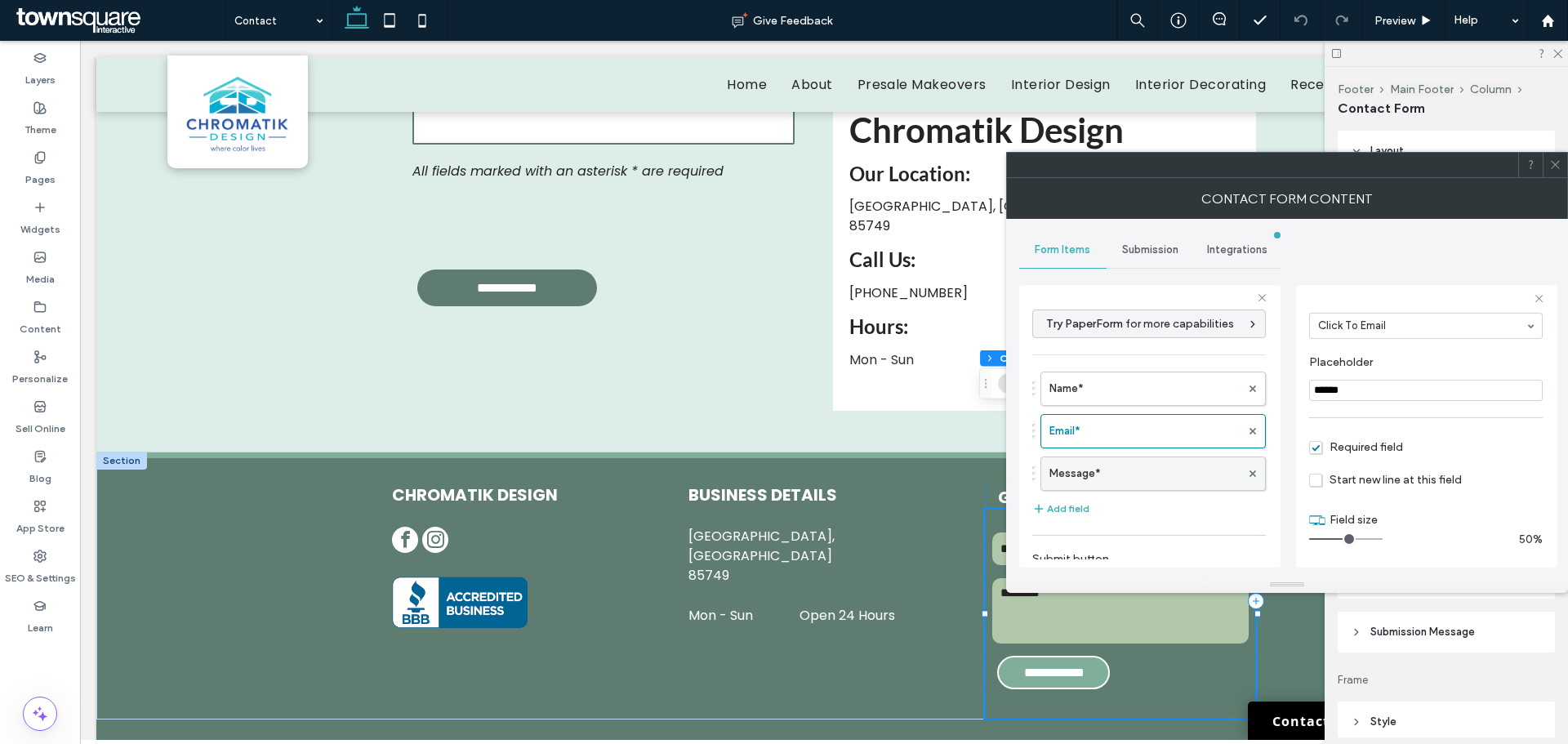
click at [1117, 467] on label "Message*" at bounding box center [1144, 474] width 191 height 33
type input "**"
click at [1559, 171] on span at bounding box center [1555, 164] width 12 height 25
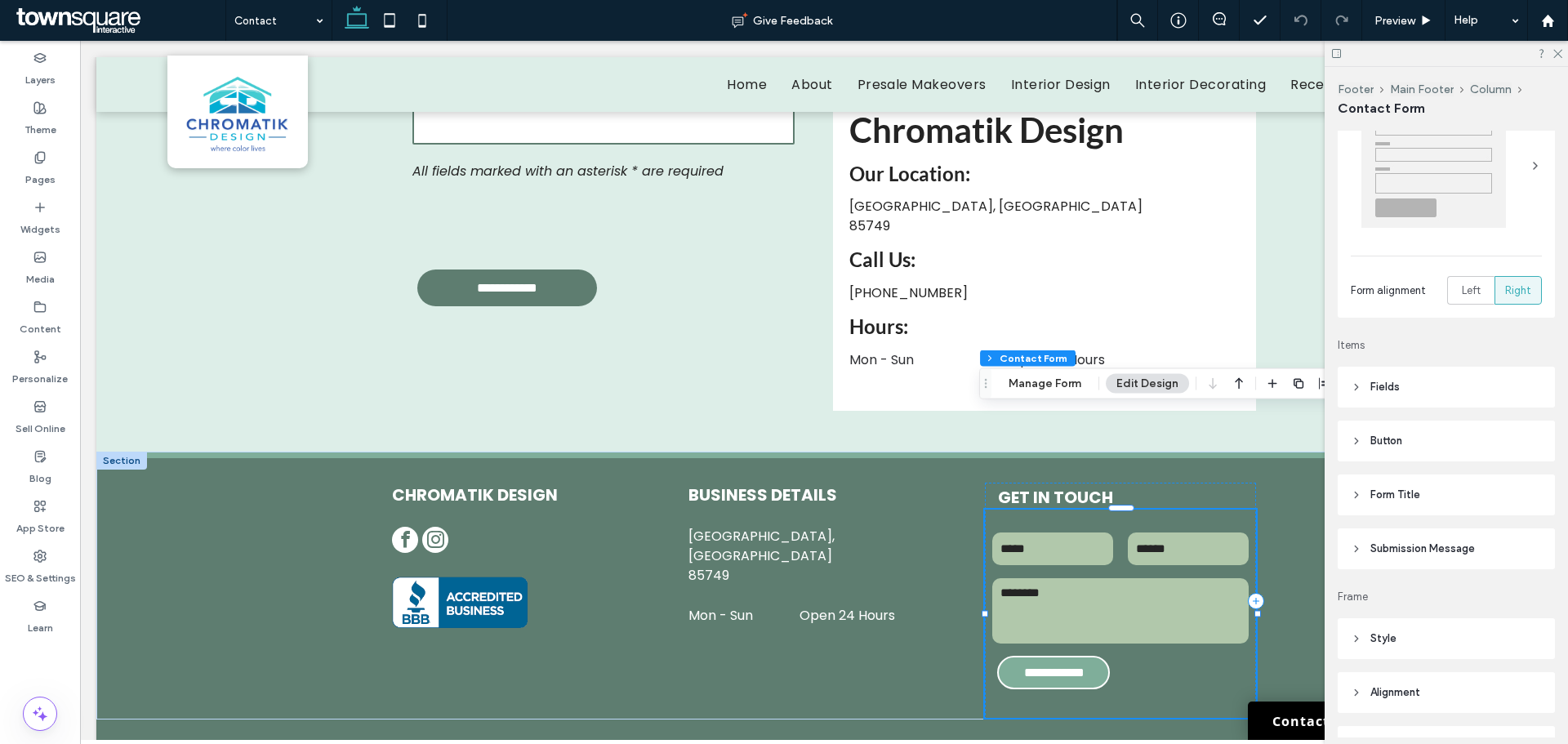
scroll to position [163, 0]
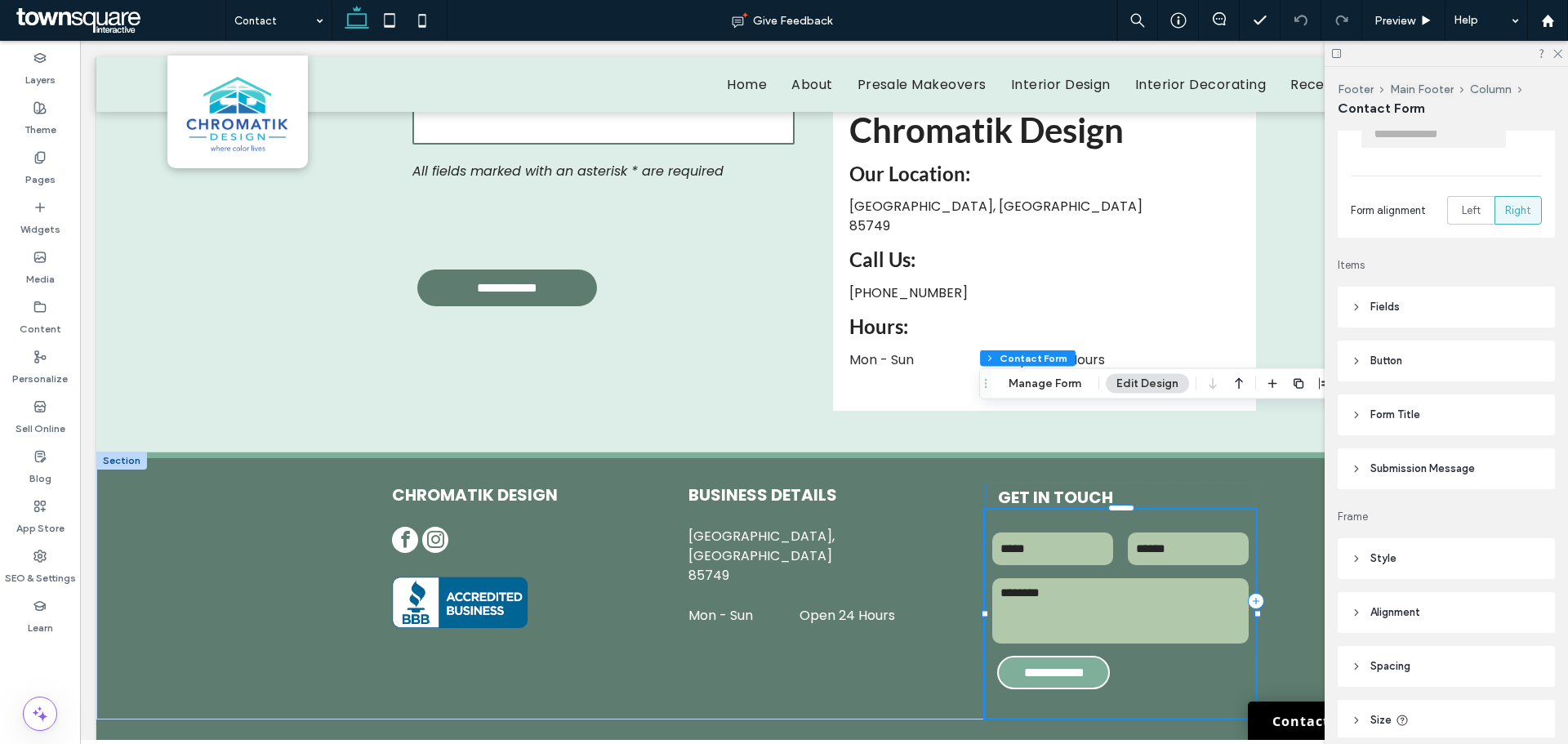
click at [1393, 466] on span "Submission Message" at bounding box center [1423, 468] width 104 height 16
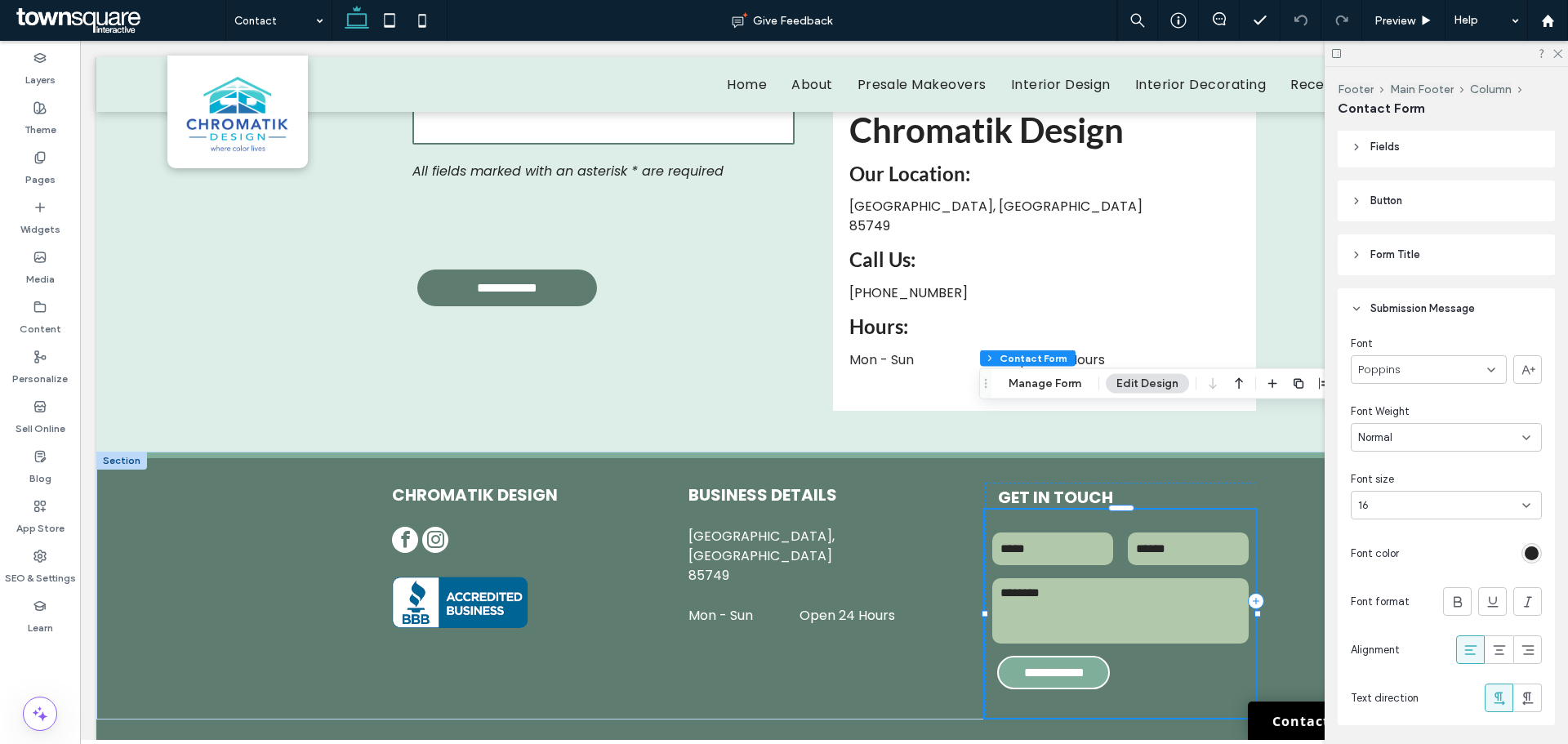
scroll to position [327, 0]
click at [1525, 556] on div "rgb(36, 36, 36)" at bounding box center [1531, 550] width 14 height 14
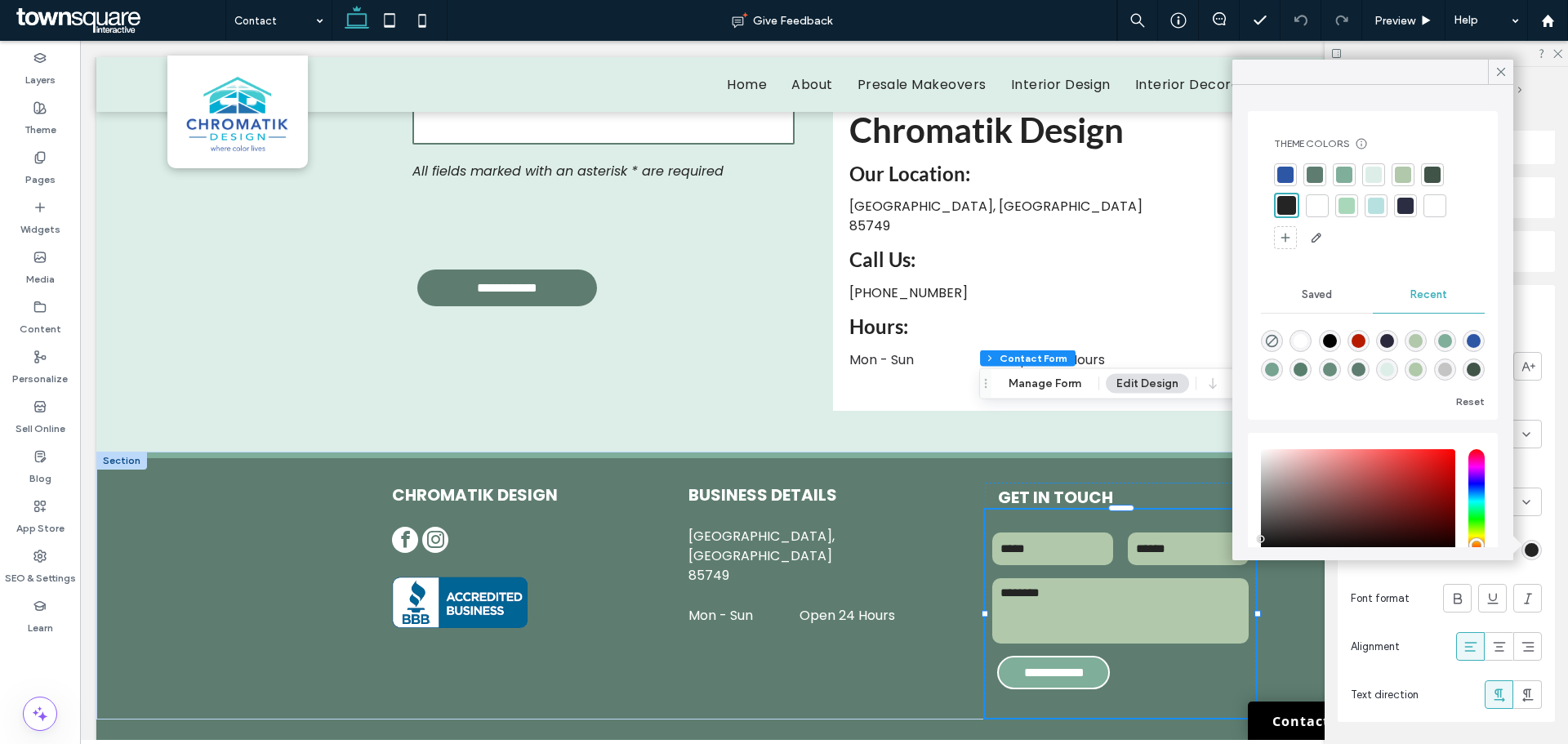
click at [1517, 541] on div at bounding box center [1512, 545] width 15 height 15
click at [1525, 543] on div "rgb(36, 36, 36)" at bounding box center [1531, 550] width 14 height 14
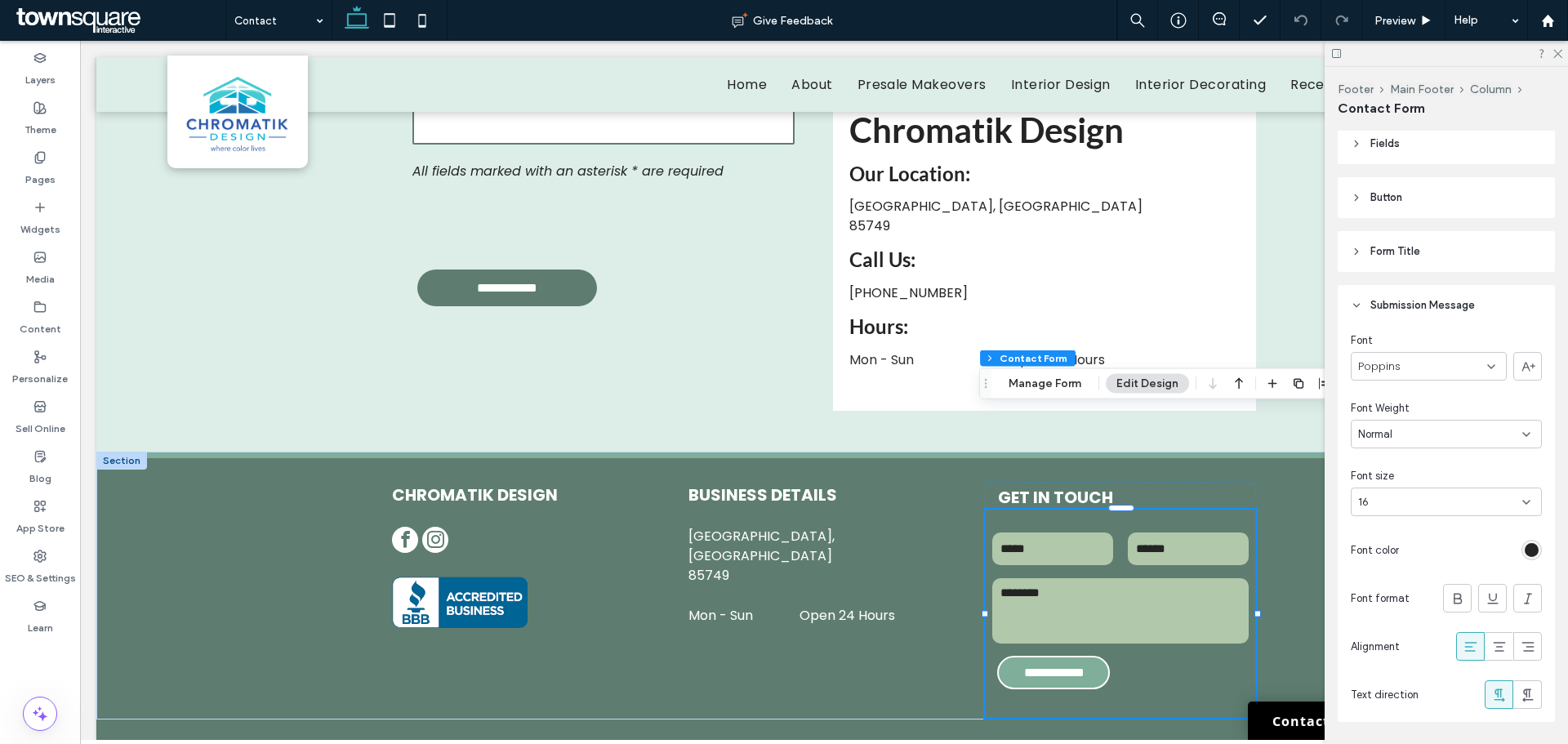
click at [1525, 544] on div "rgb(36, 36, 36)" at bounding box center [1531, 550] width 14 height 14
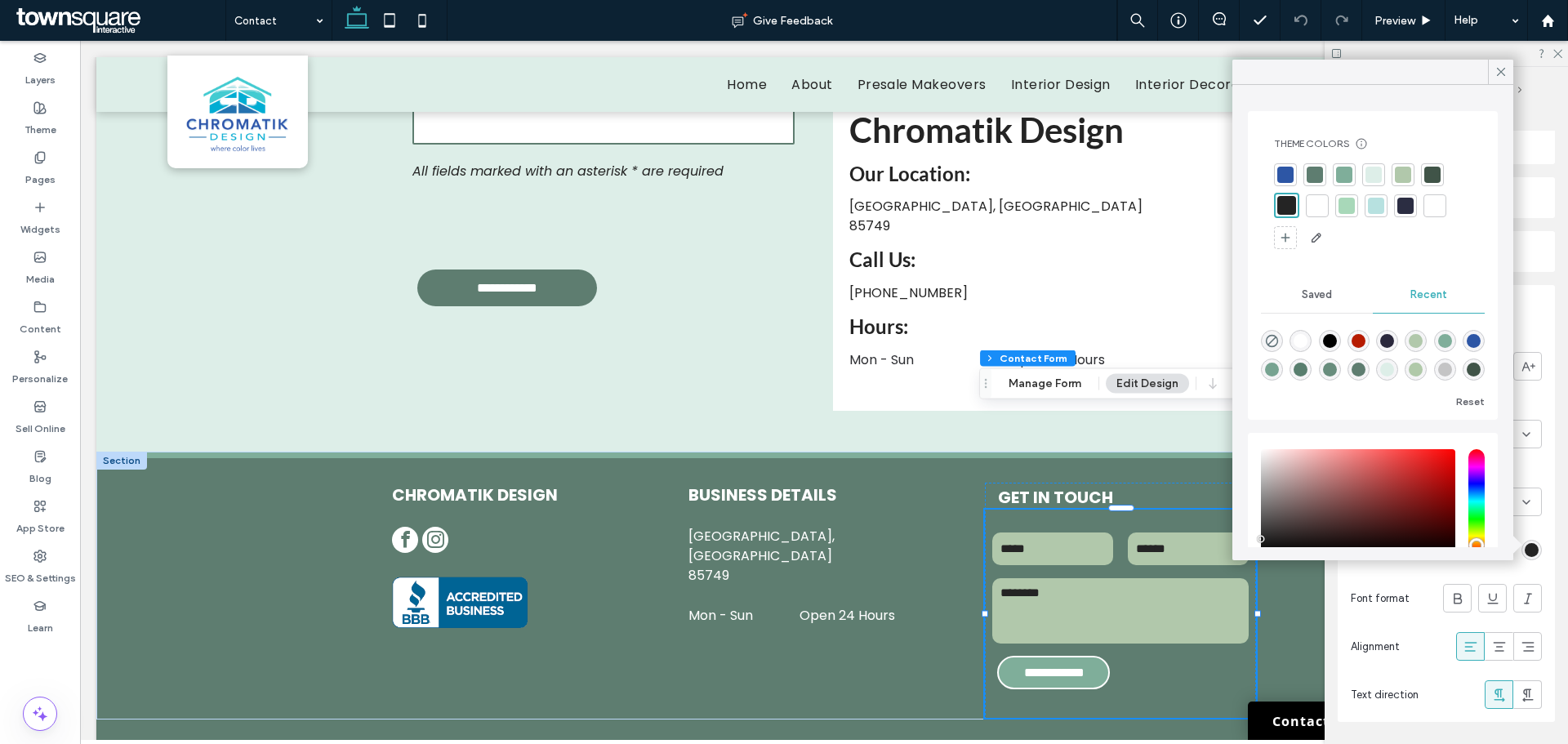
click at [1316, 203] on div at bounding box center [1318, 205] width 16 height 16
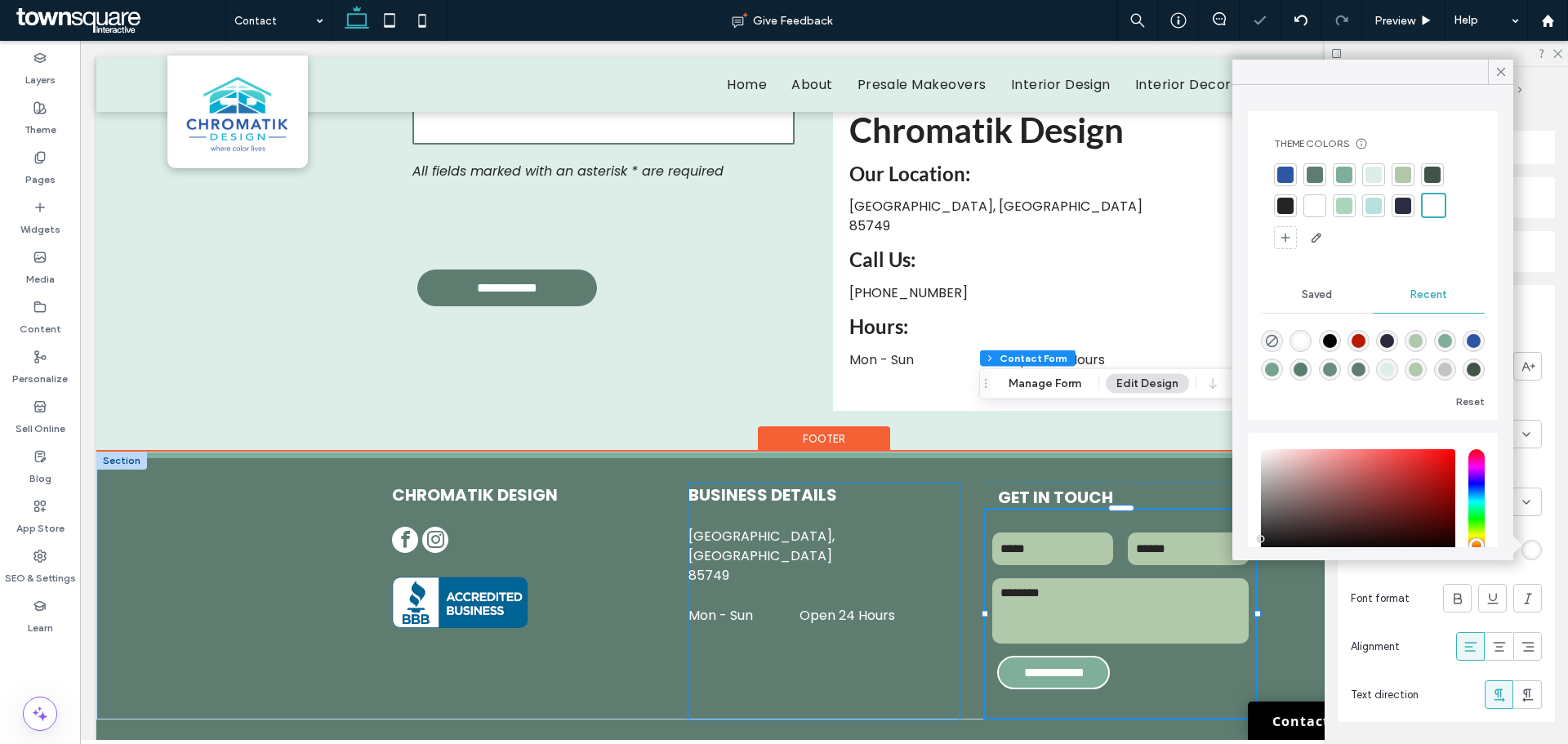
click at [847, 613] on div "Business Details Tucson, AZ 85749 Mon - Sun Open 24 Hours" at bounding box center [824, 601] width 270 height 236
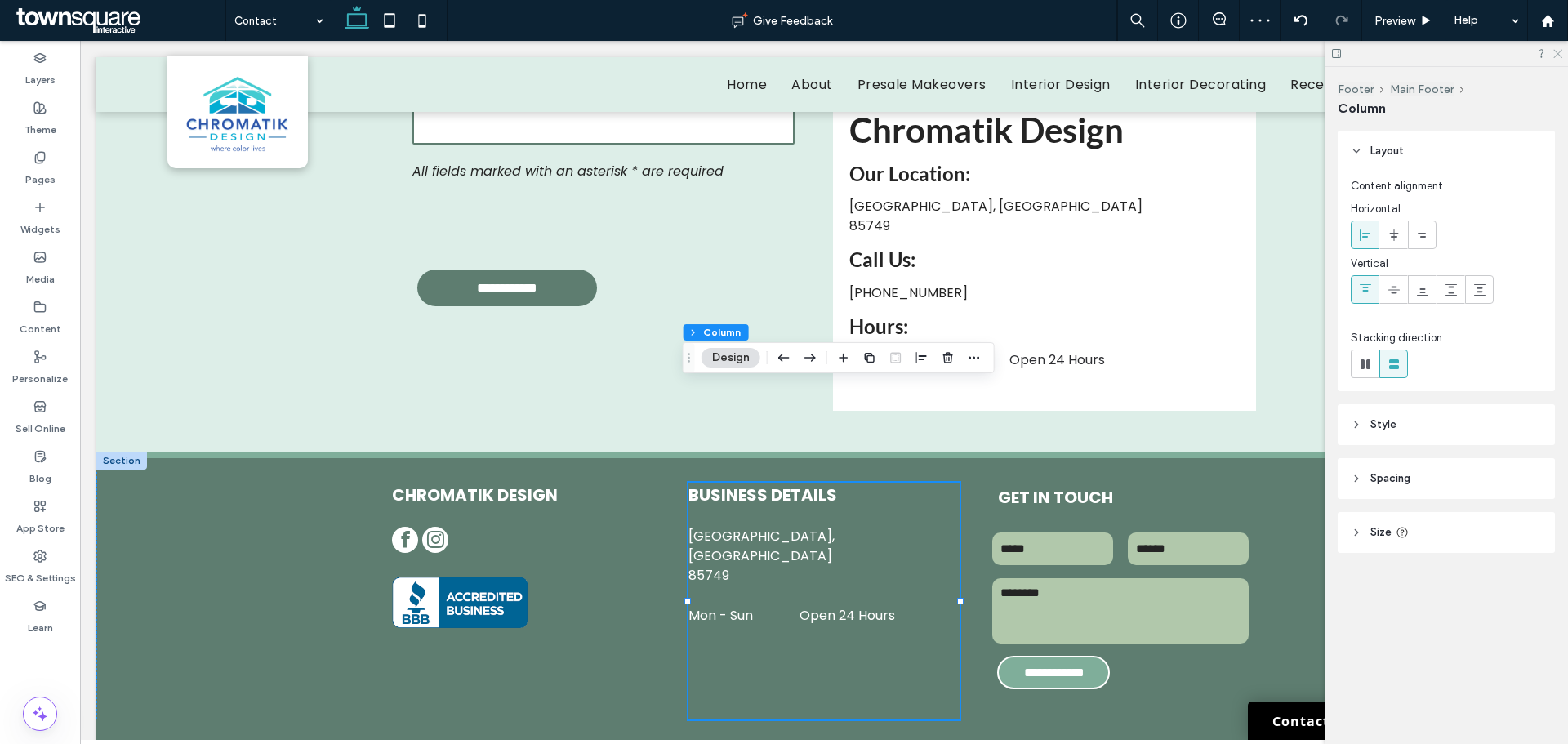
click at [1560, 56] on use at bounding box center [1558, 55] width 9 height 9
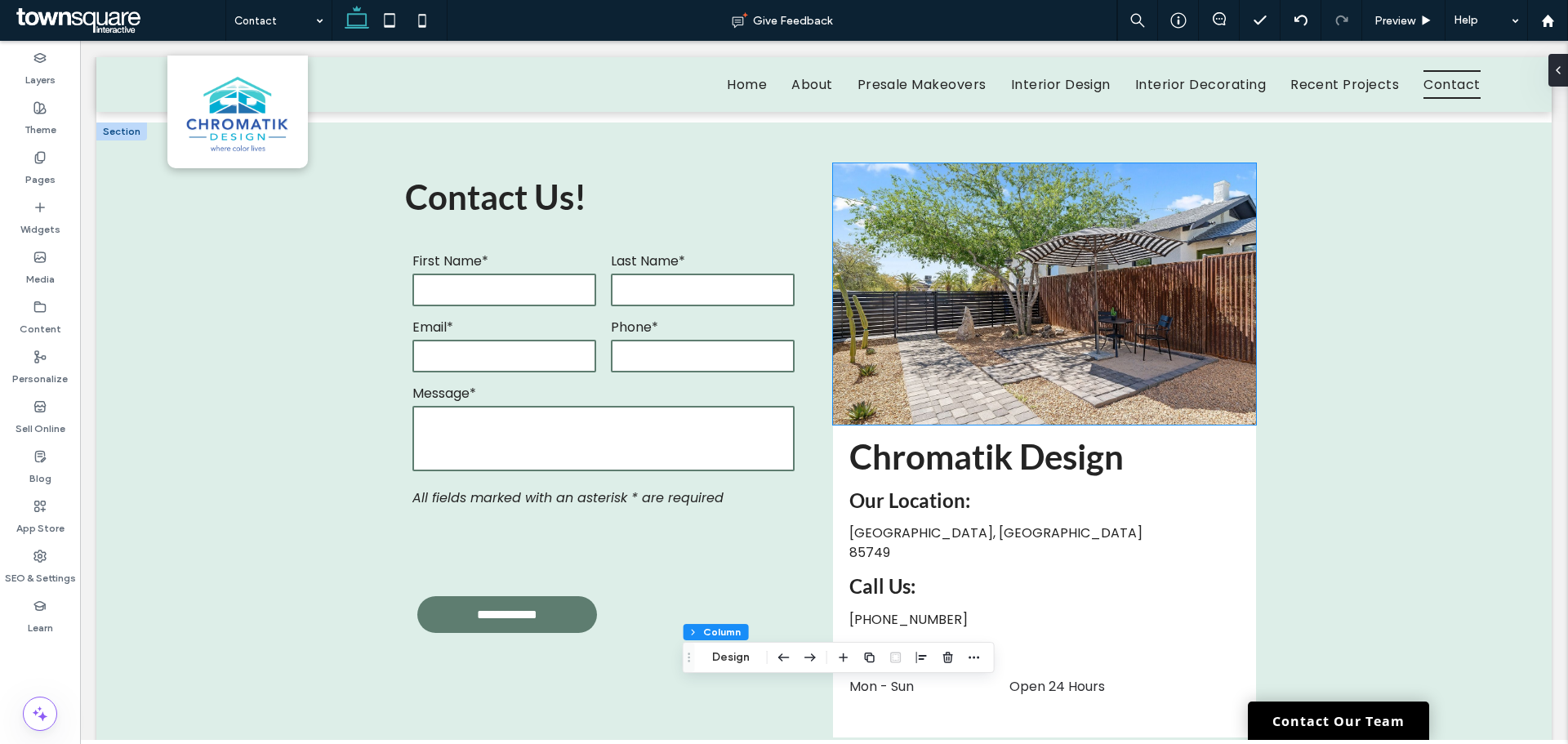
scroll to position [603, 0]
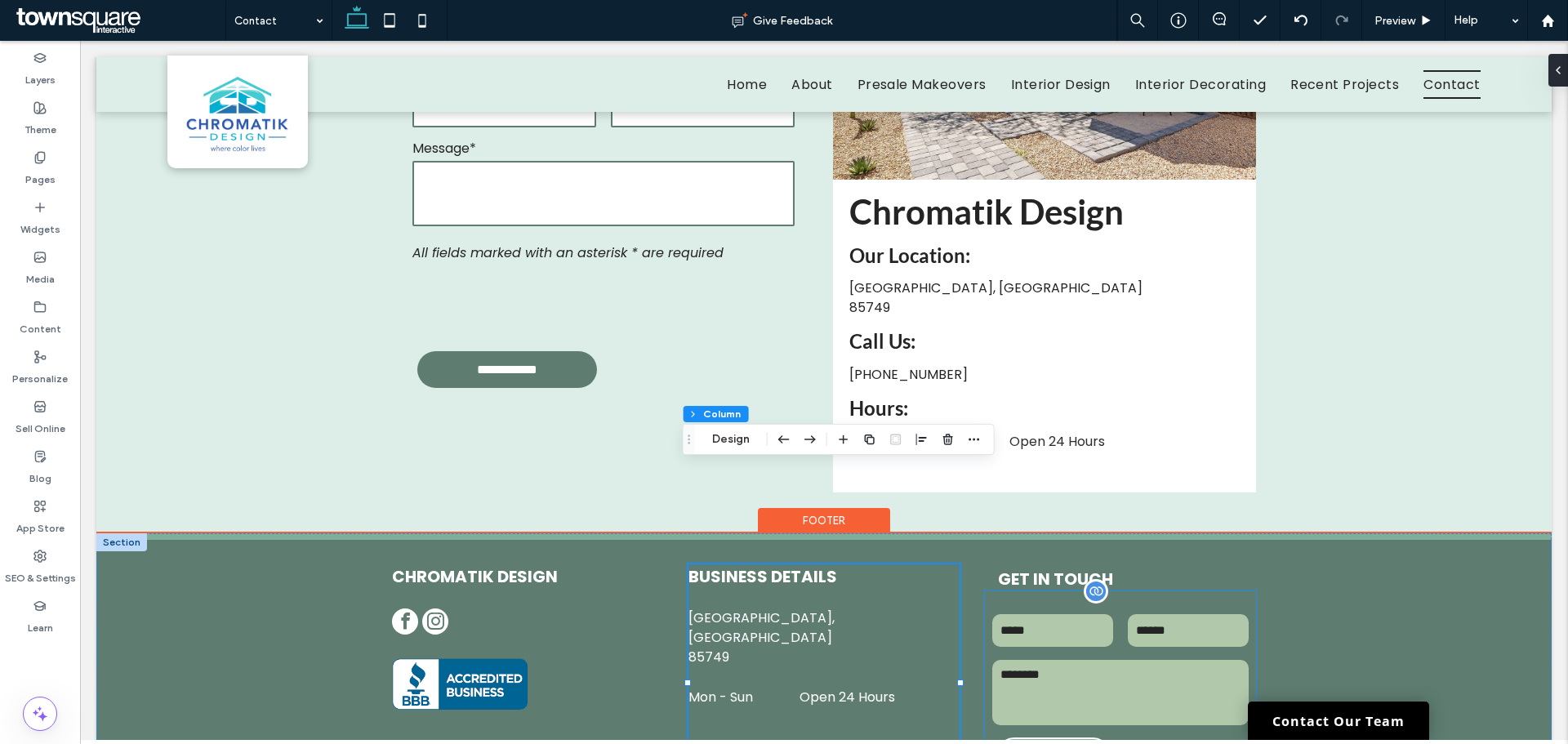
click at [1110, 738] on div "**********" at bounding box center [1053, 754] width 112 height 34
click at [1124, 648] on div "**********" at bounding box center [1121, 696] width 270 height 208
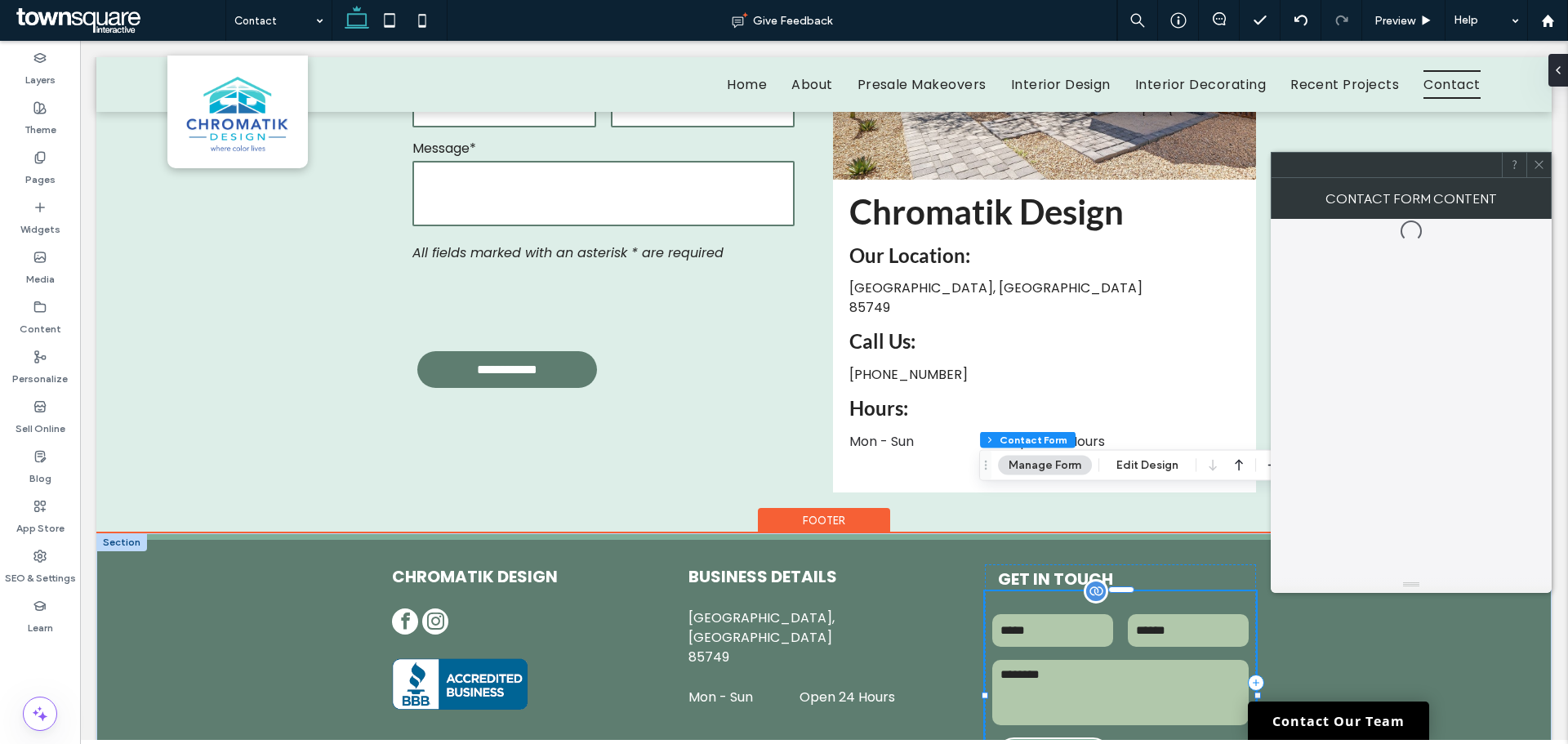
type input "*"
type input "***"
type input "**"
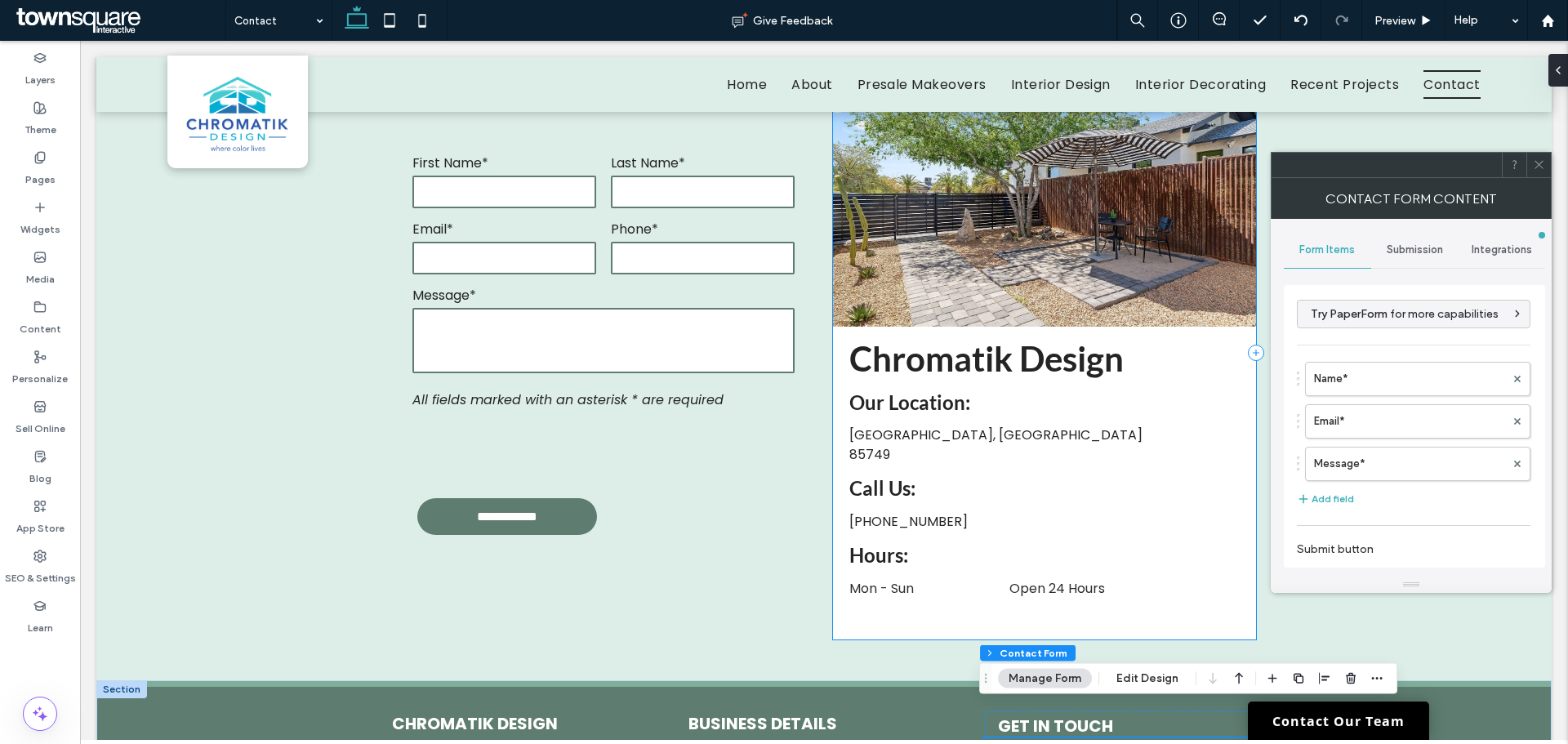
scroll to position [358, 0]
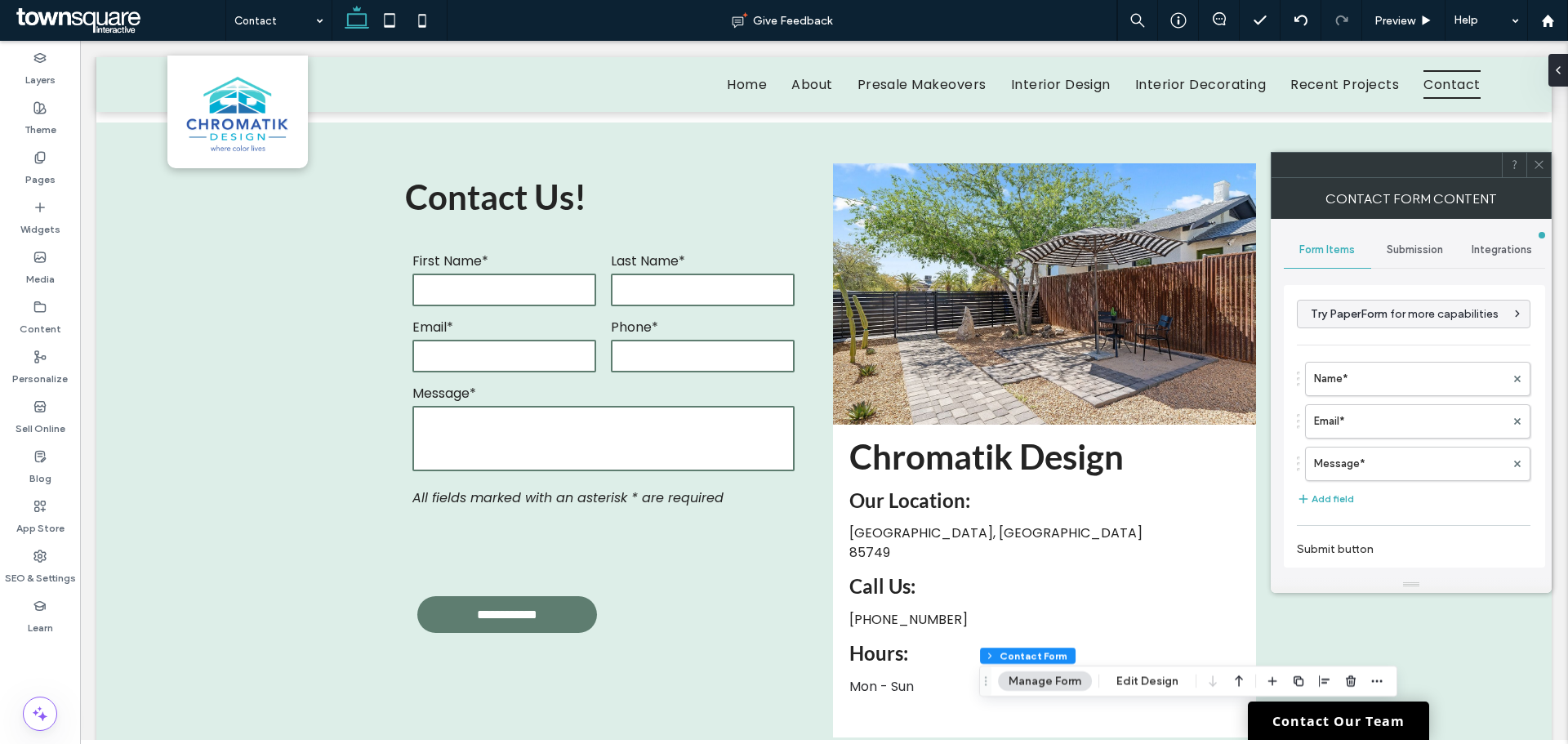
click at [1536, 163] on icon at bounding box center [1539, 164] width 12 height 12
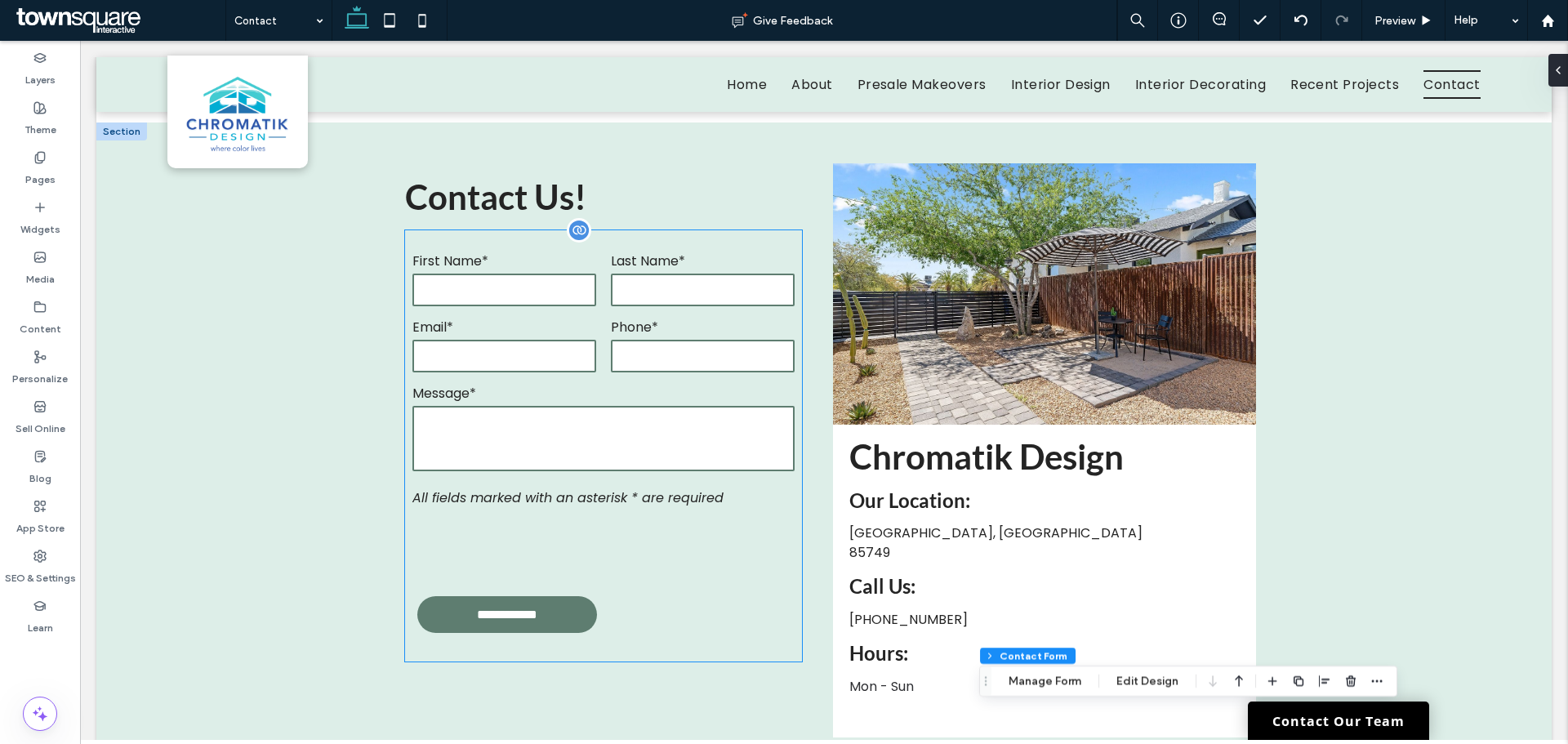
scroll to position [112, 0]
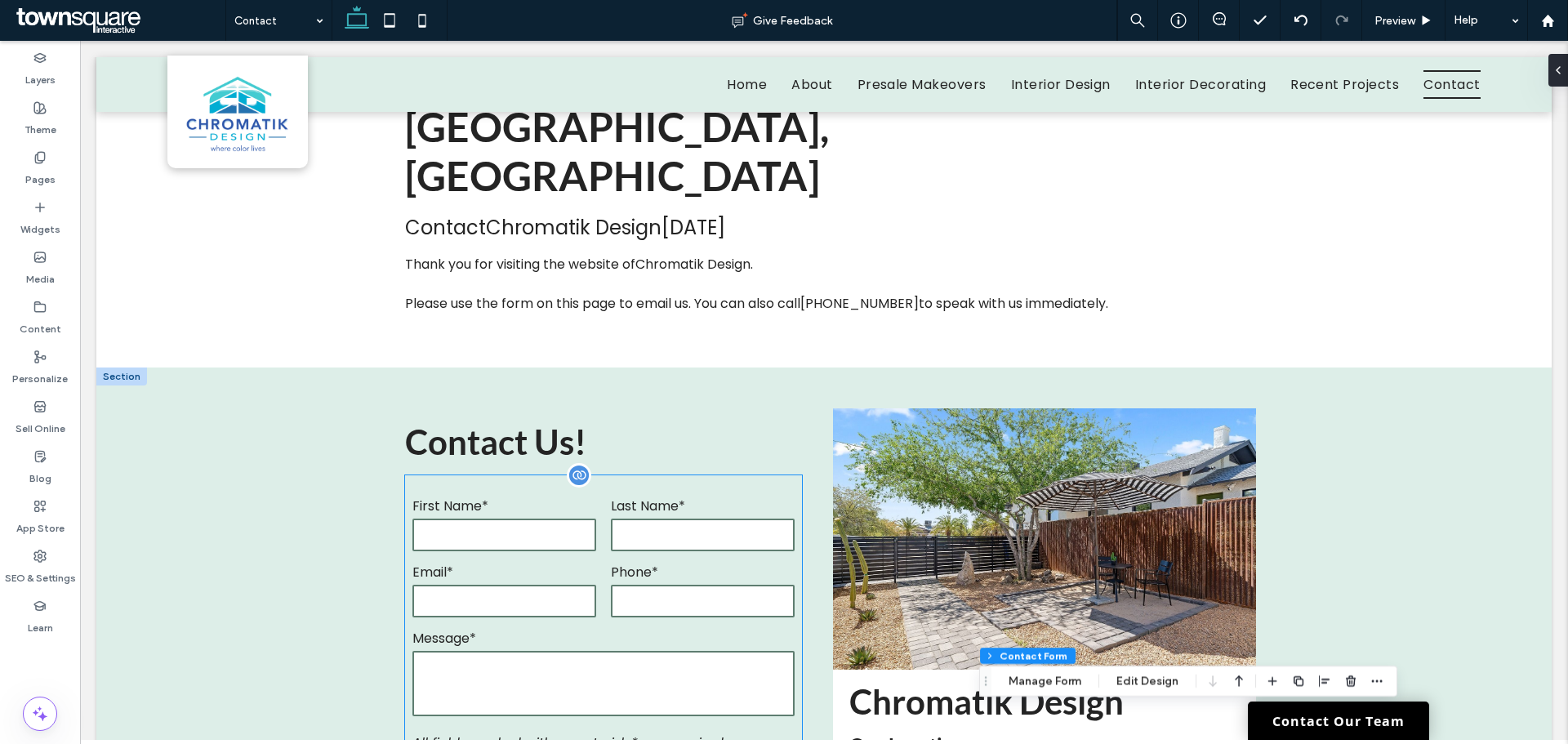
click at [631, 519] on input "text" at bounding box center [702, 535] width 184 height 33
click at [631, 476] on div "**********" at bounding box center [604, 691] width 397 height 431
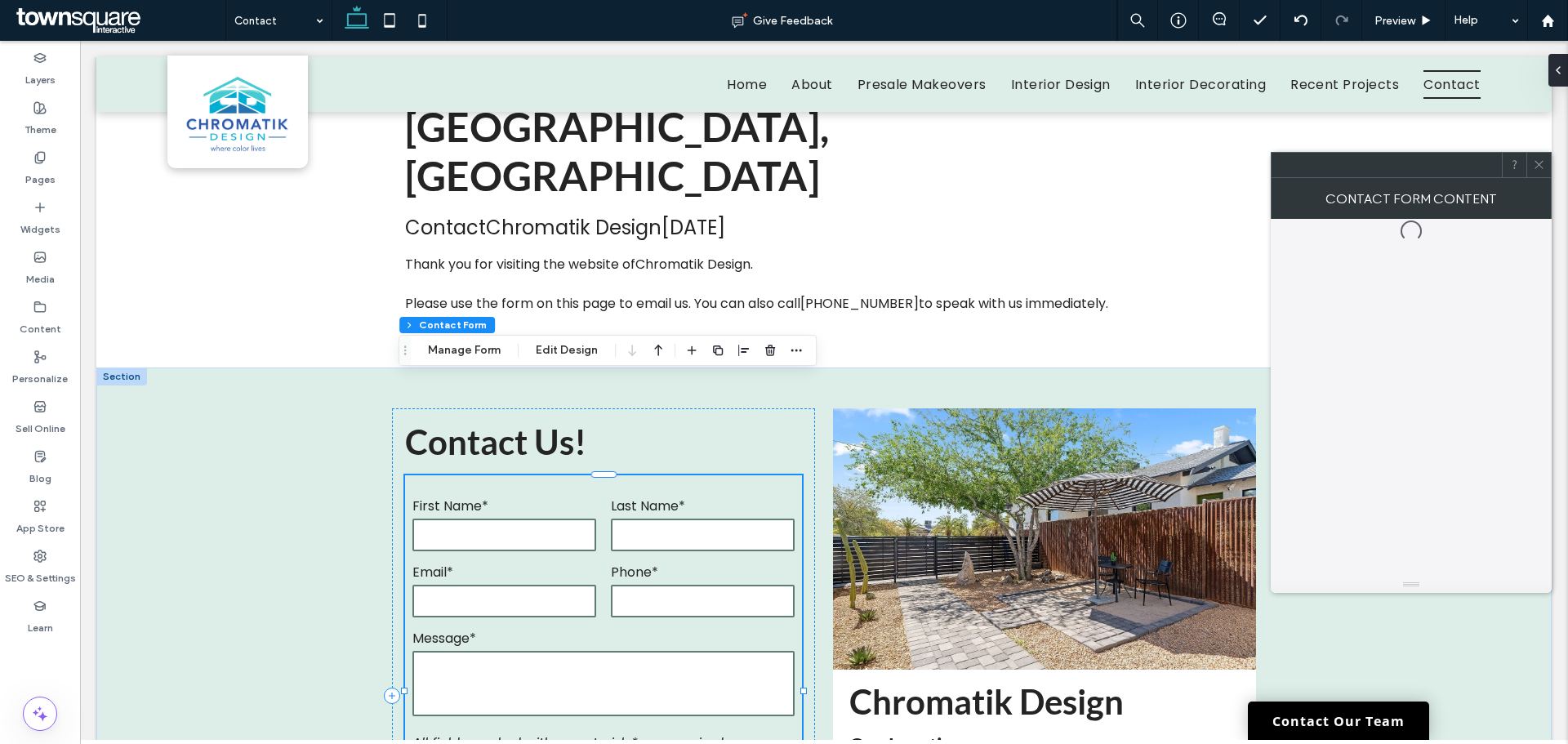
type input "*"
type input "***"
type input "*"
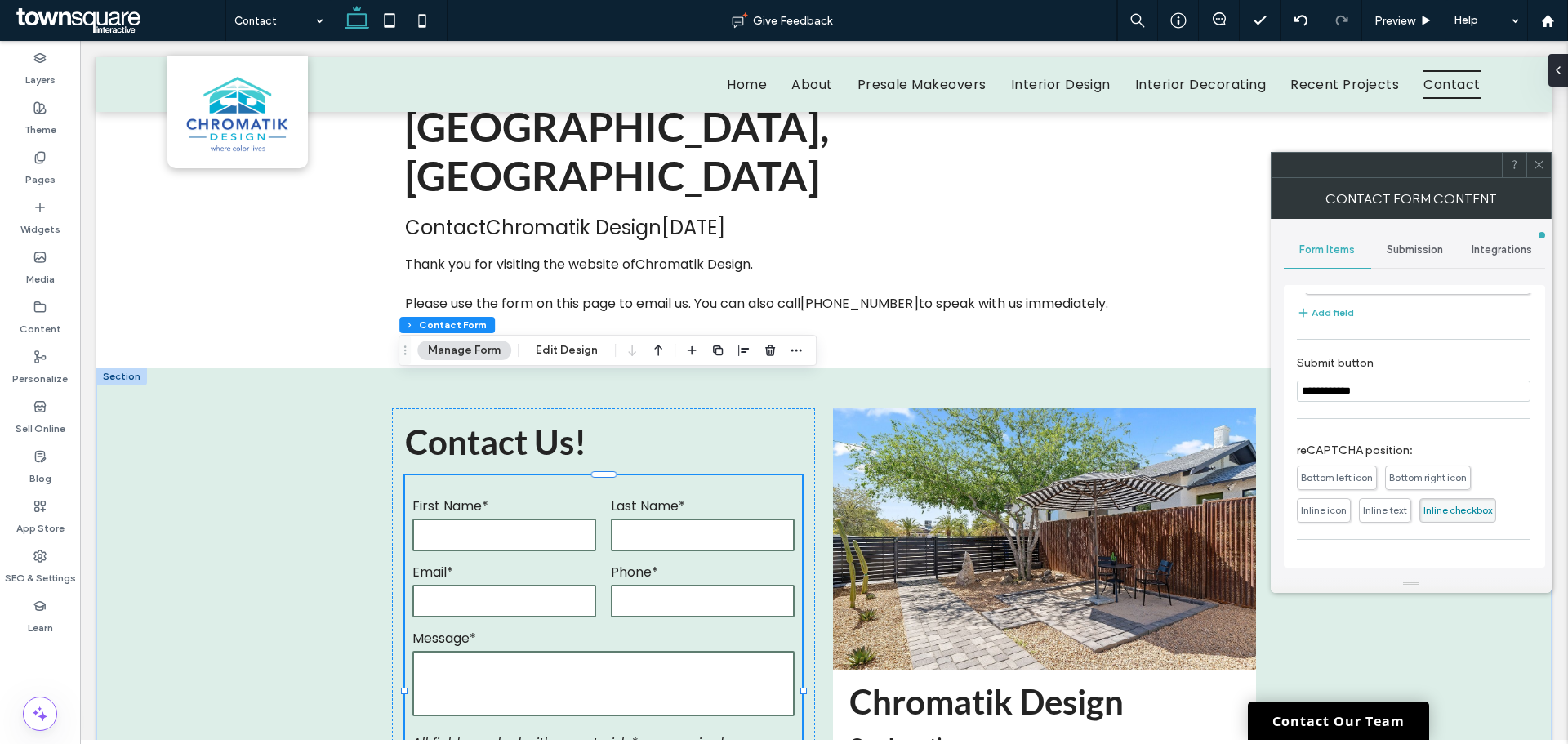
scroll to position [327, 0]
click at [1536, 157] on span at bounding box center [1539, 164] width 12 height 25
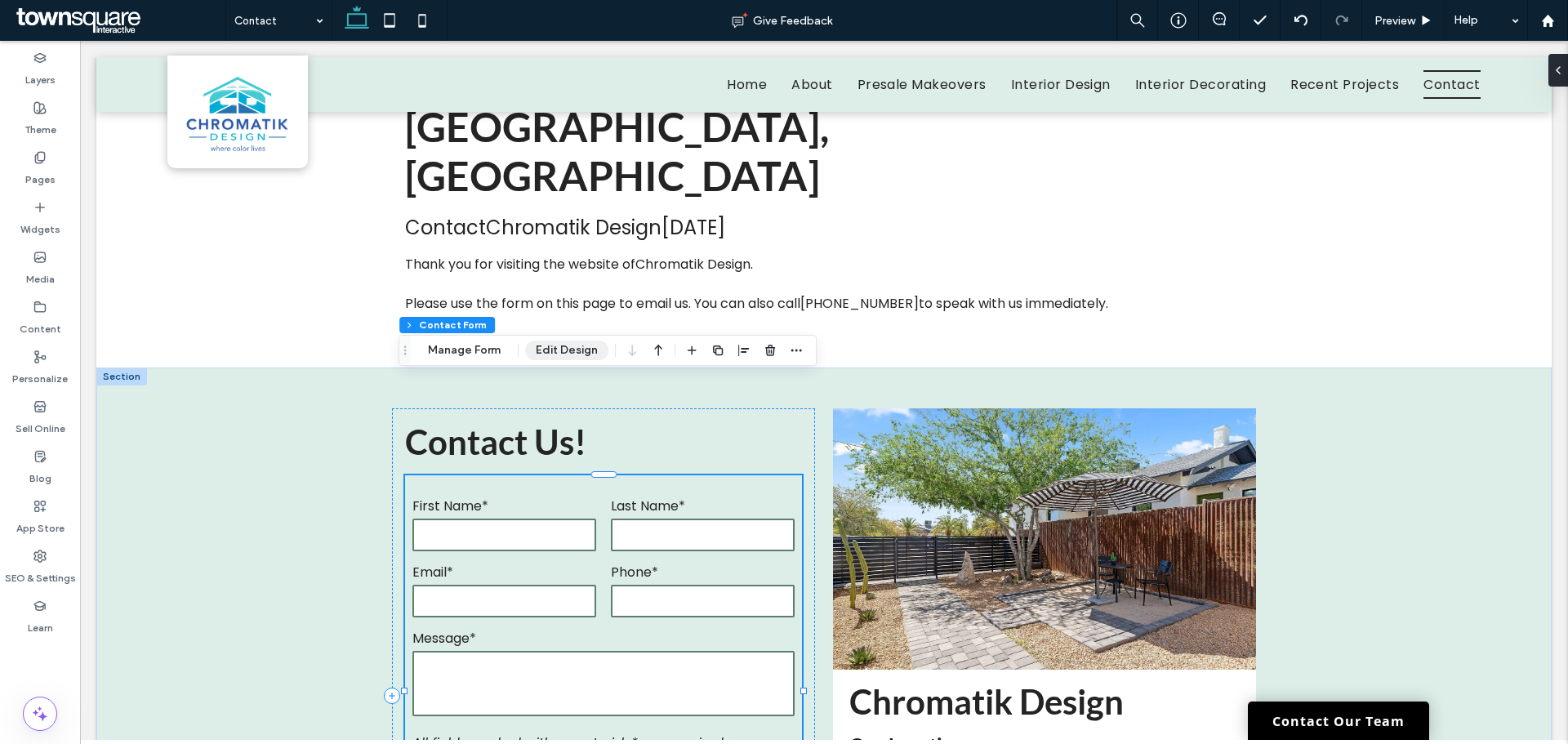
click at [564, 352] on button "Edit Design" at bounding box center [566, 350] width 83 height 19
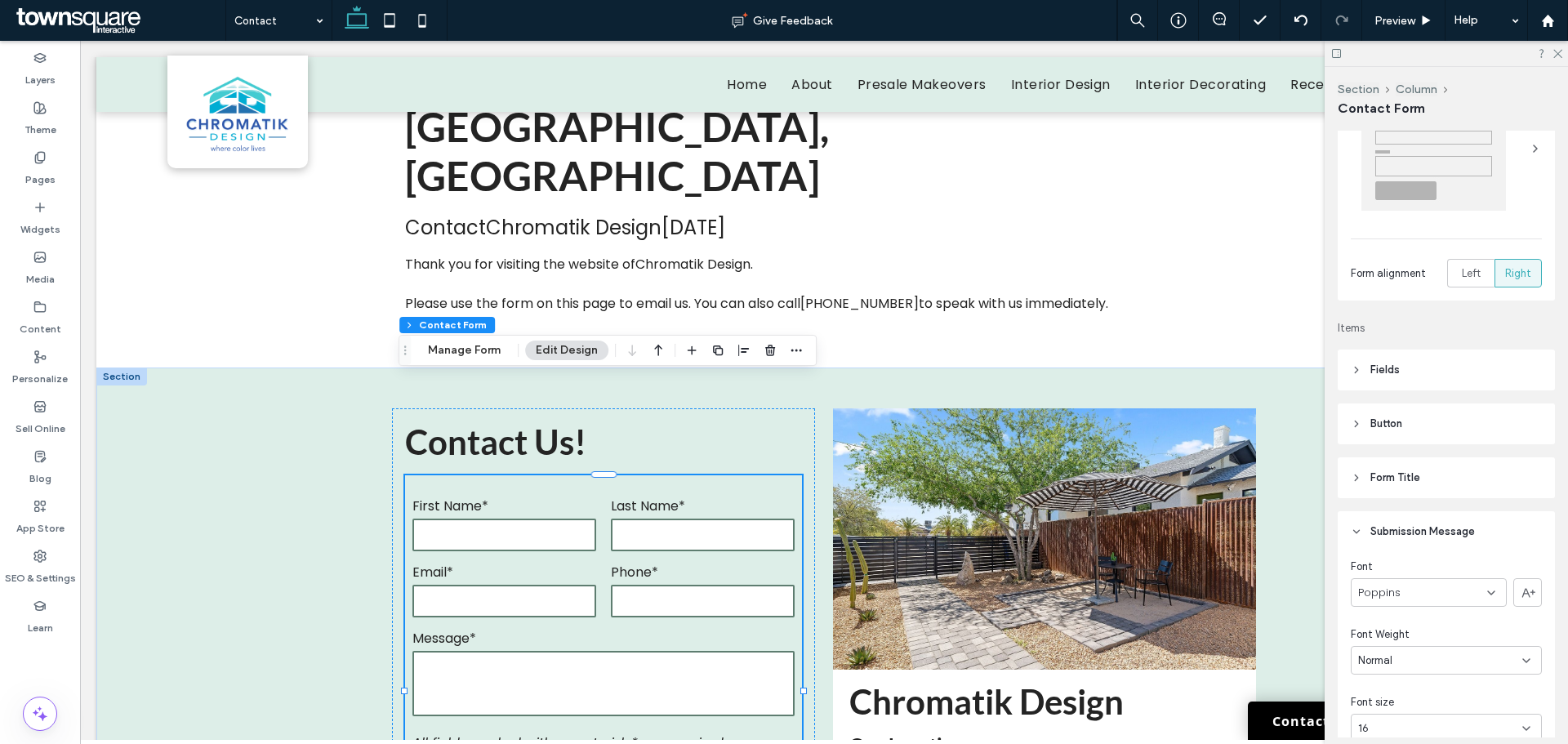
scroll to position [245, 0]
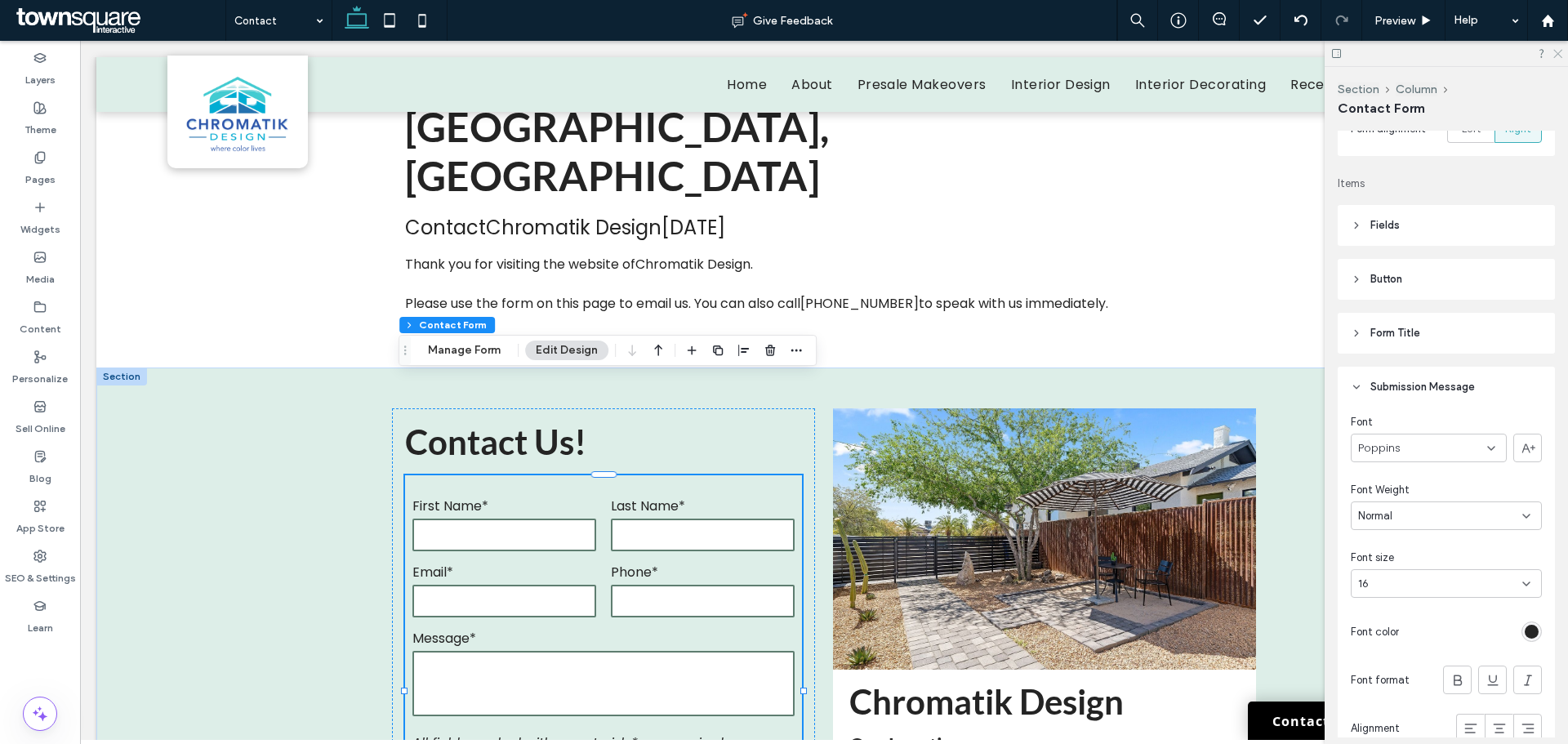
drag, startPoint x: 1562, startPoint y: 52, endPoint x: 1469, endPoint y: 9, distance: 102.5
click at [1562, 52] on icon at bounding box center [1557, 53] width 11 height 11
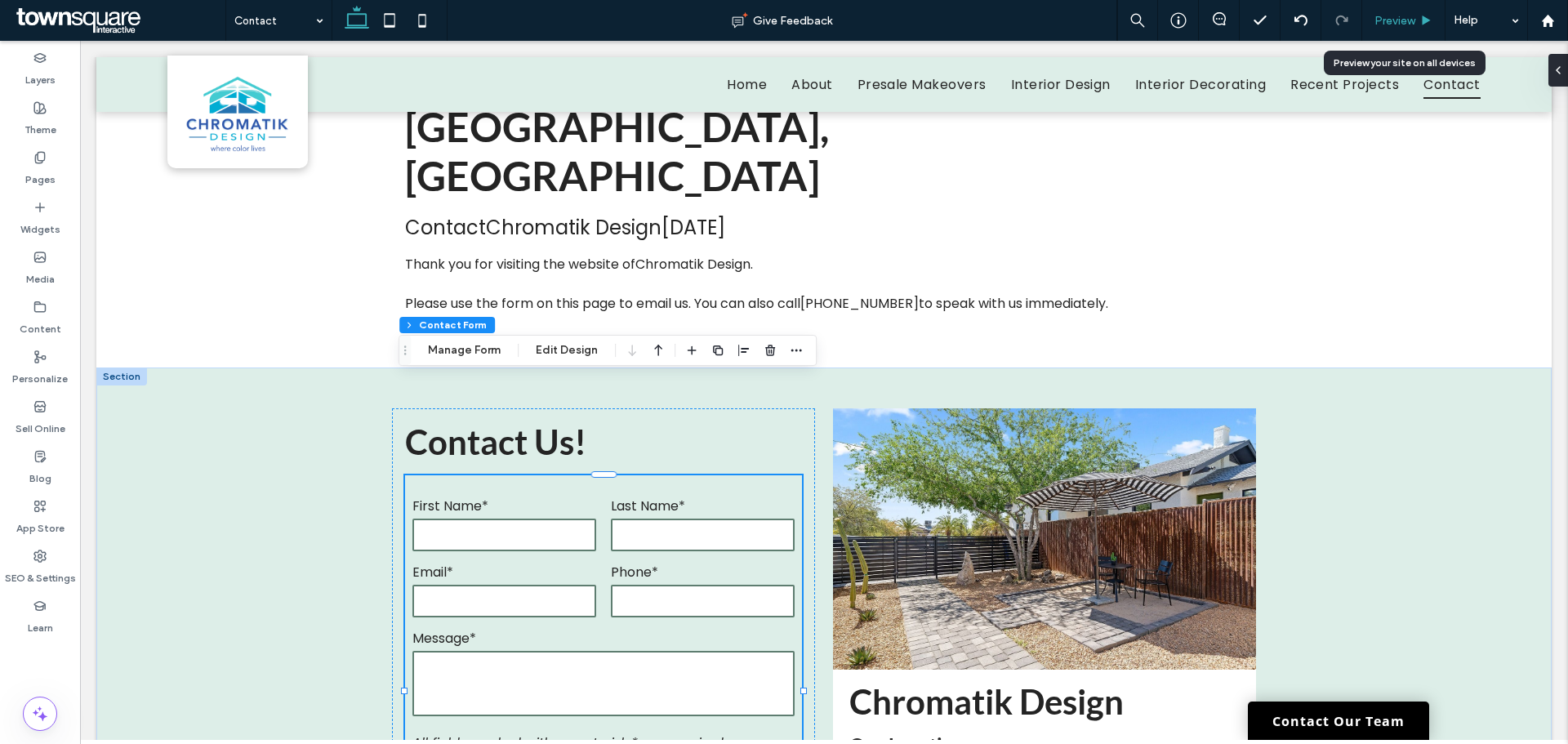
click at [1420, 18] on div "Preview" at bounding box center [1404, 20] width 82 height 14
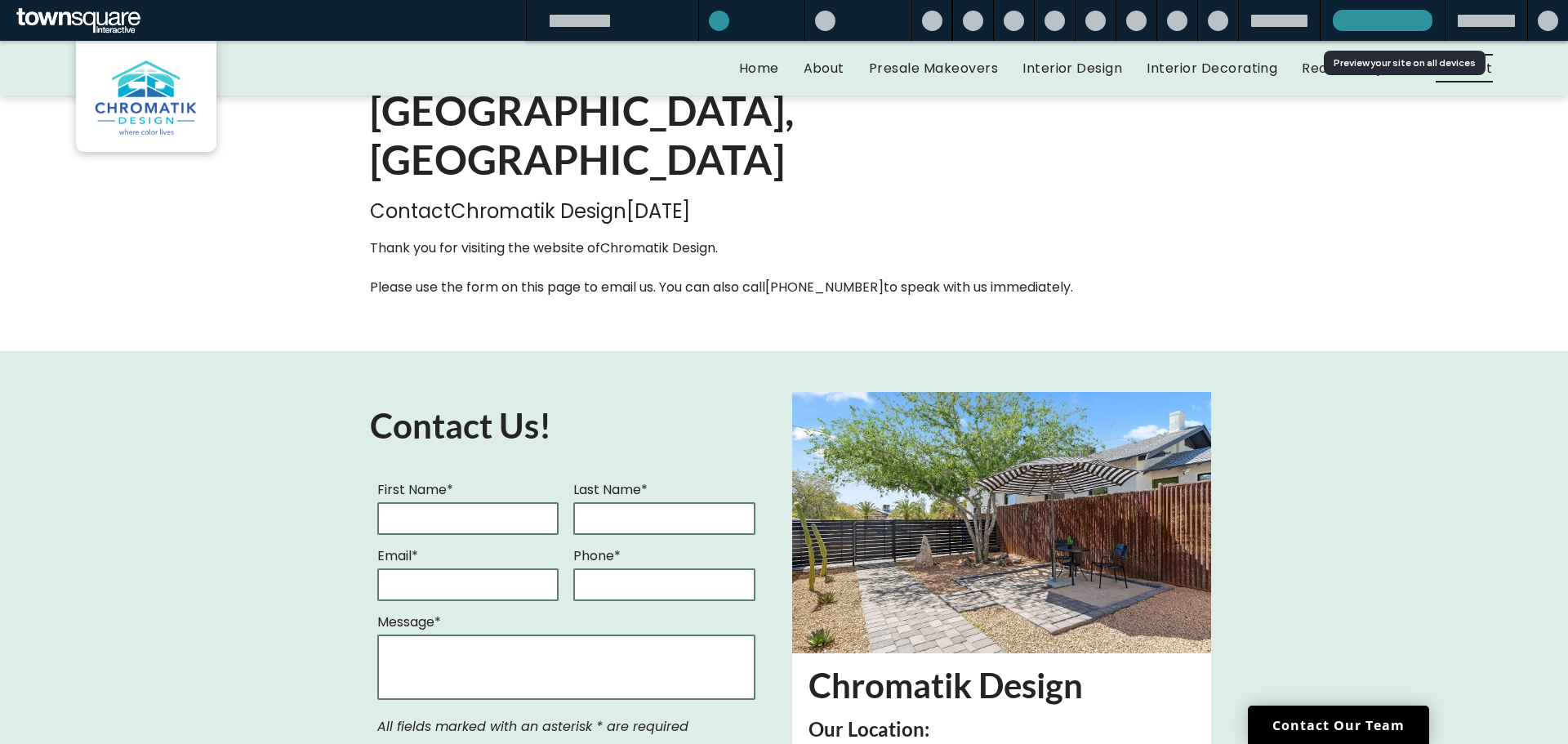
scroll to position [97, 0]
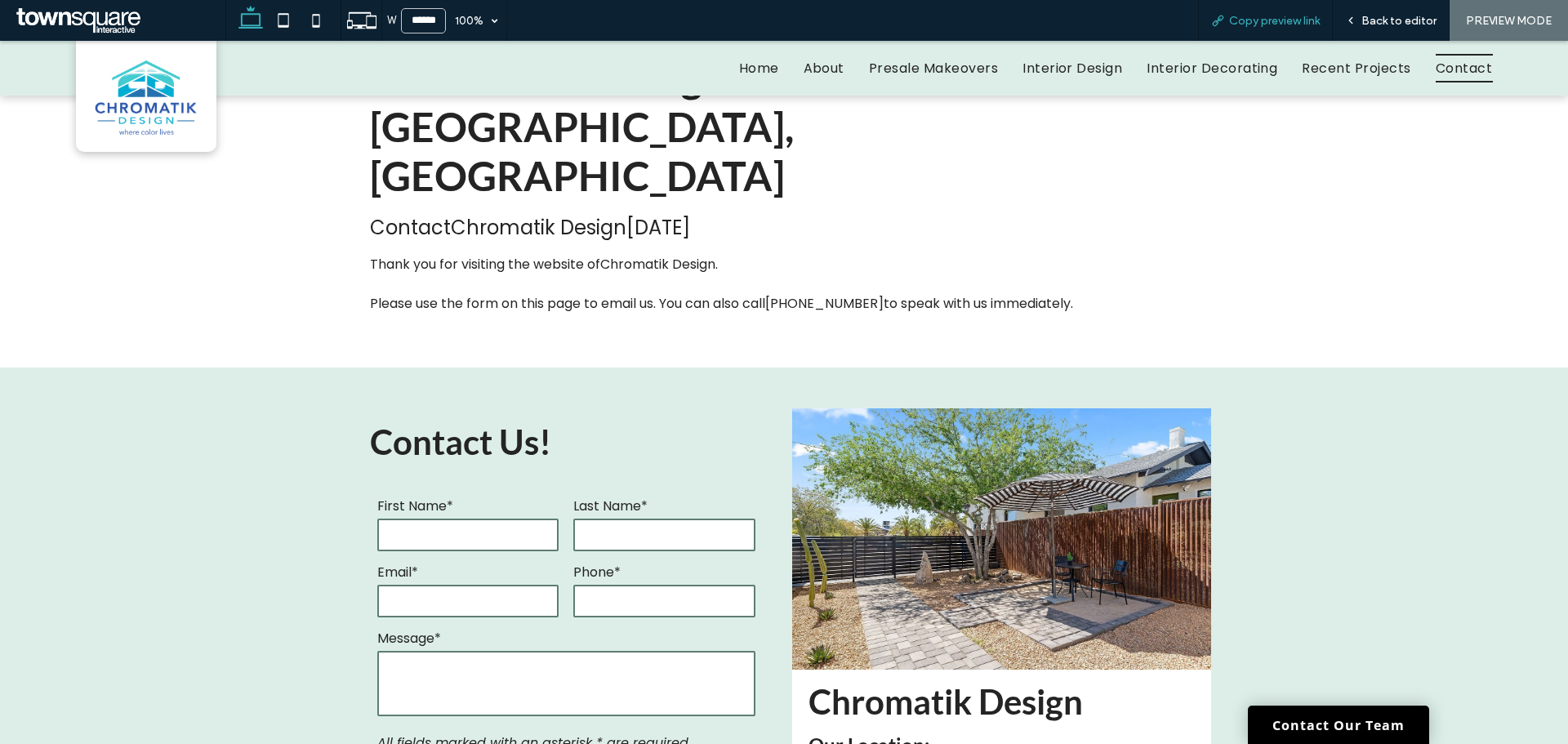
click at [1269, 16] on span "Copy preview link" at bounding box center [1274, 20] width 90 height 14
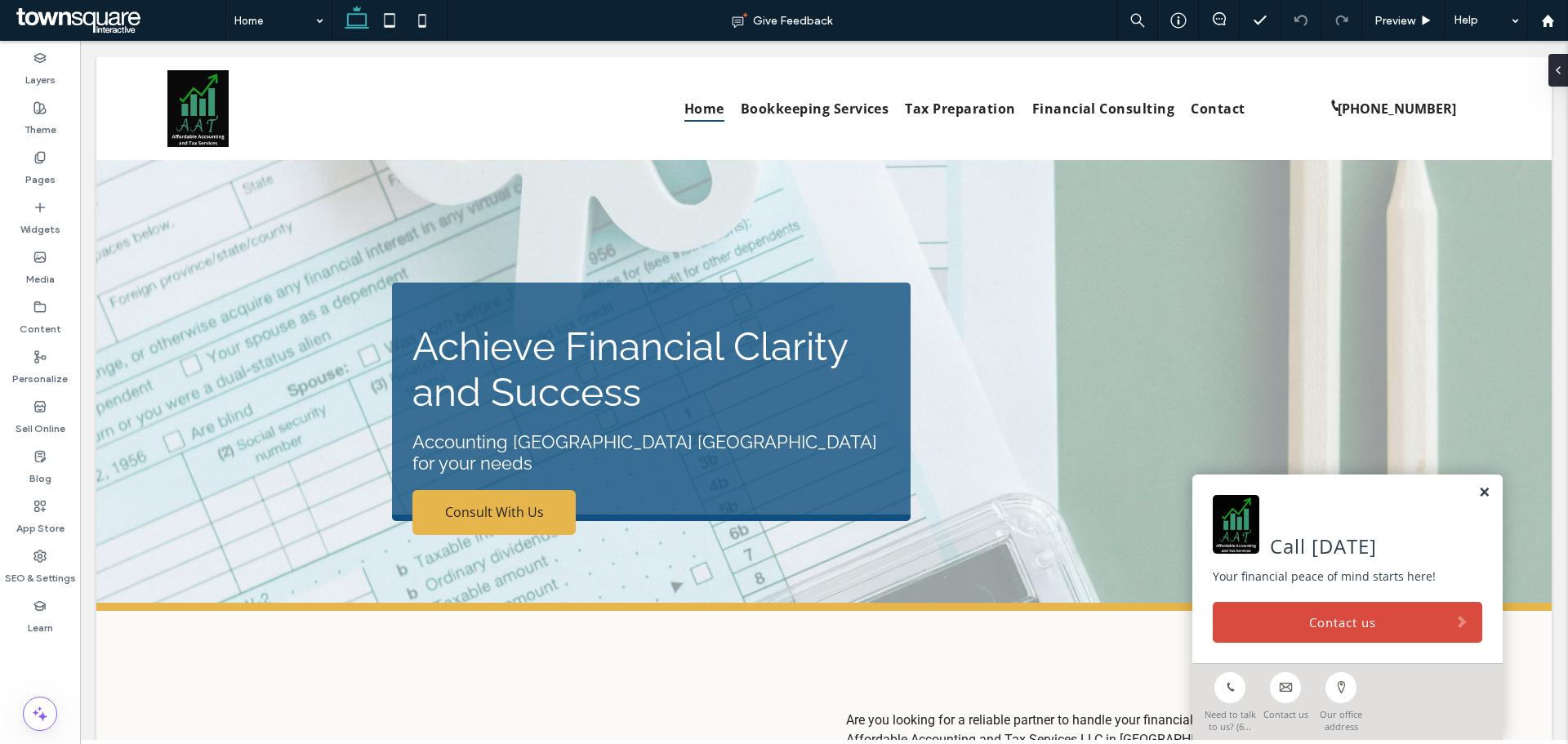
click at [1479, 491] on link at bounding box center [1484, 492] width 12 height 14
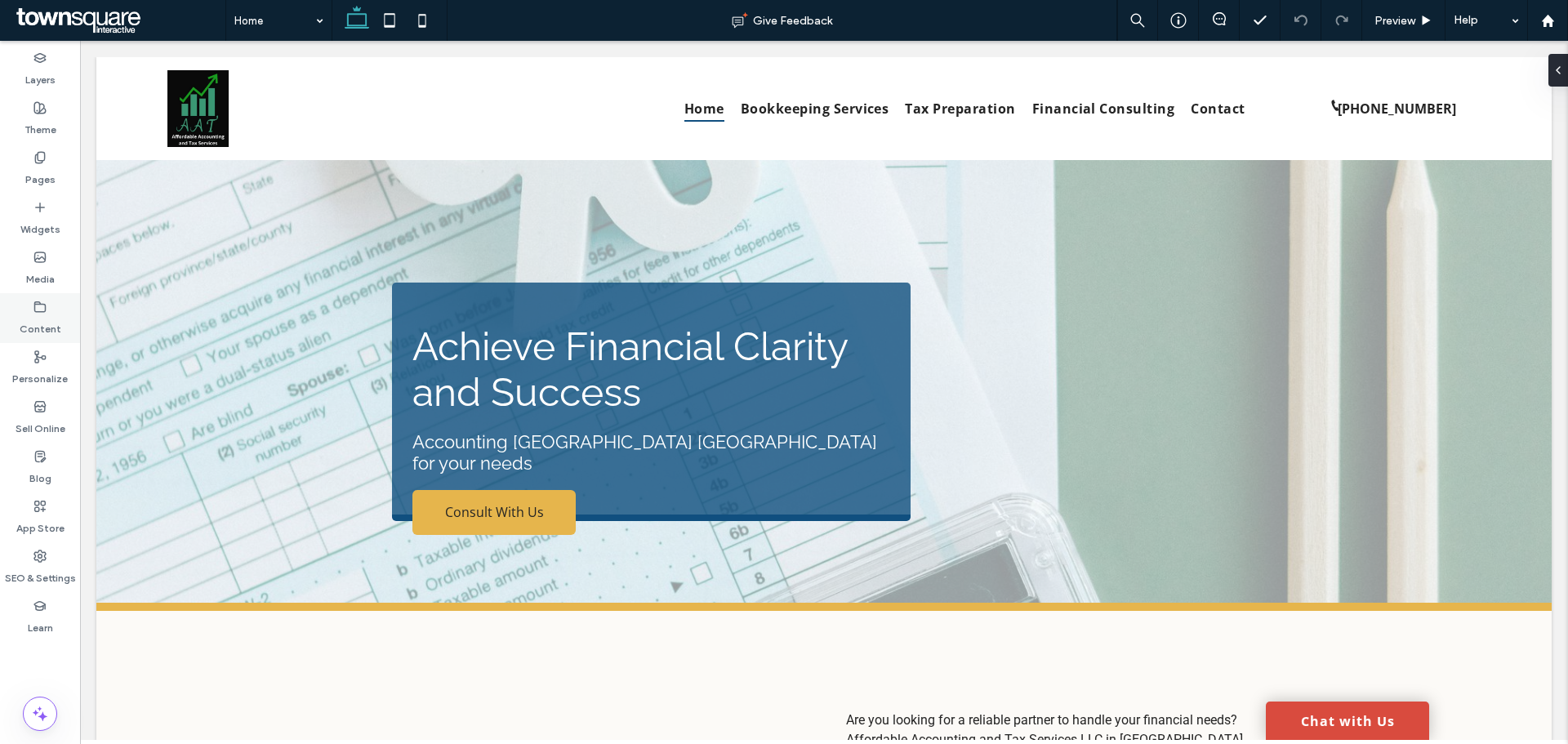
click at [47, 307] on div "Content" at bounding box center [40, 318] width 80 height 50
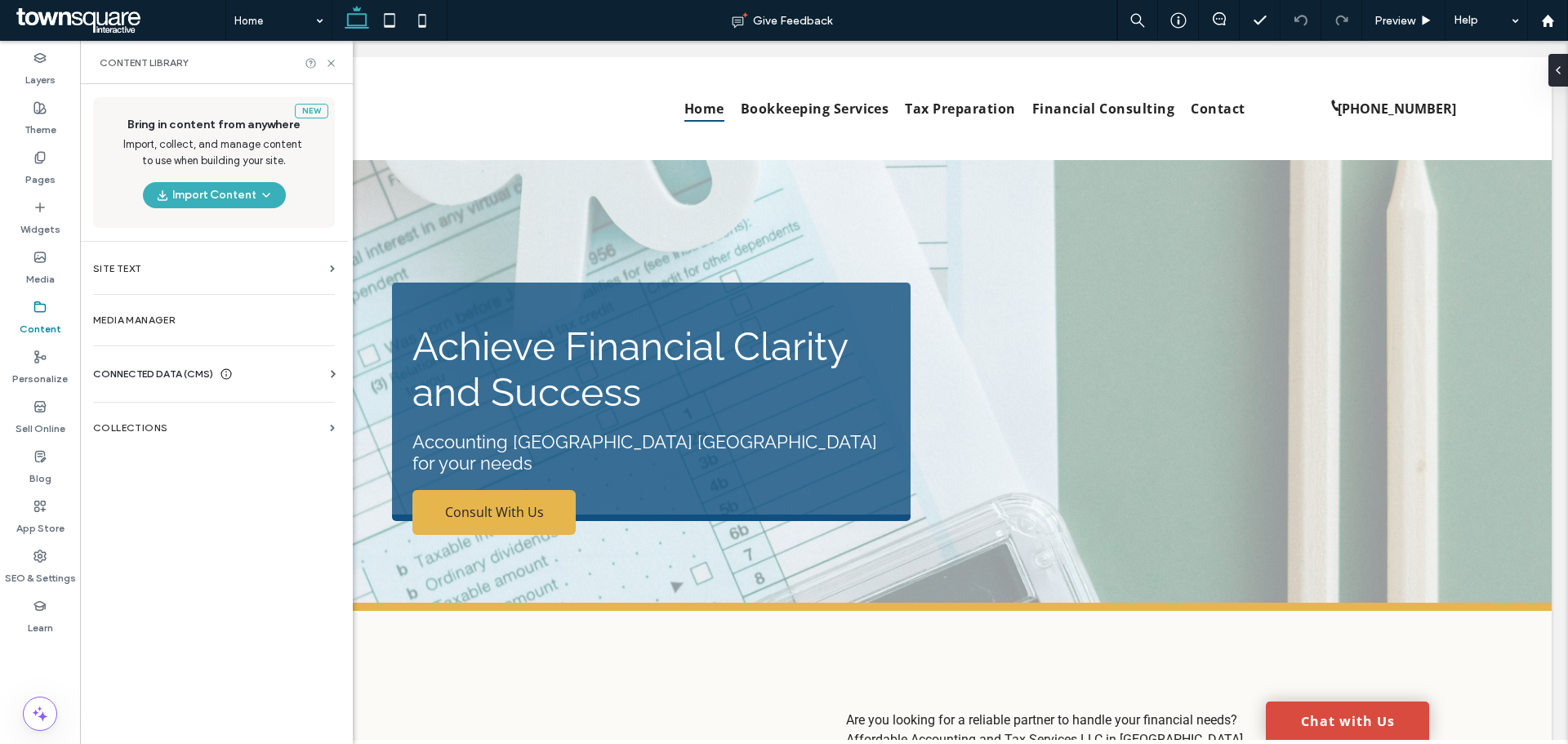
click at [271, 380] on div "CONNECTED DATA (CMS)" at bounding box center [217, 374] width 248 height 16
click at [267, 402] on section "Business Info" at bounding box center [217, 414] width 248 height 37
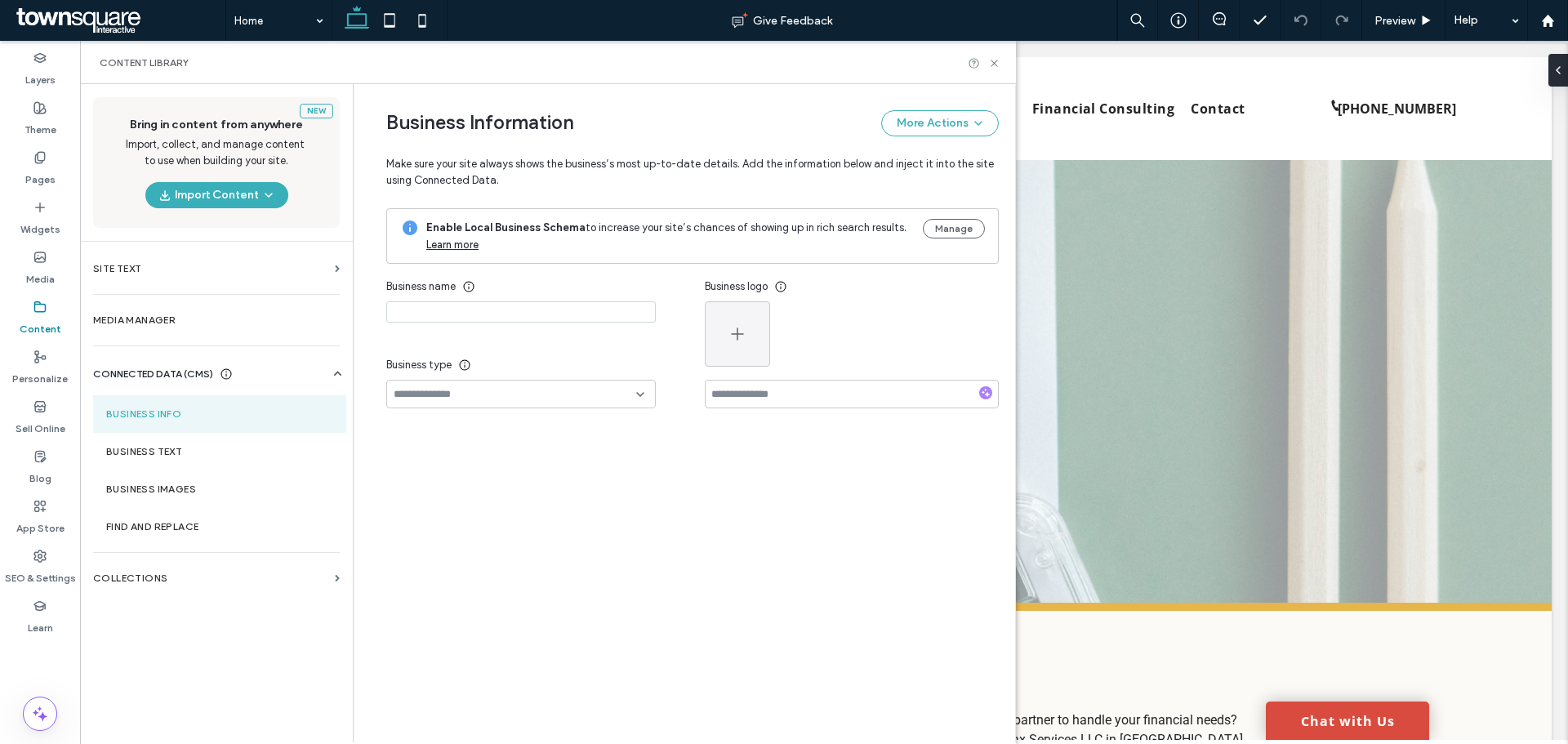
type input "**********"
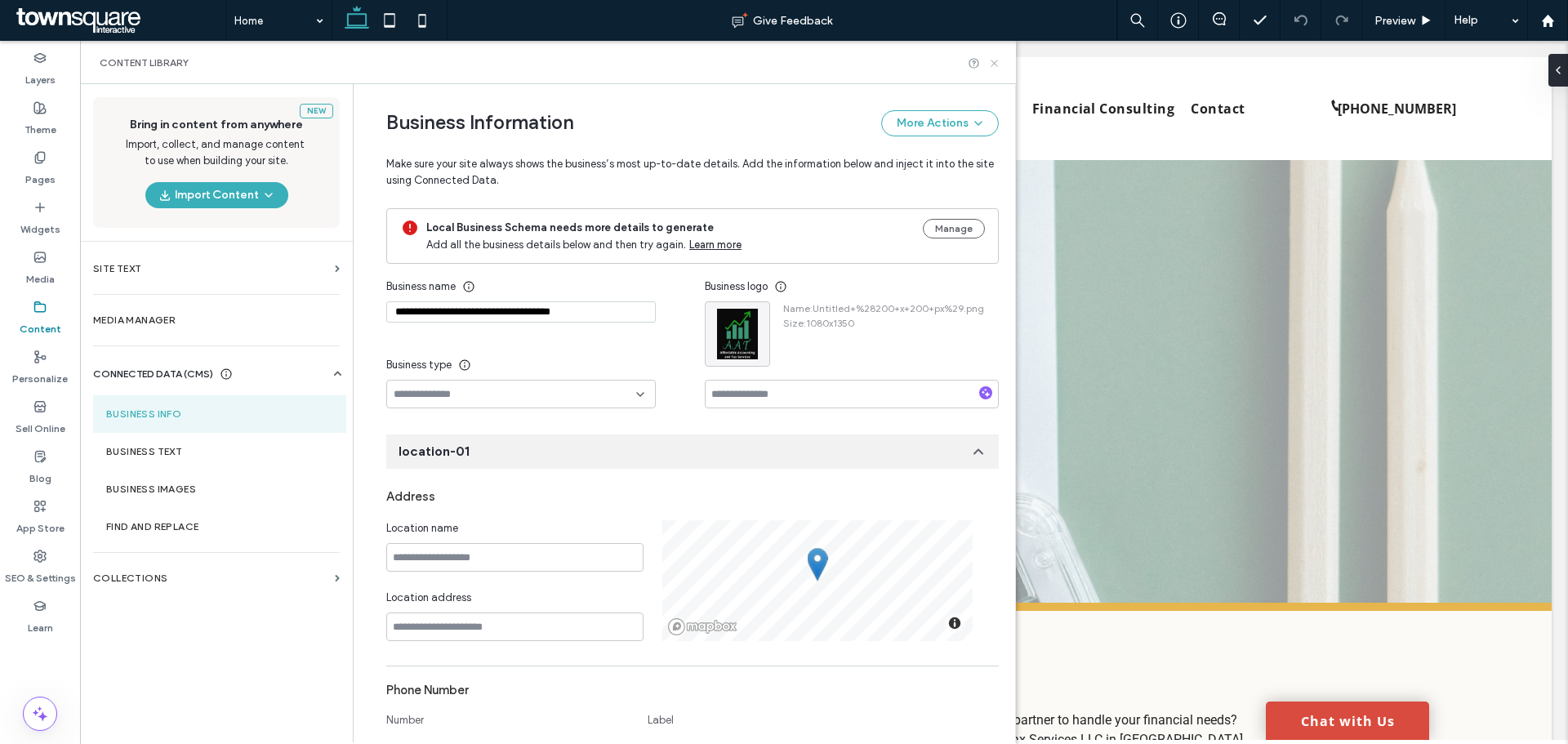
click at [990, 63] on icon at bounding box center [994, 63] width 12 height 12
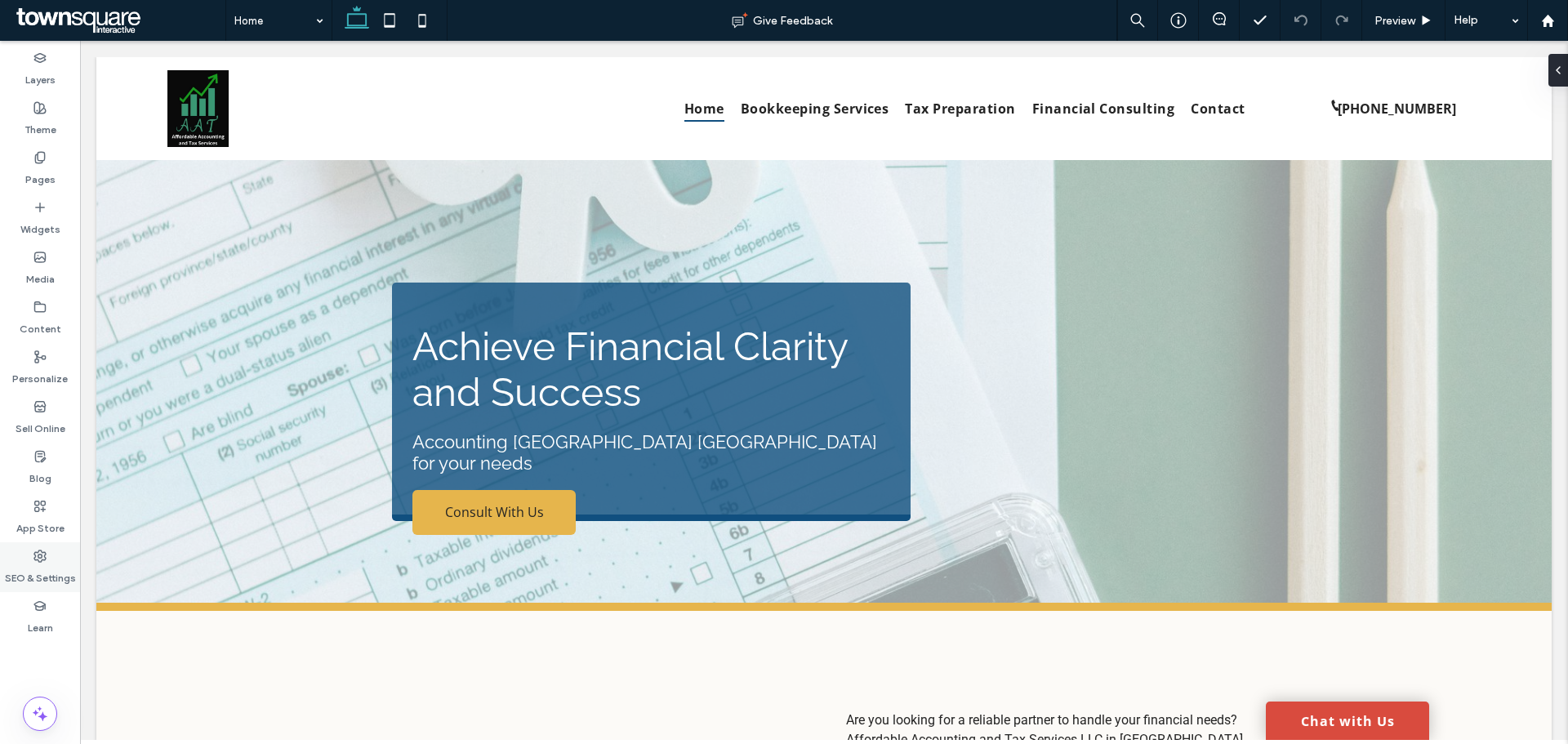
click at [68, 570] on label "SEO & Settings" at bounding box center [40, 573] width 71 height 23
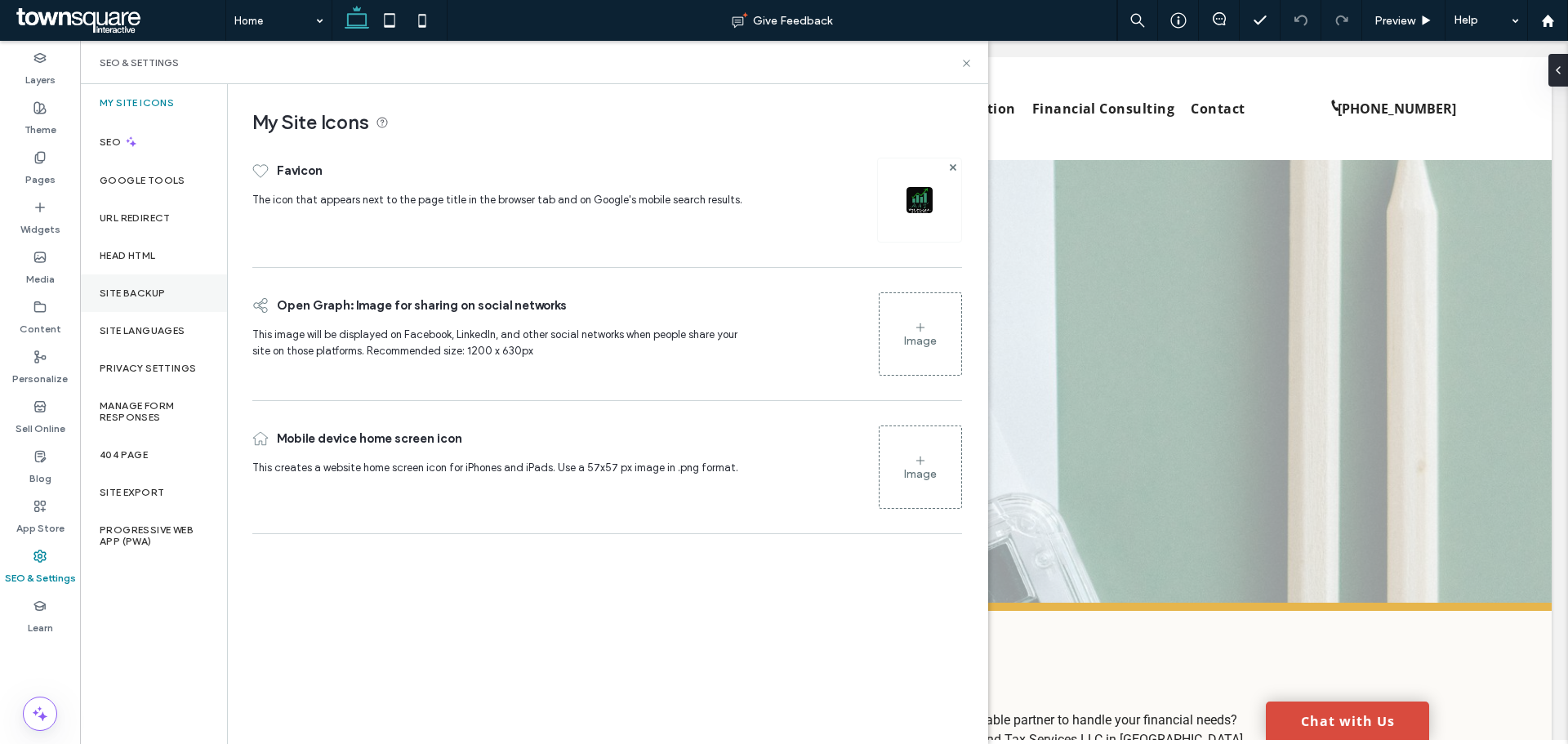
click at [161, 301] on div "Site Backup" at bounding box center [153, 293] width 147 height 37
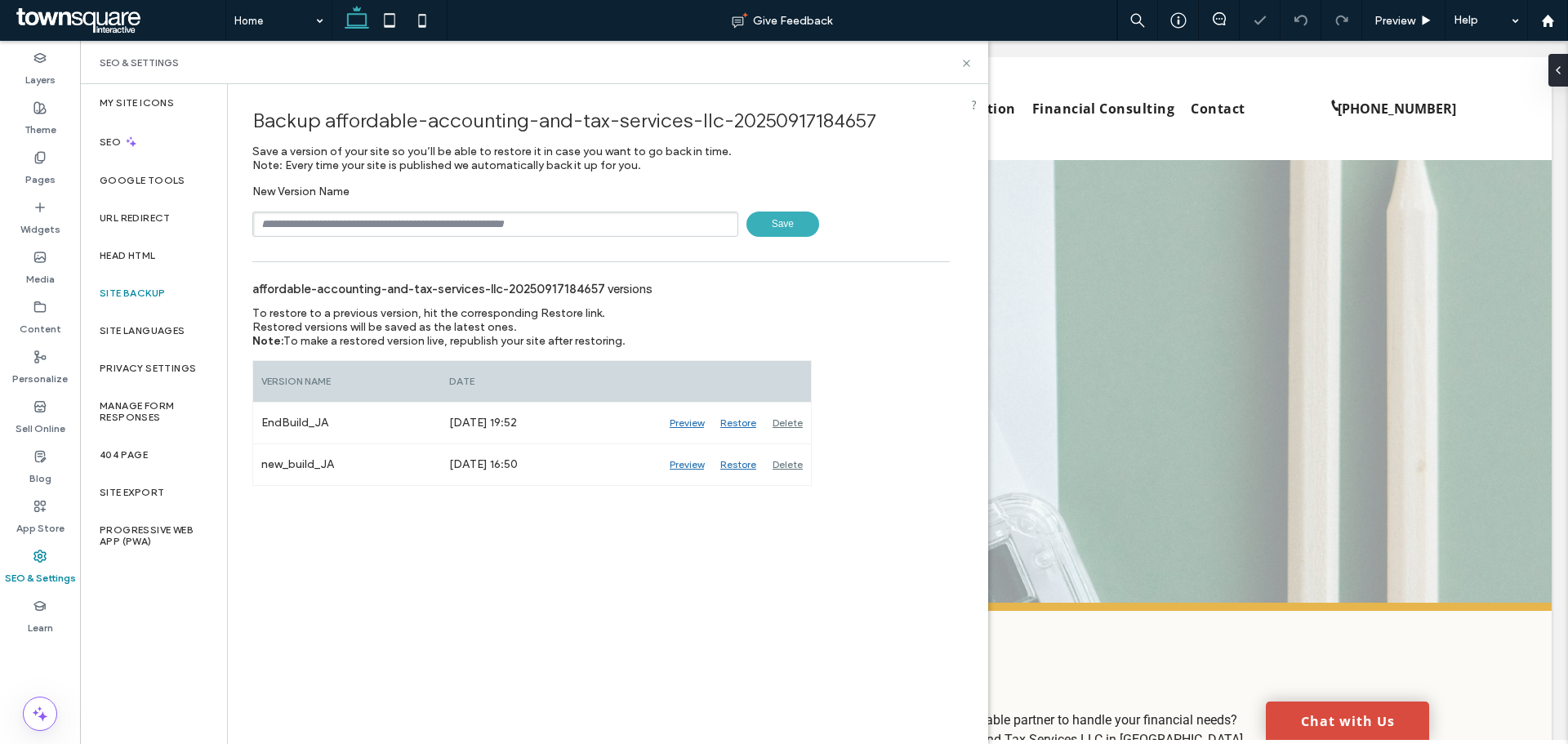
click at [360, 218] on input "text" at bounding box center [495, 225] width 486 height 26
type input "**********"
click at [777, 223] on span "Save" at bounding box center [784, 225] width 73 height 26
drag, startPoint x: 967, startPoint y: 65, endPoint x: 886, endPoint y: 26, distance: 89.9
click at [967, 65] on icon at bounding box center [966, 63] width 12 height 12
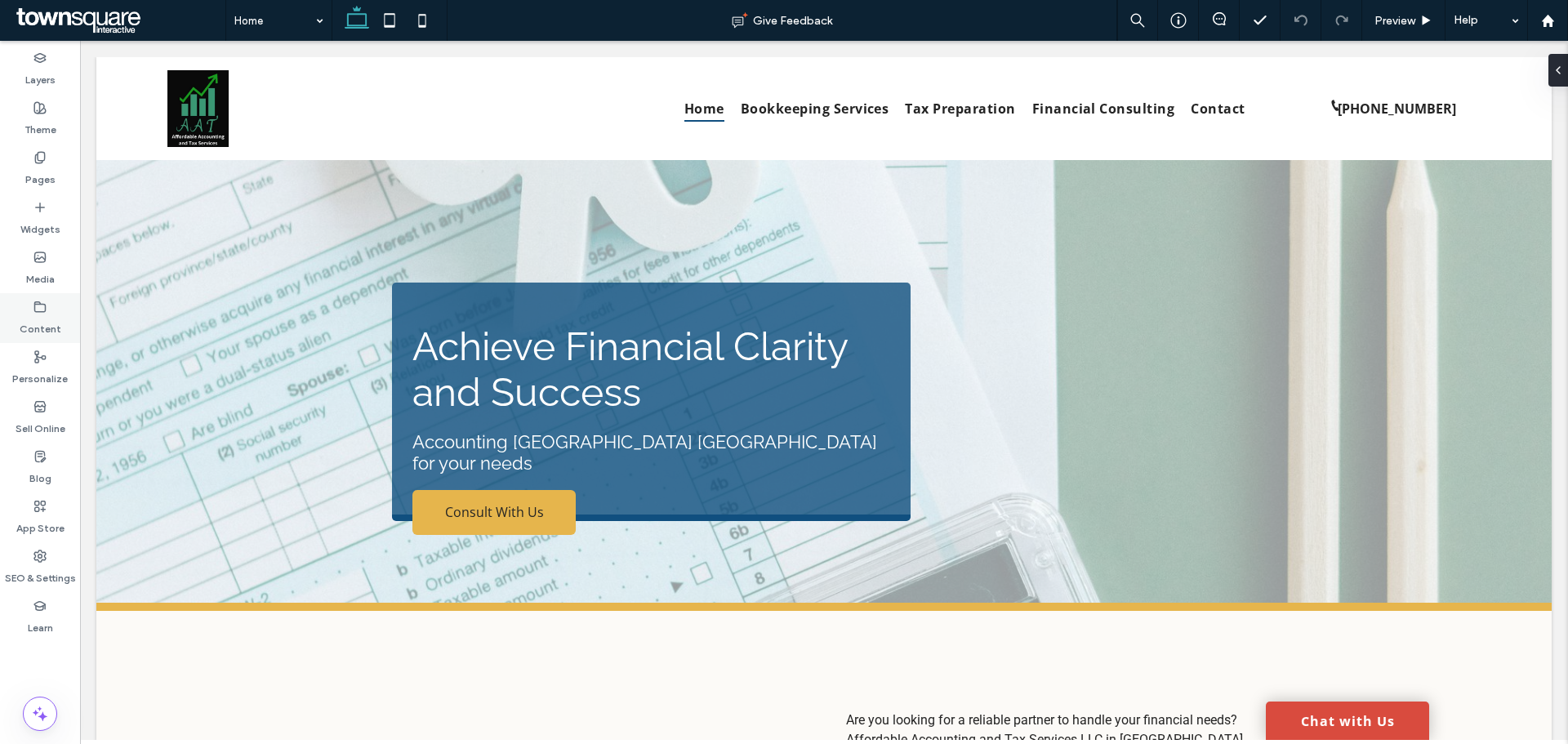
click at [37, 316] on label "Content" at bounding box center [40, 324] width 42 height 23
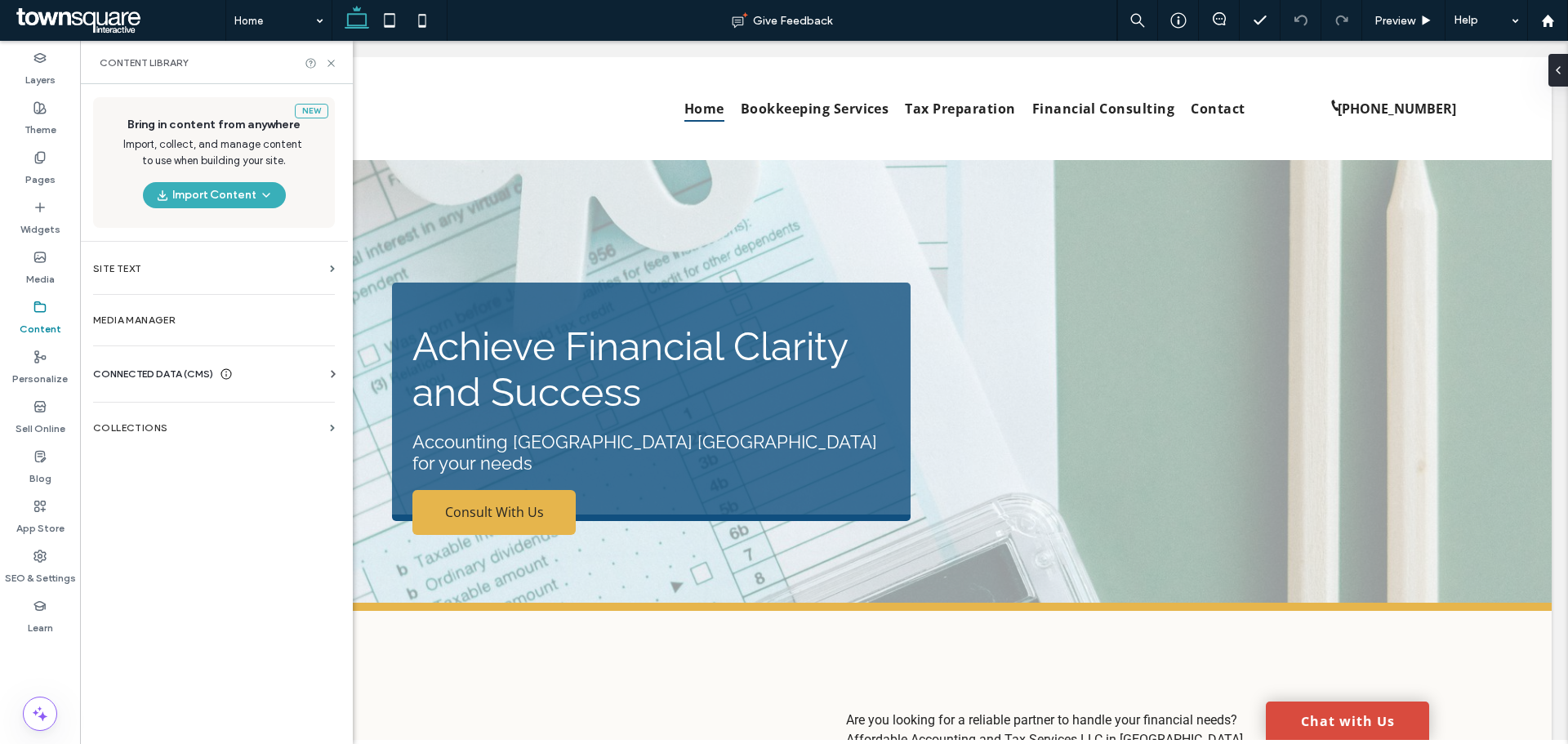
click at [286, 371] on div "CONNECTED DATA (CMS)" at bounding box center [217, 374] width 248 height 16
click at [213, 405] on section "Business Info" at bounding box center [217, 414] width 248 height 37
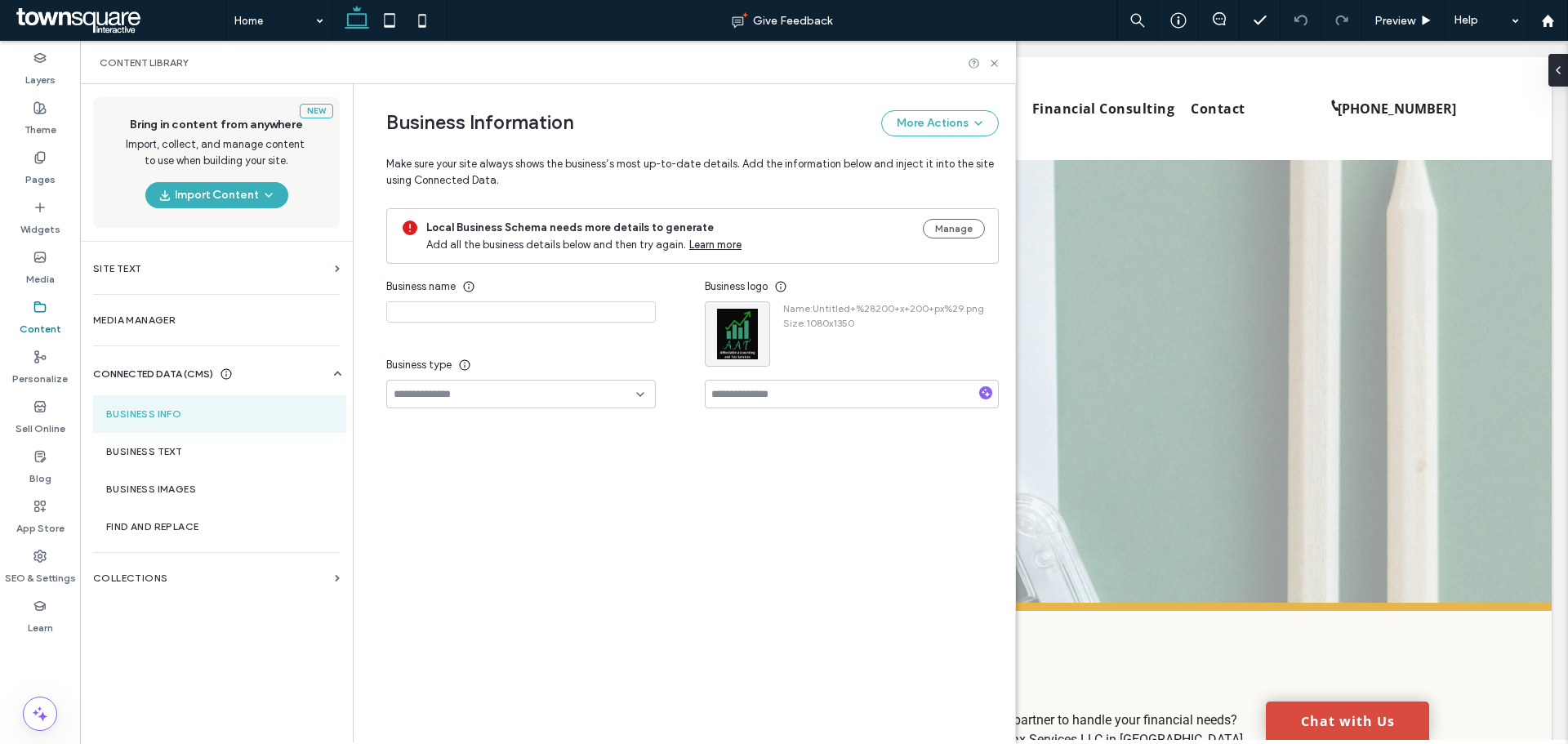
type input "**********"
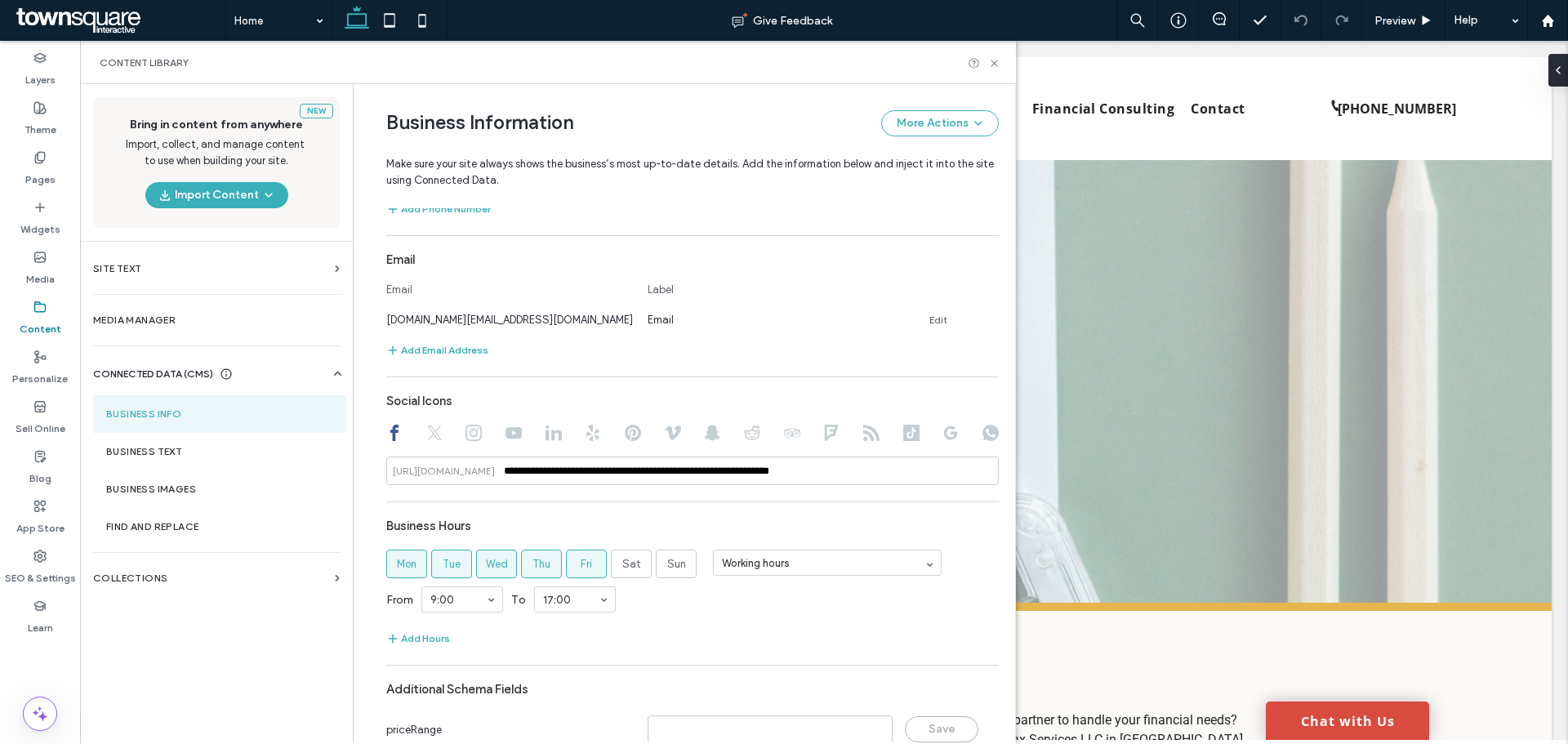
scroll to position [639, 0]
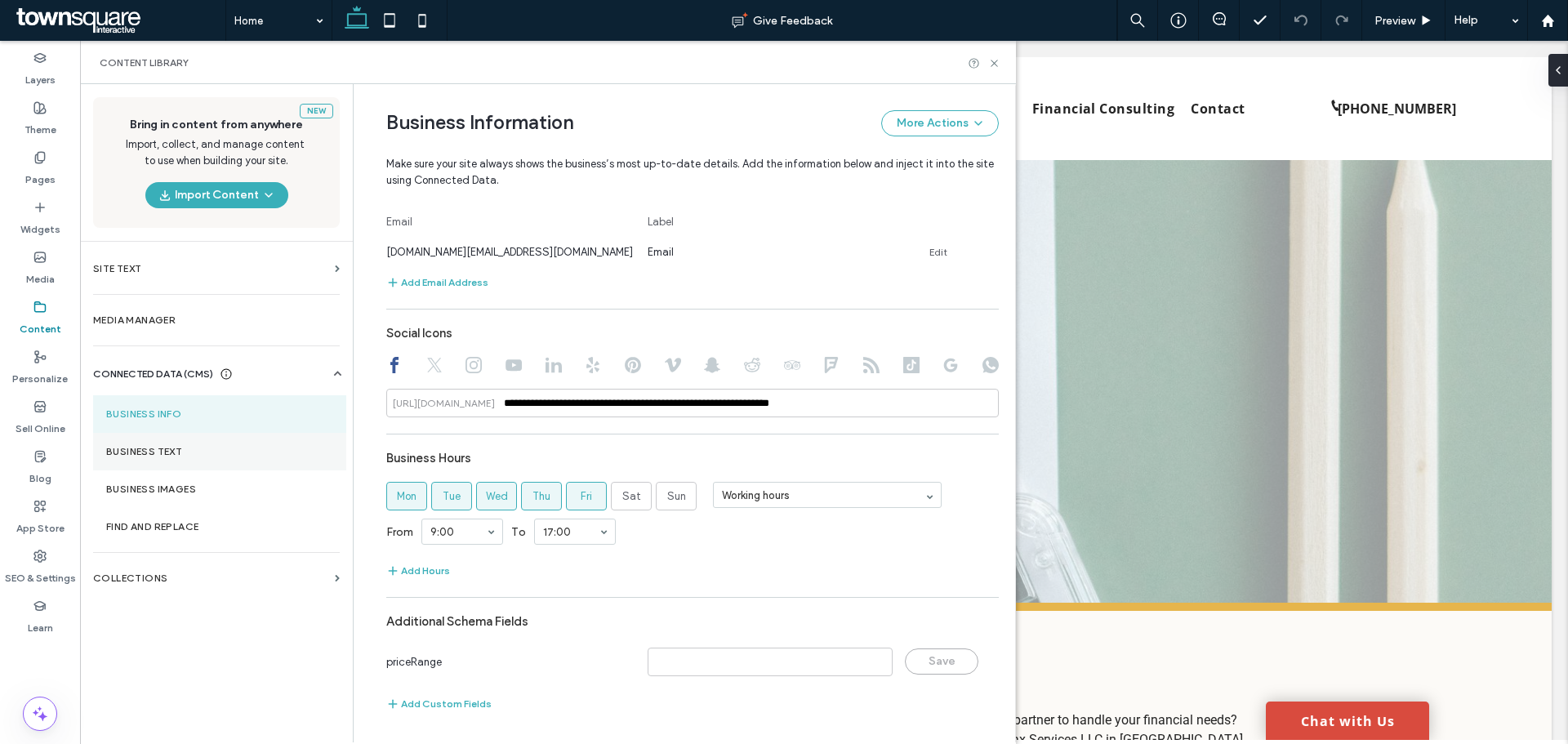
click at [190, 456] on label "Business Text" at bounding box center [219, 451] width 227 height 12
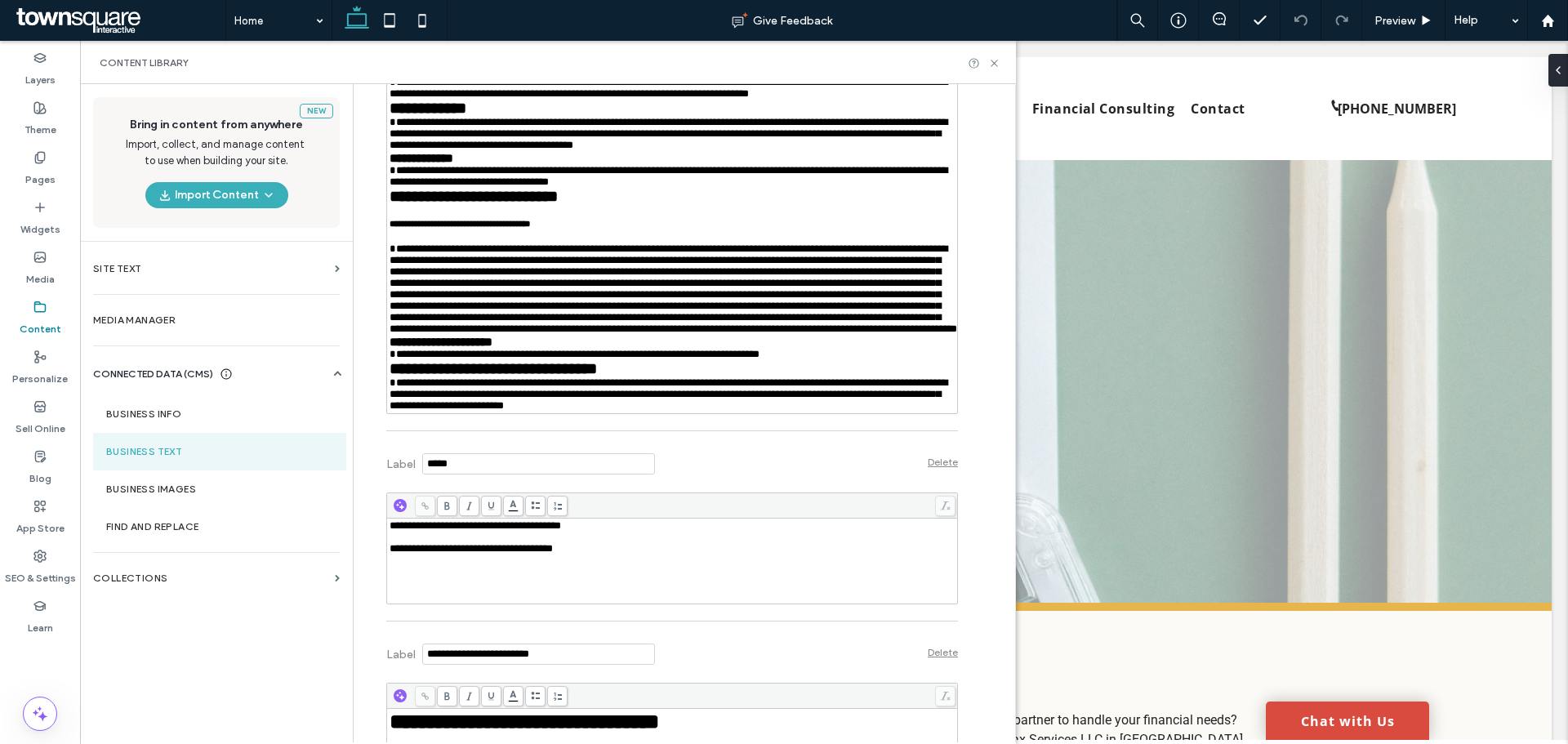
scroll to position [1714, 0]
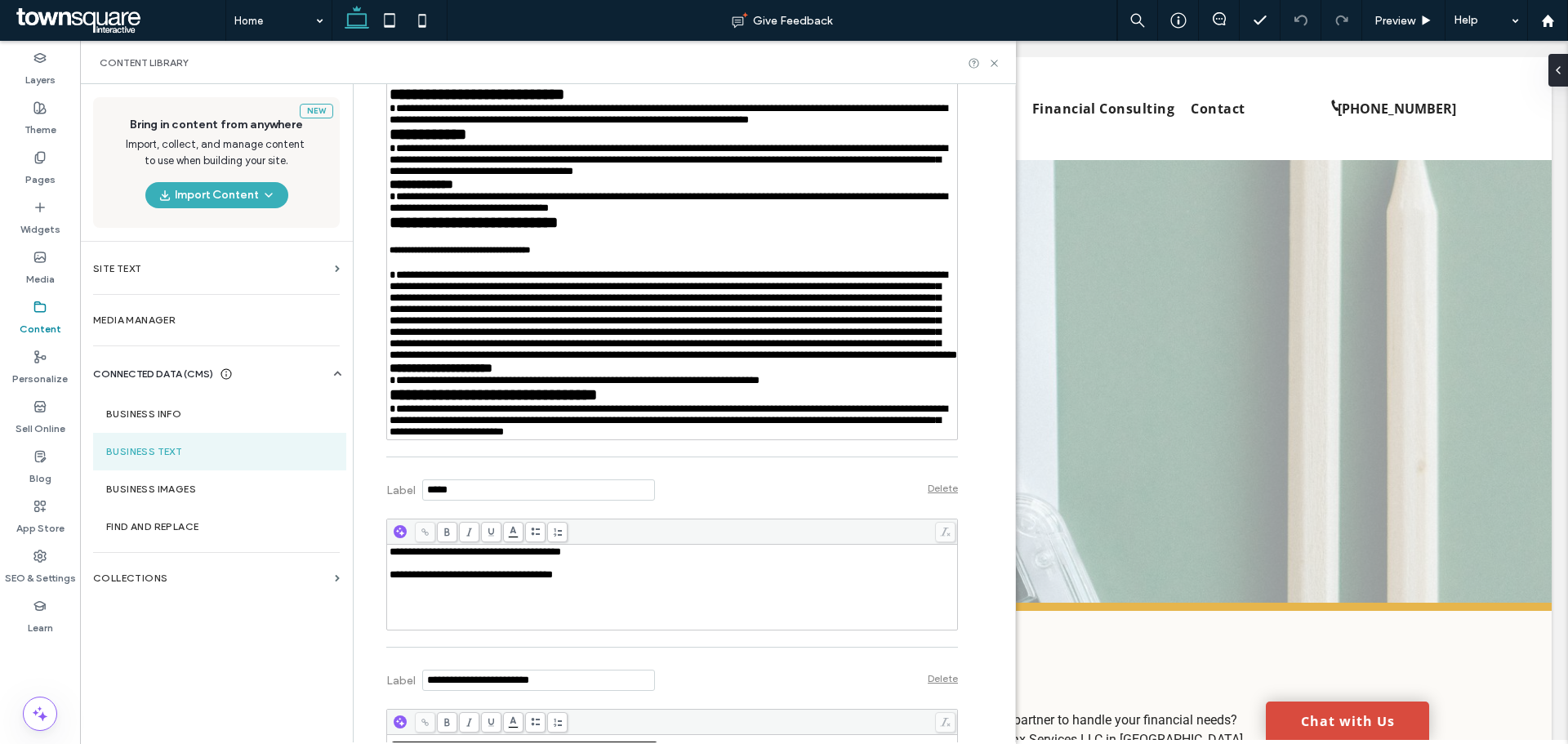
drag, startPoint x: 382, startPoint y: 249, endPoint x: 416, endPoint y: 274, distance: 42.2
click at [366, 311] on div "**********" at bounding box center [659, 597] width 596 height 4455
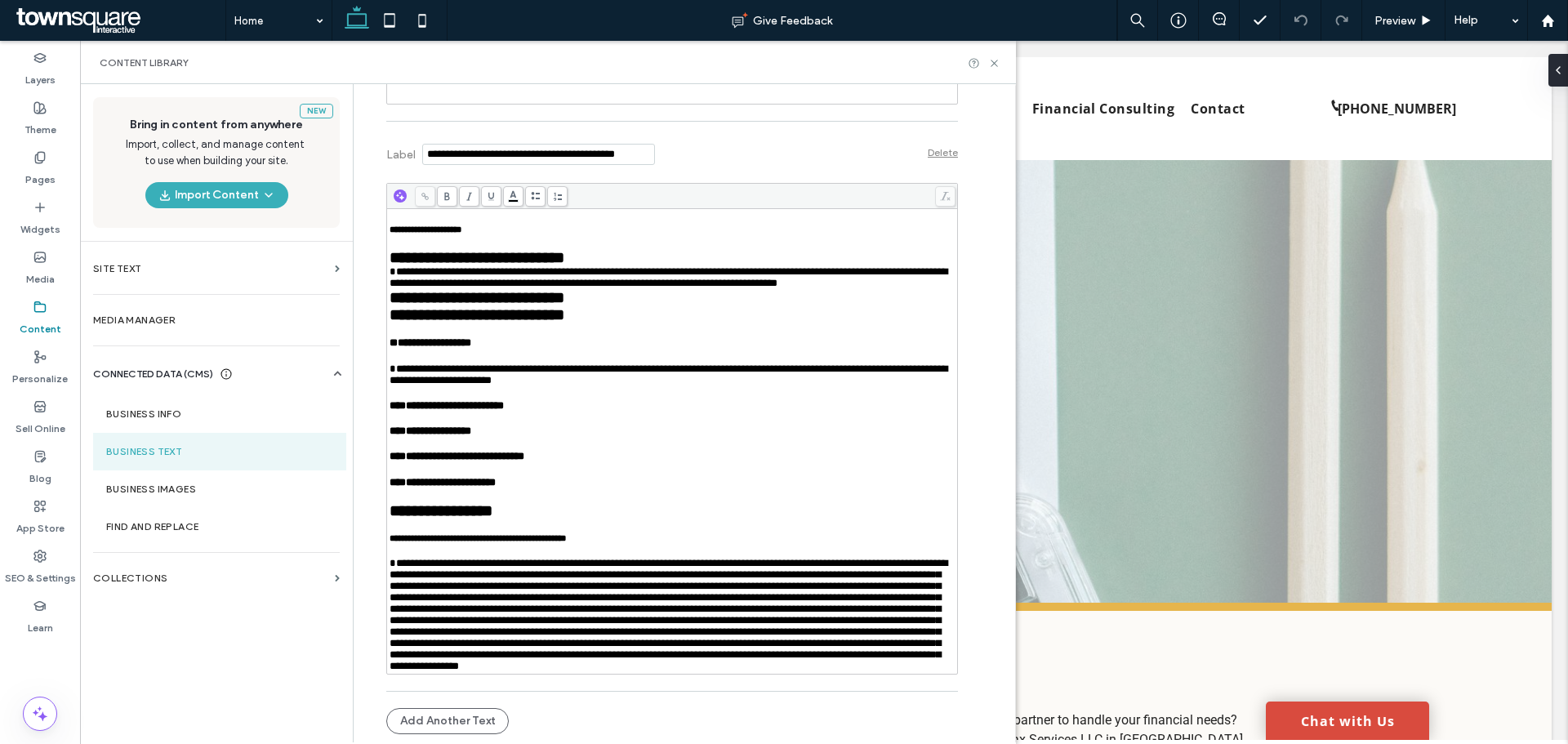
scroll to position [4981, 0]
drag, startPoint x: 477, startPoint y: 345, endPoint x: 383, endPoint y: 345, distance: 94.0
click at [390, 102] on div "**********" at bounding box center [673, 60] width 566 height 81
click at [534, 102] on div "**********" at bounding box center [673, 60] width 566 height 81
click at [995, 66] on icon at bounding box center [994, 63] width 12 height 12
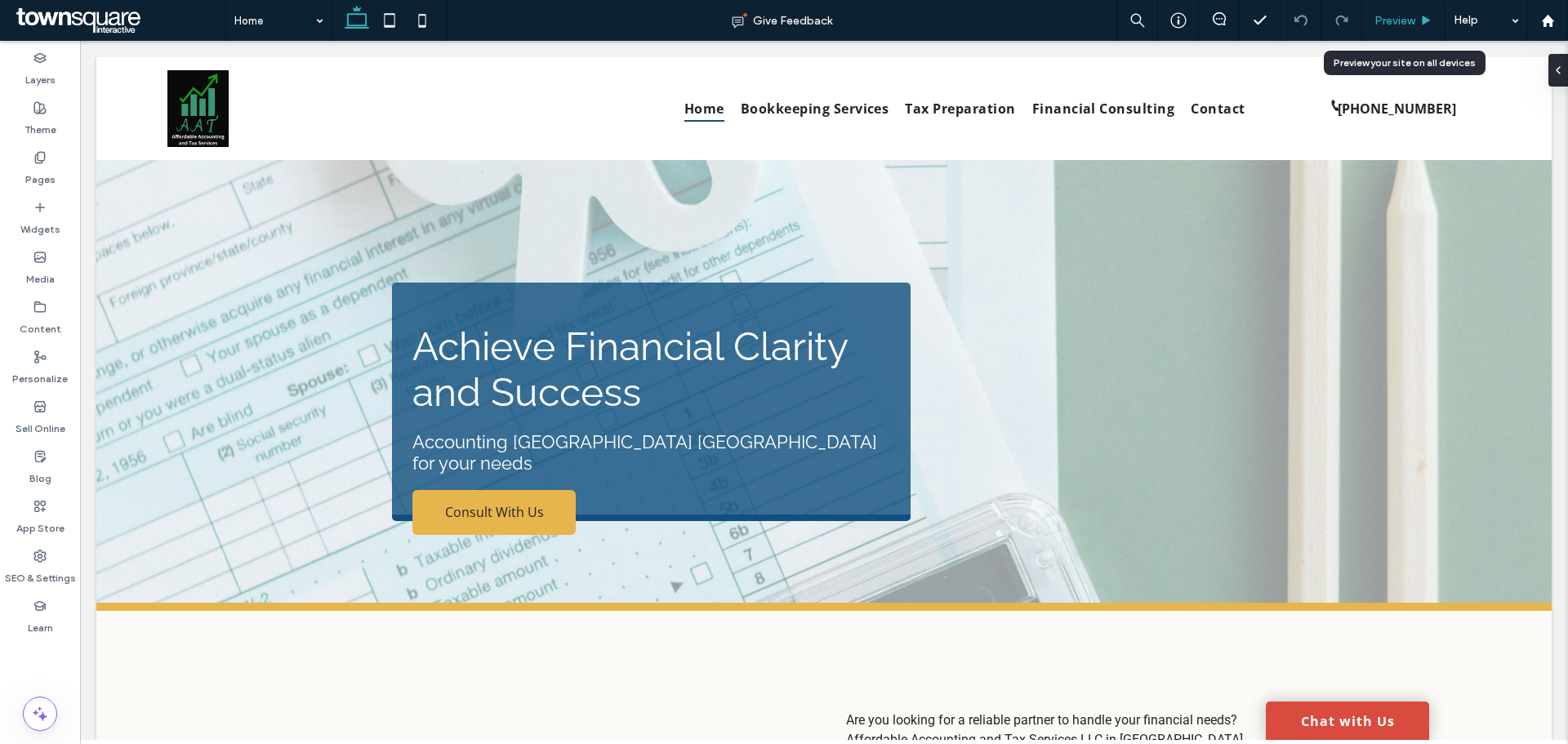
click at [1410, 20] on span "Preview" at bounding box center [1394, 20] width 41 height 14
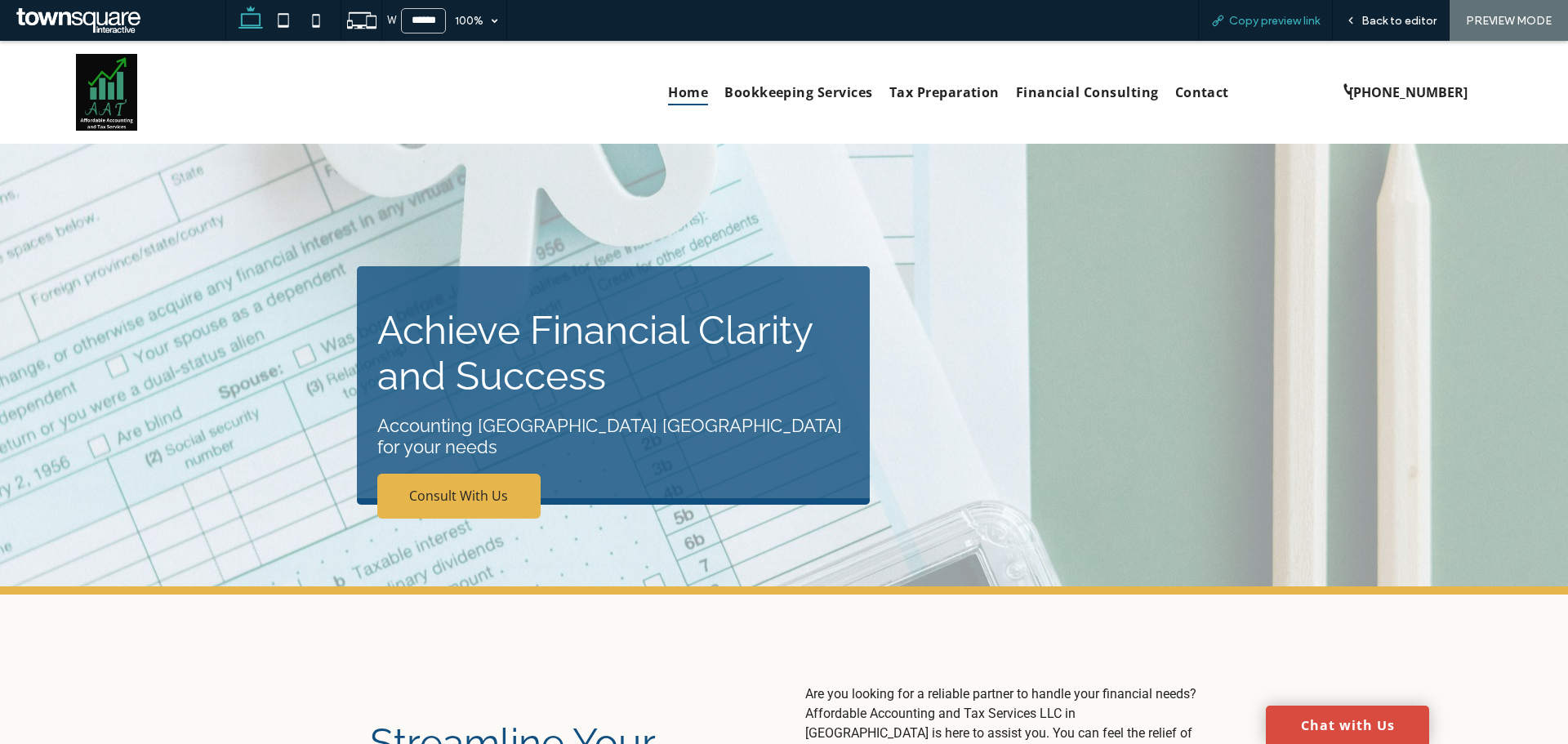
click at [1275, 12] on div "Copy preview link" at bounding box center [1266, 20] width 135 height 41
click at [1261, 13] on div "Copy preview link" at bounding box center [1266, 20] width 135 height 41
click at [1257, 16] on span "Copy preview link" at bounding box center [1274, 20] width 90 height 14
click at [1389, 25] on span "Back to editor" at bounding box center [1399, 20] width 75 height 14
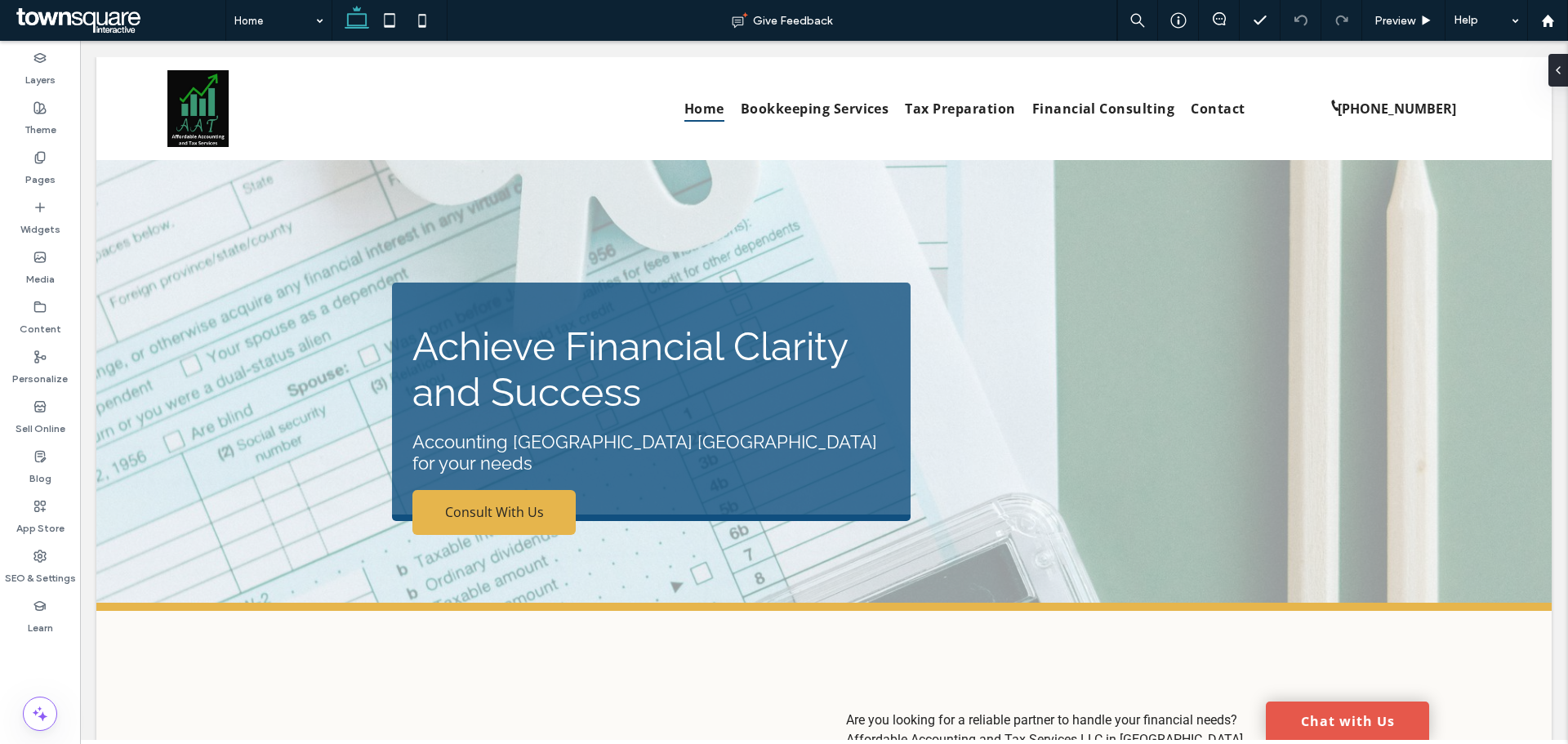
click at [1337, 716] on link "Chat with Us" at bounding box center [1347, 720] width 163 height 38
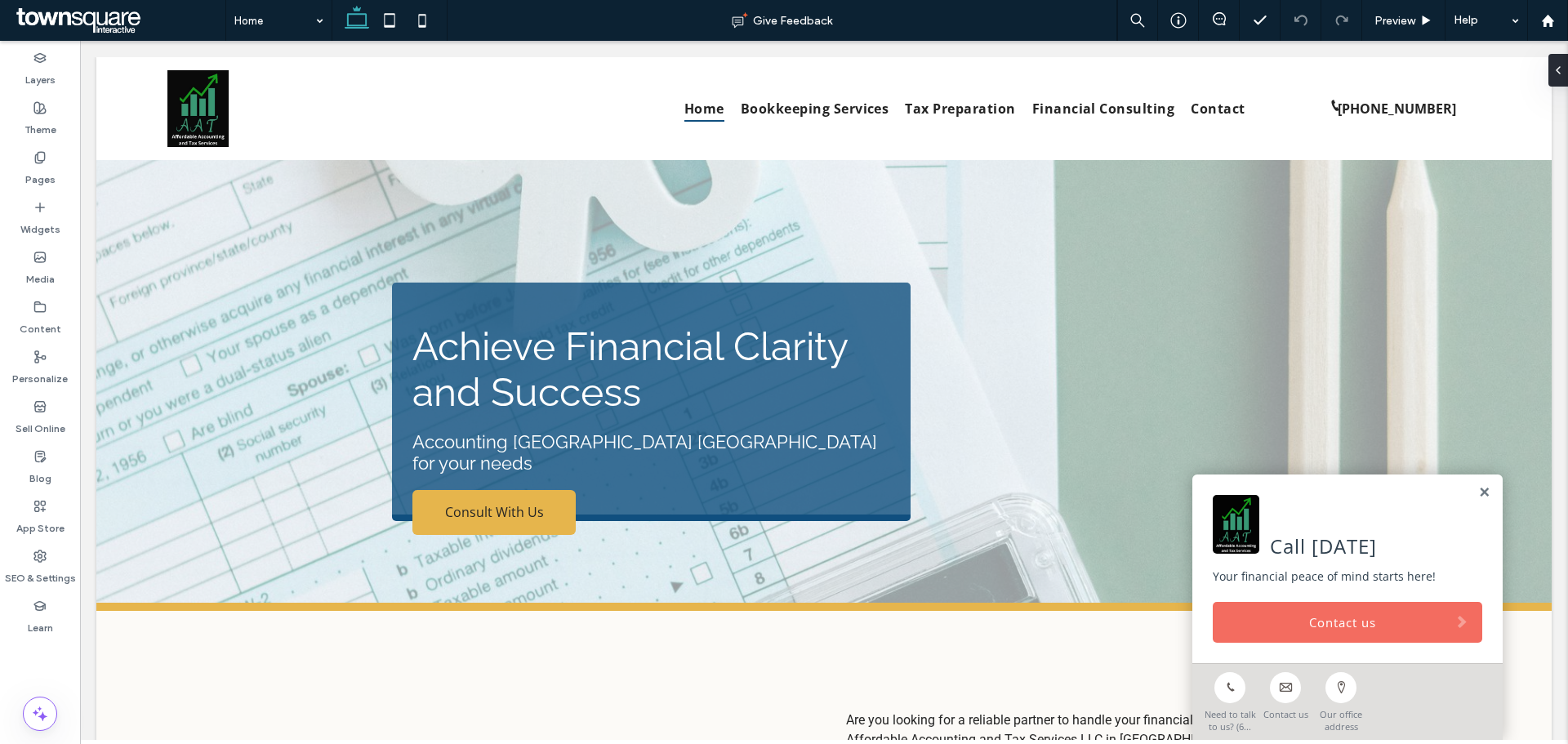
click at [1277, 614] on link "Contact us" at bounding box center [1347, 622] width 269 height 41
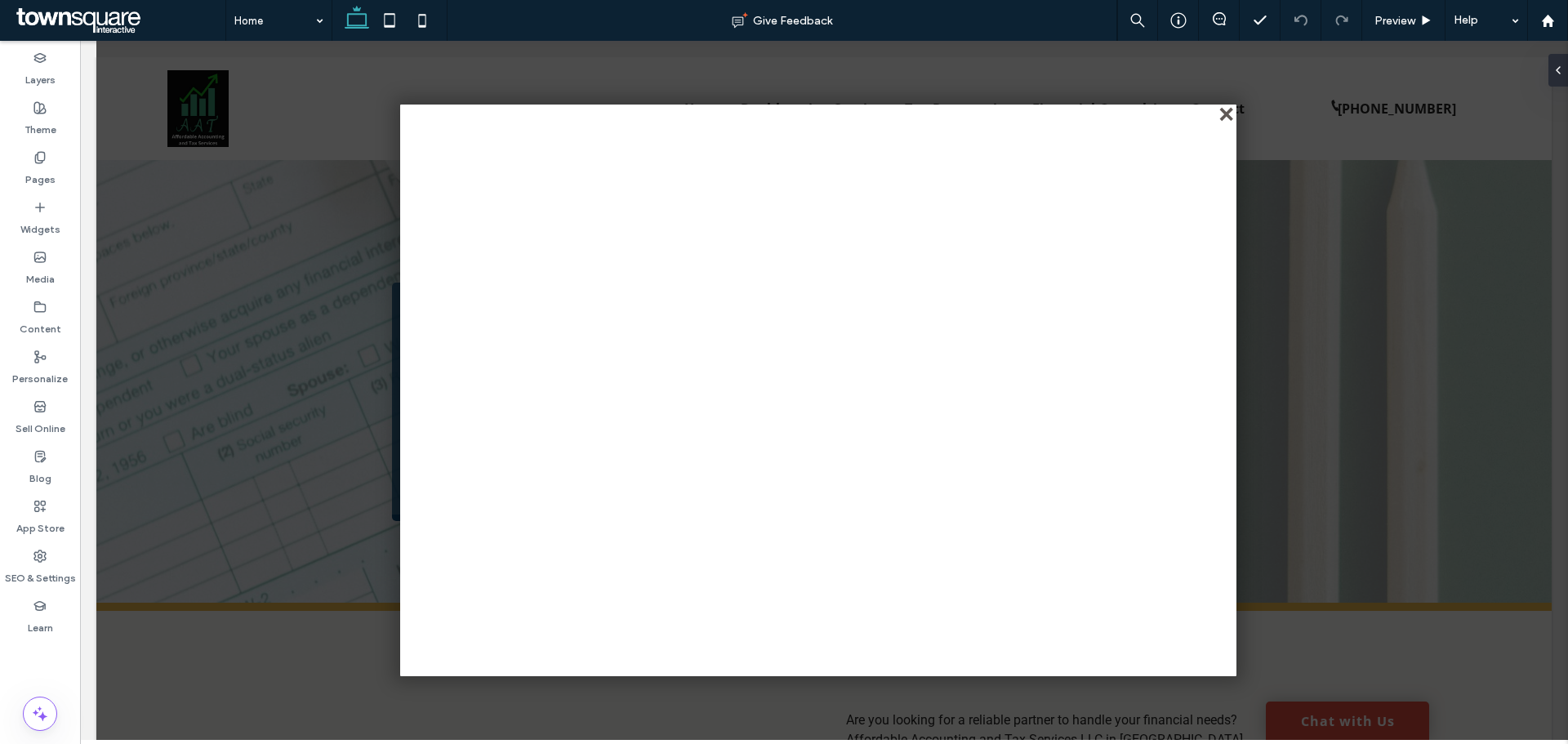
click at [1224, 112] on div "close" at bounding box center [1227, 115] width 12 height 12
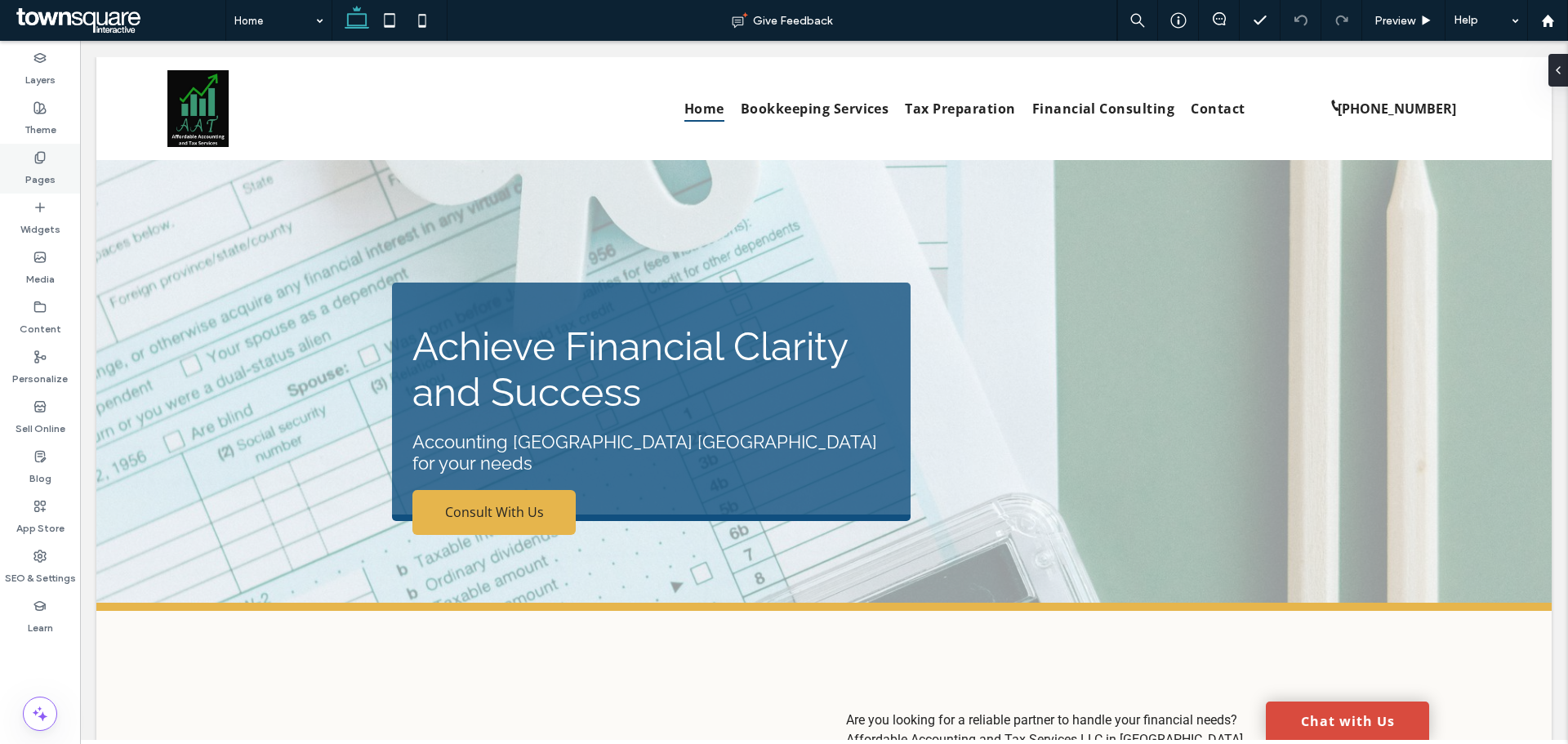
click at [57, 172] on div "Pages" at bounding box center [40, 168] width 80 height 50
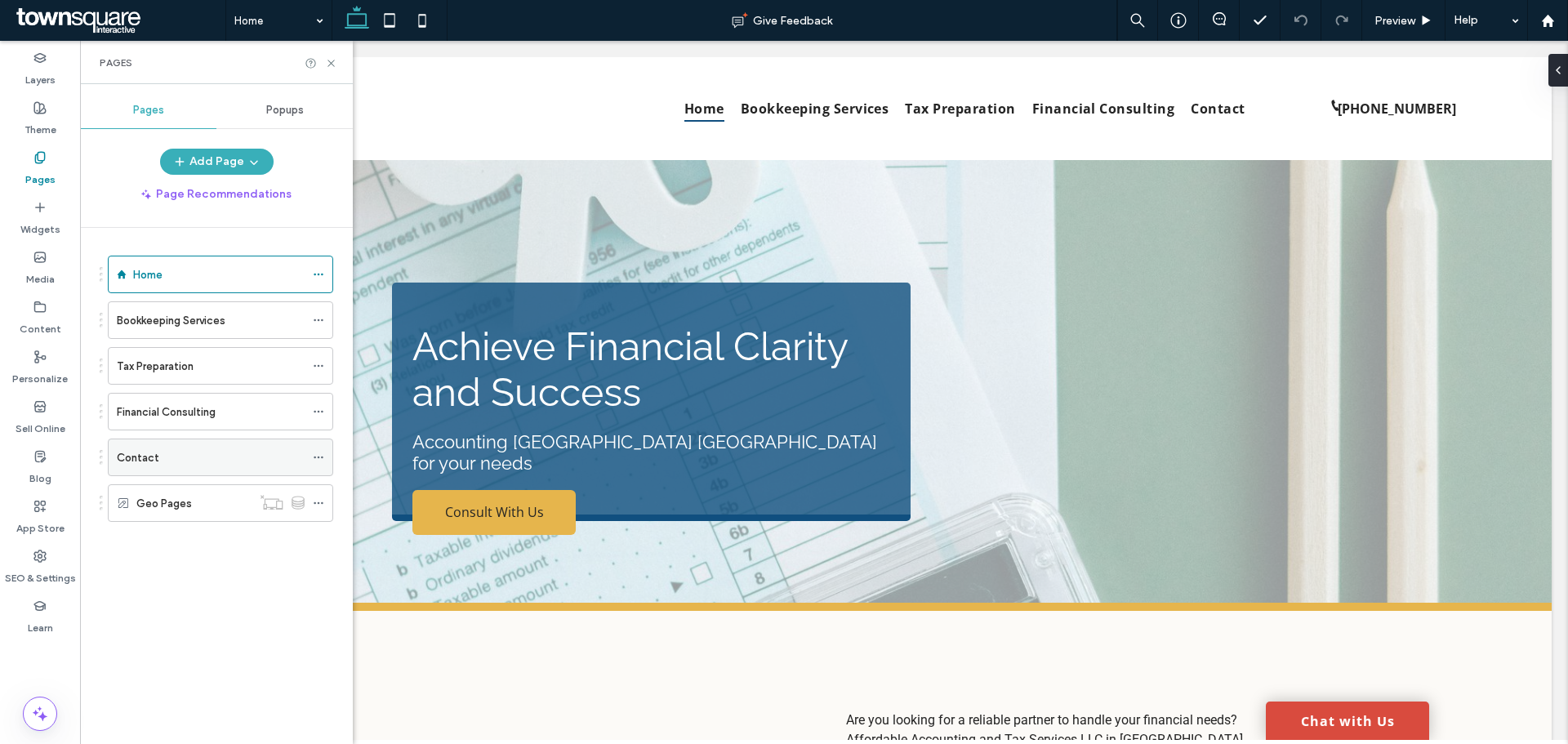
click at [143, 467] on div "Contact" at bounding box center [211, 456] width 188 height 36
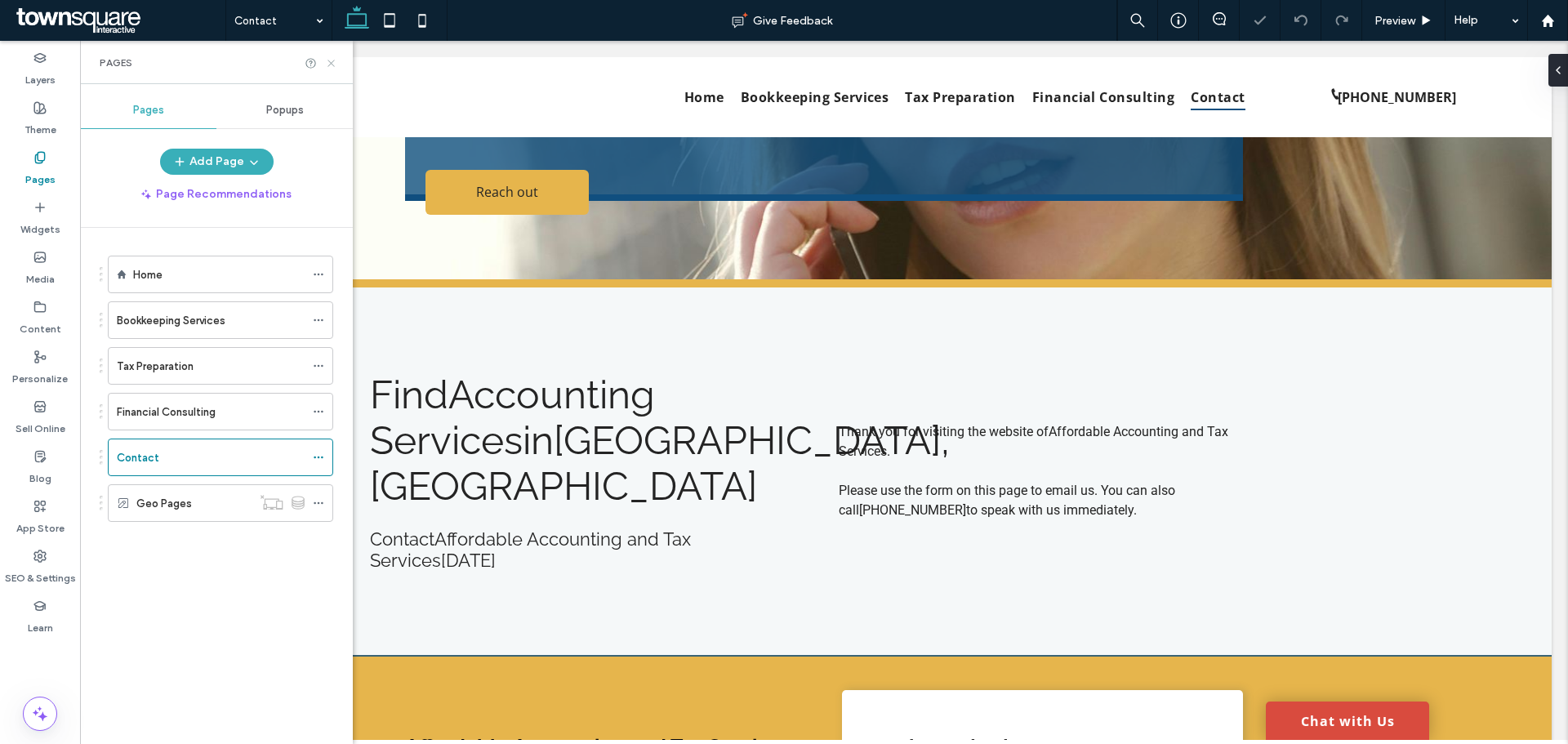
click at [330, 65] on use at bounding box center [331, 62] width 6 height 6
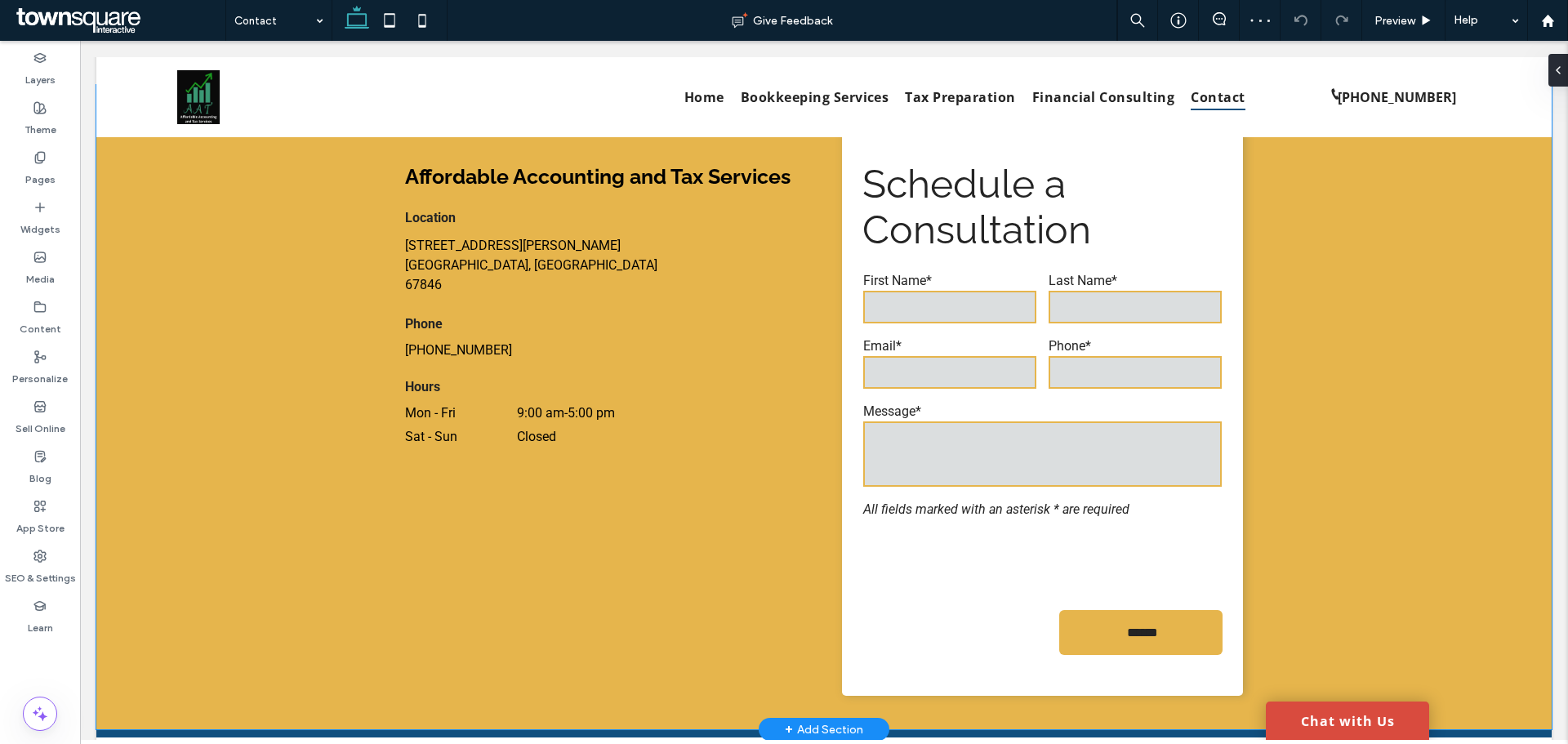
scroll to position [712, 0]
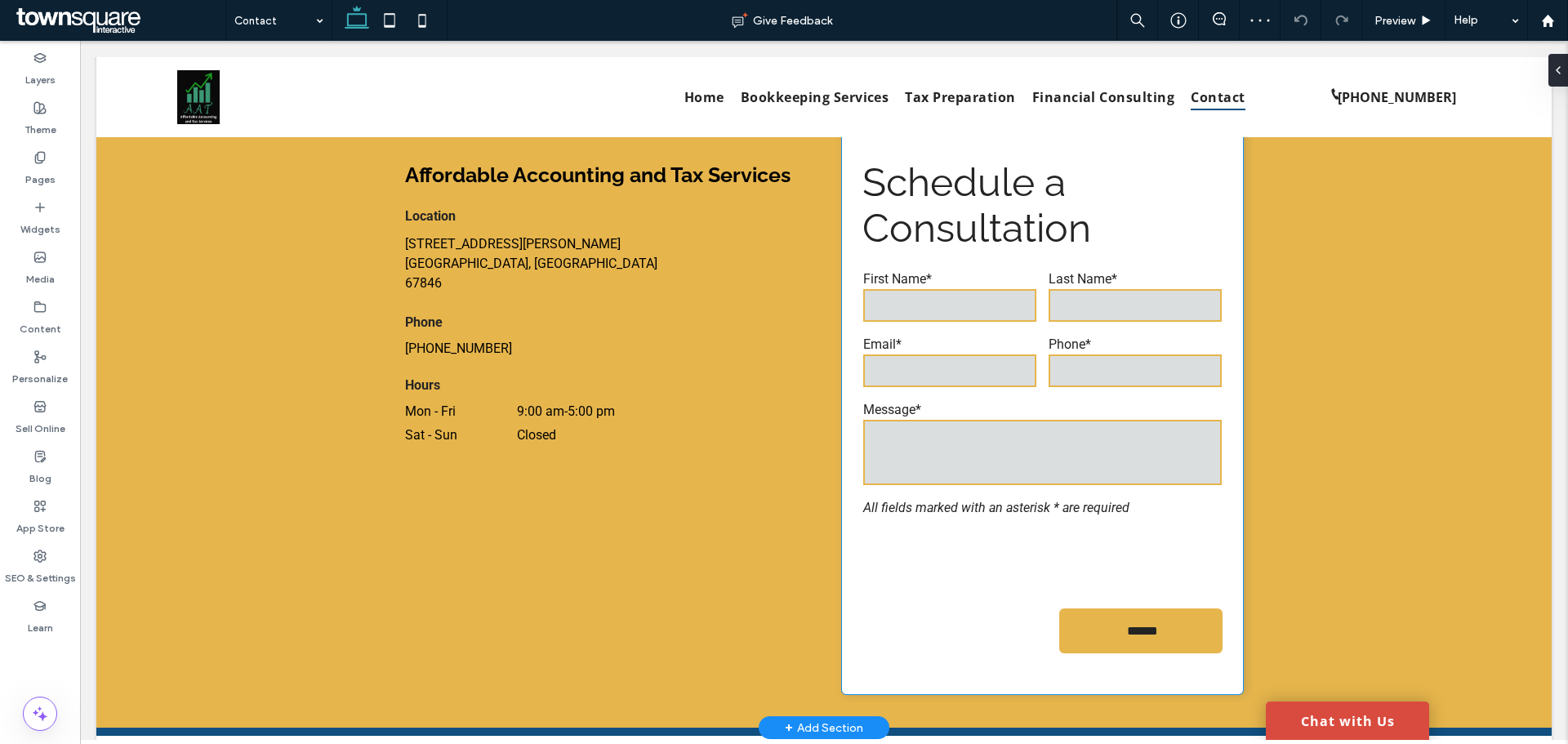
click at [911, 371] on input "email" at bounding box center [950, 371] width 174 height 33
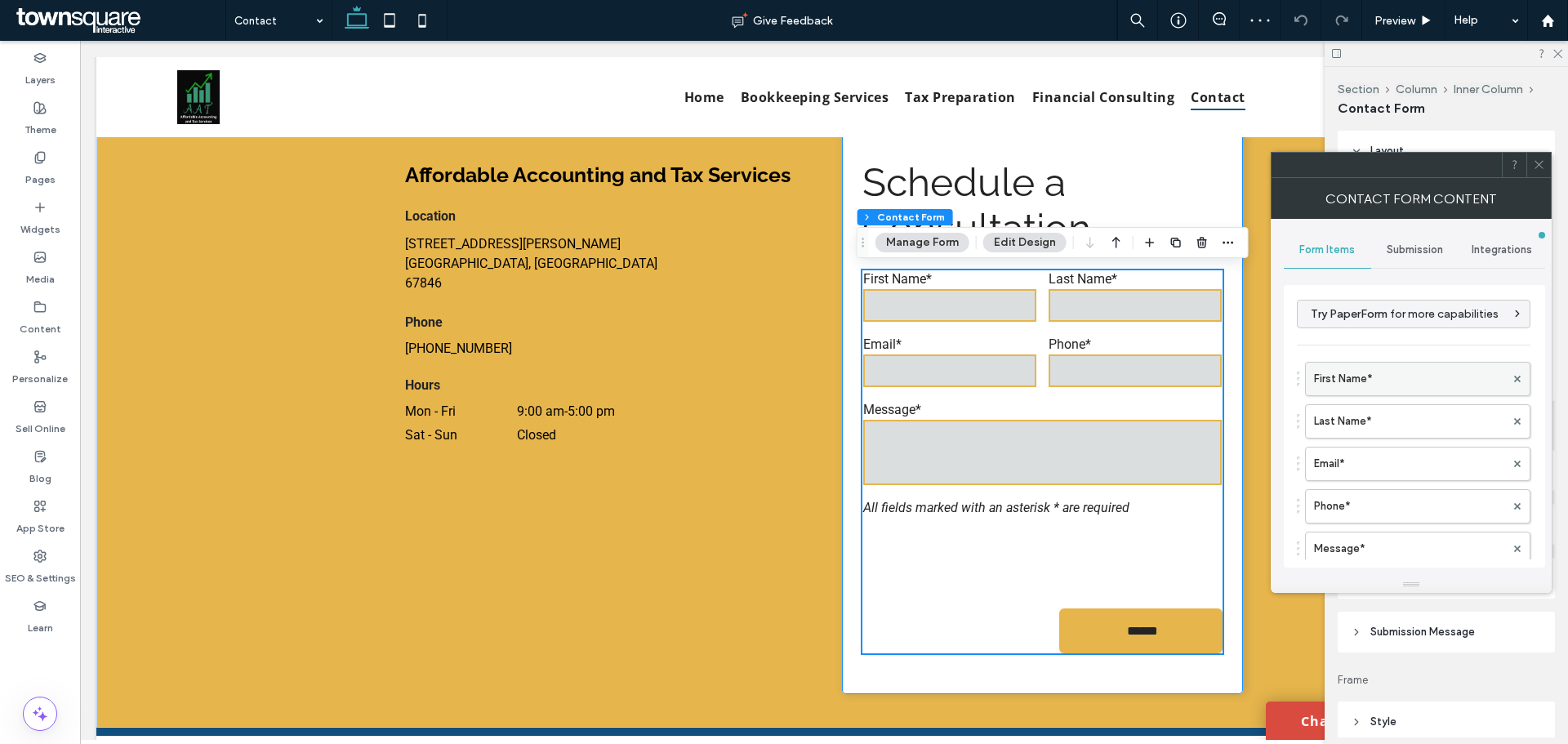
type input "******"
type input "**********"
type input "*"
type input "***"
type input "*"
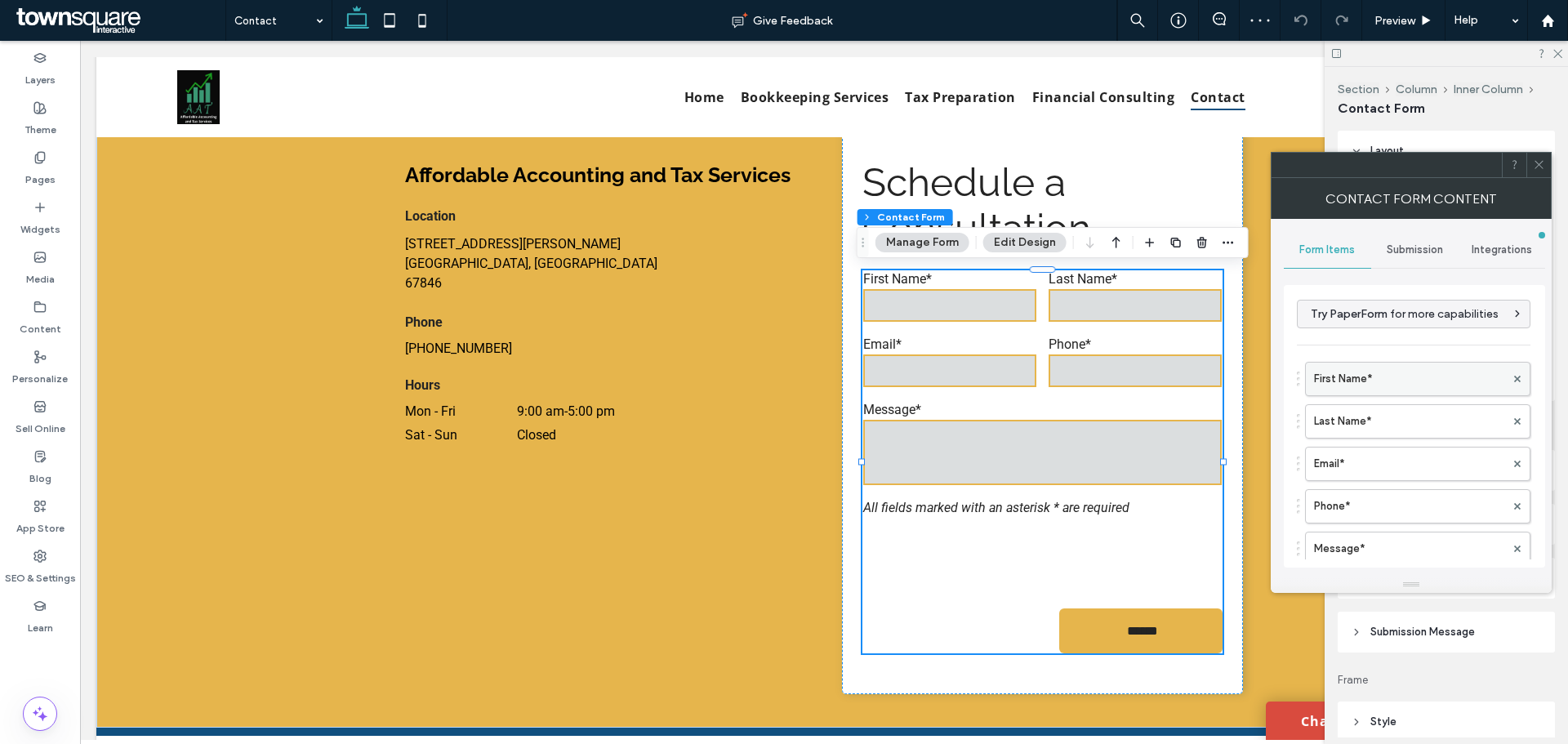
type input "***"
click at [1394, 372] on label "First Name*" at bounding box center [1409, 379] width 191 height 33
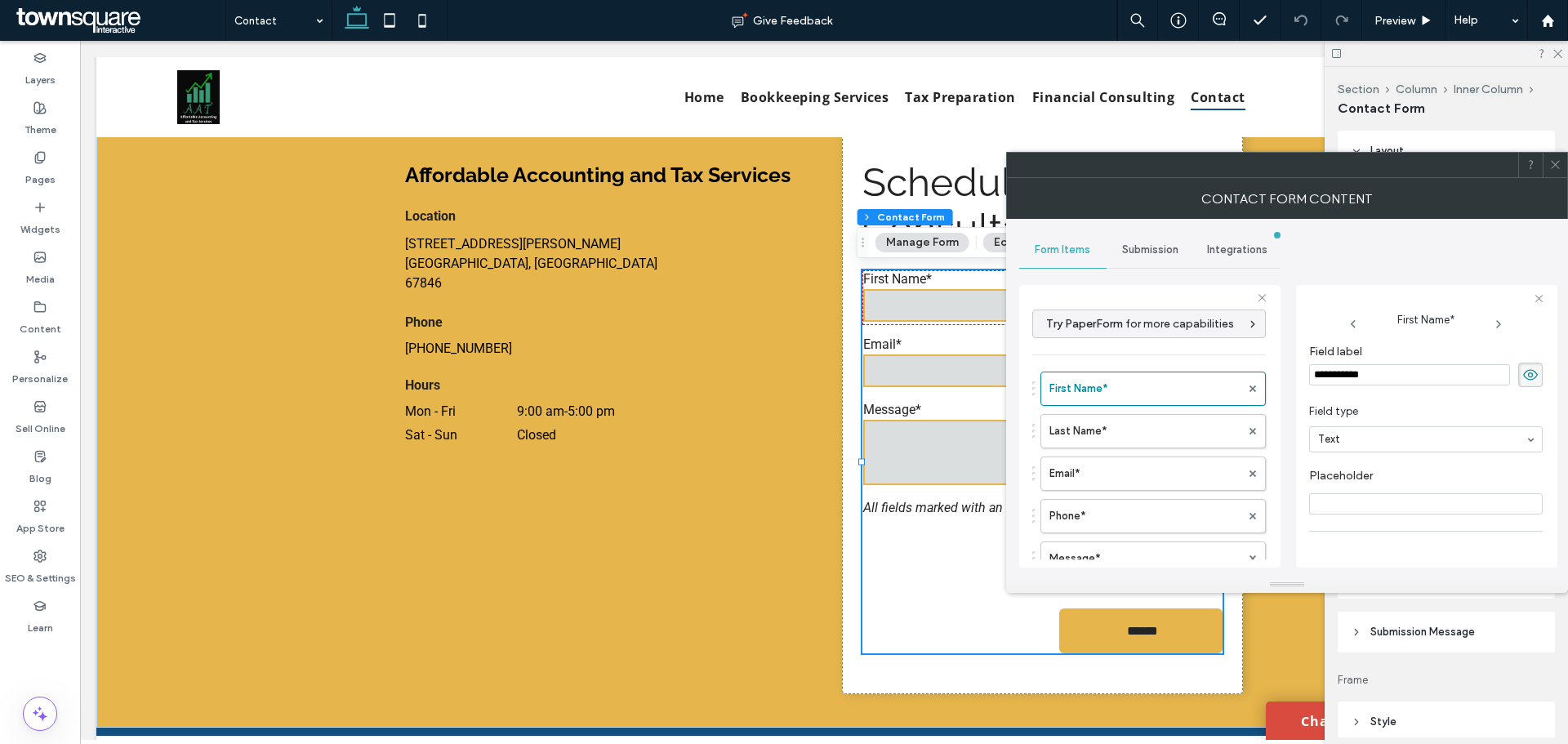
scroll to position [114, 0]
click at [1131, 435] on label "Last Name*" at bounding box center [1144, 431] width 191 height 33
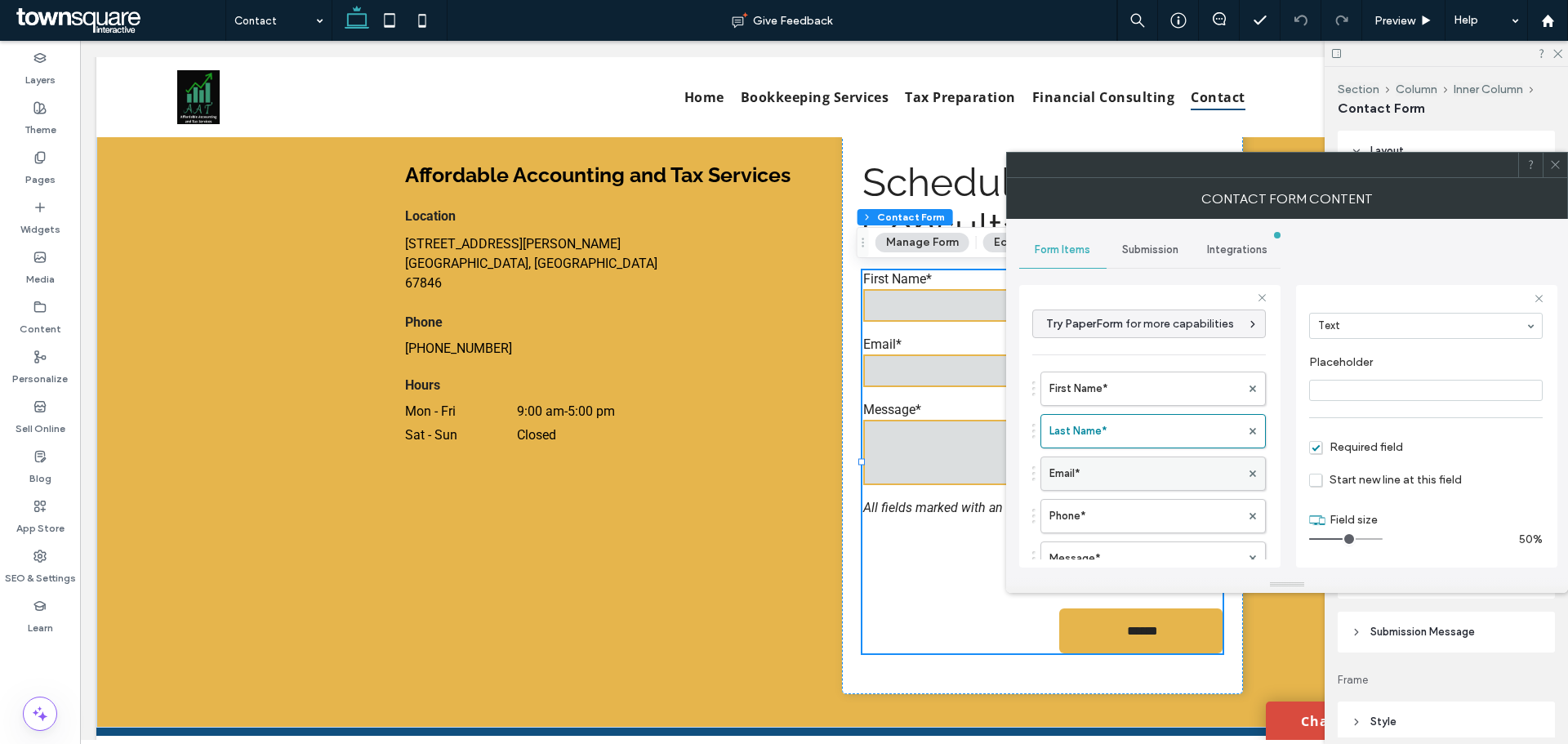
click at [1121, 461] on label "Email*" at bounding box center [1144, 474] width 191 height 33
click at [1128, 503] on label "Phone*" at bounding box center [1144, 516] width 191 height 33
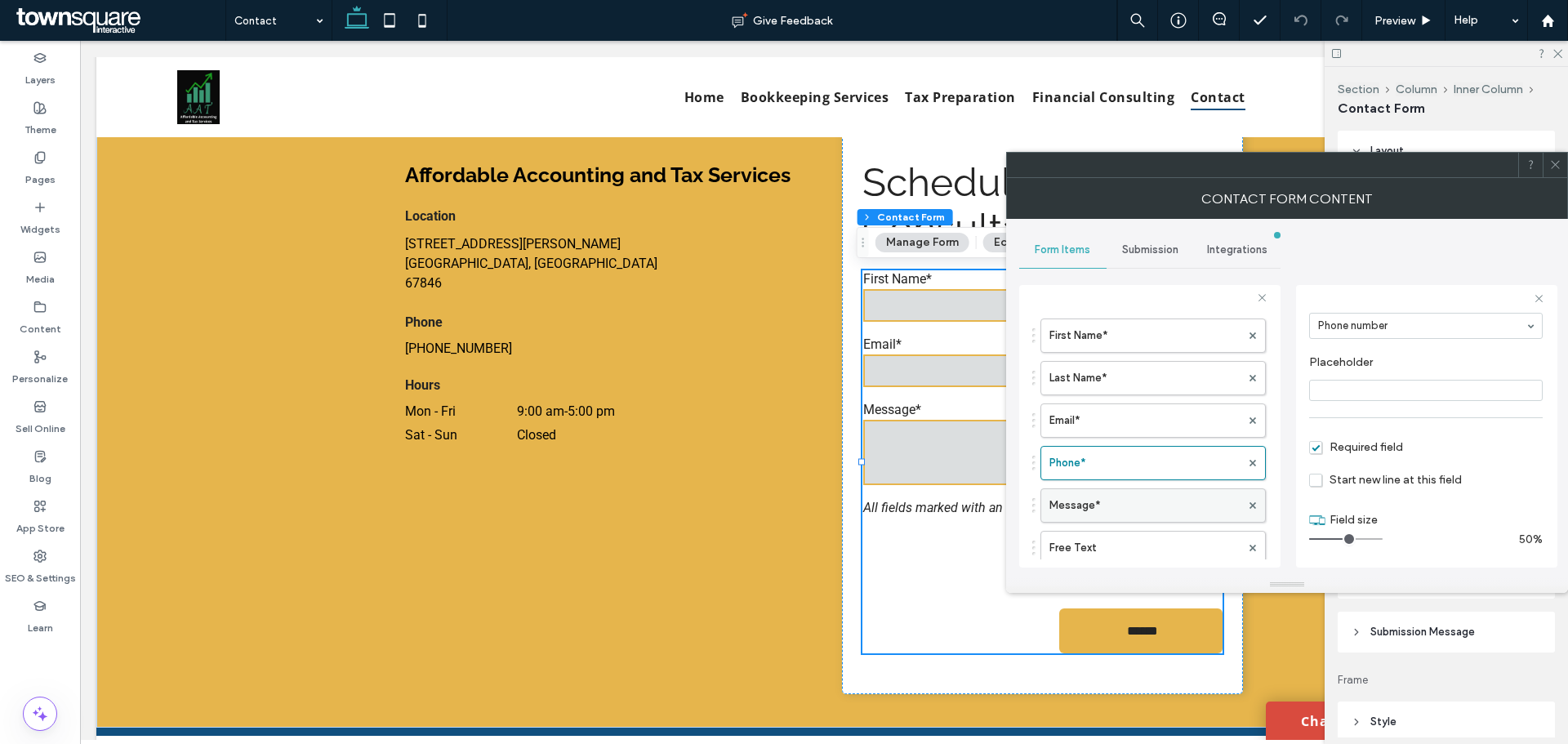
scroll to position [81, 0]
click at [1112, 465] on label "Message*" at bounding box center [1144, 477] width 191 height 33
type input "**"
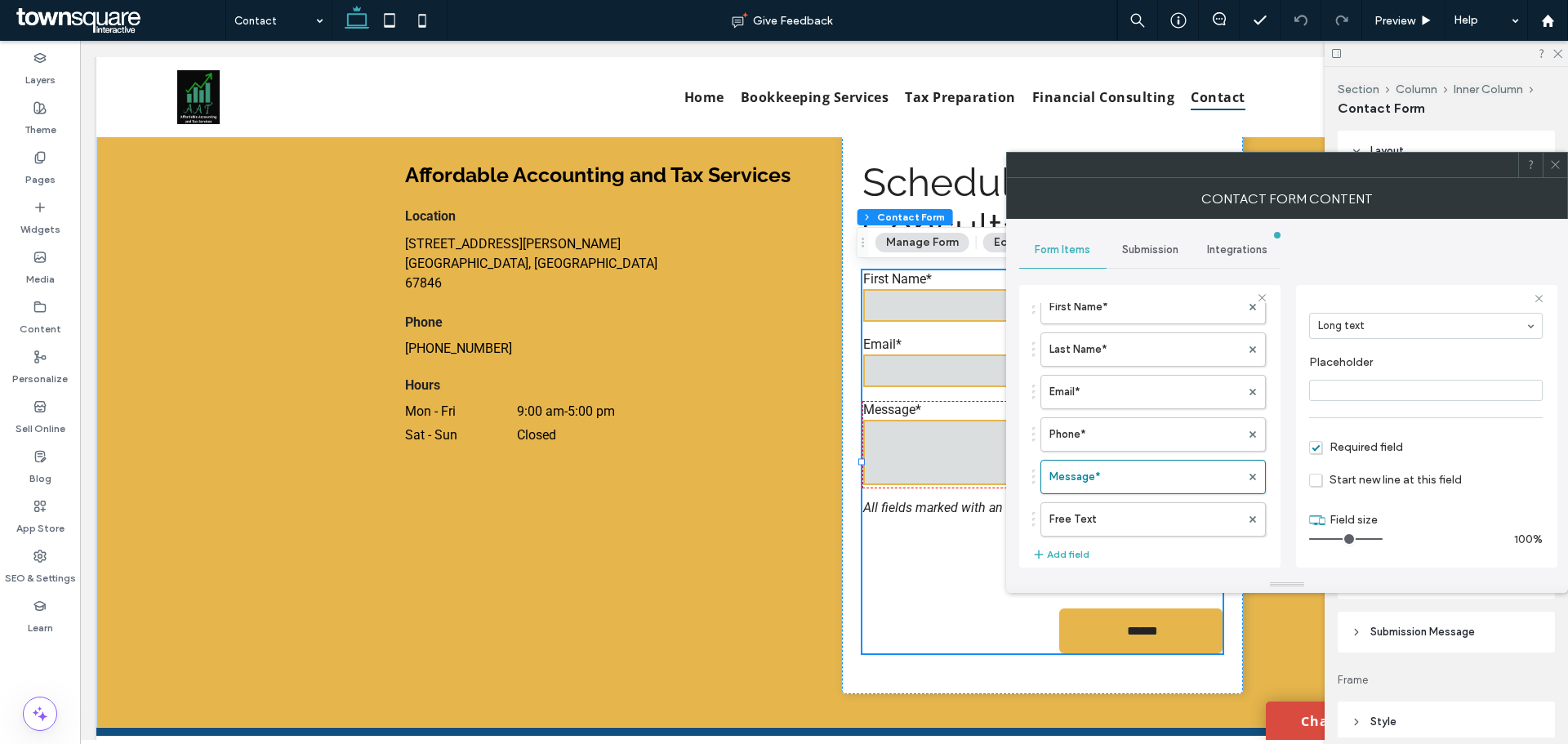
drag, startPoint x: 1128, startPoint y: 507, endPoint x: 1155, endPoint y: 499, distance: 28.2
click at [1131, 507] on label "Free Text" at bounding box center [1144, 519] width 191 height 33
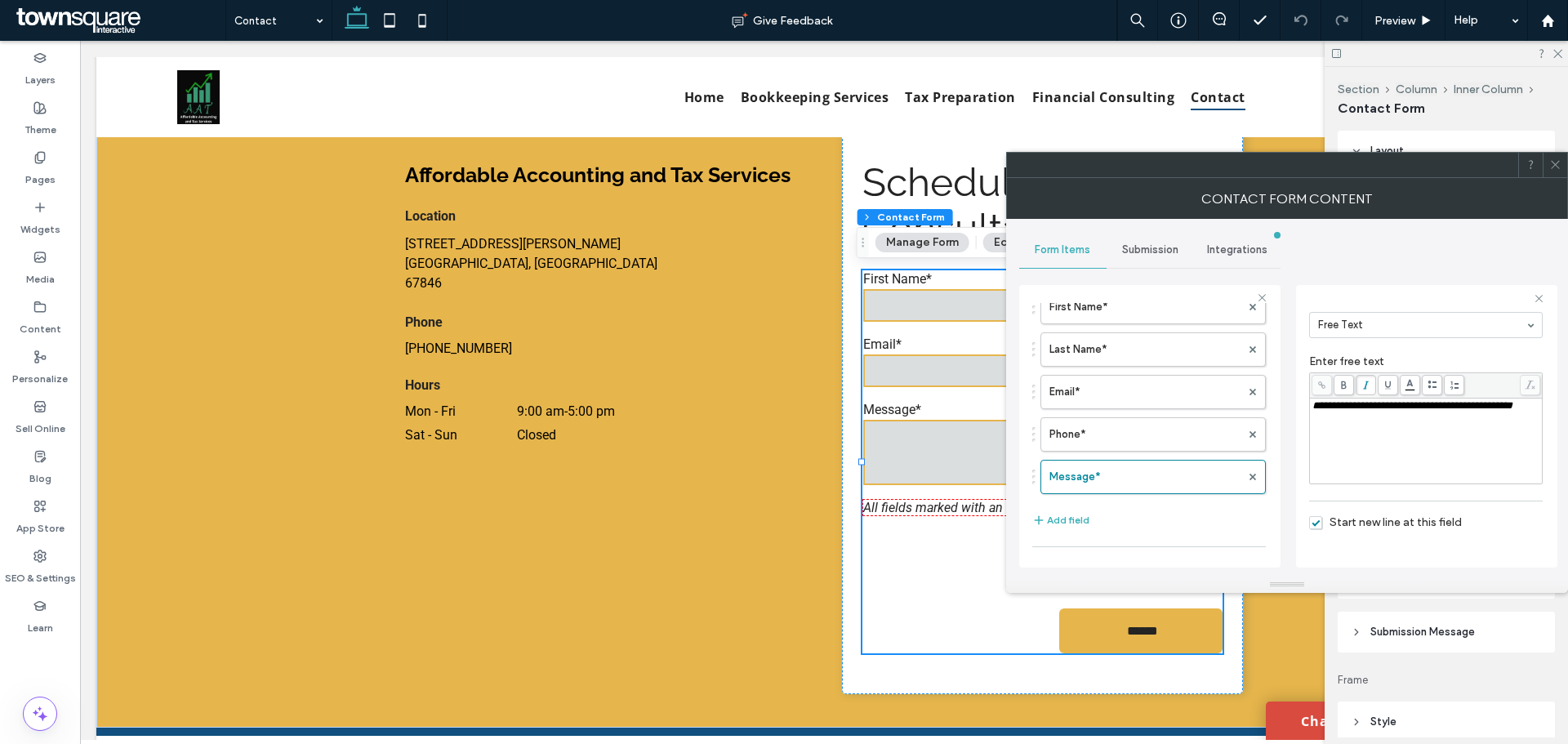
click at [1559, 159] on icon at bounding box center [1555, 164] width 12 height 12
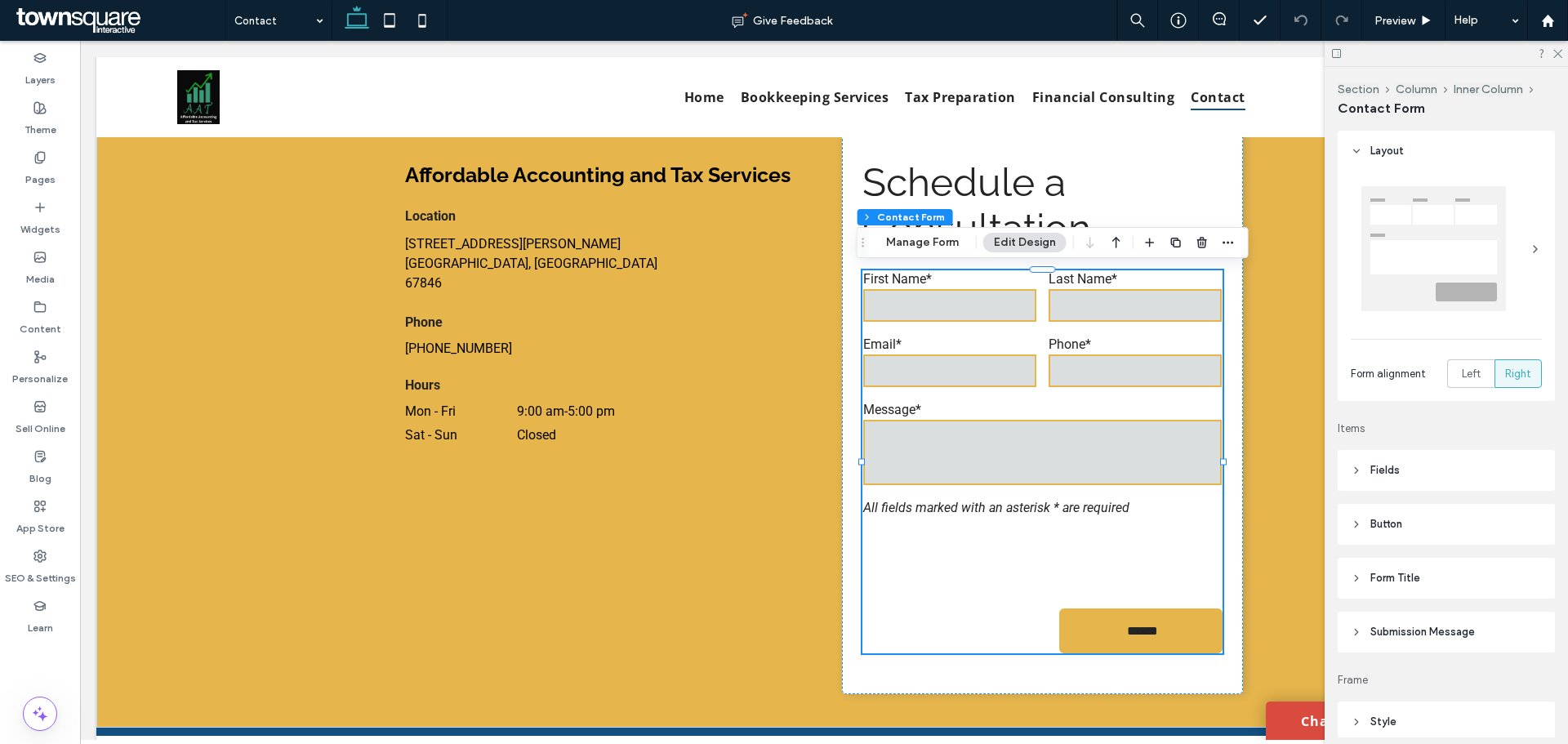
click at [1384, 620] on header "Submission Message" at bounding box center [1447, 632] width 217 height 41
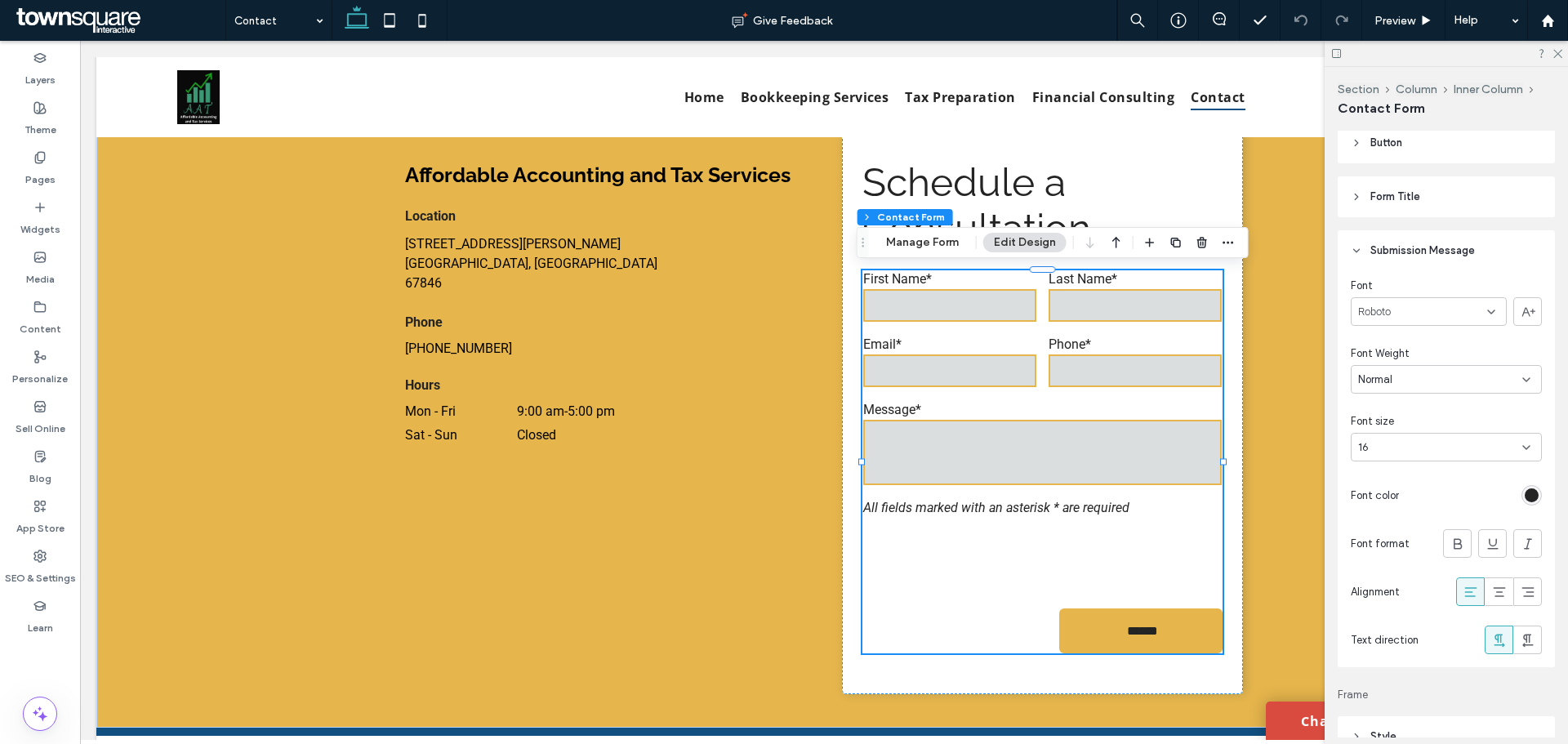
scroll to position [408, 0]
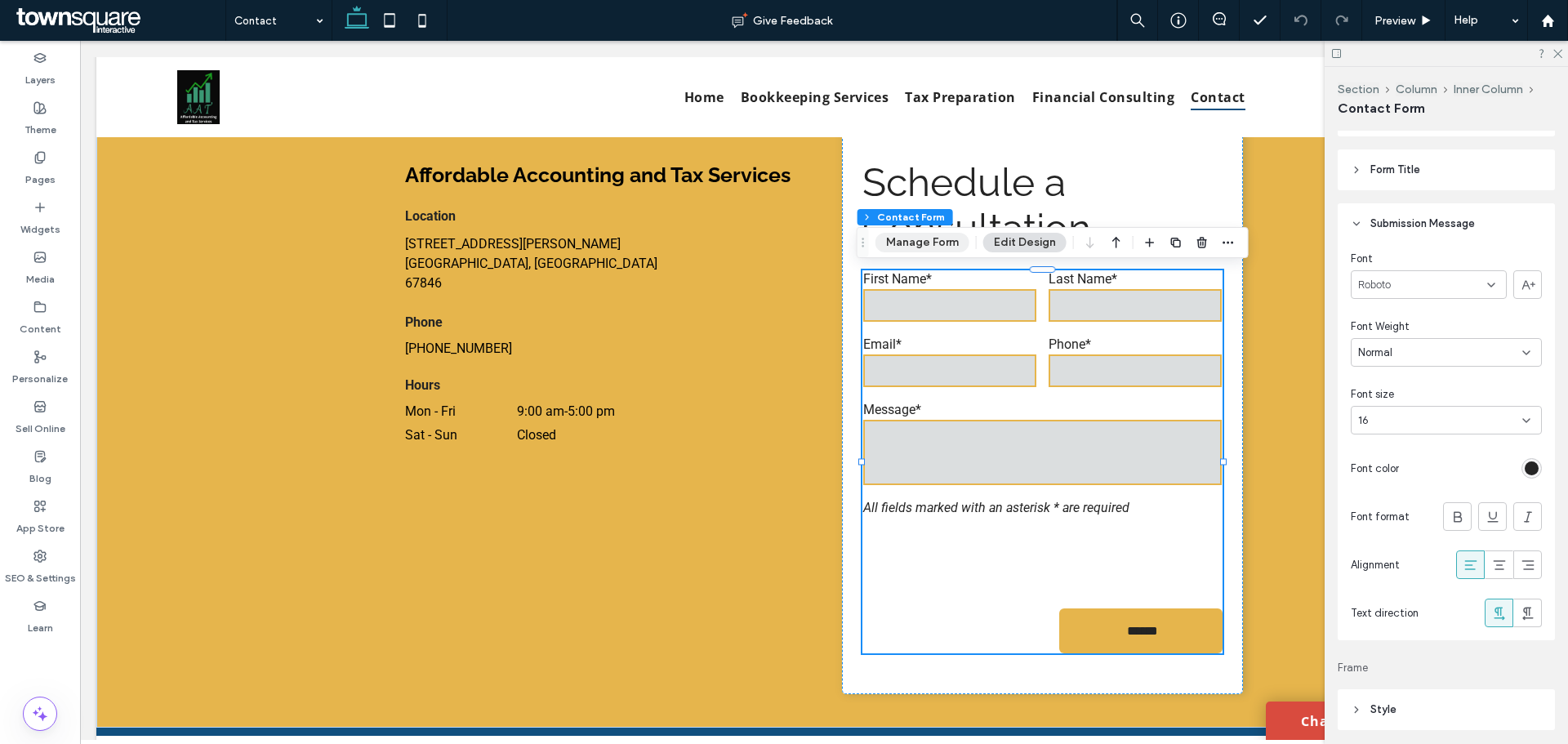
click at [922, 240] on button "Manage Form" at bounding box center [922, 242] width 94 height 19
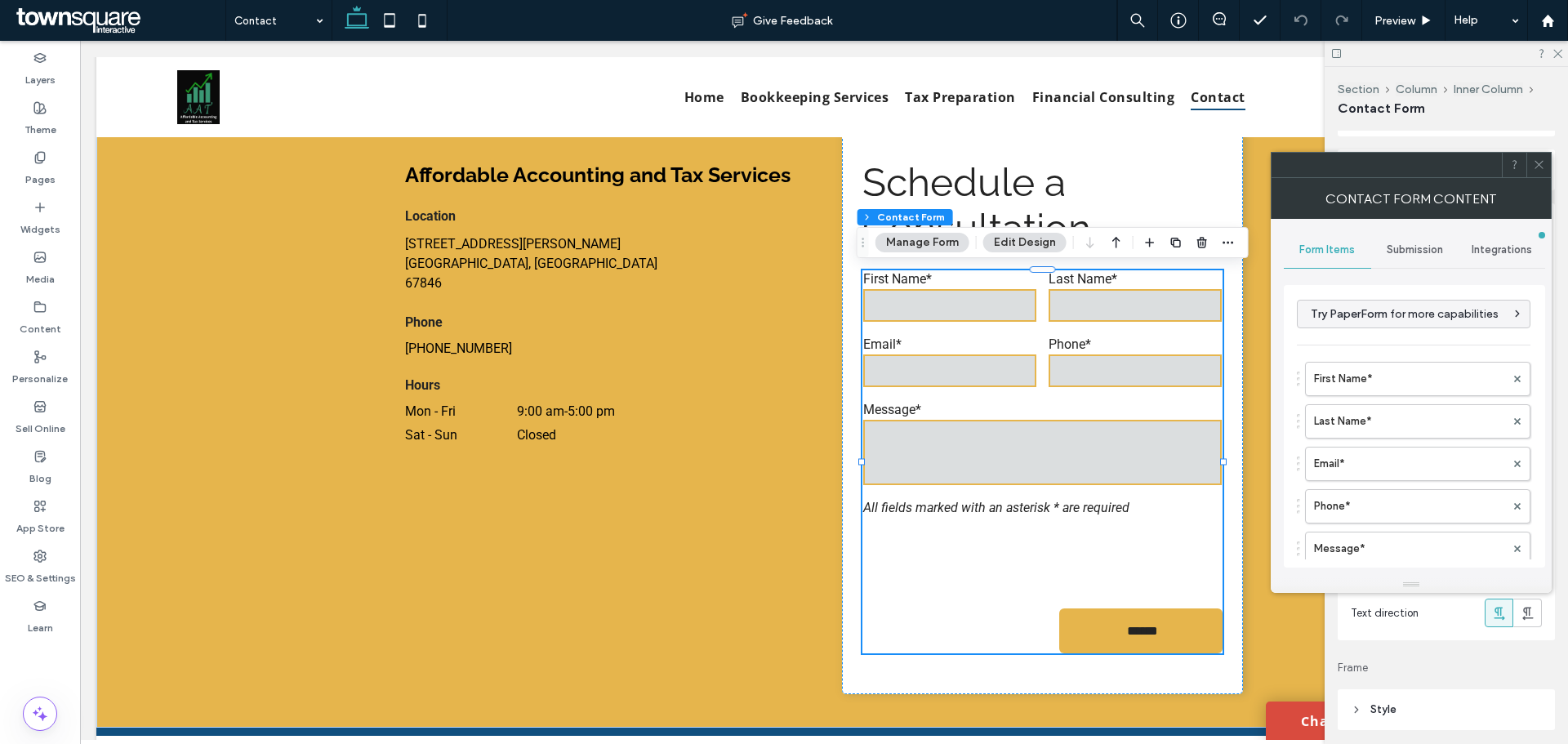
click at [1409, 248] on span "Submission" at bounding box center [1415, 250] width 57 height 13
click at [1358, 337] on label "New submission notification" at bounding box center [1415, 327] width 218 height 33
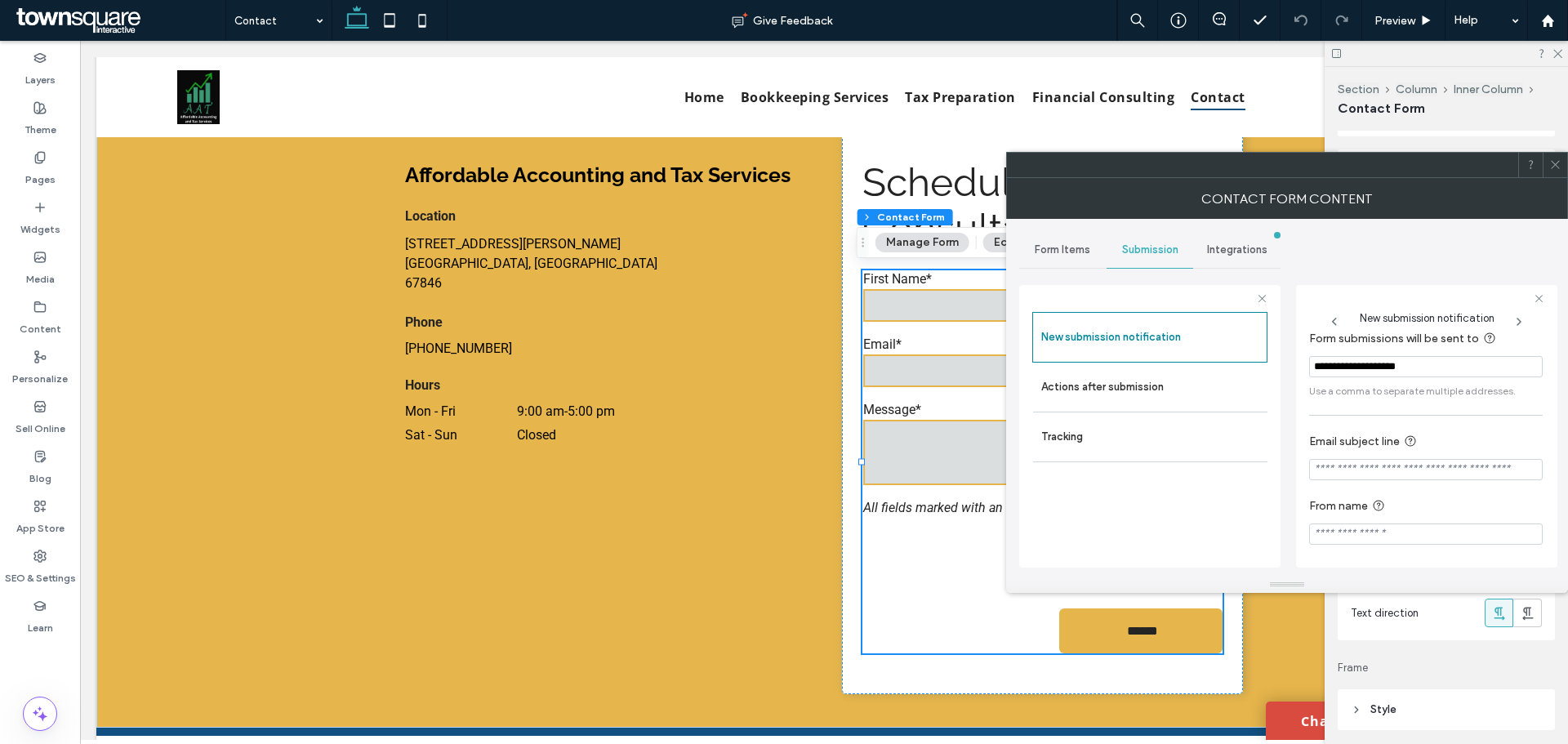
scroll to position [15, 0]
click at [1152, 385] on label "Actions after submission" at bounding box center [1150, 387] width 218 height 33
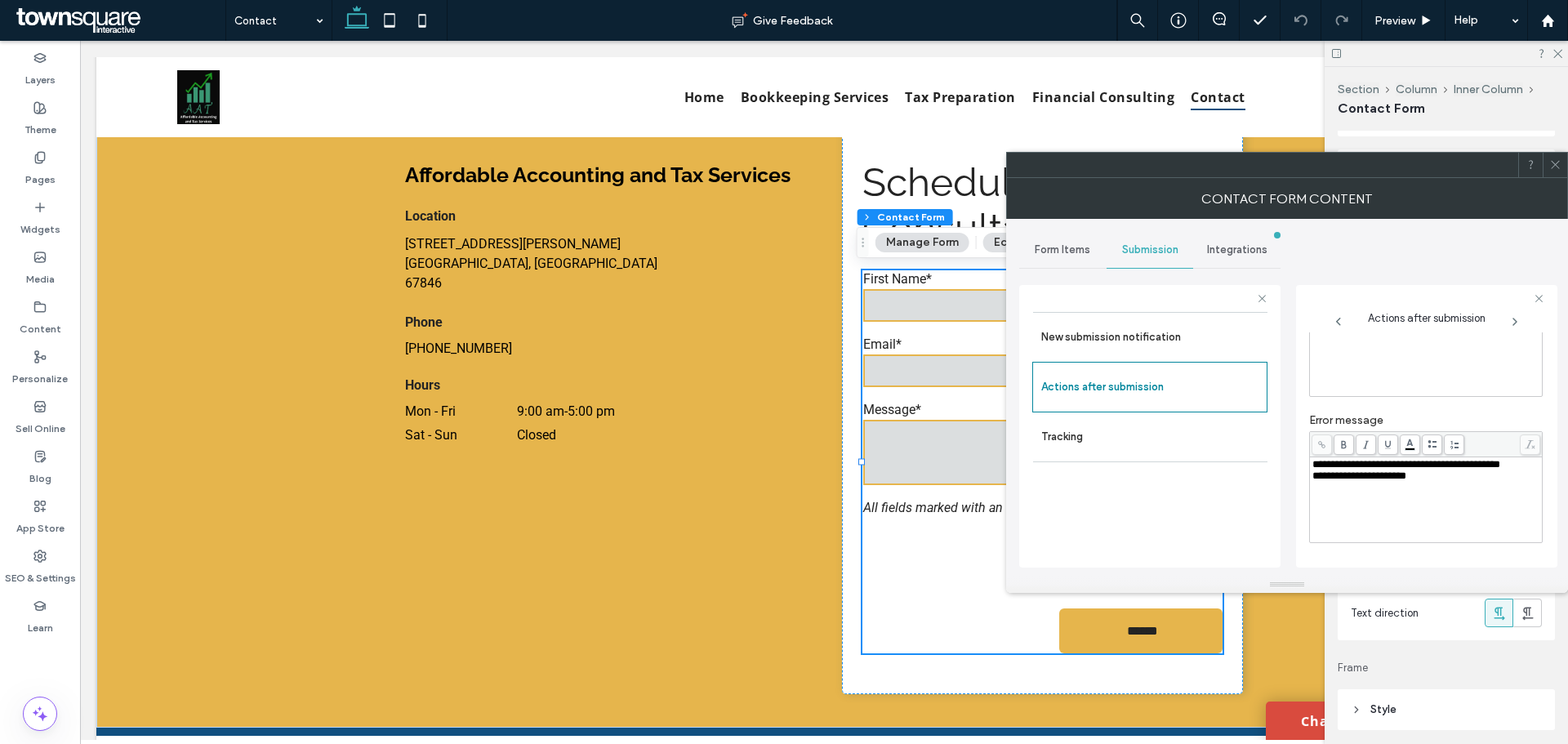
scroll to position [282, 0]
click at [1560, 168] on icon at bounding box center [1555, 164] width 12 height 12
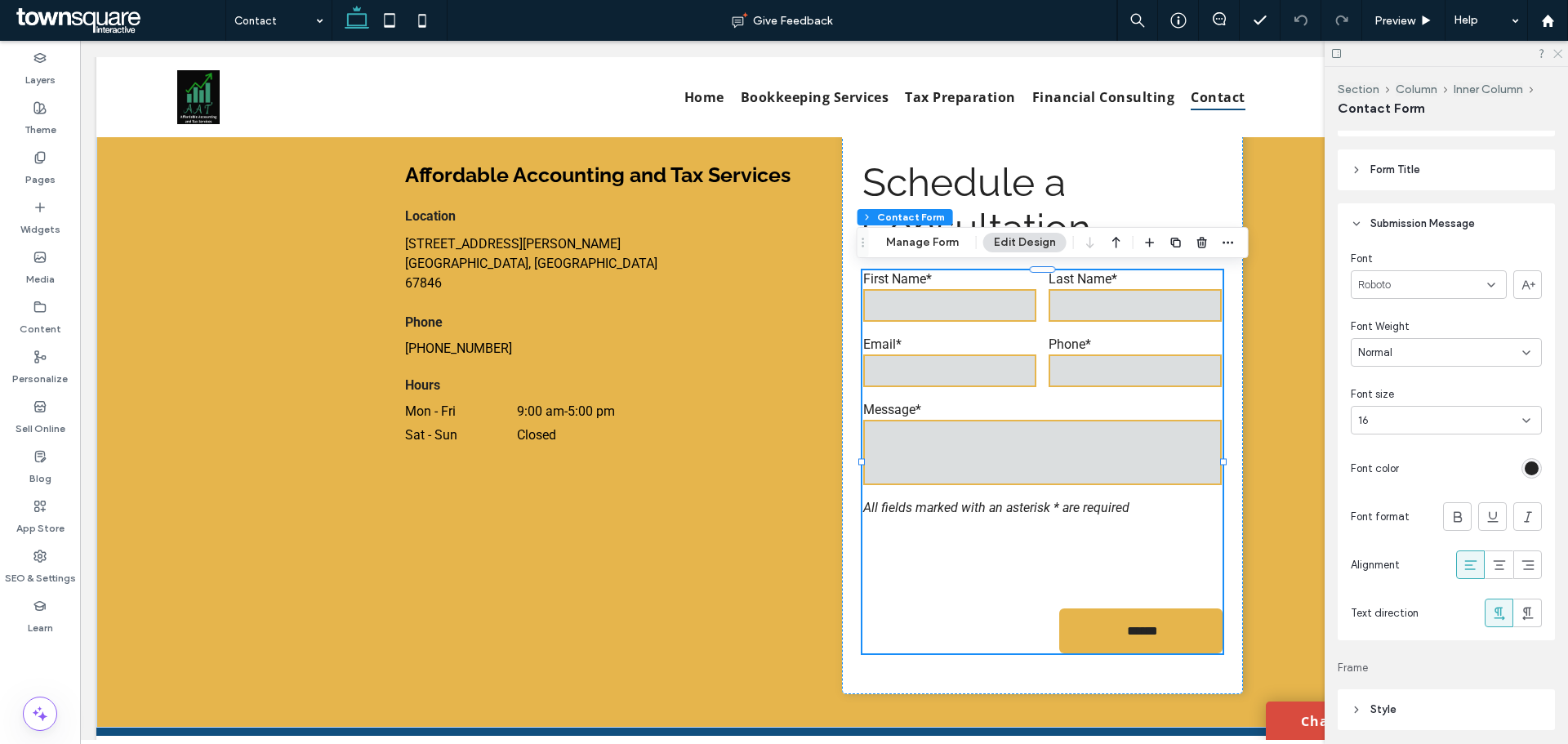
click at [1559, 52] on icon at bounding box center [1557, 53] width 11 height 11
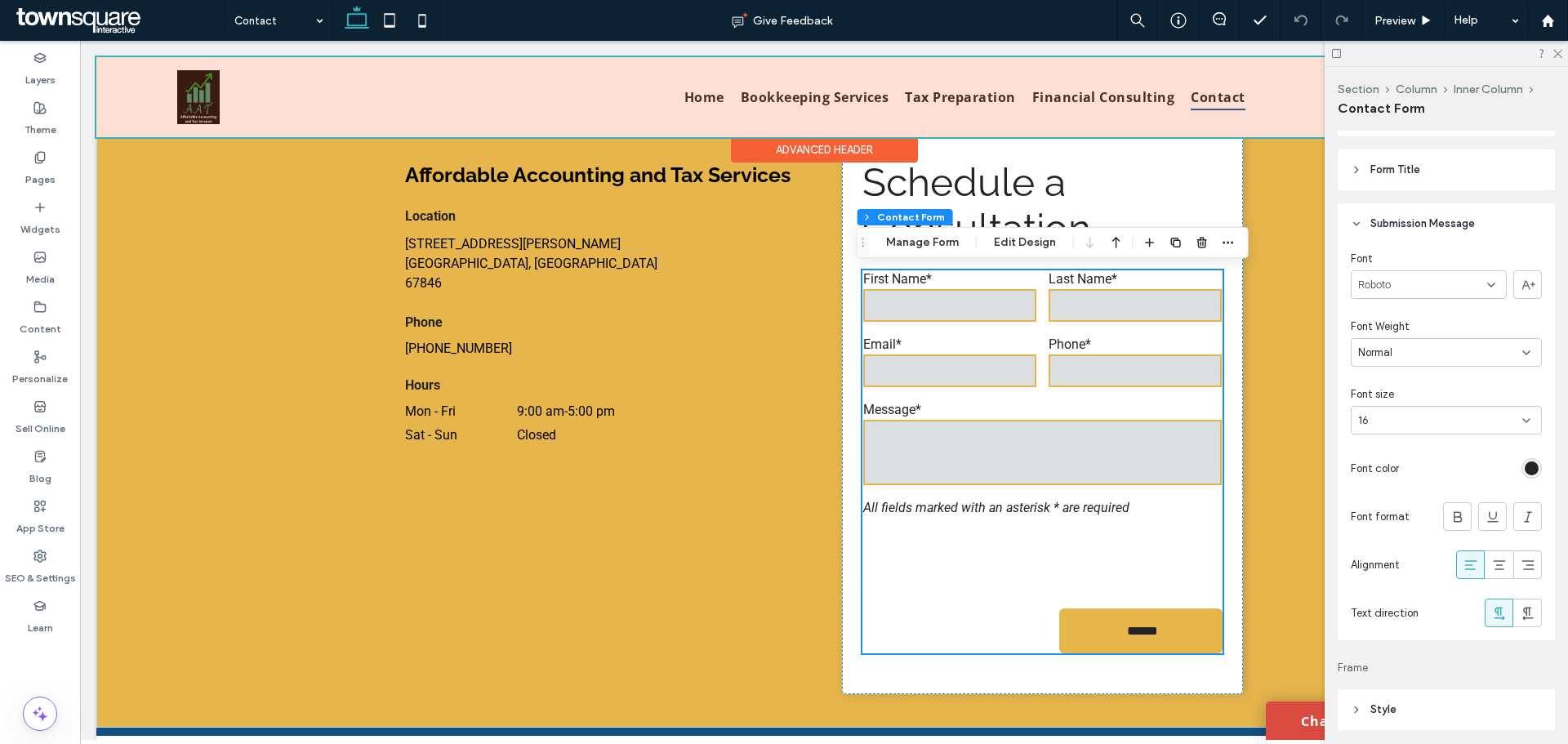
scroll to position [712, 0]
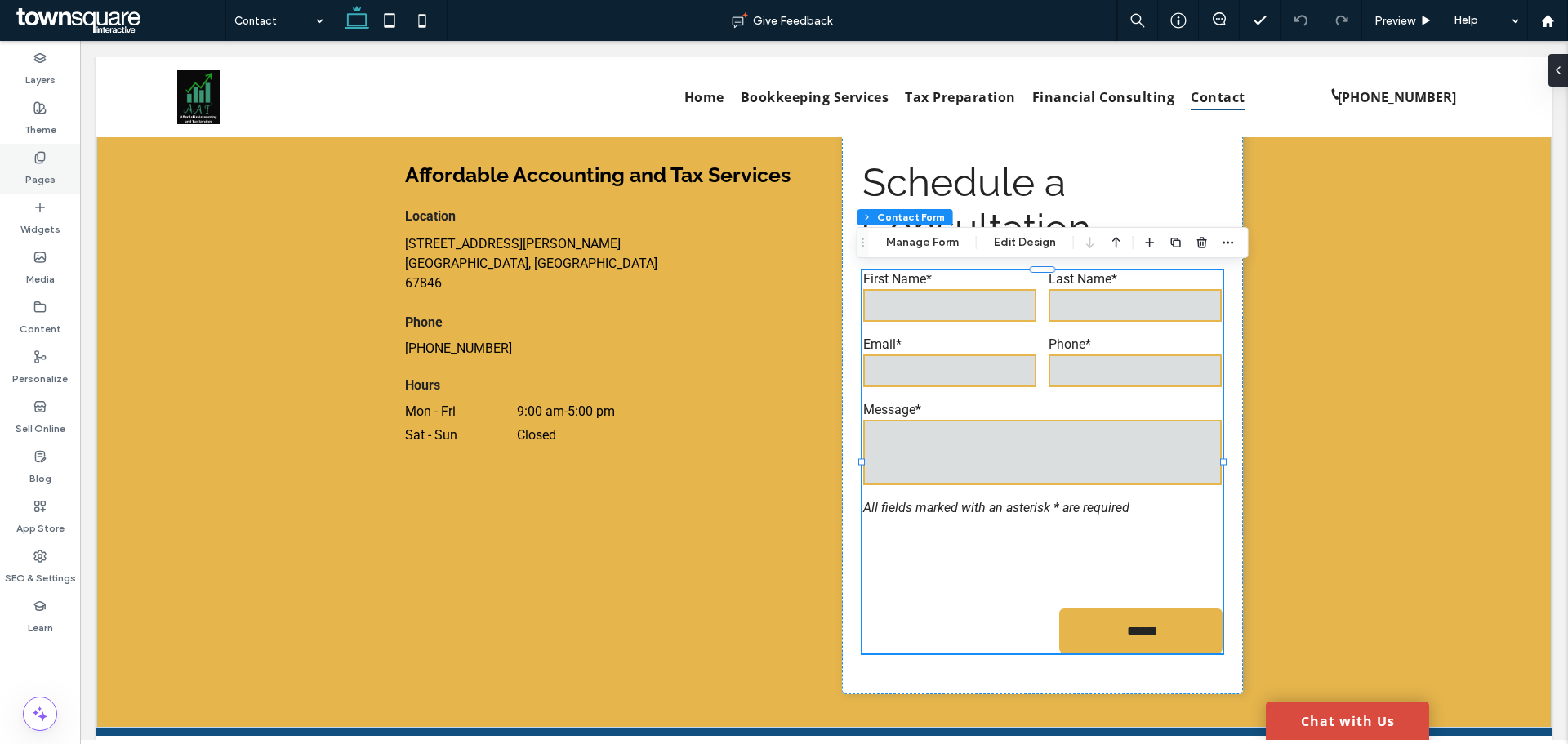
click at [21, 151] on div "Pages" at bounding box center [40, 168] width 80 height 50
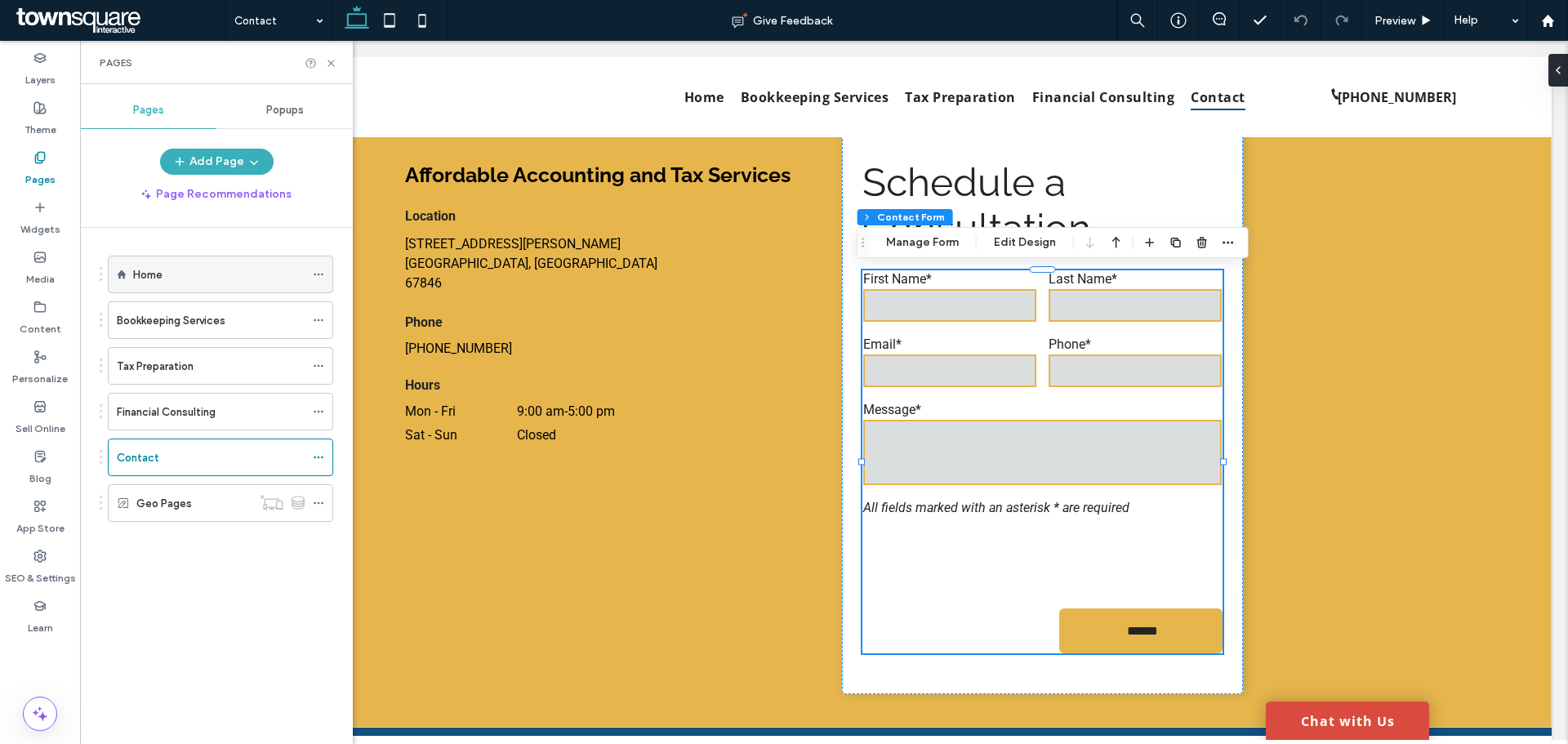
click at [147, 267] on label "Home" at bounding box center [148, 274] width 29 height 28
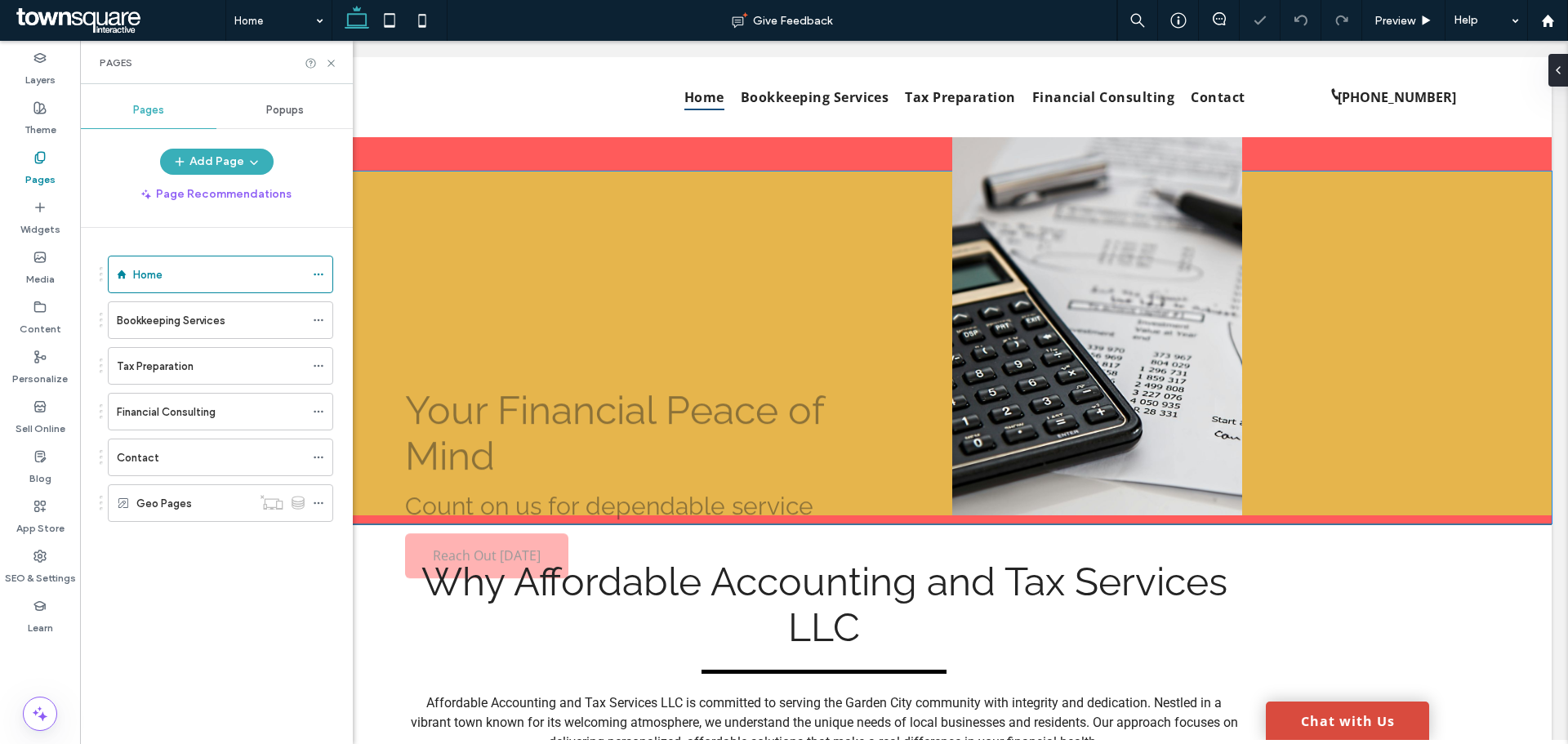
scroll to position [2028, 0]
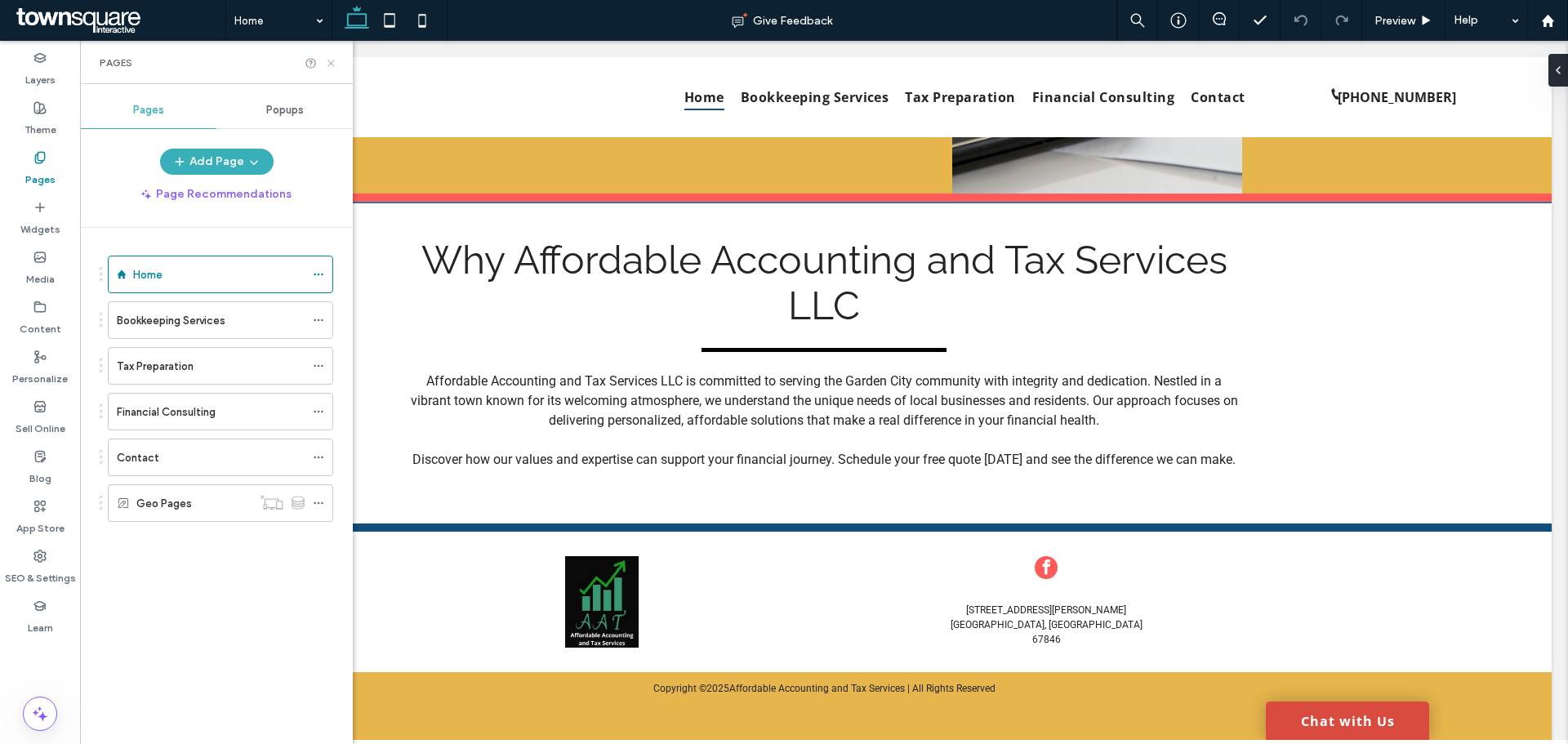
click at [335, 64] on icon at bounding box center [331, 63] width 12 height 12
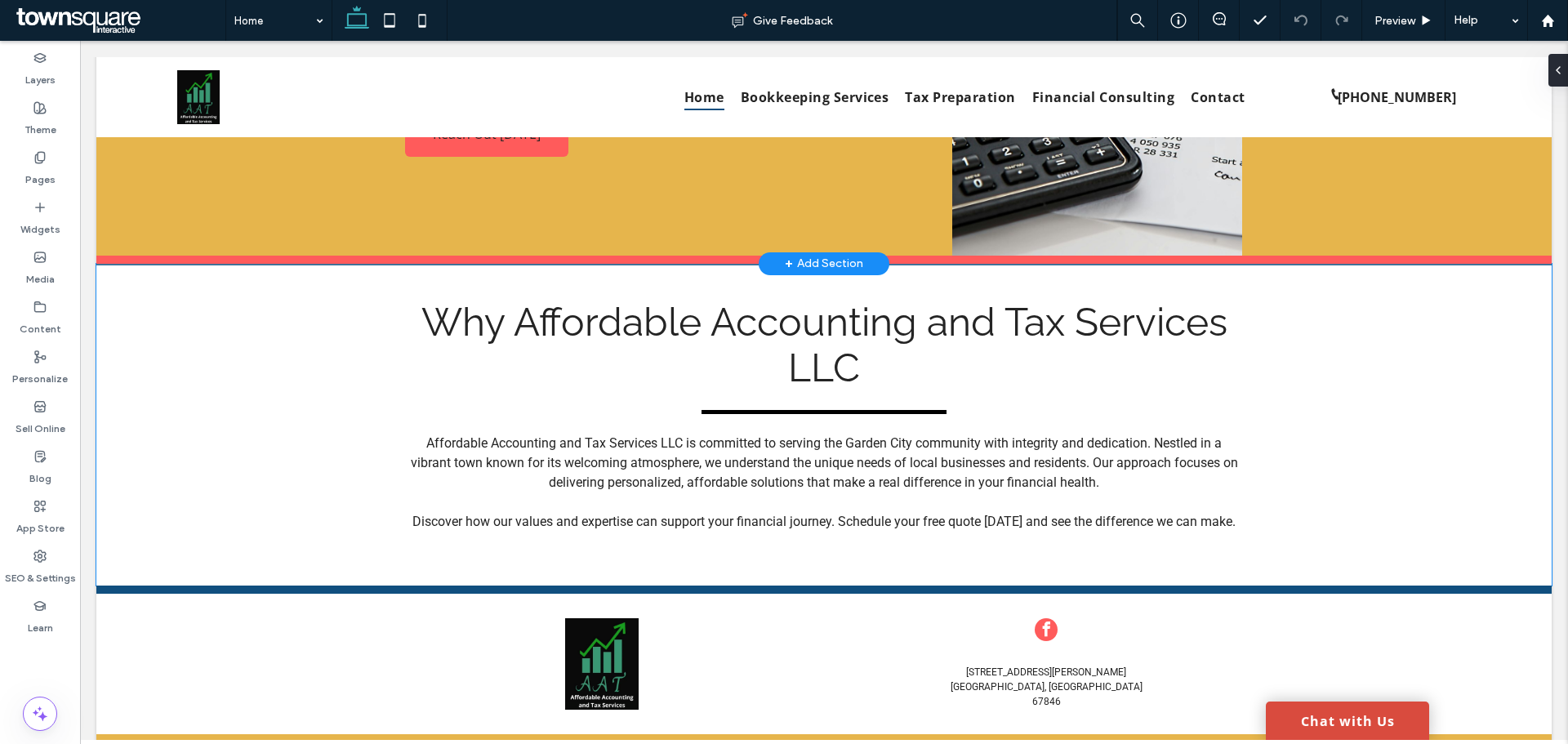
scroll to position [1865, 0]
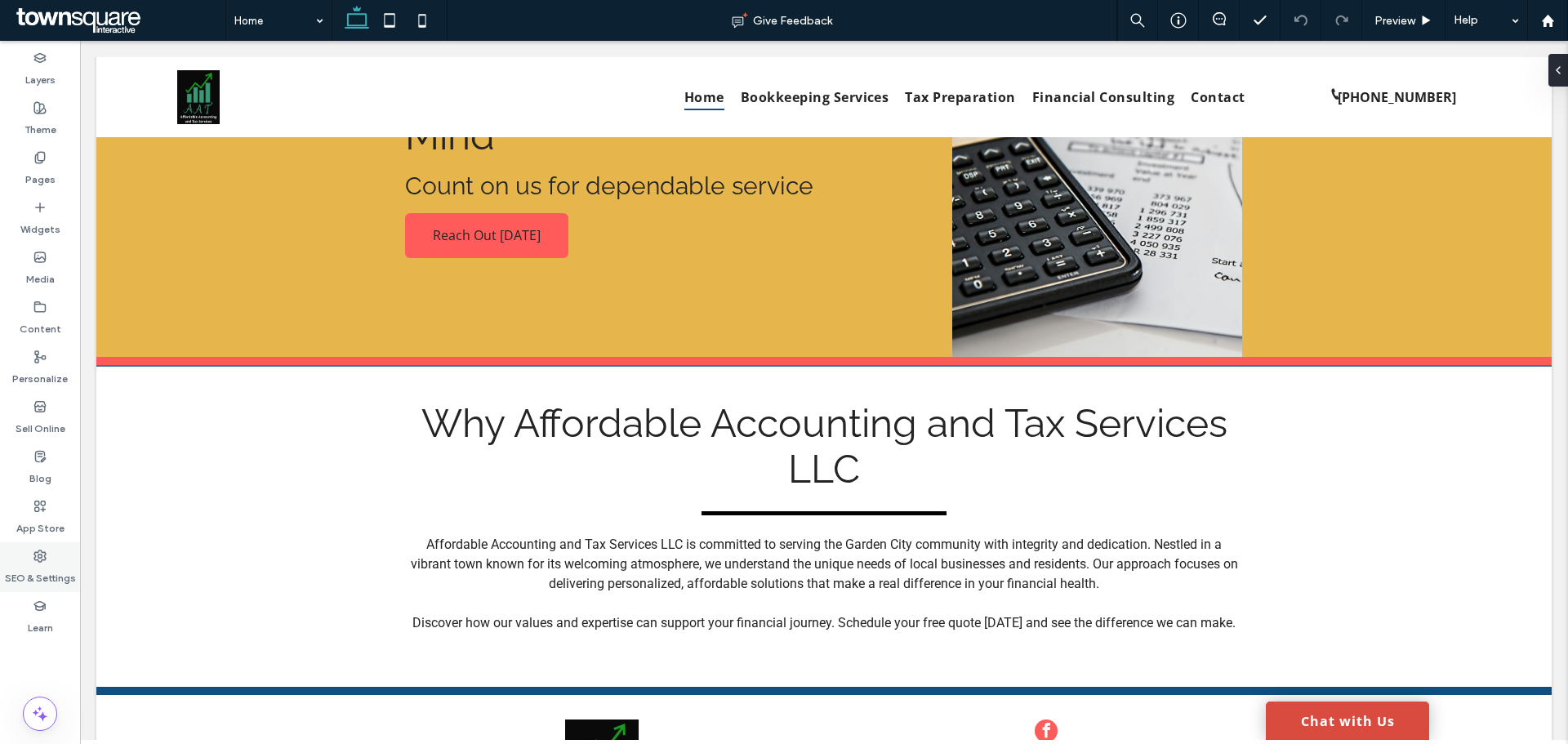
click at [63, 574] on label "SEO & Settings" at bounding box center [40, 573] width 71 height 23
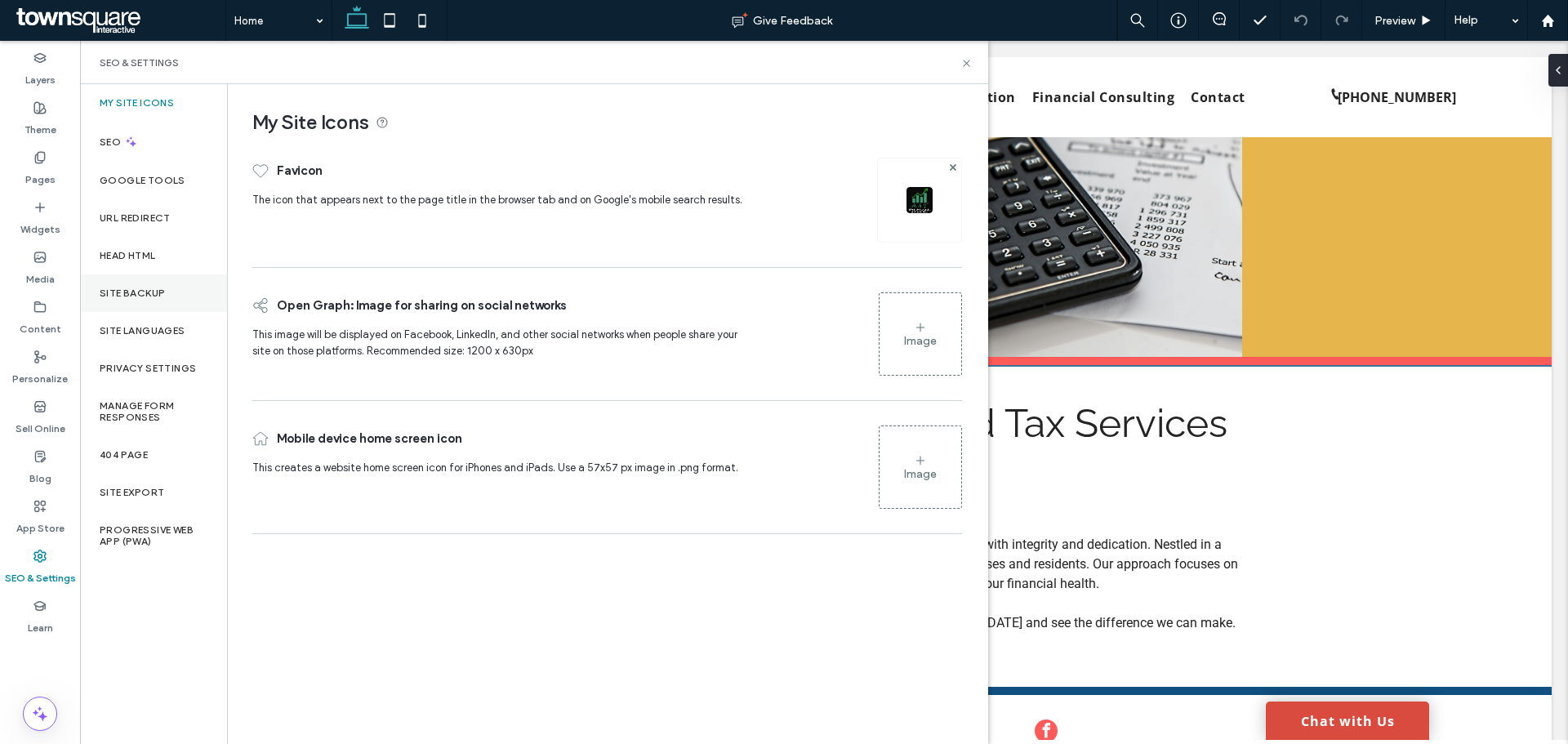
click at [150, 300] on div "Site Backup" at bounding box center [153, 293] width 147 height 37
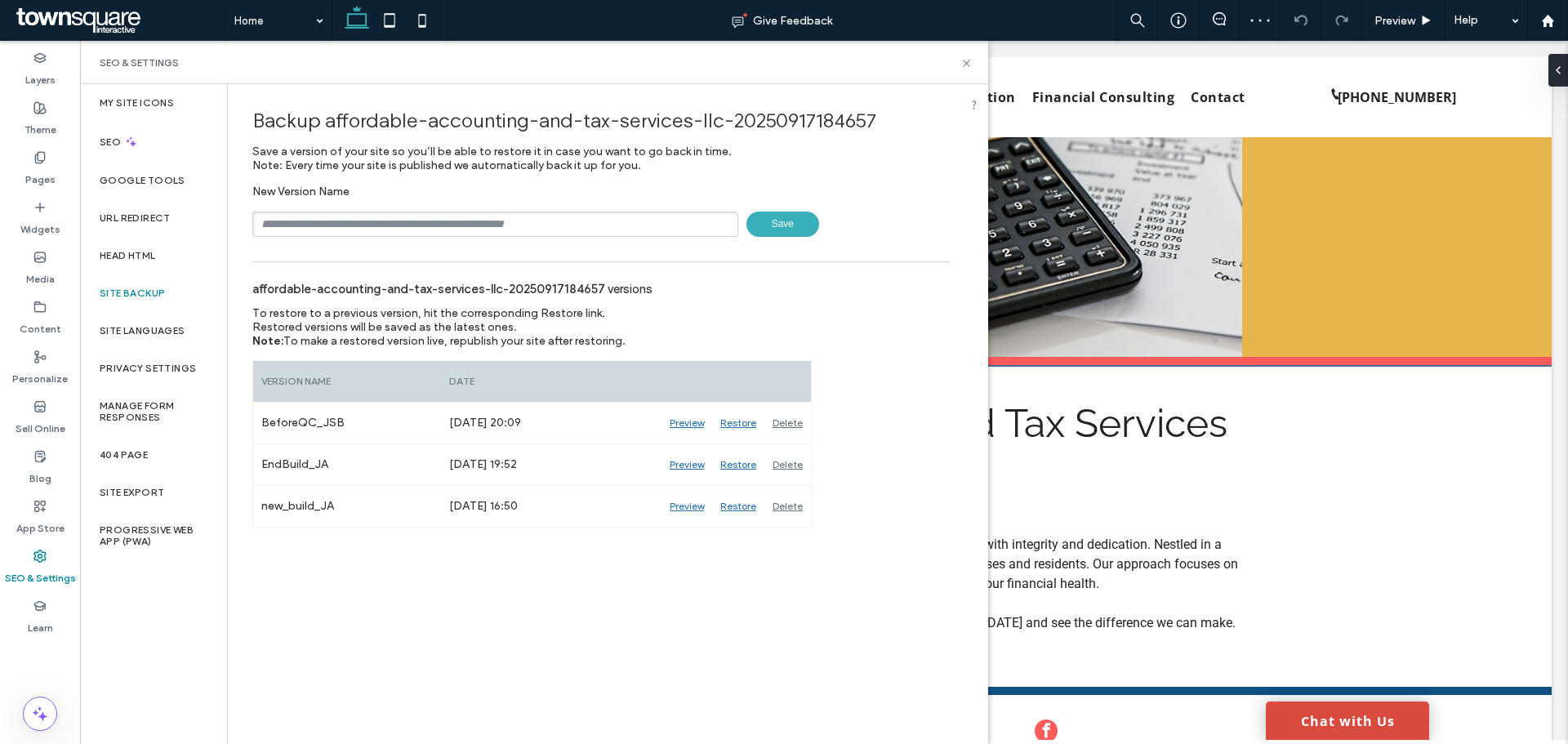
click at [501, 231] on input "text" at bounding box center [495, 225] width 486 height 26
type input "**********"
click at [783, 215] on span "Save" at bounding box center [784, 225] width 73 height 26
